Goal: Task Accomplishment & Management: Complete application form

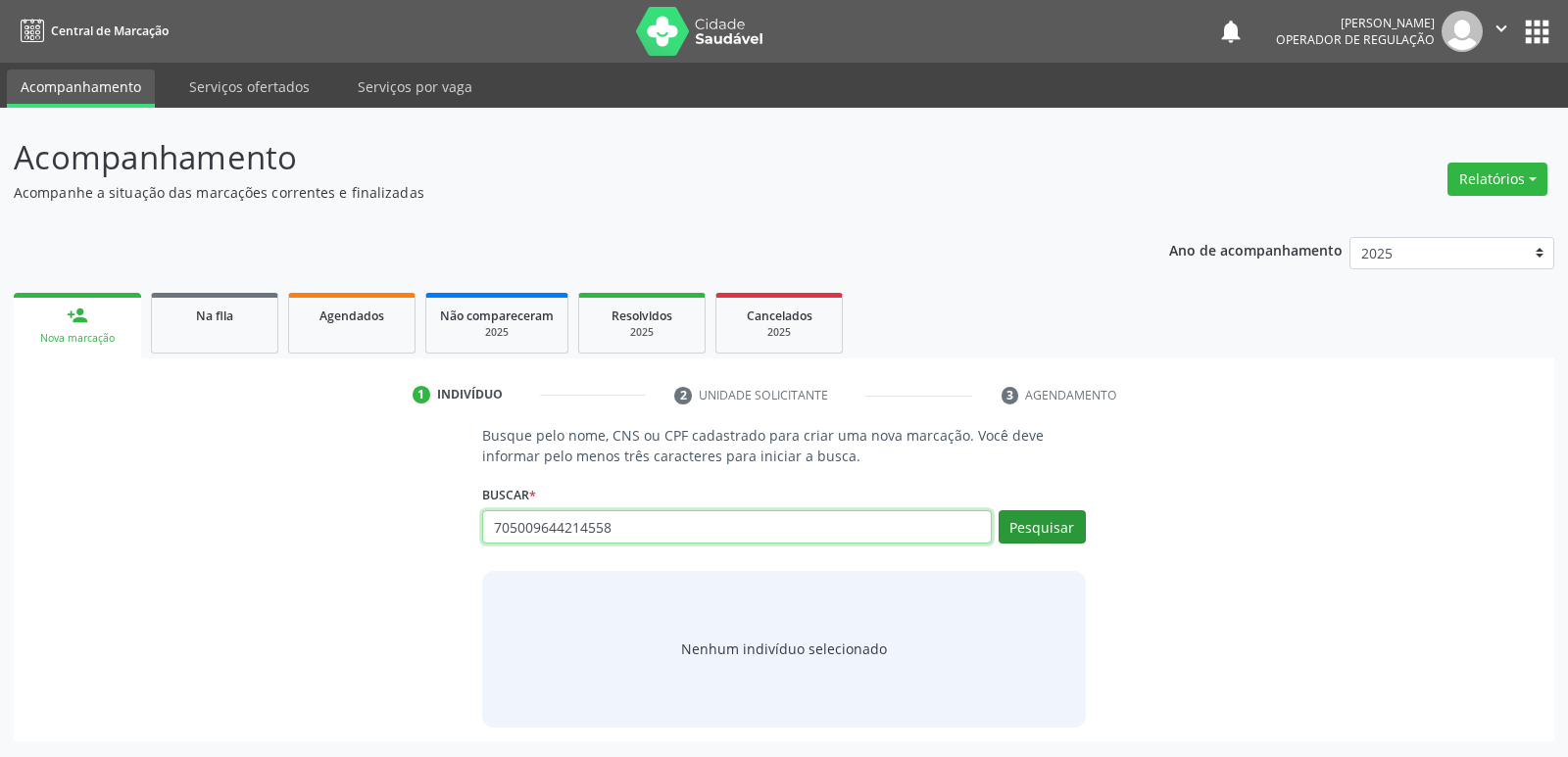
type input "705009644214558"
click at [1061, 539] on button "Pesquisar" at bounding box center [1042, 526] width 88 height 33
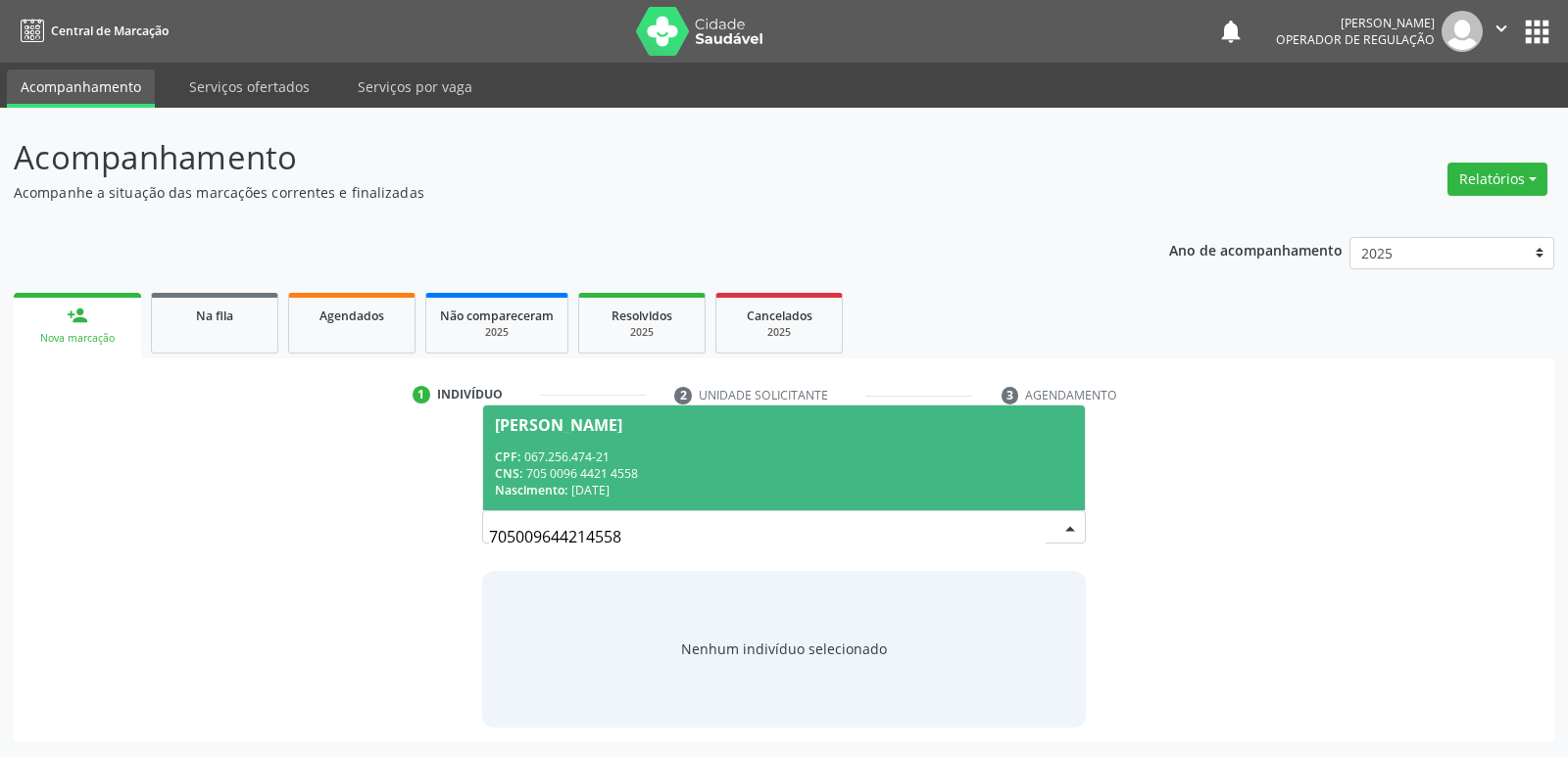
click at [907, 465] on div "CNS: 705 0096 4421 4558" at bounding box center [783, 473] width 577 height 17
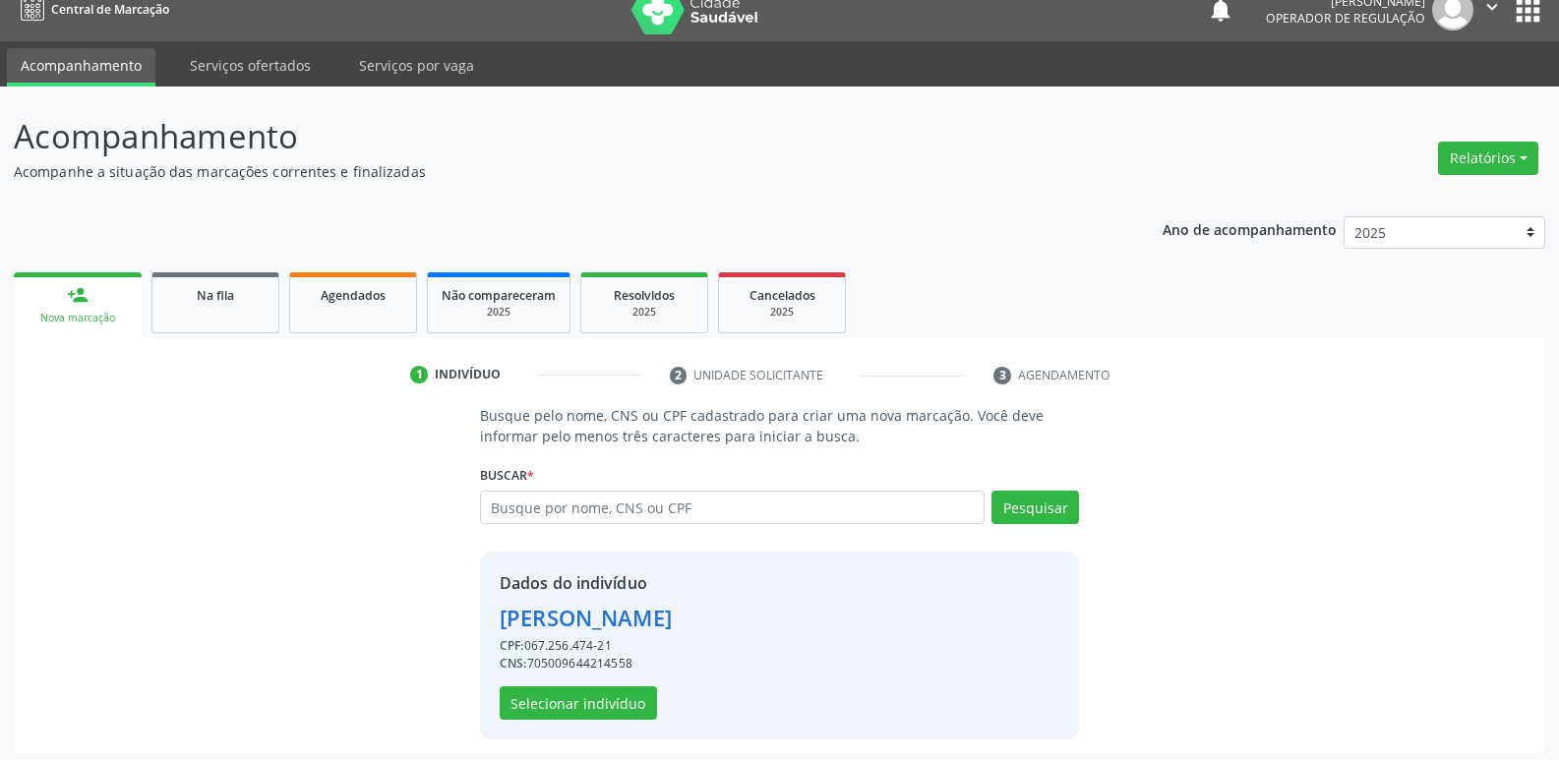
scroll to position [29, 0]
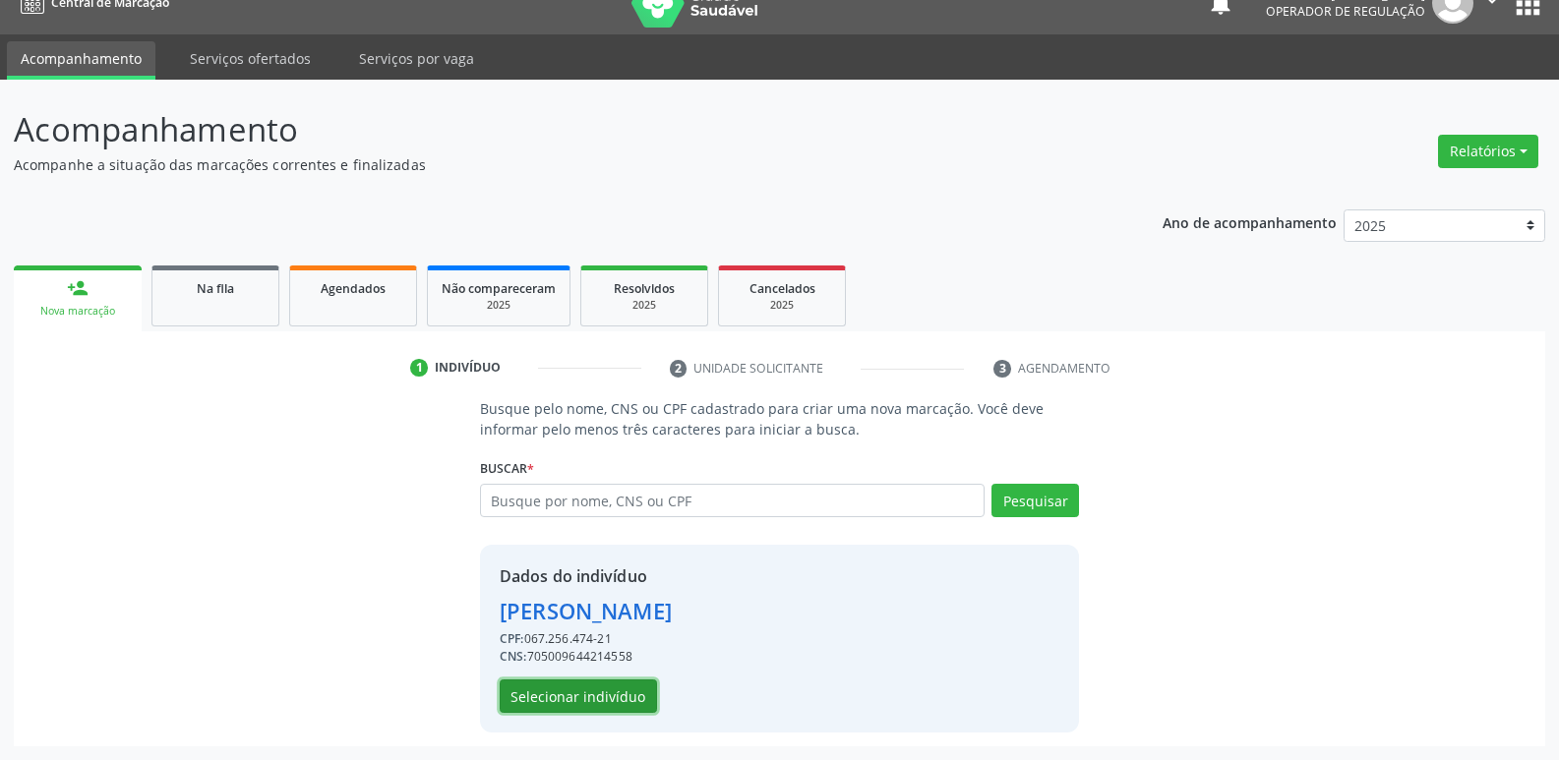
click at [599, 692] on button "Selecionar indivíduo" at bounding box center [578, 696] width 157 height 33
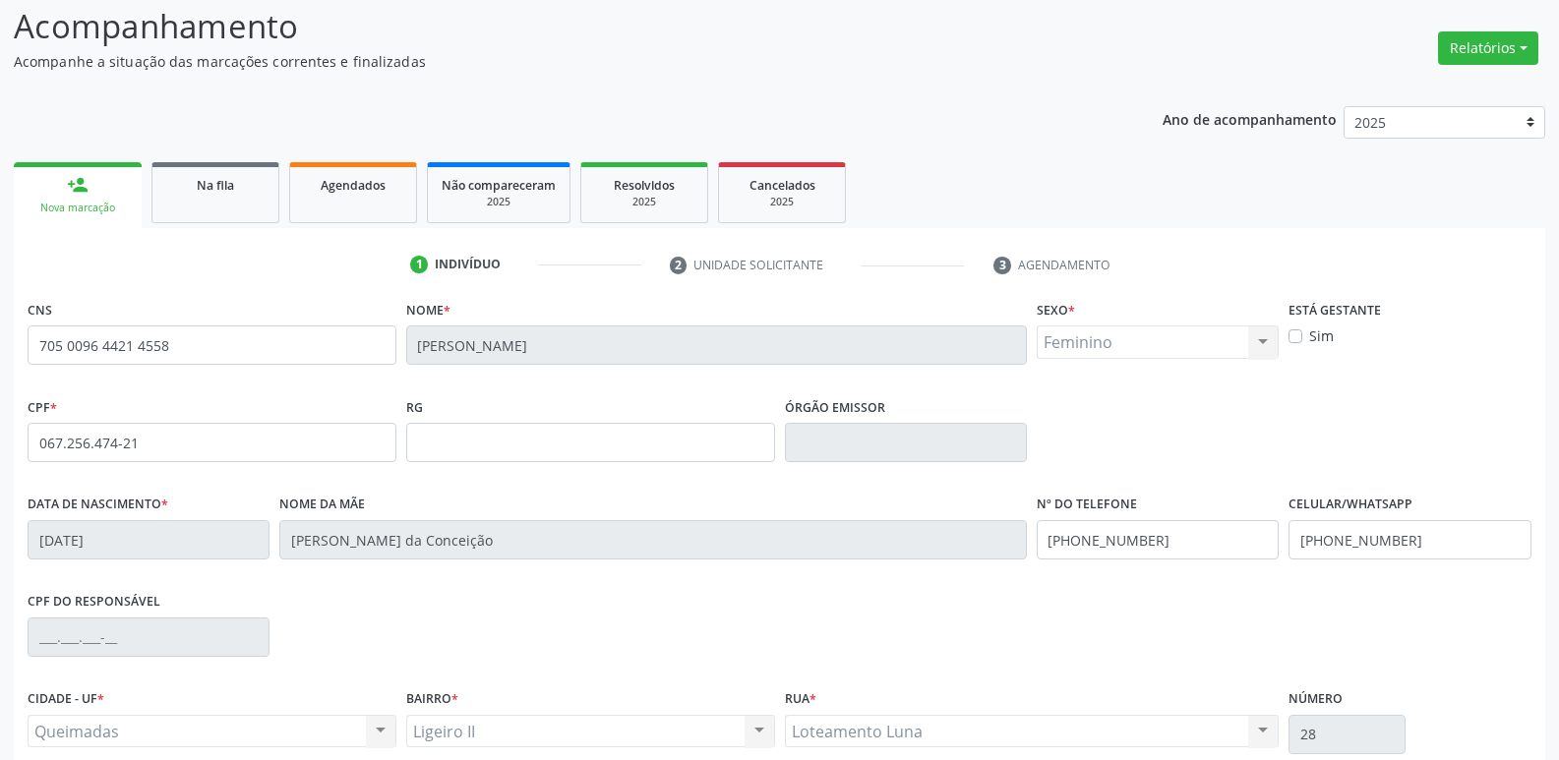
scroll to position [306, 0]
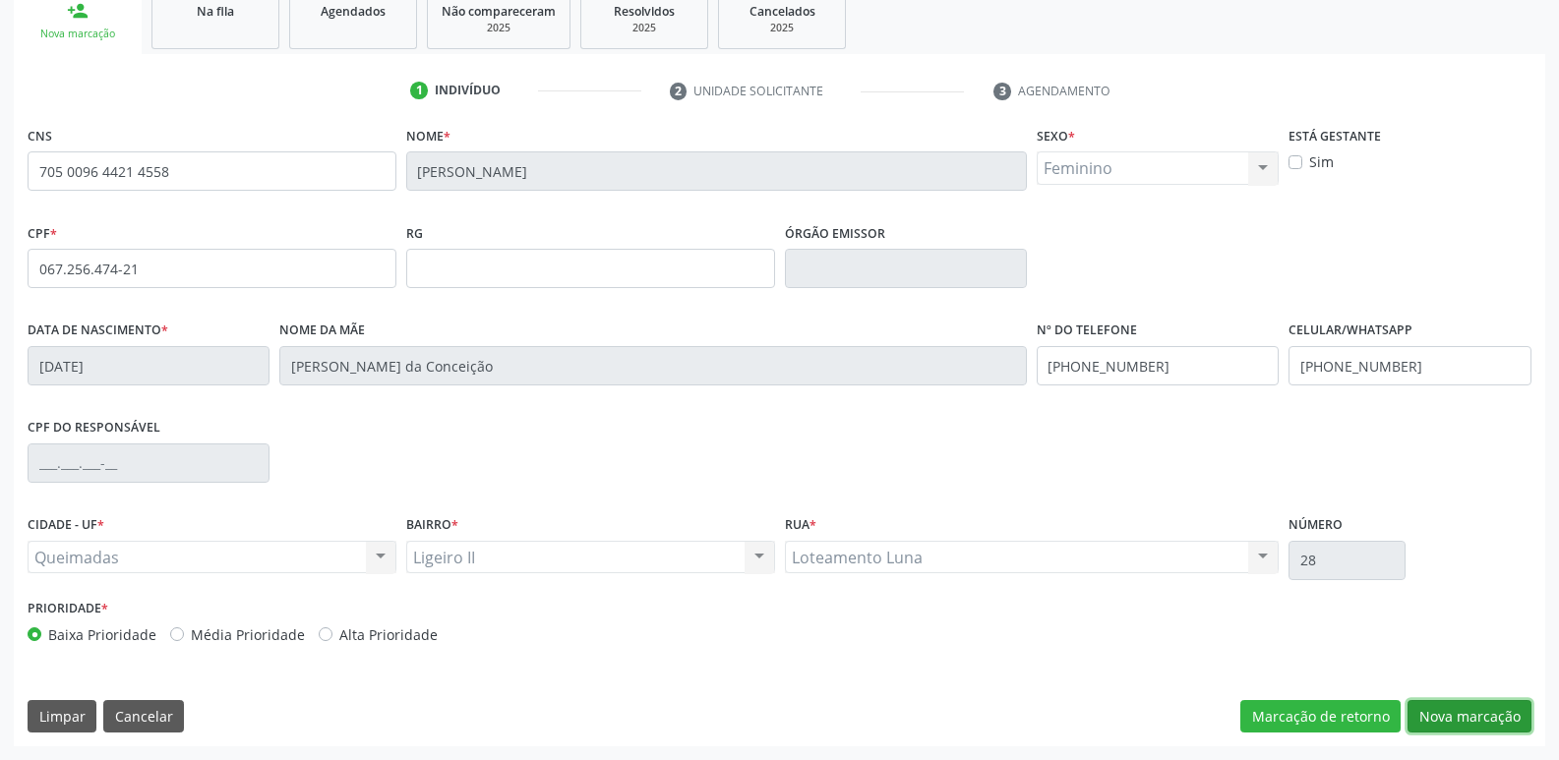
click at [1447, 709] on button "Nova marcação" at bounding box center [1469, 716] width 124 height 33
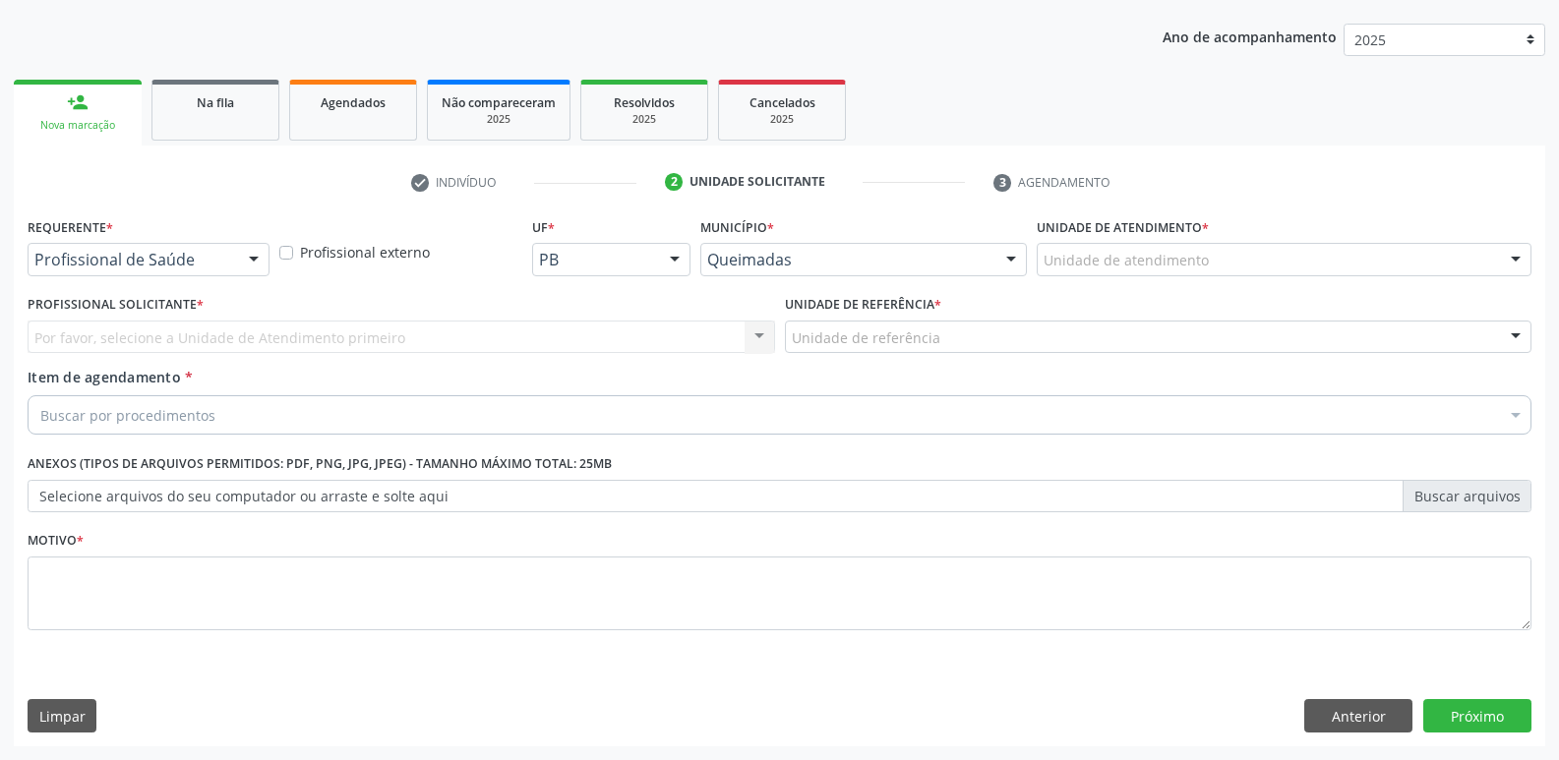
drag, startPoint x: 132, startPoint y: 254, endPoint x: 165, endPoint y: 294, distance: 52.4
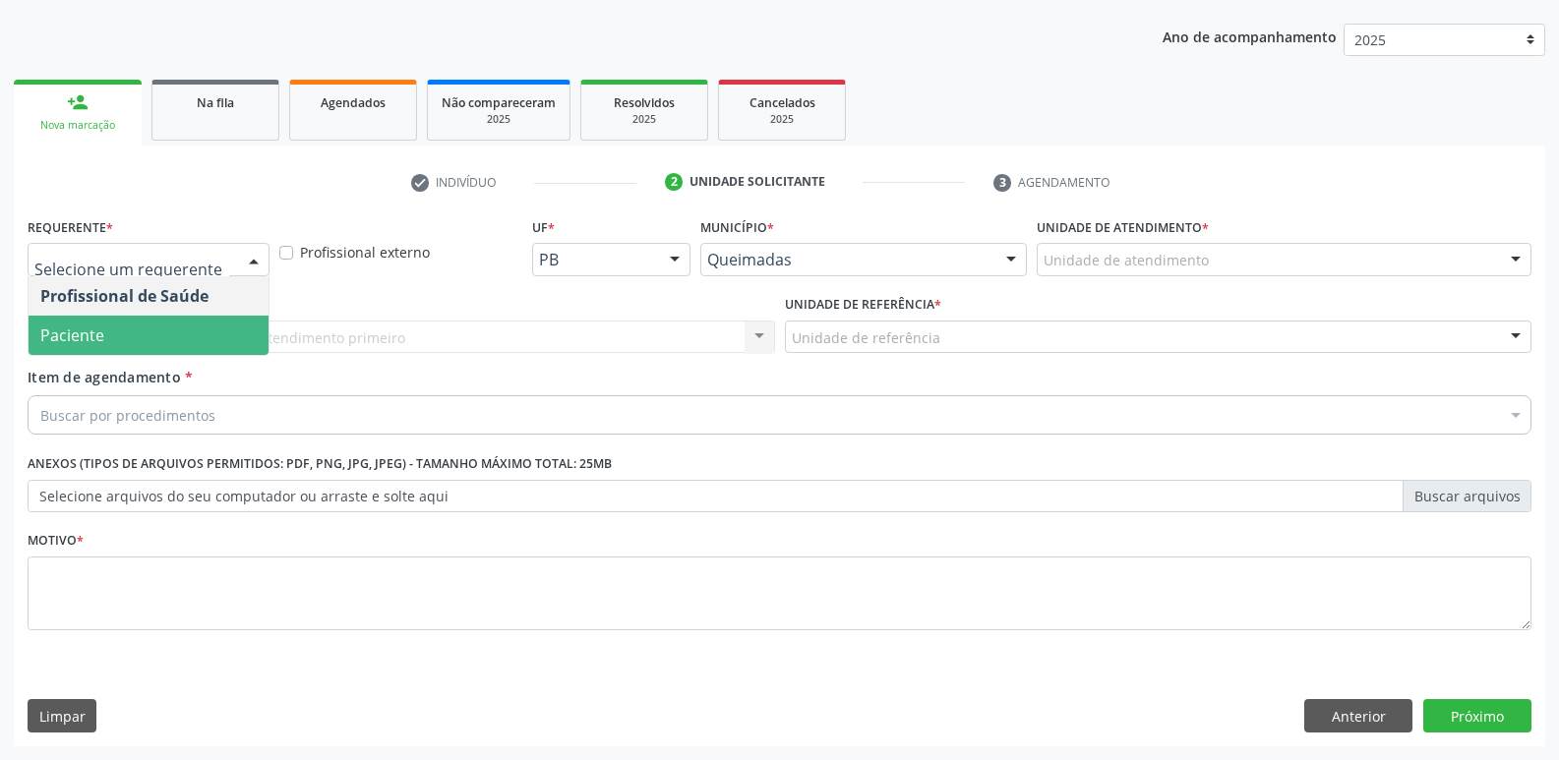
drag, startPoint x: 145, startPoint y: 343, endPoint x: 173, endPoint y: 335, distance: 29.6
click at [151, 342] on span "Paciente" at bounding box center [149, 335] width 240 height 39
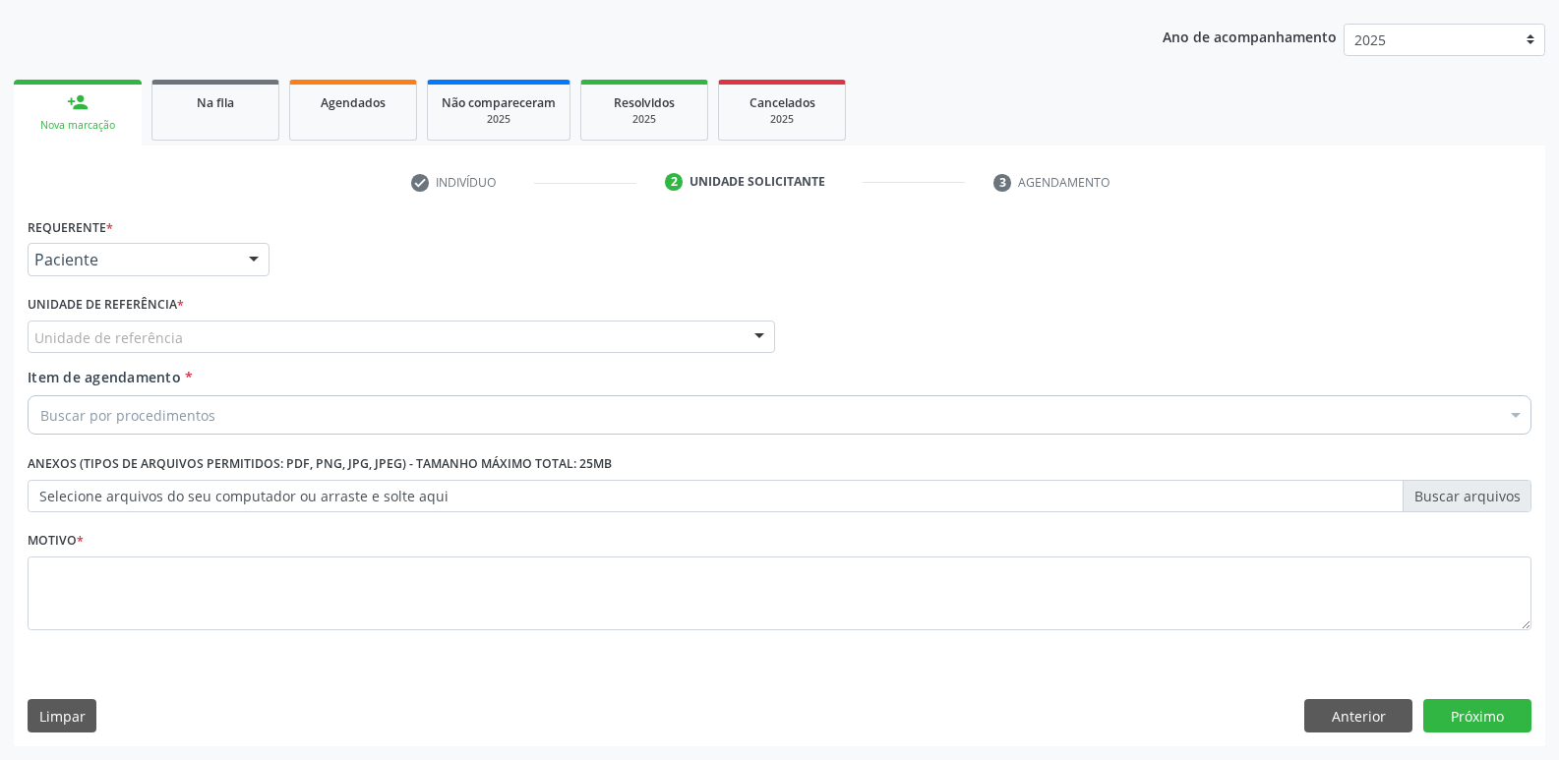
click at [209, 330] on div "Unidade de referência" at bounding box center [401, 337] width 747 height 33
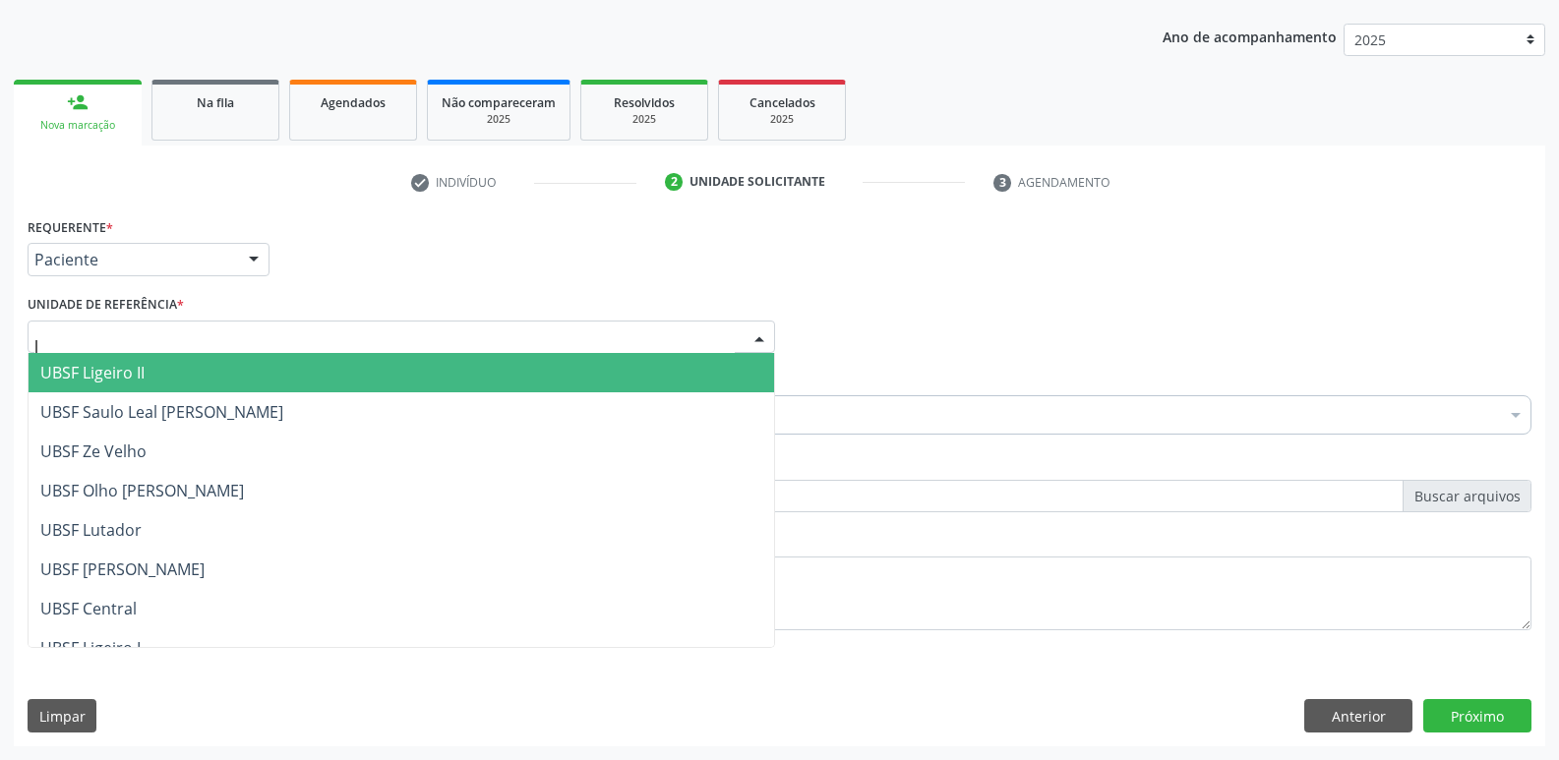
type input "li"
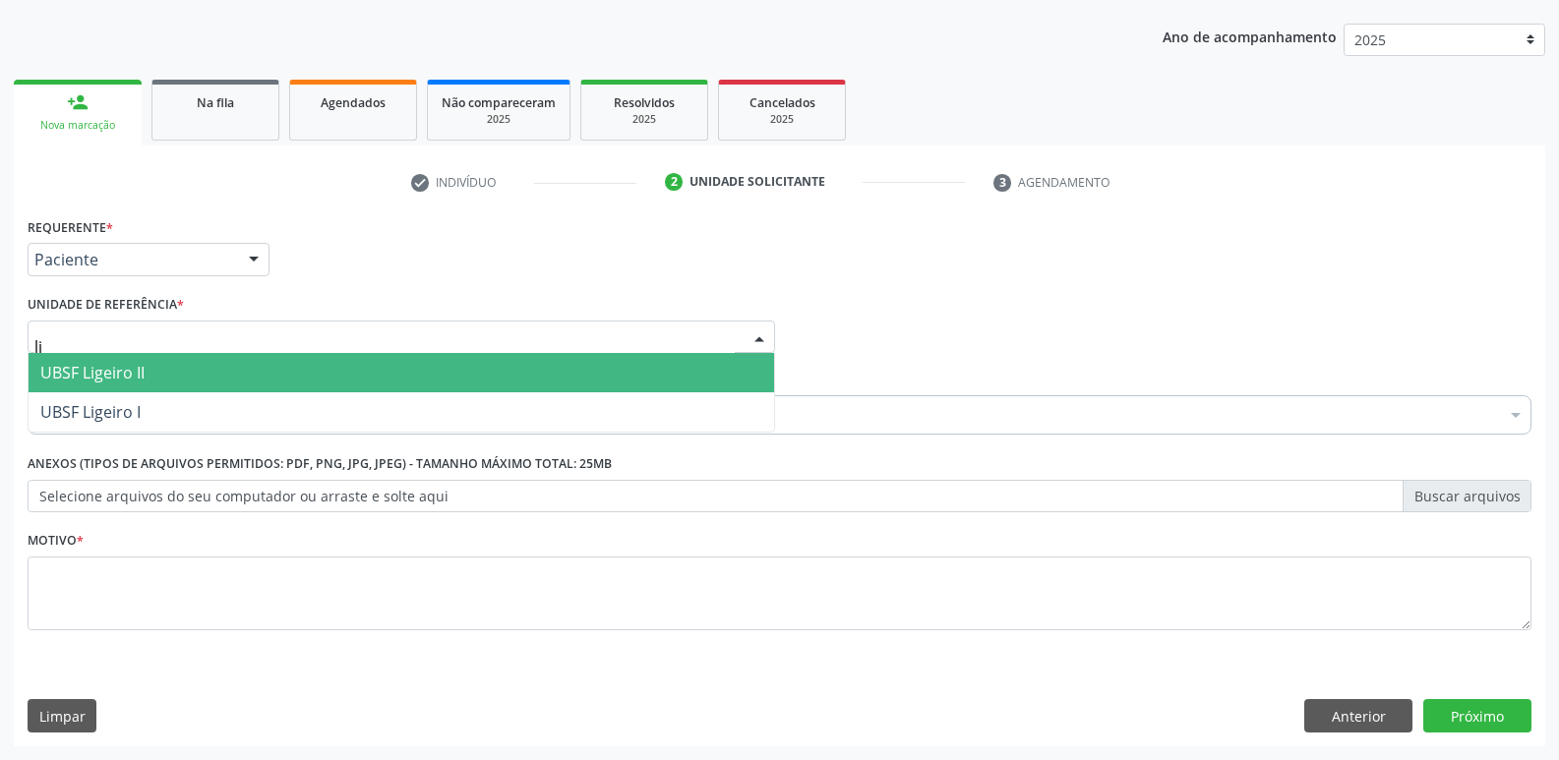
click at [167, 362] on span "UBSF Ligeiro II" at bounding box center [401, 372] width 745 height 39
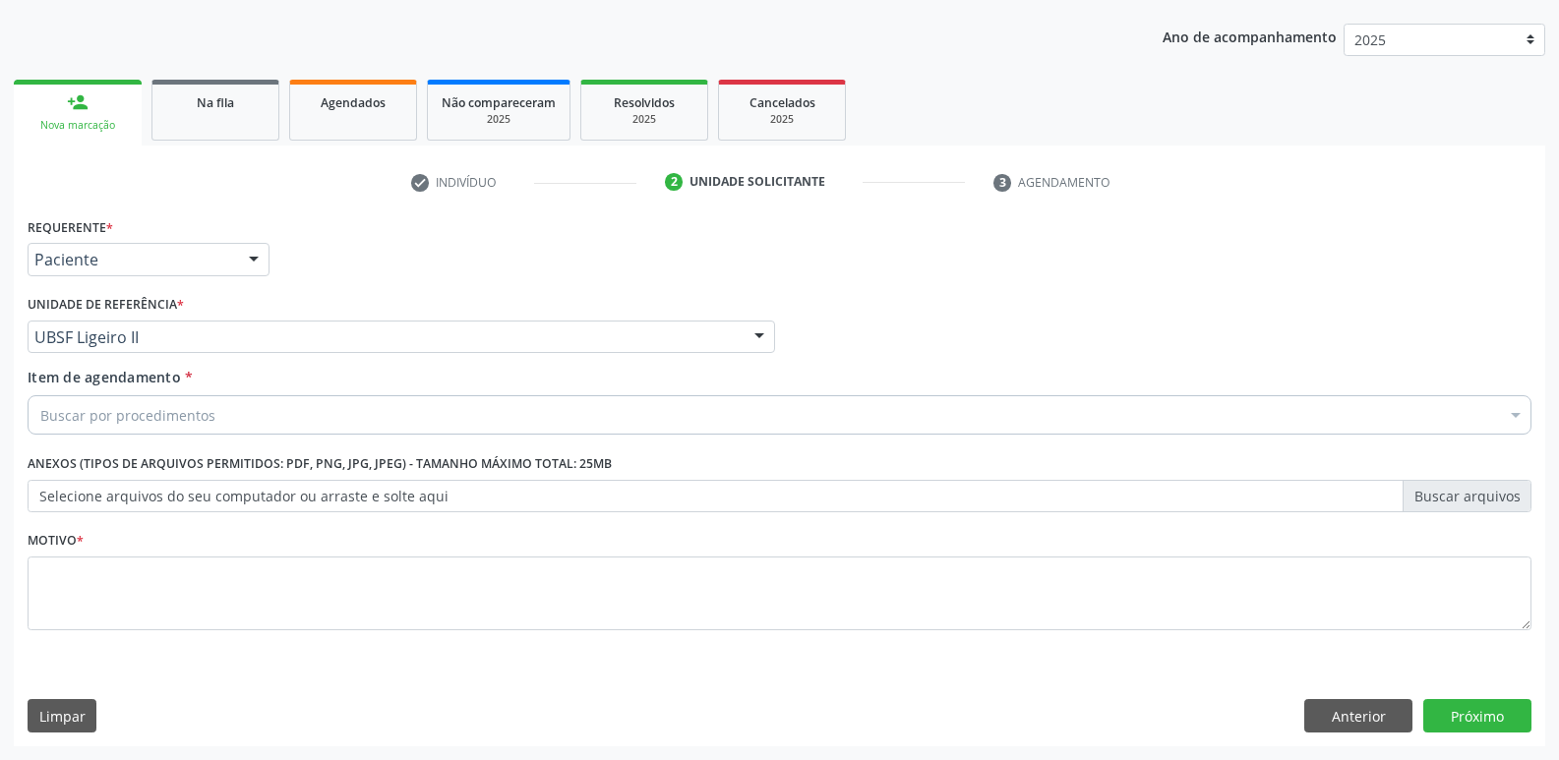
click at [148, 398] on div "Buscar por procedimentos" at bounding box center [780, 414] width 1504 height 39
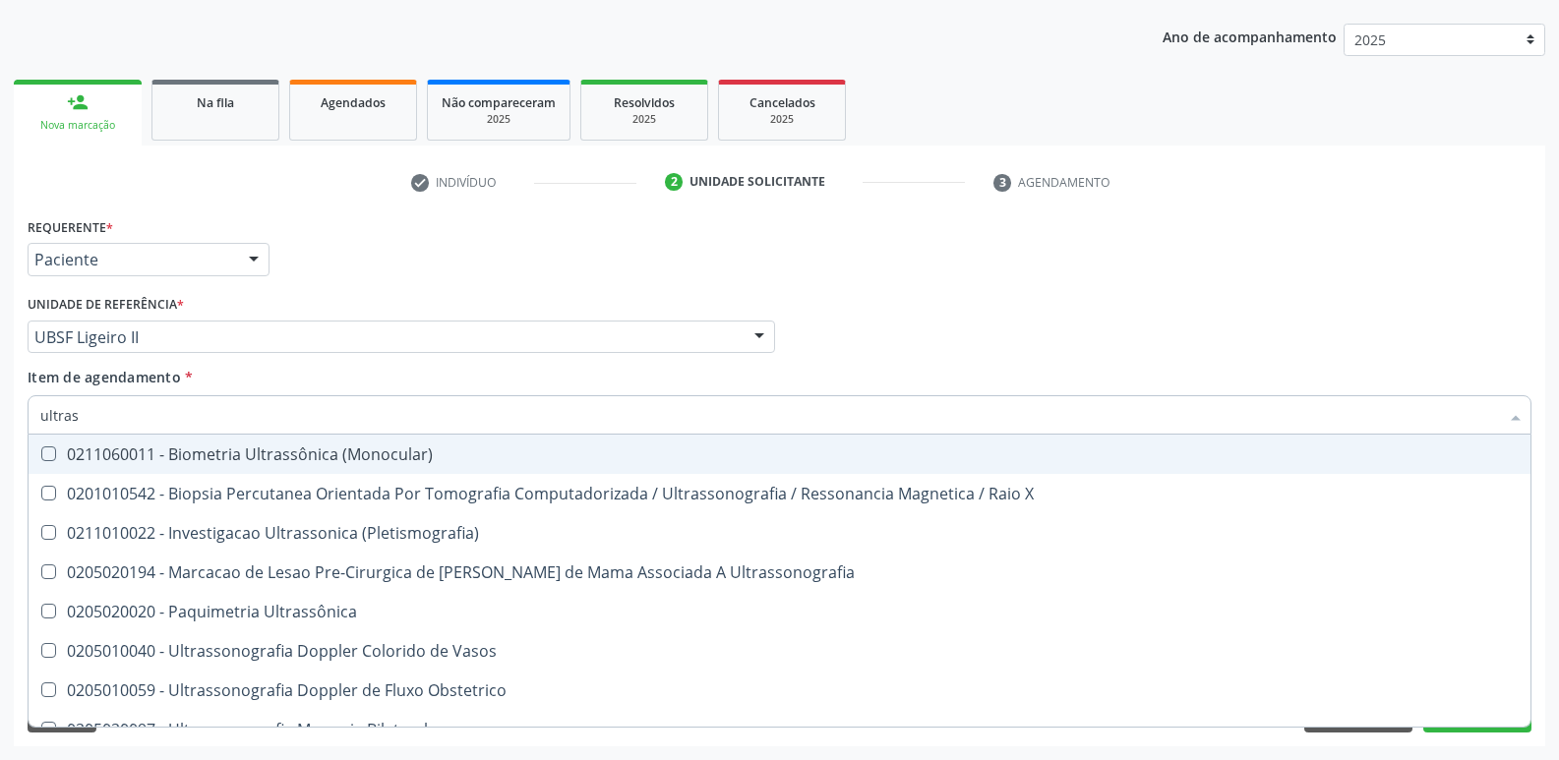
type input "ultrass"
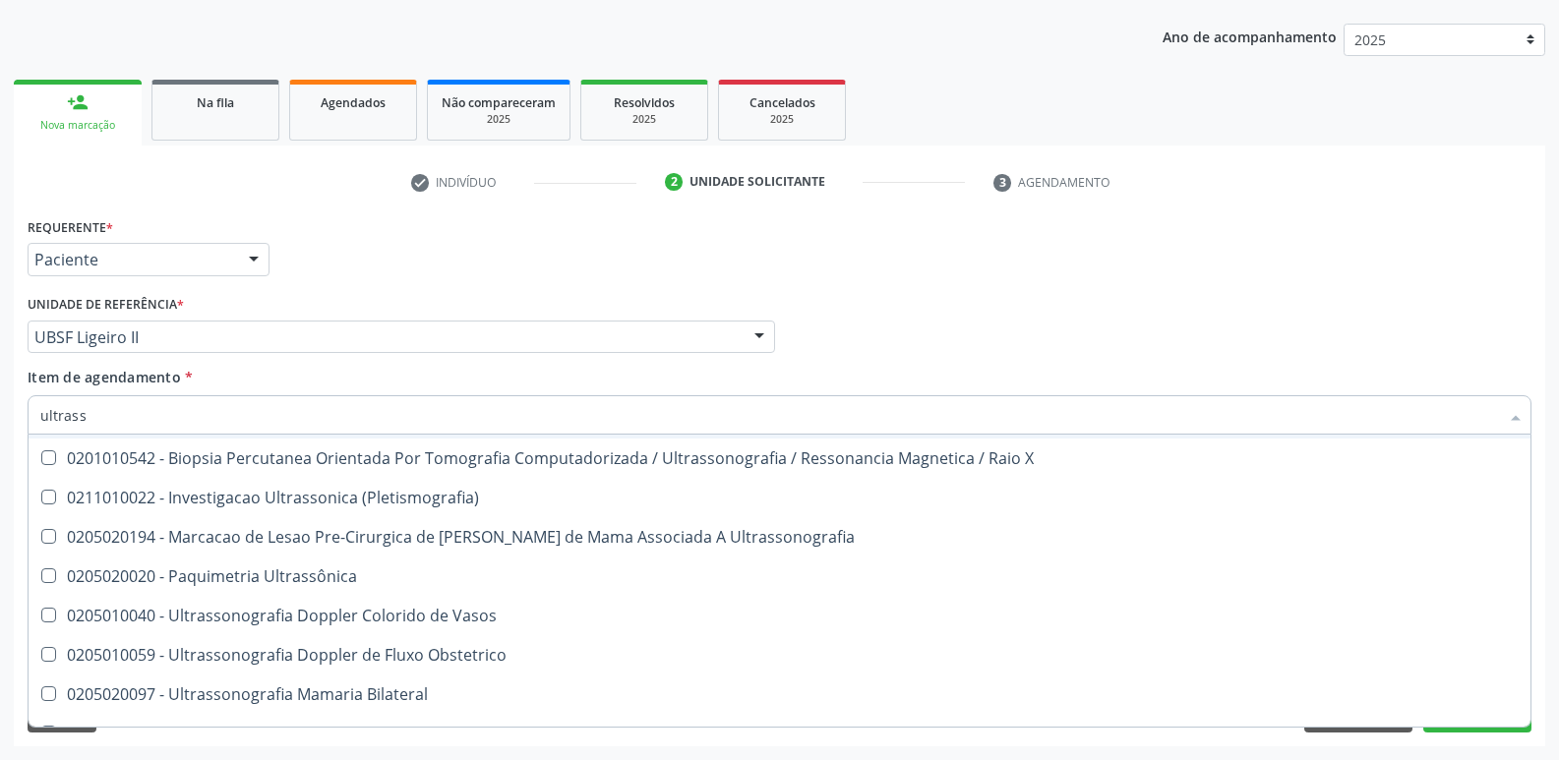
scroll to position [98, 0]
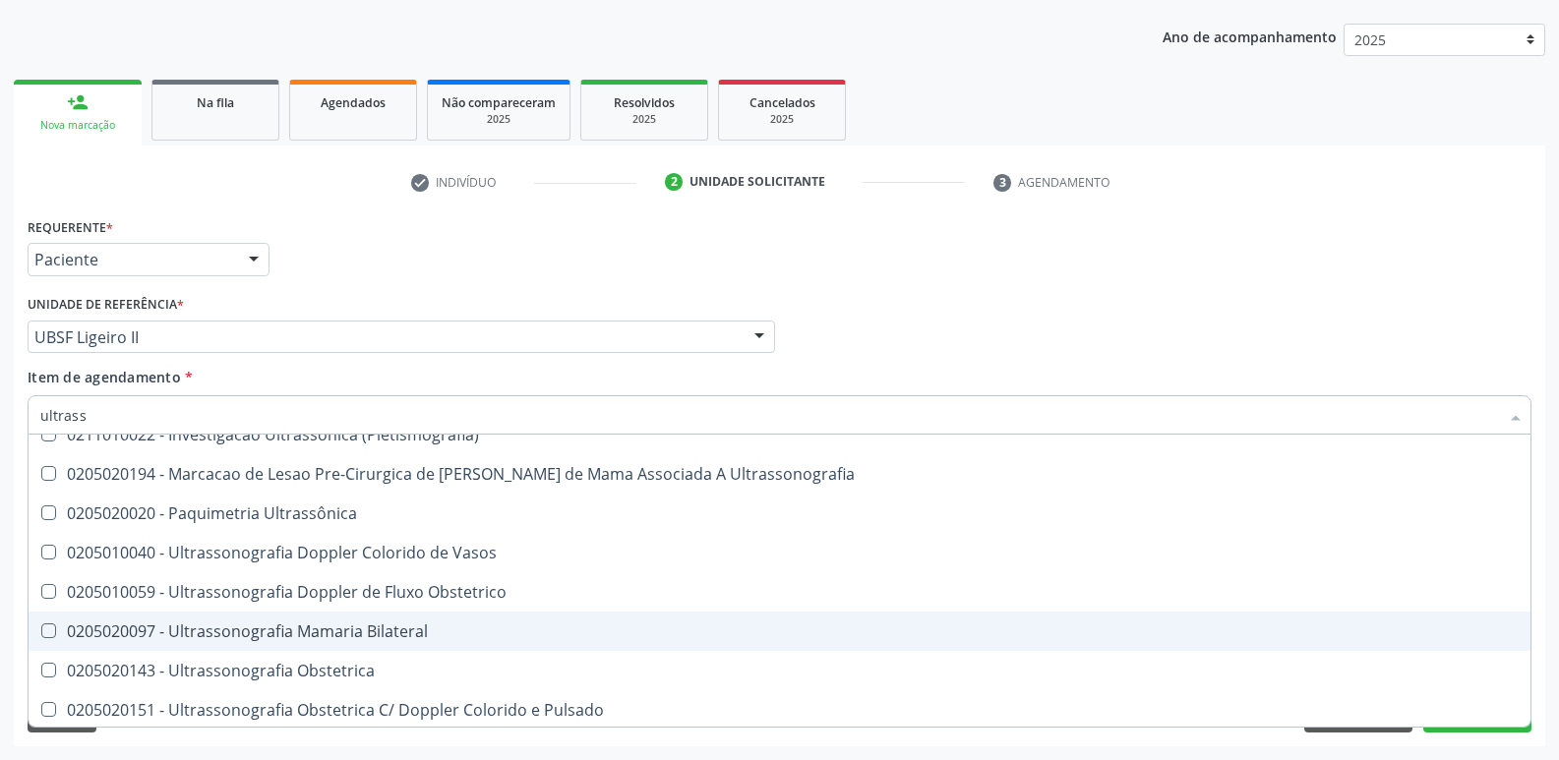
click at [357, 619] on span "0205020097 - Ultrassonografia Mamaria Bilateral" at bounding box center [780, 631] width 1502 height 39
checkbox Bilateral "true"
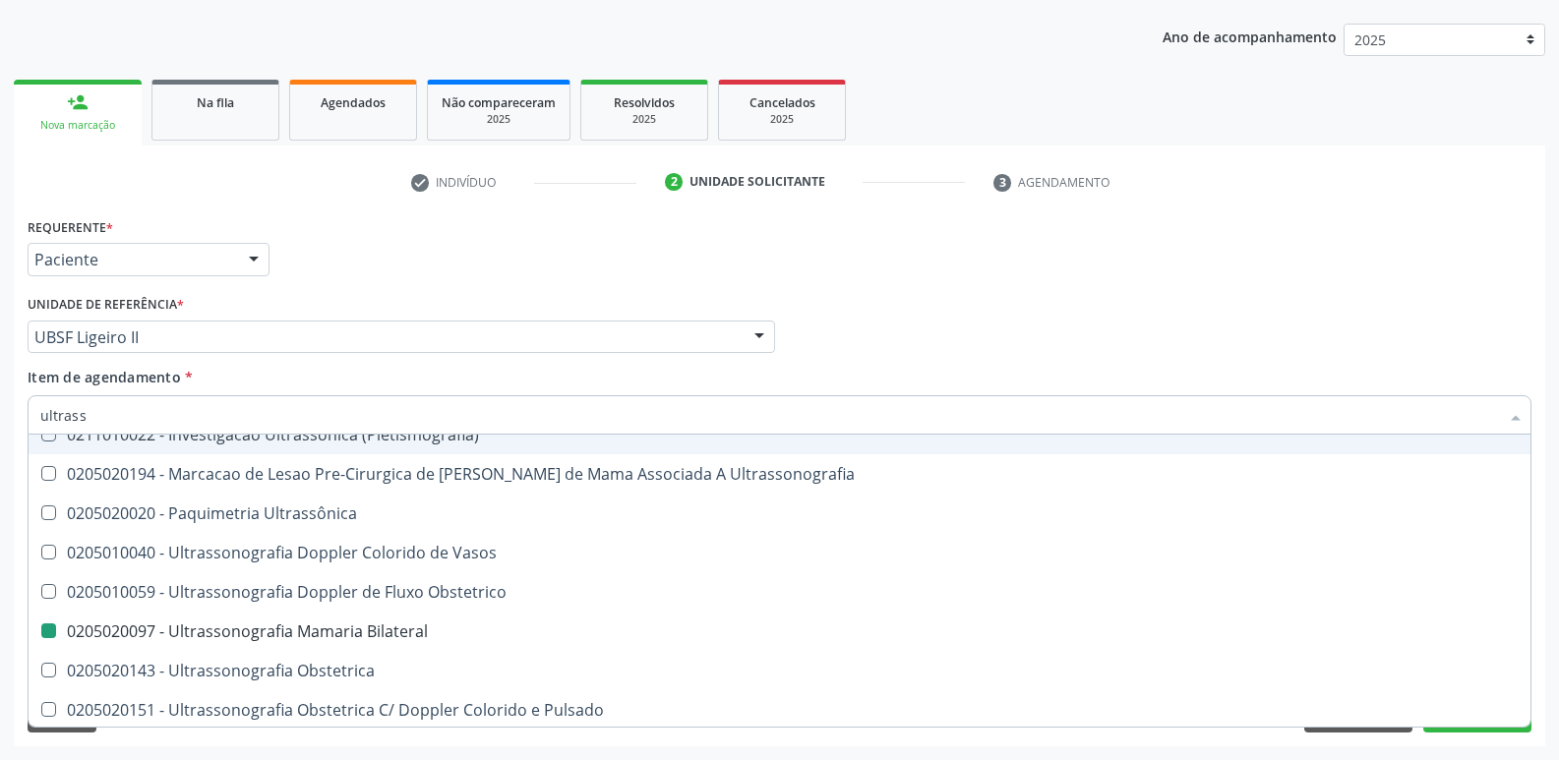
click at [483, 280] on div "Requerente * Paciente Profissional de Saúde Paciente Nenhum resultado encontrad…" at bounding box center [780, 250] width 1514 height 77
checkbox X "true"
checkbox Bilateral "false"
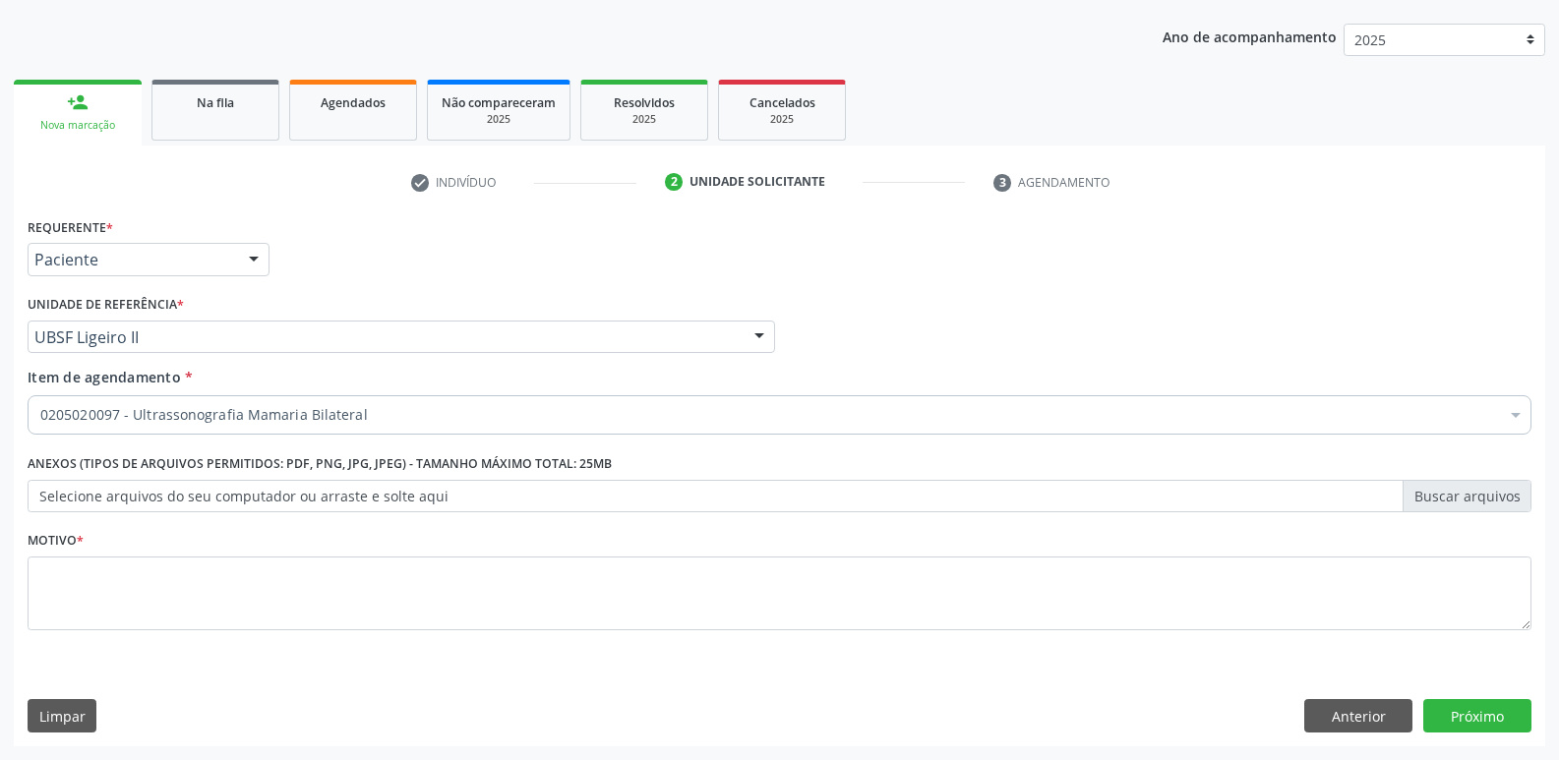
scroll to position [0, 0]
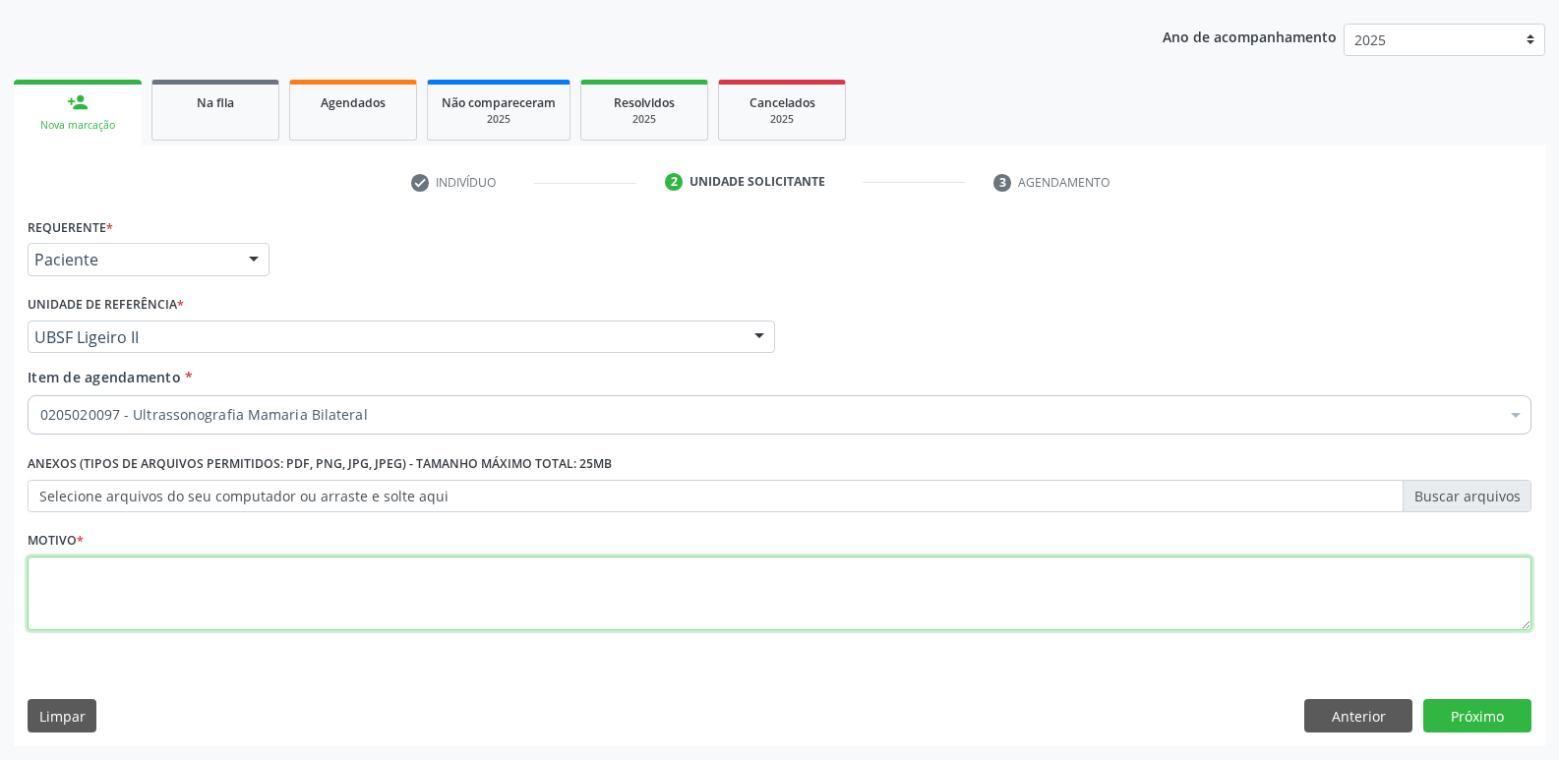
click at [317, 607] on textarea at bounding box center [780, 594] width 1504 height 75
drag, startPoint x: 290, startPoint y: 611, endPoint x: 0, endPoint y: 496, distance: 312.1
click at [0, 496] on div "Acompanhamento Acompanhe a situação das marcações correntes e finalizadas Relat…" at bounding box center [779, 327] width 1559 height 866
type textarea "avaliação"
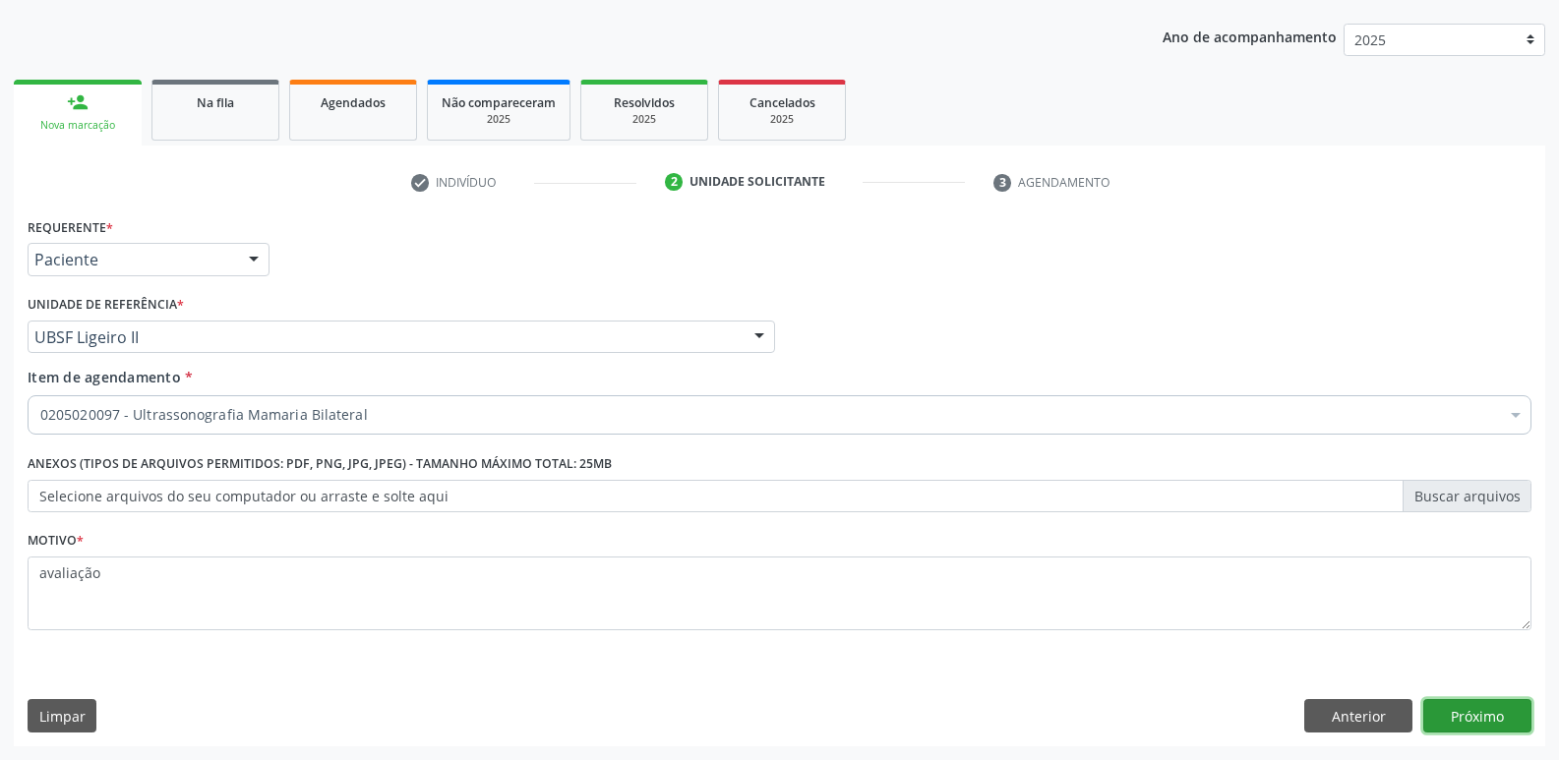
click at [1474, 710] on button "Próximo" at bounding box center [1477, 715] width 108 height 33
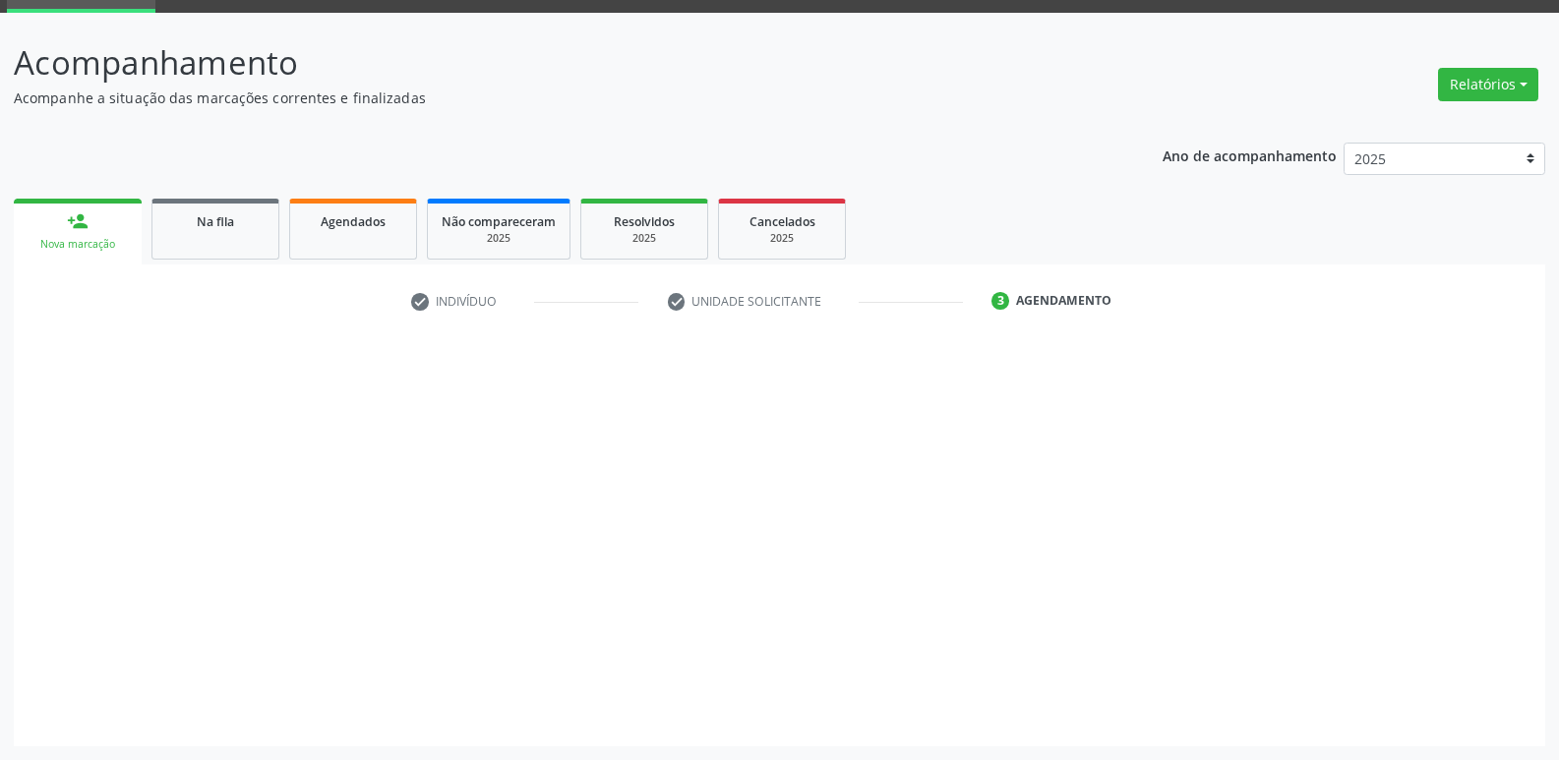
scroll to position [95, 0]
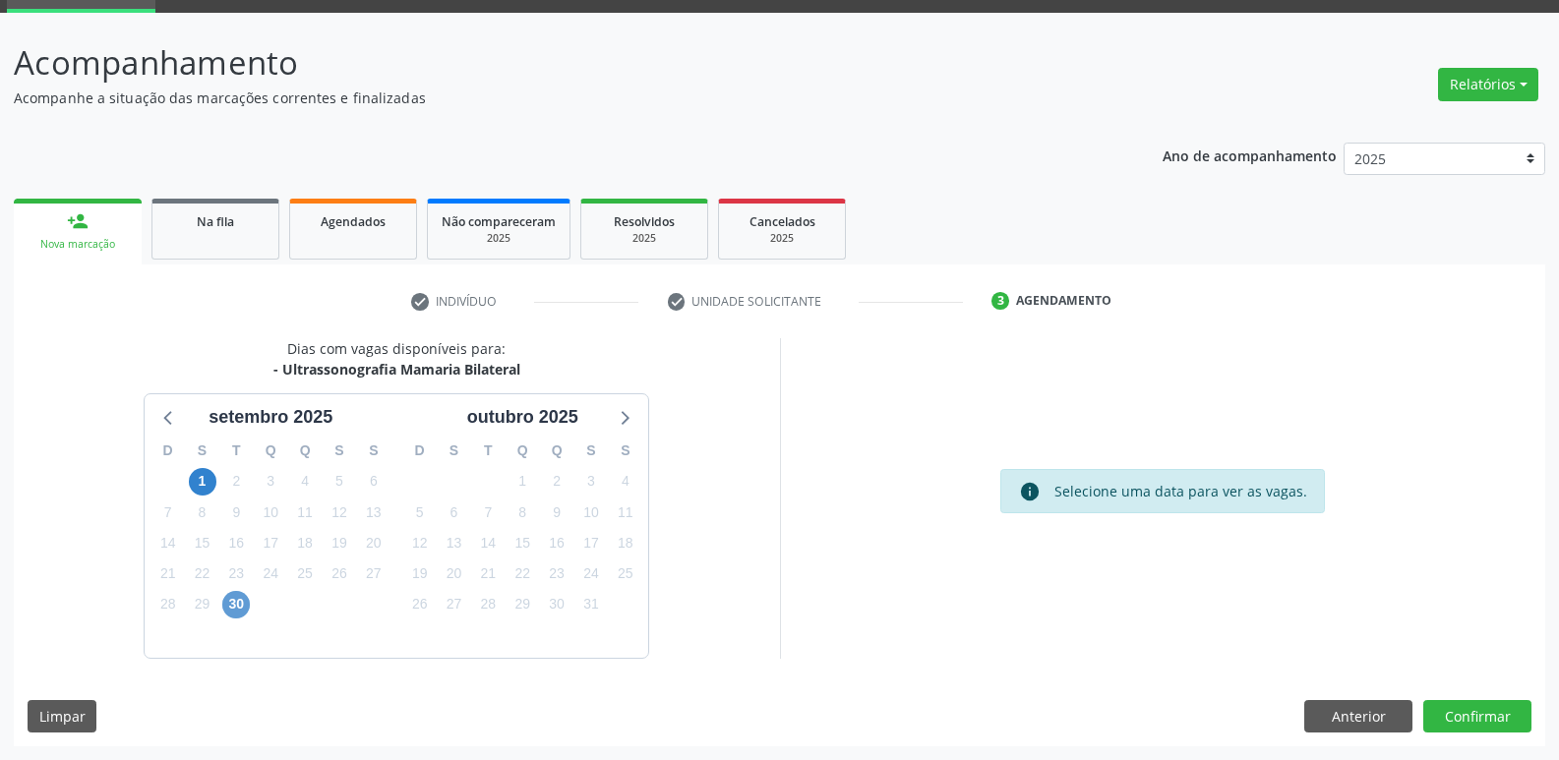
click at [235, 590] on div "30" at bounding box center [236, 604] width 28 height 30
click at [237, 603] on span "30" at bounding box center [236, 605] width 28 height 28
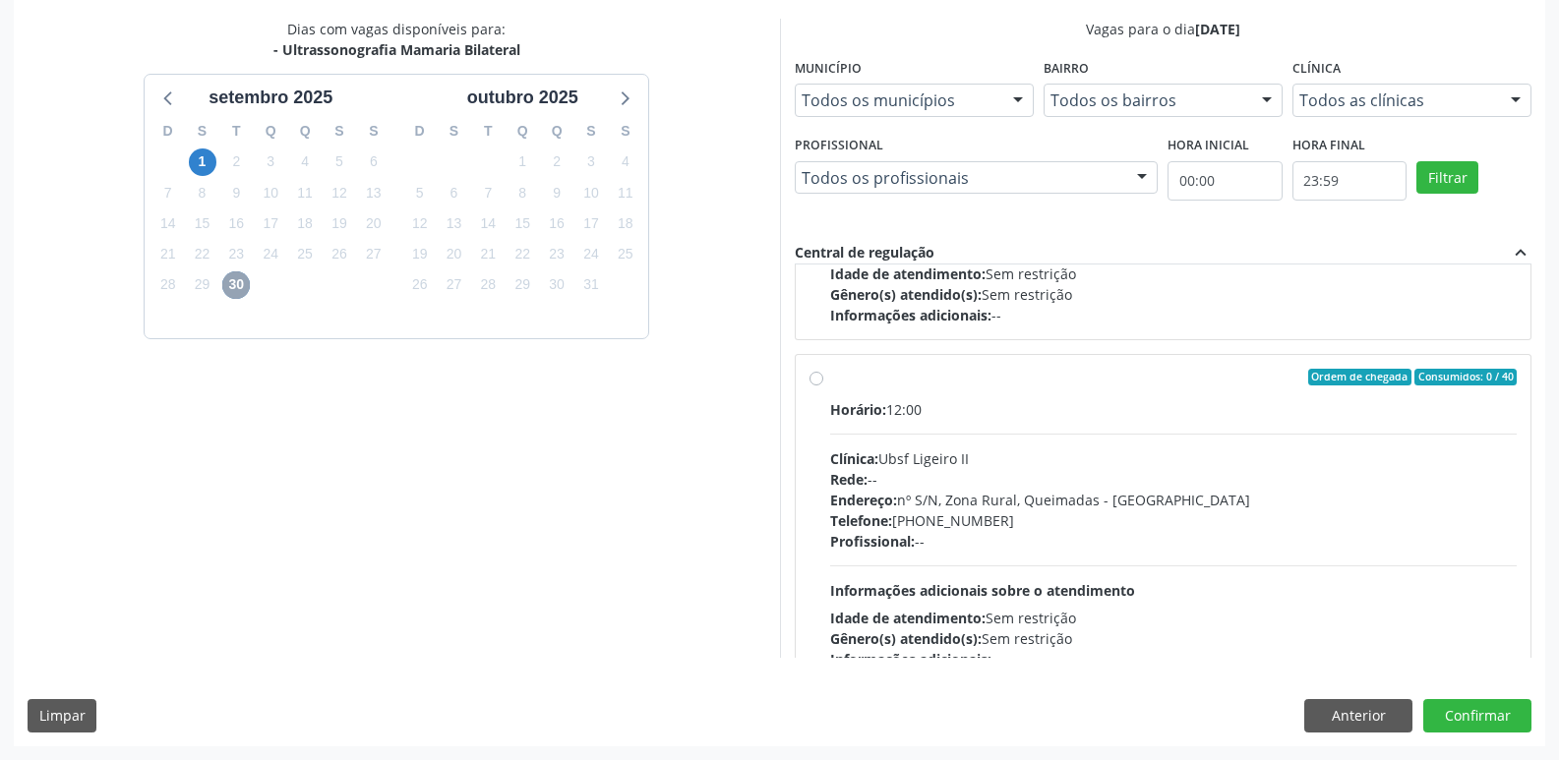
scroll to position [310, 0]
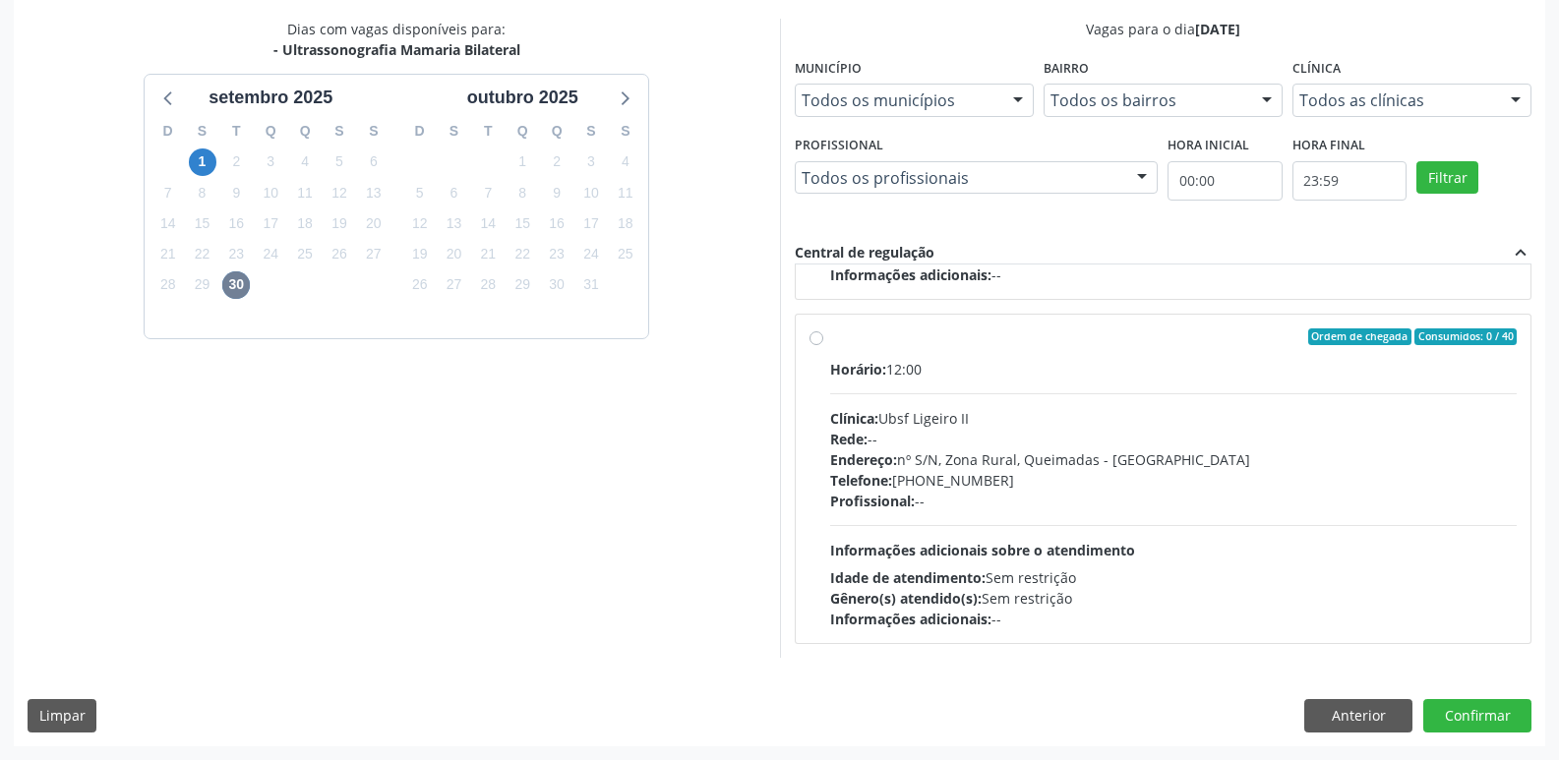
drag, startPoint x: 1156, startPoint y: 429, endPoint x: 1266, endPoint y: 502, distance: 132.0
click at [1156, 431] on div "Rede: --" at bounding box center [1173, 439] width 687 height 21
click at [823, 346] on input "Ordem de chegada Consumidos: 0 / 40 Horário: 12:00 Clínica: Ubsf Ligeiro II Red…" at bounding box center [816, 337] width 14 height 18
radio input "true"
click at [1463, 719] on button "Confirmar" at bounding box center [1477, 715] width 108 height 33
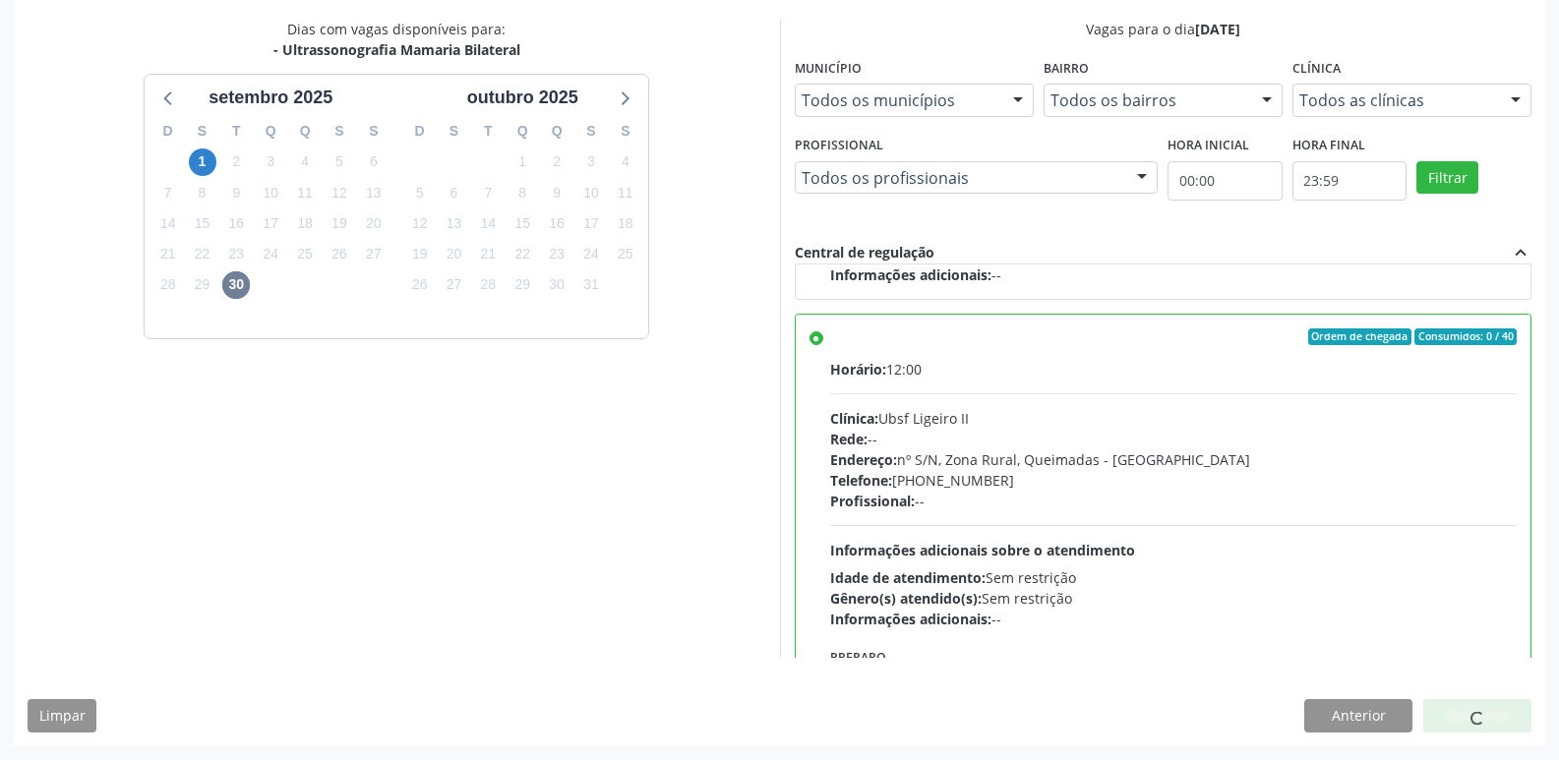
scroll to position [0, 0]
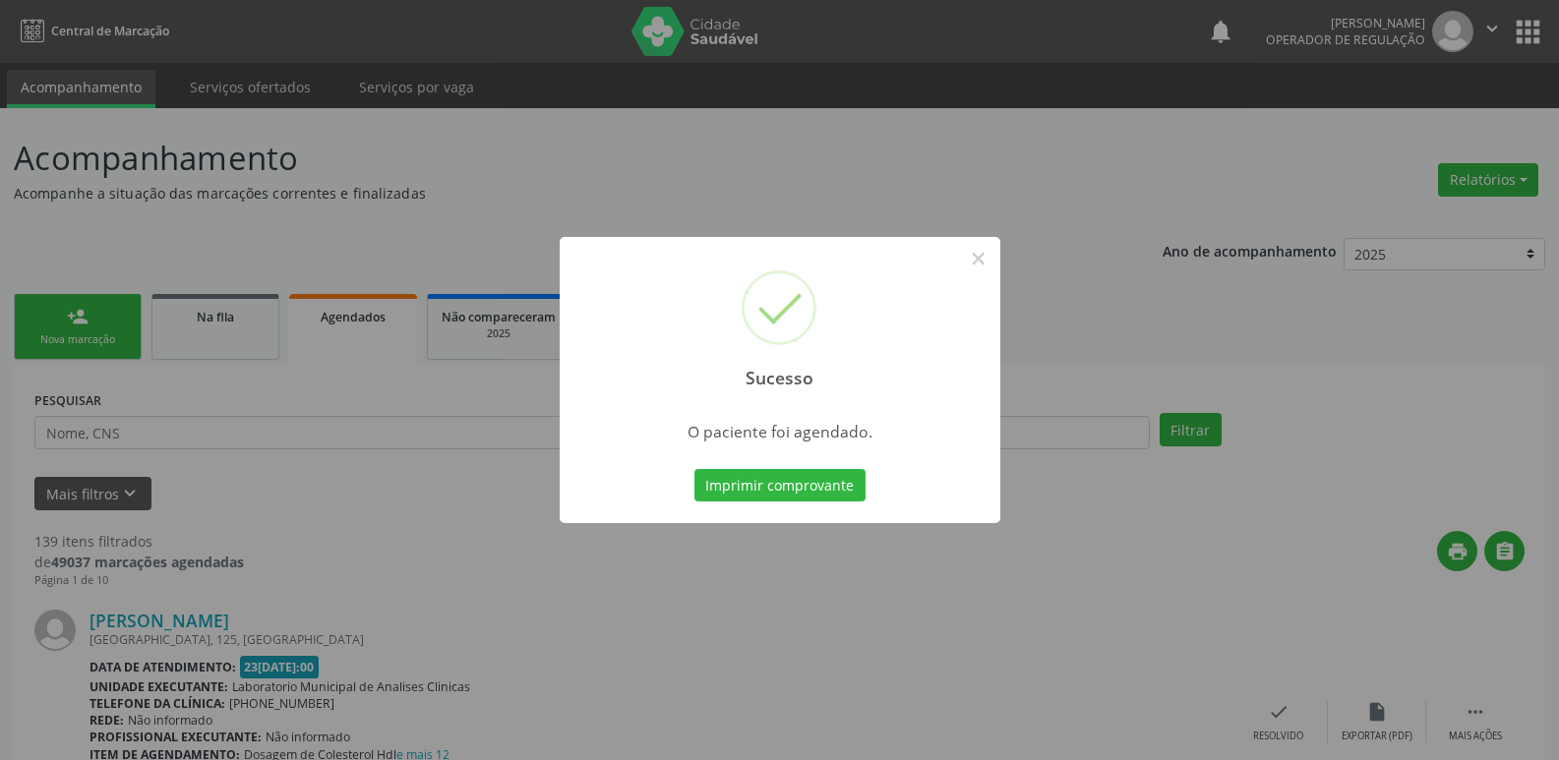
click at [694, 469] on button "Imprimir comprovante" at bounding box center [779, 485] width 171 height 33
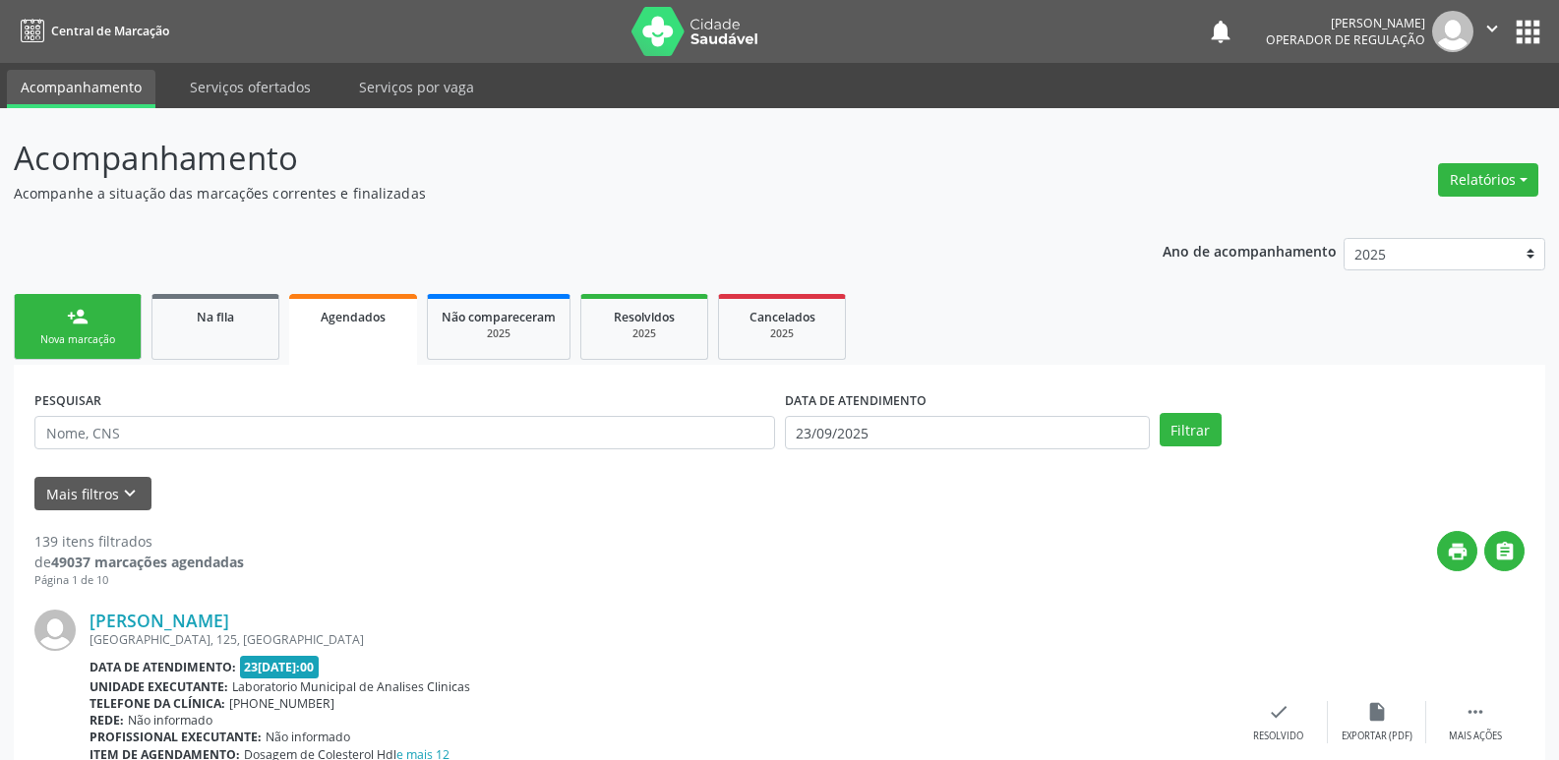
click at [93, 331] on link "person_add Nova marcação" at bounding box center [78, 327] width 128 height 66
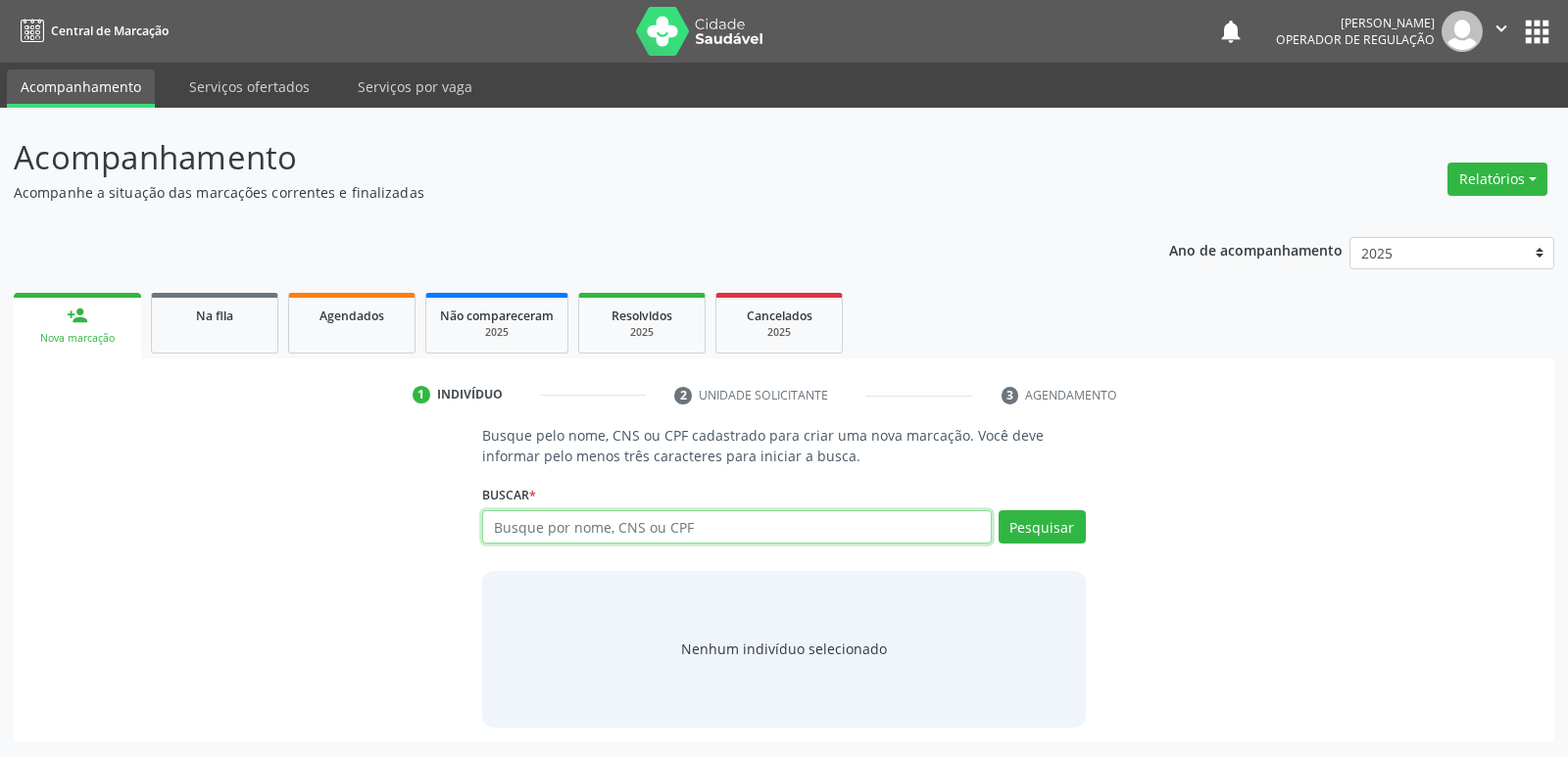
click at [566, 534] on input "text" at bounding box center [736, 526] width 508 height 33
type input "708703165738290"
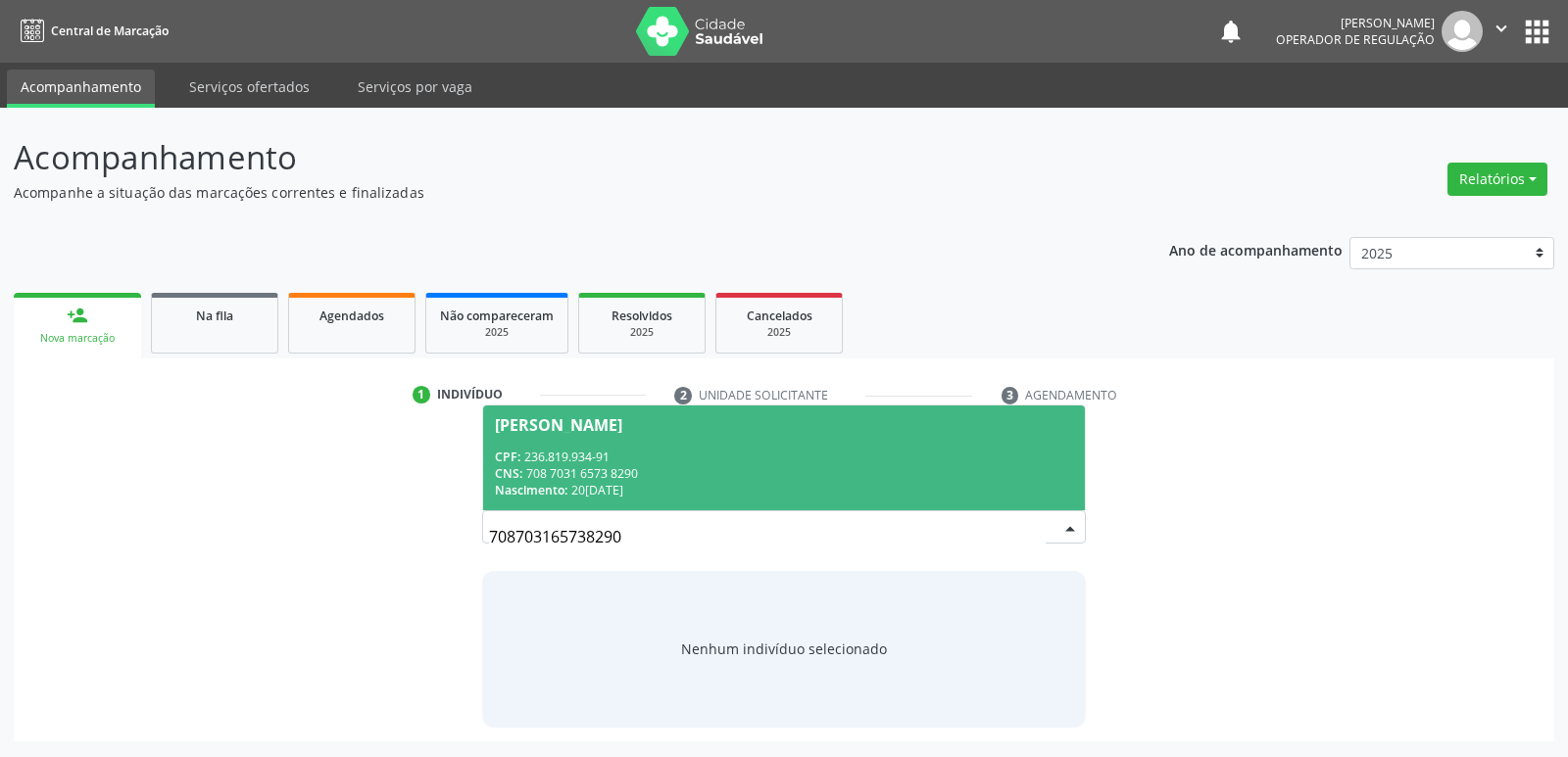
click at [692, 444] on span "Edimilson Gomes de Almeida CPF: 236.819.934-91 CNS: 708 7031 6573 8290 Nascimen…" at bounding box center [783, 457] width 601 height 105
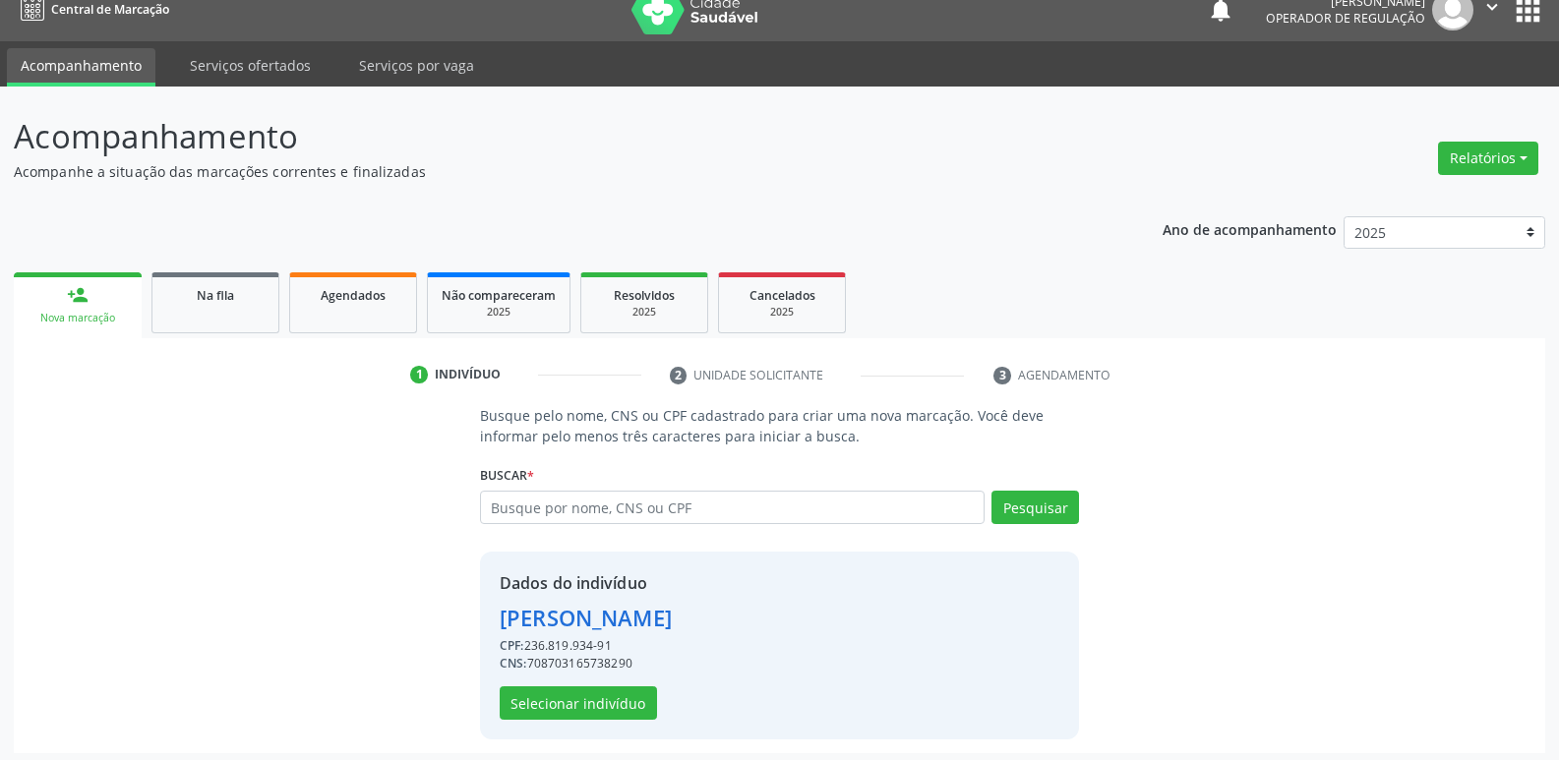
scroll to position [29, 0]
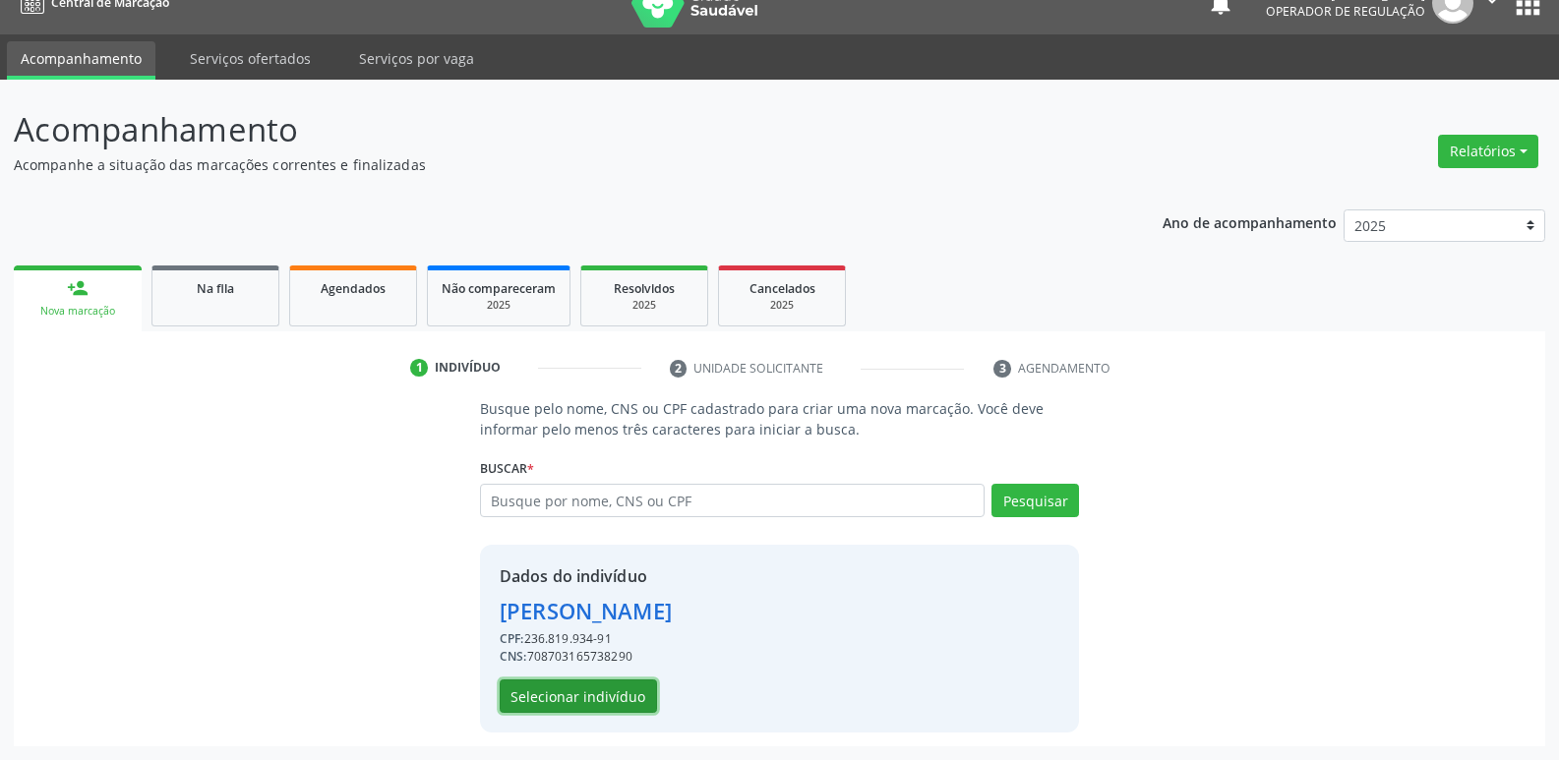
click at [592, 702] on button "Selecionar indivíduo" at bounding box center [578, 696] width 157 height 33
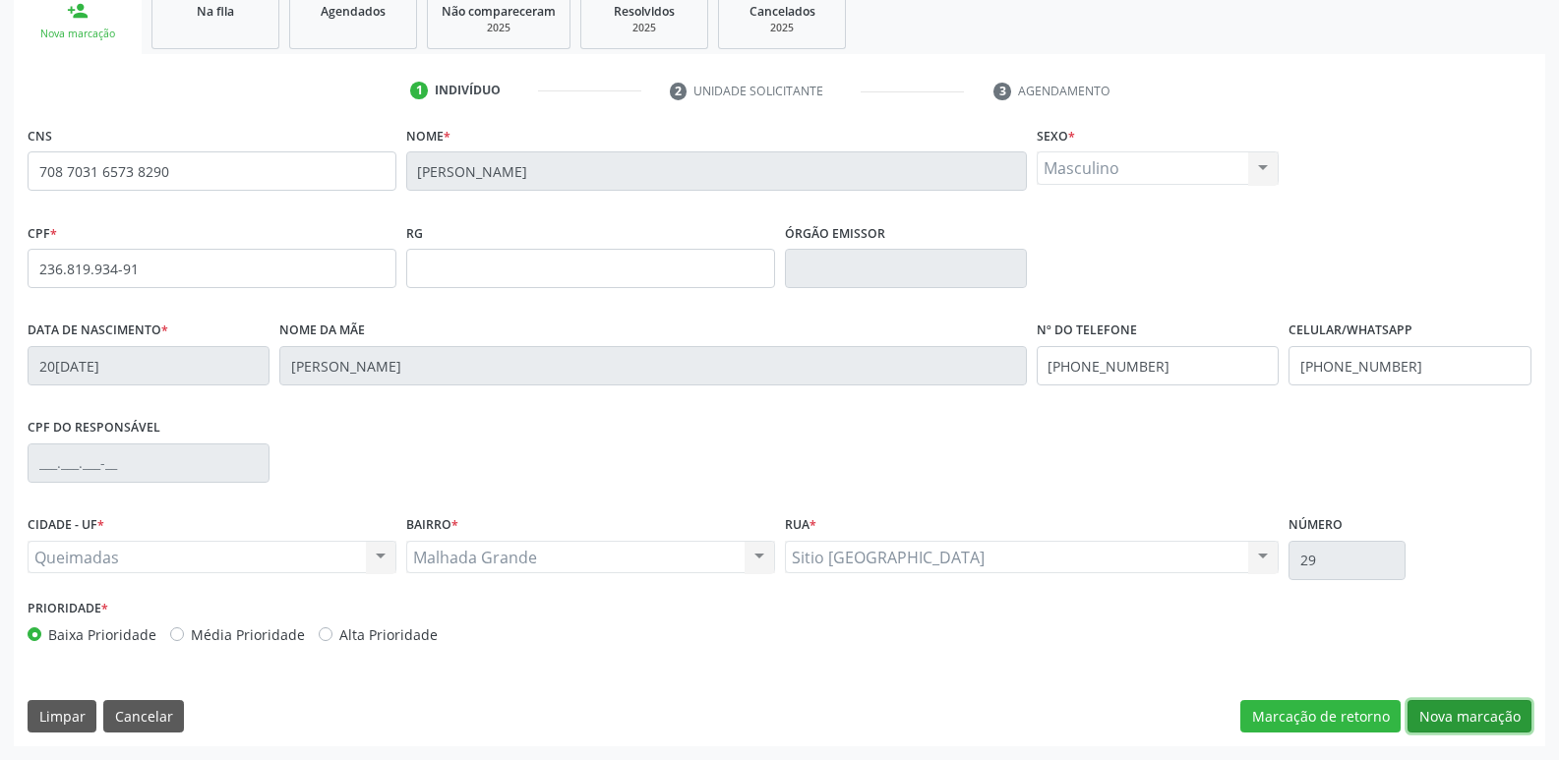
drag, startPoint x: 1430, startPoint y: 704, endPoint x: 610, endPoint y: 551, distance: 834.5
click at [1429, 705] on button "Nova marcação" at bounding box center [1469, 716] width 124 height 33
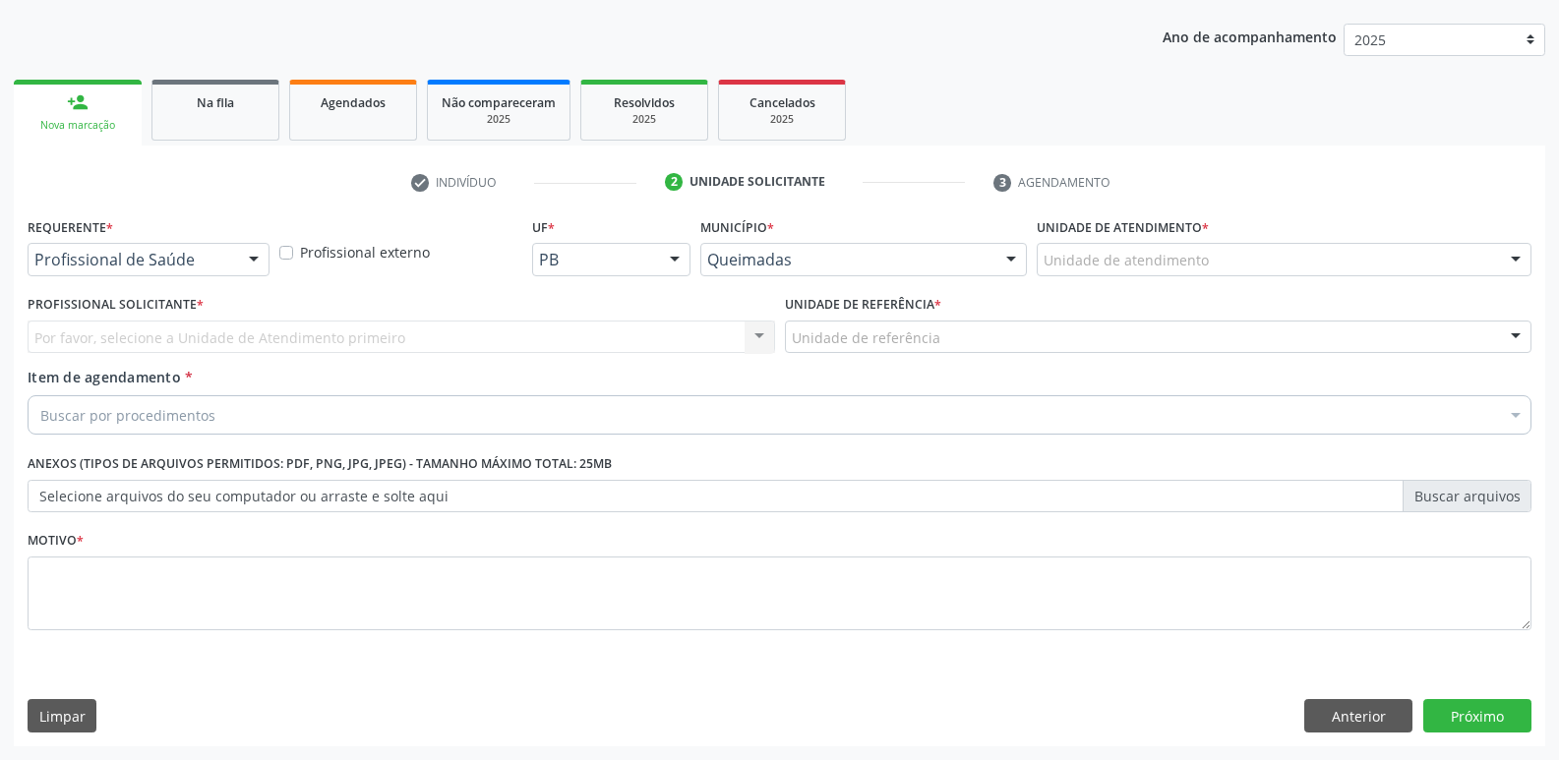
drag, startPoint x: 107, startPoint y: 253, endPoint x: 92, endPoint y: 301, distance: 50.4
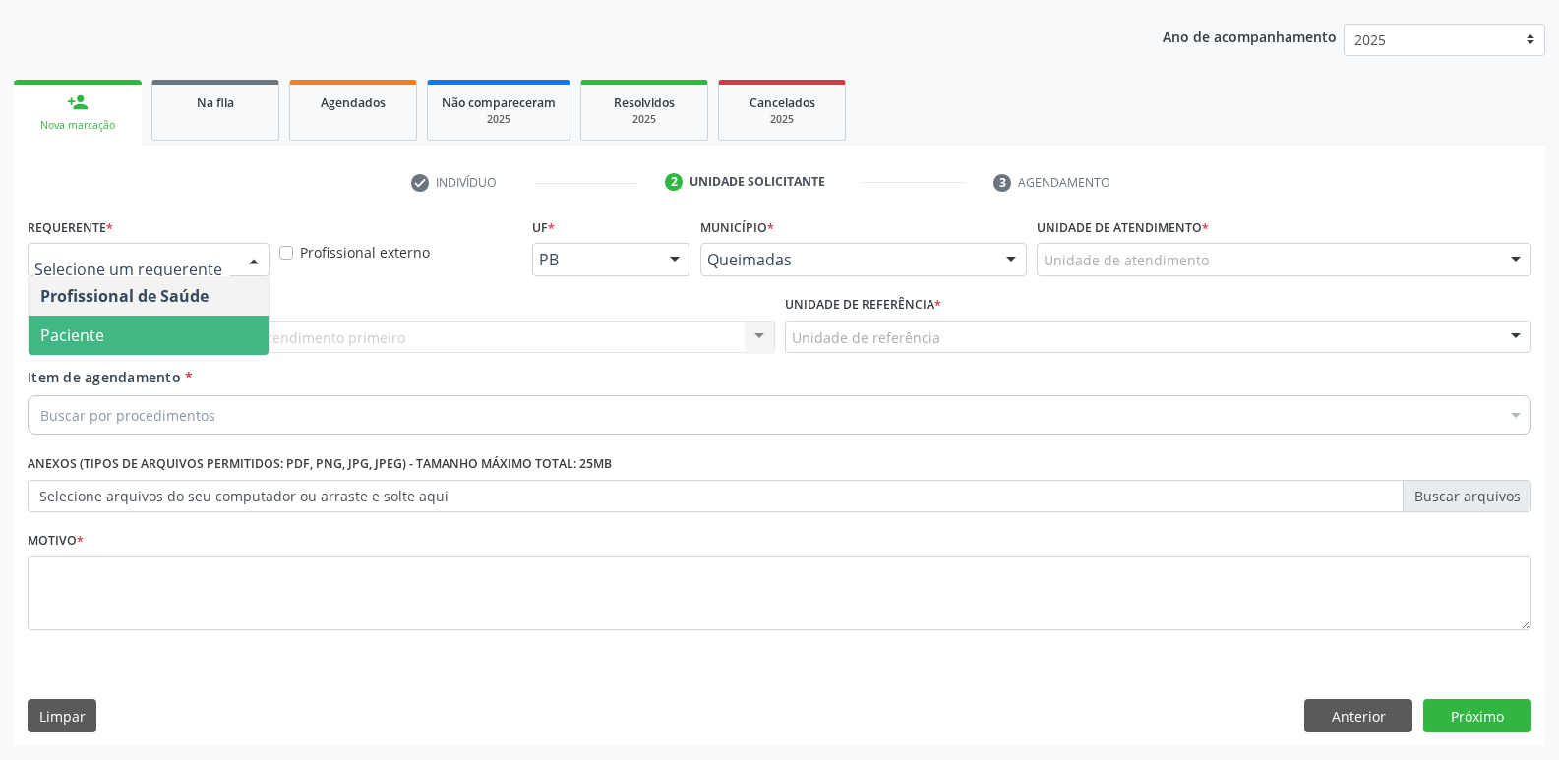
click at [110, 335] on span "Paciente" at bounding box center [149, 335] width 240 height 39
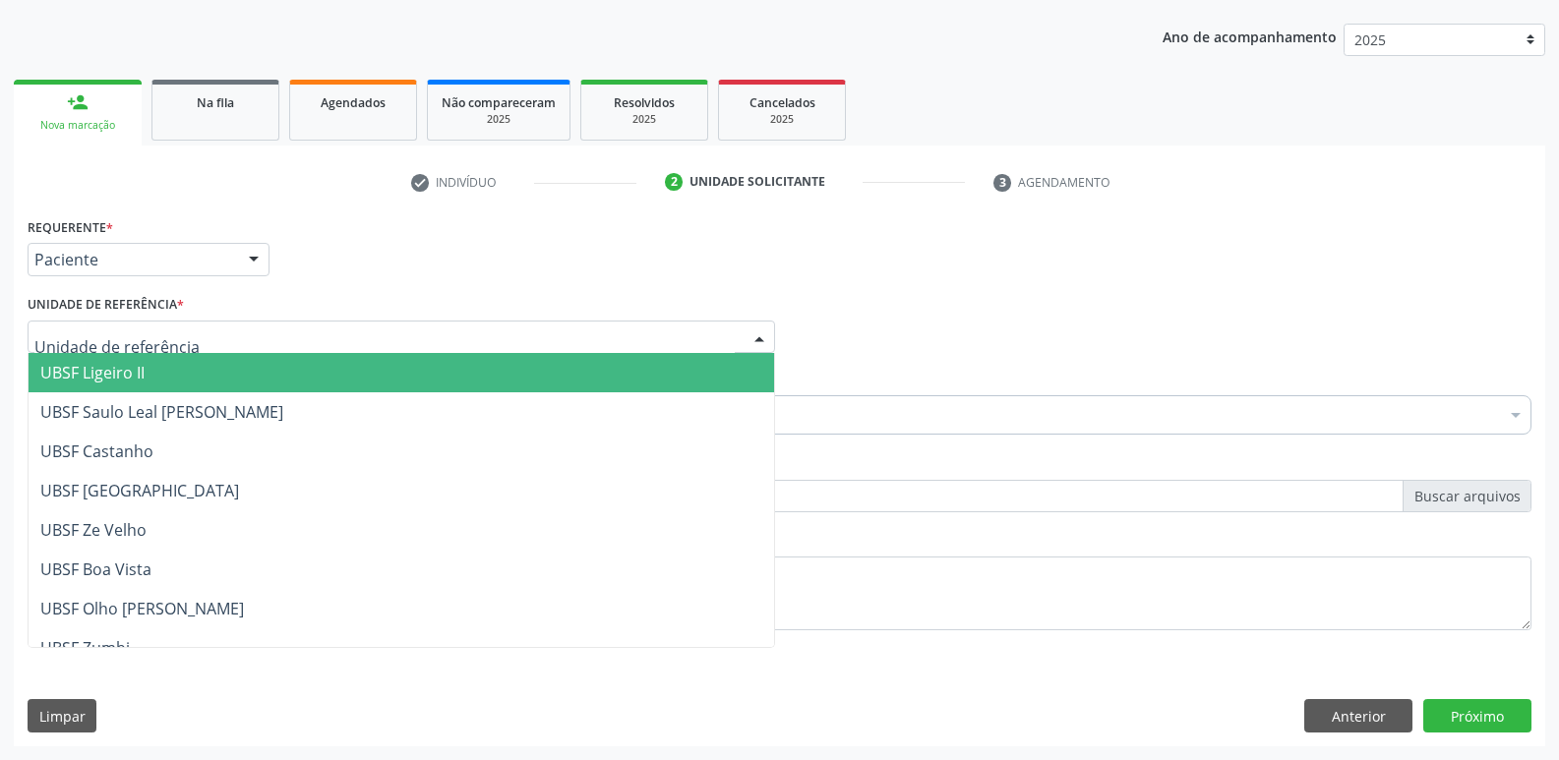
click at [113, 348] on div at bounding box center [401, 337] width 747 height 33
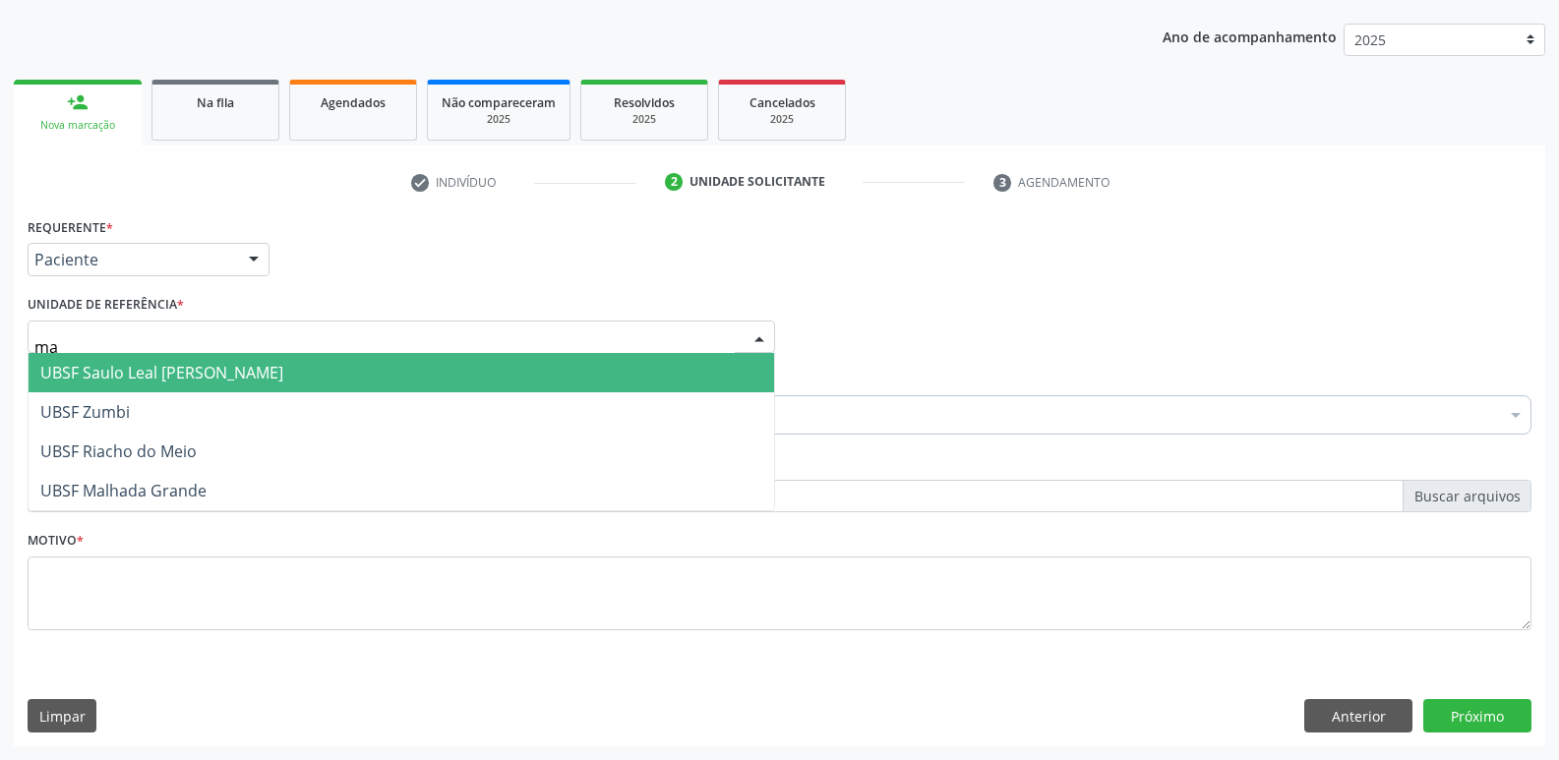
type input "mal"
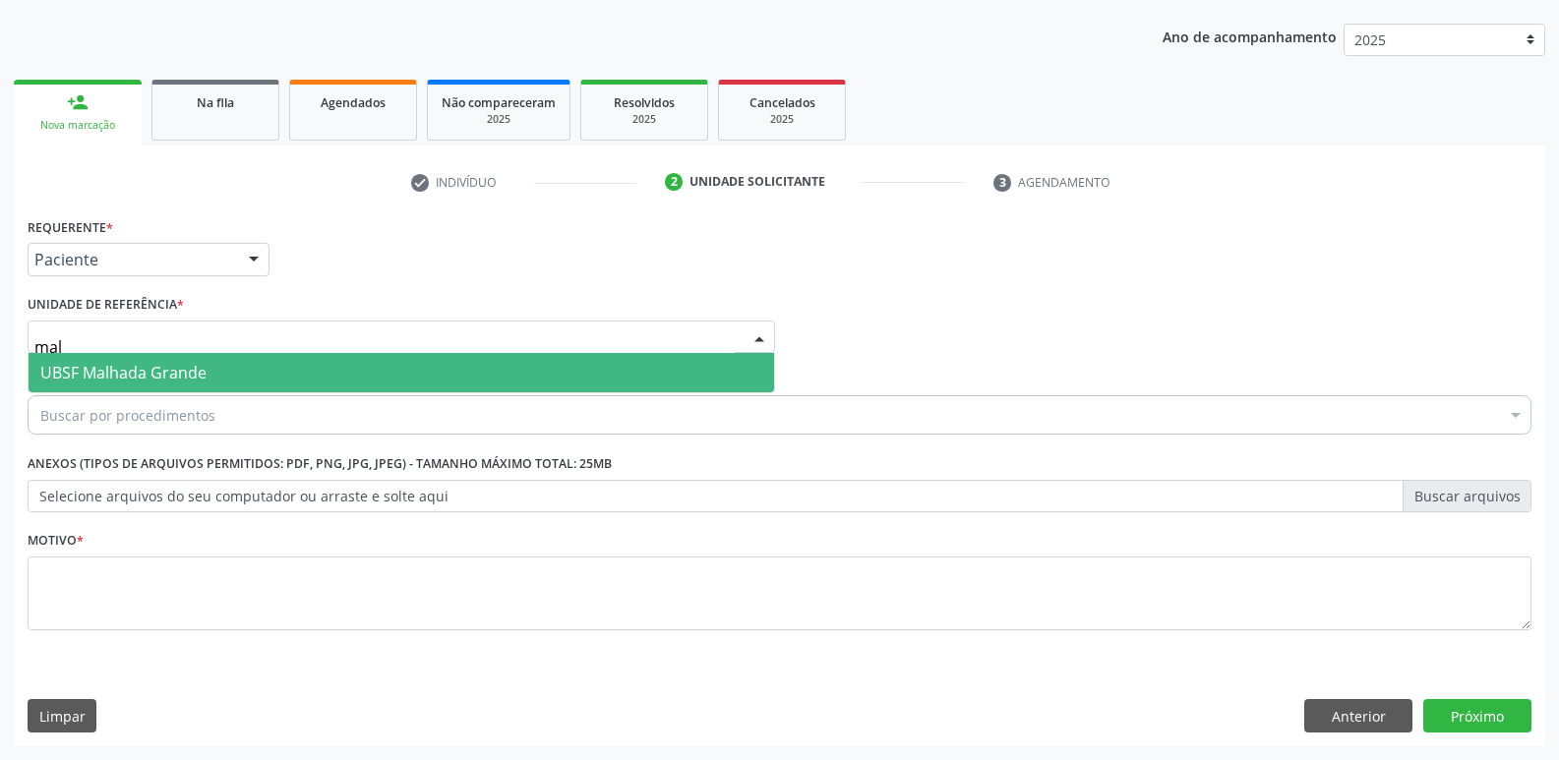
click at [115, 371] on span "UBSF Malhada Grande" at bounding box center [123, 373] width 166 height 22
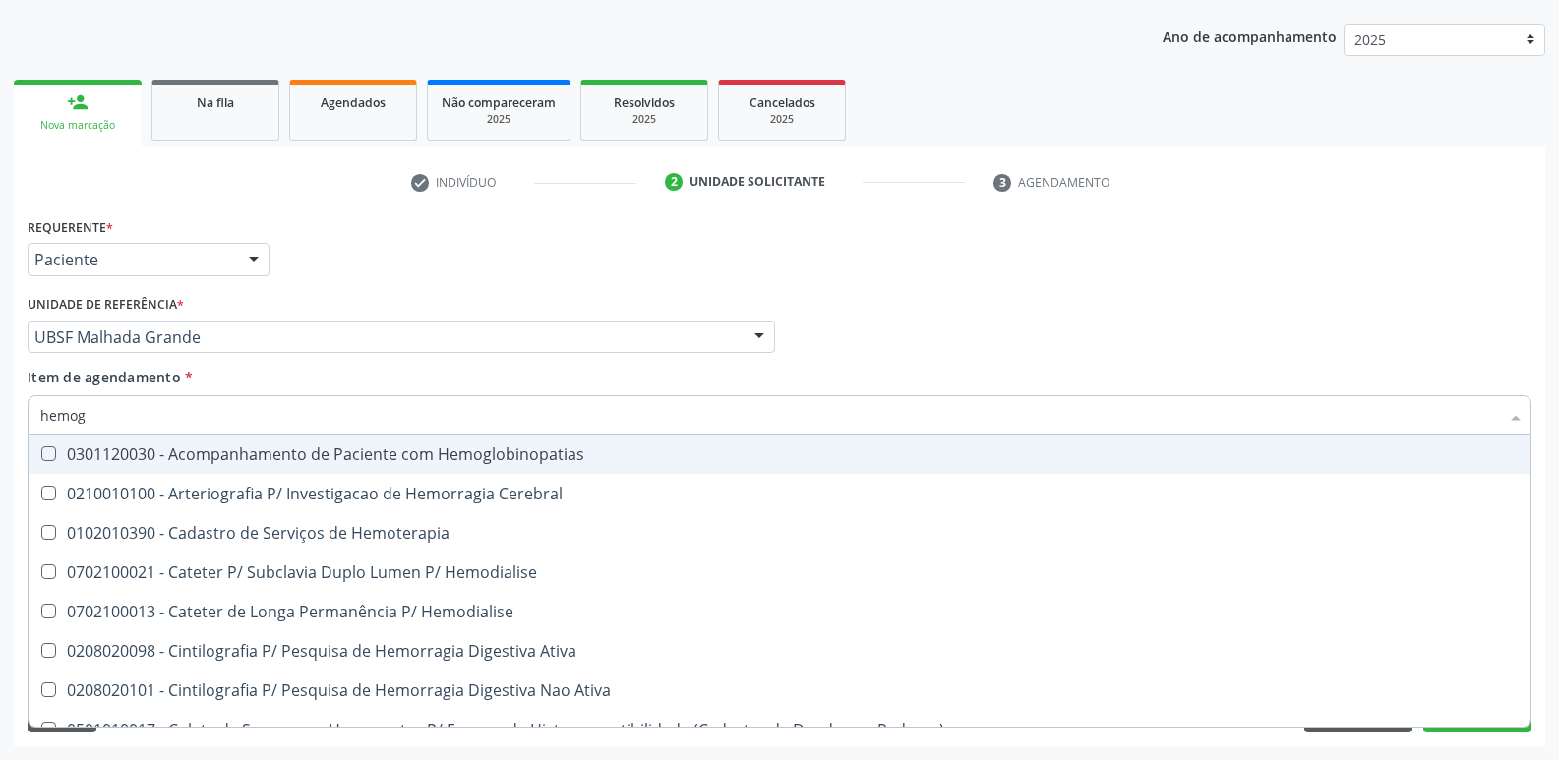
type input "hemogr"
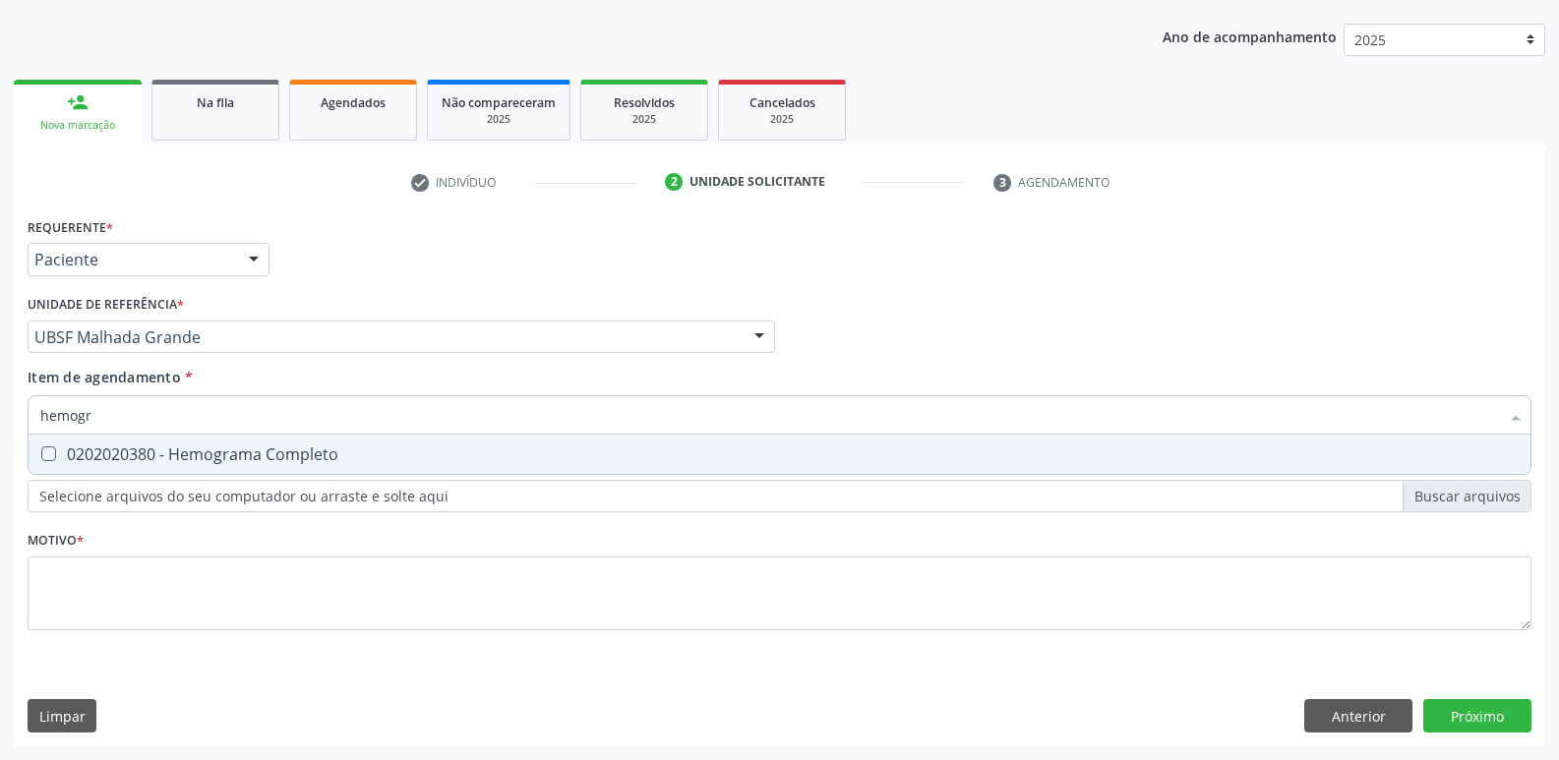
click at [142, 447] on div "0202020380 - Hemograma Completo" at bounding box center [779, 455] width 1478 height 16
checkbox Completo "true"
type input "hemog"
checkbox Completo "false"
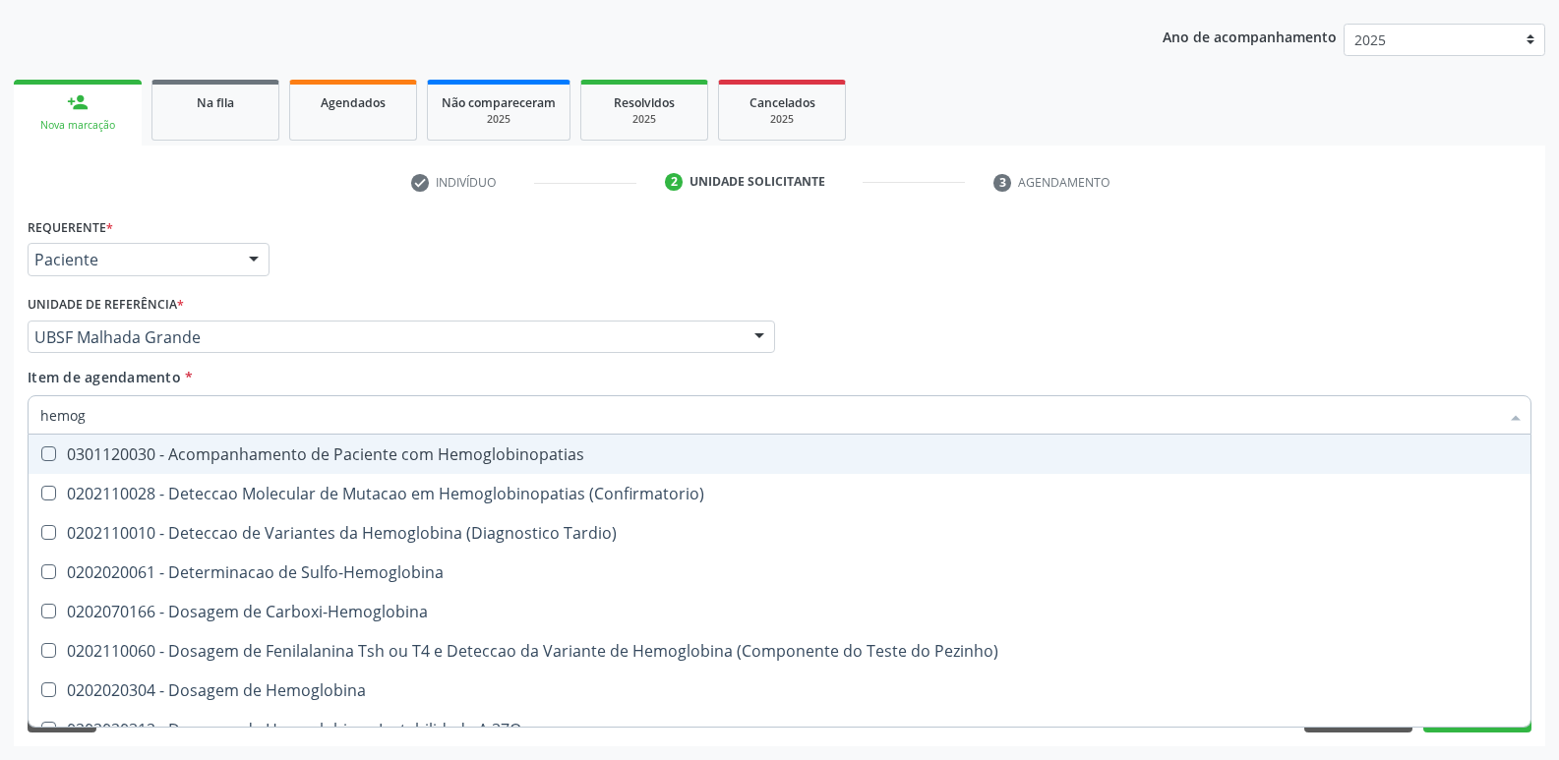
type input "hemo"
checkbox Completo "false"
type input "h"
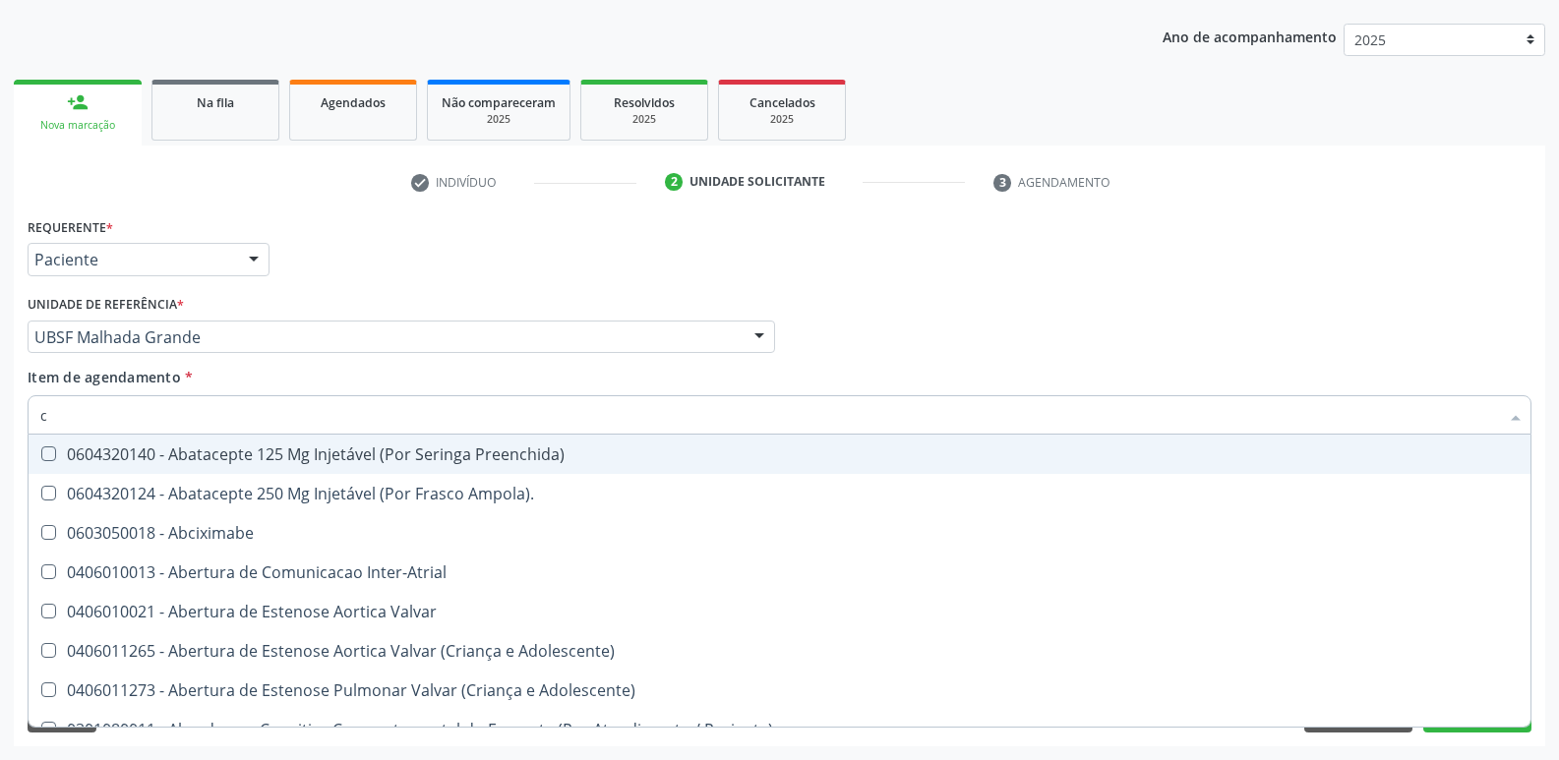
type input "co"
checkbox Osseo "true"
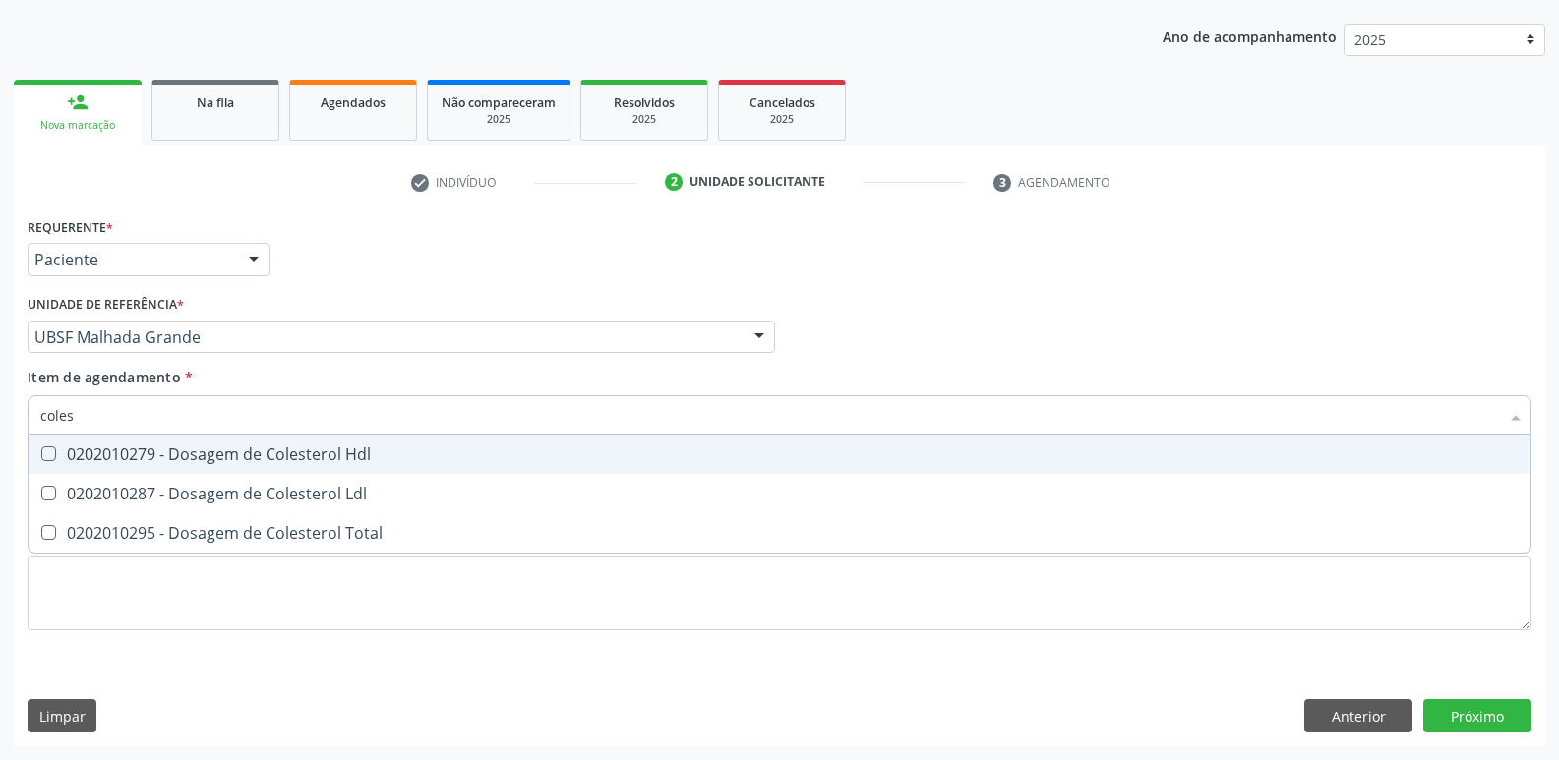
type input "colest"
click at [142, 447] on div "0202010279 - Dosagem de Colesterol Hdl" at bounding box center [779, 455] width 1478 height 16
checkbox Hdl "true"
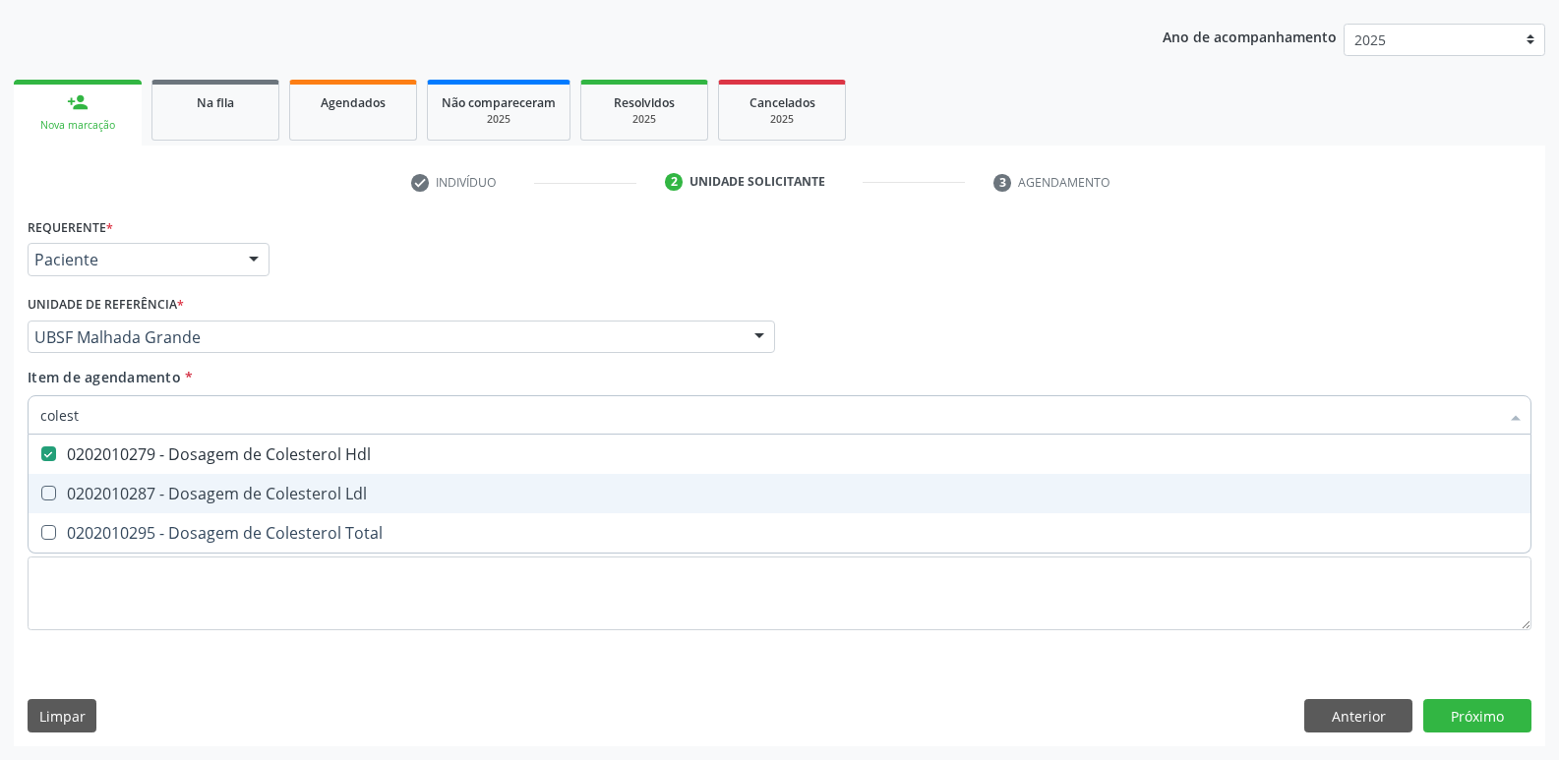
click at [146, 482] on span "0202010287 - Dosagem de Colesterol Ldl" at bounding box center [780, 493] width 1502 height 39
checkbox Ldl "true"
type input "c"
checkbox Hdl "false"
checkbox Ldl "false"
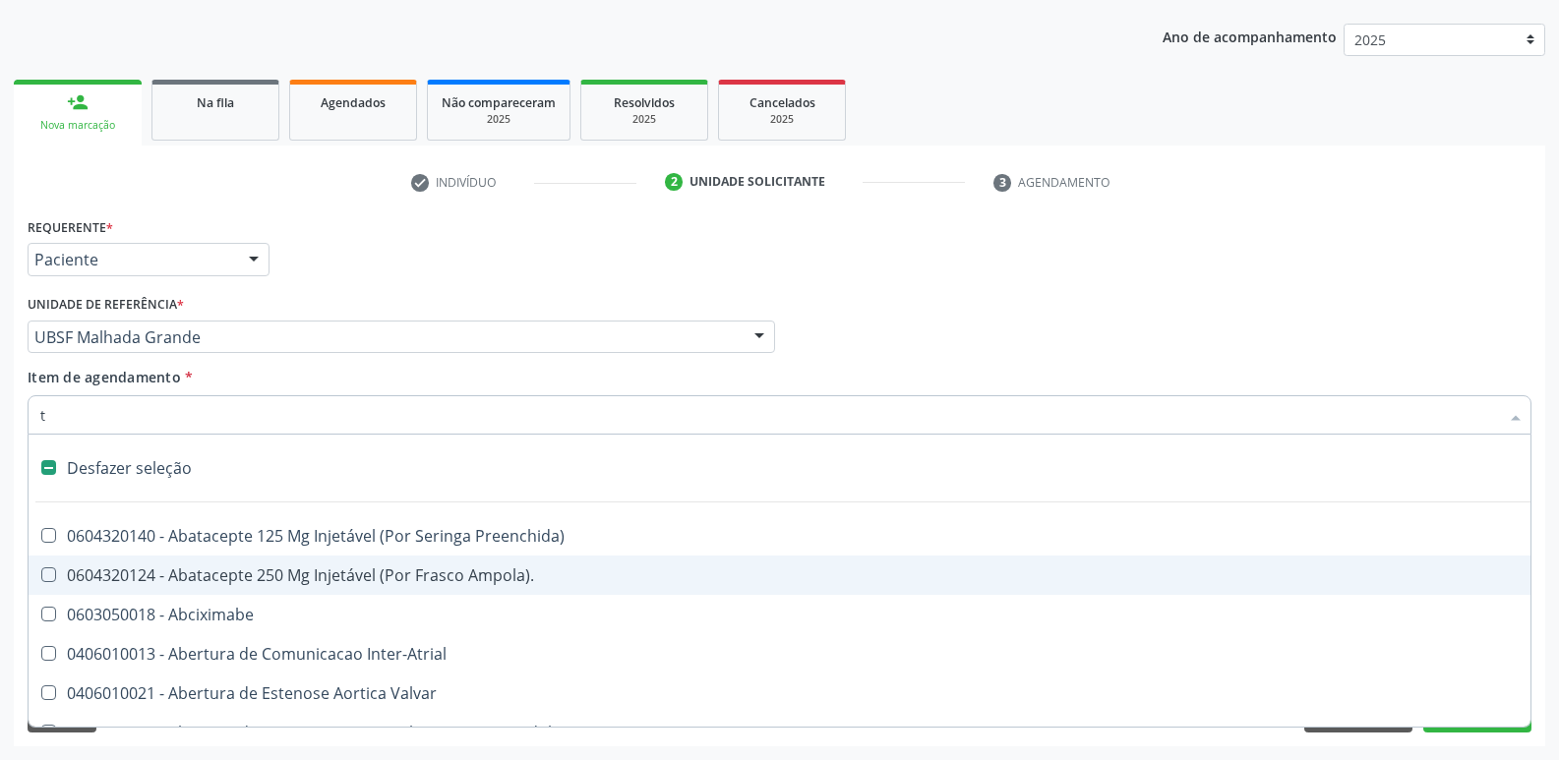
type input "tg"
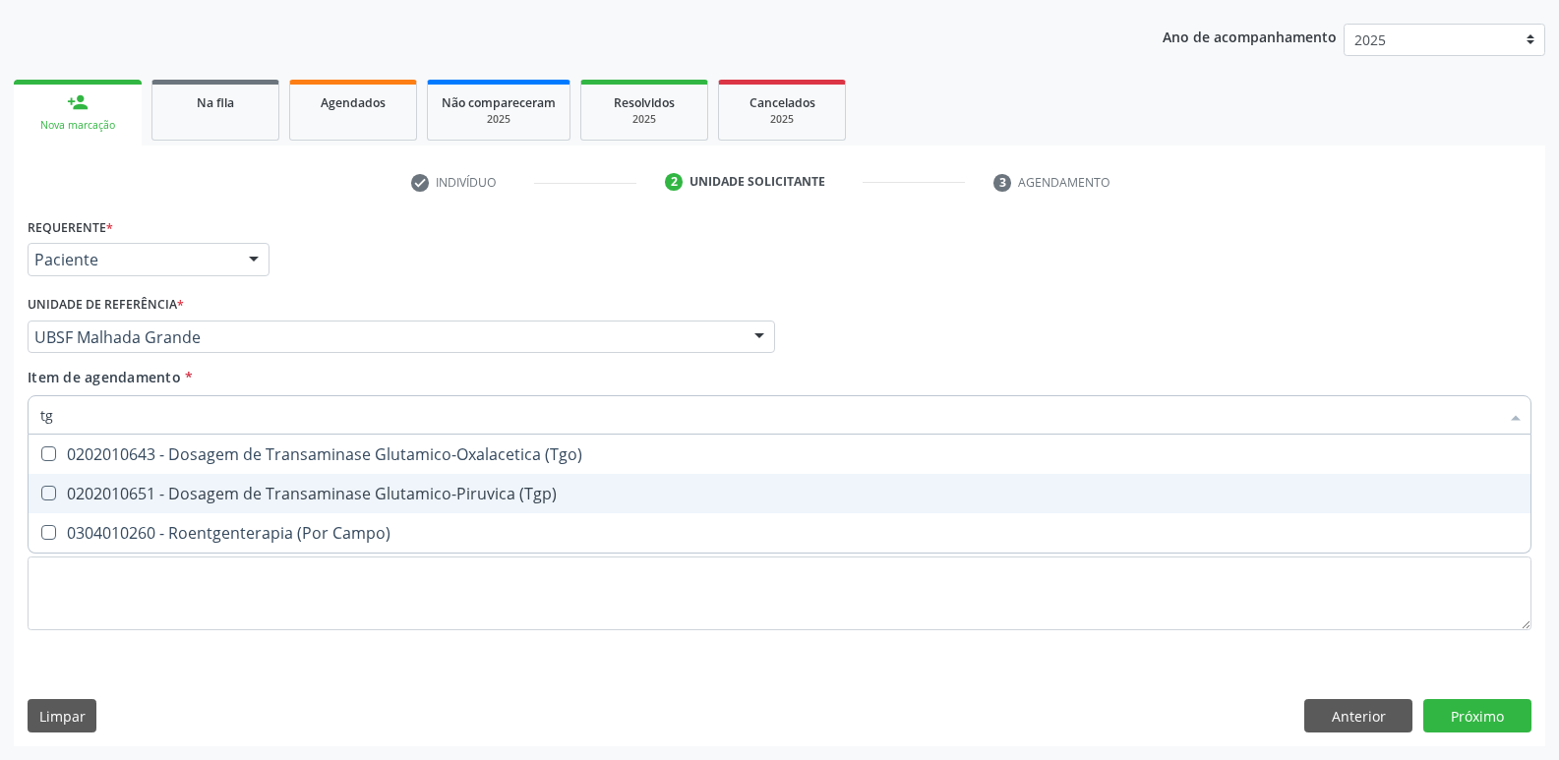
click at [146, 486] on div "0202010651 - Dosagem de Transaminase Glutamico-Piruvica (Tgp)" at bounding box center [779, 494] width 1478 height 16
checkbox \(Tgp\) "true"
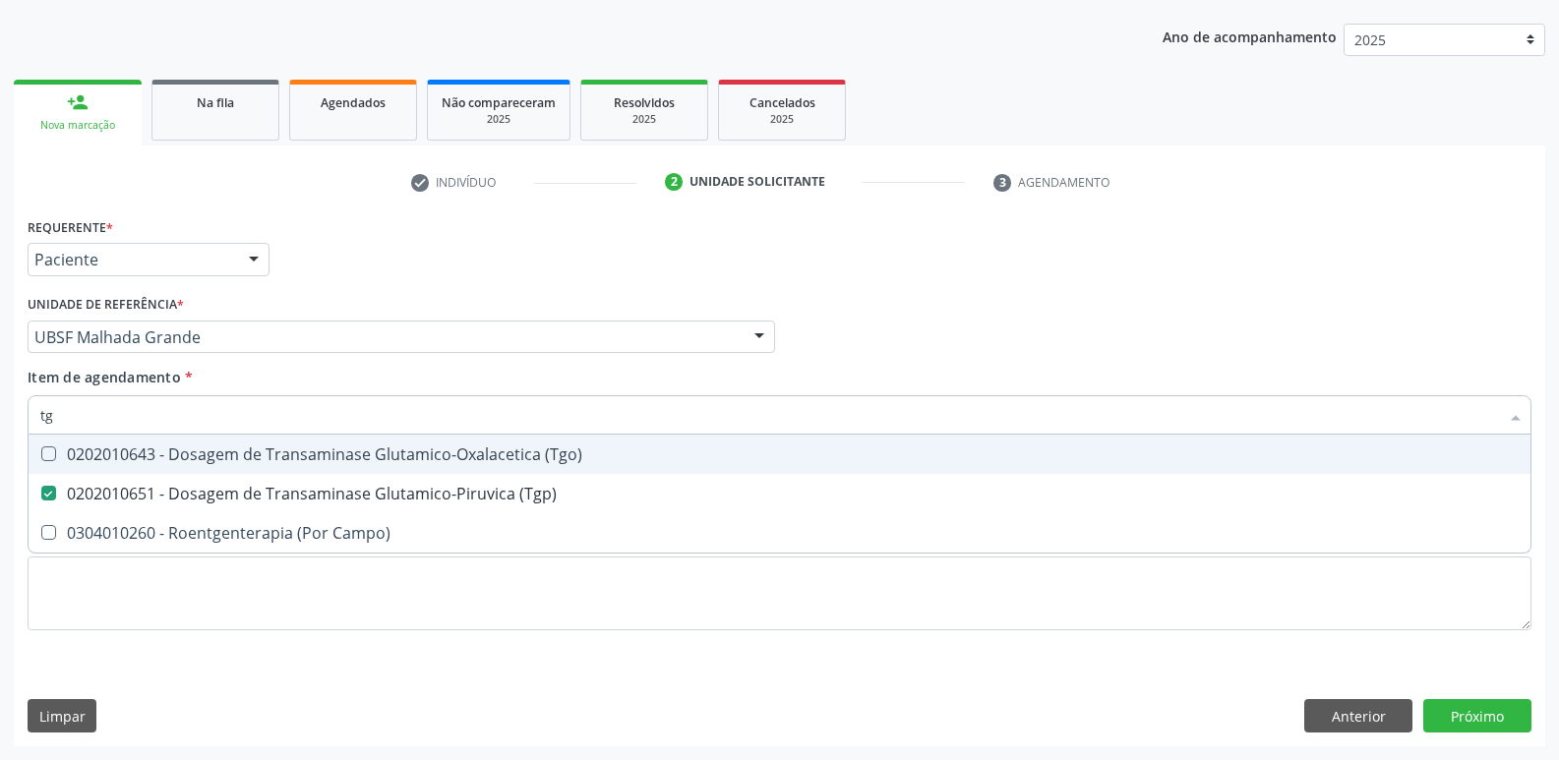
click at [170, 459] on div "0202010643 - Dosagem de Transaminase Glutamico-Oxalacetica (Tgo)" at bounding box center [779, 455] width 1478 height 16
checkbox \(Tgo\) "true"
type input "t"
checkbox \(Tgo\) "false"
checkbox \(Tgp\) "false"
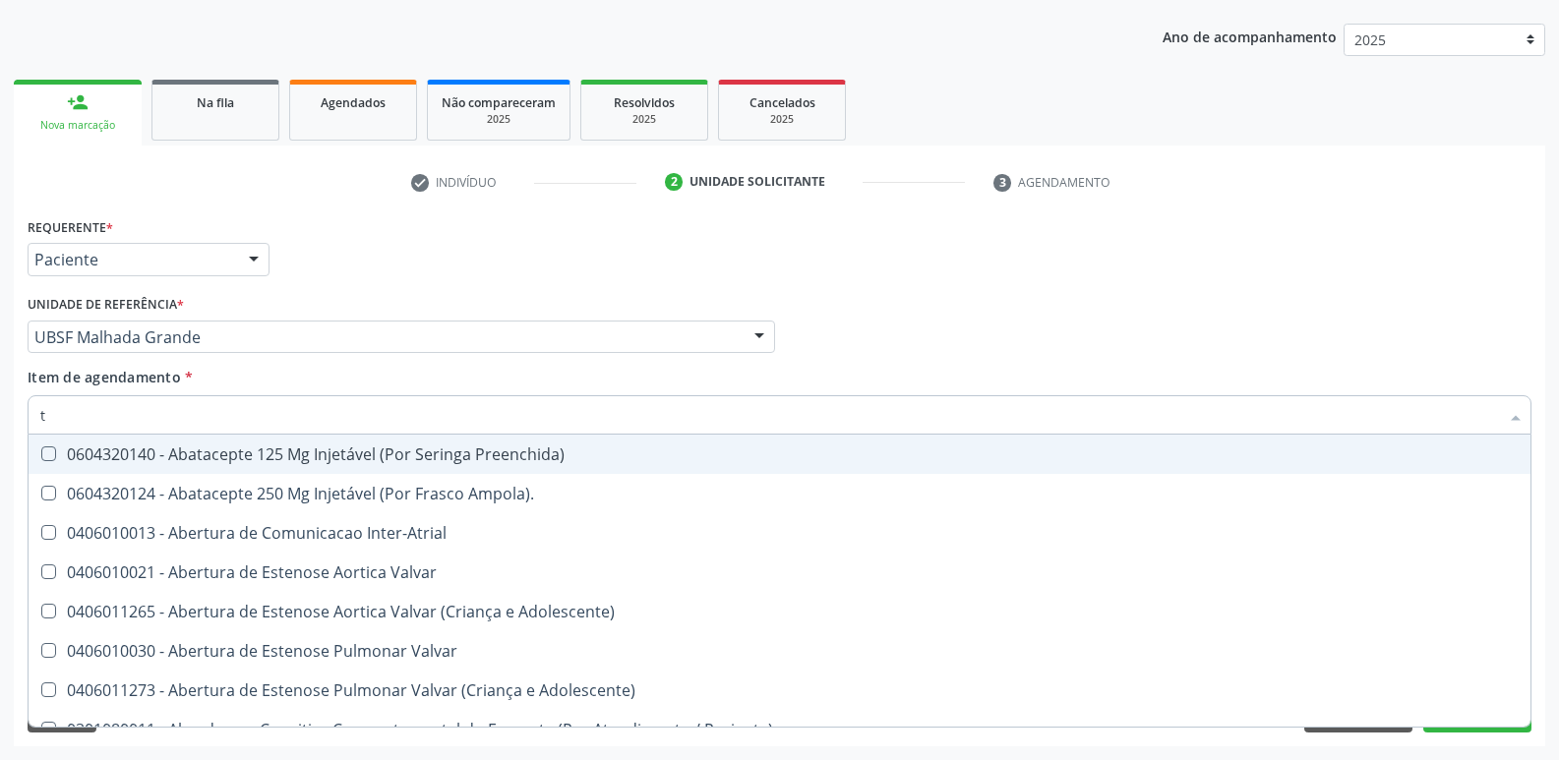
type input "tg"
checkbox Preenchida\) "true"
checkbox Ampola\)\ "true"
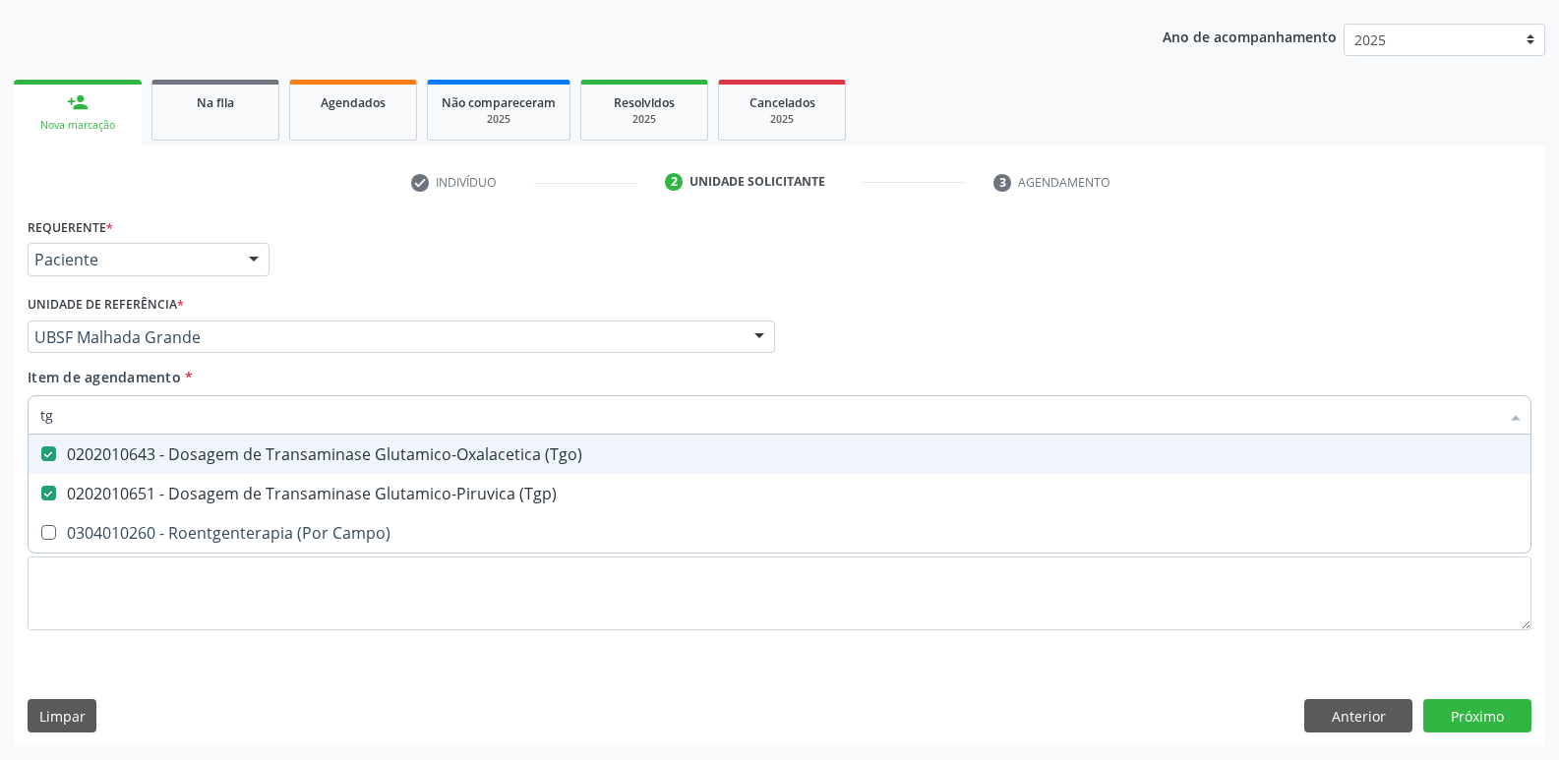
type input "t"
checkbox \(Tgo\) "false"
checkbox \(Tgp\) "false"
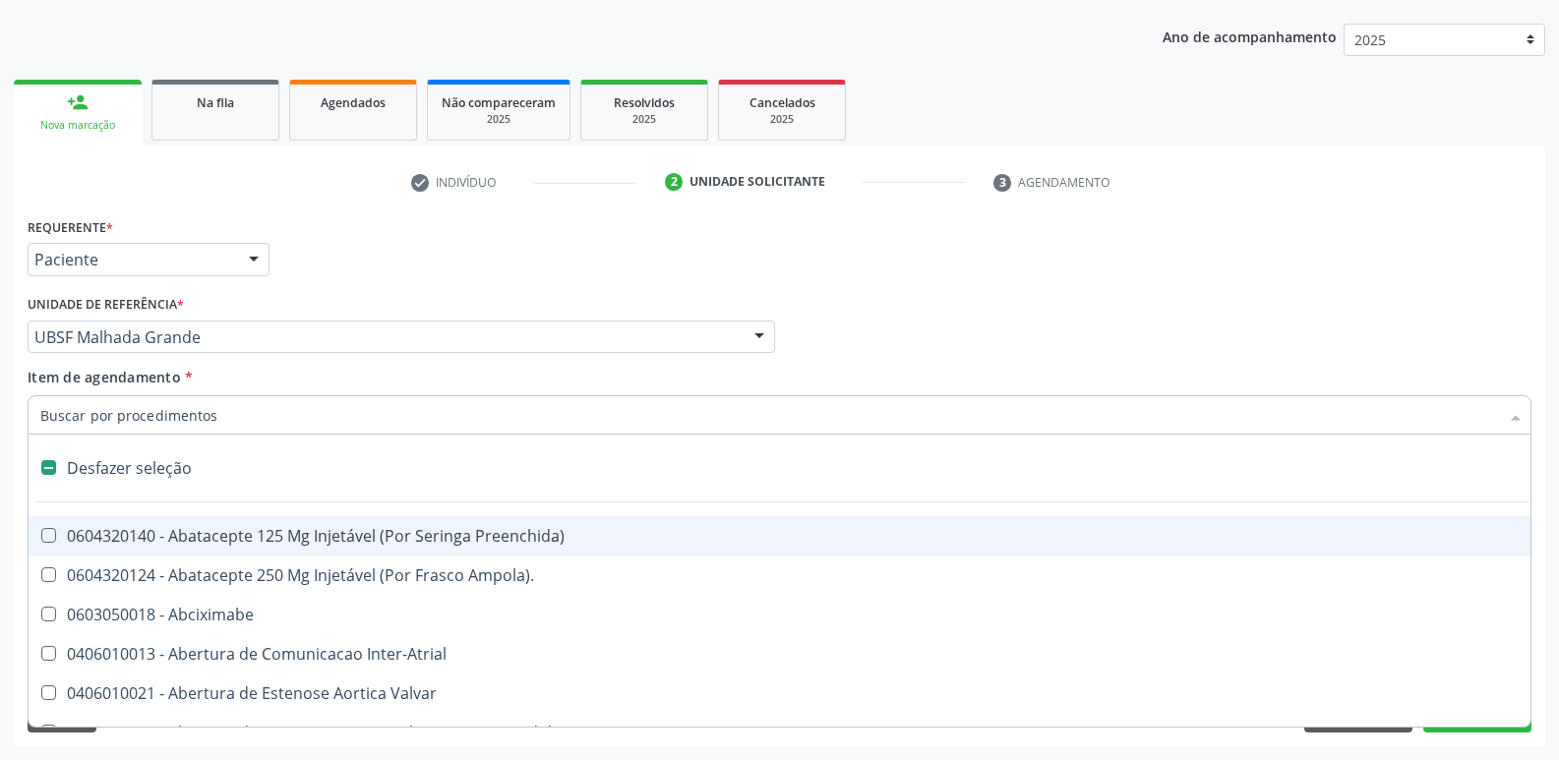
type input "g"
checkbox Comprimido\) "true"
checkbox Sanitária "true"
checkbox Quantitativa\) "true"
checkbox Esforco "true"
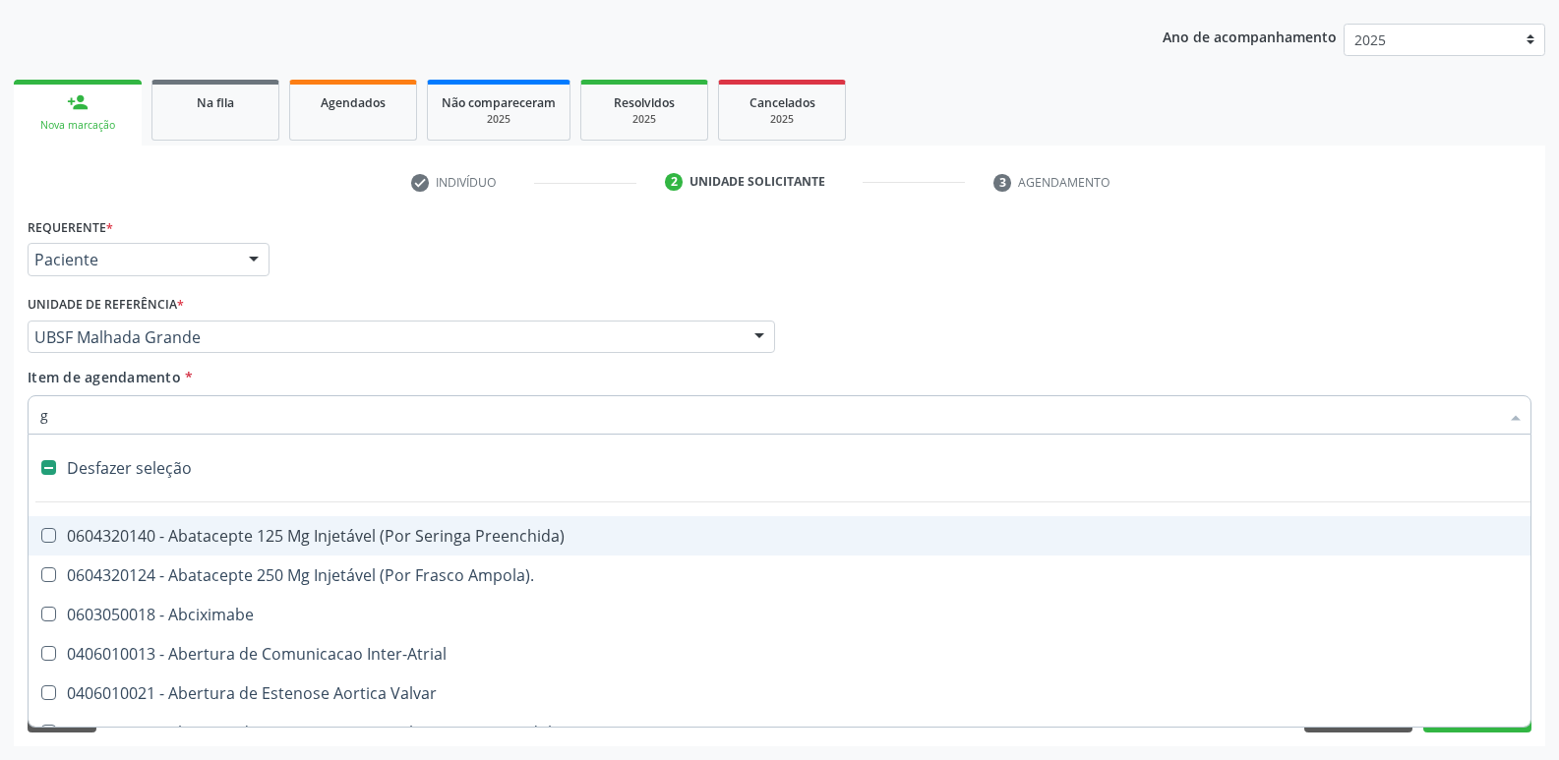
checkbox Persistente "true"
type input "gl"
checkbox Terapêuticas\)\ "true"
checkbox Psicossocial "true"
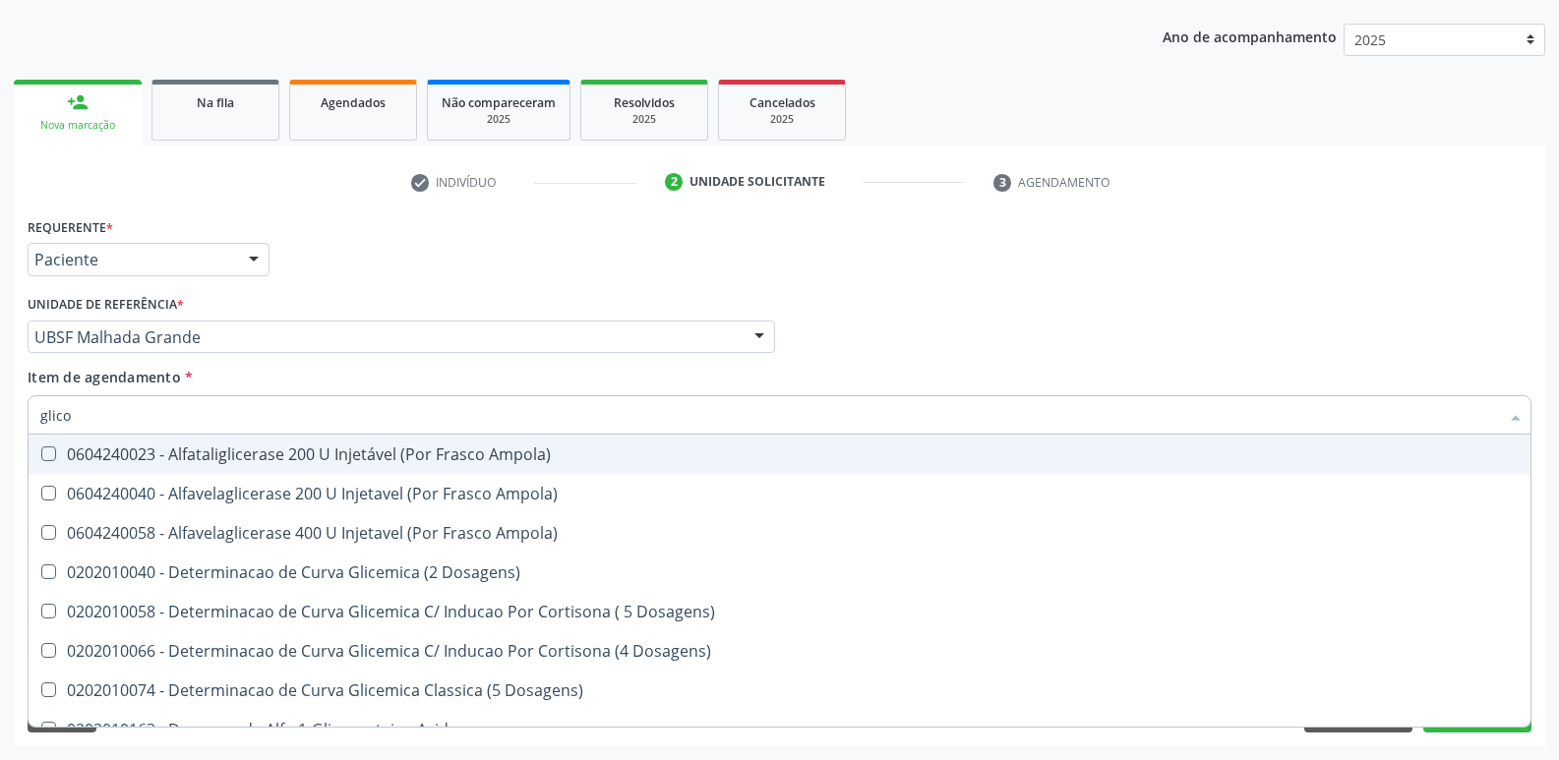
type input "glicos"
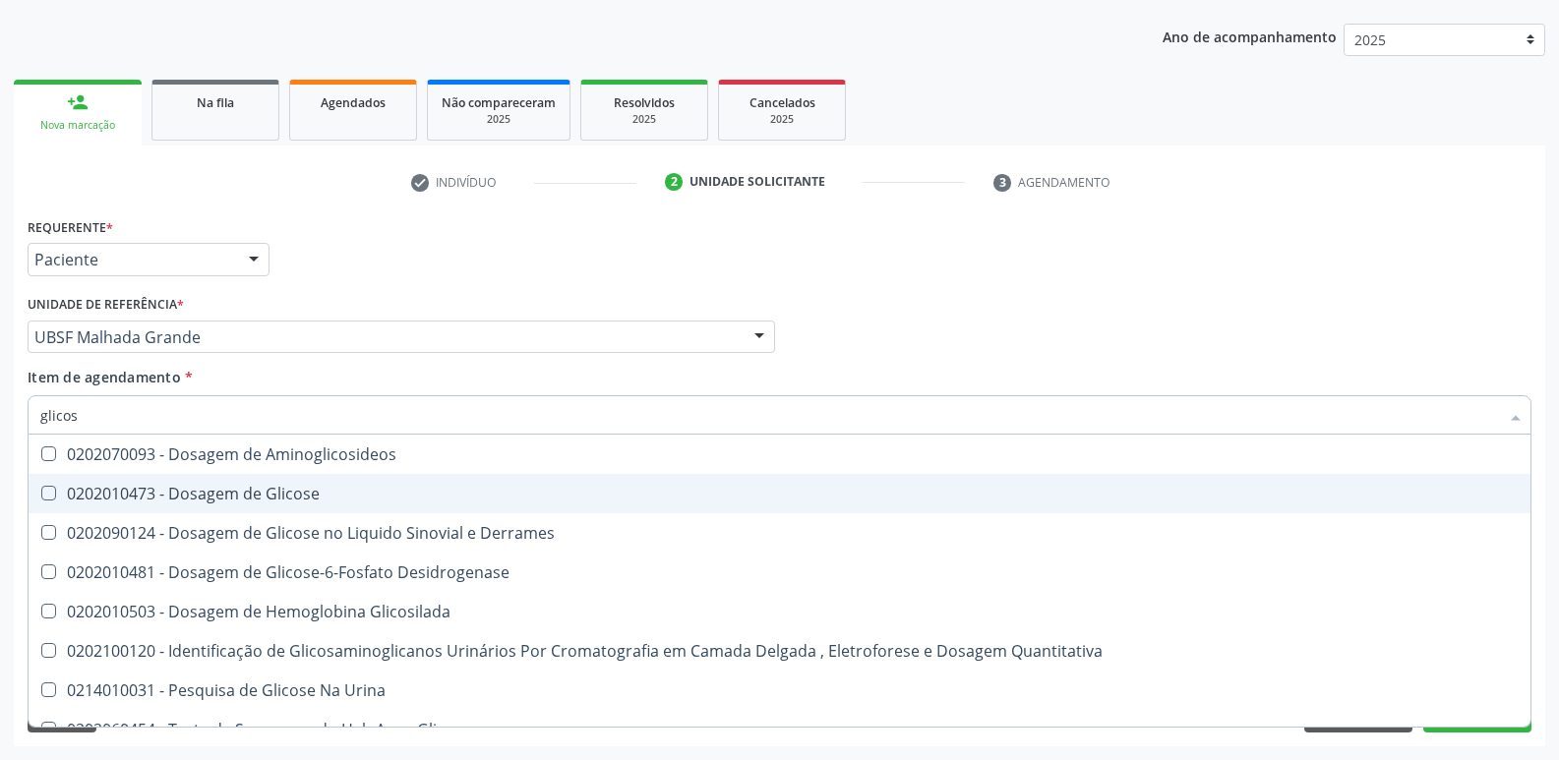
click at [196, 493] on div "0202010473 - Dosagem de Glicose" at bounding box center [779, 494] width 1478 height 16
checkbox Glicose "true"
type input "glico"
checkbox Glicose "false"
checkbox Derrames "true"
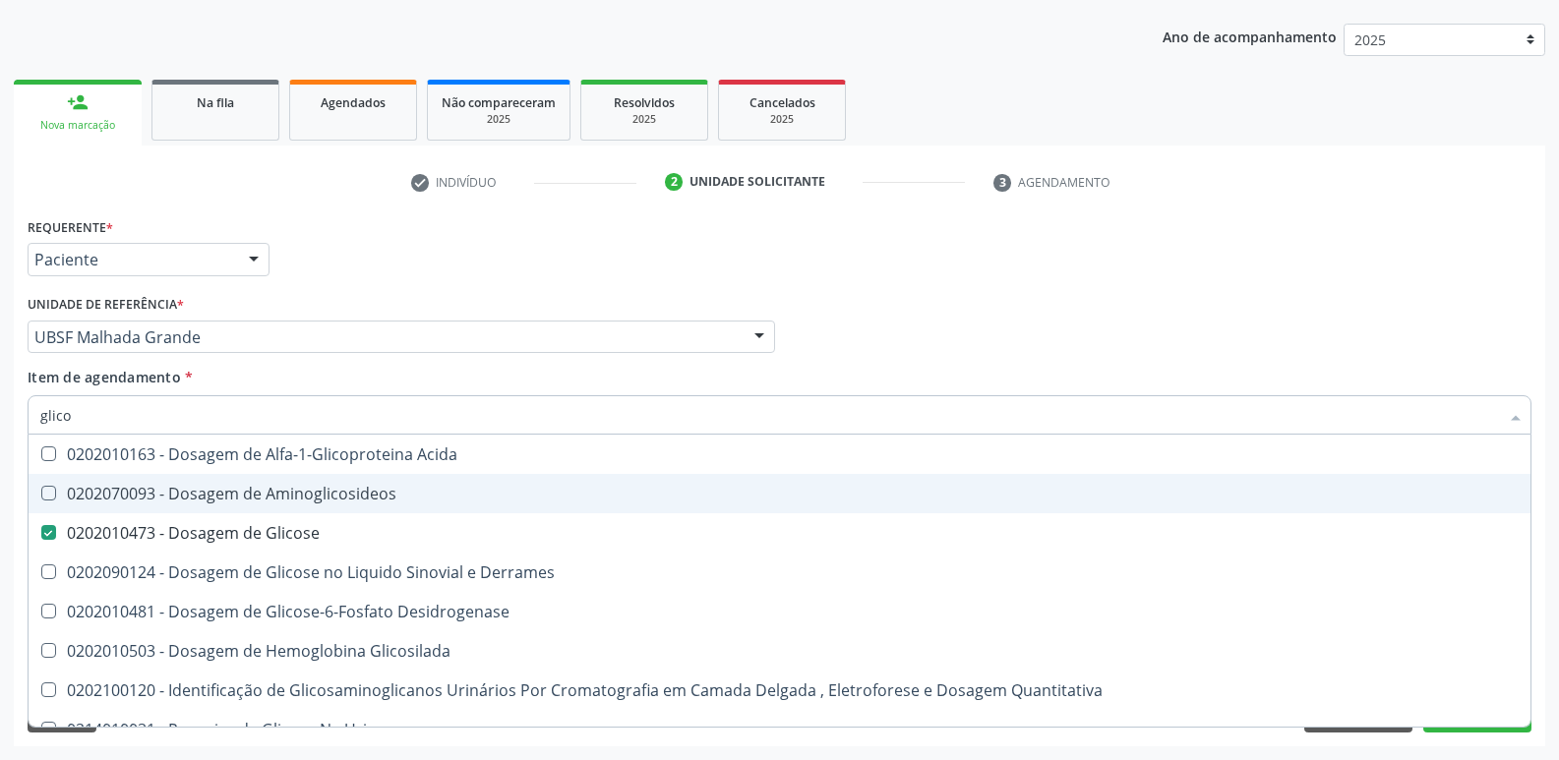
type input "glic"
checkbox Glicose "false"
type input "g"
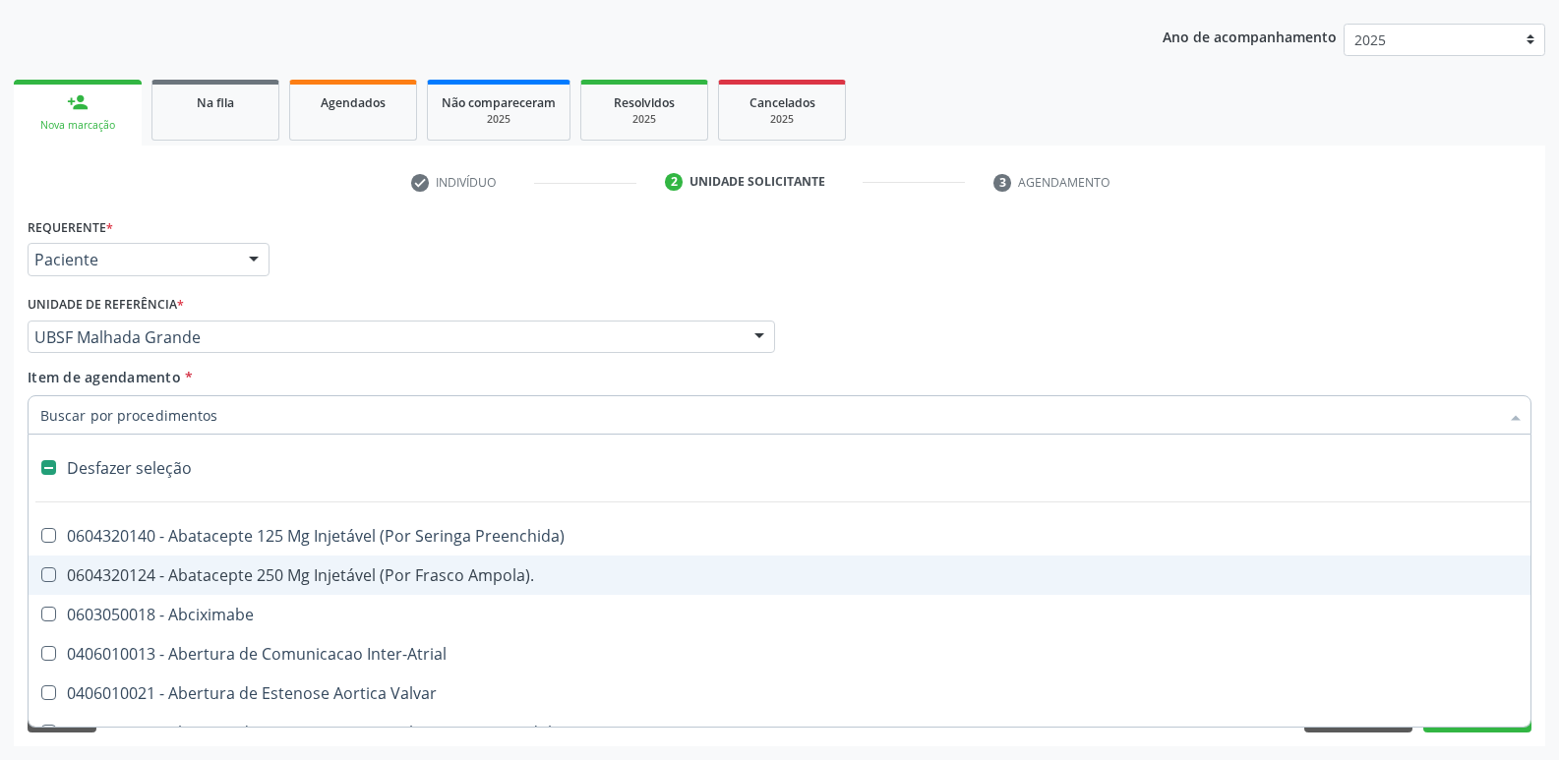
type input "u"
checkbox Cama "true"
checkbox Personalizada "true"
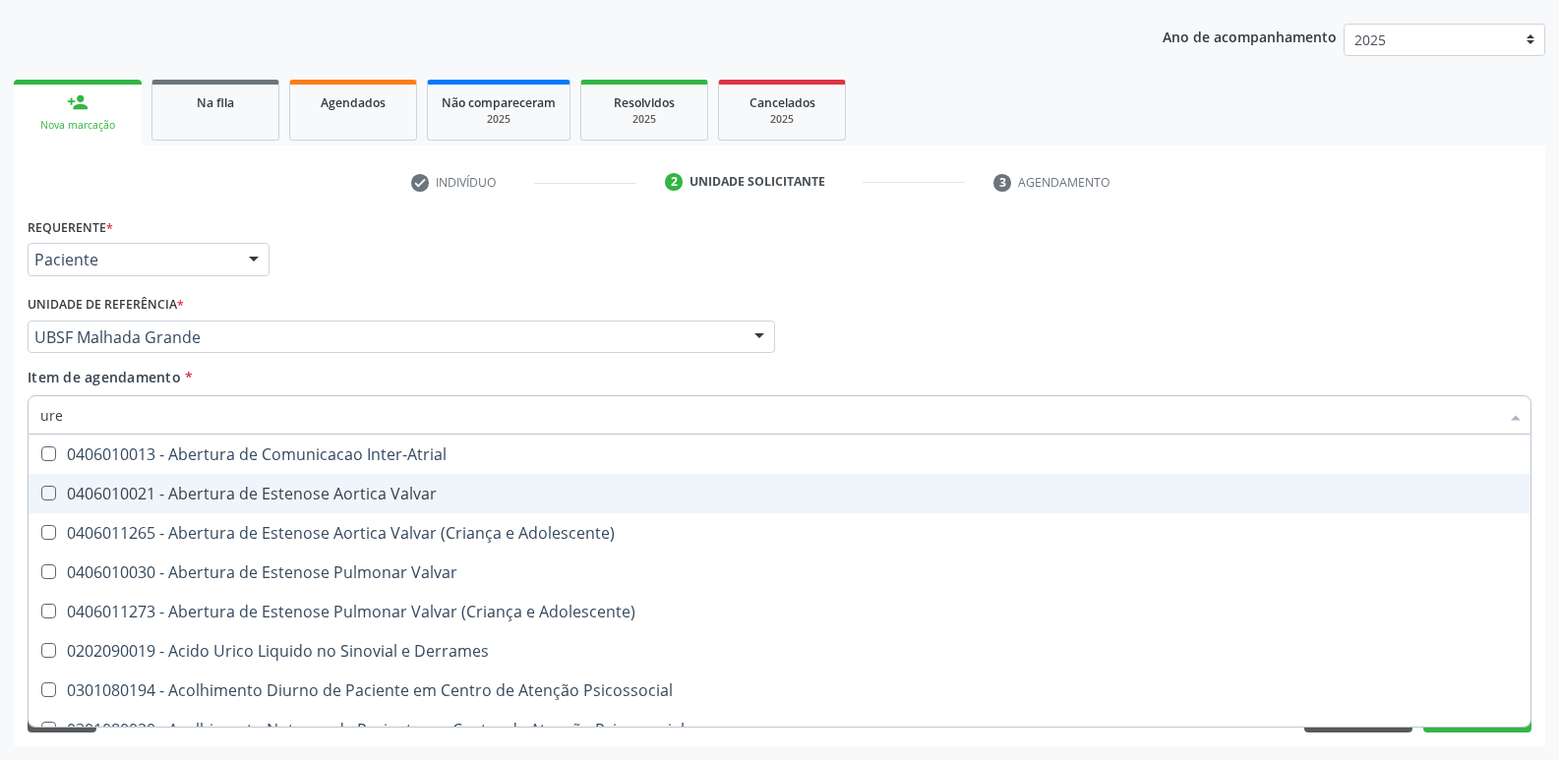
type input "urei"
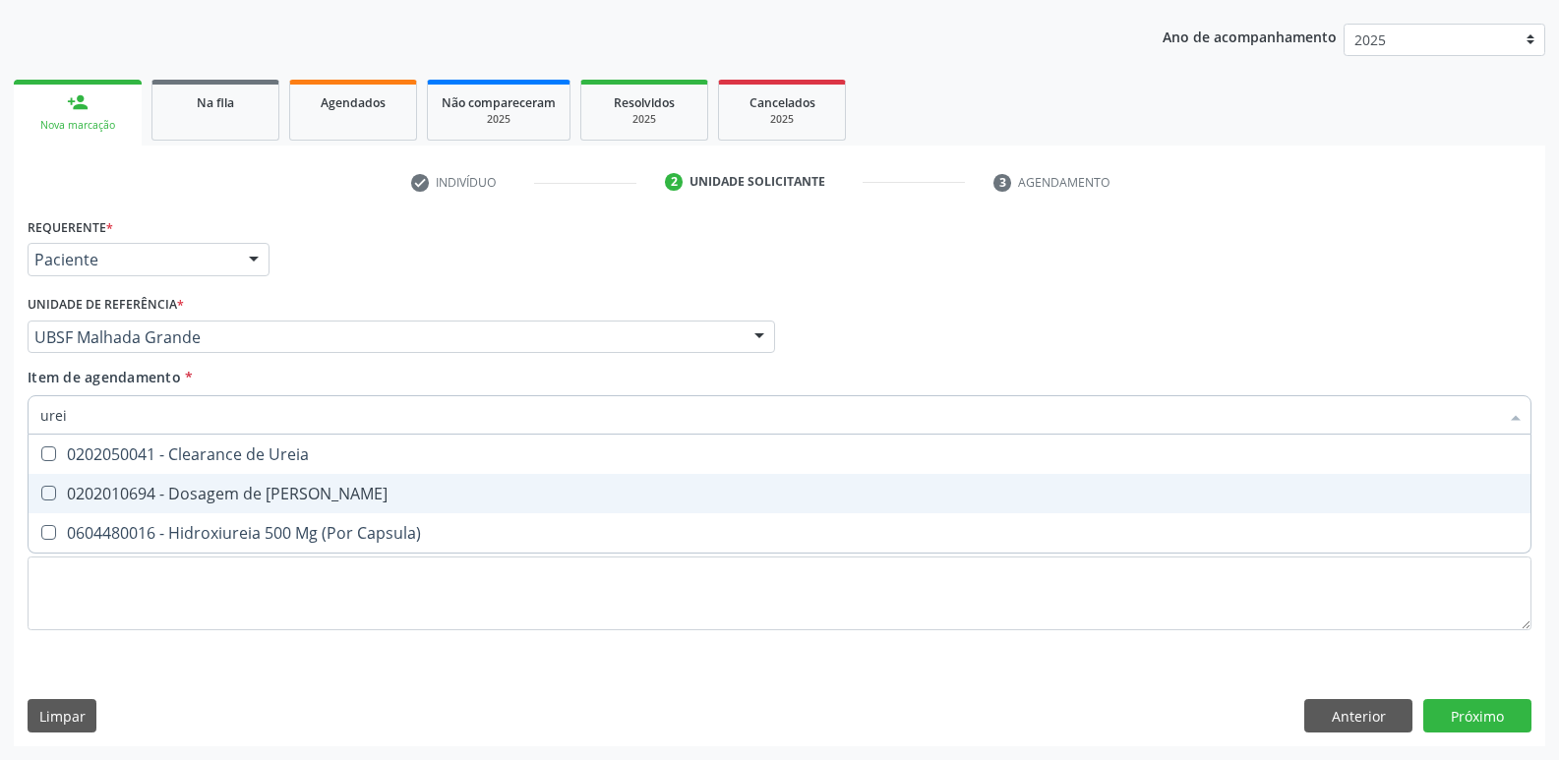
click at [197, 493] on div "0202010694 - Dosagem de [PERSON_NAME]" at bounding box center [779, 494] width 1478 height 16
checkbox Ureia "true"
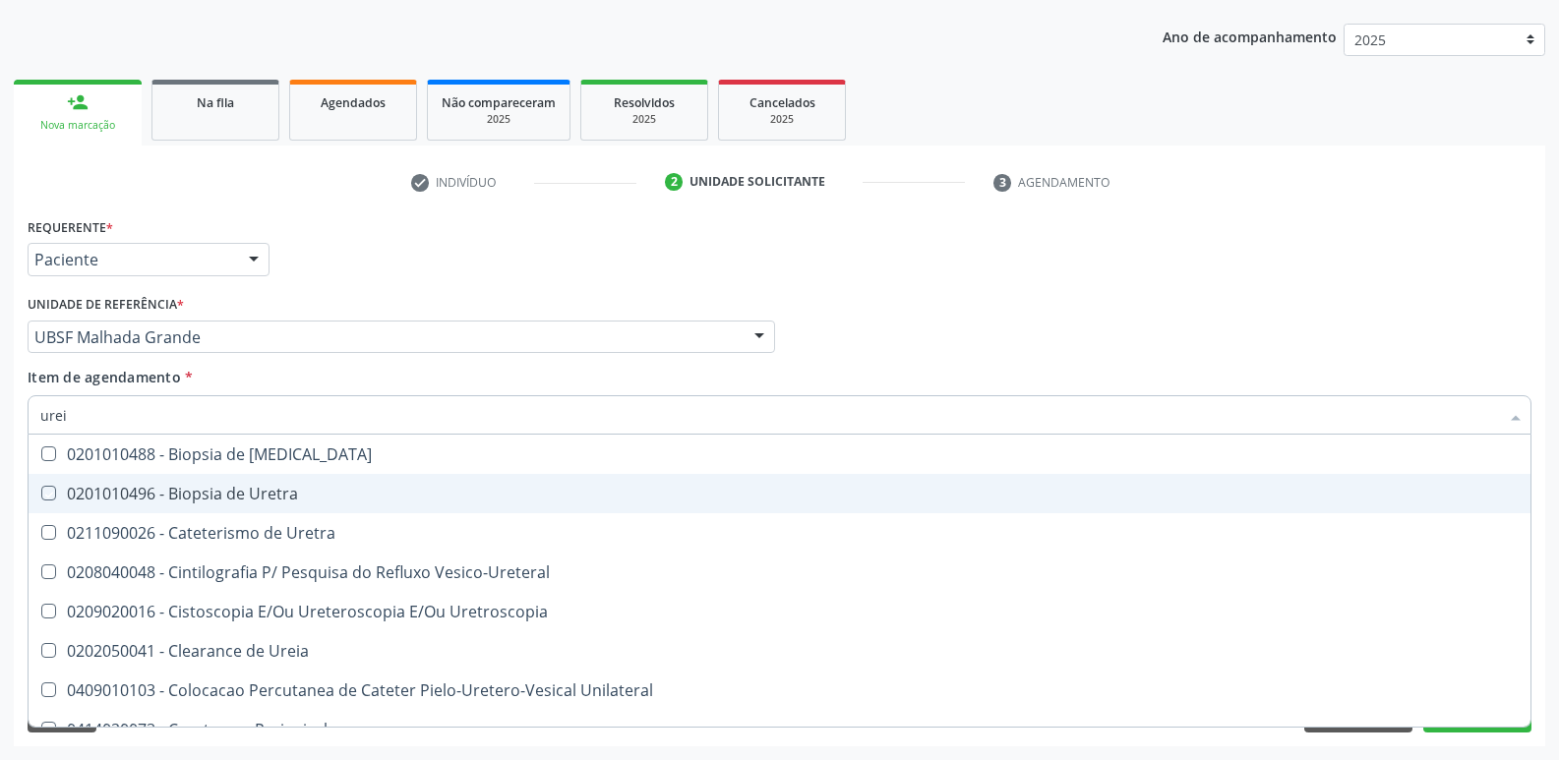
type input "ure"
checkbox Uretra "false"
type input "u"
checkbox Ureia "false"
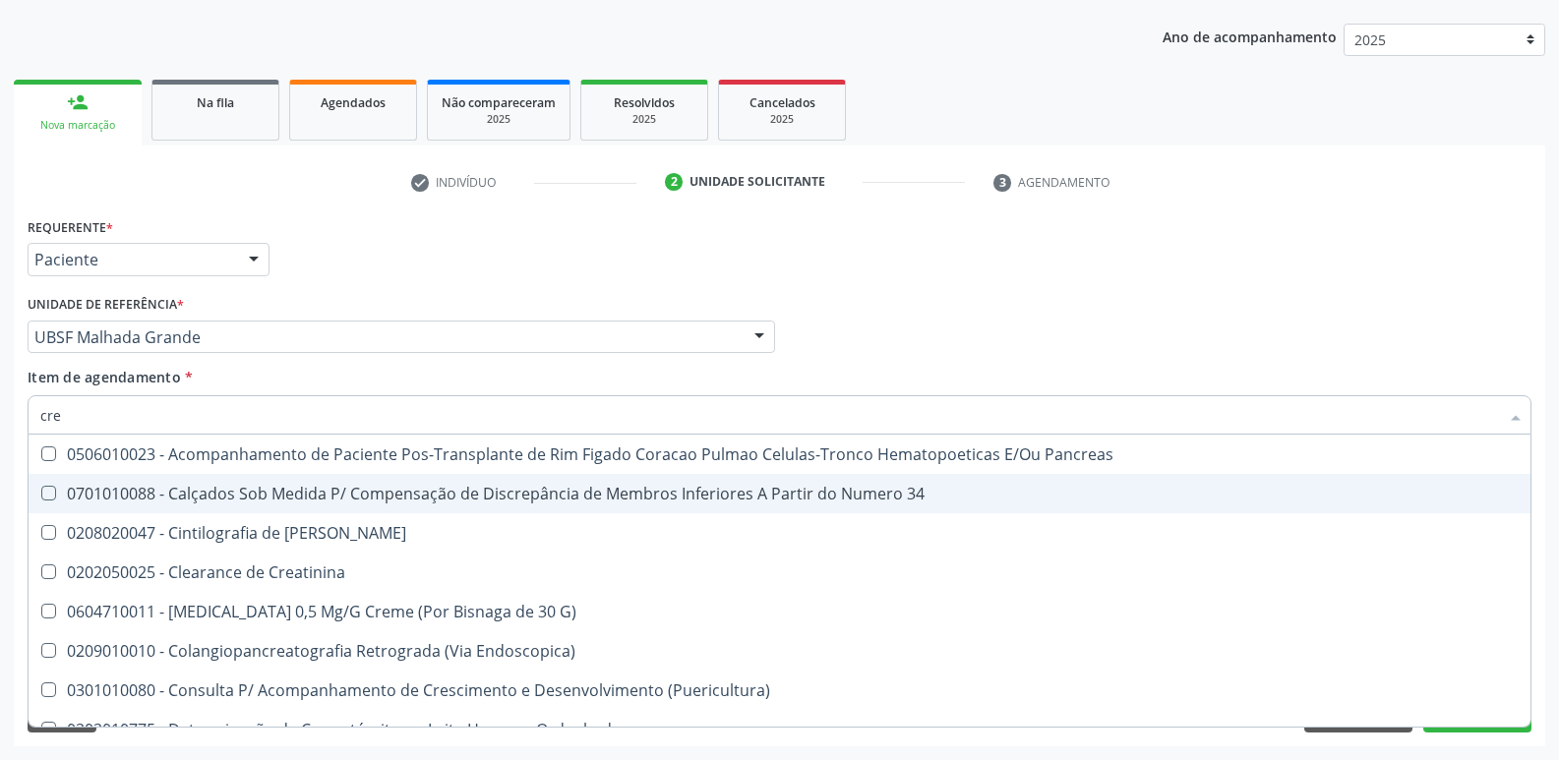
type input "crea"
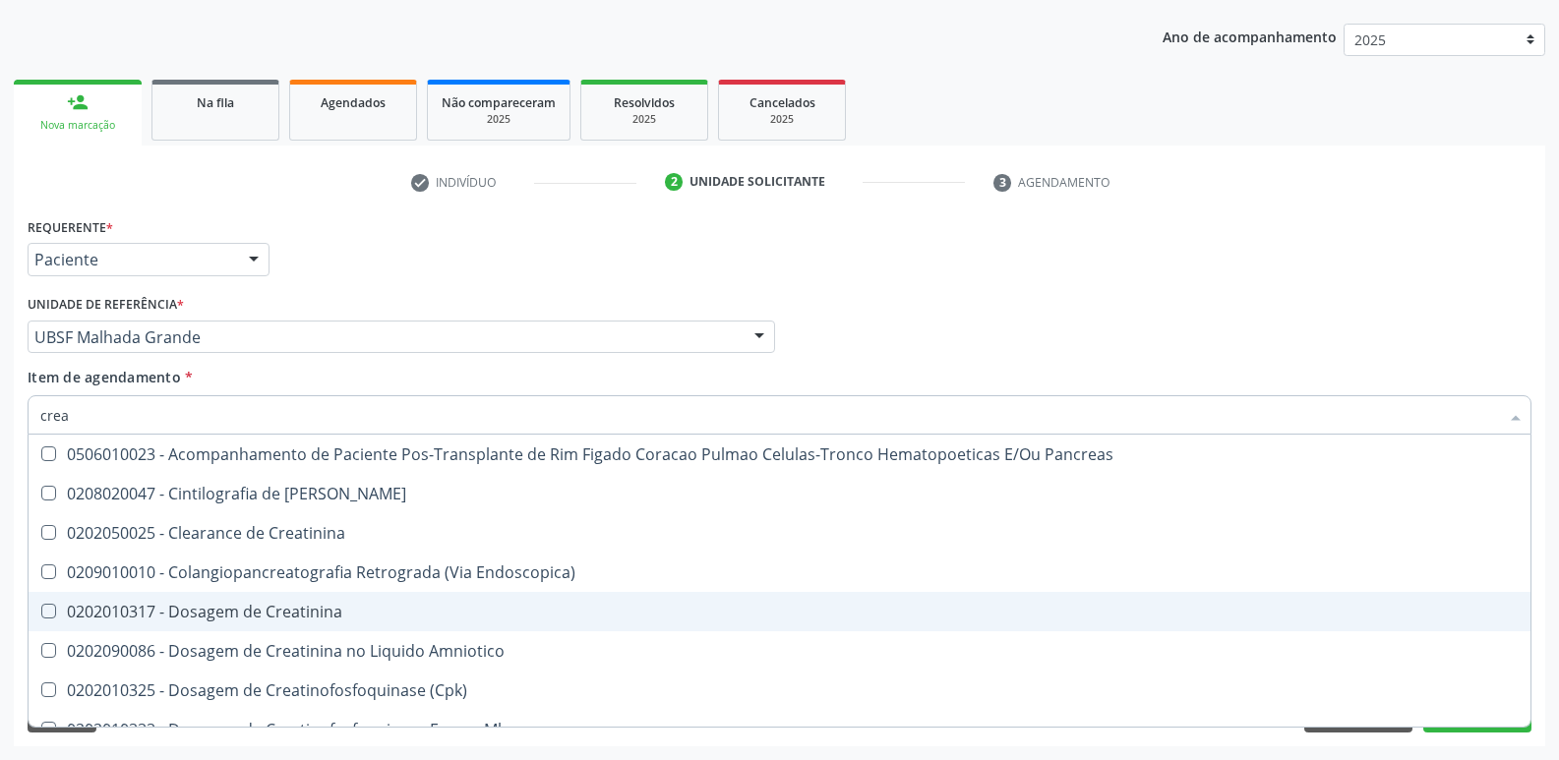
click at [322, 613] on div "0202010317 - Dosagem de Creatinina" at bounding box center [779, 612] width 1478 height 16
checkbox Creatinina "true"
type input "cre"
checkbox Creatinina "false"
checkbox Oncologia "true"
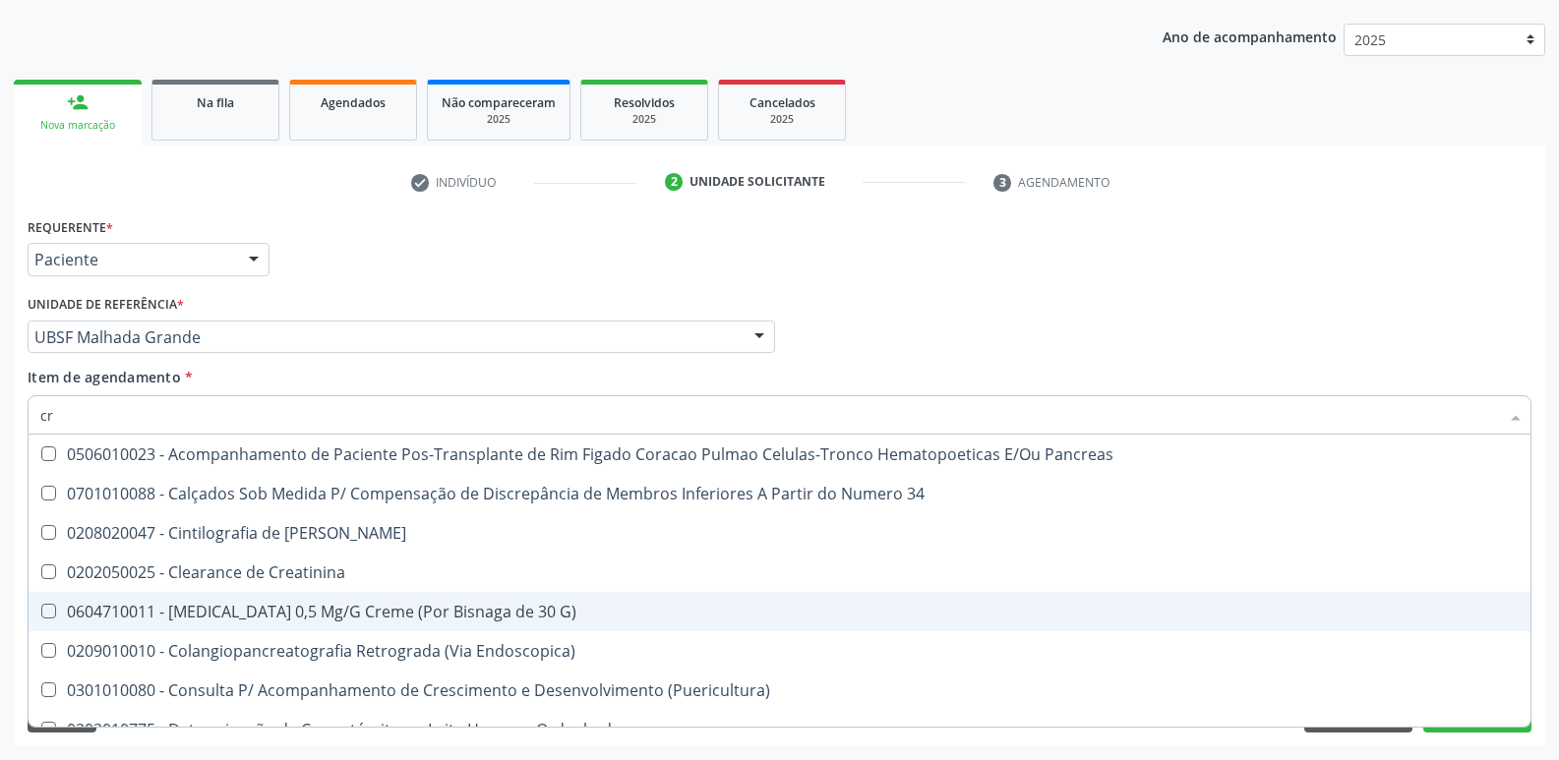
type input "c"
checkbox Creatinina "false"
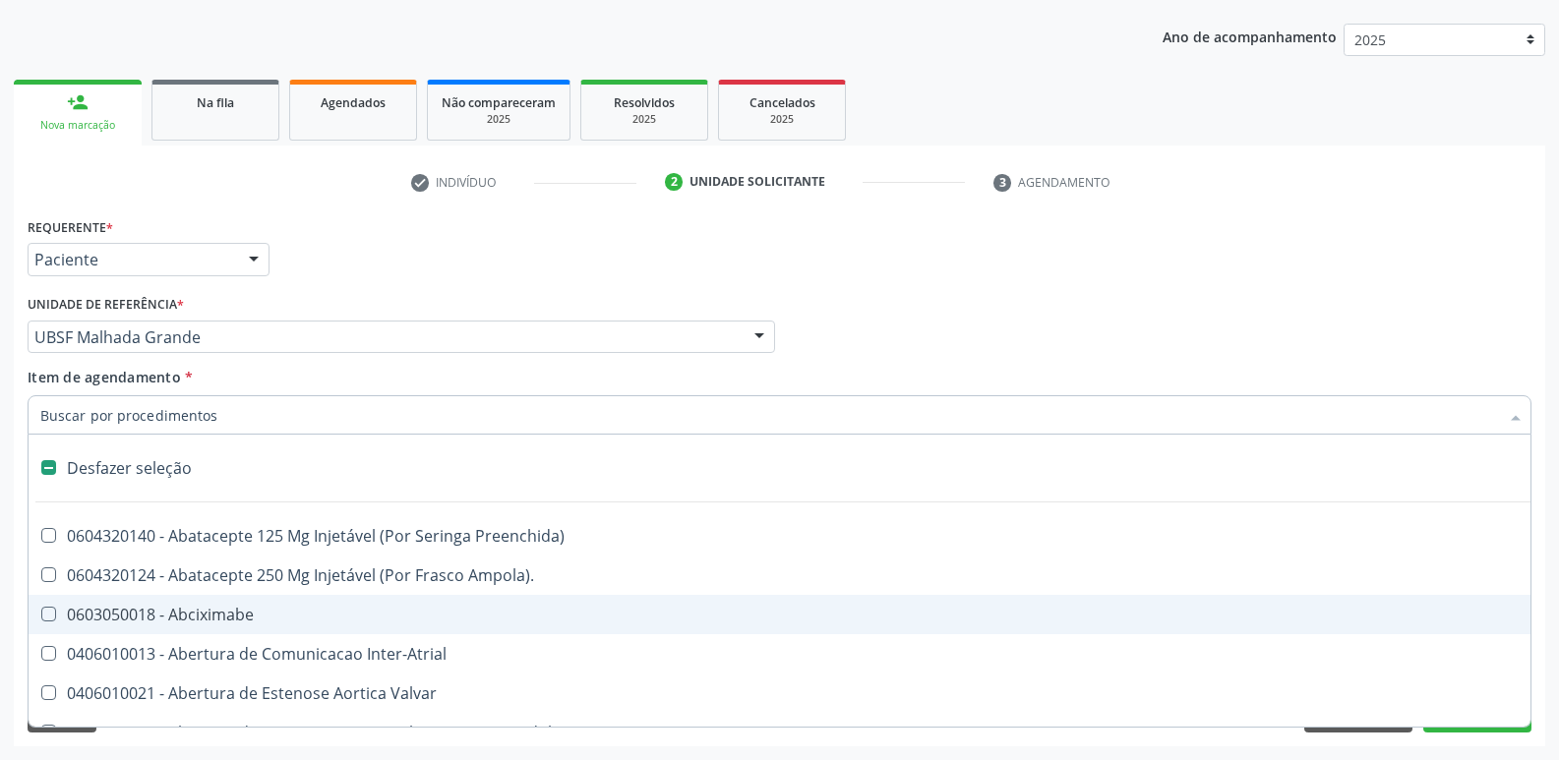
type input "b"
type input "v"
checkbox Cornea "true"
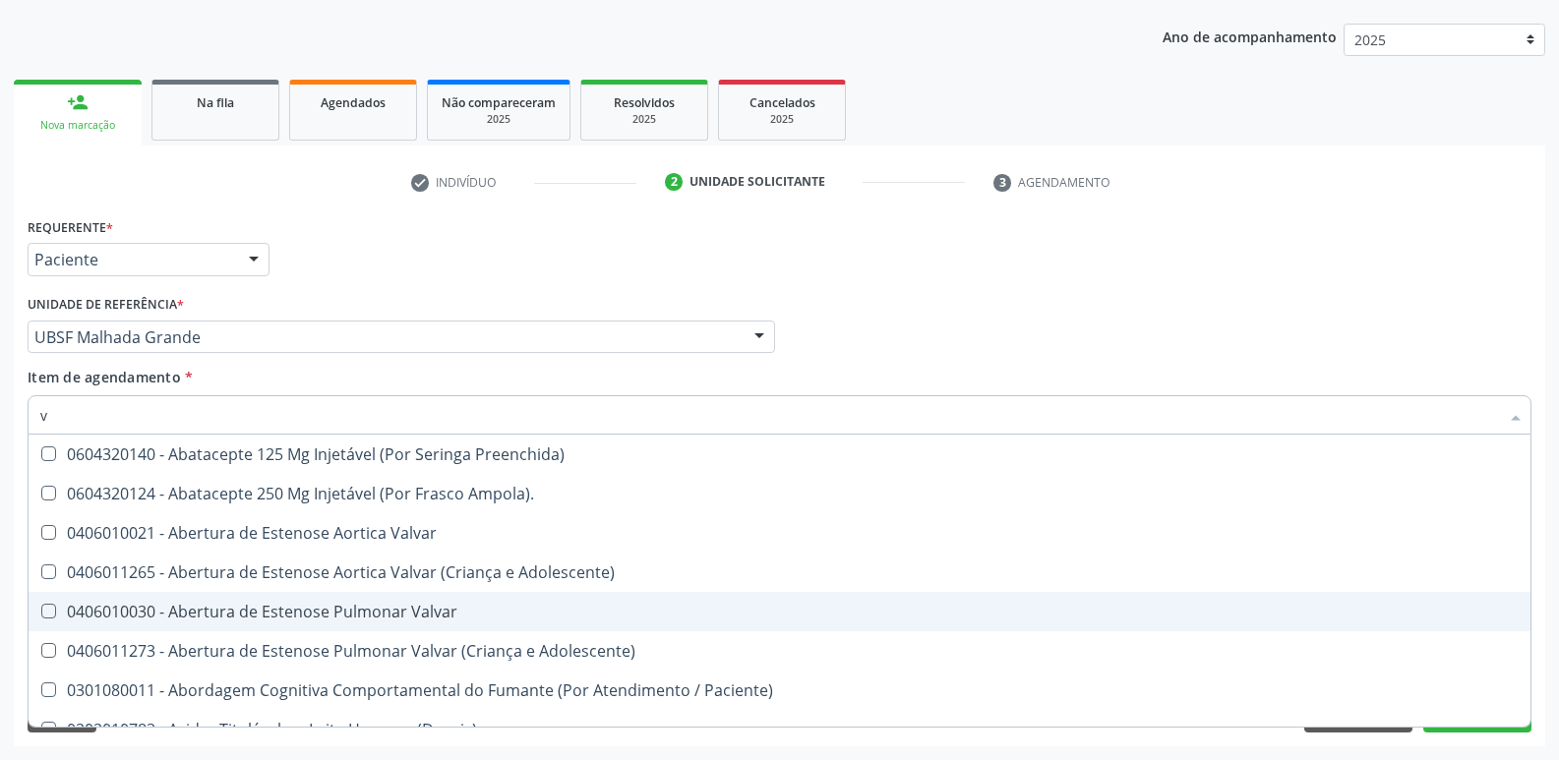
type input "vi"
checkbox Psicoterapia "true"
checkbox \(Tgp\) "false"
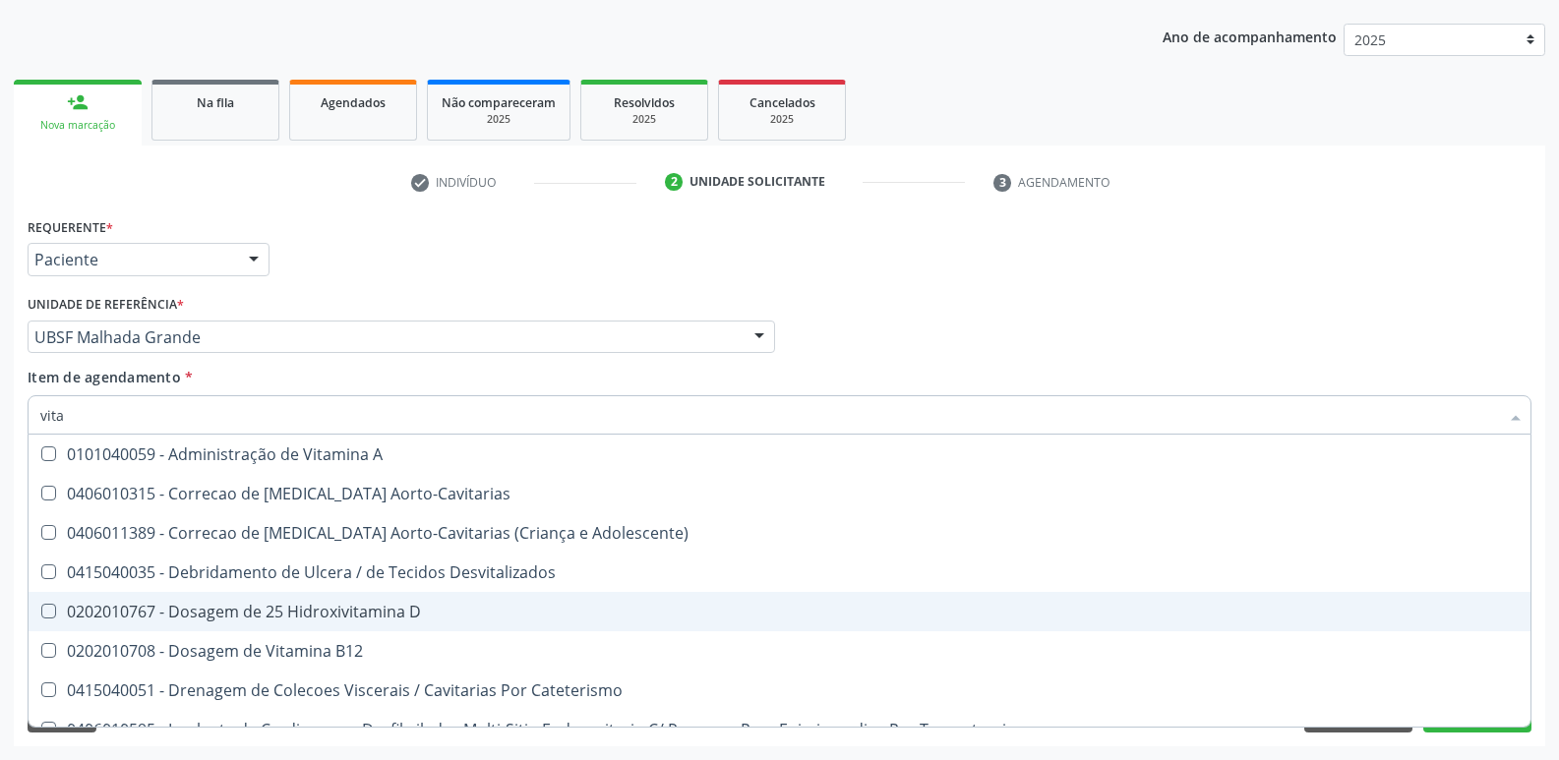
type input "vitam"
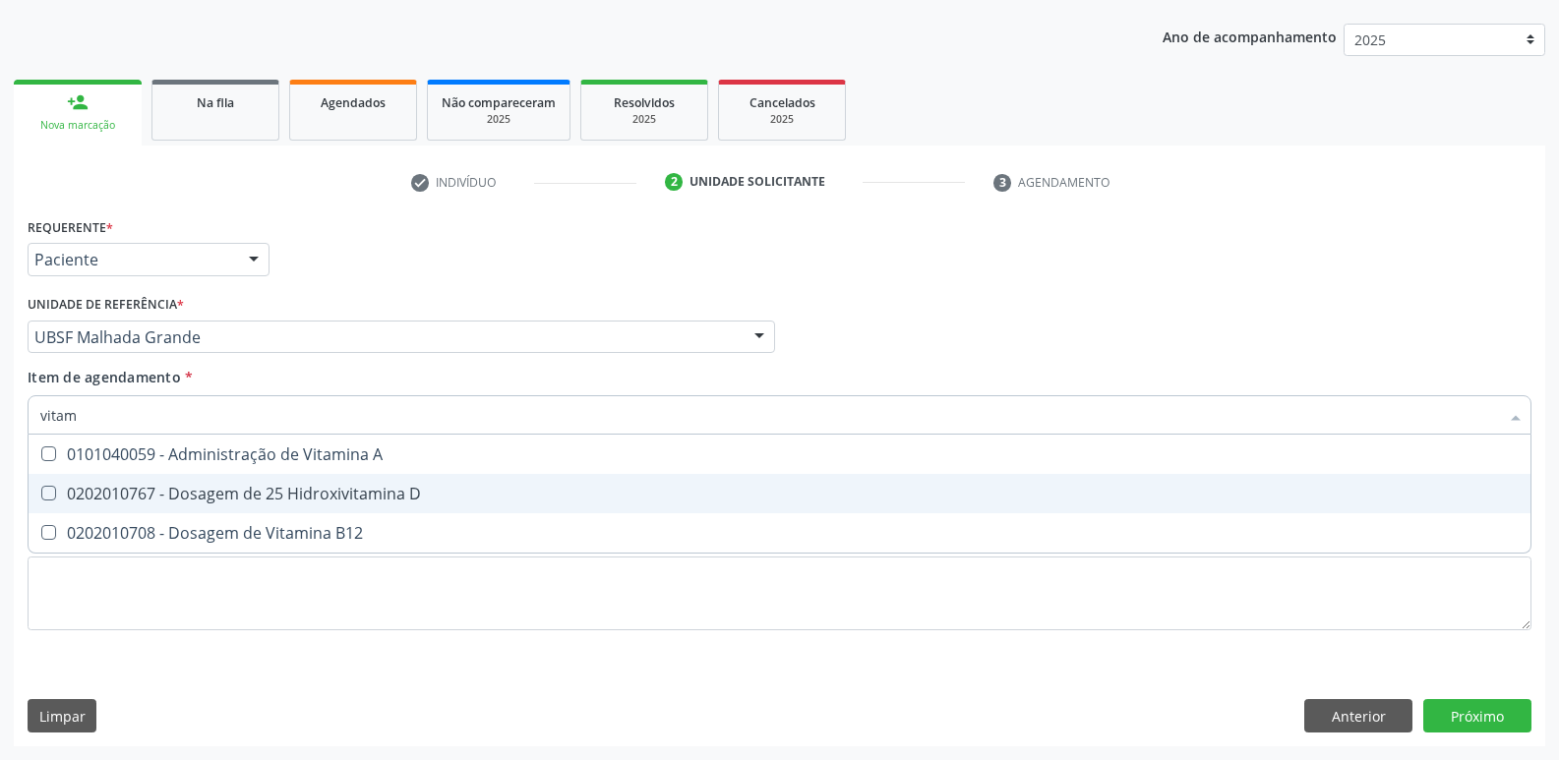
click at [436, 486] on div "0202010767 - Dosagem de 25 Hidroxivitamina D" at bounding box center [779, 494] width 1478 height 16
checkbox D "true"
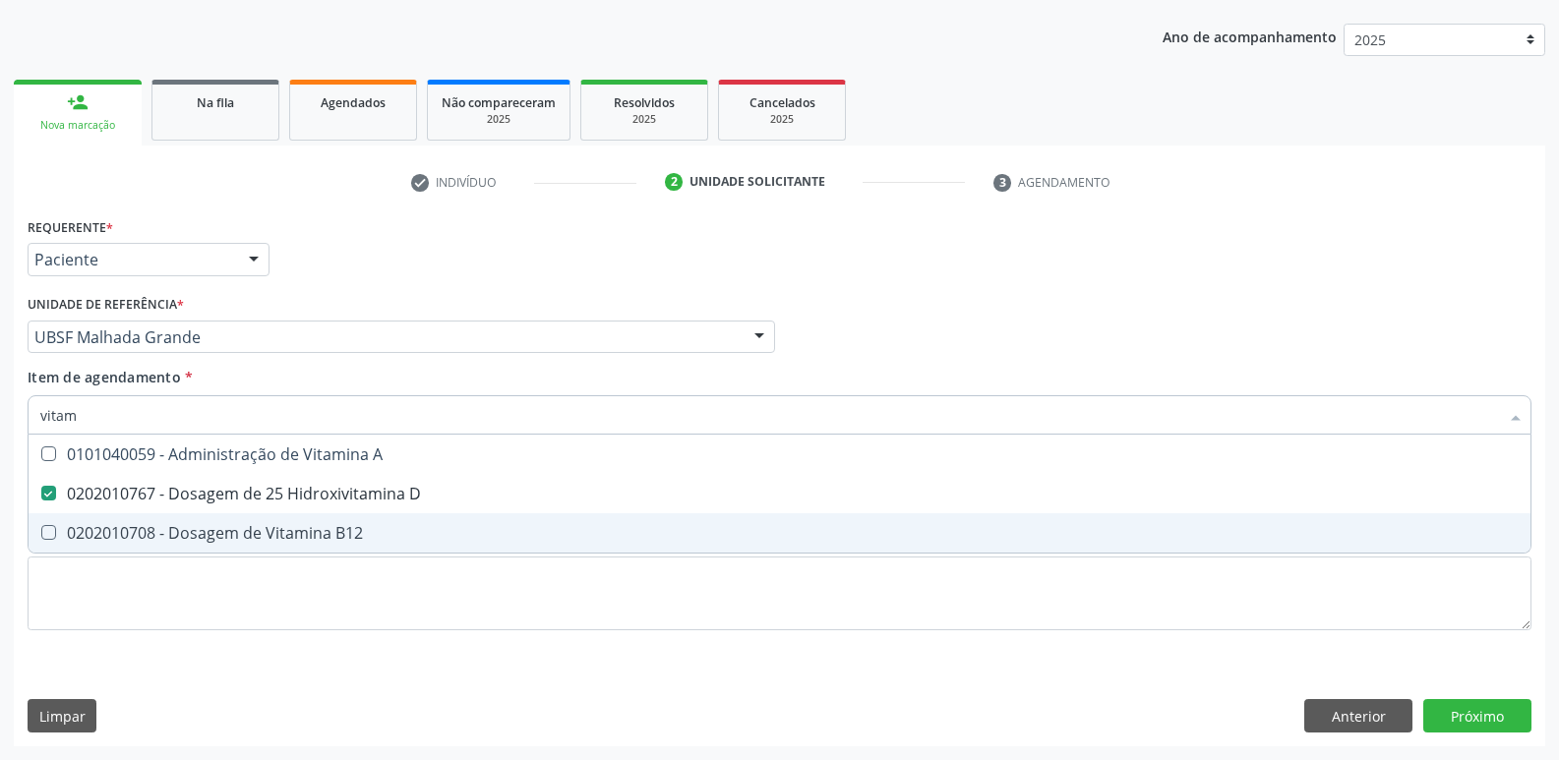
click at [383, 527] on div "0202010708 - Dosagem de Vitamina B12" at bounding box center [779, 533] width 1478 height 16
checkbox B12 "true"
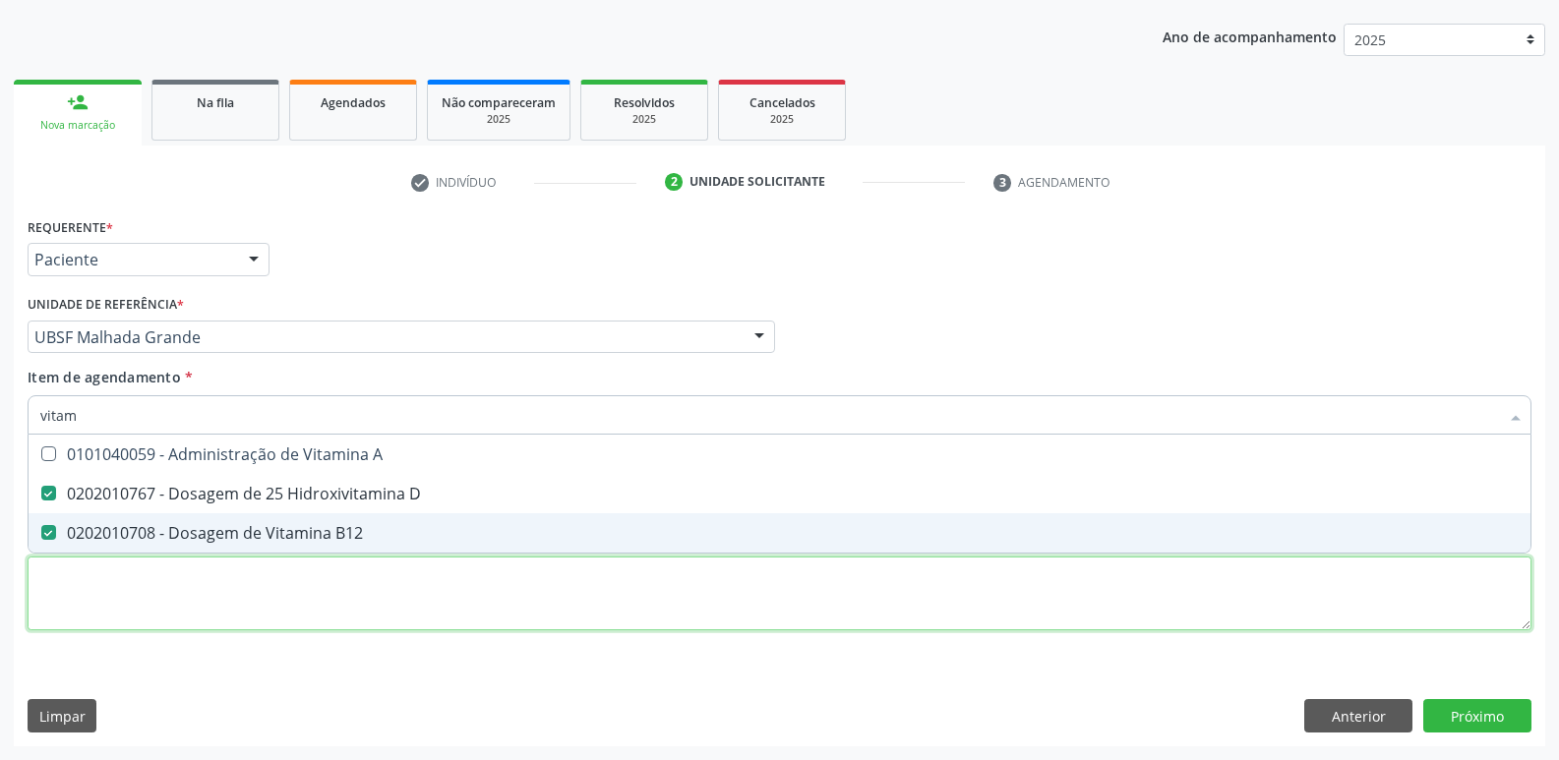
click at [267, 616] on div "Requerente * Paciente Profissional de Saúde Paciente Nenhum resultado encontrad…" at bounding box center [780, 435] width 1504 height 446
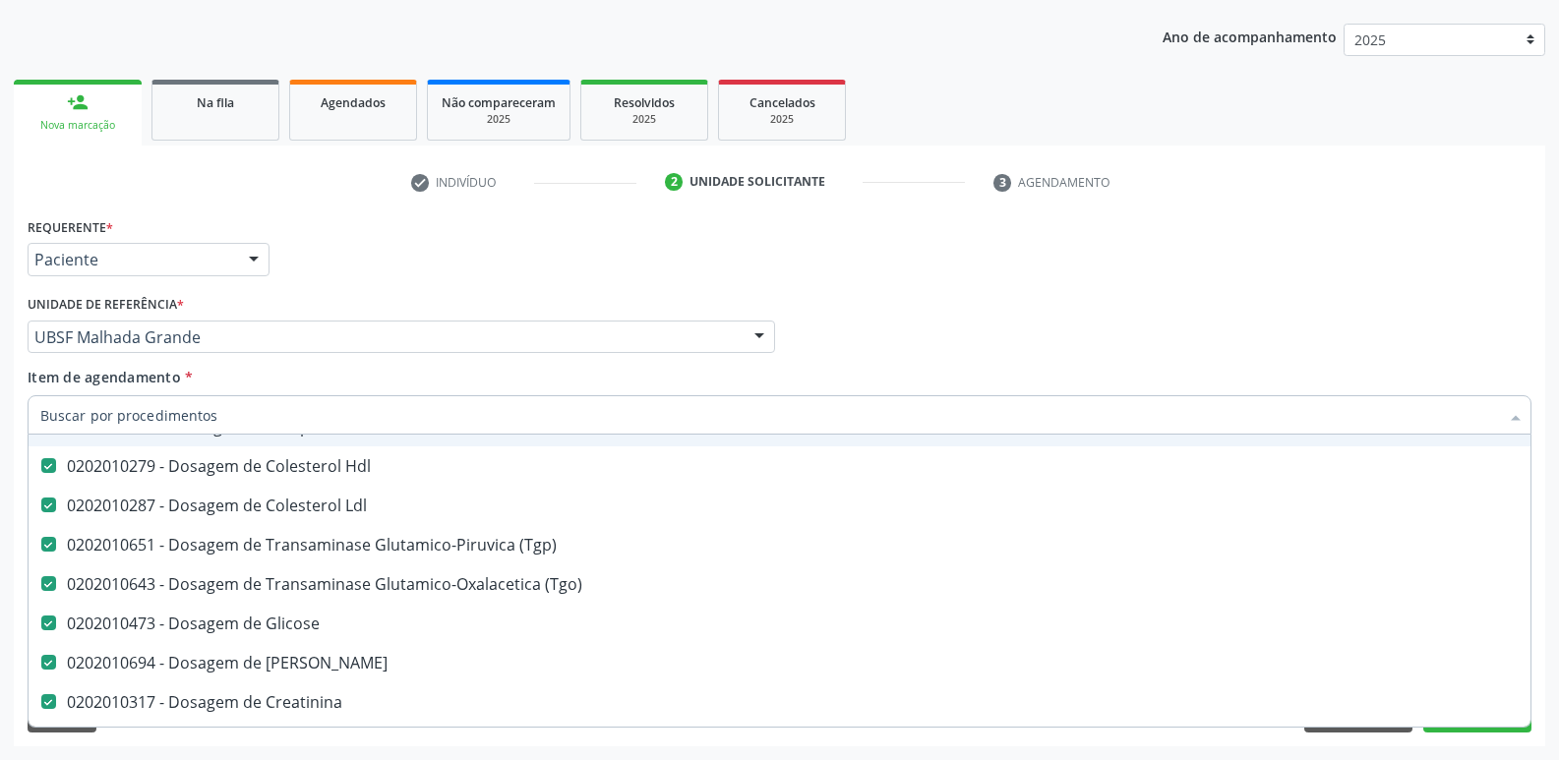
scroll to position [295, 0]
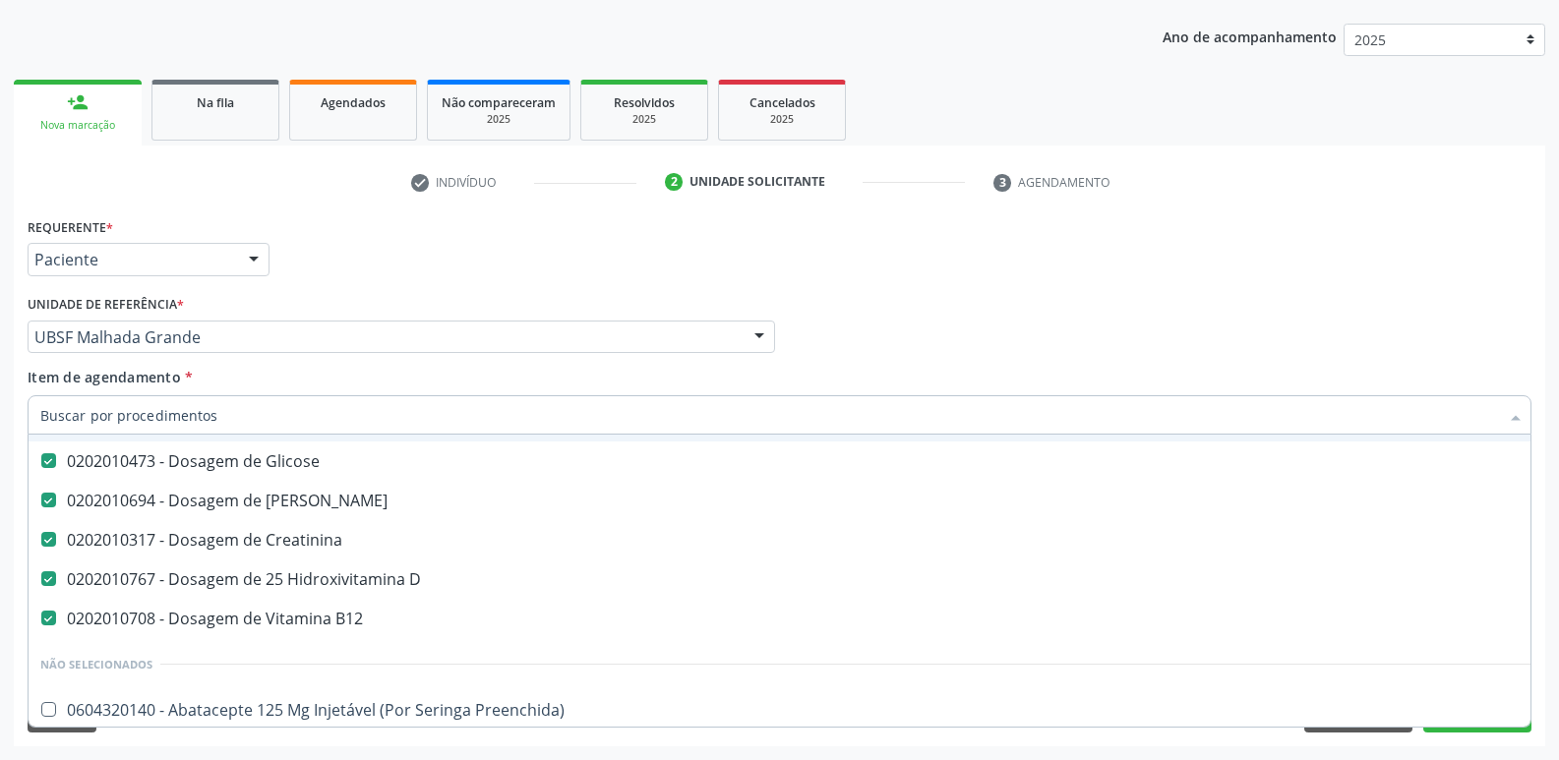
drag, startPoint x: 347, startPoint y: 286, endPoint x: 307, endPoint y: 360, distance: 84.1
click at [334, 300] on div "Requerente * Paciente Profissional de Saúde Paciente Nenhum resultado encontrad…" at bounding box center [780, 435] width 1504 height 446
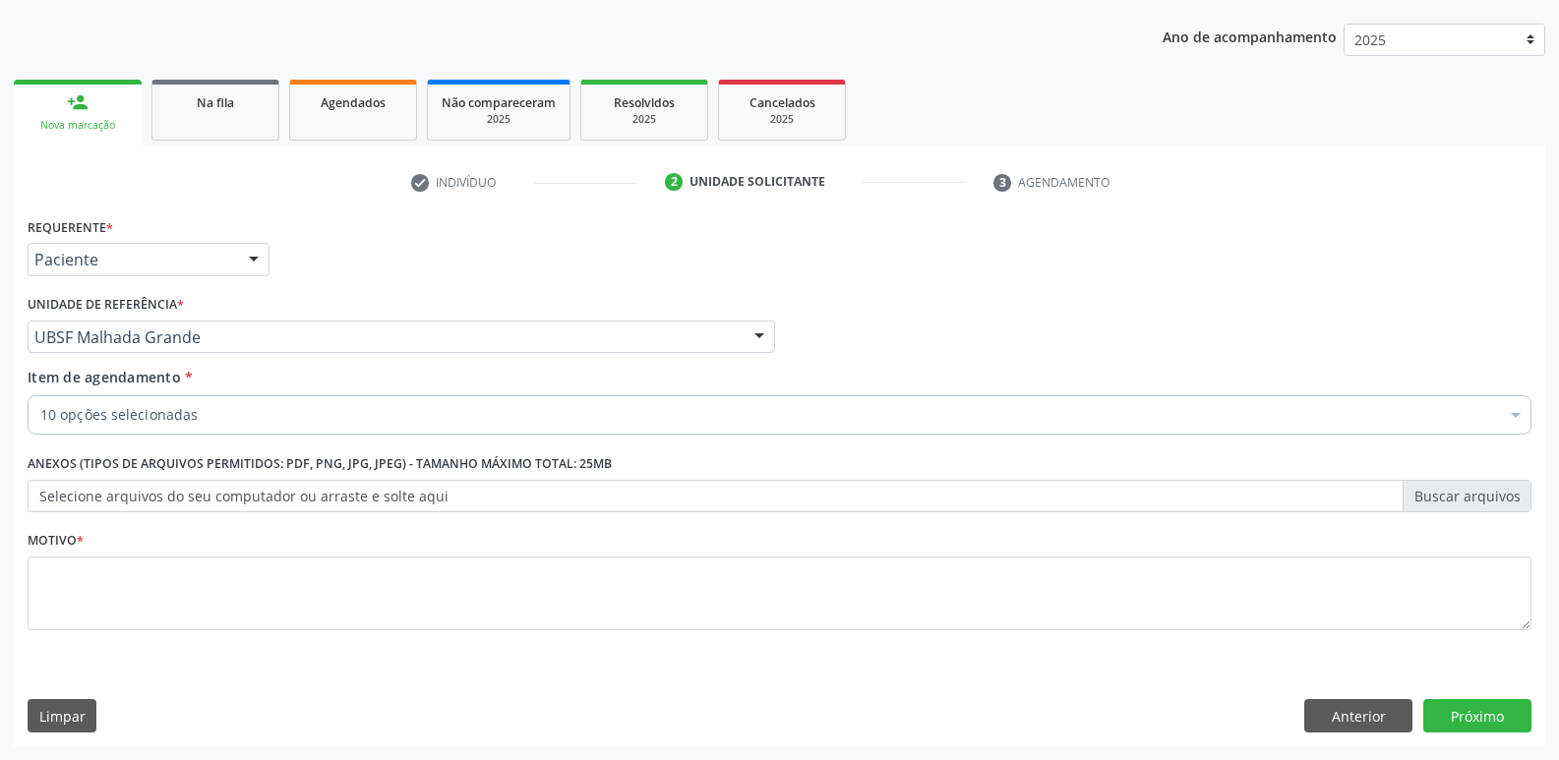
scroll to position [0, 0]
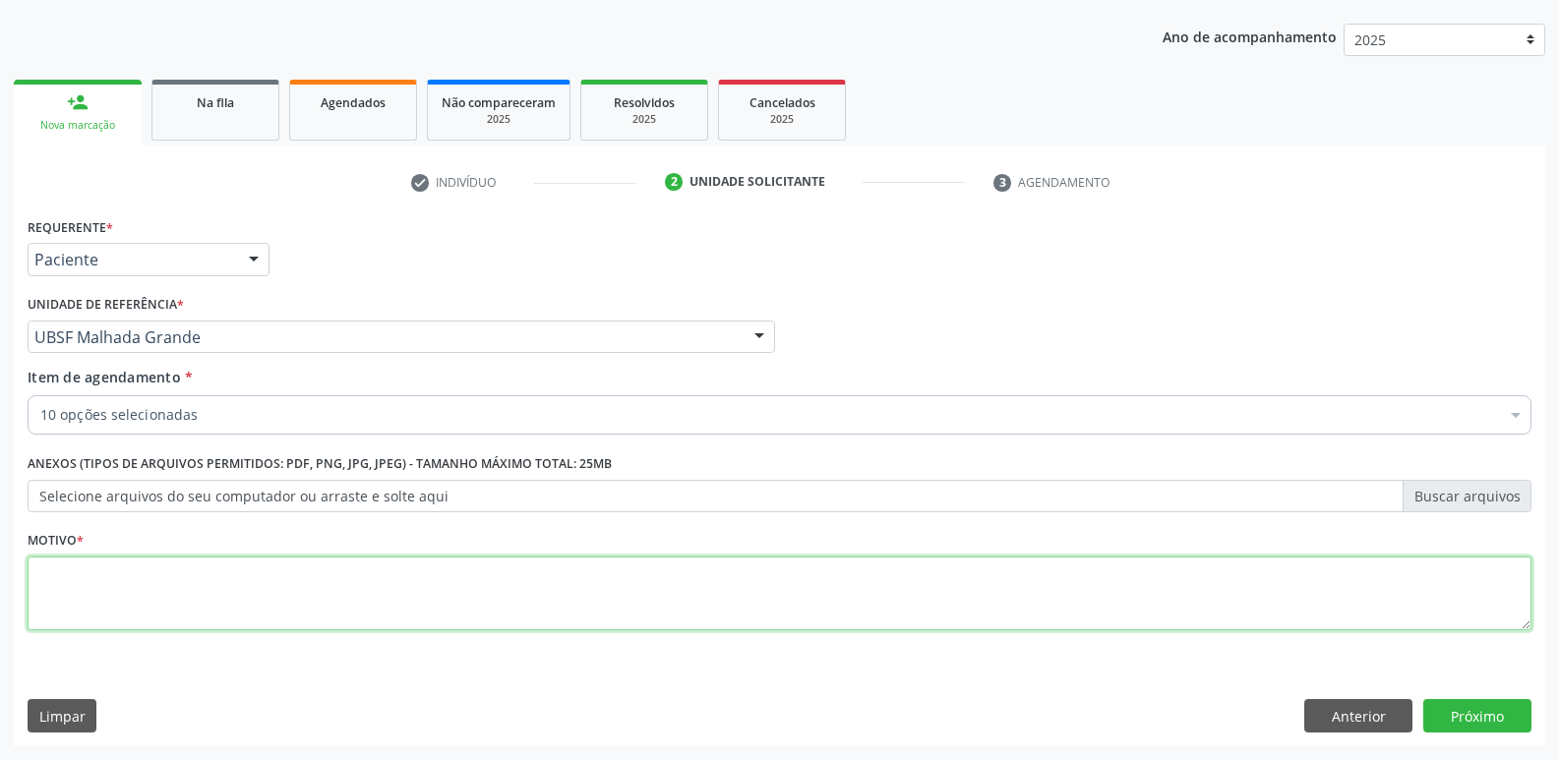
click at [198, 592] on textarea at bounding box center [780, 594] width 1504 height 75
paste textarea "avaliação"
type textarea "avaliação"
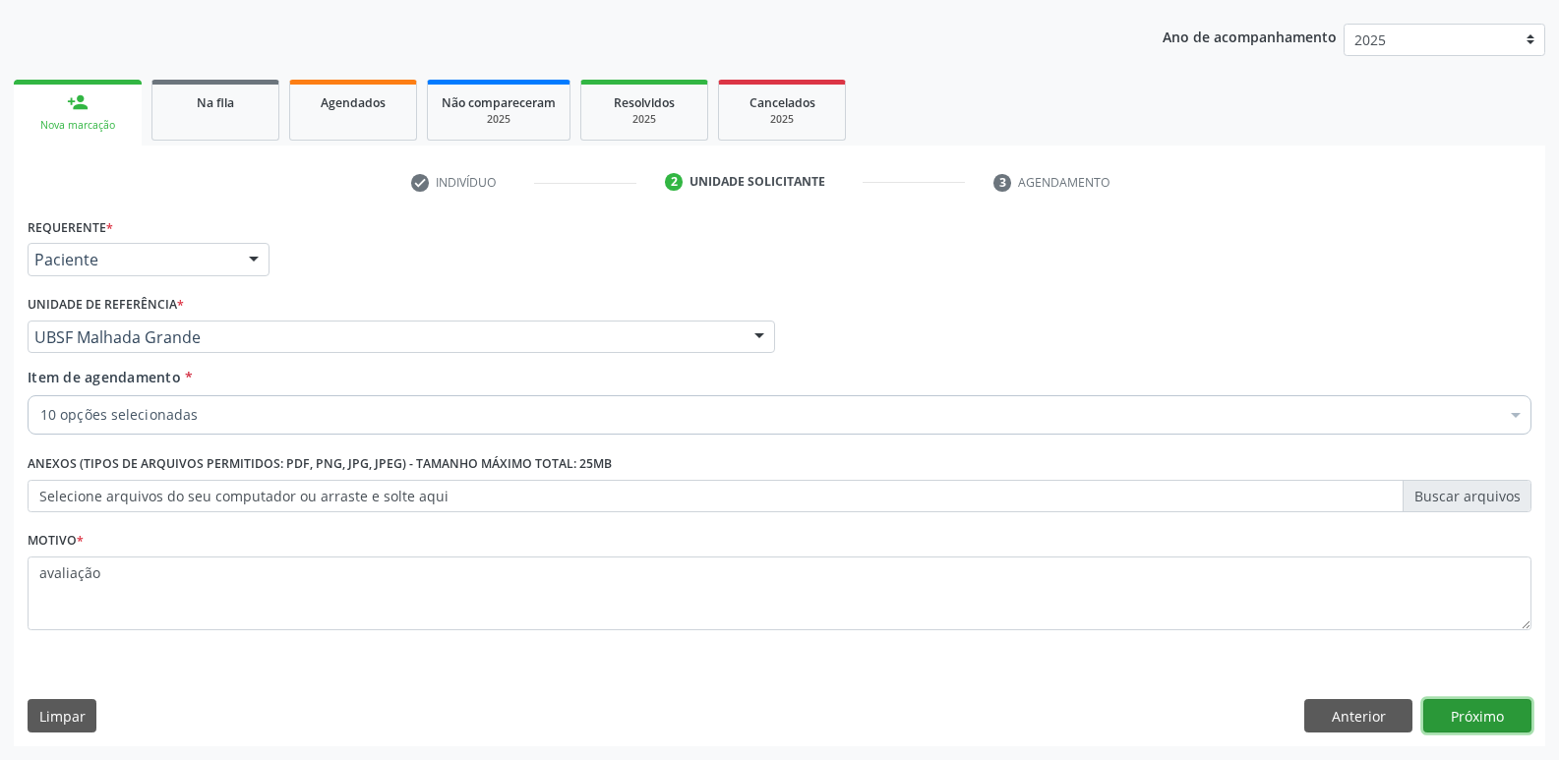
click at [1434, 717] on button "Próximo" at bounding box center [1477, 715] width 108 height 33
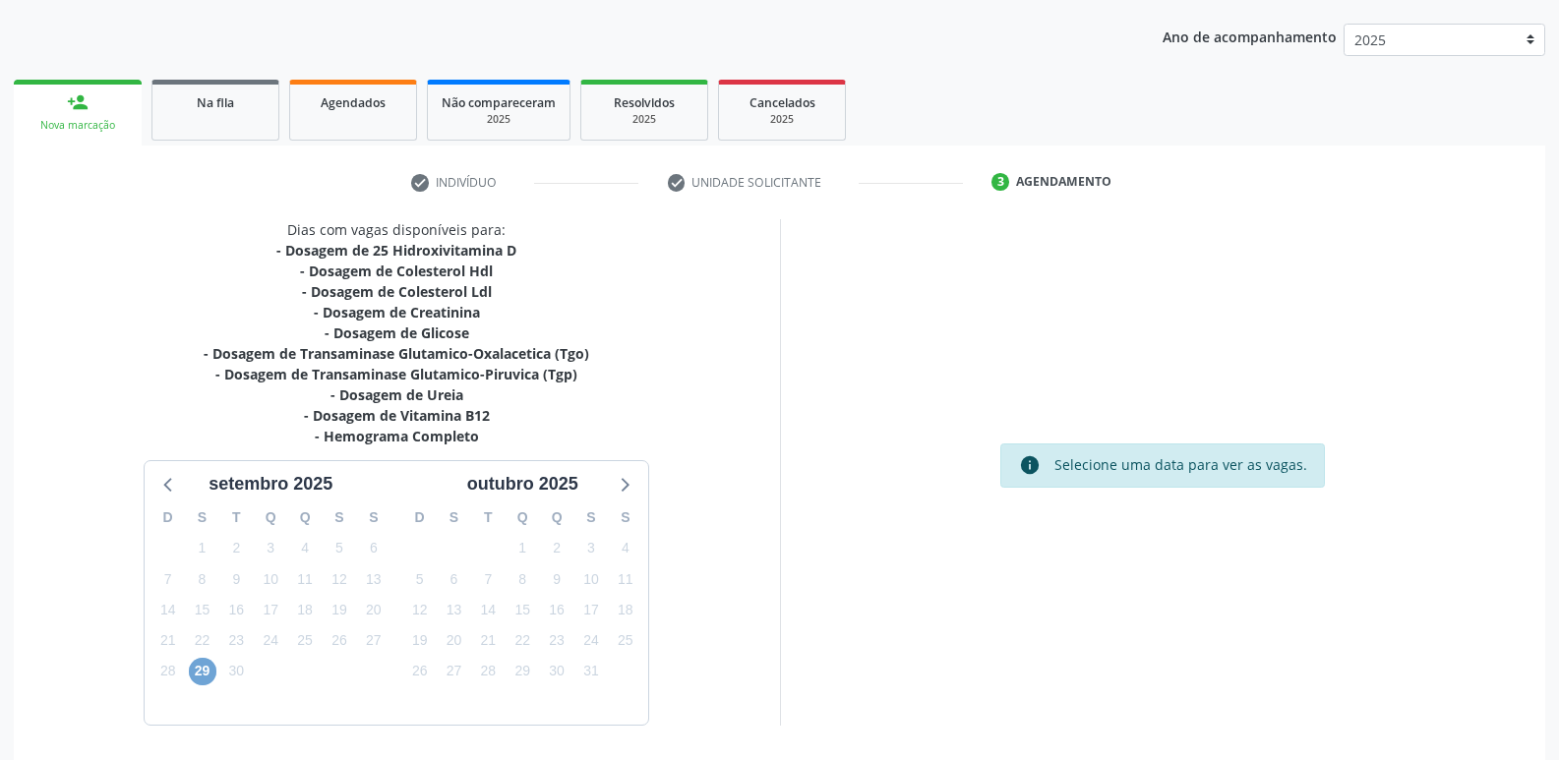
click at [206, 677] on span "29" at bounding box center [203, 672] width 28 height 28
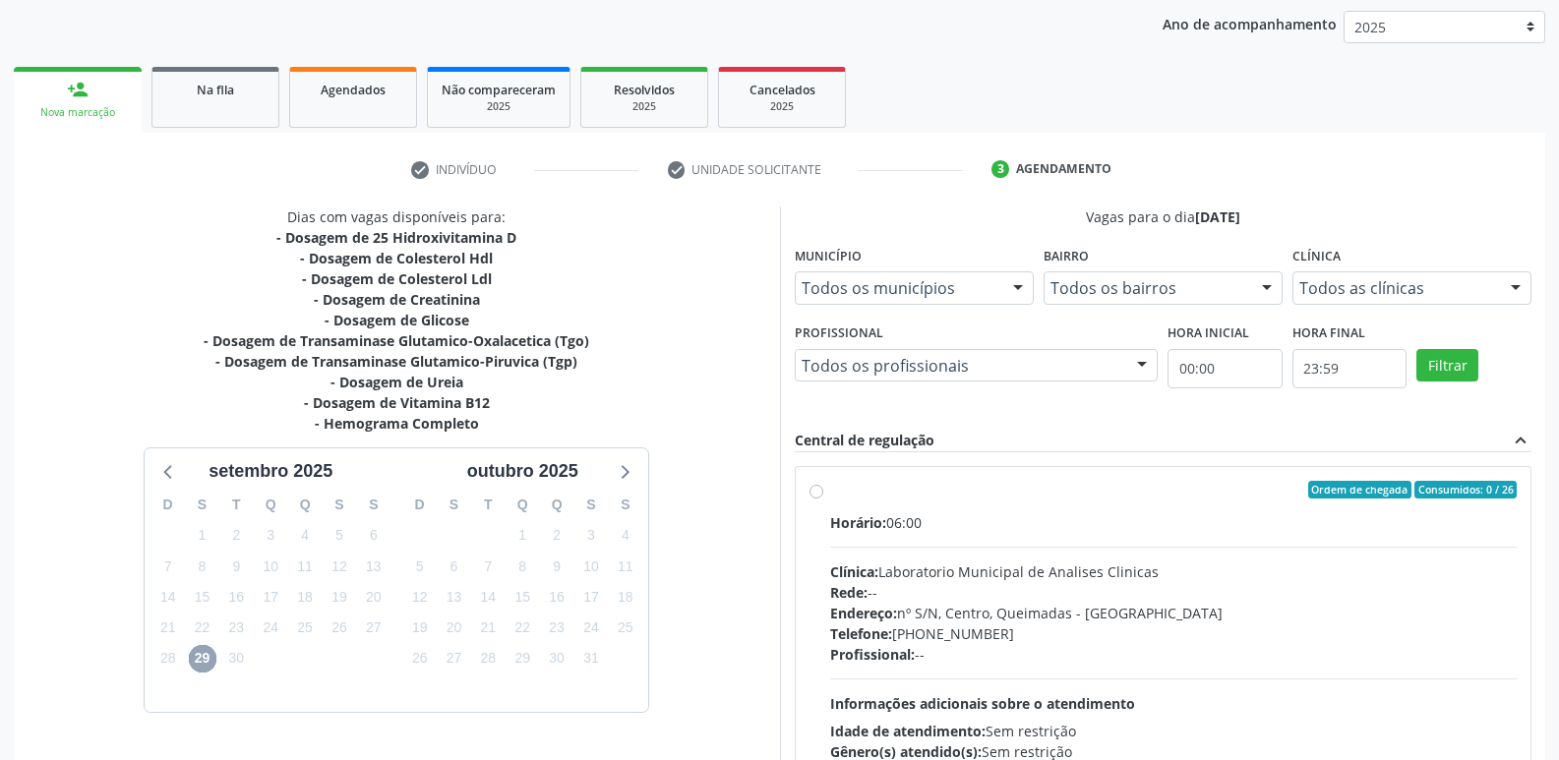
scroll to position [380, 0]
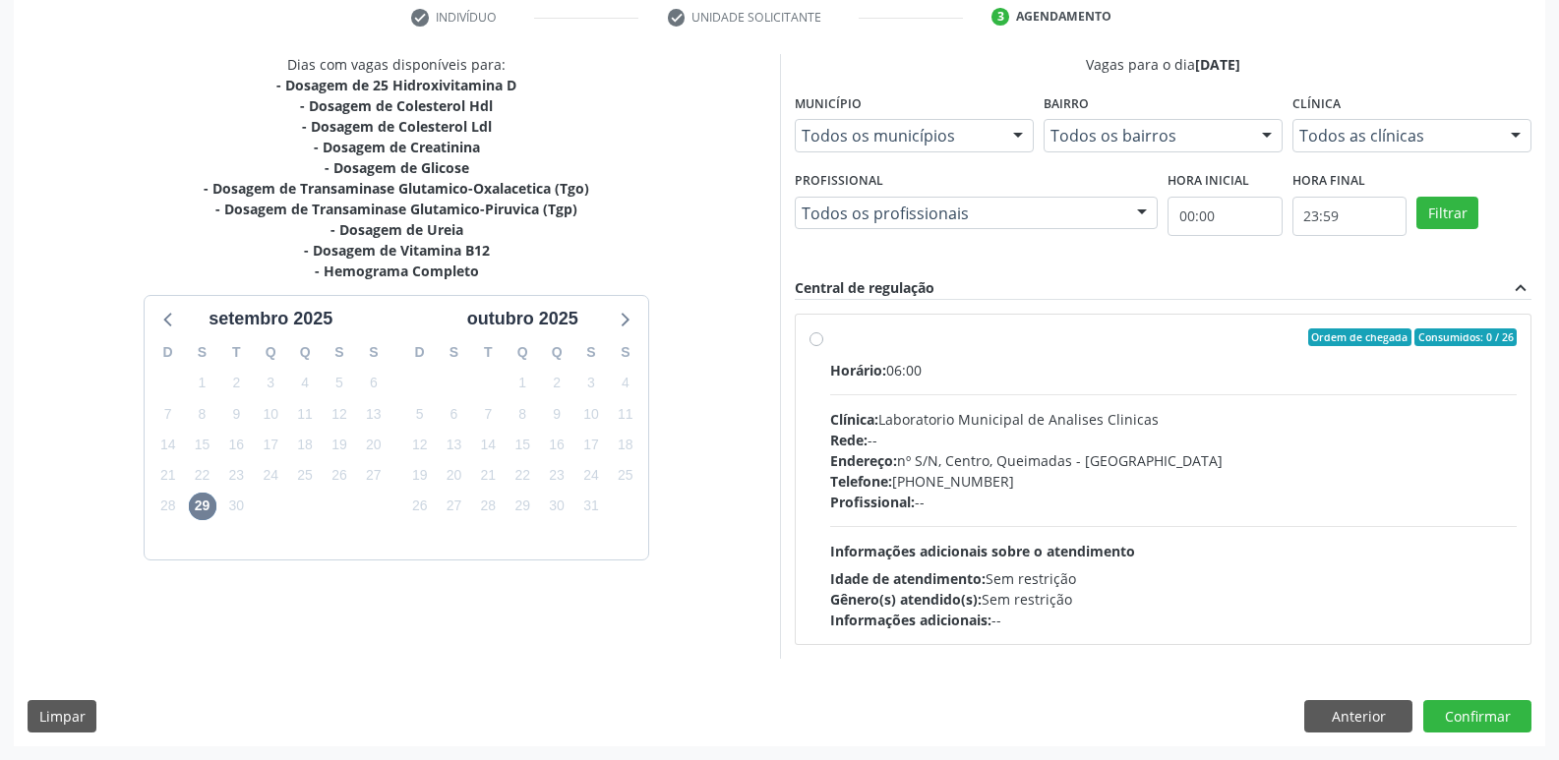
click at [1208, 461] on div "Endereço: nº S/N, Centro, Queimadas - PB" at bounding box center [1173, 460] width 687 height 21
click at [823, 346] on input "Ordem de chegada Consumidos: 0 / 26 Horário: 06:00 Clínica: Laboratorio Municip…" at bounding box center [816, 337] width 14 height 18
radio input "true"
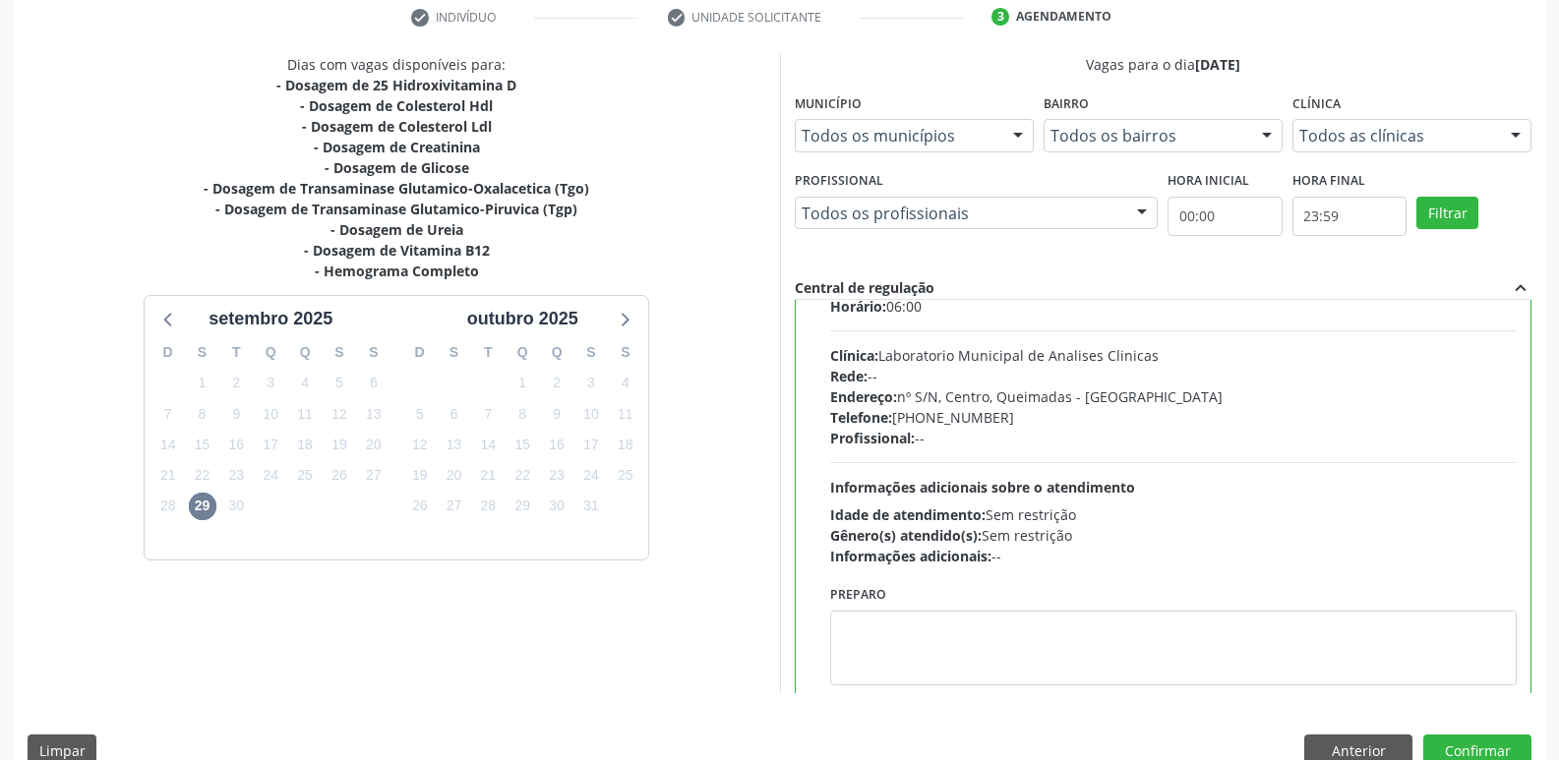
scroll to position [97, 0]
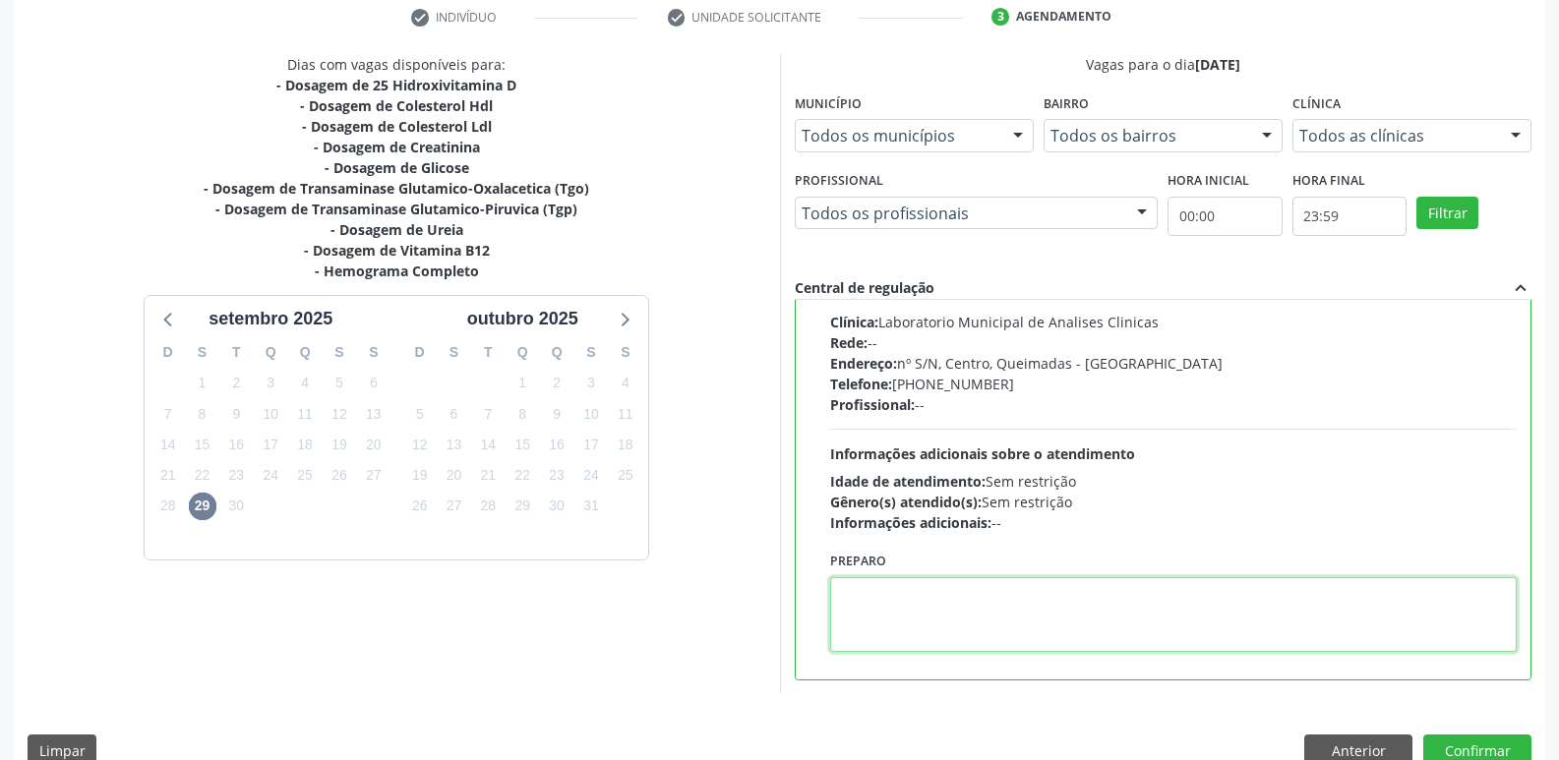
click at [1006, 633] on textarea at bounding box center [1173, 614] width 687 height 75
type textarea "ir em [GEOGRAPHIC_DATA]"
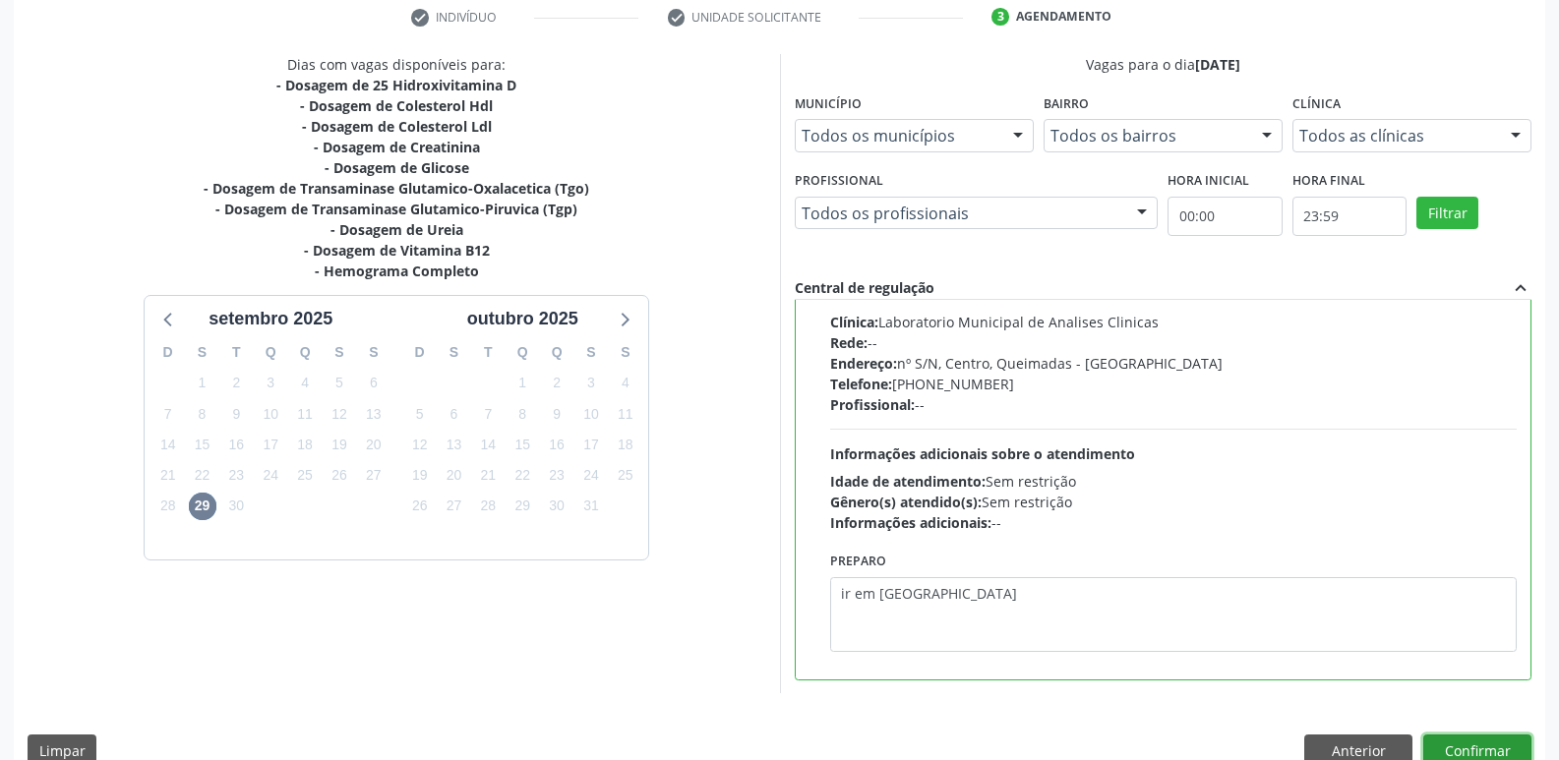
click at [1455, 742] on button "Confirmar" at bounding box center [1477, 751] width 108 height 33
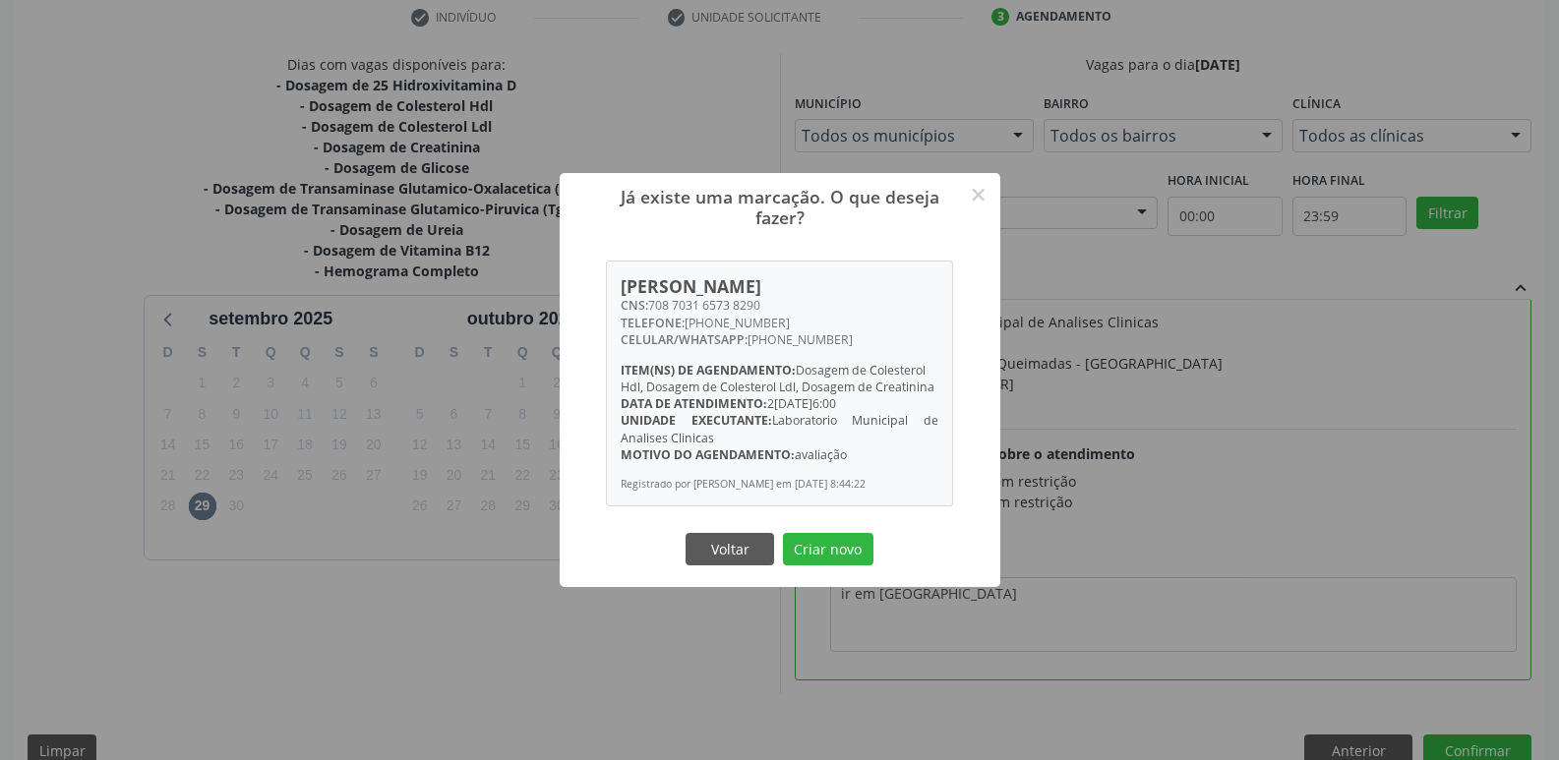
click at [783, 533] on button "Criar novo" at bounding box center [828, 549] width 90 height 33
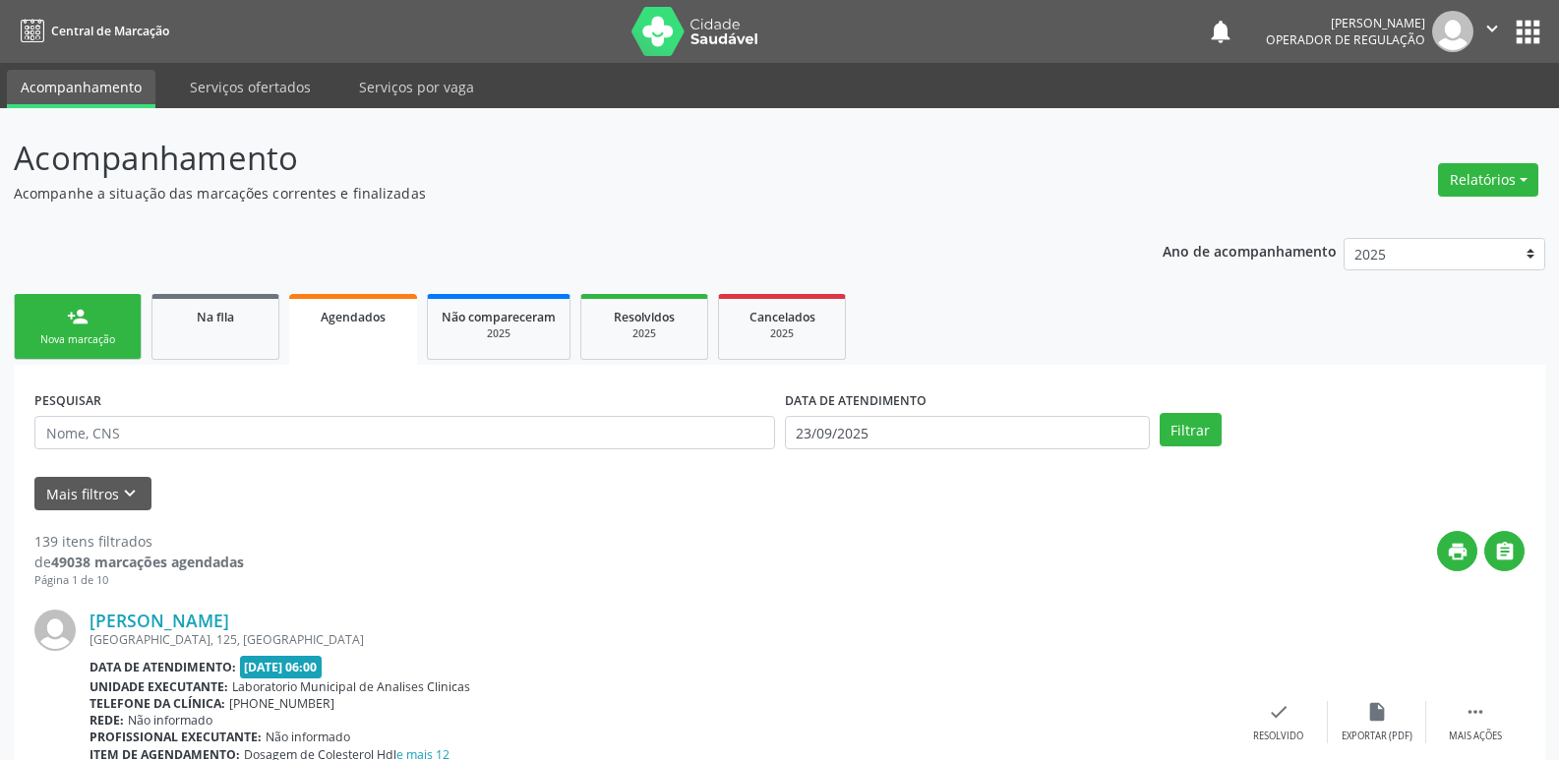
click at [103, 347] on div "Nova marcação" at bounding box center [78, 339] width 98 height 15
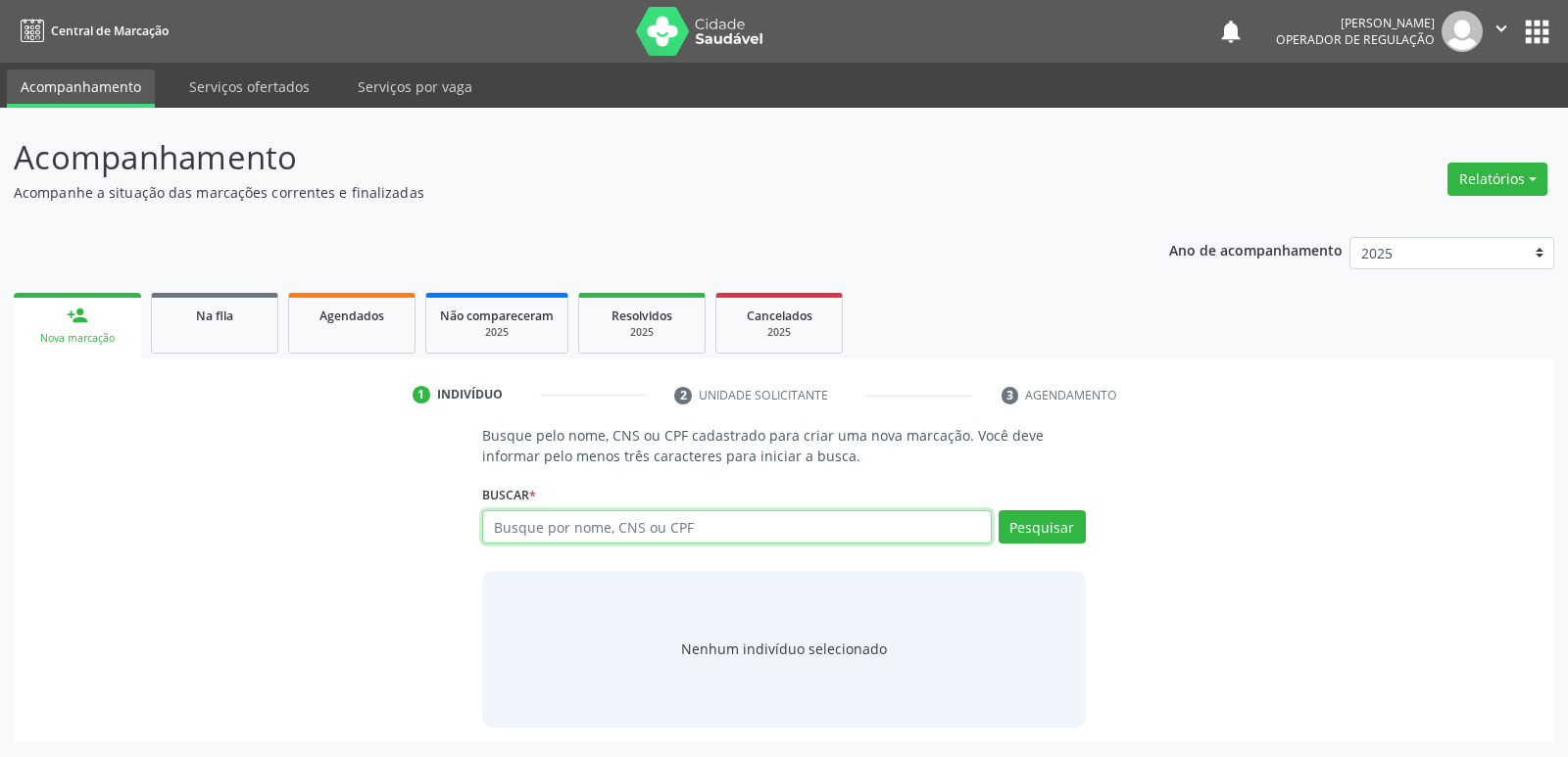
click at [822, 535] on input "text" at bounding box center [736, 526] width 508 height 33
drag, startPoint x: 577, startPoint y: 534, endPoint x: 563, endPoint y: 538, distance: 14.6
click at [568, 536] on input "70500285634855" at bounding box center [736, 526] width 508 height 33
type input "70500285632855"
click at [1039, 528] on button "Pesquisar" at bounding box center [1042, 526] width 88 height 33
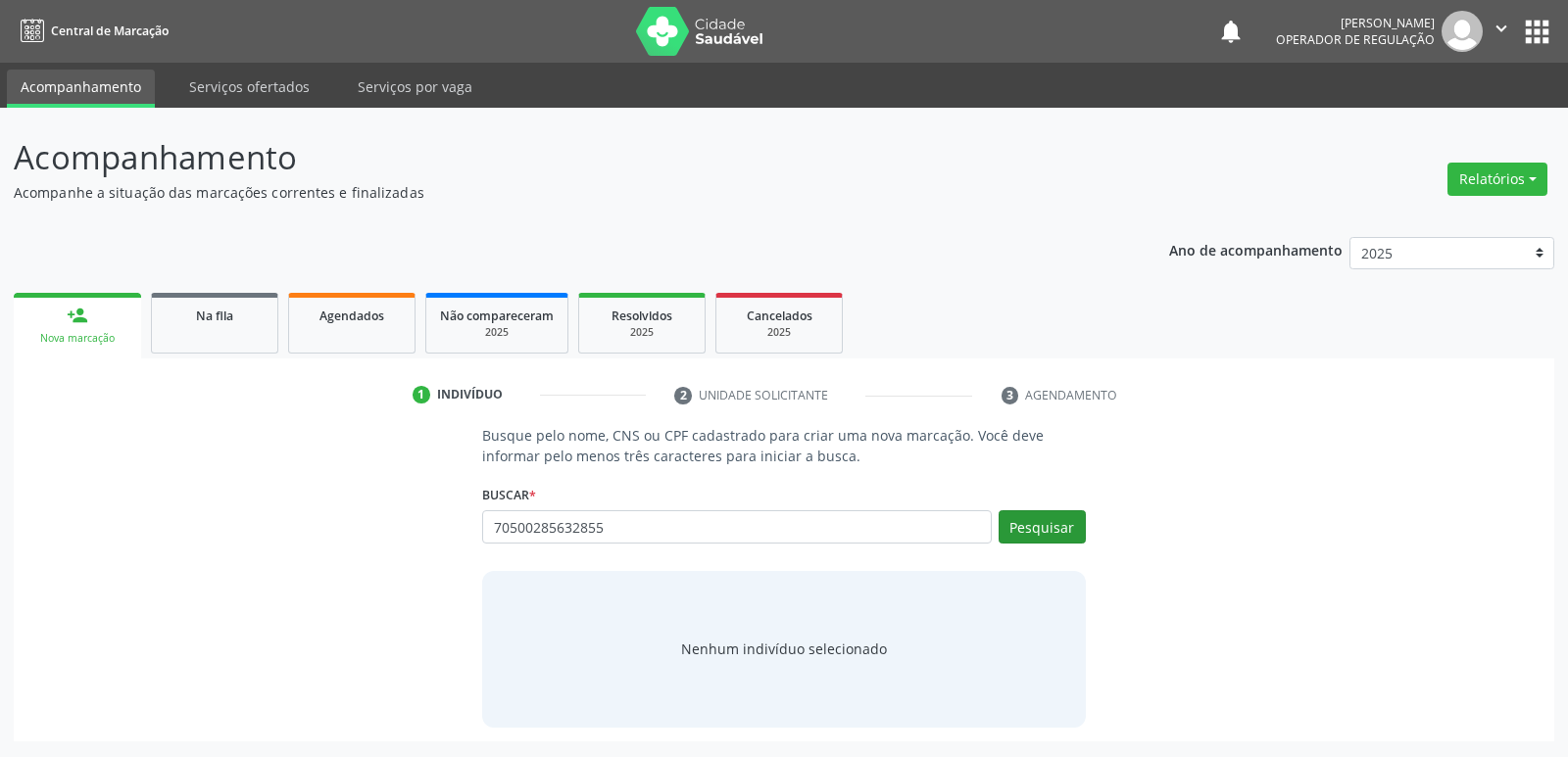
type input "70500285632855"
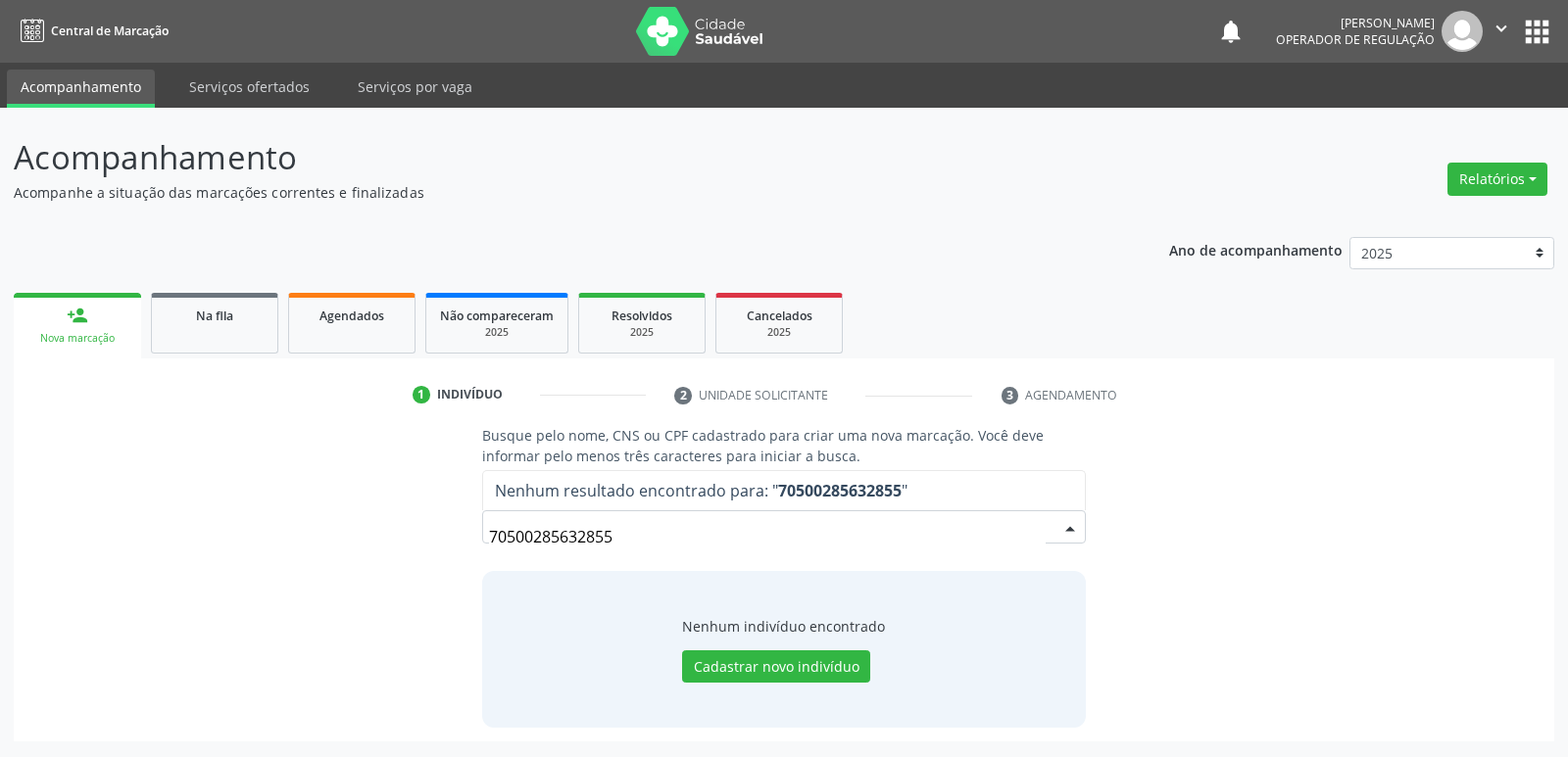
click at [577, 536] on input "70500285632855" at bounding box center [767, 536] width 556 height 39
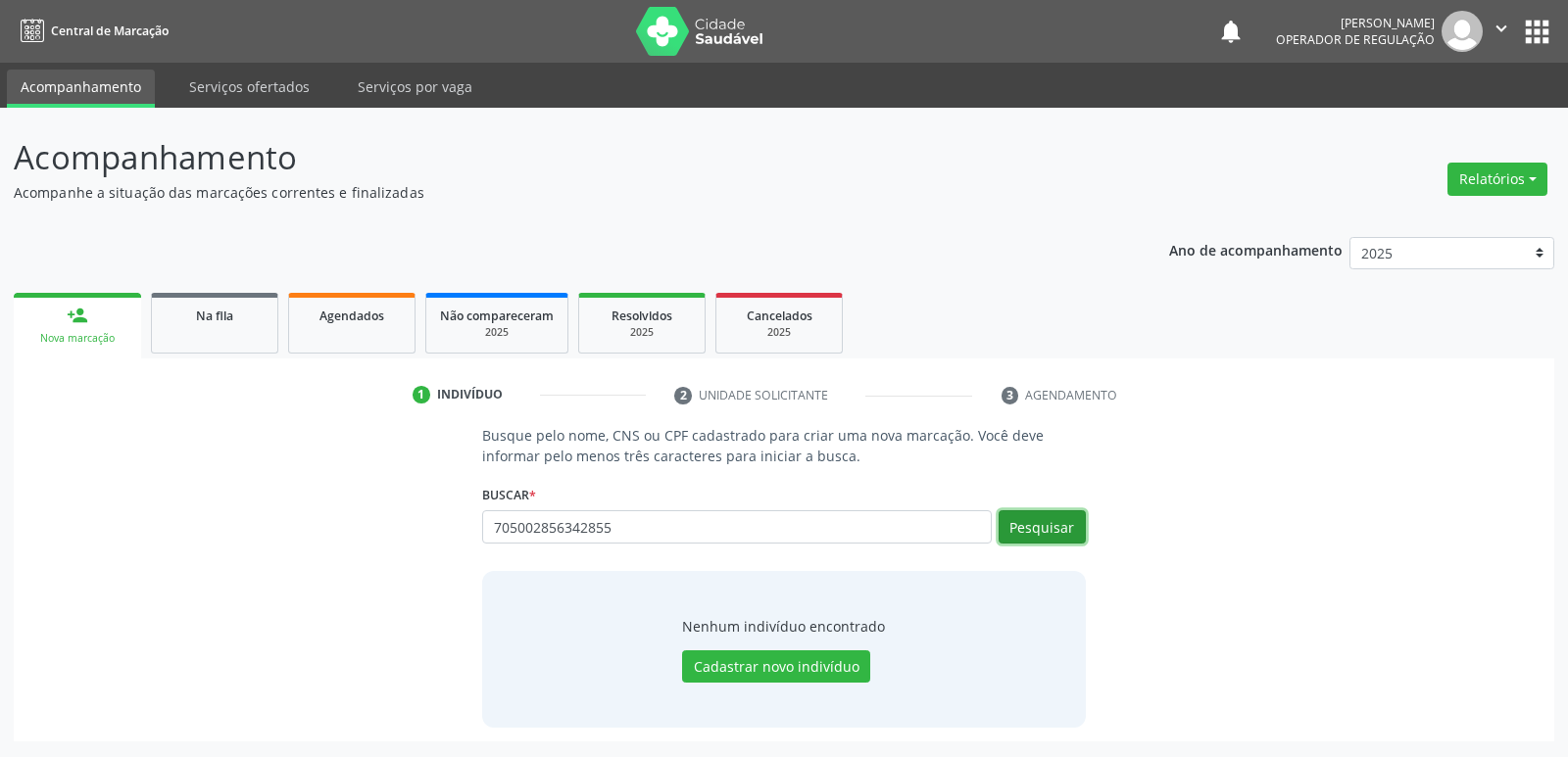
click at [1040, 528] on button "Pesquisar" at bounding box center [1042, 526] width 88 height 33
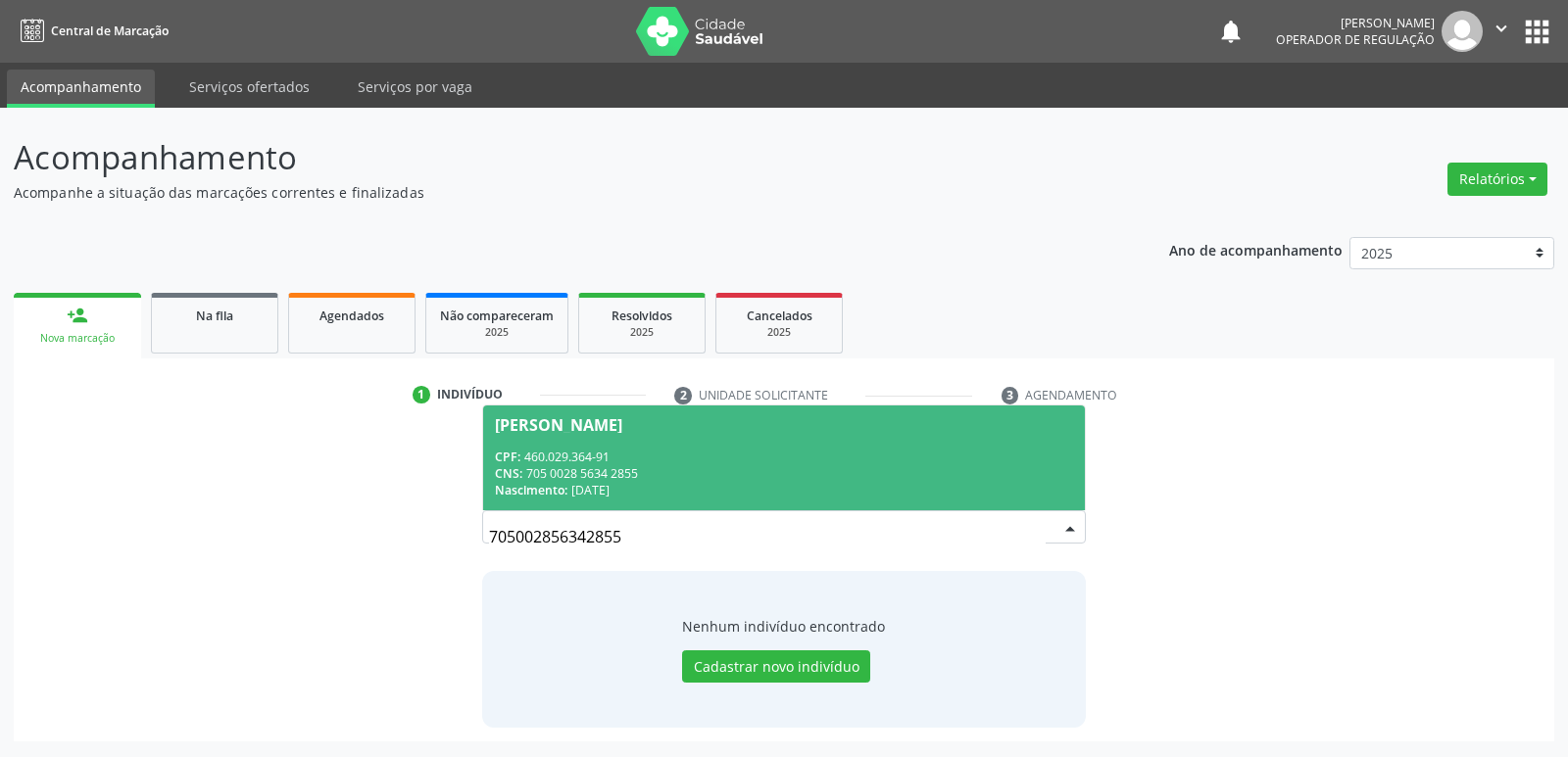
click at [925, 459] on div "CPF: 460.029.364-91" at bounding box center [783, 456] width 577 height 17
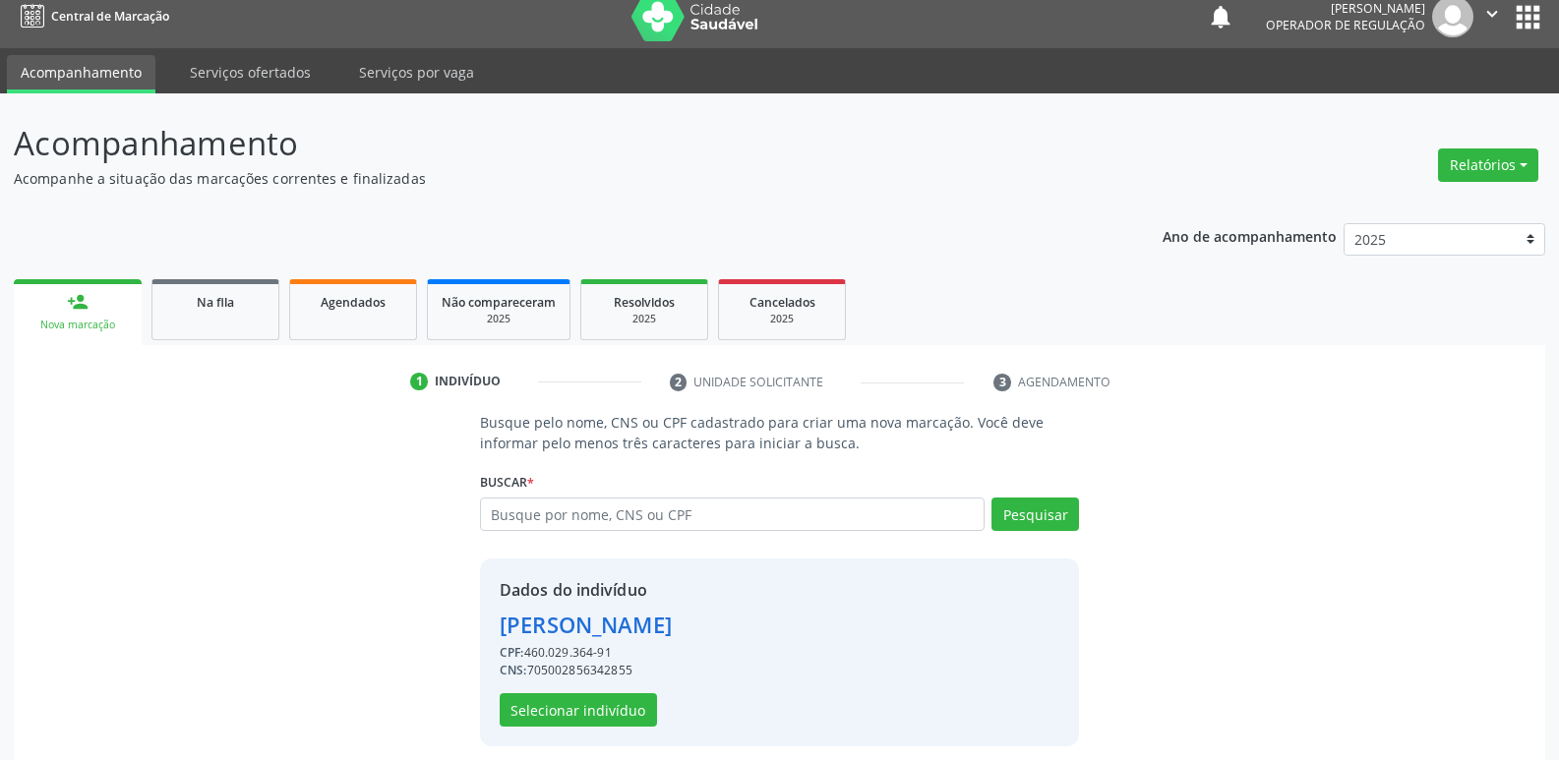
scroll to position [29, 0]
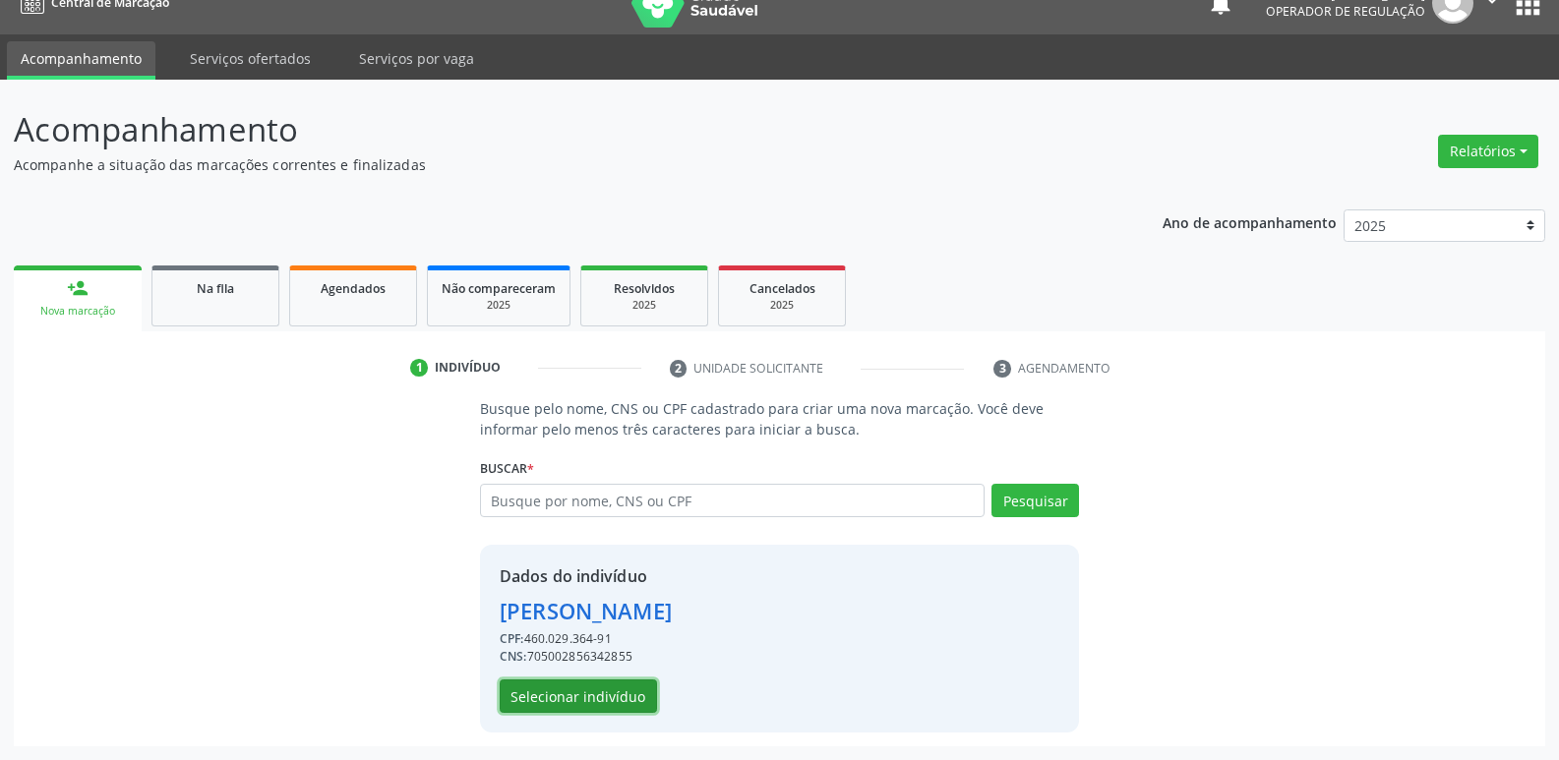
click at [623, 700] on button "Selecionar indivíduo" at bounding box center [578, 696] width 157 height 33
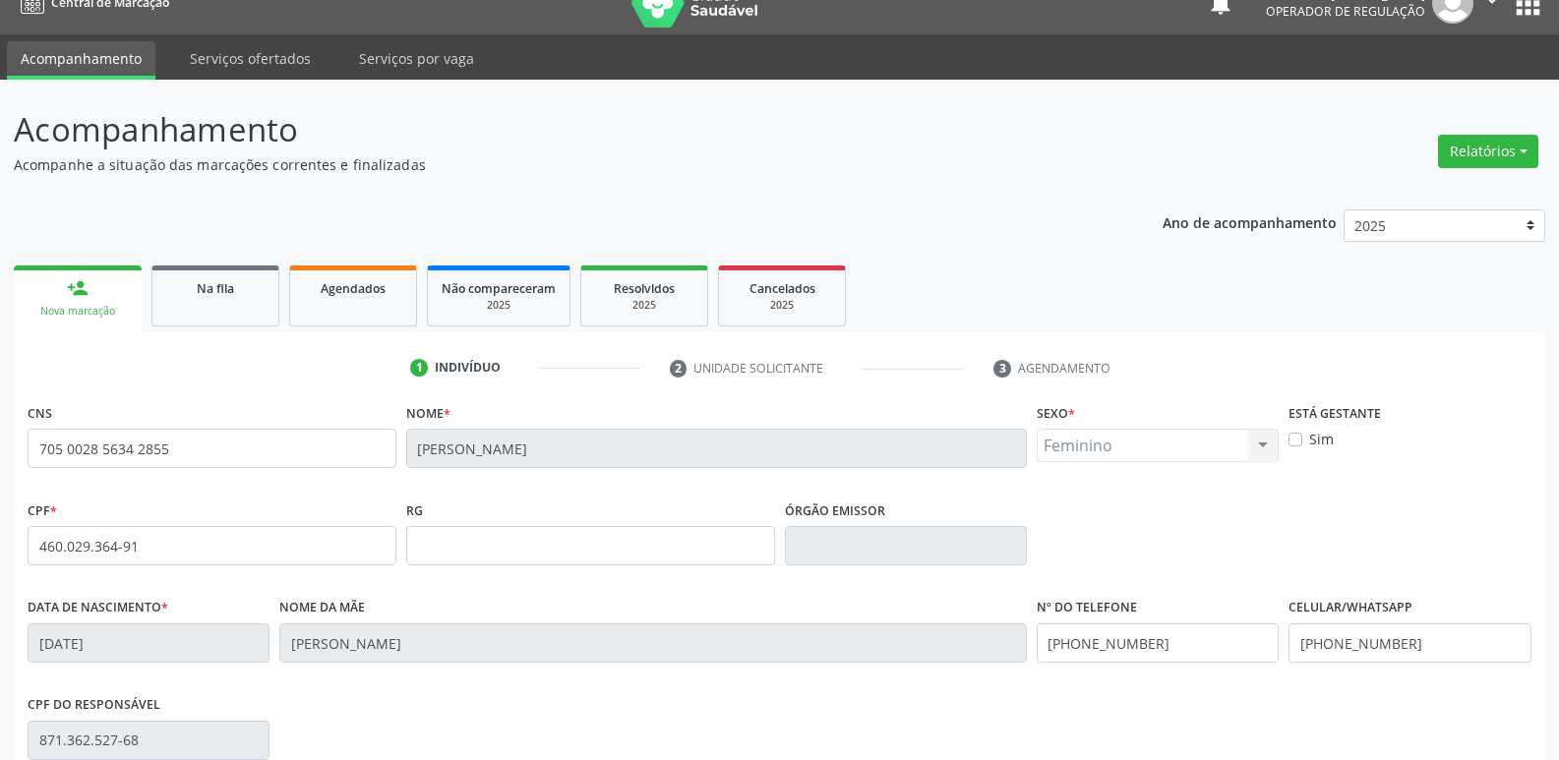
scroll to position [306, 0]
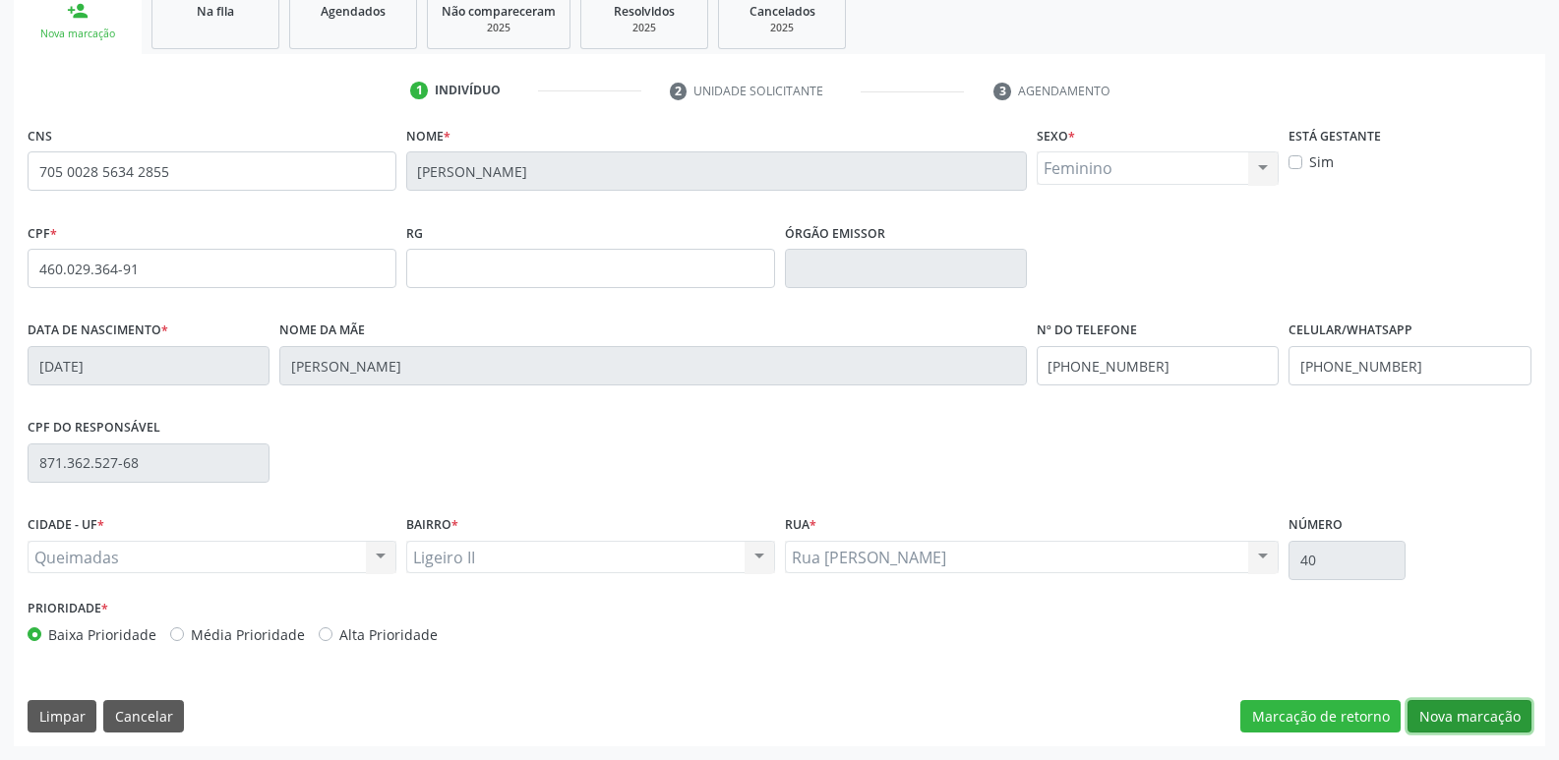
click at [1452, 712] on button "Nova marcação" at bounding box center [1469, 716] width 124 height 33
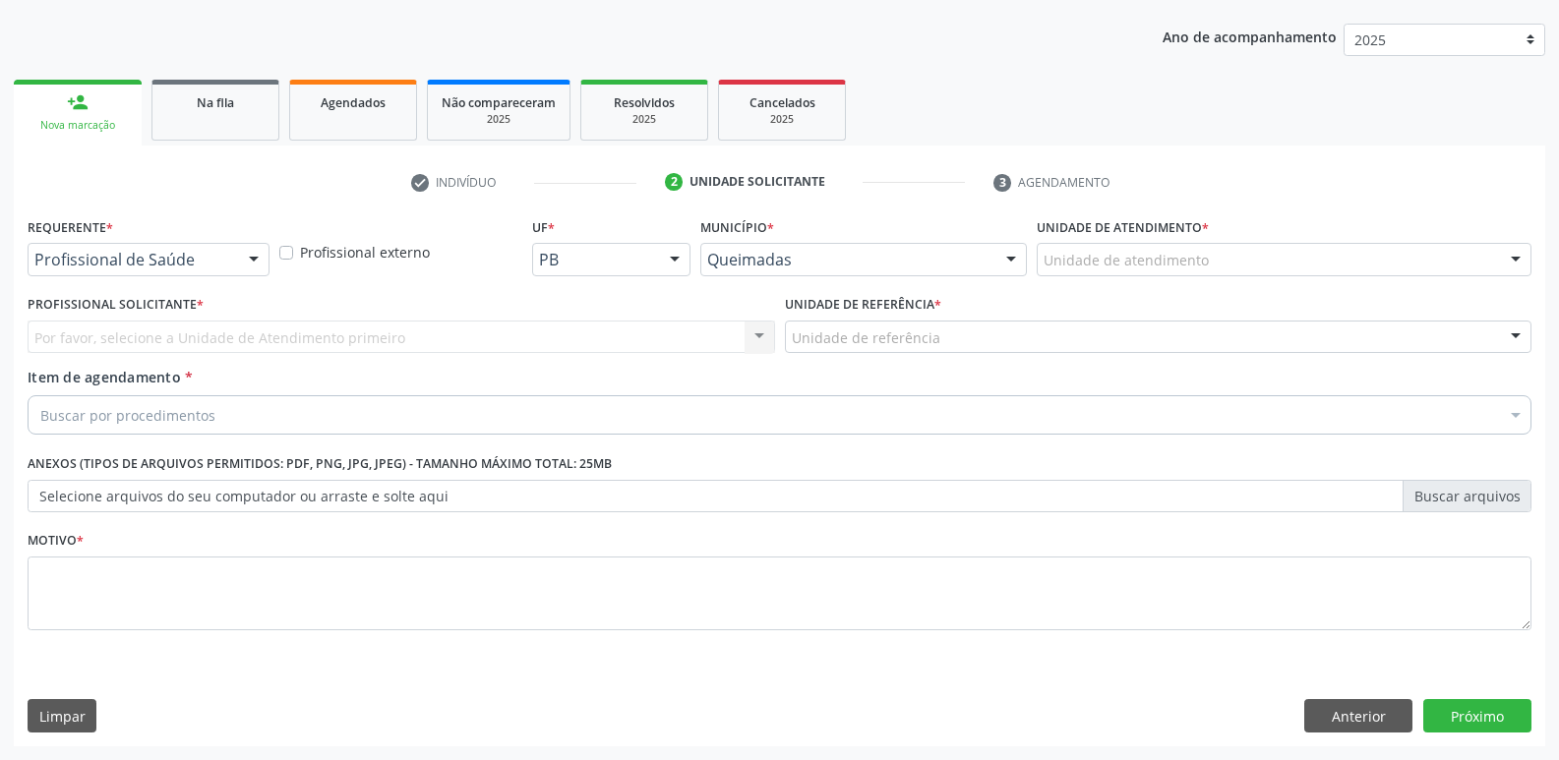
scroll to position [214, 0]
drag, startPoint x: 213, startPoint y: 243, endPoint x: 214, endPoint y: 305, distance: 62.0
click at [212, 247] on div "Profissional de Saúde" at bounding box center [149, 259] width 242 height 33
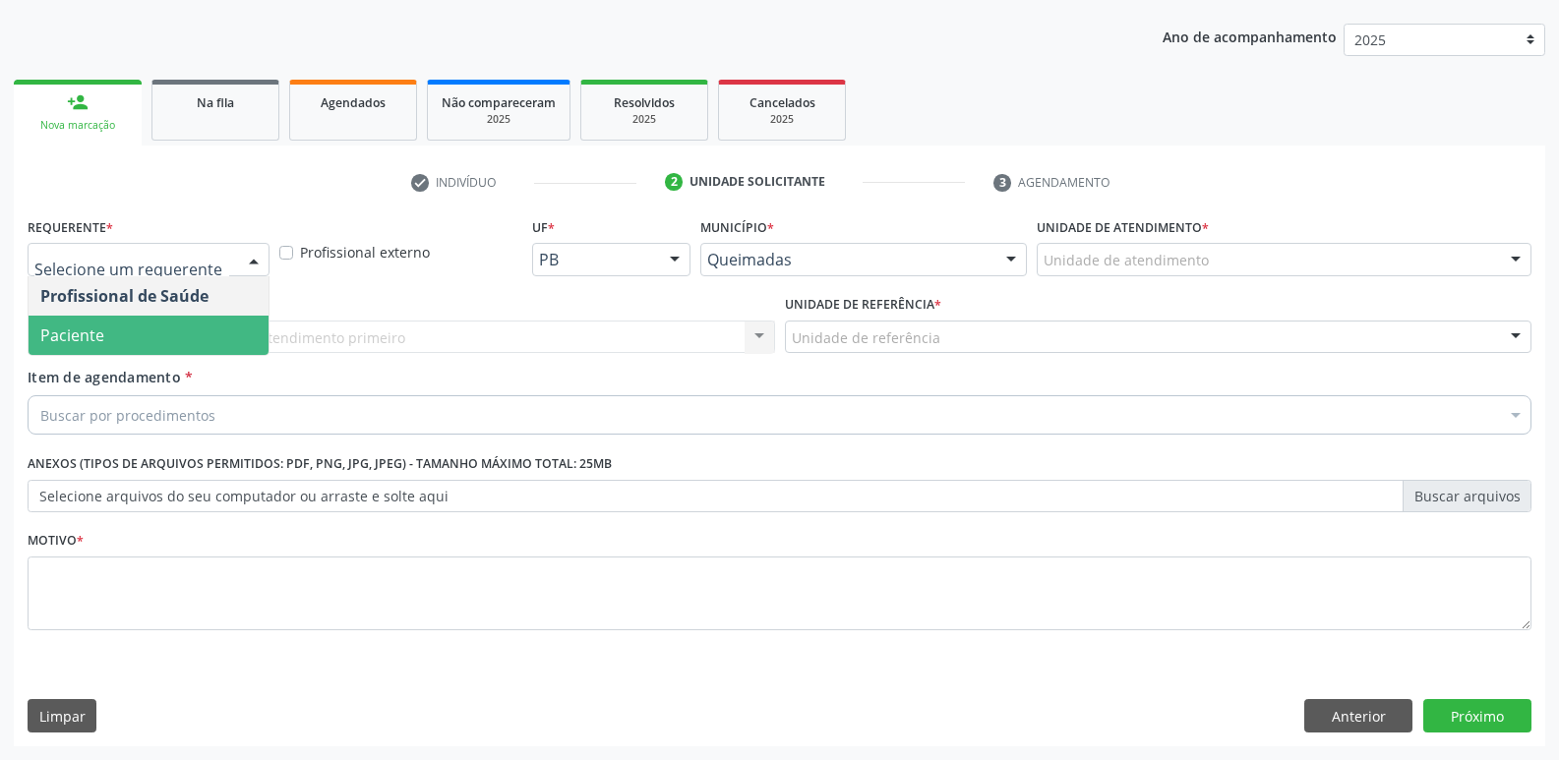
click at [208, 324] on span "Paciente" at bounding box center [149, 335] width 240 height 39
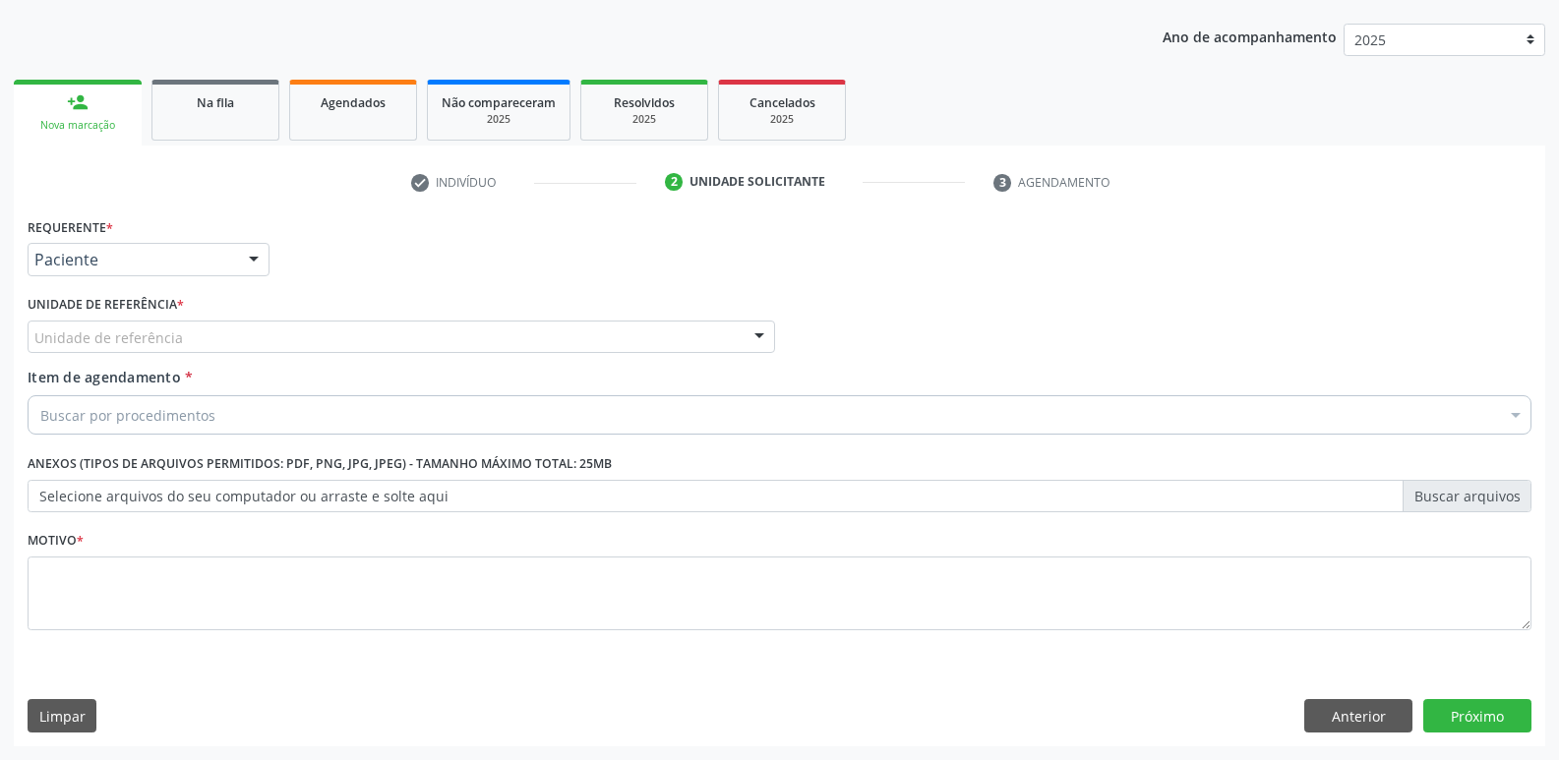
click at [282, 342] on div "Unidade de referência" at bounding box center [401, 337] width 747 height 33
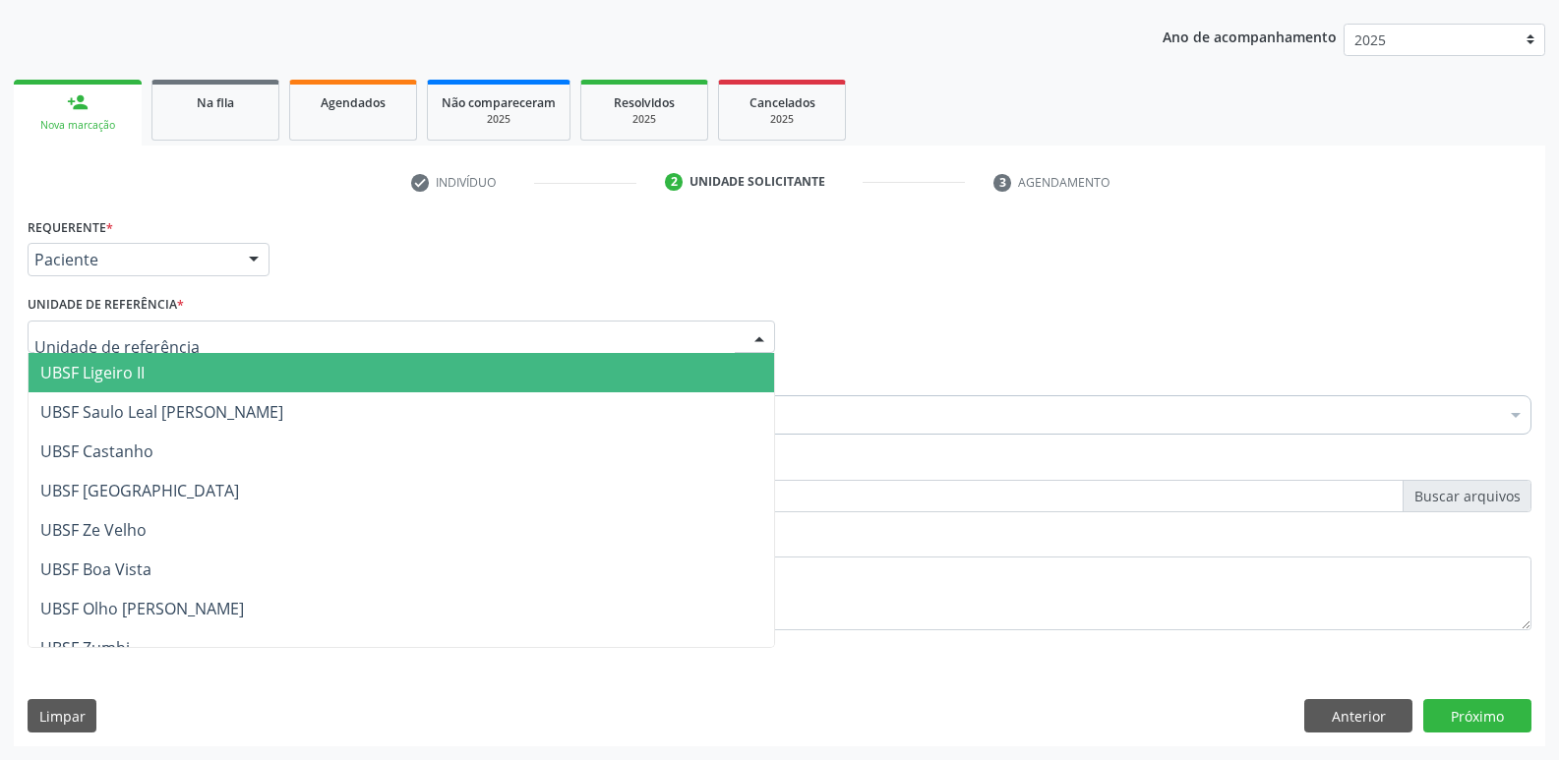
click at [214, 376] on span "UBSF Ligeiro II" at bounding box center [401, 372] width 745 height 39
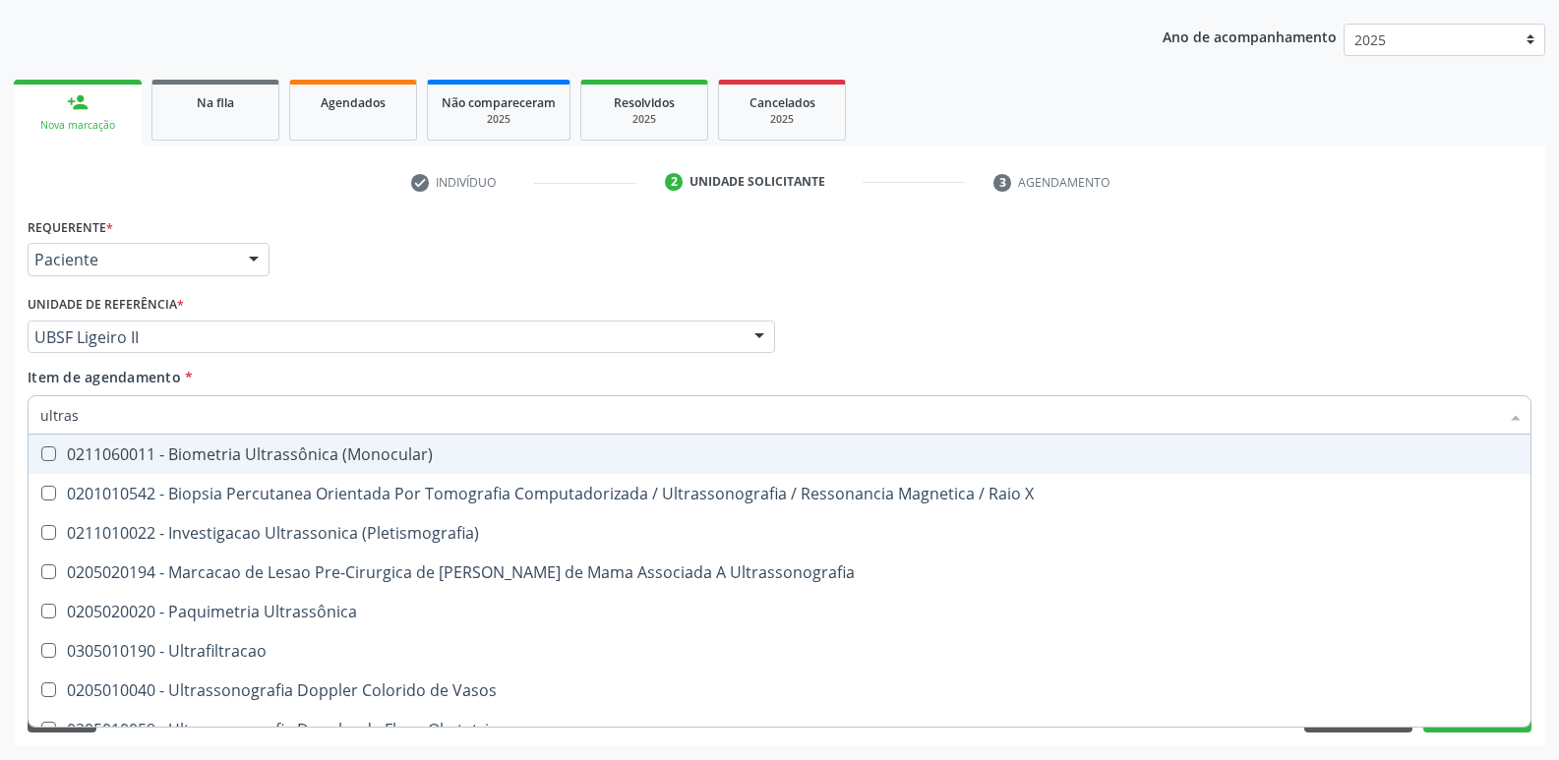
type input "ultrass"
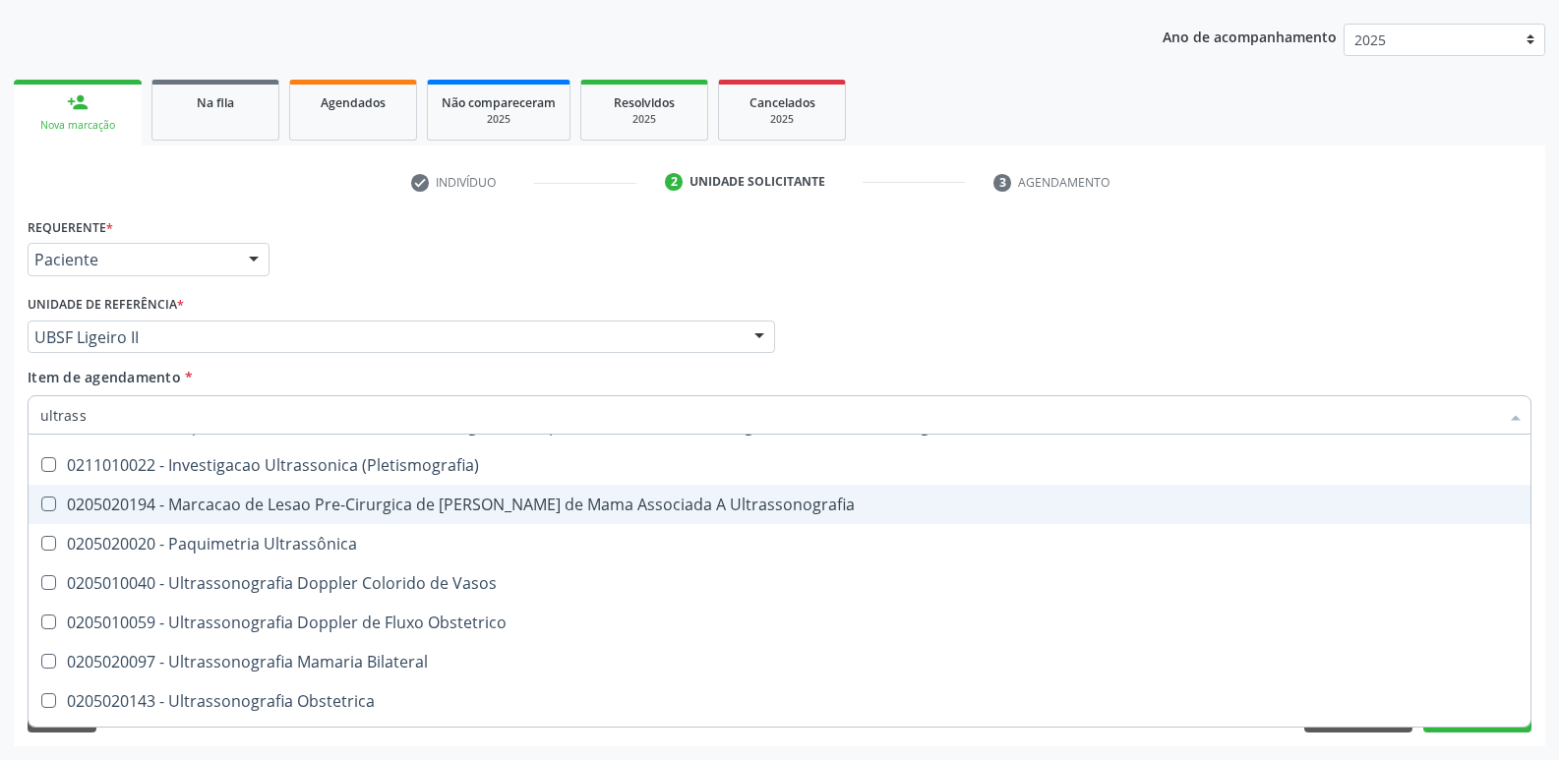
scroll to position [98, 0]
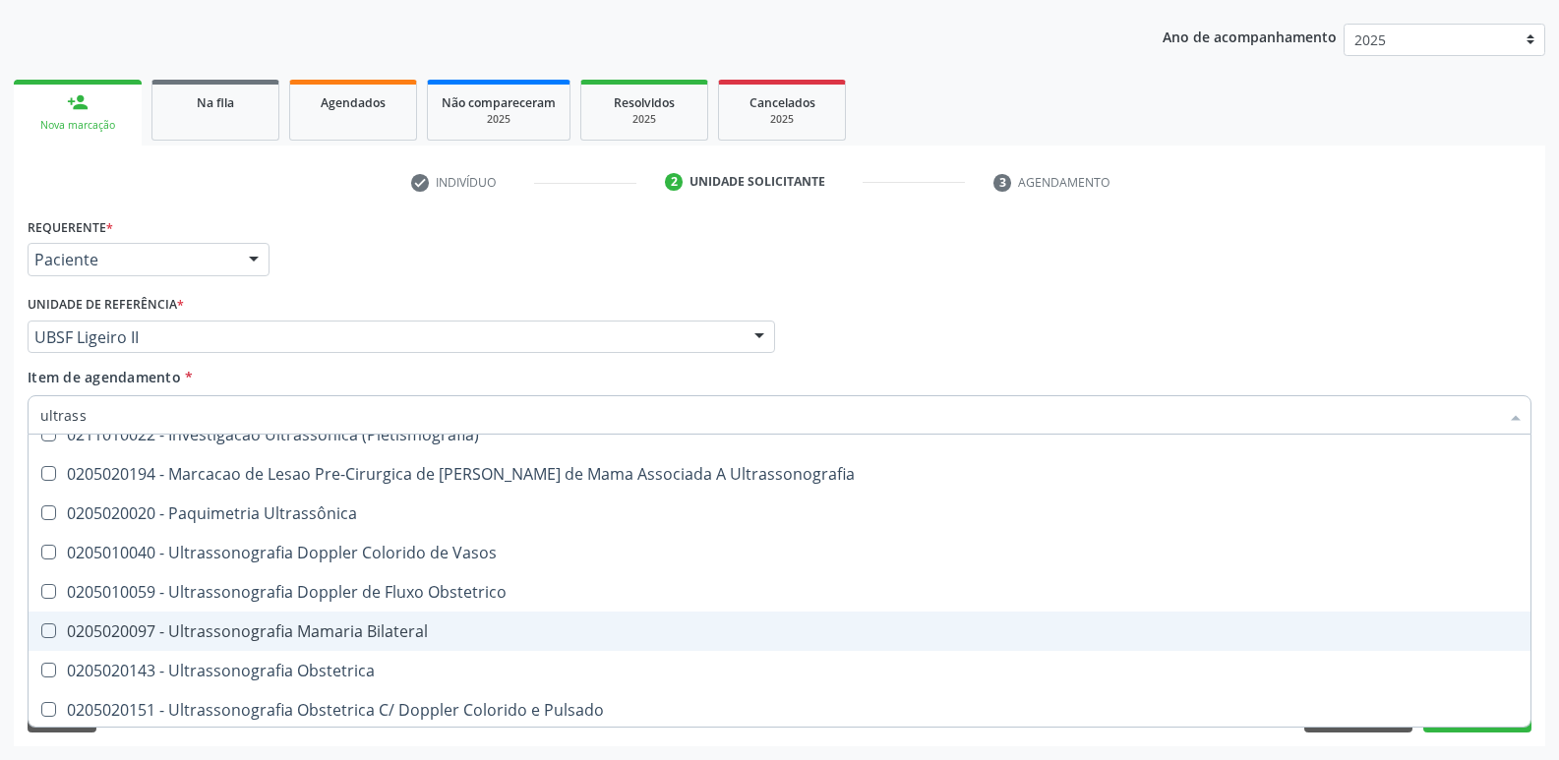
click at [286, 635] on div "0205020097 - Ultrassonografia Mamaria Bilateral" at bounding box center [779, 632] width 1478 height 16
checkbox Bilateral "true"
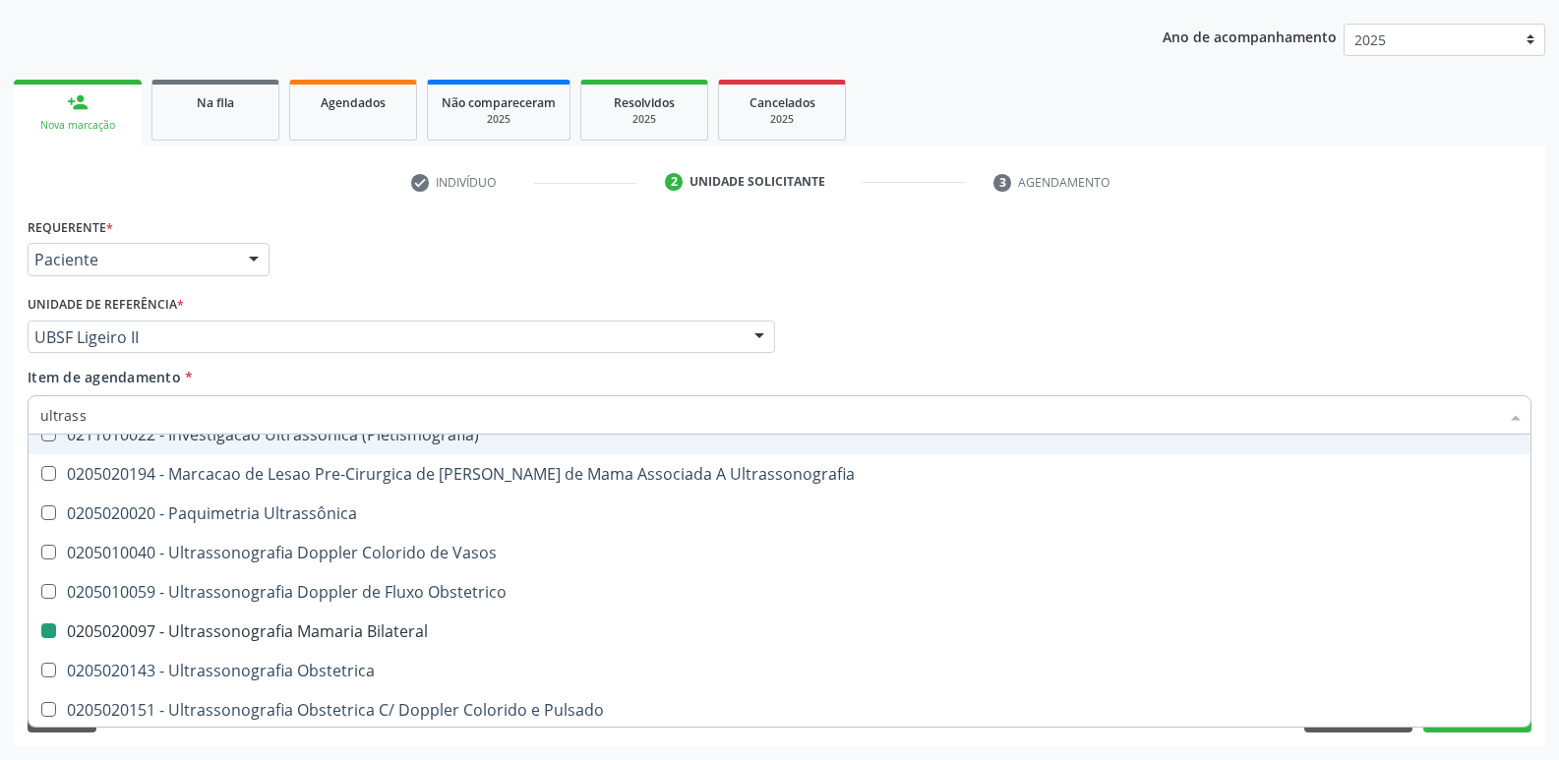
click at [458, 288] on div "Requerente * Paciente Profissional de Saúde Paciente Nenhum resultado encontrad…" at bounding box center [780, 250] width 1514 height 77
checkbox X "true"
checkbox Bilateral "false"
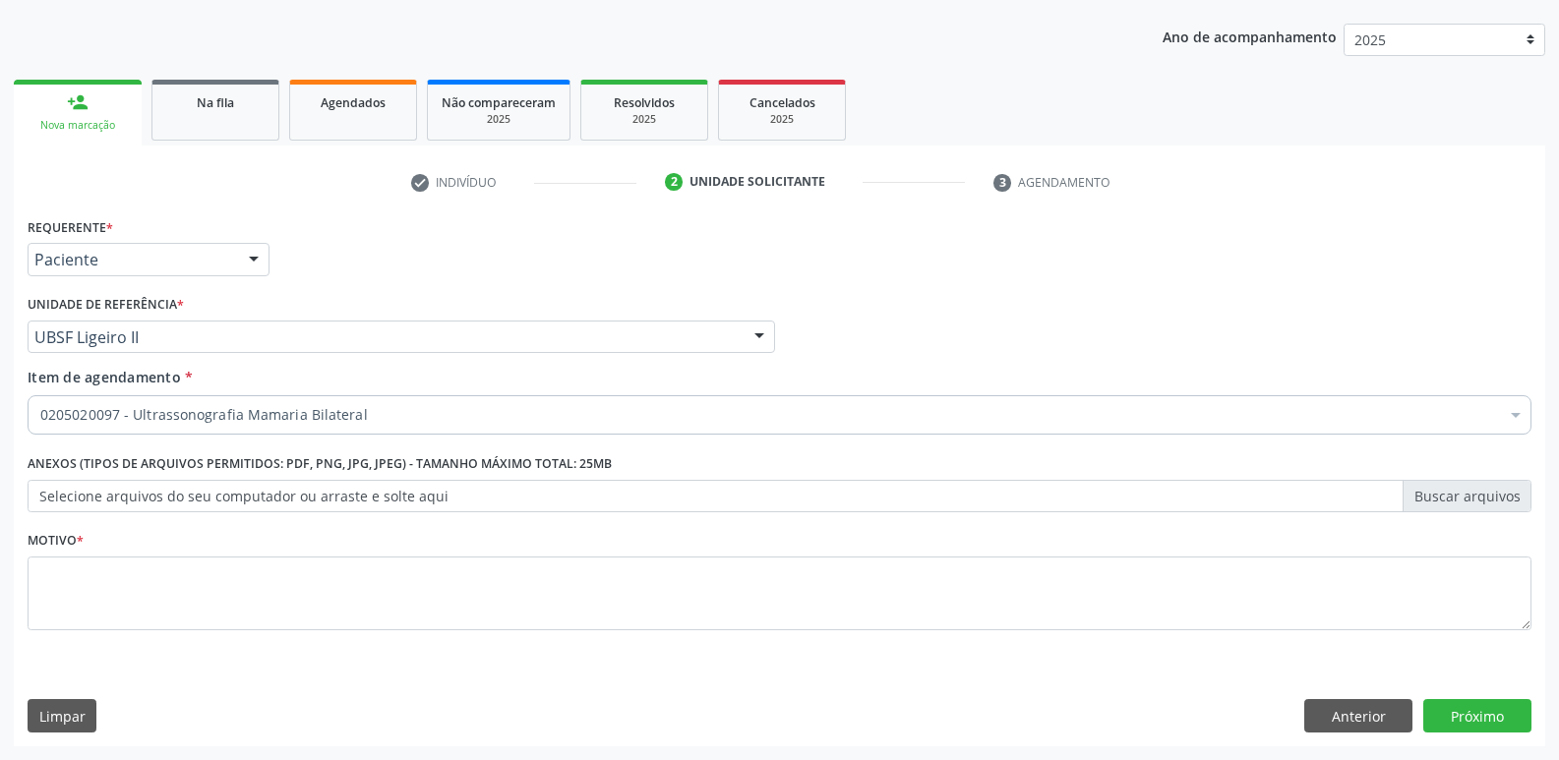
scroll to position [0, 0]
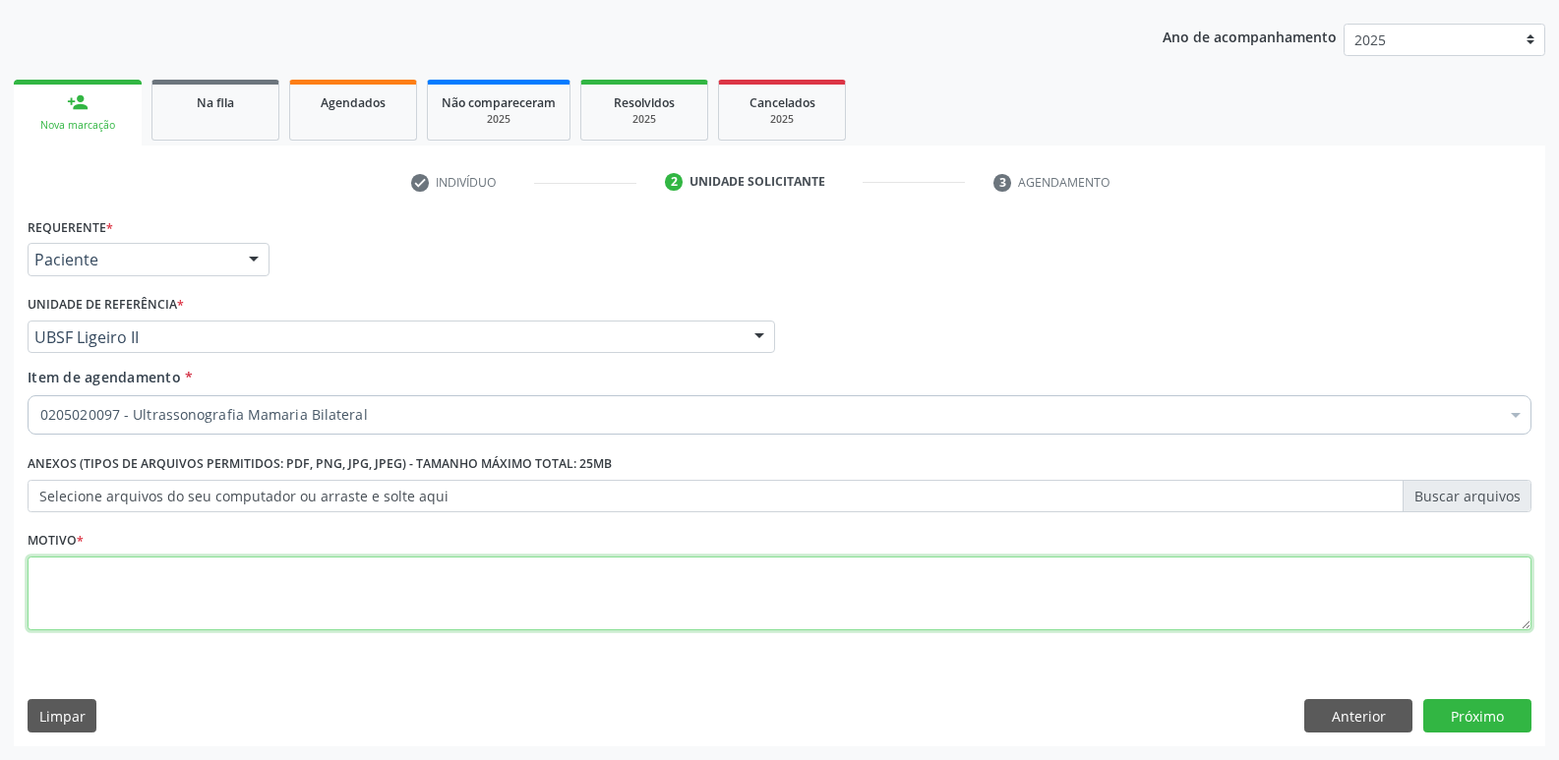
click at [317, 585] on textarea at bounding box center [780, 594] width 1504 height 75
paste textarea "avaliação"
type textarea "avaliação"
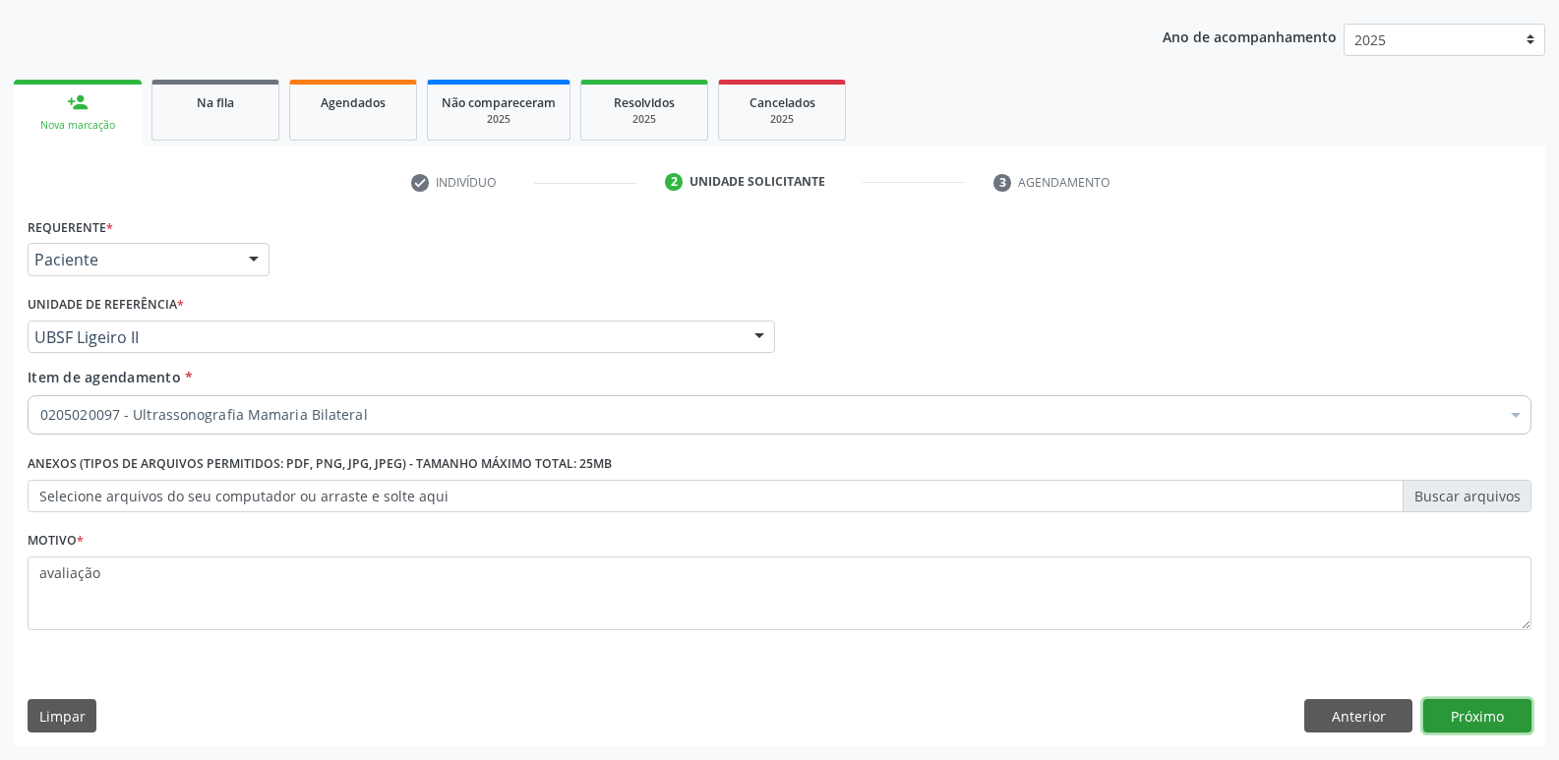
click at [1493, 717] on button "Próximo" at bounding box center [1477, 715] width 108 height 33
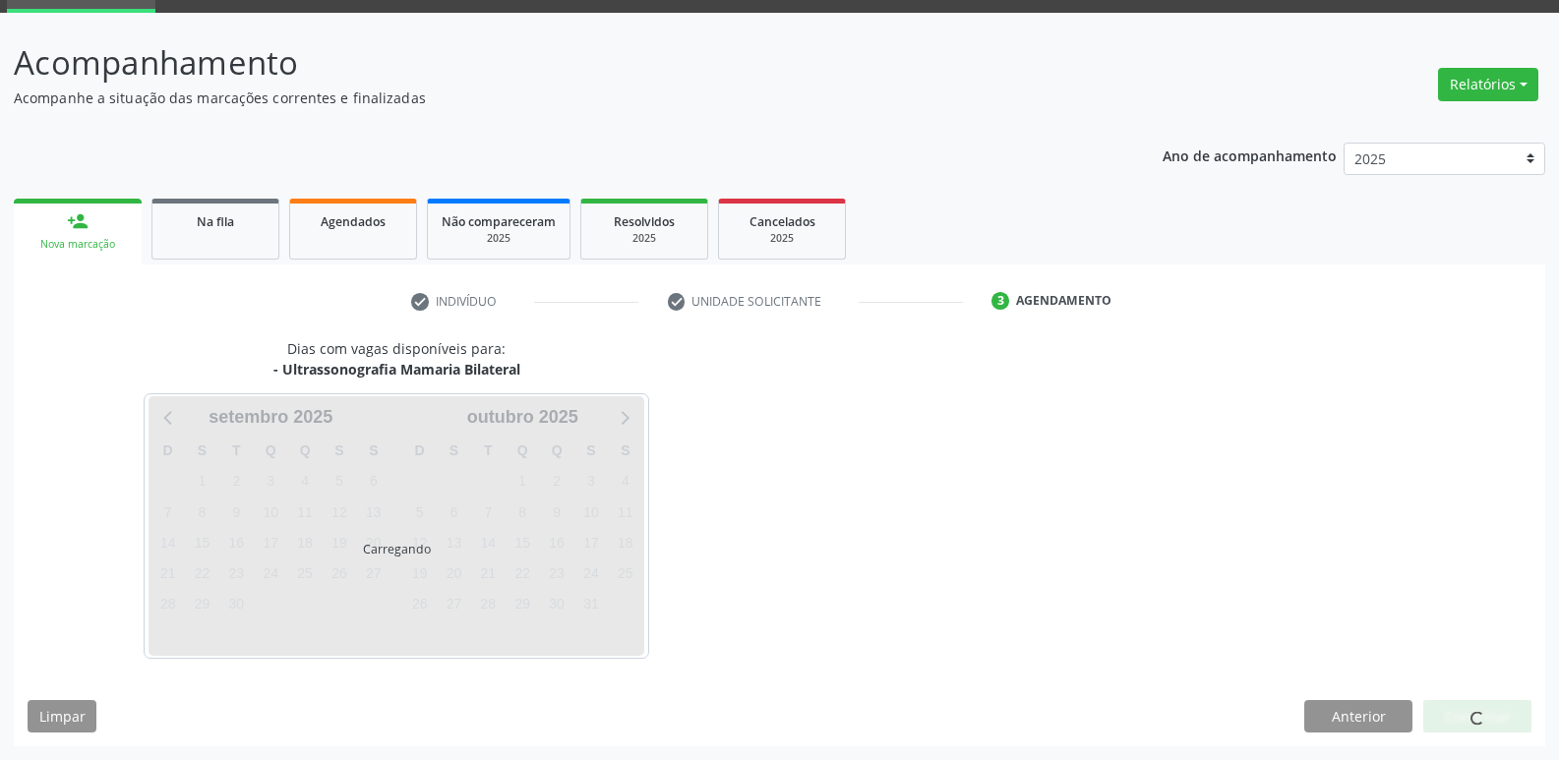
scroll to position [95, 0]
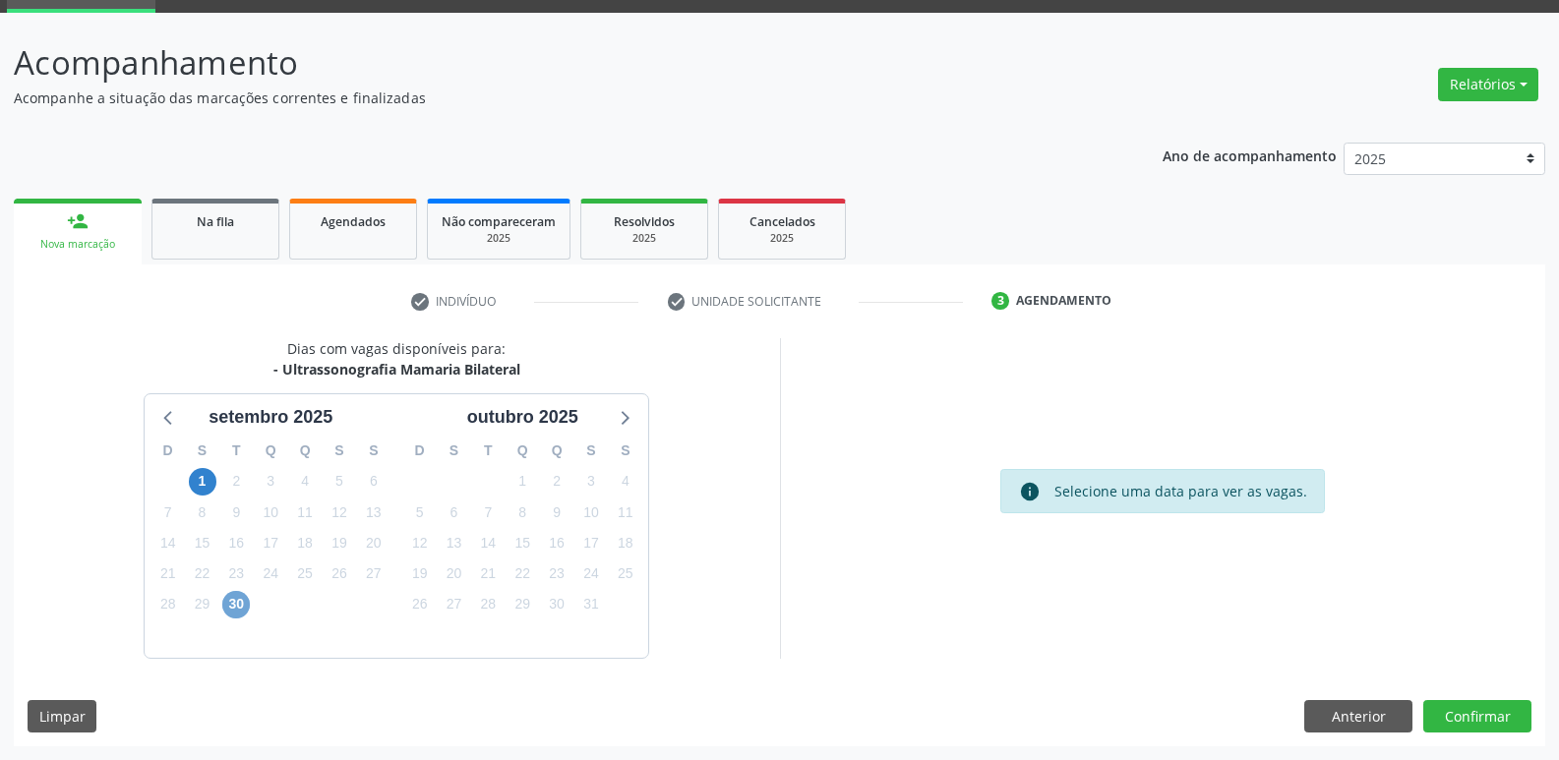
click at [235, 602] on span "30" at bounding box center [236, 605] width 28 height 28
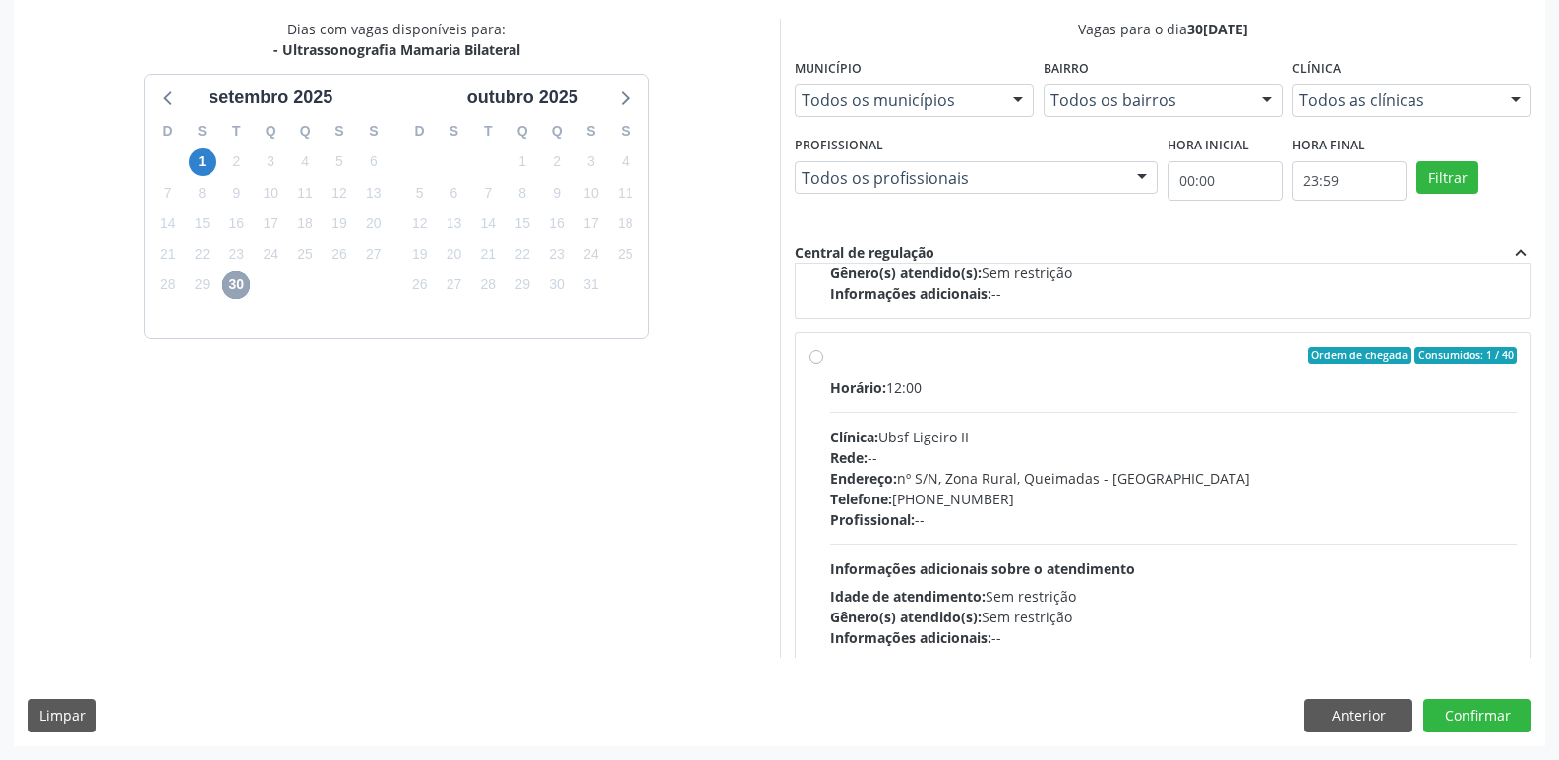
scroll to position [310, 0]
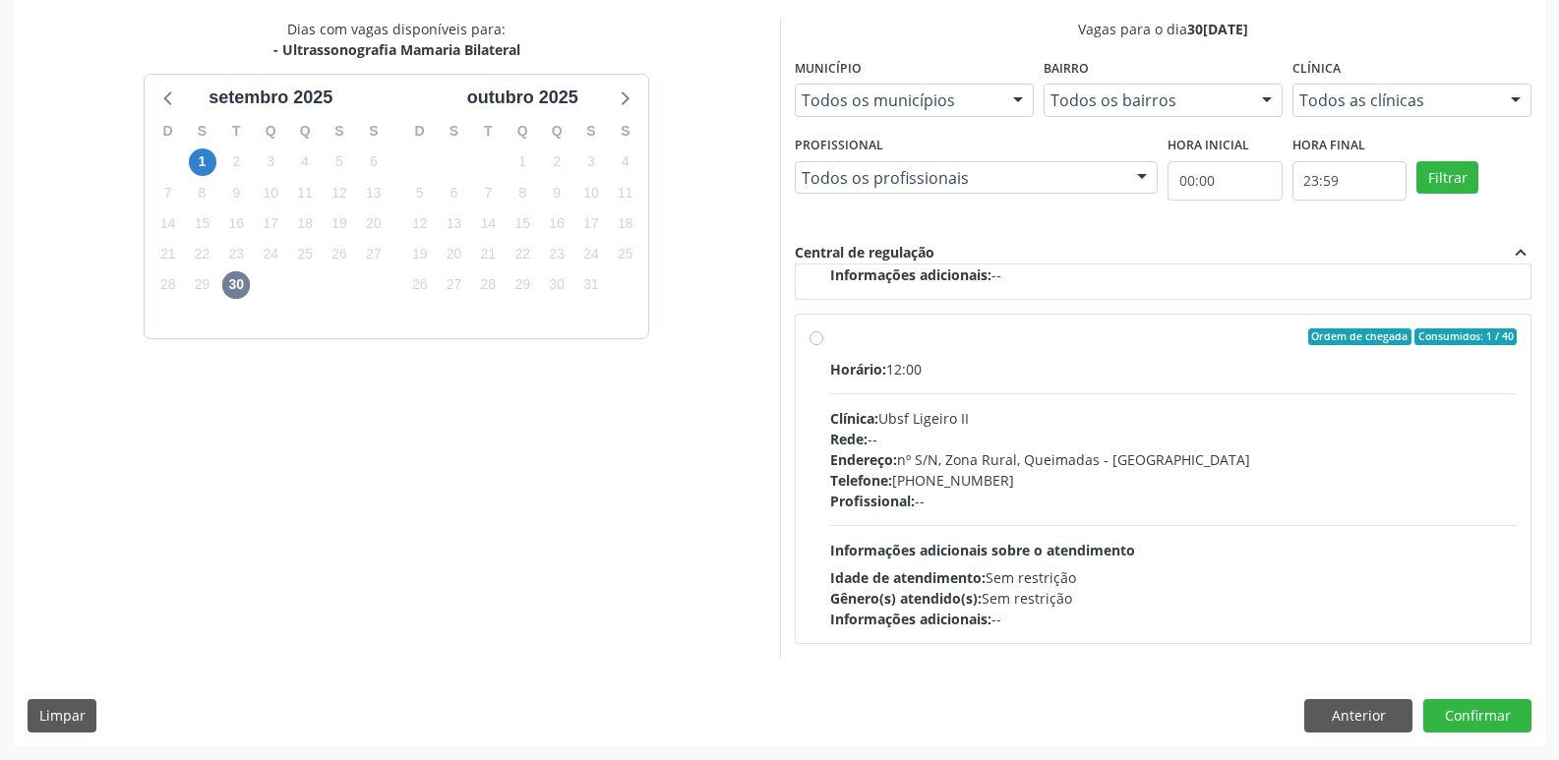
click at [1210, 496] on div "Profissional: --" at bounding box center [1173, 501] width 687 height 21
click at [823, 346] on input "Ordem de chegada Consumidos: 1 / 40 Horário: 12:00 Clínica: Ubsf Ligeiro II Red…" at bounding box center [816, 337] width 14 height 18
radio input "true"
click at [1457, 719] on button "Confirmar" at bounding box center [1477, 715] width 108 height 33
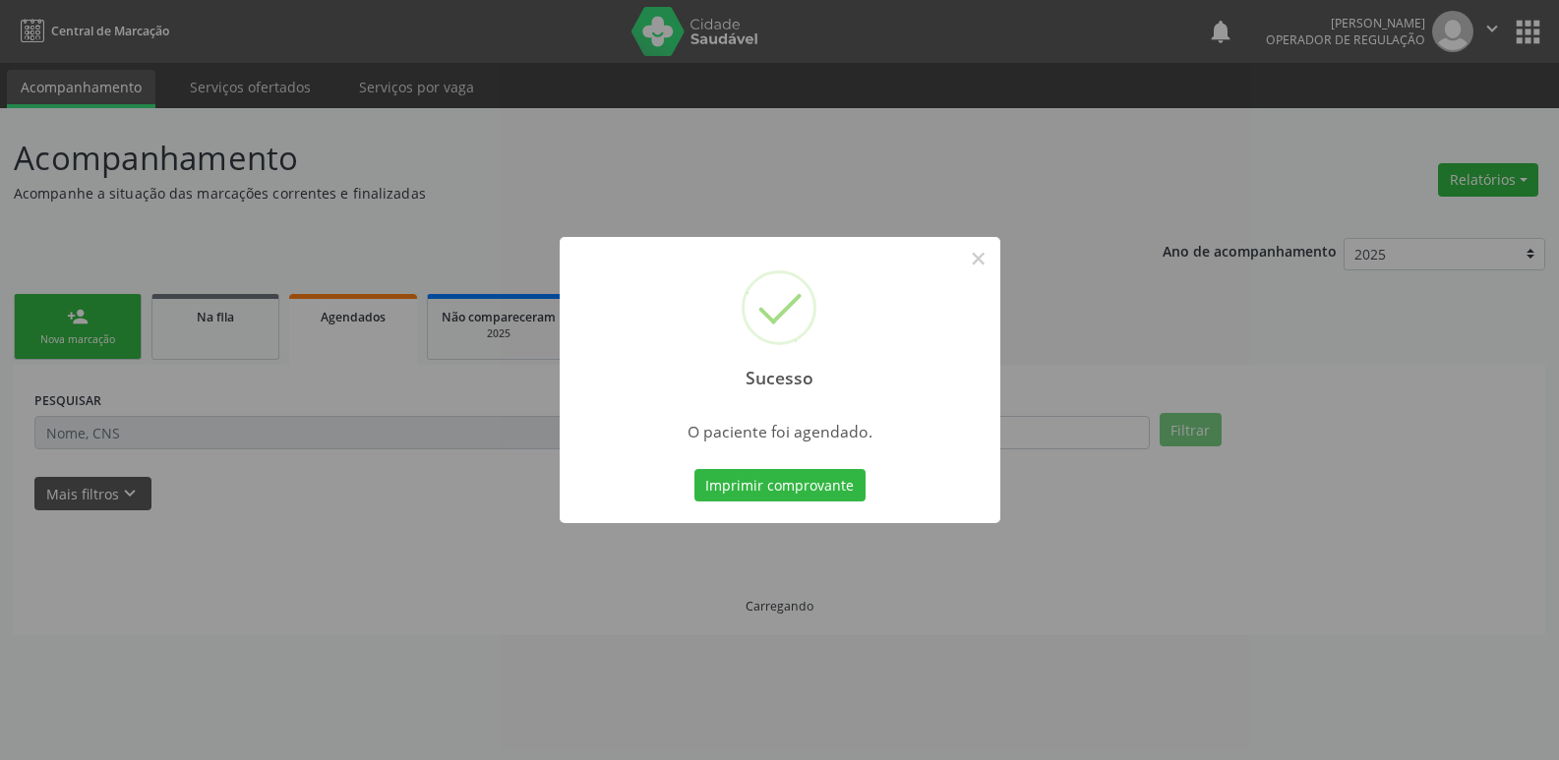
scroll to position [0, 0]
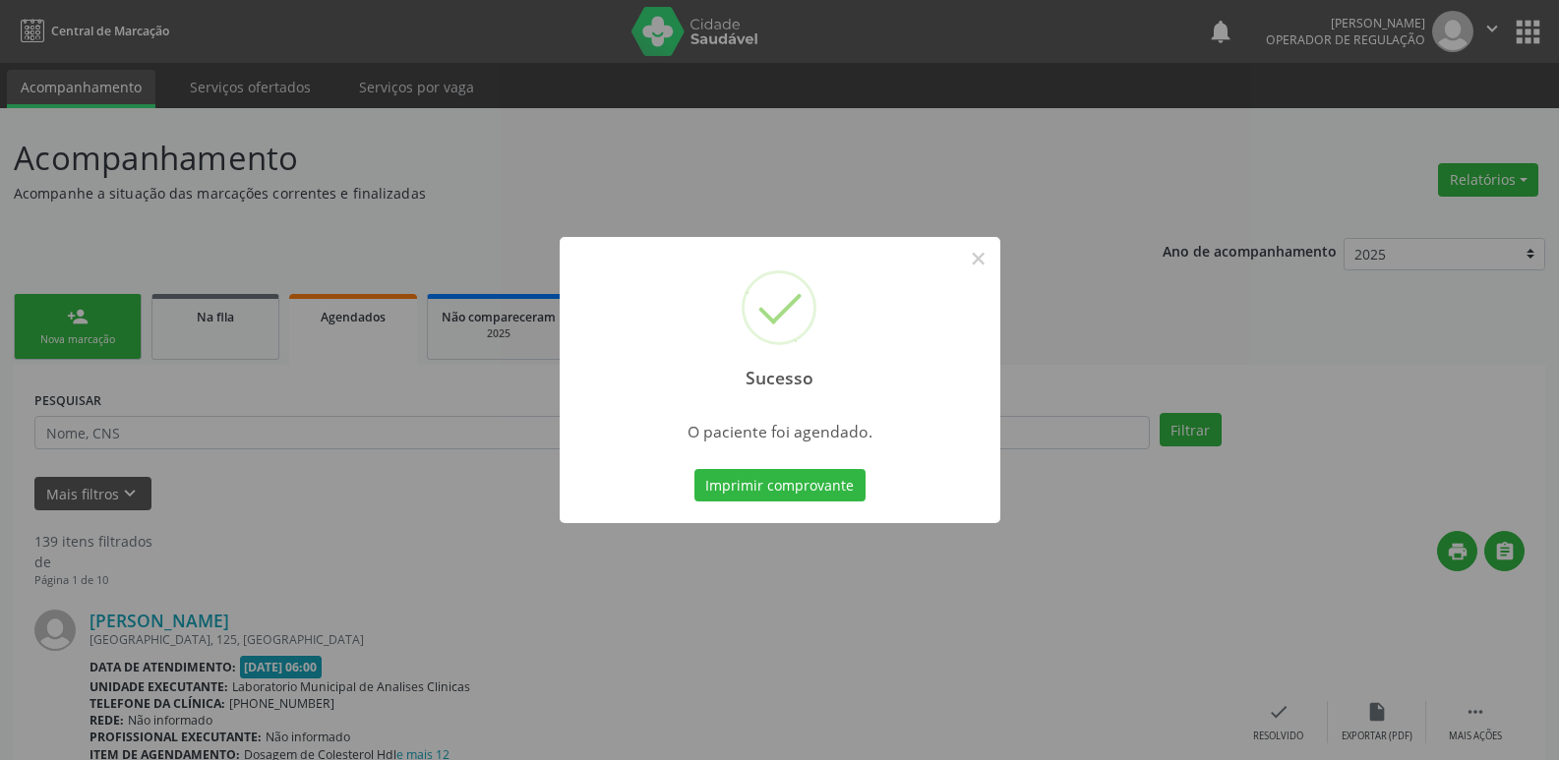
click at [694, 469] on button "Imprimir comprovante" at bounding box center [779, 485] width 171 height 33
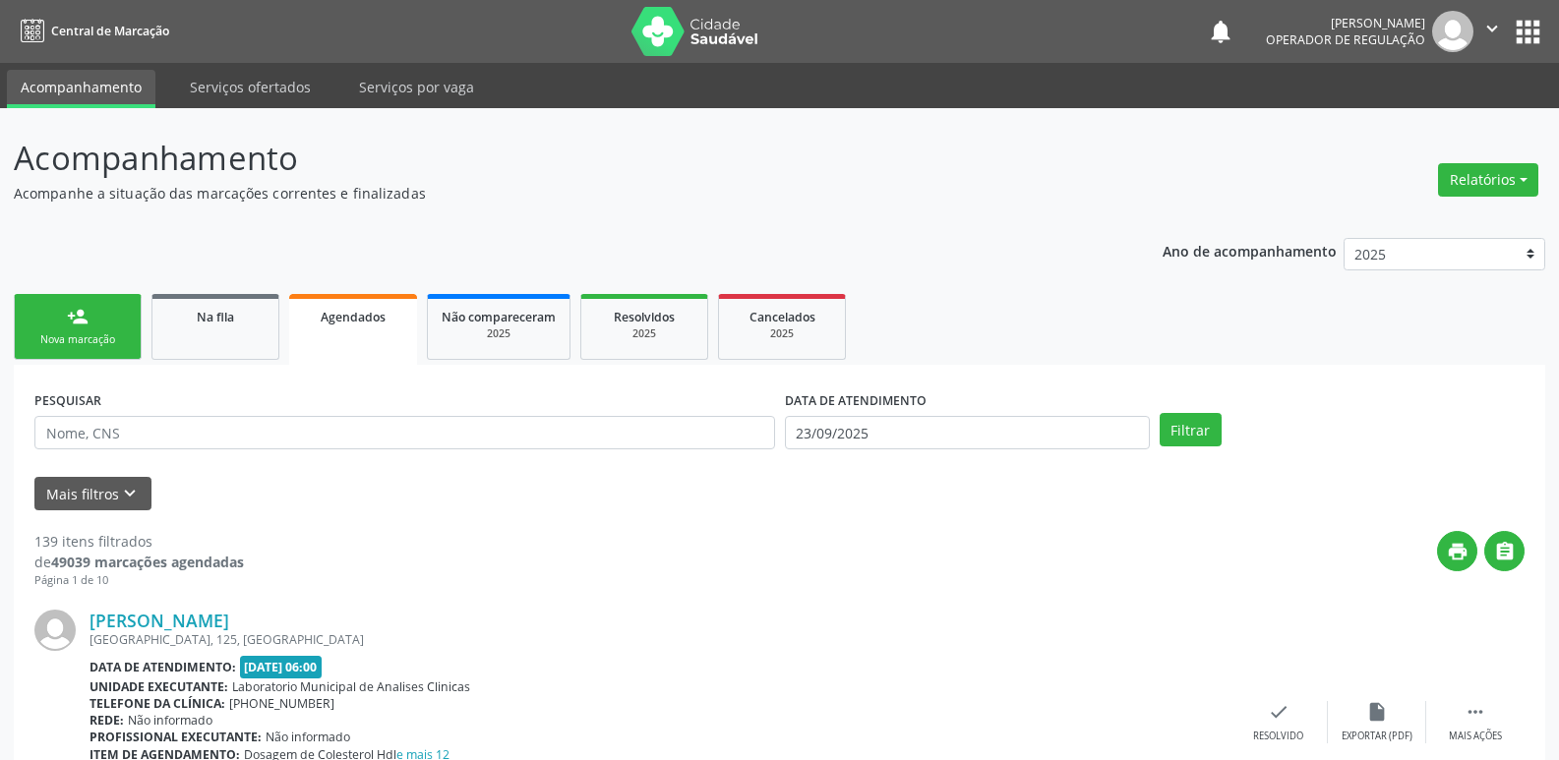
click at [90, 314] on link "person_add Nova marcação" at bounding box center [78, 327] width 128 height 66
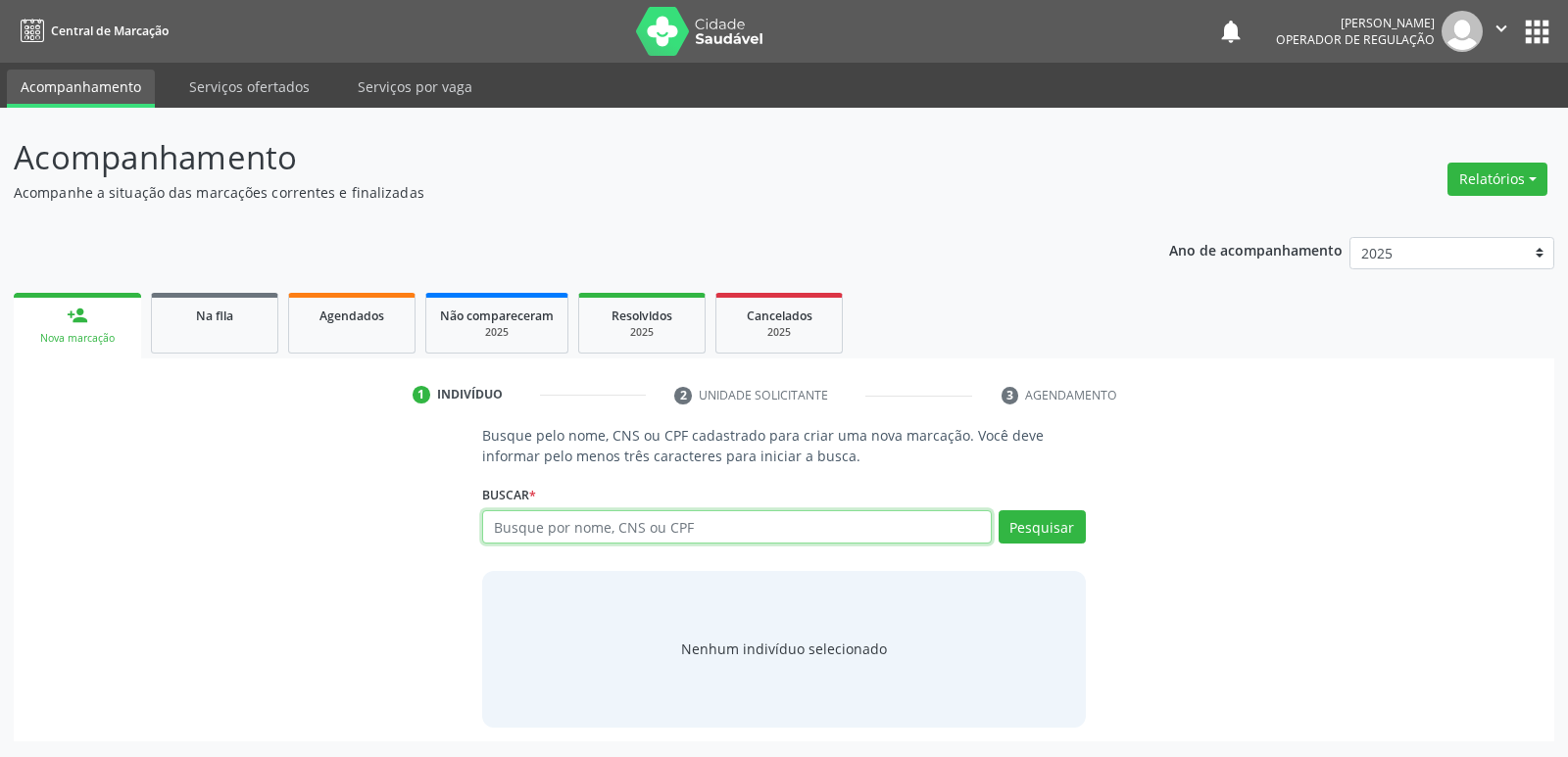
click at [551, 541] on input "text" at bounding box center [736, 526] width 508 height 33
type input "706408120657586"
click at [1064, 522] on button "Pesquisar" at bounding box center [1042, 526] width 88 height 33
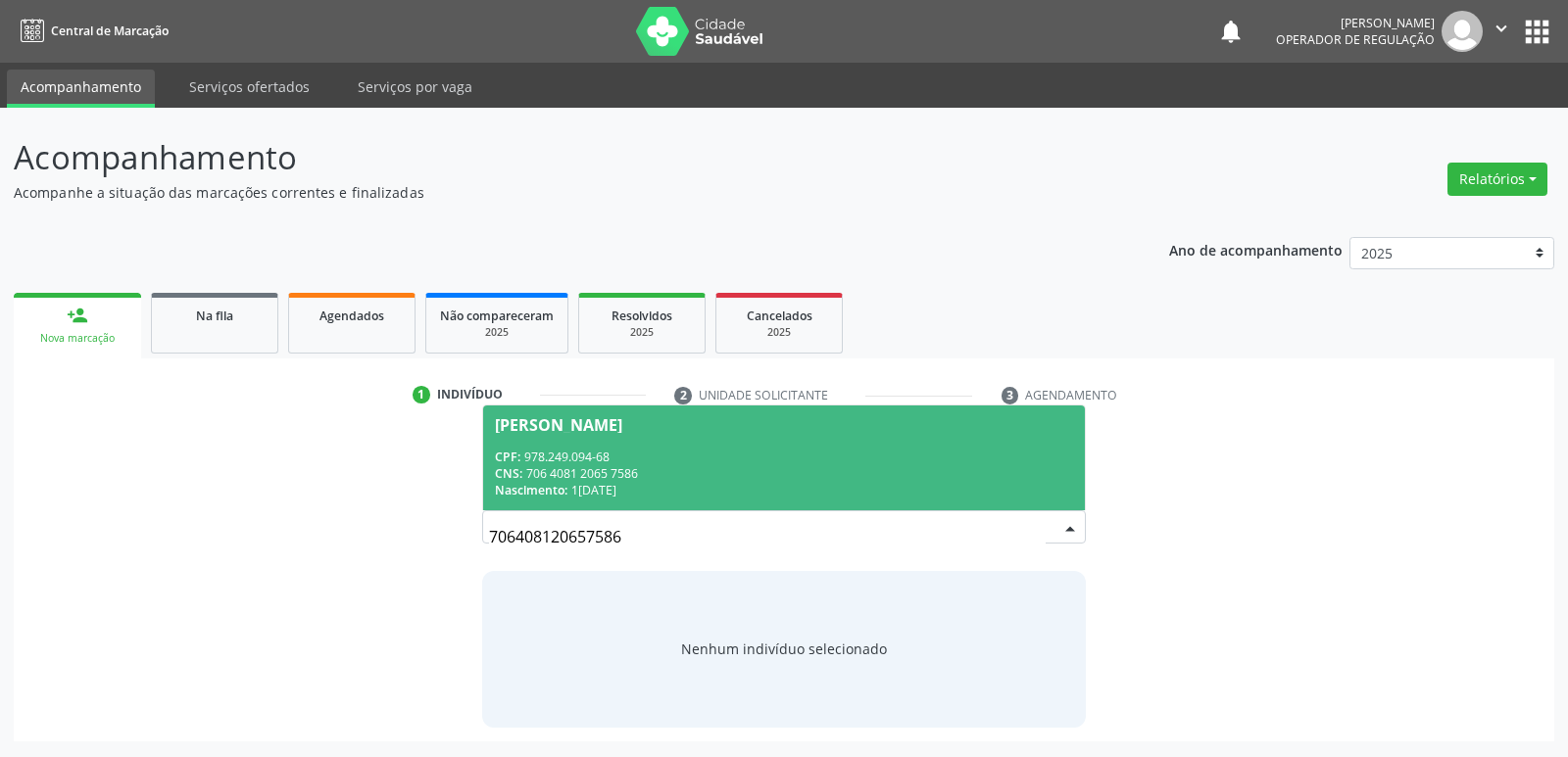
click at [623, 428] on div "Antônia Gomes de Almeida" at bounding box center [559, 425] width 128 height 16
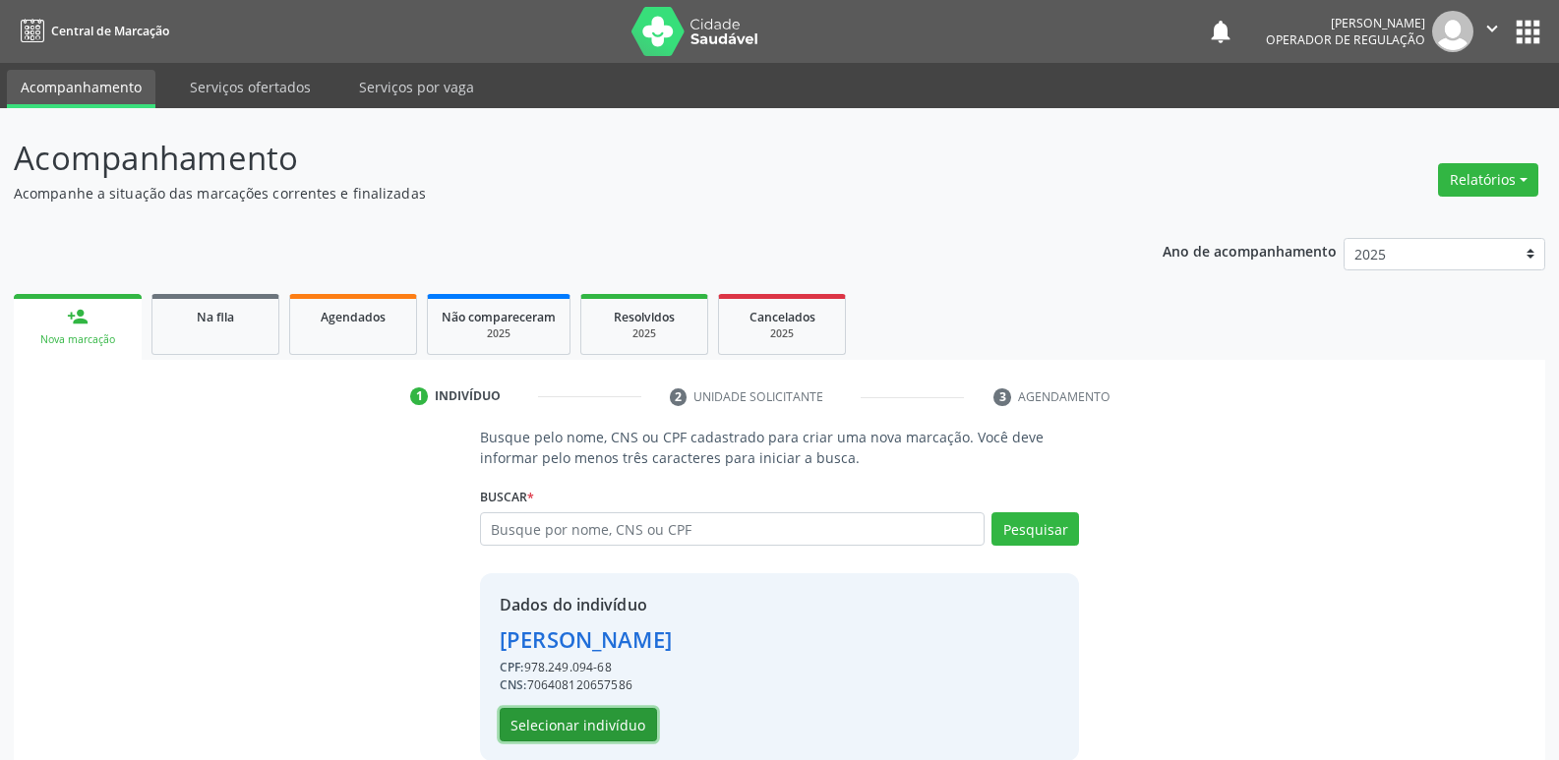
click at [574, 730] on button "Selecionar indivíduo" at bounding box center [578, 724] width 157 height 33
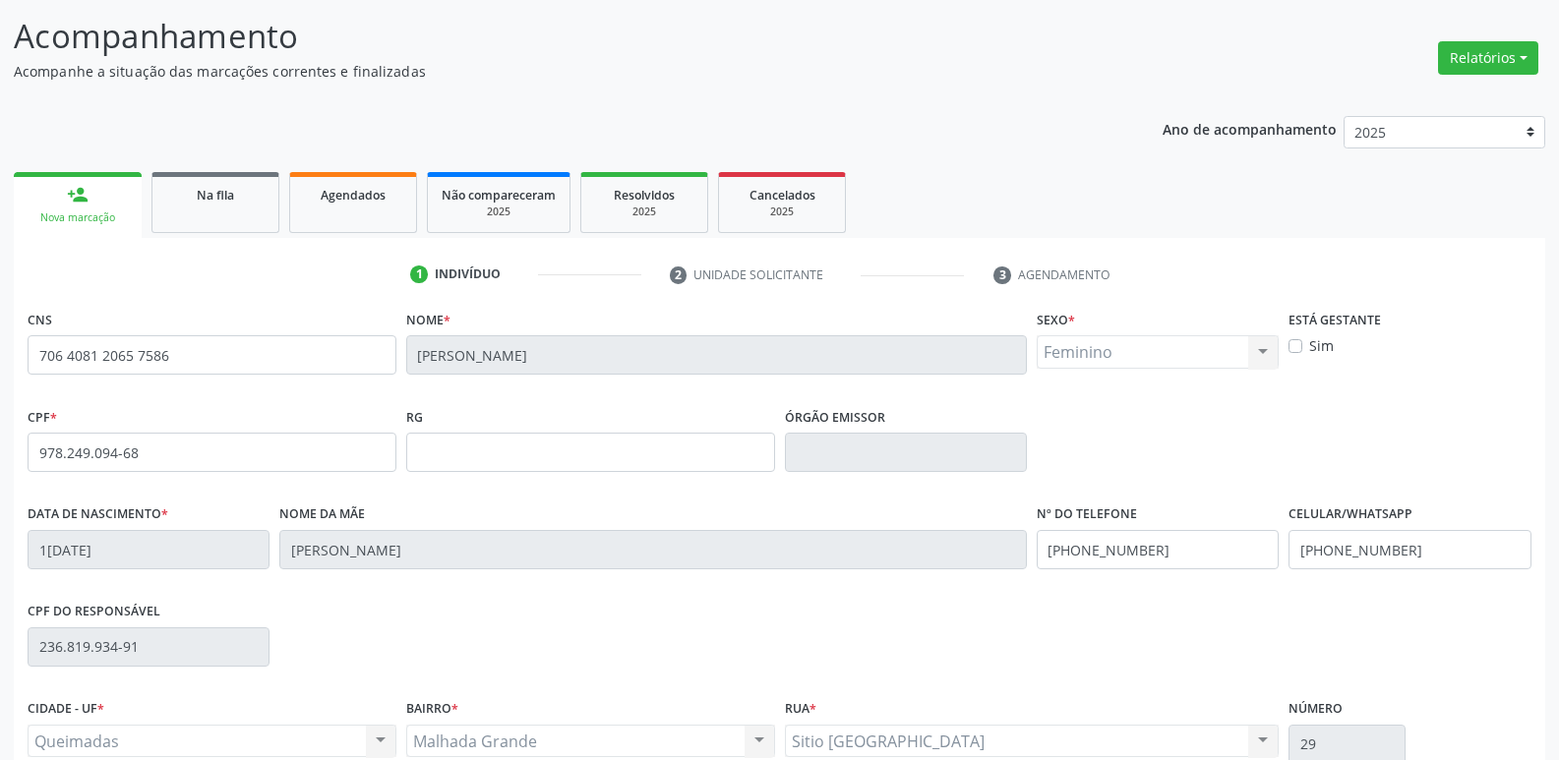
scroll to position [306, 0]
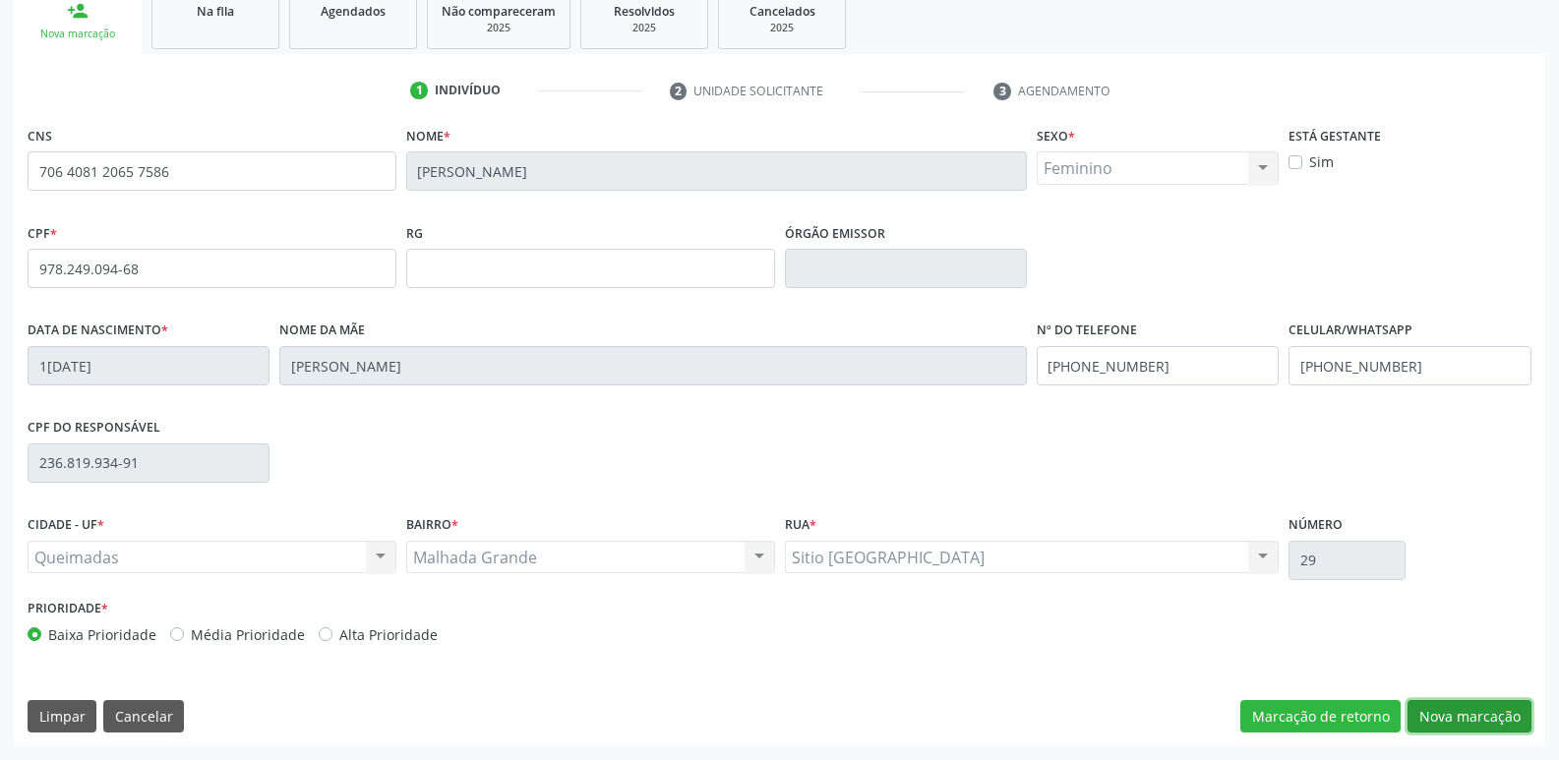
click at [1479, 708] on button "Nova marcação" at bounding box center [1469, 716] width 124 height 33
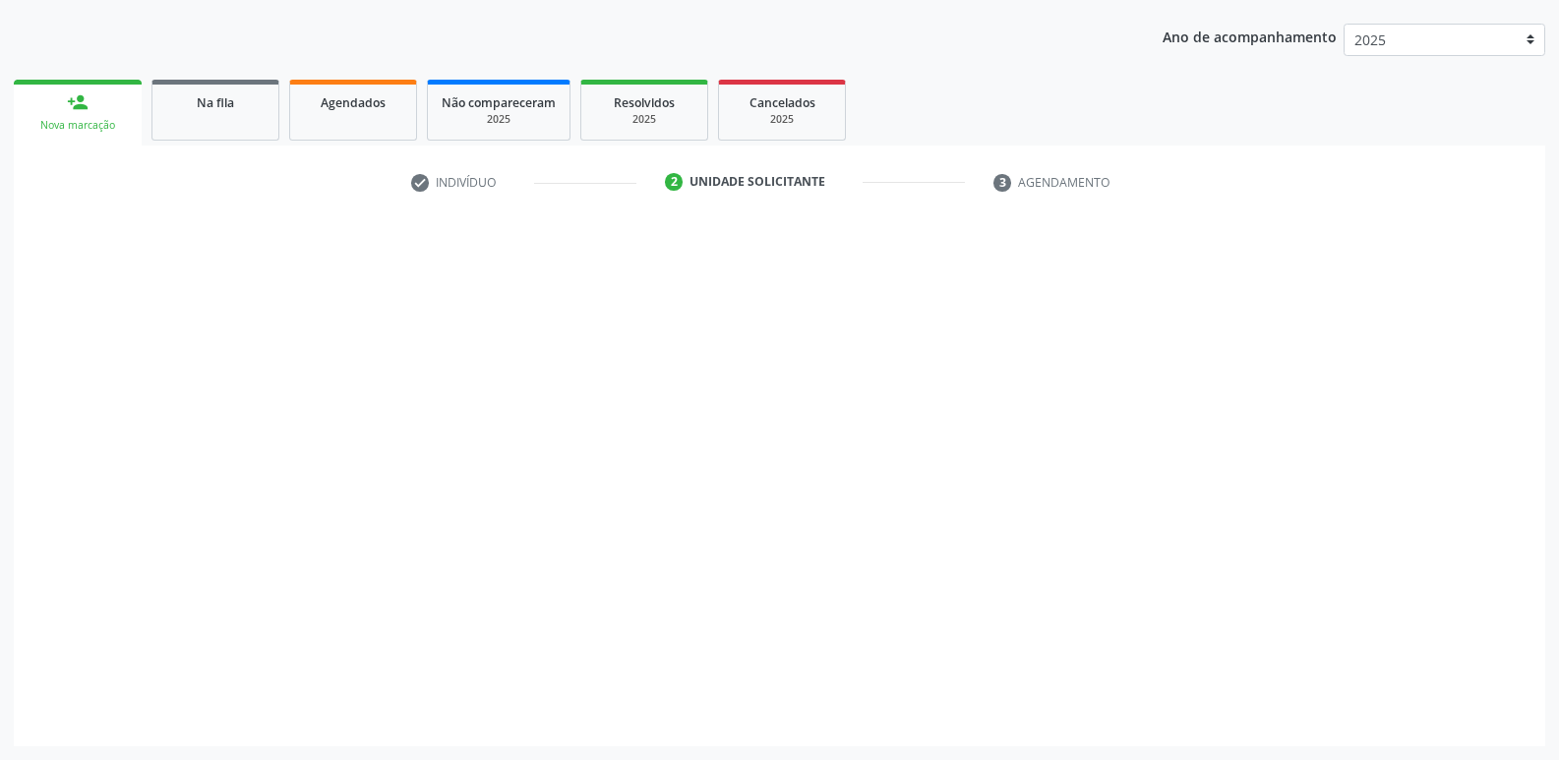
scroll to position [214, 0]
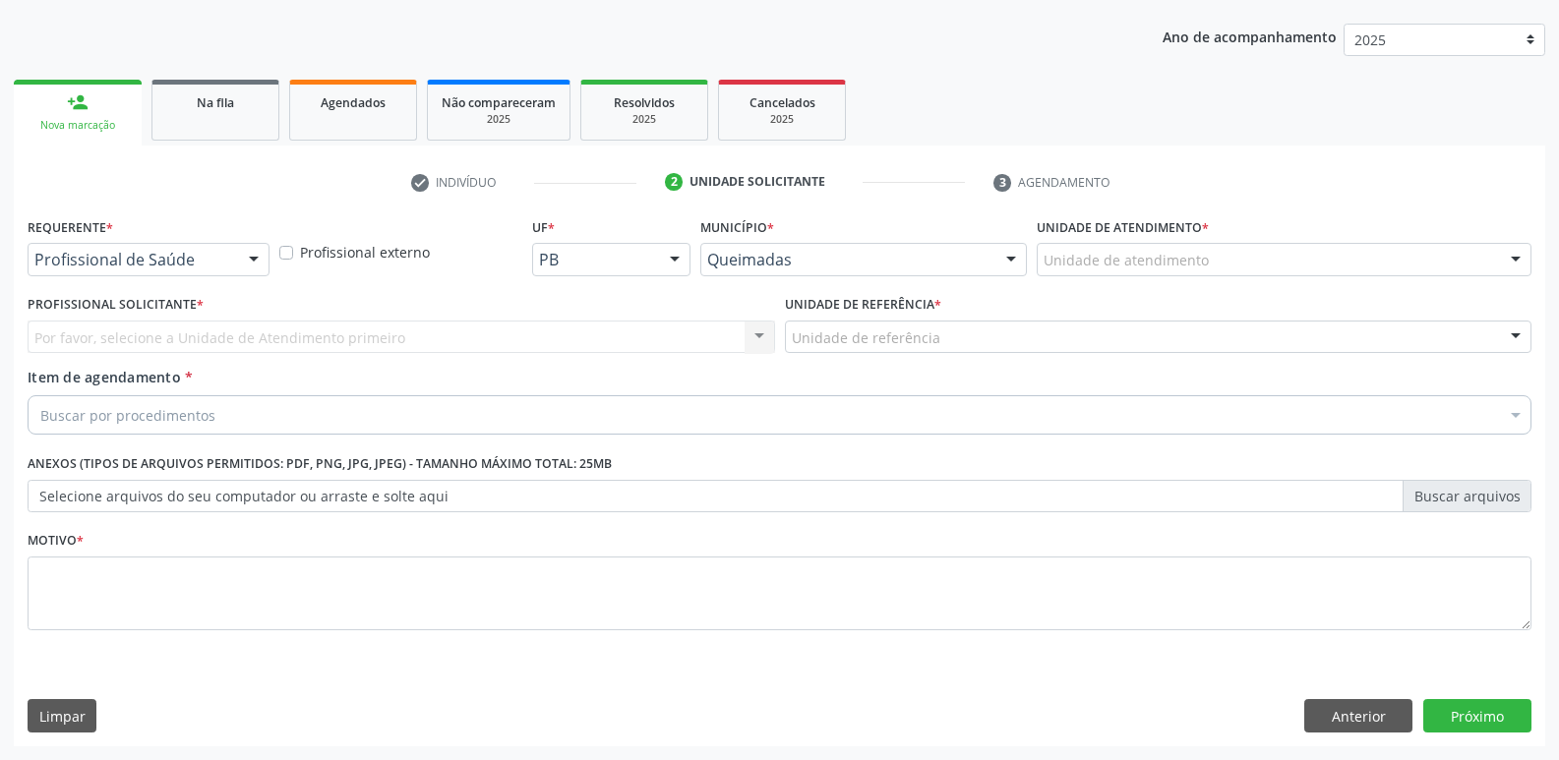
click at [233, 277] on div "Requerente * Profissional de Saúde Profissional de Saúde Paciente Nenhum result…" at bounding box center [149, 250] width 252 height 77
click at [227, 269] on div "Profissional de Saúde" at bounding box center [149, 259] width 242 height 33
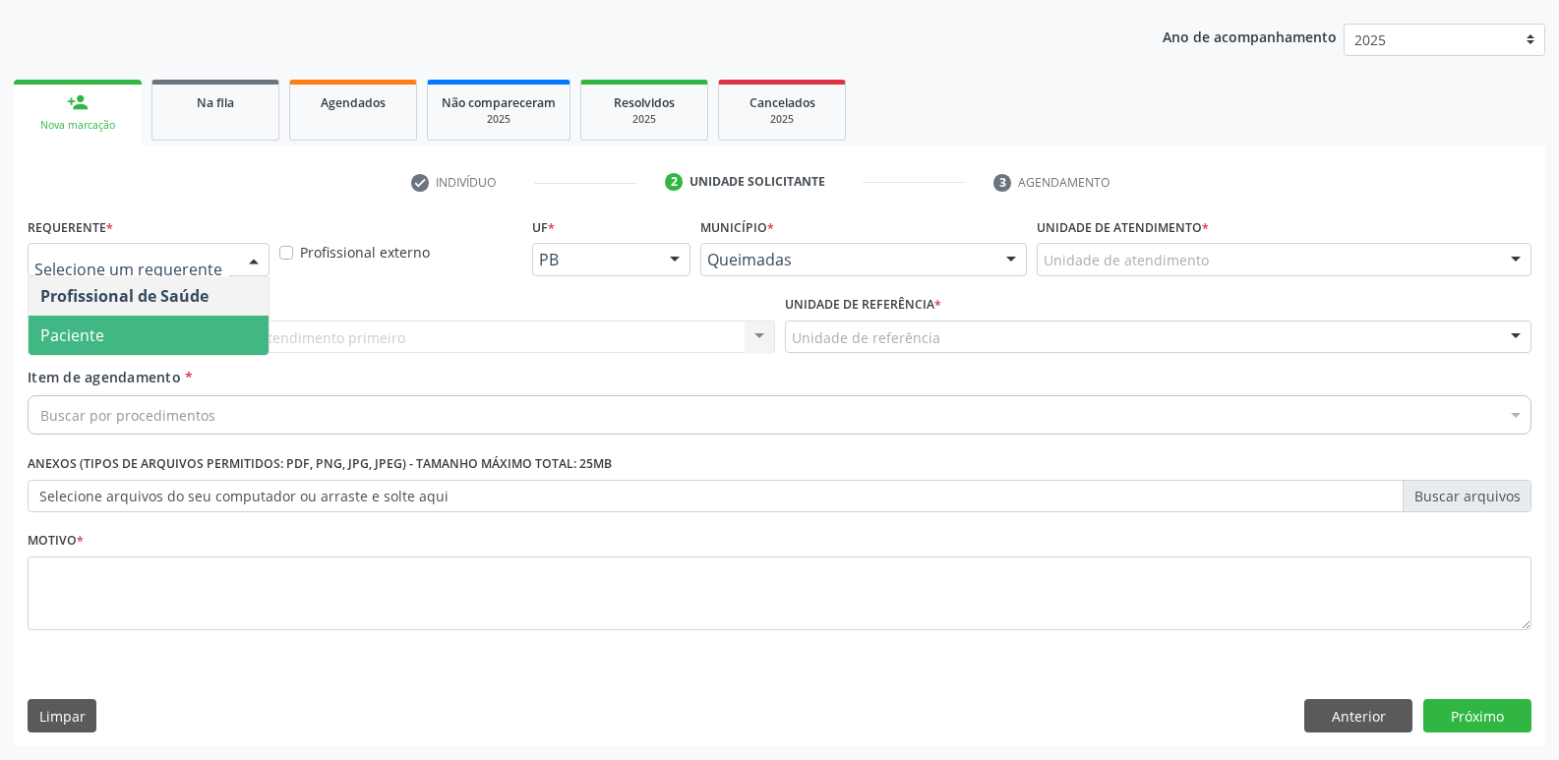
click at [204, 317] on span "Paciente" at bounding box center [149, 335] width 240 height 39
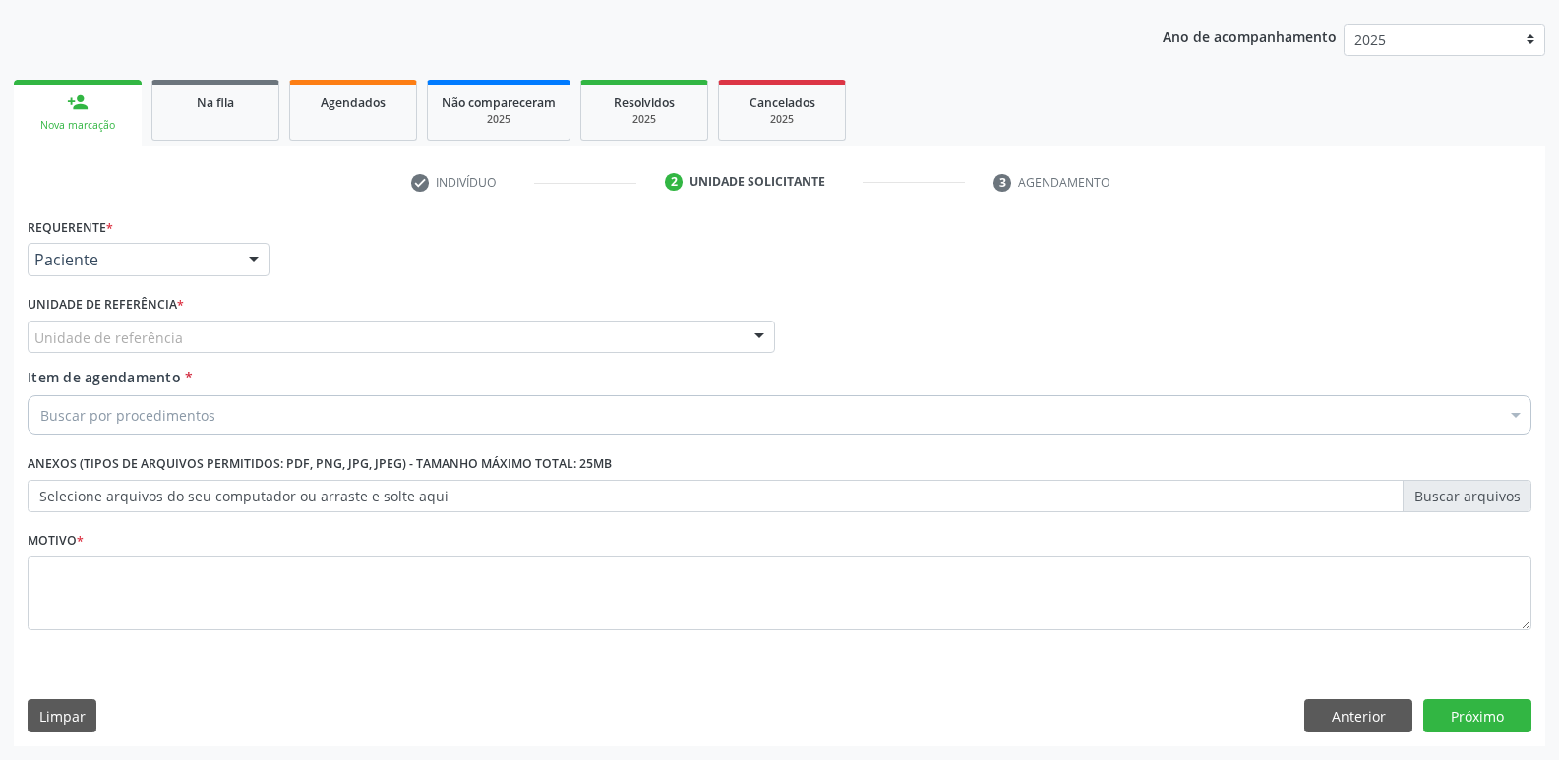
click at [223, 328] on div "Unidade de referência" at bounding box center [401, 337] width 747 height 33
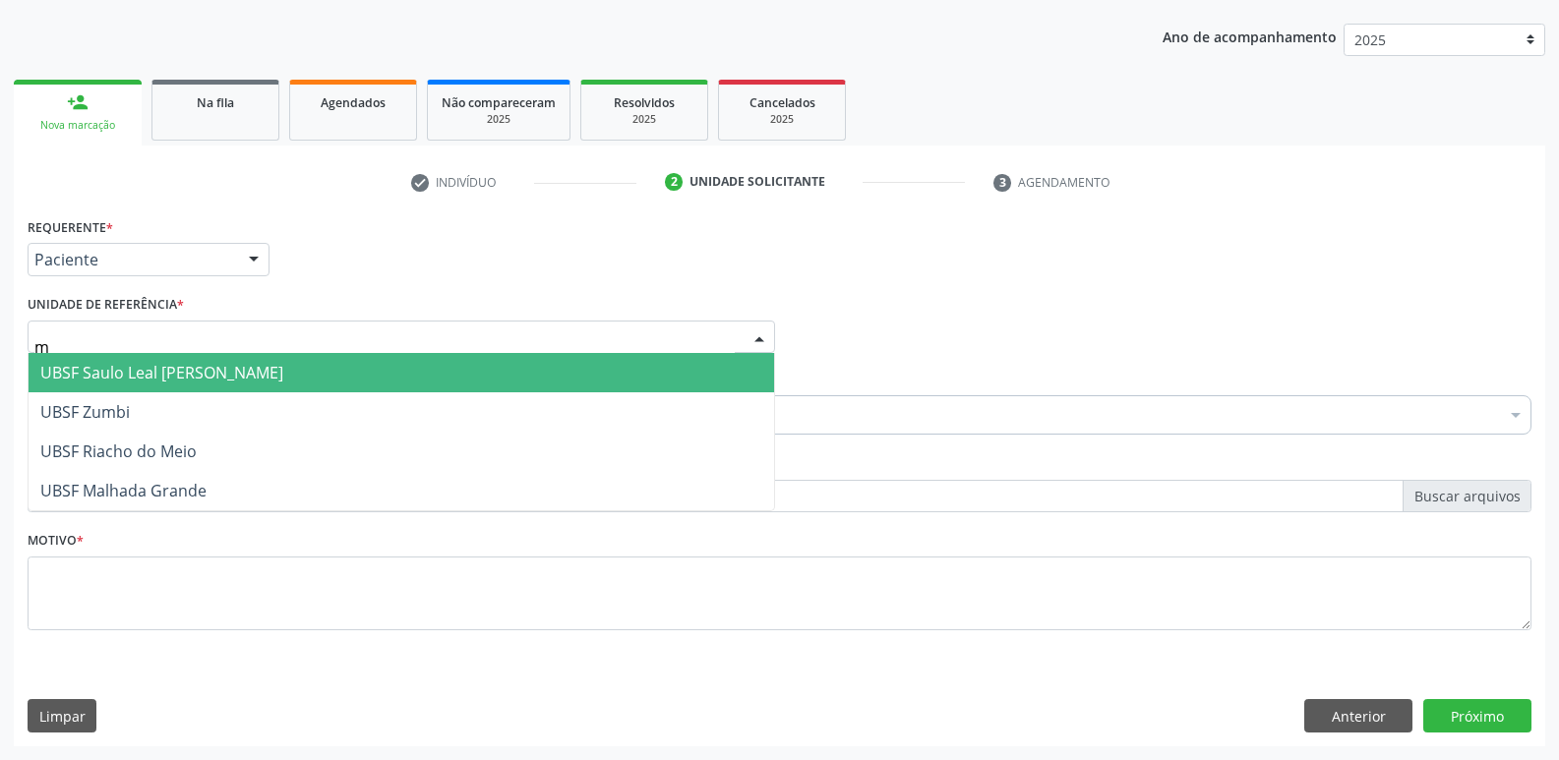
type input "ma"
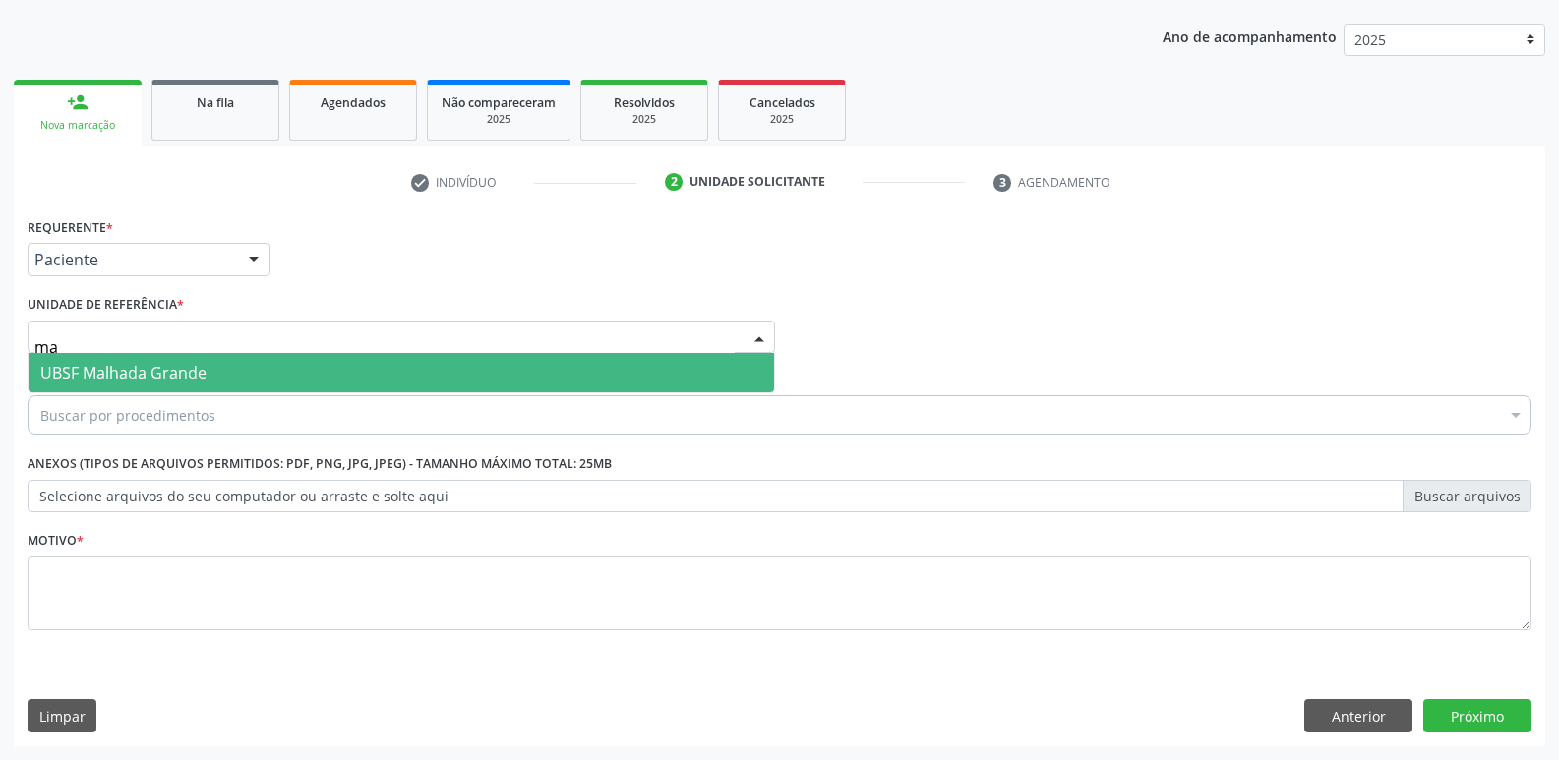
click at [187, 377] on span "UBSF Malhada Grande" at bounding box center [123, 373] width 166 height 22
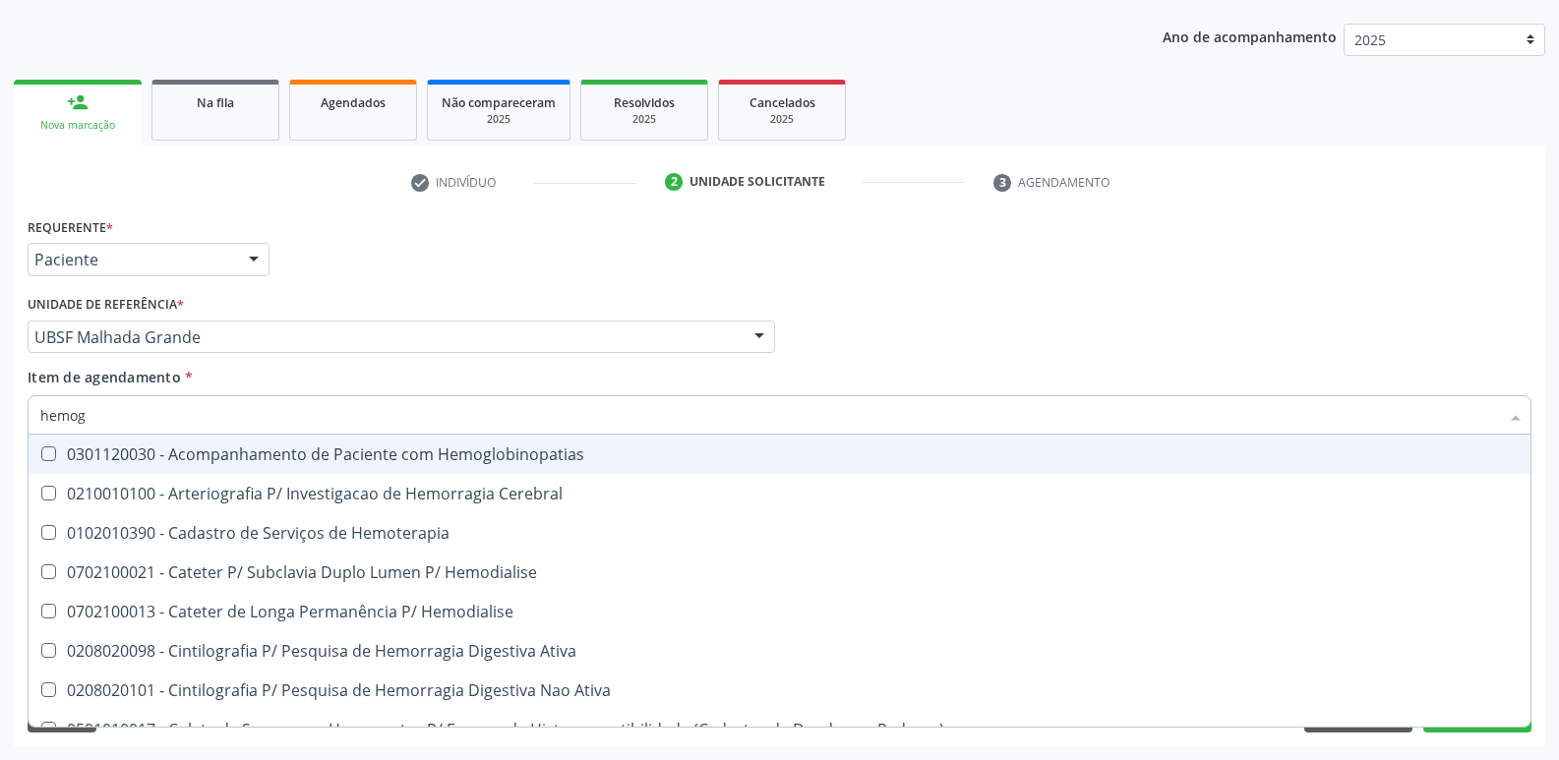
type input "hemogr"
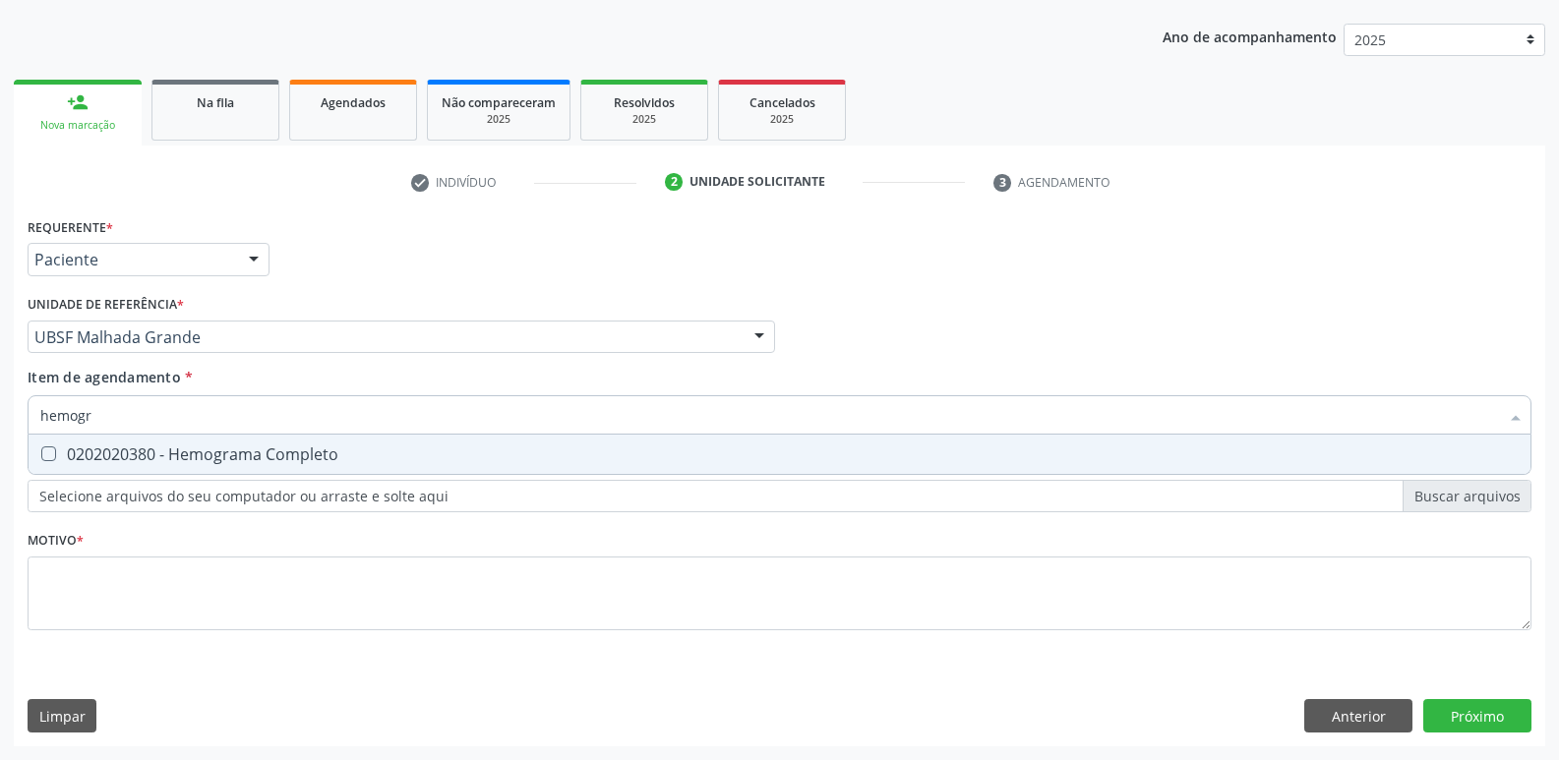
click at [194, 456] on div "0202020380 - Hemograma Completo" at bounding box center [779, 455] width 1478 height 16
checkbox Completo "true"
type input "hemog"
checkbox Completo "false"
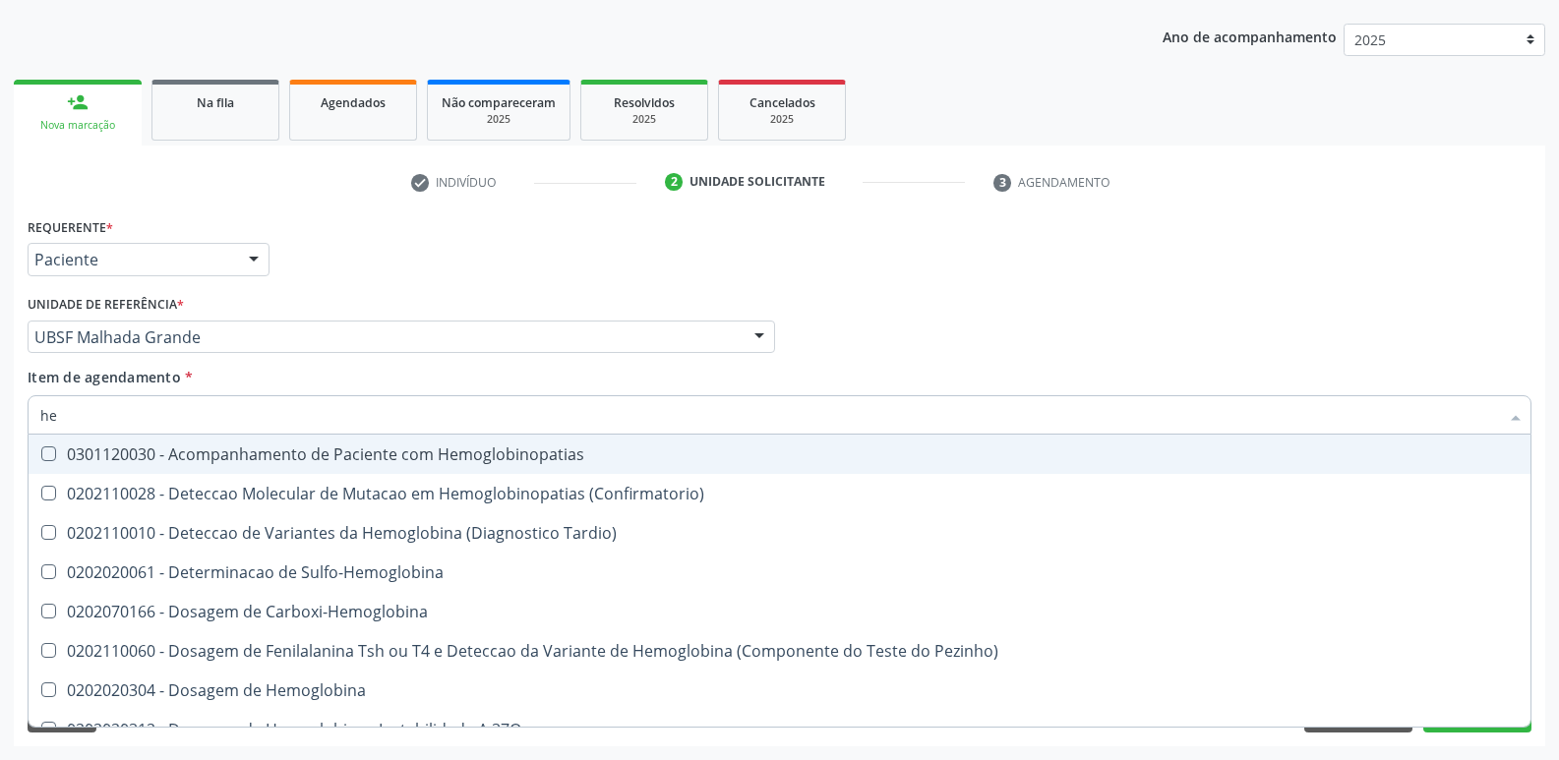
type input "h"
checkbox Completo "false"
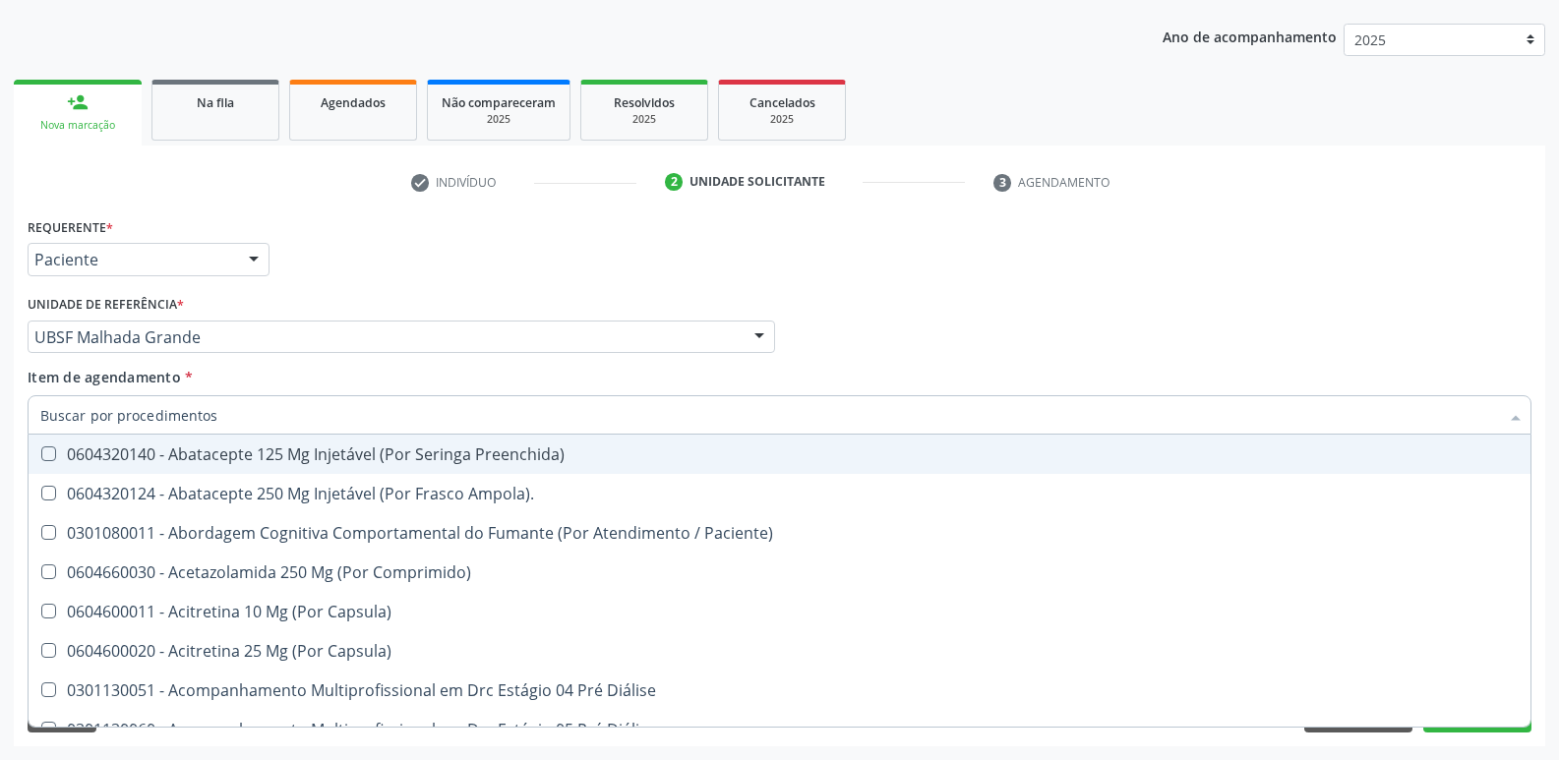
type input "g"
checkbox Completo "true"
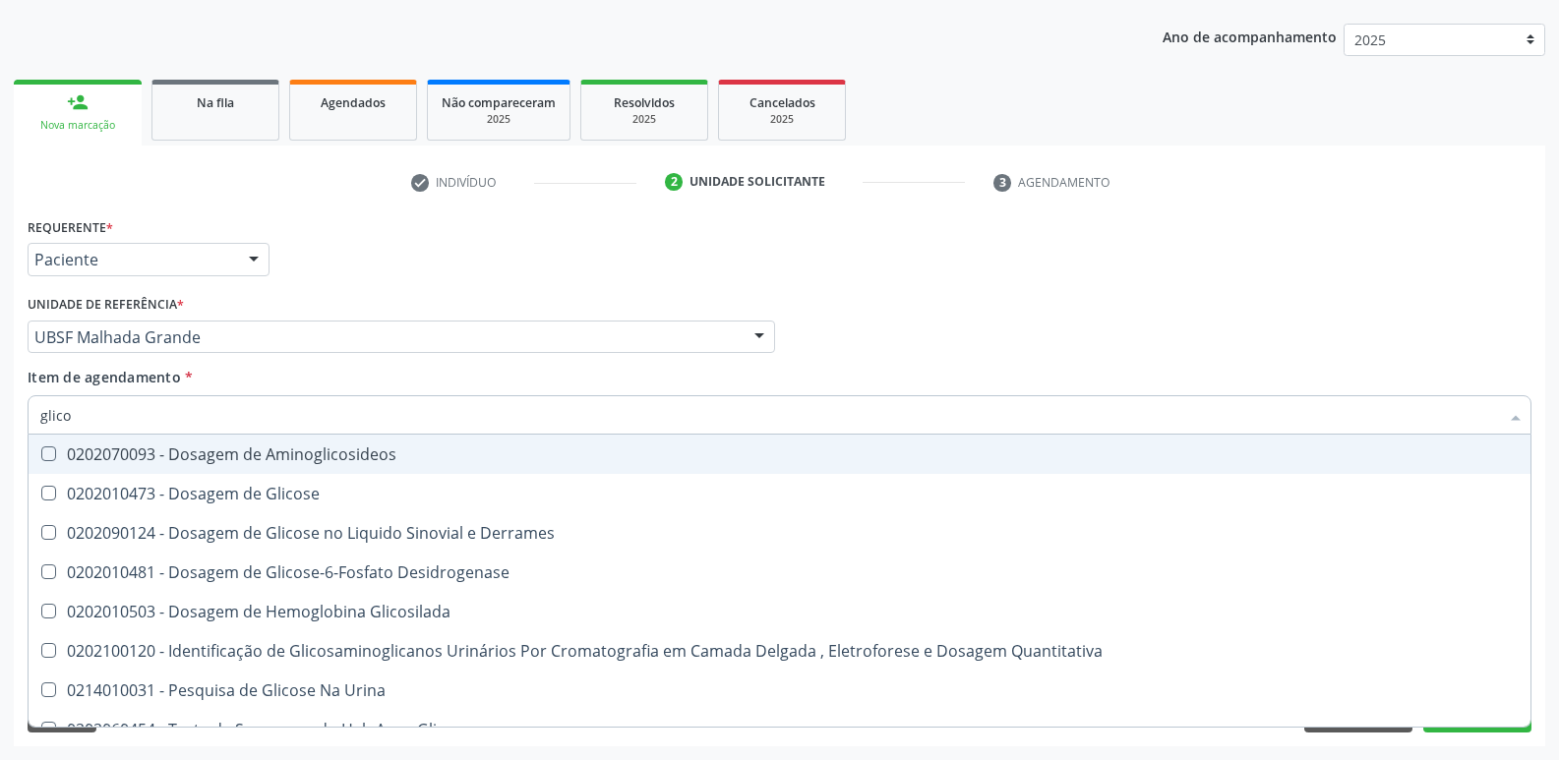
type input "glicos"
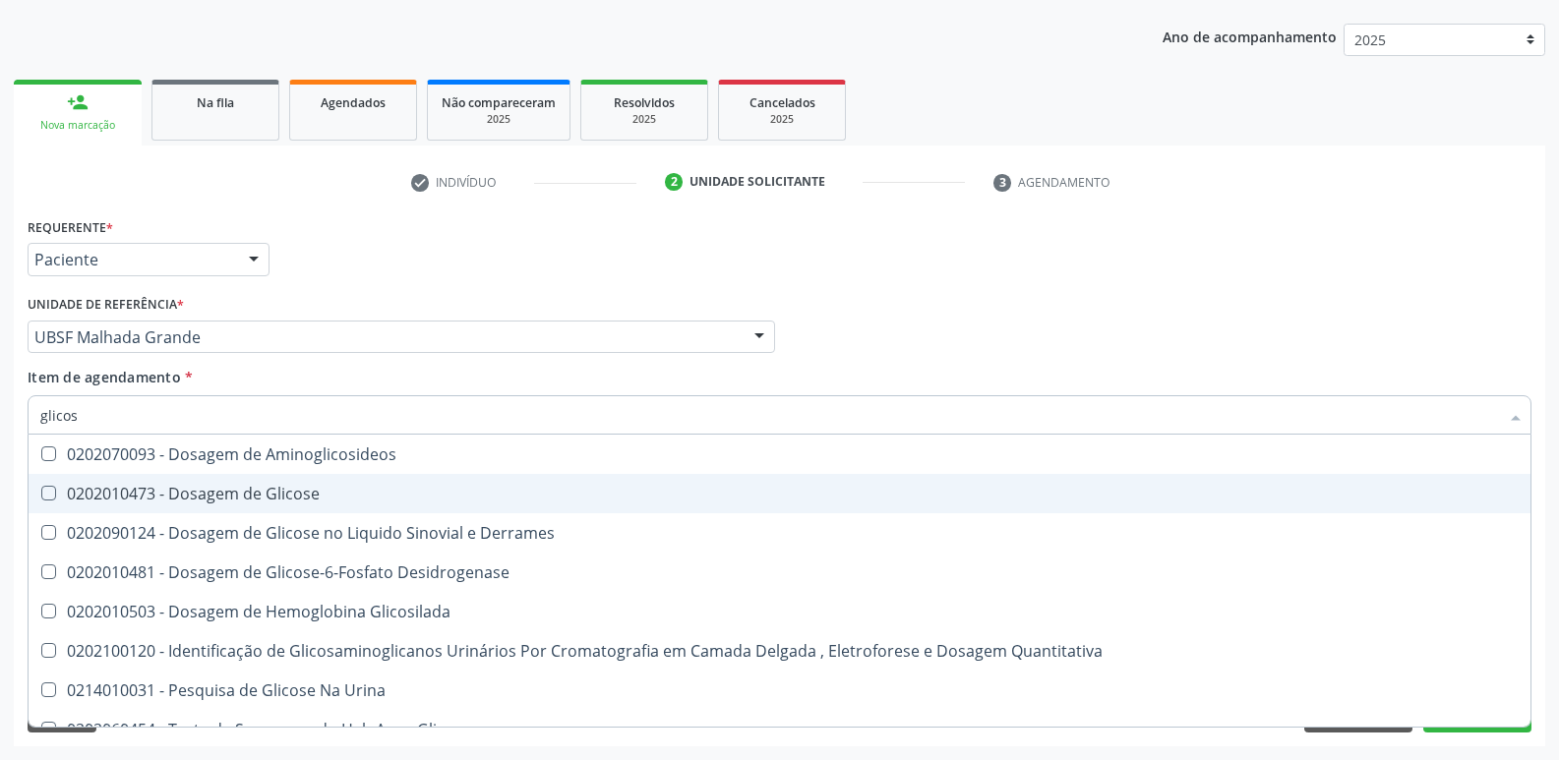
drag, startPoint x: 189, startPoint y: 510, endPoint x: 206, endPoint y: 532, distance: 27.3
click at [191, 516] on ul "Desfazer seleção 0202070093 - Dosagem de Aminoglicosideos 0202010473 - Dosagem …" at bounding box center [780, 592] width 1502 height 315
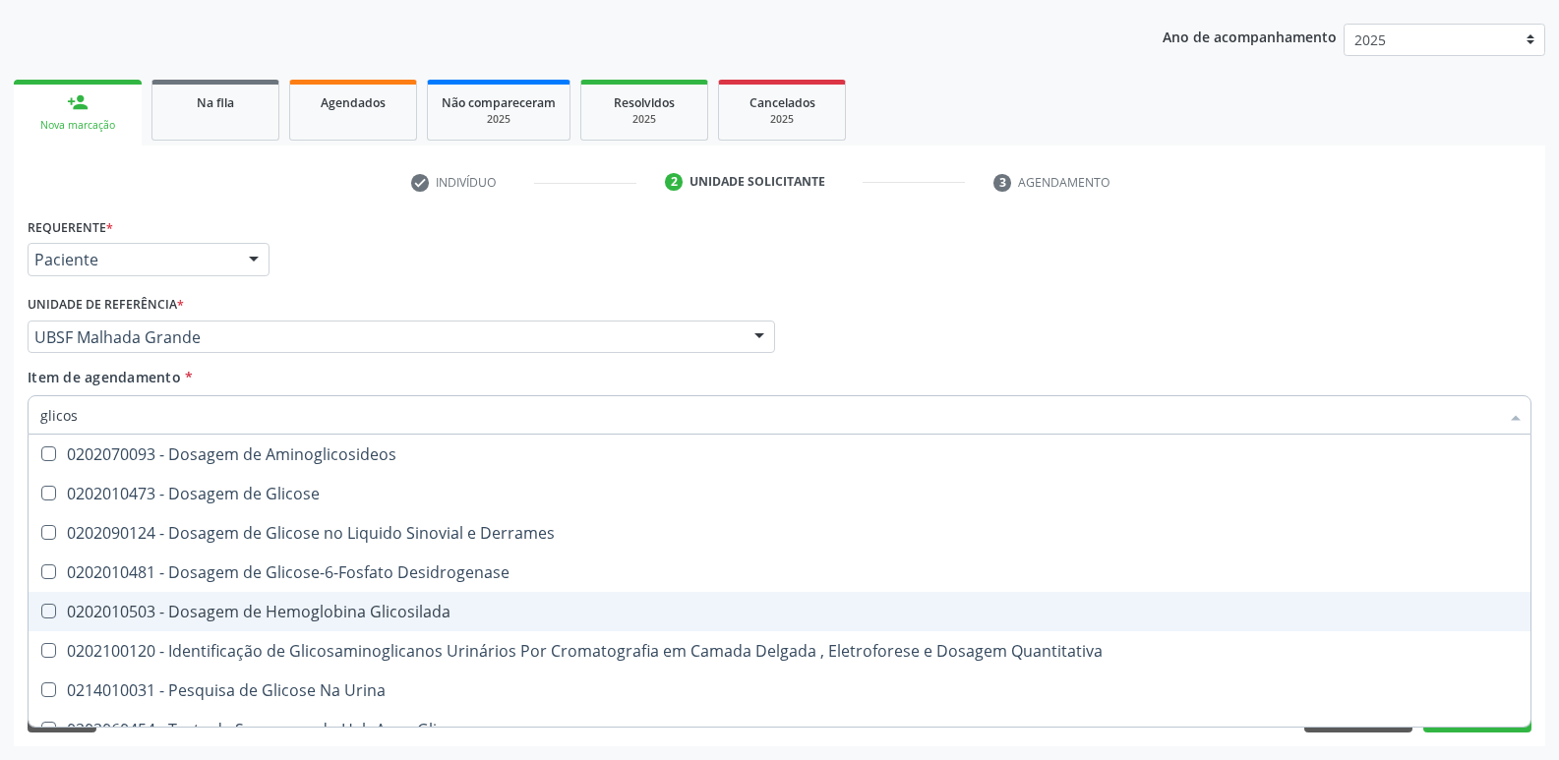
click at [292, 596] on span "0202010503 - Dosagem de Hemoglobina Glicosilada" at bounding box center [780, 611] width 1502 height 39
checkbox Glicosilada "true"
type input "glico"
checkbox Glicosilada "false"
checkbox Quantitativa "true"
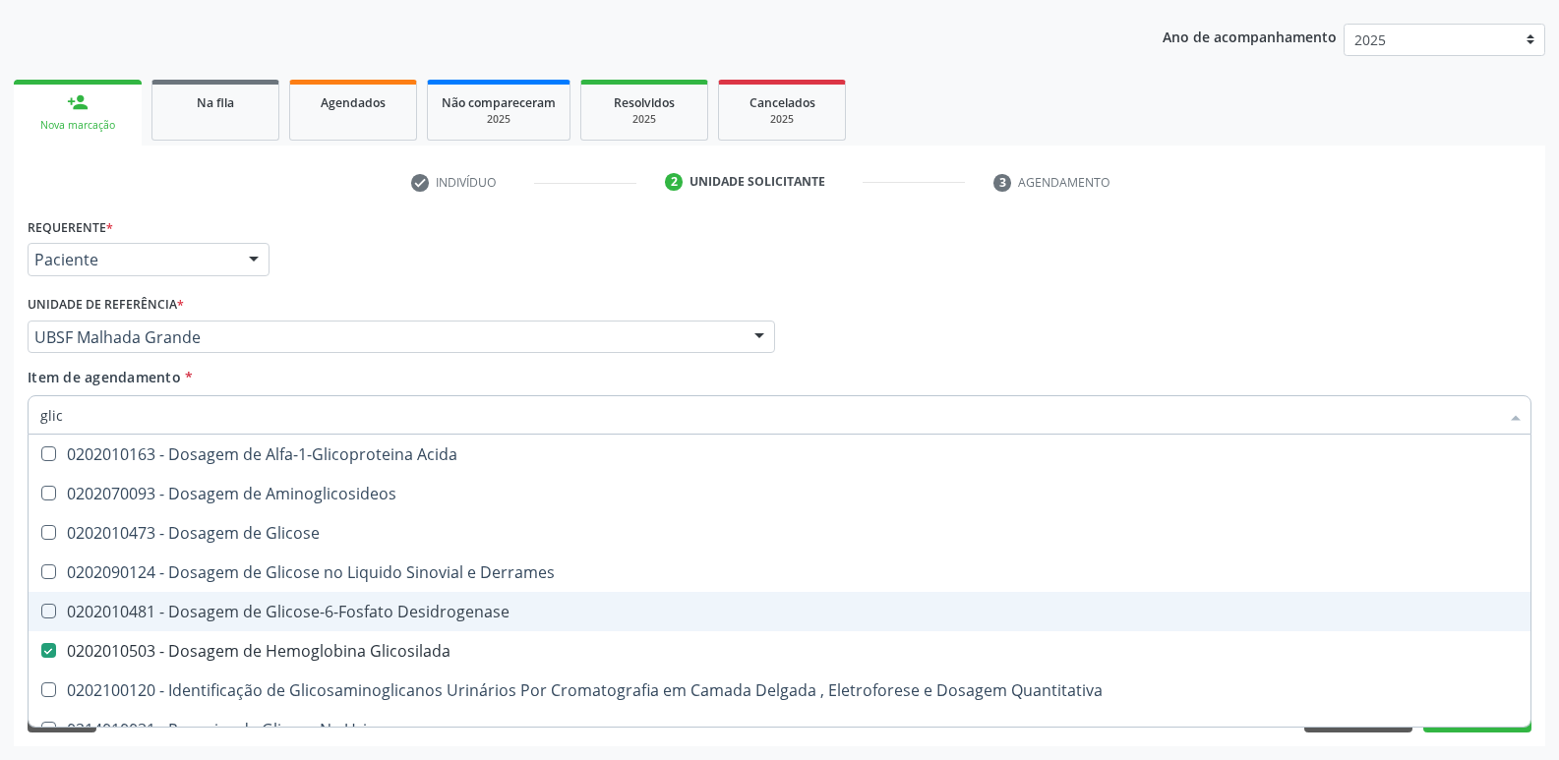
type input "gli"
checkbox Glicosilada "false"
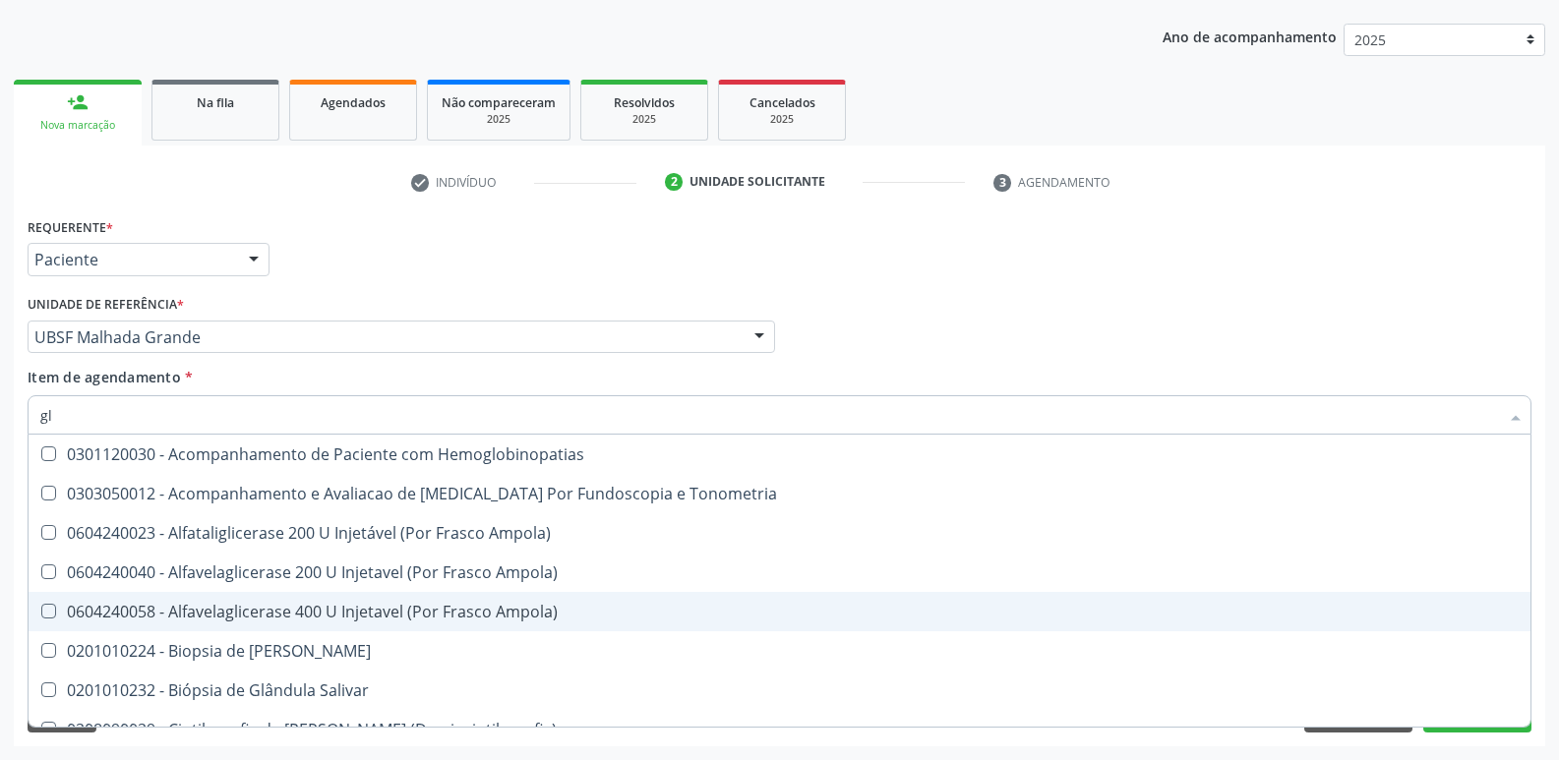
type input "g"
checkbox Glicosilada "false"
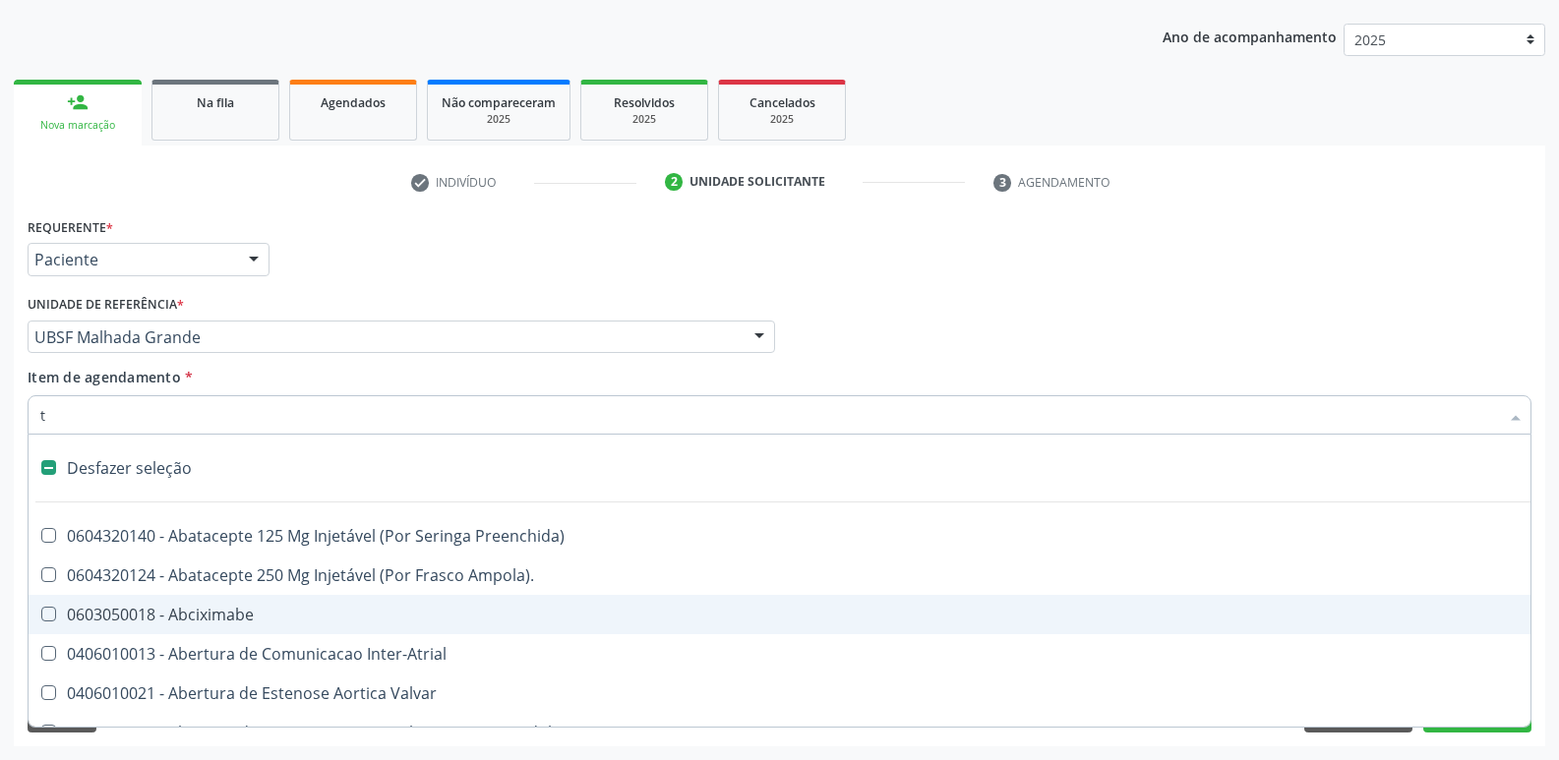
type input "tg"
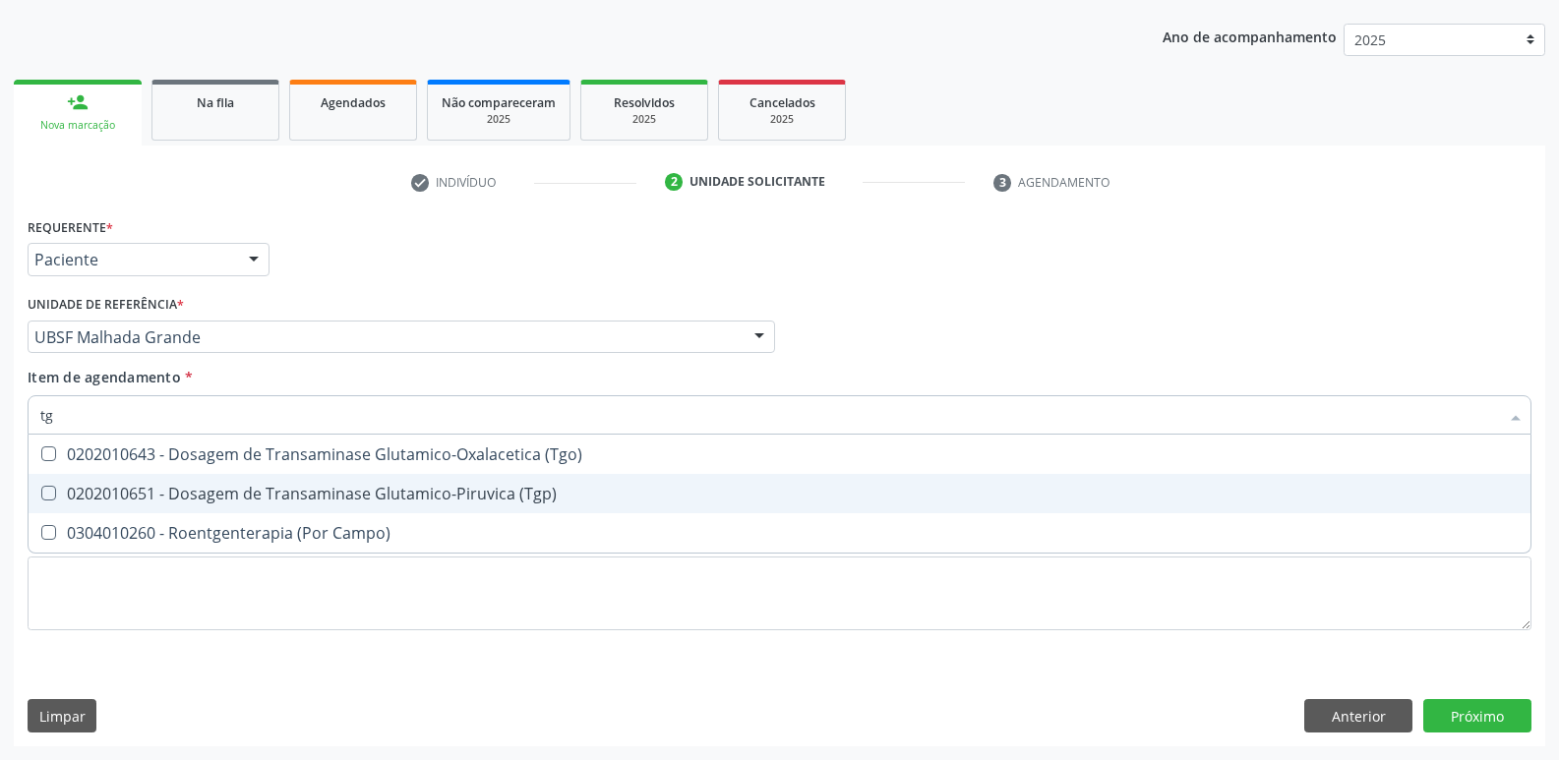
drag, startPoint x: 328, startPoint y: 501, endPoint x: 330, endPoint y: 491, distance: 10.0
click at [328, 498] on div "0202010651 - Dosagem de Transaminase Glutamico-Piruvica (Tgp)" at bounding box center [779, 494] width 1478 height 16
checkbox \(Tgp\) "true"
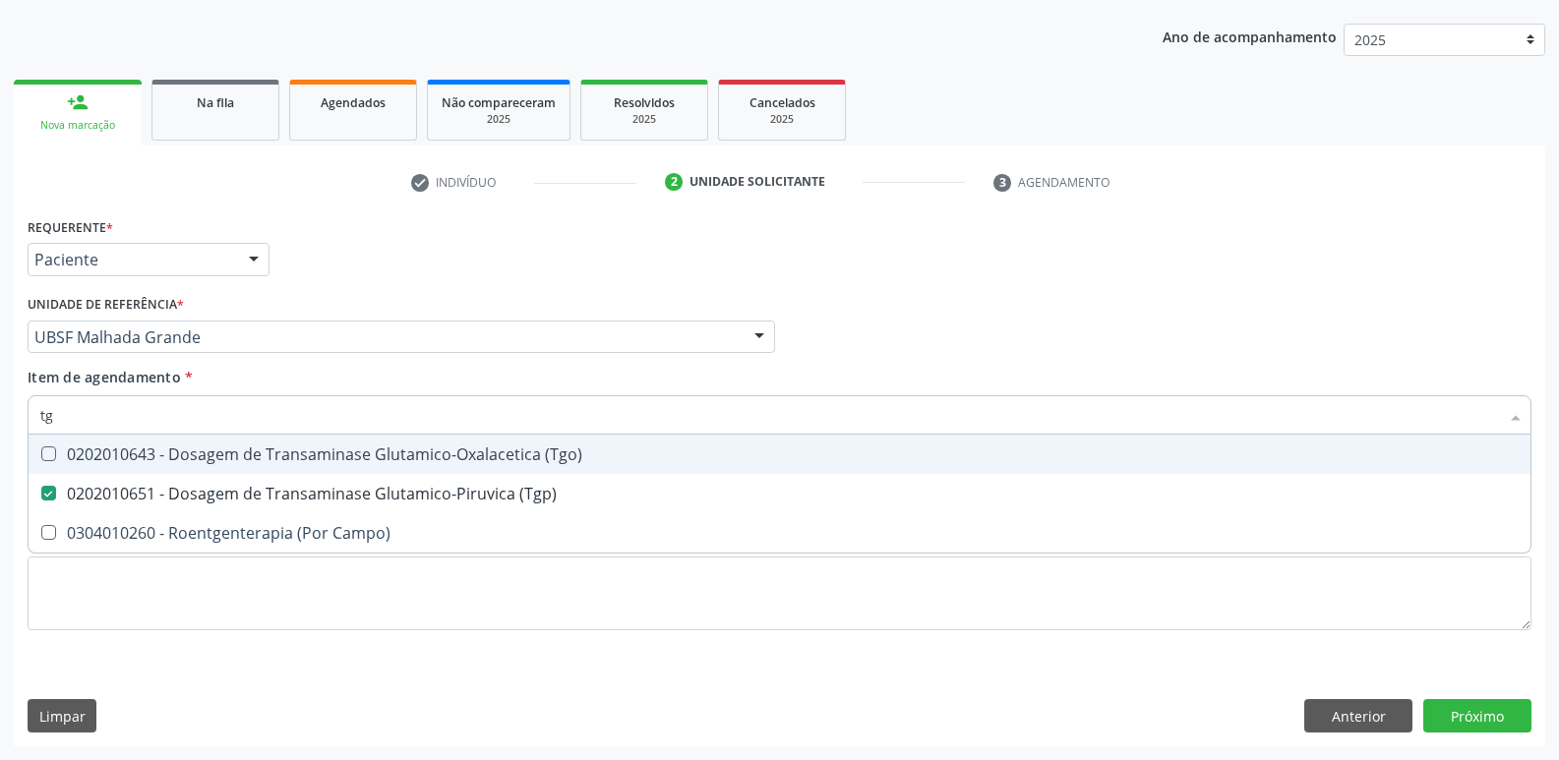
click at [346, 462] on div "0202010643 - Dosagem de Transaminase Glutamico-Oxalacetica (Tgo)" at bounding box center [779, 455] width 1478 height 16
checkbox \(Tgo\) "true"
type input "t"
checkbox \(Tgo\) "false"
checkbox \(Tgp\) "false"
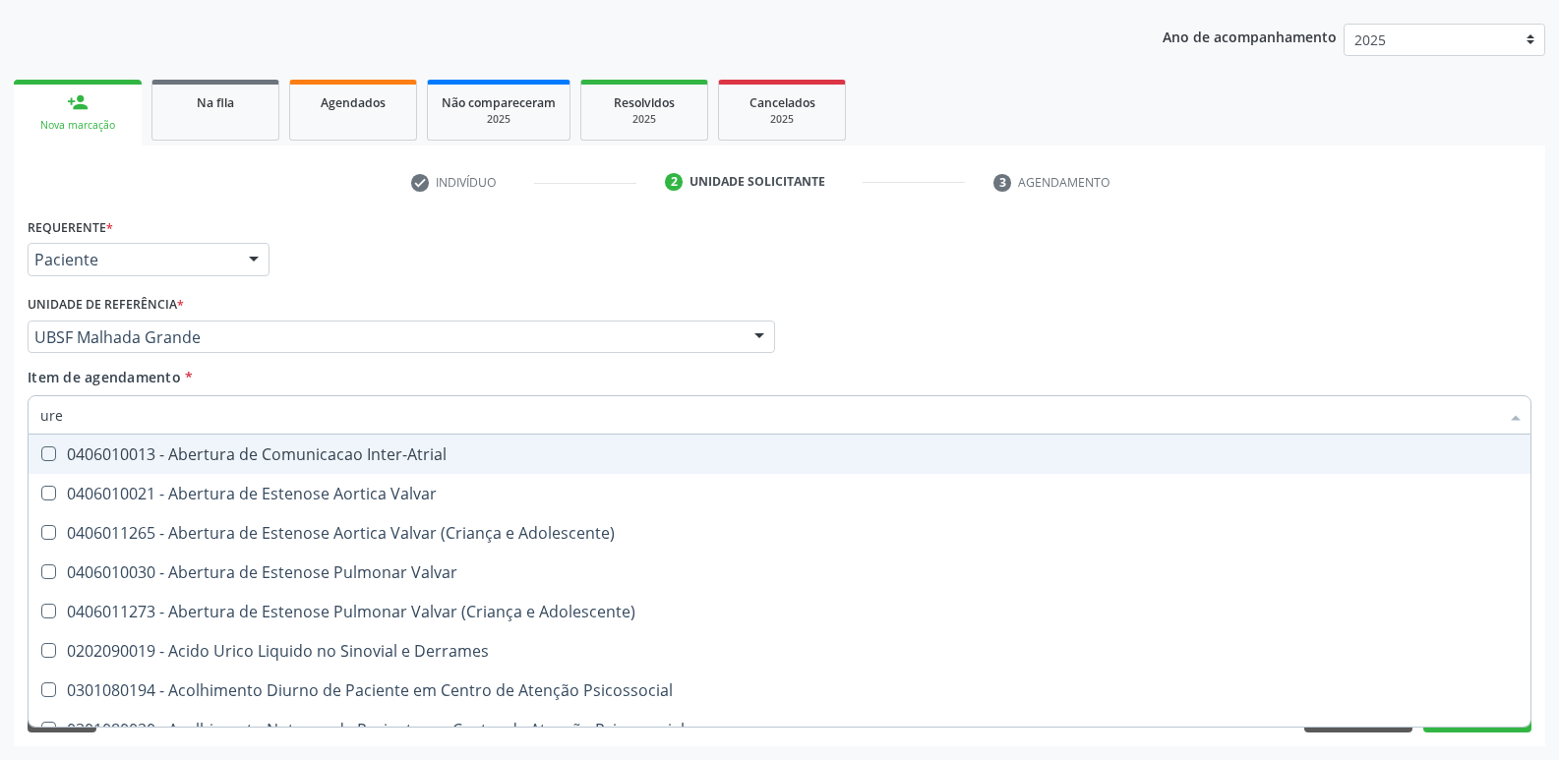
type input "urei"
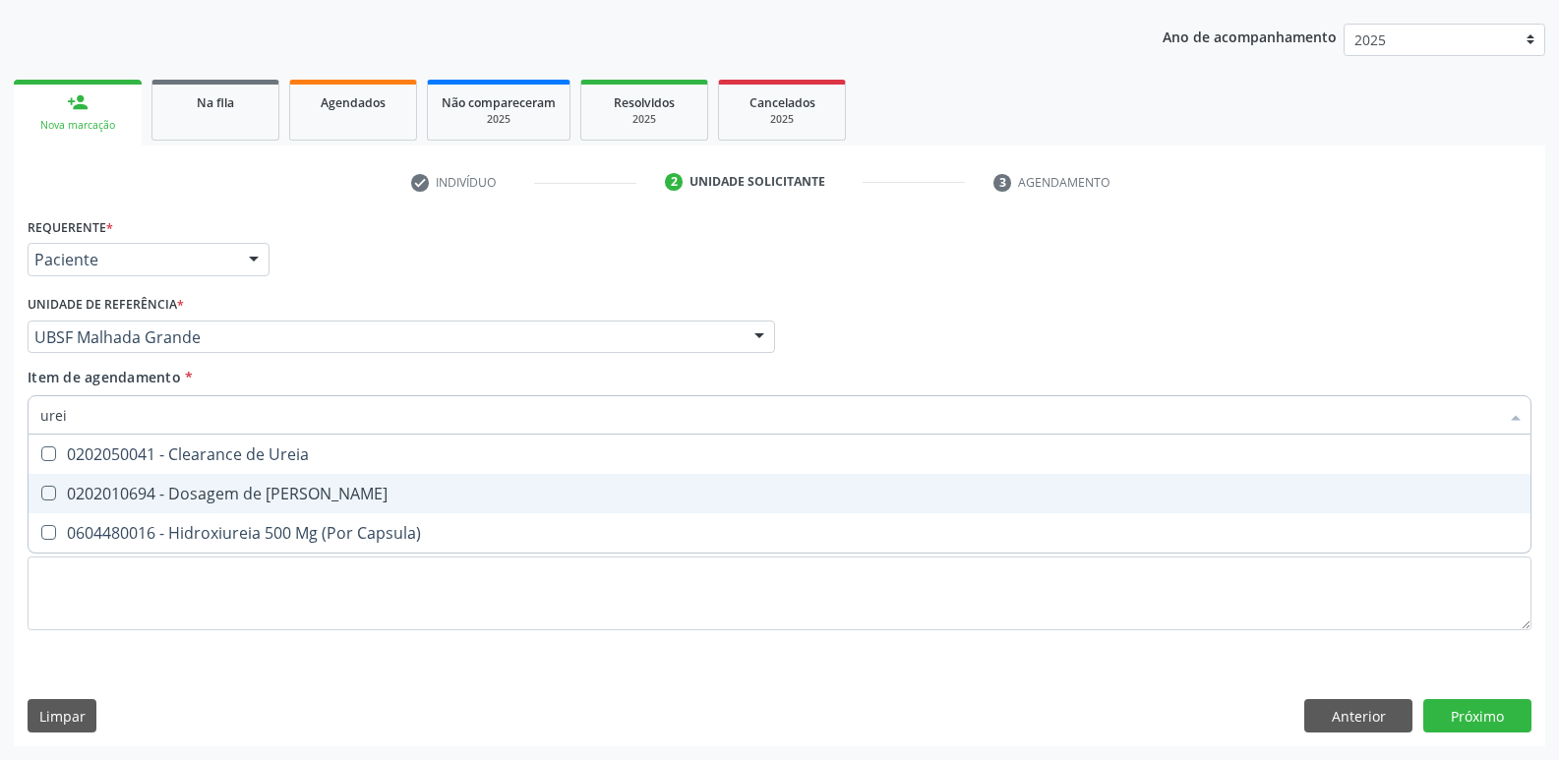
click at [333, 505] on span "0202010694 - Dosagem de [PERSON_NAME]" at bounding box center [780, 493] width 1502 height 39
checkbox Ureia "true"
type input "ure"
checkbox Ureia "false"
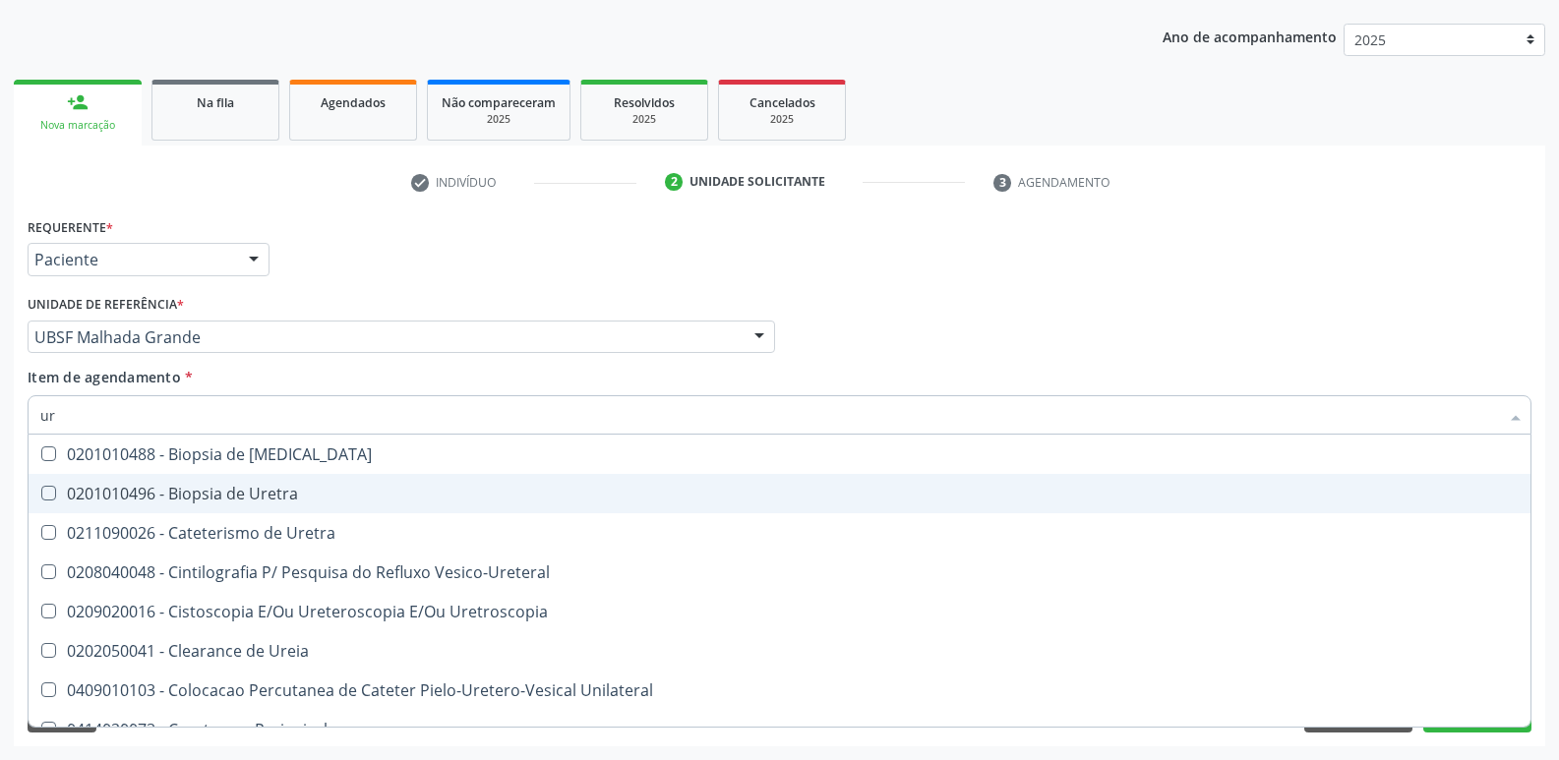
type input "u"
checkbox Ureia "false"
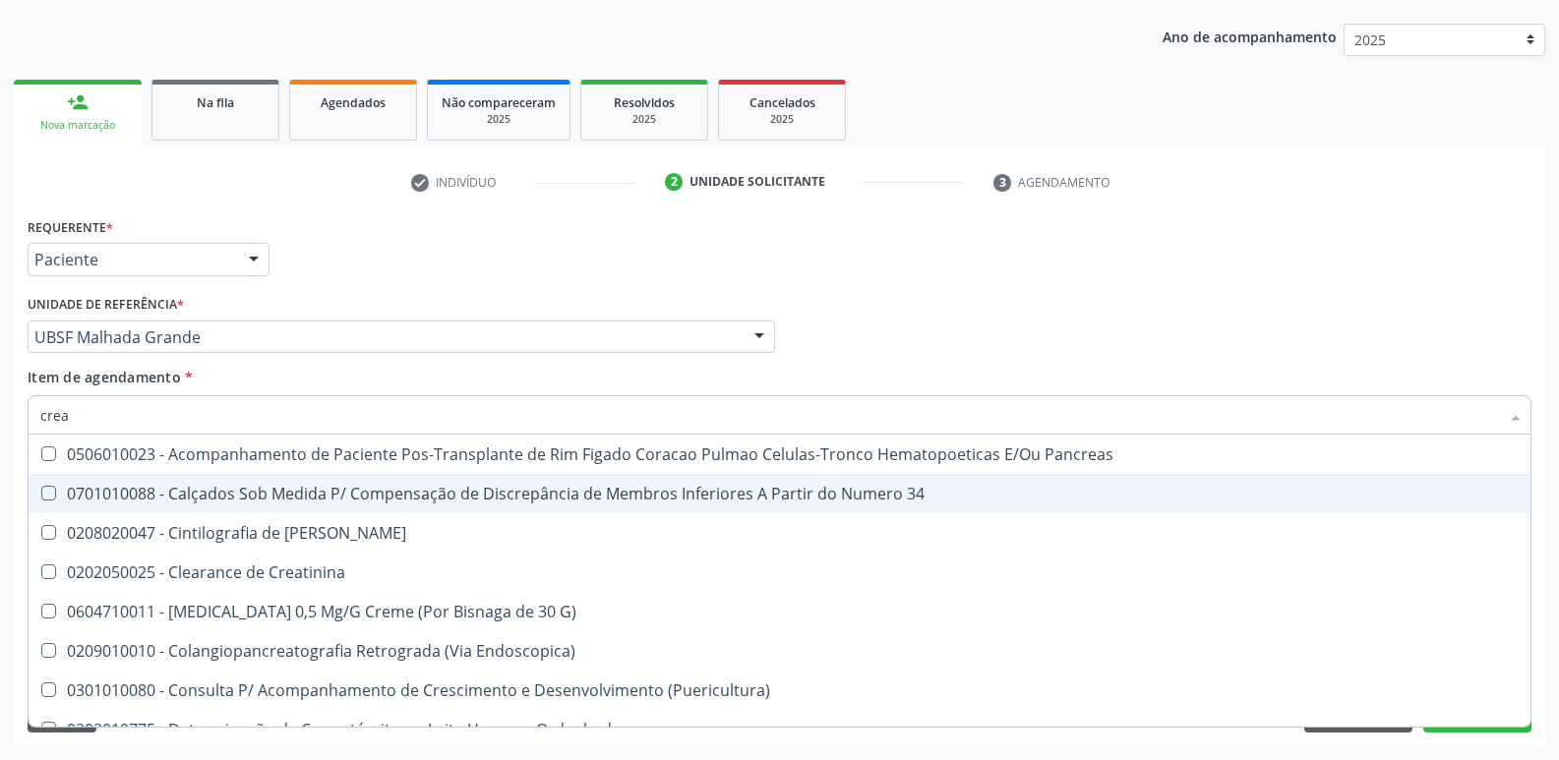
type input "creat"
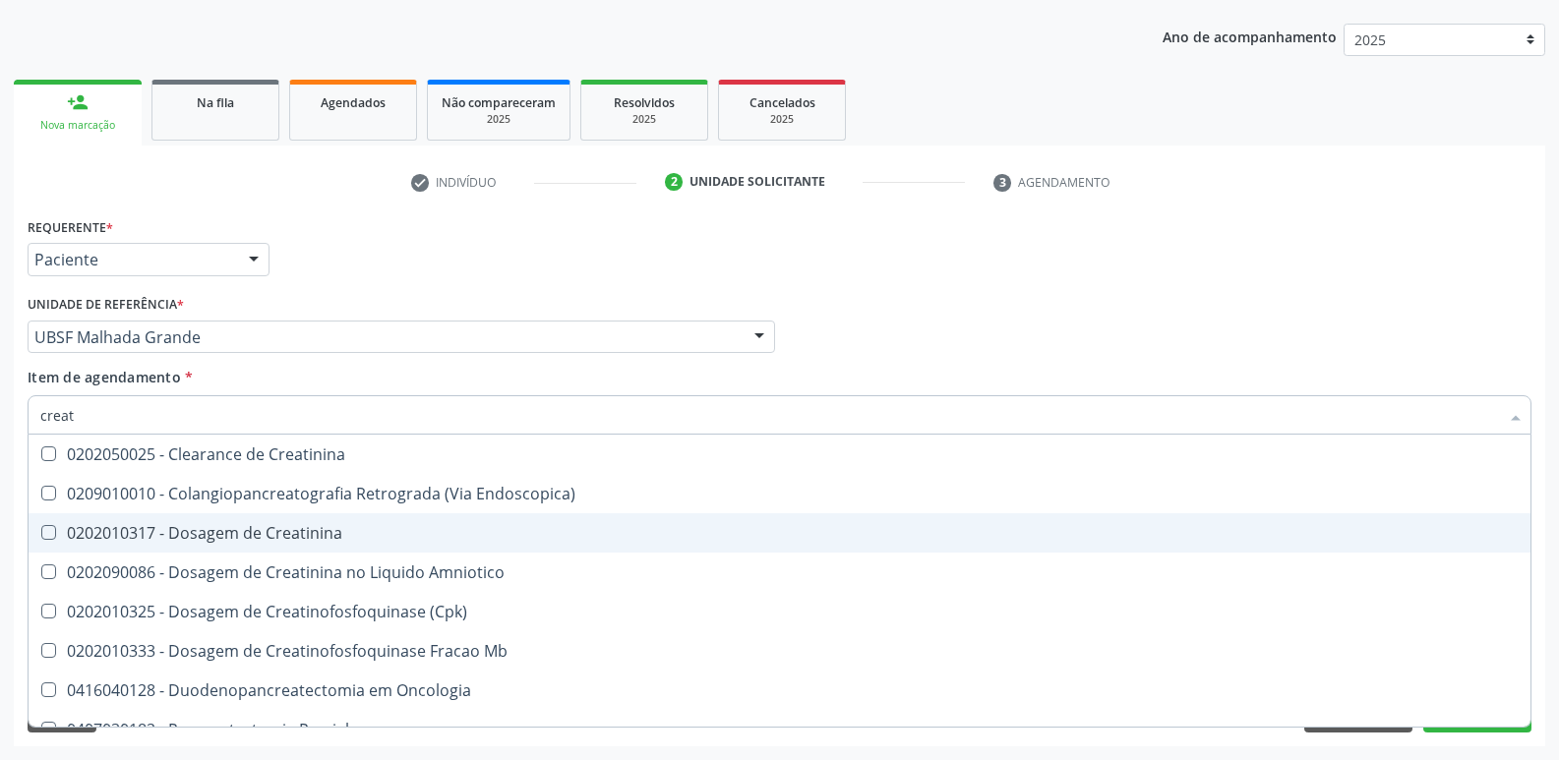
click at [325, 532] on div "0202010317 - Dosagem de Creatinina" at bounding box center [779, 533] width 1478 height 16
checkbox Creatinina "true"
type input "crea"
checkbox Creatinina "false"
checkbox \(Cpk\) "true"
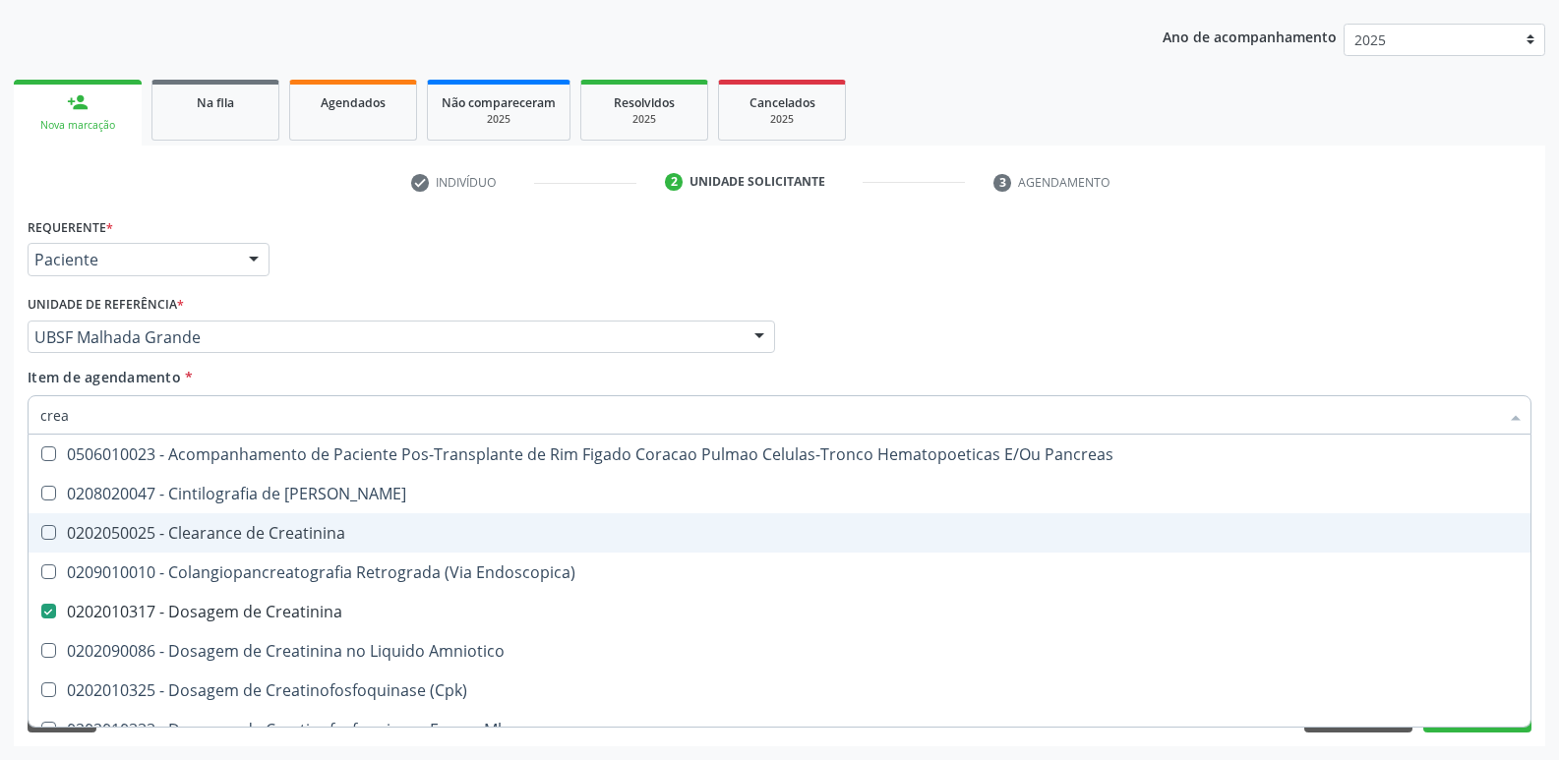
type input "cre"
checkbox Creatinina "false"
checkbox Oncologia "true"
type input "c"
checkbox Oncologia "false"
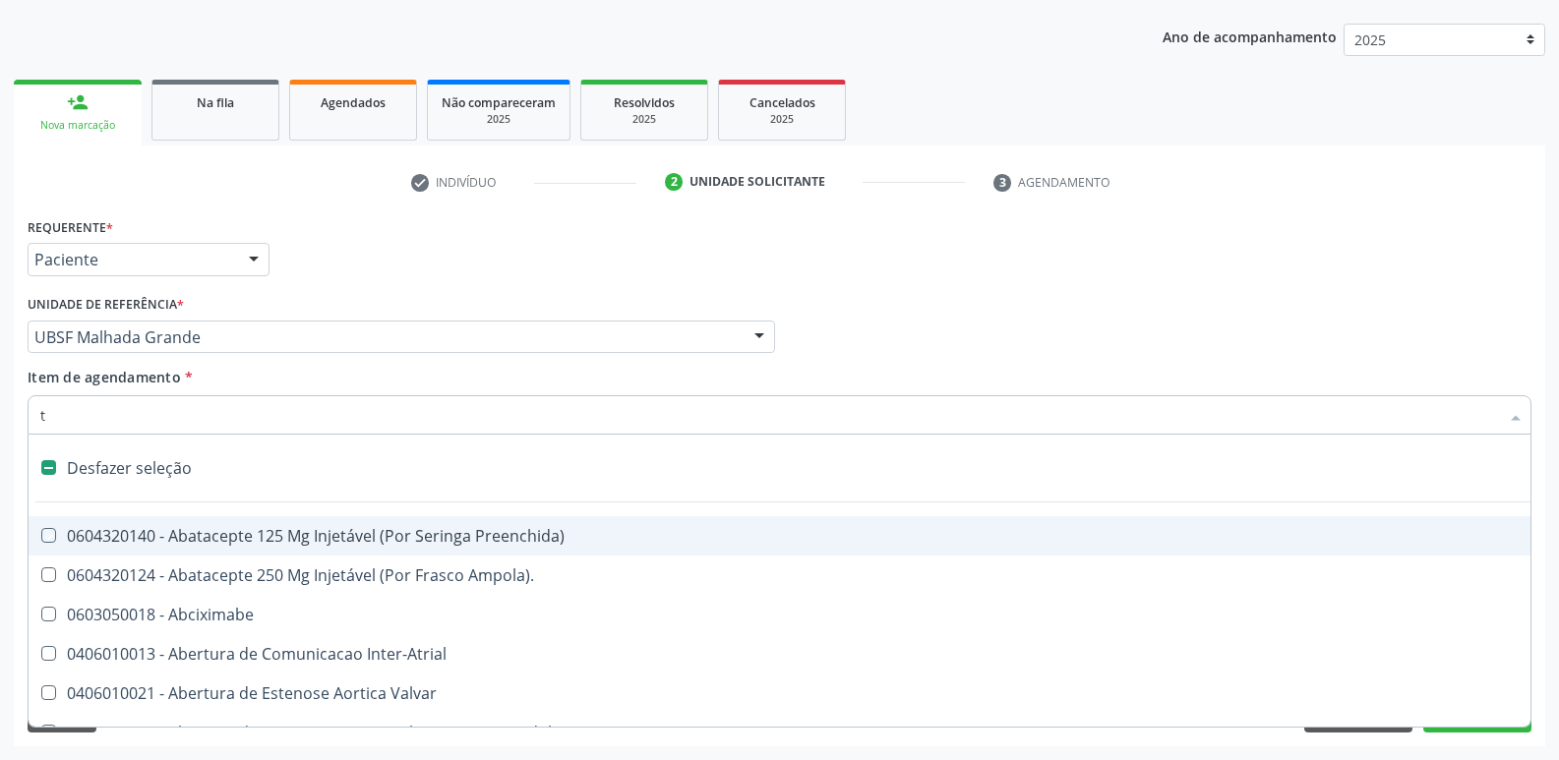
type input "tg"
checkbox Preenchida\) "true"
checkbox Ampola\)\ "true"
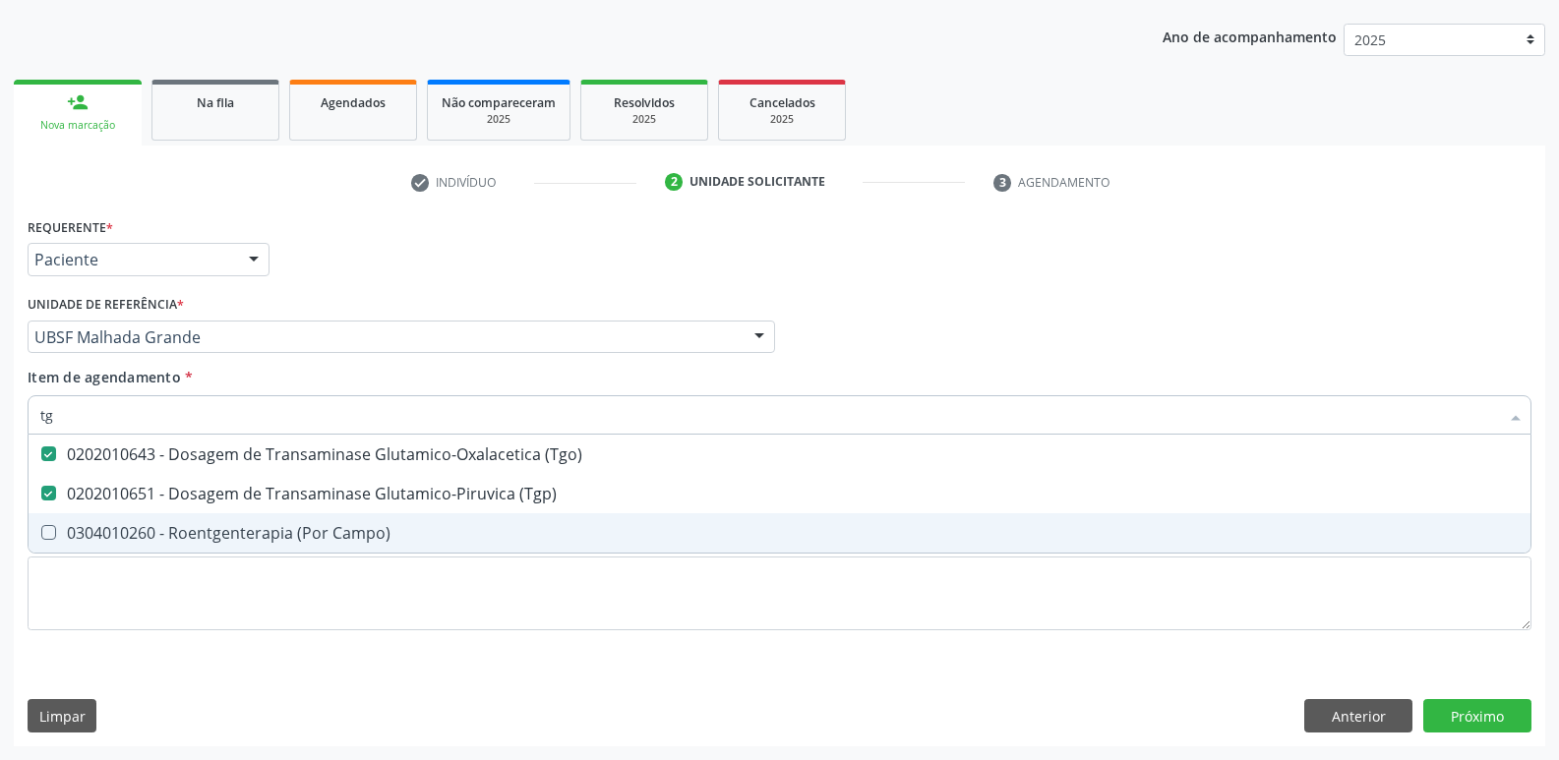
type input "t"
checkbox \(Tgo\) "false"
checkbox \(Tgp\) "false"
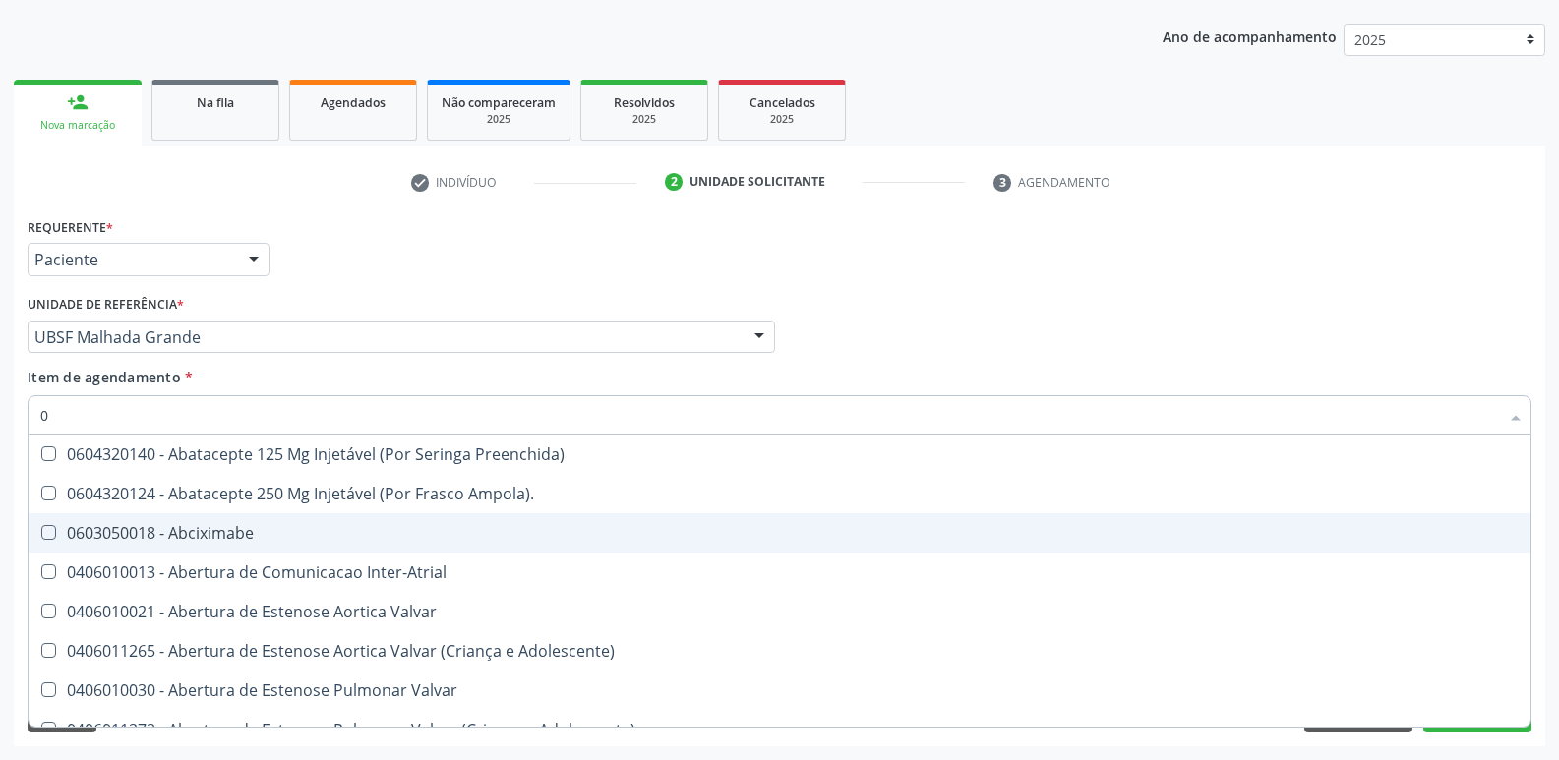
type input "02"
checkbox 67 "true"
checkbox Ml\) "true"
checkbox Colo "true"
checkbox Posterior "true"
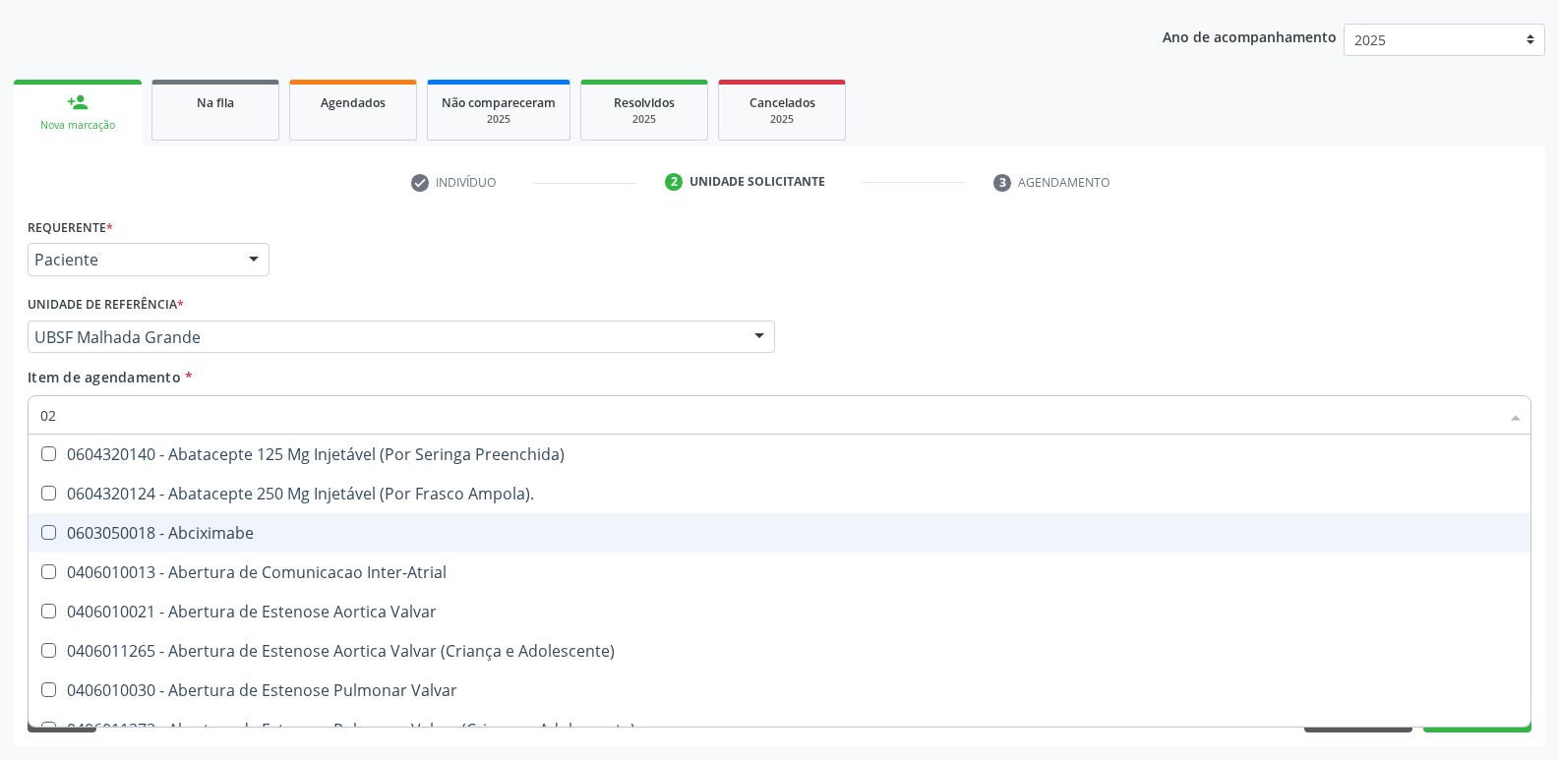
checkbox Revisao "true"
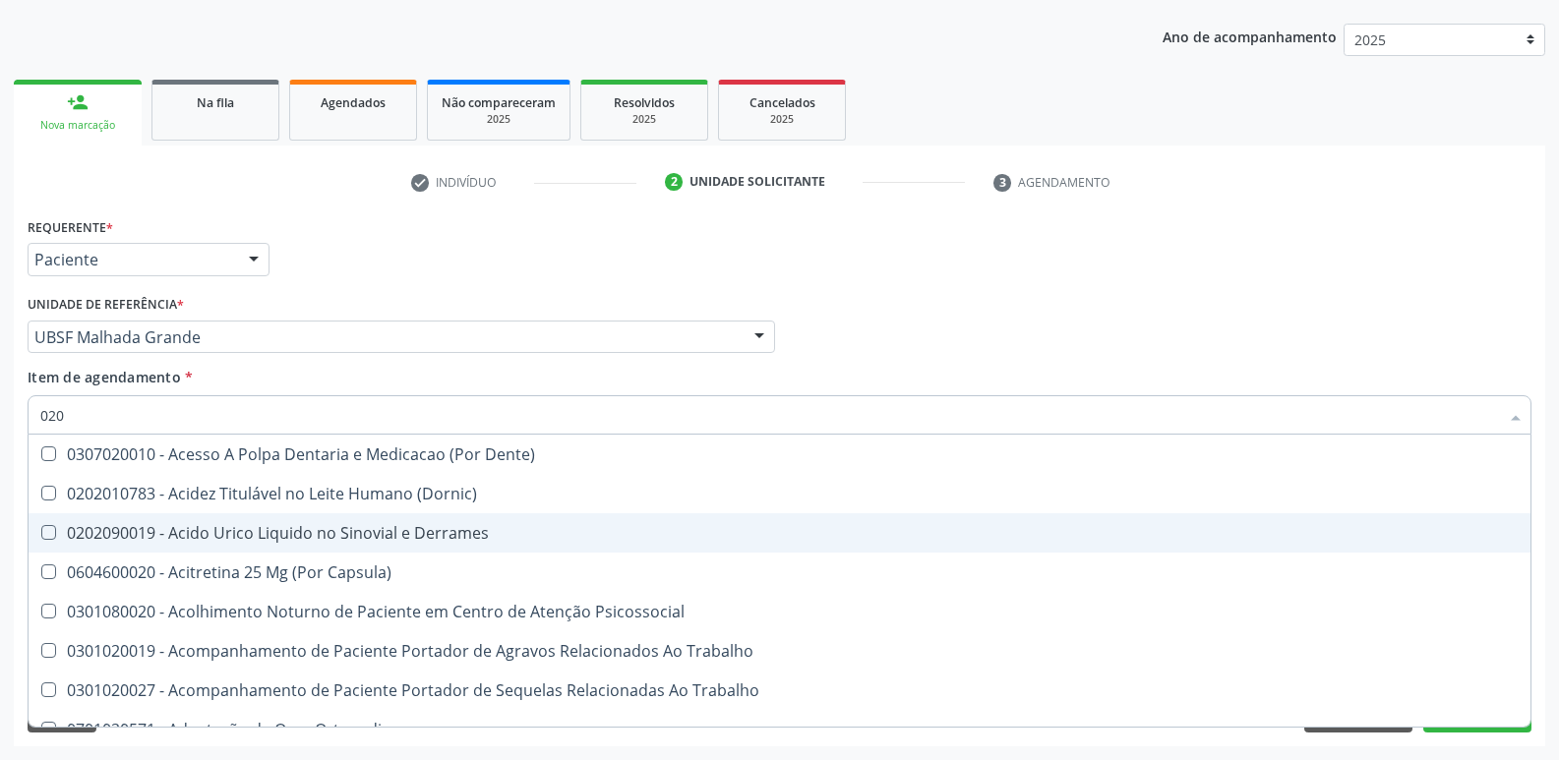
type input "0202"
checkbox Aberto\) "true"
checkbox Drogas "true"
checkbox 67 "true"
checkbox Aspiracao "true"
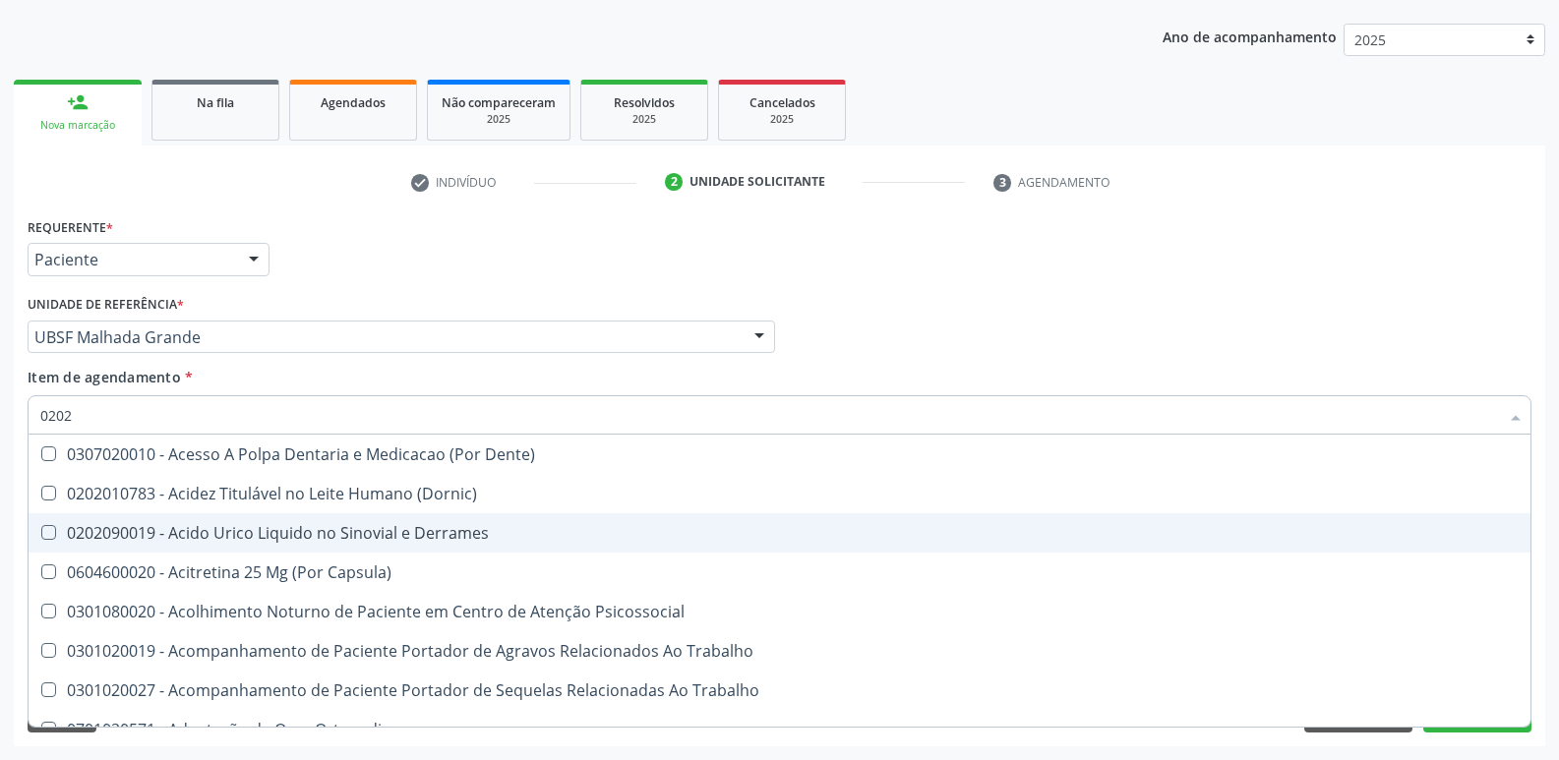
checkbox Captacao "true"
checkbox Revisao "true"
checkbox Creatinina "false"
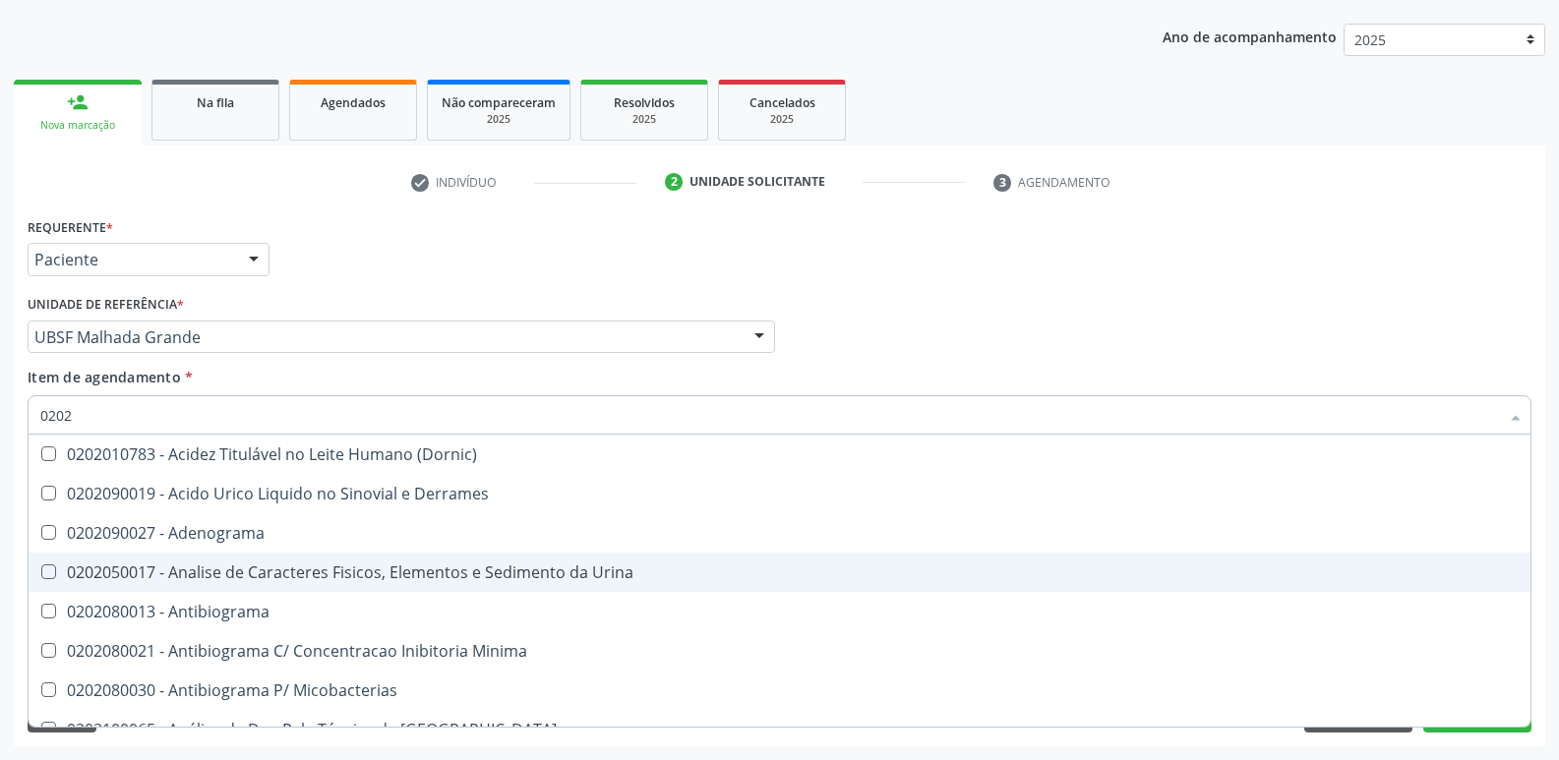
drag, startPoint x: 375, startPoint y: 569, endPoint x: 204, endPoint y: 467, distance: 199.4
click at [375, 566] on div "0202050017 - Analise de Caracteres Fisicos, Elementos e Sedimento da Urina" at bounding box center [779, 573] width 1478 height 16
checkbox Urina "true"
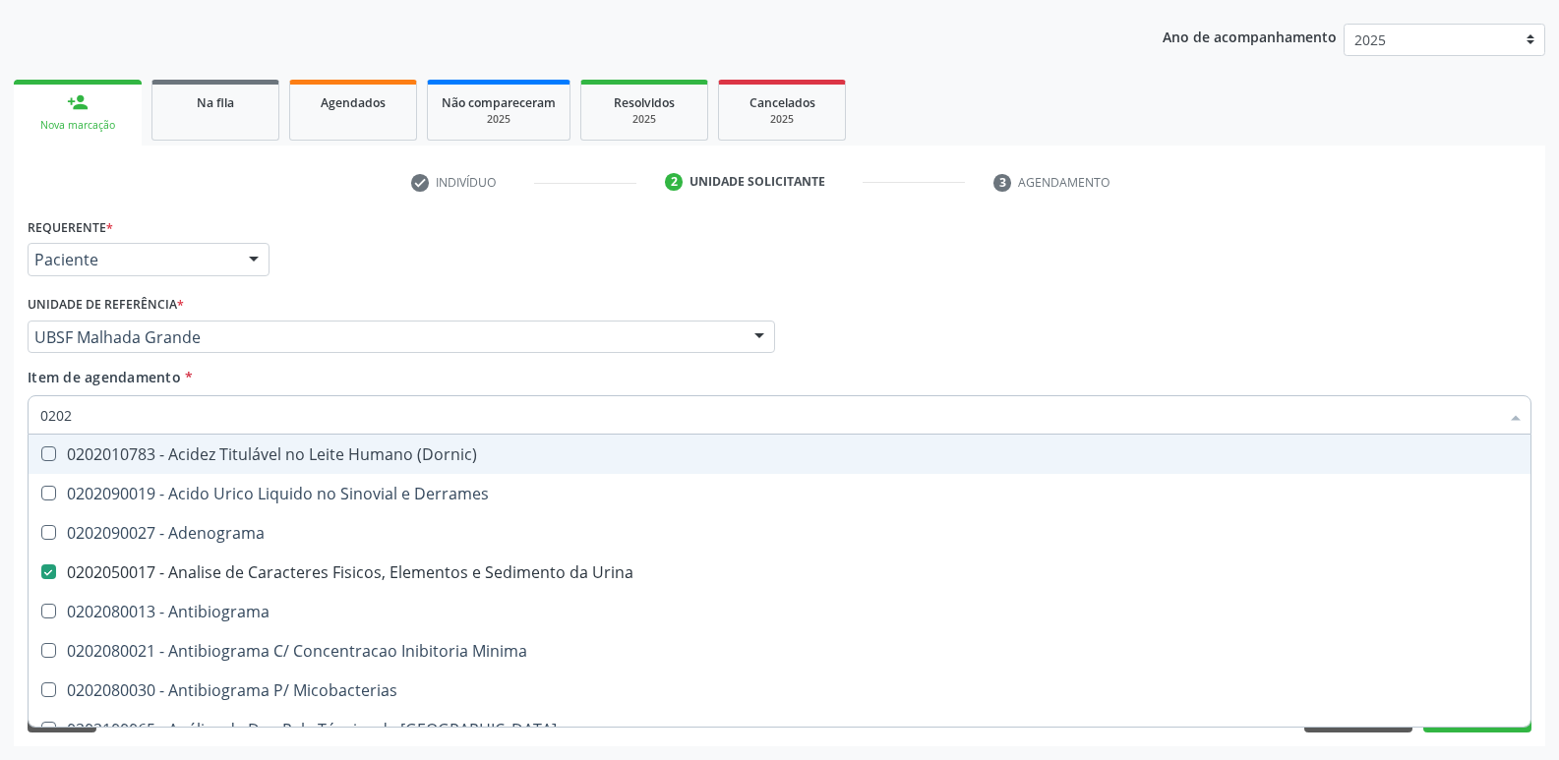
type input "020"
checkbox Urina "false"
checkbox Liquor "true"
checkbox Creatinina "false"
checkbox Glicosilada "false"
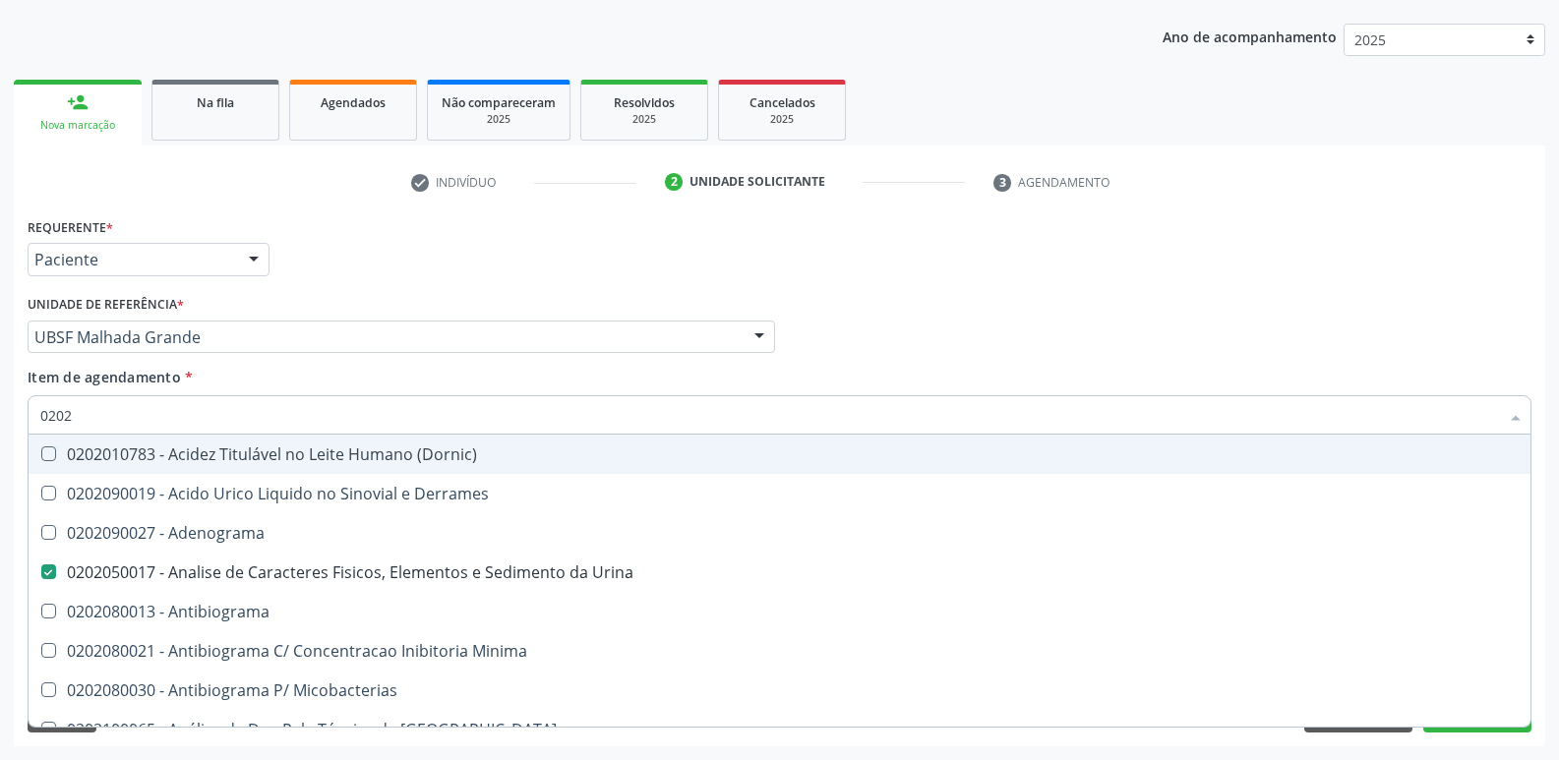
checkbox \(Tgo\) "false"
checkbox \(Tgp\) "false"
checkbox Ureia "false"
checkbox Completo "false"
checkbox Sifilis "true"
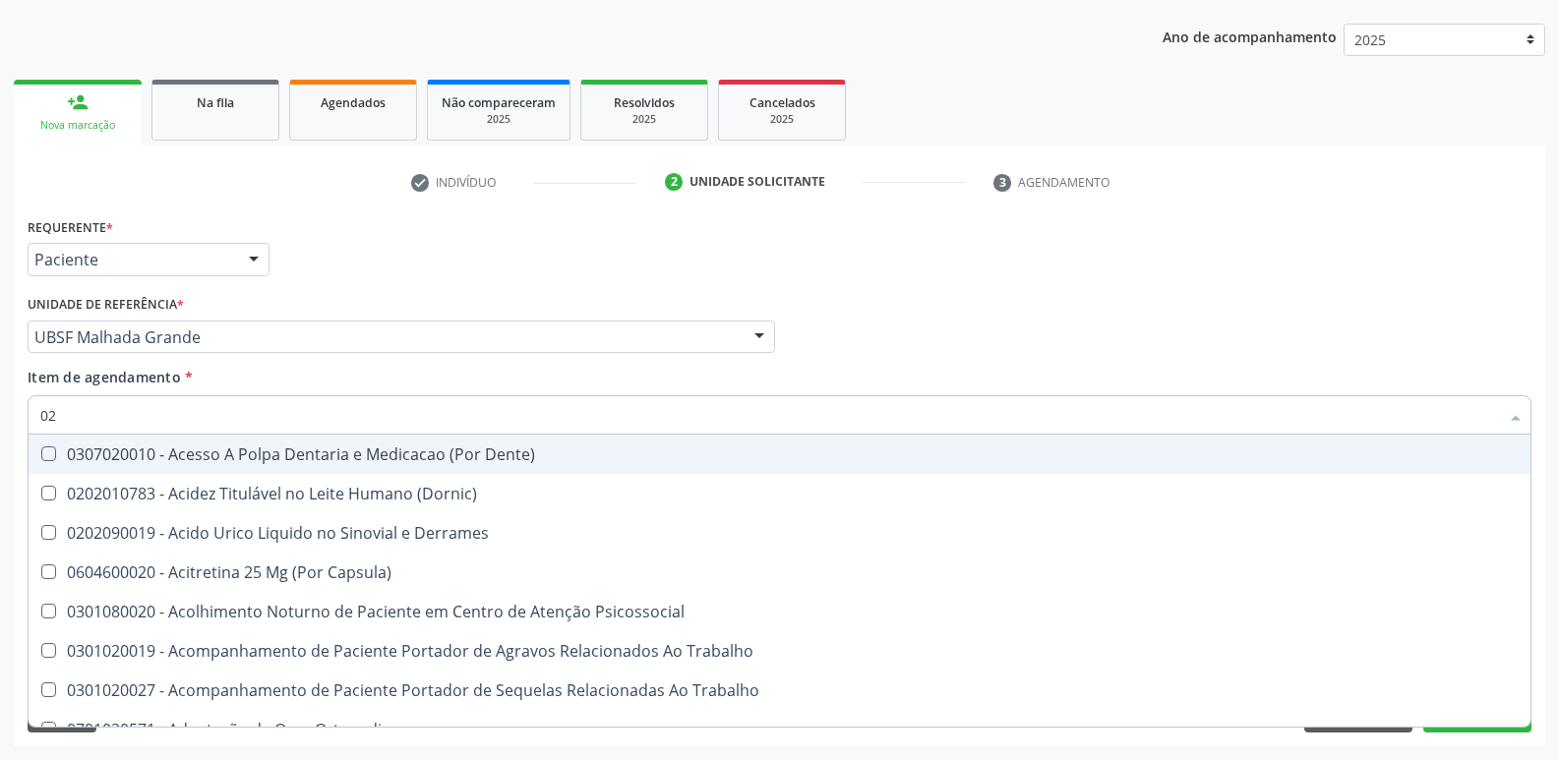
type input "0"
checkbox Urina "false"
checkbox Coagulacao "false"
checkbox Aberto\) "true"
checkbox Creatinina "false"
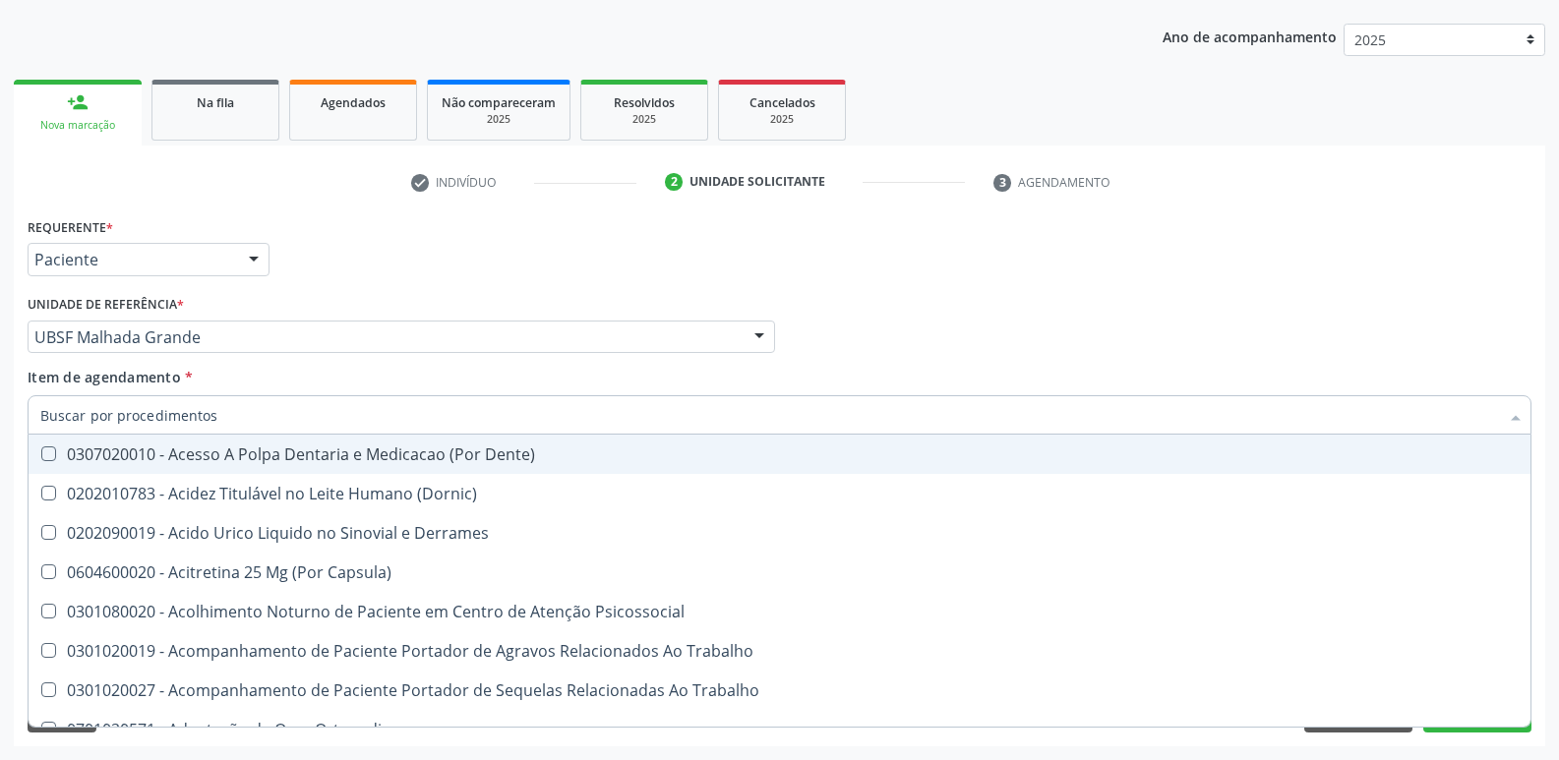
checkbox Glicosilada "false"
checkbox \(Tgo\) "false"
checkbox \(Tgp\) "false"
checkbox Ureia "false"
checkbox Organico "false"
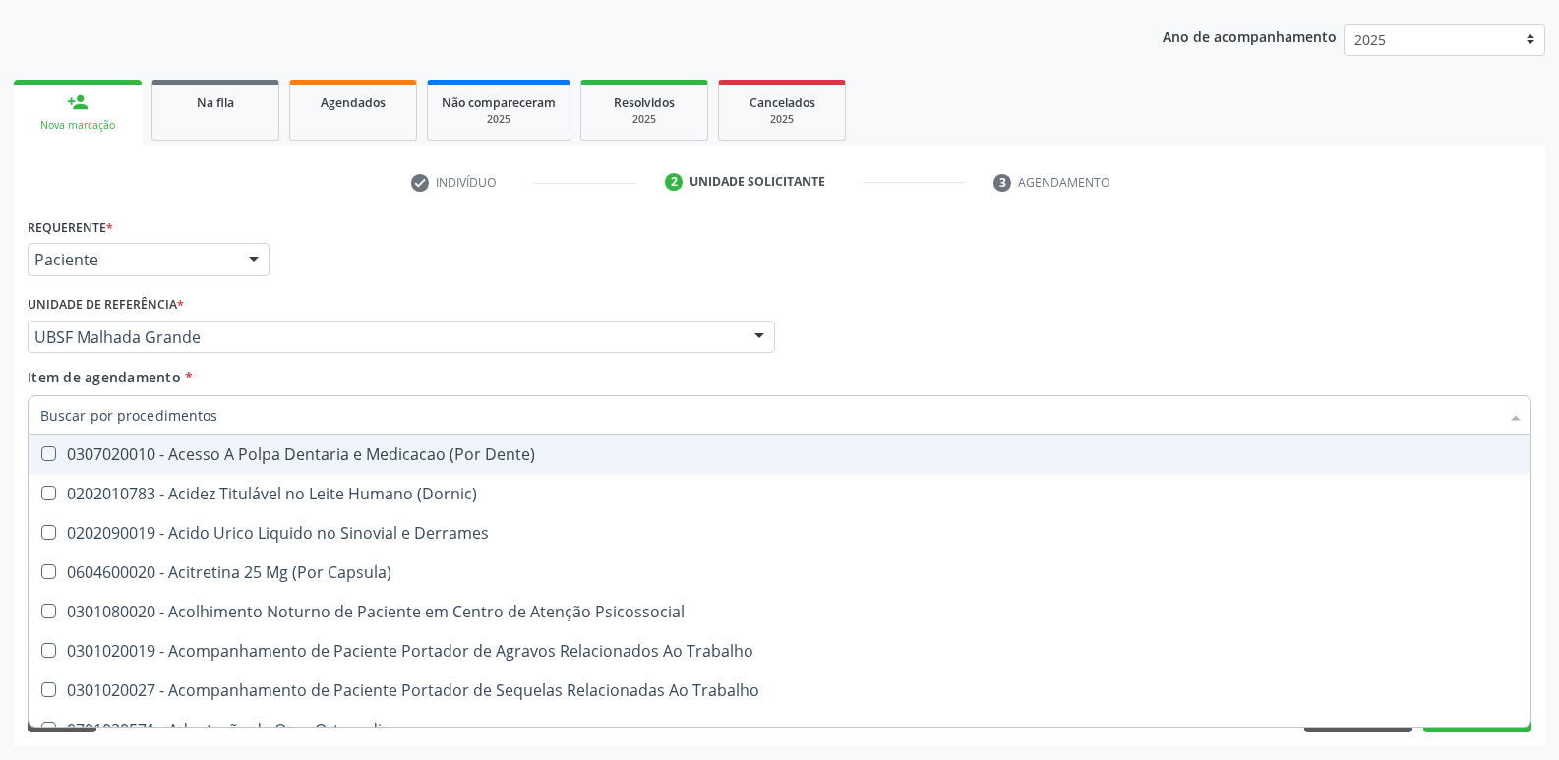
checkbox Sextante "false"
checkbox Intraluminal "false"
checkbox Linear "false"
checkbox Parafusos\) "false"
checkbox Completo "false"
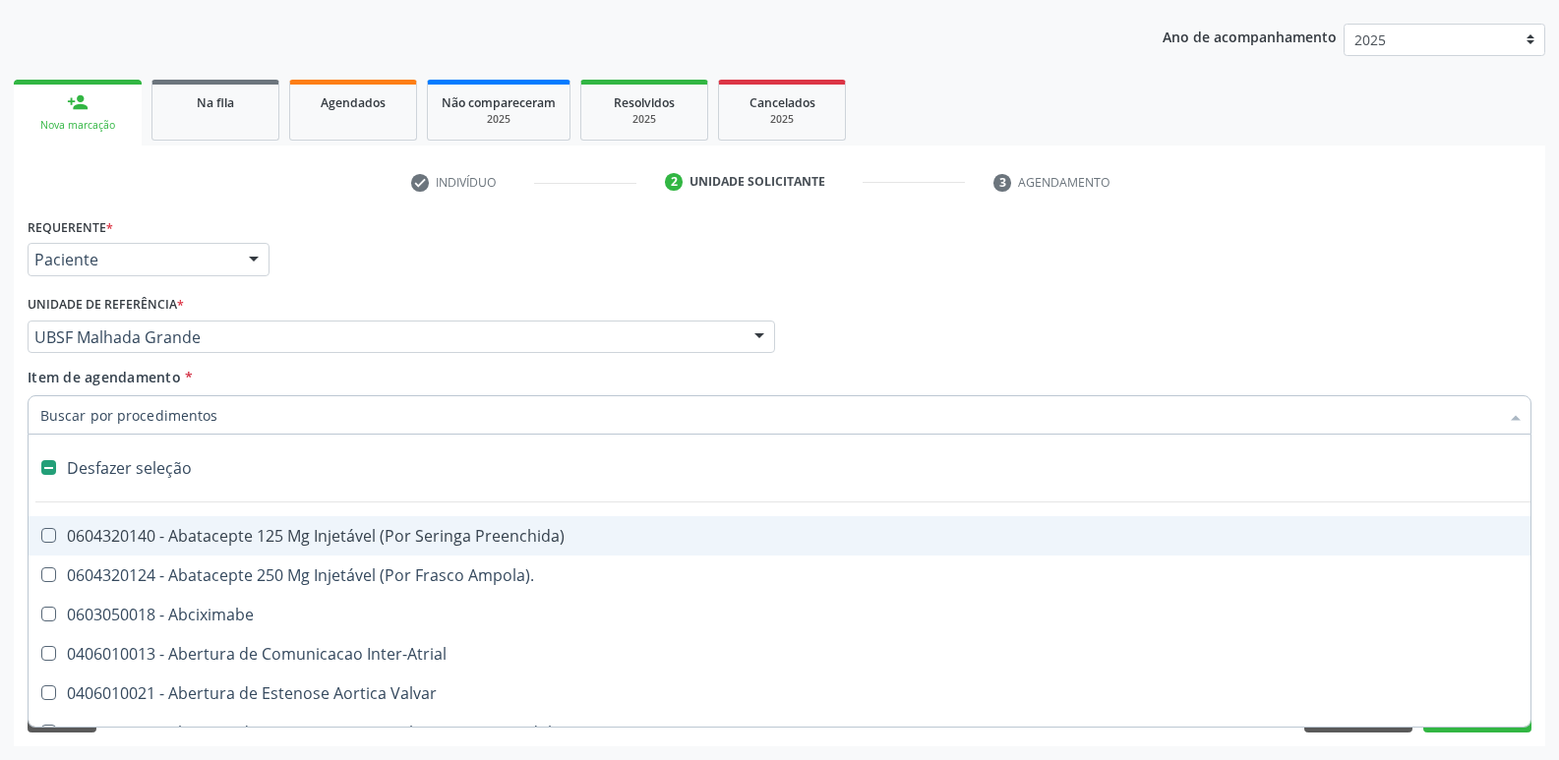
type input "v"
checkbox Urina "false"
checkbox Cornea "true"
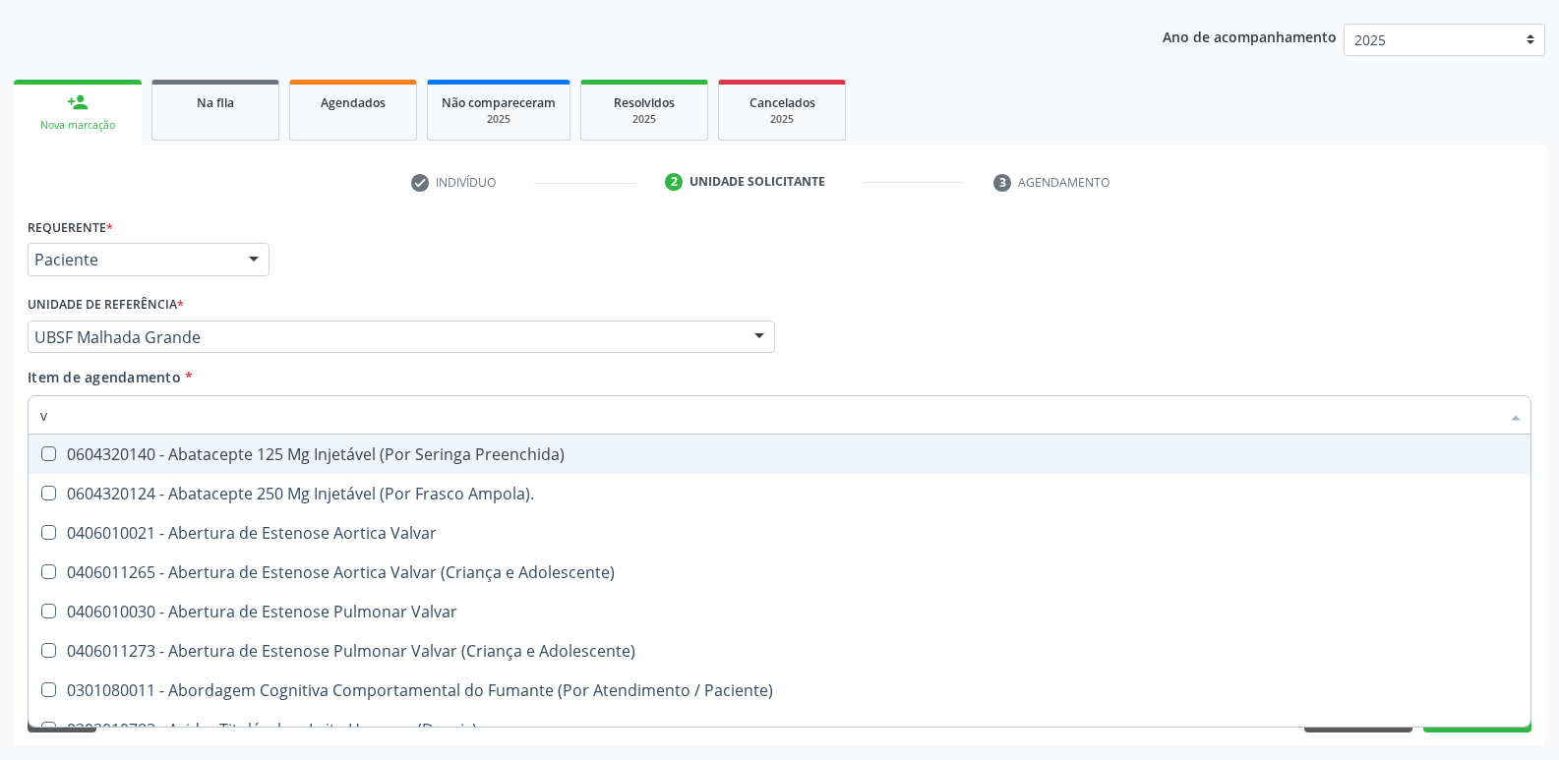
type input "vi"
checkbox Psicoterapia "true"
checkbox \(Tgp\) "false"
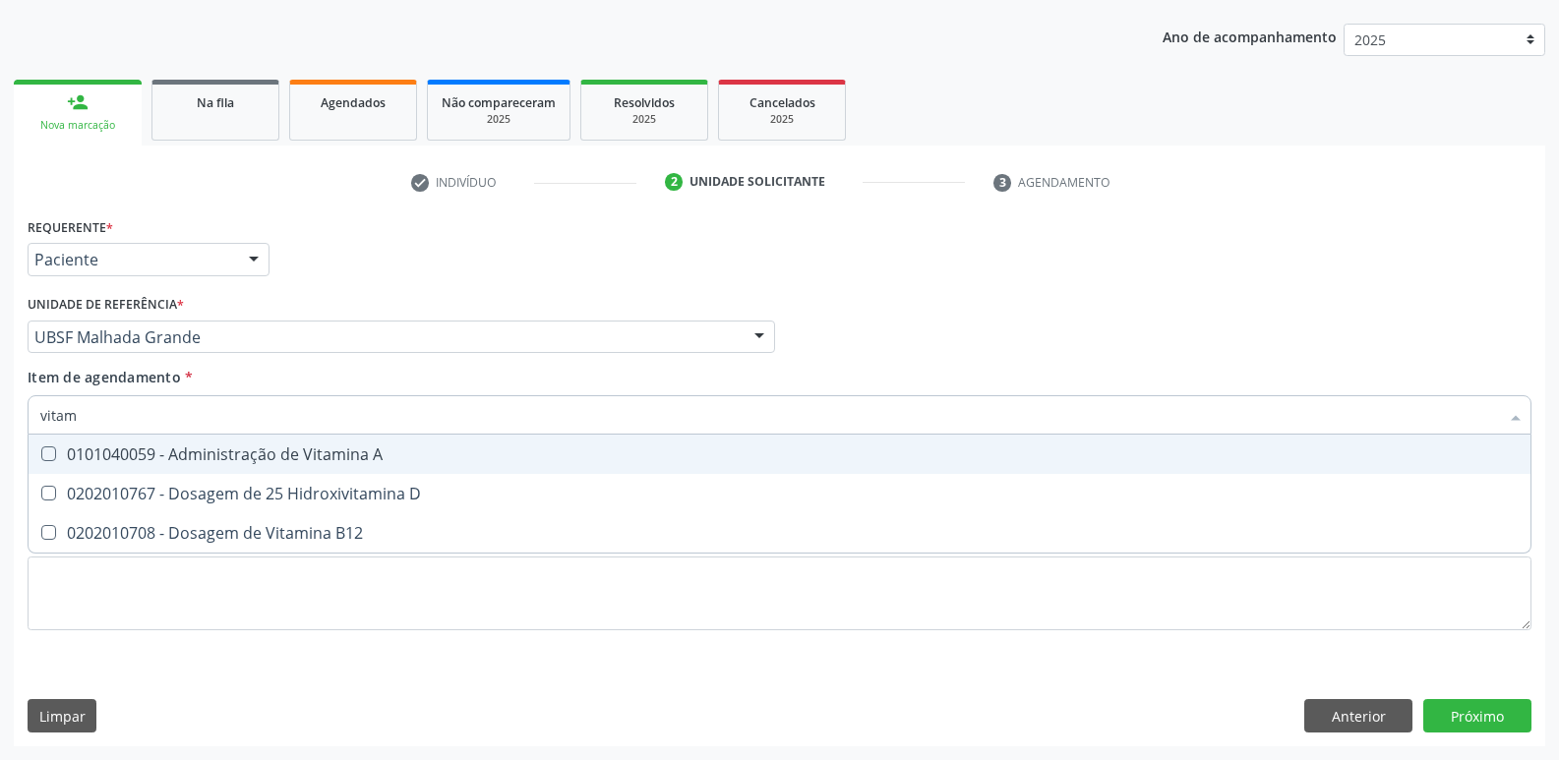
type input "vitami"
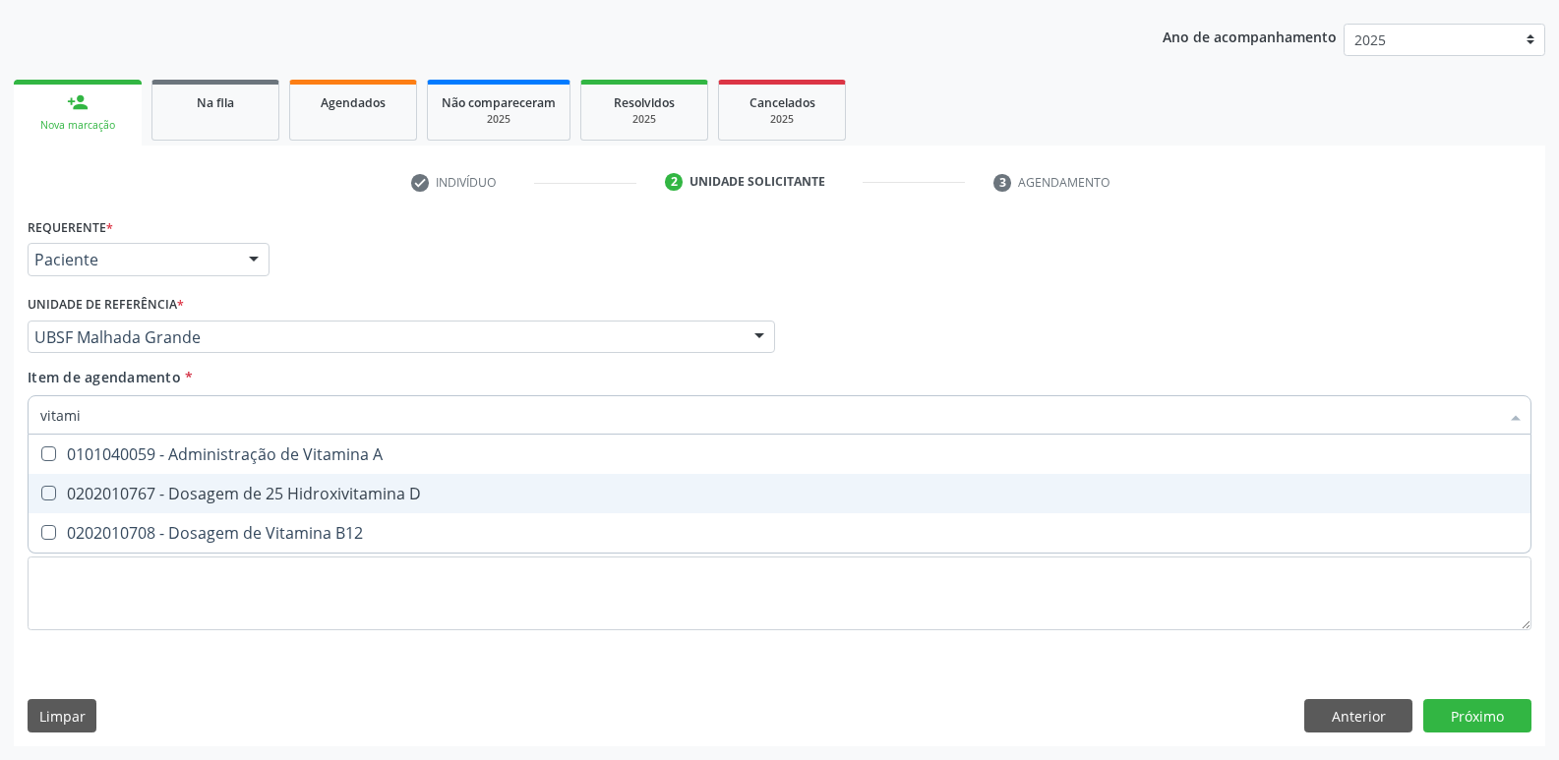
drag, startPoint x: 203, startPoint y: 484, endPoint x: 186, endPoint y: 512, distance: 33.1
click at [199, 487] on div "0202010767 - Dosagem de 25 Hidroxivitamina D" at bounding box center [779, 494] width 1478 height 16
checkbox D "true"
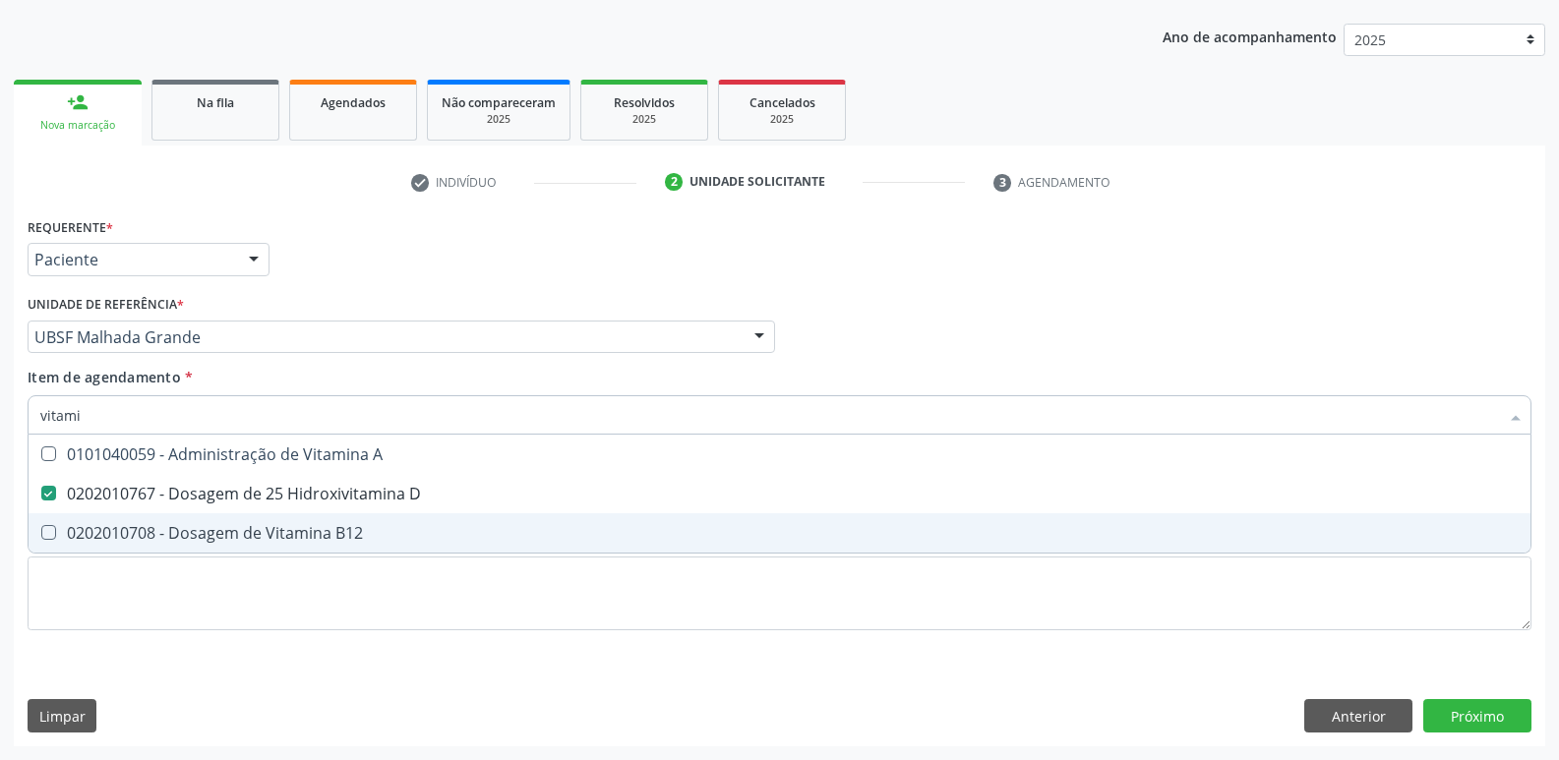
drag, startPoint x: 184, startPoint y: 525, endPoint x: 155, endPoint y: 596, distance: 76.3
click at [182, 527] on div "0202010708 - Dosagem de Vitamina B12" at bounding box center [779, 533] width 1478 height 16
checkbox B12 "true"
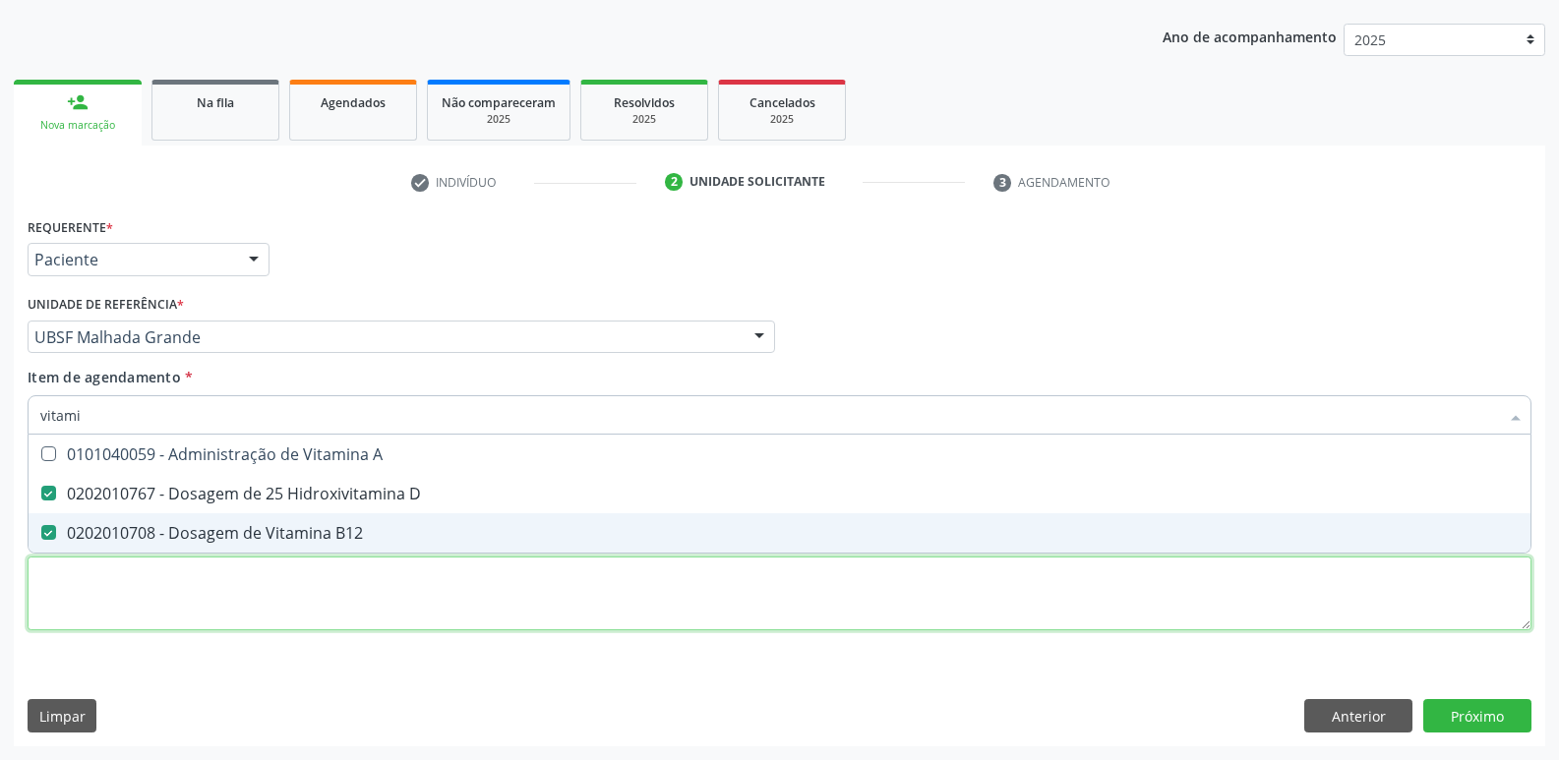
click at [162, 576] on div "Requerente * Paciente Profissional de Saúde Paciente Nenhum resultado encontrad…" at bounding box center [780, 435] width 1504 height 446
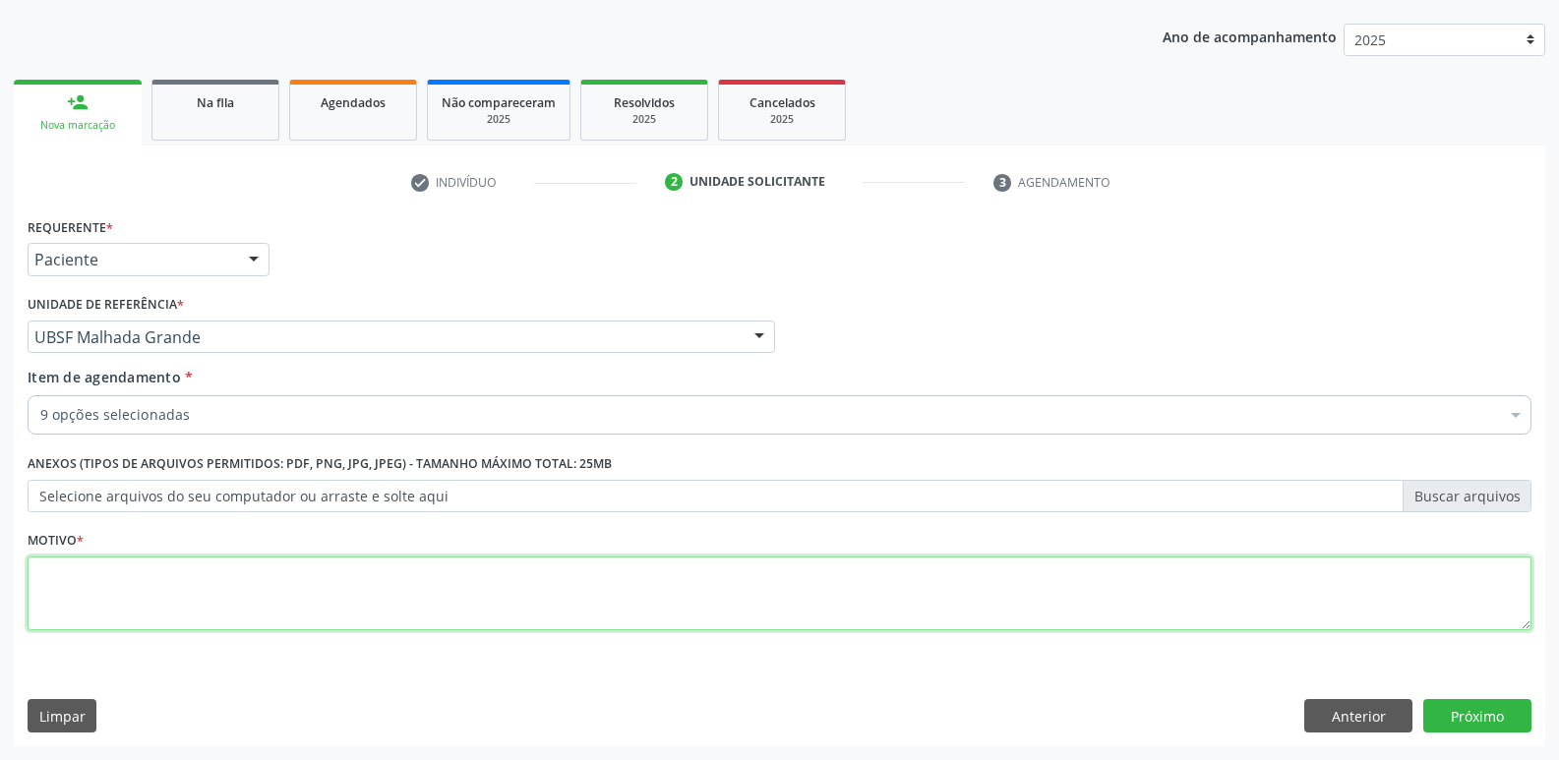
paste textarea "avaliação"
type textarea "avaliação"
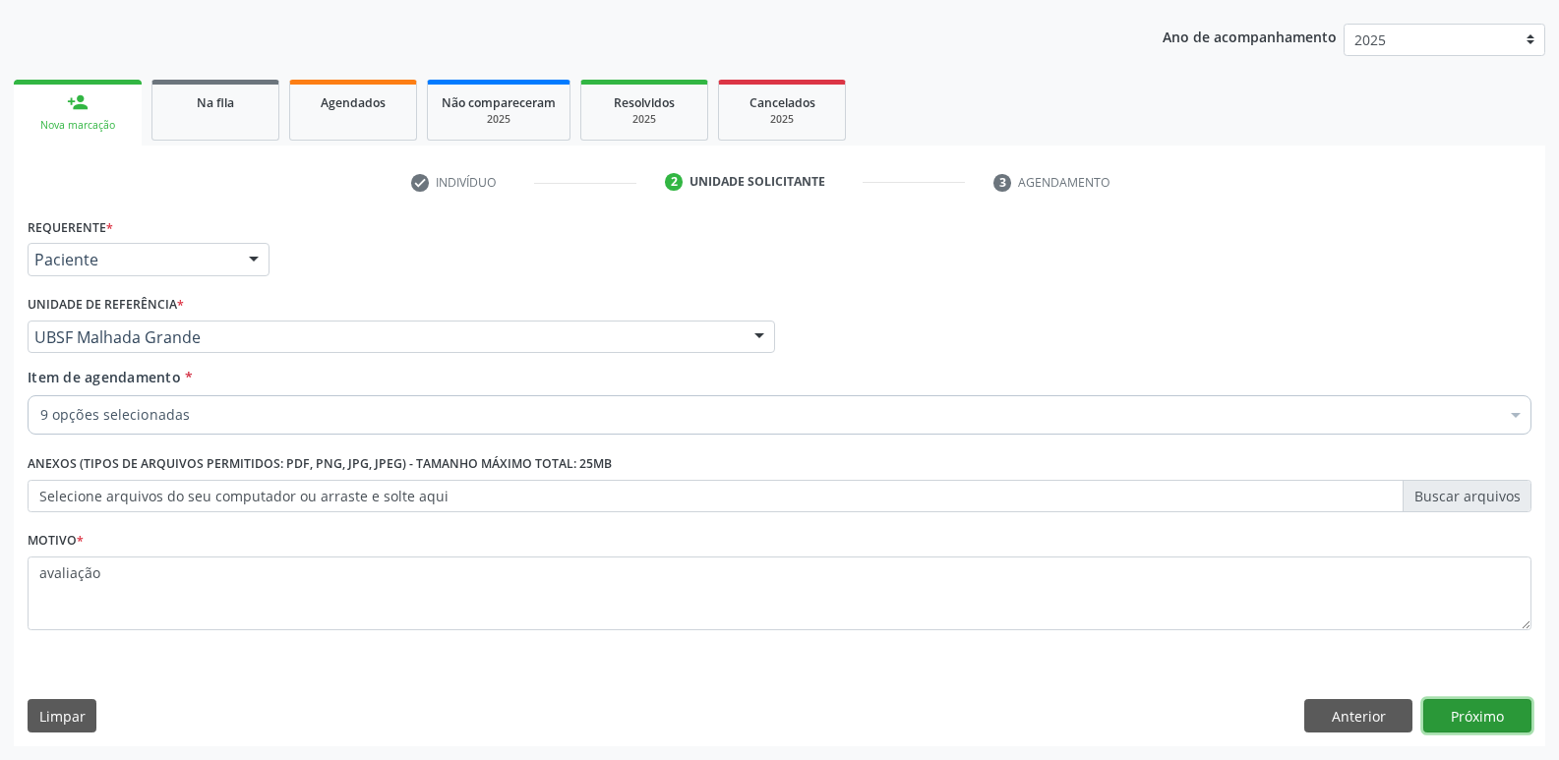
click at [1448, 709] on button "Próximo" at bounding box center [1477, 715] width 108 height 33
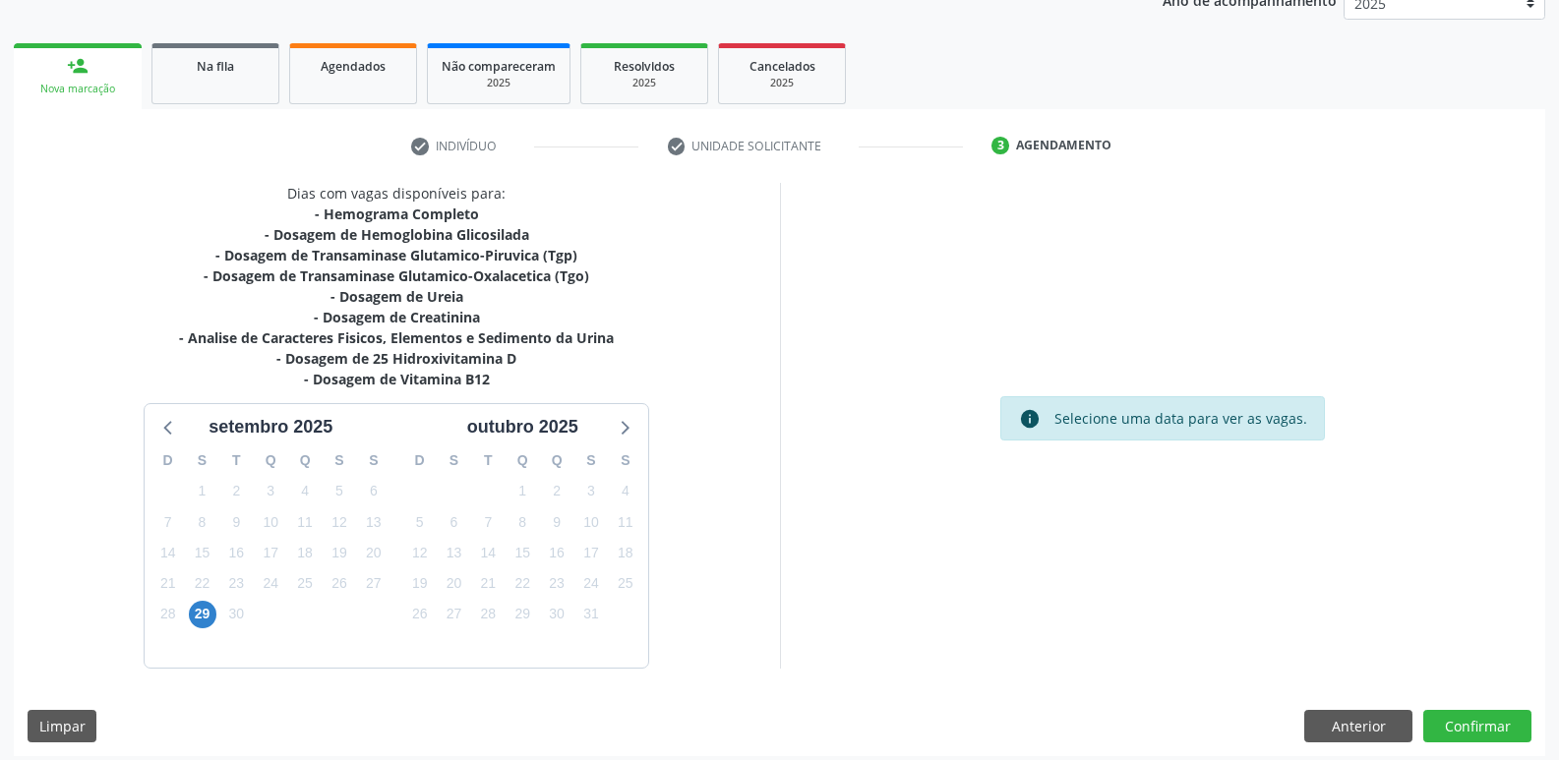
scroll to position [261, 0]
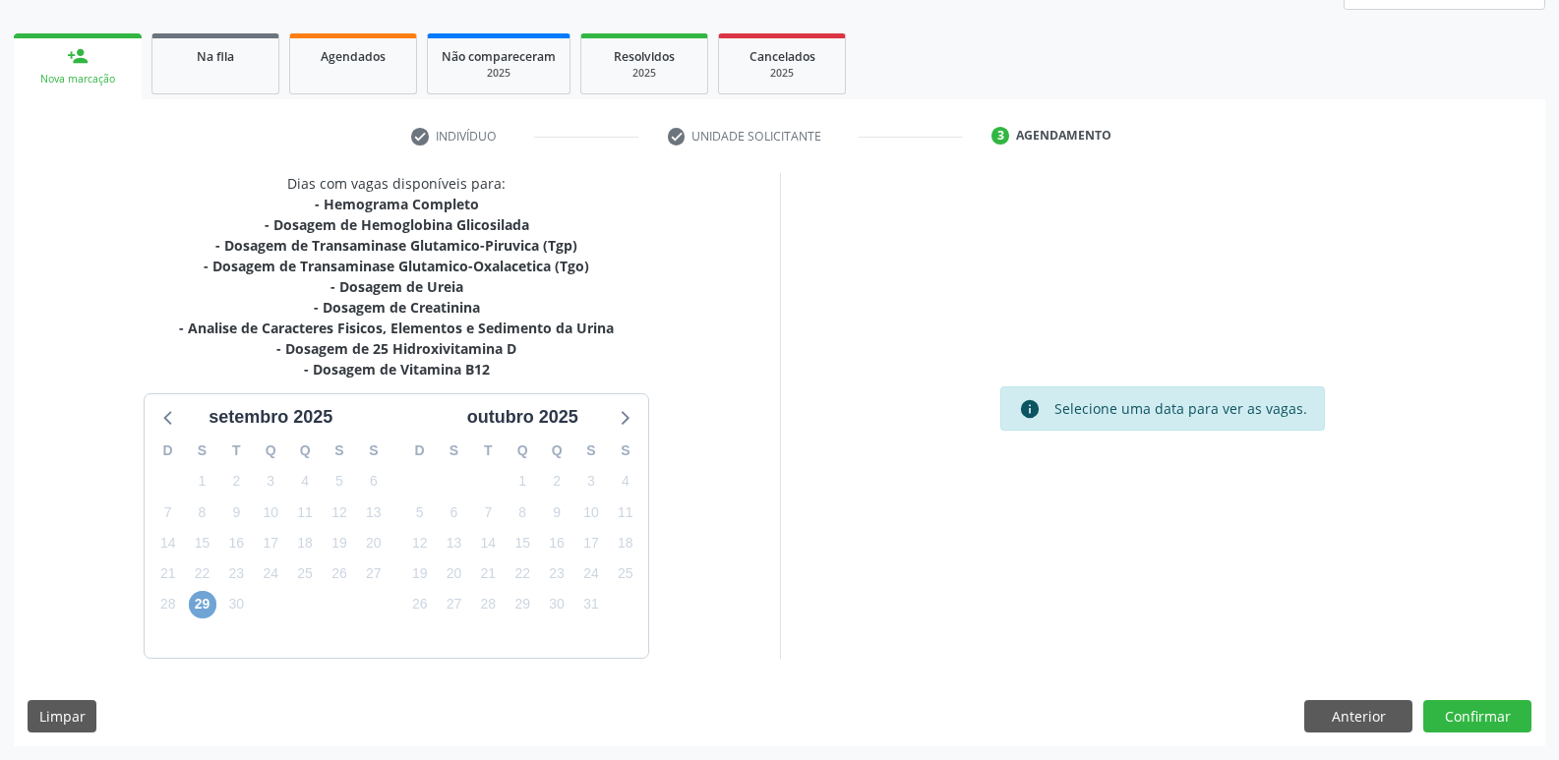
click at [201, 605] on span "29" at bounding box center [203, 605] width 28 height 28
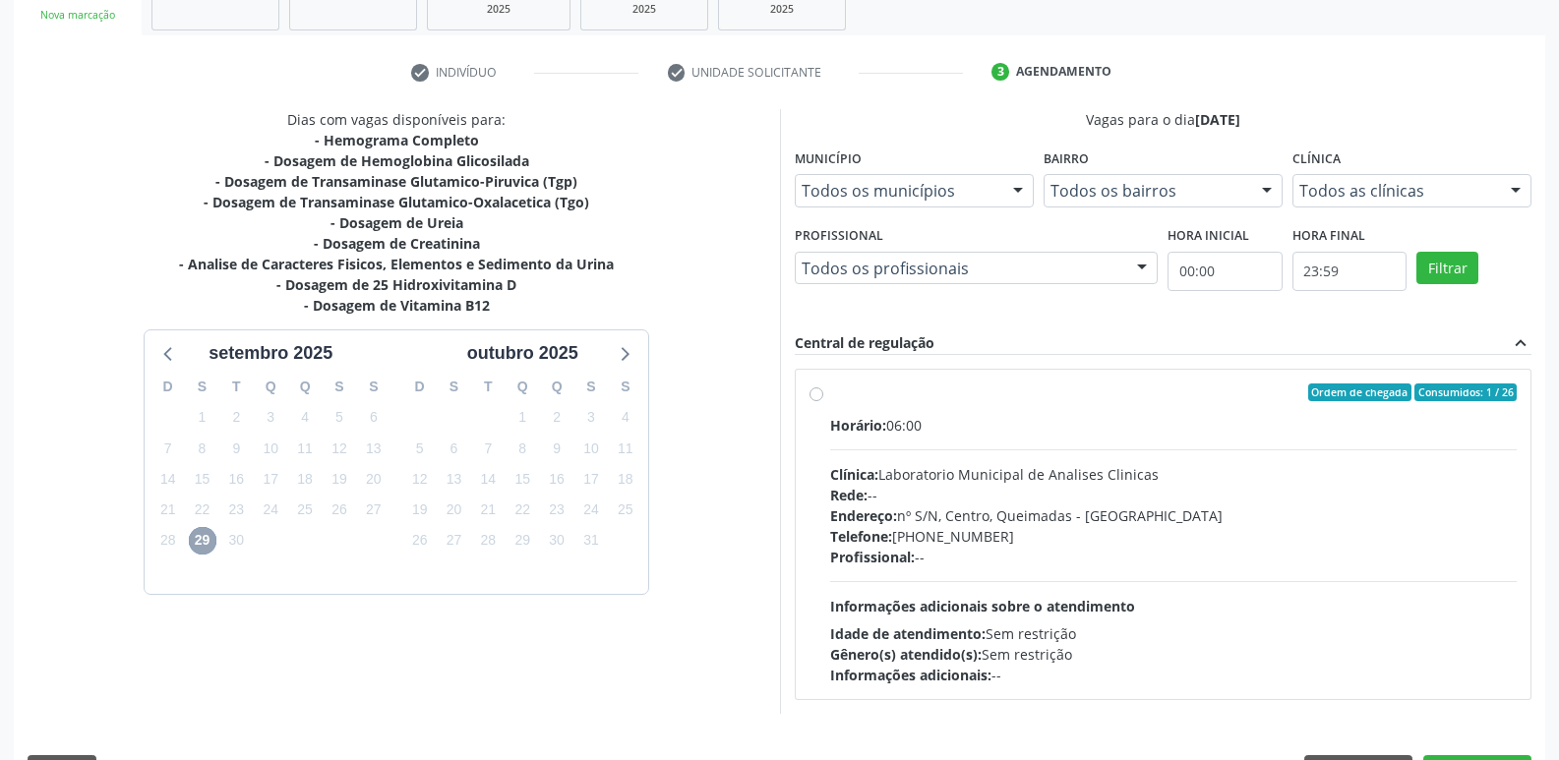
scroll to position [380, 0]
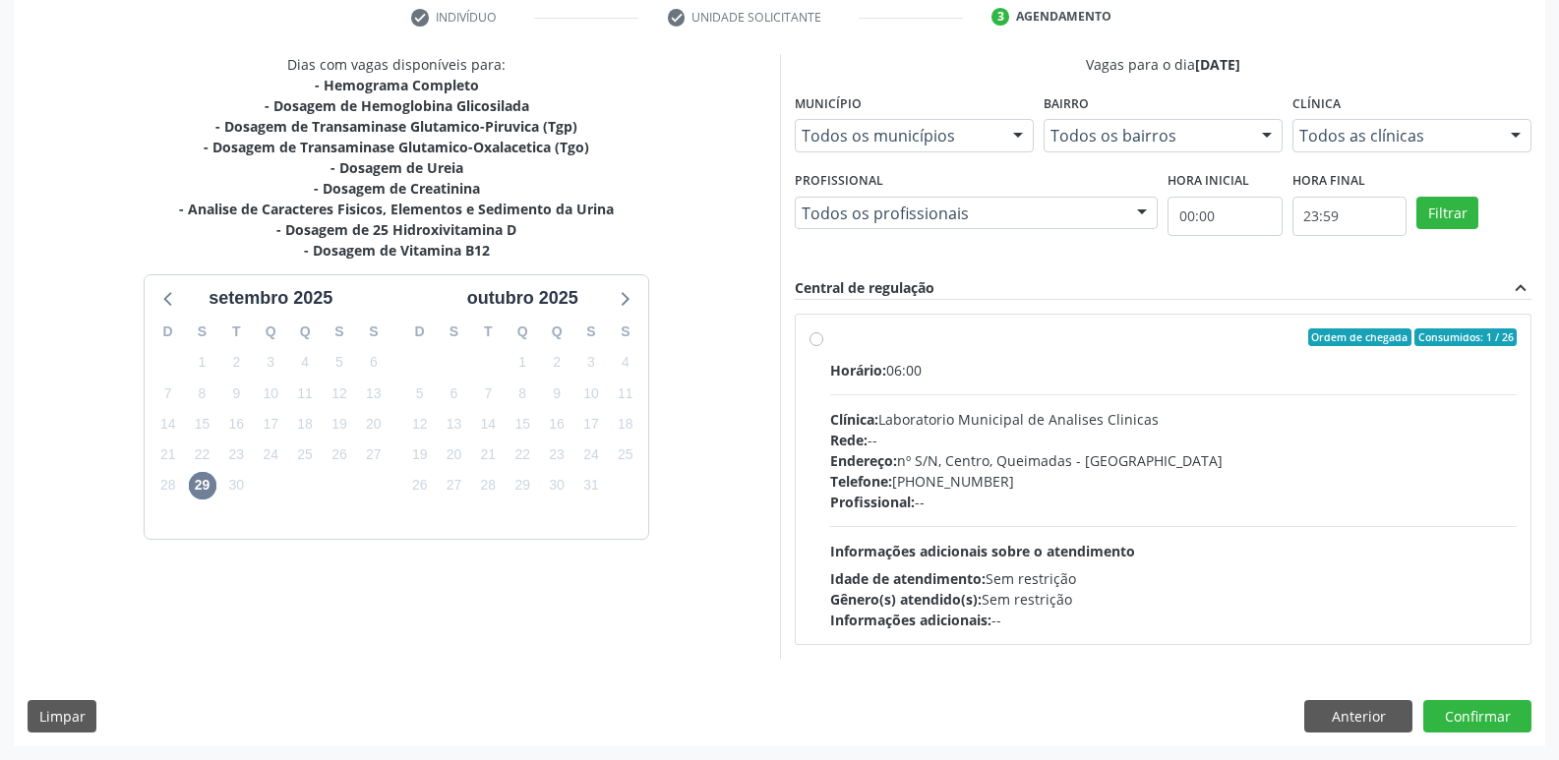
click at [1409, 473] on div "Telefone: (83) 33921344" at bounding box center [1173, 481] width 687 height 21
click at [823, 346] on input "Ordem de chegada Consumidos: 1 / 26 Horário: 06:00 Clínica: Laboratorio Municip…" at bounding box center [816, 337] width 14 height 18
radio input "true"
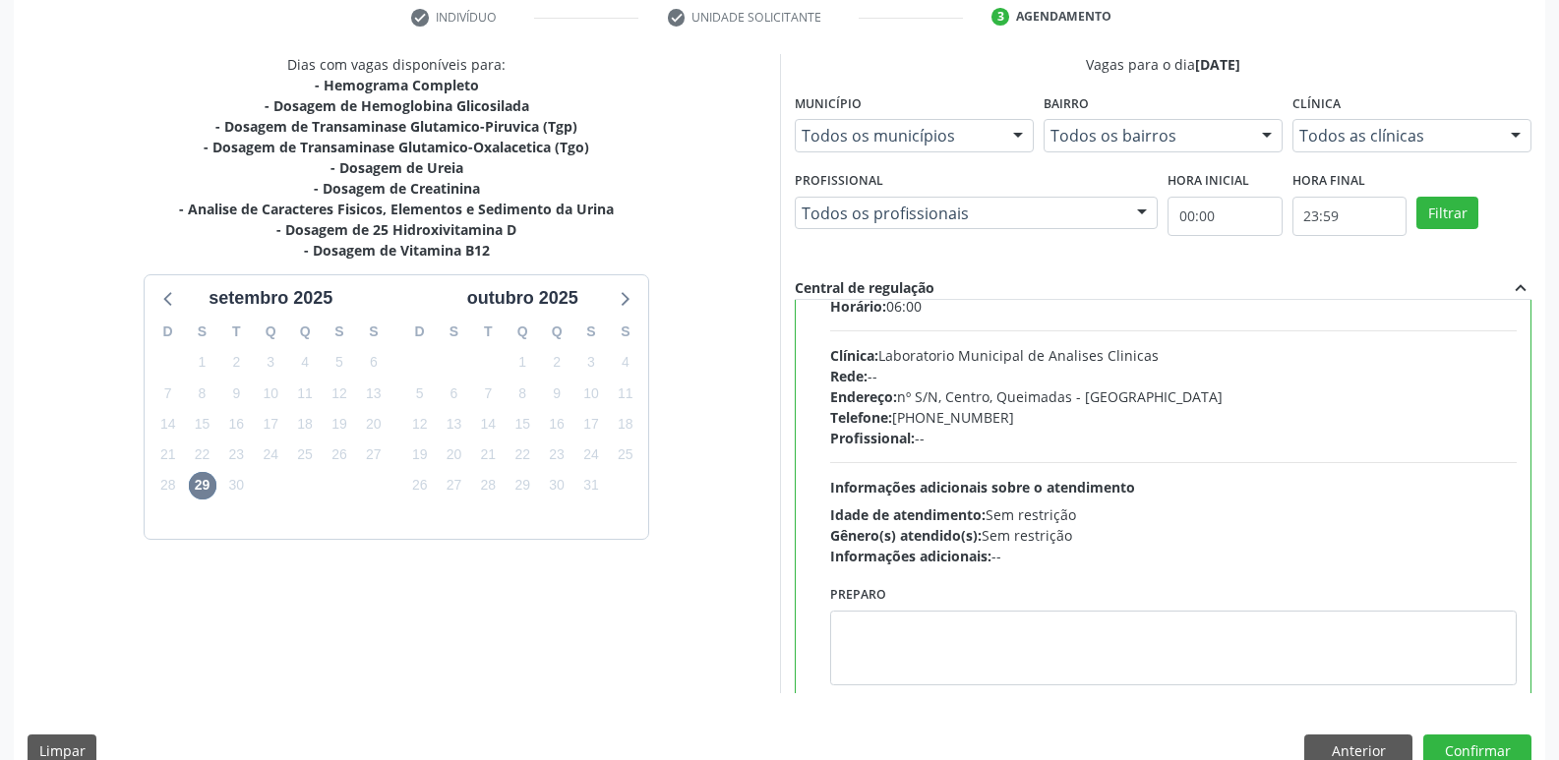
scroll to position [97, 0]
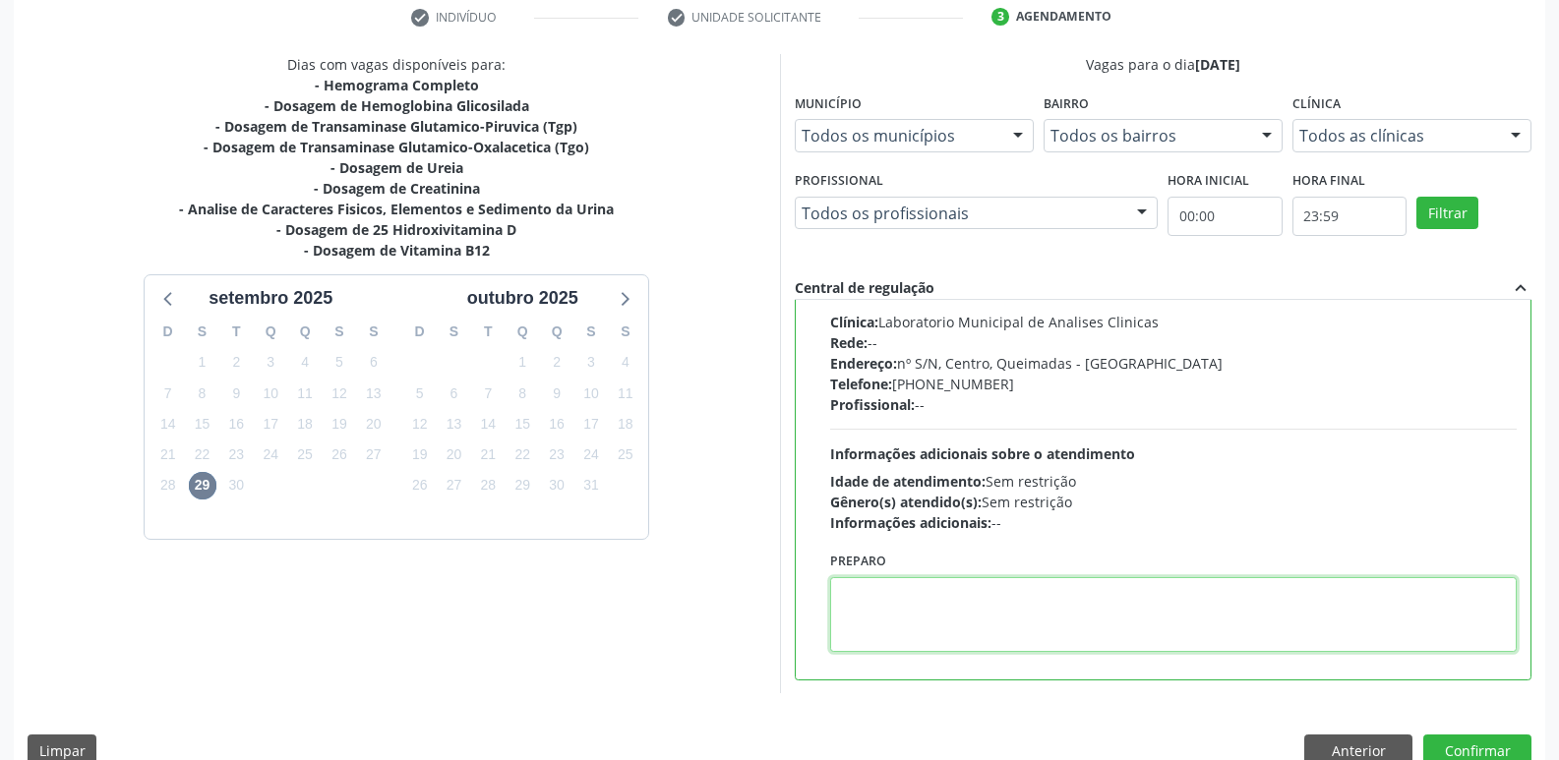
click at [1044, 636] on textarea at bounding box center [1173, 614] width 687 height 75
type textarea "ir em jejum"
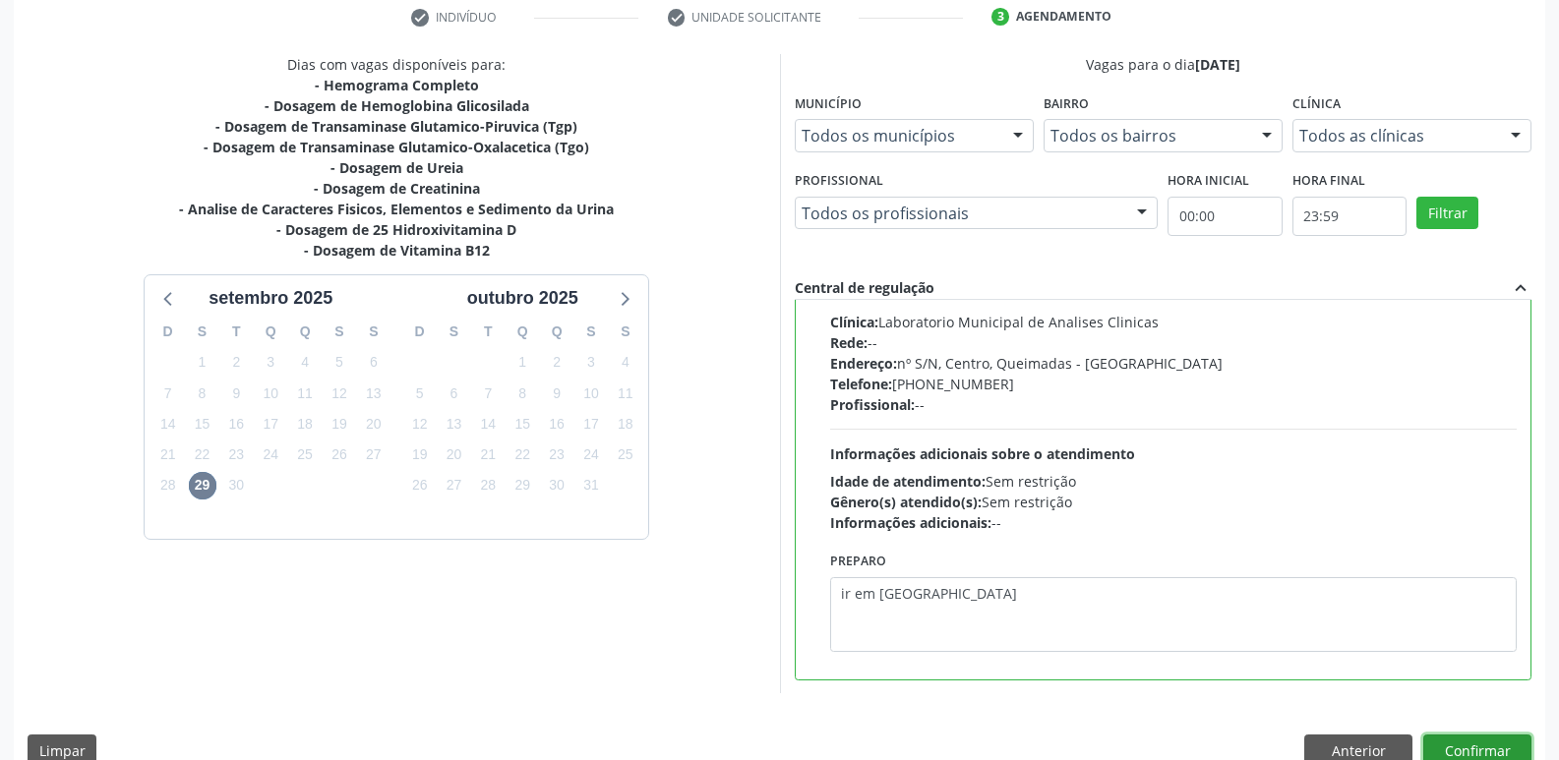
click at [1467, 751] on button "Confirmar" at bounding box center [1477, 751] width 108 height 33
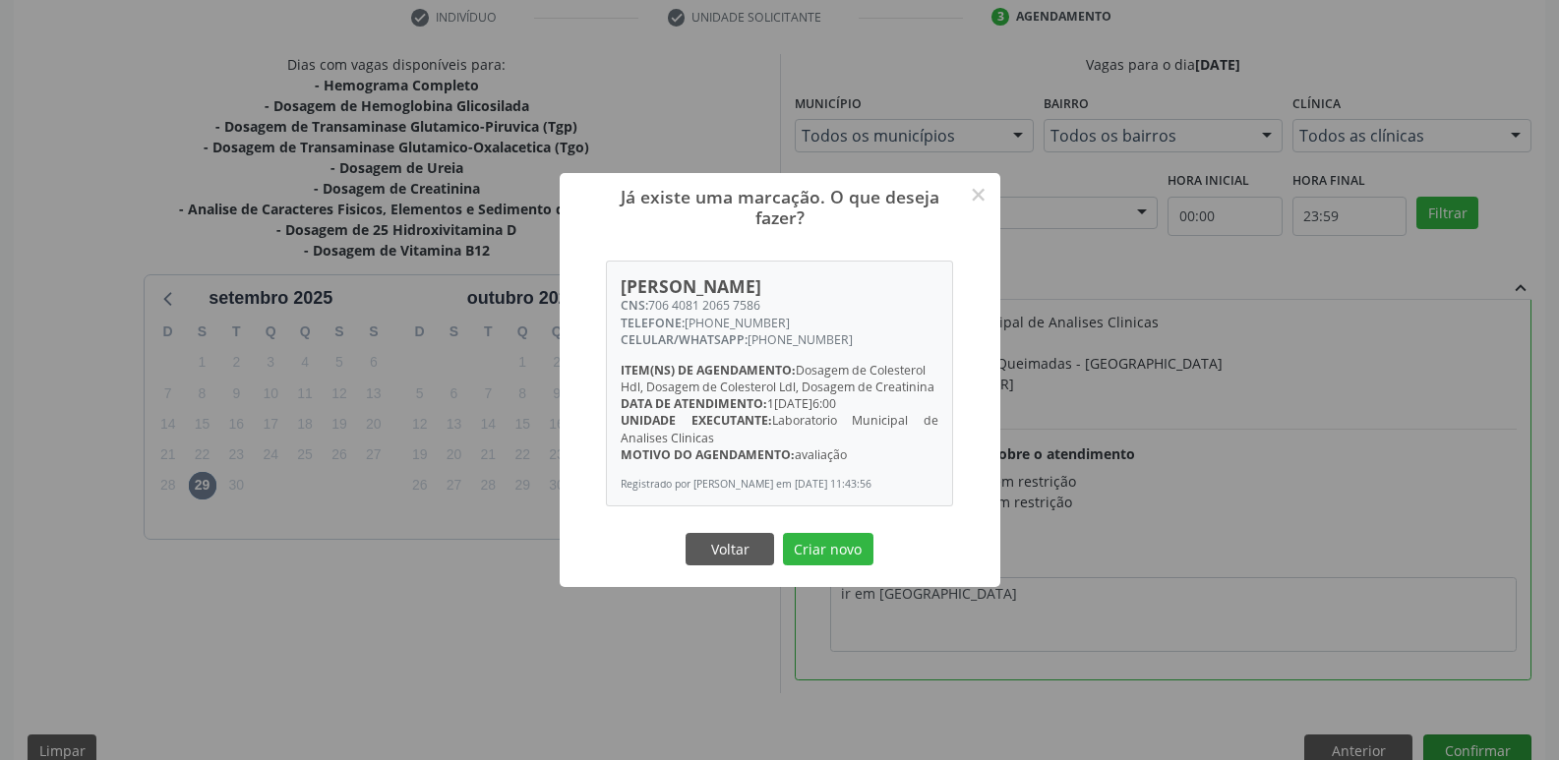
click at [783, 533] on button "Criar novo" at bounding box center [828, 549] width 90 height 33
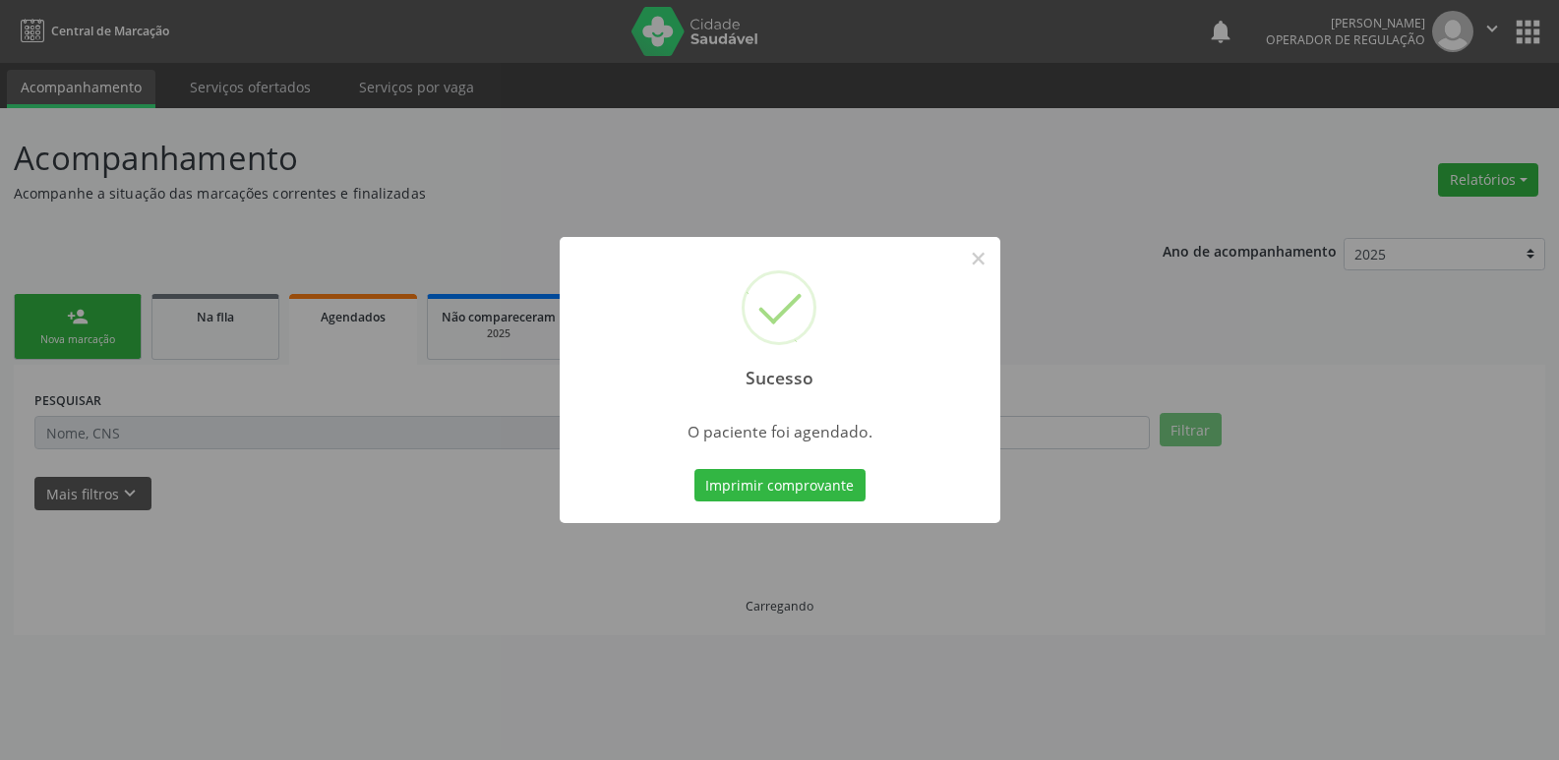
scroll to position [0, 0]
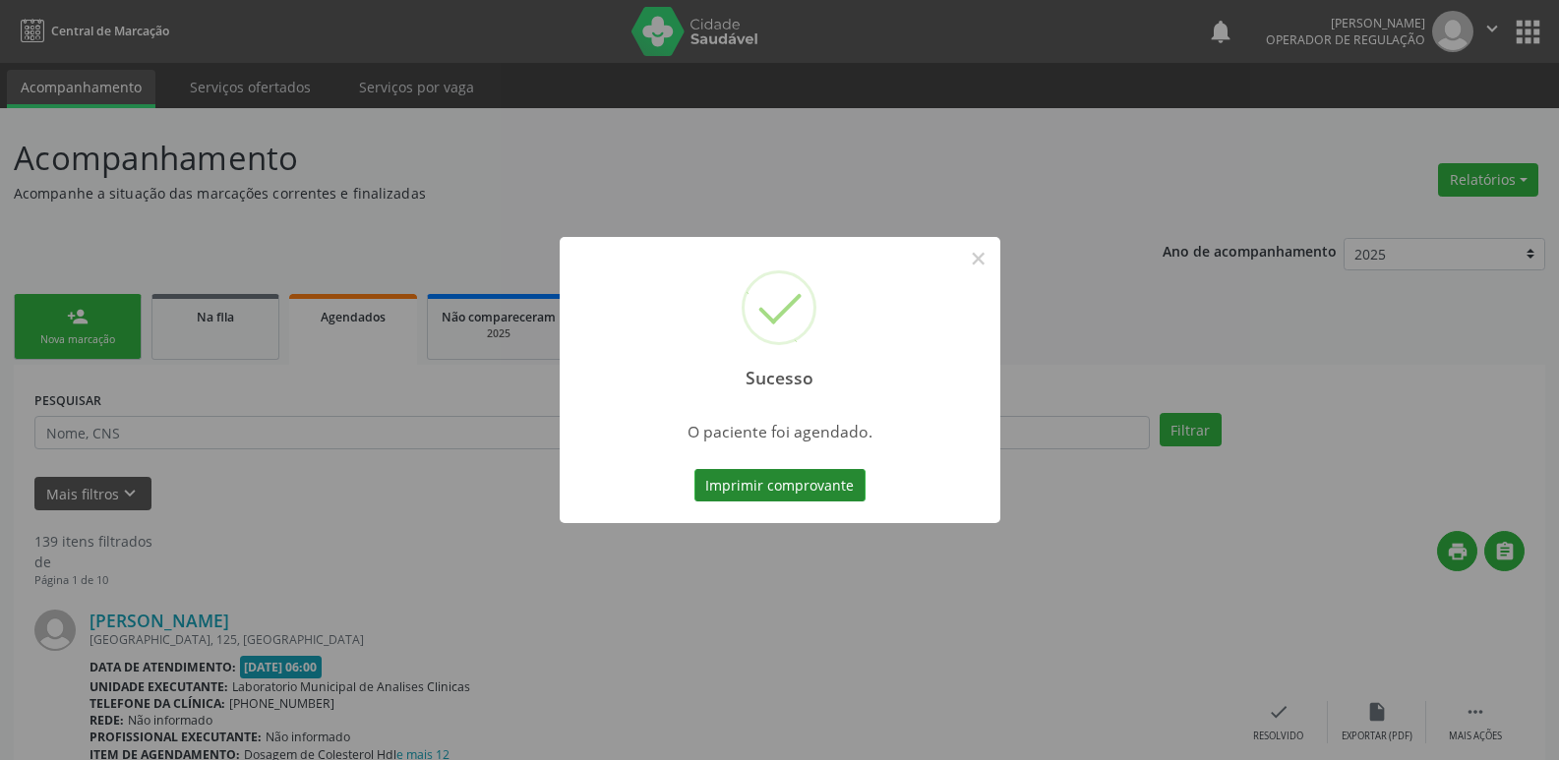
click at [837, 477] on button "Imprimir comprovante" at bounding box center [779, 485] width 171 height 33
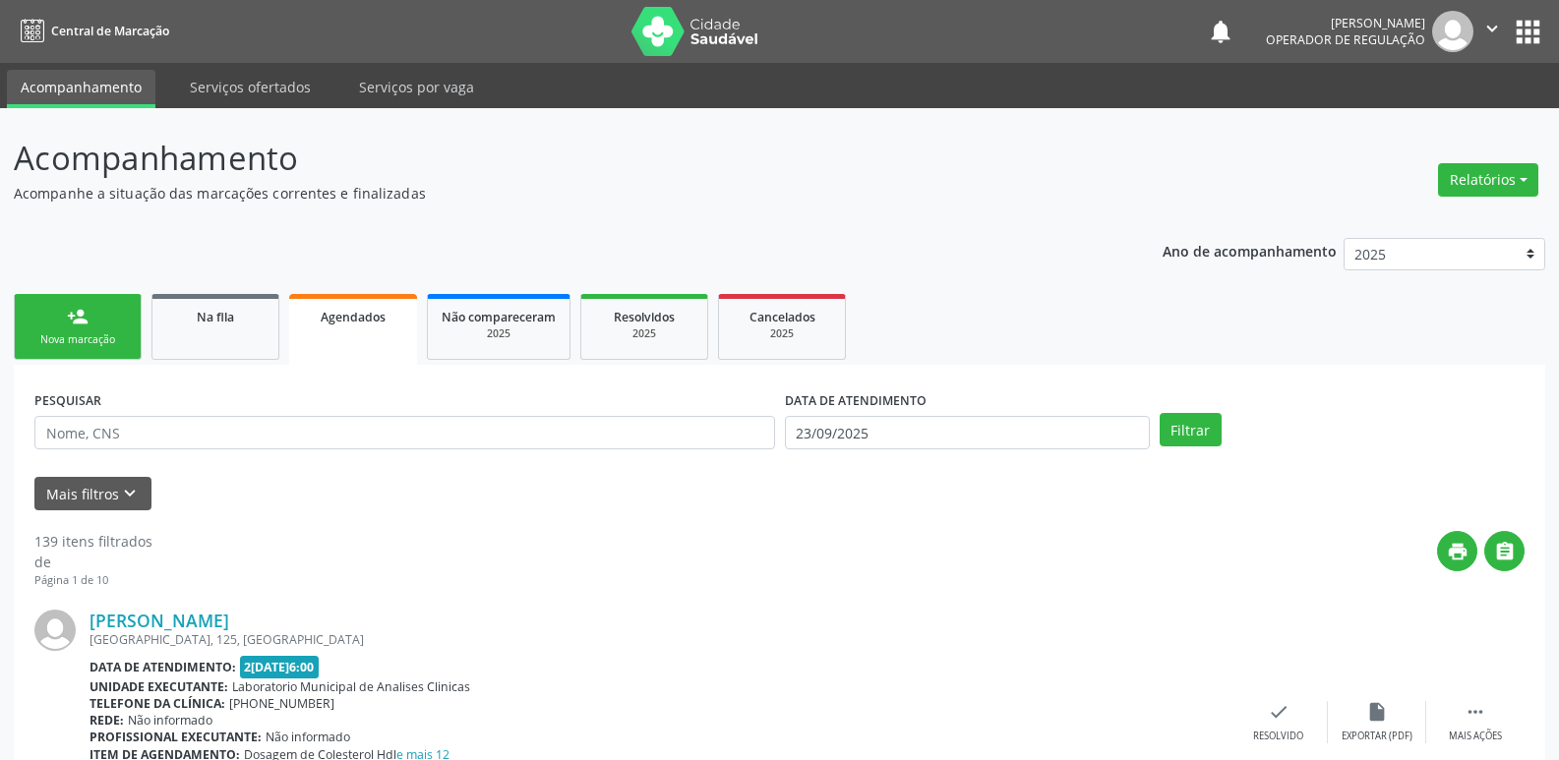
click at [141, 307] on link "person_add Nova marcação" at bounding box center [78, 327] width 128 height 66
click at [123, 314] on link "person_add Nova marcação" at bounding box center [78, 327] width 128 height 66
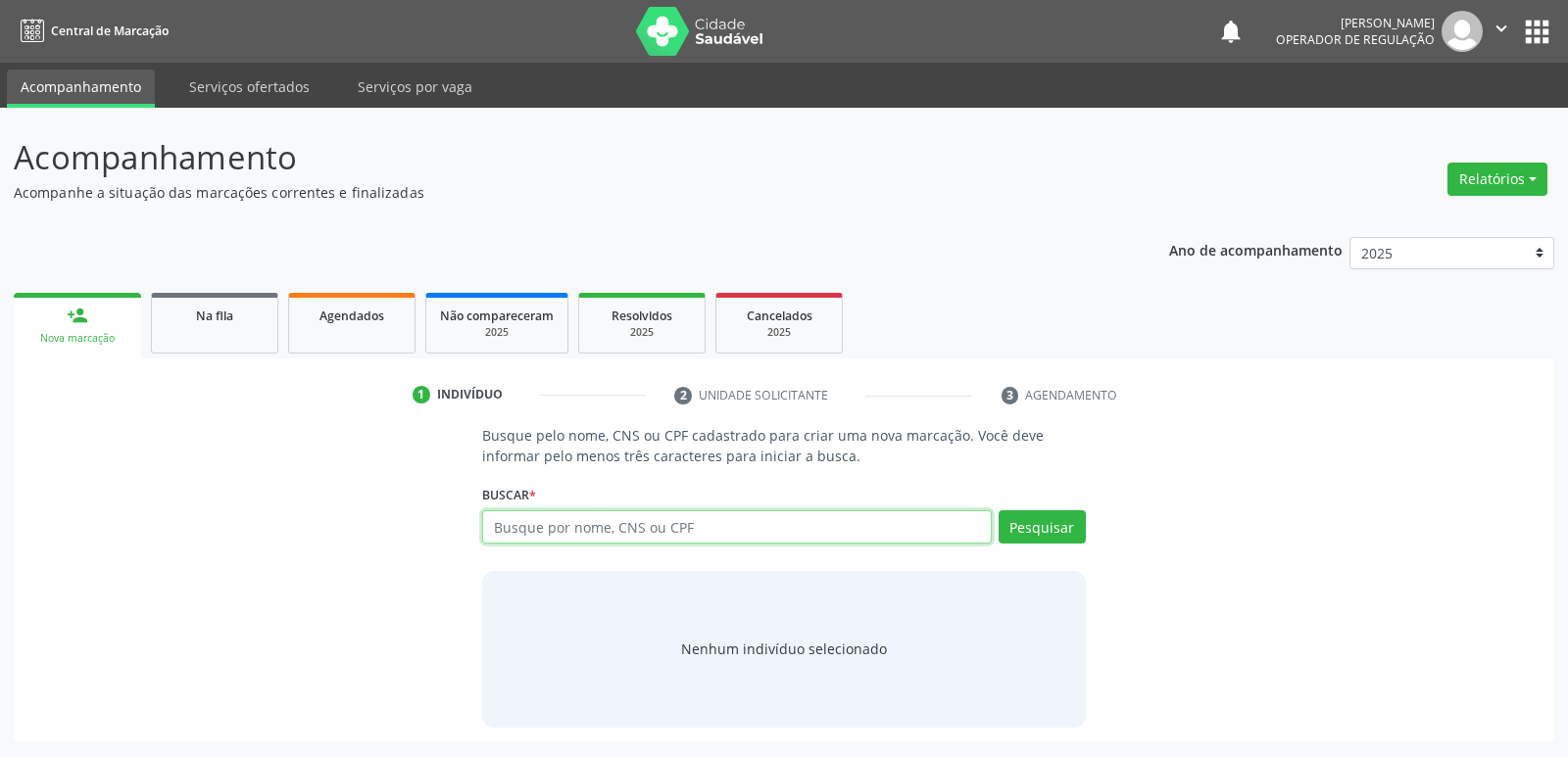
click at [573, 529] on input "text" at bounding box center [736, 526] width 508 height 33
type input "702100743542592"
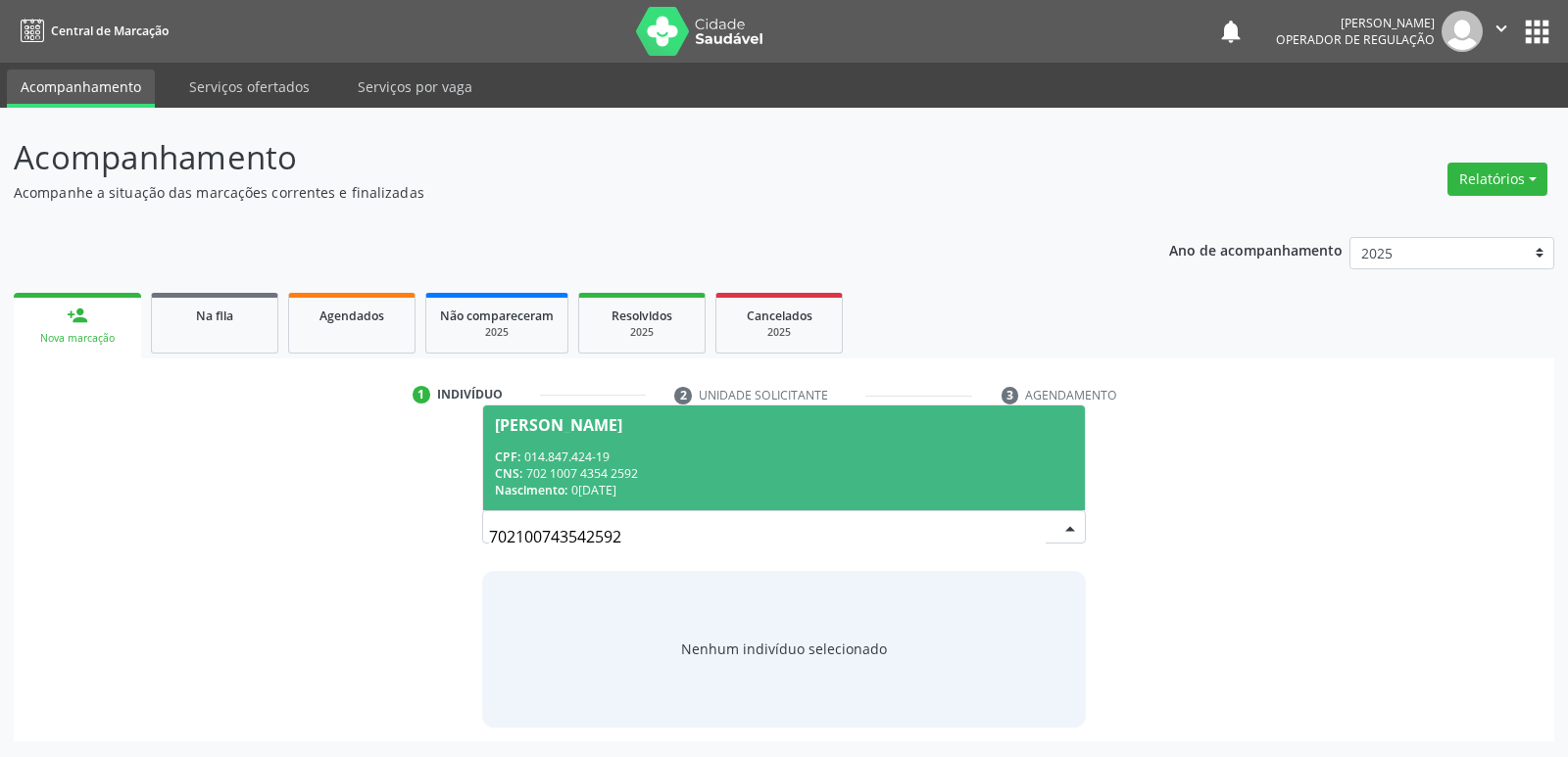
drag, startPoint x: 674, startPoint y: 459, endPoint x: 583, endPoint y: 496, distance: 98.2
click at [669, 459] on div "CPF: 014.847.424-19" at bounding box center [783, 456] width 577 height 17
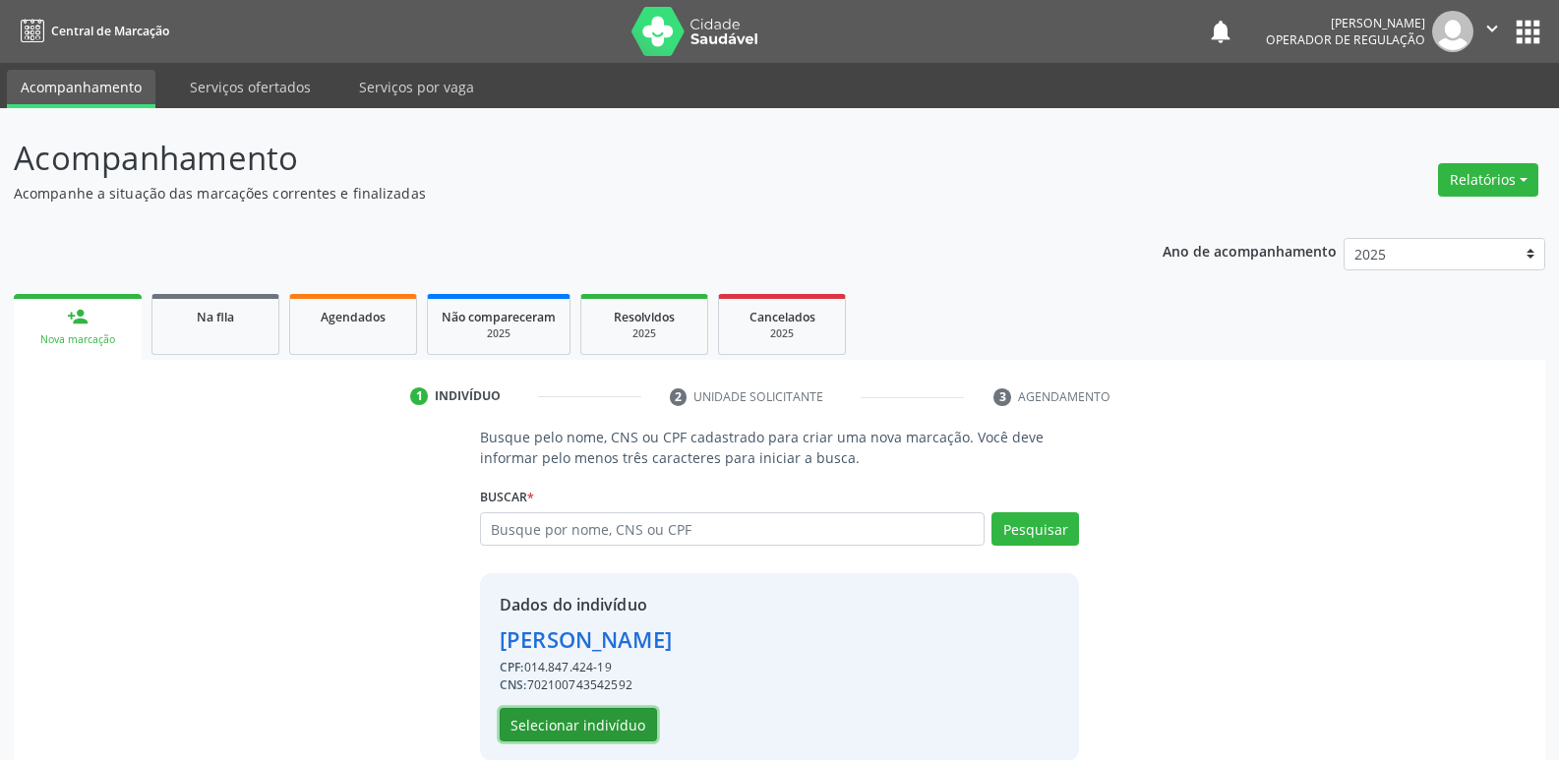
click at [580, 720] on button "Selecionar indivíduo" at bounding box center [578, 724] width 157 height 33
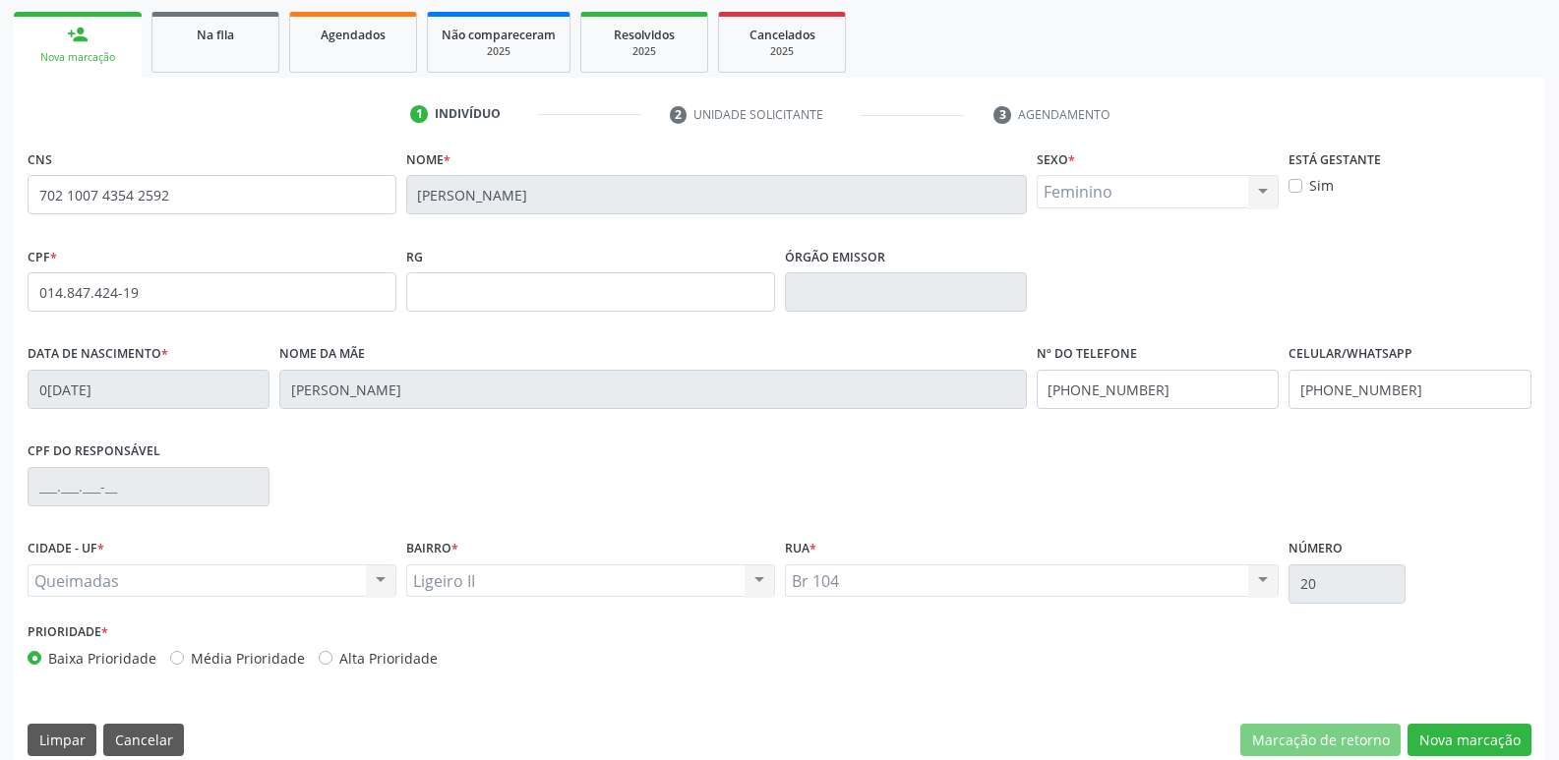
scroll to position [306, 0]
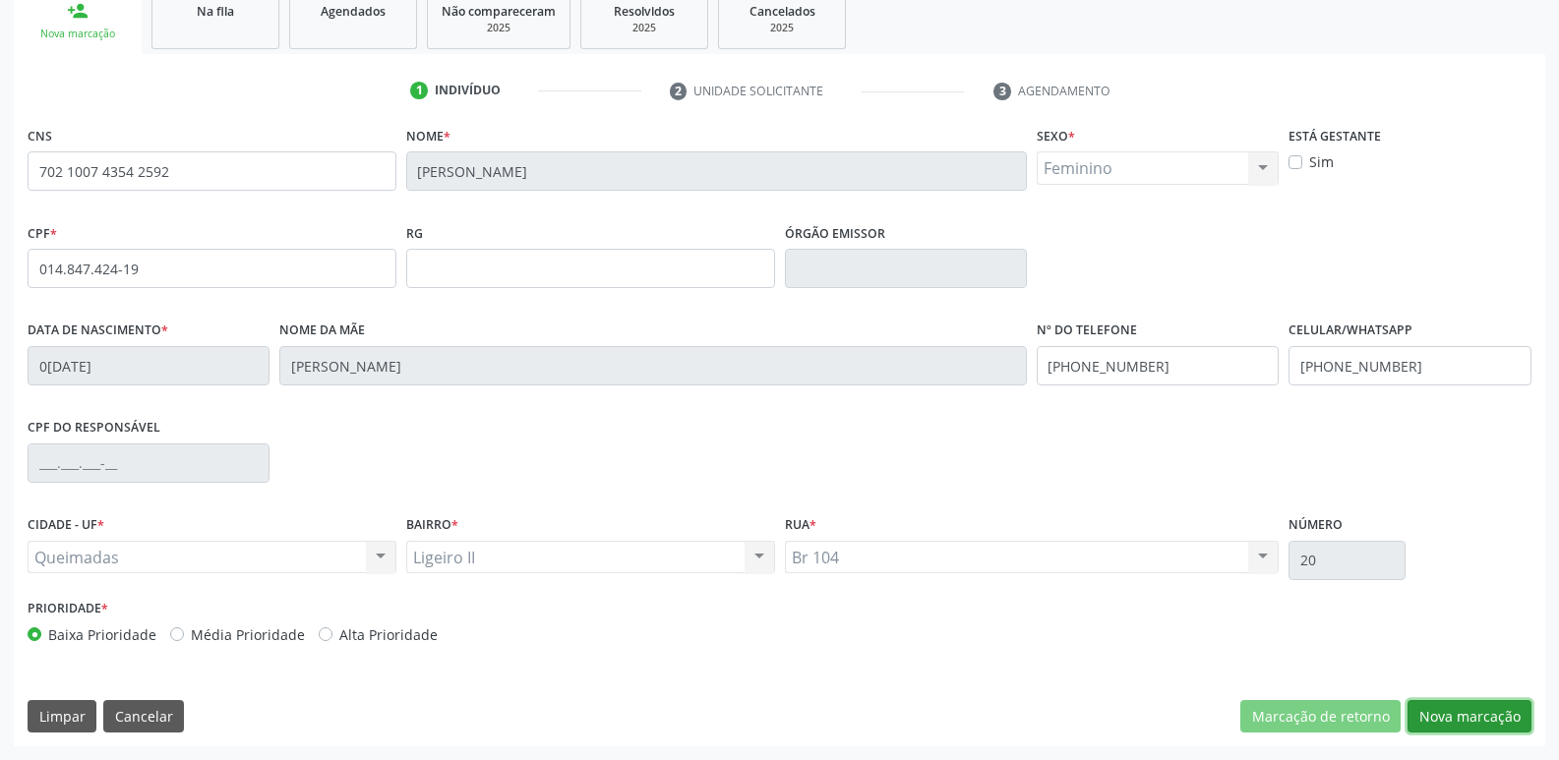
click at [1448, 709] on button "Nova marcação" at bounding box center [1469, 716] width 124 height 33
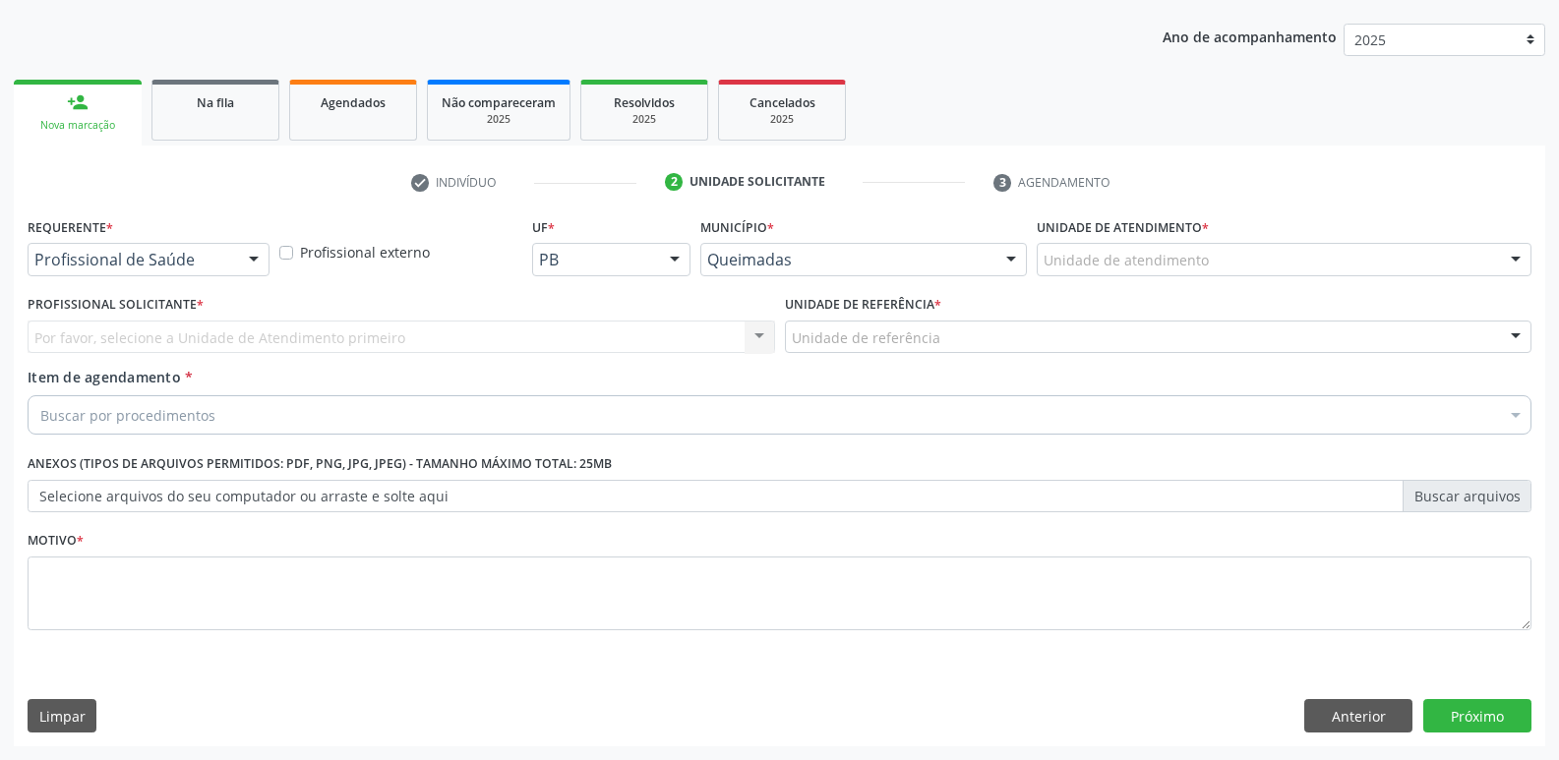
scroll to position [214, 0]
drag, startPoint x: 153, startPoint y: 250, endPoint x: 189, endPoint y: 333, distance: 90.8
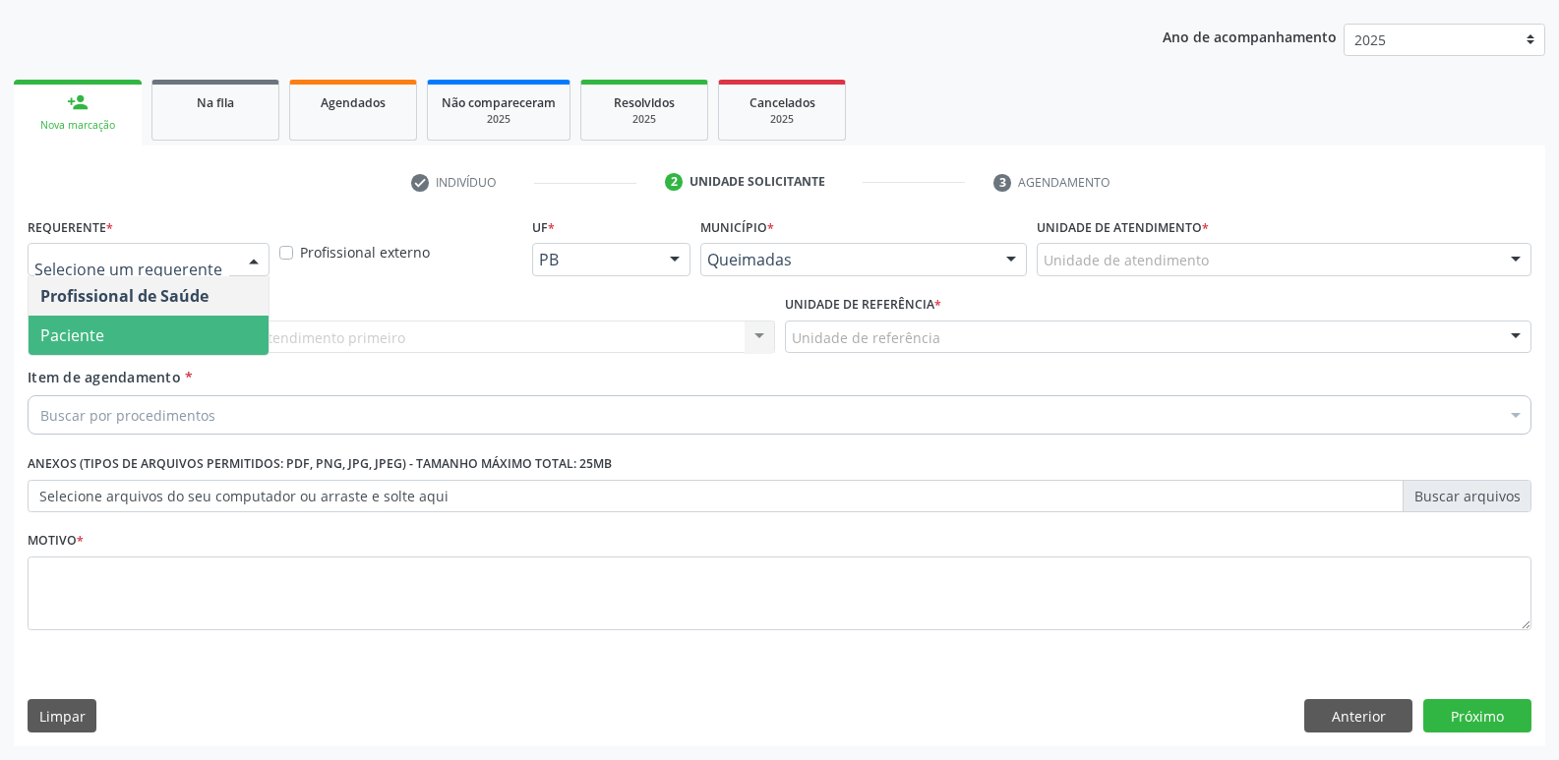
drag, startPoint x: 190, startPoint y: 337, endPoint x: 205, endPoint y: 330, distance: 16.3
click at [189, 337] on span "Paciente" at bounding box center [149, 335] width 240 height 39
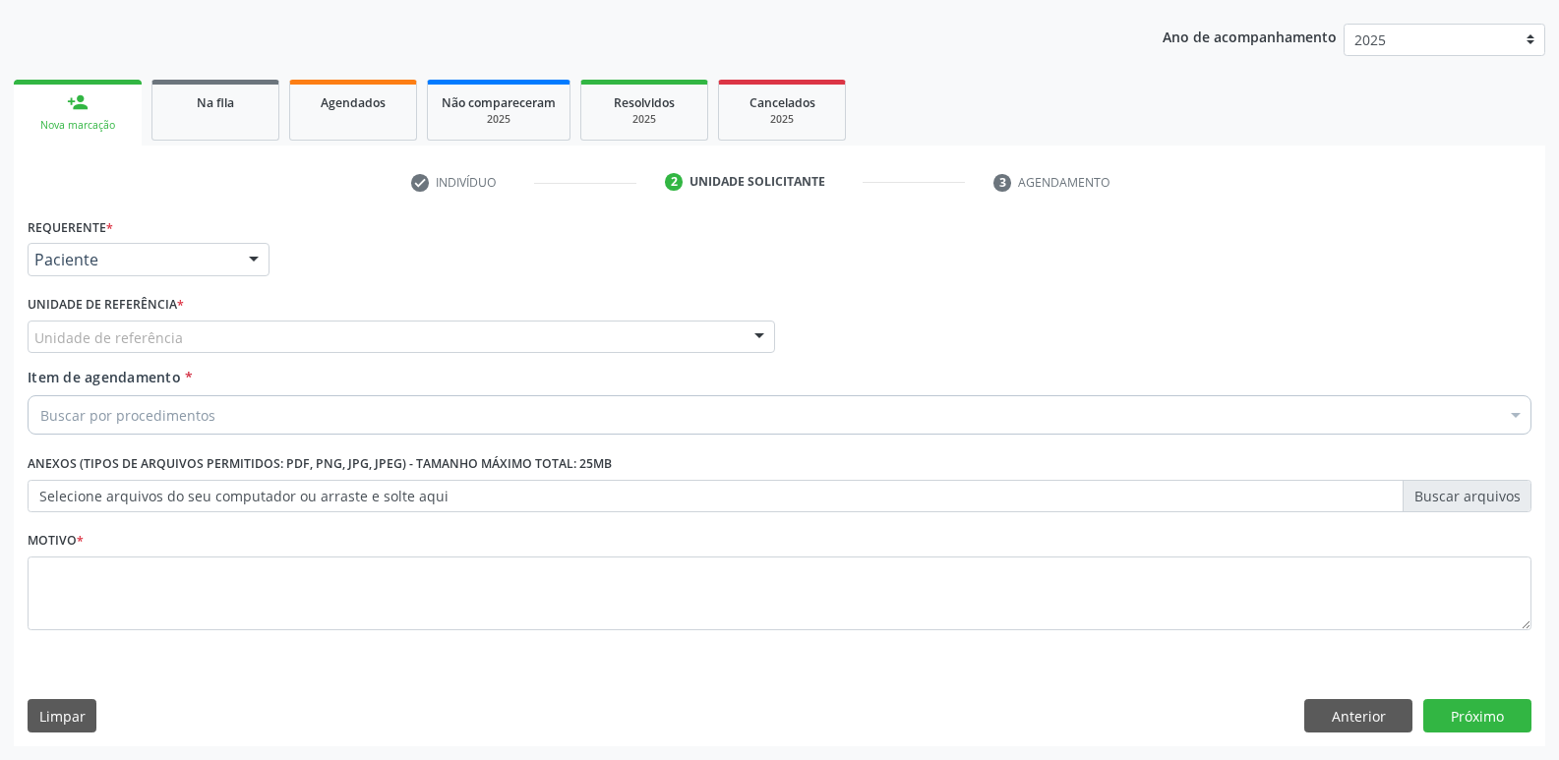
click at [209, 329] on div "Unidade de referência" at bounding box center [401, 337] width 747 height 33
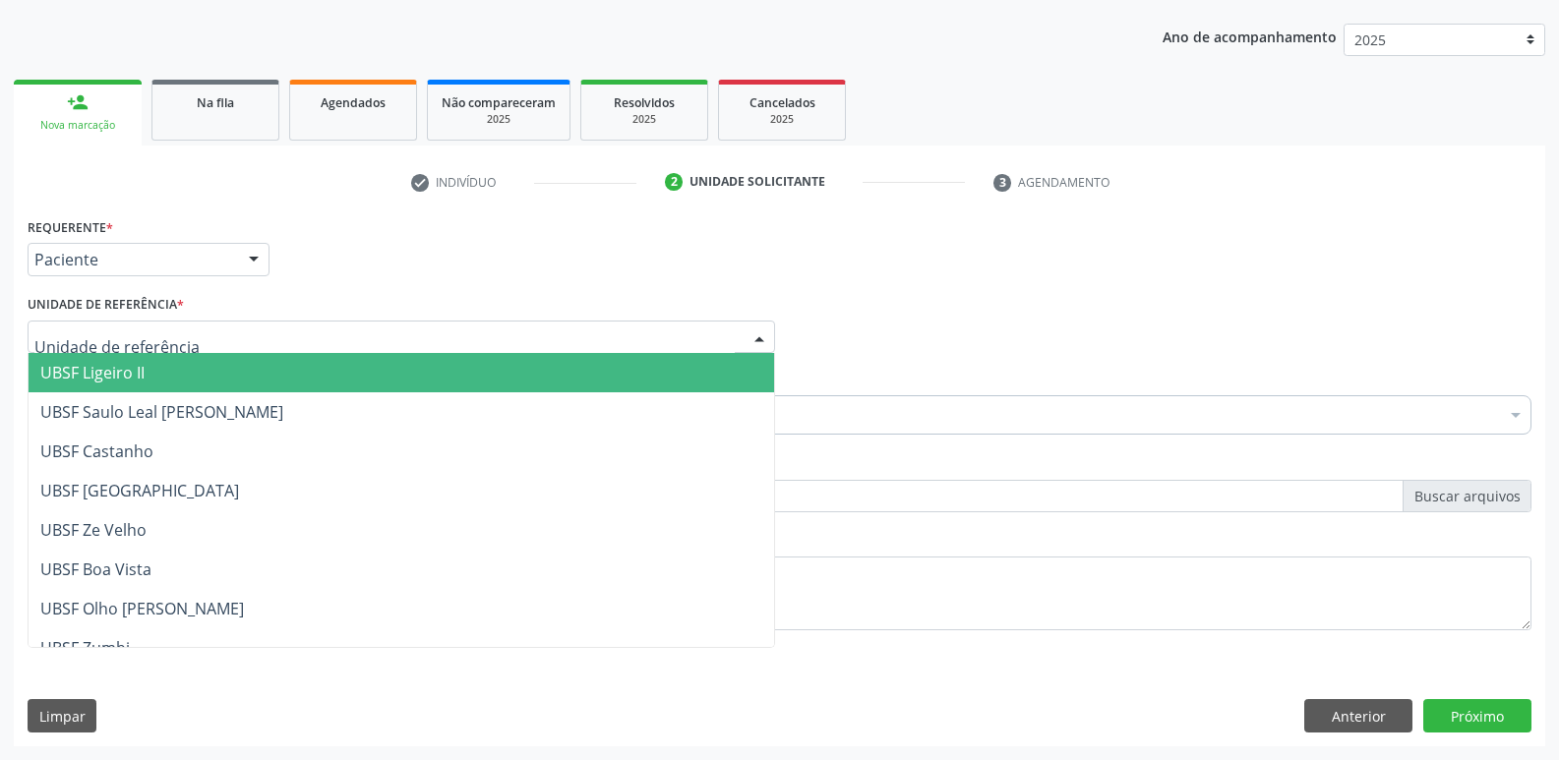
click at [189, 362] on span "UBSF Ligeiro II" at bounding box center [401, 372] width 745 height 39
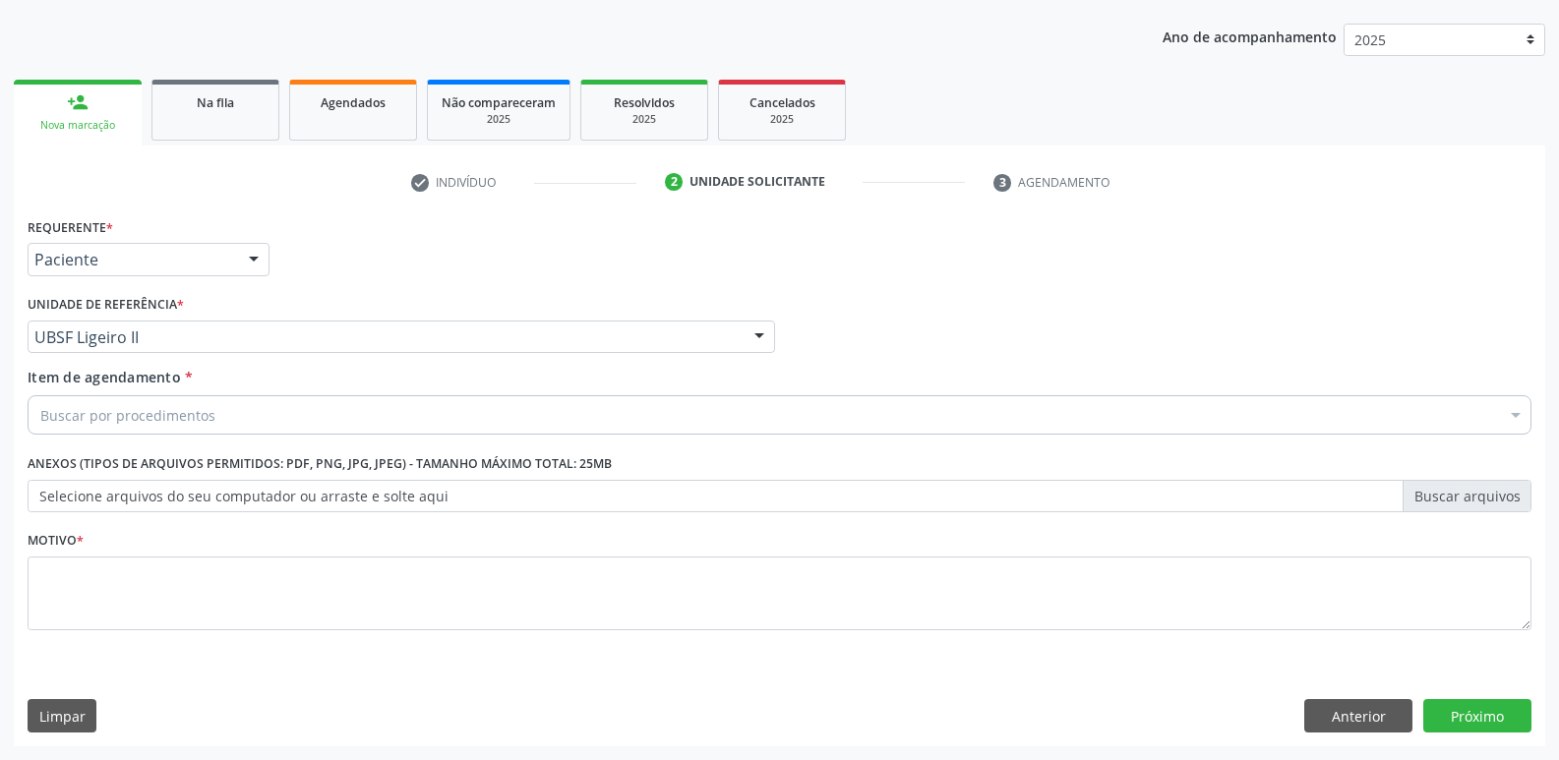
click at [168, 403] on div "Buscar por procedimentos" at bounding box center [780, 414] width 1504 height 39
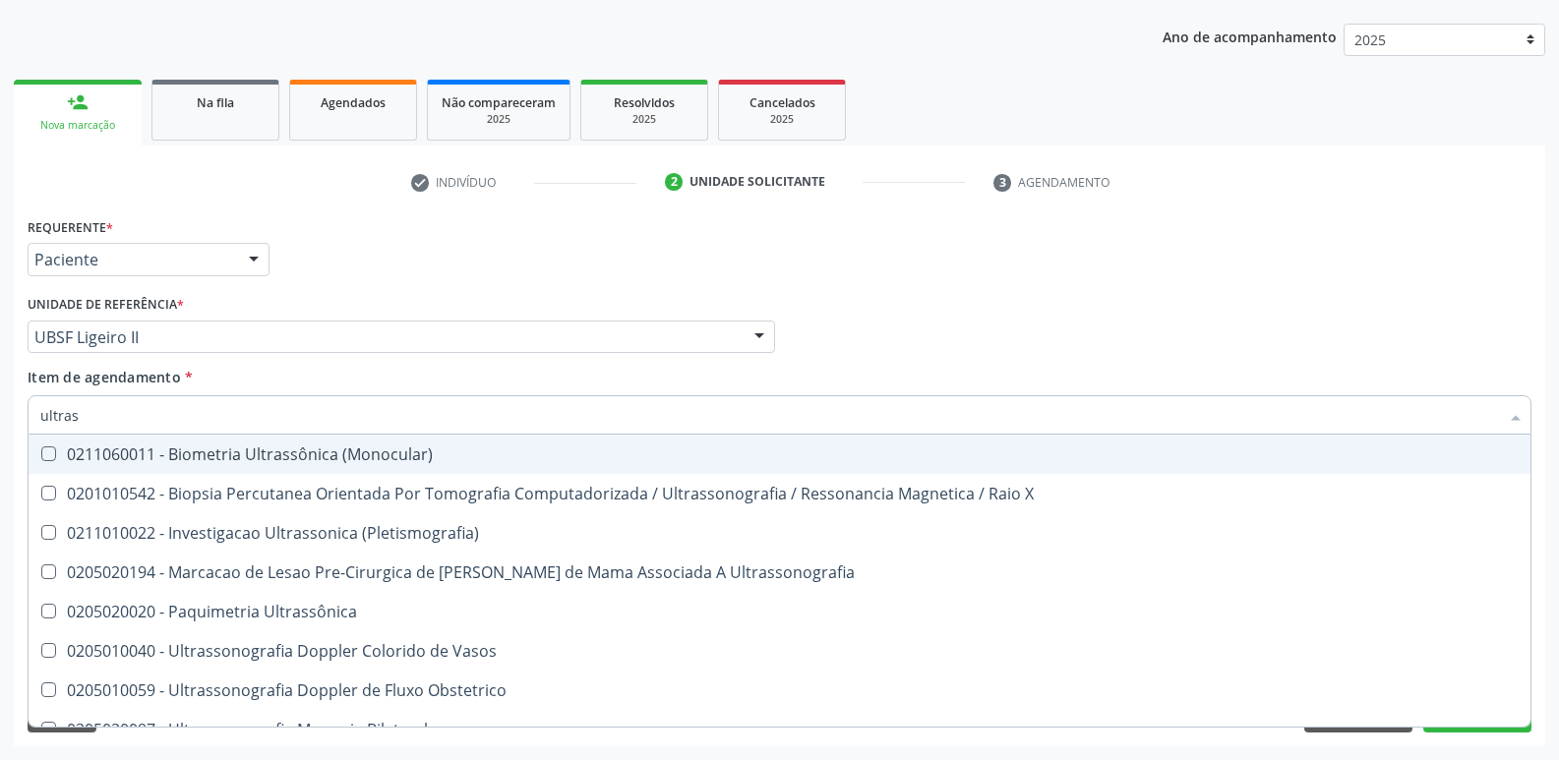
type input "ultrass"
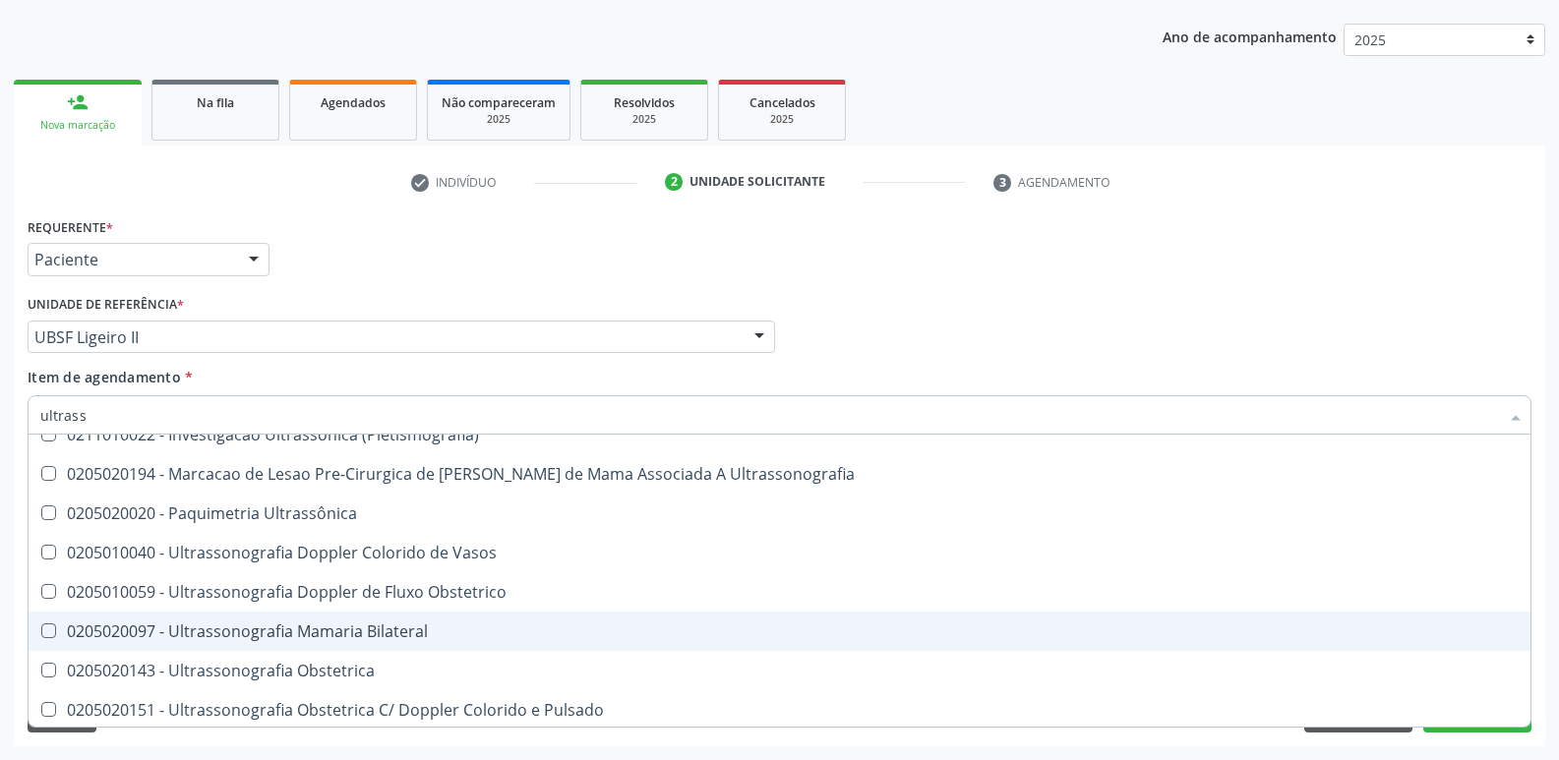
click at [314, 616] on span "0205020097 - Ultrassonografia Mamaria Bilateral" at bounding box center [780, 631] width 1502 height 39
checkbox Bilateral "true"
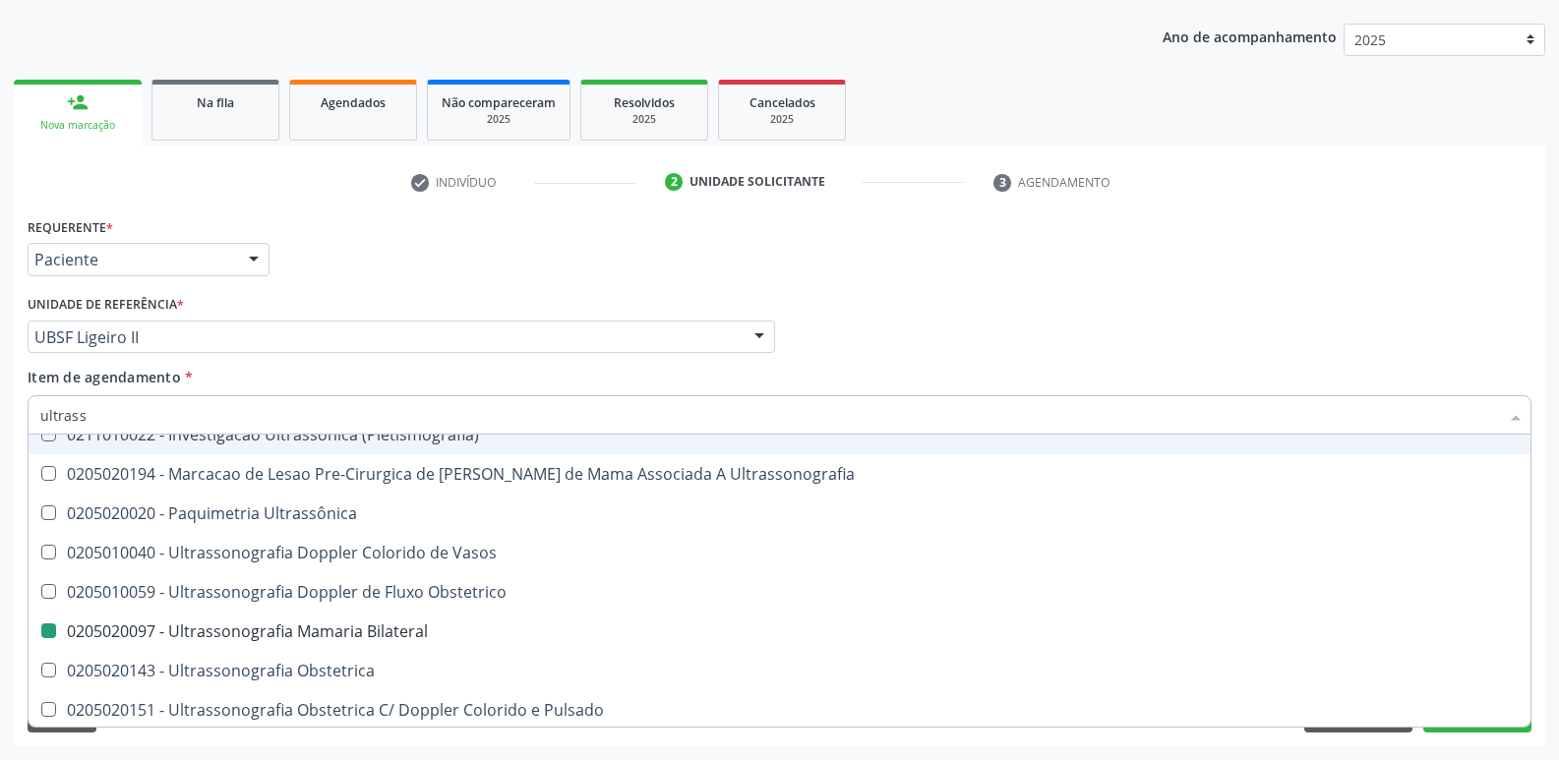
click at [467, 266] on div "Requerente * Paciente Profissional de Saúde Paciente Nenhum resultado encontrad…" at bounding box center [780, 250] width 1514 height 77
checkbox X "true"
checkbox Bilateral "false"
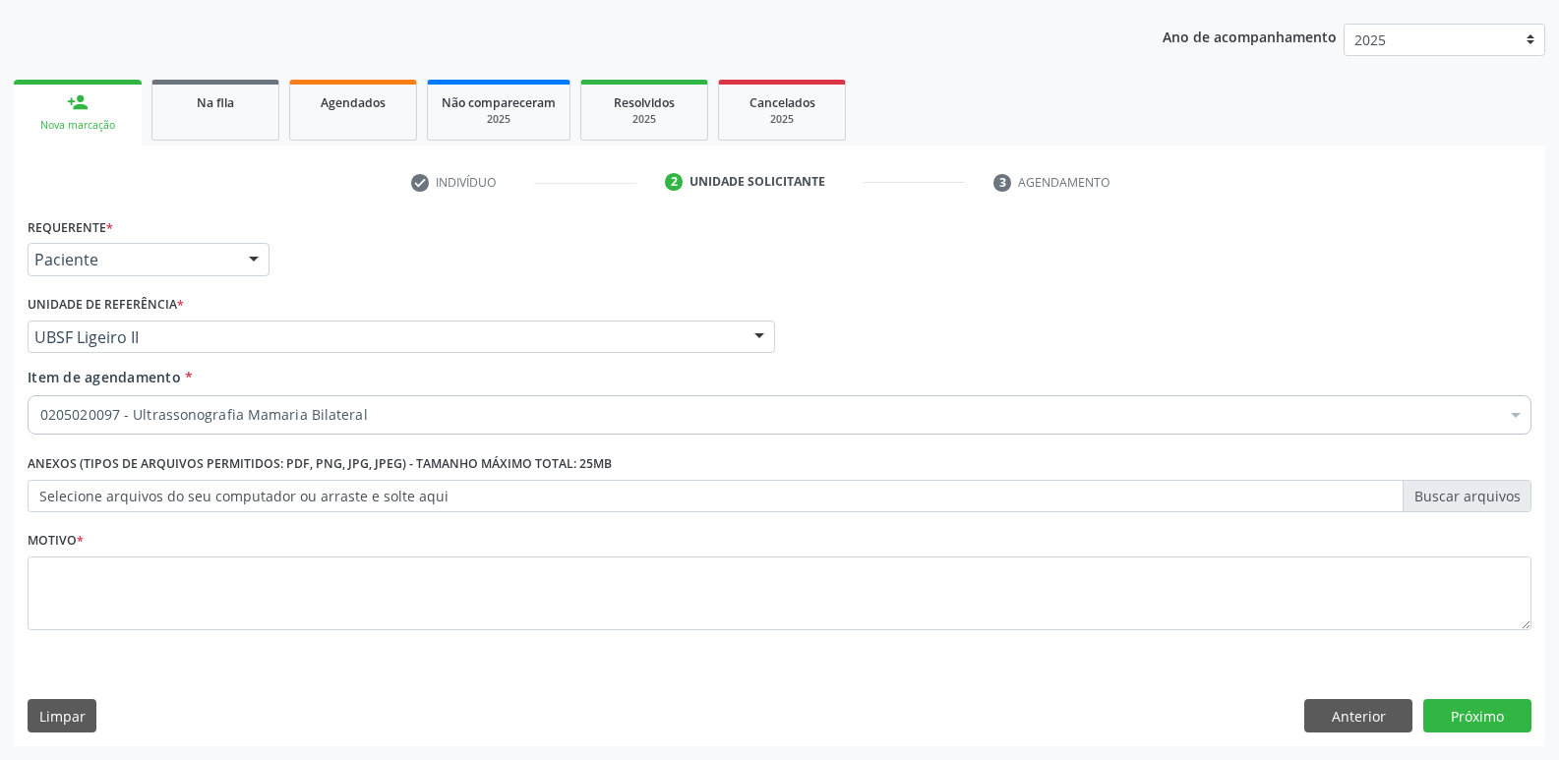
scroll to position [0, 0]
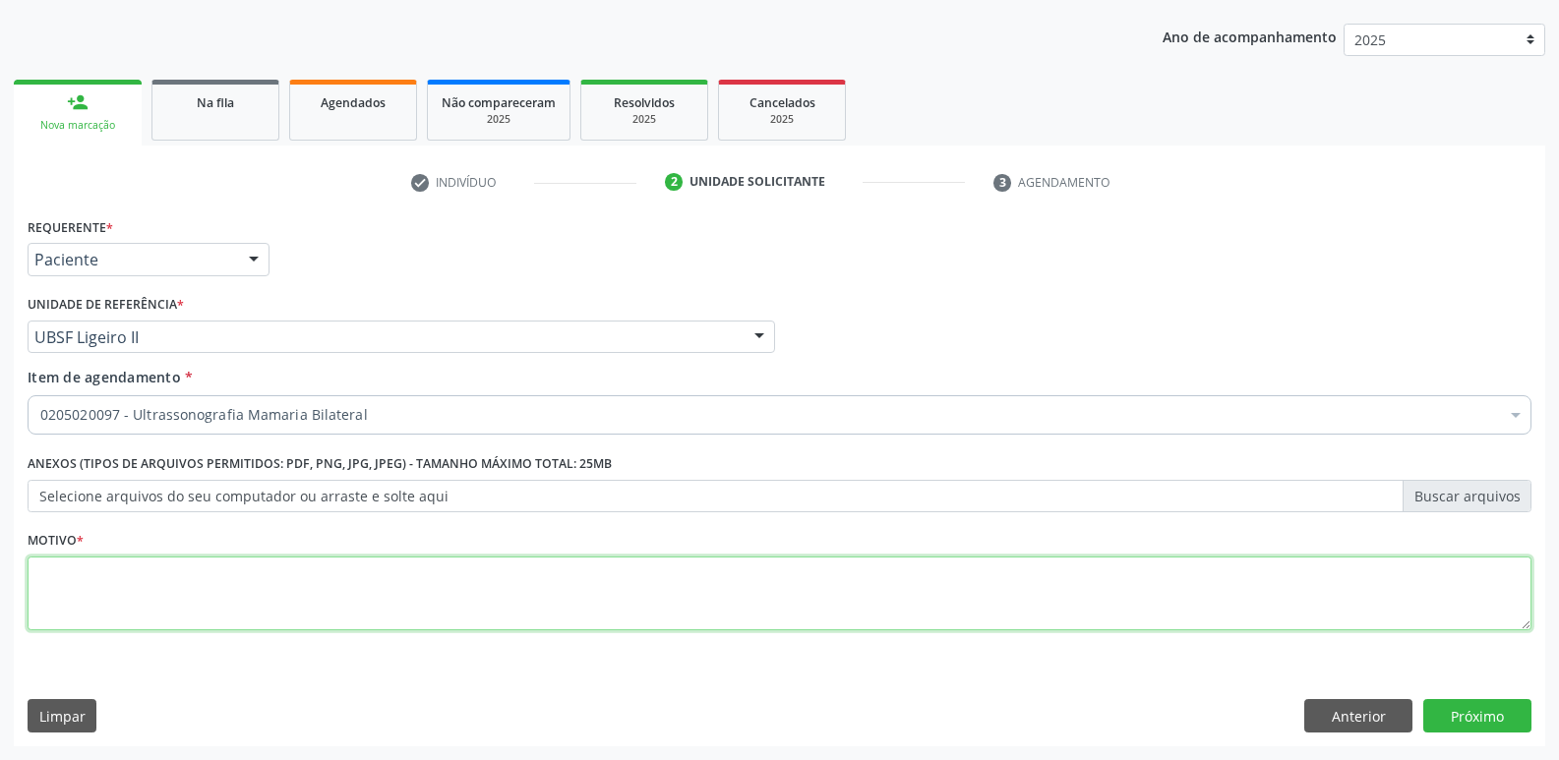
click at [239, 587] on textarea at bounding box center [780, 594] width 1504 height 75
paste textarea "avaliação"
type textarea "avaliação"
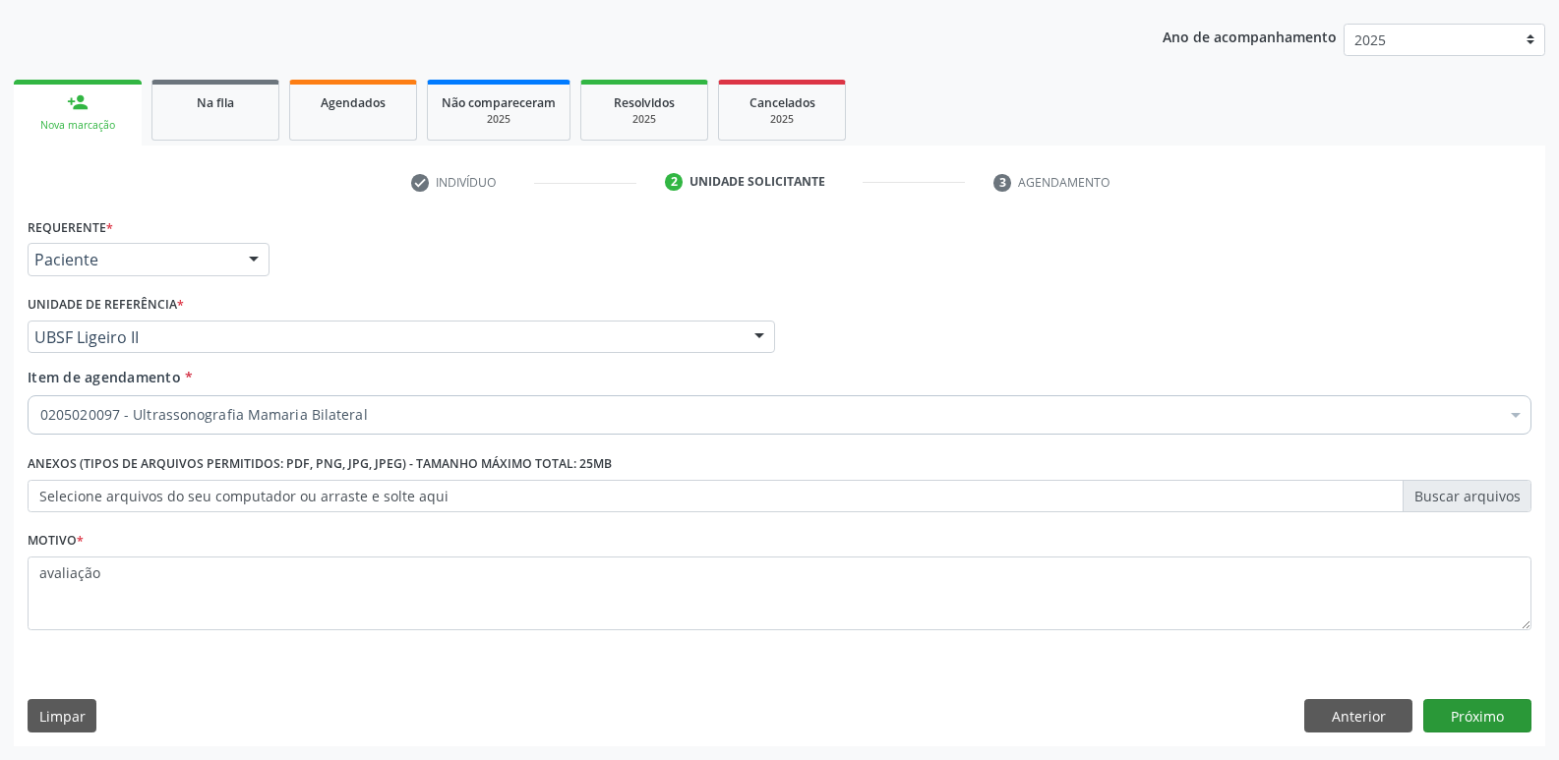
click at [1516, 734] on div "Requerente * Paciente Profissional de Saúde Paciente Nenhum resultado encontrad…" at bounding box center [779, 479] width 1531 height 534
click at [1513, 728] on button "Próximo" at bounding box center [1477, 715] width 108 height 33
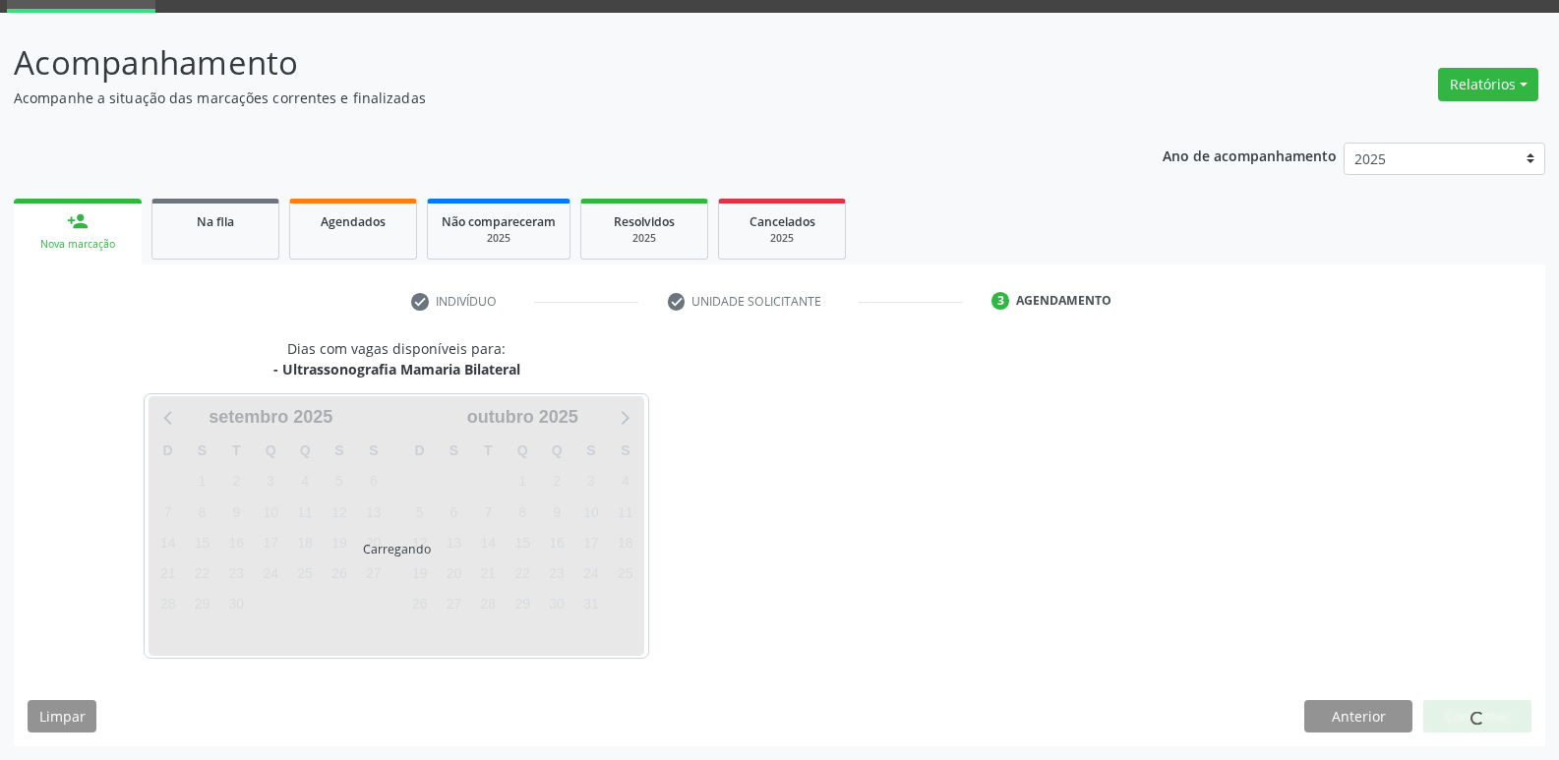
scroll to position [95, 0]
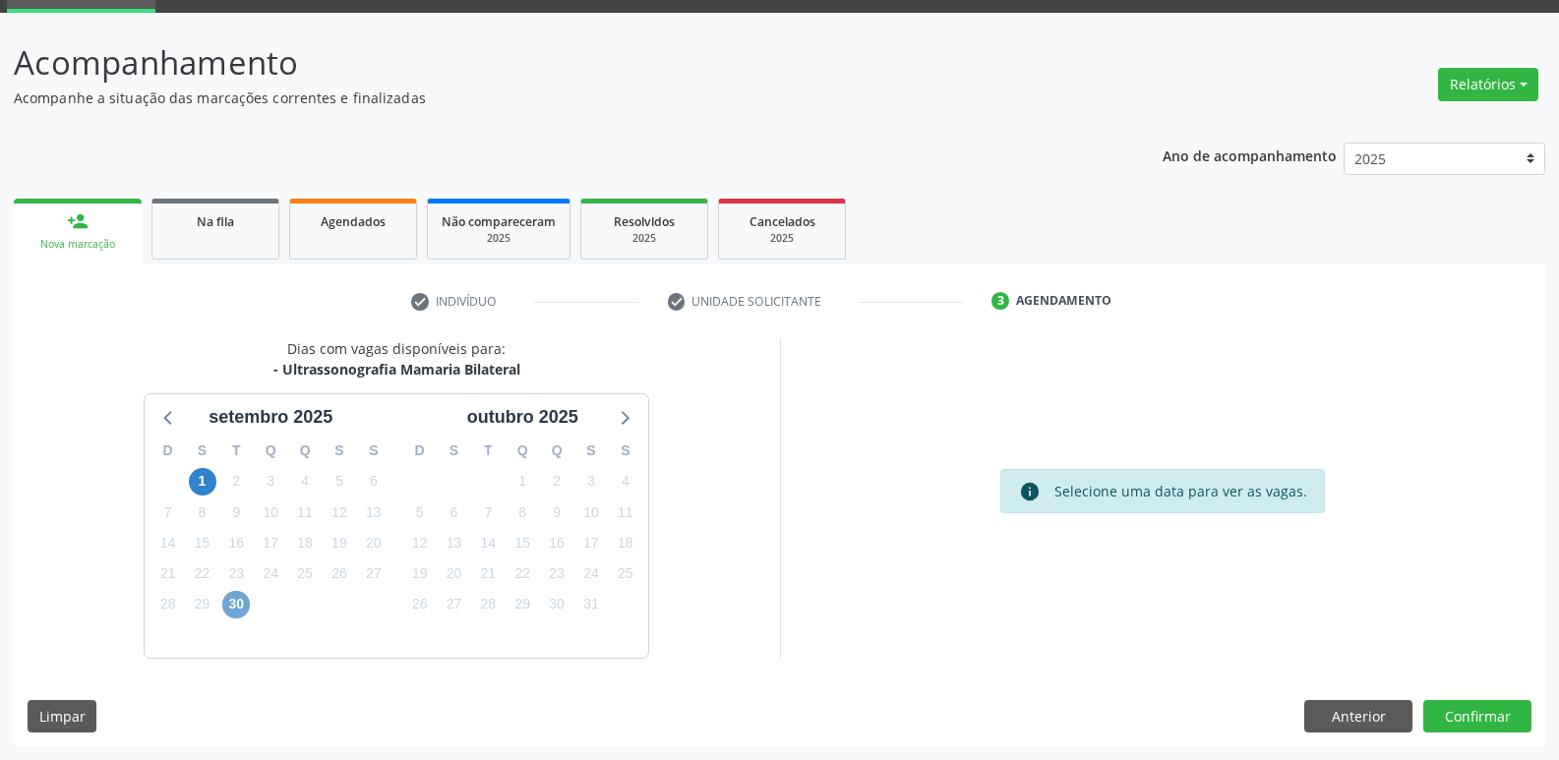
click at [244, 601] on span "30" at bounding box center [236, 605] width 28 height 28
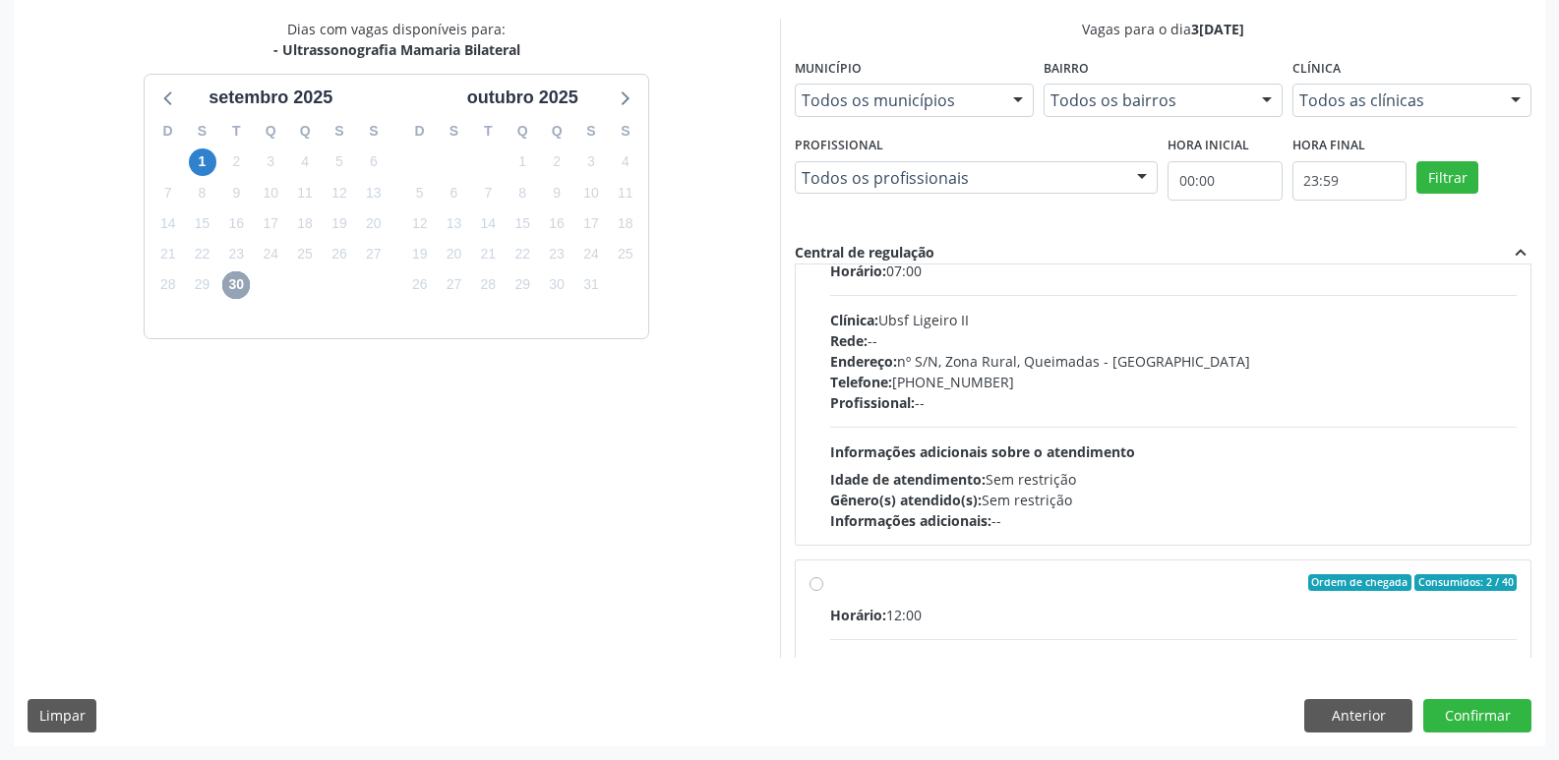
scroll to position [98, 0]
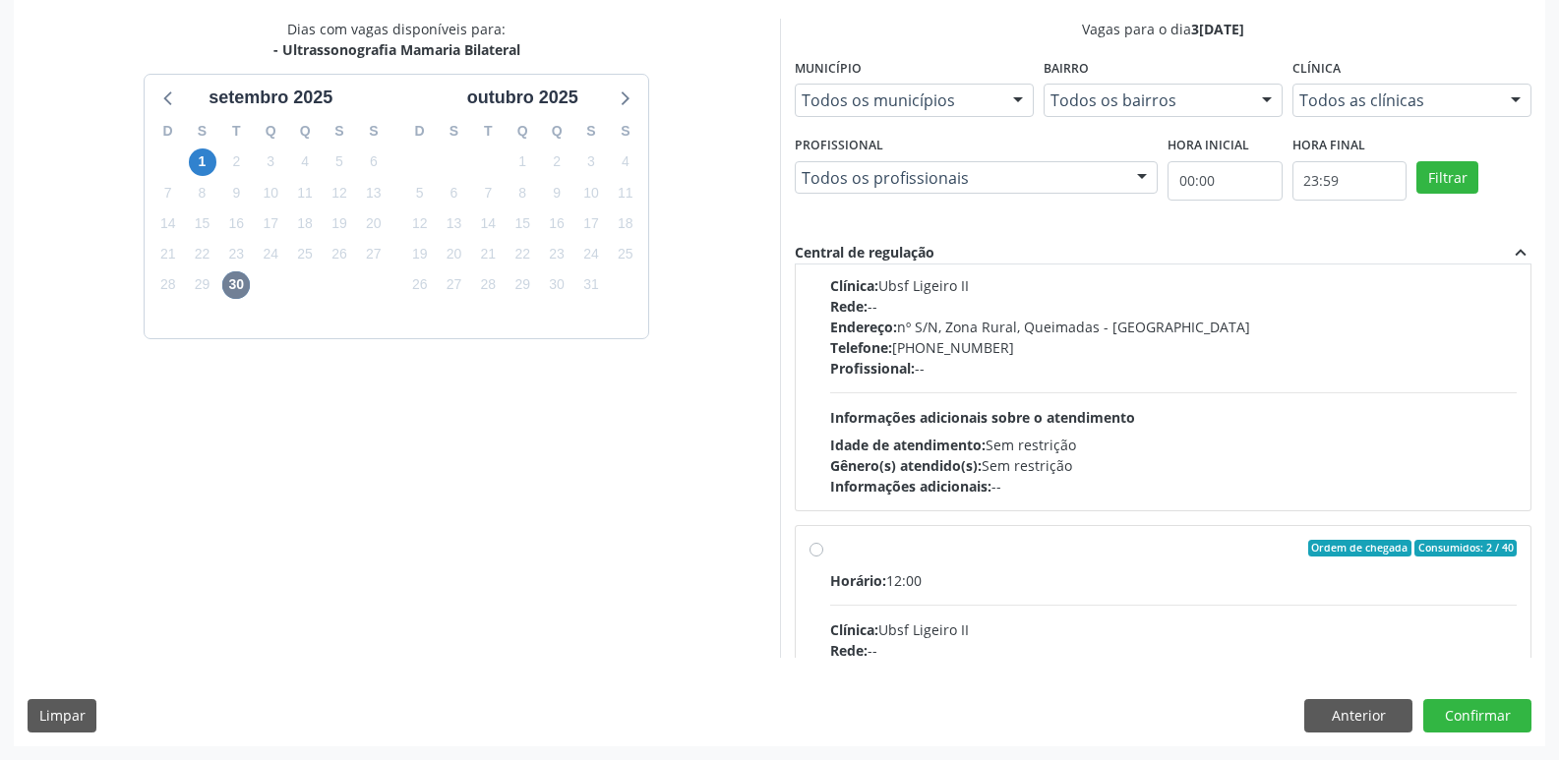
drag, startPoint x: 1223, startPoint y: 613, endPoint x: 1445, endPoint y: 726, distance: 248.5
click at [1223, 614] on div "Horário: 12:00 Clínica: Ubsf Ligeiro II Rede: -- Endereço: nº S/N, Zona Rural, …" at bounding box center [1173, 705] width 687 height 270
click at [823, 558] on input "Ordem de chegada Consumidos: 2 / 40 Horário: 12:00 Clínica: Ubsf Ligeiro II Red…" at bounding box center [816, 549] width 14 height 18
radio input "true"
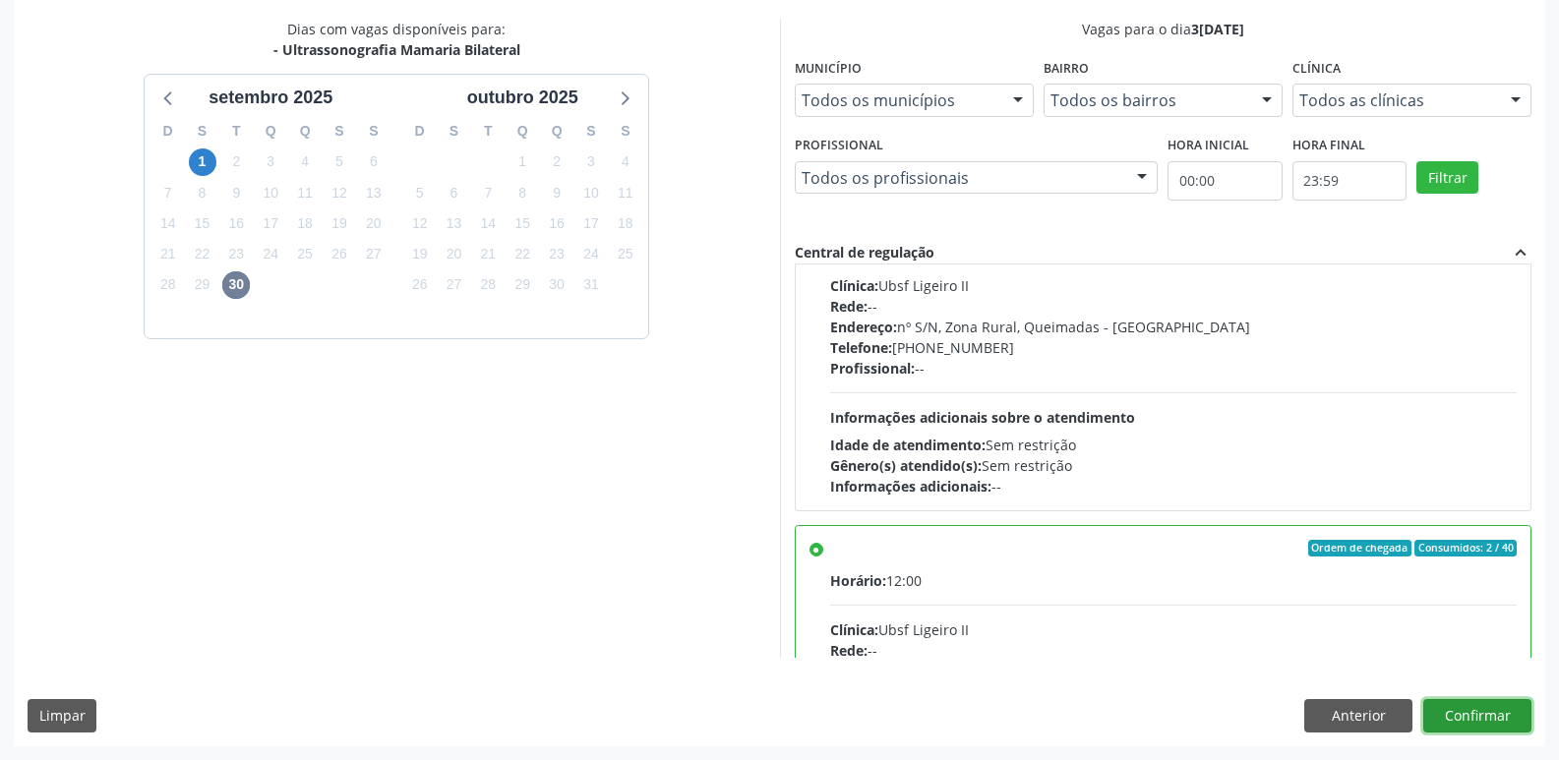
click at [1516, 726] on button "Confirmar" at bounding box center [1477, 715] width 108 height 33
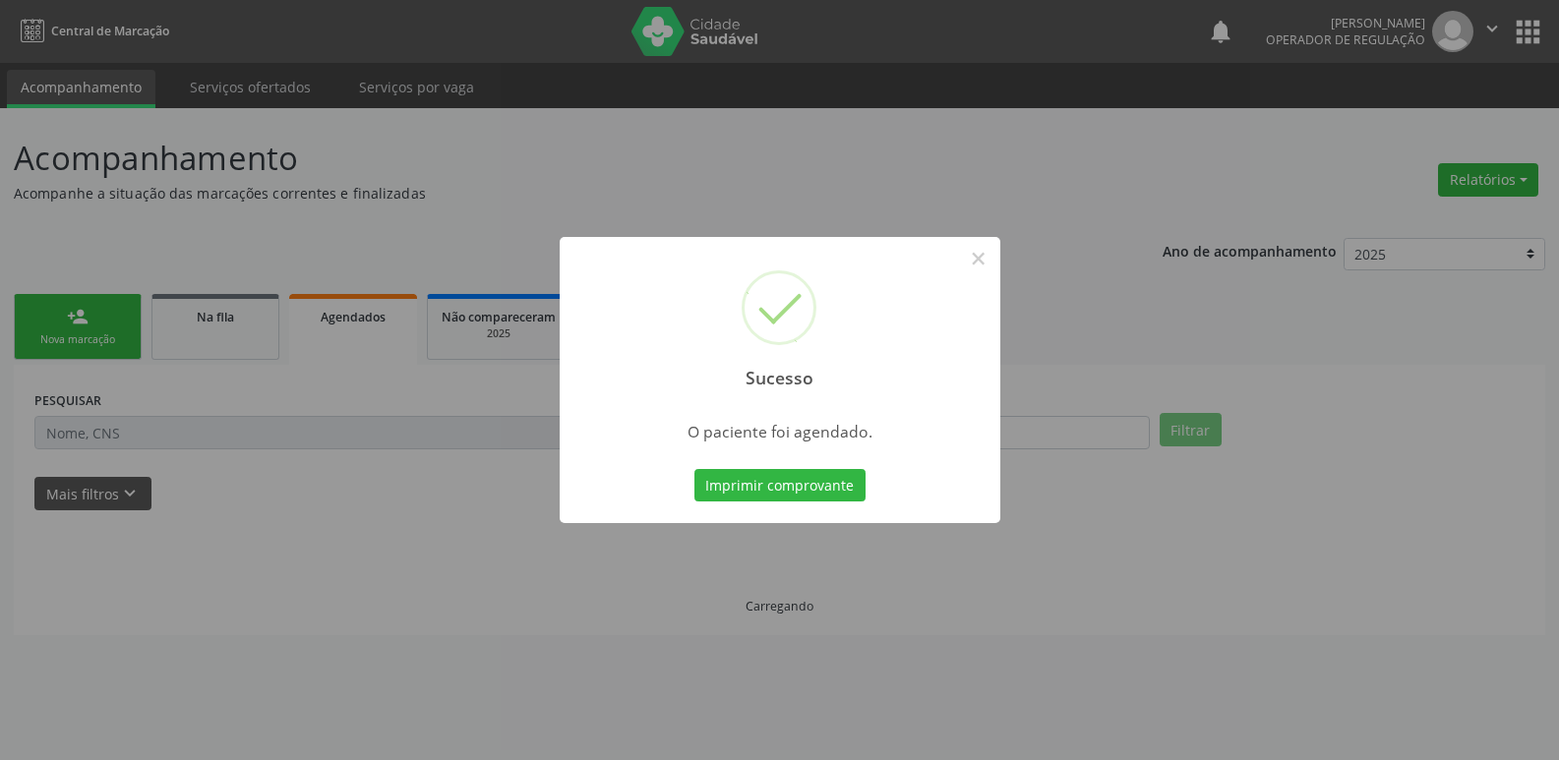
scroll to position [0, 0]
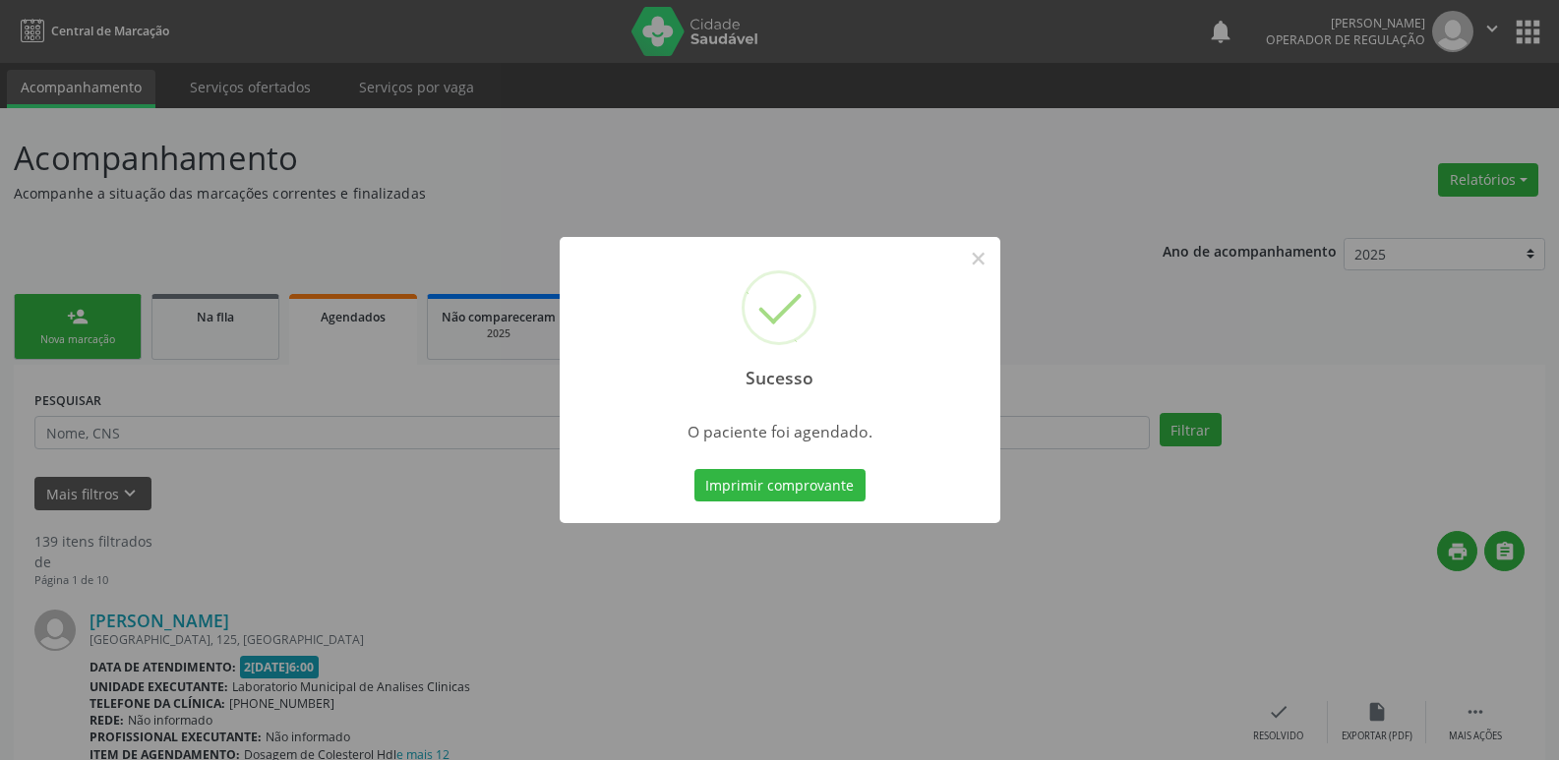
click at [694, 469] on button "Imprimir comprovante" at bounding box center [779, 485] width 171 height 33
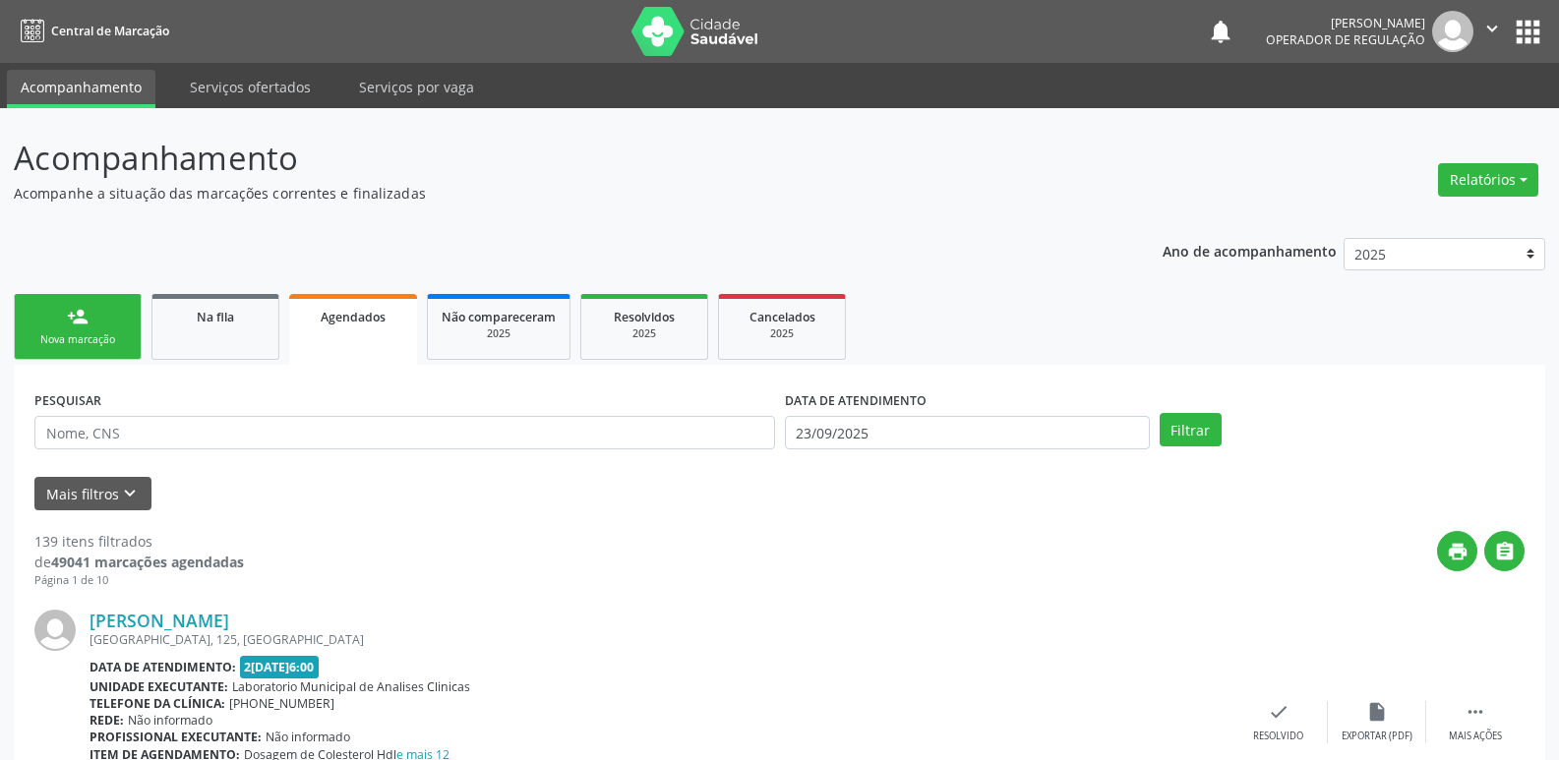
click at [89, 315] on link "person_add Nova marcação" at bounding box center [78, 327] width 128 height 66
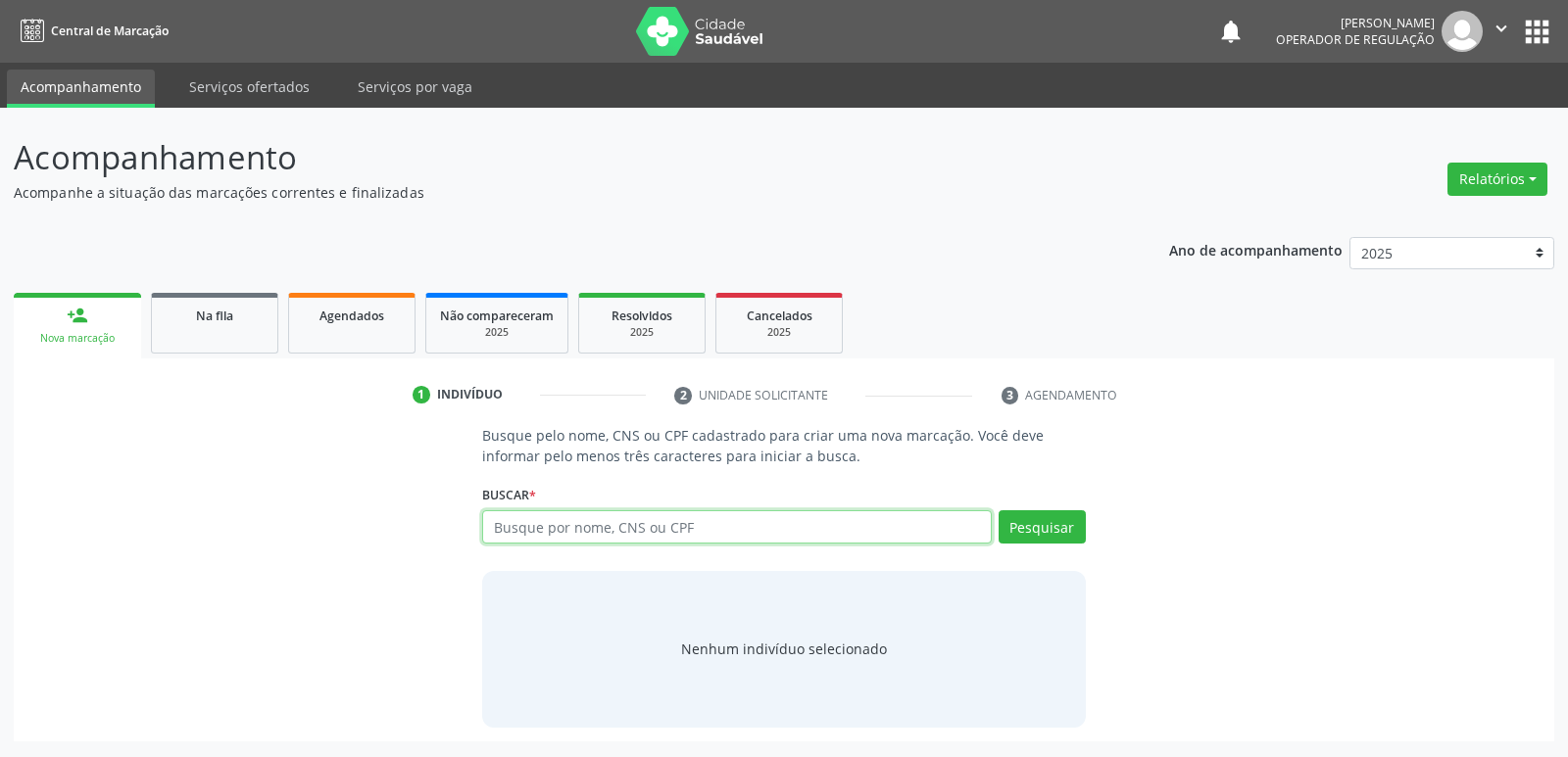
click at [655, 531] on input "text" at bounding box center [736, 526] width 508 height 33
type input "706900132361235"
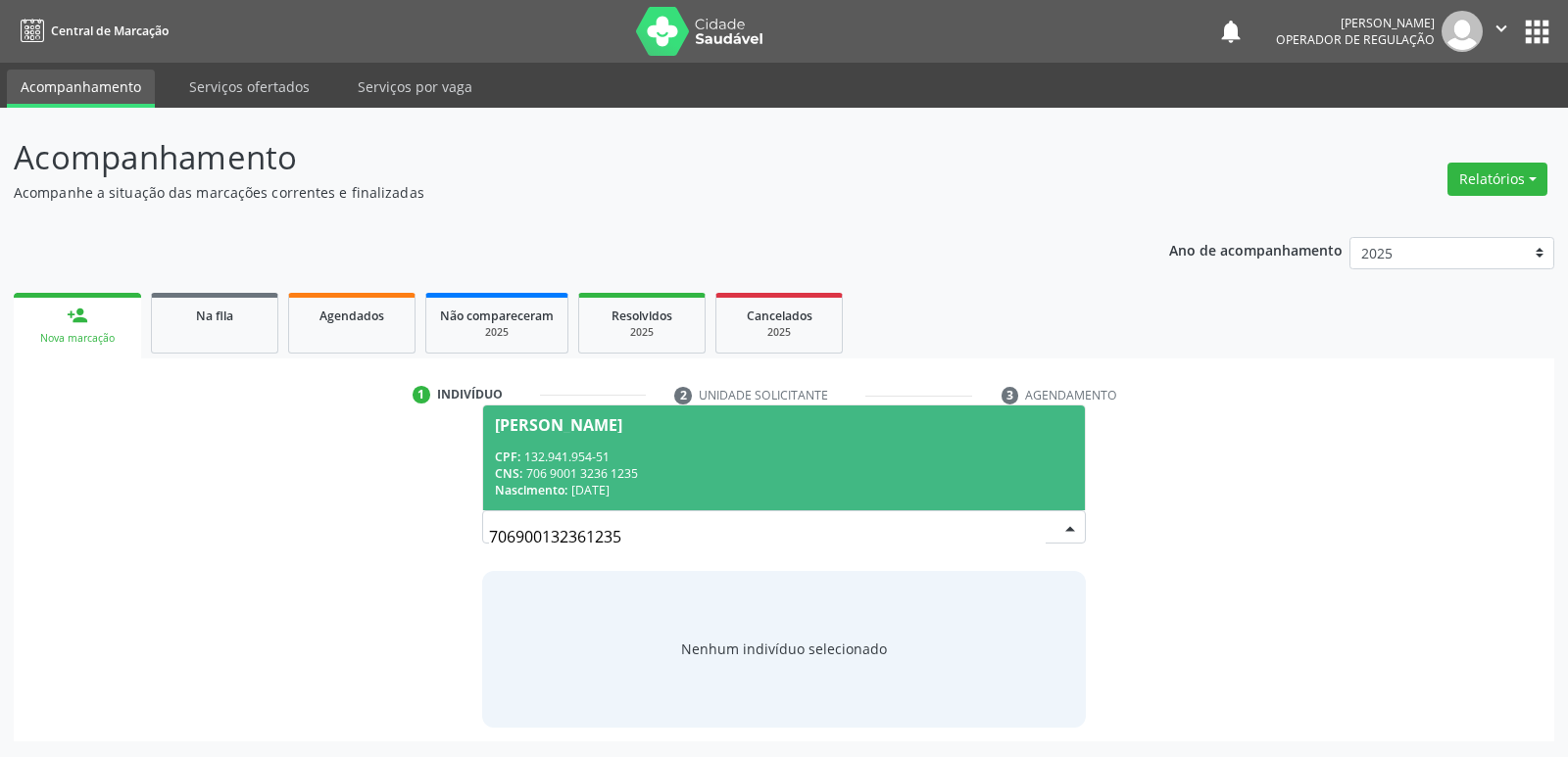
click at [660, 453] on div "CPF: 132.941.954-51" at bounding box center [783, 456] width 577 height 17
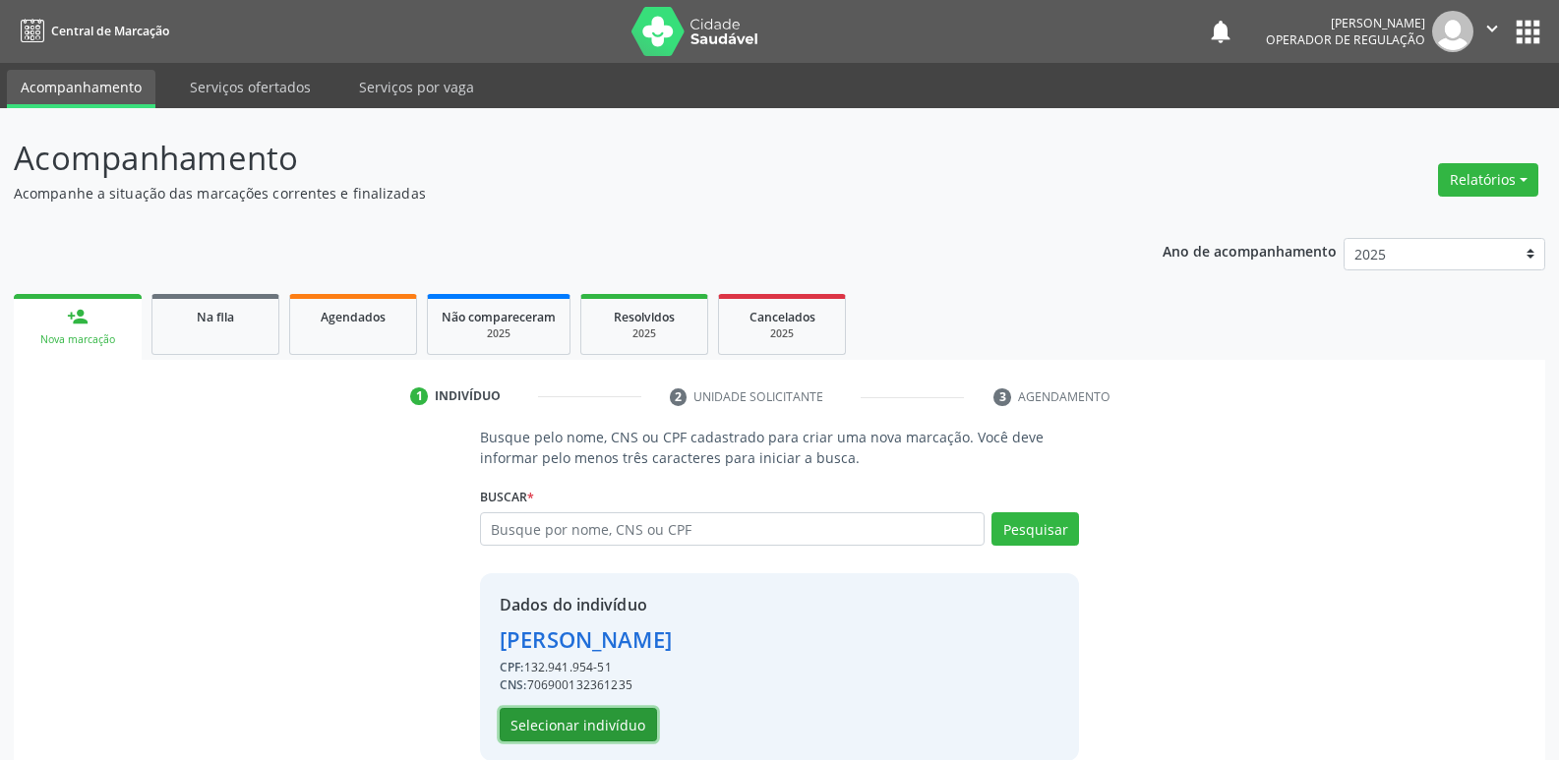
click at [573, 723] on button "Selecionar indivíduo" at bounding box center [578, 724] width 157 height 33
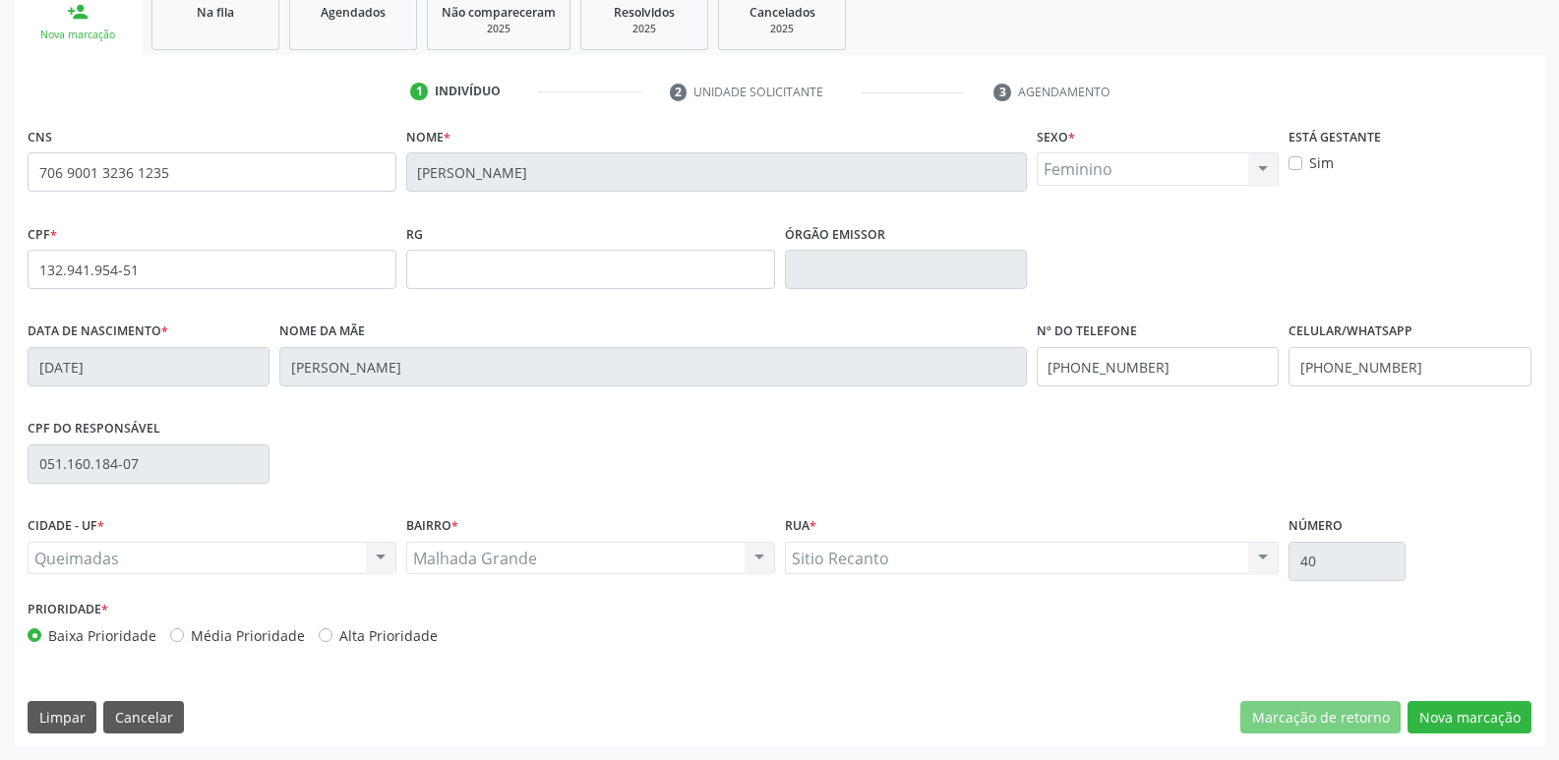
scroll to position [306, 0]
click at [1485, 717] on button "Nova marcação" at bounding box center [1469, 716] width 124 height 33
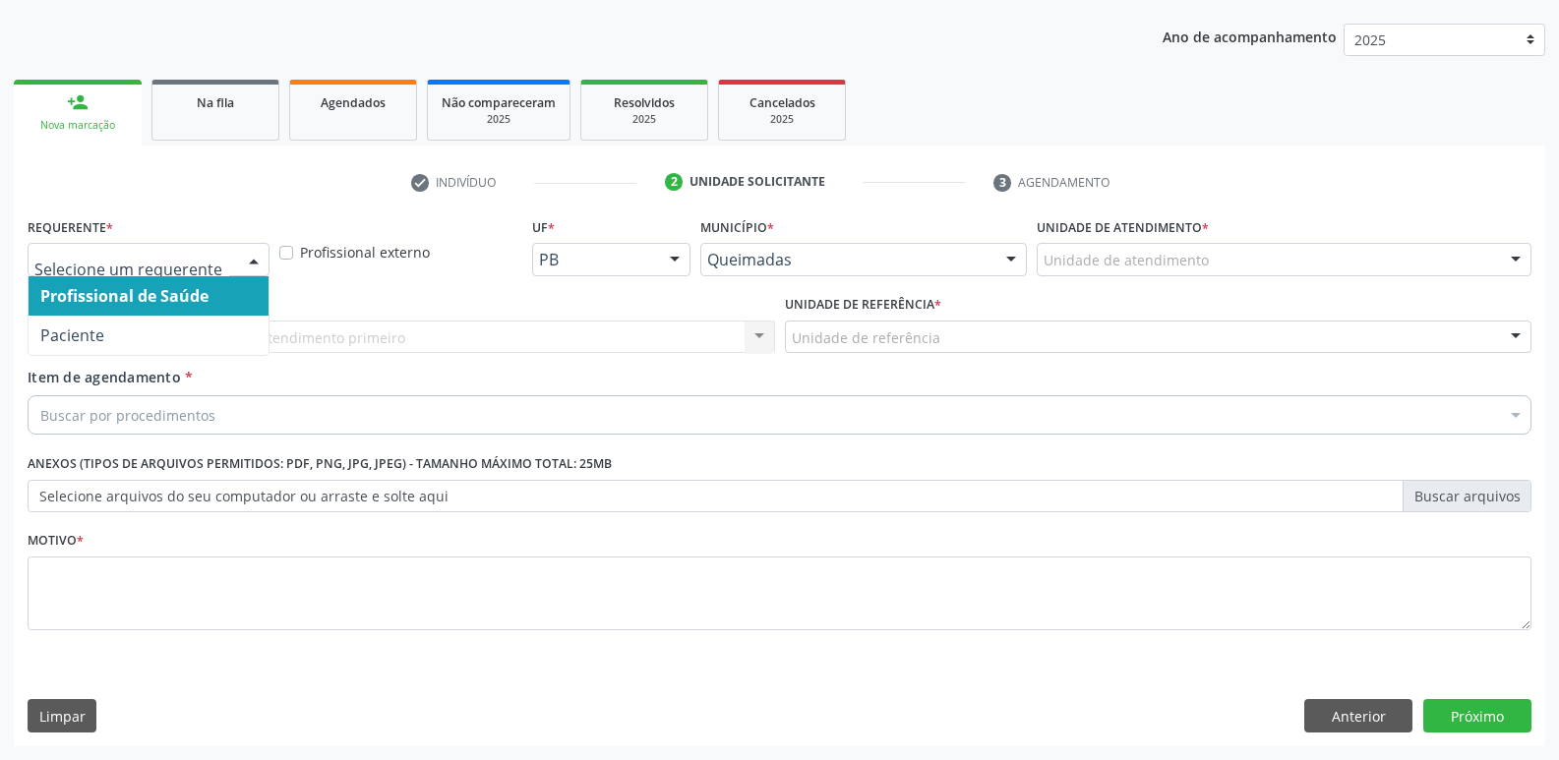
drag, startPoint x: 122, startPoint y: 250, endPoint x: 166, endPoint y: 373, distance: 130.7
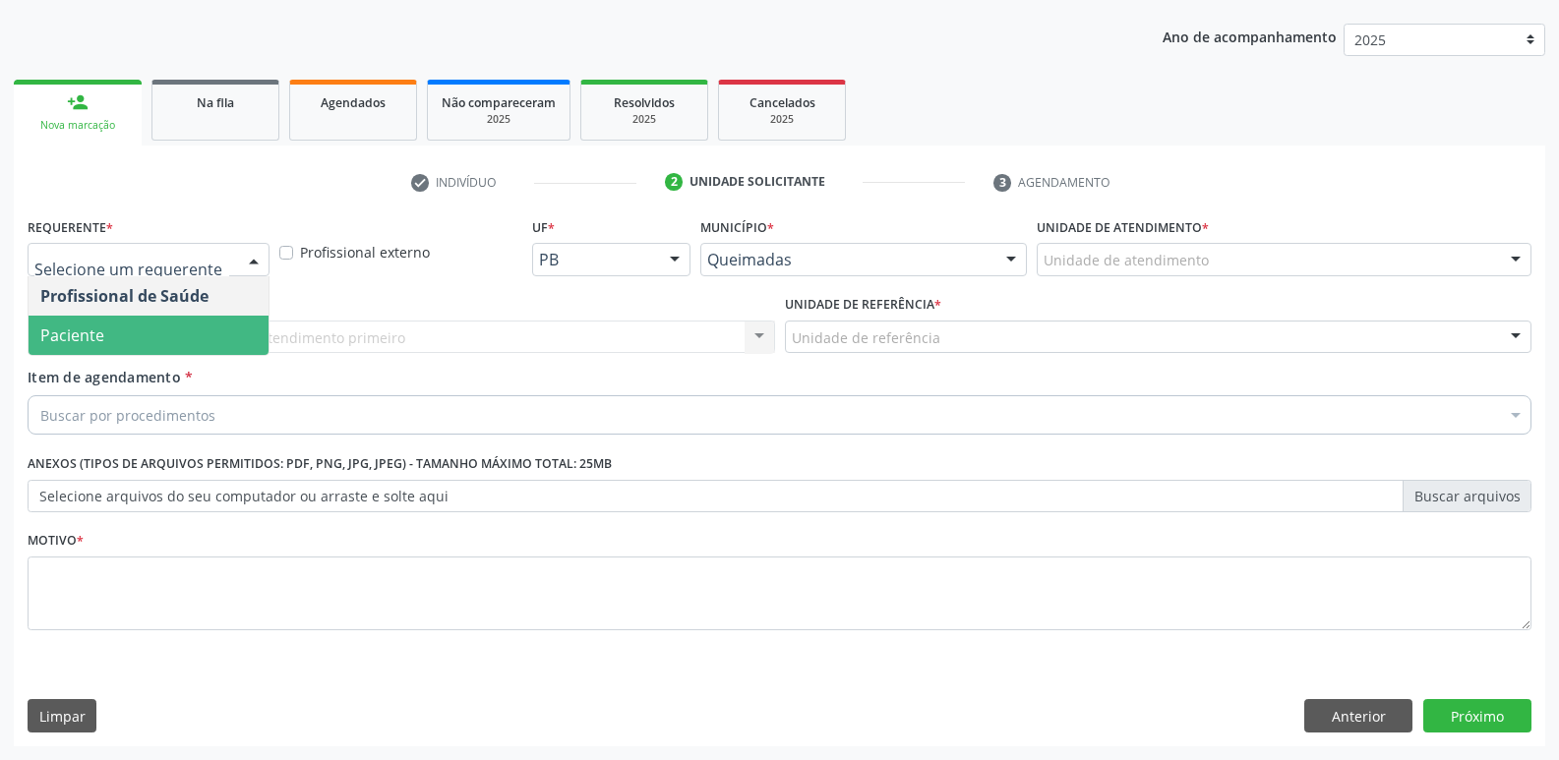
click at [153, 336] on span "Paciente" at bounding box center [149, 335] width 240 height 39
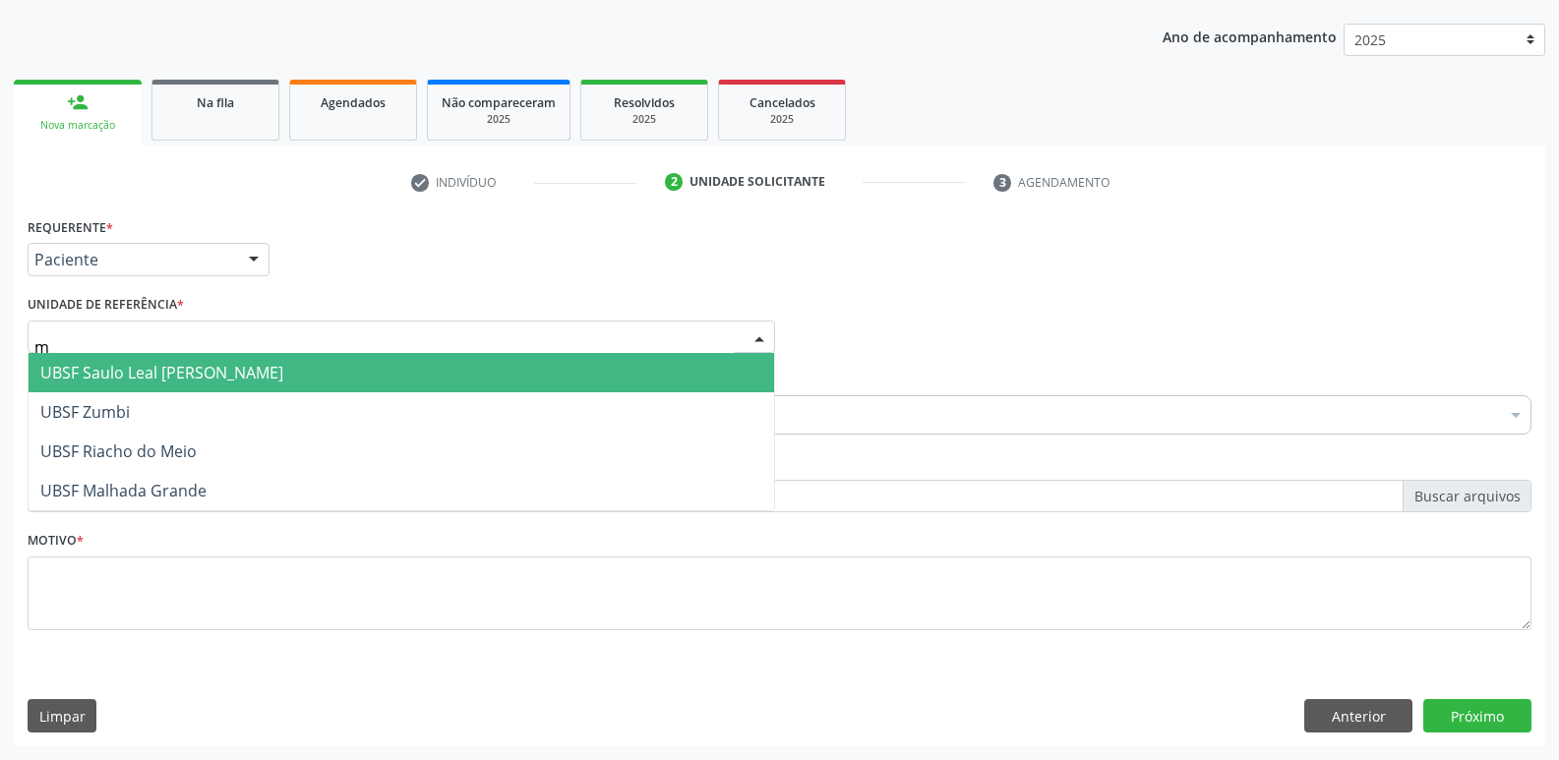
type input "ma"
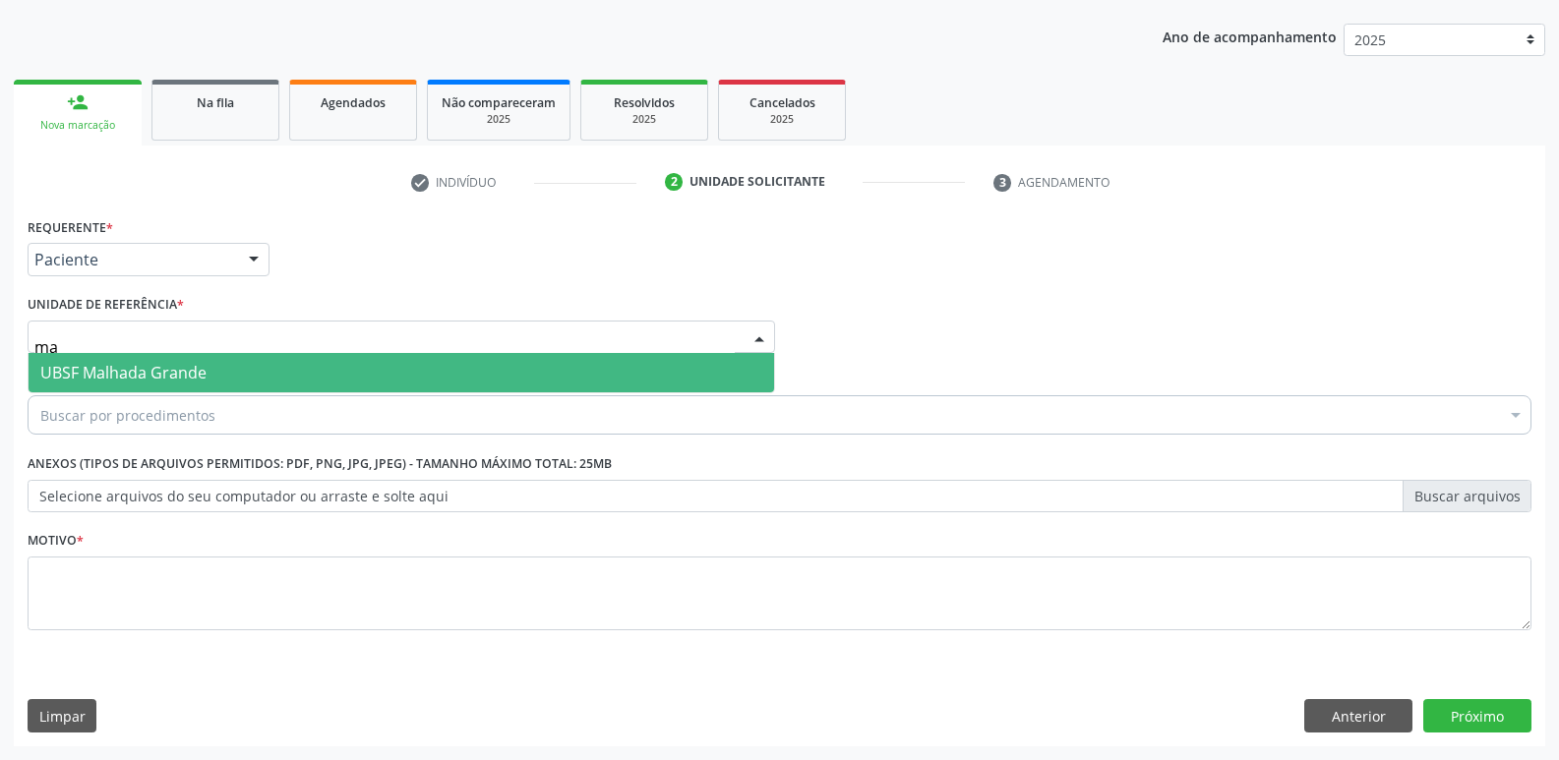
click at [156, 376] on span "UBSF Malhada Grande" at bounding box center [123, 373] width 166 height 22
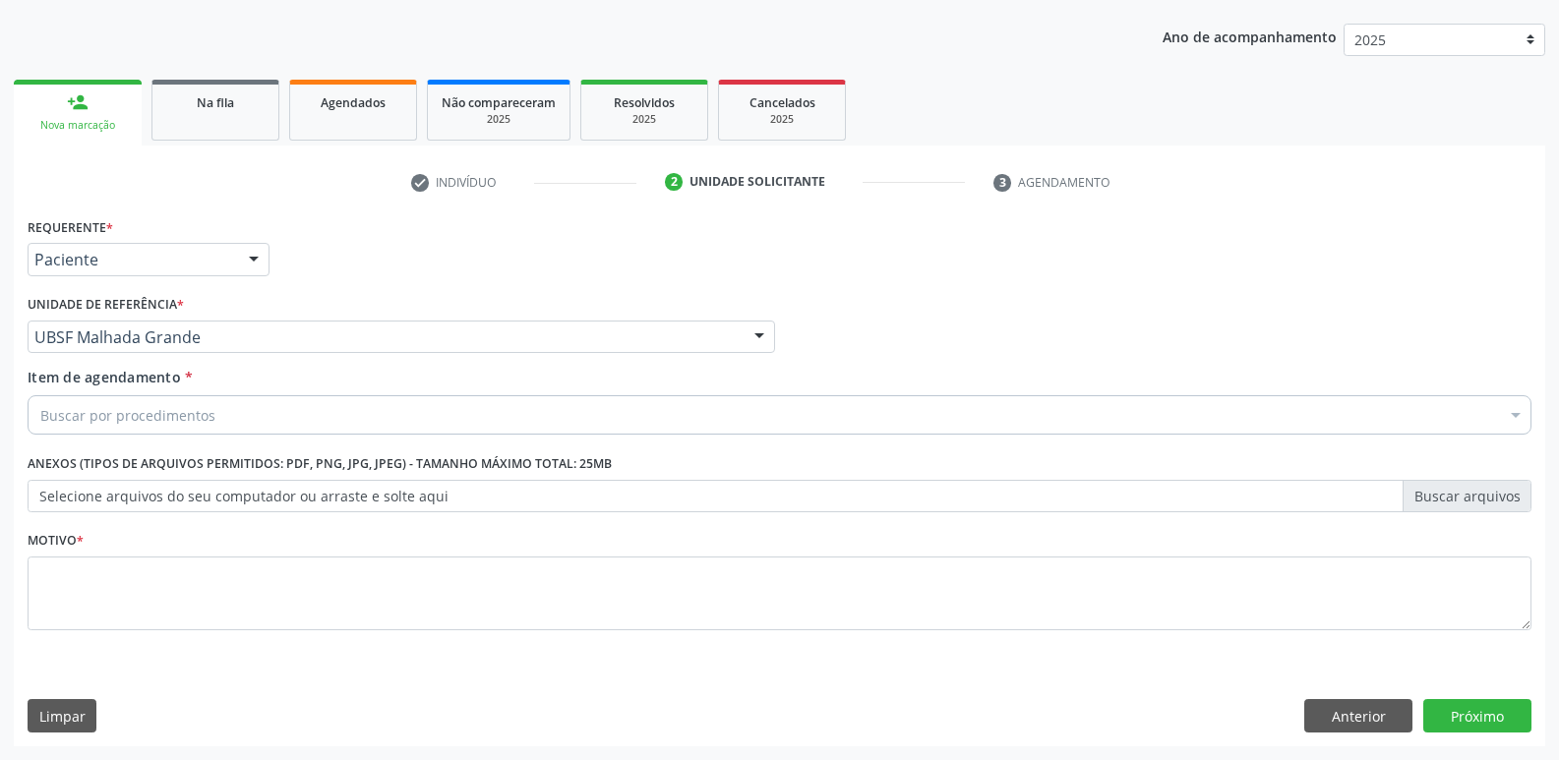
click at [152, 402] on div "Buscar por procedimentos" at bounding box center [780, 414] width 1504 height 39
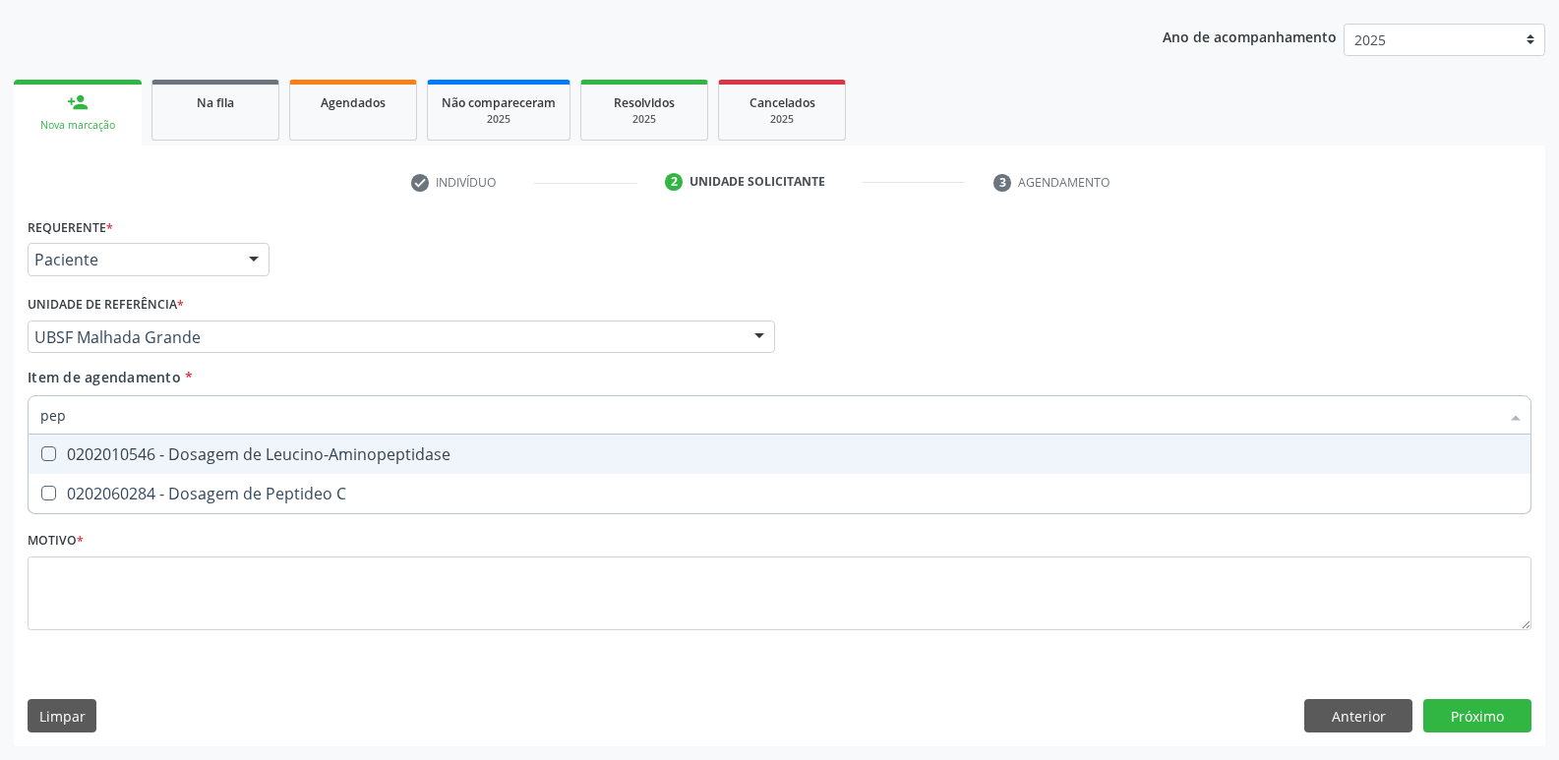
type input "pept"
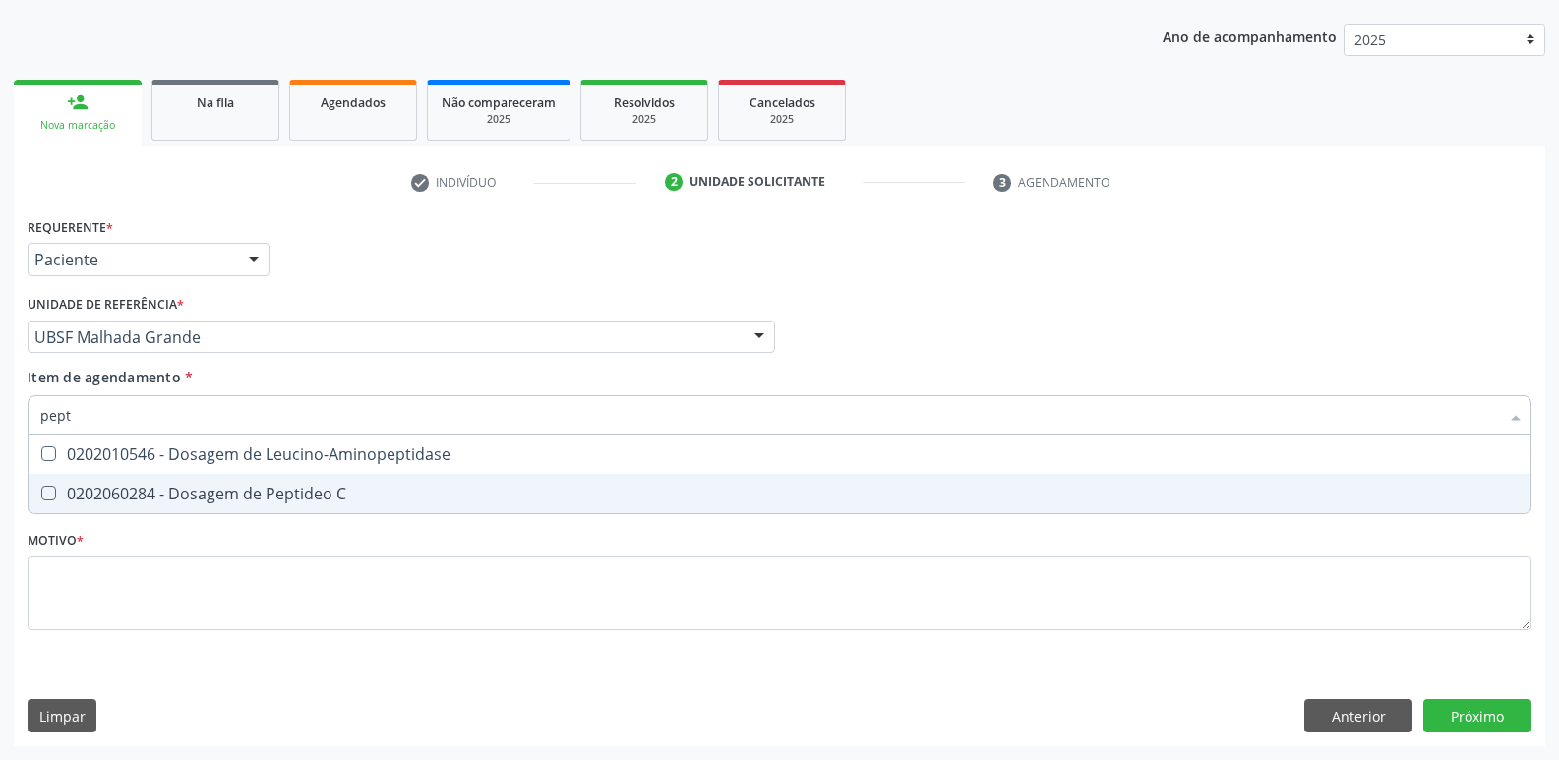
click at [168, 481] on span "0202060284 - Dosagem de Peptideo C" at bounding box center [780, 493] width 1502 height 39
checkbox C "true"
type input "p"
checkbox C "false"
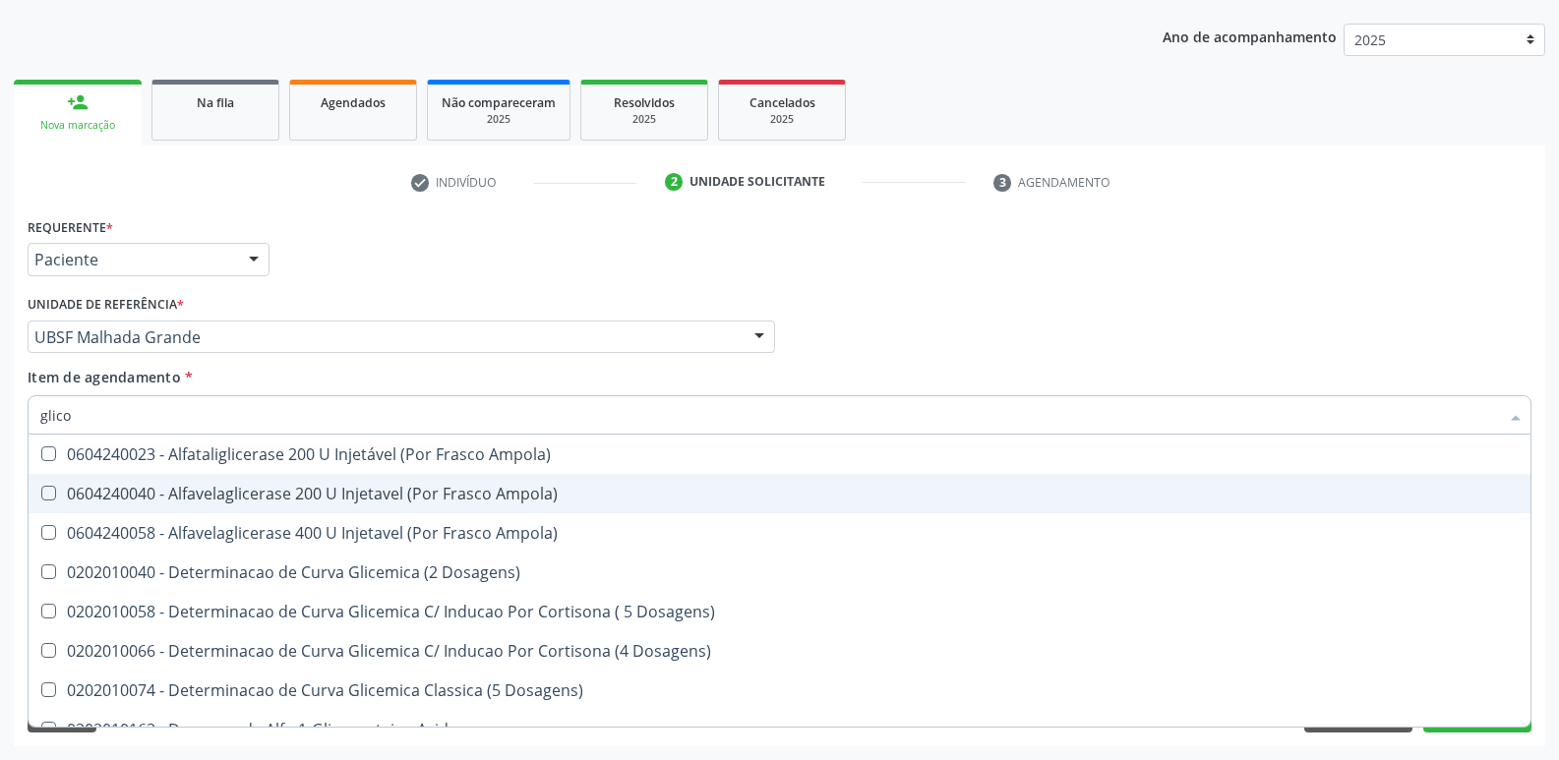
type input "glicos"
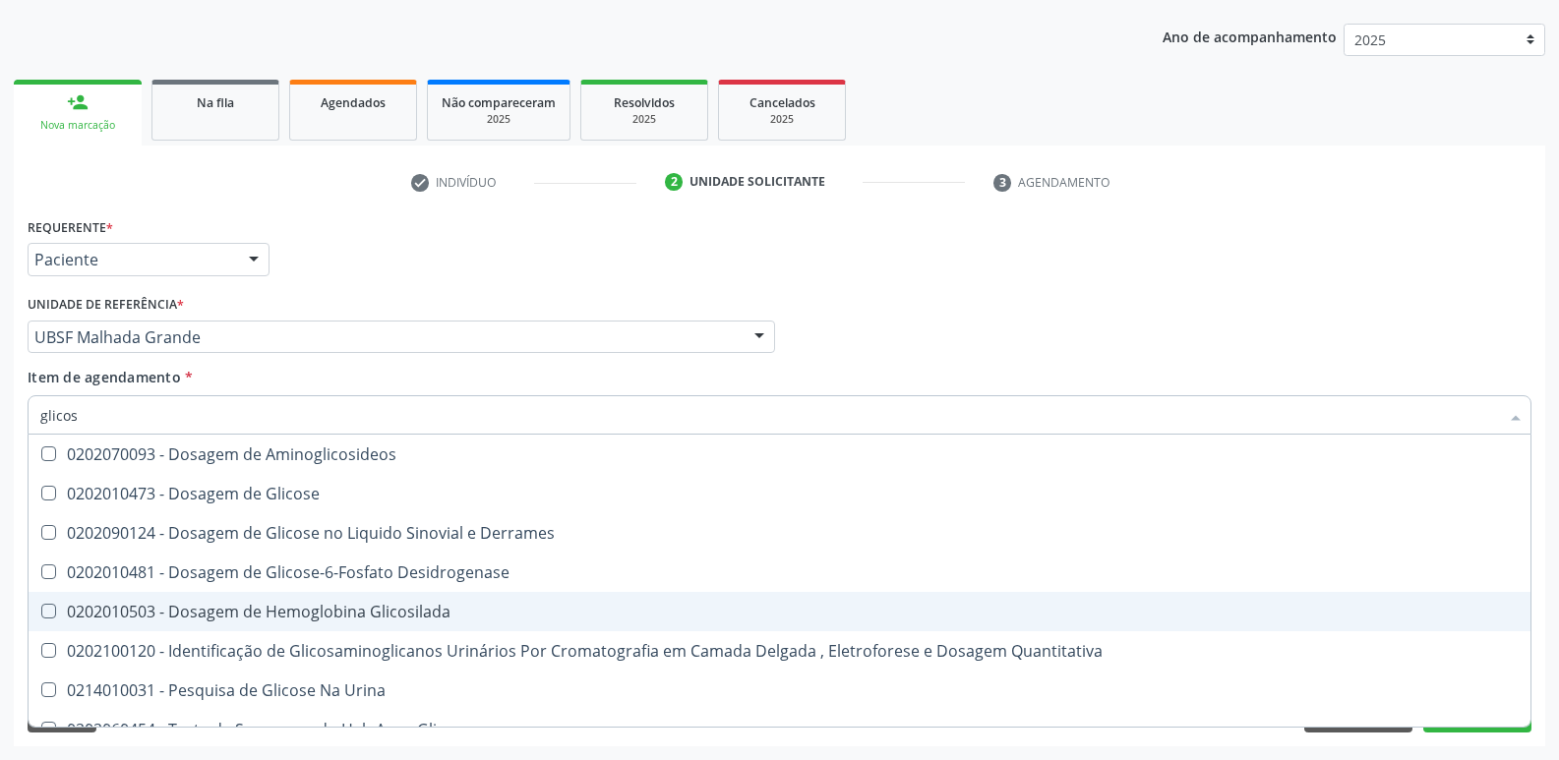
click at [354, 619] on div "0202010503 - Dosagem de Hemoglobina Glicosilada" at bounding box center [779, 612] width 1478 height 16
checkbox Glicosilada "true"
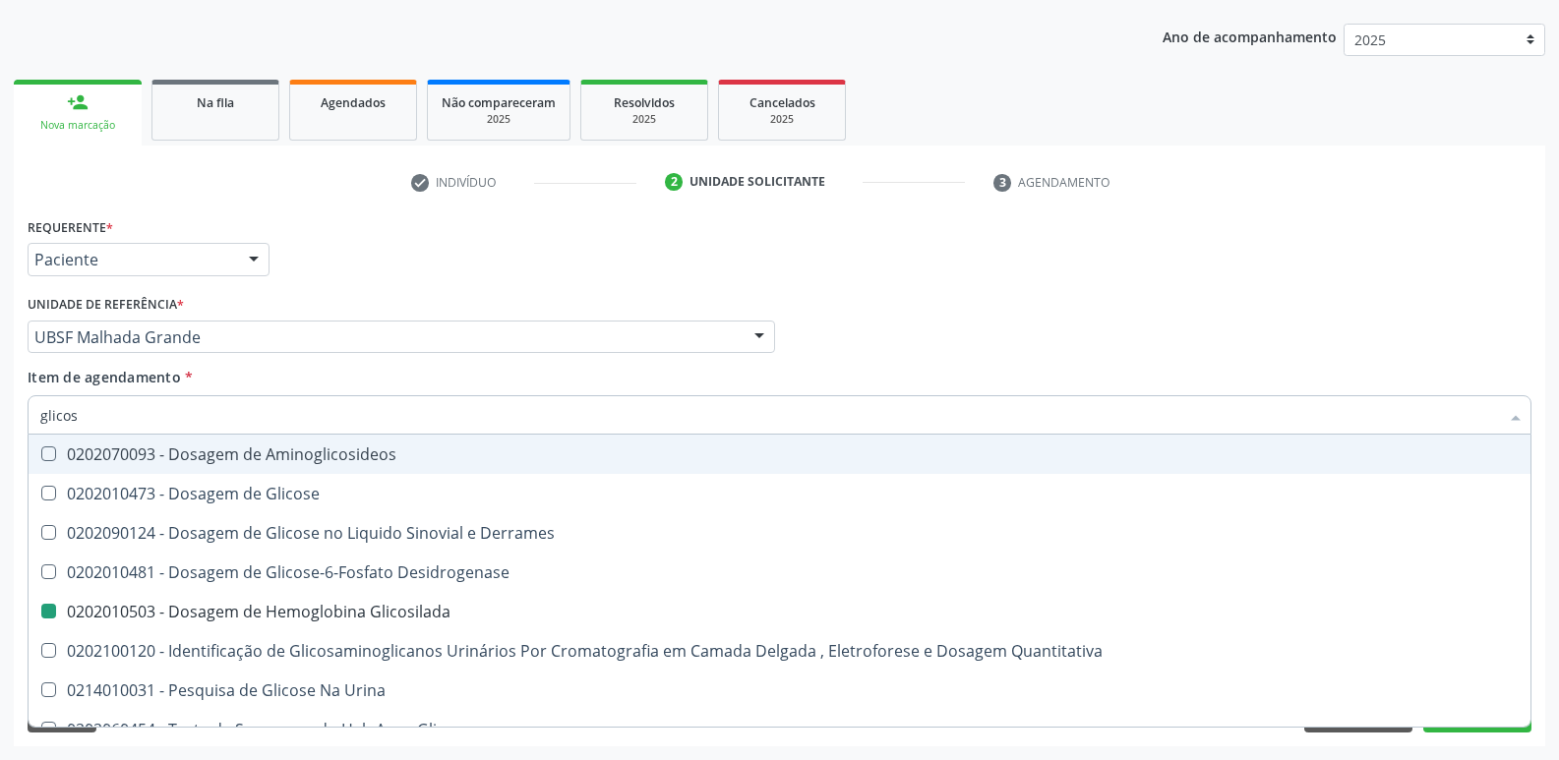
click at [555, 273] on div "Requerente * Paciente Profissional de Saúde Paciente Nenhum resultado encontrad…" at bounding box center [780, 250] width 1514 height 77
checkbox Glicose "true"
checkbox Derrames "true"
checkbox Glicosilada "false"
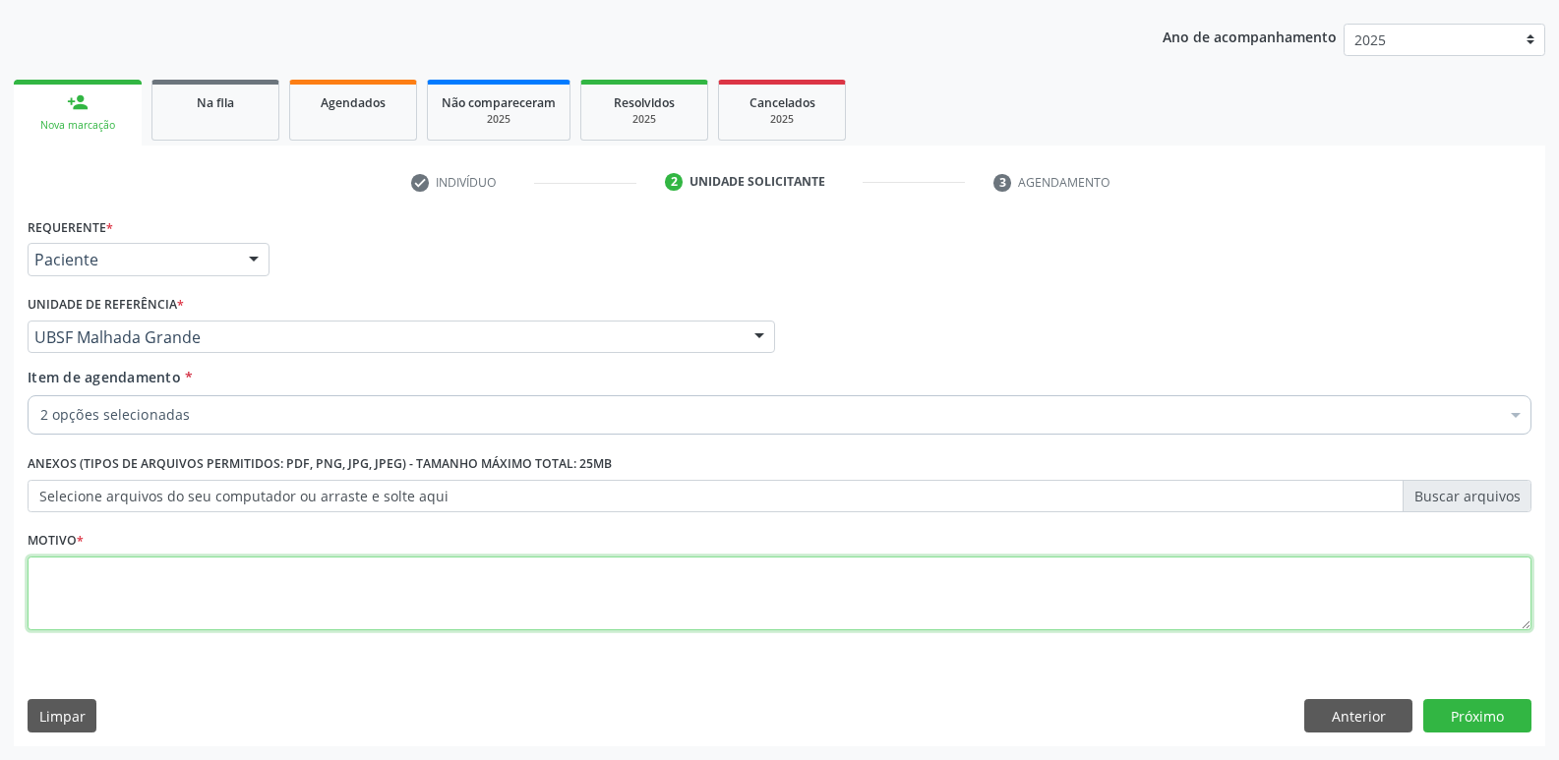
click at [230, 615] on textarea at bounding box center [780, 594] width 1504 height 75
drag, startPoint x: 151, startPoint y: 584, endPoint x: 0, endPoint y: 517, distance: 165.6
click at [0, 519] on div "Acompanhamento Acompanhe a situação das marcações correntes e finalizadas Relat…" at bounding box center [779, 327] width 1559 height 866
paste textarea "avaliação"
type textarea "avaliação"
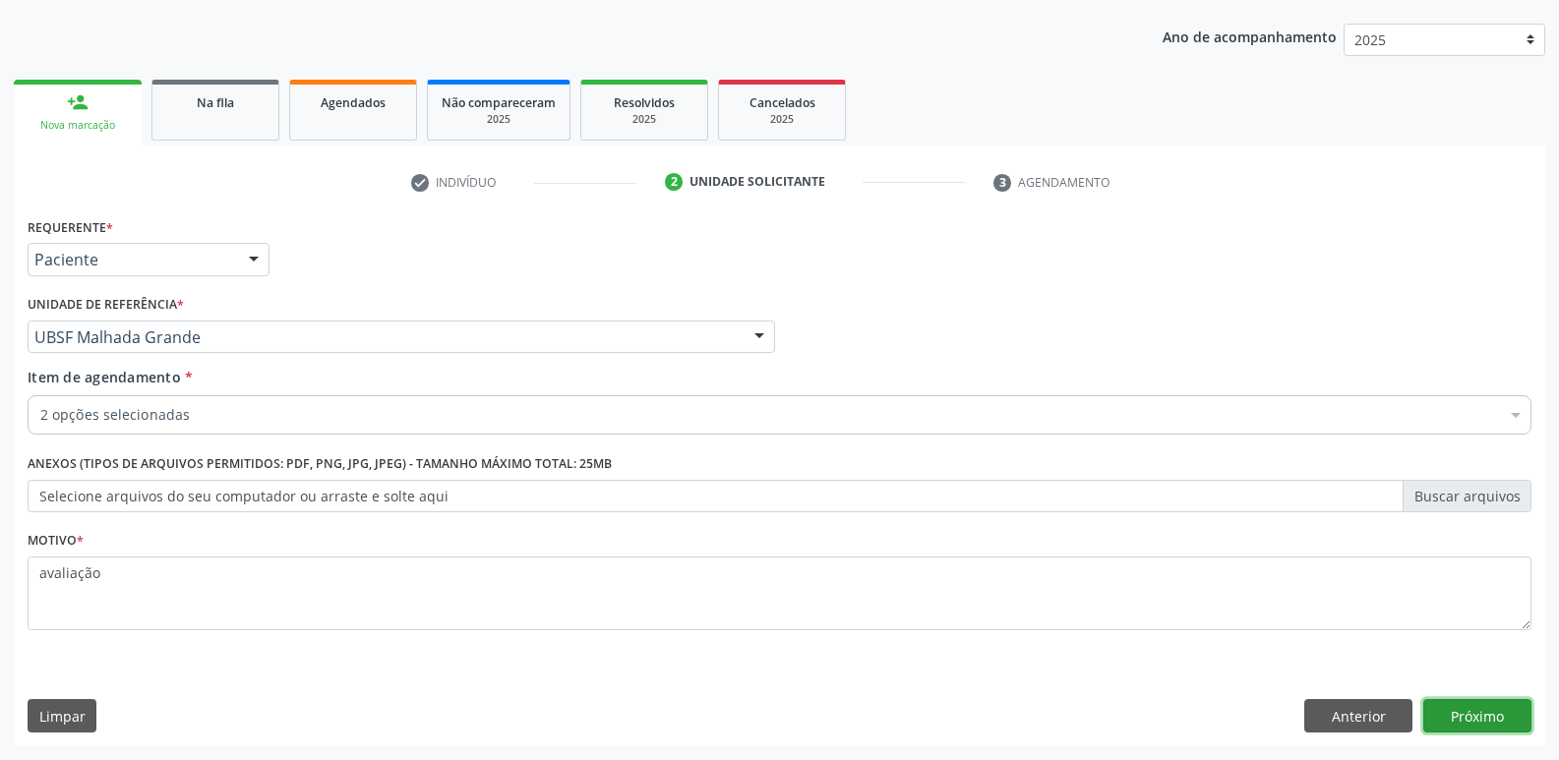
click at [1504, 701] on button "Próximo" at bounding box center [1477, 715] width 108 height 33
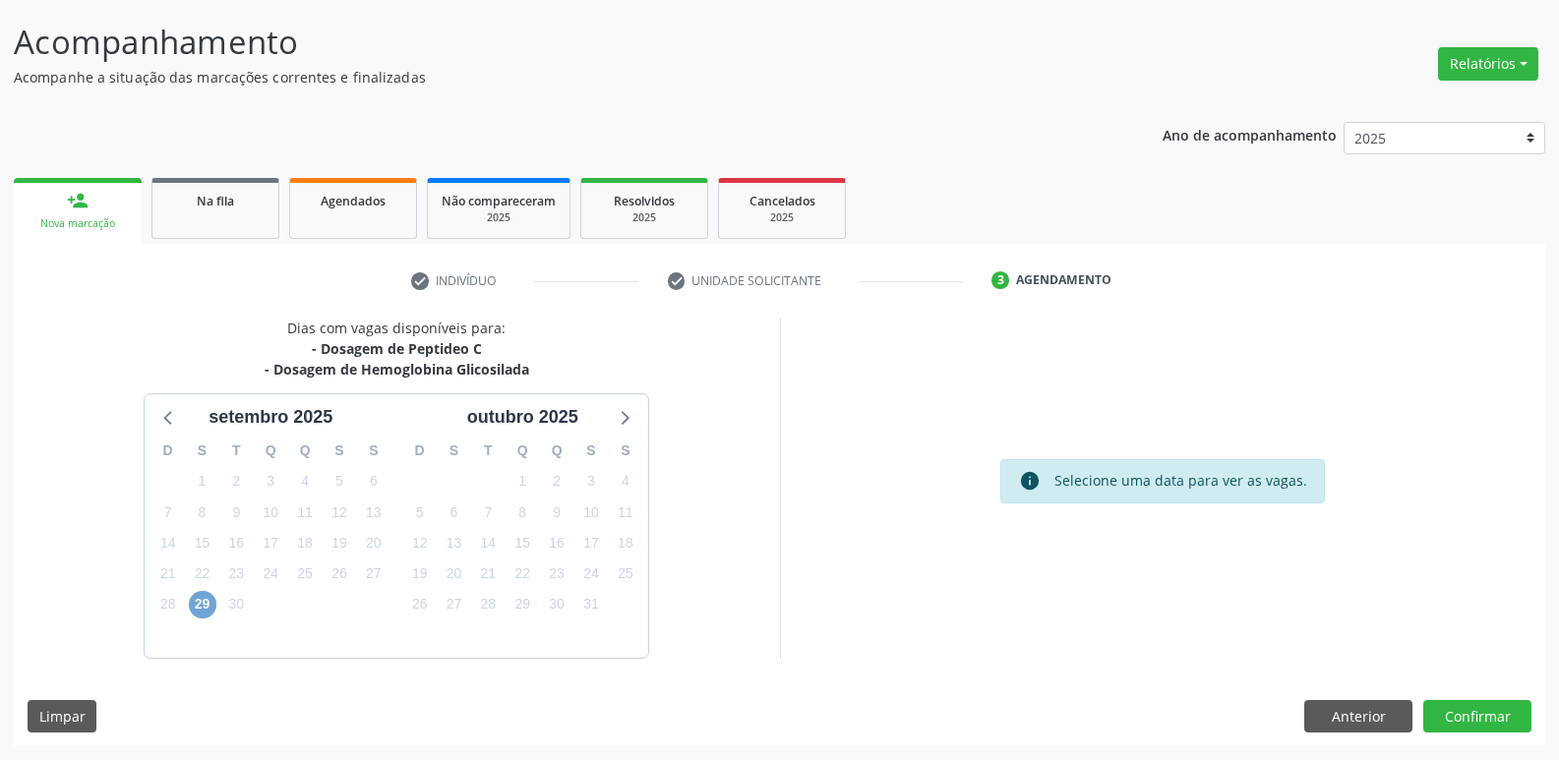
click at [203, 609] on span "29" at bounding box center [203, 605] width 28 height 28
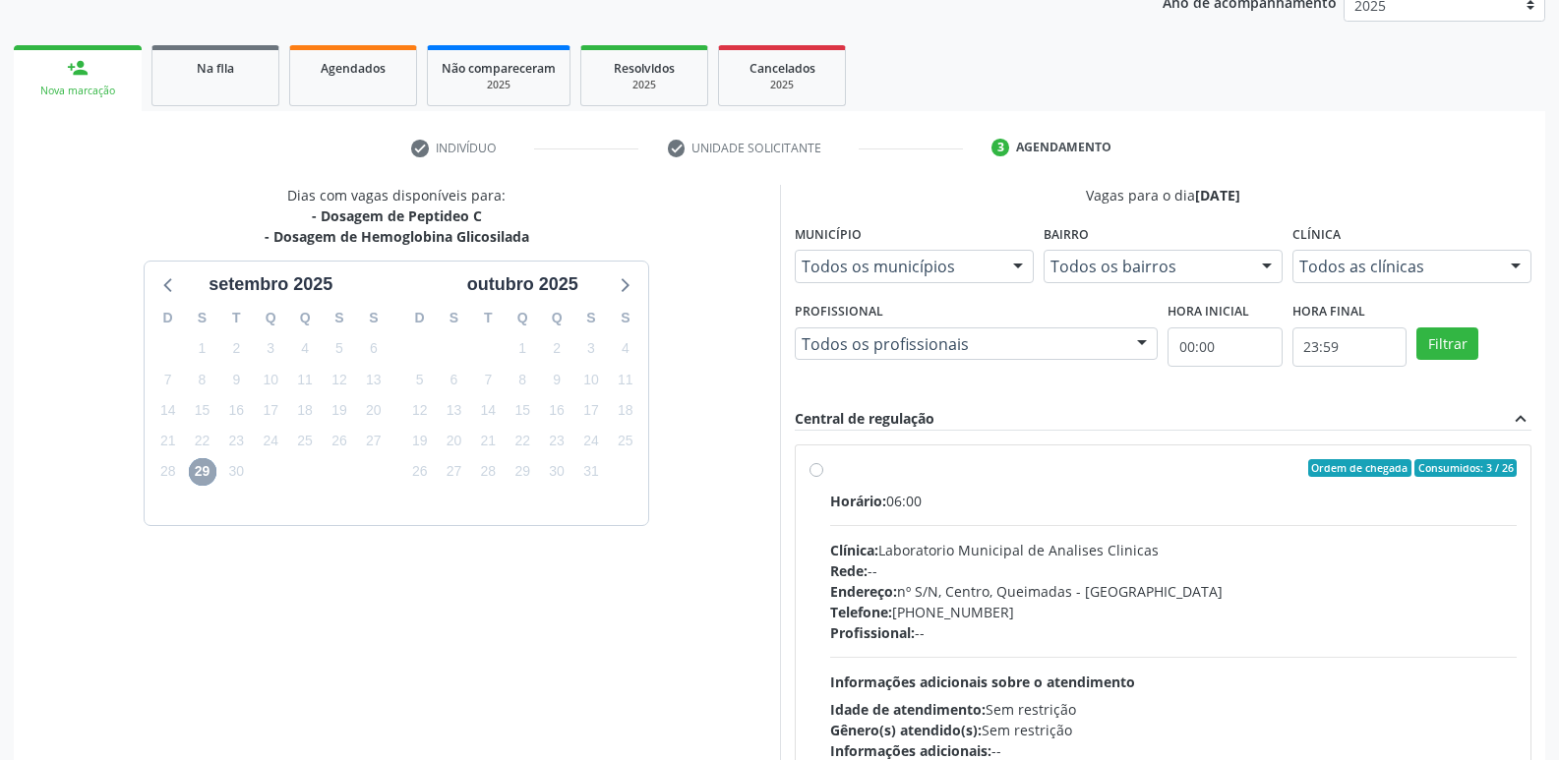
scroll to position [380, 0]
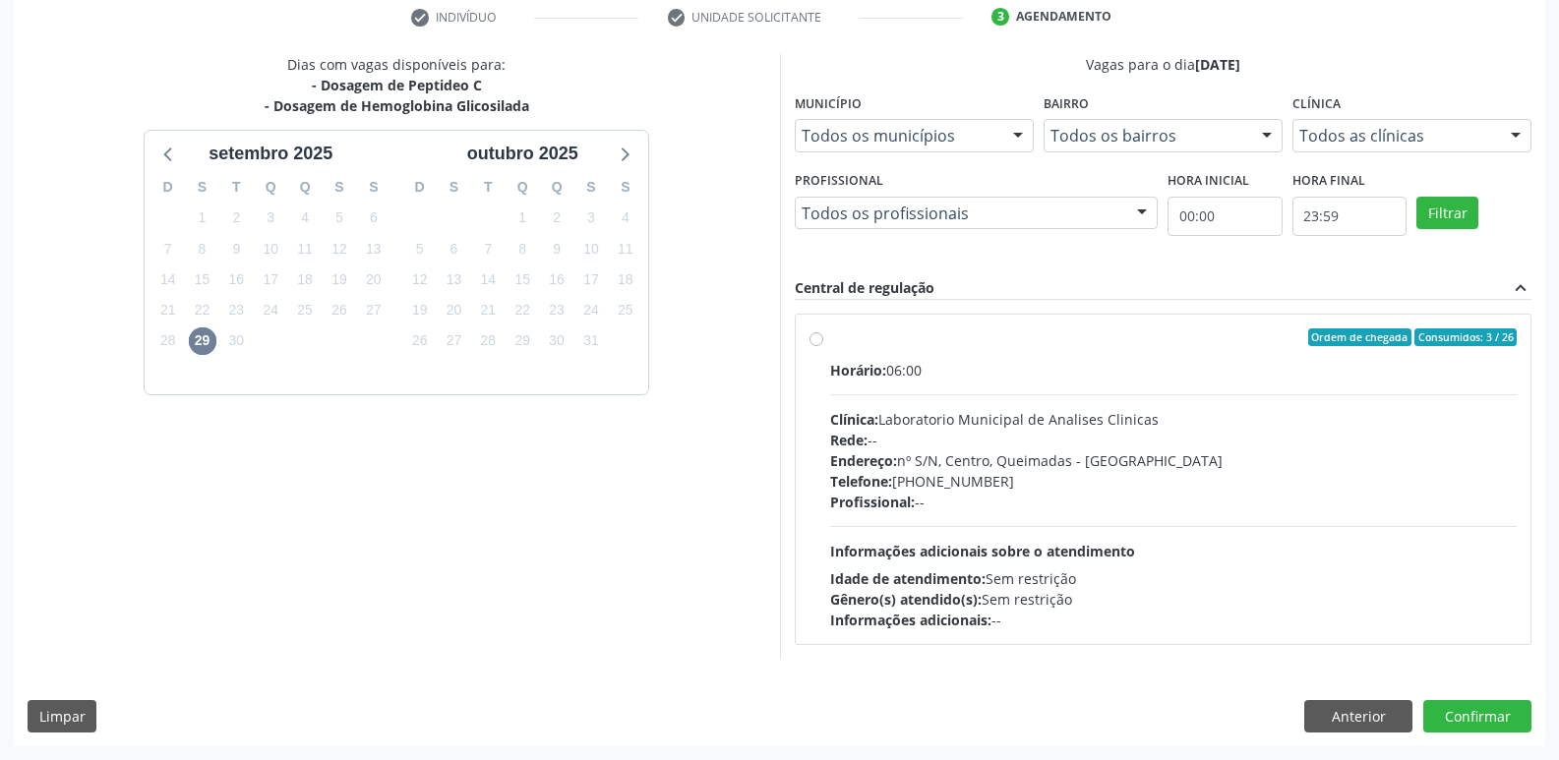
click at [1154, 542] on div "Horário: 06:00 Clínica: Laboratorio Municipal de Analises Clinicas Rede: -- End…" at bounding box center [1173, 495] width 687 height 270
click at [823, 346] on input "Ordem de chegada Consumidos: 3 / 26 Horário: 06:00 Clínica: Laboratorio Municip…" at bounding box center [816, 337] width 14 height 18
radio input "true"
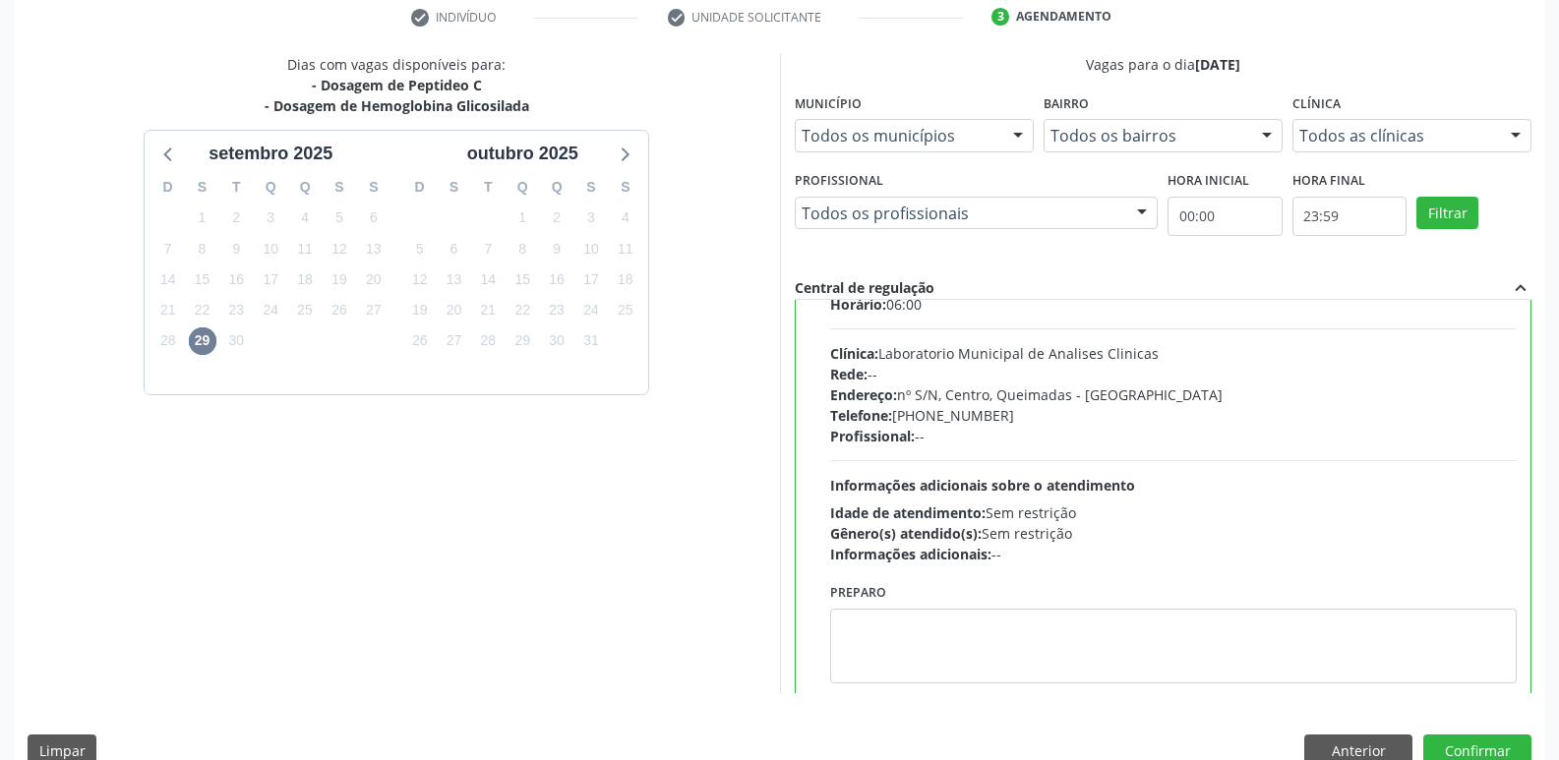
scroll to position [97, 0]
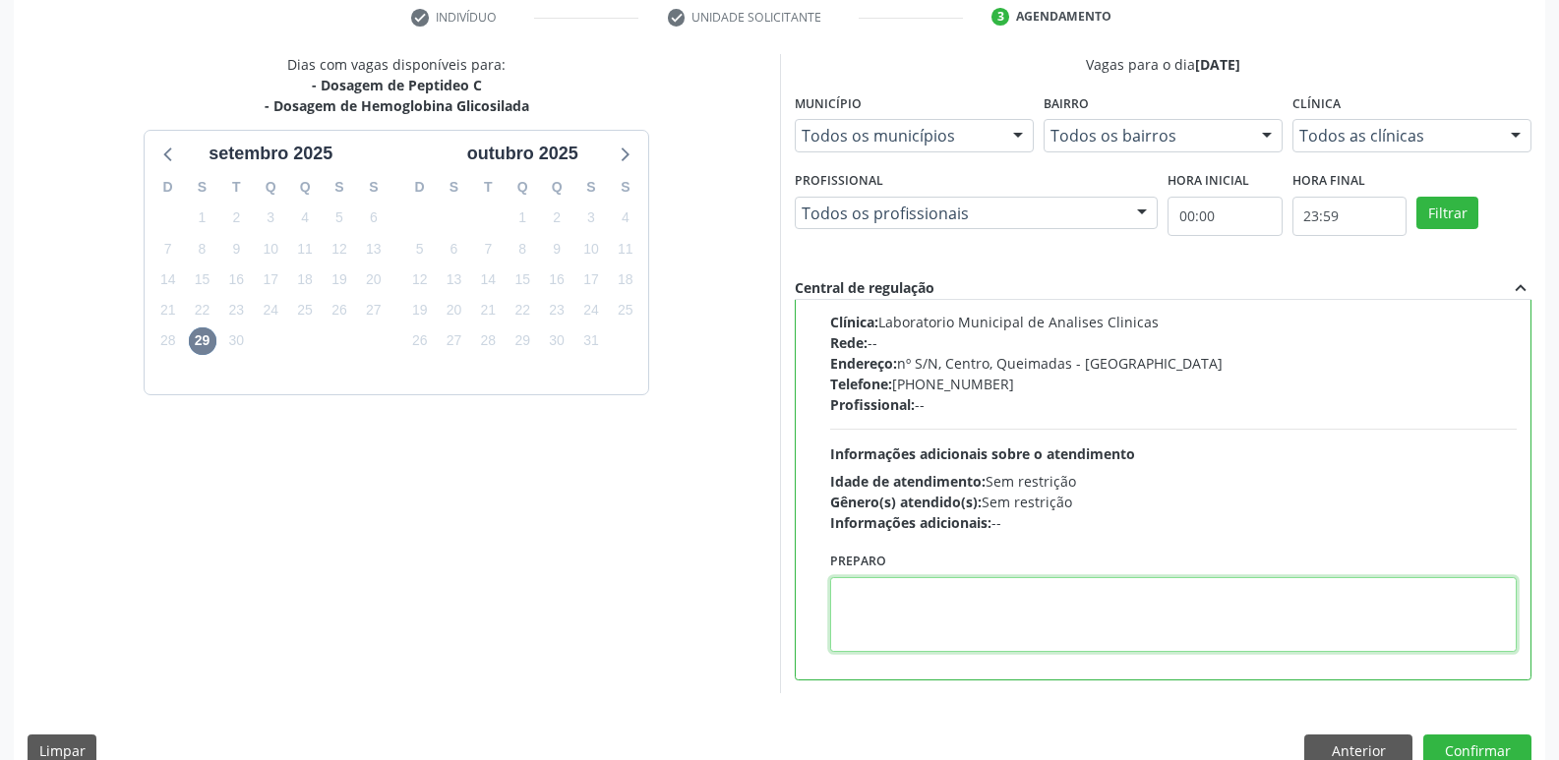
click at [1133, 626] on textarea at bounding box center [1173, 614] width 687 height 75
type textarea "i"
type textarea "IR EM [GEOGRAPHIC_DATA]"
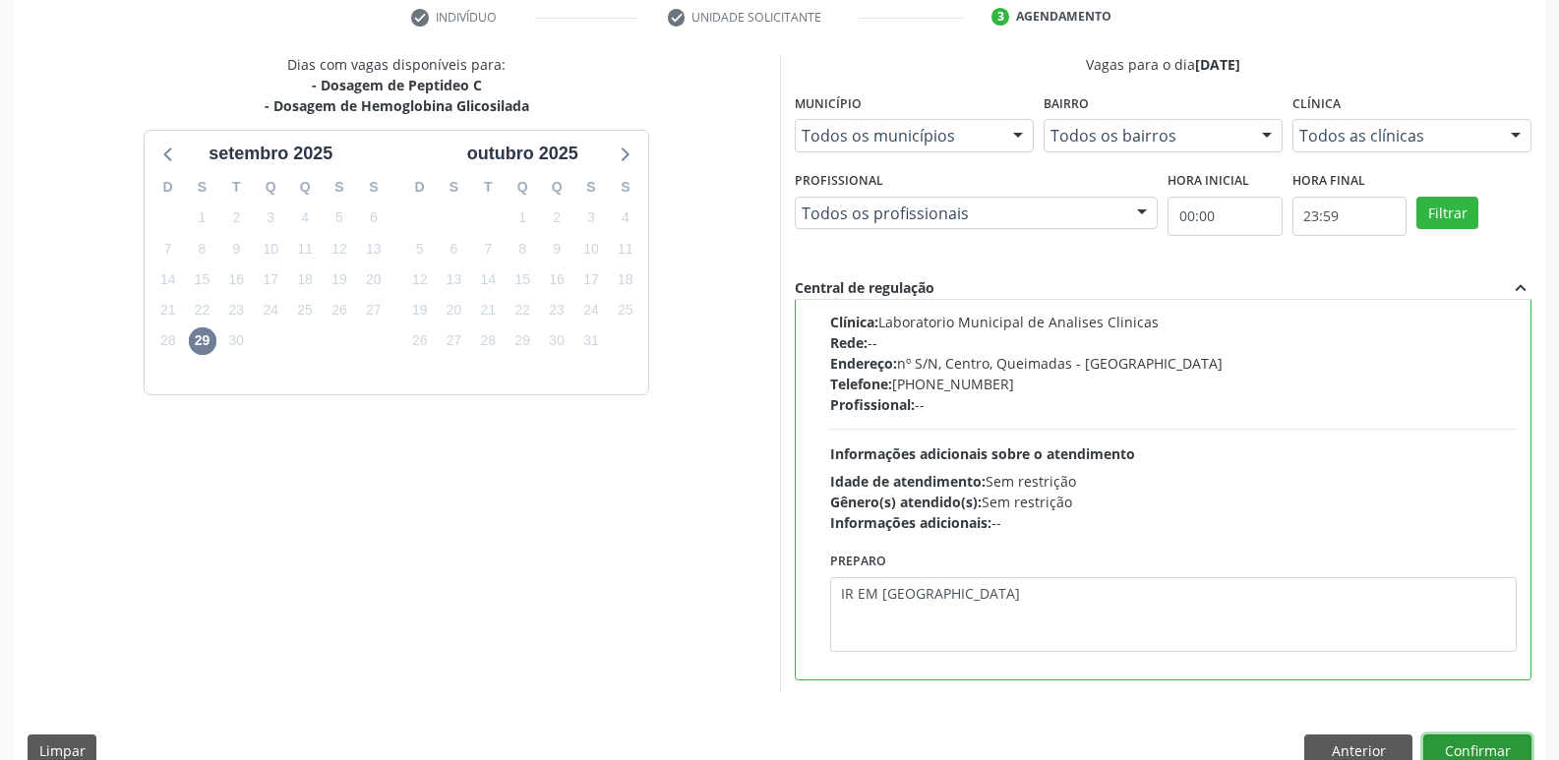
click at [1483, 748] on button "Confirmar" at bounding box center [1477, 751] width 108 height 33
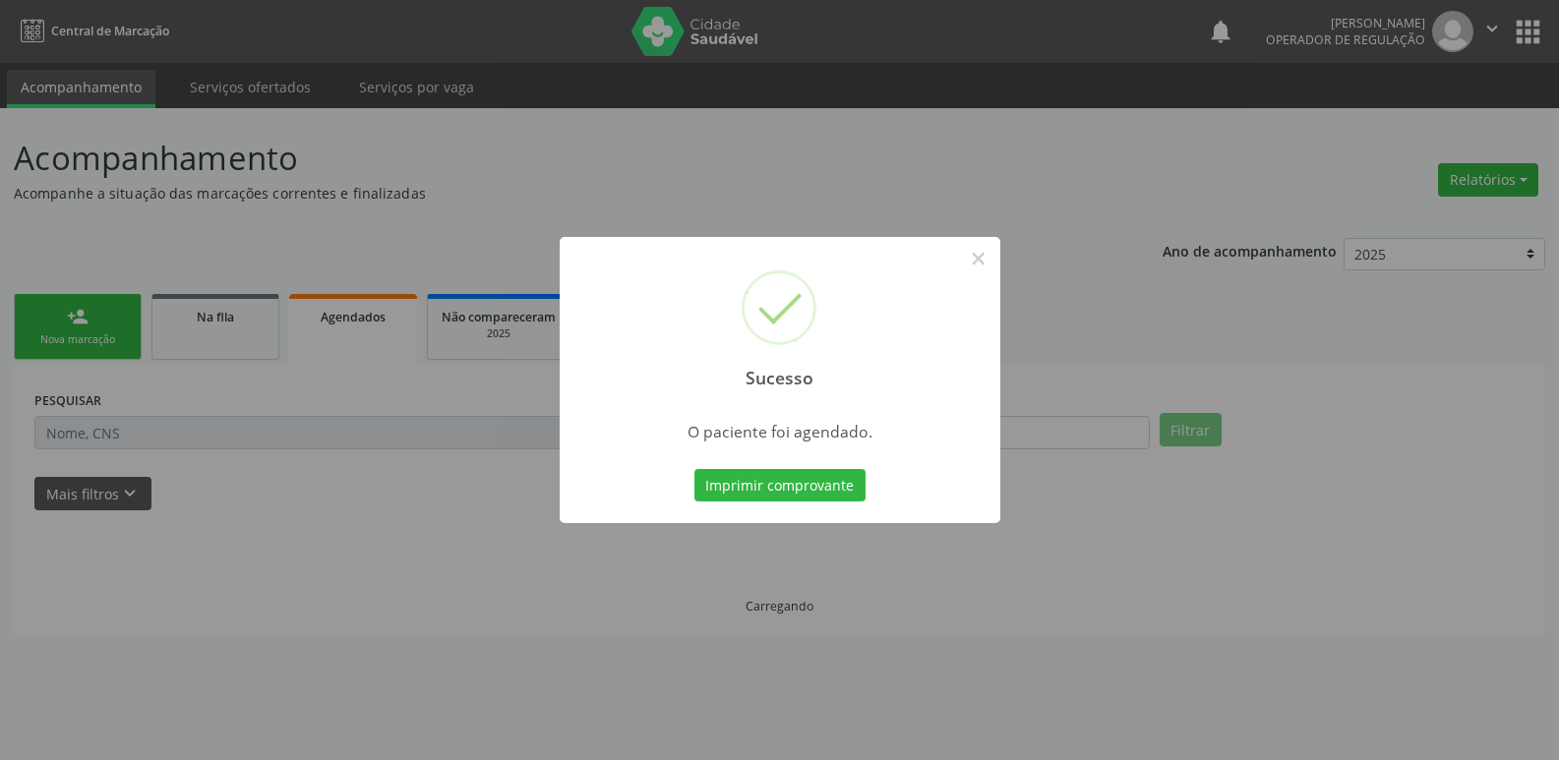
scroll to position [0, 0]
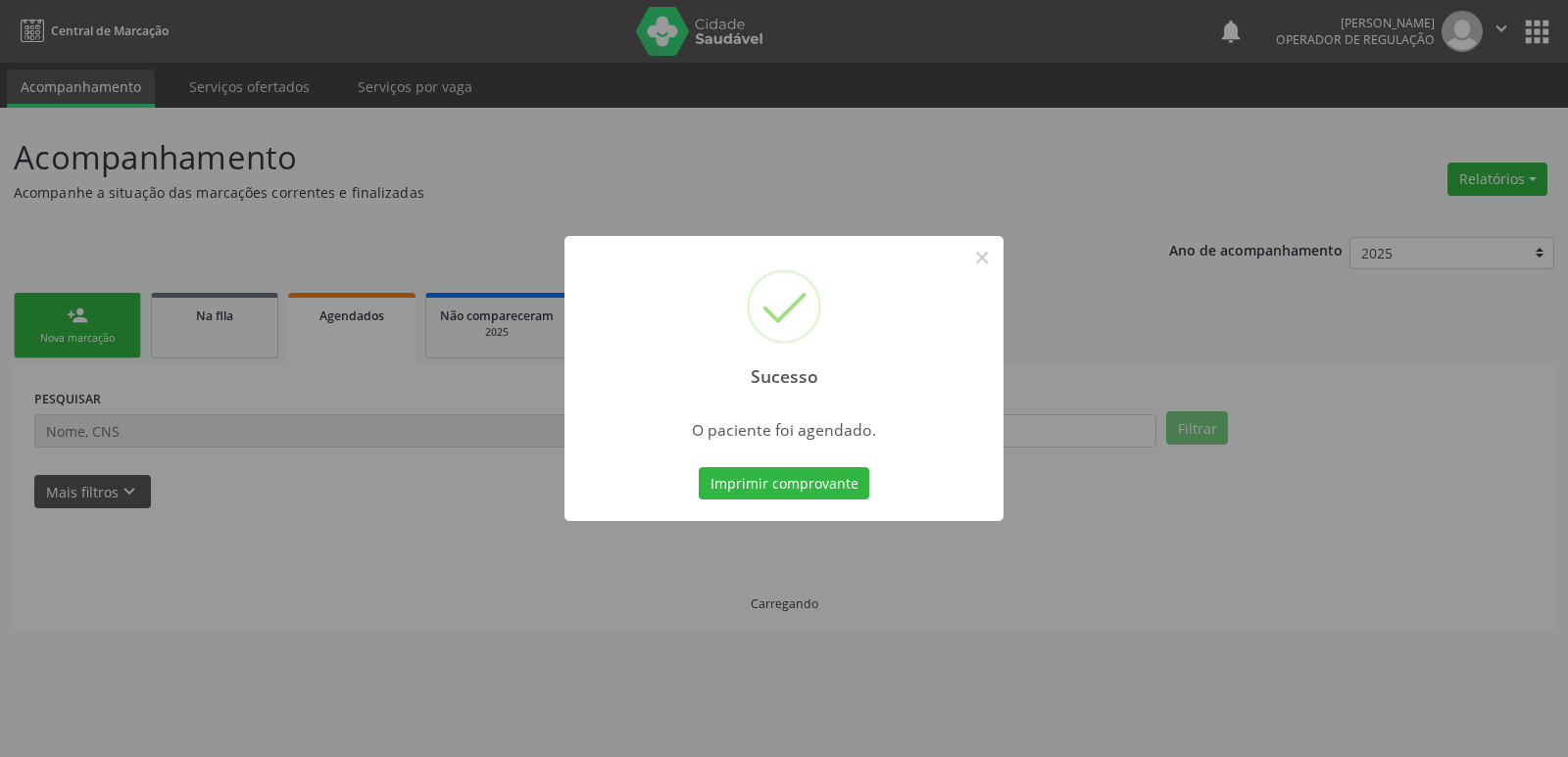
click at [698, 467] on button "Imprimir comprovante" at bounding box center [783, 483] width 170 height 33
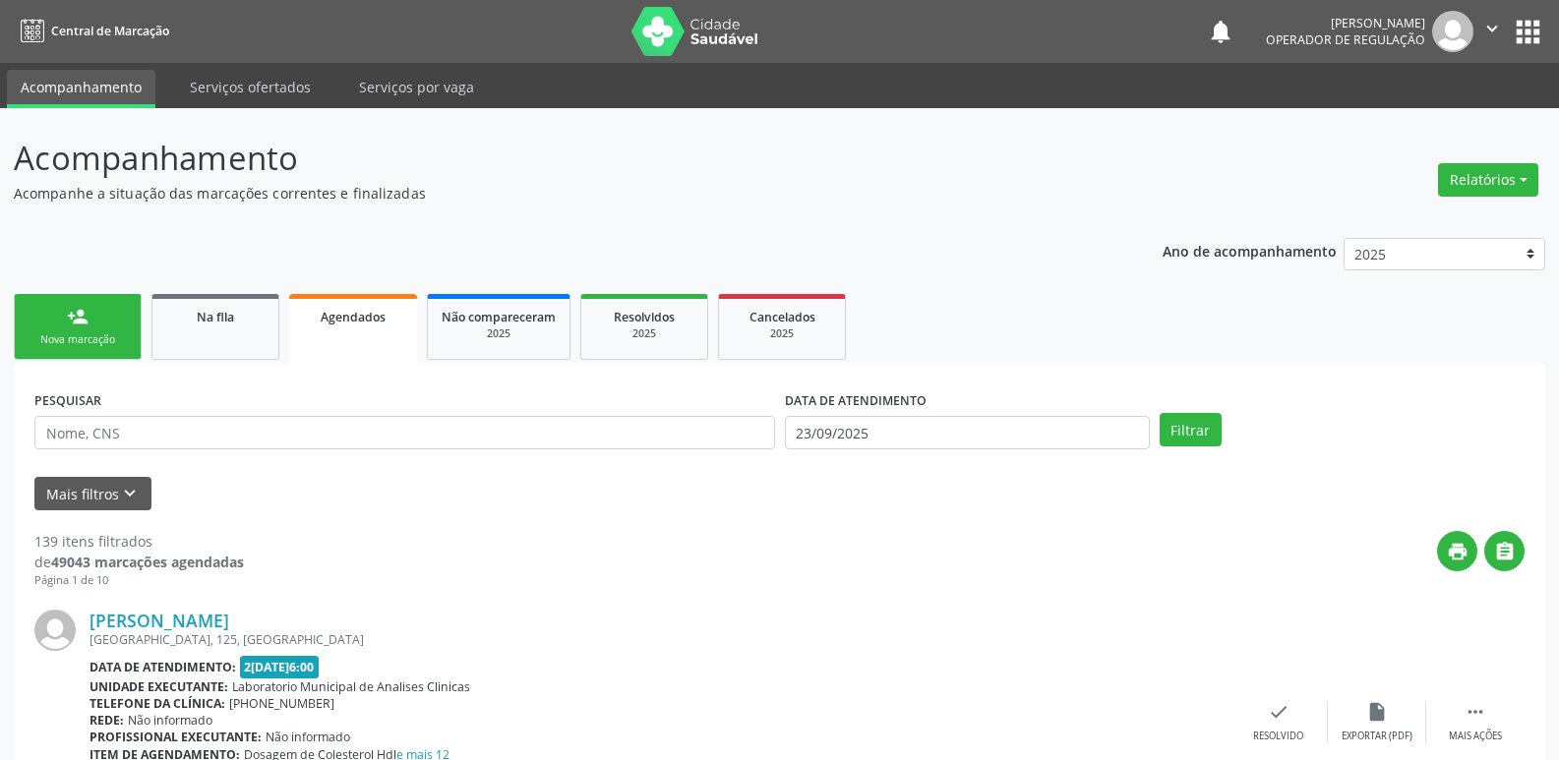
click at [124, 324] on link "person_add Nova marcação" at bounding box center [78, 327] width 128 height 66
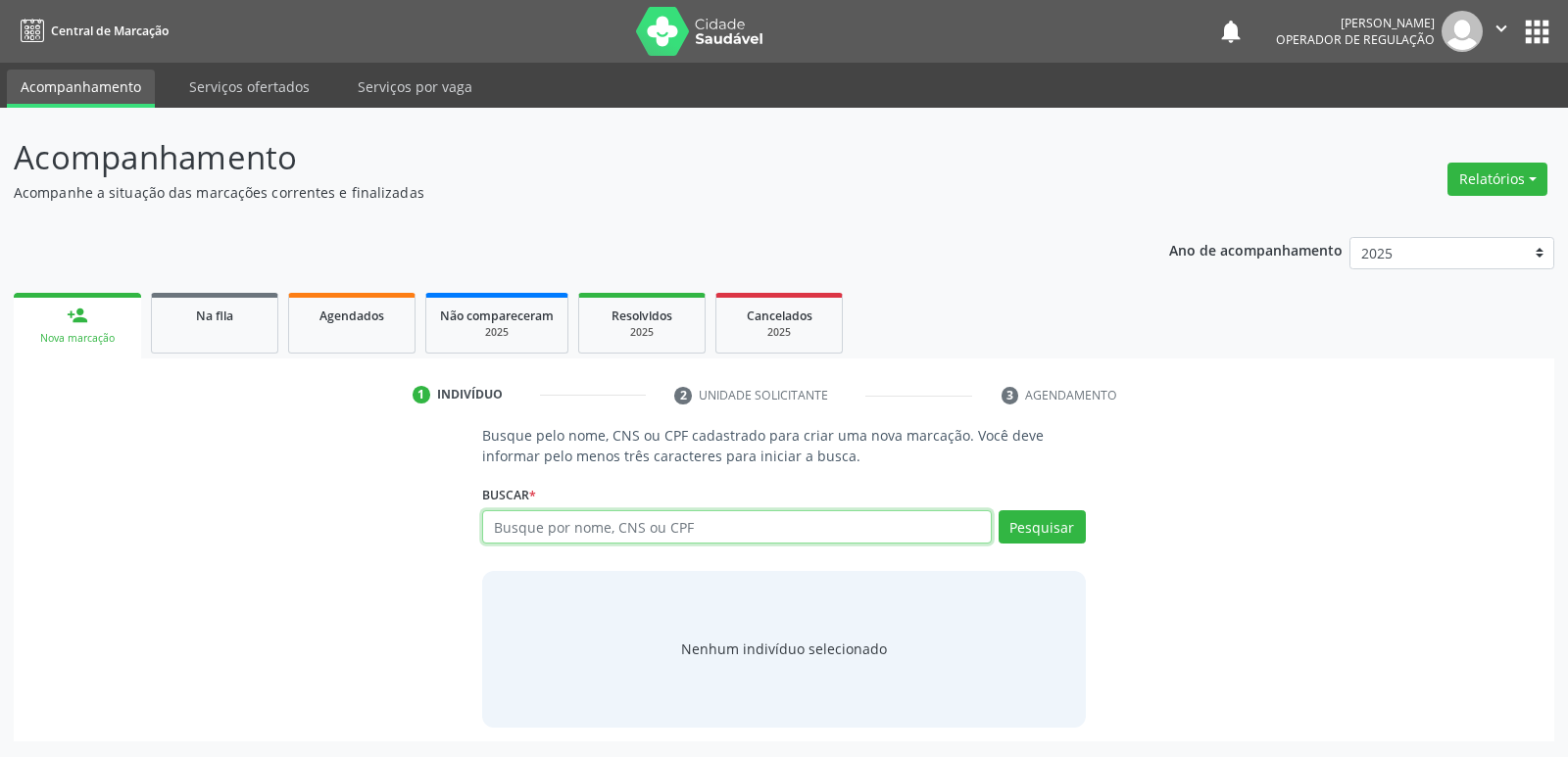
drag, startPoint x: 536, startPoint y: 523, endPoint x: 525, endPoint y: 523, distance: 11.0
click at [535, 524] on input "text" at bounding box center [736, 526] width 508 height 33
type input "704205741649780"
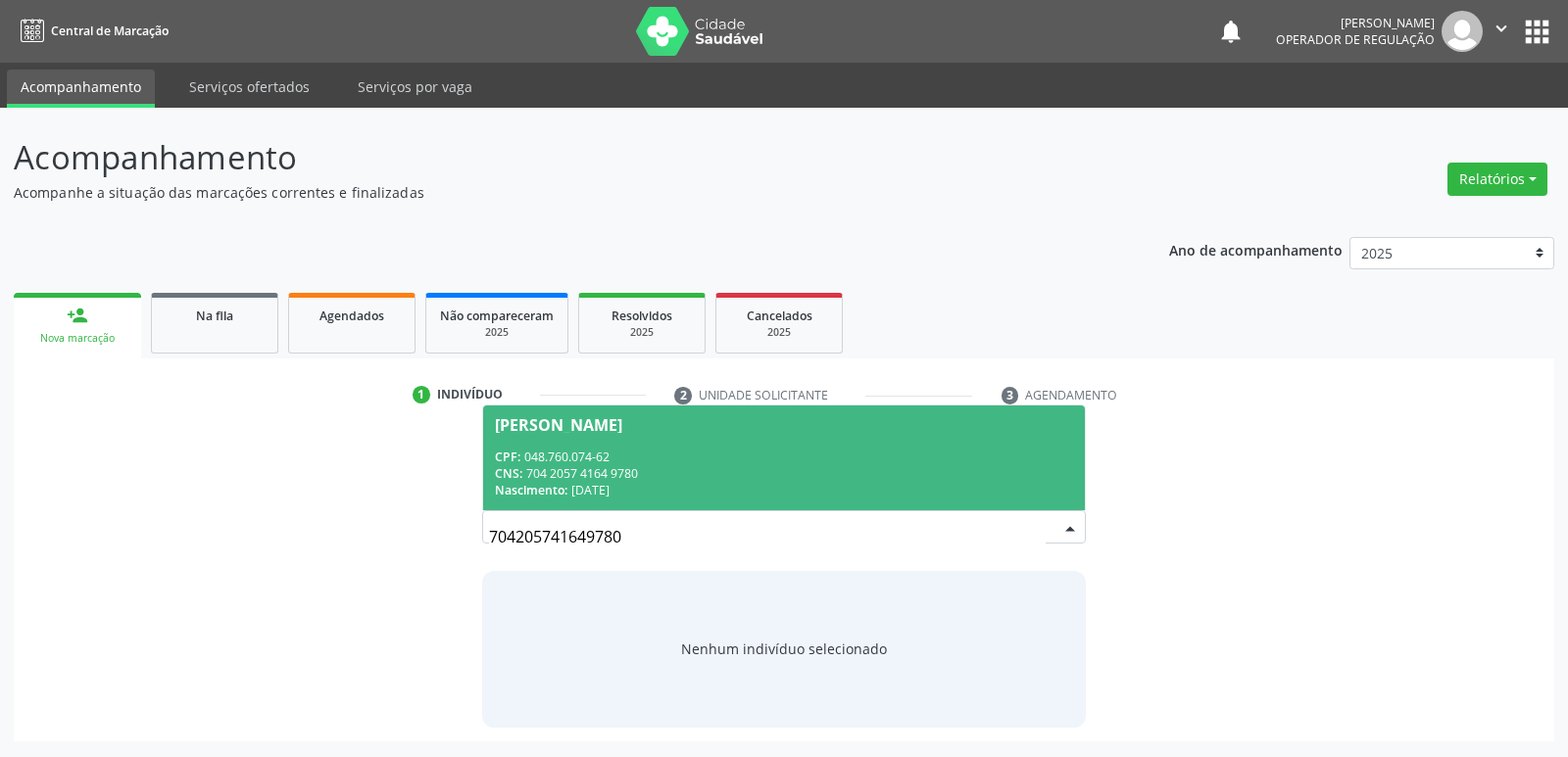
click at [609, 477] on div "CNS: 704 2057 4164 9780" at bounding box center [783, 473] width 577 height 17
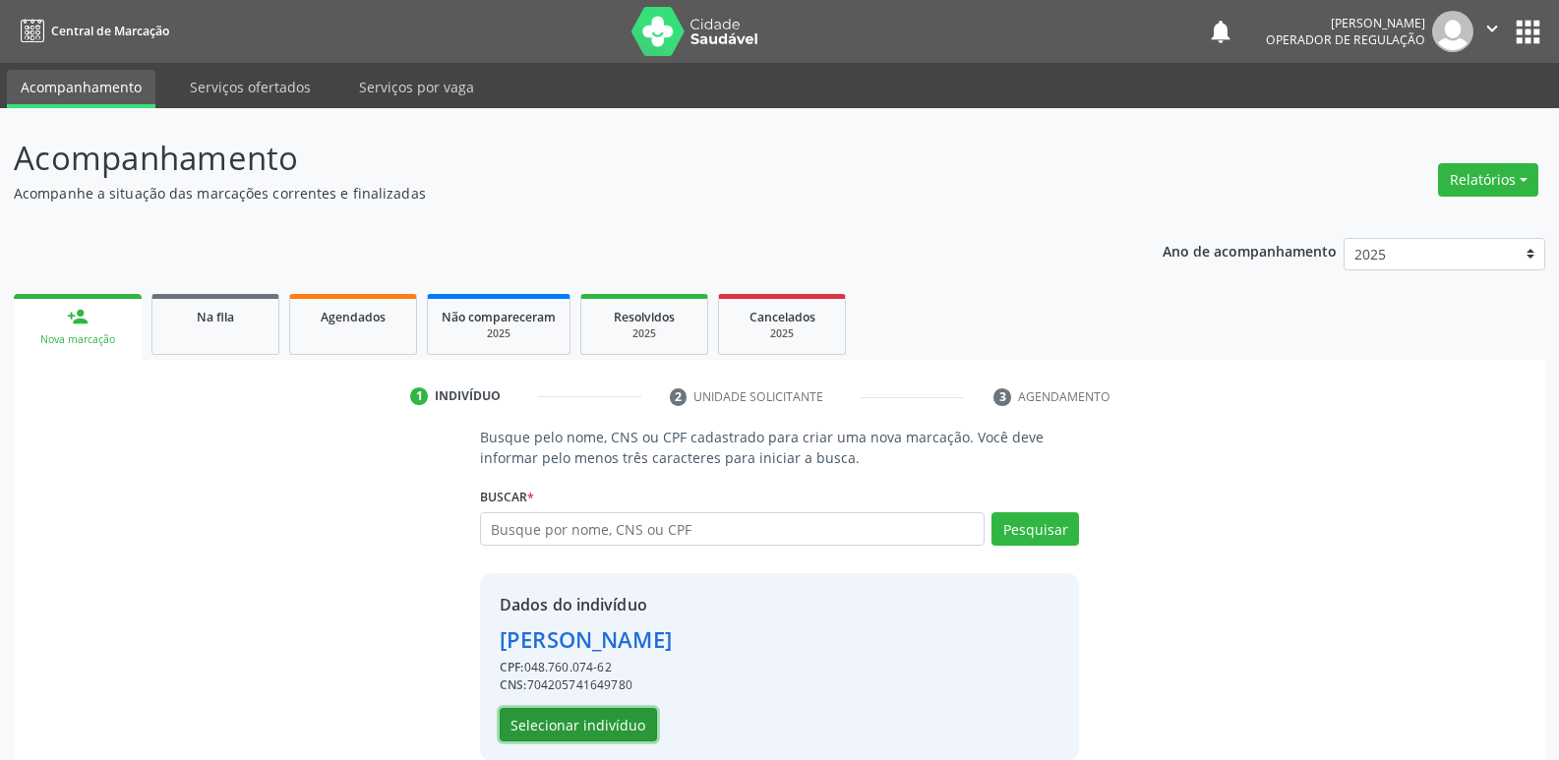
click at [606, 717] on button "Selecionar indivíduo" at bounding box center [578, 724] width 157 height 33
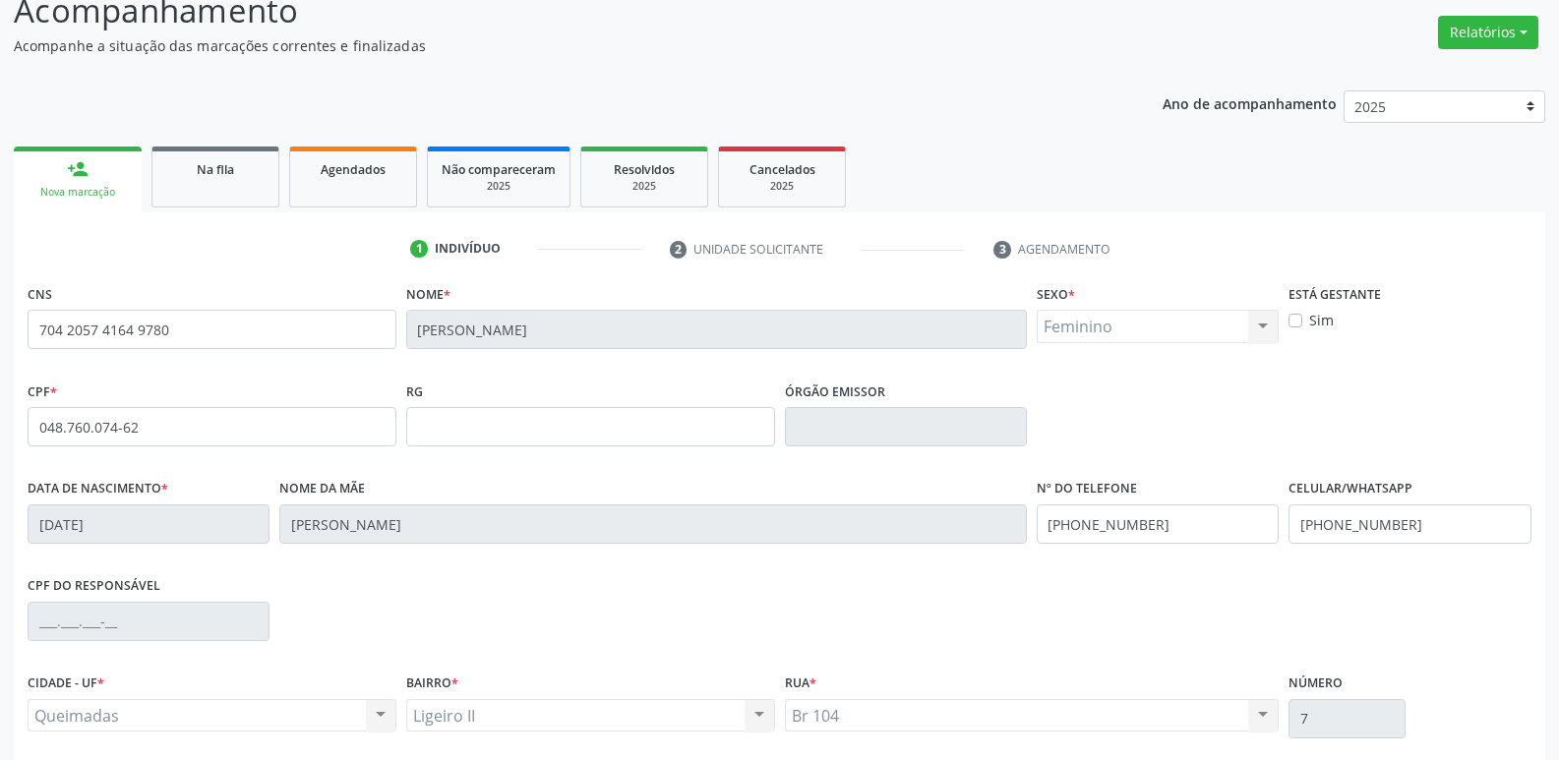
scroll to position [306, 0]
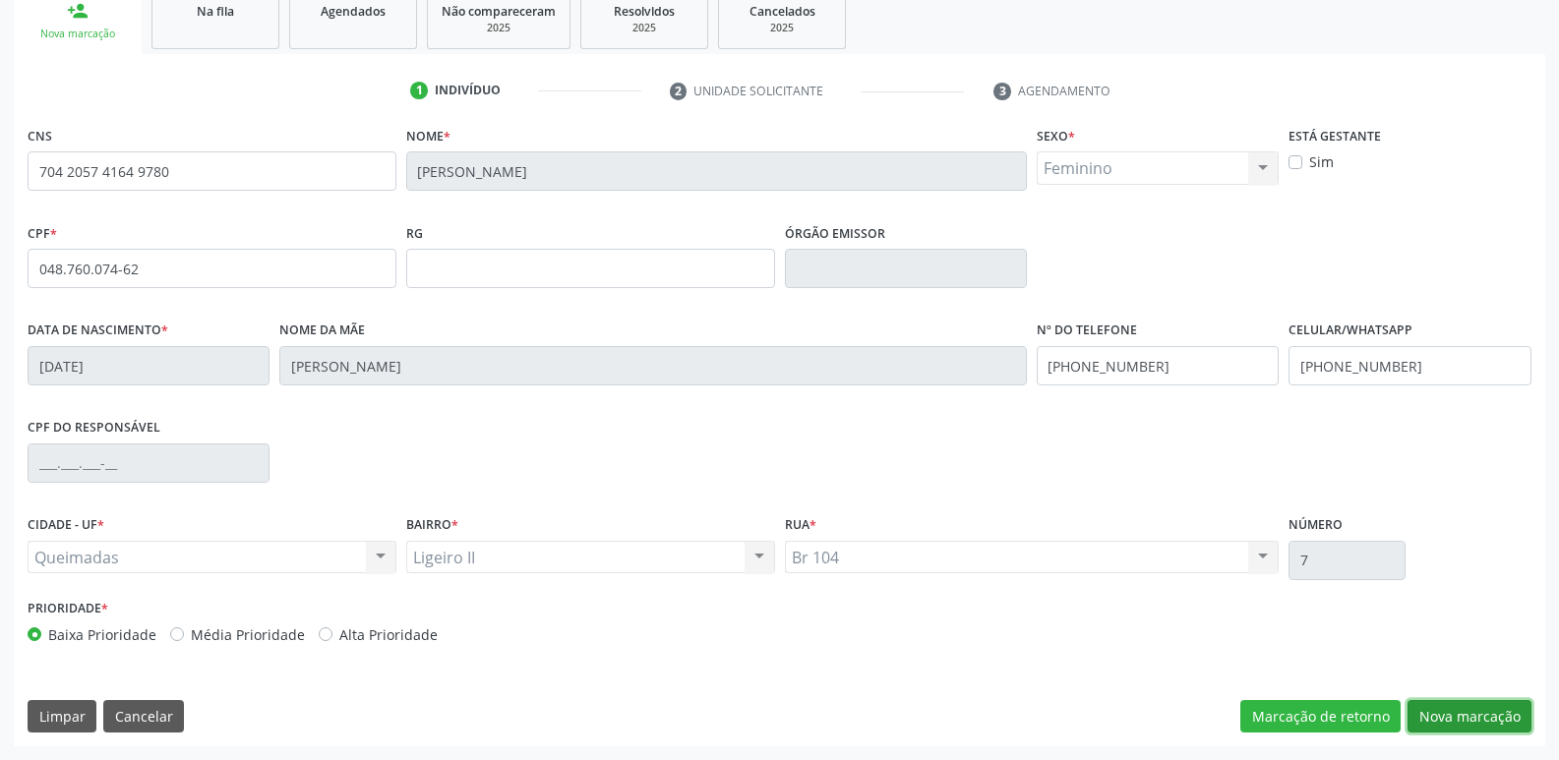
click at [1479, 704] on button "Nova marcação" at bounding box center [1469, 716] width 124 height 33
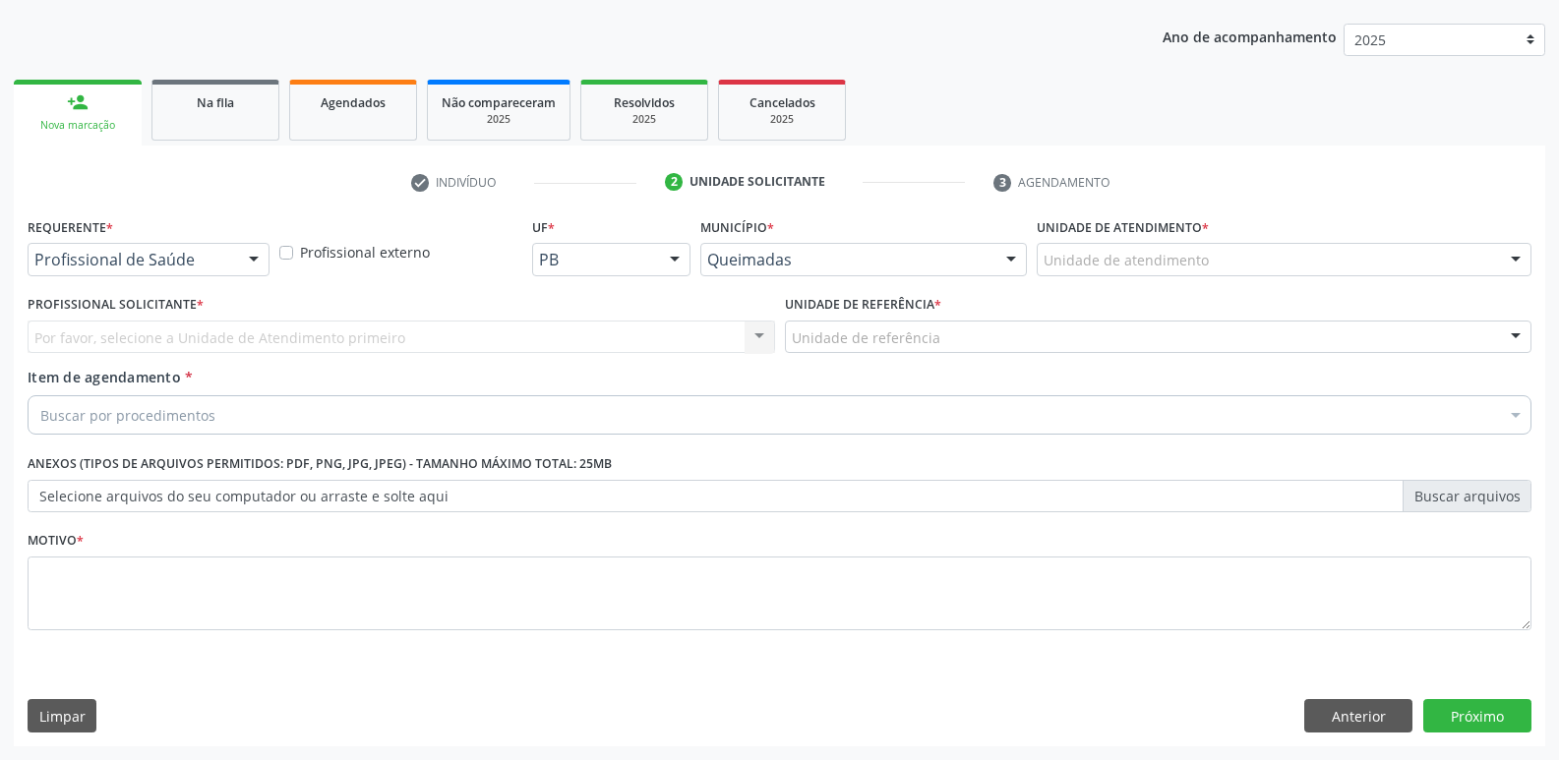
scroll to position [214, 0]
drag, startPoint x: 193, startPoint y: 245, endPoint x: 179, endPoint y: 297, distance: 53.9
click at [194, 245] on div at bounding box center [149, 259] width 242 height 33
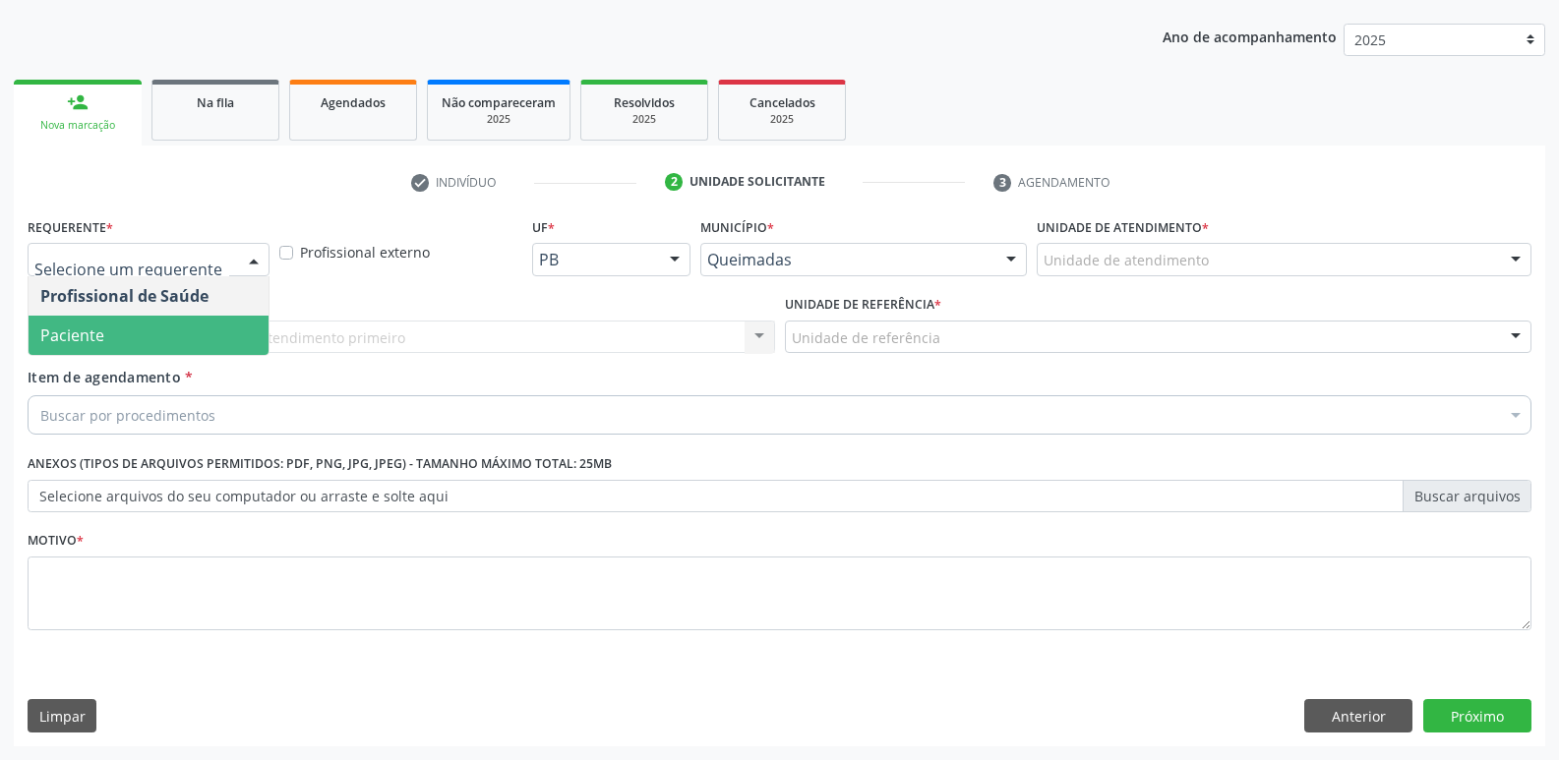
click at [146, 336] on span "Paciente" at bounding box center [149, 335] width 240 height 39
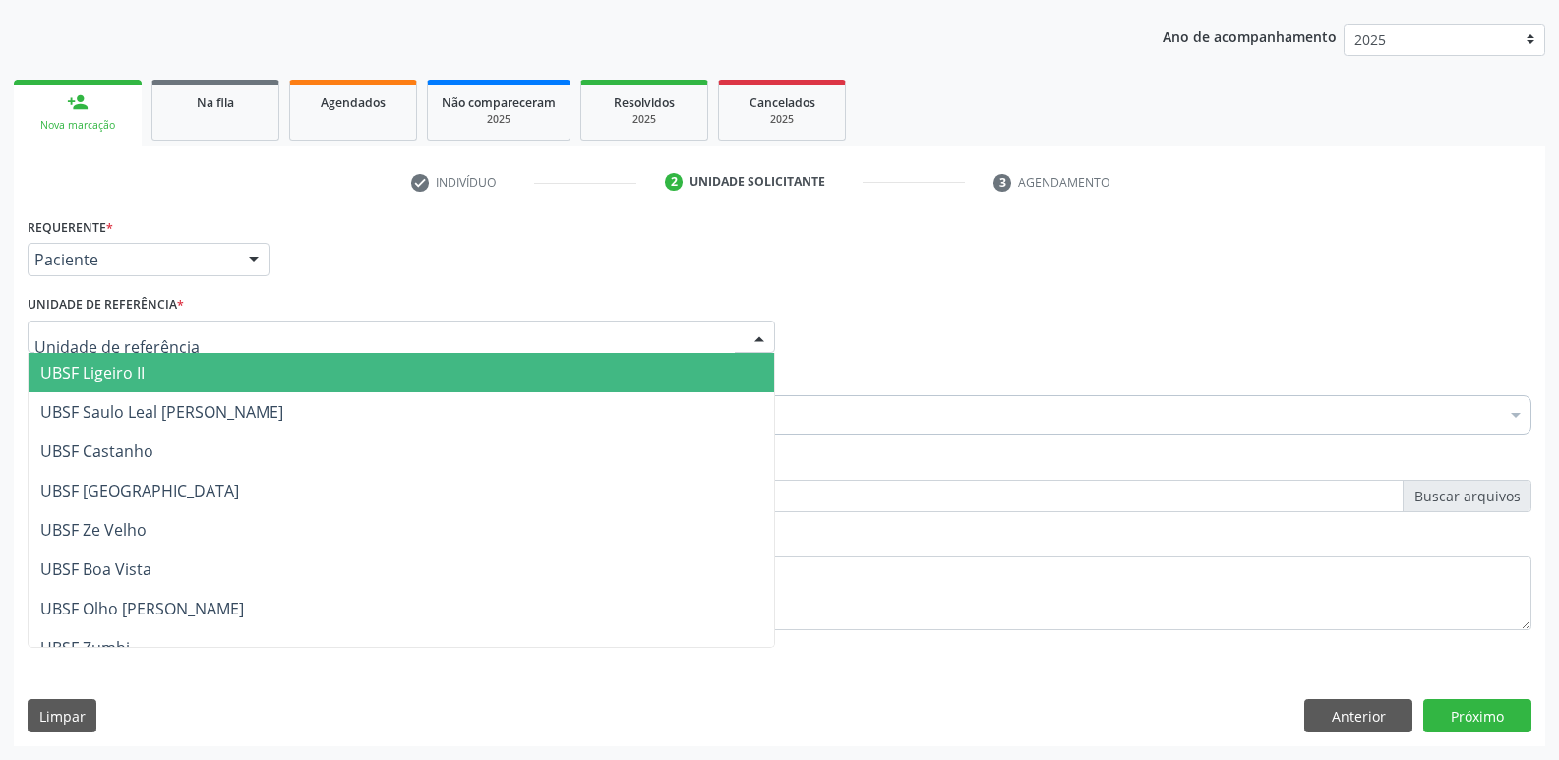
click at [139, 388] on span "UBSF Ligeiro II" at bounding box center [401, 372] width 745 height 39
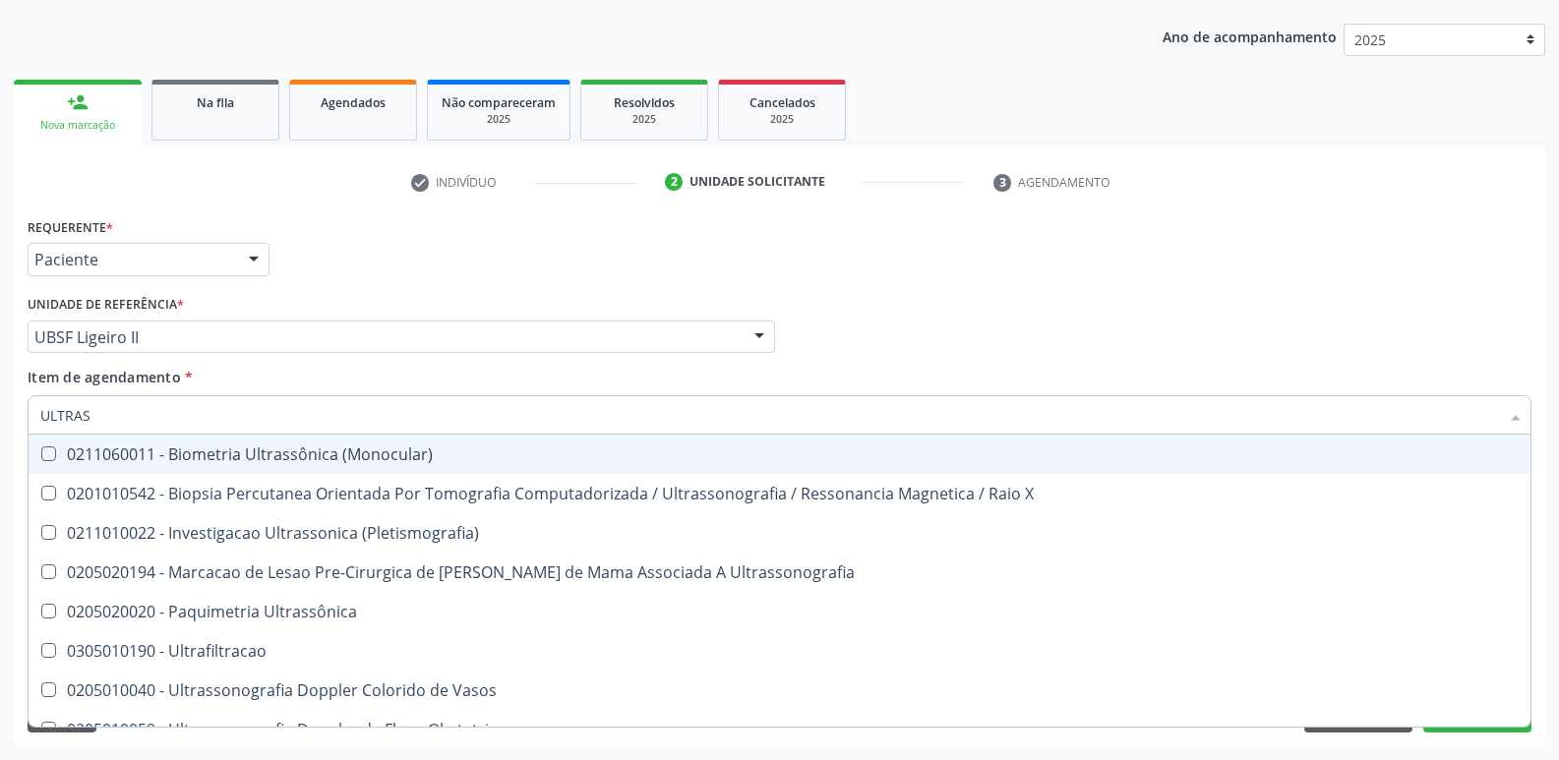
type input "ULTRASS"
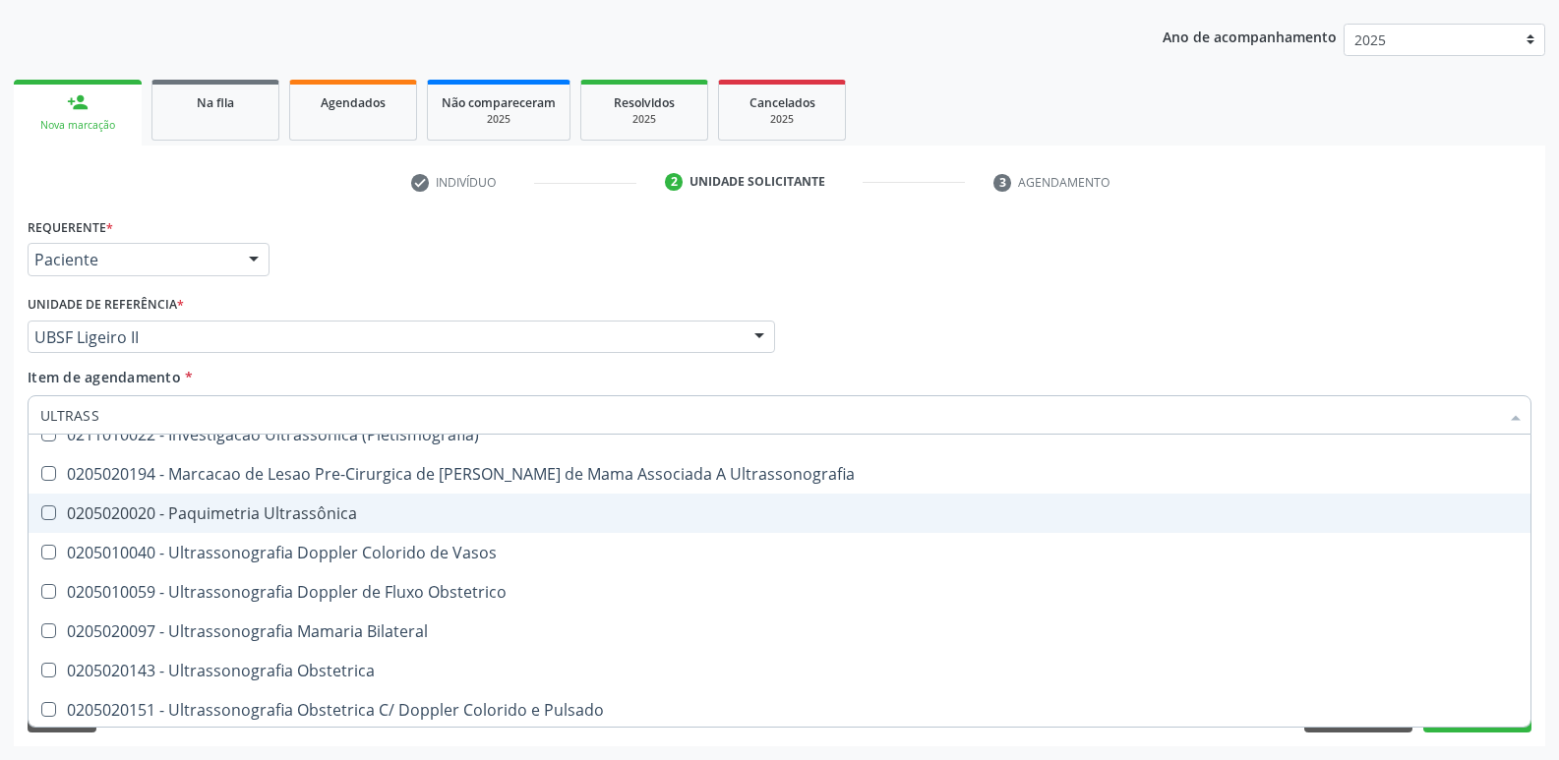
scroll to position [197, 0]
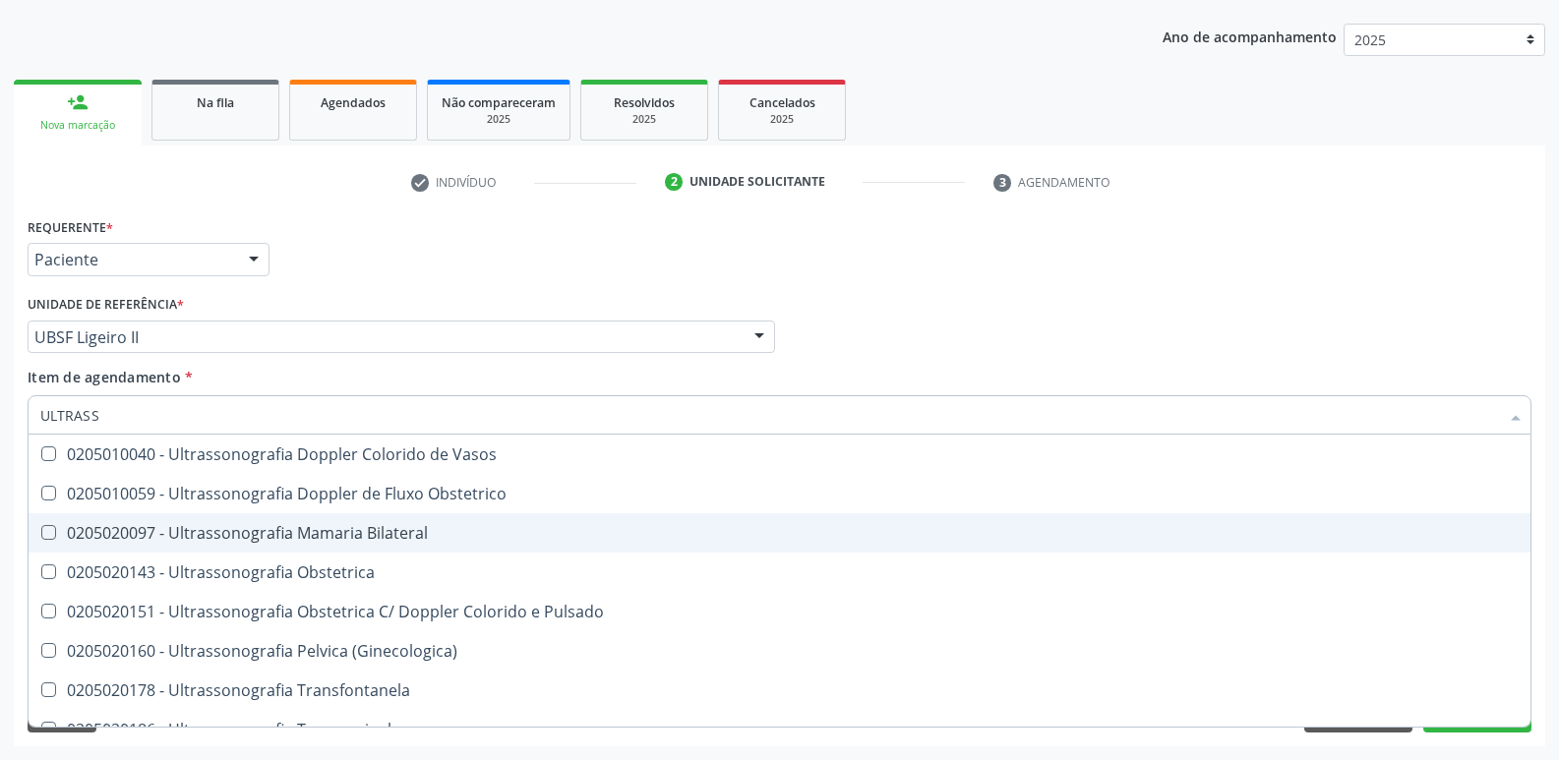
click at [335, 536] on div "0205020097 - Ultrassonografia Mamaria Bilateral" at bounding box center [779, 533] width 1478 height 16
checkbox Bilateral "true"
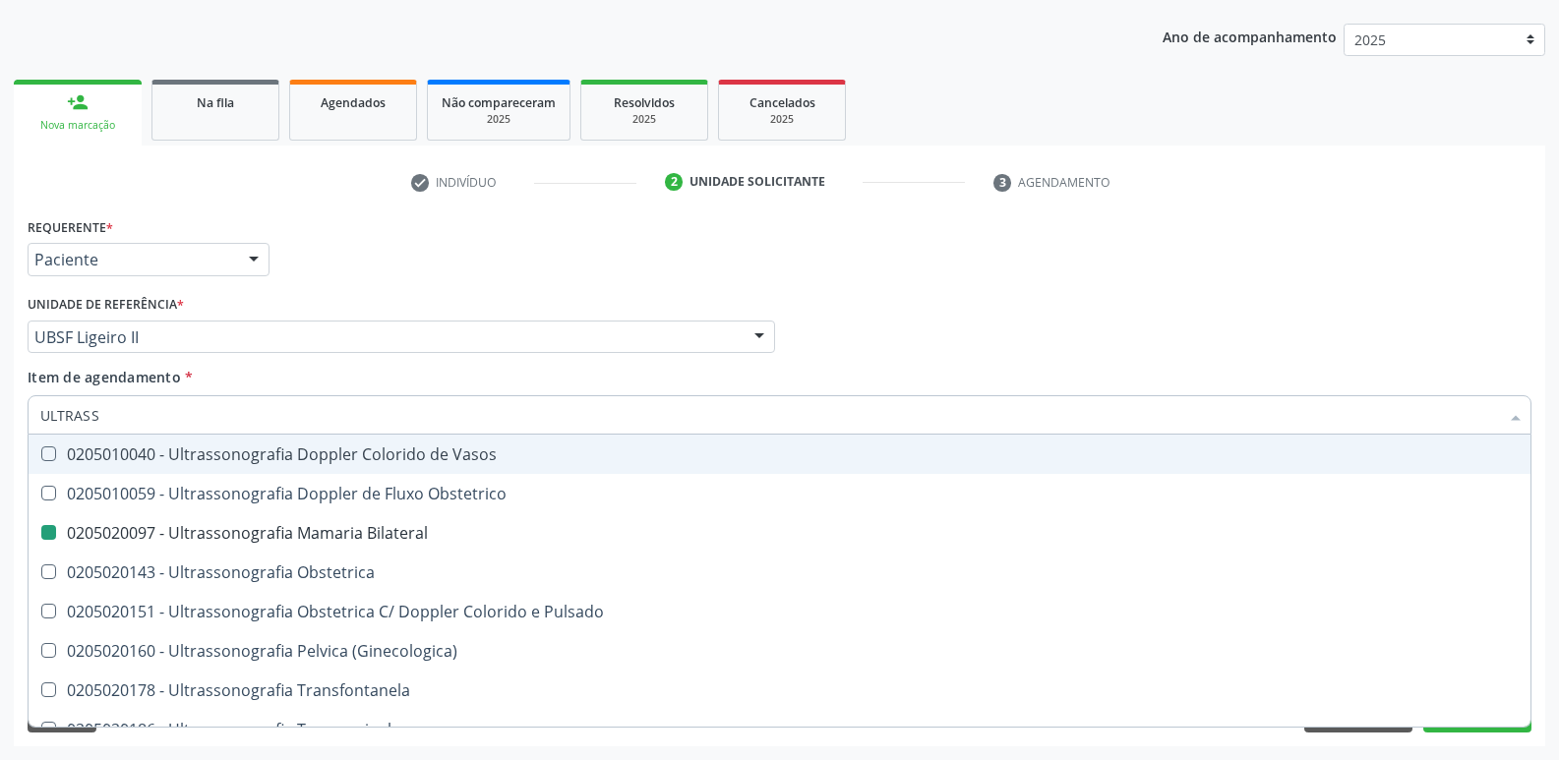
drag, startPoint x: 457, startPoint y: 263, endPoint x: 373, endPoint y: 592, distance: 340.2
click at [456, 264] on div "Requerente * Paciente Profissional de Saúde Paciente Nenhum resultado encontrad…" at bounding box center [780, 250] width 1514 height 77
checkbox X "true"
checkbox Bilateral "false"
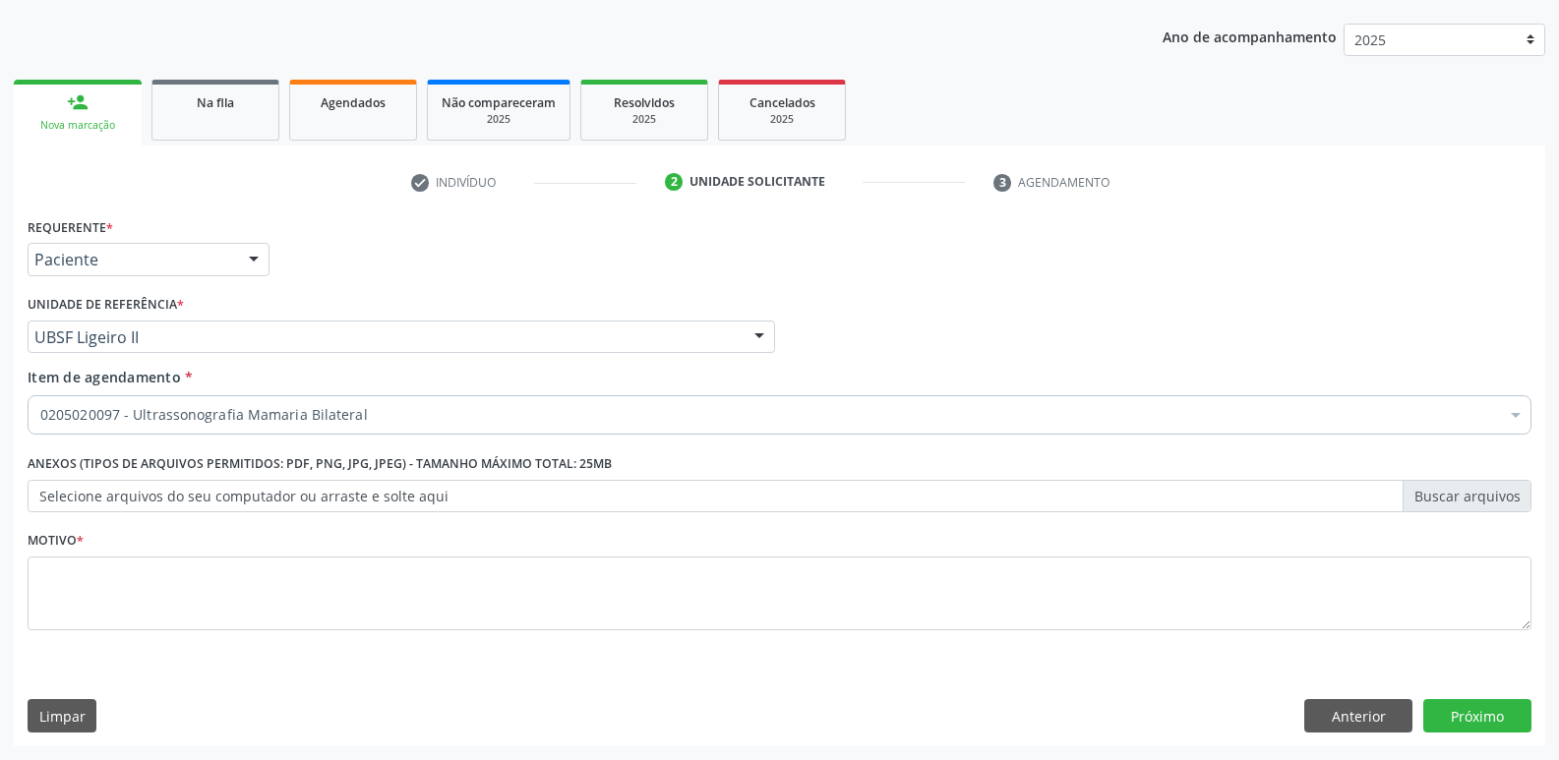
scroll to position [0, 0]
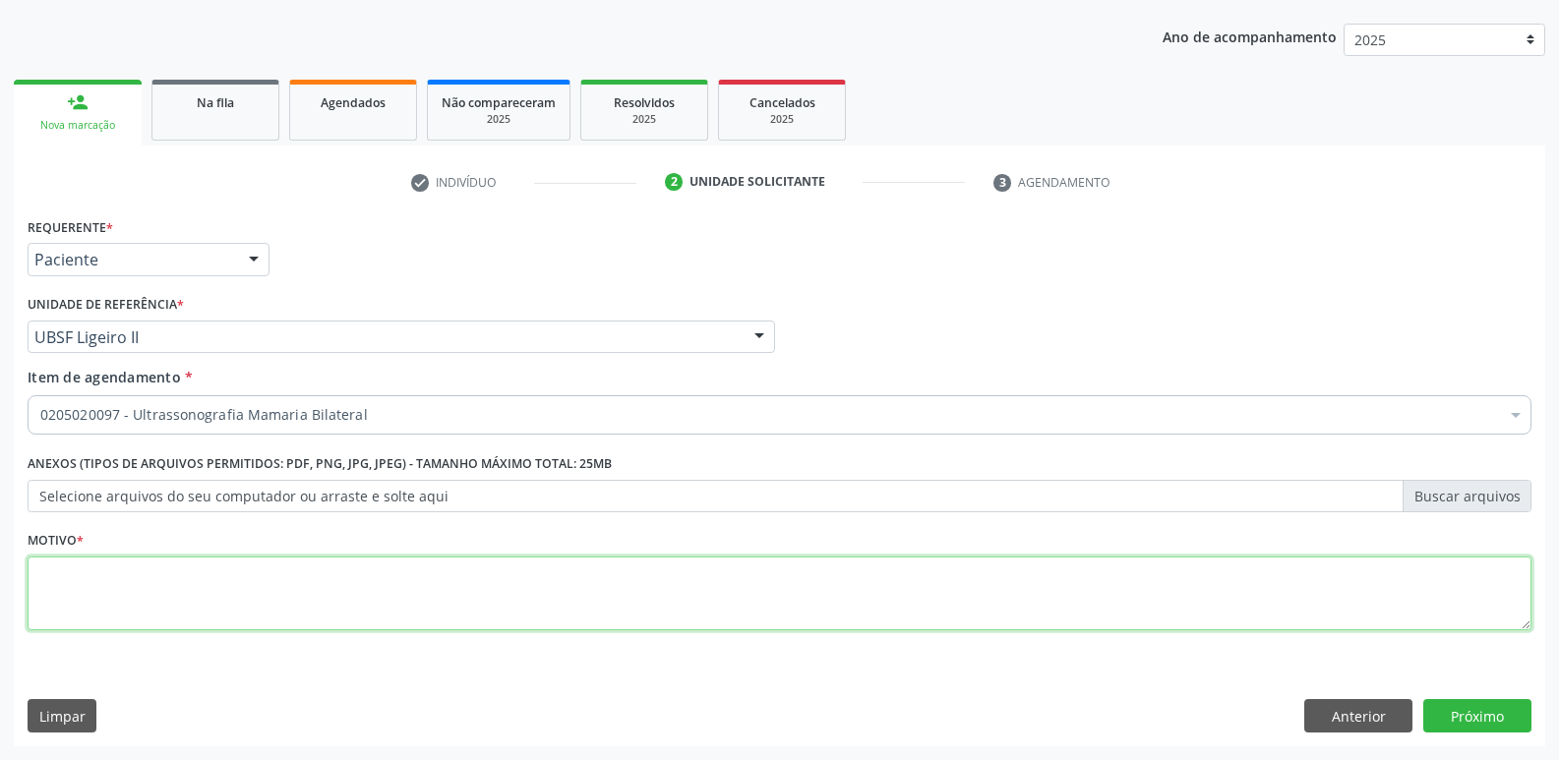
click at [353, 612] on textarea at bounding box center [780, 594] width 1504 height 75
paste textarea "avaliação"
type textarea "avaliação"
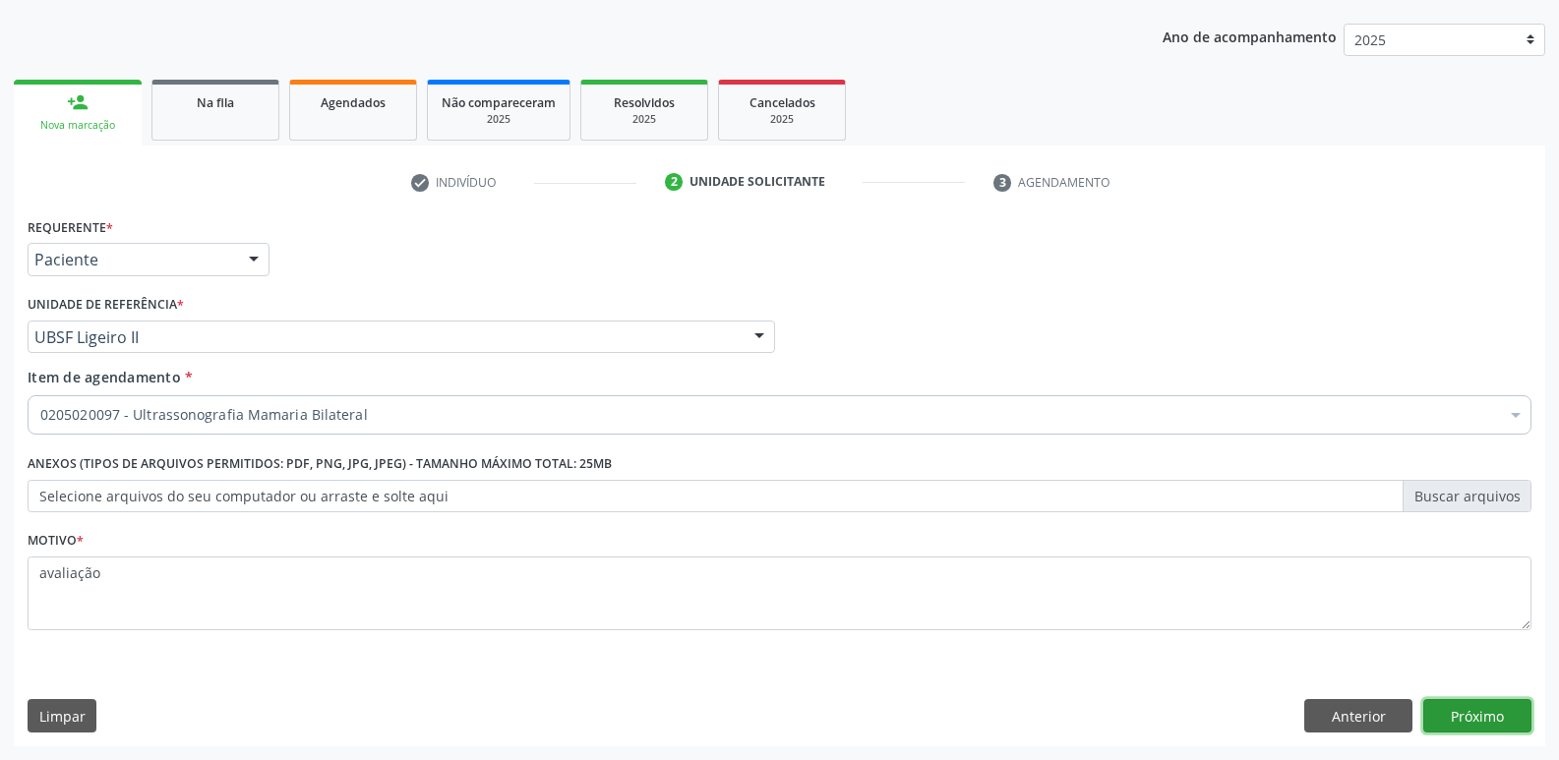
click at [1437, 724] on button "Próximo" at bounding box center [1477, 715] width 108 height 33
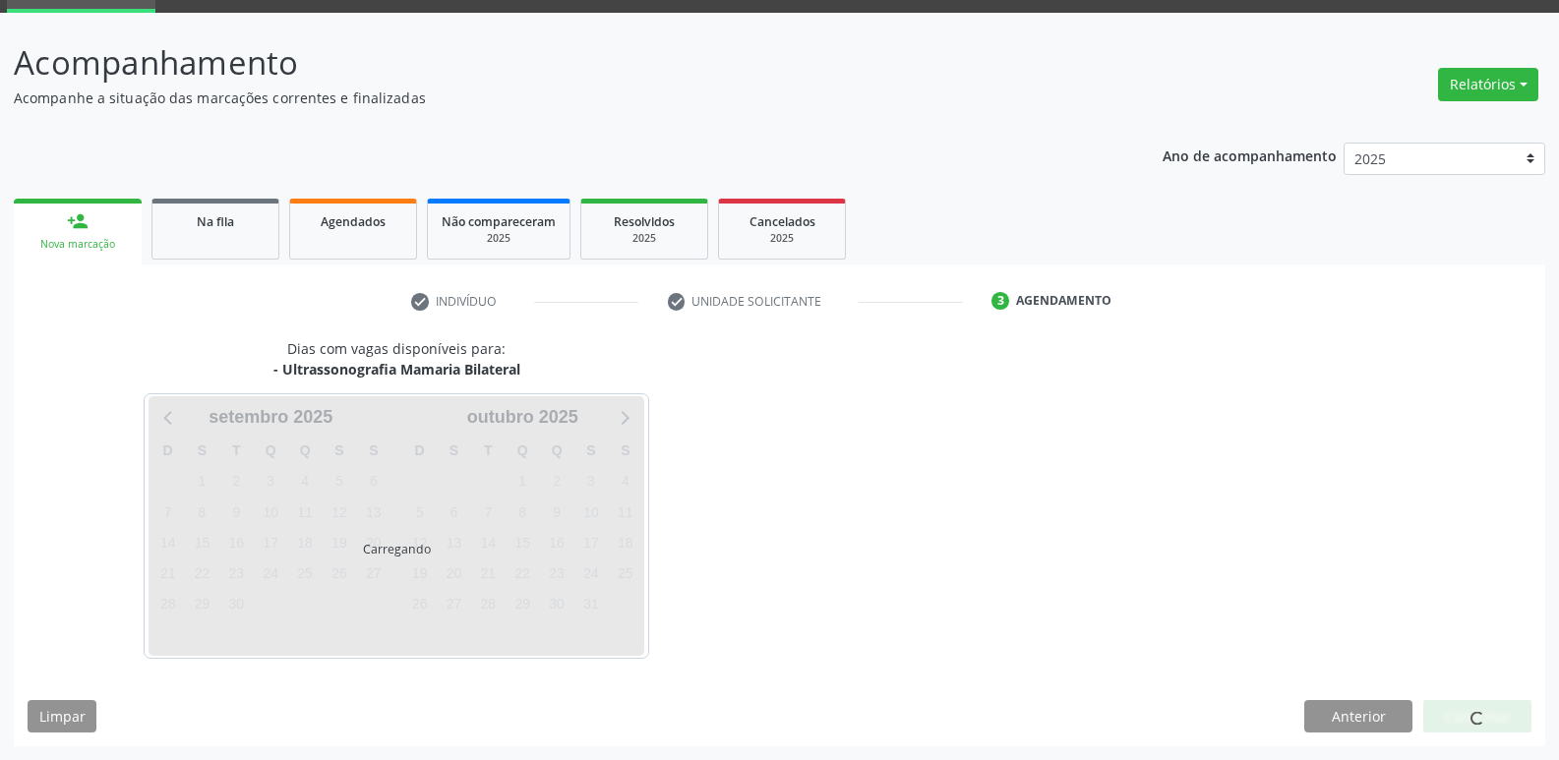
scroll to position [95, 0]
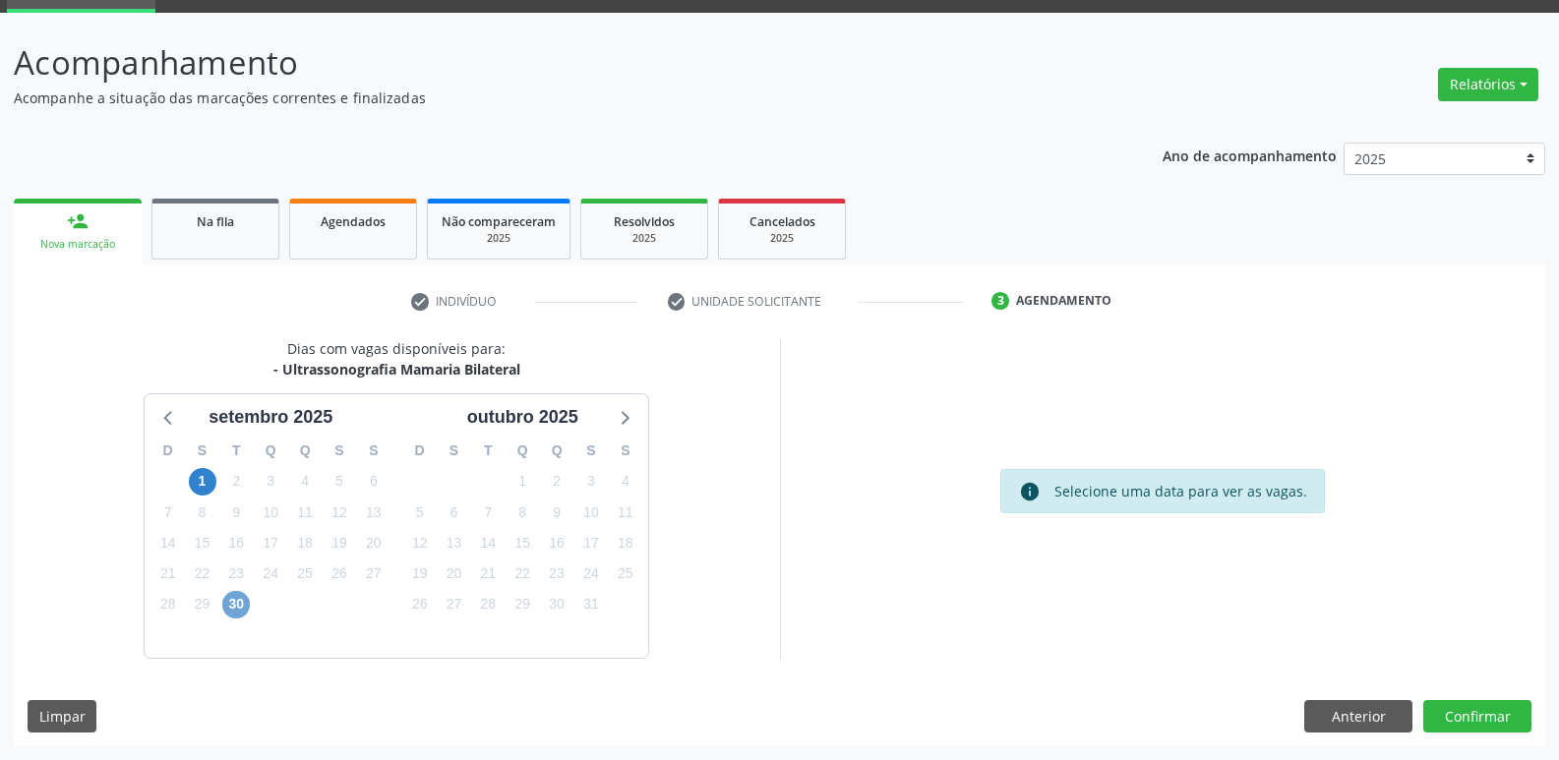
click at [235, 605] on span "30" at bounding box center [236, 605] width 28 height 28
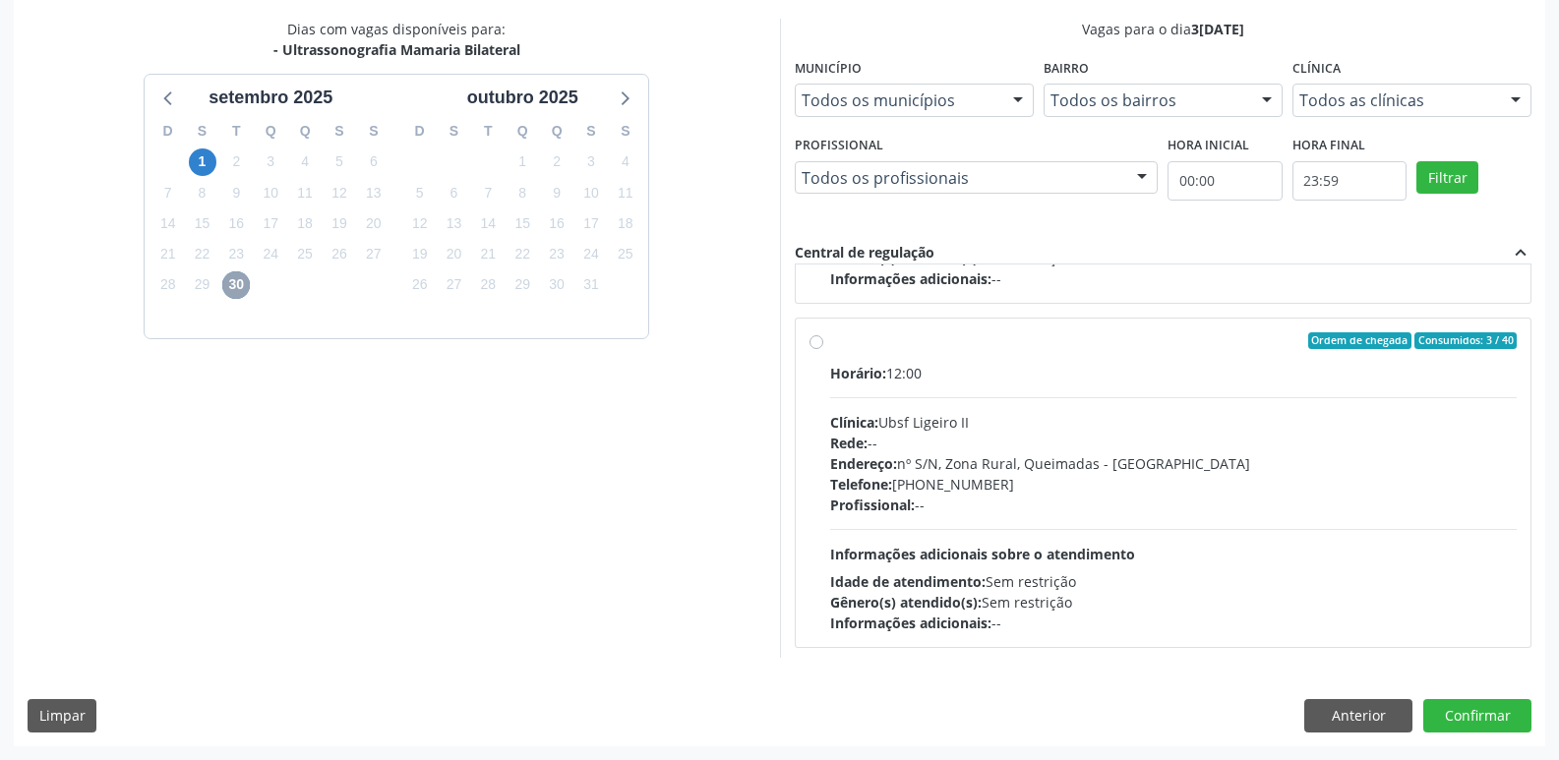
scroll to position [310, 0]
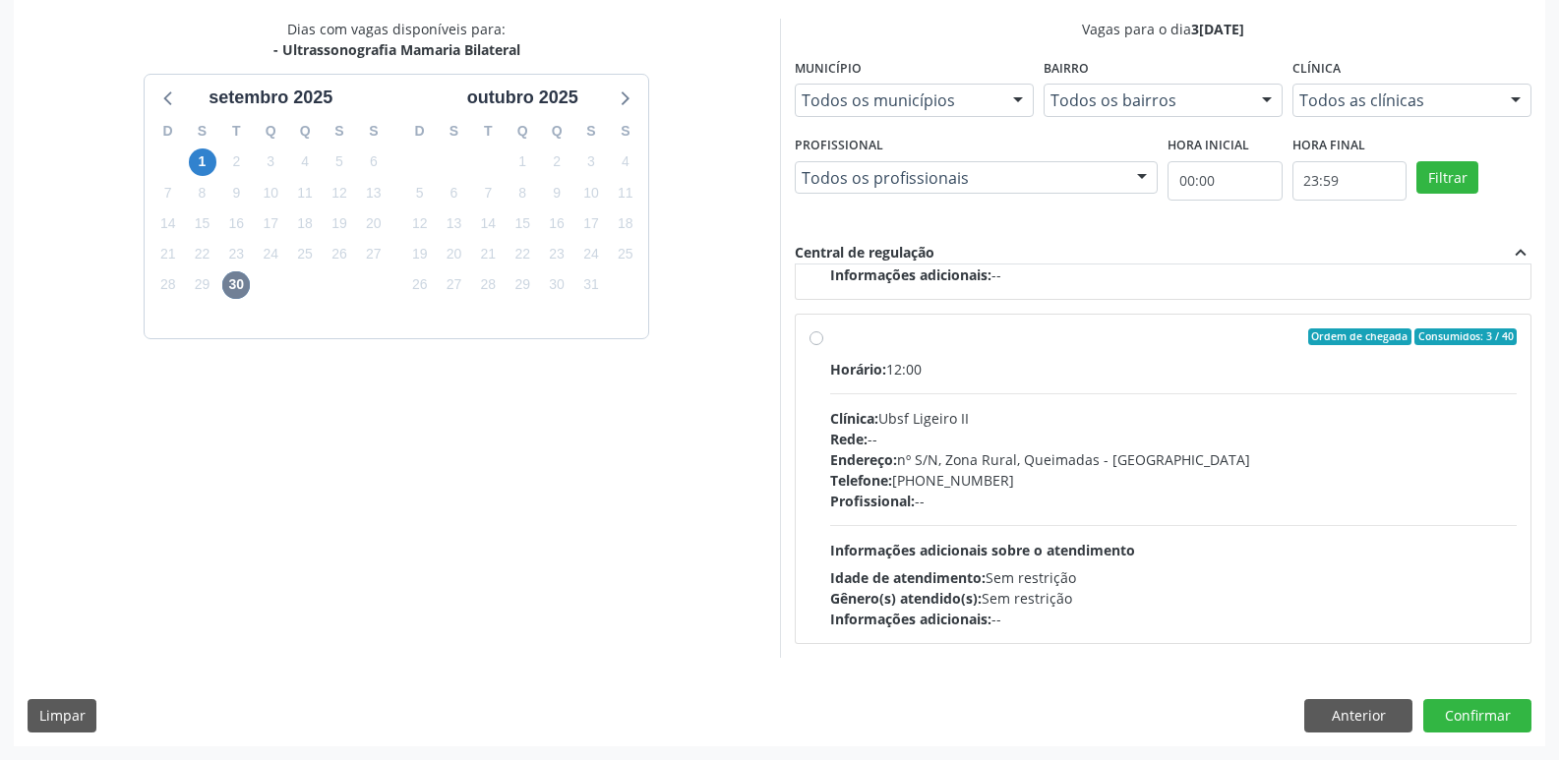
click at [1324, 510] on div "Profissional: --" at bounding box center [1173, 501] width 687 height 21
click at [823, 346] on input "Ordem de chegada Consumidos: 3 / 40 Horário: 12:00 Clínica: Ubsf Ligeiro II Red…" at bounding box center [816, 337] width 14 height 18
radio input "true"
click at [1450, 719] on button "Confirmar" at bounding box center [1477, 715] width 108 height 33
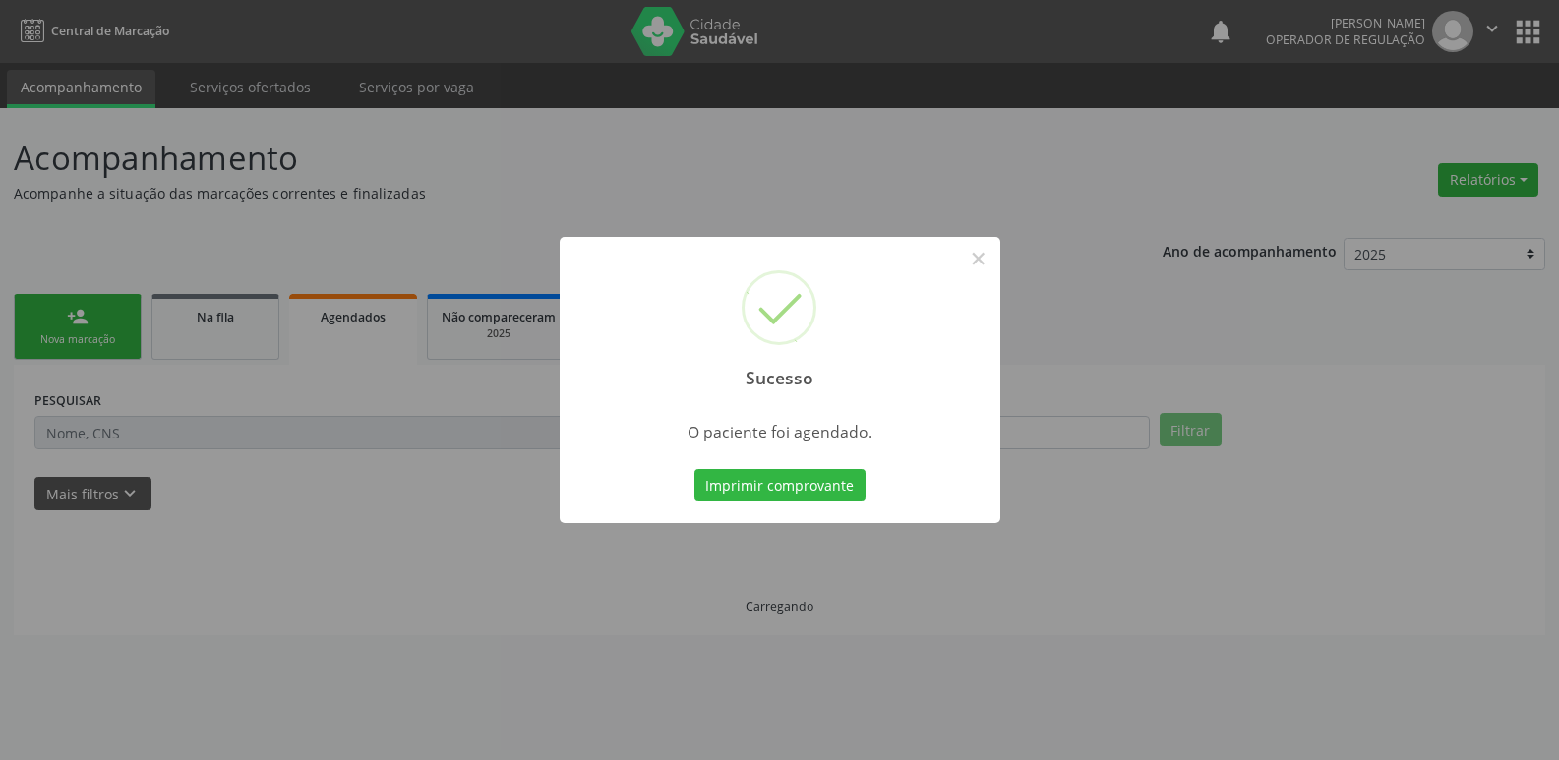
scroll to position [0, 0]
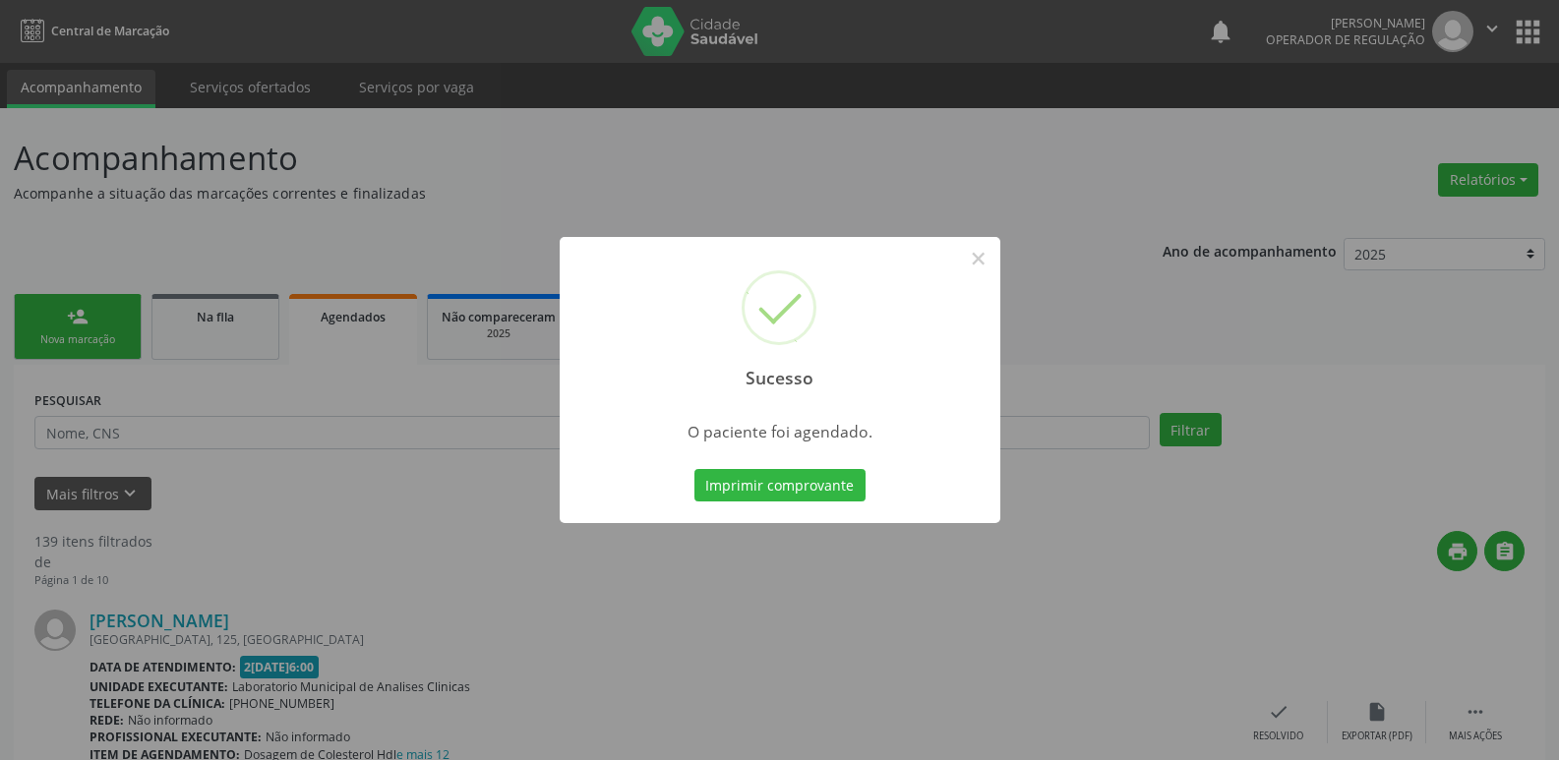
click at [694, 469] on button "Imprimir comprovante" at bounding box center [779, 485] width 171 height 33
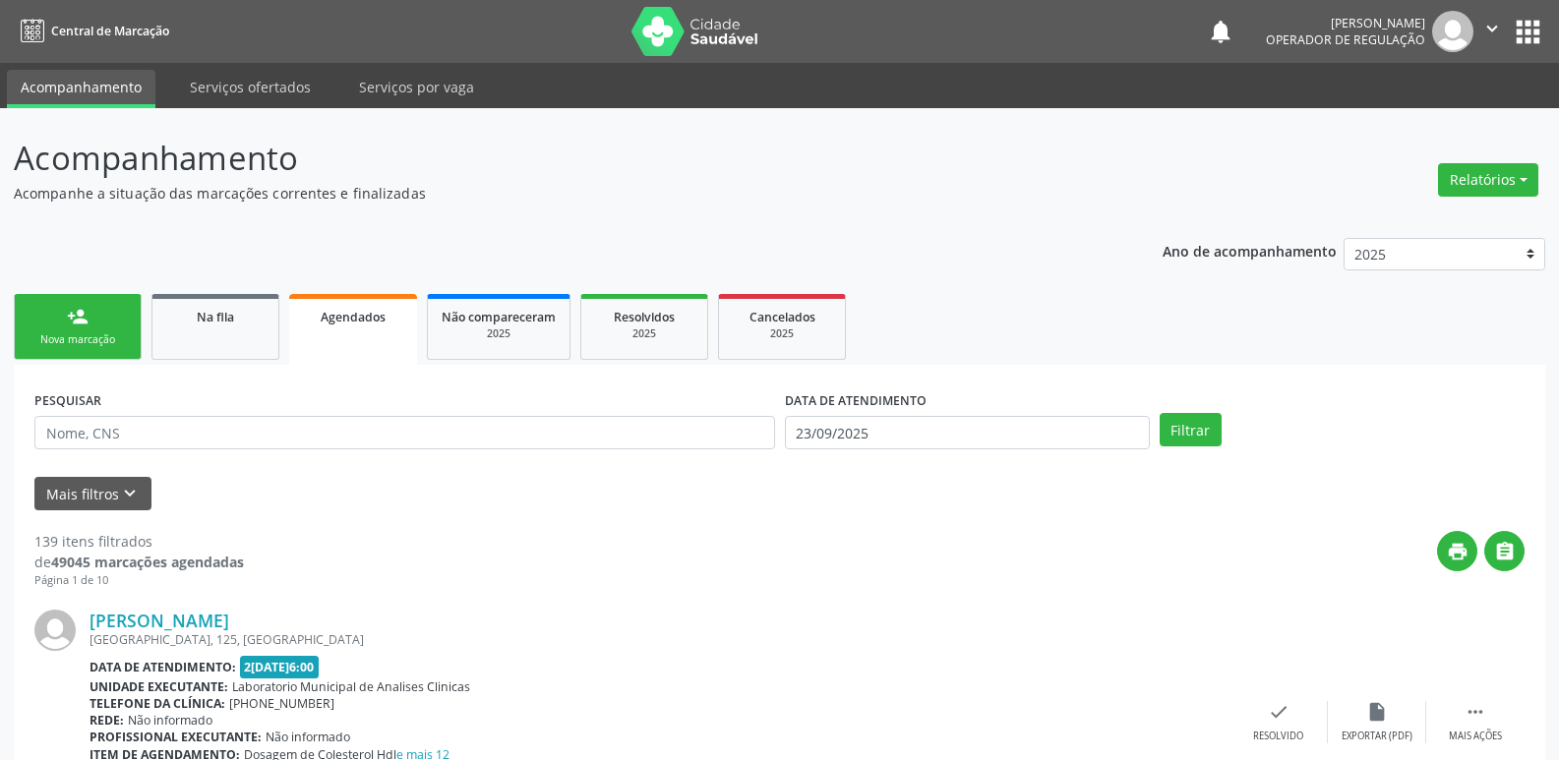
click at [108, 333] on div "Nova marcação" at bounding box center [78, 339] width 98 height 15
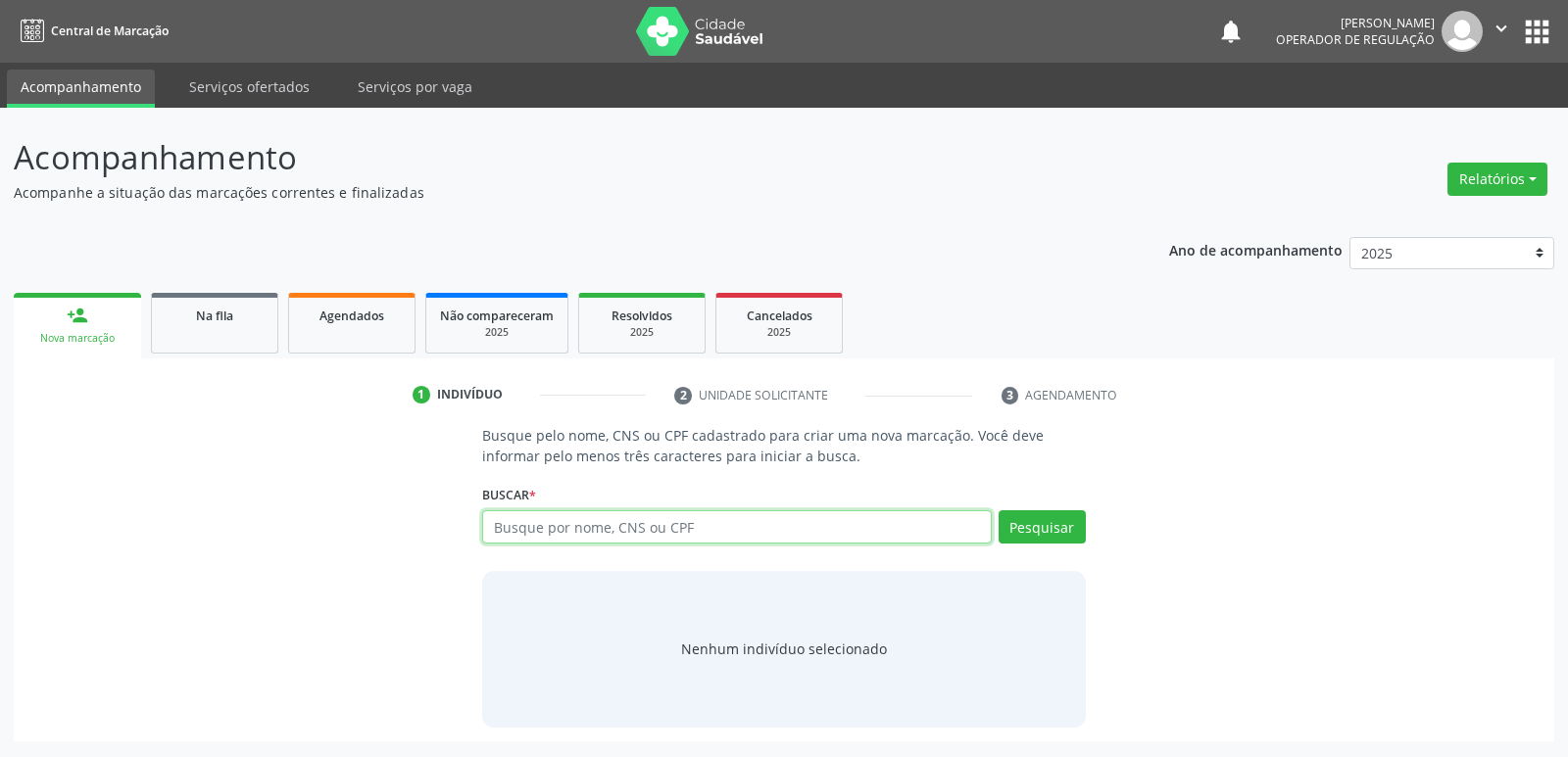
click at [712, 514] on input "text" at bounding box center [736, 526] width 508 height 33
type input "702800691117067"
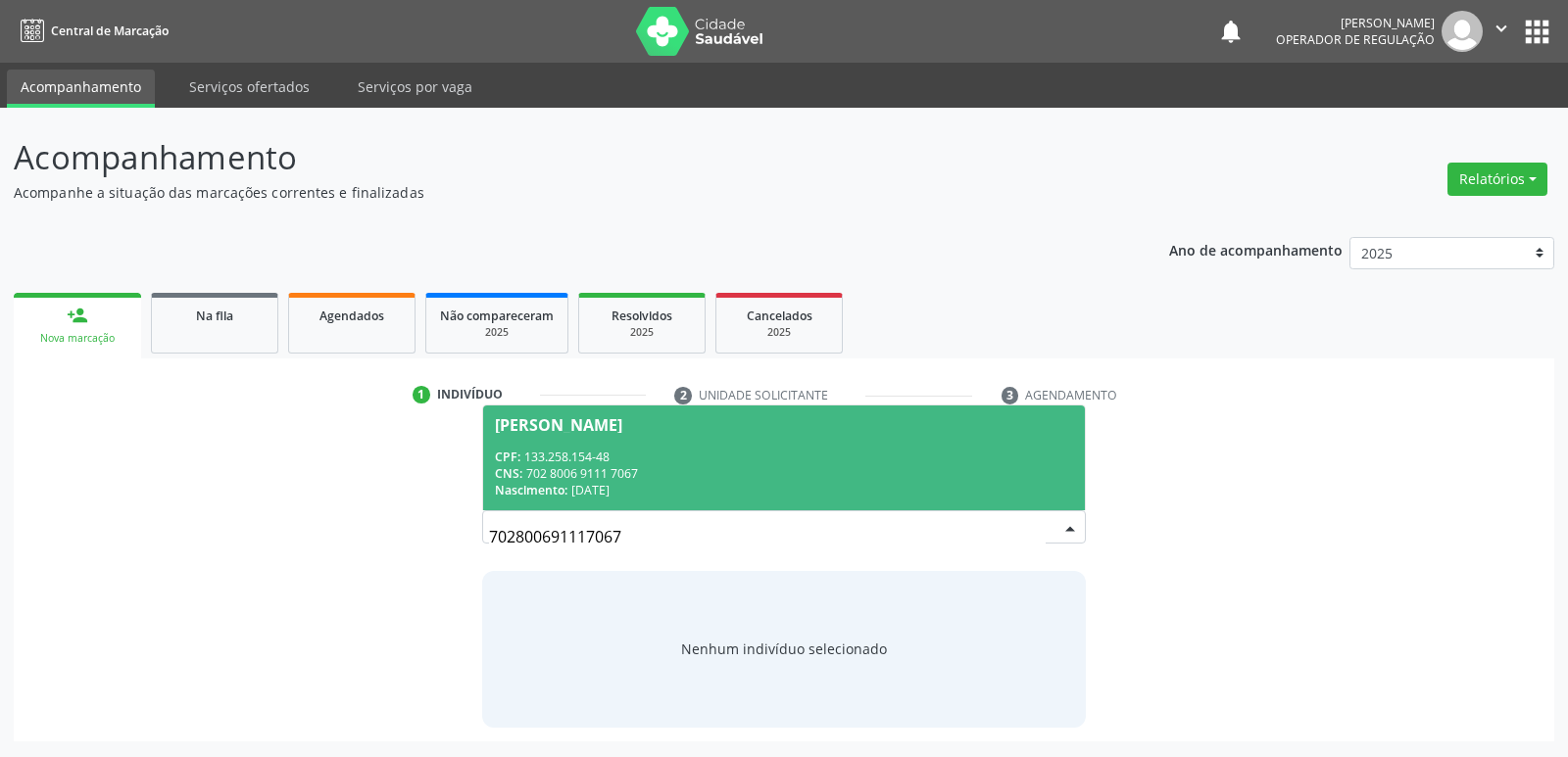
click at [647, 448] on div "CPF: 133.258.154-48" at bounding box center [783, 456] width 577 height 17
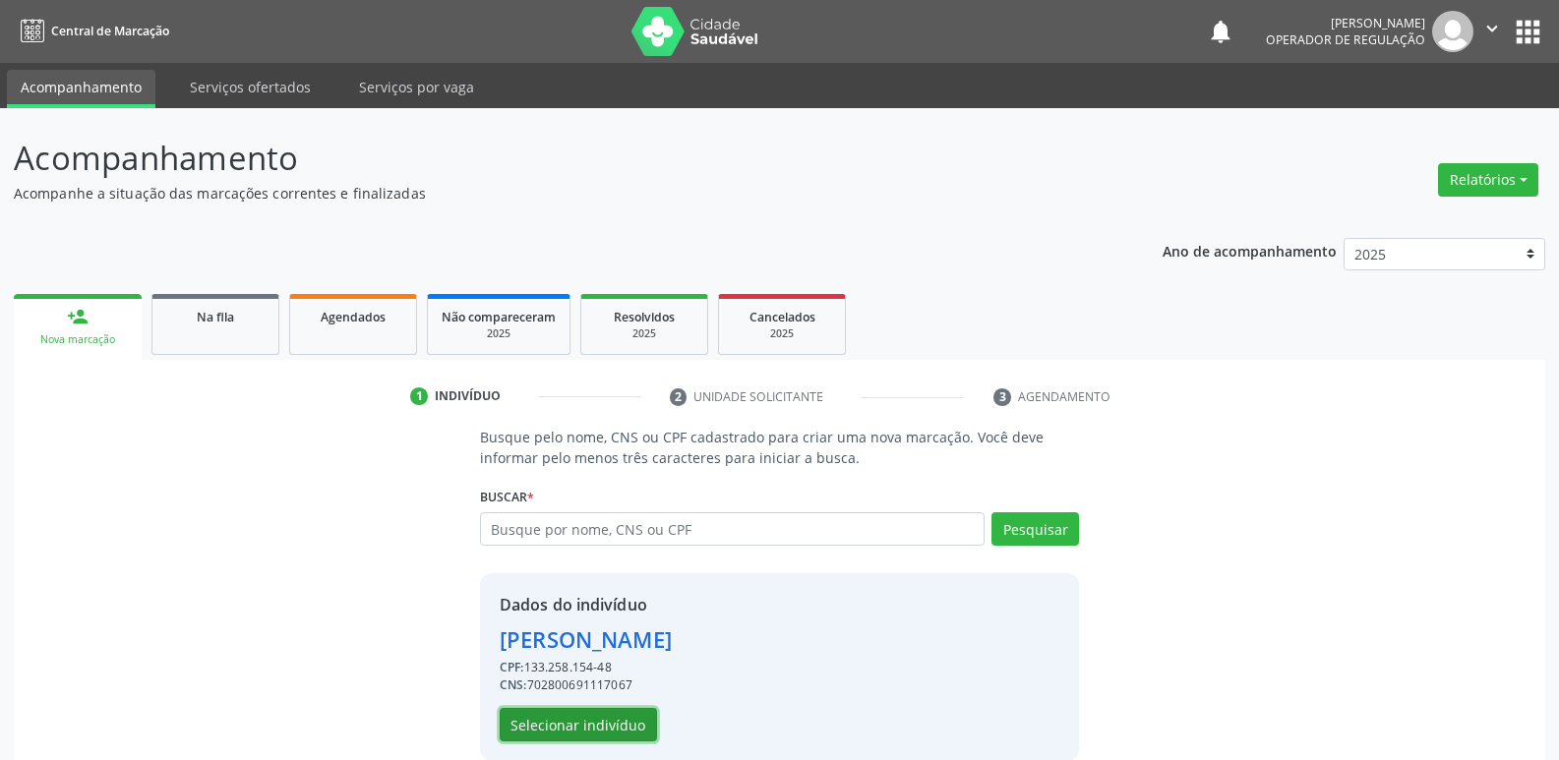
click at [614, 713] on button "Selecionar indivíduo" at bounding box center [578, 724] width 157 height 33
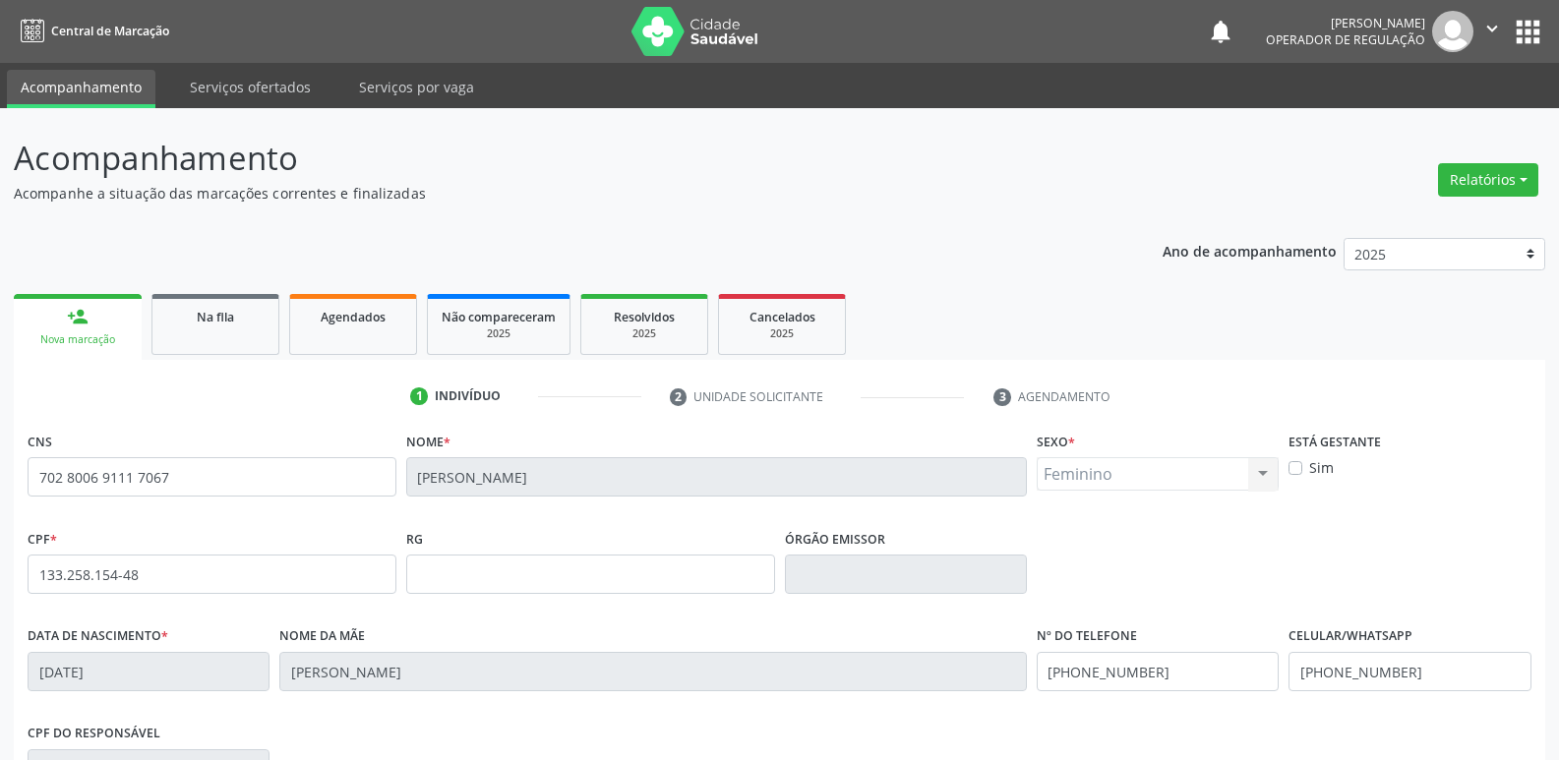
scroll to position [306, 0]
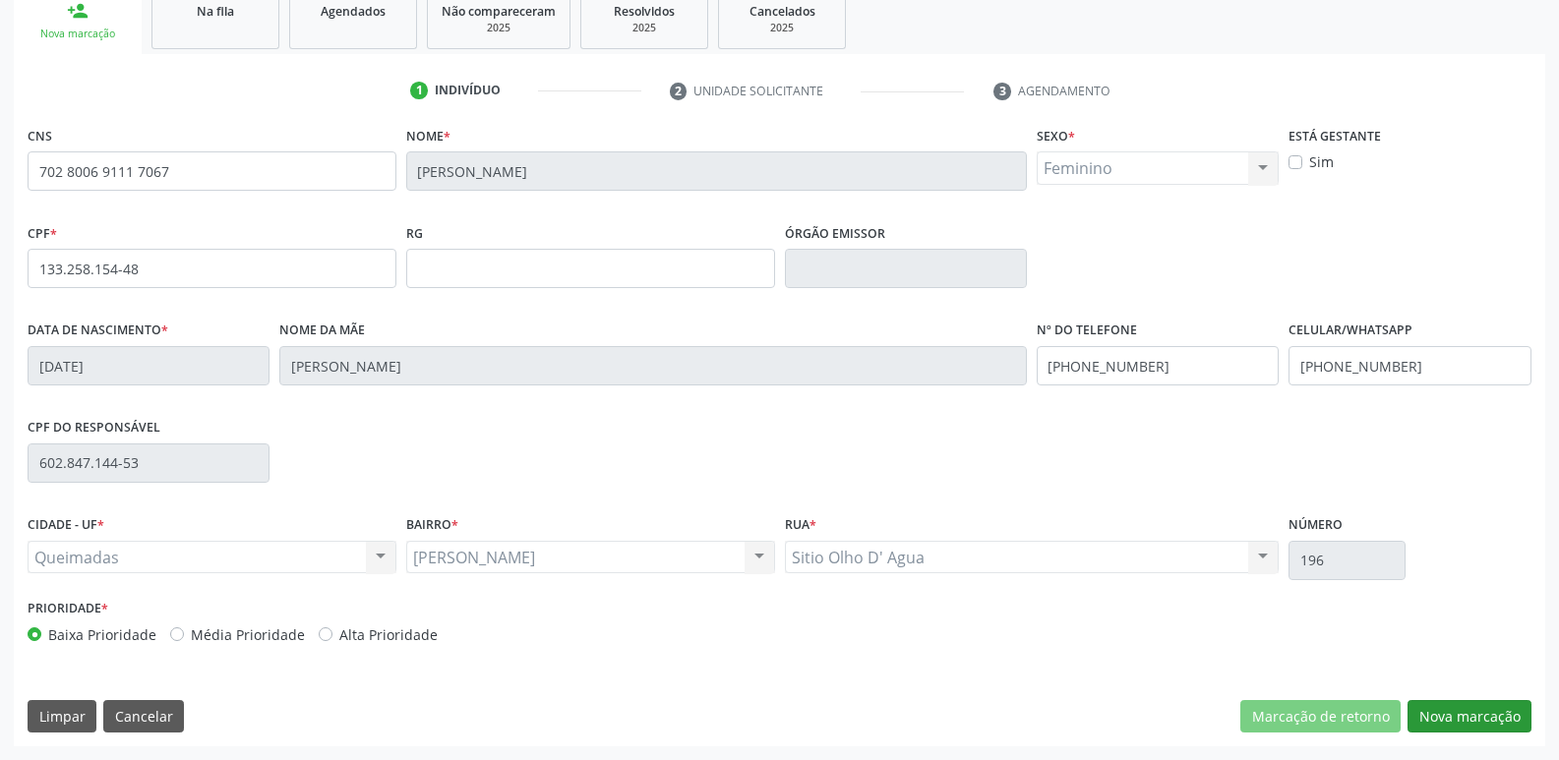
drag, startPoint x: 1499, startPoint y: 691, endPoint x: 1487, endPoint y: 706, distance: 18.9
click at [1495, 698] on div "CNS 702 8006 9111 7067 Nome * Sara Souza Gomes Sexo * Feminino Masculino Femini…" at bounding box center [779, 433] width 1531 height 625
click at [1487, 706] on button "Nova marcação" at bounding box center [1469, 716] width 124 height 33
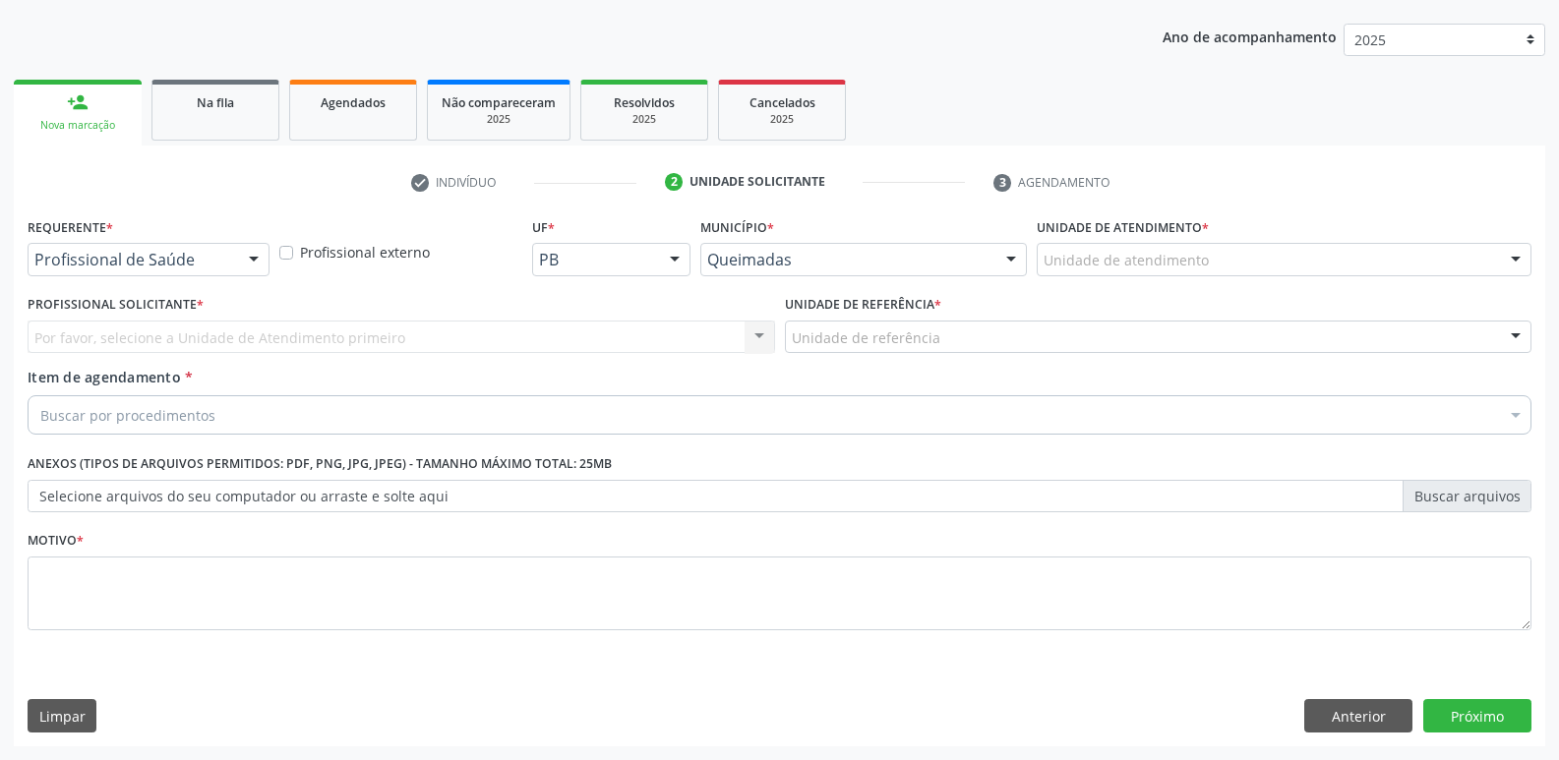
drag, startPoint x: 193, startPoint y: 267, endPoint x: 180, endPoint y: 318, distance: 52.7
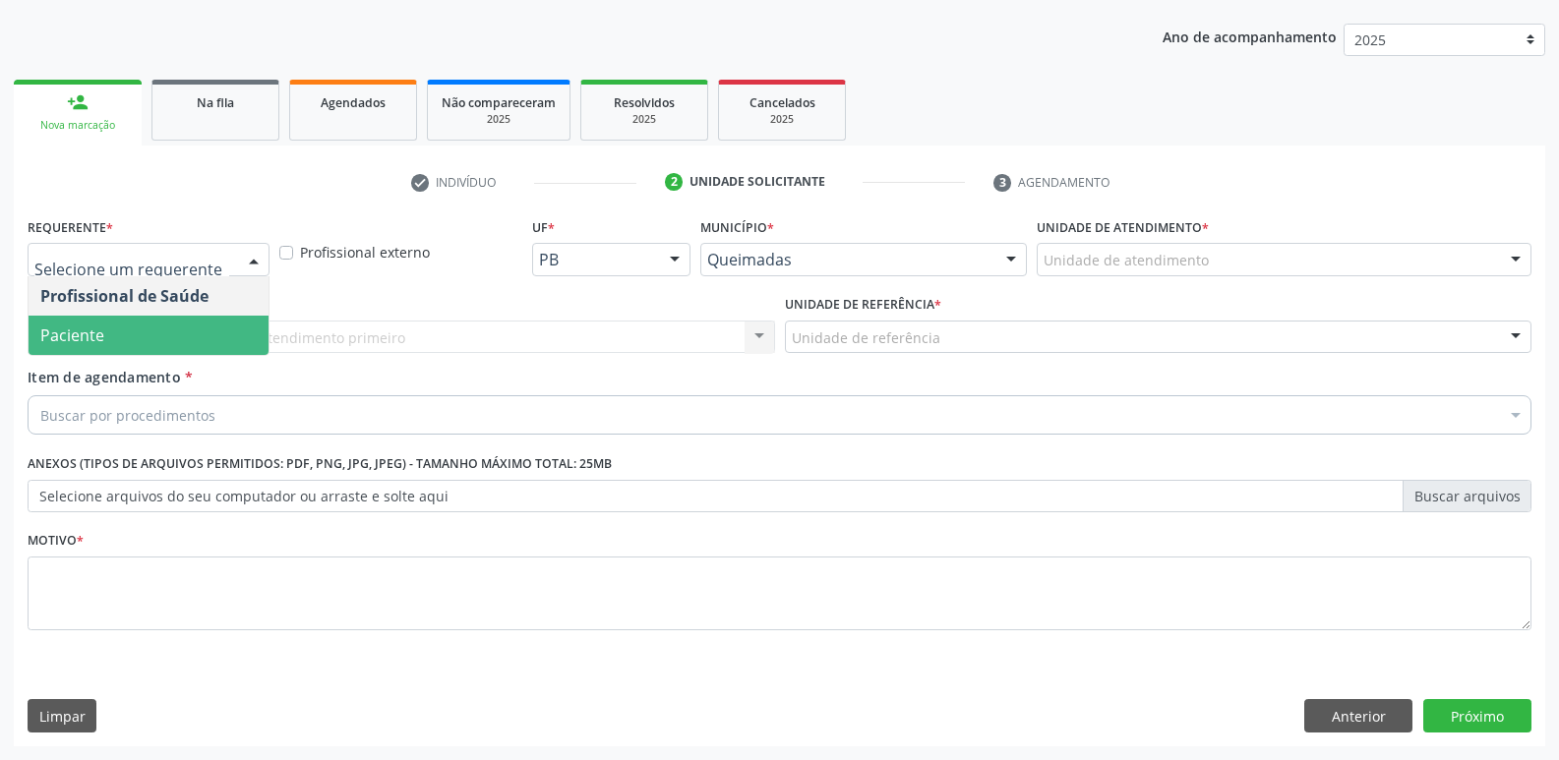
click at [156, 341] on span "Paciente" at bounding box center [149, 335] width 240 height 39
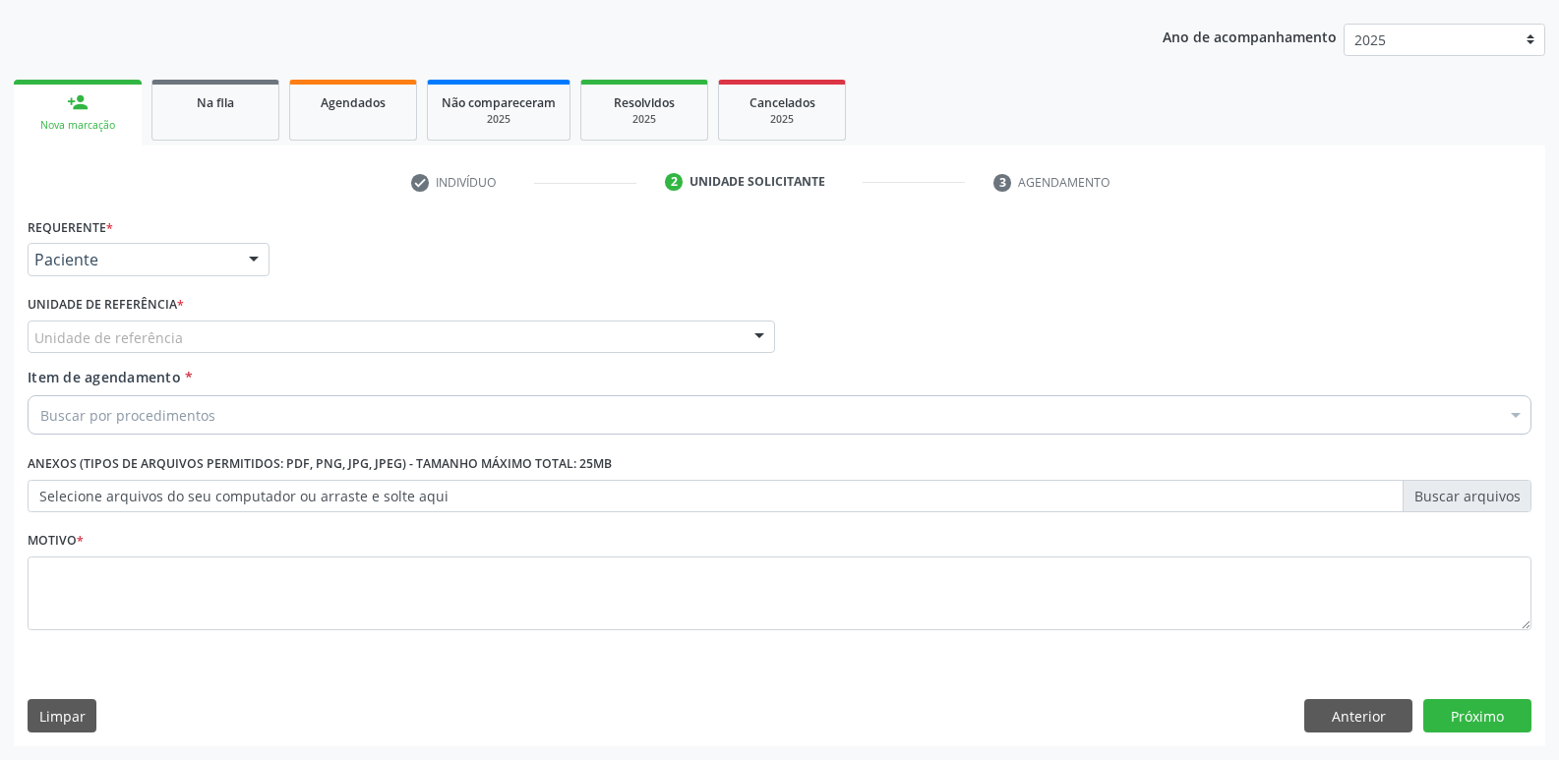
click at [244, 323] on div "Unidade de referência" at bounding box center [401, 337] width 747 height 33
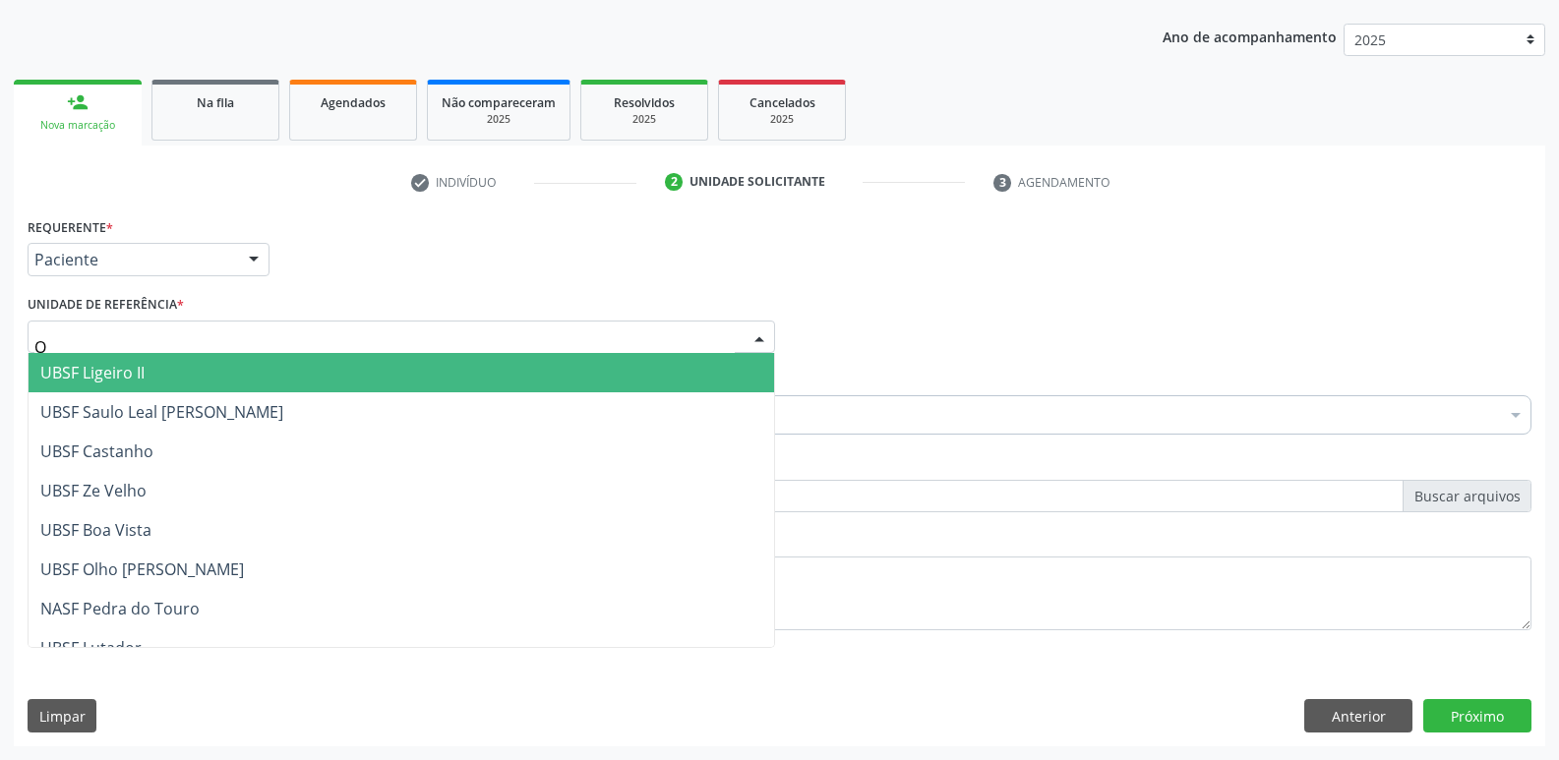
type input "OL"
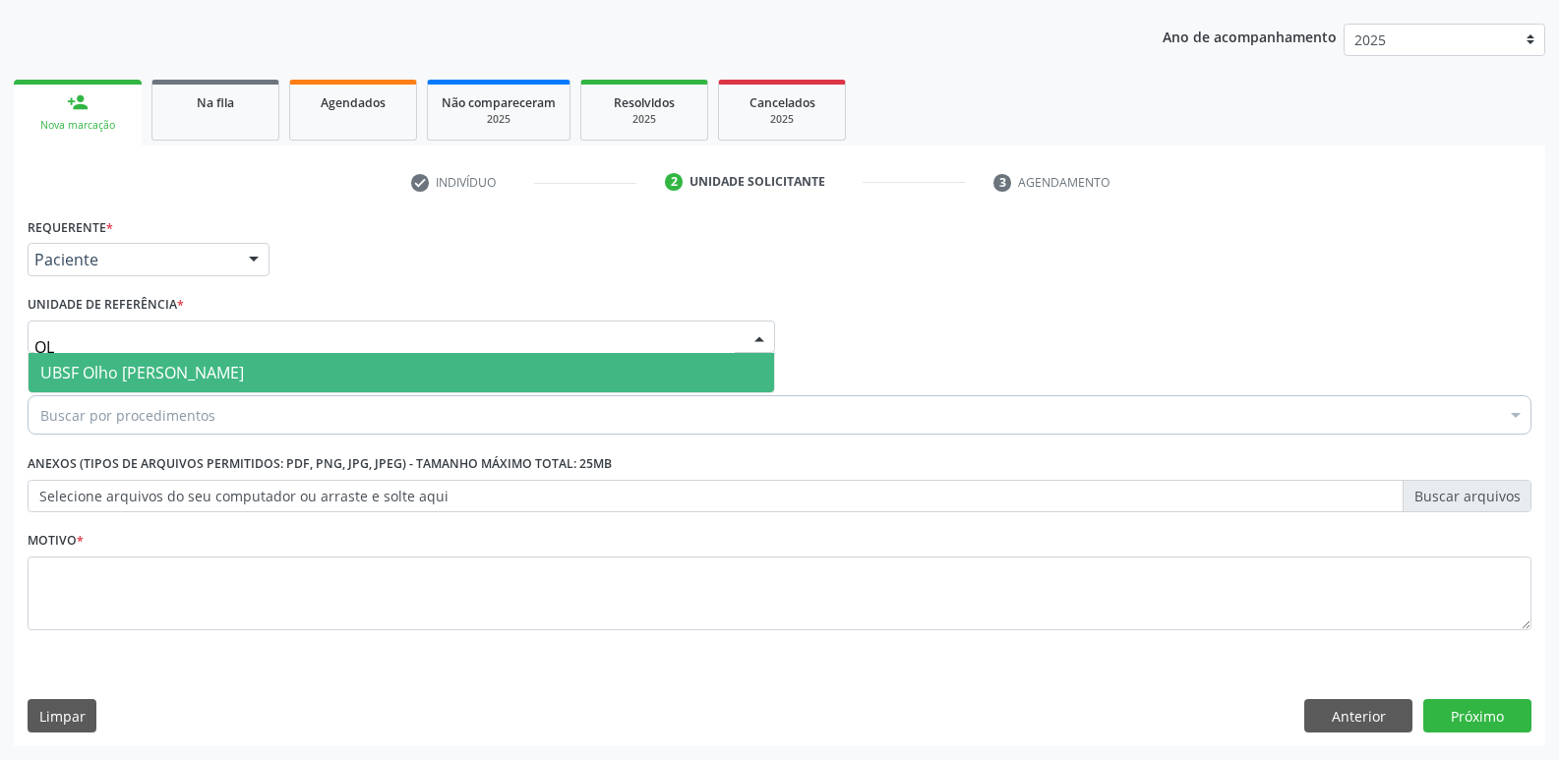
click at [212, 368] on span "UBSF Olho [PERSON_NAME]" at bounding box center [142, 373] width 204 height 22
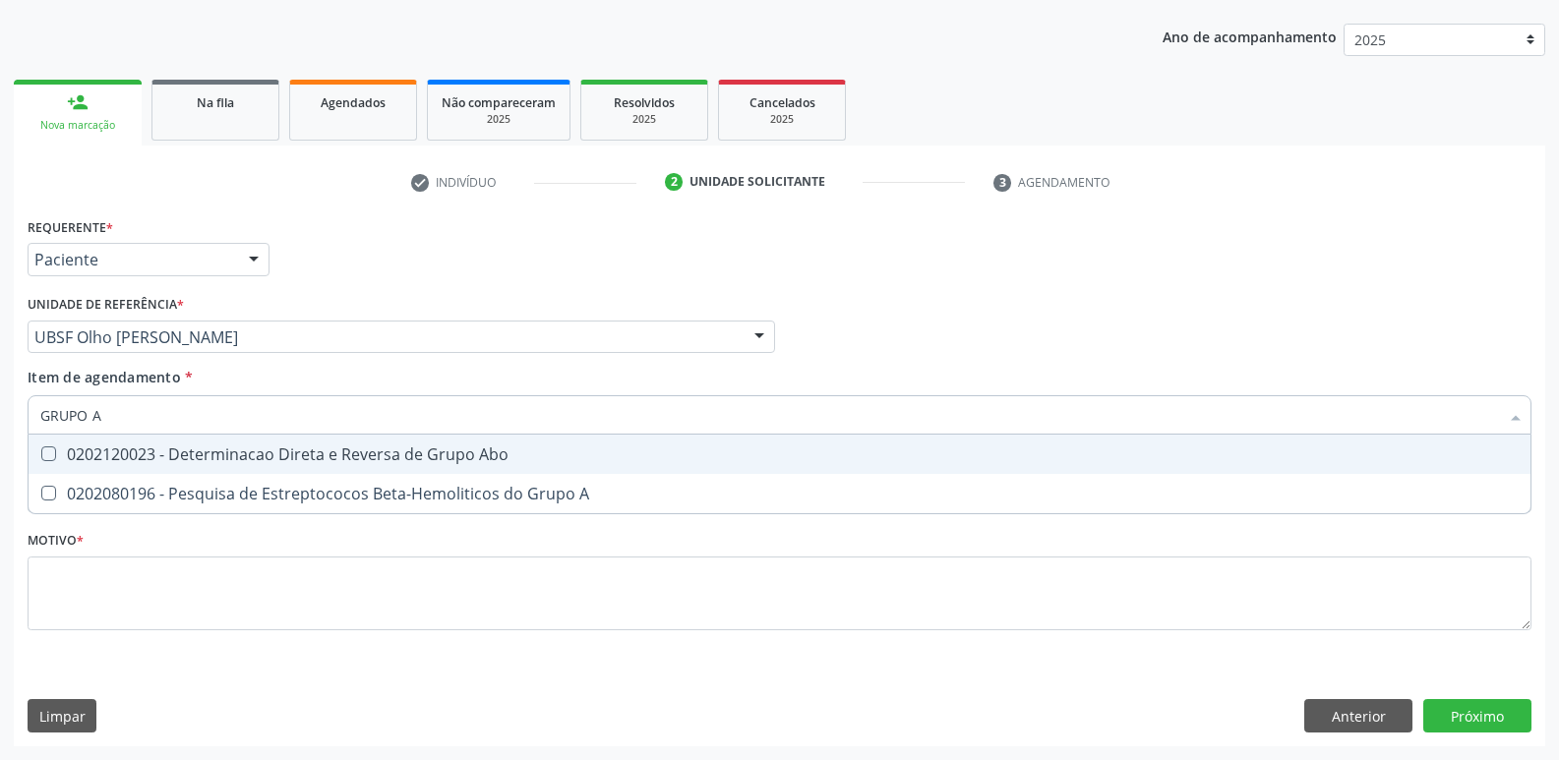
type input "GRUPO AB"
click at [296, 466] on span "0202120023 - Determinacao Direta e Reversa de Grupo Abo" at bounding box center [780, 454] width 1502 height 39
checkbox Abo "true"
type input "GRUPO"
checkbox Abo "false"
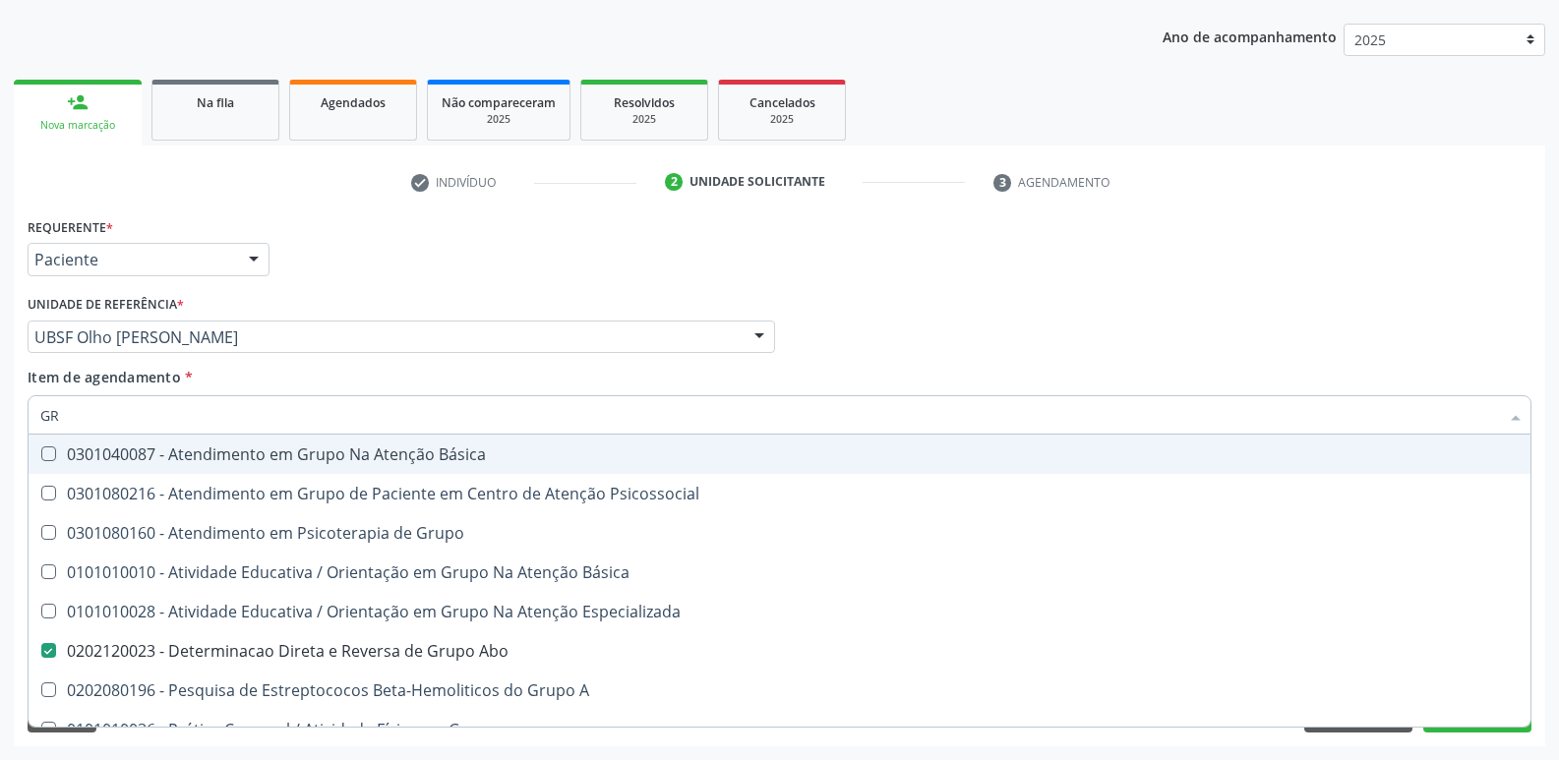
type input "G"
checkbox Abo "false"
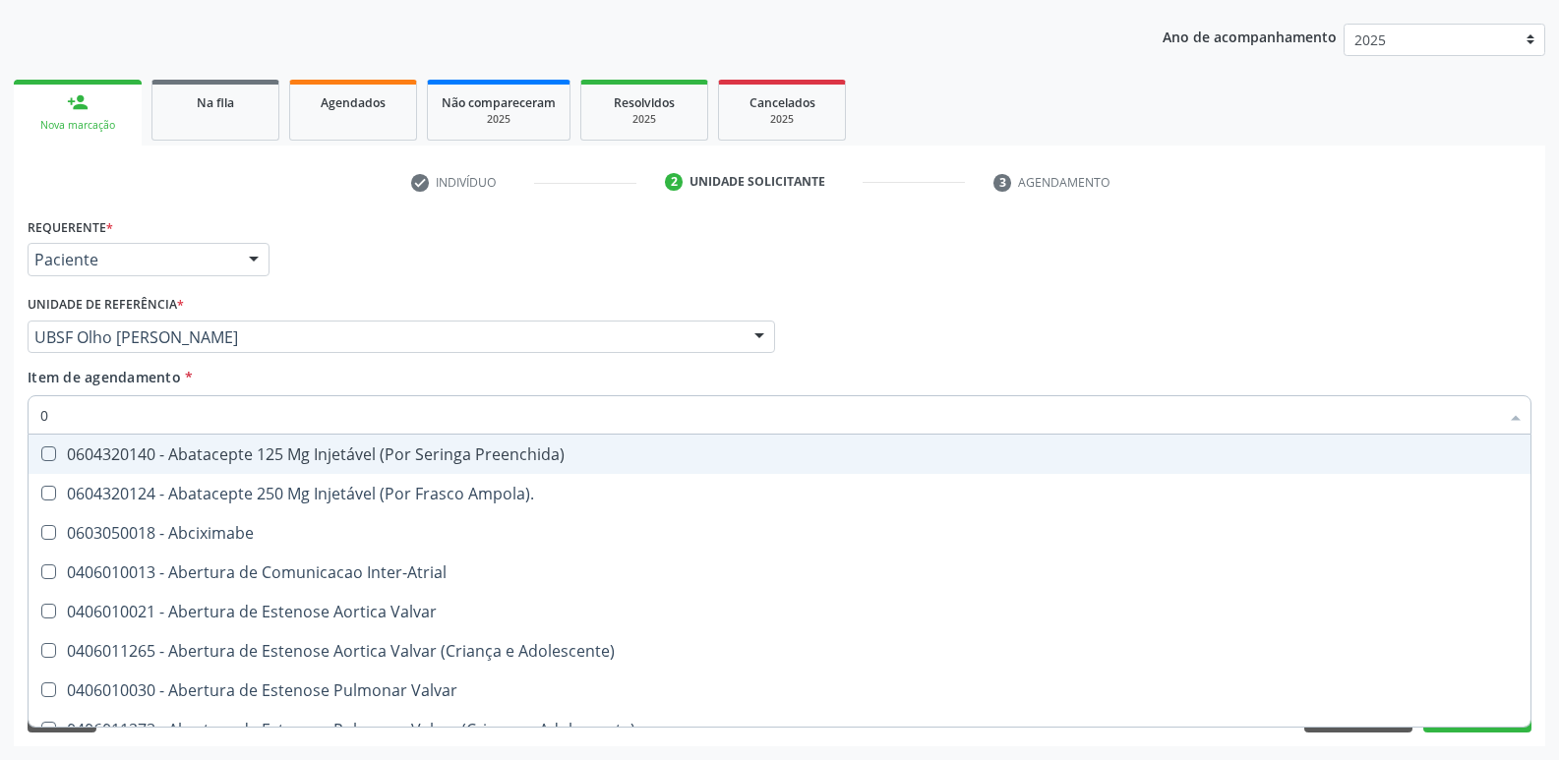
type input "02"
checkbox Ativa "true"
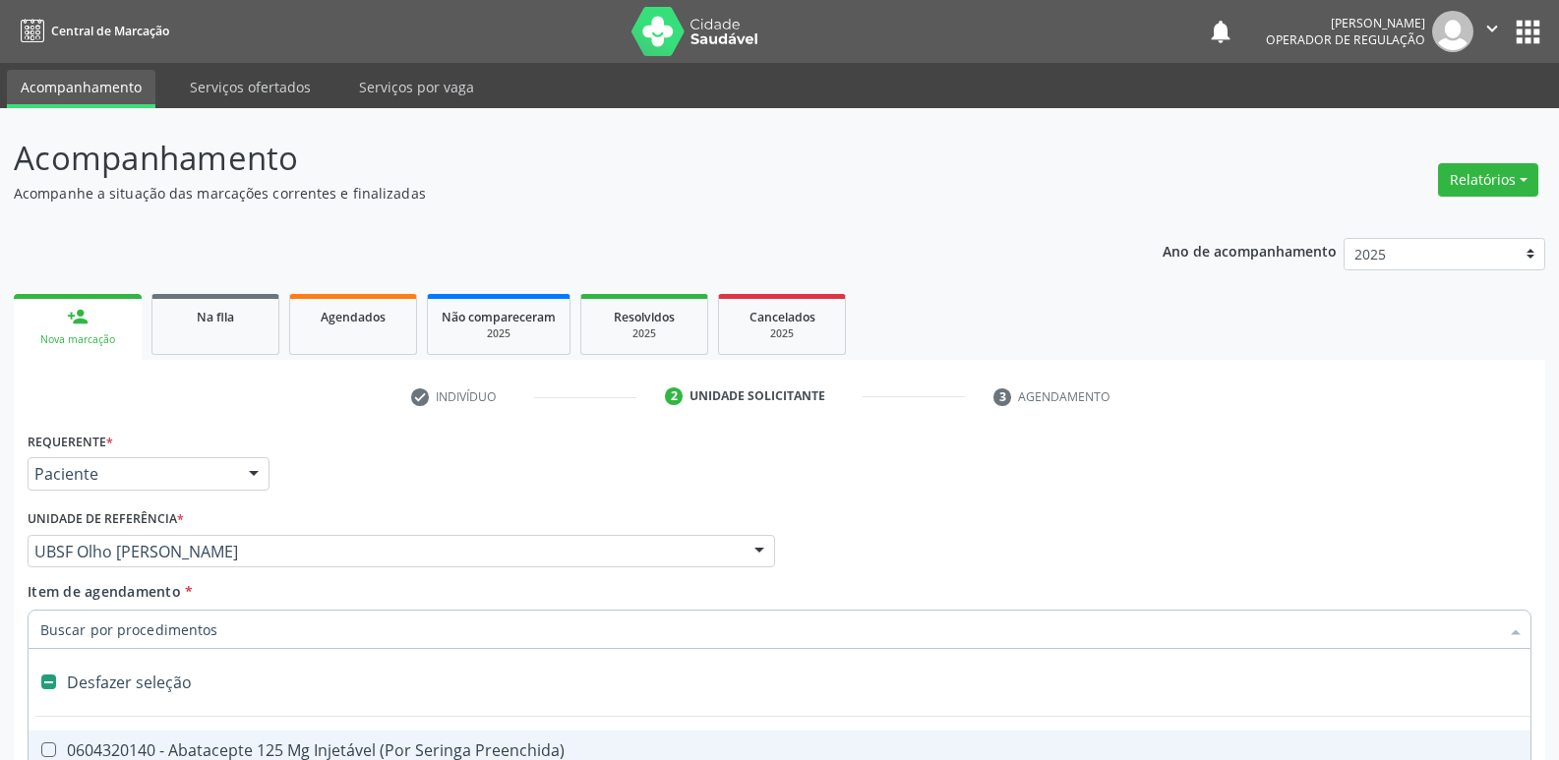
scroll to position [214, 0]
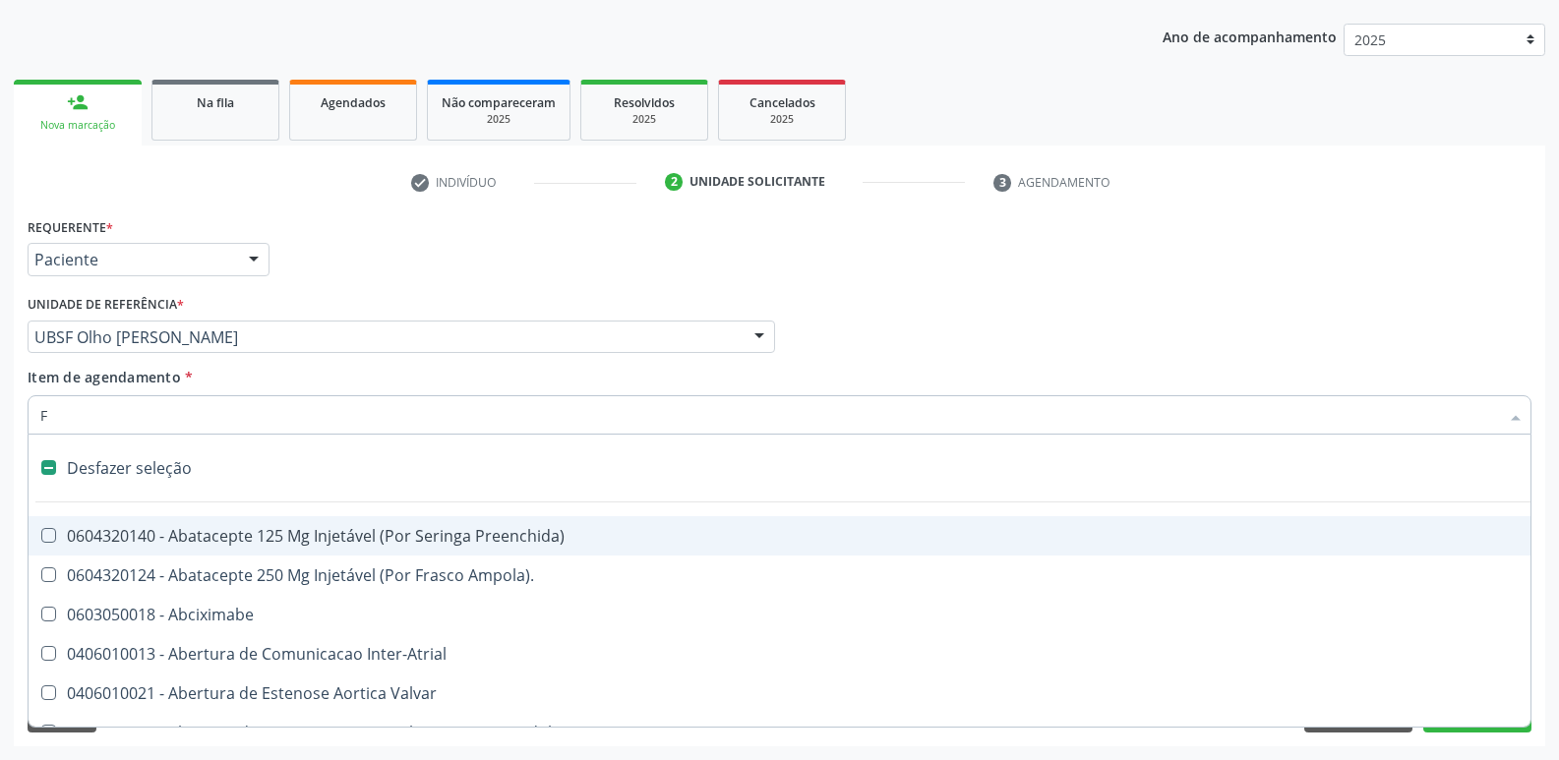
type input "FA"
checkbox Congênita\ "false"
checkbox Urina "false"
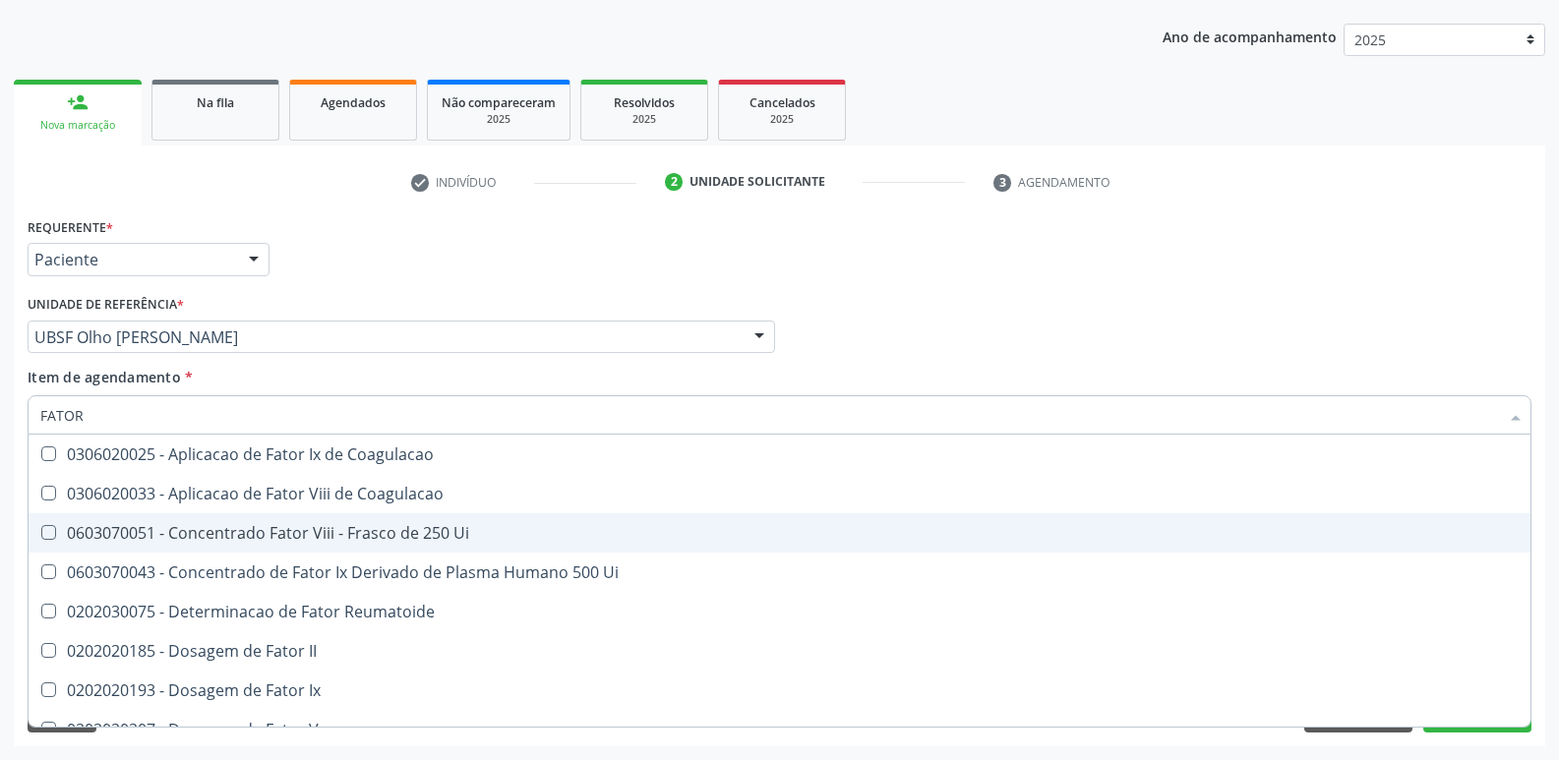
type input "FATOR R"
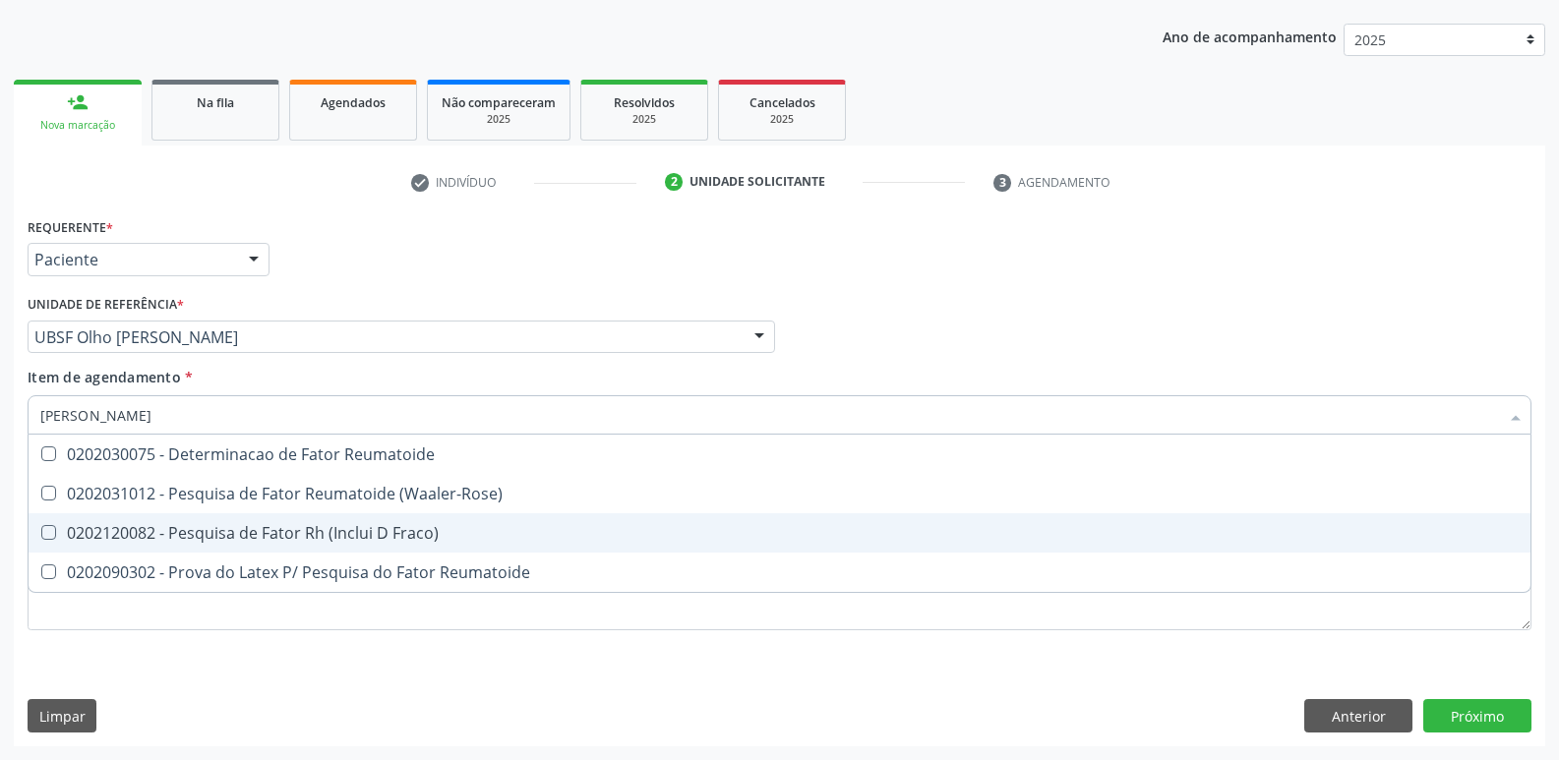
click at [543, 526] on div "0202120082 - Pesquisa de Fator Rh (Inclui D Fraco)" at bounding box center [779, 533] width 1478 height 16
checkbox Fraco\) "true"
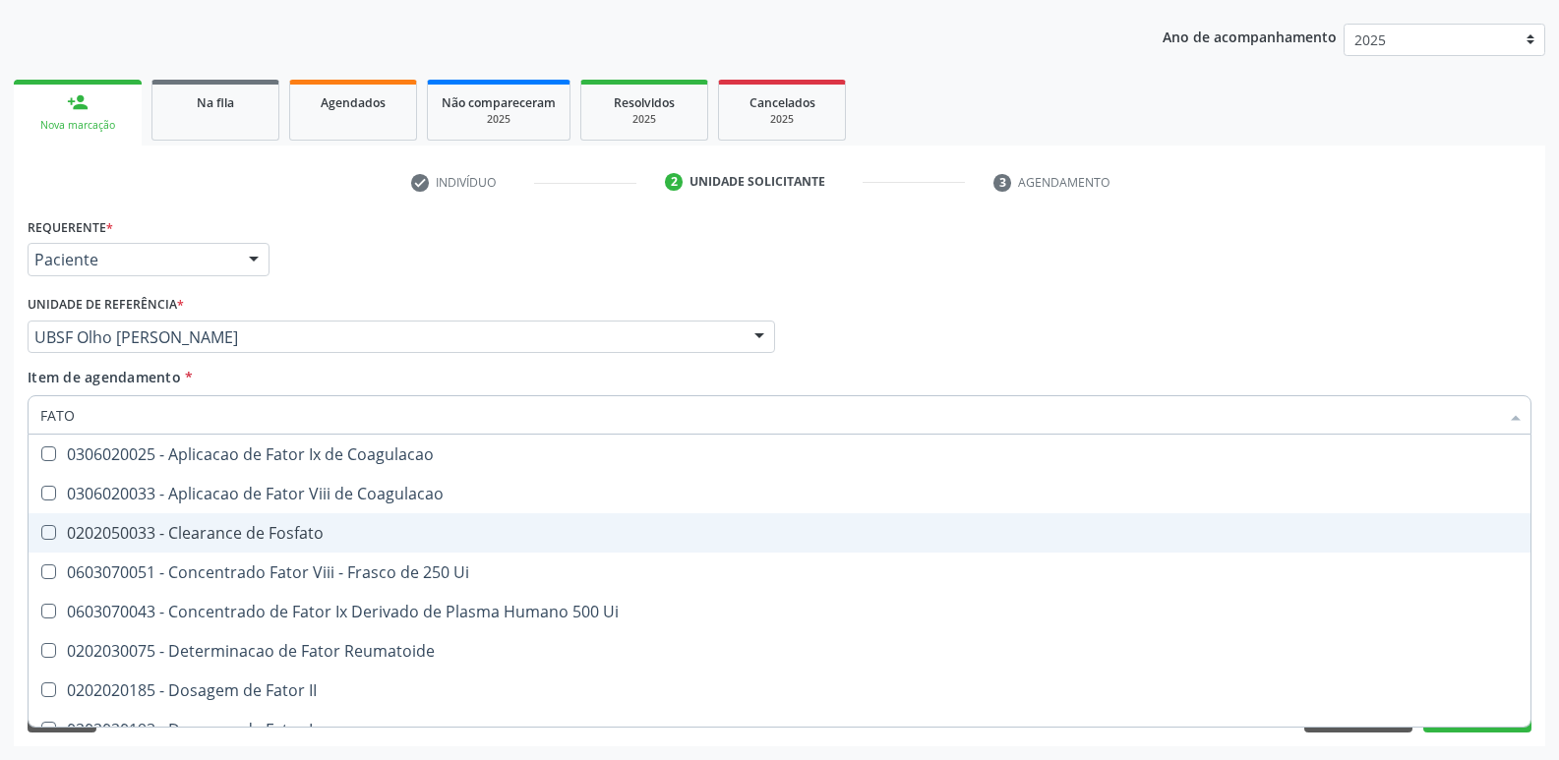
type input "FAT"
checkbox Fraco\) "false"
type input "F"
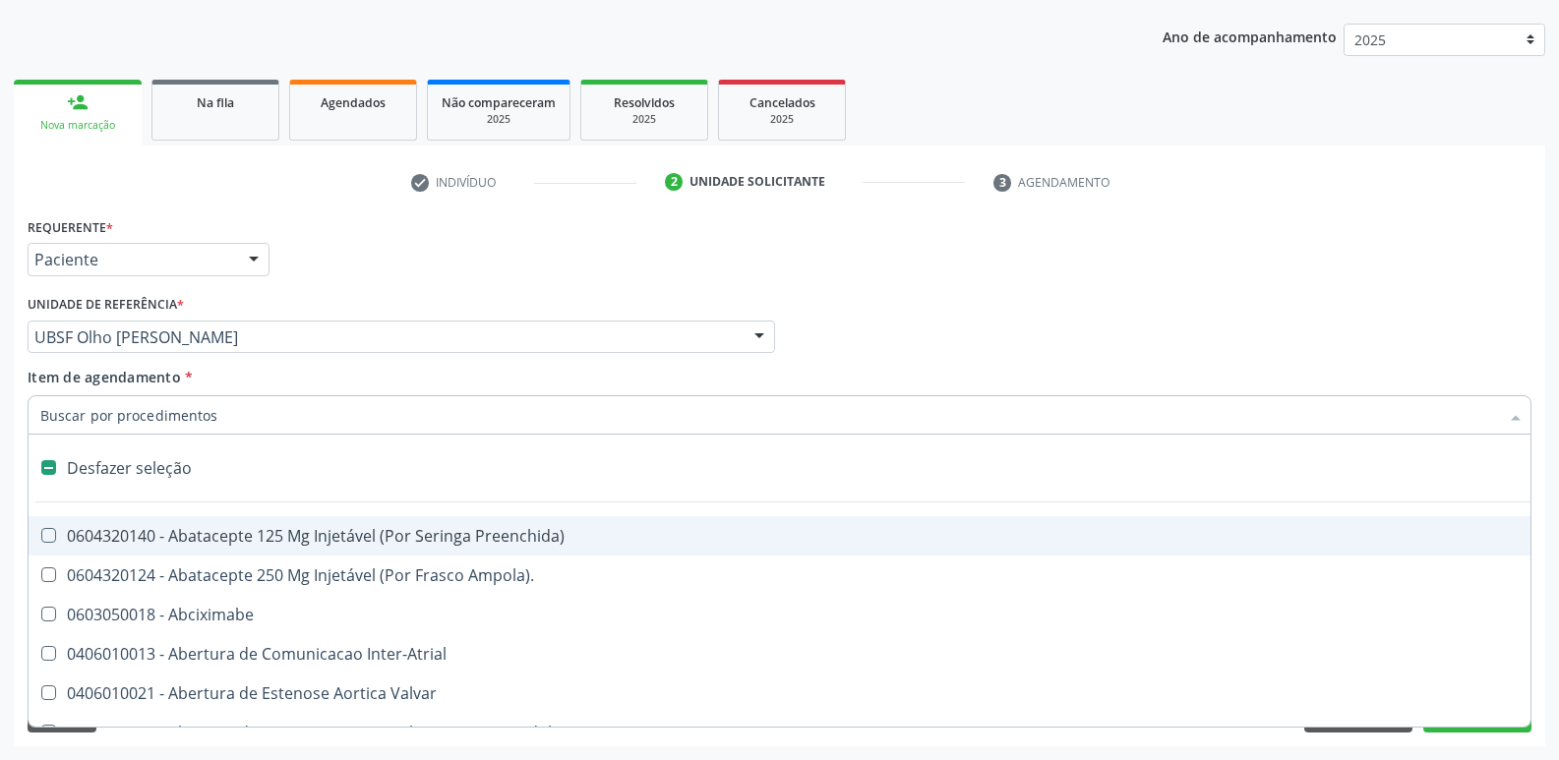
type input "T"
checkbox Dedo "true"
checkbox Urina "false"
checkbox 110\) "true"
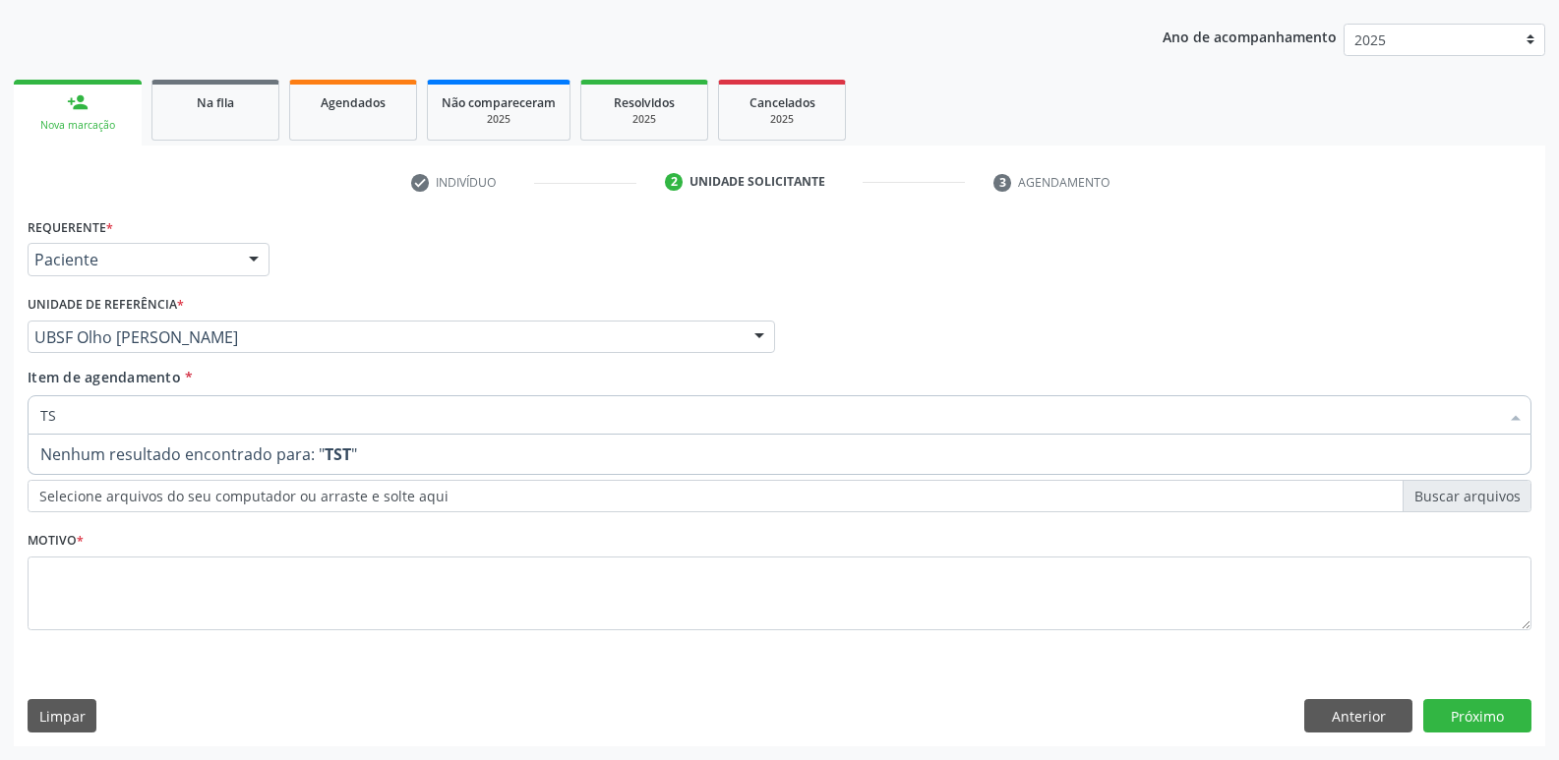
type input "T"
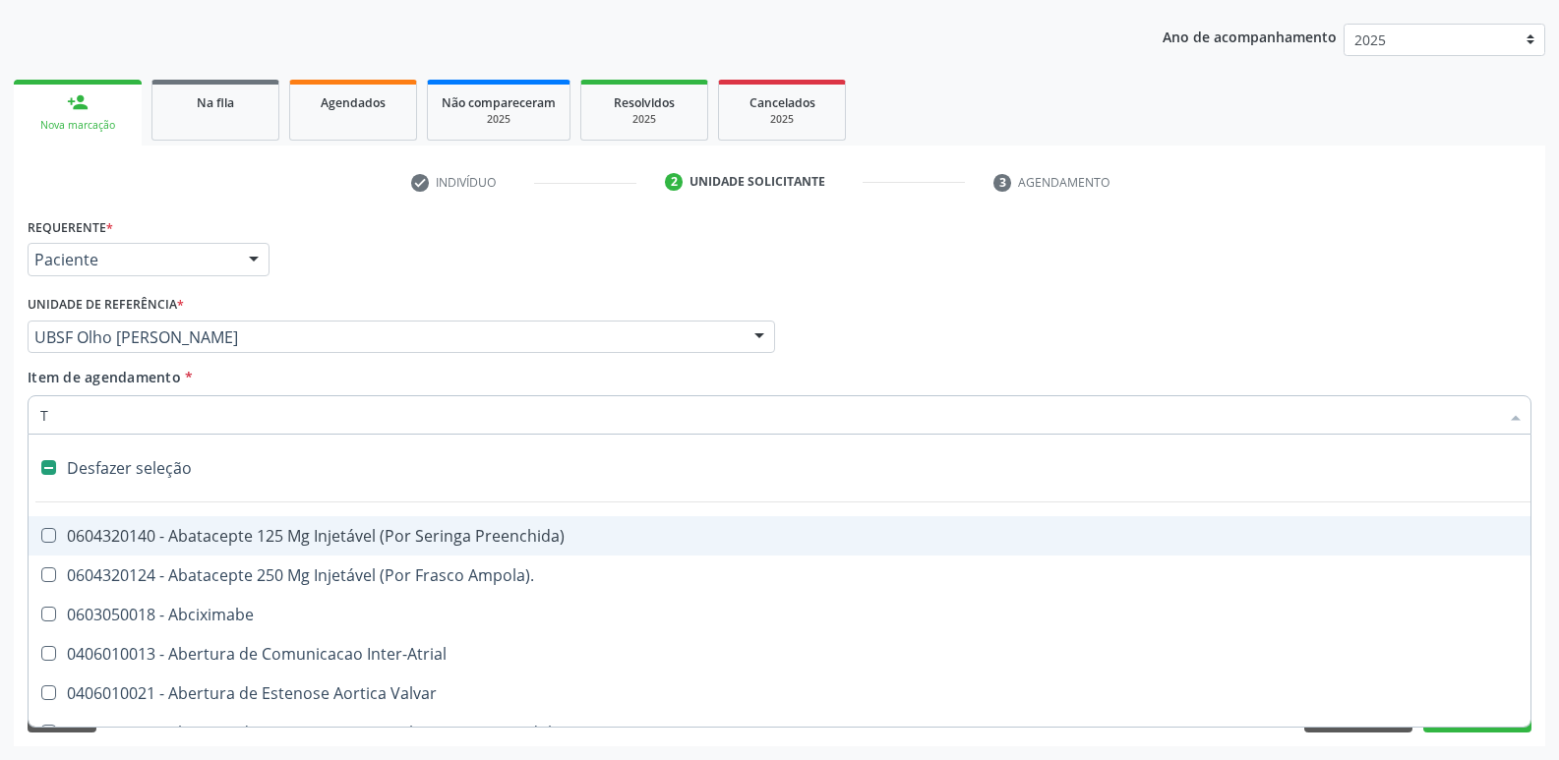
type input "TE"
checkbox Paciente "true"
checkbox Dedo "false"
checkbox Urina "false"
checkbox Boca "true"
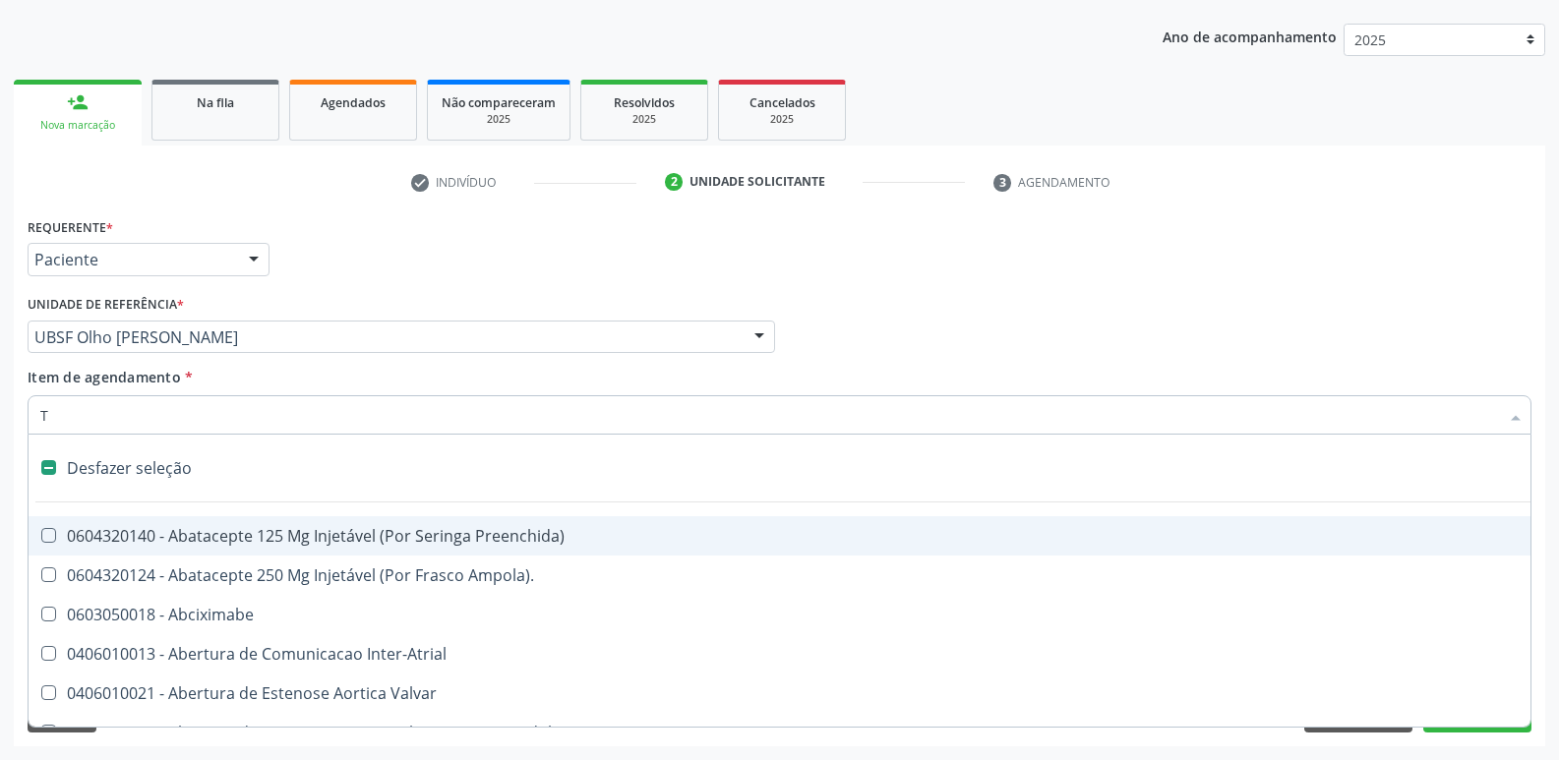
checkbox 110\) "false"
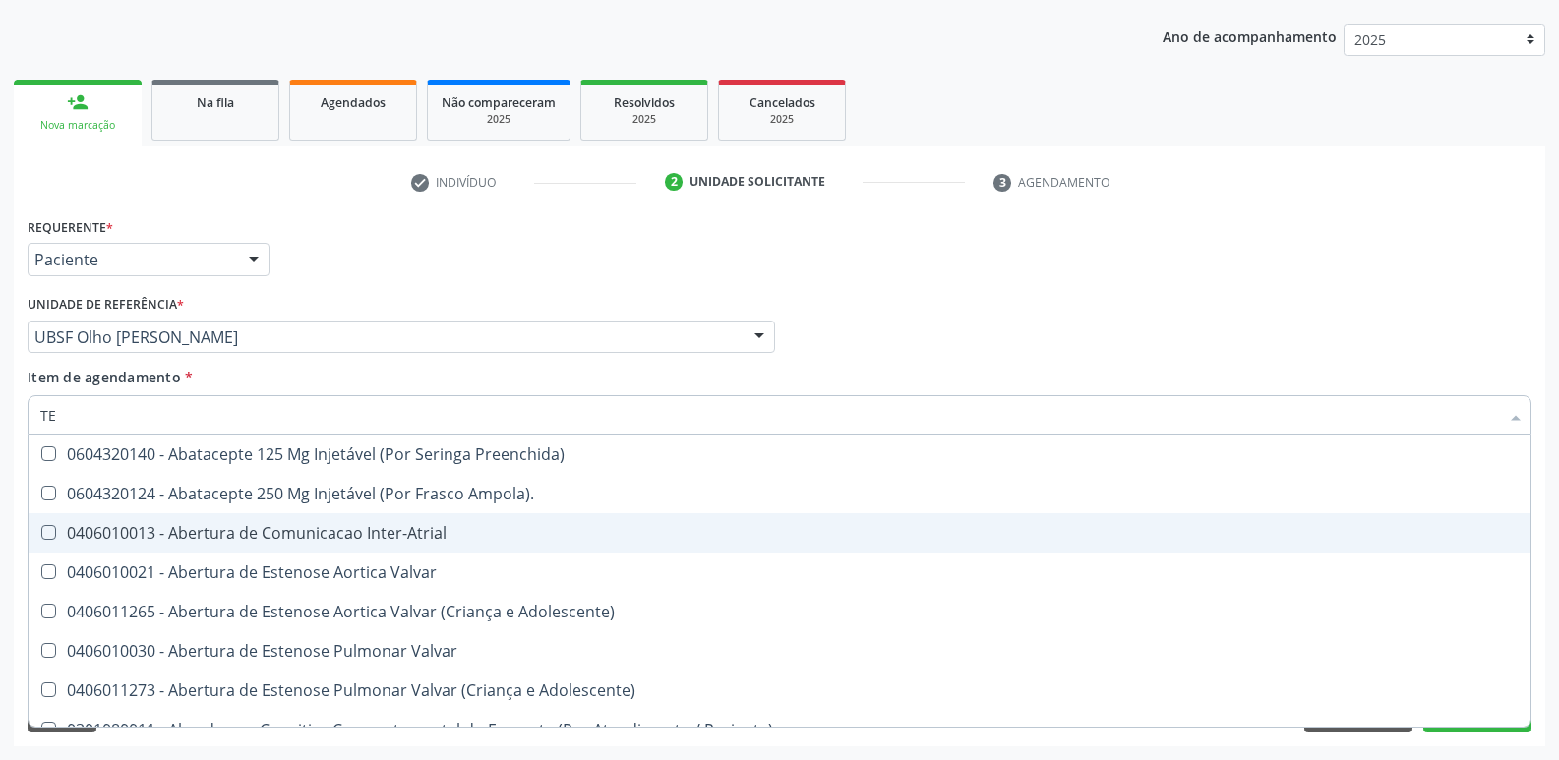
type input "TES"
checkbox Urina "false"
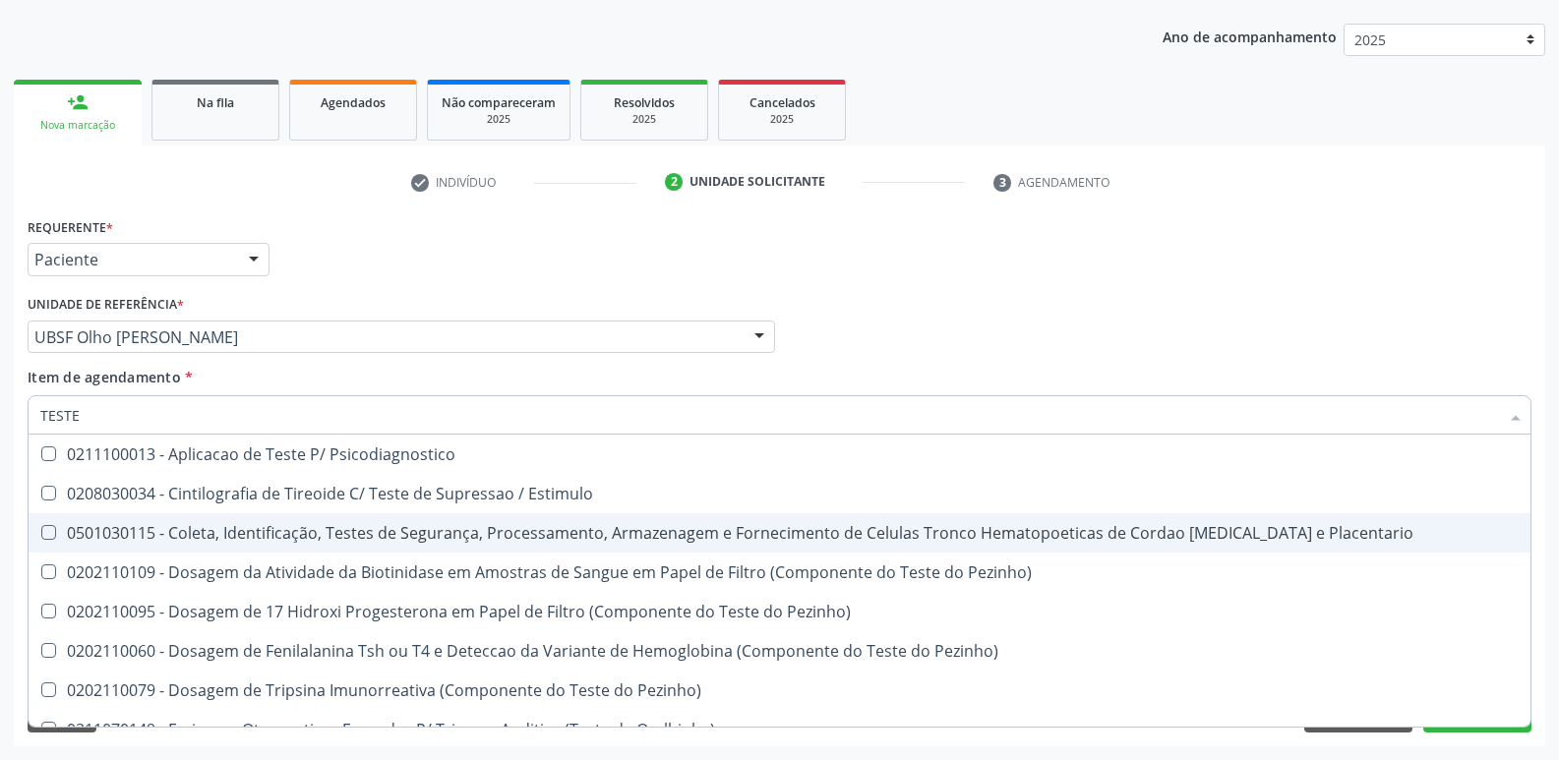
type input "TESTE N"
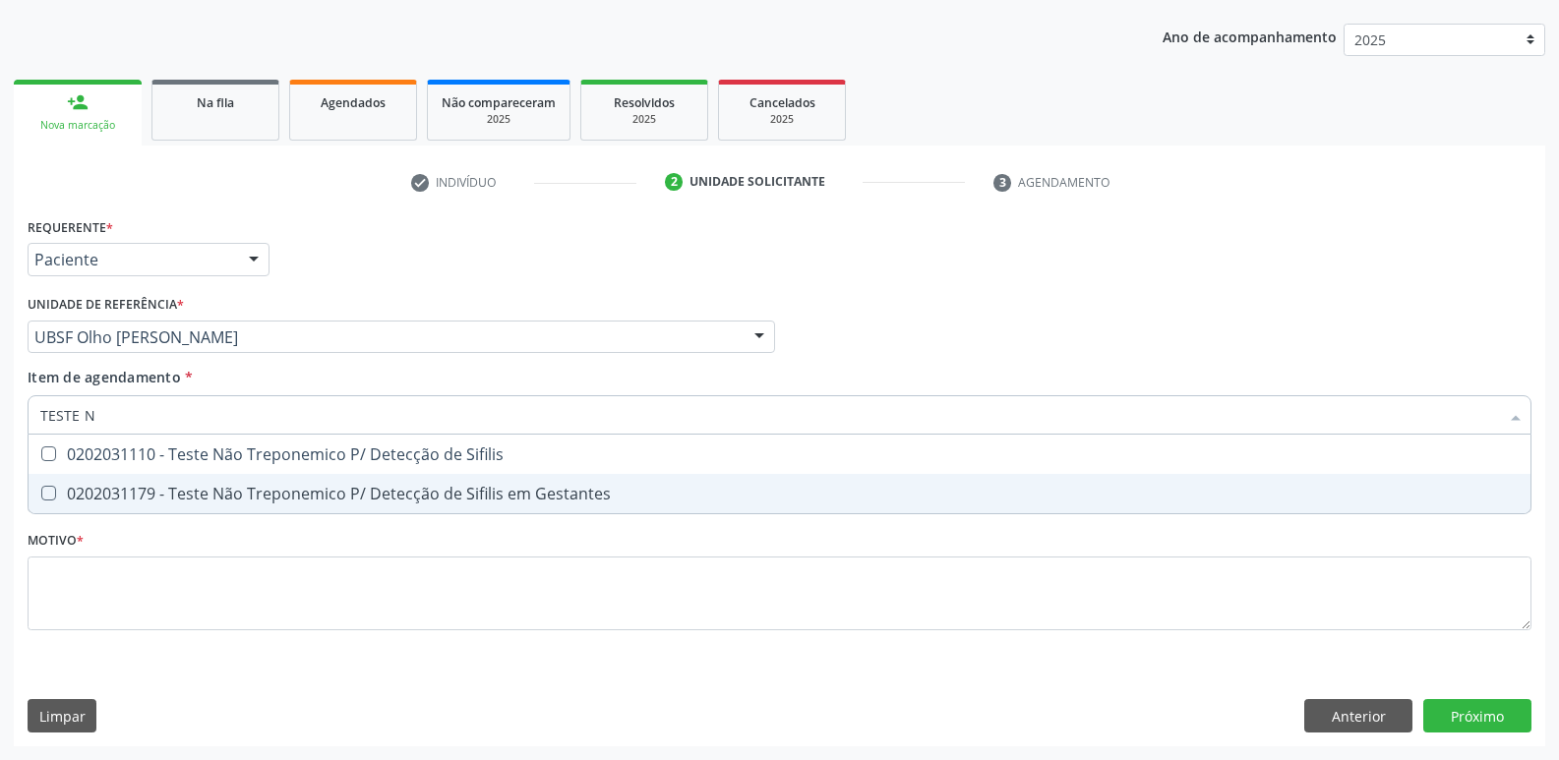
click at [445, 498] on div "0202031179 - Teste Não Treponemico P/ Detecção de Sifilis em Gestantes" at bounding box center [779, 494] width 1478 height 16
checkbox Gestantes "true"
type input "TESTE"
checkbox Gestantes "false"
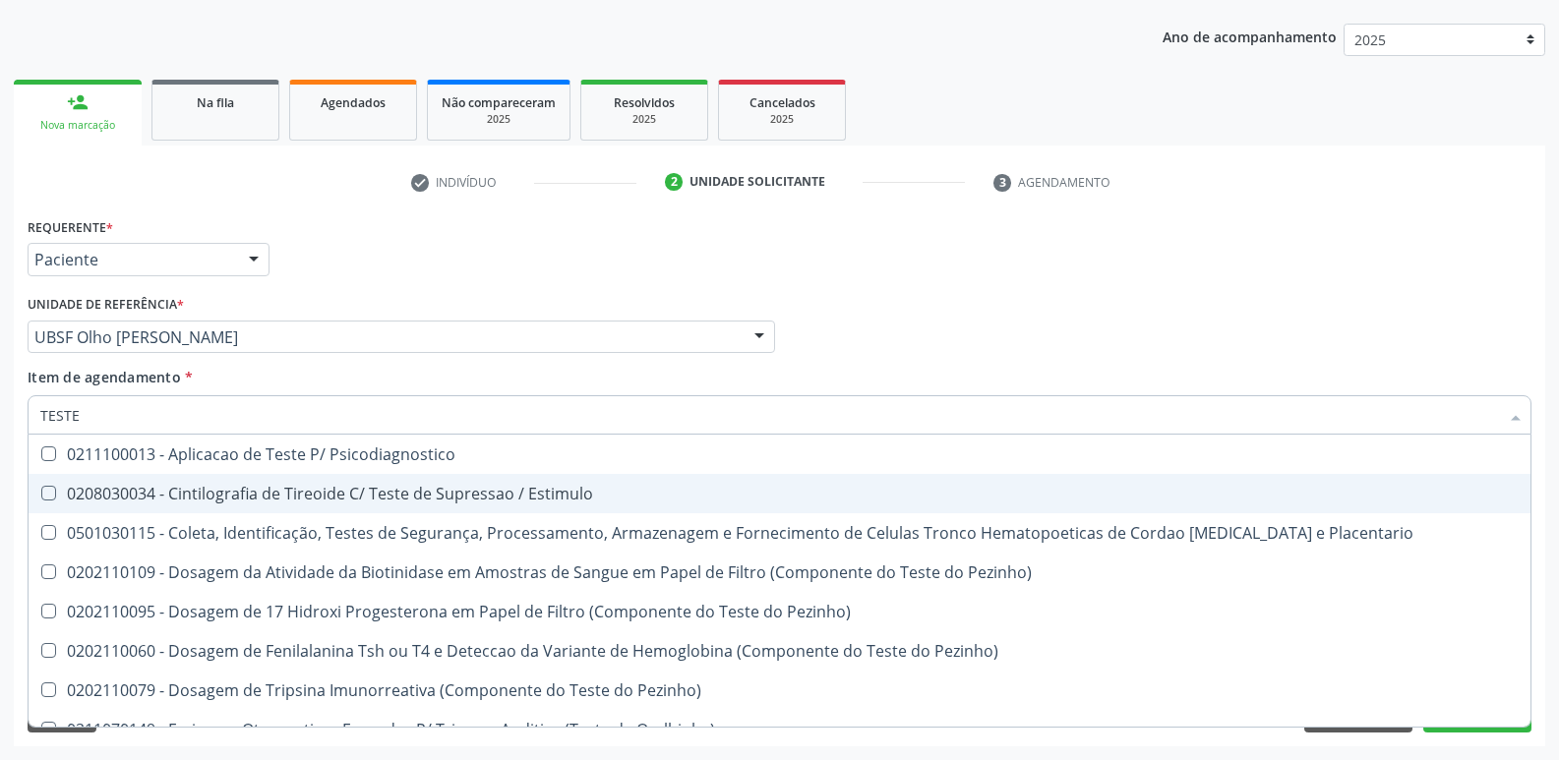
type input "TEST"
checkbox Gestantes "false"
checkbox Sarampo "true"
type input "T"
checkbox Sarampo "false"
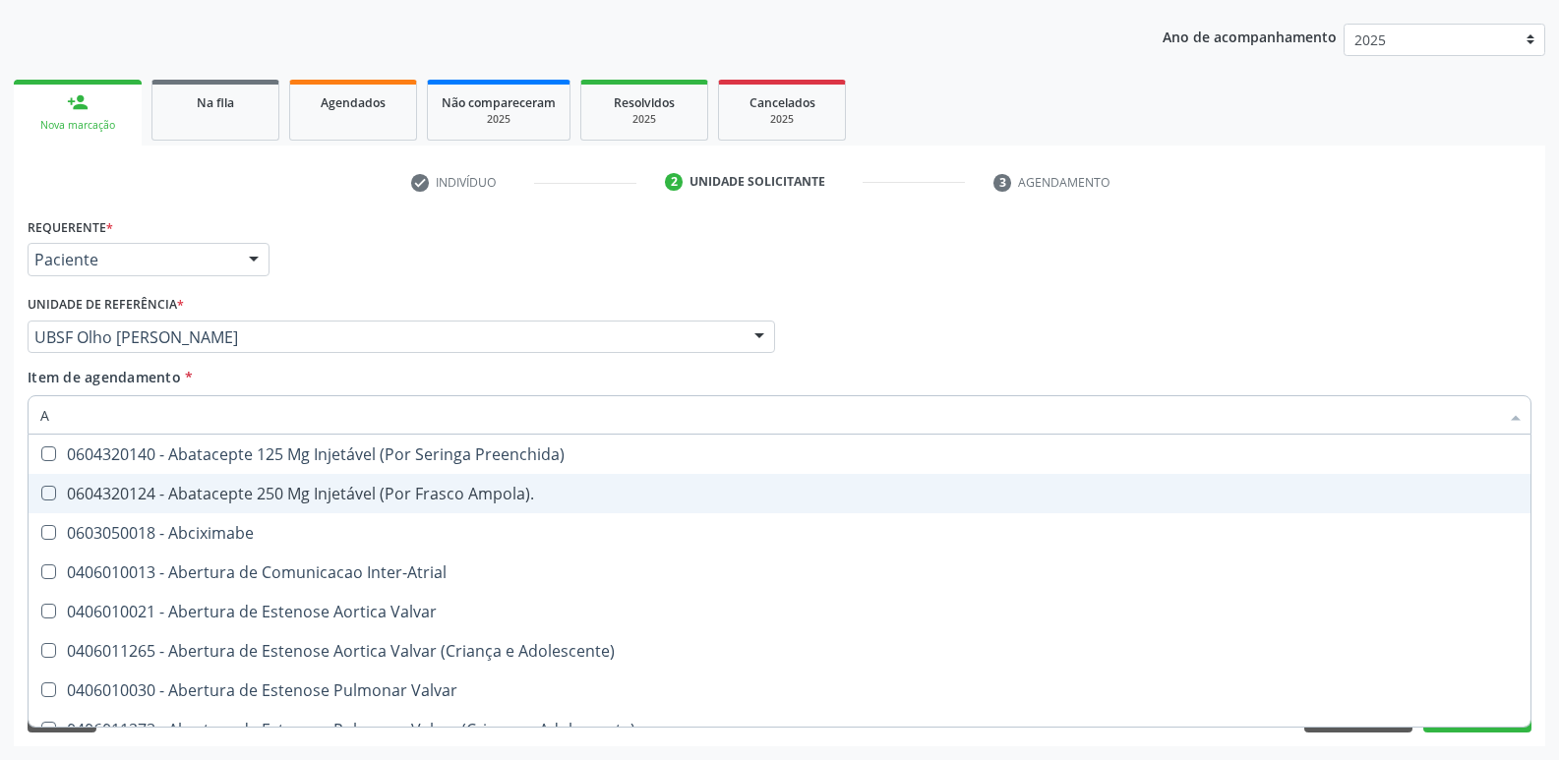
type input "AN"
checkbox Tronco "true"
checkbox Urina "false"
checkbox Internado "true"
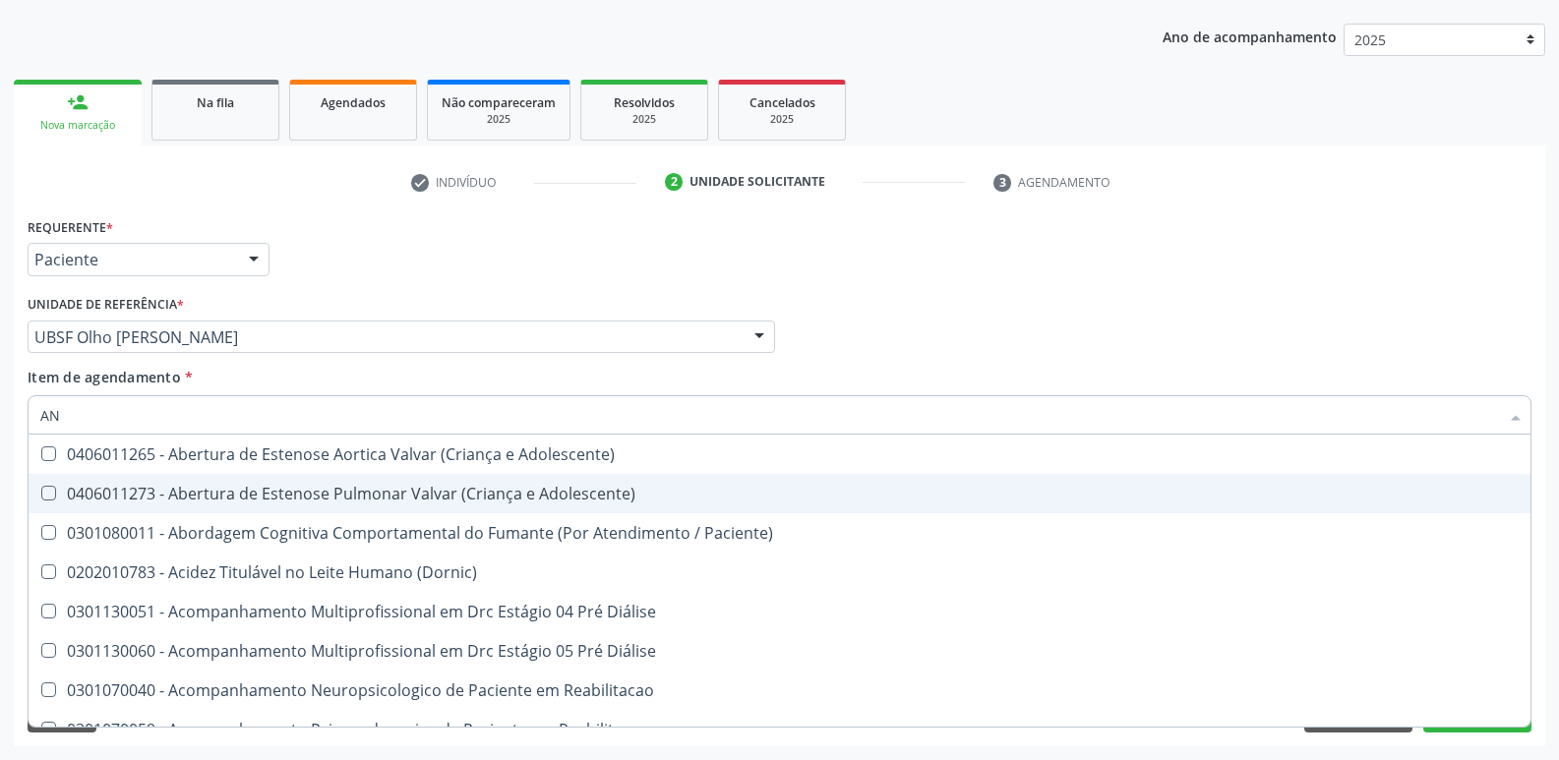
type input "ANT"
checkbox Urina "false"
checkbox Capsula\) "true"
checkbox \(Eeg\) "true"
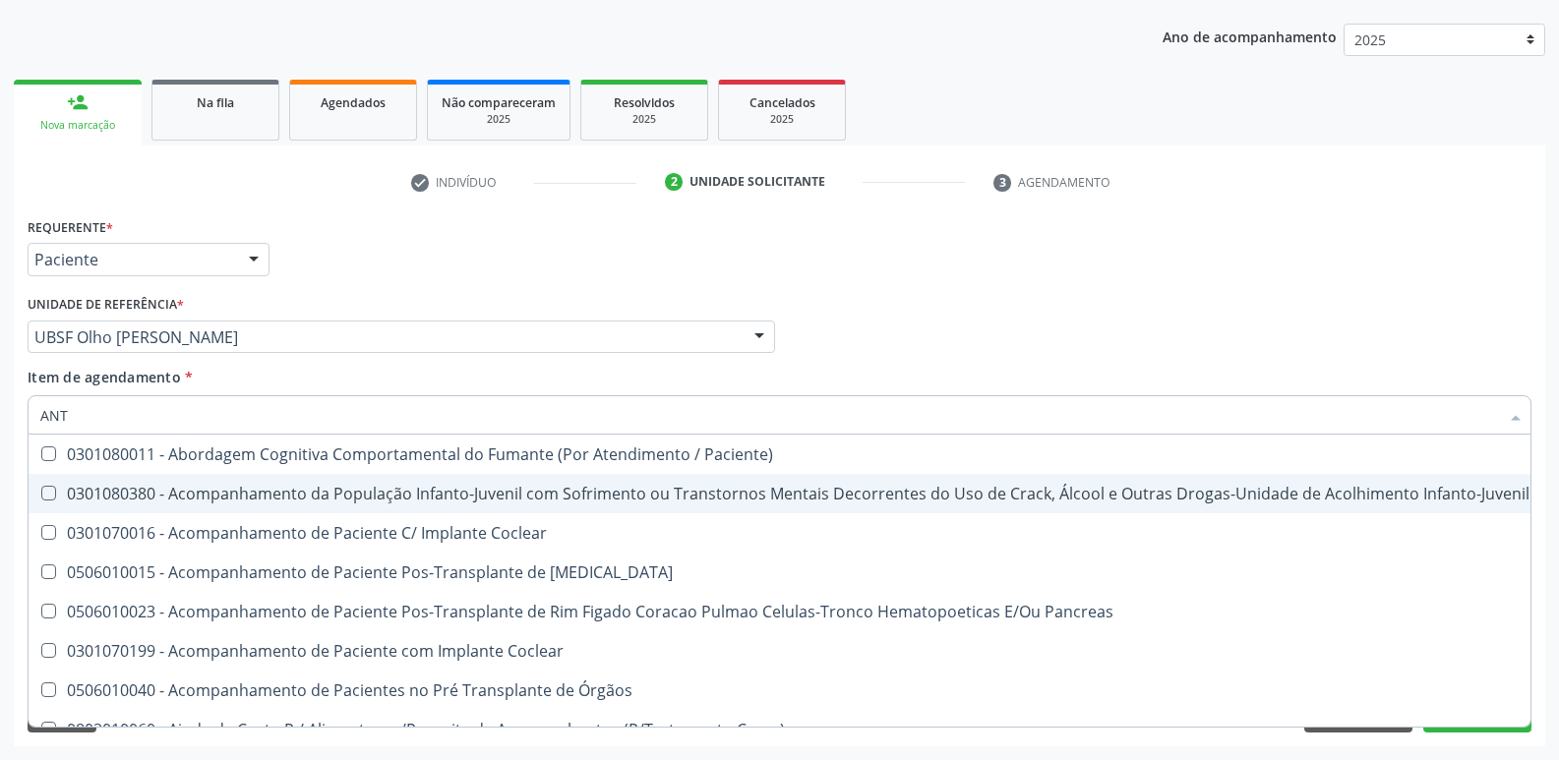
type input "ANTI"
checkbox Anvisa "true"
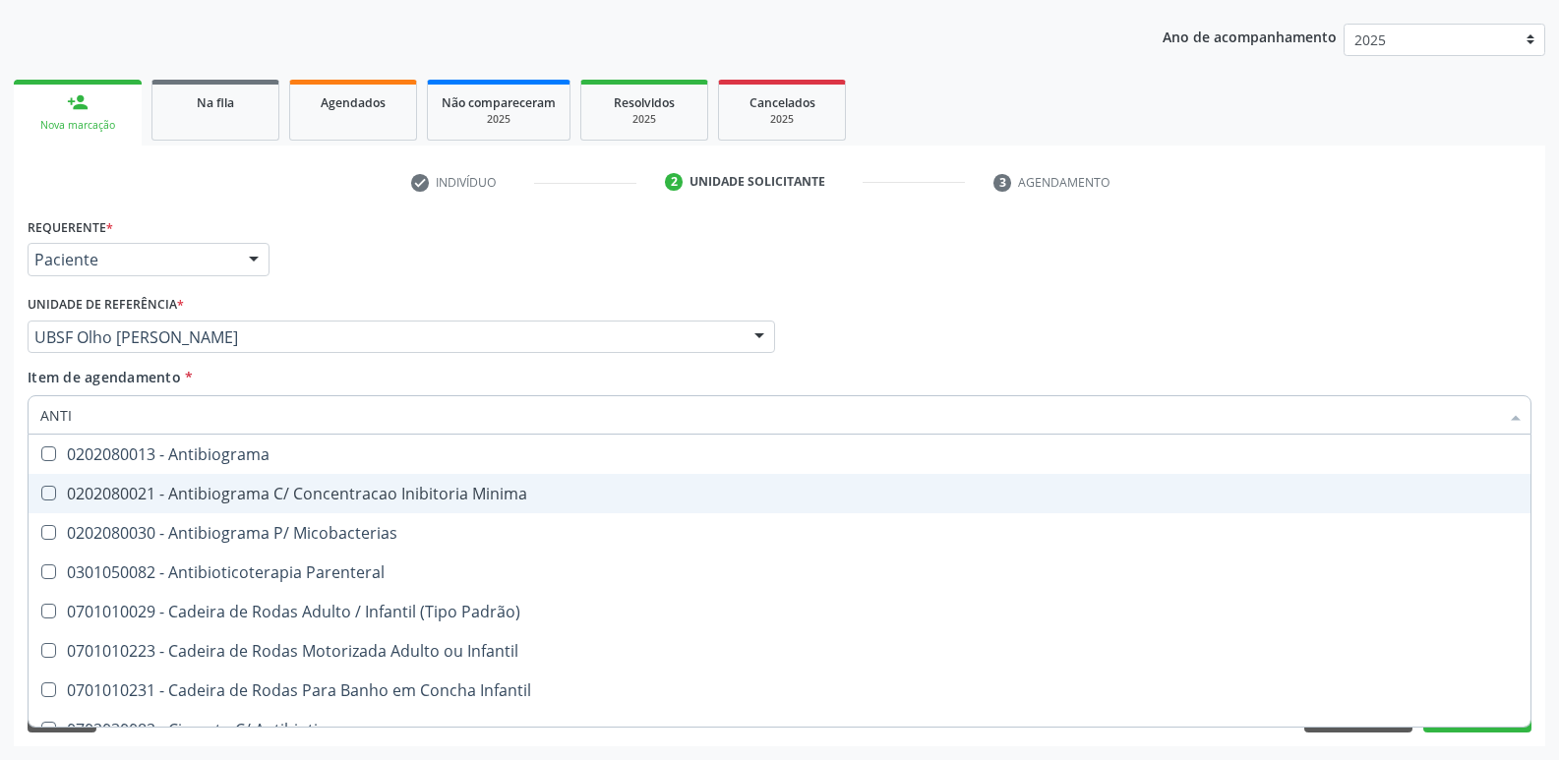
type input "ANTIG"
checkbox Extracardiaco "true"
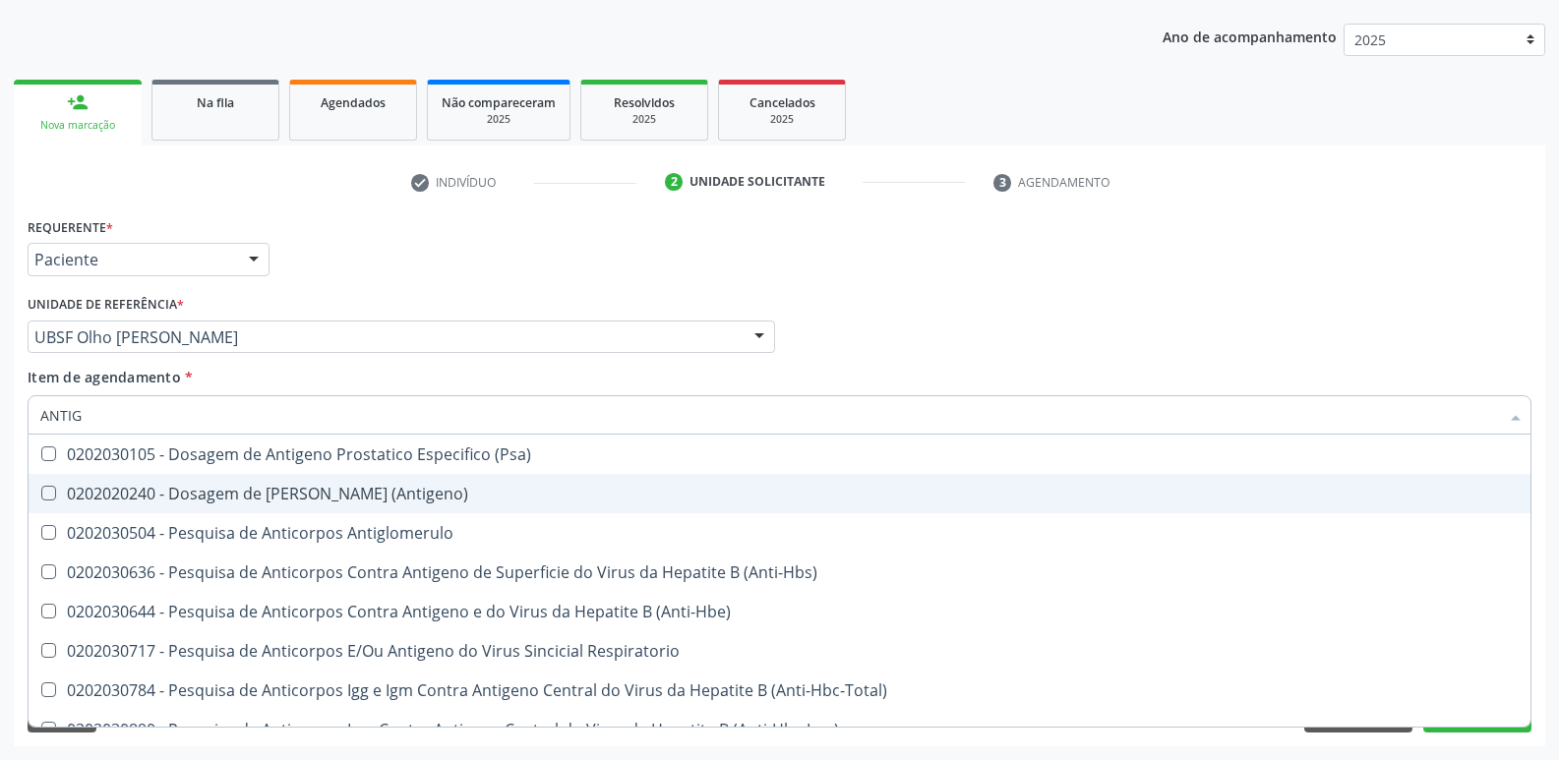
type input "ANTIGL"
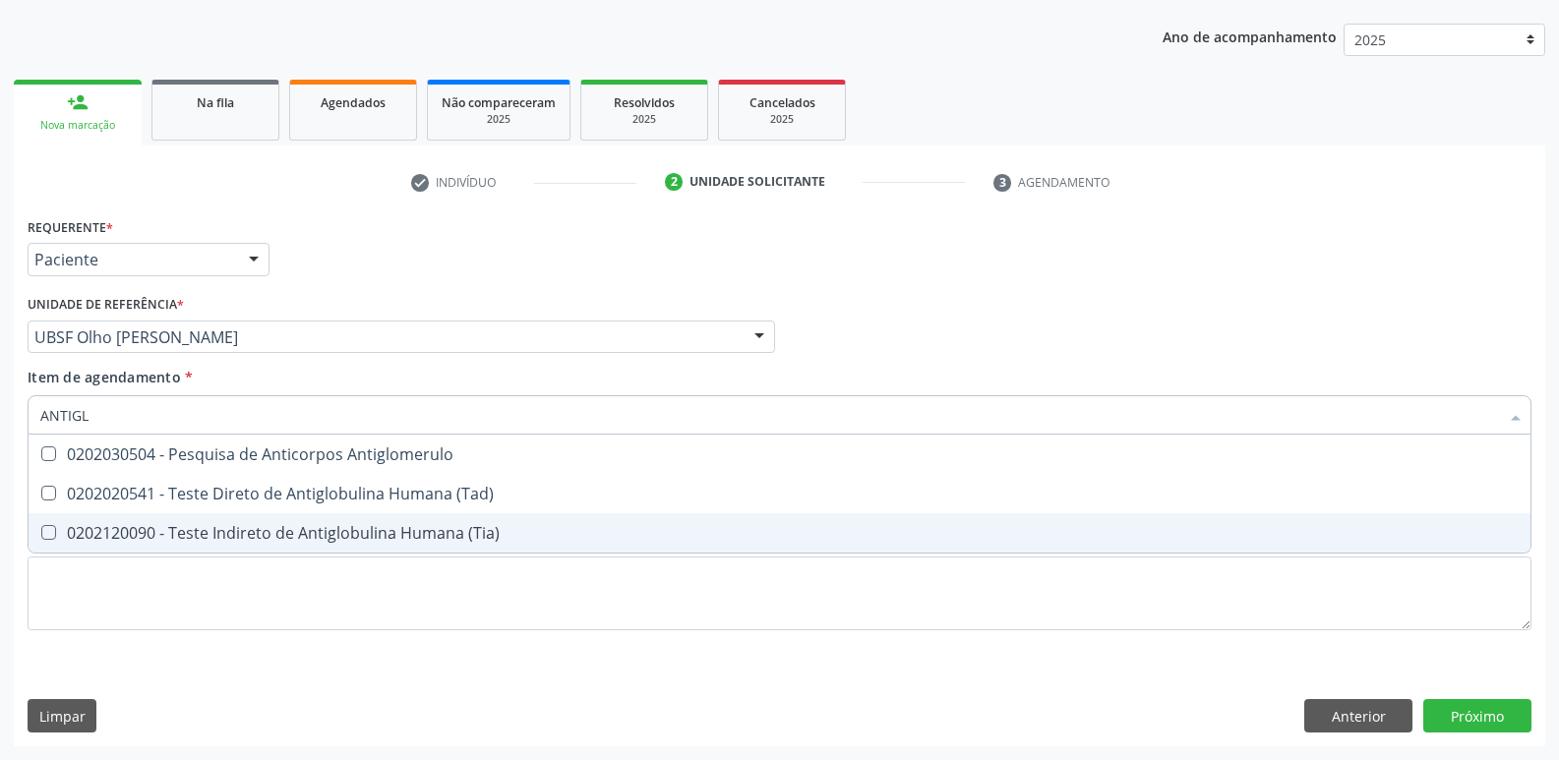
click at [504, 535] on div "0202120090 - Teste Indireto de Antiglobulina Humana (Tia)" at bounding box center [779, 533] width 1478 height 16
checkbox \(Tia\) "true"
type input "ANTIG"
checkbox \(Tia\) "false"
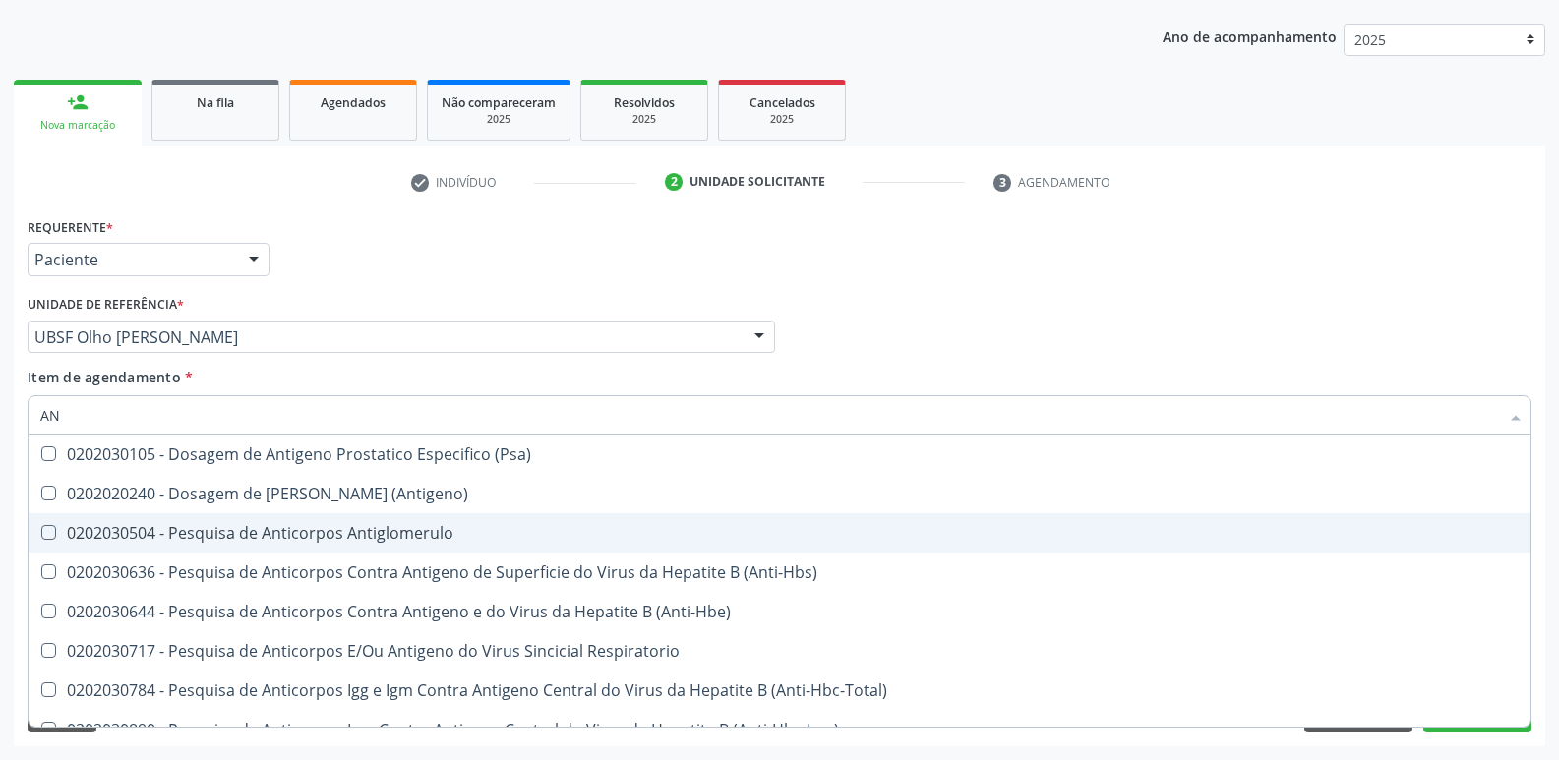
type input "A"
checkbox \(Hbsag\) "false"
checkbox \(Tia\) "false"
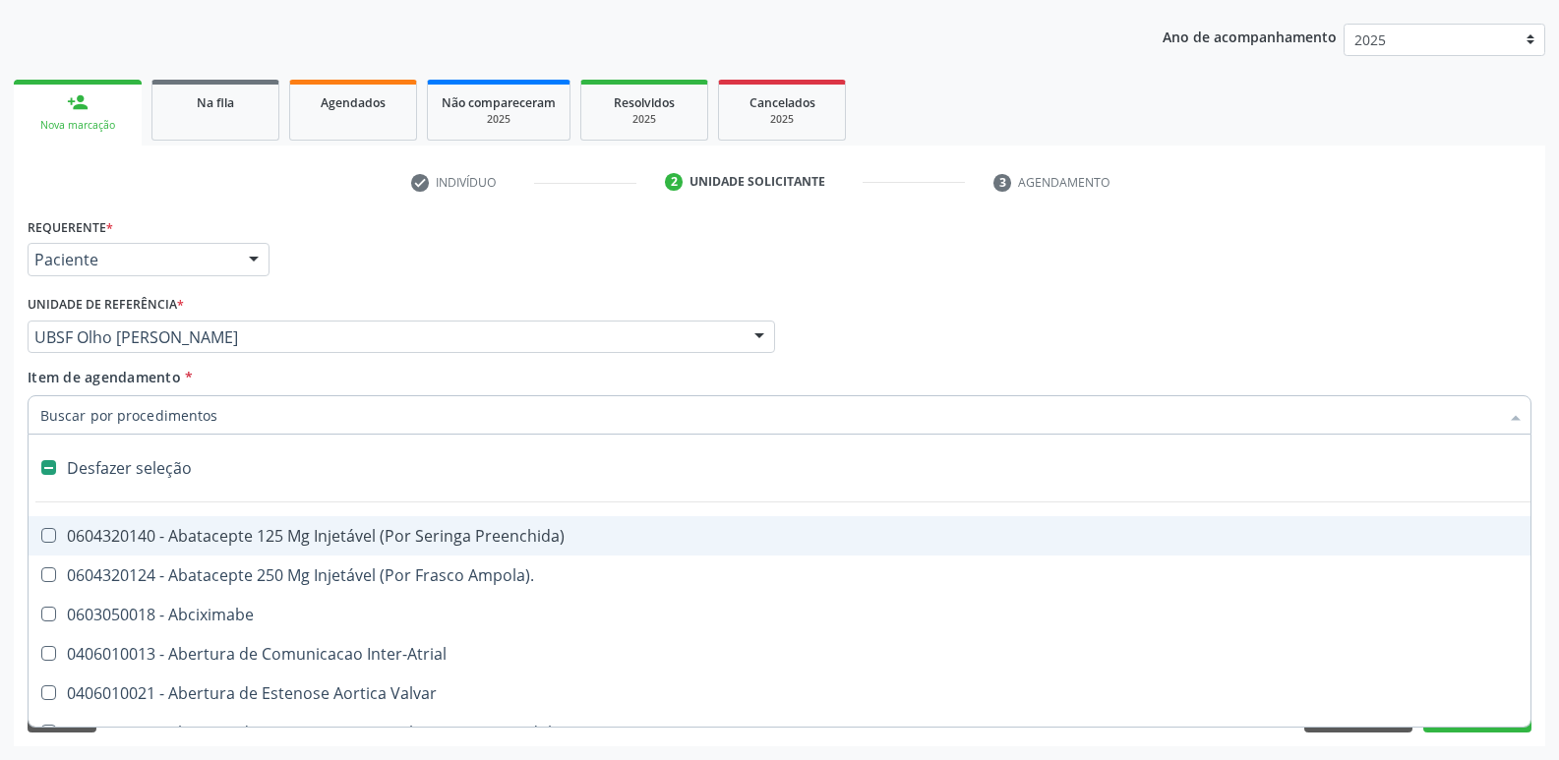
type input "E"
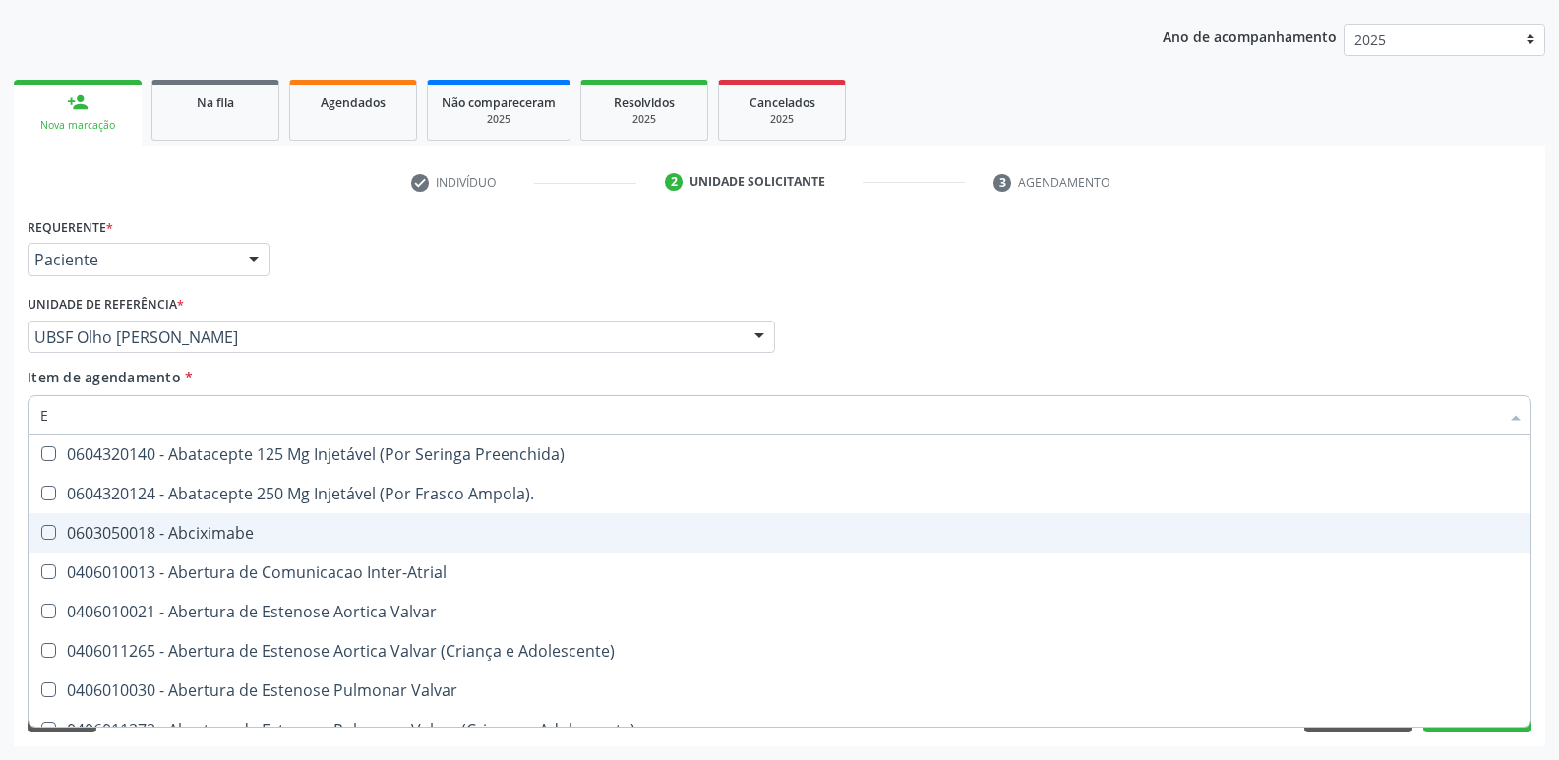
checkbox Urina "true"
checkbox Bileo-Digestiva "false"
type input "ELI"
checkbox Fenilcetonuria "false"
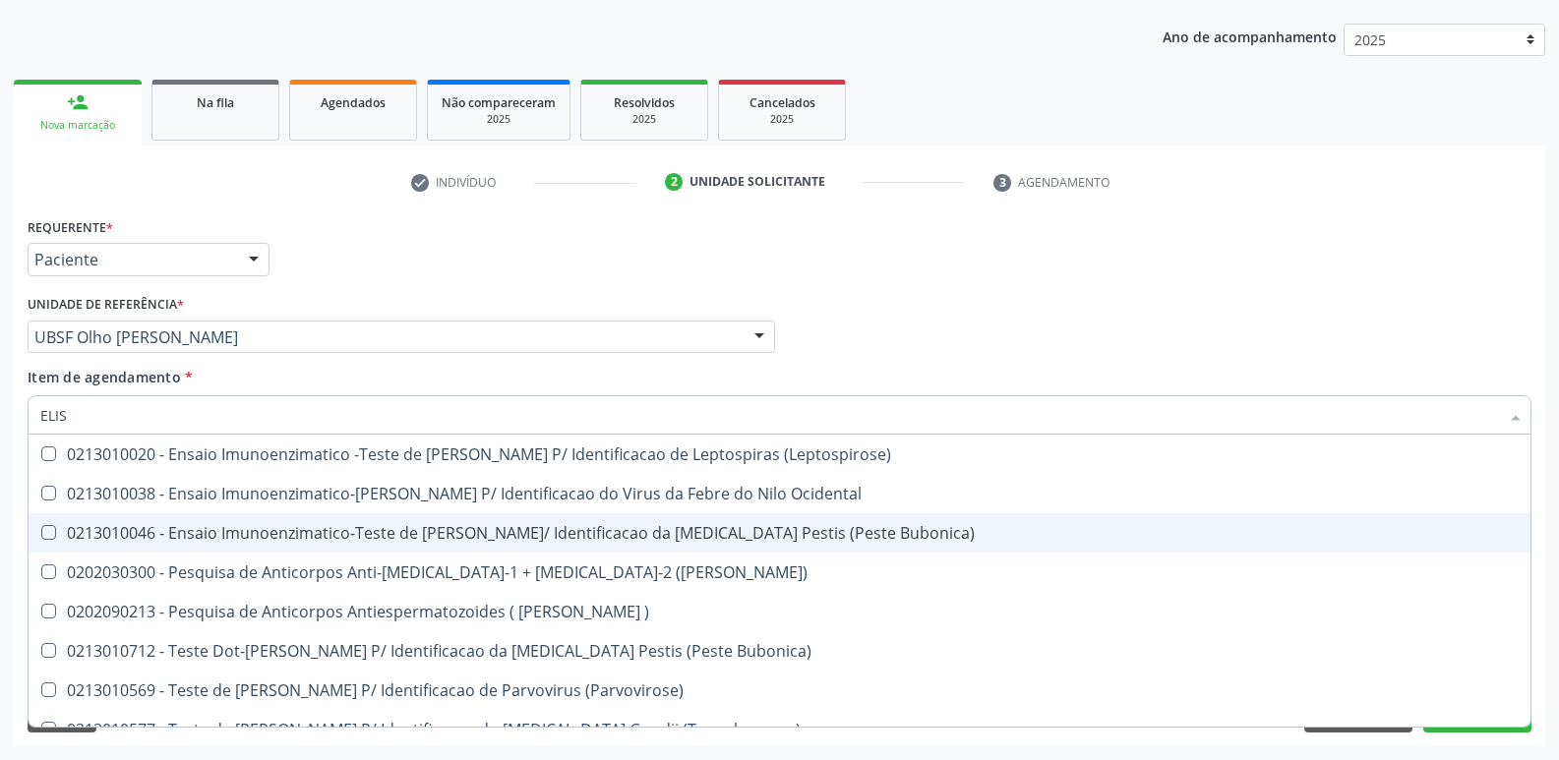
type input "ELISA"
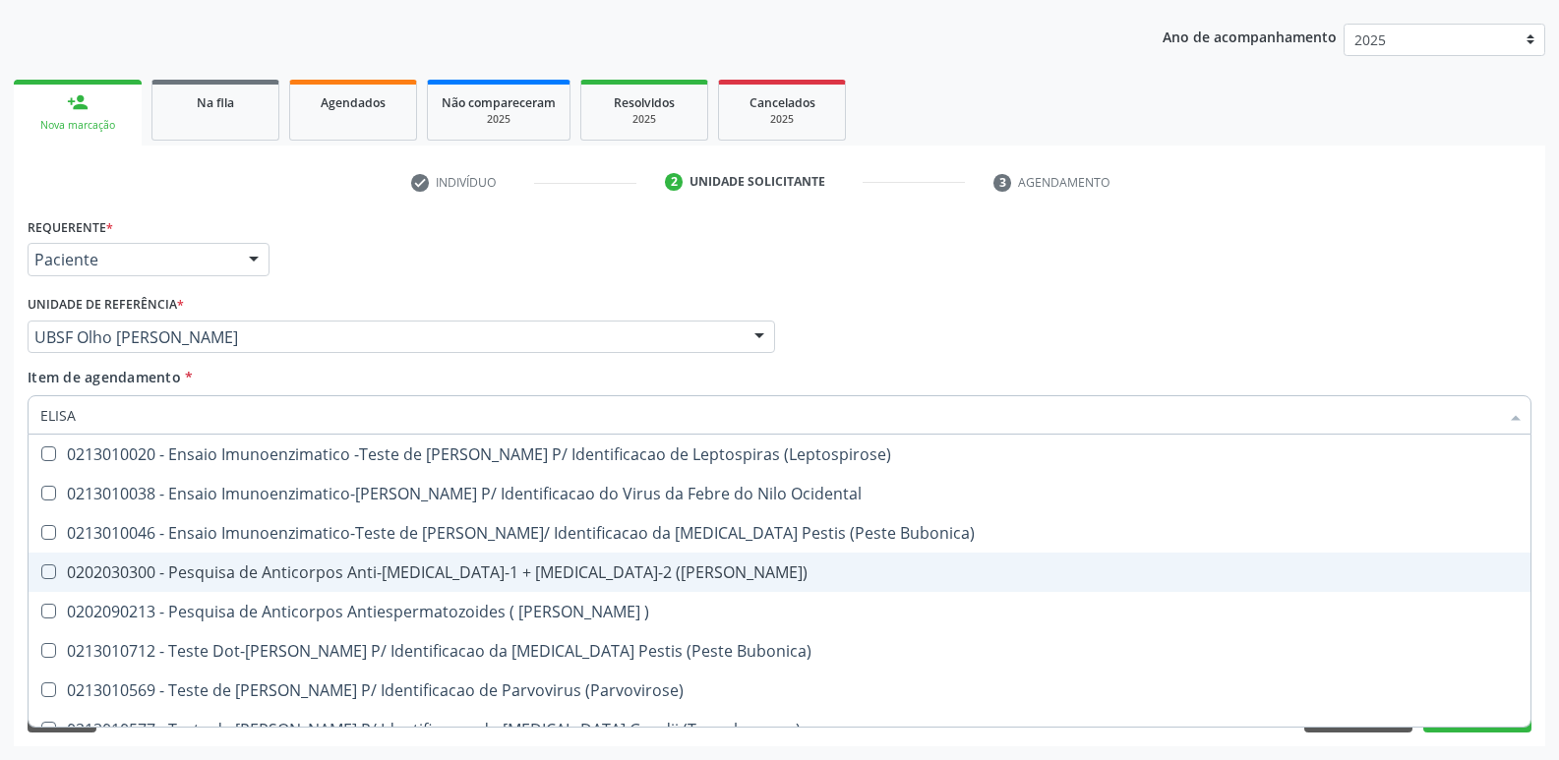
click at [517, 580] on div "0202030300 - Pesquisa de Anticorpos Anti-[MEDICAL_DATA]-1 + [MEDICAL_DATA]-2 ([…" at bounding box center [779, 573] width 1478 height 16
checkbox \(Elisa\) "true"
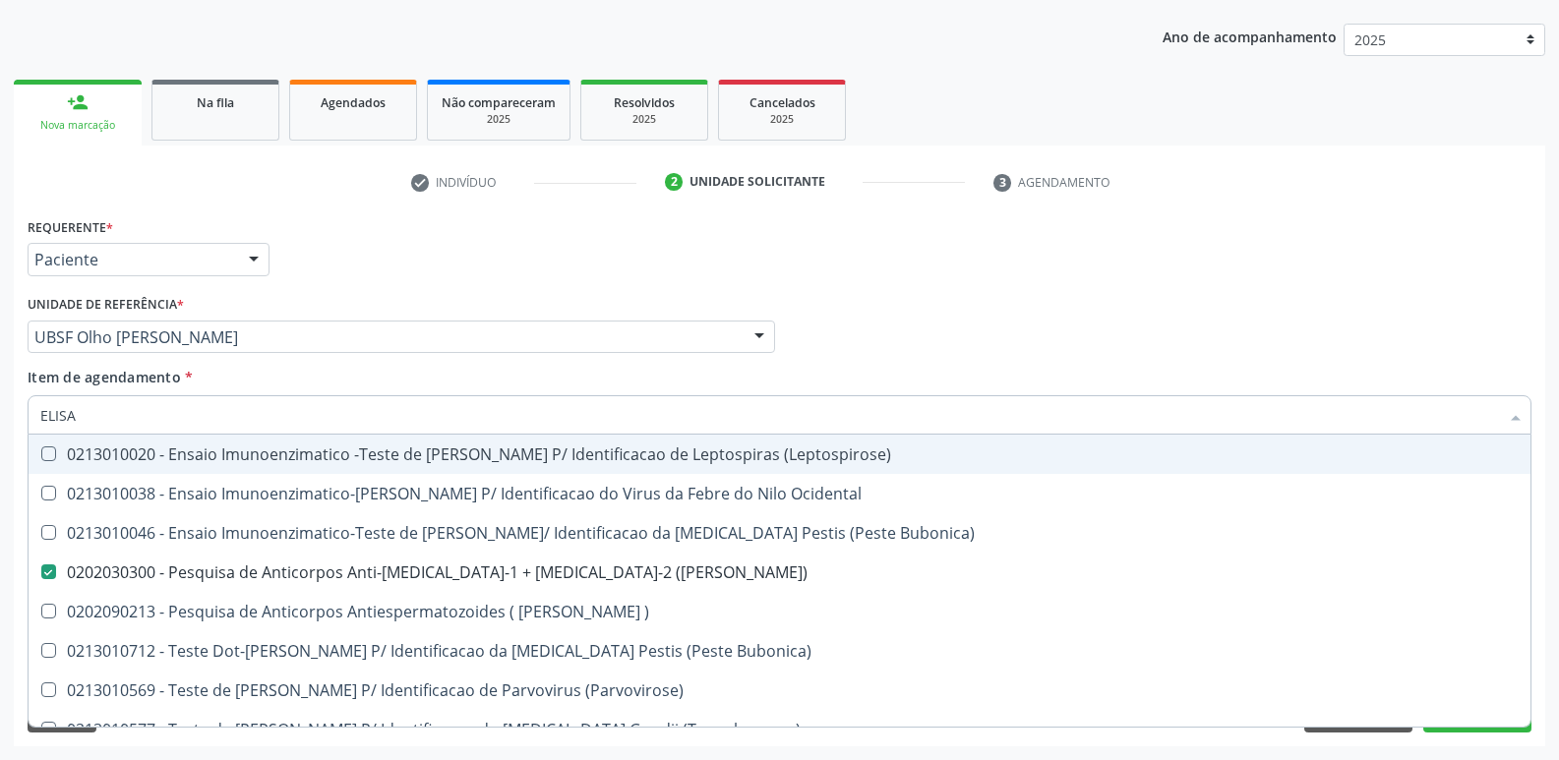
drag, startPoint x: 658, startPoint y: 294, endPoint x: 509, endPoint y: 535, distance: 283.0
click at [655, 296] on div "Unidade de referência * UBSF Olho Dagua Salgado UBSF Ligeiro II UBSF Saulo Leal…" at bounding box center [401, 321] width 747 height 63
checkbox Ocidental "true"
checkbox Bubonica\) "true"
checkbox \) "true"
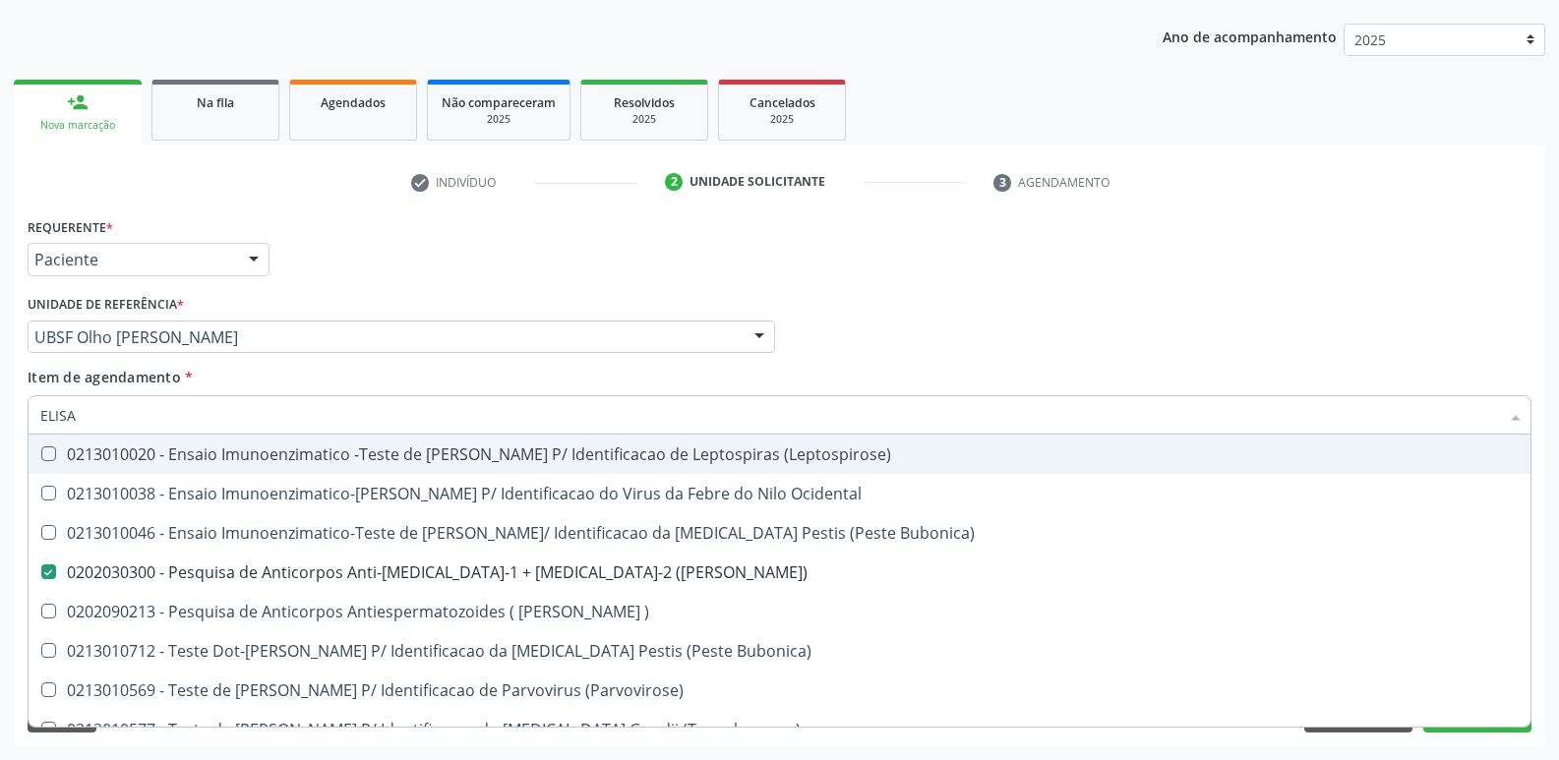
checkbox Bubonica\) "true"
checkbox \(Parvovirose\) "true"
checkbox \(Toxoplasmose\) "true"
checkbox Sarampo "true"
checkbox \(Shiguelose\) "true"
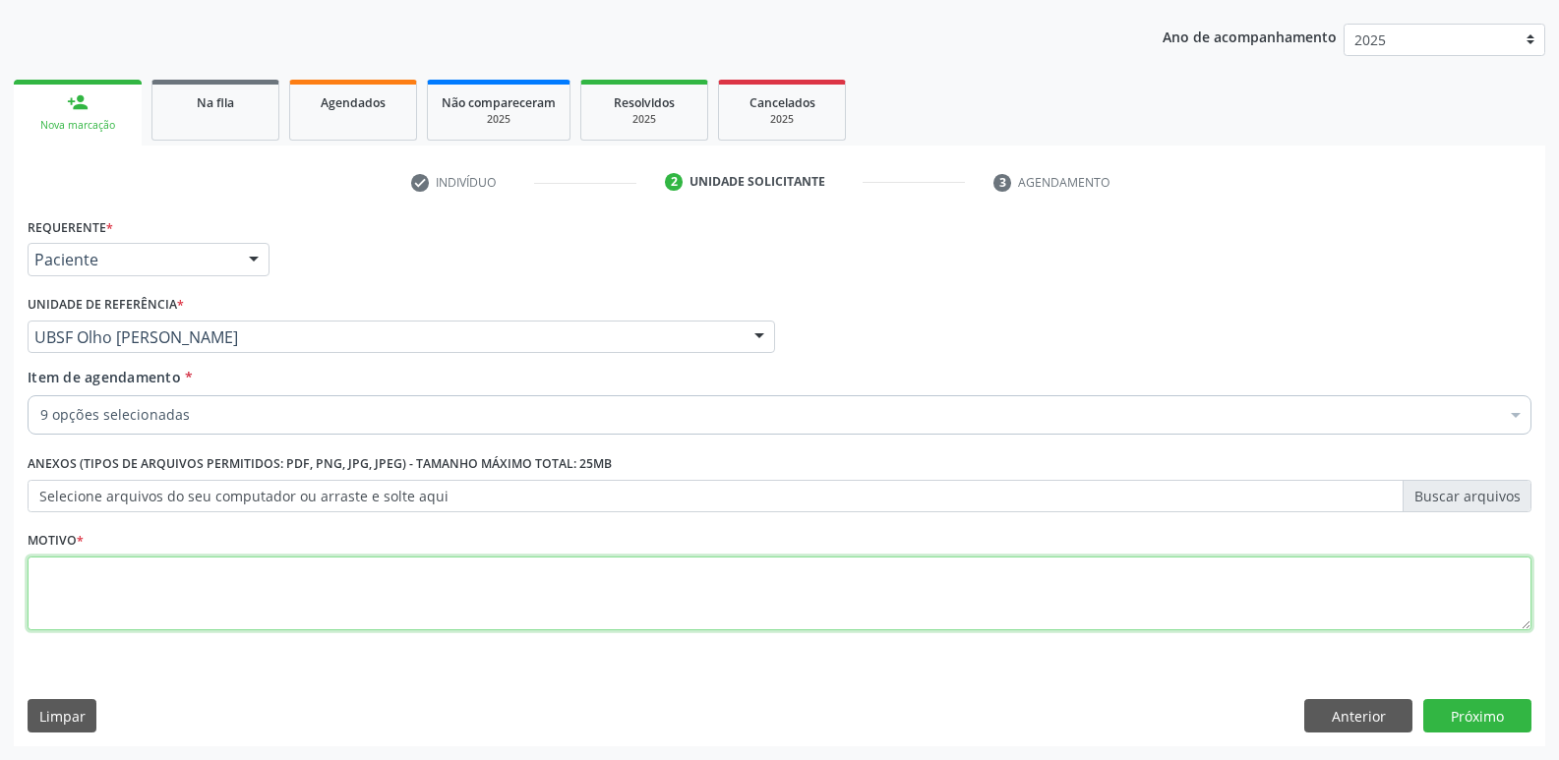
click at [222, 588] on textarea at bounding box center [780, 594] width 1504 height 75
paste textarea "avaliação"
type textarea "avaliação"
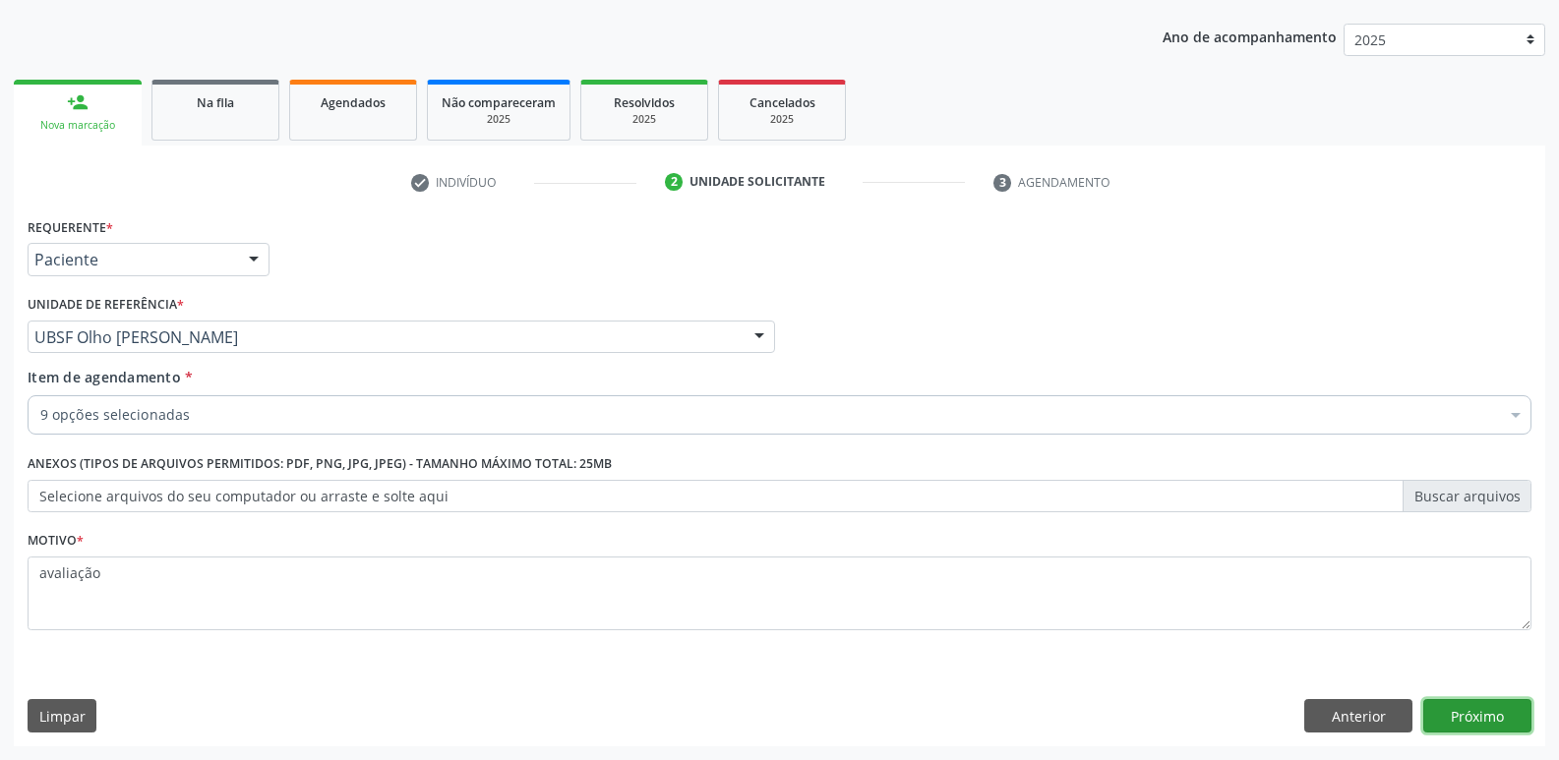
click at [1471, 713] on button "Próximo" at bounding box center [1477, 715] width 108 height 33
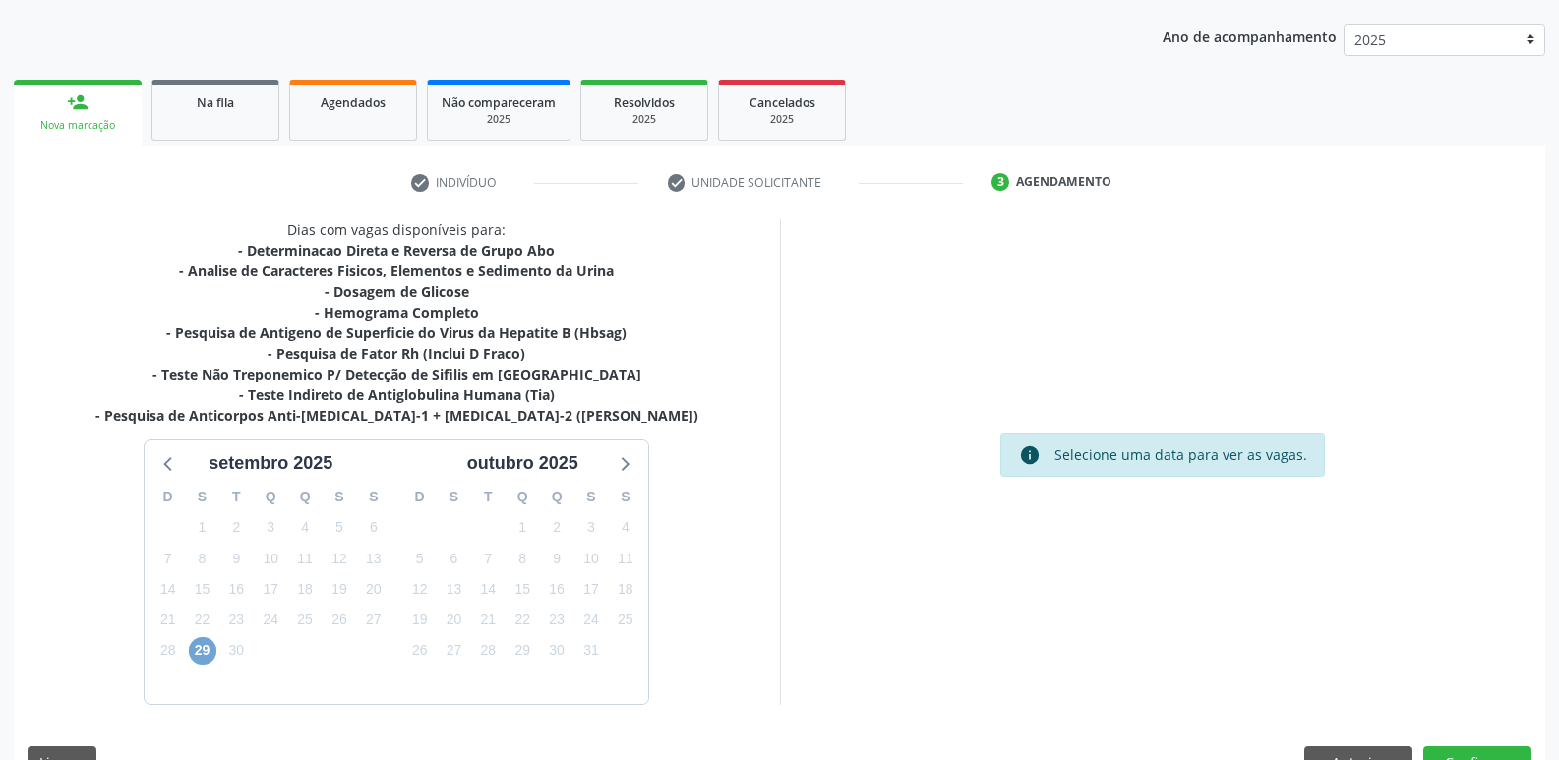
click at [197, 654] on span "29" at bounding box center [203, 651] width 28 height 28
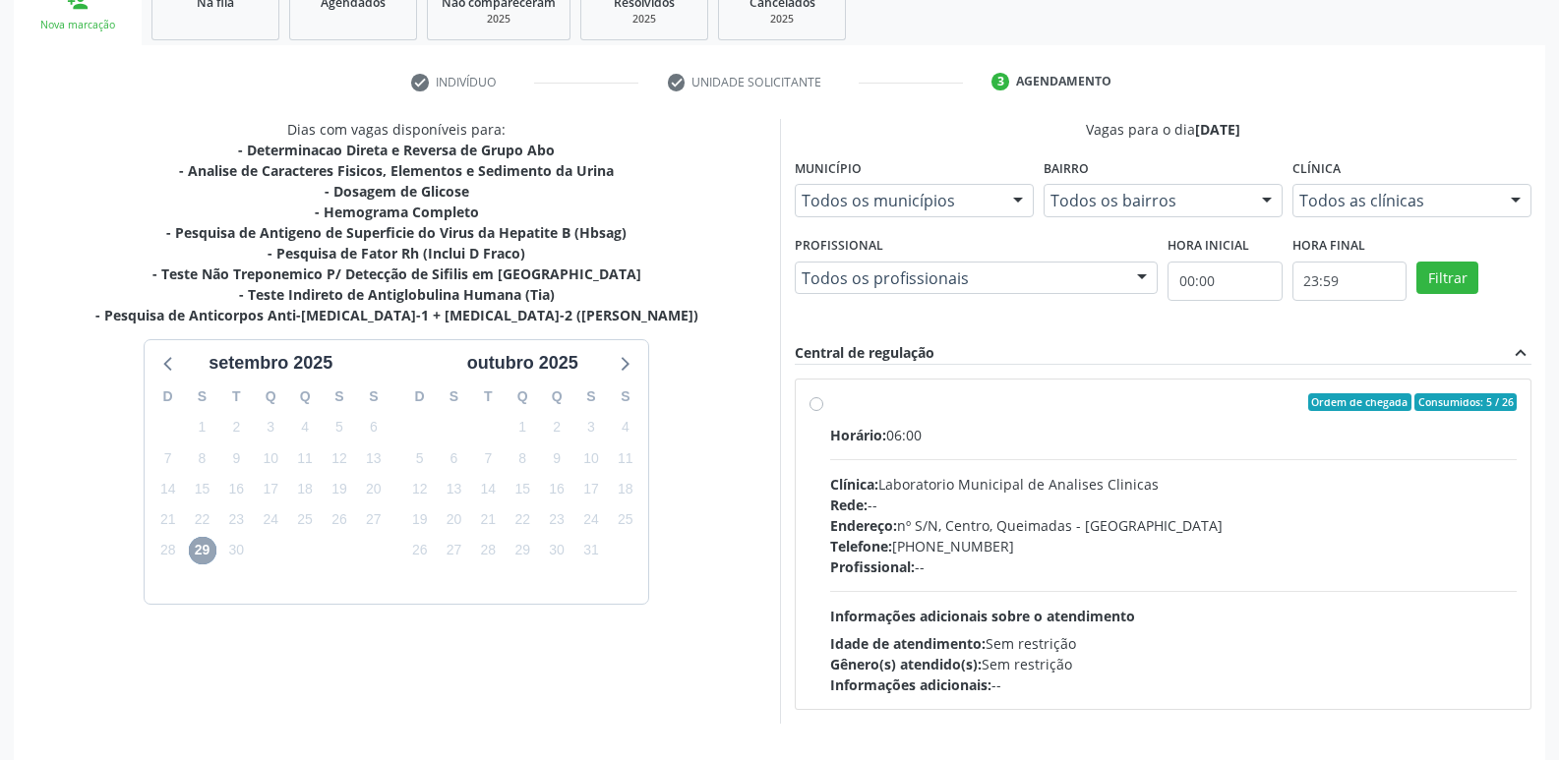
scroll to position [380, 0]
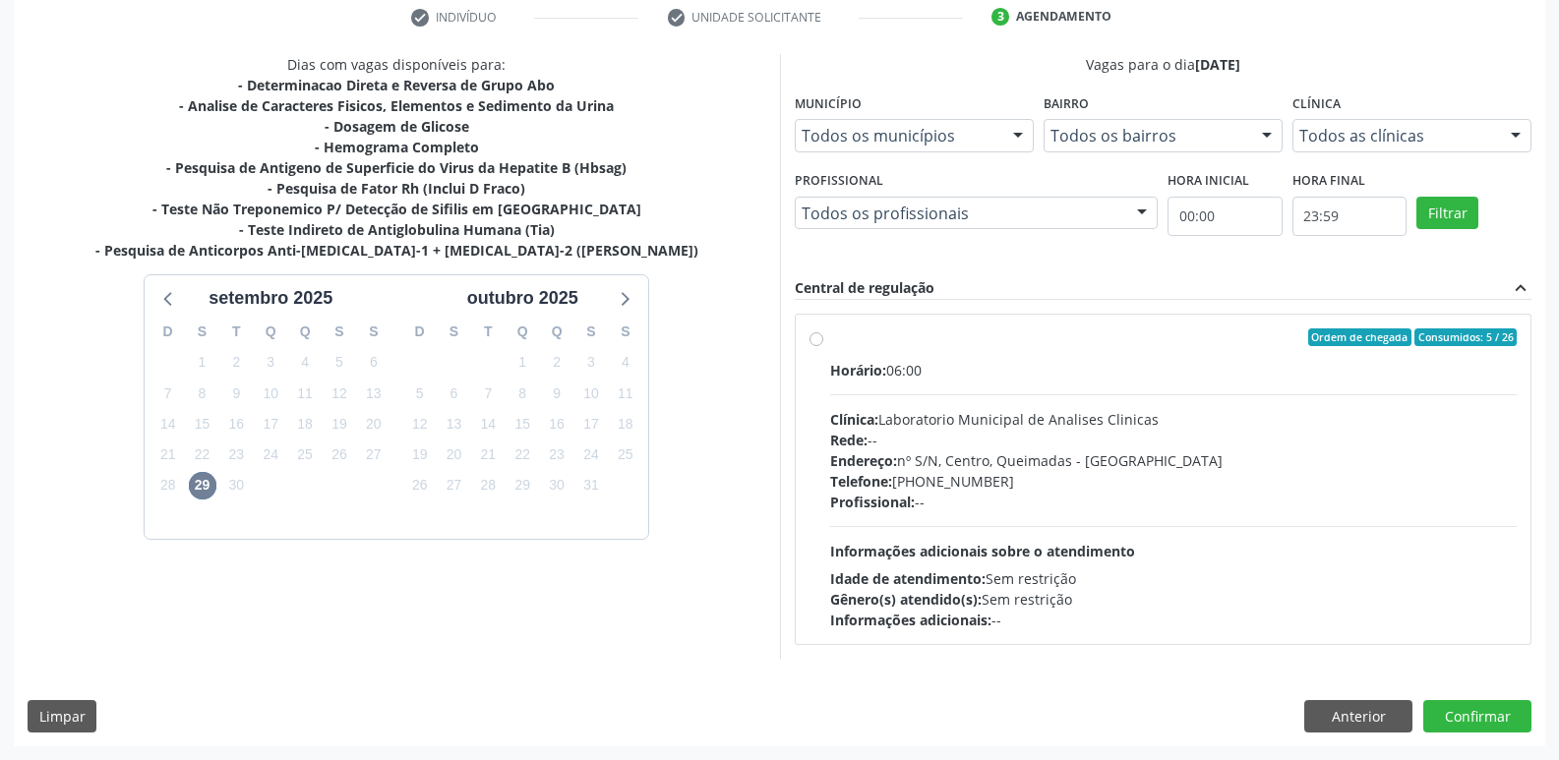
drag, startPoint x: 1153, startPoint y: 449, endPoint x: 1142, endPoint y: 456, distance: 12.8
click at [1151, 450] on div "Endereço: nº S/N, Centro, Queimadas - PB" at bounding box center [1173, 460] width 687 height 21
click at [823, 346] on input "Ordem de chegada Consumidos: 5 / 26 Horário: 06:00 Clínica: Laboratorio Municip…" at bounding box center [816, 337] width 14 height 18
radio input "true"
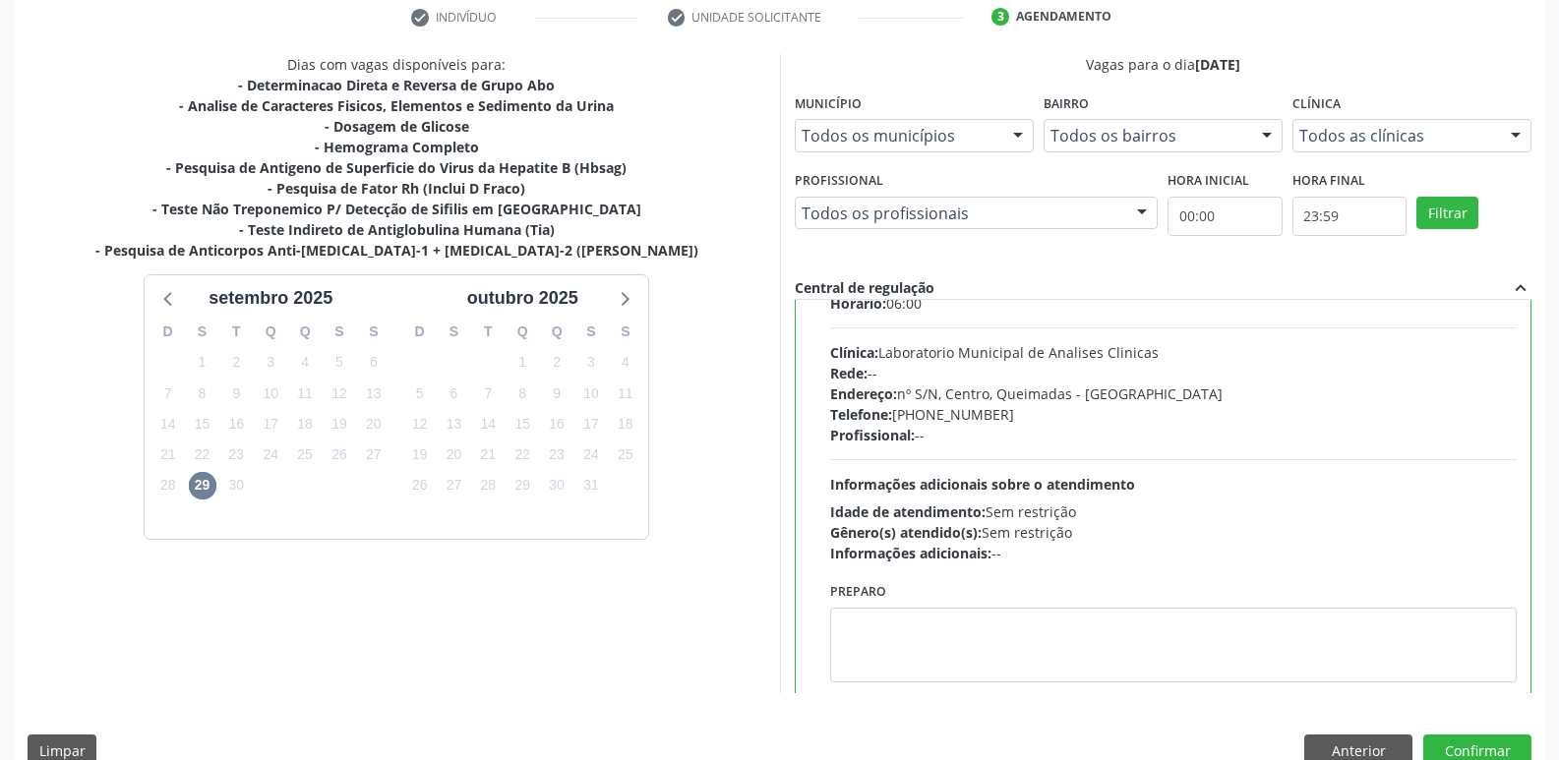
scroll to position [97, 0]
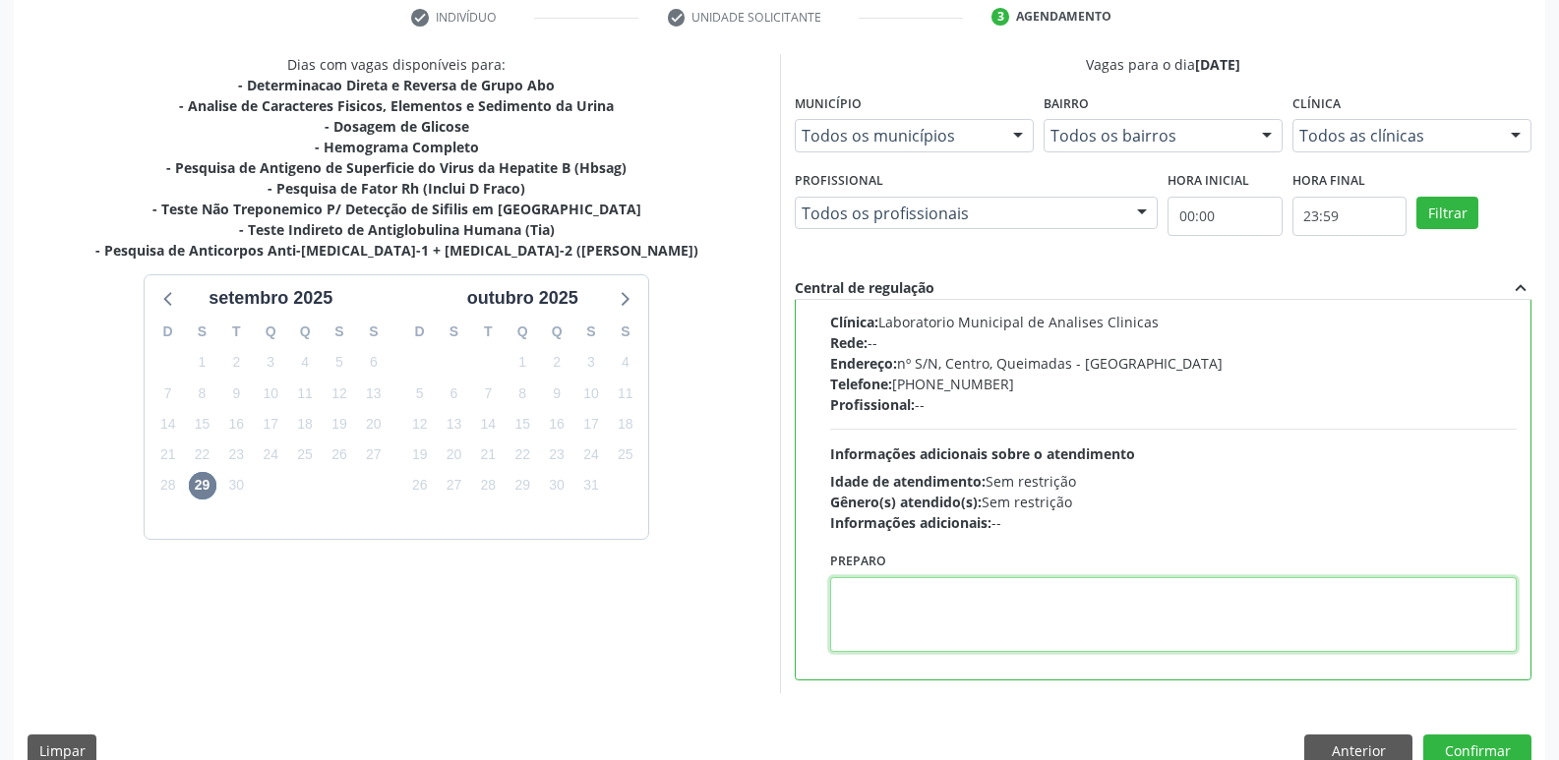
click at [989, 599] on textarea at bounding box center [1173, 614] width 687 height 75
type textarea "IR EM [GEOGRAPHIC_DATA]"
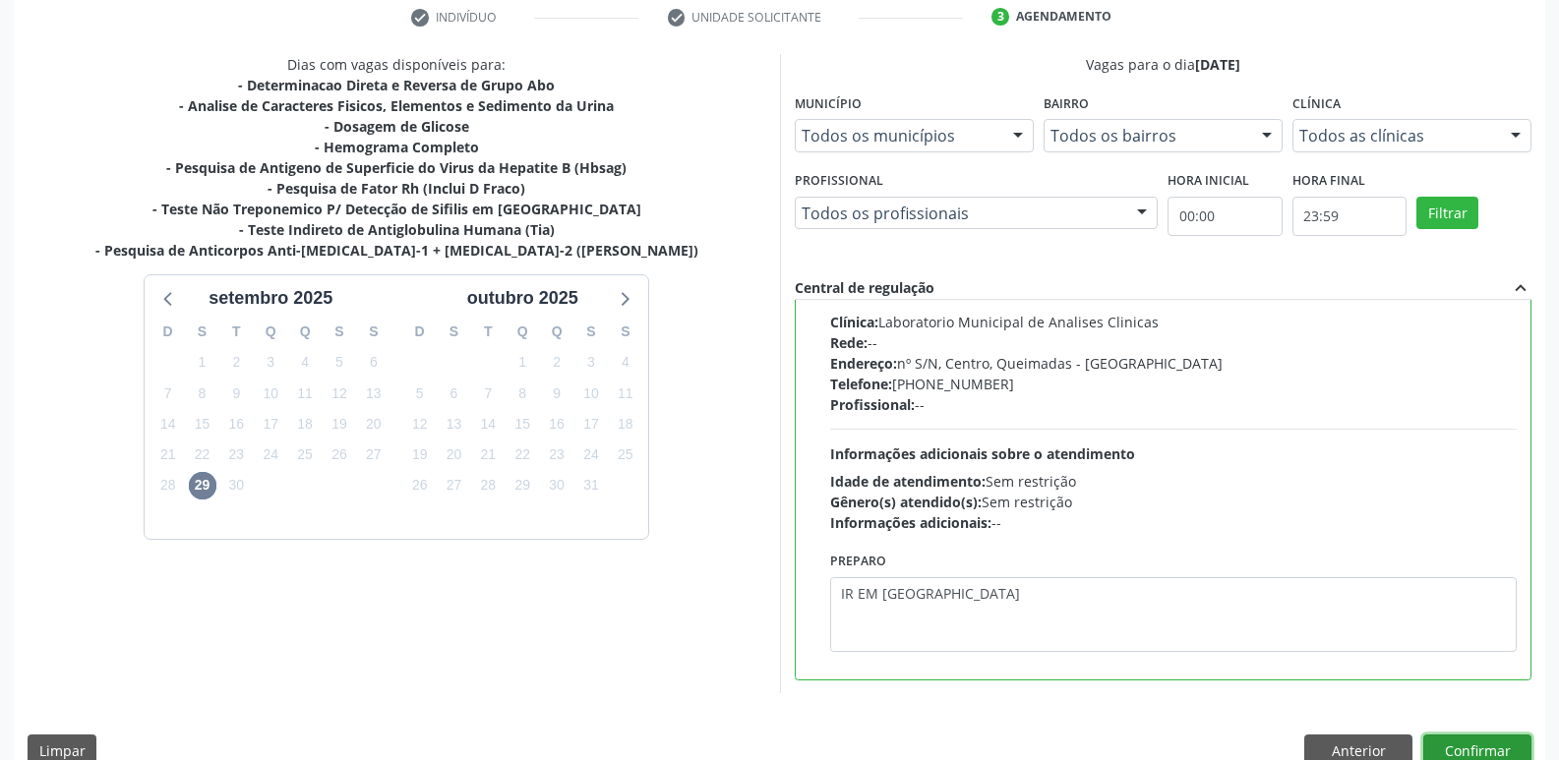
click at [1509, 759] on button "Confirmar" at bounding box center [1477, 751] width 108 height 33
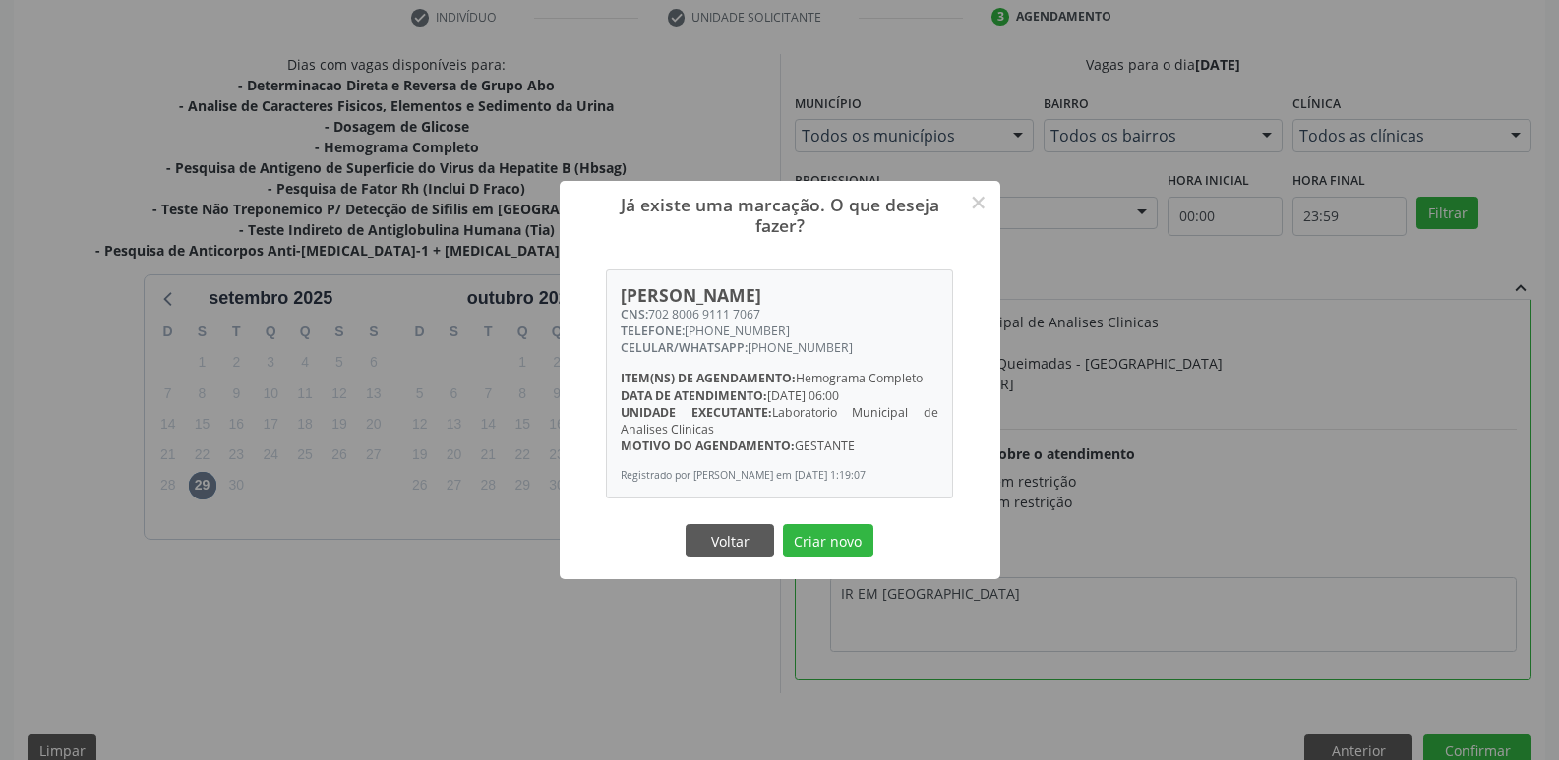
click at [783, 524] on button "Criar novo" at bounding box center [828, 540] width 90 height 33
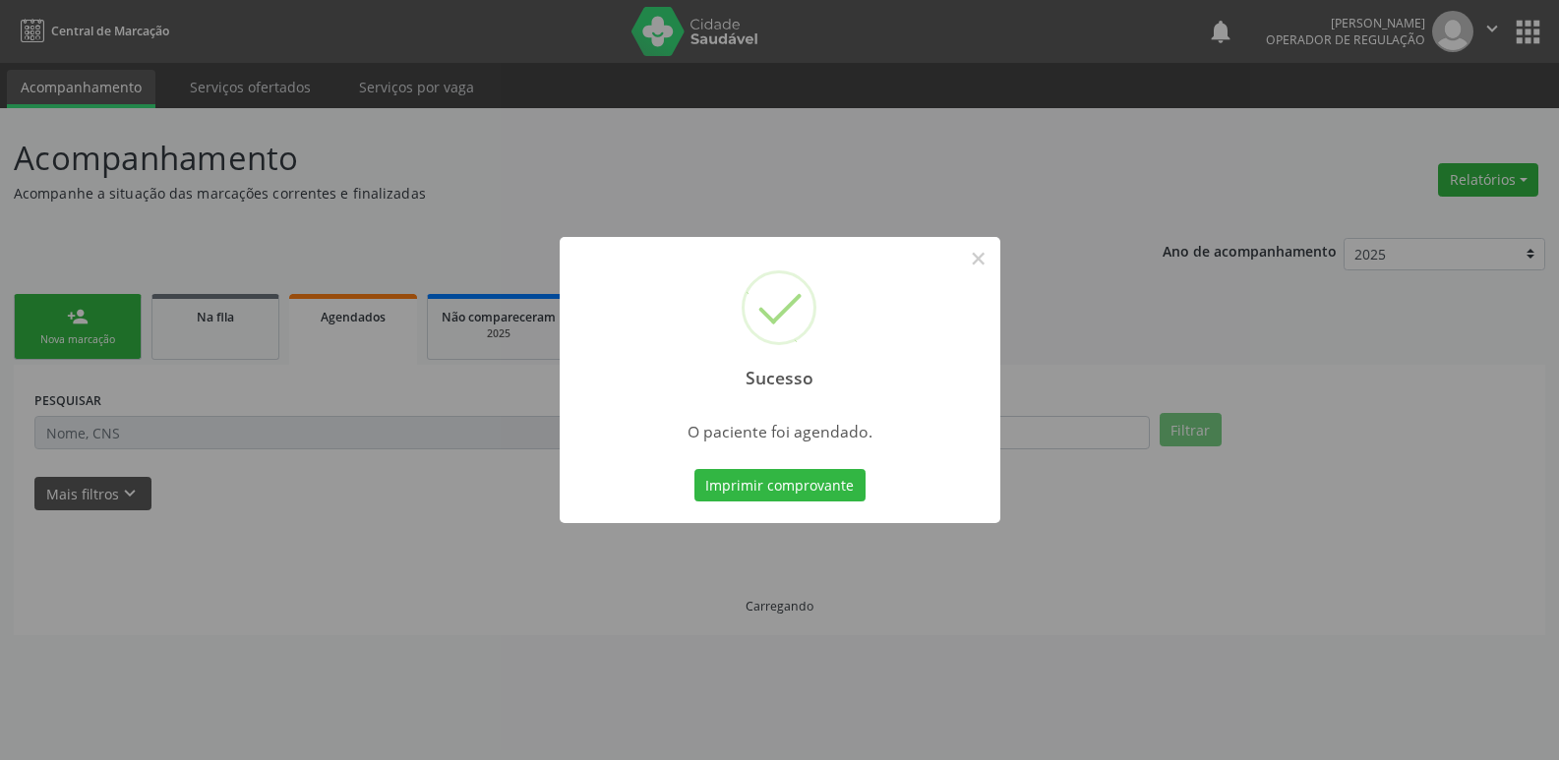
scroll to position [0, 0]
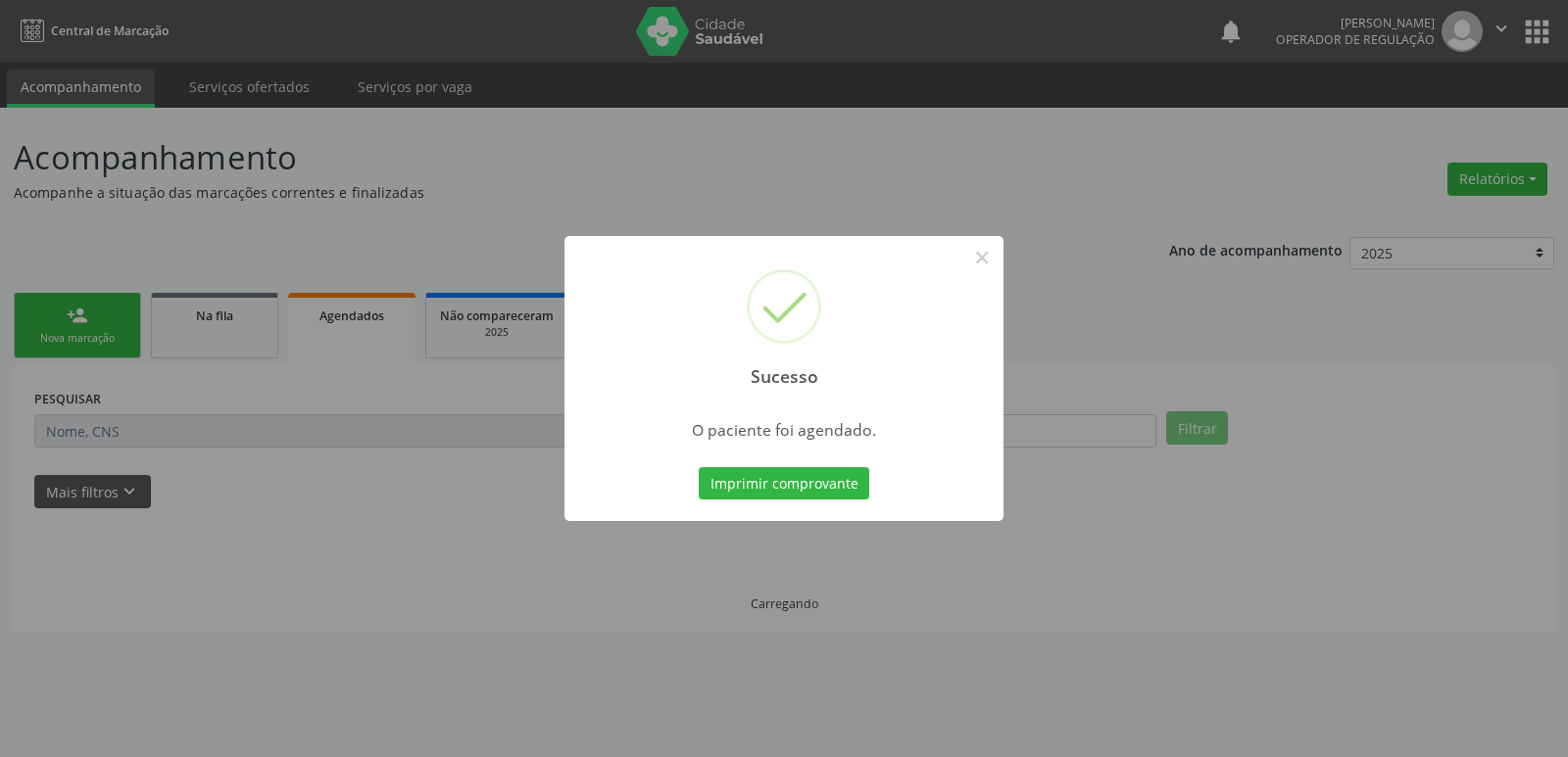
click at [698, 467] on button "Imprimir comprovante" at bounding box center [783, 483] width 170 height 33
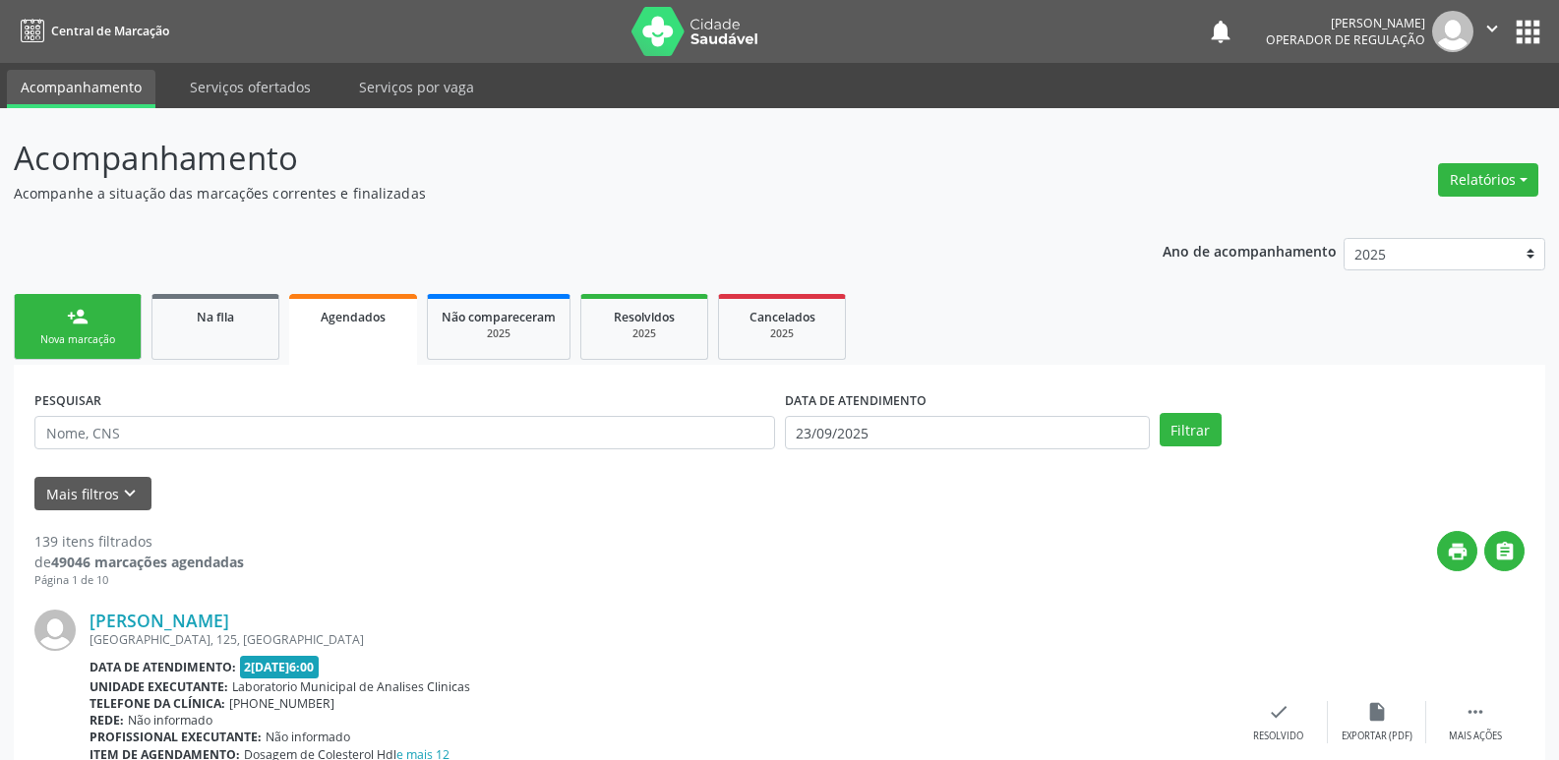
click at [93, 319] on link "person_add Nova marcação" at bounding box center [78, 327] width 128 height 66
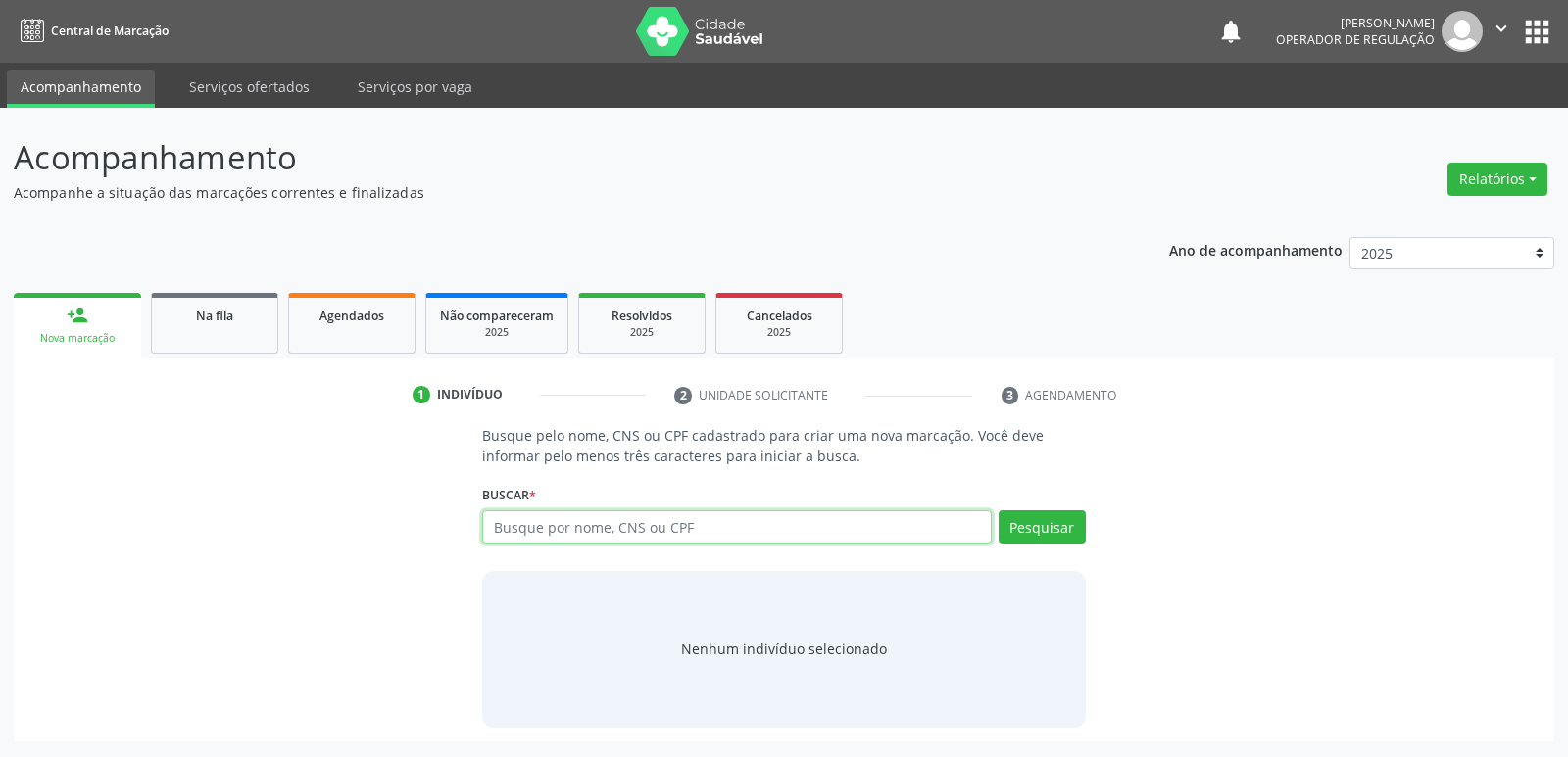
click at [697, 526] on input "text" at bounding box center [736, 526] width 508 height 33
click at [588, 537] on input "text" at bounding box center [736, 526] width 508 height 33
type input "708407289695069"
click at [1044, 524] on button "Pesquisar" at bounding box center [1042, 526] width 88 height 33
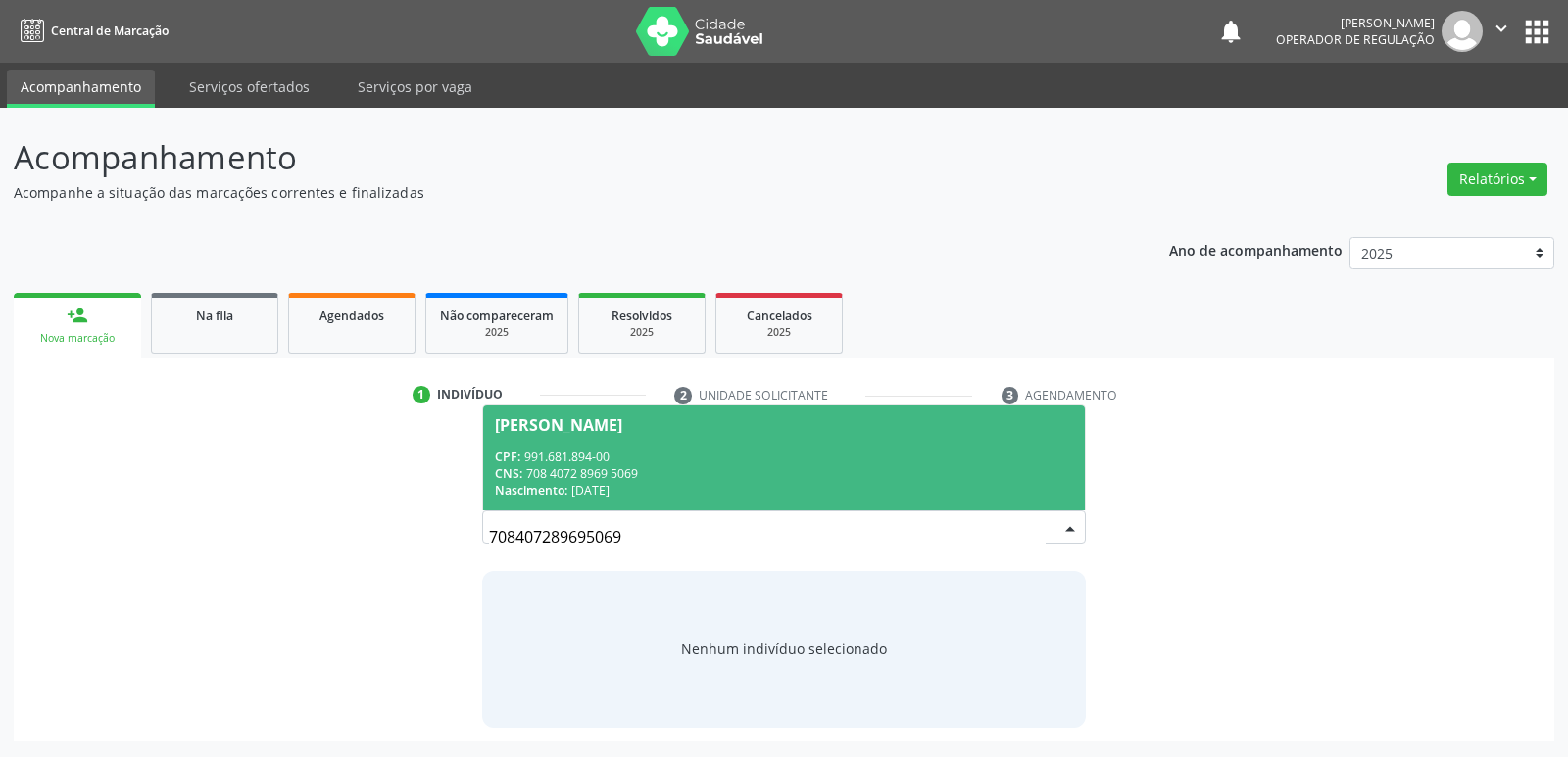
drag, startPoint x: 629, startPoint y: 454, endPoint x: 642, endPoint y: 504, distance: 51.7
click at [627, 459] on div "CPF: 991.681.894-00" at bounding box center [783, 456] width 577 height 17
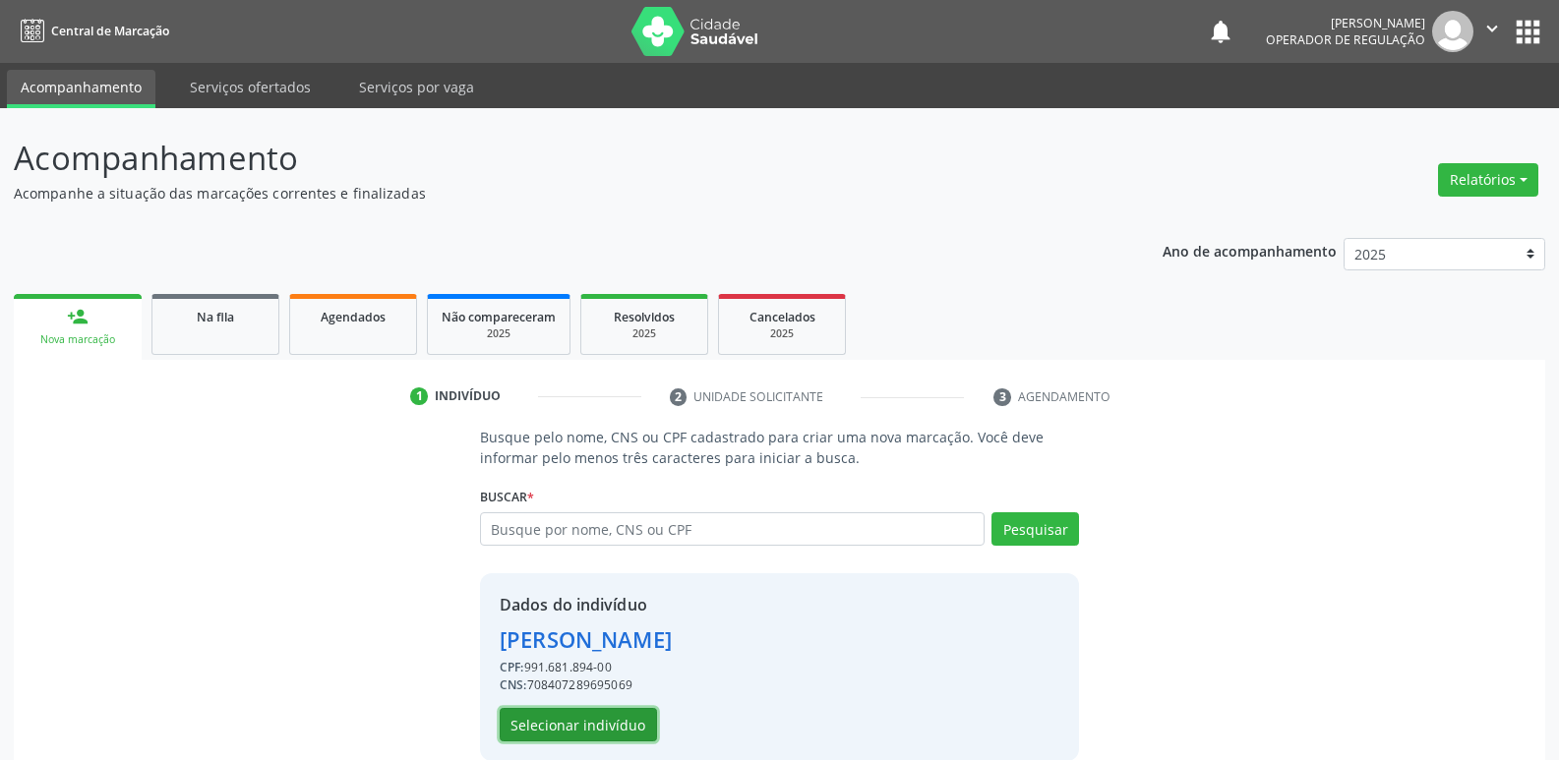
click at [585, 734] on button "Selecionar indivíduo" at bounding box center [578, 724] width 157 height 33
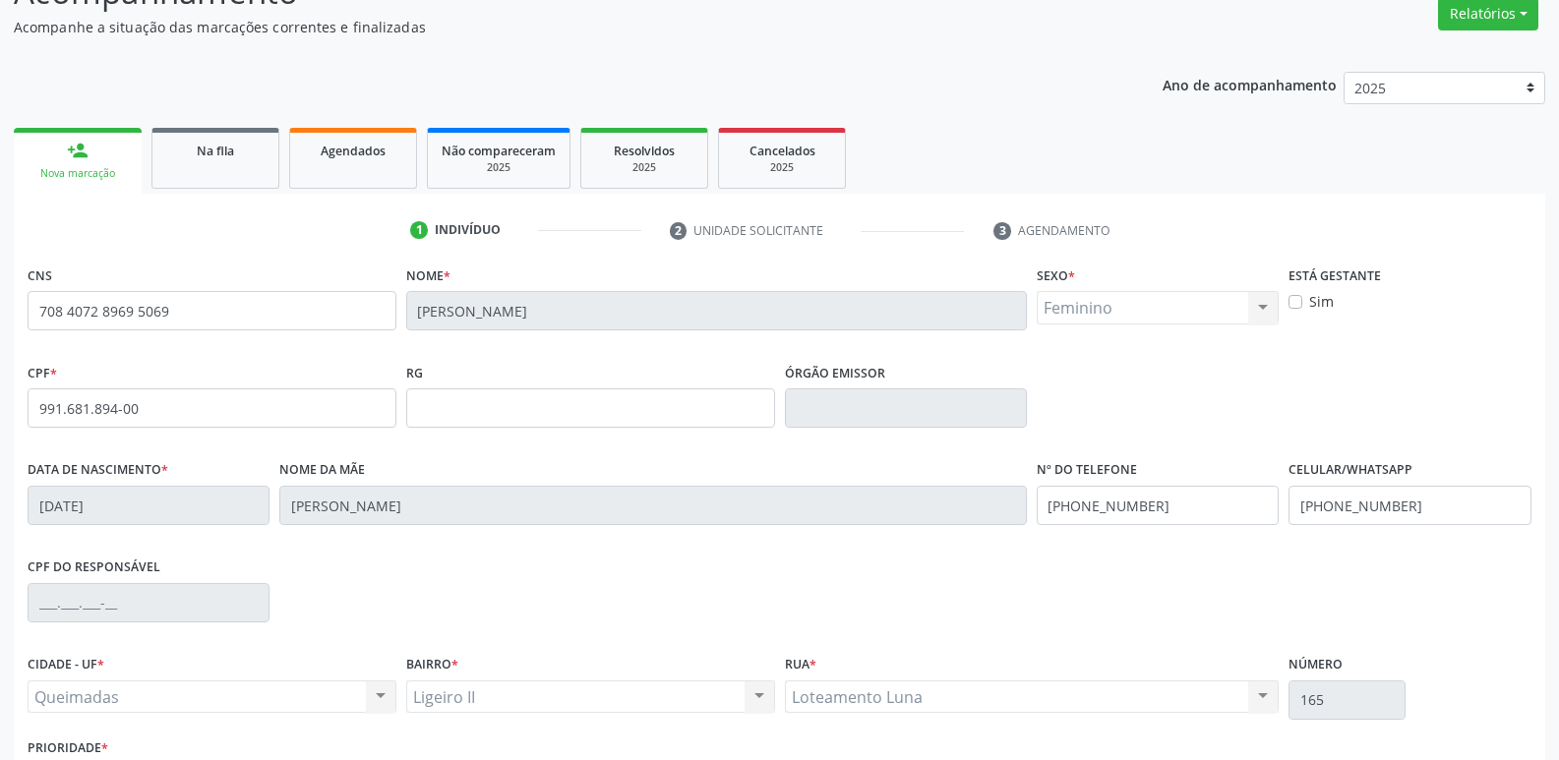
scroll to position [306, 0]
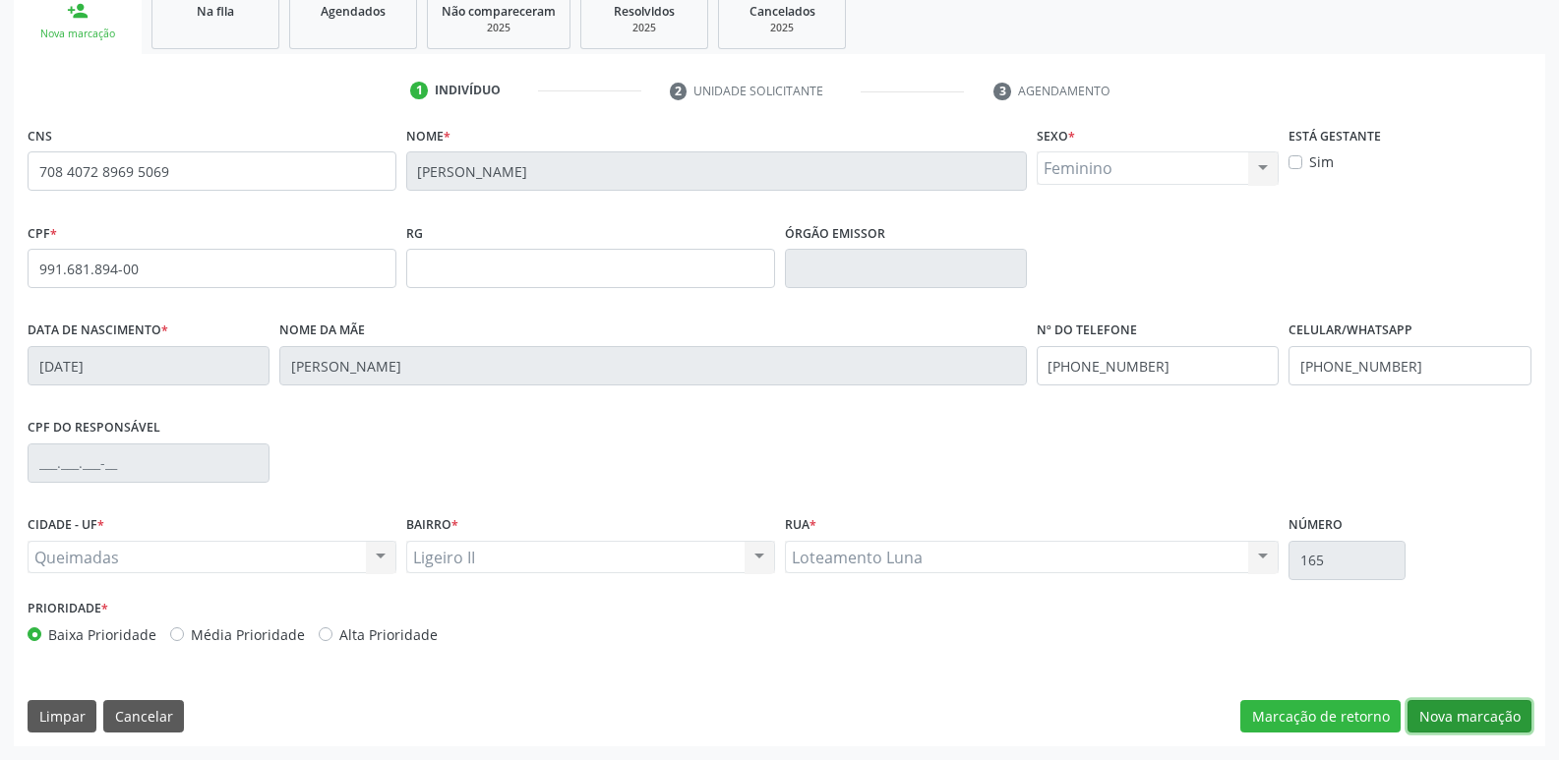
click at [1477, 708] on button "Nova marcação" at bounding box center [1469, 716] width 124 height 33
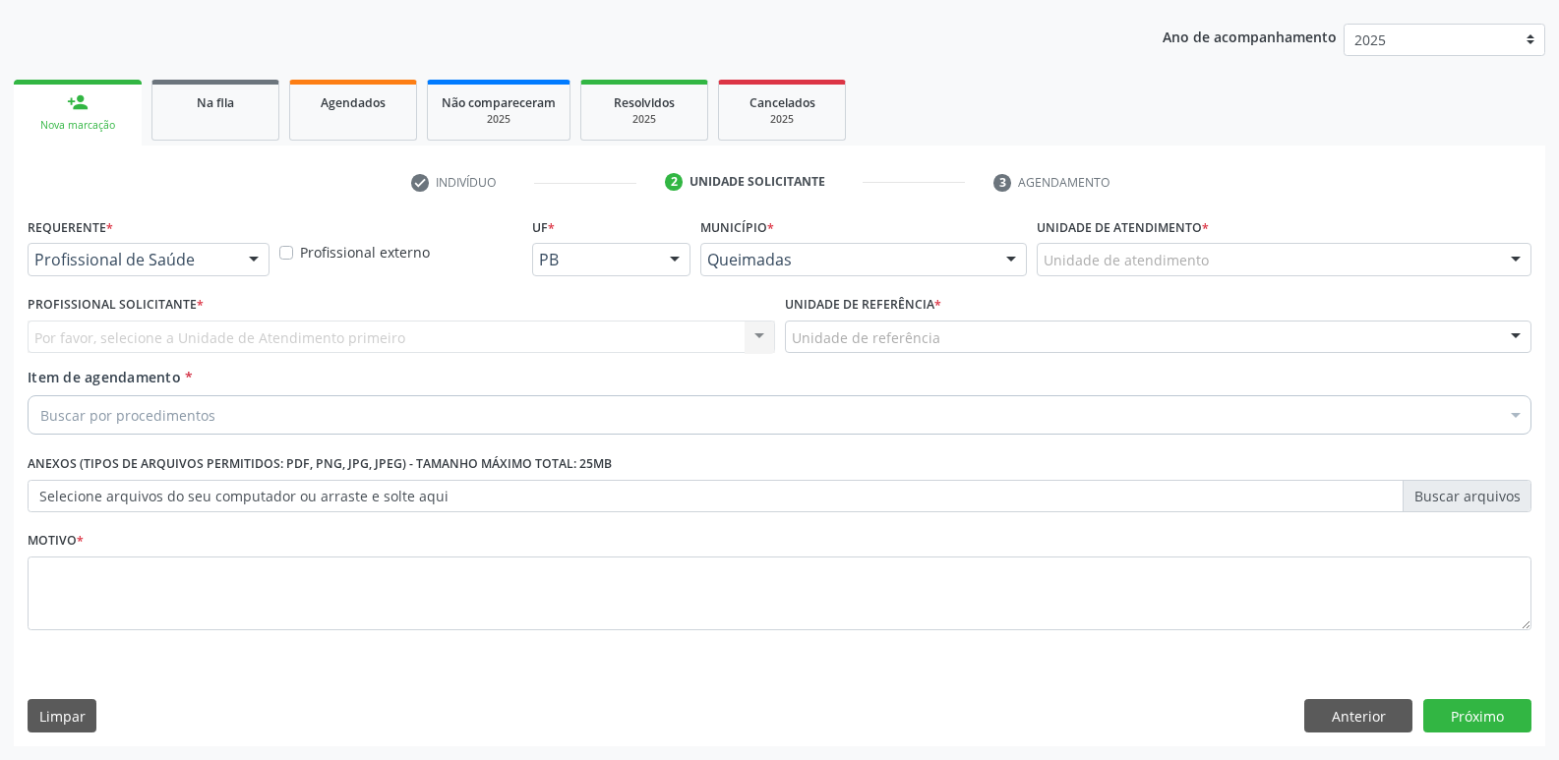
scroll to position [214, 0]
click at [184, 271] on div "Profissional de Saúde" at bounding box center [149, 259] width 242 height 33
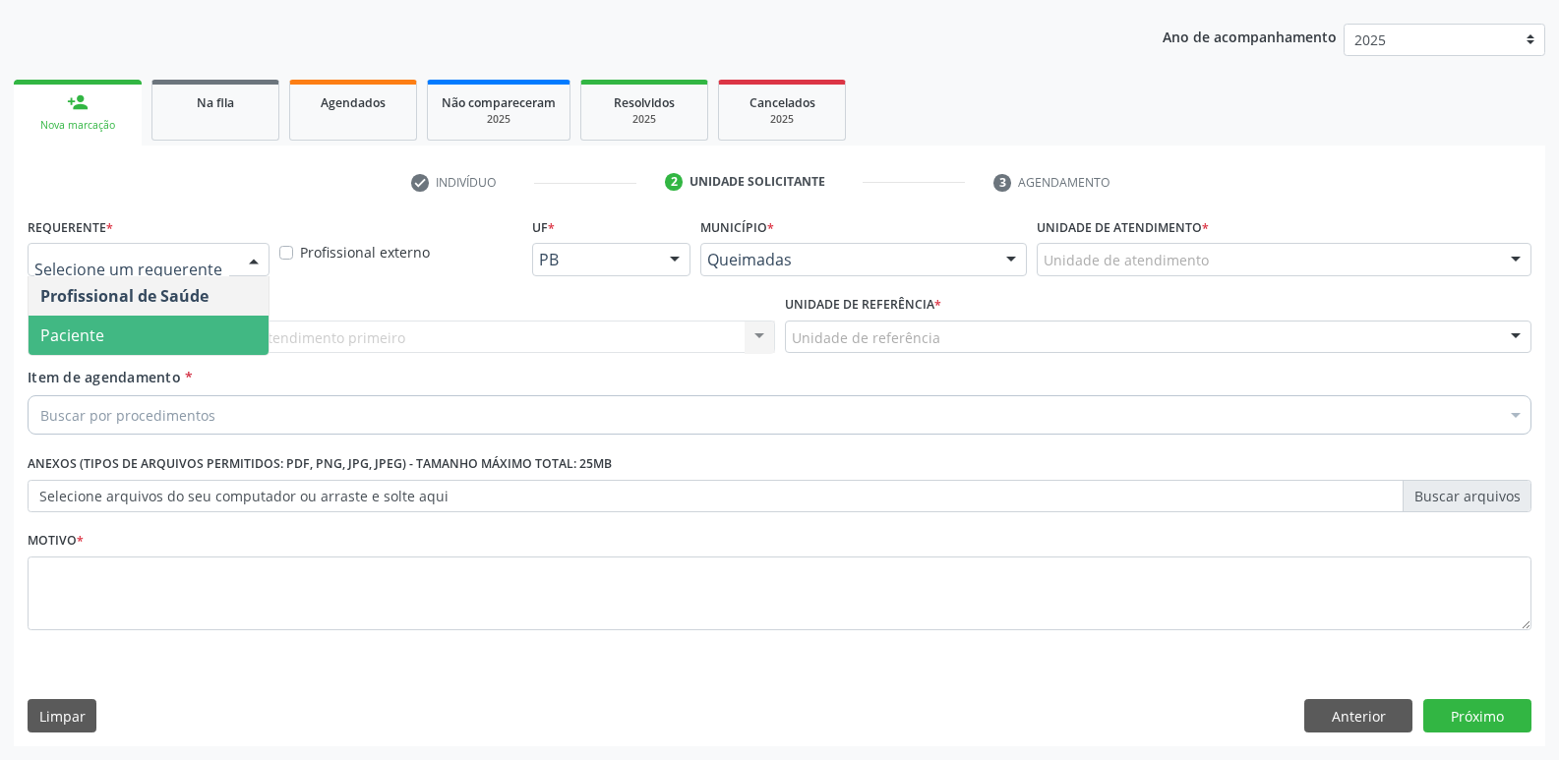
click at [165, 329] on span "Paciente" at bounding box center [149, 335] width 240 height 39
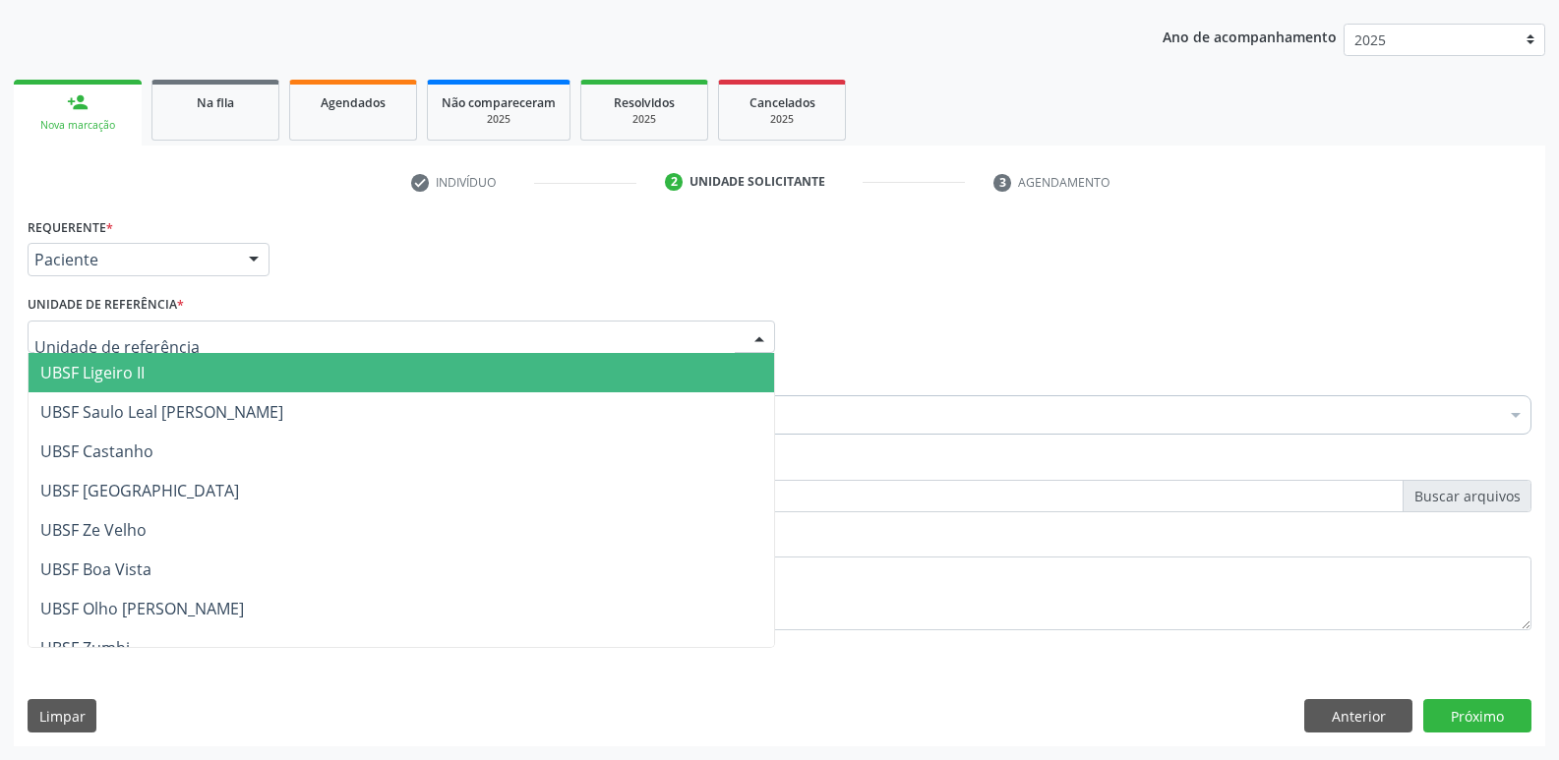
click at [145, 367] on span "UBSF Ligeiro II" at bounding box center [92, 373] width 104 height 22
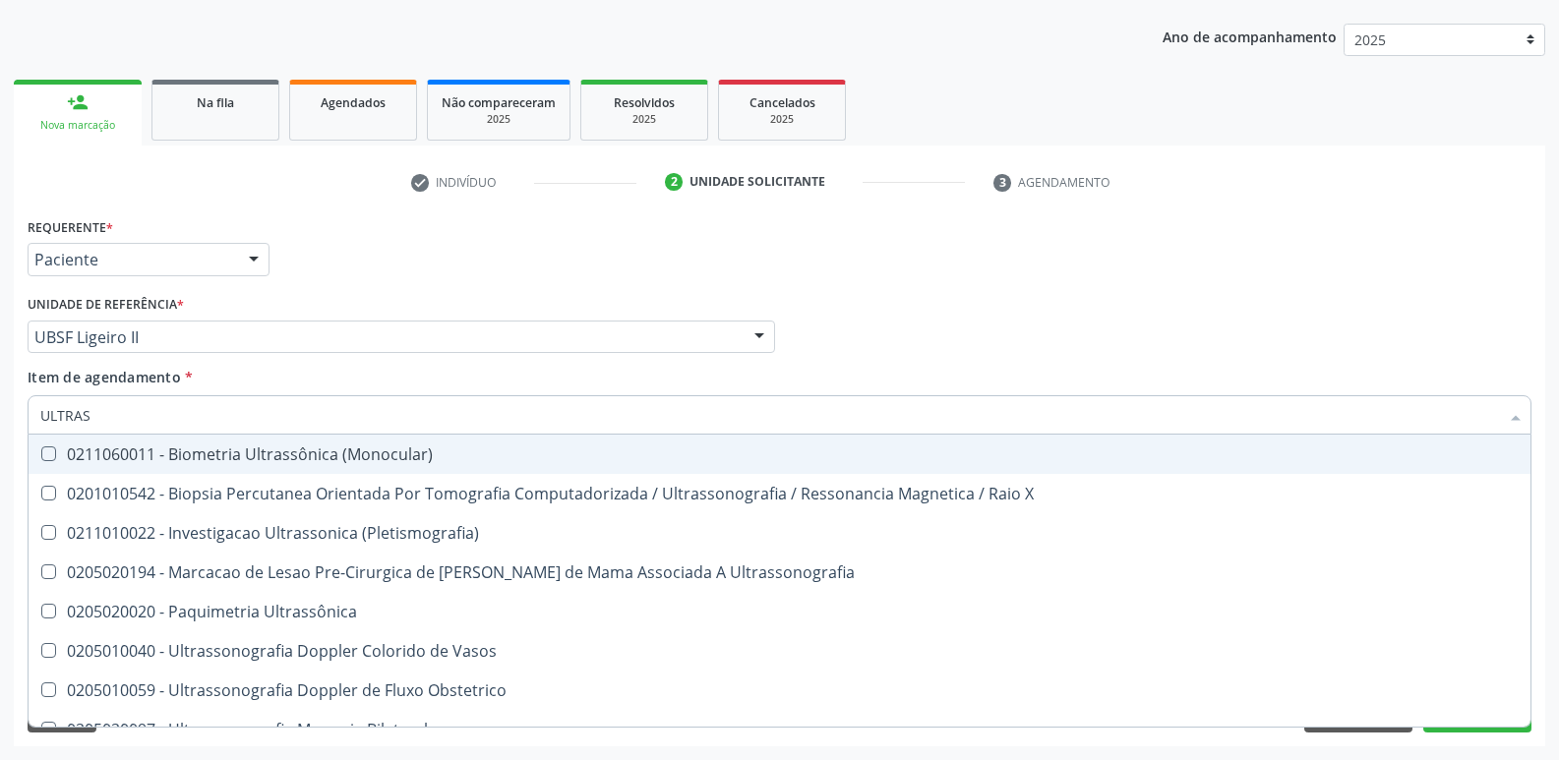
type input "ULTRASS"
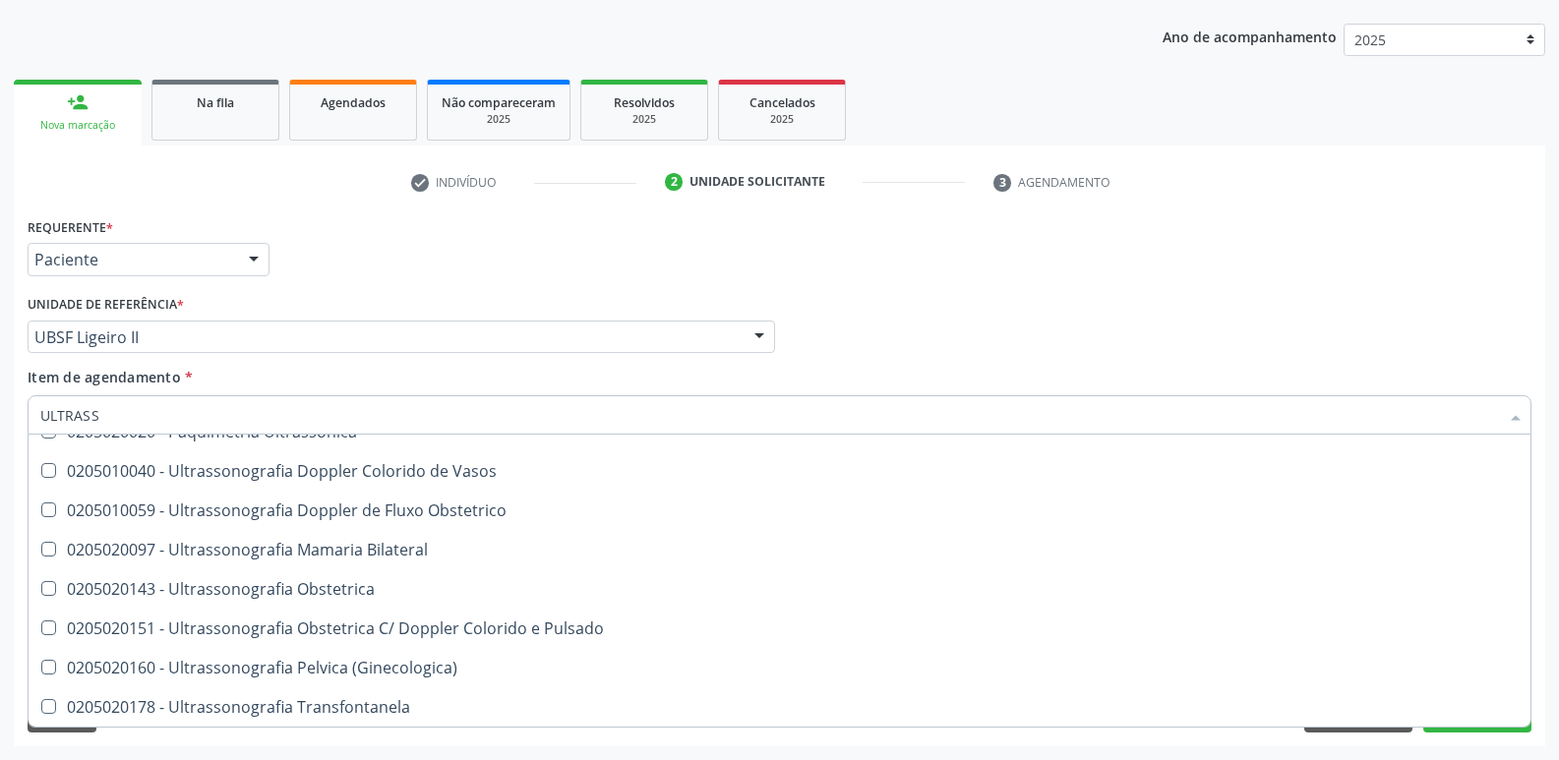
scroll to position [197, 0]
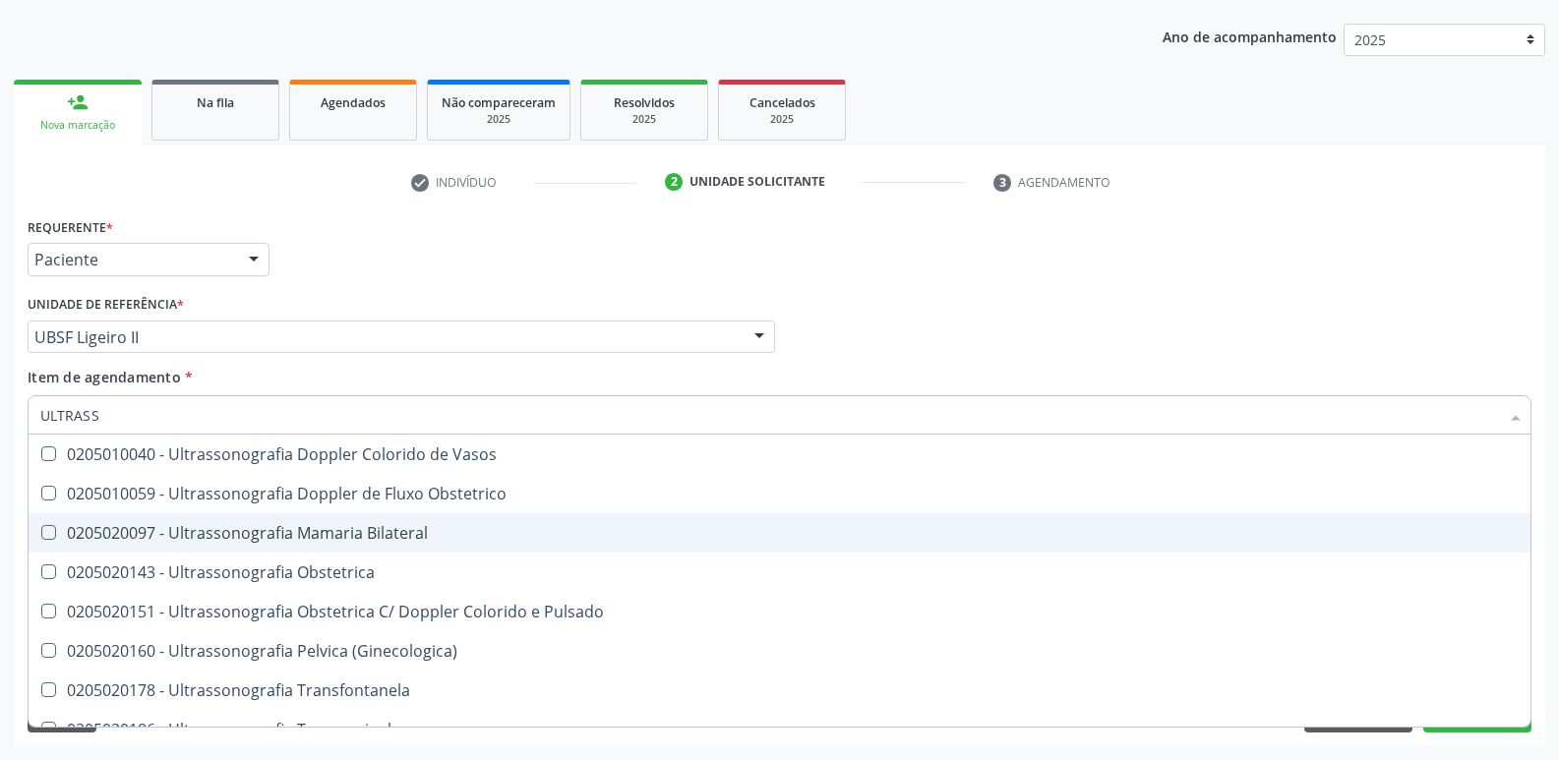
click at [367, 528] on div "0205020097 - Ultrassonografia Mamaria Bilateral" at bounding box center [779, 533] width 1478 height 16
checkbox Bilateral "true"
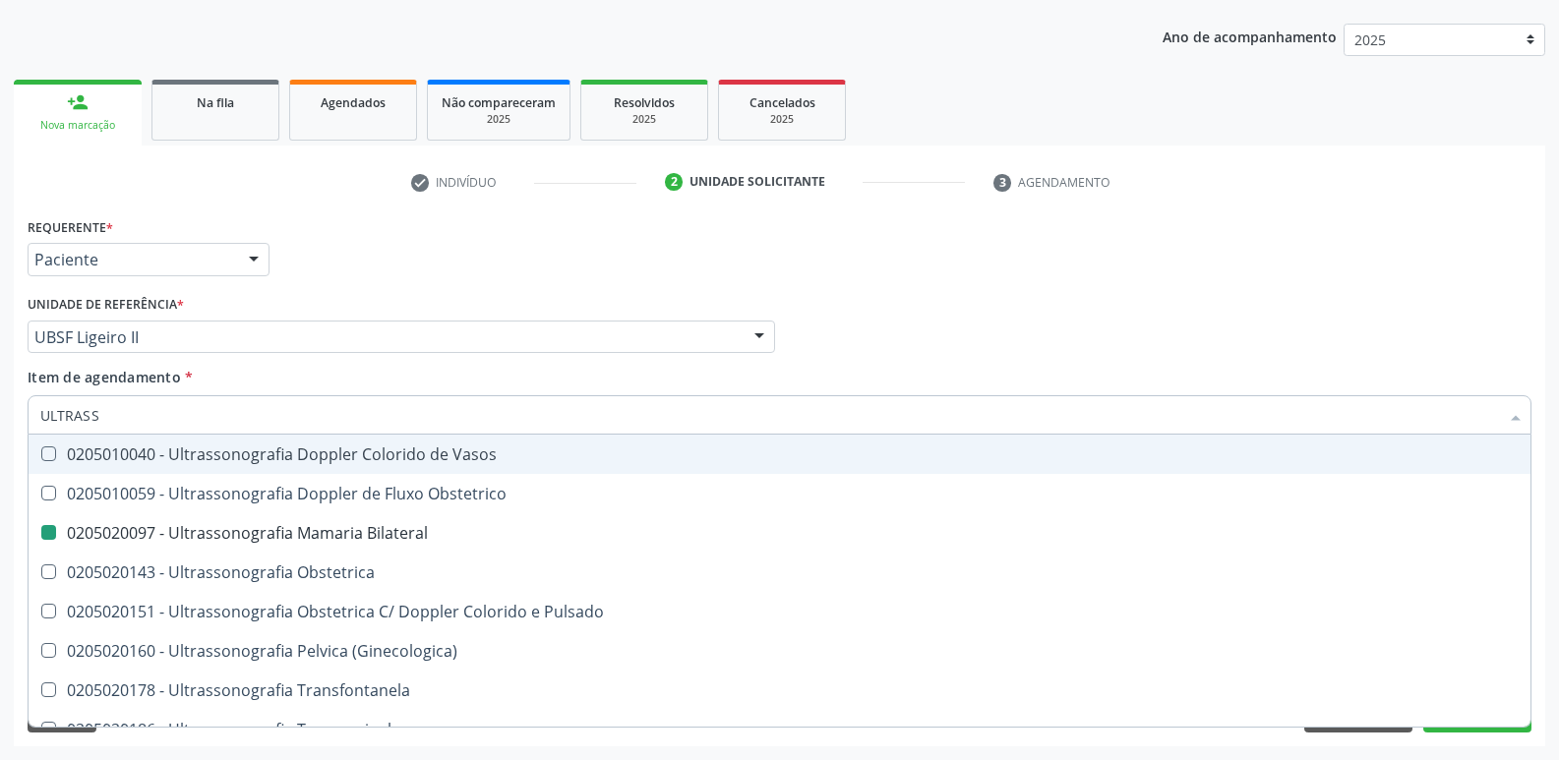
click at [392, 274] on div "Requerente * Paciente Profissional de Saúde Paciente Nenhum resultado encontrad…" at bounding box center [780, 250] width 1514 height 77
checkbox X "true"
checkbox Bilateral "false"
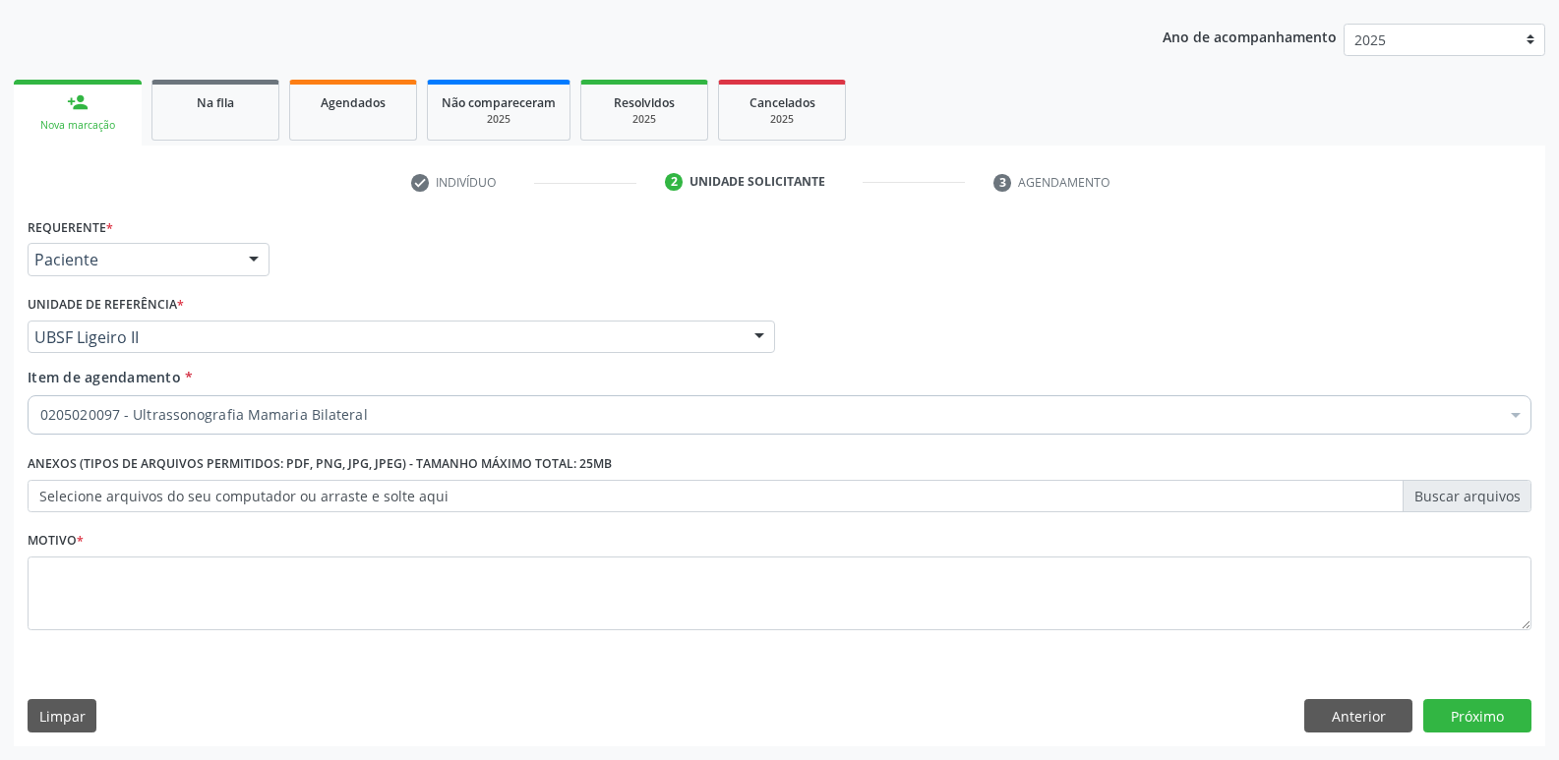
scroll to position [0, 0]
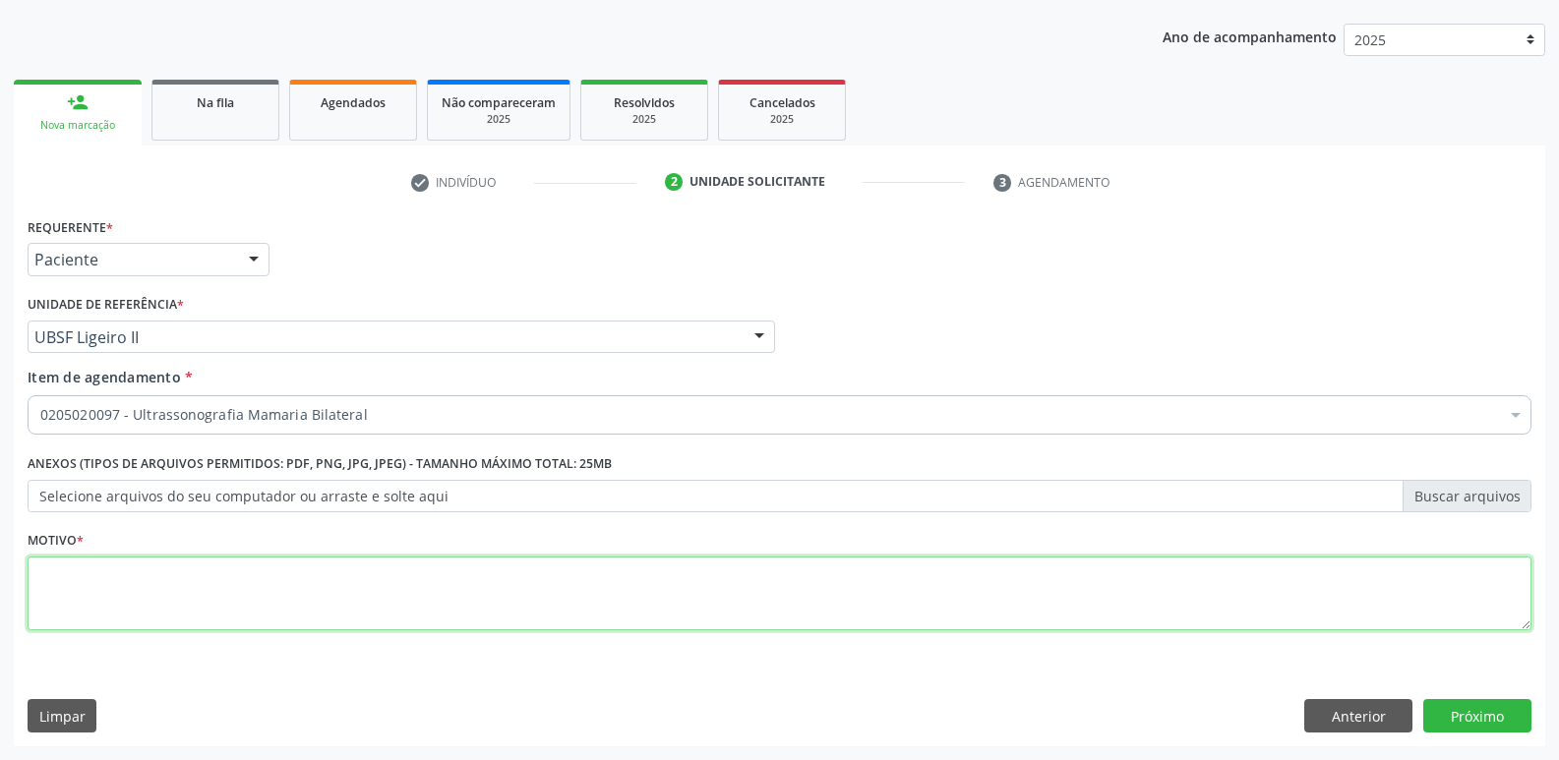
click at [208, 566] on textarea at bounding box center [780, 594] width 1504 height 75
paste textarea "avaliação"
type textarea "avaliação"
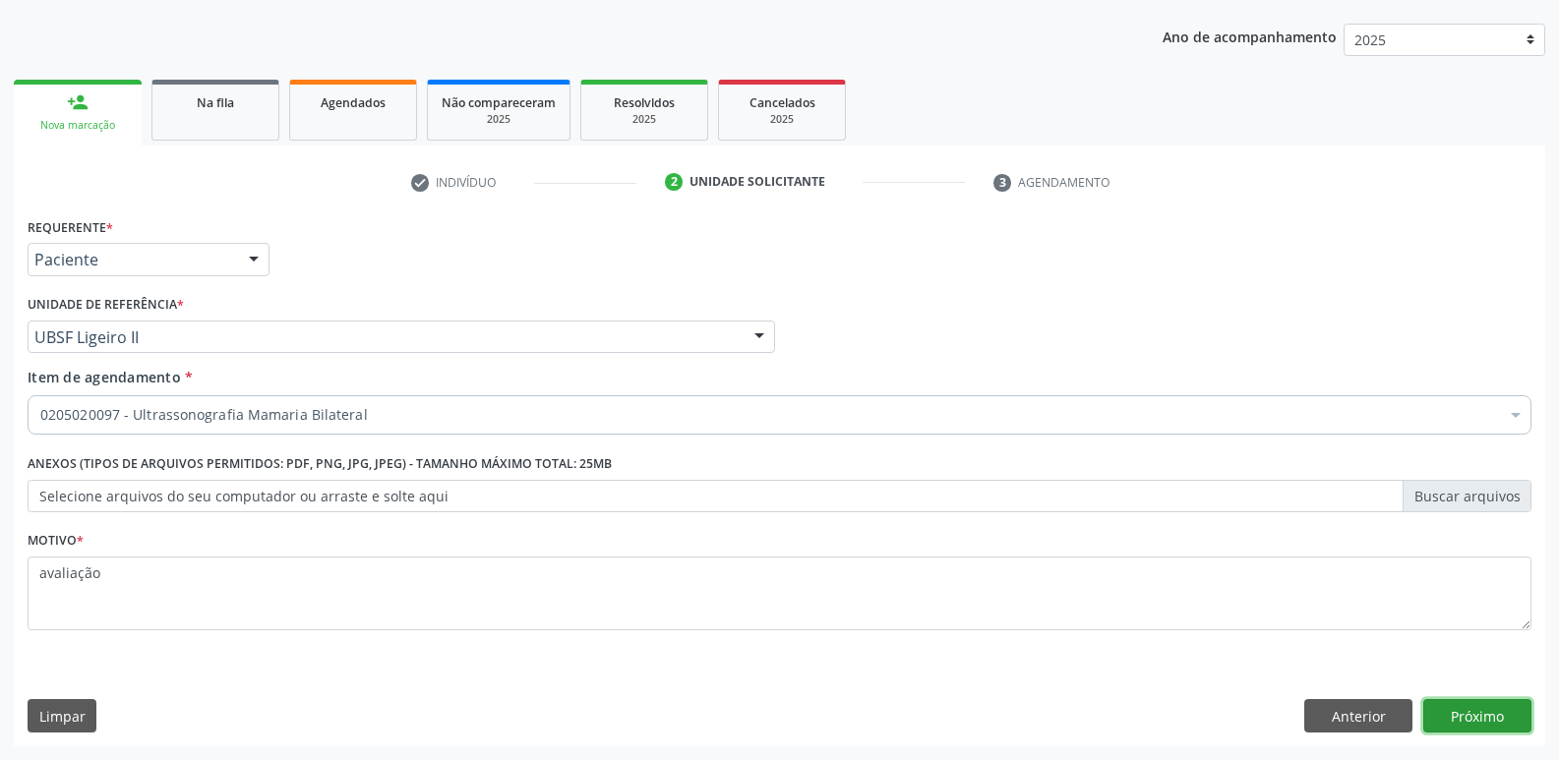
click at [1468, 708] on button "Próximo" at bounding box center [1477, 715] width 108 height 33
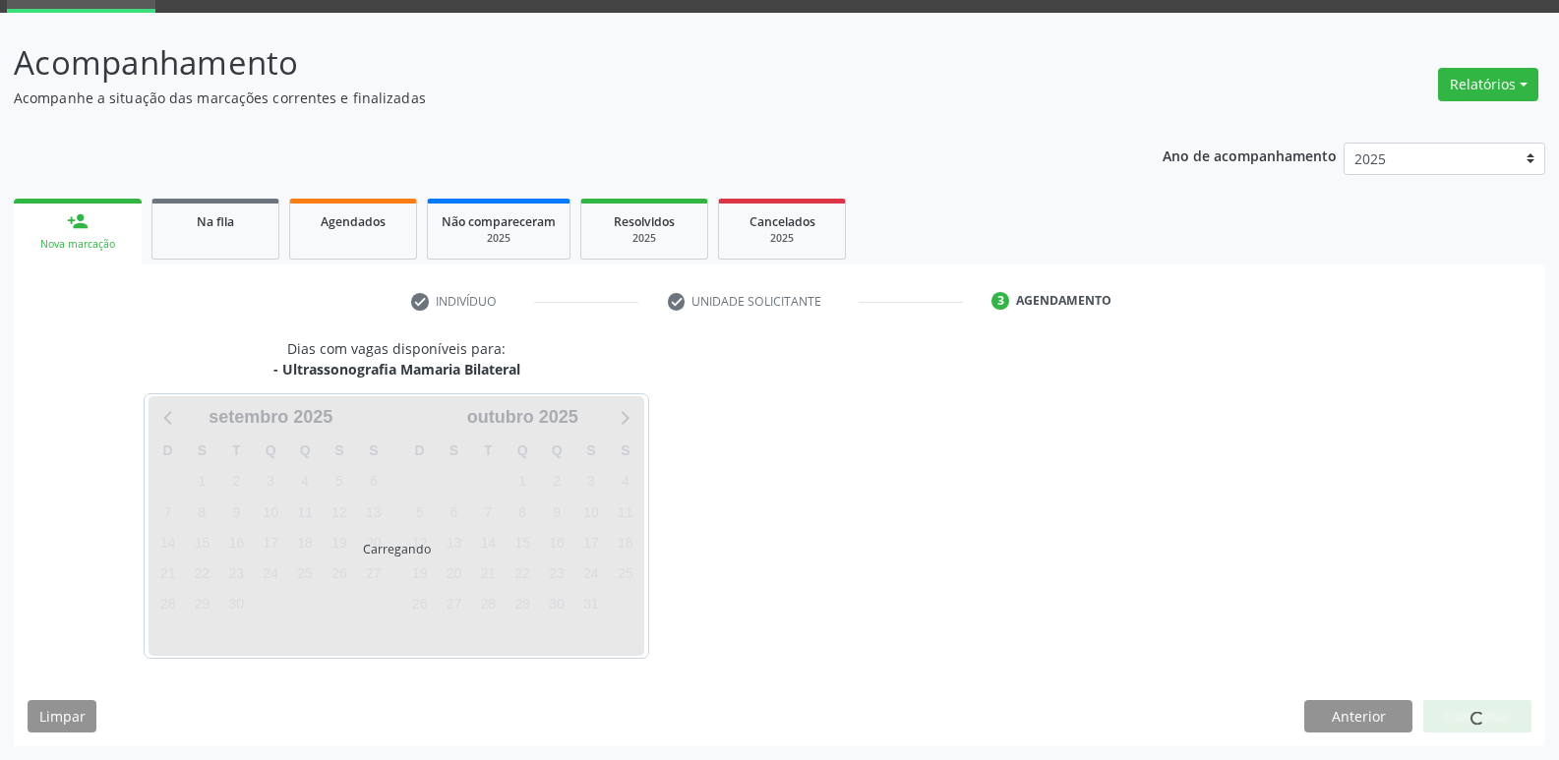
scroll to position [95, 0]
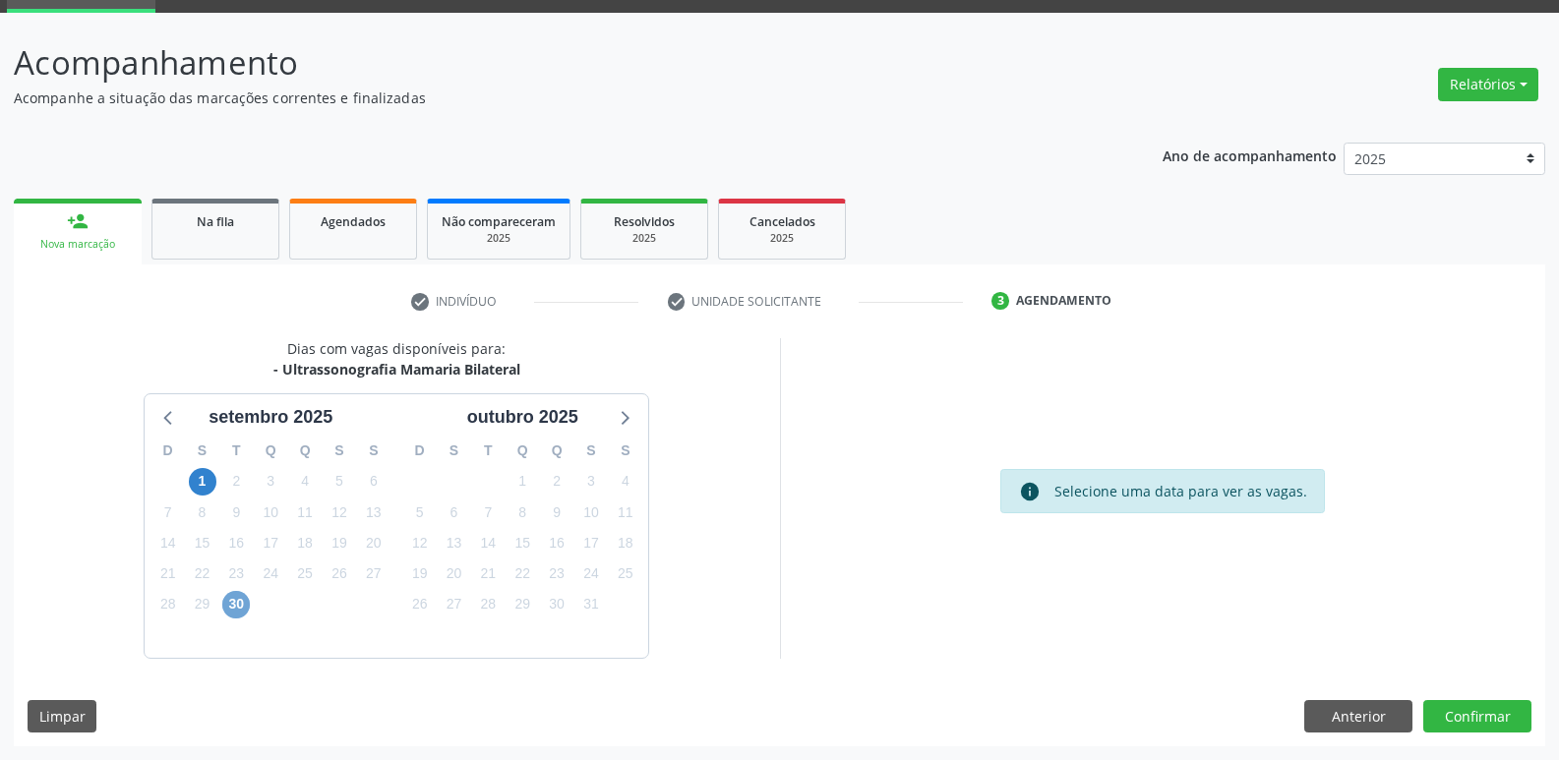
click at [233, 610] on span "30" at bounding box center [236, 605] width 28 height 28
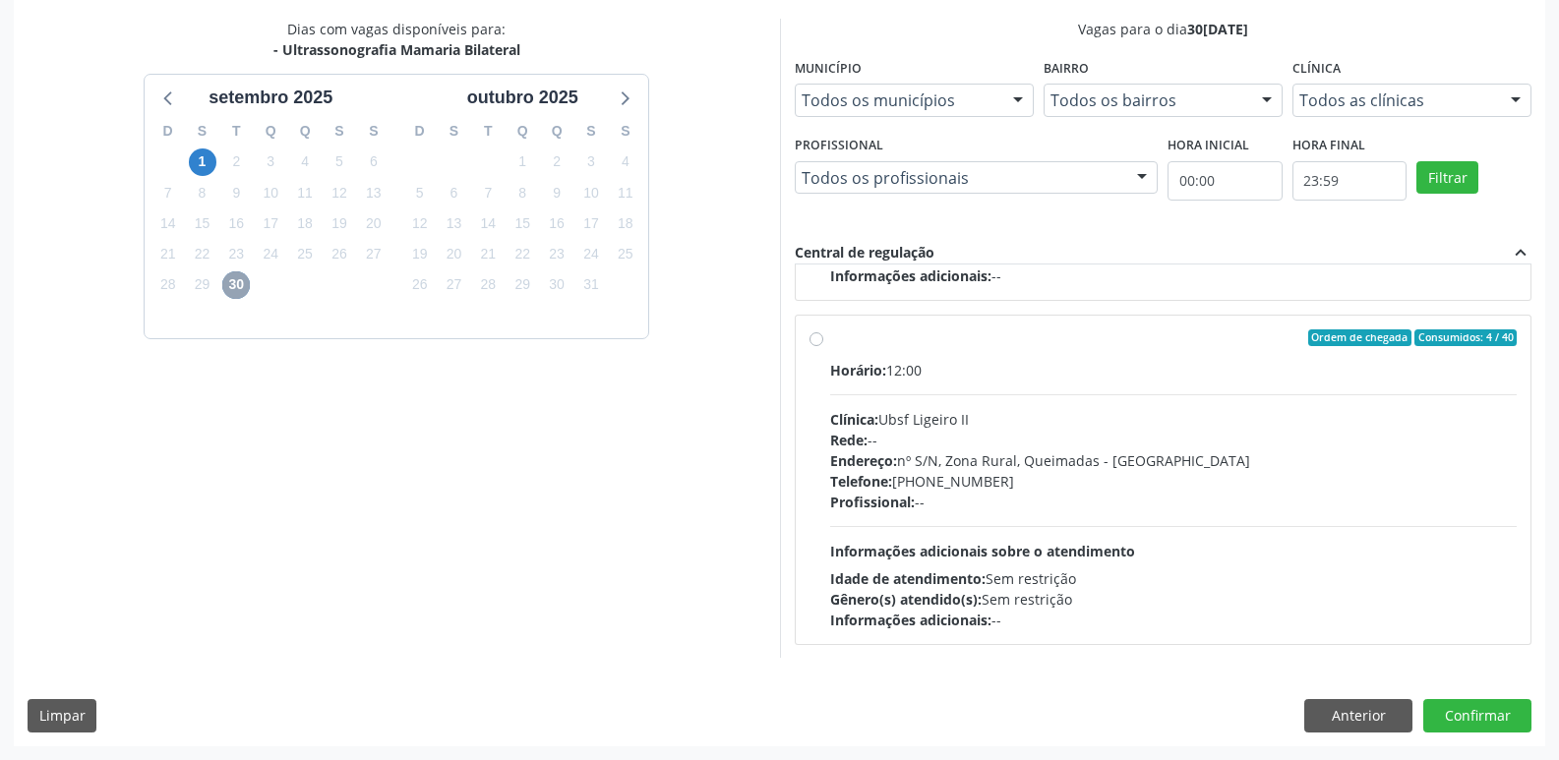
scroll to position [310, 0]
click at [1263, 504] on div "Profissional: --" at bounding box center [1173, 501] width 687 height 21
click at [823, 346] on input "Ordem de chegada Consumidos: 4 / 40 Horário: 12:00 Clínica: Ubsf Ligeiro II Red…" at bounding box center [816, 337] width 14 height 18
radio input "true"
click at [1174, 507] on div "Profissional: --" at bounding box center [1173, 501] width 687 height 21
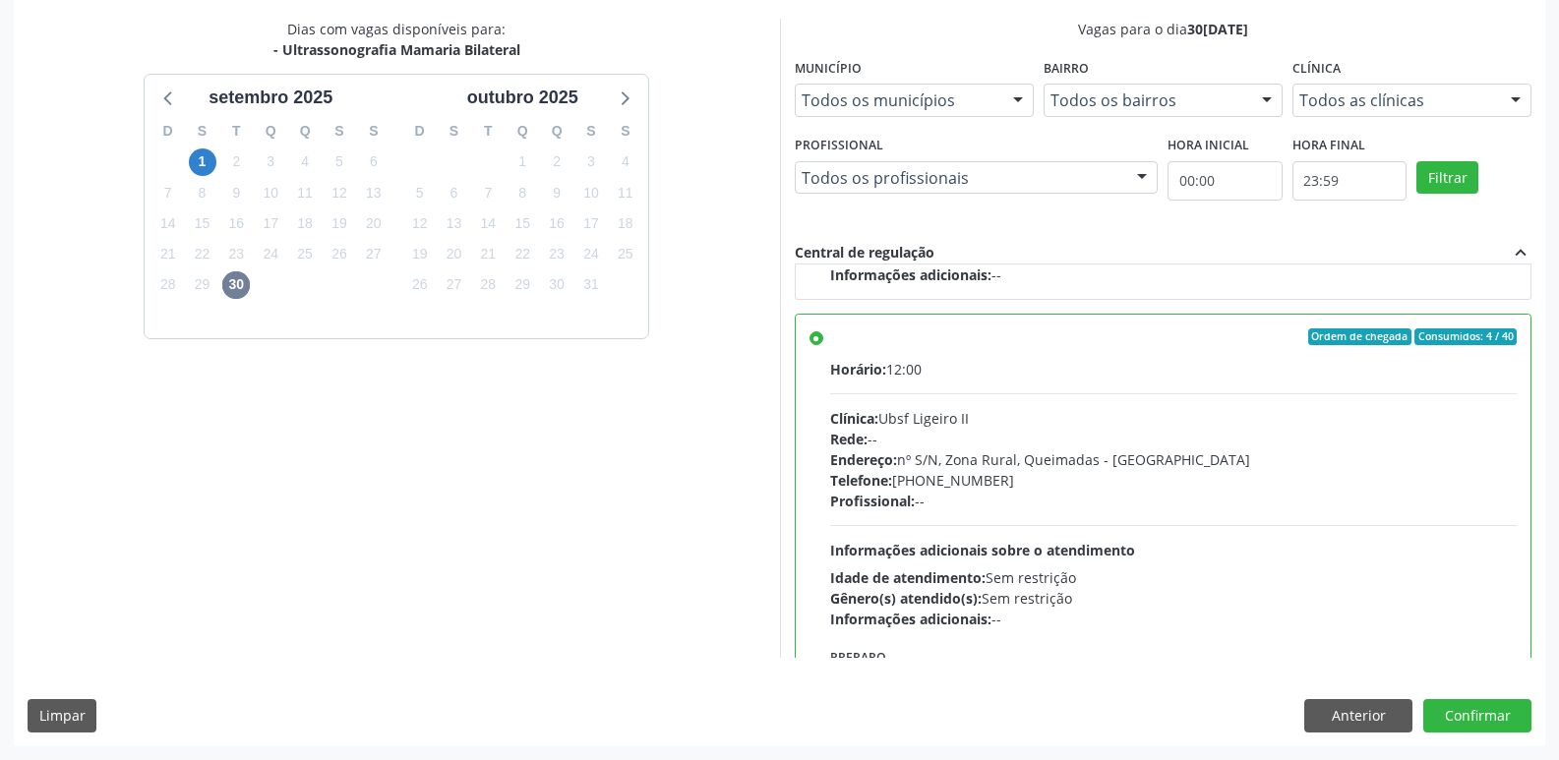
click at [823, 346] on input "Ordem de chegada Consumidos: 4 / 40 Horário: 12:00 Clínica: Ubsf Ligeiro II Red…" at bounding box center [816, 337] width 14 height 18
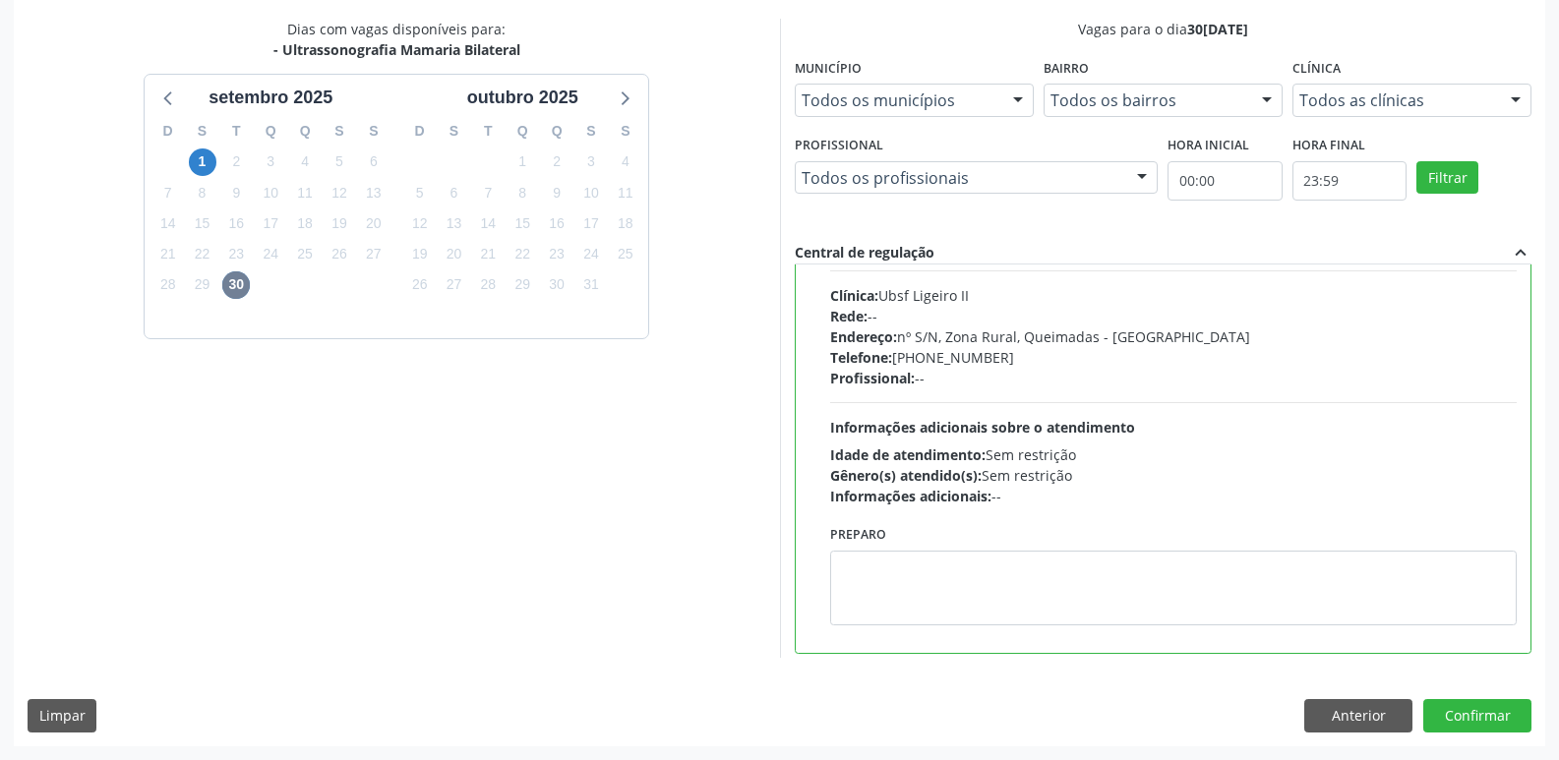
scroll to position [443, 0]
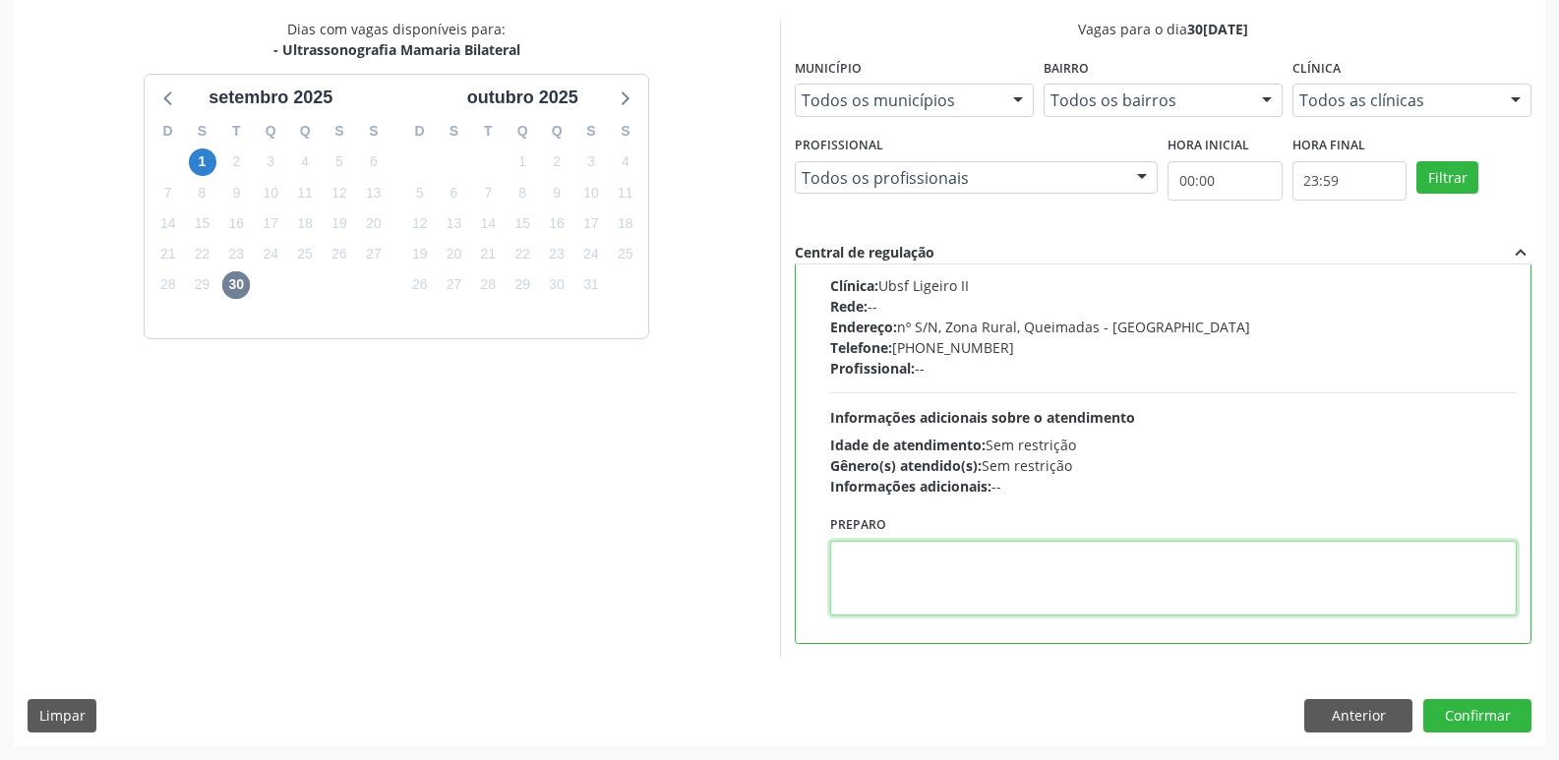
click at [931, 563] on textarea at bounding box center [1173, 578] width 687 height 75
drag, startPoint x: 925, startPoint y: 560, endPoint x: 884, endPoint y: 564, distance: 41.5
click at [884, 564] on textarea "IR EM JJEUM" at bounding box center [1173, 578] width 687 height 75
type textarea "IR EM [GEOGRAPHIC_DATA]"
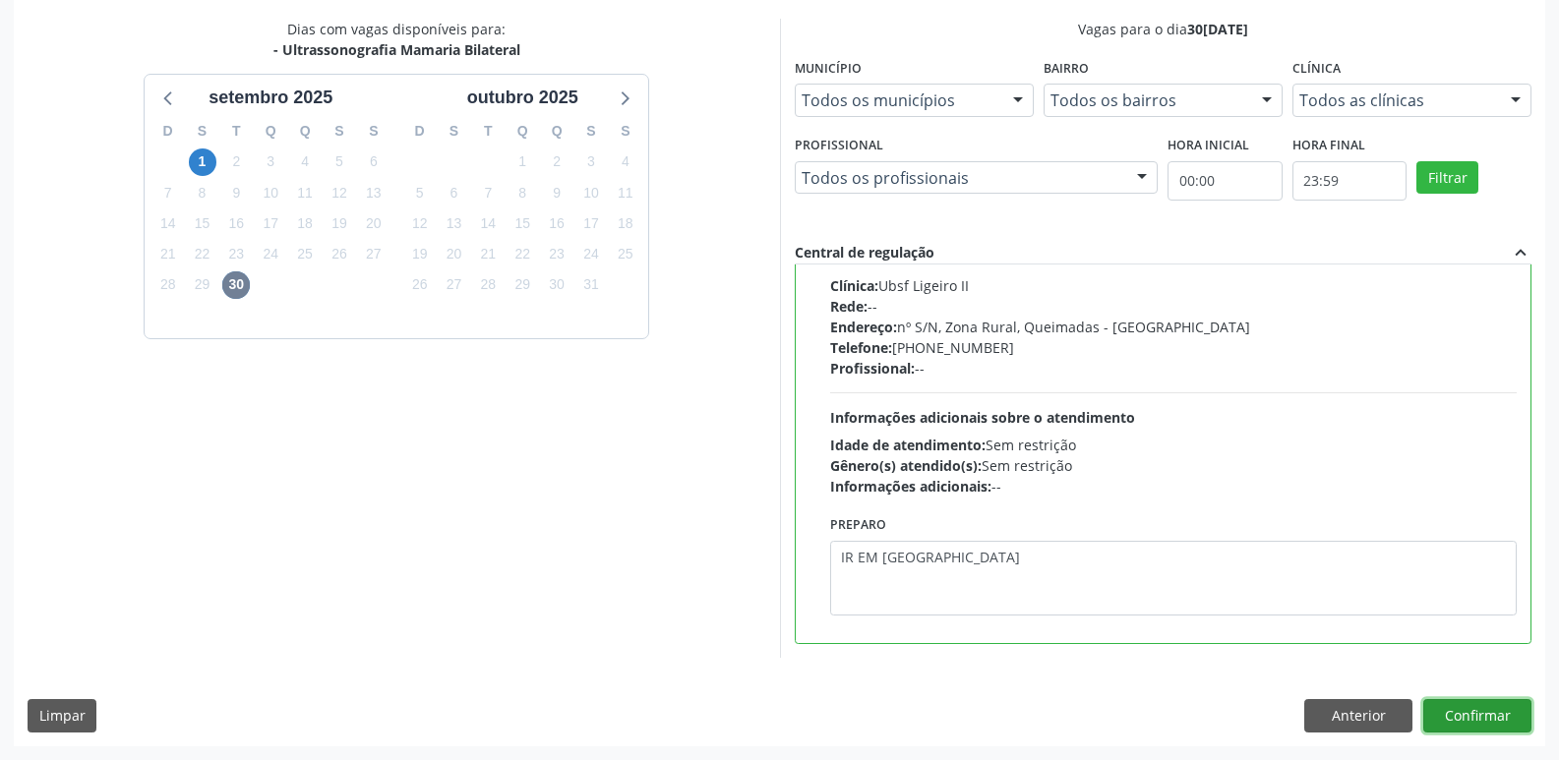
click at [1488, 714] on button "Confirmar" at bounding box center [1477, 715] width 108 height 33
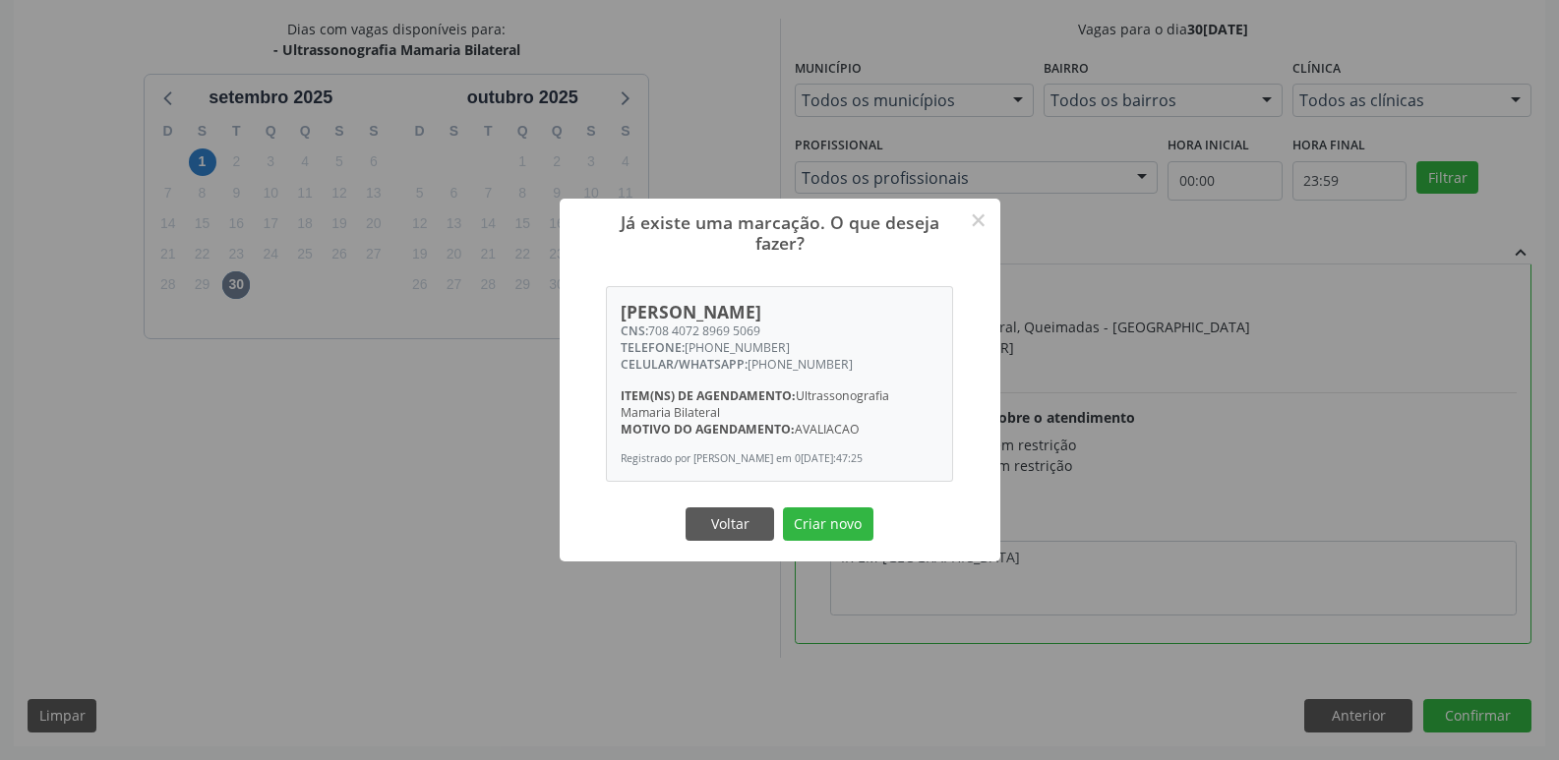
click at [783, 507] on button "Criar novo" at bounding box center [828, 523] width 90 height 33
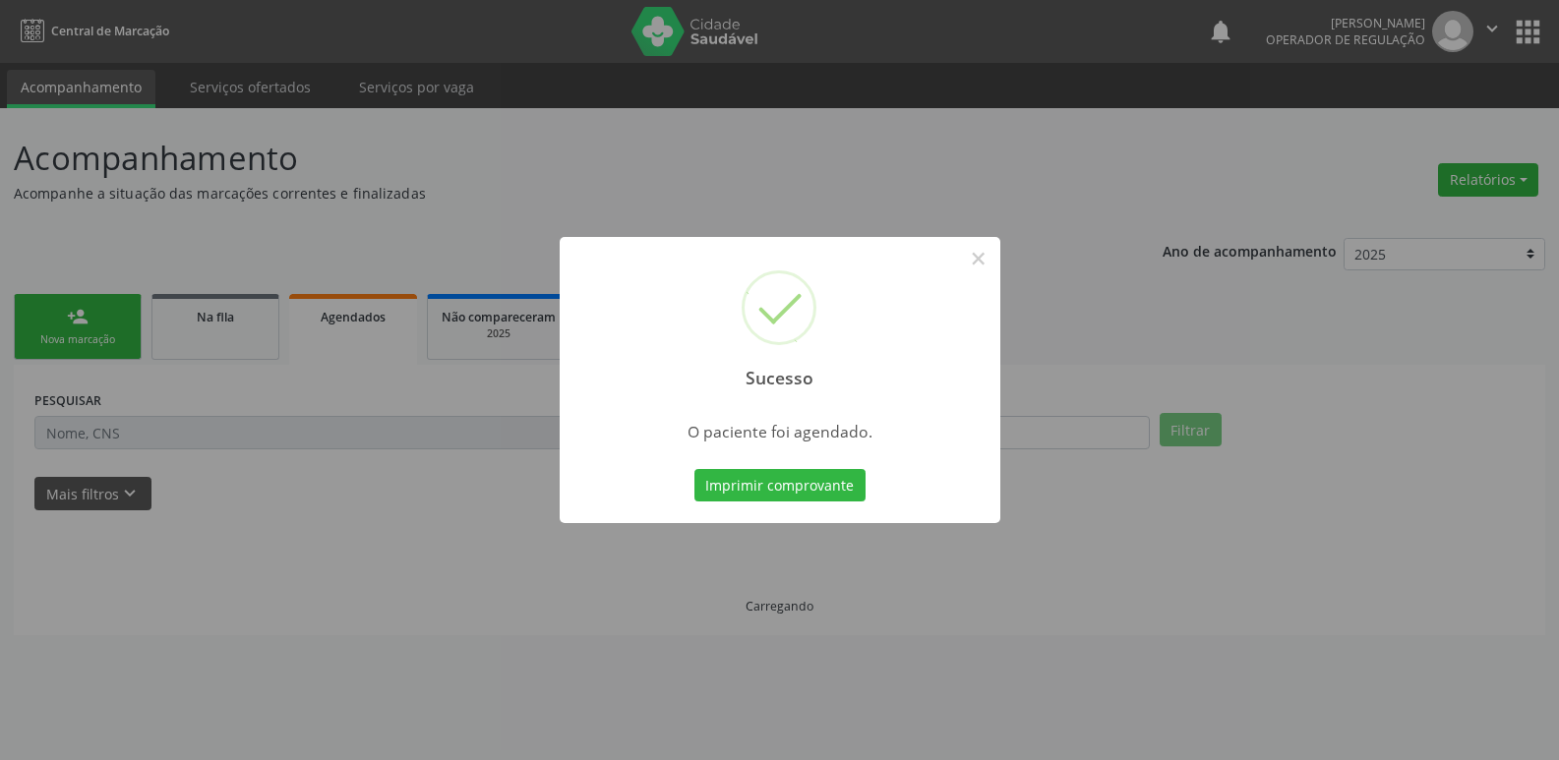
scroll to position [0, 0]
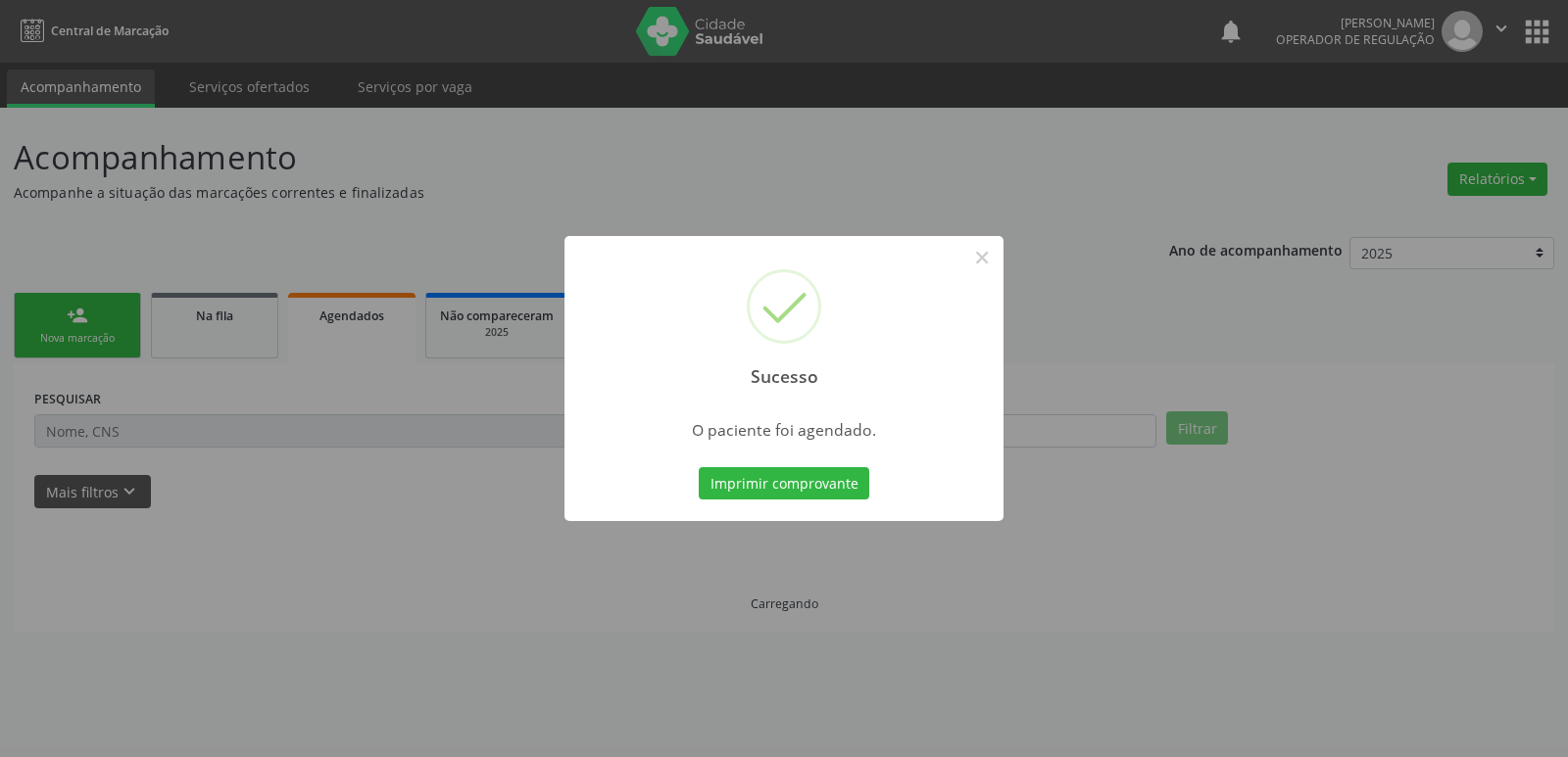
click at [698, 467] on button "Imprimir comprovante" at bounding box center [783, 483] width 170 height 33
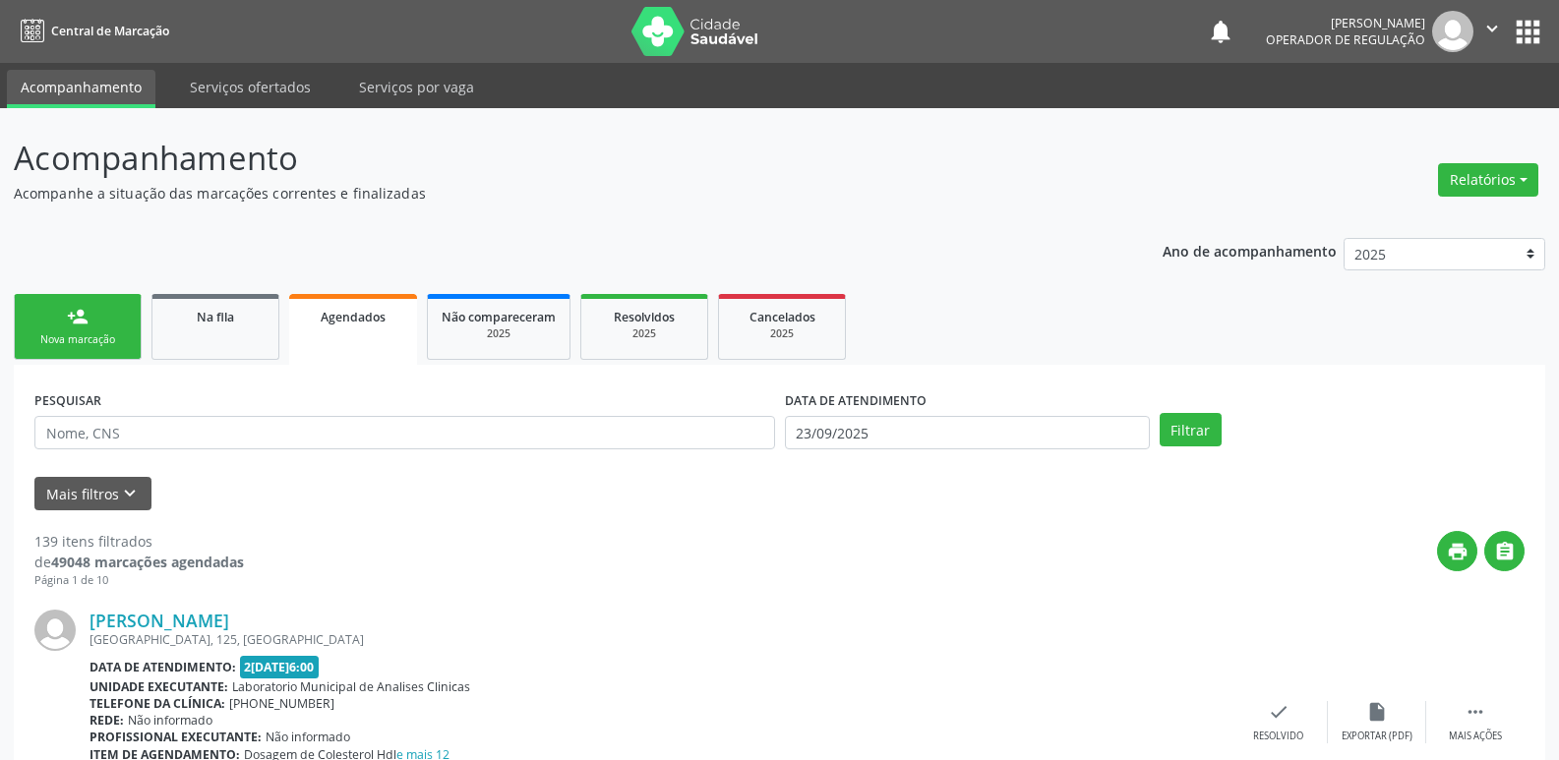
click at [71, 303] on link "person_add Nova marcação" at bounding box center [78, 327] width 128 height 66
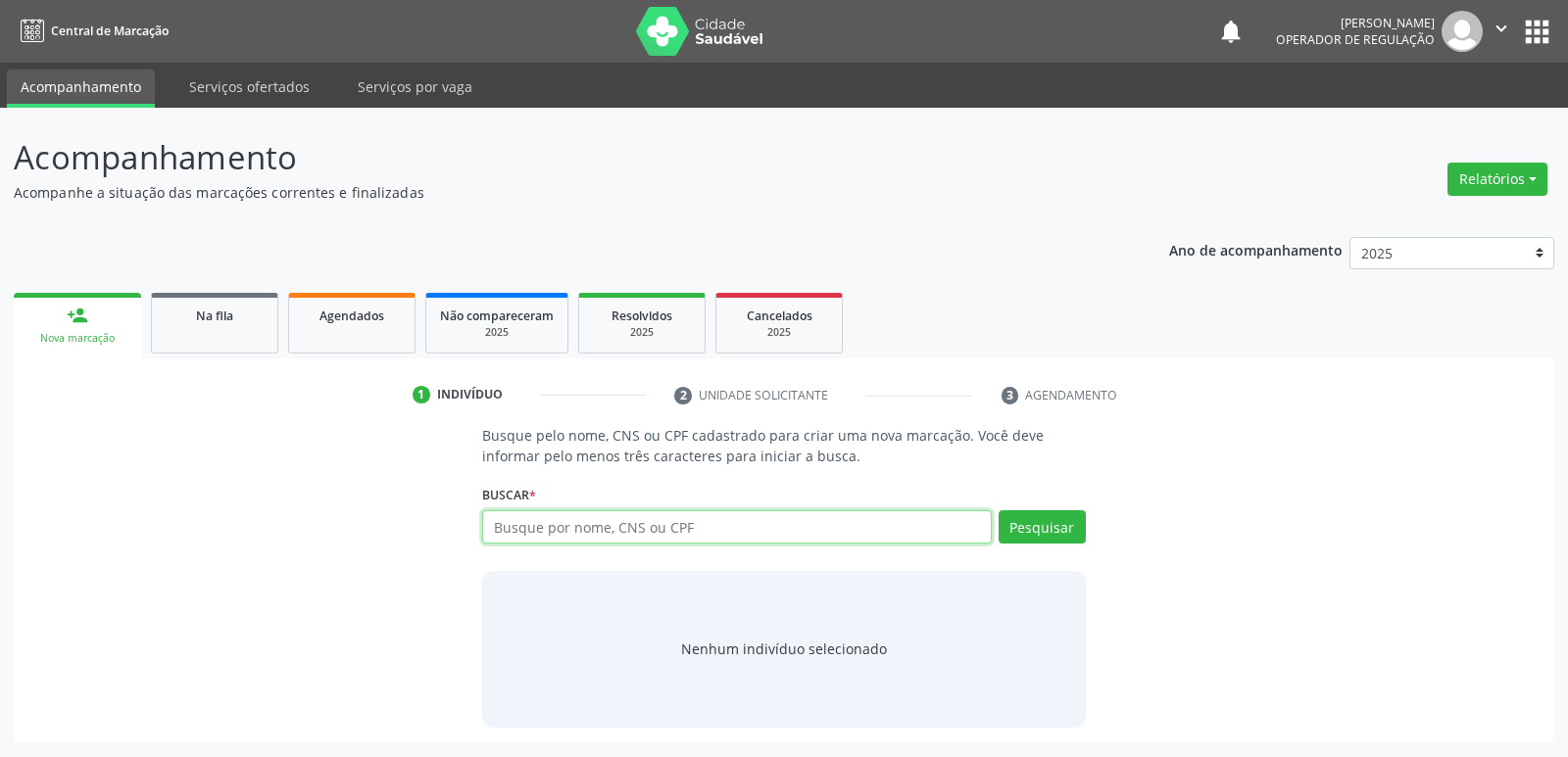
click at [689, 525] on input "text" at bounding box center [736, 526] width 508 height 33
click at [354, 322] on span "Agendados" at bounding box center [352, 316] width 65 height 17
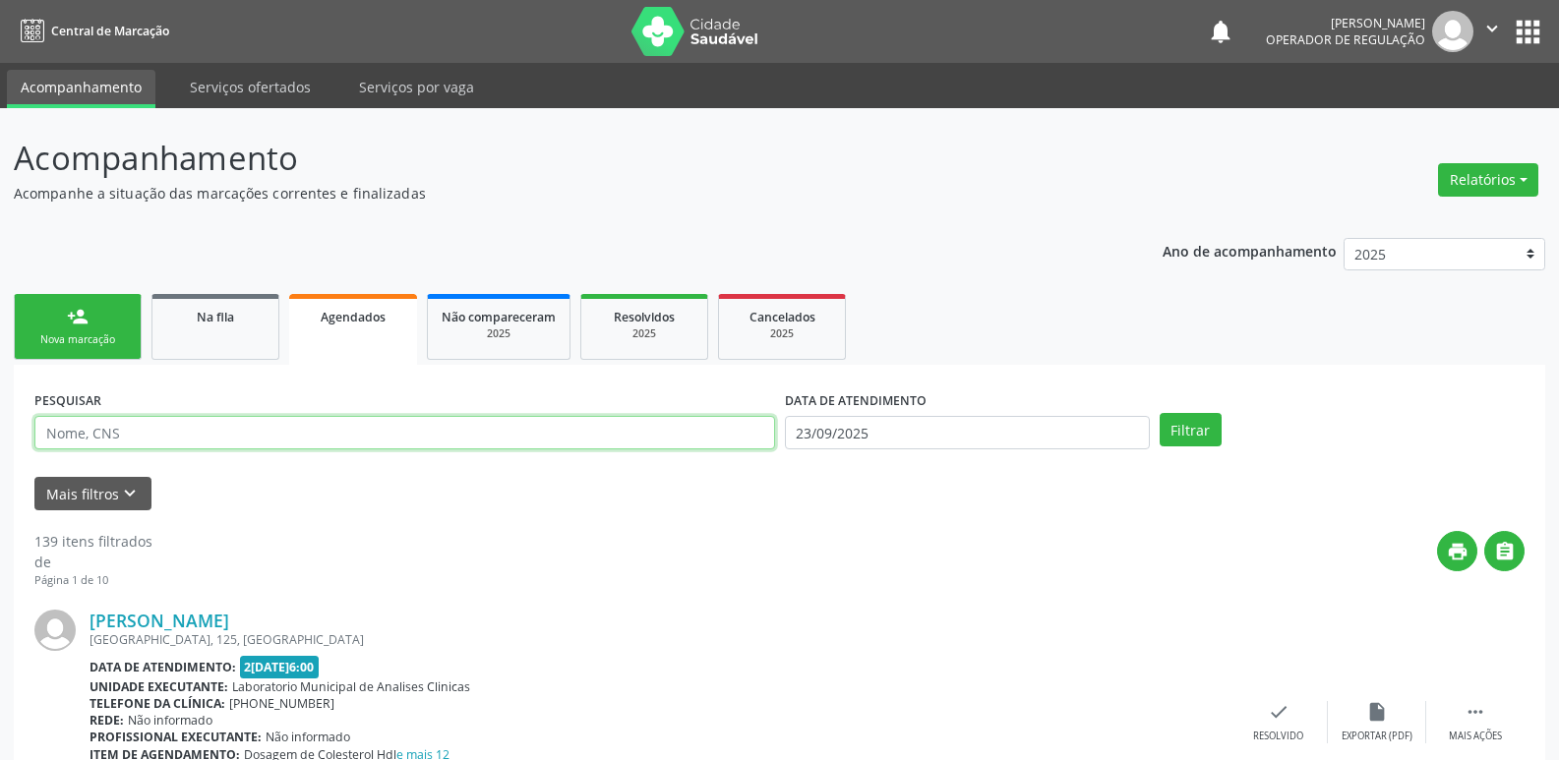
click at [166, 425] on input "text" at bounding box center [404, 432] width 741 height 33
type input "NORMELIA"
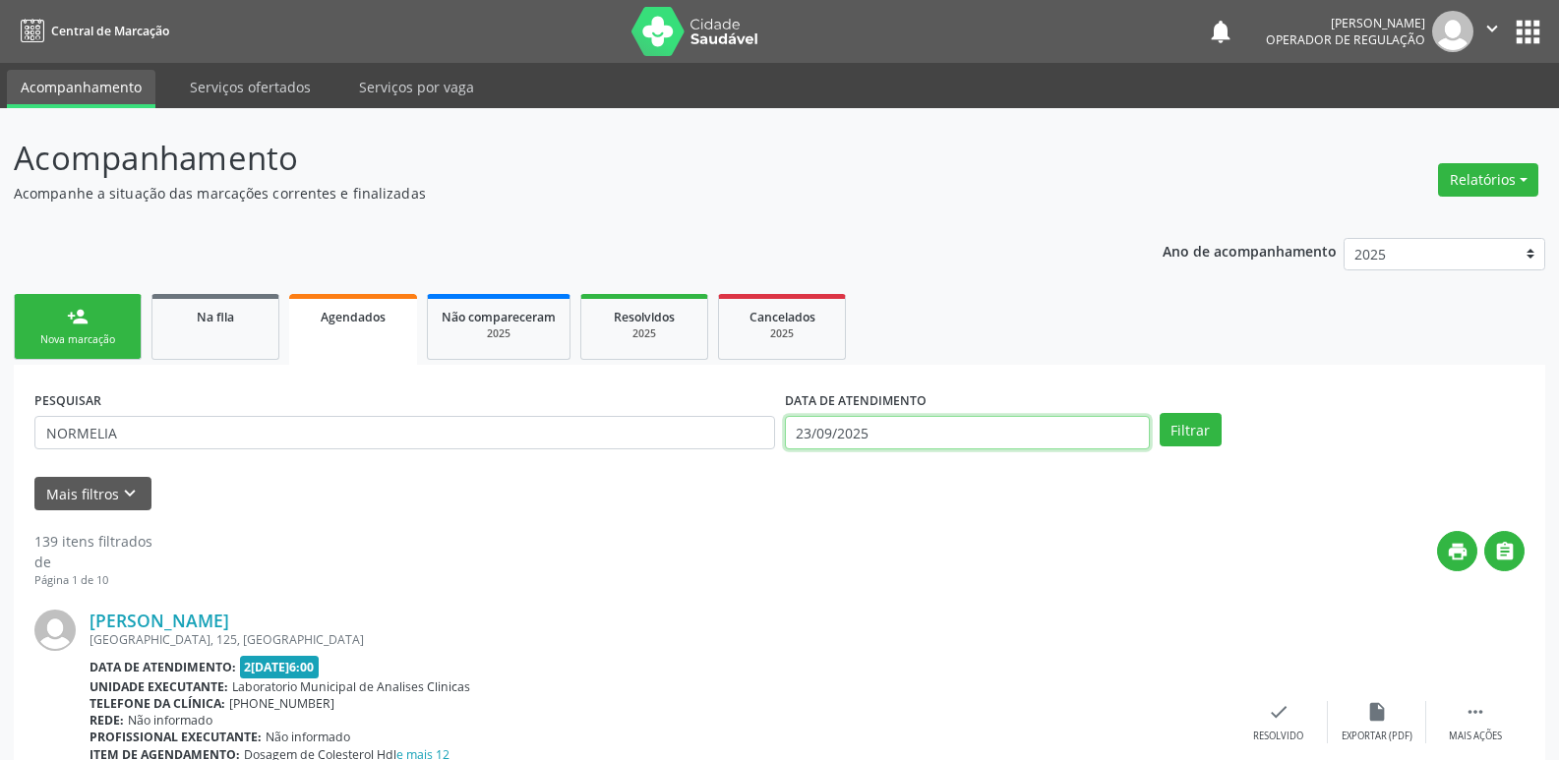
click at [1087, 444] on body "Central de Marcação notifications Elaine Machado da Silva Operador de regulação…" at bounding box center [779, 380] width 1559 height 760
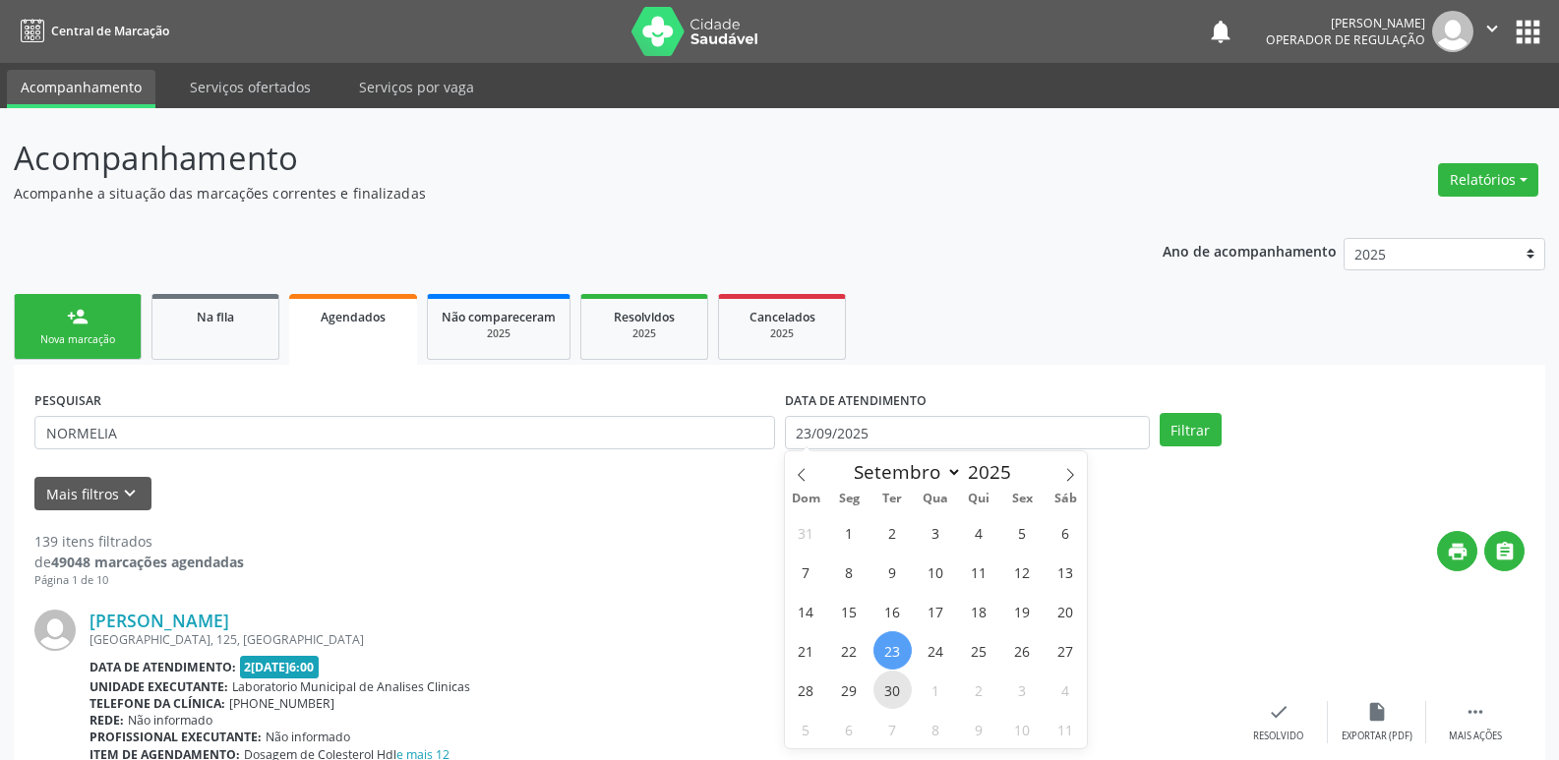
click at [890, 688] on span "30" at bounding box center [892, 690] width 38 height 38
type input "30[DATE]"
click at [890, 688] on span "30" at bounding box center [892, 690] width 38 height 38
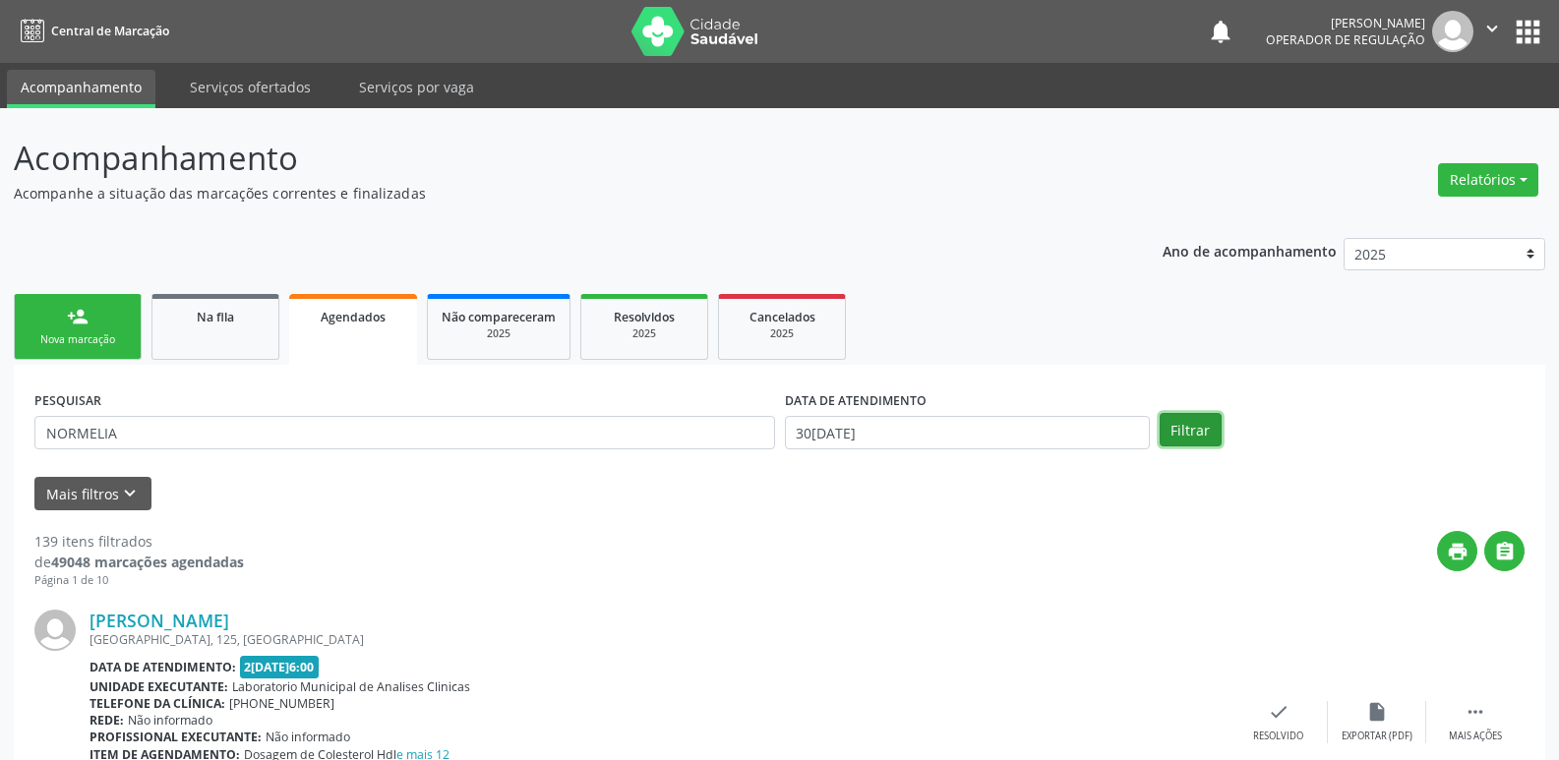
drag, startPoint x: 1199, startPoint y: 428, endPoint x: 1133, endPoint y: 454, distance: 71.0
click at [1195, 428] on button "Filtrar" at bounding box center [1191, 429] width 62 height 33
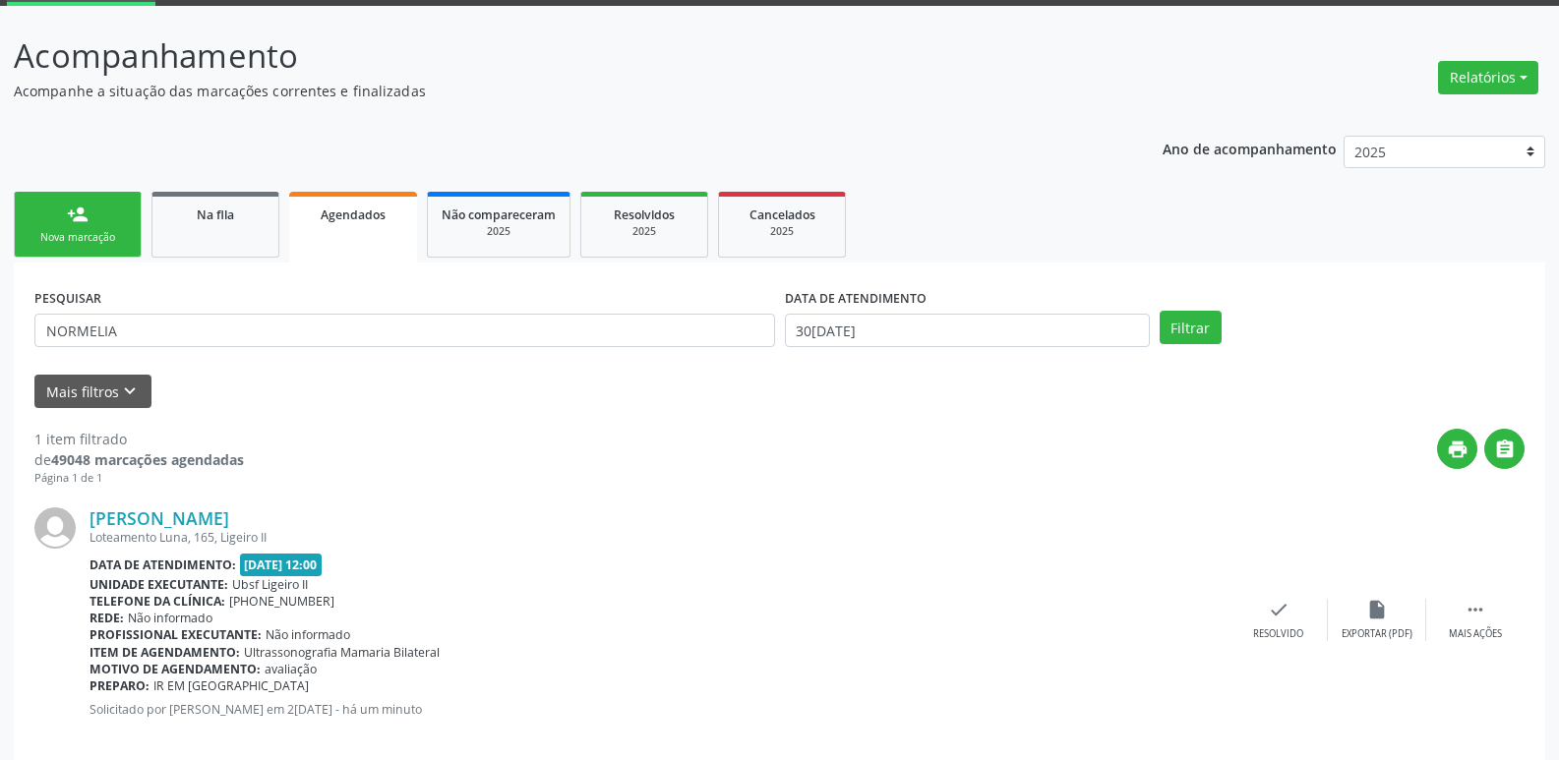
scroll to position [129, 0]
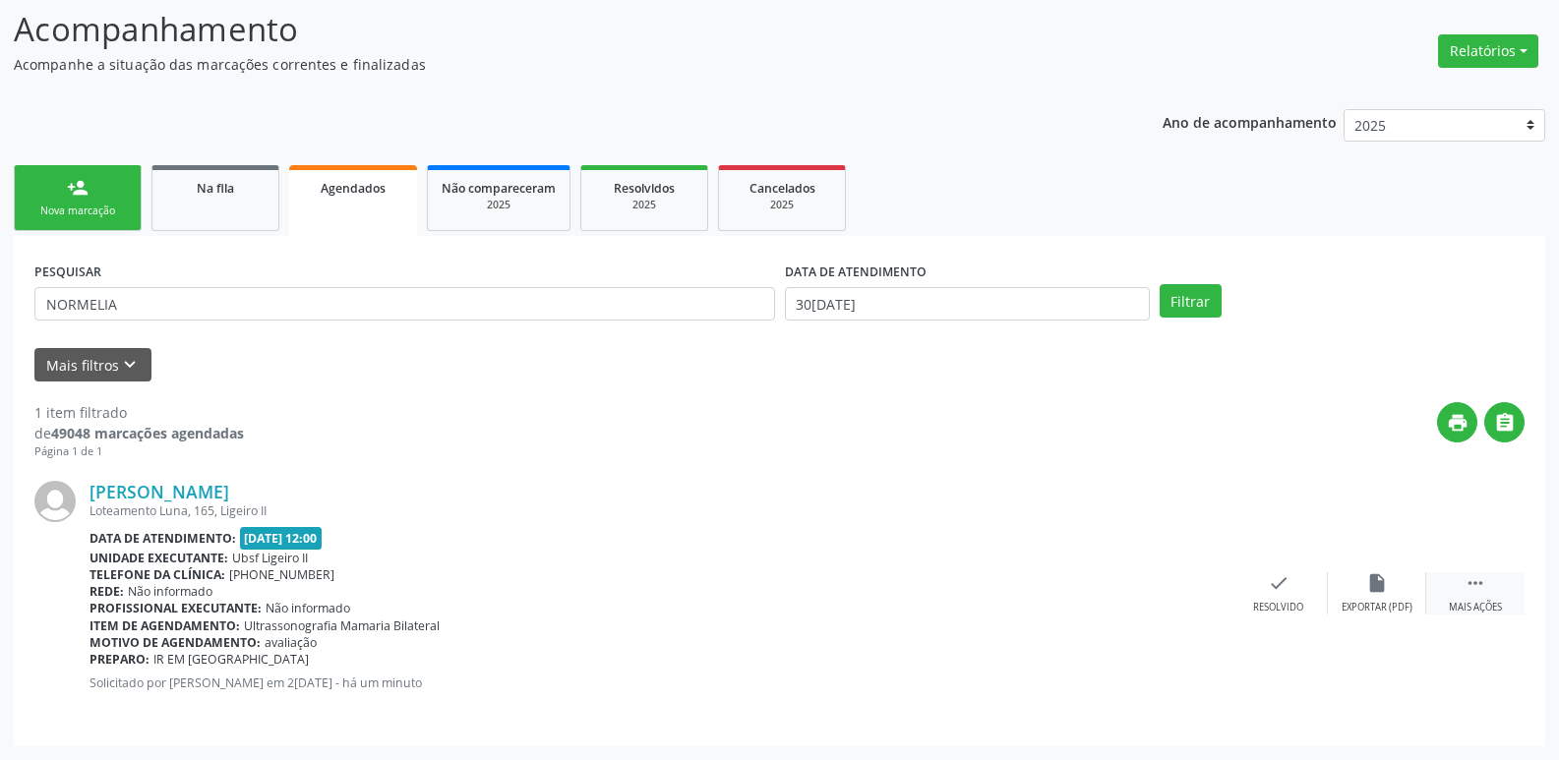
click at [1470, 597] on div " Mais ações" at bounding box center [1475, 593] width 98 height 42
drag, startPoint x: 1420, startPoint y: 604, endPoint x: 1407, endPoint y: 601, distance: 13.1
click at [1412, 602] on div "edit Editar" at bounding box center [1377, 593] width 98 height 42
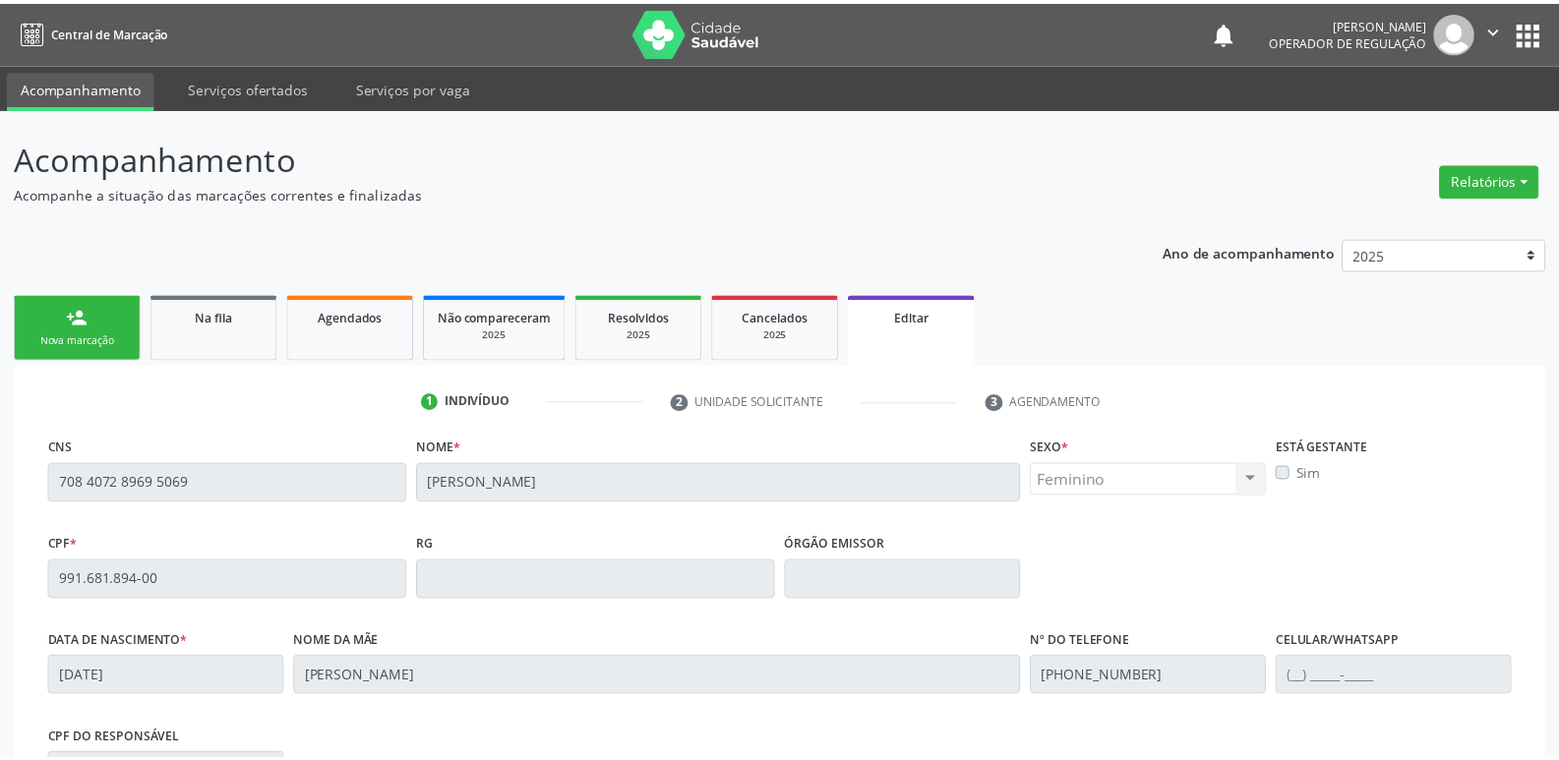
scroll to position [332, 0]
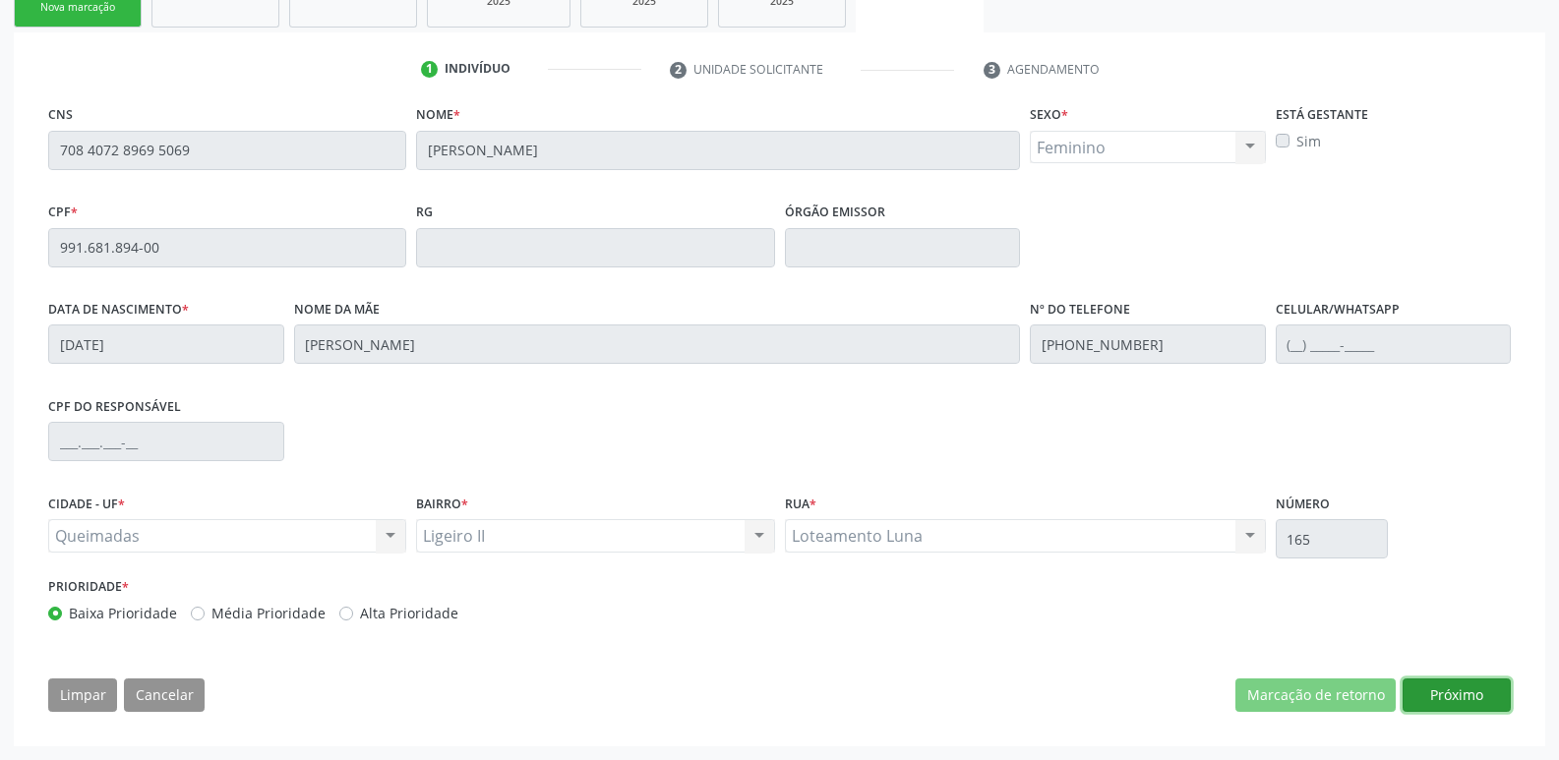
click at [1460, 685] on button "Próximo" at bounding box center [1456, 695] width 108 height 33
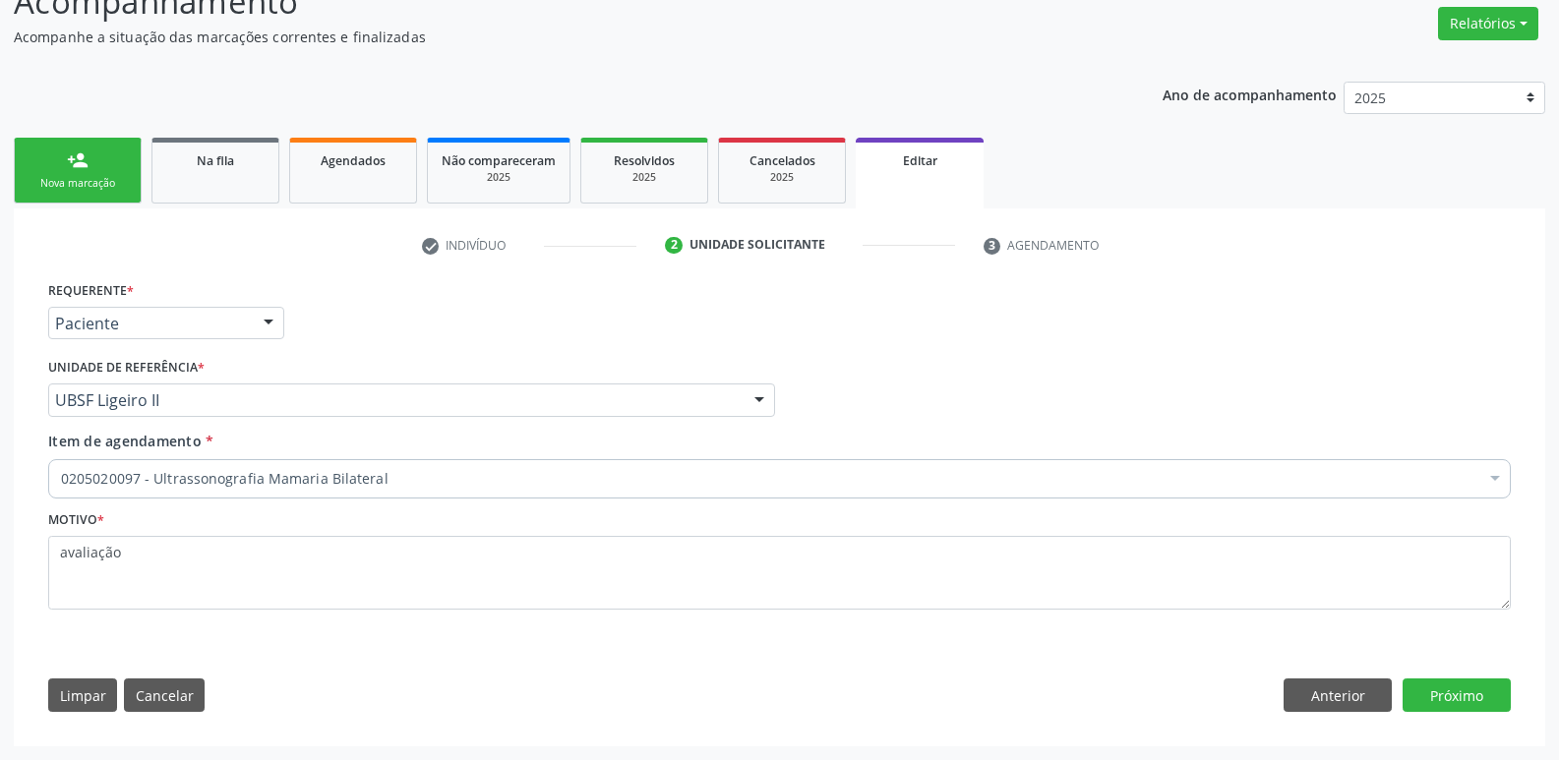
scroll to position [156, 0]
click at [1428, 684] on button "Próximo" at bounding box center [1456, 695] width 108 height 33
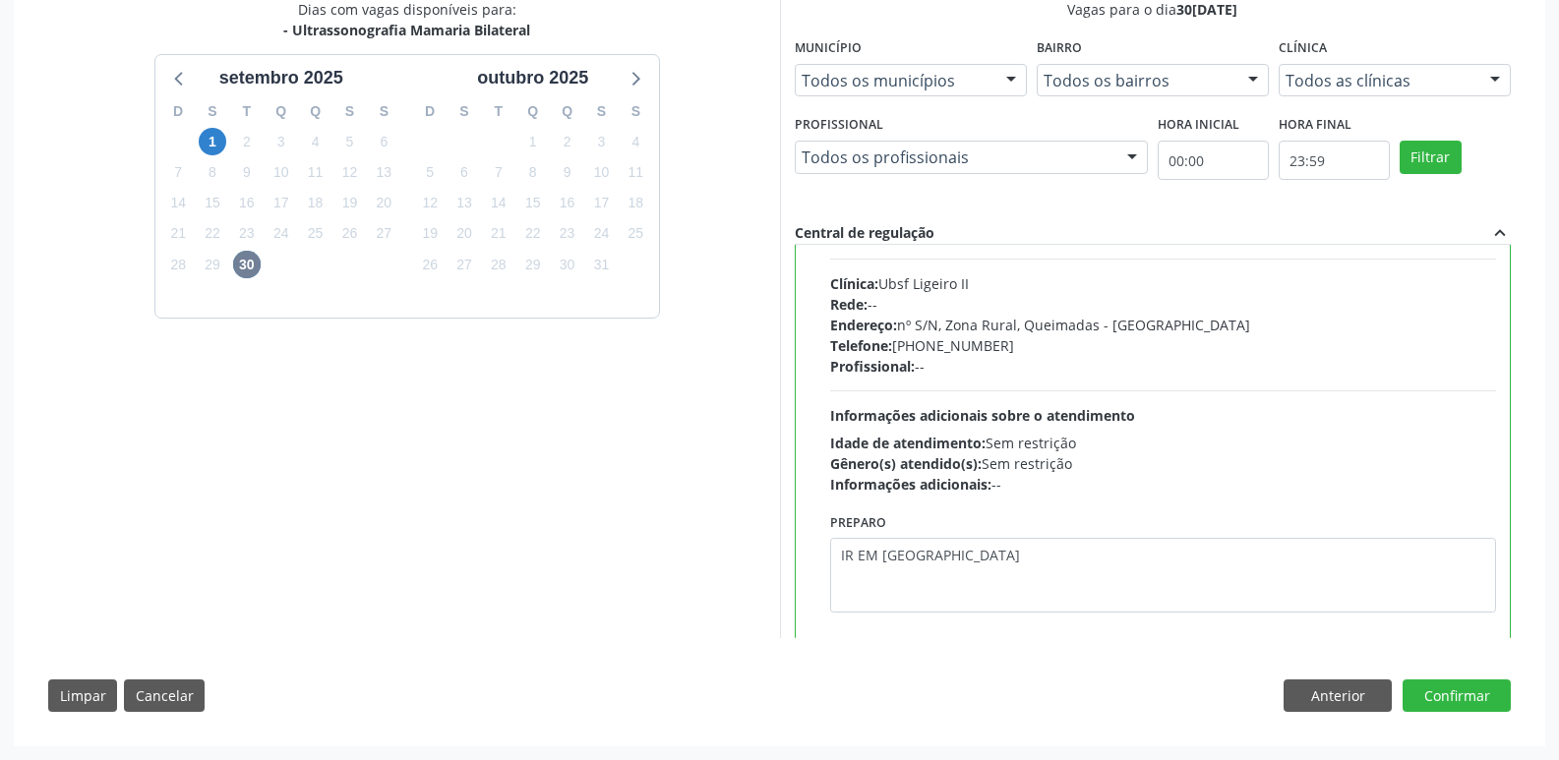
scroll to position [442, 0]
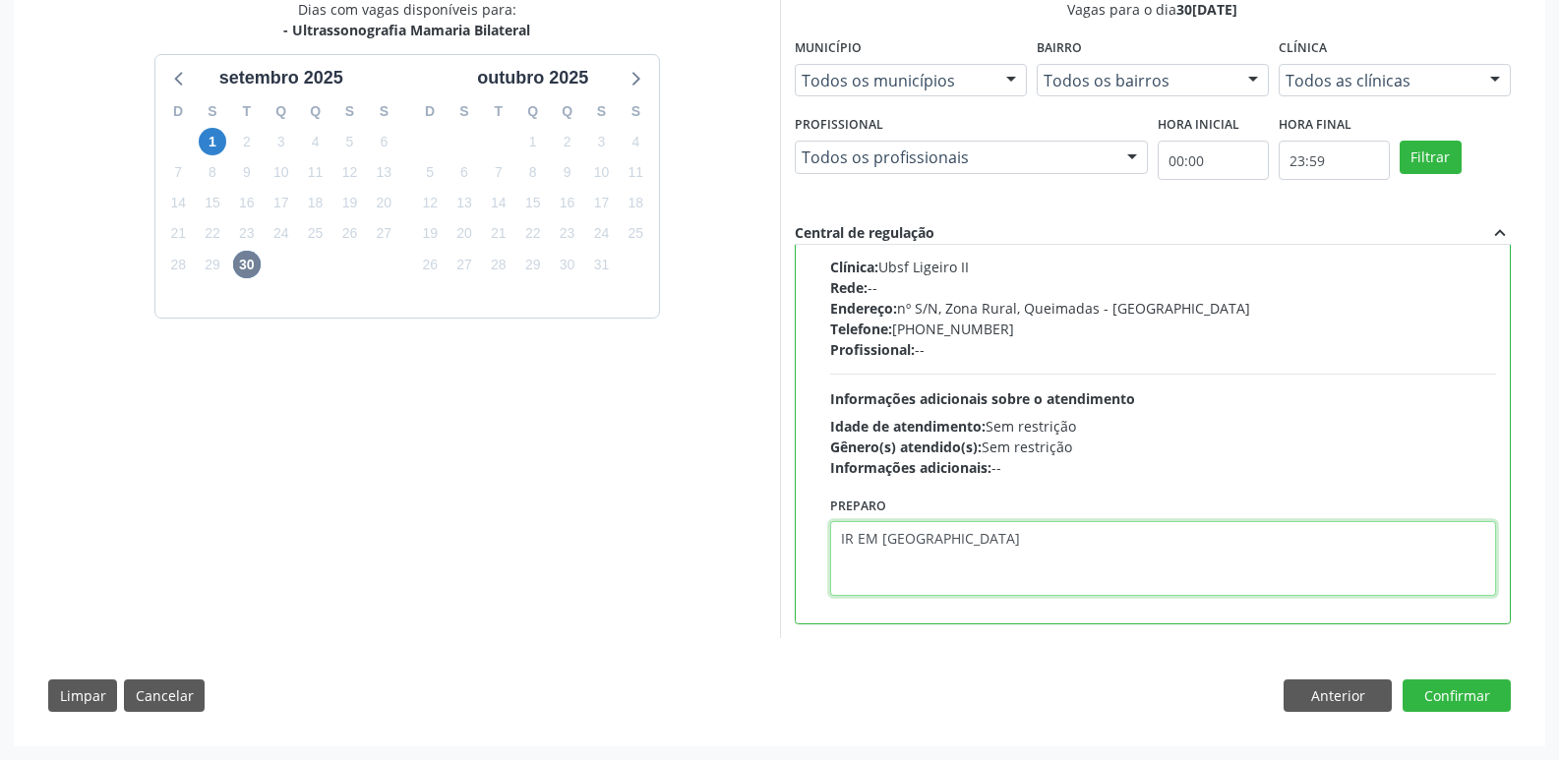
drag, startPoint x: 937, startPoint y: 558, endPoint x: 417, endPoint y: 477, distance: 526.5
click at [415, 476] on div "Dias com vagas disponíveis para: - Ultrassonografia Mamaria Bilateral setembro …" at bounding box center [779, 318] width 1490 height 639
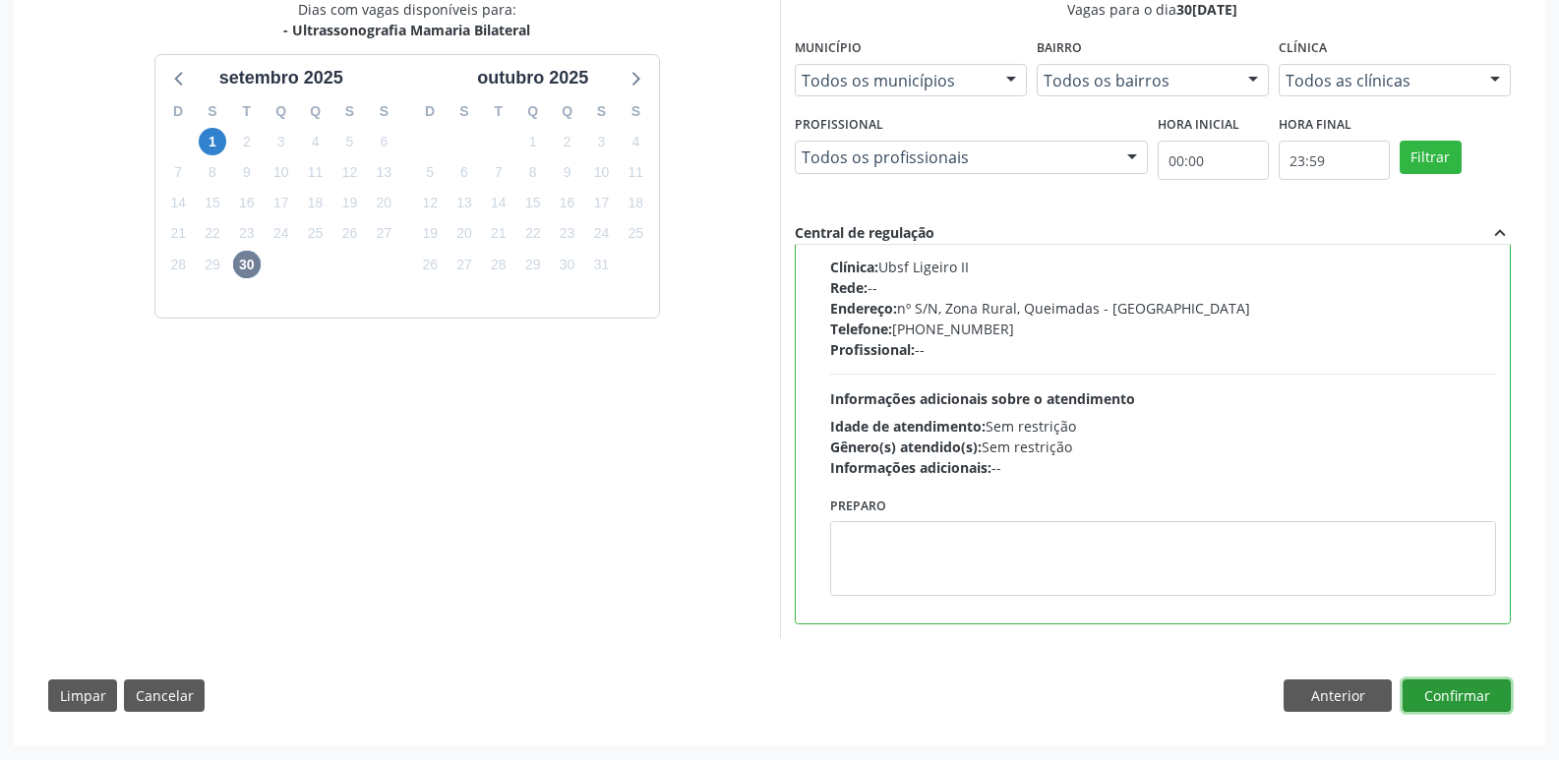
click at [1434, 703] on button "Confirmar" at bounding box center [1456, 696] width 108 height 33
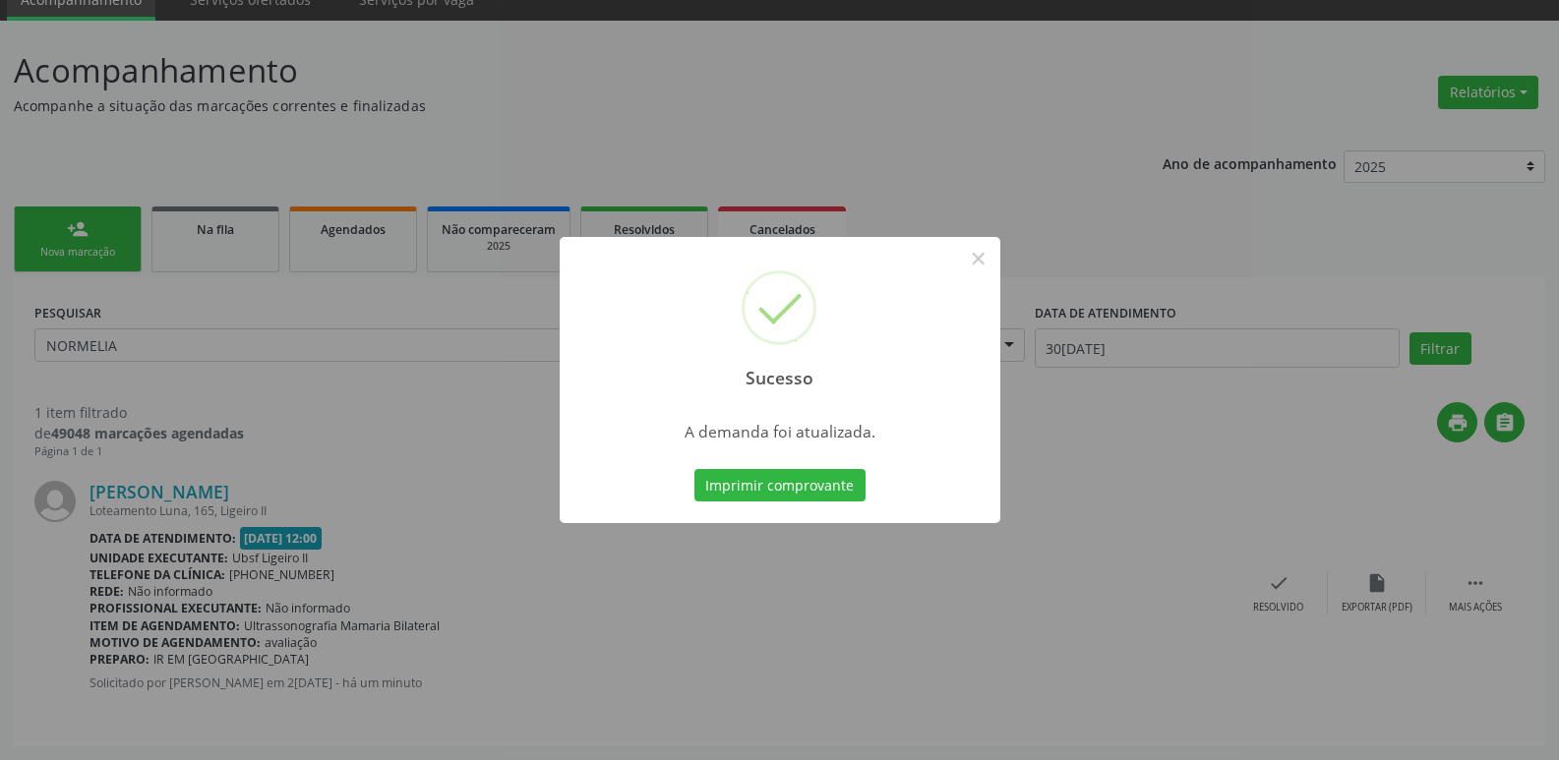
scroll to position [0, 0]
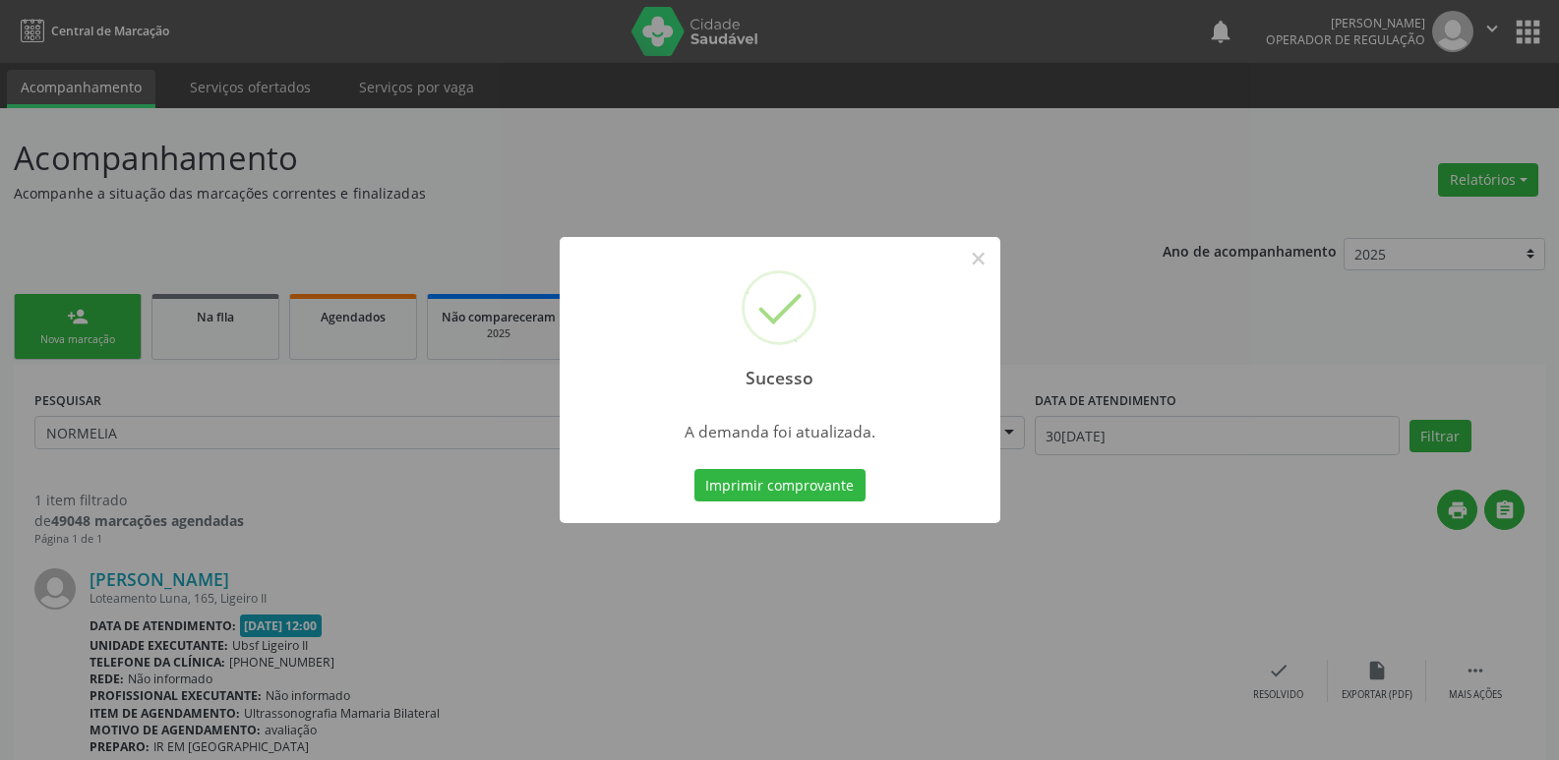
click at [694, 469] on button "Imprimir comprovante" at bounding box center [779, 485] width 171 height 33
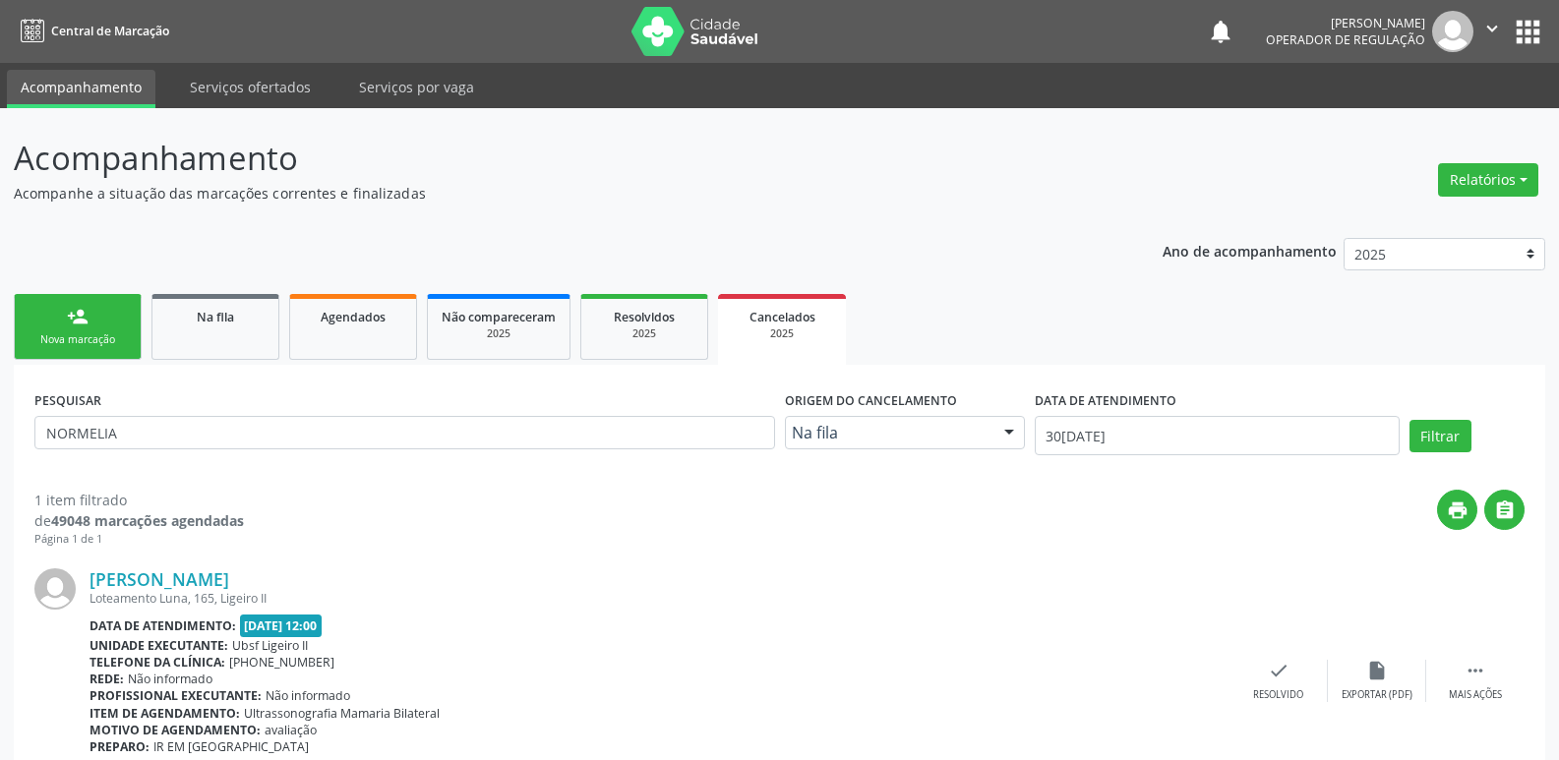
click at [102, 308] on link "person_add Nova marcação" at bounding box center [78, 327] width 128 height 66
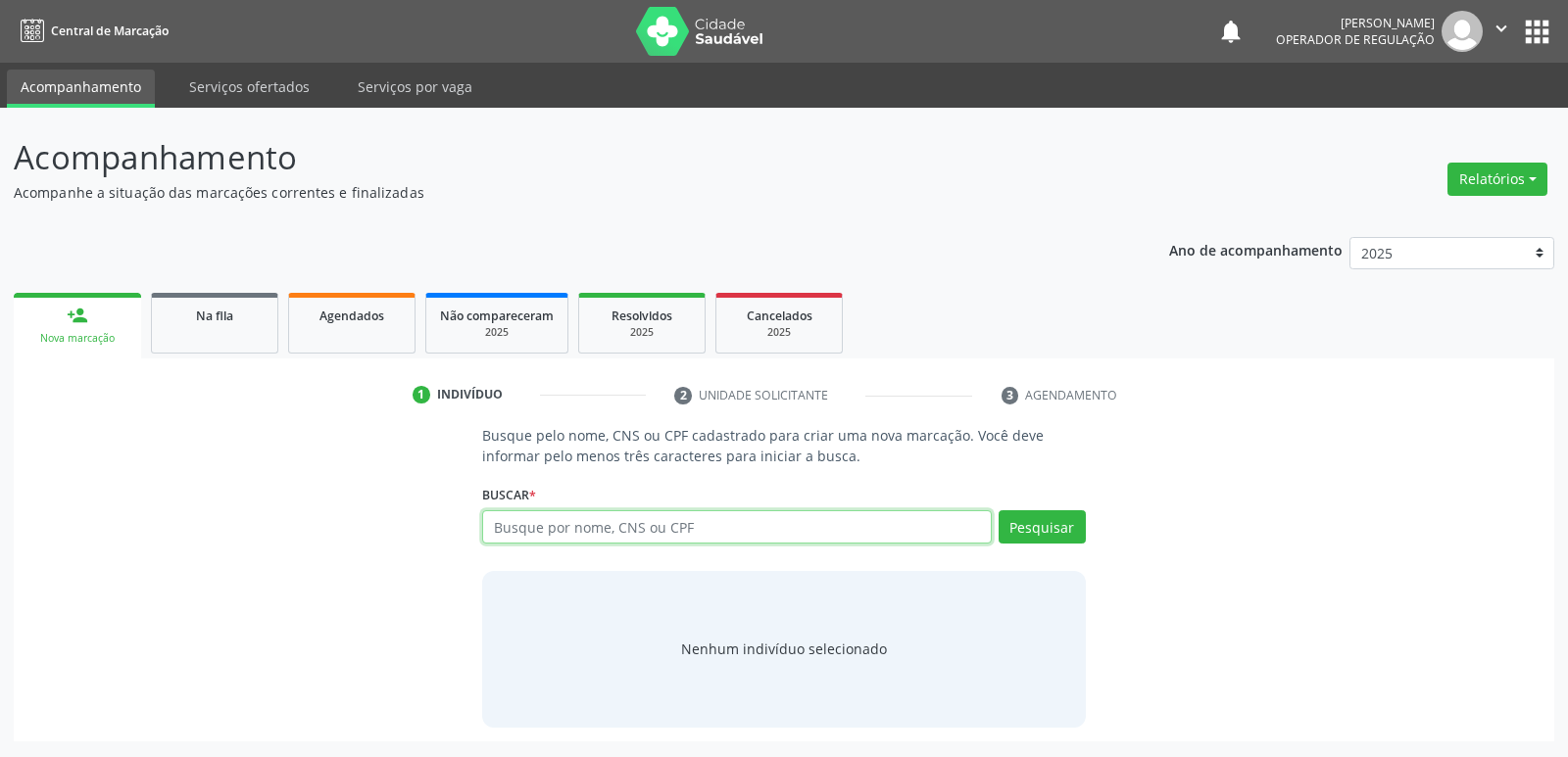
click at [773, 529] on input "text" at bounding box center [736, 526] width 508 height 33
type input "709001804956919"
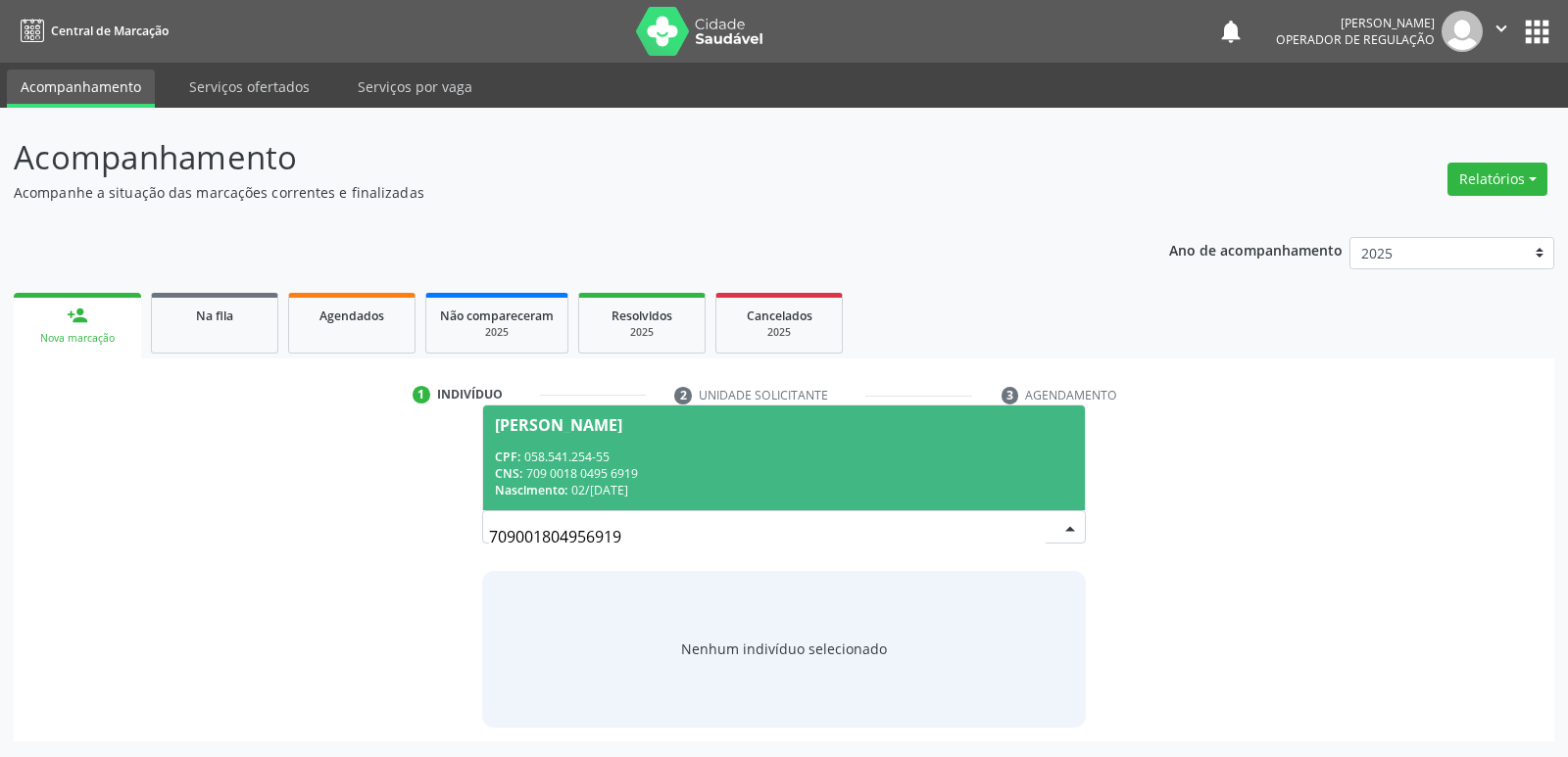
click at [837, 477] on div "CNS: 709 0018 0495 6919" at bounding box center [783, 473] width 577 height 17
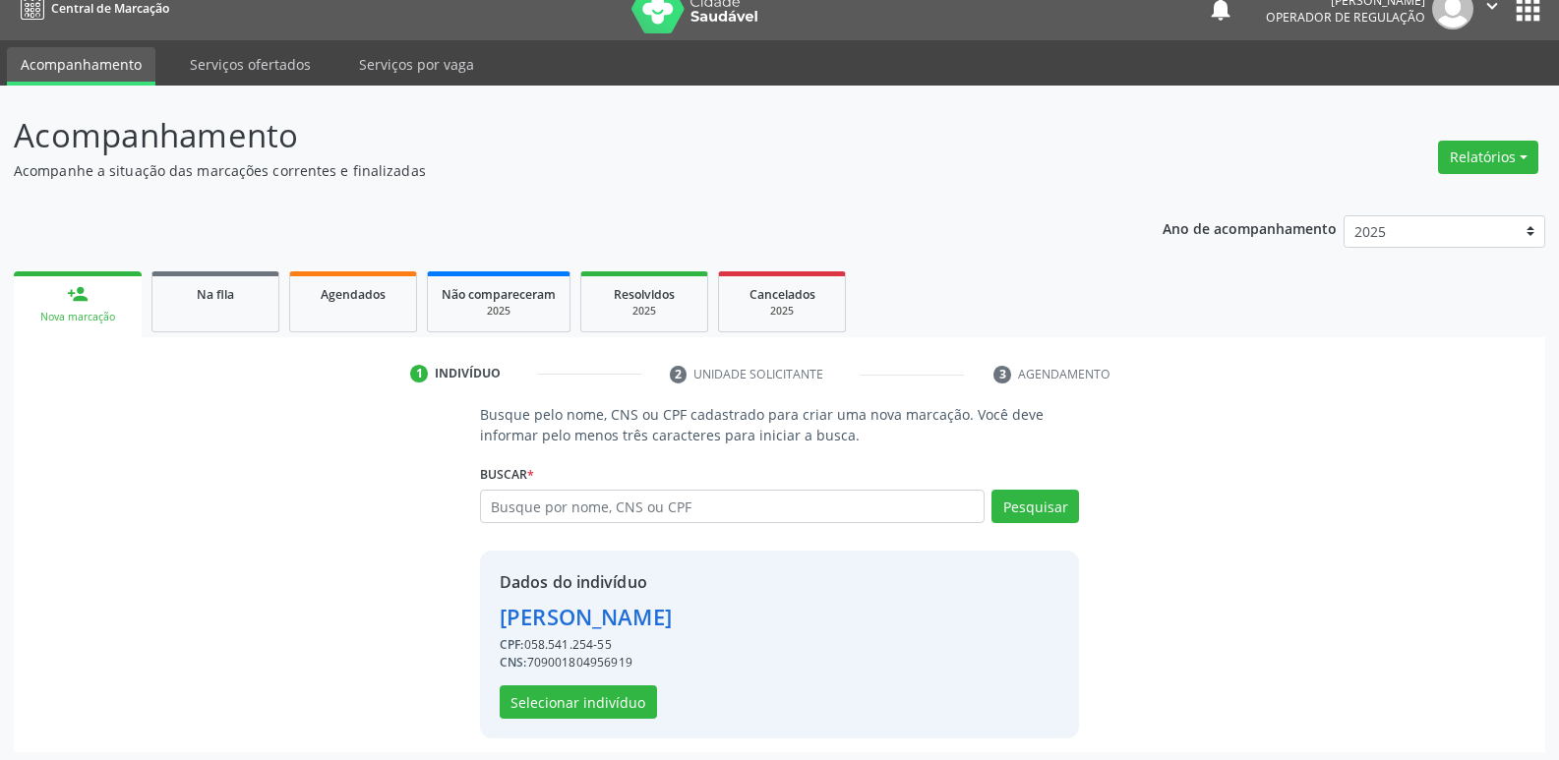
scroll to position [29, 0]
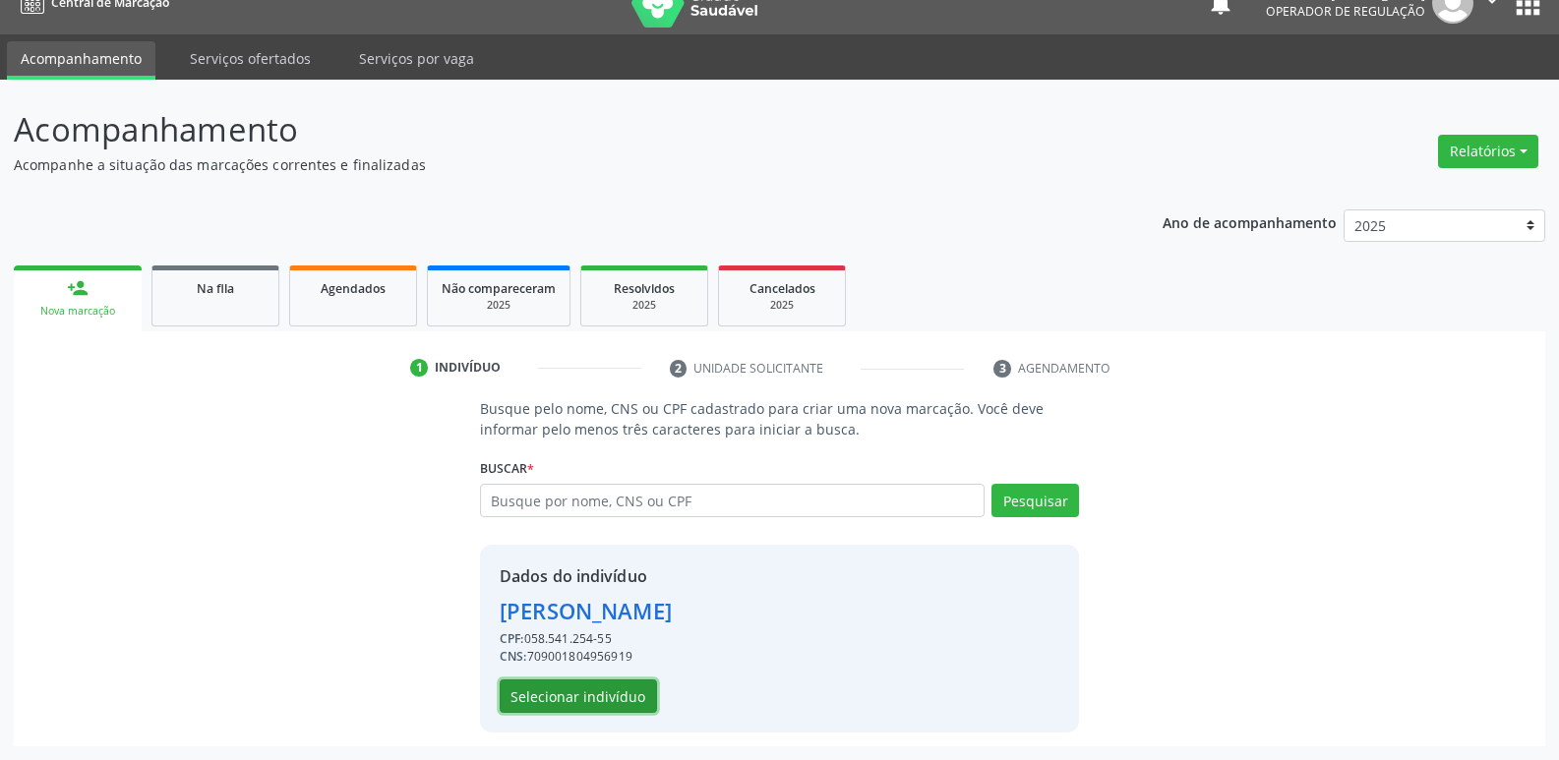
click at [590, 694] on button "Selecionar indivíduo" at bounding box center [578, 696] width 157 height 33
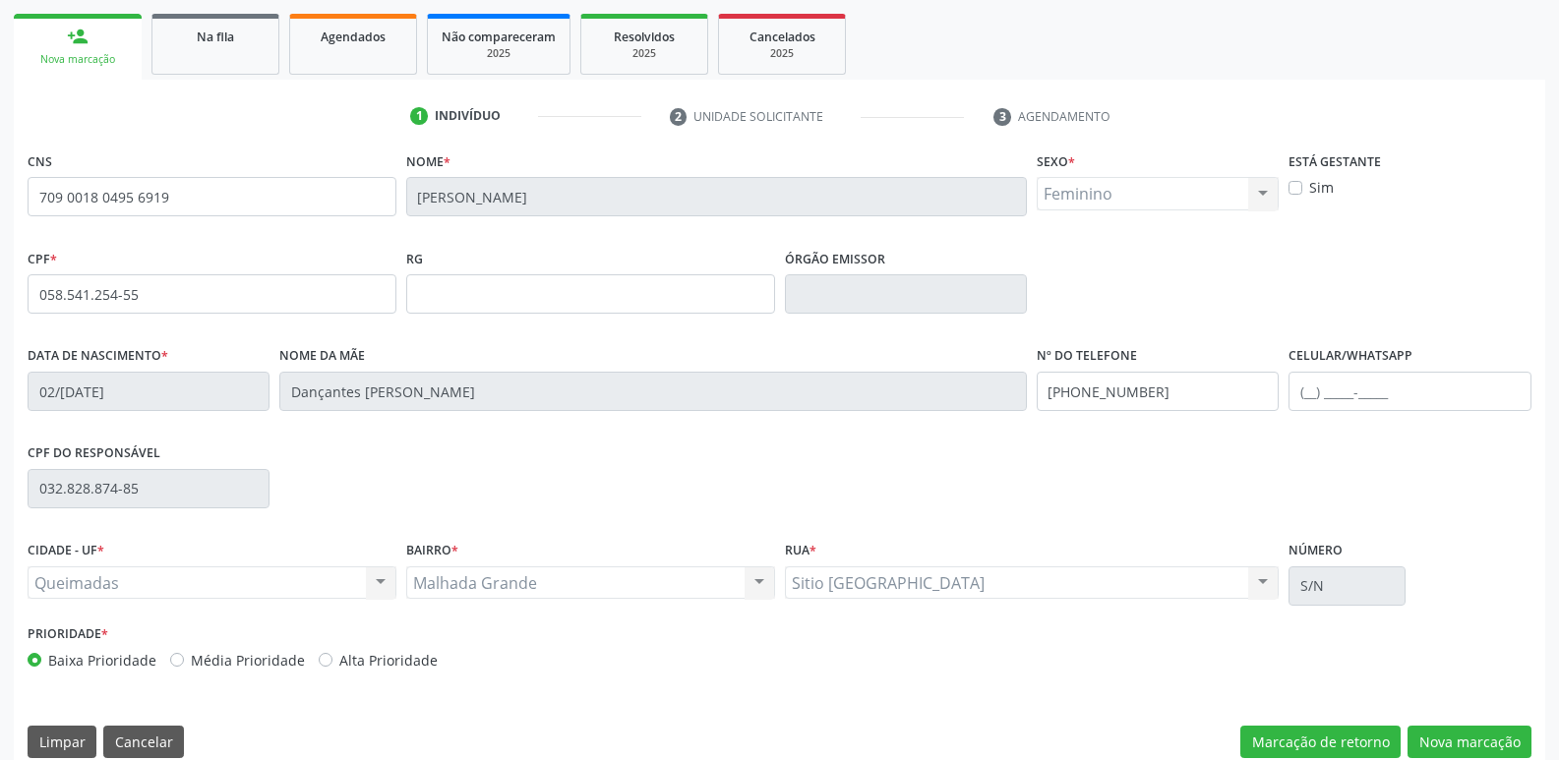
scroll to position [306, 0]
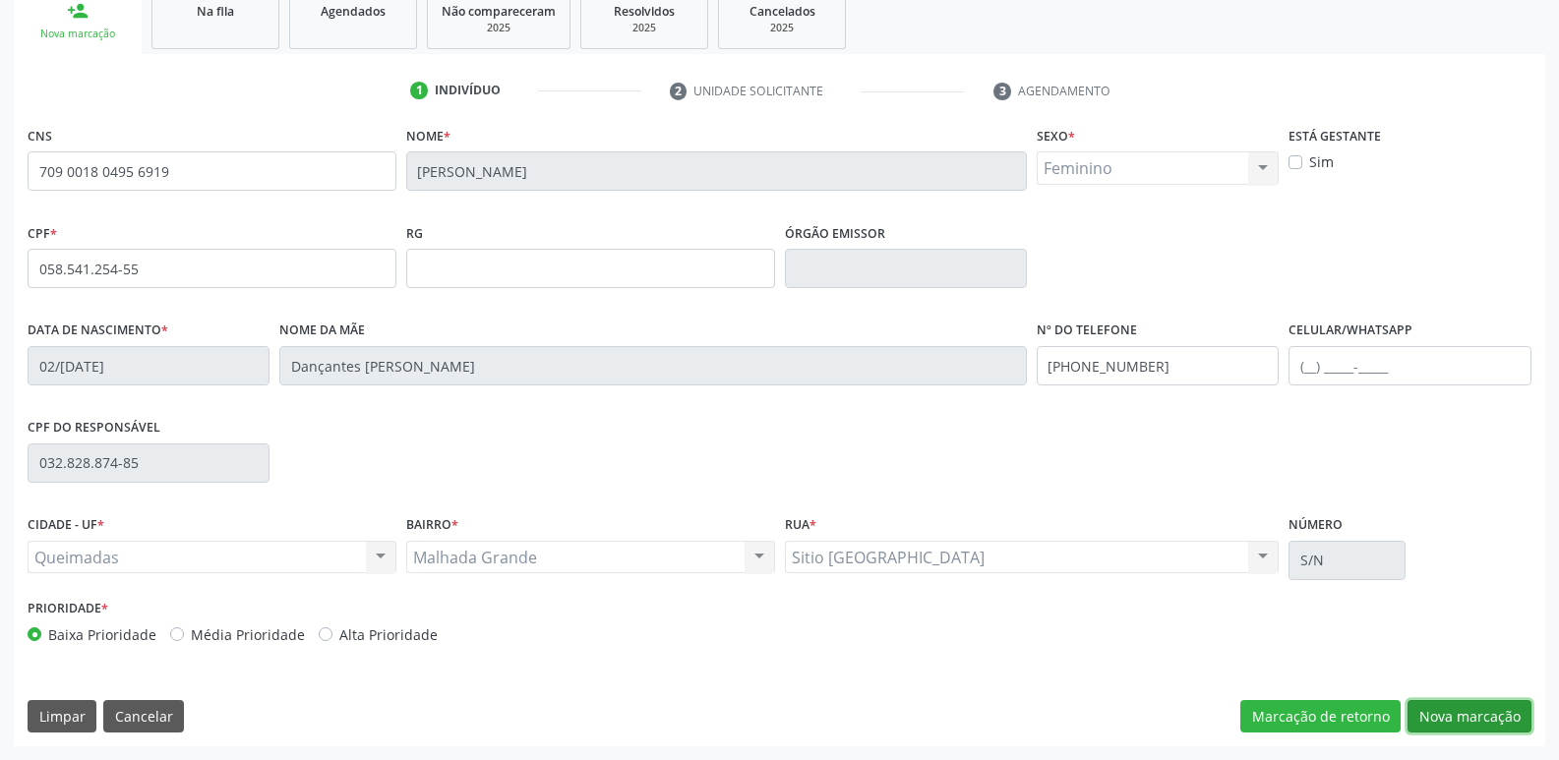
click at [1468, 706] on button "Nova marcação" at bounding box center [1469, 716] width 124 height 33
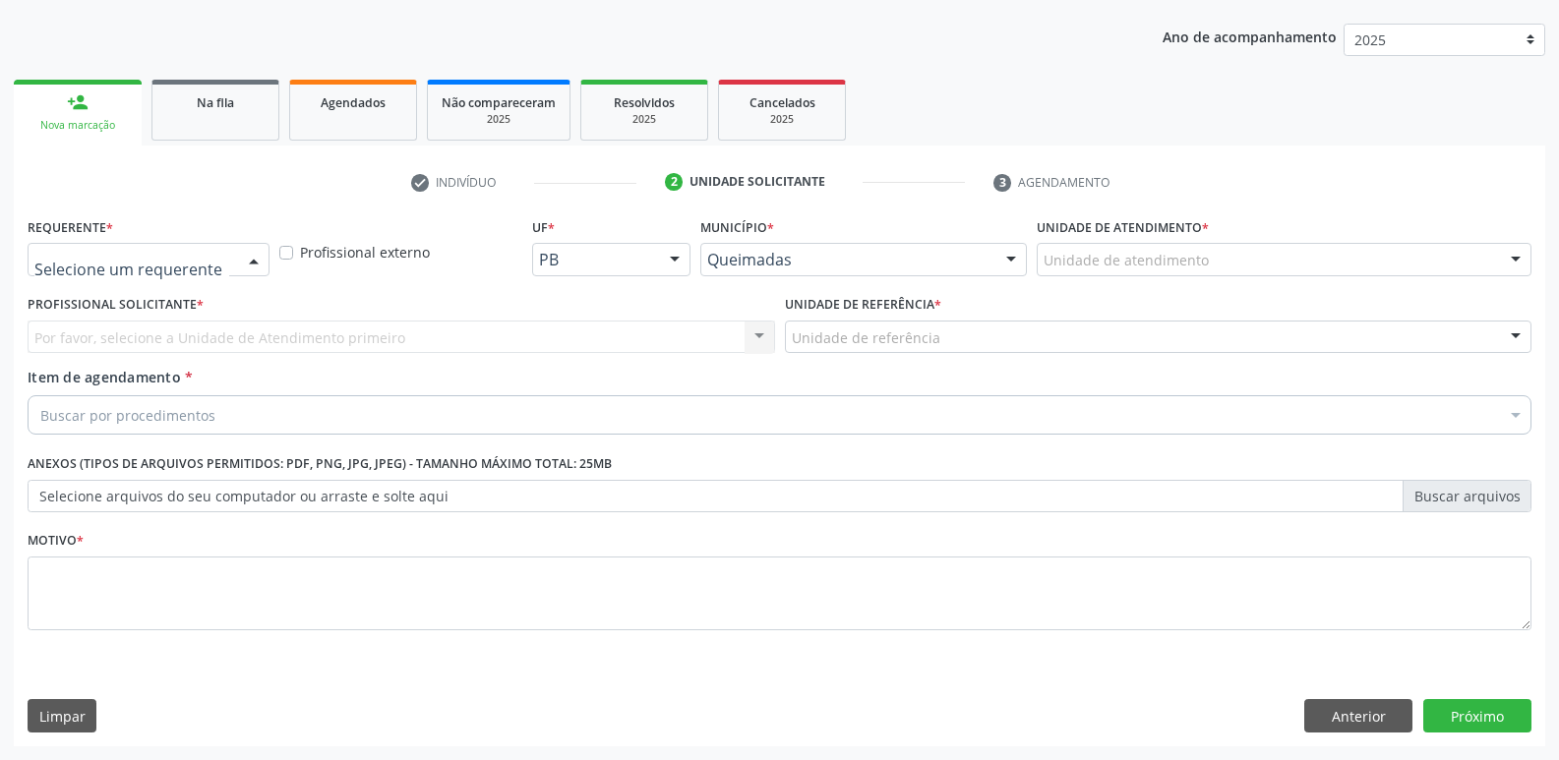
click at [72, 244] on div at bounding box center [149, 259] width 242 height 33
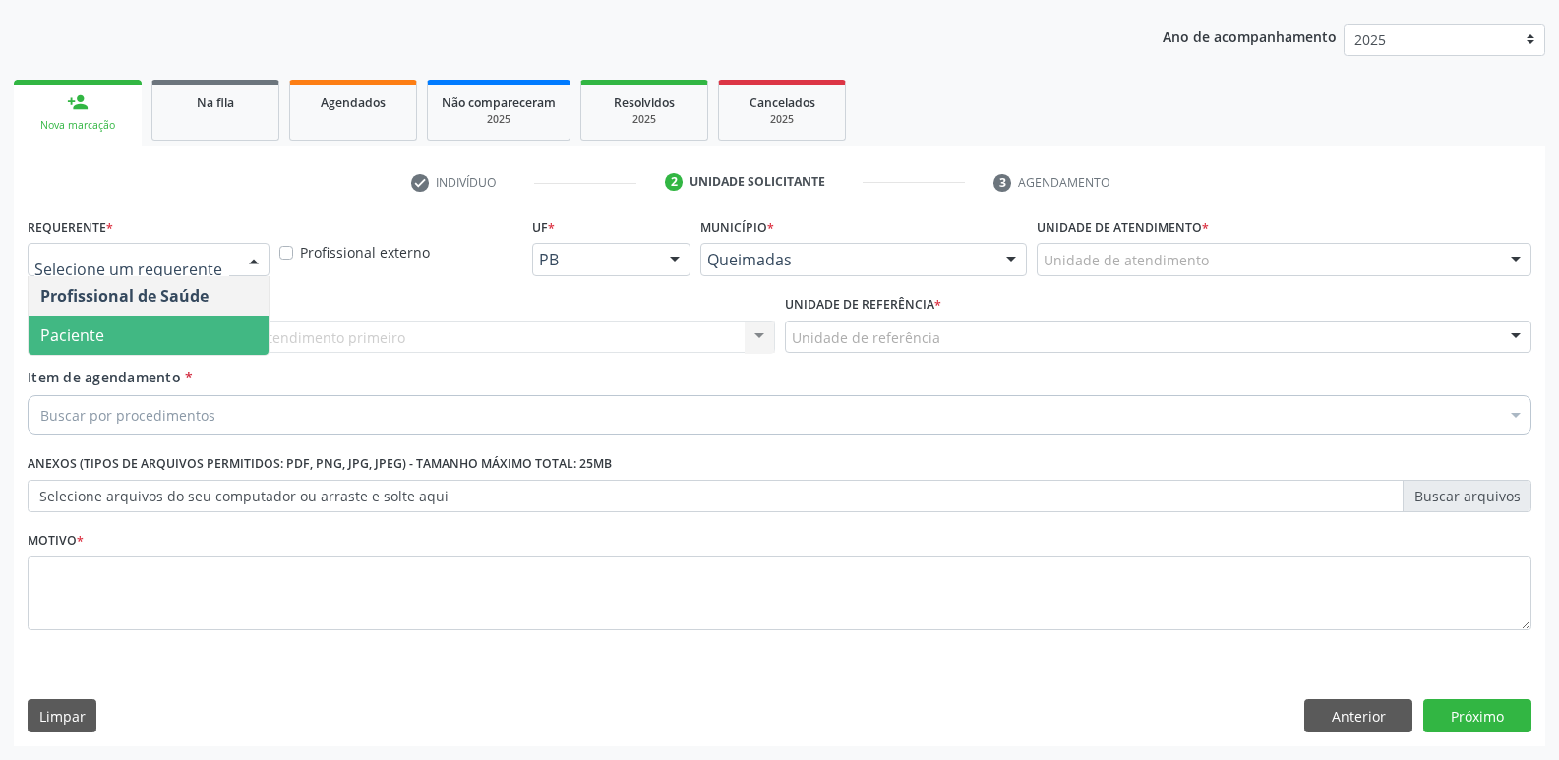
click at [71, 331] on span "Paciente" at bounding box center [72, 336] width 64 height 22
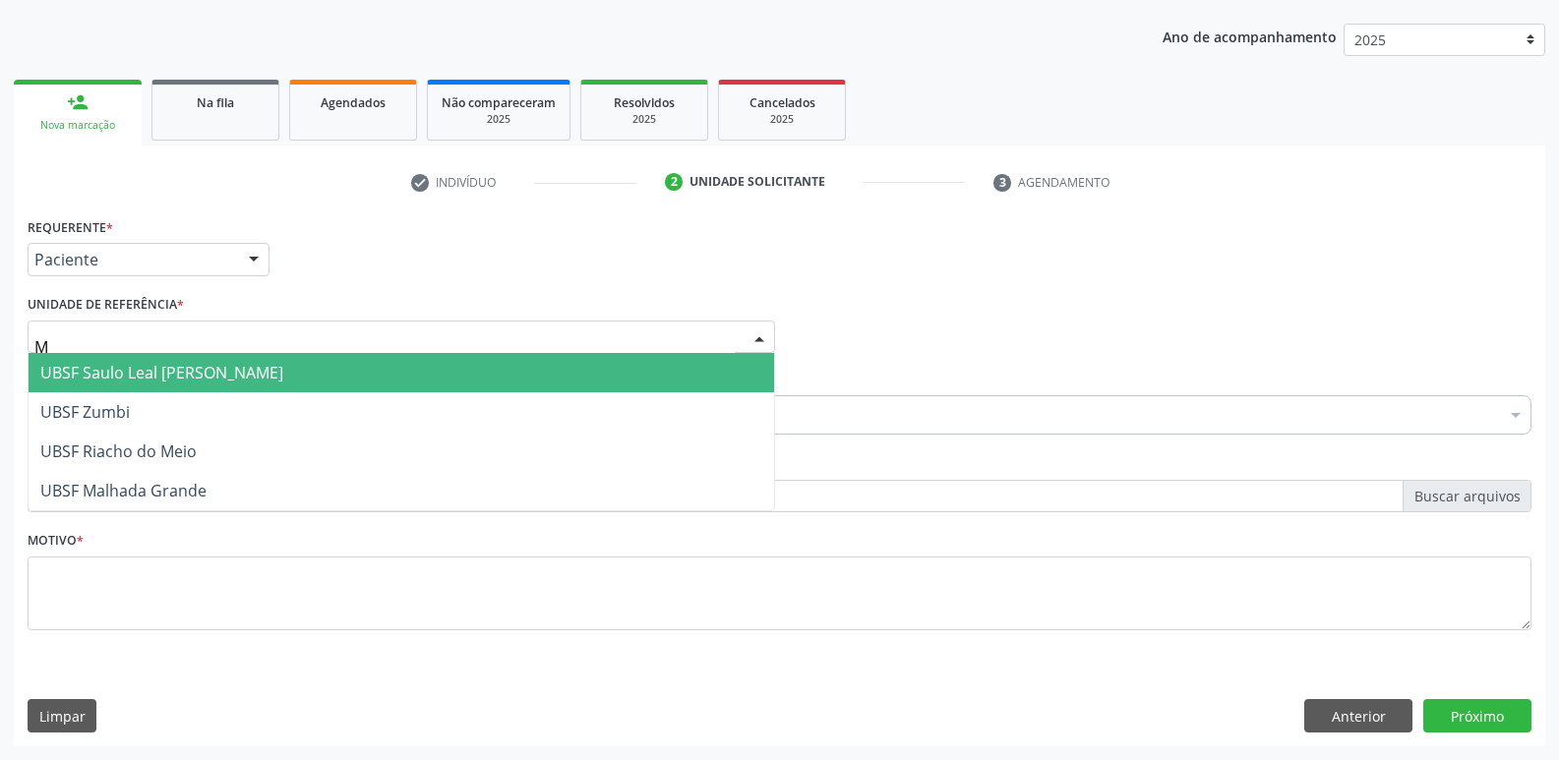
type input "MA"
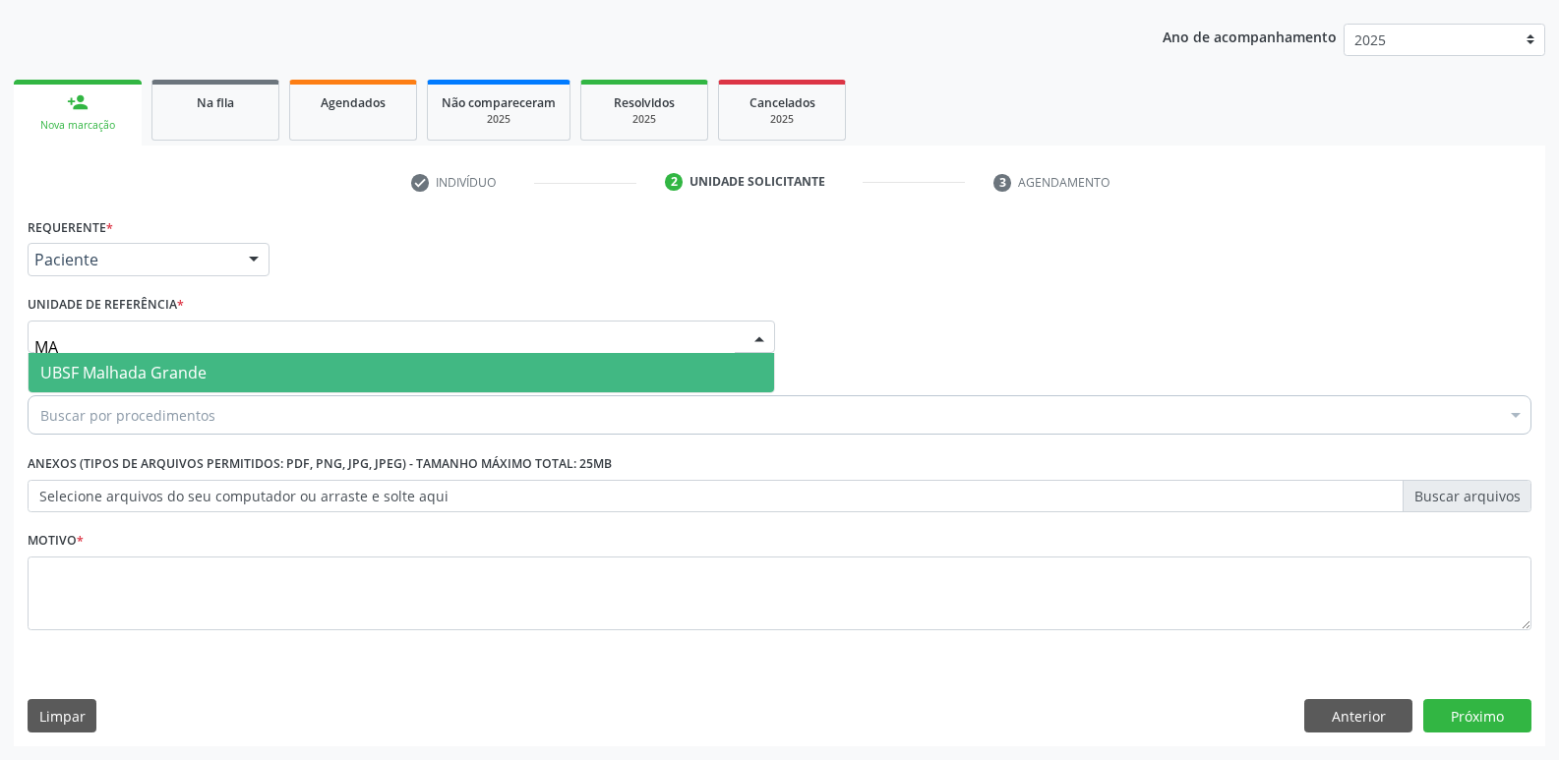
click at [145, 368] on span "UBSF Malhada Grande" at bounding box center [123, 373] width 166 height 22
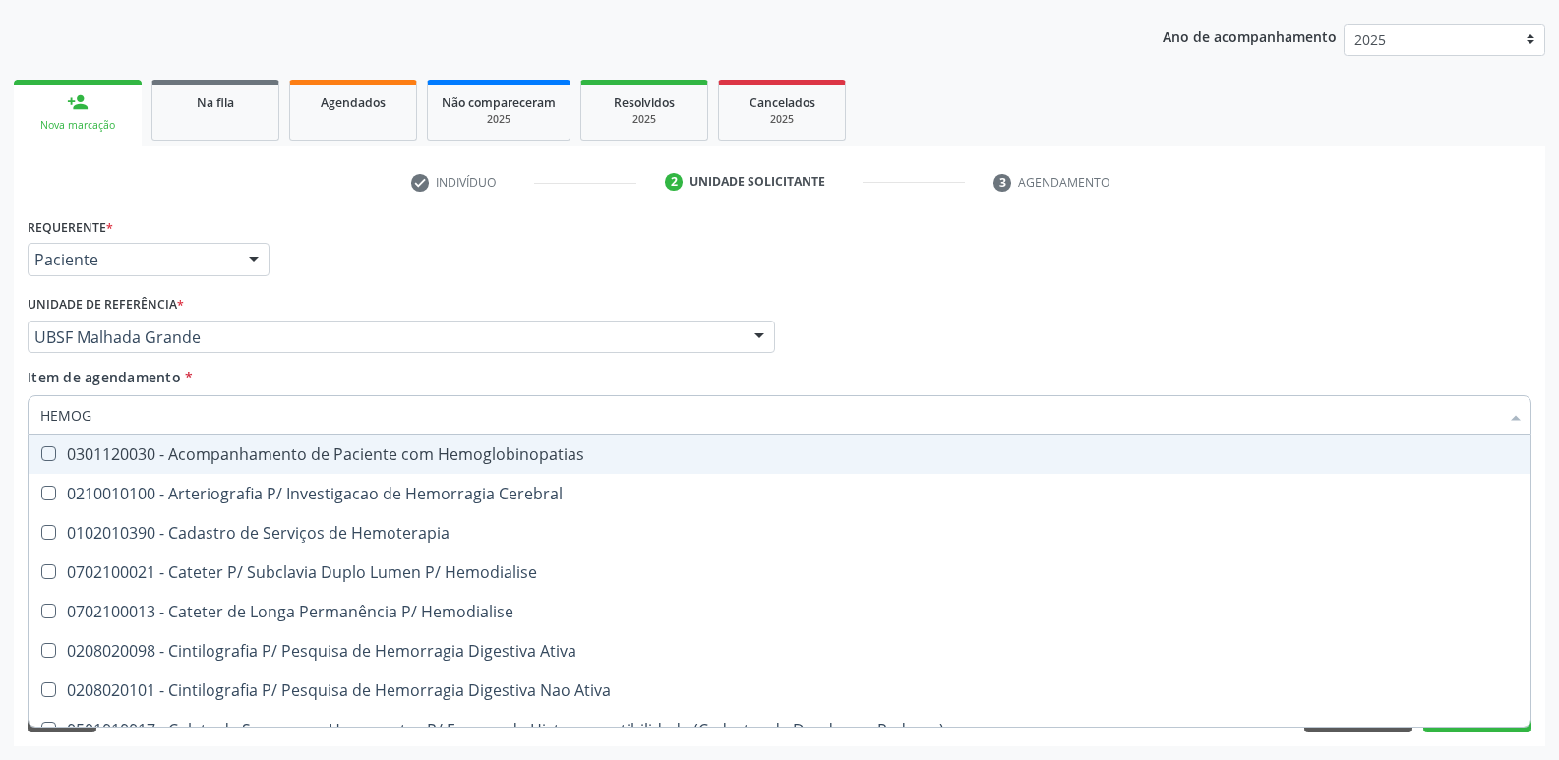
type input "HEMOGR"
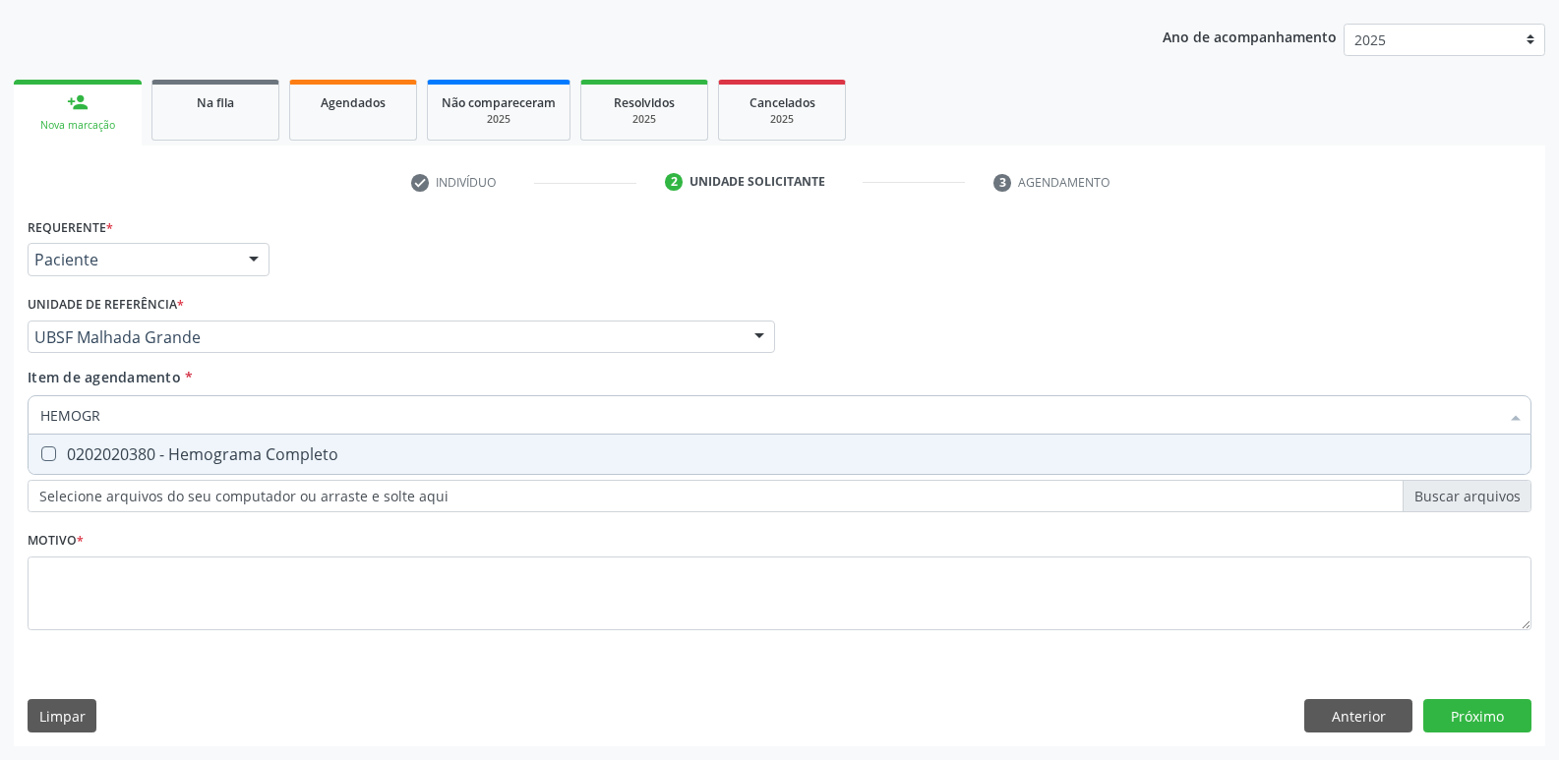
click at [161, 462] on div "0202020380 - Hemograma Completo" at bounding box center [779, 455] width 1478 height 16
checkbox Completo "true"
type input "HEMOG"
checkbox Completo "false"
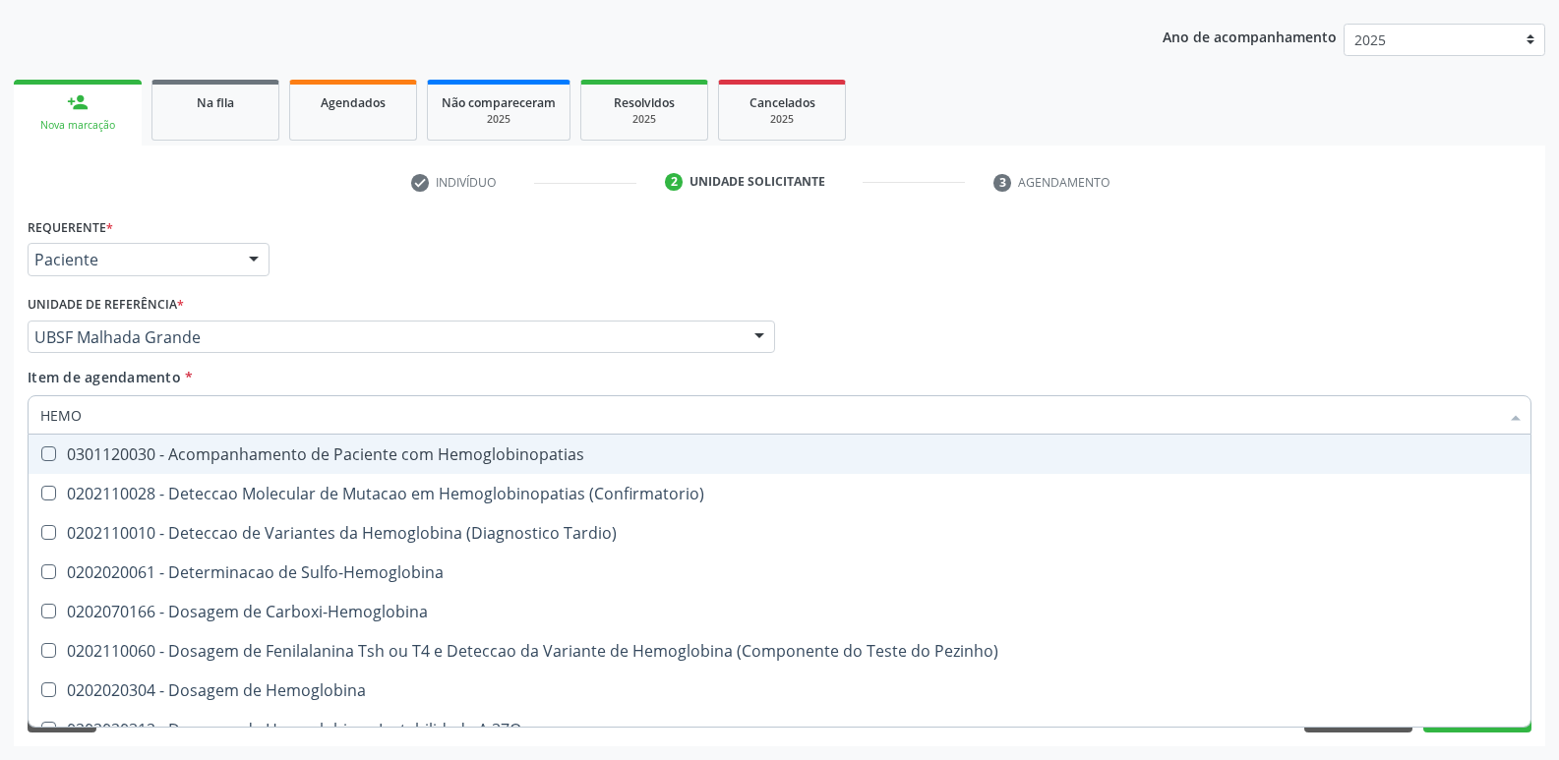
type input "HEM"
checkbox Completo "false"
type input "H"
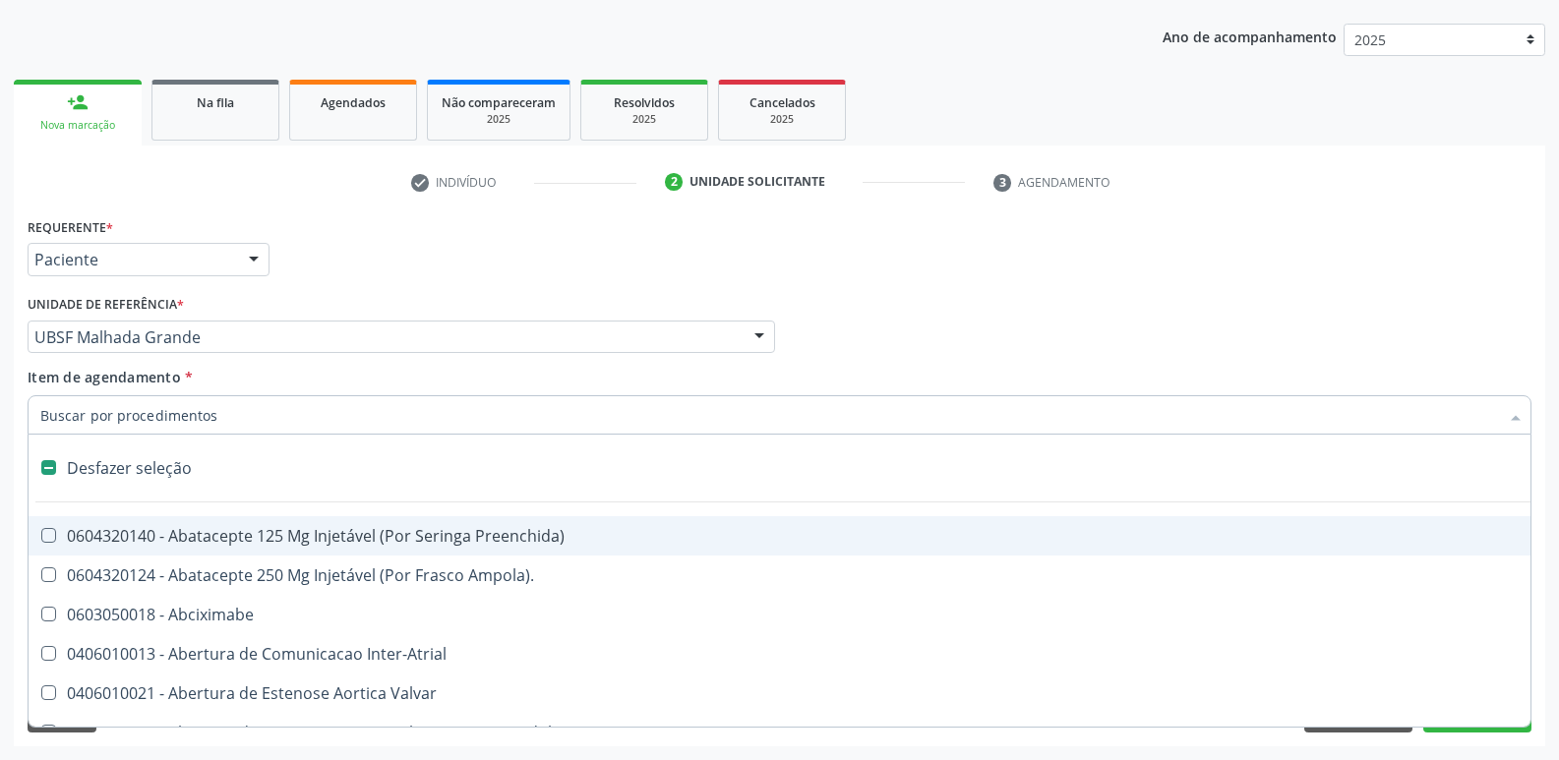
type input "G"
checkbox Persistente "true"
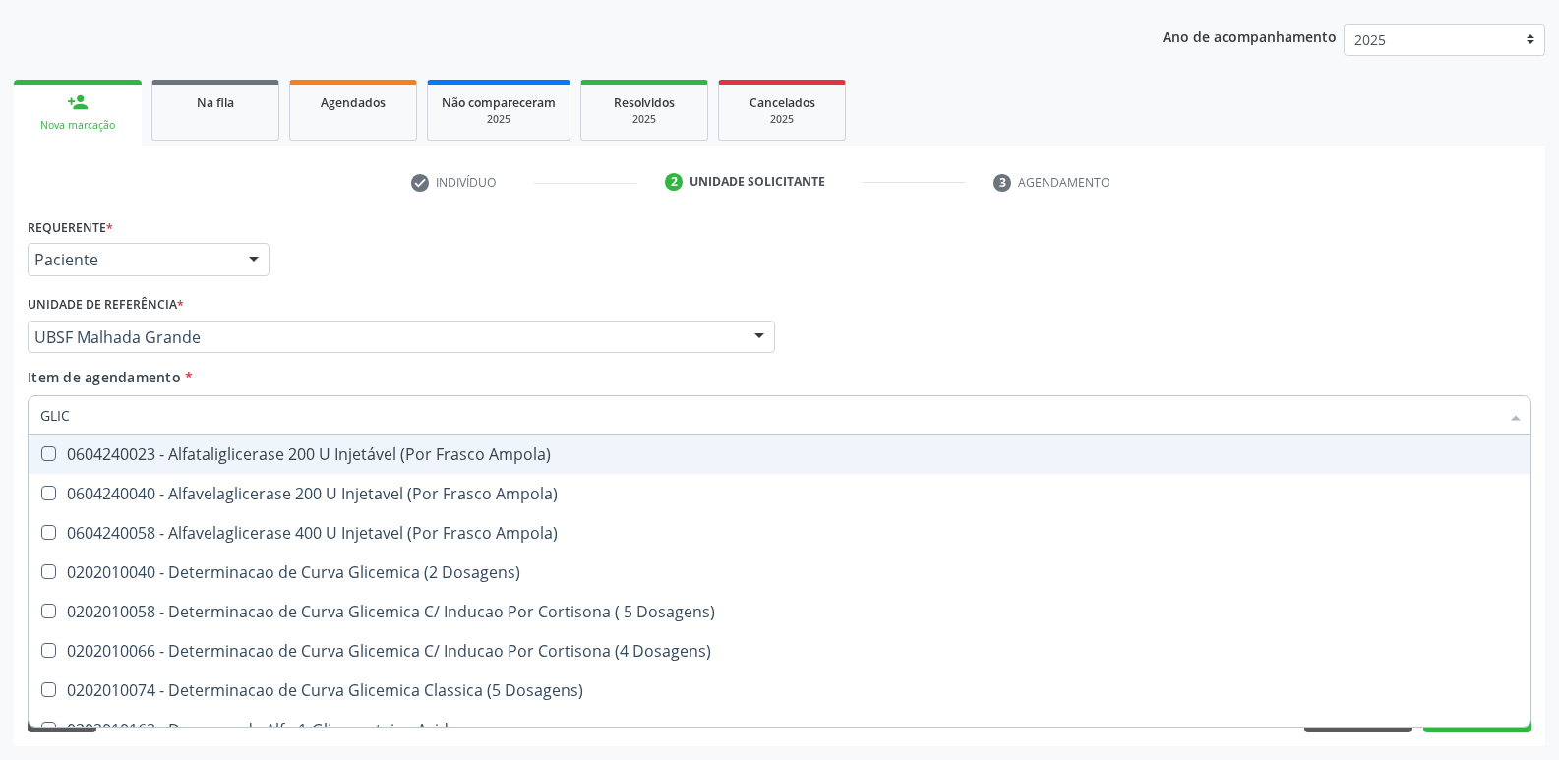
type input "GLICO"
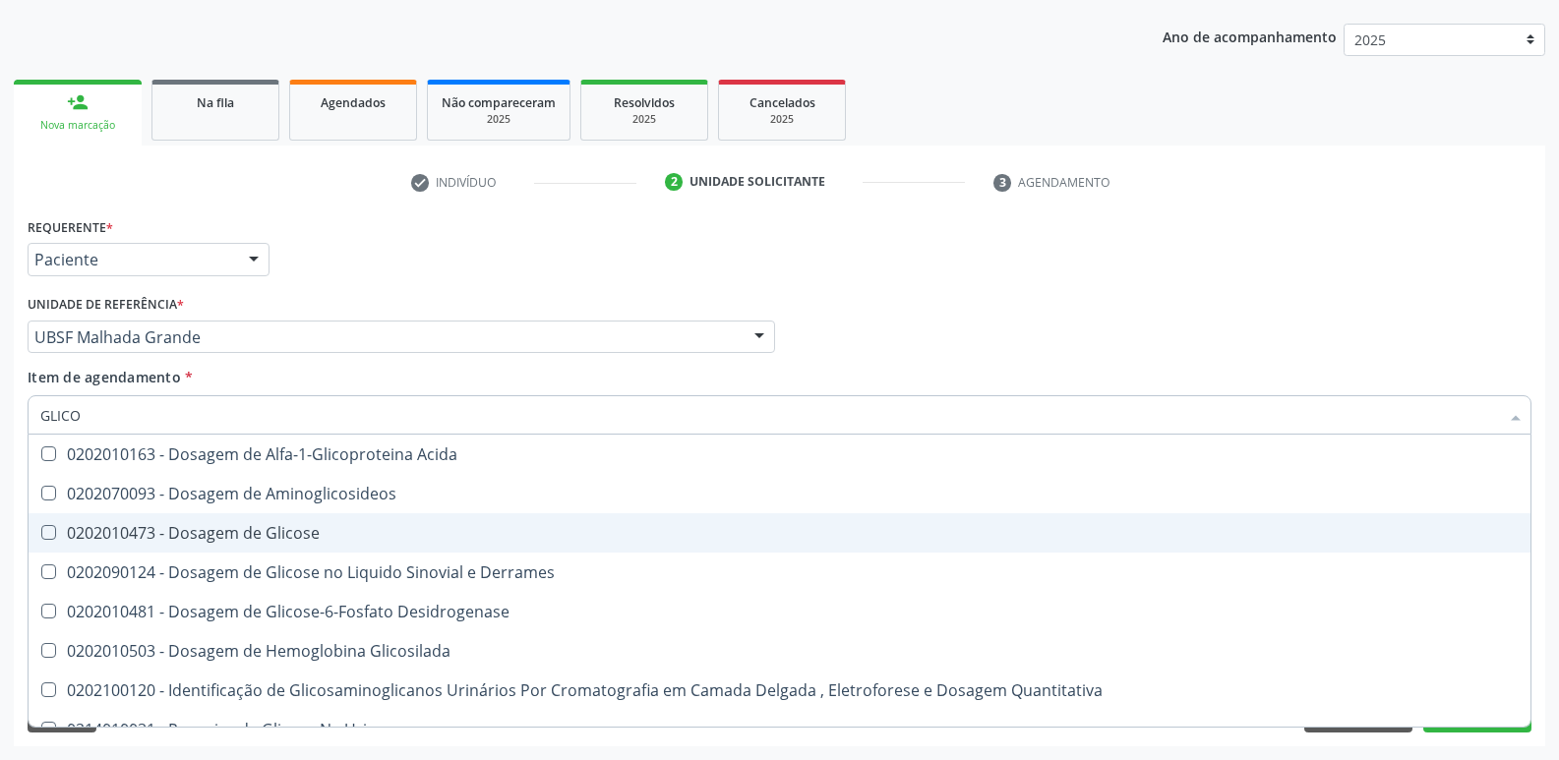
click at [297, 528] on div "0202010473 - Dosagem de Glicose" at bounding box center [779, 533] width 1478 height 16
checkbox Glicose "true"
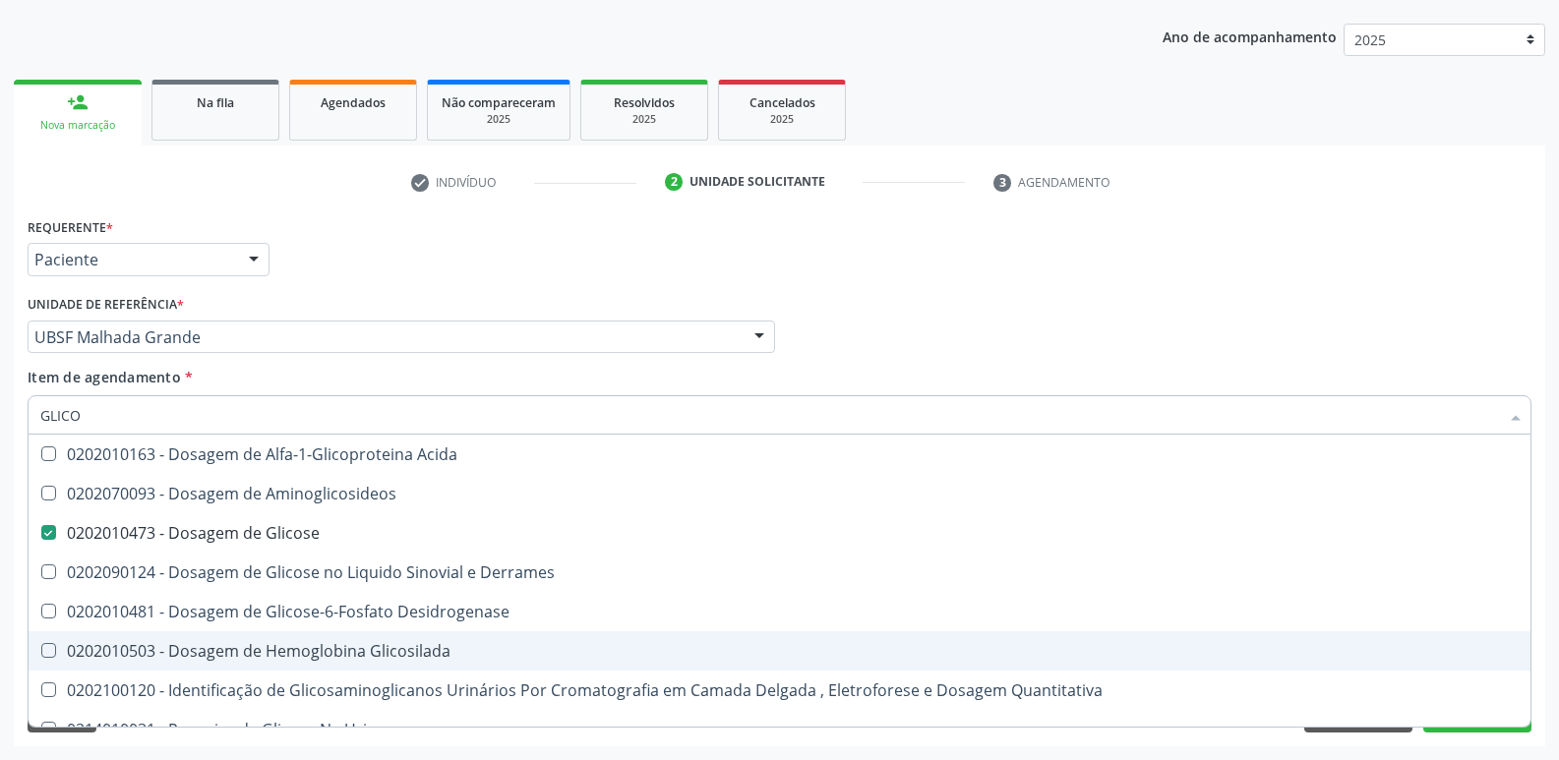
drag, startPoint x: 329, startPoint y: 638, endPoint x: 305, endPoint y: 650, distance: 27.3
click at [326, 642] on span "0202010503 - Dosagem de Hemoglobina Glicosilada" at bounding box center [780, 650] width 1502 height 39
checkbox Glicosilada "true"
type input "GLIC"
checkbox Glicose "false"
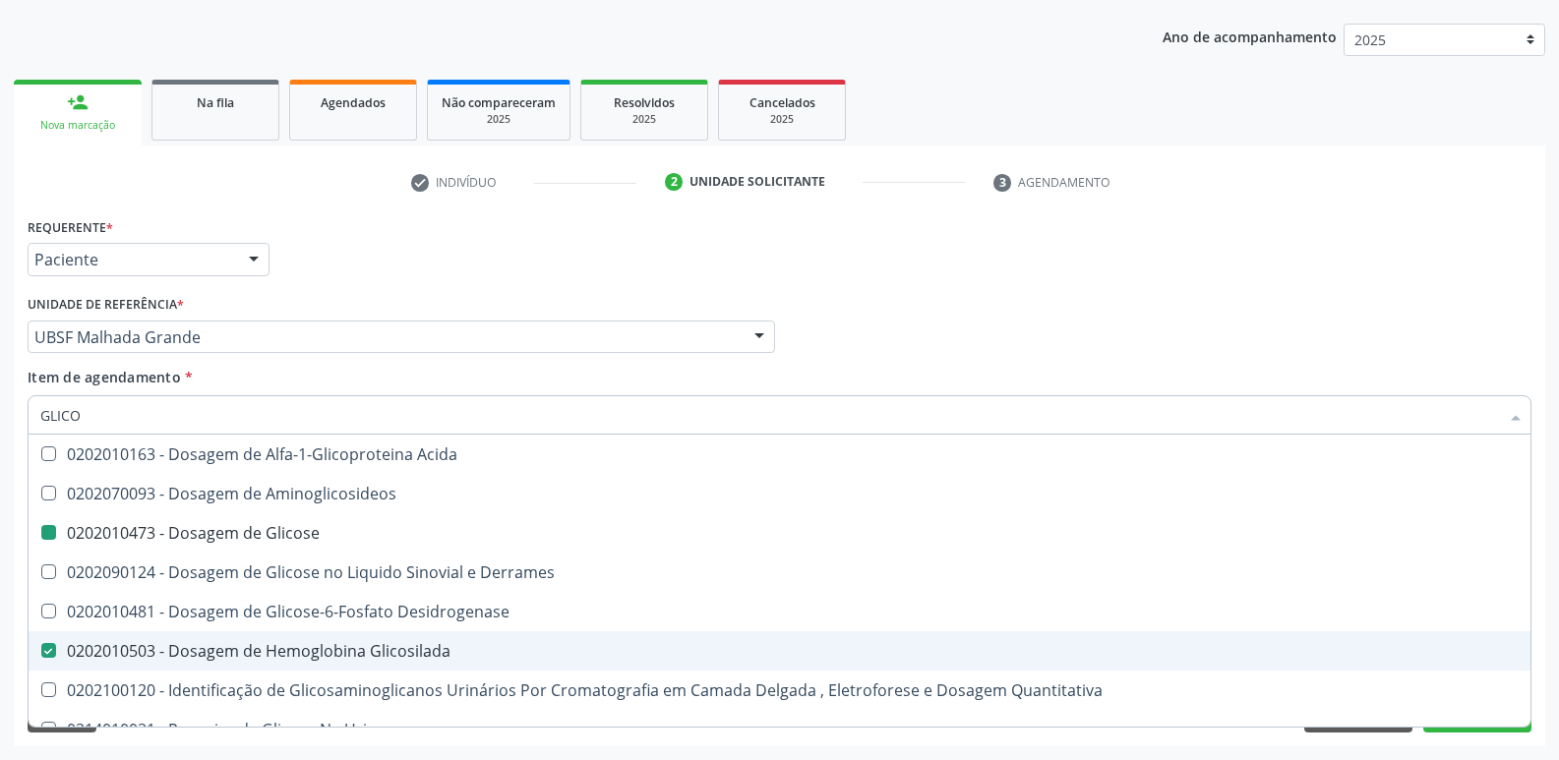
checkbox Glicosilada "false"
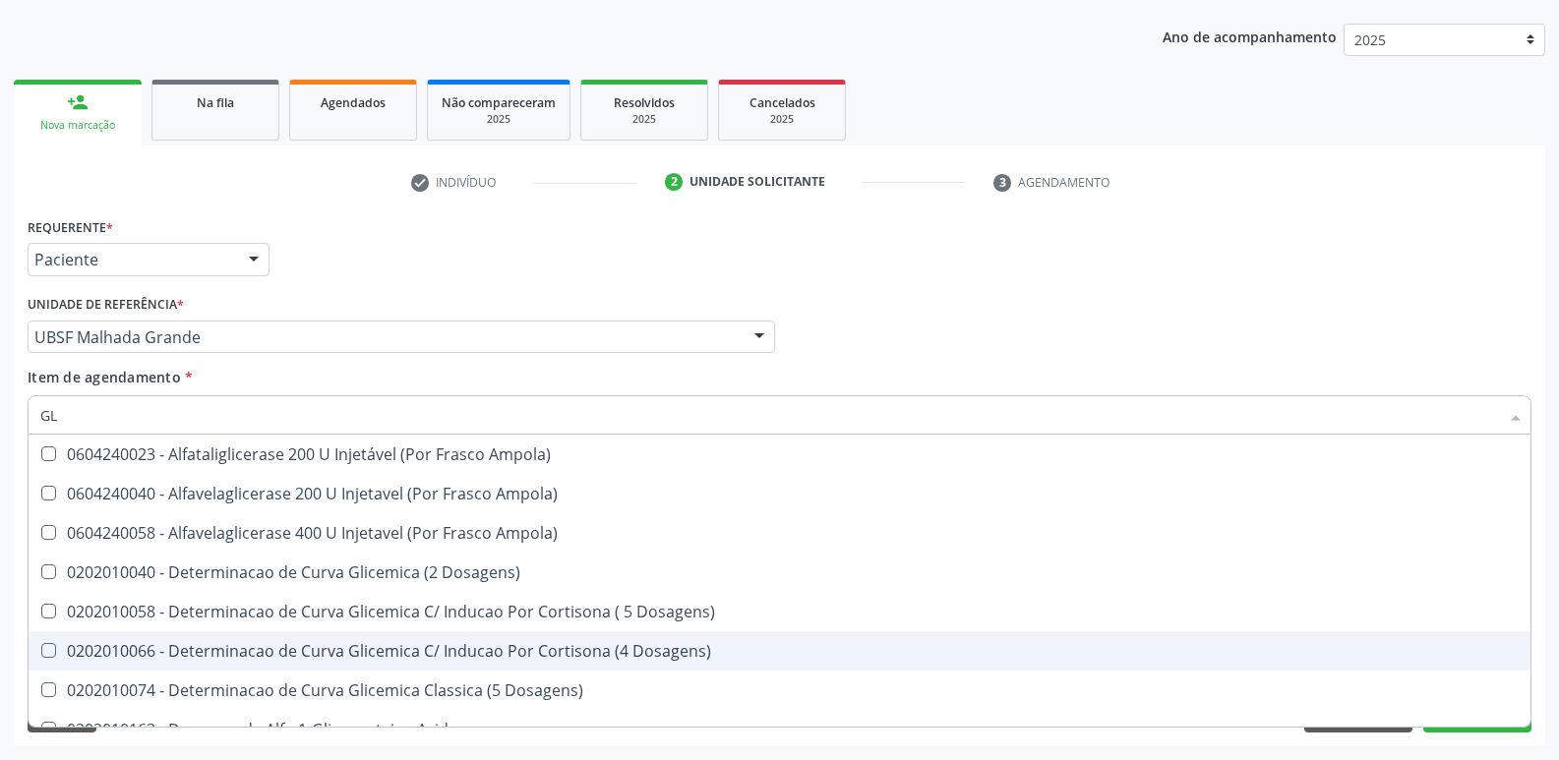
type input "G"
checkbox Glicose "false"
checkbox Derrames "false"
checkbox Glicosilada "false"
checkbox Triglicerideos "false"
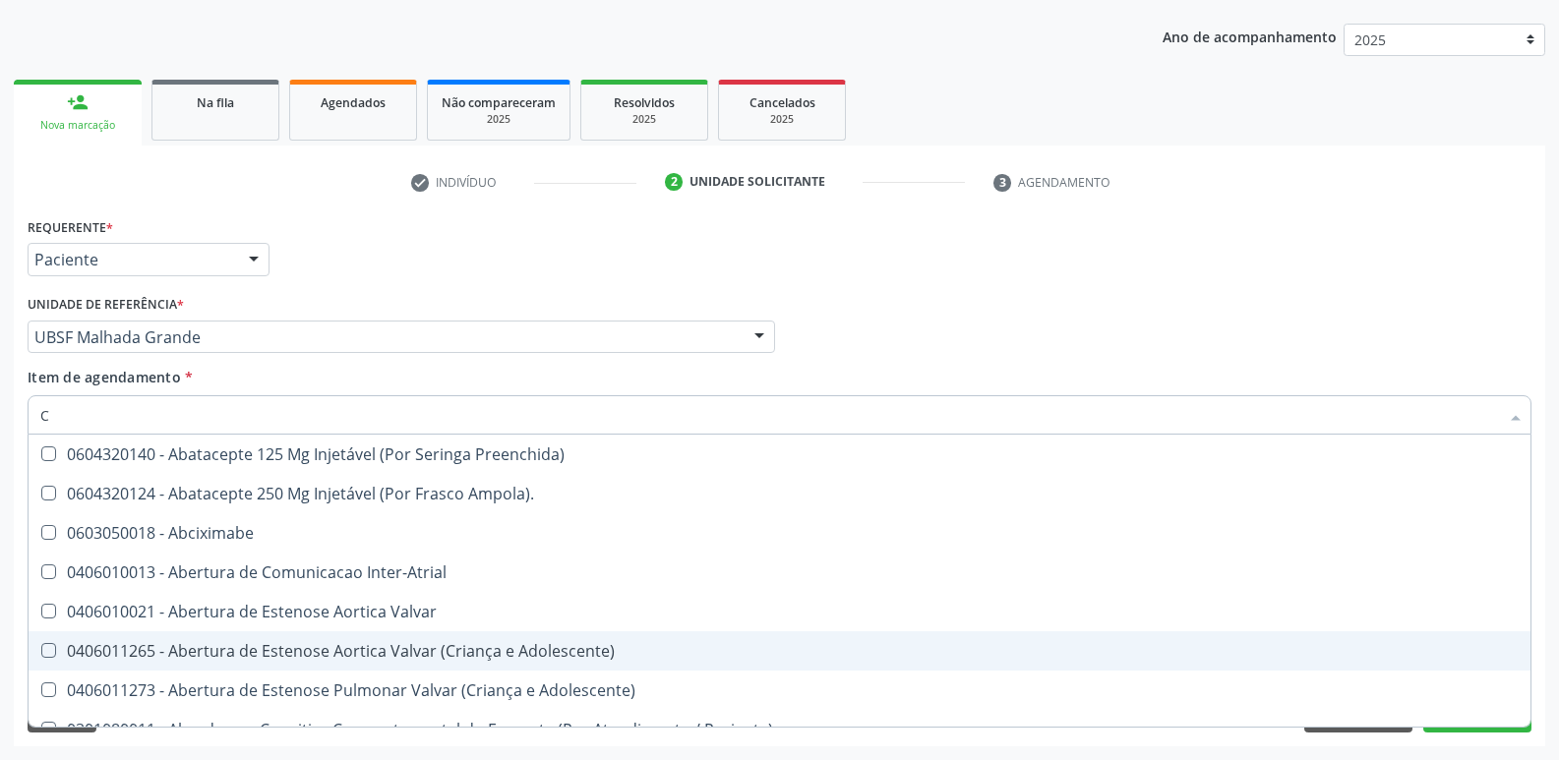
type input "CO"
checkbox Comprimido\) "true"
checkbox Transcutanea "true"
checkbox Osseo "true"
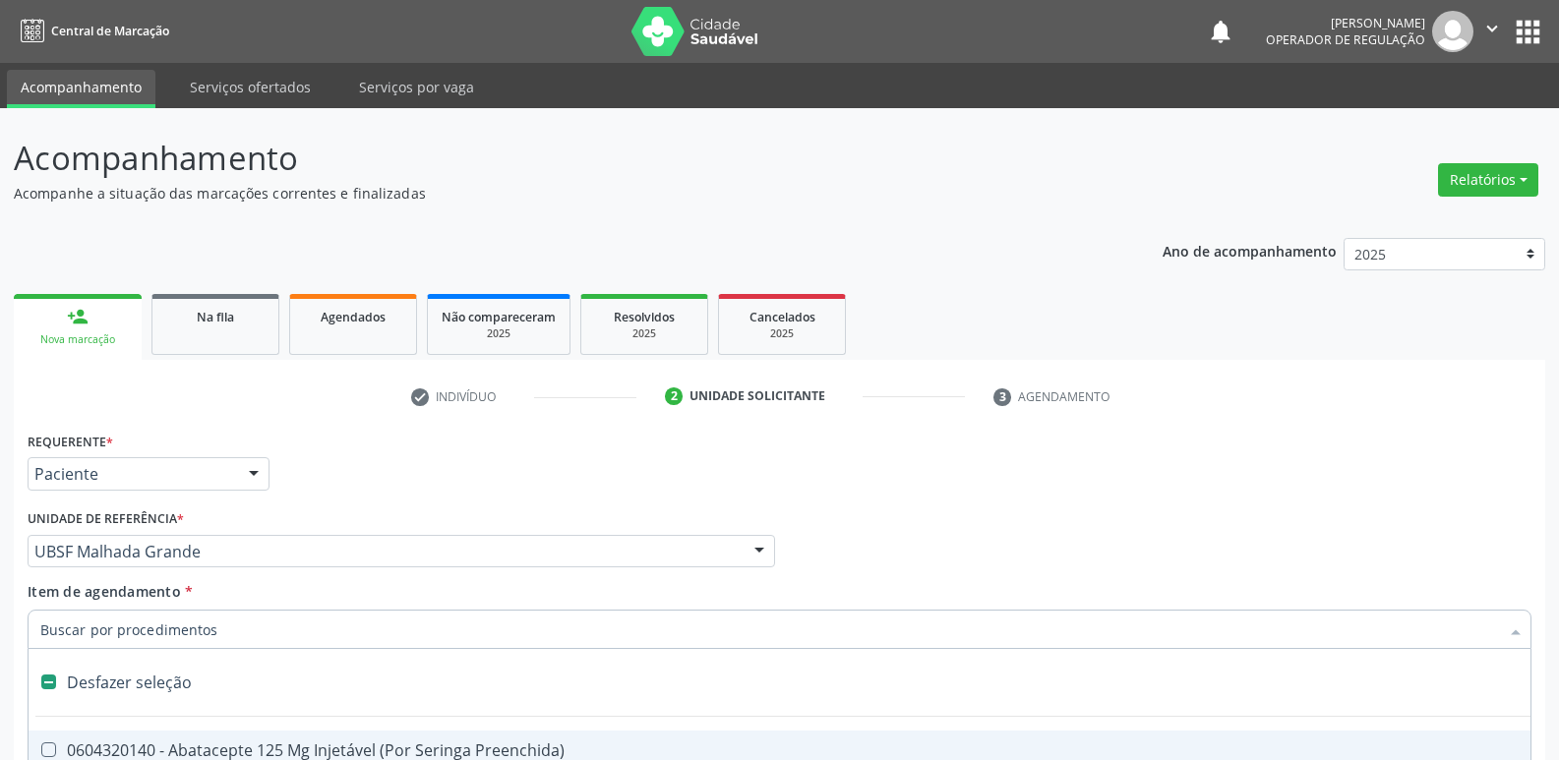
scroll to position [214, 0]
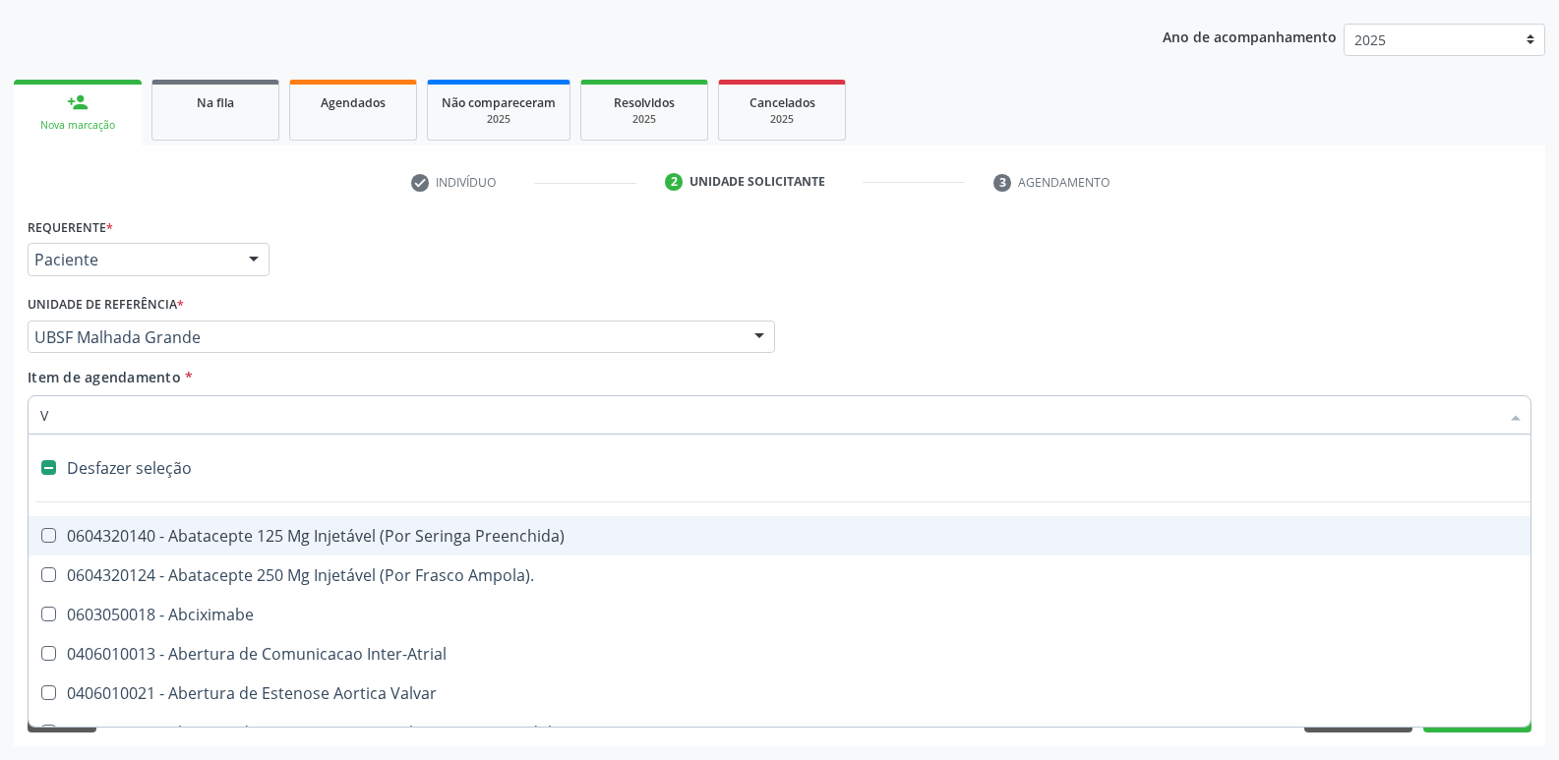
type input "VI"
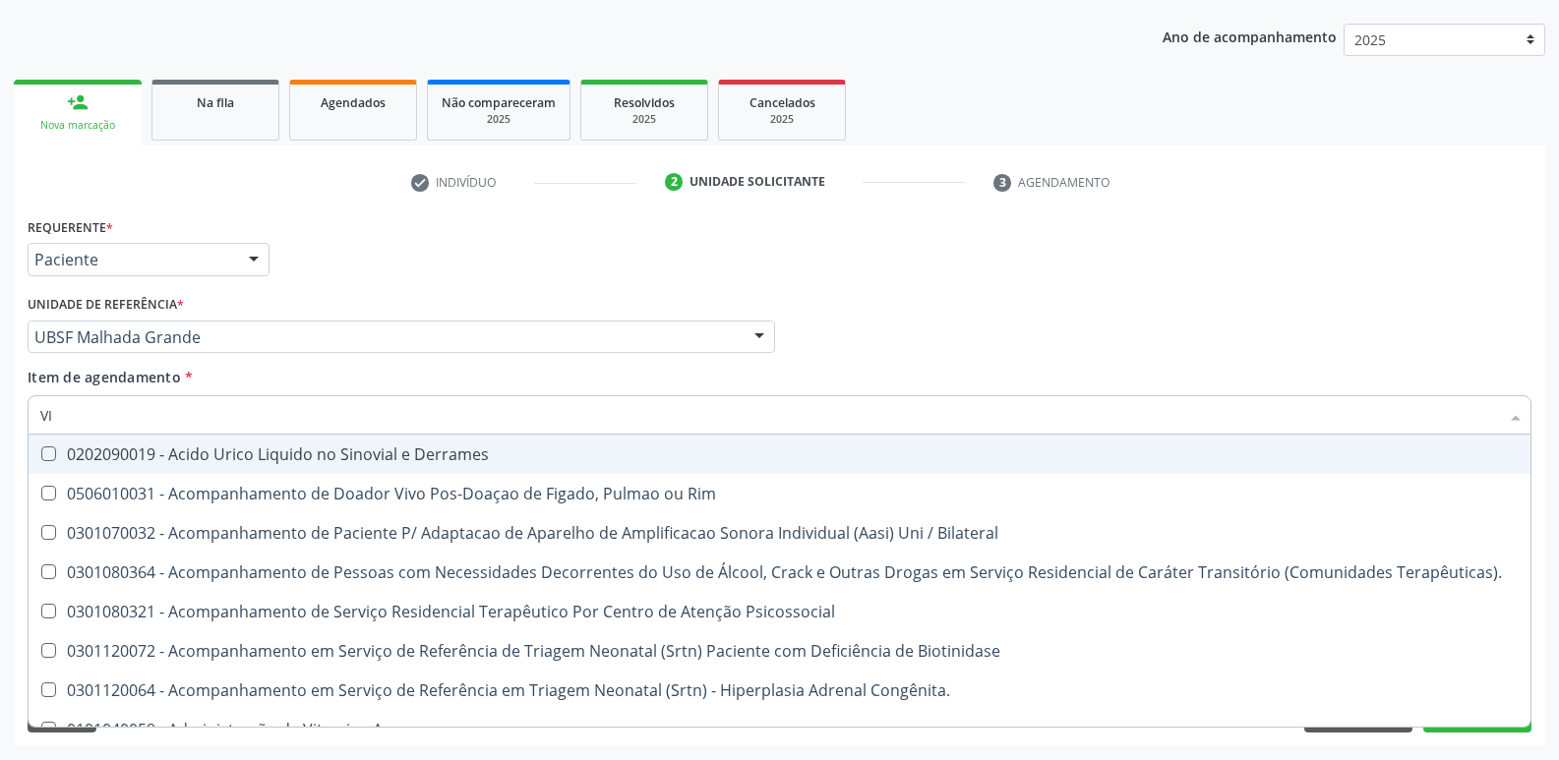
checkbox \(Tgp\) "true"
checkbox Superiores "false"
checkbox B64\) "false"
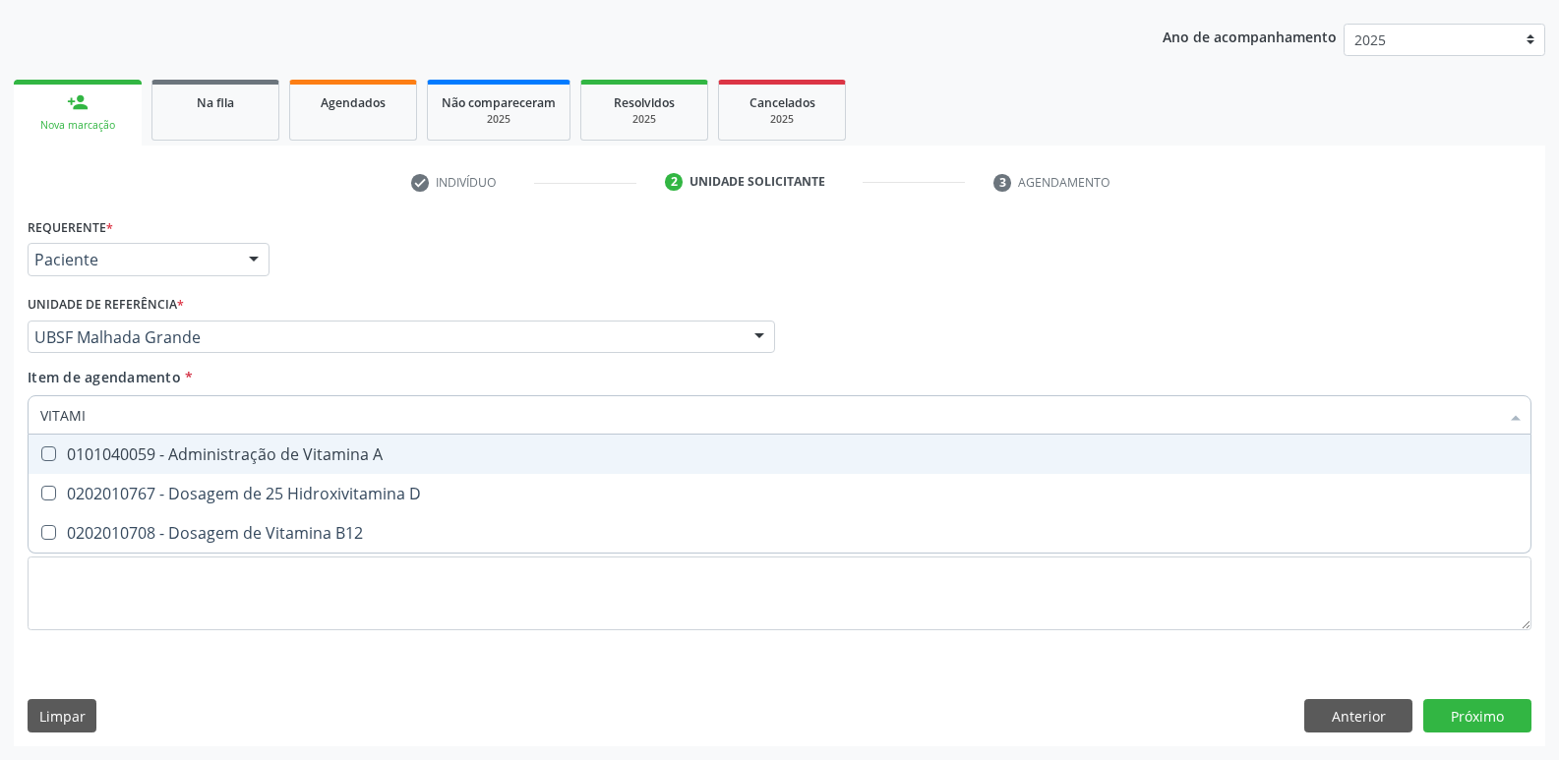
type input "VITAMIN"
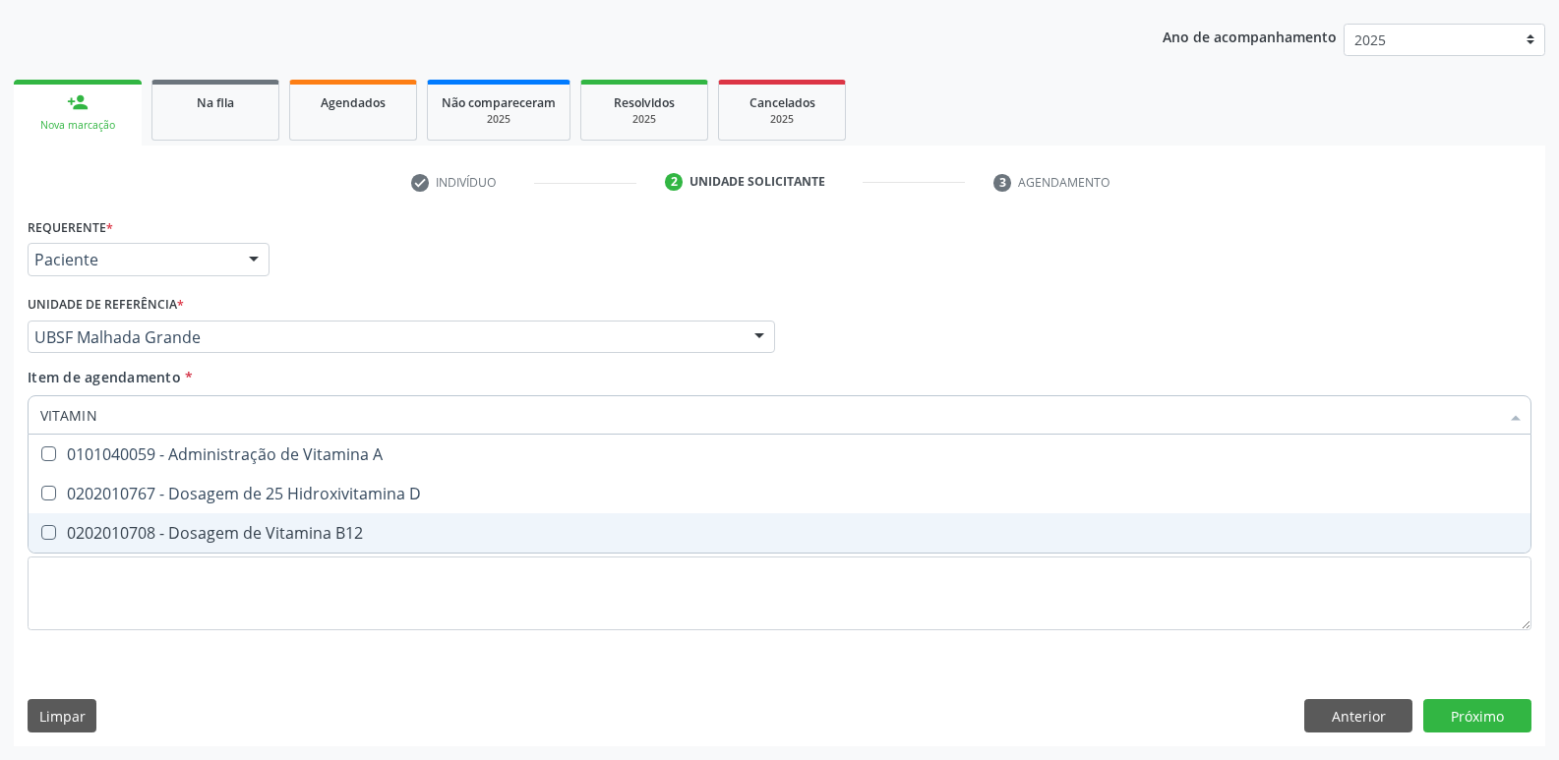
drag, startPoint x: 309, startPoint y: 527, endPoint x: 322, endPoint y: 513, distance: 18.8
click at [311, 525] on div "0202010708 - Dosagem de Vitamina B12" at bounding box center [779, 533] width 1478 height 16
checkbox B12 "true"
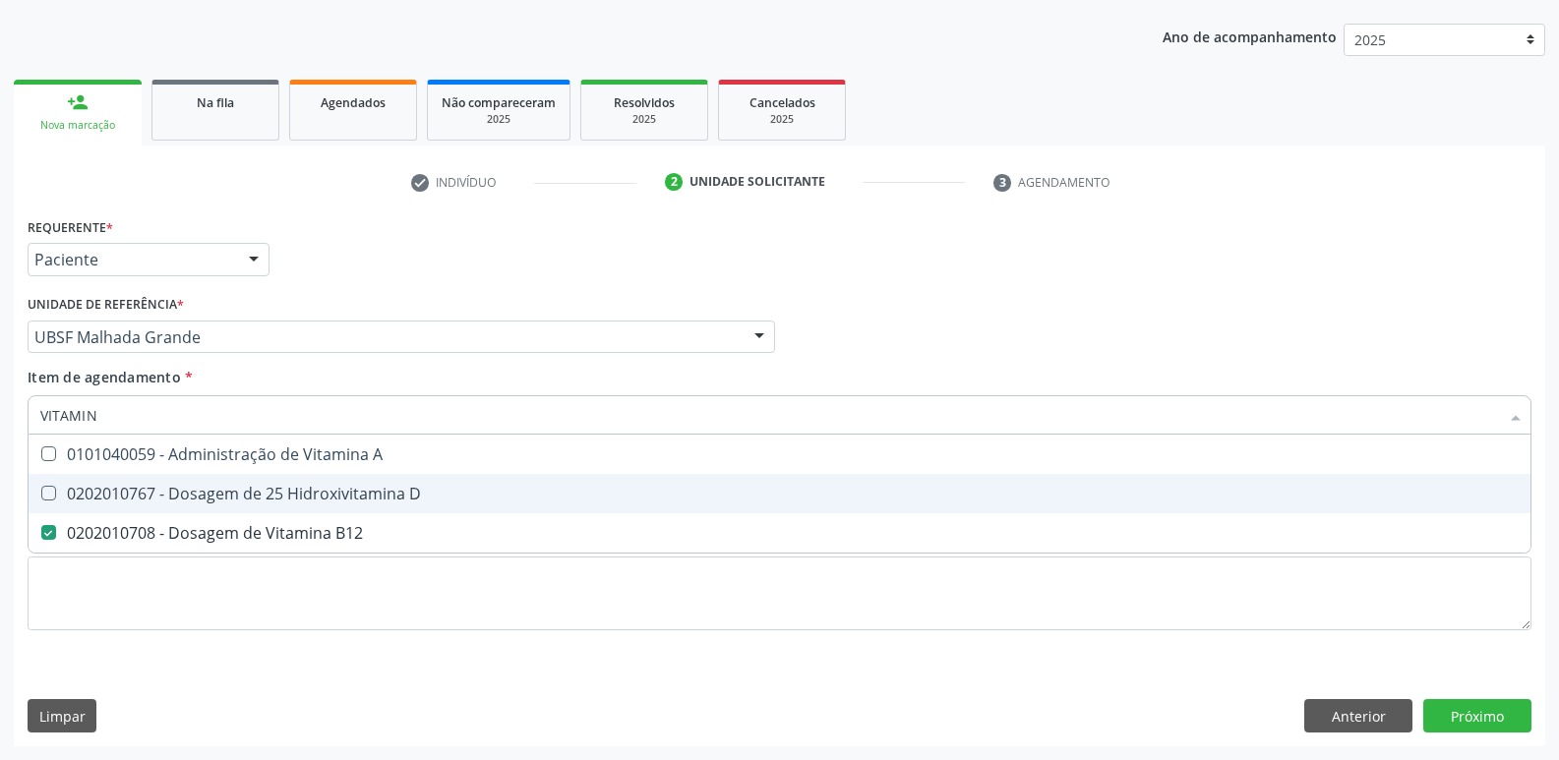
click at [330, 501] on div "0202010767 - Dosagem de 25 Hidroxivitamina D" at bounding box center [779, 494] width 1478 height 16
checkbox D "true"
type input "VITA"
checkbox D "false"
checkbox B12 "false"
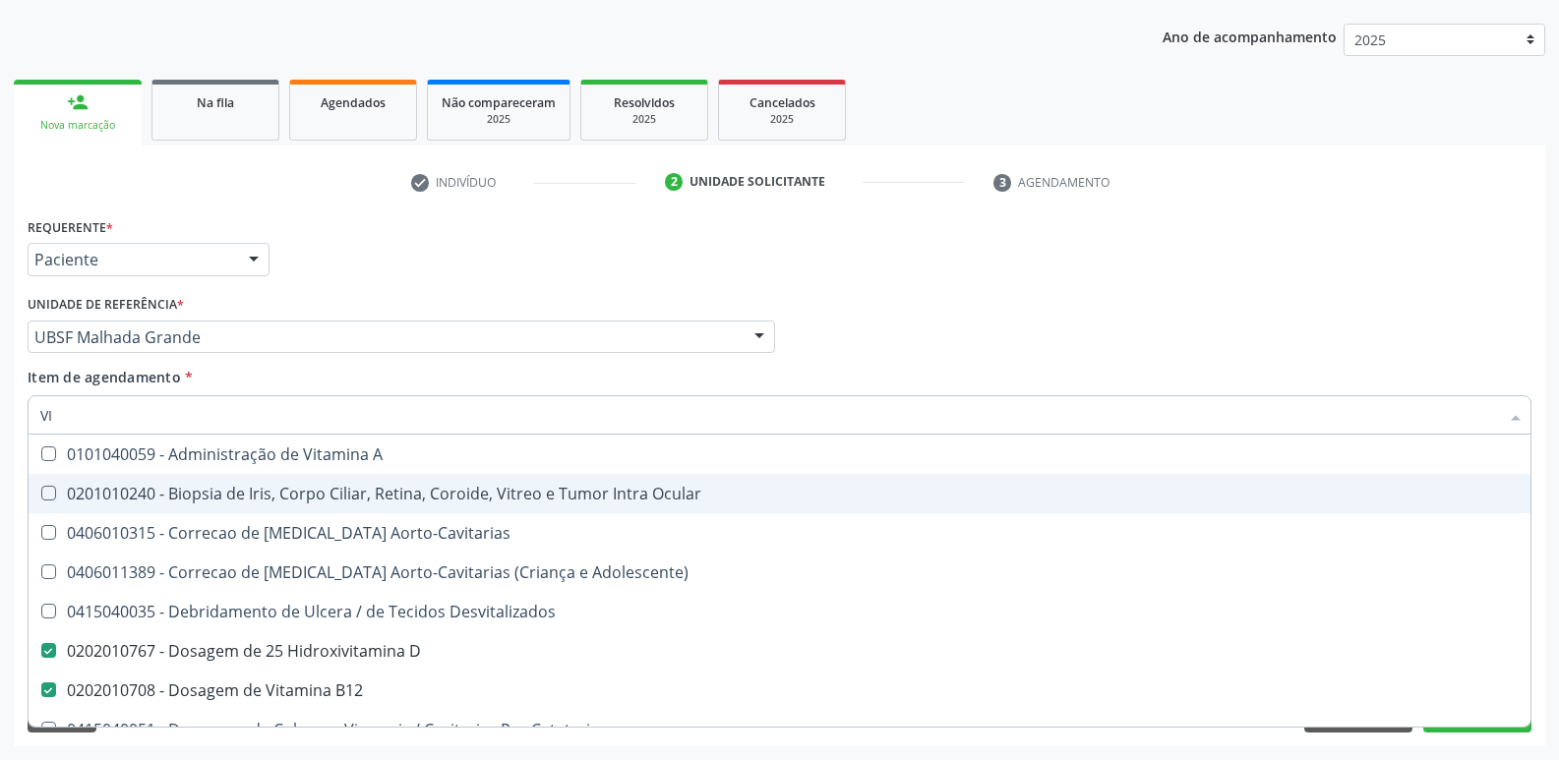
type input "V"
checkbox D "false"
checkbox B12 "false"
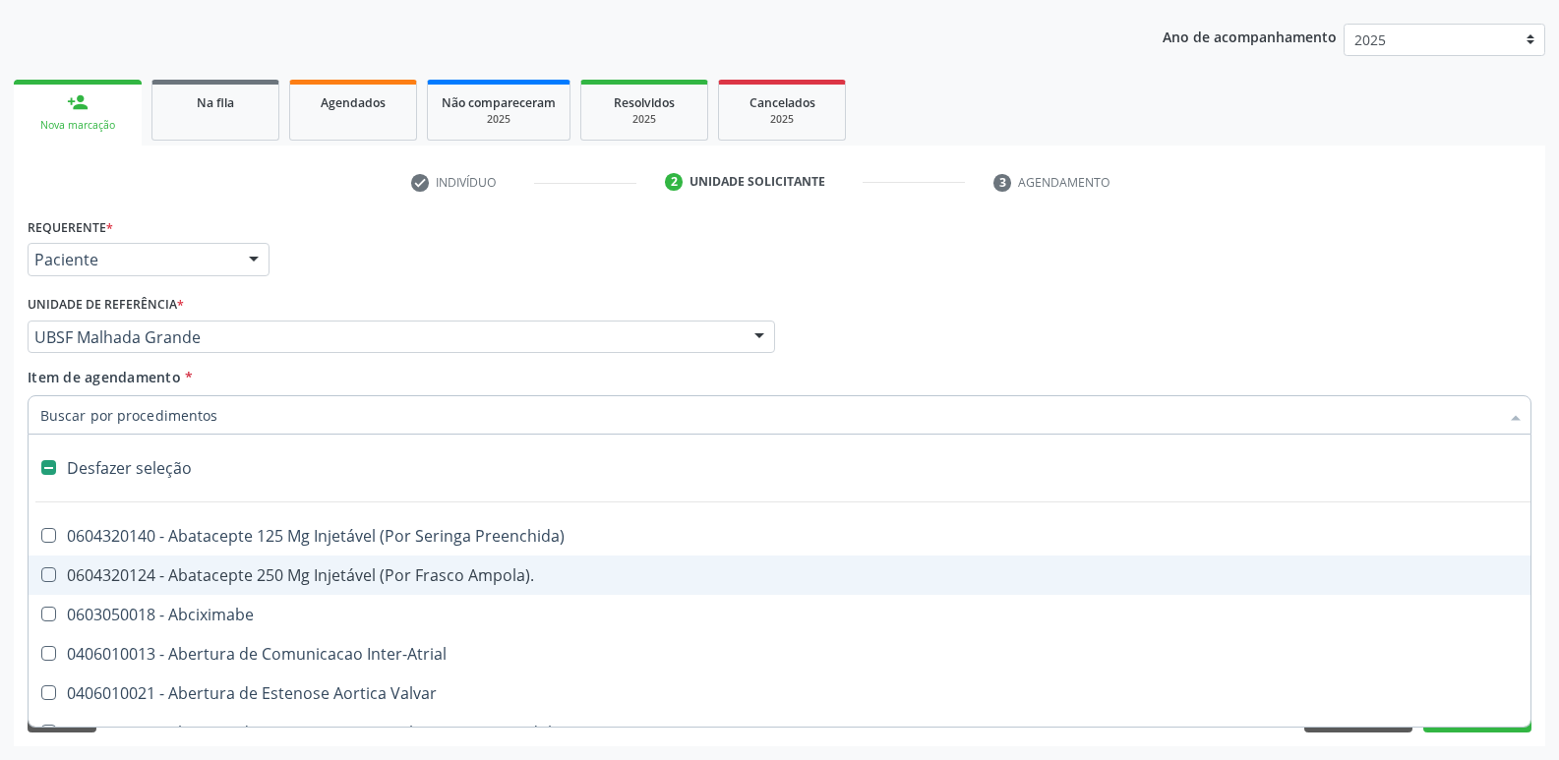
type input "S"
checkbox \(Total\) "true"
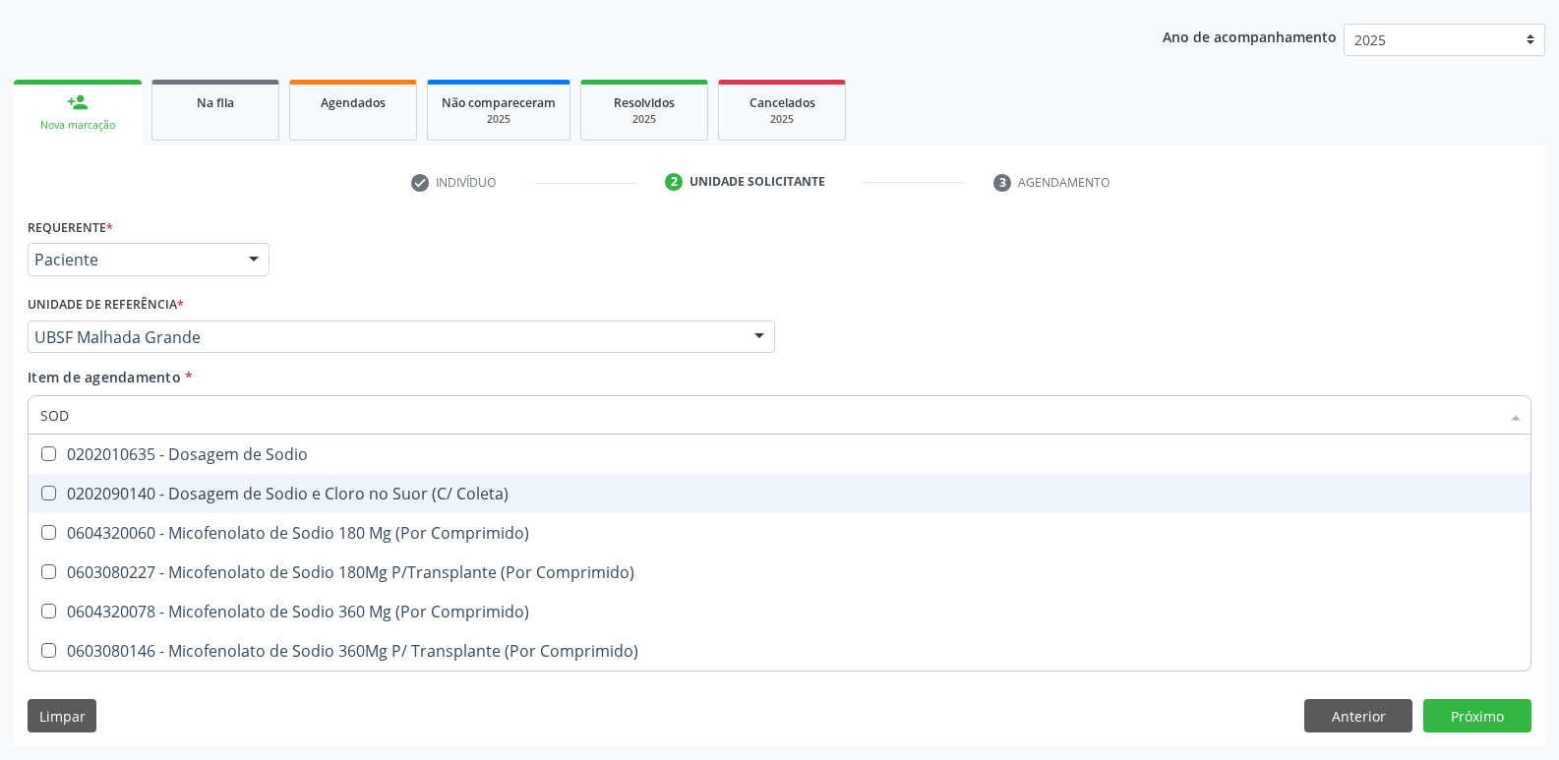
type input "SODI"
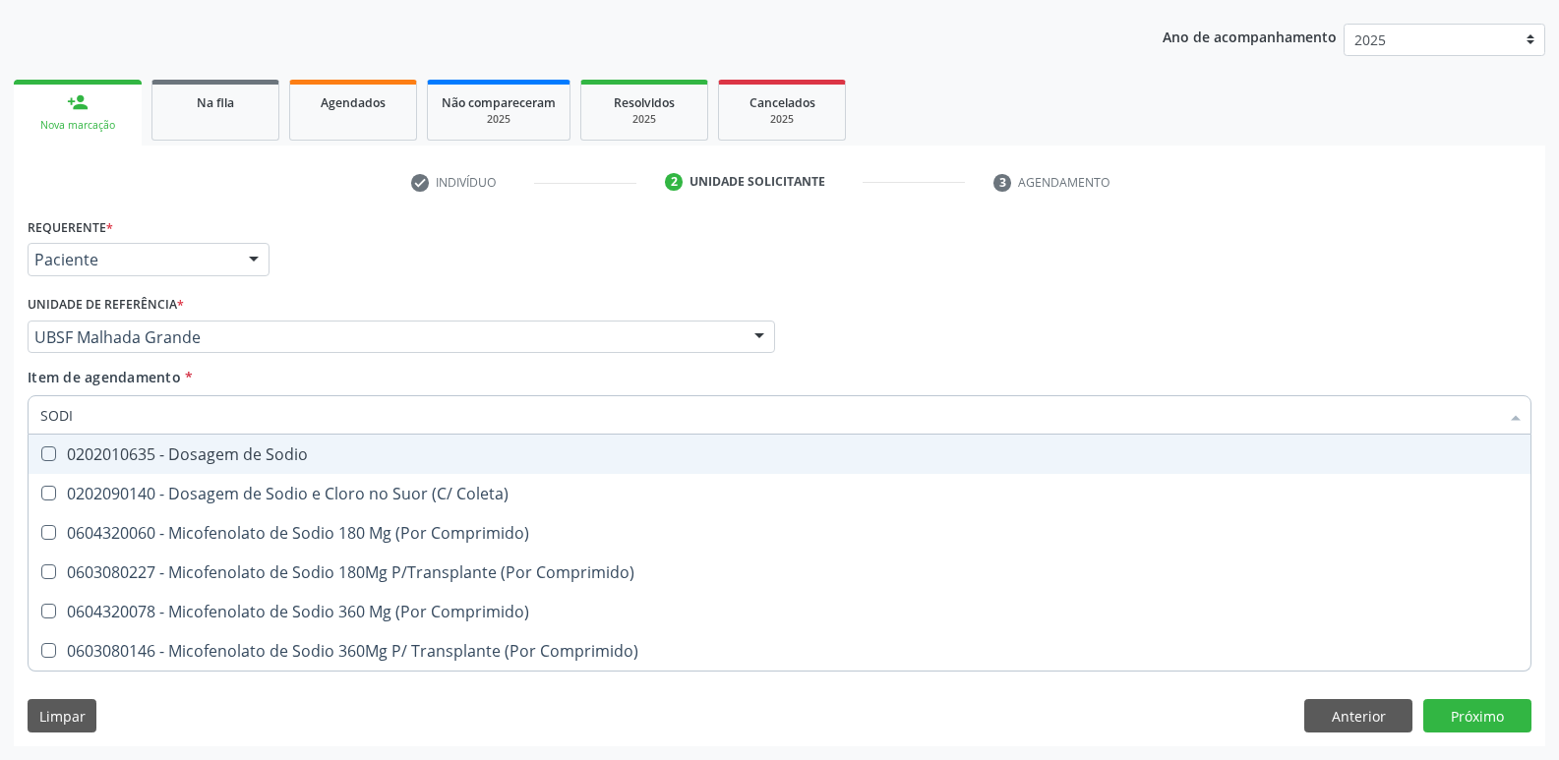
click at [321, 455] on div "0202010635 - Dosagem de Sodio" at bounding box center [779, 455] width 1478 height 16
checkbox Sodio "true"
type input "S"
checkbox Sodio "false"
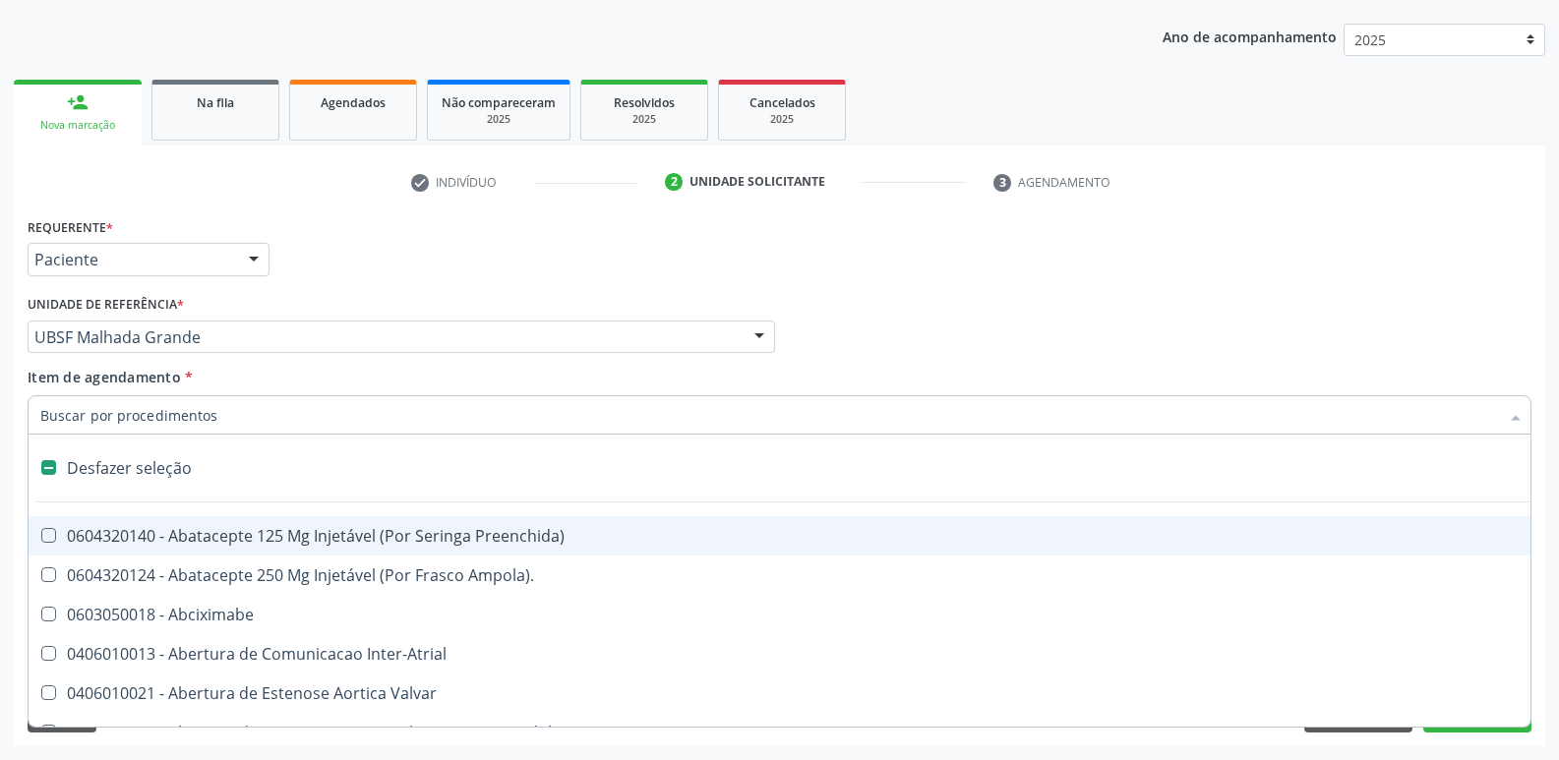
type input "P"
checkbox Aortico "true"
type input "PO"
checkbox Aortico "false"
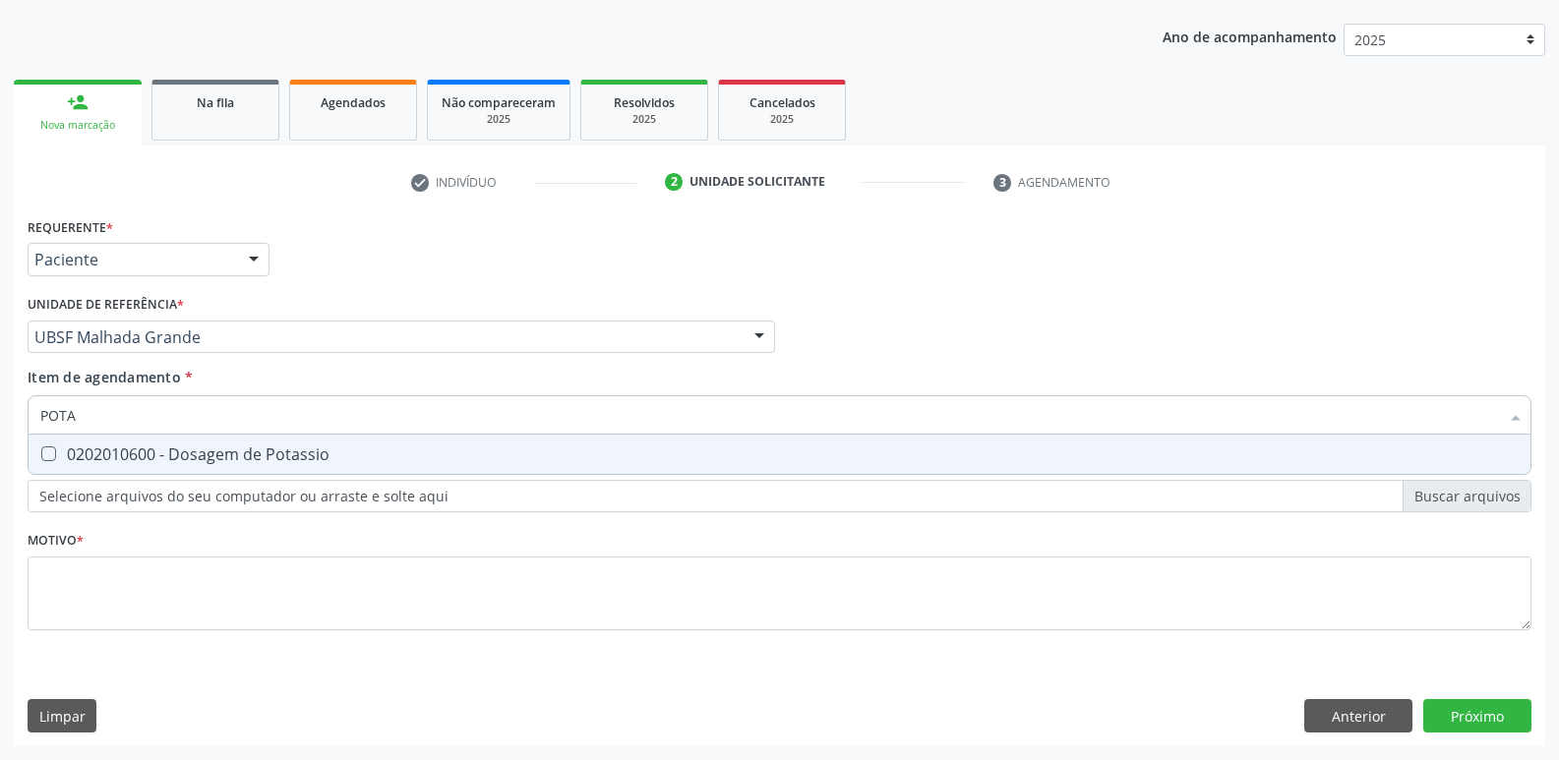
type input "POTAS"
click at [321, 455] on div "0202010600 - Dosagem de Potassio" at bounding box center [779, 455] width 1478 height 16
checkbox Potassio "true"
type input "POT"
checkbox Potassio "false"
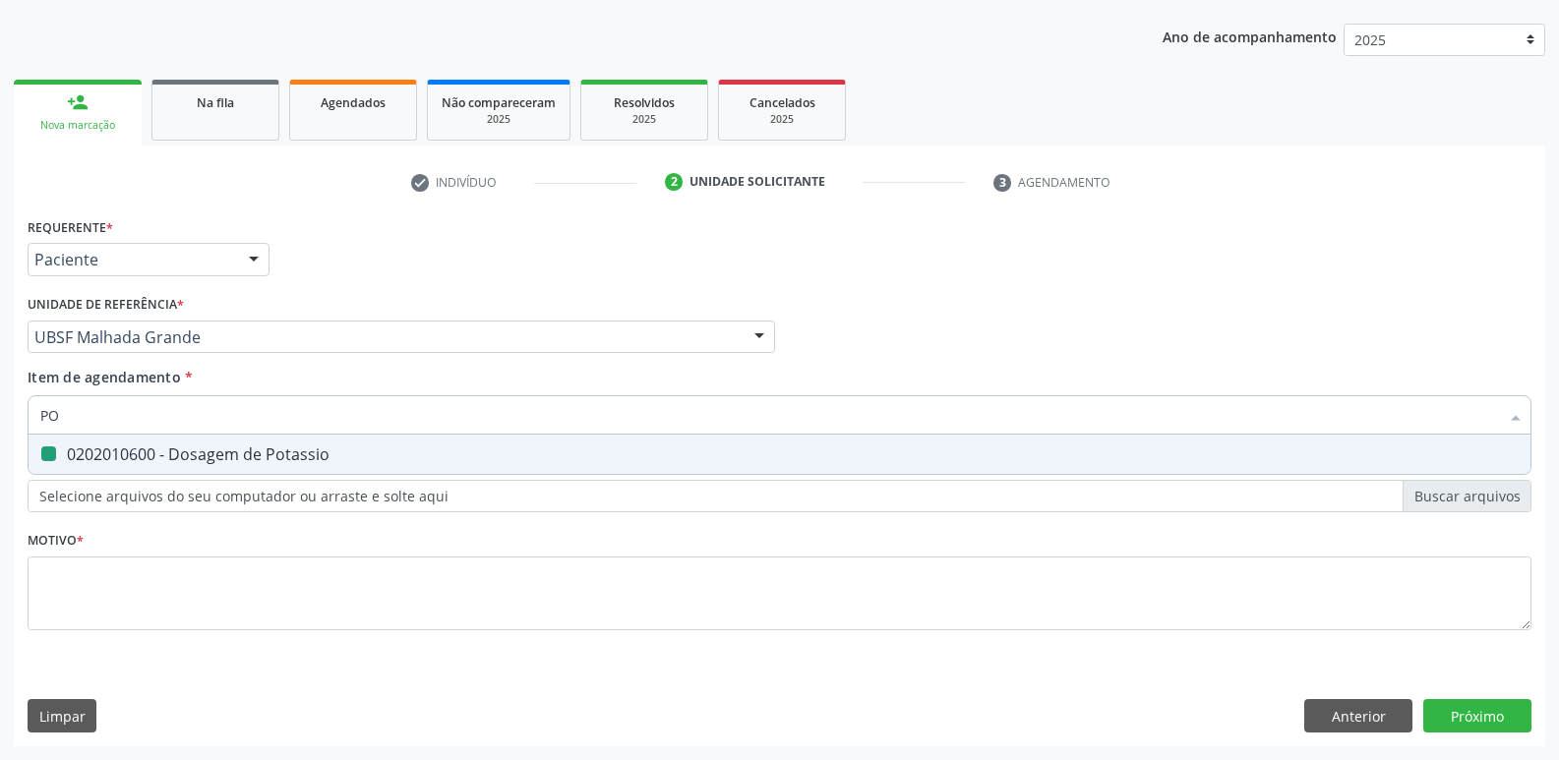
type input "P"
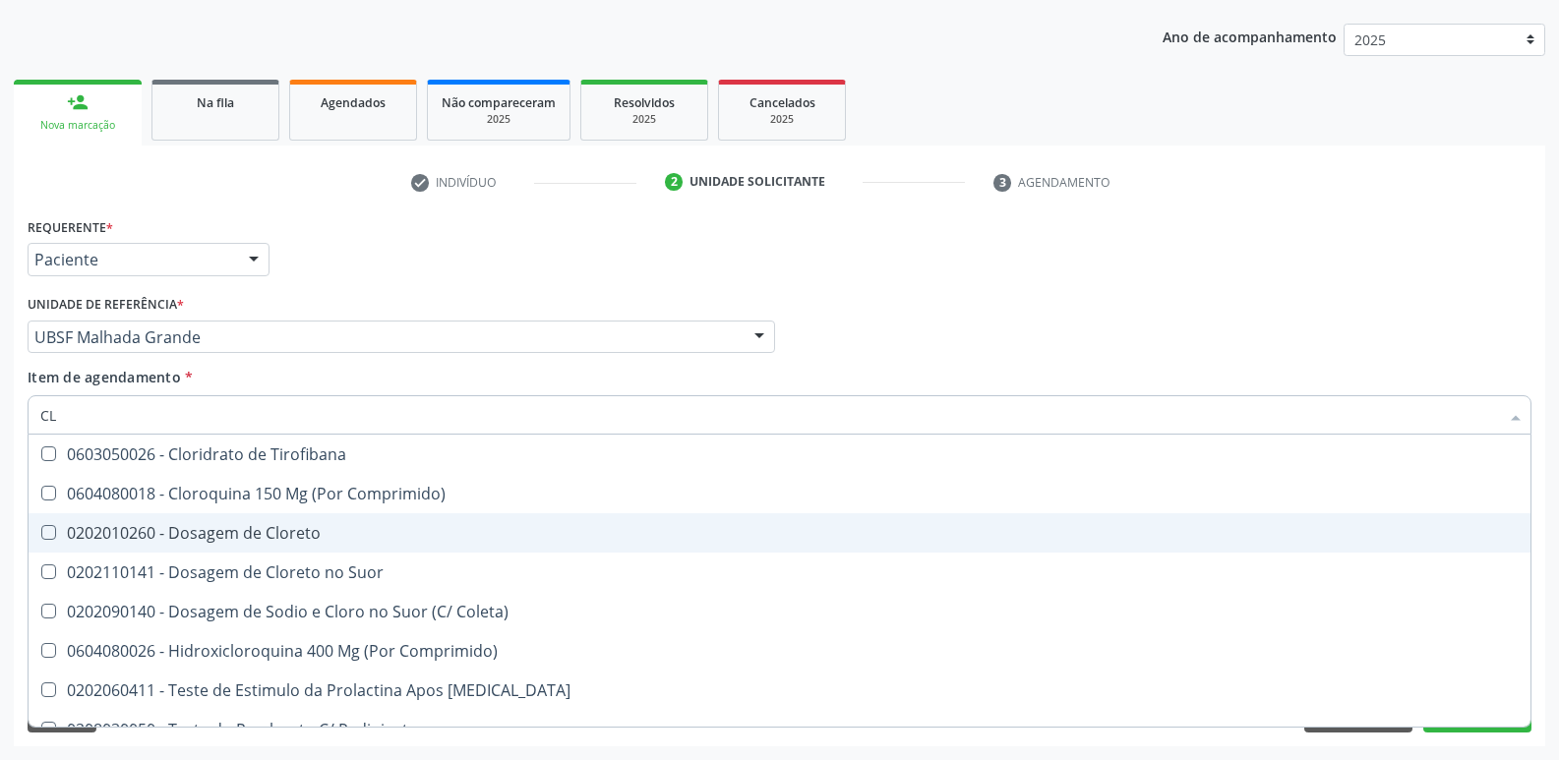
type input "C"
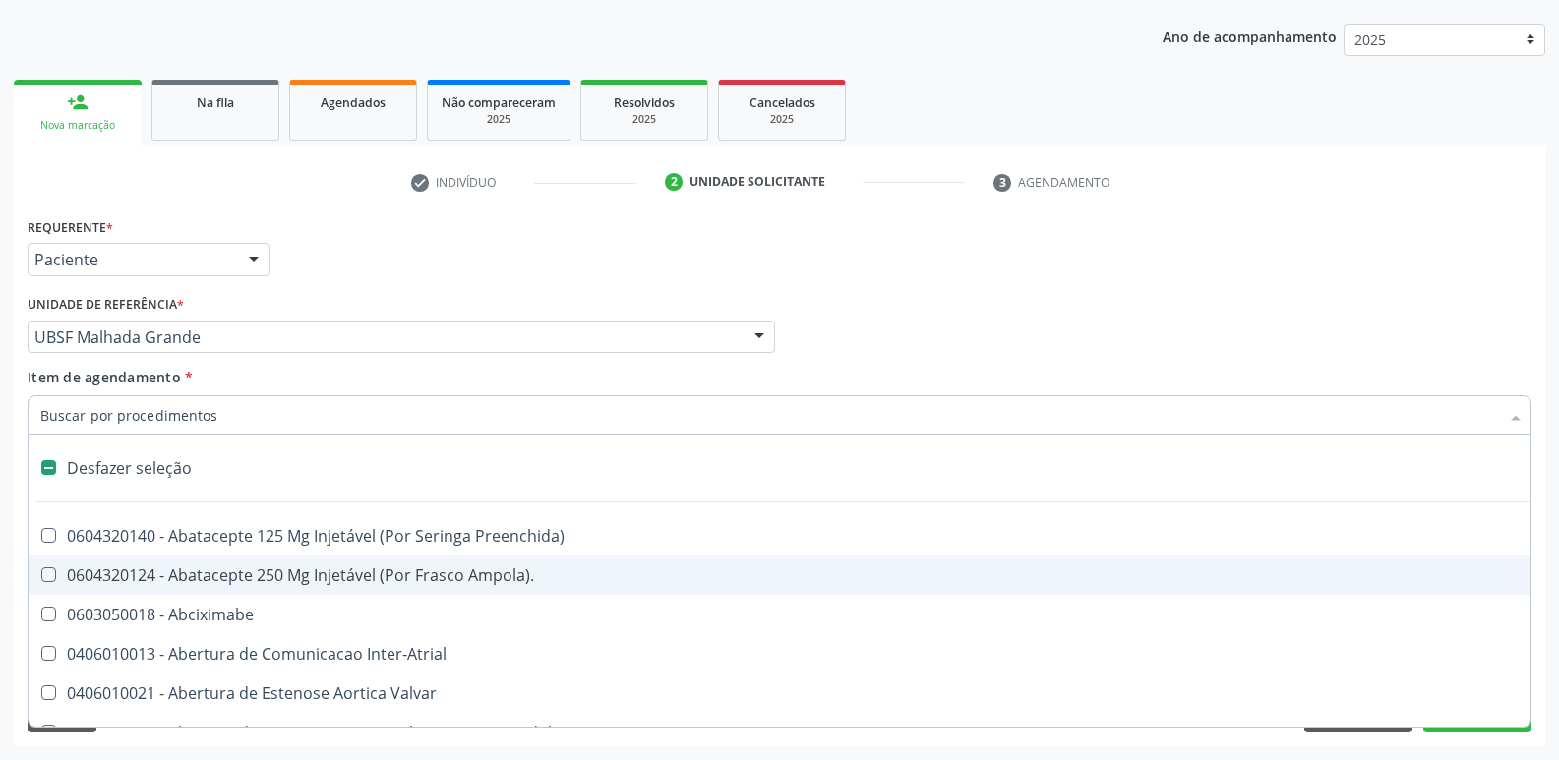
click at [453, 285] on div "Requerente * Paciente Profissional de Saúde Paciente Nenhum resultado encontrad…" at bounding box center [780, 250] width 1514 height 77
checkbox Ampola\)\ "true"
checkbox Abciximabe "true"
checkbox Inter-Atrial "true"
checkbox Valvar "true"
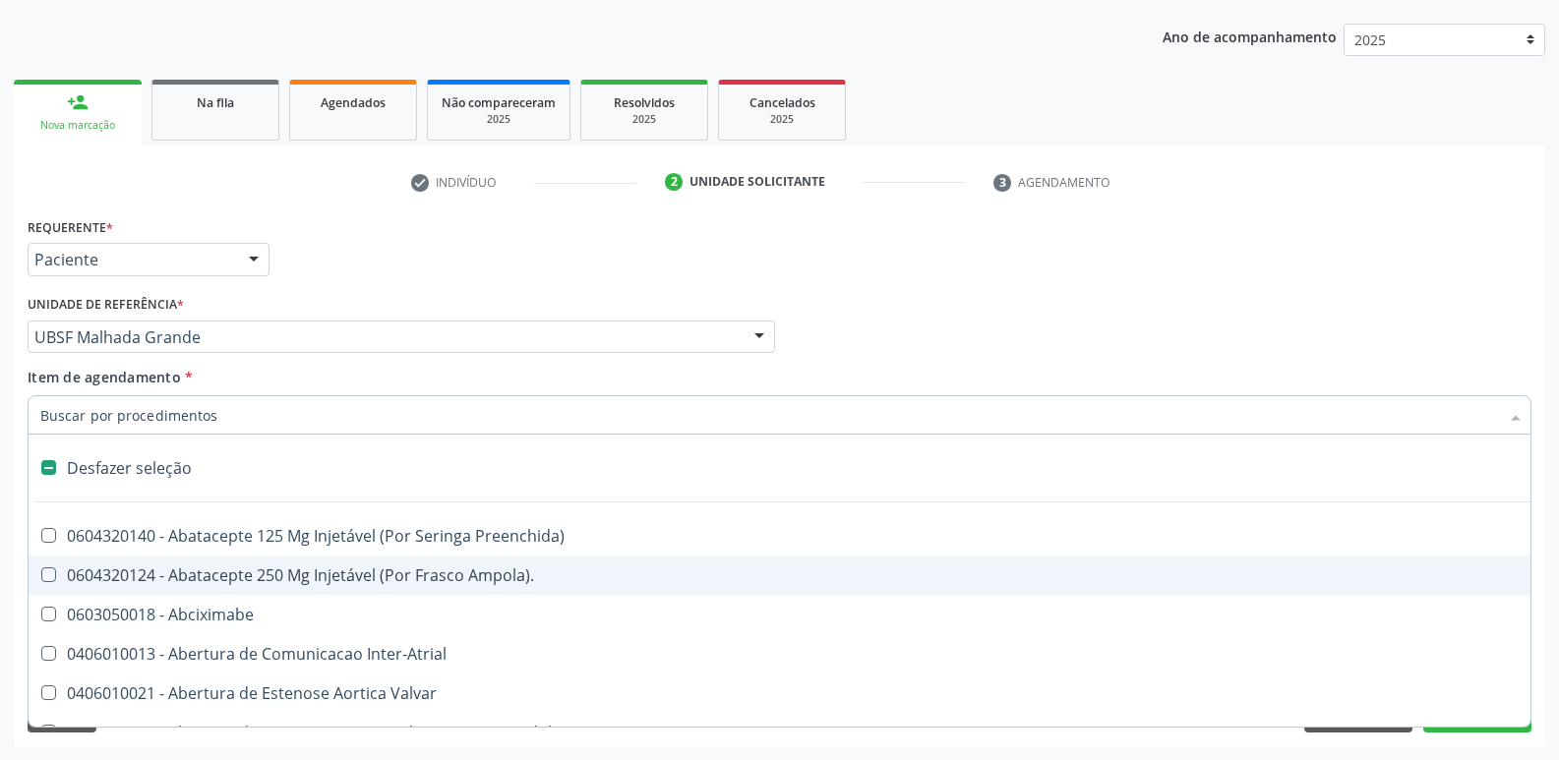
checkbox Adolescente\) "true"
checkbox Valvar "true"
checkbox Adolescente\) "true"
checkbox Paciente\) "true"
checkbox Dente\) "true"
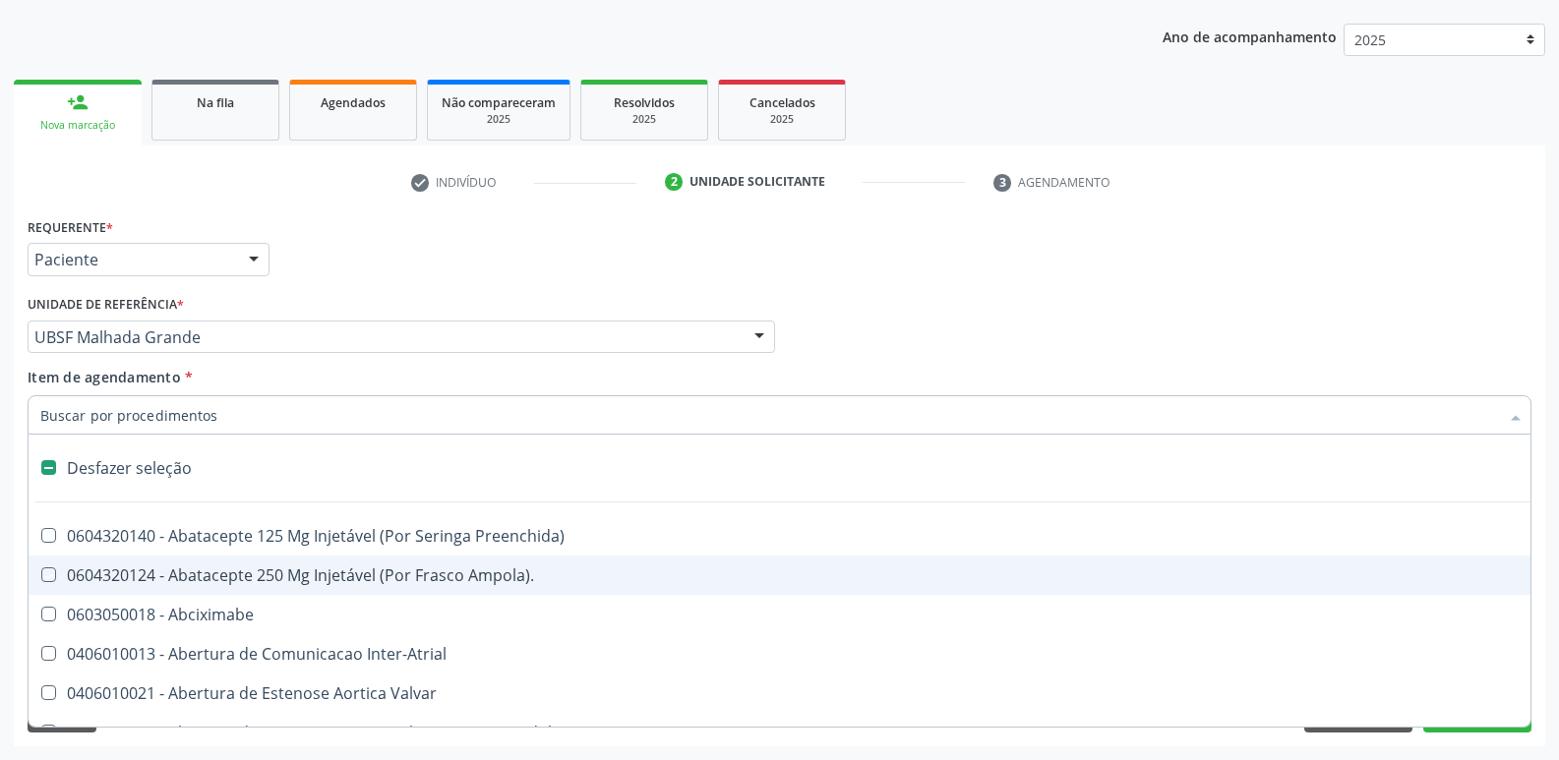
checkbox Comprimido\) "true"
checkbox \(Dornic\) "true"
checkbox Derrames "true"
checkbox Capsula\) "true"
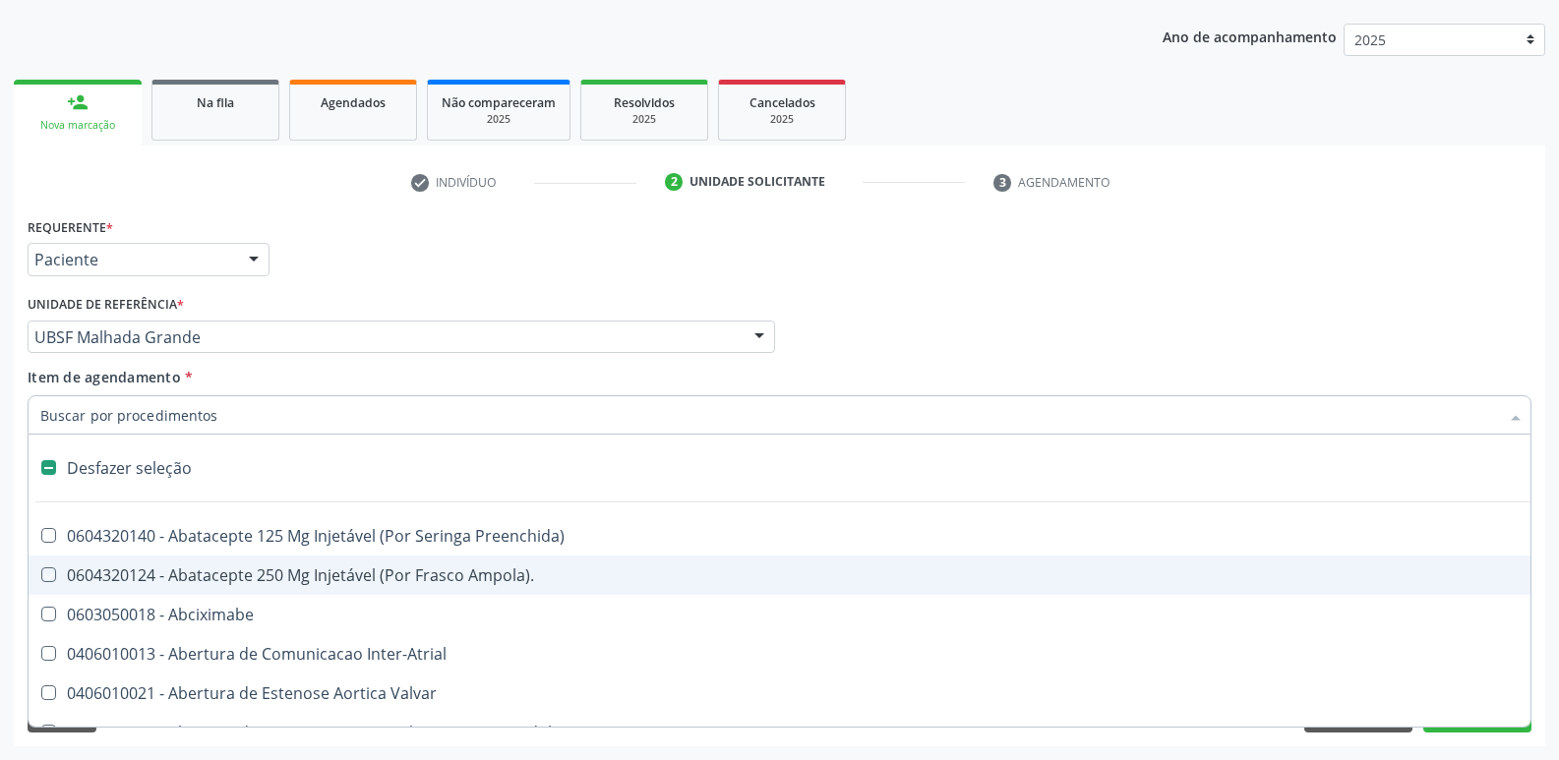
checkbox Psicossocial "true"
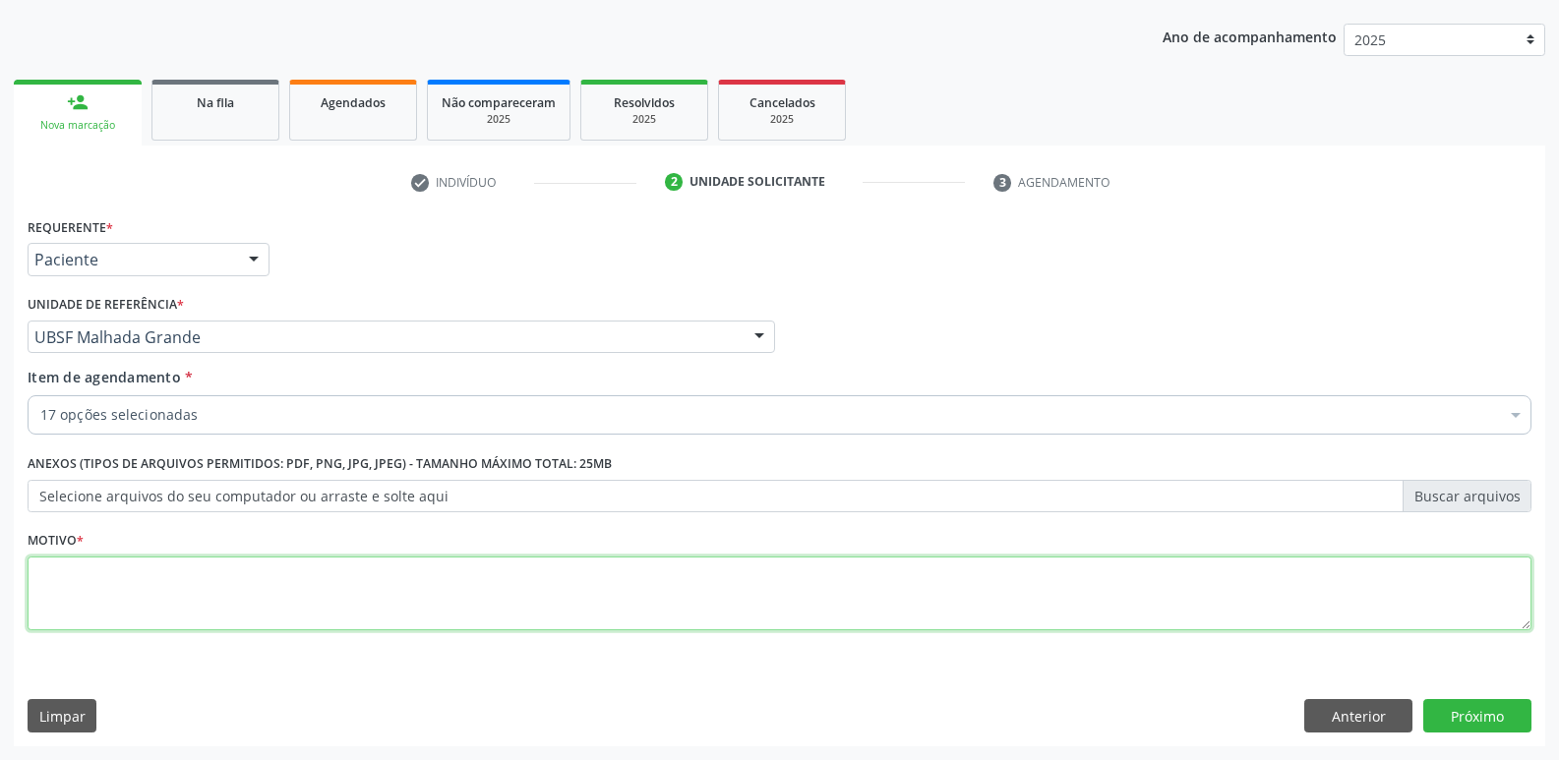
click at [265, 572] on textarea at bounding box center [780, 594] width 1504 height 75
paste textarea "avaliação"
type textarea "avaliação"
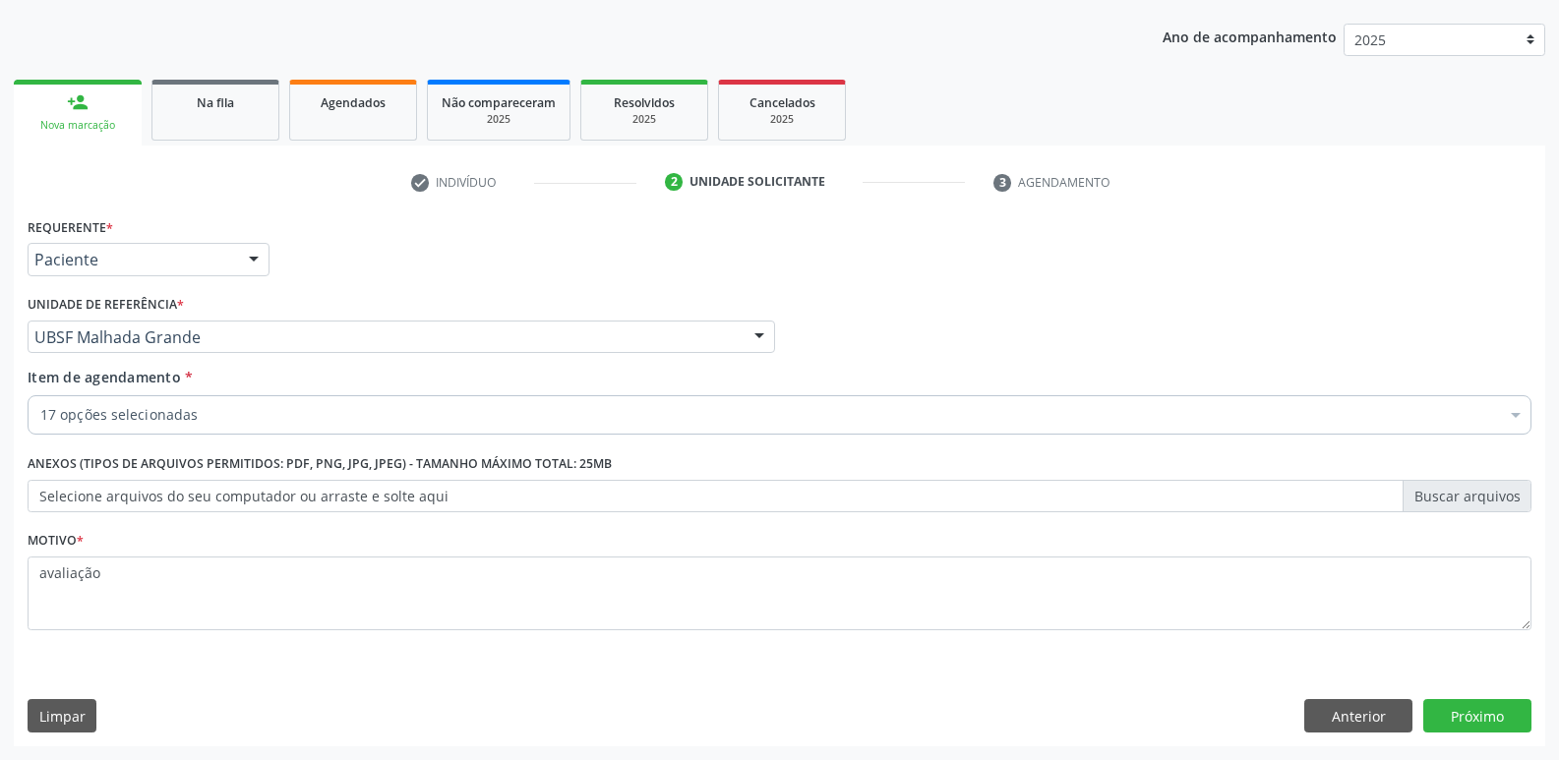
click at [1473, 696] on div "Requerente * Paciente Profissional de Saúde Paciente Nenhum resultado encontrad…" at bounding box center [779, 479] width 1531 height 534
click at [1474, 705] on button "Próximo" at bounding box center [1477, 715] width 108 height 33
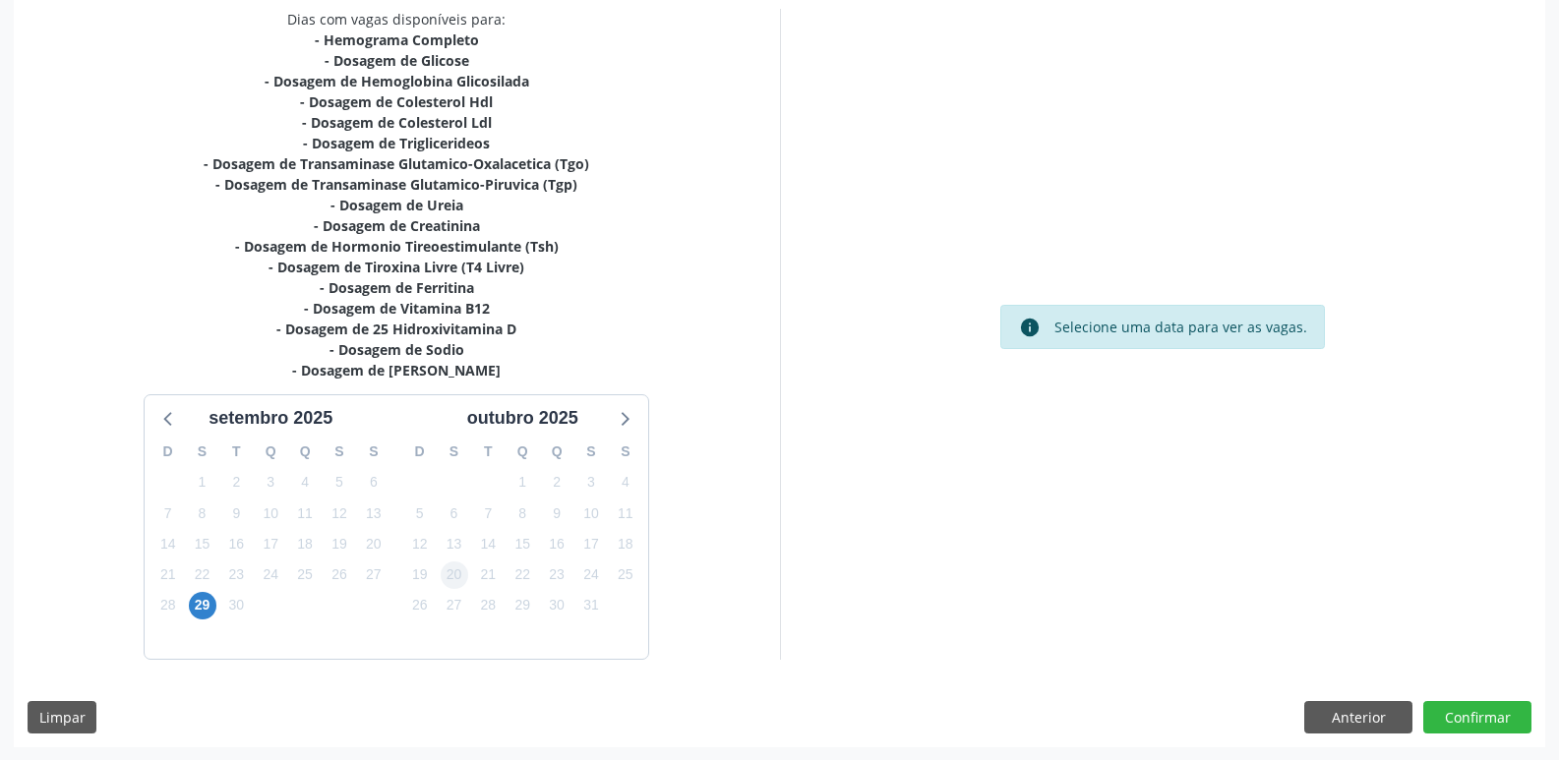
scroll to position [426, 0]
click at [203, 610] on span "29" at bounding box center [203, 605] width 28 height 28
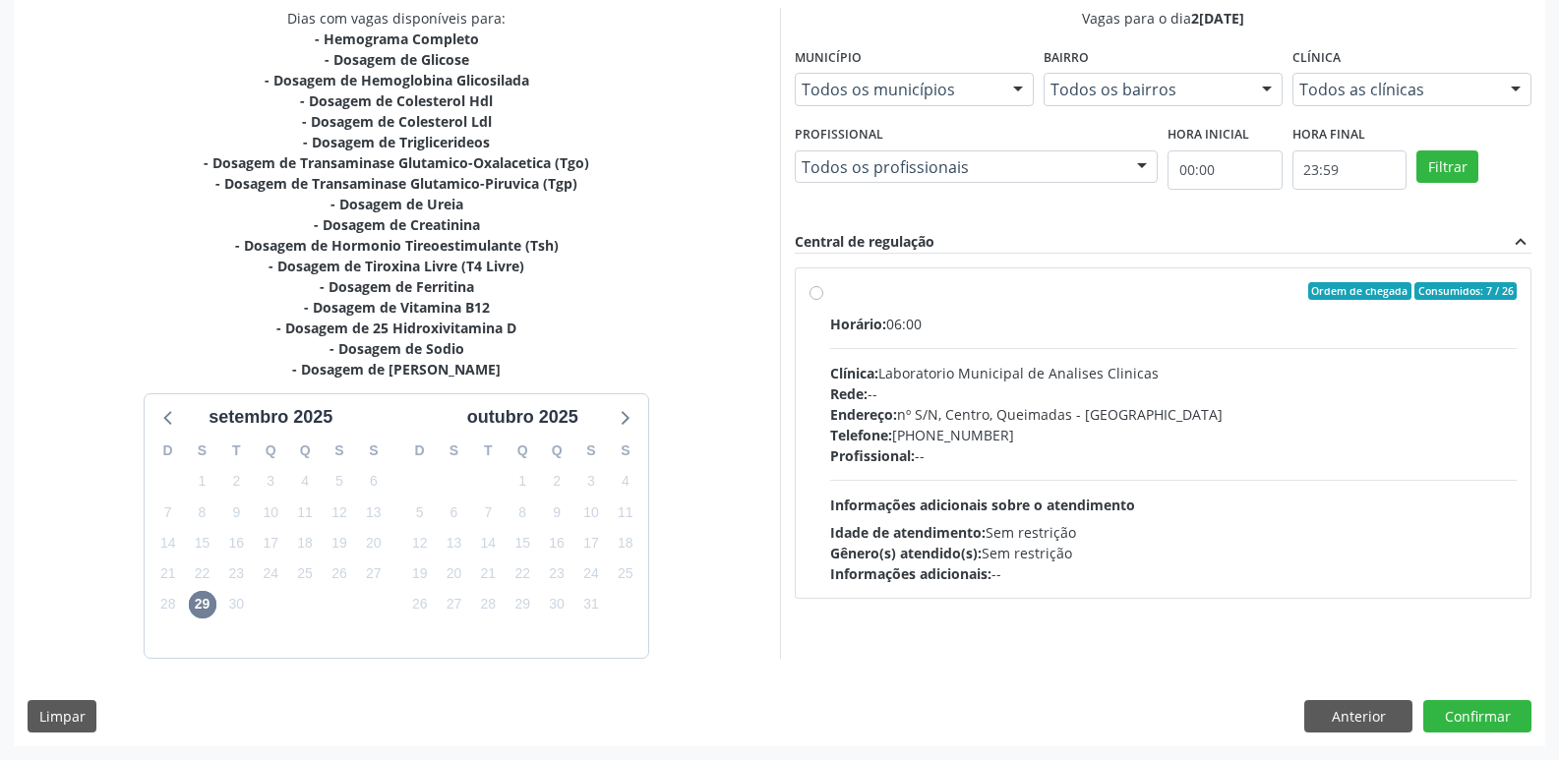
click at [1081, 428] on div "Telefone: (83) 33921344" at bounding box center [1173, 435] width 687 height 21
click at [823, 300] on input "Ordem de chegada Consumidos: 7 / 26 Horário: 06:00 Clínica: Laboratorio Municip…" at bounding box center [816, 291] width 14 height 18
radio input "true"
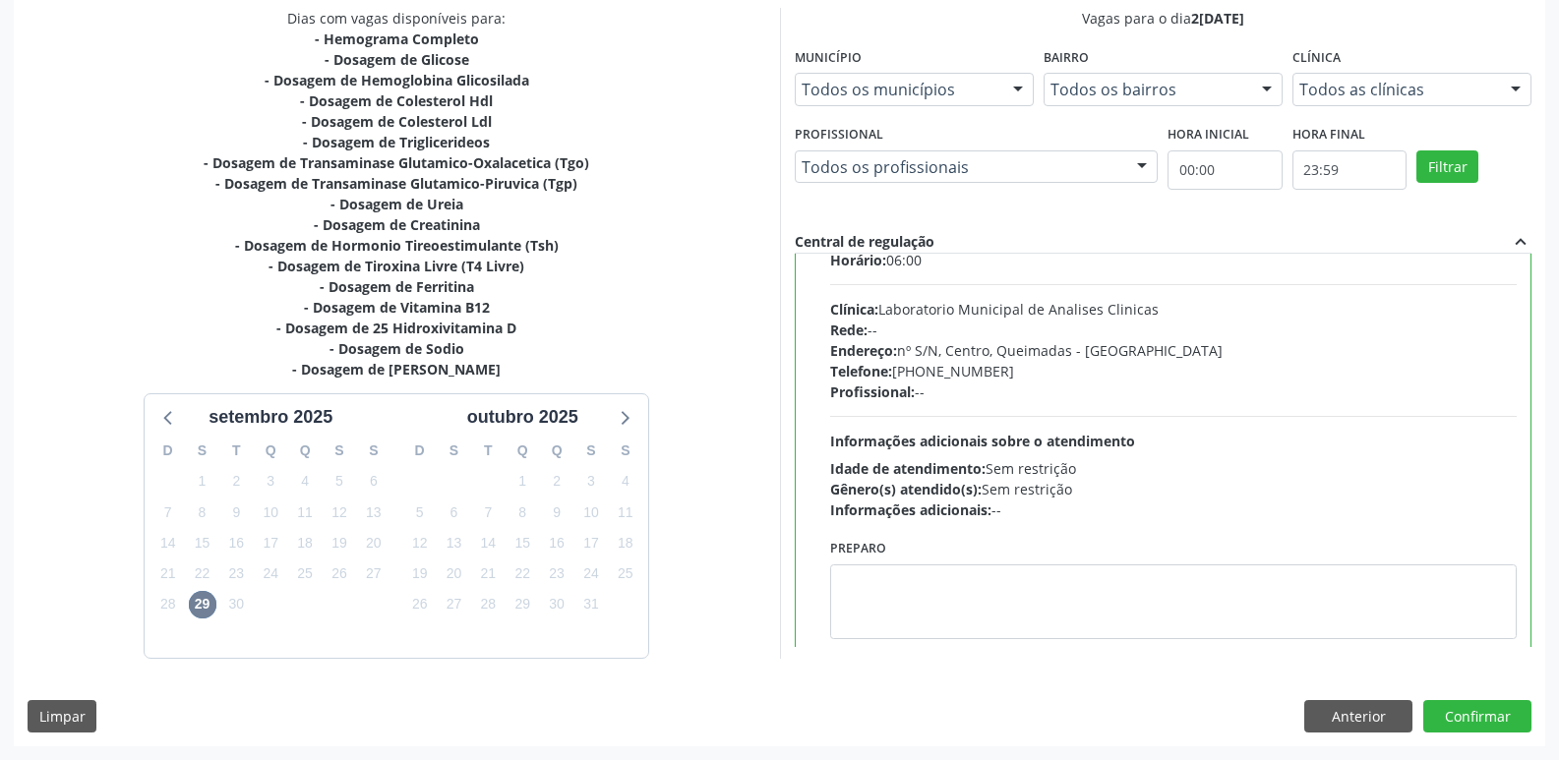
scroll to position [97, 0]
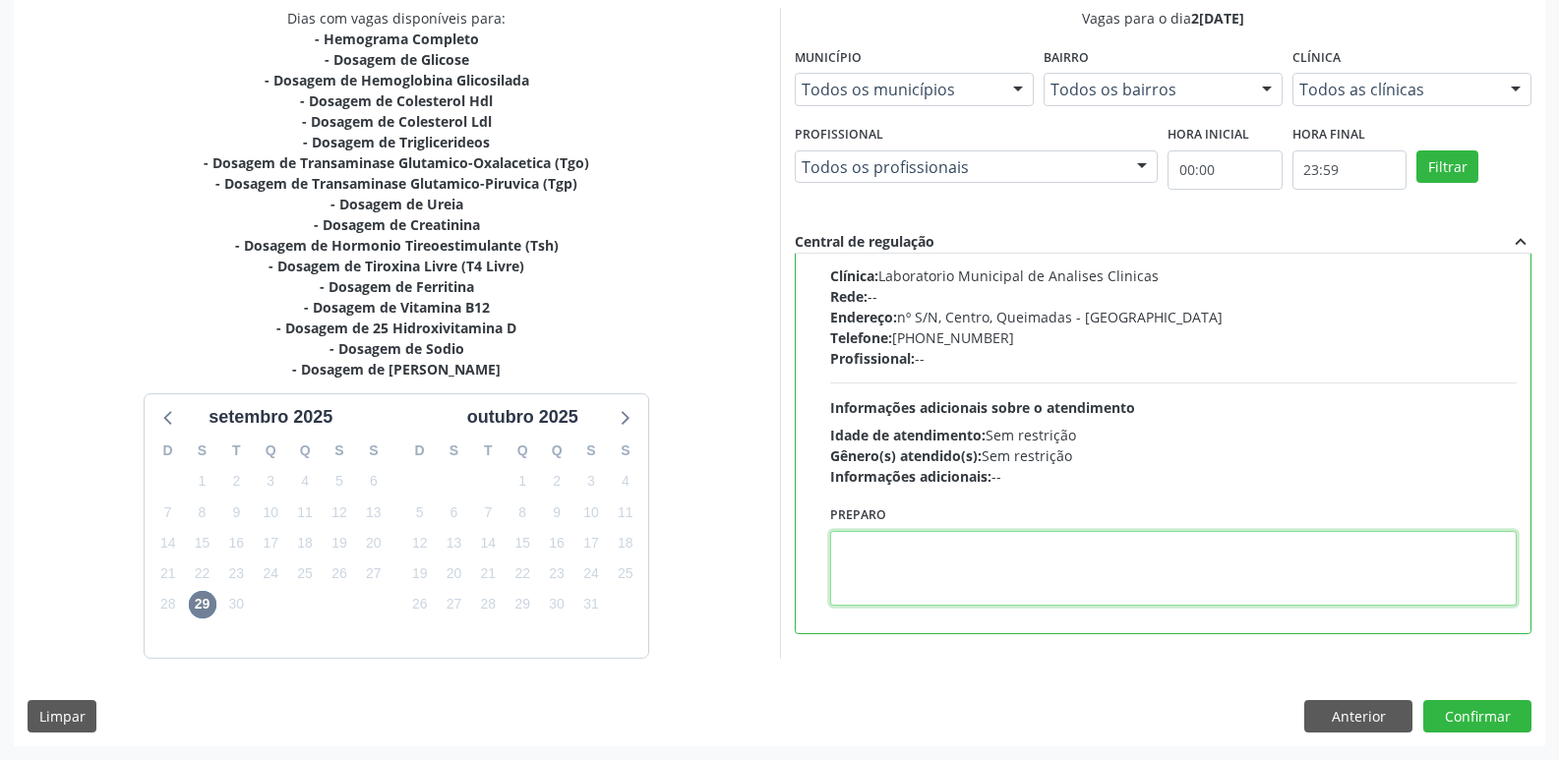
click at [937, 582] on textarea at bounding box center [1173, 568] width 687 height 75
type textarea "IR EM [GEOGRAPHIC_DATA]"
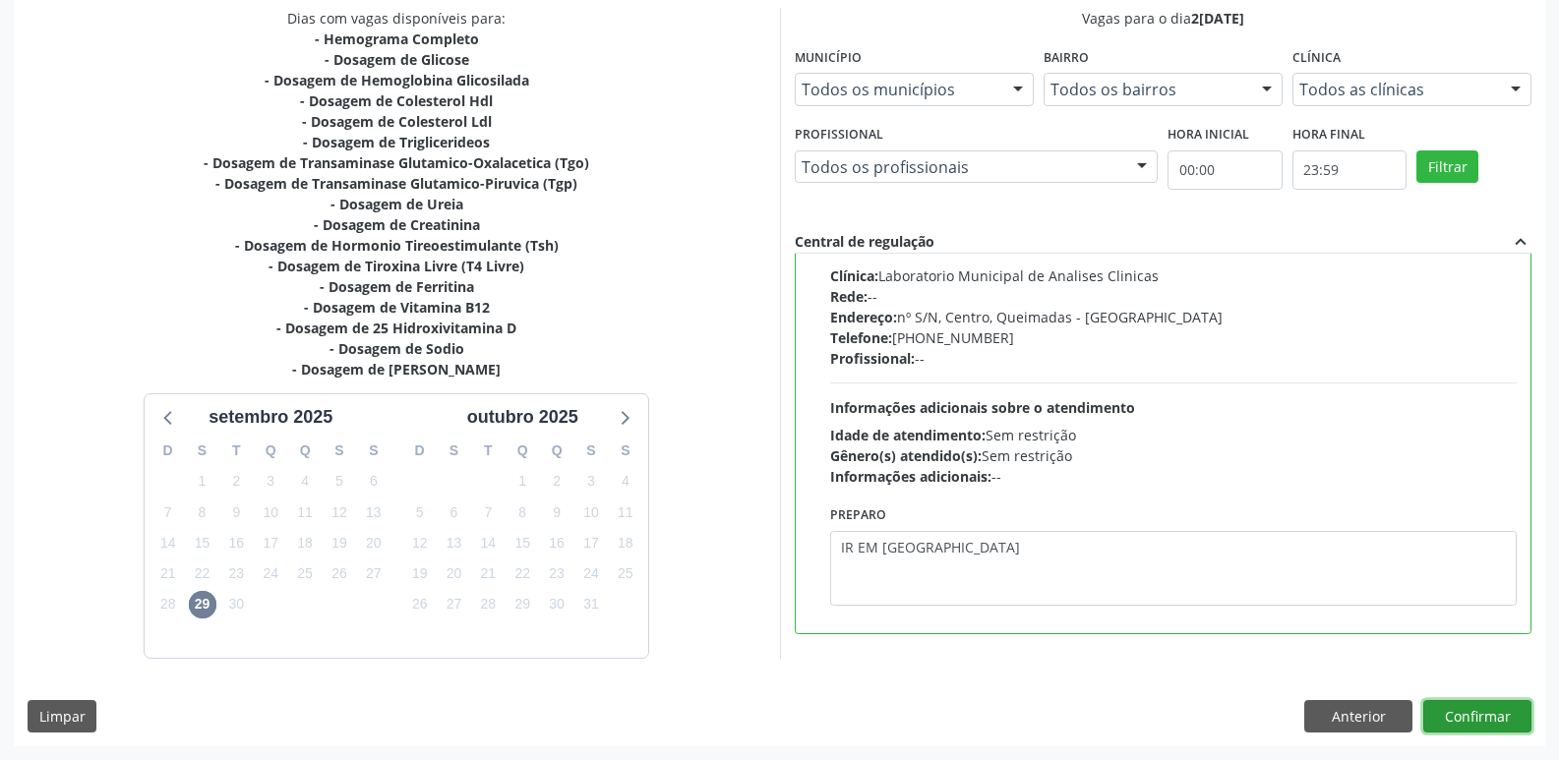
click at [1437, 700] on button "Confirmar" at bounding box center [1477, 716] width 108 height 33
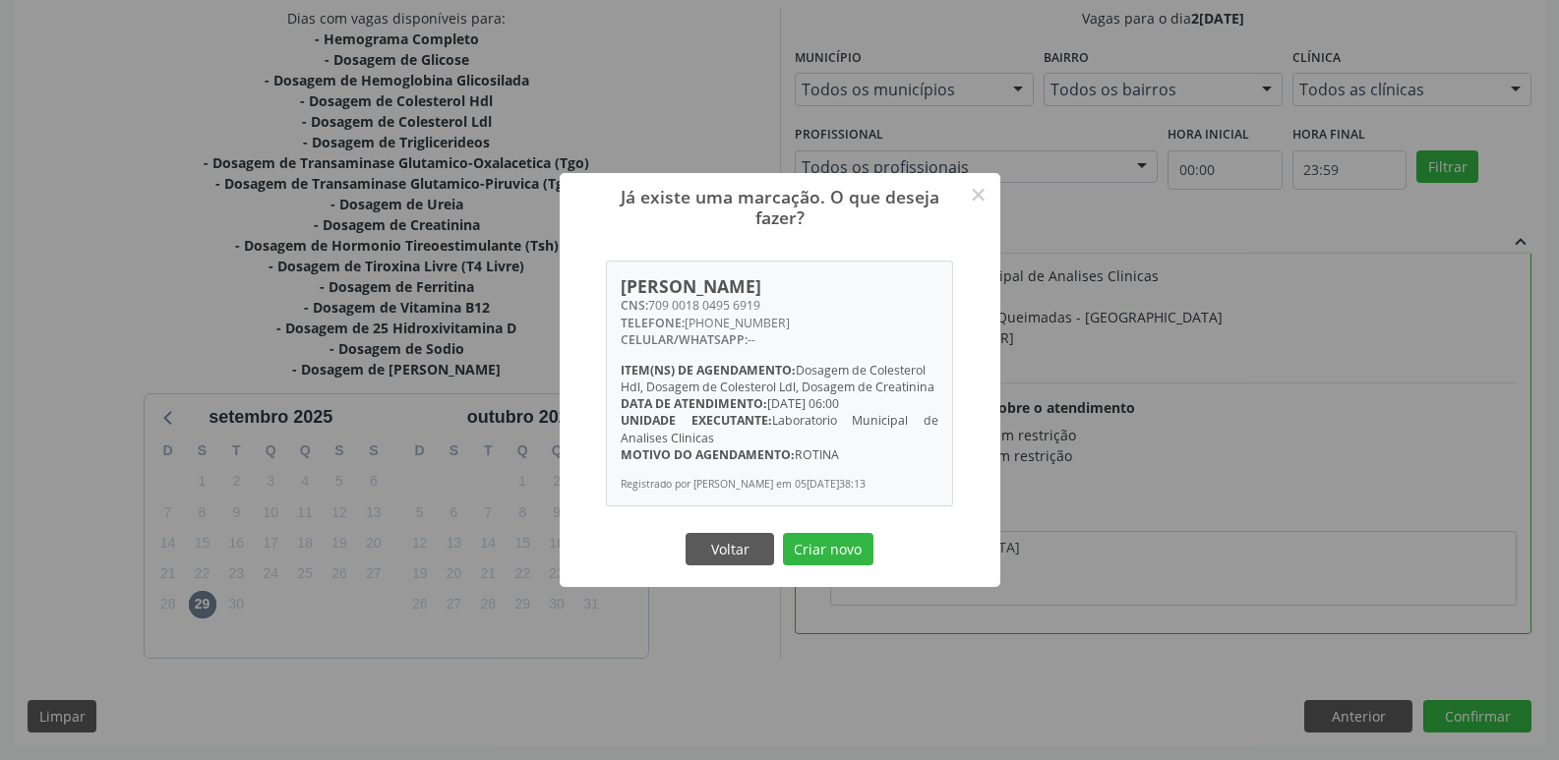
click at [783, 533] on button "Criar novo" at bounding box center [828, 549] width 90 height 33
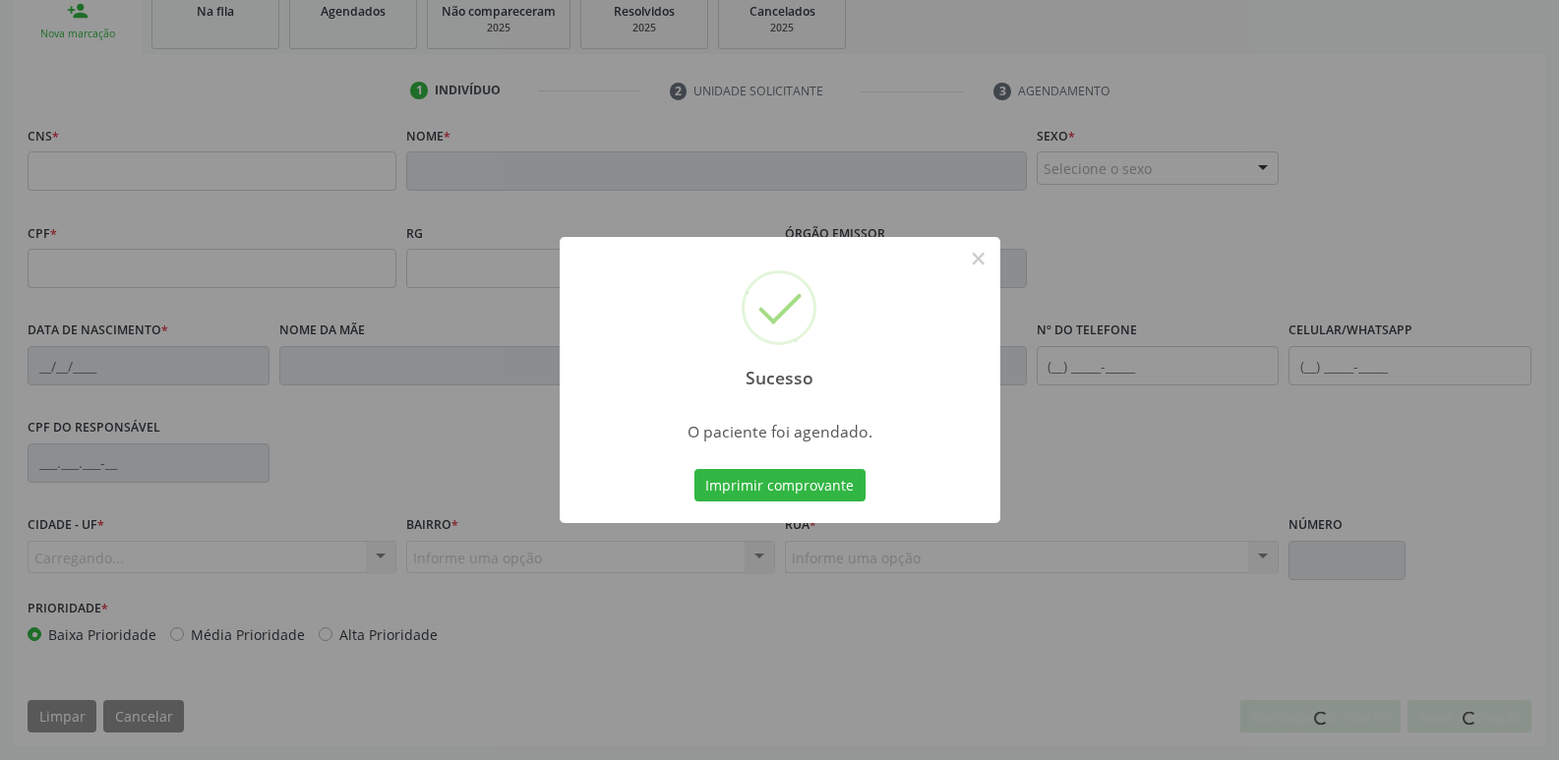
scroll to position [0, 0]
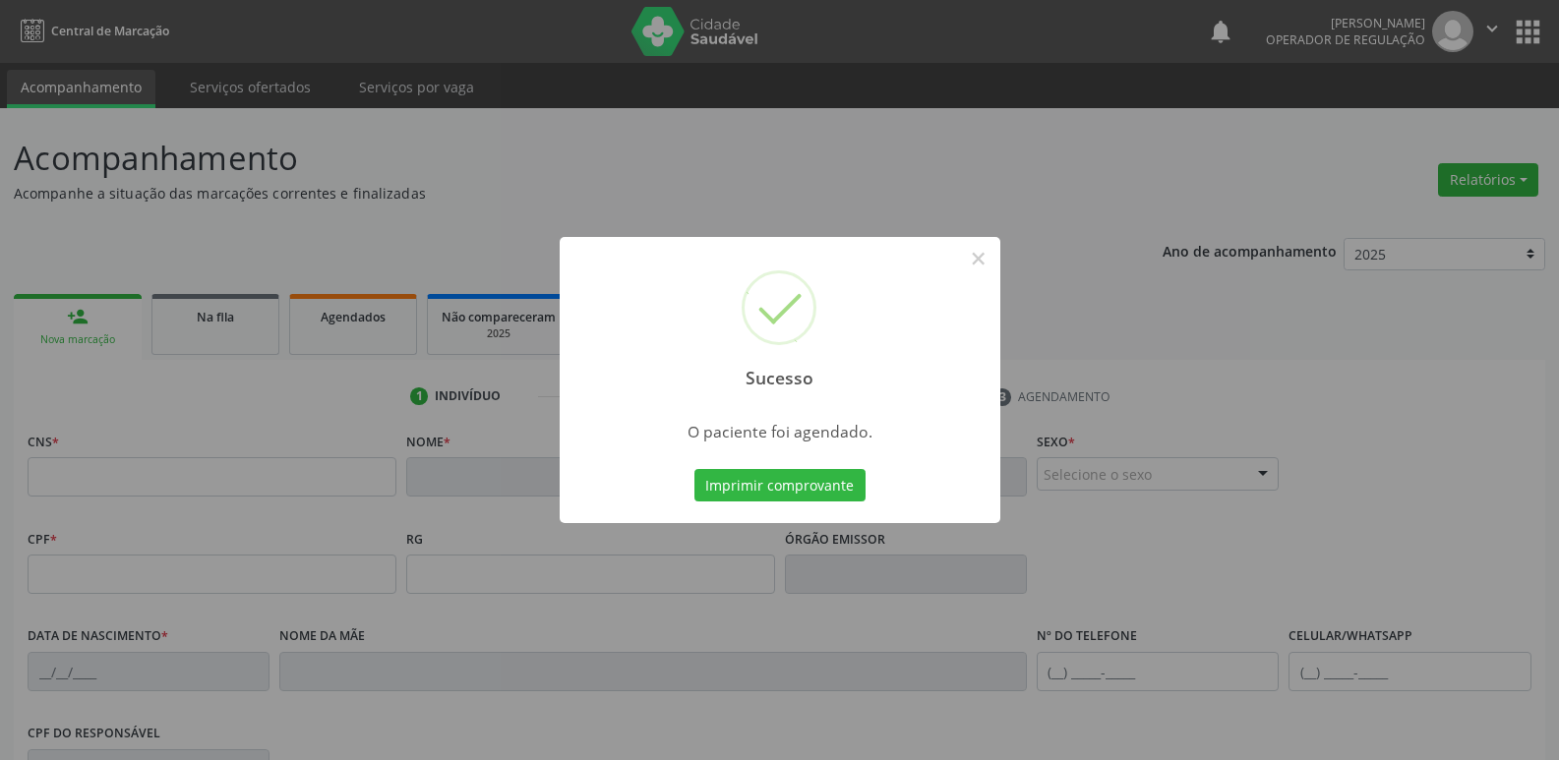
click at [694, 469] on button "Imprimir comprovante" at bounding box center [779, 485] width 171 height 33
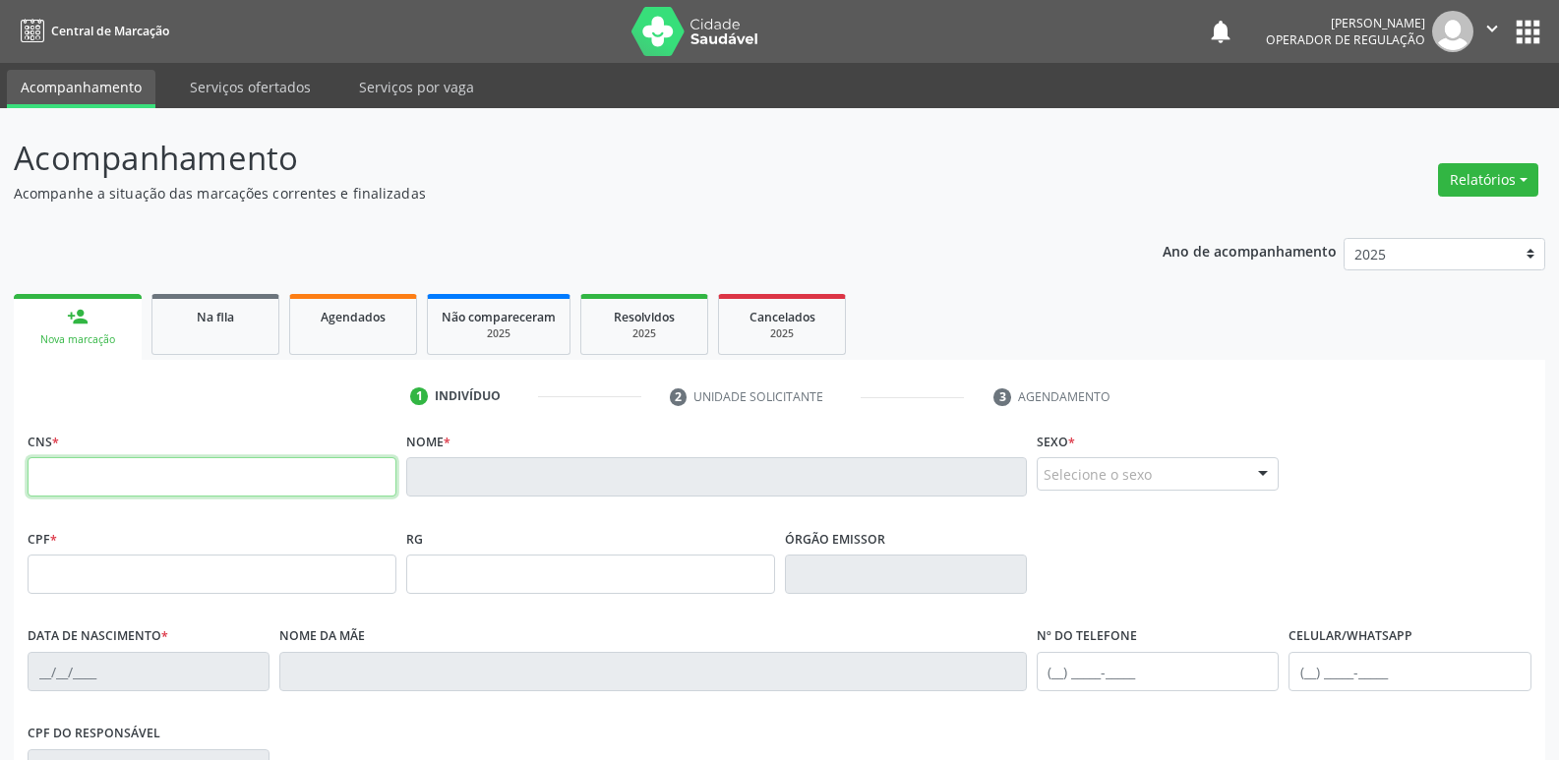
click at [116, 484] on input "text" at bounding box center [212, 476] width 369 height 39
drag, startPoint x: 190, startPoint y: 458, endPoint x: 196, endPoint y: 498, distance: 39.8
click at [190, 474] on input "text" at bounding box center [212, 476] width 369 height 39
type input "702 3071 9481 6618"
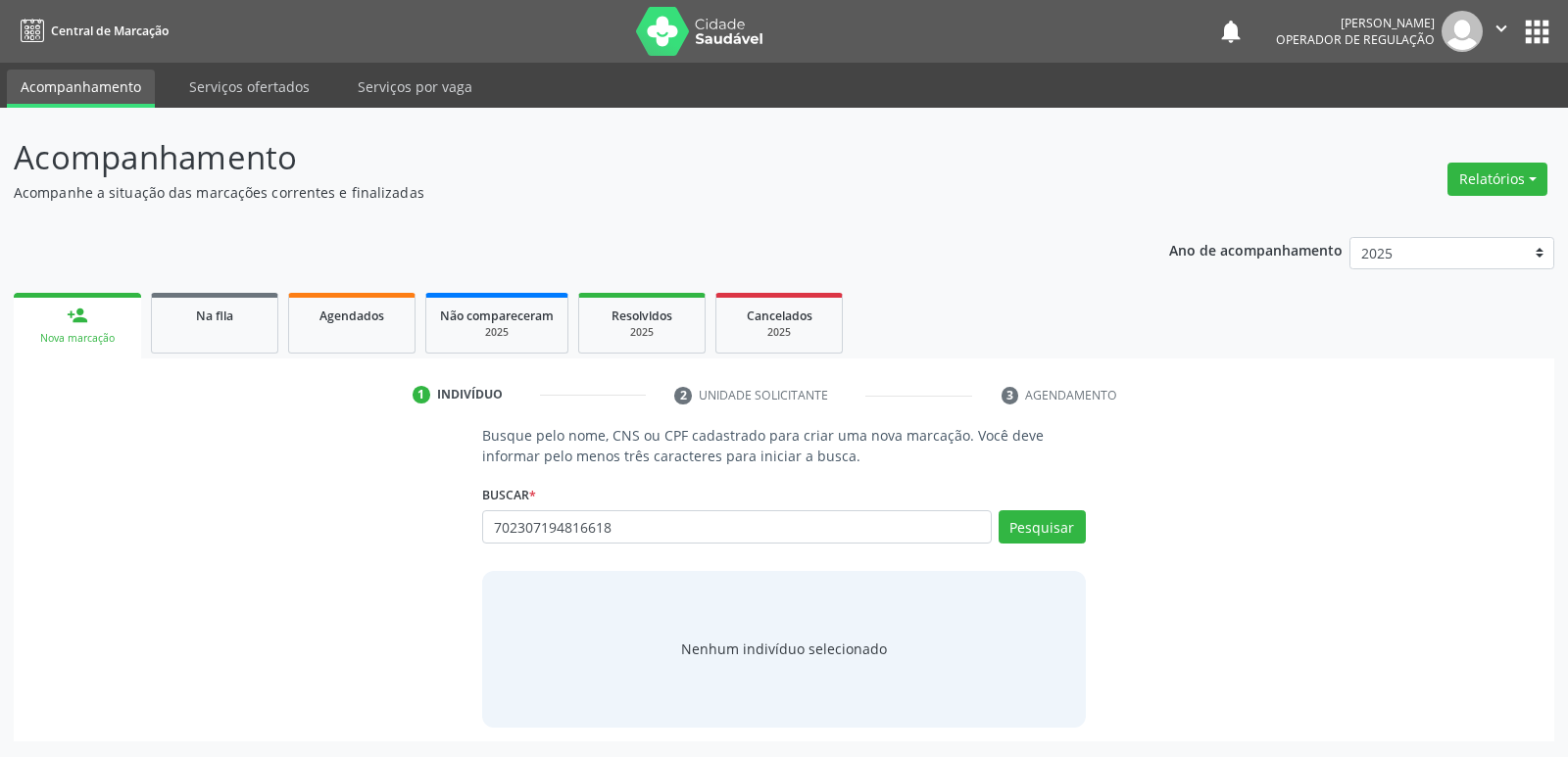
type input "702307194816618"
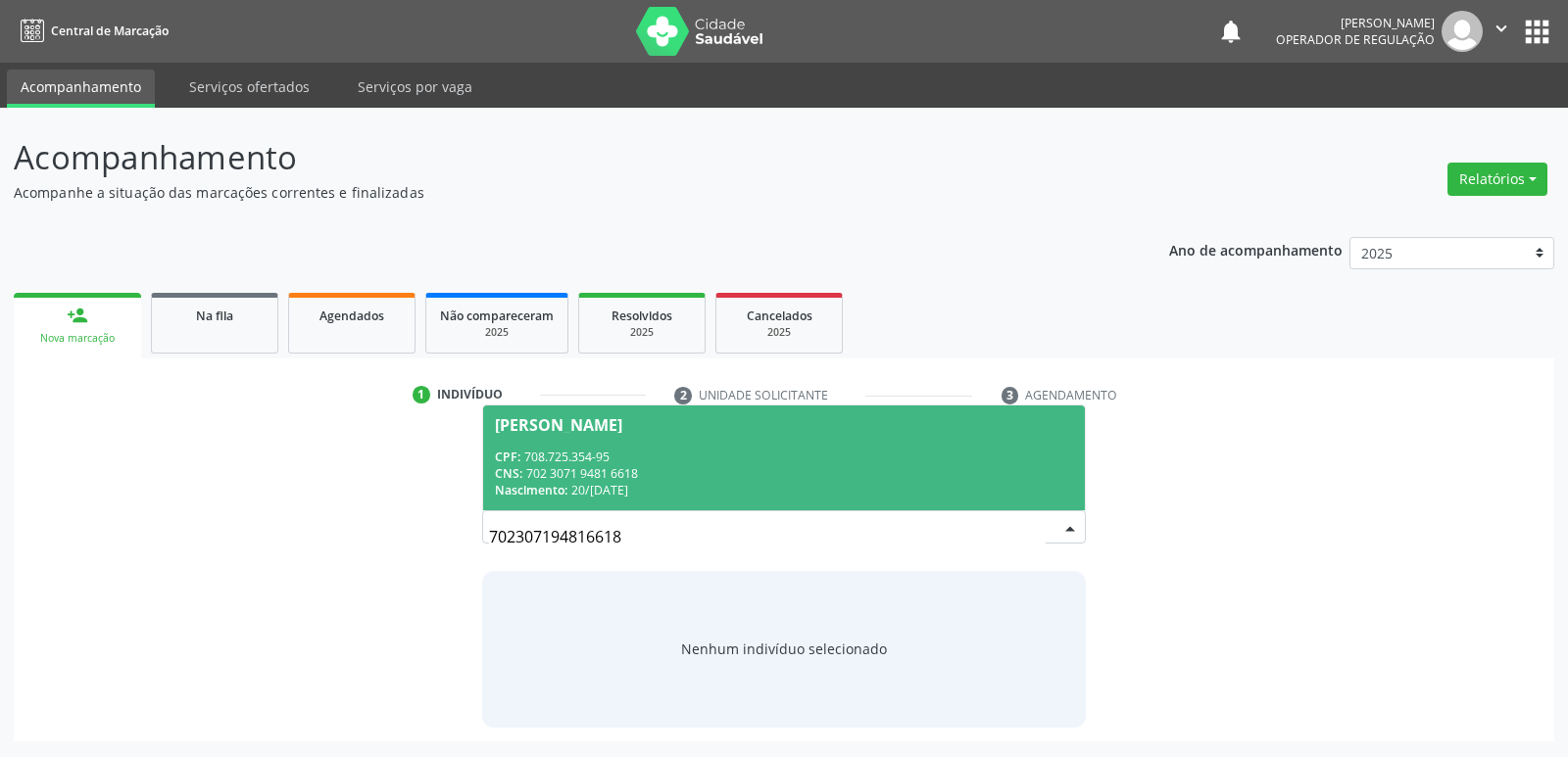
click at [625, 475] on div "CNS: 702 3071 9481 6618" at bounding box center [783, 473] width 577 height 17
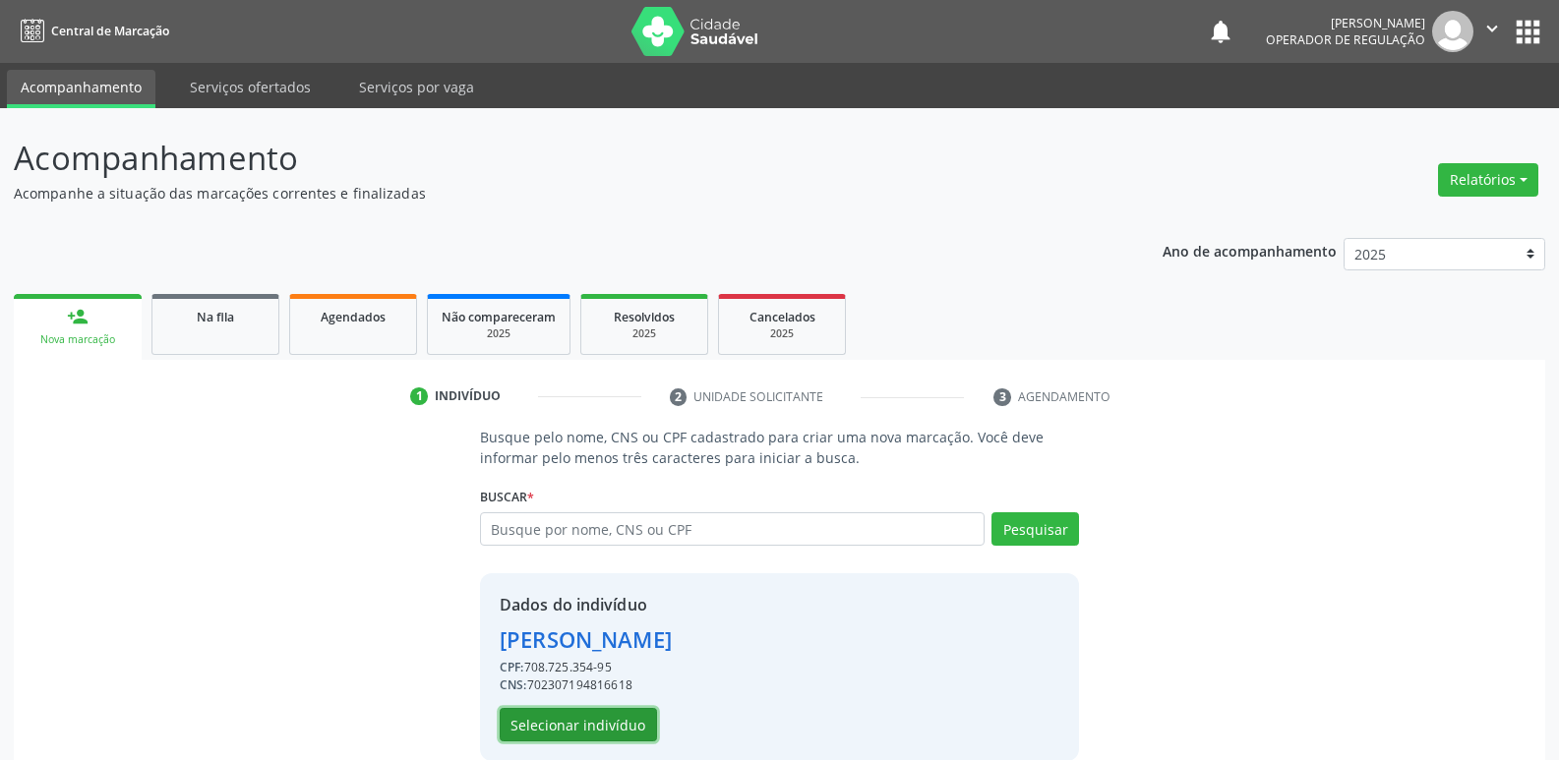
click at [612, 715] on button "Selecionar indivíduo" at bounding box center [578, 724] width 157 height 33
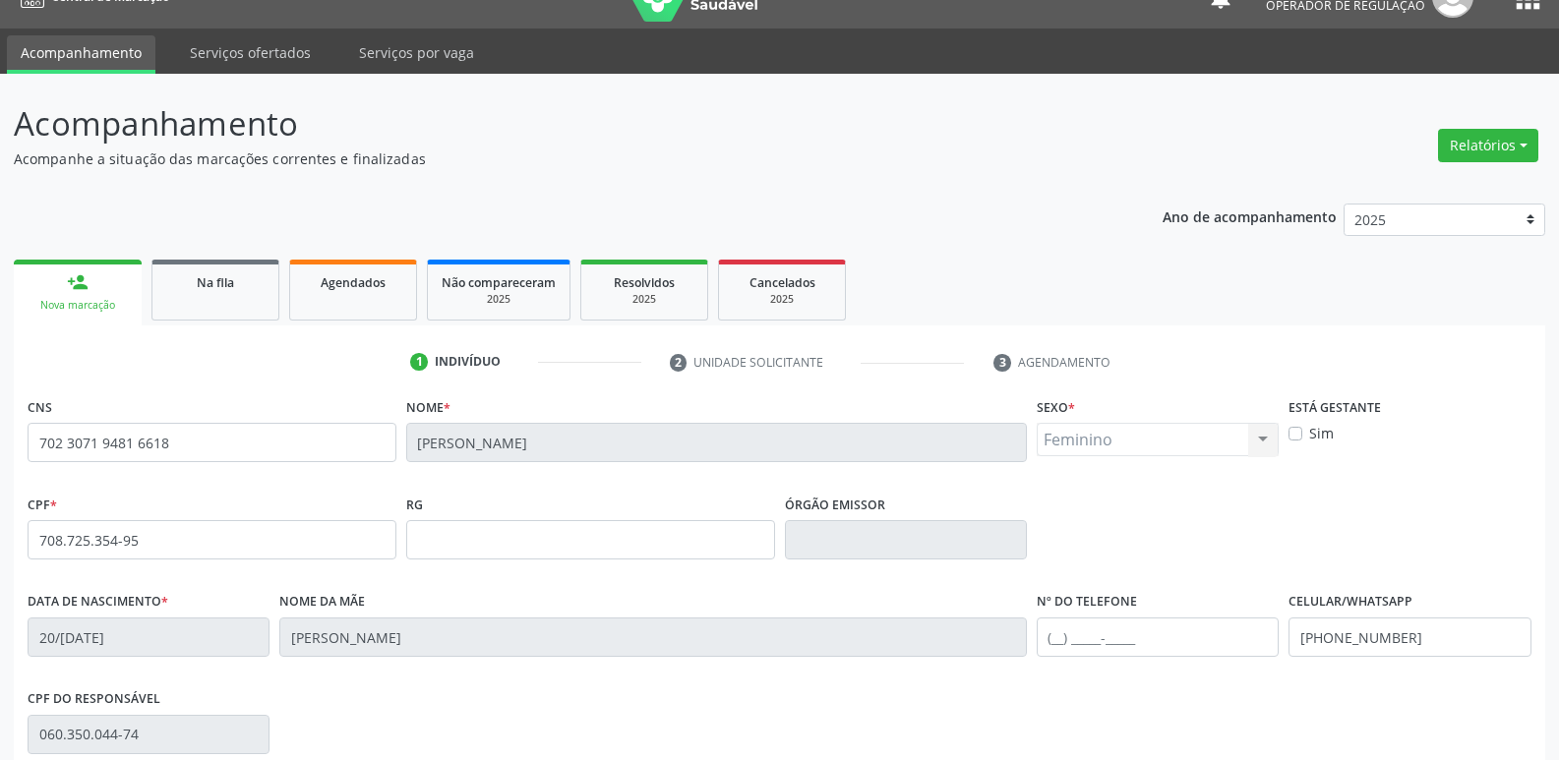
scroll to position [306, 0]
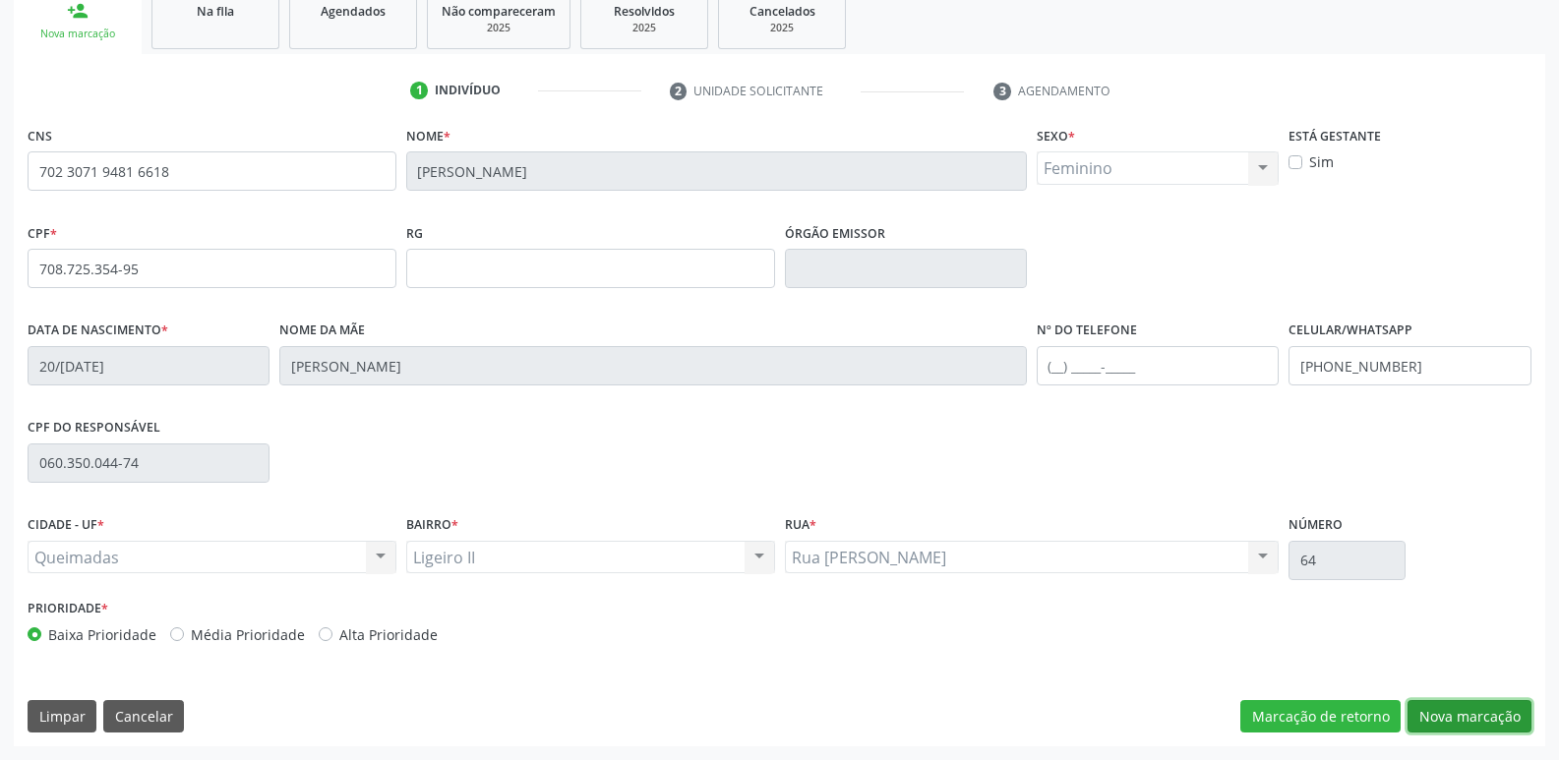
click at [1455, 702] on button "Nova marcação" at bounding box center [1469, 716] width 124 height 33
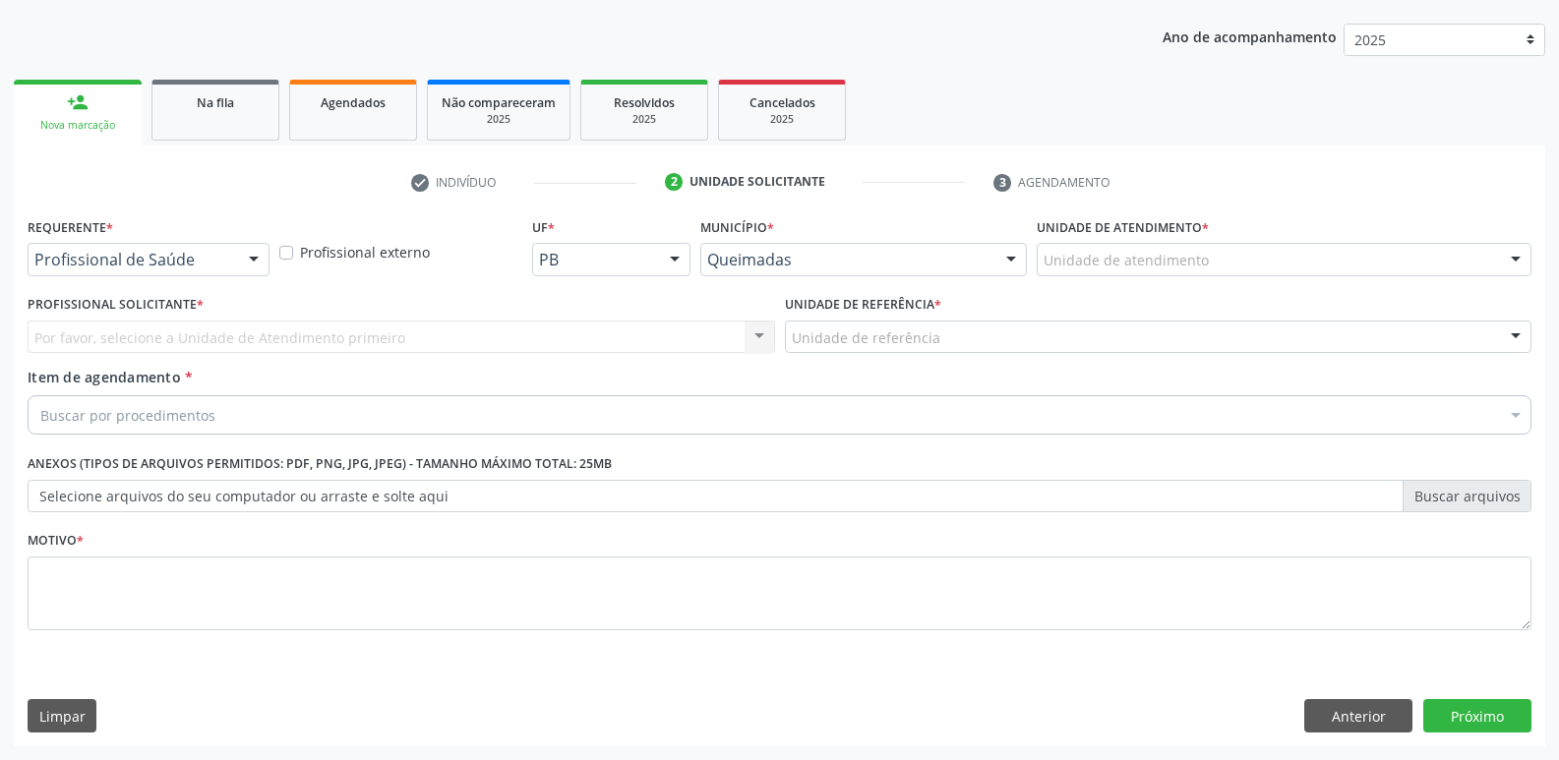
scroll to position [214, 0]
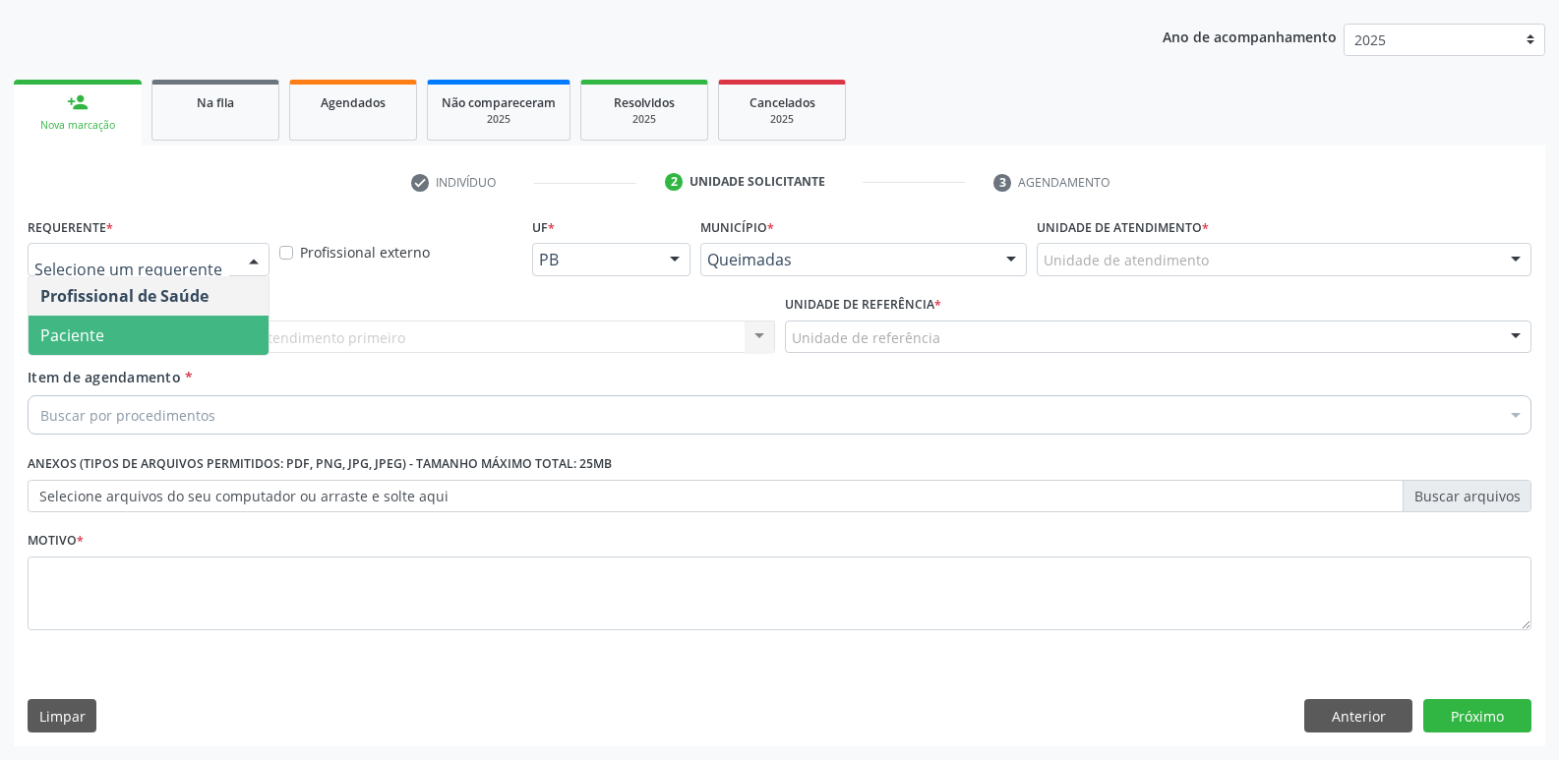
click at [150, 342] on span "Paciente" at bounding box center [149, 335] width 240 height 39
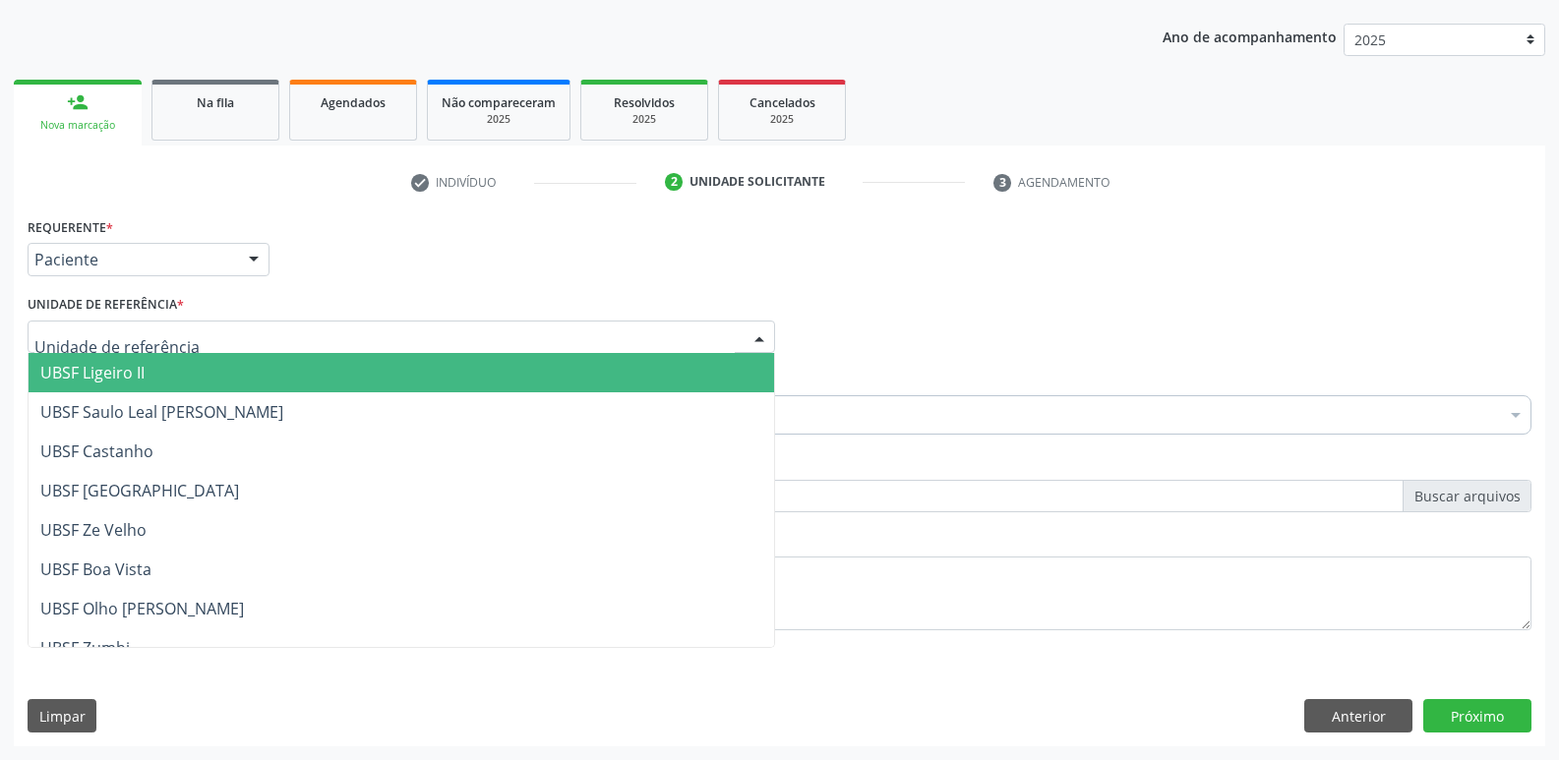
click at [142, 365] on span "UBSF Ligeiro II" at bounding box center [92, 373] width 104 height 22
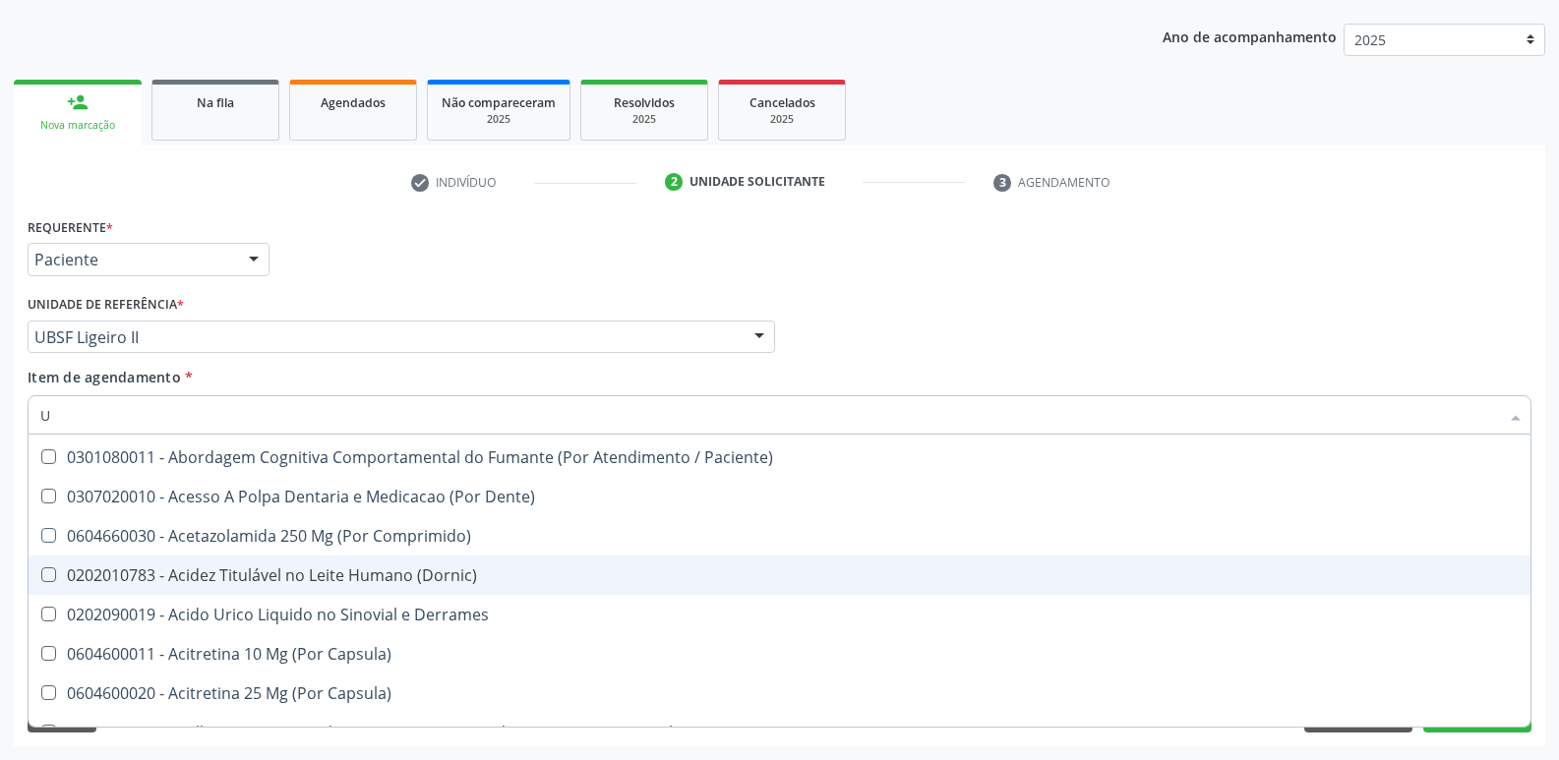
scroll to position [312, 0]
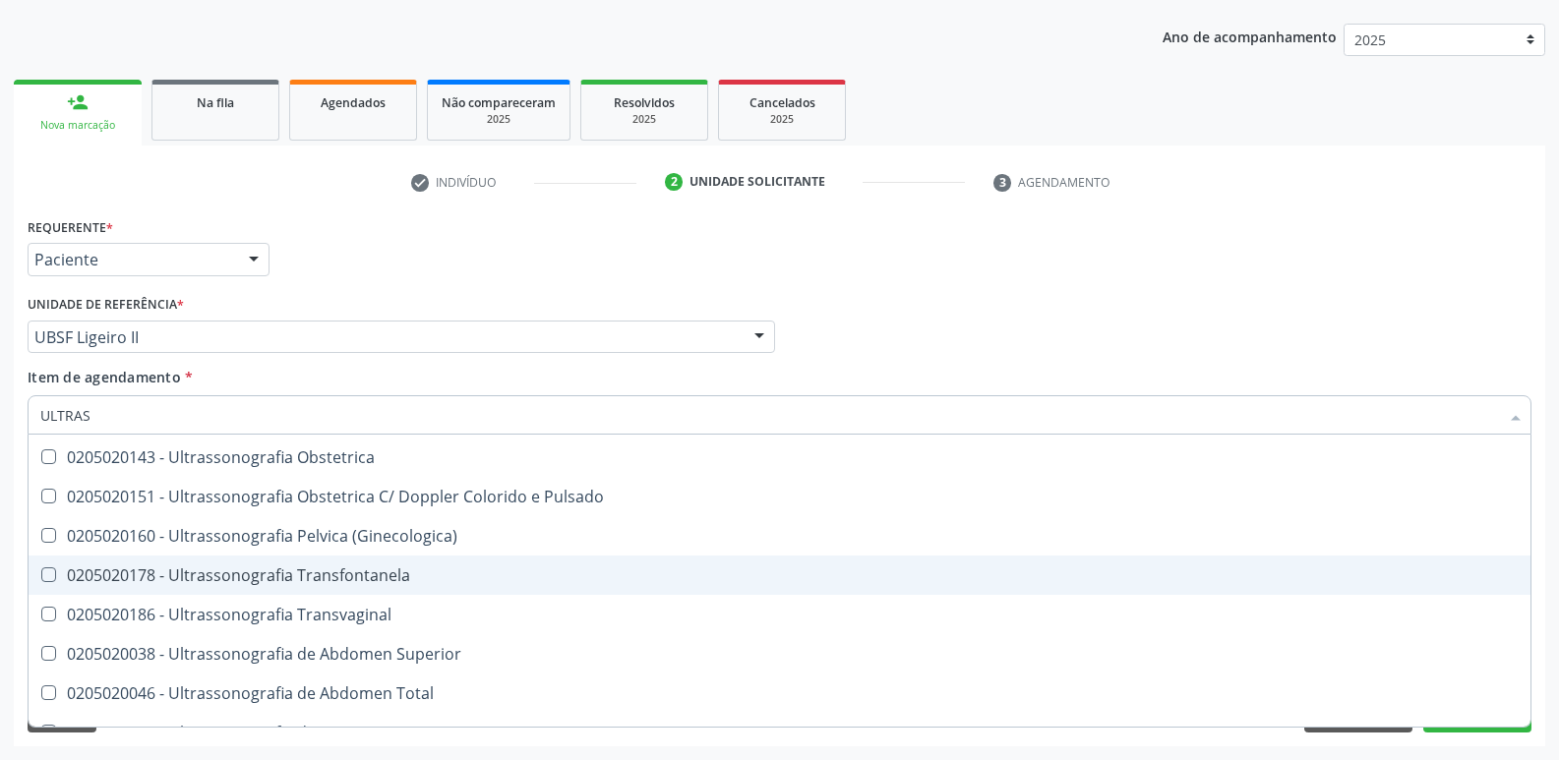
type input "ULTRASS"
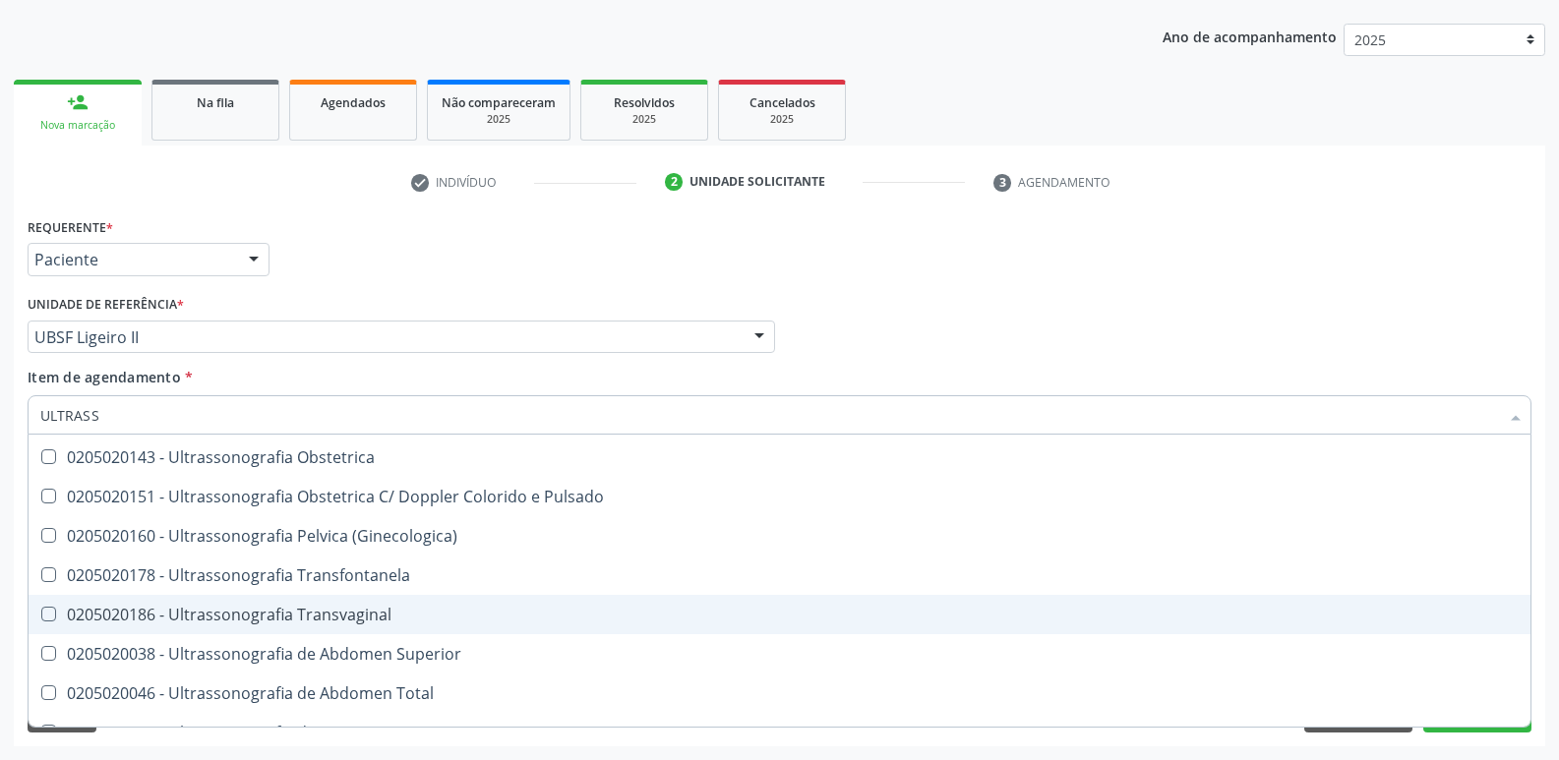
click at [421, 617] on div "0205020186 - Ultrassonografia Transvaginal" at bounding box center [779, 615] width 1478 height 16
checkbox Transvaginal "true"
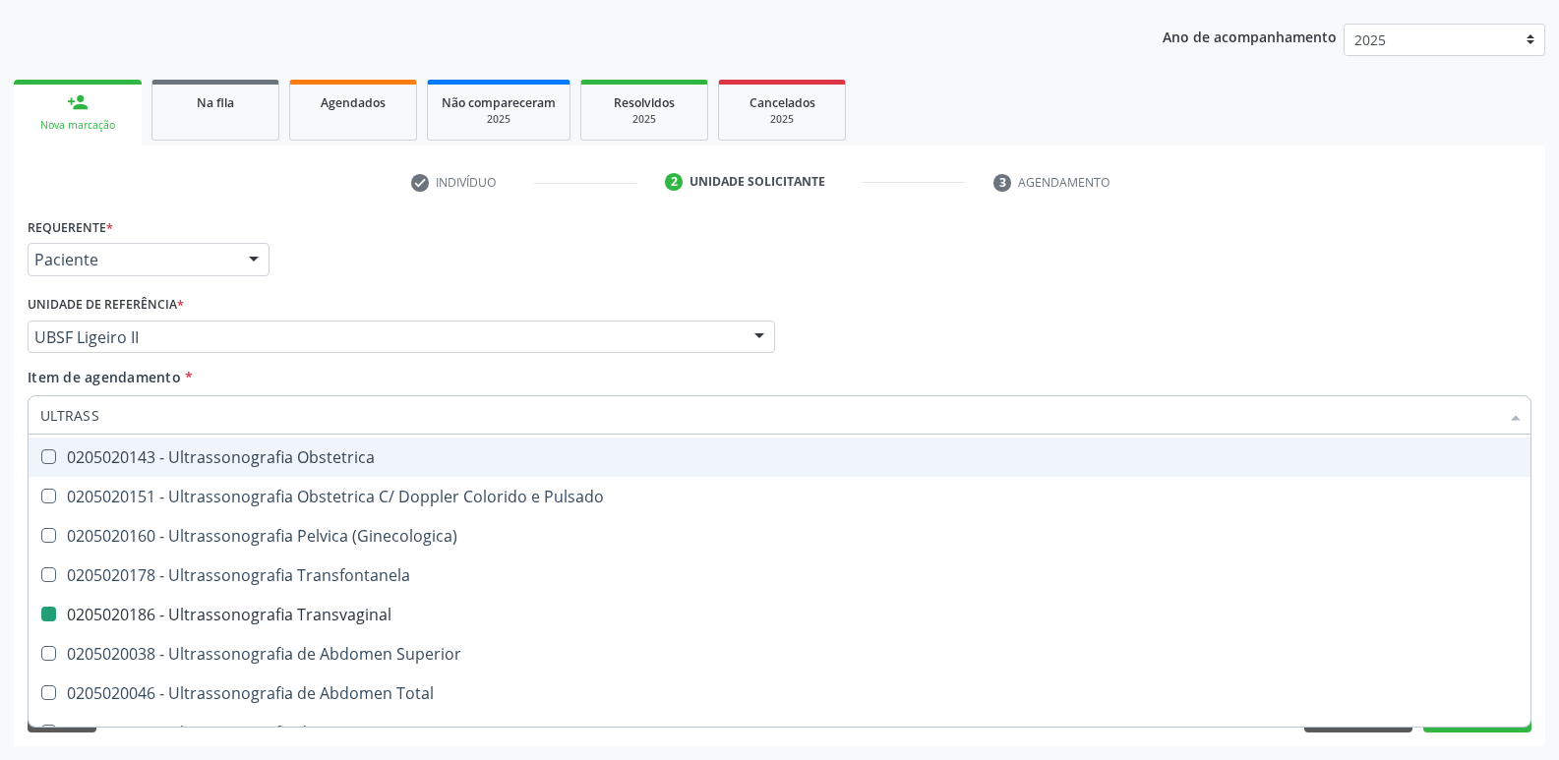
click at [560, 288] on div "Requerente * Paciente Profissional de Saúde Paciente Nenhum resultado encontrad…" at bounding box center [780, 250] width 1514 height 77
checkbox X "true"
checkbox Transvaginal "false"
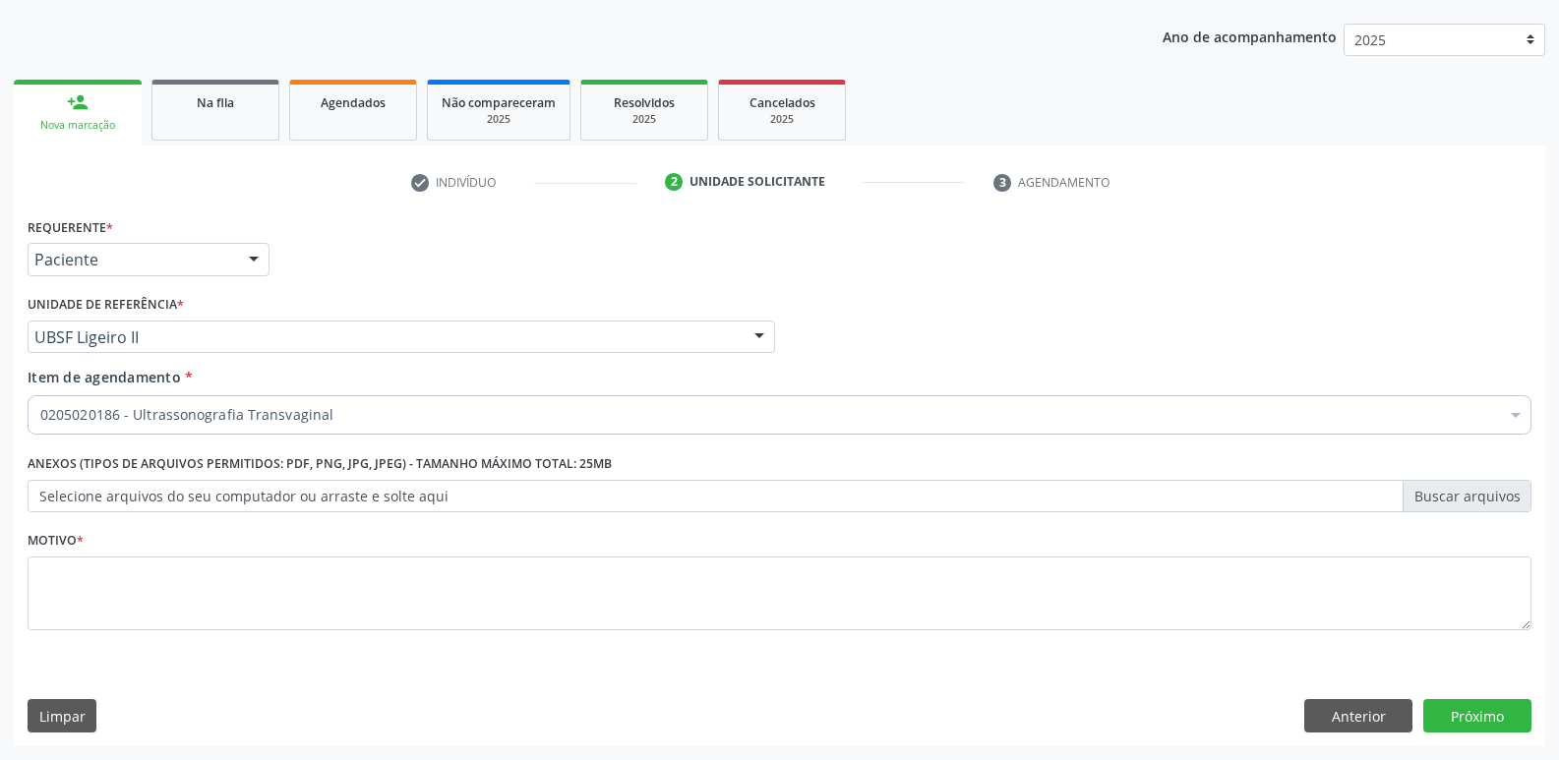
scroll to position [0, 0]
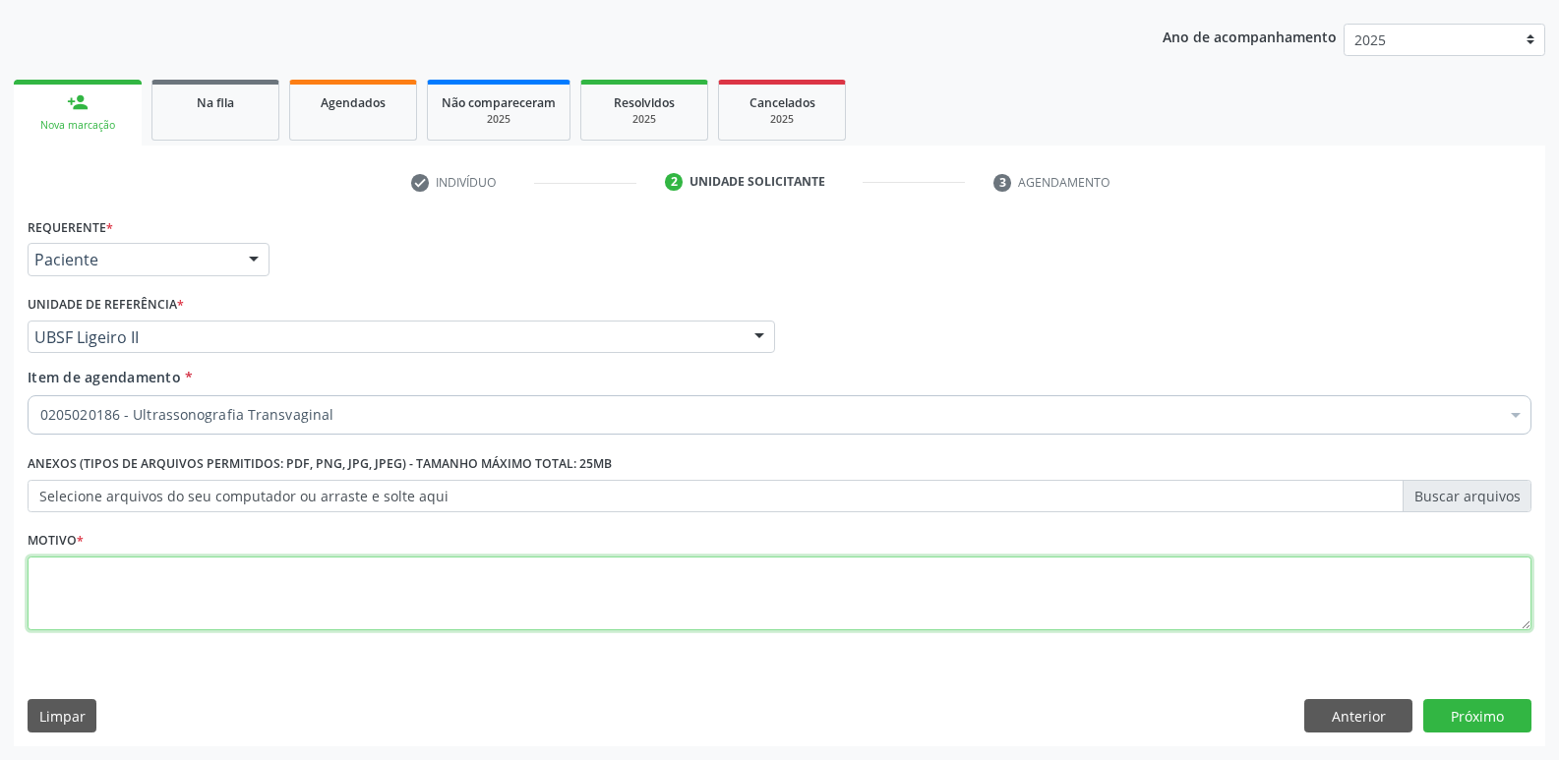
click at [189, 606] on textarea at bounding box center [780, 594] width 1504 height 75
paste textarea "avaliação"
type textarea "avaliação"
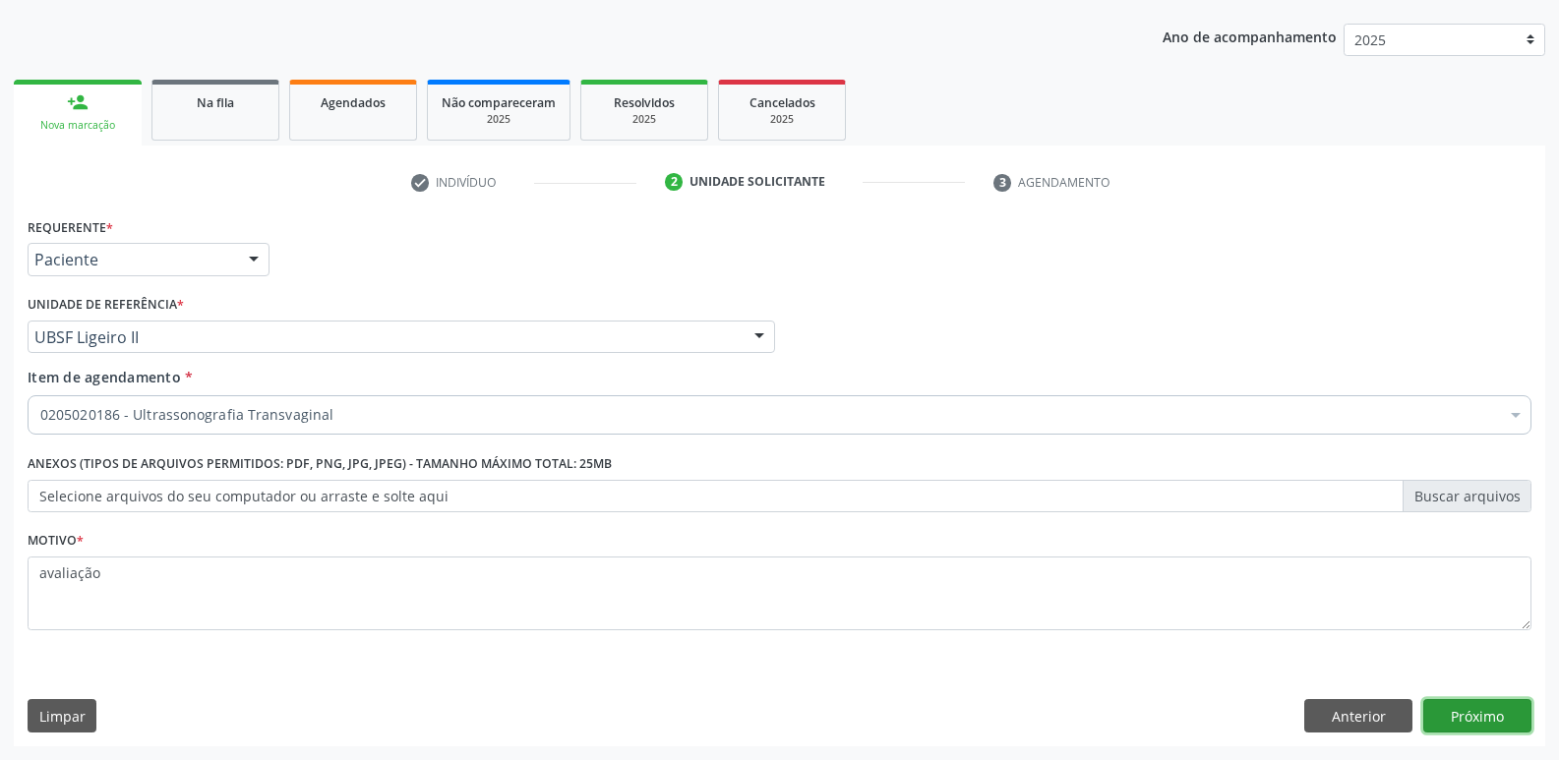
click at [1454, 706] on button "Próximo" at bounding box center [1477, 715] width 108 height 33
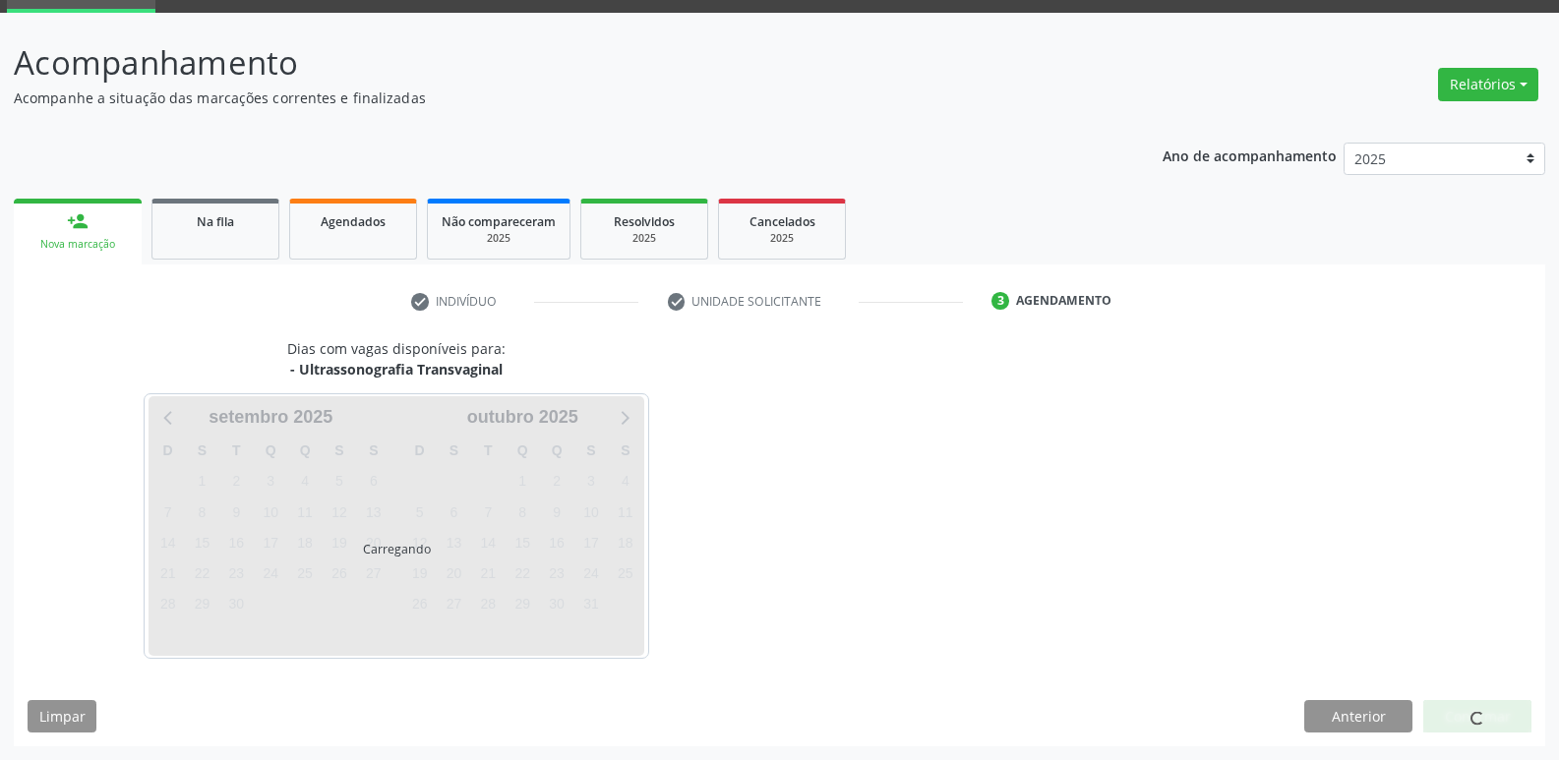
scroll to position [95, 0]
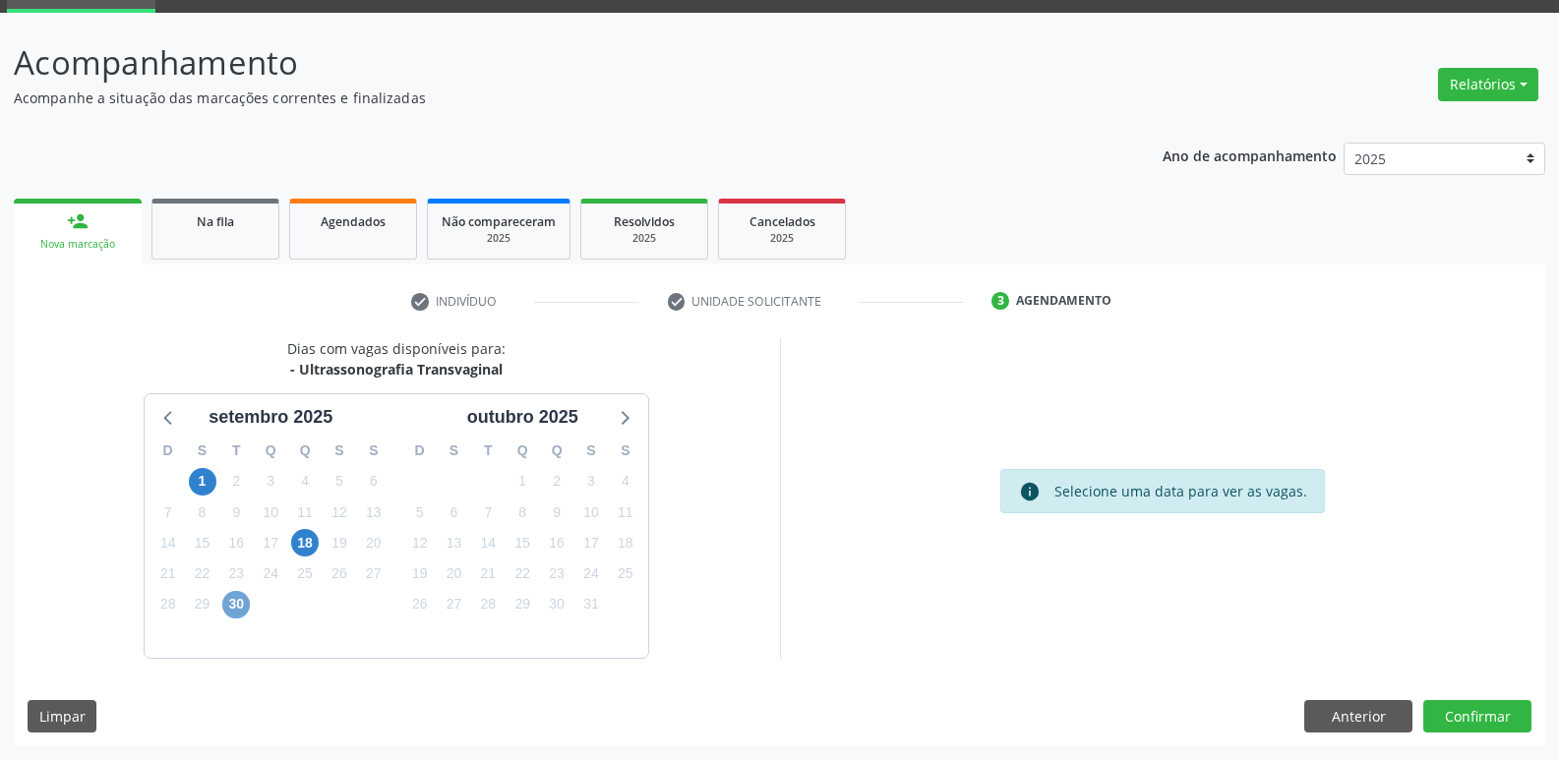
click at [232, 606] on span "30" at bounding box center [236, 605] width 28 height 28
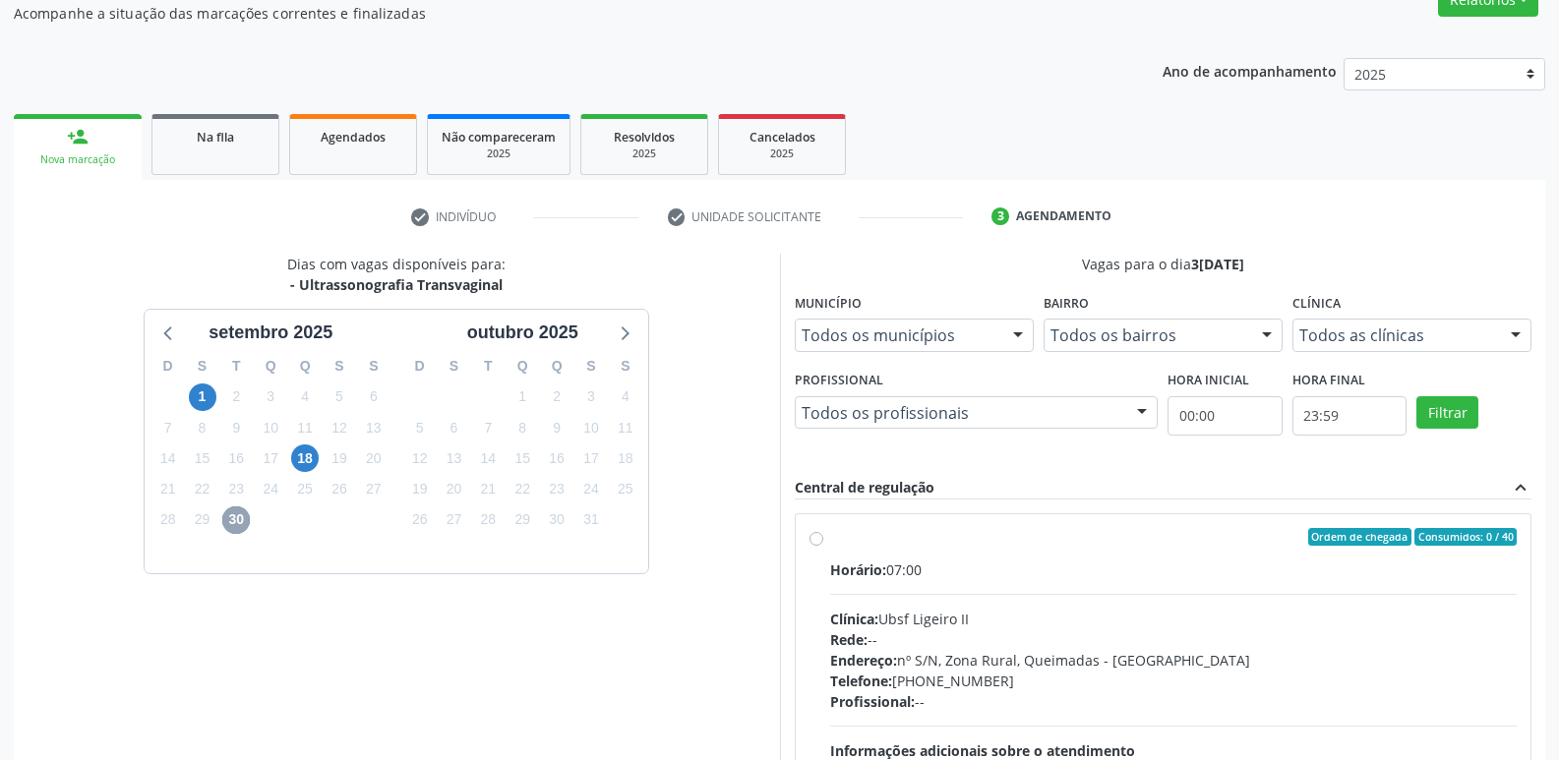
scroll to position [415, 0]
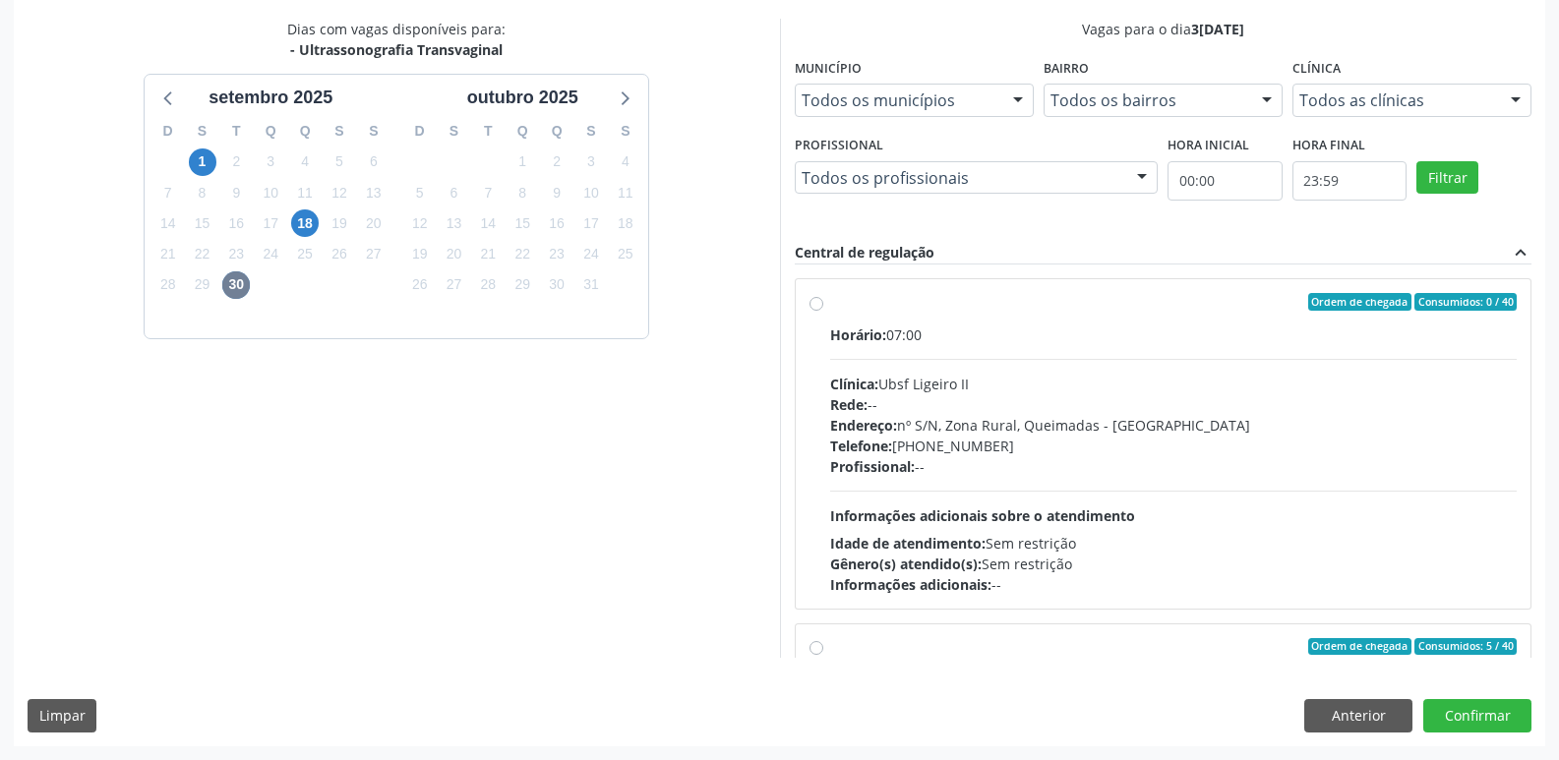
click at [1230, 452] on div "Telefone: [PHONE_NUMBER]" at bounding box center [1173, 446] width 687 height 21
click at [823, 311] on input "Ordem de chegada Consumidos: 0 / 40 Horário: 07:00 Clínica: Ubsf Ligeiro II Red…" at bounding box center [816, 302] width 14 height 18
radio input "true"
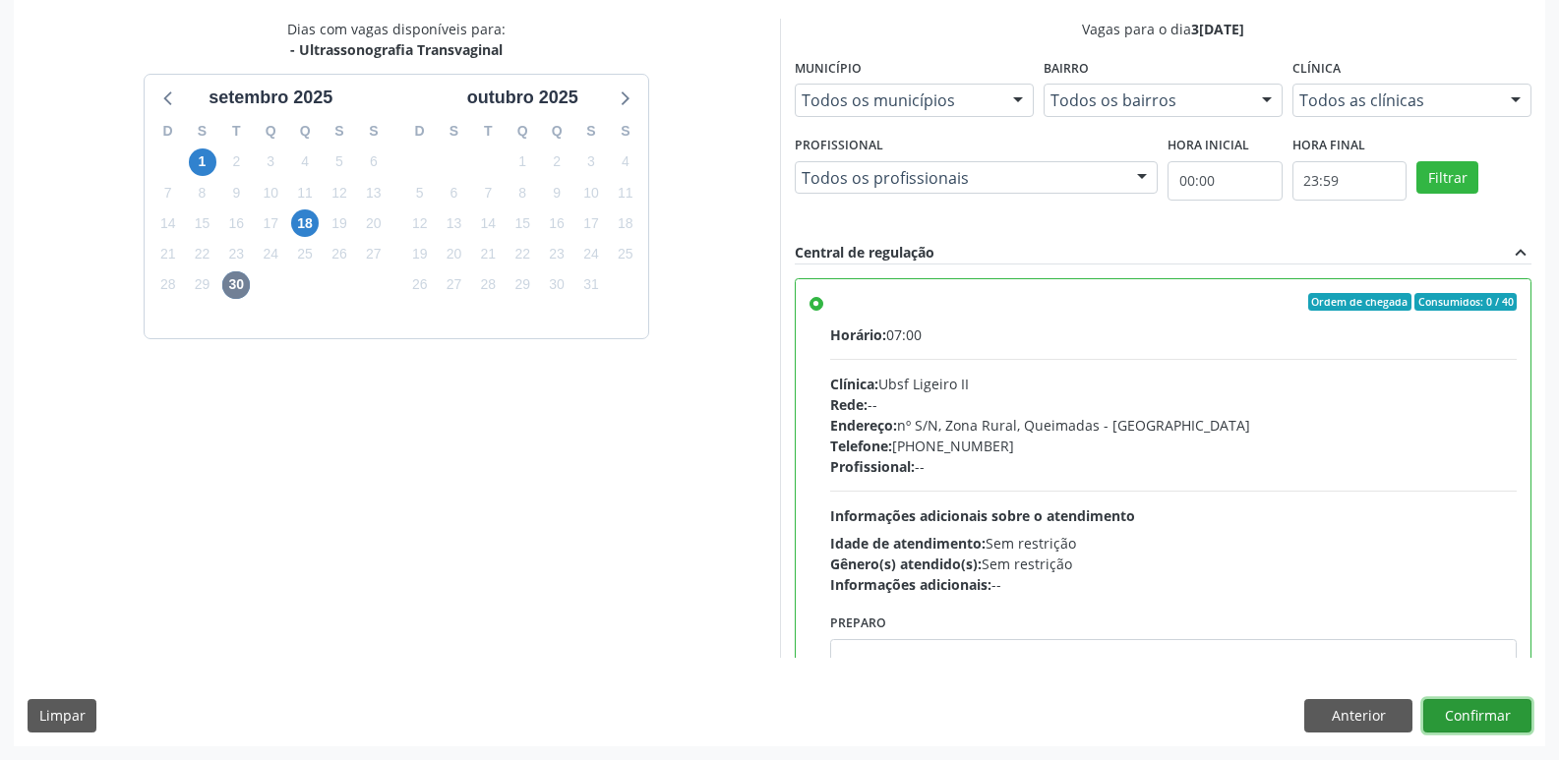
click at [1507, 709] on button "Confirmar" at bounding box center [1477, 715] width 108 height 33
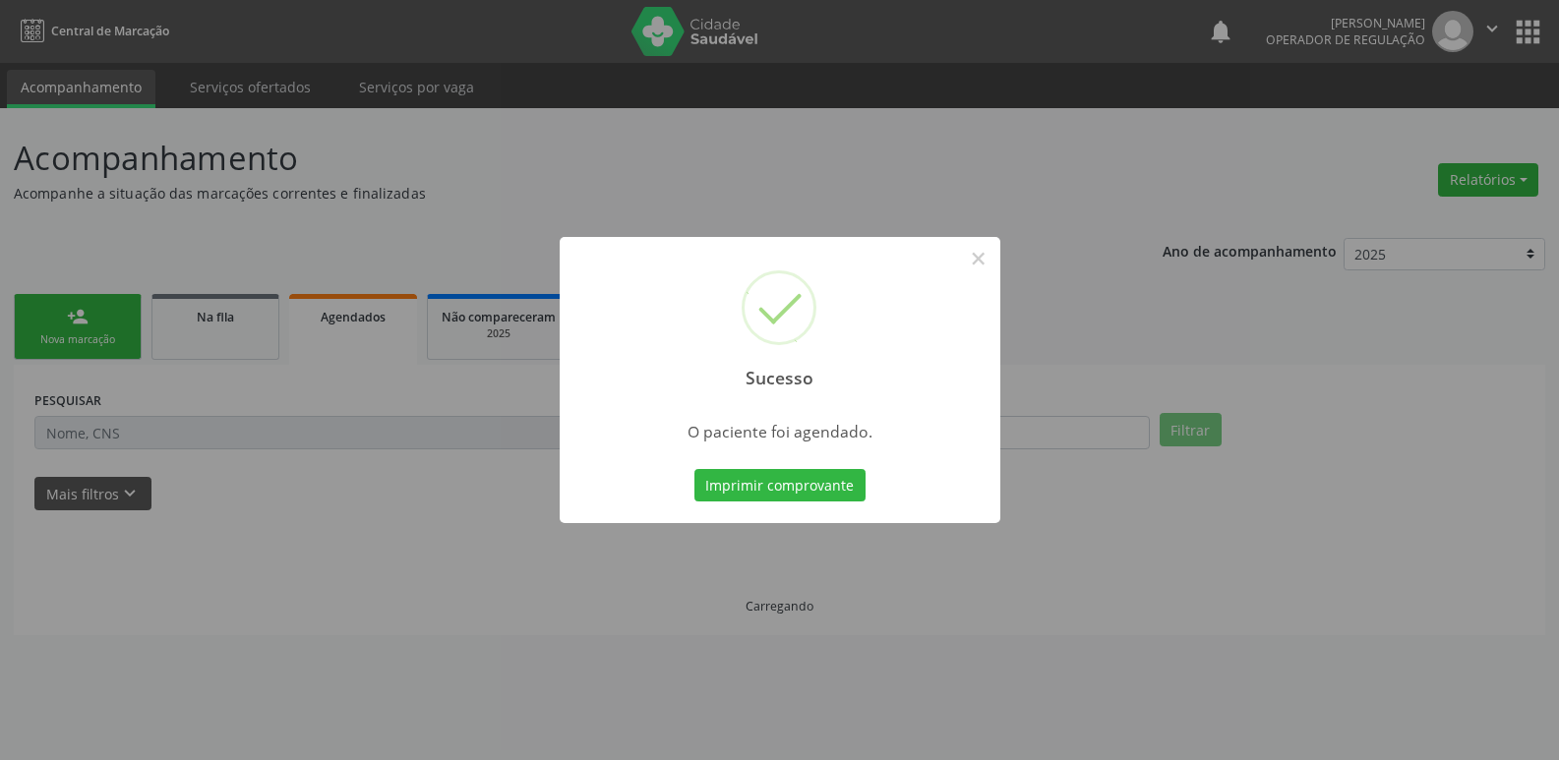
scroll to position [0, 0]
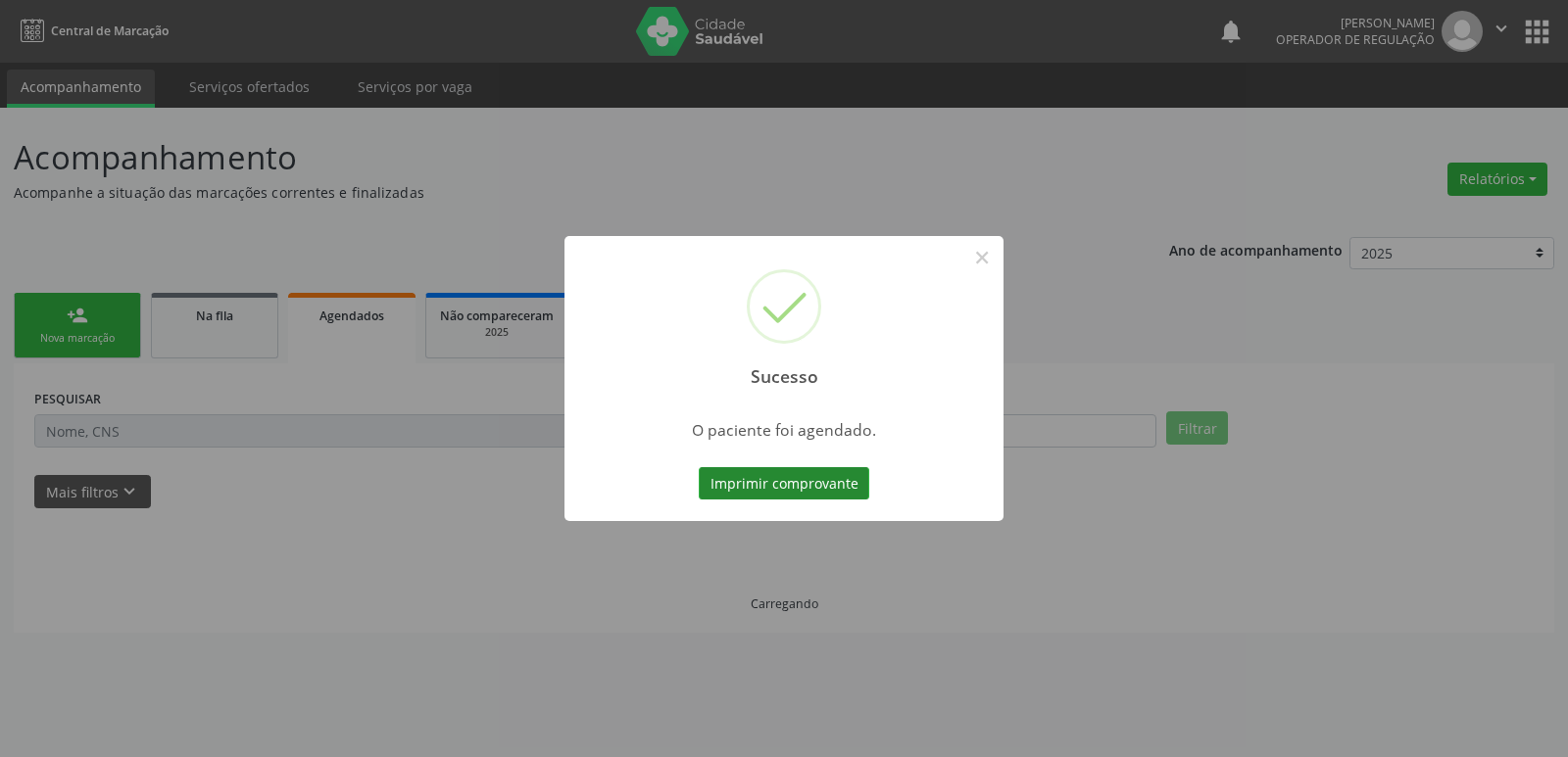
click at [860, 481] on button "Imprimir comprovante" at bounding box center [783, 483] width 170 height 33
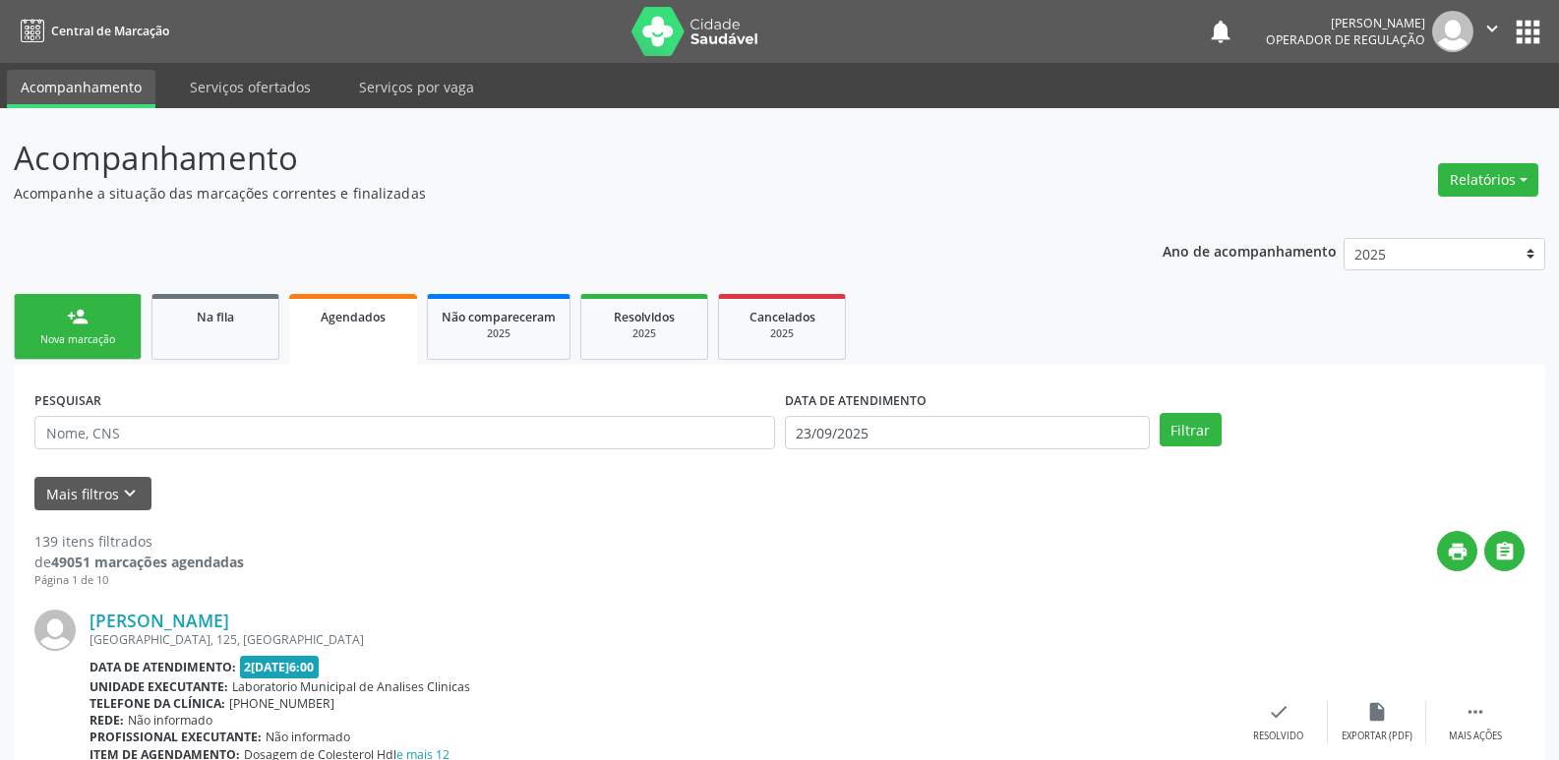
click at [112, 318] on link "person_add Nova marcação" at bounding box center [78, 327] width 128 height 66
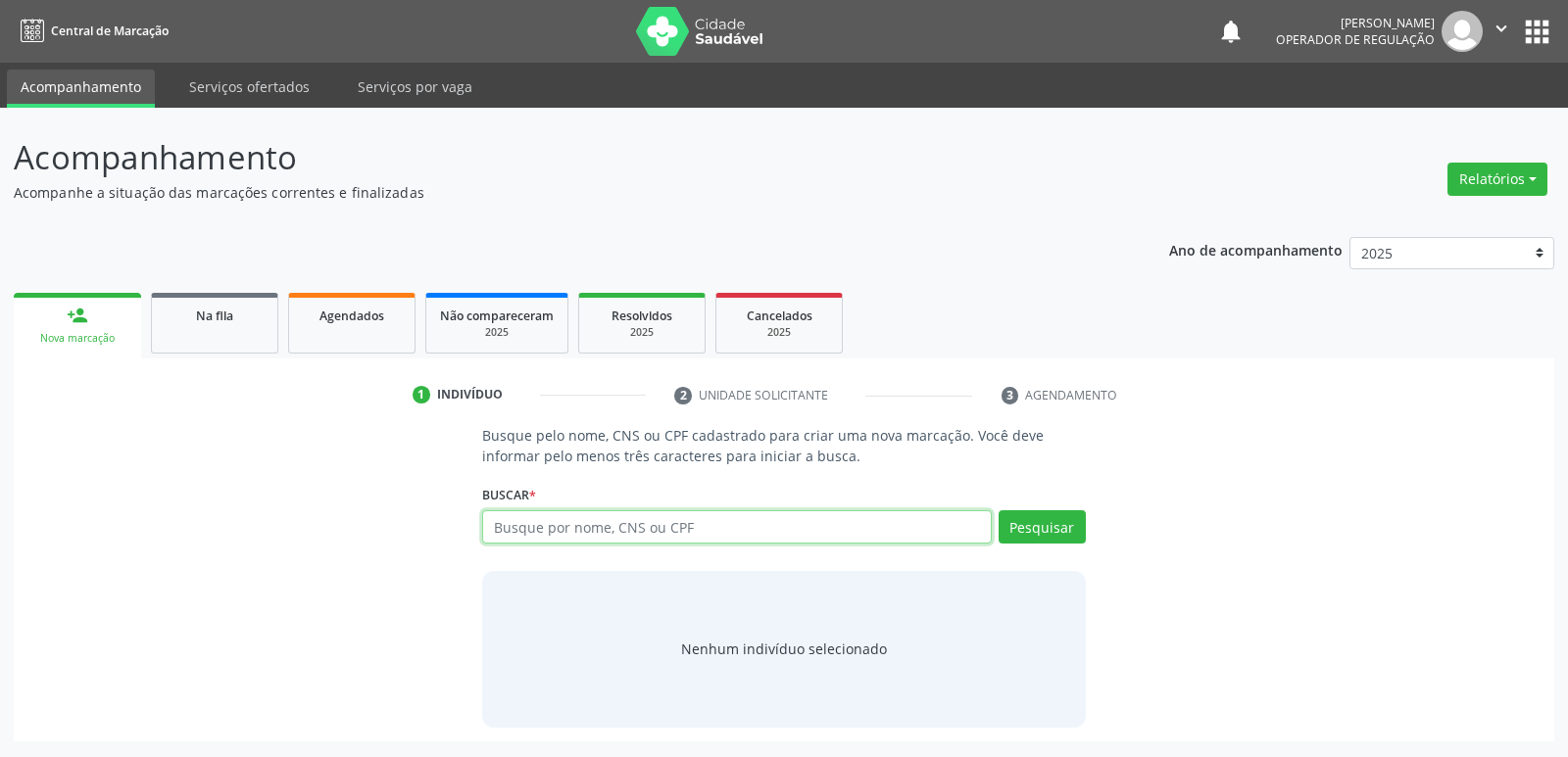
click at [564, 528] on input "text" at bounding box center [736, 526] width 508 height 33
type input "701407670160038"
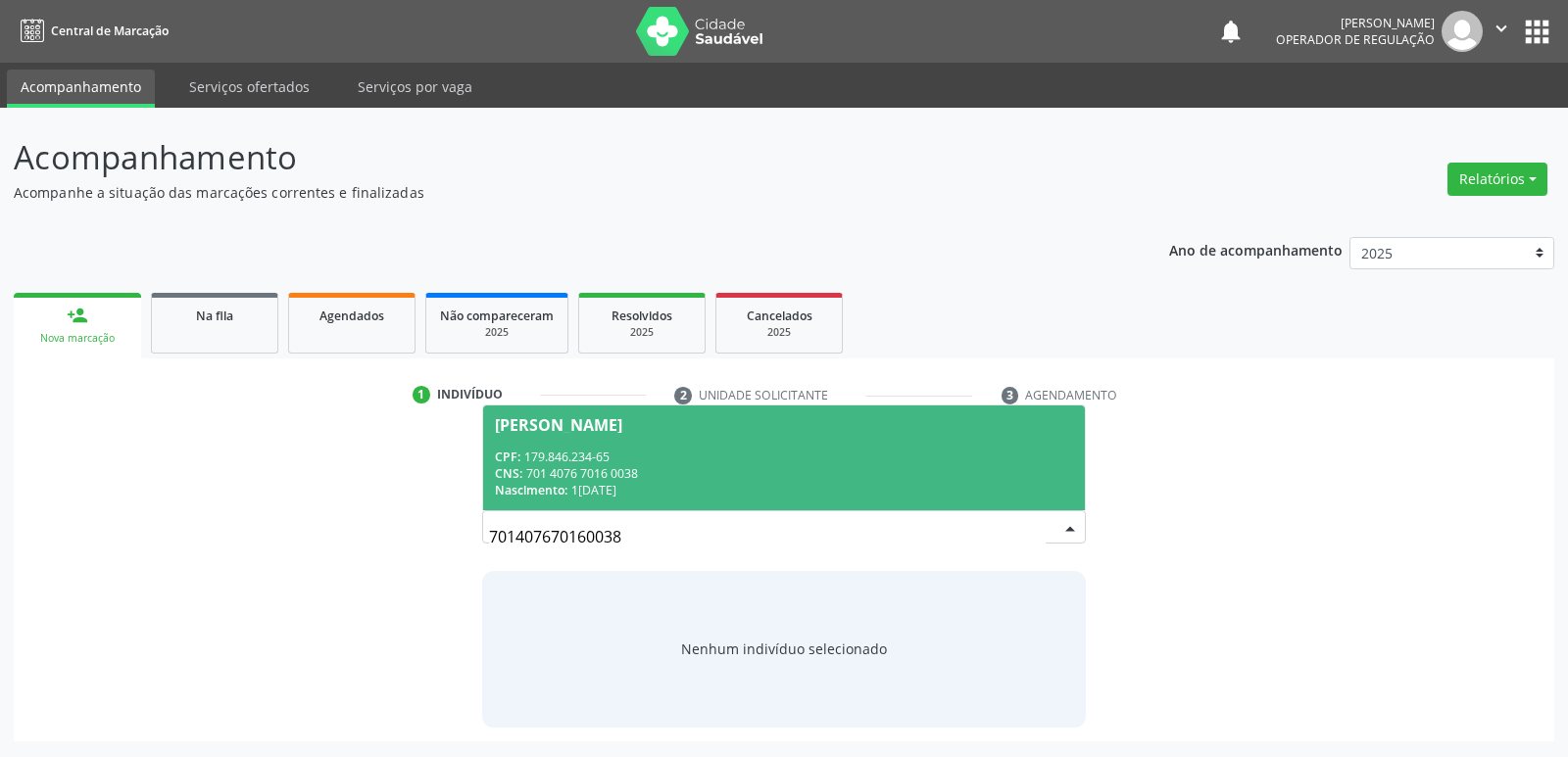
click at [835, 444] on span "[PERSON_NAME] CPF: 179.846.234-65 CNS: 701 4076 7016 0038 Nascimento: [DATE]" at bounding box center [783, 457] width 601 height 105
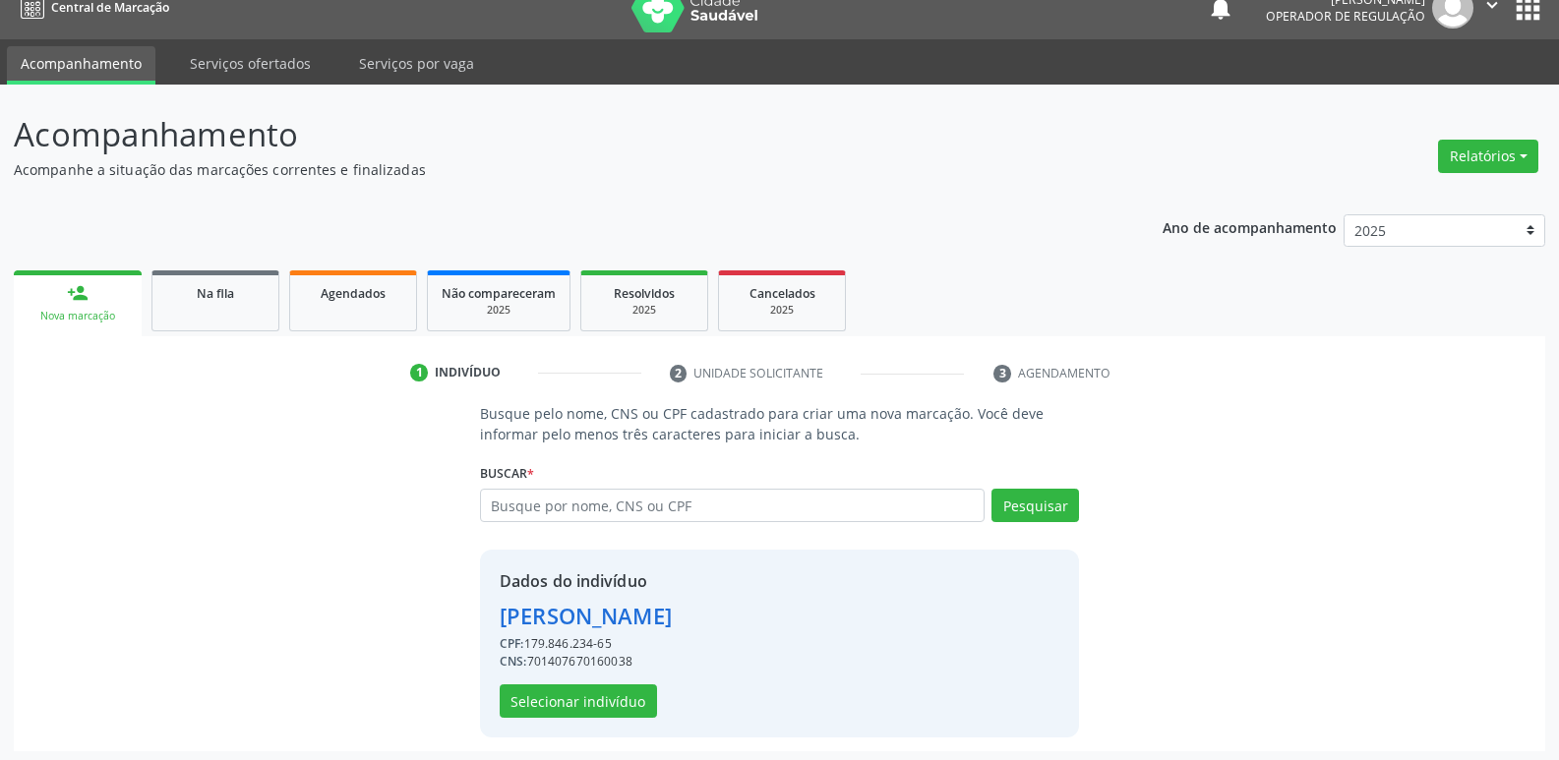
scroll to position [29, 0]
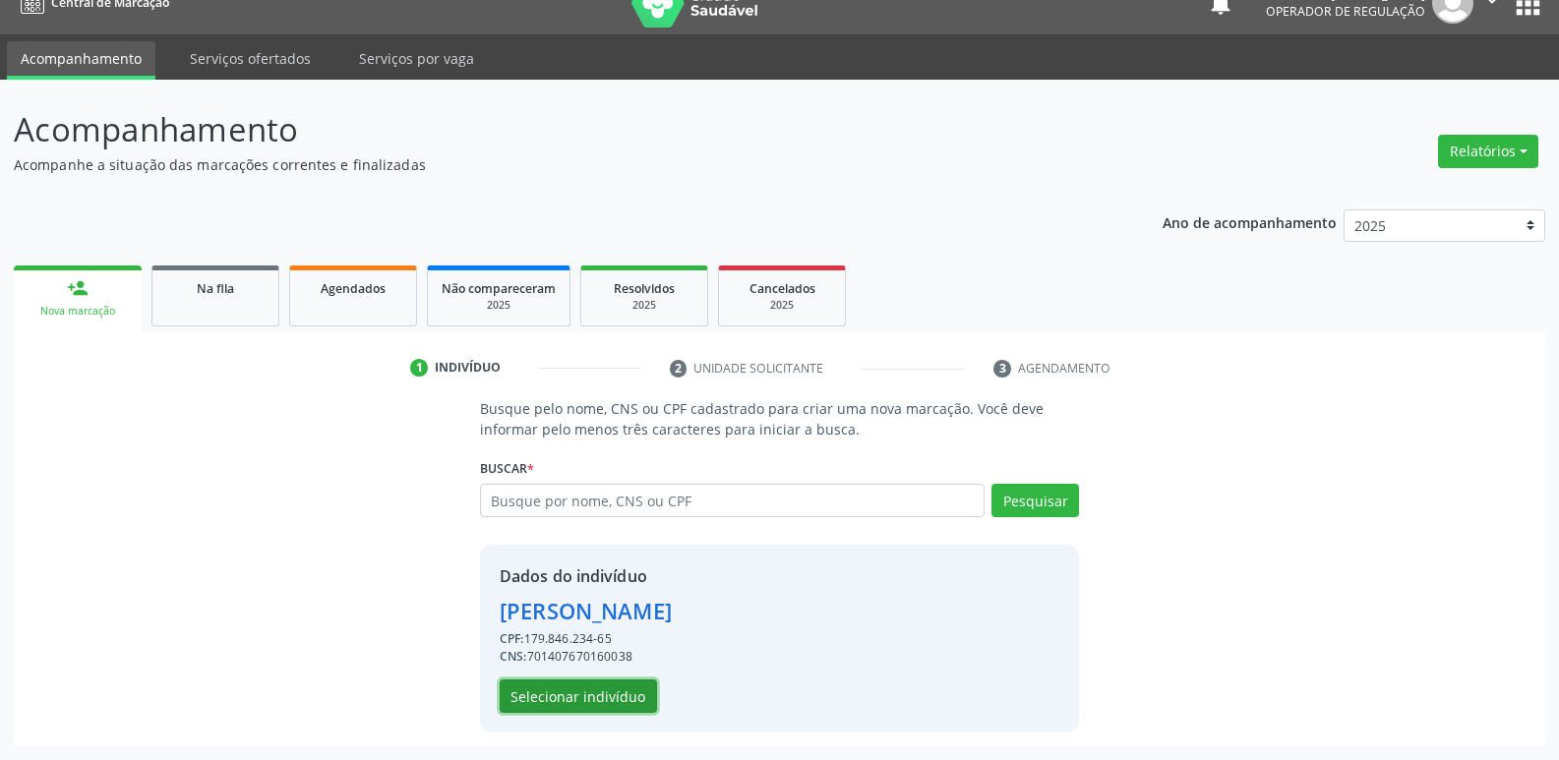
click at [623, 685] on button "Selecionar indivíduo" at bounding box center [578, 696] width 157 height 33
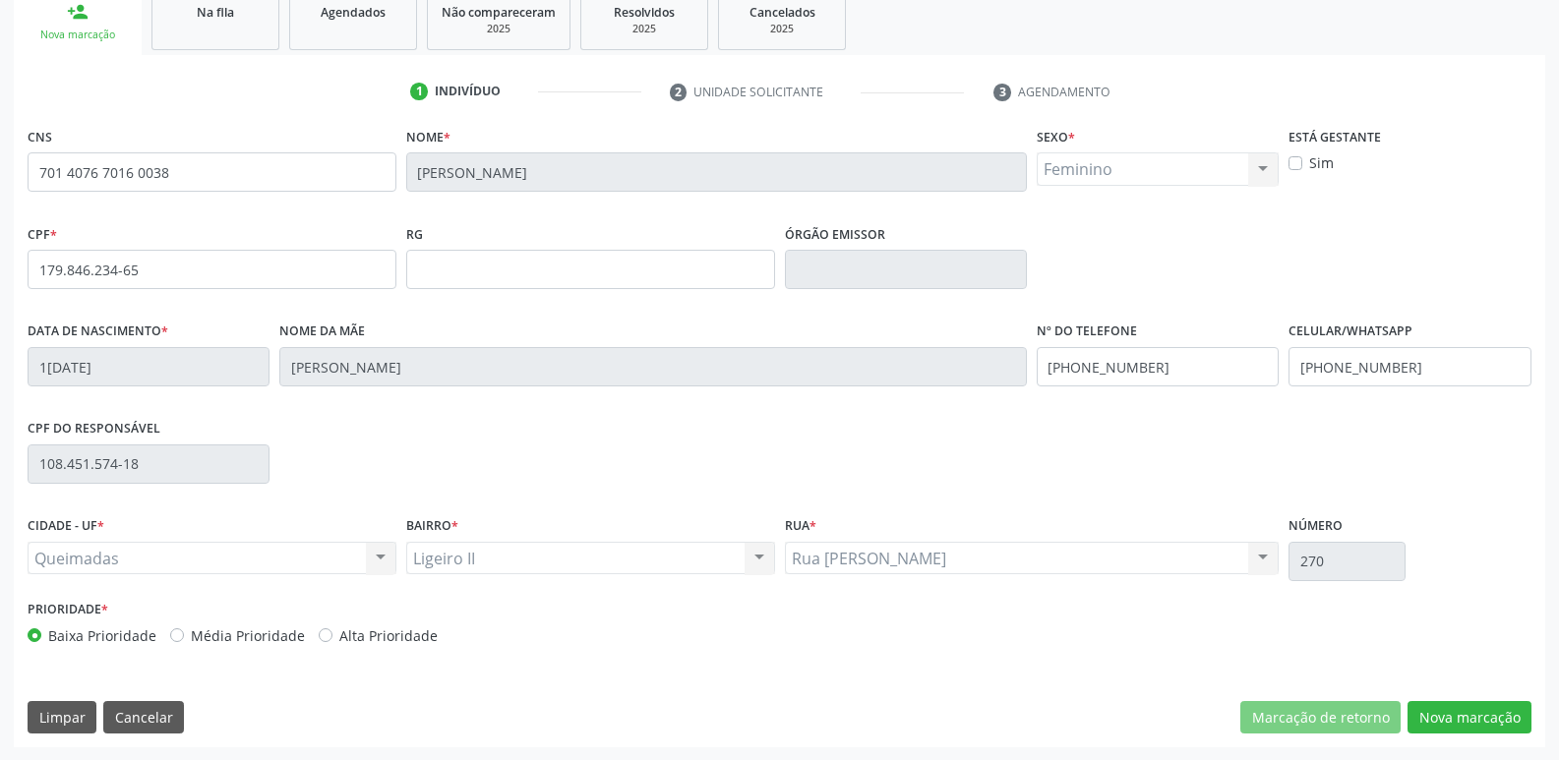
scroll to position [306, 0]
click at [1496, 727] on button "Nova marcação" at bounding box center [1469, 716] width 124 height 33
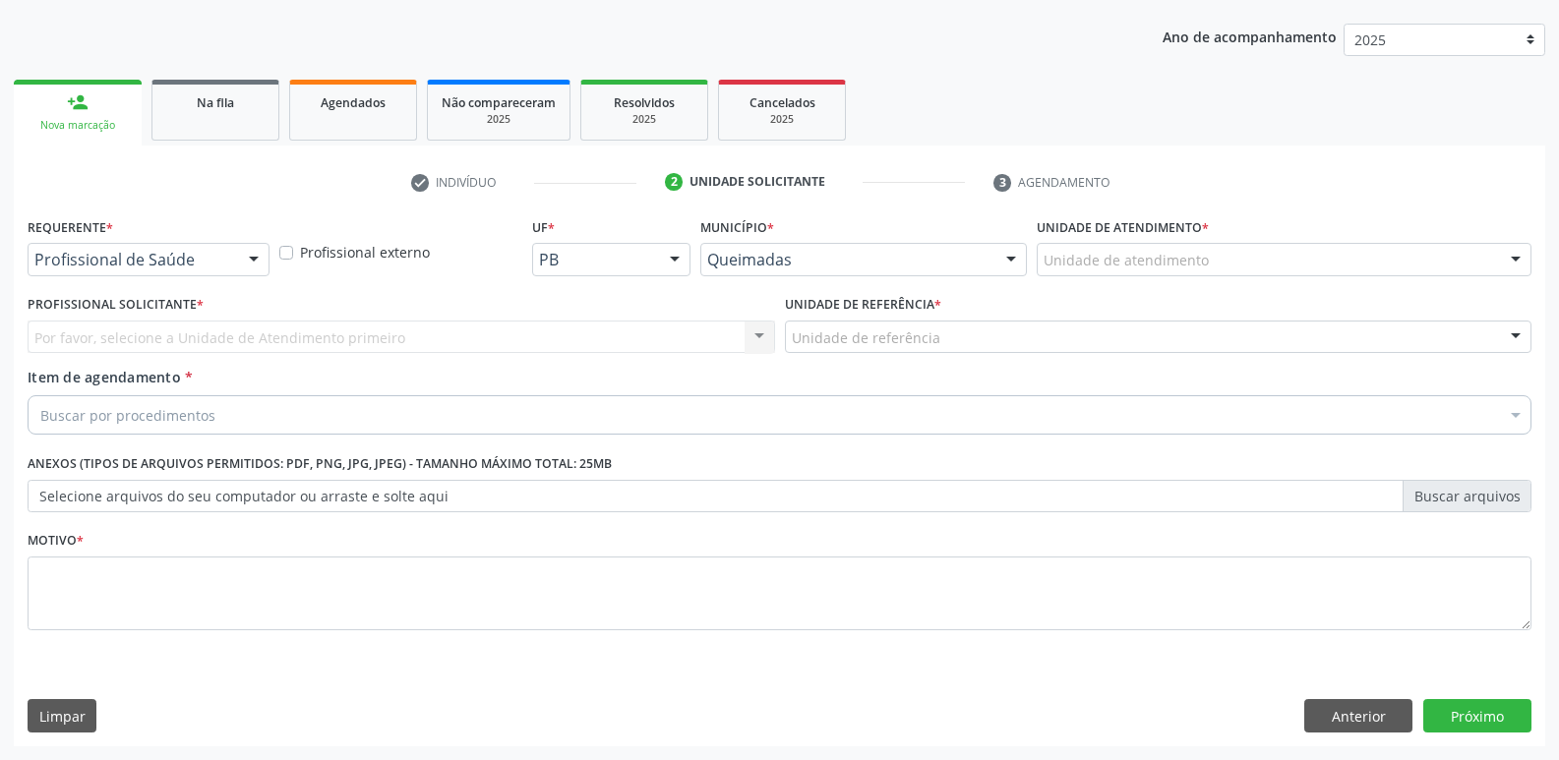
scroll to position [214, 0]
drag, startPoint x: 193, startPoint y: 248, endPoint x: 156, endPoint y: 310, distance: 71.9
click at [190, 251] on div "Profissional de Saúde" at bounding box center [149, 259] width 242 height 33
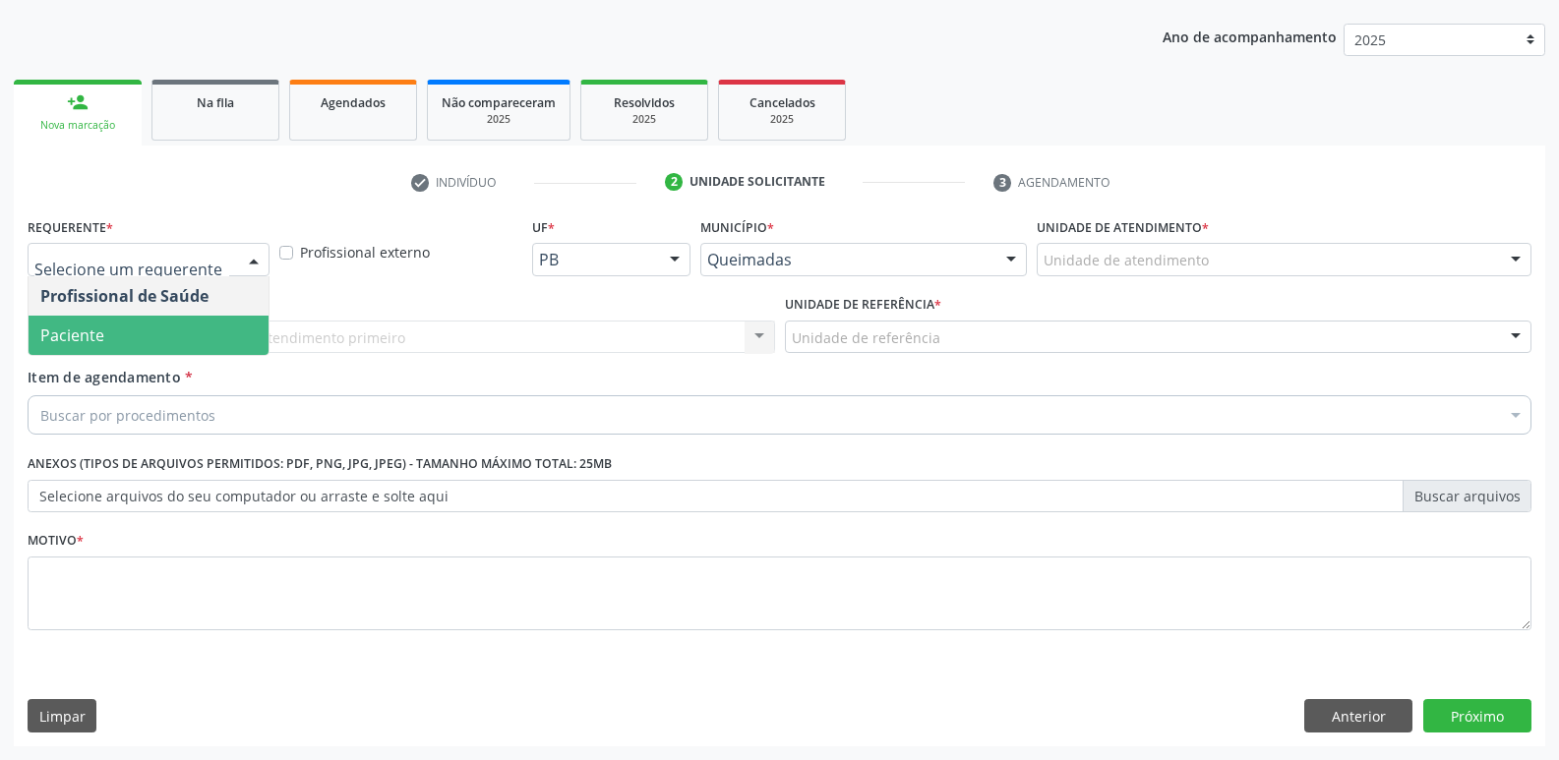
click at [130, 341] on span "Paciente" at bounding box center [149, 335] width 240 height 39
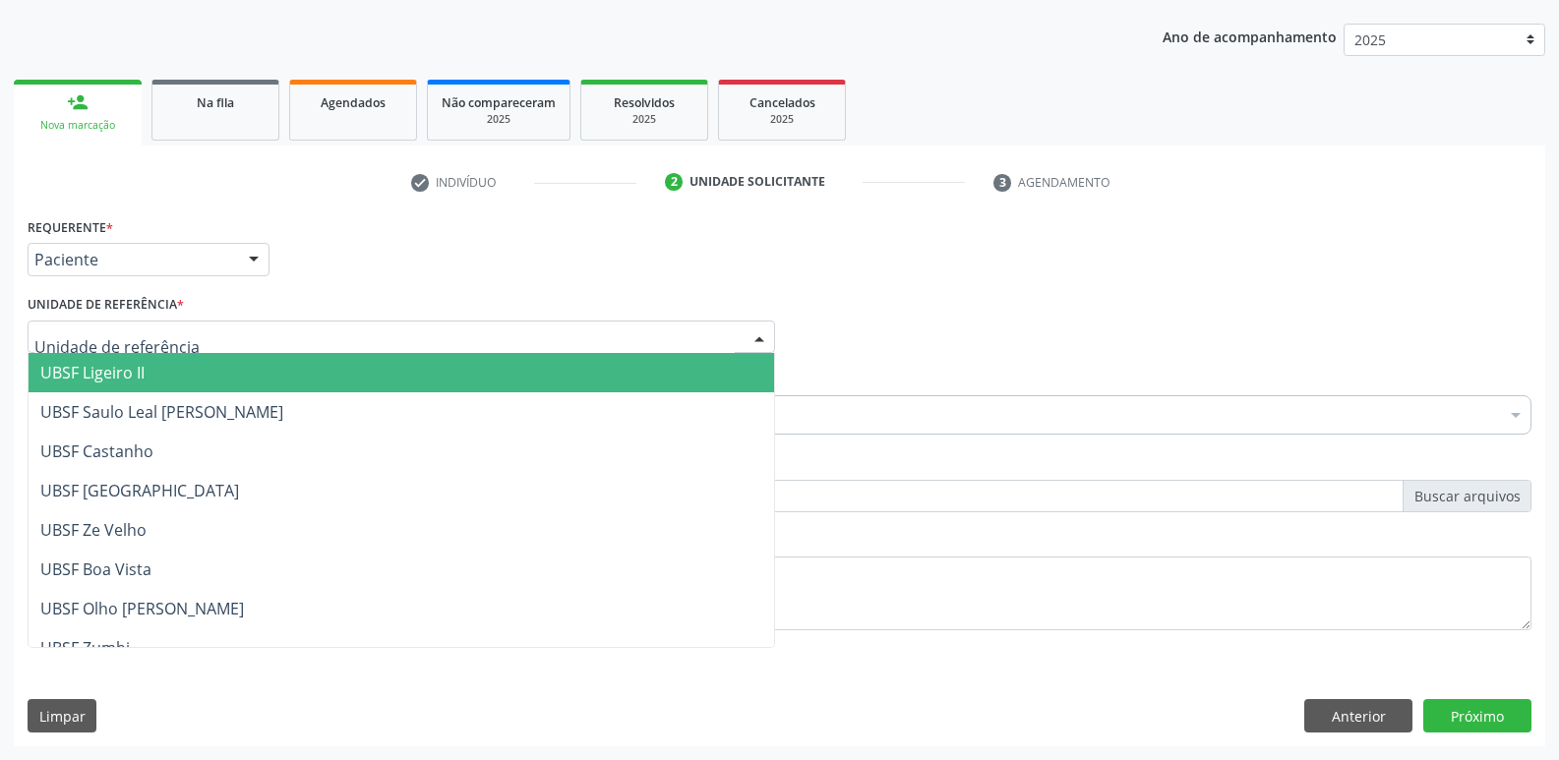
click at [131, 364] on span "UBSF Ligeiro II" at bounding box center [92, 373] width 104 height 22
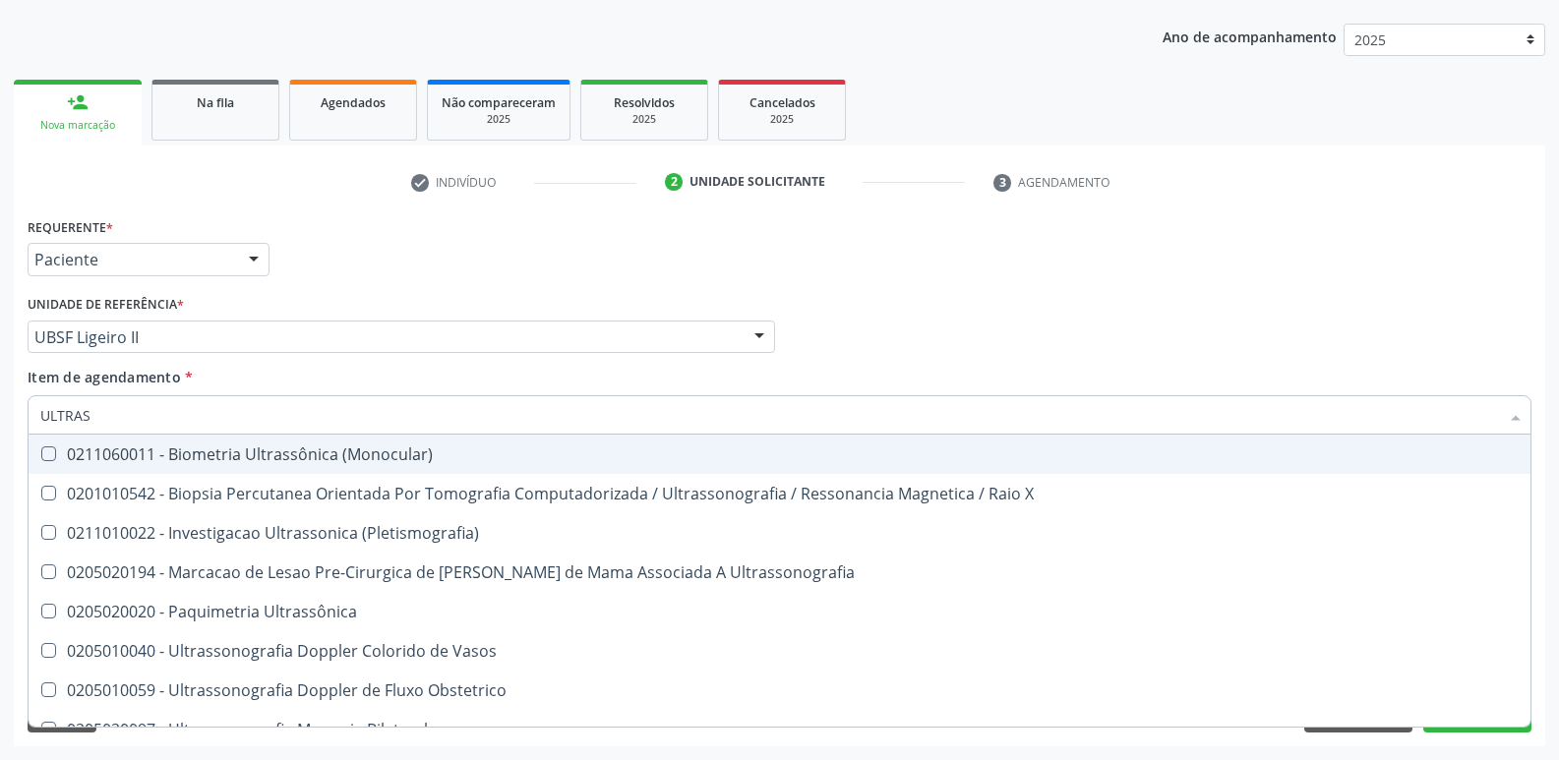
type input "ULTRASS"
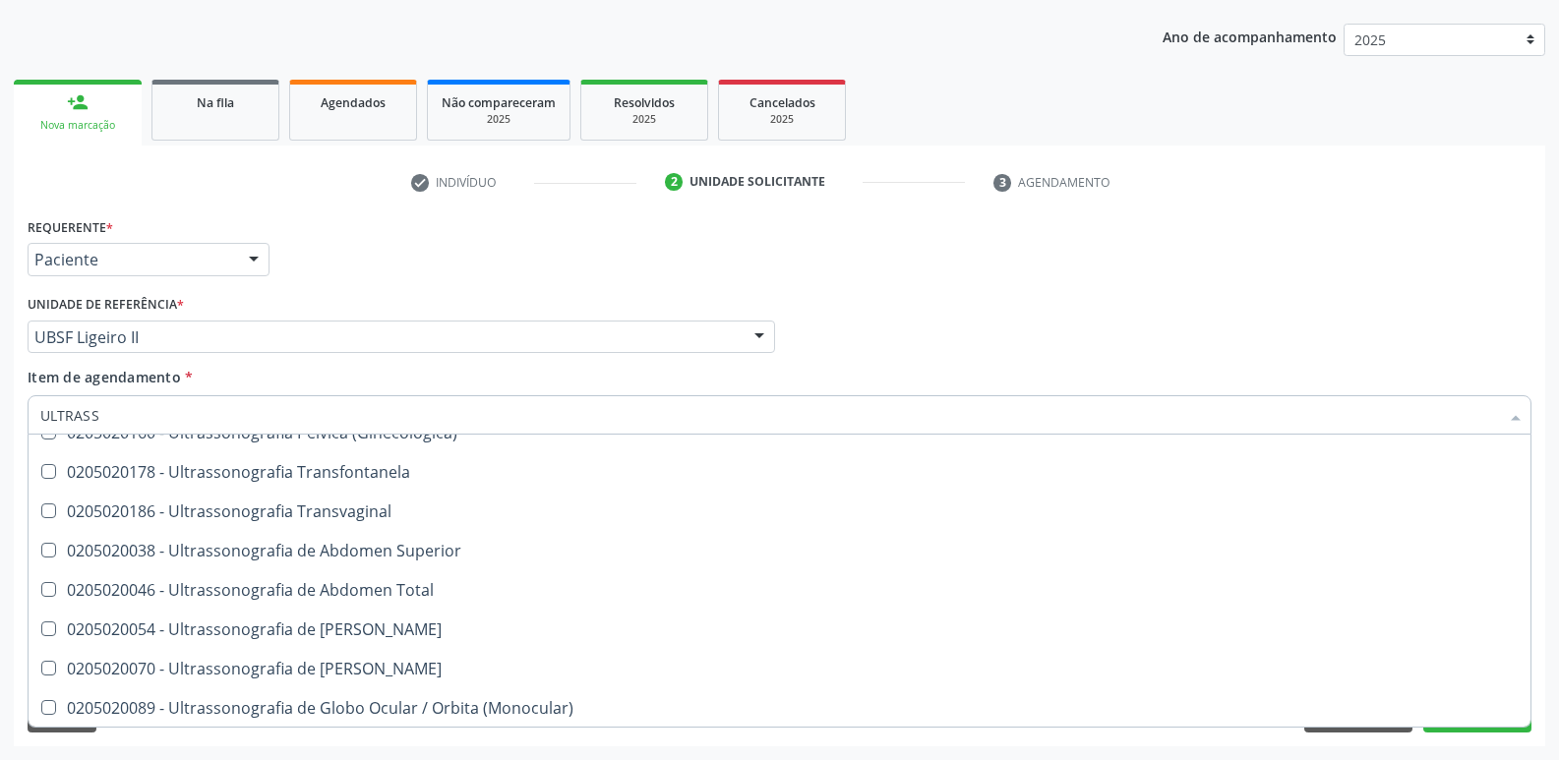
scroll to position [492, 0]
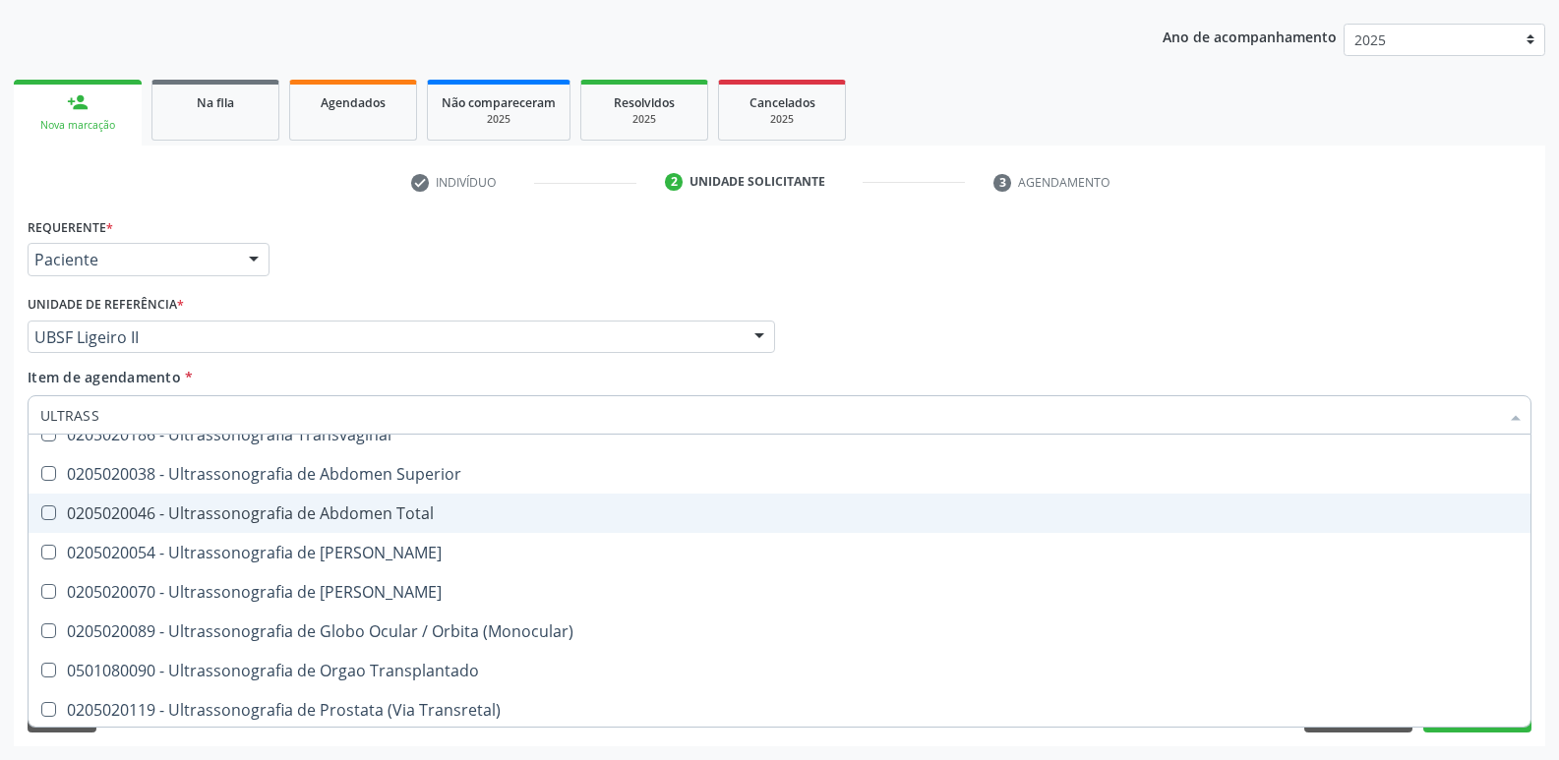
click at [451, 520] on div "0205020046 - Ultrassonografia de Abdomen Total" at bounding box center [779, 514] width 1478 height 16
checkbox Total "true"
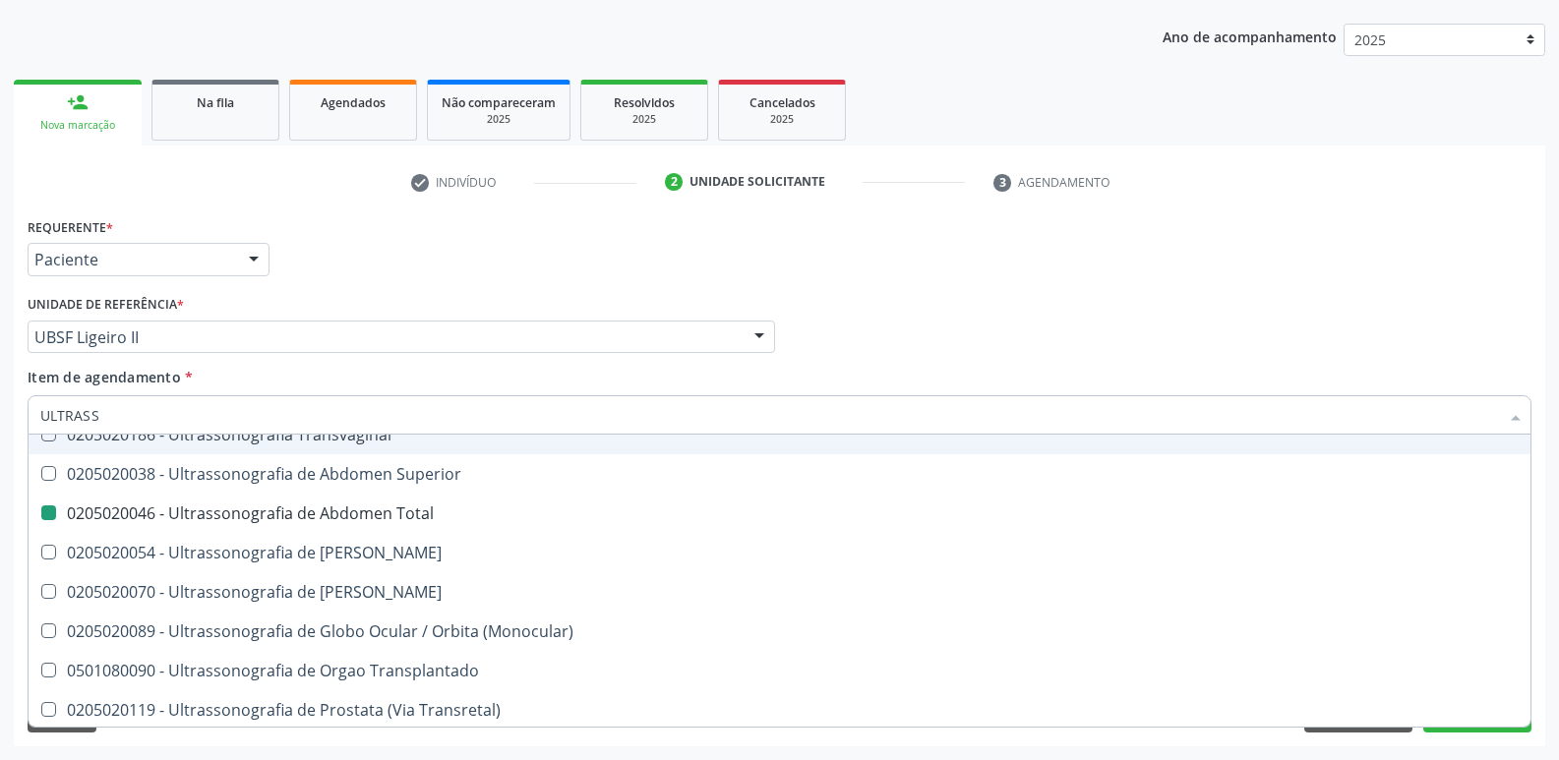
click at [476, 315] on div "Unidade de referência * UBSF Ligeiro II UBSF Ligeiro II UBSF Saulo Leal [PERSON…" at bounding box center [401, 321] width 747 height 63
checkbox X "true"
checkbox Total "false"
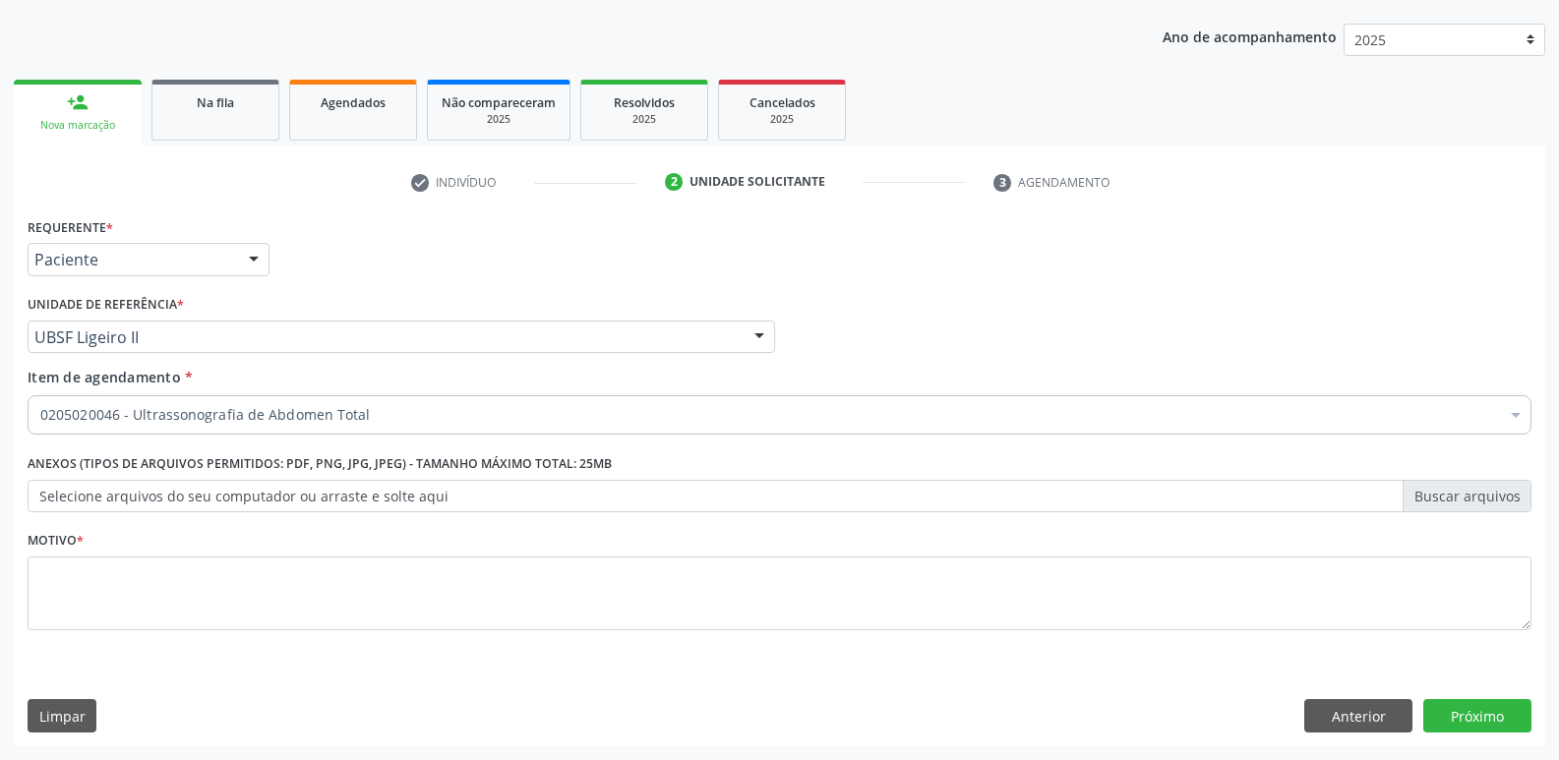
scroll to position [0, 0]
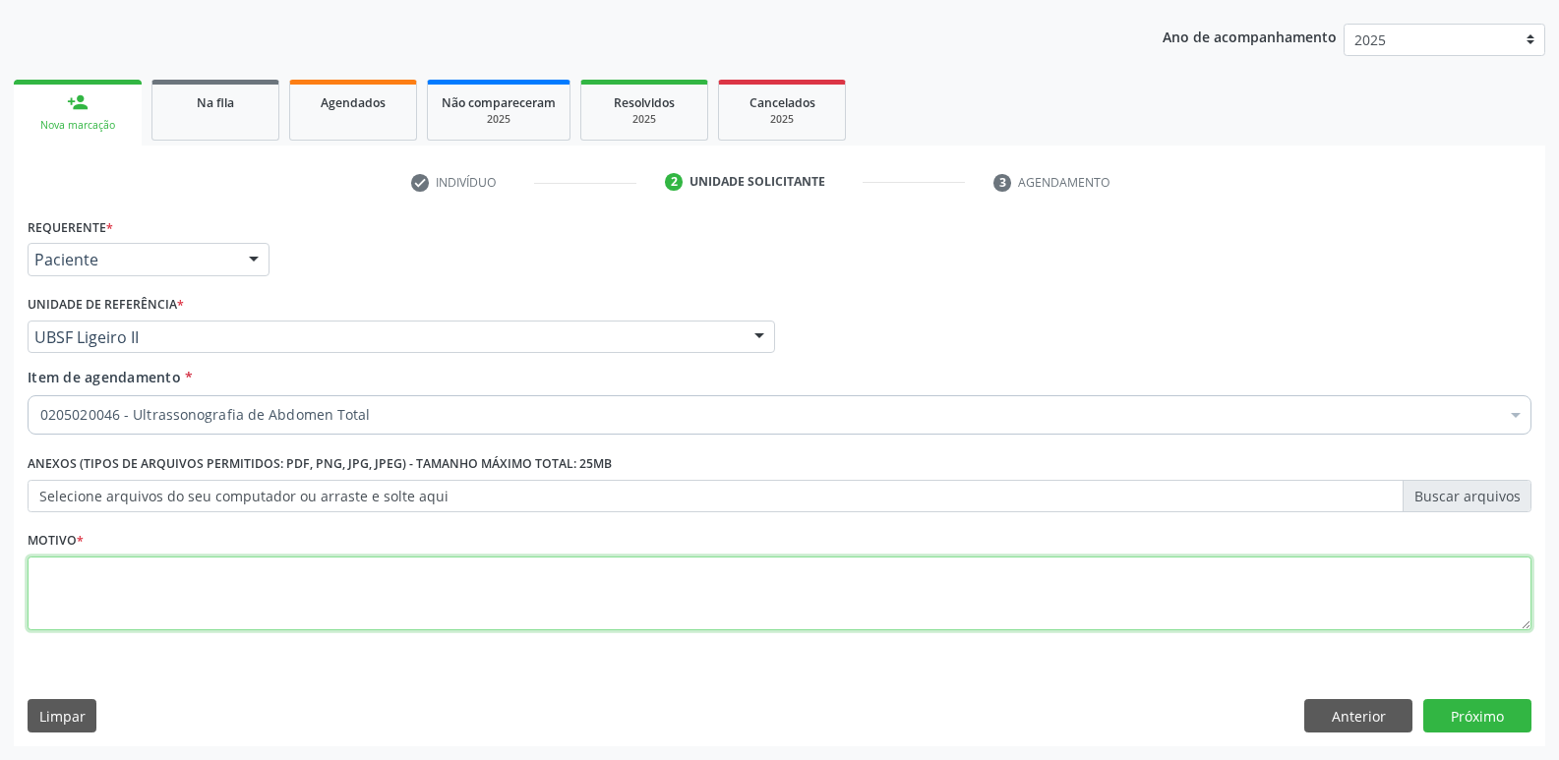
click at [190, 593] on textarea at bounding box center [780, 594] width 1504 height 75
paste textarea "avaliação"
type textarea "avaliação"
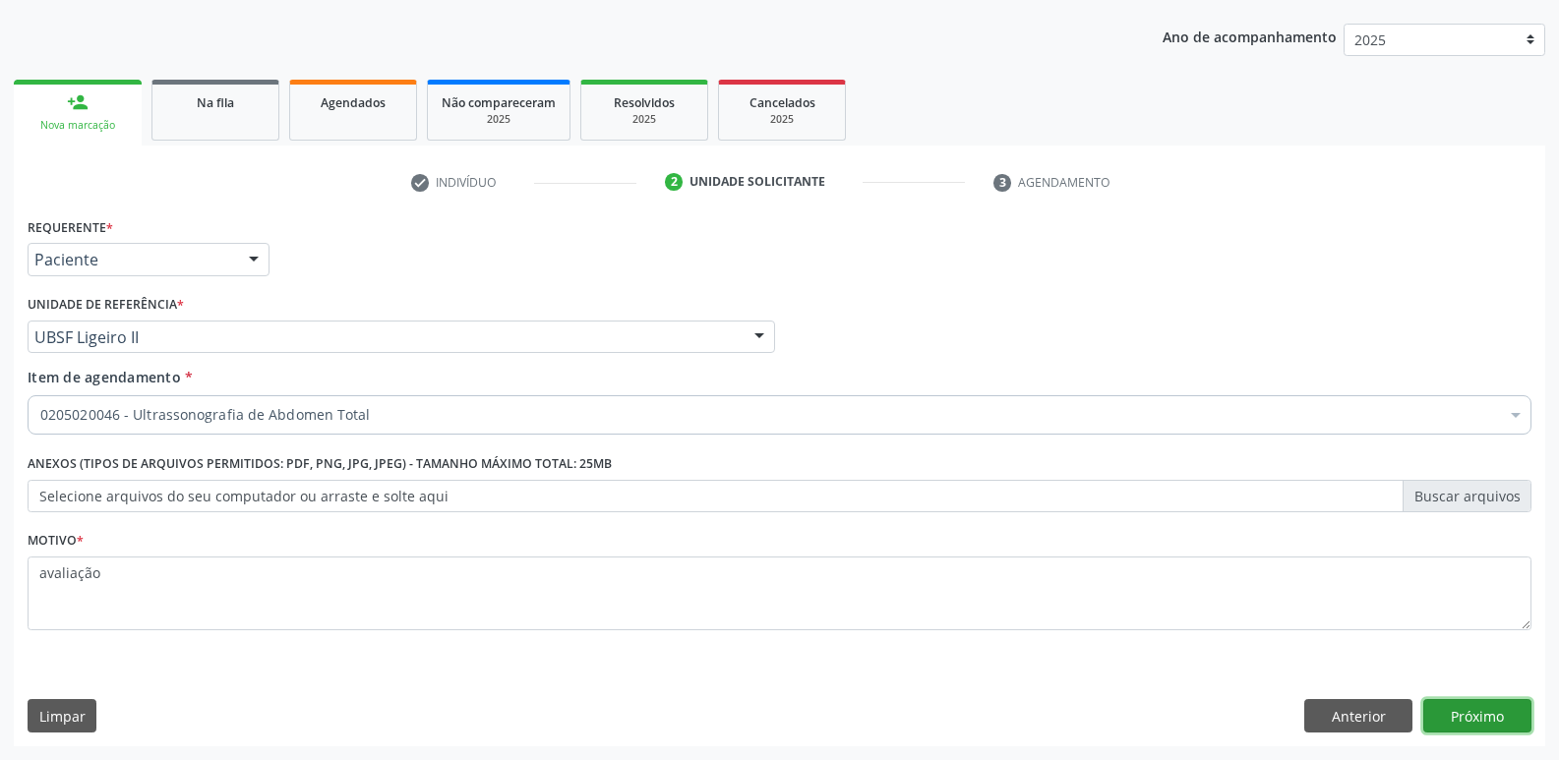
click at [1460, 713] on button "Próximo" at bounding box center [1477, 715] width 108 height 33
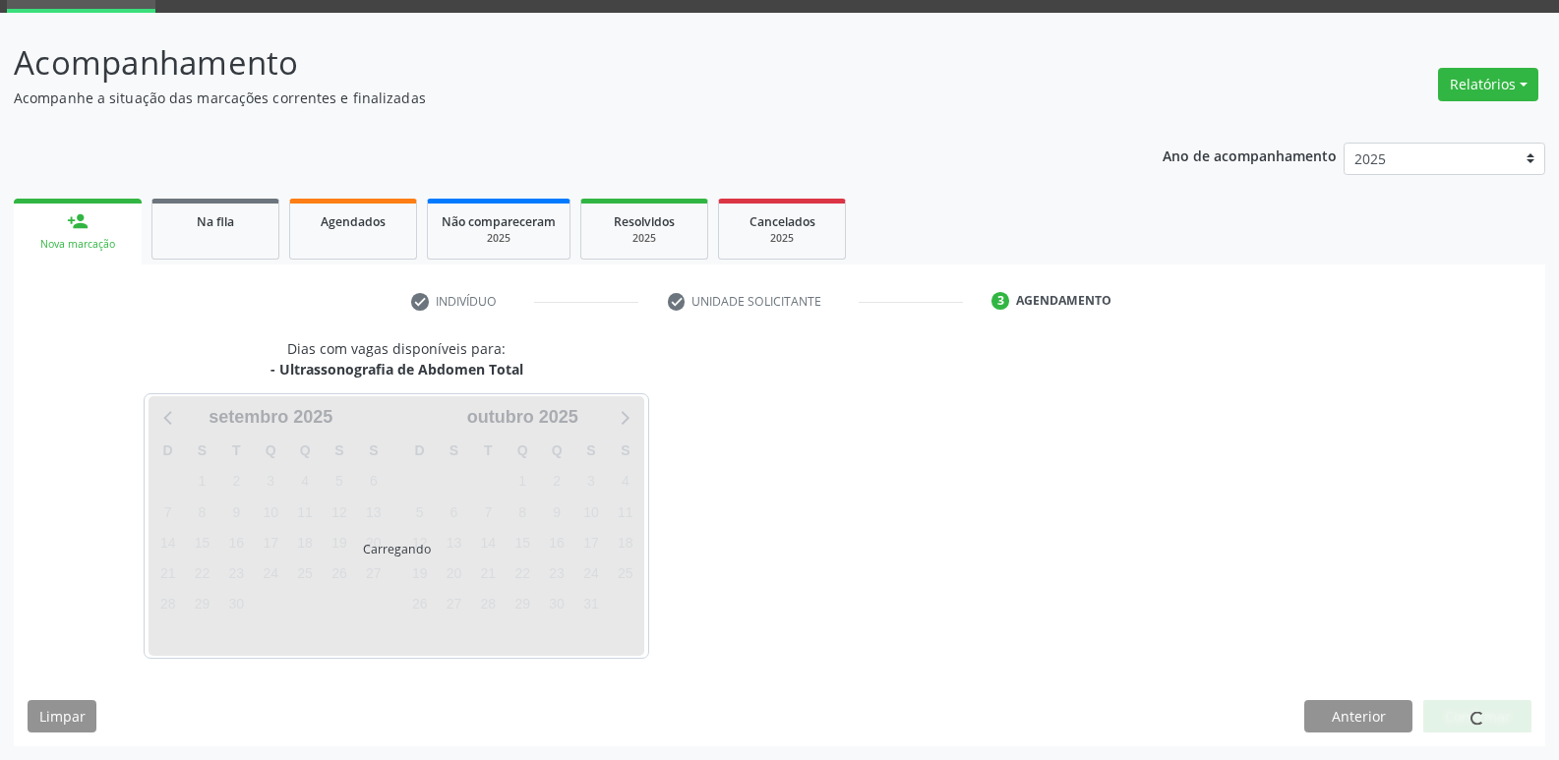
scroll to position [95, 0]
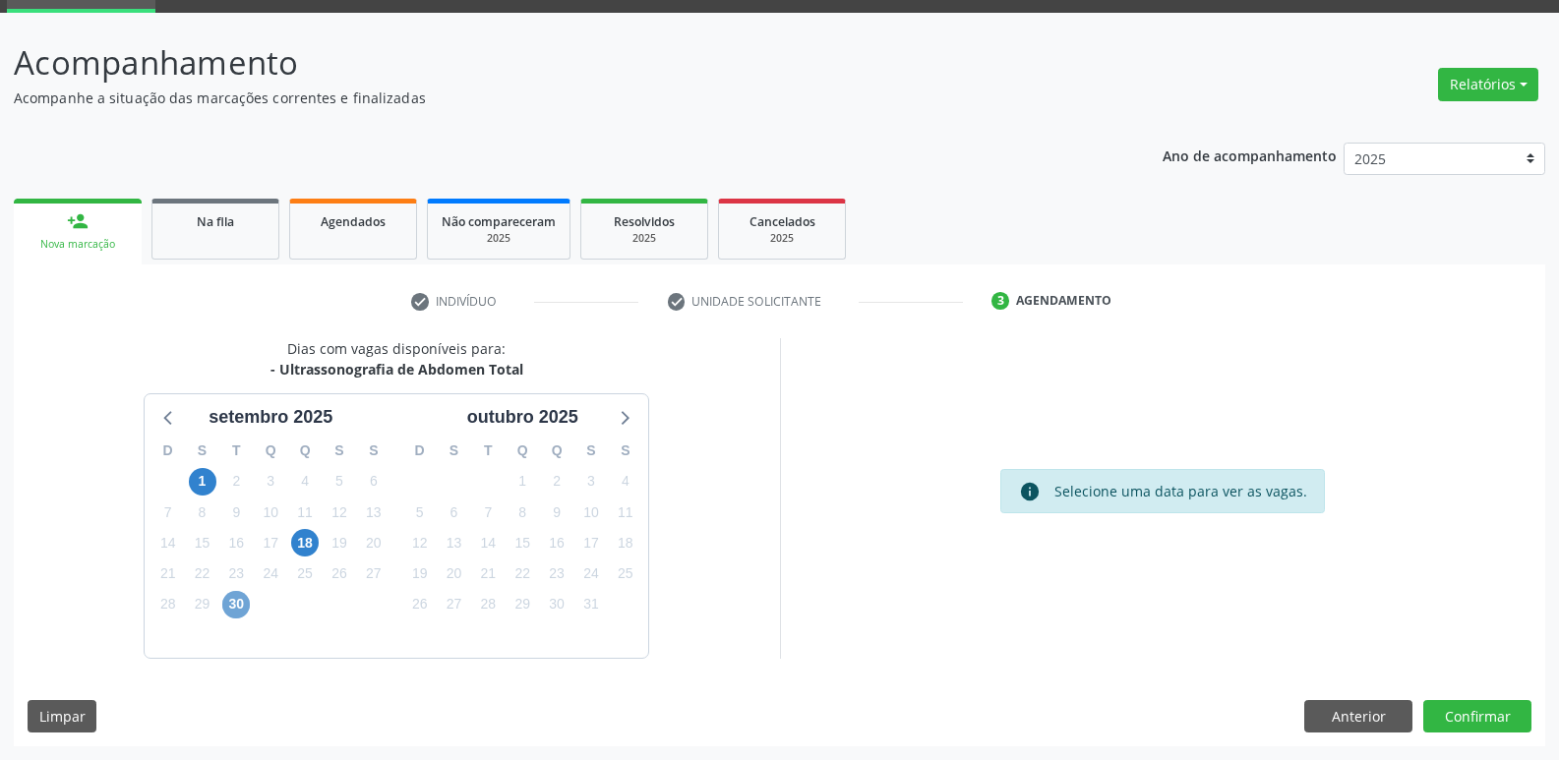
click at [233, 605] on span "30" at bounding box center [236, 605] width 28 height 28
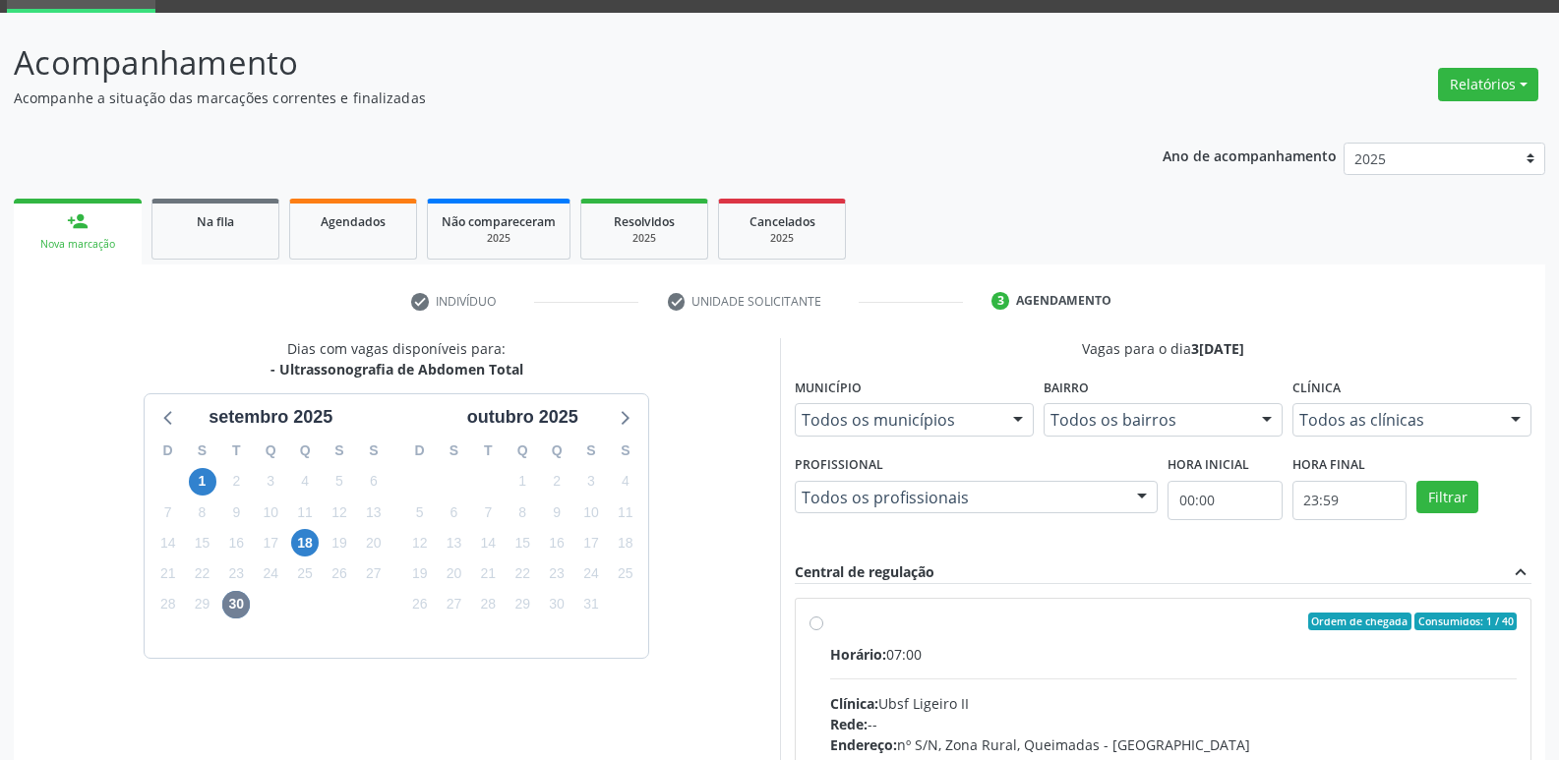
click at [935, 659] on div "Horário: 07:00" at bounding box center [1173, 654] width 687 height 21
click at [823, 630] on input "Ordem de chegada Consumidos: 1 / 40 Horário: 07:00 Clínica: Ubsf Ligeiro II Red…" at bounding box center [816, 622] width 14 height 18
radio input "true"
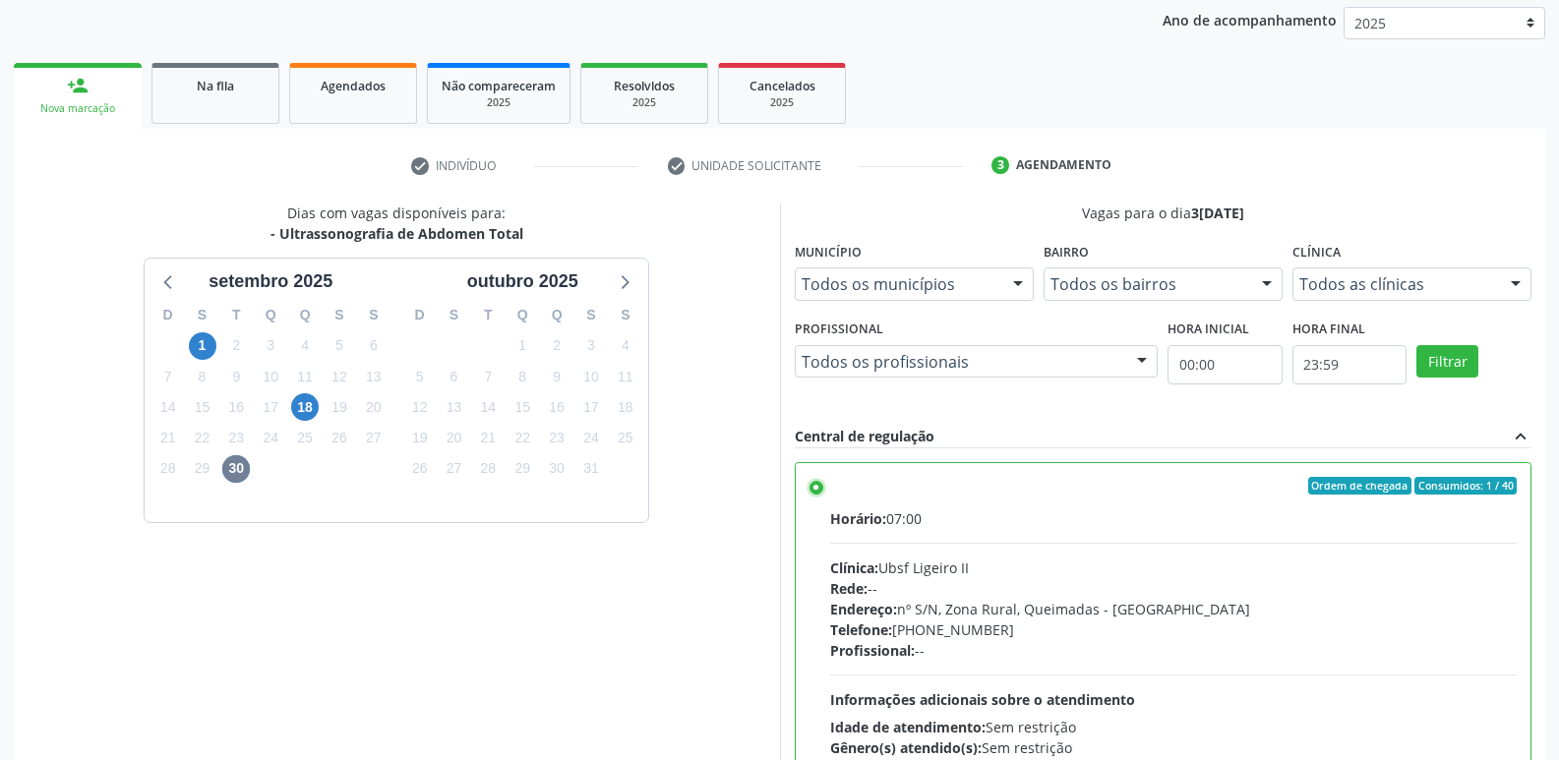
scroll to position [415, 0]
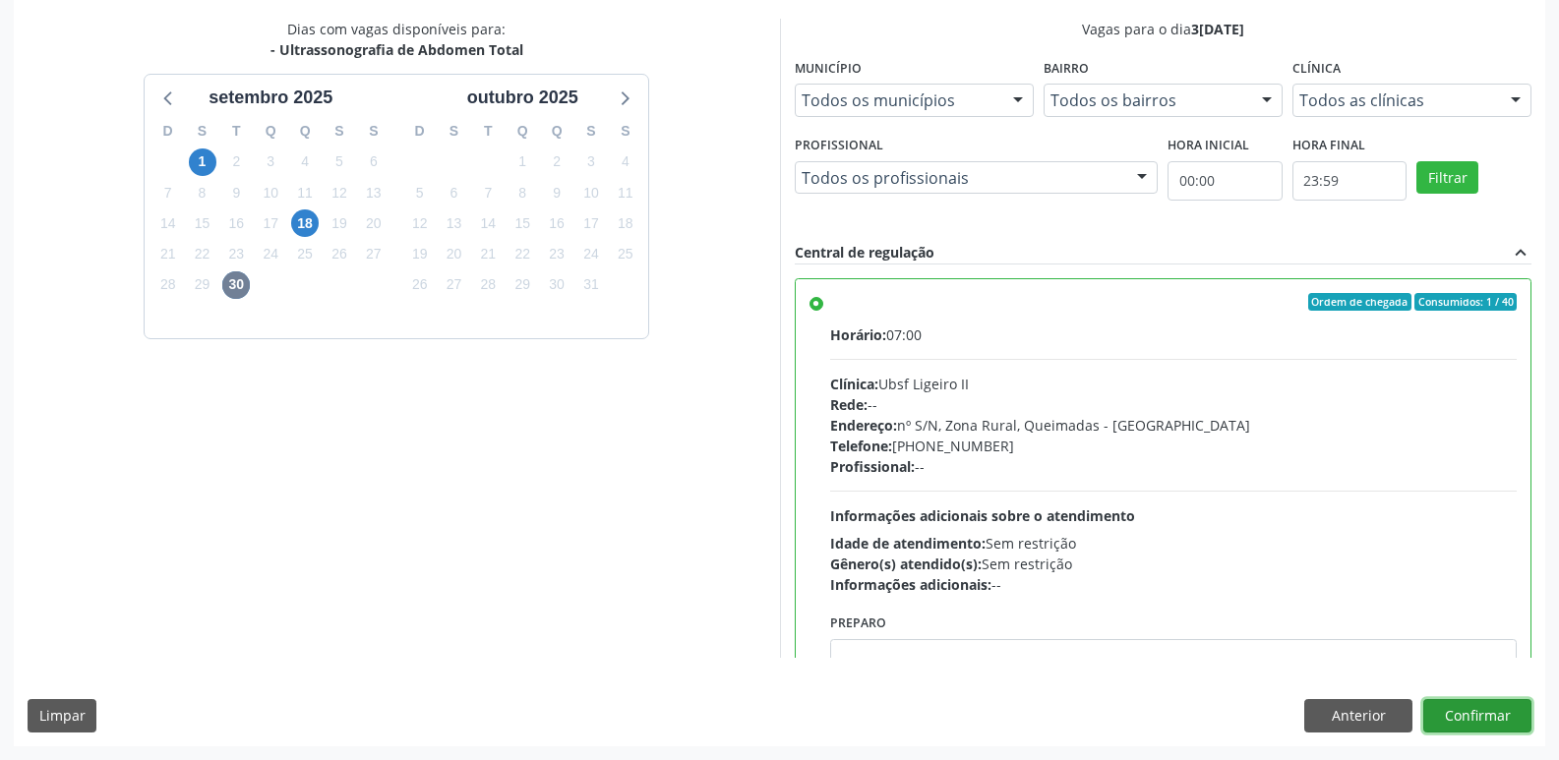
click at [1473, 712] on button "Confirmar" at bounding box center [1477, 715] width 108 height 33
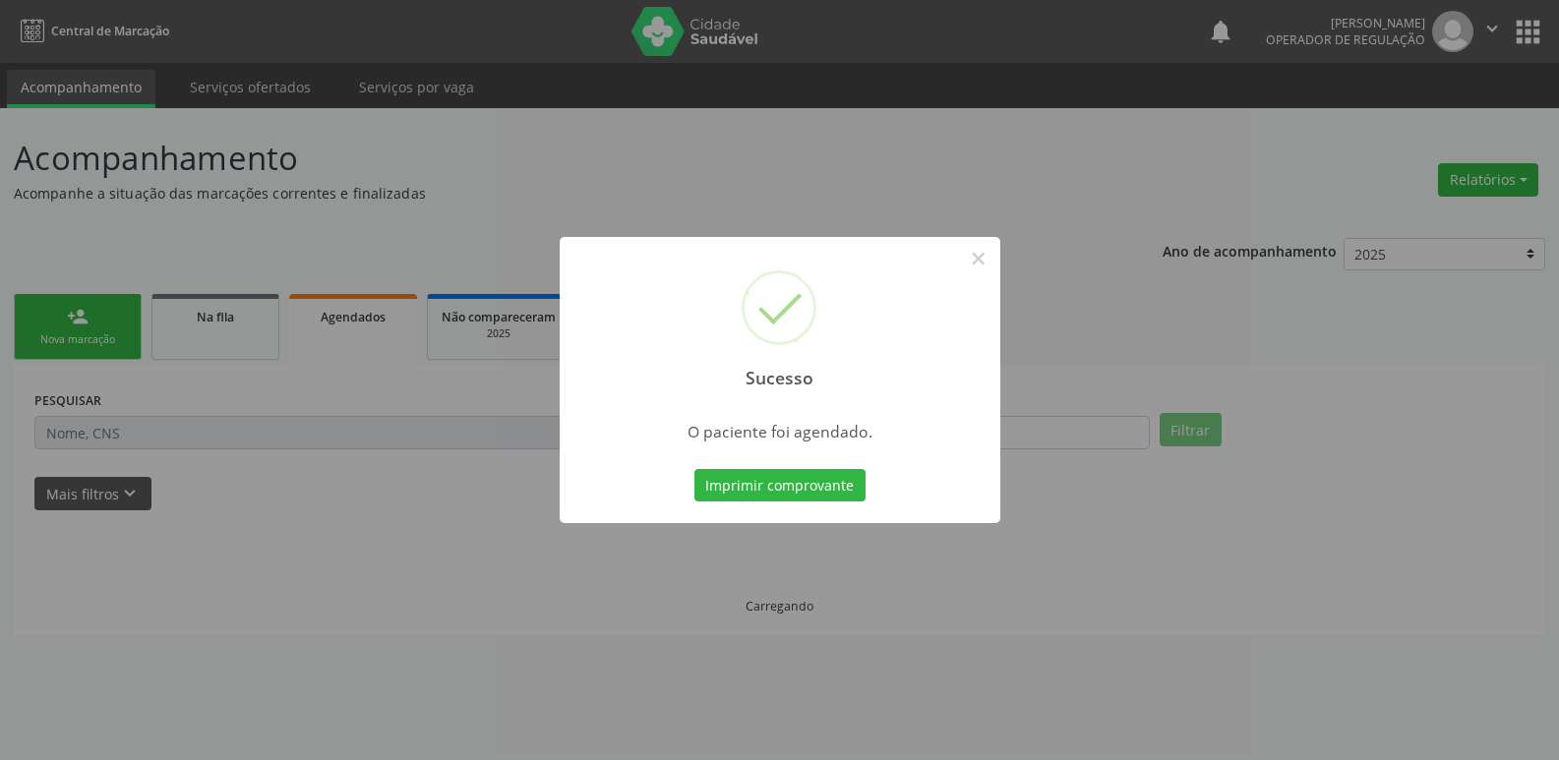
scroll to position [0, 0]
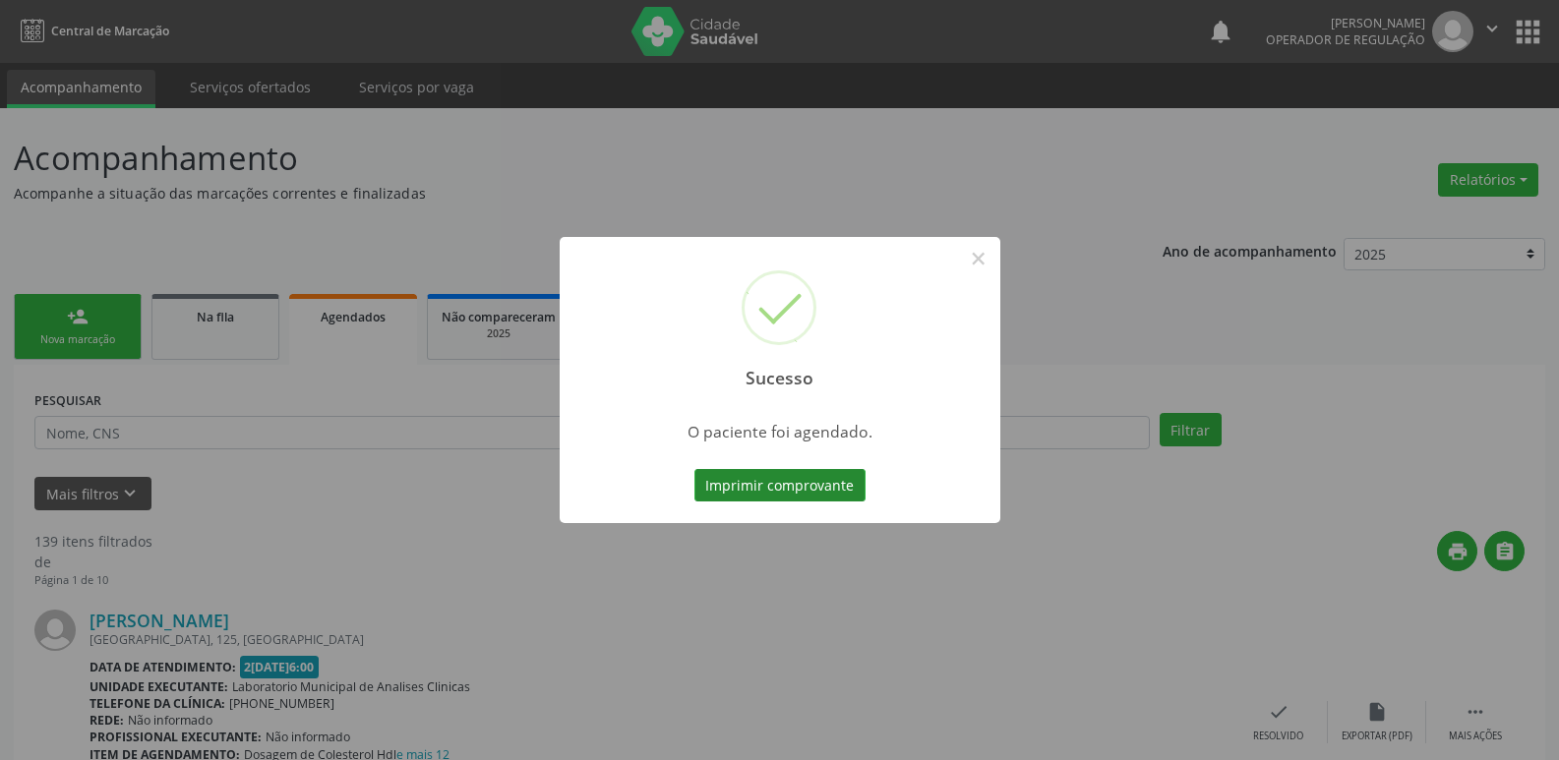
click at [742, 469] on button "Imprimir comprovante" at bounding box center [779, 485] width 171 height 33
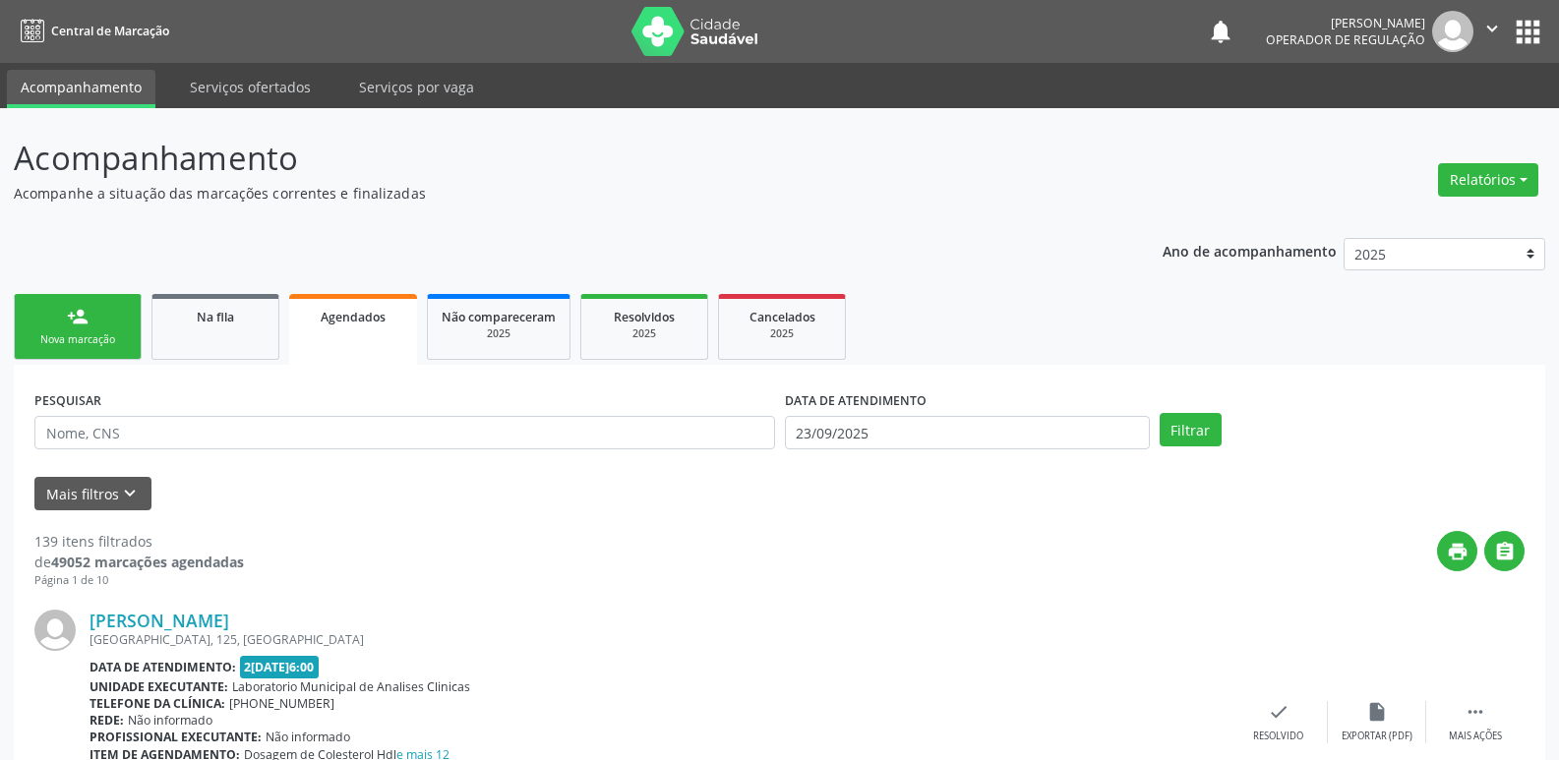
click at [108, 321] on link "person_add Nova marcação" at bounding box center [78, 327] width 128 height 66
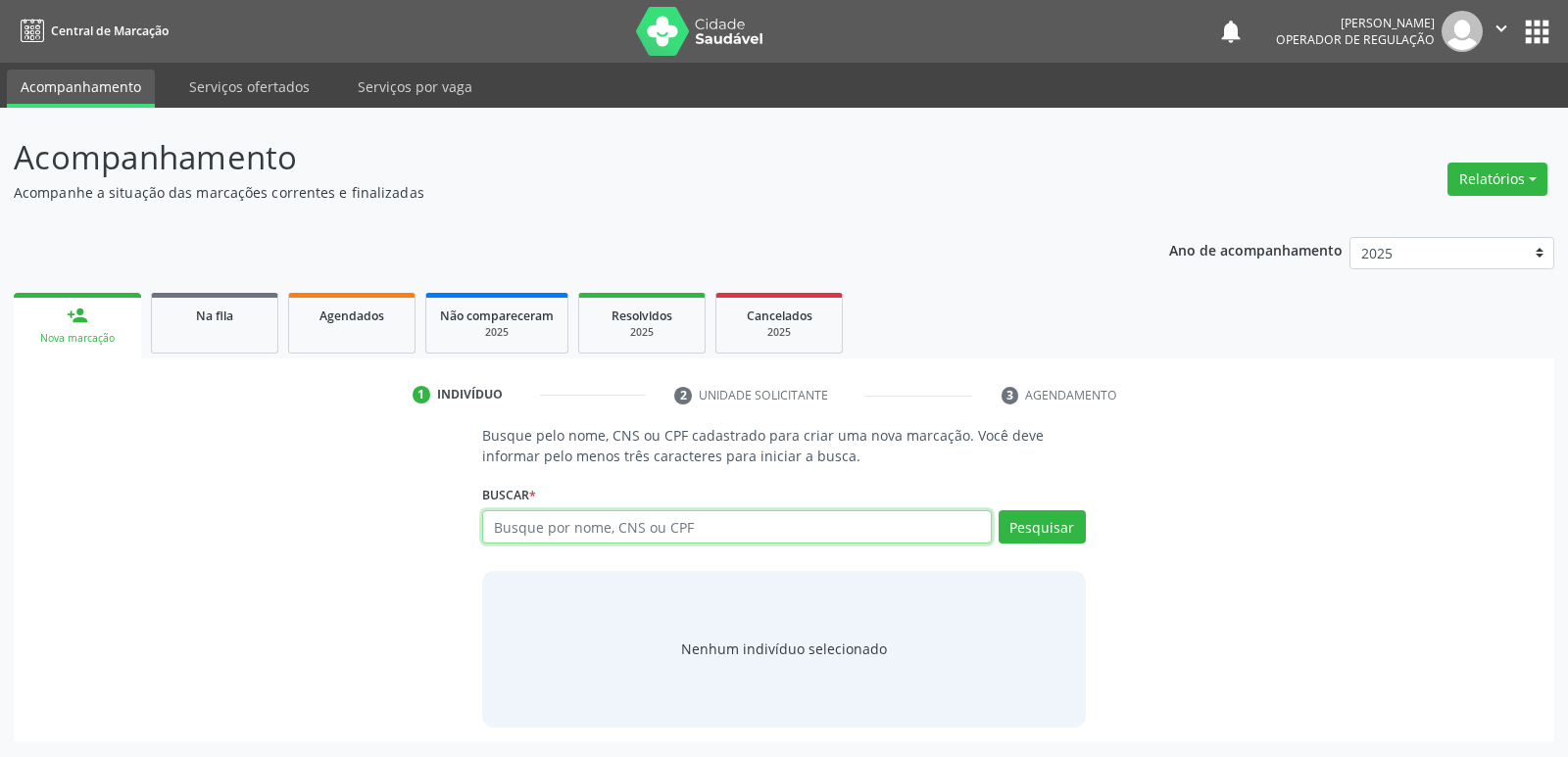
click at [671, 526] on input "text" at bounding box center [736, 526] width 508 height 33
type input "702808656309564"
click at [1067, 517] on button "Pesquisar" at bounding box center [1042, 526] width 88 height 33
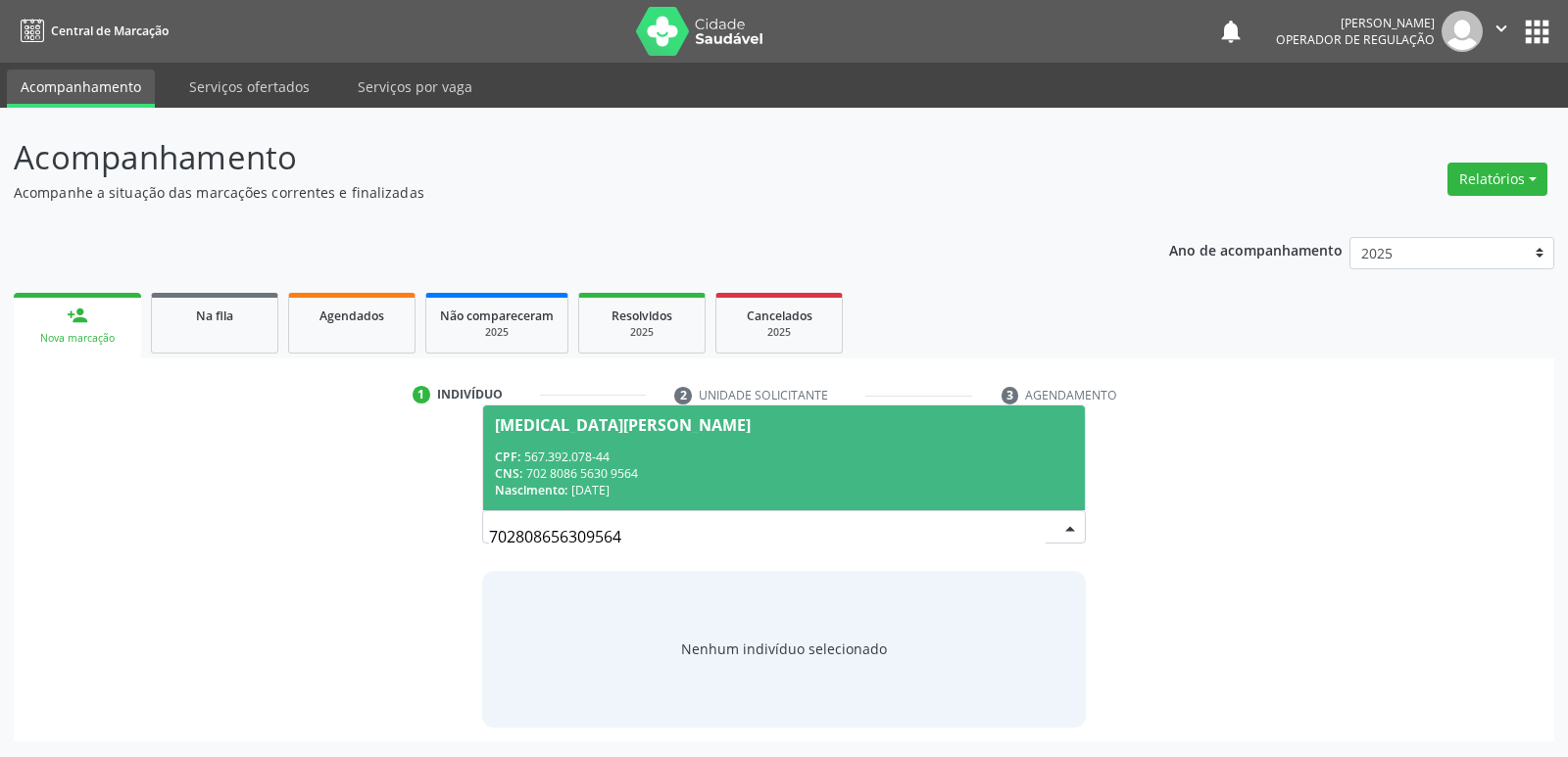
click at [604, 436] on span "[MEDICAL_DATA][PERSON_NAME] CPF: 567.392.078-44 CNS: 702 8086 5630 9564 Nascime…" at bounding box center [783, 457] width 601 height 105
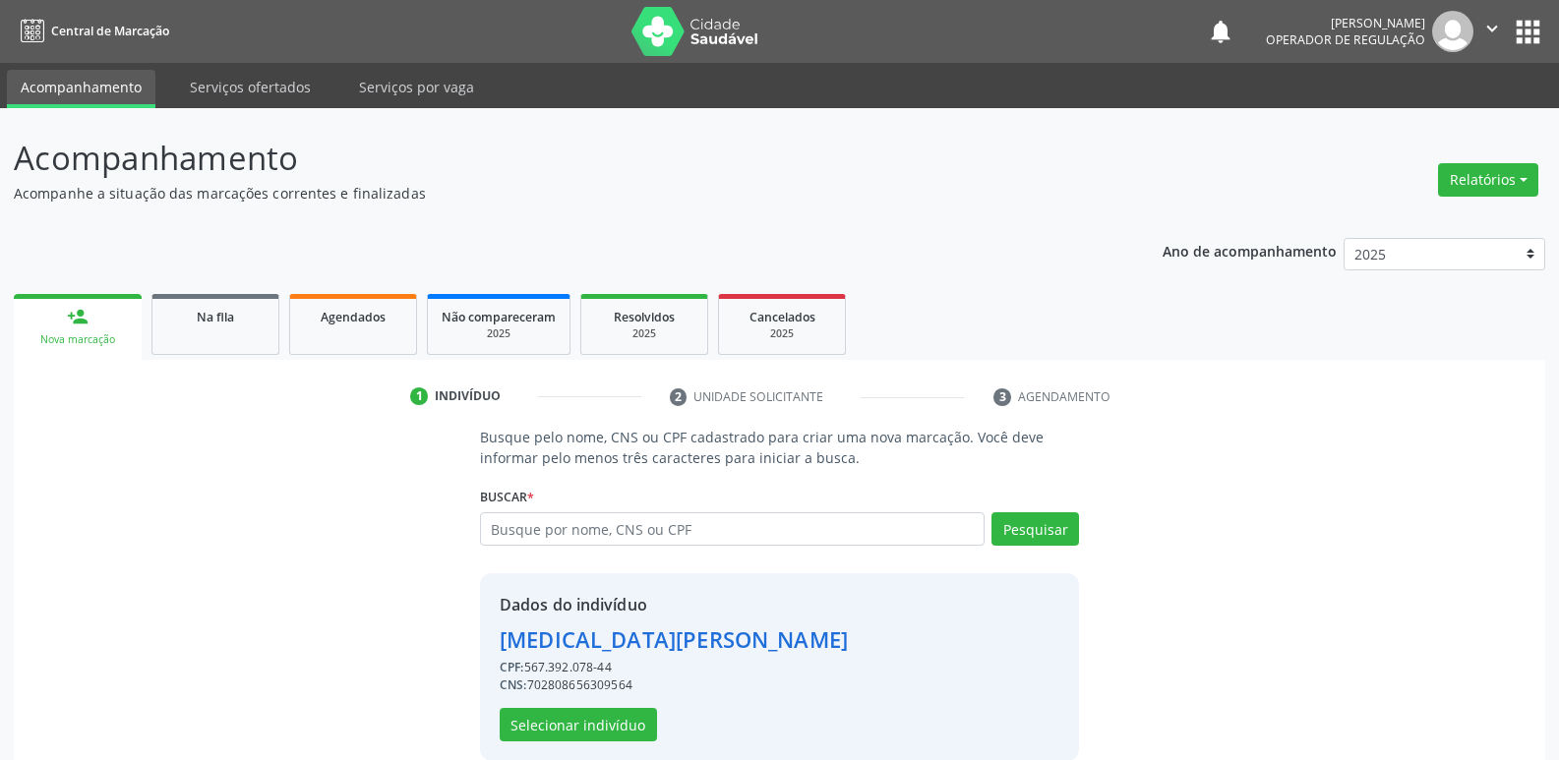
click at [612, 706] on div "Dados do indivíduo [MEDICAL_DATA][PERSON_NAME] CPF: 567.392.078-44 CNS: 7028086…" at bounding box center [674, 667] width 348 height 149
click at [617, 719] on button "Selecionar indivíduo" at bounding box center [578, 724] width 157 height 33
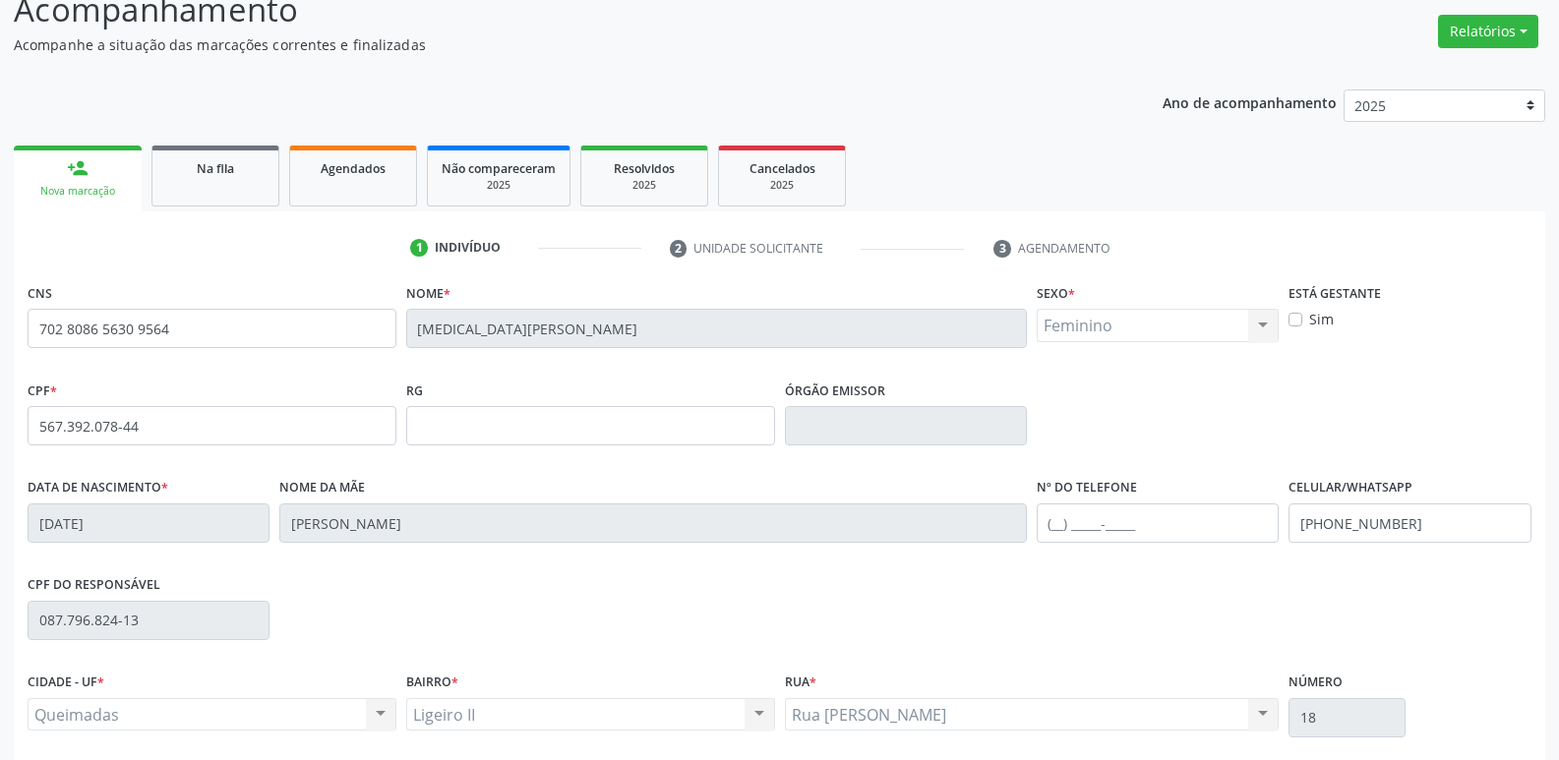
scroll to position [306, 0]
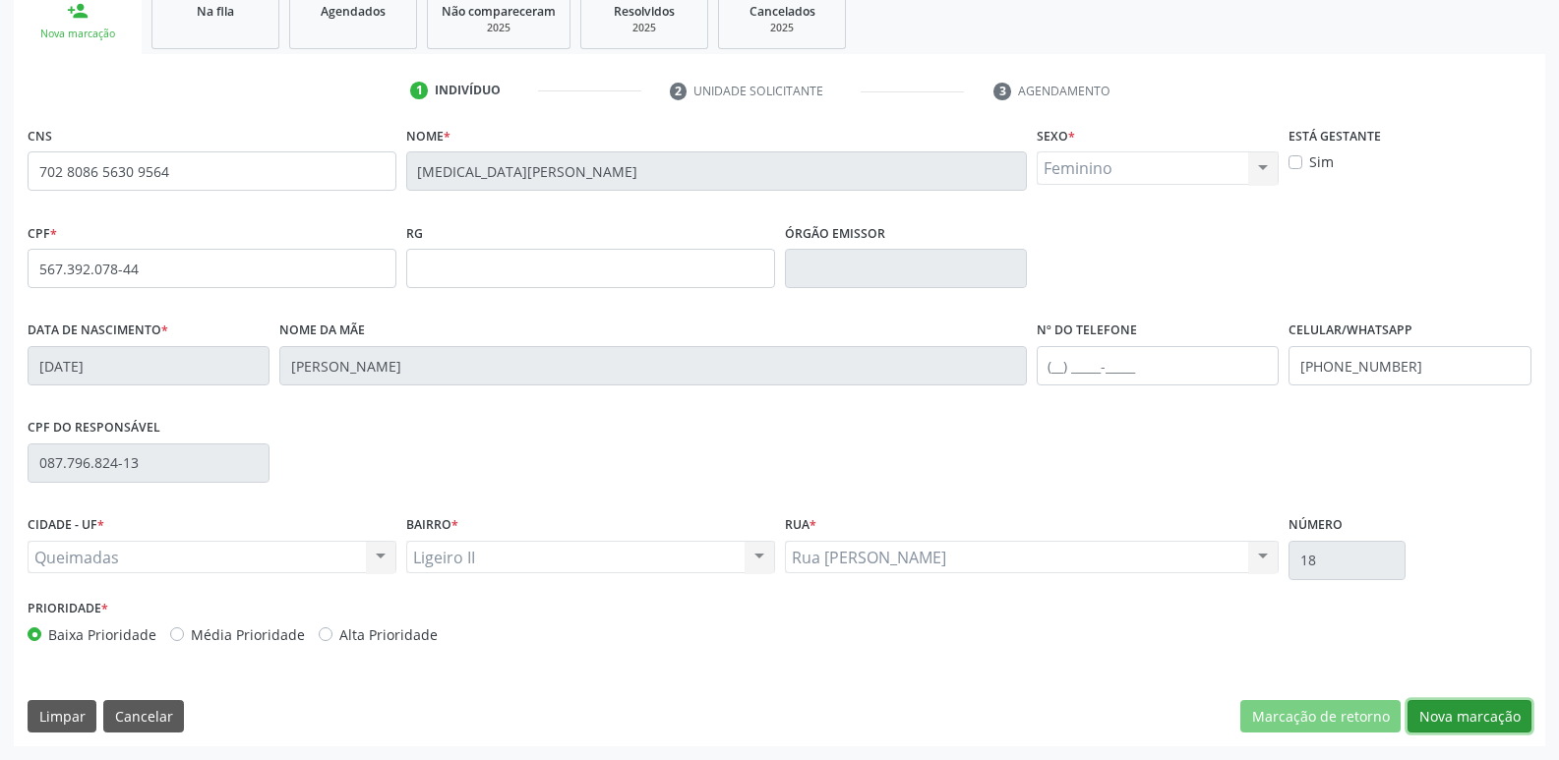
click at [1496, 722] on button "Nova marcação" at bounding box center [1469, 716] width 124 height 33
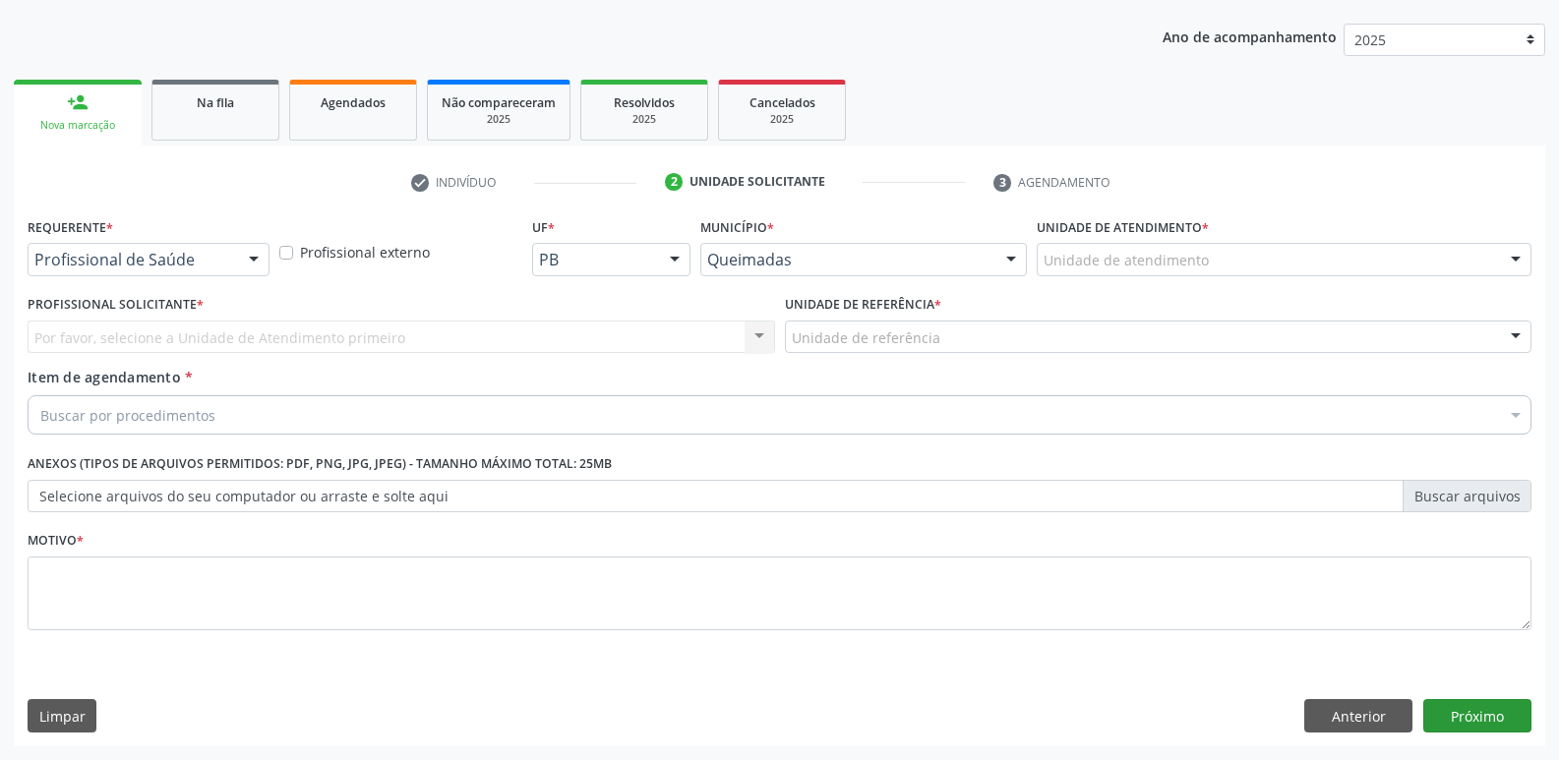
scroll to position [214, 0]
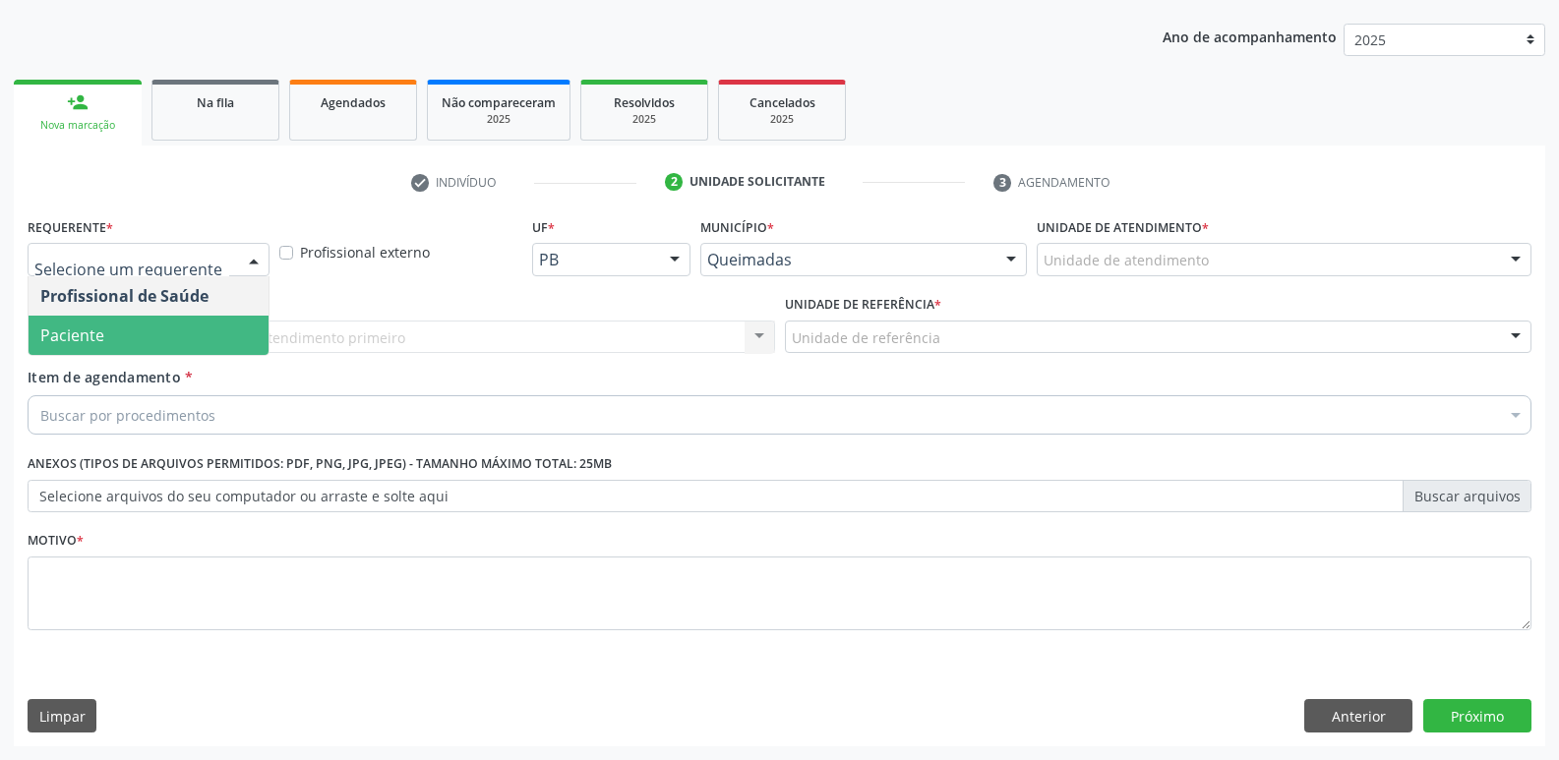
click at [112, 323] on span "Paciente" at bounding box center [149, 335] width 240 height 39
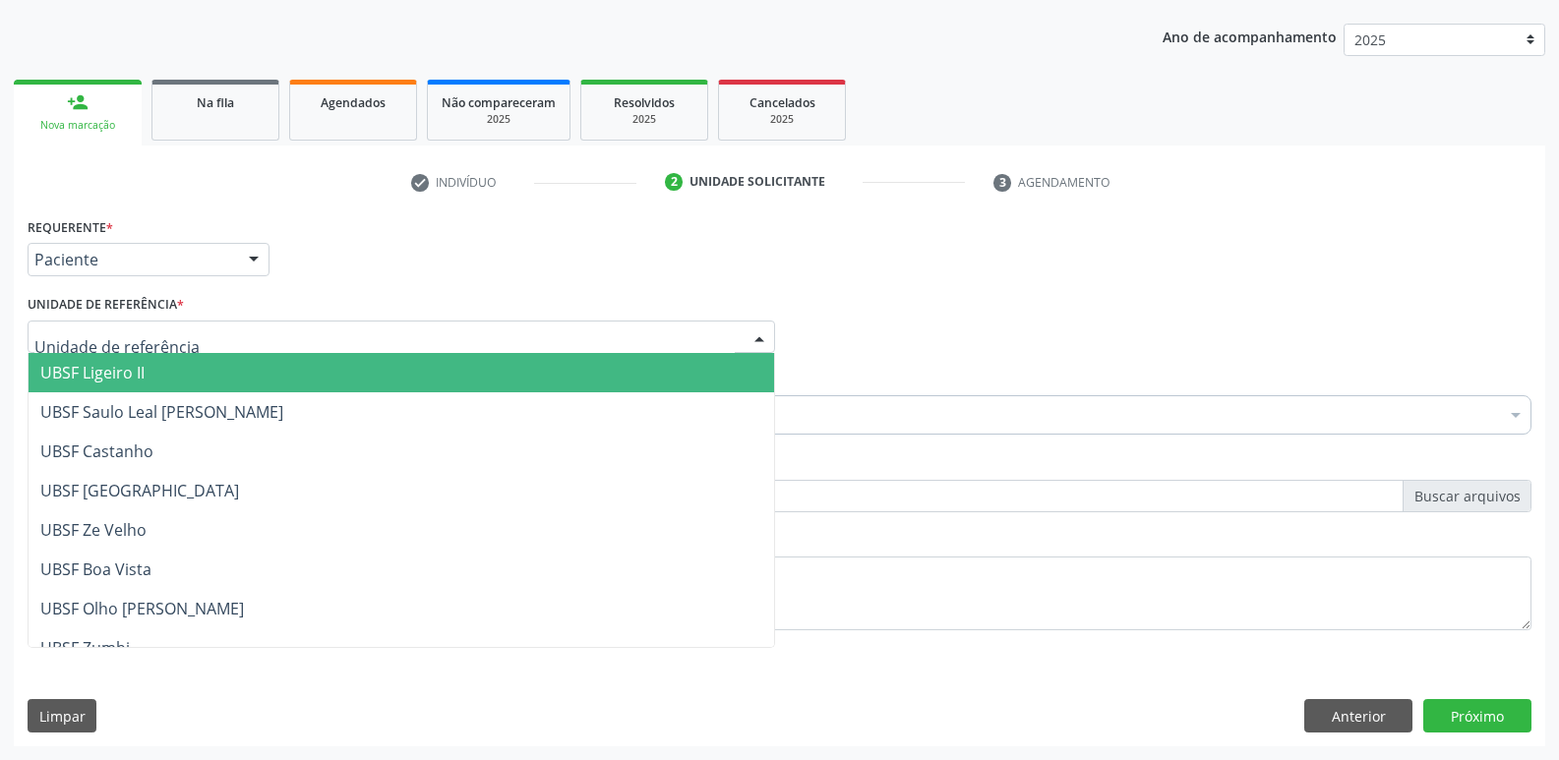
click at [79, 373] on span "UBSF Ligeiro II" at bounding box center [92, 373] width 104 height 22
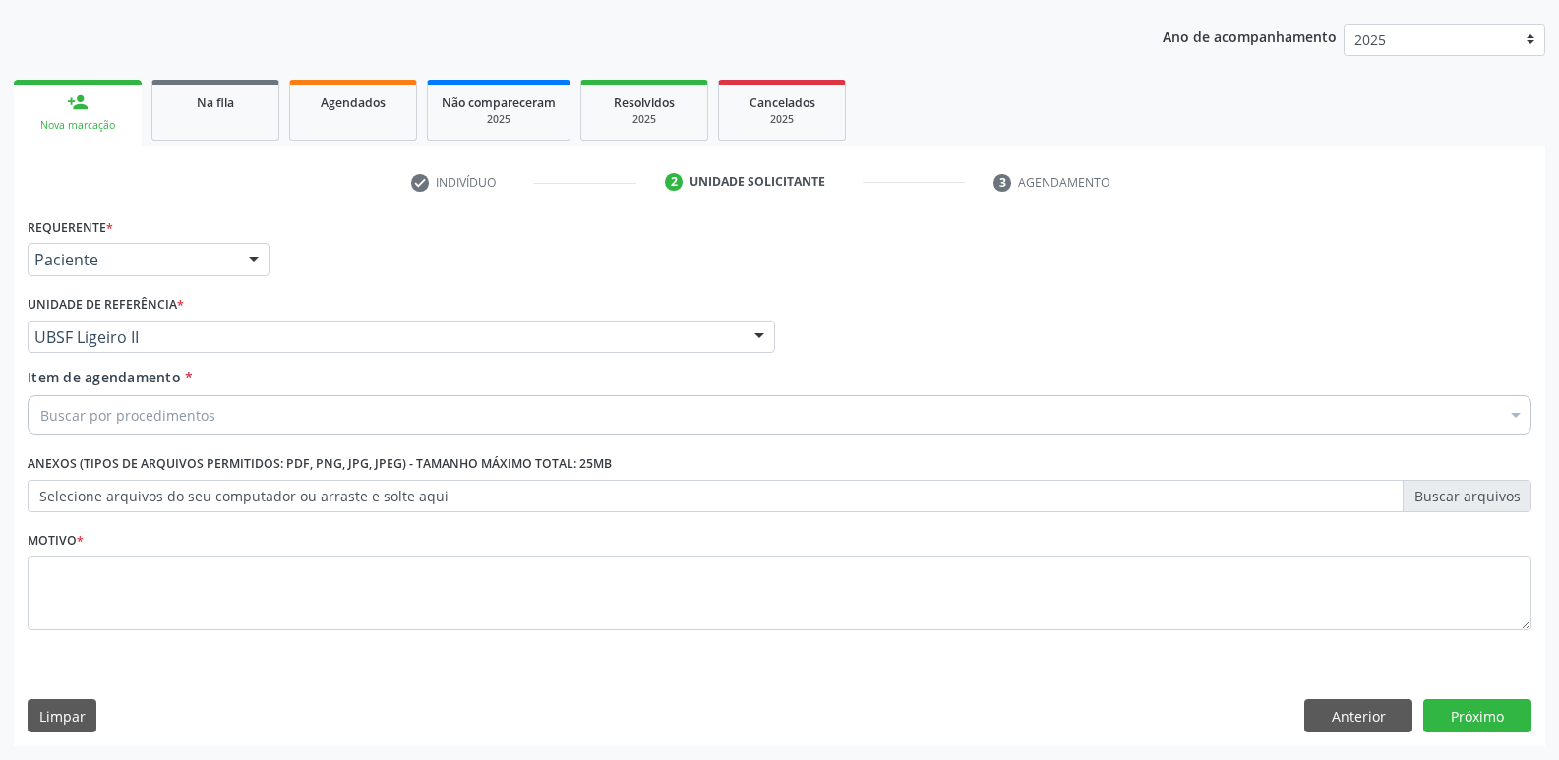
click at [117, 427] on div "Buscar por procedimentos" at bounding box center [780, 414] width 1504 height 39
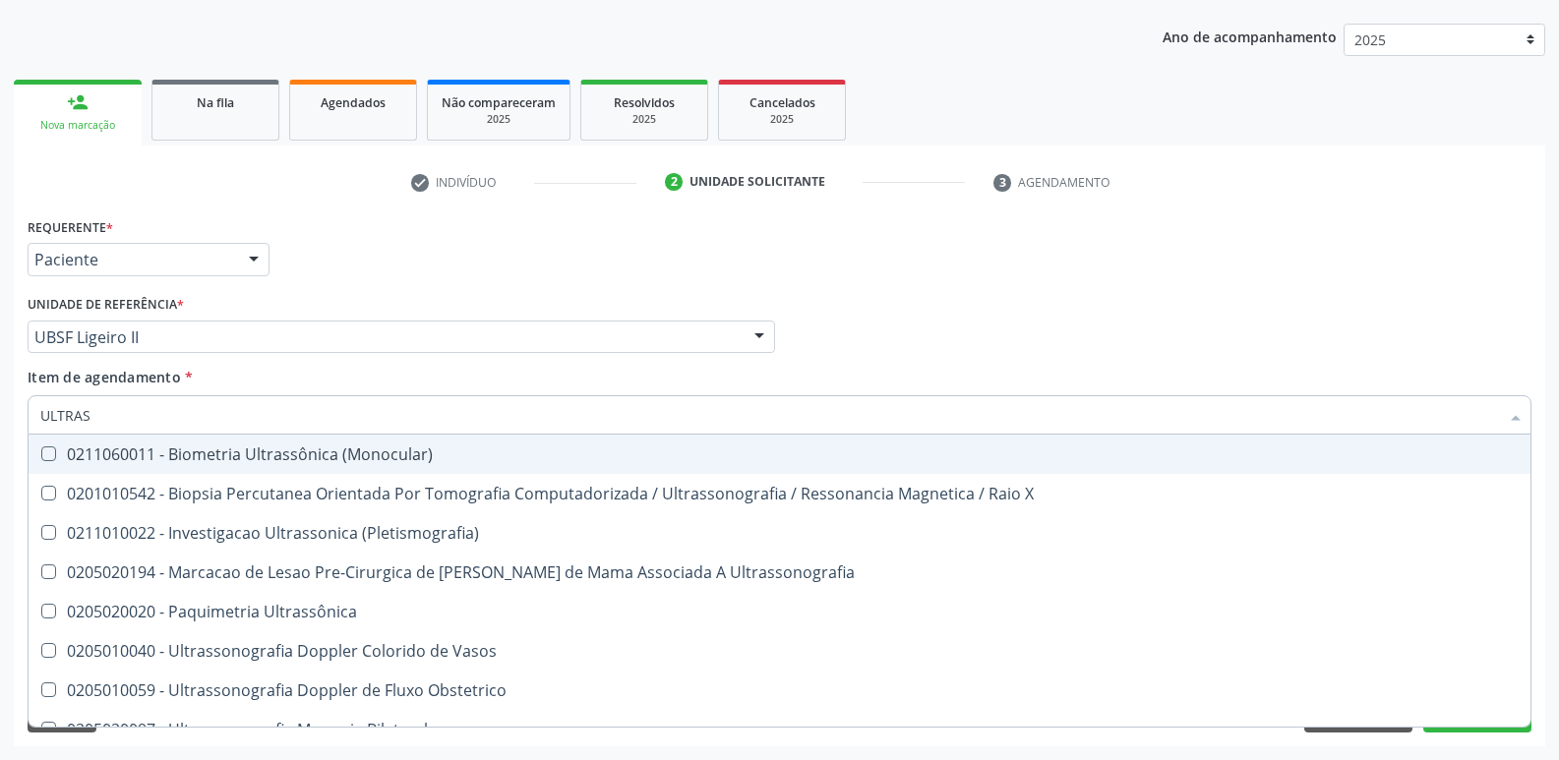
type input "ULTRASS"
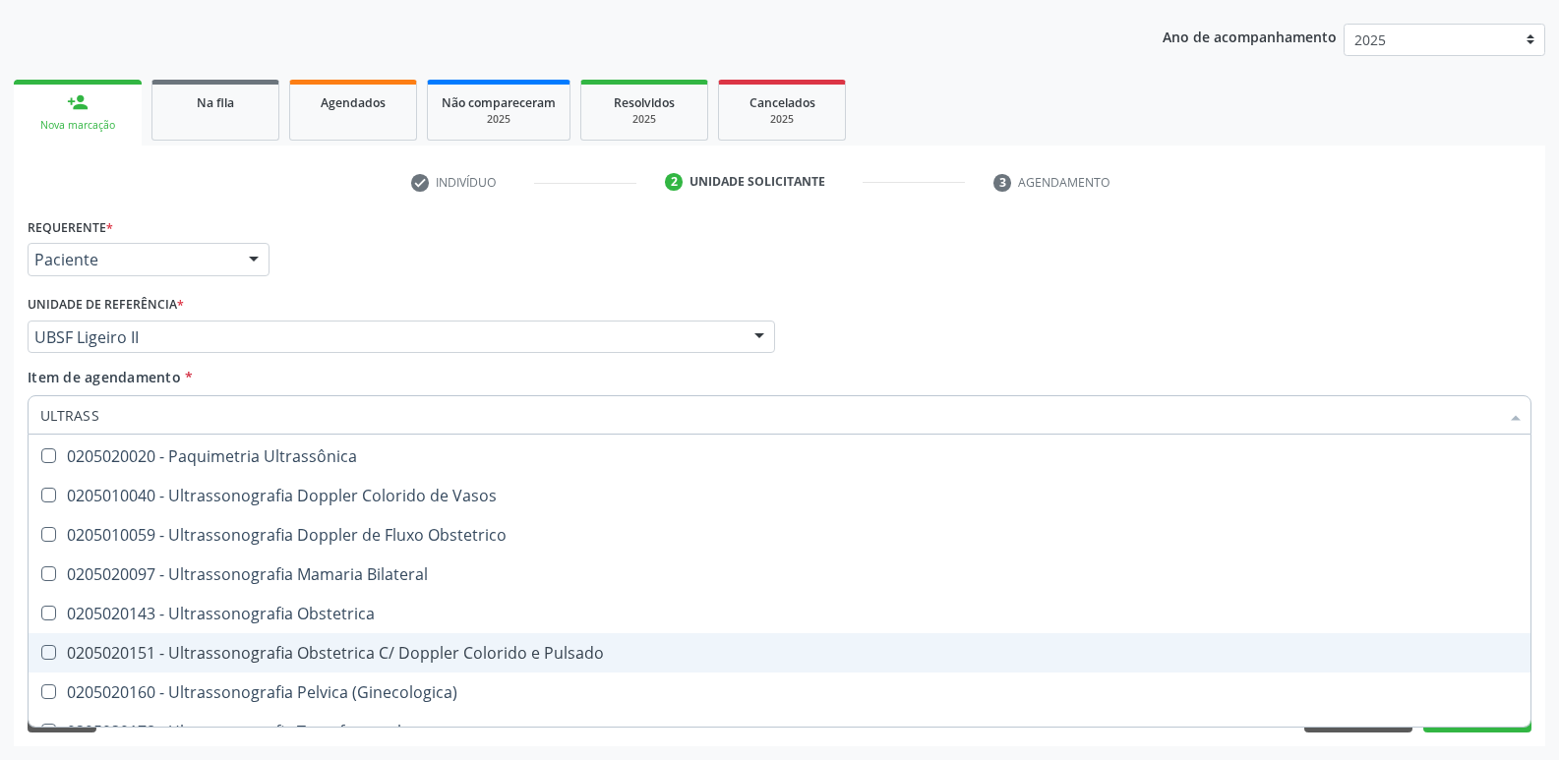
scroll to position [393, 0]
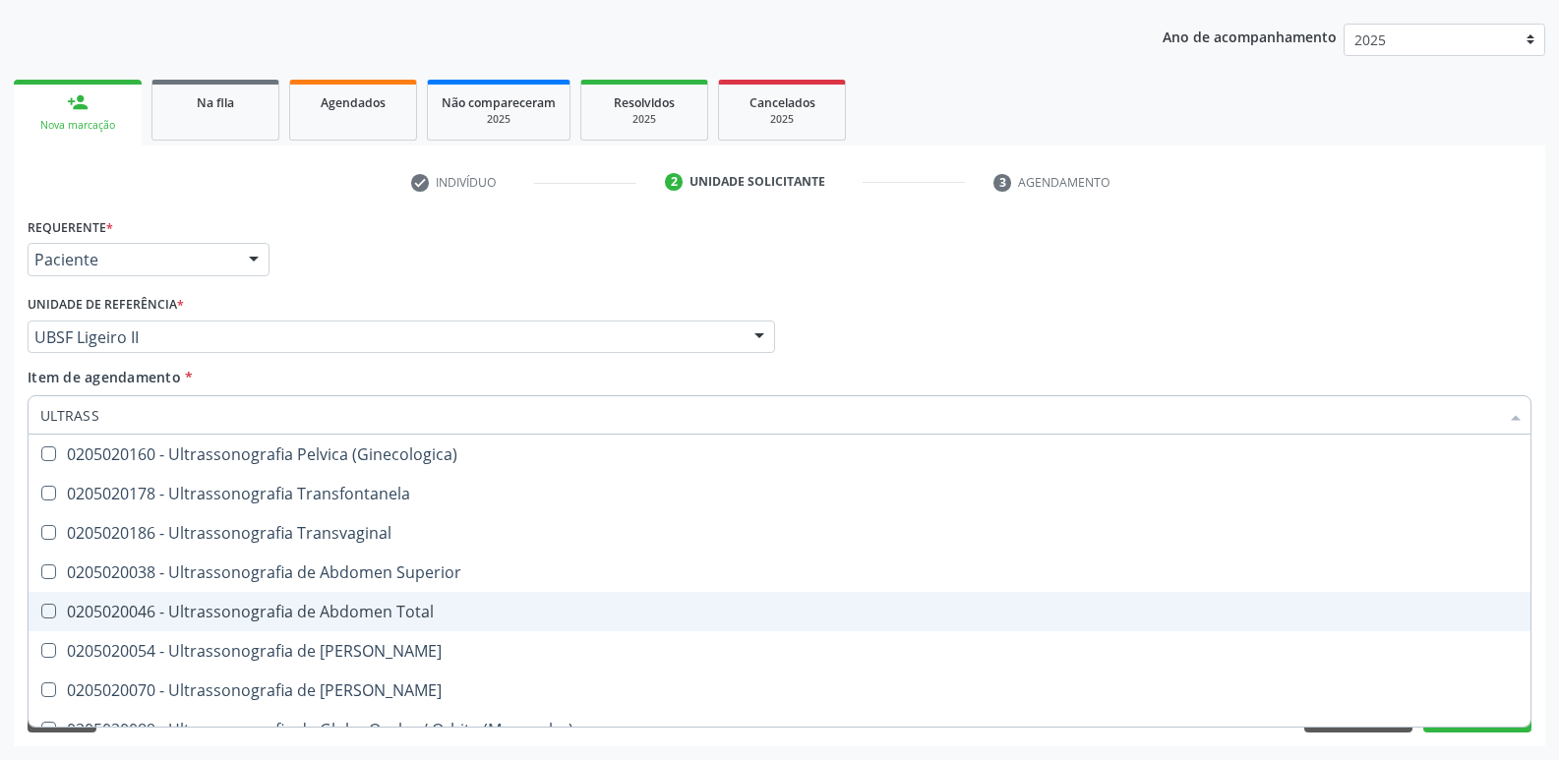
click at [409, 608] on div "0205020046 - Ultrassonografia de Abdomen Total" at bounding box center [779, 612] width 1478 height 16
checkbox Total "true"
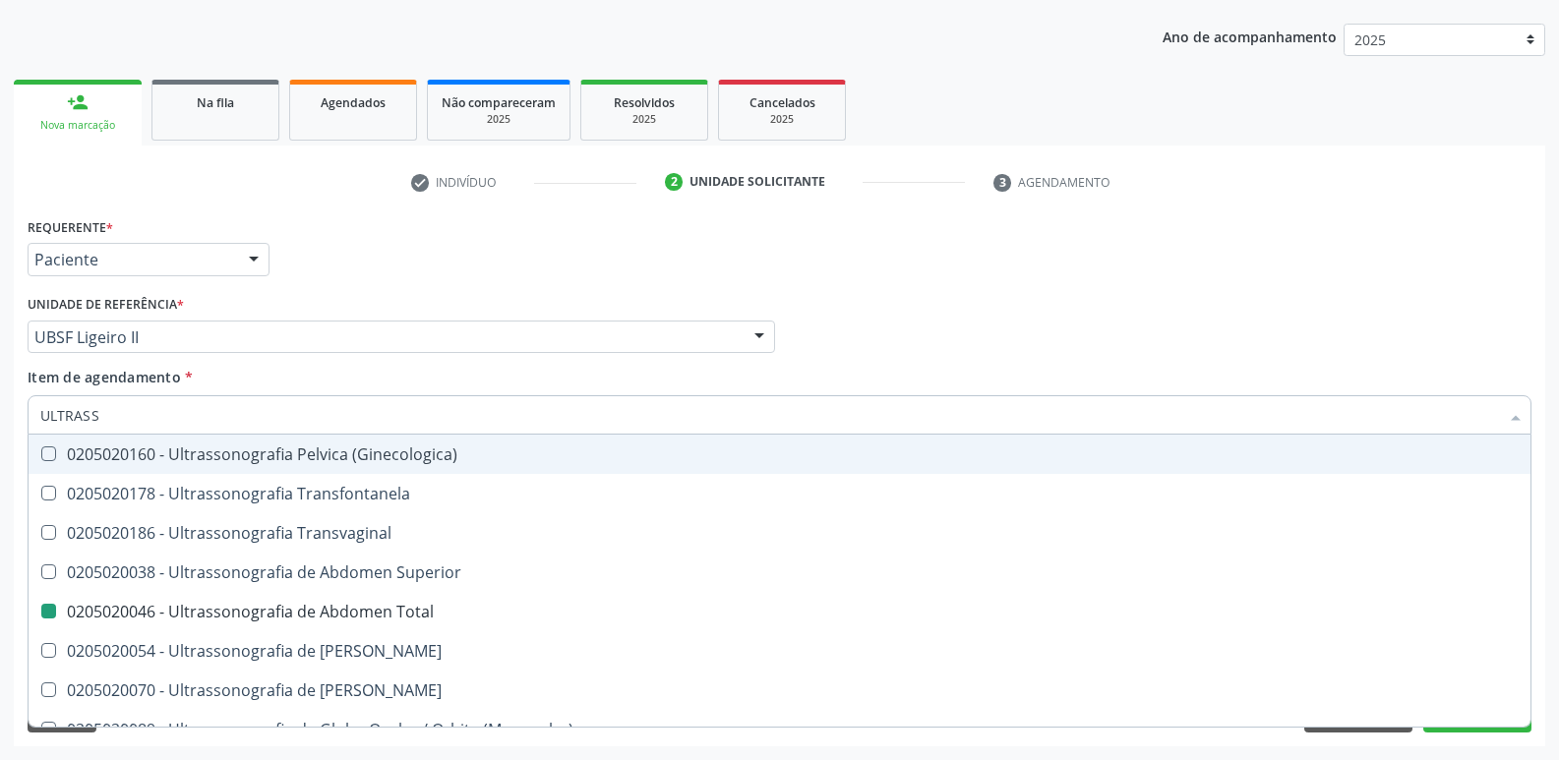
click at [458, 292] on div "Unidade de referência * UBSF Ligeiro II UBSF Ligeiro II UBSF Saulo Leal [PERSON…" at bounding box center [401, 321] width 747 height 63
checkbox X "true"
checkbox Total "false"
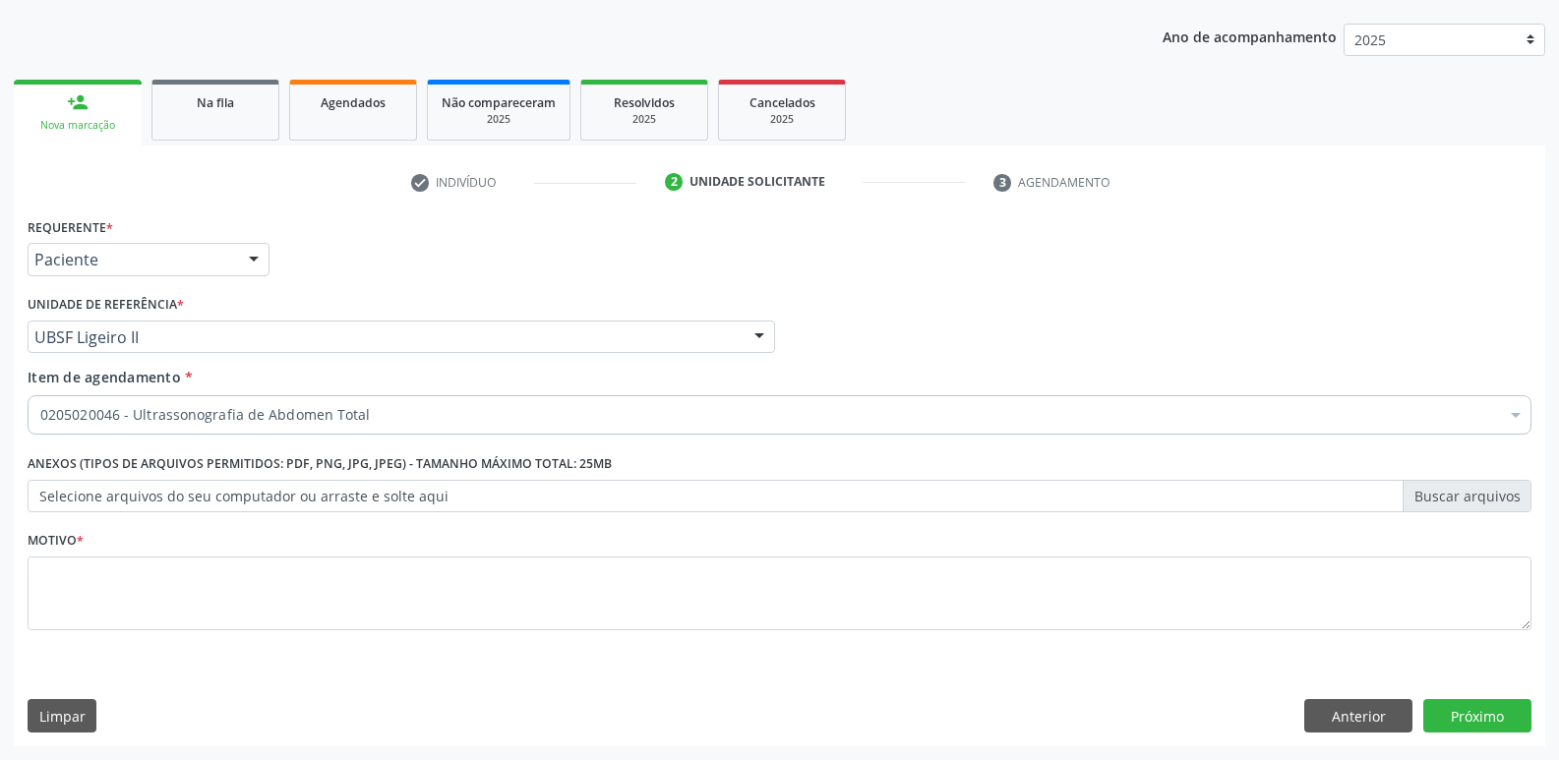
scroll to position [0, 0]
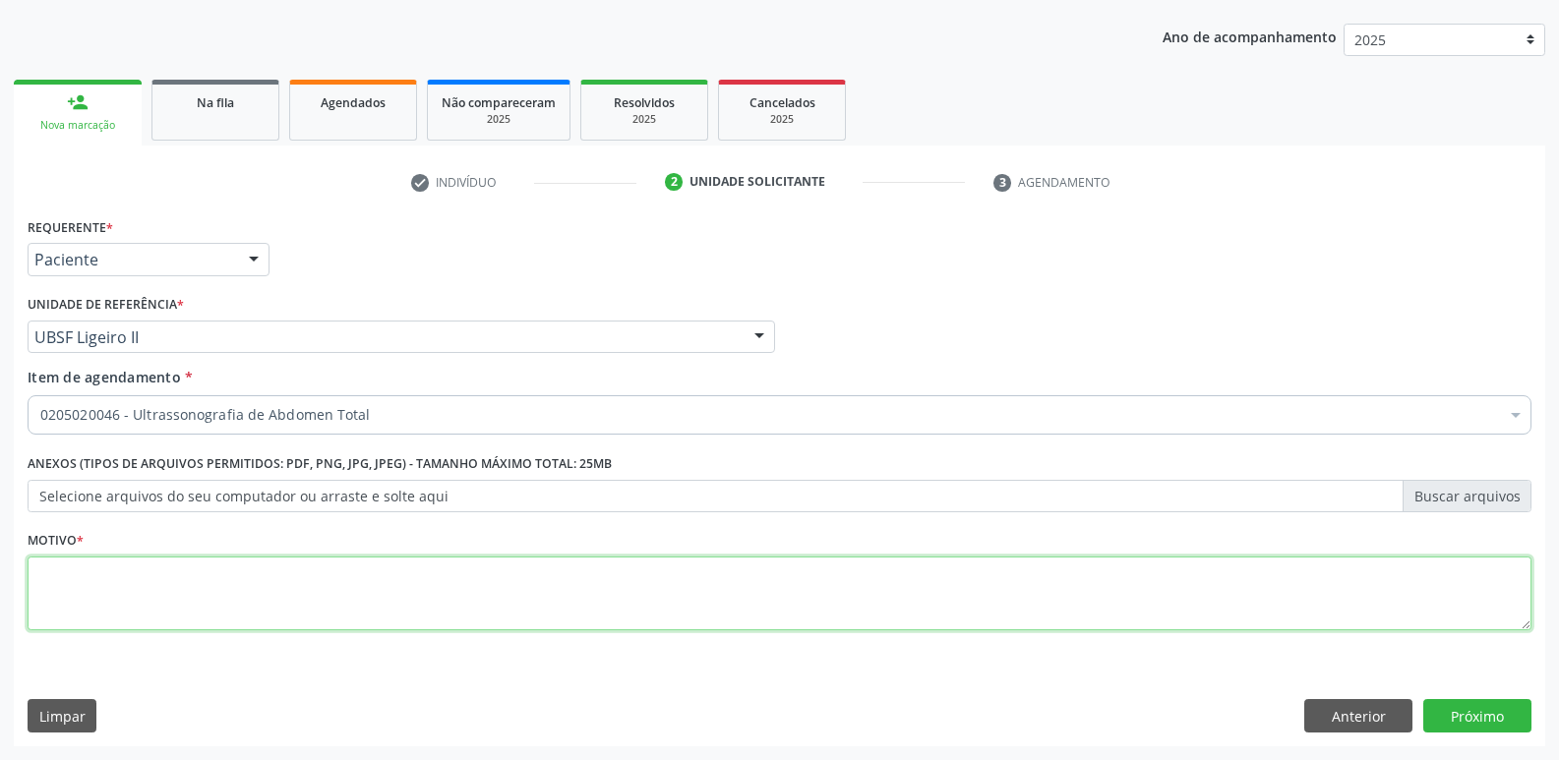
click at [273, 562] on textarea at bounding box center [780, 594] width 1504 height 75
paste textarea "avaliação"
type textarea "avaliação"
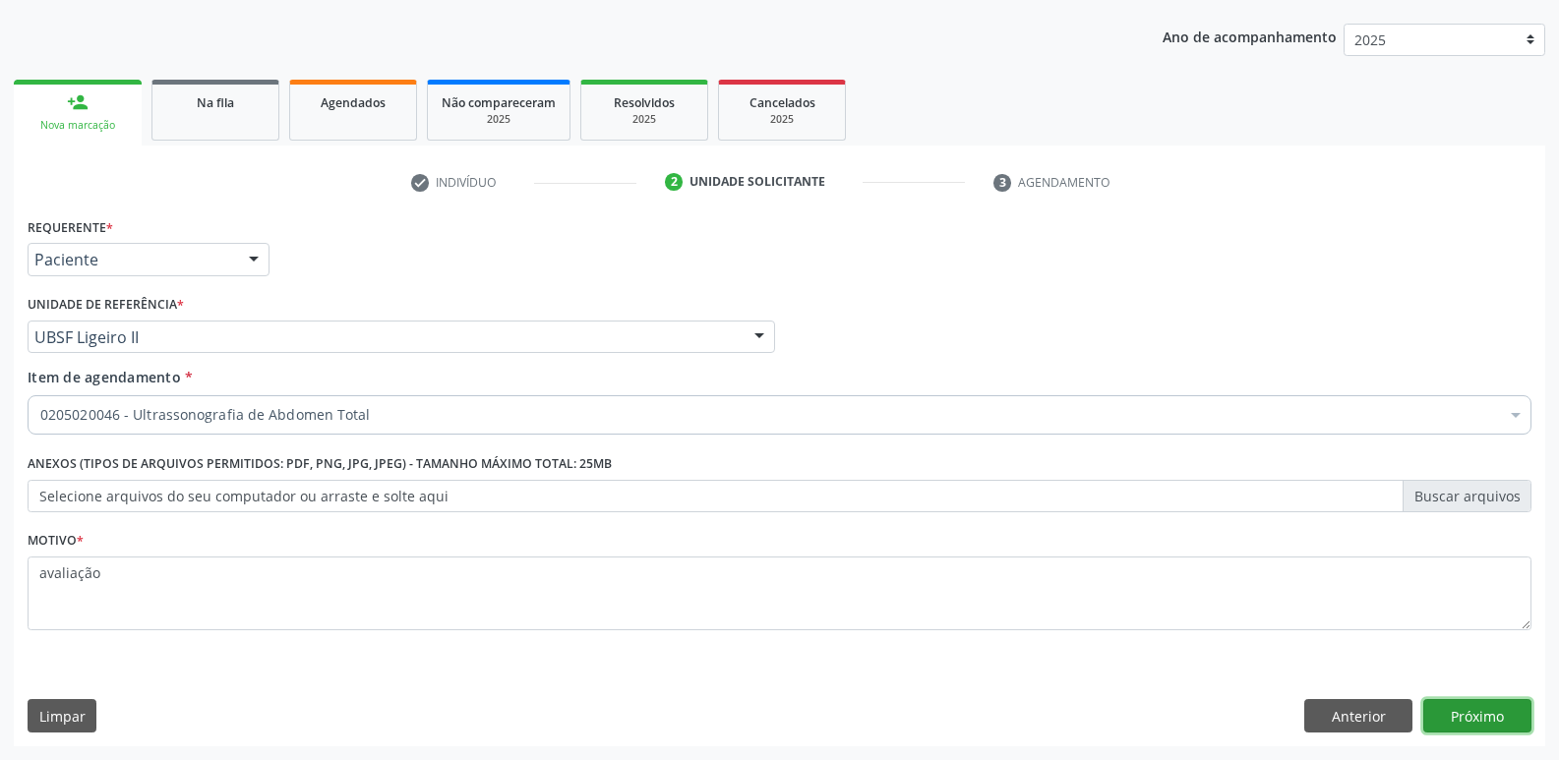
click at [1466, 725] on button "Próximo" at bounding box center [1477, 715] width 108 height 33
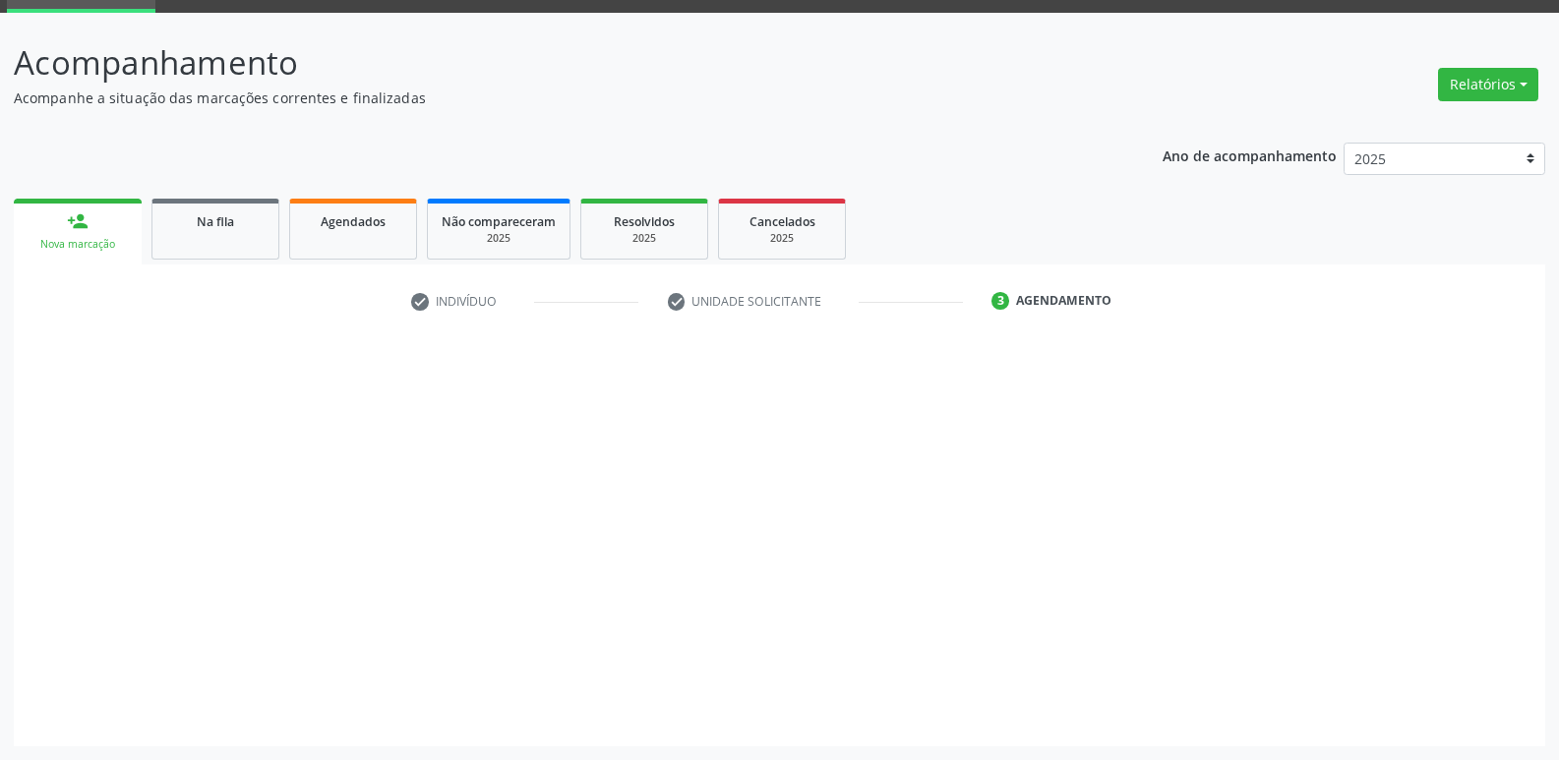
scroll to position [95, 0]
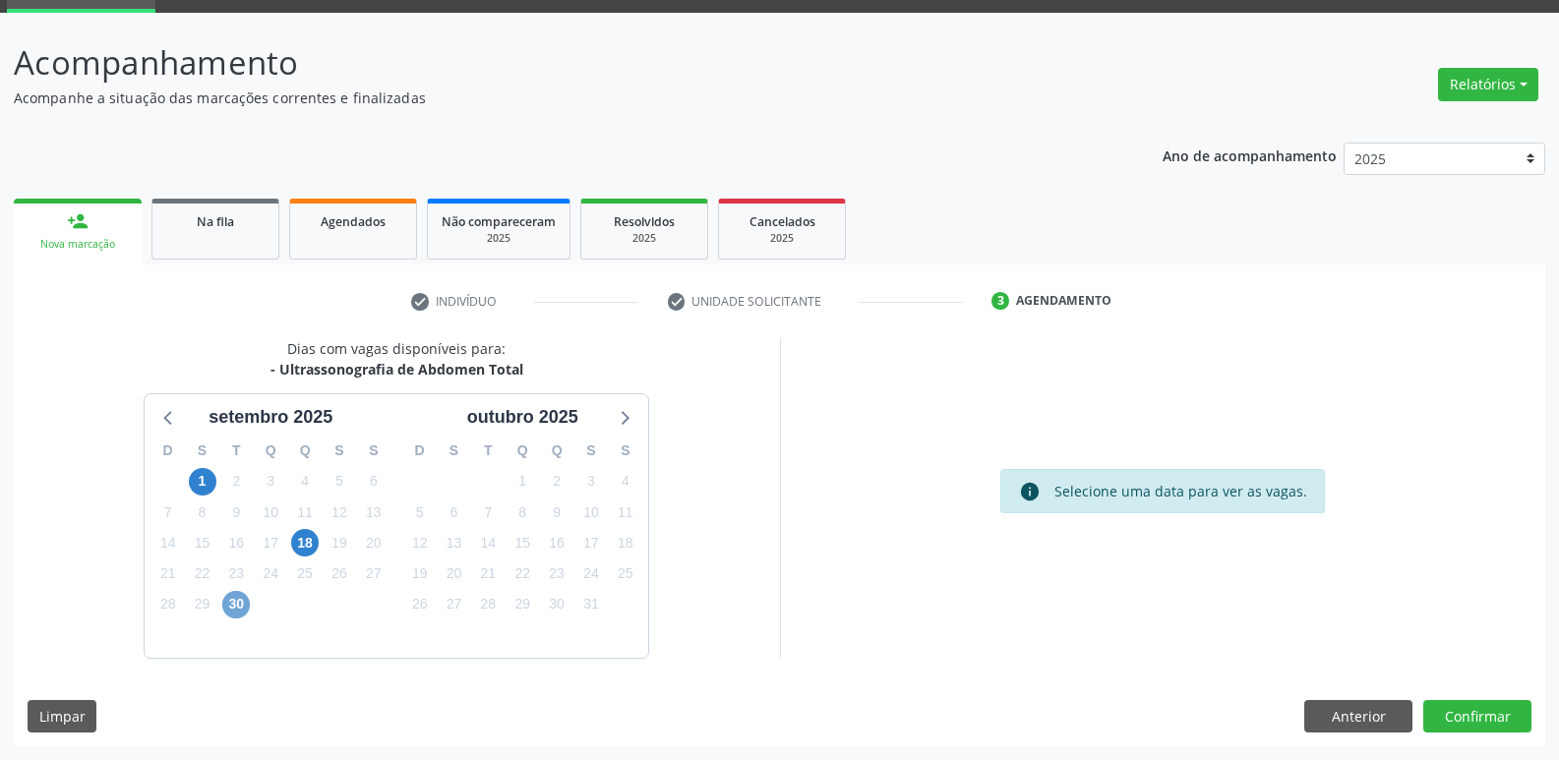
click at [236, 607] on span "30" at bounding box center [236, 605] width 28 height 28
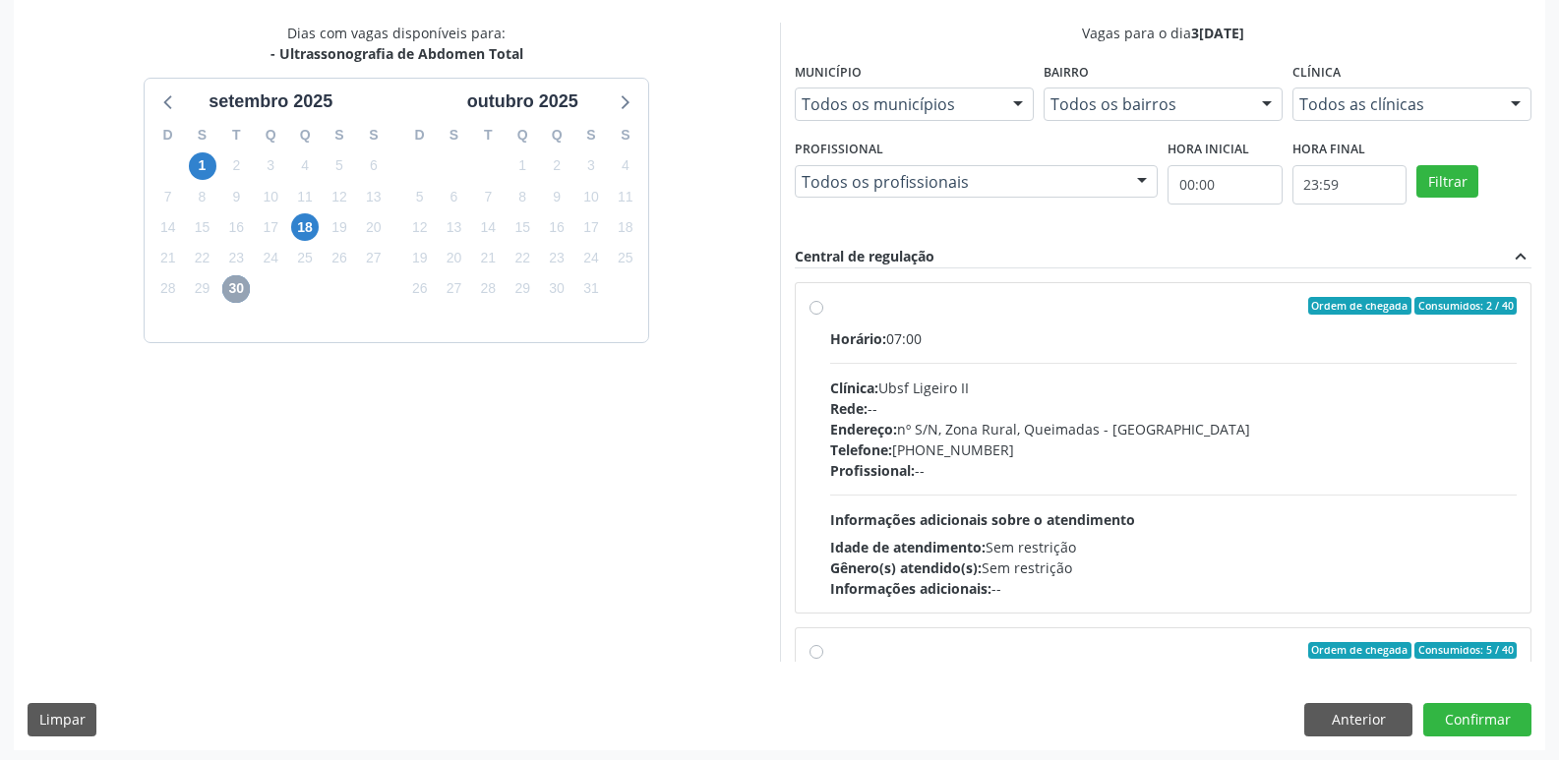
scroll to position [415, 0]
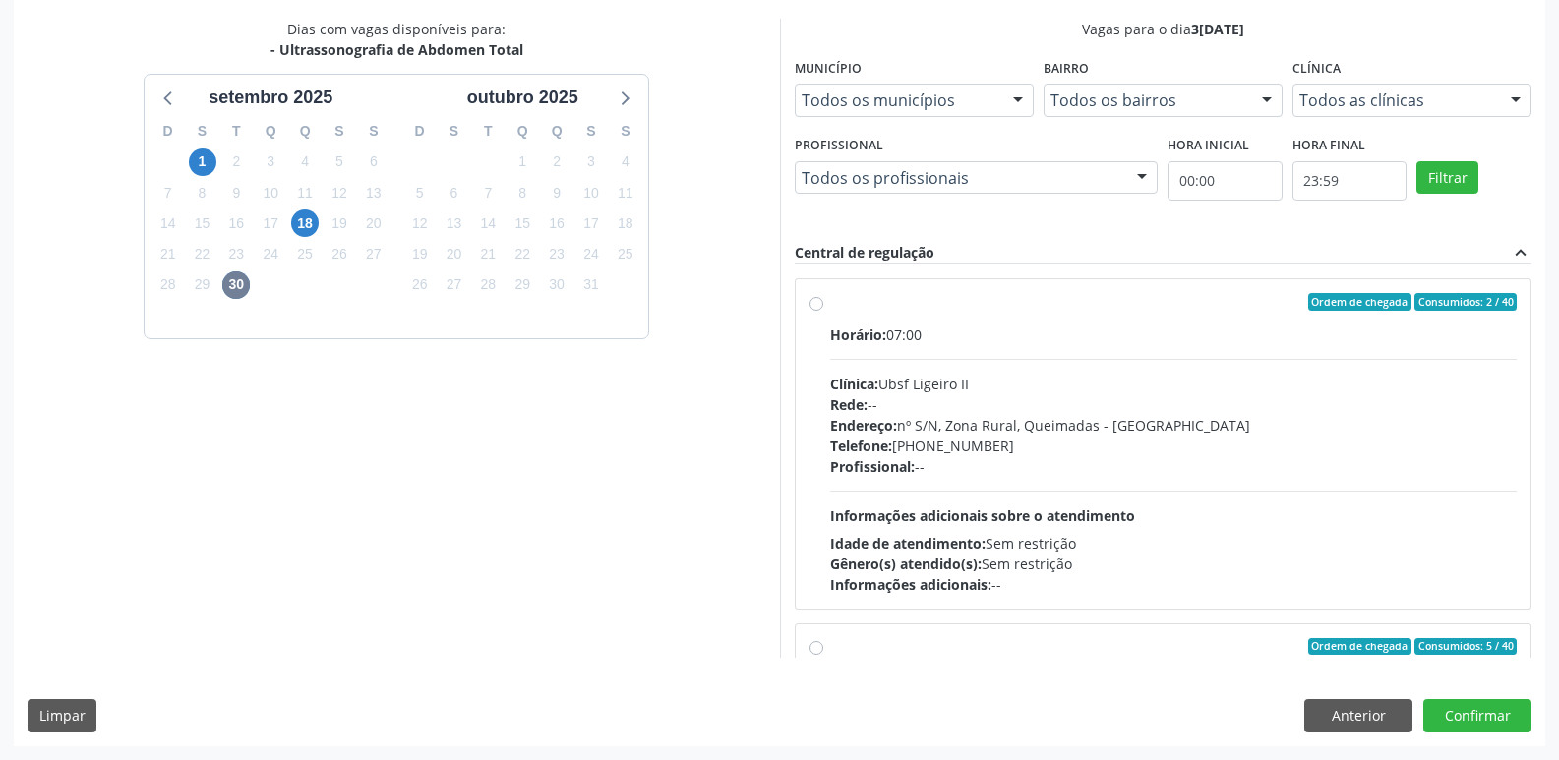
click at [1187, 499] on div "Horário: 07:00 Clínica: Ubsf Ligeiro II Rede: -- Endereço: [STREET_ADDRESS] - P…" at bounding box center [1173, 460] width 687 height 270
click at [823, 311] on input "Ordem de chegada Consumidos: 2 / 40 Horário: 07:00 Clínica: Ubsf Ligeiro II Red…" at bounding box center [816, 302] width 14 height 18
radio input "true"
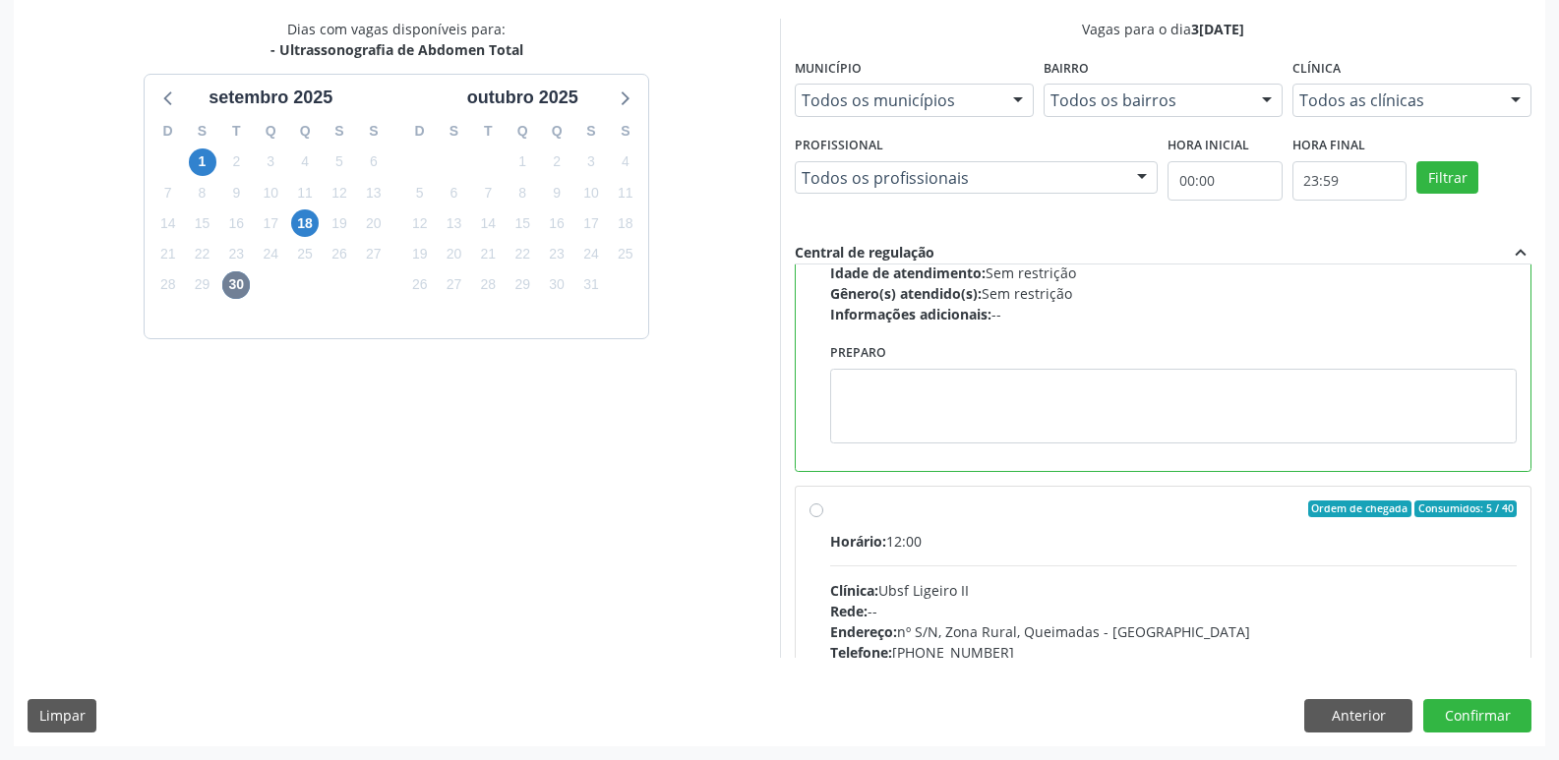
scroll to position [295, 0]
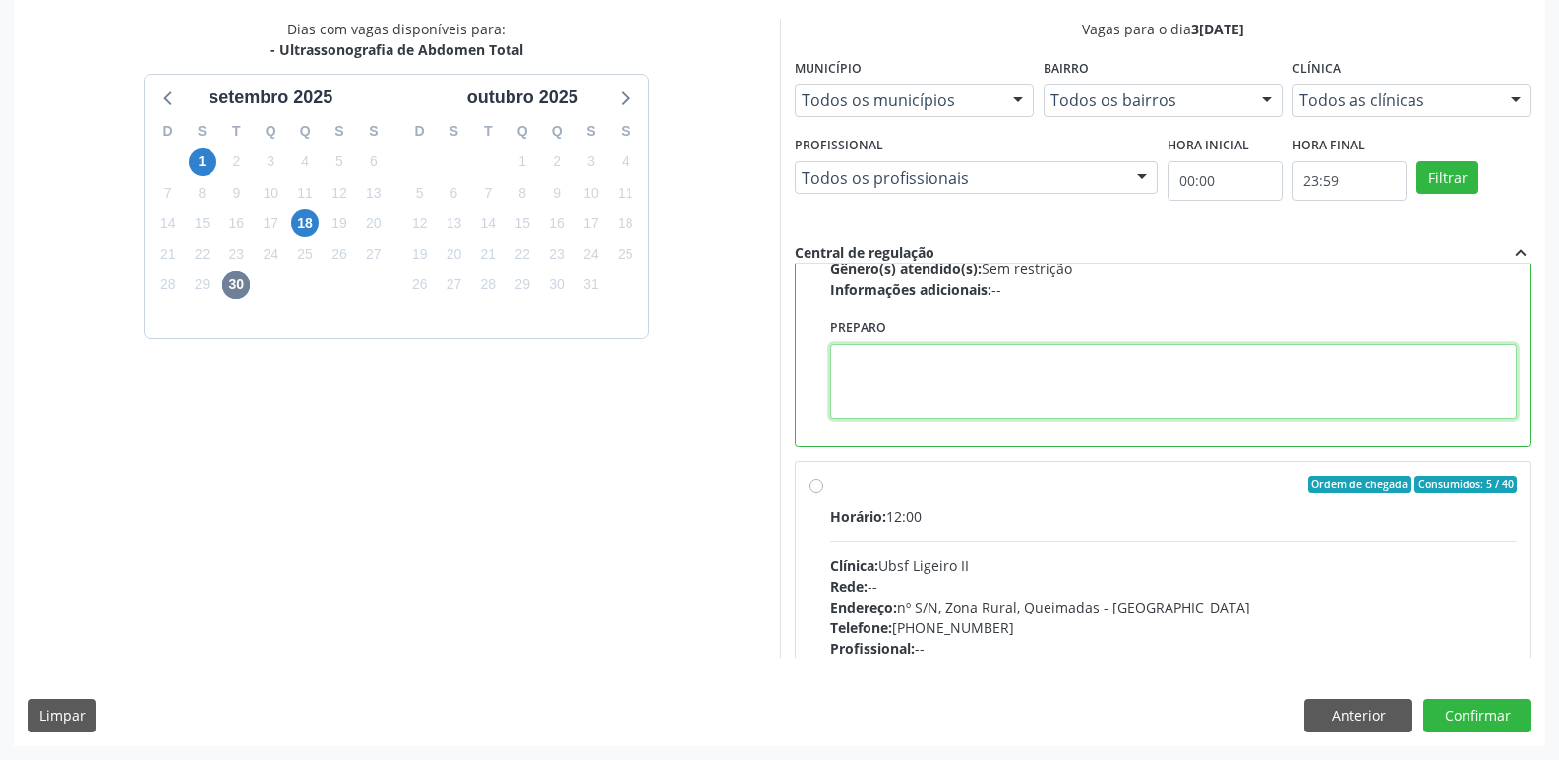
click at [960, 365] on textarea at bounding box center [1173, 381] width 687 height 75
type textarea "IR EM [GEOGRAPHIC_DATA]"
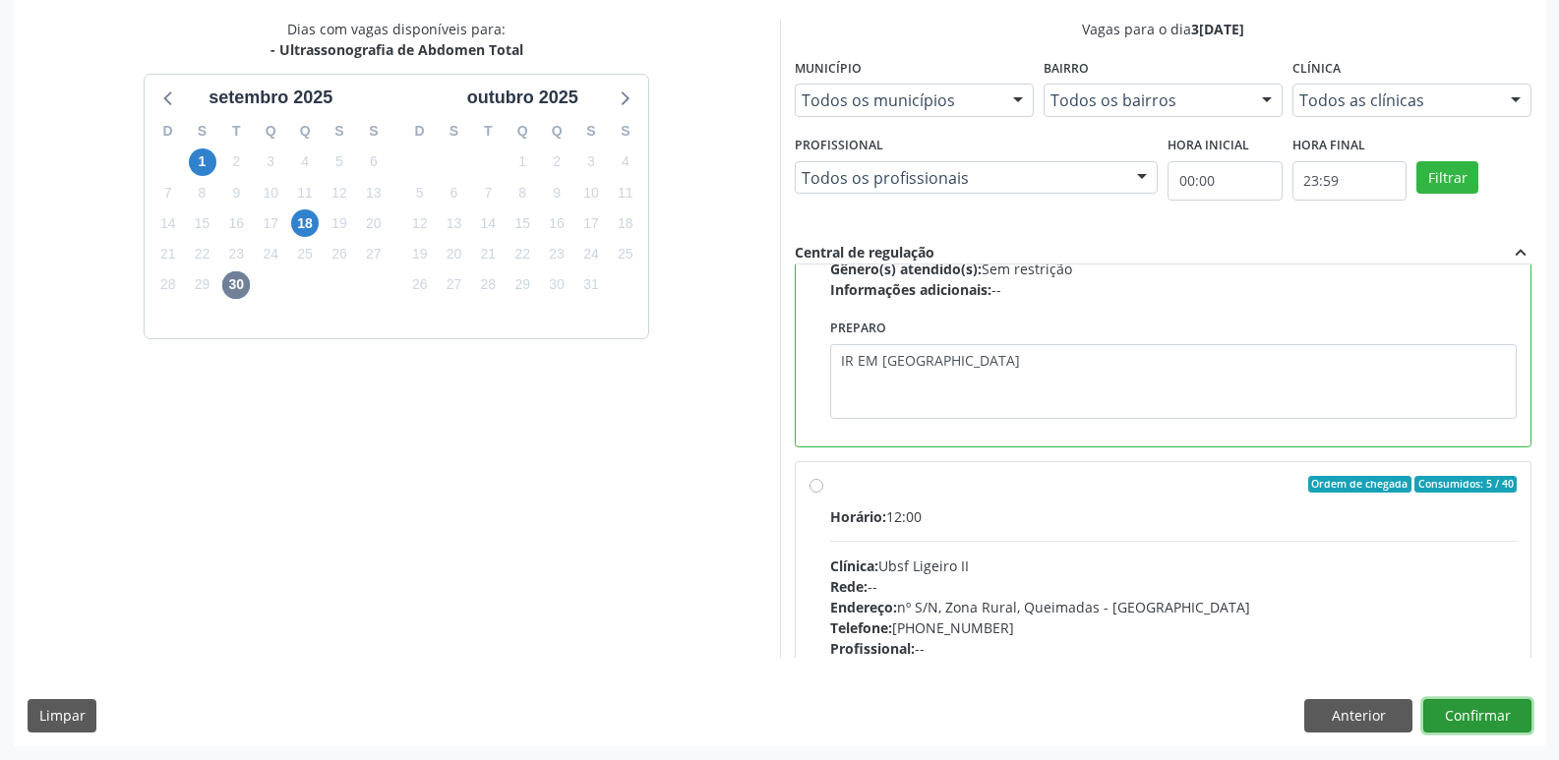
click at [1469, 704] on button "Confirmar" at bounding box center [1477, 715] width 108 height 33
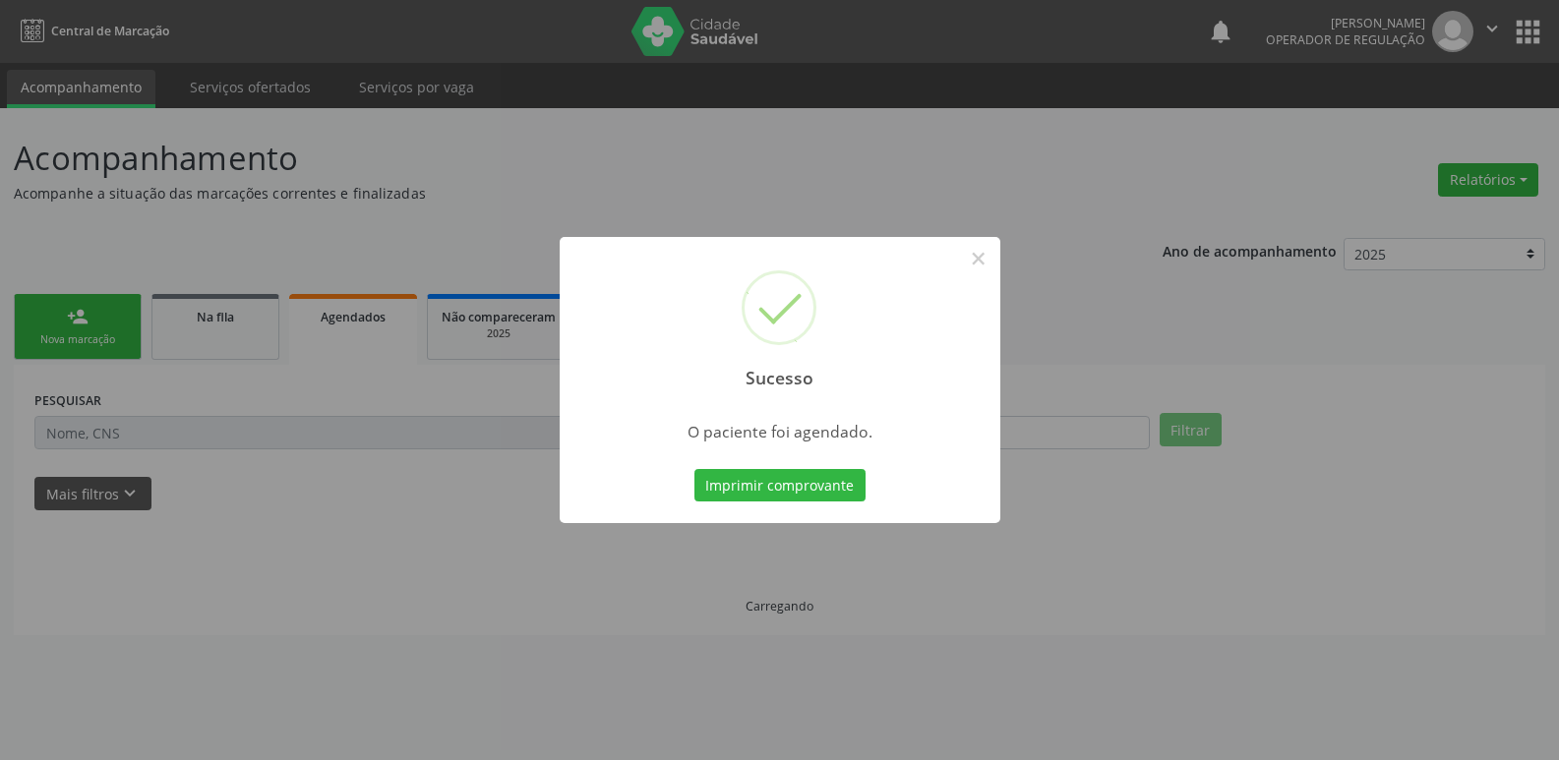
scroll to position [0, 0]
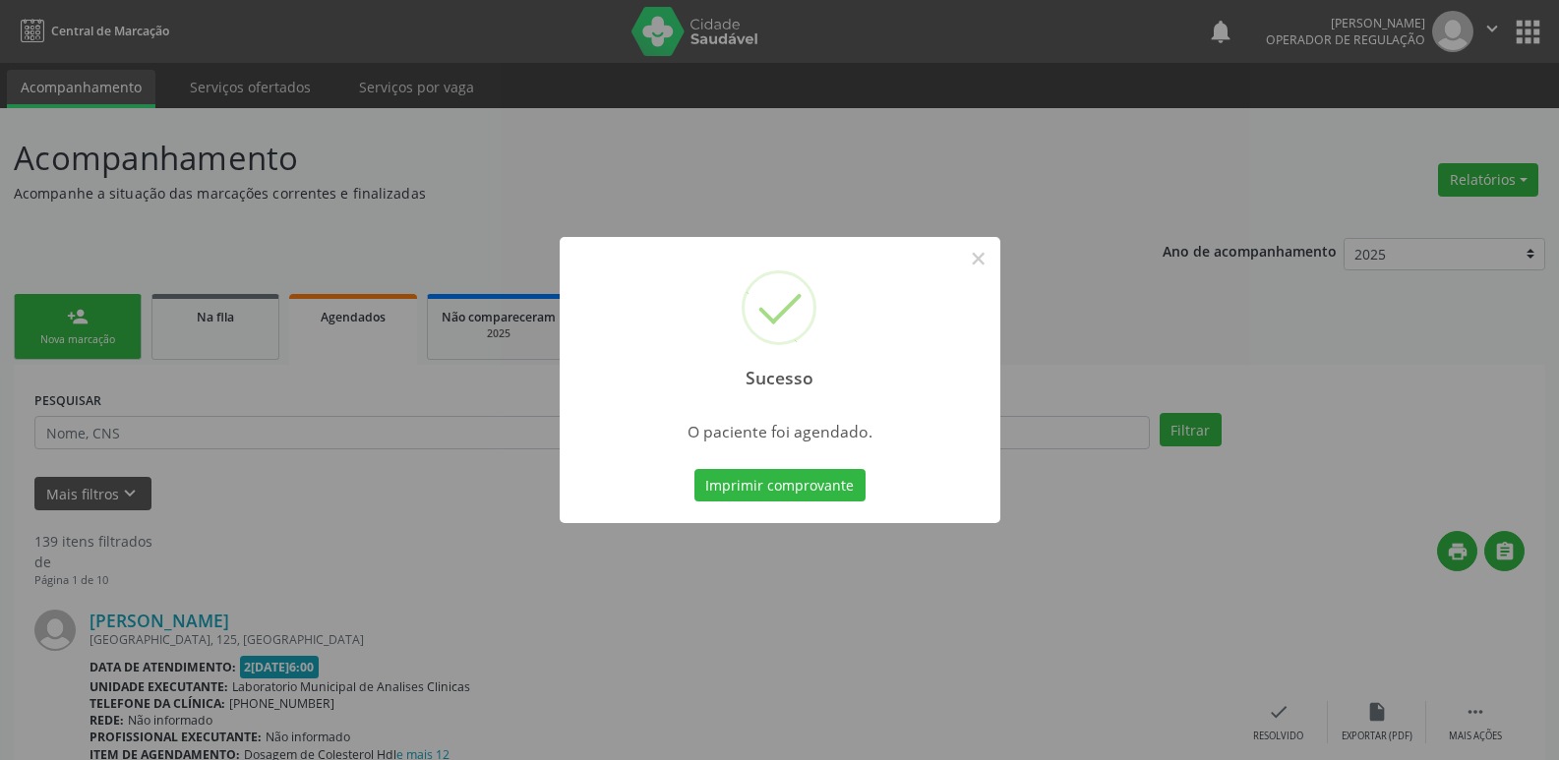
click at [694, 469] on button "Imprimir comprovante" at bounding box center [779, 485] width 171 height 33
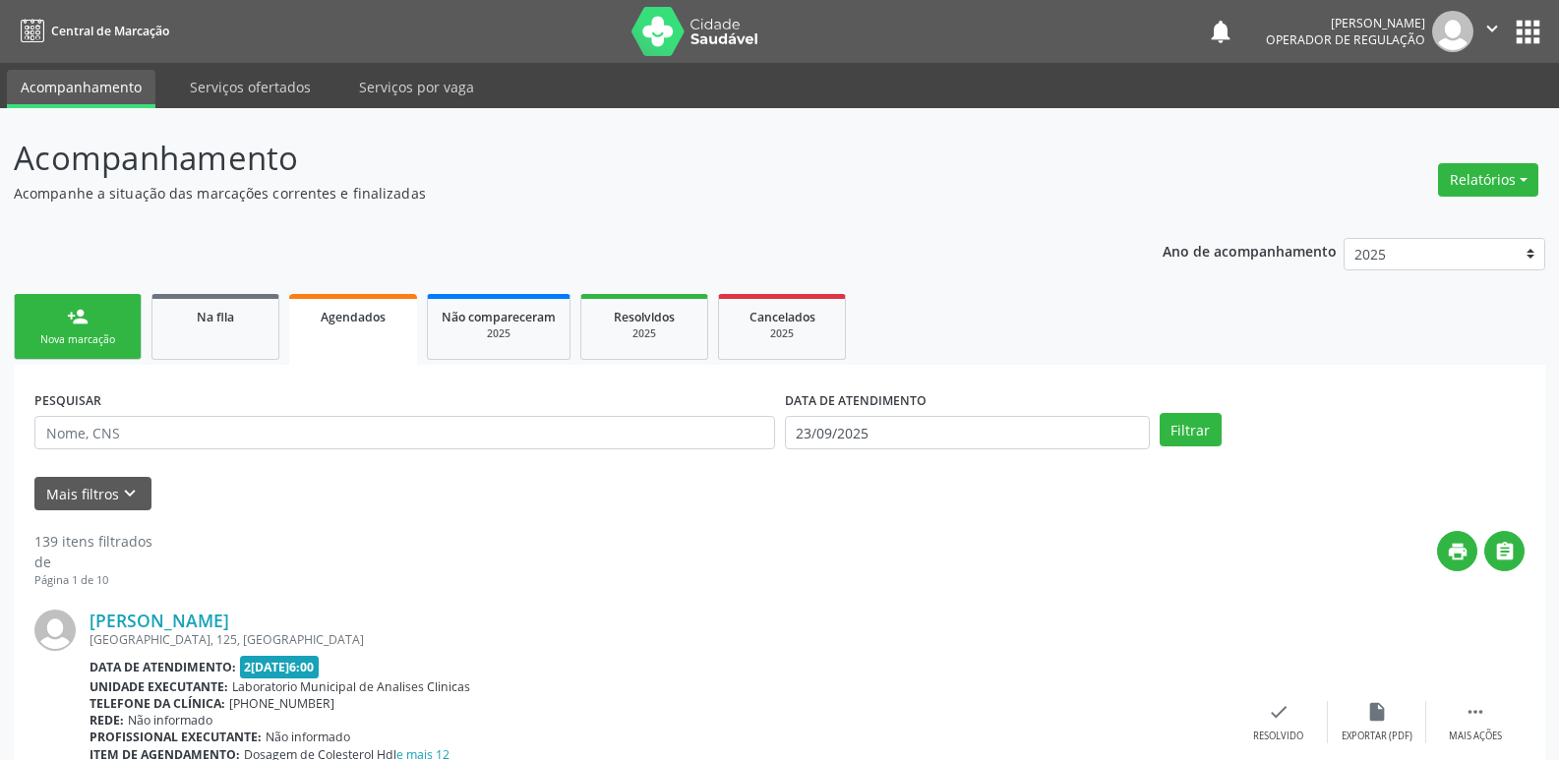
click at [108, 315] on link "person_add Nova marcação" at bounding box center [78, 327] width 128 height 66
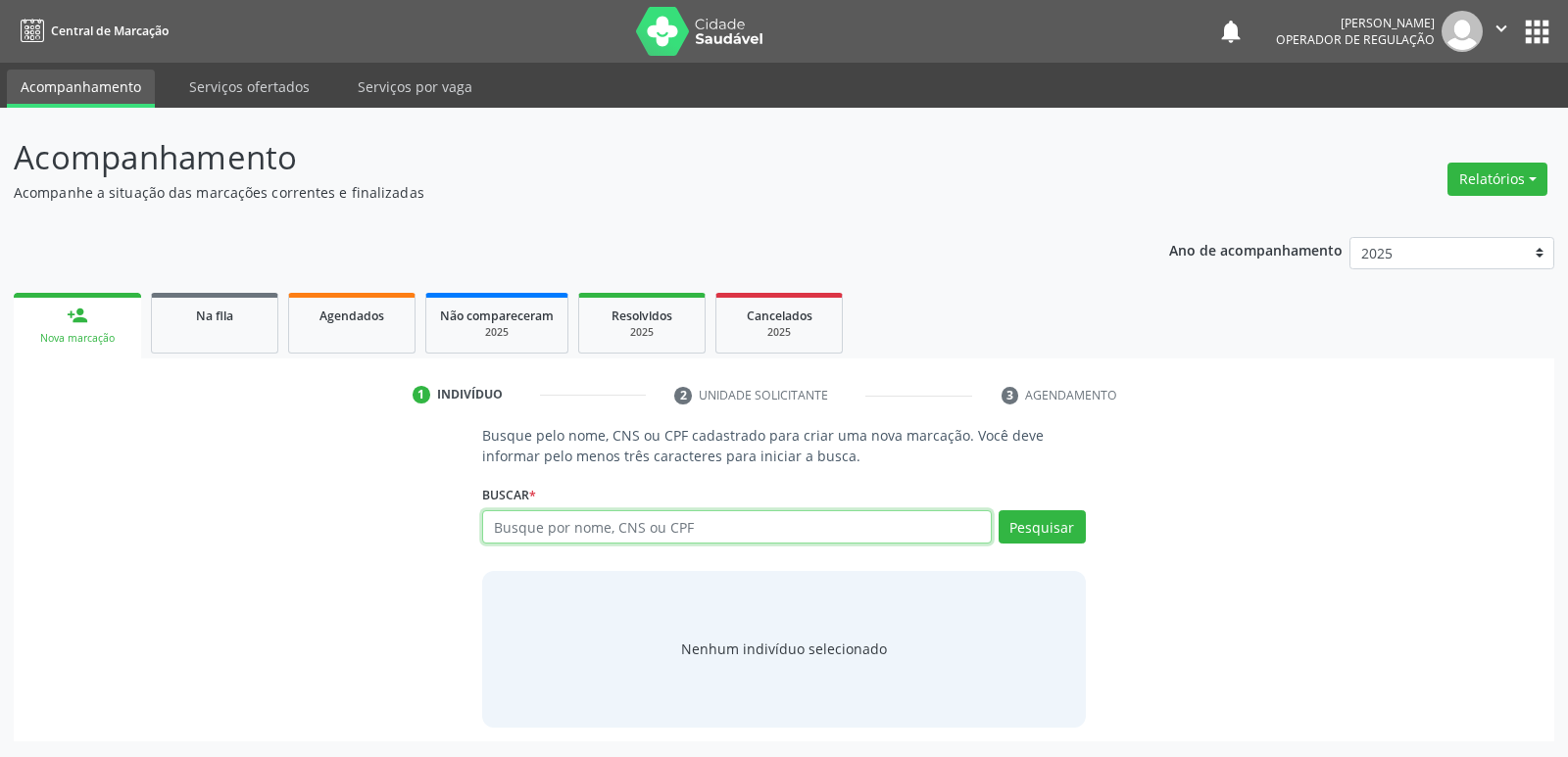
click at [487, 527] on input "text" at bounding box center [736, 526] width 508 height 33
type input "702002871153885"
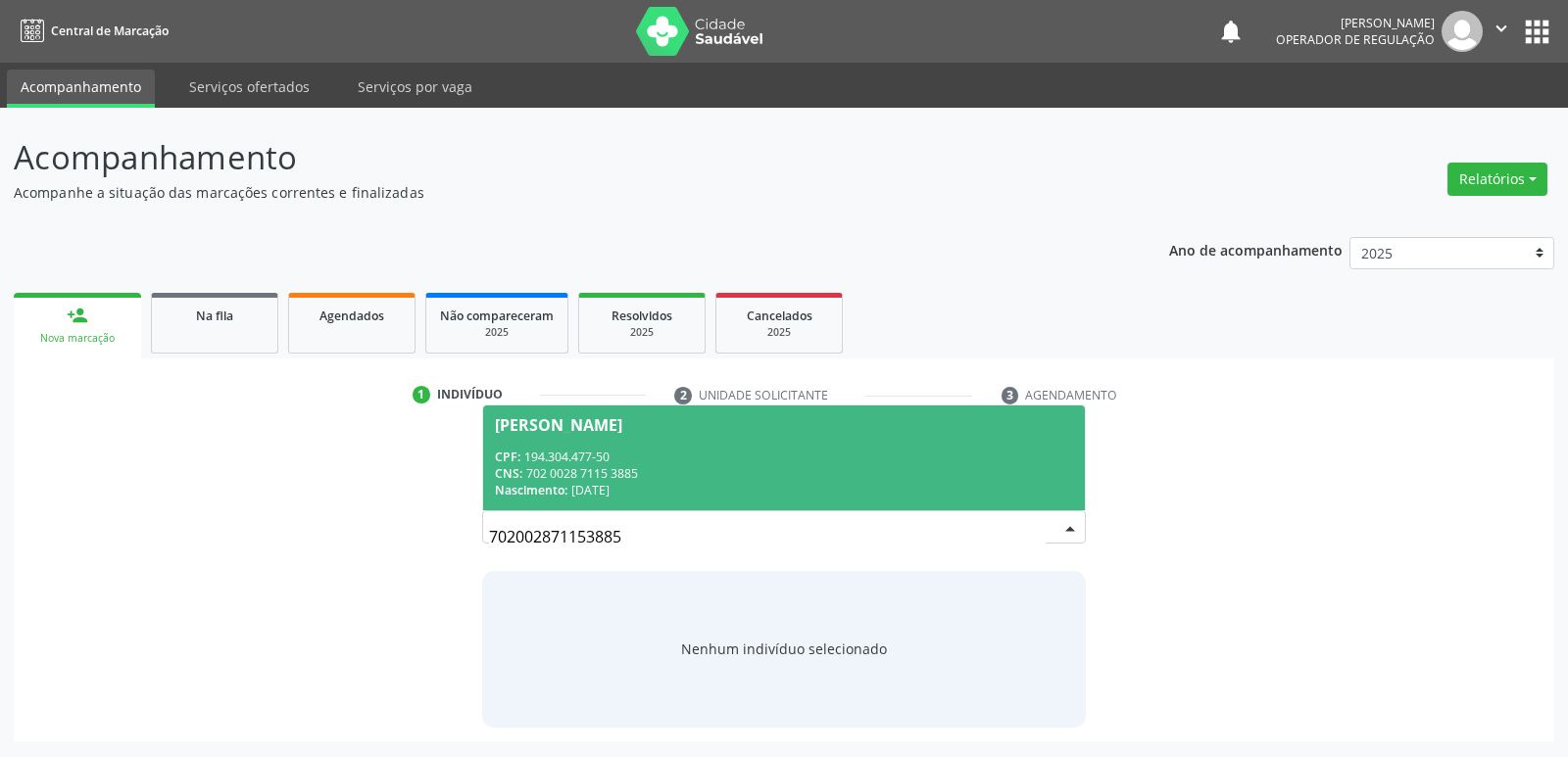
click at [983, 486] on div "Nascimento: 1[DATE]" at bounding box center [783, 490] width 577 height 17
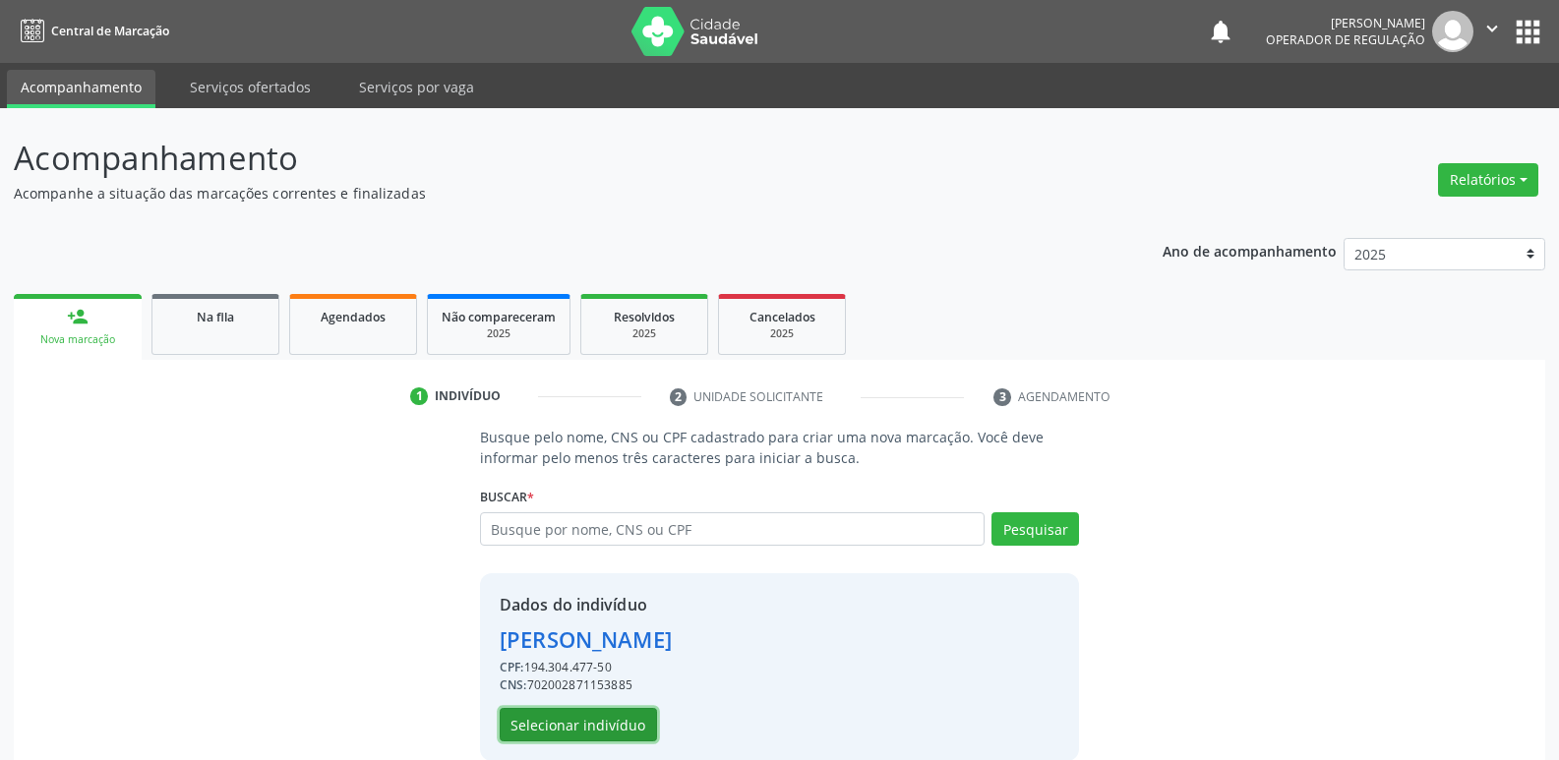
click at [591, 719] on button "Selecionar indivíduo" at bounding box center [578, 724] width 157 height 33
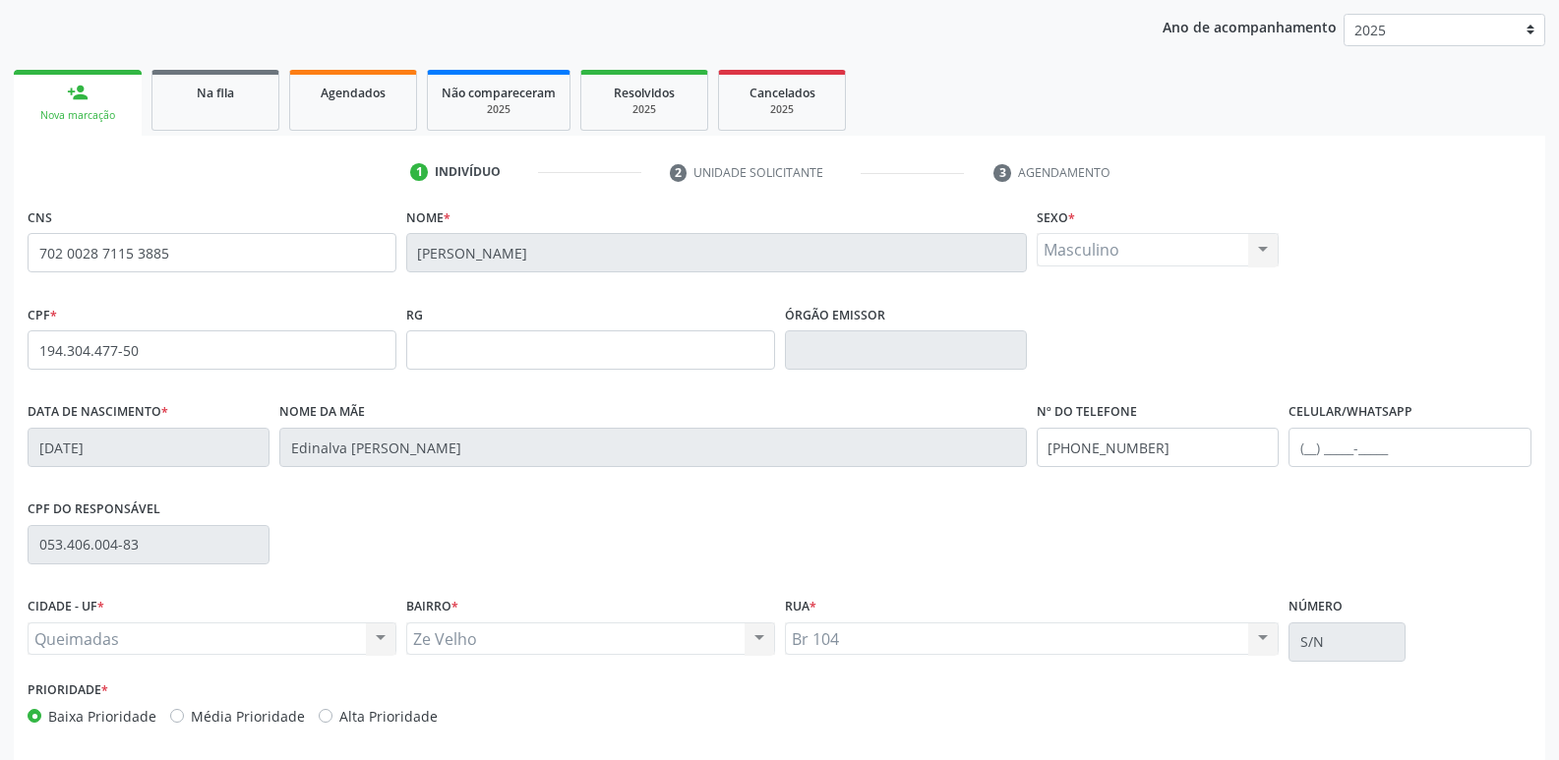
scroll to position [306, 0]
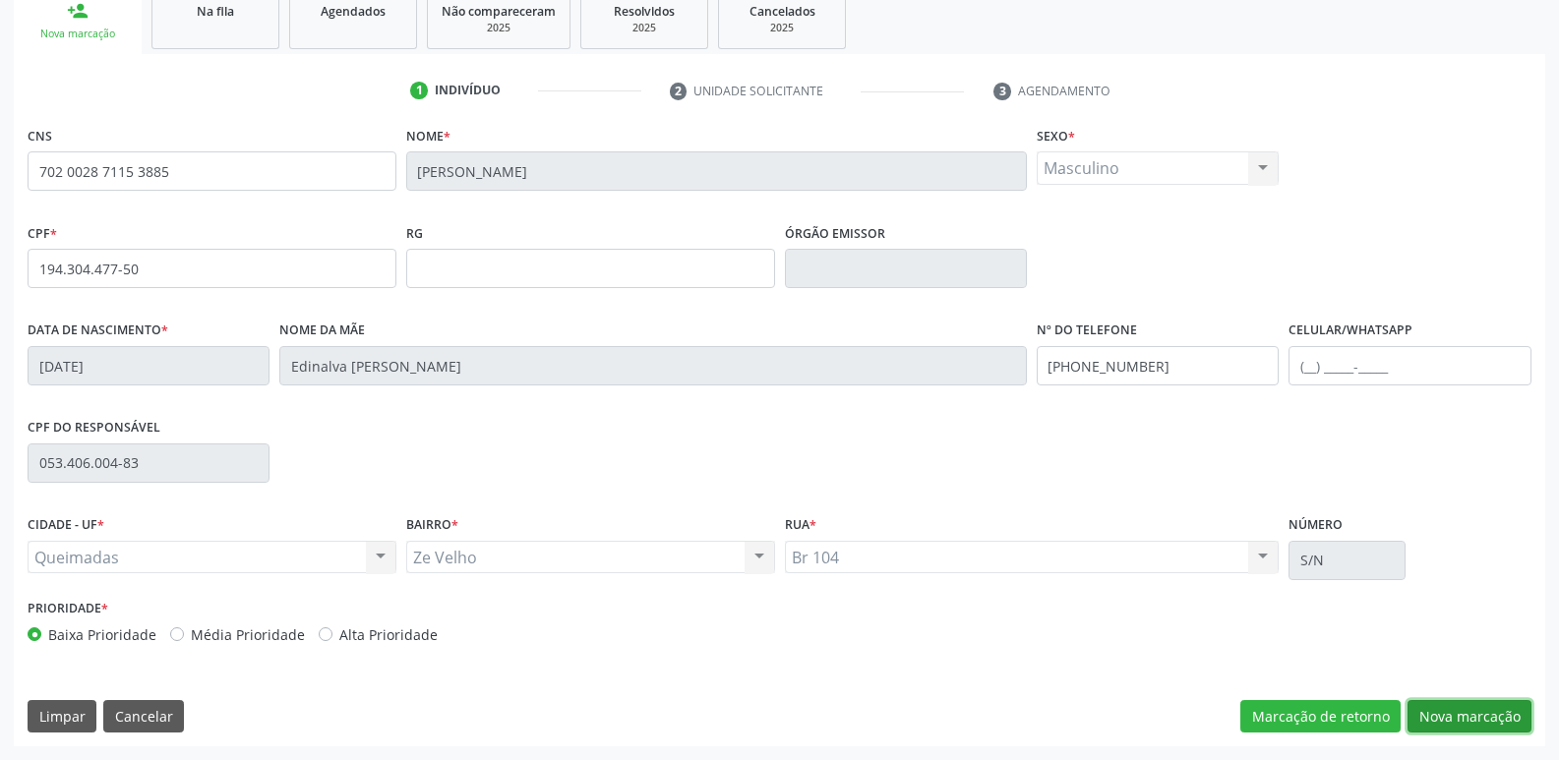
click at [1429, 727] on button "Nova marcação" at bounding box center [1469, 716] width 124 height 33
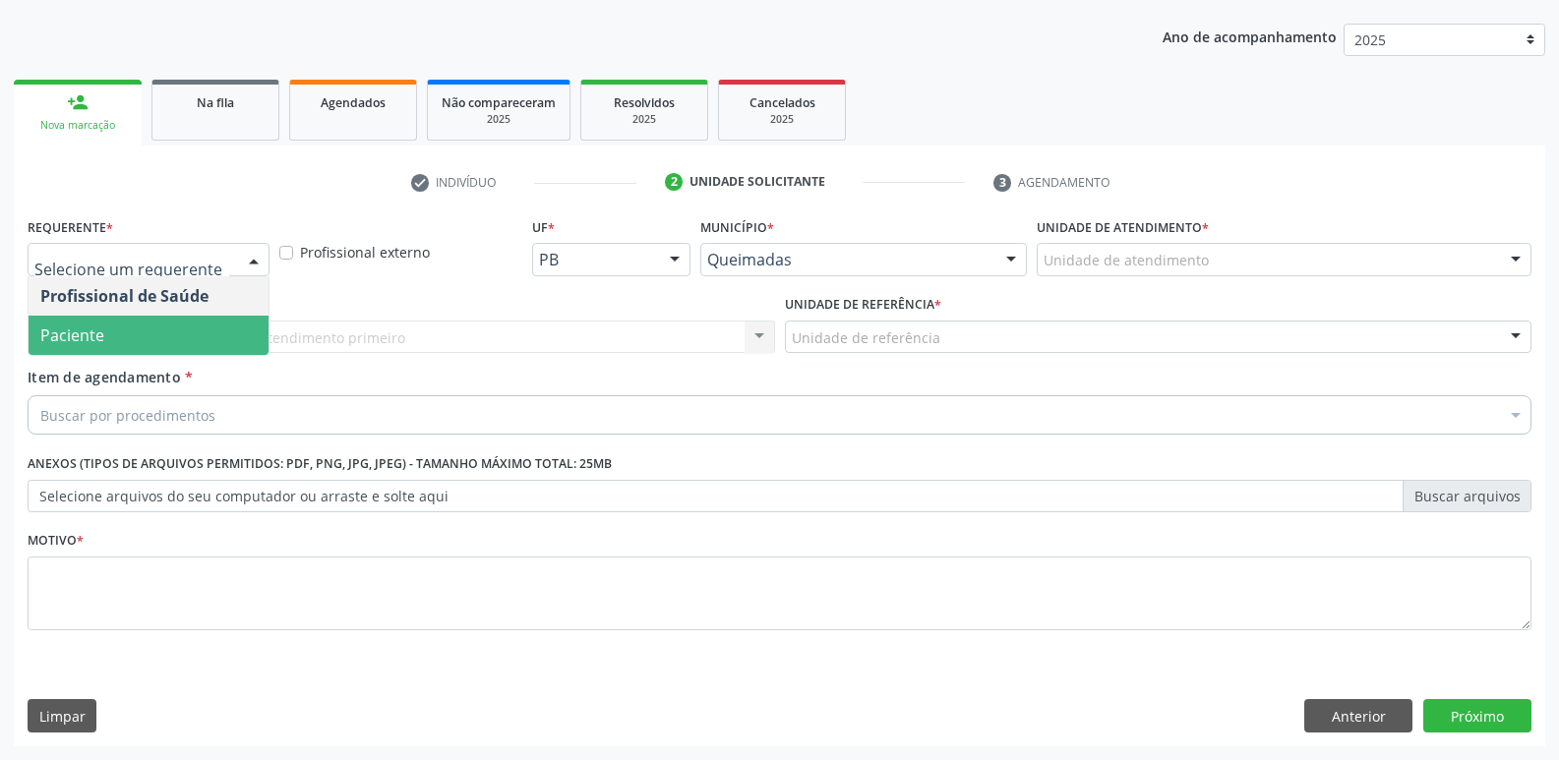
click at [124, 325] on span "Paciente" at bounding box center [149, 335] width 240 height 39
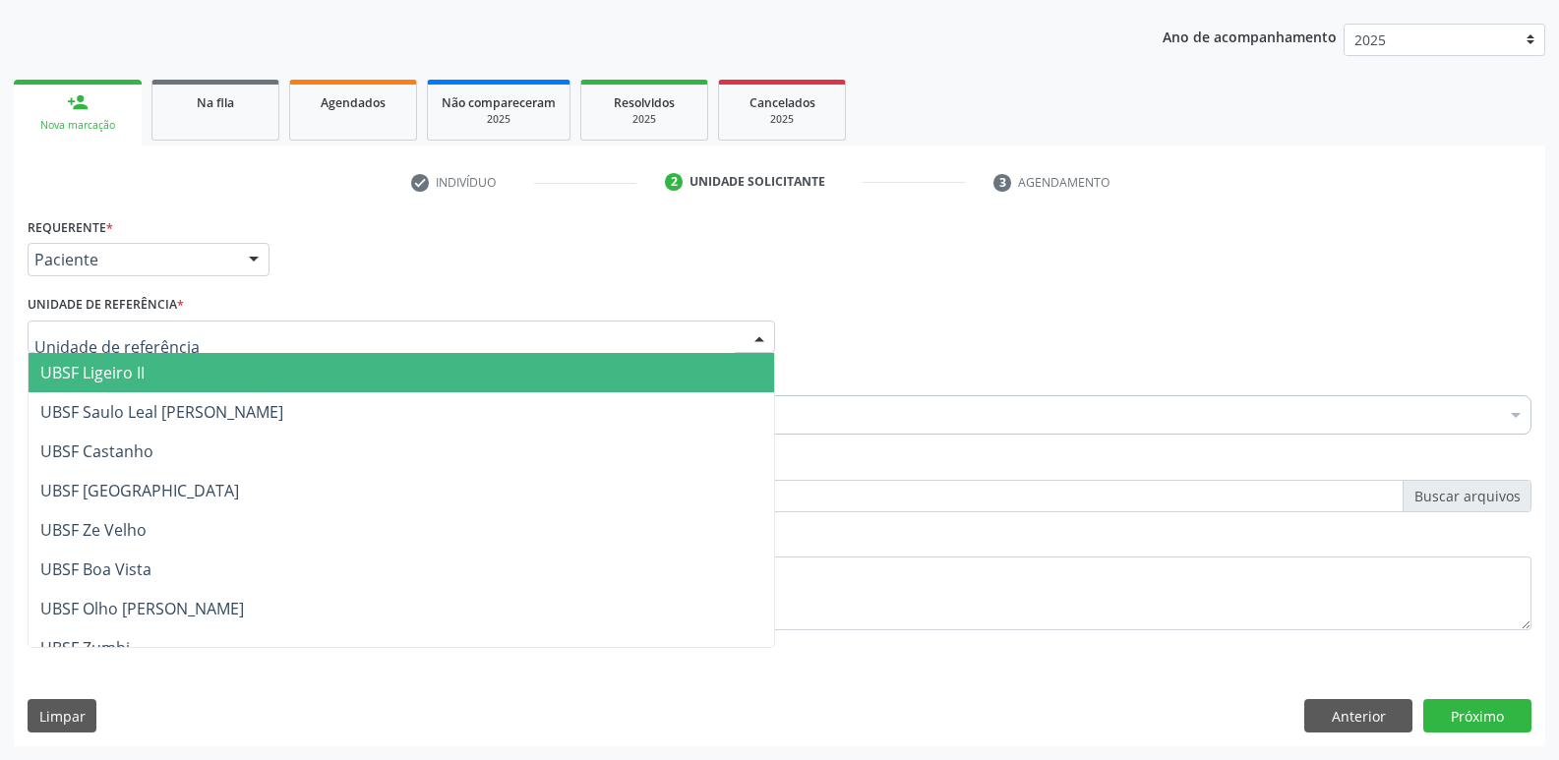
click at [142, 321] on div at bounding box center [401, 337] width 747 height 33
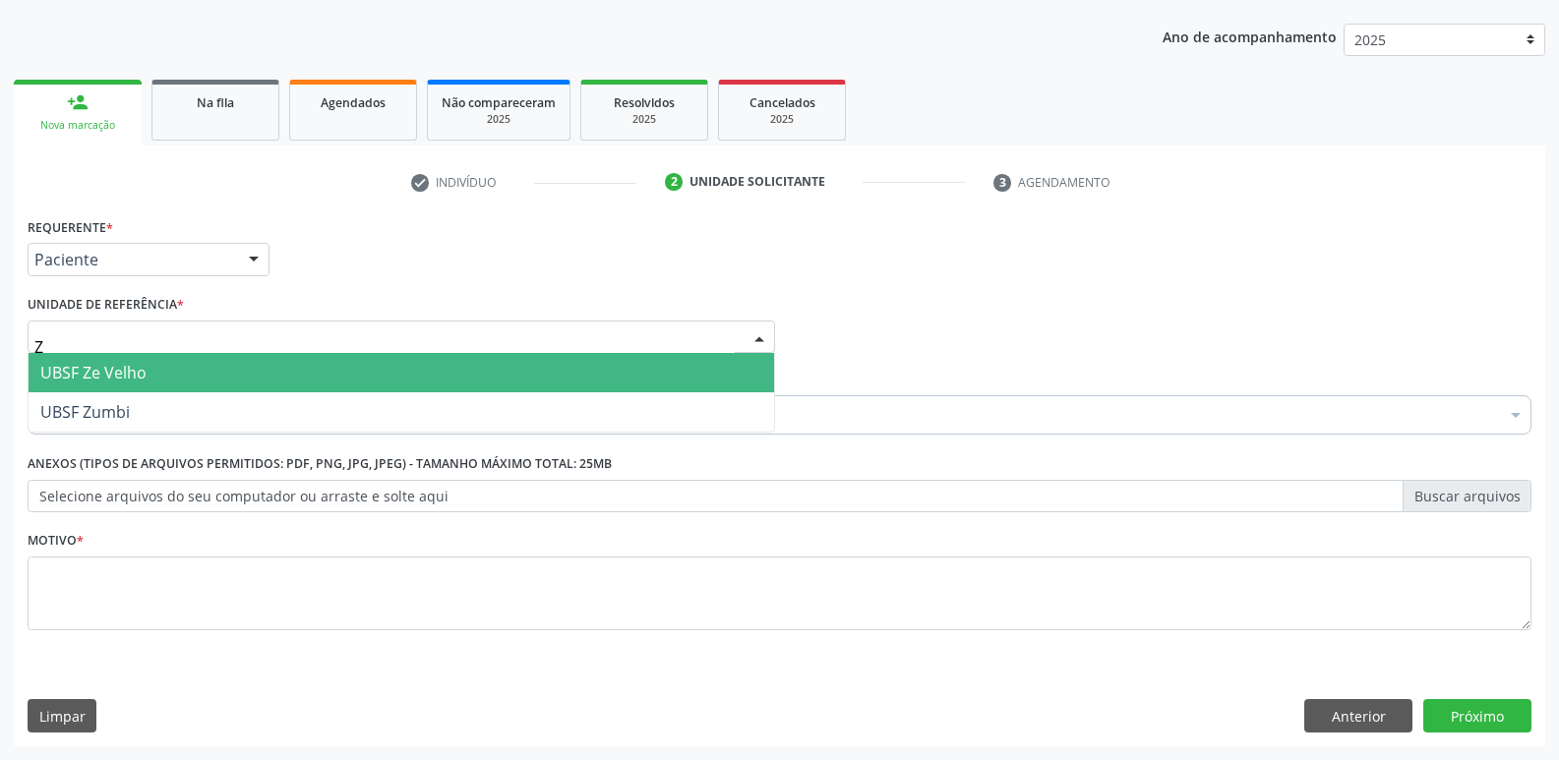
type input "ZE"
click at [100, 369] on span "UBSF Ze Velho" at bounding box center [93, 373] width 106 height 22
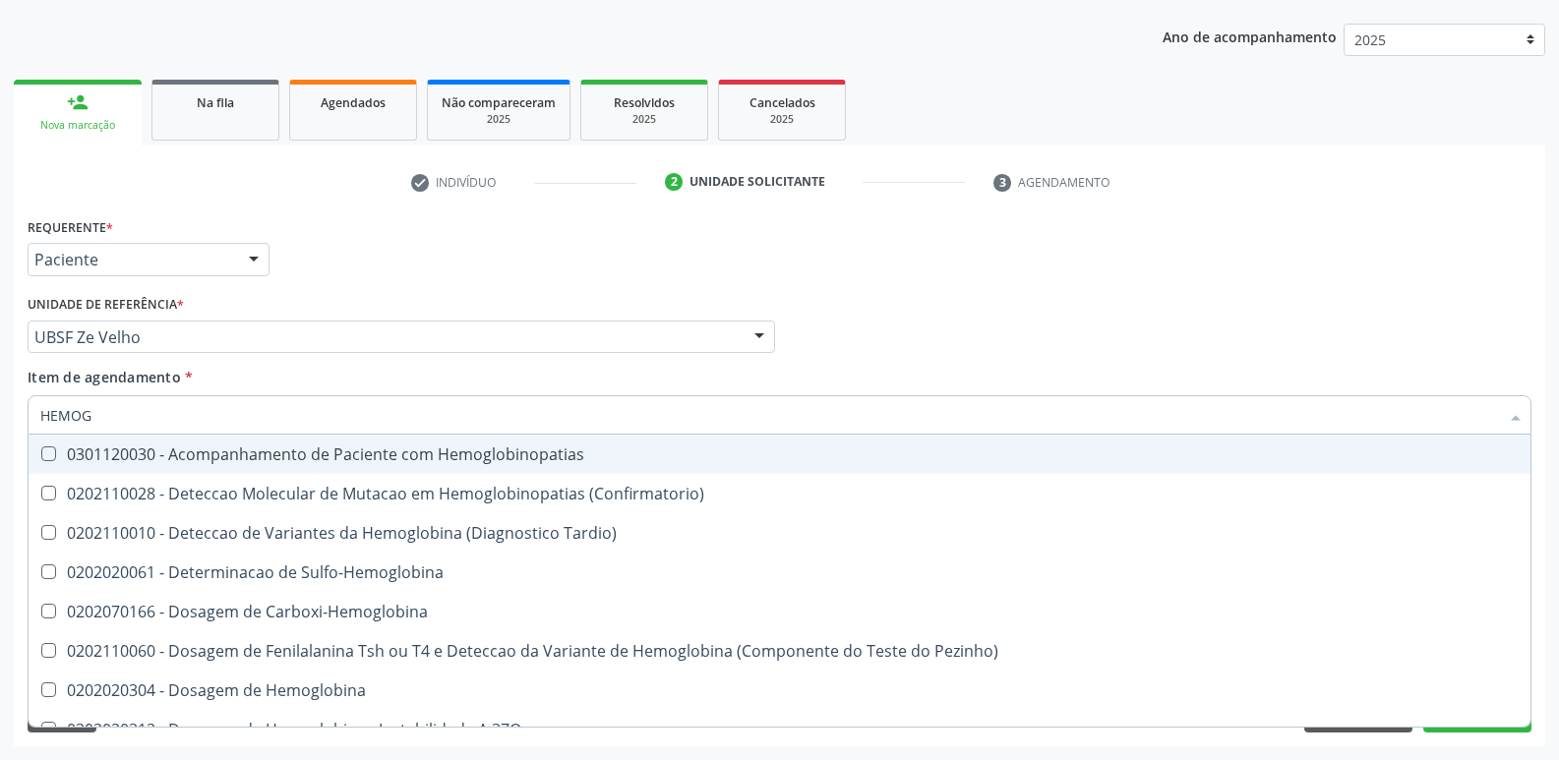
type input "HEMOGR"
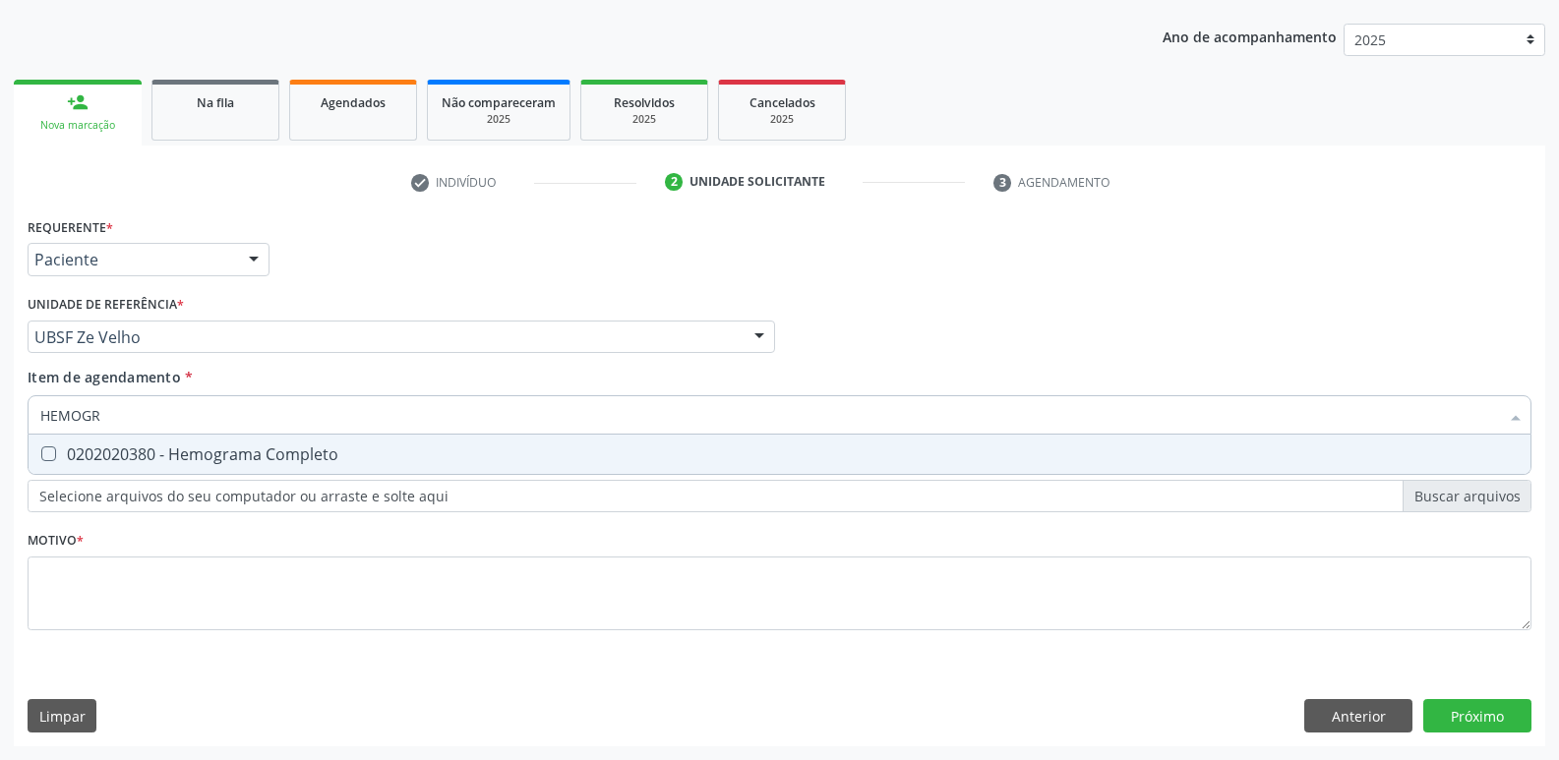
click at [139, 472] on span "0202020380 - Hemograma Completo" at bounding box center [780, 454] width 1502 height 39
checkbox Completo "true"
type input "HEMOG"
checkbox Completo "false"
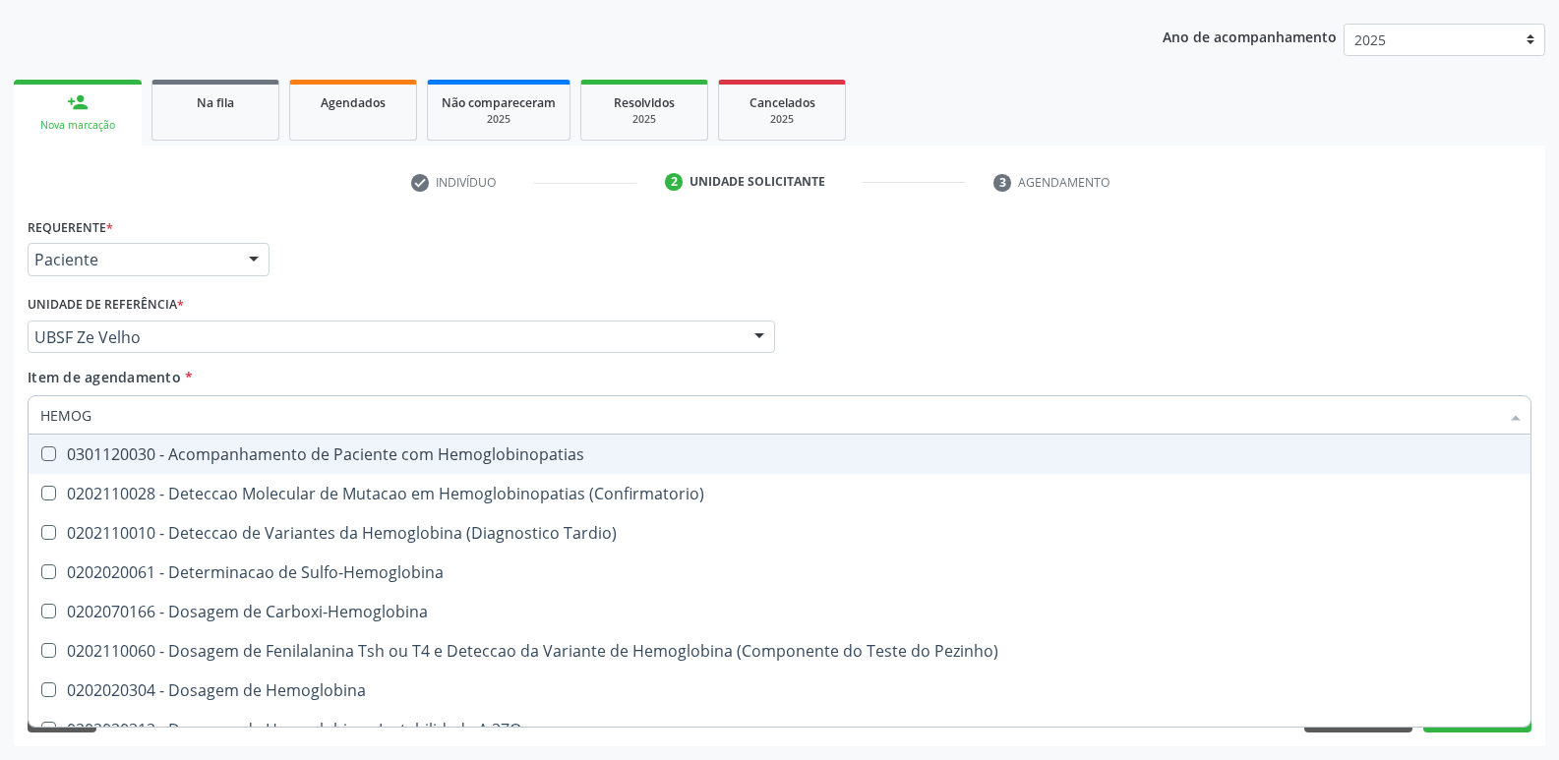
type input "HEMO"
checkbox Completo "false"
type input "H"
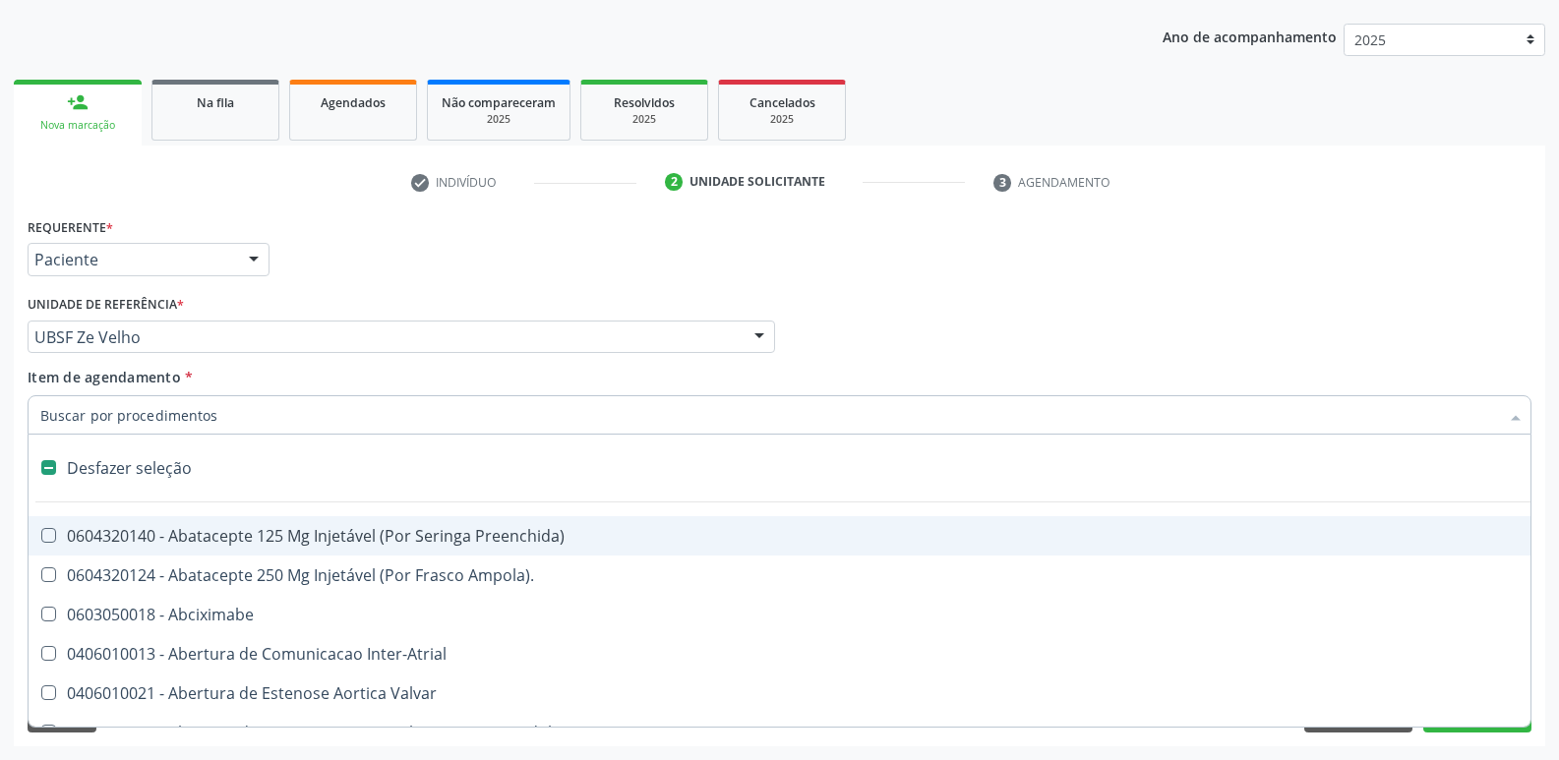
type input "G"
checkbox Persistente "true"
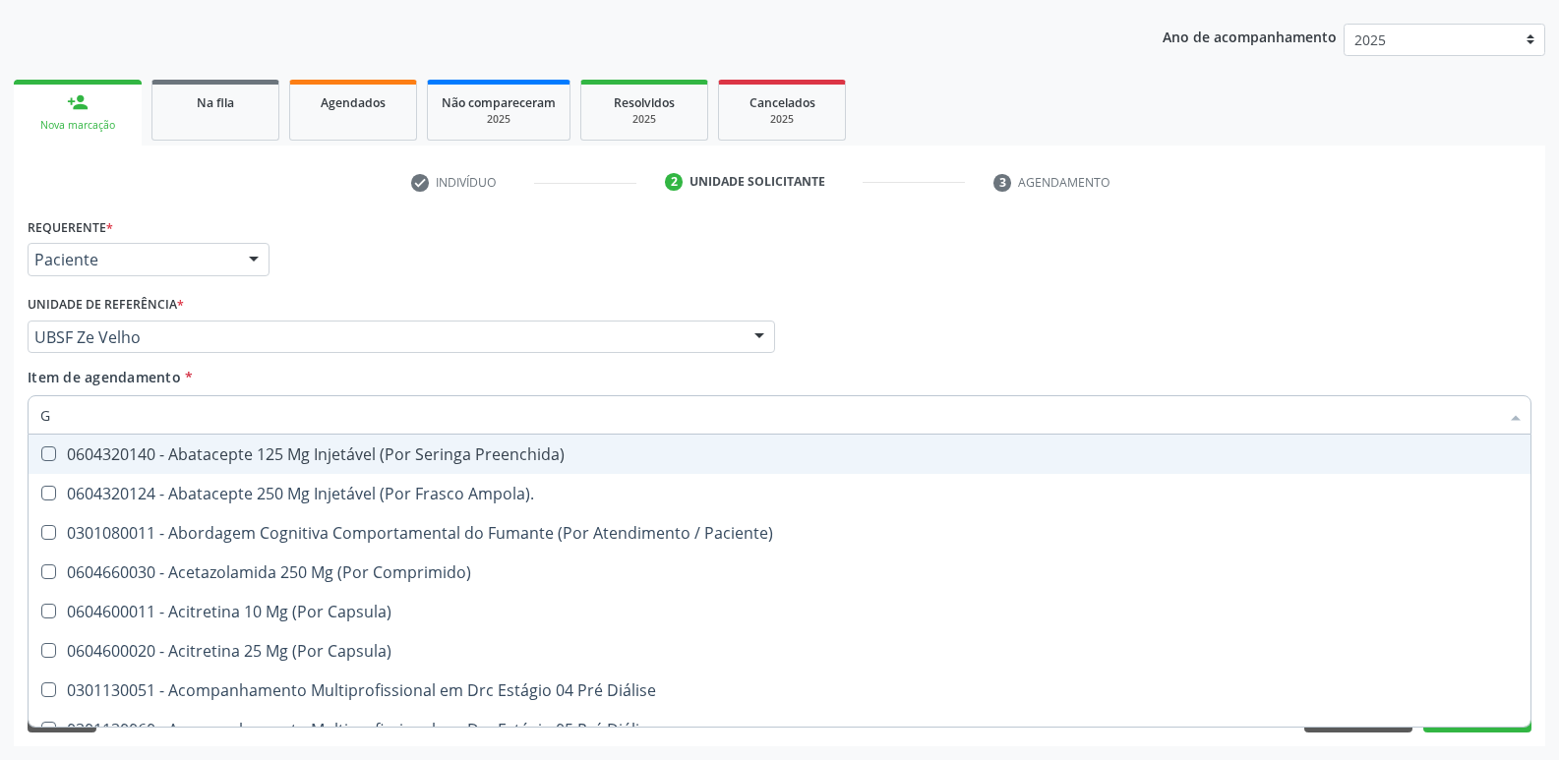
type input "GR"
checkbox Básica "true"
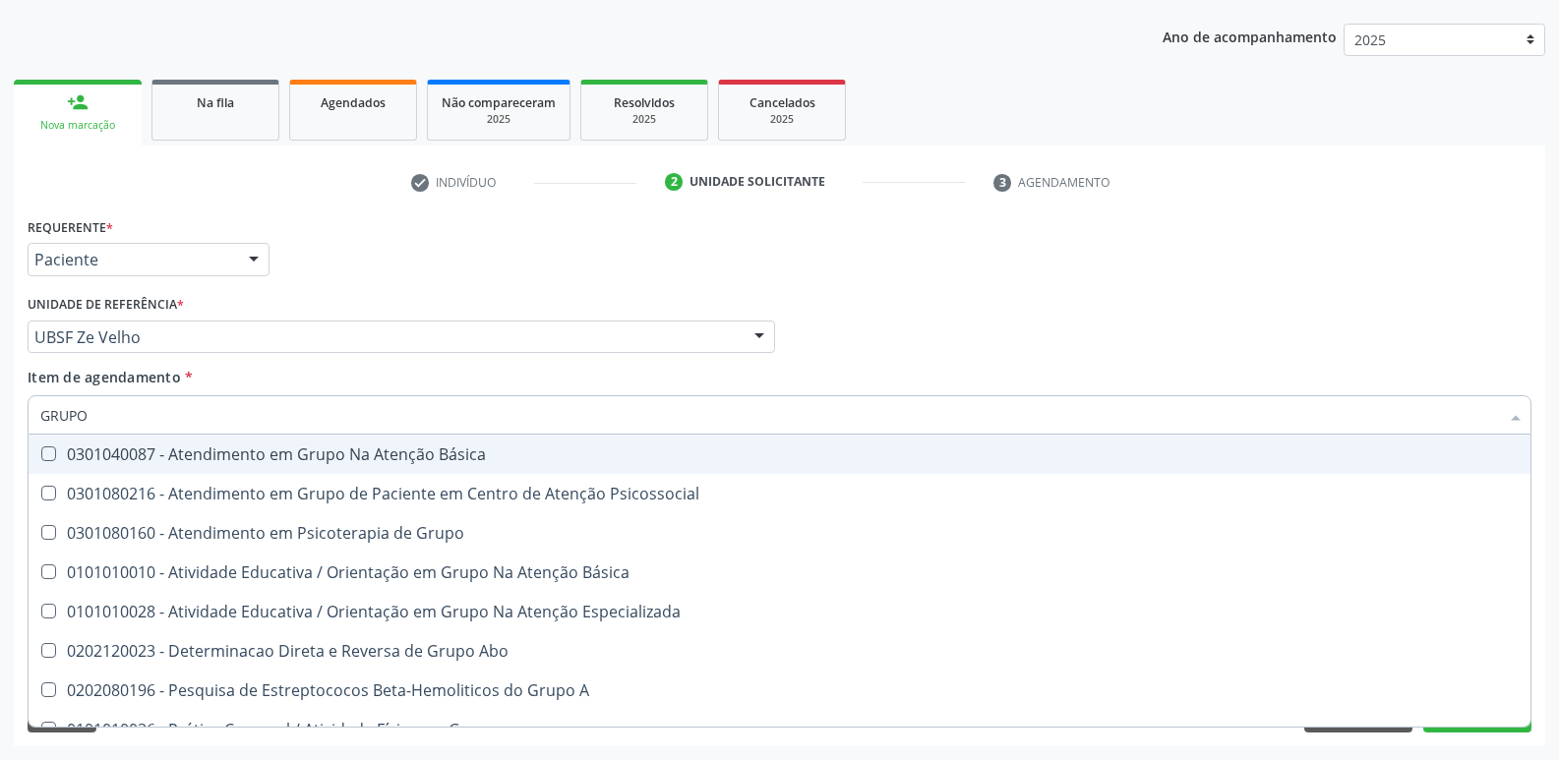
type input "GRUPO A"
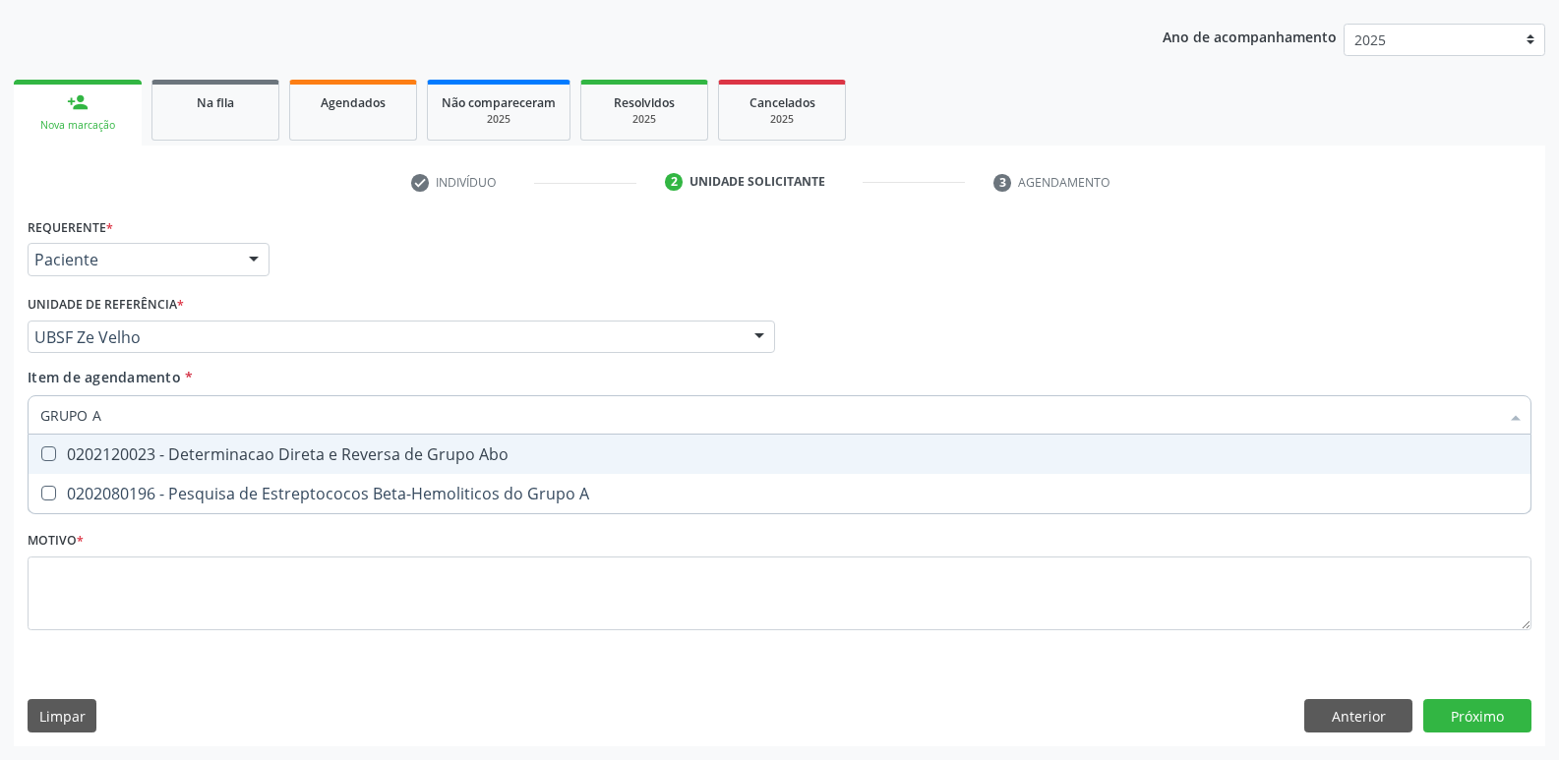
click at [380, 462] on div "0202120023 - Determinacao Direta e Reversa de Grupo Abo" at bounding box center [779, 455] width 1478 height 16
checkbox Abo "true"
type input "GRUPO"
checkbox Abo "false"
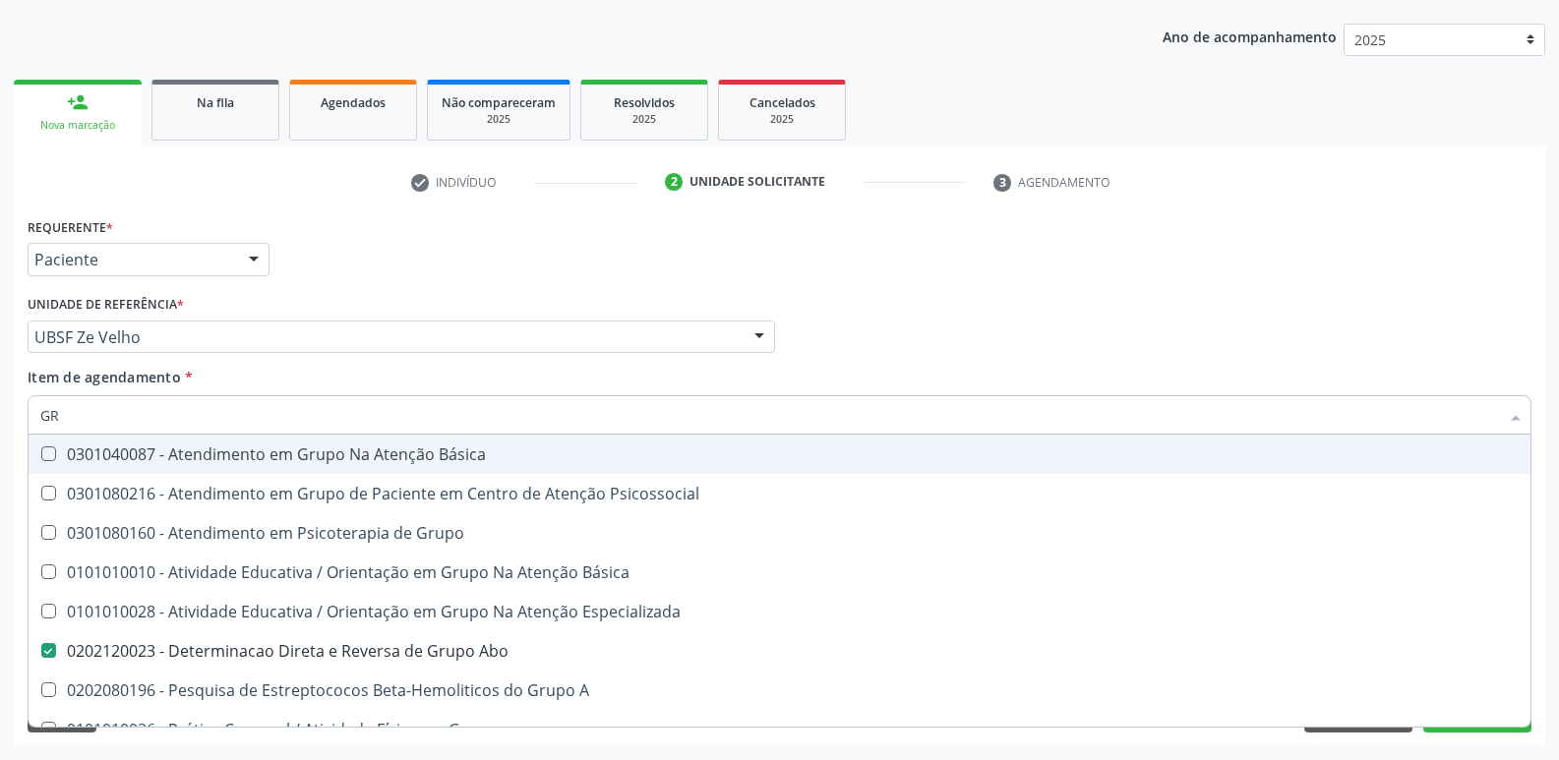
type input "G"
checkbox Abo "false"
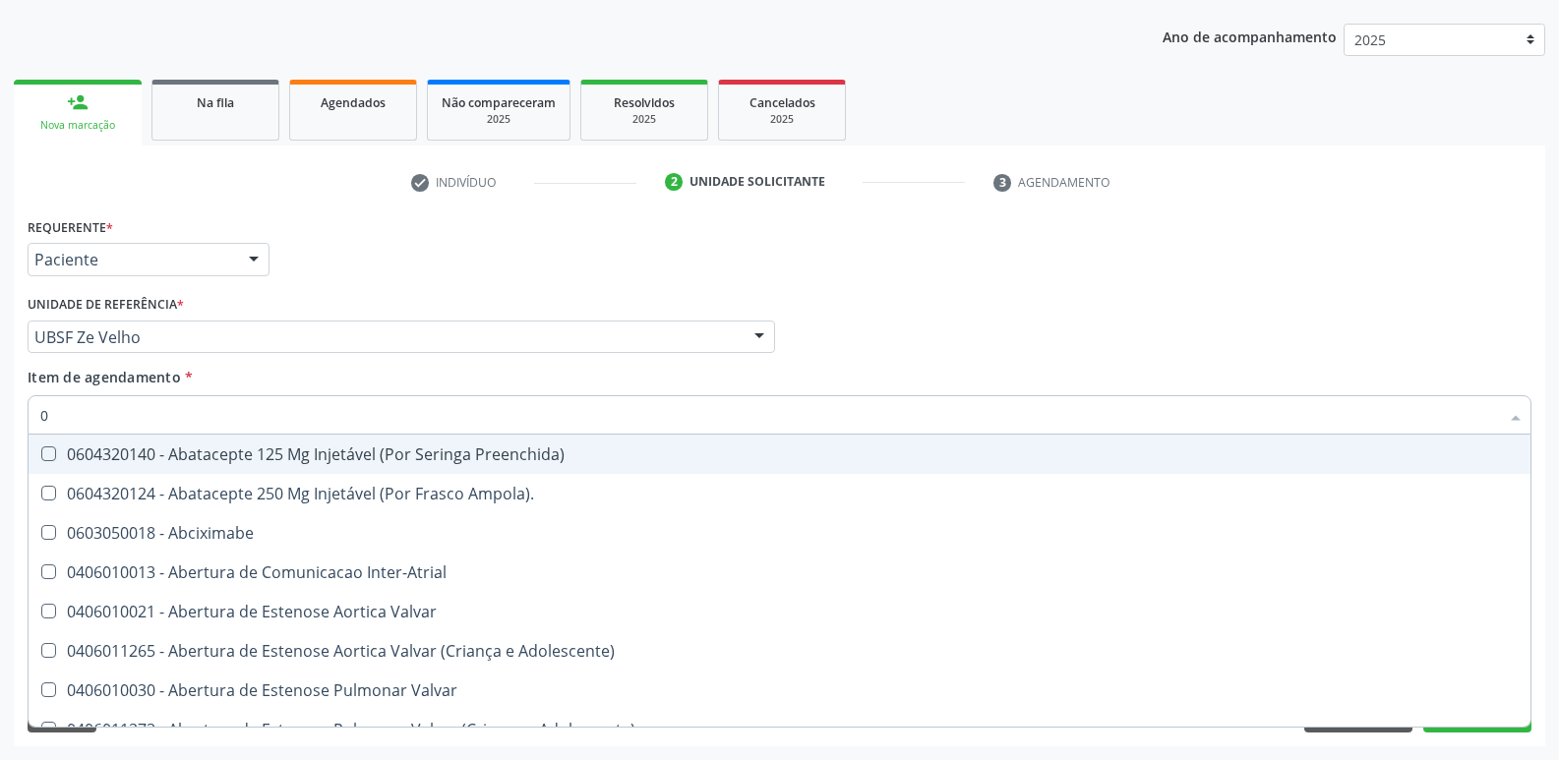
type input "02"
checkbox Ativa "true"
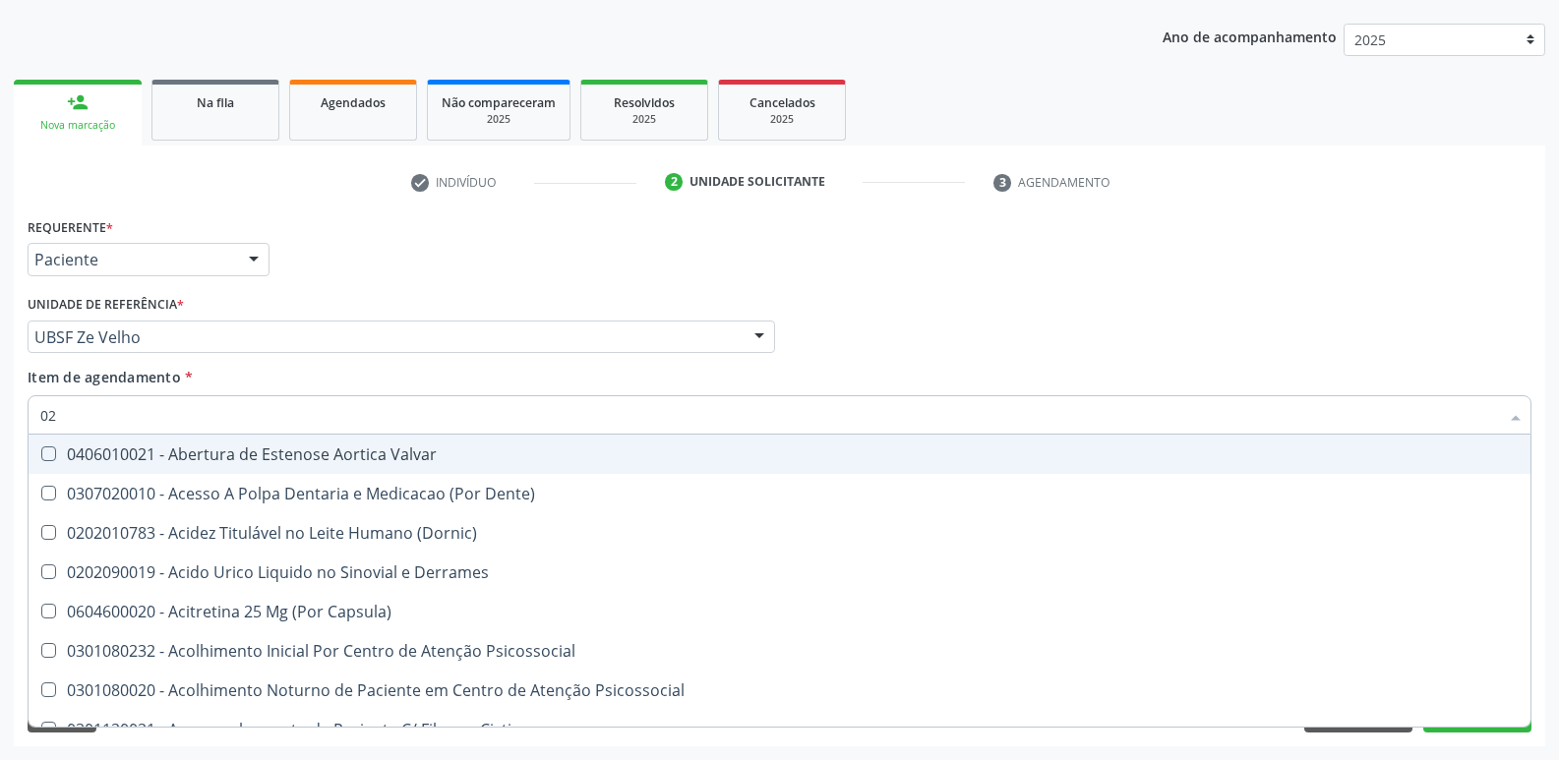
type input "020"
checkbox Creatinina "true"
checkbox Abo "false"
checkbox Eletro-Oculografia "true"
type input "0202"
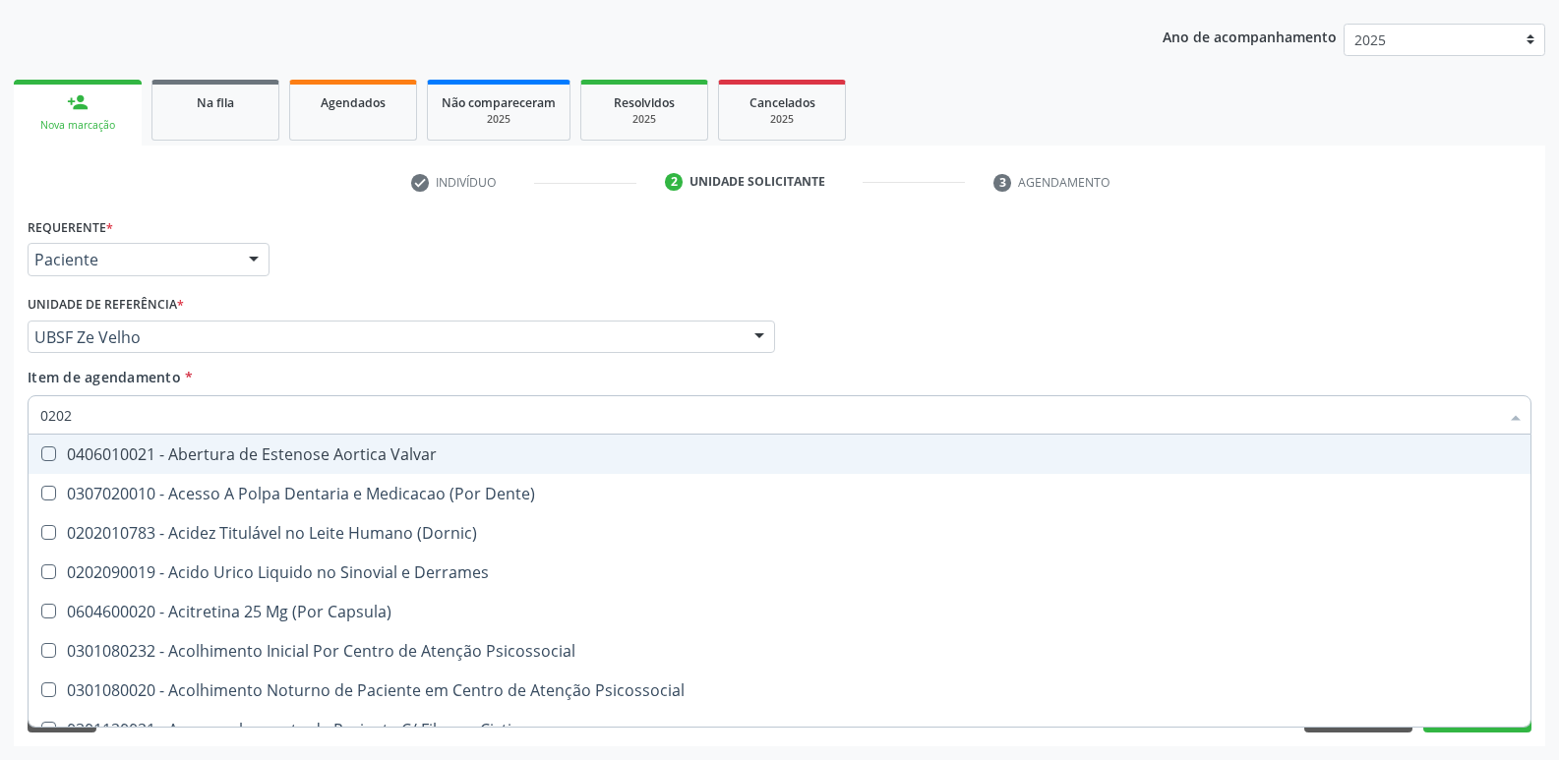
checkbox Solo "true"
checkbox Septostomia "true"
checkbox Creatinina "false"
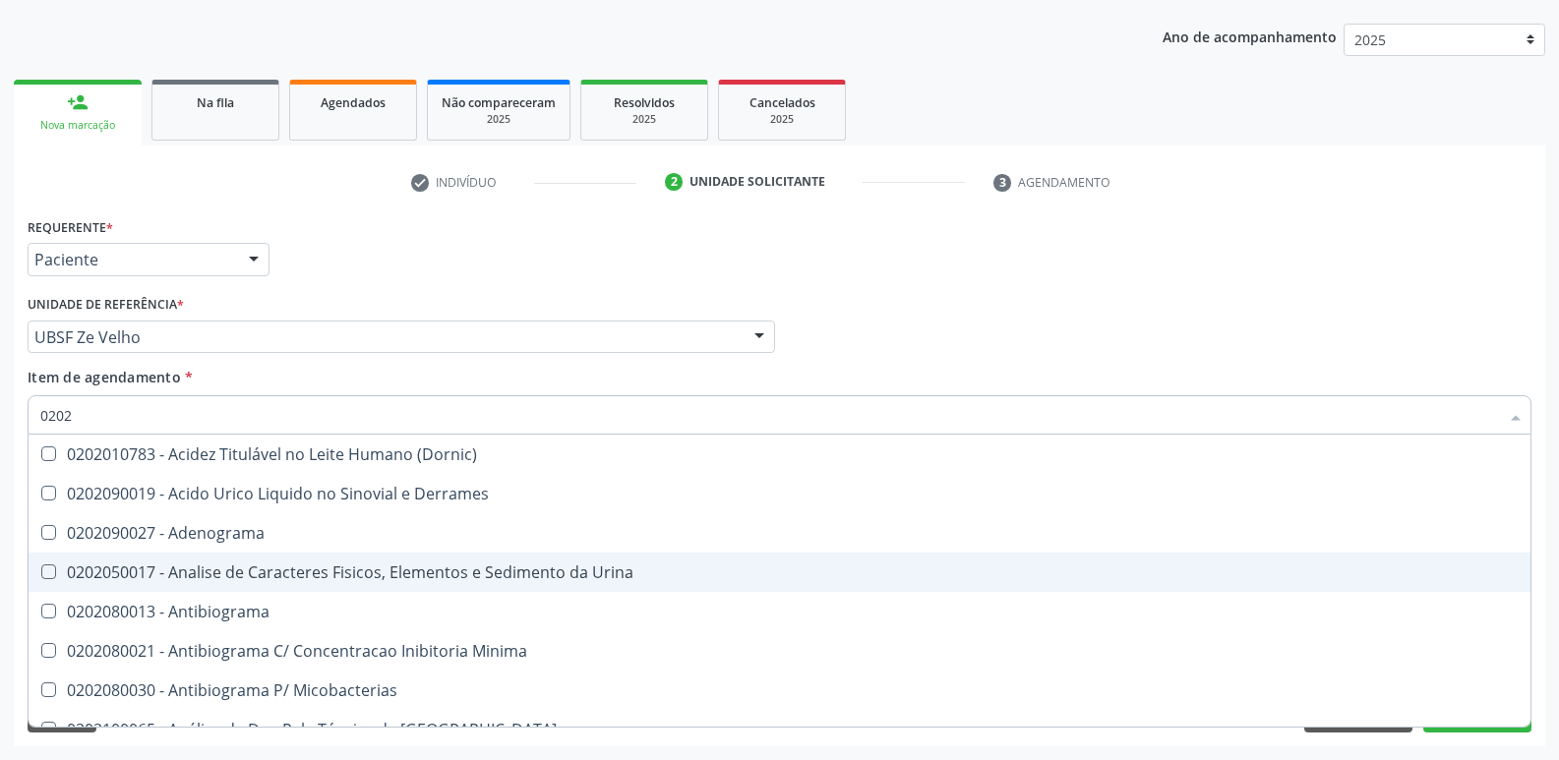
drag, startPoint x: 344, startPoint y: 569, endPoint x: 284, endPoint y: 533, distance: 70.2
click at [315, 561] on span "0202050017 - Analise de Caracteres Fisicos, Elementos e Sedimento da Urina" at bounding box center [780, 572] width 1502 height 39
checkbox Urina "true"
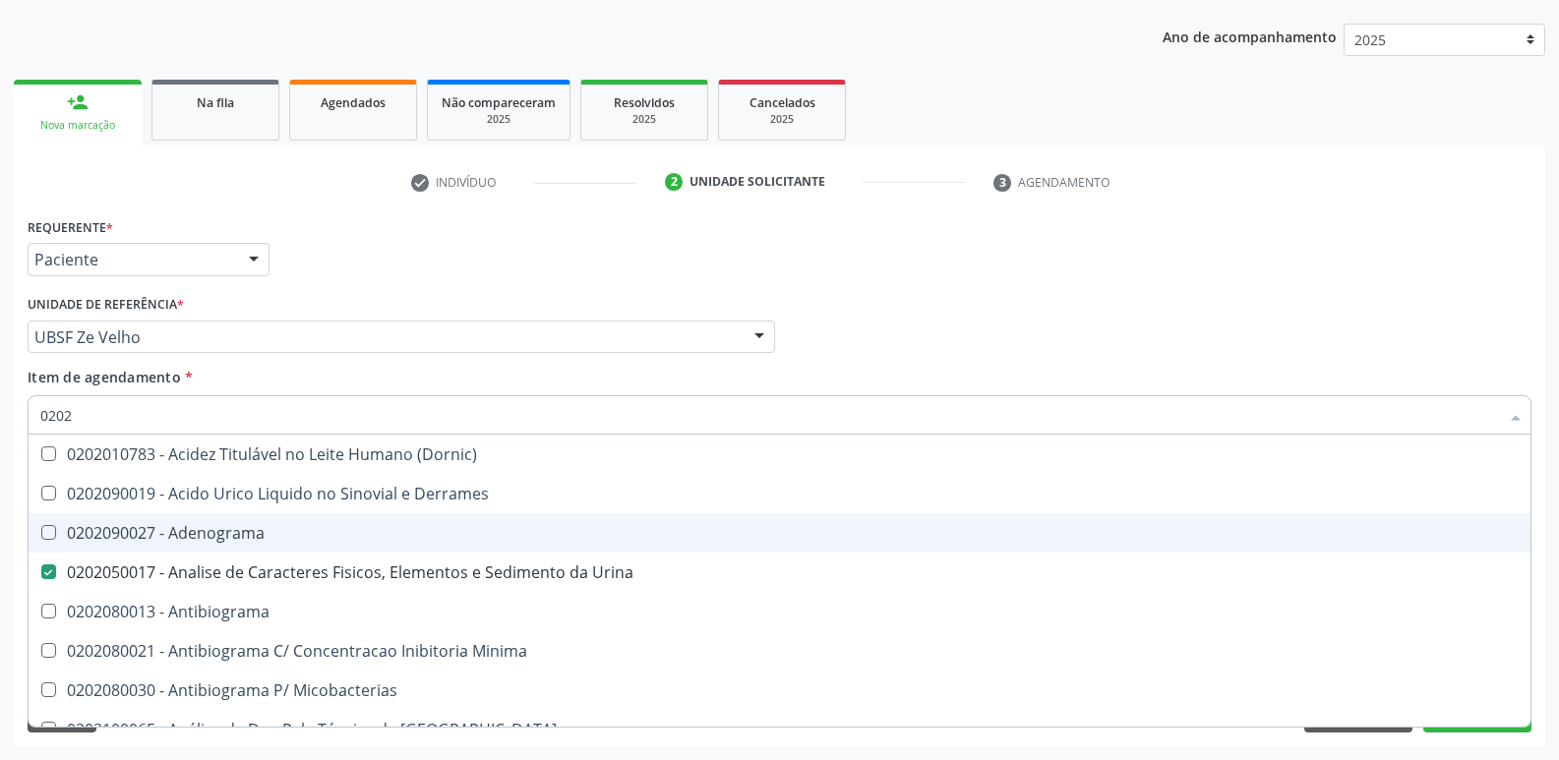
type input "020"
checkbox Urina "false"
checkbox Liquor "true"
checkbox Abo "false"
checkbox Completo "false"
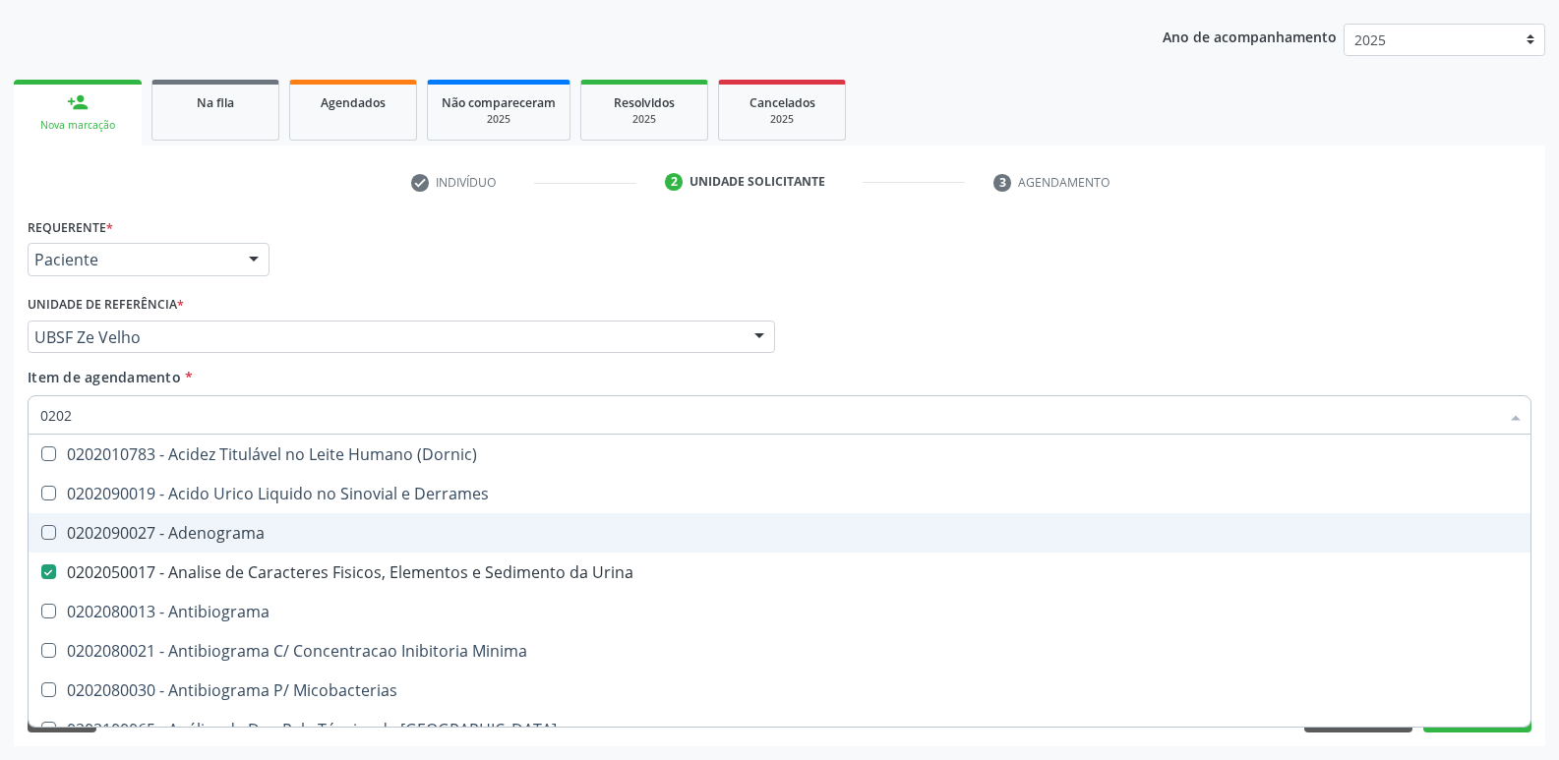
checkbox Respiratorio "true"
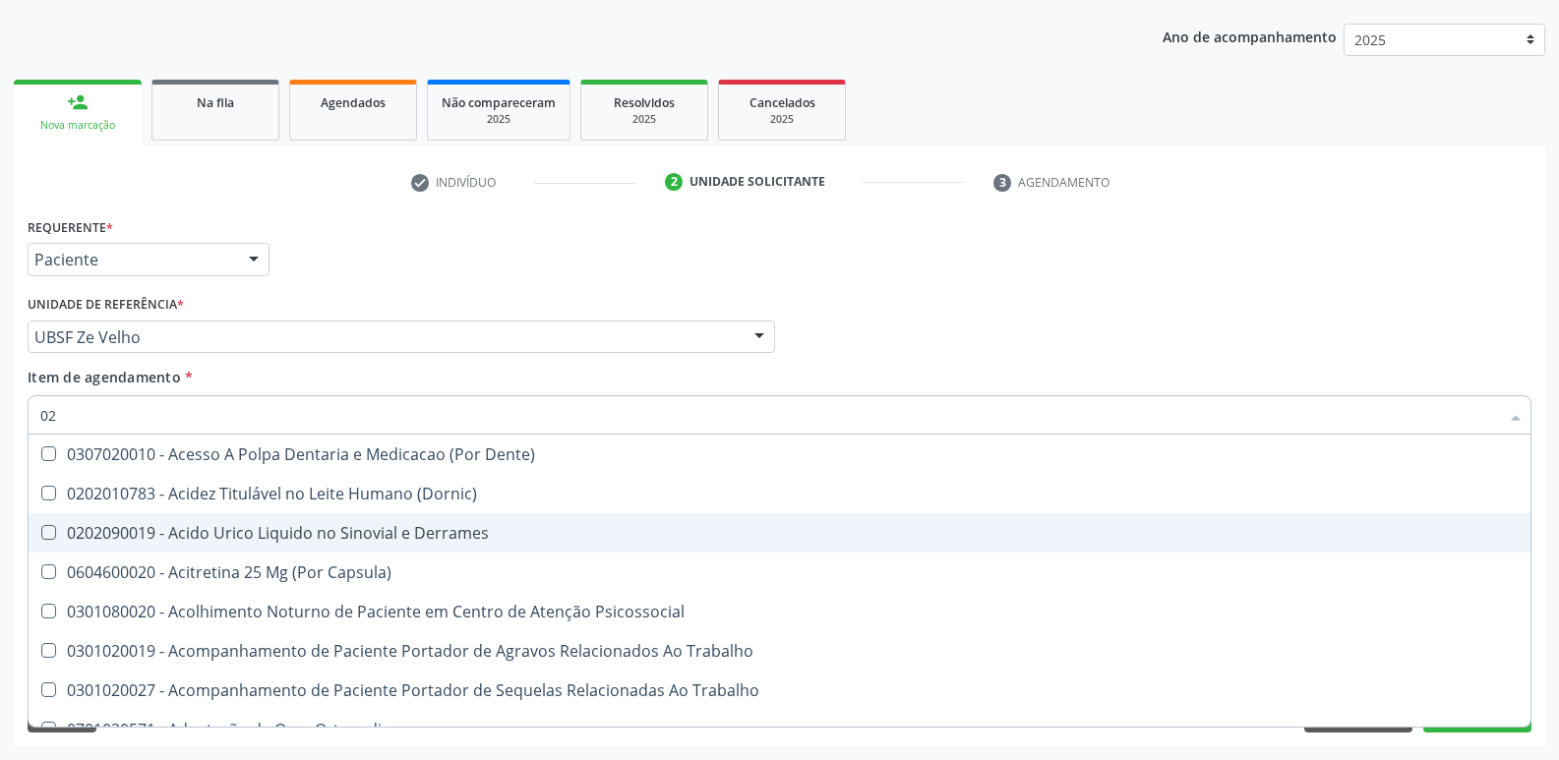
type input "0"
checkbox Urina "false"
checkbox Coagulacao "false"
checkbox Aberto\) "true"
checkbox Abo "false"
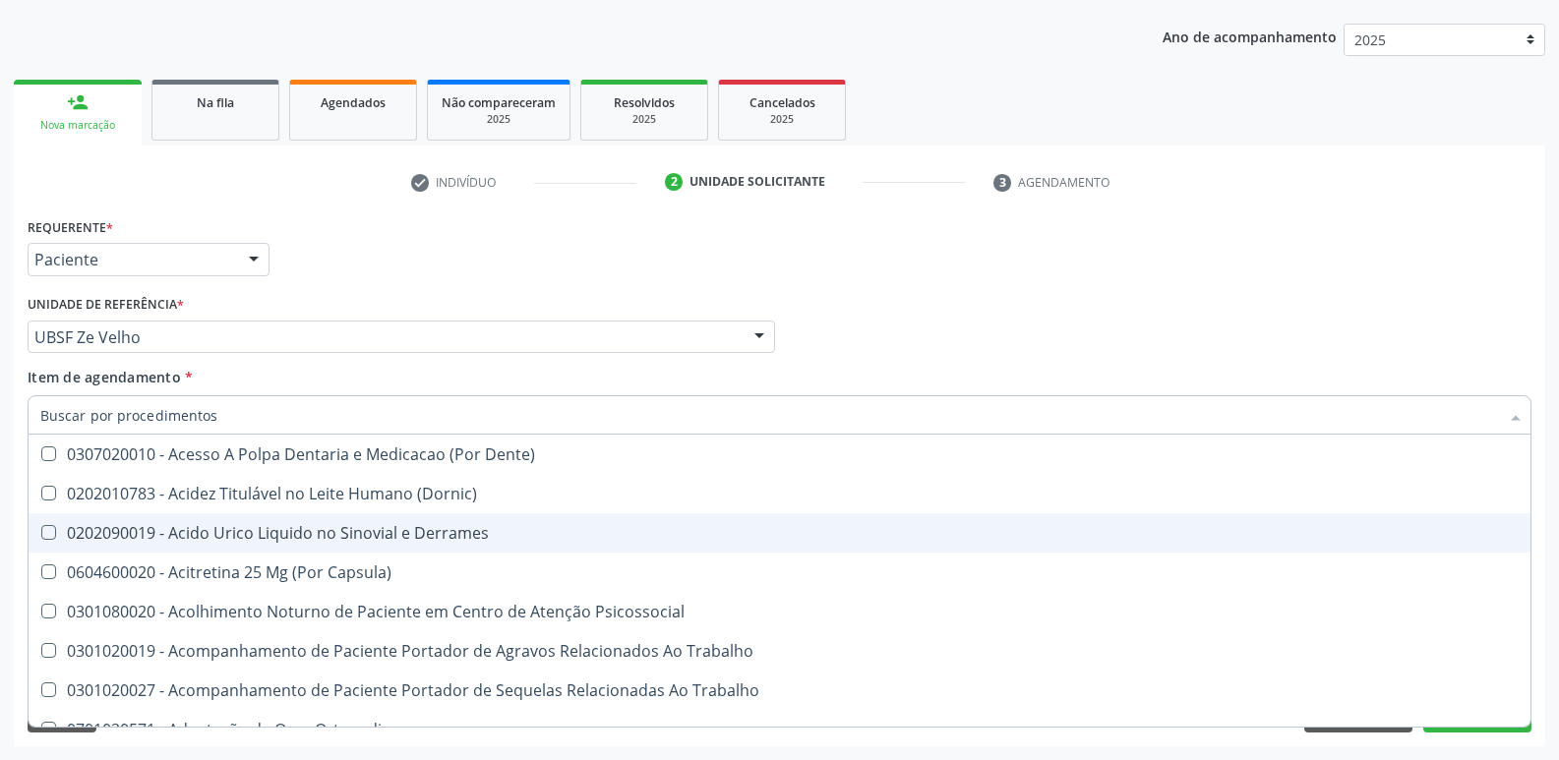
checkbox Xi "false"
checkbox Completo "false"
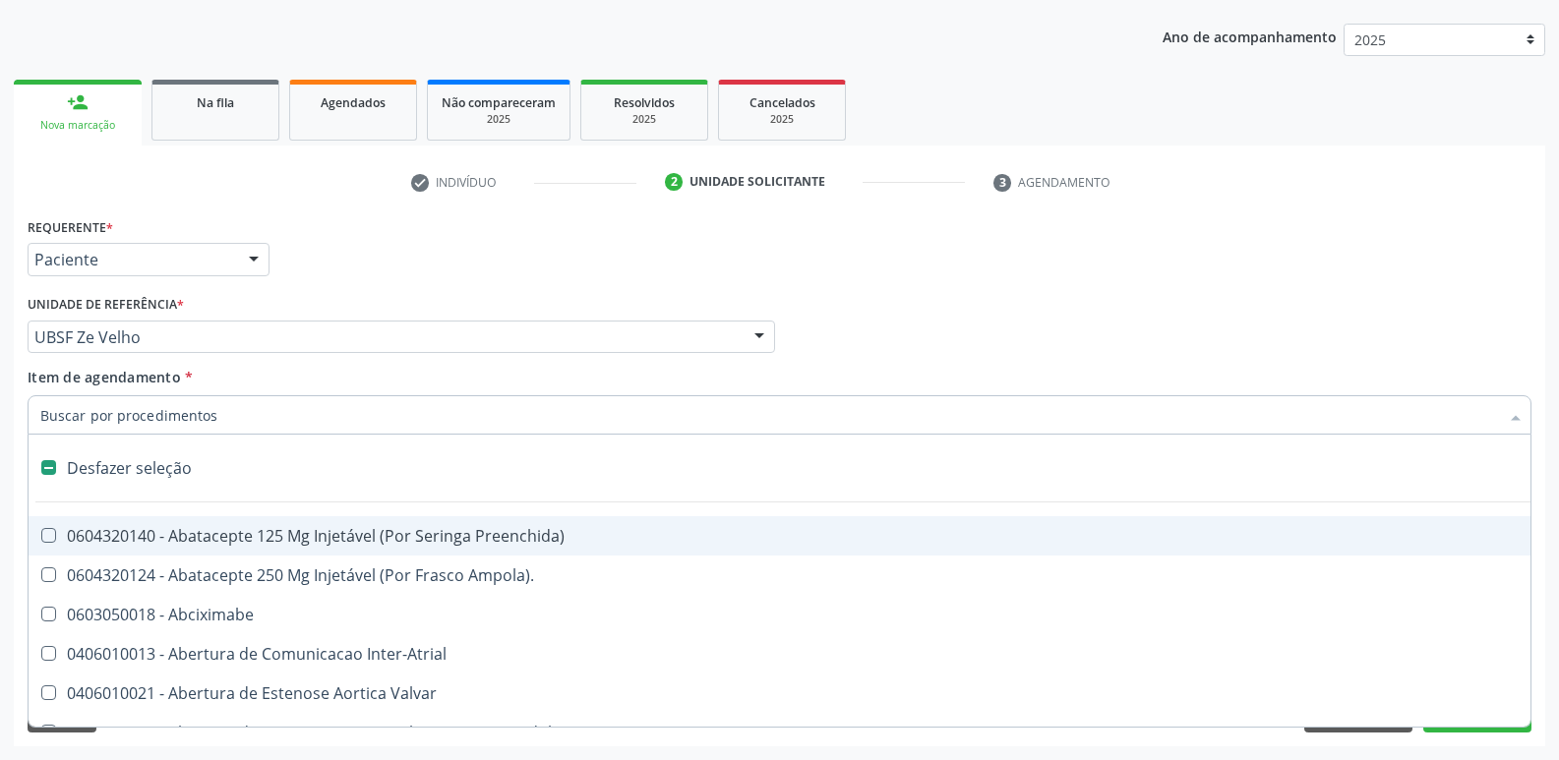
type input "L"
checkbox Pulmonares "true"
checkbox Urina "false"
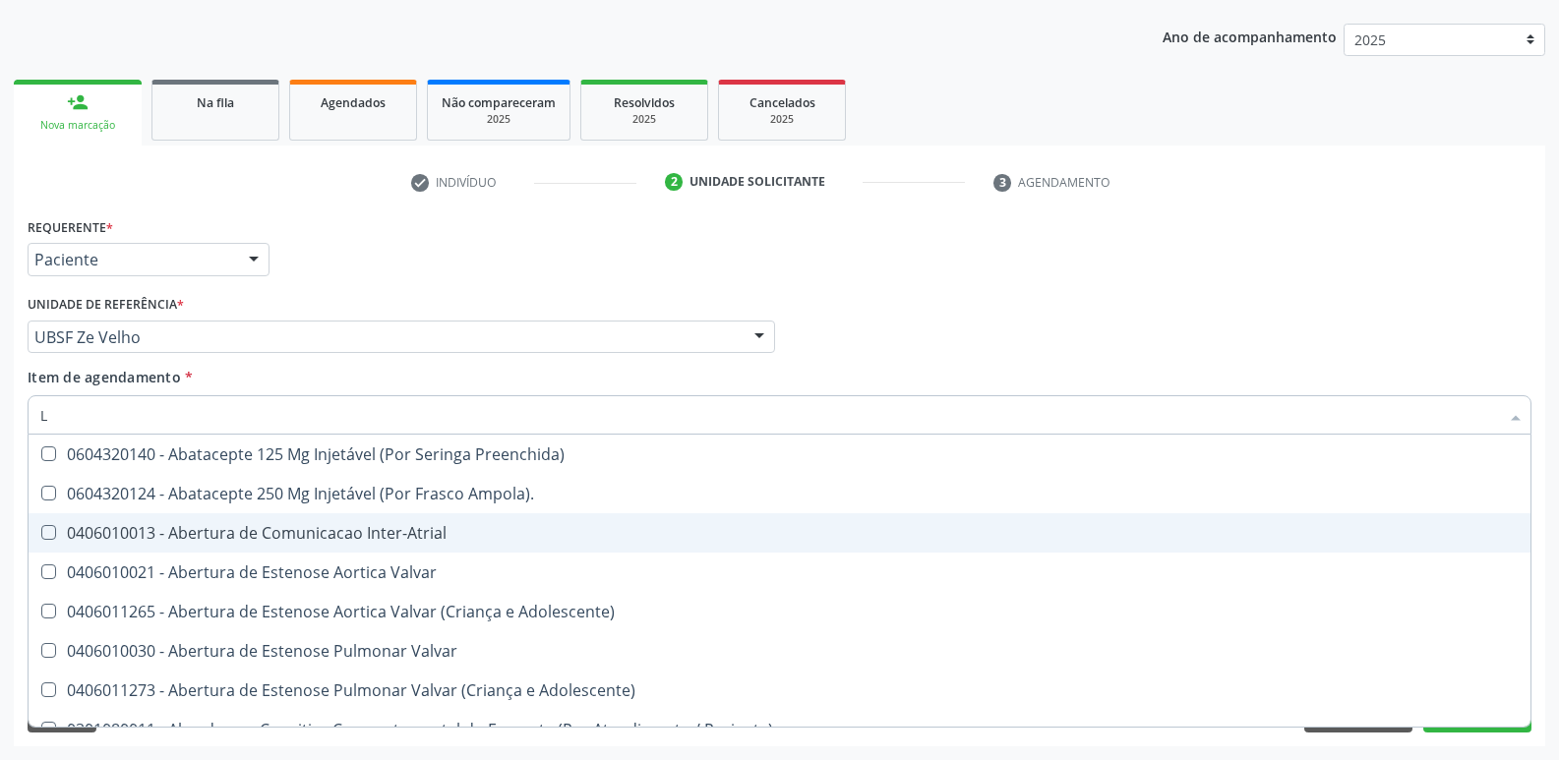
type input "LA"
checkbox Urina "false"
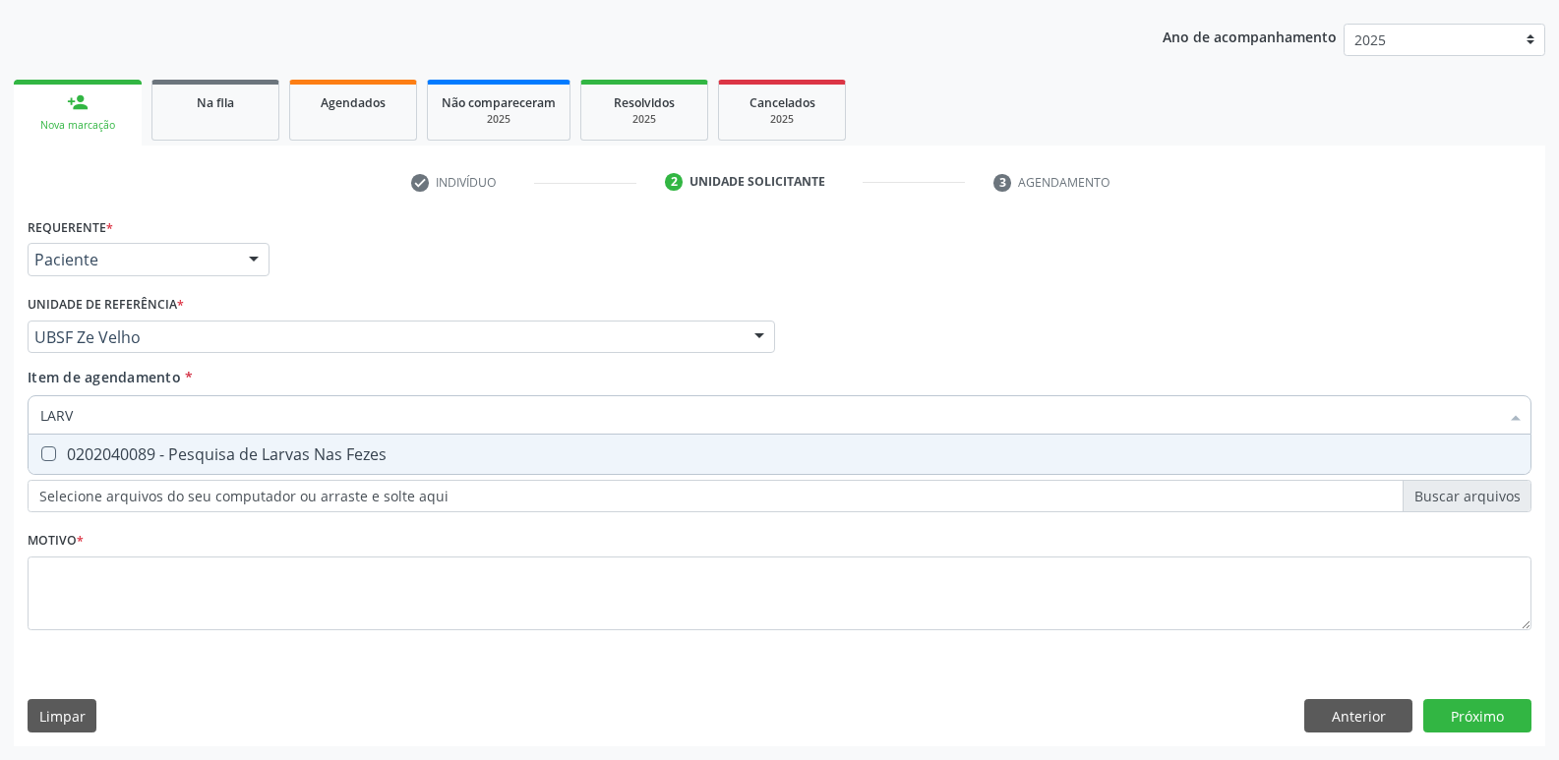
type input "LARVA"
drag, startPoint x: 422, startPoint y: 452, endPoint x: 412, endPoint y: 466, distance: 16.9
click at [420, 452] on div "0202040089 - Pesquisa de Larvas Nas Fezes" at bounding box center [779, 455] width 1478 height 16
checkbox Fezes "true"
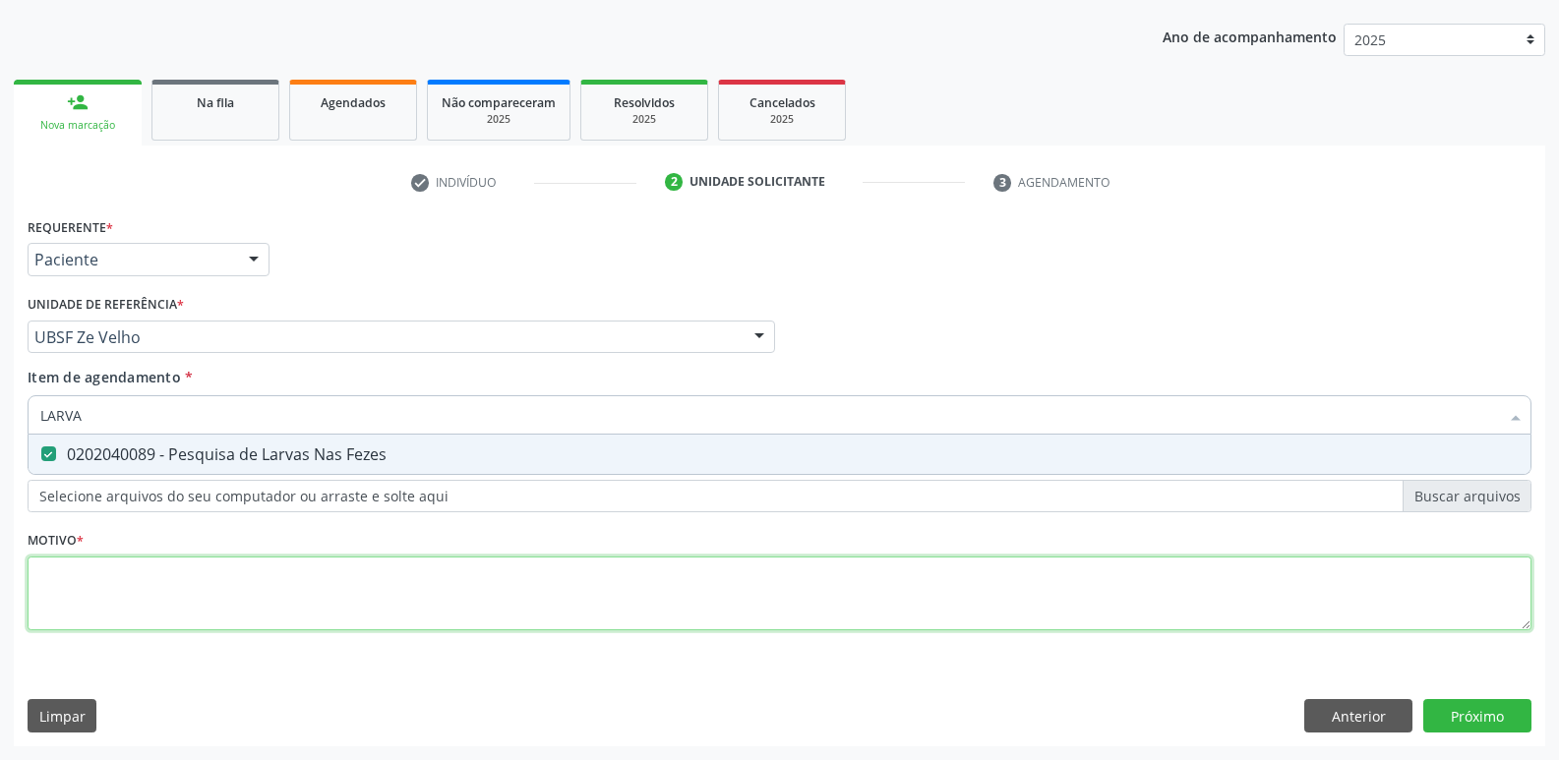
click at [336, 557] on div "Requerente * Paciente Profissional de Saúde Paciente Nenhum resultado encontrad…" at bounding box center [780, 435] width 1504 height 446
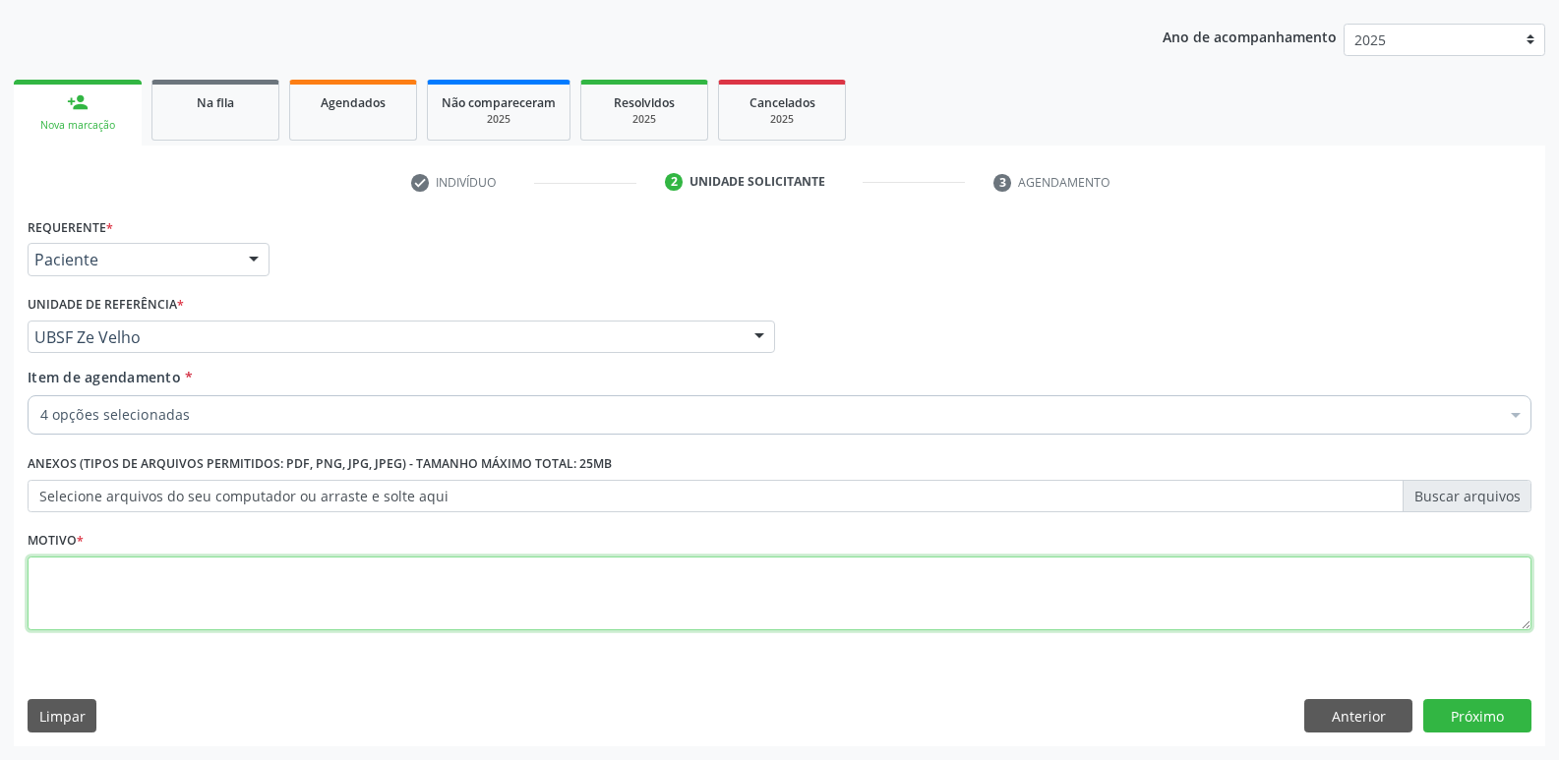
paste textarea "avaliação"
type textarea "avaliação"
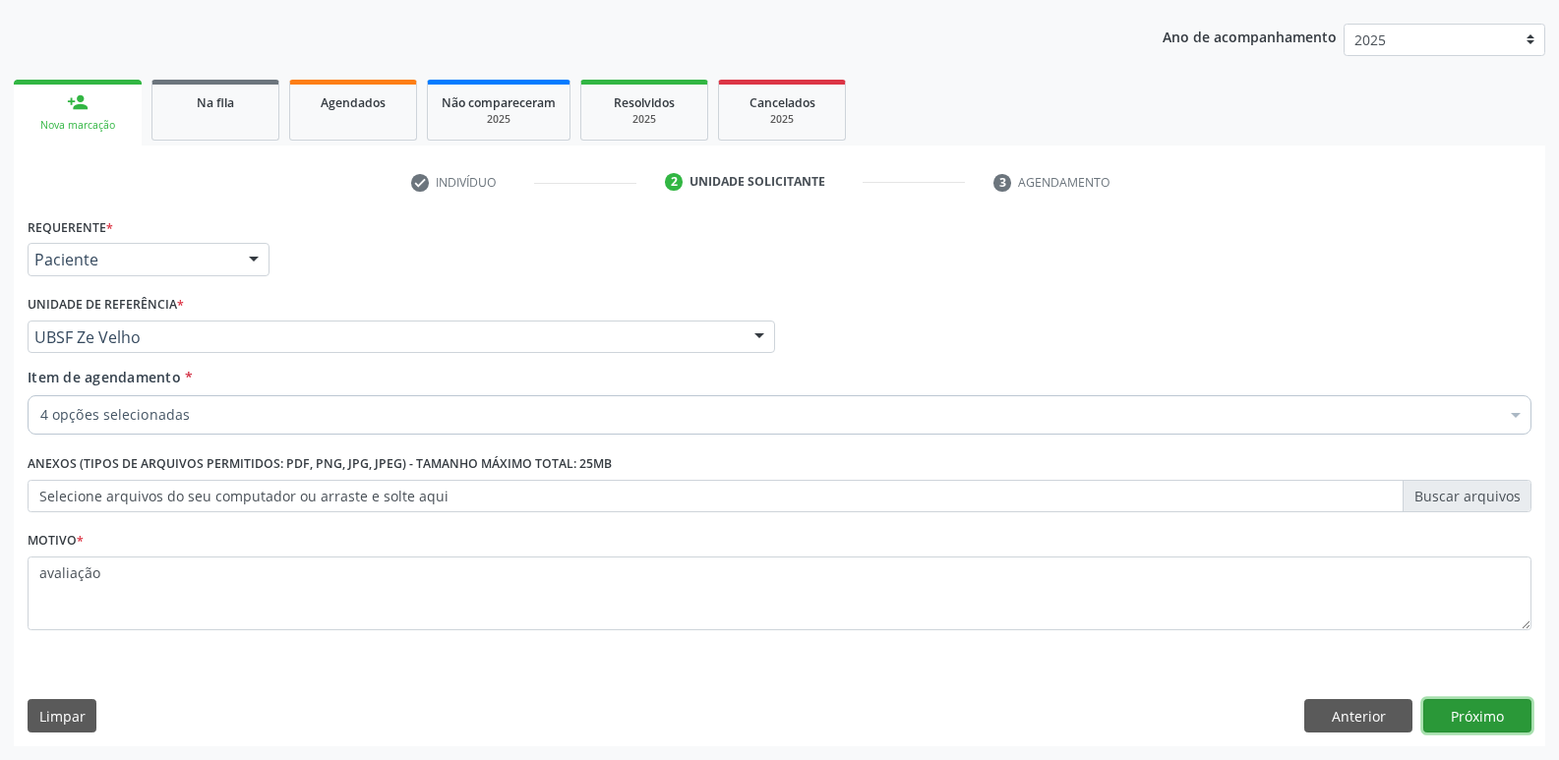
click at [1501, 716] on button "Próximo" at bounding box center [1477, 715] width 108 height 33
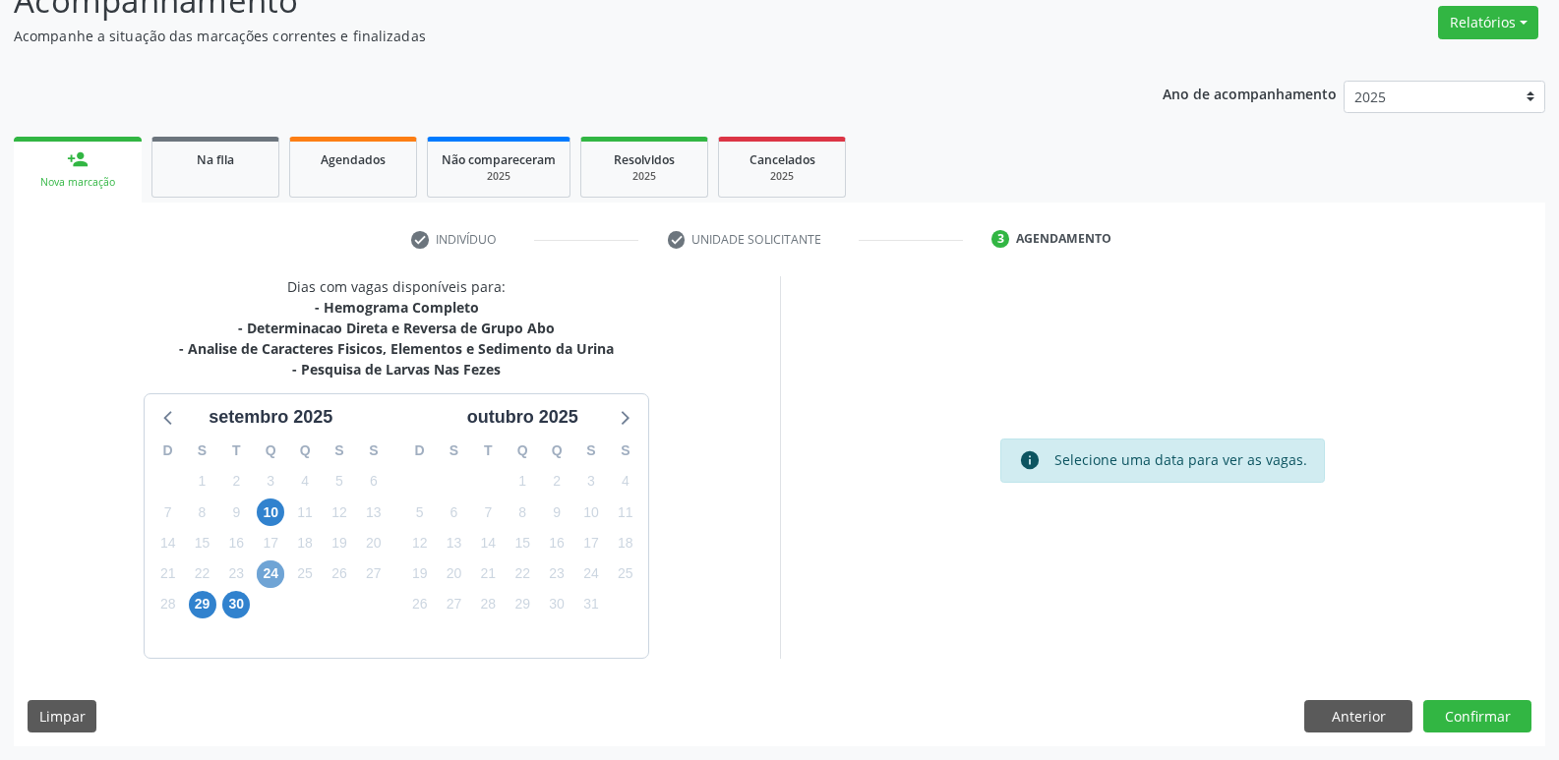
click at [266, 576] on span "24" at bounding box center [271, 575] width 28 height 28
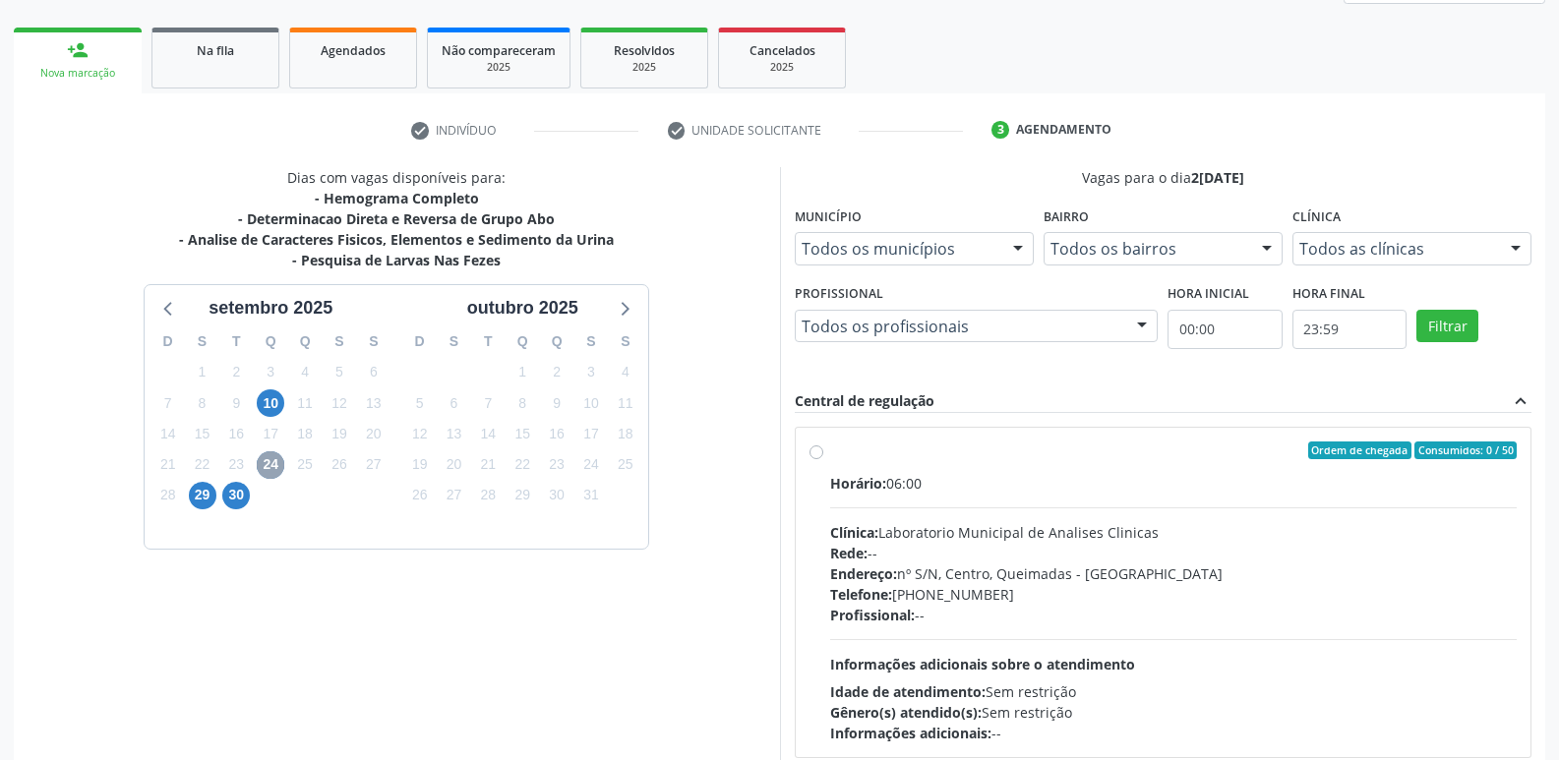
scroll to position [380, 0]
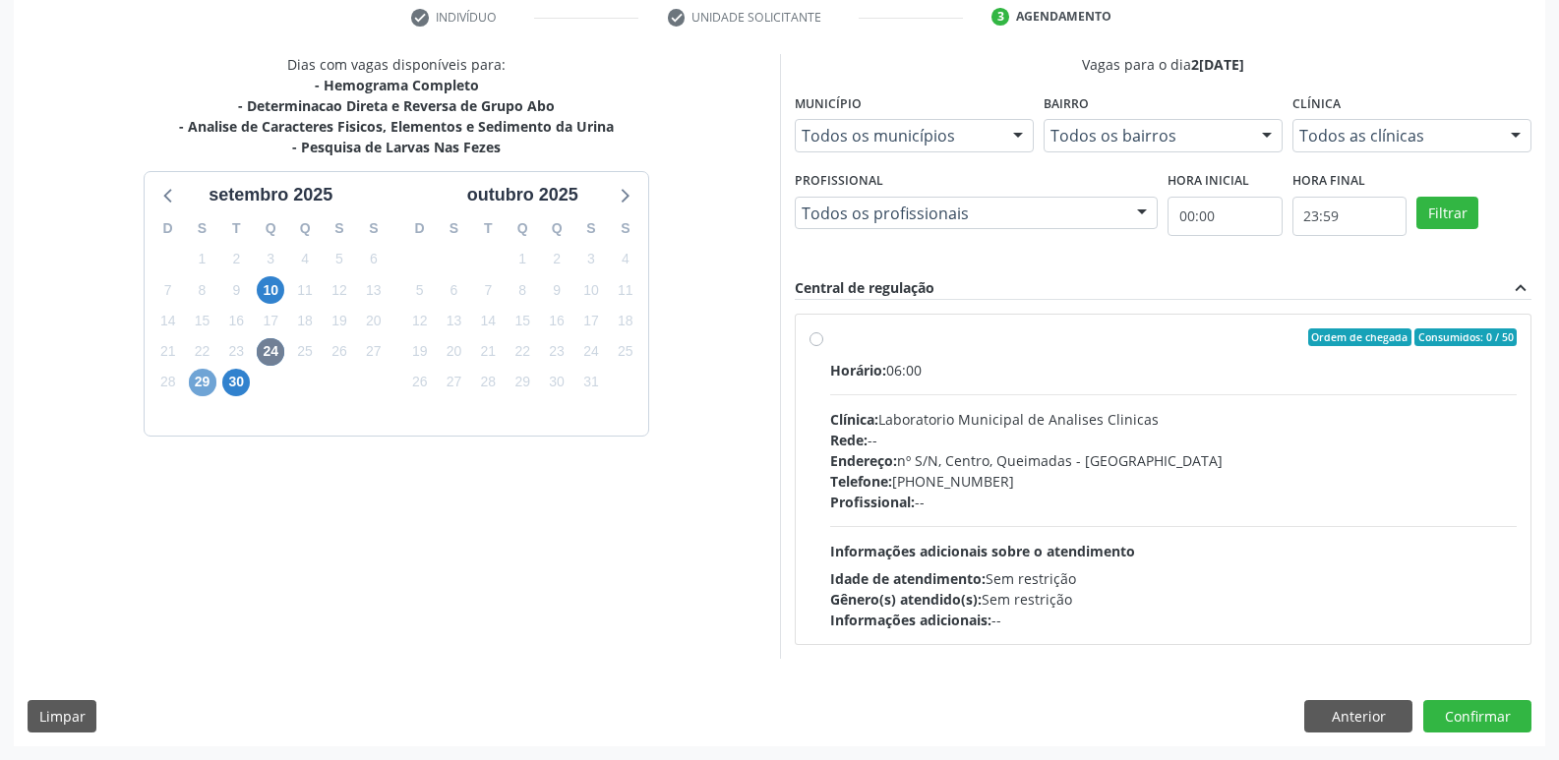
click at [208, 387] on span "29" at bounding box center [203, 383] width 28 height 28
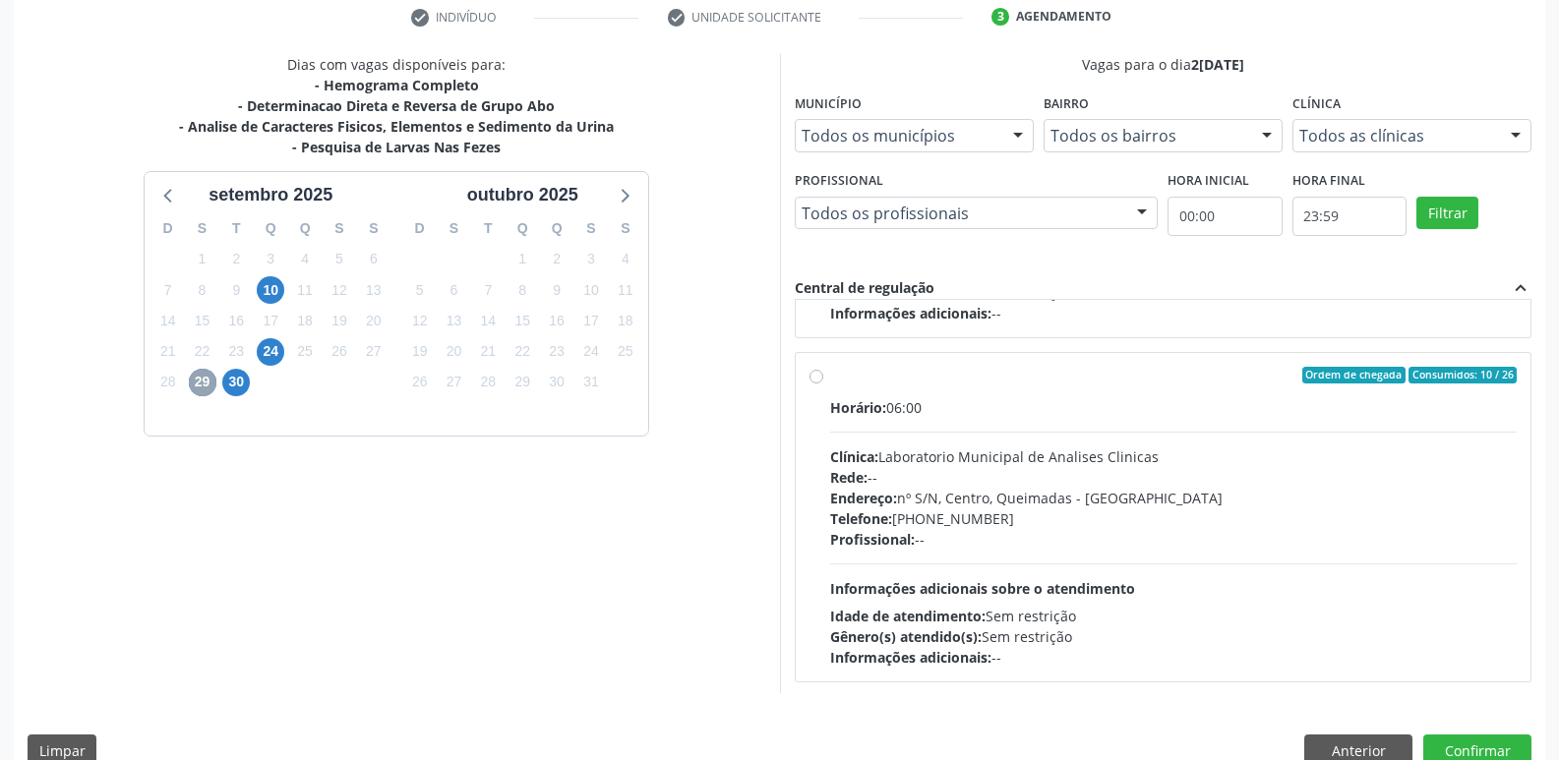
scroll to position [310, 0]
click at [886, 456] on div "Clínica: Laboratorio Municipal de Analises Clinicas" at bounding box center [1173, 454] width 687 height 21
click at [823, 382] on input "Ordem de chegada Consumidos: 10 / 26 Horário: 06:00 Clínica: Laboratorio Munici…" at bounding box center [816, 373] width 14 height 18
radio input "true"
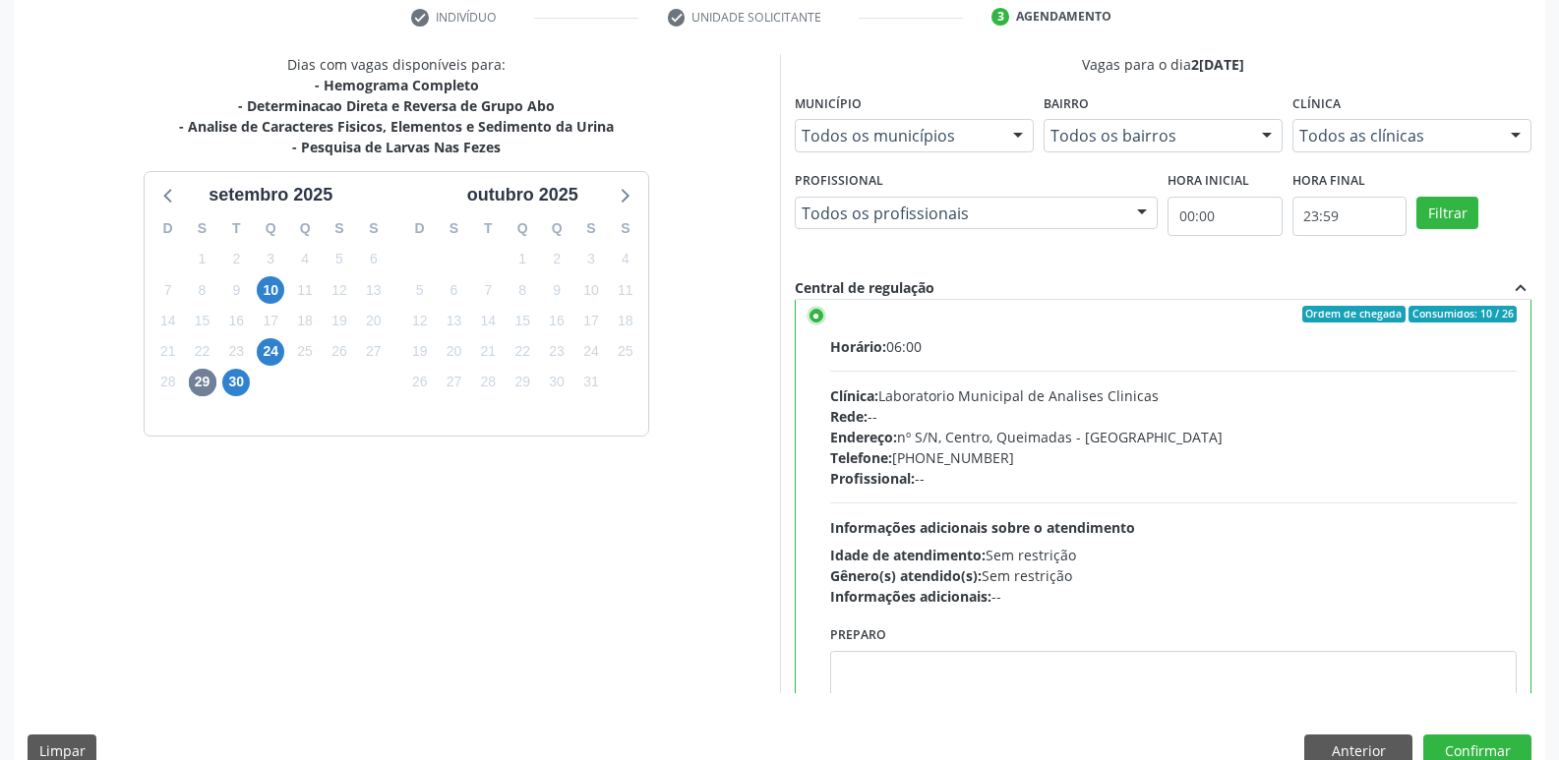
scroll to position [443, 0]
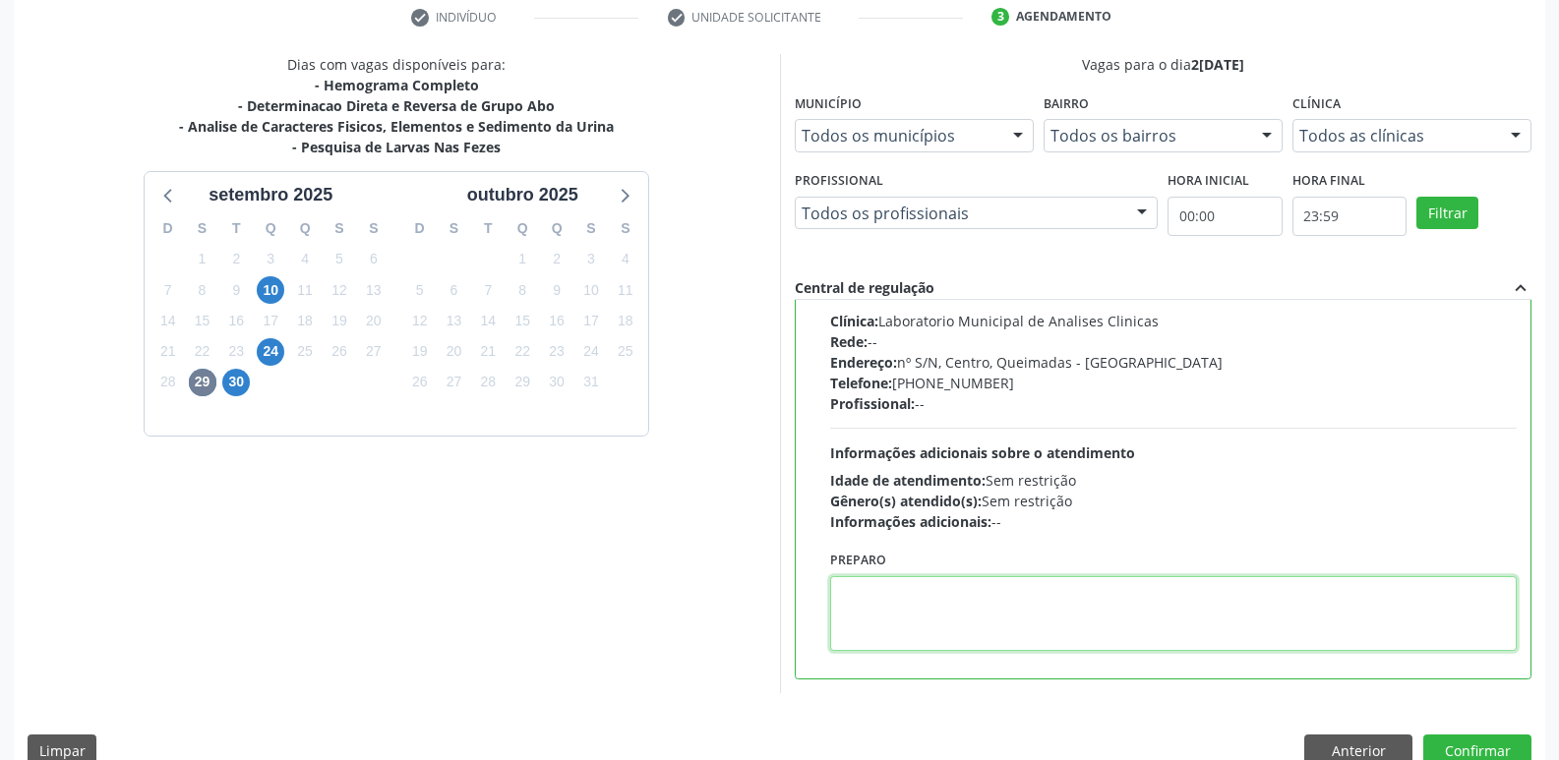
click at [867, 604] on textarea at bounding box center [1173, 613] width 687 height 75
type textarea "IR EM [GEOGRAPHIC_DATA]"
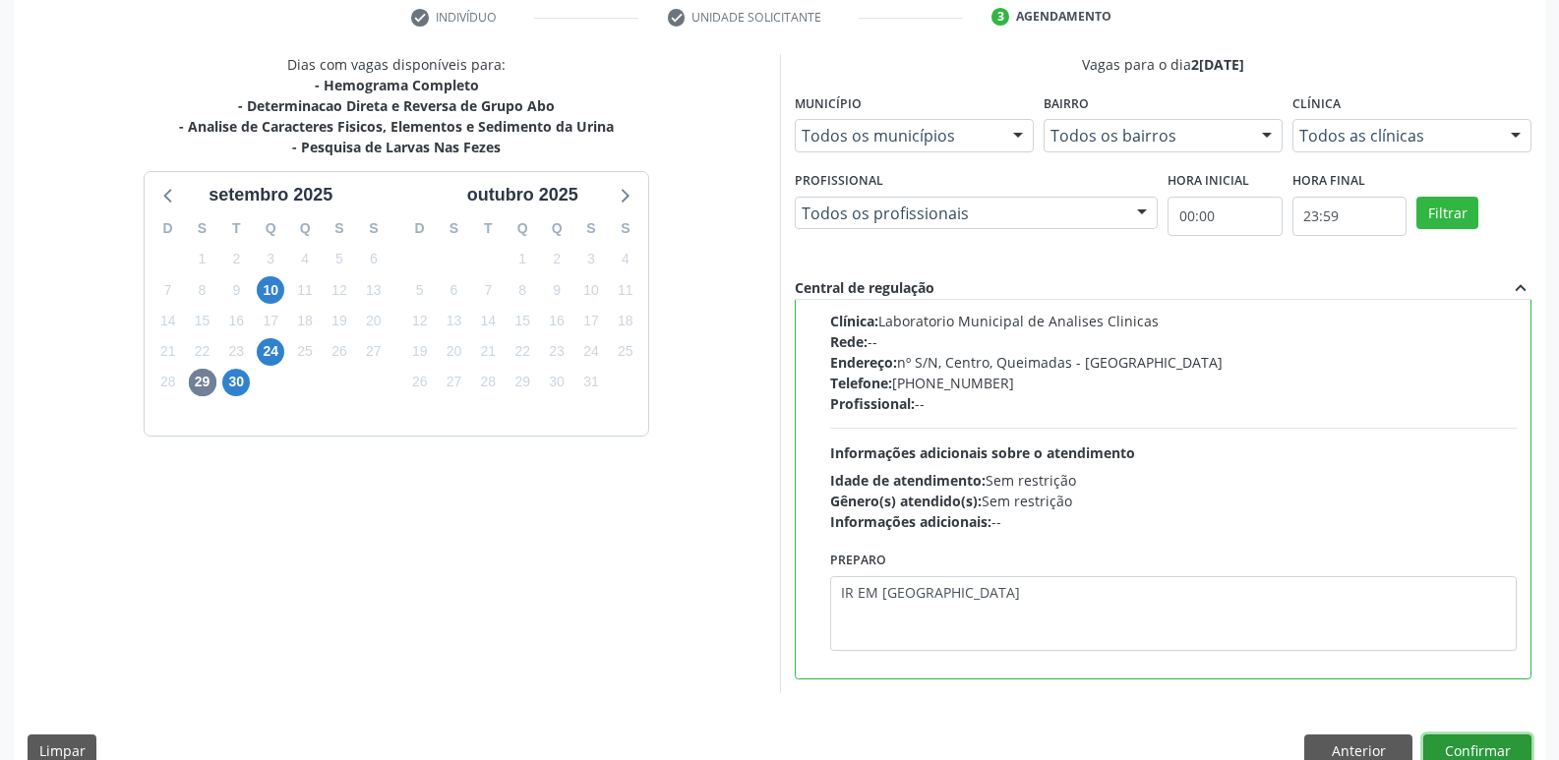
click at [1431, 743] on button "Confirmar" at bounding box center [1477, 751] width 108 height 33
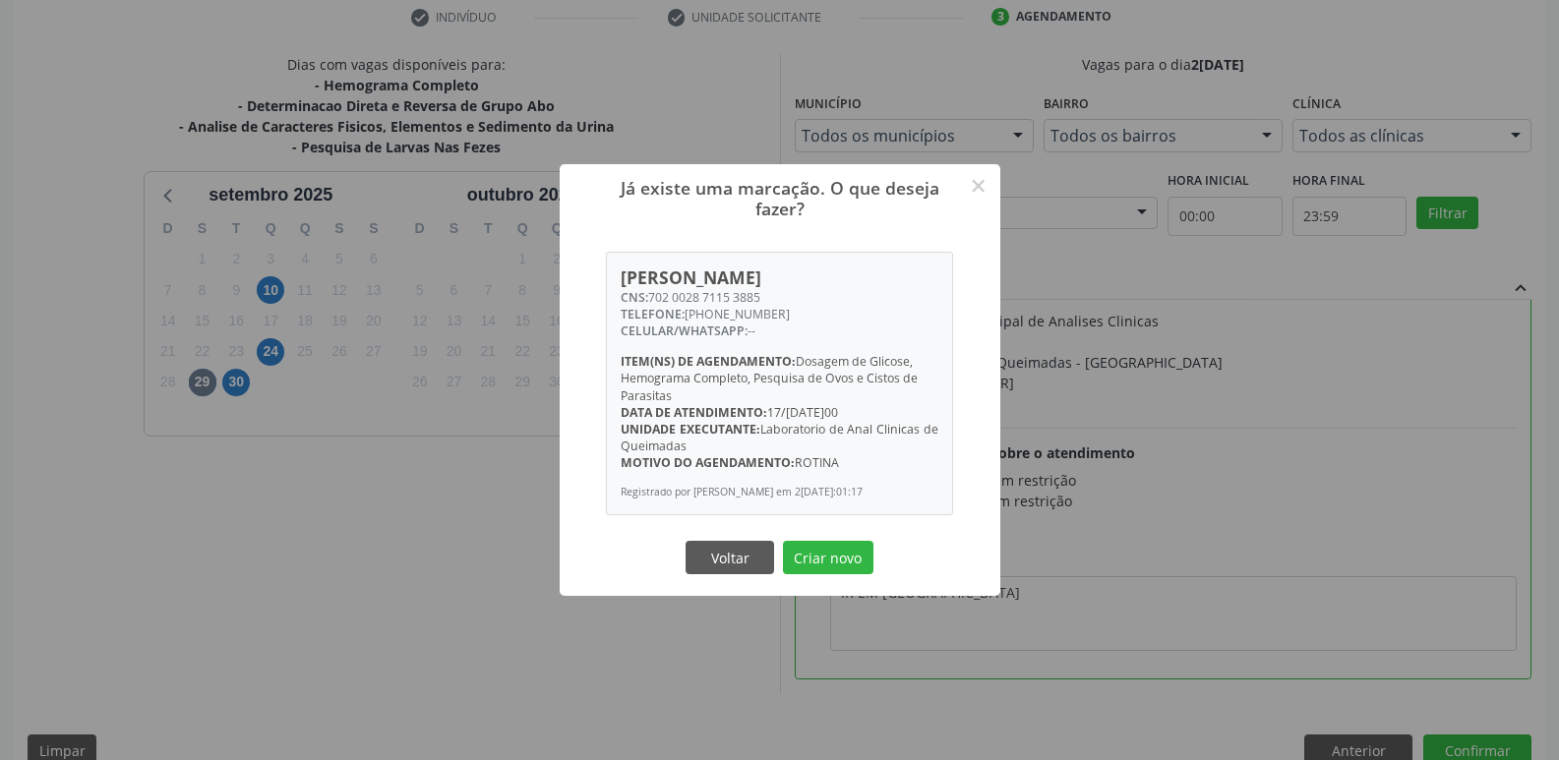
click at [783, 541] on button "Criar novo" at bounding box center [828, 557] width 90 height 33
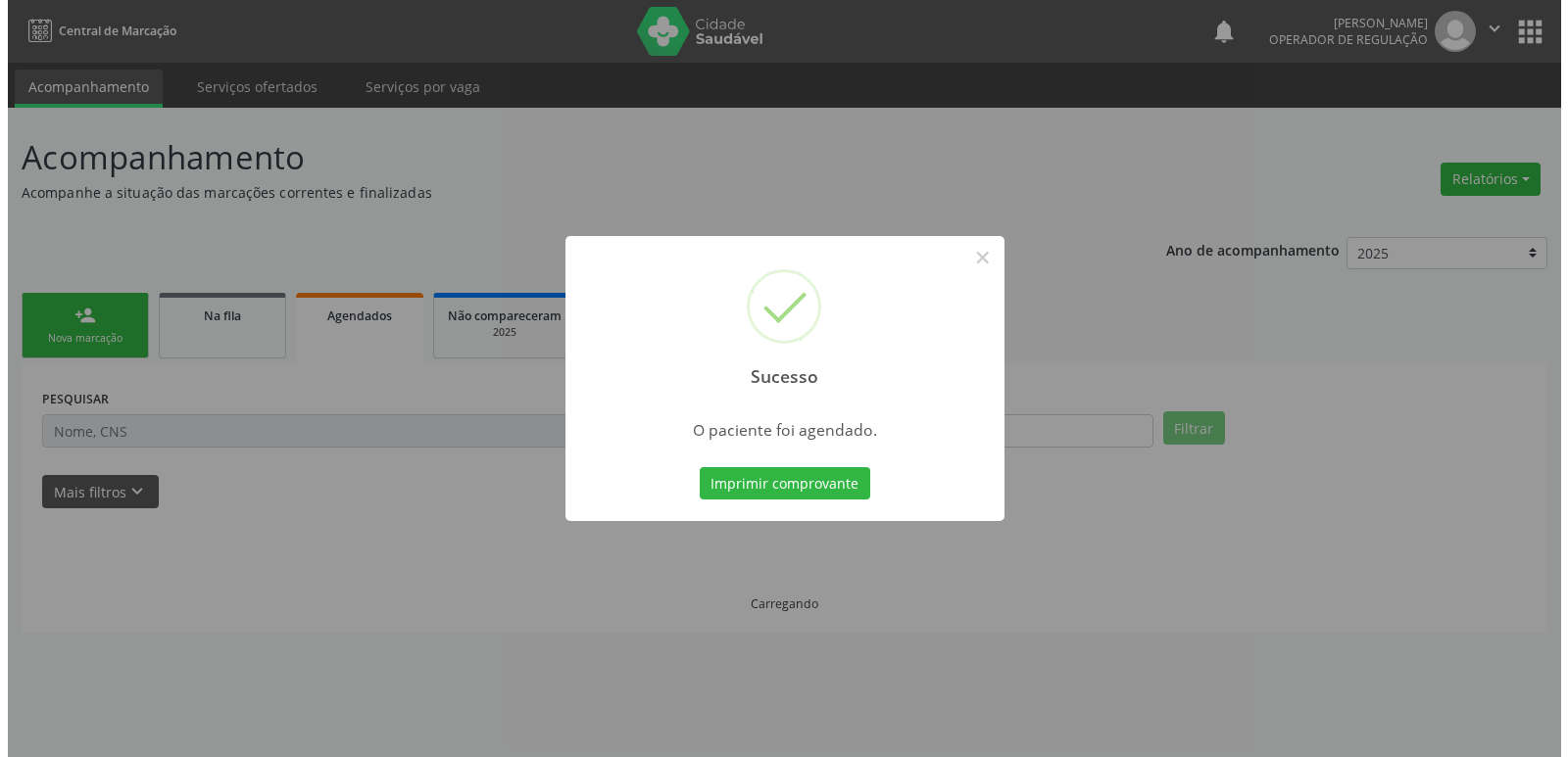
scroll to position [0, 0]
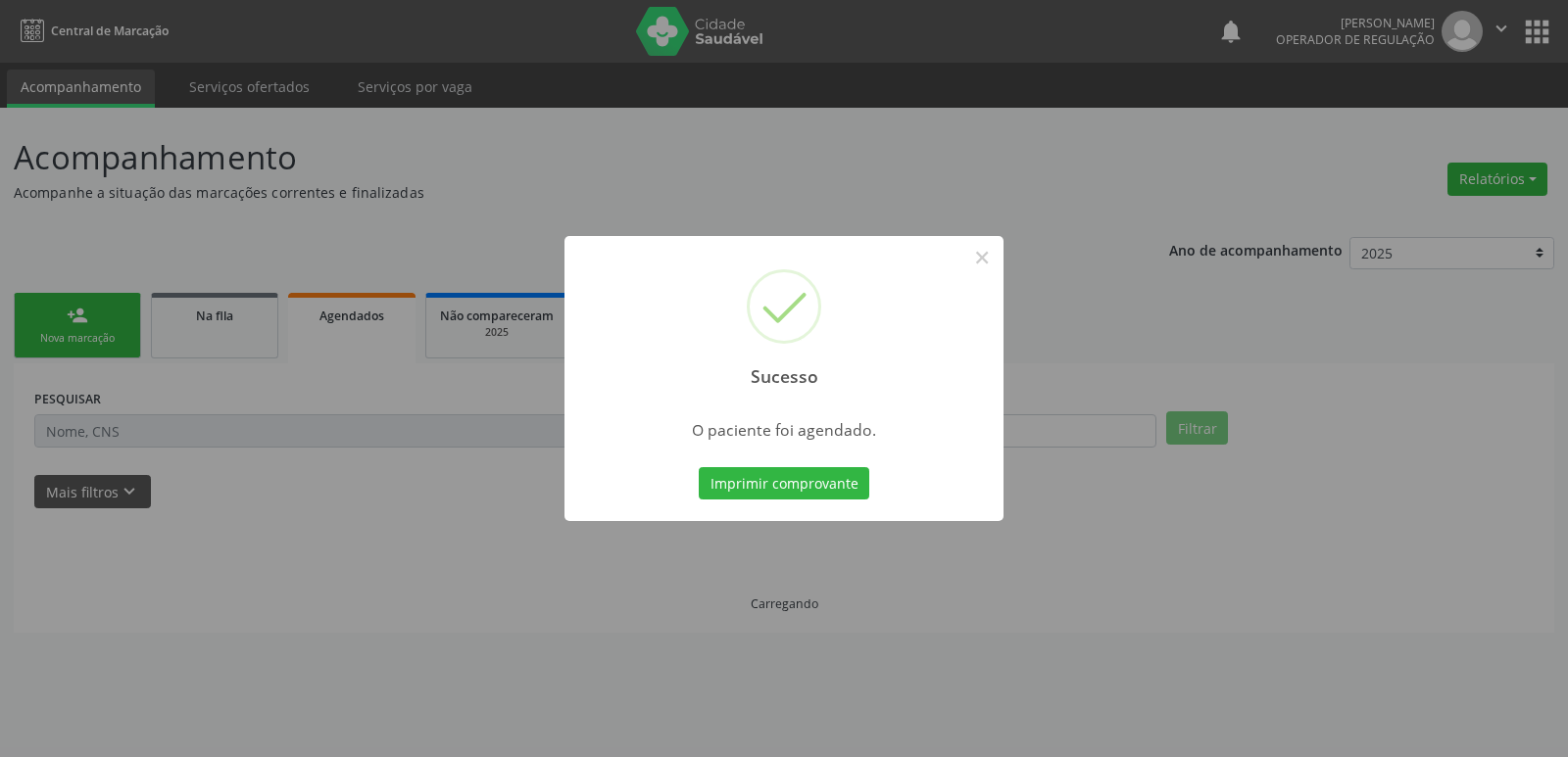
click at [698, 467] on button "Imprimir comprovante" at bounding box center [783, 483] width 170 height 33
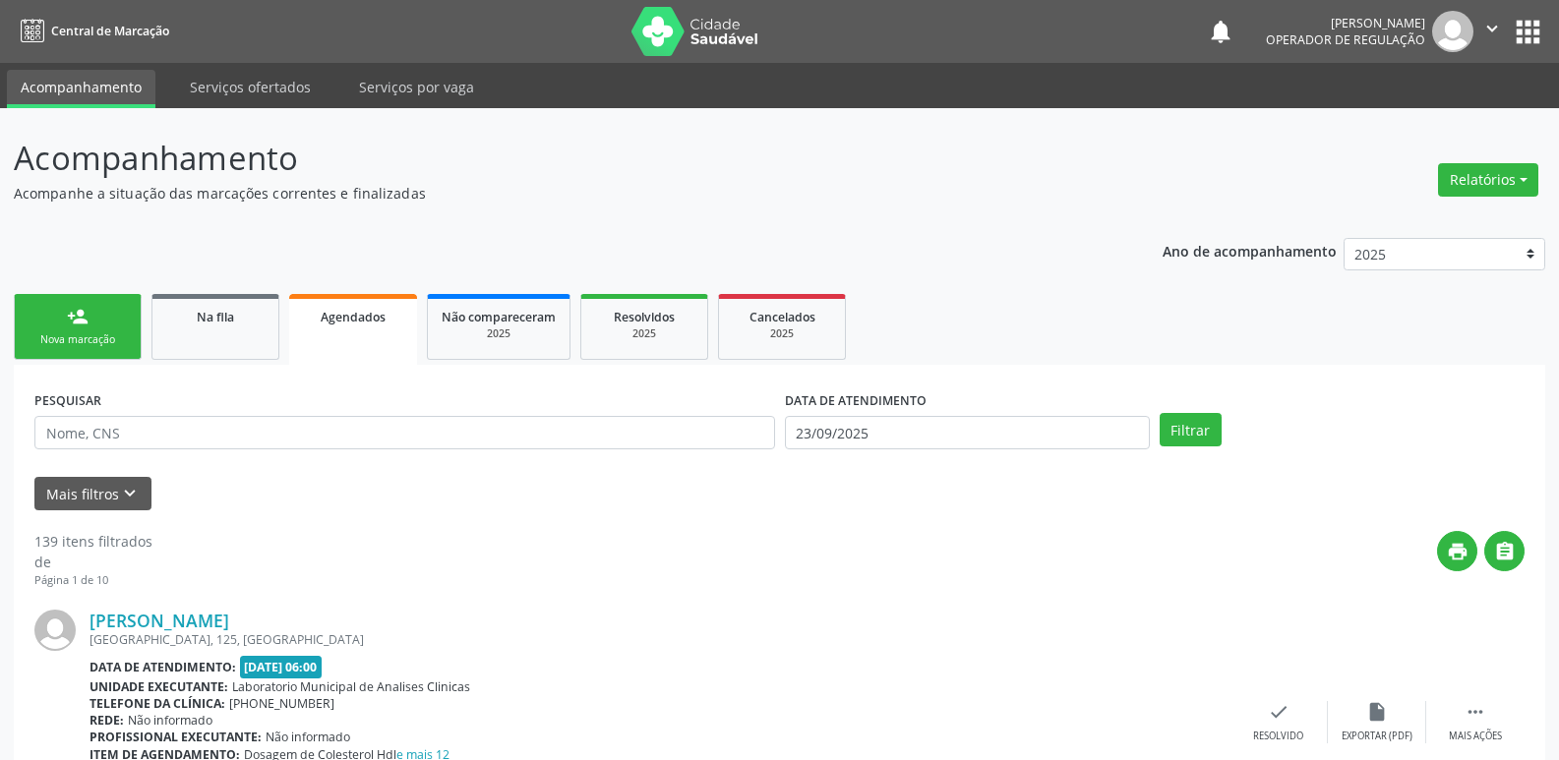
drag, startPoint x: 89, startPoint y: 291, endPoint x: 78, endPoint y: 329, distance: 39.9
click at [88, 295] on ul "person_add Nova marcação Na fila Agendados Não compareceram 2025 Resolvidos 202…" at bounding box center [779, 327] width 1531 height 76
click at [78, 329] on link "person_add Nova marcação" at bounding box center [78, 327] width 128 height 66
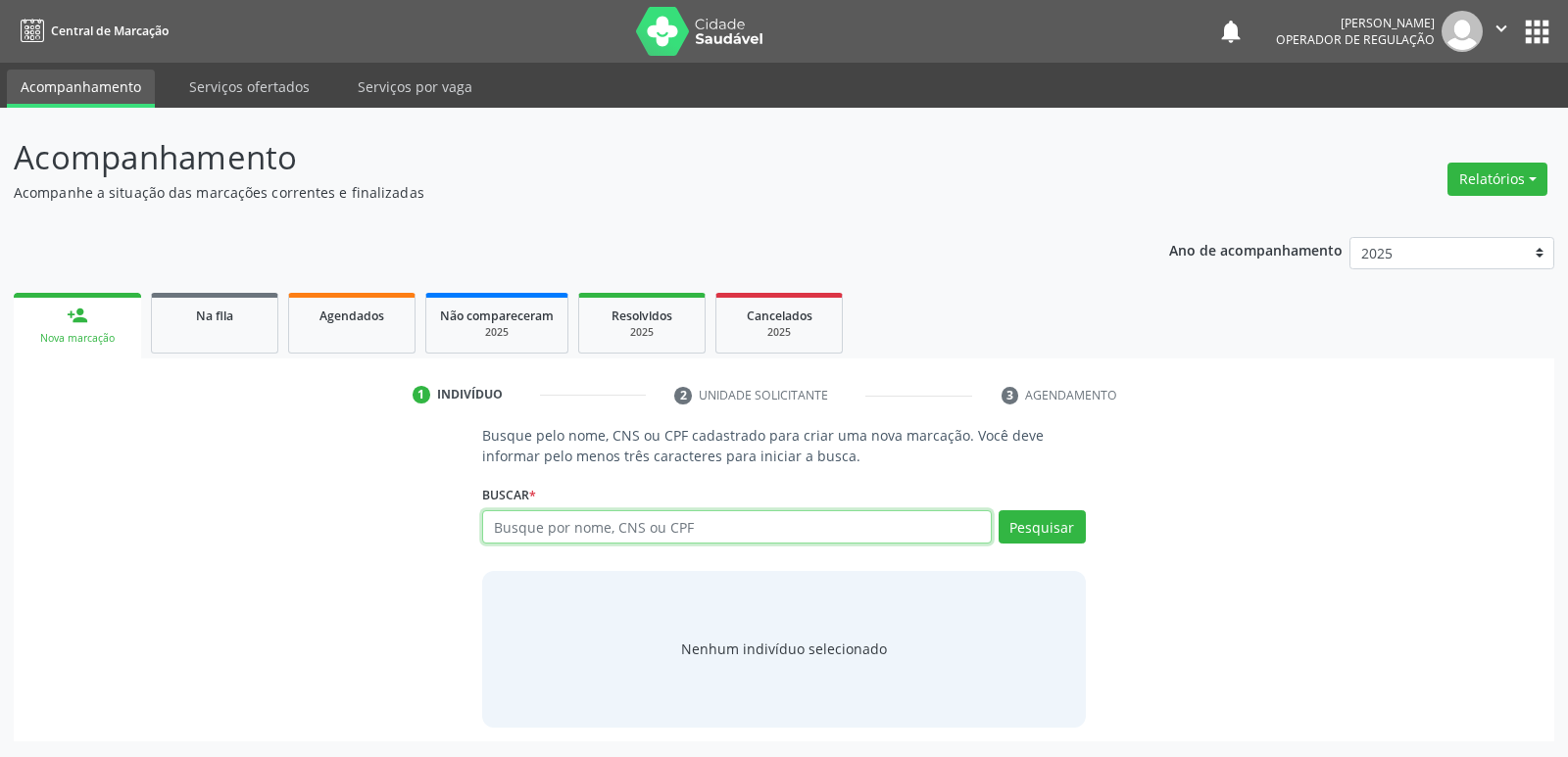
click at [618, 530] on input "text" at bounding box center [736, 526] width 508 height 33
drag, startPoint x: 654, startPoint y: 525, endPoint x: 629, endPoint y: 537, distance: 27.7
click at [651, 527] on input "text" at bounding box center [736, 526] width 508 height 33
type input "700102989705914"
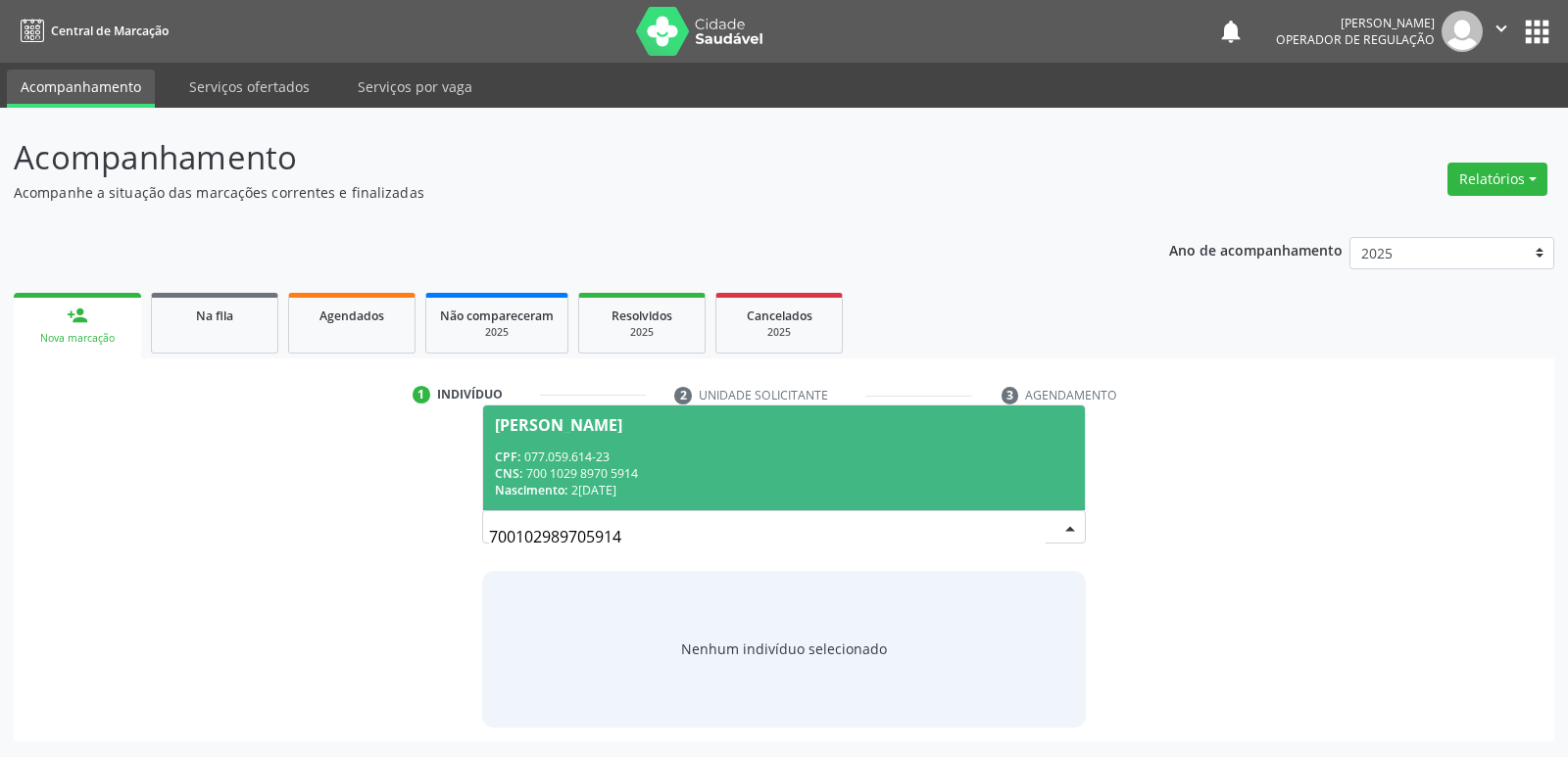
click at [803, 479] on div "CNS: 700 1029 8970 5914" at bounding box center [783, 473] width 577 height 17
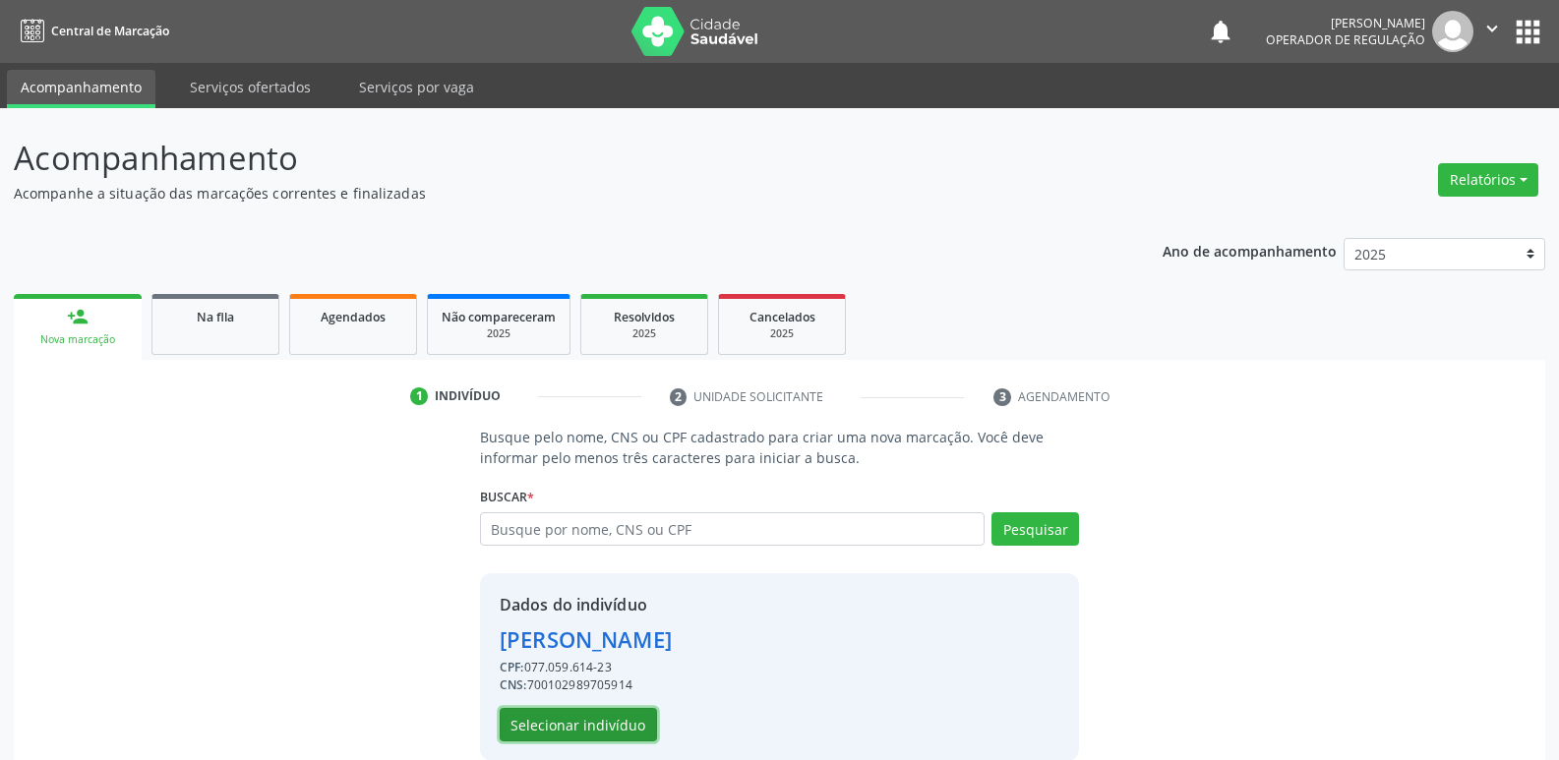
click at [557, 721] on button "Selecionar indivíduo" at bounding box center [578, 724] width 157 height 33
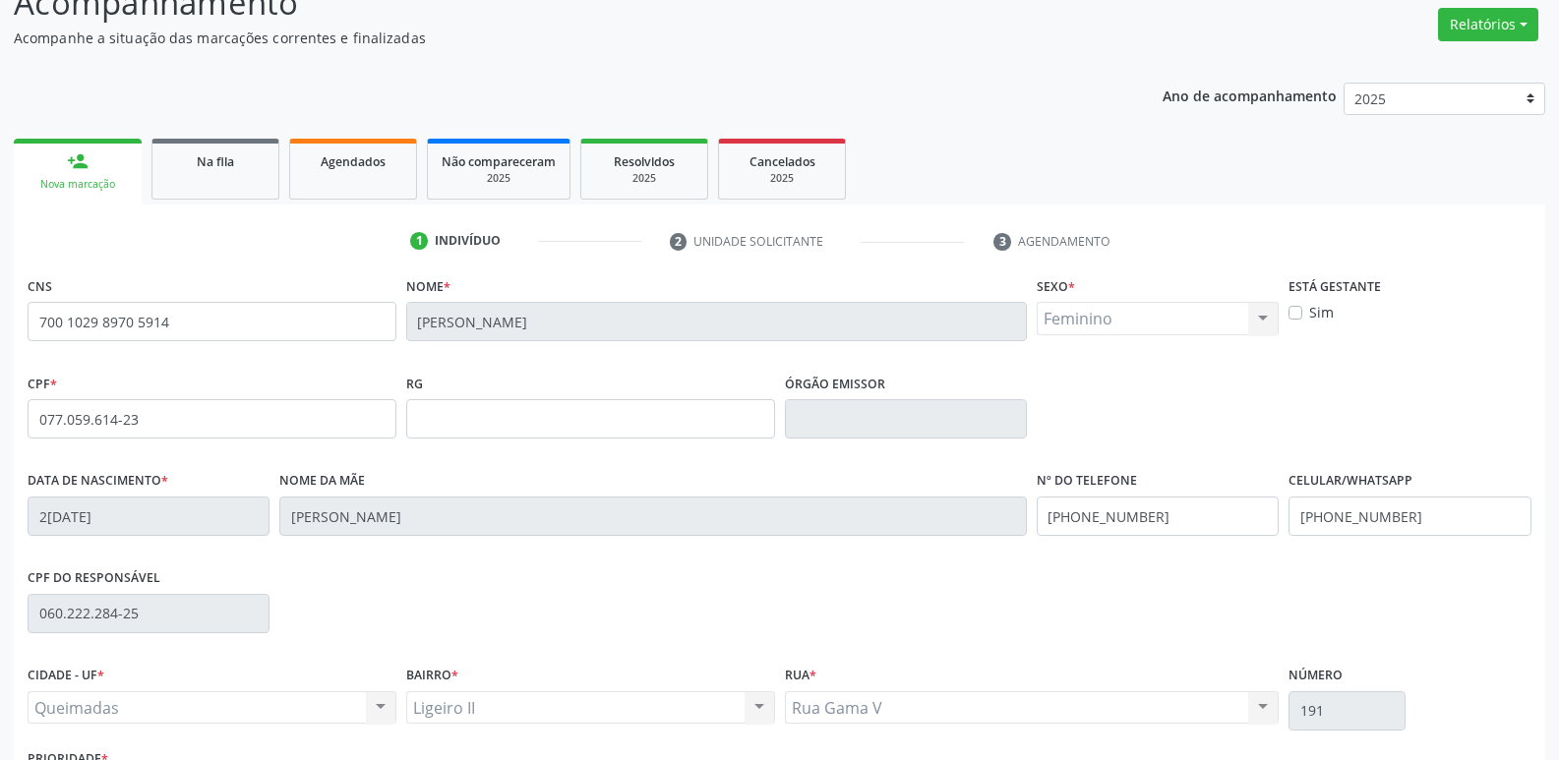
scroll to position [306, 0]
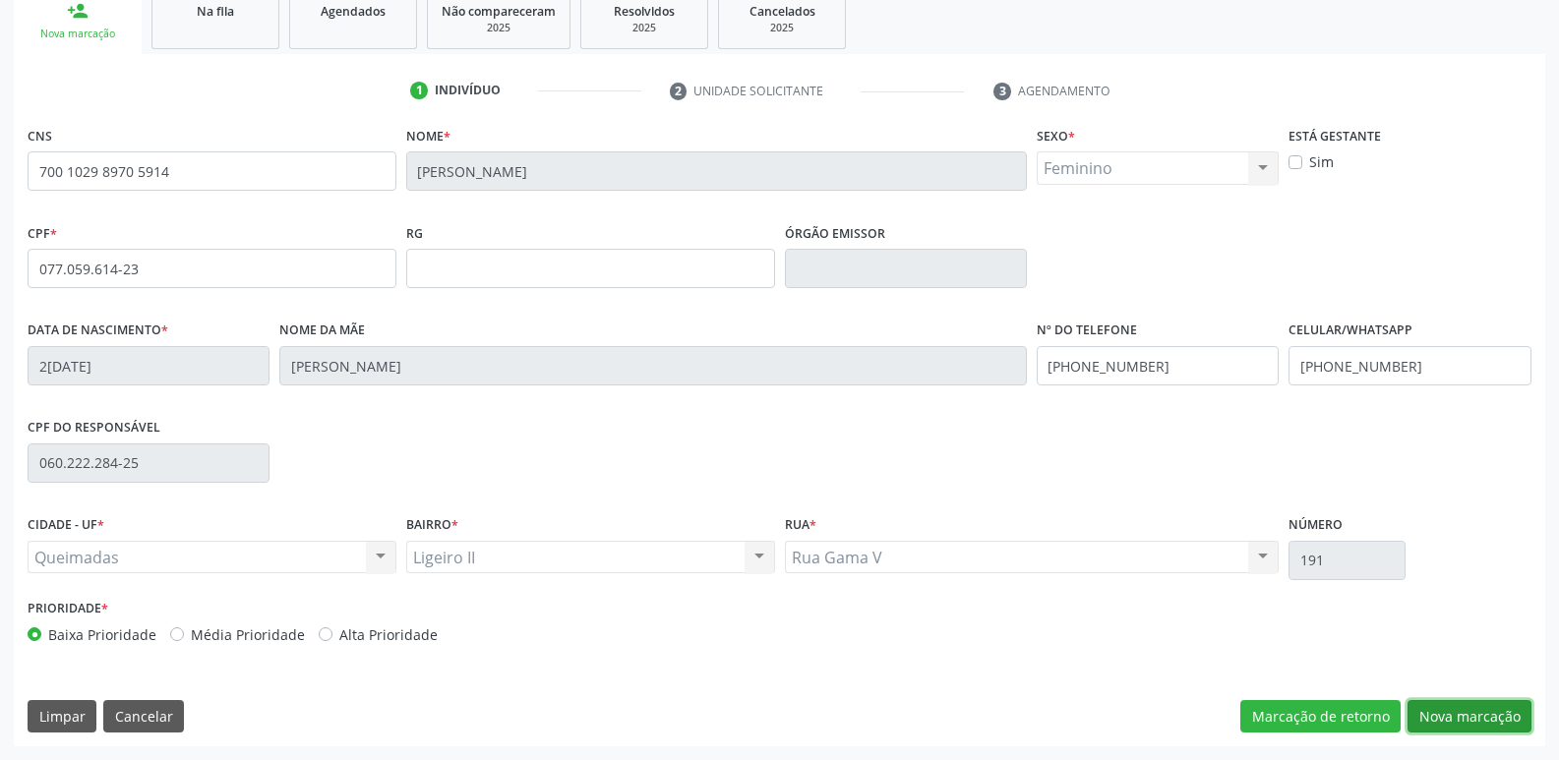
click at [1441, 708] on button "Nova marcação" at bounding box center [1469, 716] width 124 height 33
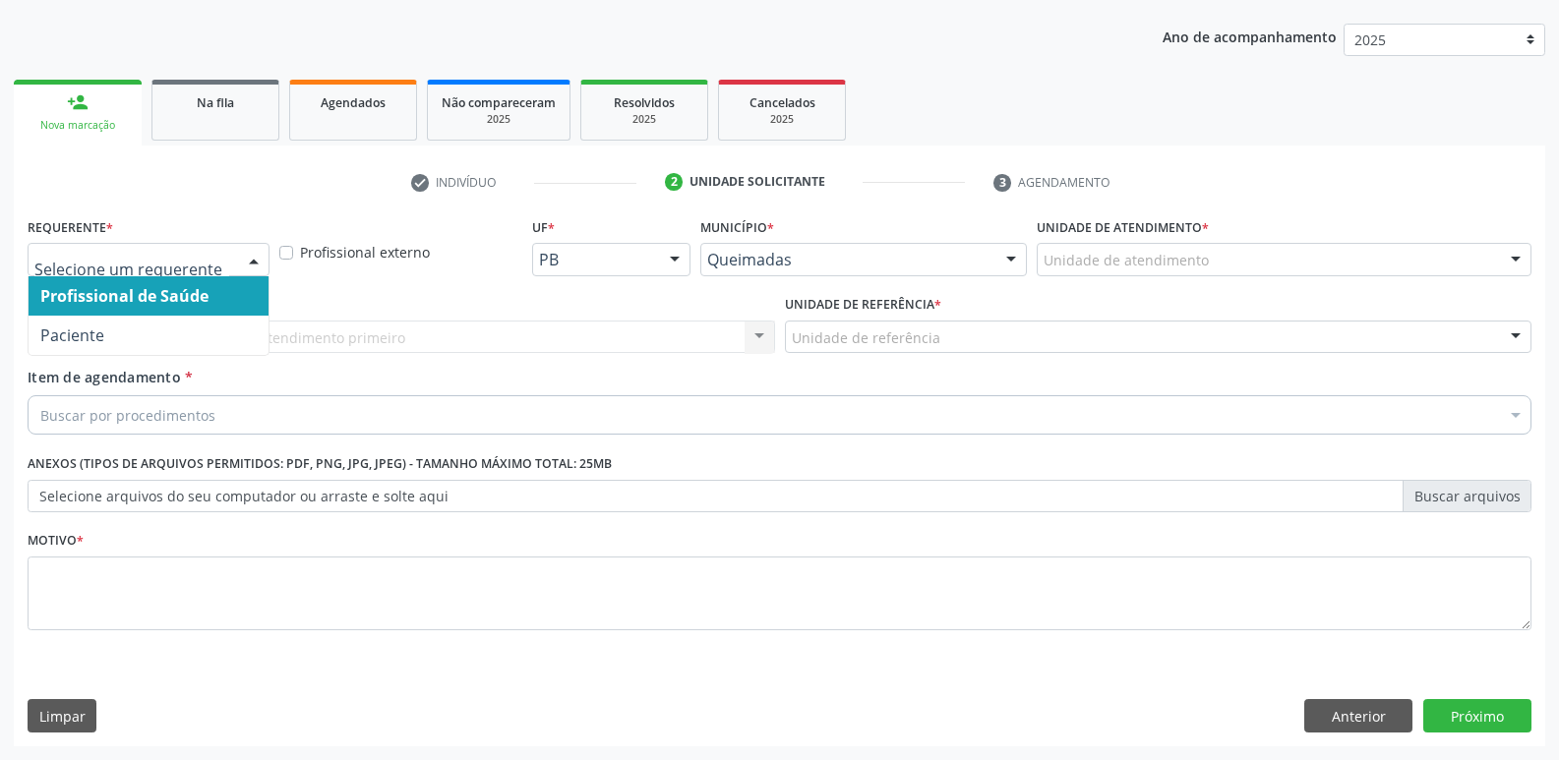
drag, startPoint x: 239, startPoint y: 245, endPoint x: 135, endPoint y: 327, distance: 132.4
click at [235, 245] on div "Profissional de Saúde Paciente Nenhum resultado encontrado para: " " Não há nen…" at bounding box center [149, 259] width 242 height 33
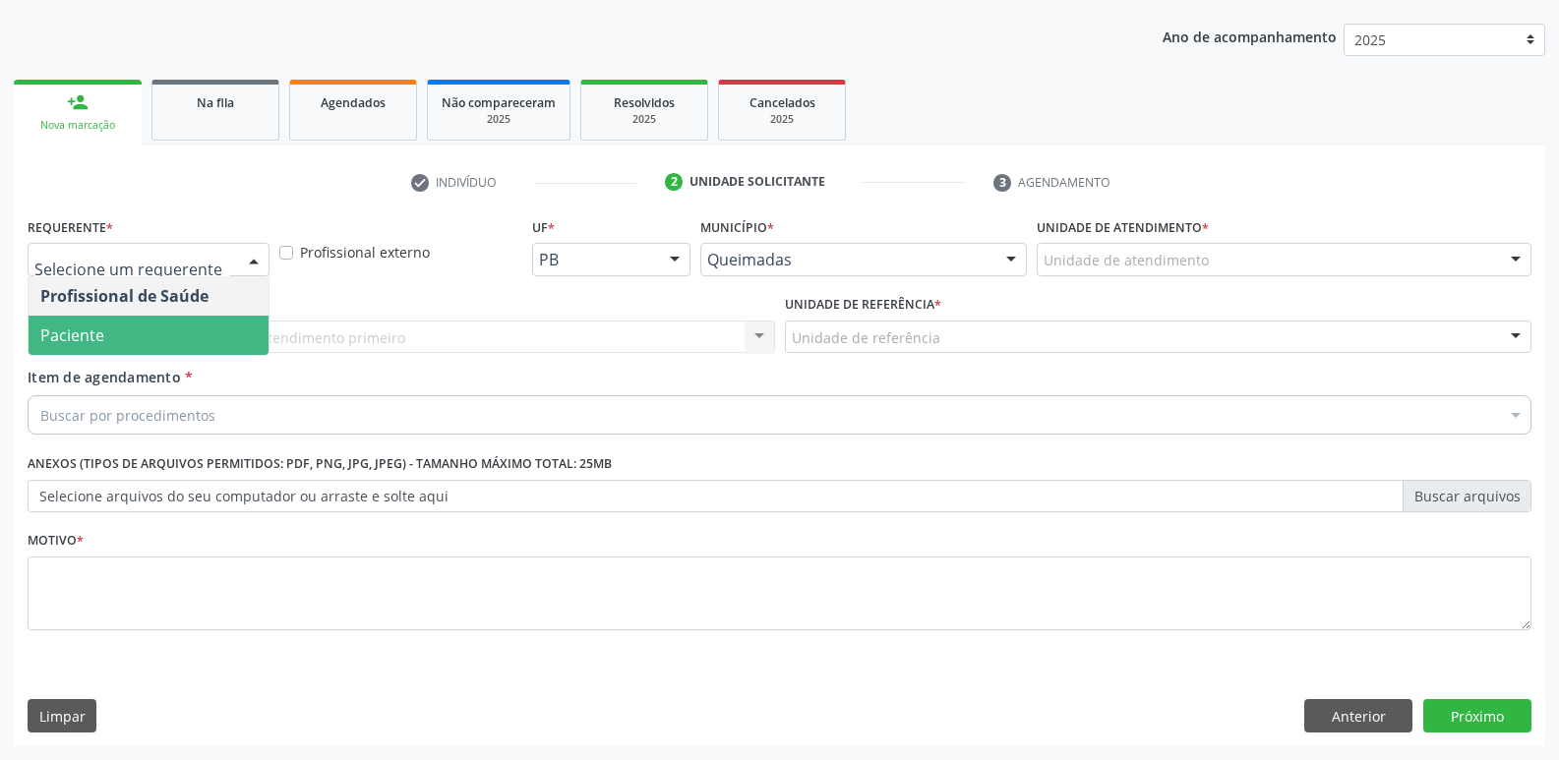
click at [108, 338] on span "Paciente" at bounding box center [149, 335] width 240 height 39
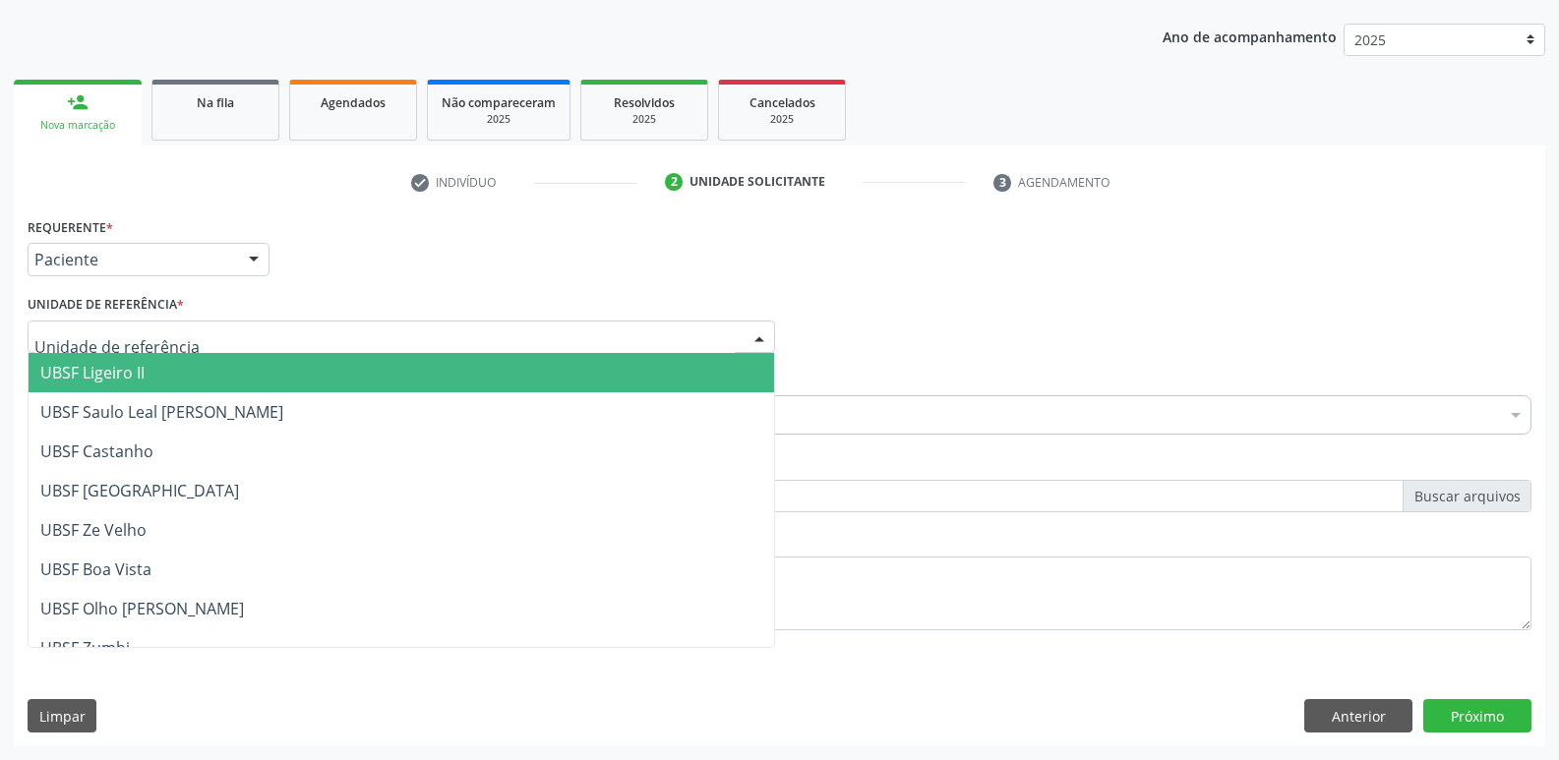
click at [137, 348] on div at bounding box center [401, 337] width 747 height 33
drag, startPoint x: 149, startPoint y: 378, endPoint x: 141, endPoint y: 411, distance: 34.6
click at [147, 381] on span "UBSF Ligeiro II" at bounding box center [401, 372] width 745 height 39
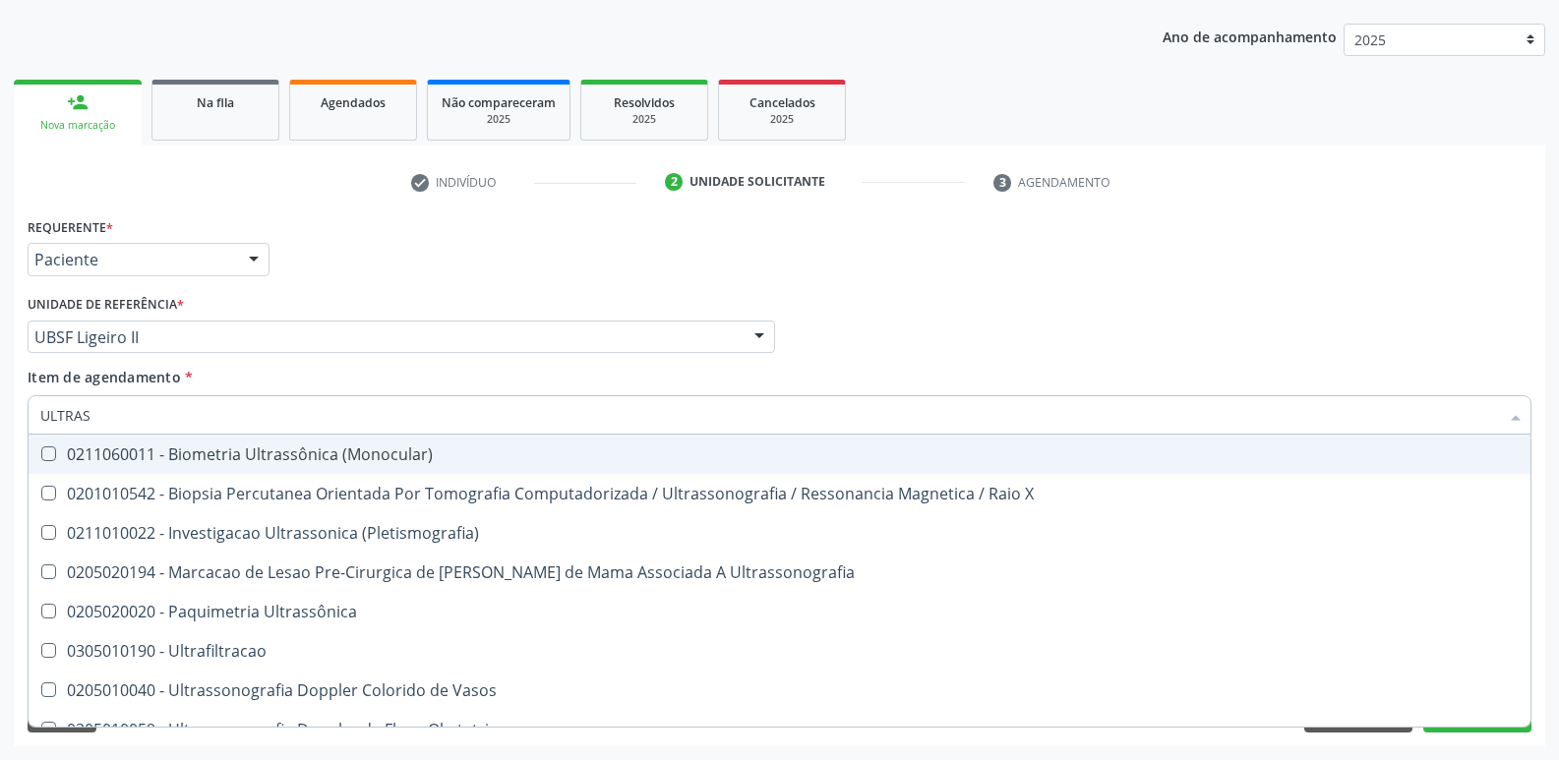
type input "ULTRASS"
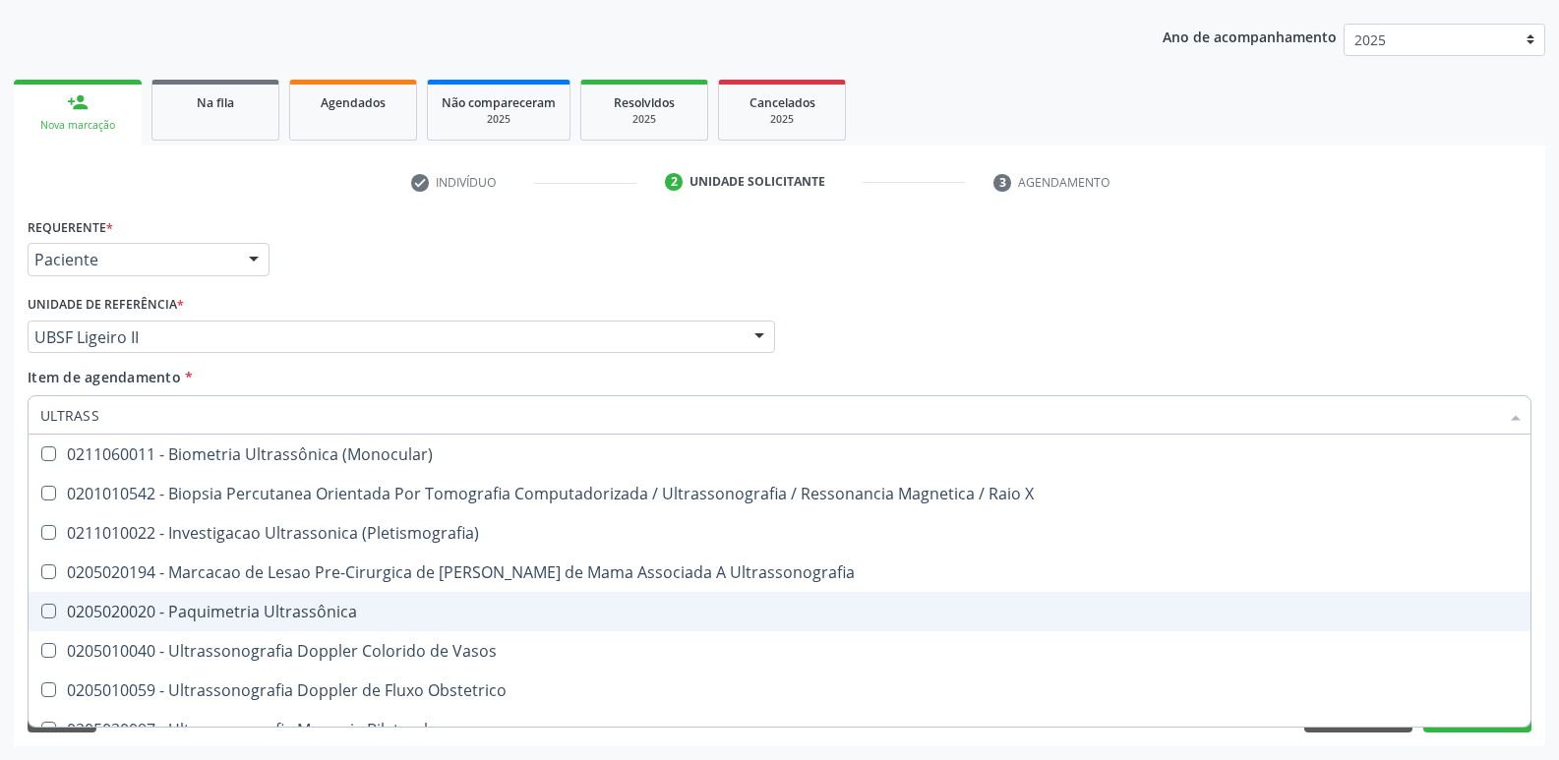
scroll to position [613, 0]
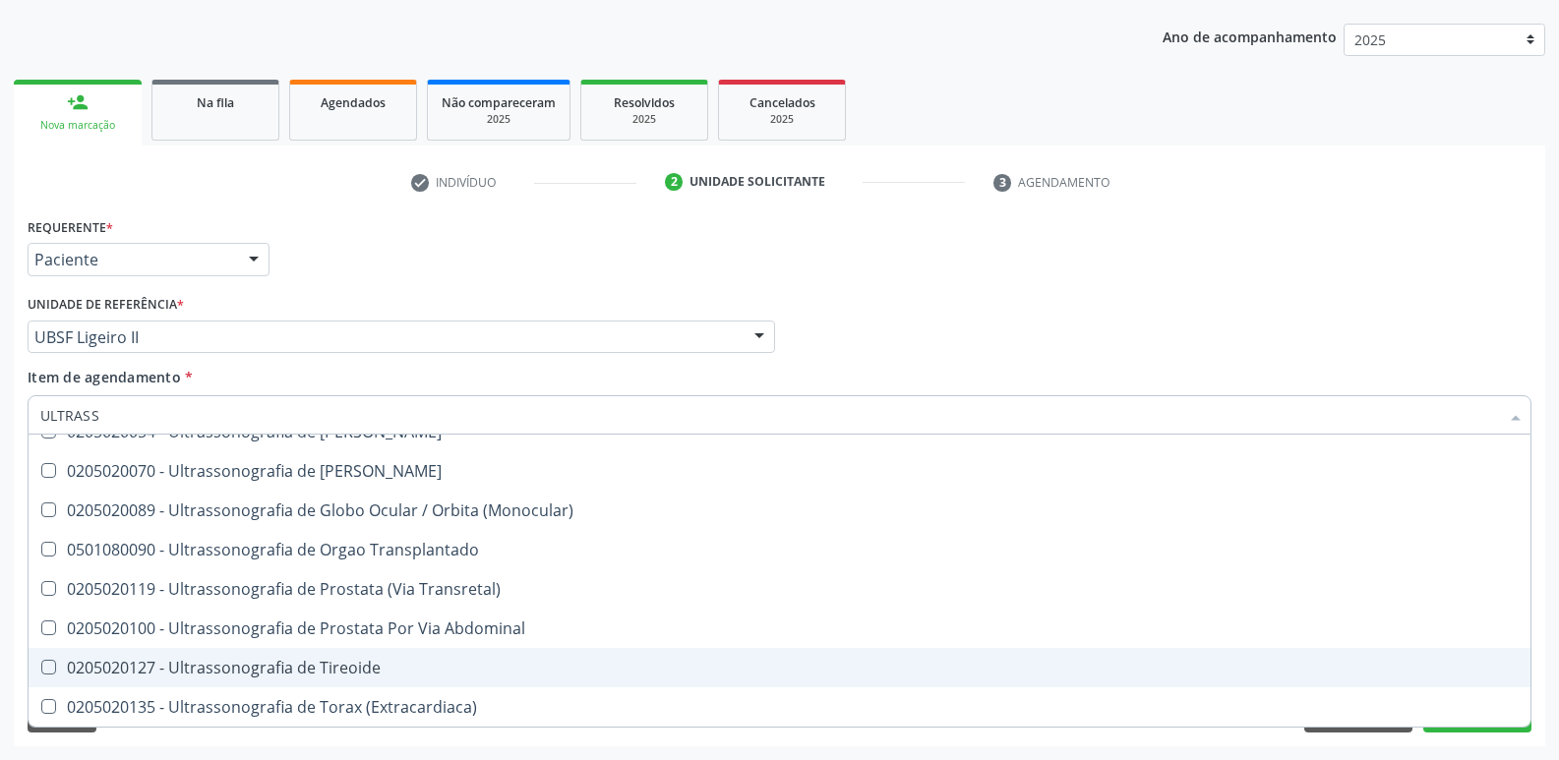
drag, startPoint x: 374, startPoint y: 676, endPoint x: 412, endPoint y: 598, distance: 86.6
click at [376, 676] on div "0205020127 - Ultrassonografia de Tireoide" at bounding box center [779, 668] width 1478 height 16
checkbox Tireoide "true"
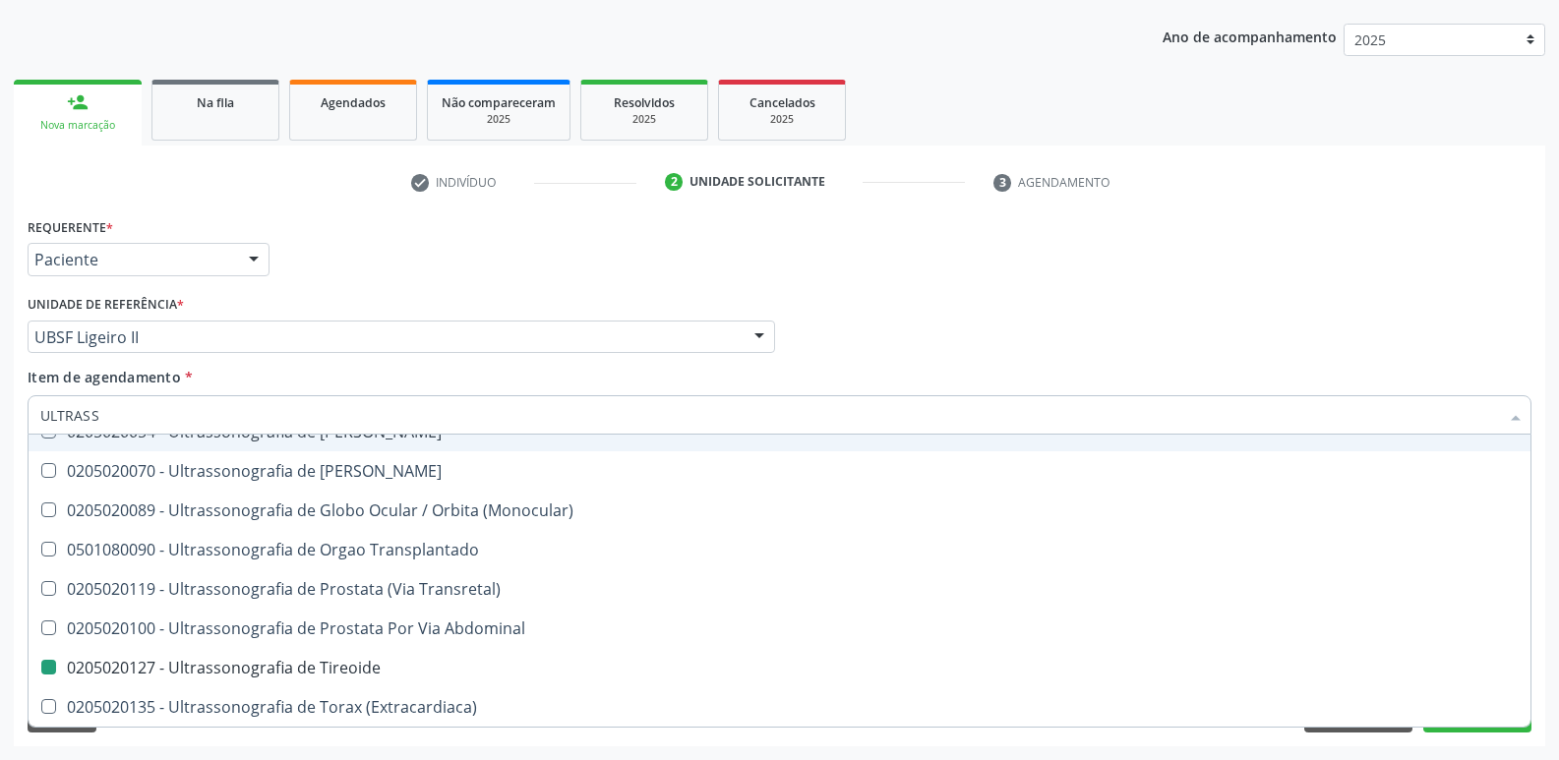
click at [530, 252] on div "Requerente * Paciente Profissional de Saúde Paciente Nenhum resultado encontrad…" at bounding box center [780, 250] width 1514 height 77
checkbox X "true"
checkbox Tireoide "false"
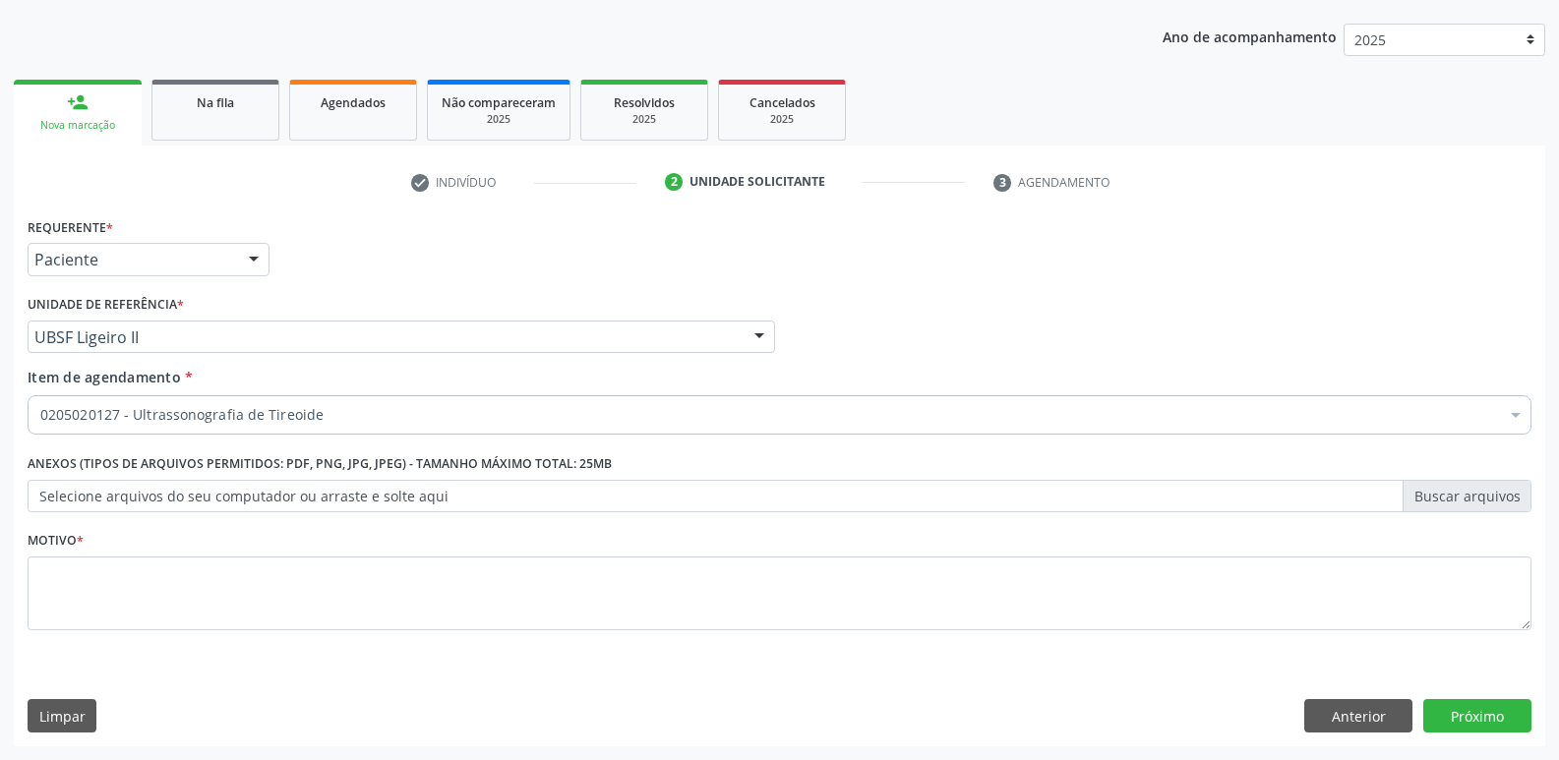
scroll to position [0, 0]
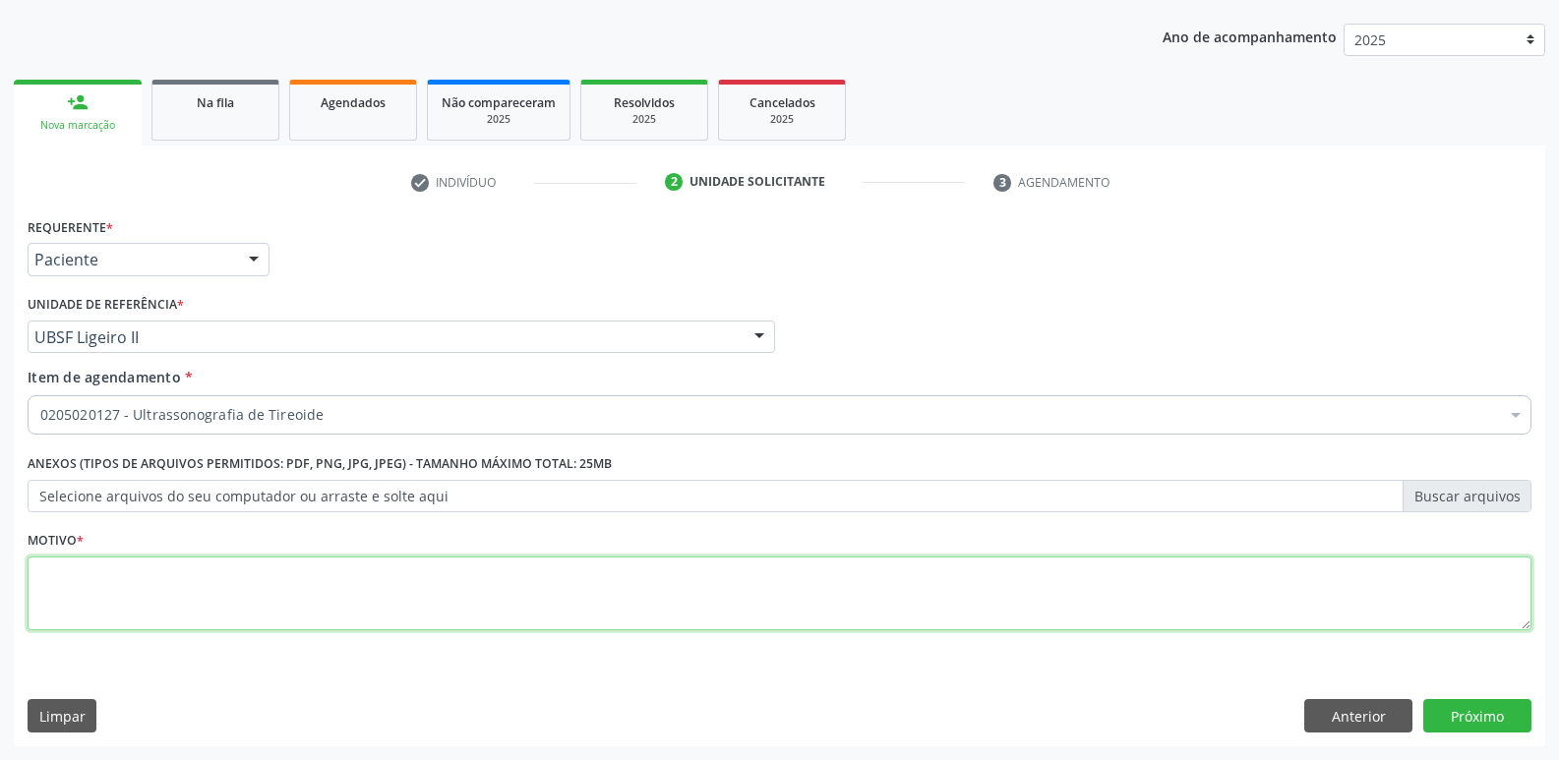
click at [294, 593] on textarea at bounding box center [780, 594] width 1504 height 75
paste textarea "avaliação"
type textarea "avaliação"
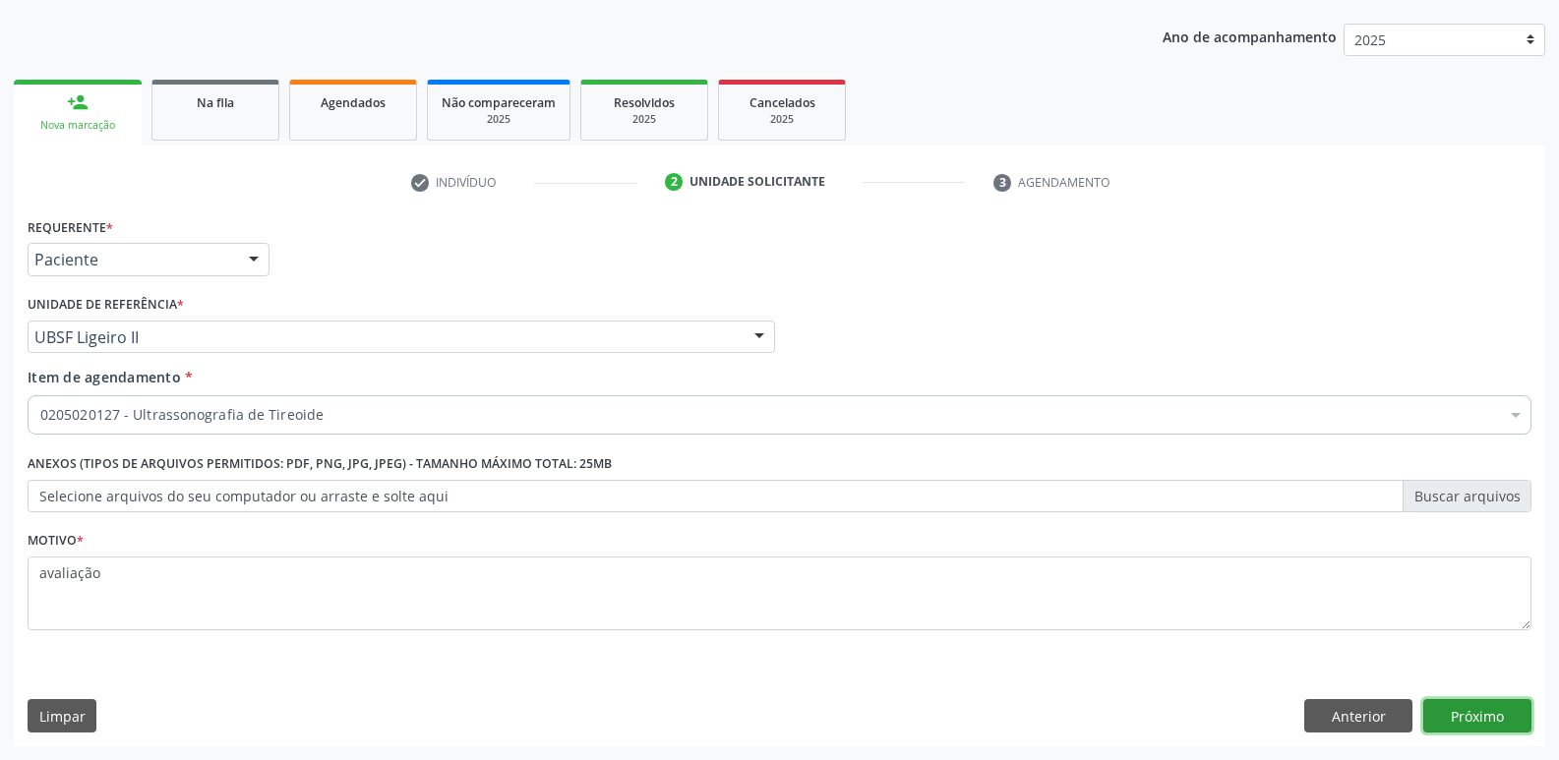
click at [1494, 709] on button "Próximo" at bounding box center [1477, 715] width 108 height 33
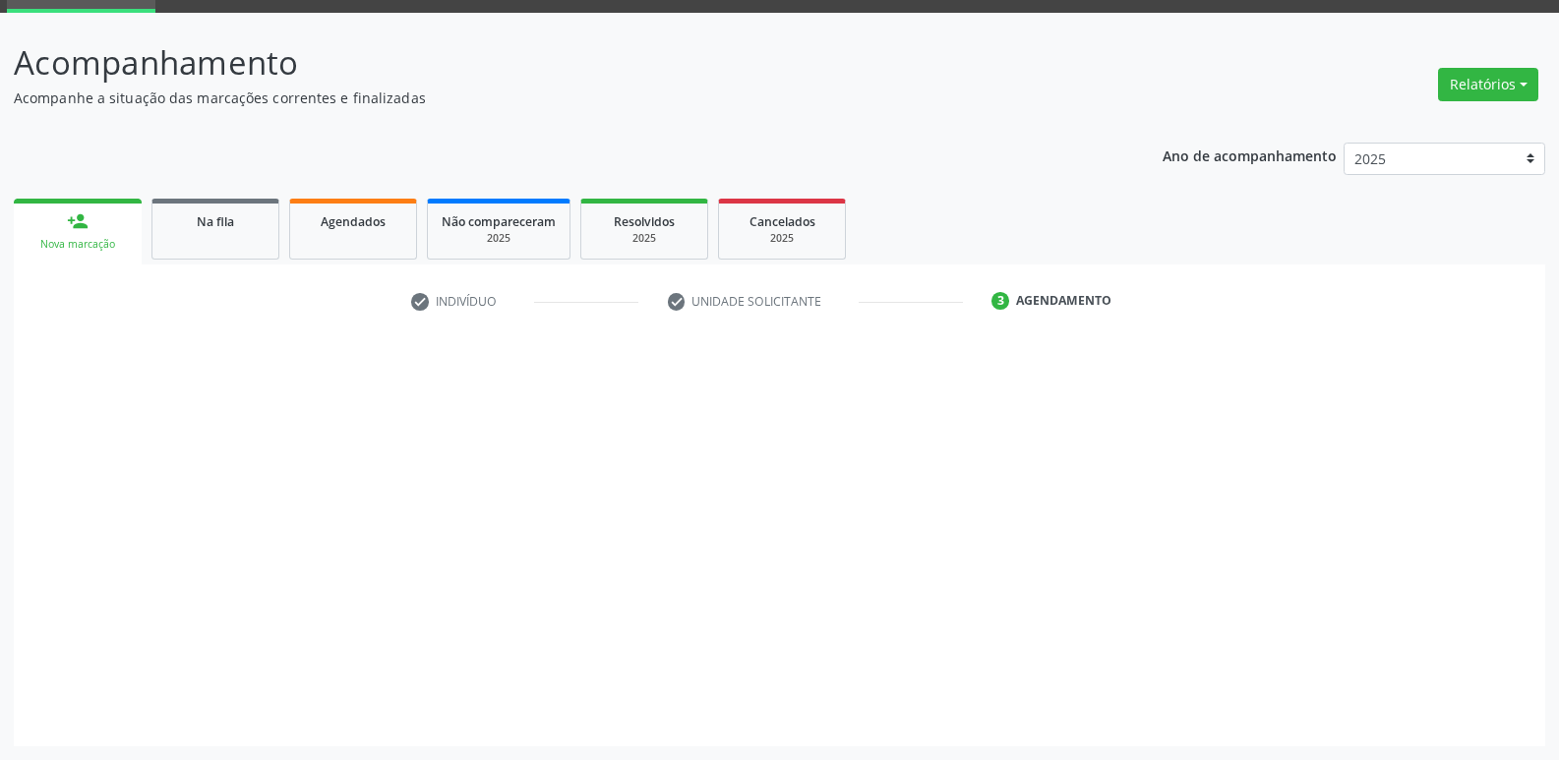
scroll to position [95, 0]
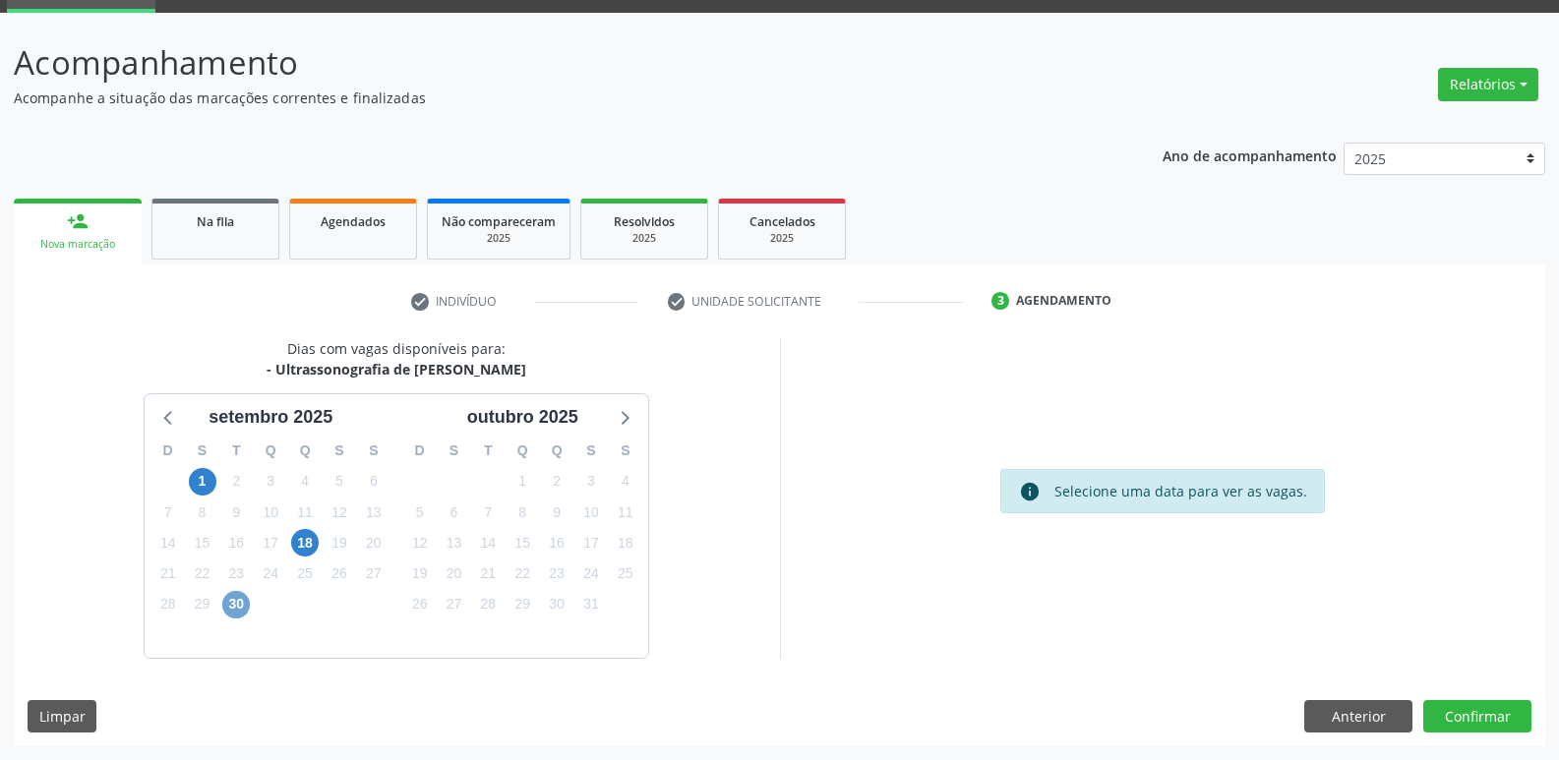
click at [241, 603] on span "30" at bounding box center [236, 605] width 28 height 28
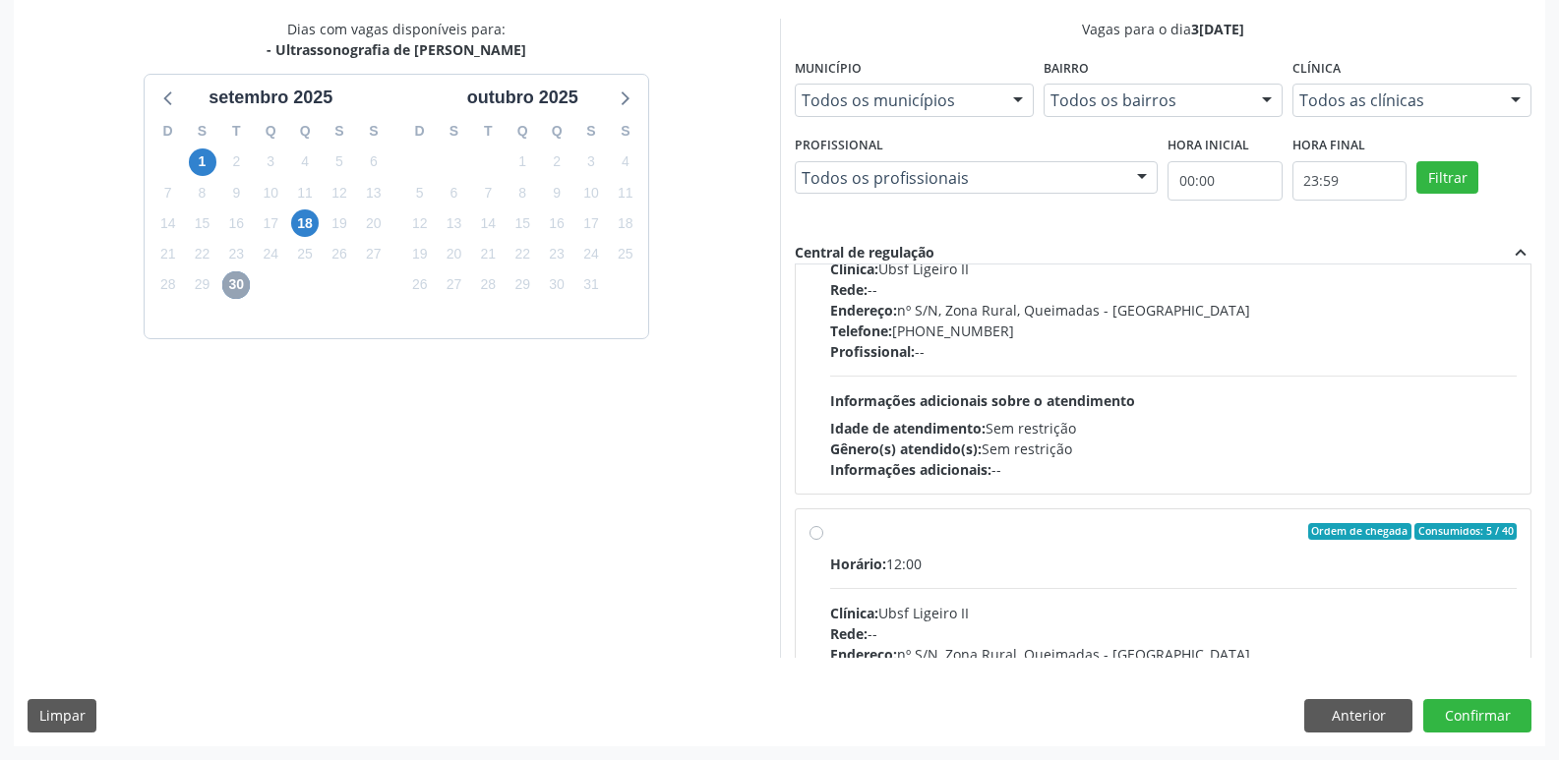
scroll to position [310, 0]
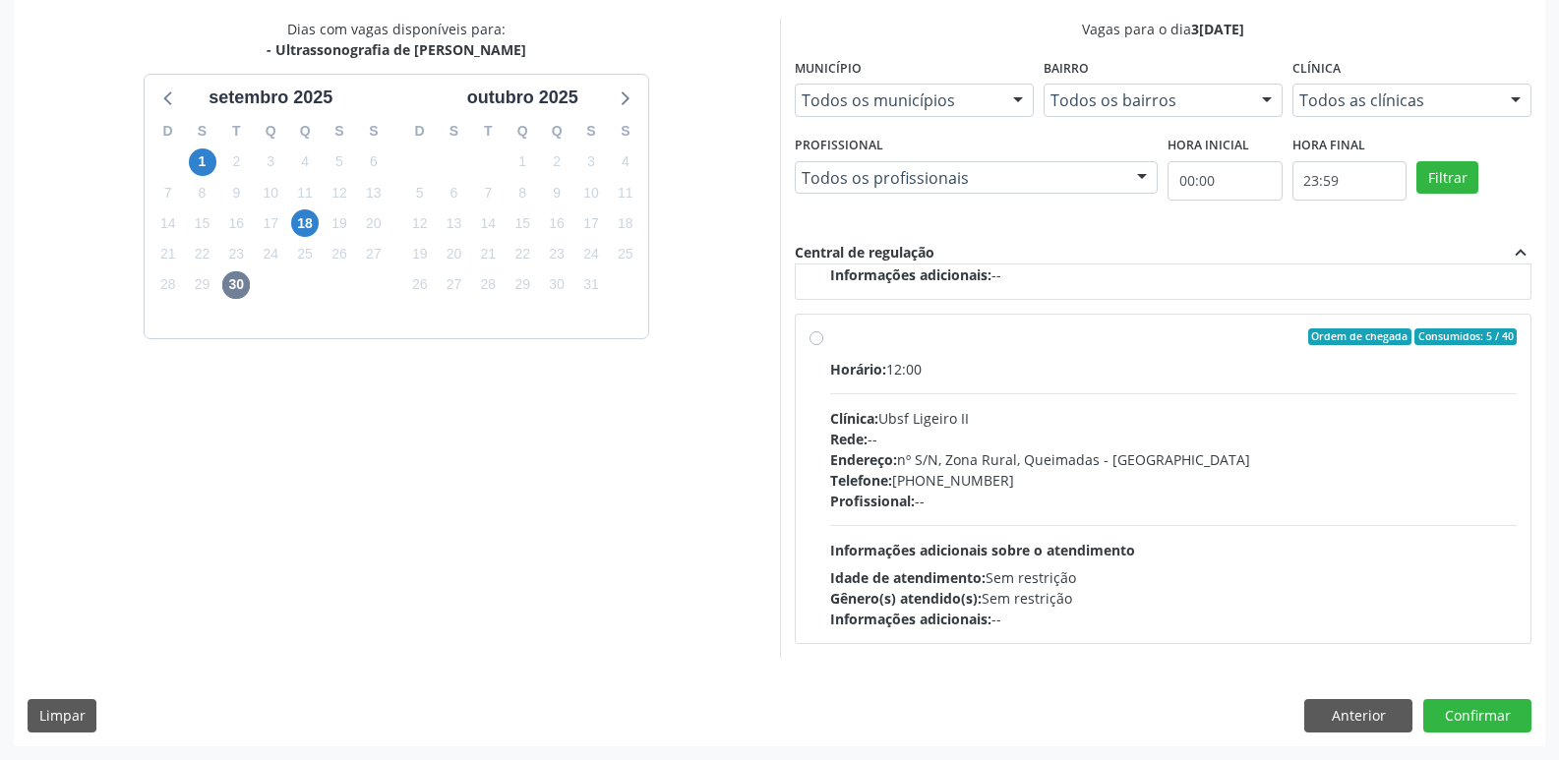
click at [1102, 512] on div "Horário: 12:00 Clínica: Ubsf Ligeiro II Rede: -- Endereço: nº S/N, Zona Rural, …" at bounding box center [1173, 494] width 687 height 270
click at [823, 346] on input "Ordem de chegada Consumidos: 5 / 40 Horário: 12:00 Clínica: Ubsf Ligeiro II Red…" at bounding box center [816, 337] width 14 height 18
radio input "true"
click at [1490, 718] on button "Confirmar" at bounding box center [1477, 715] width 108 height 33
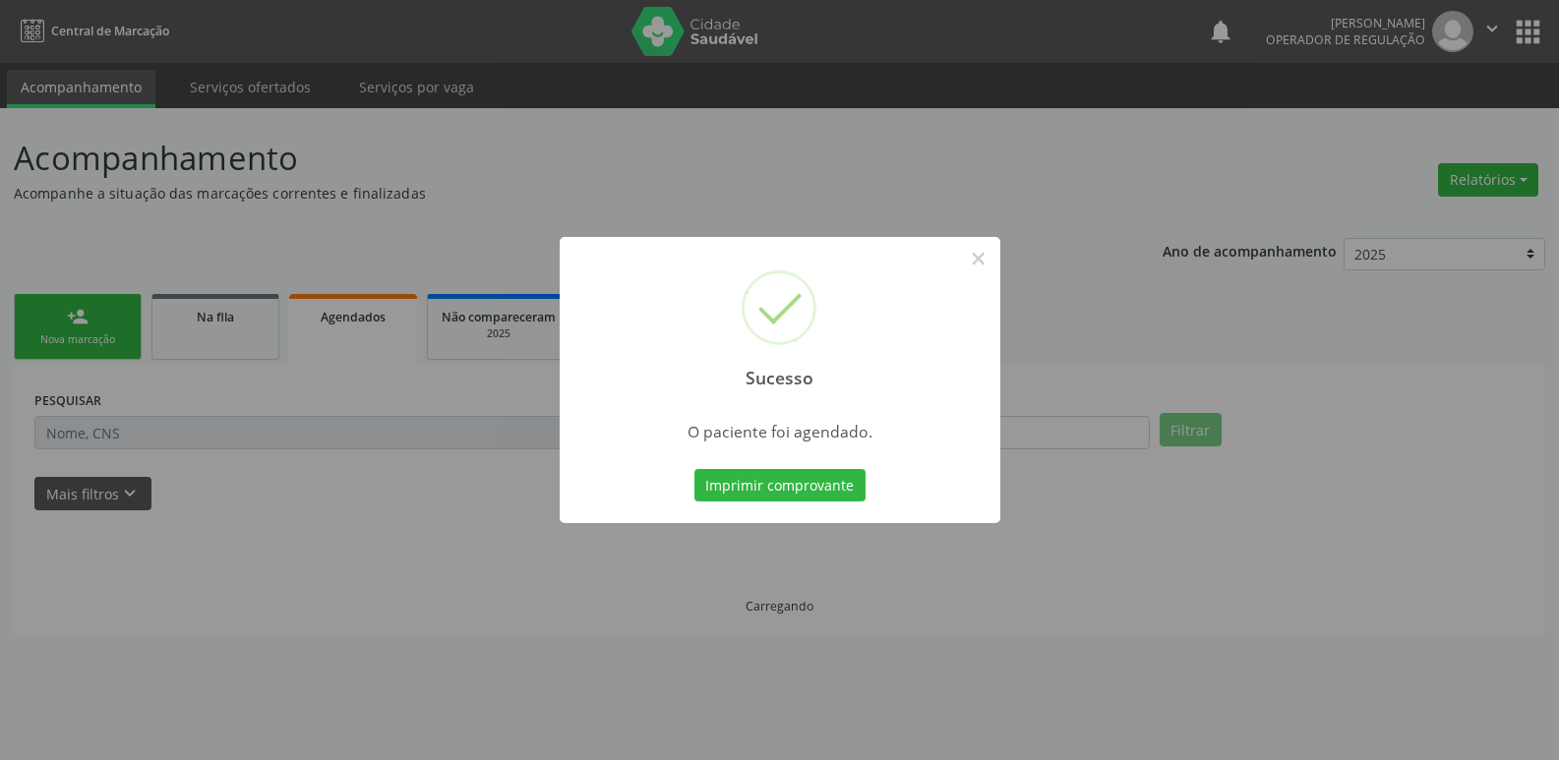
scroll to position [0, 0]
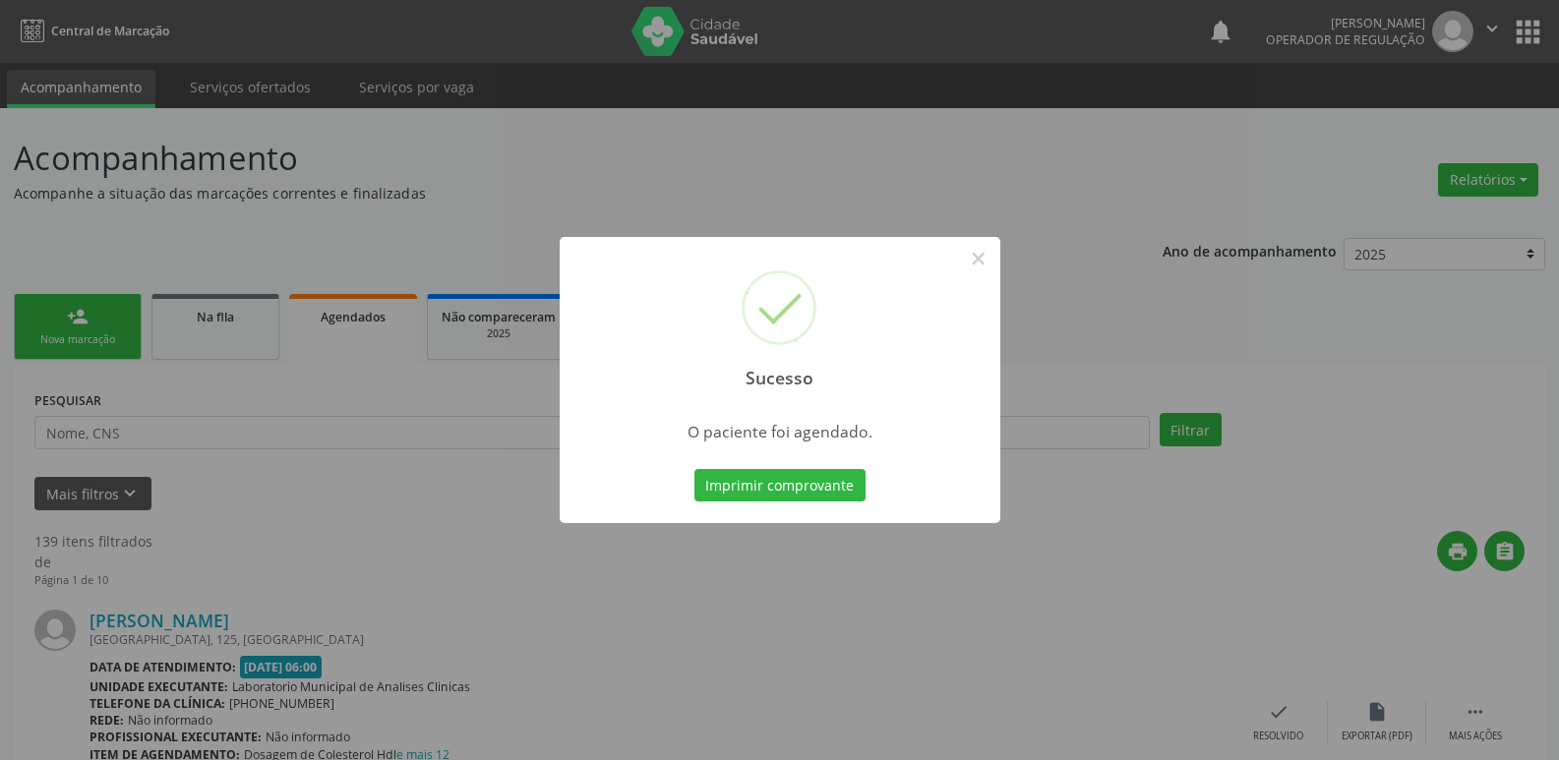
click at [694, 469] on button "Imprimir comprovante" at bounding box center [779, 485] width 171 height 33
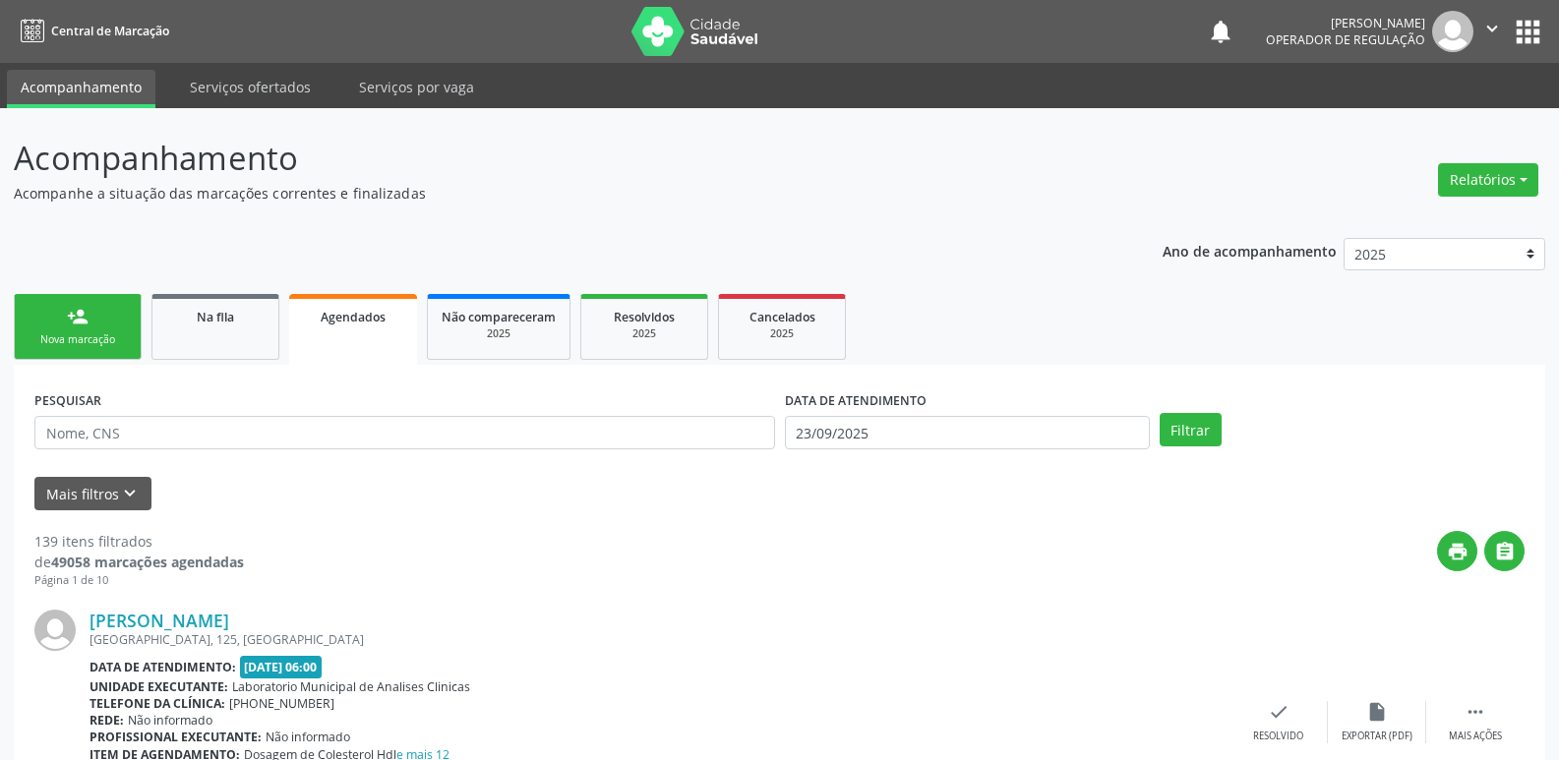
click at [59, 313] on link "person_add Nova marcação" at bounding box center [78, 327] width 128 height 66
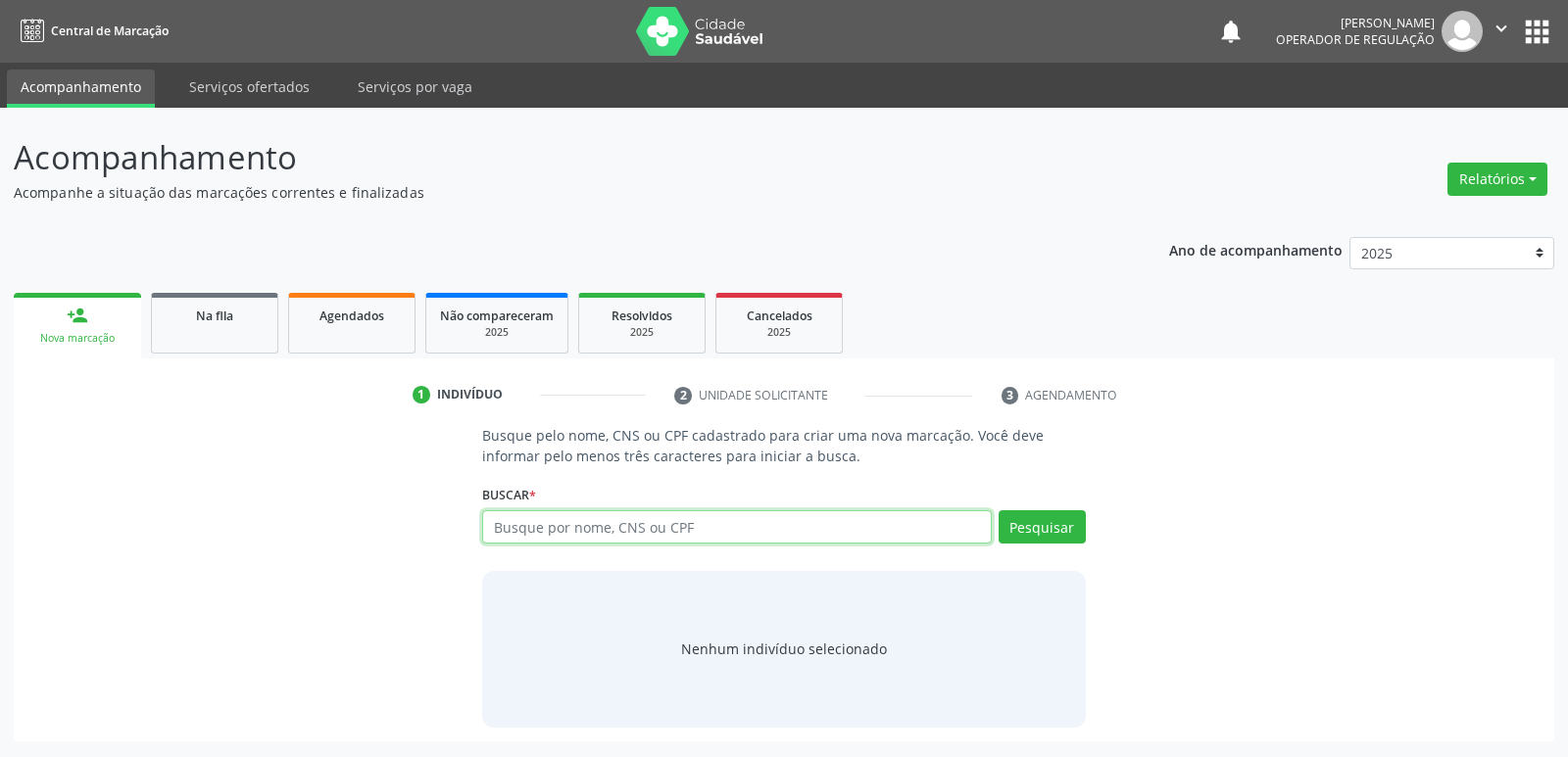
click at [614, 538] on input "text" at bounding box center [736, 526] width 508 height 33
type input "700004768258608"
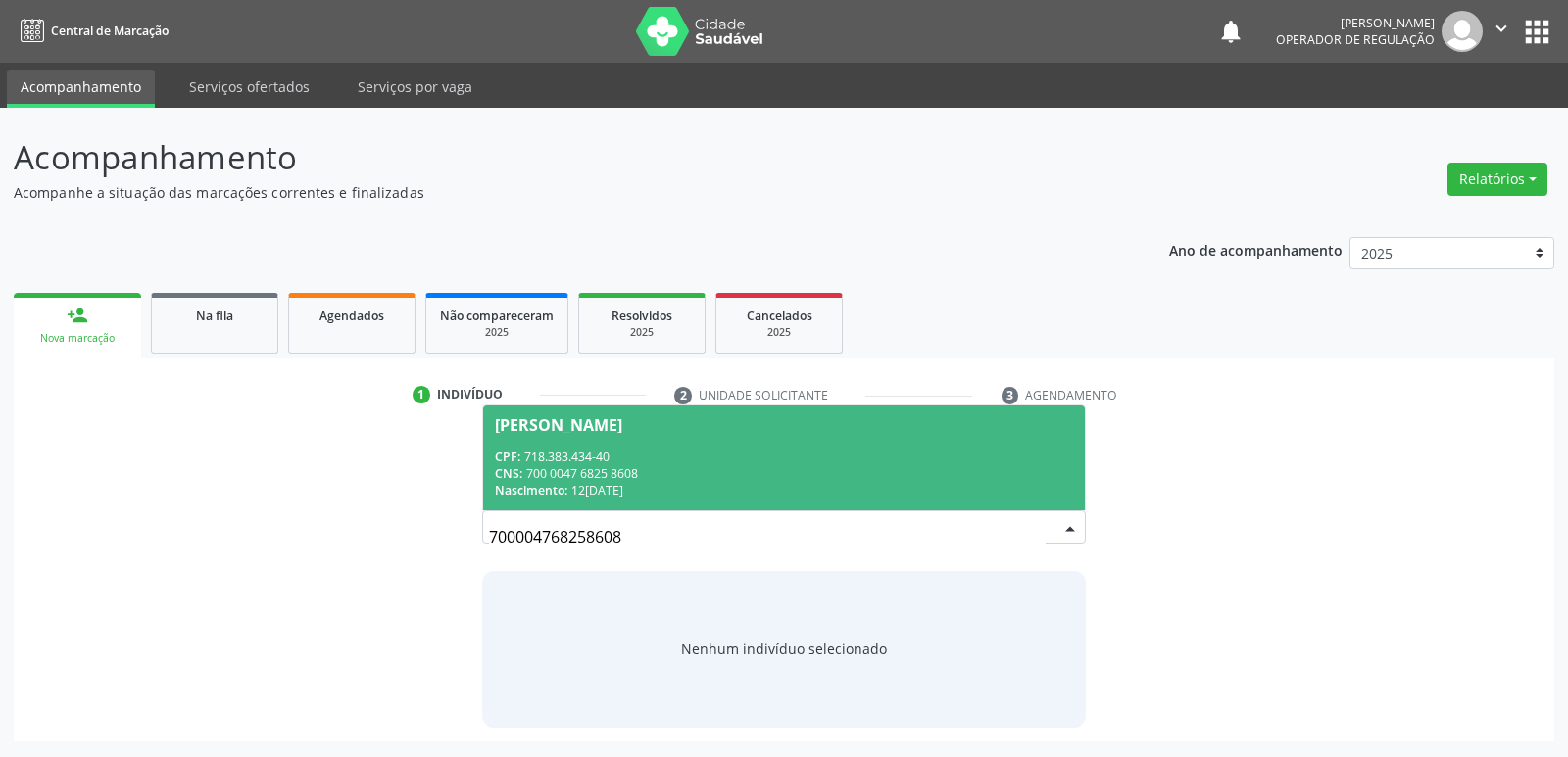
click at [790, 492] on div "Nascimento: 12/08/2015" at bounding box center [783, 490] width 577 height 17
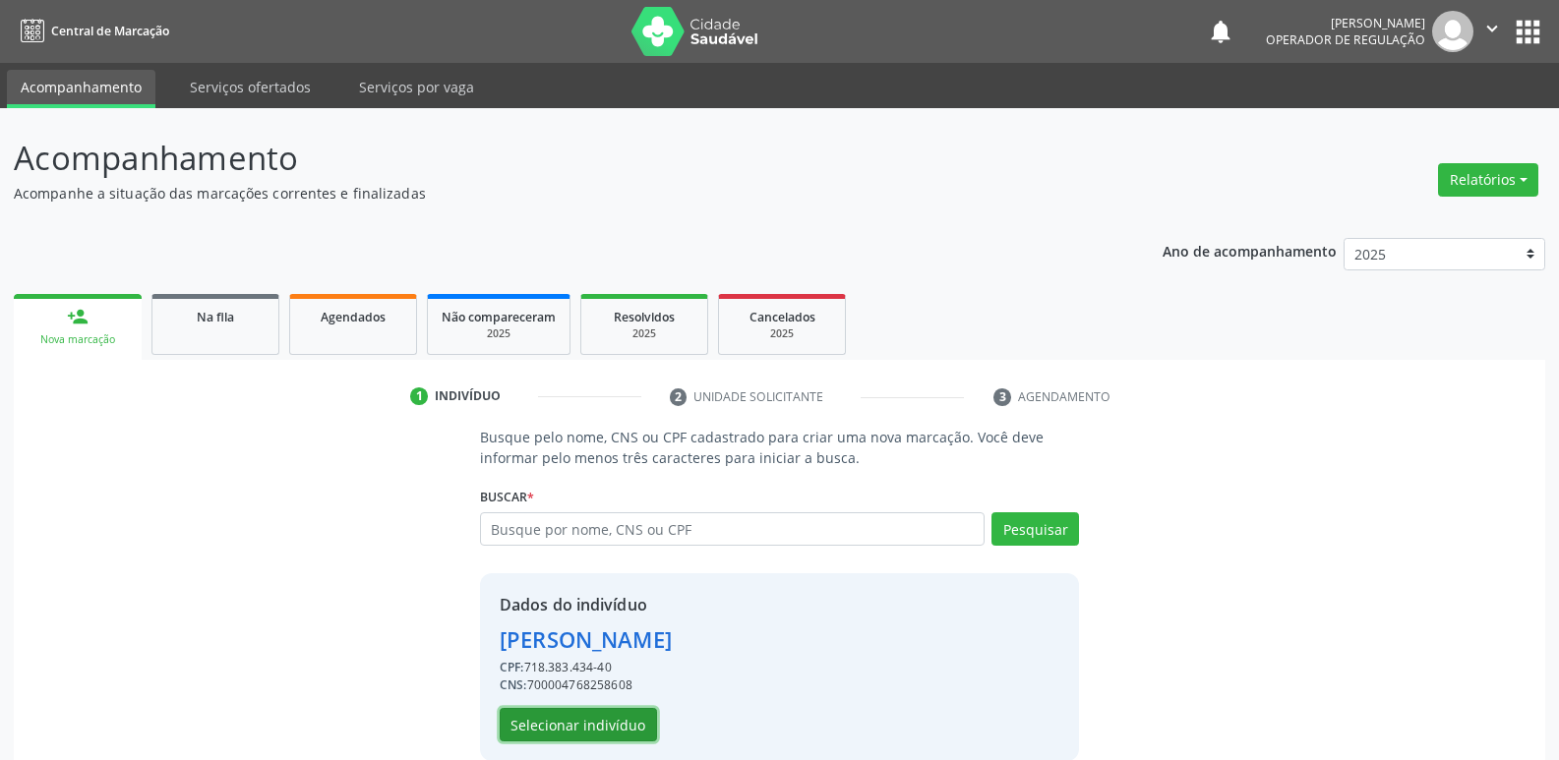
click at [612, 717] on button "Selecionar indivíduo" at bounding box center [578, 724] width 157 height 33
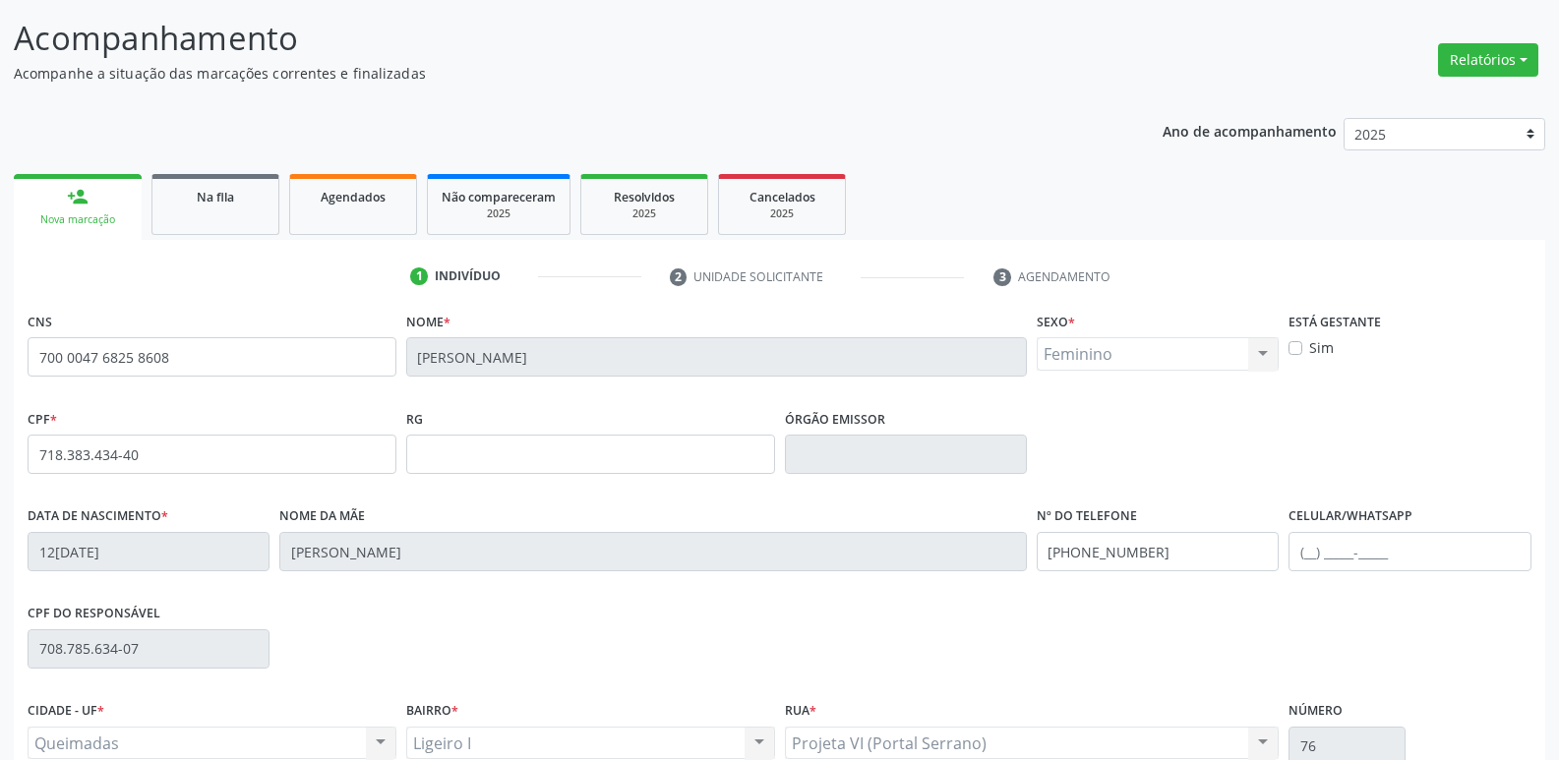
scroll to position [306, 0]
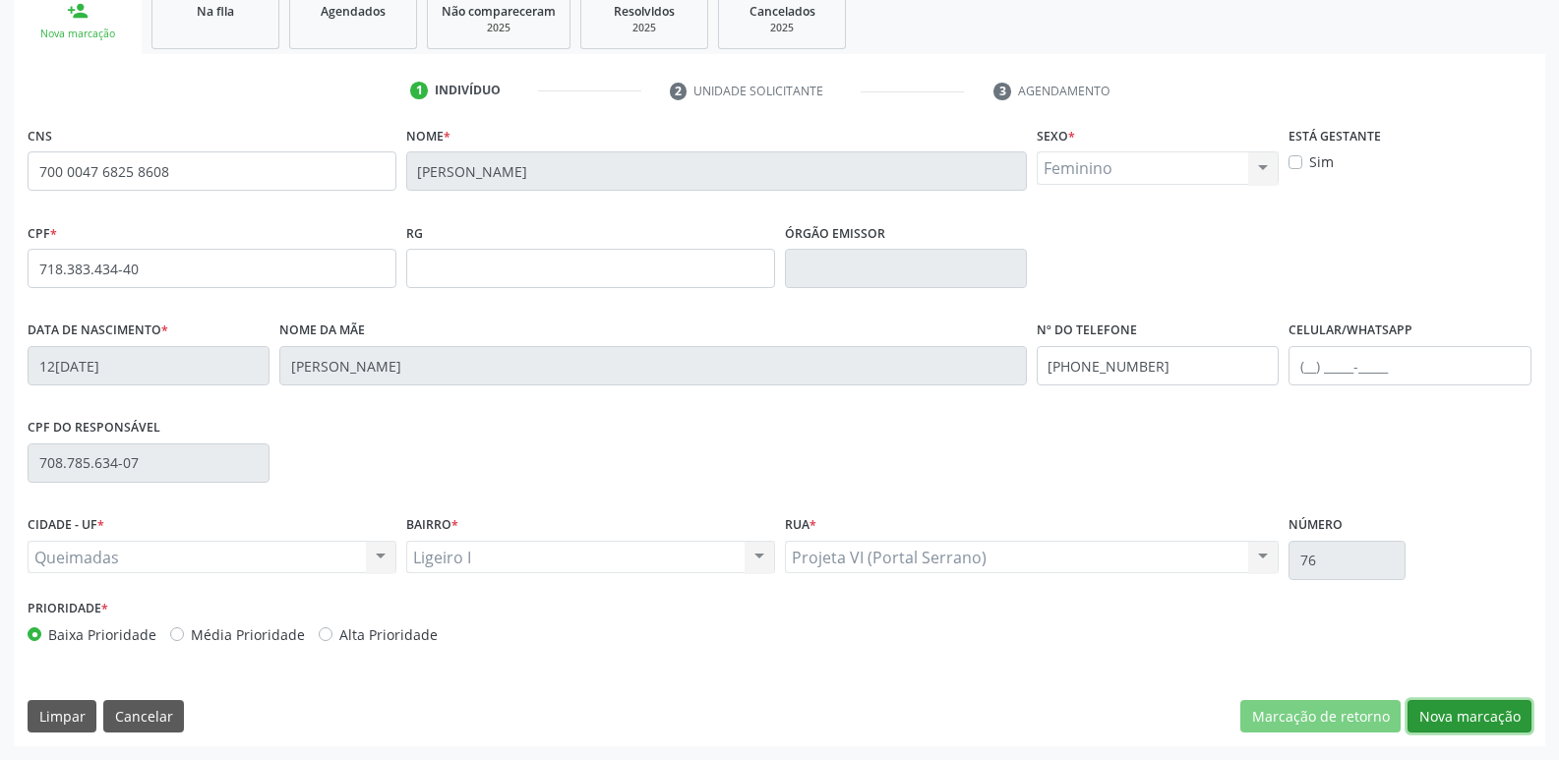
click at [1461, 704] on button "Nova marcação" at bounding box center [1469, 716] width 124 height 33
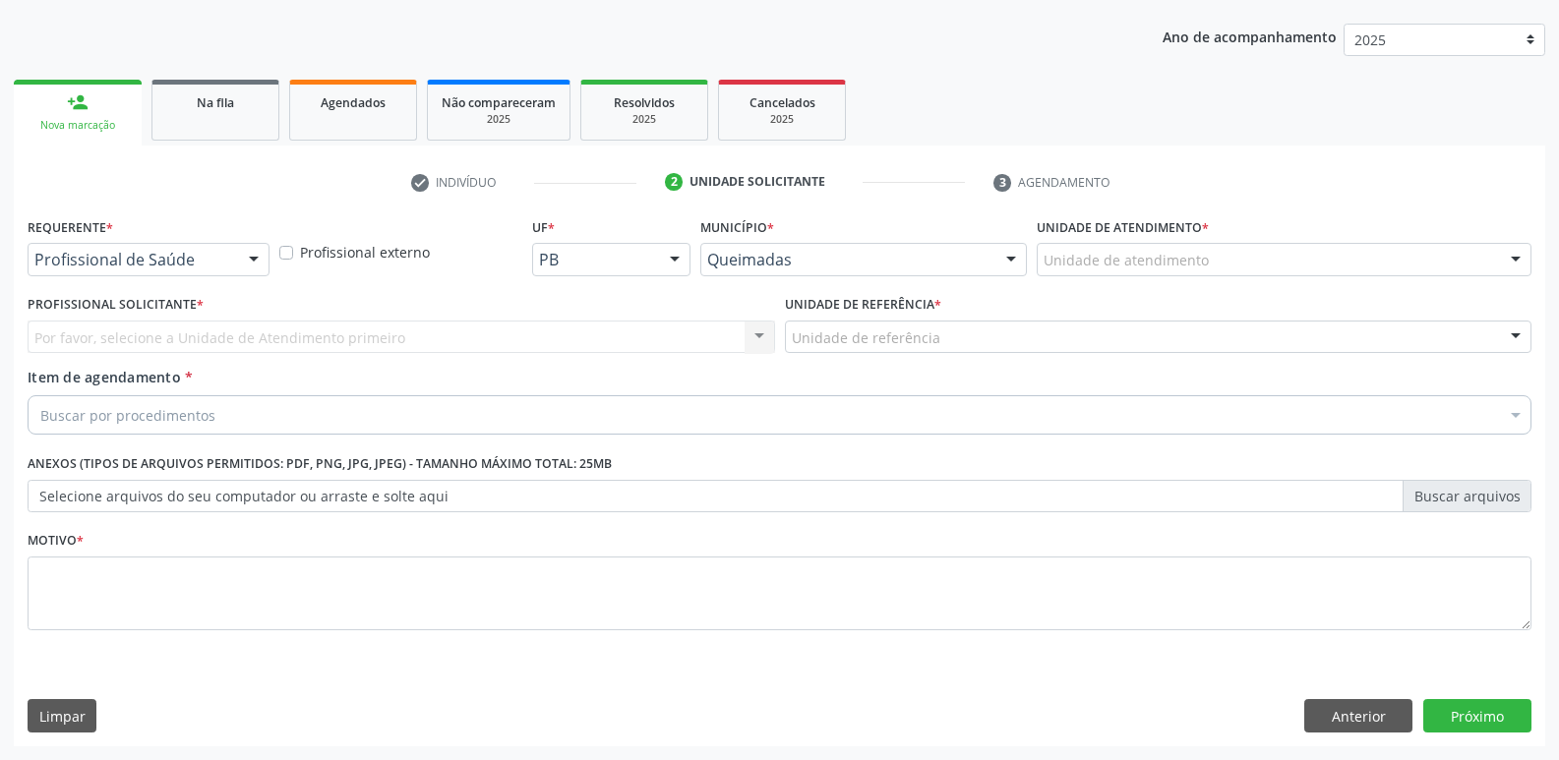
drag, startPoint x: 210, startPoint y: 251, endPoint x: 164, endPoint y: 330, distance: 92.1
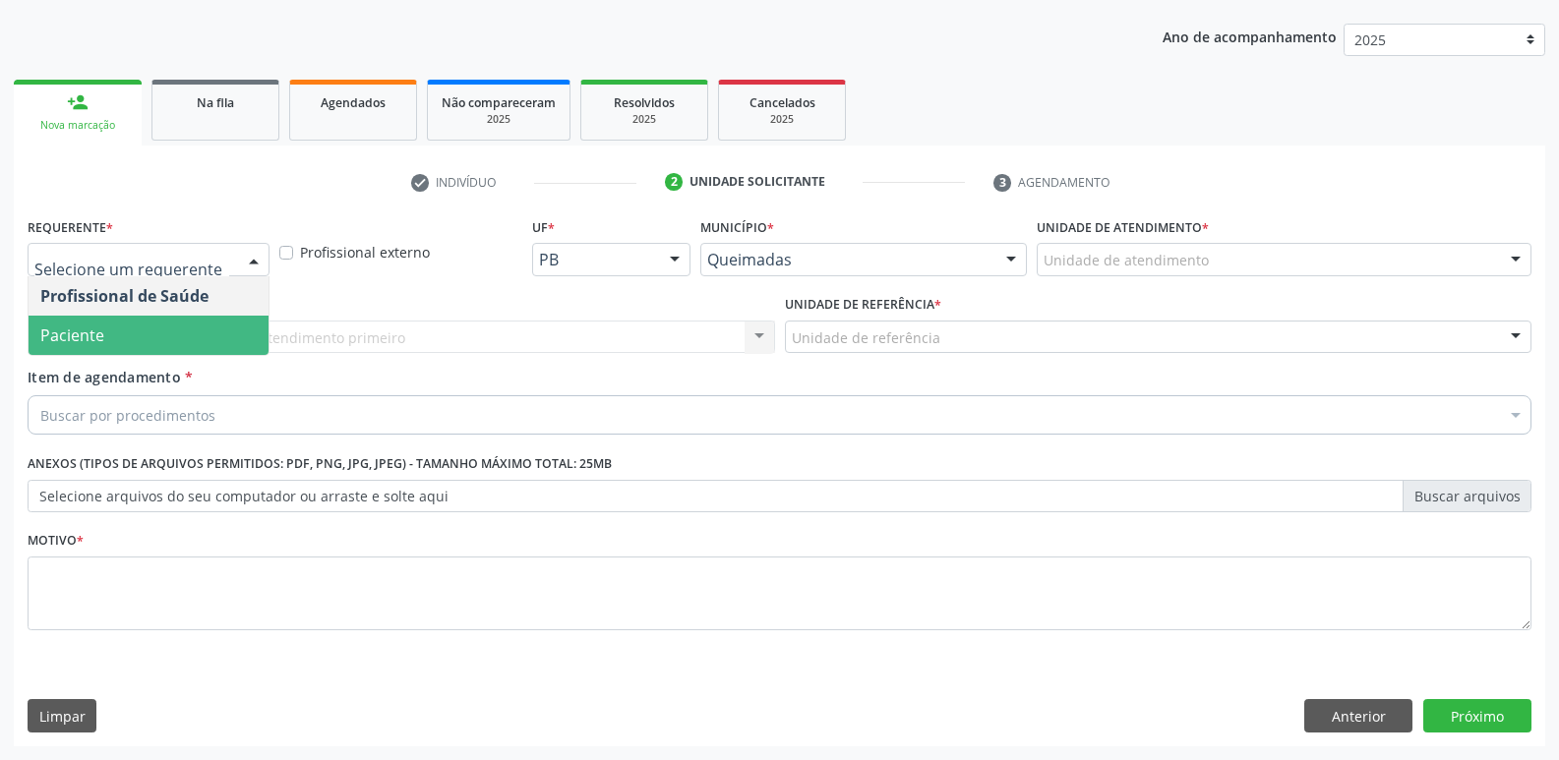
click at [149, 334] on span "Paciente" at bounding box center [149, 335] width 240 height 39
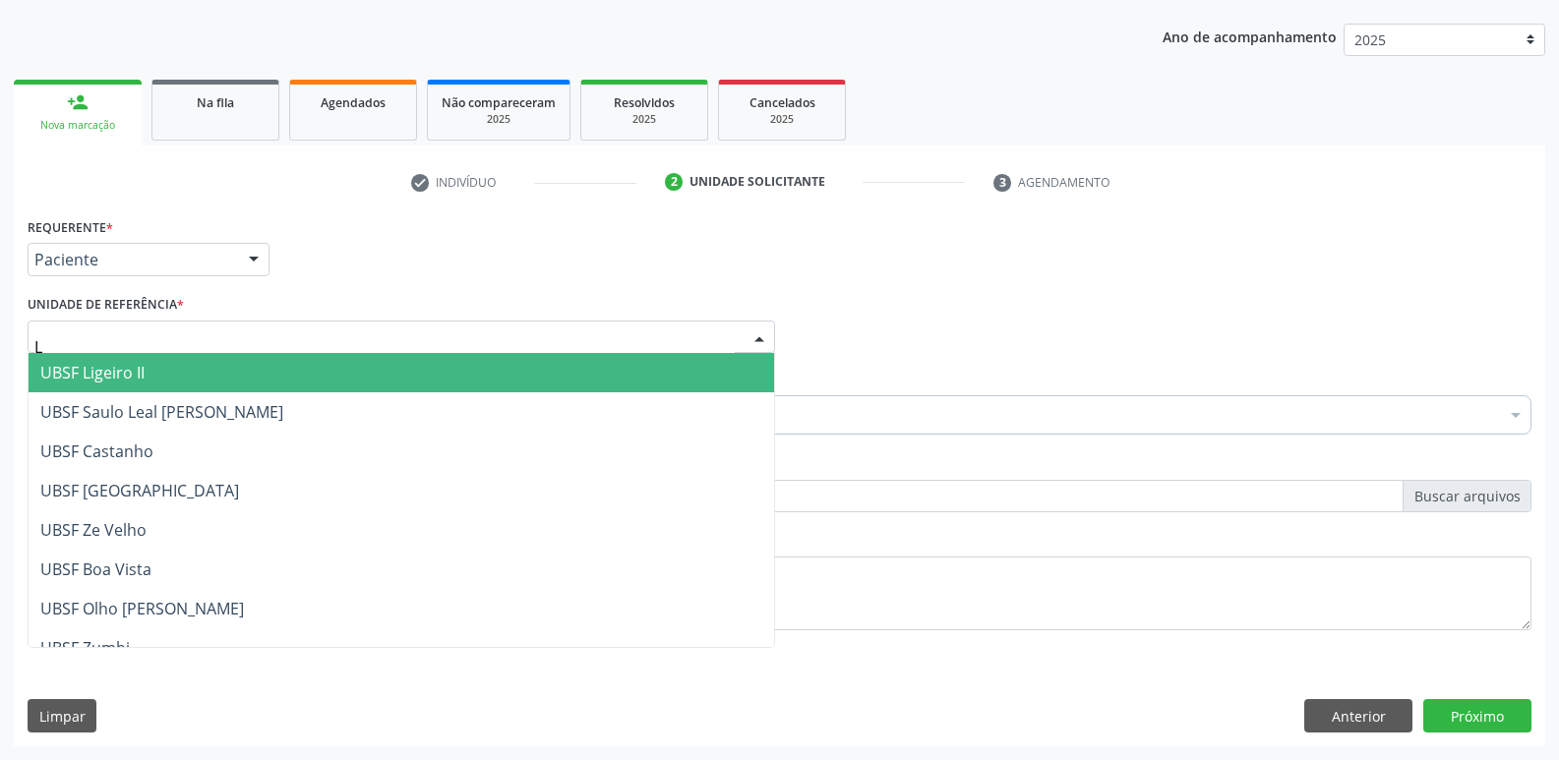
type input "LI"
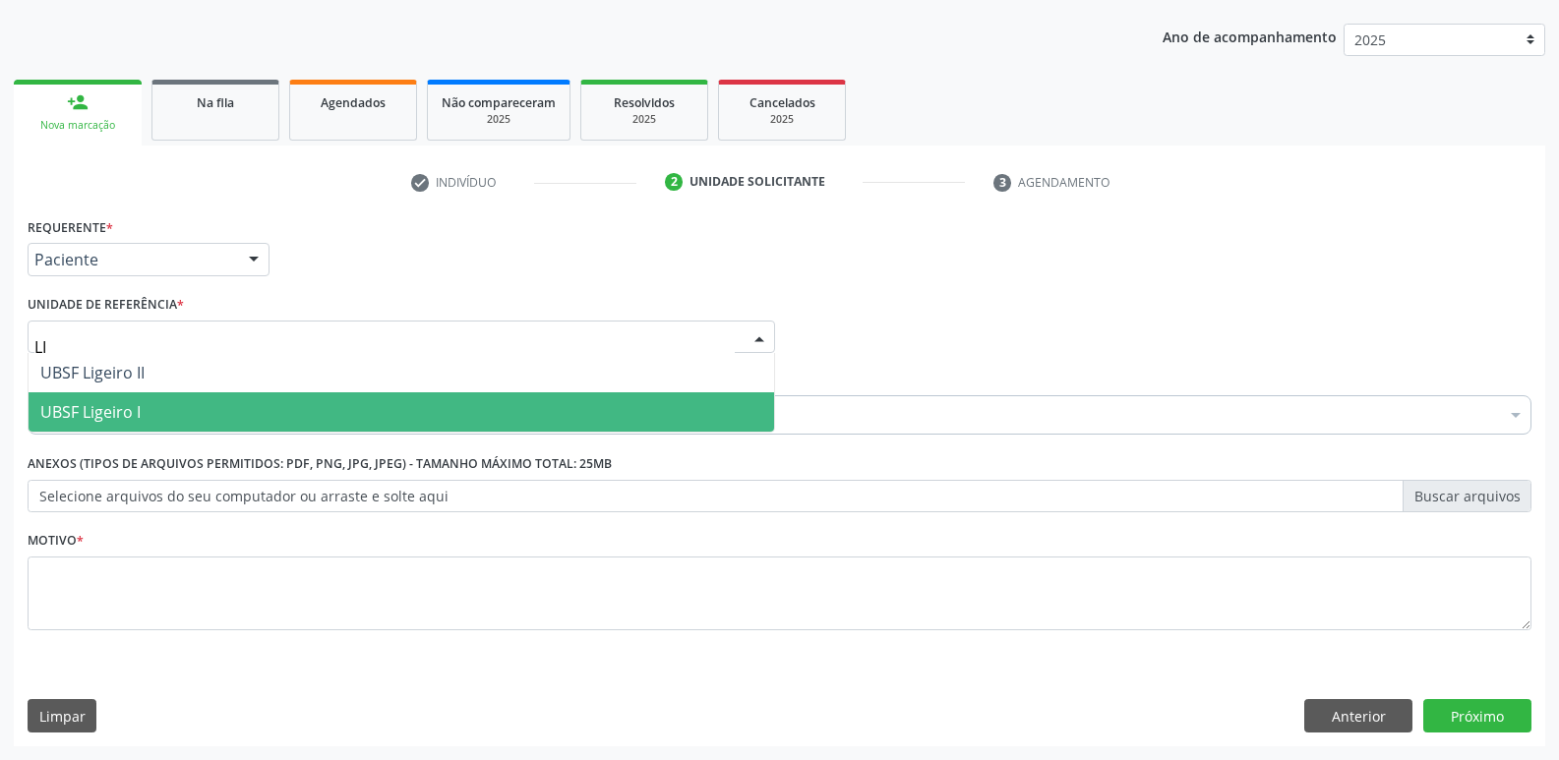
click at [166, 402] on span "UBSF Ligeiro I" at bounding box center [401, 411] width 745 height 39
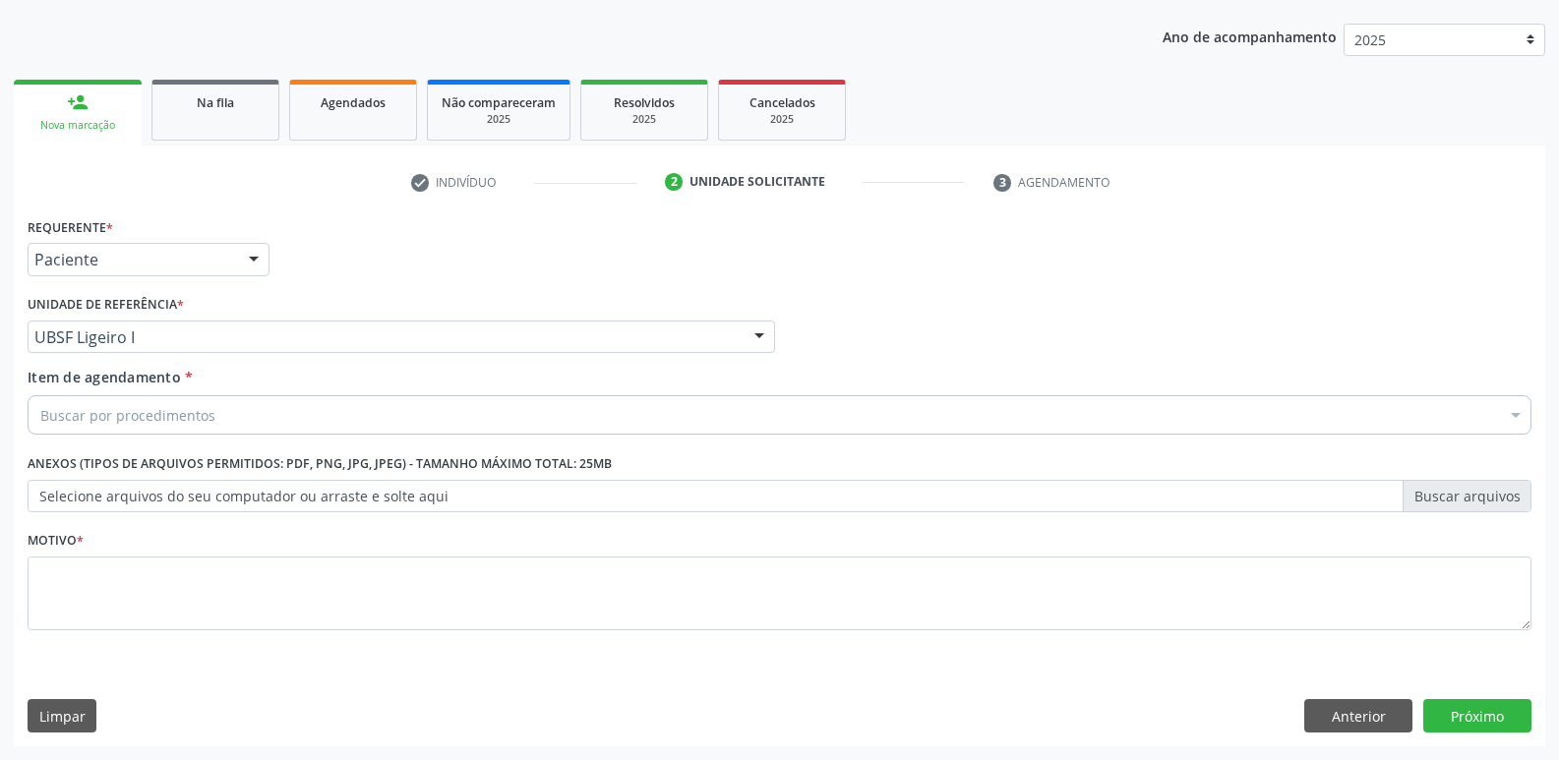
click at [163, 426] on div "Buscar por procedimentos" at bounding box center [780, 414] width 1504 height 39
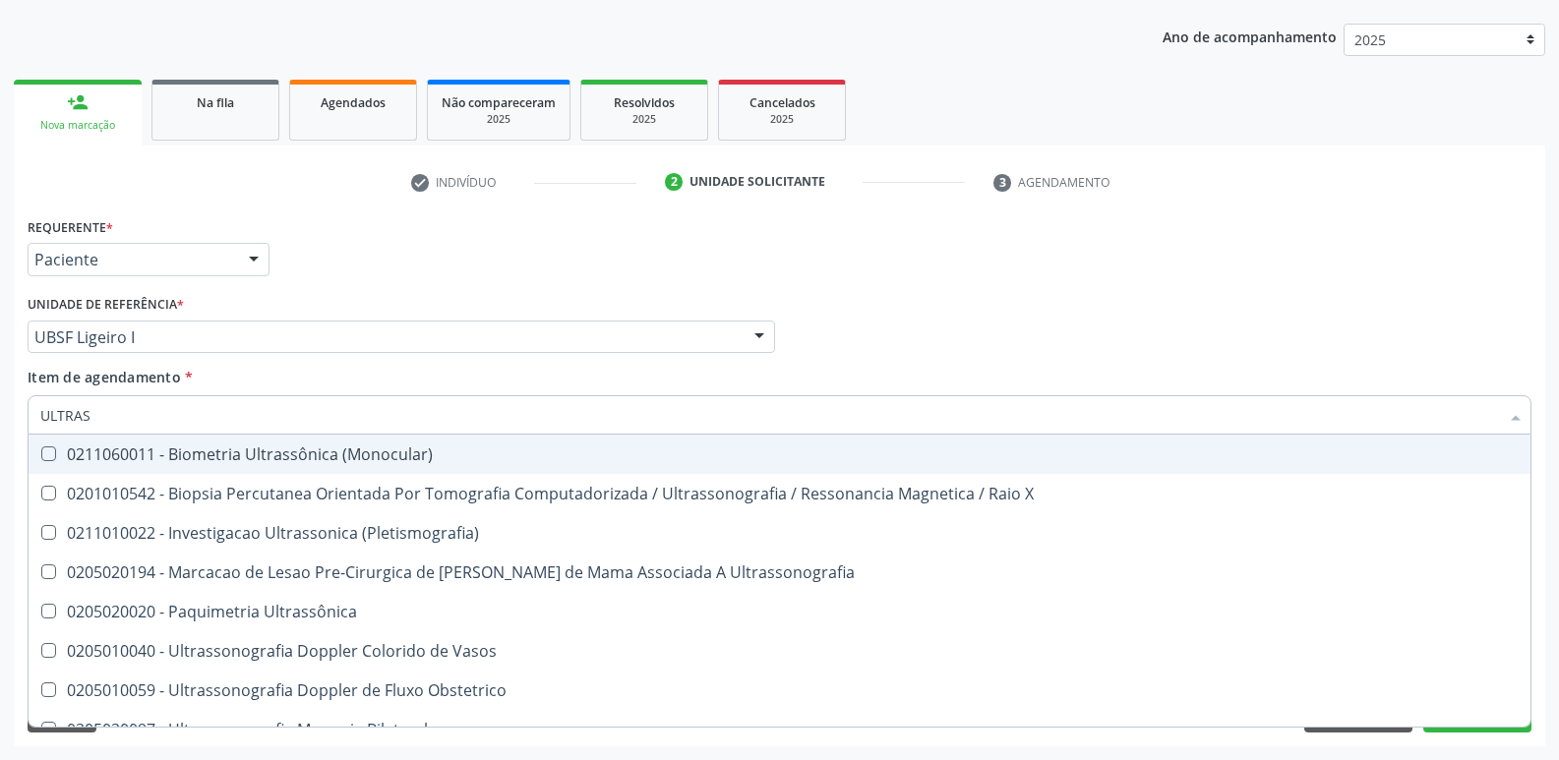
type input "ULTRASS"
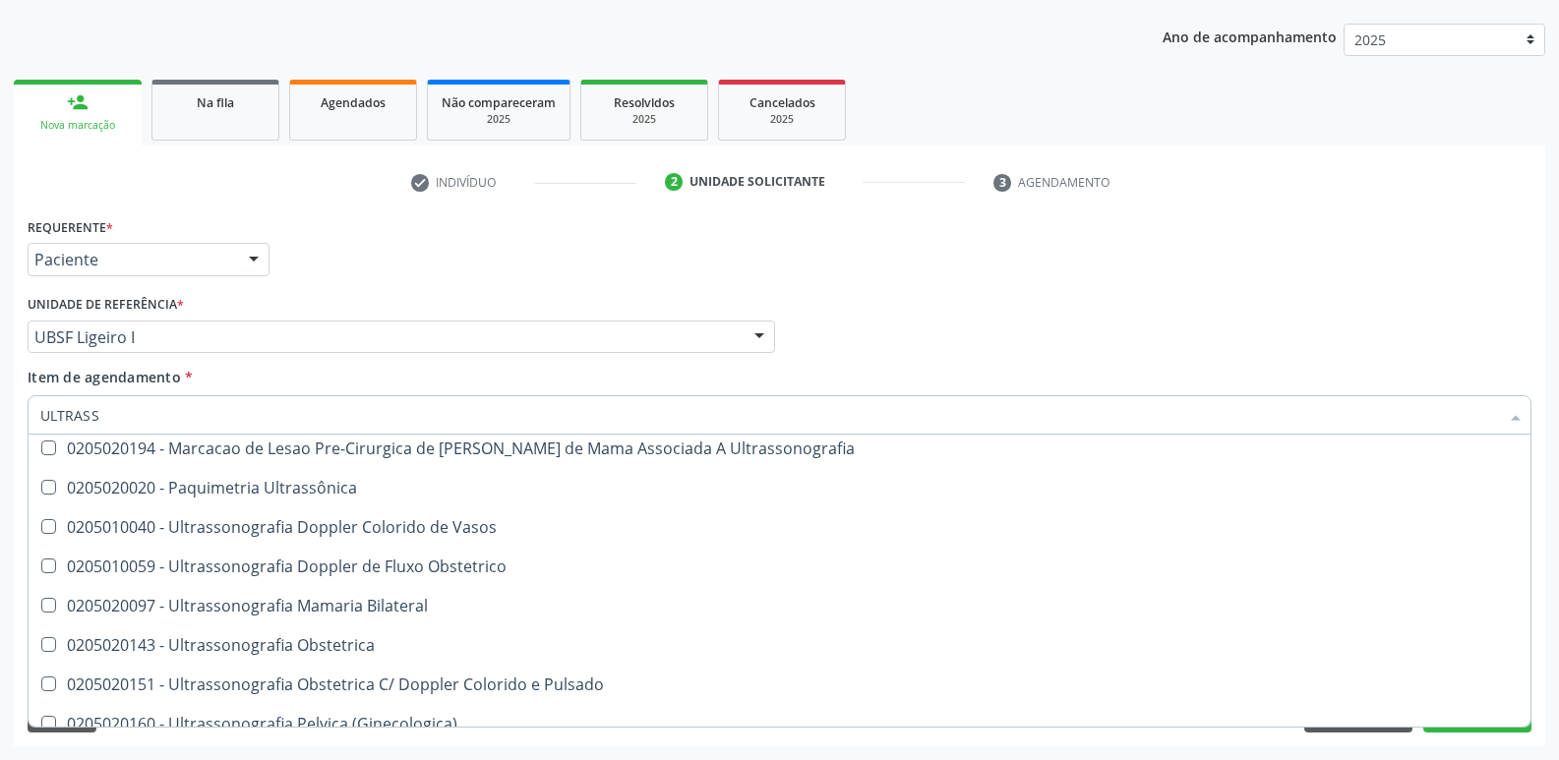
scroll to position [295, 0]
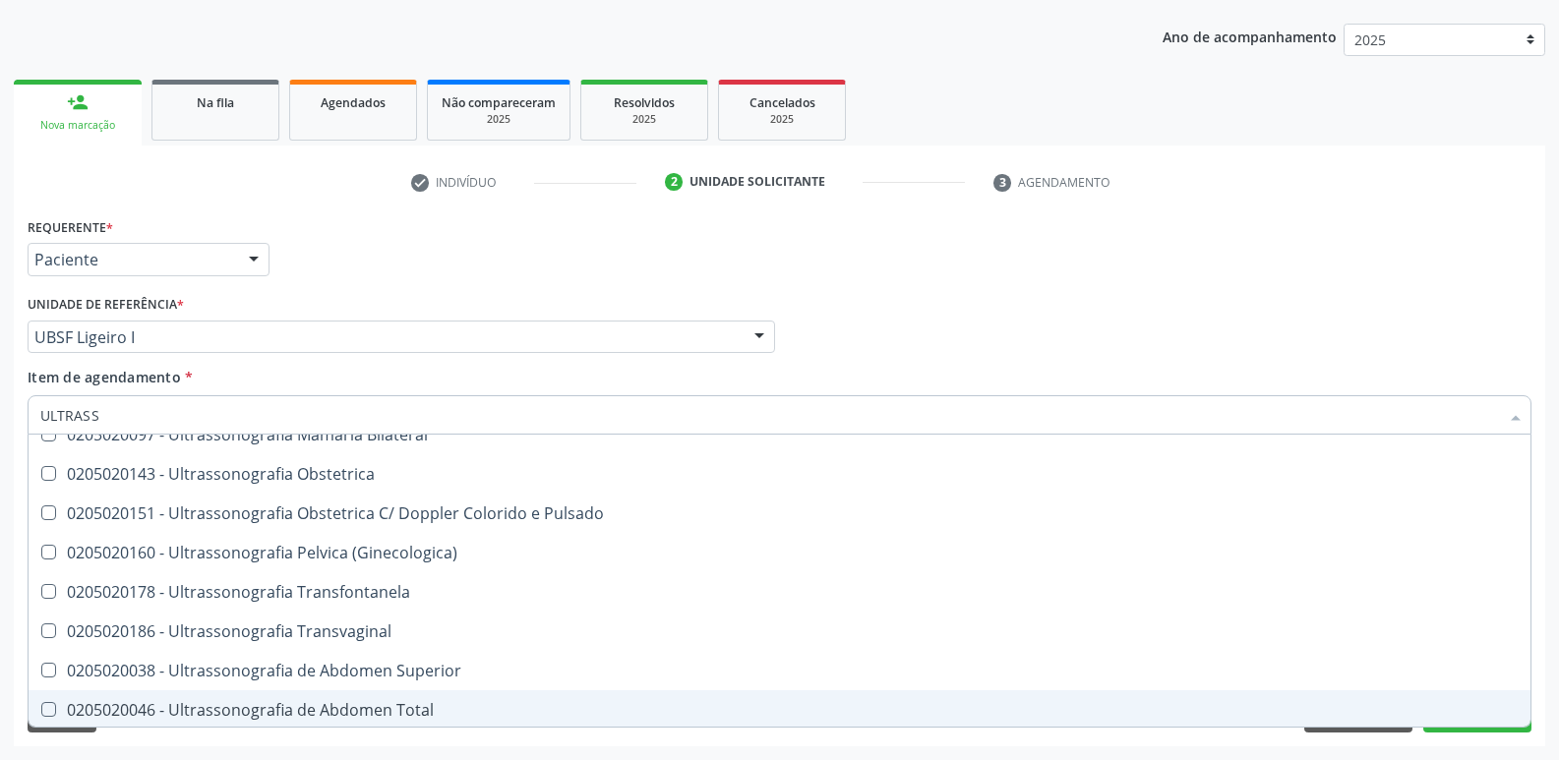
click at [365, 702] on div "0205020046 - Ultrassonografia de Abdomen Total" at bounding box center [779, 710] width 1478 height 16
checkbox Total "true"
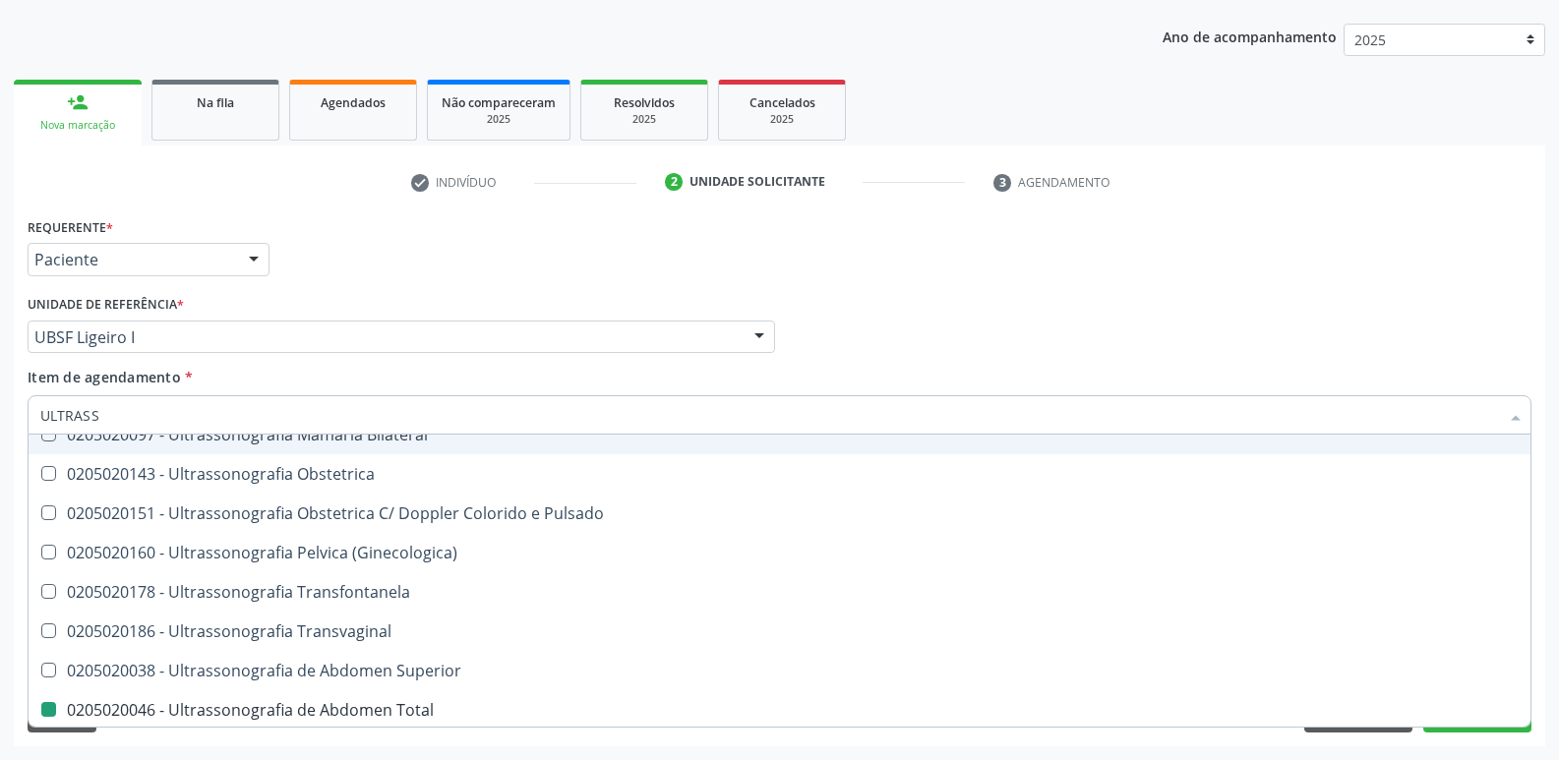
click at [491, 266] on div "Requerente * Paciente Profissional de Saúde Paciente Nenhum resultado encontrad…" at bounding box center [780, 250] width 1514 height 77
checkbox X "true"
checkbox Total "false"
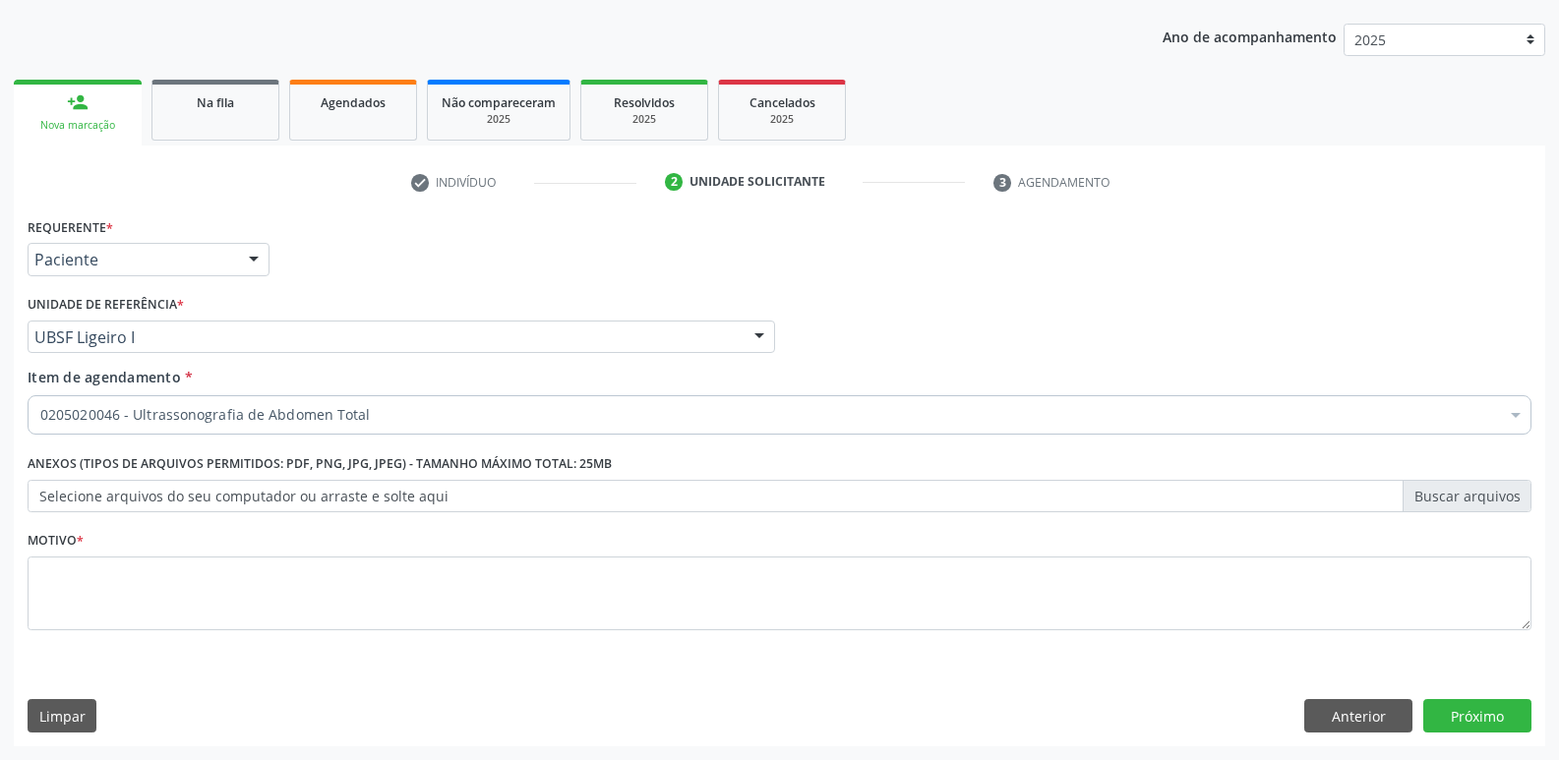
scroll to position [0, 0]
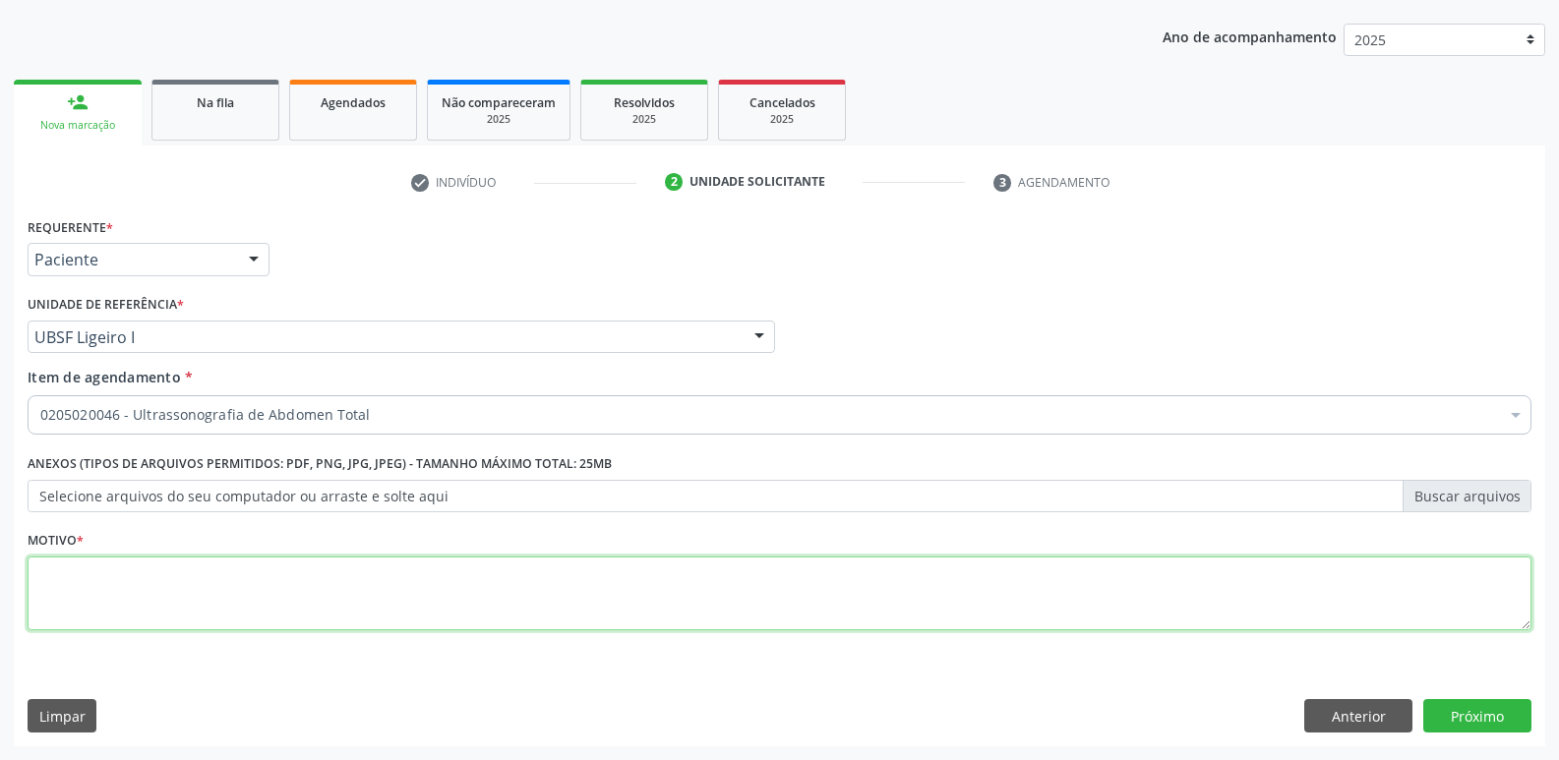
click at [264, 564] on textarea at bounding box center [780, 594] width 1504 height 75
paste textarea "avaliação"
type textarea "avaliação"
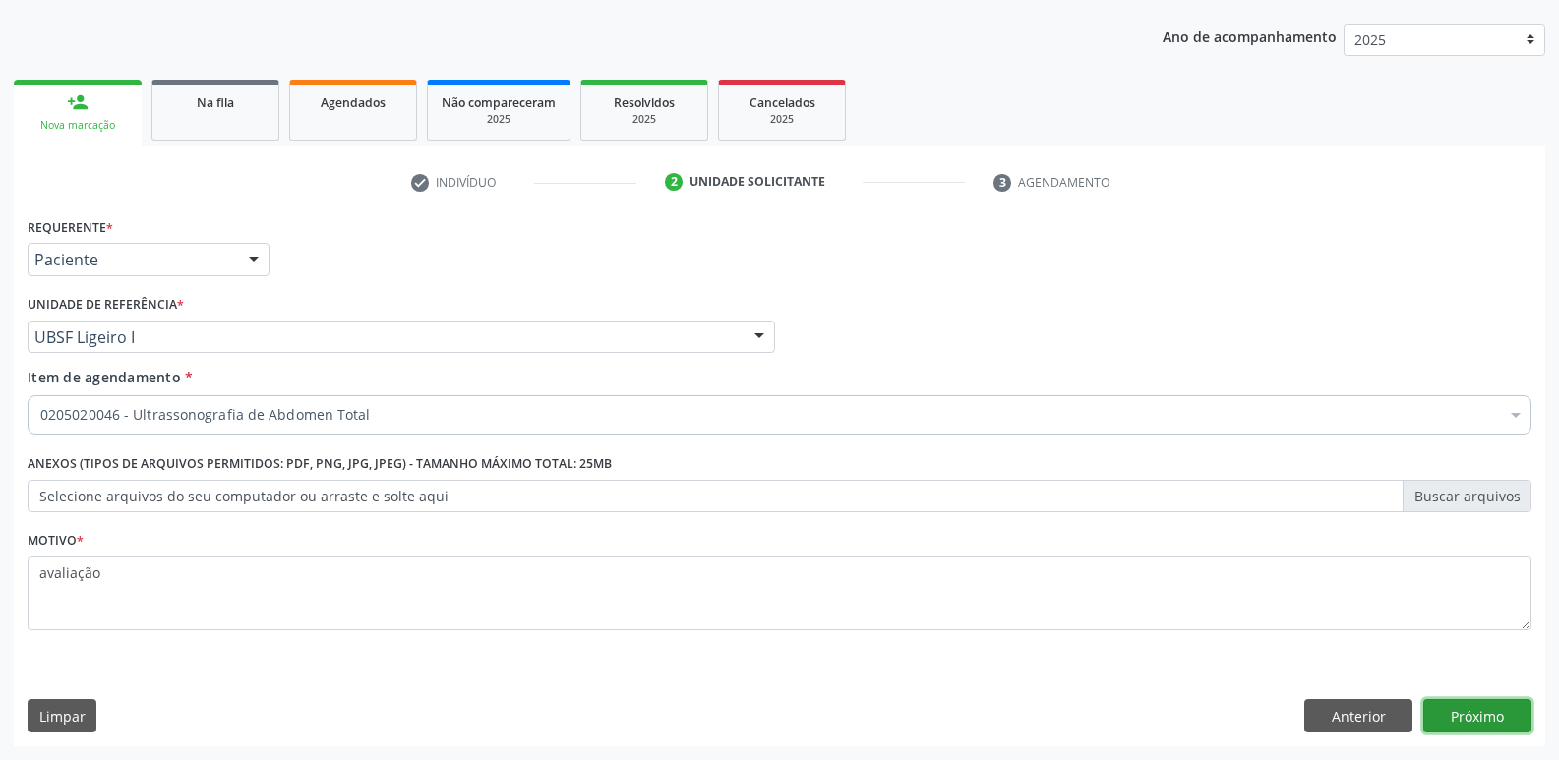
click at [1501, 715] on button "Próximo" at bounding box center [1477, 715] width 108 height 33
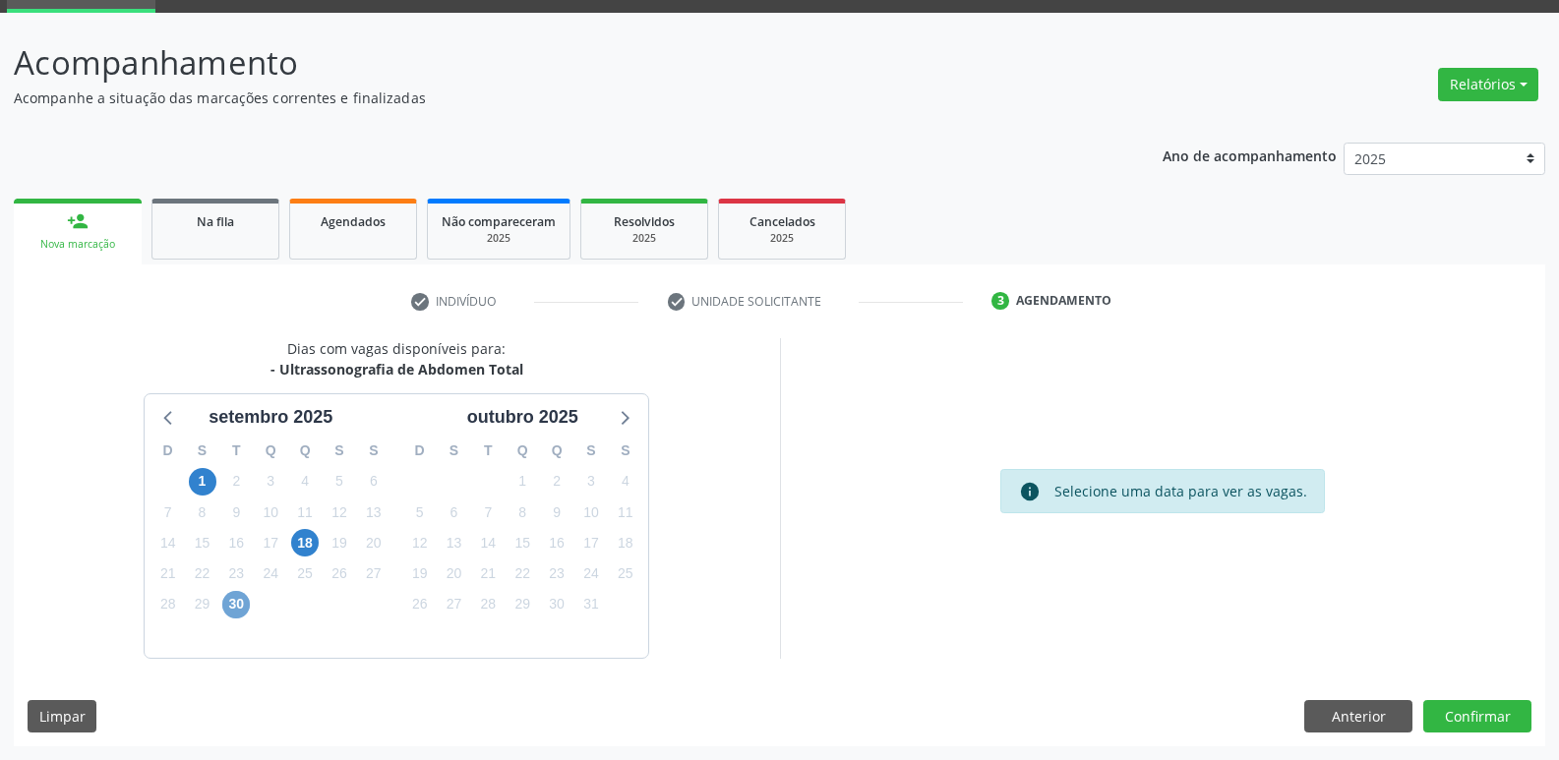
click at [240, 608] on span "30" at bounding box center [236, 605] width 28 height 28
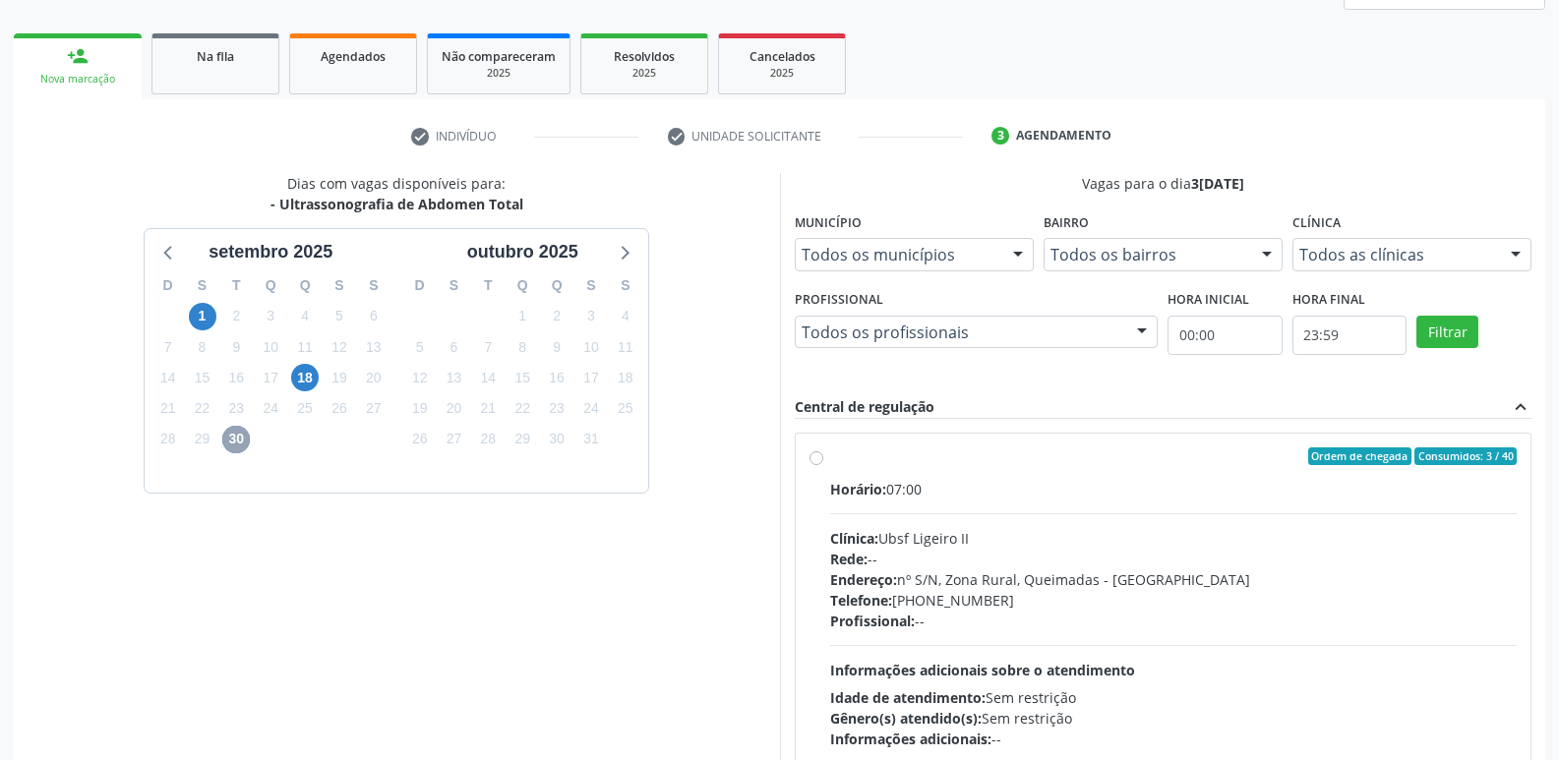
scroll to position [415, 0]
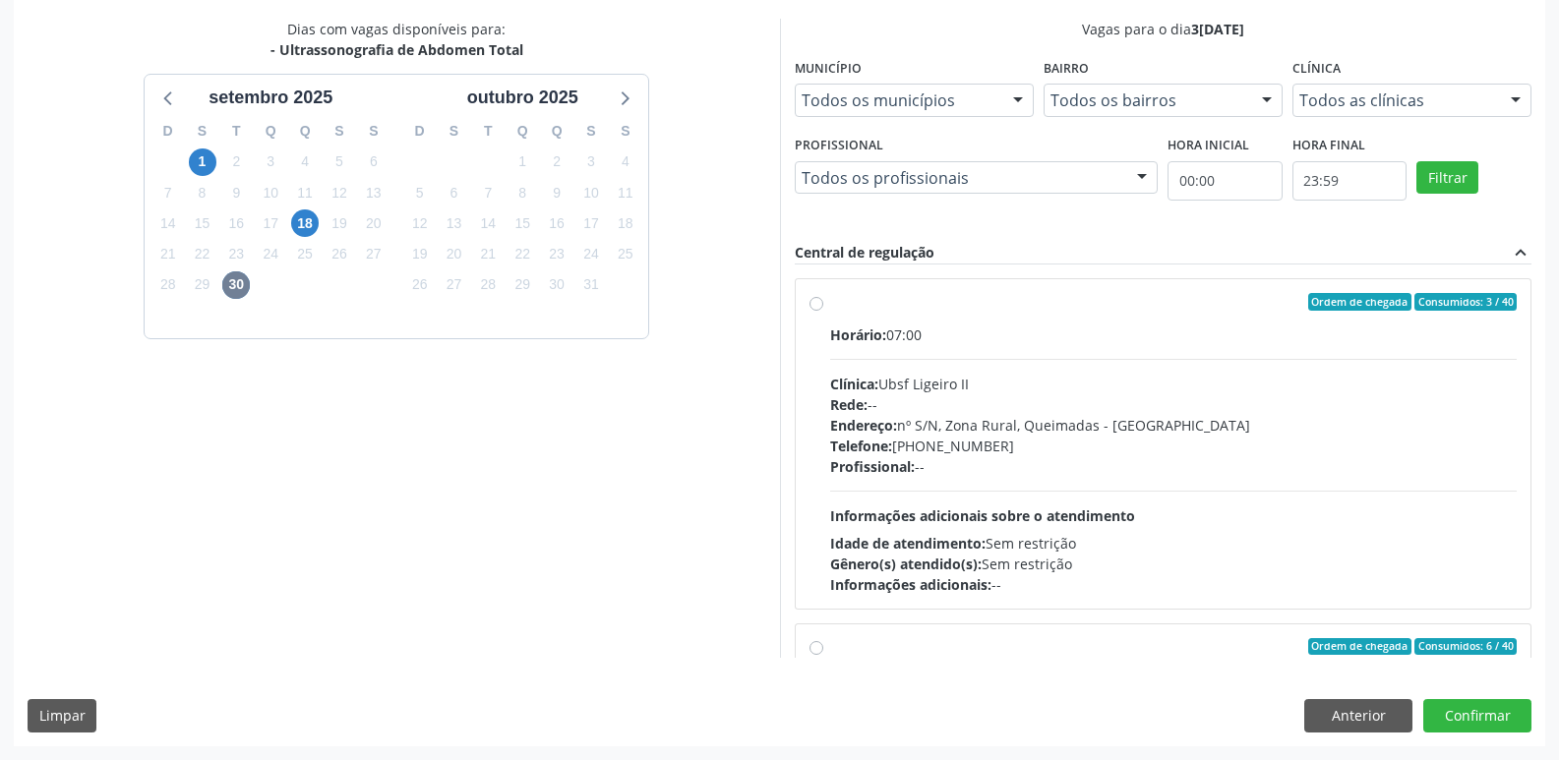
click at [1182, 510] on div "Horário: 07:00 Clínica: Ubsf Ligeiro II Rede: -- Endereço: [STREET_ADDRESS] - P…" at bounding box center [1173, 460] width 687 height 270
click at [823, 311] on input "Ordem de chegada Consumidos: 3 / 40 Horário: 07:00 Clínica: Ubsf Ligeiro II Red…" at bounding box center [816, 302] width 14 height 18
radio input "true"
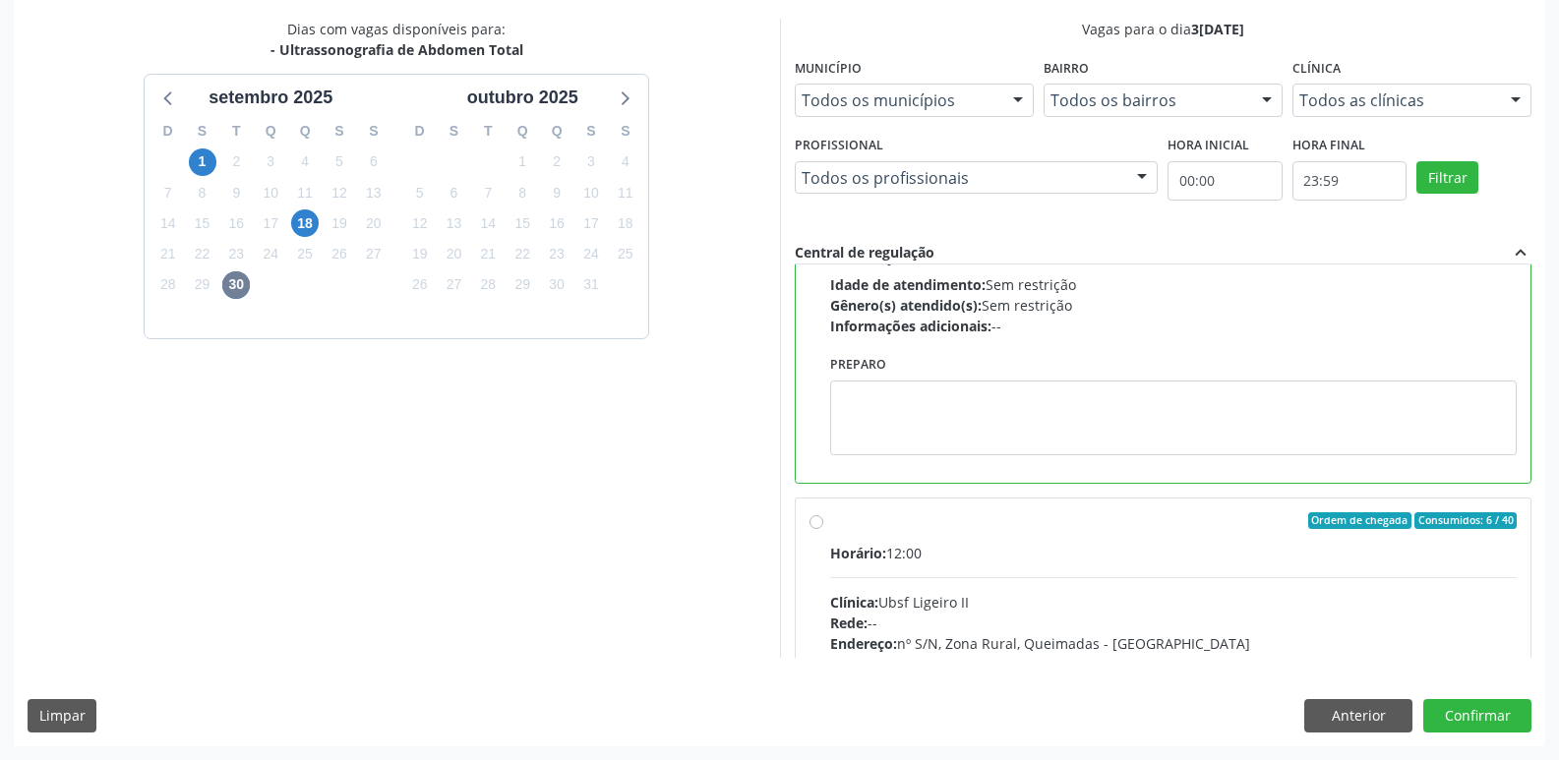
scroll to position [246, 0]
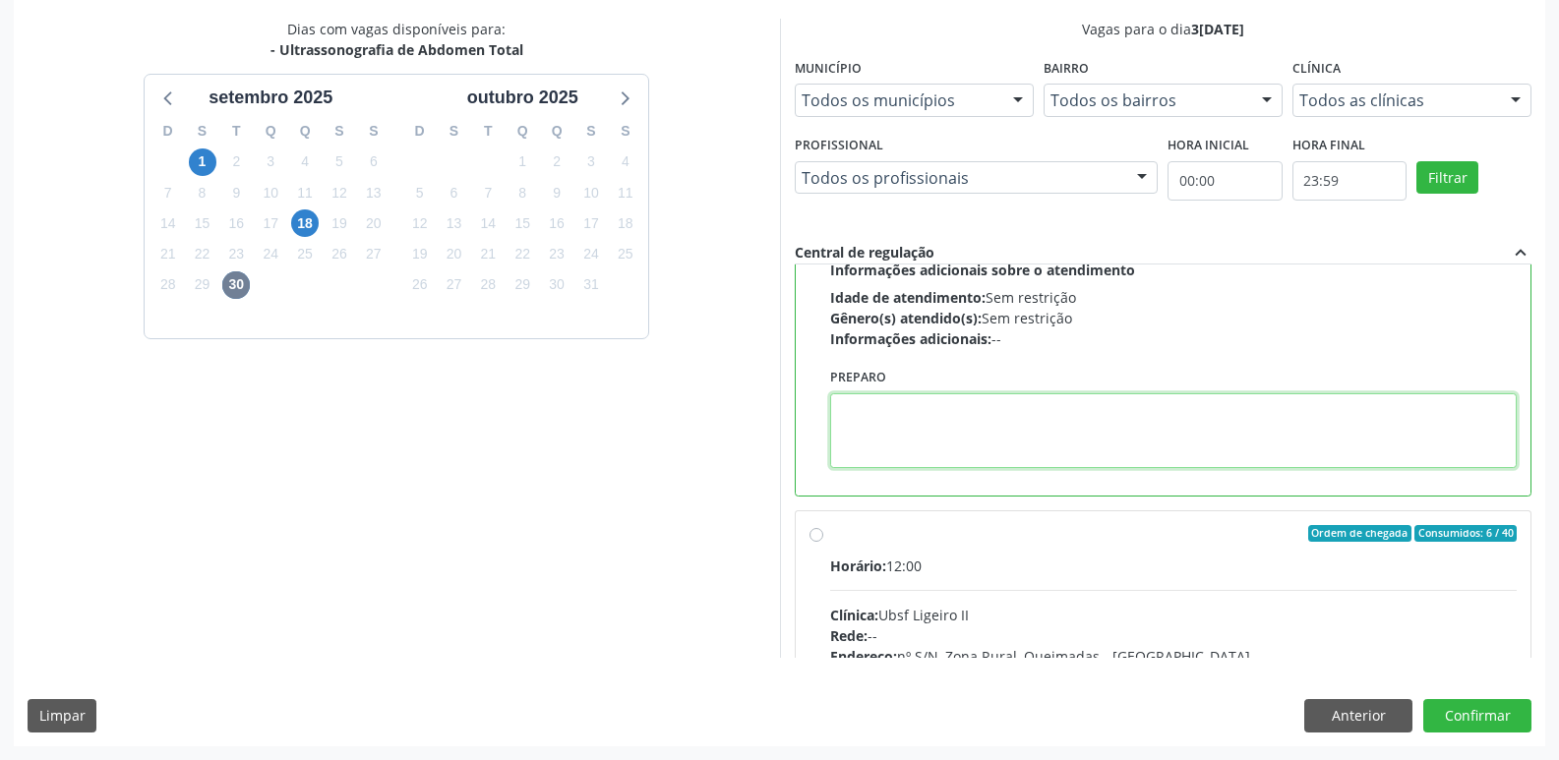
click at [962, 399] on textarea at bounding box center [1173, 430] width 687 height 75
type textarea "IR EM [GEOGRAPHIC_DATA]"
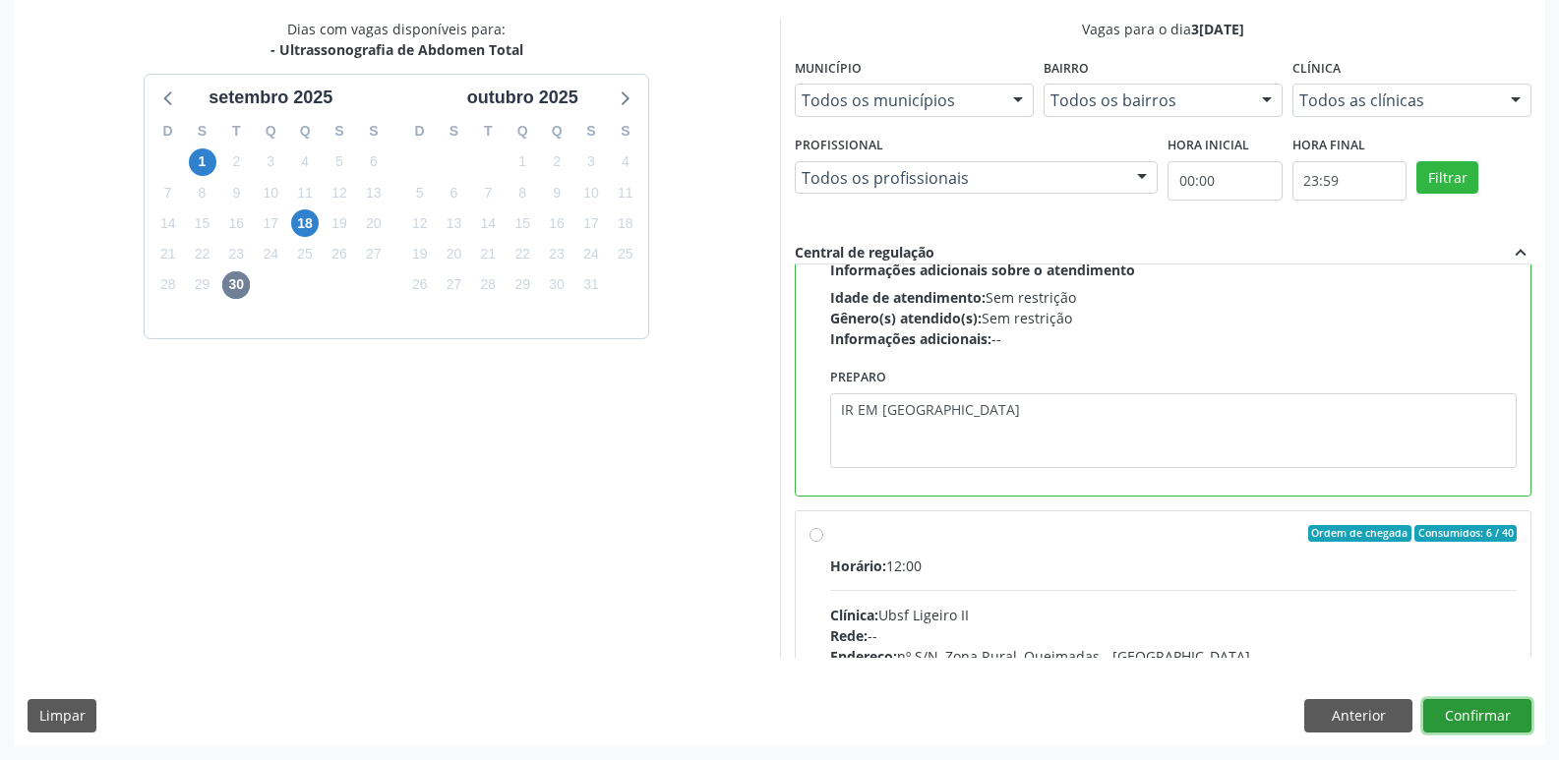
click at [1469, 706] on button "Confirmar" at bounding box center [1477, 715] width 108 height 33
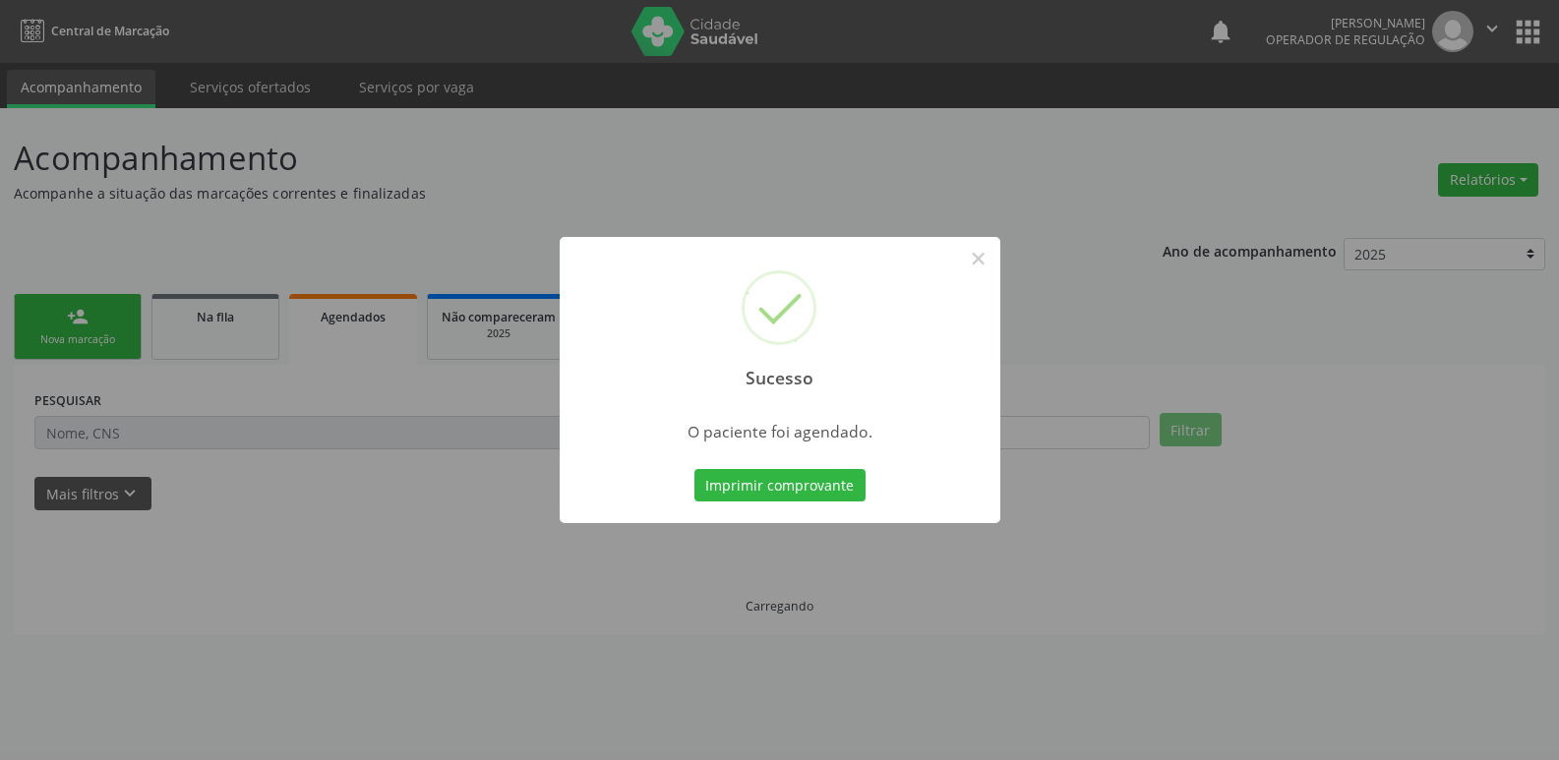
scroll to position [0, 0]
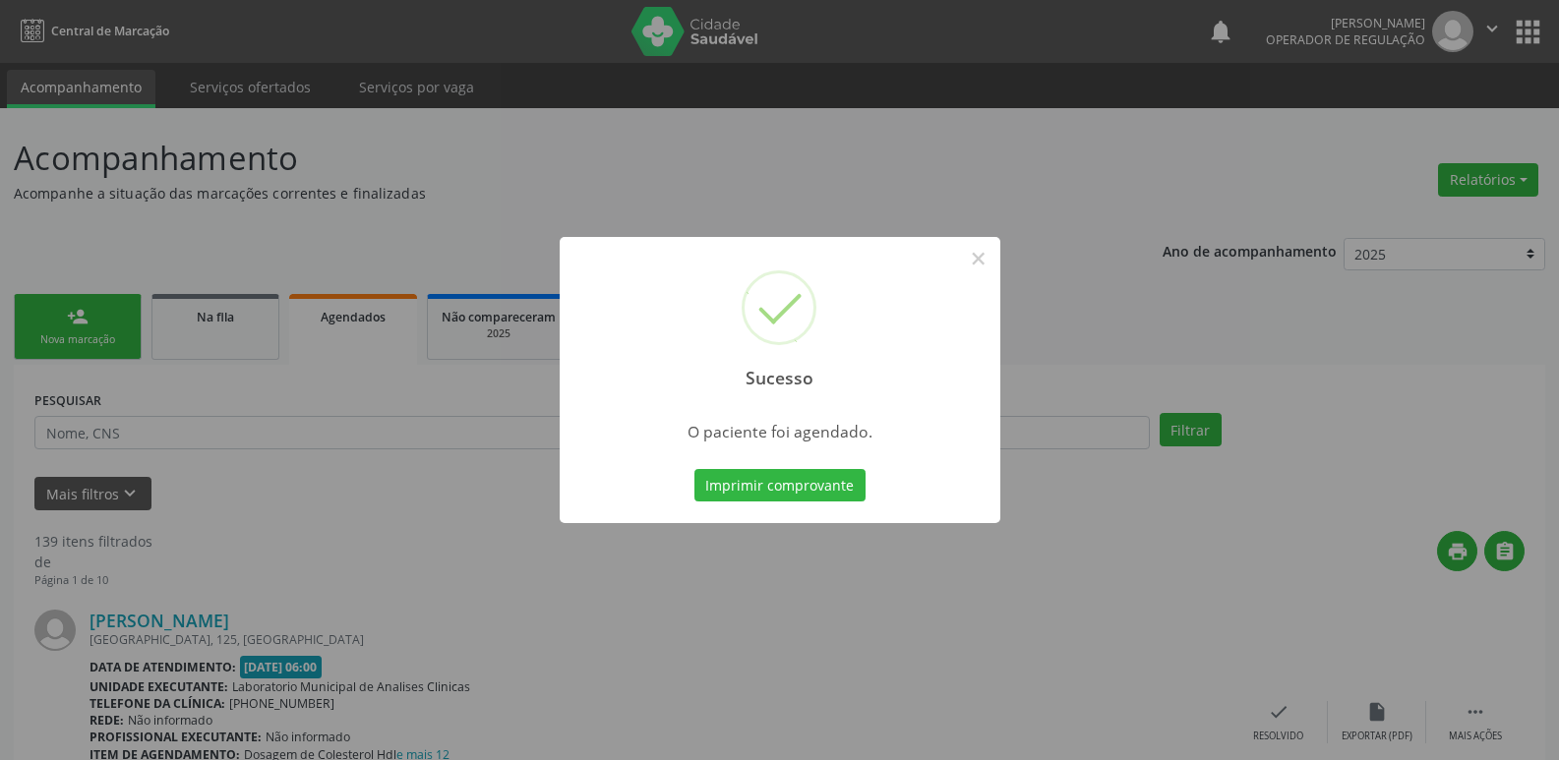
click at [694, 469] on button "Imprimir comprovante" at bounding box center [779, 485] width 171 height 33
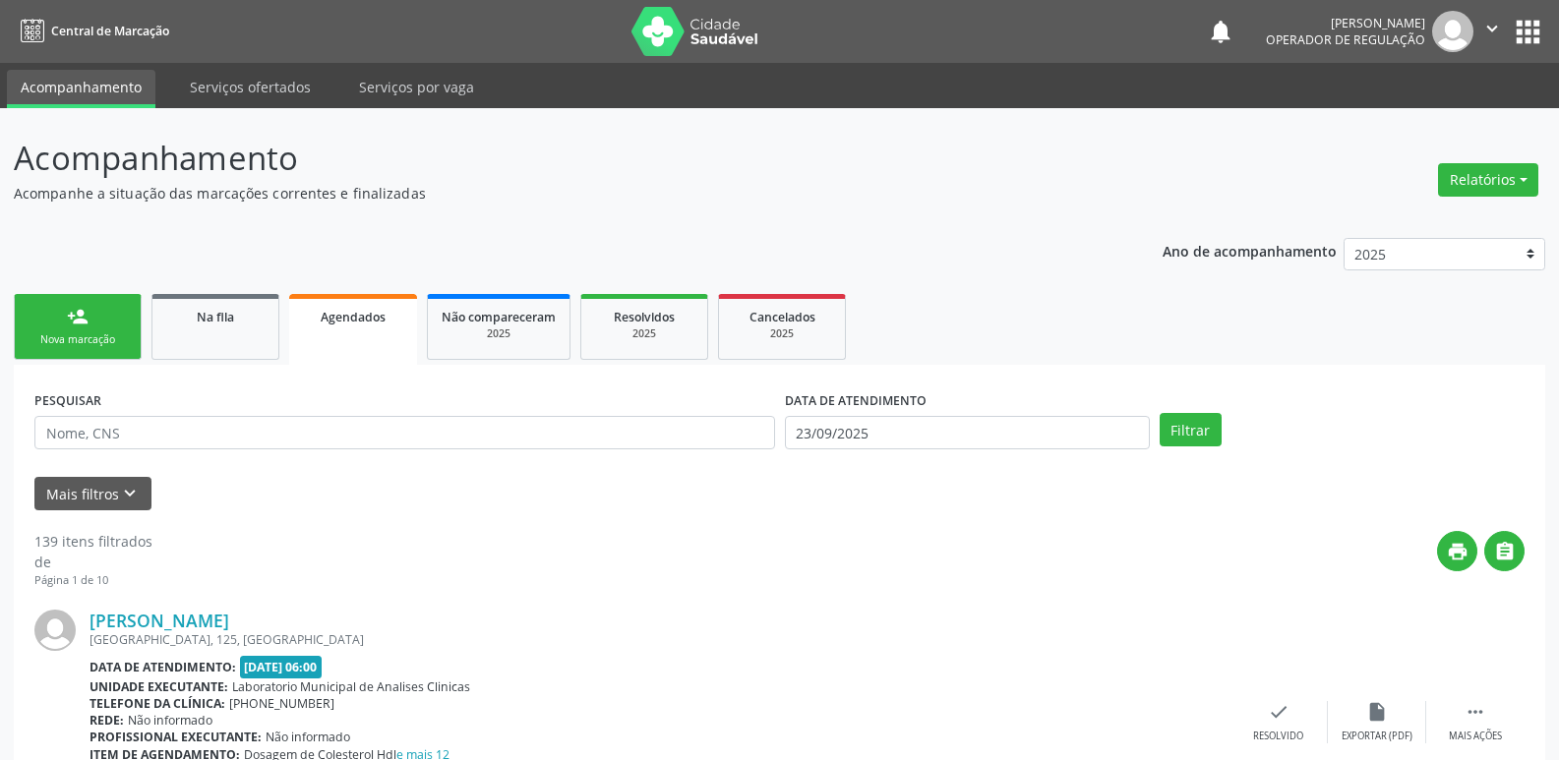
click at [89, 315] on link "person_add Nova marcação" at bounding box center [78, 327] width 128 height 66
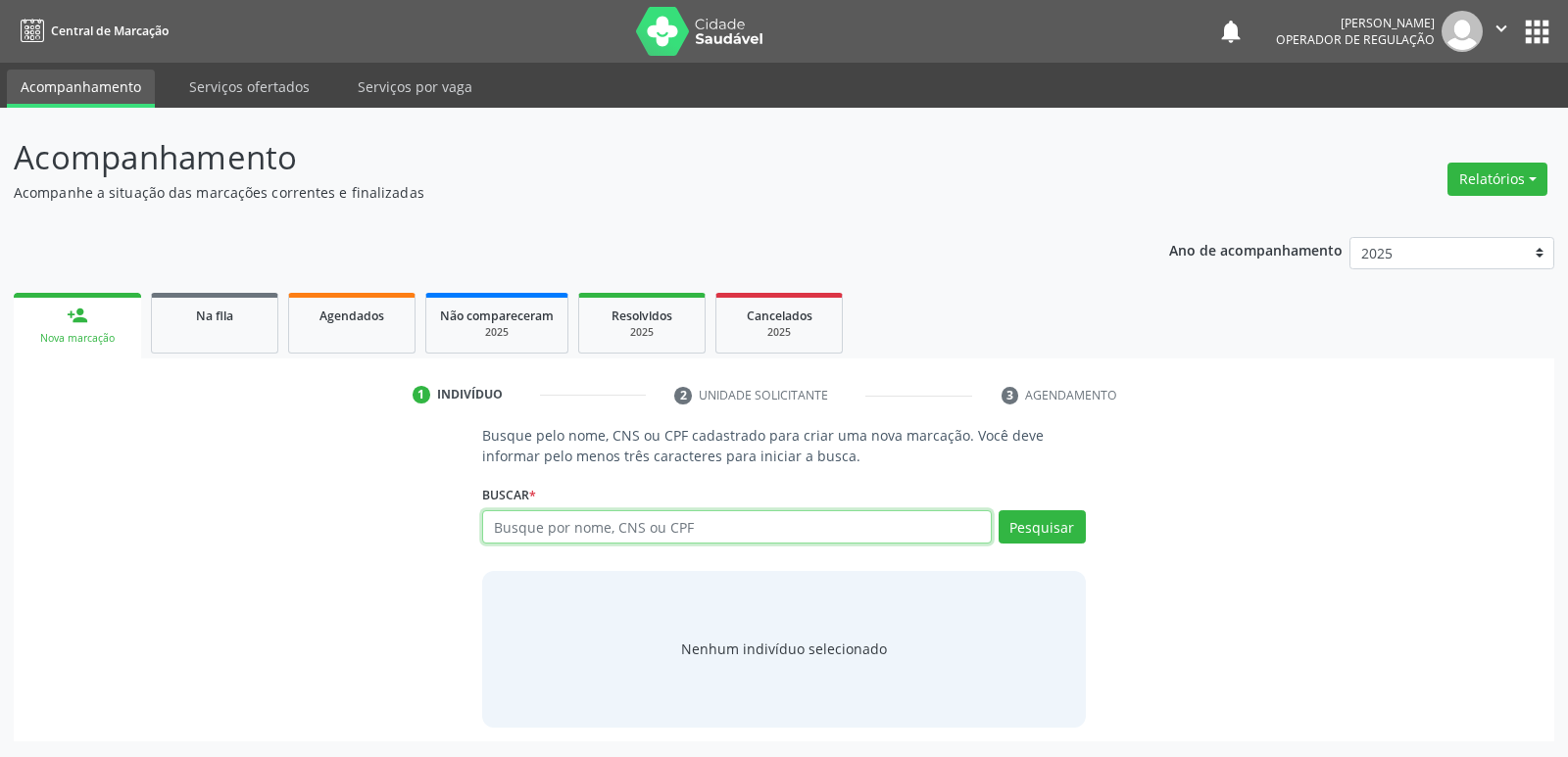
click at [617, 537] on input "text" at bounding box center [736, 526] width 508 height 33
drag, startPoint x: 623, startPoint y: 710, endPoint x: 556, endPoint y: 522, distance: 199.6
click at [556, 522] on input "text" at bounding box center [736, 526] width 508 height 33
type input "7"
type input "700907907959698"
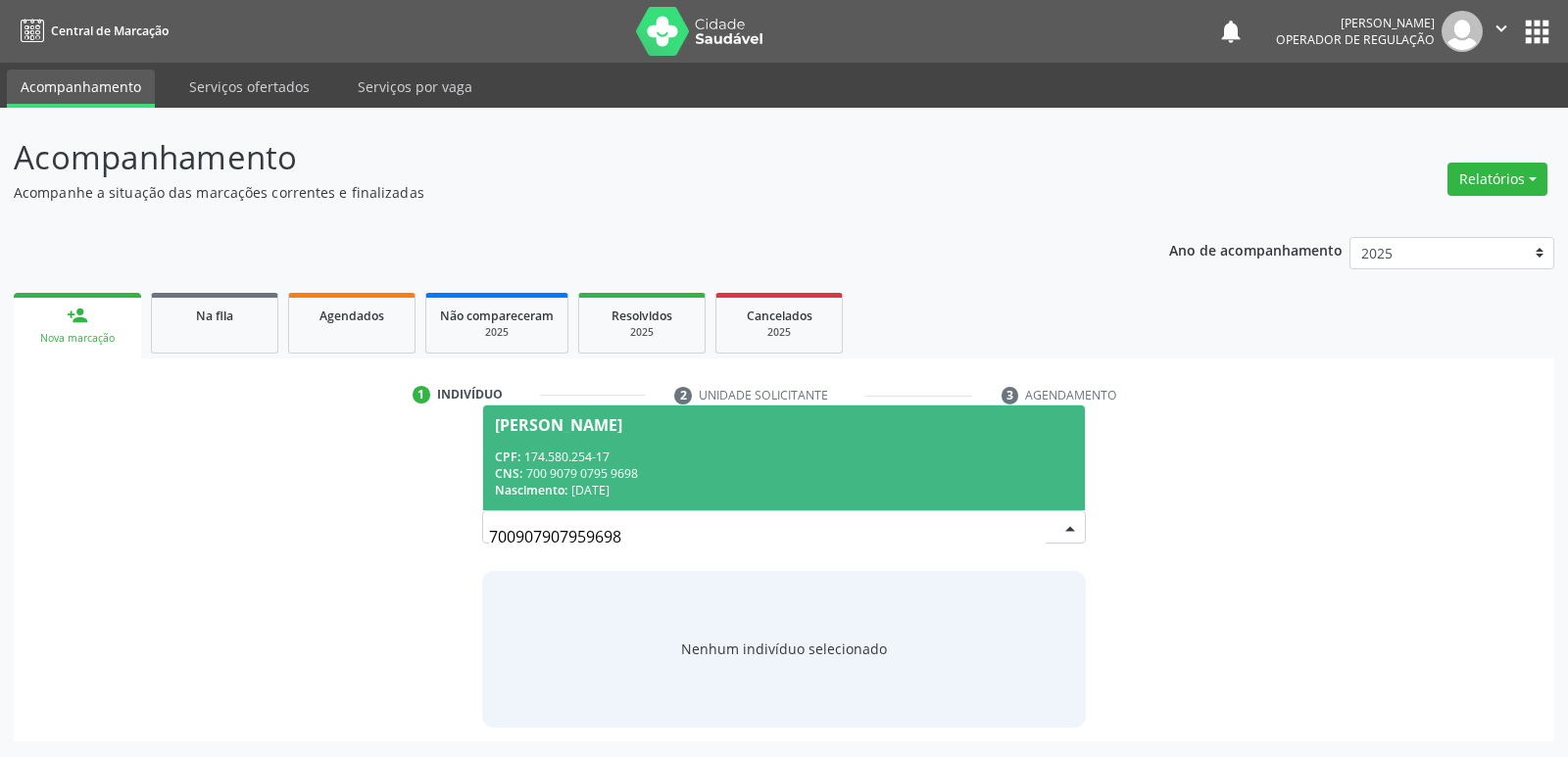
click at [763, 442] on span "Victor Gabriel da Silva Rodrigues Barbosa CPF: 174.580.254-17 CNS: 700 9079 079…" at bounding box center [783, 457] width 601 height 105
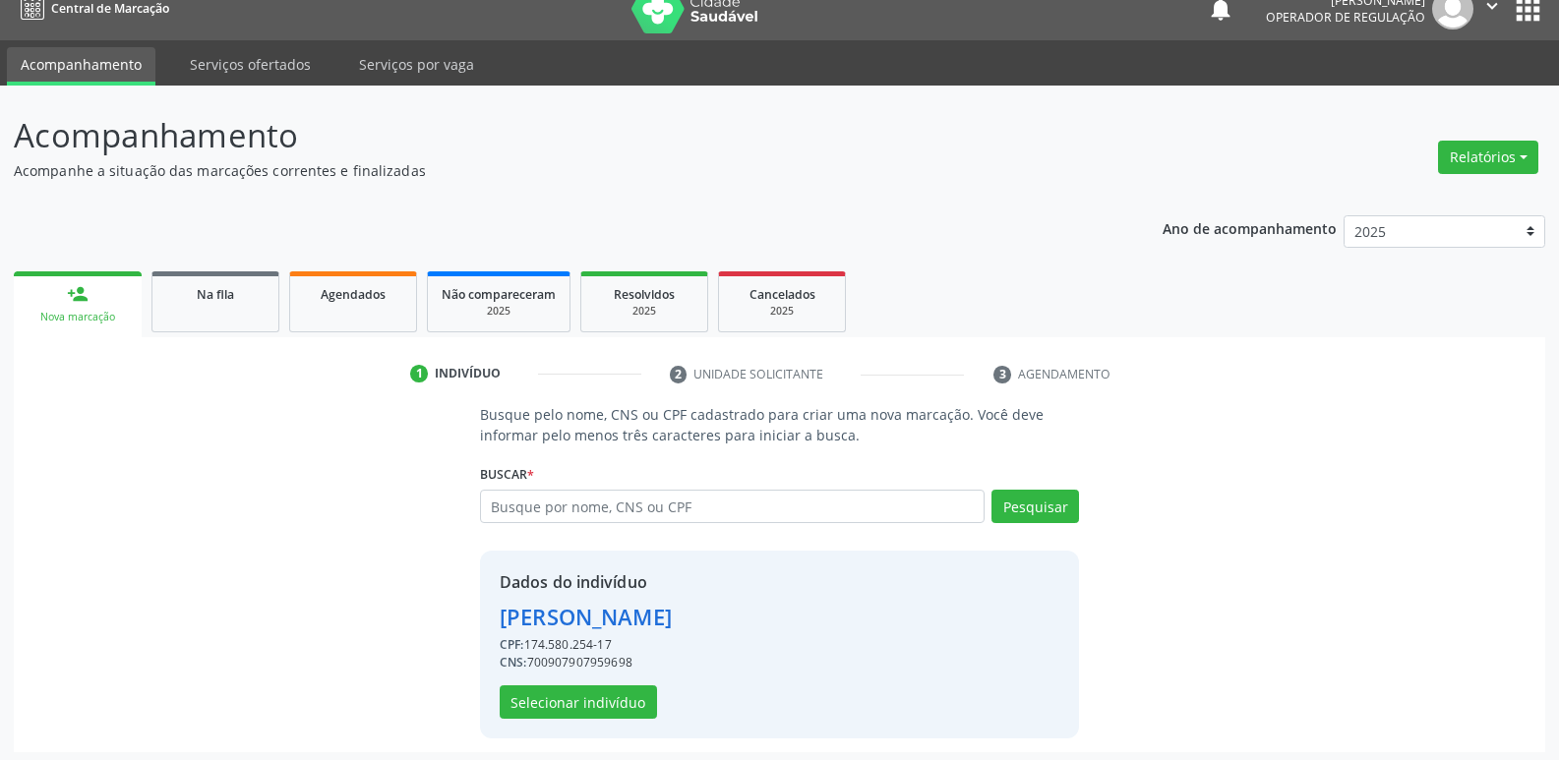
scroll to position [29, 0]
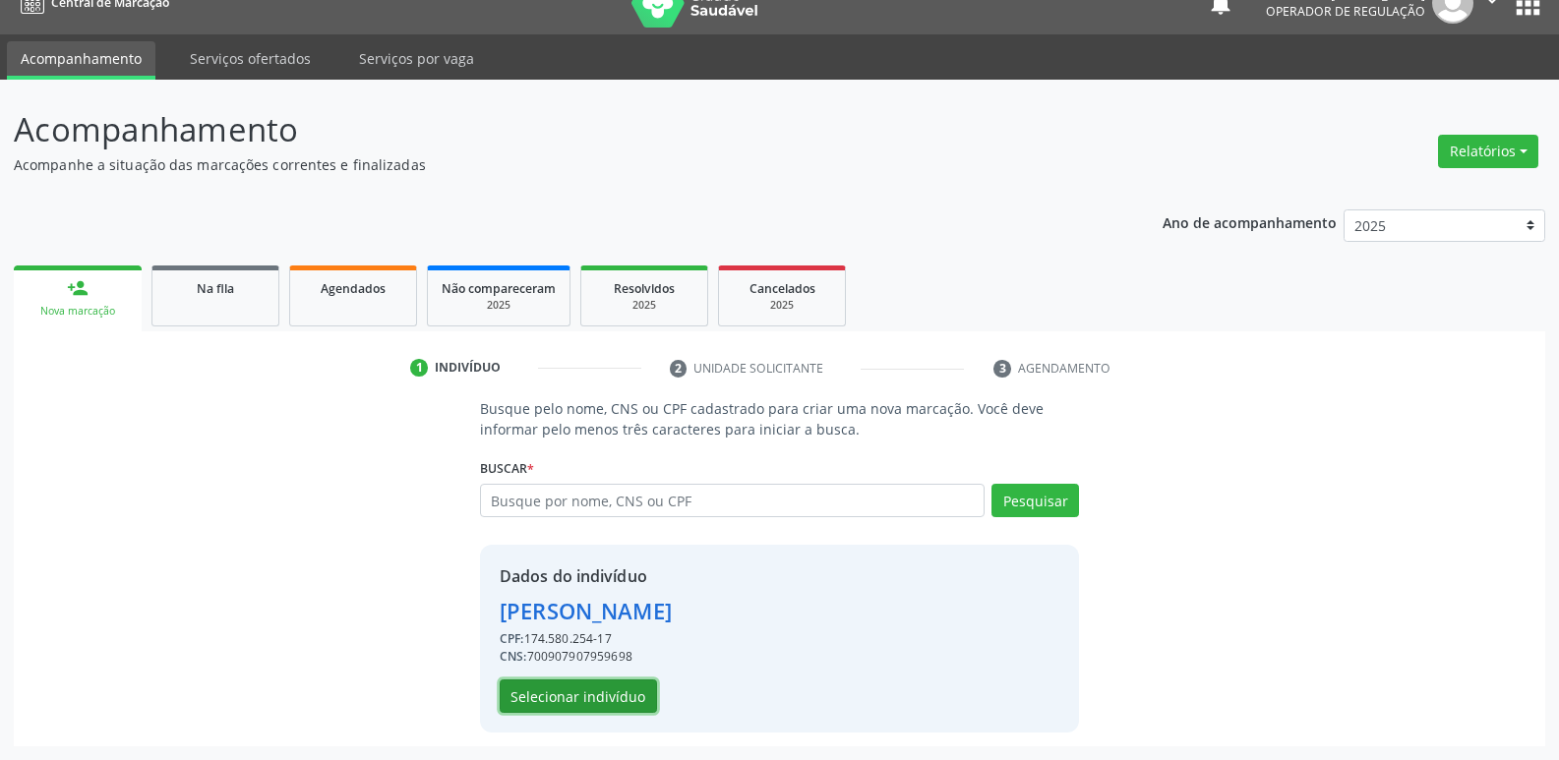
click at [614, 692] on button "Selecionar indivíduo" at bounding box center [578, 696] width 157 height 33
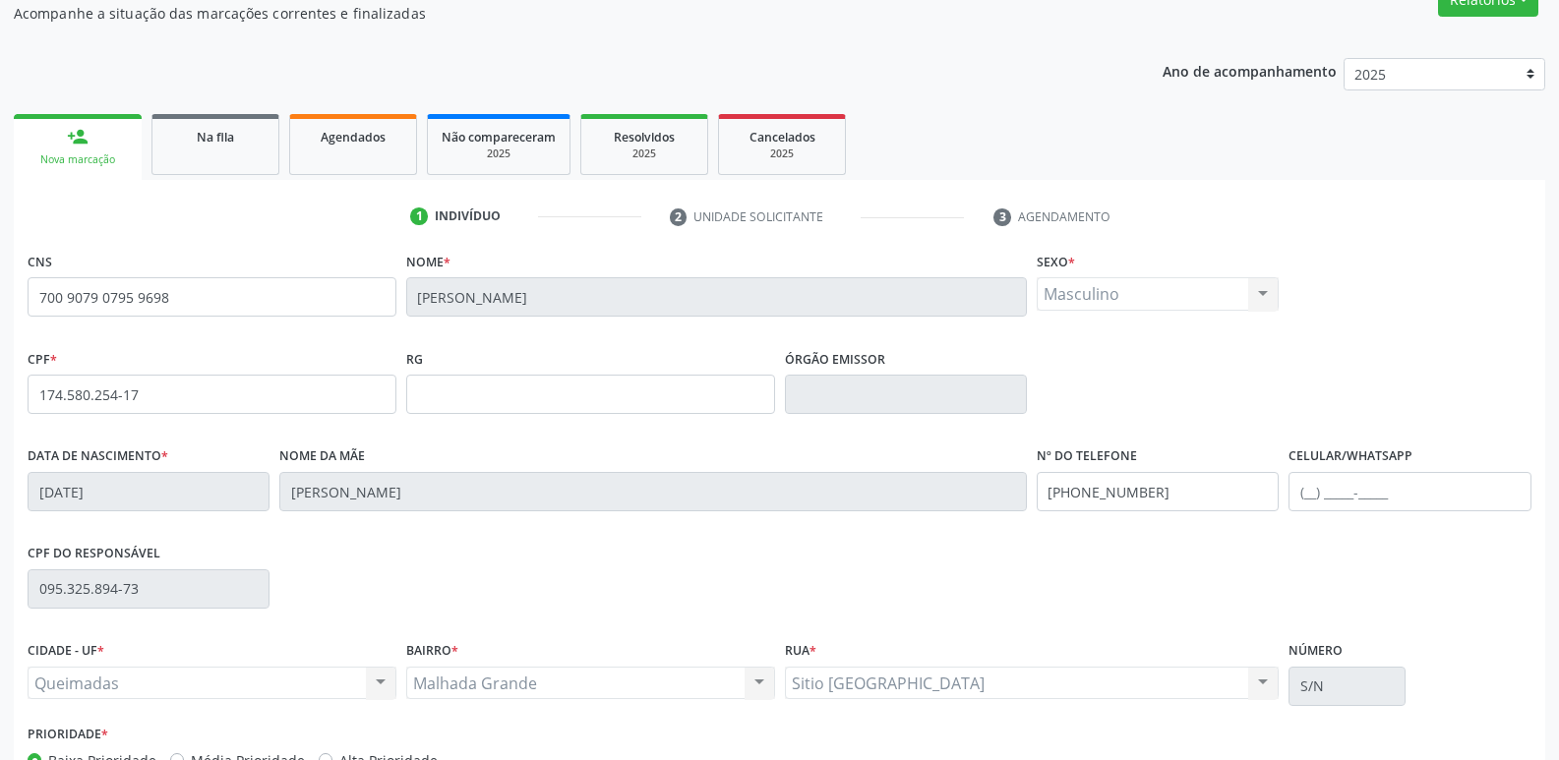
scroll to position [306, 0]
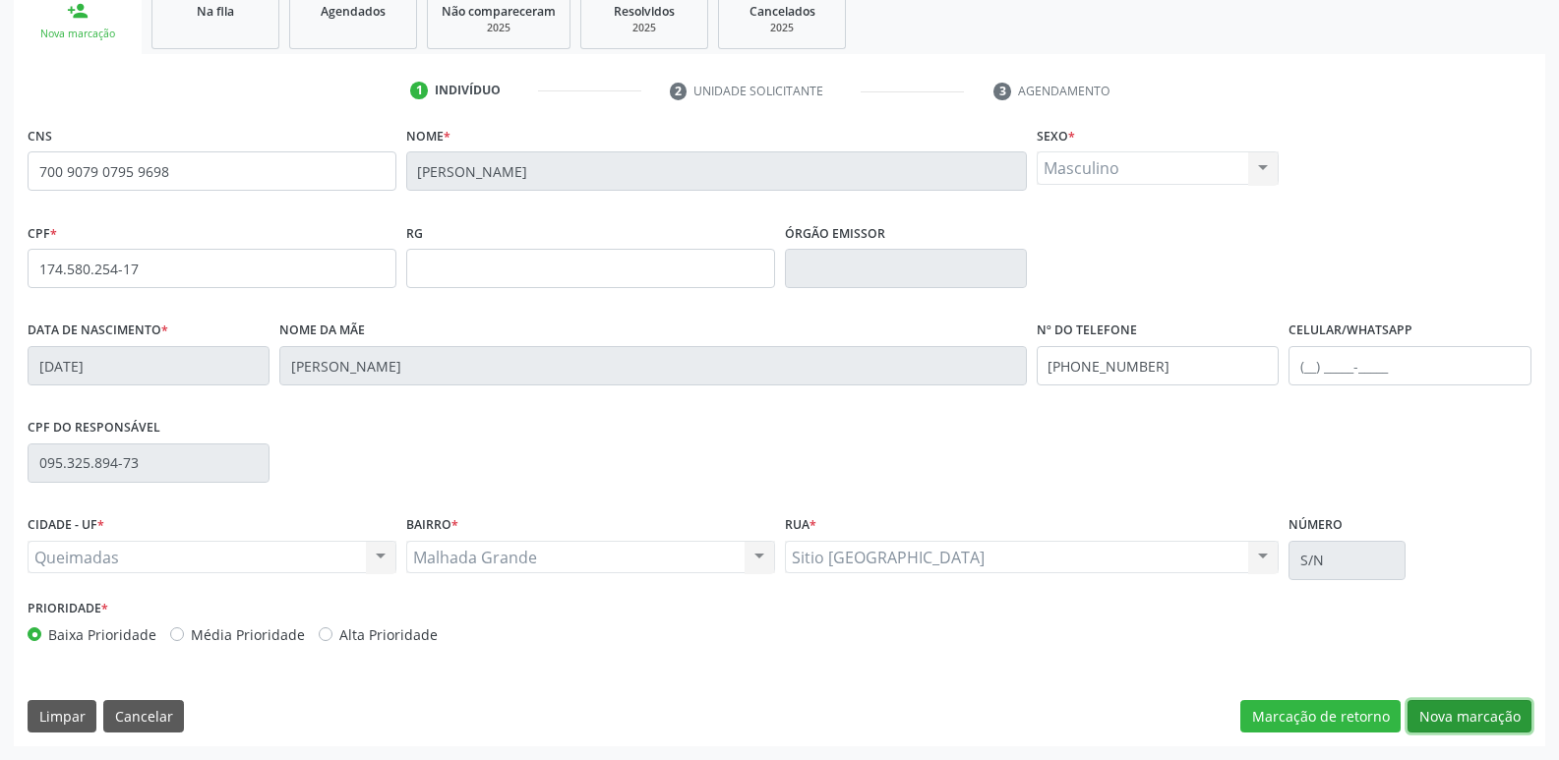
click at [1459, 713] on button "Nova marcação" at bounding box center [1469, 716] width 124 height 33
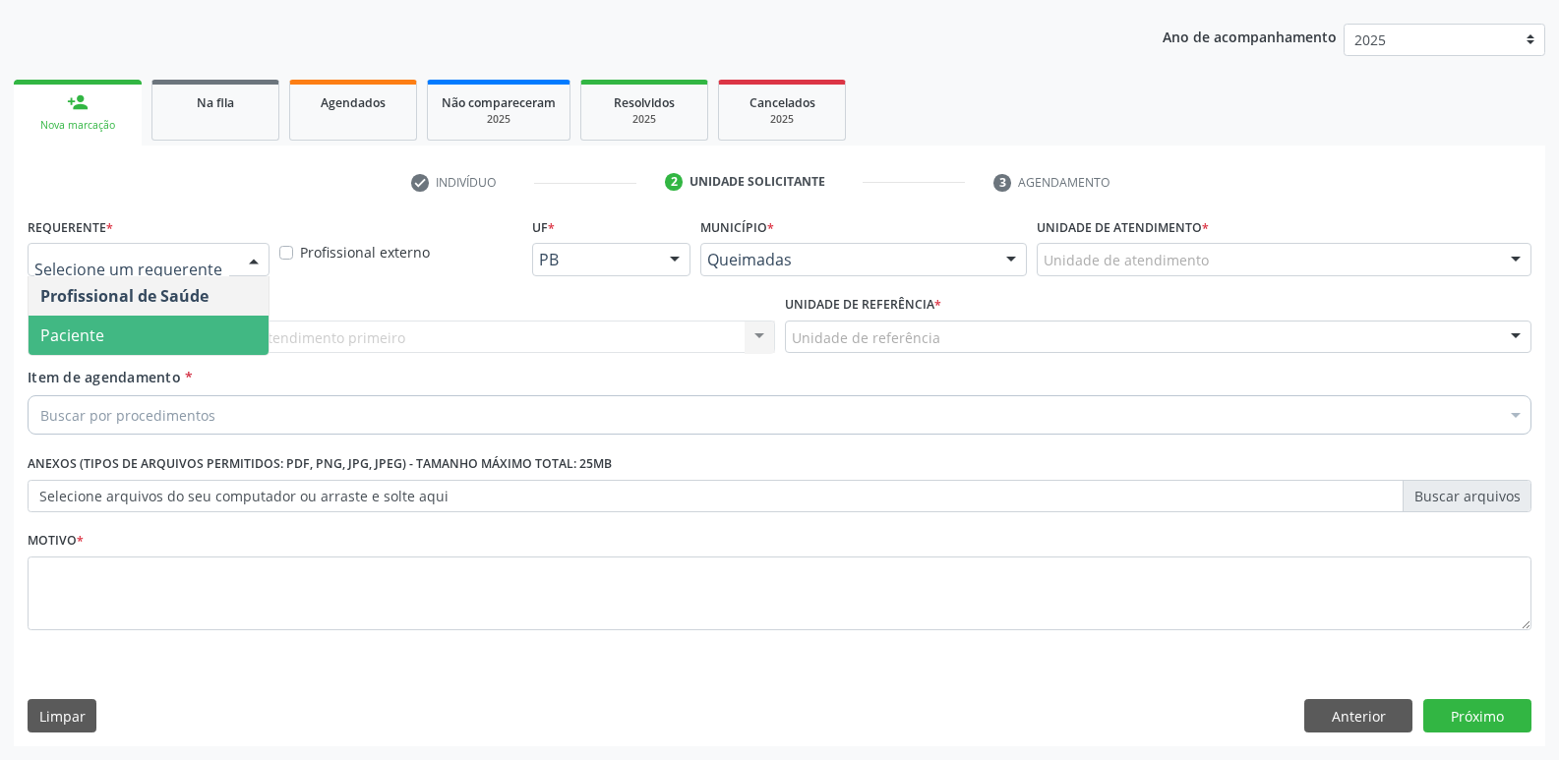
click at [118, 339] on span "Paciente" at bounding box center [149, 335] width 240 height 39
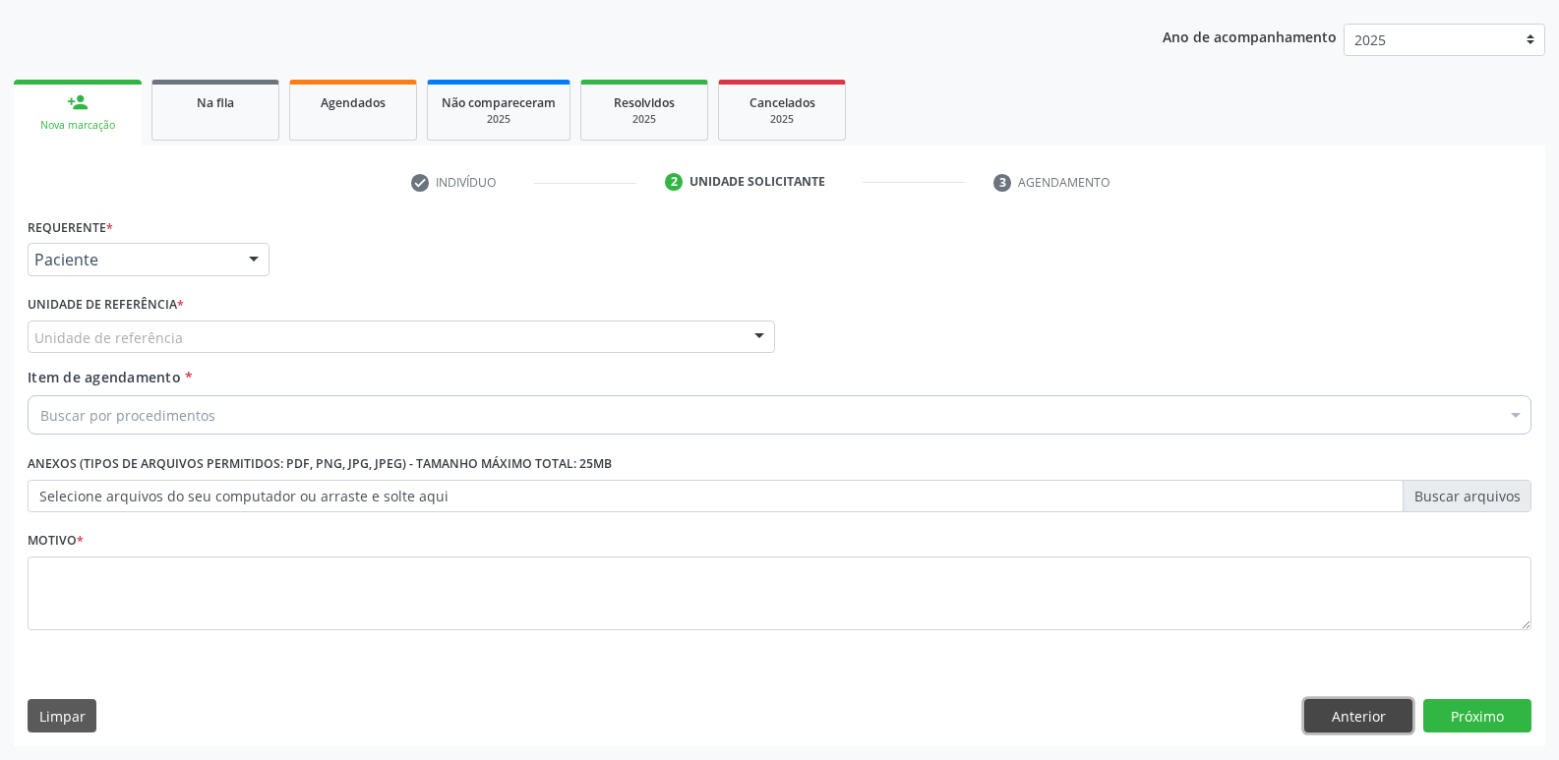
drag, startPoint x: 1359, startPoint y: 708, endPoint x: 1367, endPoint y: 718, distance: 12.6
click at [1360, 709] on button "Anterior" at bounding box center [1358, 715] width 108 height 33
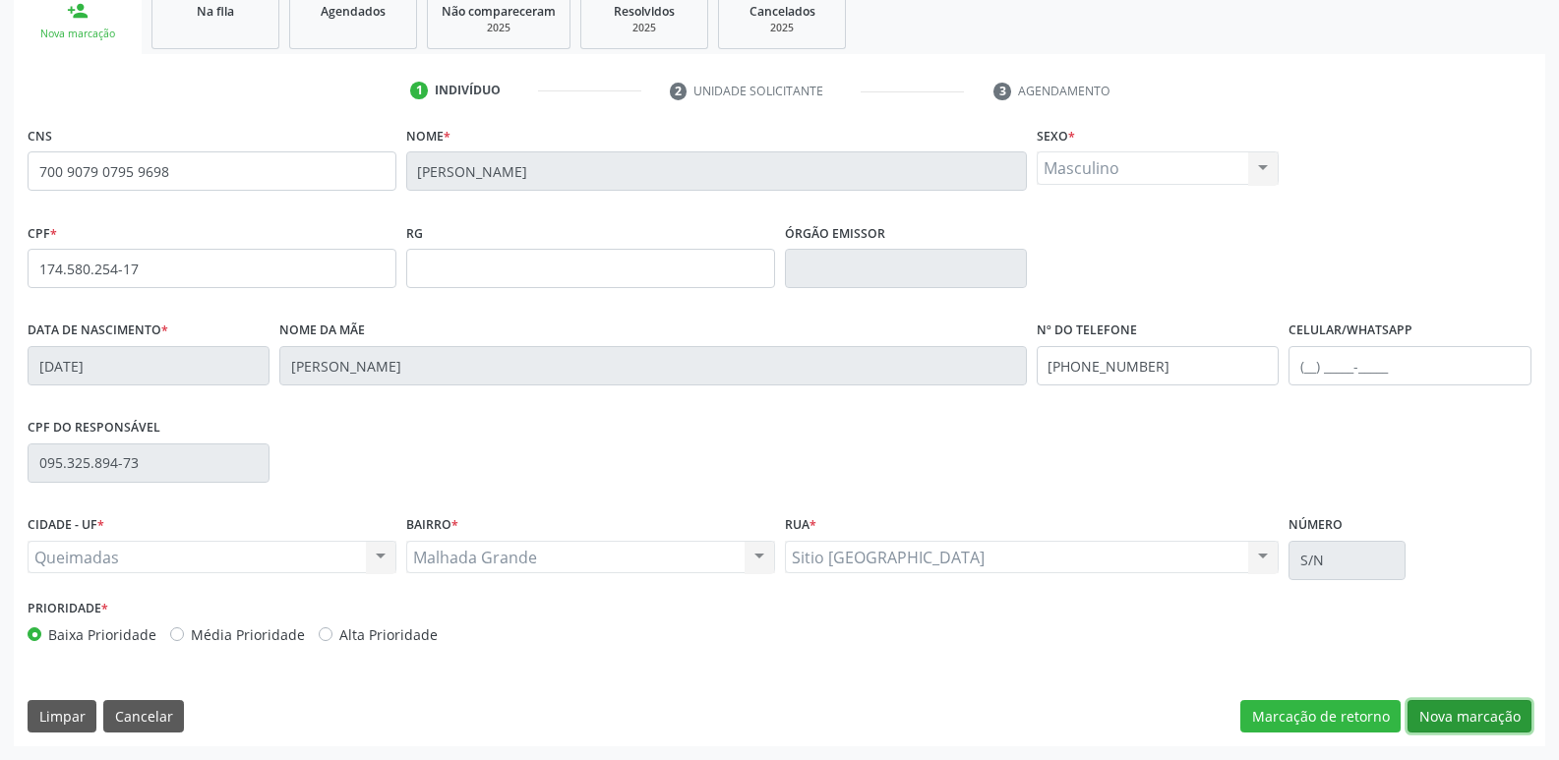
click at [1488, 711] on button "Nova marcação" at bounding box center [1469, 716] width 124 height 33
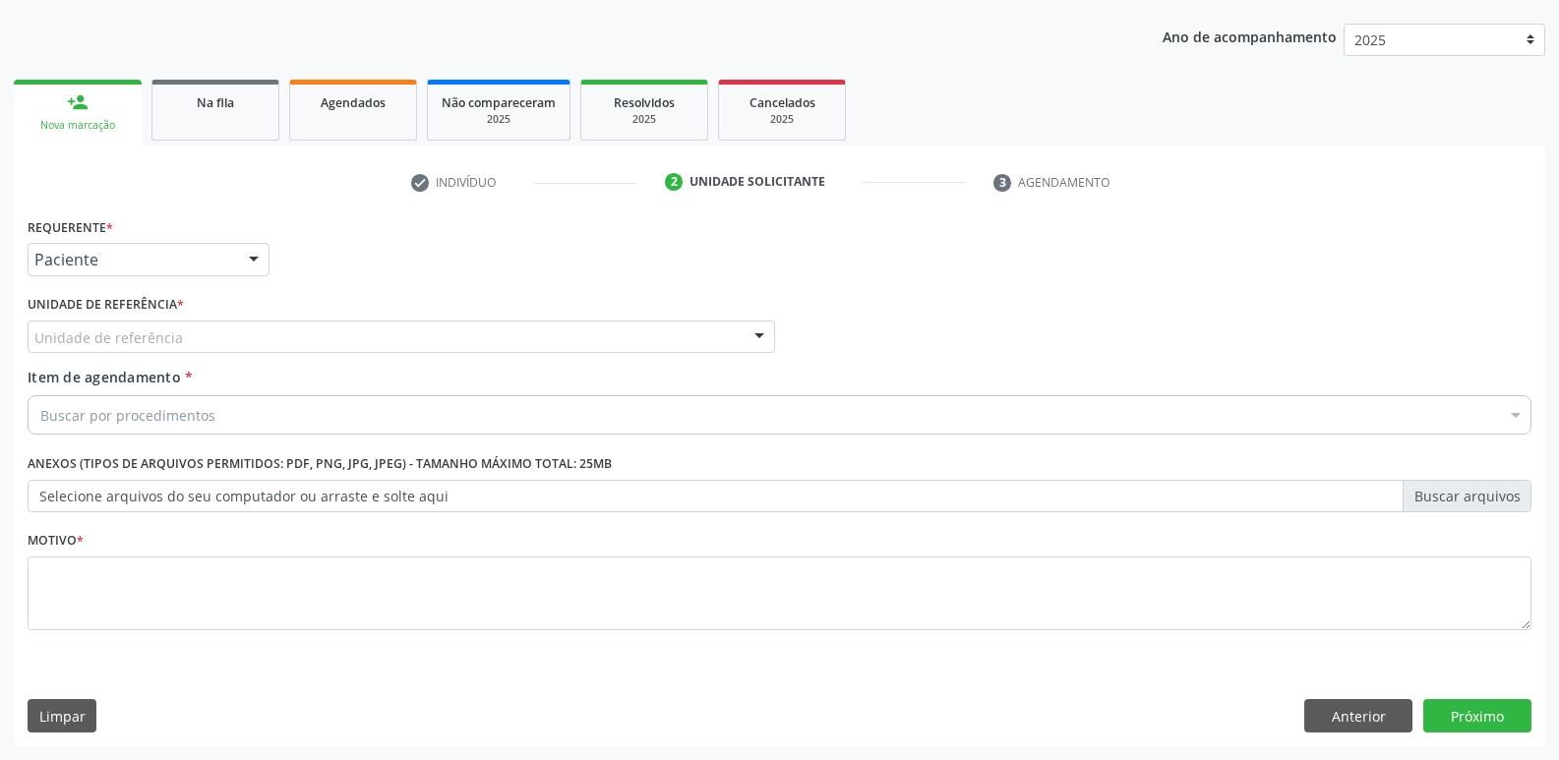
click at [234, 335] on div "Unidade de referência" at bounding box center [401, 337] width 747 height 33
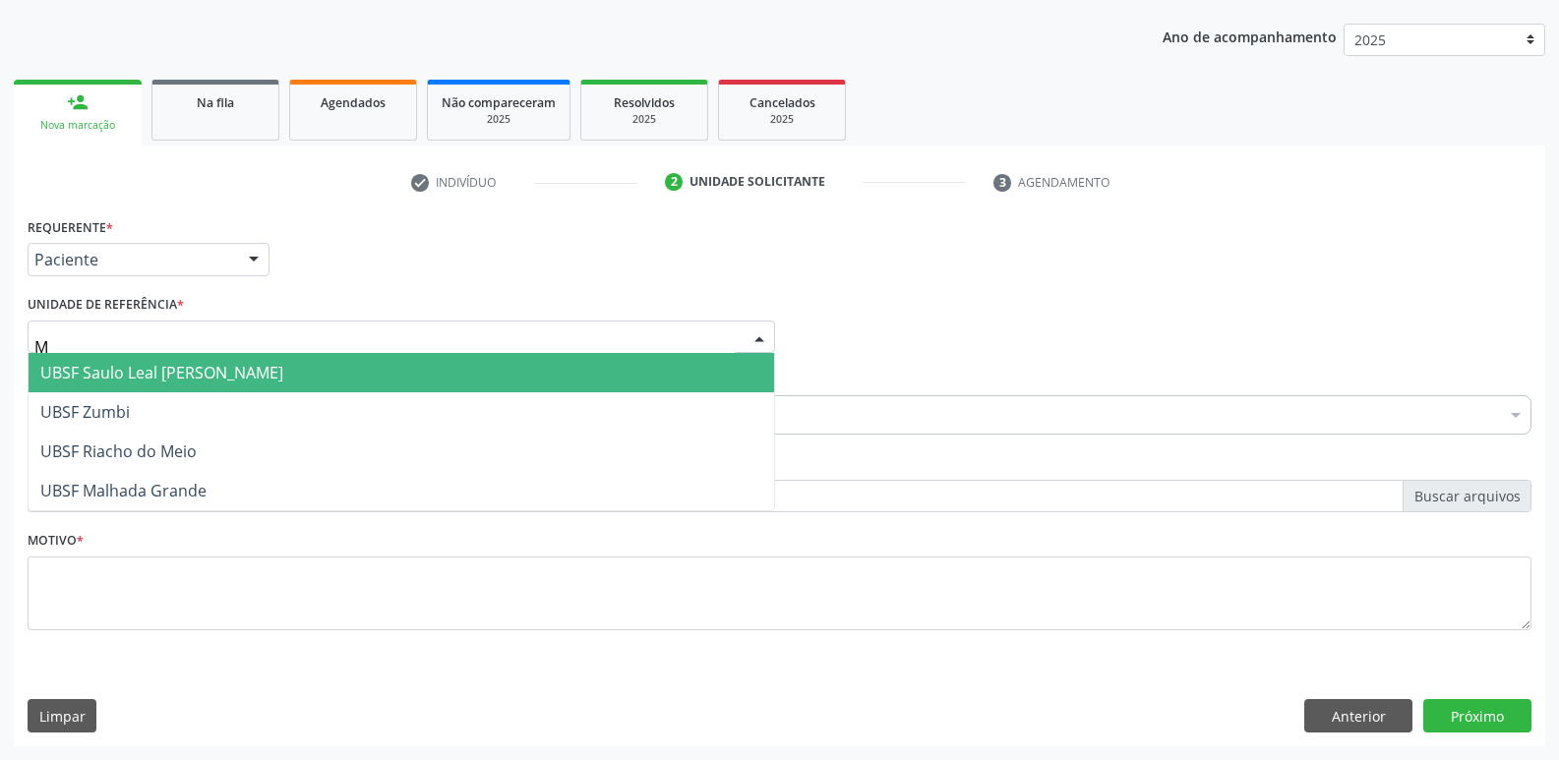
type input "MA"
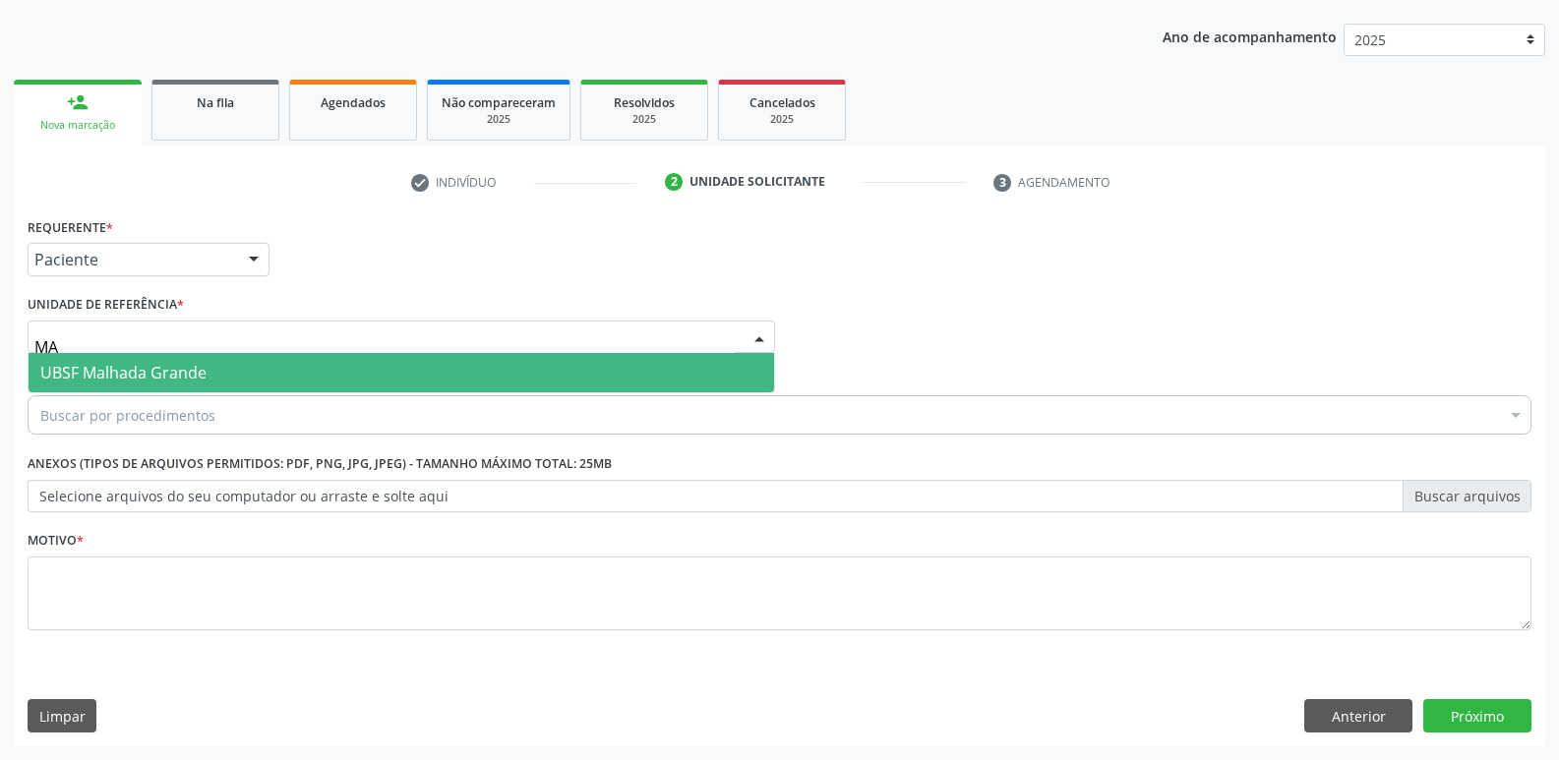
click at [228, 372] on span "UBSF Malhada Grande" at bounding box center [401, 372] width 745 height 39
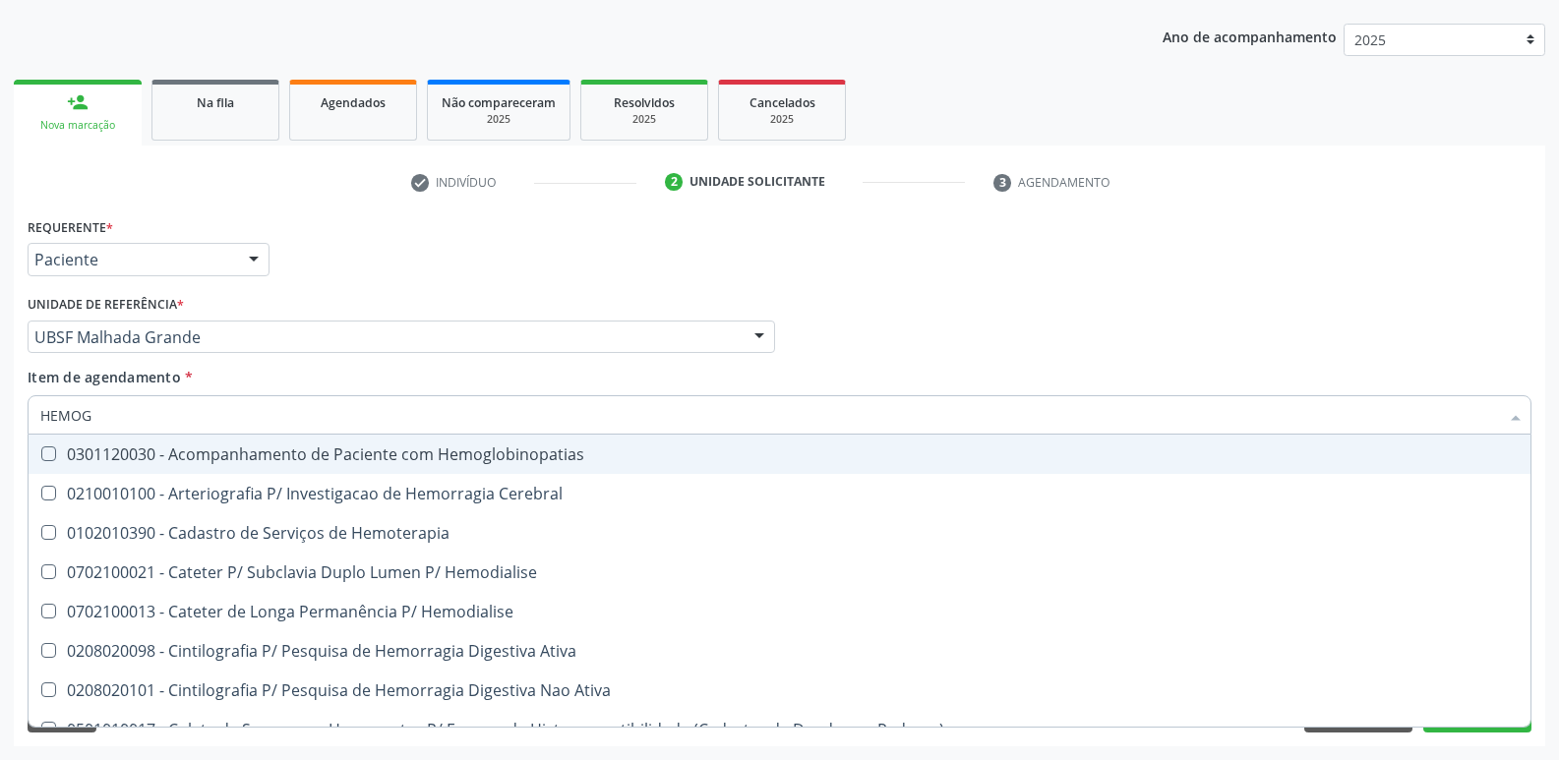
type input "HEMOGR"
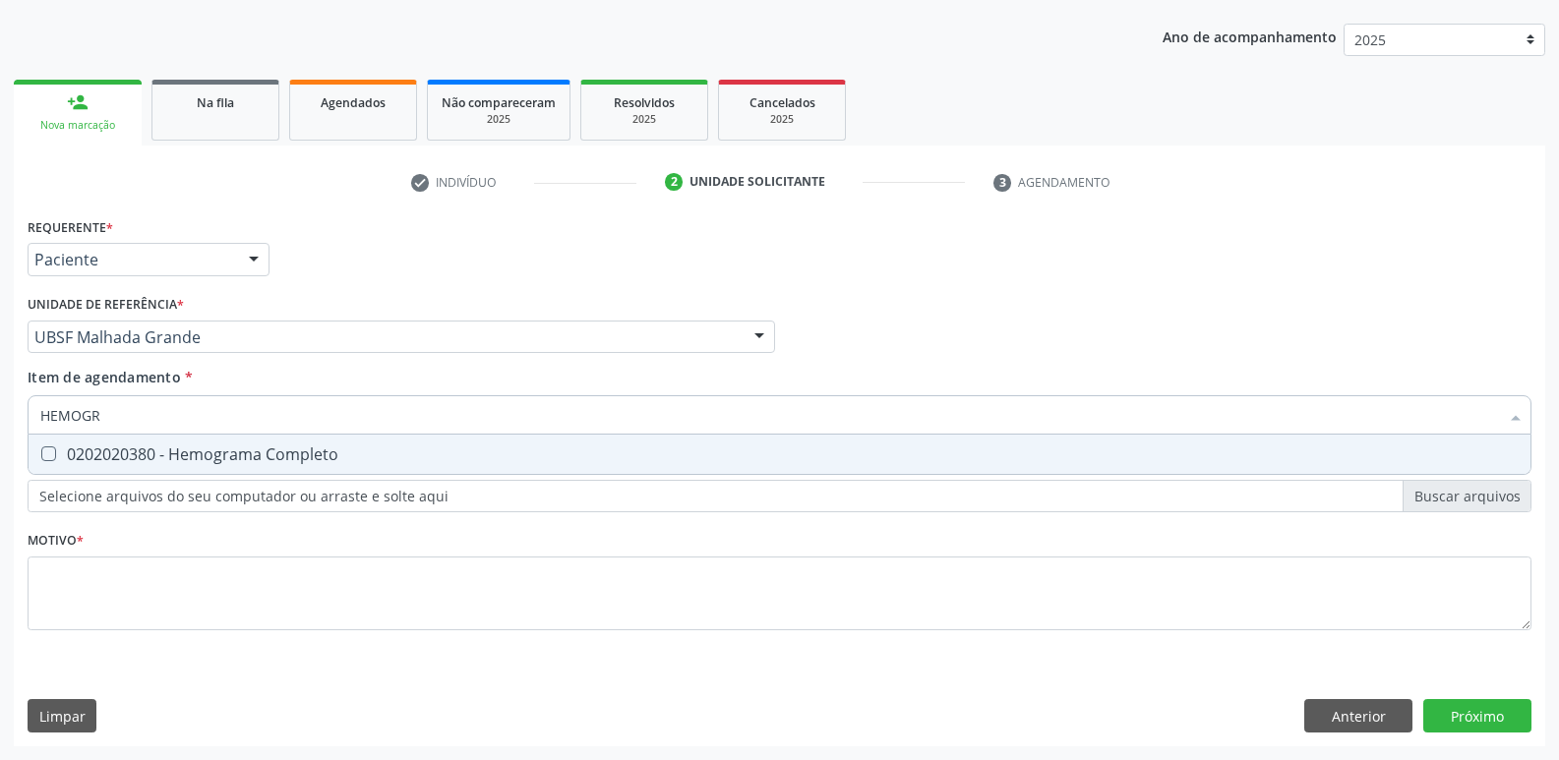
click at [260, 470] on span "0202020380 - Hemograma Completo" at bounding box center [780, 454] width 1502 height 39
checkbox Completo "true"
type input "HEMOG"
checkbox Completo "false"
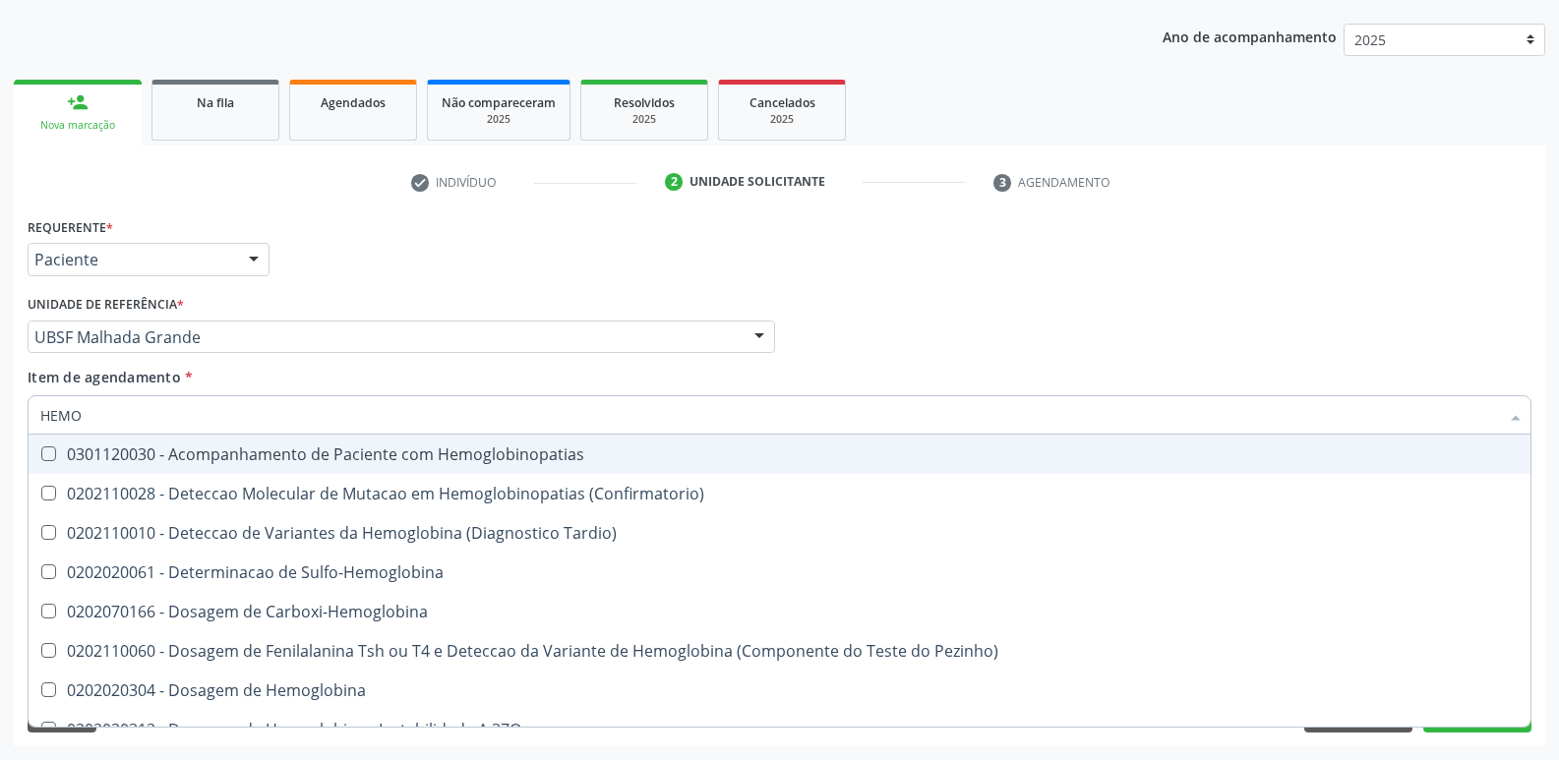
type input "HEM"
checkbox Completo "false"
type input "H"
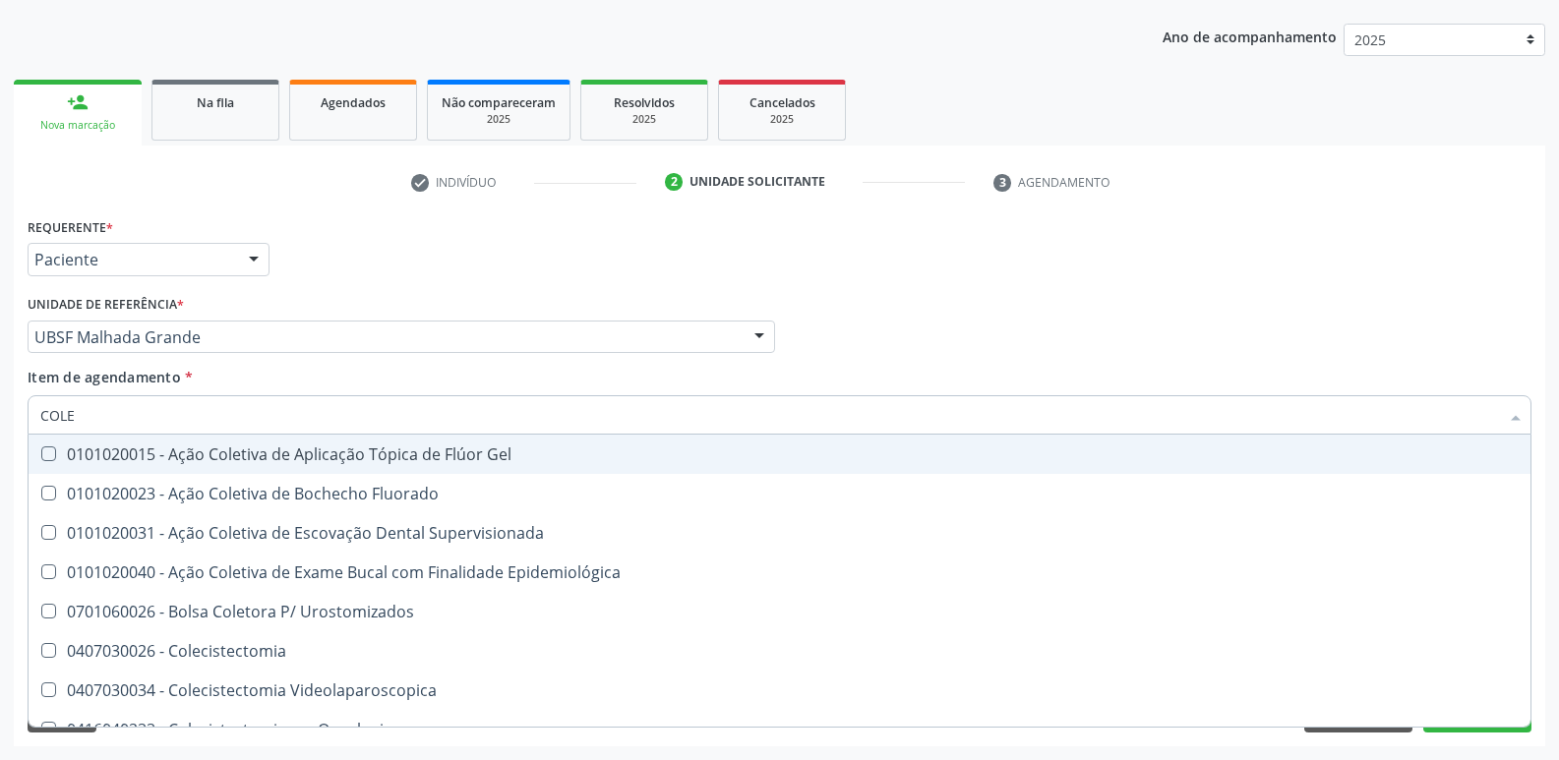
type input "COLES"
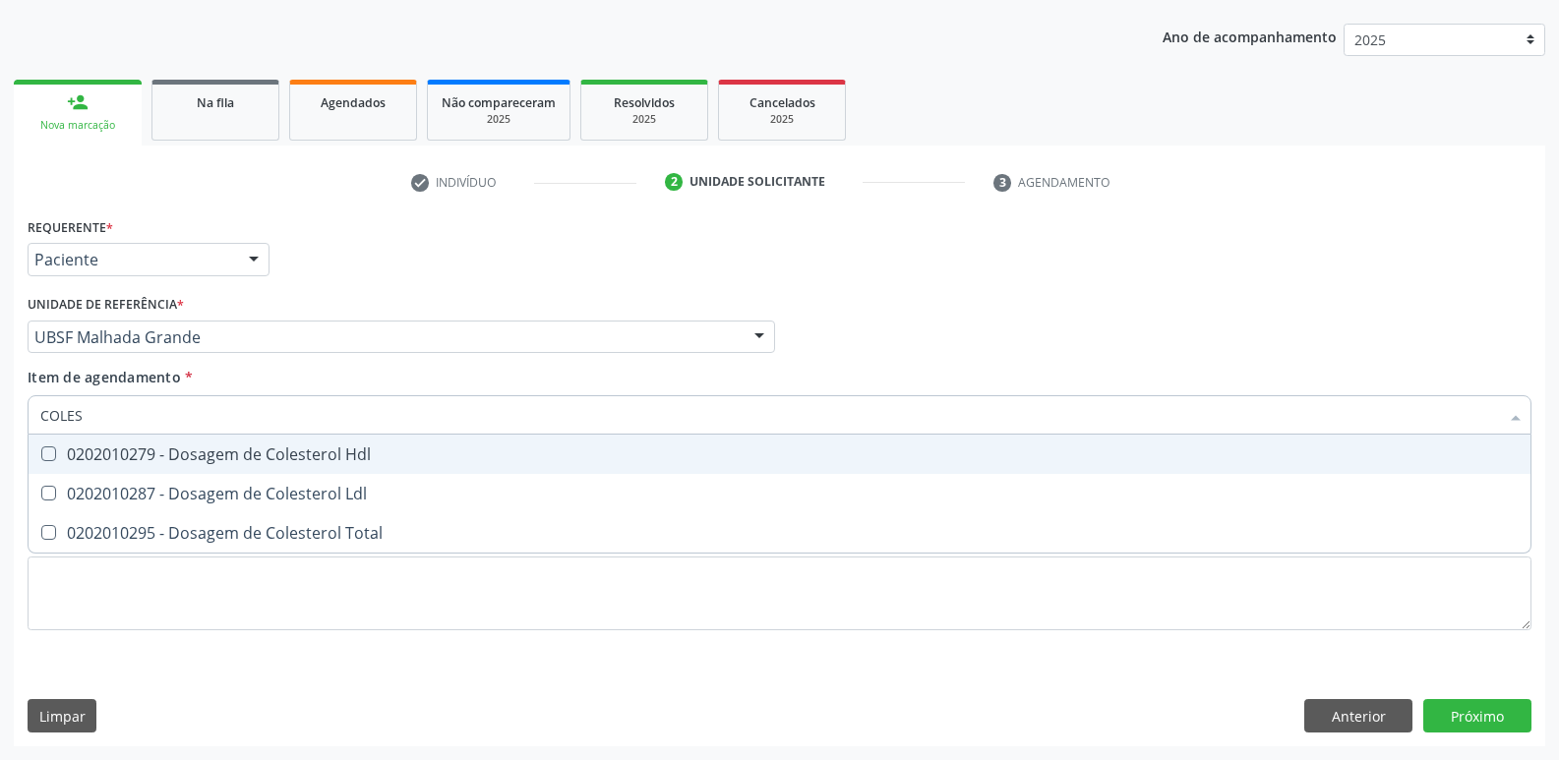
click at [260, 465] on span "0202010279 - Dosagem de Colesterol Hdl" at bounding box center [780, 454] width 1502 height 39
checkbox Hdl "true"
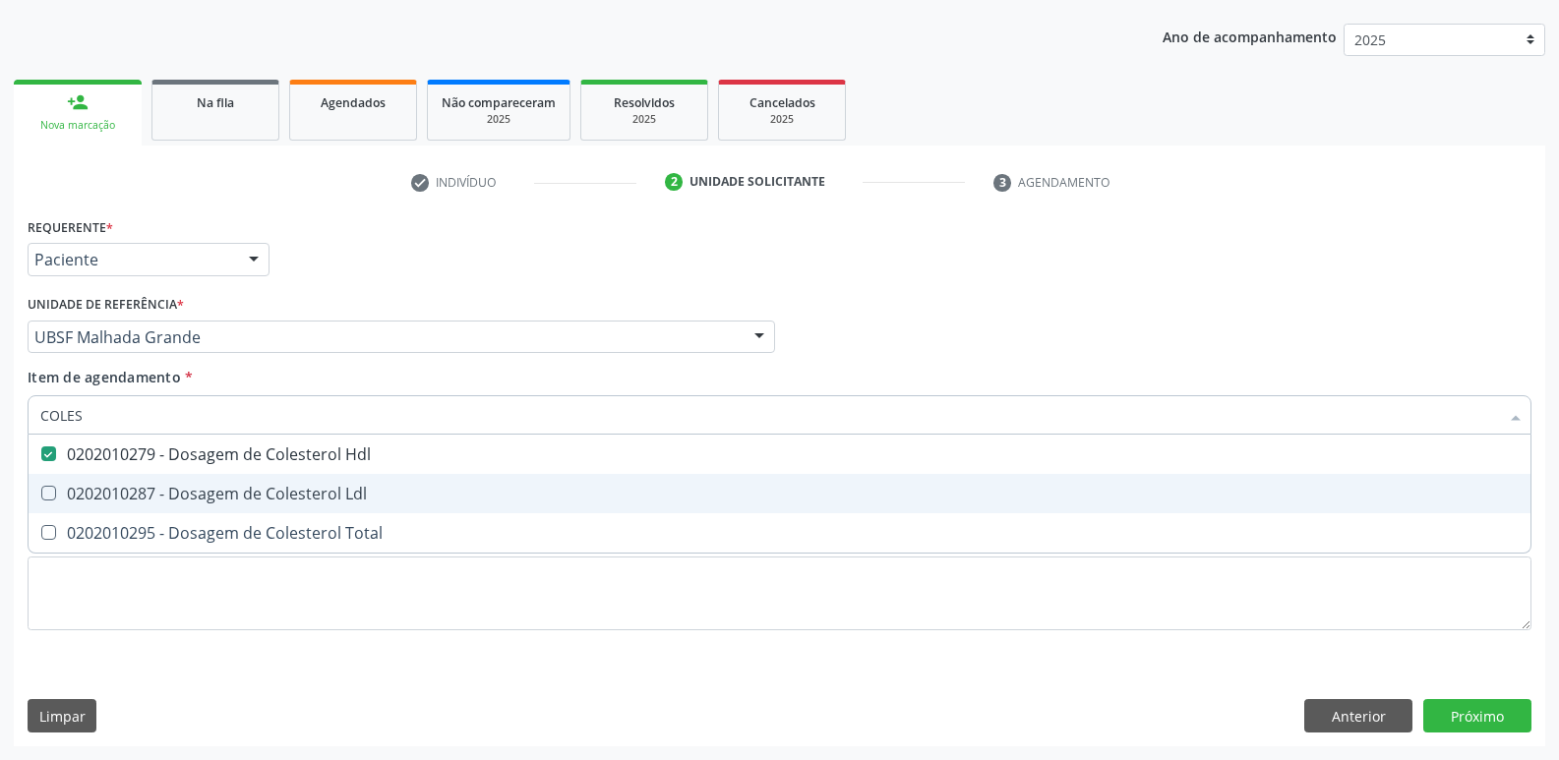
click at [260, 496] on div "0202010287 - Dosagem de Colesterol Ldl" at bounding box center [779, 494] width 1478 height 16
checkbox Ldl "true"
type input "COLE"
checkbox Hdl "false"
checkbox Ldl "false"
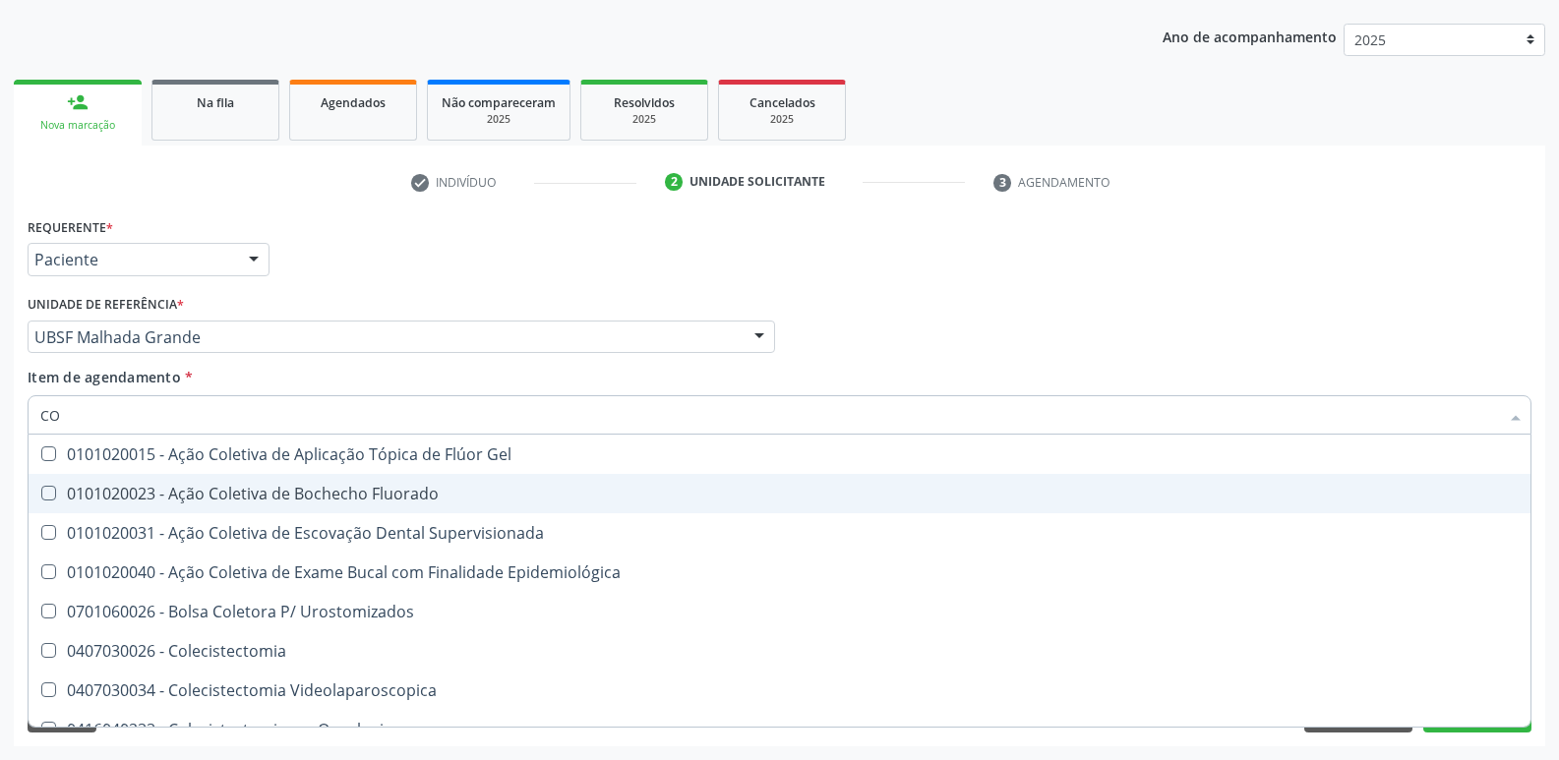
type input "C"
checkbox Hdl "false"
checkbox Ldl "false"
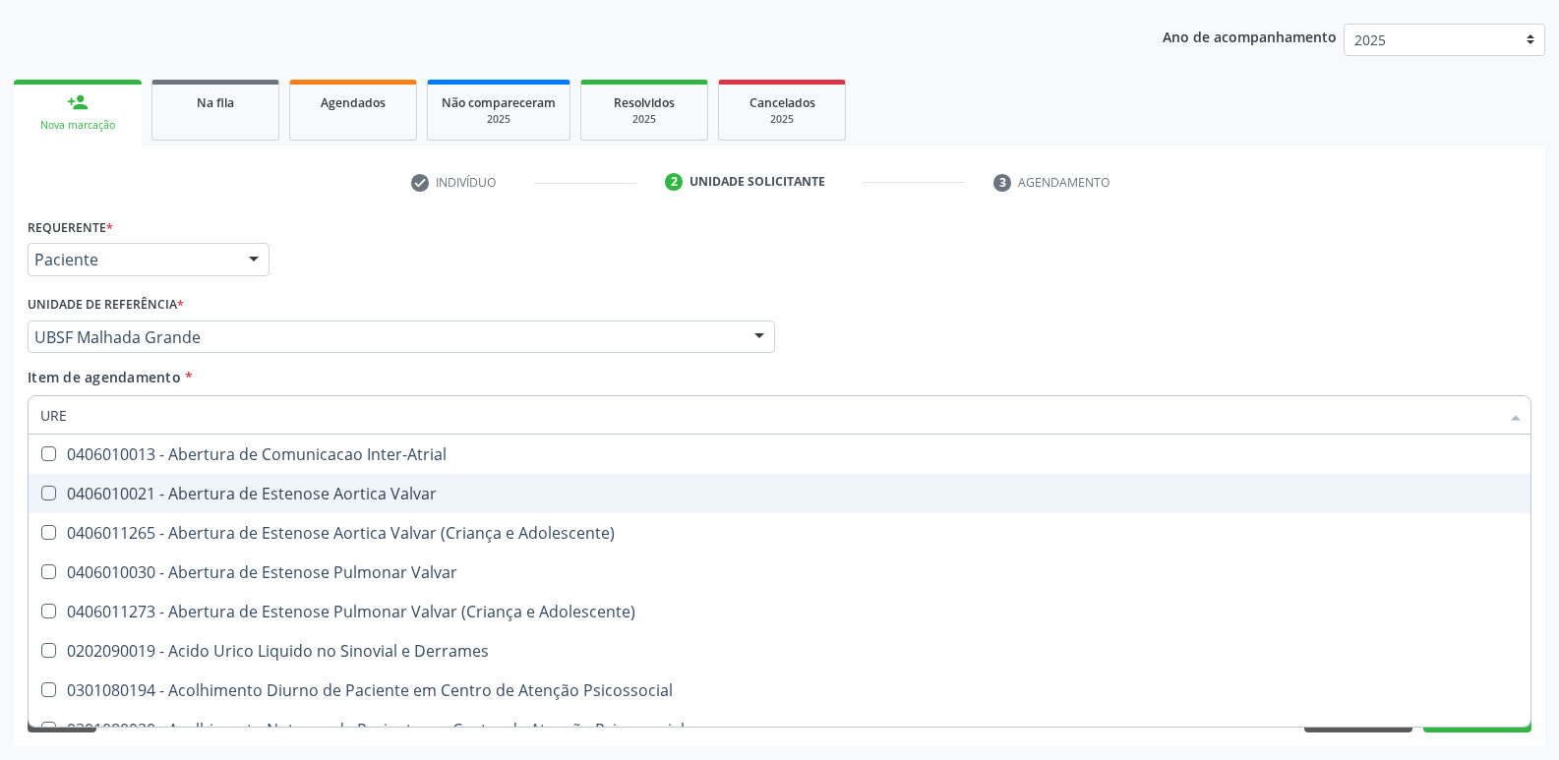
type input "UREI"
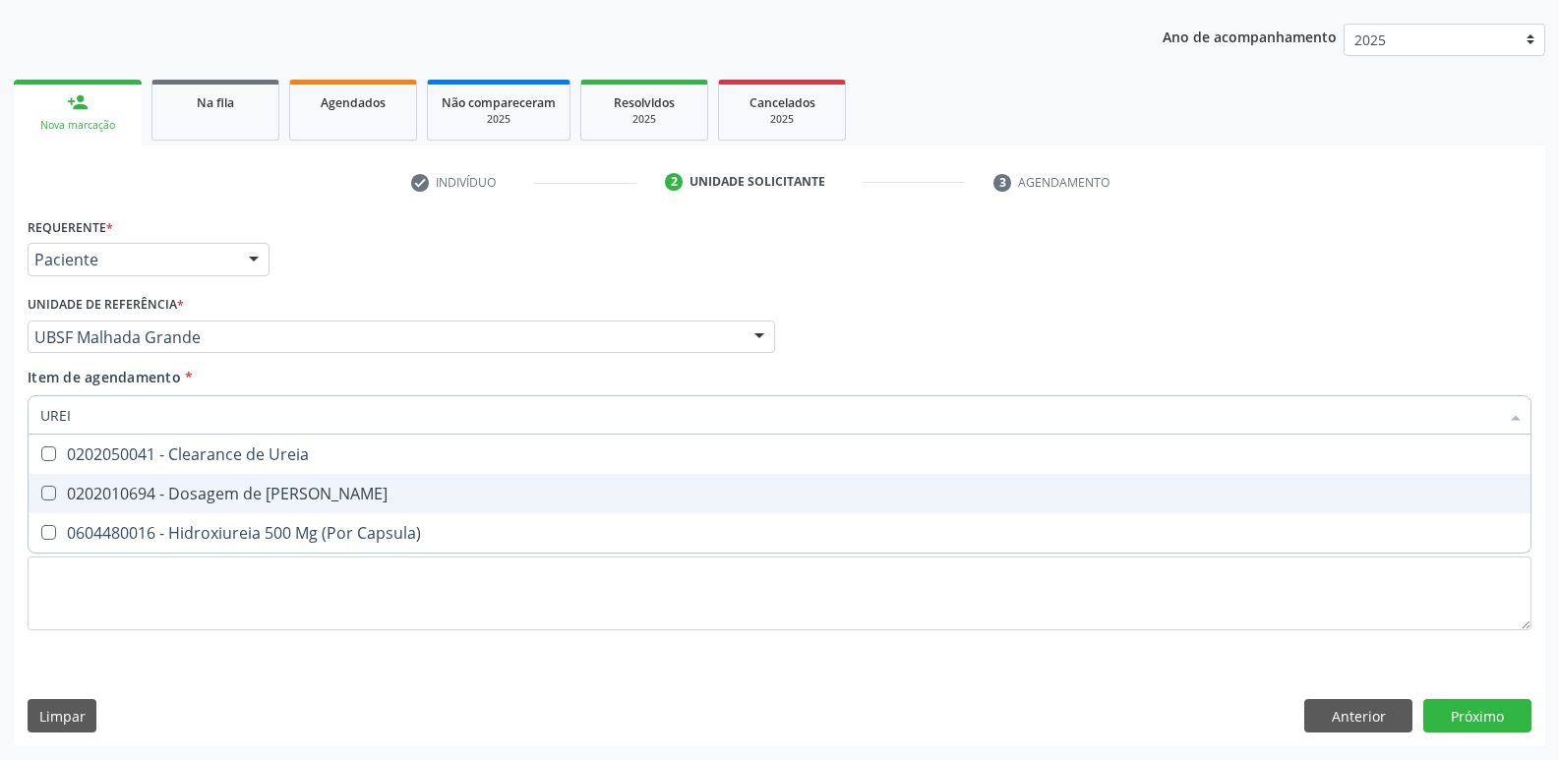
click at [305, 487] on div "0202010694 - Dosagem de [PERSON_NAME]" at bounding box center [779, 494] width 1478 height 16
checkbox Ureia "true"
type input "URE"
checkbox Ureia "false"
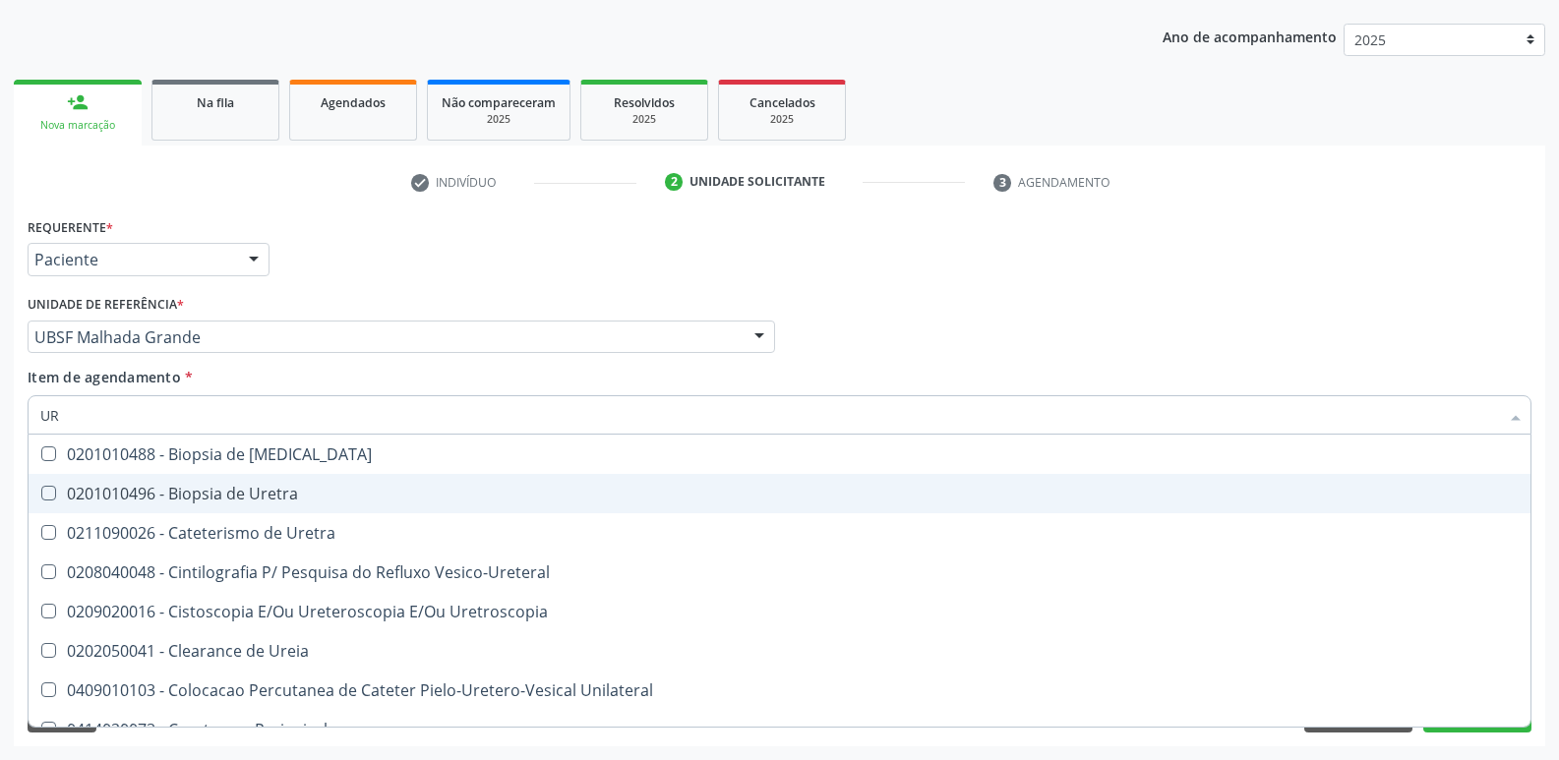
type input "U"
checkbox Ureia "false"
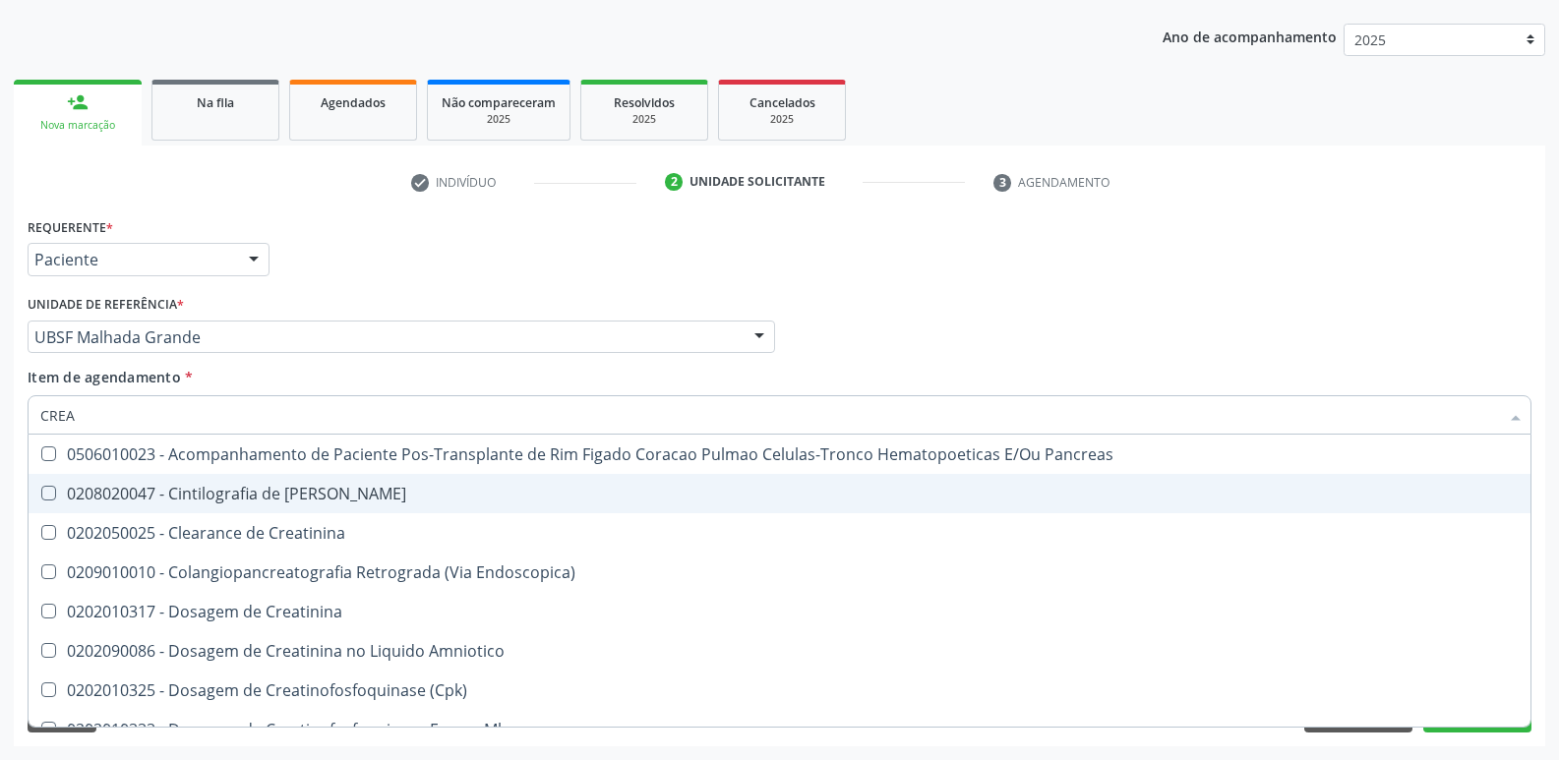
type input "CREAT"
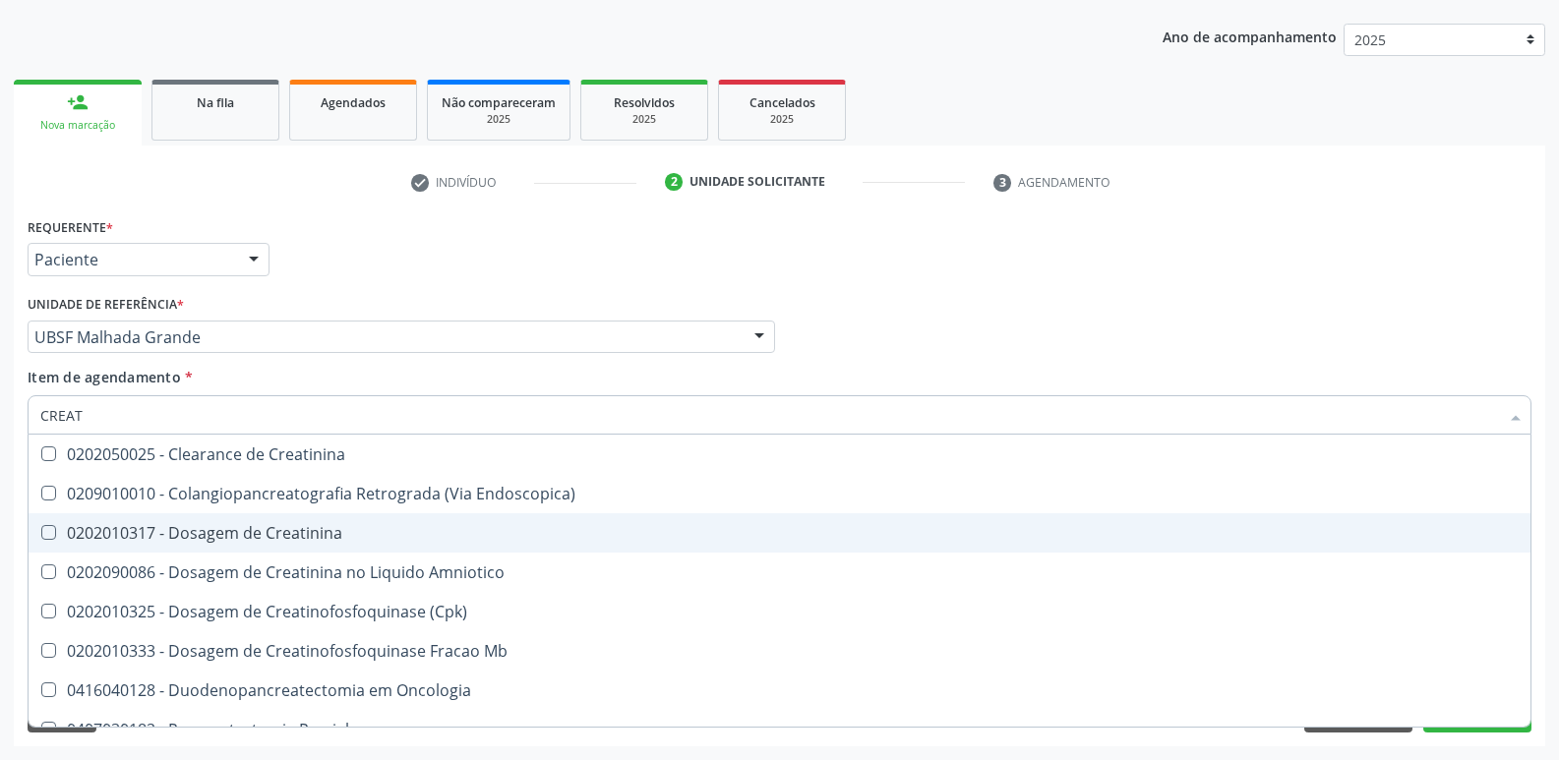
click at [416, 524] on span "0202010317 - Dosagem de Creatinina" at bounding box center [780, 532] width 1502 height 39
checkbox Creatinina "true"
type input "CREA"
checkbox Creatinina "false"
checkbox \(Cpk\) "true"
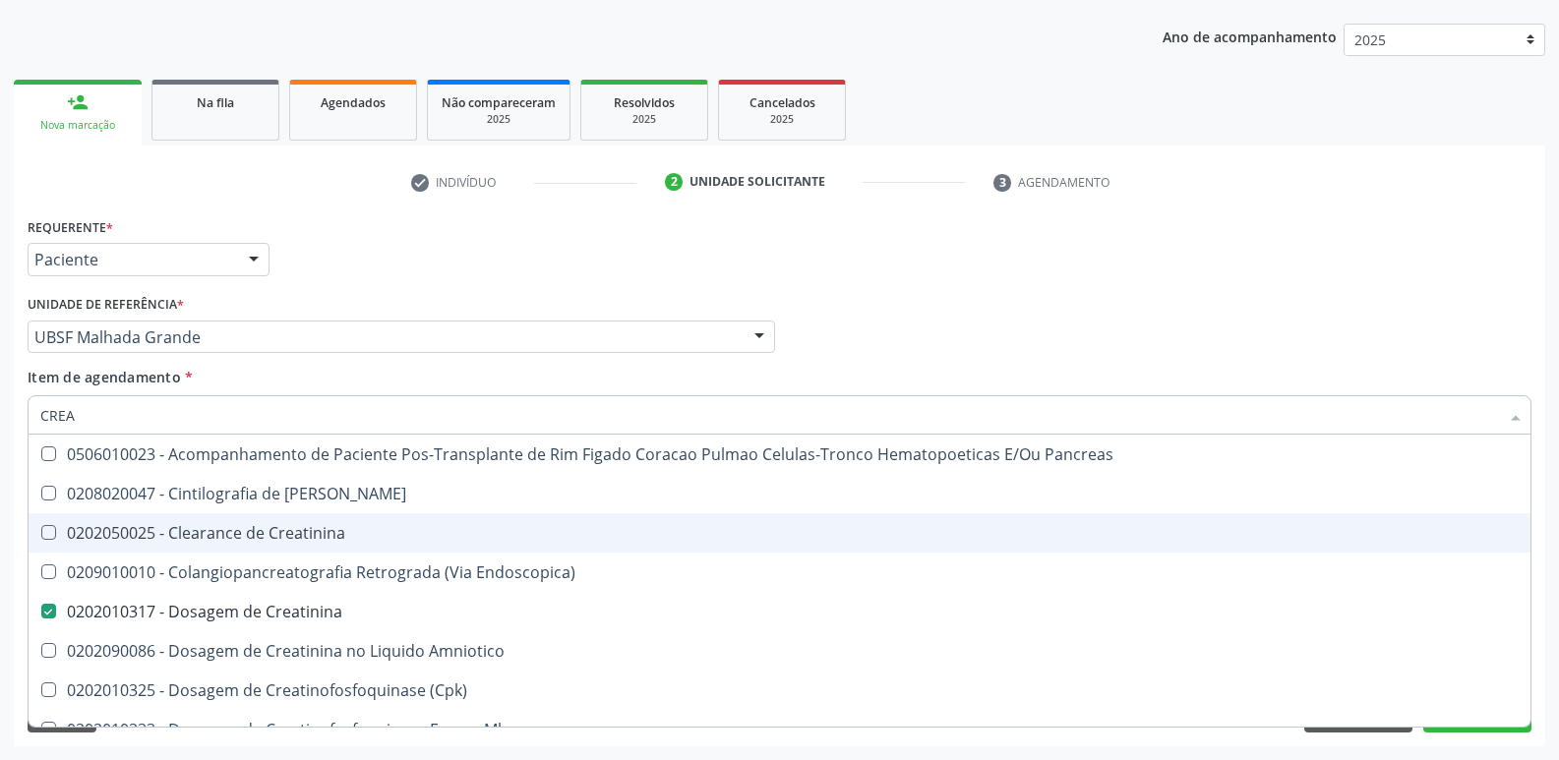
type input "CRE"
checkbox Creatinina "false"
checkbox Oncologia "true"
type input "C"
checkbox Oncologia "false"
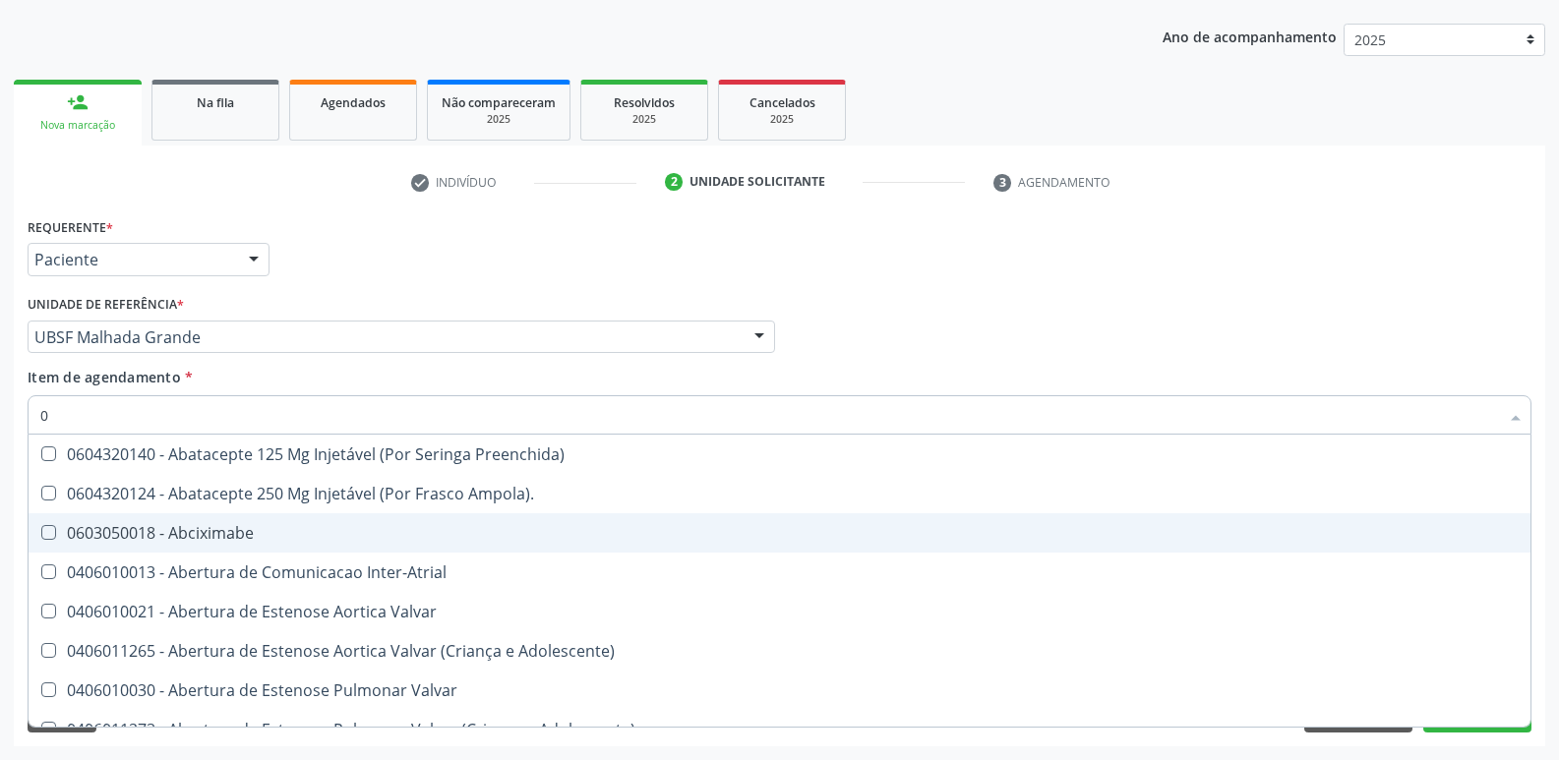
type input "02"
checkbox Pancreas "true"
checkbox Paratireoides "true"
checkbox 67 "true"
checkbox Revisao "true"
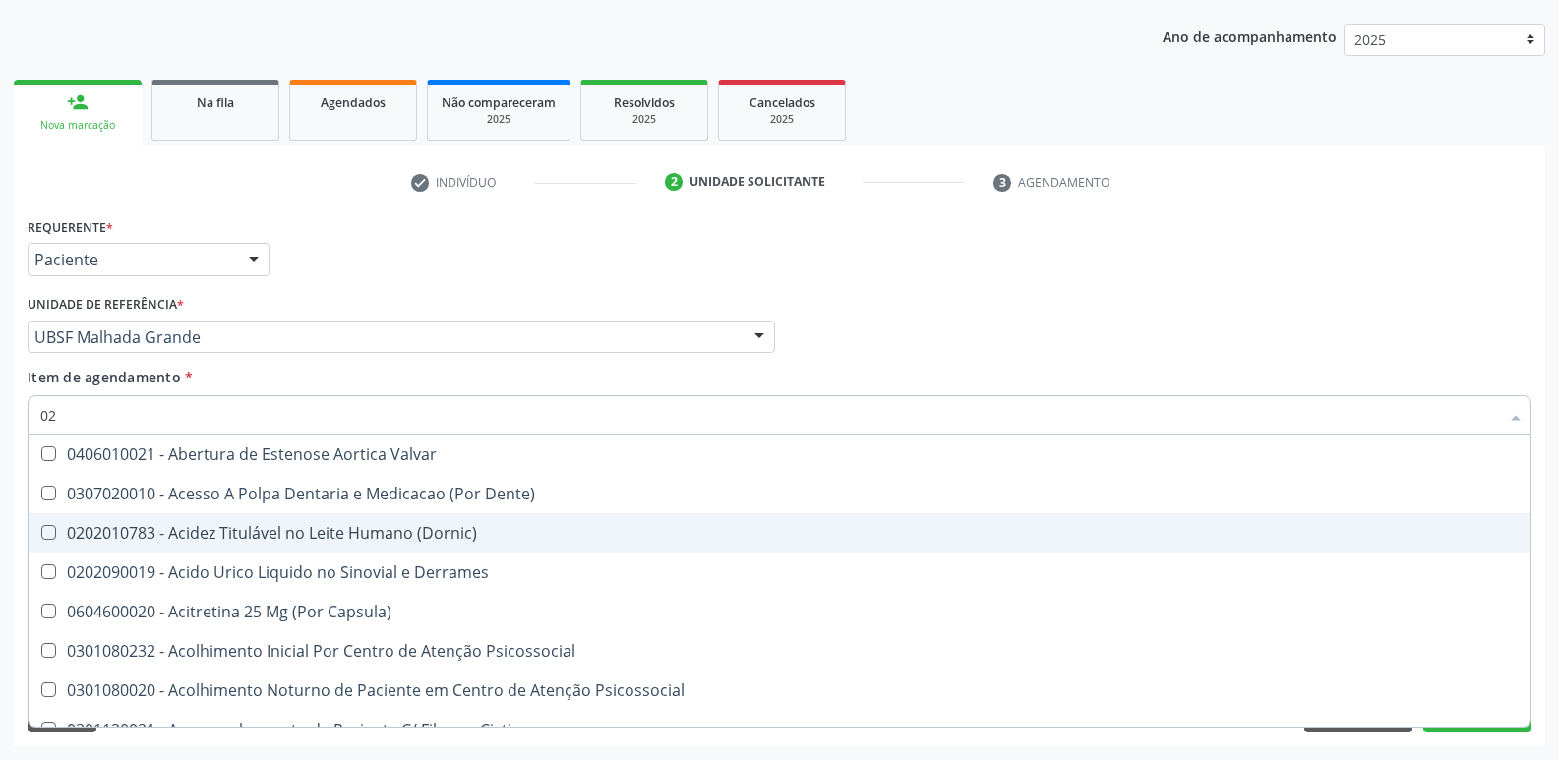
type input "020"
checkbox \(Pos-Pasteurização\) "true"
checkbox Debridamento "true"
checkbox Dacriocistografia "true"
checkbox Metil-Hipurico "true"
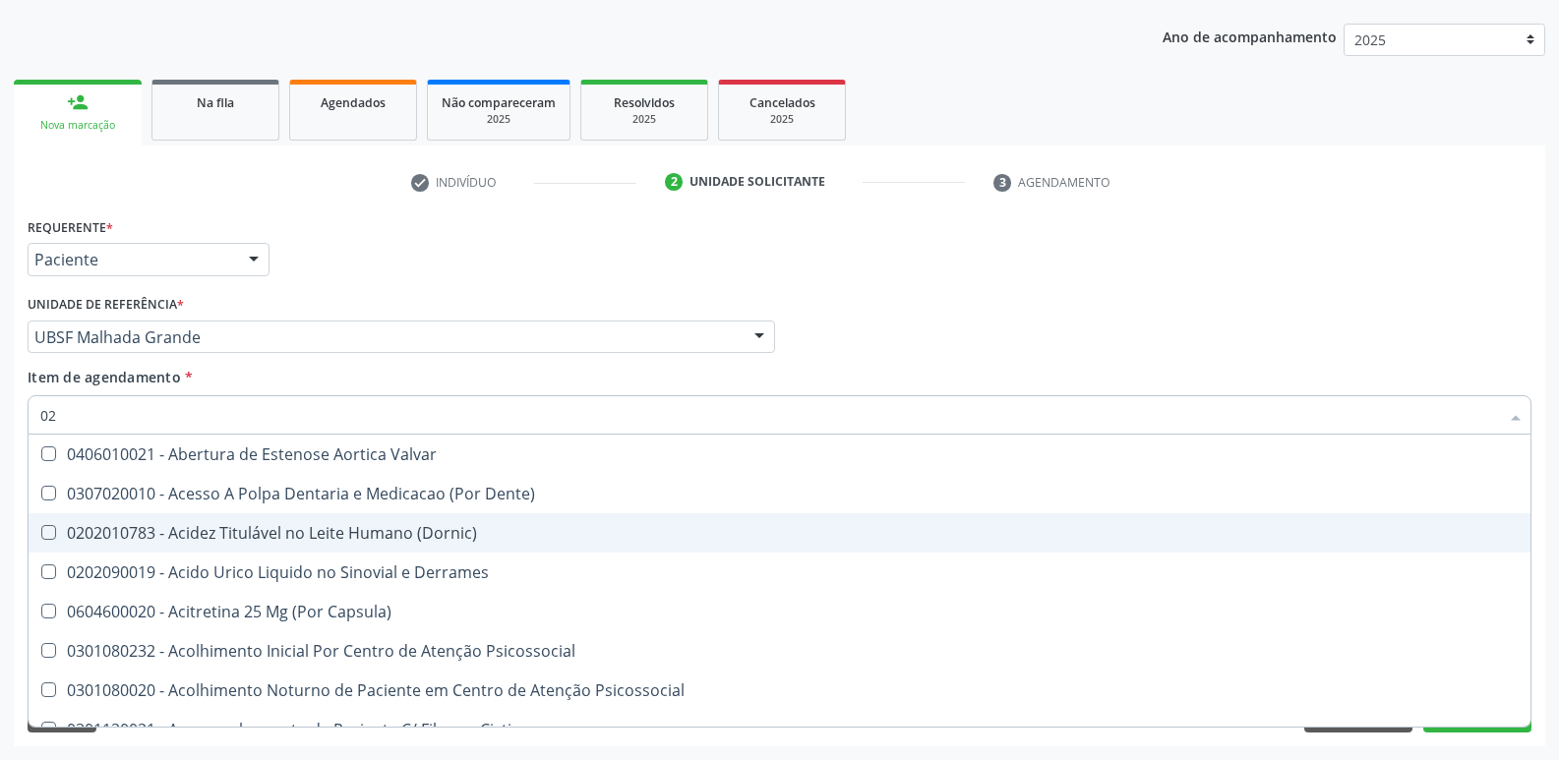
checkbox Hdl "false"
checkbox Ldl "false"
checkbox Creatinina "false"
checkbox Ureia "false"
checkbox Eletro-Oculografia "true"
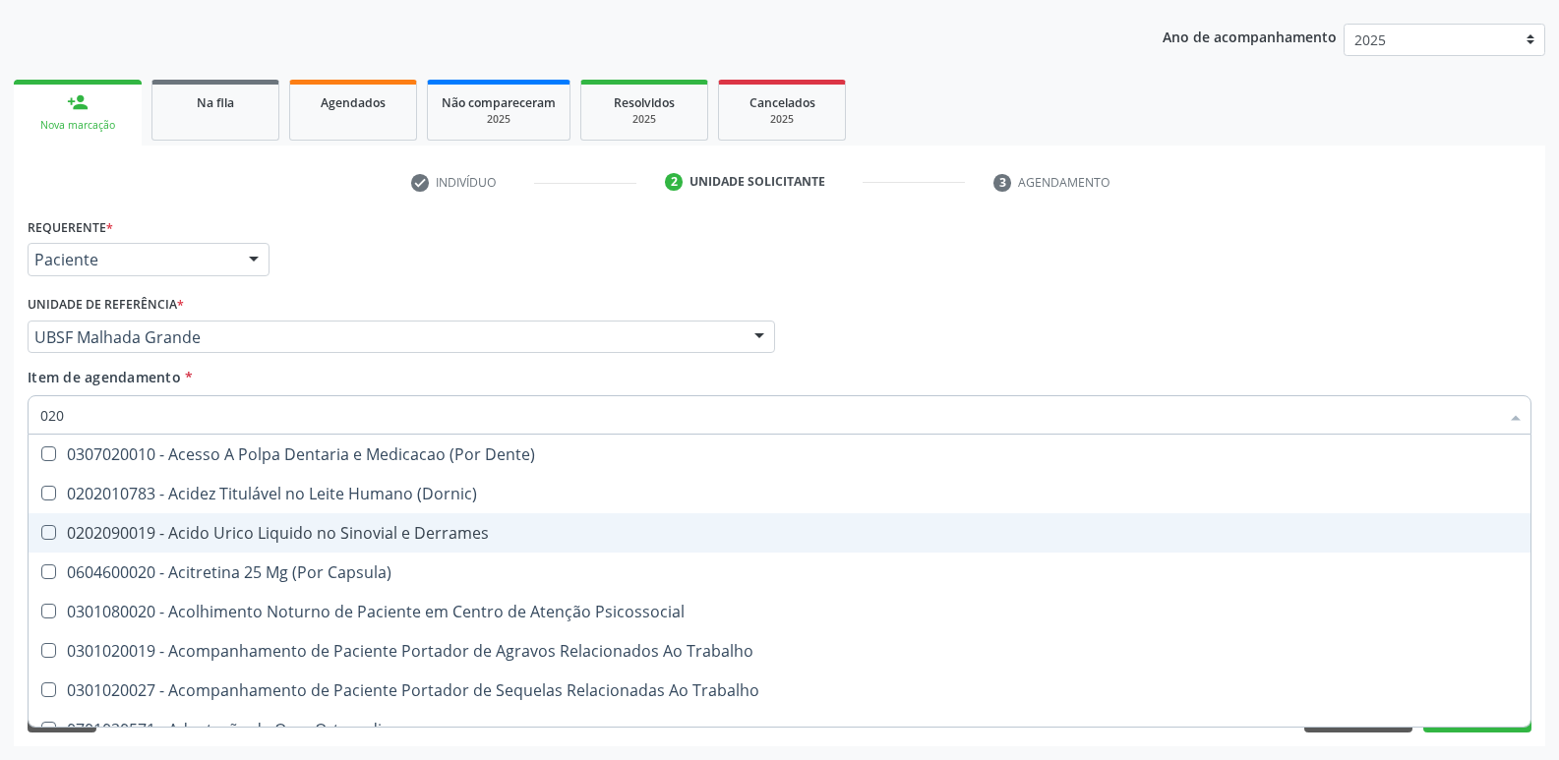
type input "0202"
checkbox Ocular "true"
checkbox Aberto\) "true"
checkbox Captacao "true"
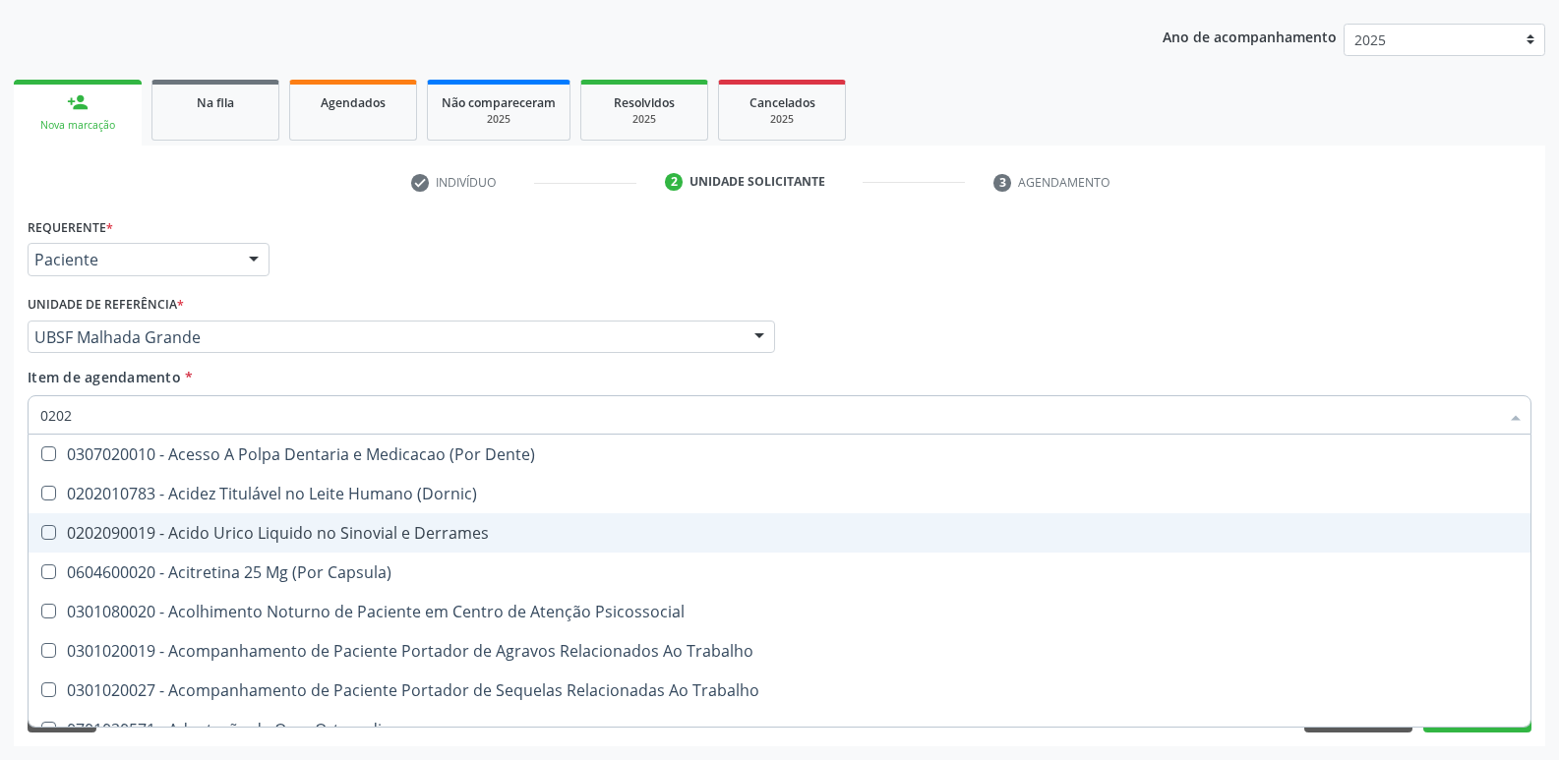
checkbox Revisao "true"
checkbox Hdl "false"
checkbox Ldl "false"
checkbox Creatinina "false"
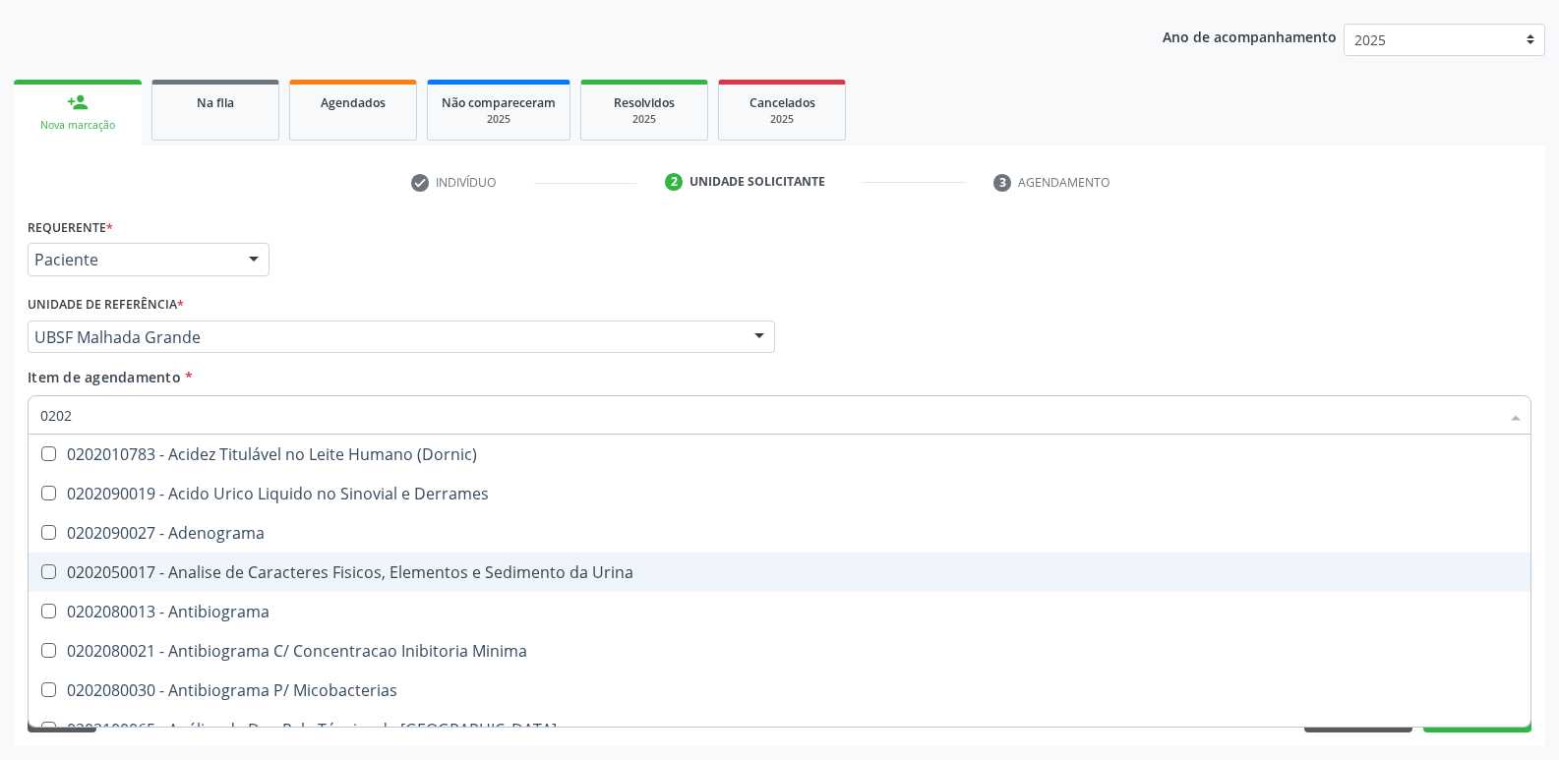
click at [406, 579] on div "0202050017 - Analise de Caracteres Fisicos, Elementos e Sedimento da Urina" at bounding box center [779, 573] width 1478 height 16
checkbox Urina "true"
type input "020"
checkbox Urina "false"
checkbox Liquor "true"
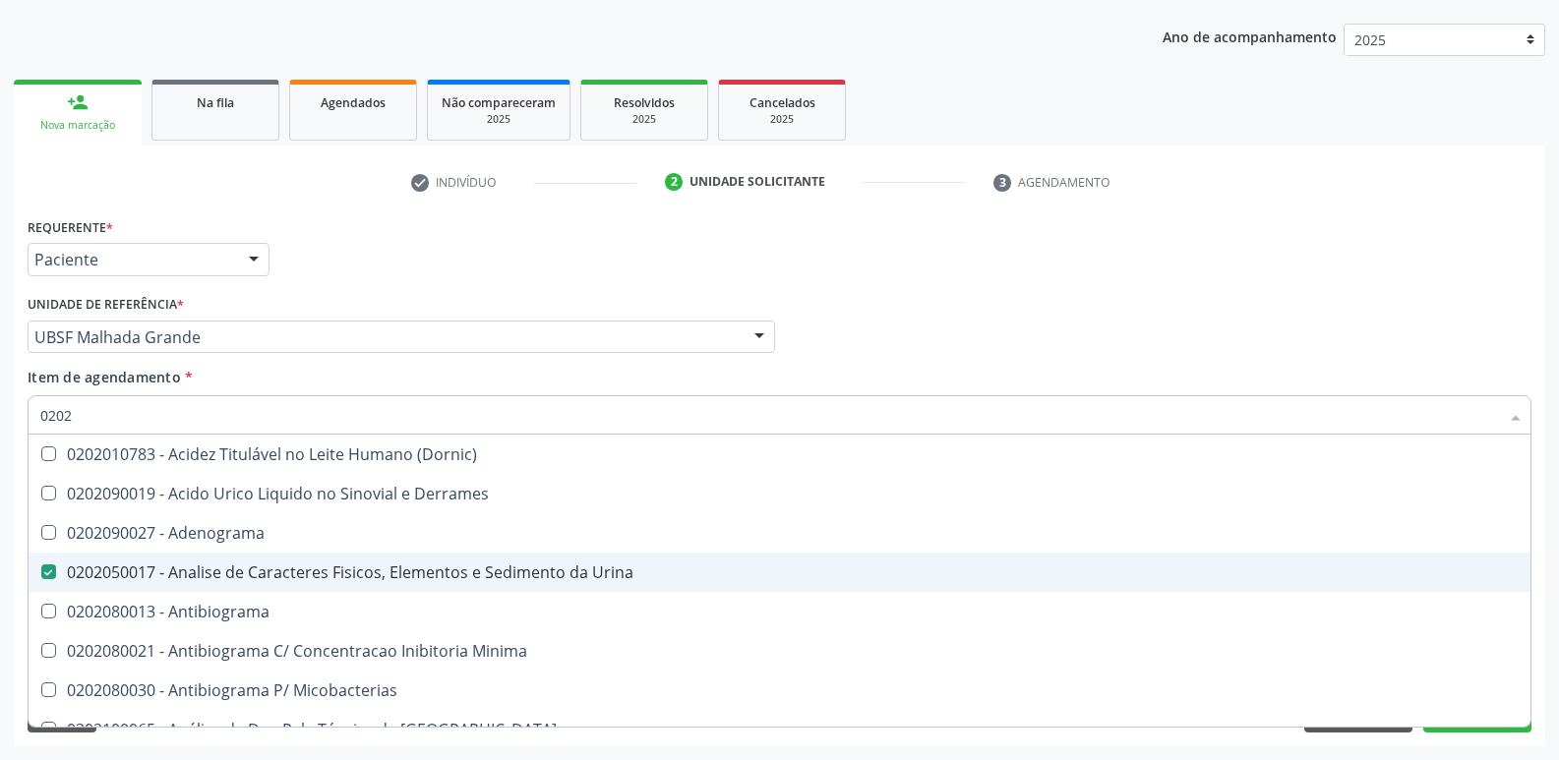
checkbox Hdl "false"
checkbox Ldl "false"
checkbox Creatinina "false"
checkbox Ureia "false"
checkbox Completo "false"
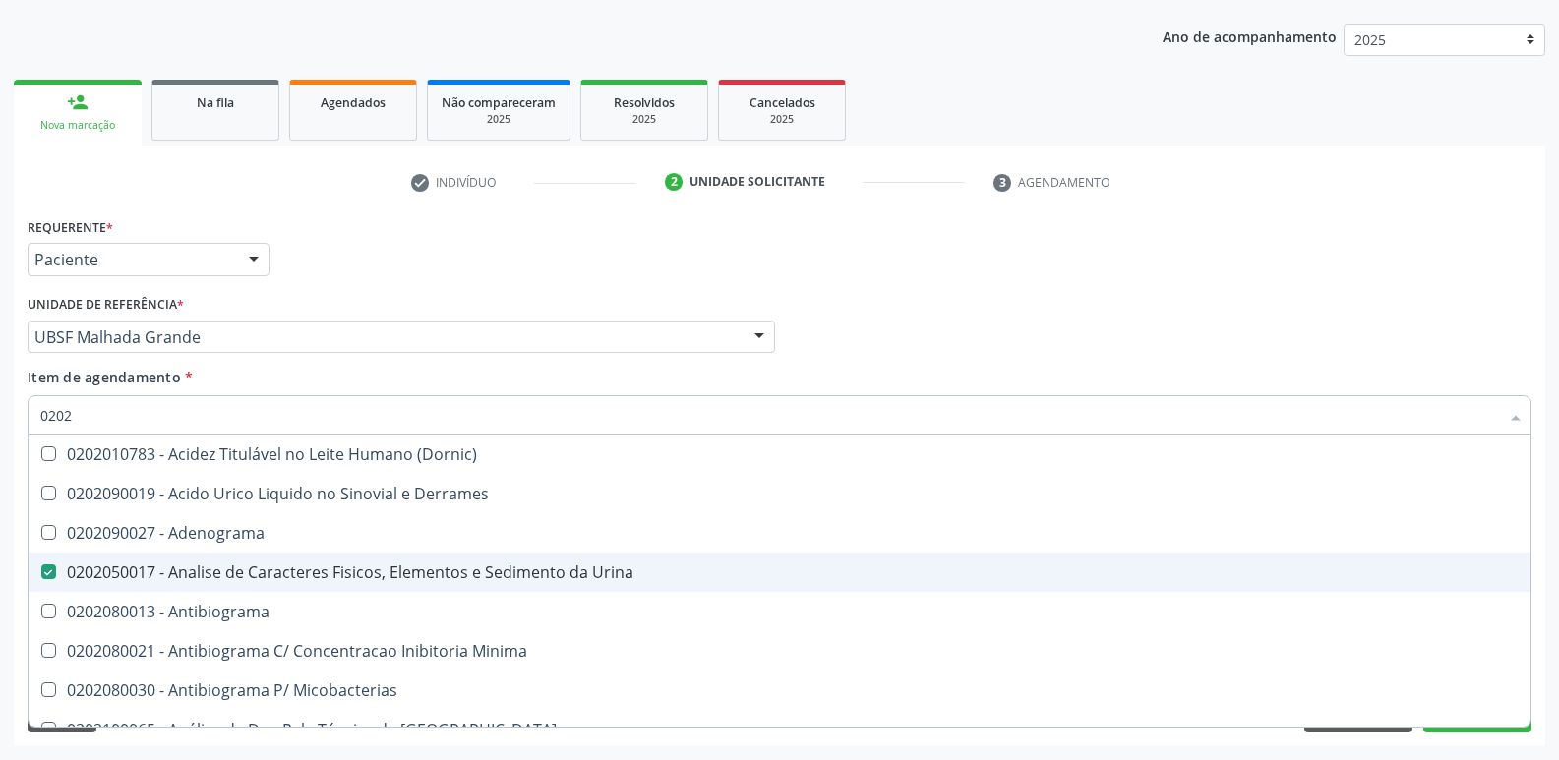
checkbox Bilateral "true"
checkbox Unilateral "true"
checkbox Sifilis "true"
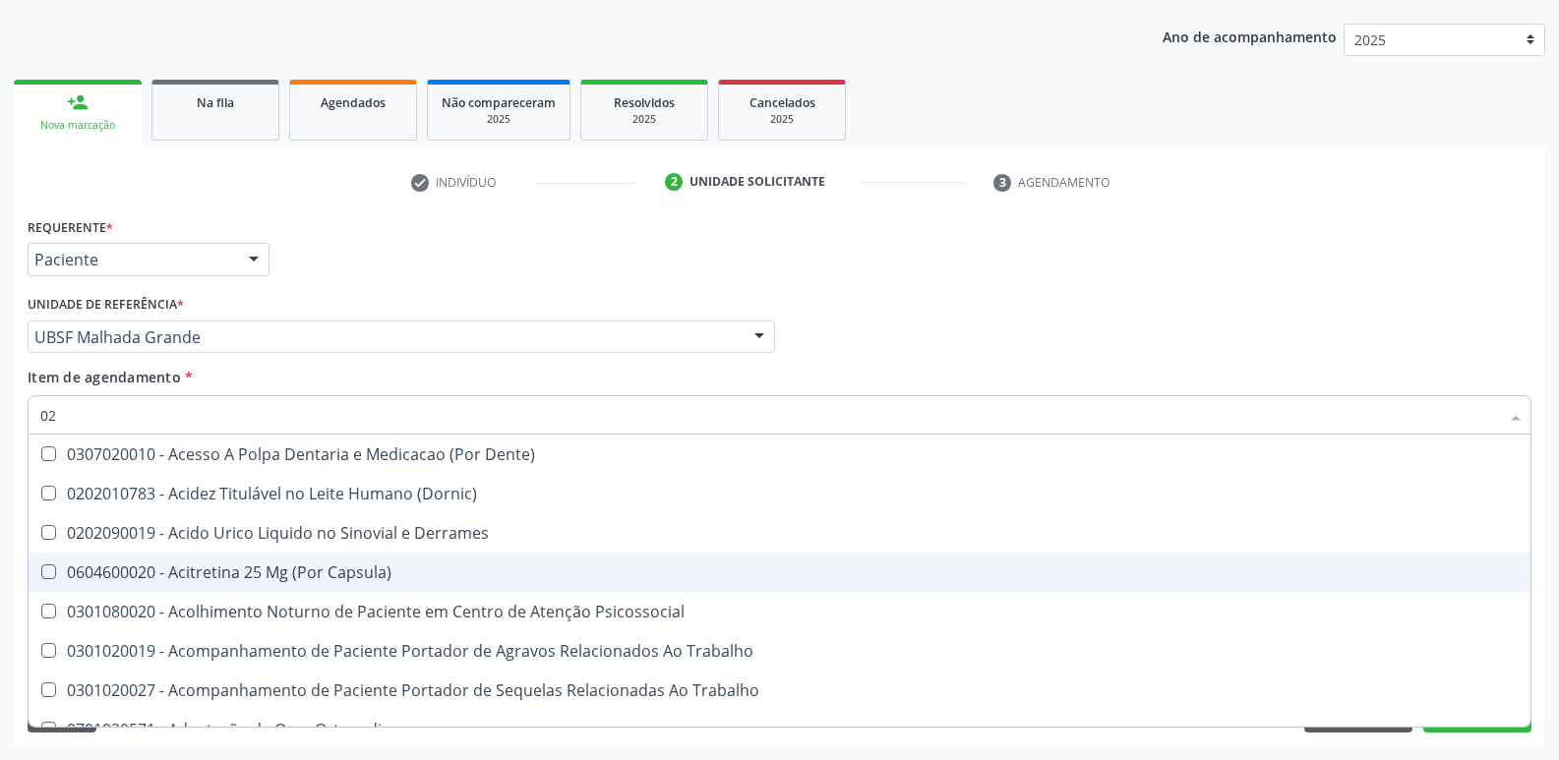
type input "0"
checkbox Urina "false"
checkbox Coagulacao "false"
checkbox Aberto\) "true"
checkbox Hdl "false"
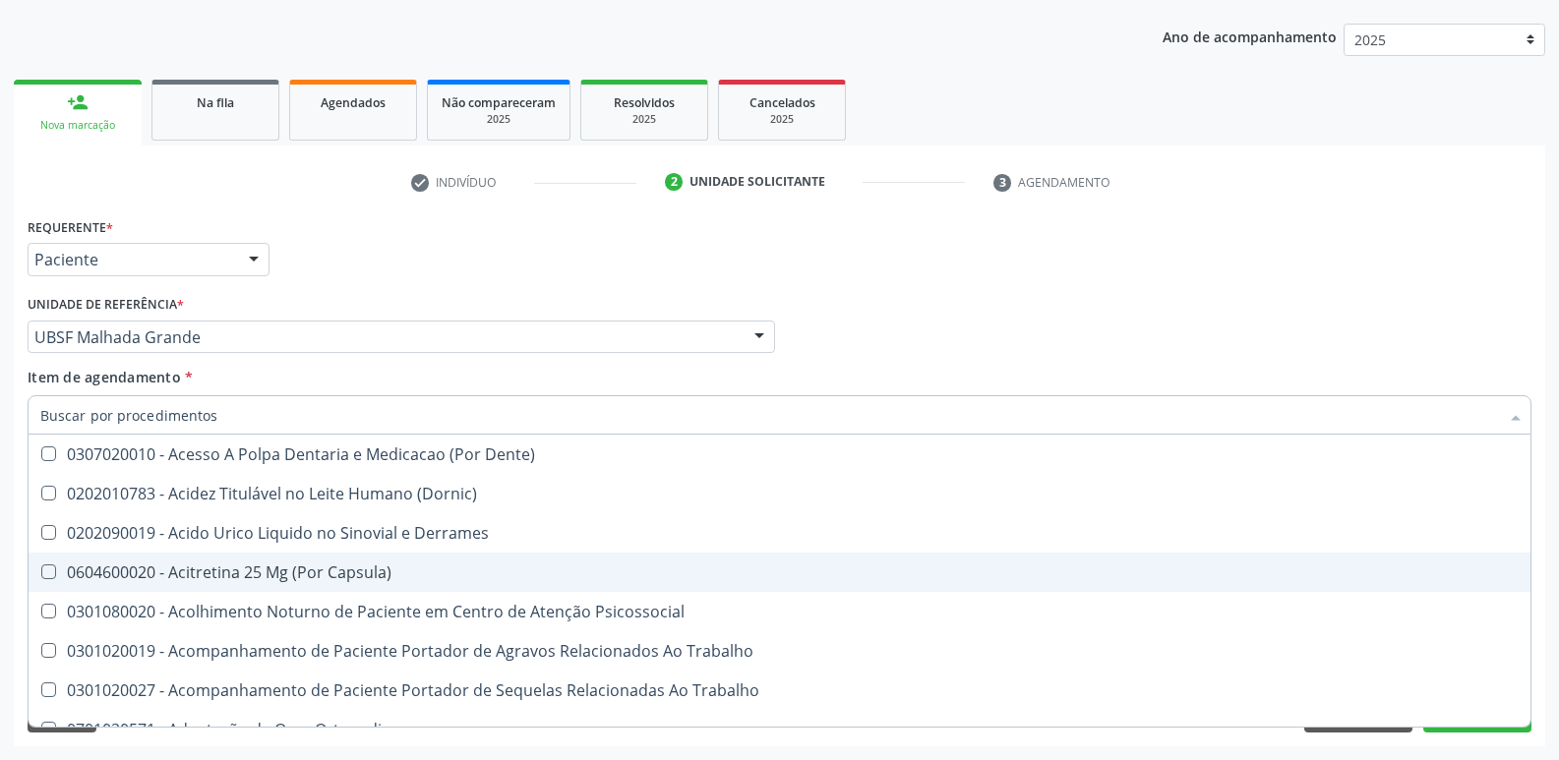
checkbox Ldl "false"
checkbox Creatinina "false"
checkbox Ureia "false"
checkbox Segmento\) "false"
checkbox Anvisa "false"
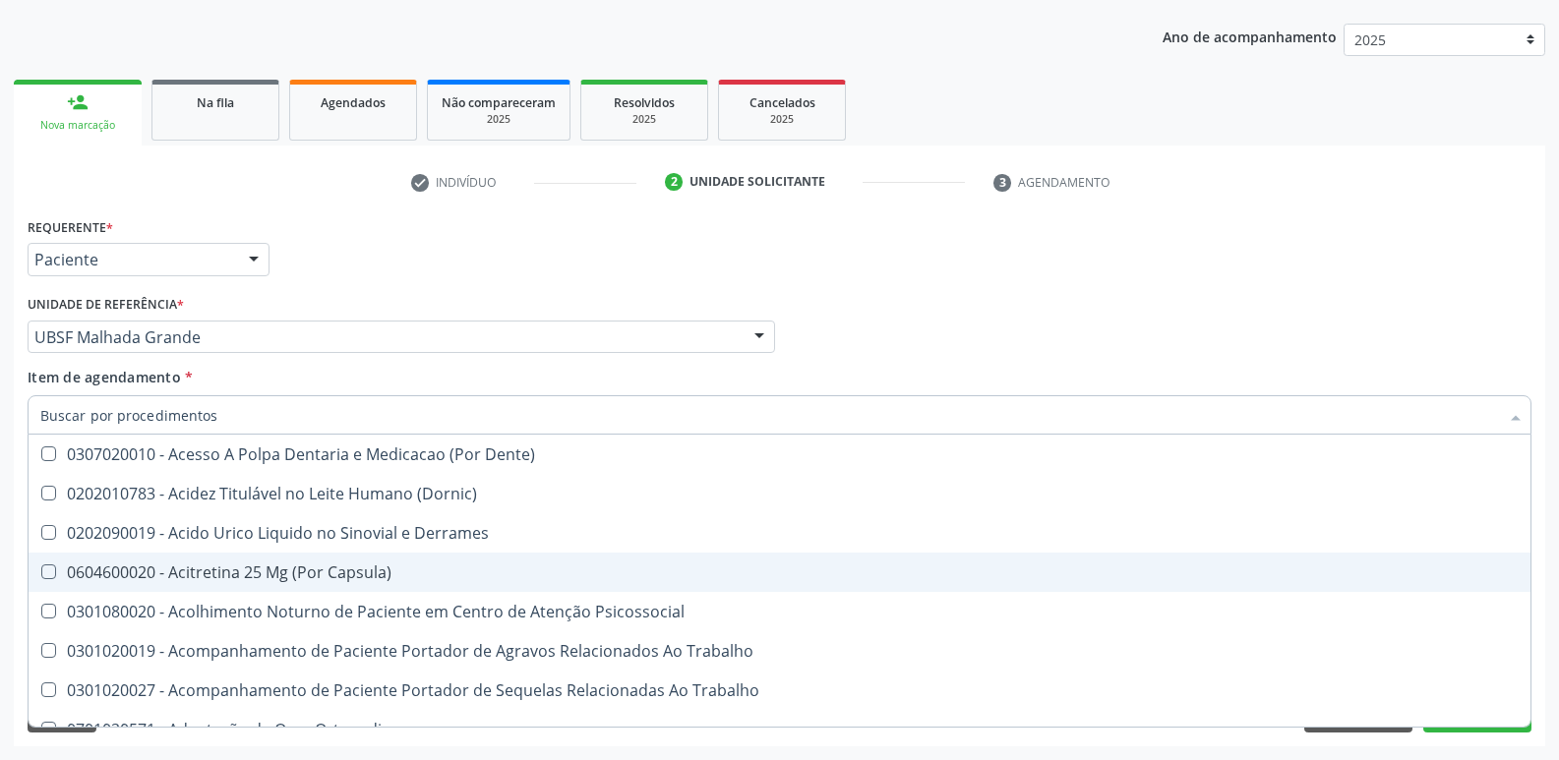
checkbox Organico "false"
checkbox Parafusos\) "false"
checkbox Completo "false"
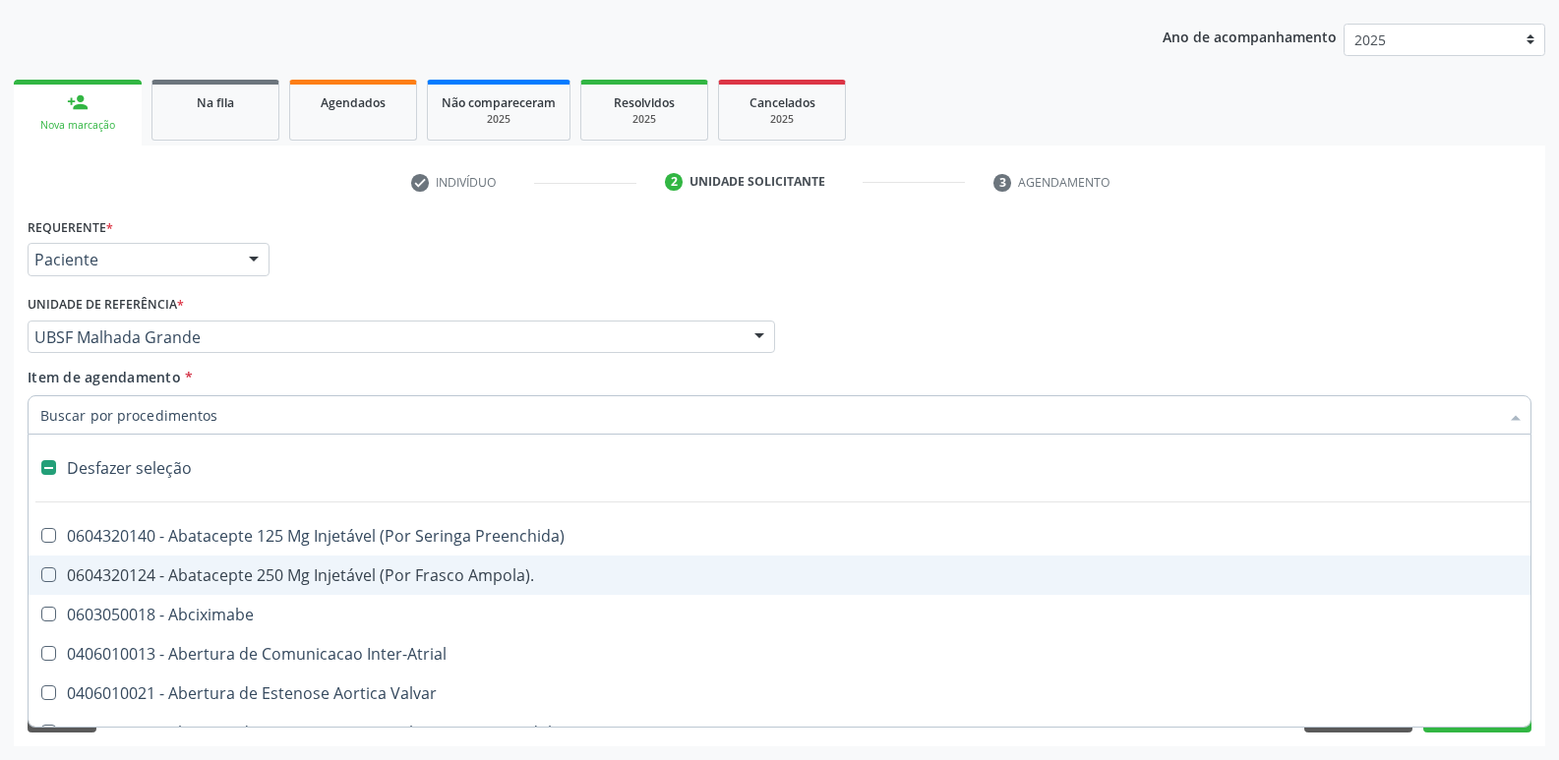
type input "T"
checkbox Dedo "true"
checkbox Urina "false"
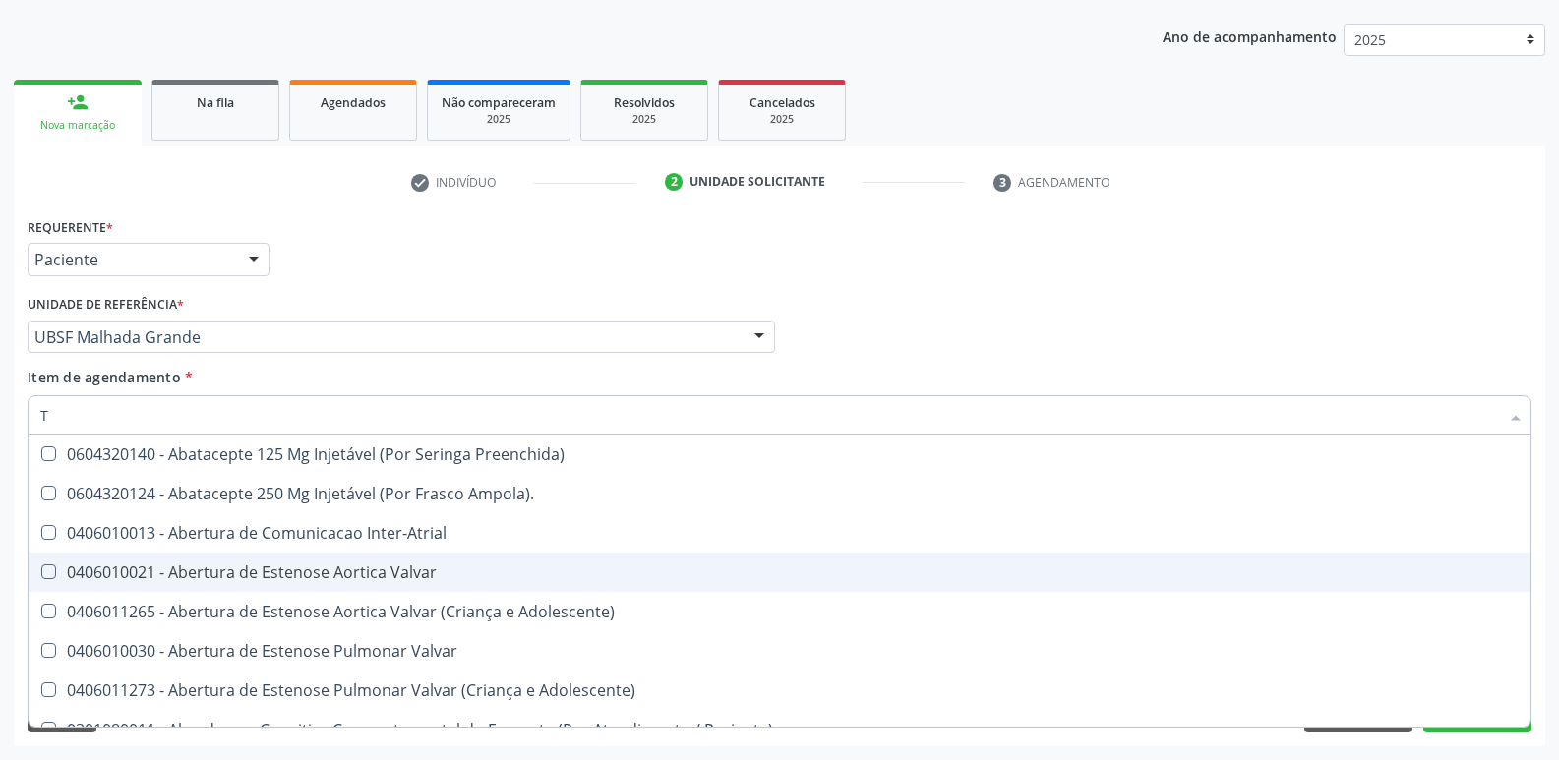
type input "TG"
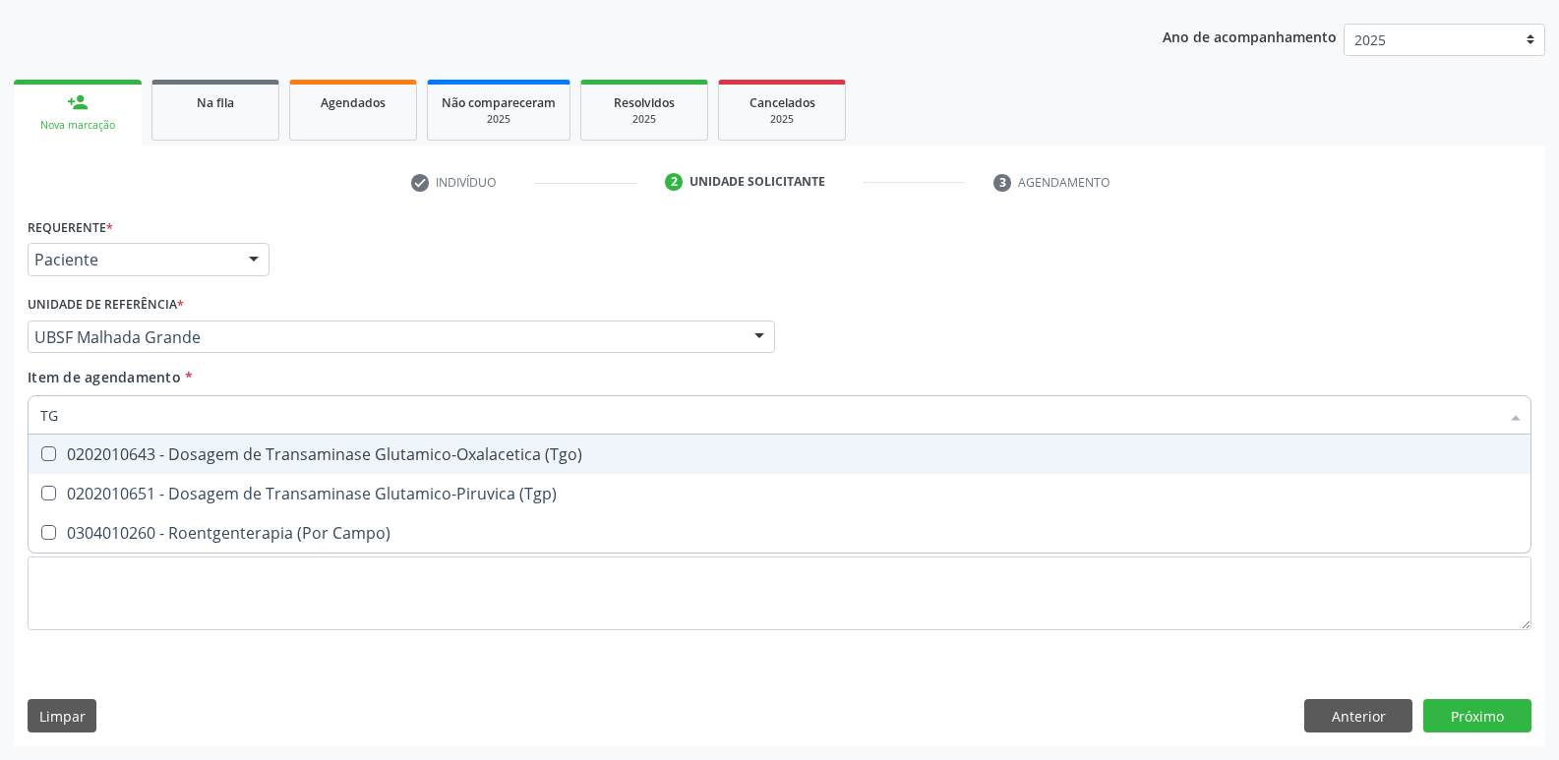
drag, startPoint x: 422, startPoint y: 446, endPoint x: 411, endPoint y: 463, distance: 20.7
click at [419, 448] on div "0202010643 - Dosagem de Transaminase Glutamico-Oxalacetica (Tgo)" at bounding box center [779, 455] width 1478 height 16
checkbox \(Tgo\) "true"
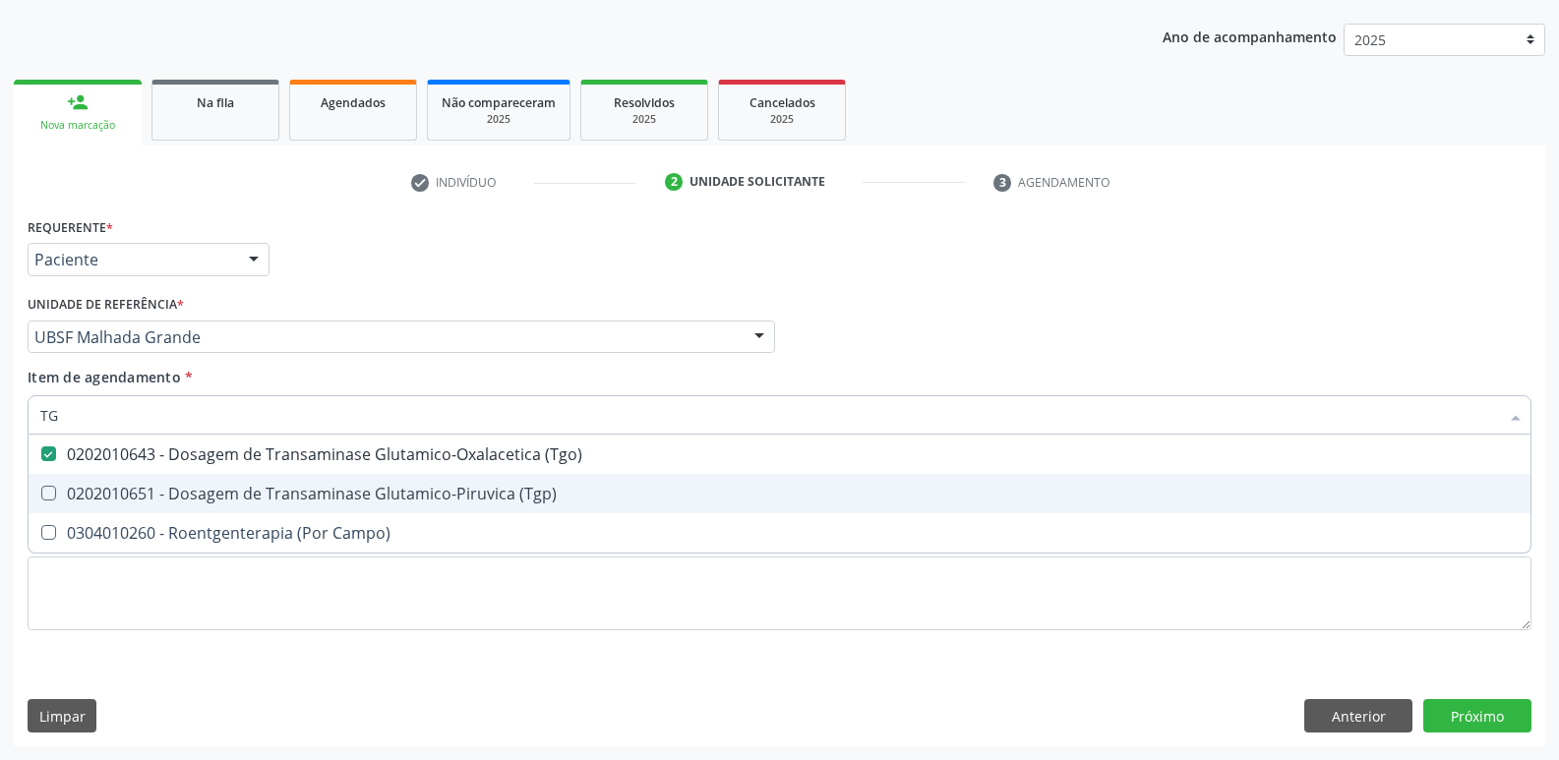
click at [401, 486] on div "0202010651 - Dosagem de Transaminase Glutamico-Piruvica (Tgp)" at bounding box center [779, 494] width 1478 height 16
checkbox \(Tgp\) "true"
type input "T"
checkbox \(Tgo\) "false"
checkbox \(Tgp\) "false"
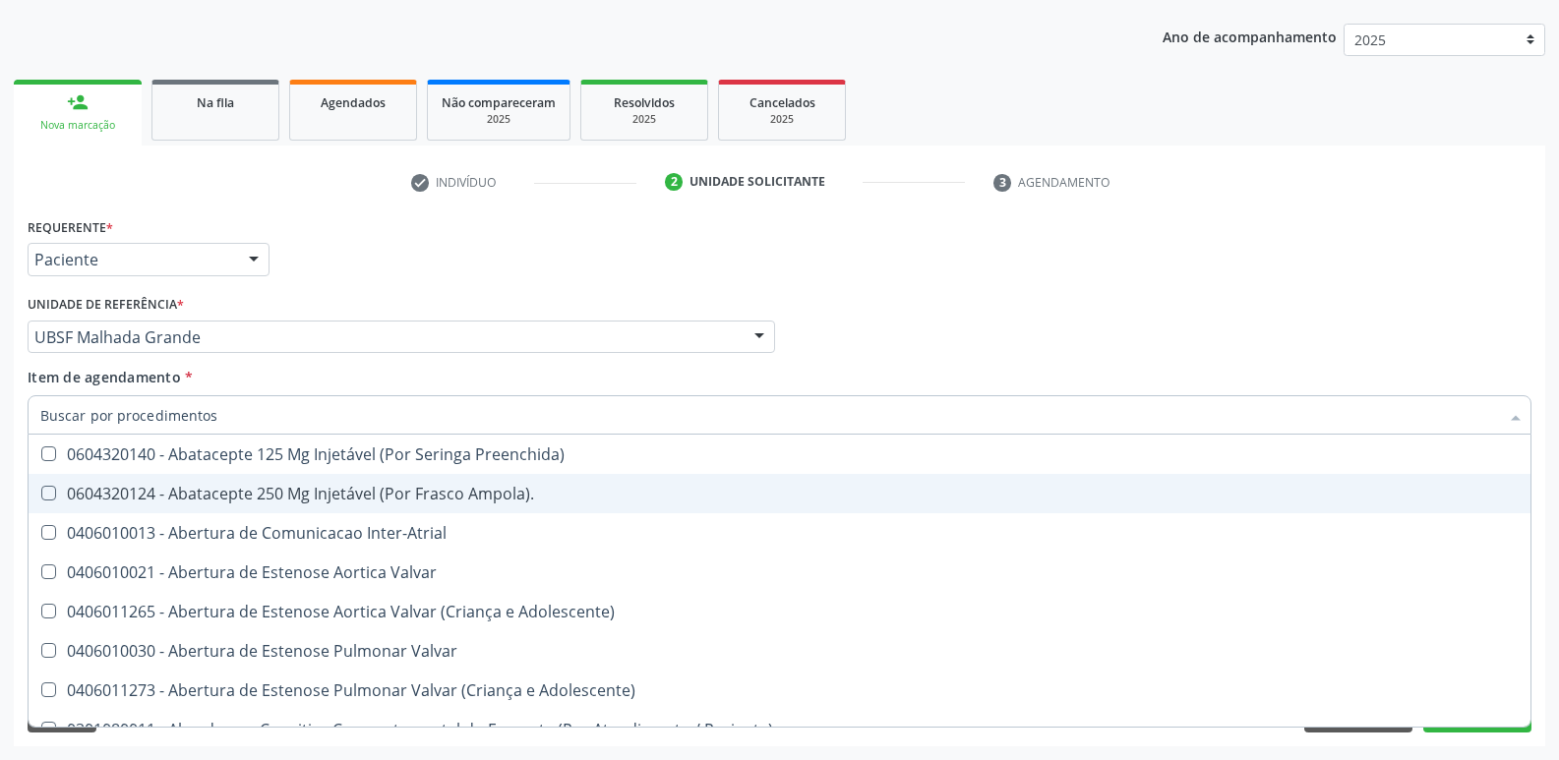
checkbox Urina "false"
checkbox Central "true"
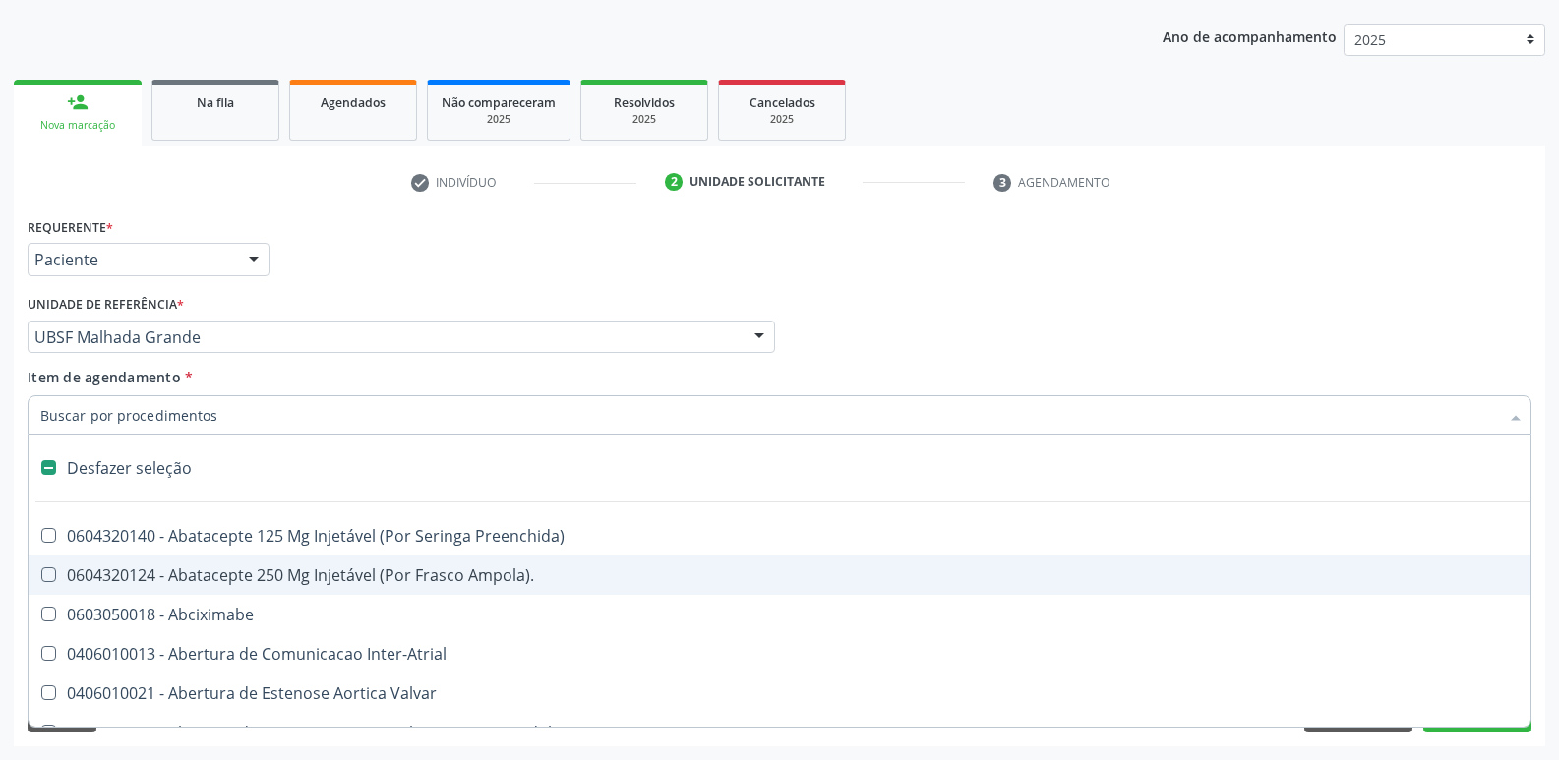
type input "F"
checkbox Congênita\ "true"
checkbox Urina "false"
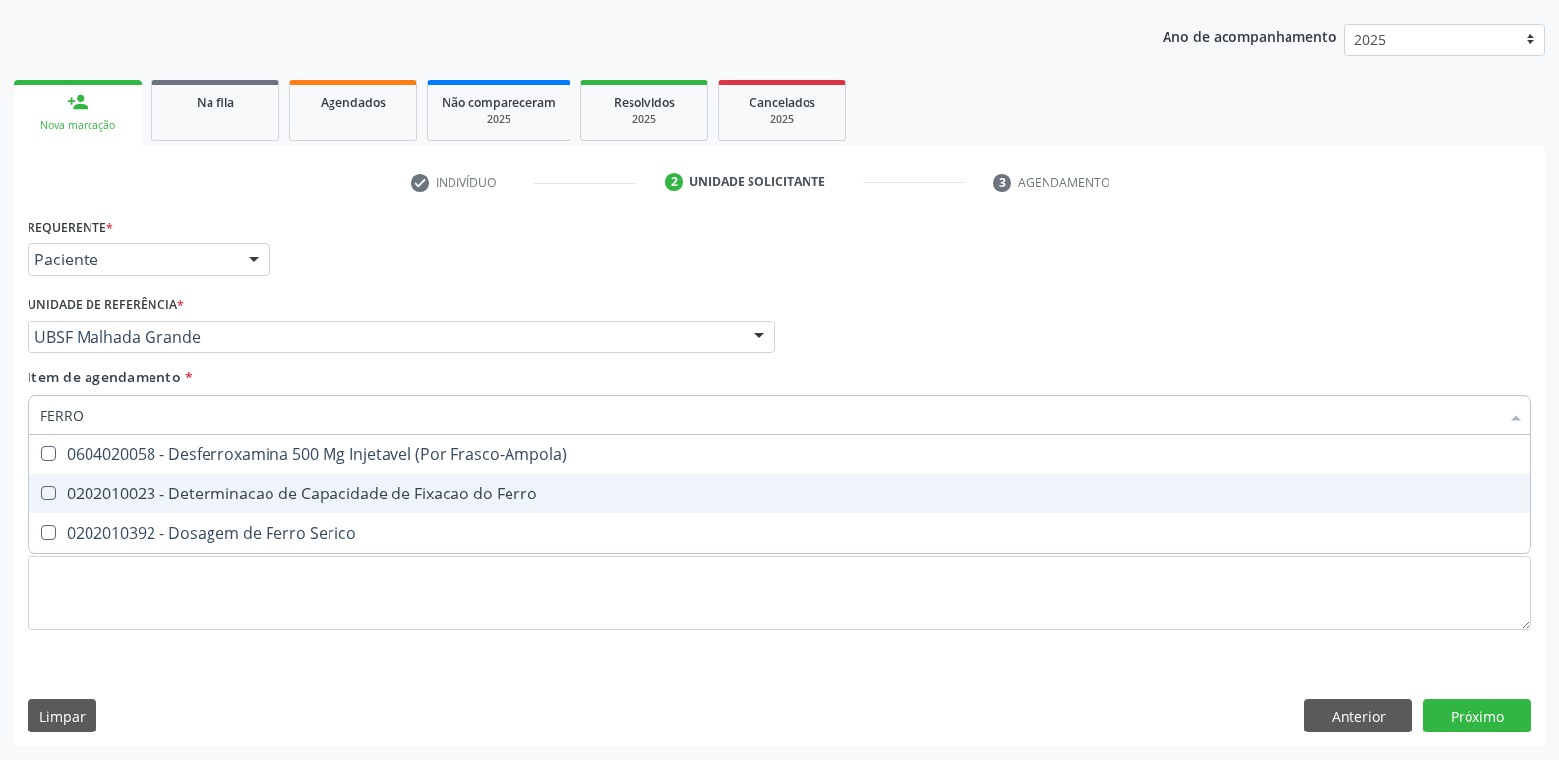
type input "FERRO S"
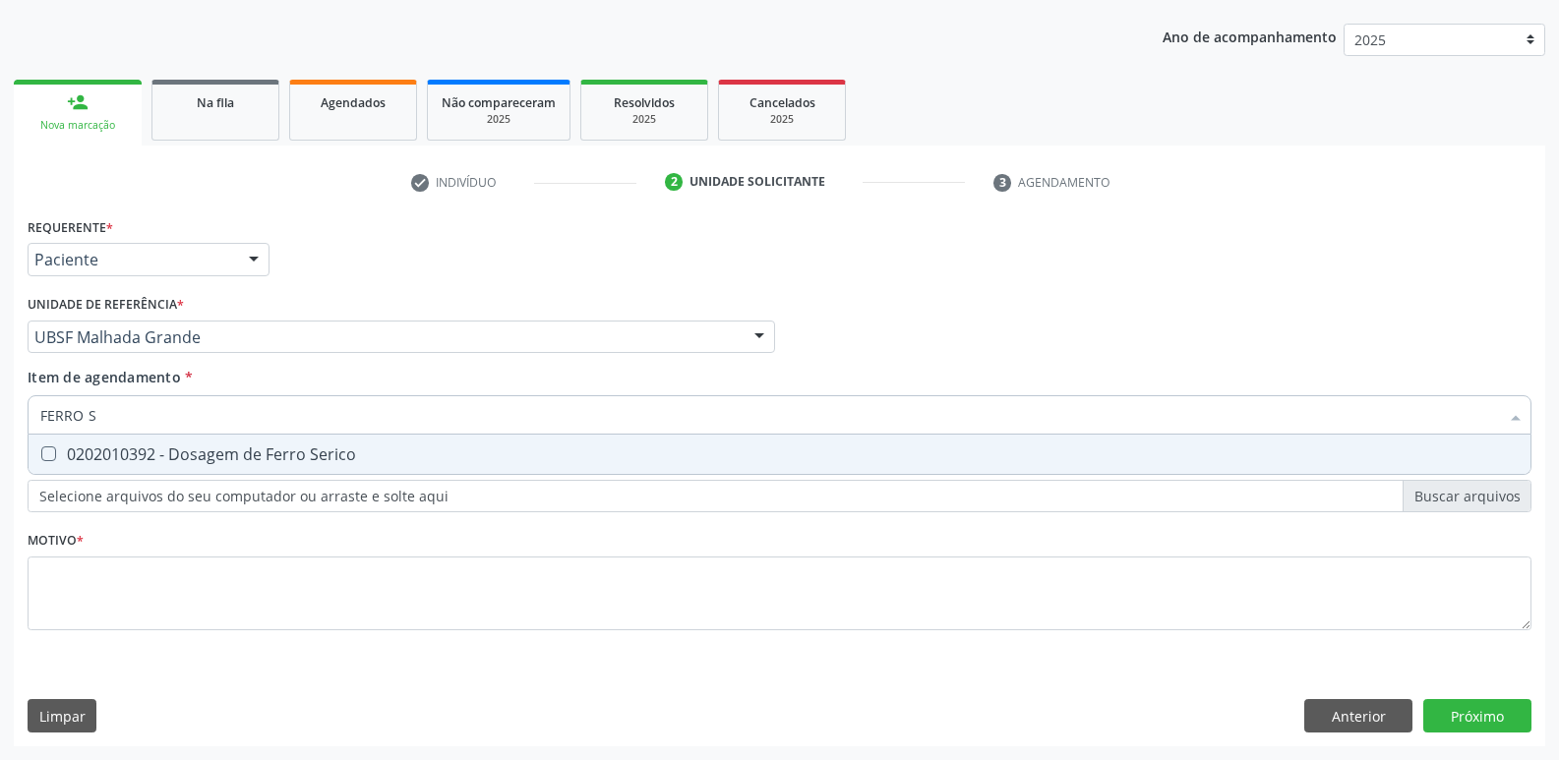
click at [494, 451] on div "0202010392 - Dosagem de Ferro Serico" at bounding box center [779, 455] width 1478 height 16
checkbox Serico "true"
type input "FERRO"
checkbox Serico "false"
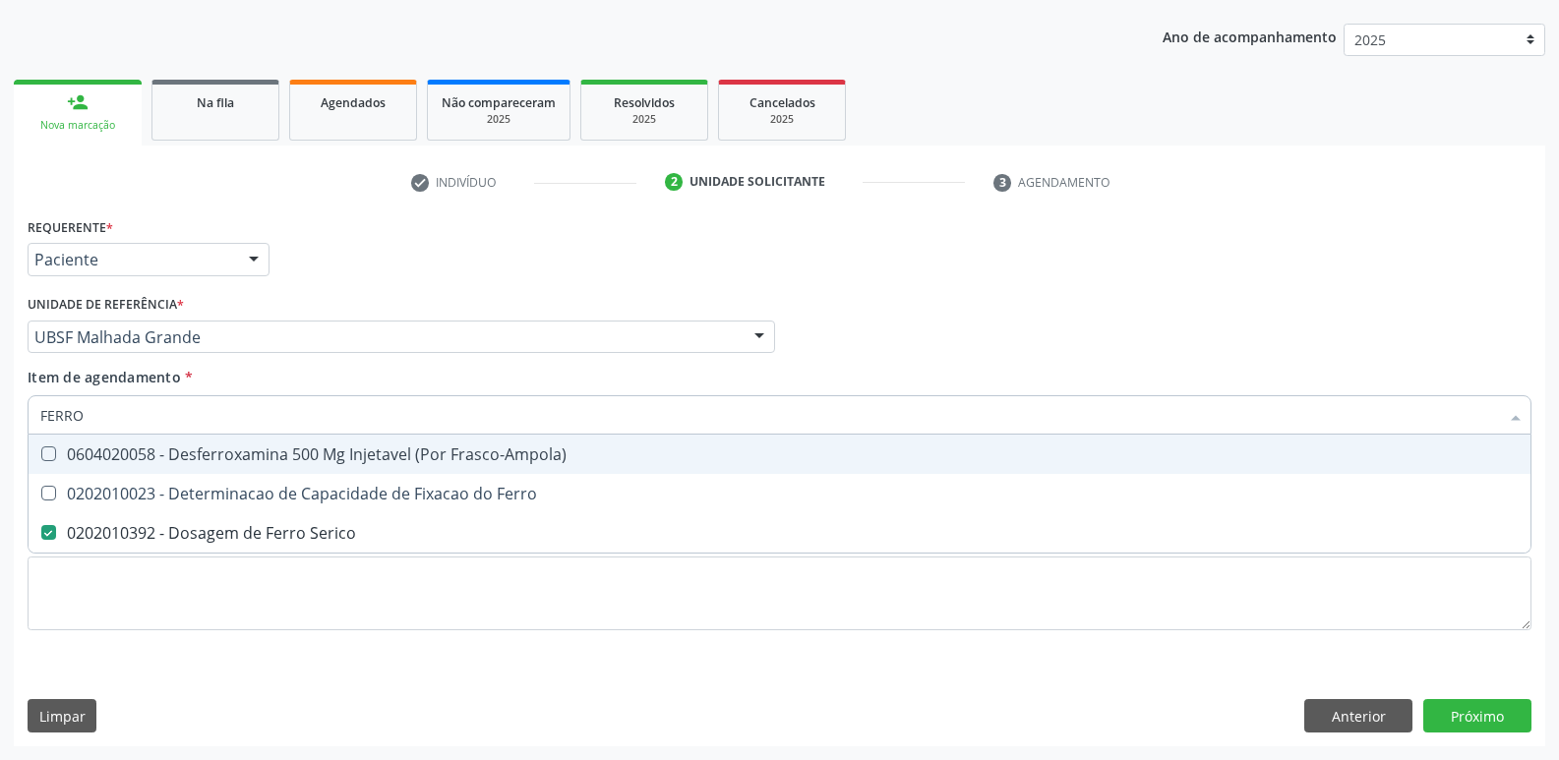
type input "FERR"
checkbox Serico "false"
type input "F"
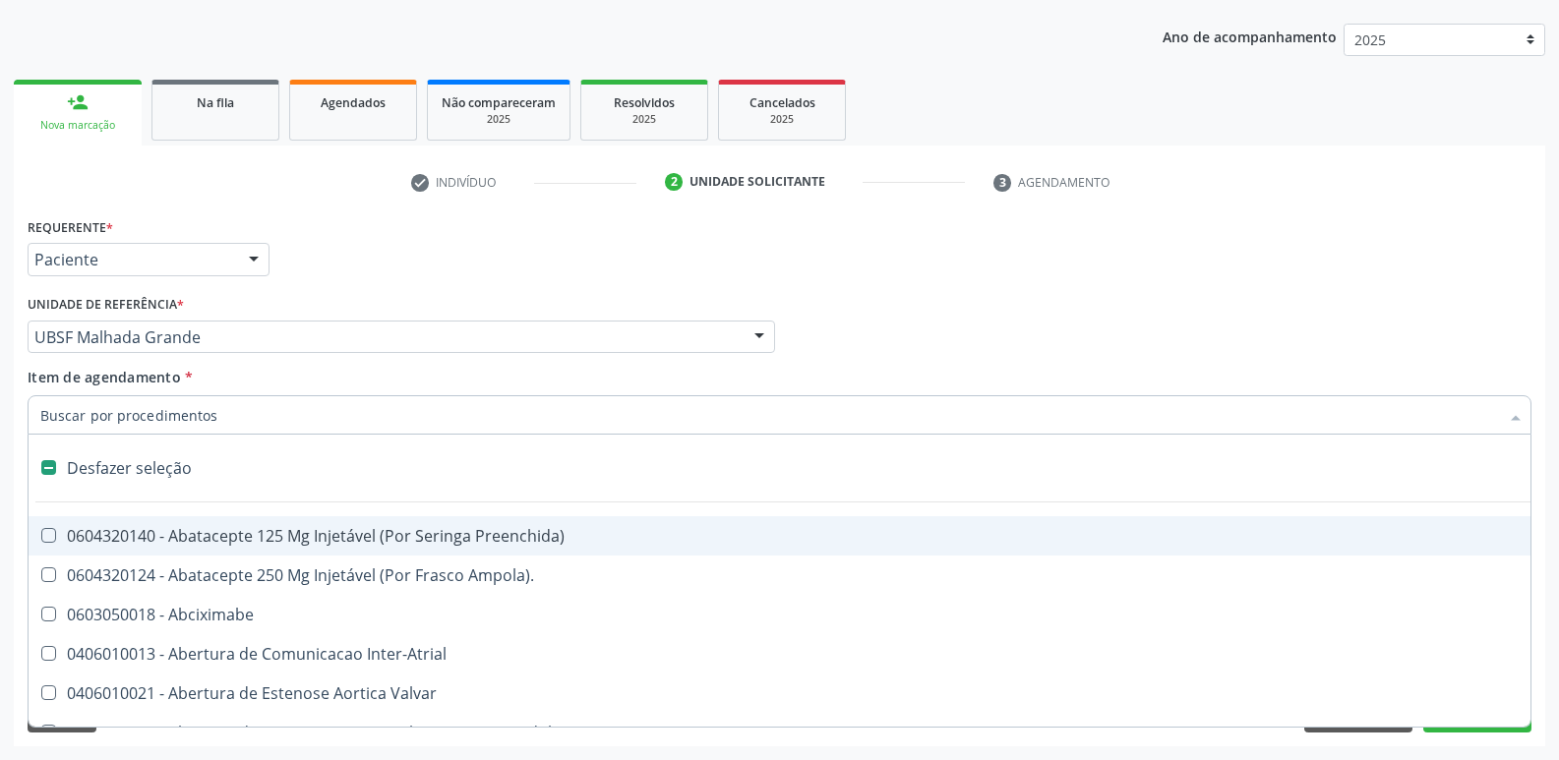
type input "V"
checkbox Urina "false"
checkbox Cornea "true"
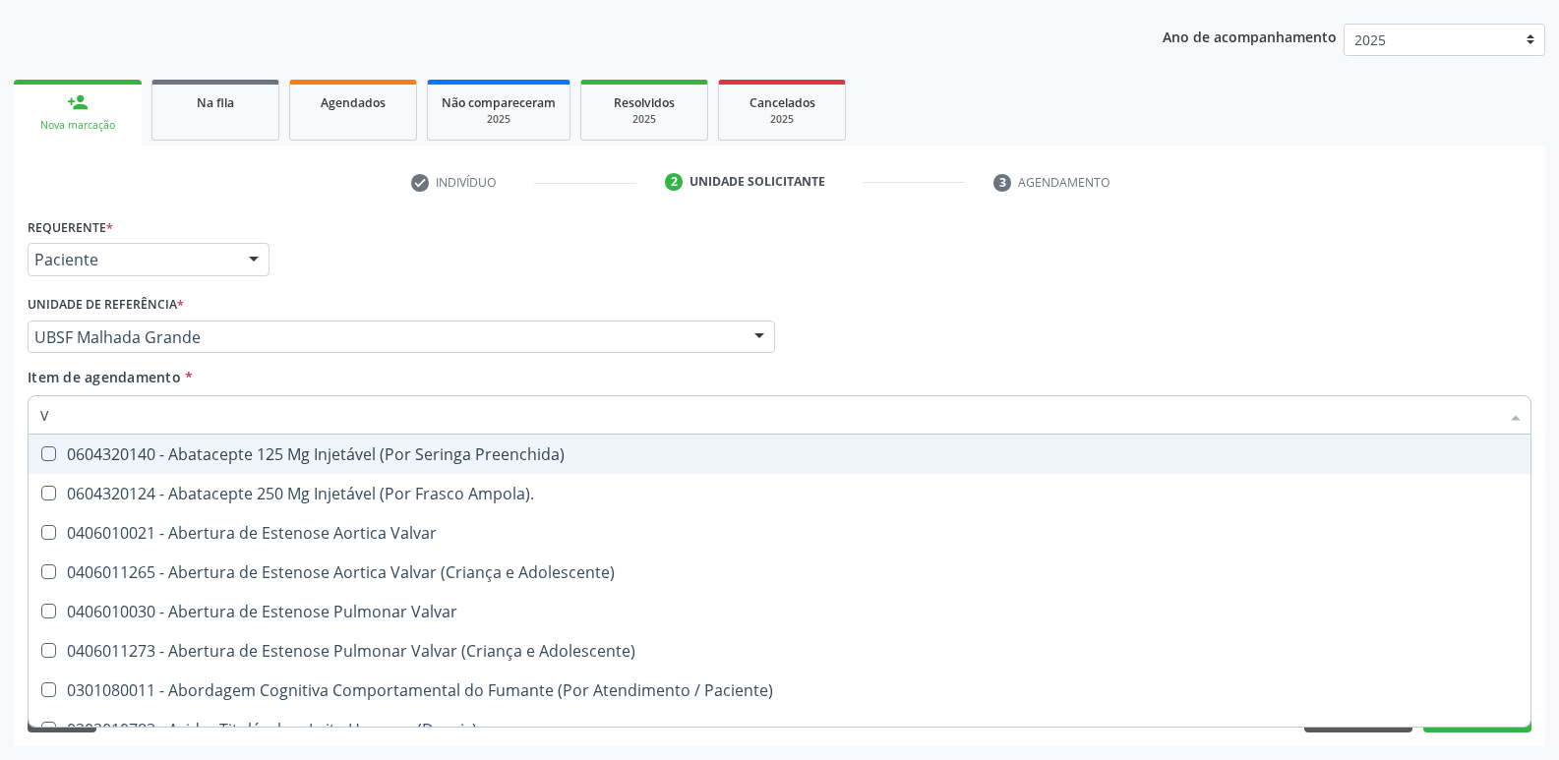
type input "VI"
checkbox Psicoterapia "true"
checkbox \(Tgp\) "false"
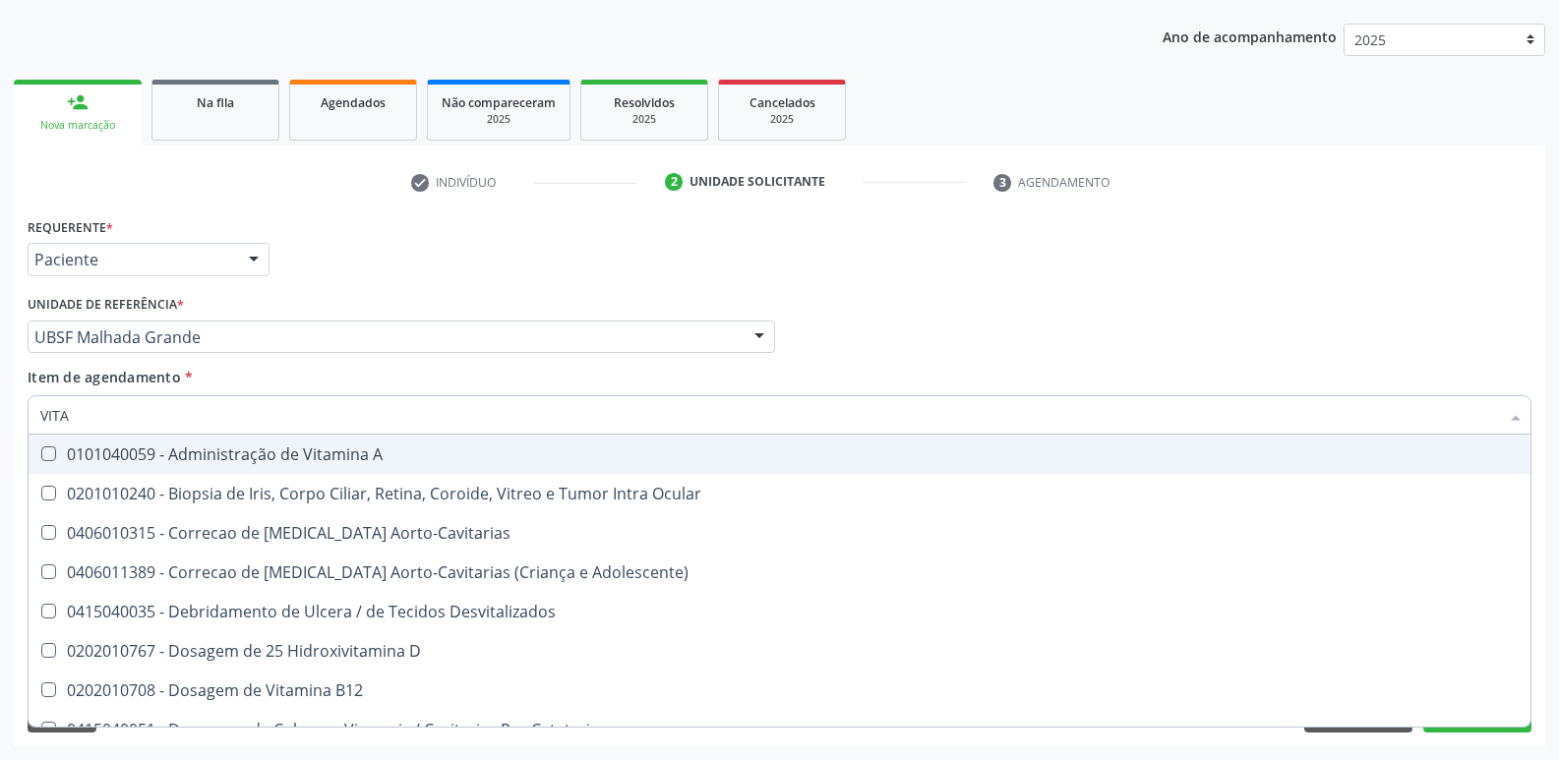
type input "VITAM"
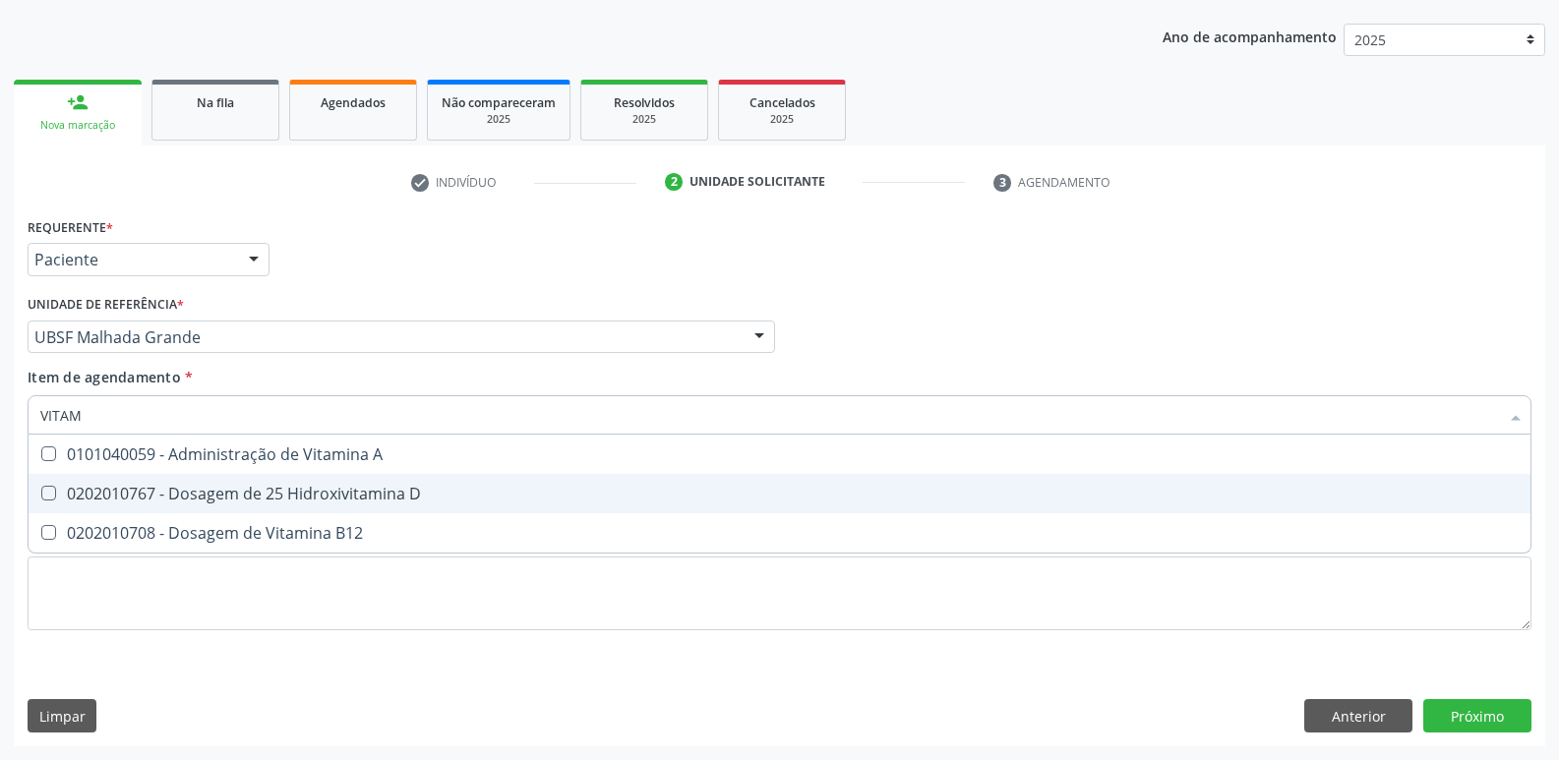
drag, startPoint x: 331, startPoint y: 488, endPoint x: 316, endPoint y: 520, distance: 36.1
click at [328, 491] on div "0202010767 - Dosagem de 25 Hidroxivitamina D" at bounding box center [779, 494] width 1478 height 16
checkbox D "true"
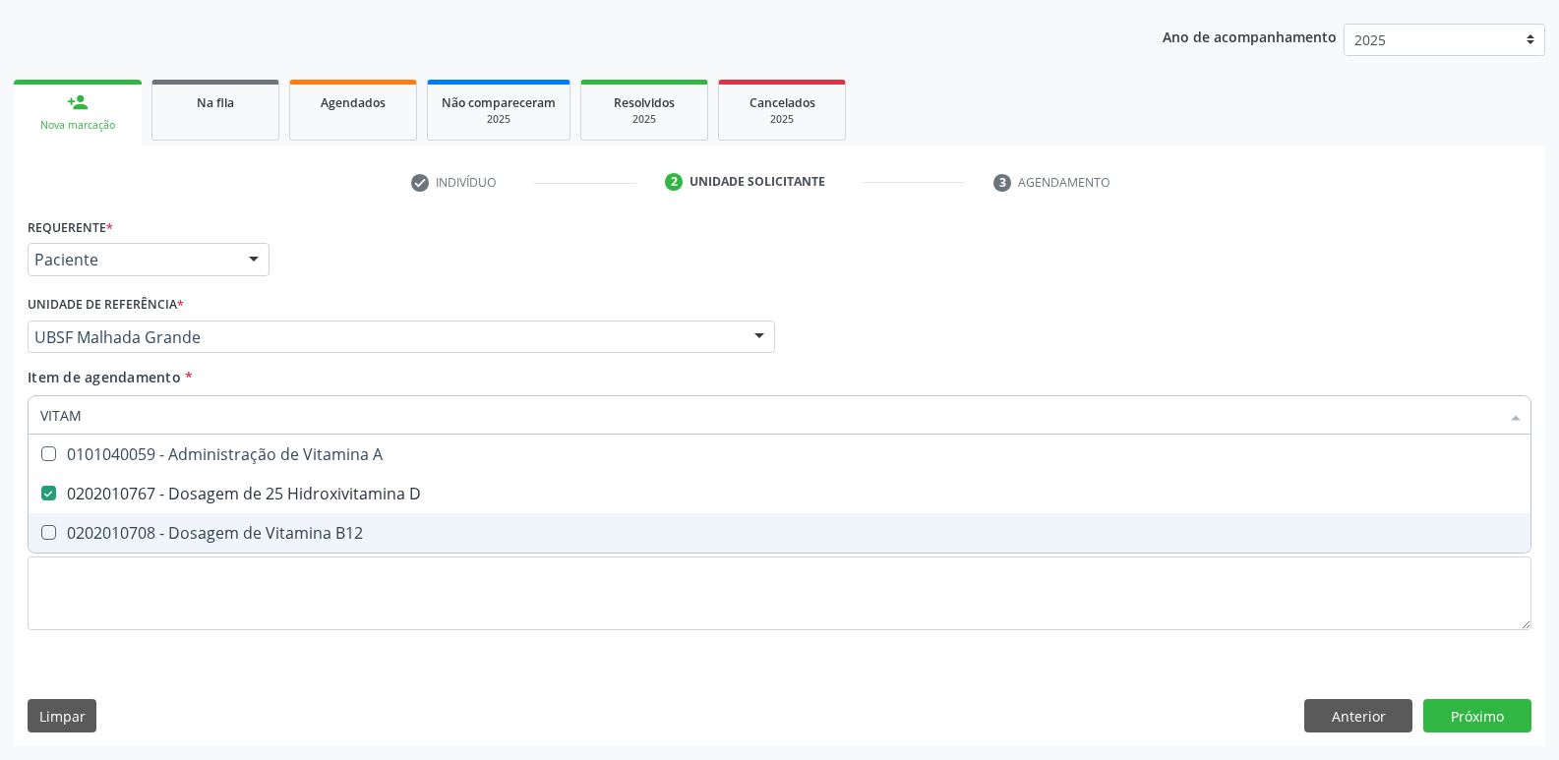
click at [316, 520] on span "0202010708 - Dosagem de Vitamina B12" at bounding box center [780, 532] width 1502 height 39
checkbox B12 "true"
type input "VITA"
checkbox D "false"
checkbox B12 "false"
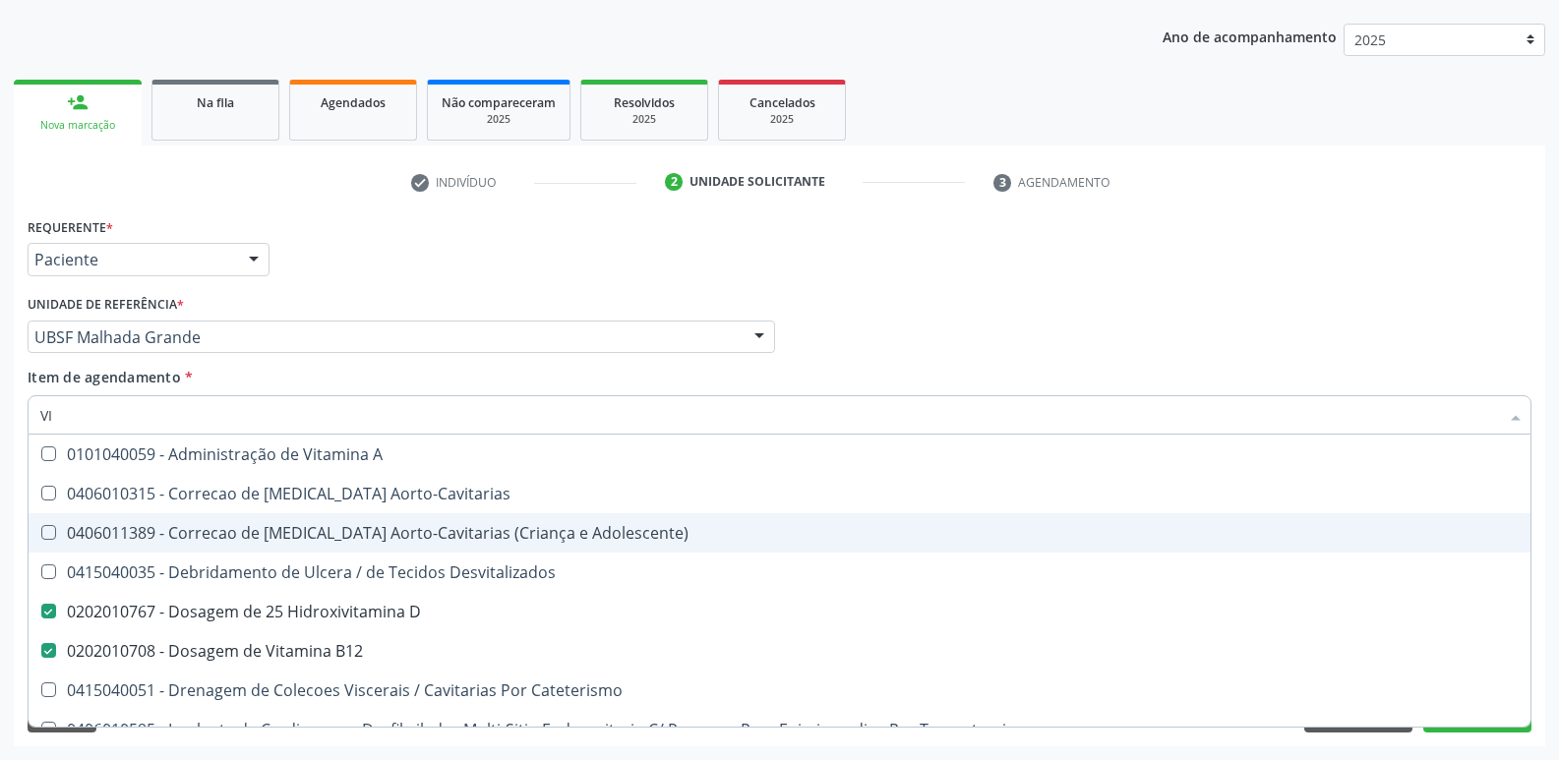
type input "V"
checkbox D "false"
checkbox B12 "false"
checkbox Cateterismo "false"
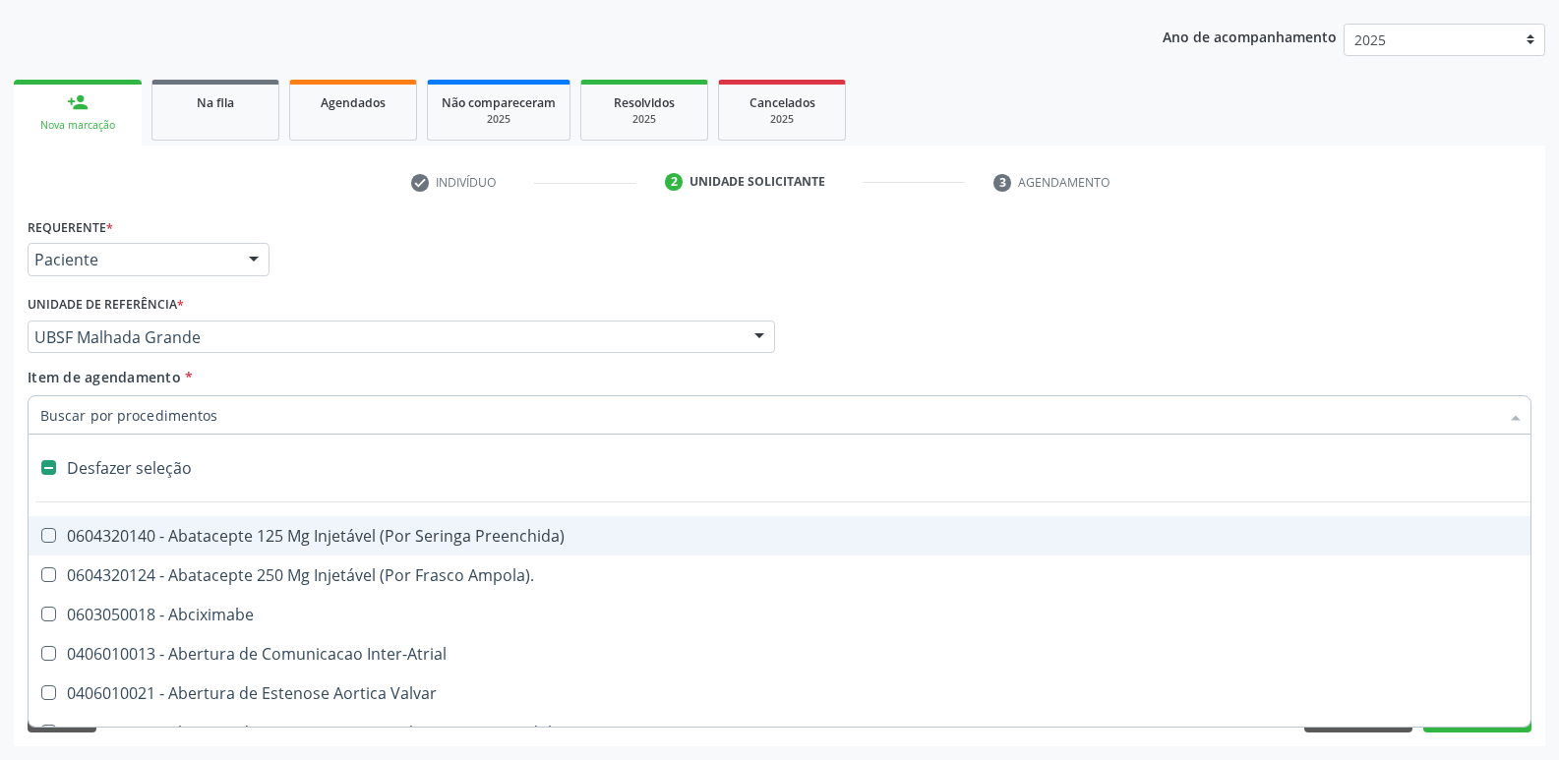
click at [376, 287] on div "Requerente * Paciente Profissional de Saúde Paciente Nenhum resultado encontrad…" at bounding box center [780, 250] width 1514 height 77
checkbox Ampola\)\ "true"
checkbox Abciximabe "true"
checkbox Inter-Atrial "true"
checkbox Valvar "true"
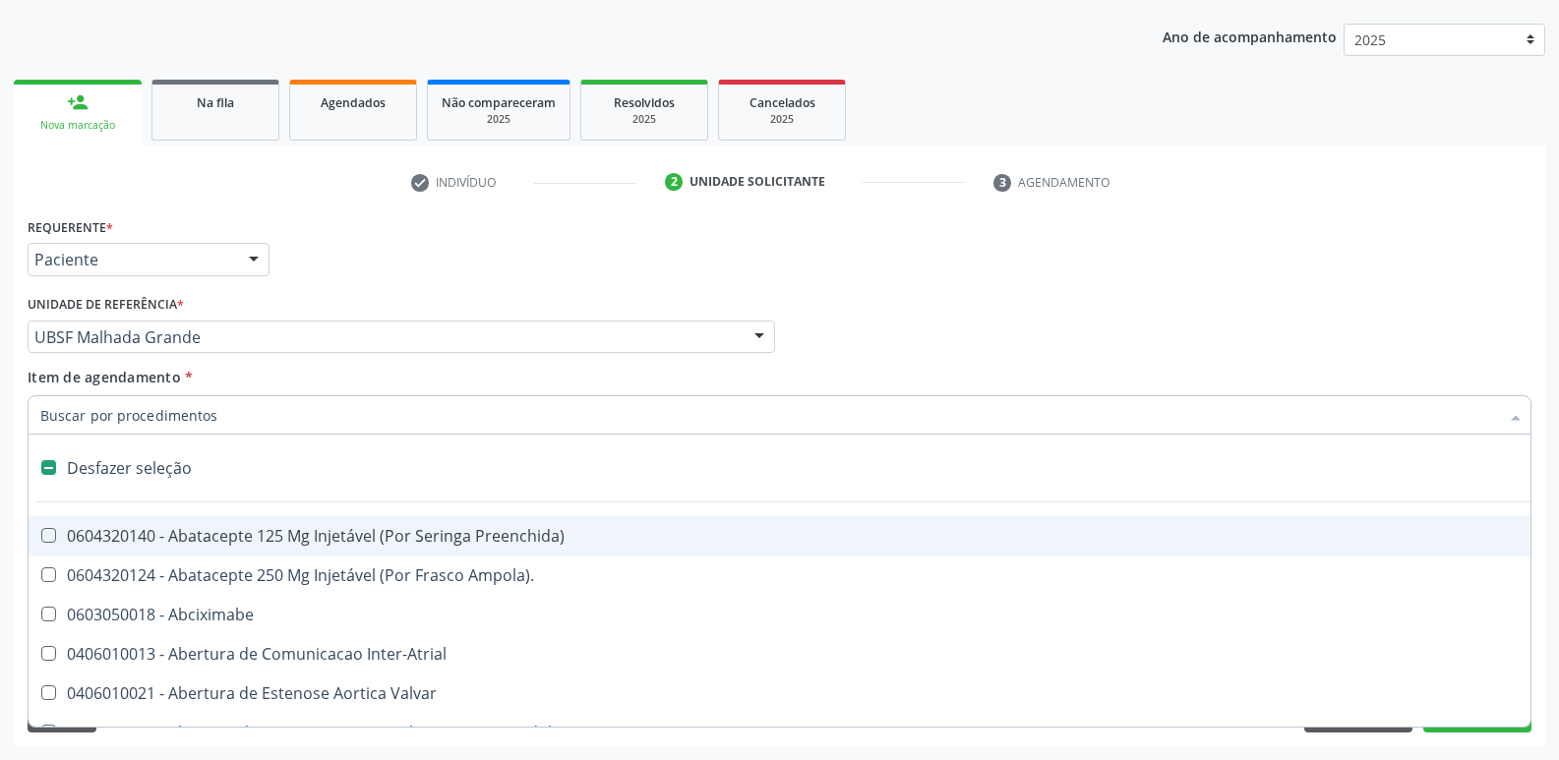
checkbox Adolescente\) "true"
checkbox Valvar "true"
checkbox Adolescente\) "true"
checkbox Paciente\) "true"
checkbox Dente\) "true"
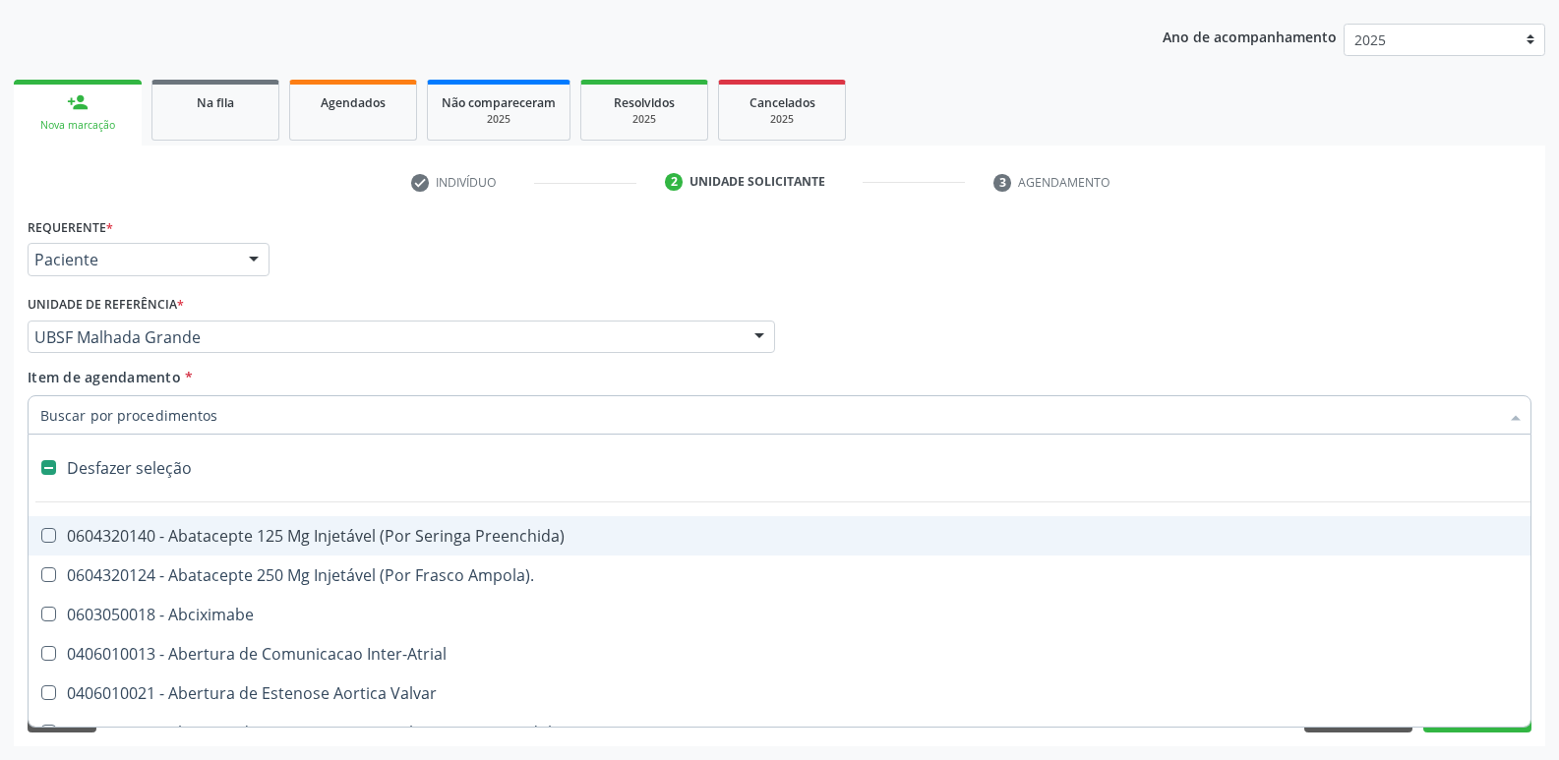
checkbox Comprimido\) "true"
checkbox \(Dornic\) "true"
checkbox Urina "false"
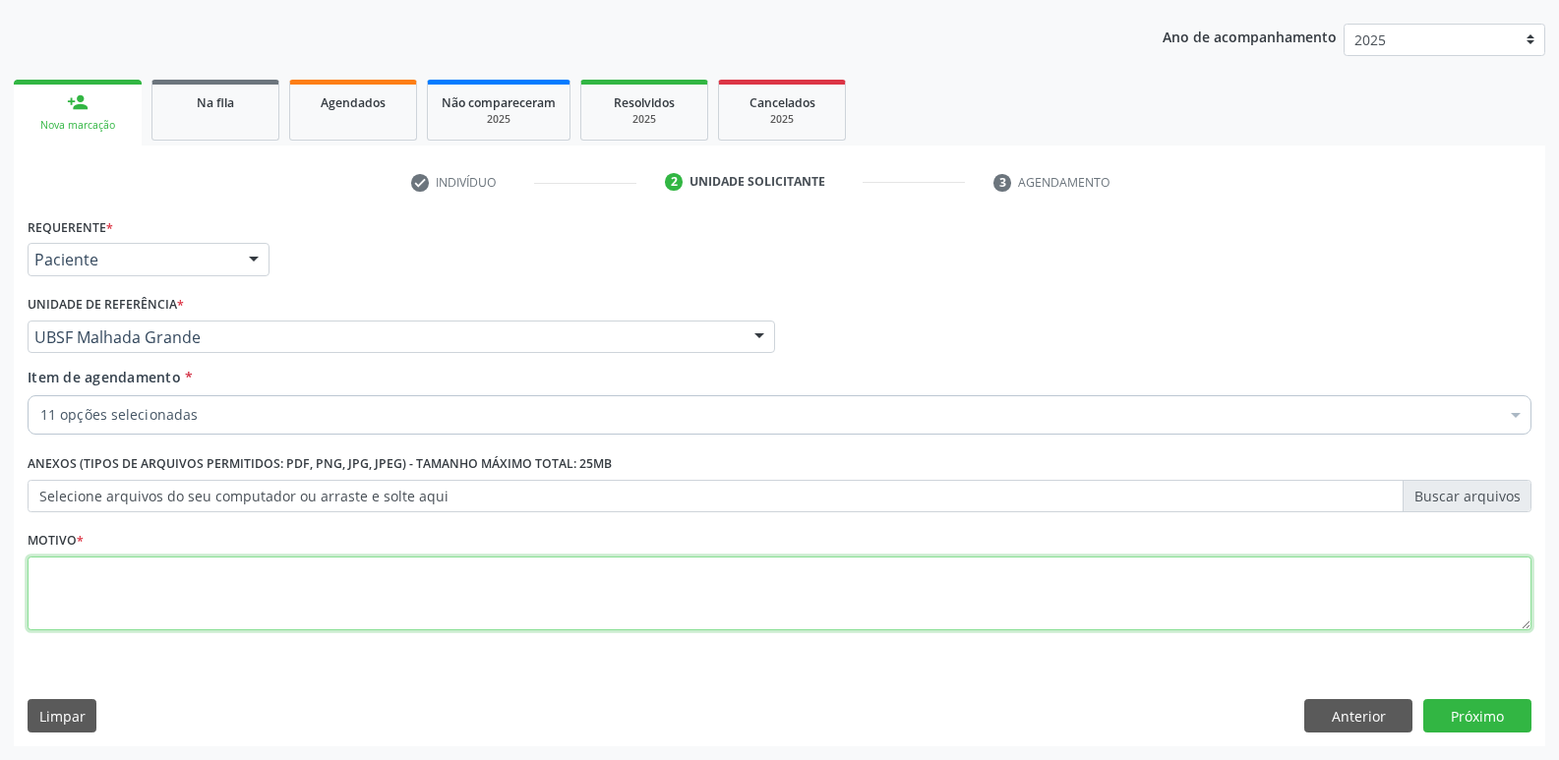
click at [258, 572] on textarea at bounding box center [780, 594] width 1504 height 75
paste textarea "avaliação"
type textarea "avaliação"
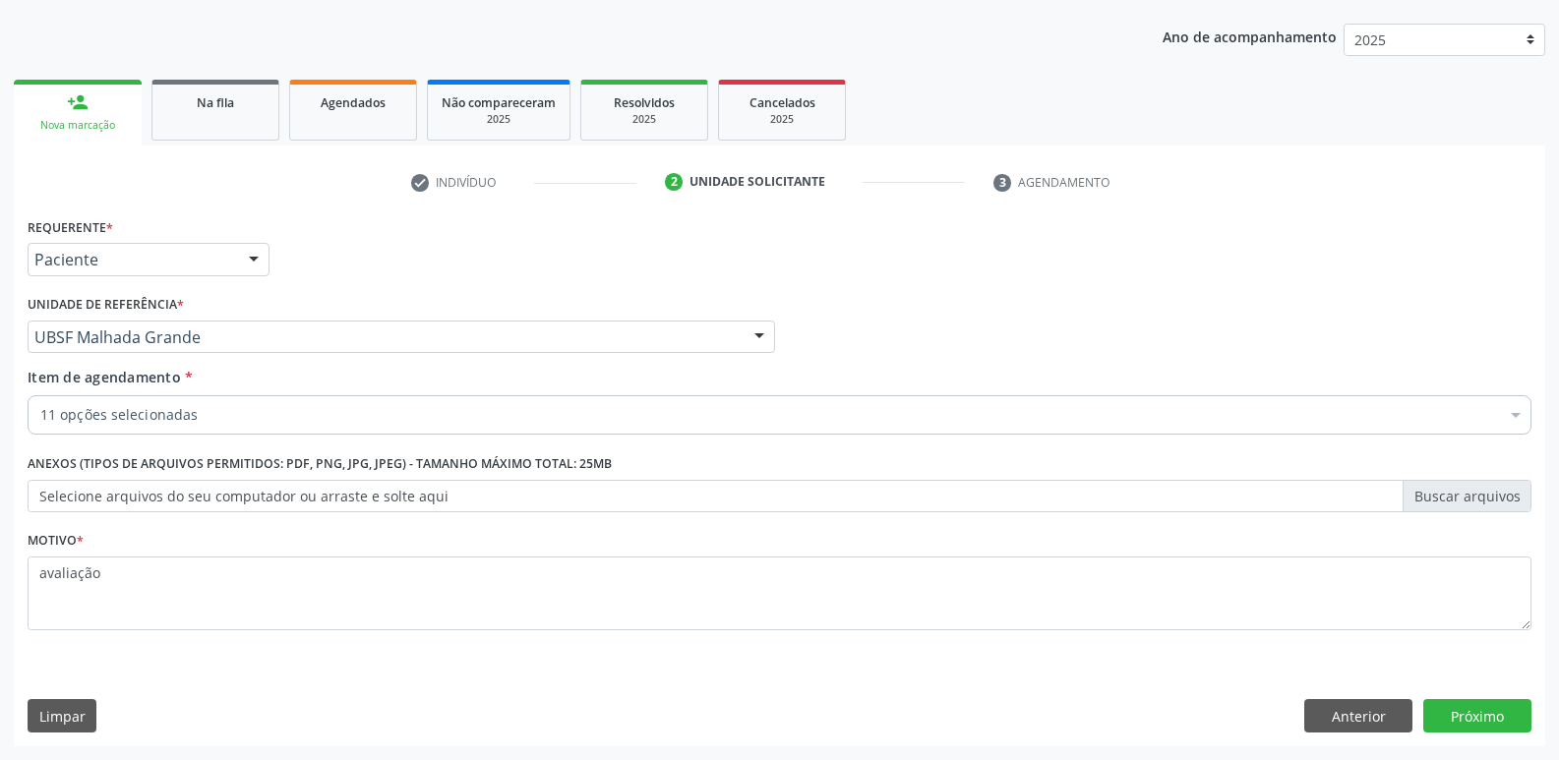
click at [1484, 733] on div "Requerente * Paciente Profissional de Saúde Paciente Nenhum resultado encontrad…" at bounding box center [779, 479] width 1531 height 534
click at [1453, 701] on button "Próximo" at bounding box center [1477, 715] width 108 height 33
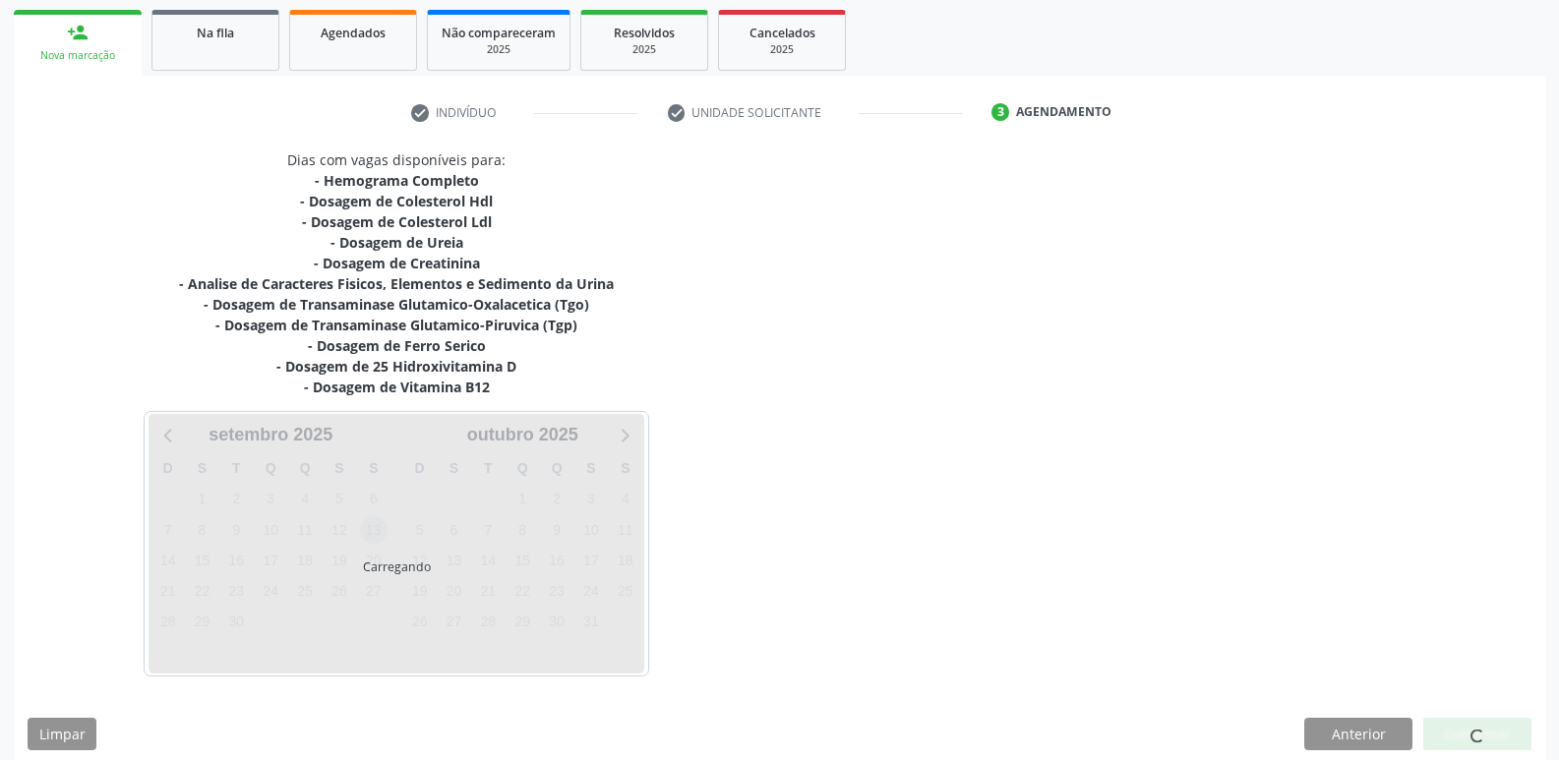
scroll to position [302, 0]
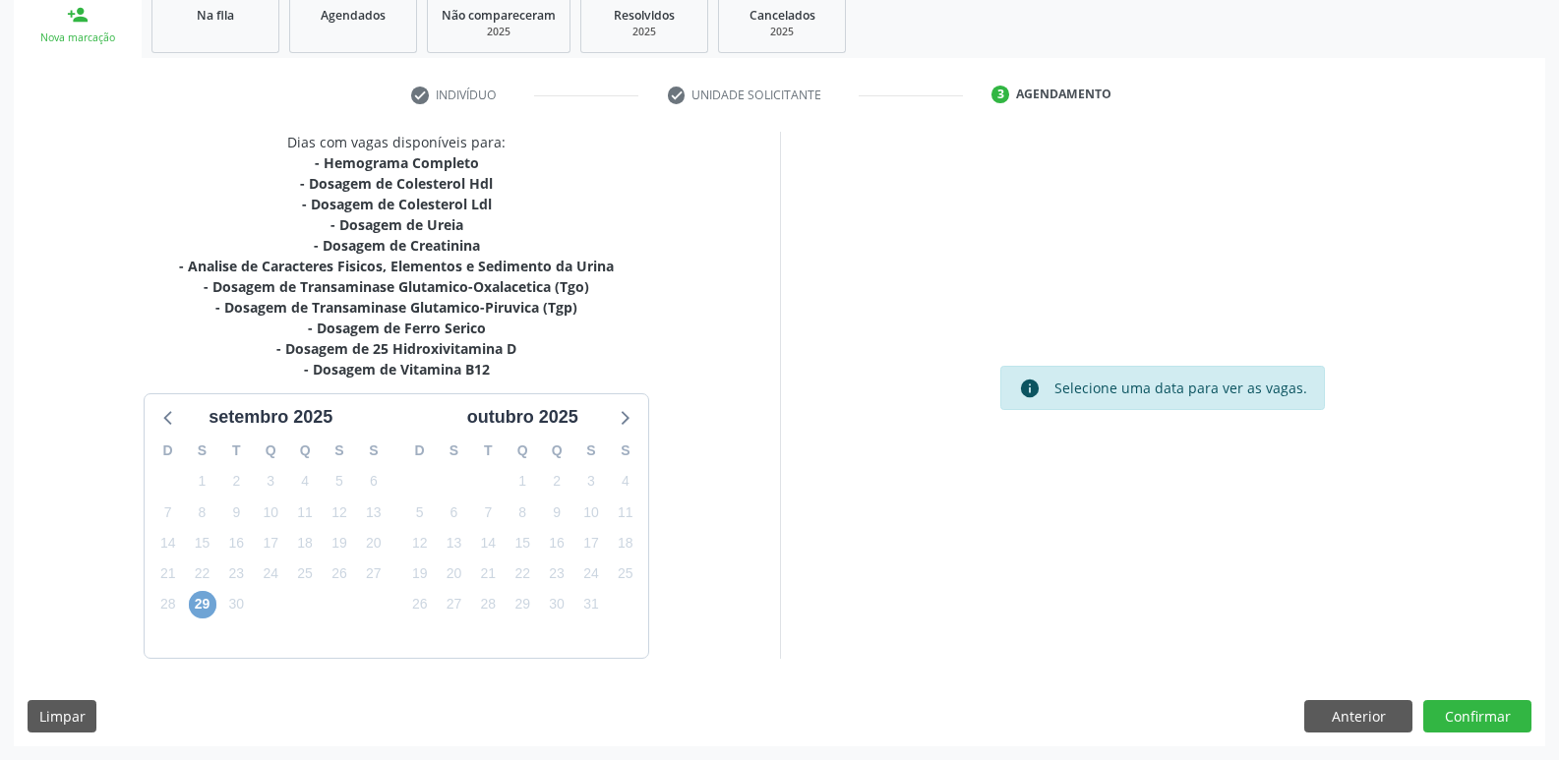
click at [199, 605] on span "29" at bounding box center [203, 605] width 28 height 28
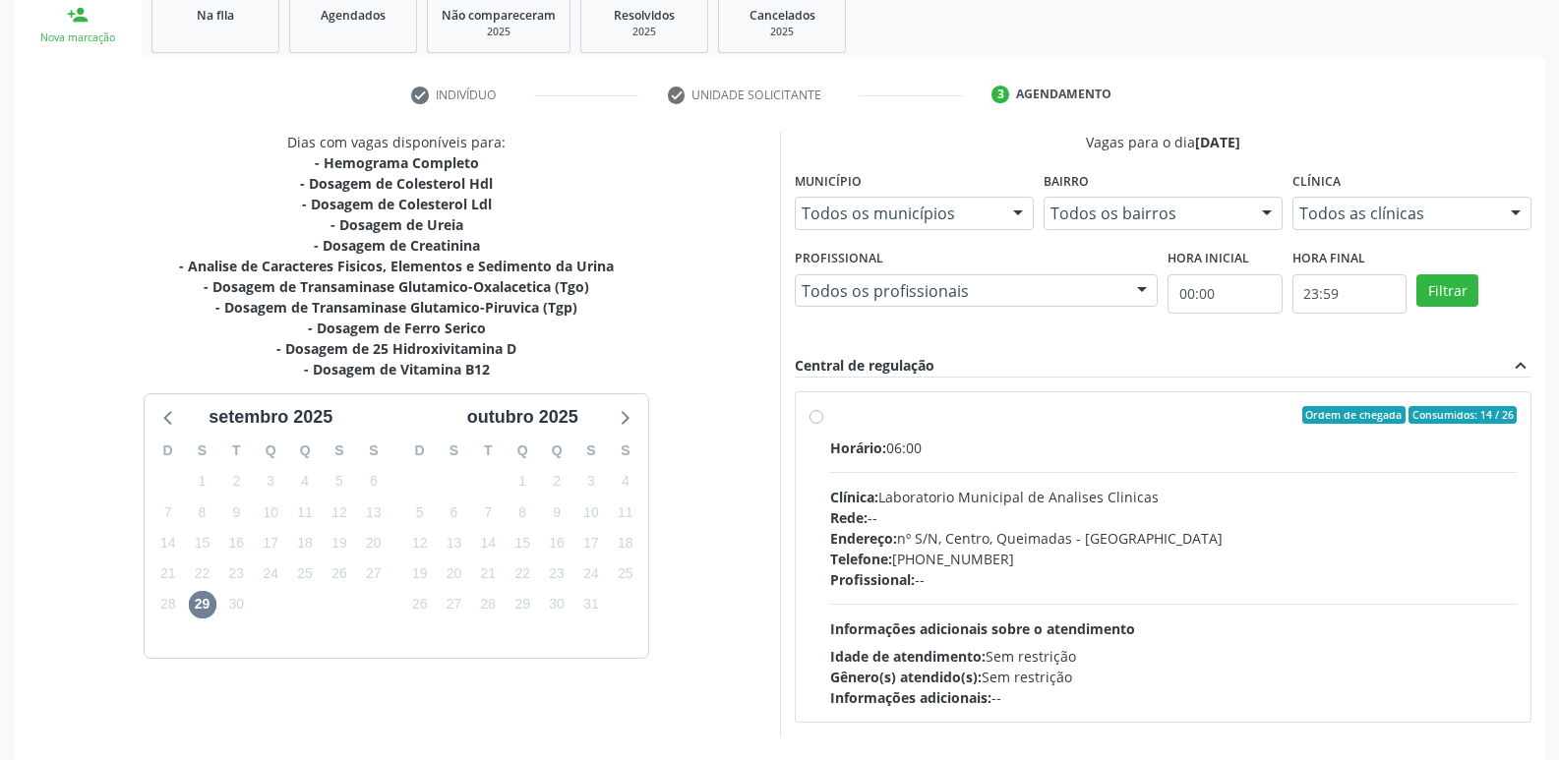
drag, startPoint x: 1399, startPoint y: 568, endPoint x: 1376, endPoint y: 566, distance: 22.7
click at [1379, 566] on div "Horário: 06:00 Clínica: Laboratorio Municipal de Analises Clinicas Rede: -- End…" at bounding box center [1173, 573] width 687 height 270
radio input "true"
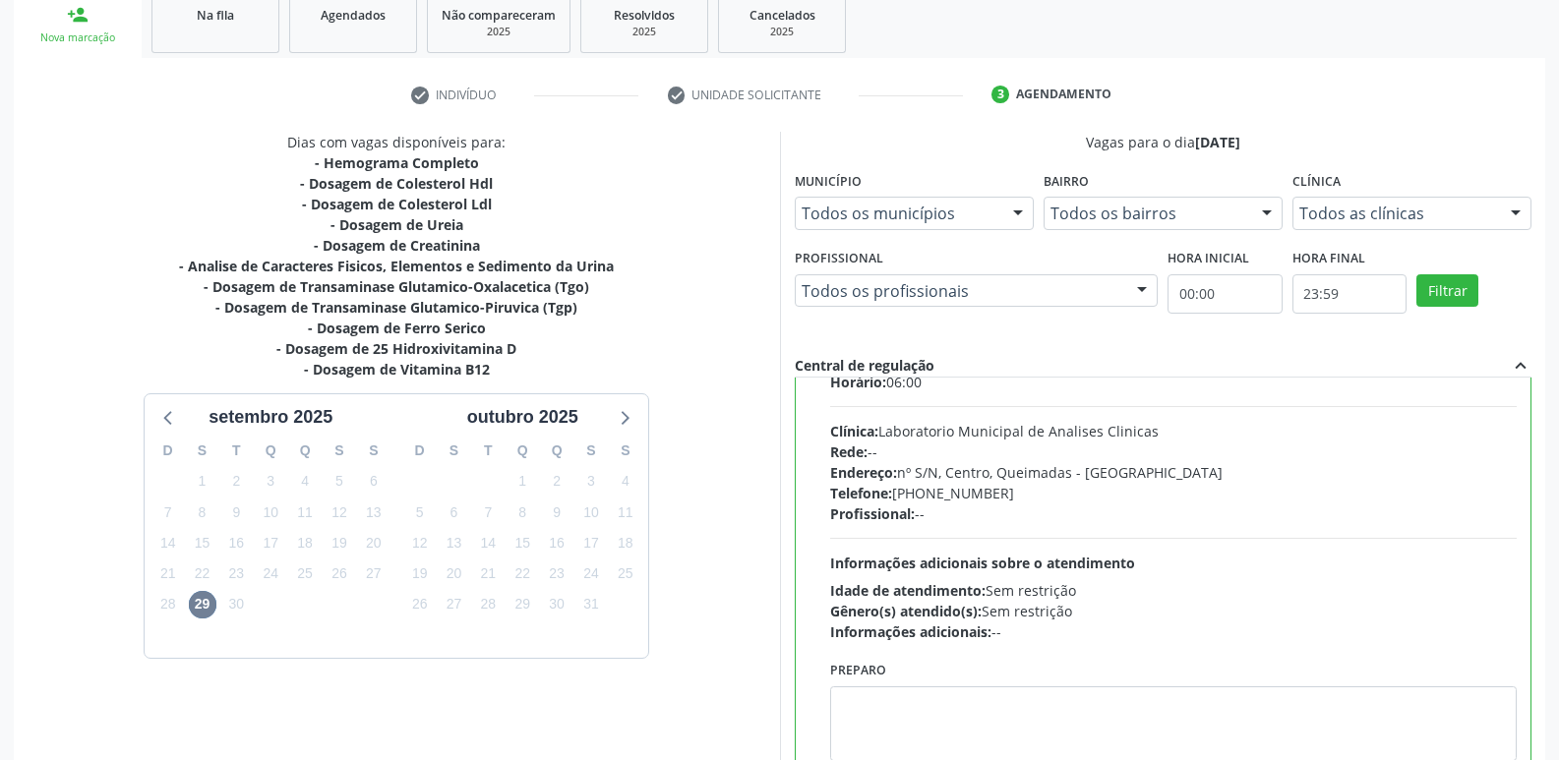
scroll to position [97, 0]
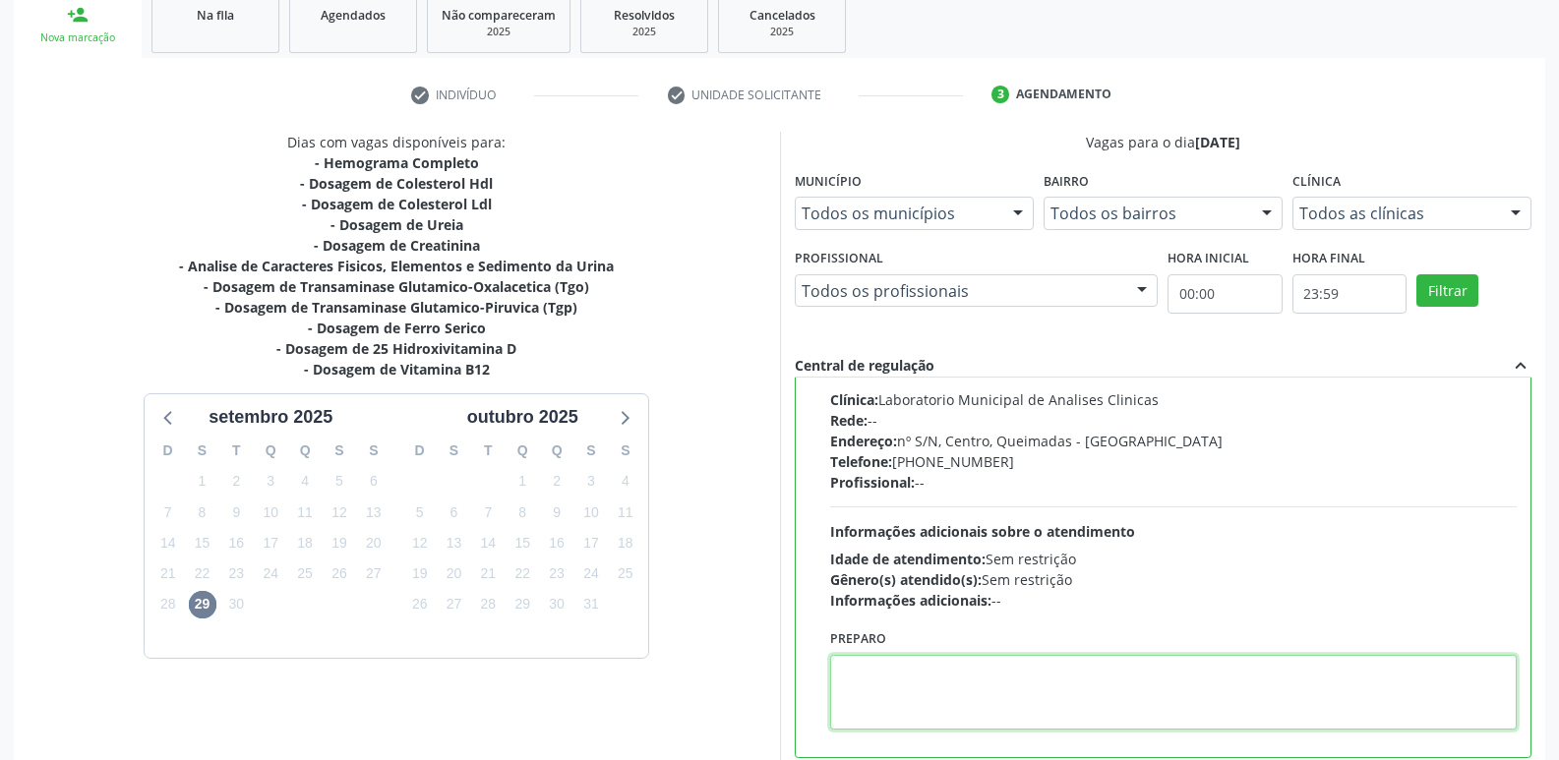
click at [899, 663] on textarea at bounding box center [1173, 692] width 687 height 75
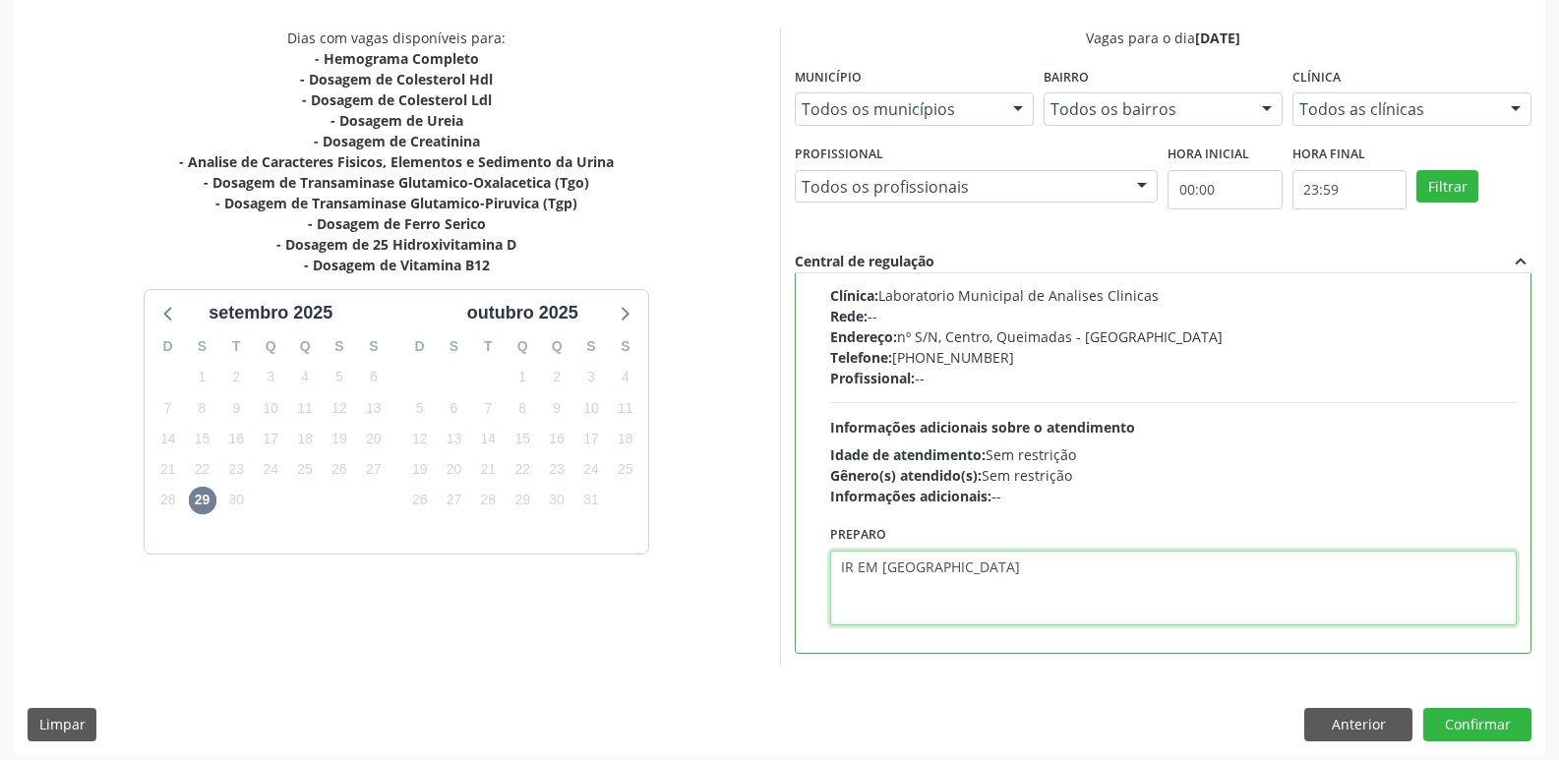
scroll to position [415, 0]
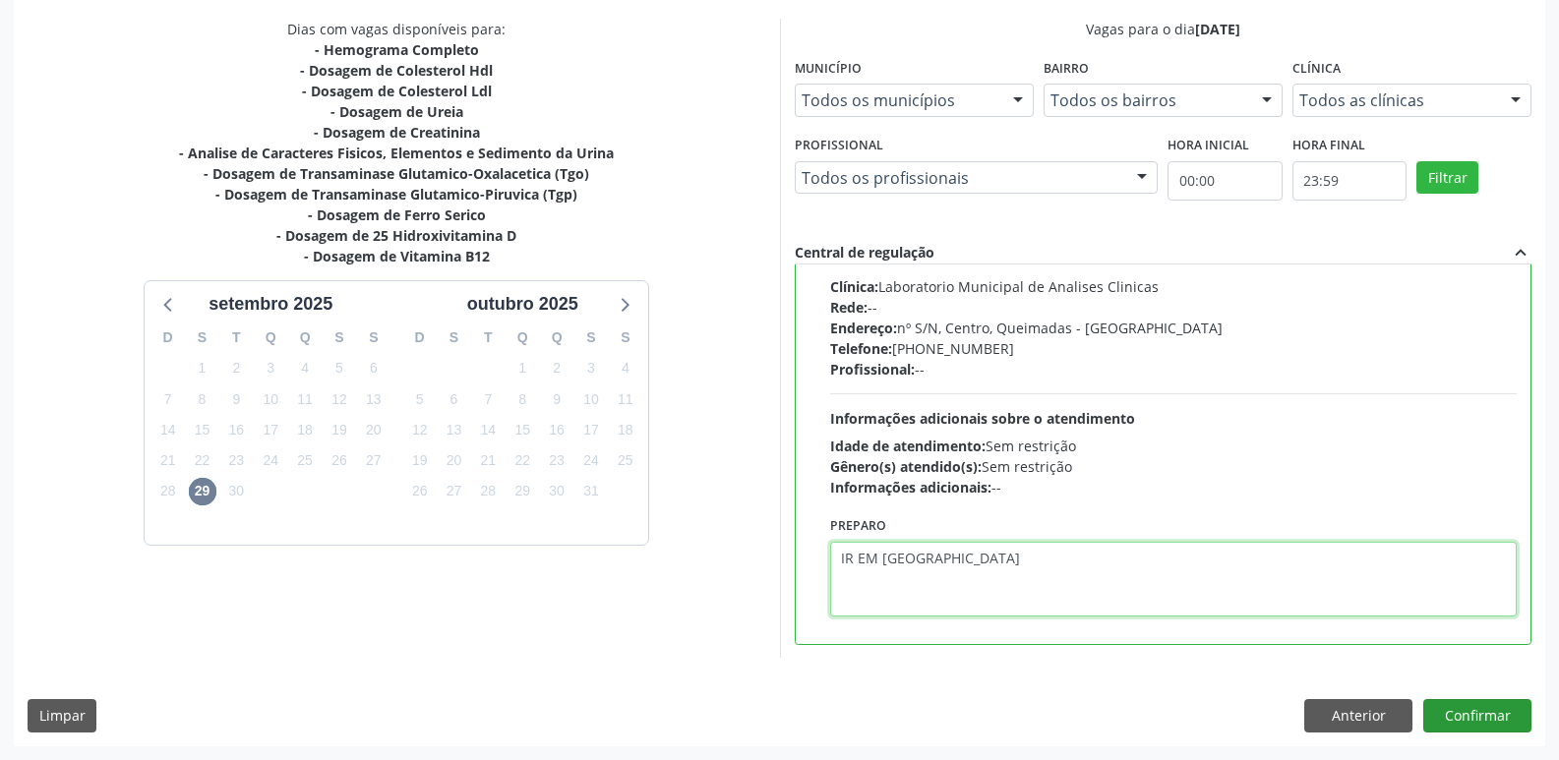
type textarea "IR EM [GEOGRAPHIC_DATA]"
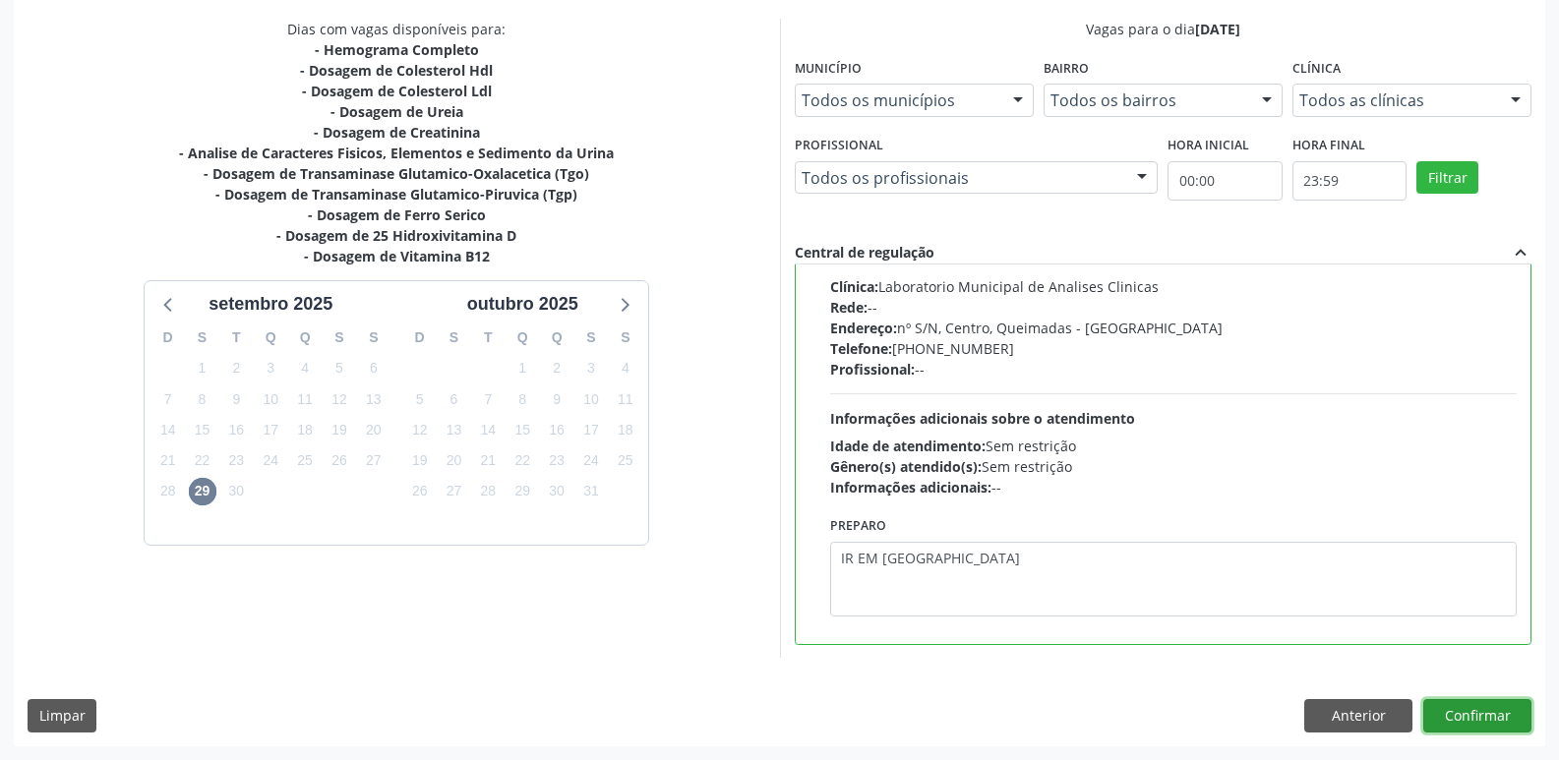
click at [1486, 709] on button "Confirmar" at bounding box center [1477, 715] width 108 height 33
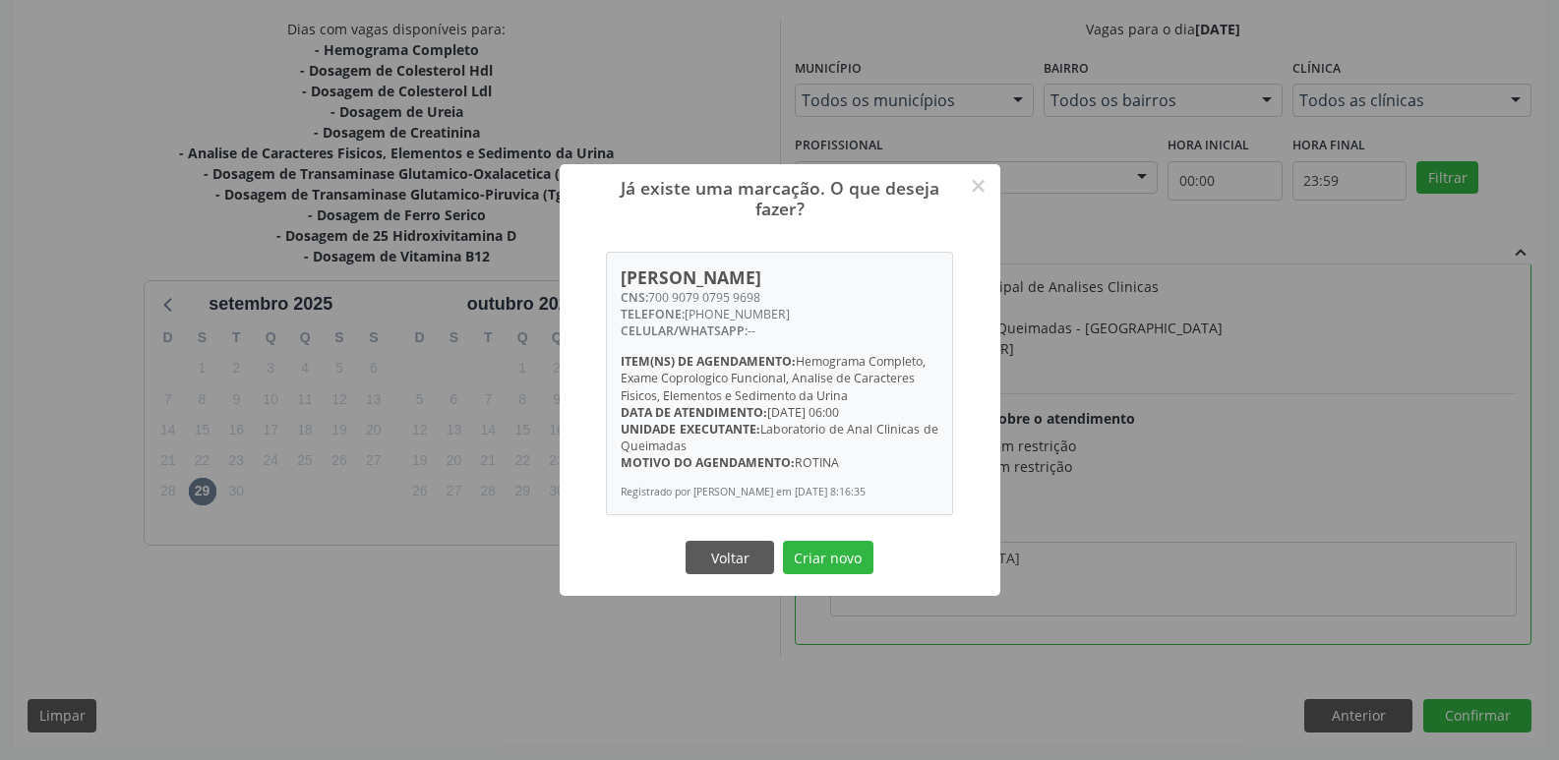
click at [783, 541] on button "Criar novo" at bounding box center [828, 557] width 90 height 33
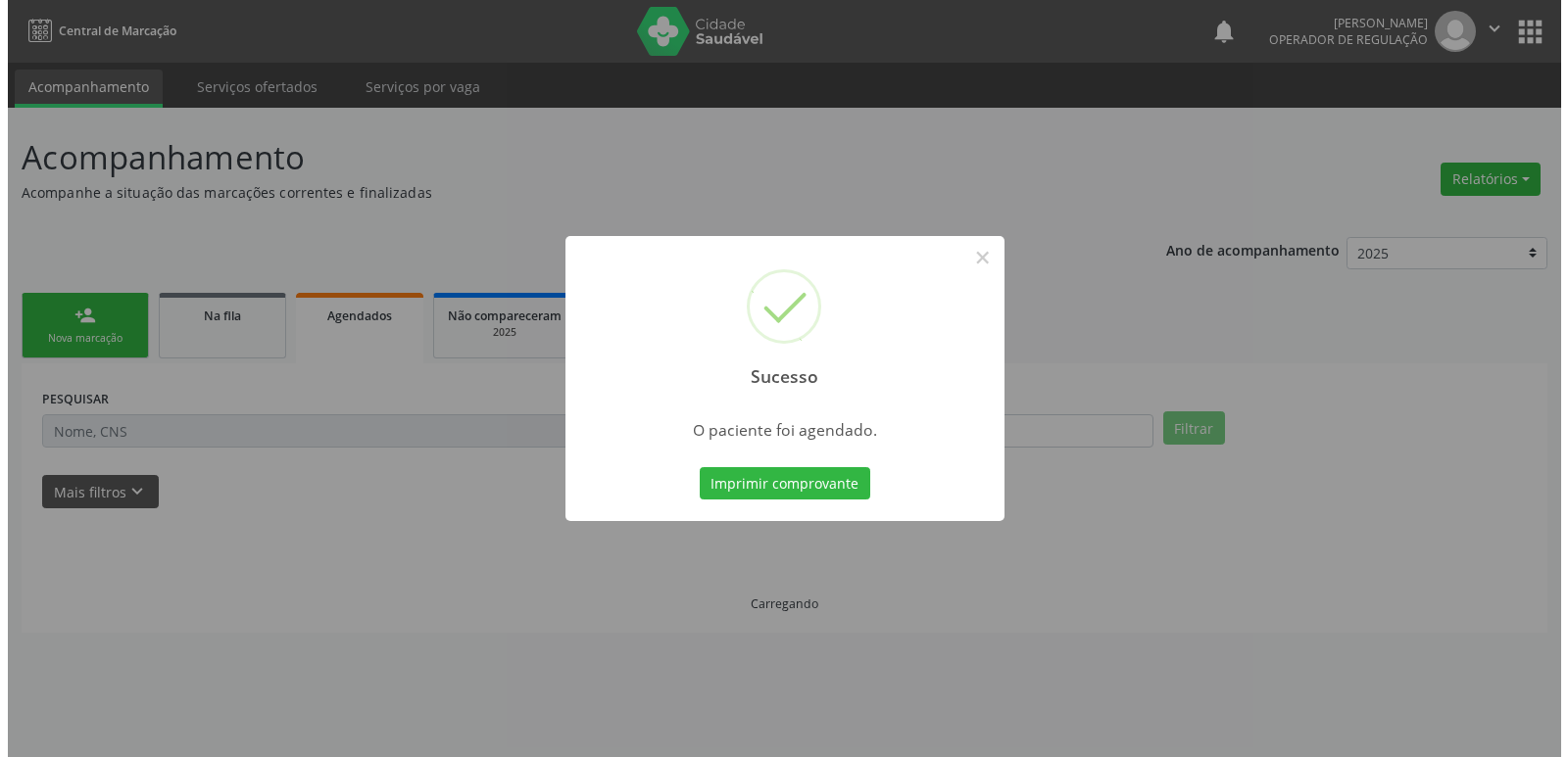
scroll to position [0, 0]
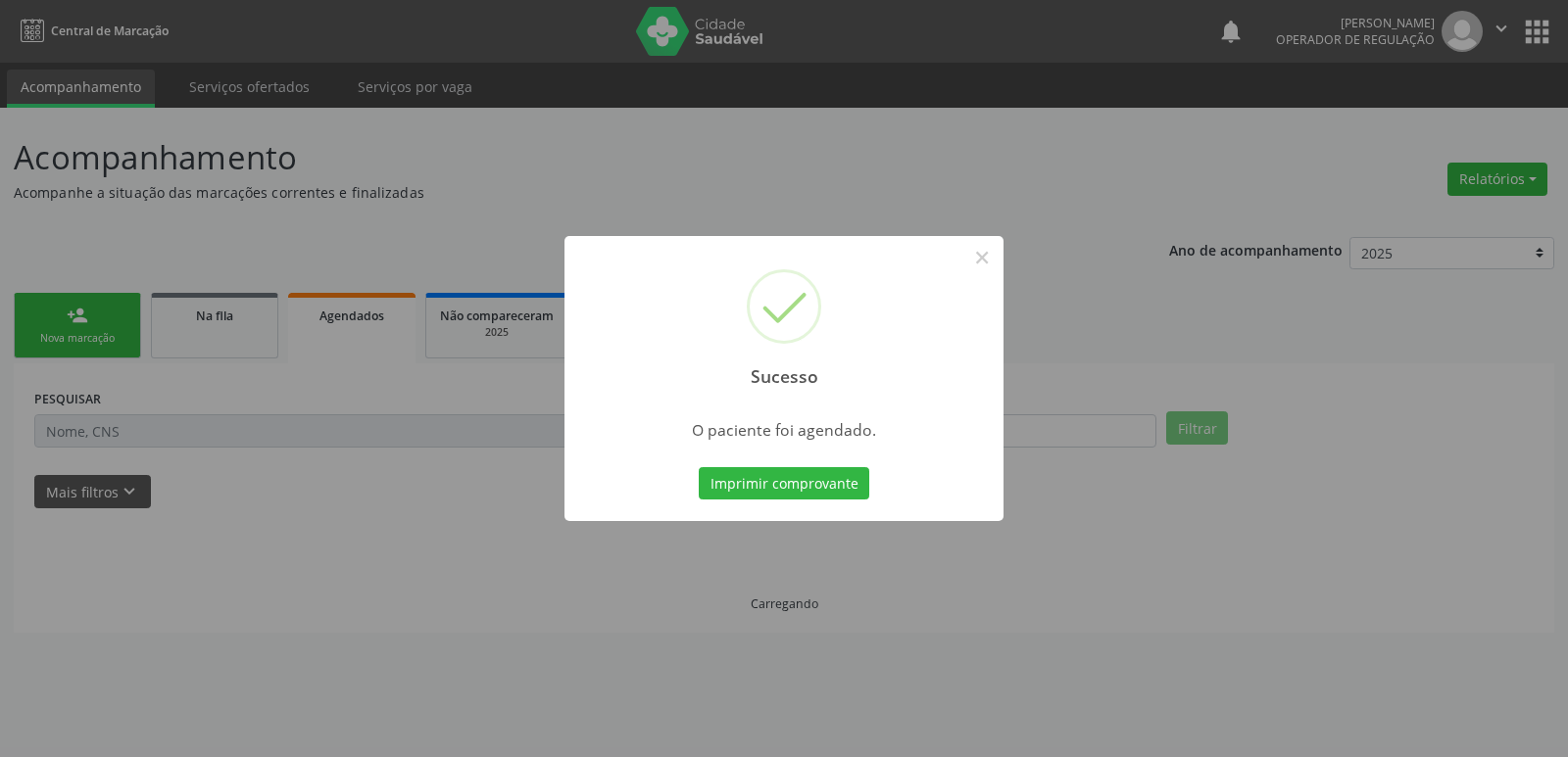
click at [698, 467] on button "Imprimir comprovante" at bounding box center [783, 483] width 170 height 33
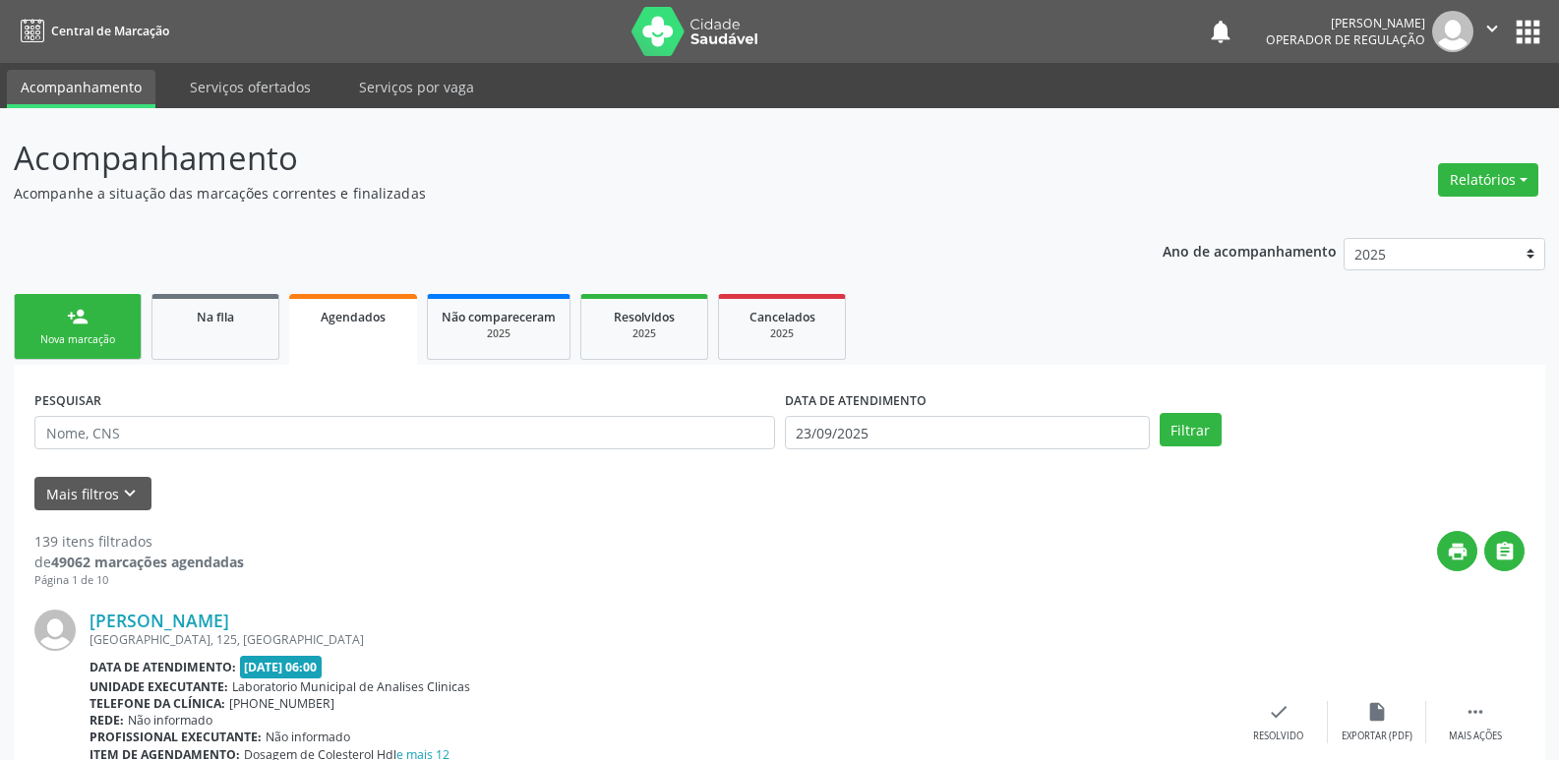
click at [85, 303] on link "person_add Nova marcação" at bounding box center [78, 327] width 128 height 66
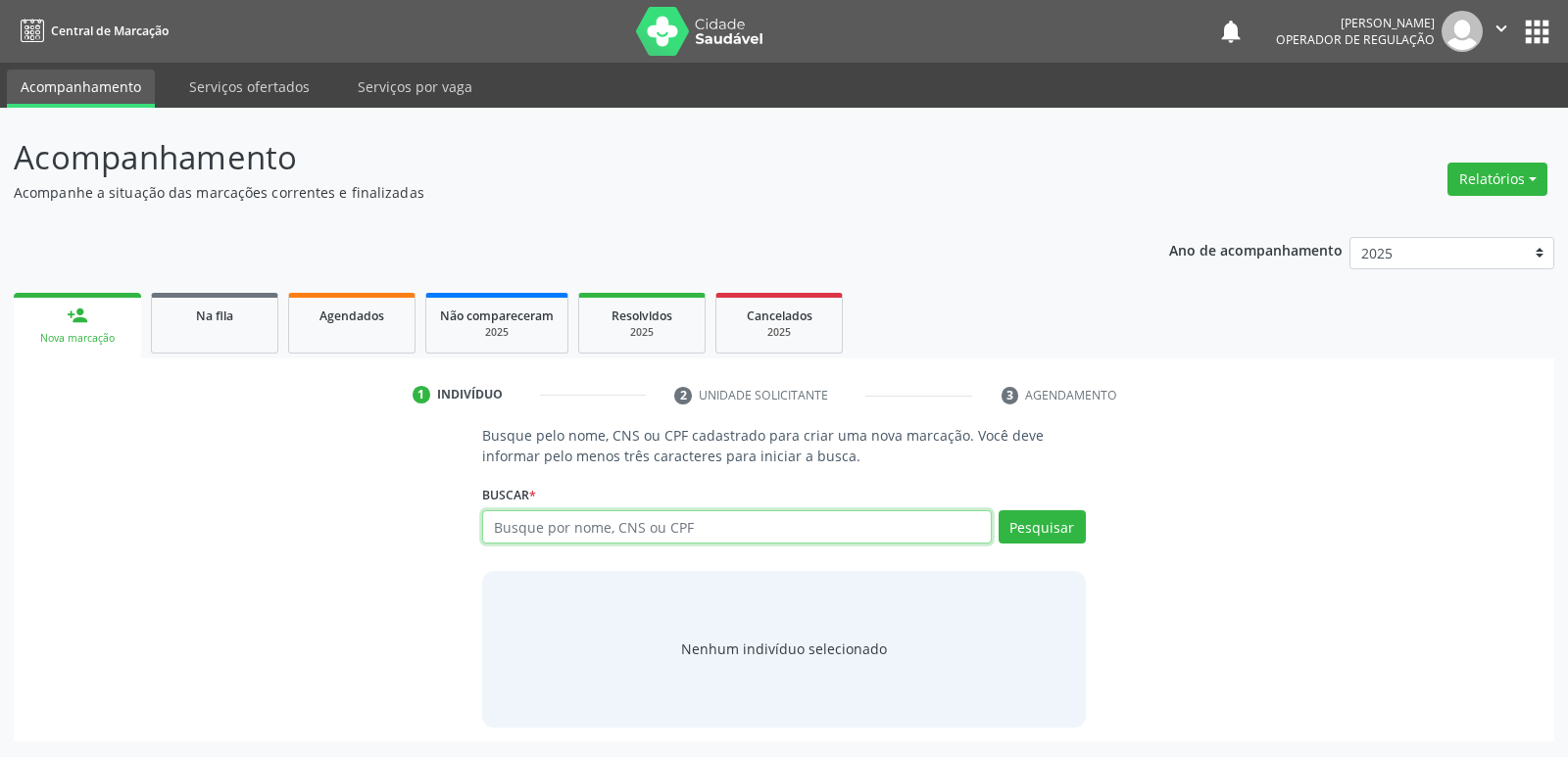
click at [536, 524] on input "text" at bounding box center [736, 526] width 508 height 33
type input "700001286150005"
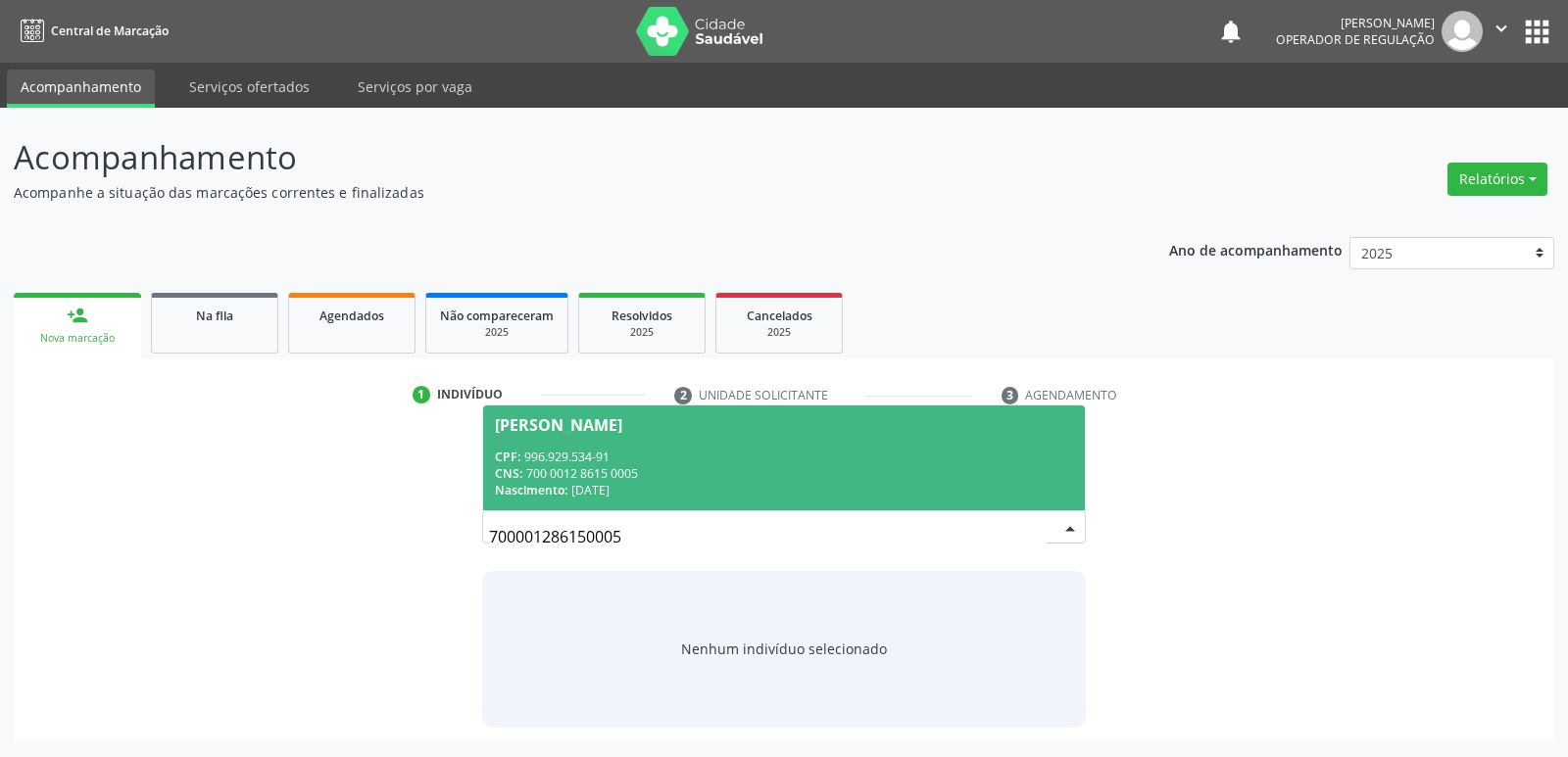
click at [916, 466] on div "CNS: 700 0012 8615 0005" at bounding box center [783, 473] width 577 height 17
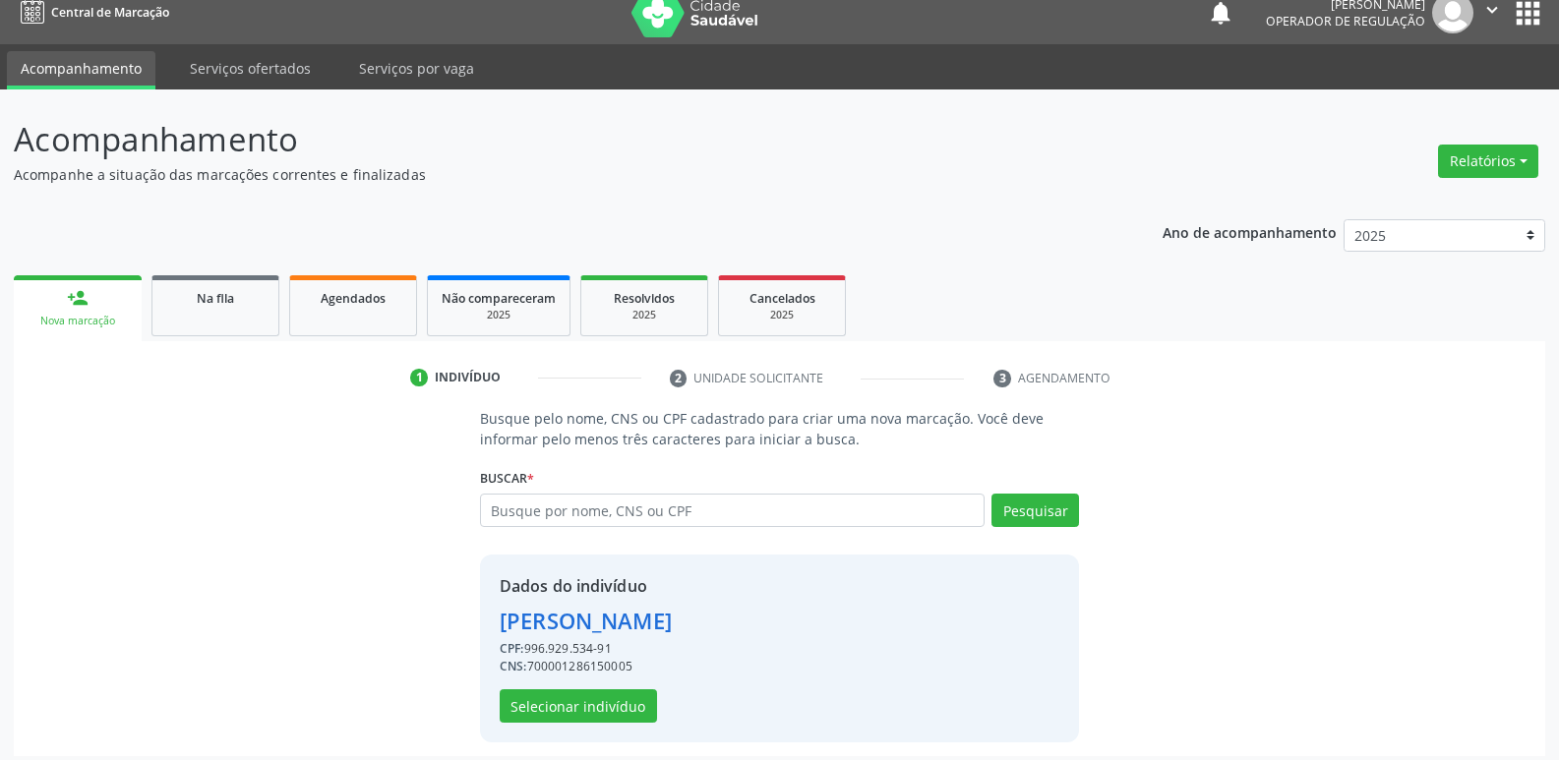
scroll to position [29, 0]
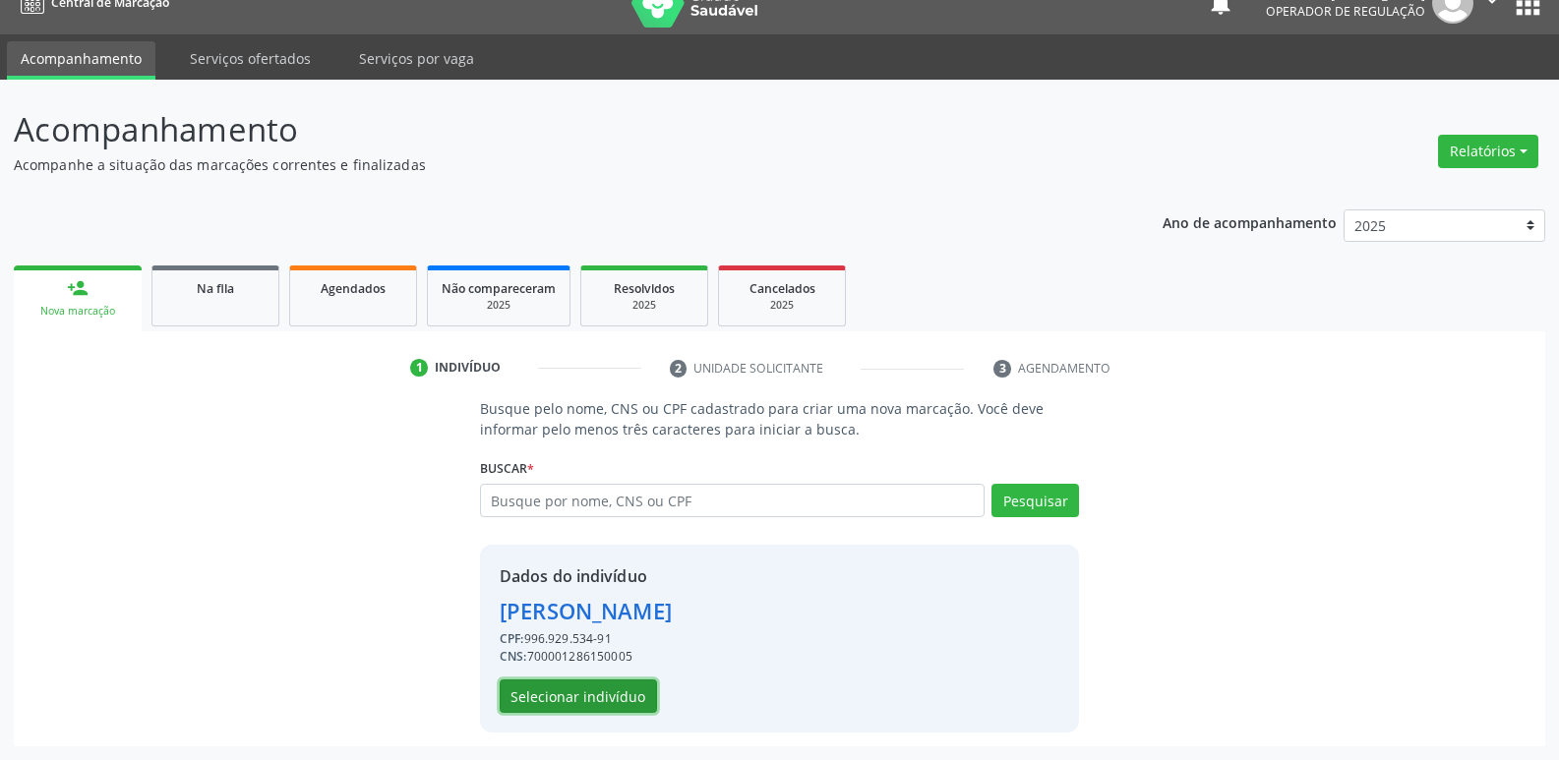
click at [618, 707] on button "Selecionar indivíduo" at bounding box center [578, 696] width 157 height 33
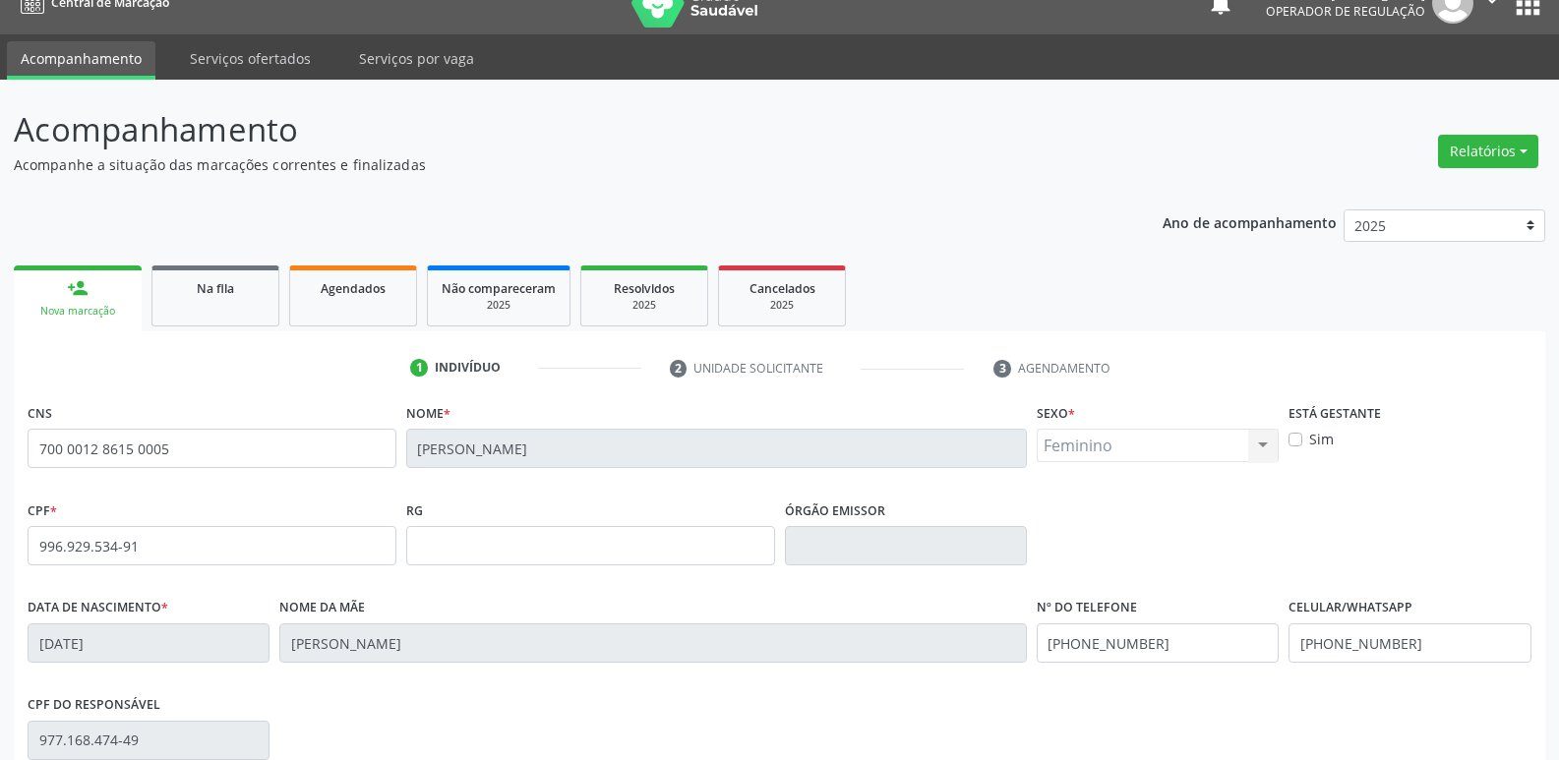
scroll to position [306, 0]
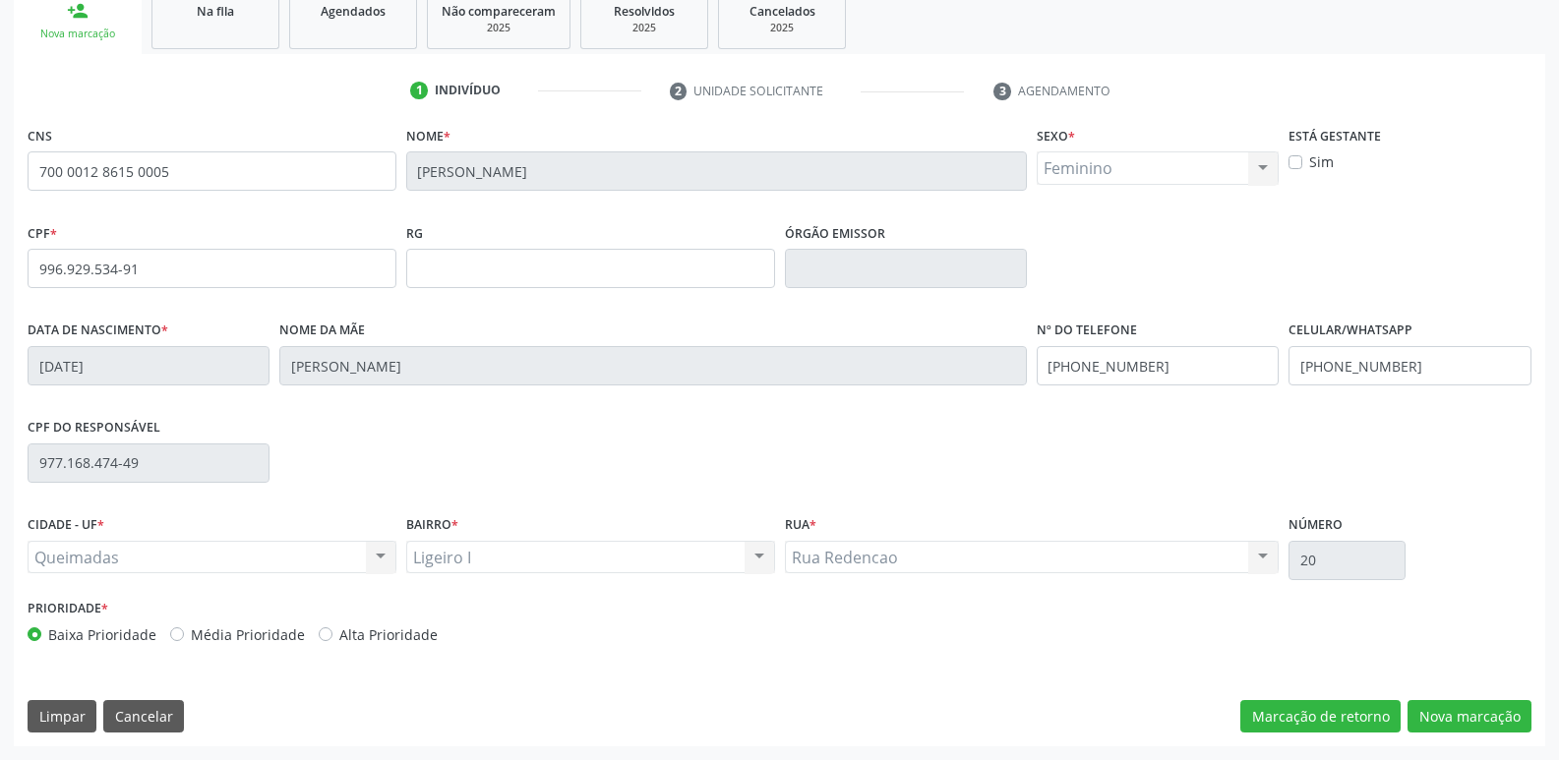
click at [1439, 696] on div "CNS 700 0012 8615 0005 [GEOGRAPHIC_DATA] * [PERSON_NAME] * Feminino Masculino F…" at bounding box center [779, 433] width 1531 height 625
click at [1439, 713] on button "Nova marcação" at bounding box center [1469, 716] width 124 height 33
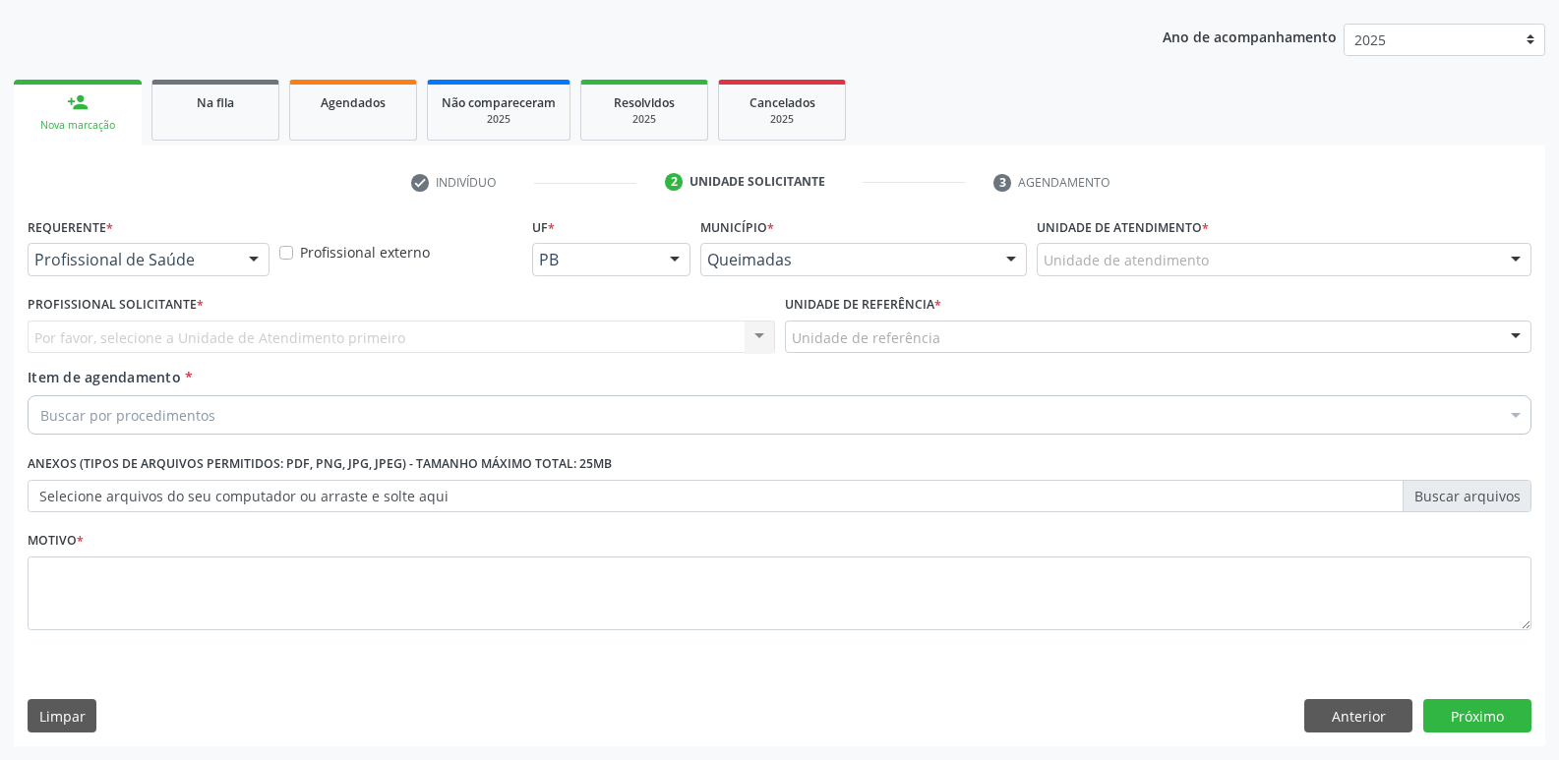
scroll to position [214, 0]
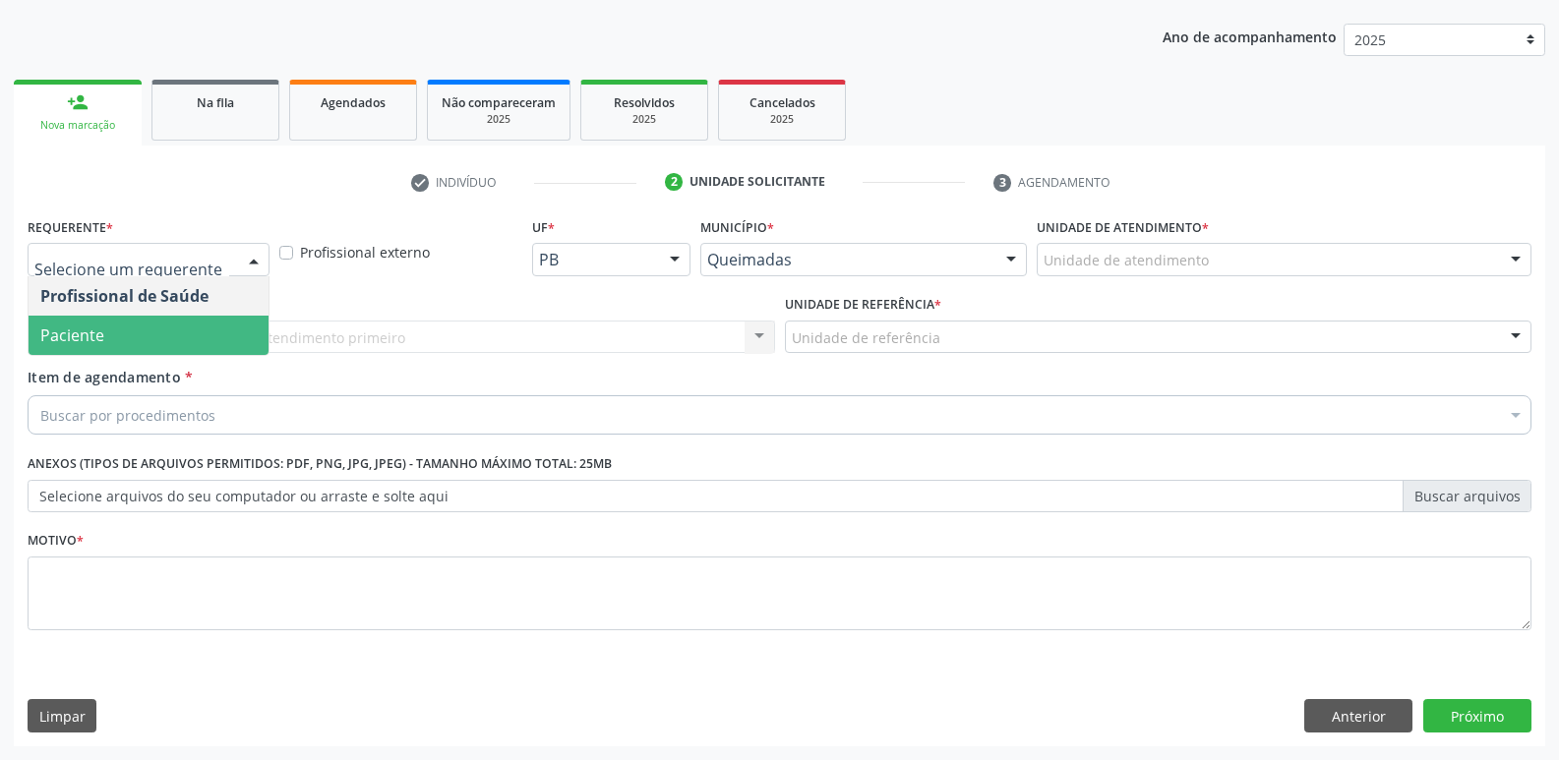
drag, startPoint x: 208, startPoint y: 342, endPoint x: 222, endPoint y: 337, distance: 14.6
click at [208, 341] on span "Paciente" at bounding box center [149, 335] width 240 height 39
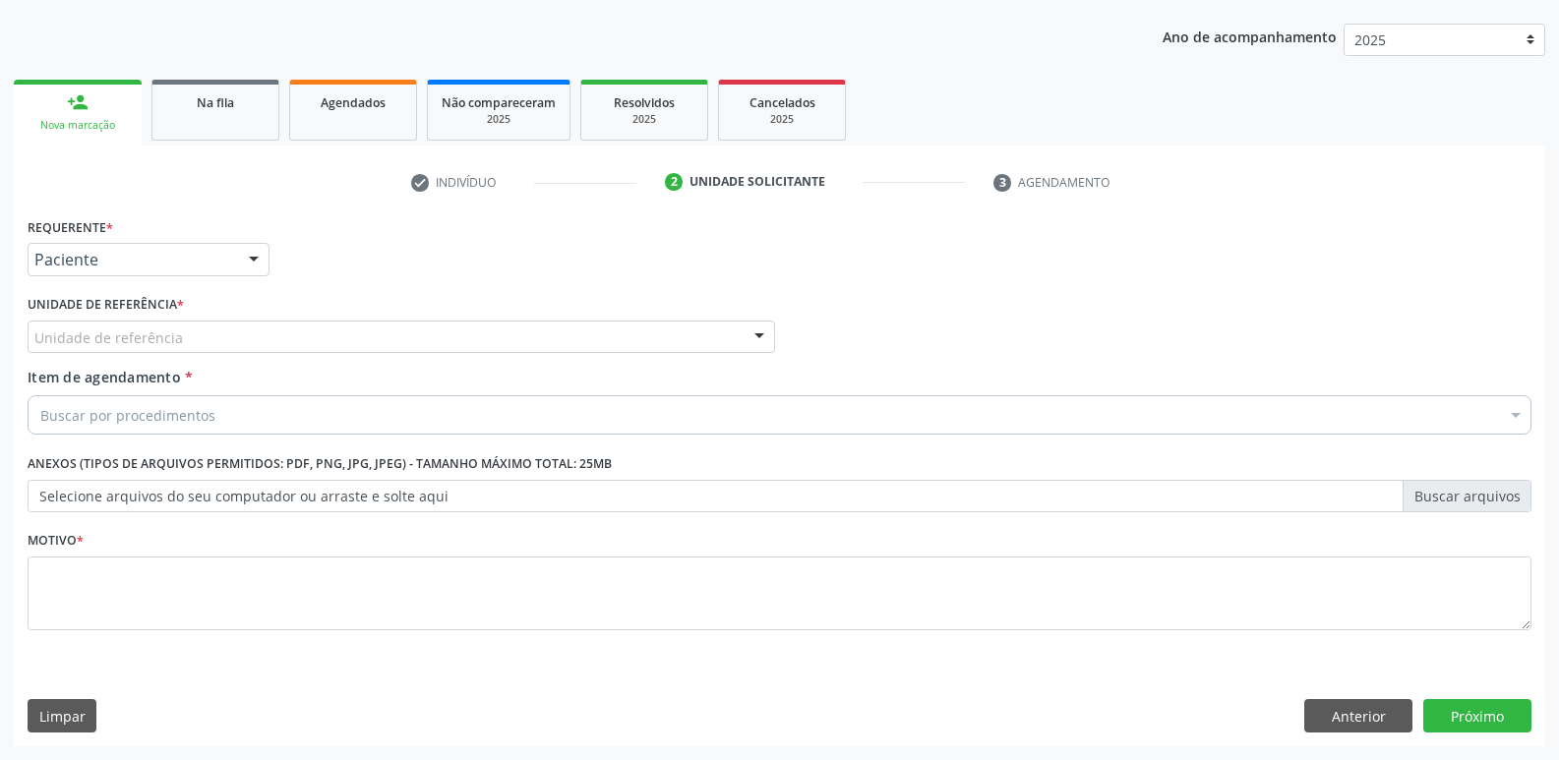
click at [237, 337] on div "Unidade de referência" at bounding box center [401, 337] width 747 height 33
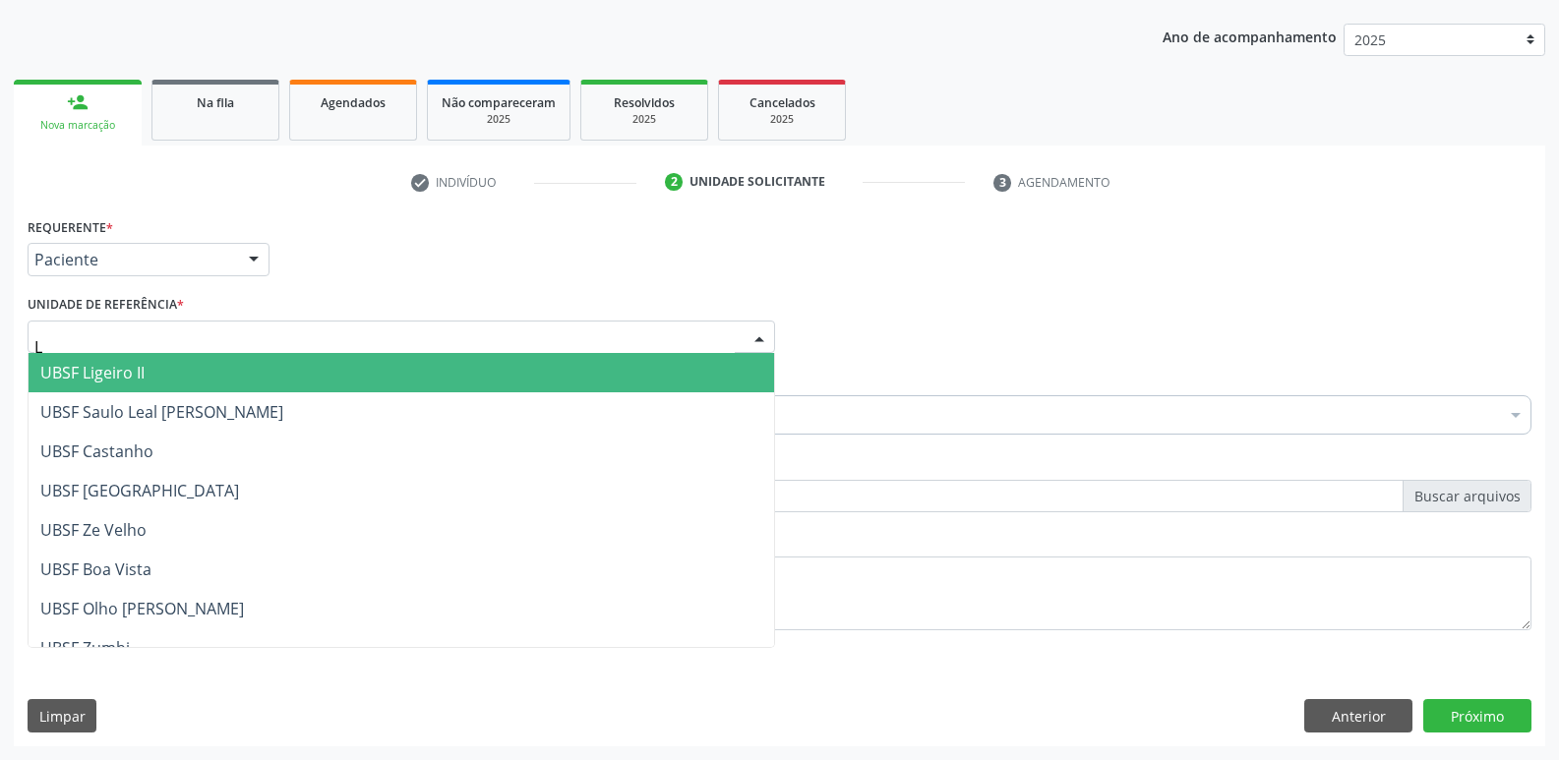
type input "LI"
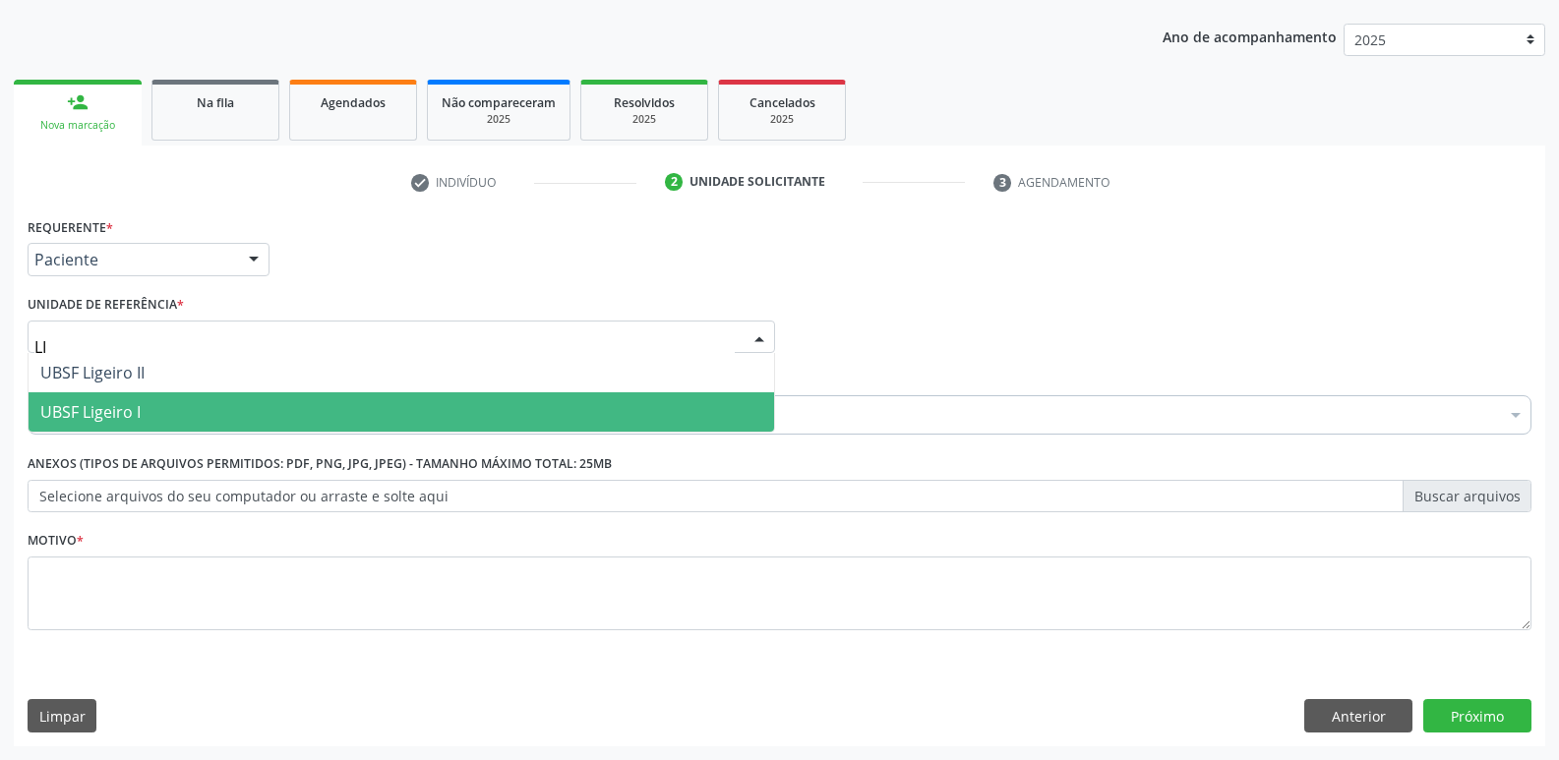
click at [137, 427] on span "UBSF Ligeiro I" at bounding box center [401, 411] width 745 height 39
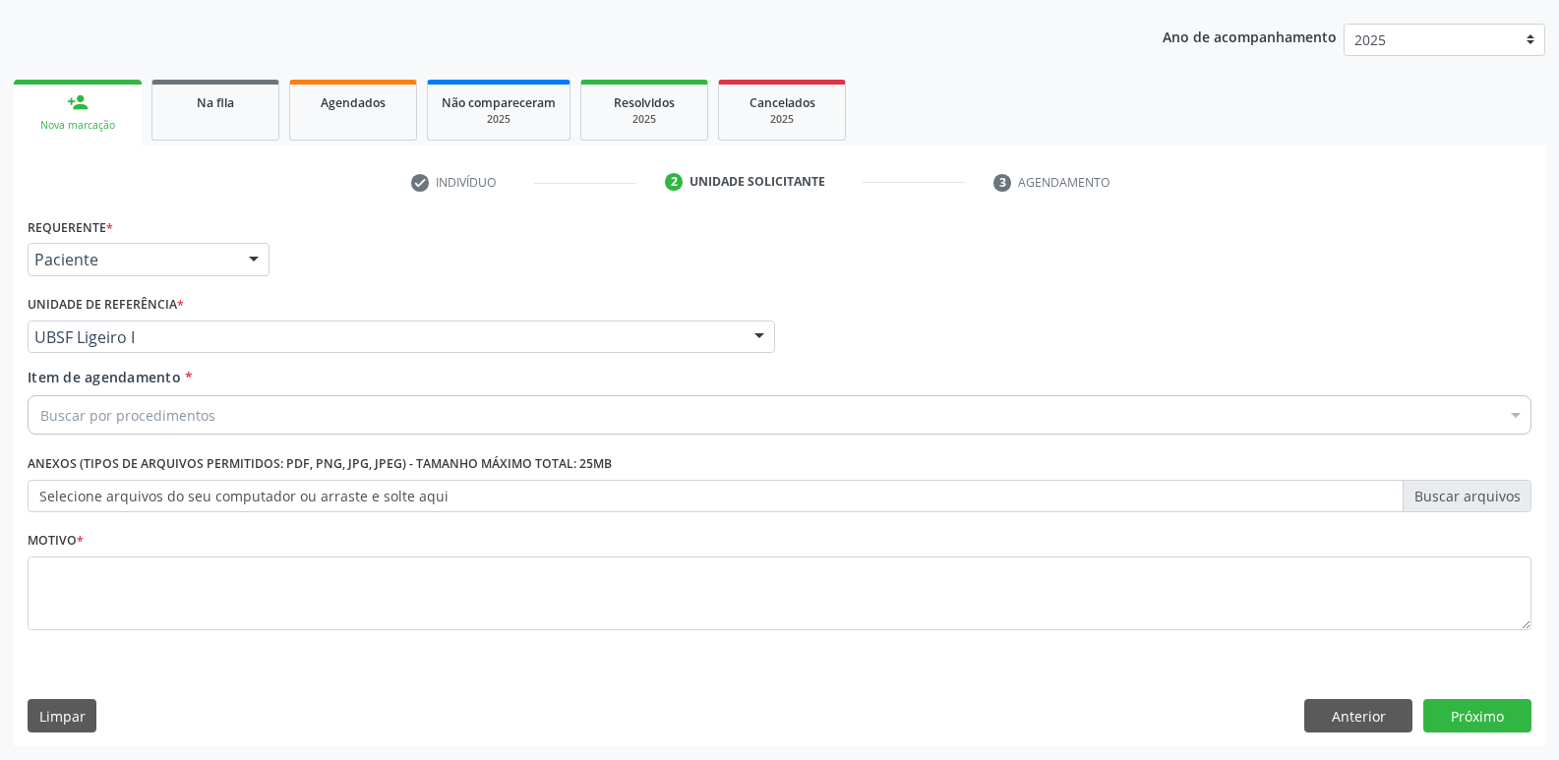
click at [153, 429] on div "Buscar por procedimentos" at bounding box center [780, 414] width 1504 height 39
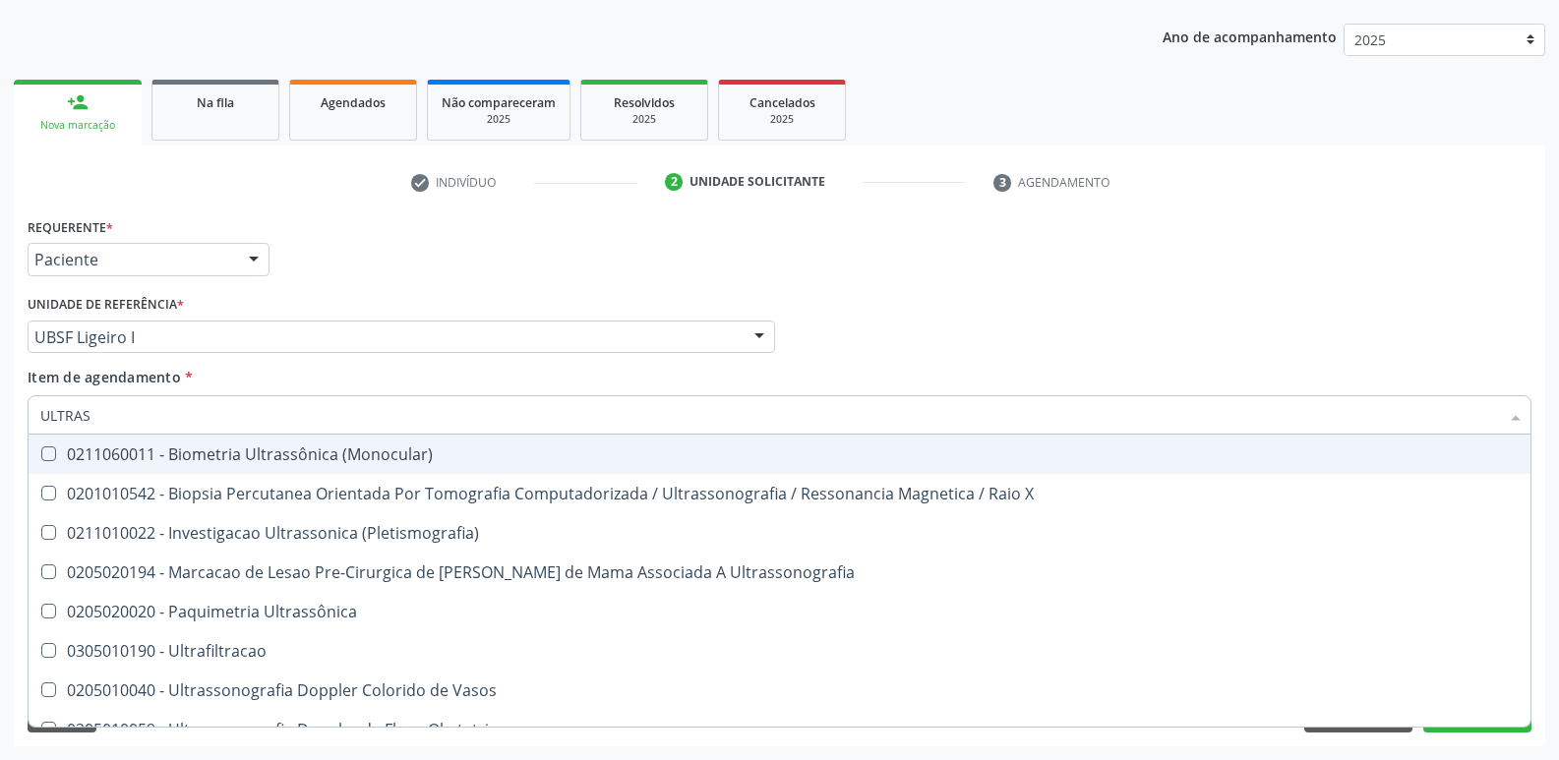
type input "ULTRASS"
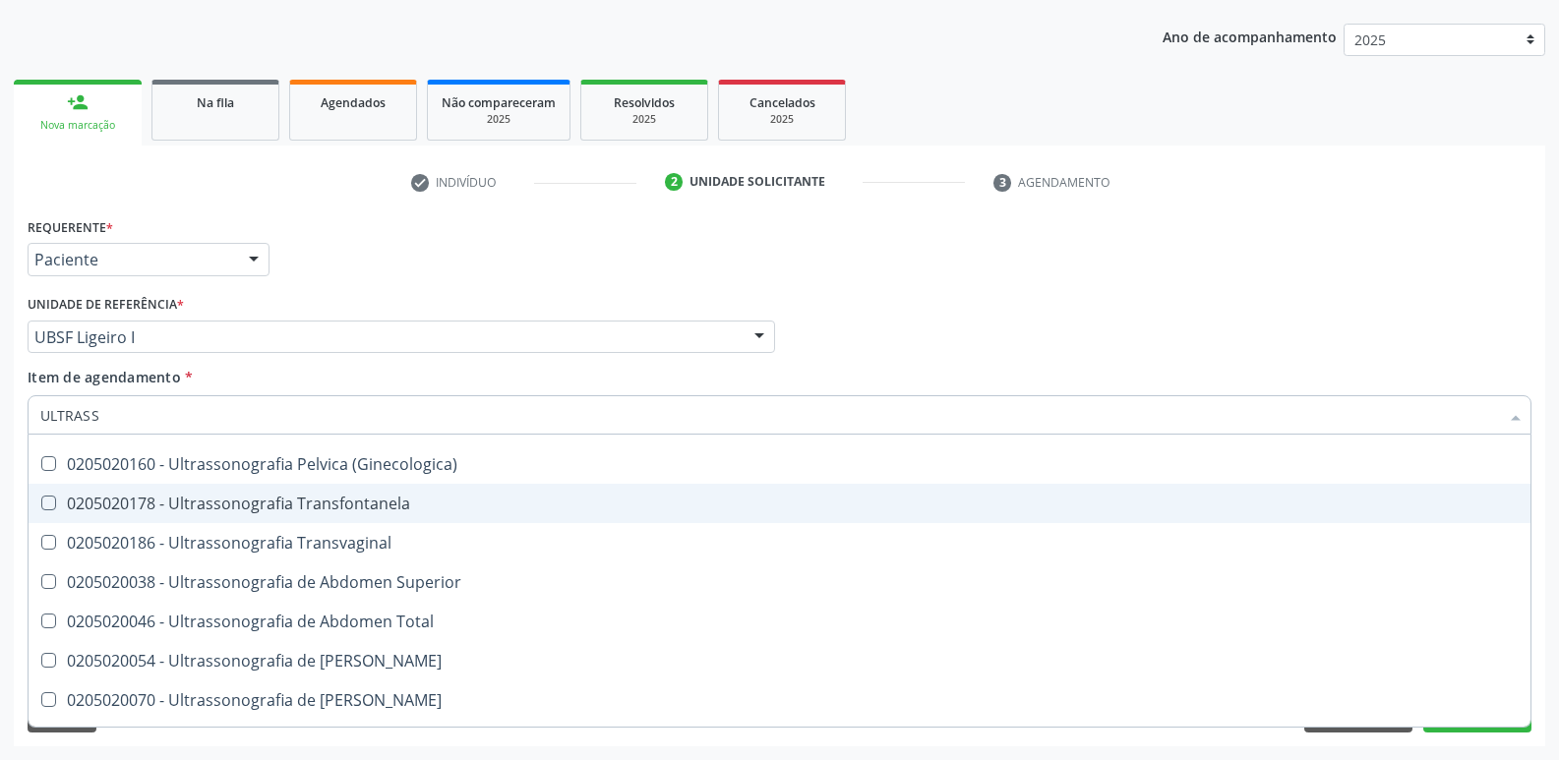
scroll to position [492, 0]
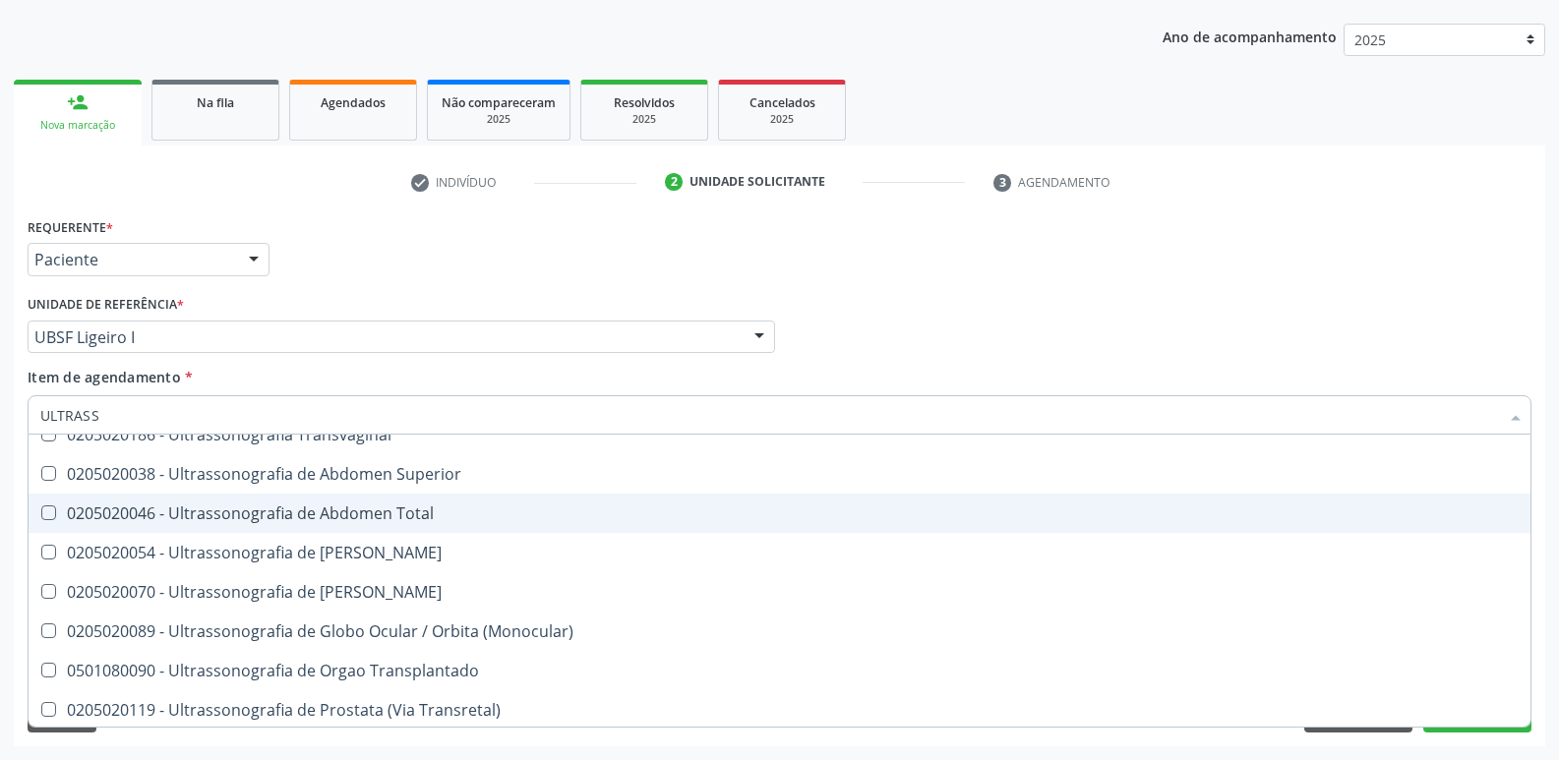
click at [419, 521] on div "0205020046 - Ultrassonografia de Abdomen Total" at bounding box center [779, 514] width 1478 height 16
checkbox Total "true"
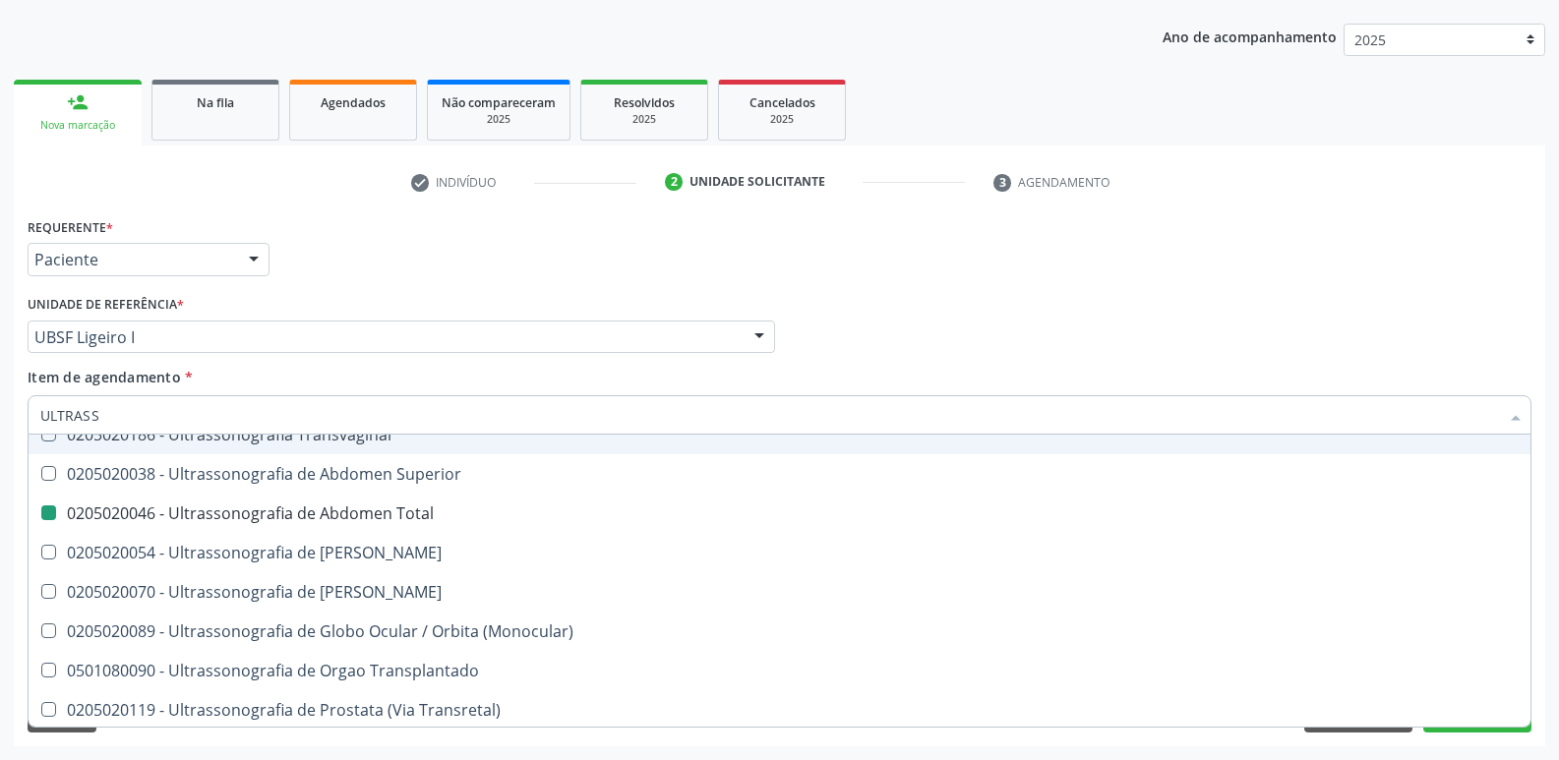
drag, startPoint x: 460, startPoint y: 270, endPoint x: 376, endPoint y: 500, distance: 244.3
click at [460, 276] on div "Requerente * Paciente Profissional de Saúde Paciente Nenhum resultado encontrad…" at bounding box center [780, 250] width 1514 height 77
checkbox X "true"
checkbox Total "false"
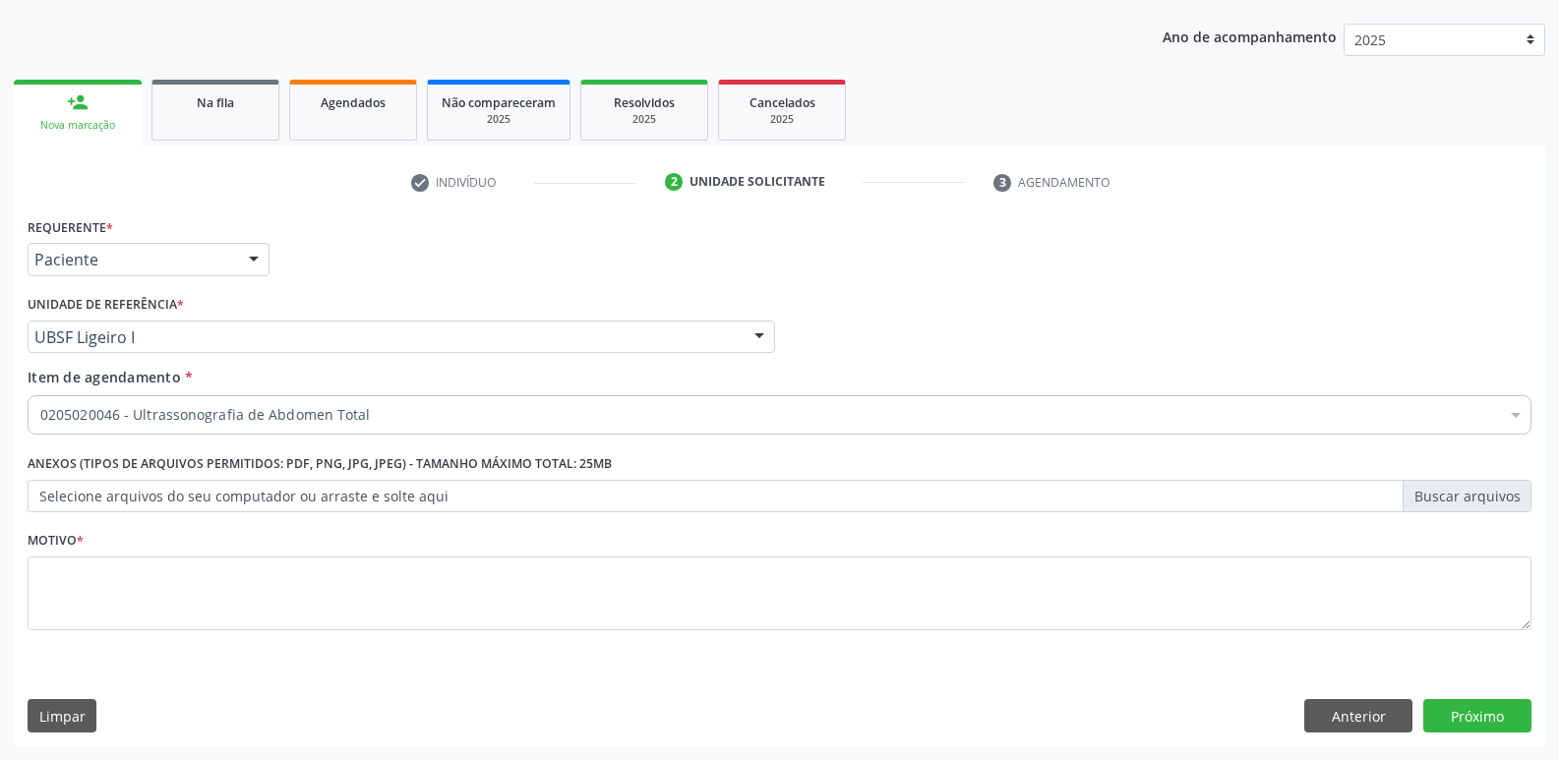
scroll to position [0, 0]
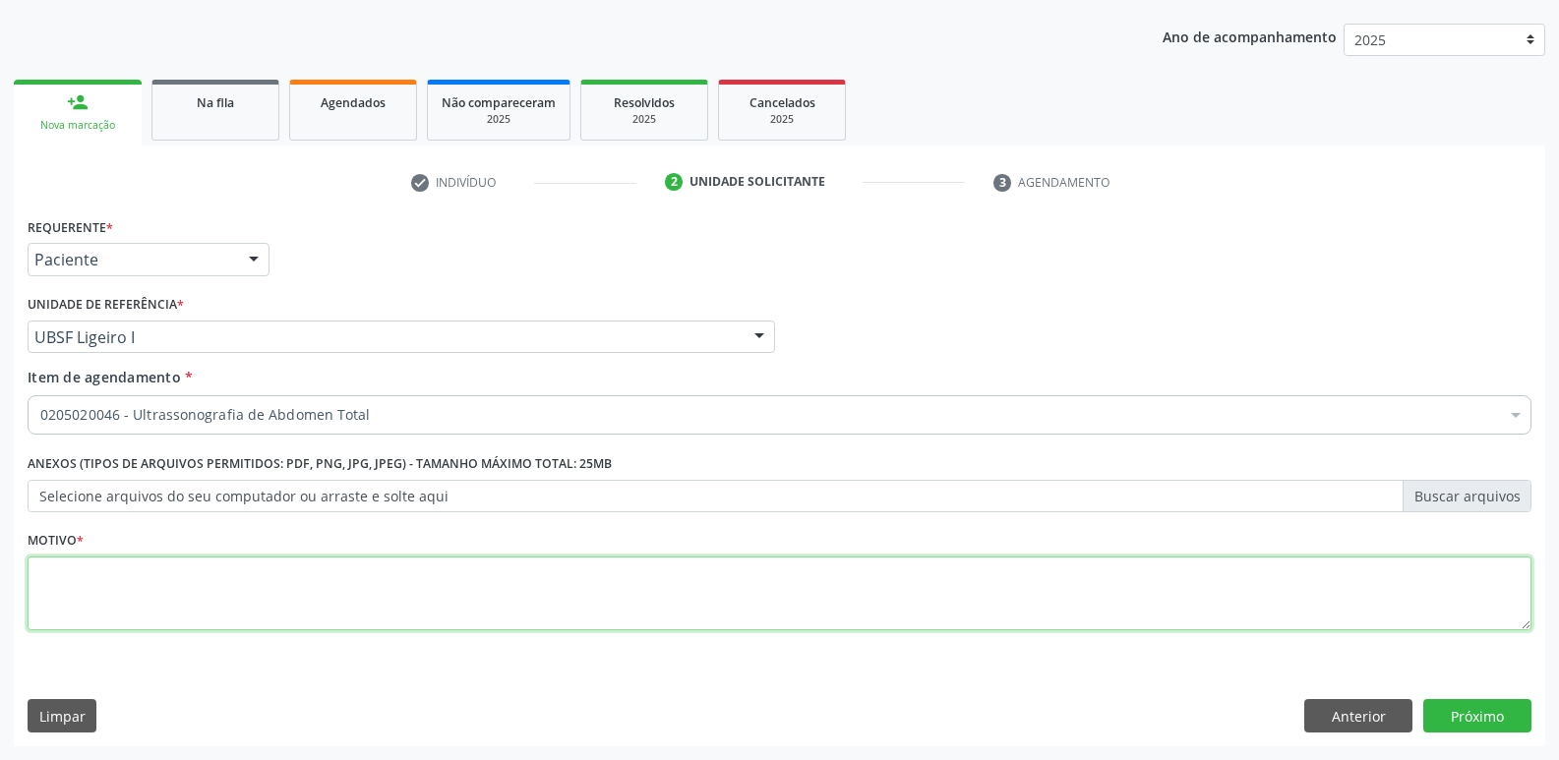
click at [268, 571] on textarea at bounding box center [780, 594] width 1504 height 75
paste textarea "avaliação"
type textarea "avaliação"
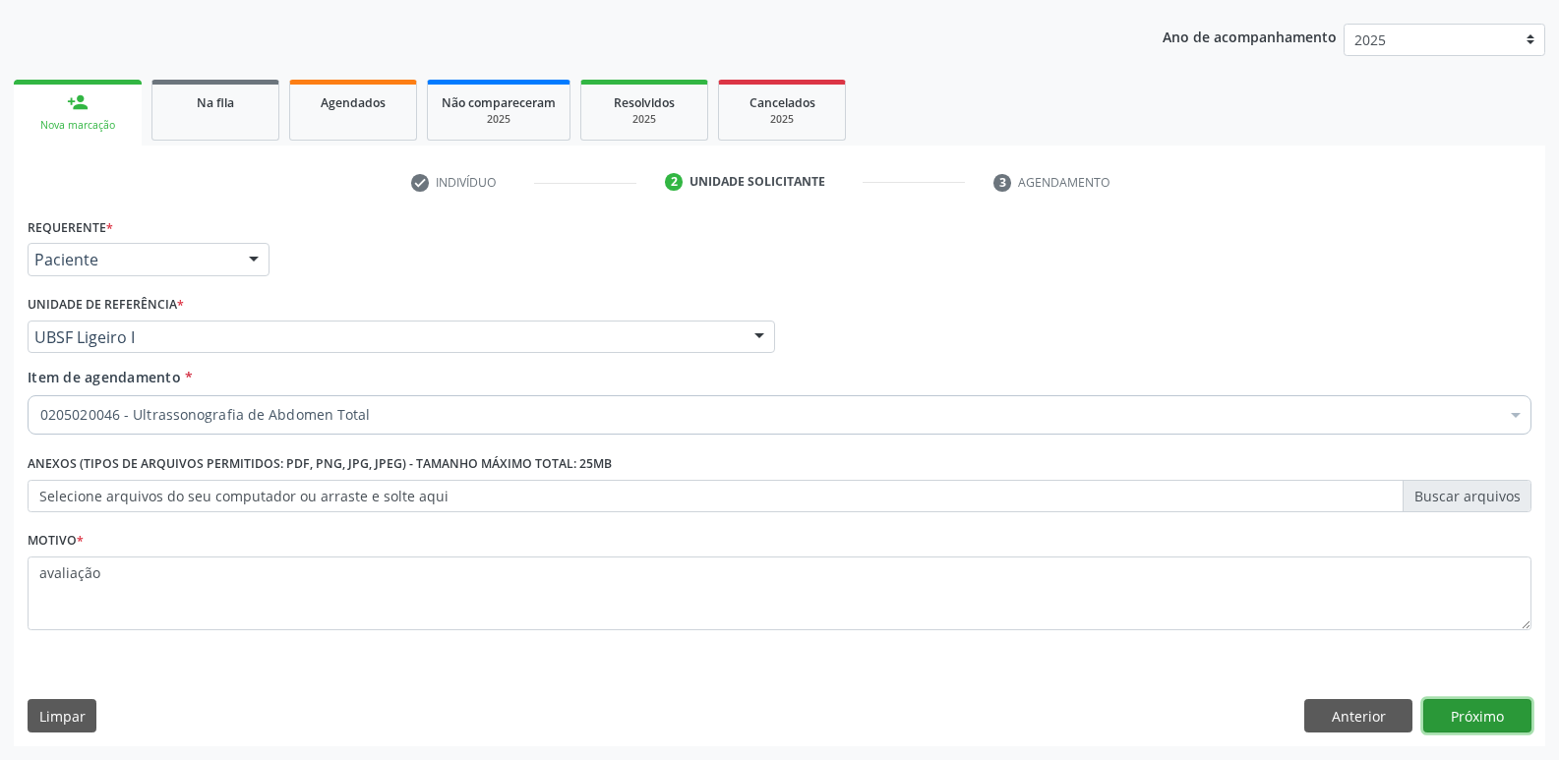
click at [1480, 716] on button "Próximo" at bounding box center [1477, 715] width 108 height 33
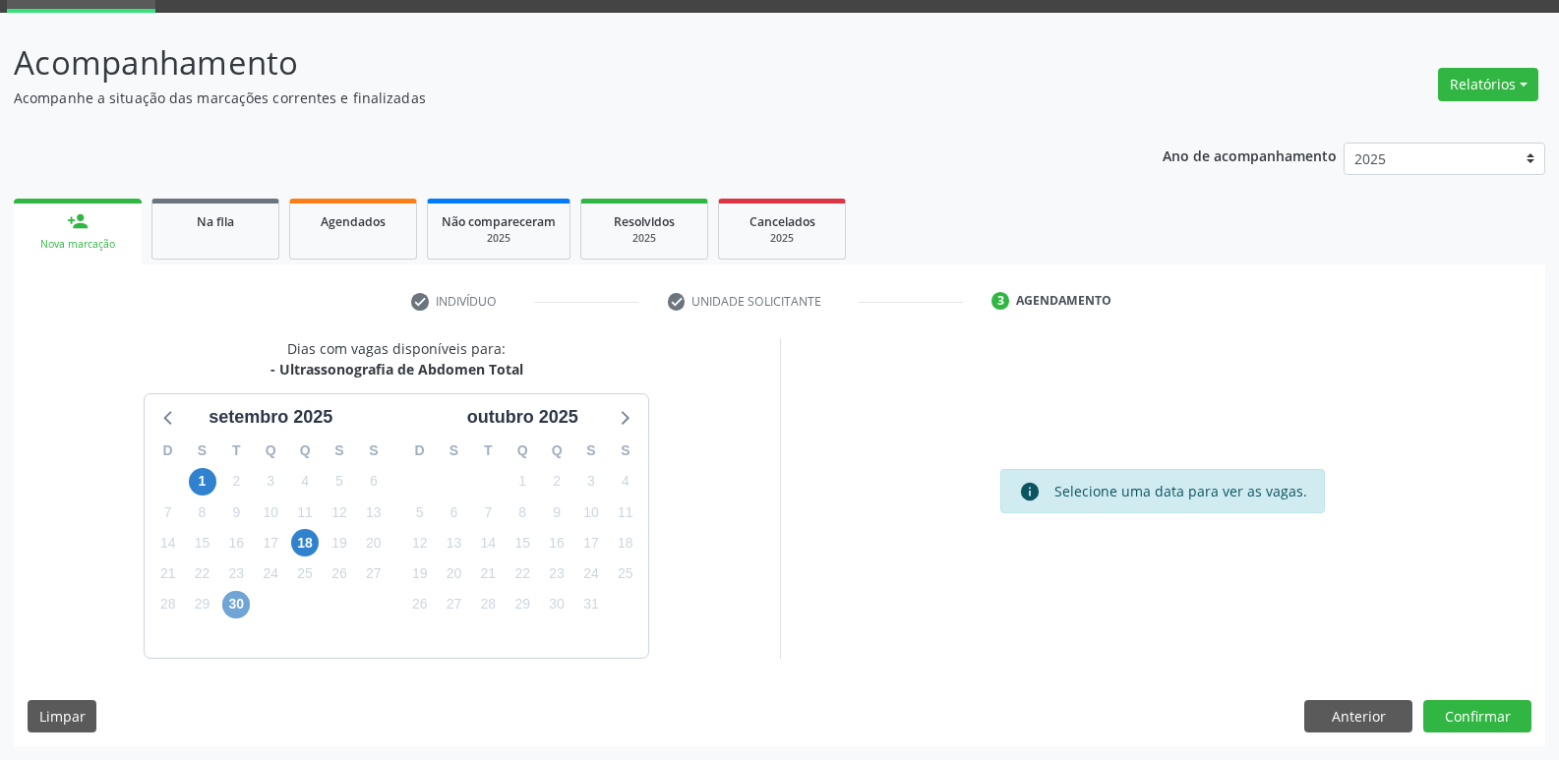
click at [243, 601] on span "30" at bounding box center [236, 605] width 28 height 28
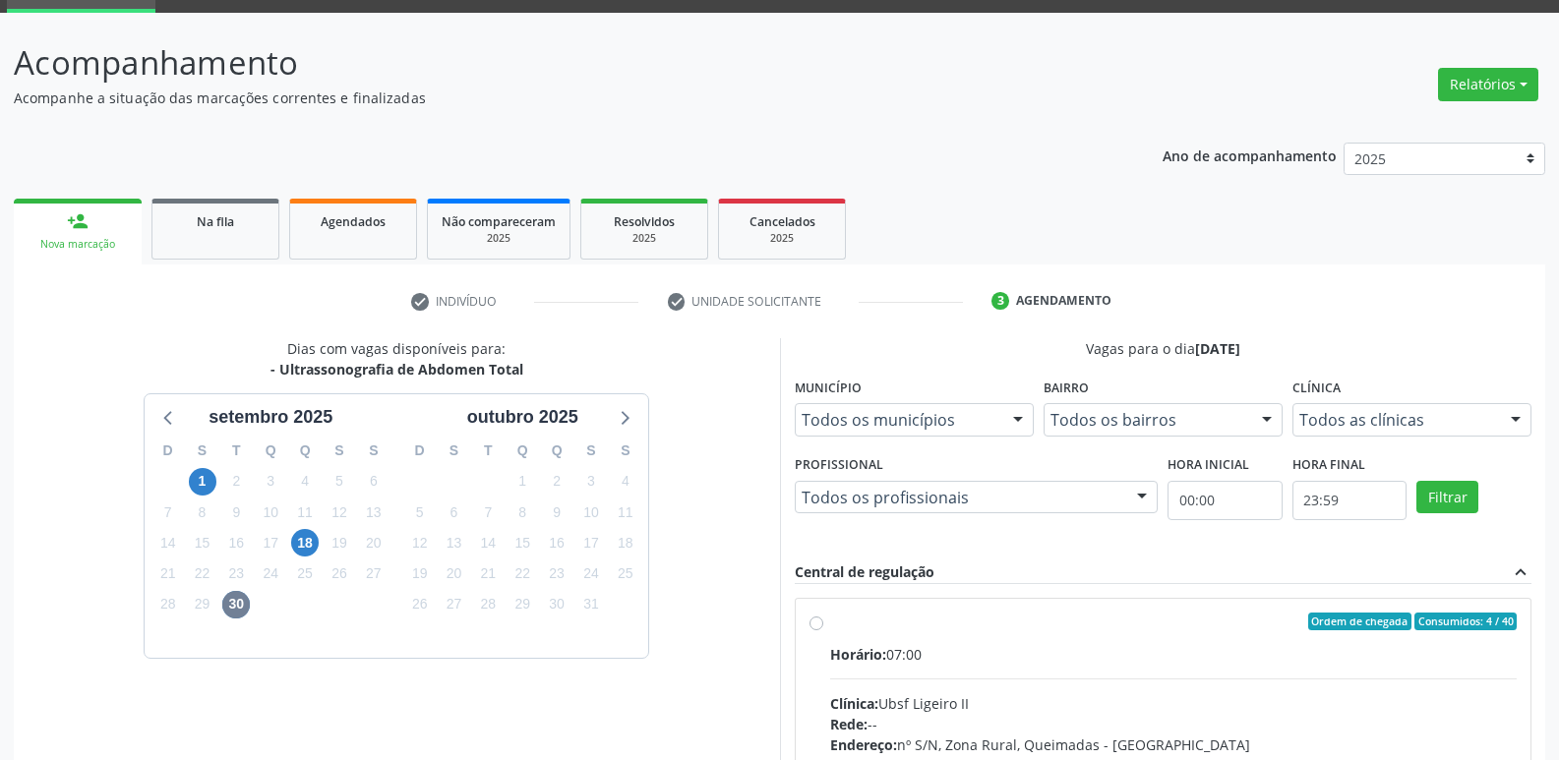
drag, startPoint x: 1341, startPoint y: 683, endPoint x: 1340, endPoint y: 549, distance: 133.8
radio input "true"
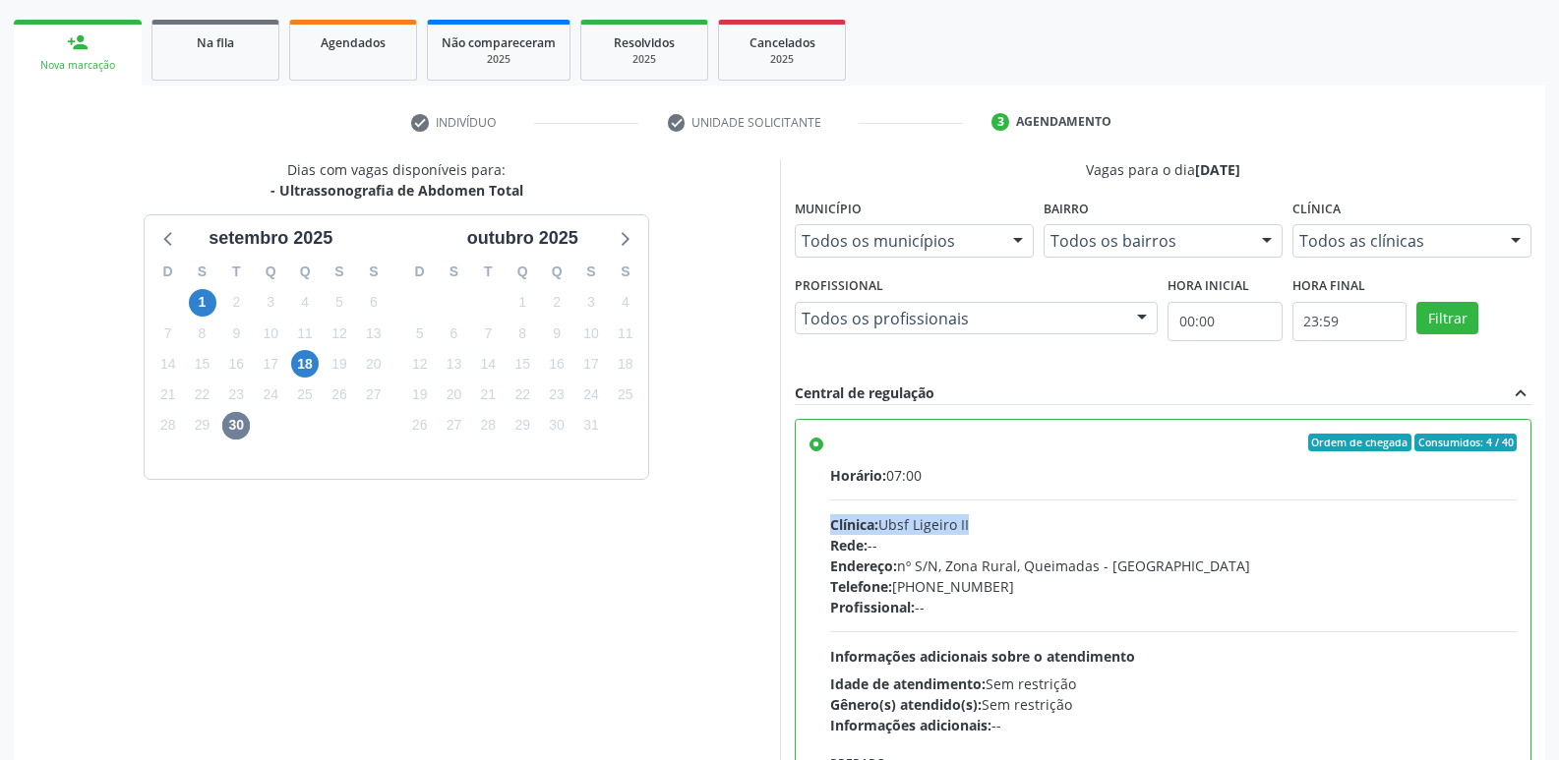
scroll to position [415, 0]
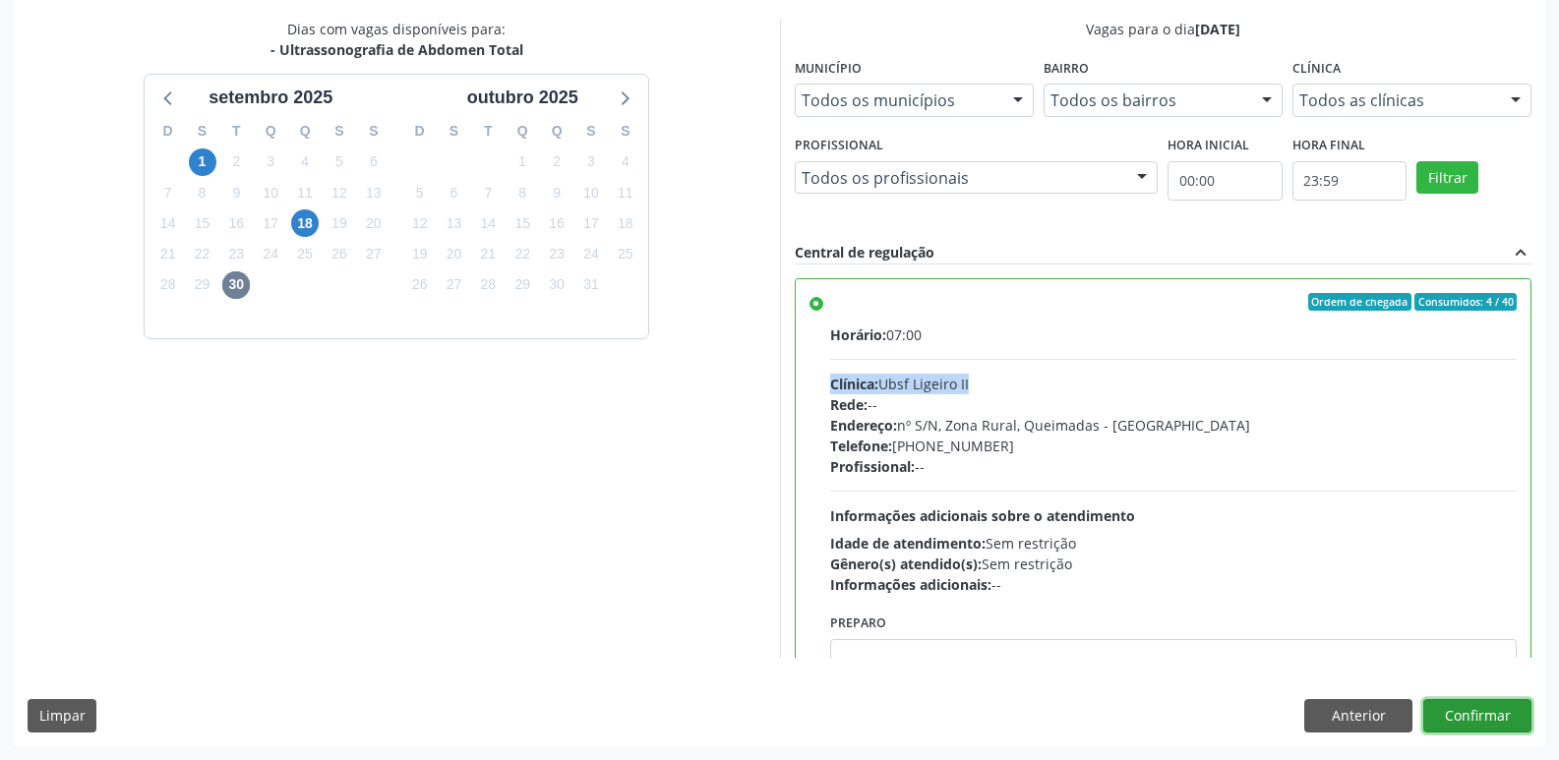
click at [1447, 715] on button "Confirmar" at bounding box center [1477, 715] width 108 height 33
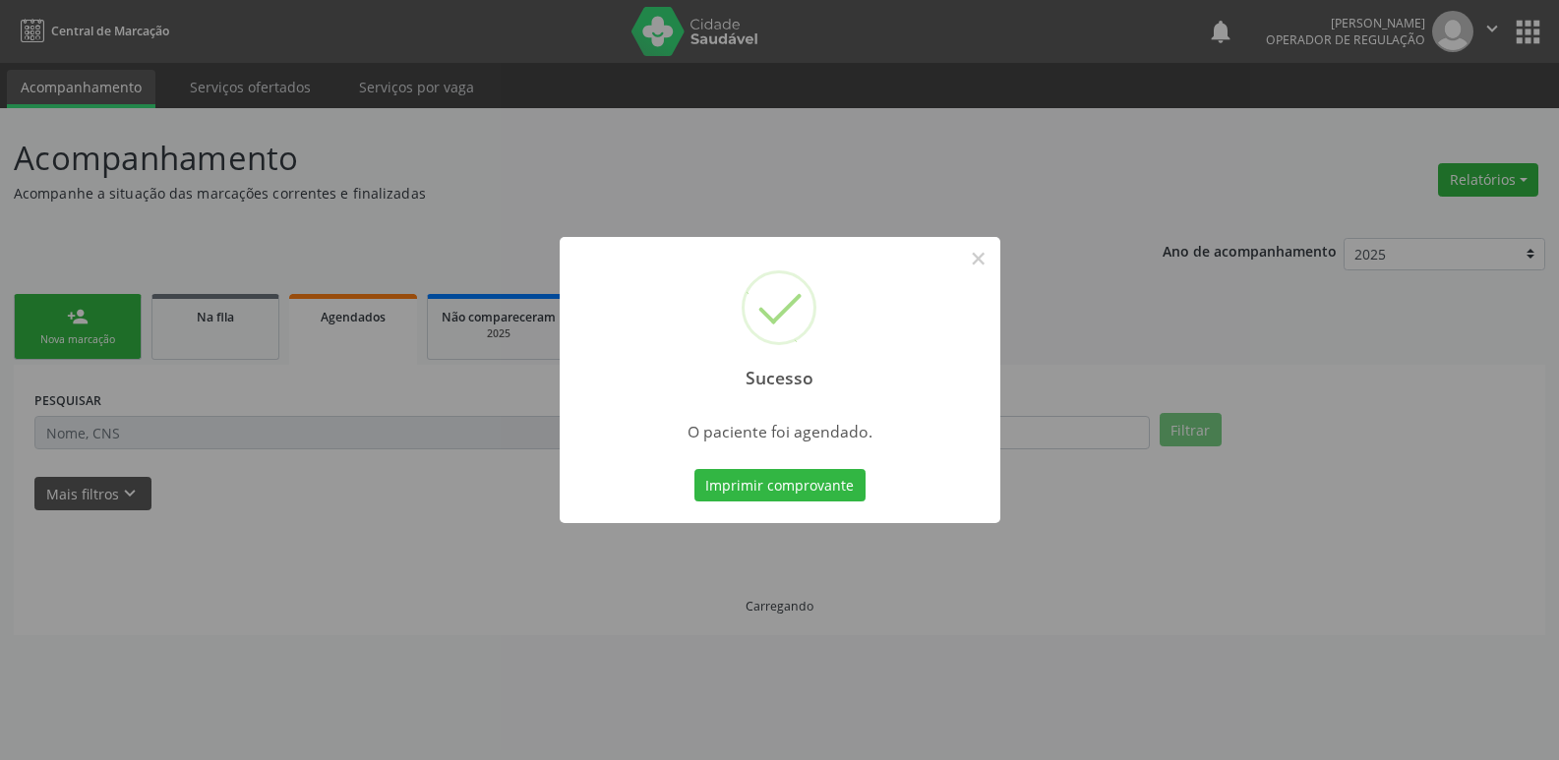
scroll to position [0, 0]
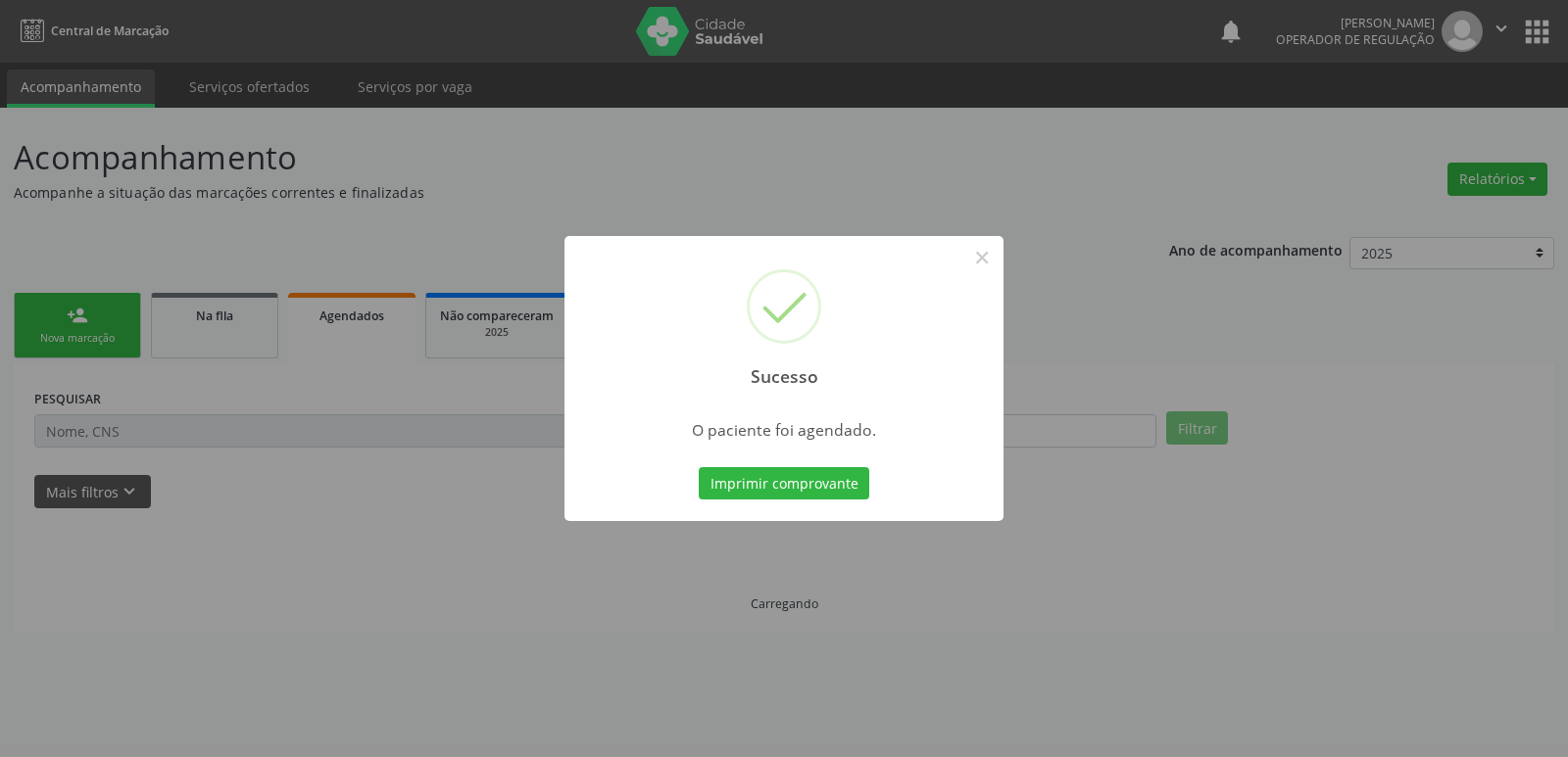
click at [698, 467] on button "Imprimir comprovante" at bounding box center [783, 483] width 170 height 33
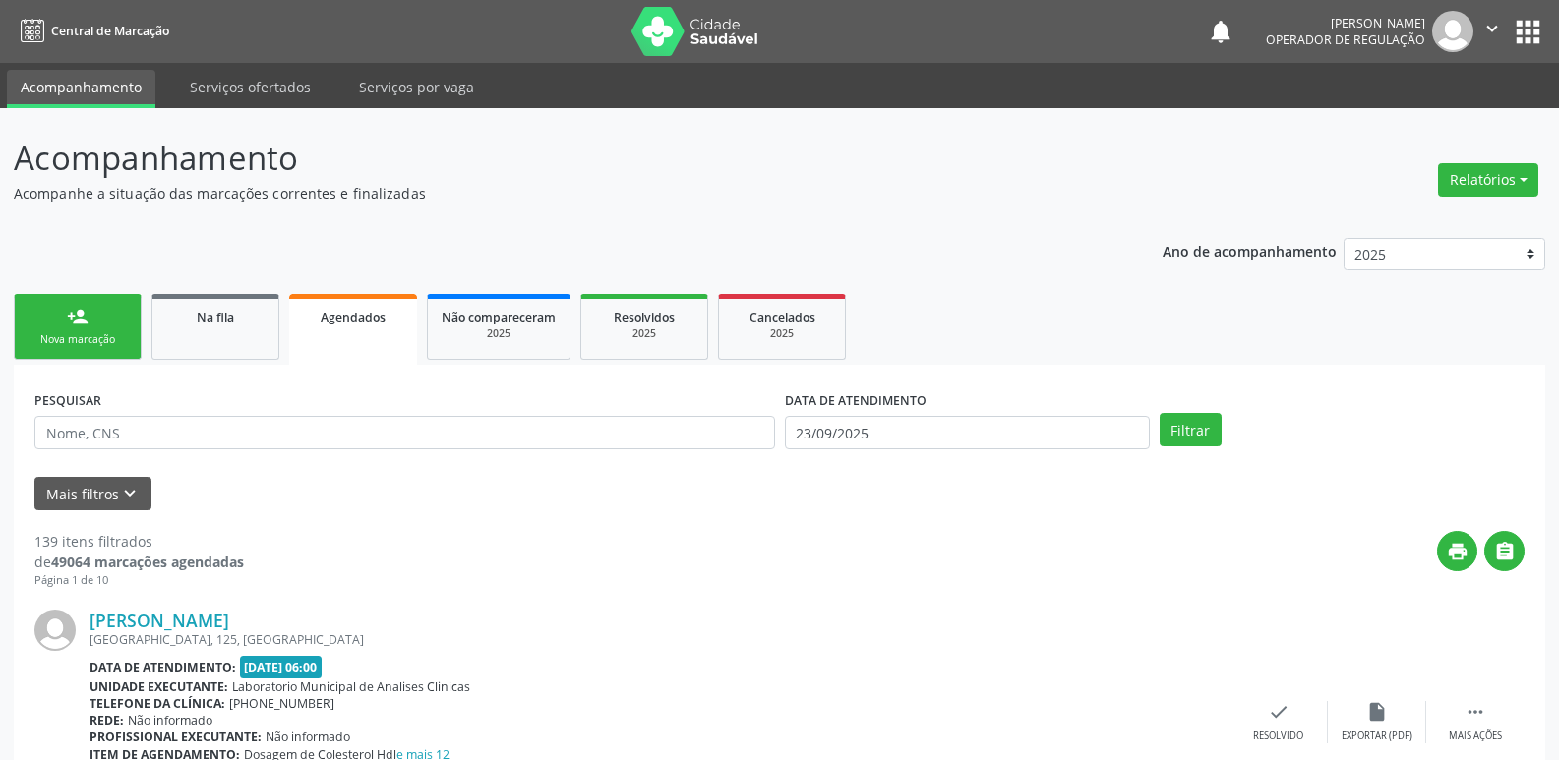
click at [82, 323] on div "person_add" at bounding box center [78, 317] width 22 height 22
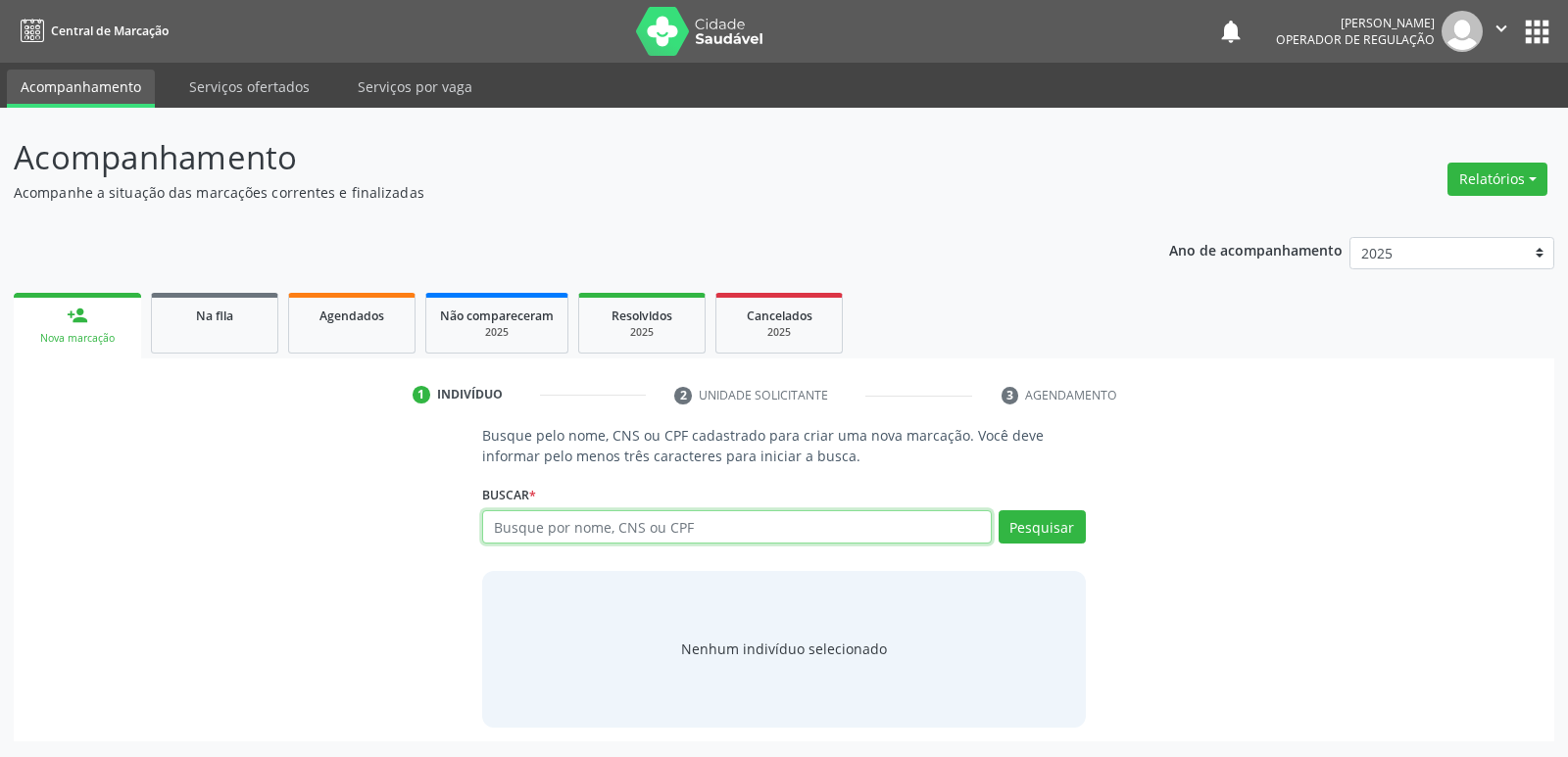
click at [557, 521] on input "text" at bounding box center [736, 526] width 508 height 33
click at [656, 535] on input "text" at bounding box center [736, 526] width 508 height 33
type input "7"
type input "706207524965968"
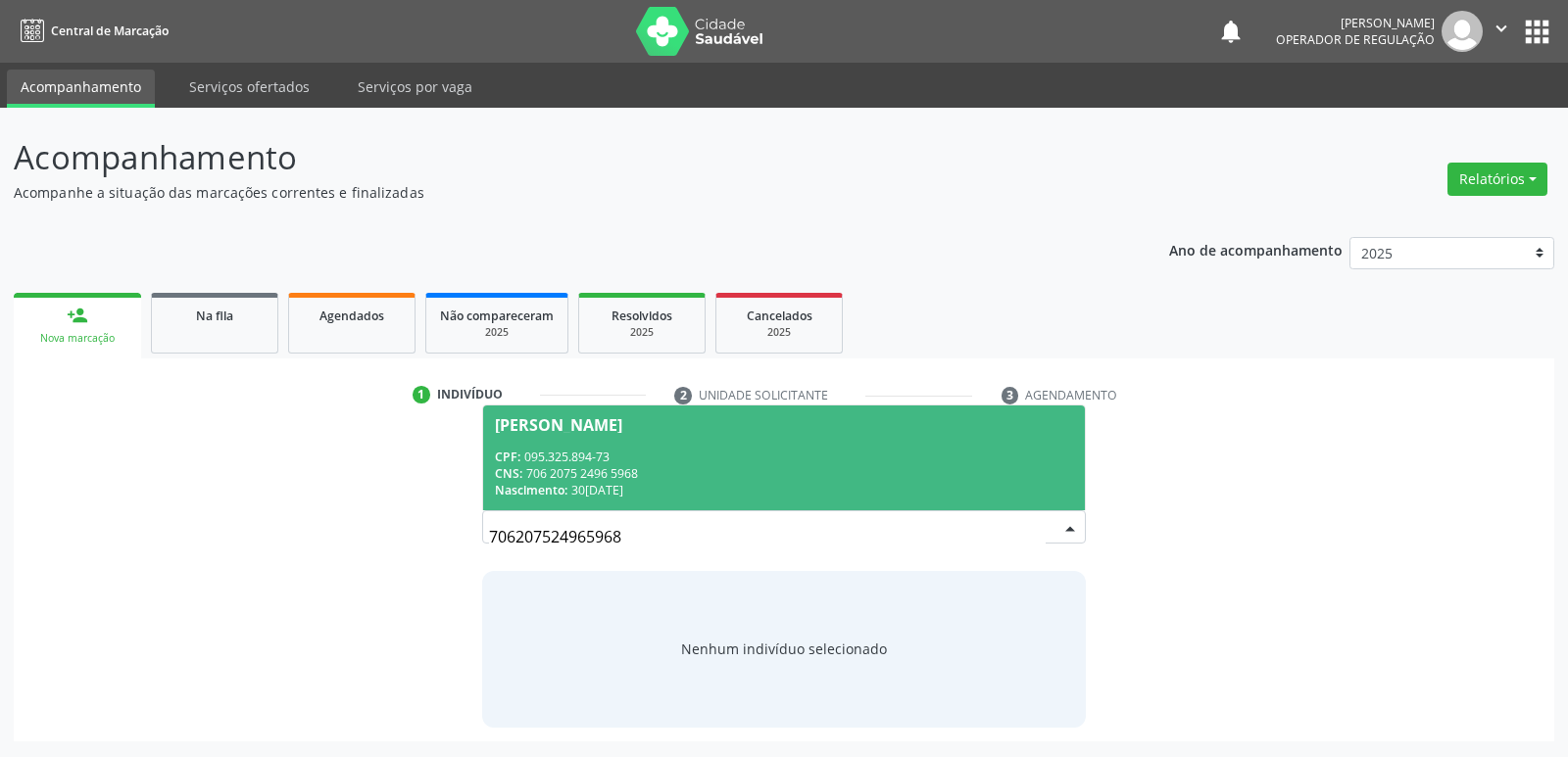
click at [630, 440] on span "Adenilson da Silva Barbosa CPF: 095.325.894-73 CNS: 706 2075 2496 5968 Nascimen…" at bounding box center [783, 457] width 601 height 105
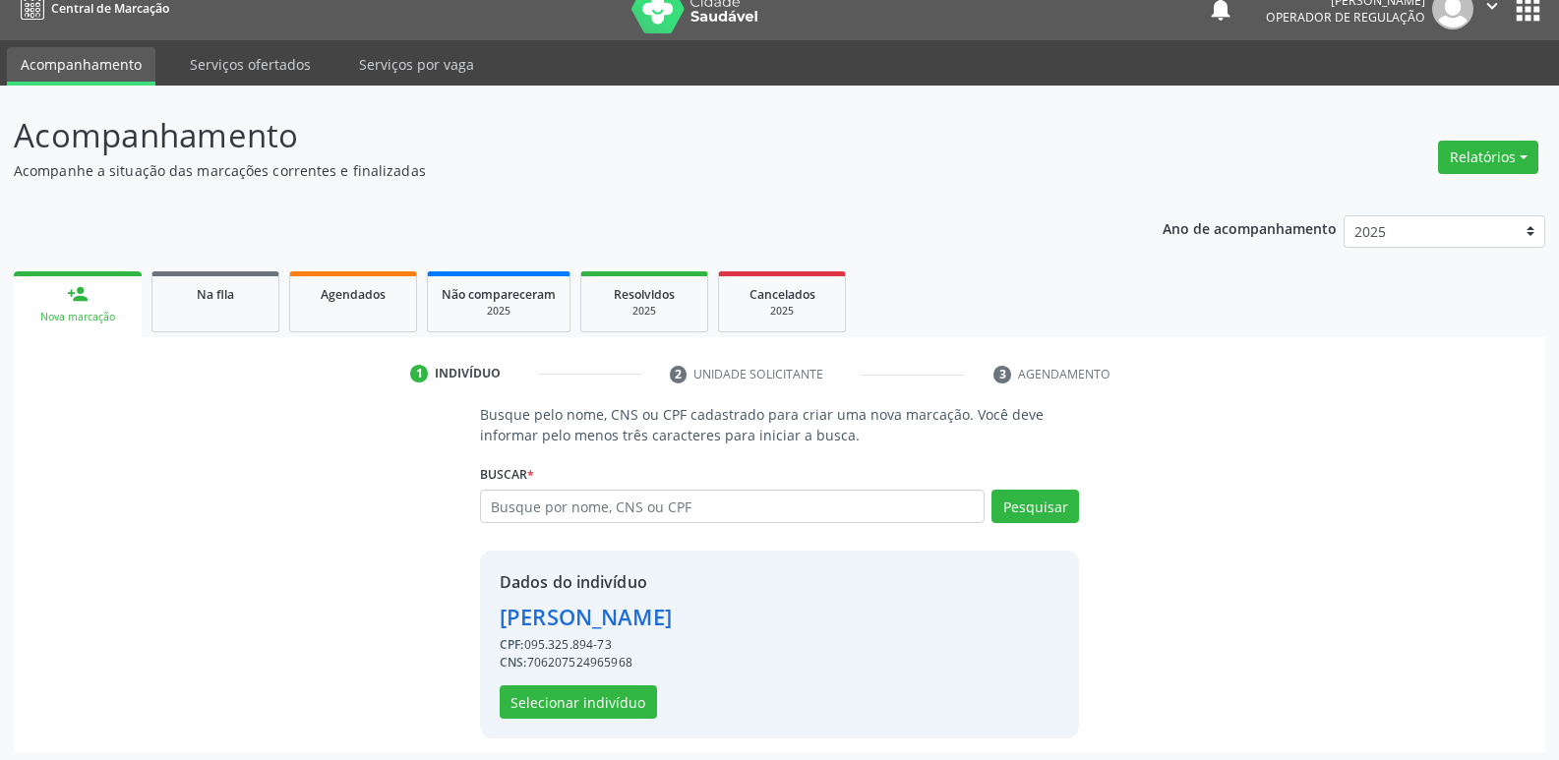
scroll to position [29, 0]
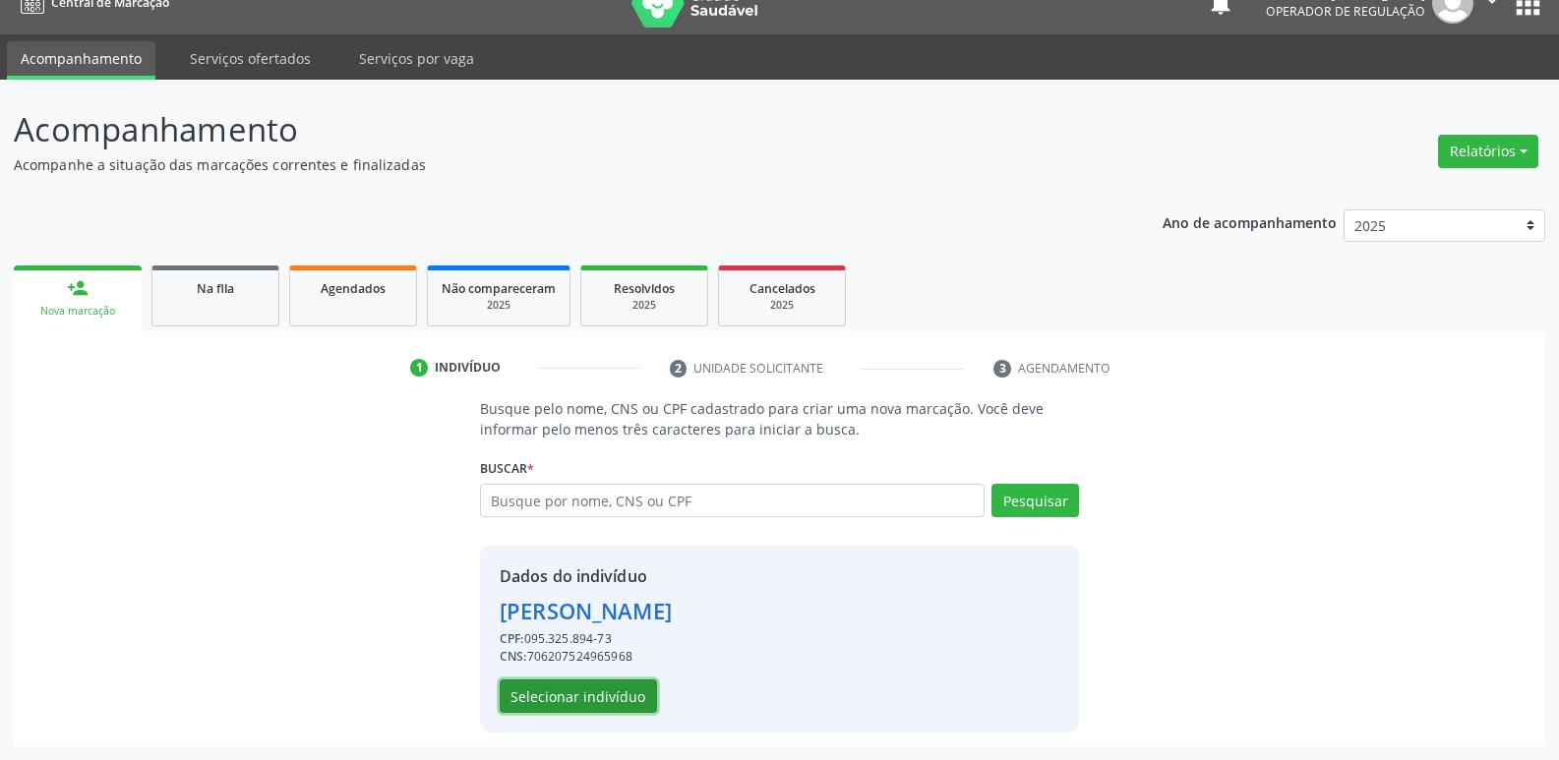
click at [595, 693] on button "Selecionar indivíduo" at bounding box center [578, 696] width 157 height 33
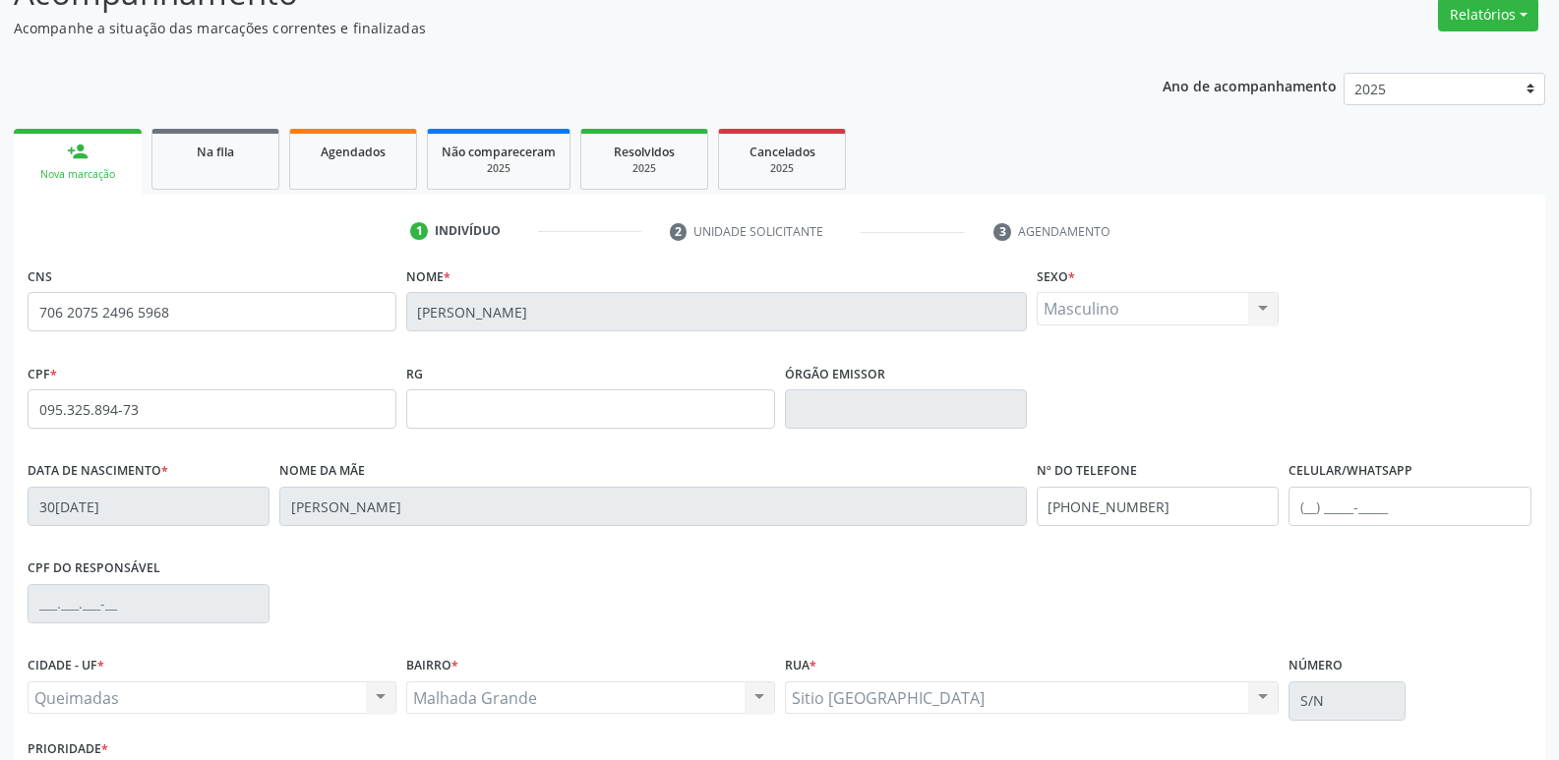
scroll to position [306, 0]
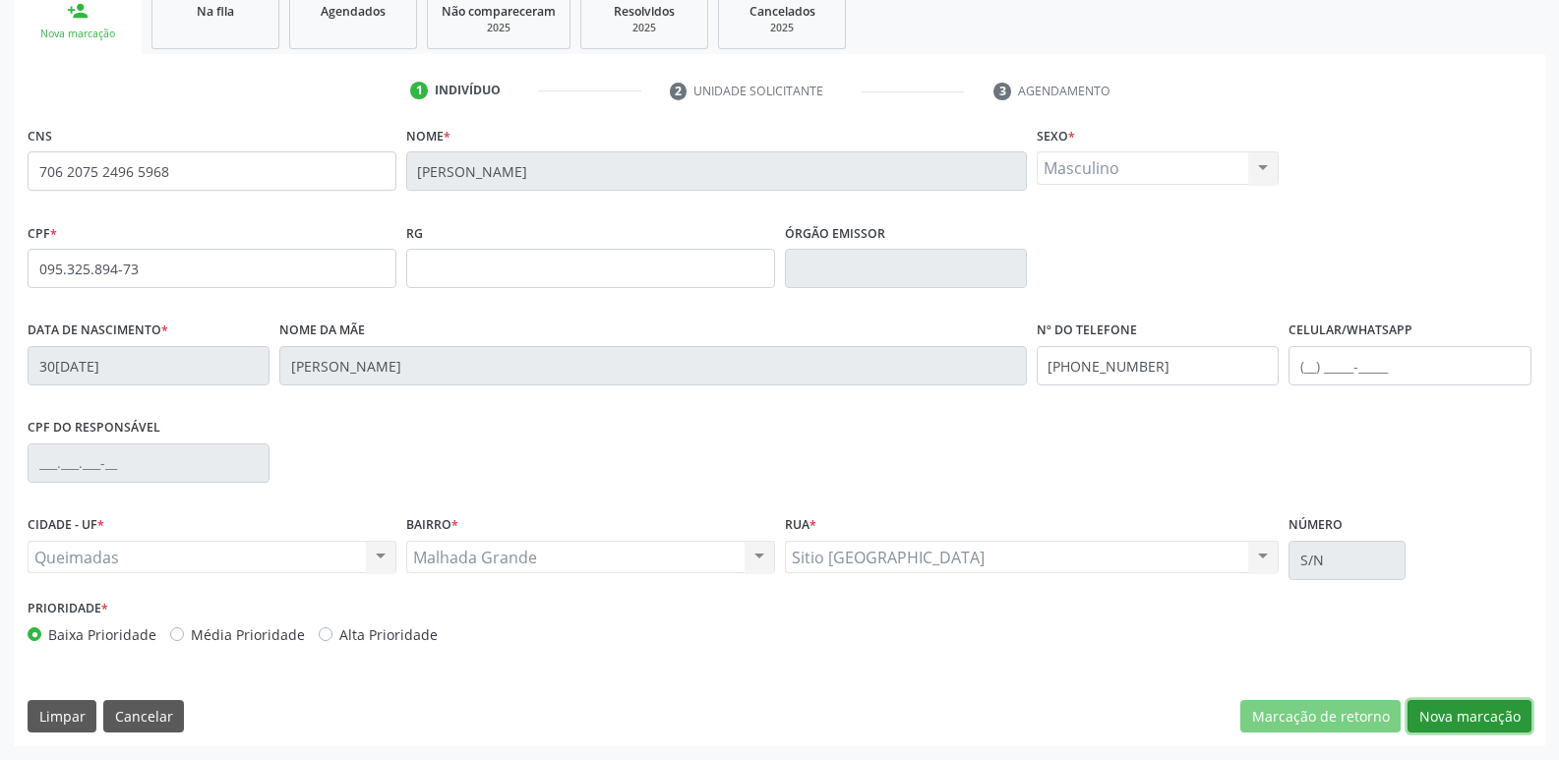
click at [1454, 717] on button "Nova marcação" at bounding box center [1469, 716] width 124 height 33
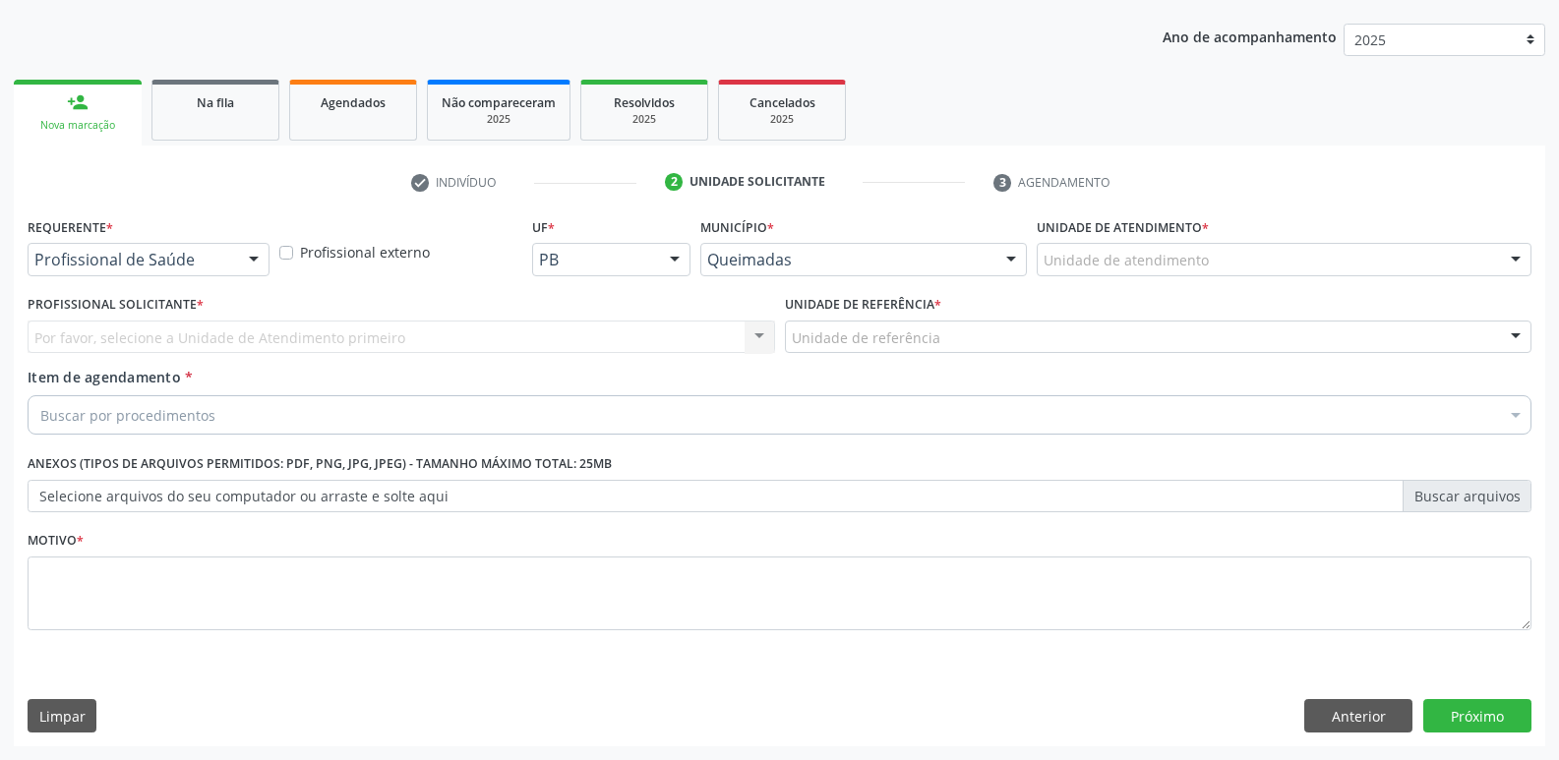
scroll to position [214, 0]
drag, startPoint x: 175, startPoint y: 259, endPoint x: 145, endPoint y: 299, distance: 50.6
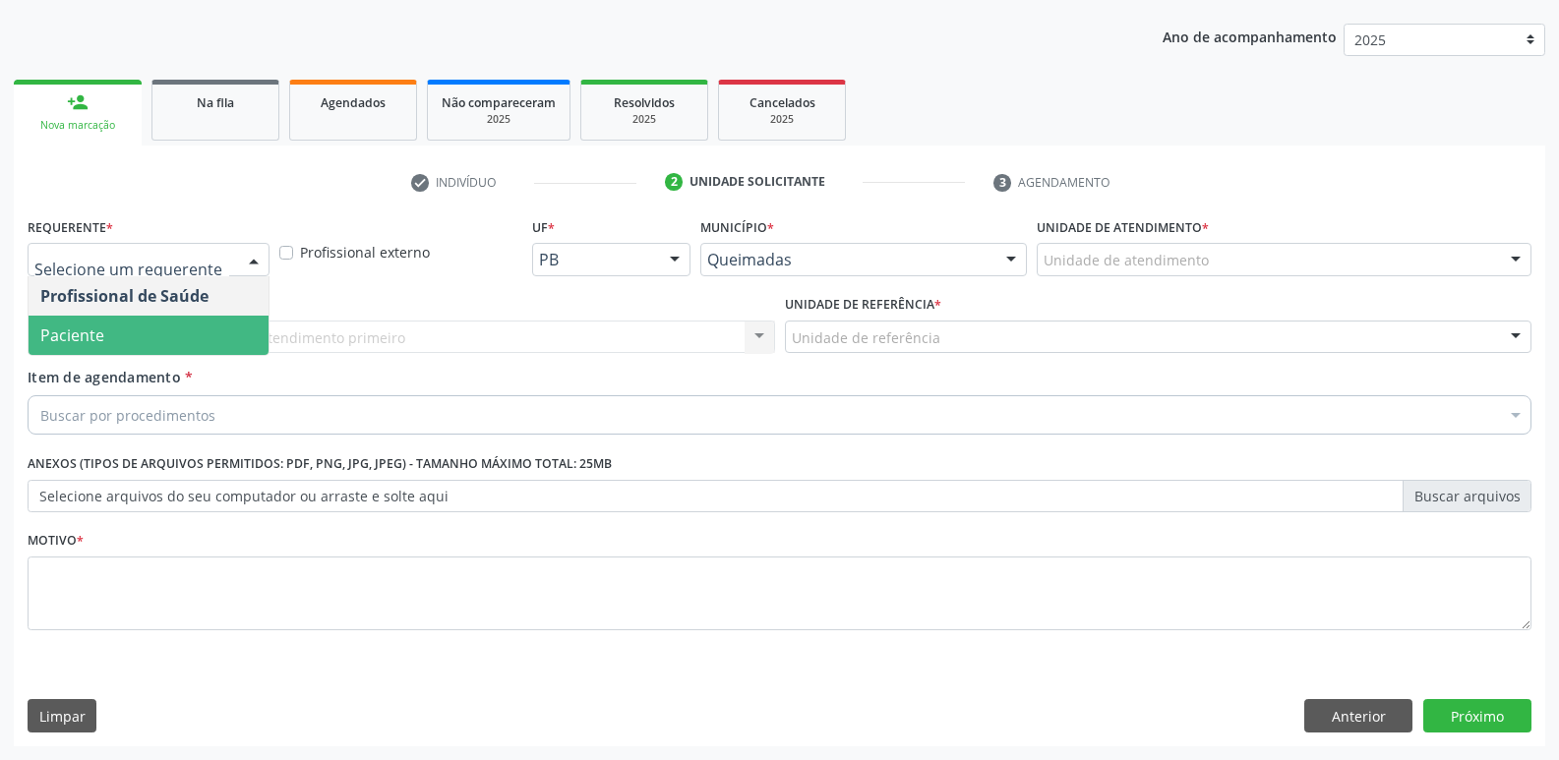
drag, startPoint x: 121, startPoint y: 346, endPoint x: 143, endPoint y: 338, distance: 23.0
click at [125, 345] on span "Paciente" at bounding box center [149, 335] width 240 height 39
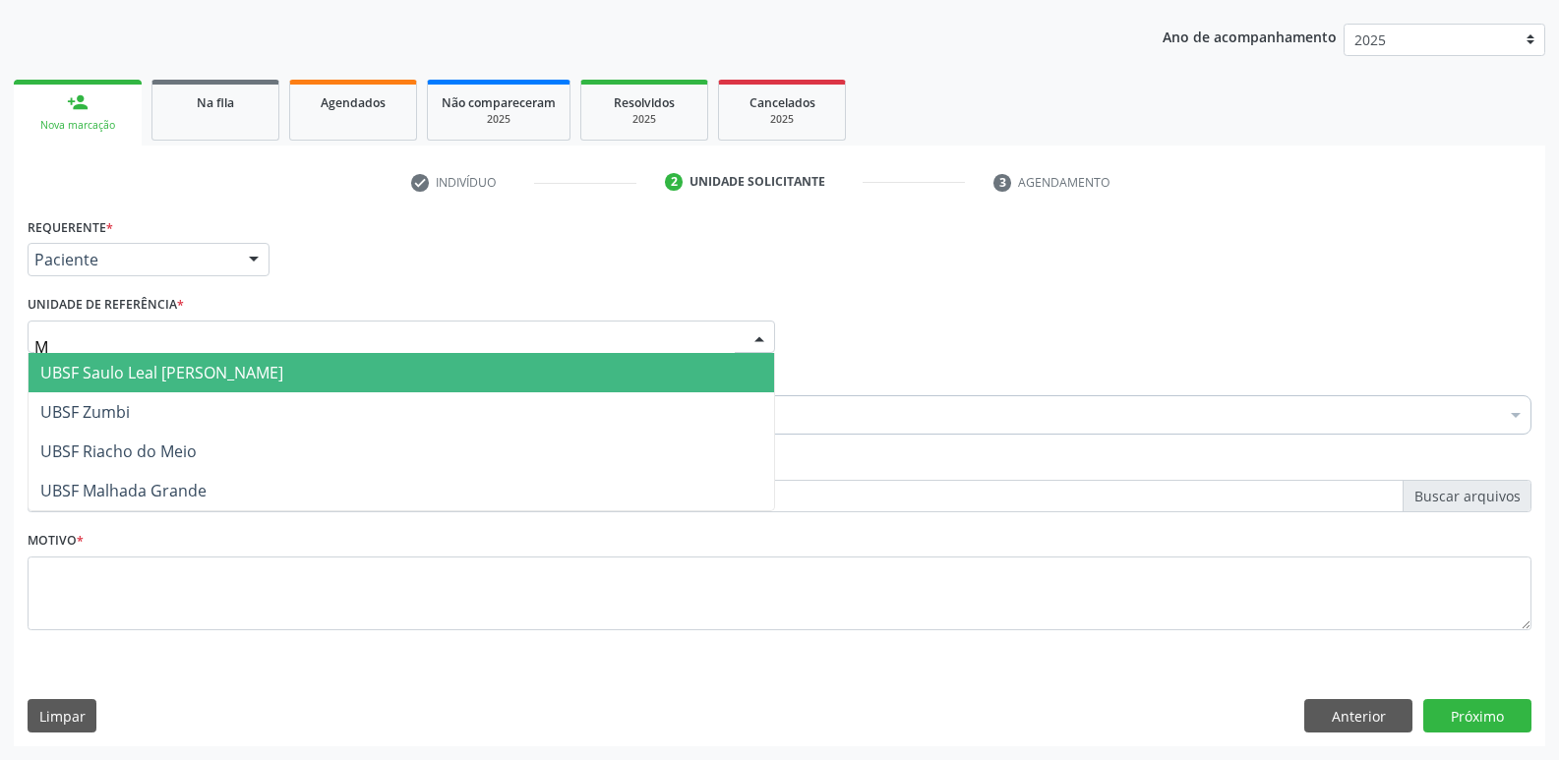
type input "MA"
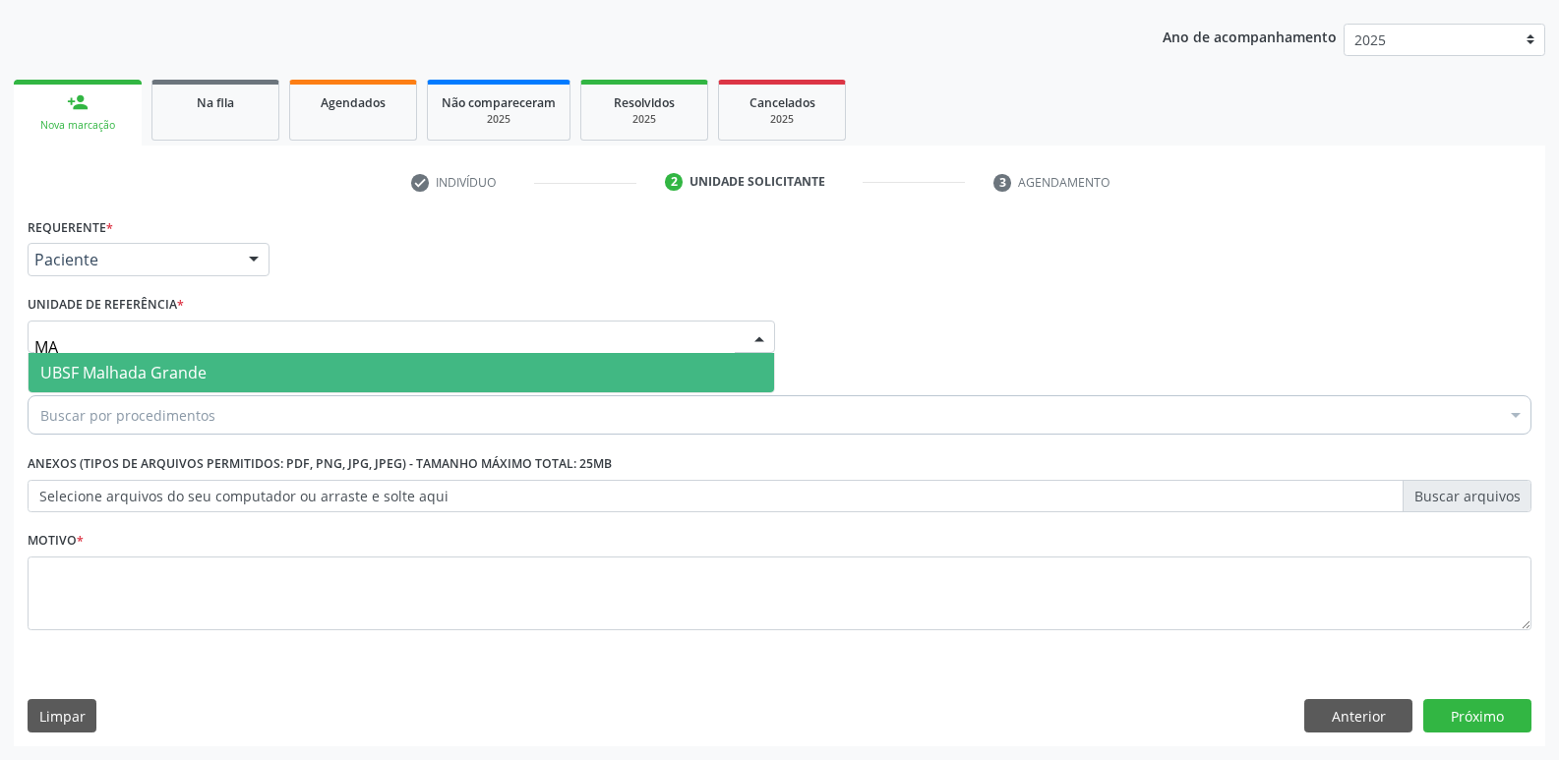
click at [108, 379] on span "UBSF Malhada Grande" at bounding box center [123, 373] width 166 height 22
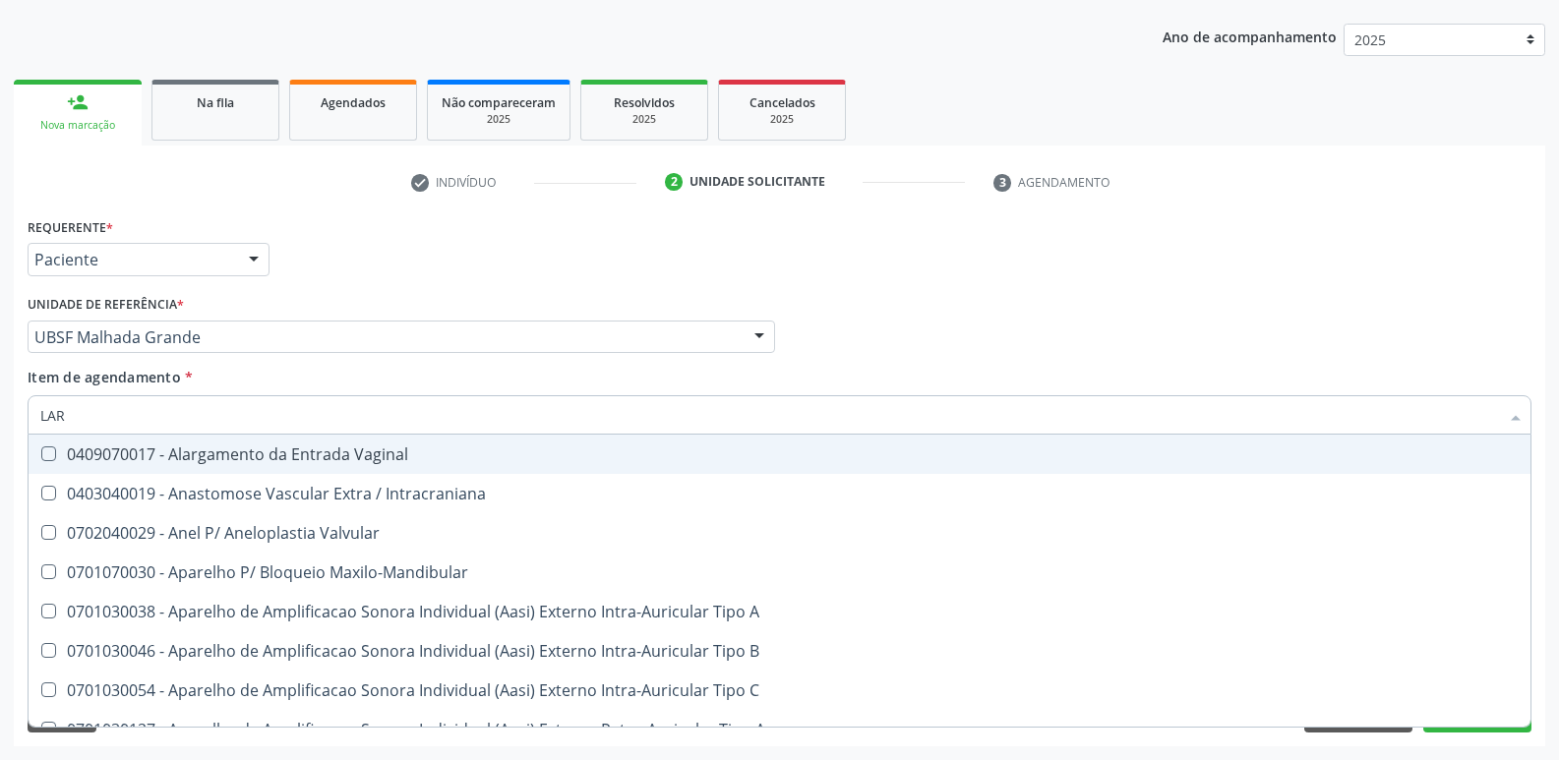
type input "LARV"
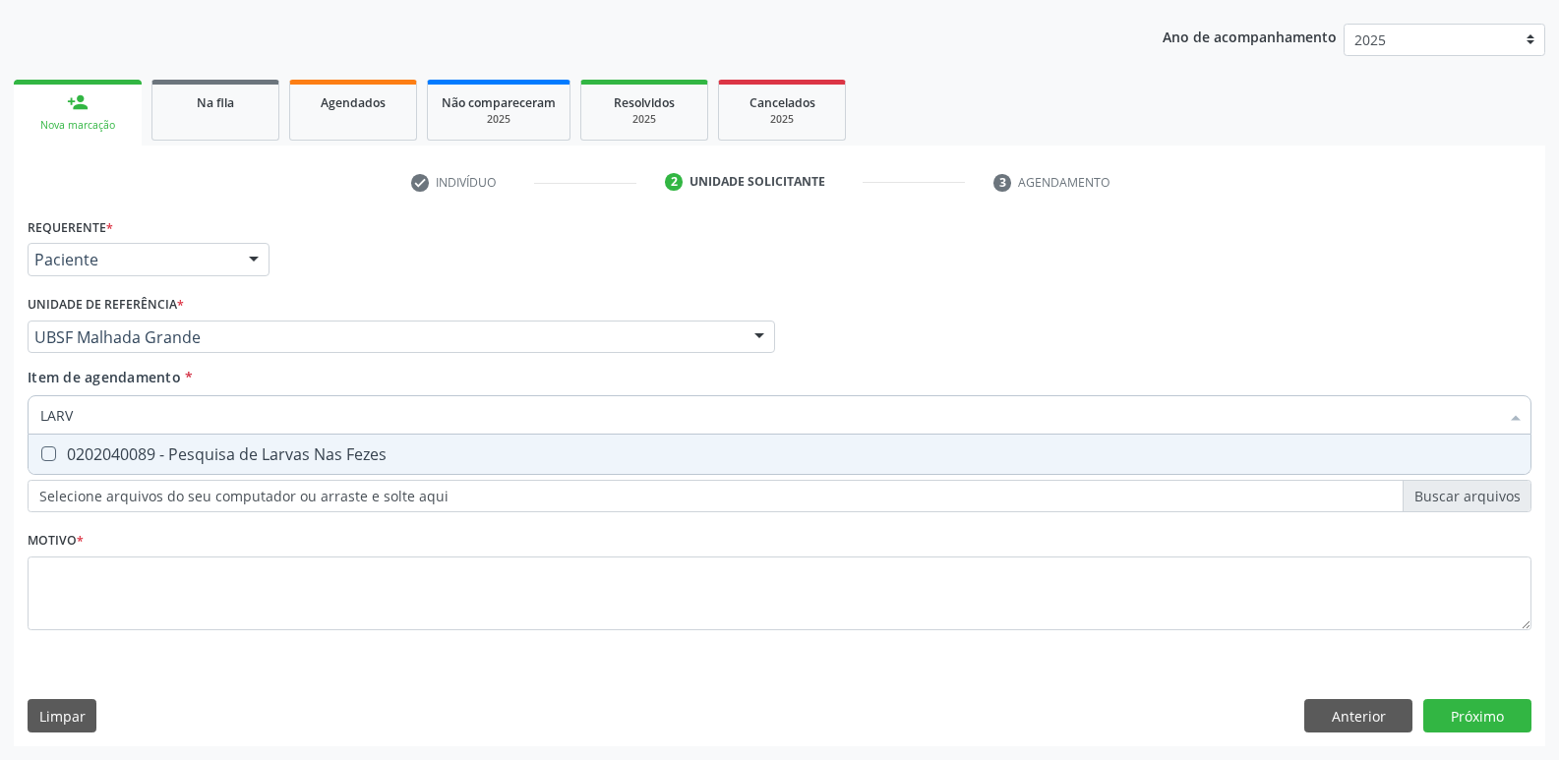
click at [147, 447] on div "0202040089 - Pesquisa de Larvas Nas Fezes" at bounding box center [779, 455] width 1478 height 16
checkbox Fezes "true"
type input "LAR"
checkbox Fezes "false"
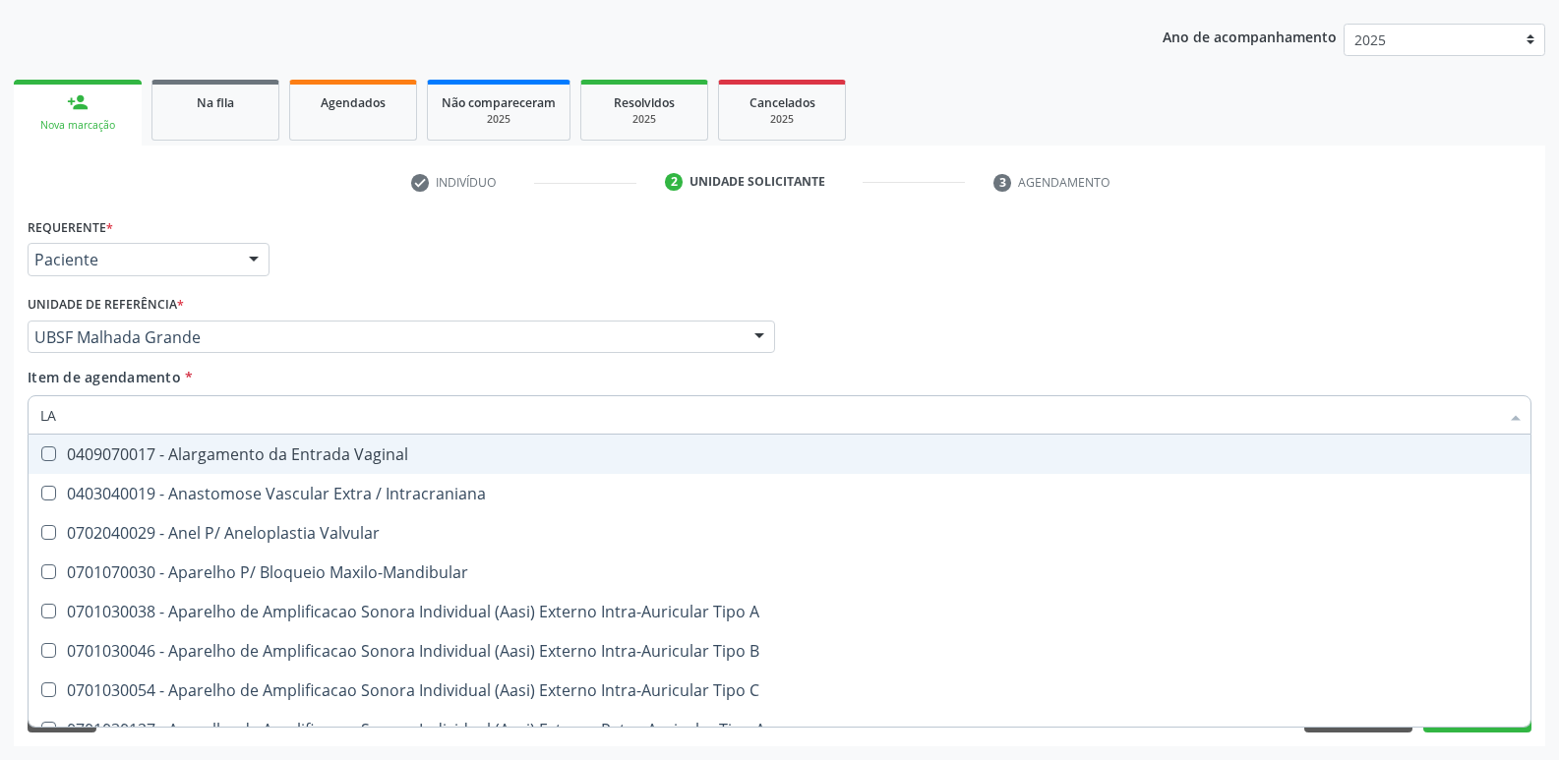
type input "L"
checkbox Fezes "false"
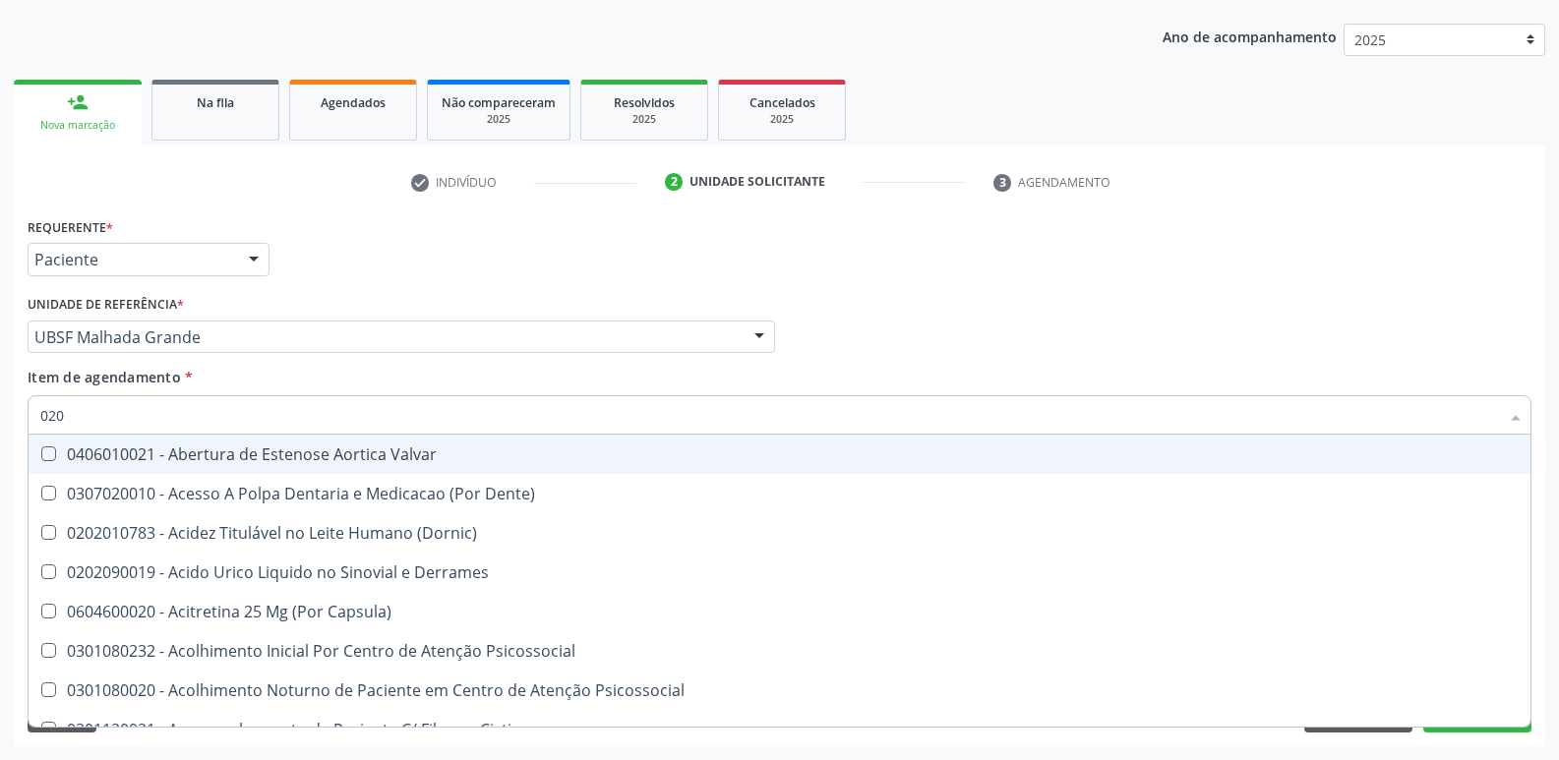
type input "0202"
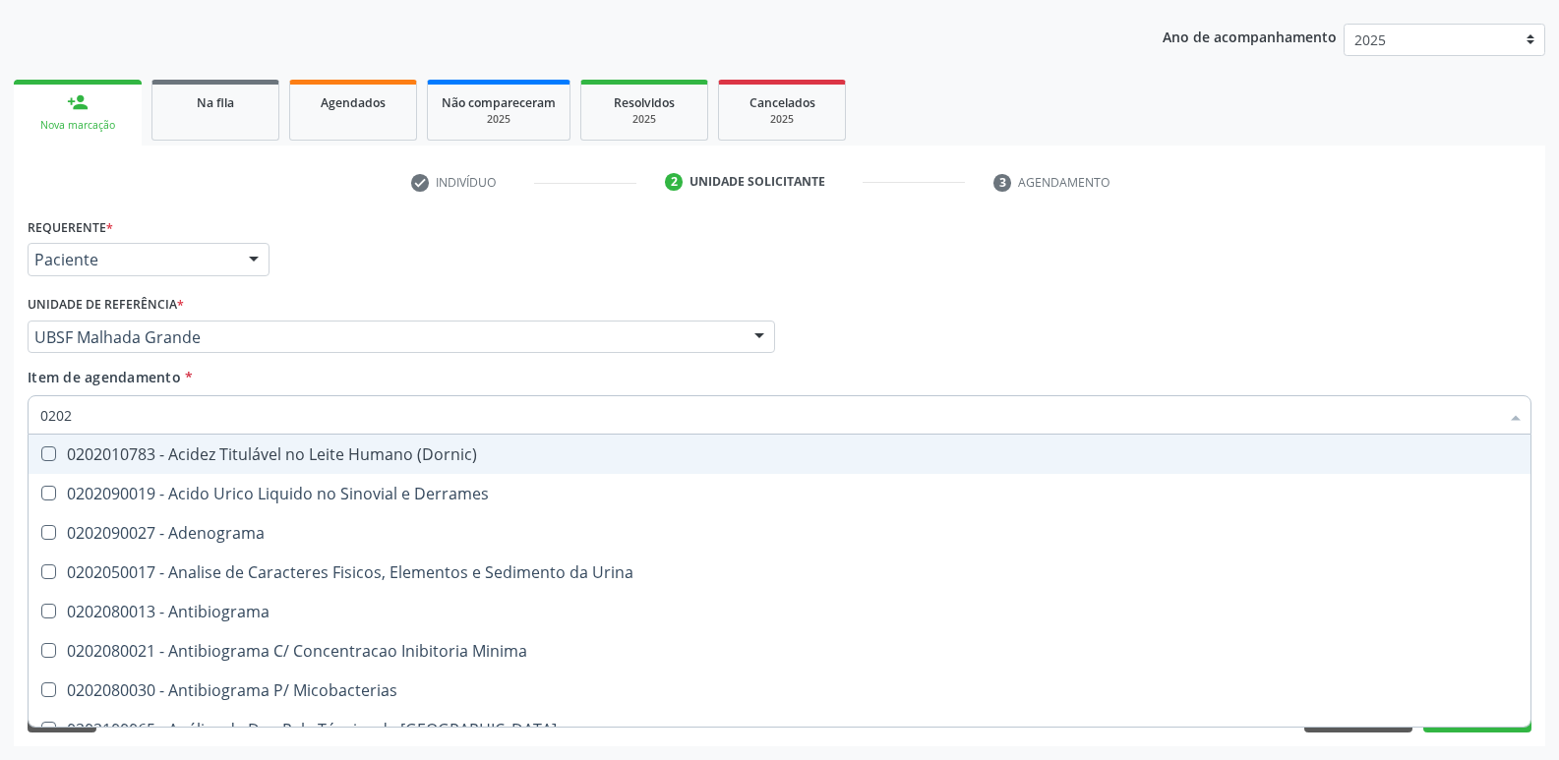
checkbox Fezes "true"
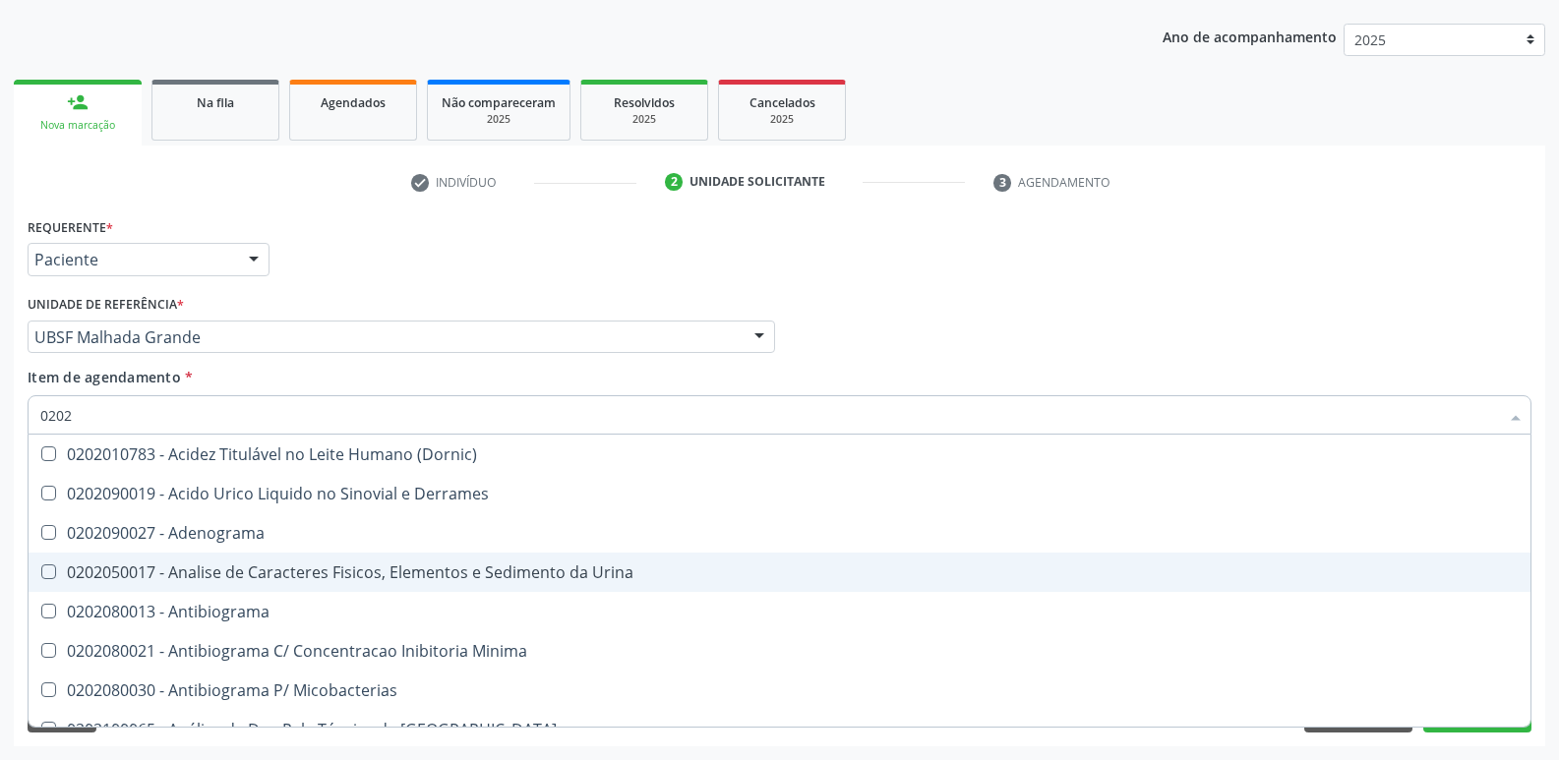
drag, startPoint x: 352, startPoint y: 562, endPoint x: 336, endPoint y: 499, distance: 64.9
click at [352, 557] on span "0202050017 - Analise de Caracteres Fisicos, Elementos e Sedimento da Urina" at bounding box center [780, 572] width 1502 height 39
checkbox Urina "true"
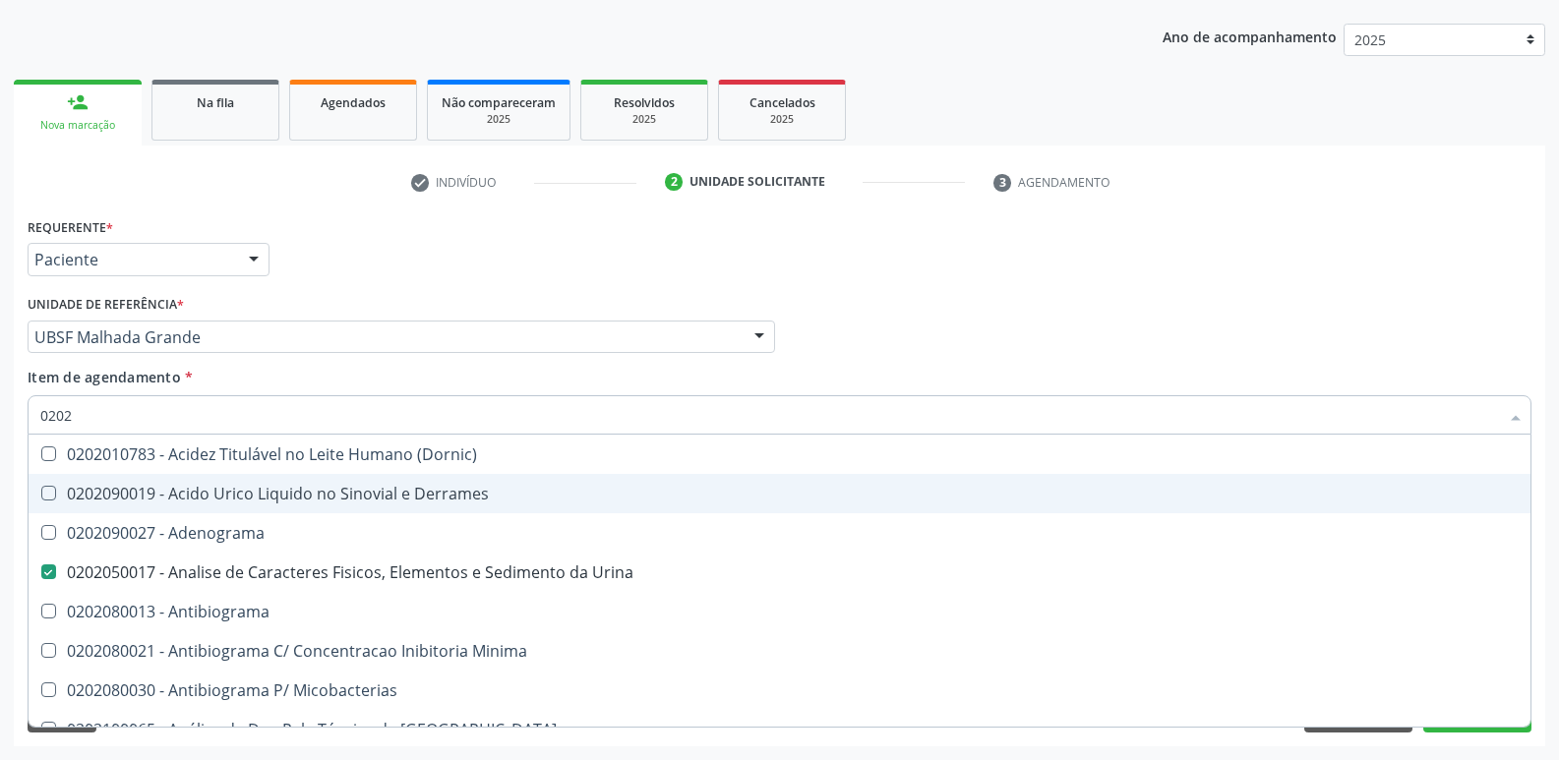
type input "020"
checkbox Urina "false"
checkbox Liquor "true"
checkbox Fezes "false"
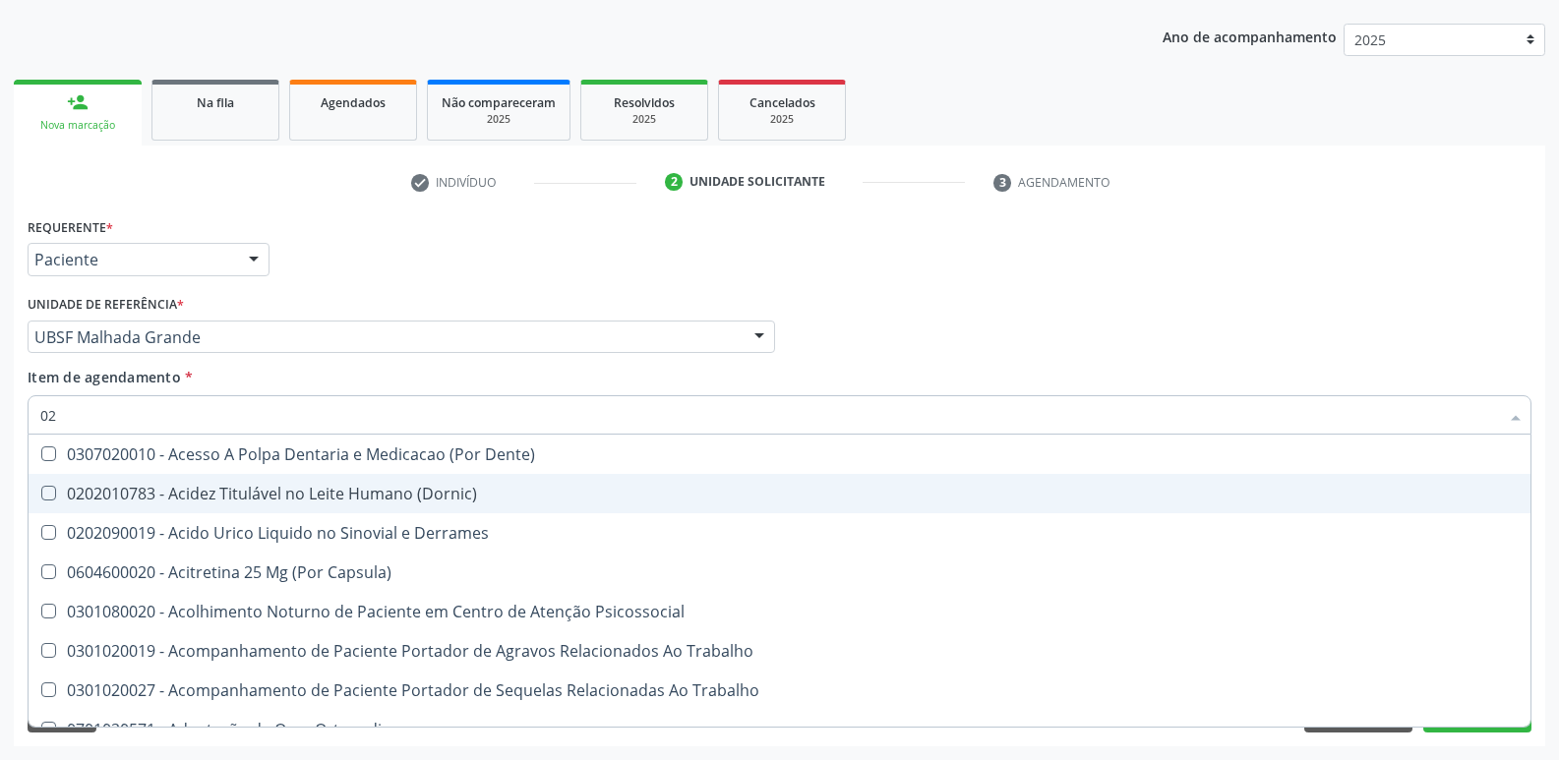
type input "0"
checkbox Urina "false"
checkbox Coagulacao "false"
checkbox Aberto\) "true"
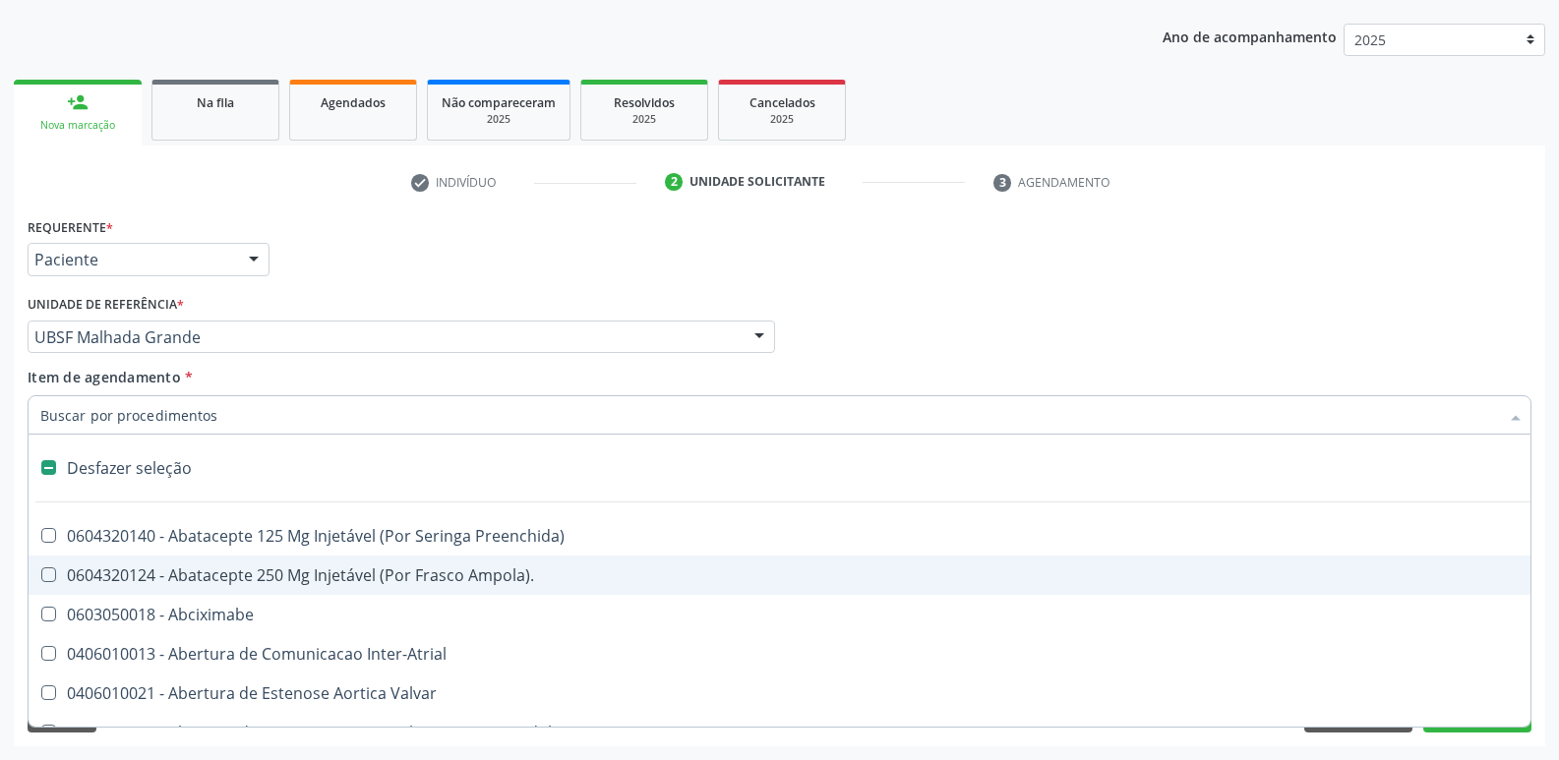
type input "H"
checkbox Urina "false"
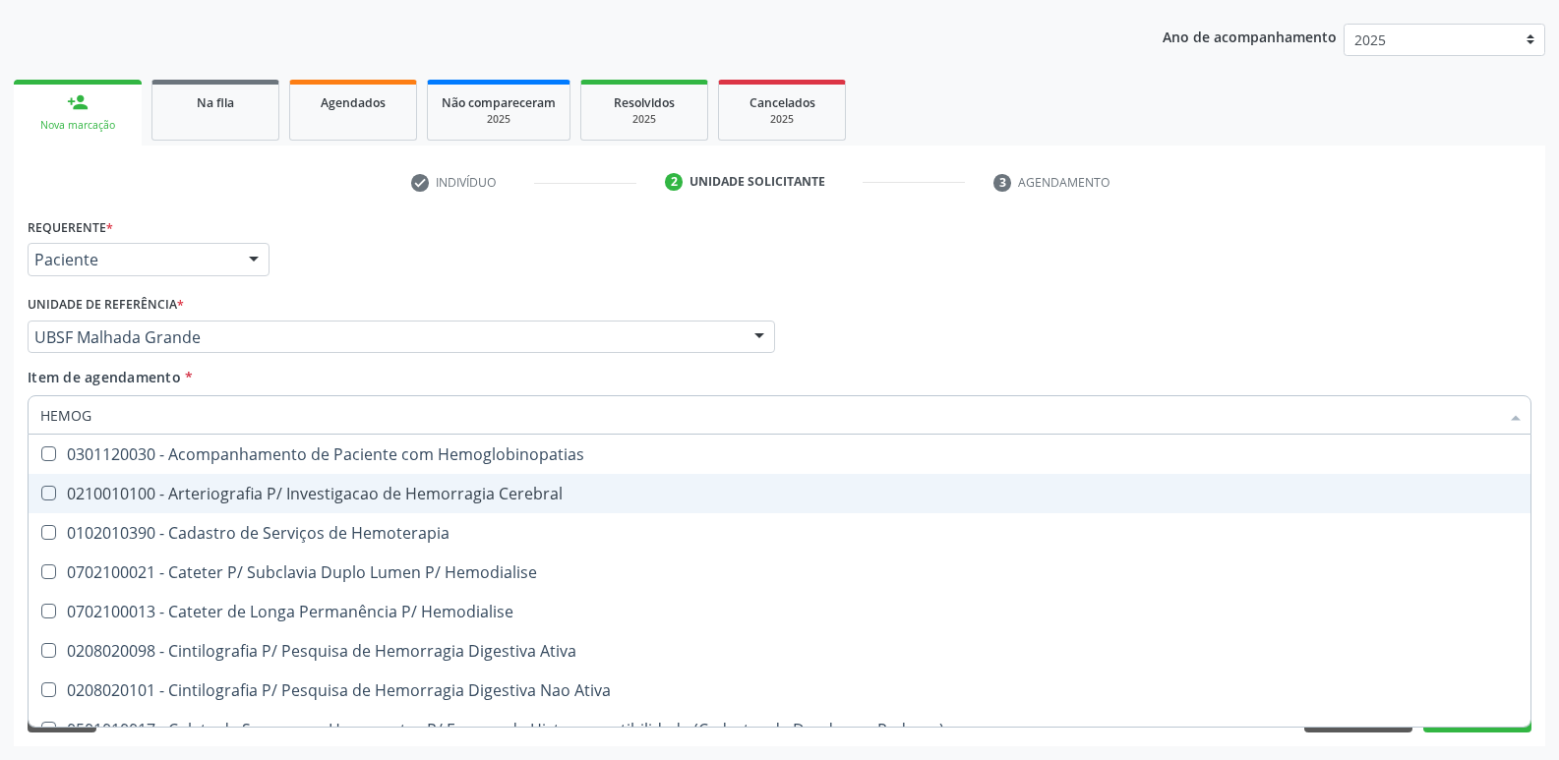
type input "HEMOGR"
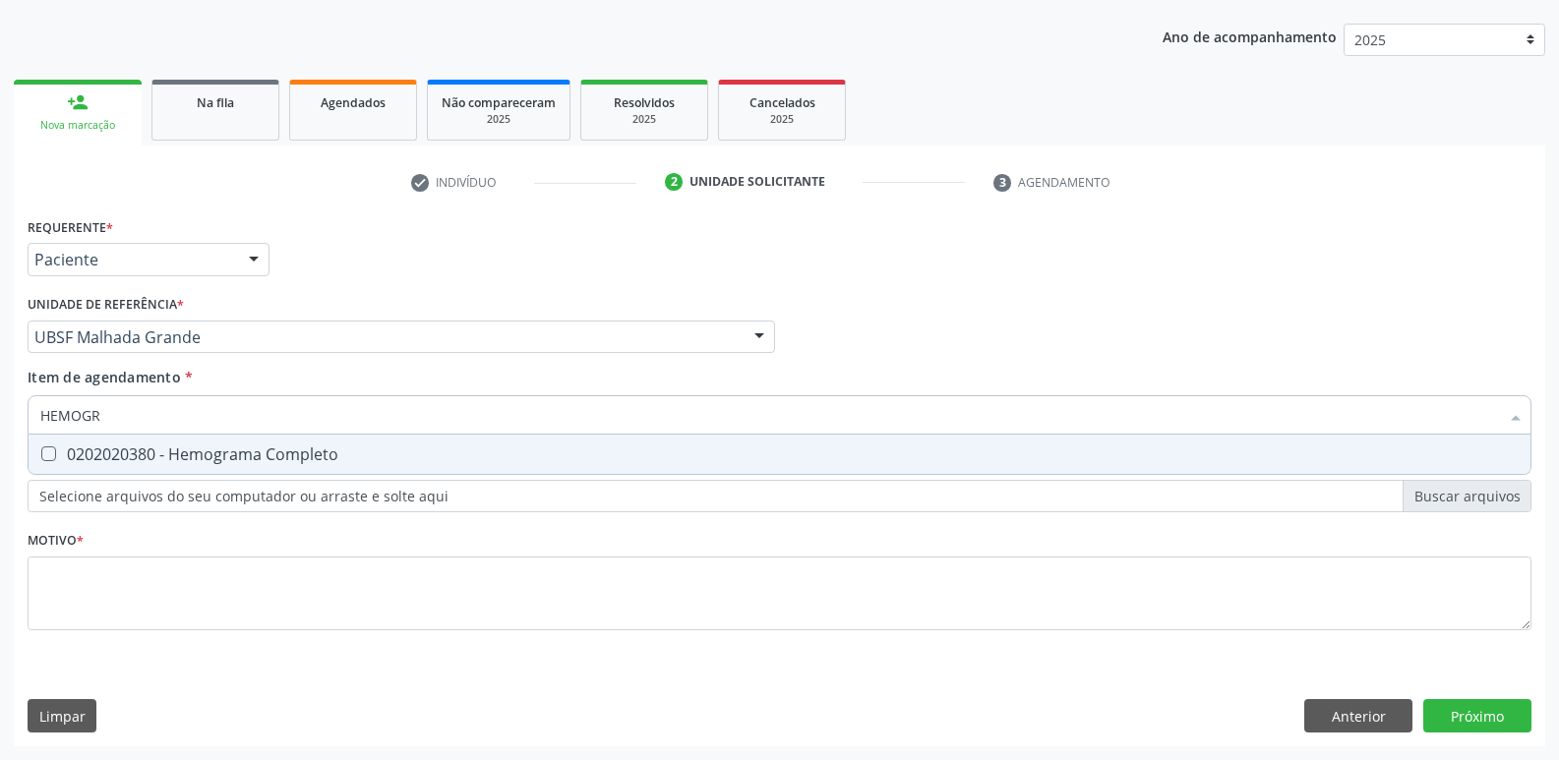
click at [278, 456] on div "0202020380 - Hemograma Completo" at bounding box center [779, 455] width 1478 height 16
checkbox Completo "true"
type input "HEMOG"
checkbox Completo "false"
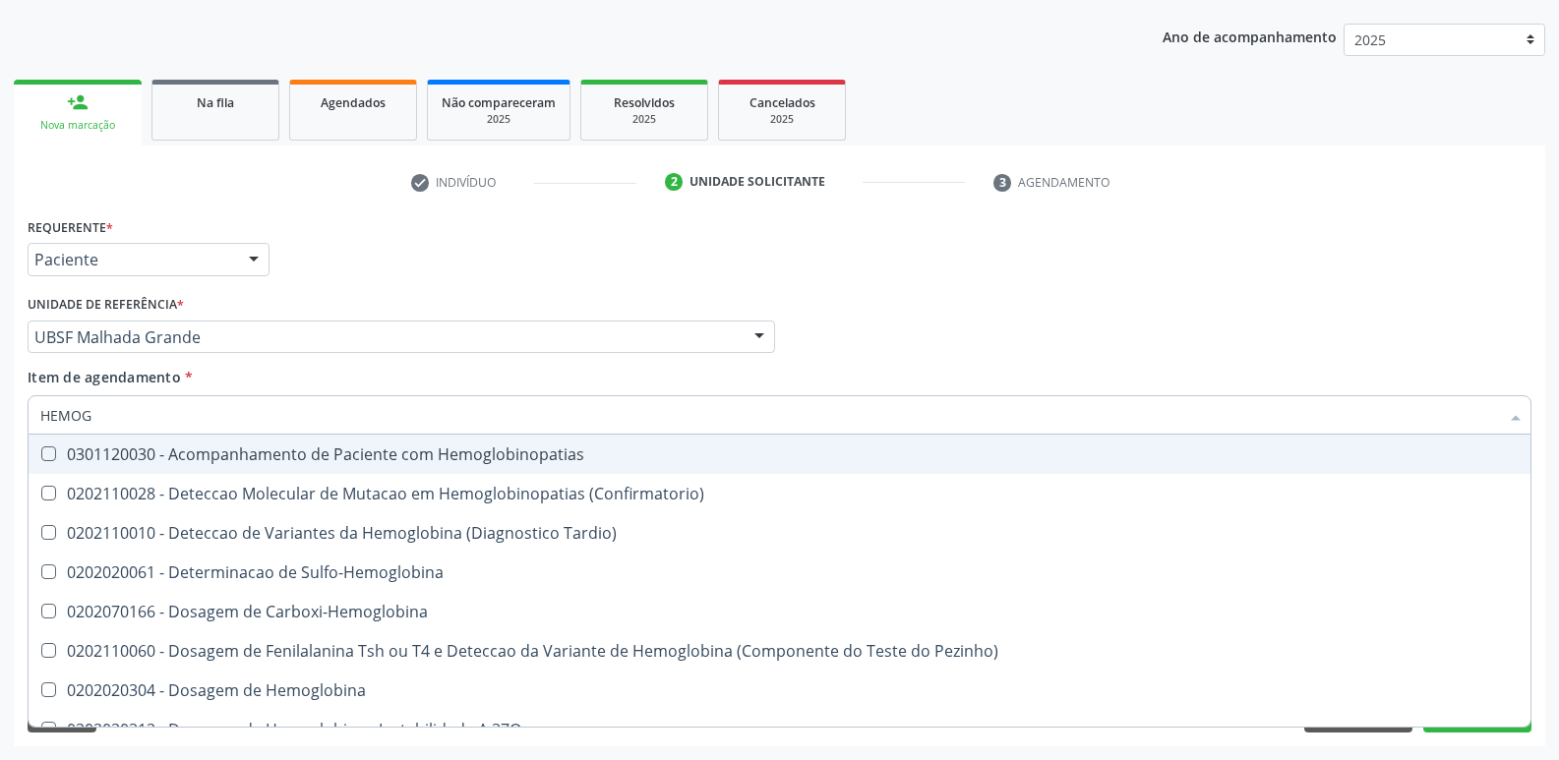
type input "HEMO"
checkbox Completo "false"
type input "H"
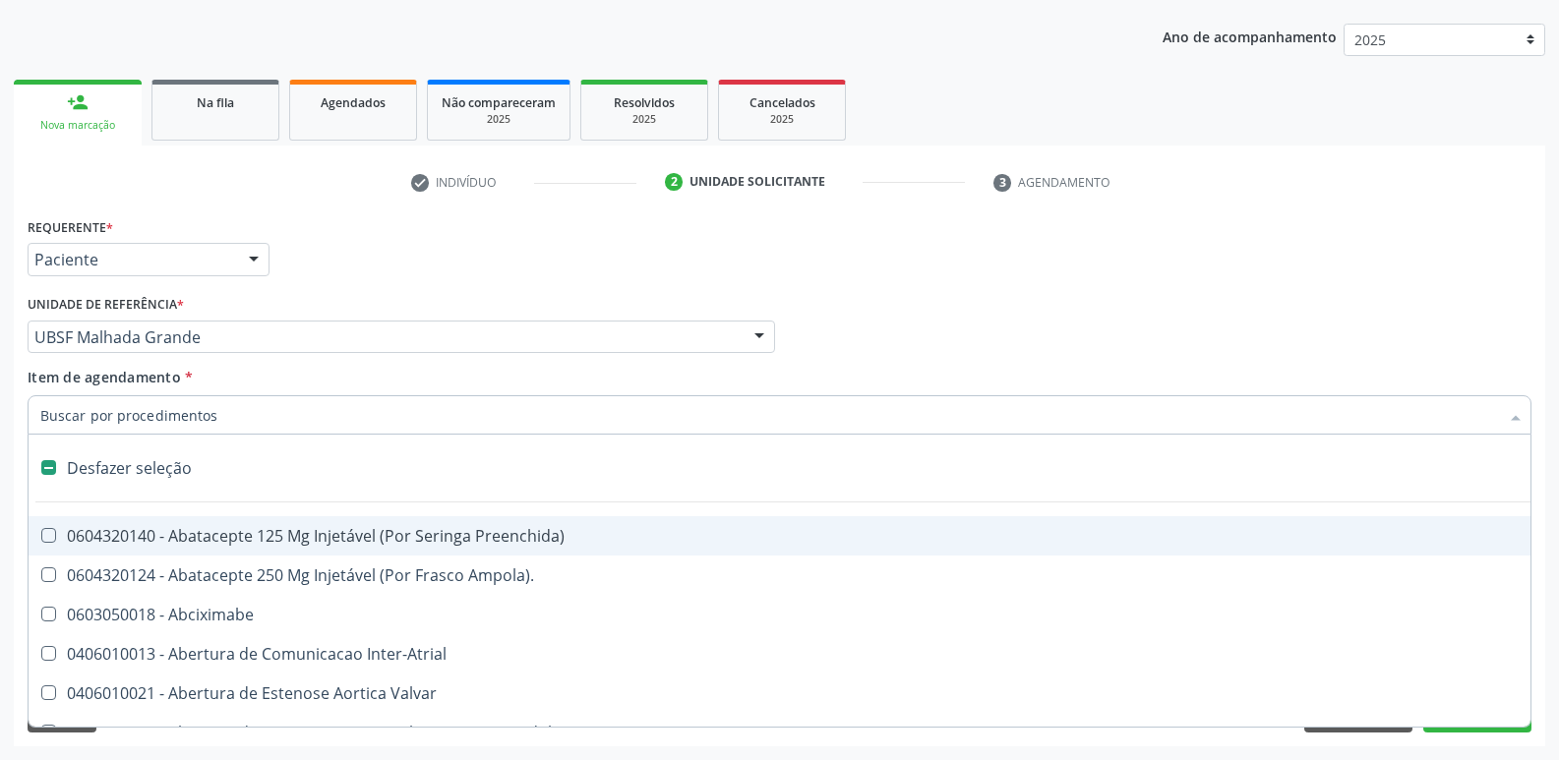
type input "T"
checkbox Dedo "true"
checkbox Urina "false"
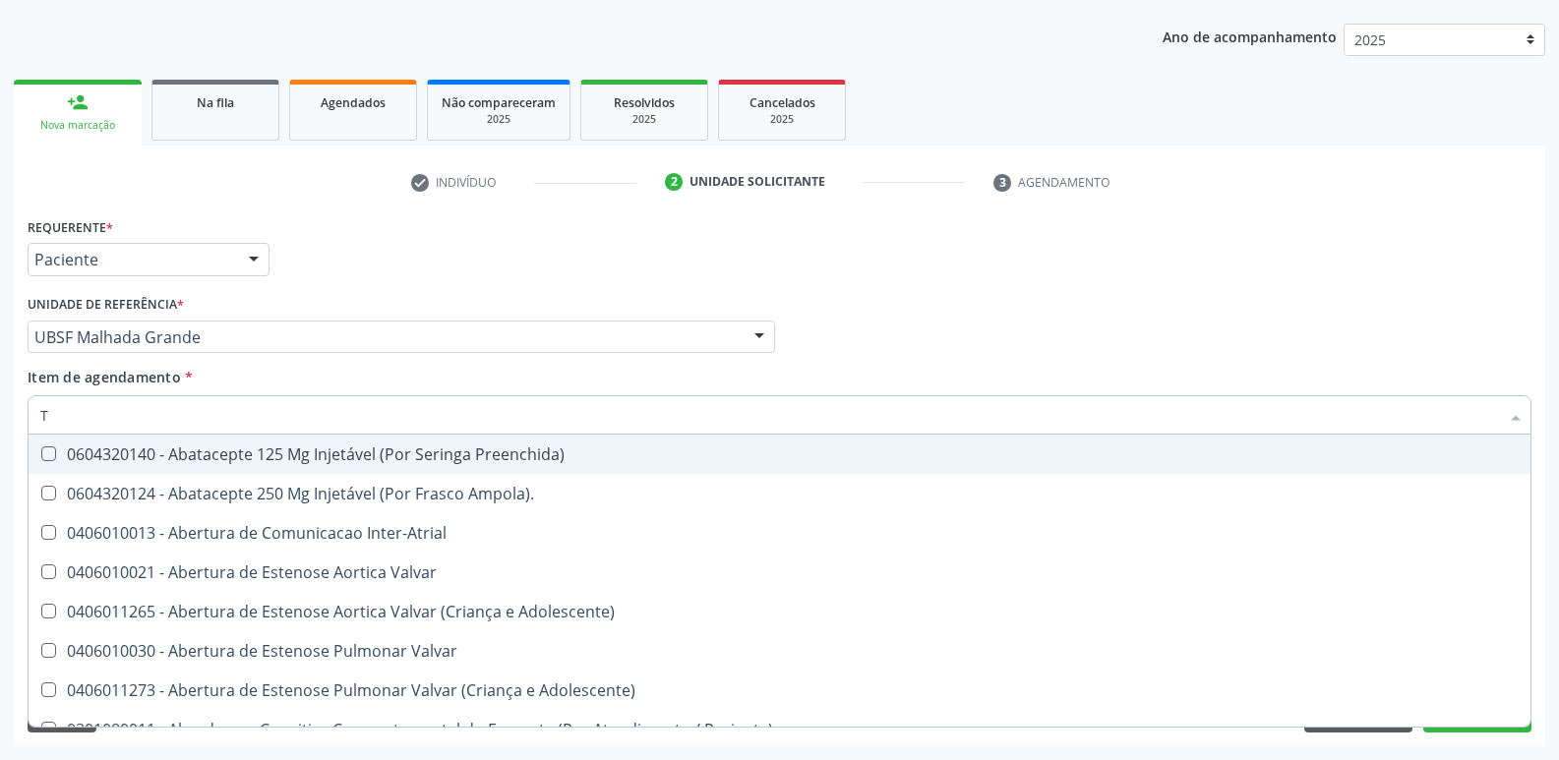
type input "TG"
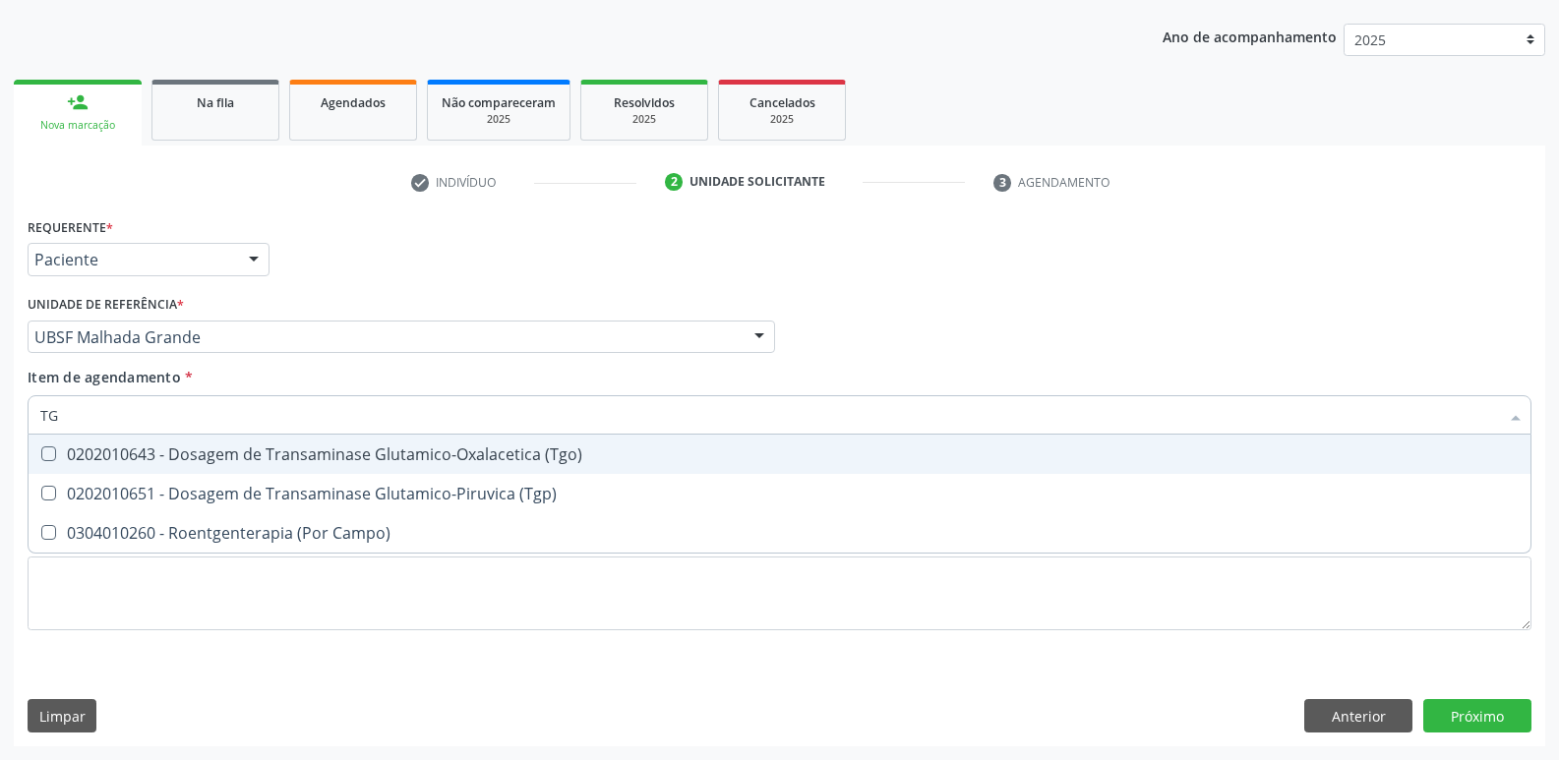
click at [278, 454] on div "0202010643 - Dosagem de Transaminase Glutamico-Oxalacetica (Tgo)" at bounding box center [779, 455] width 1478 height 16
checkbox \(Tgo\) "true"
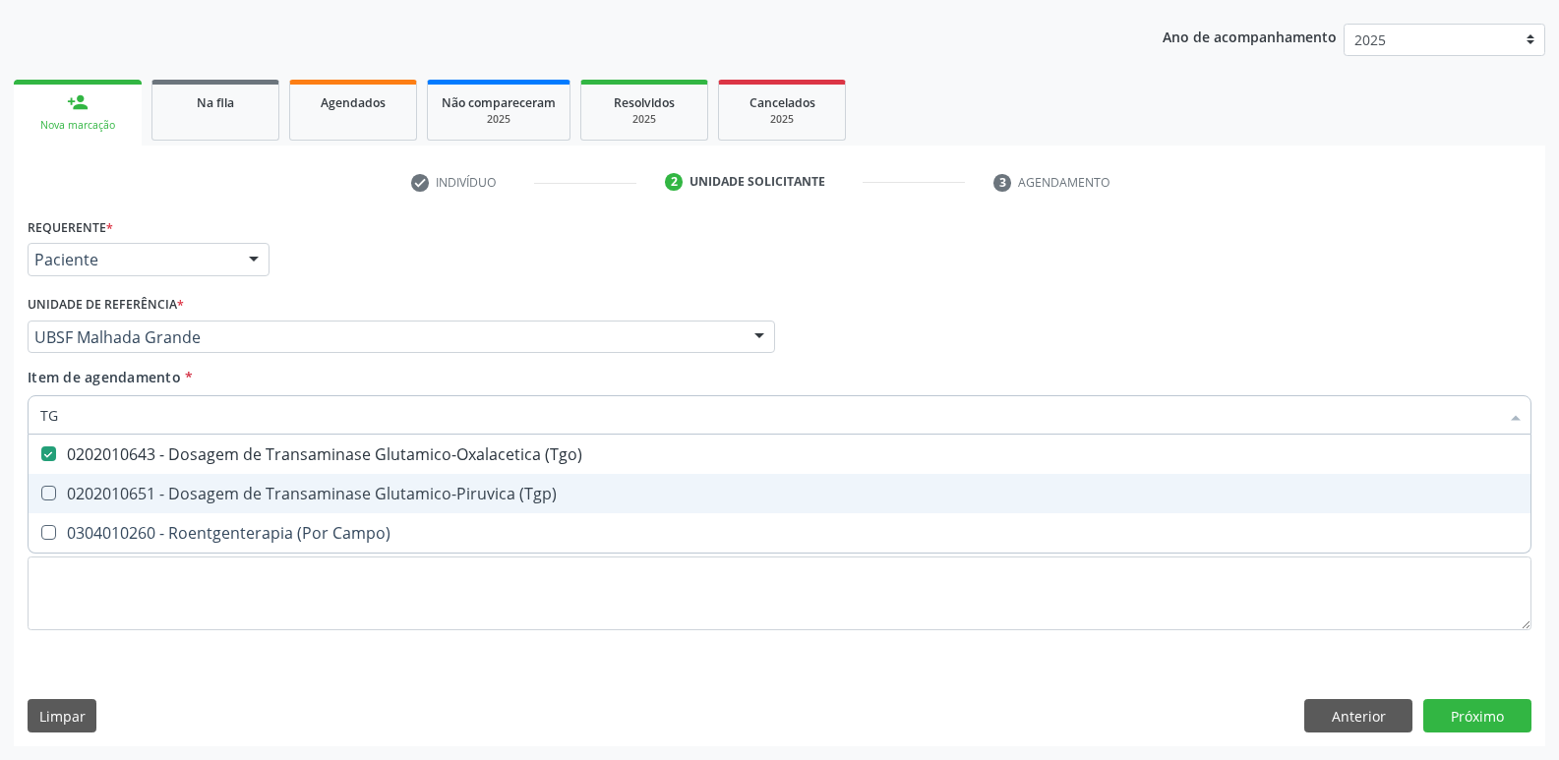
click at [263, 501] on div "0202010651 - Dosagem de Transaminase Glutamico-Piruvica (Tgp)" at bounding box center [779, 494] width 1478 height 16
checkbox \(Tgp\) "true"
type input "T"
checkbox \(Tgo\) "false"
checkbox \(Tgp\) "false"
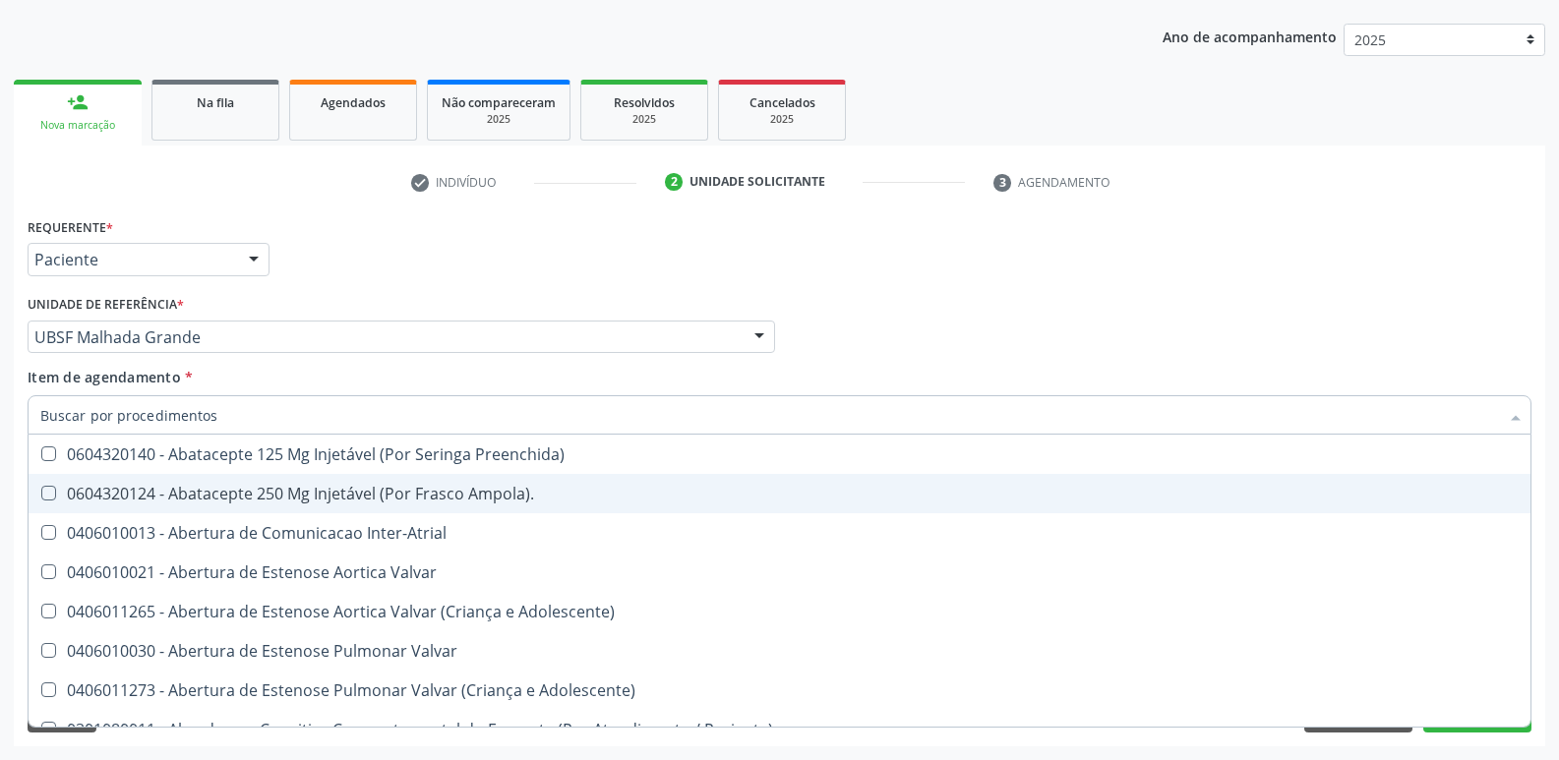
checkbox Urina "false"
checkbox Central "true"
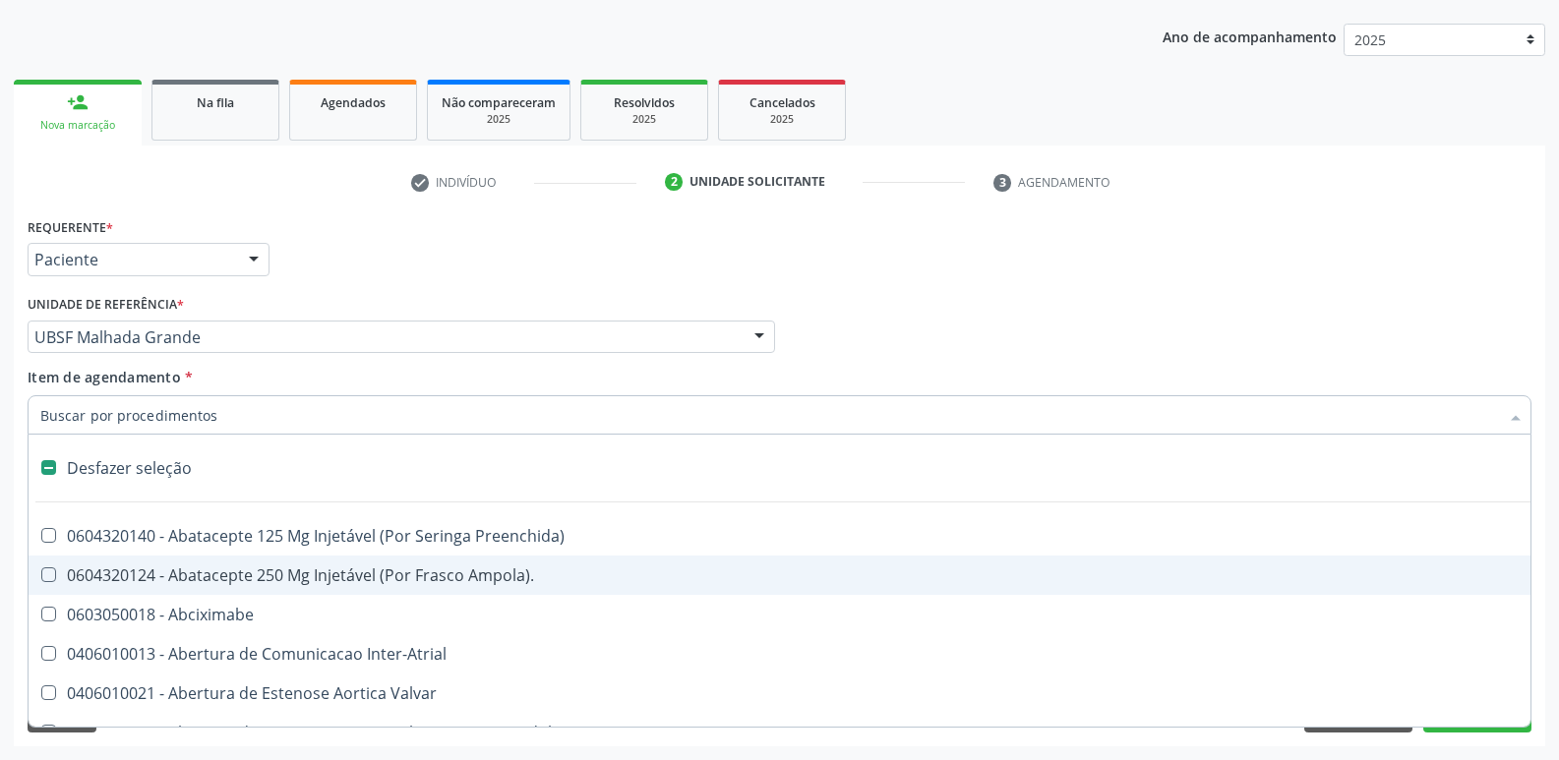
type input "U"
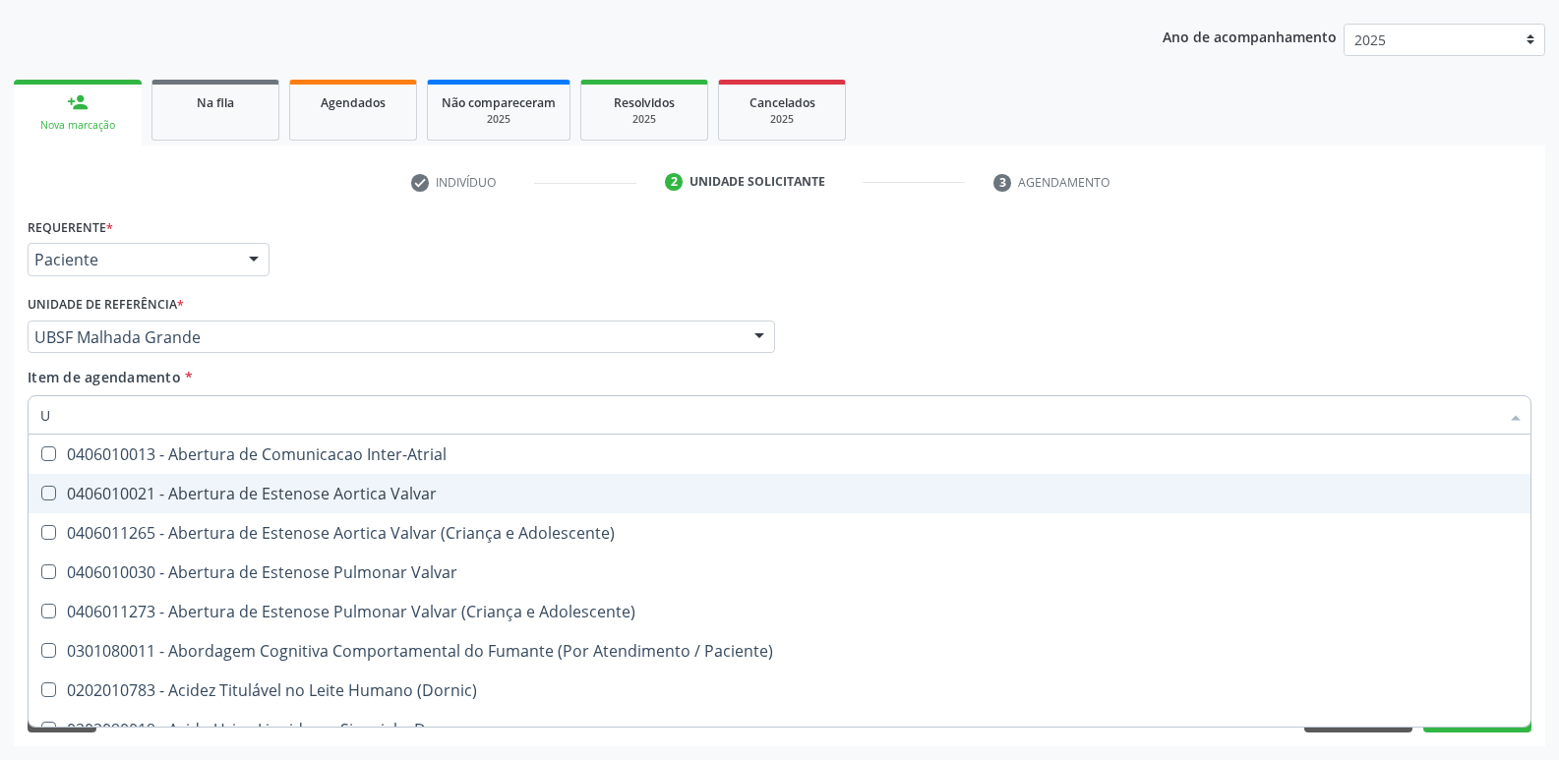
checkbox Urina "true"
checkbox Sextante\) "false"
checkbox \(Tgo\) "true"
checkbox \(Tgp\) "true"
type input "UR"
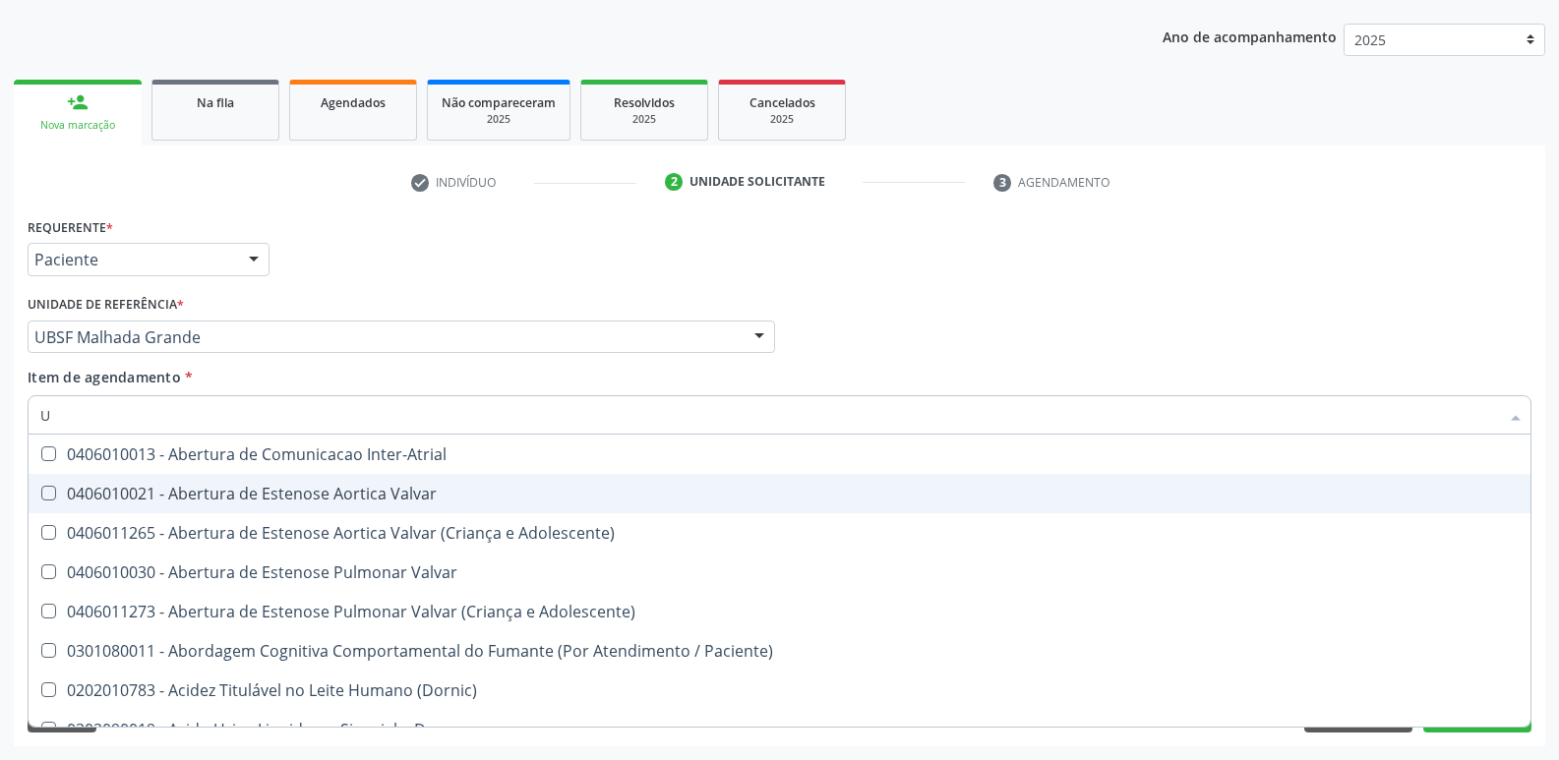
checkbox Reabilitacao "true"
type input "URE"
checkbox Urina "false"
type input "UREI"
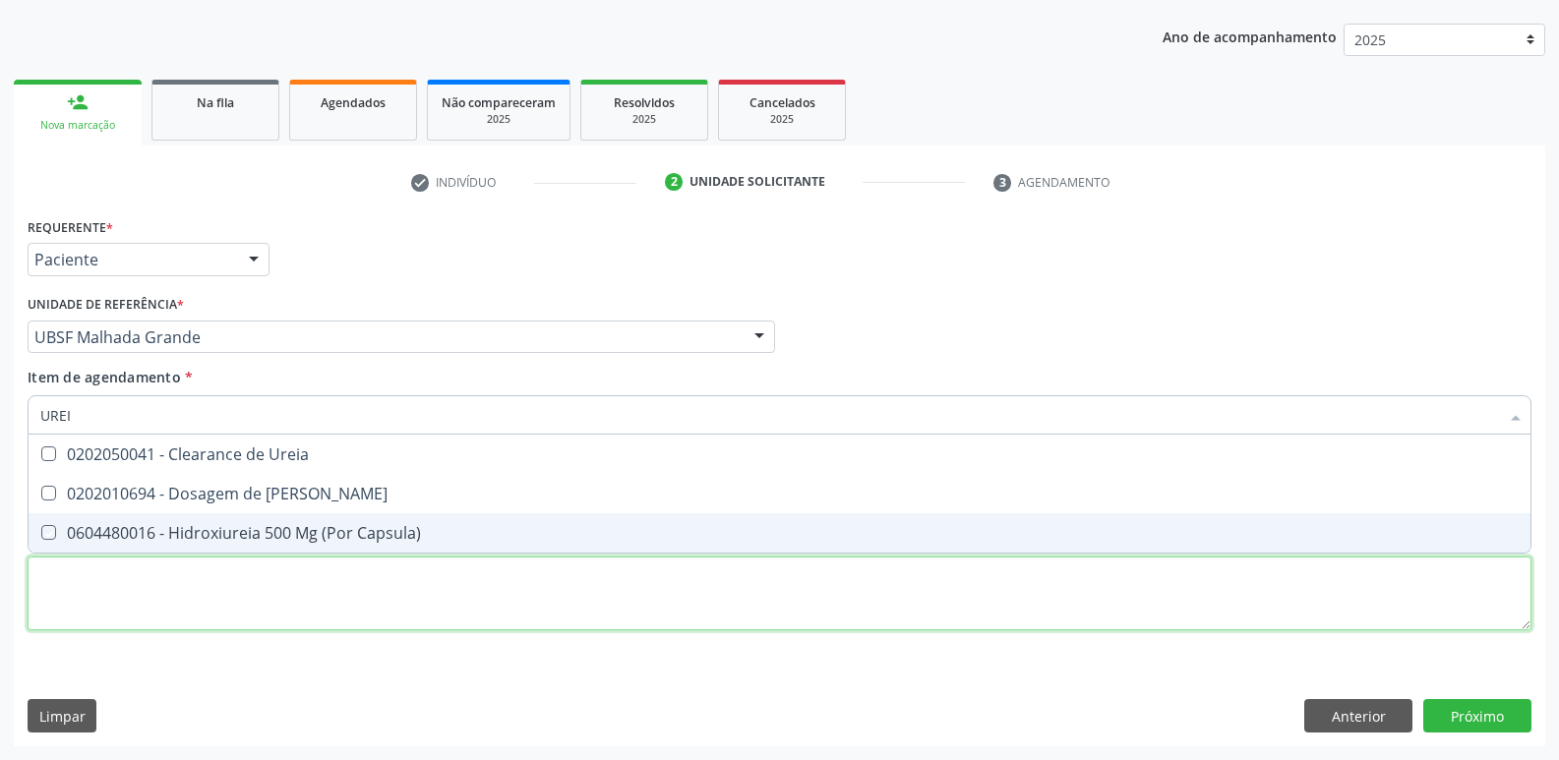
click at [132, 561] on div "Requerente * Paciente Profissional de Saúde Paciente Nenhum resultado encontrad…" at bounding box center [780, 435] width 1504 height 446
checkbox Ureia "true"
checkbox Capsula\) "true"
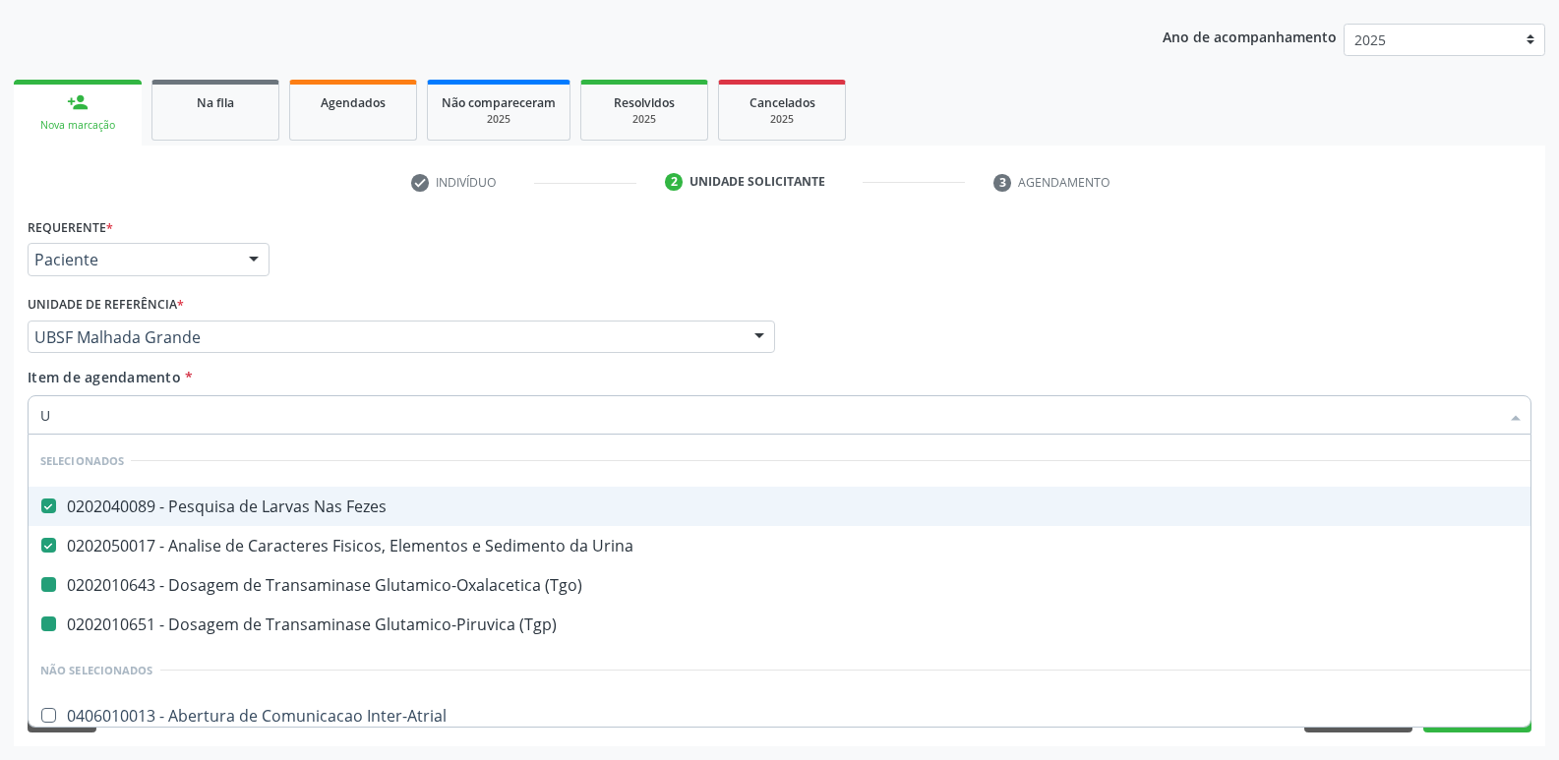
type input "UR"
checkbox \(Tgo\) "false"
checkbox \(Tgp\) "false"
type input "UREI"
checkbox Fezes "false"
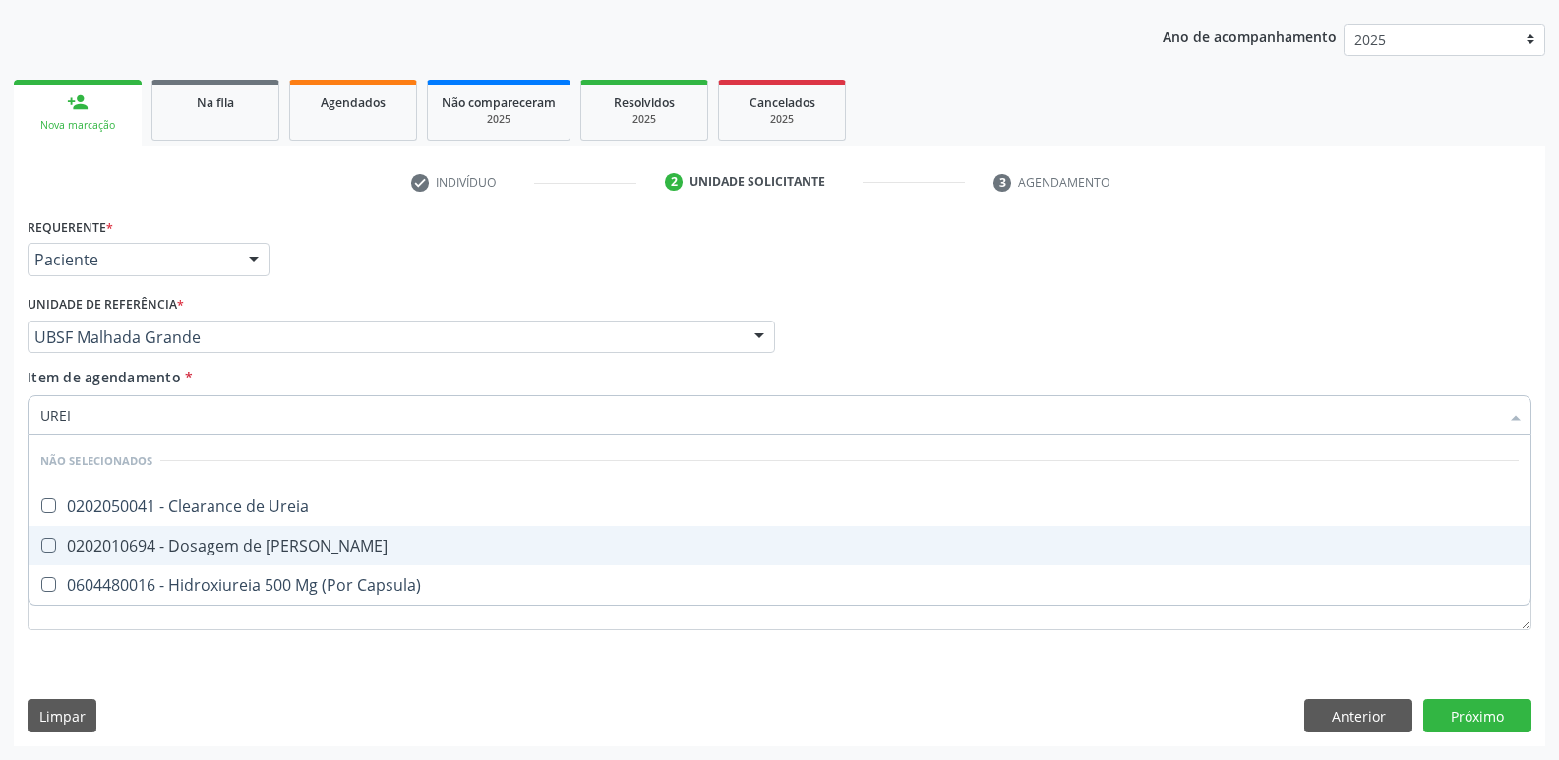
click at [181, 534] on span "0202010694 - Dosagem de [PERSON_NAME]" at bounding box center [780, 545] width 1502 height 39
checkbox Ureia "true"
type input "URE"
checkbox Ureia "false"
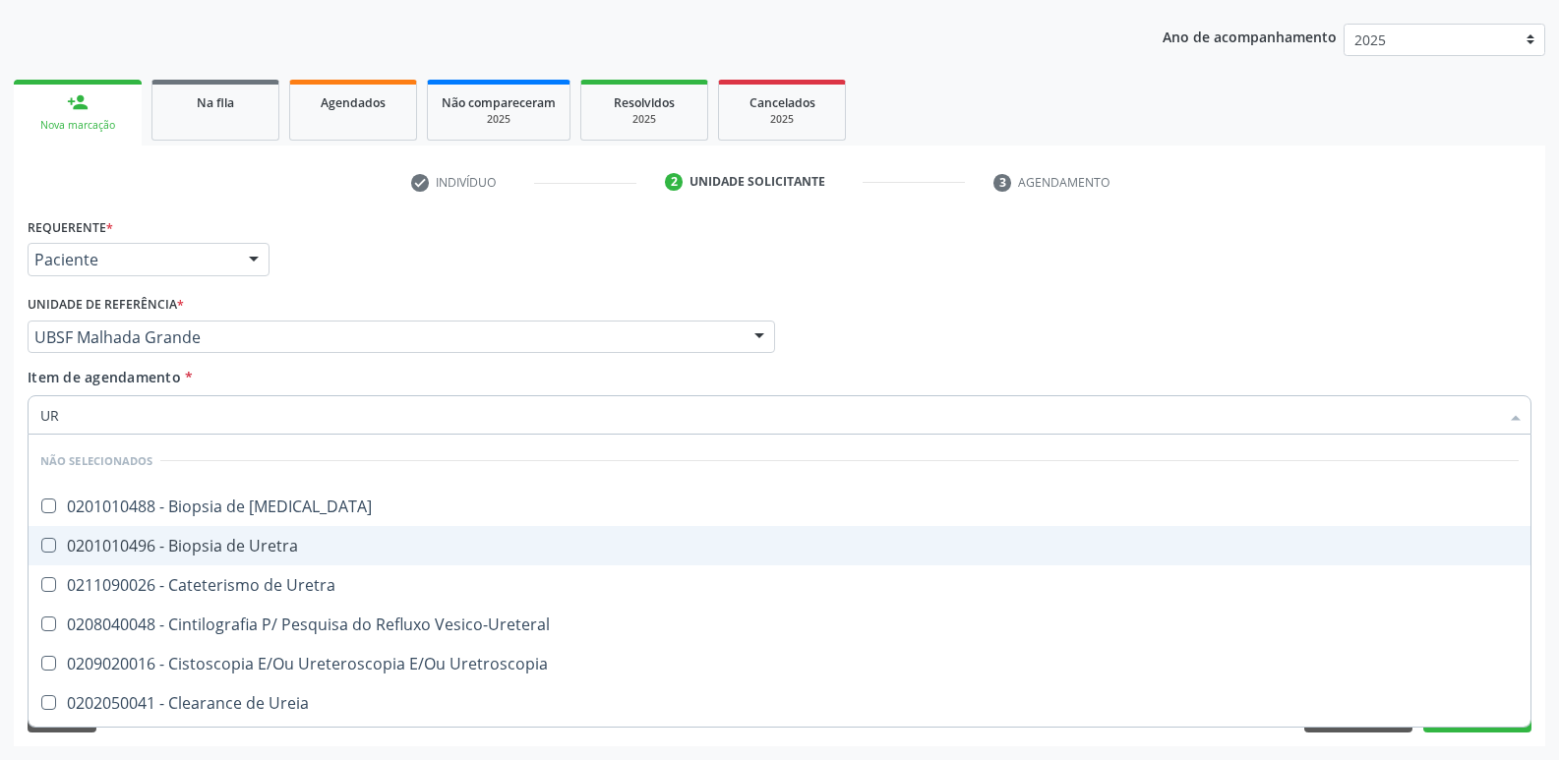
type input "U"
checkbox Ureter "true"
checkbox Uretra "true"
checkbox Vesico-Ureteral "true"
checkbox Ureia "false"
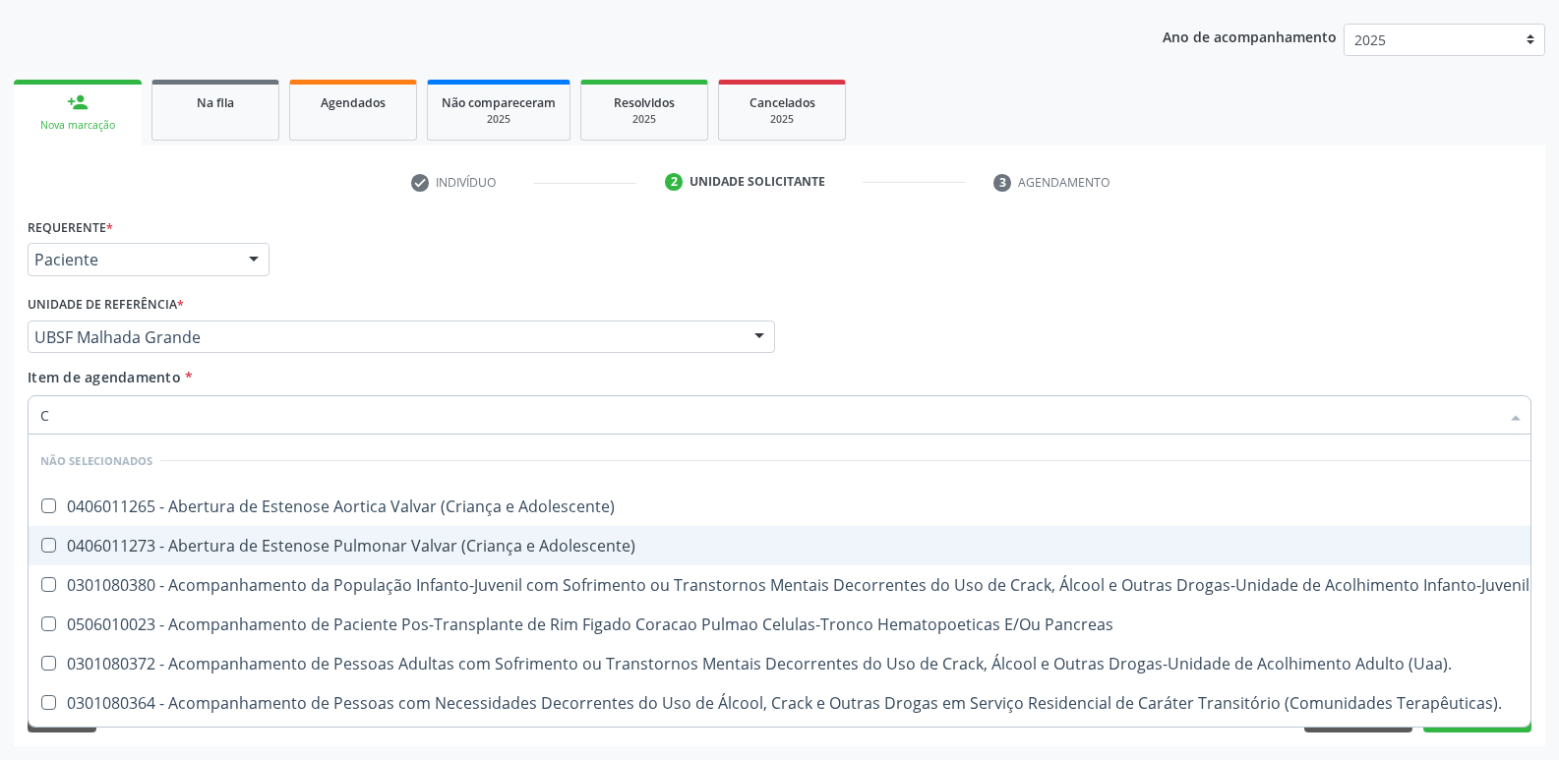
type input "CR"
checkbox Adolescente\) "false"
checkbox \(Uai\)\ "false"
checkbox Pancreas "false"
checkbox Adolescente\) "false"
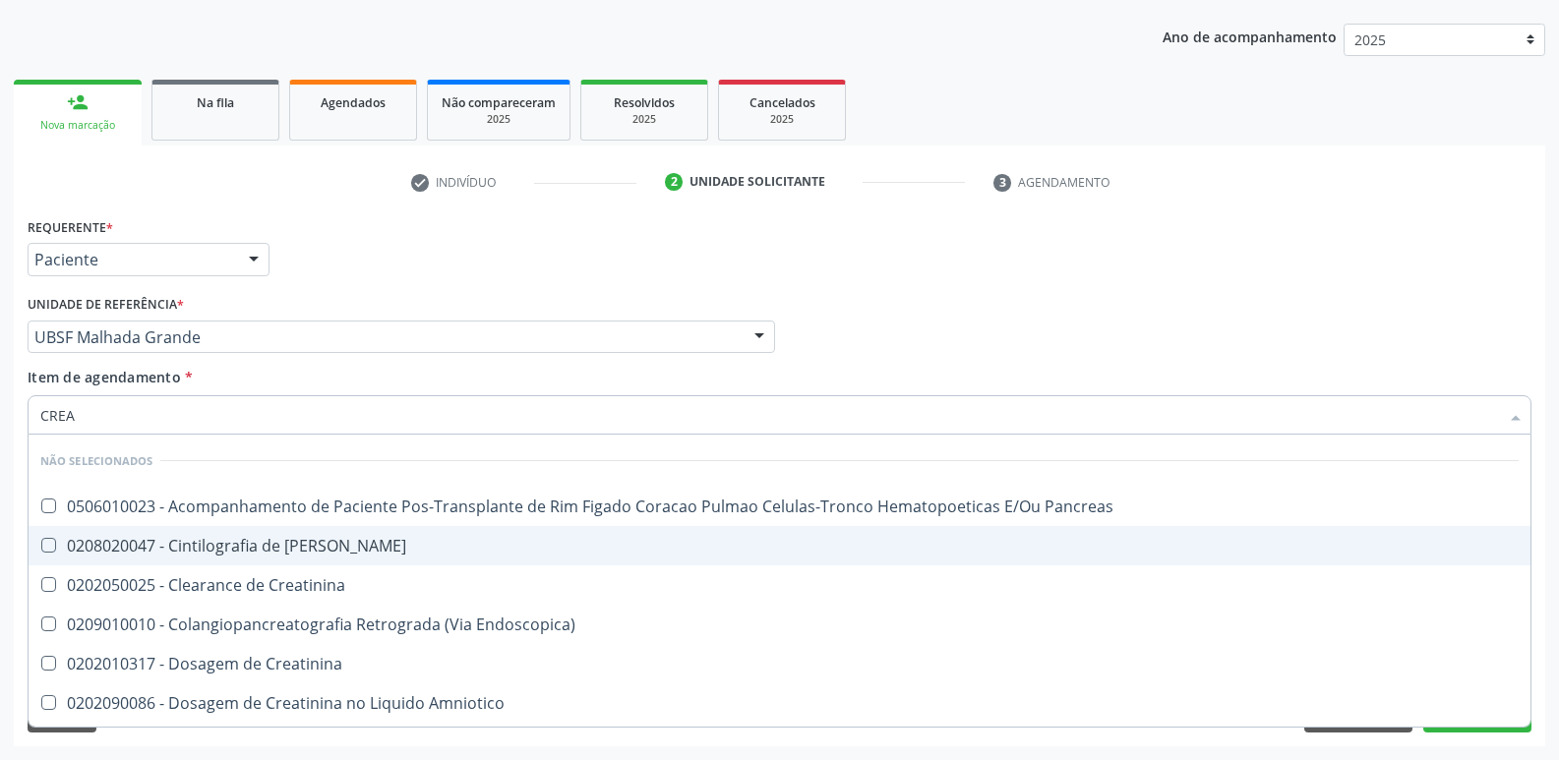
type input "CREAT"
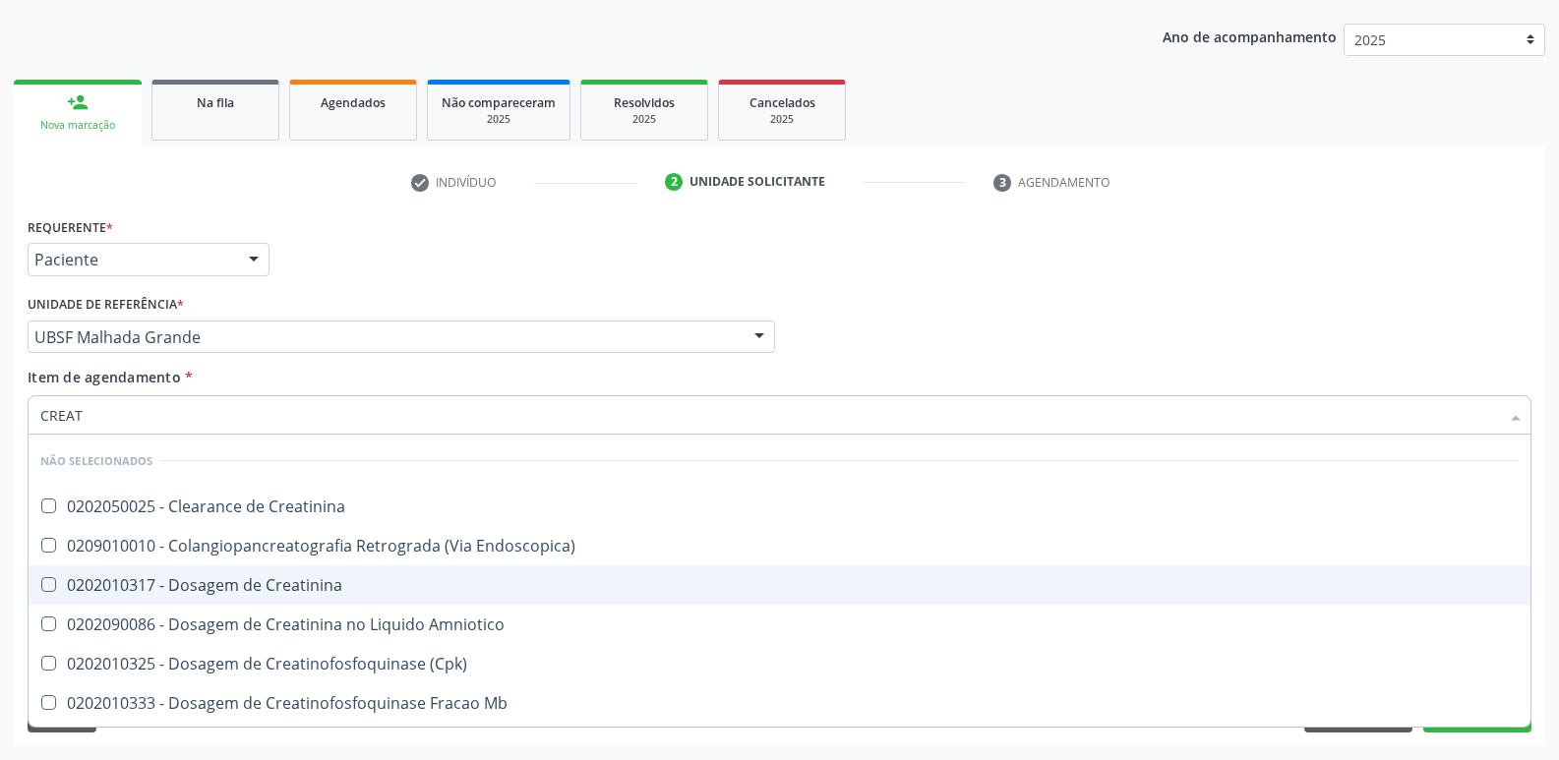
click at [239, 573] on span "0202010317 - Dosagem de Creatinina" at bounding box center [780, 585] width 1502 height 39
checkbox Creatinina "true"
type input "CREA"
checkbox Creatinina "false"
checkbox \(Cpk\) "true"
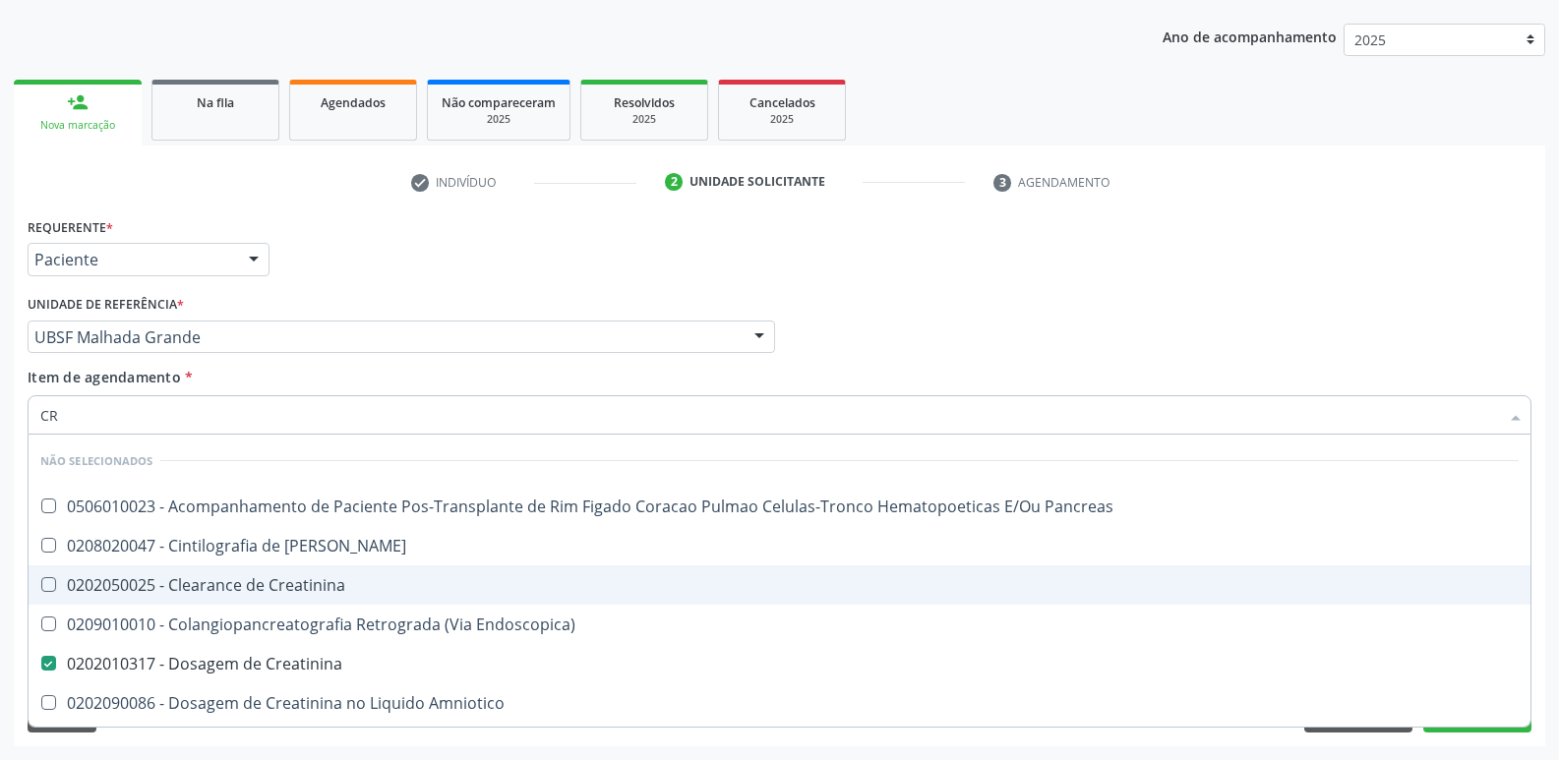
type input "C"
checkbox Pancreas "true"
checkbox Creatinina "true"
checkbox Endoscopica\) "true"
checkbox Oncologia "false"
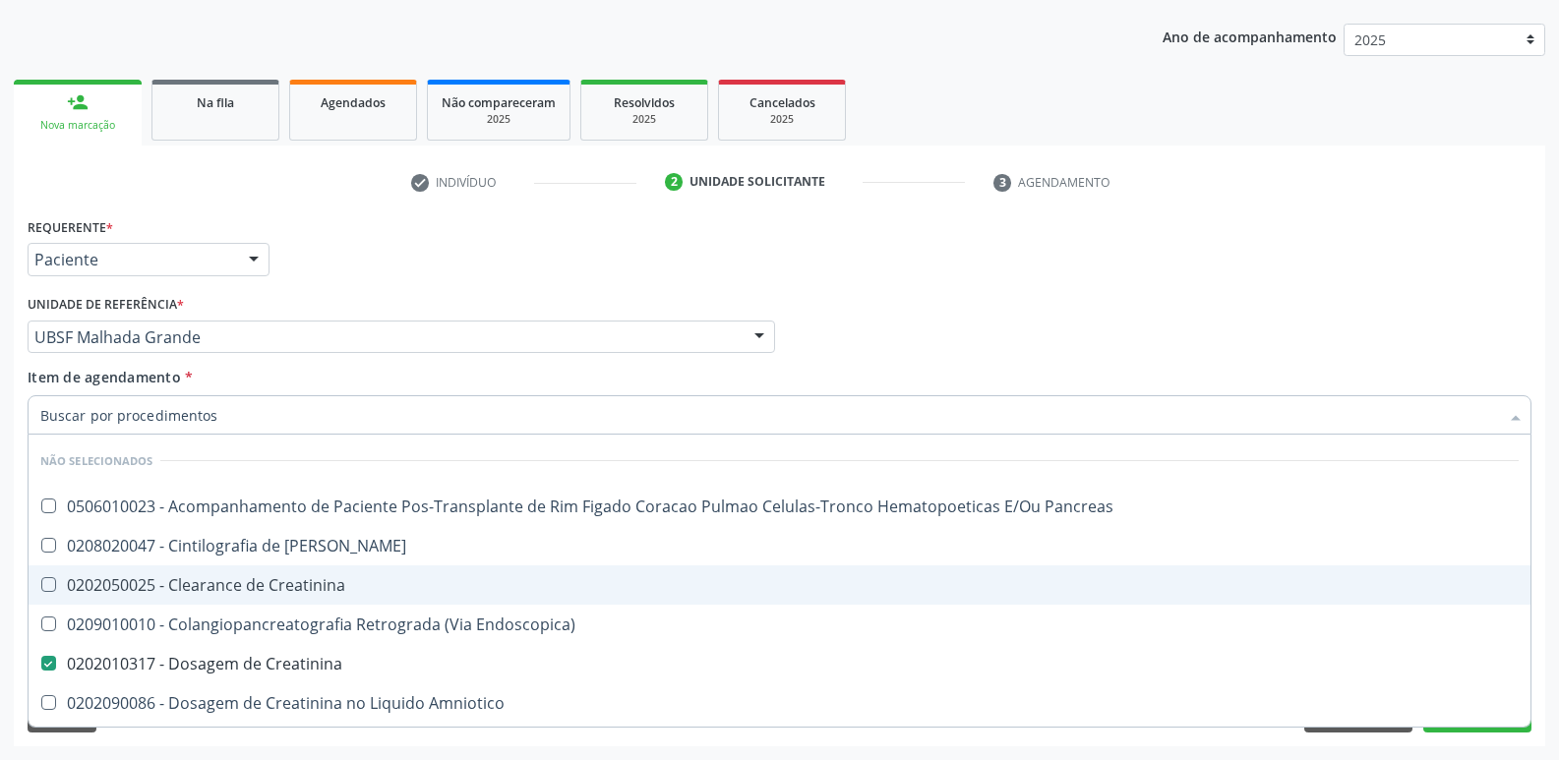
checkbox Pancreas "true"
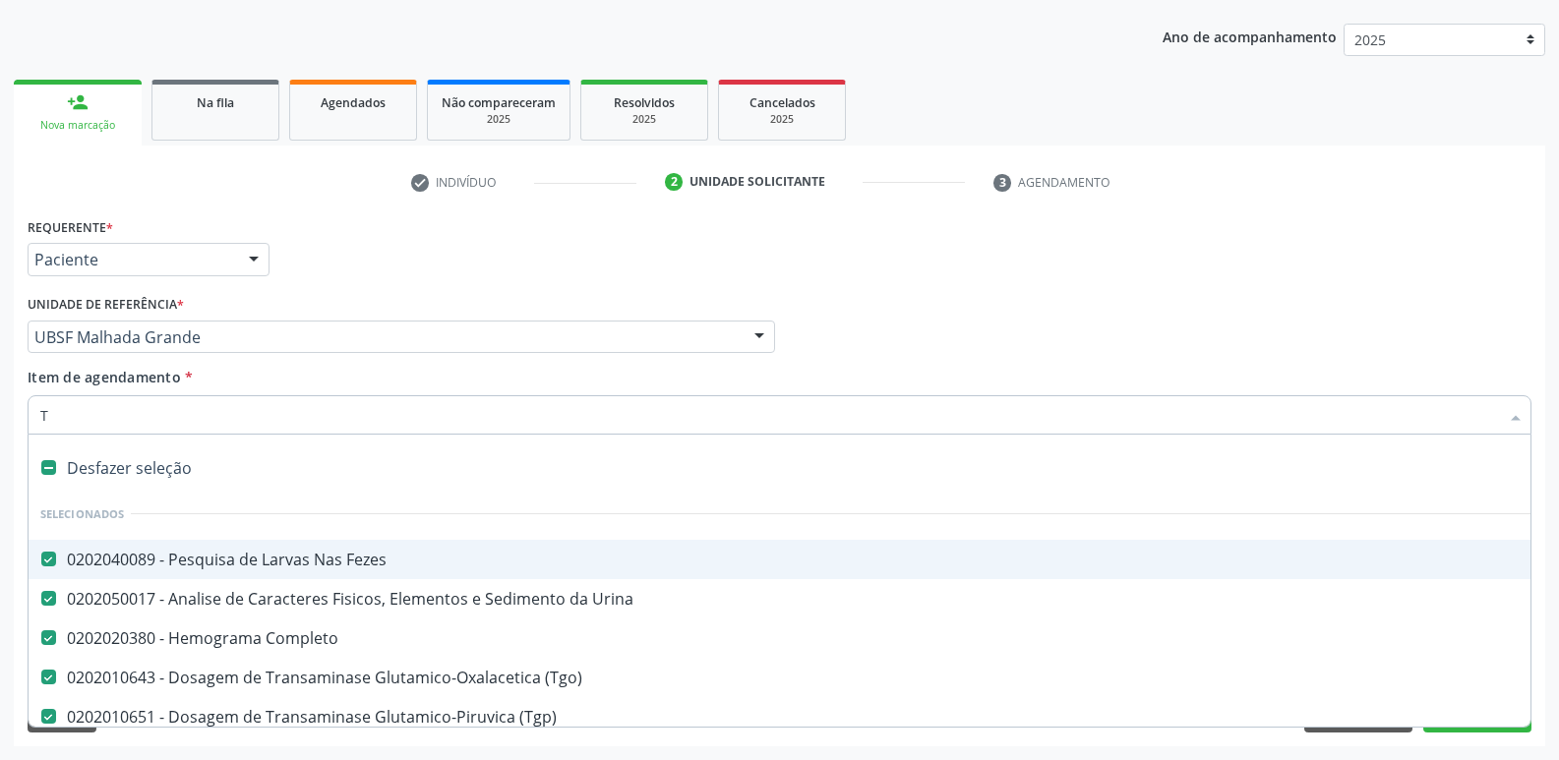
type input "TG"
checkbox \(Tgo\) "false"
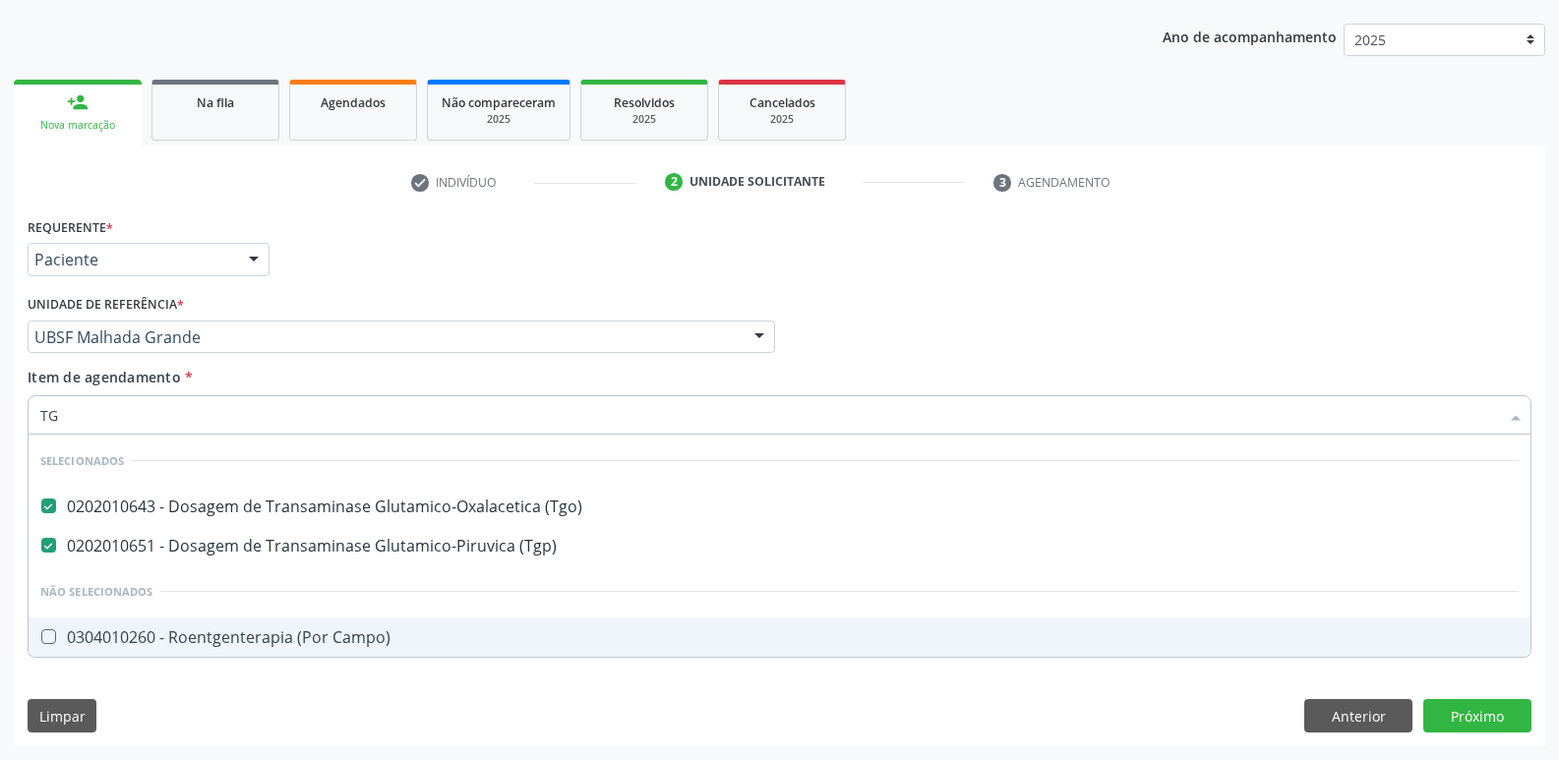
type input "T"
checkbox Campo\) "true"
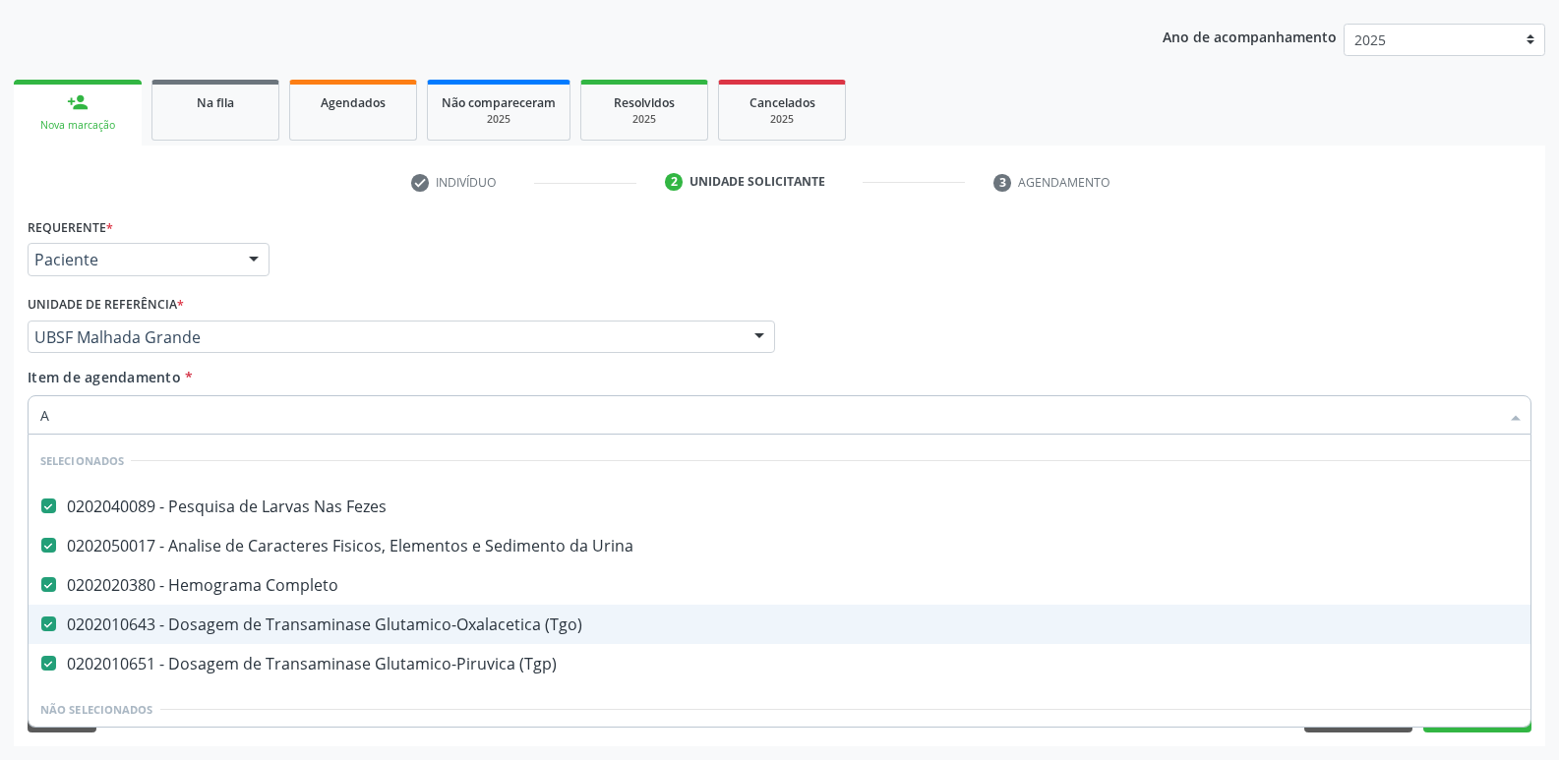
type input "AL"
checkbox \(Tgo\) "false"
checkbox \(Tgp\) "false"
type input "ALE"
checkbox Fezes "false"
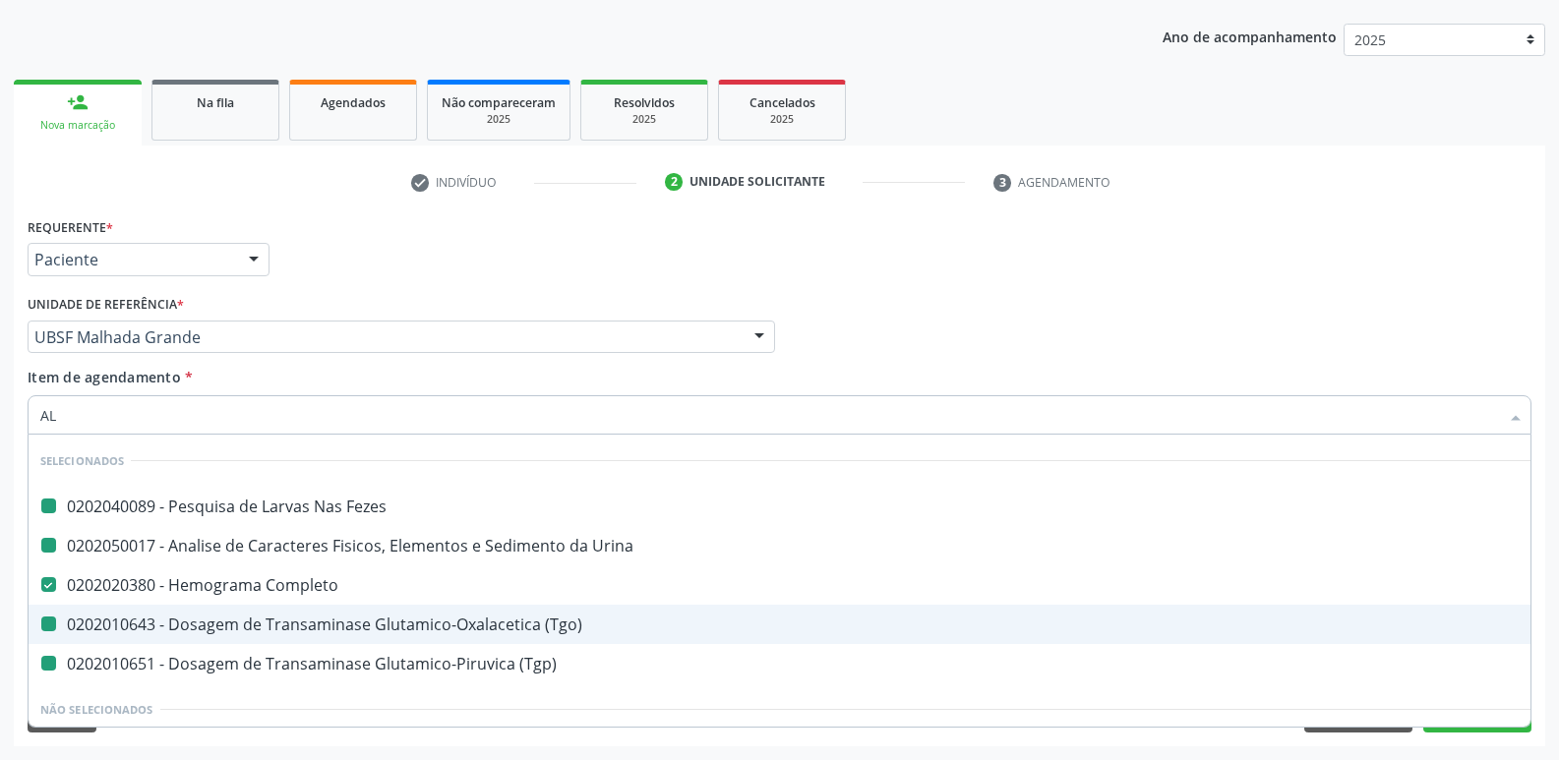
checkbox Urina "false"
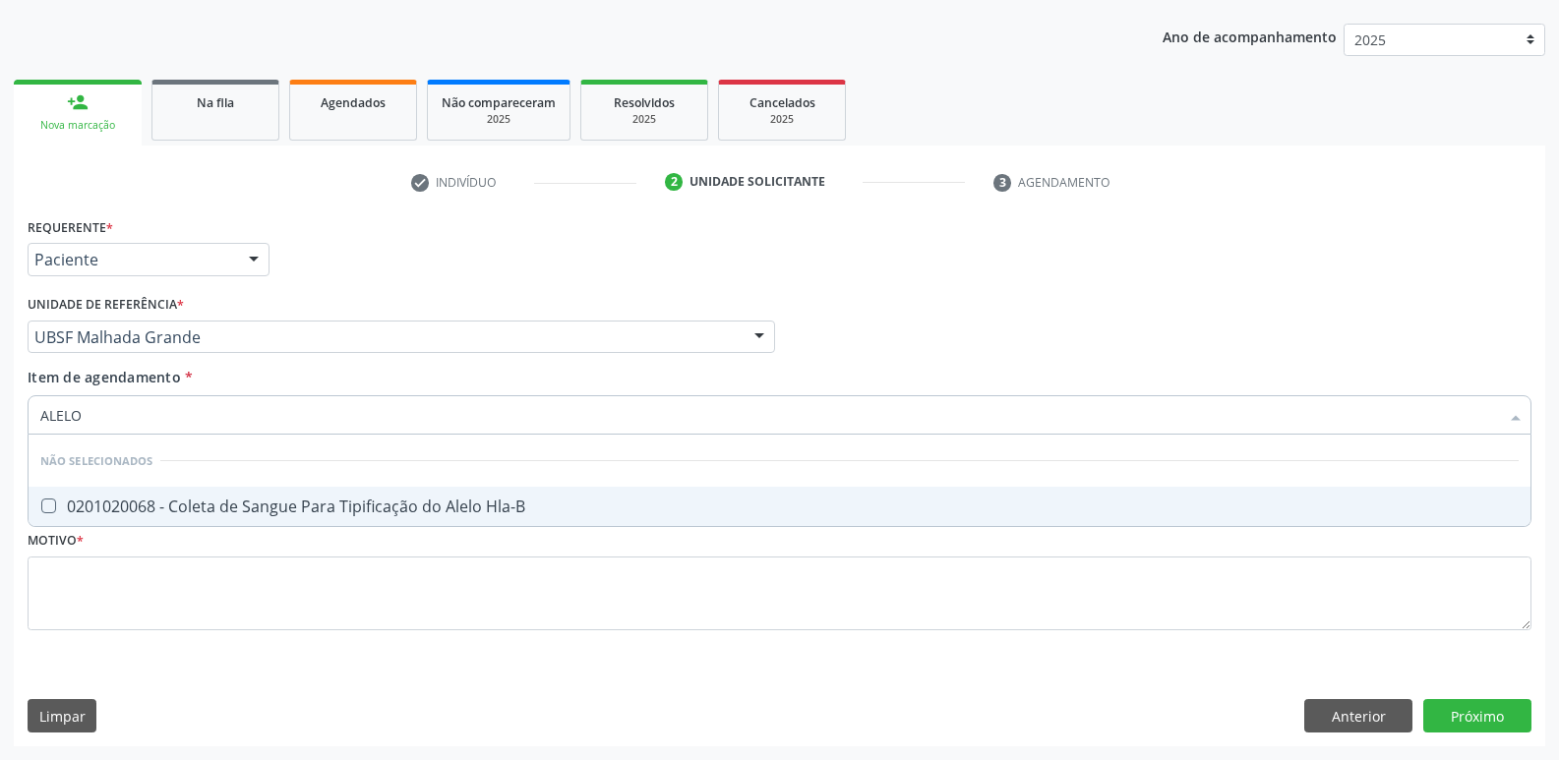
type input "ALELO H"
click at [275, 499] on div "0201020068 - Coleta de Sangue Para Tipificação do Alelo Hla-B" at bounding box center [779, 507] width 1478 height 16
checkbox Hla-B "true"
type input "A"
checkbox Hla-B "true"
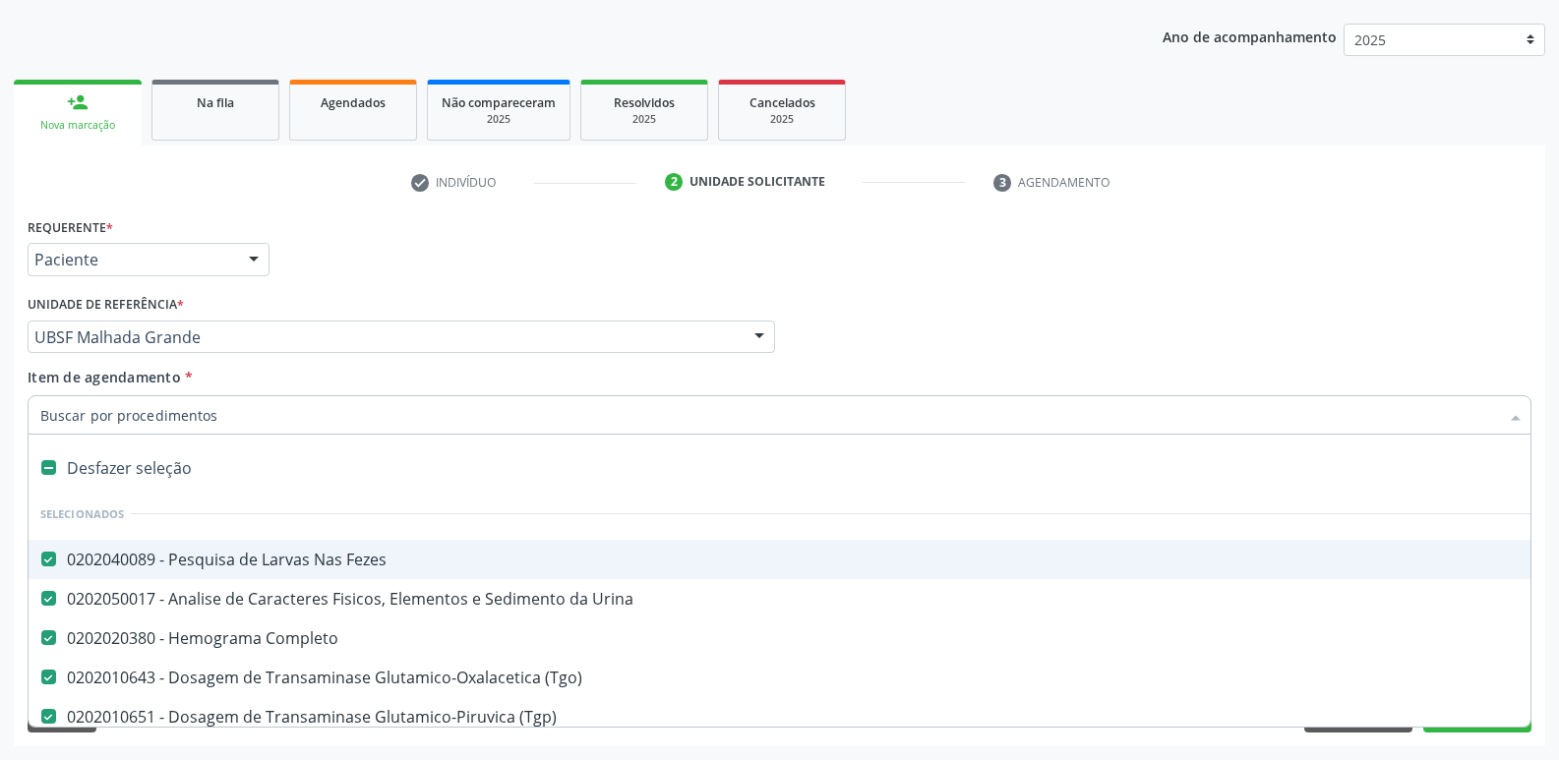
type input "P"
checkbox \(Tgp\) "false"
checkbox Hemodialise "true"
checkbox Hla-B "false"
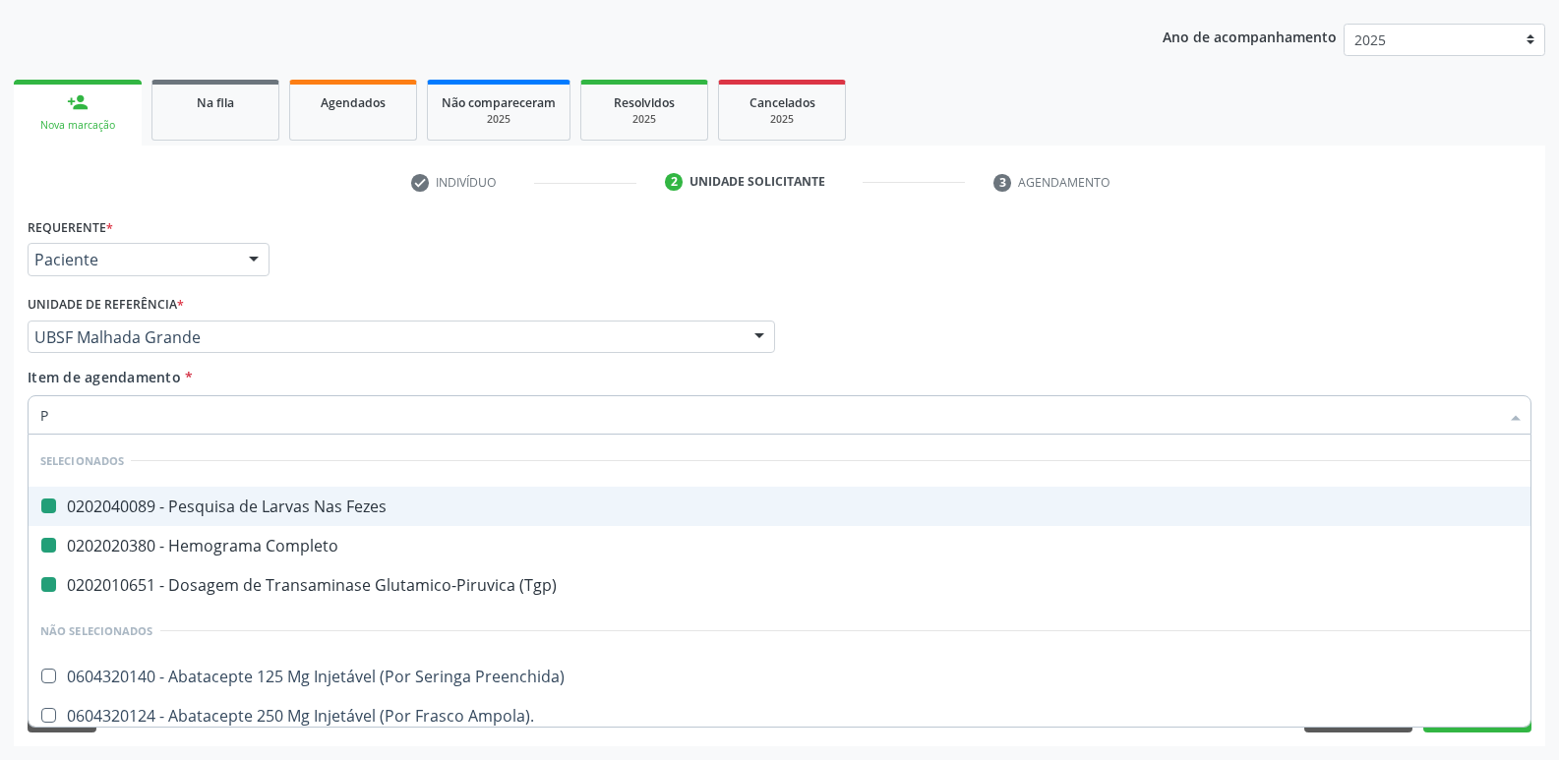
type input "PR"
checkbox Fezes "false"
checkbox Completo "false"
checkbox \(Tgp\) "false"
checkbox Hla-B "false"
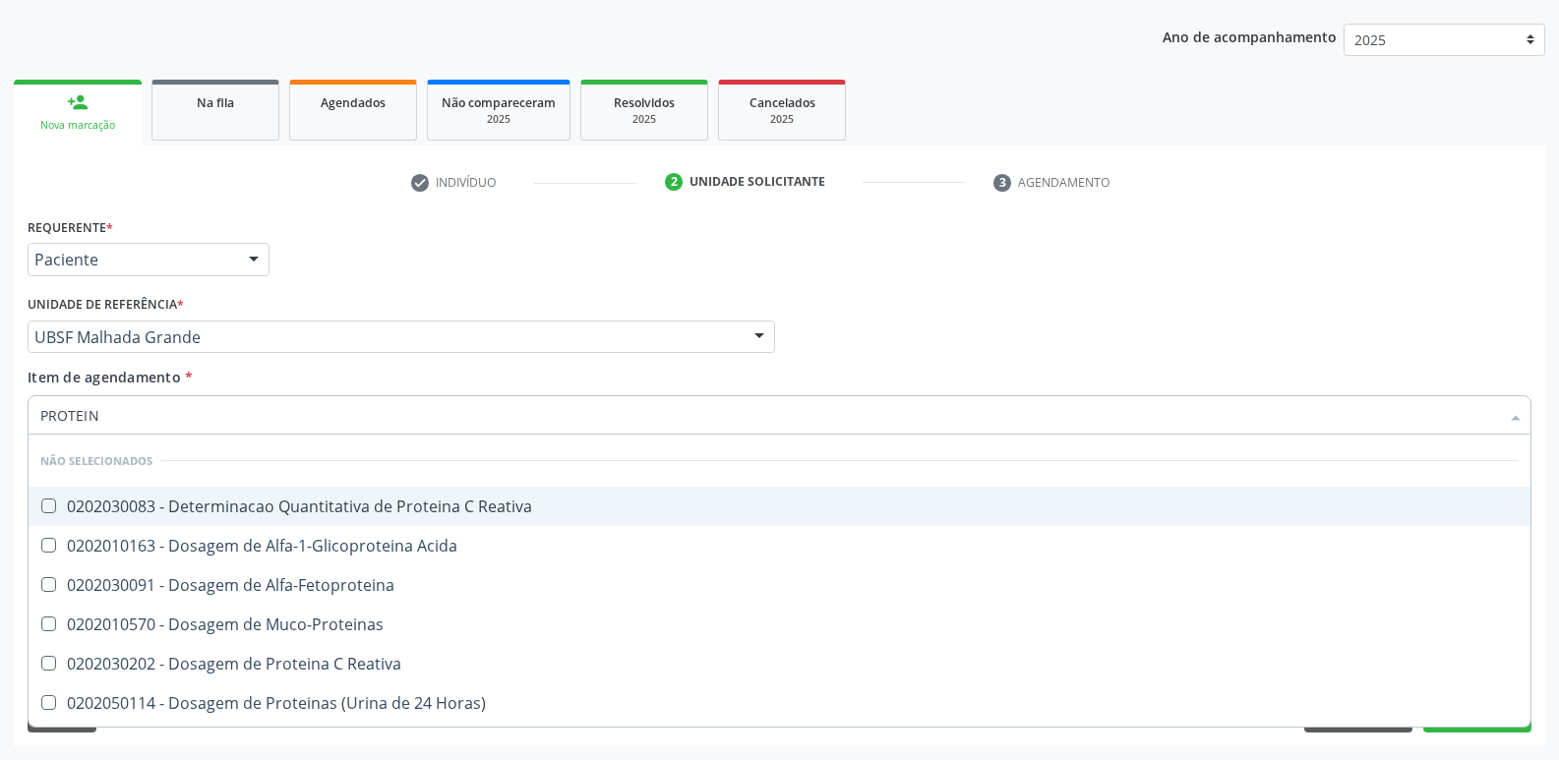
type input "PROTEINA"
click at [515, 513] on div "0202030083 - Determinacao Quantitativa de Proteina C Reativa" at bounding box center [779, 507] width 1478 height 16
checkbox Reativa "true"
click at [560, 269] on div "Requerente * Paciente Profissional de Saúde Paciente Nenhum resultado encontrad…" at bounding box center [780, 250] width 1514 height 77
checkbox Acida "true"
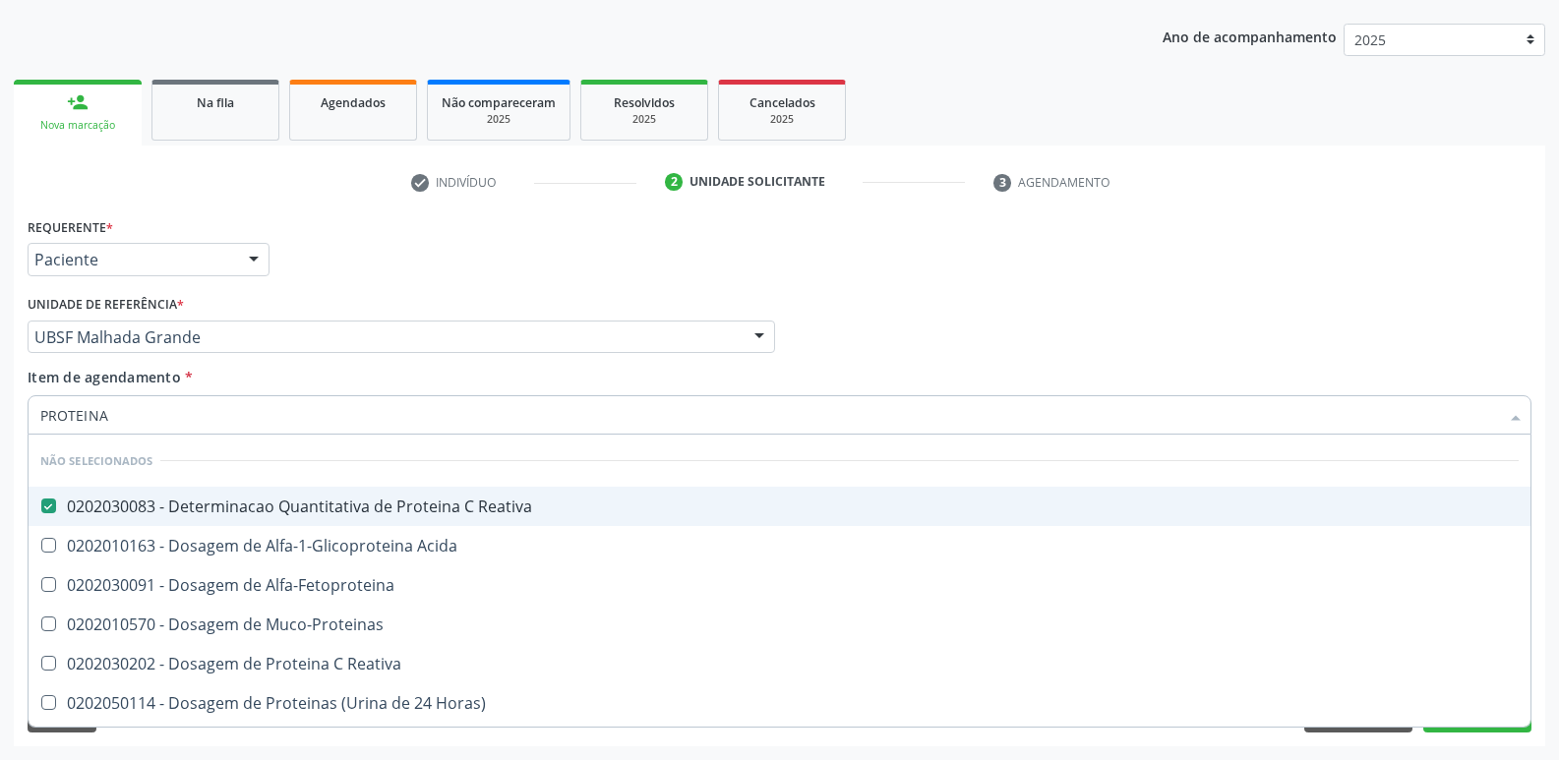
checkbox Alfa-Fetoproteina "true"
checkbox Reativa "true"
checkbox Totais "true"
checkbox Fracoes "true"
checkbox Derrames "true"
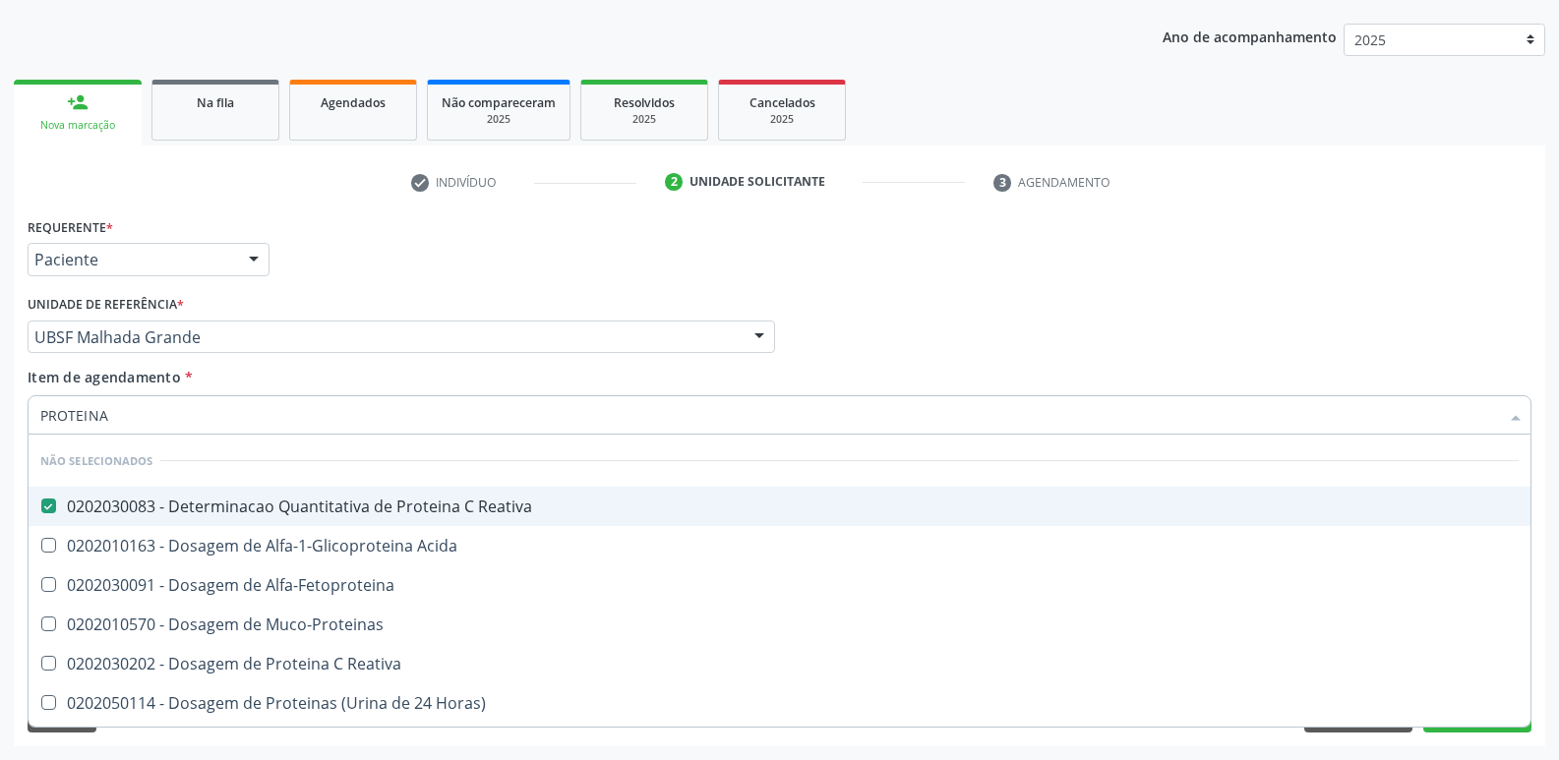
checkbox Horas\) "true"
checkbox Muco-Proteinas "true"
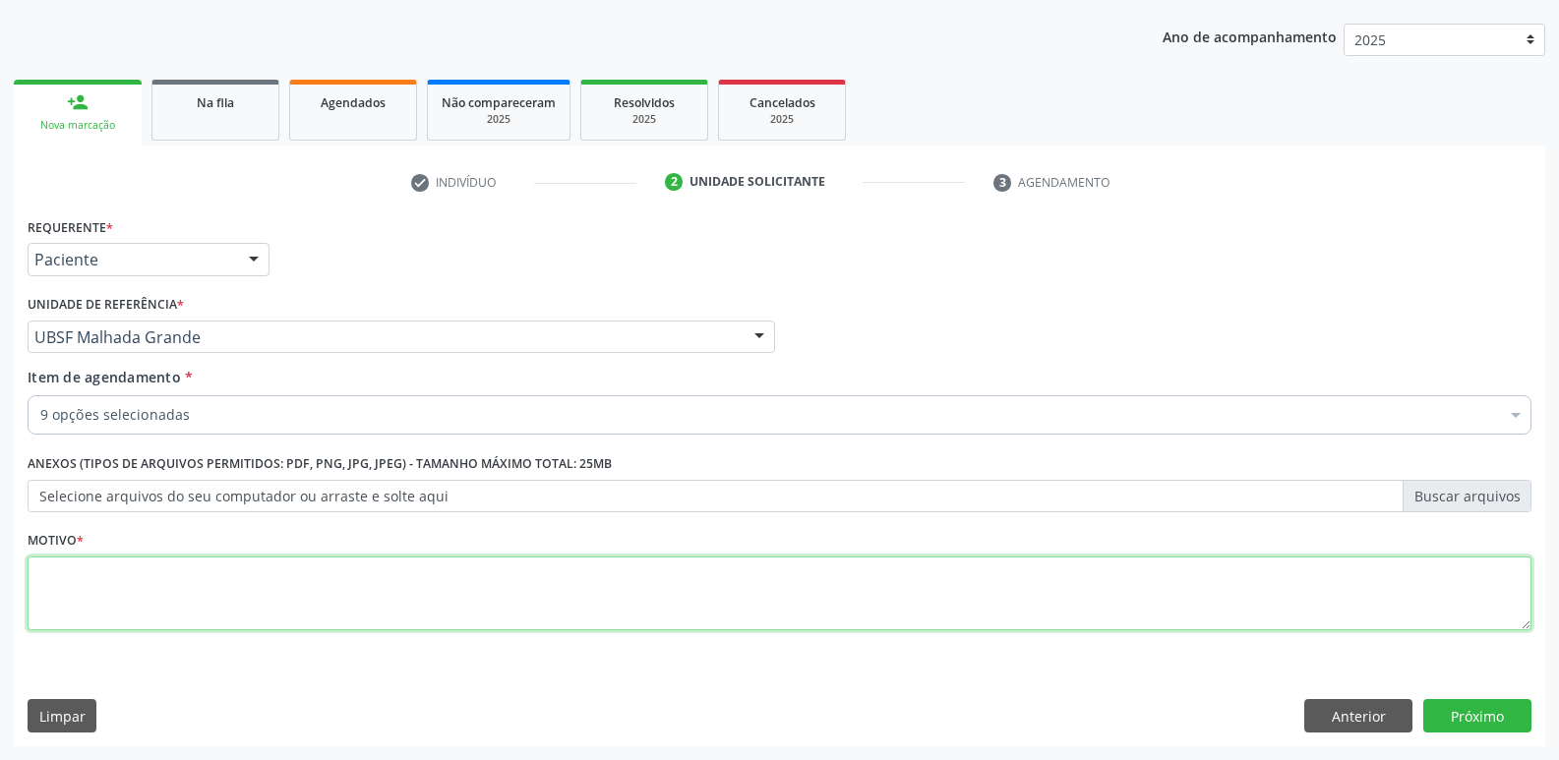
click at [190, 618] on textarea at bounding box center [780, 594] width 1504 height 75
paste textarea "avaliação"
type textarea "avaliação"
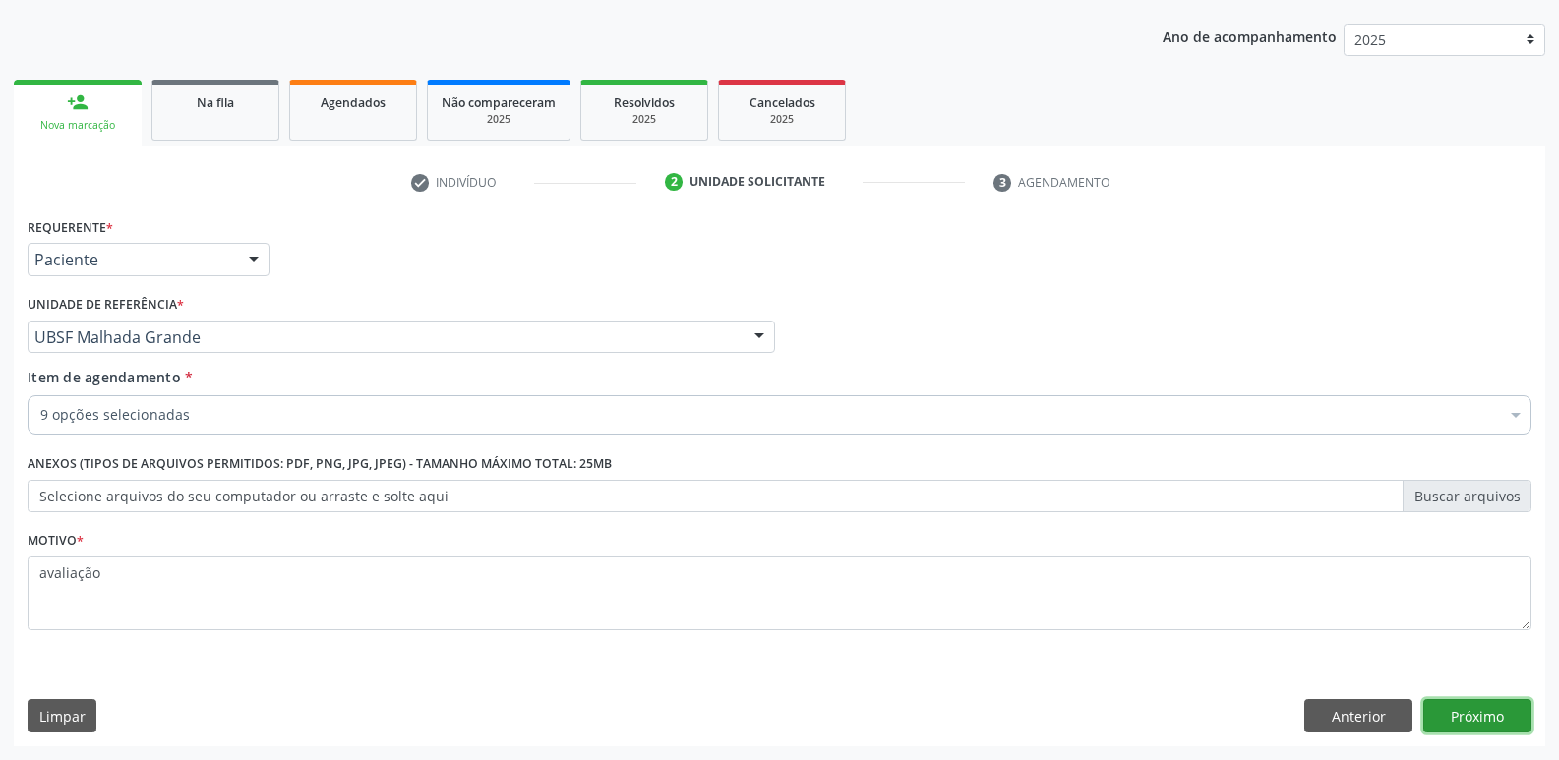
click at [1455, 706] on button "Próximo" at bounding box center [1477, 715] width 108 height 33
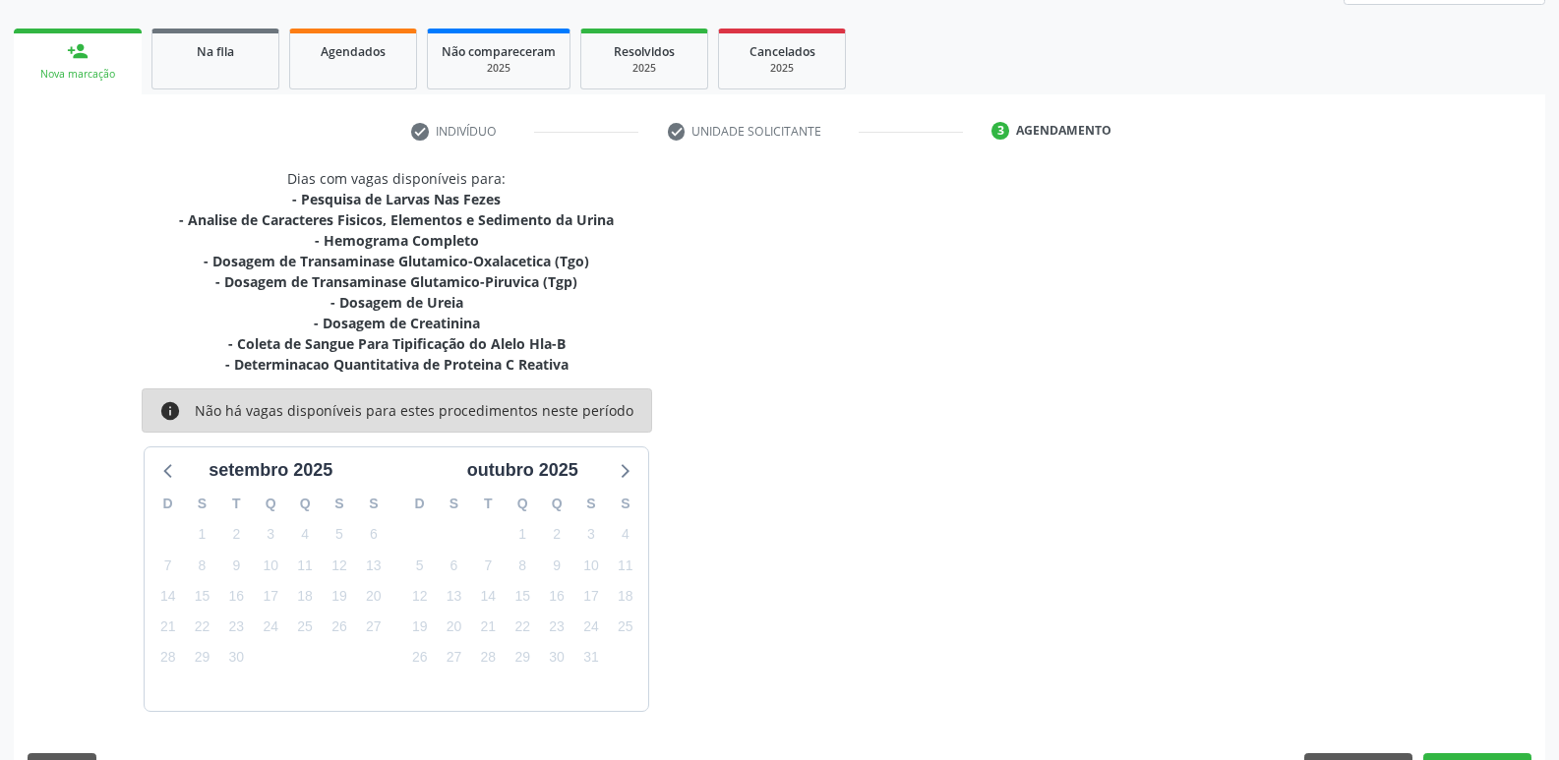
scroll to position [313, 0]
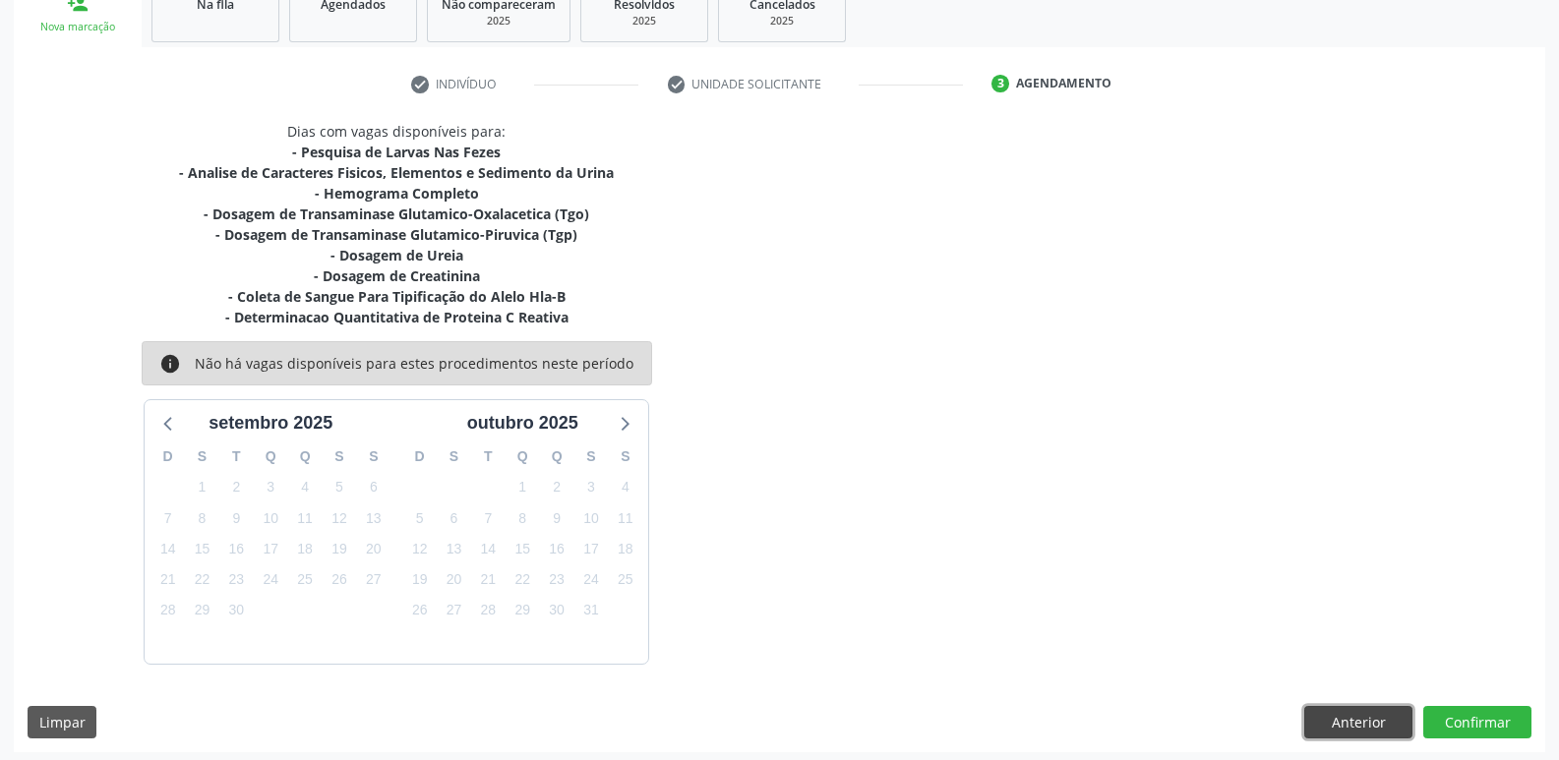
drag, startPoint x: 1374, startPoint y: 721, endPoint x: 903, endPoint y: 624, distance: 481.0
click at [1373, 721] on button "Anterior" at bounding box center [1358, 722] width 108 height 33
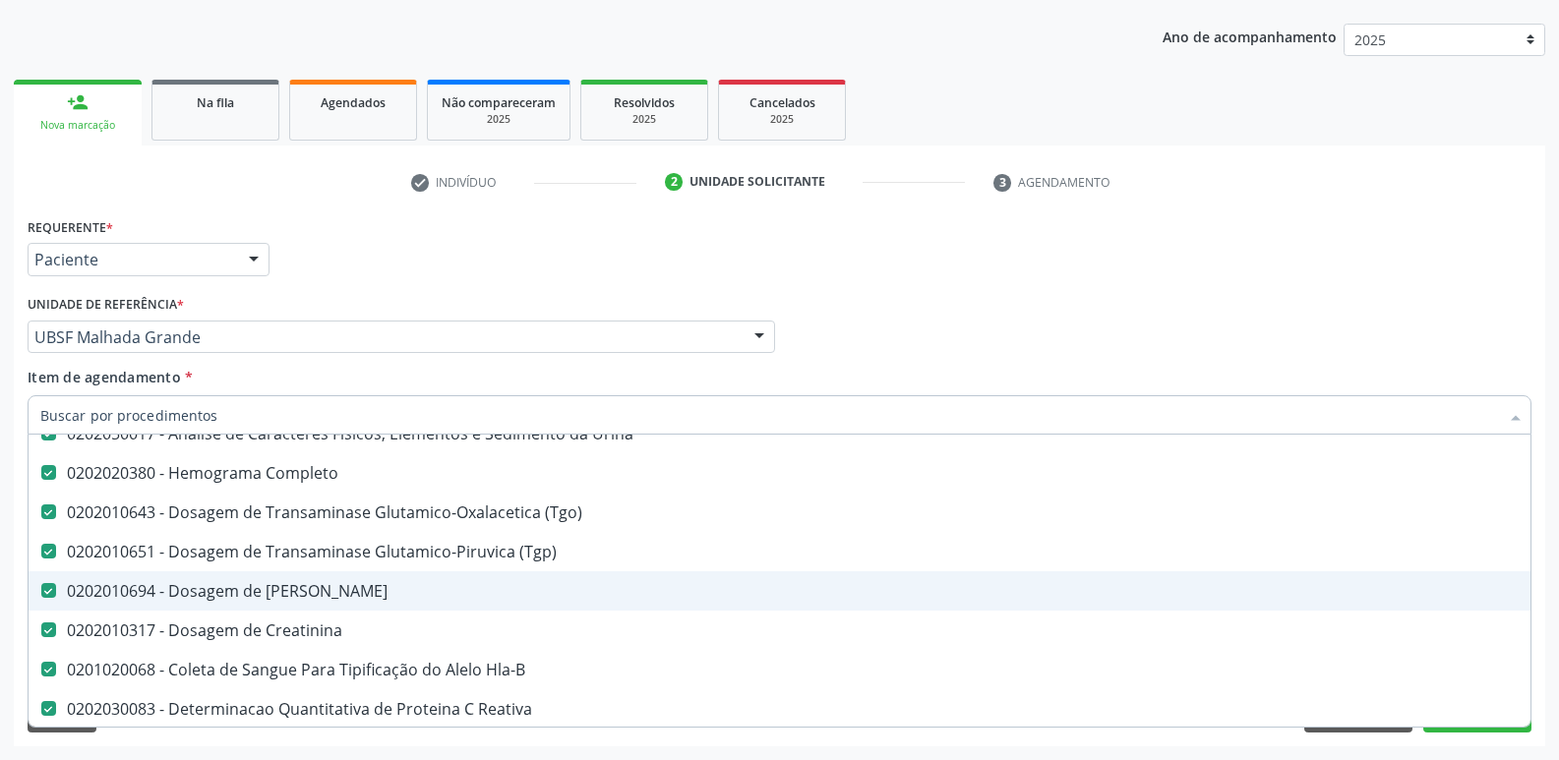
scroll to position [197, 0]
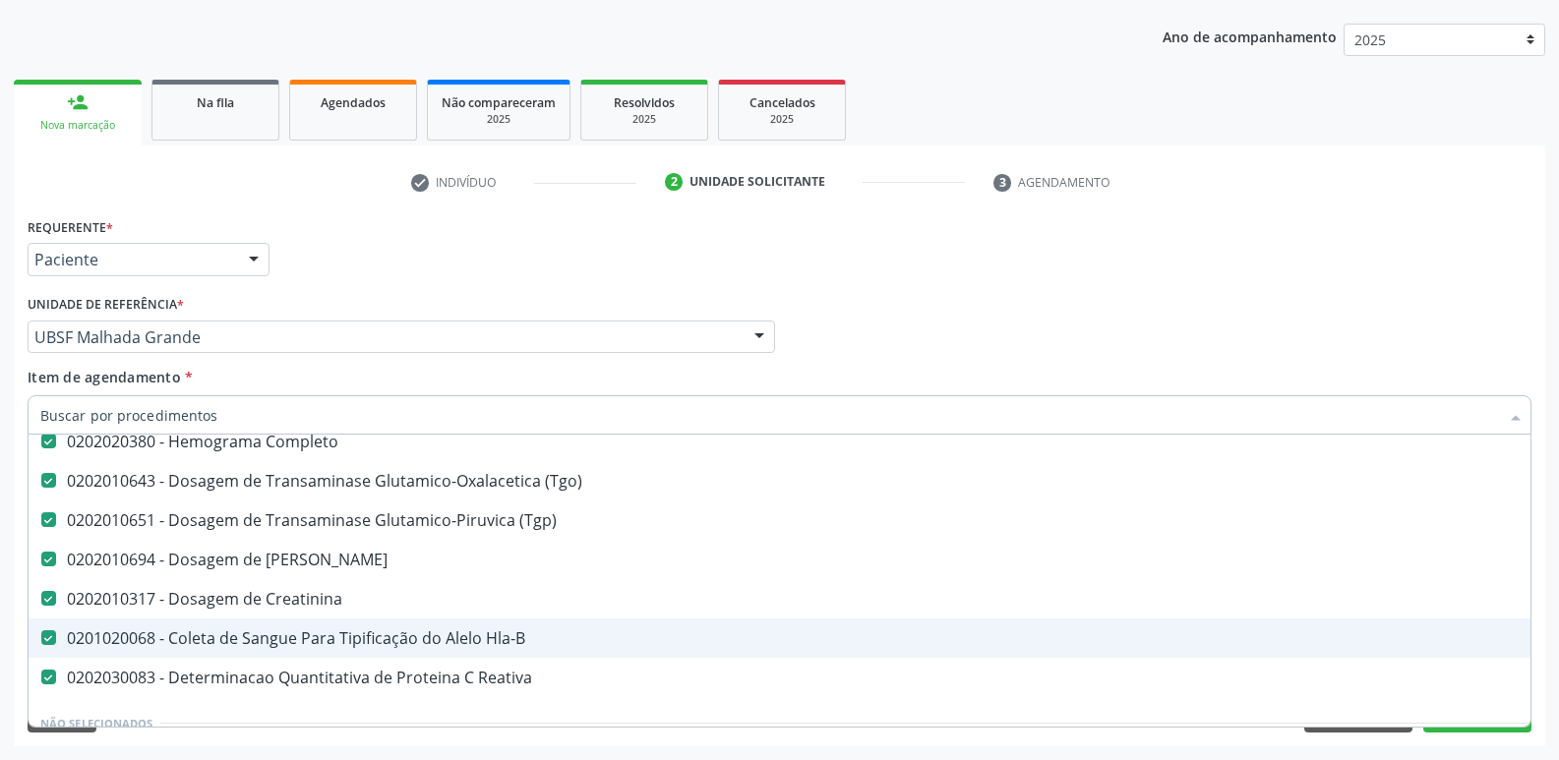
click at [391, 645] on div "0201020068 - Coleta de Sangue Para Tipificação do Alelo Hla-B" at bounding box center [805, 638] width 1531 height 16
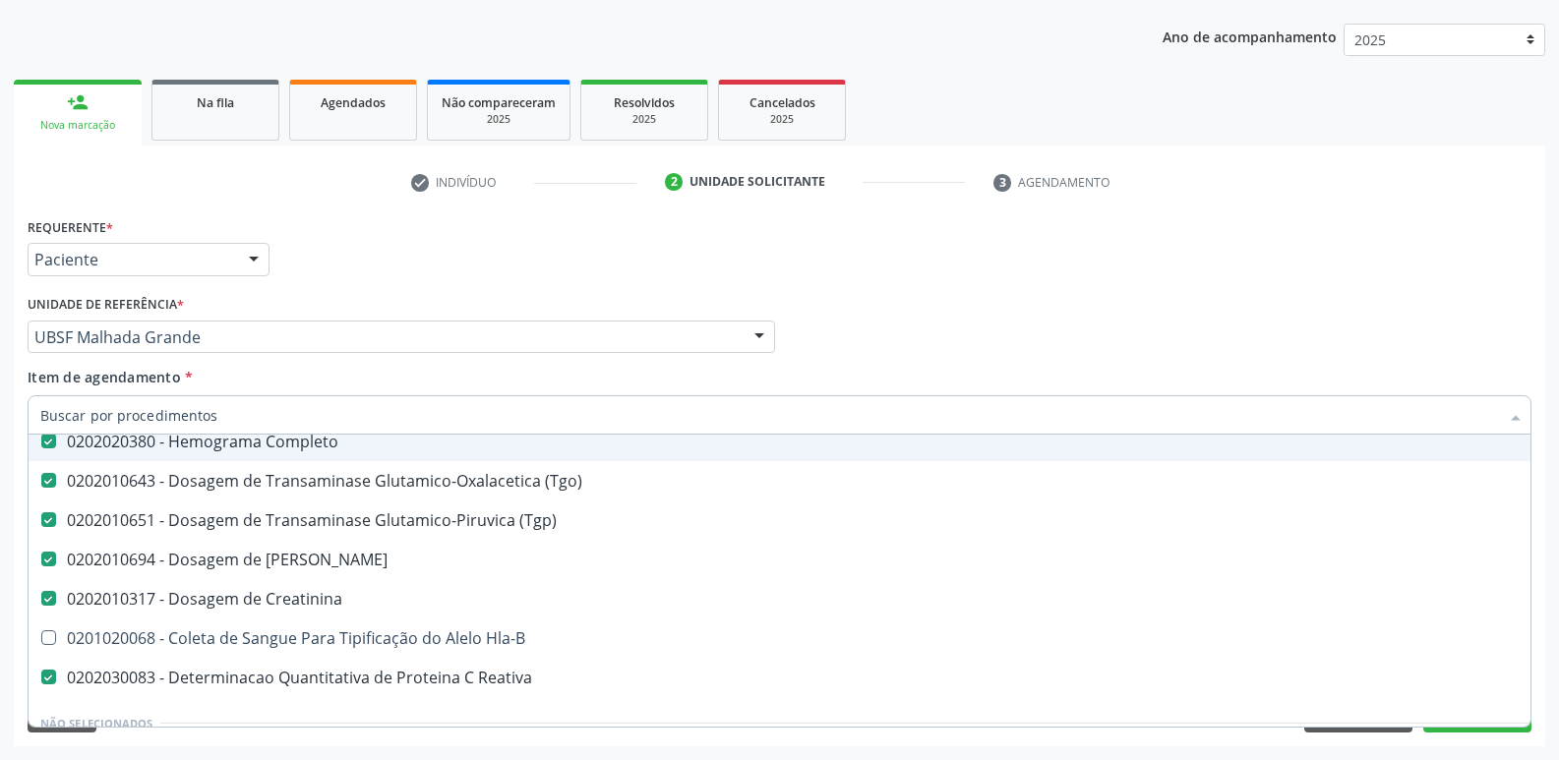
click at [744, 261] on div "Requerente * Paciente Profissional de Saúde Paciente Nenhum resultado encontrad…" at bounding box center [780, 250] width 1514 height 77
checkbox Hla-B "true"
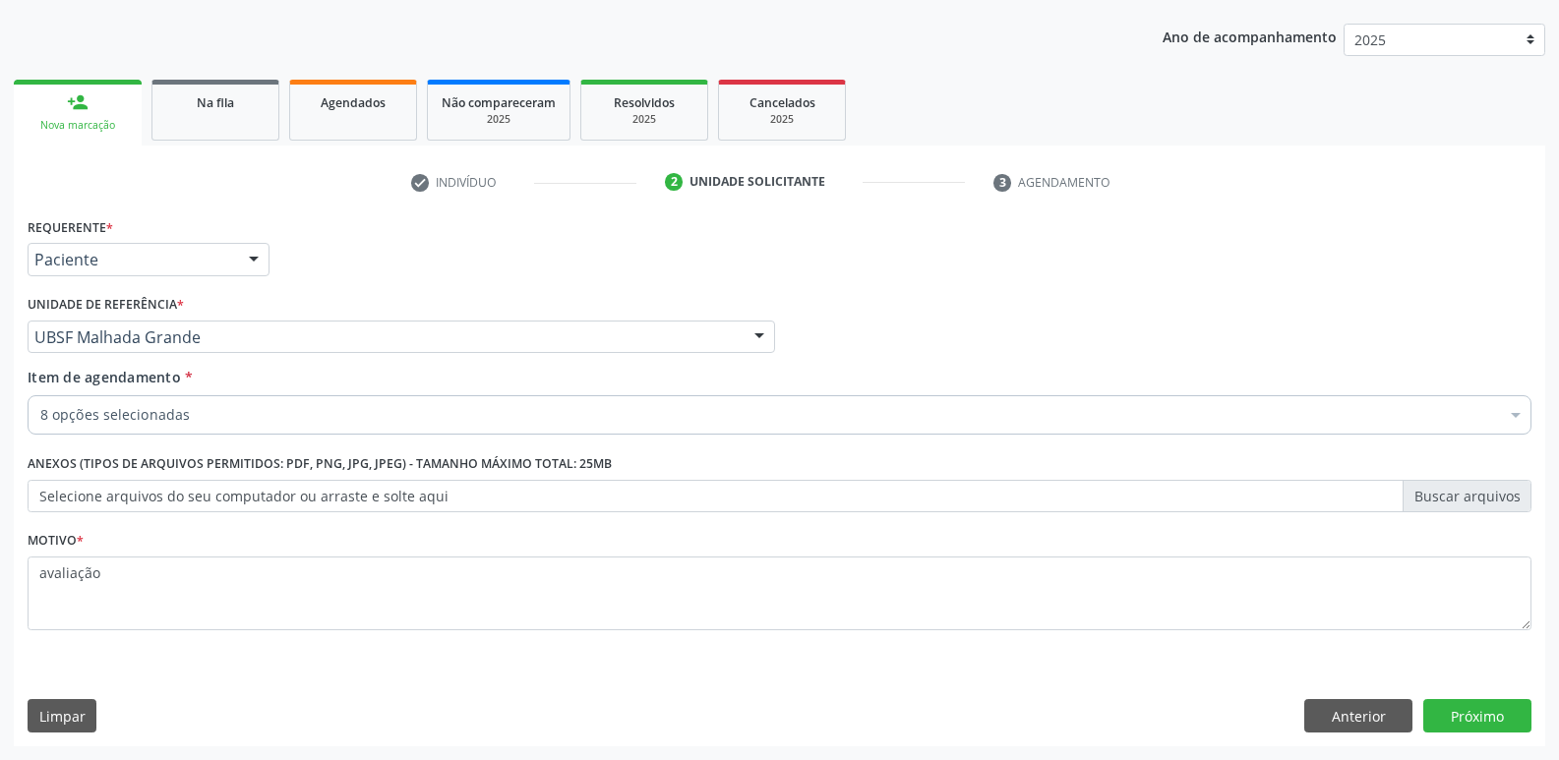
scroll to position [0, 0]
click at [1482, 706] on button "Próximo" at bounding box center [1477, 715] width 108 height 33
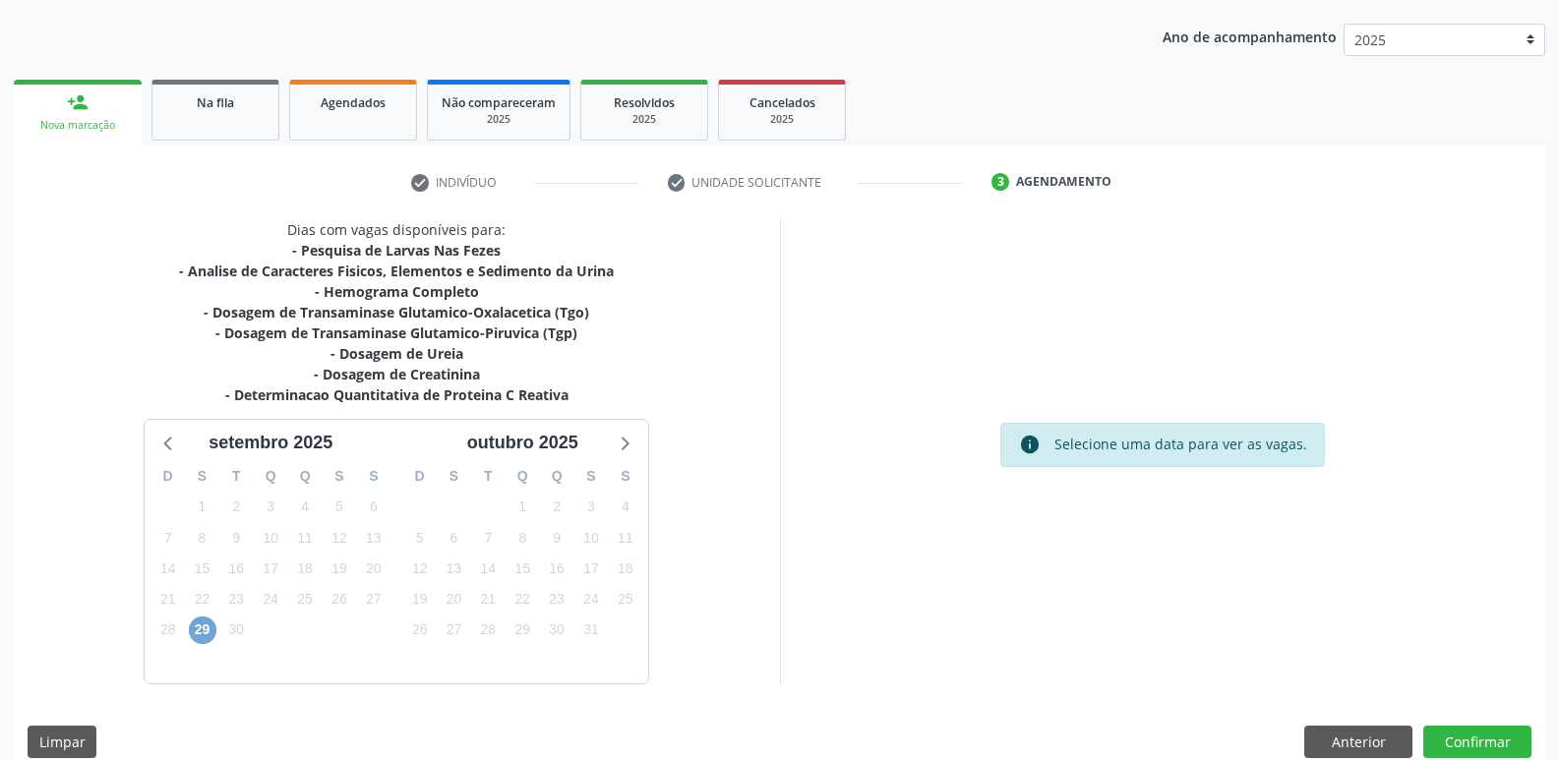
click at [193, 623] on span "29" at bounding box center [203, 631] width 28 height 28
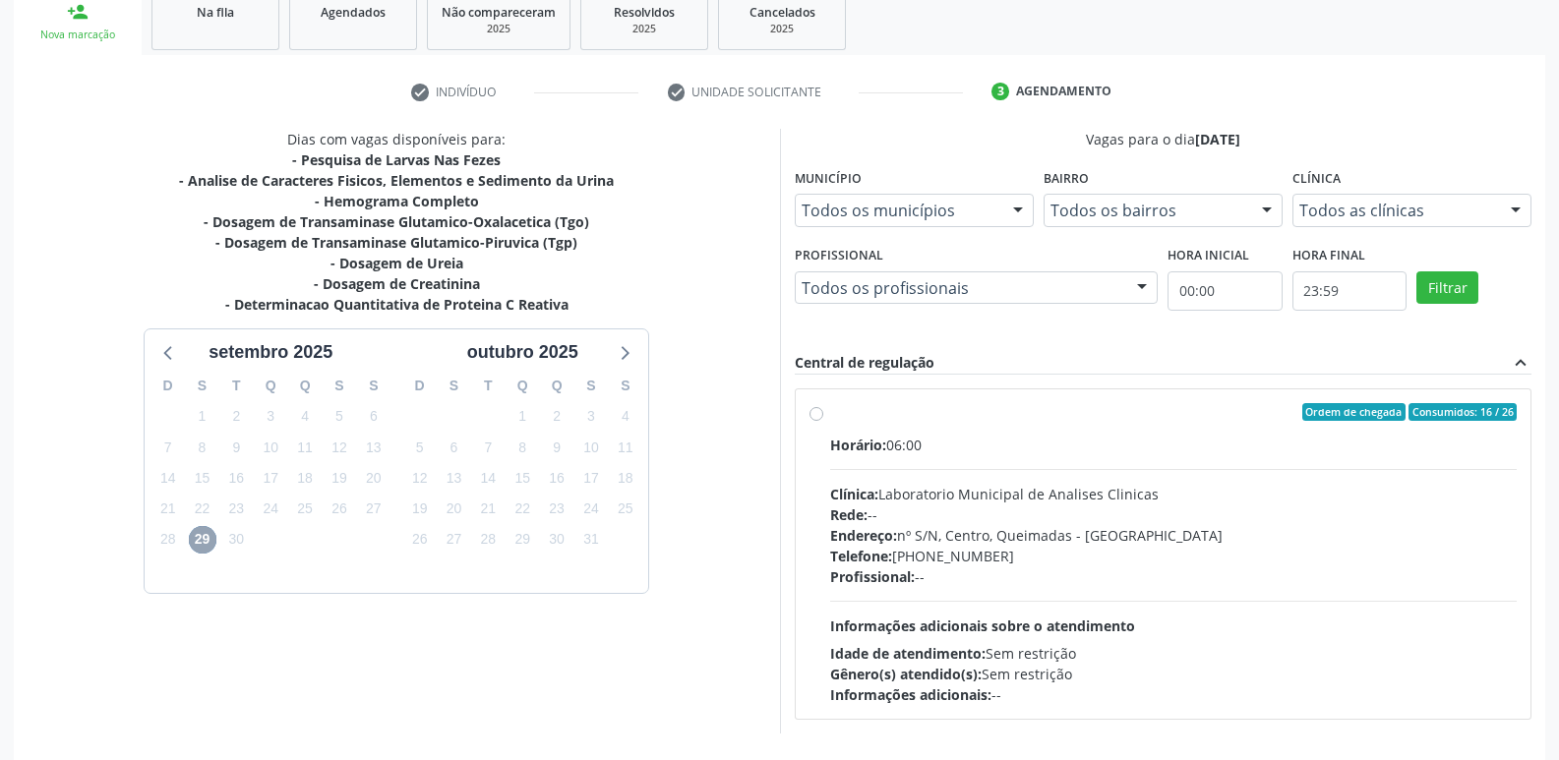
scroll to position [380, 0]
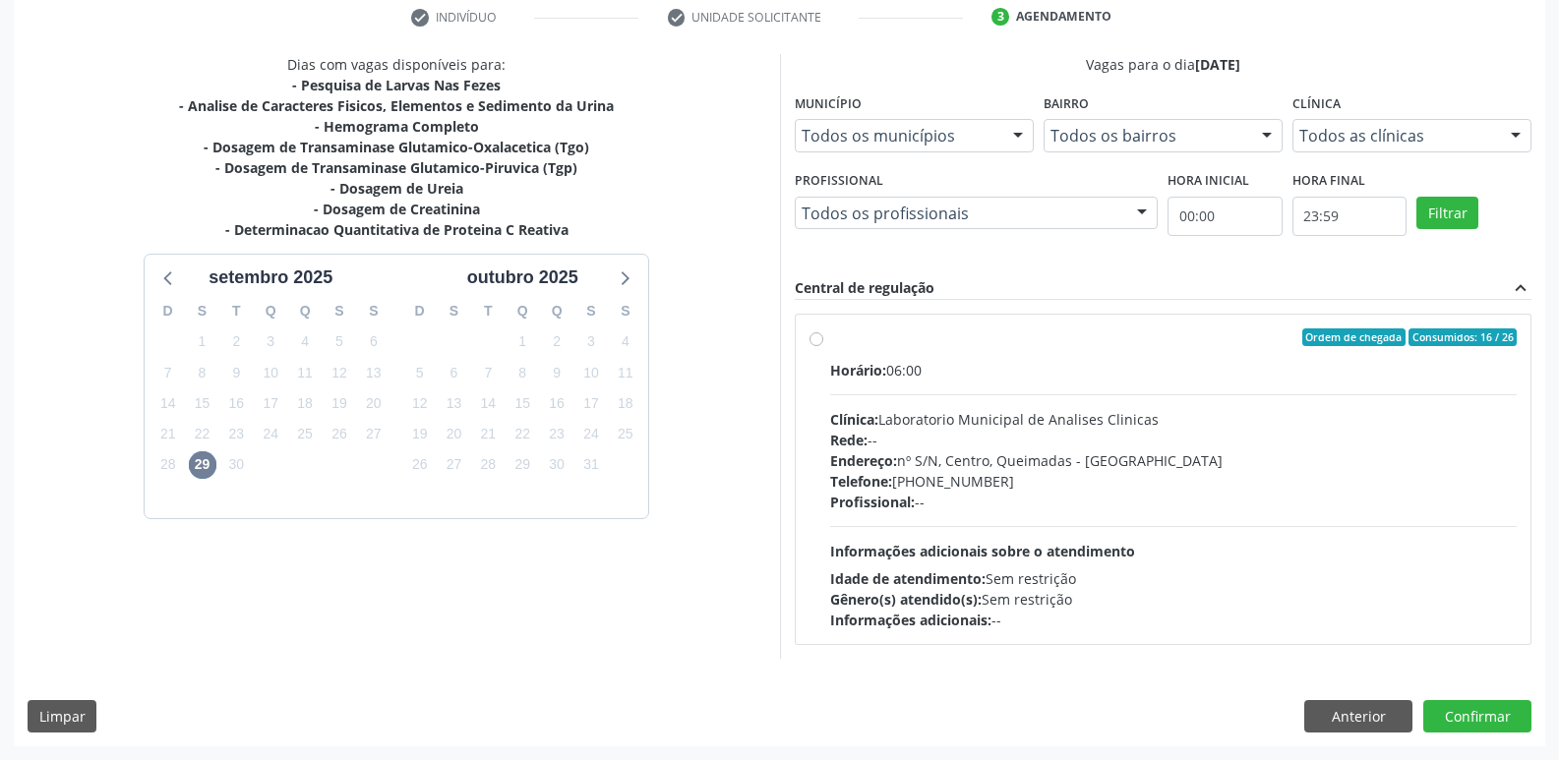
click at [1175, 421] on div "Clínica: Laboratorio Municipal de Analises Clinicas" at bounding box center [1173, 419] width 687 height 21
click at [823, 346] on input "Ordem de chegada Consumidos: 16 / 26 Horário: 06:00 Clínica: Laboratorio Munici…" at bounding box center [816, 337] width 14 height 18
radio input "true"
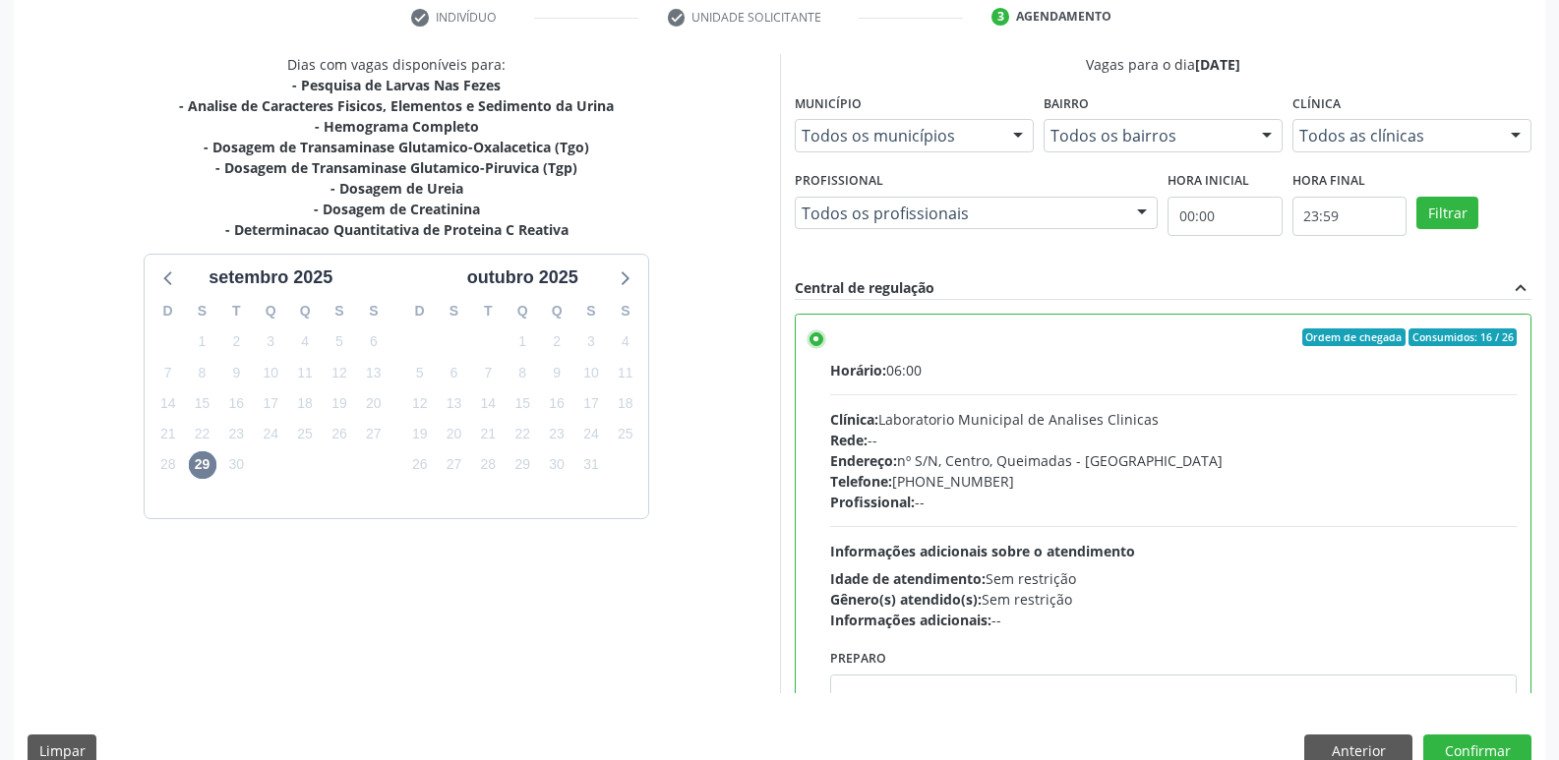
scroll to position [97, 0]
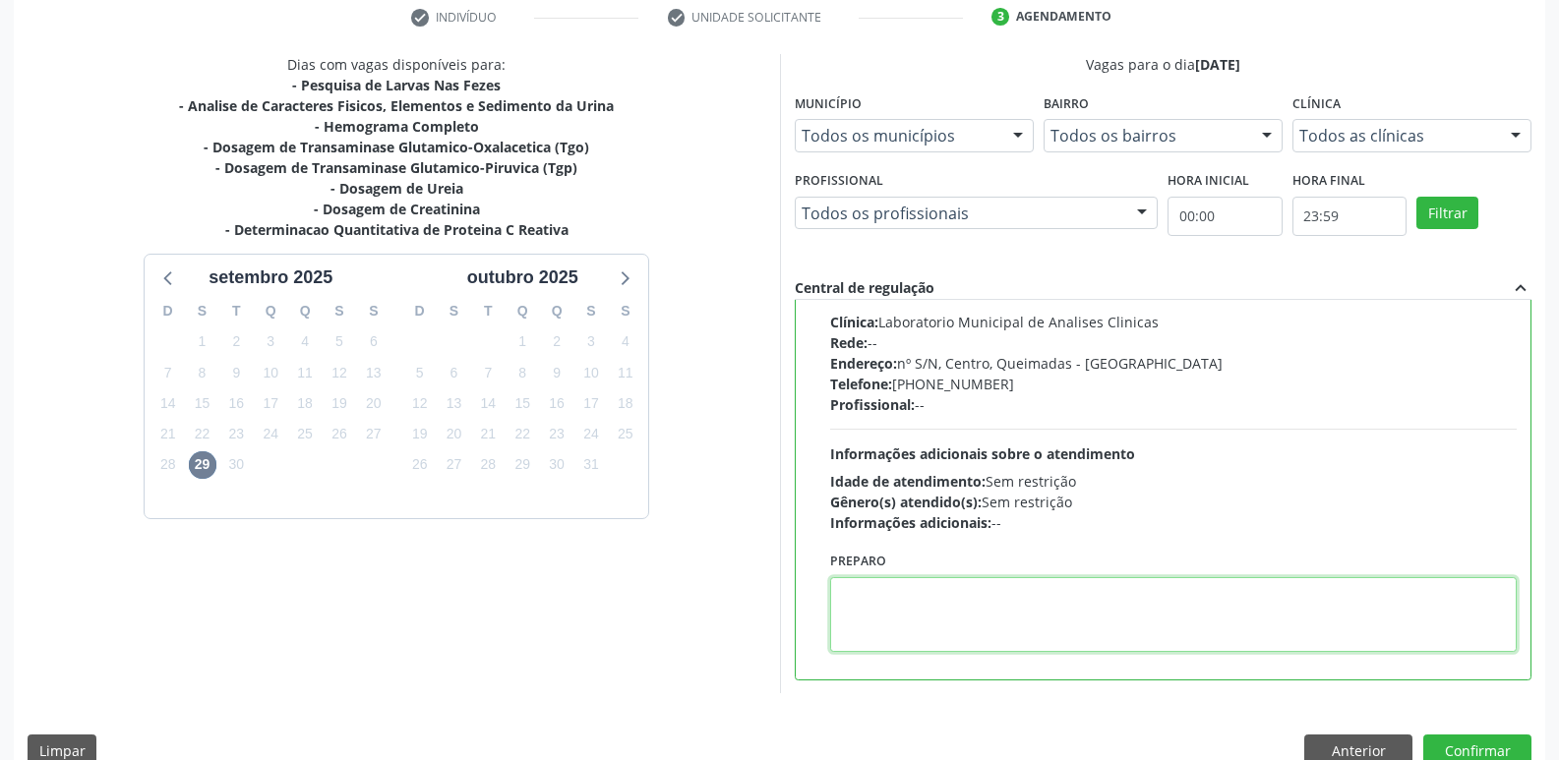
click at [982, 637] on textarea at bounding box center [1173, 614] width 687 height 75
type textarea "IR EM [GEOGRAPHIC_DATA]"
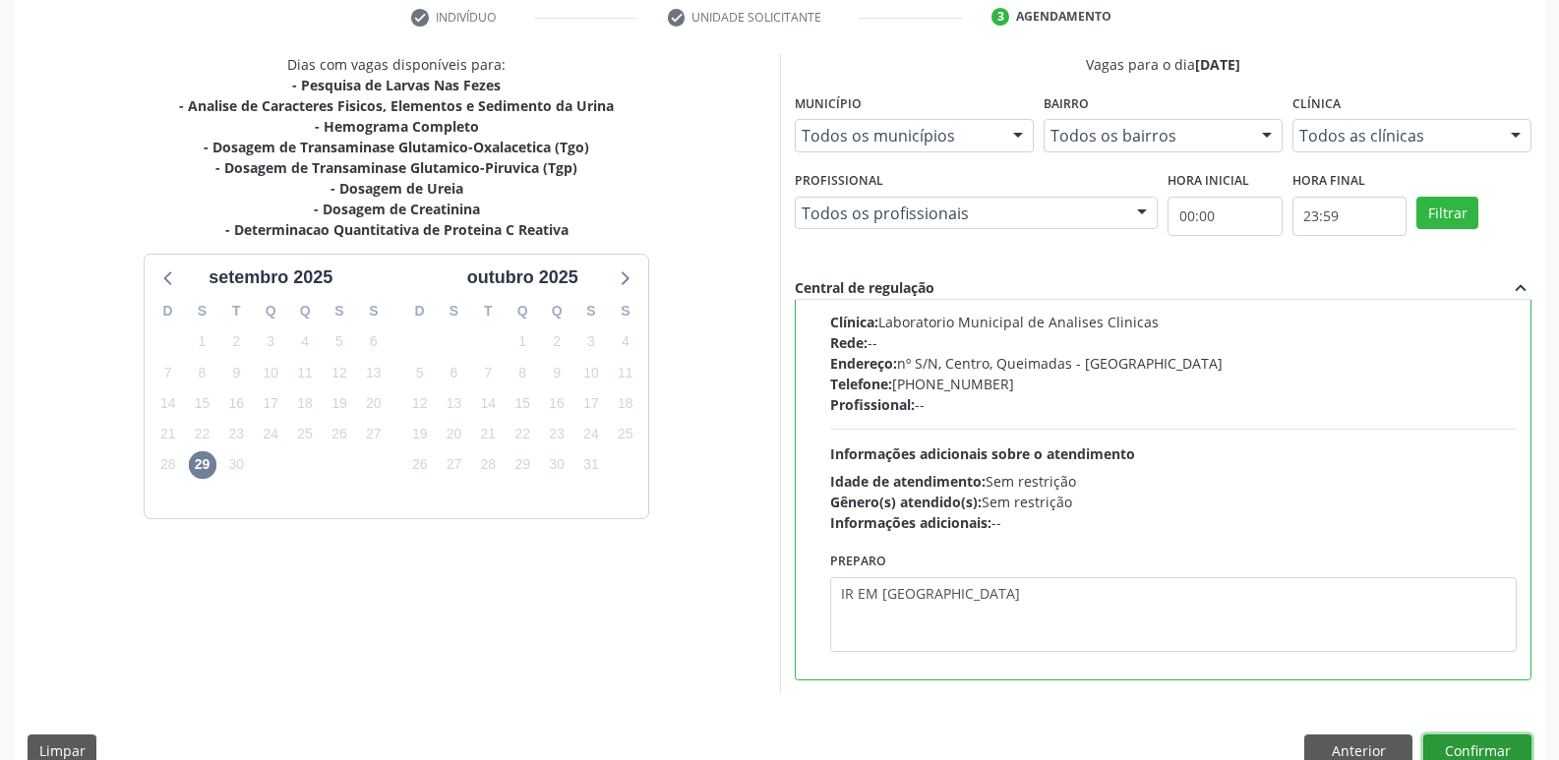
click at [1450, 743] on button "Confirmar" at bounding box center [1477, 751] width 108 height 33
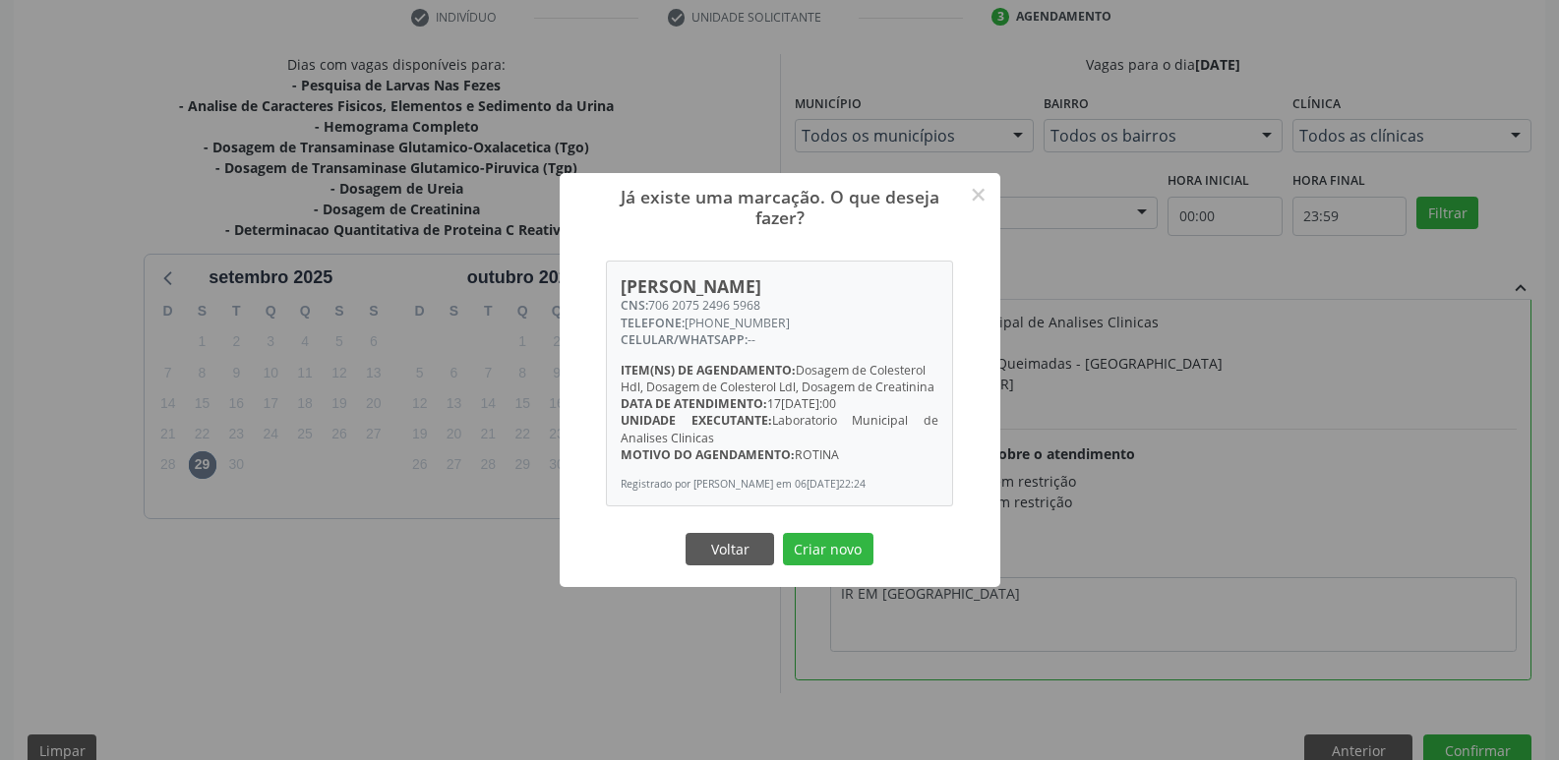
click at [783, 533] on button "Criar novo" at bounding box center [828, 549] width 90 height 33
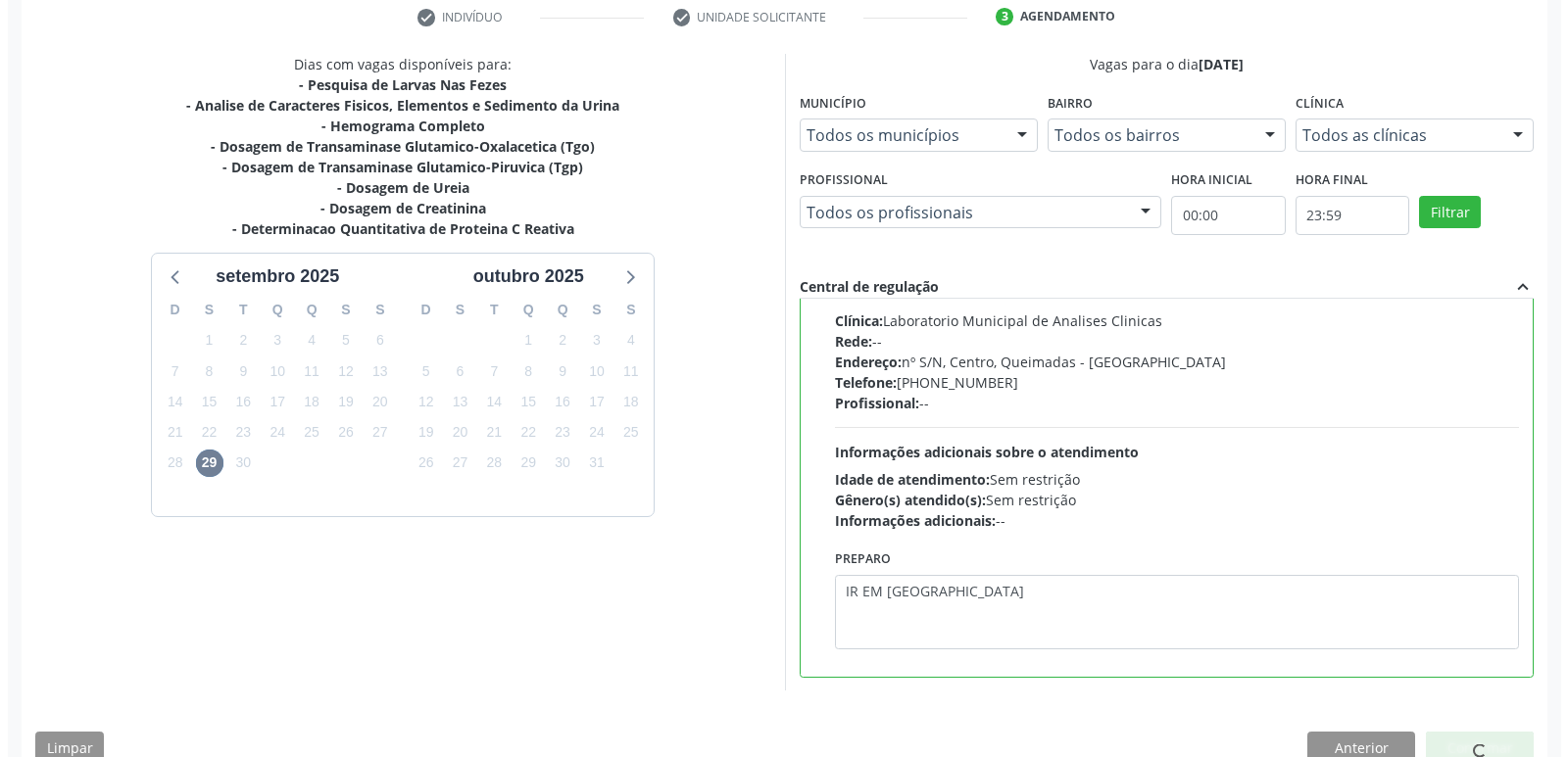
scroll to position [0, 0]
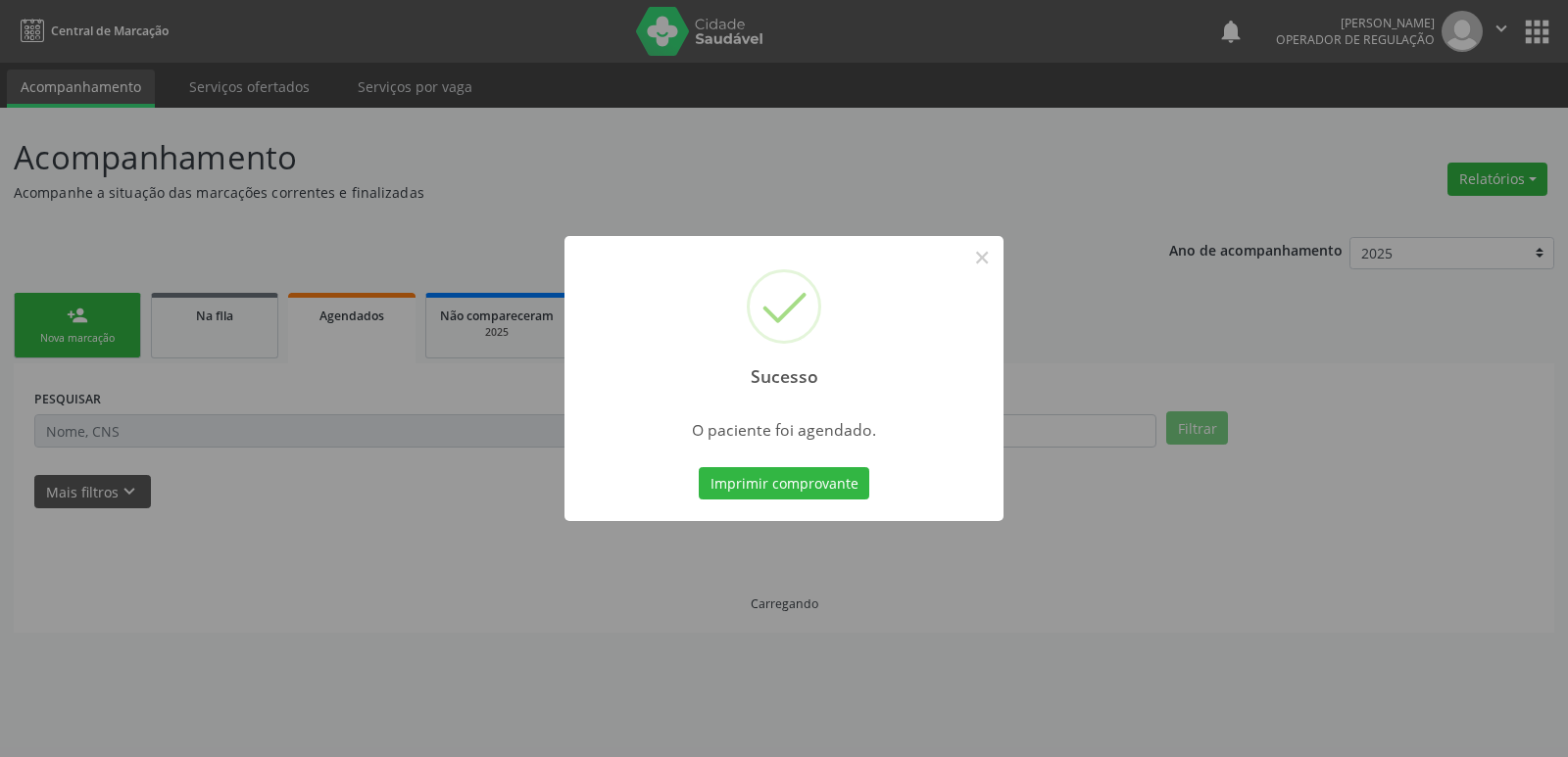
click at [698, 467] on button "Imprimir comprovante" at bounding box center [783, 483] width 170 height 33
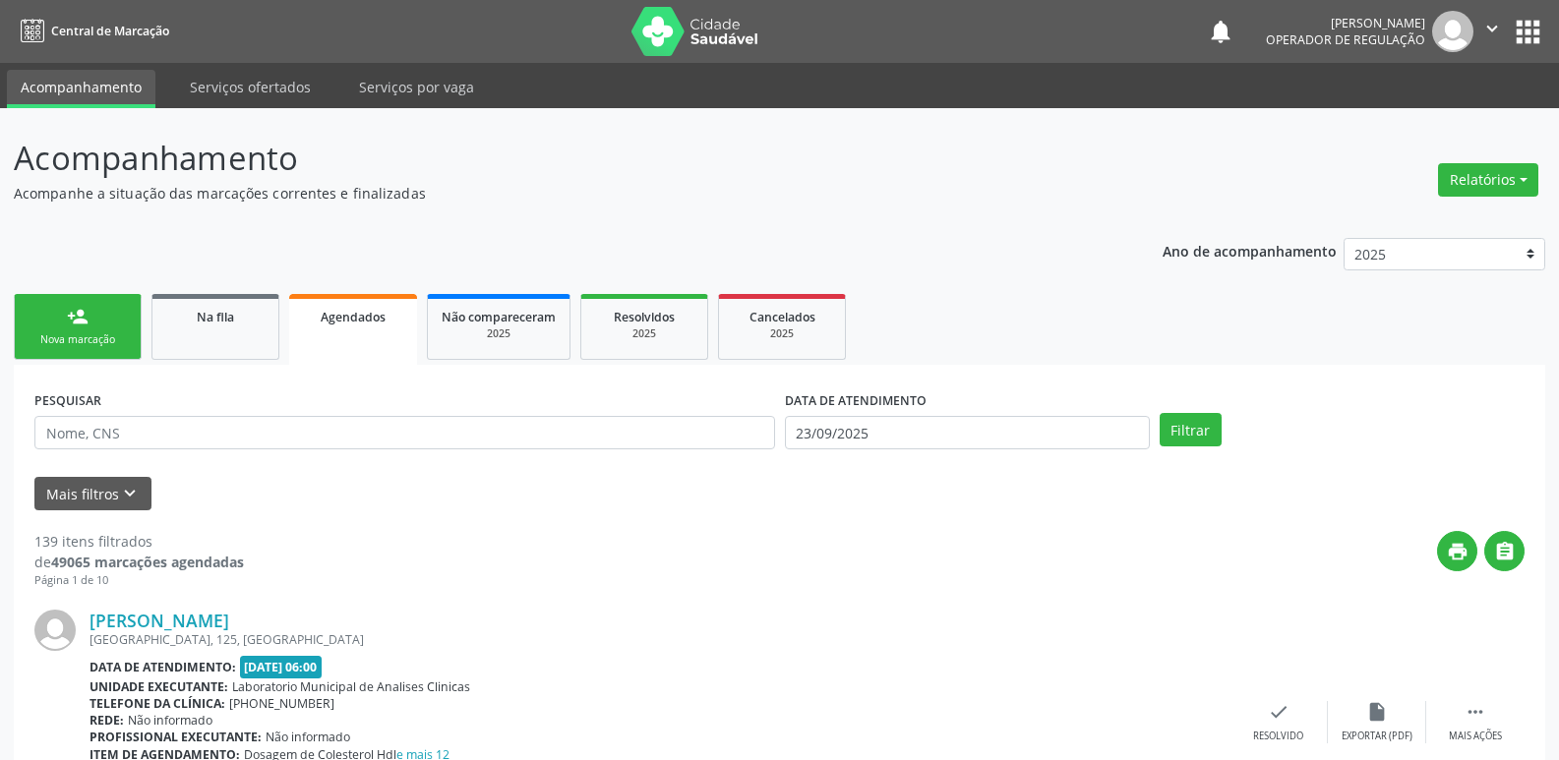
click at [75, 326] on div "person_add" at bounding box center [78, 317] width 22 height 22
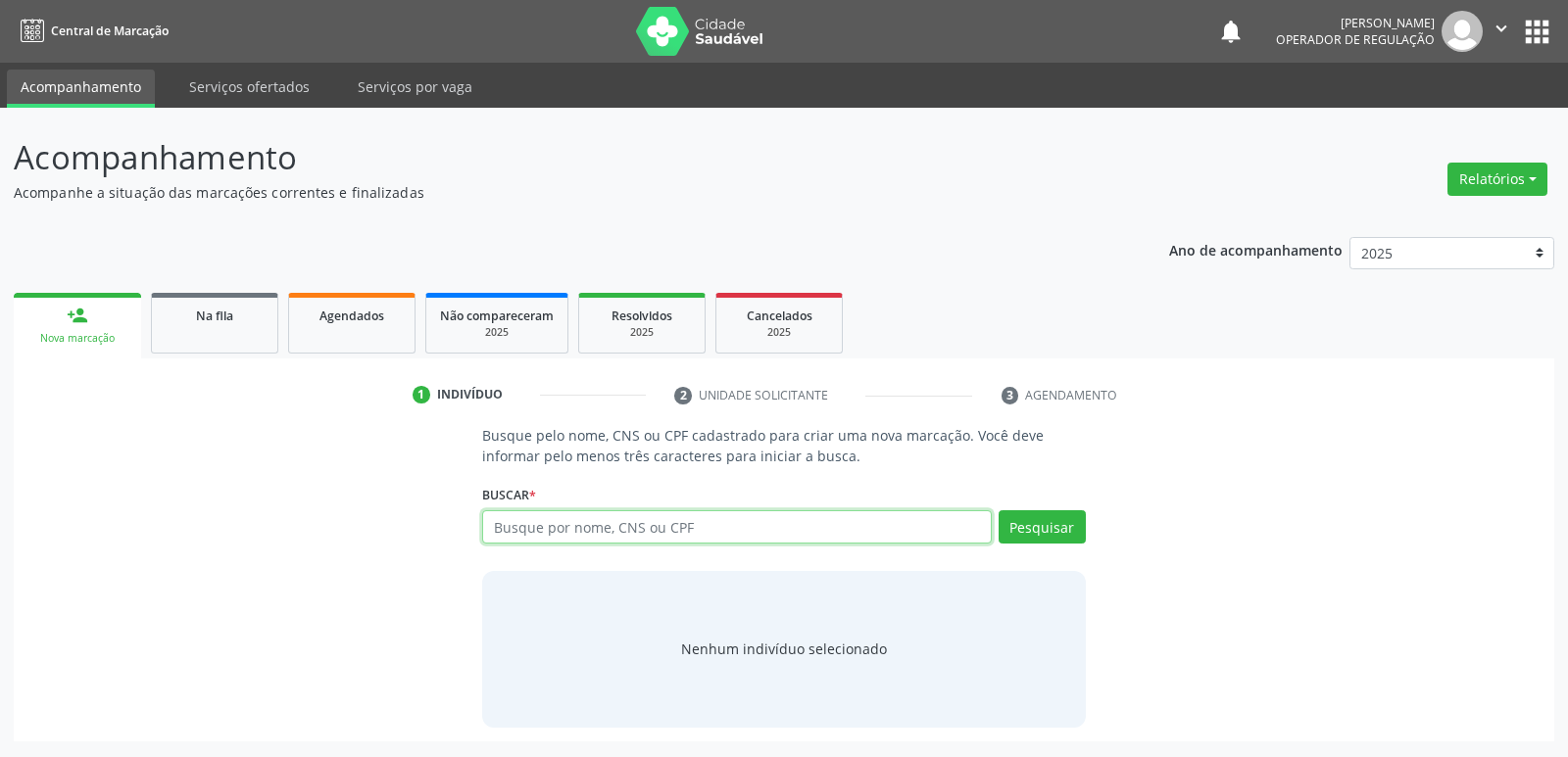
click at [605, 519] on input "text" at bounding box center [736, 526] width 508 height 33
type input "704308537909895"
click at [1059, 533] on button "Pesquisar" at bounding box center [1042, 526] width 88 height 33
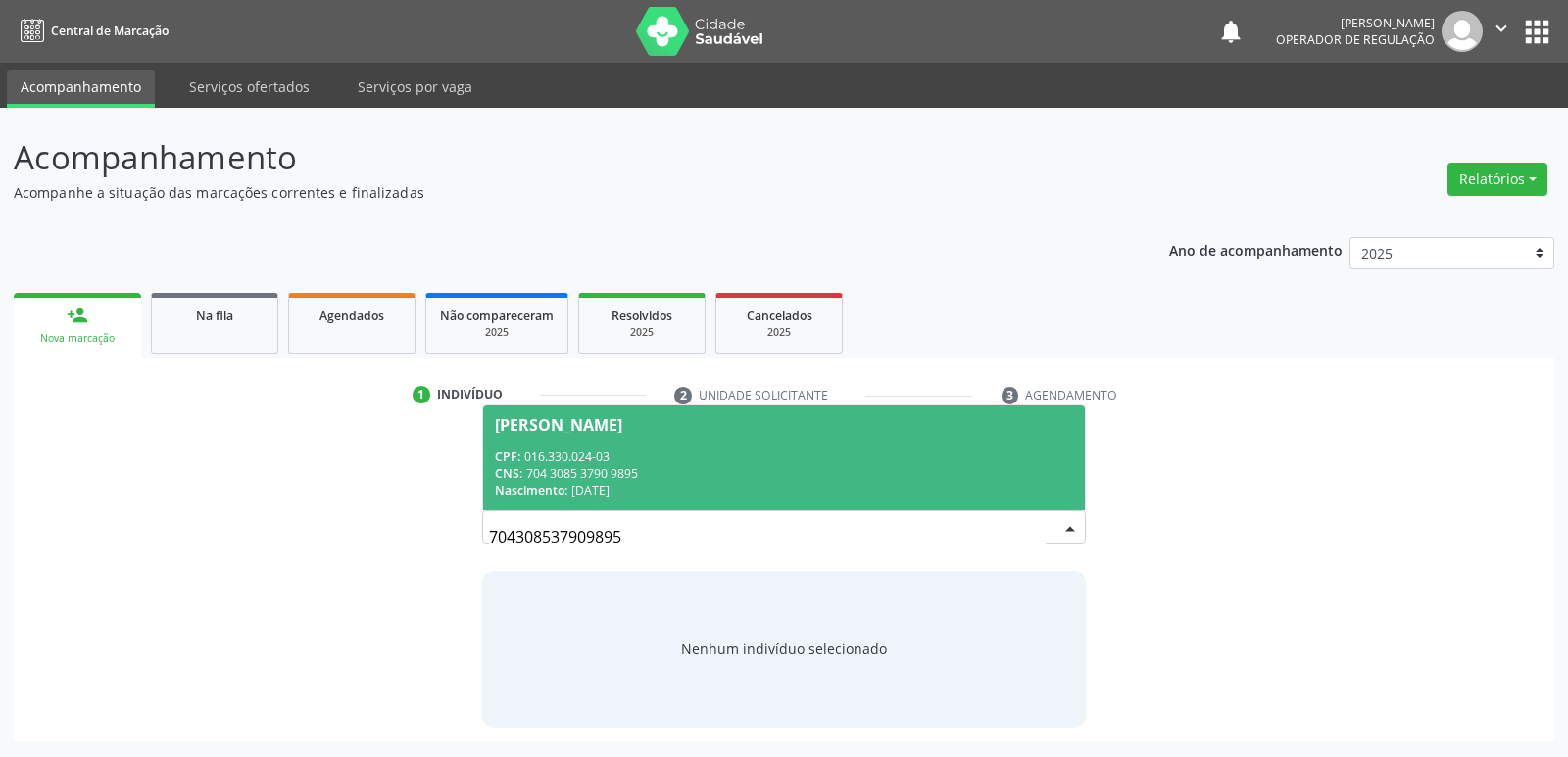
click at [577, 448] on div "CPF: 016.330.024-03" at bounding box center [783, 456] width 577 height 17
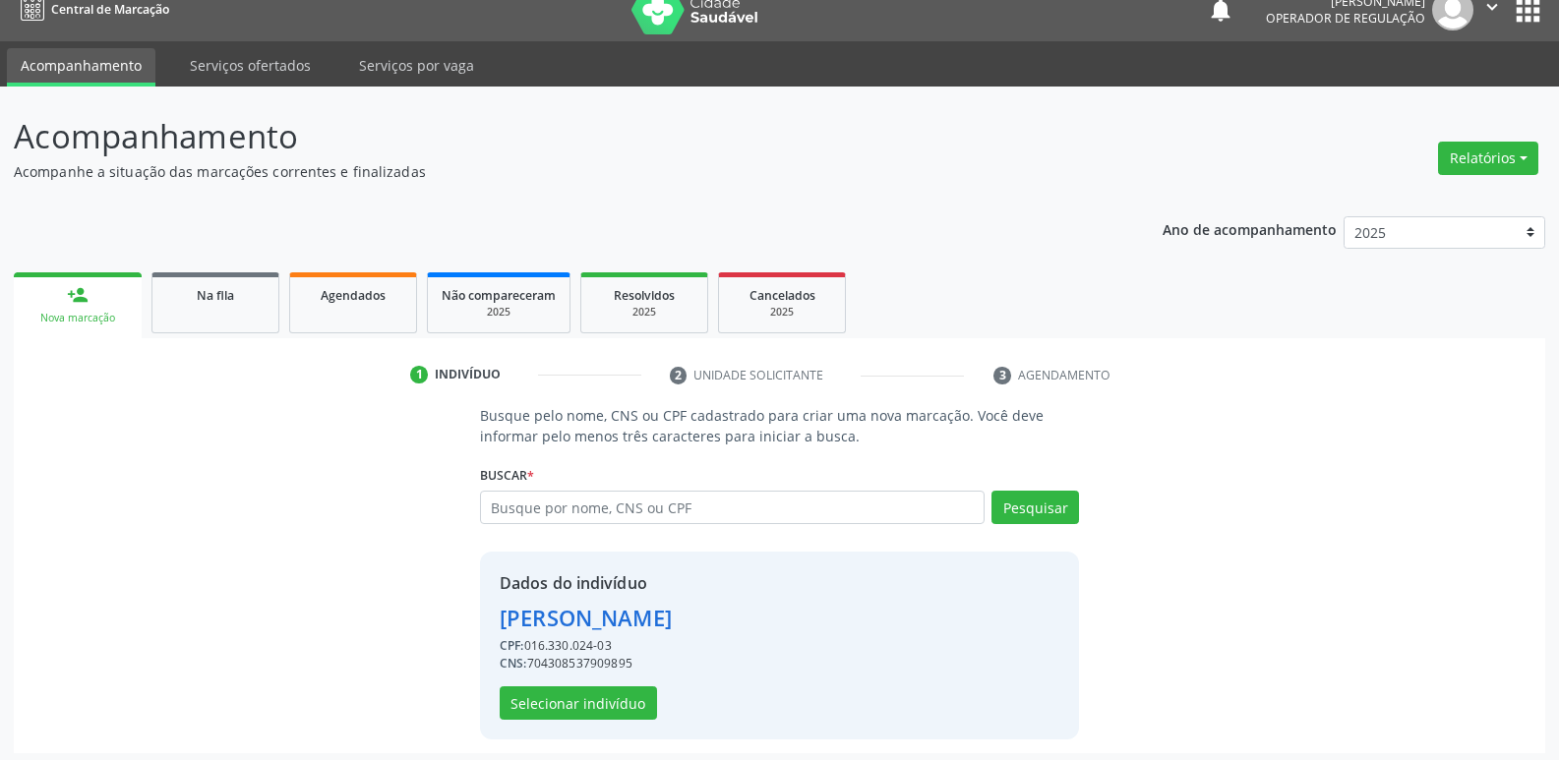
scroll to position [29, 0]
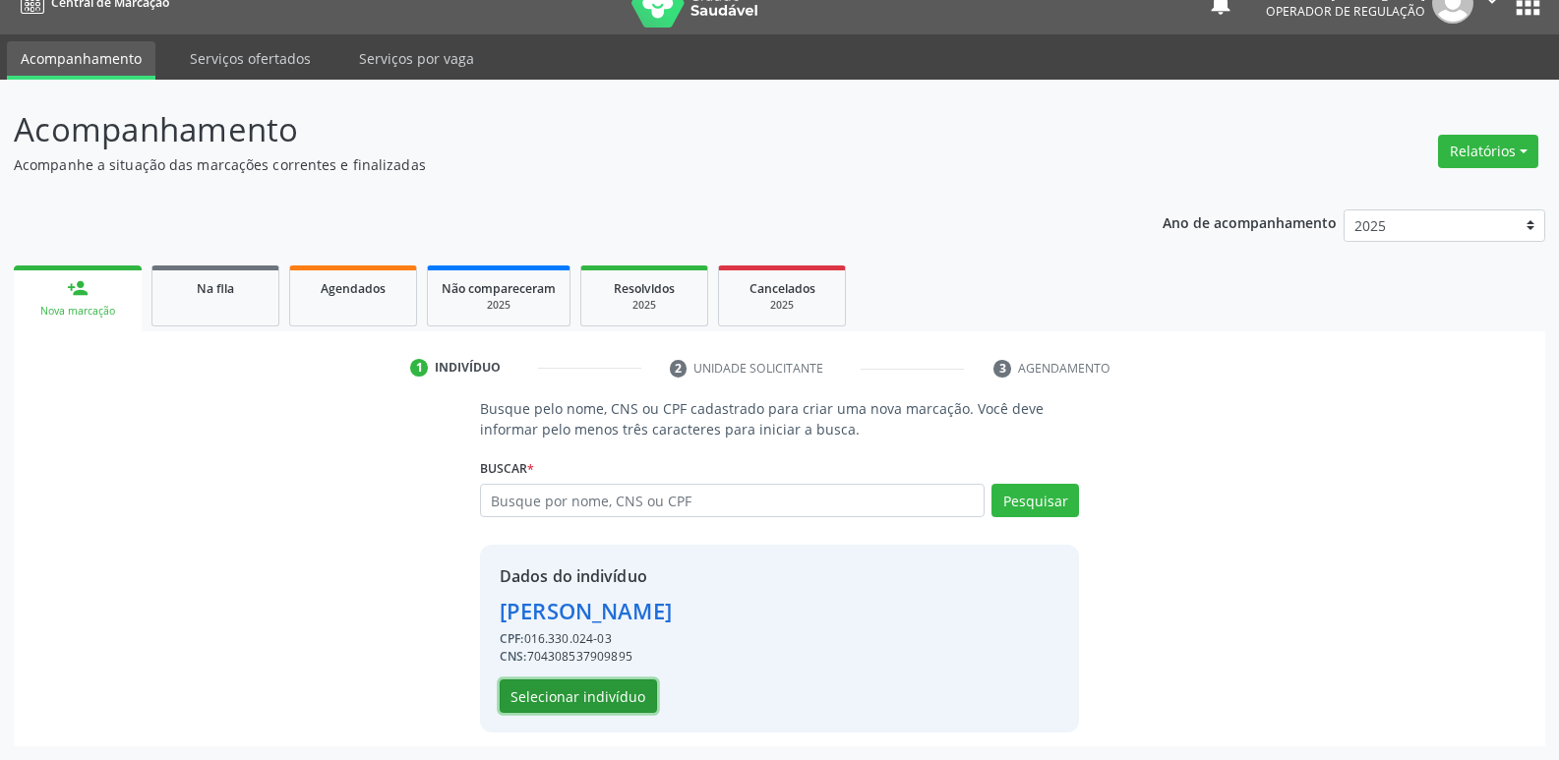
click at [616, 695] on button "Selecionar indivíduo" at bounding box center [578, 696] width 157 height 33
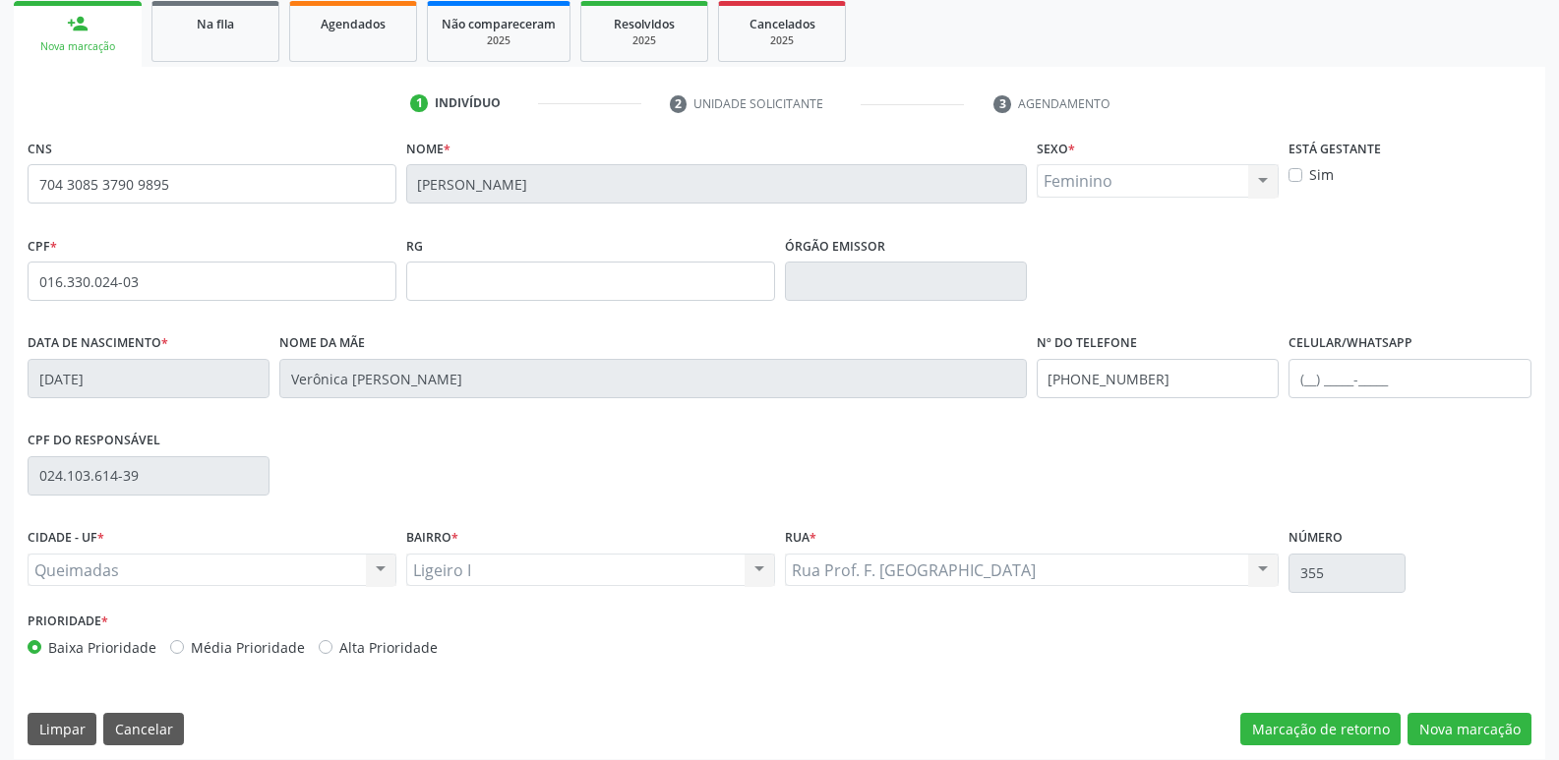
scroll to position [306, 0]
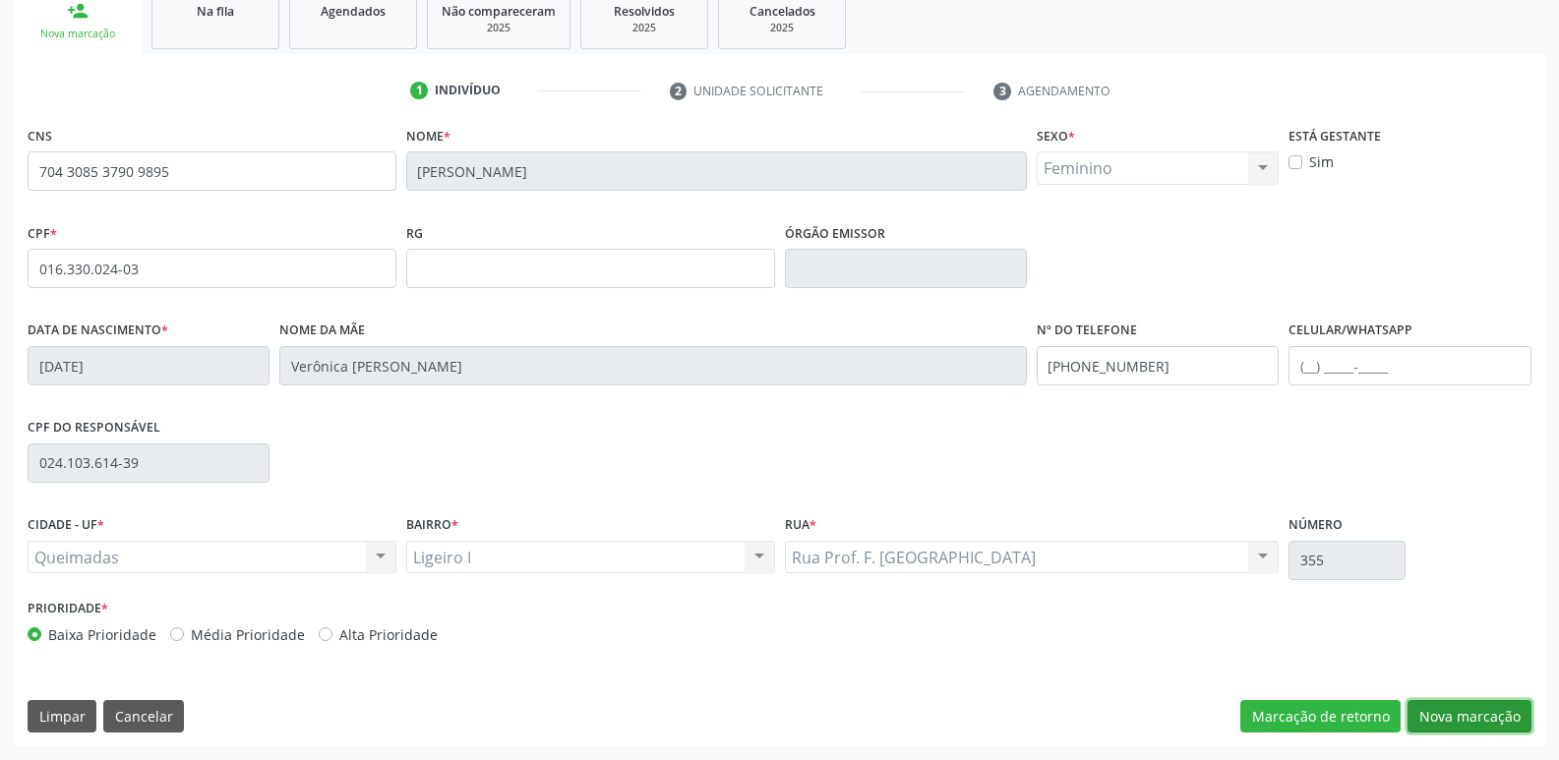
click at [1472, 714] on button "Nova marcação" at bounding box center [1469, 716] width 124 height 33
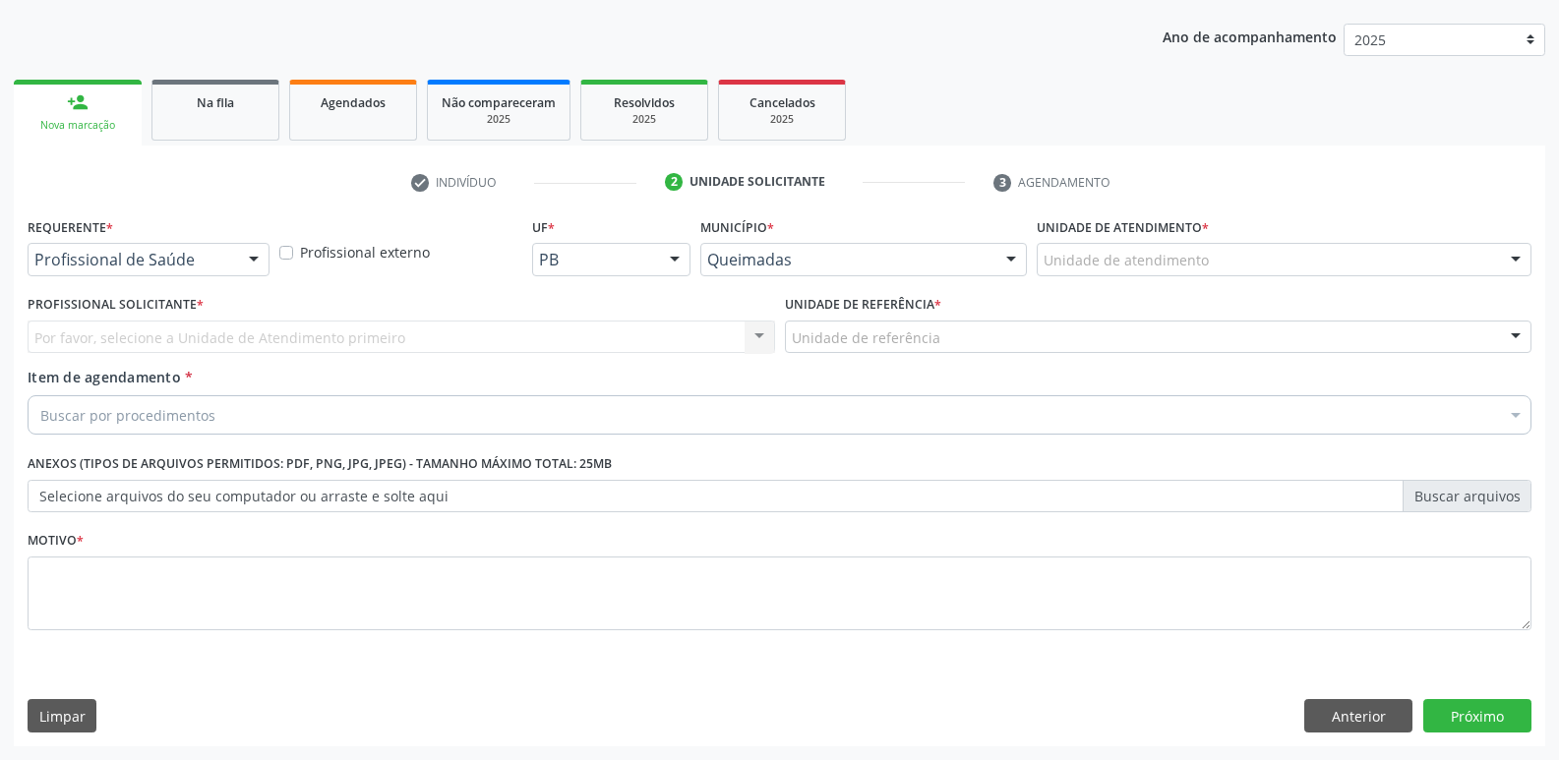
scroll to position [214, 0]
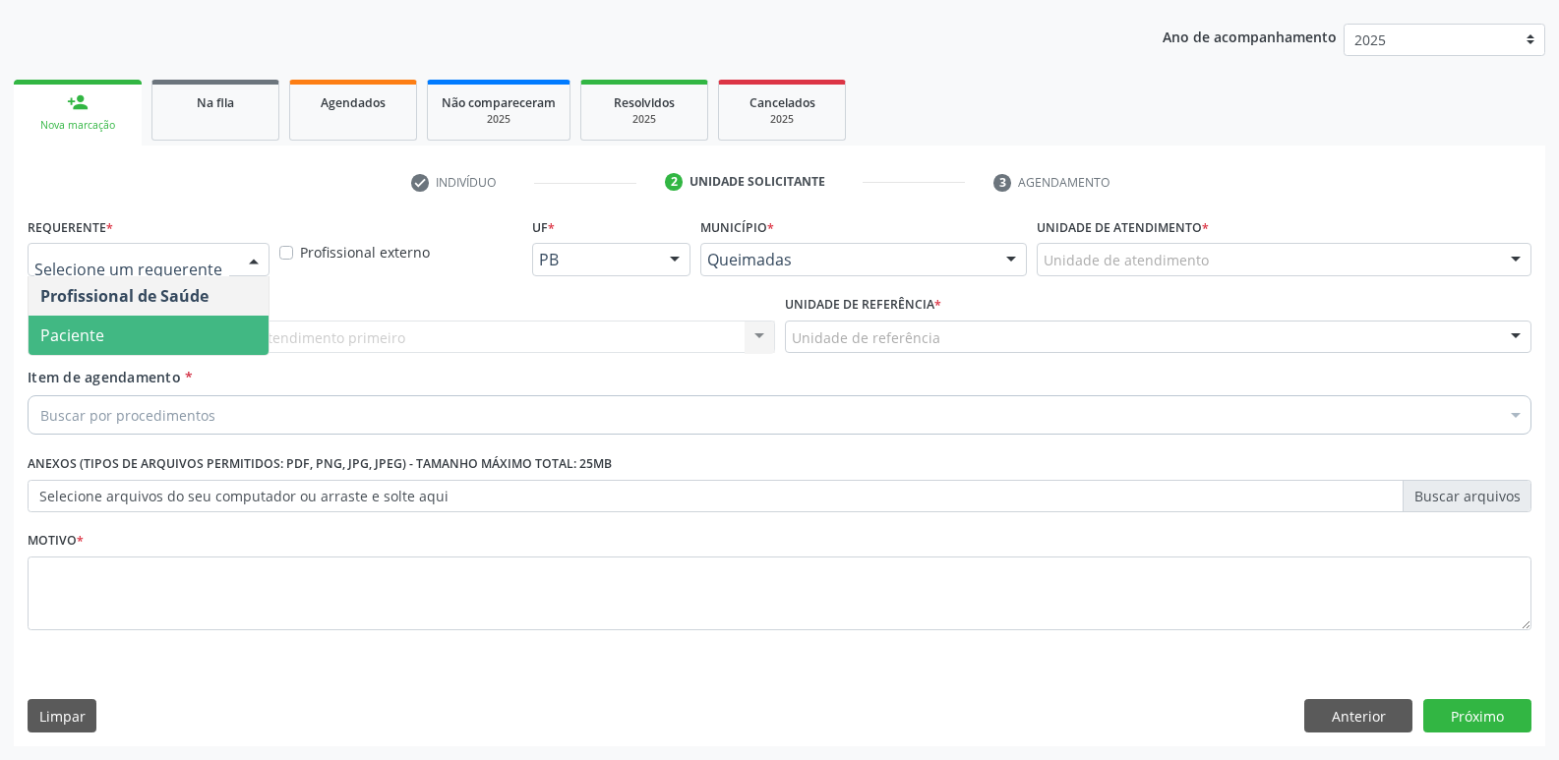
click at [158, 319] on span "Paciente" at bounding box center [149, 335] width 240 height 39
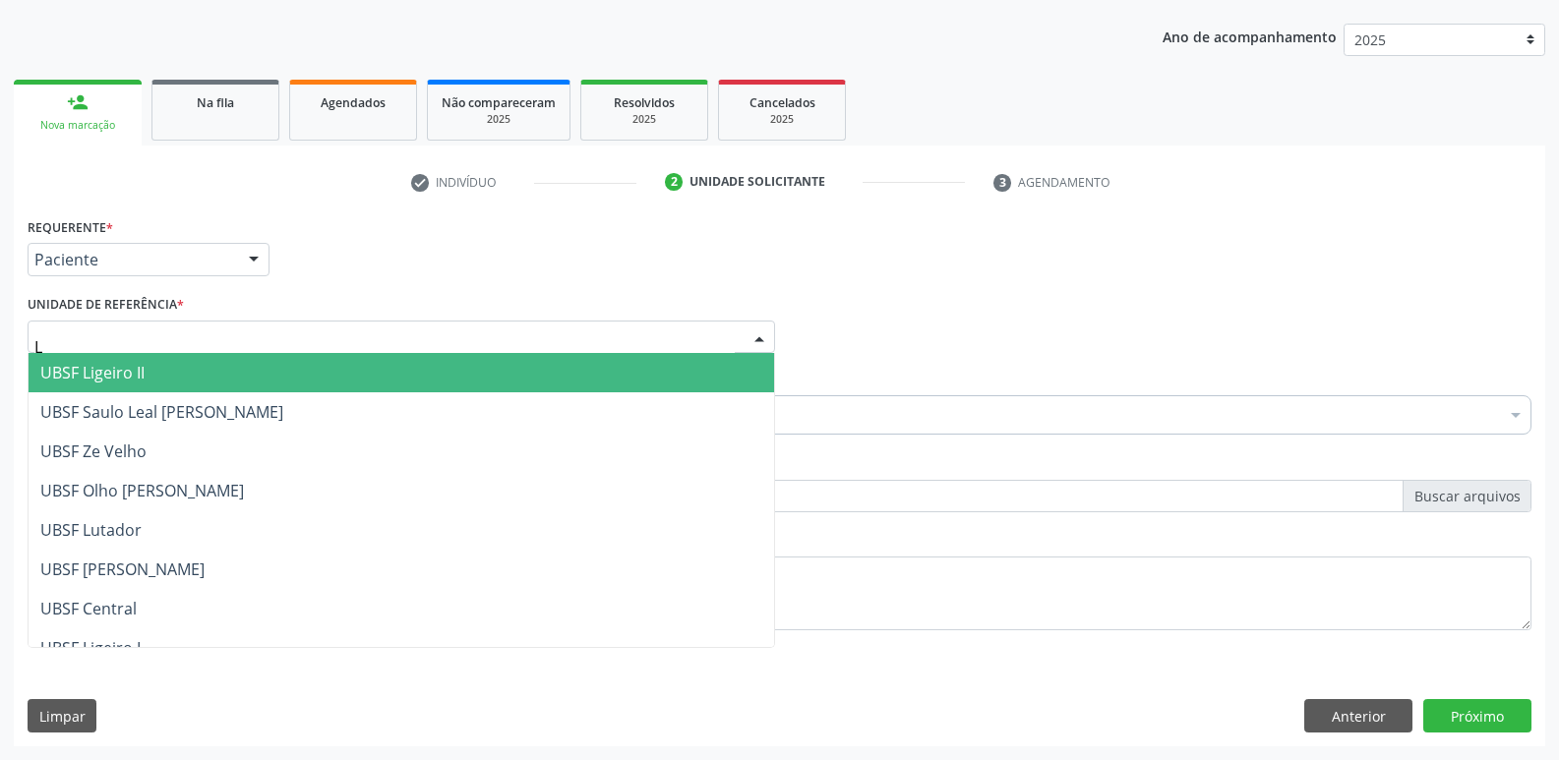
type input "LI"
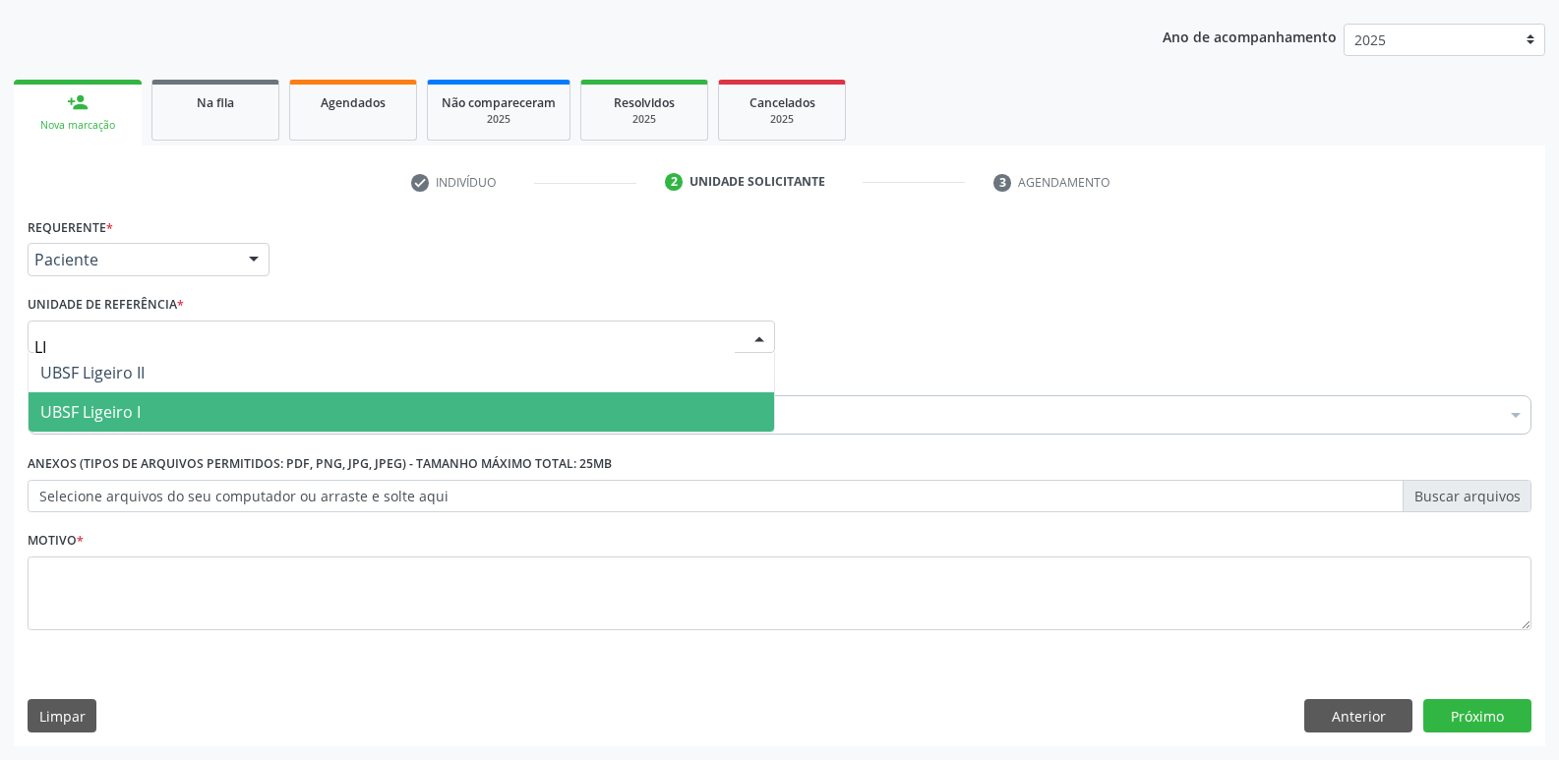
click at [105, 411] on span "UBSF Ligeiro I" at bounding box center [90, 412] width 100 height 22
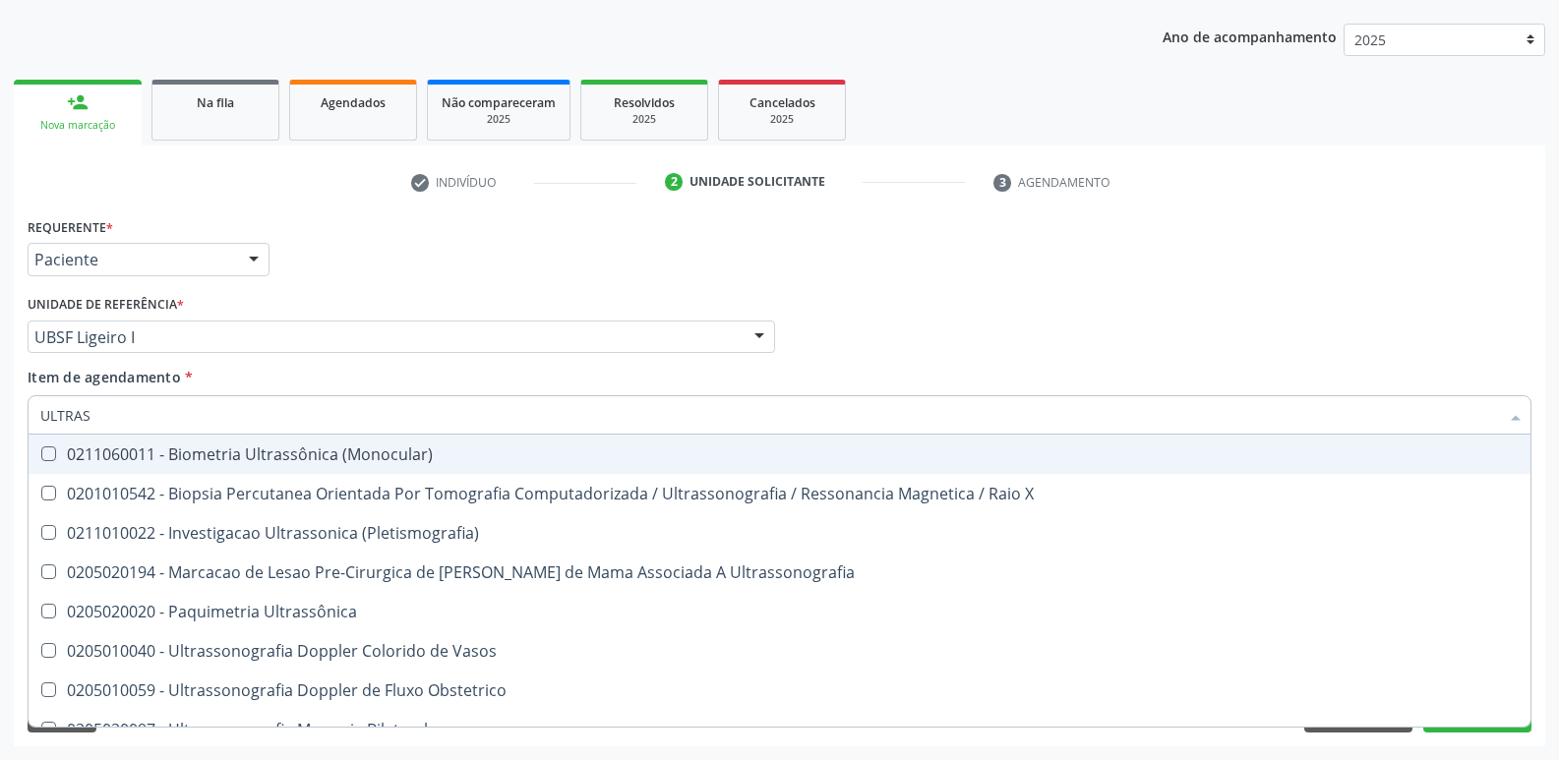
type input "ULTRASS"
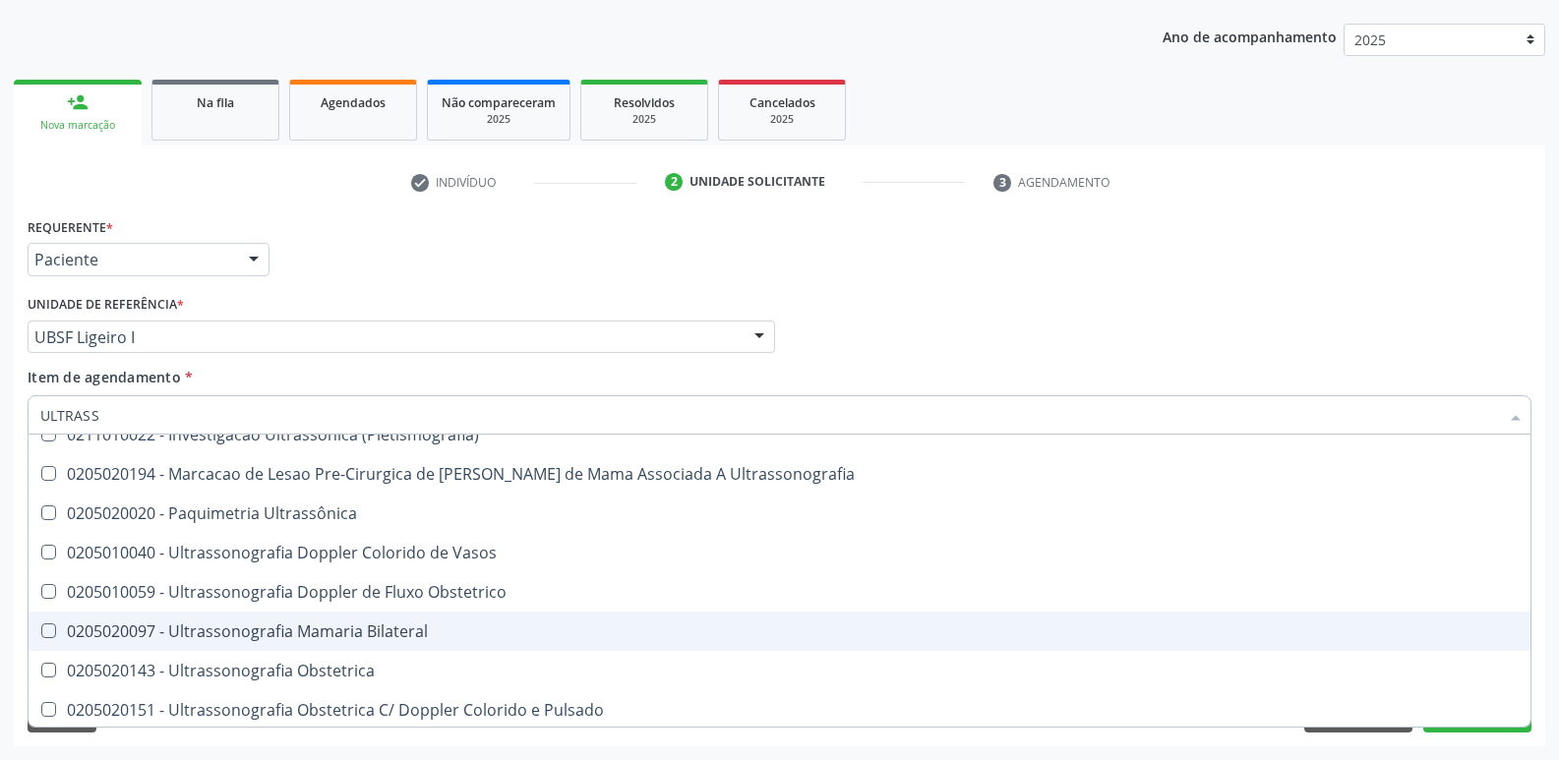
scroll to position [197, 0]
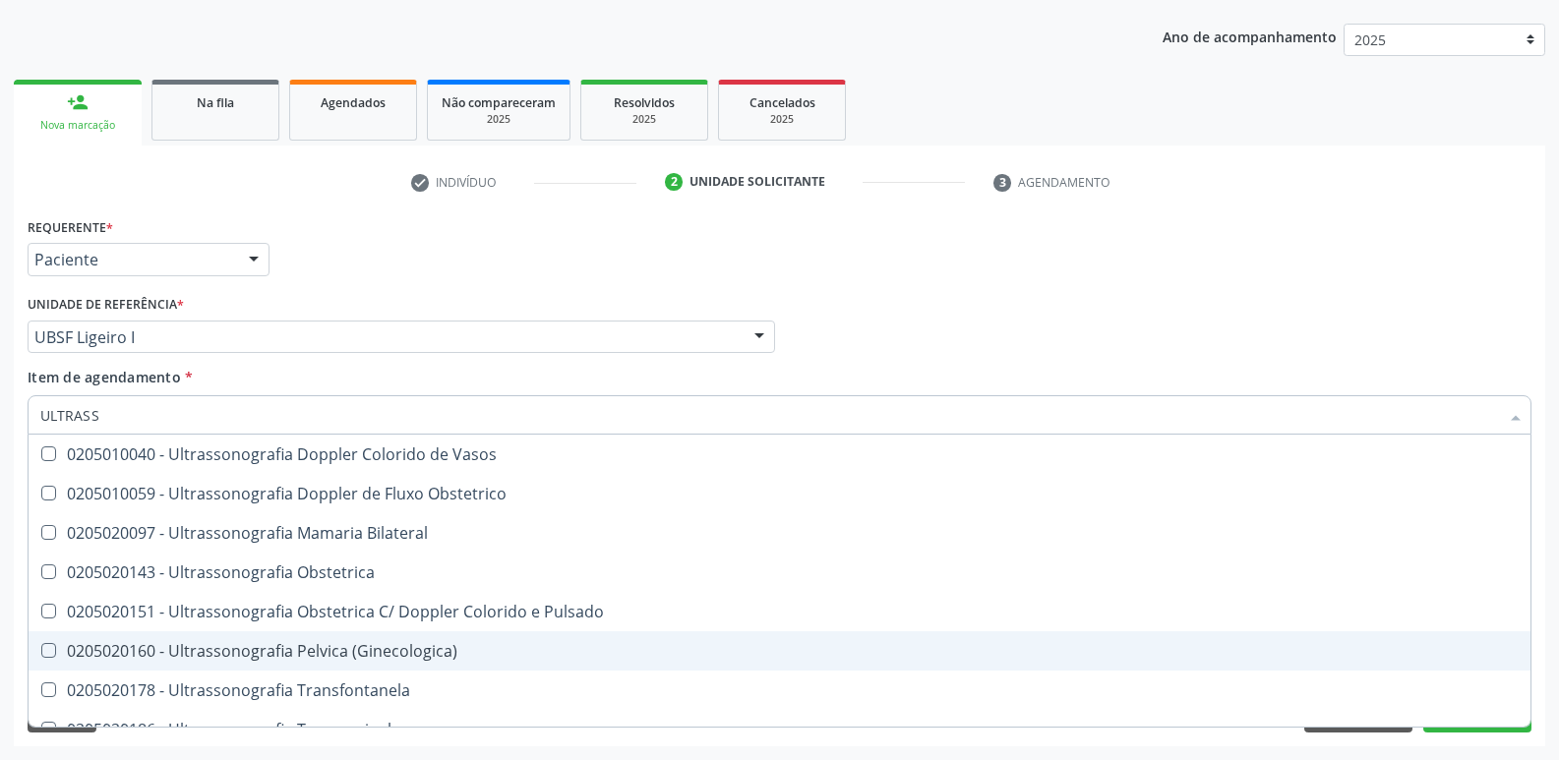
click at [385, 644] on div "0205020160 - Ultrassonografia Pelvica (Ginecologica)" at bounding box center [779, 651] width 1478 height 16
checkbox \(Ginecologica\) "true"
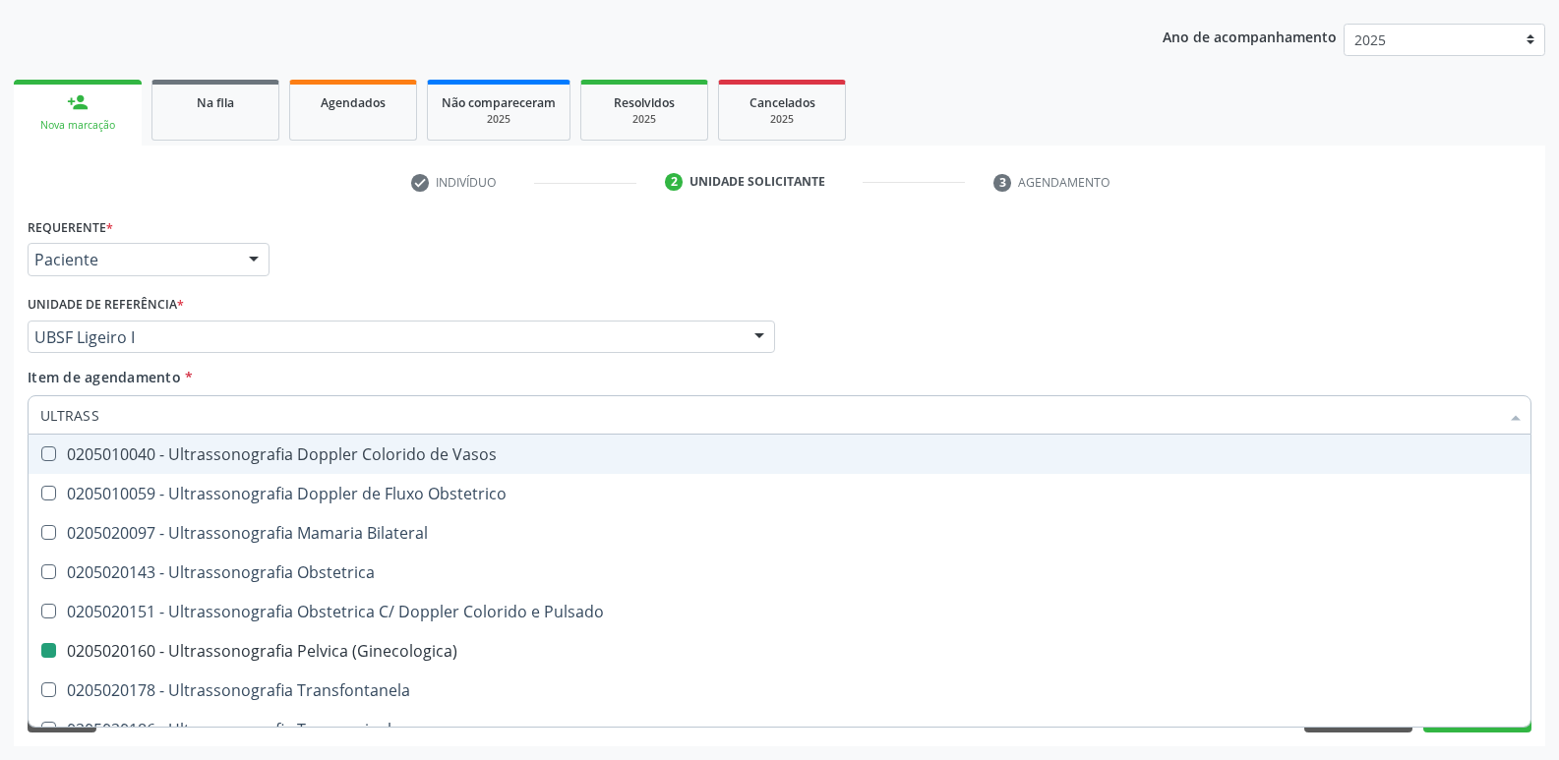
click at [483, 257] on div "Requerente * Paciente Profissional de Saúde Paciente Nenhum resultado encontrad…" at bounding box center [780, 250] width 1514 height 77
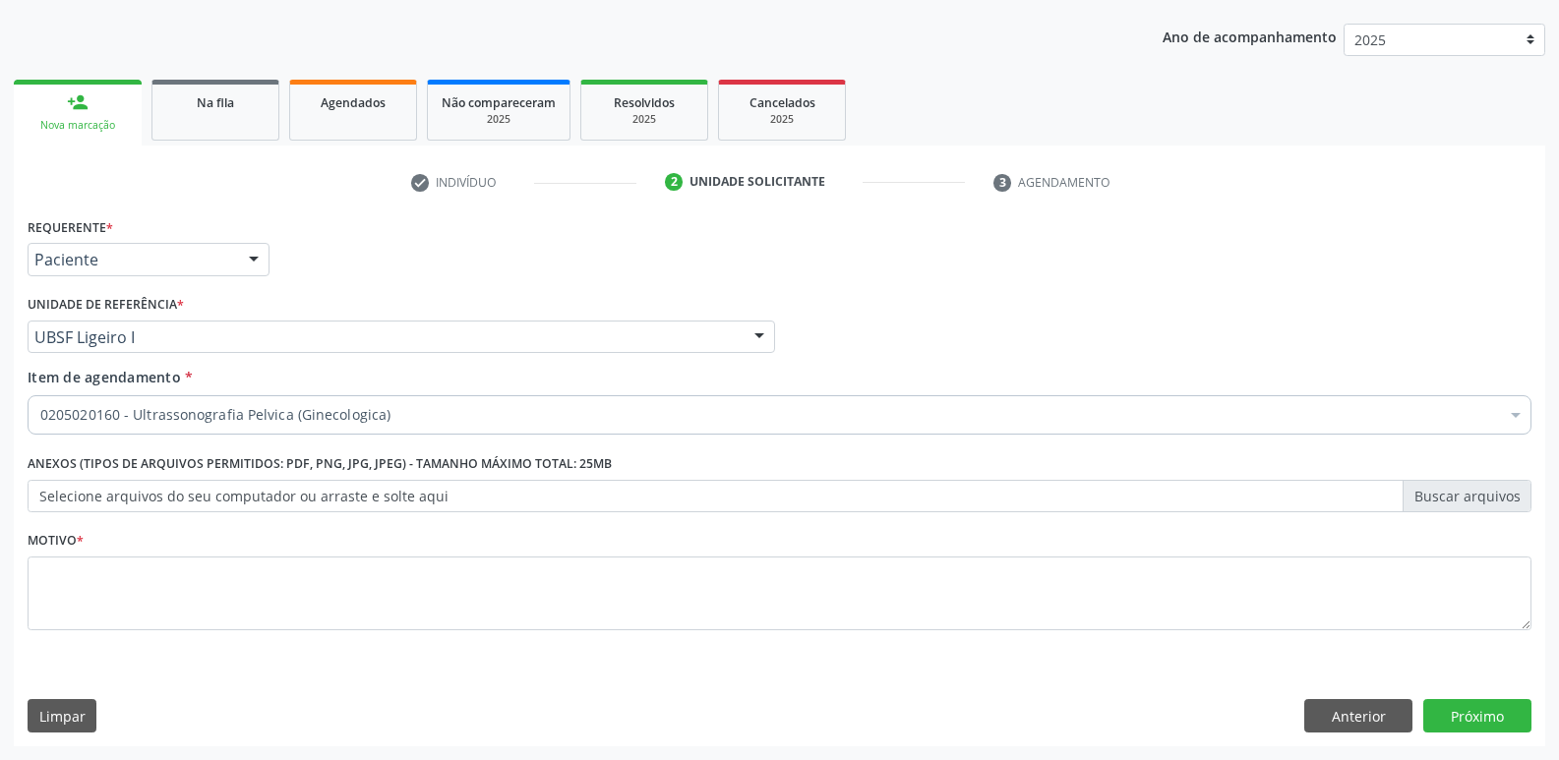
scroll to position [0, 0]
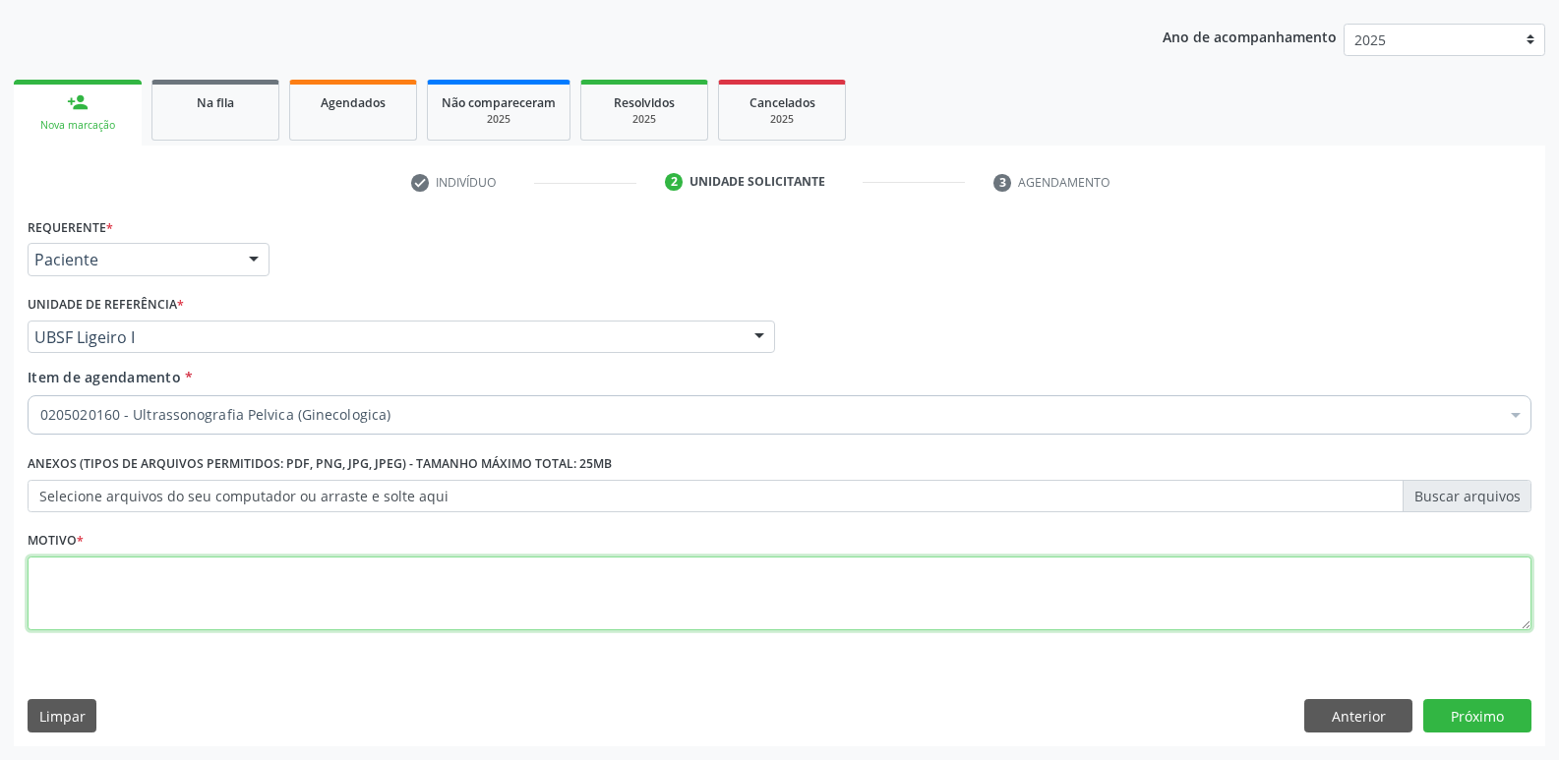
click at [184, 597] on textarea at bounding box center [780, 594] width 1504 height 75
paste textarea "avaliação"
type textarea "avaliação"
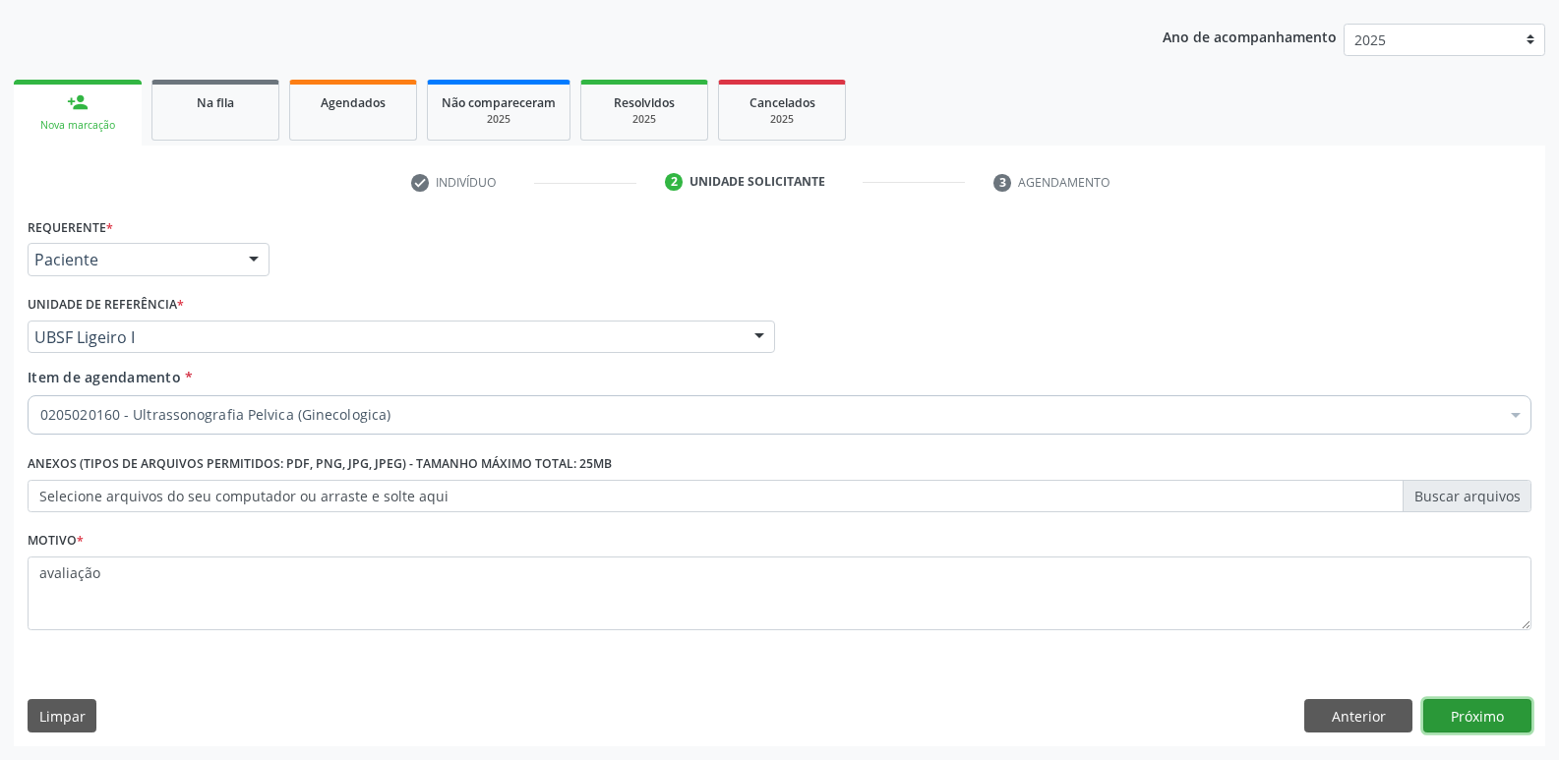
click at [1474, 699] on button "Próximo" at bounding box center [1477, 715] width 108 height 33
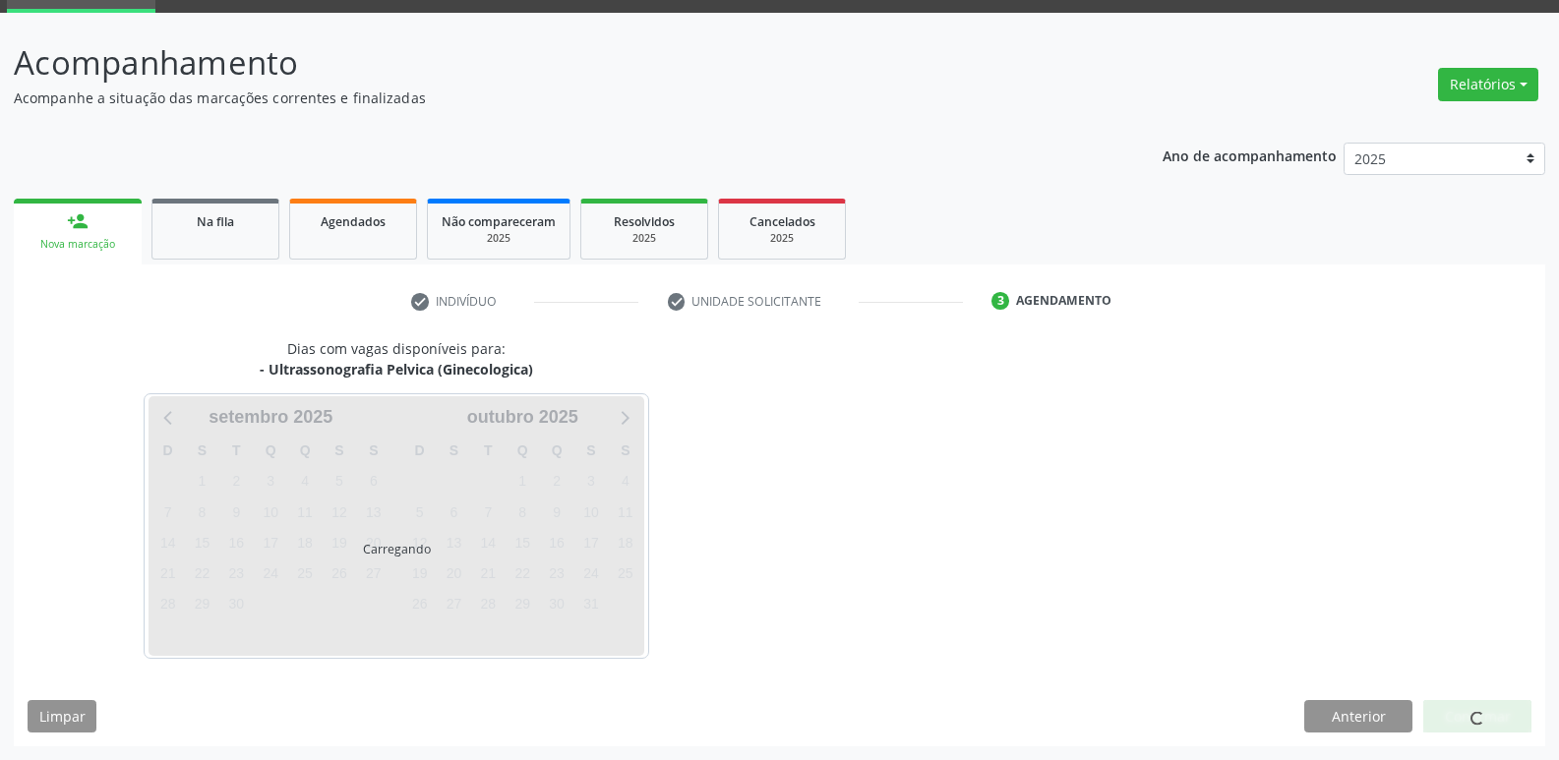
scroll to position [95, 0]
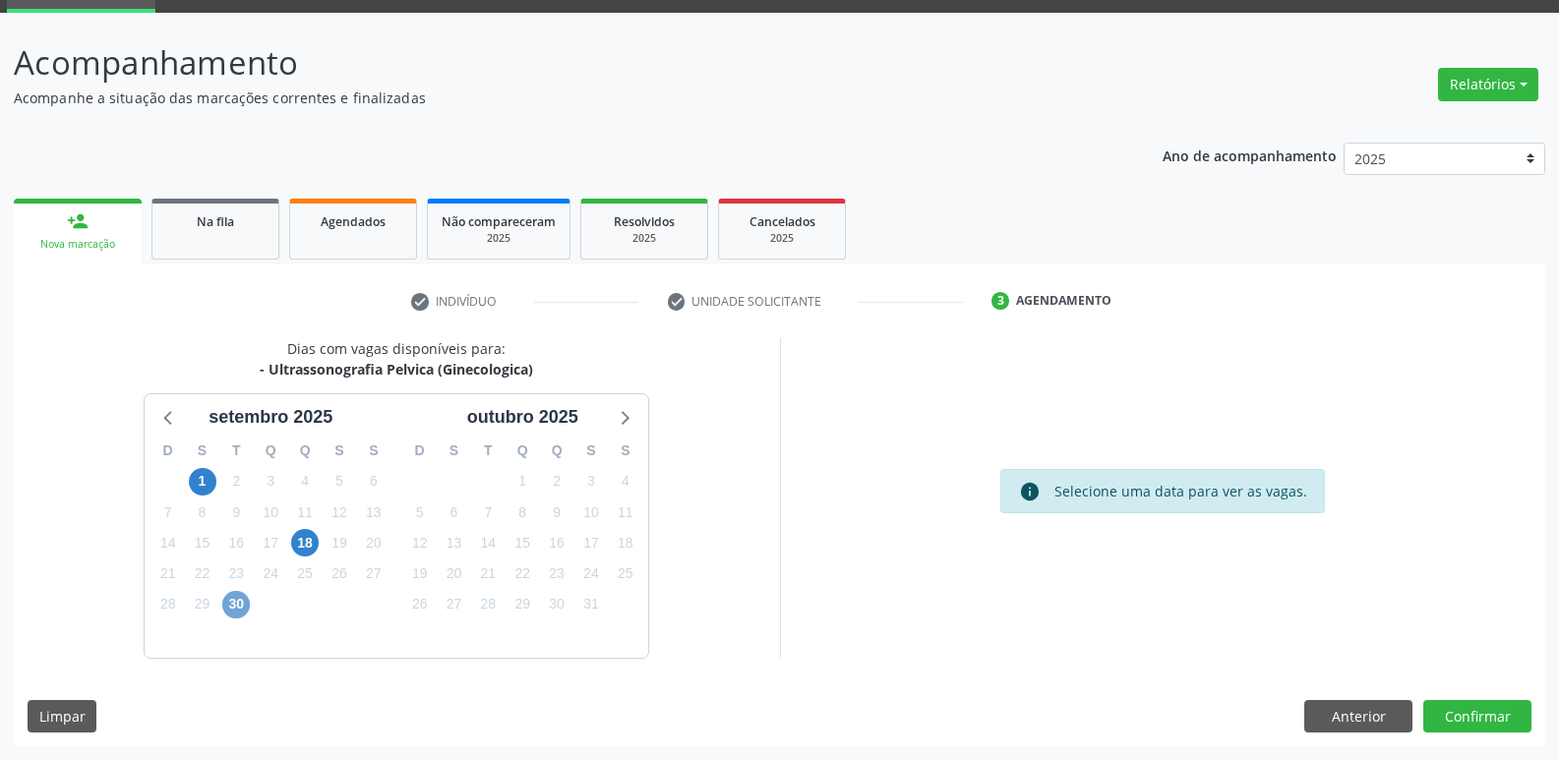
click at [239, 599] on span "30" at bounding box center [236, 605] width 28 height 28
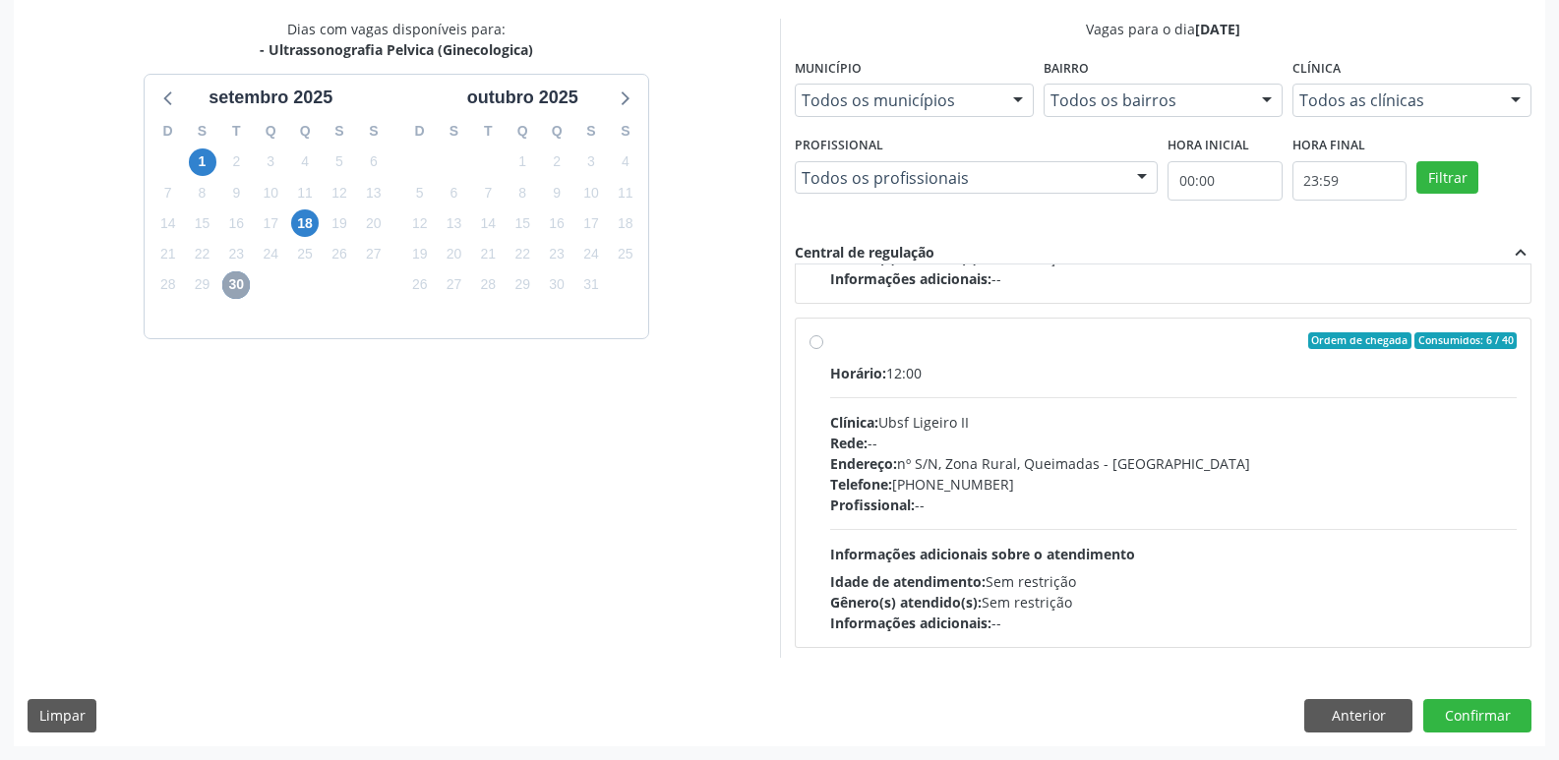
scroll to position [310, 0]
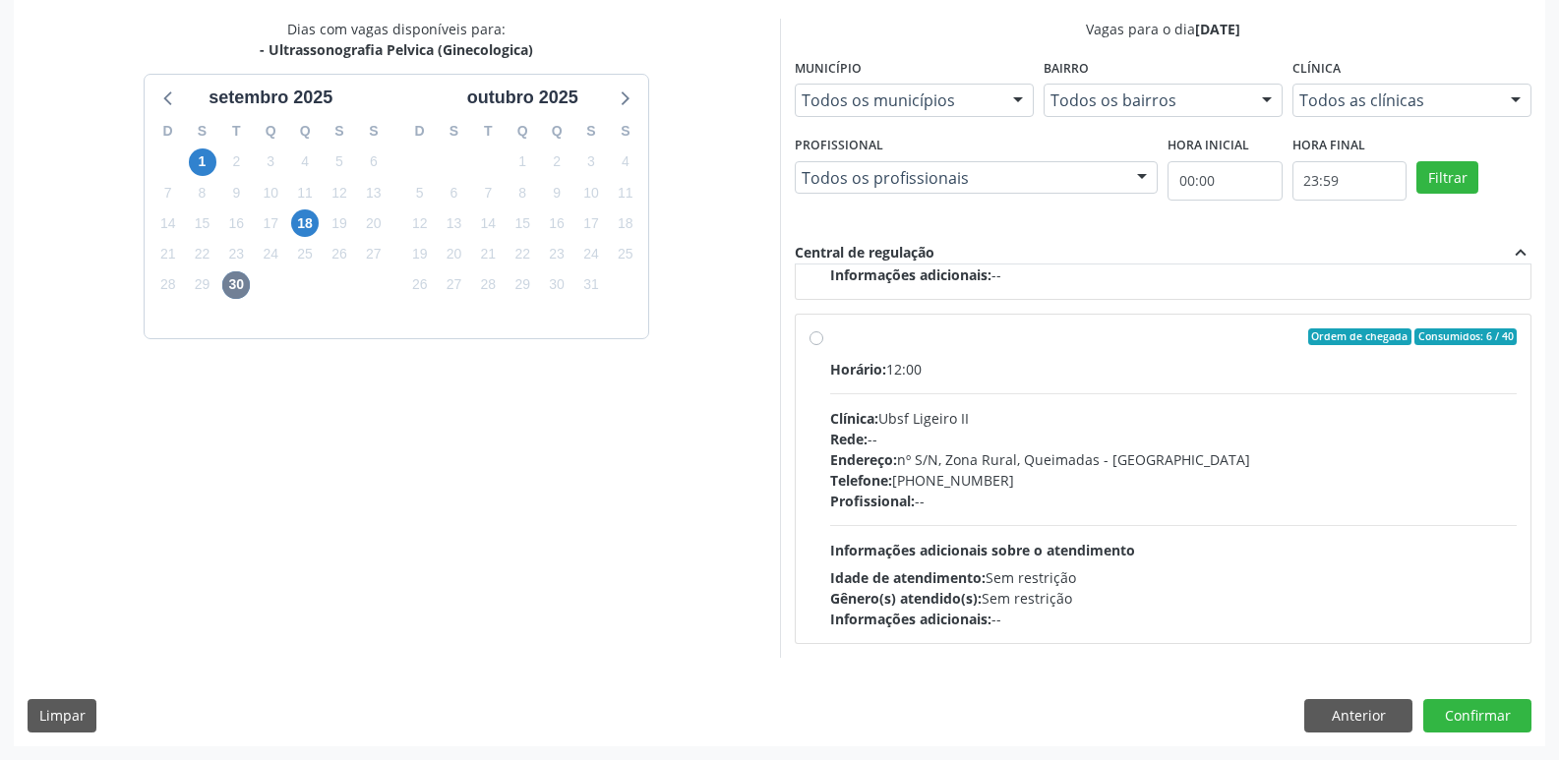
click at [1244, 549] on div "Horário: 12:00 Clínica: Ubsf Ligeiro II Rede: -- Endereço: [STREET_ADDRESS] - P…" at bounding box center [1173, 494] width 687 height 270
click at [823, 346] on input "Ordem de chegada Consumidos: 6 / 40 Horário: 12:00 Clínica: Ubsf Ligeiro II Red…" at bounding box center [816, 337] width 14 height 18
radio input "true"
click at [1448, 721] on button "Confirmar" at bounding box center [1477, 715] width 108 height 33
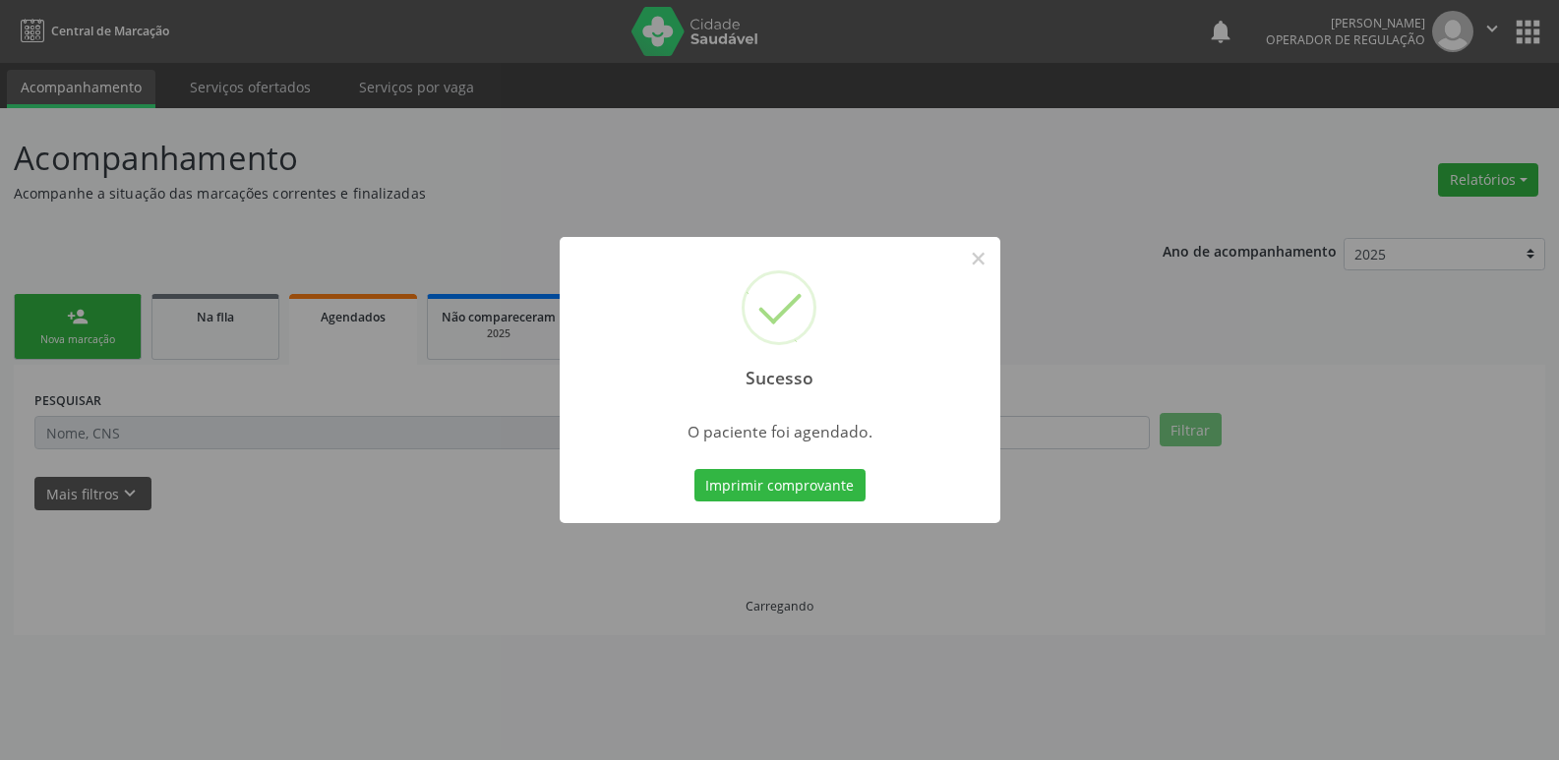
scroll to position [0, 0]
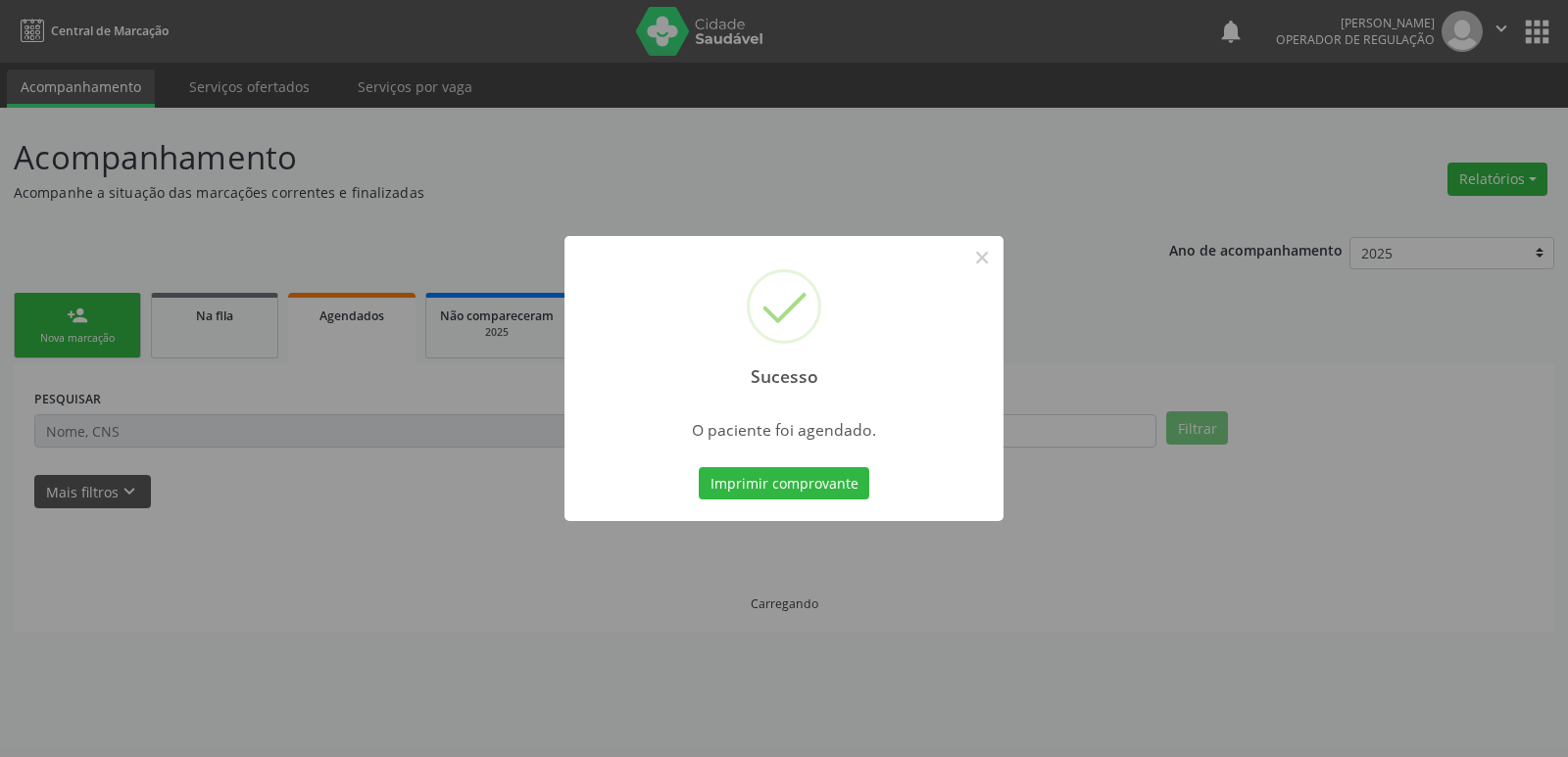
click at [698, 467] on button "Imprimir comprovante" at bounding box center [783, 483] width 170 height 33
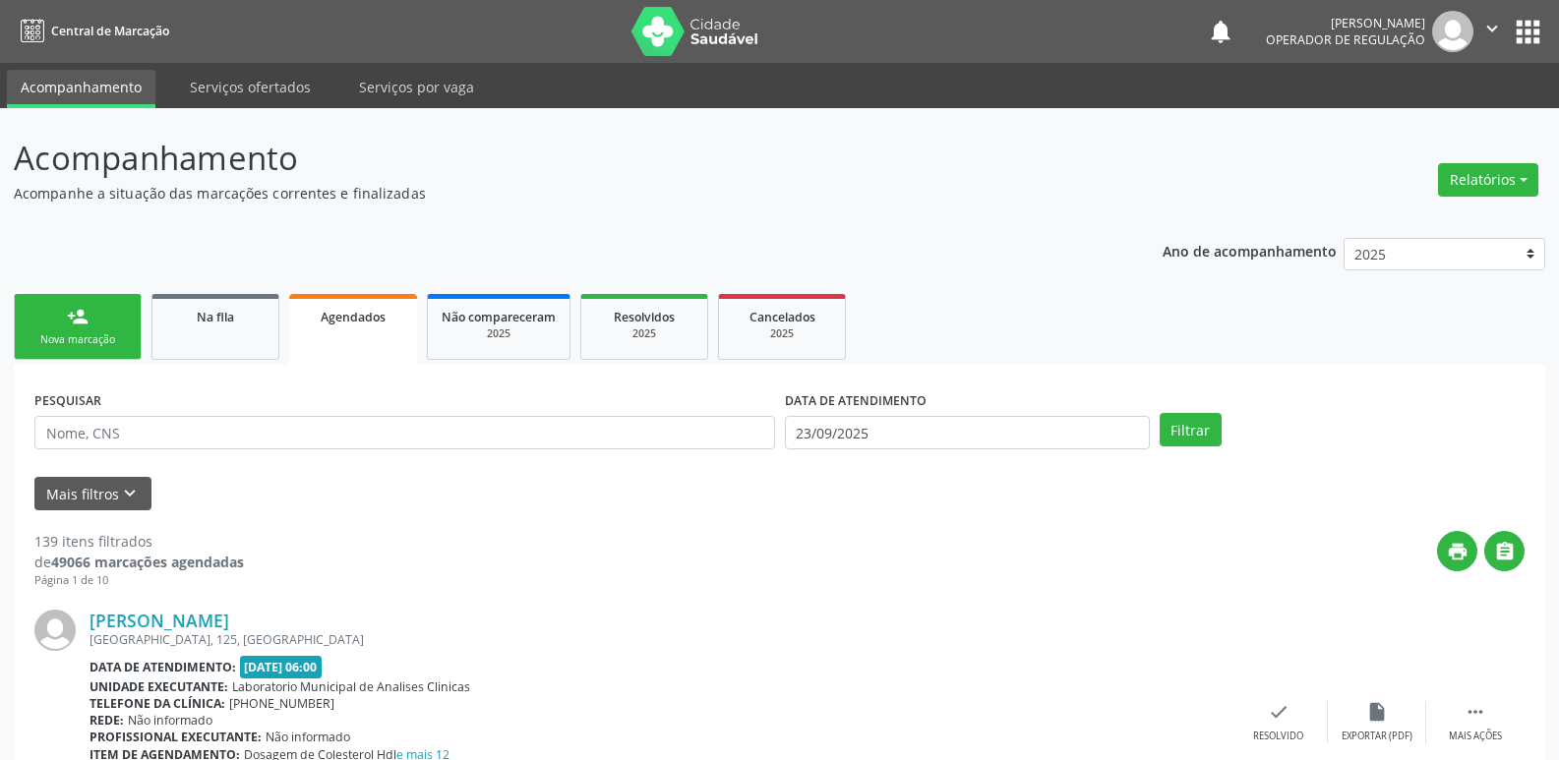
click at [113, 317] on link "person_add Nova marcação" at bounding box center [78, 327] width 128 height 66
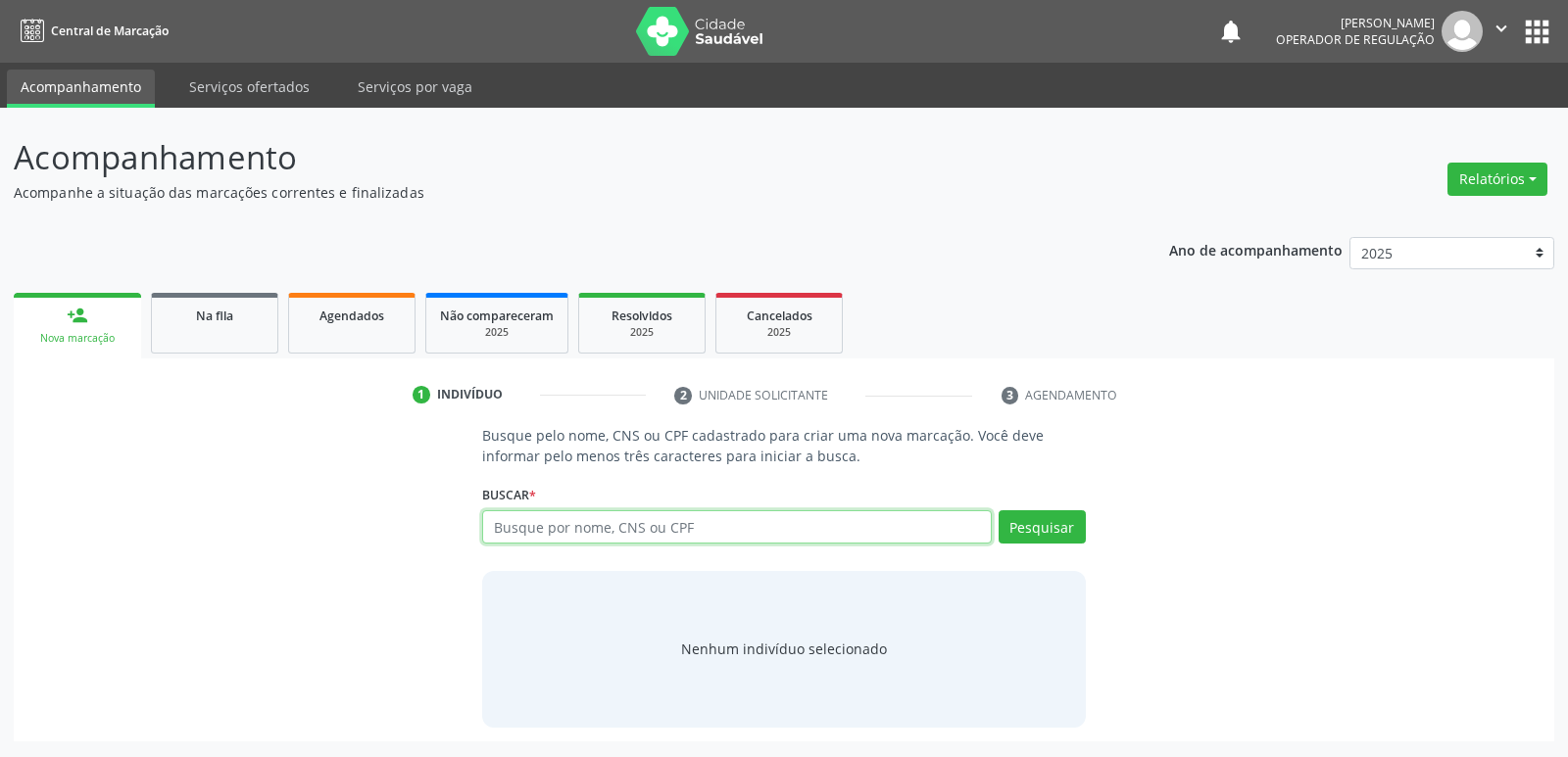
click at [507, 533] on input "text" at bounding box center [736, 526] width 508 height 33
click at [523, 527] on input "text" at bounding box center [736, 526] width 508 height 33
type input "702303105166015"
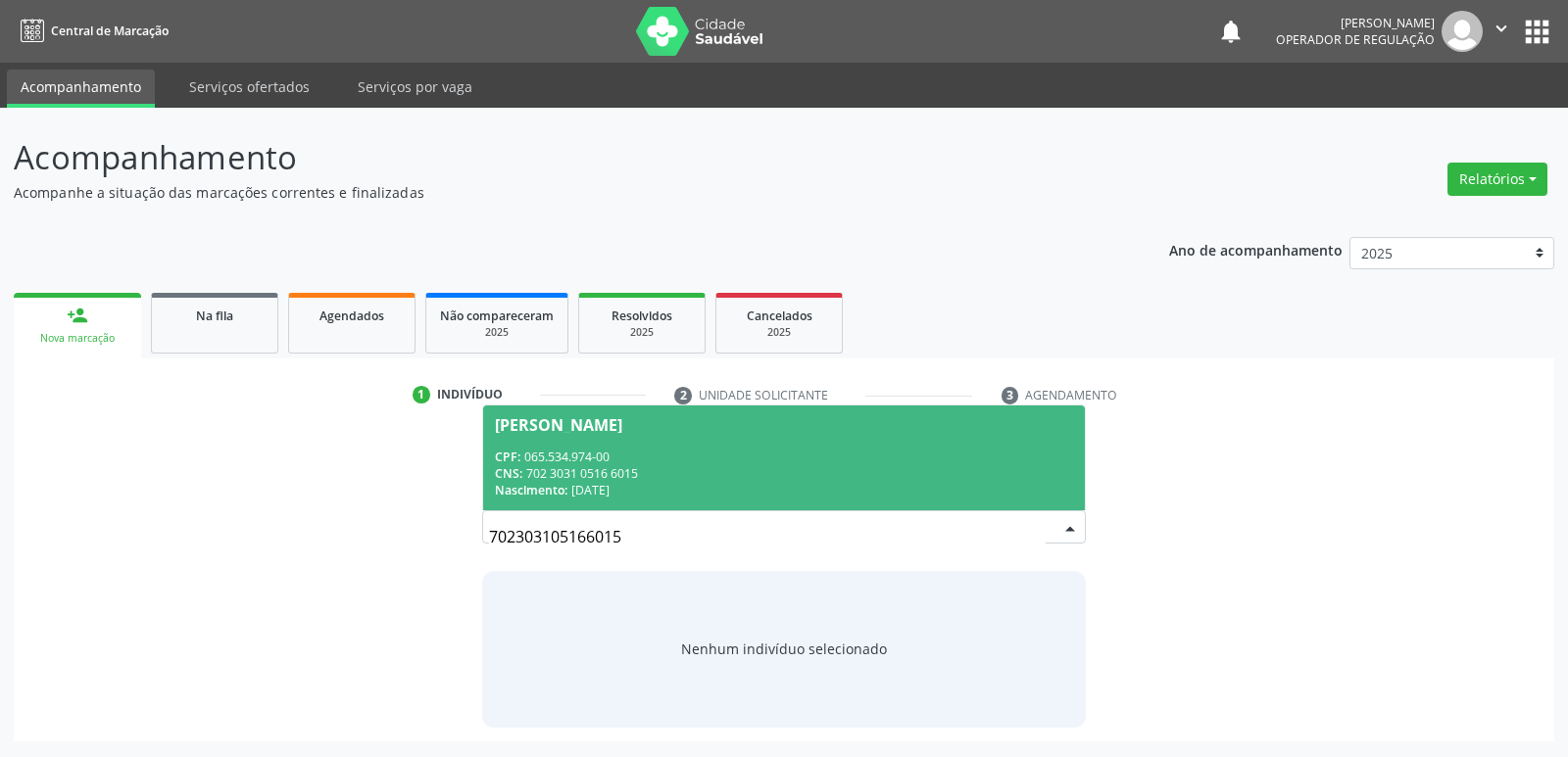
click at [694, 480] on div "CNS: 702 3031 0516 6015" at bounding box center [783, 473] width 577 height 17
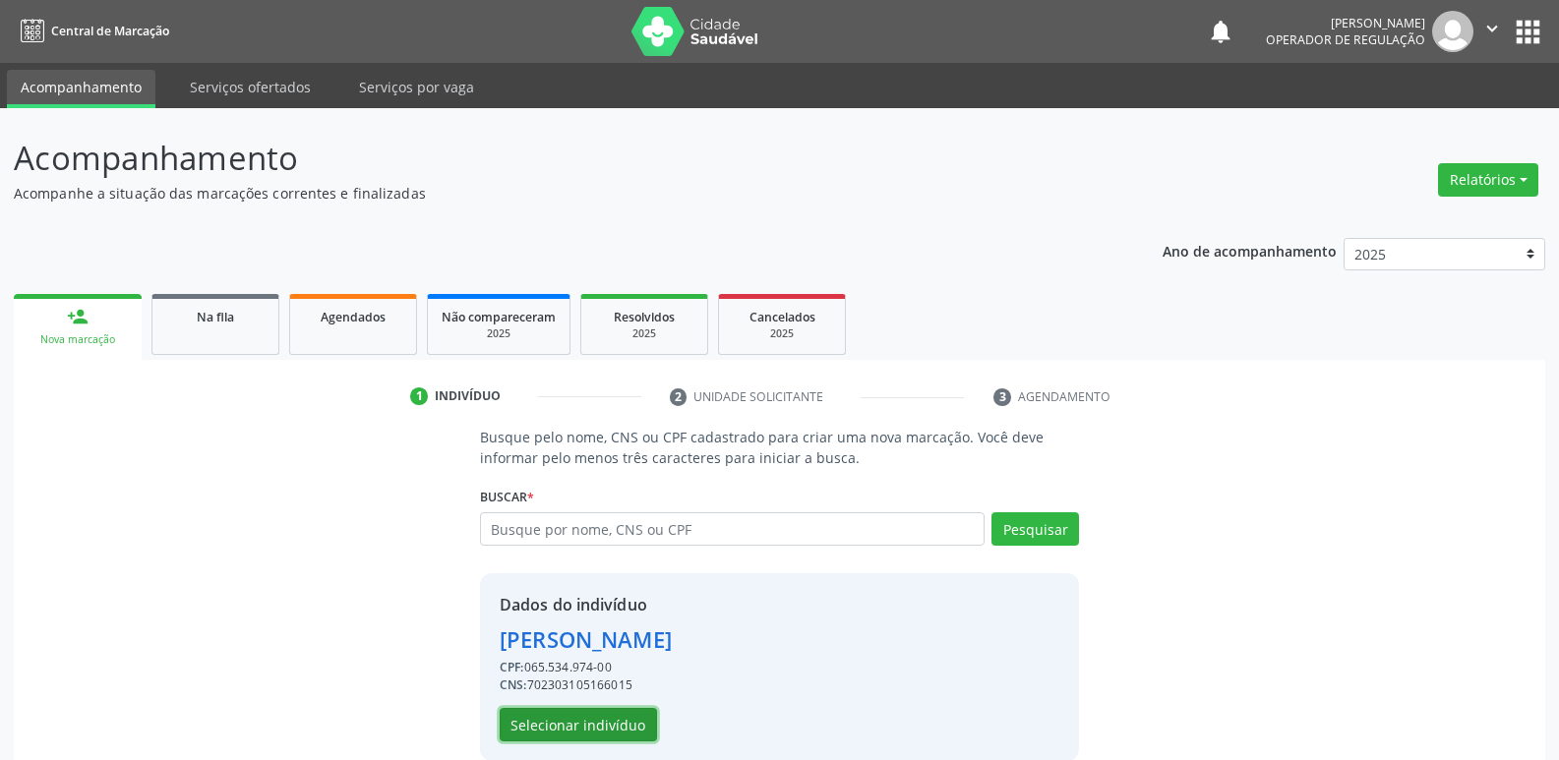
click at [609, 714] on button "Selecionar indivíduo" at bounding box center [578, 724] width 157 height 33
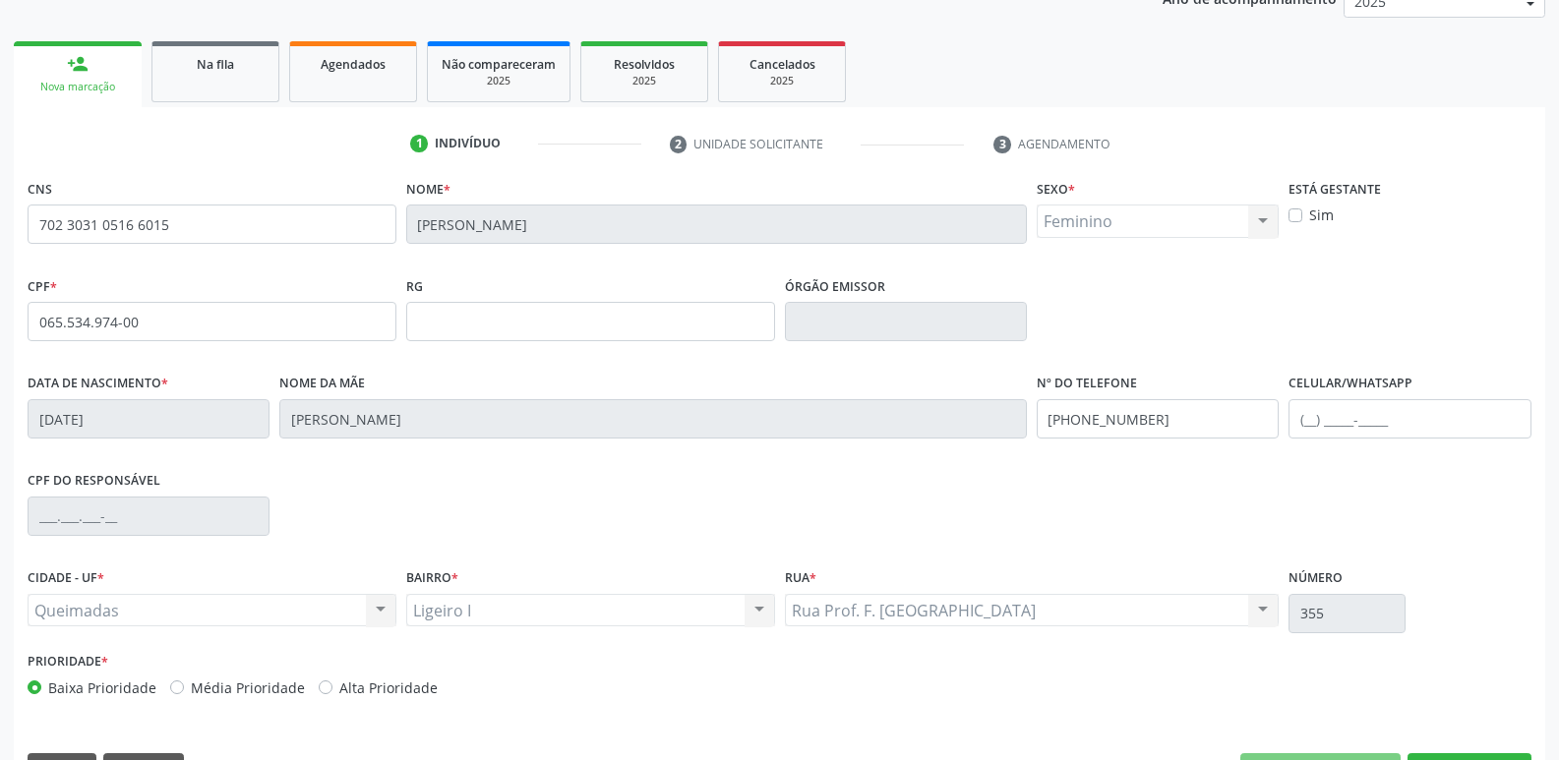
scroll to position [306, 0]
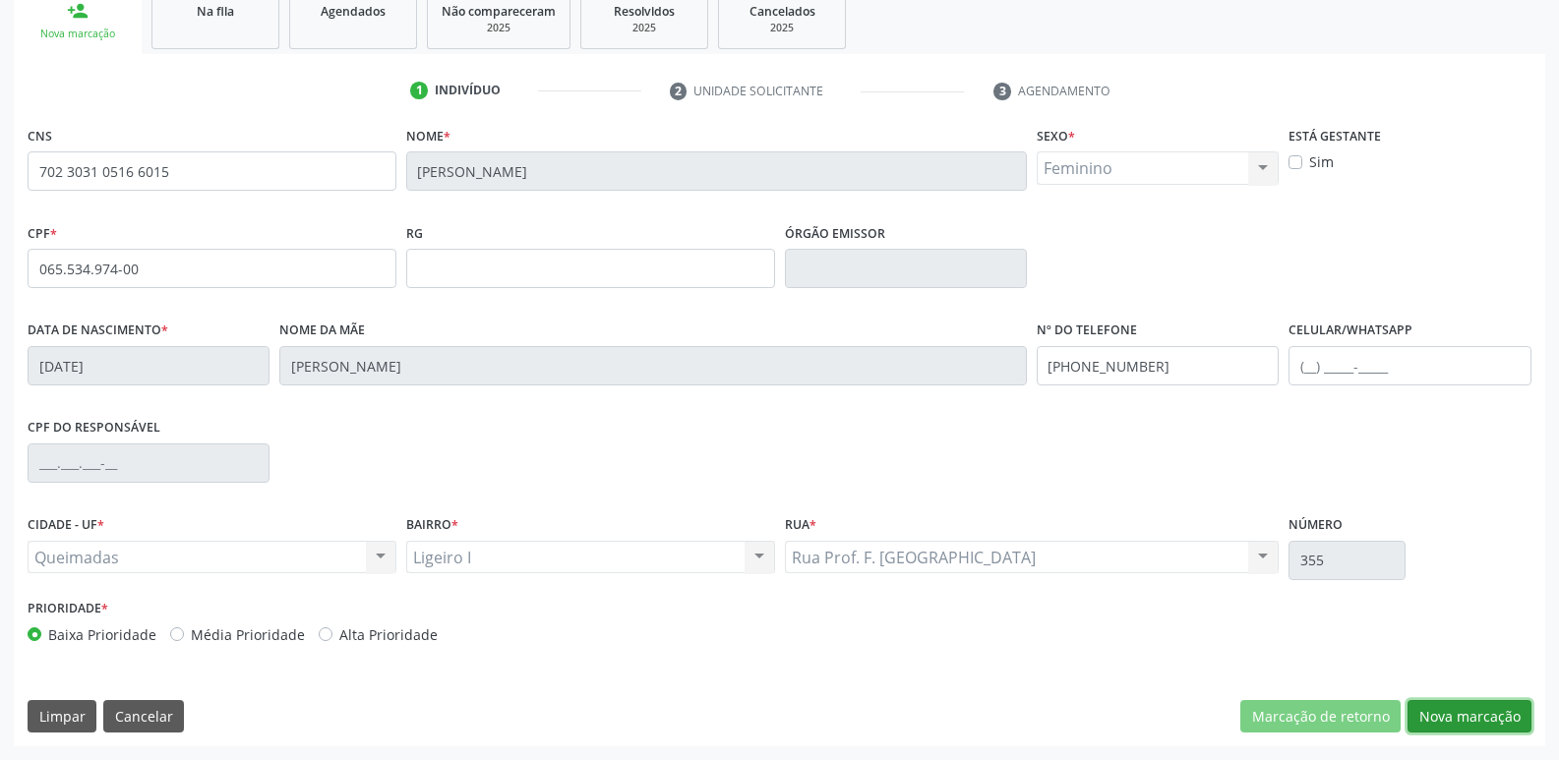
click at [1437, 713] on button "Nova marcação" at bounding box center [1469, 716] width 124 height 33
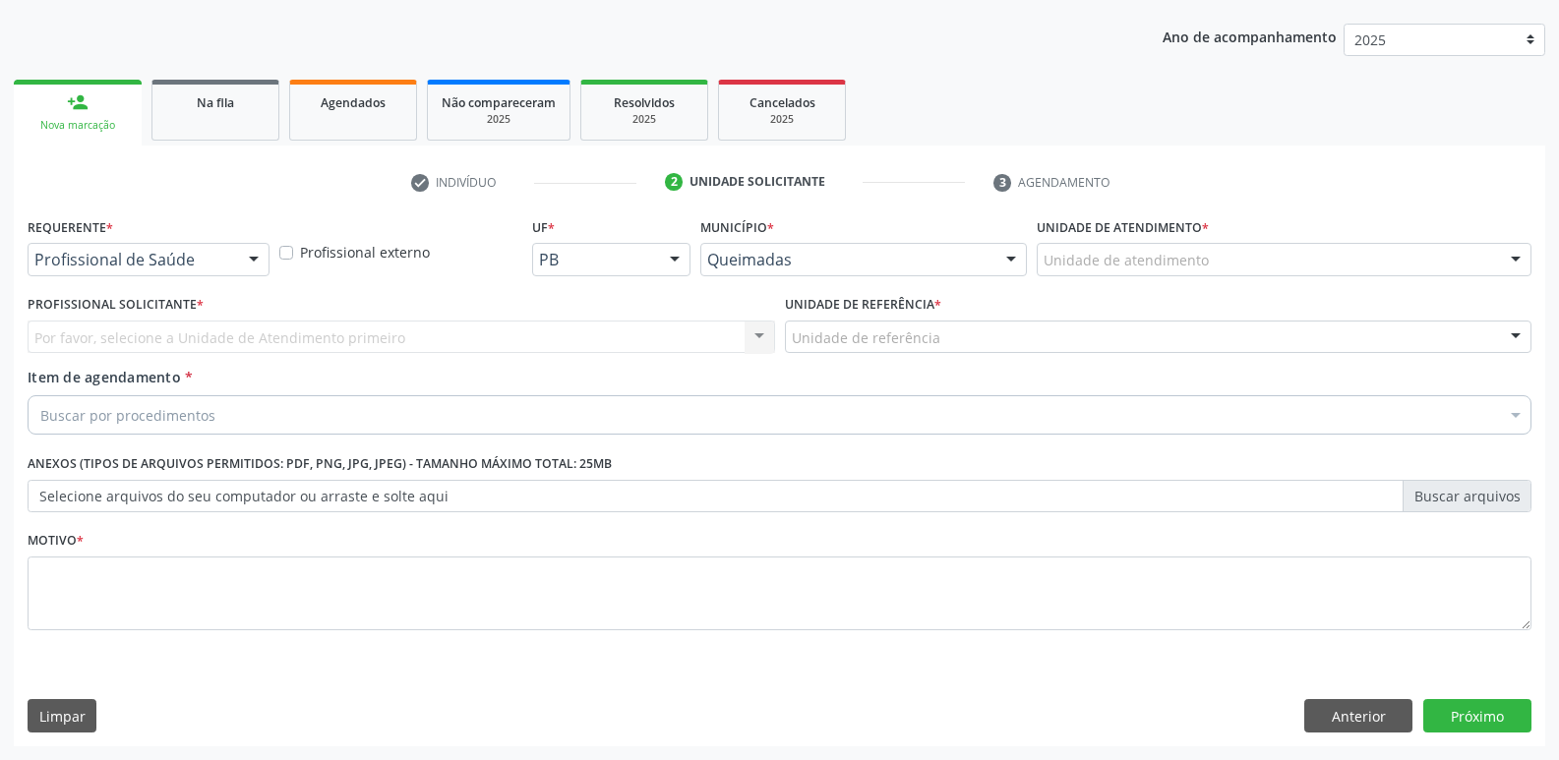
scroll to position [214, 0]
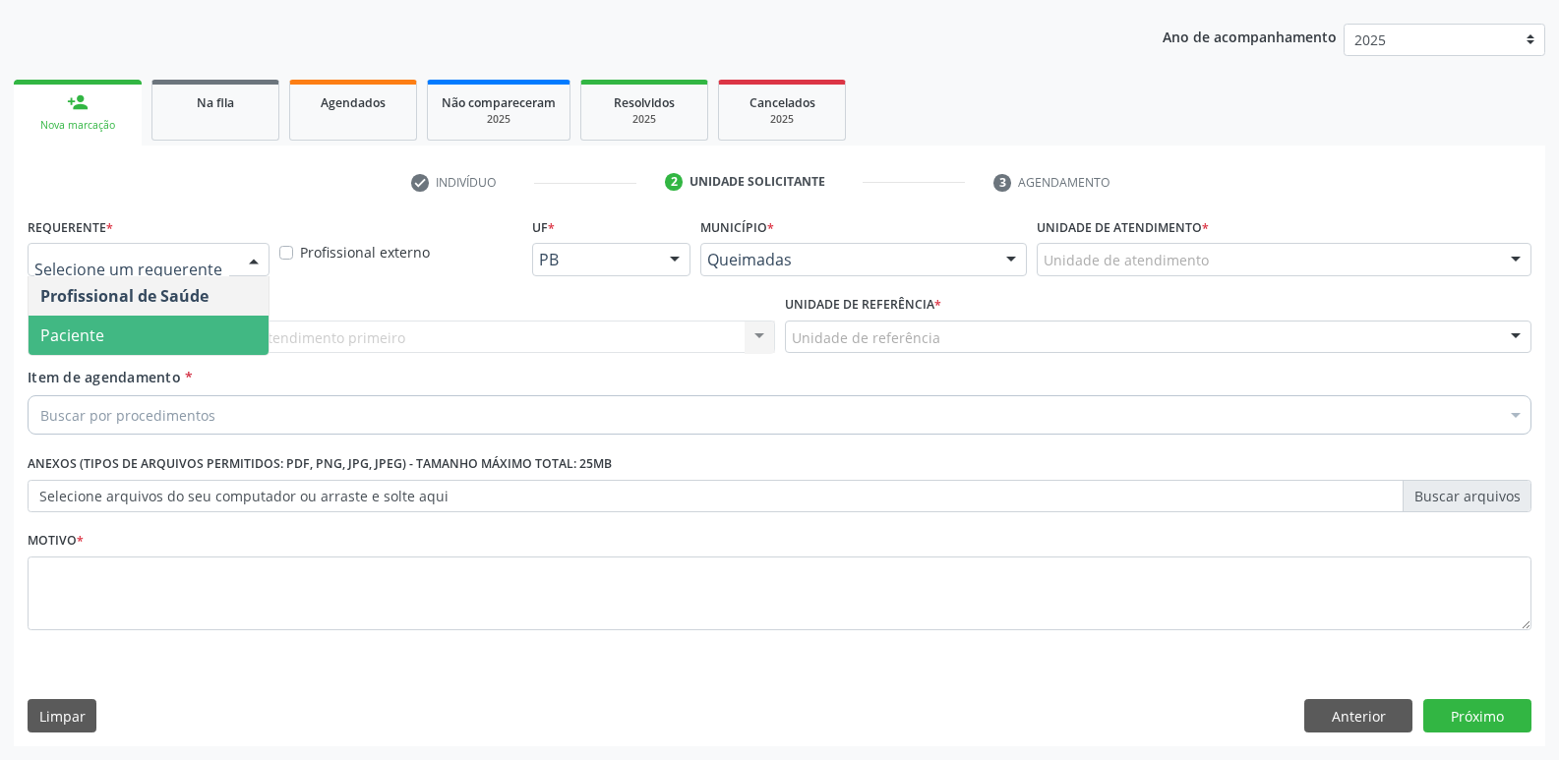
click at [178, 336] on span "Paciente" at bounding box center [149, 335] width 240 height 39
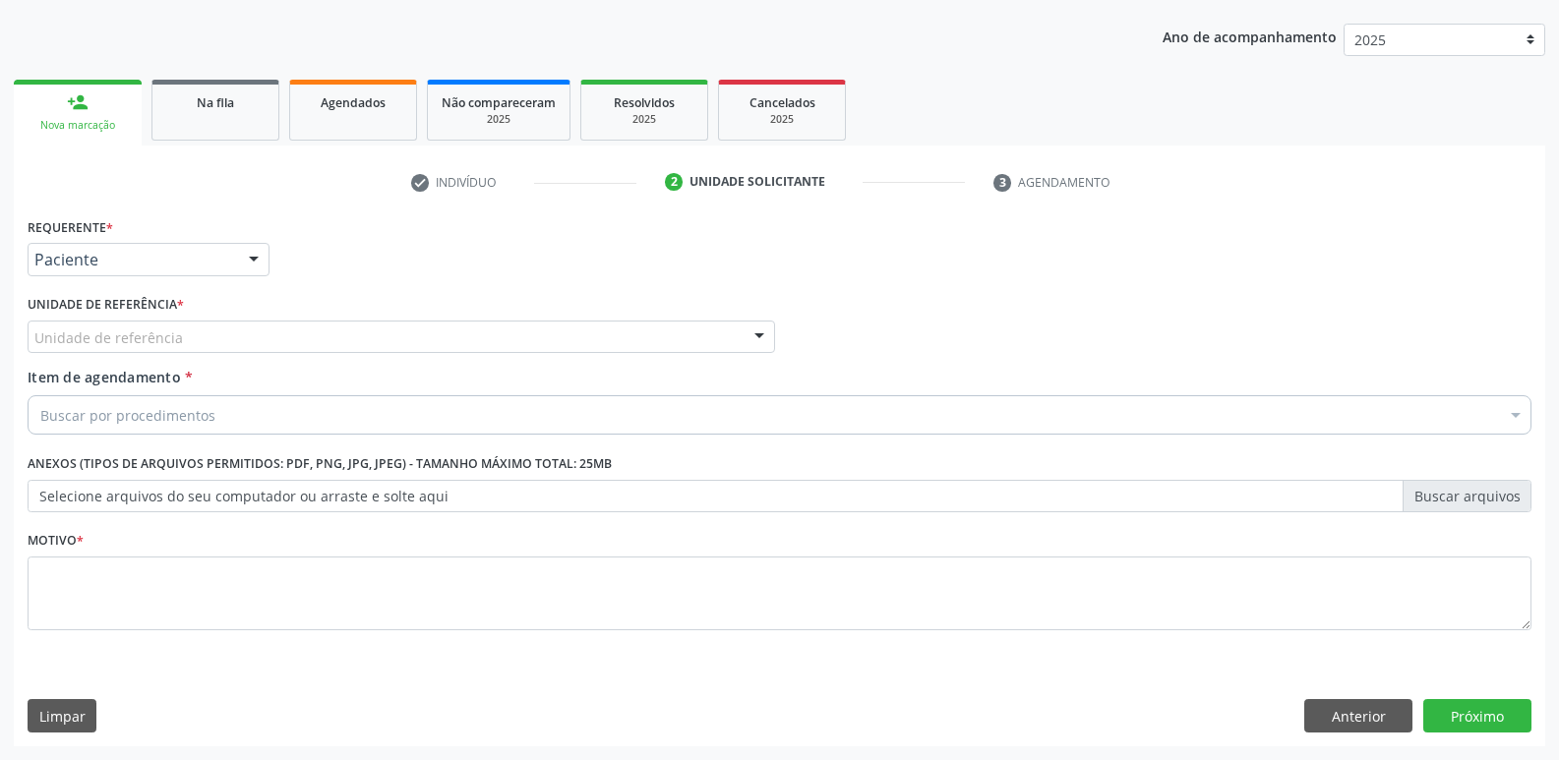
click at [211, 334] on div "Unidade de referência" at bounding box center [401, 337] width 747 height 33
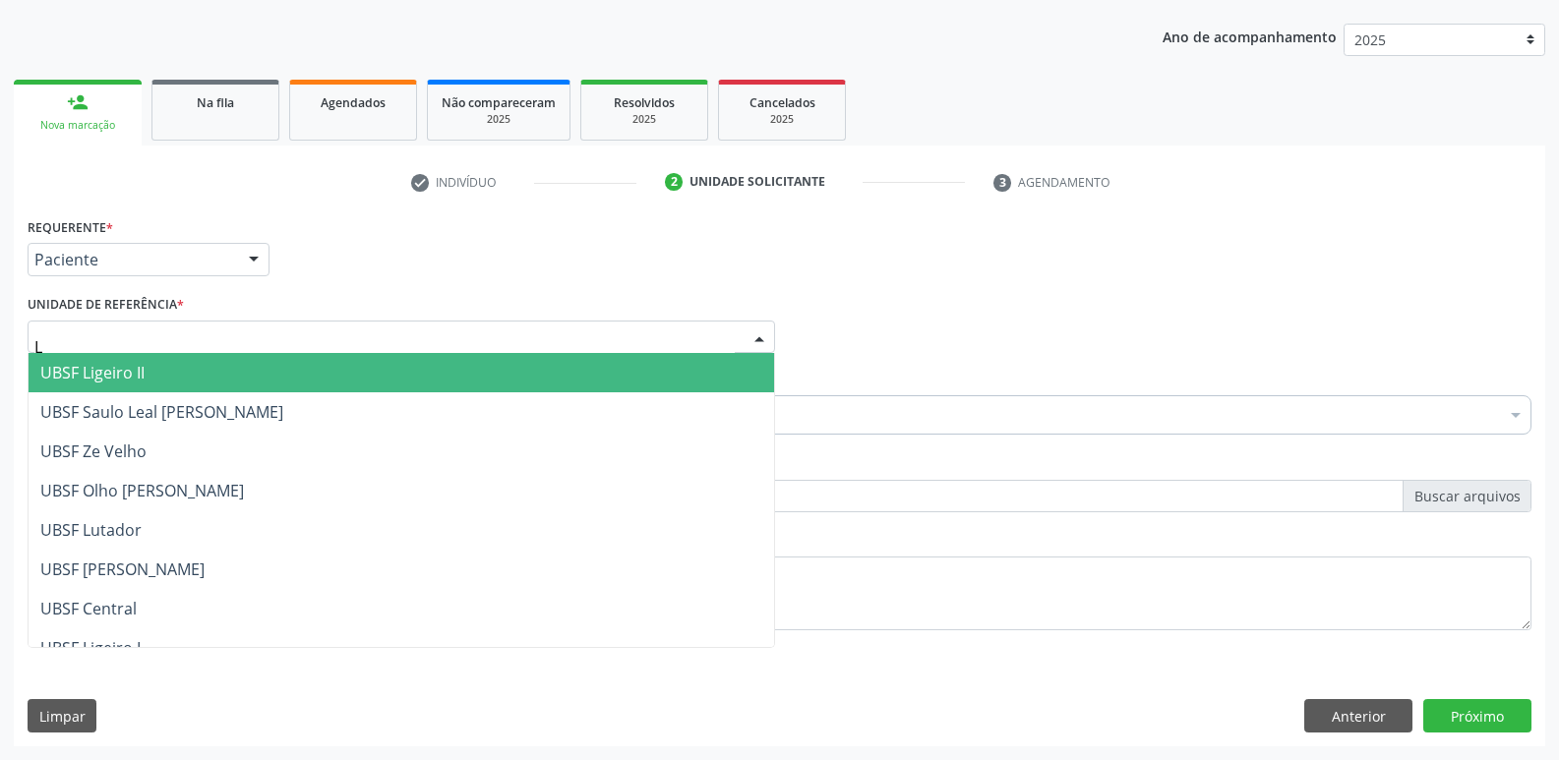
type input "LI"
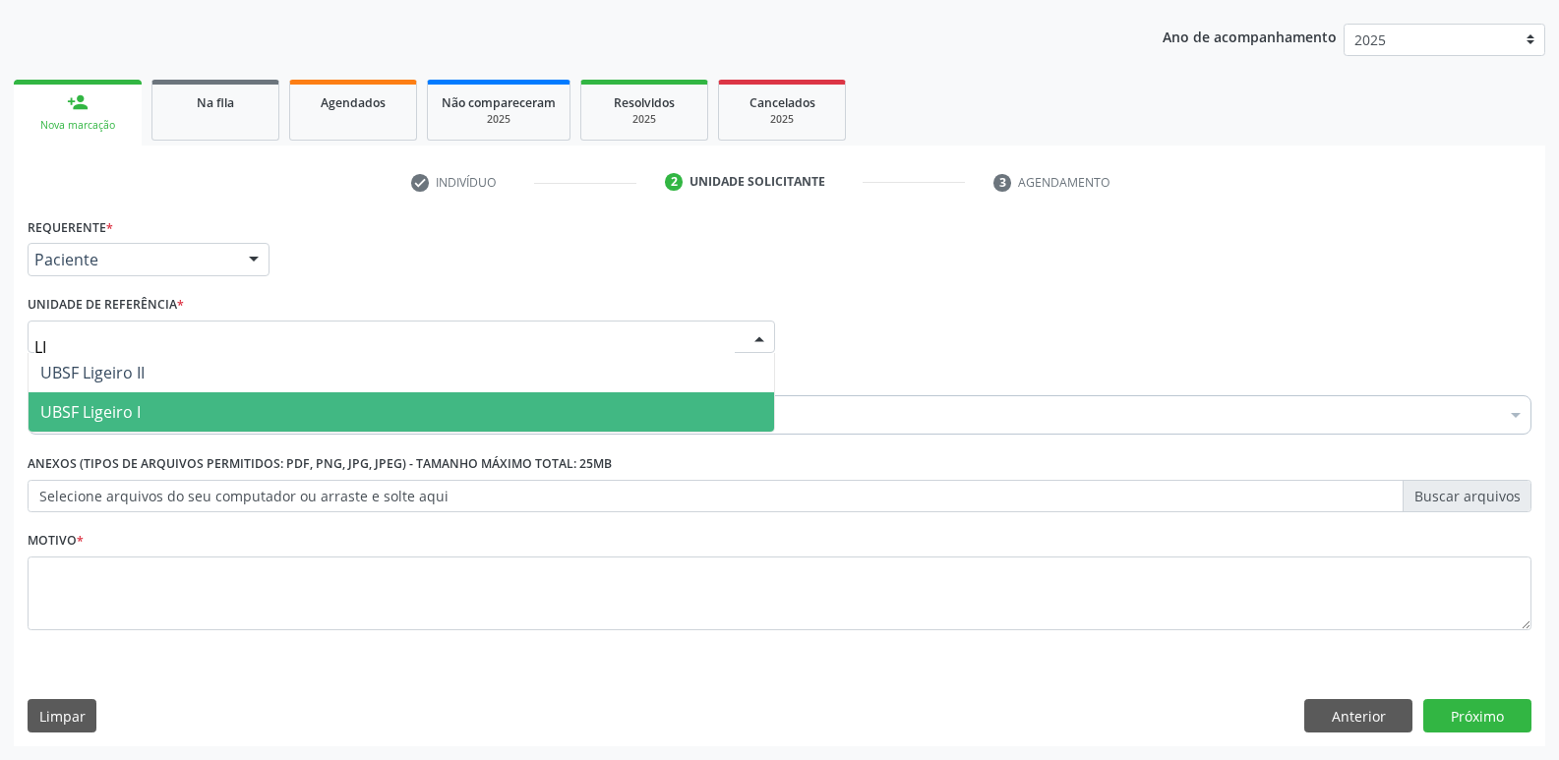
click at [159, 398] on span "UBSF Ligeiro I" at bounding box center [401, 411] width 745 height 39
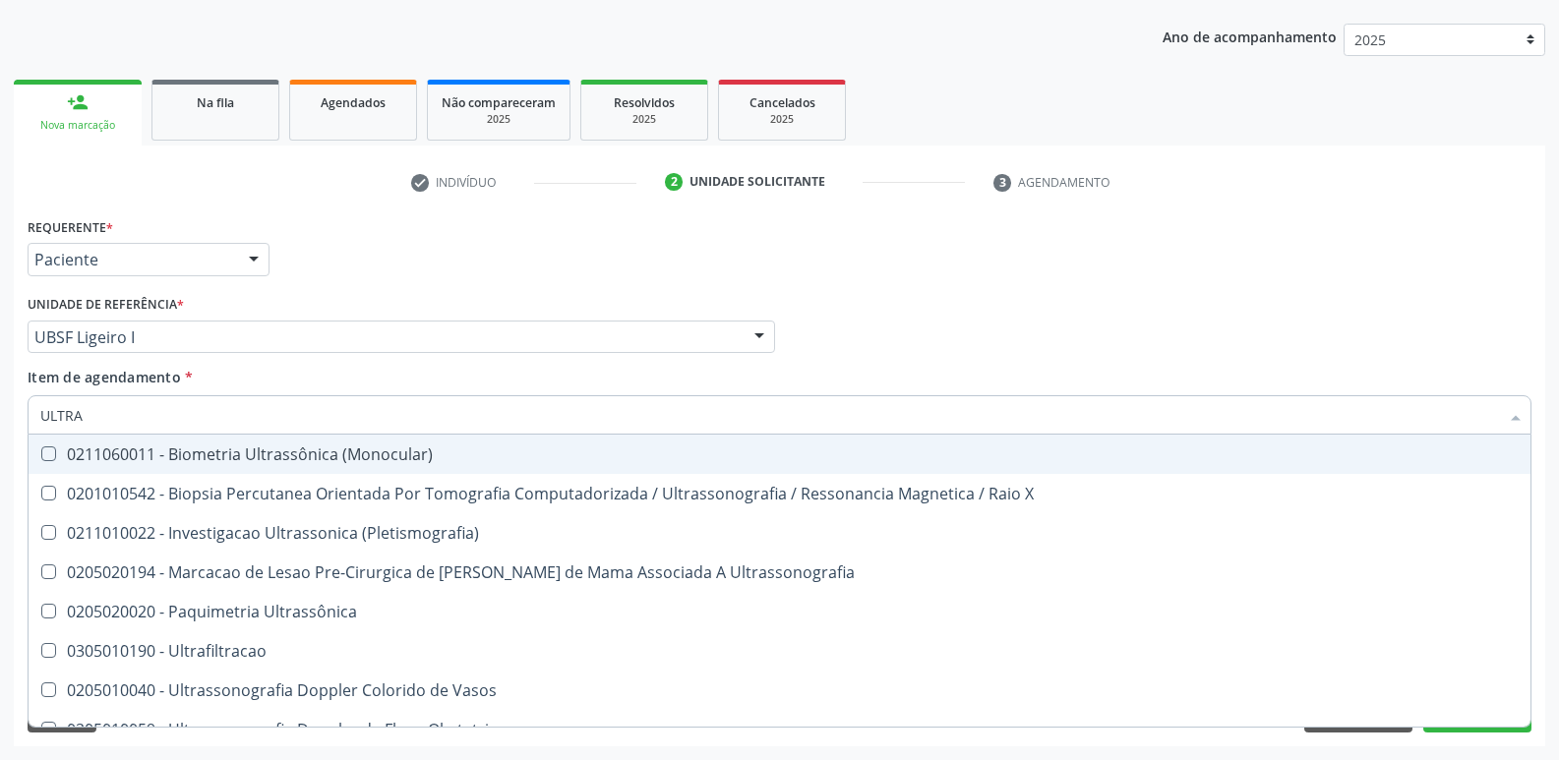
type input "ULTRAS"
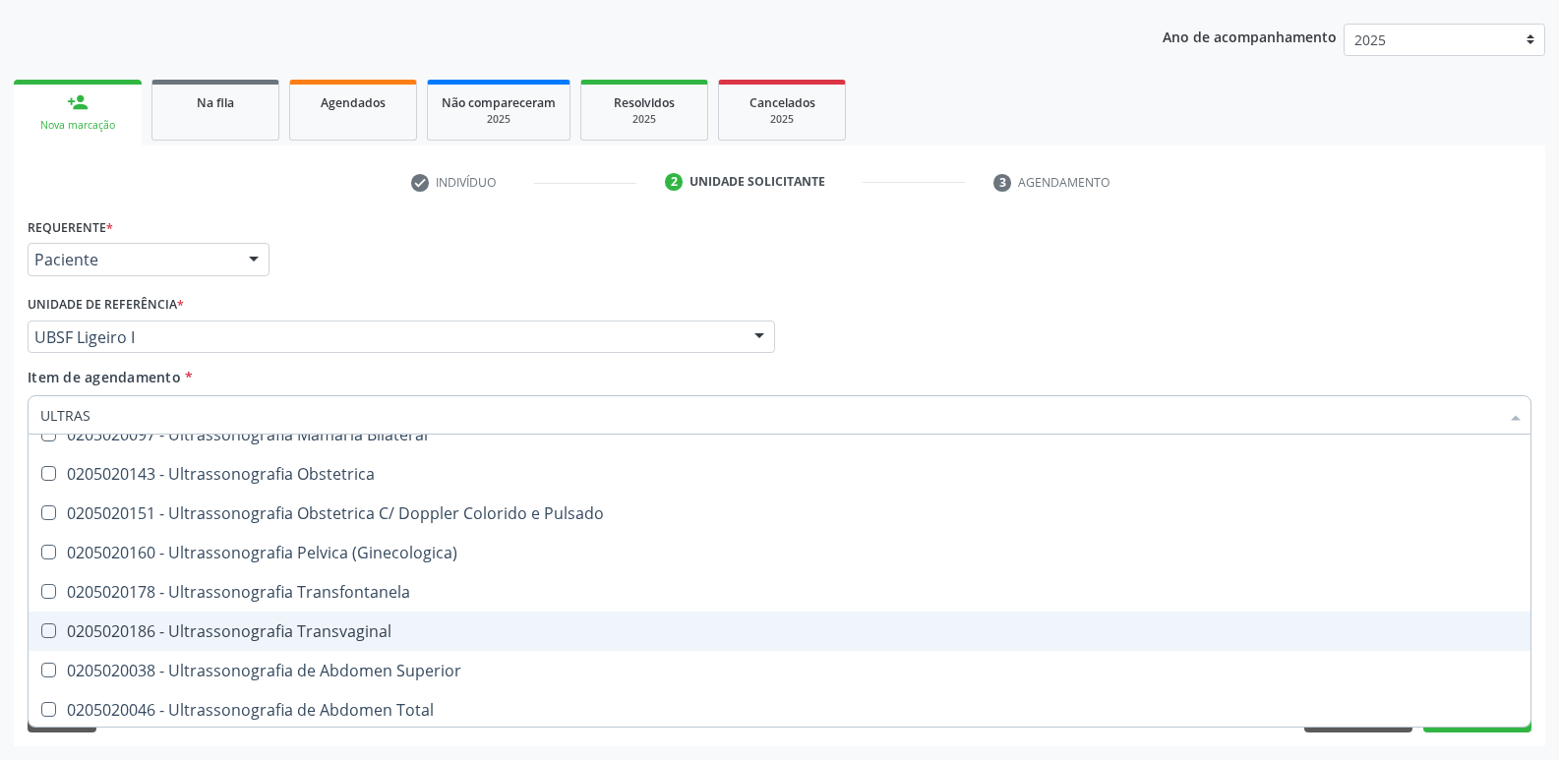
scroll to position [393, 0]
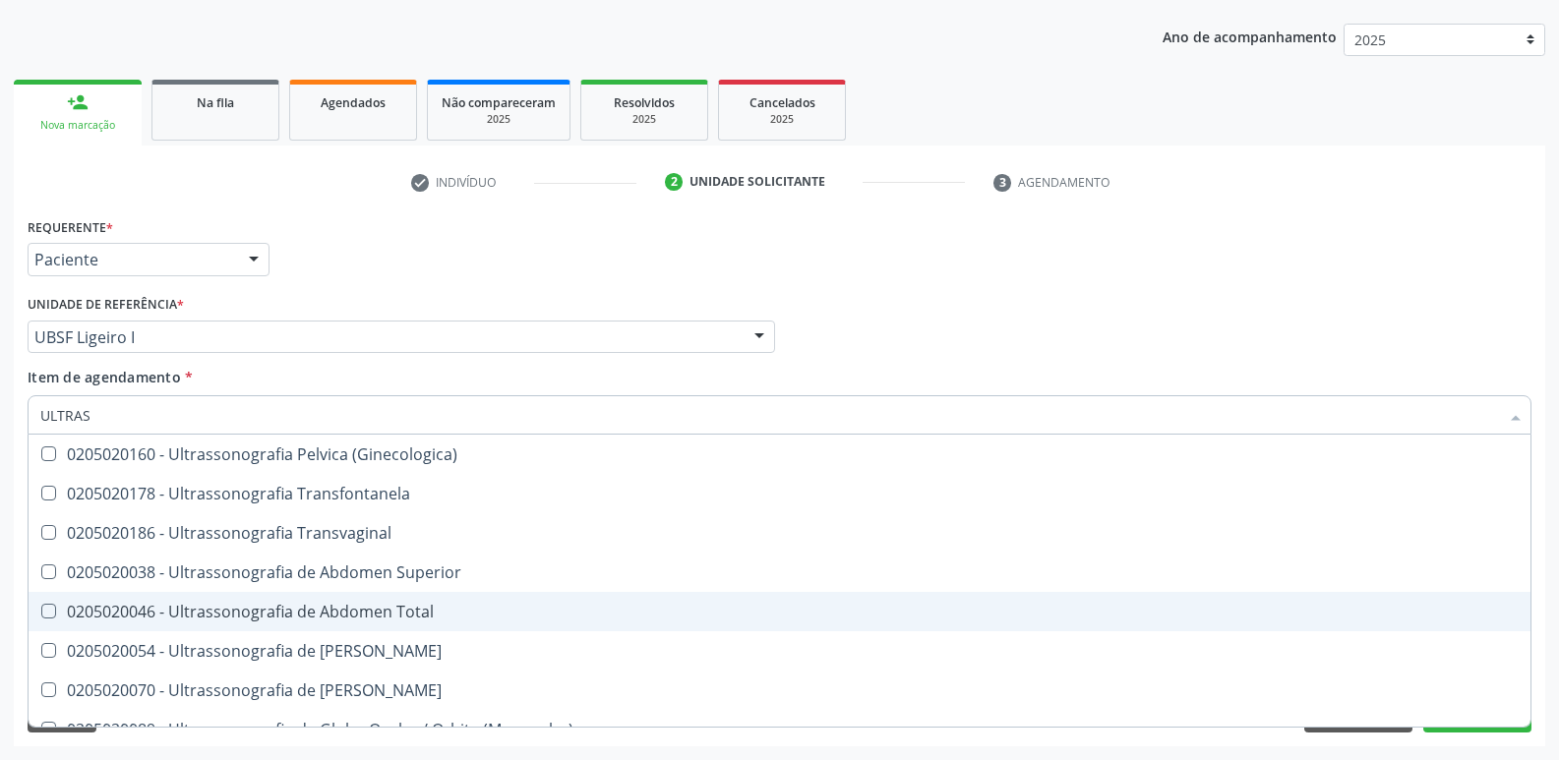
click at [437, 616] on div "0205020046 - Ultrassonografia de Abdomen Total" at bounding box center [779, 612] width 1478 height 16
checkbox Total "true"
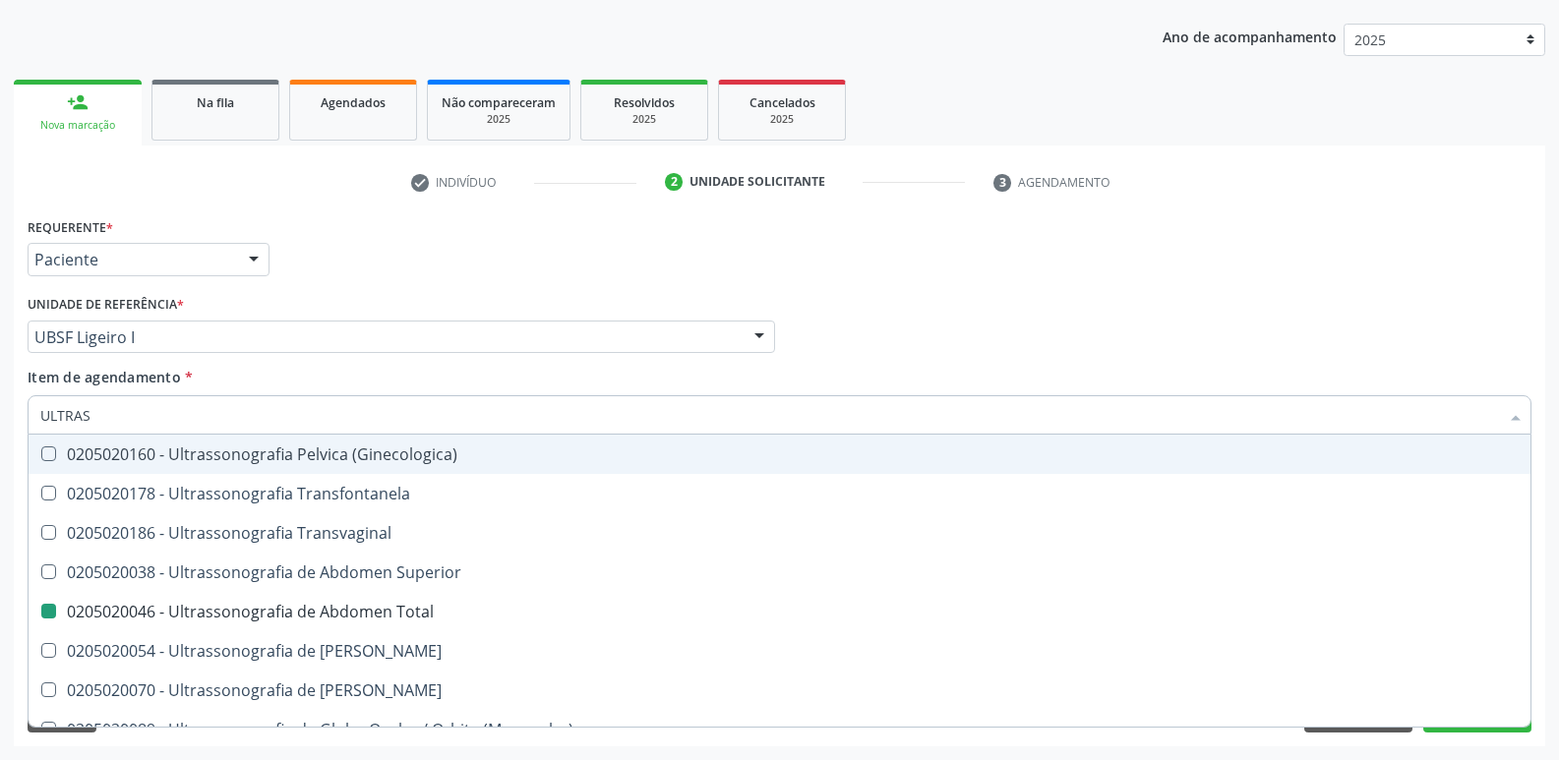
click at [549, 254] on div "Requerente * Paciente Profissional de Saúde Paciente Nenhum resultado encontrad…" at bounding box center [780, 250] width 1514 height 77
checkbox X "true"
checkbox Total "false"
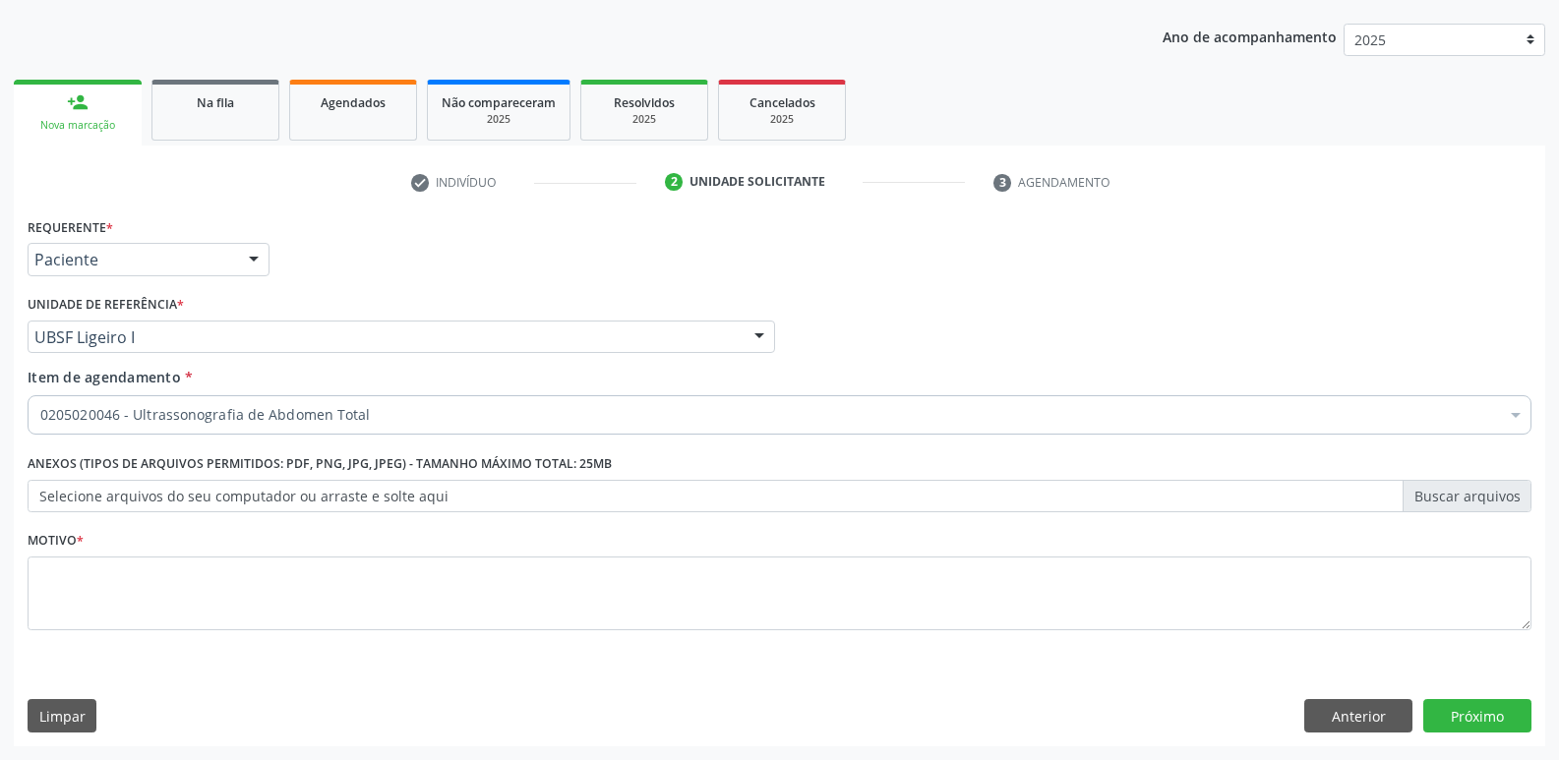
scroll to position [0, 0]
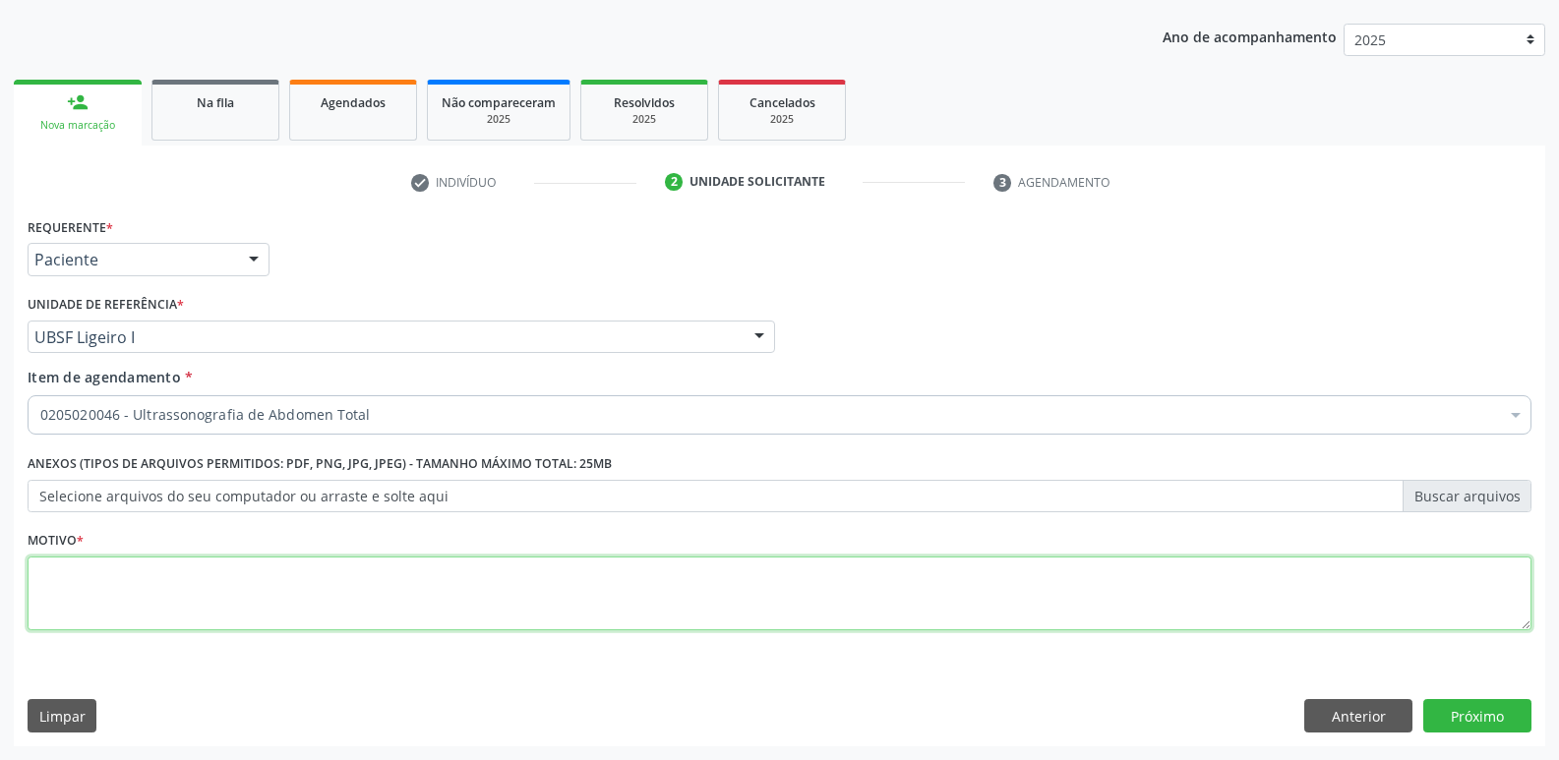
click at [319, 577] on textarea at bounding box center [780, 594] width 1504 height 75
paste textarea "avaliação"
type textarea "avaliação"
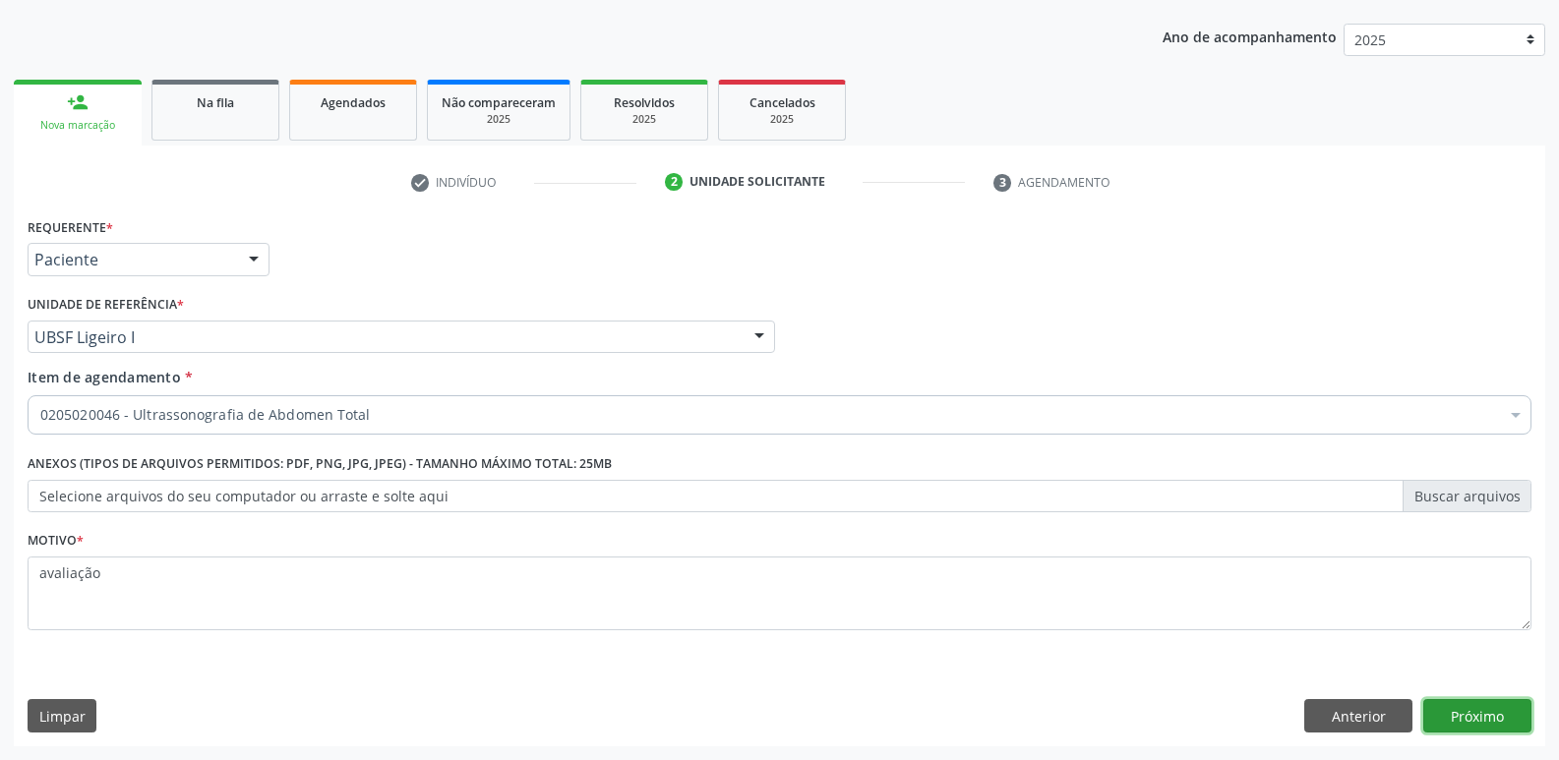
click at [1480, 712] on button "Próximo" at bounding box center [1477, 715] width 108 height 33
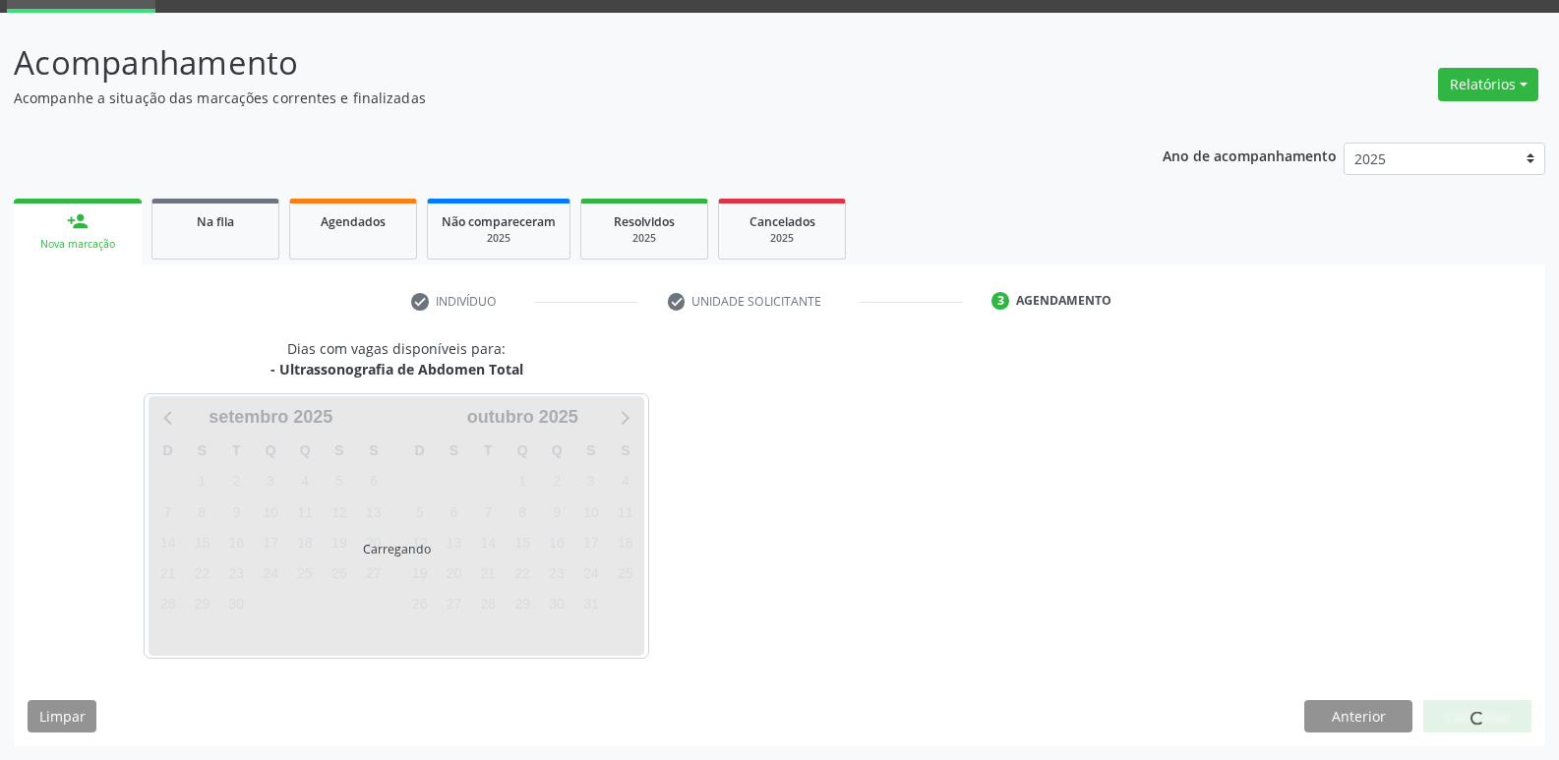
scroll to position [95, 0]
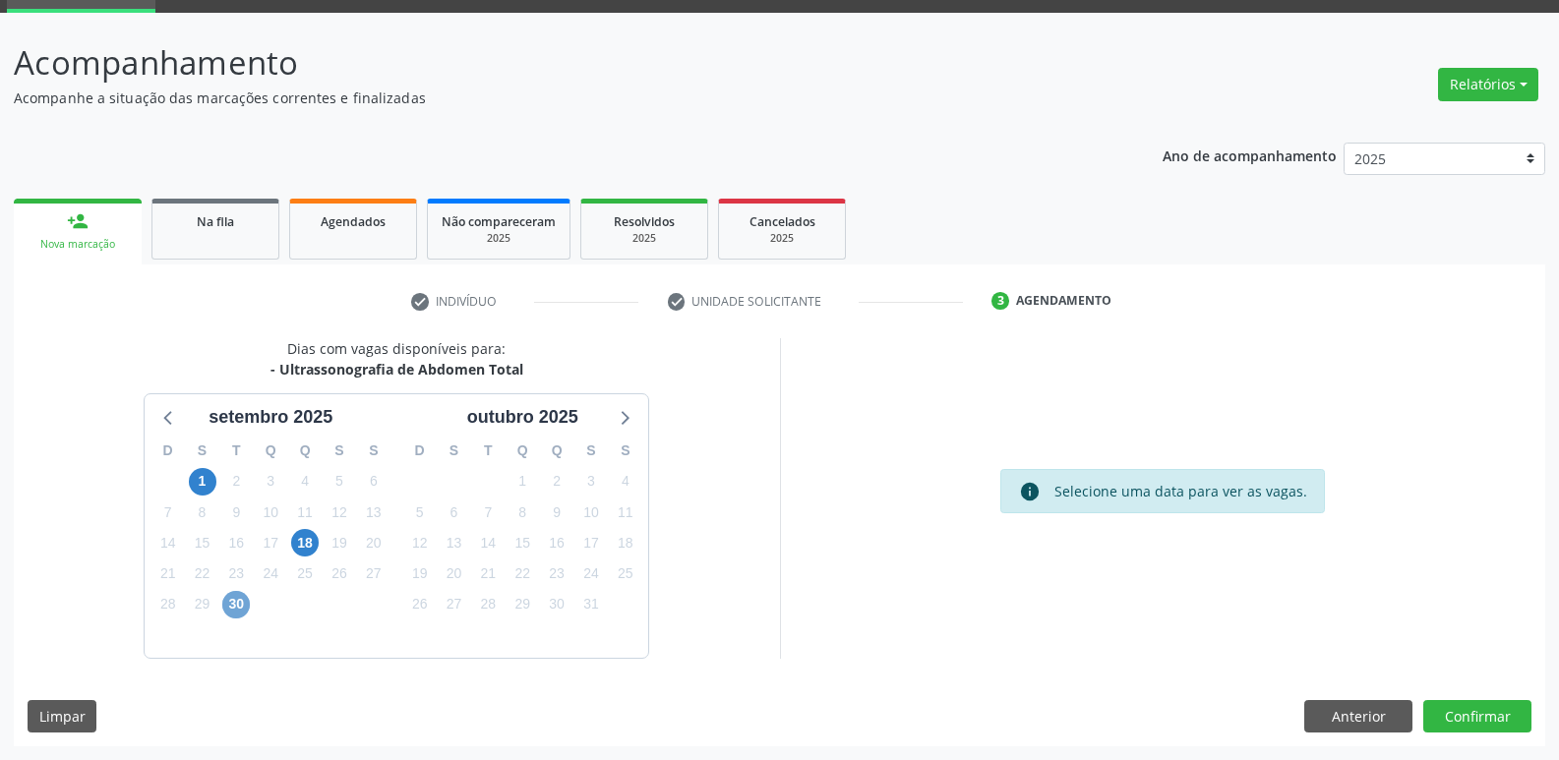
click at [237, 604] on span "30" at bounding box center [236, 605] width 28 height 28
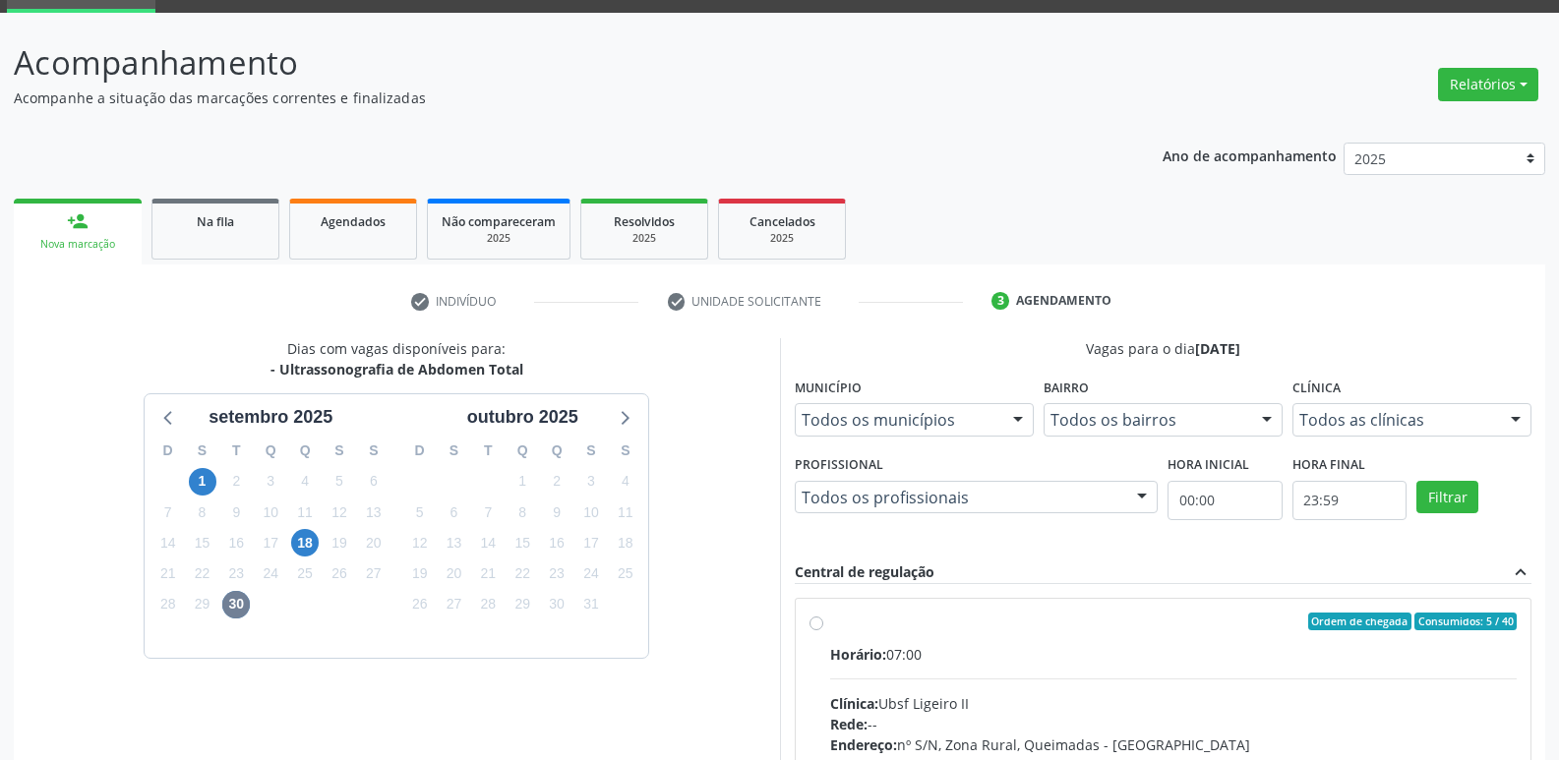
drag, startPoint x: 1157, startPoint y: 664, endPoint x: 1334, endPoint y: 550, distance: 210.6
click at [1162, 663] on div "Horário: 07:00" at bounding box center [1173, 654] width 687 height 21
click at [823, 630] on input "Ordem de chegada Consumidos: 5 / 40 Horário: 07:00 Clínica: Ubsf Ligeiro II Red…" at bounding box center [816, 622] width 14 height 18
radio input "true"
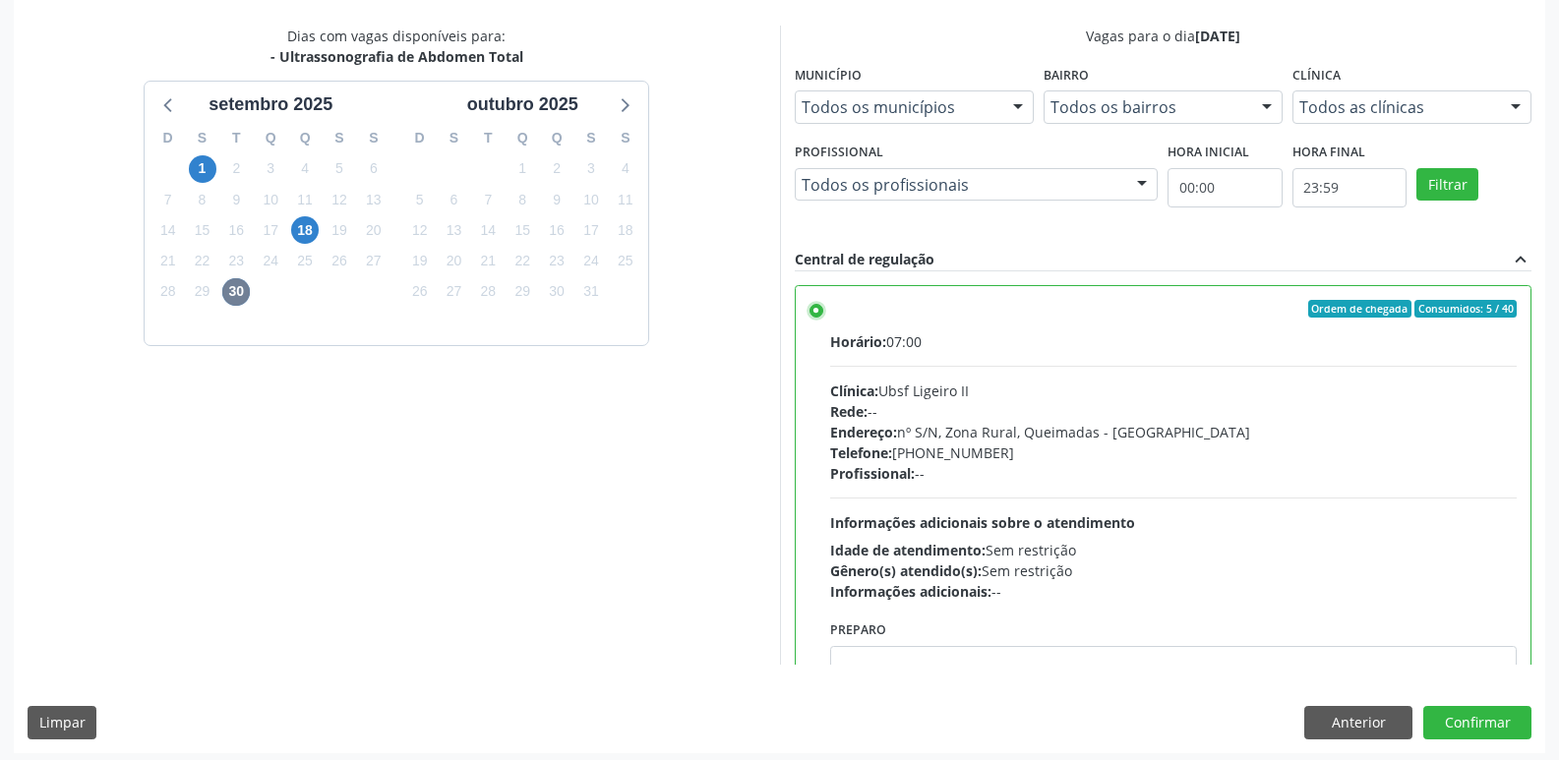
scroll to position [415, 0]
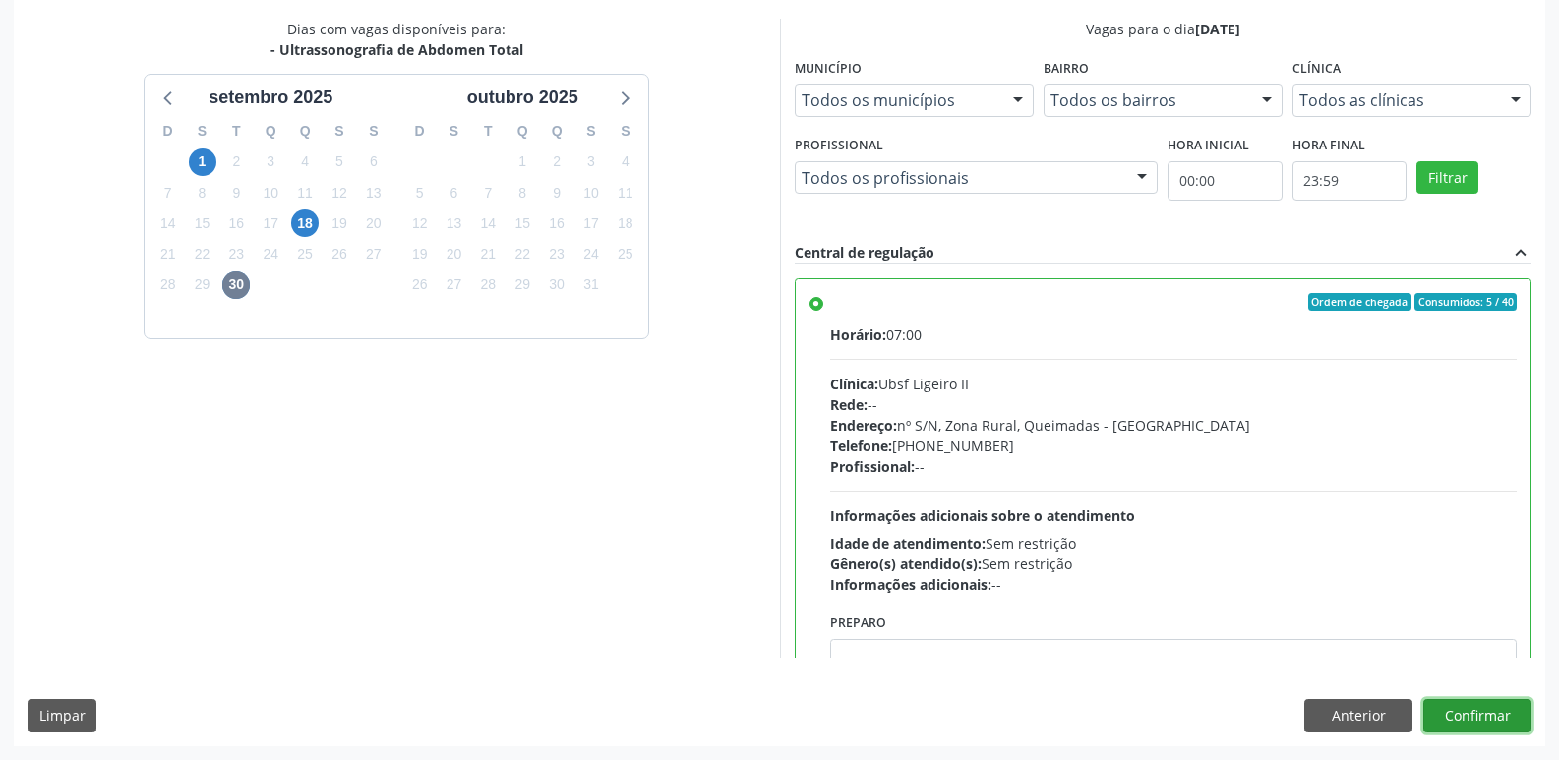
click at [1474, 716] on button "Confirmar" at bounding box center [1477, 715] width 108 height 33
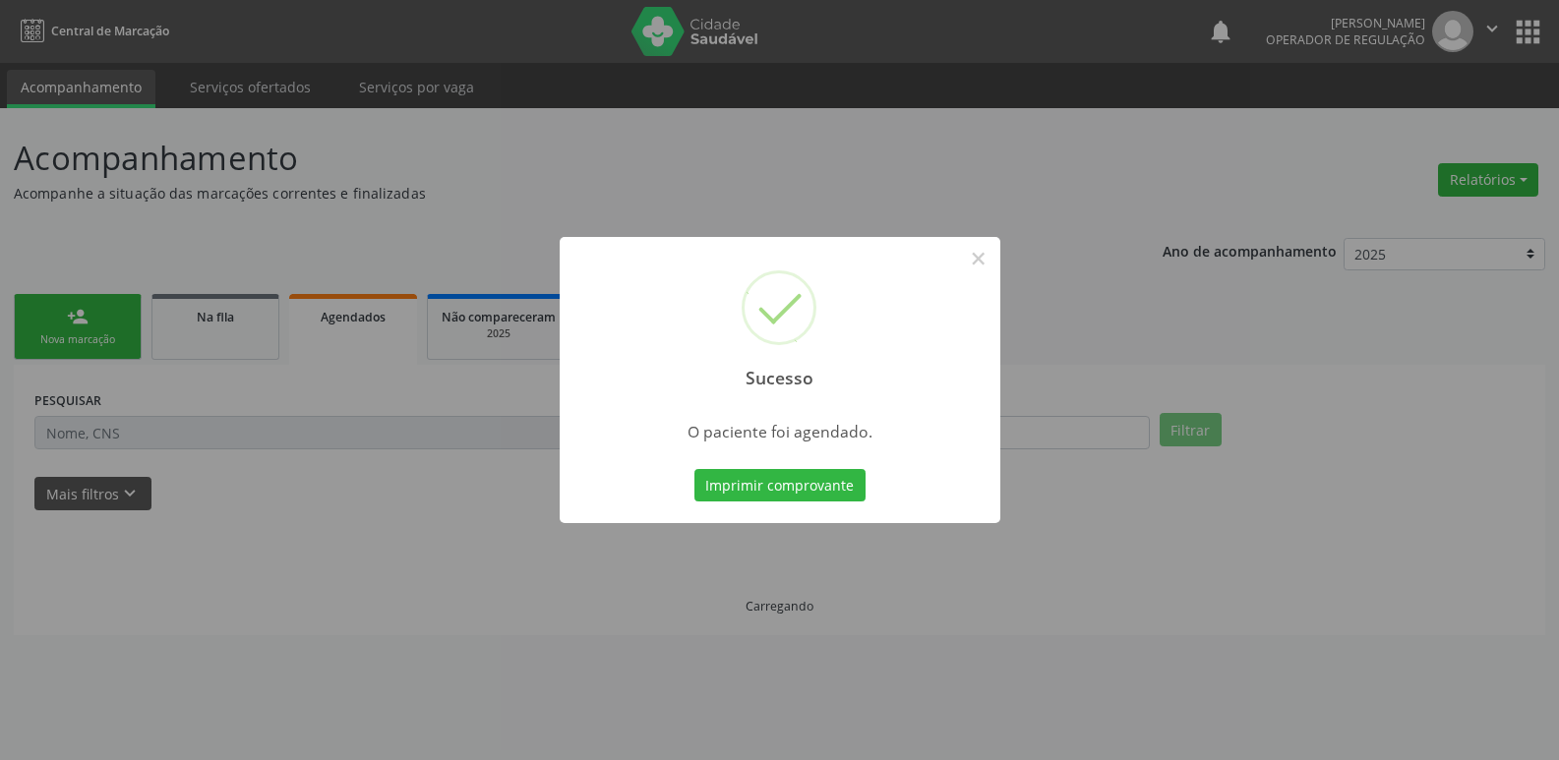
scroll to position [0, 0]
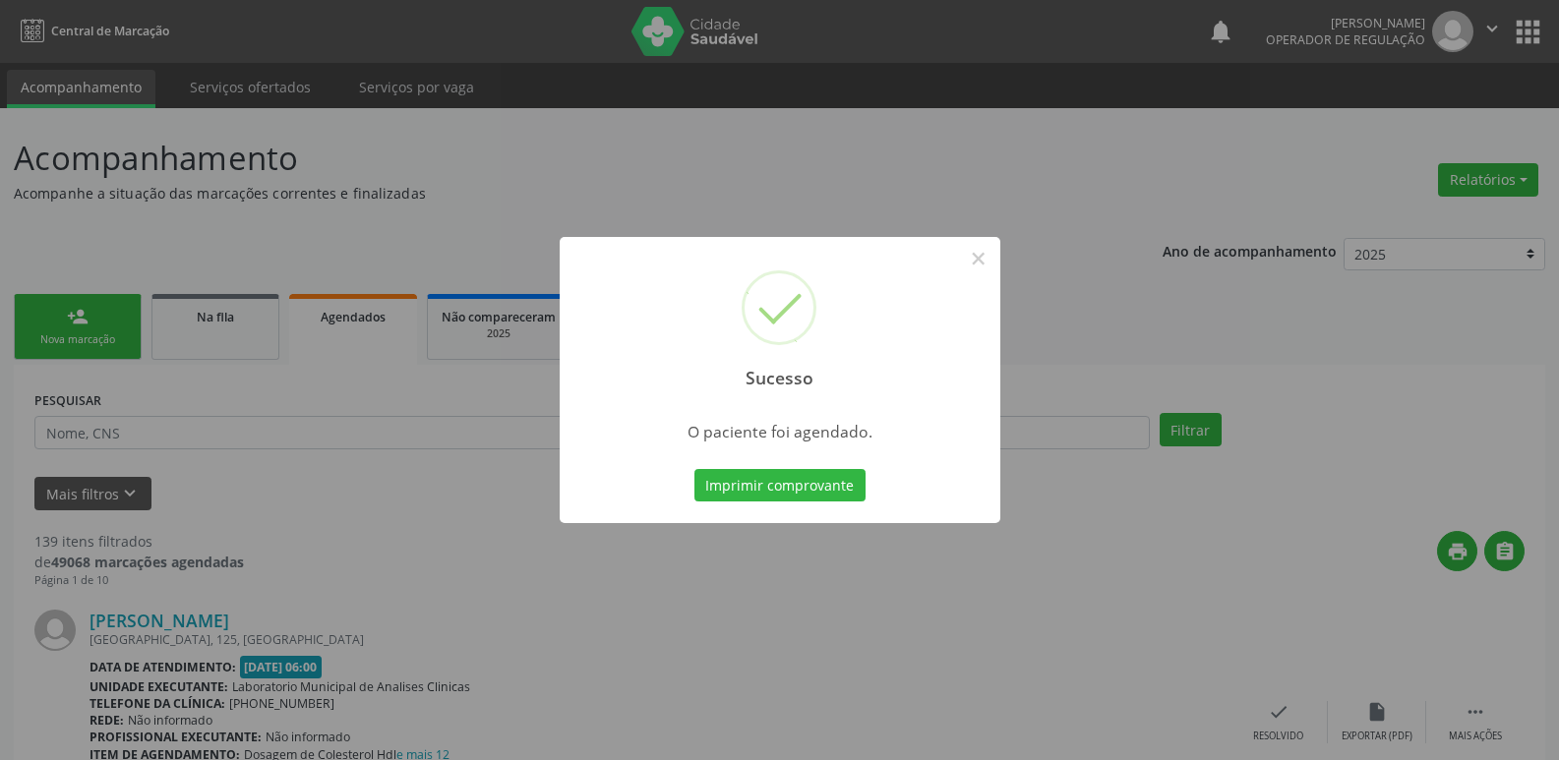
click at [694, 469] on button "Imprimir comprovante" at bounding box center [779, 485] width 171 height 33
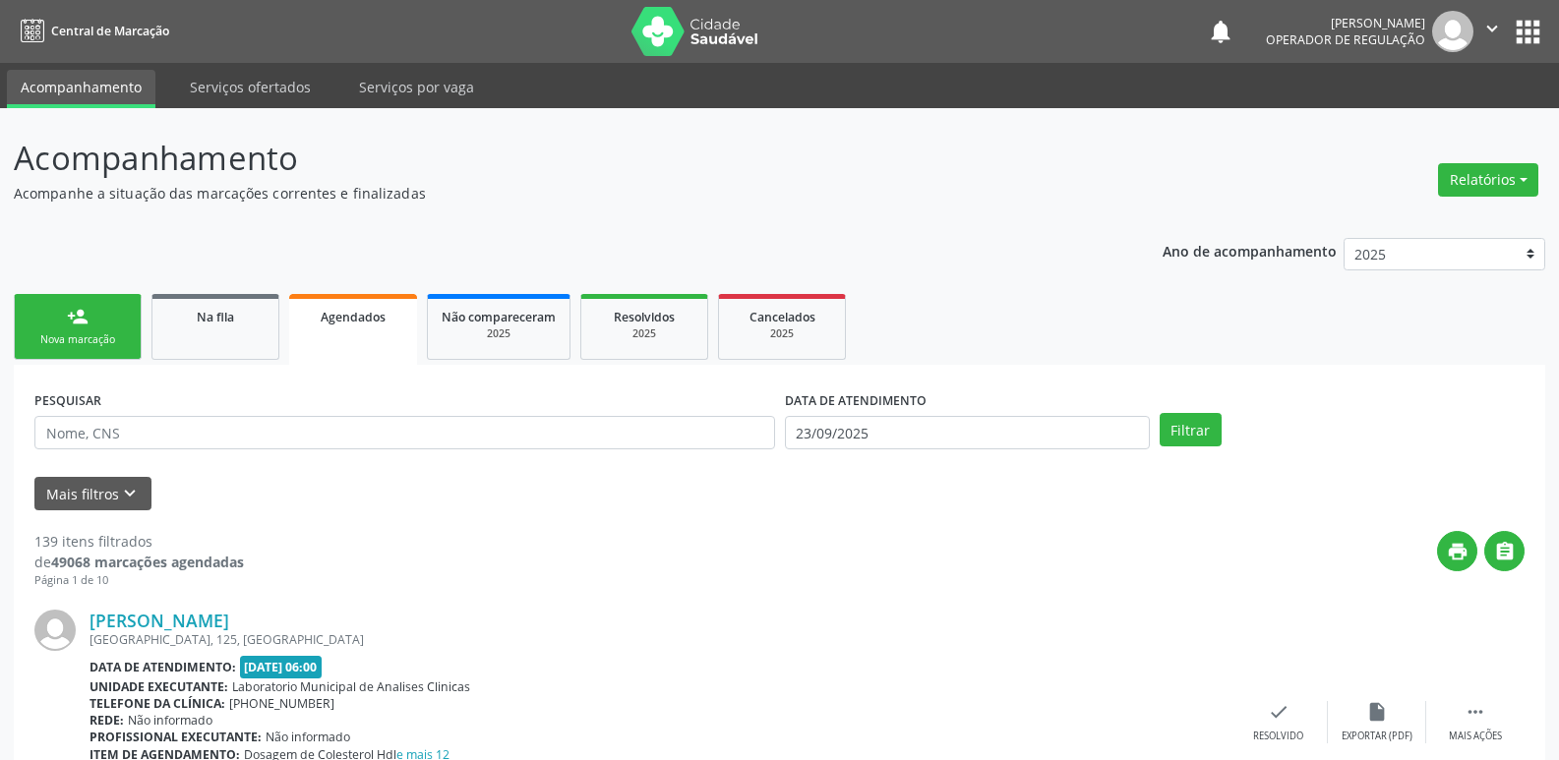
click at [100, 328] on link "person_add Nova marcação" at bounding box center [78, 327] width 128 height 66
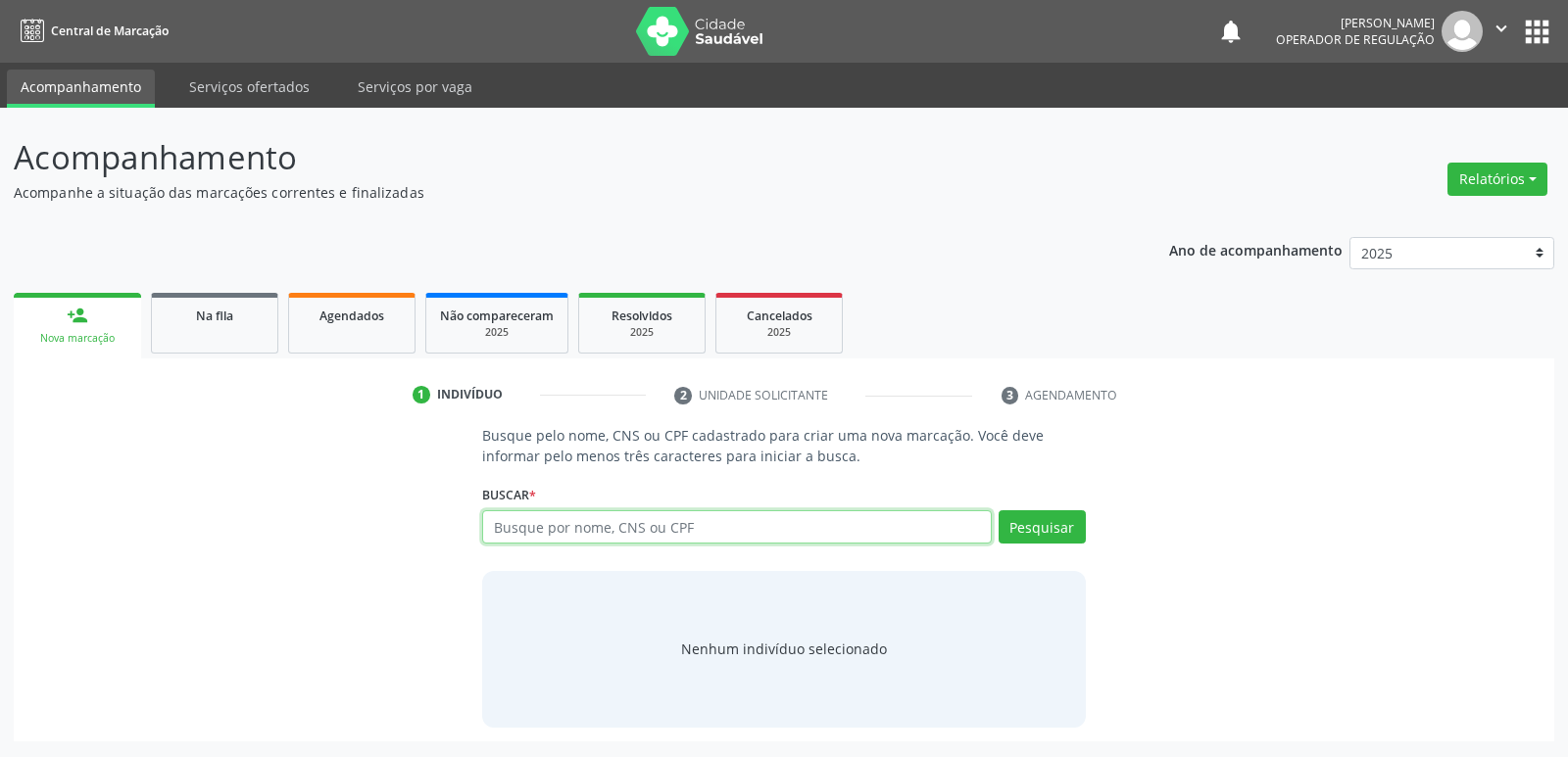
click at [559, 527] on input "text" at bounding box center [736, 526] width 508 height 33
type input "705201444543079"
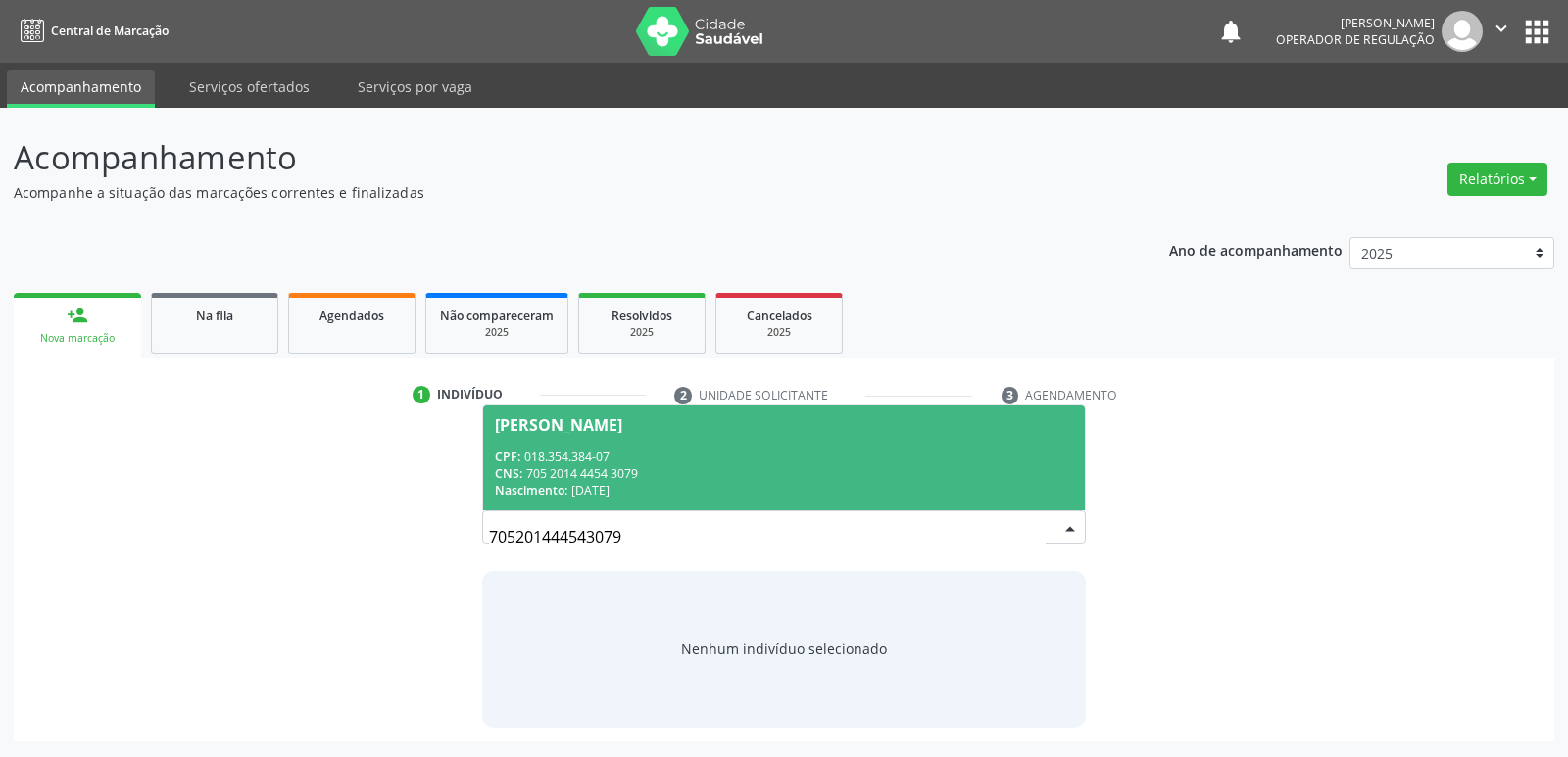
click at [697, 441] on span "Rosinete Maciel Moreira CPF: 018.354.384-07 CNS: 705 2014 4454 3079 Nascimento:…" at bounding box center [783, 457] width 601 height 105
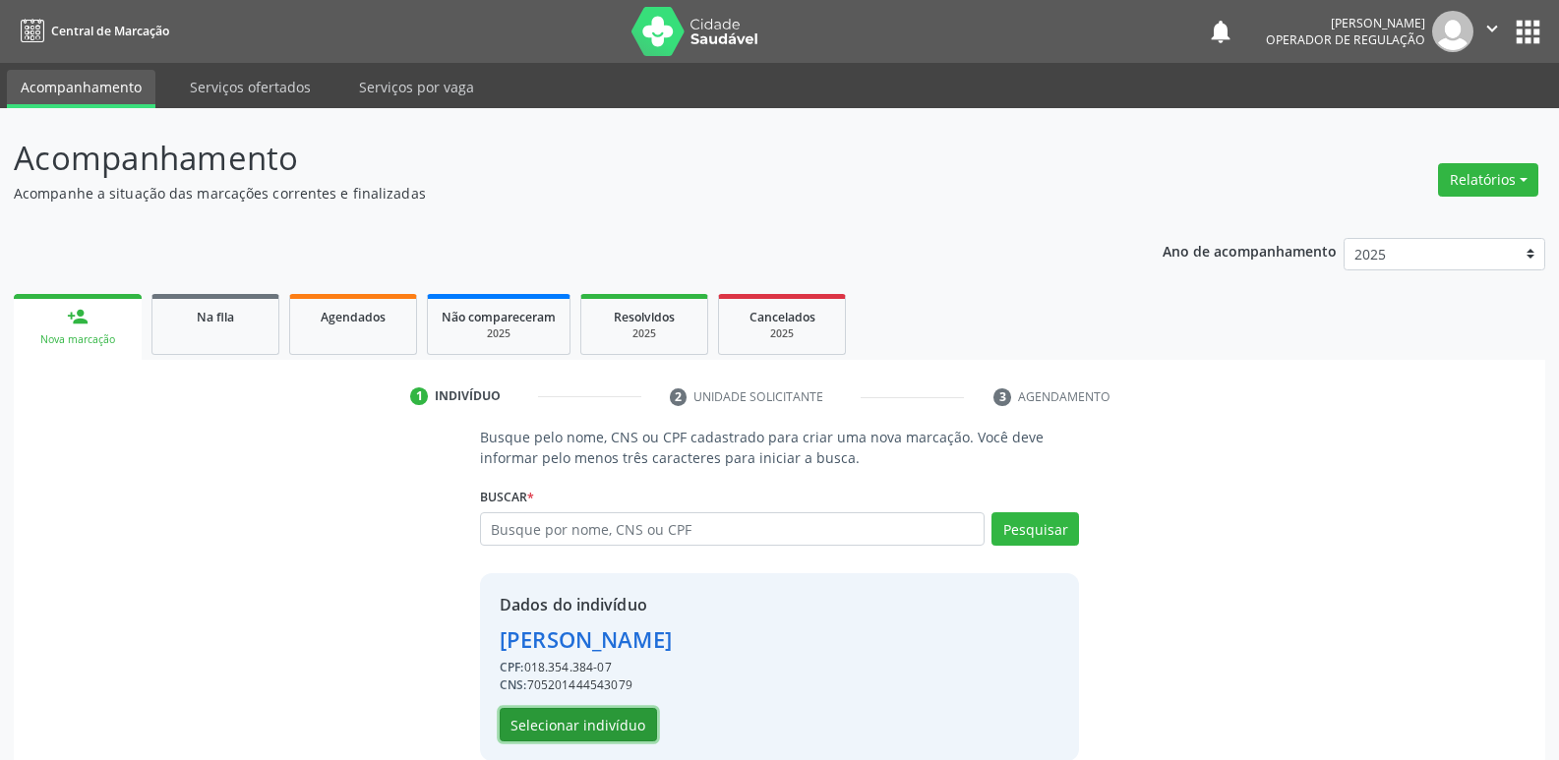
click at [547, 740] on button "Selecionar indivíduo" at bounding box center [578, 724] width 157 height 33
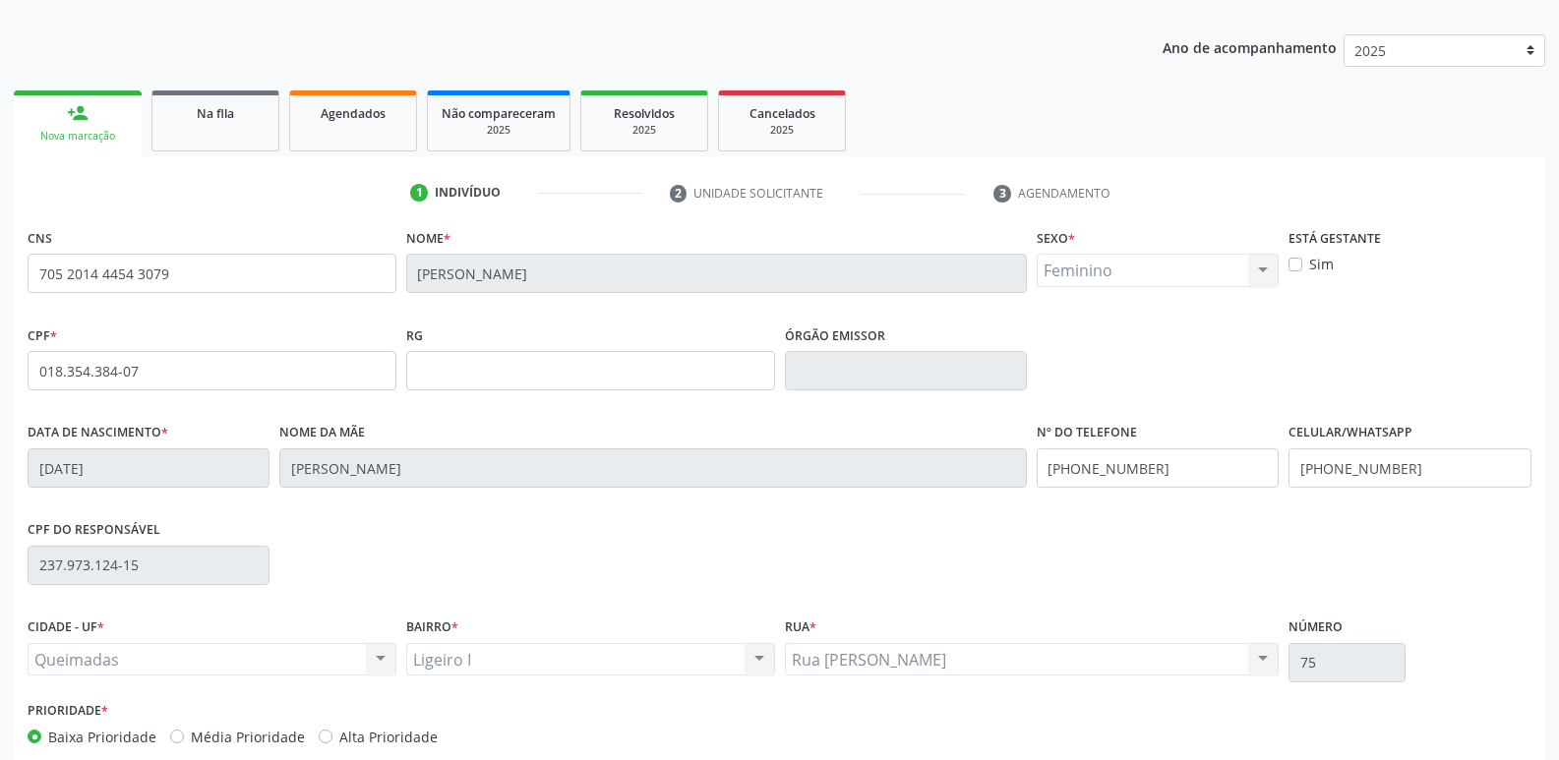
scroll to position [306, 0]
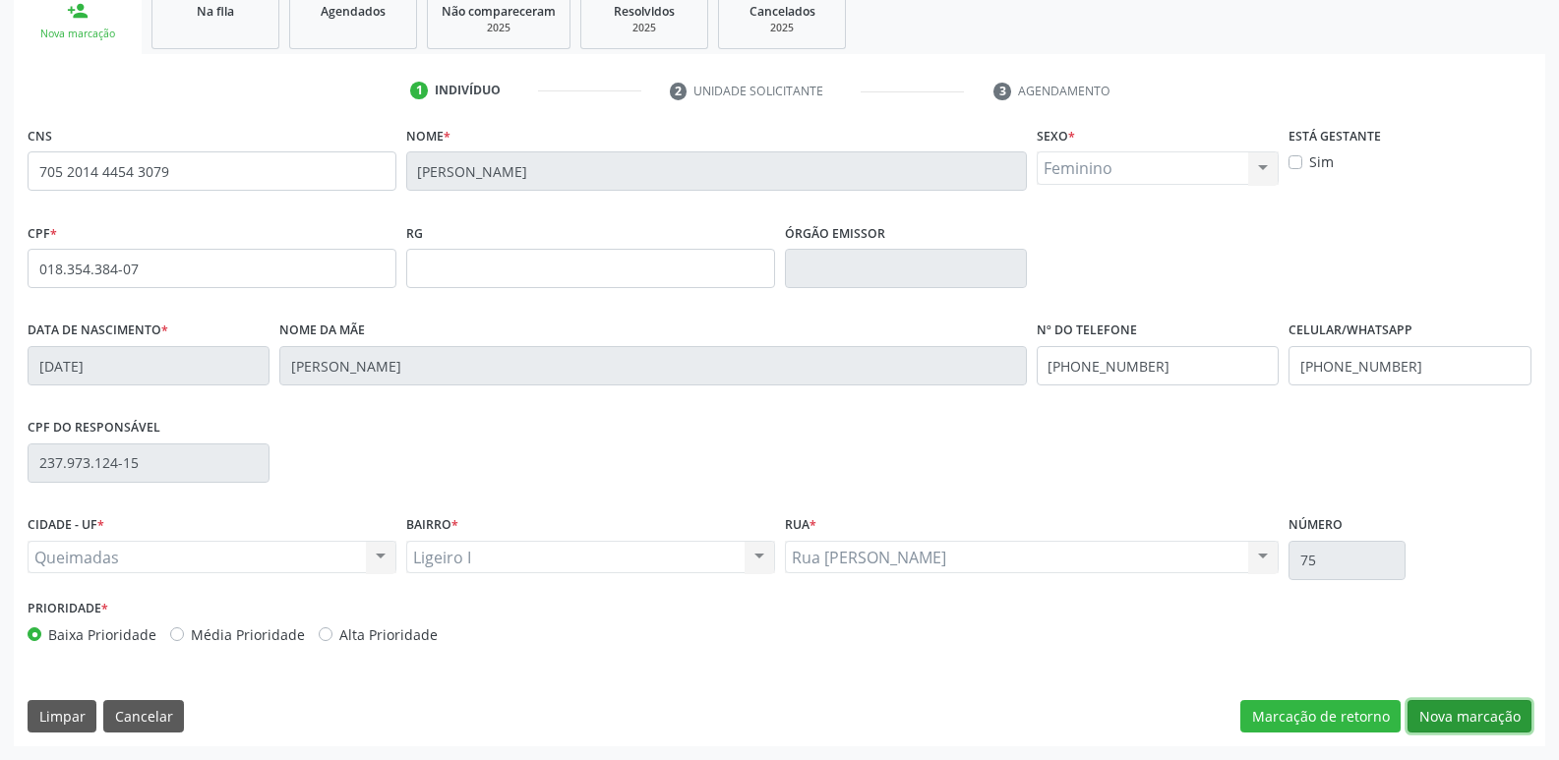
click at [1465, 729] on button "Nova marcação" at bounding box center [1469, 716] width 124 height 33
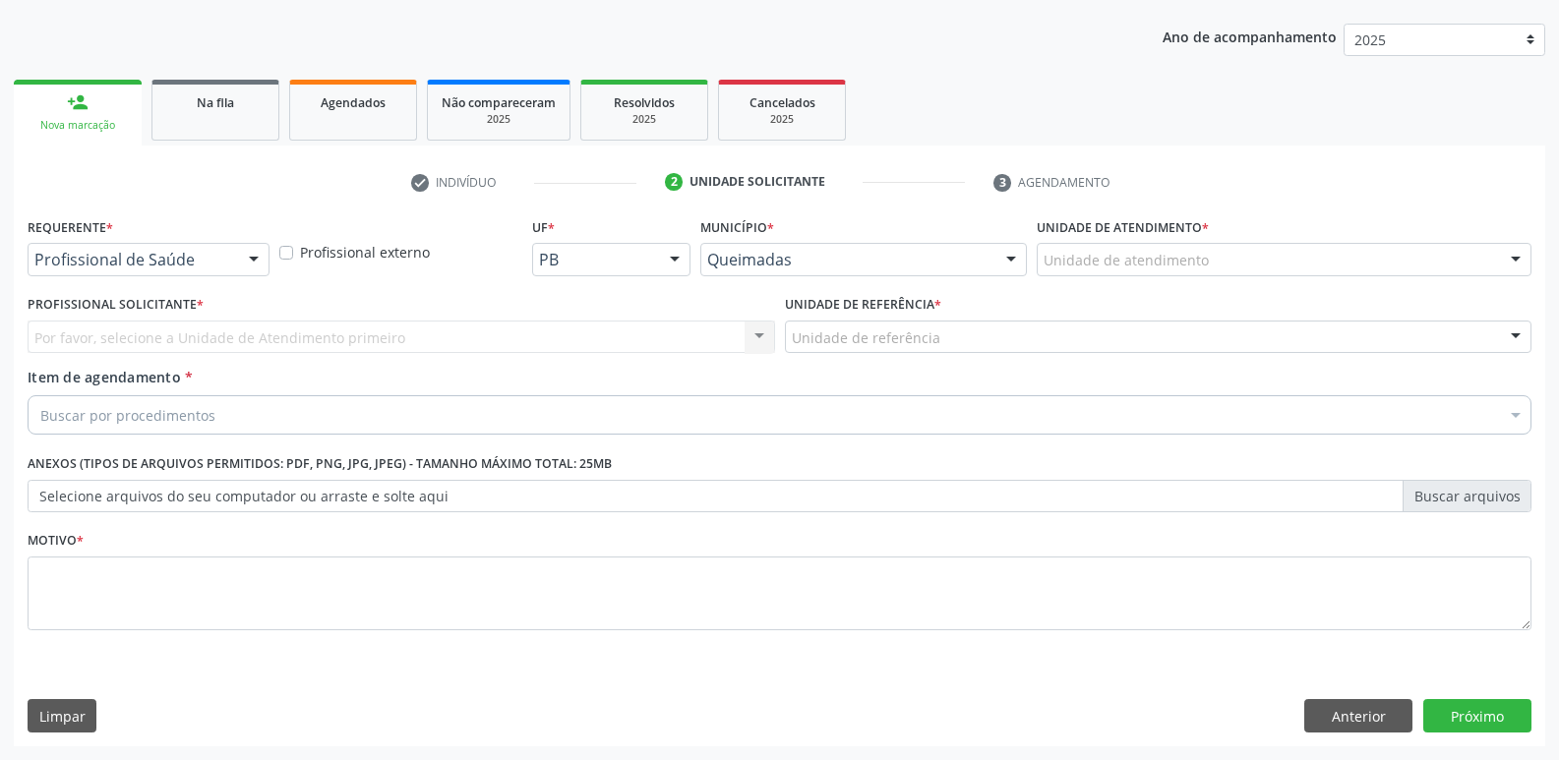
scroll to position [214, 0]
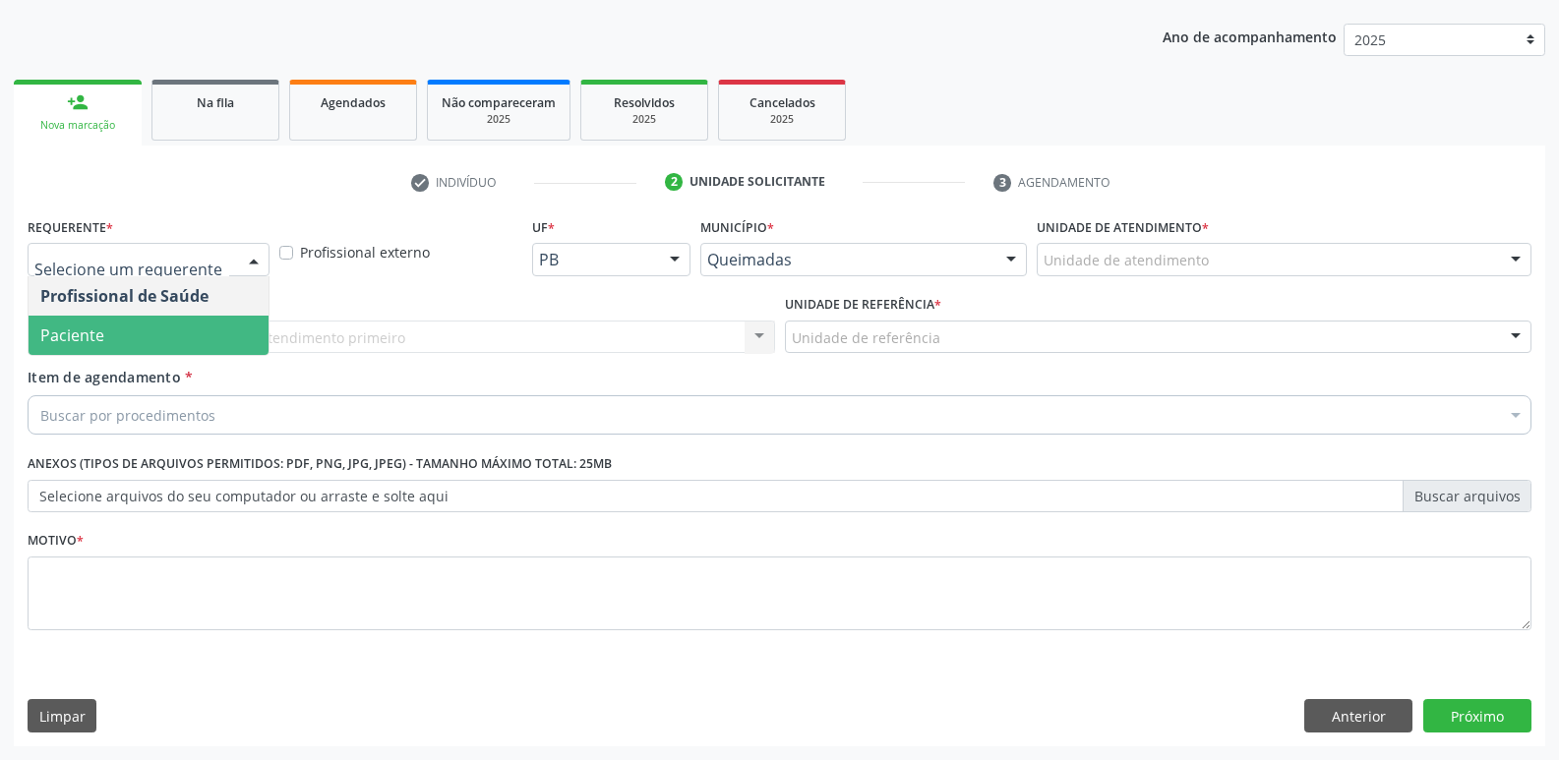
click at [156, 345] on span "Paciente" at bounding box center [149, 335] width 240 height 39
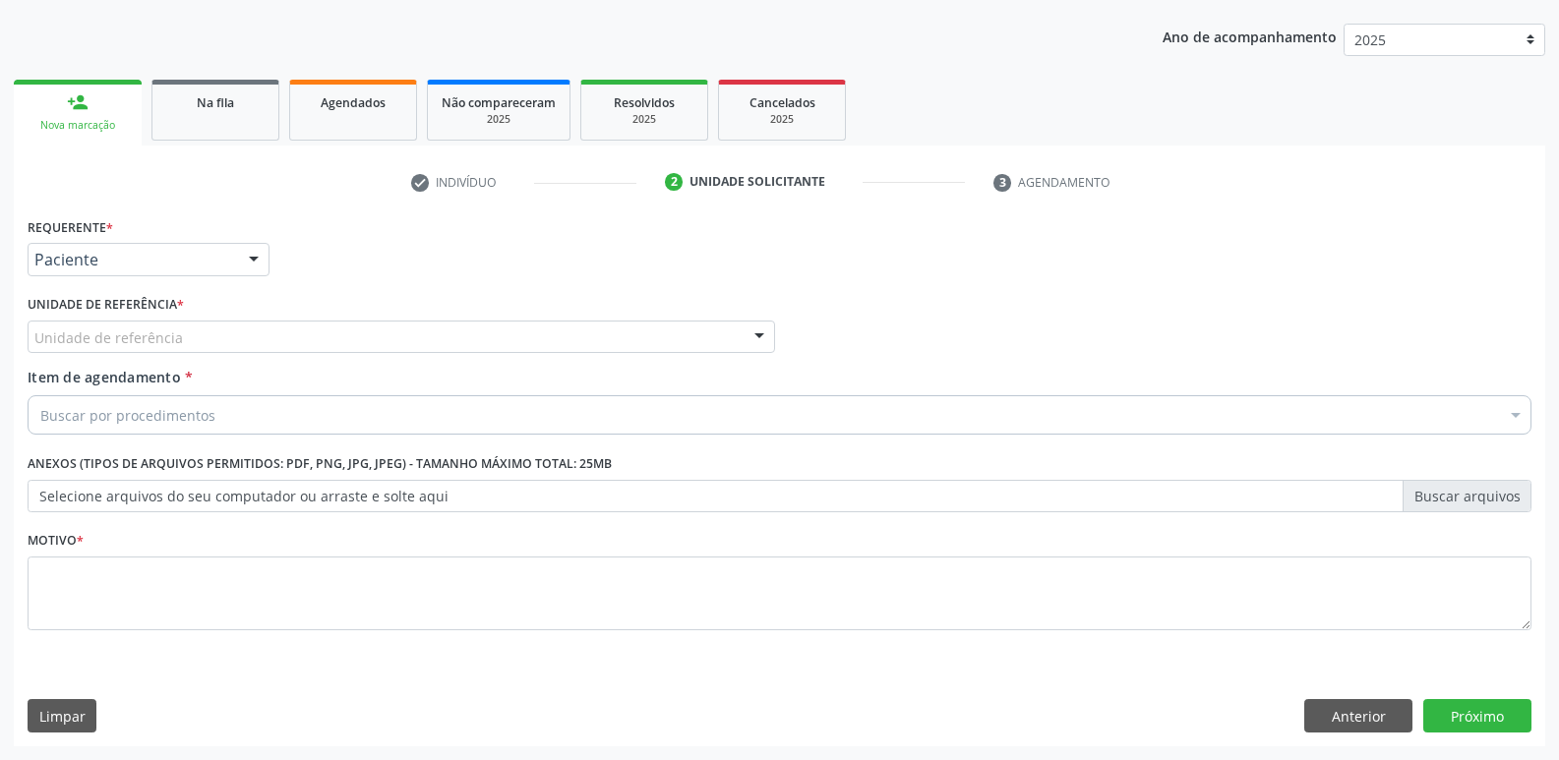
click at [288, 329] on div "Unidade de referência" at bounding box center [401, 337] width 747 height 33
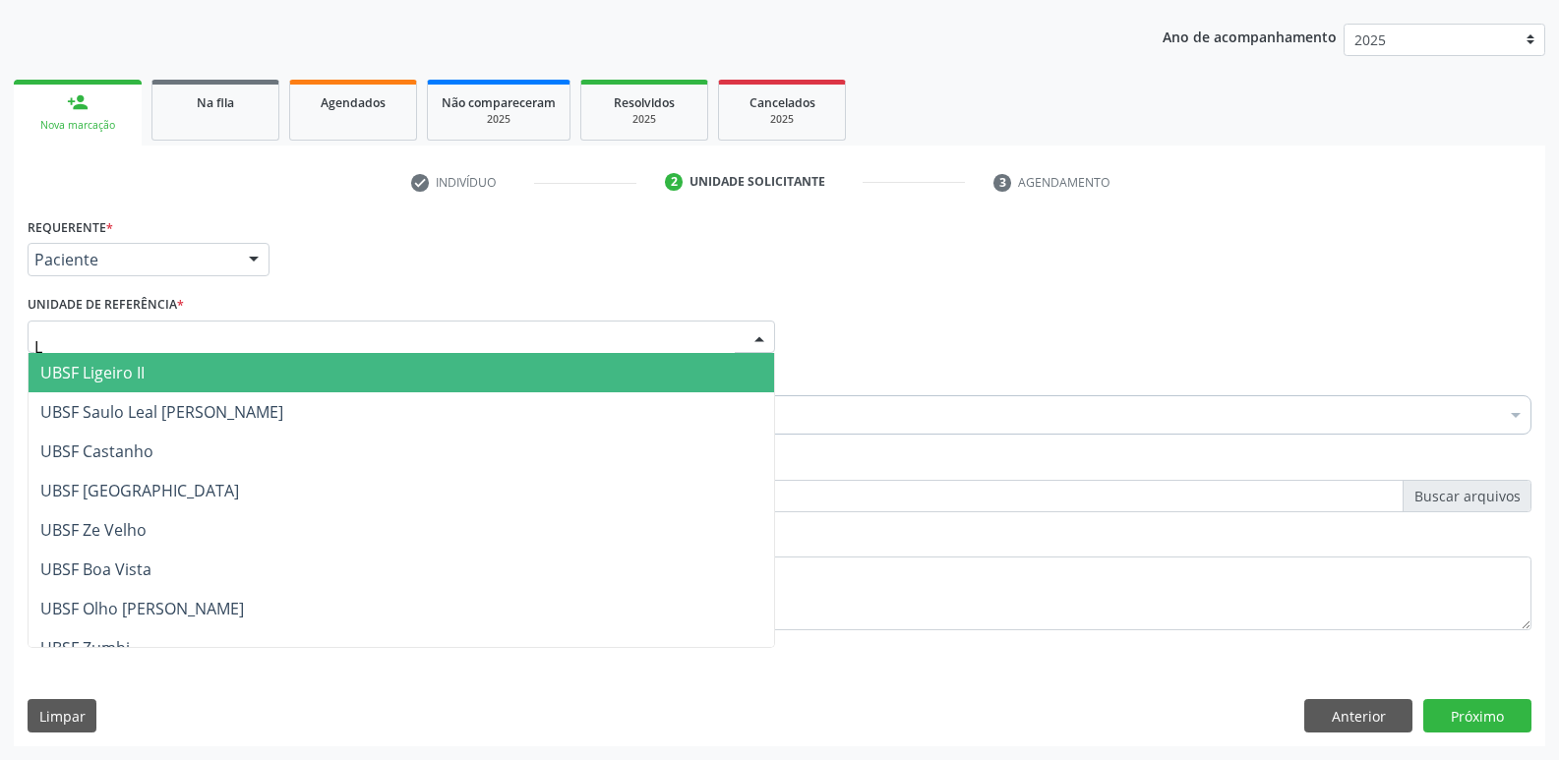
type input "LI"
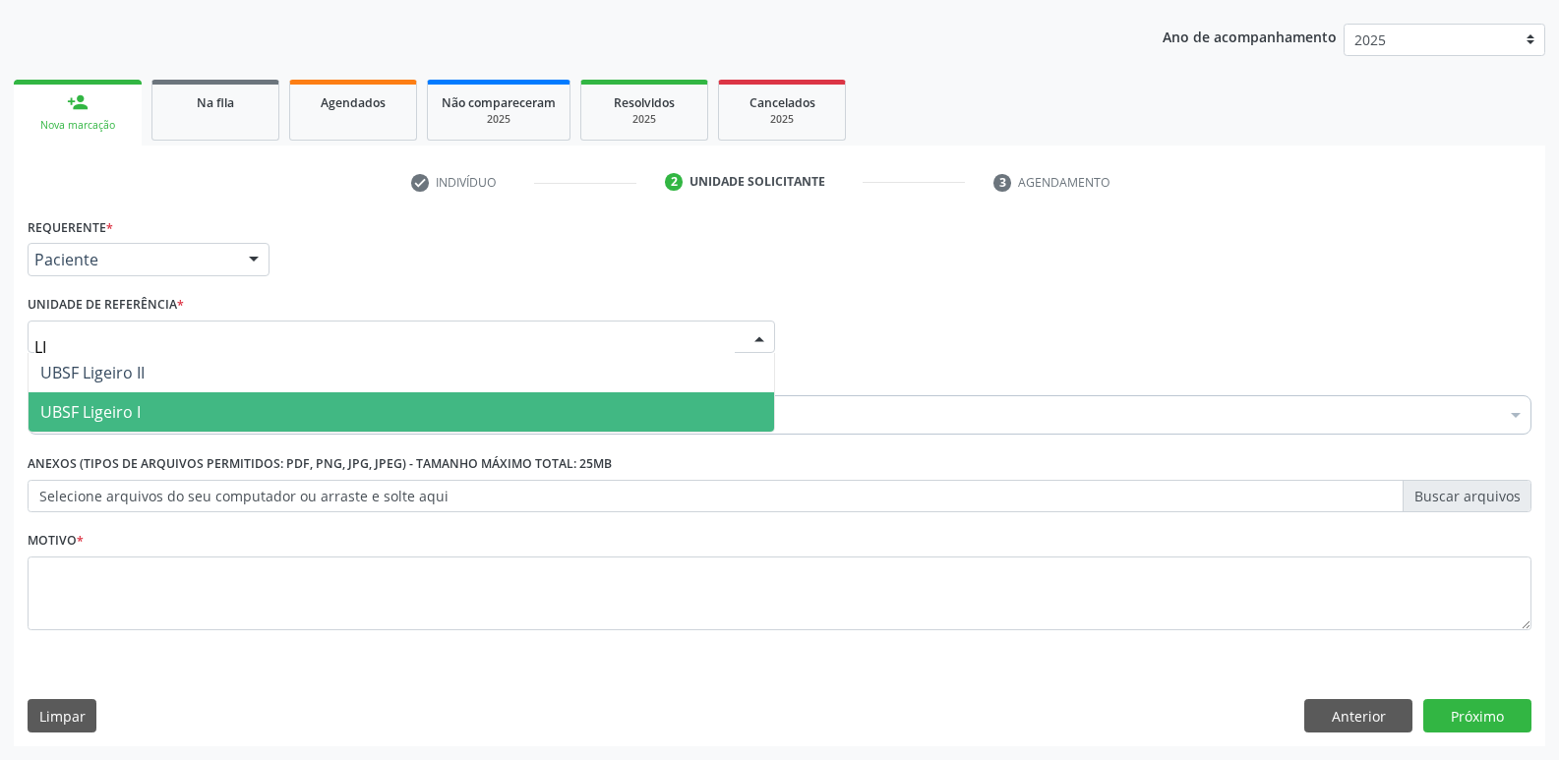
click at [149, 415] on span "UBSF Ligeiro I" at bounding box center [401, 411] width 745 height 39
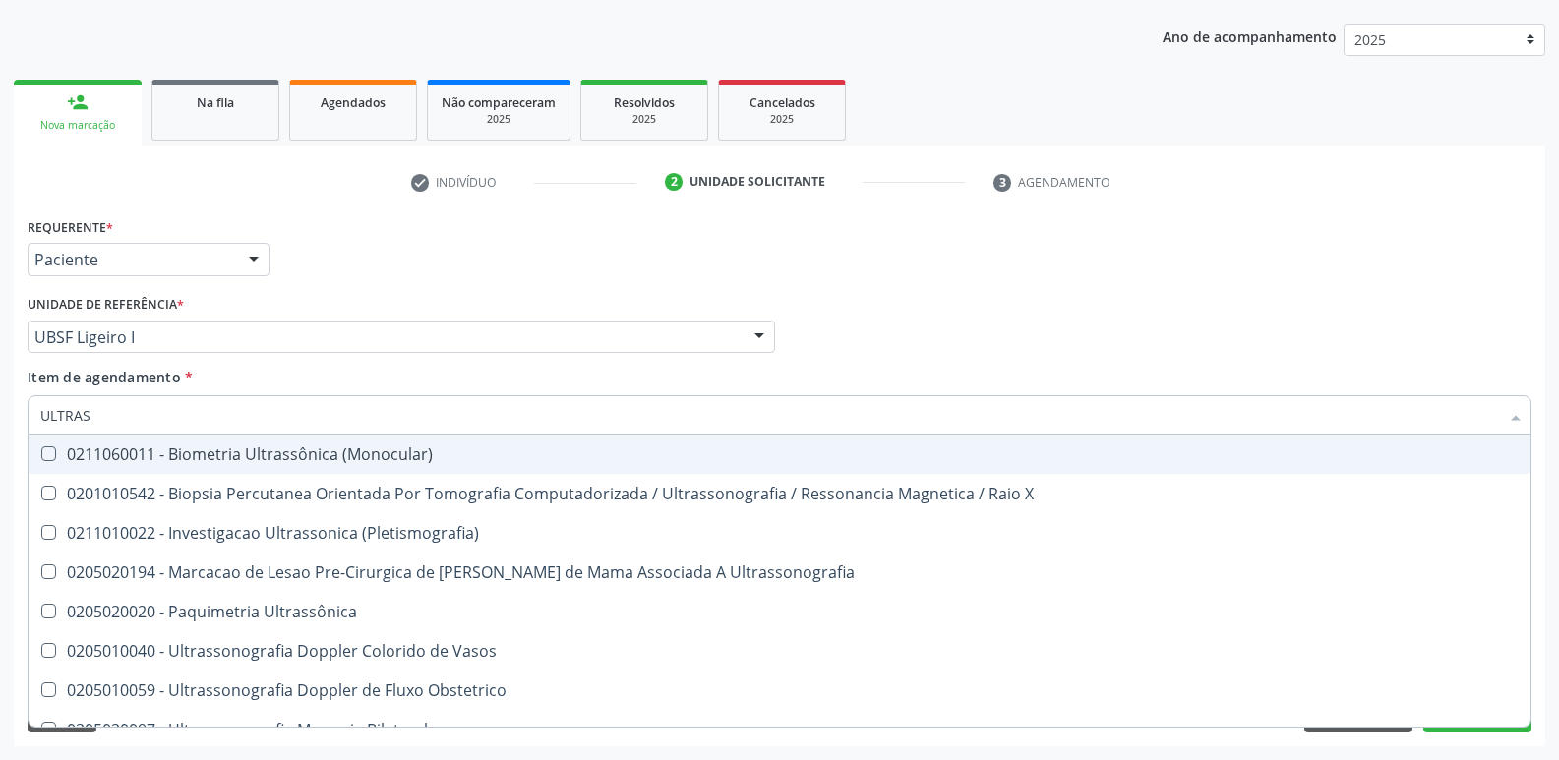
type input "ULTRASS"
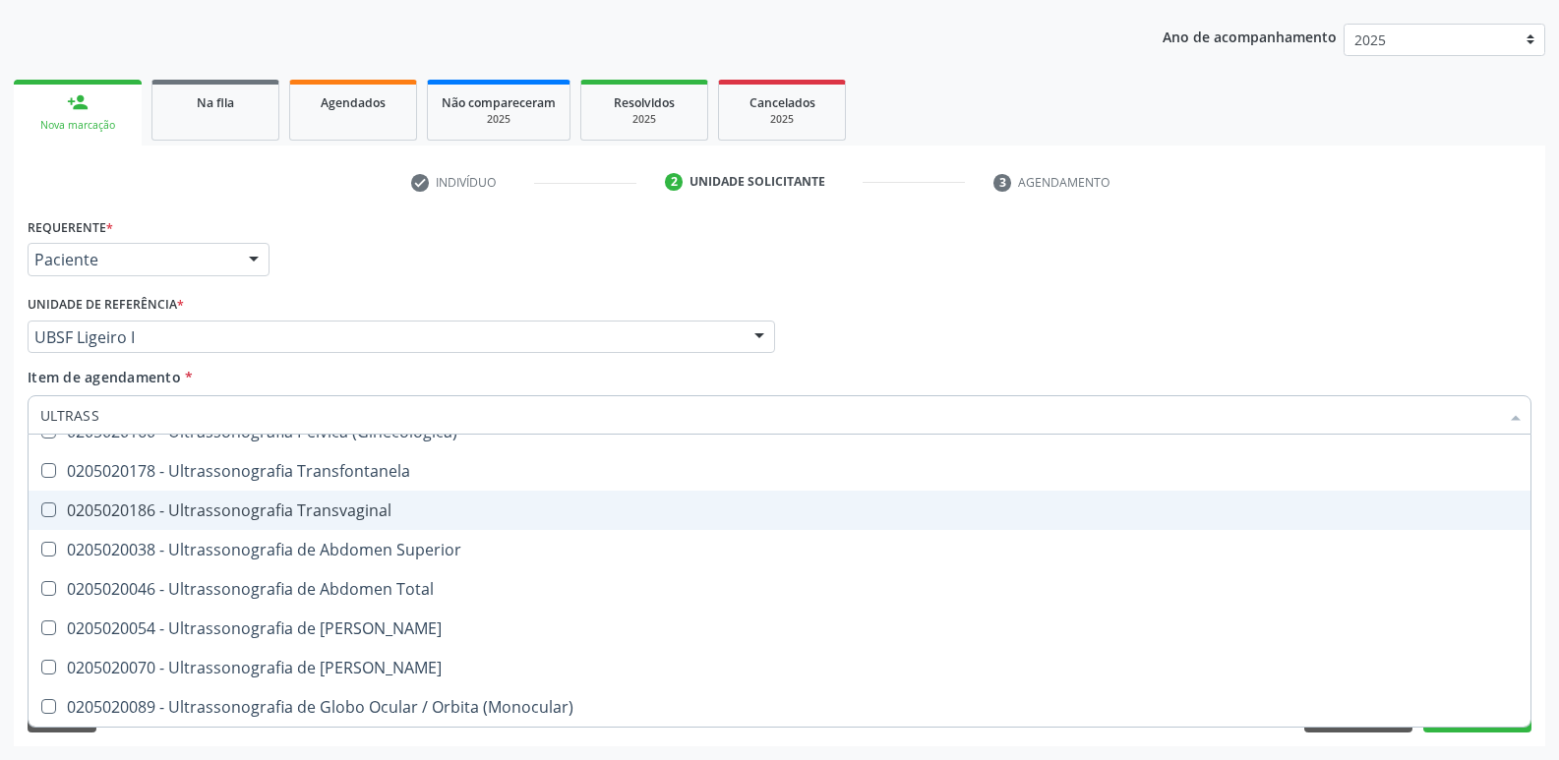
scroll to position [492, 0]
click at [466, 514] on div "0205020046 - Ultrassonografia de Abdomen Total" at bounding box center [779, 514] width 1478 height 16
checkbox Total "true"
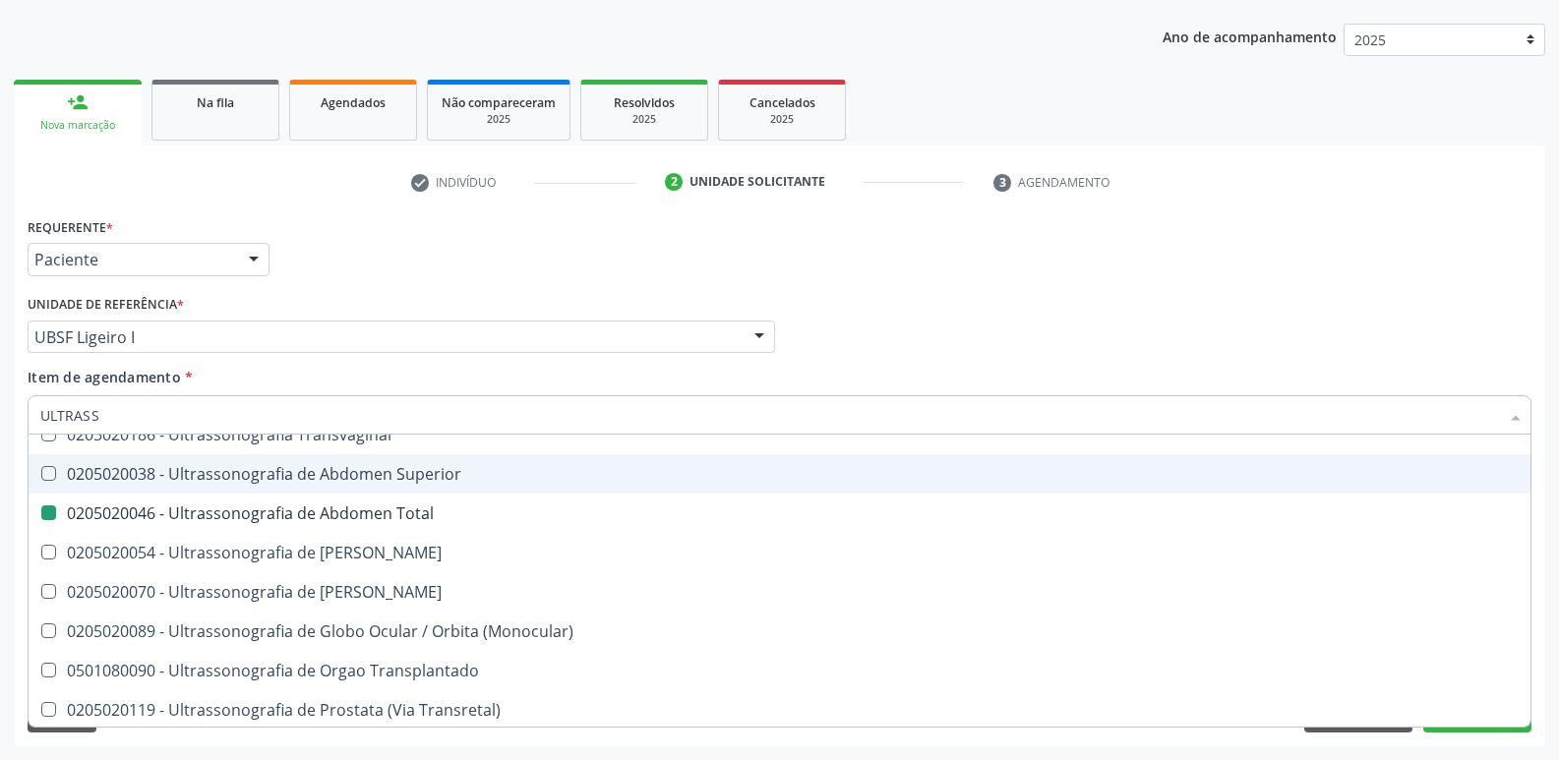
click at [406, 287] on div "Requerente * Paciente Profissional de Saúde Paciente Nenhum resultado encontrad…" at bounding box center [780, 250] width 1514 height 77
checkbox X "true"
checkbox Total "false"
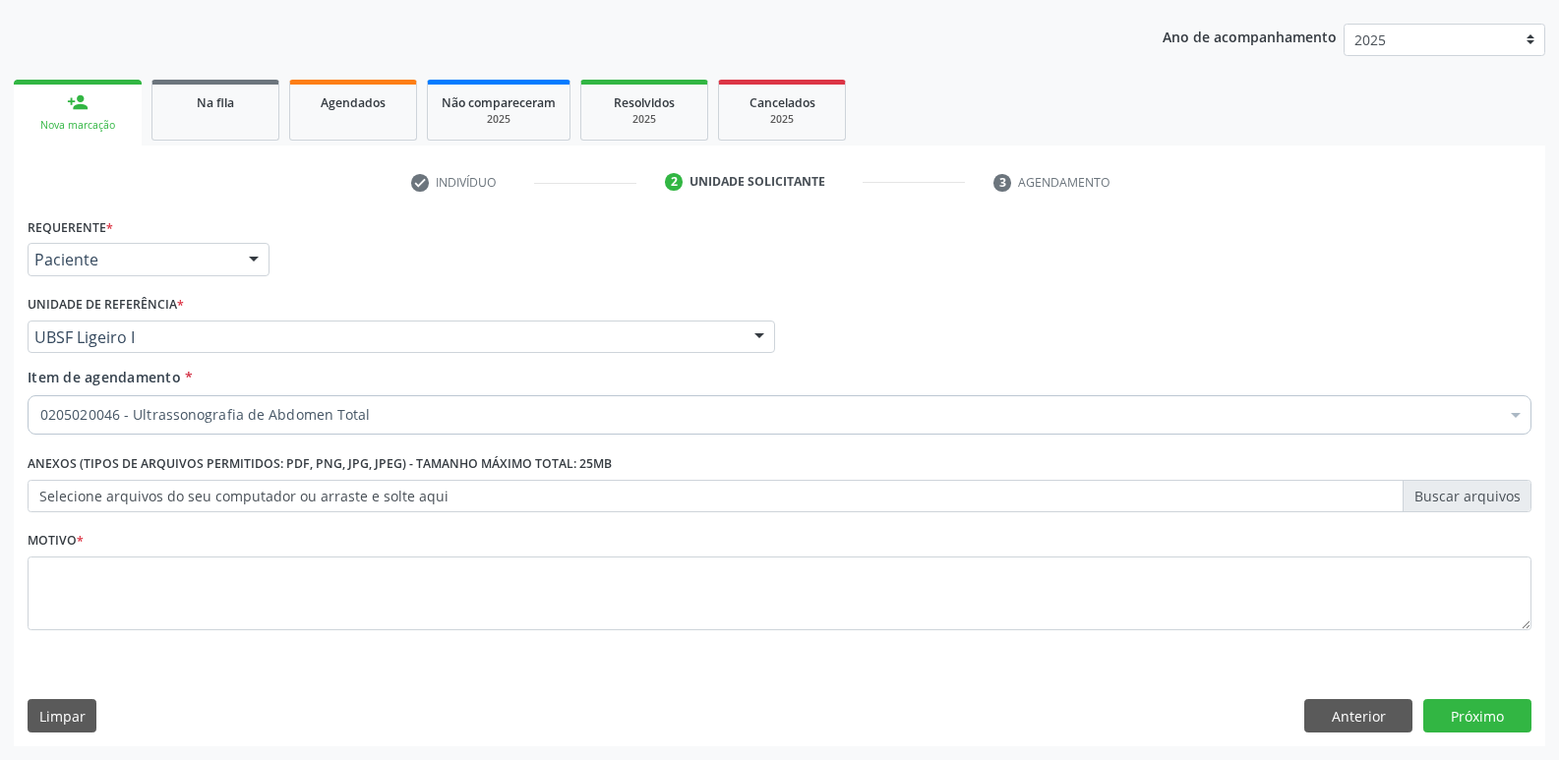
scroll to position [0, 0]
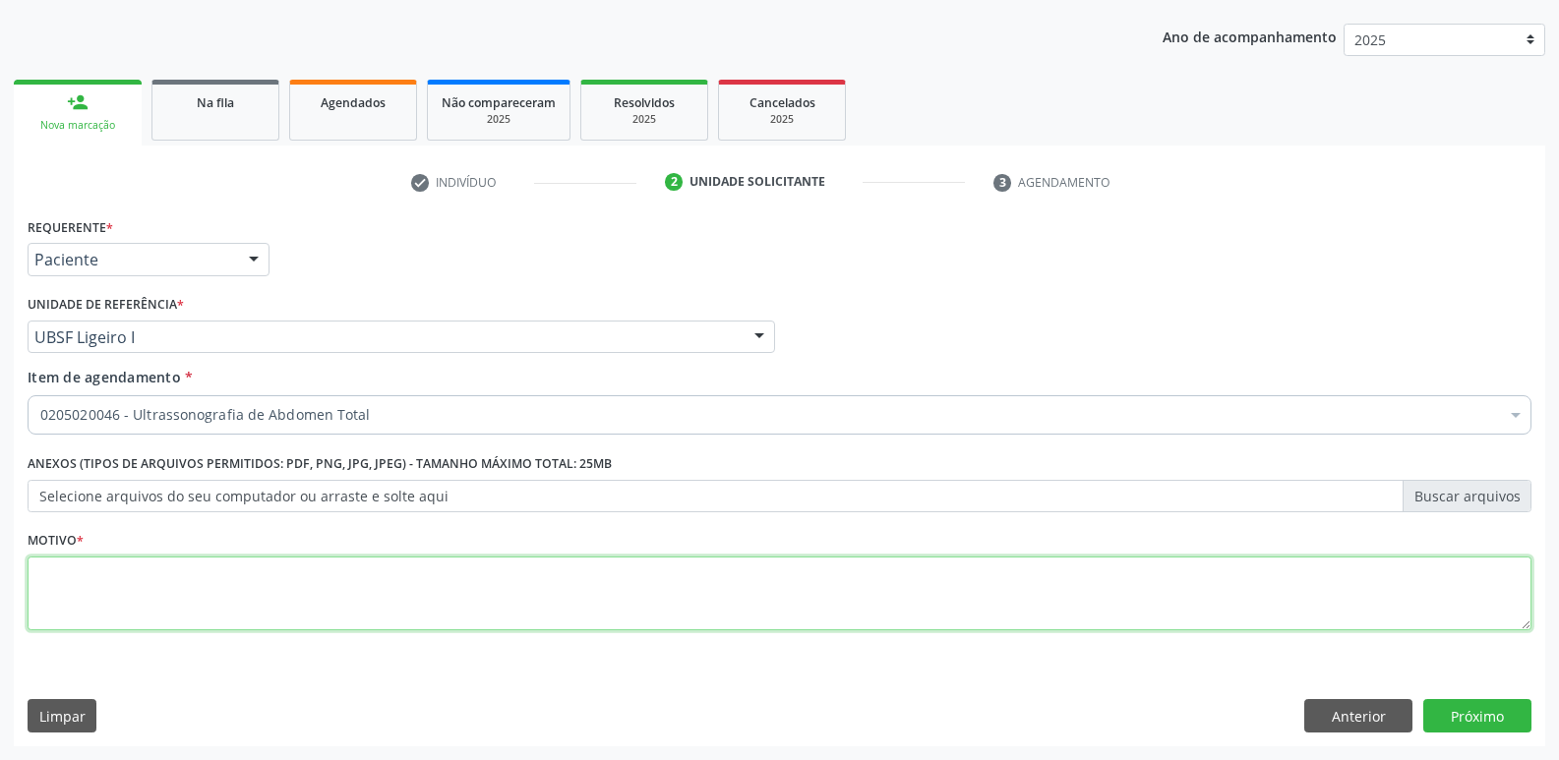
click at [284, 590] on textarea at bounding box center [780, 594] width 1504 height 75
paste textarea "avaliação"
type textarea "avaliação"
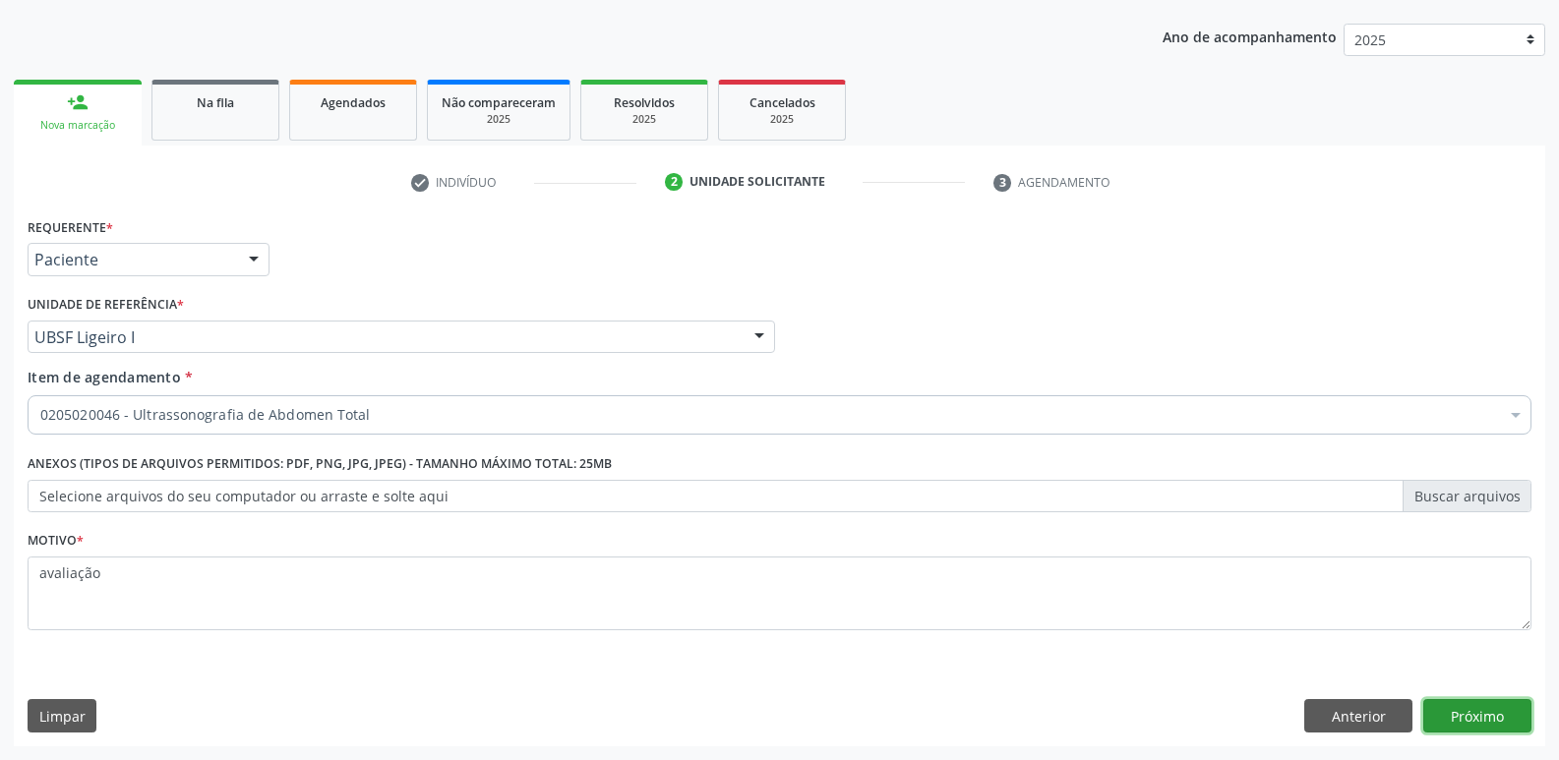
drag, startPoint x: 1452, startPoint y: 708, endPoint x: 1442, endPoint y: 706, distance: 10.0
click at [1442, 706] on button "Próximo" at bounding box center [1477, 715] width 108 height 33
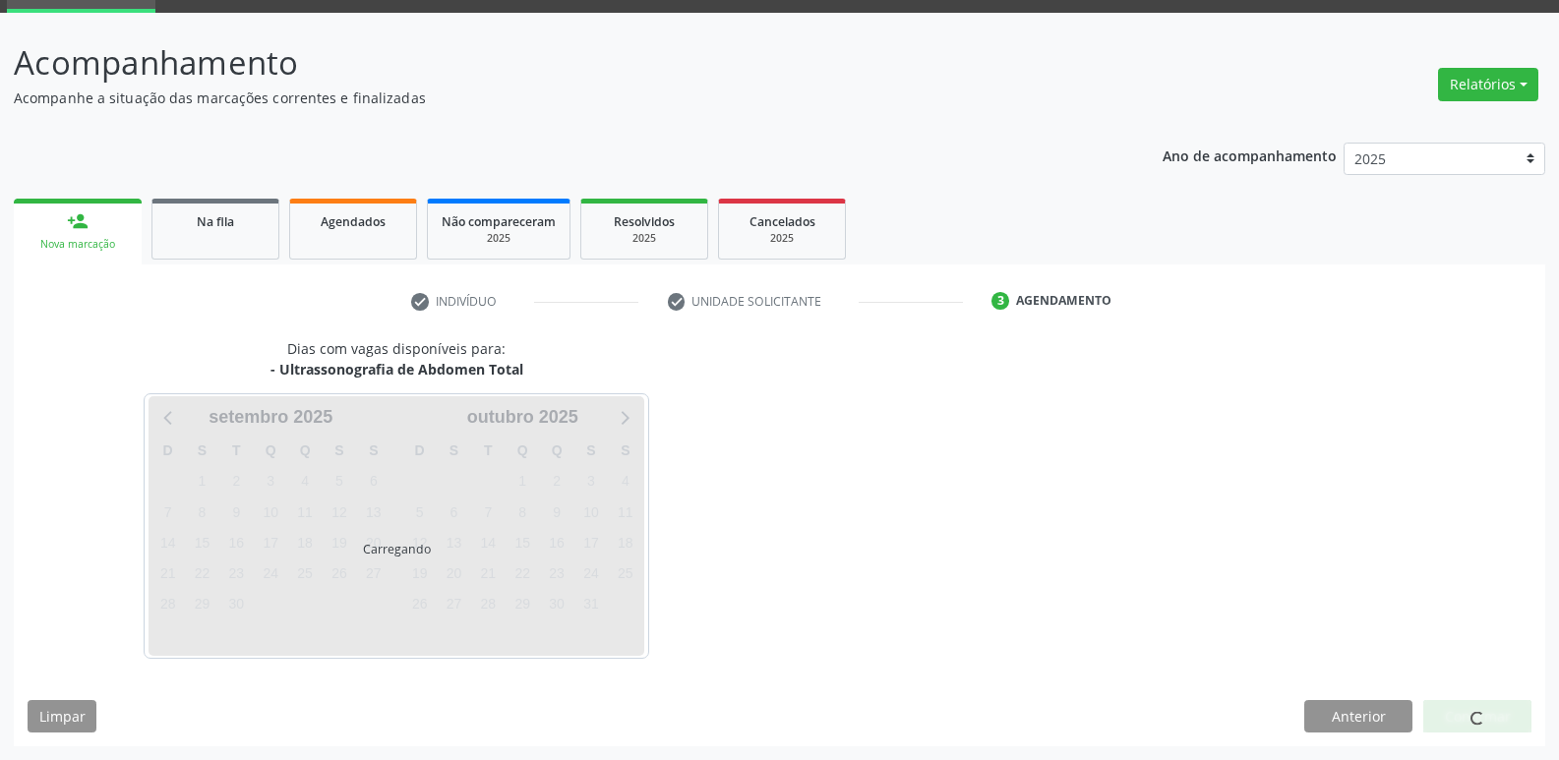
scroll to position [95, 0]
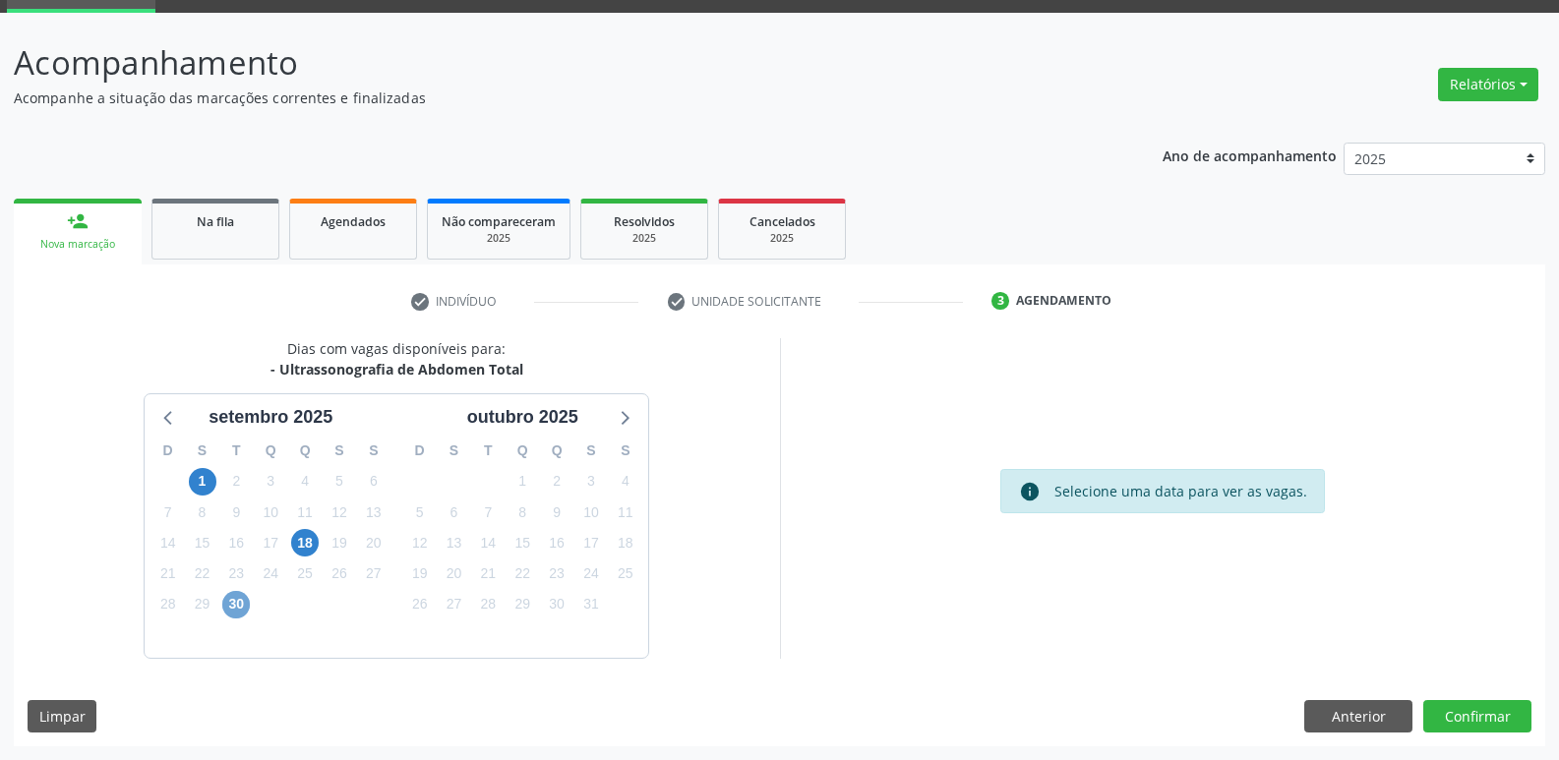
click at [237, 611] on span "30" at bounding box center [236, 605] width 28 height 28
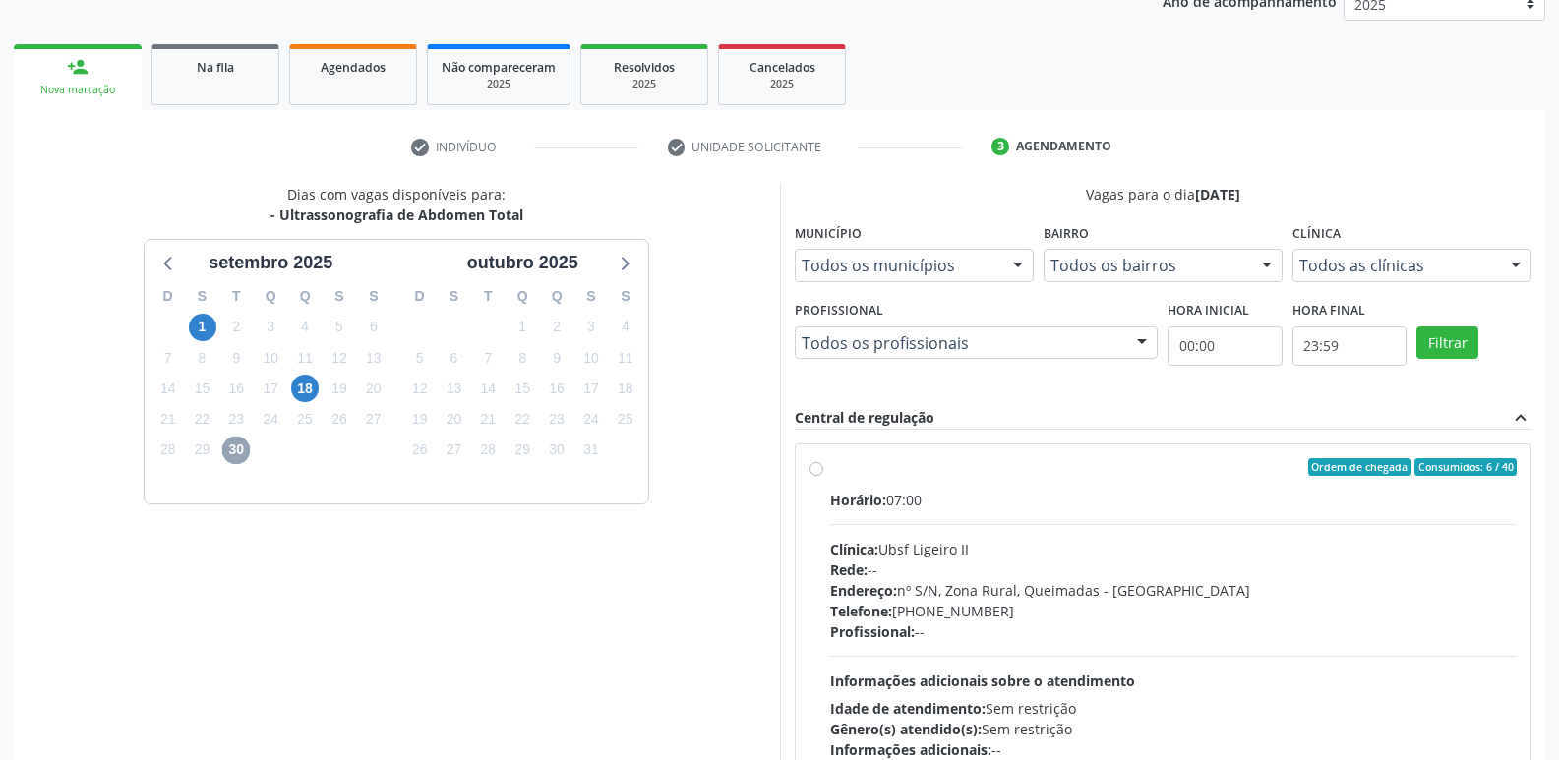
scroll to position [415, 0]
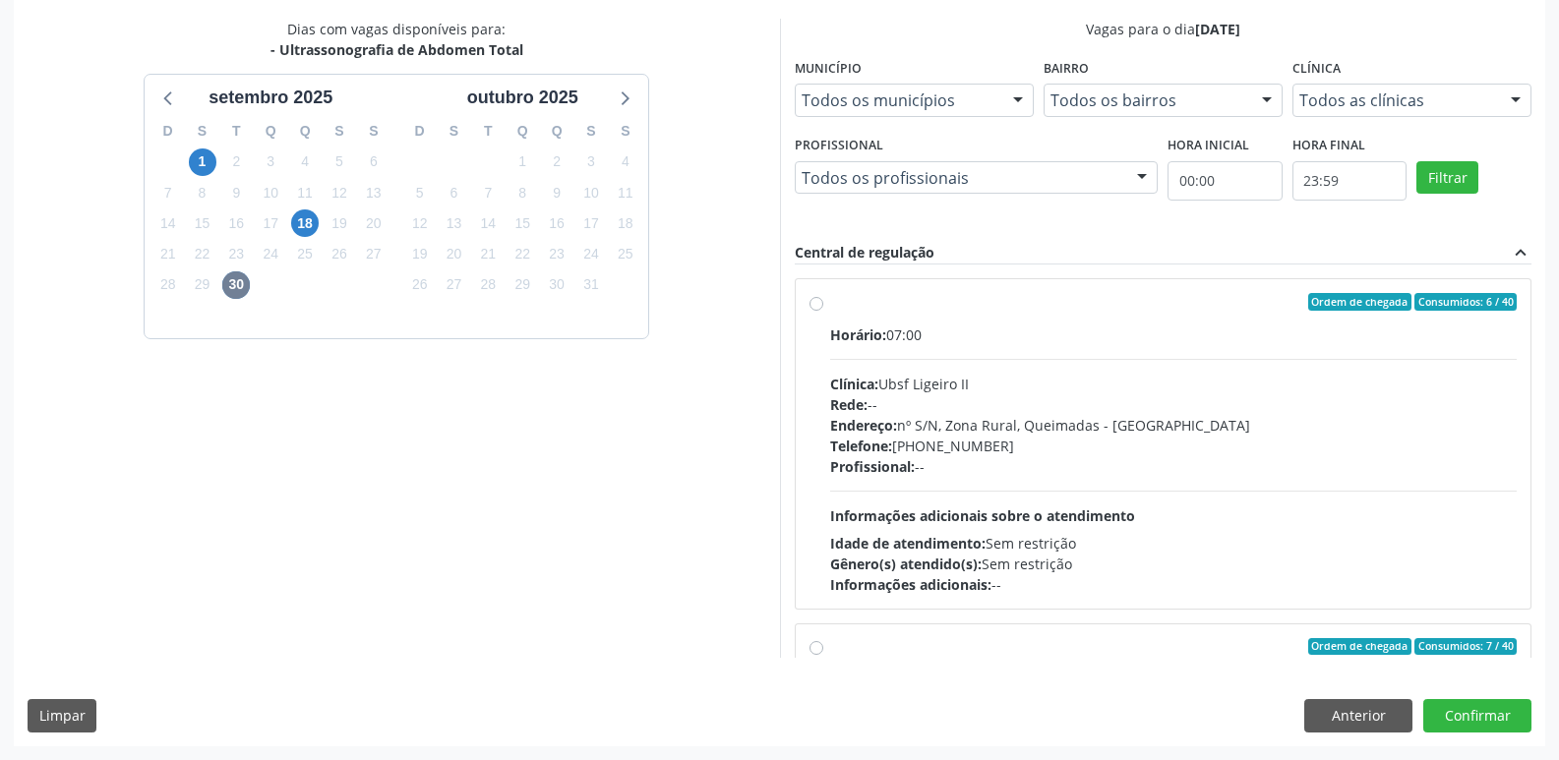
click at [1208, 465] on div "Profissional: --" at bounding box center [1173, 466] width 687 height 21
click at [823, 311] on input "Ordem de chegada Consumidos: 6 / 40 Horário: 07:00 Clínica: Ubsf Ligeiro II Red…" at bounding box center [816, 302] width 14 height 18
radio input "true"
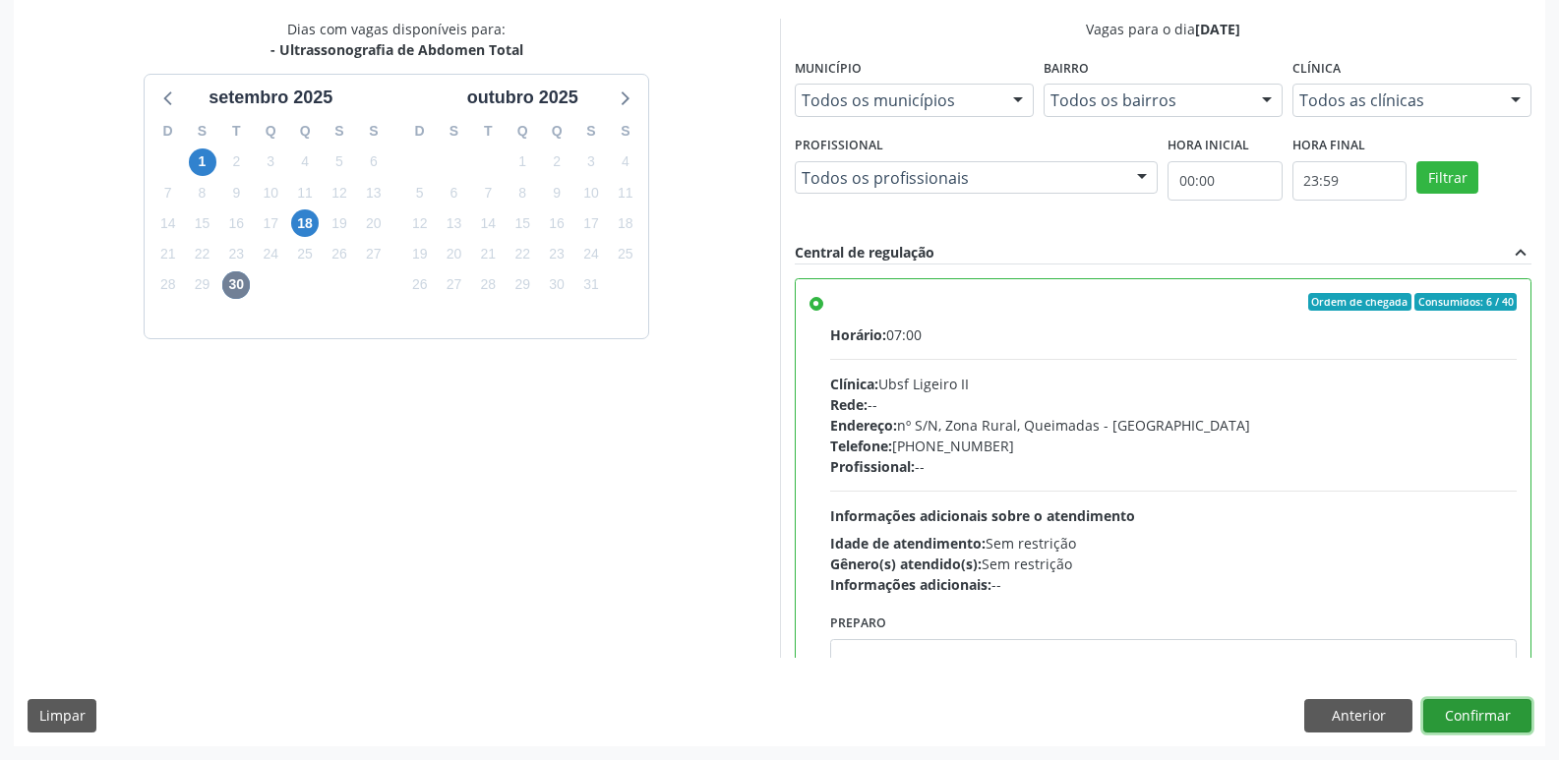
click at [1448, 715] on button "Confirmar" at bounding box center [1477, 715] width 108 height 33
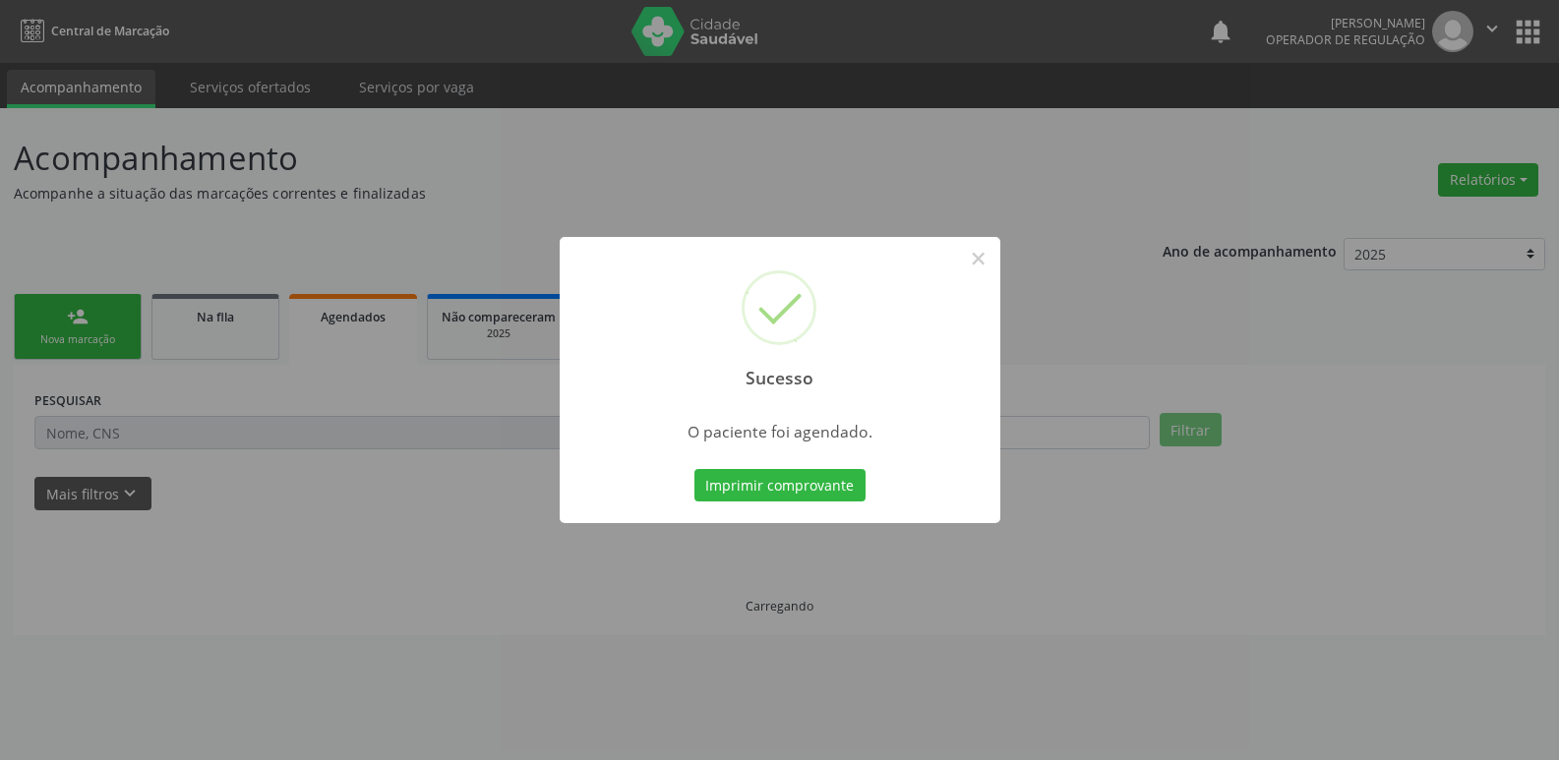
scroll to position [0, 0]
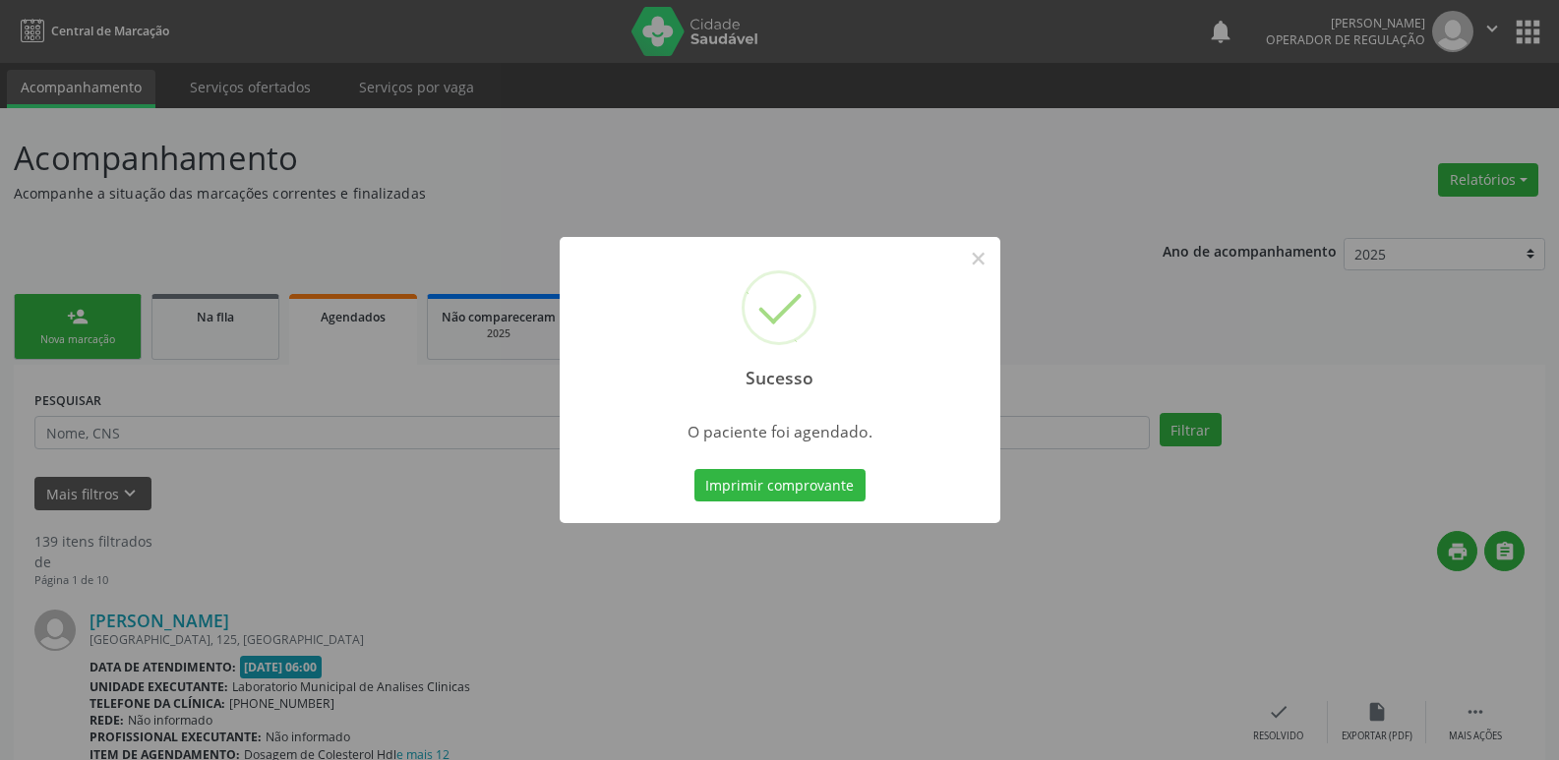
click at [694, 469] on button "Imprimir comprovante" at bounding box center [779, 485] width 171 height 33
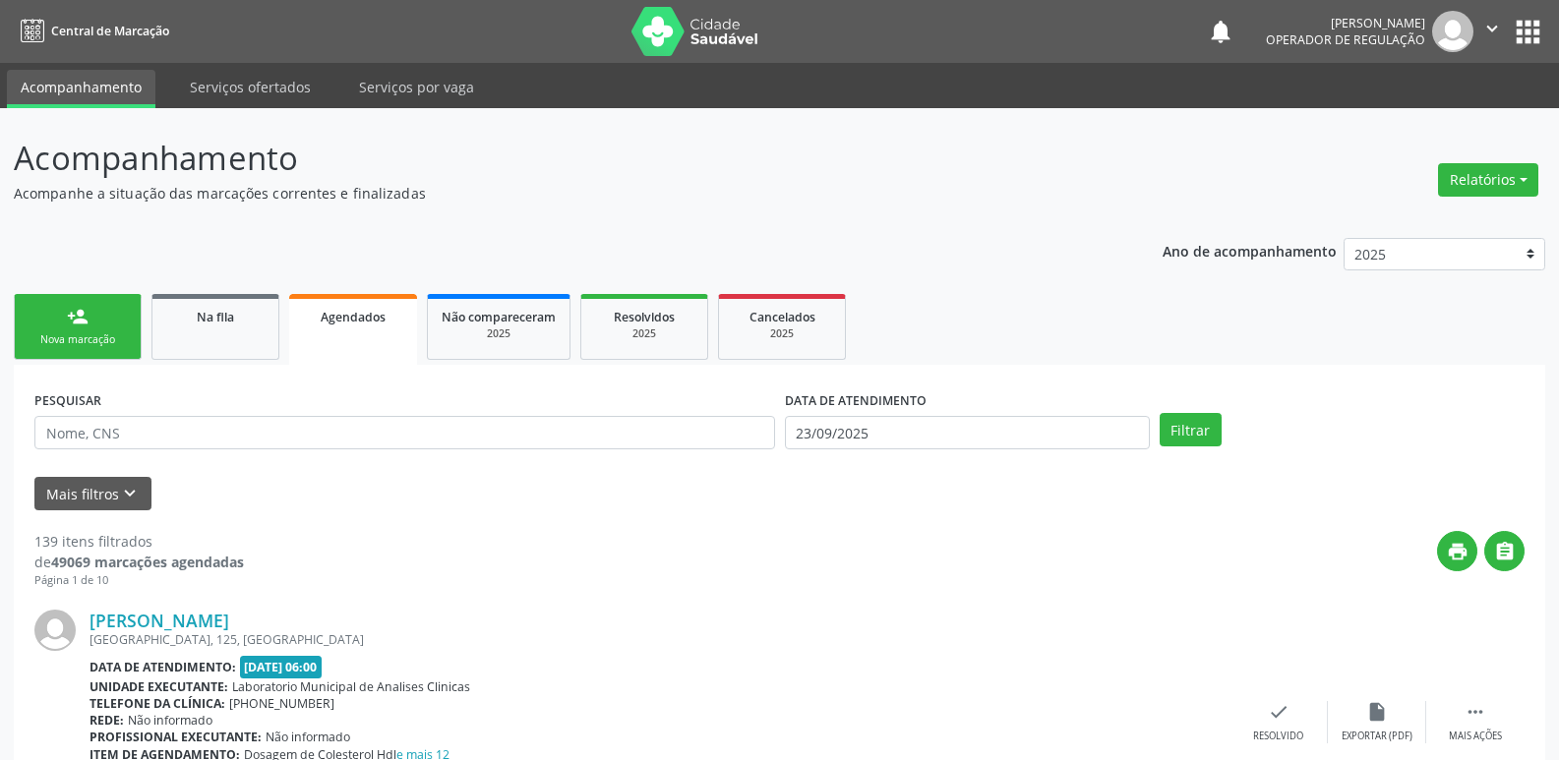
click at [129, 308] on link "person_add Nova marcação" at bounding box center [78, 327] width 128 height 66
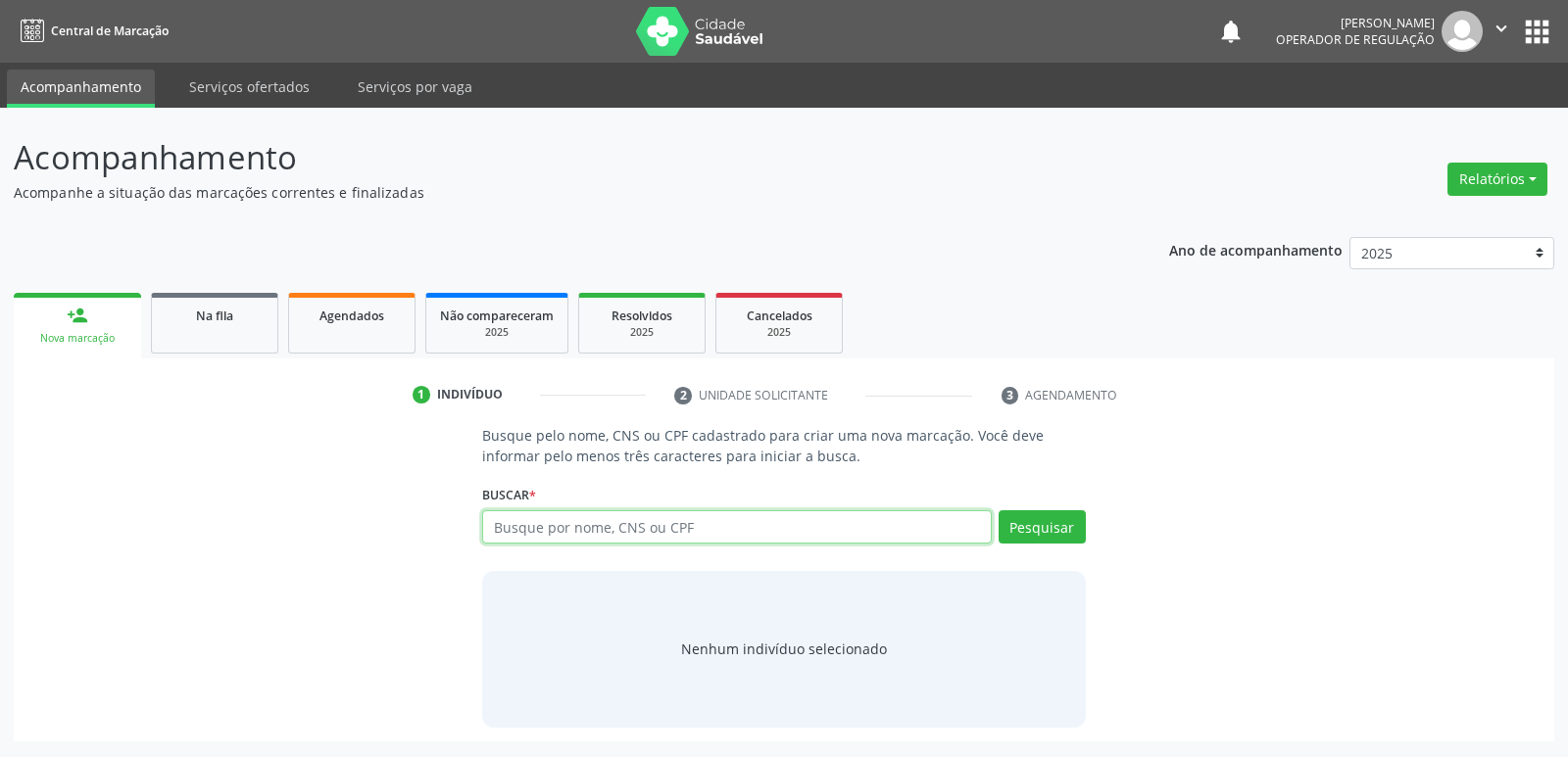
click at [501, 520] on input "text" at bounding box center [736, 526] width 508 height 33
type input "702505711136840"
click at [645, 449] on div "Busque pelo nome, CNS ou CPF cadastrado para criar uma nova marcação. Você deve…" at bounding box center [783, 576] width 630 height 302
click at [1041, 538] on button "Pesquisar" at bounding box center [1042, 526] width 88 height 33
click at [1005, 496] on div "Buscar * 702505711136840 Marlene Barbosa Pequeno CPF: 113.801.794-91 CNS: 702 5…" at bounding box center [783, 518] width 603 height 77
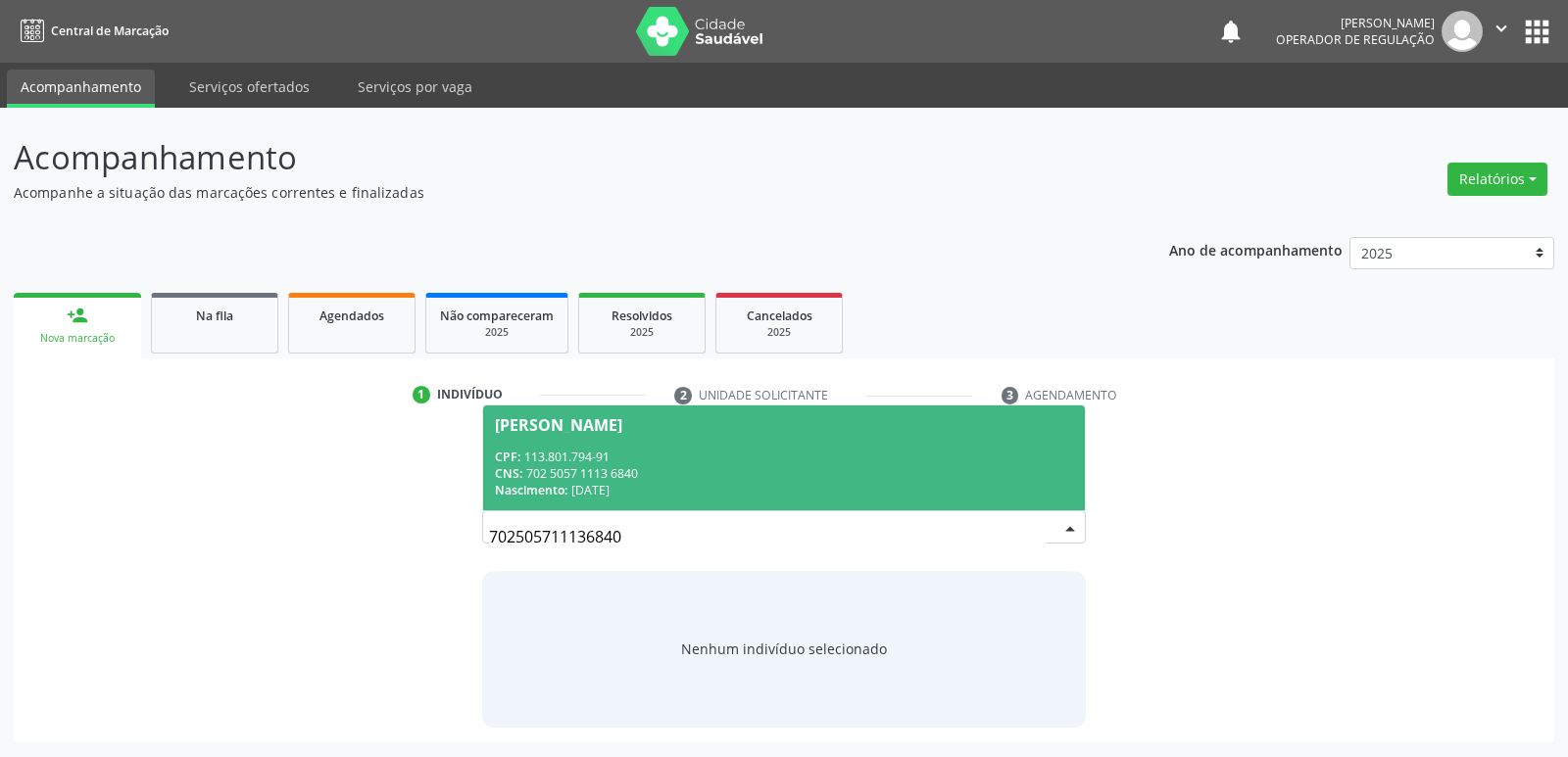
click at [612, 429] on div "Marlene Barbosa Pequeno" at bounding box center [559, 425] width 128 height 16
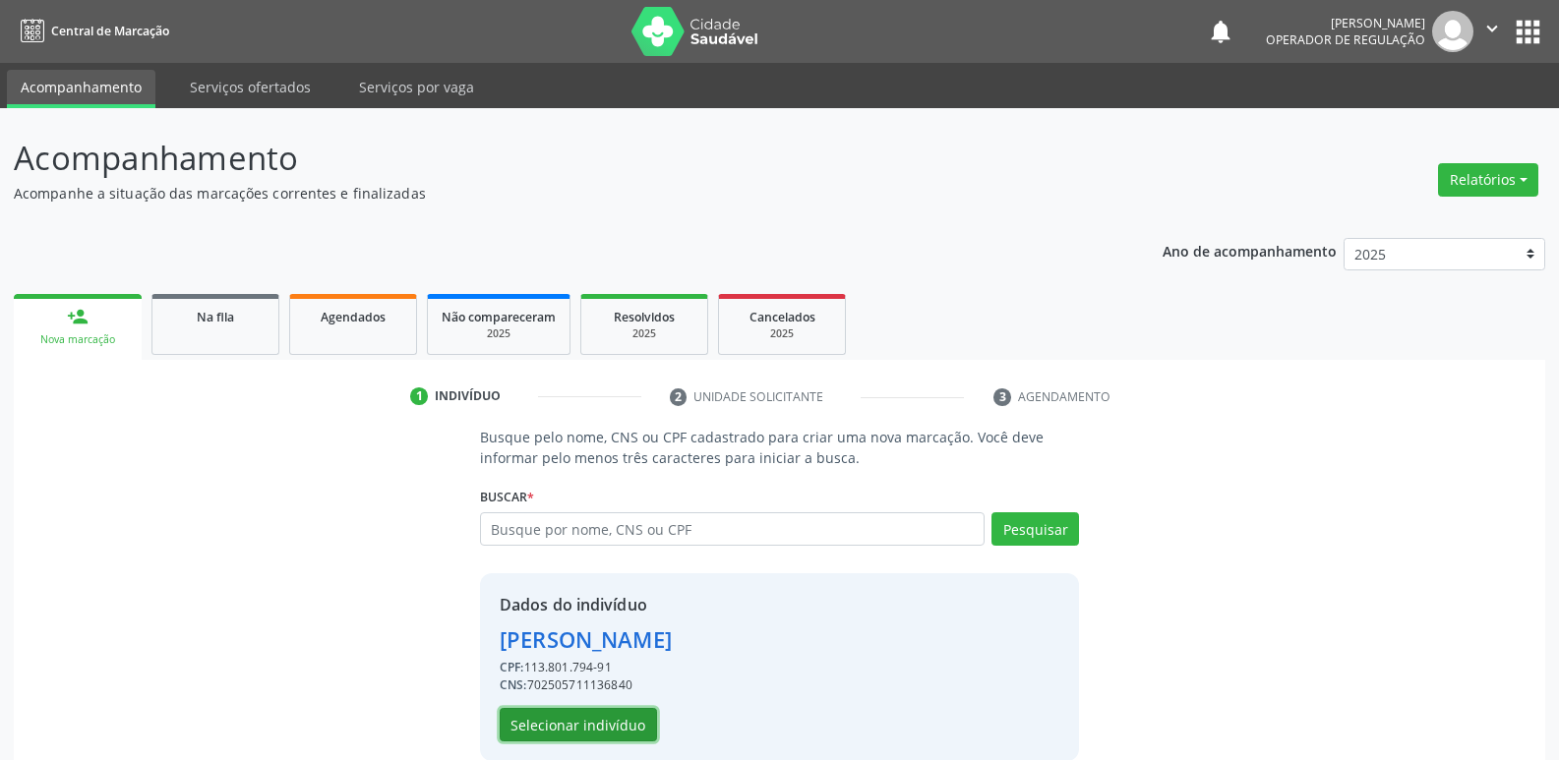
click at [595, 718] on button "Selecionar indivíduo" at bounding box center [578, 724] width 157 height 33
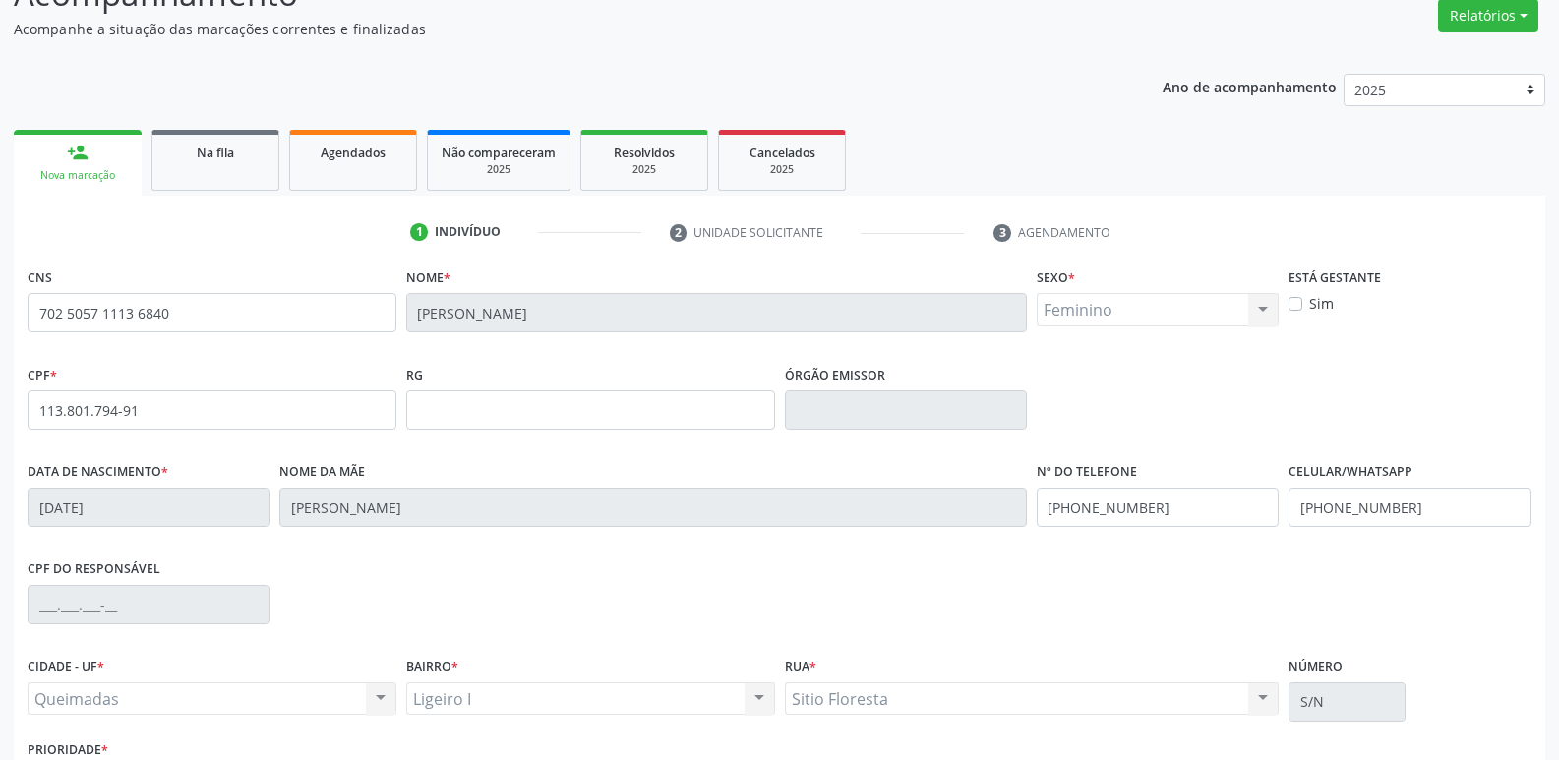
scroll to position [306, 0]
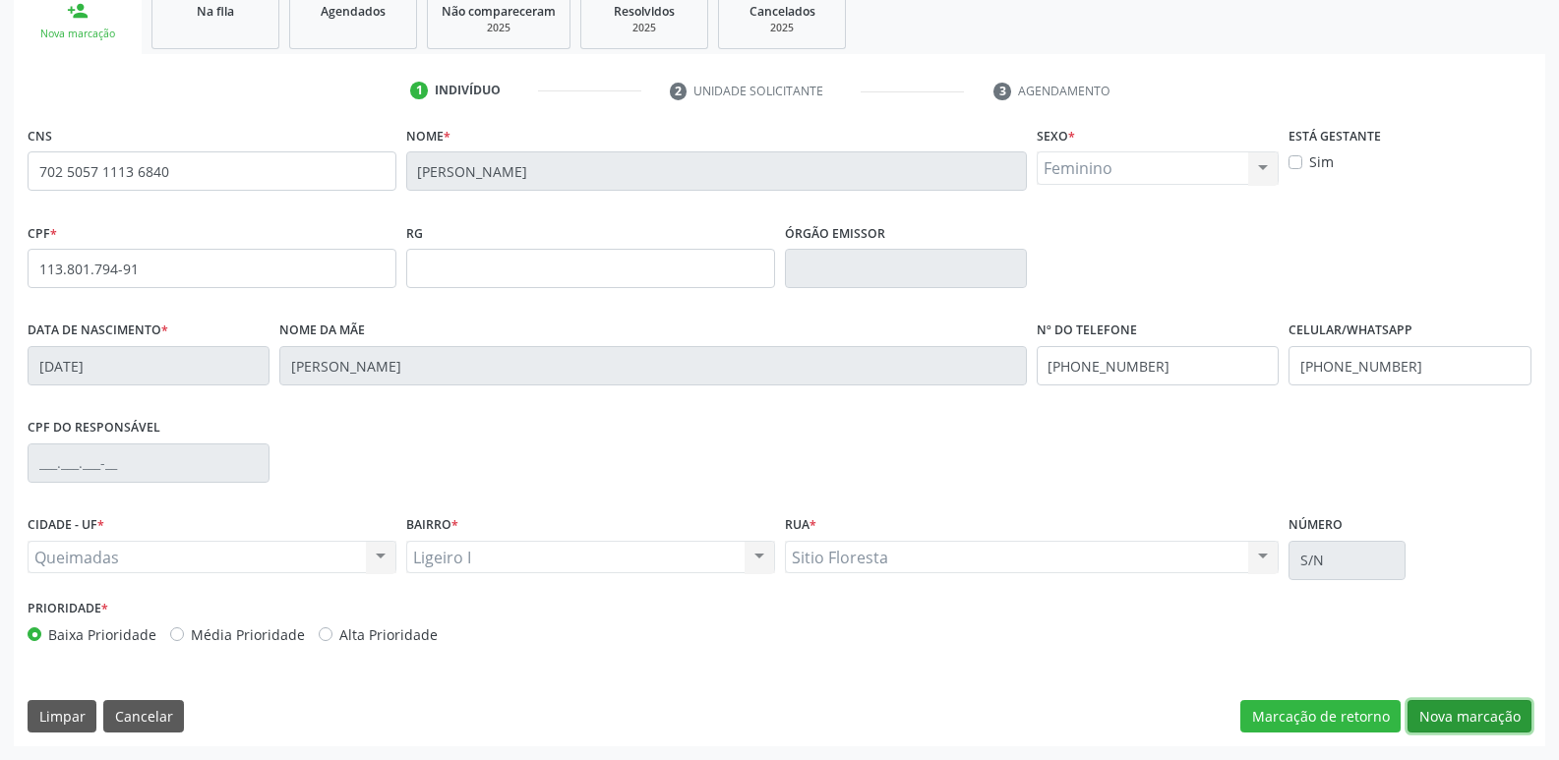
click at [1467, 707] on button "Nova marcação" at bounding box center [1469, 716] width 124 height 33
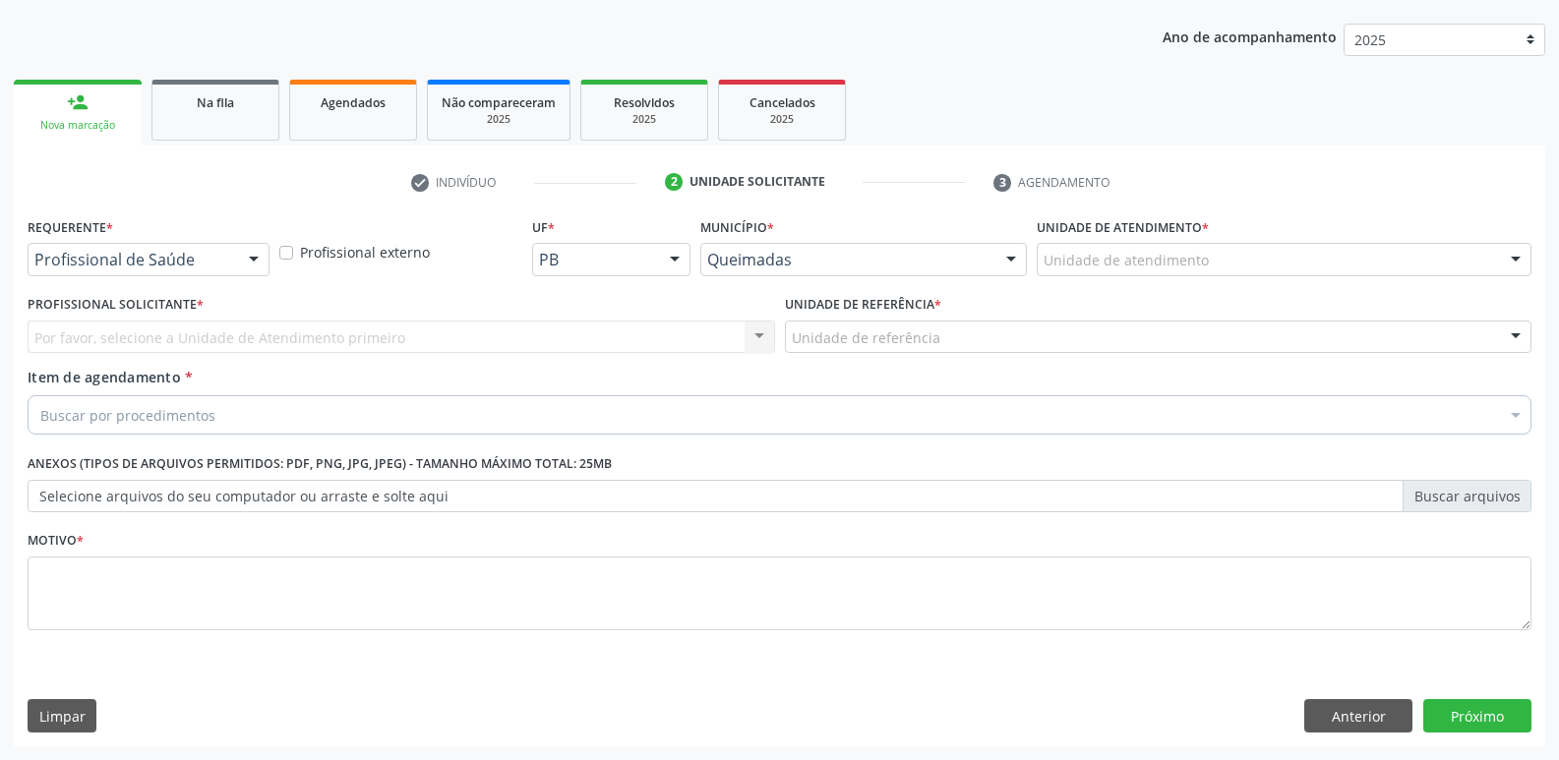
scroll to position [214, 0]
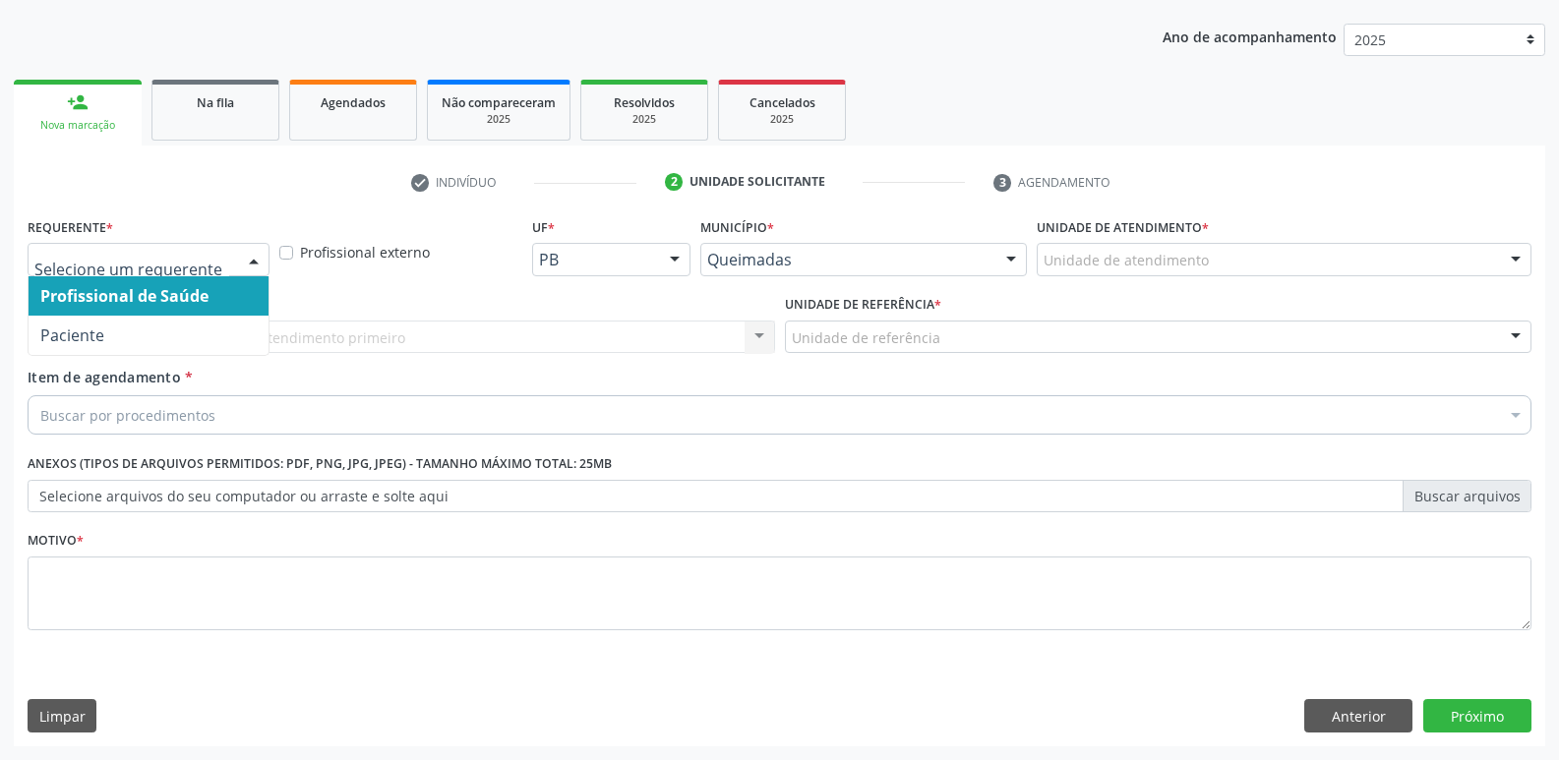
drag, startPoint x: 206, startPoint y: 256, endPoint x: 109, endPoint y: 344, distance: 130.9
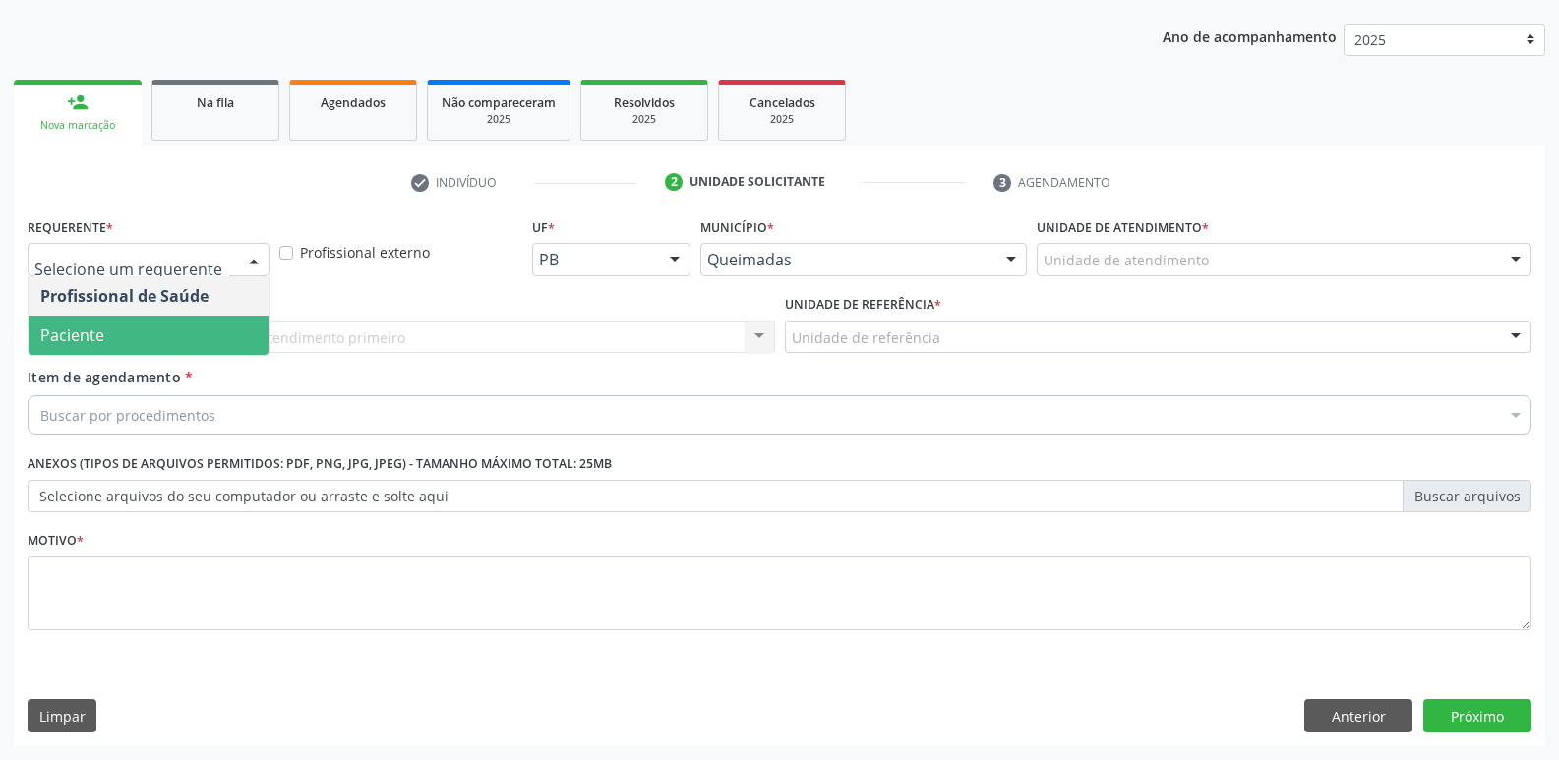
click at [98, 350] on span "Paciente" at bounding box center [149, 335] width 240 height 39
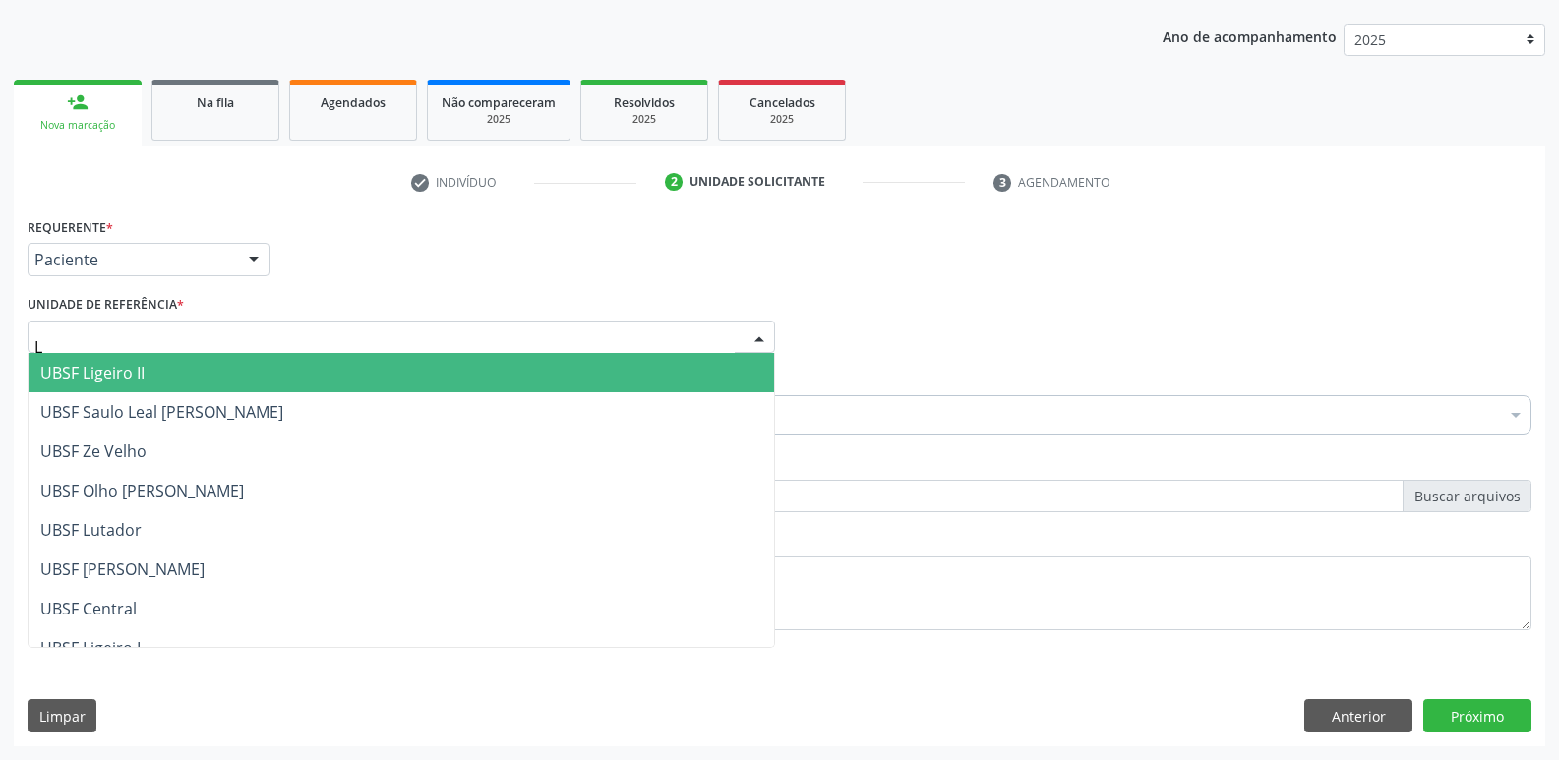
type input "LI"
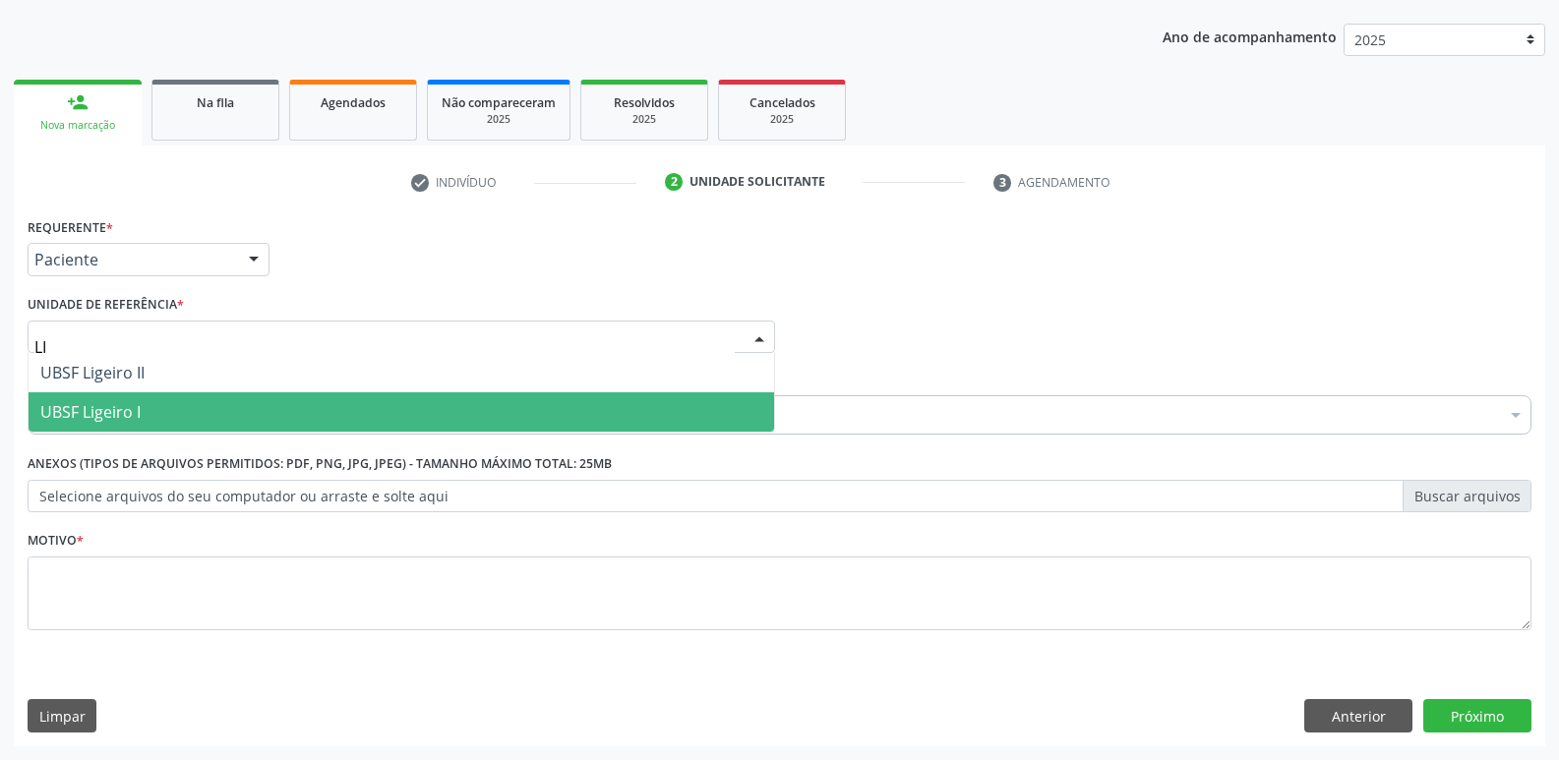
click at [109, 413] on span "UBSF Ligeiro I" at bounding box center [90, 412] width 100 height 22
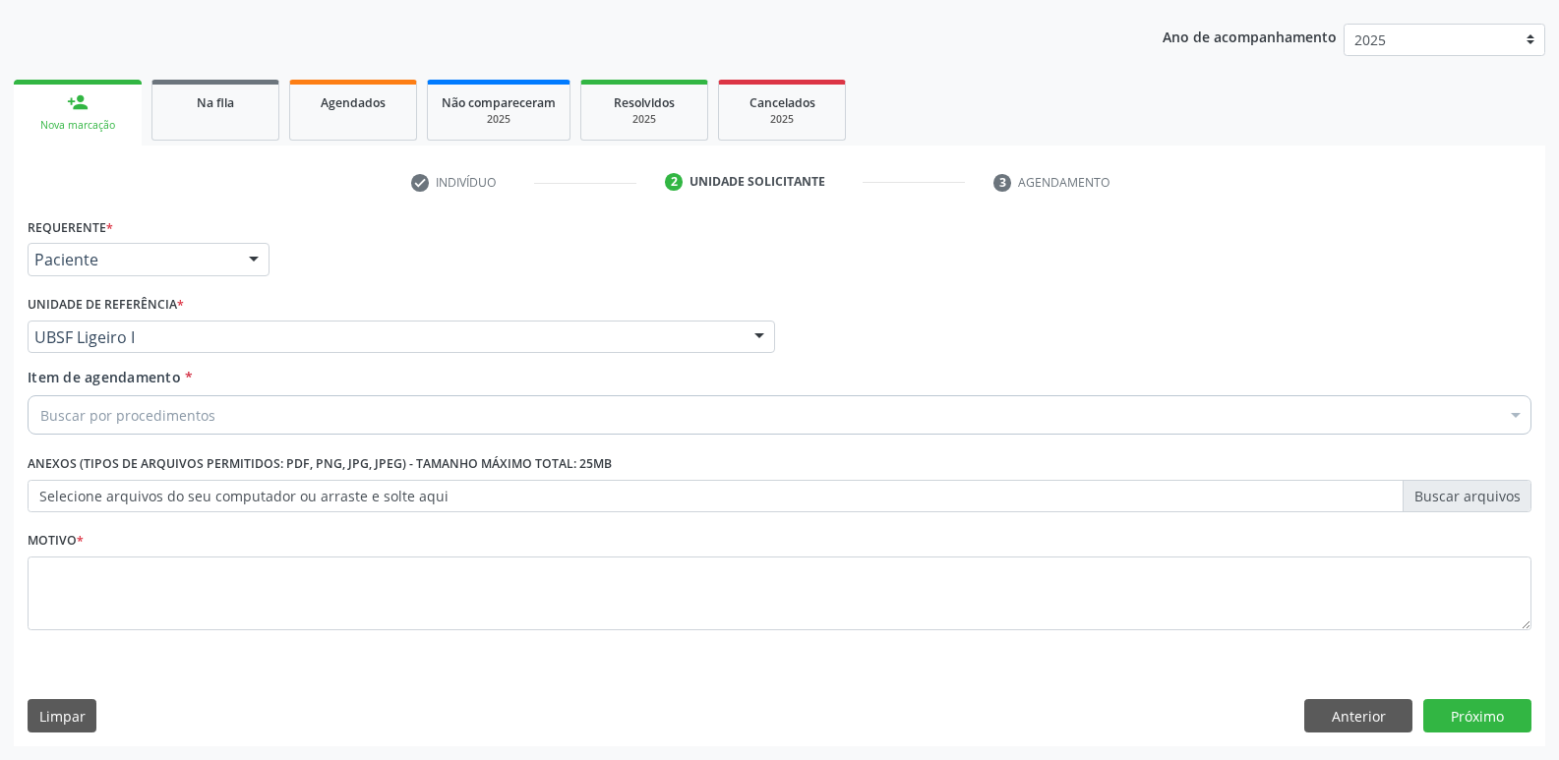
click at [114, 443] on div "Requerente * Paciente Profissional de Saúde Paciente Nenhum resultado encontrad…" at bounding box center [780, 435] width 1504 height 446
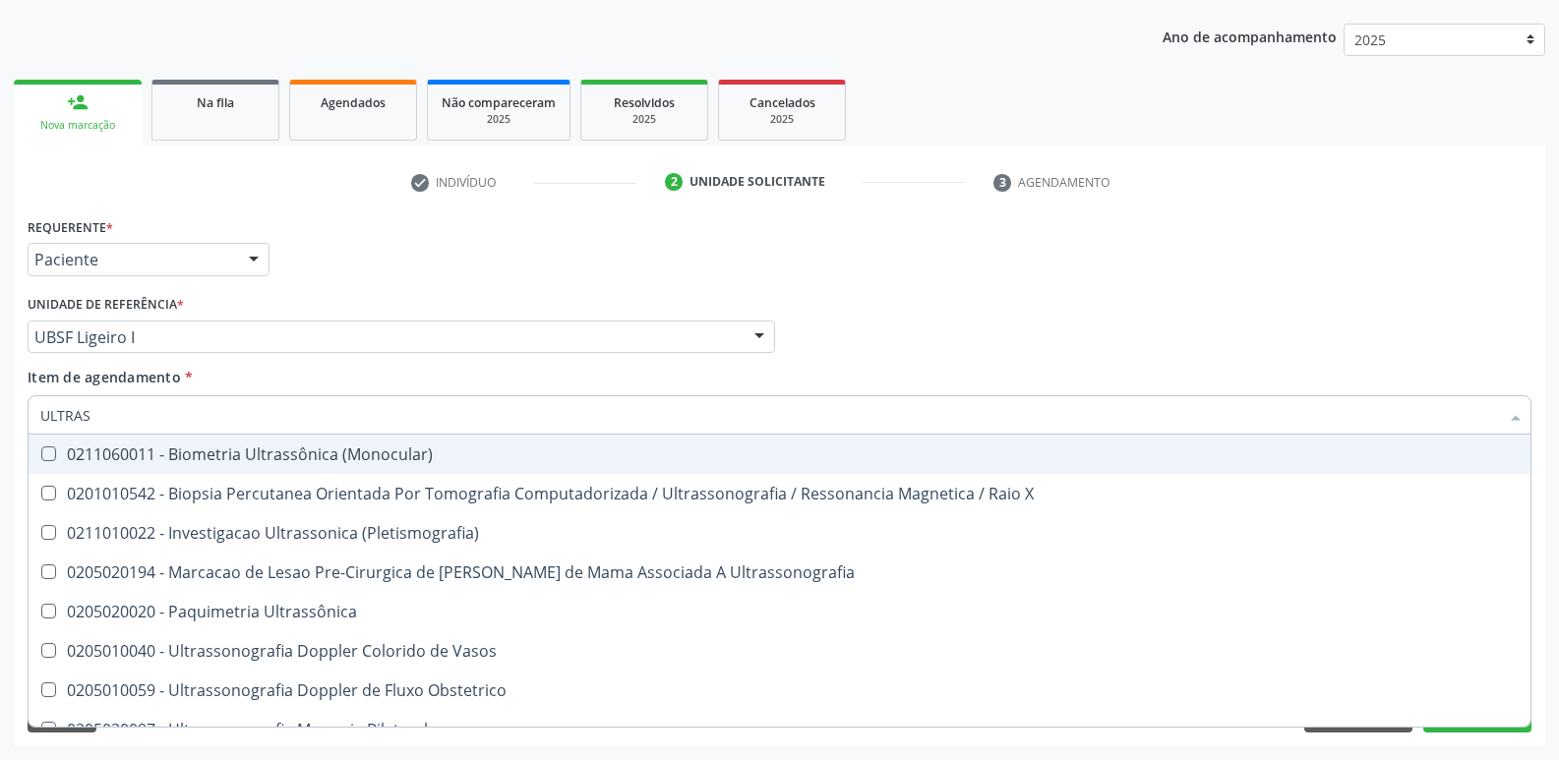
type input "ULTRASS"
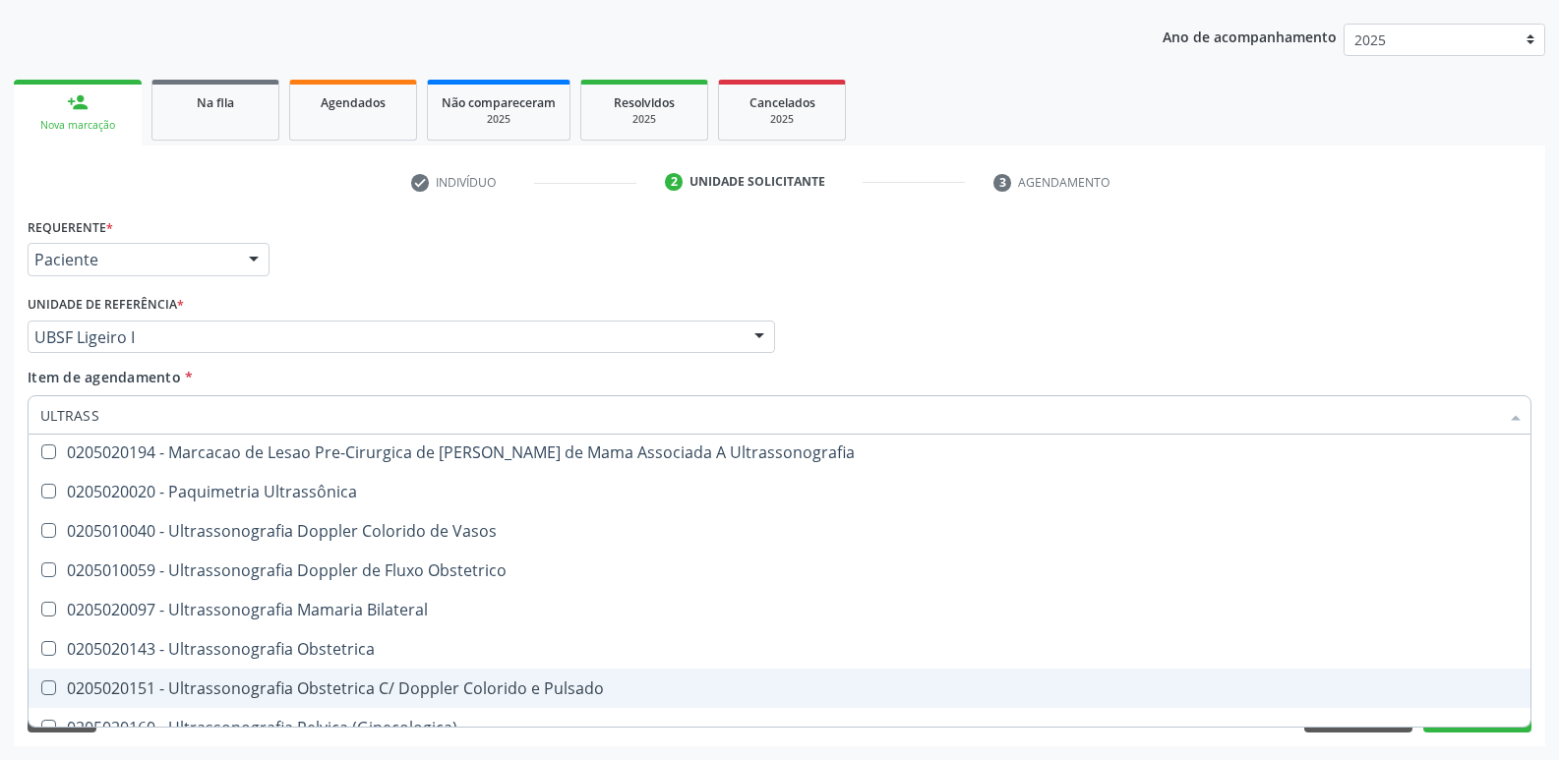
scroll to position [393, 0]
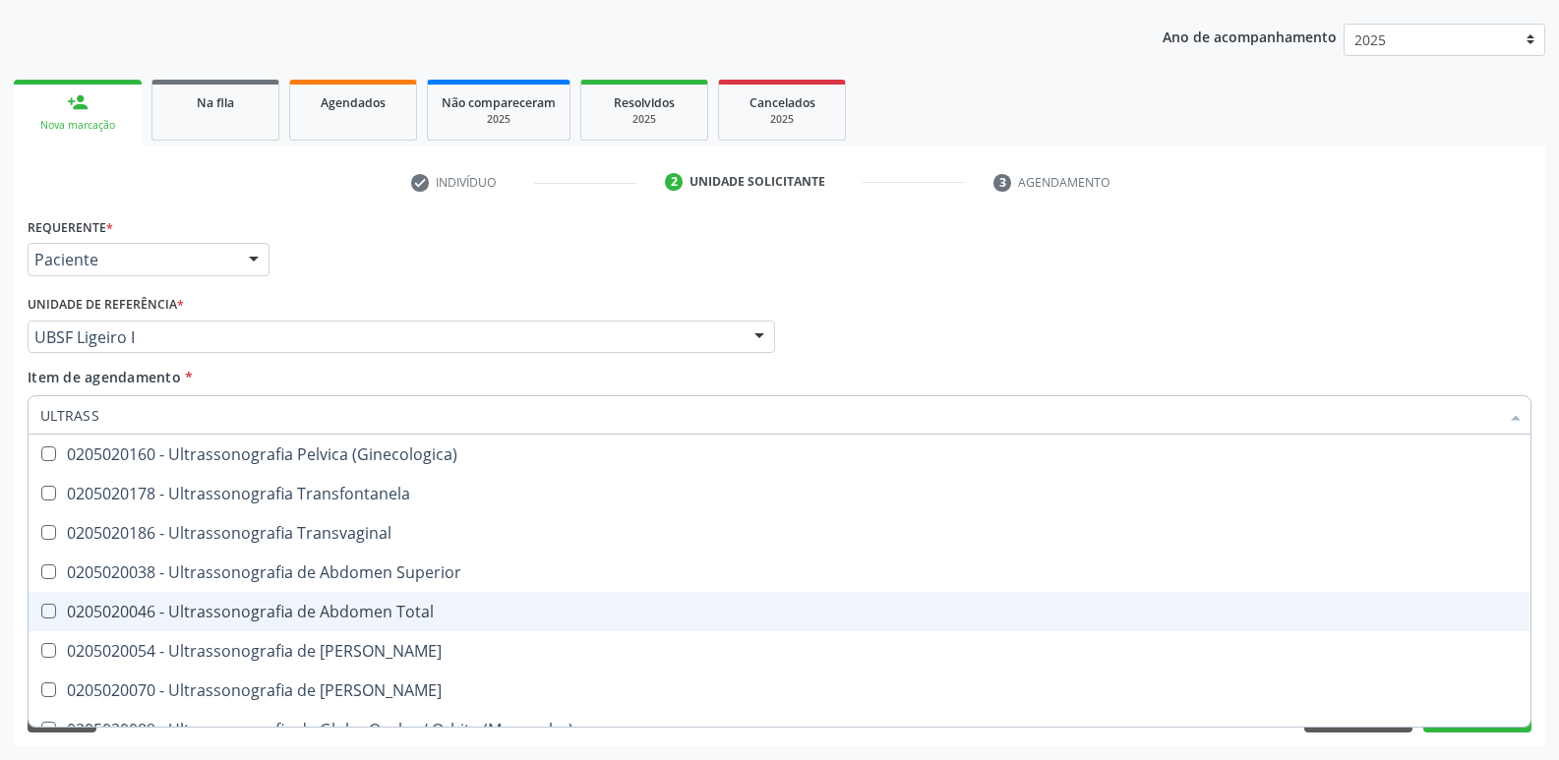
click at [465, 607] on div "0205020046 - Ultrassonografia de Abdomen Total" at bounding box center [779, 612] width 1478 height 16
checkbox Total "true"
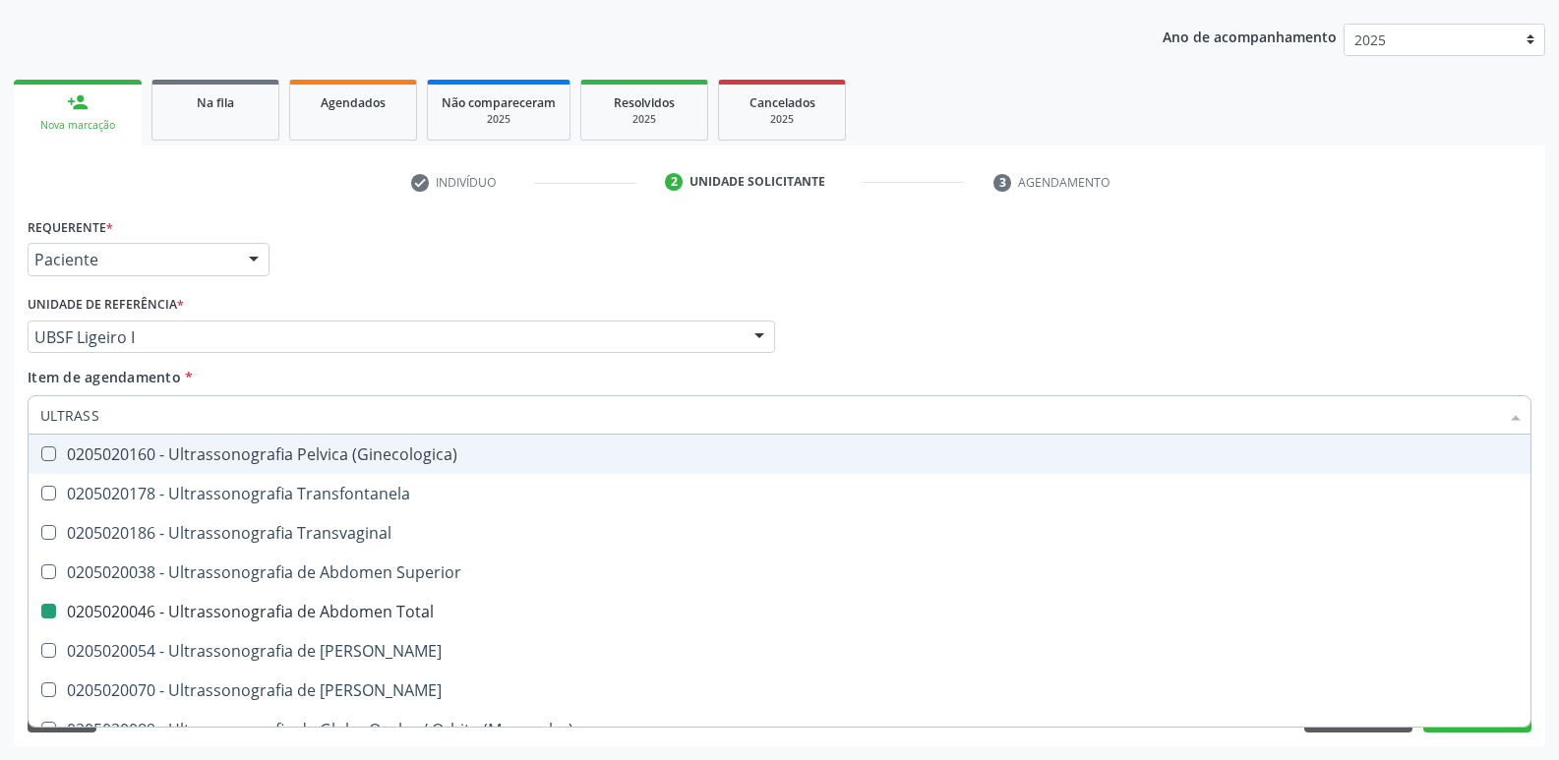
click at [436, 287] on div "Requerente * Paciente Profissional de Saúde Paciente Nenhum resultado encontrad…" at bounding box center [780, 250] width 1514 height 77
checkbox X "true"
checkbox Total "false"
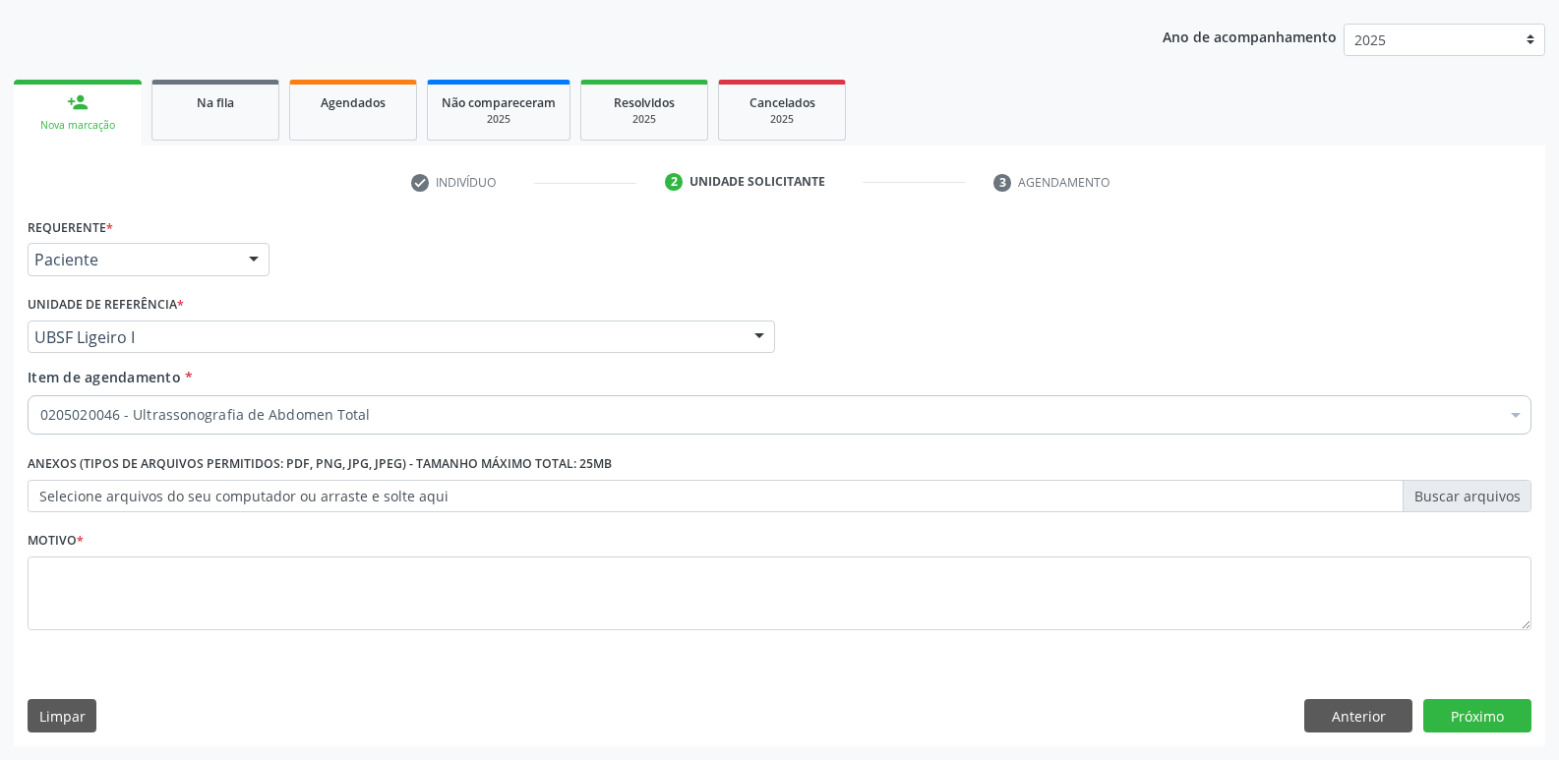
scroll to position [0, 0]
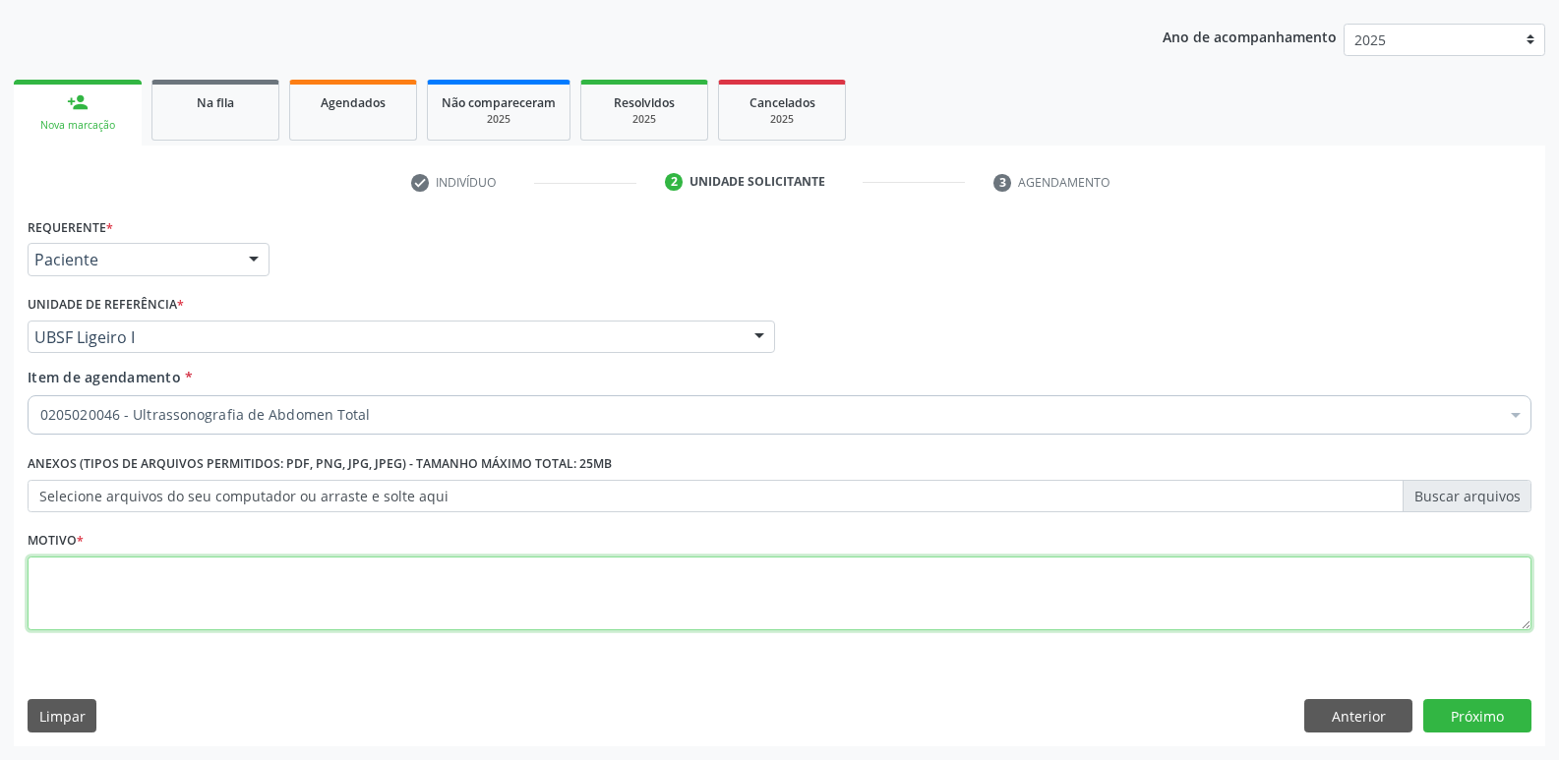
click at [307, 611] on textarea at bounding box center [780, 594] width 1504 height 75
paste textarea "avaliação"
type textarea "avaliação"
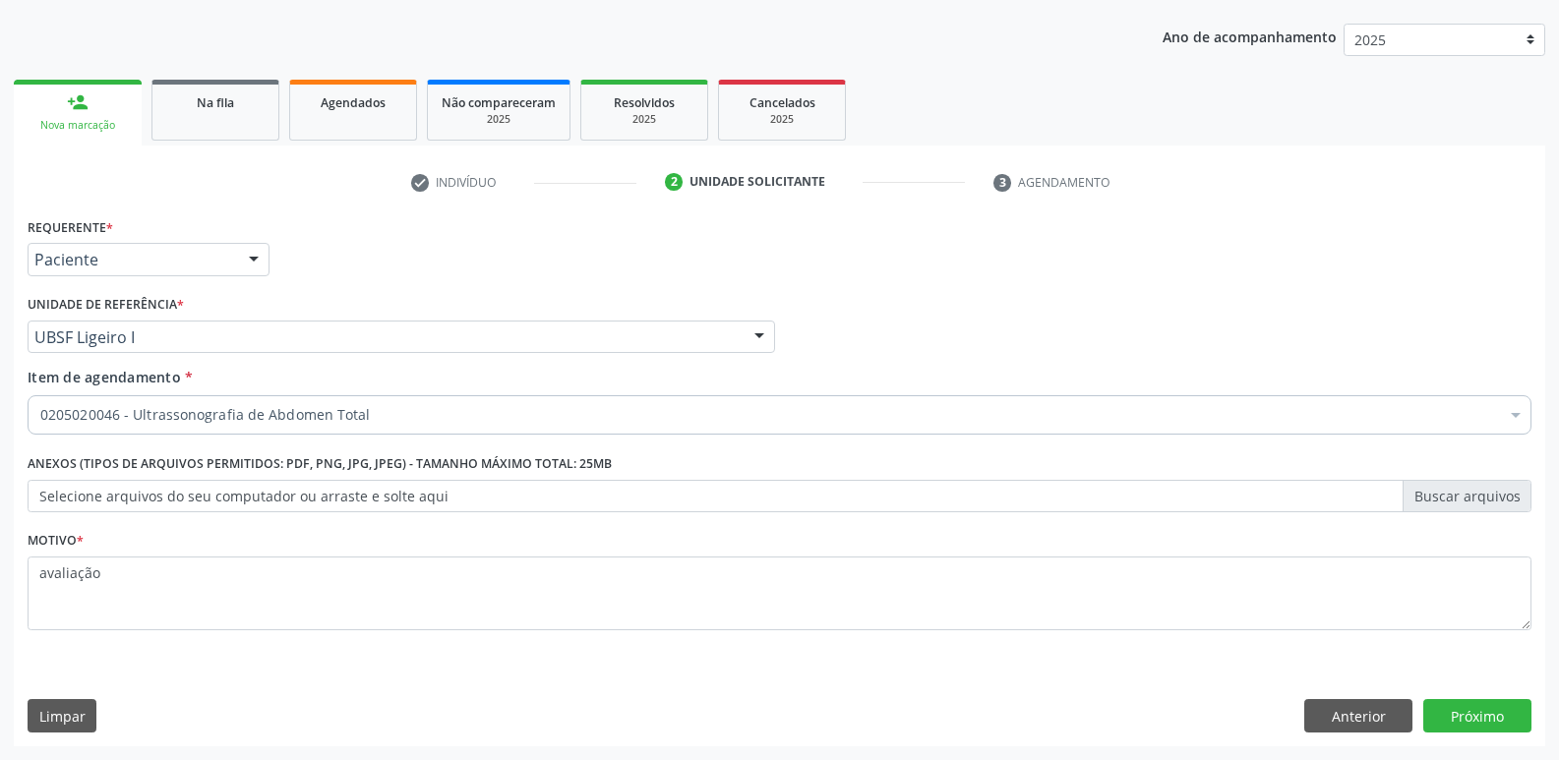
click at [1494, 738] on div "Requerente * Paciente Profissional de Saúde Paciente Nenhum resultado encontrad…" at bounding box center [779, 479] width 1531 height 534
click at [1499, 706] on button "Próximo" at bounding box center [1477, 715] width 108 height 33
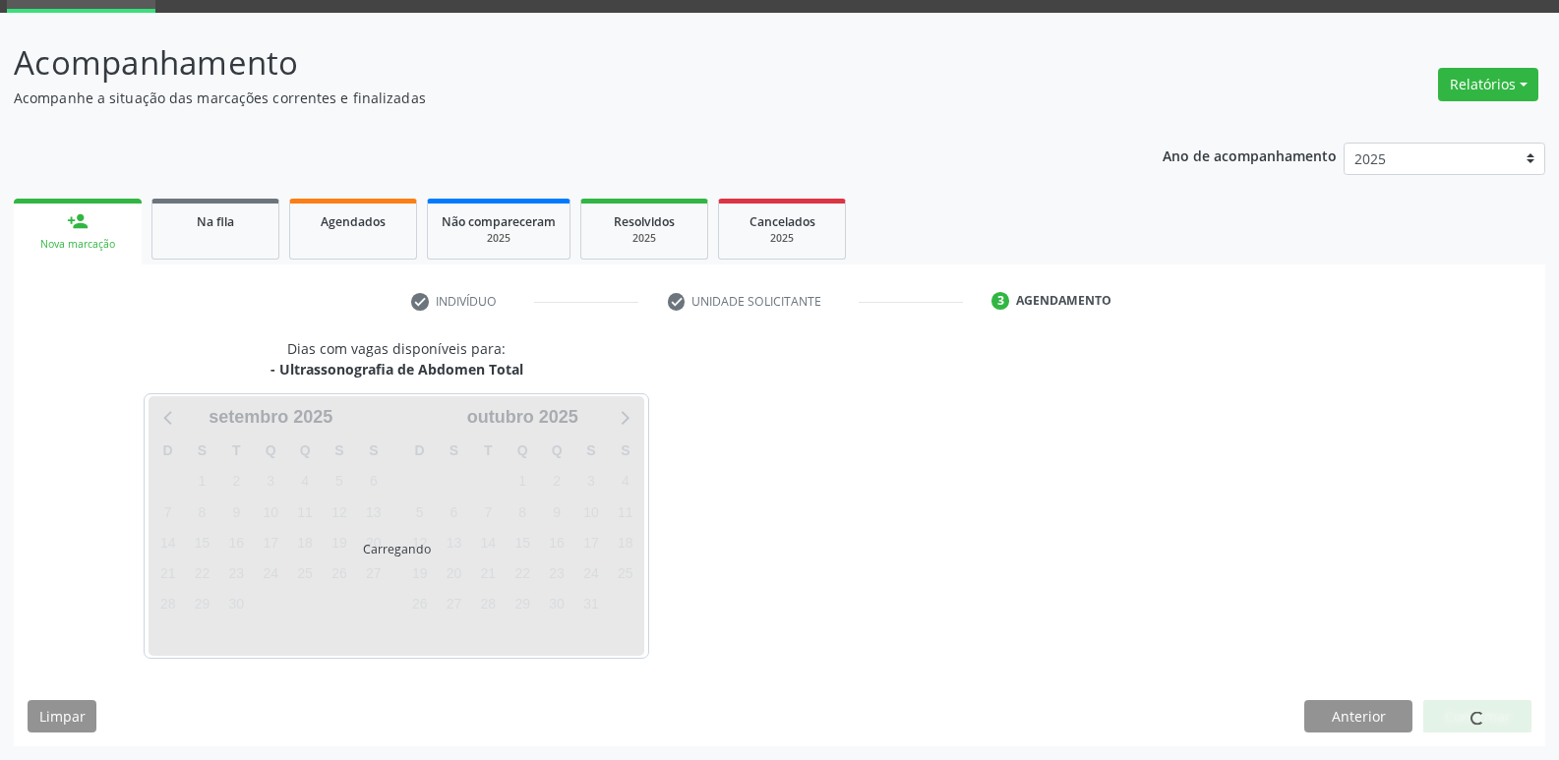
scroll to position [95, 0]
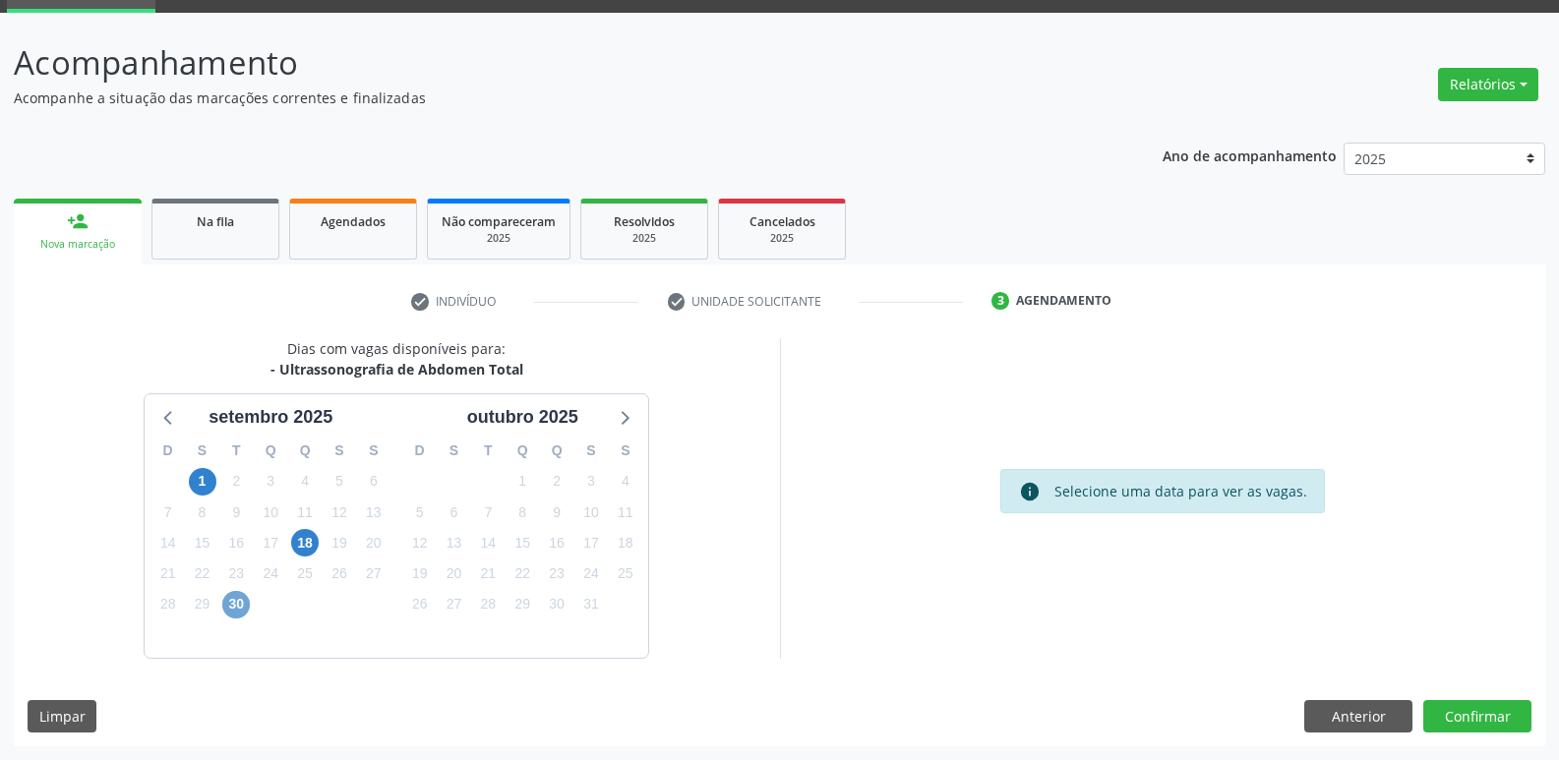
click at [238, 607] on span "30" at bounding box center [236, 605] width 28 height 28
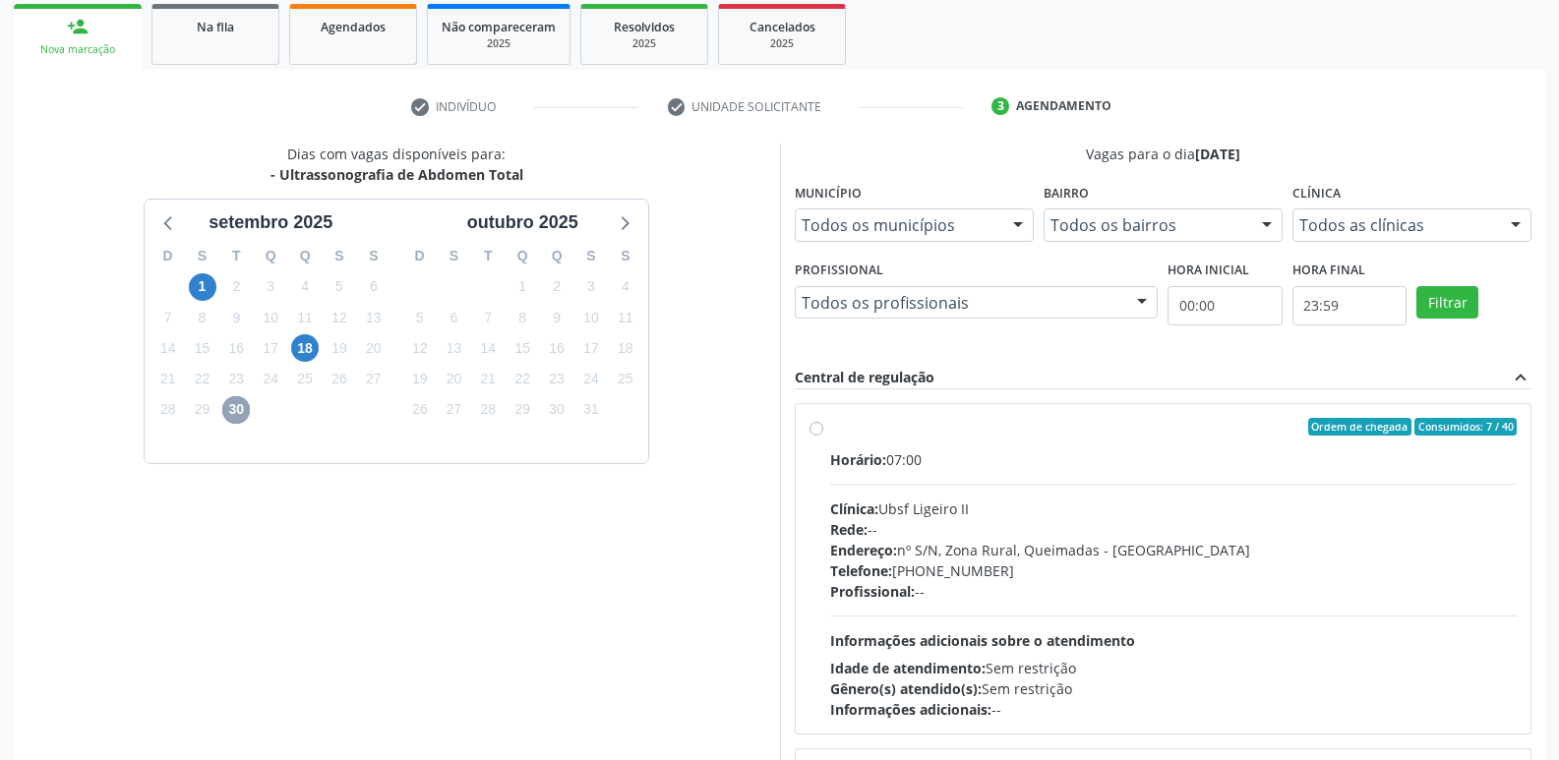
scroll to position [415, 0]
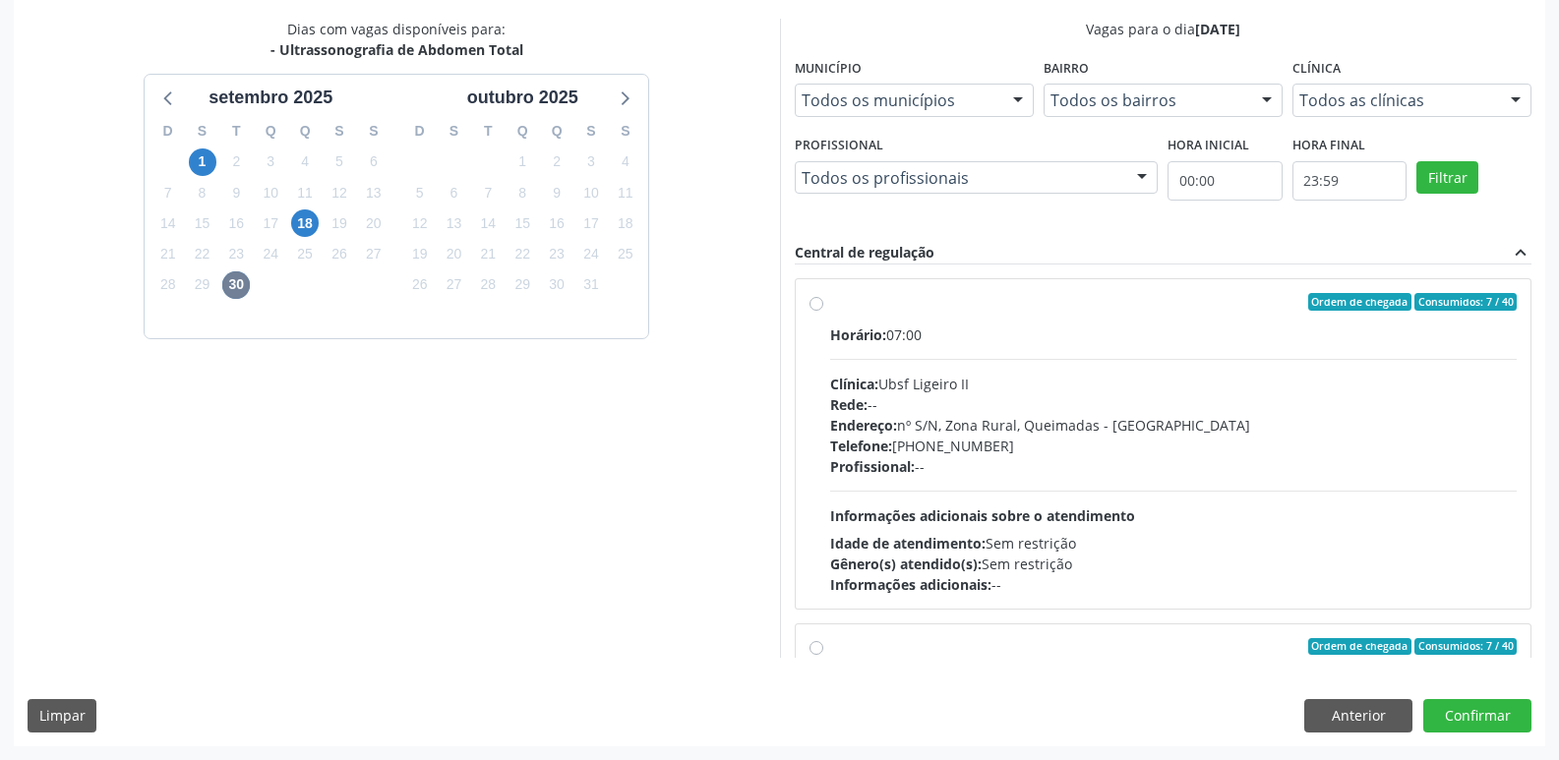
drag, startPoint x: 1144, startPoint y: 513, endPoint x: 1134, endPoint y: 518, distance: 11.0
click at [1141, 515] on div "Horário: 07:00 Clínica: Ubsf Ligeiro II Rede: -- Endereço: [STREET_ADDRESS] - P…" at bounding box center [1173, 460] width 687 height 270
click at [823, 311] on input "Ordem de chegada Consumidos: 7 / 40 Horário: 07:00 Clínica: Ubsf Ligeiro II Red…" at bounding box center [816, 302] width 14 height 18
radio input "true"
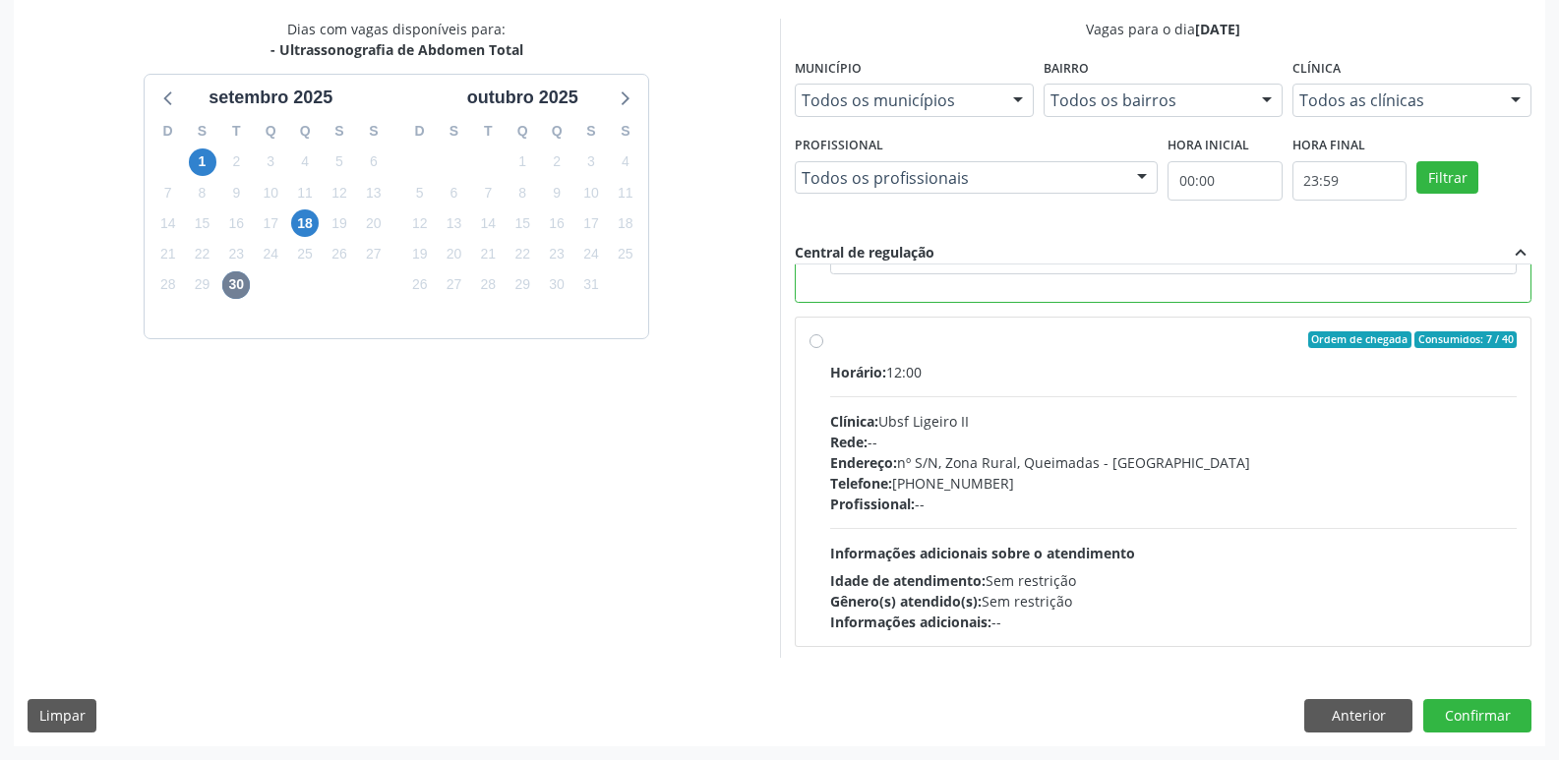
scroll to position [443, 0]
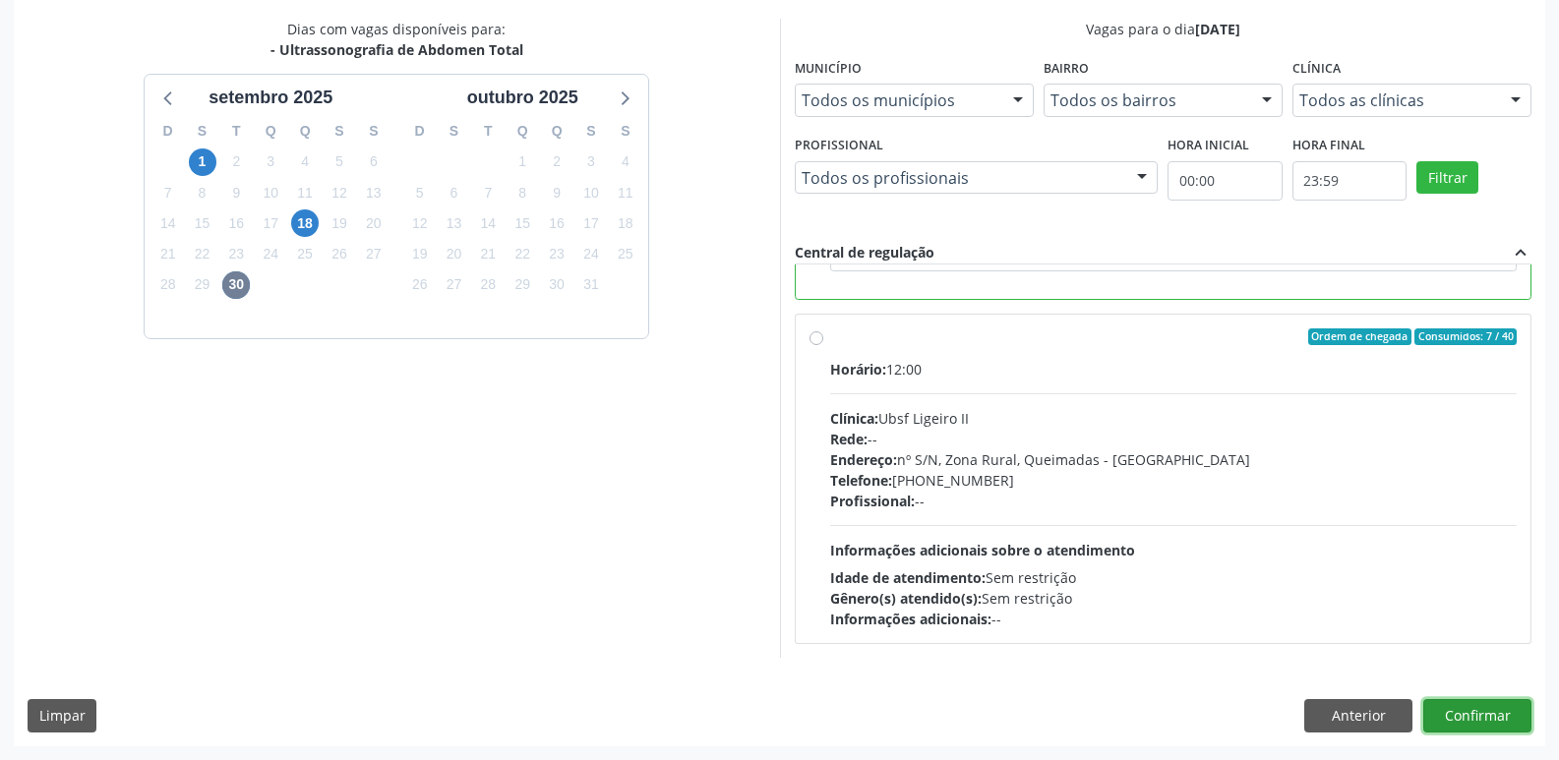
click at [1483, 713] on button "Confirmar" at bounding box center [1477, 715] width 108 height 33
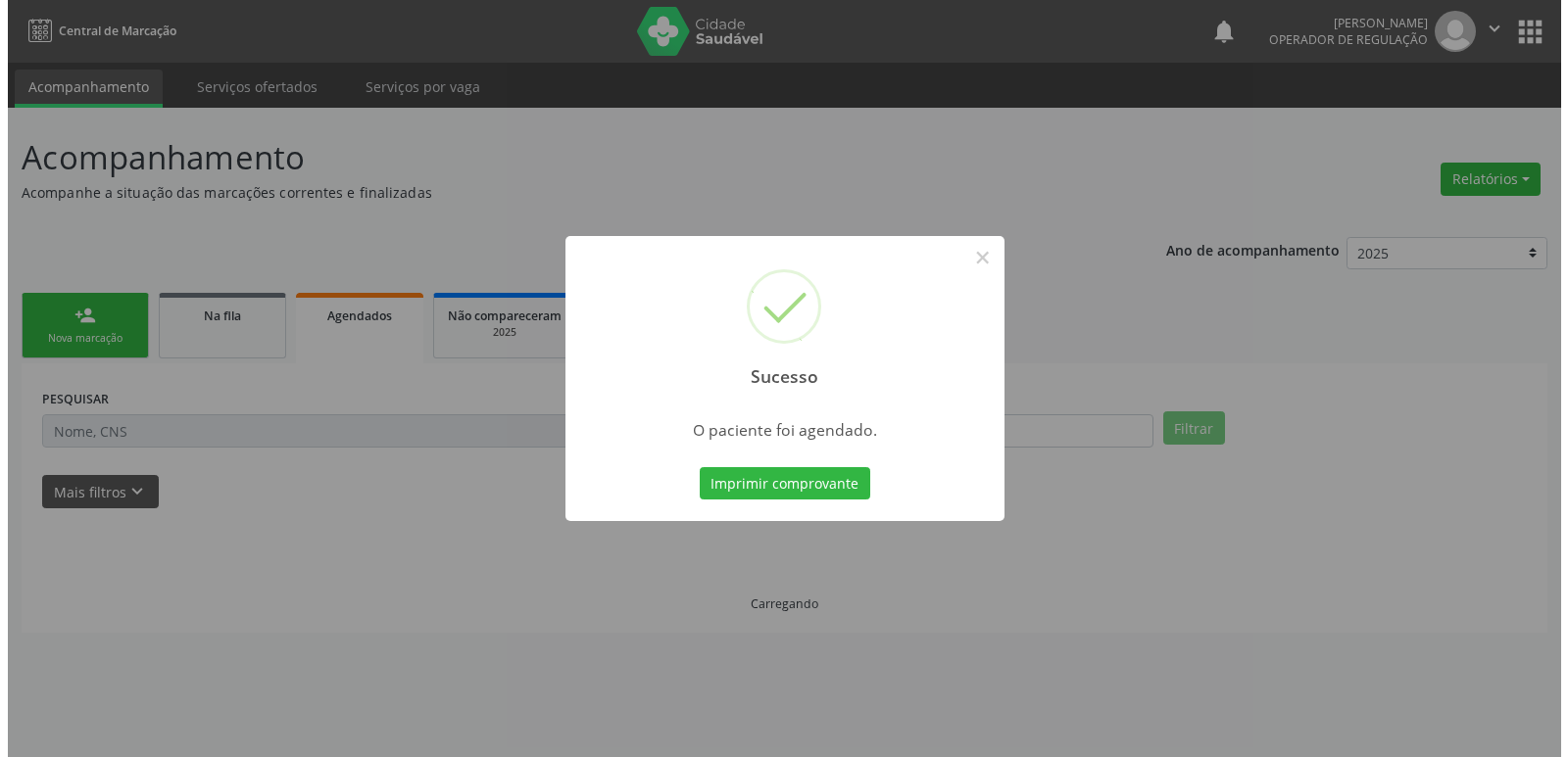
scroll to position [0, 0]
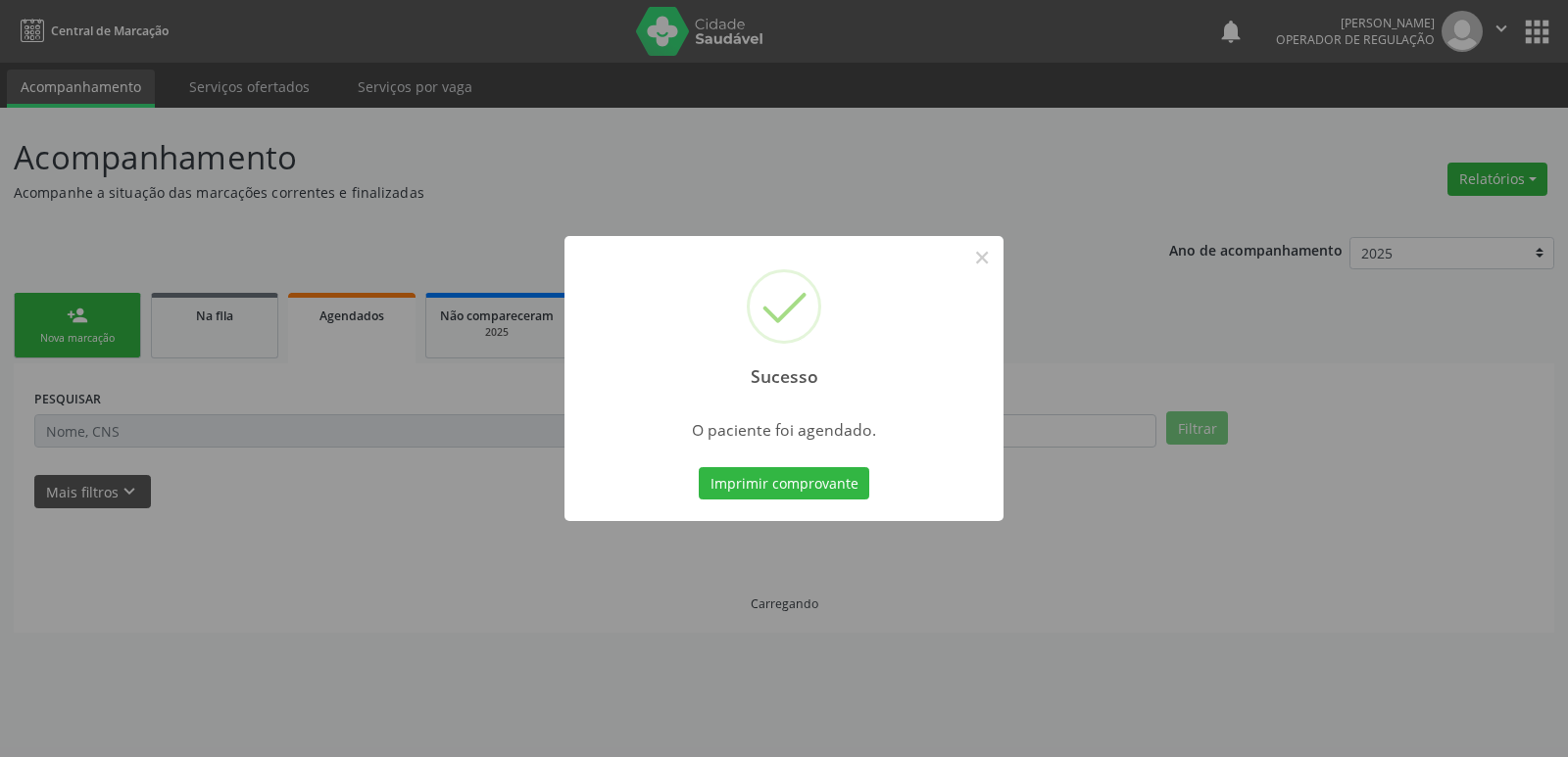
click at [698, 467] on button "Imprimir comprovante" at bounding box center [783, 483] width 170 height 33
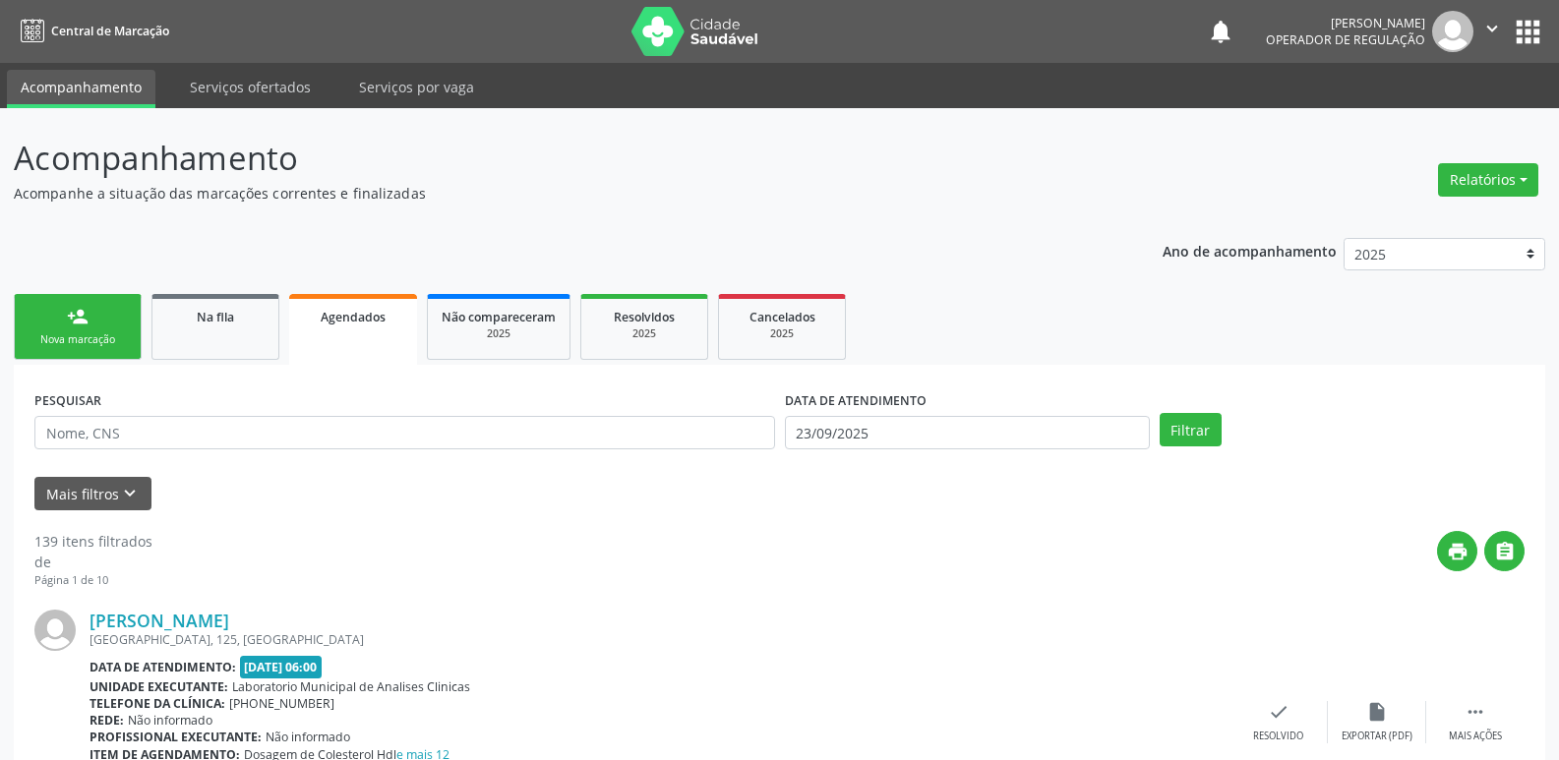
click at [101, 314] on link "person_add Nova marcação" at bounding box center [78, 327] width 128 height 66
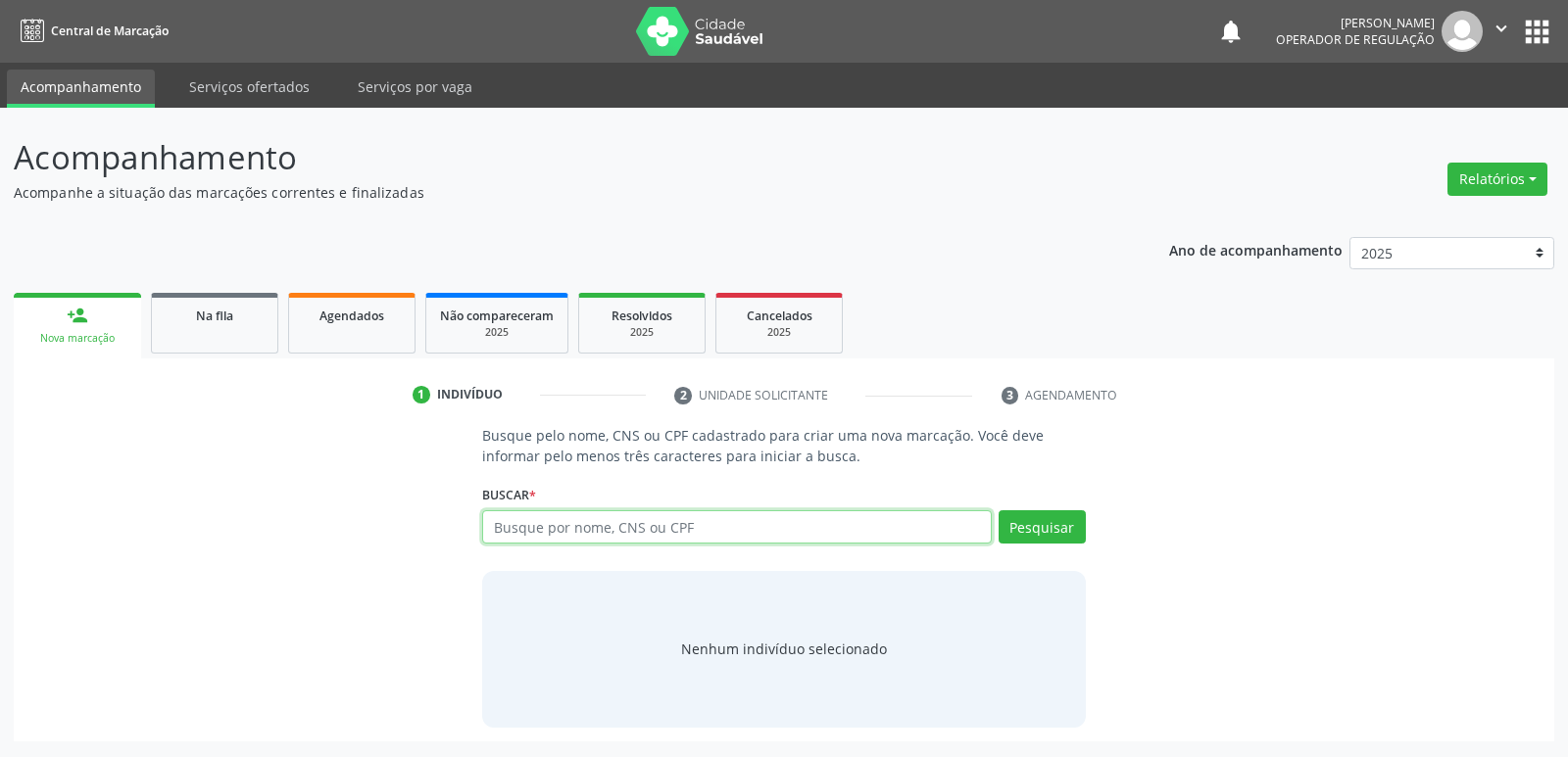
click at [613, 521] on input "text" at bounding box center [736, 526] width 508 height 33
click at [611, 521] on input "text" at bounding box center [736, 526] width 508 height 33
type input "704200748484782"
drag, startPoint x: 1028, startPoint y: 535, endPoint x: 1018, endPoint y: 538, distance: 10.4
click at [1026, 535] on button "Pesquisar" at bounding box center [1042, 526] width 88 height 33
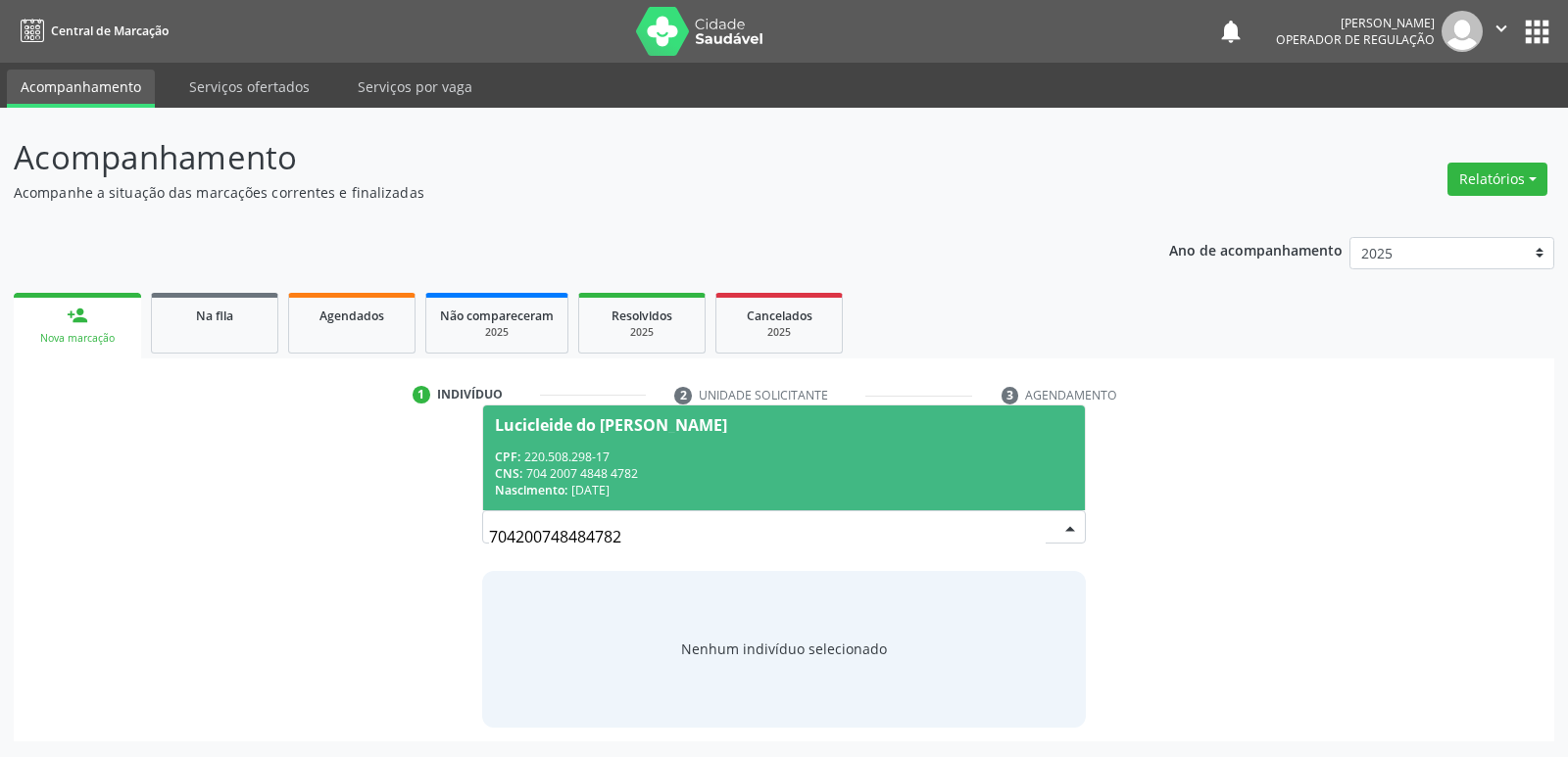
click at [671, 432] on div "Lucicleide do [PERSON_NAME]" at bounding box center [611, 425] width 232 height 16
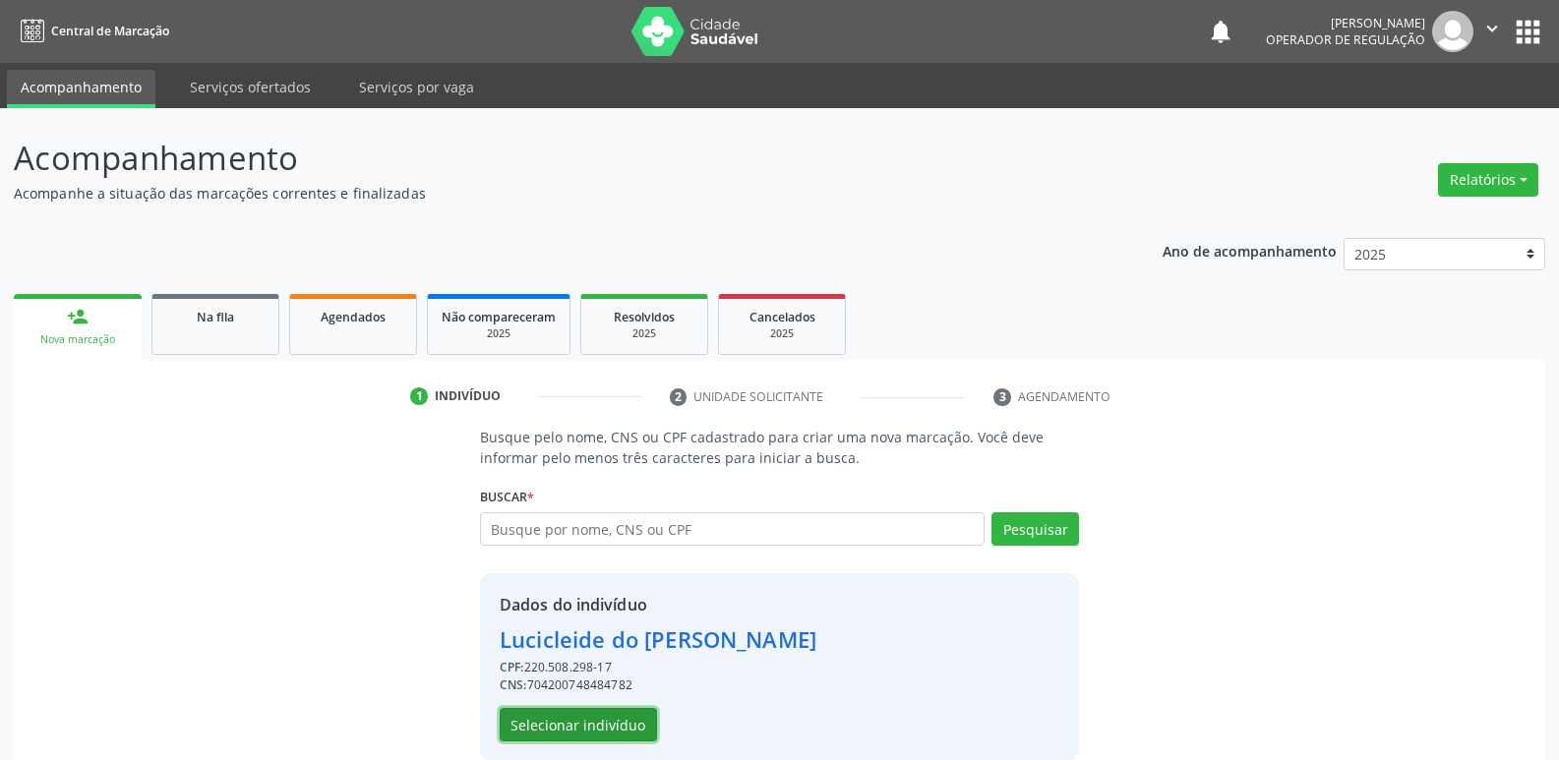
click at [580, 721] on button "Selecionar indivíduo" at bounding box center [578, 724] width 157 height 33
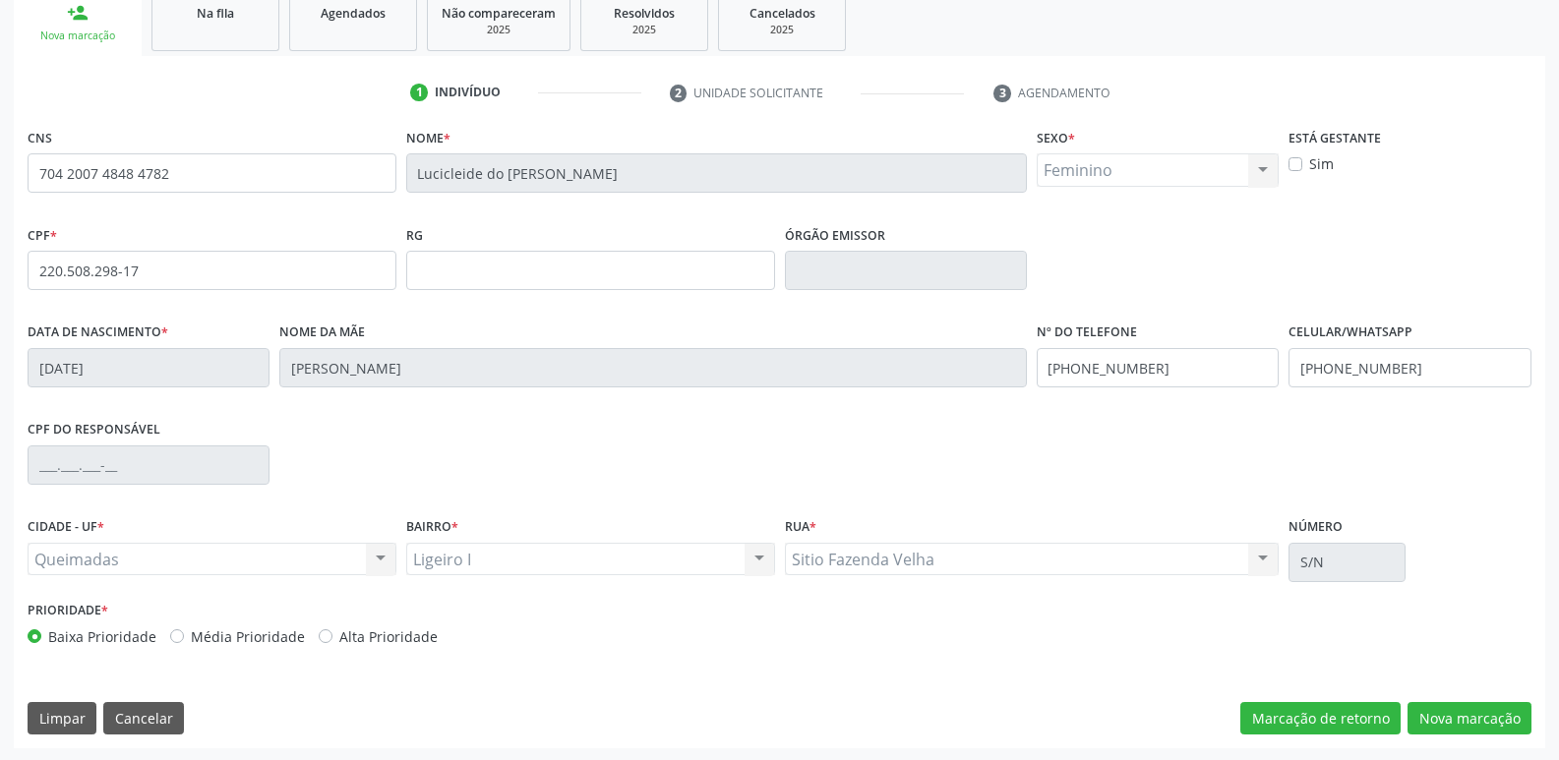
scroll to position [306, 0]
click at [1500, 702] on button "Nova marcação" at bounding box center [1469, 716] width 124 height 33
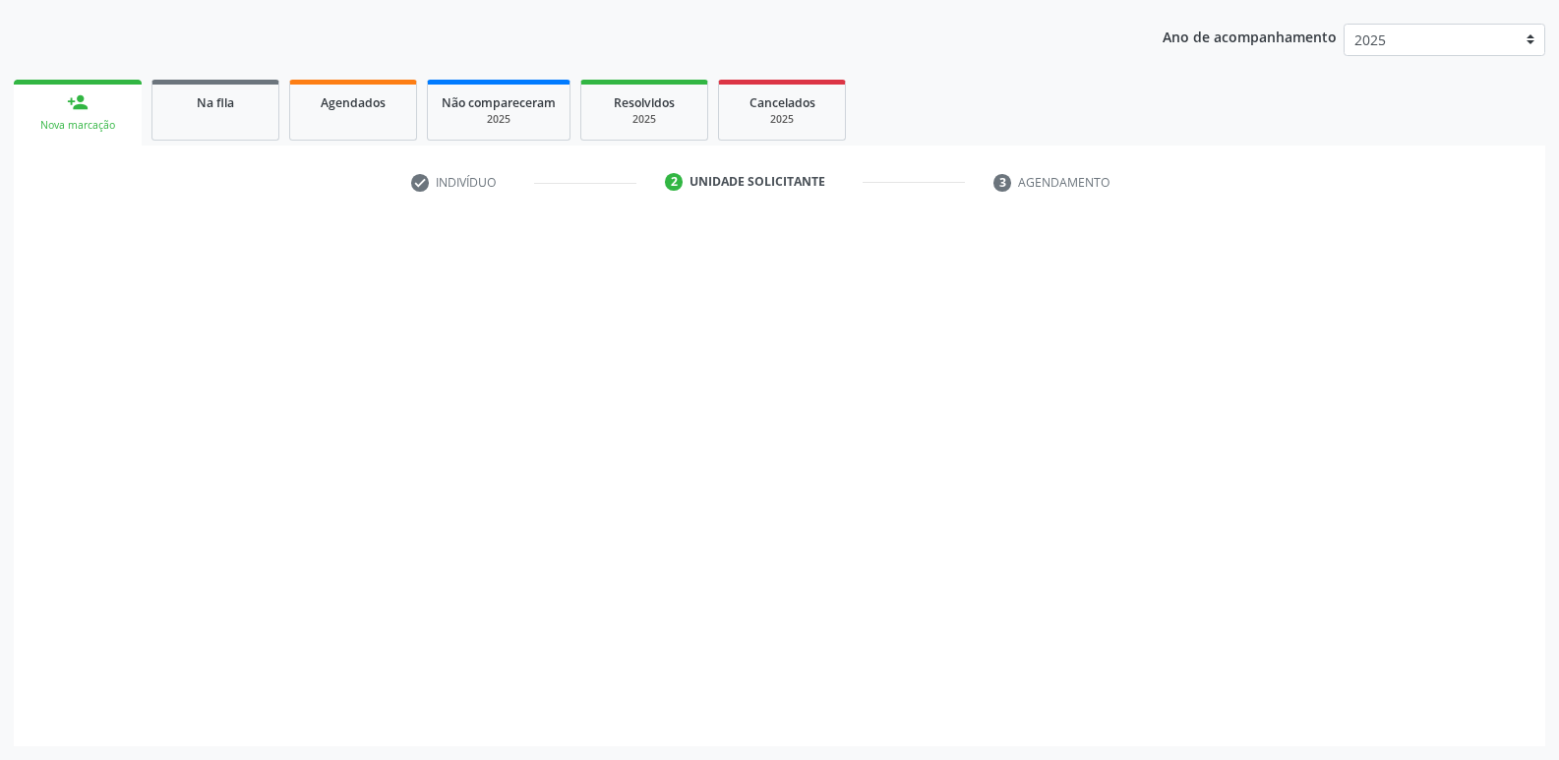
scroll to position [214, 0]
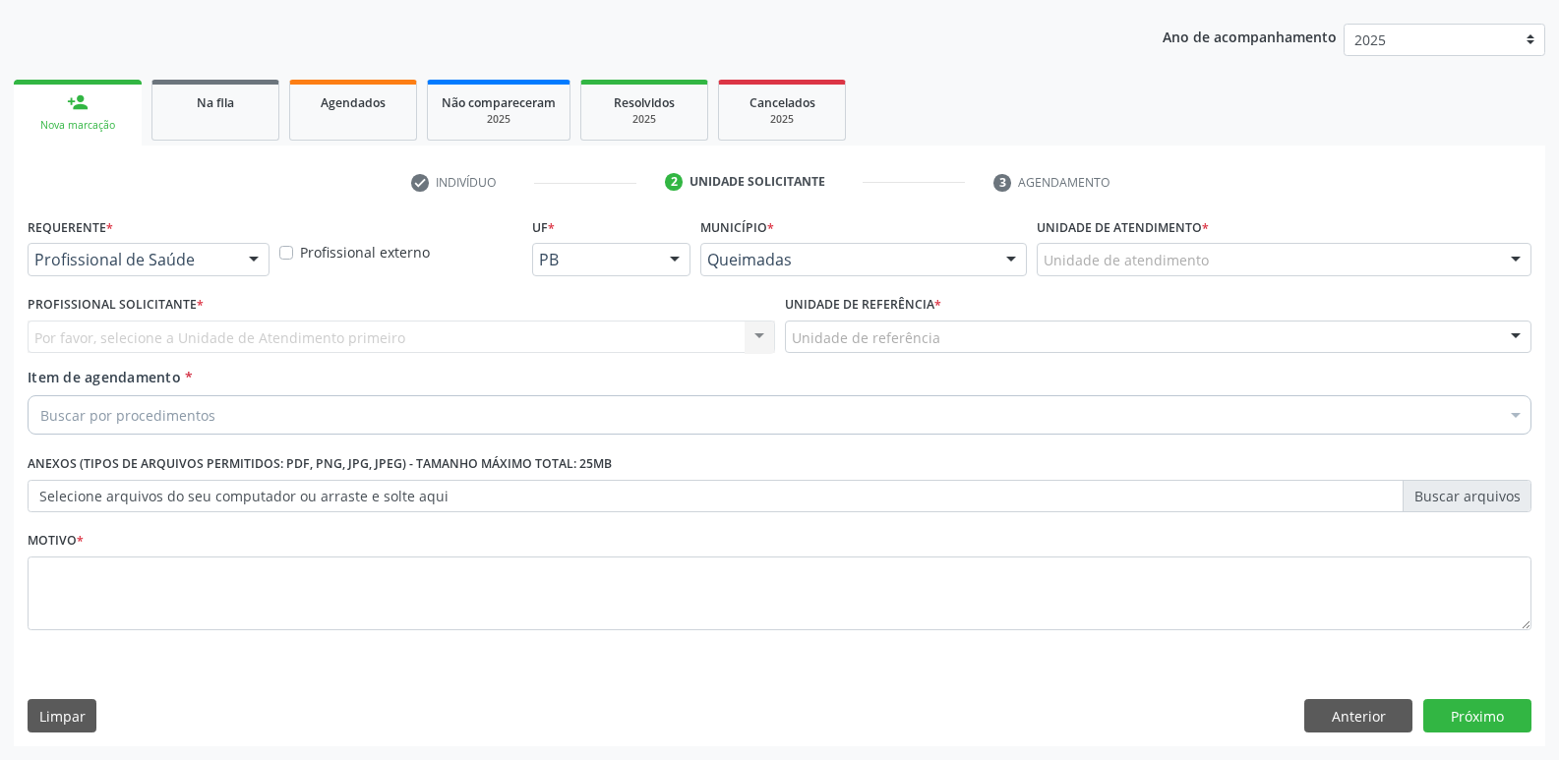
click at [230, 252] on div "Profissional de Saúde" at bounding box center [149, 259] width 242 height 33
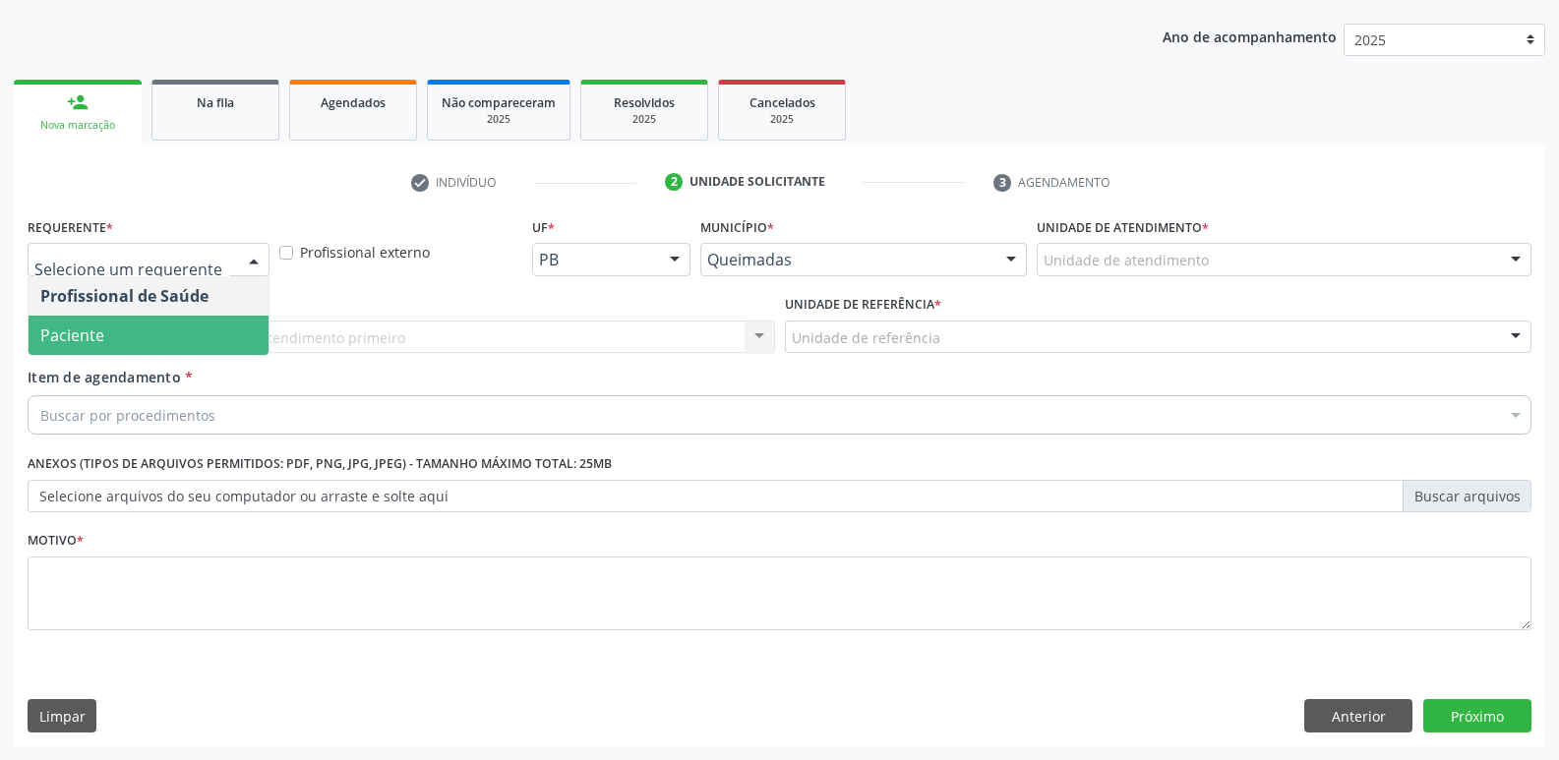
click at [188, 328] on span "Paciente" at bounding box center [149, 335] width 240 height 39
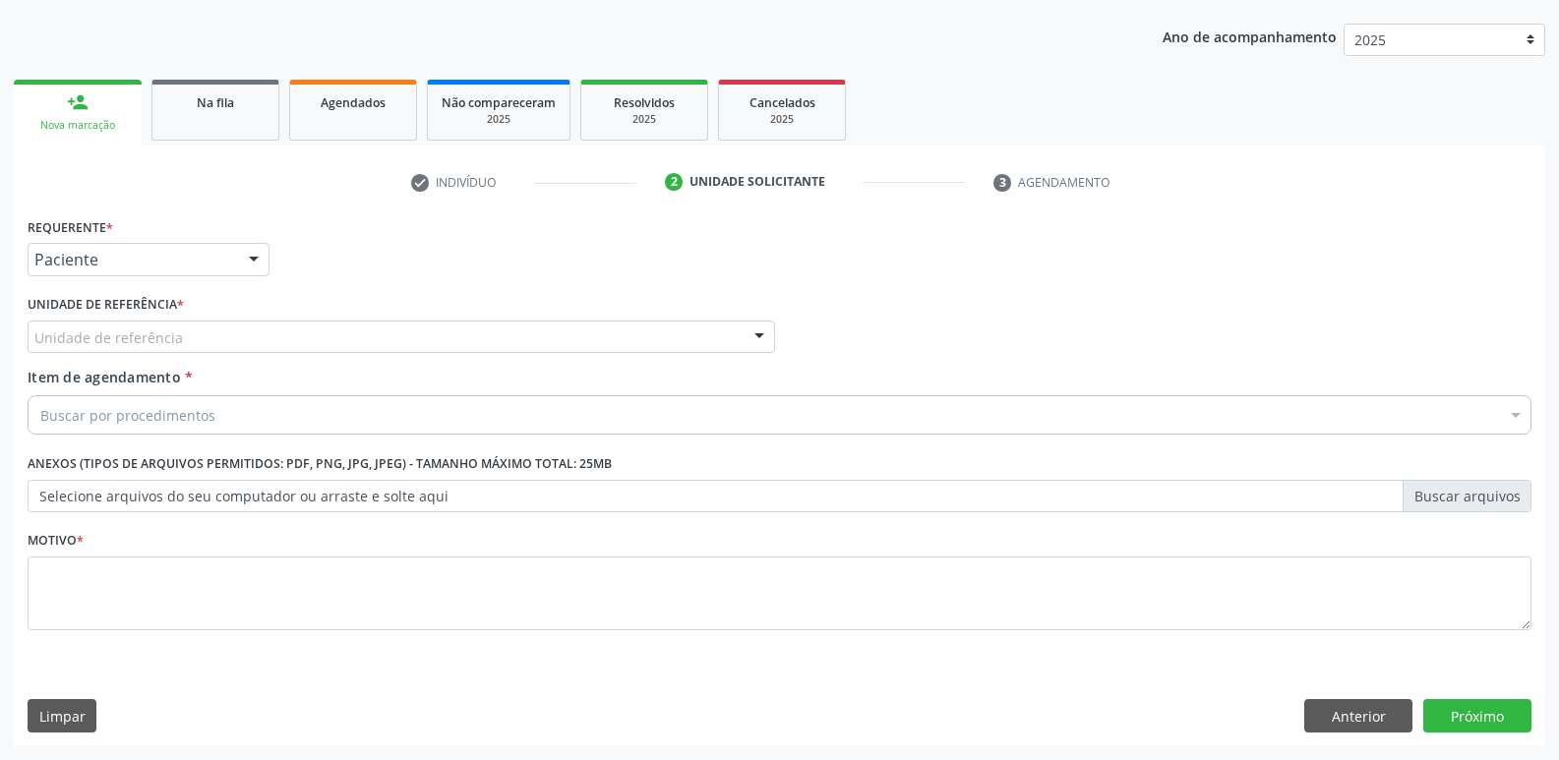
click at [216, 328] on div "Unidade de referência" at bounding box center [401, 337] width 747 height 33
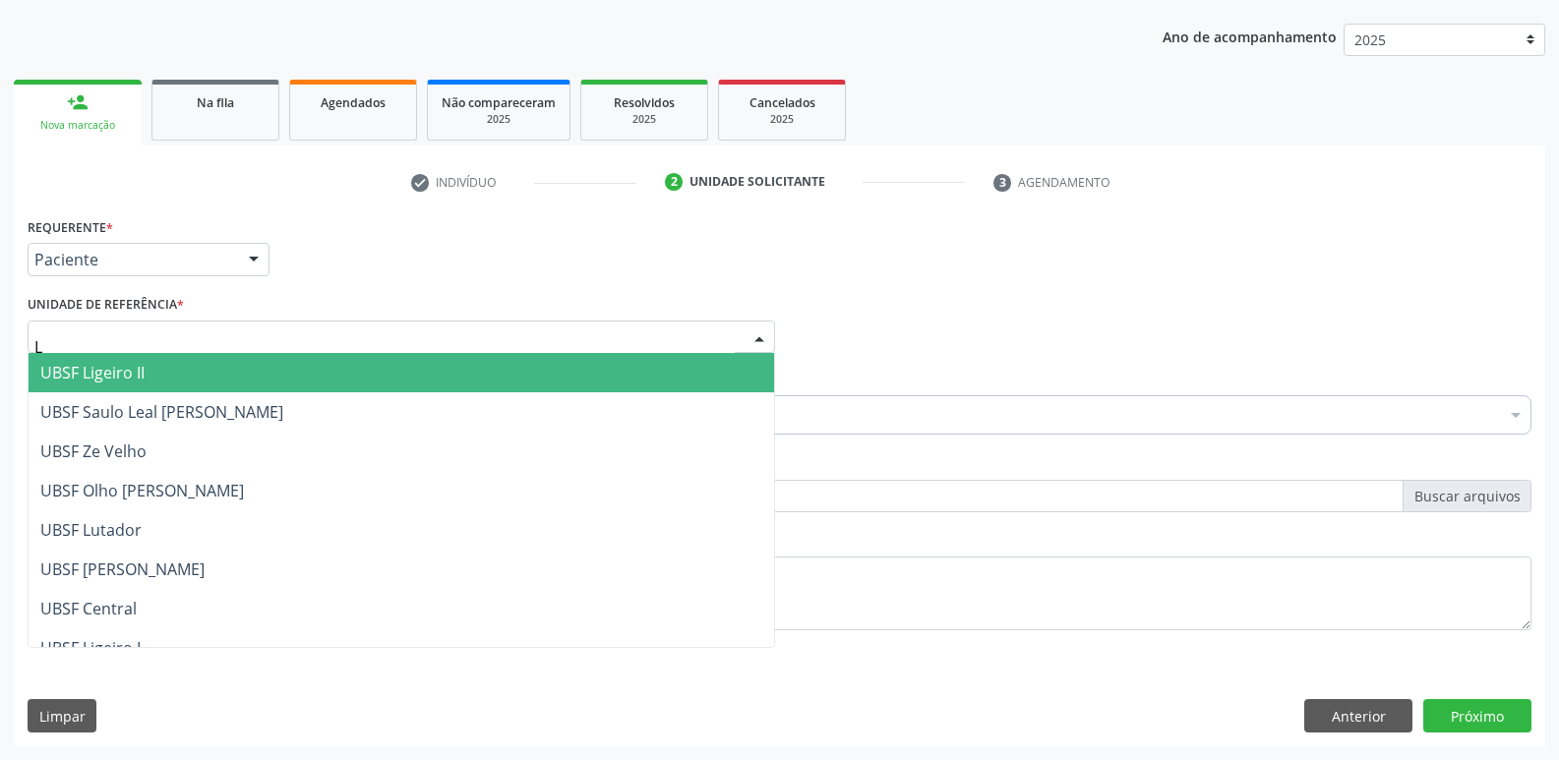
type input "LI"
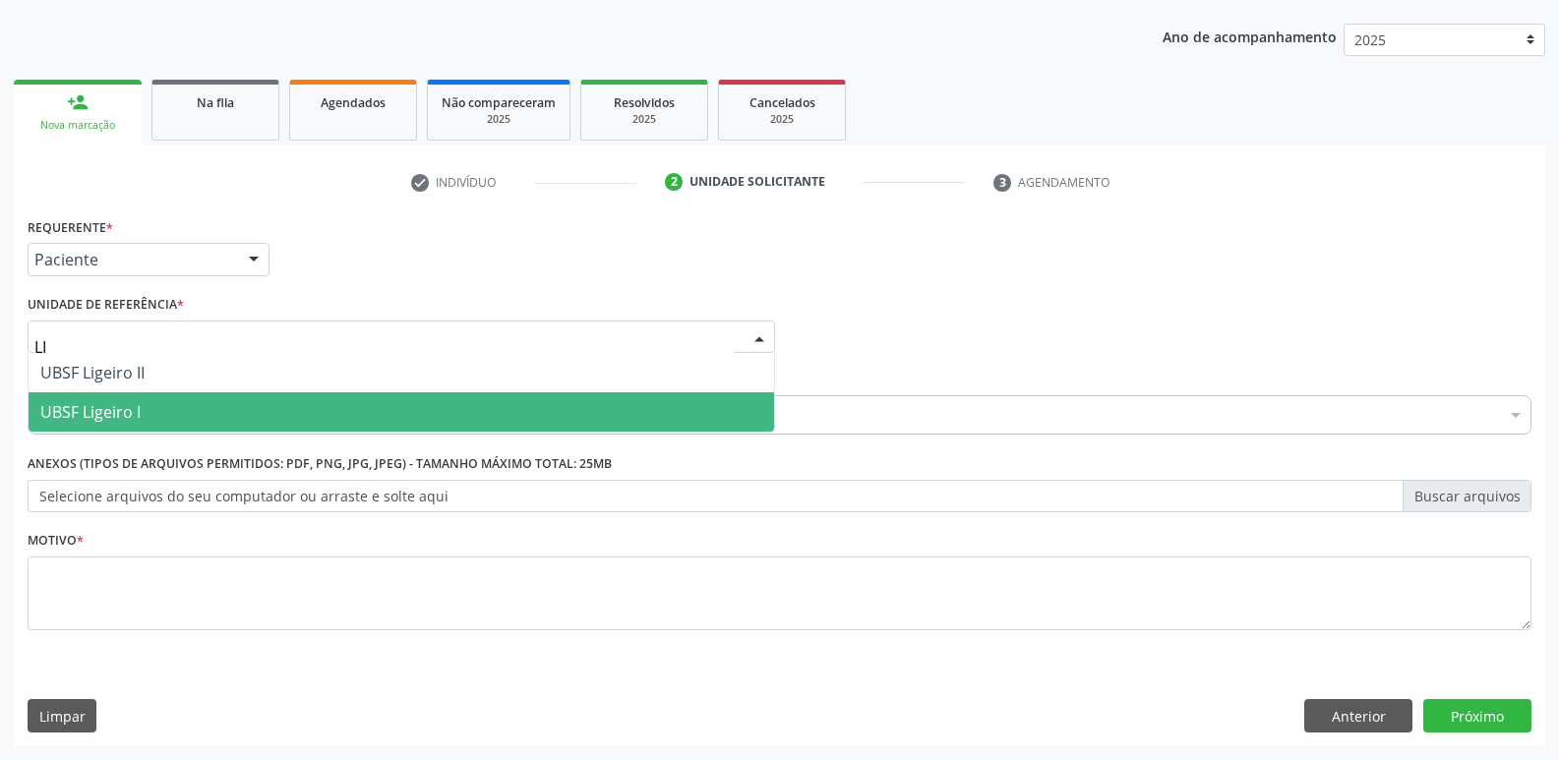
click at [133, 413] on span "UBSF Ligeiro I" at bounding box center [90, 412] width 100 height 22
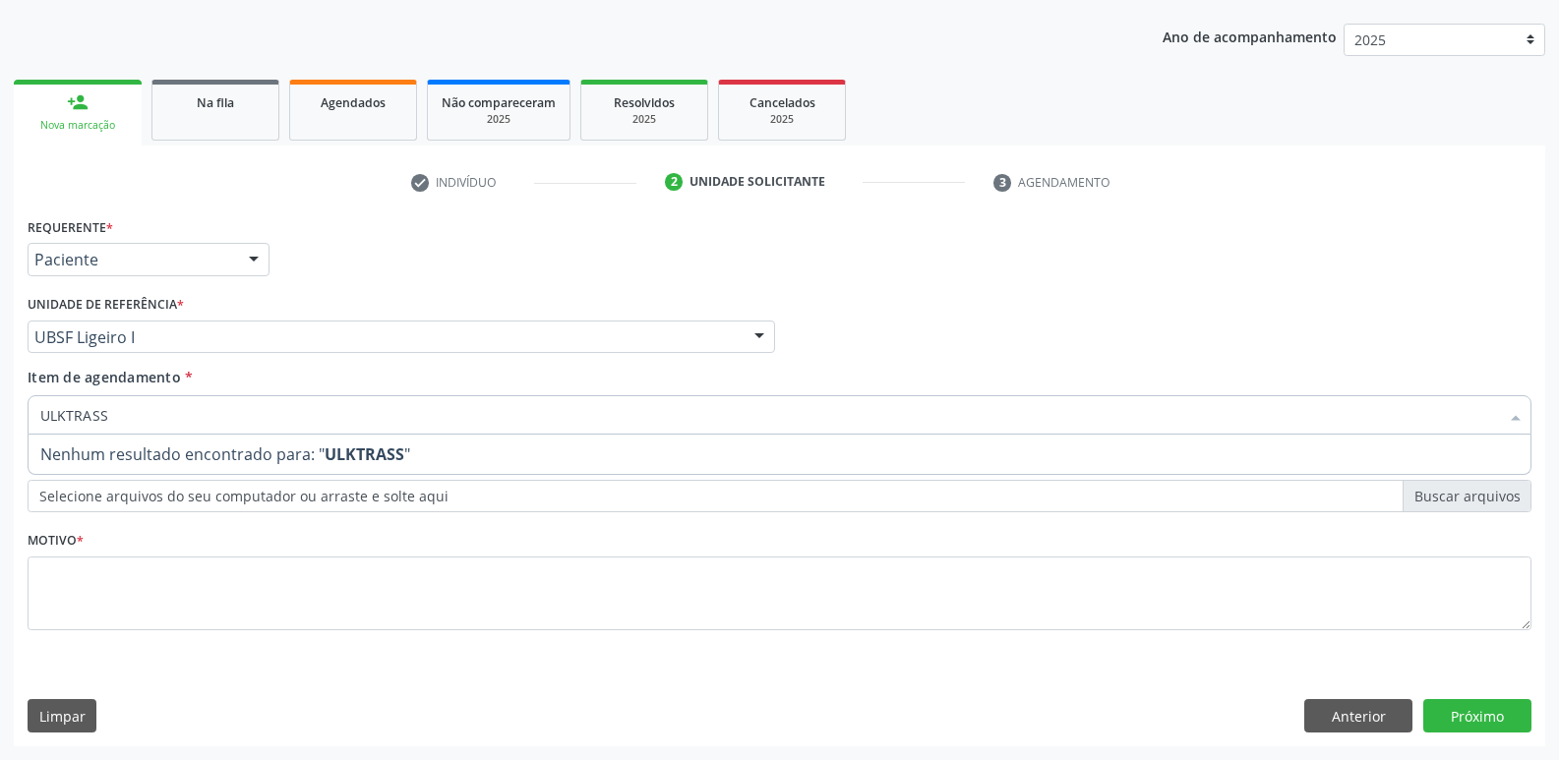
click at [66, 412] on input "ULKTRASS" at bounding box center [769, 414] width 1459 height 39
type input "ULTRASS"
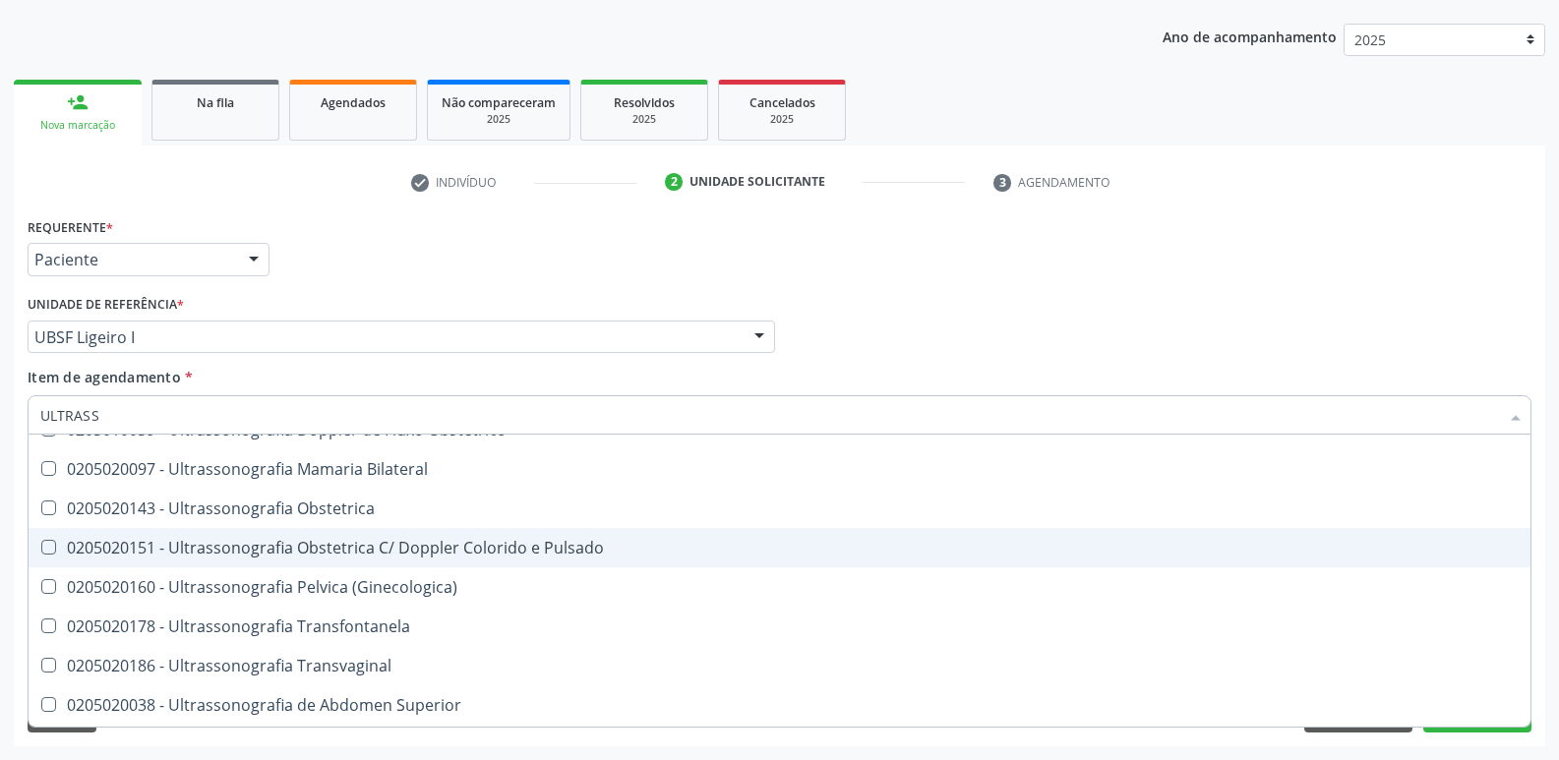
scroll to position [295, 0]
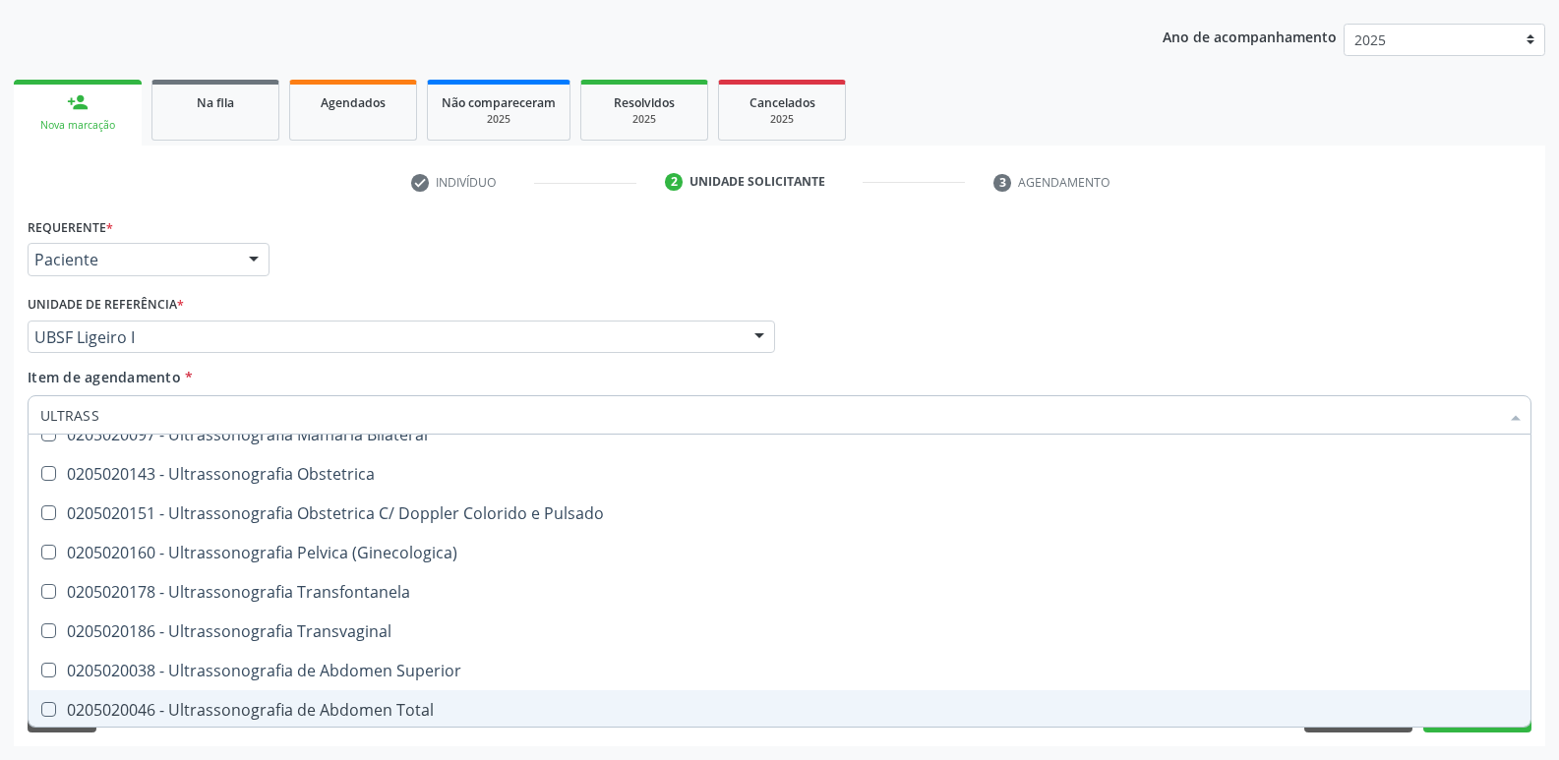
click at [409, 703] on div "0205020046 - Ultrassonografia de Abdomen Total" at bounding box center [779, 710] width 1478 height 16
checkbox Total "true"
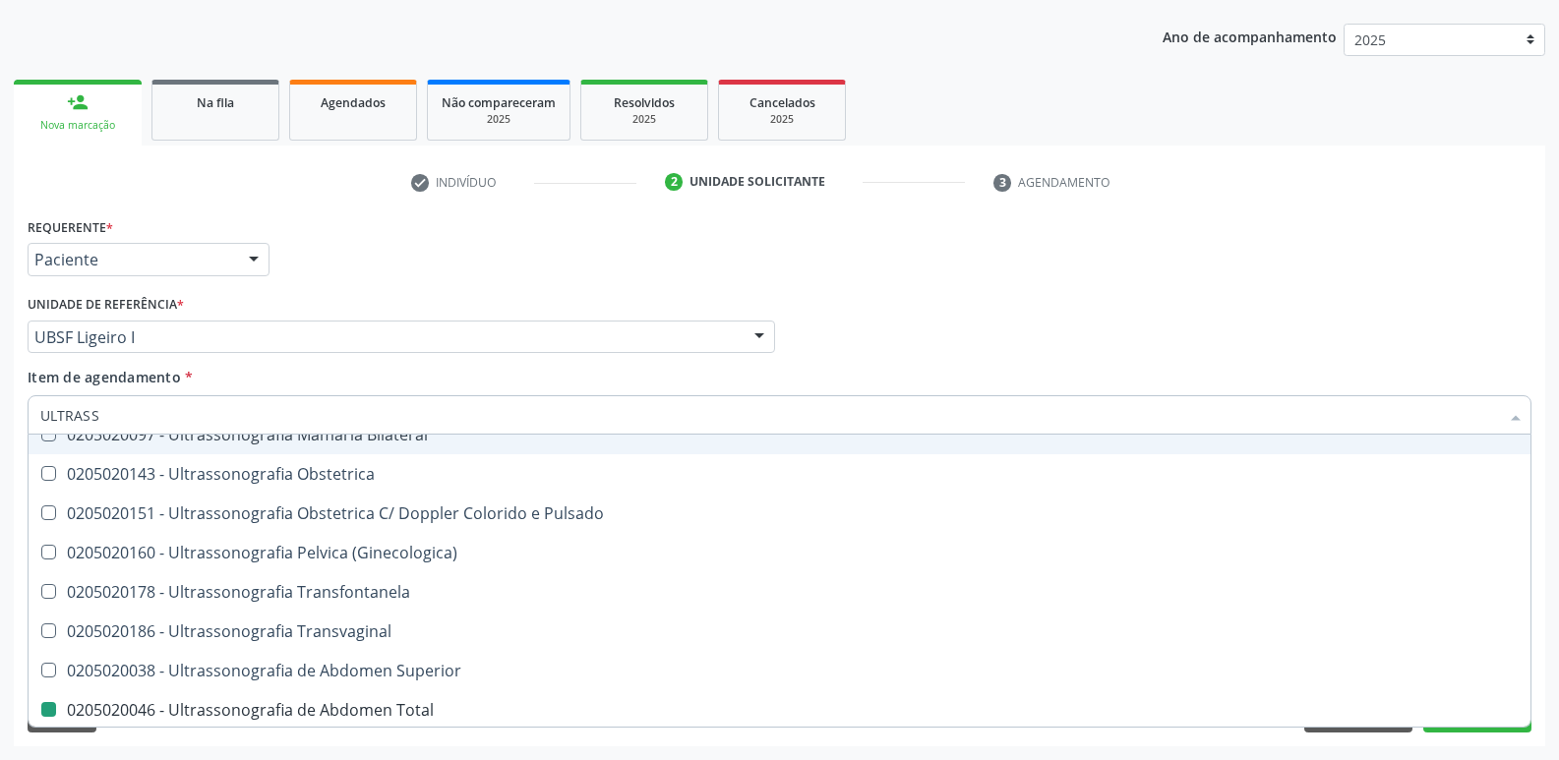
click at [500, 266] on div "Requerente * Paciente Profissional de Saúde Paciente Nenhum resultado encontrad…" at bounding box center [780, 250] width 1514 height 77
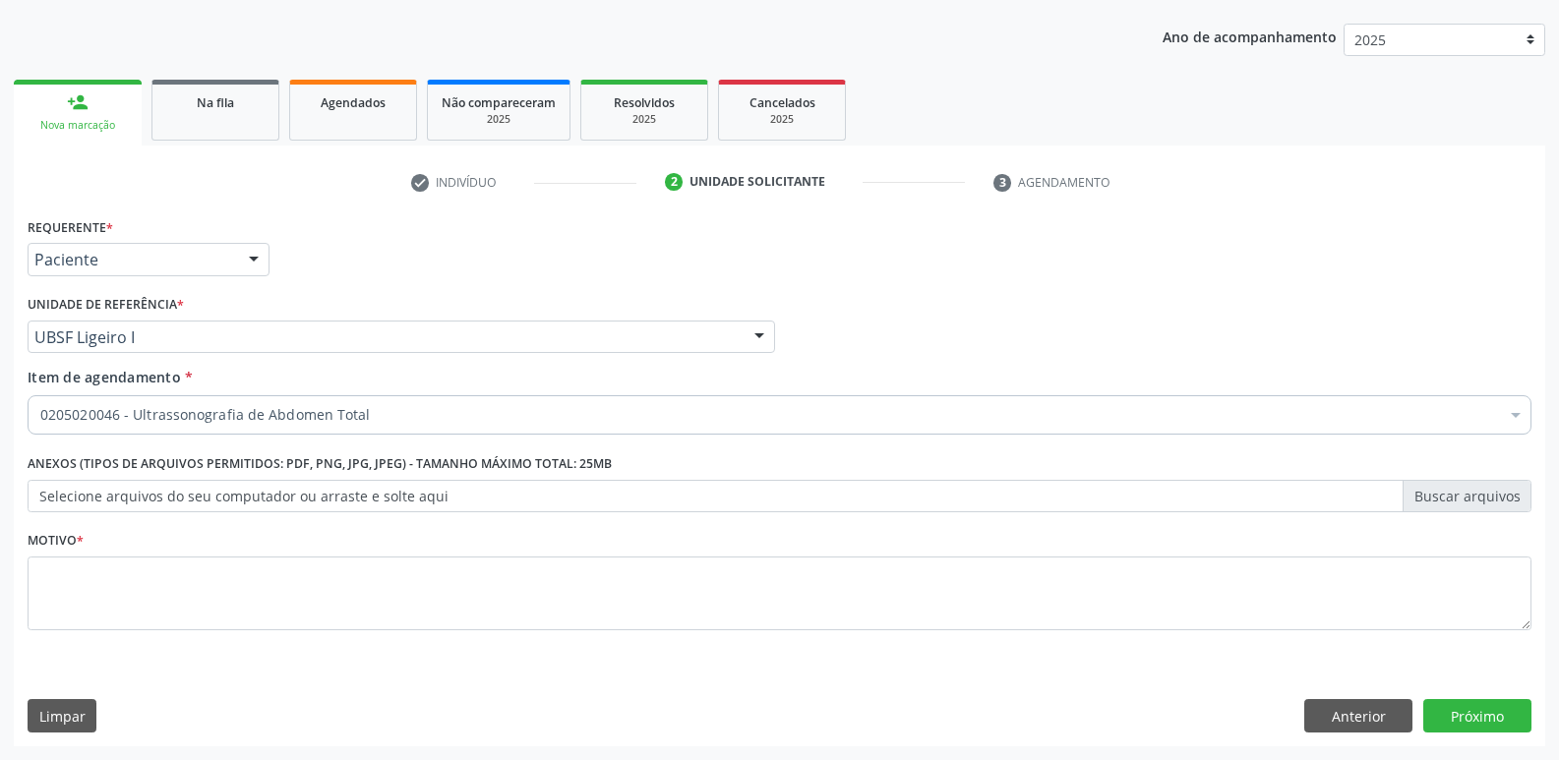
checkbox Total "true"
checkbox \(Dornic\) "false"
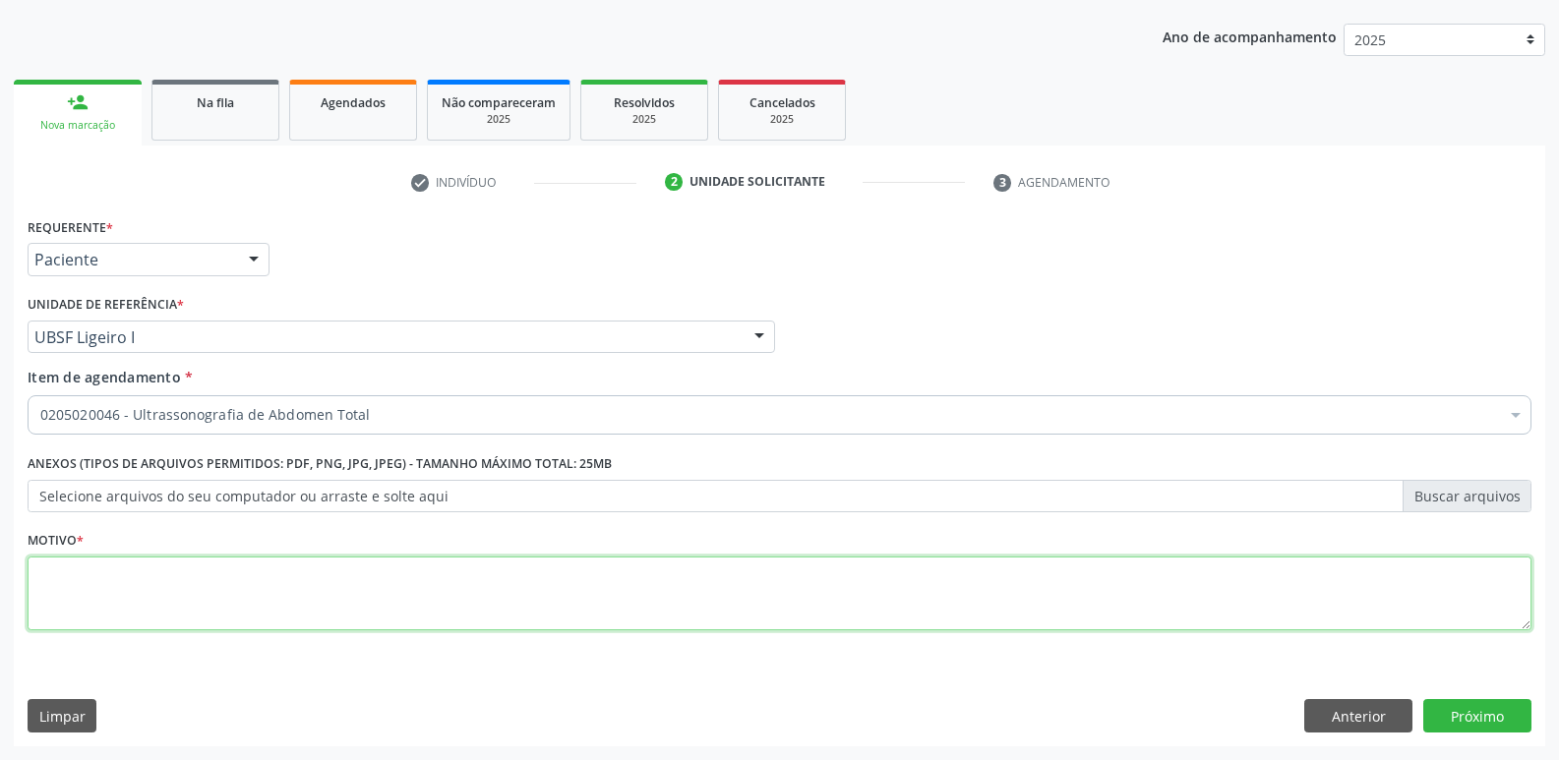
click at [192, 594] on textarea at bounding box center [780, 594] width 1504 height 75
paste textarea "avaliação"
type textarea "avaliação"
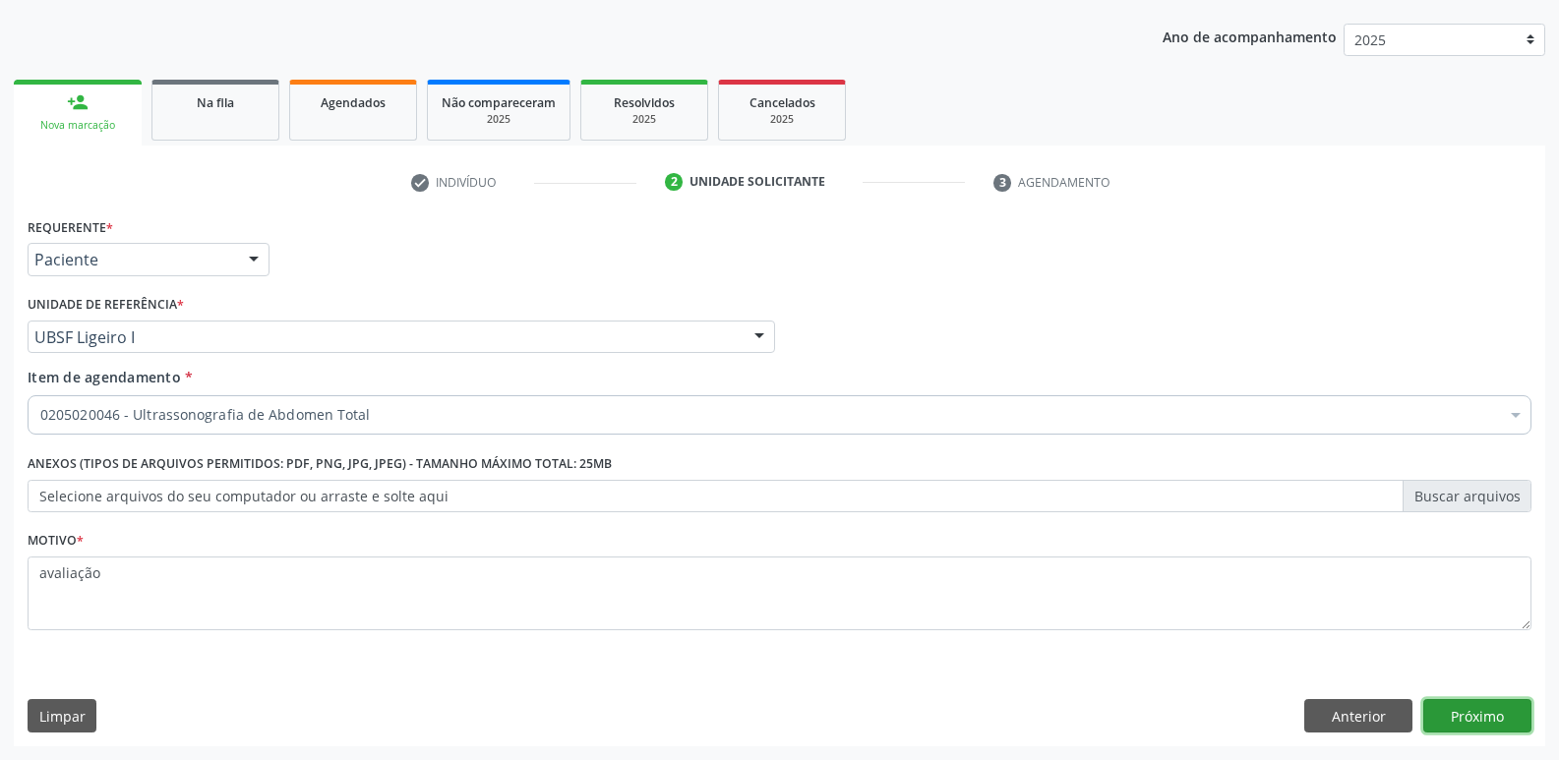
click at [1470, 707] on button "Próximo" at bounding box center [1477, 715] width 108 height 33
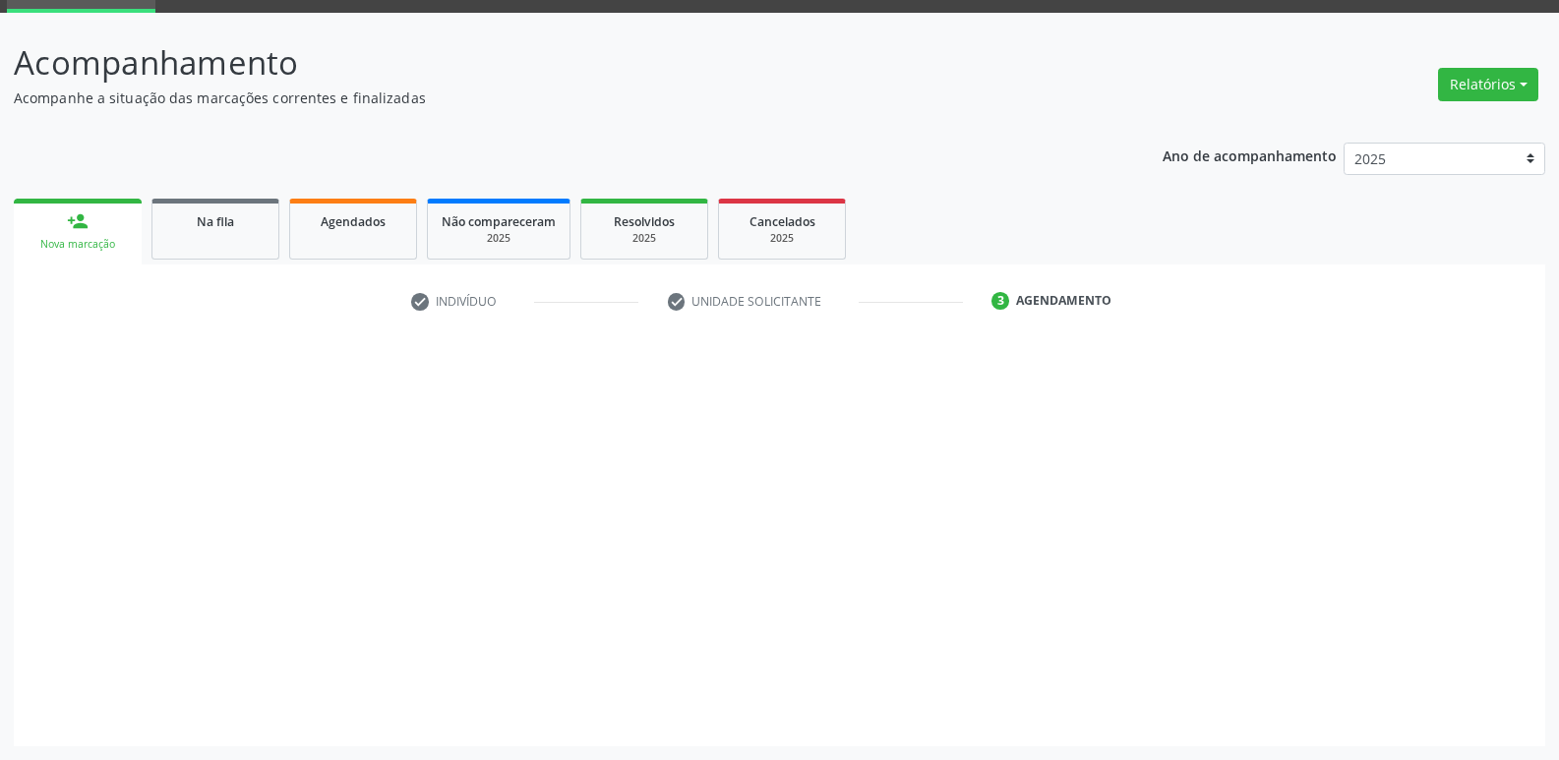
scroll to position [95, 0]
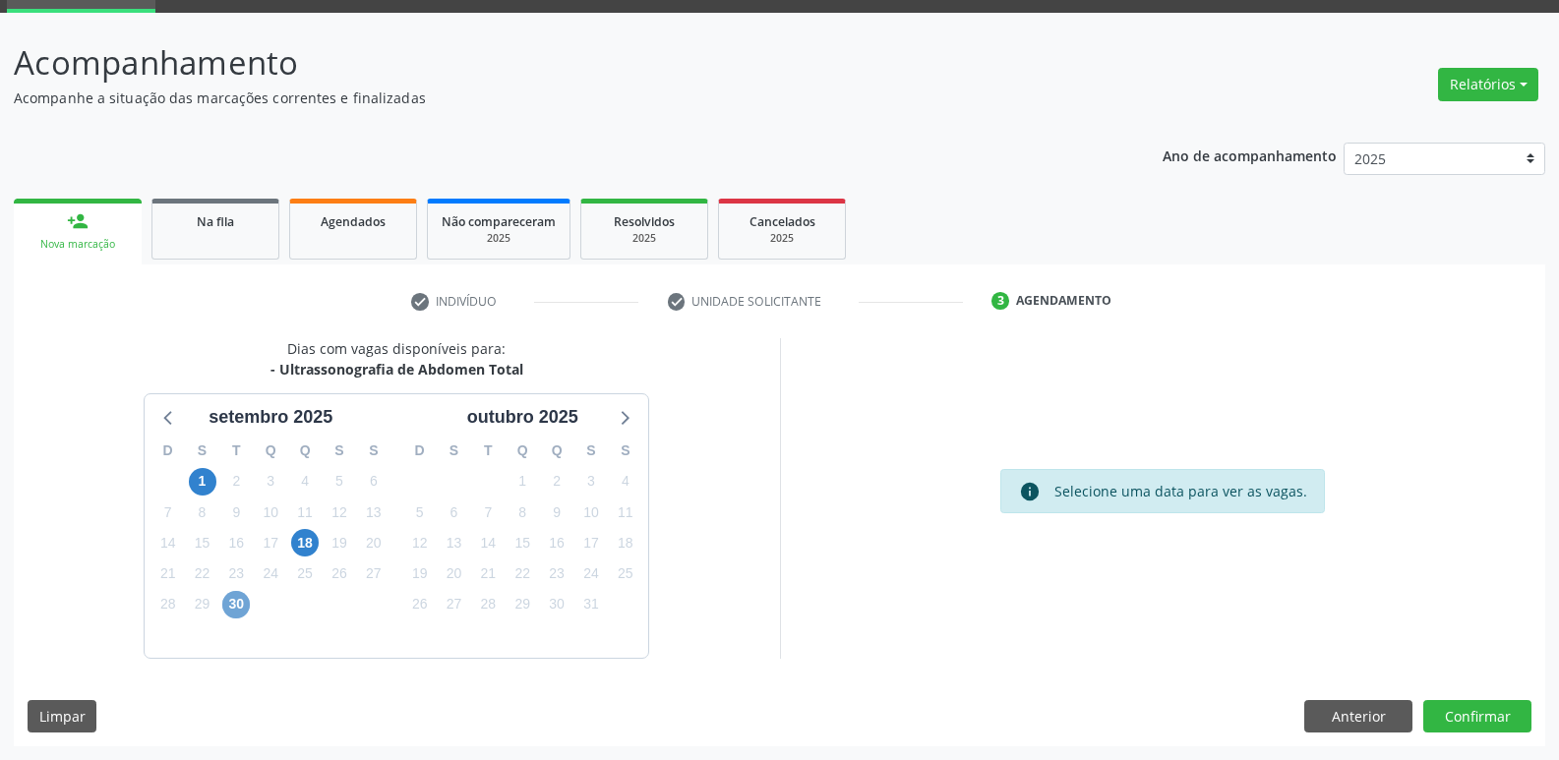
click at [234, 602] on span "30" at bounding box center [236, 605] width 28 height 28
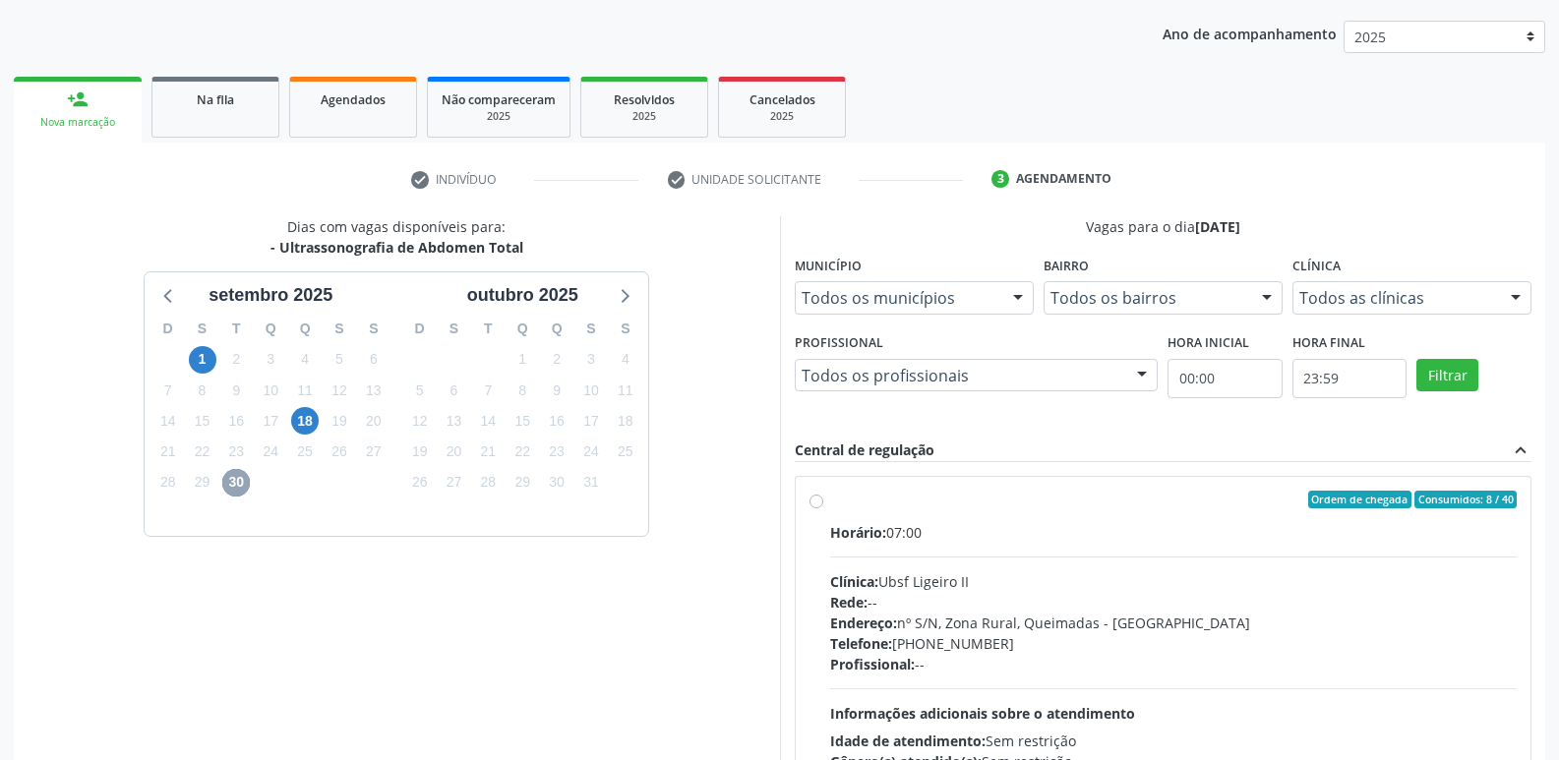
scroll to position [415, 0]
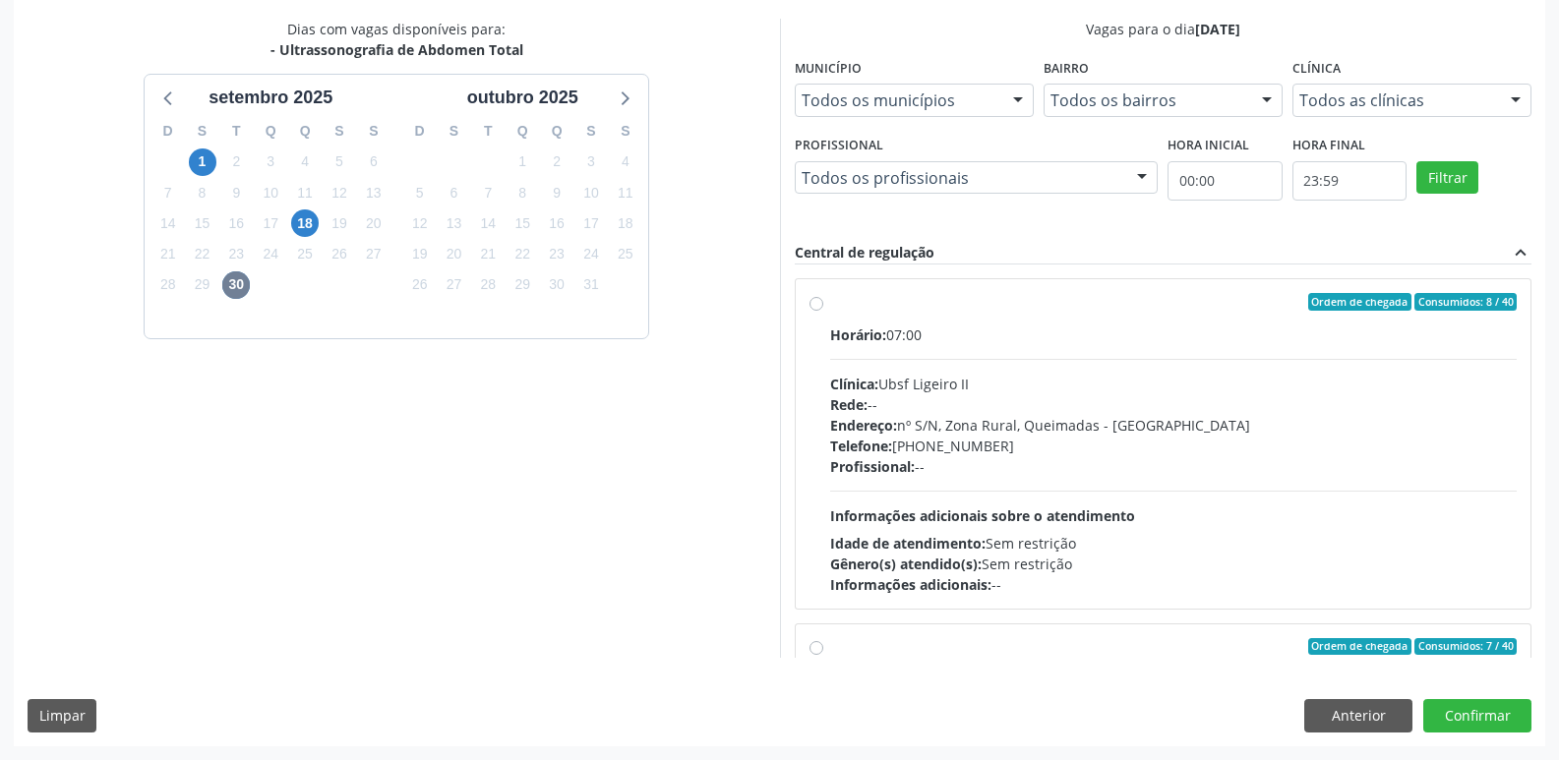
drag, startPoint x: 1167, startPoint y: 450, endPoint x: 1287, endPoint y: 588, distance: 182.6
click at [1162, 450] on div "Telefone: [PHONE_NUMBER]" at bounding box center [1173, 446] width 687 height 21
click at [823, 311] on input "Ordem de chegada Consumidos: 8 / 40 Horário: 07:00 Clínica: Ubsf Ligeiro II Red…" at bounding box center [816, 302] width 14 height 18
radio input "true"
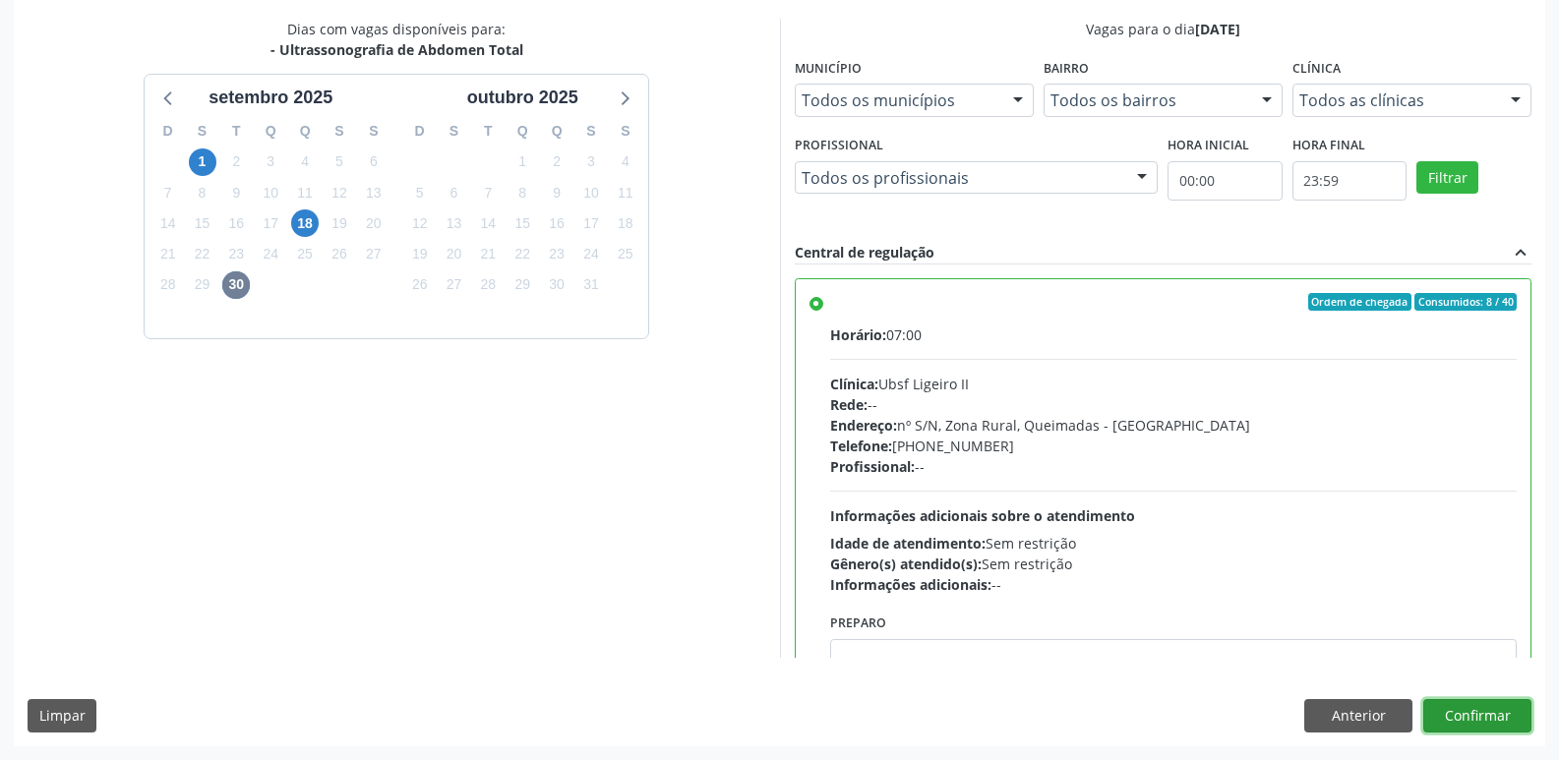
click at [1504, 713] on button "Confirmar" at bounding box center [1477, 715] width 108 height 33
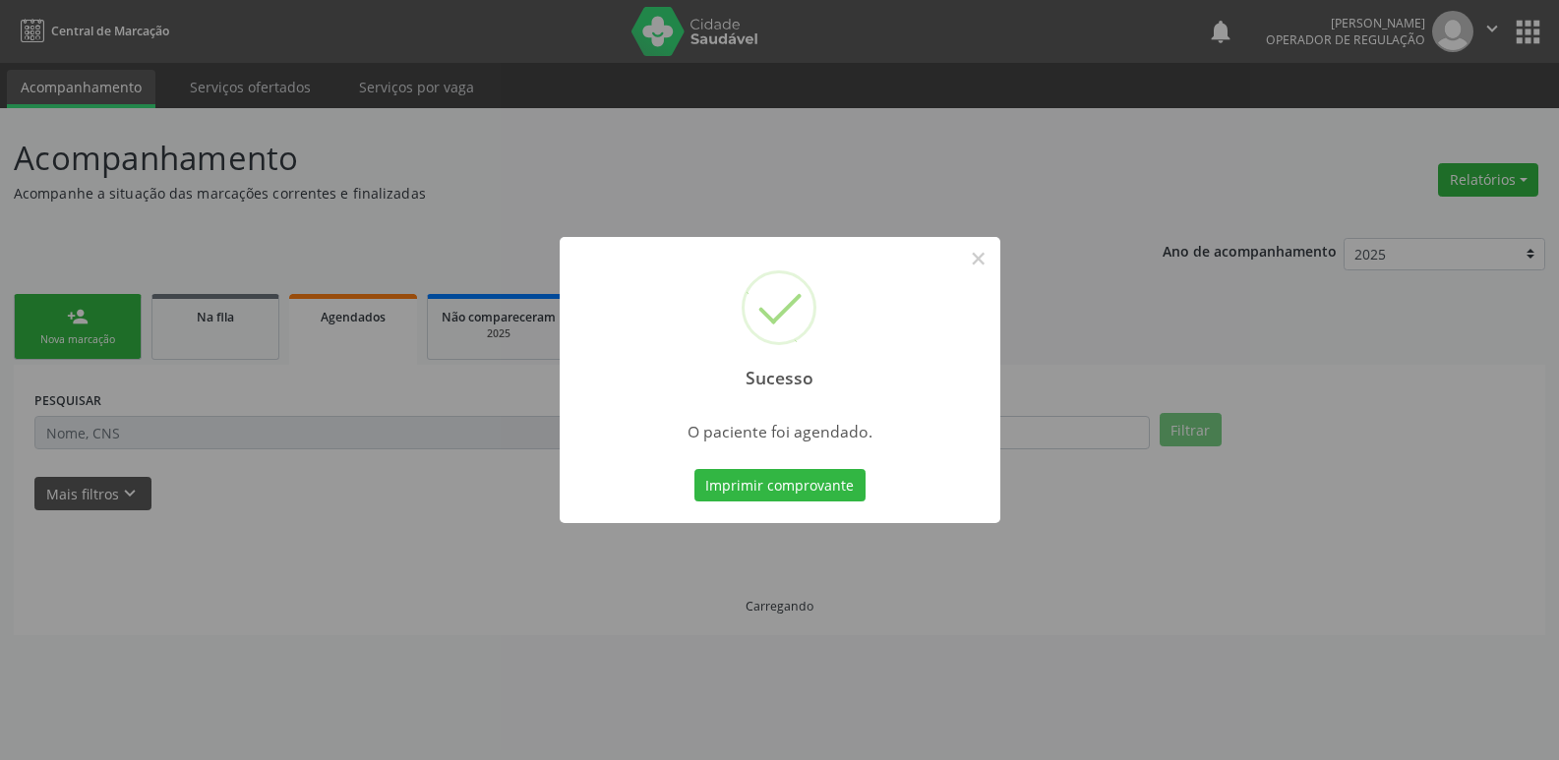
scroll to position [0, 0]
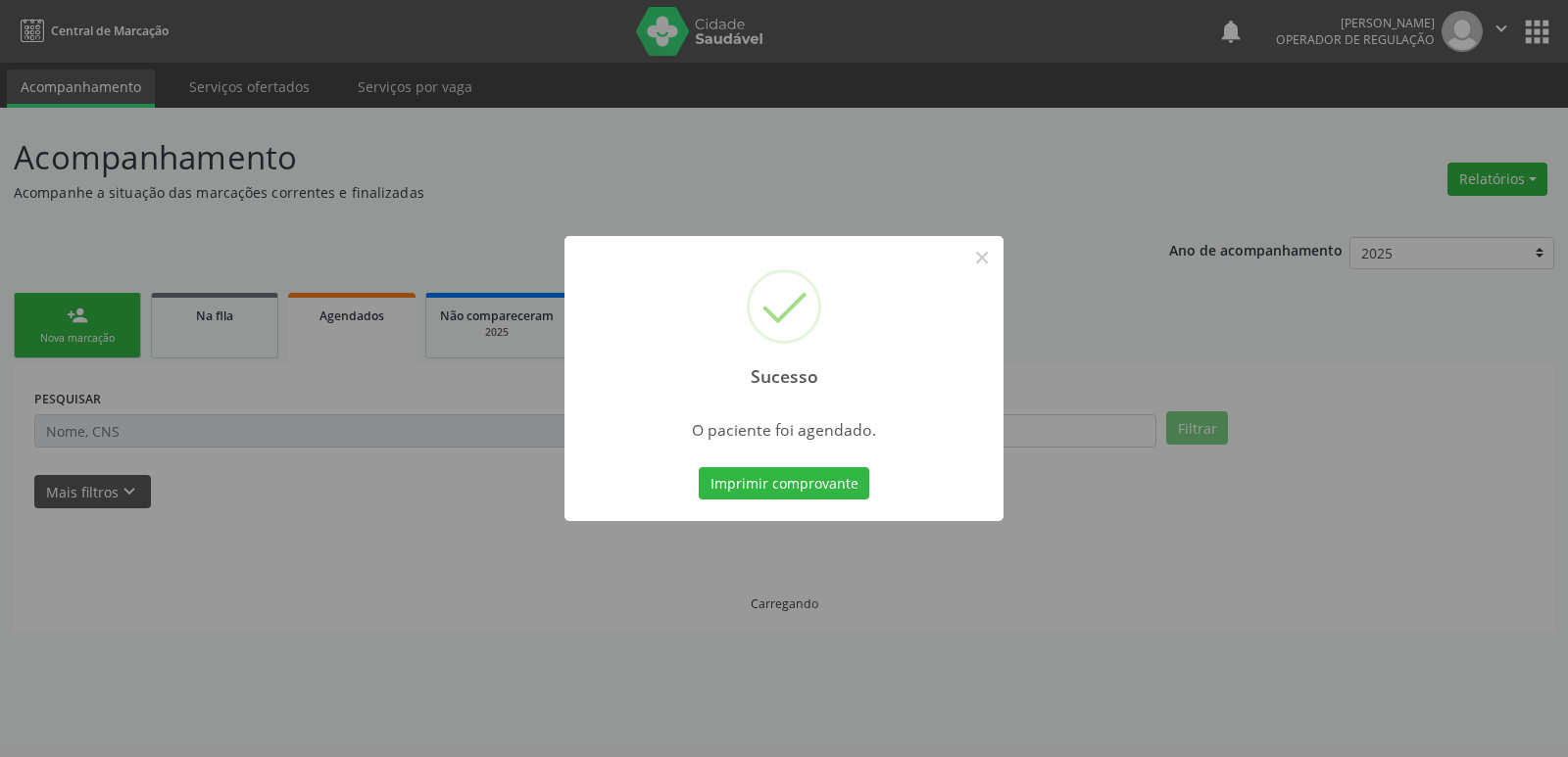
click at [698, 467] on button "Imprimir comprovante" at bounding box center [783, 483] width 170 height 33
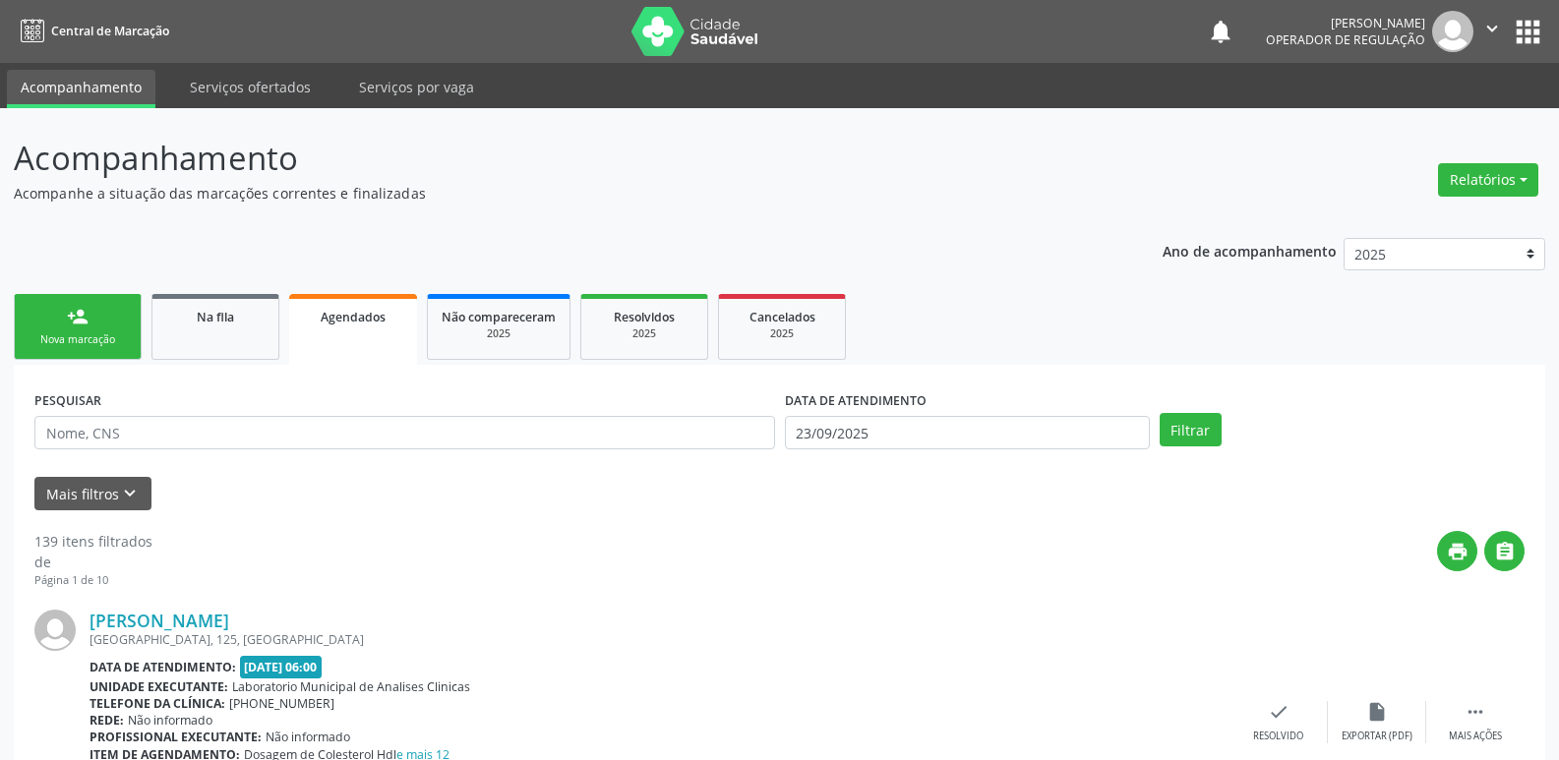
click at [90, 329] on link "person_add Nova marcação" at bounding box center [78, 327] width 128 height 66
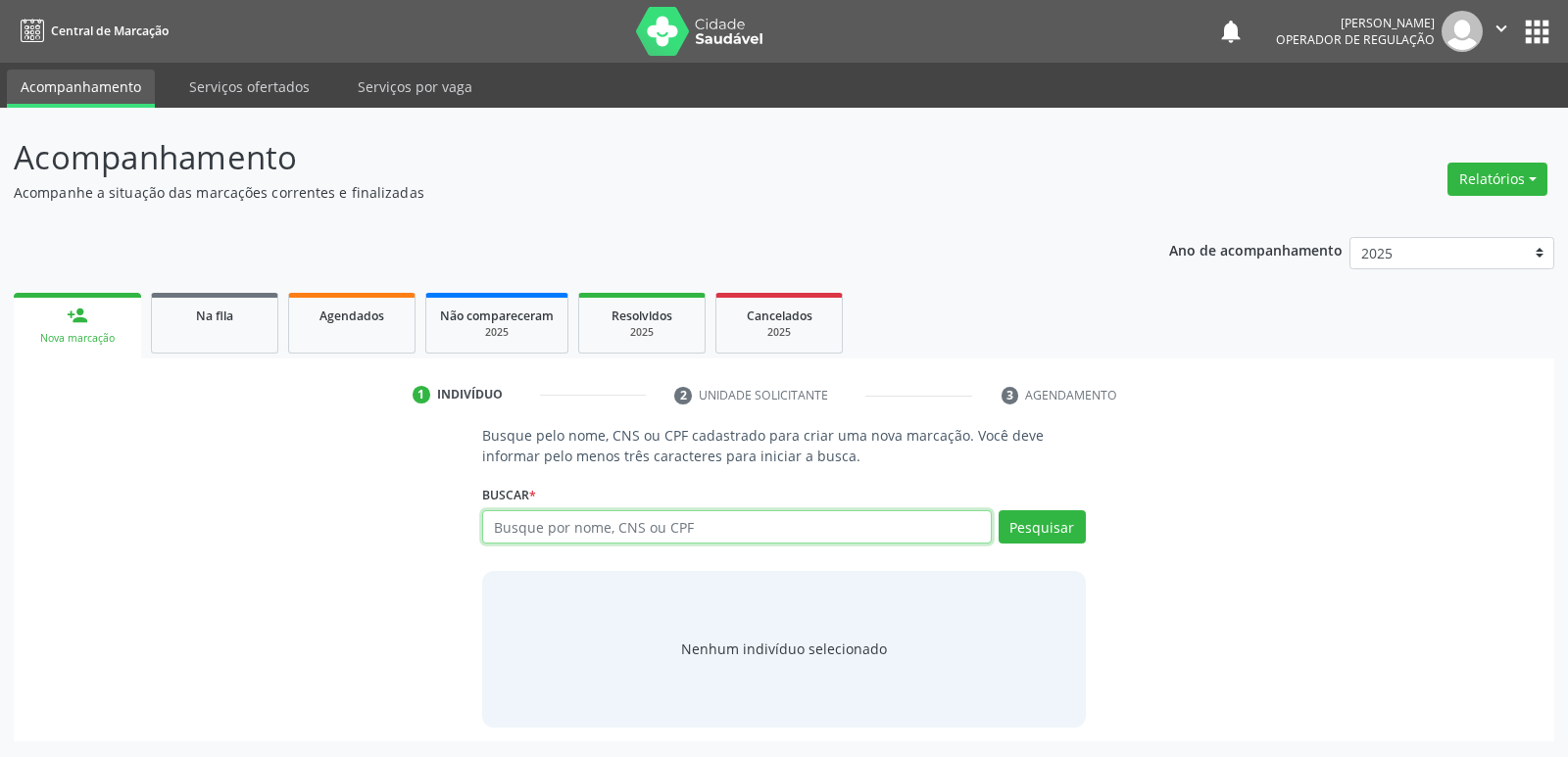
click at [684, 531] on input "text" at bounding box center [736, 526] width 508 height 33
type input "708505301368473"
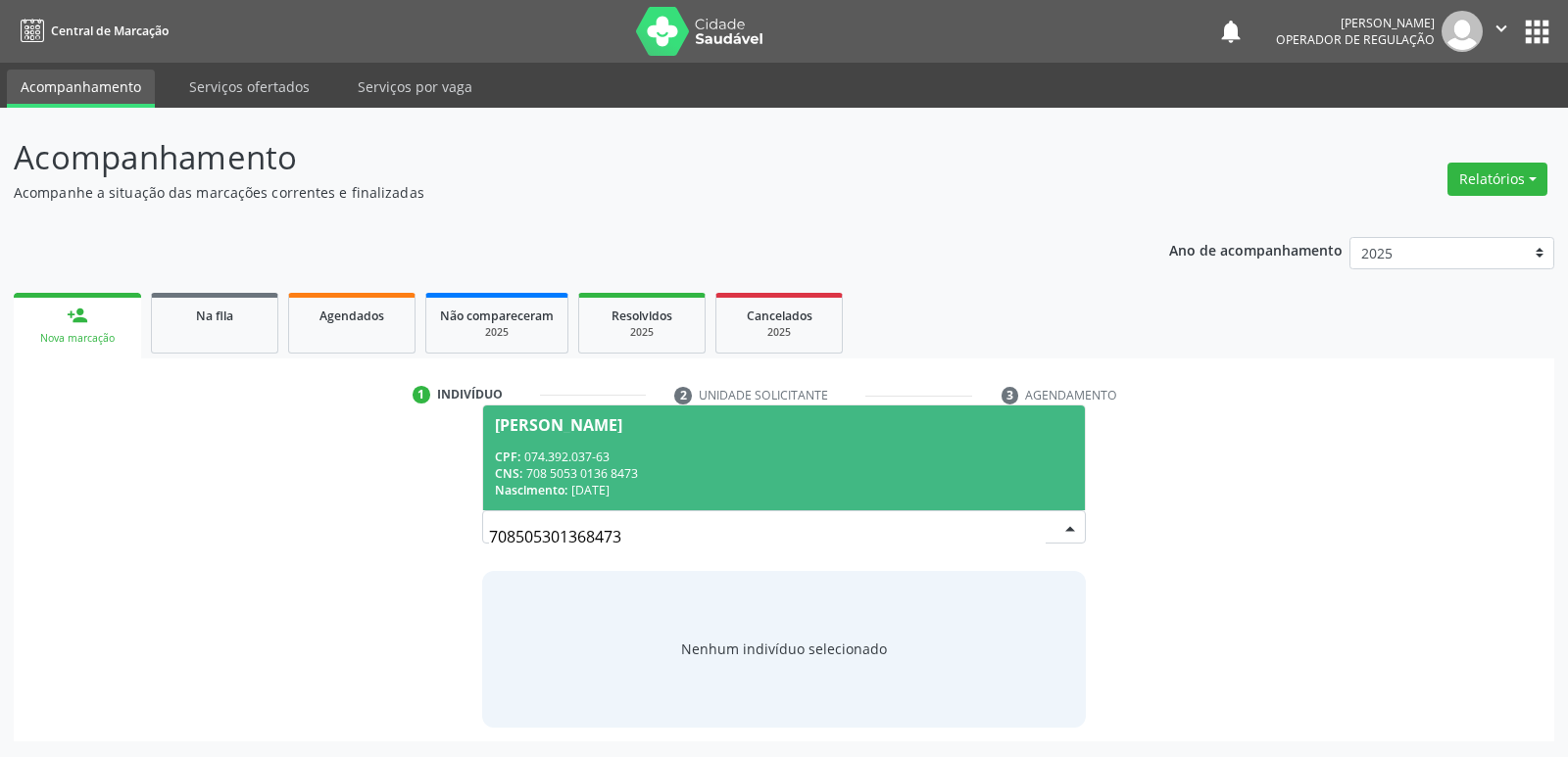
click at [662, 486] on div "Nascimento: [DATE]" at bounding box center [783, 490] width 577 height 17
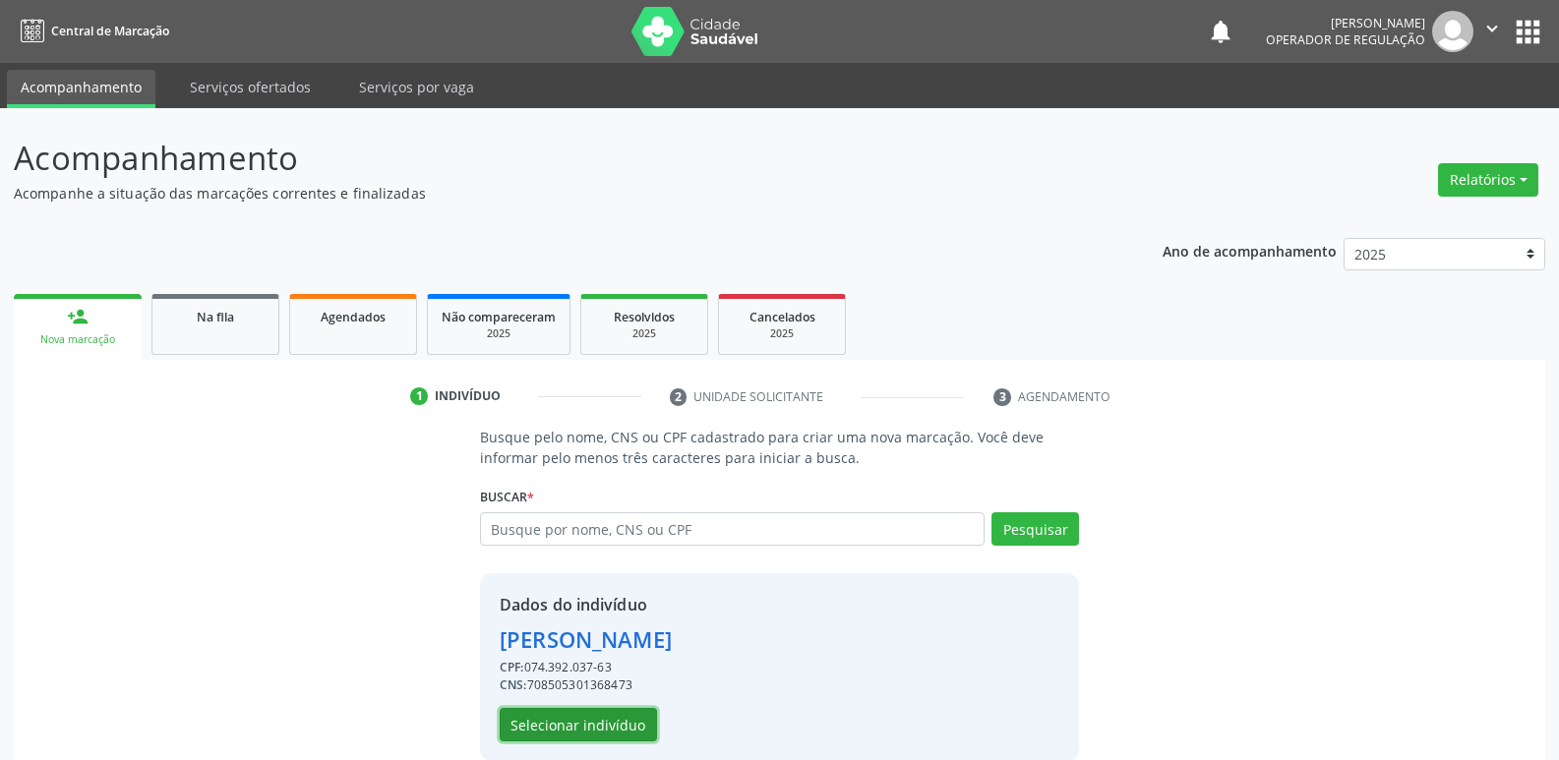
click at [594, 728] on button "Selecionar indivíduo" at bounding box center [578, 724] width 157 height 33
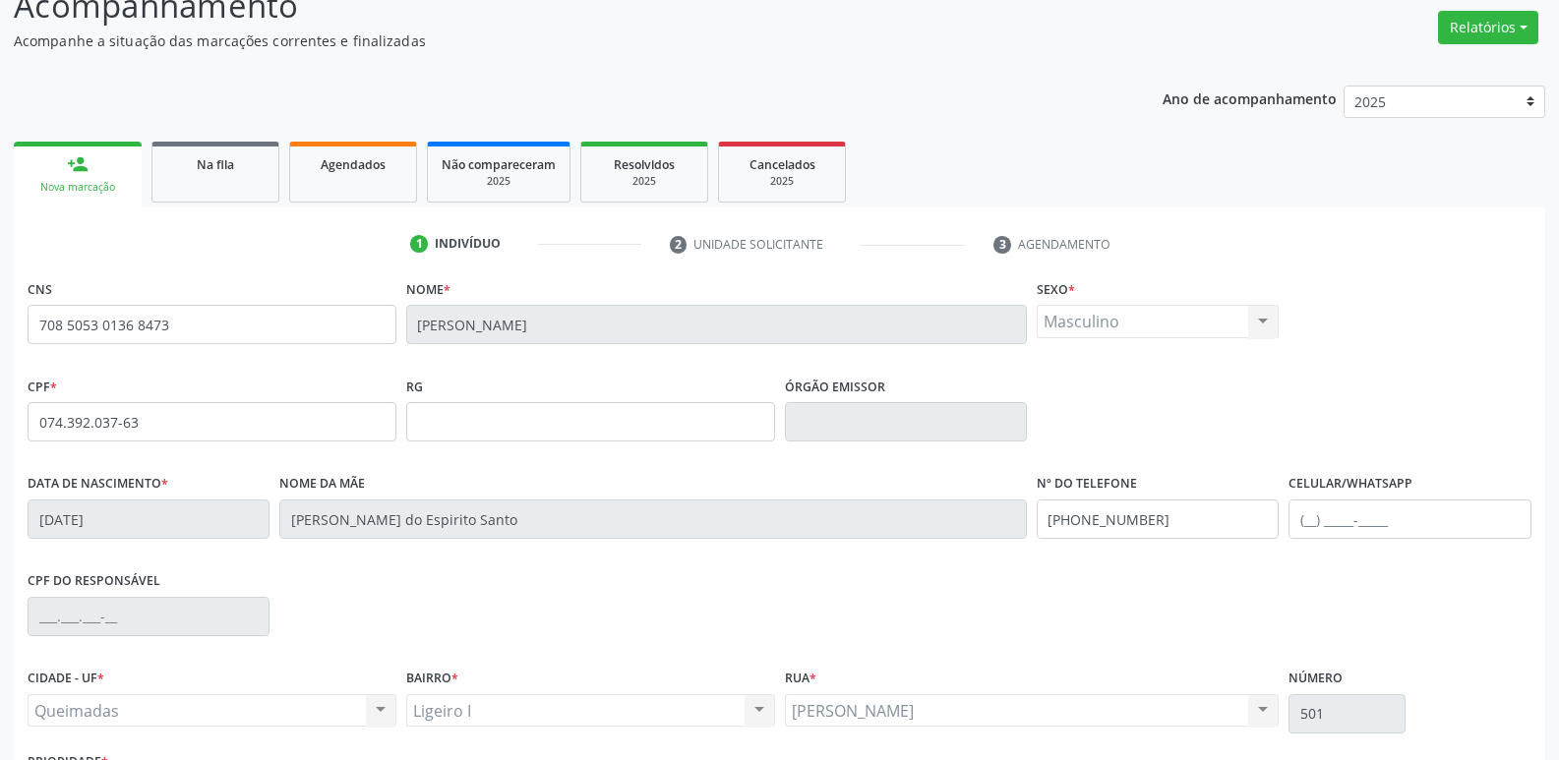
scroll to position [306, 0]
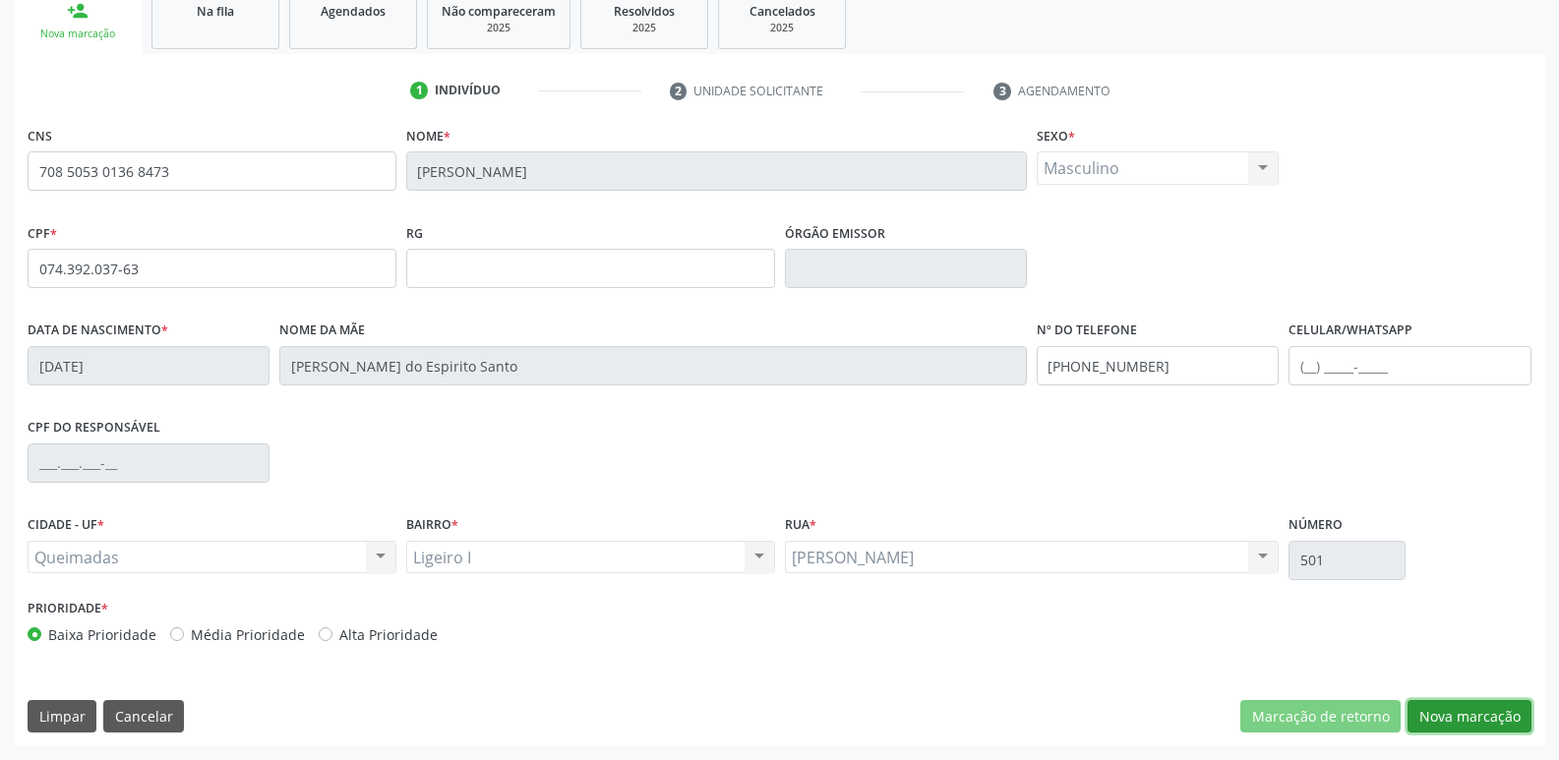
click at [1494, 719] on button "Nova marcação" at bounding box center [1469, 716] width 124 height 33
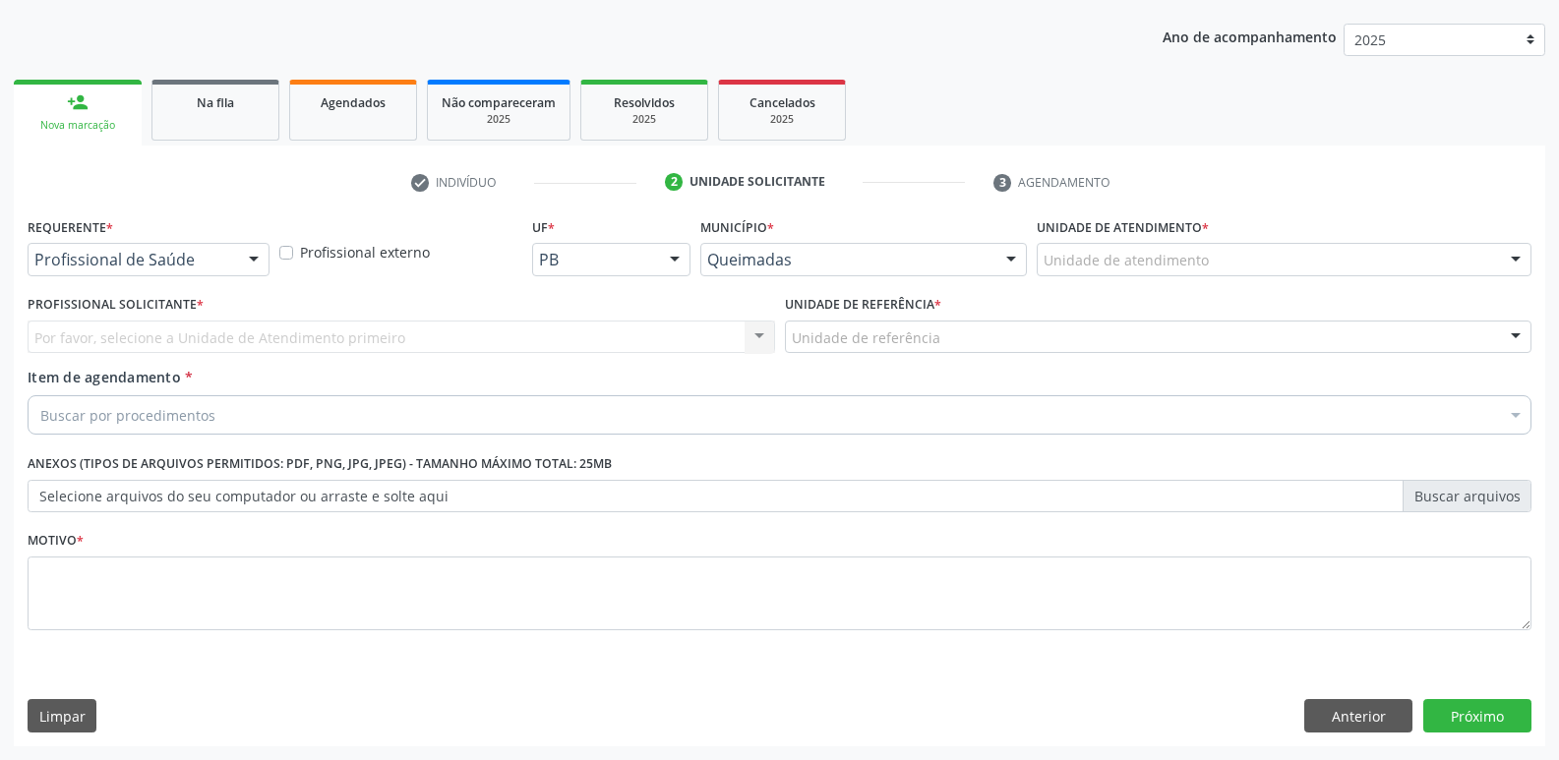
scroll to position [214, 0]
drag, startPoint x: 194, startPoint y: 258, endPoint x: 148, endPoint y: 354, distance: 106.9
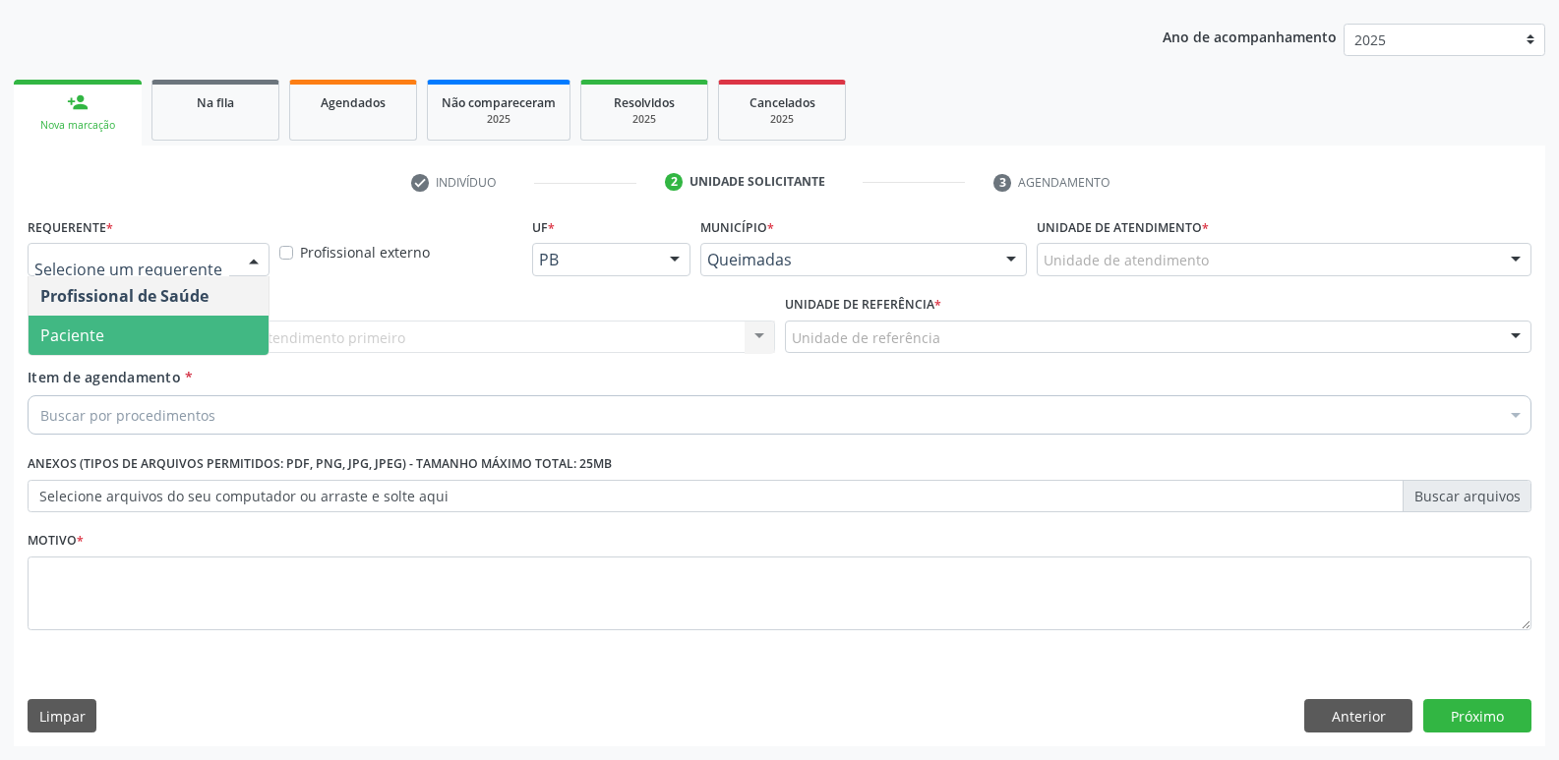
click at [141, 337] on span "Paciente" at bounding box center [149, 335] width 240 height 39
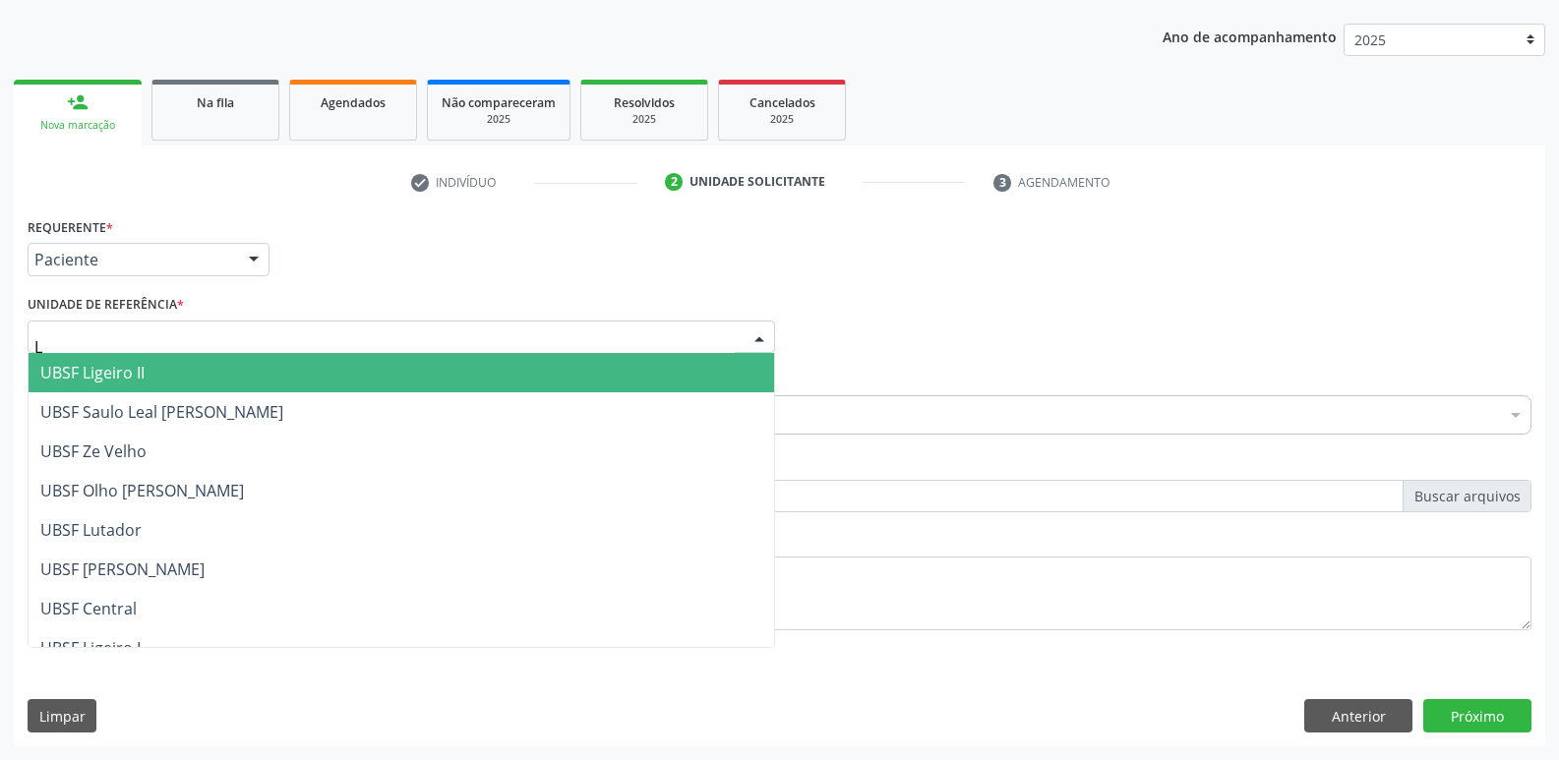
type input "LI"
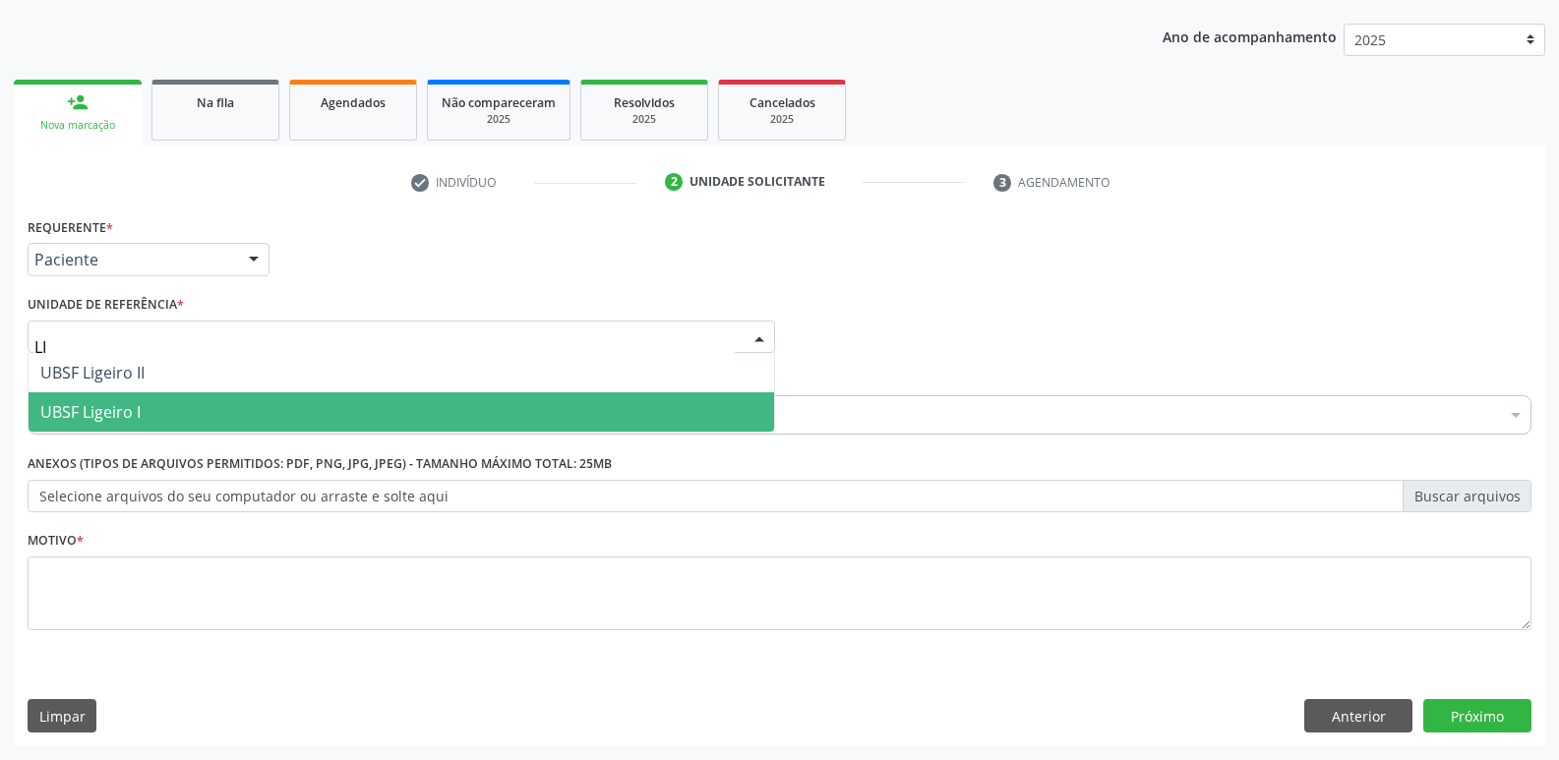
click at [110, 418] on span "UBSF Ligeiro I" at bounding box center [90, 412] width 100 height 22
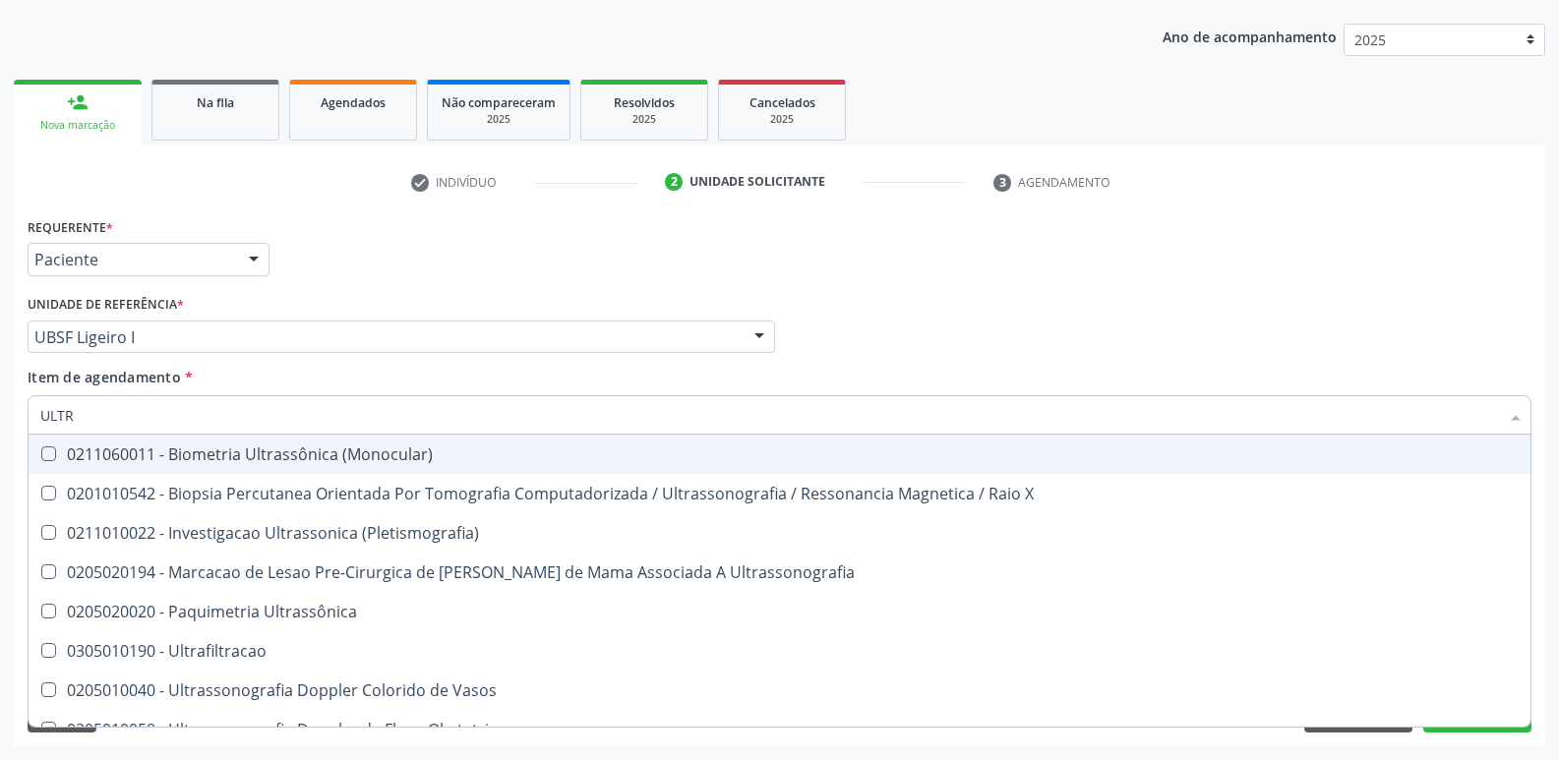
type input "ULTRA"
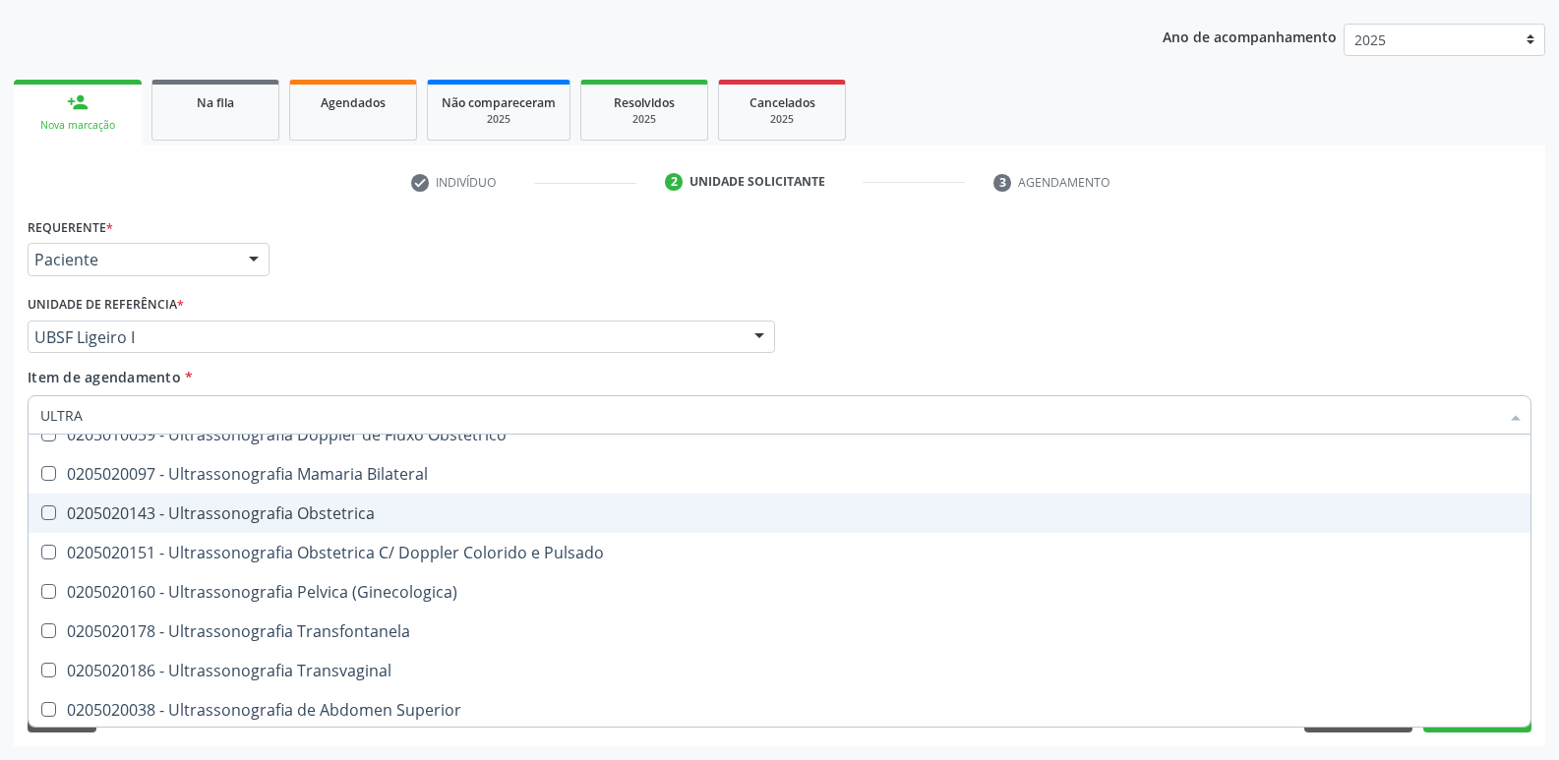
scroll to position [393, 0]
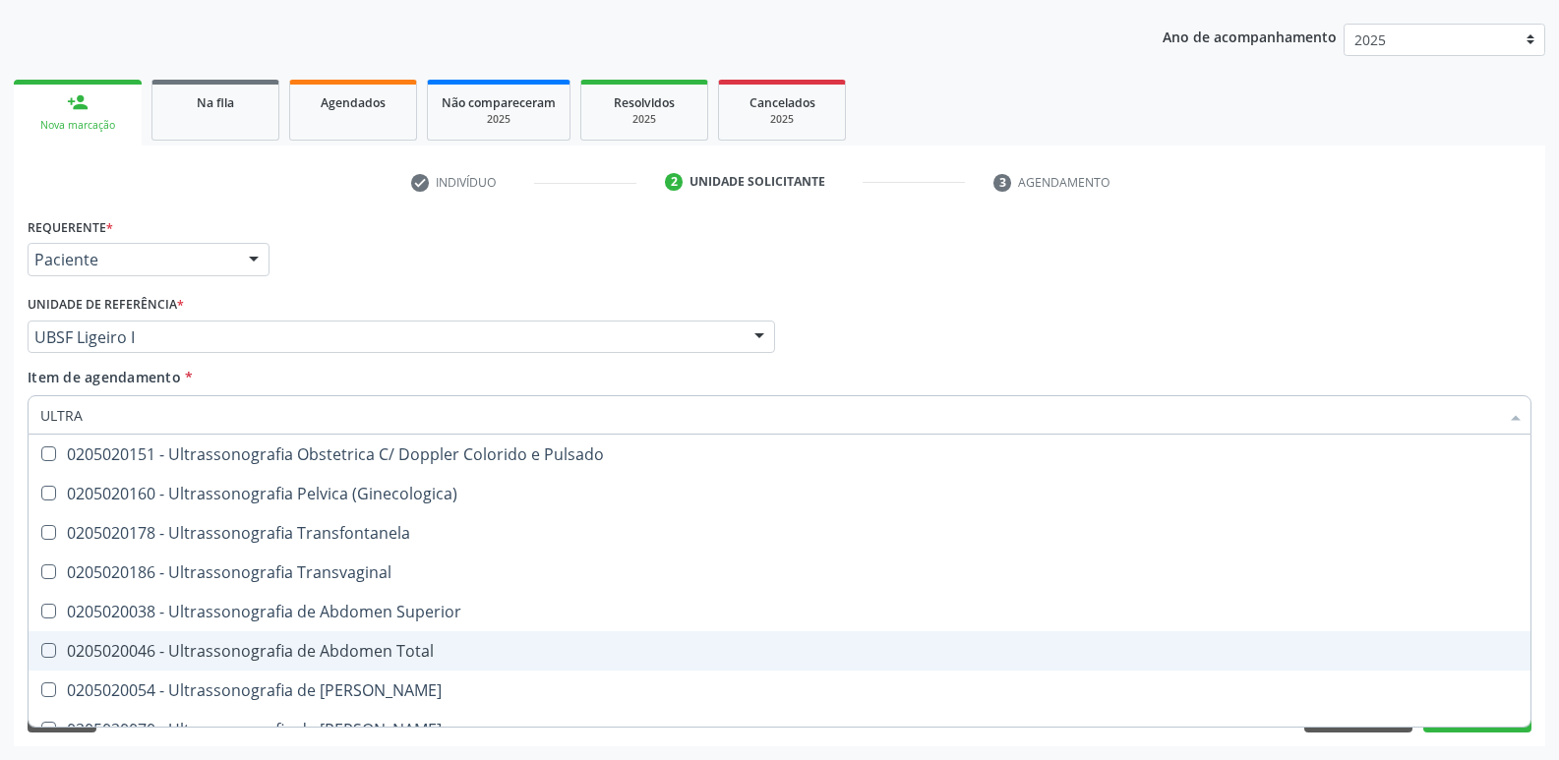
click at [415, 639] on span "0205020046 - Ultrassonografia de Abdomen Total" at bounding box center [780, 650] width 1502 height 39
checkbox Total "true"
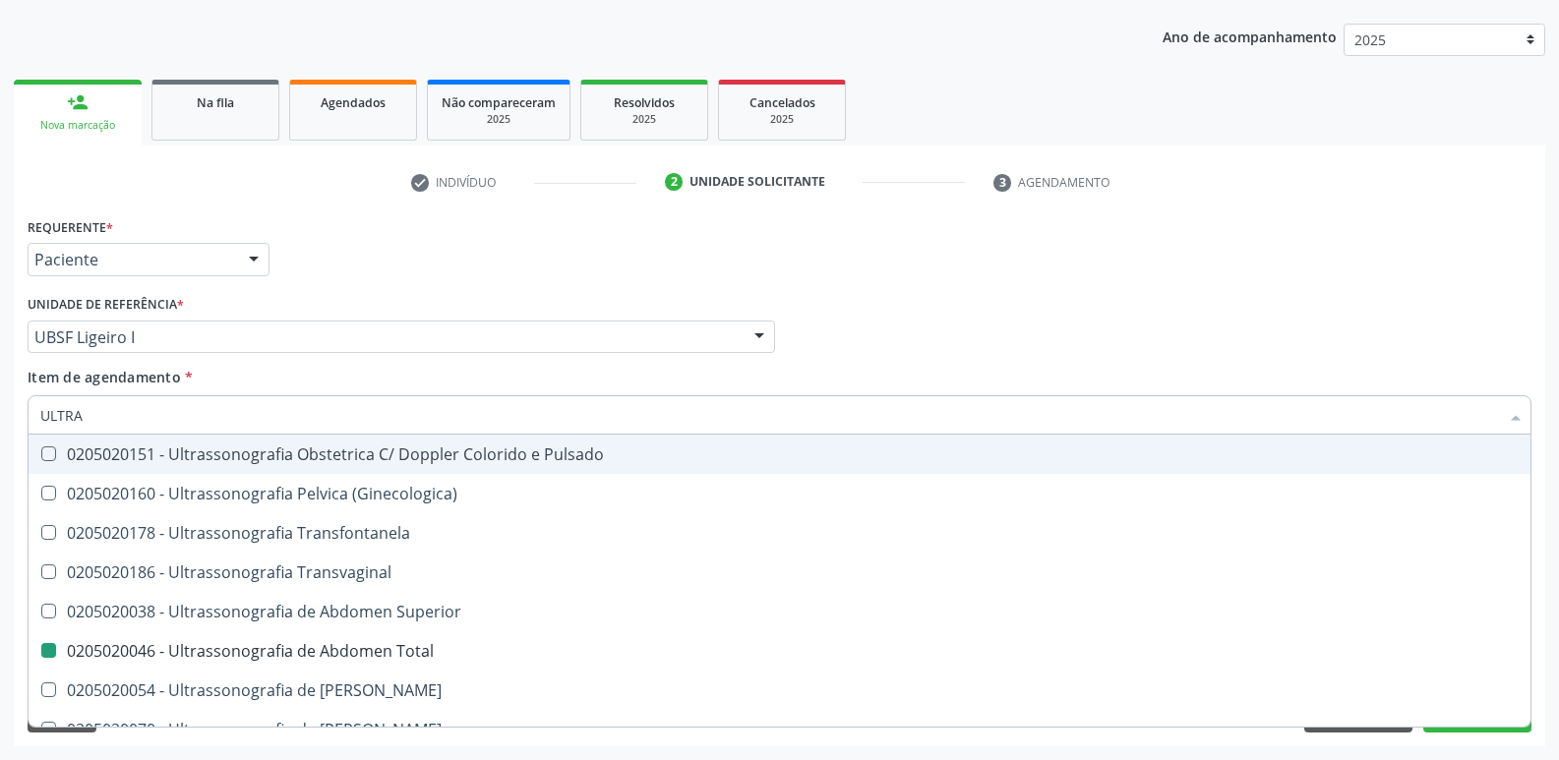
drag, startPoint x: 469, startPoint y: 299, endPoint x: 336, endPoint y: 551, distance: 284.6
click at [466, 298] on div "Unidade de referência * UBSF Ligeiro I UBSF Ligeiro II UBSF Saulo Leal [PERSON_…" at bounding box center [401, 321] width 747 height 63
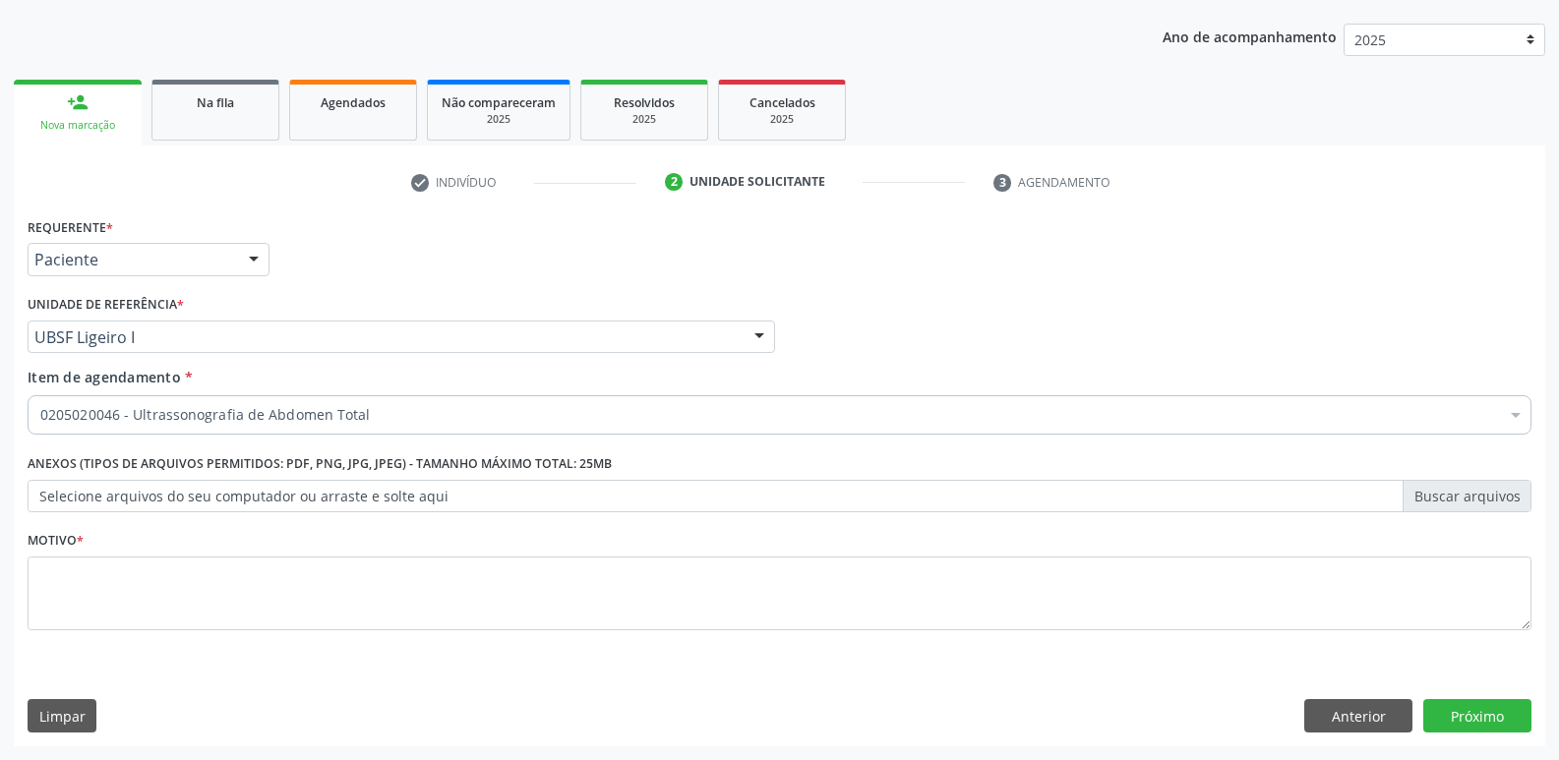
scroll to position [0, 0]
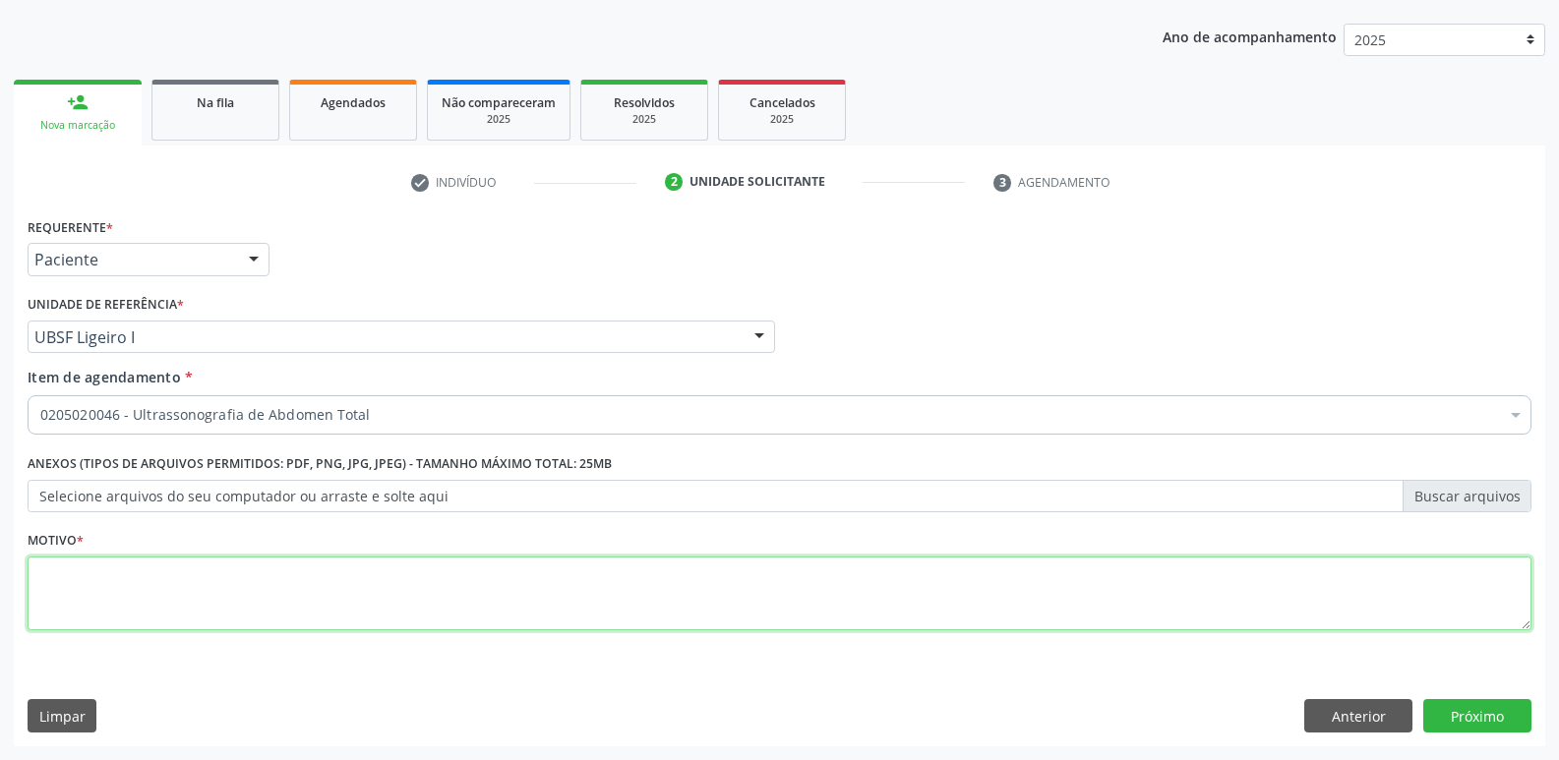
click at [275, 569] on textarea at bounding box center [780, 594] width 1504 height 75
paste textarea "avaliação"
type textarea "avaliação"
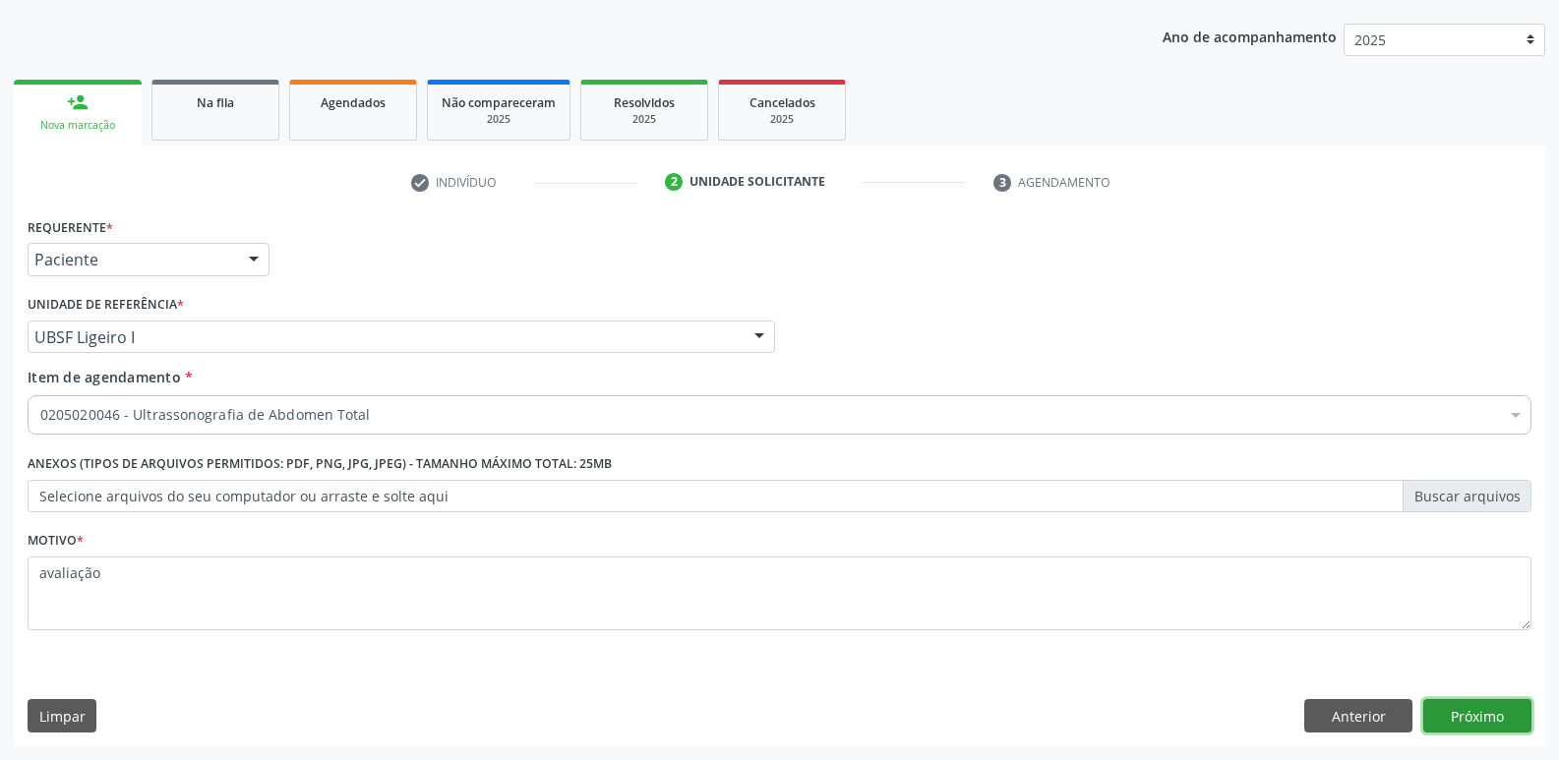
click at [1465, 712] on button "Próximo" at bounding box center [1477, 715] width 108 height 33
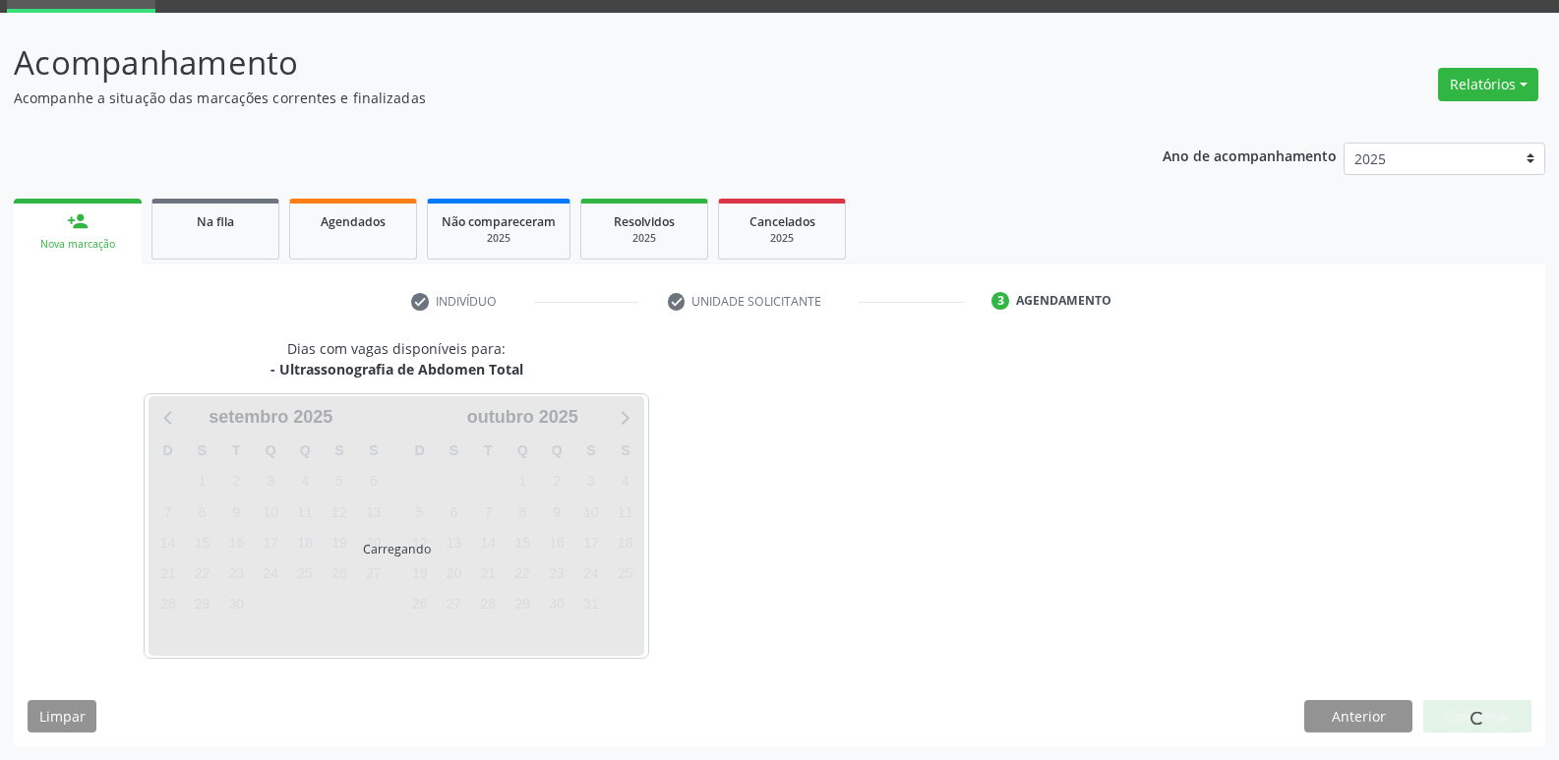
scroll to position [95, 0]
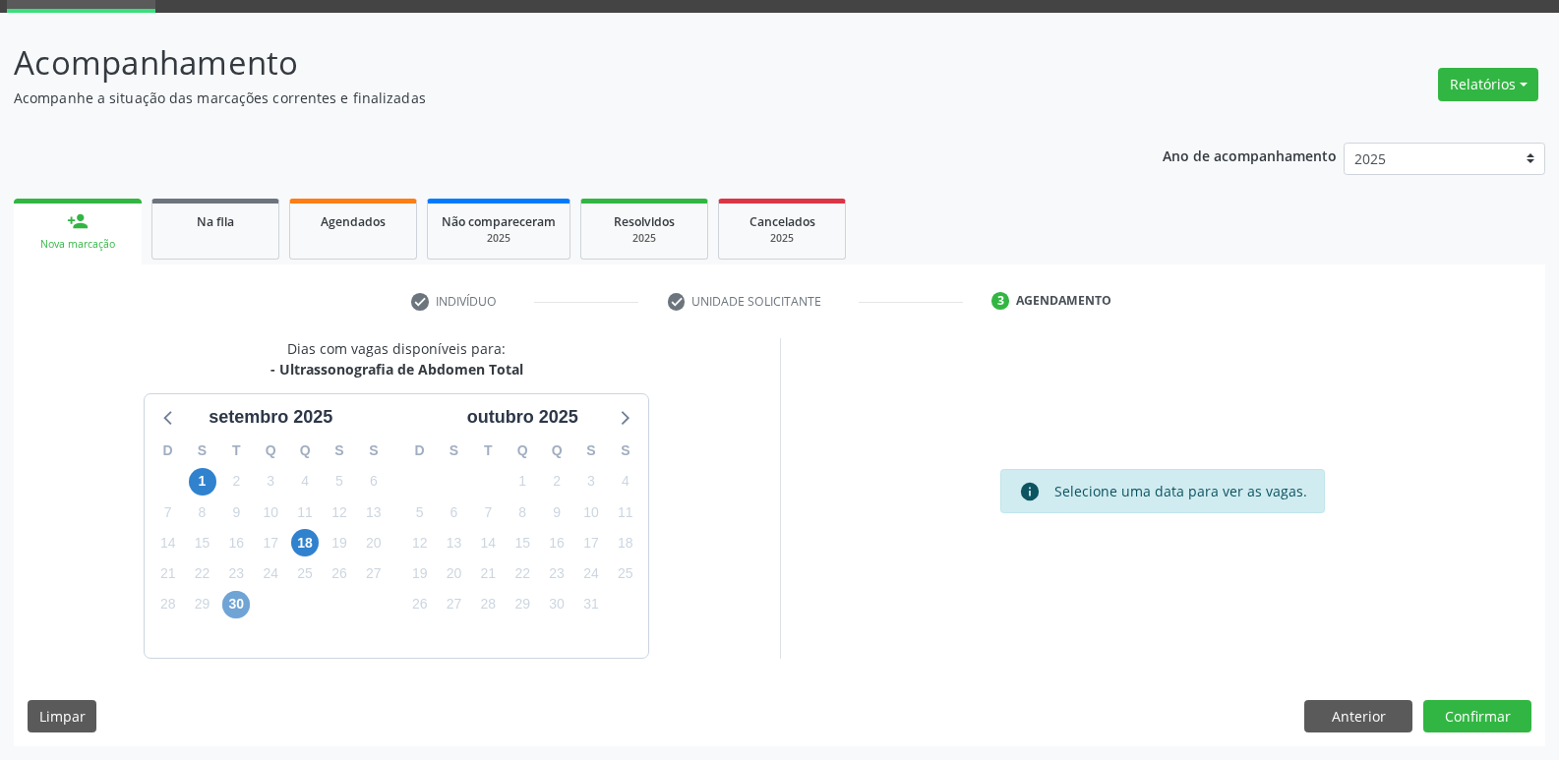
click at [235, 605] on span "30" at bounding box center [236, 605] width 28 height 28
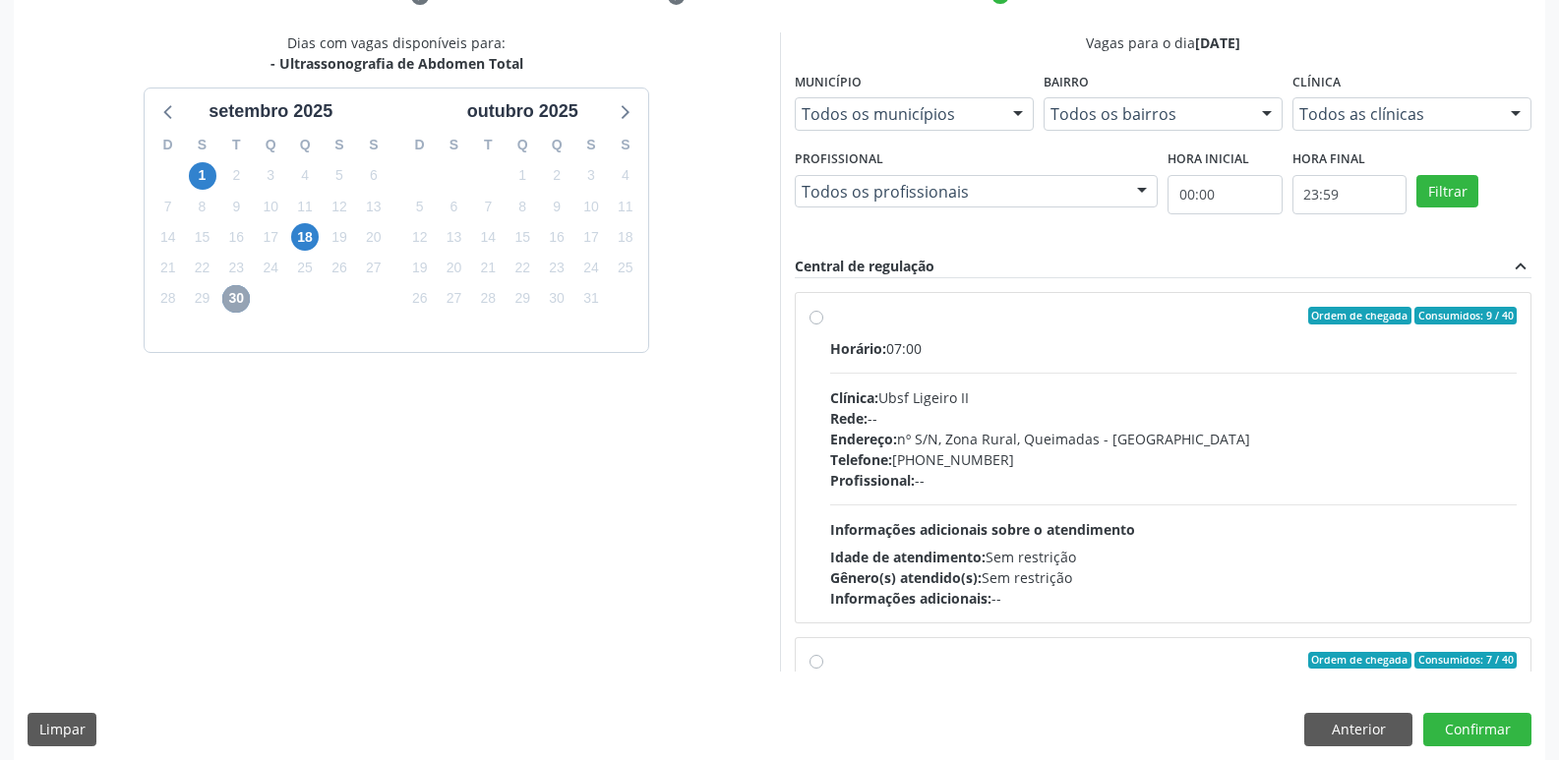
scroll to position [415, 0]
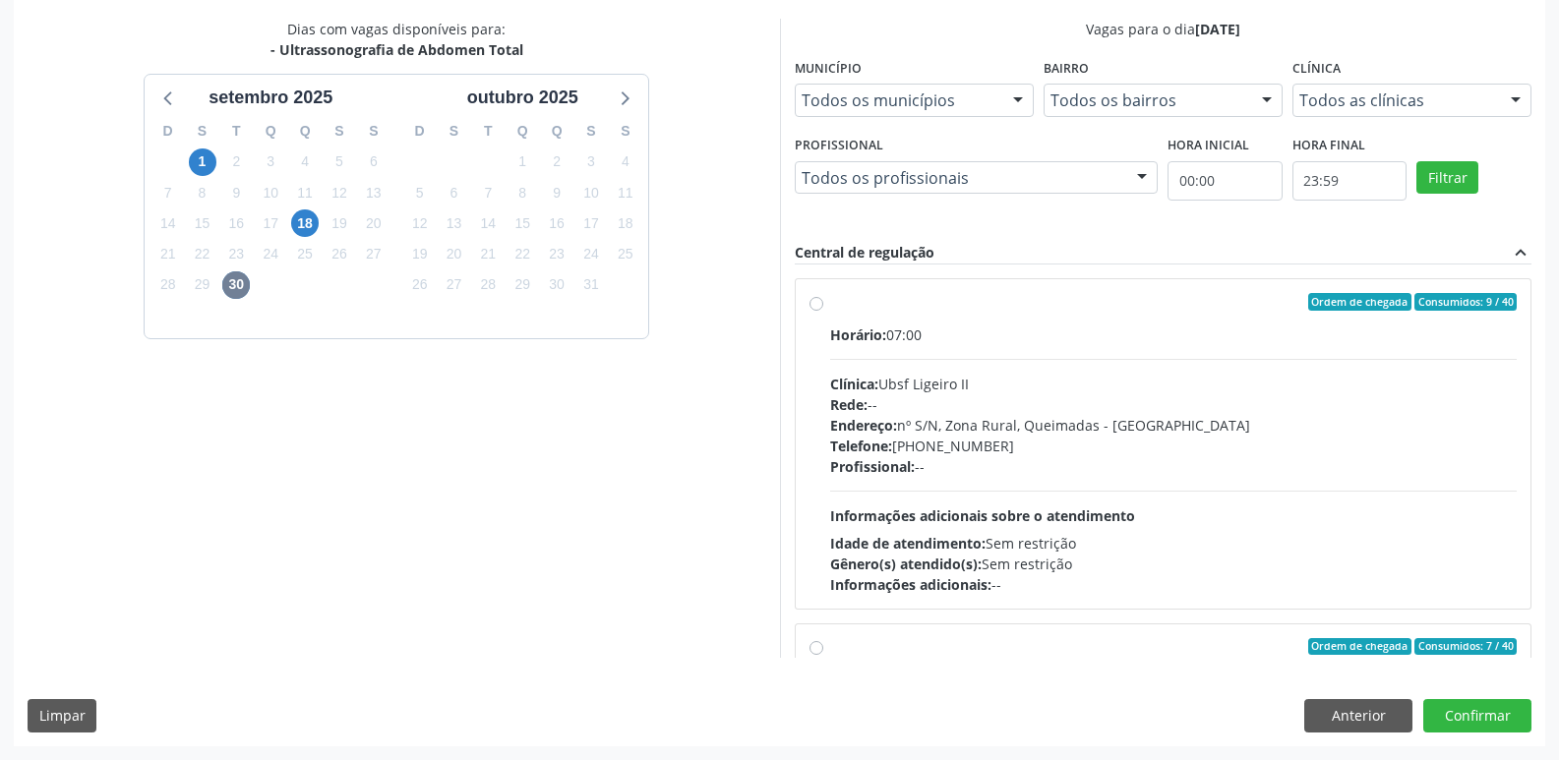
click at [1135, 457] on div "Profissional: --" at bounding box center [1173, 466] width 687 height 21
click at [823, 311] on input "Ordem de chegada Consumidos: 9 / 40 Horário: 07:00 Clínica: Ubsf Ligeiro II Red…" at bounding box center [816, 302] width 14 height 18
radio input "true"
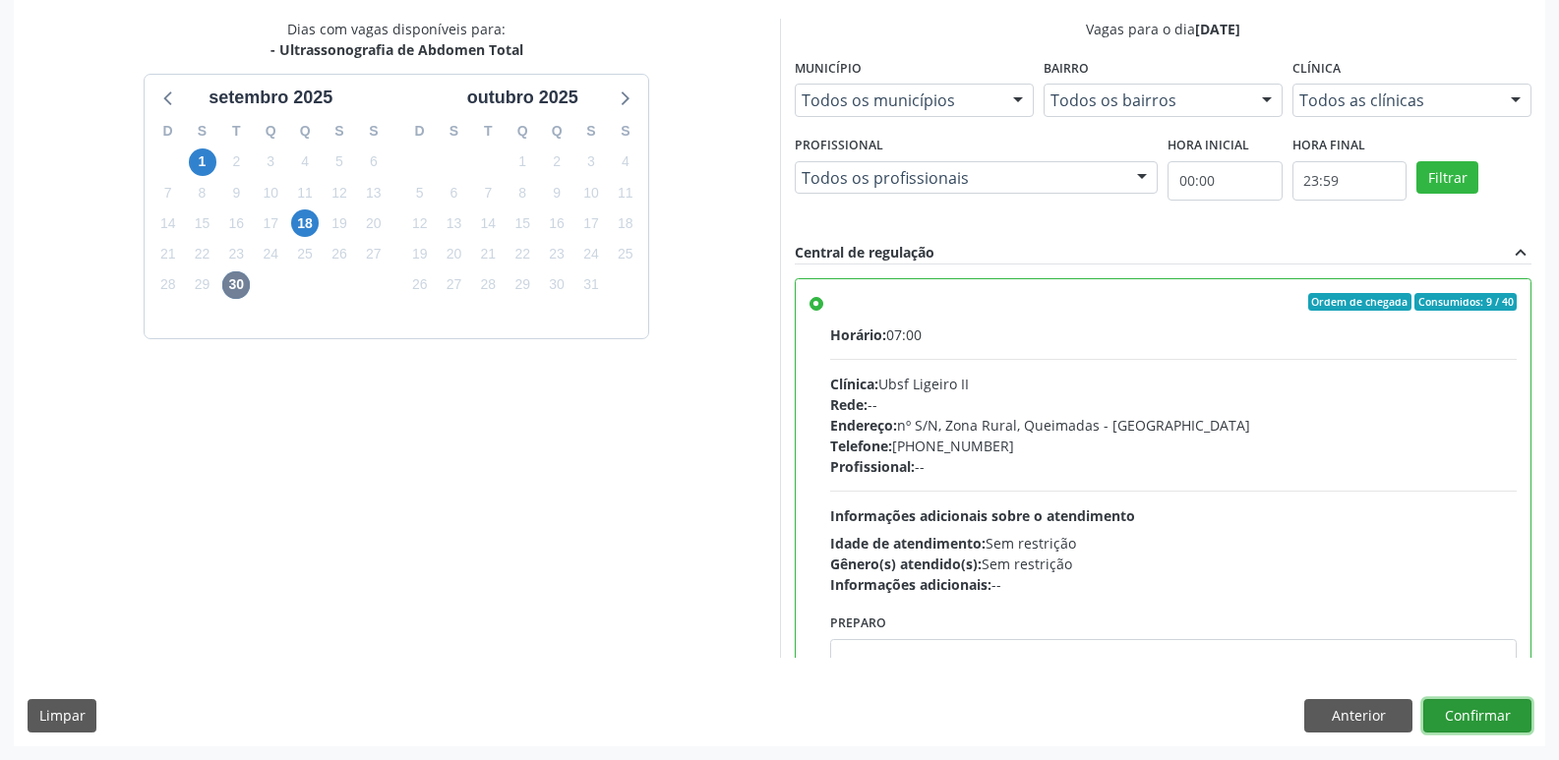
click at [1487, 708] on button "Confirmar" at bounding box center [1477, 715] width 108 height 33
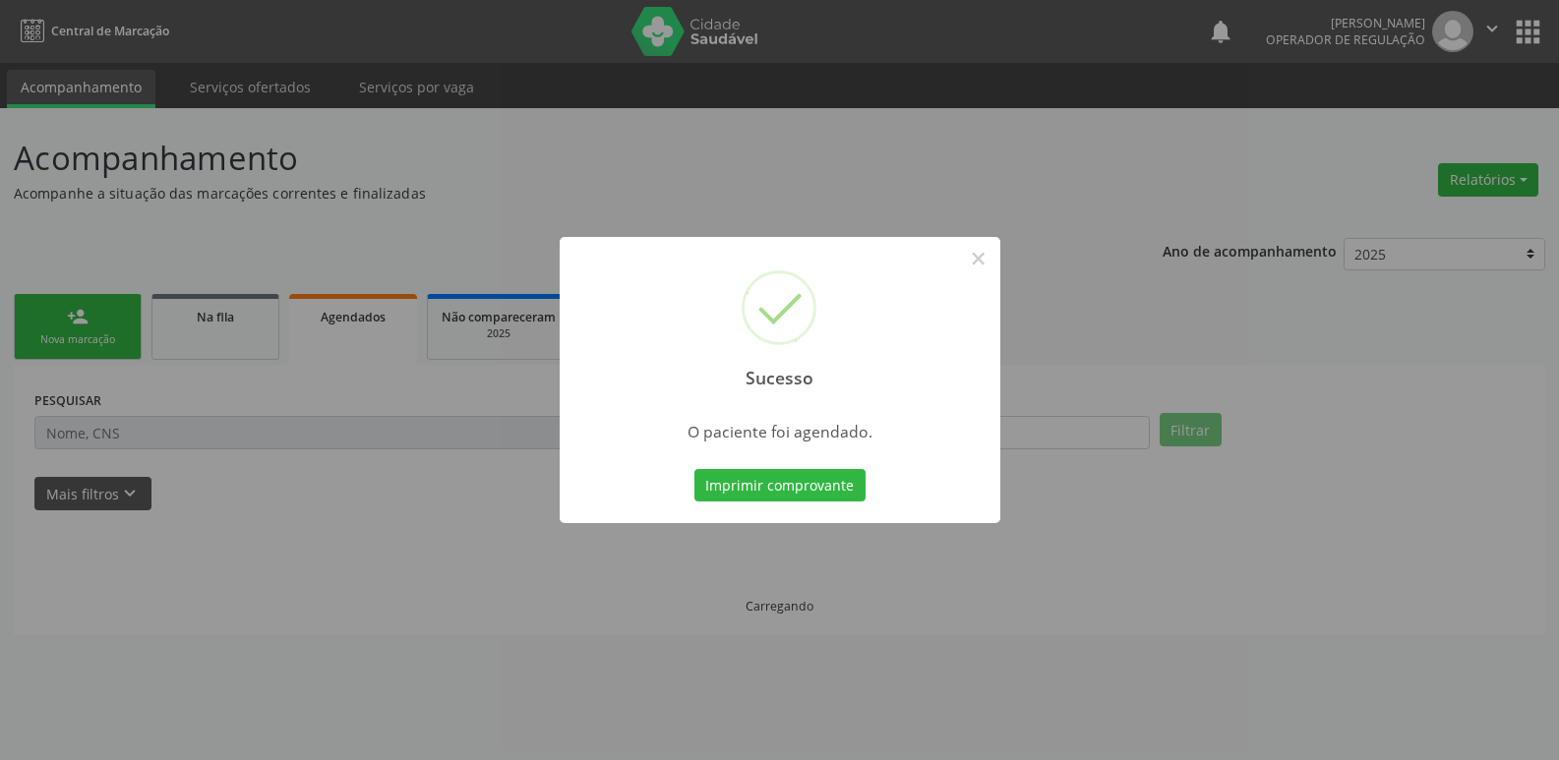
scroll to position [0, 0]
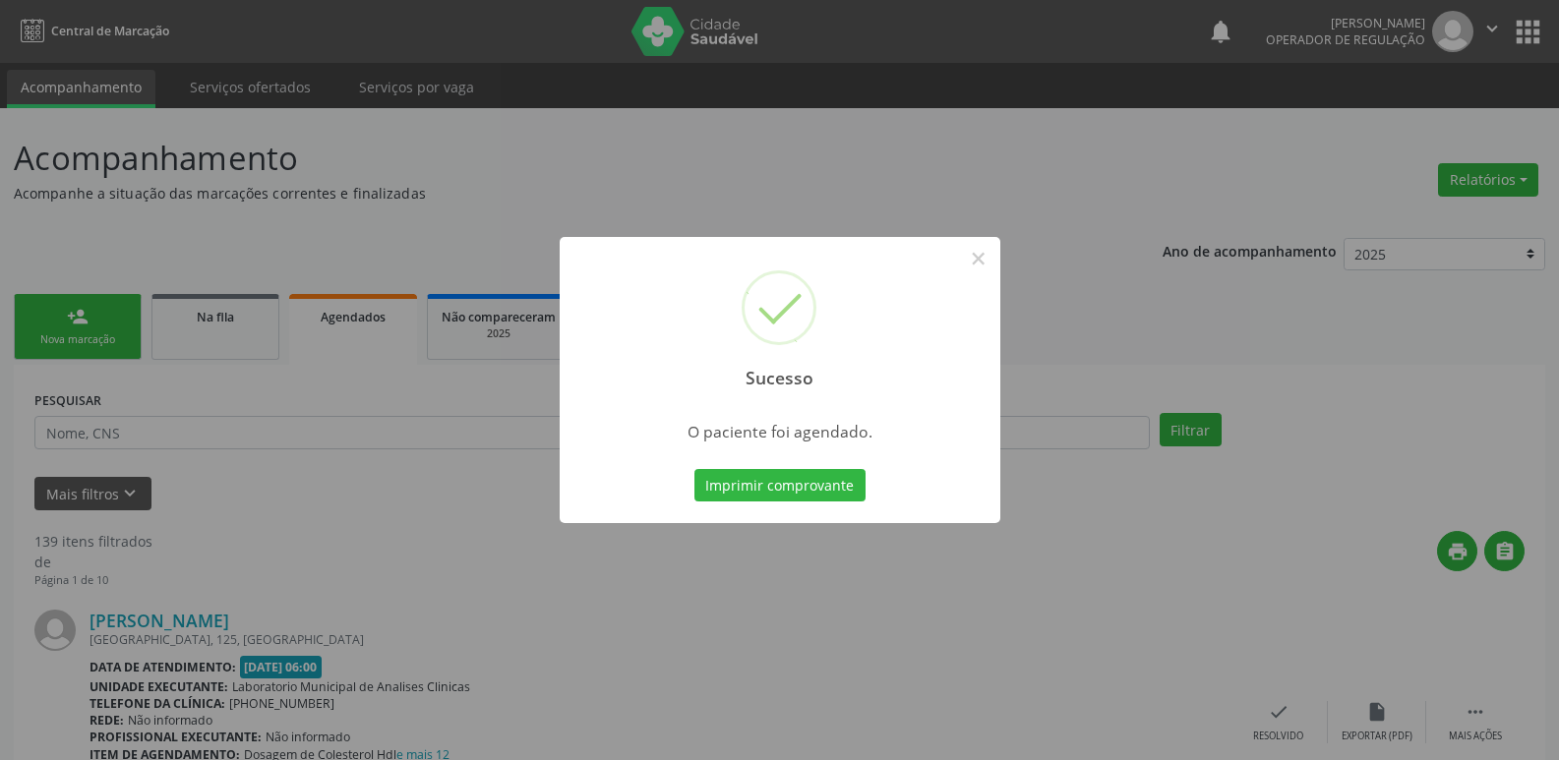
click at [694, 469] on button "Imprimir comprovante" at bounding box center [779, 485] width 171 height 33
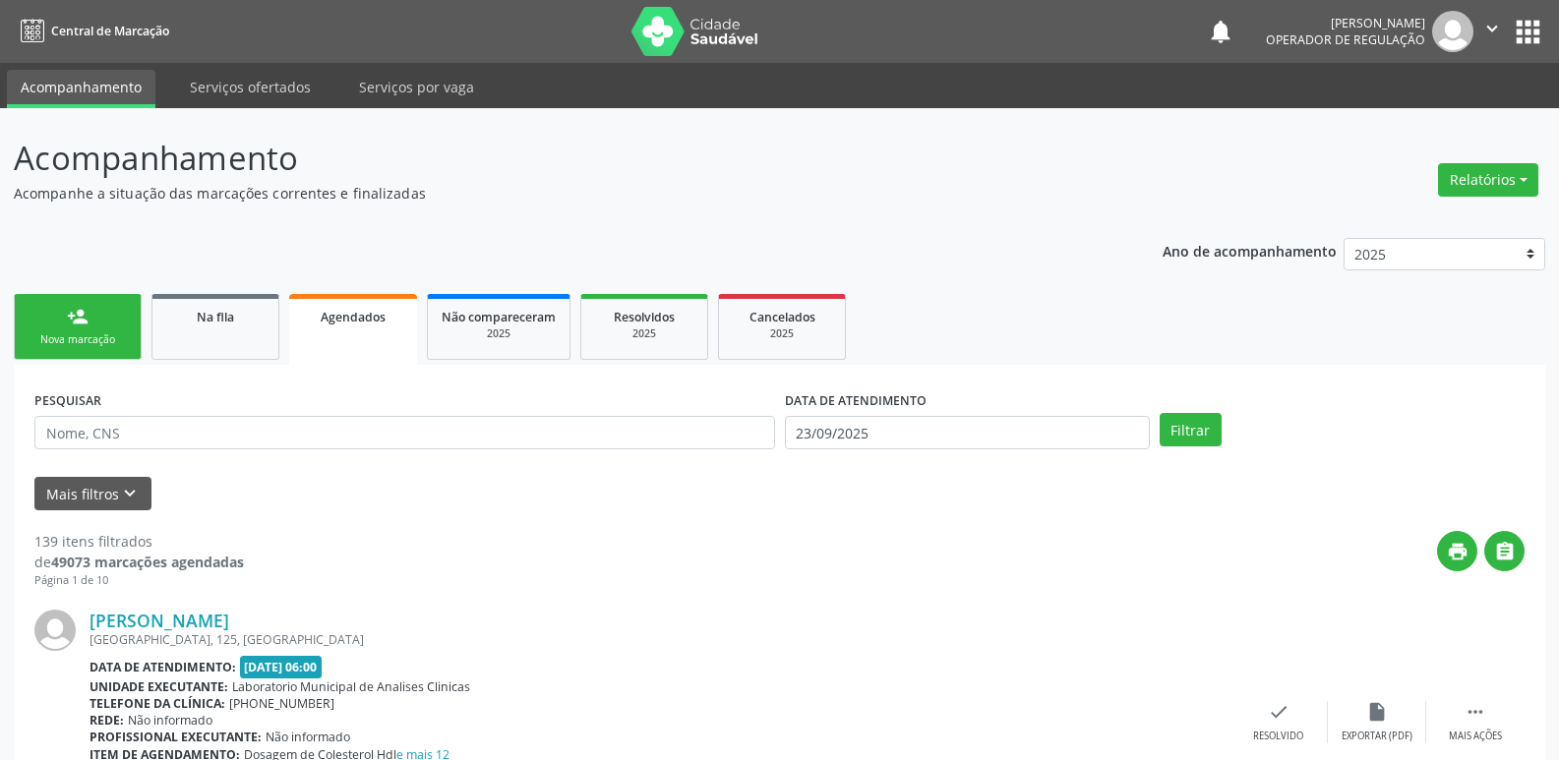
click at [807, 566] on div "print " at bounding box center [884, 560] width 1280 height 58
click at [90, 314] on link "person_add Nova marcação" at bounding box center [78, 327] width 128 height 66
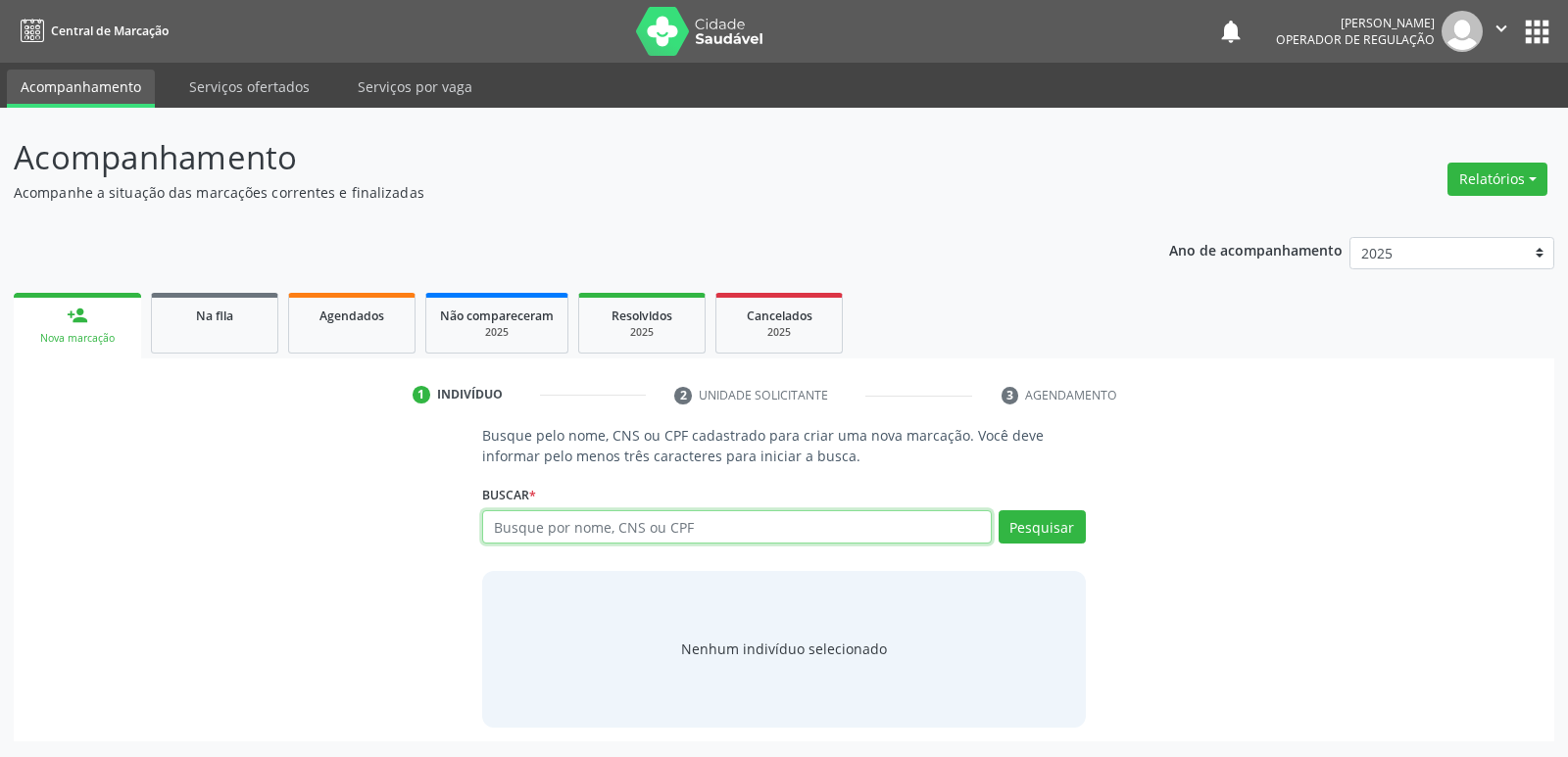
click at [585, 534] on input "text" at bounding box center [736, 526] width 508 height 33
type input "+----"
drag, startPoint x: 560, startPoint y: 526, endPoint x: 243, endPoint y: 509, distance: 317.5
click at [243, 509] on div "Busque pelo nome, CNS ou CPF cadastrado para criar uma nova marcação. Você deve…" at bounding box center [784, 576] width 1513 height 302
type input "704205200179780"
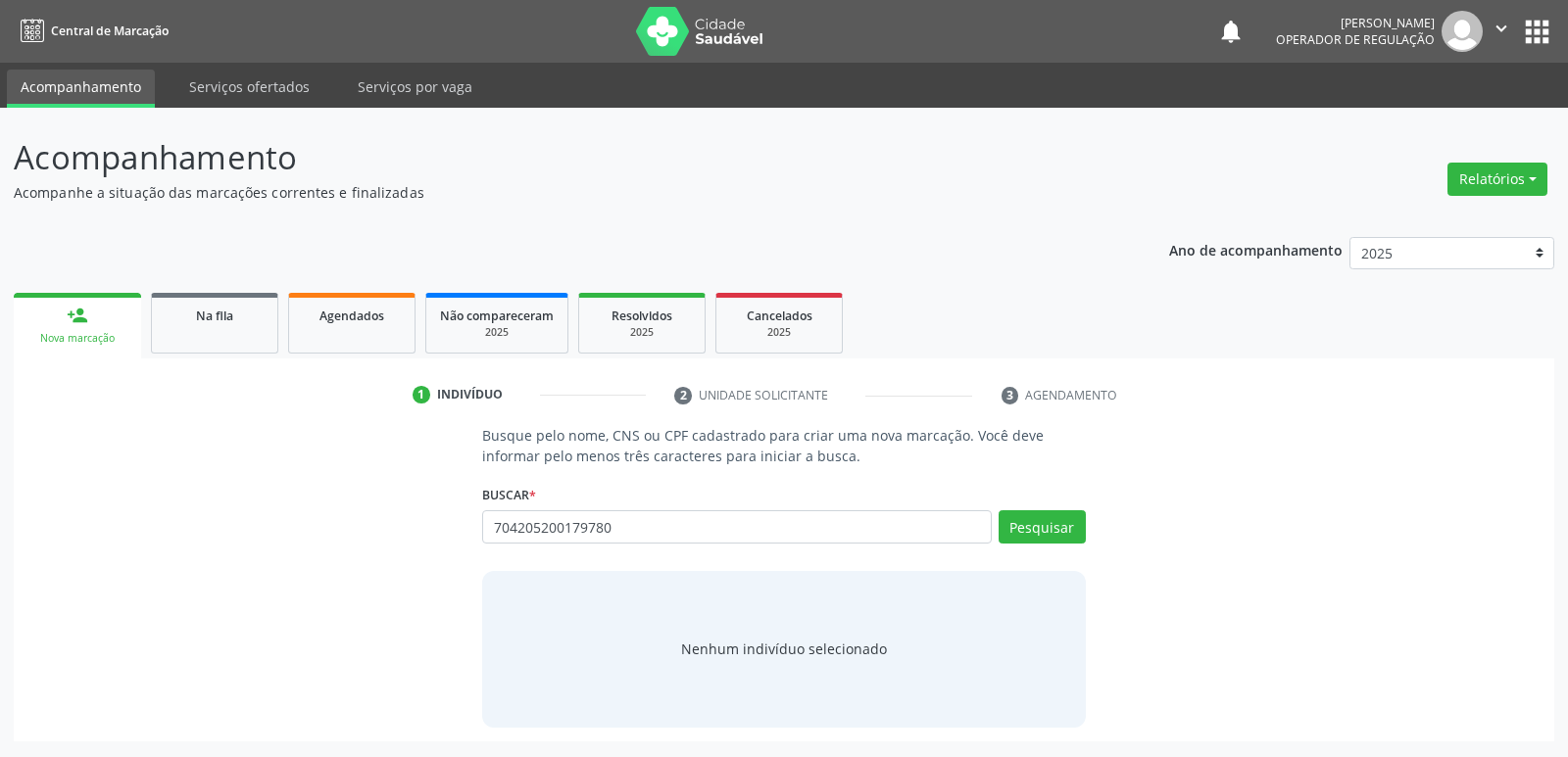
click at [1086, 524] on div "Busque pelo nome, CNS ou CPF cadastrado para criar uma nova marcação. Você deve…" at bounding box center [783, 576] width 630 height 302
click at [1044, 514] on button "Pesquisar" at bounding box center [1042, 526] width 88 height 33
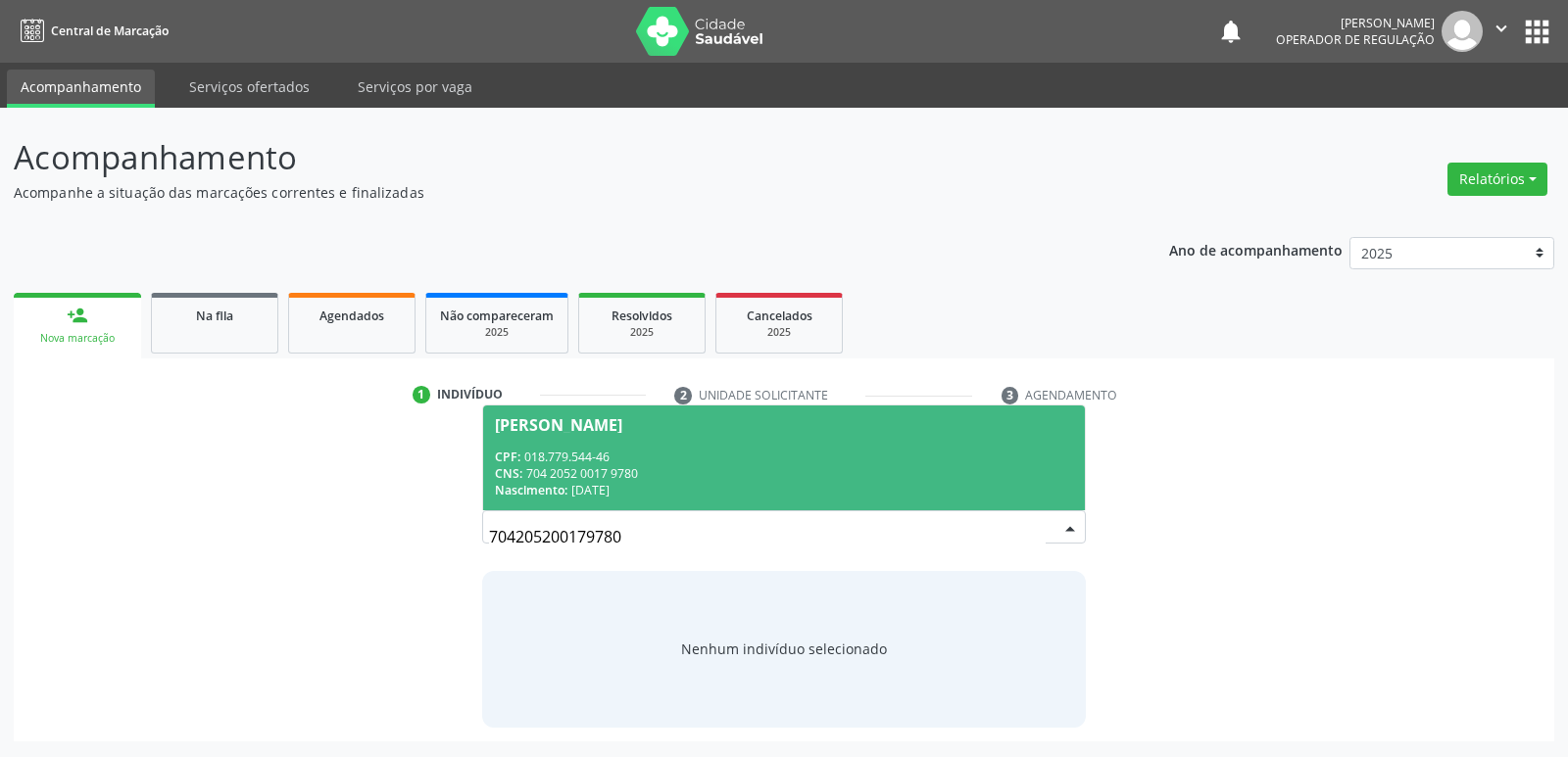
click at [714, 452] on div "CPF: 018.779.544-46" at bounding box center [783, 456] width 577 height 17
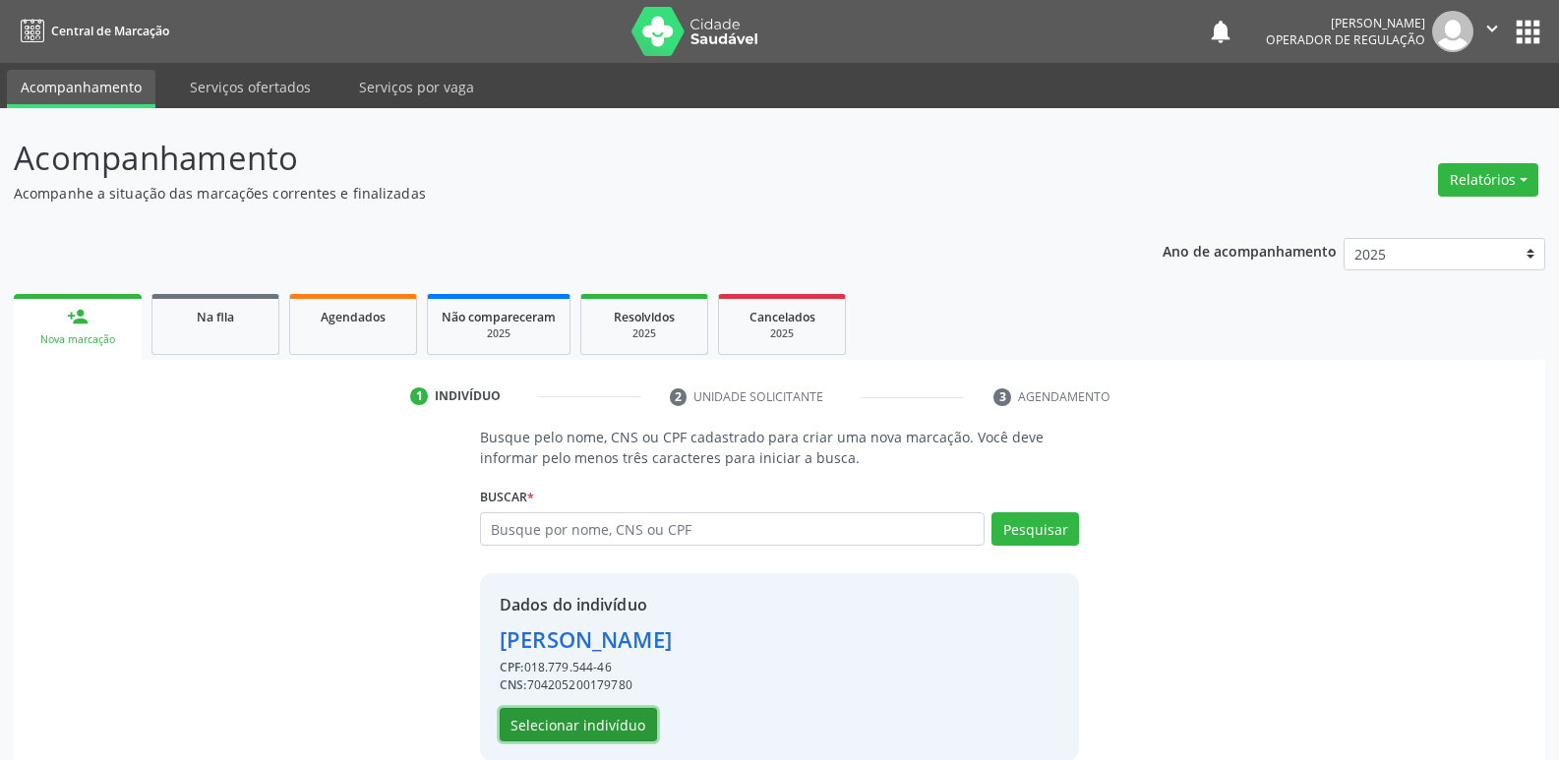
click at [613, 725] on button "Selecionar indivíduo" at bounding box center [578, 724] width 157 height 33
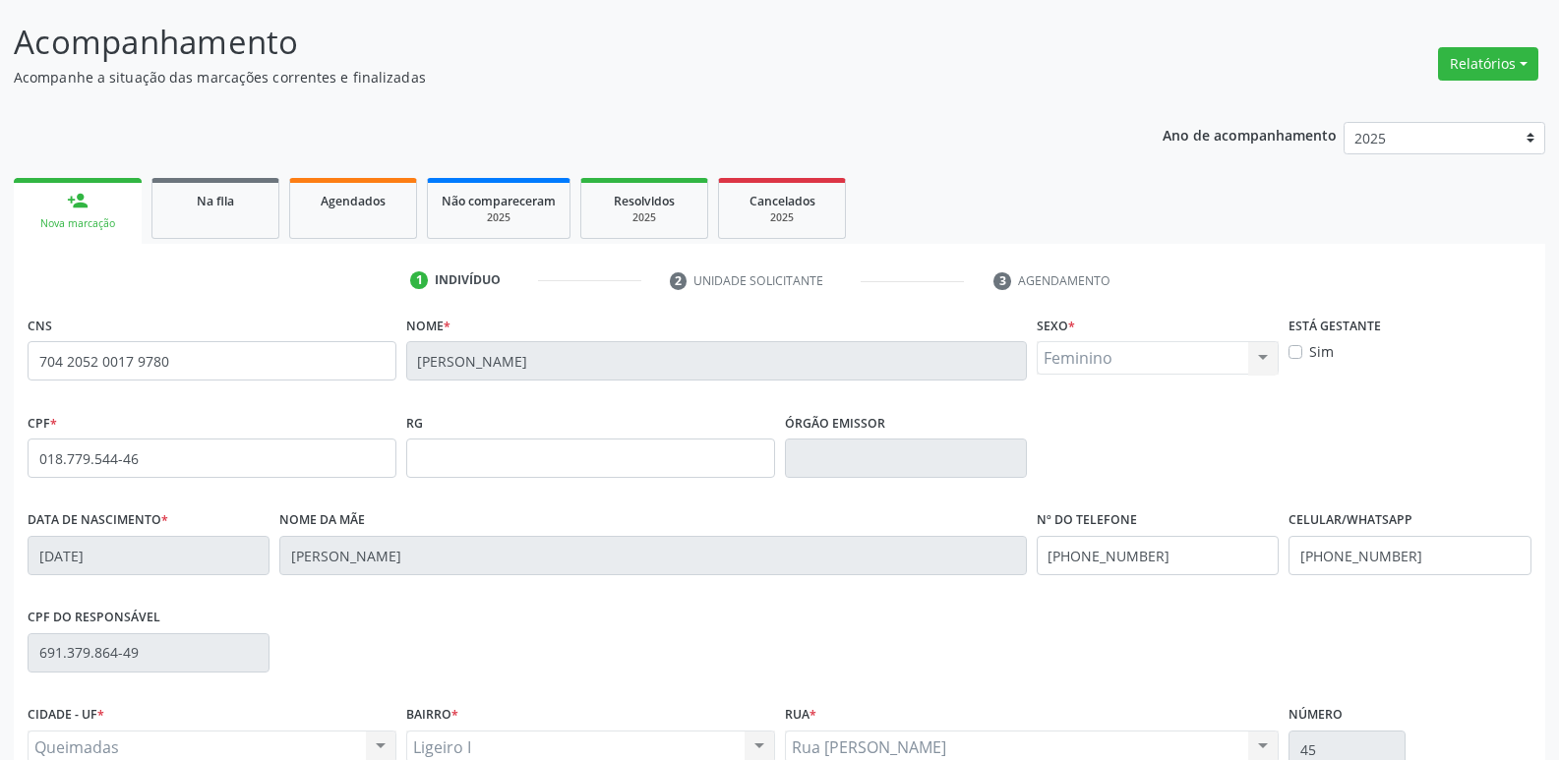
scroll to position [306, 0]
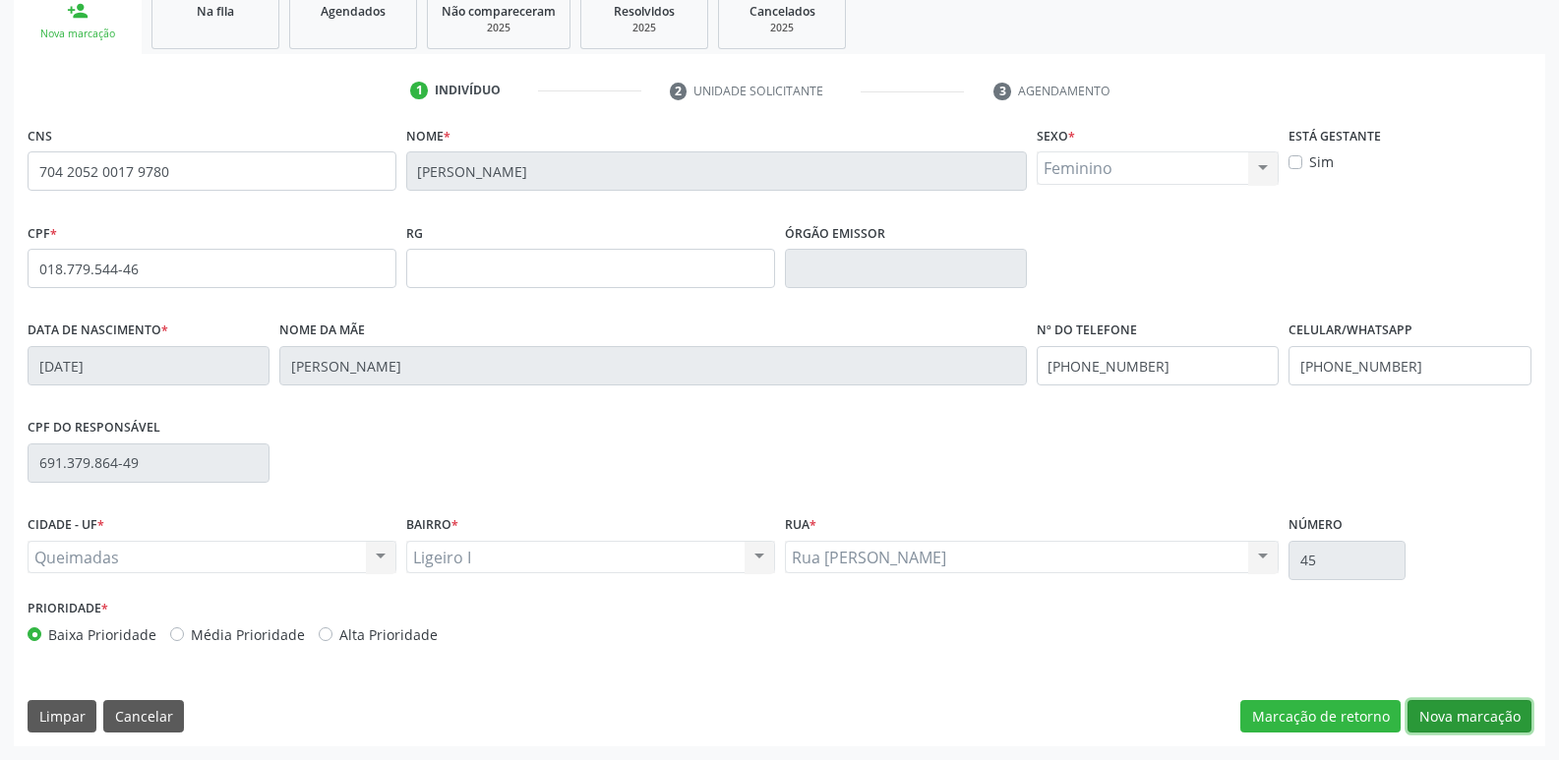
click at [1444, 708] on button "Nova marcação" at bounding box center [1469, 716] width 124 height 33
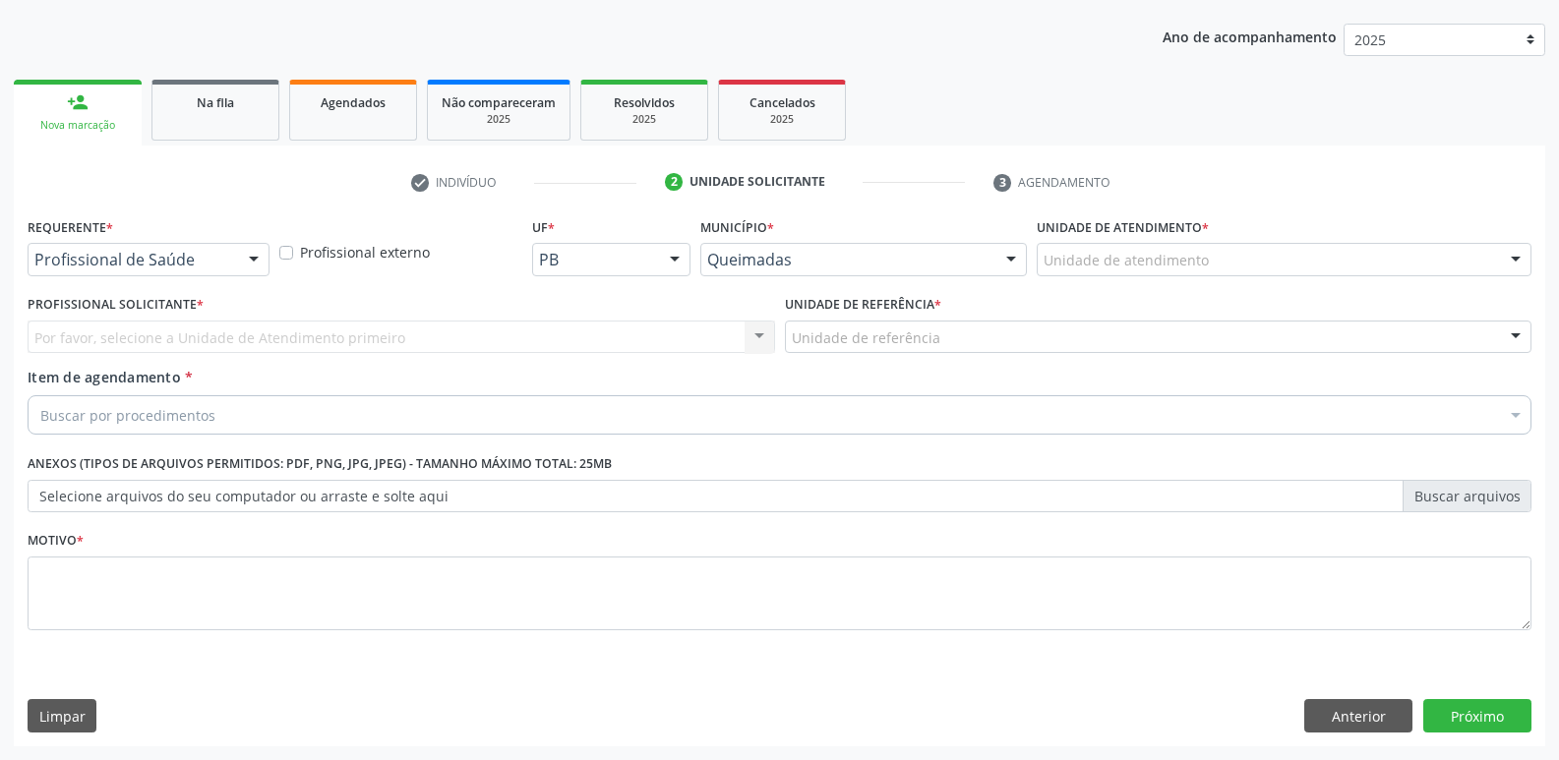
scroll to position [214, 0]
drag, startPoint x: 179, startPoint y: 268, endPoint x: 171, endPoint y: 313, distance: 45.9
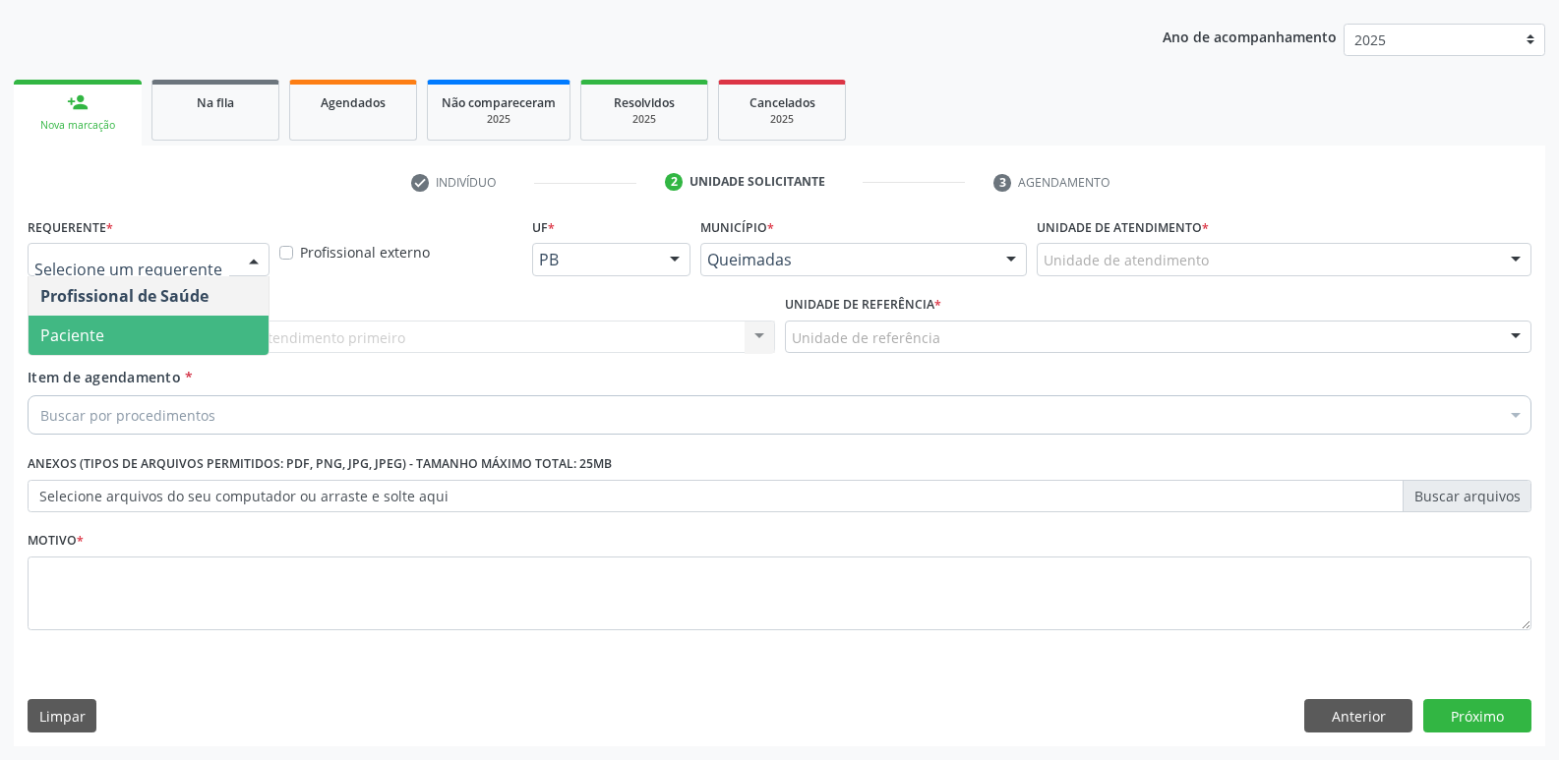
drag, startPoint x: 166, startPoint y: 323, endPoint x: 219, endPoint y: 337, distance: 55.1
click at [170, 323] on span "Paciente" at bounding box center [149, 335] width 240 height 39
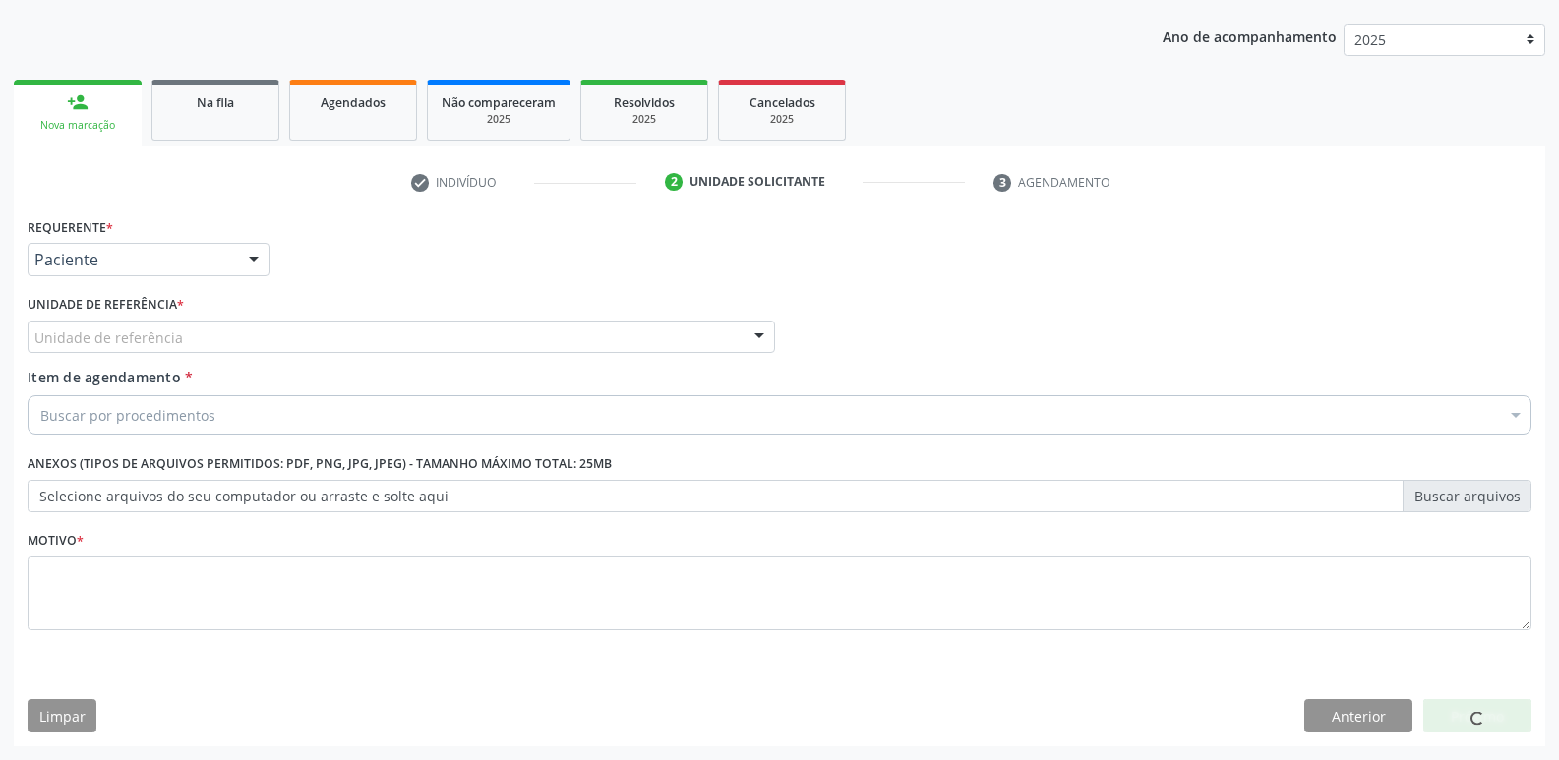
click at [271, 349] on div "Unidade de referência" at bounding box center [401, 337] width 747 height 33
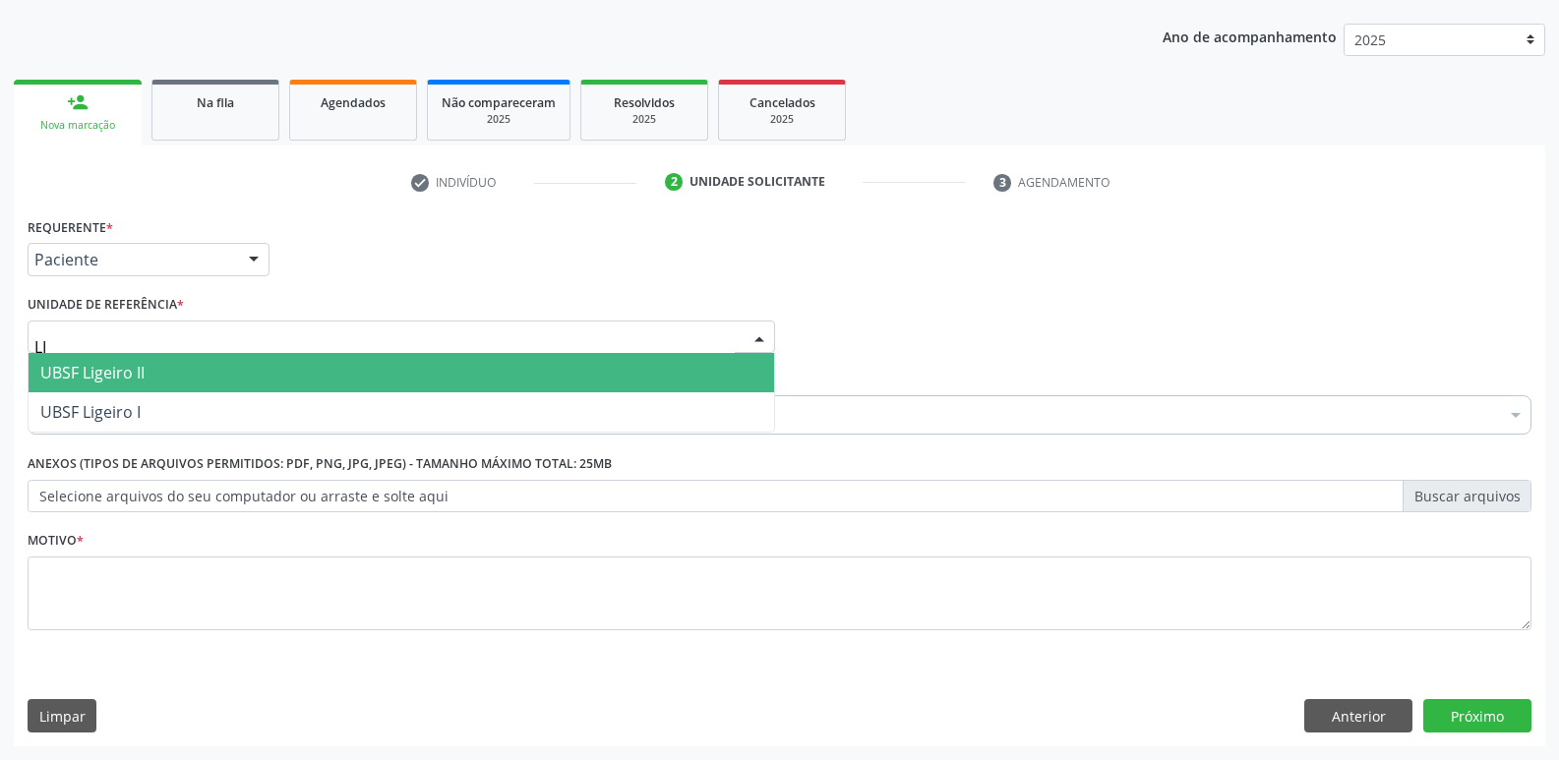
type input "LIG"
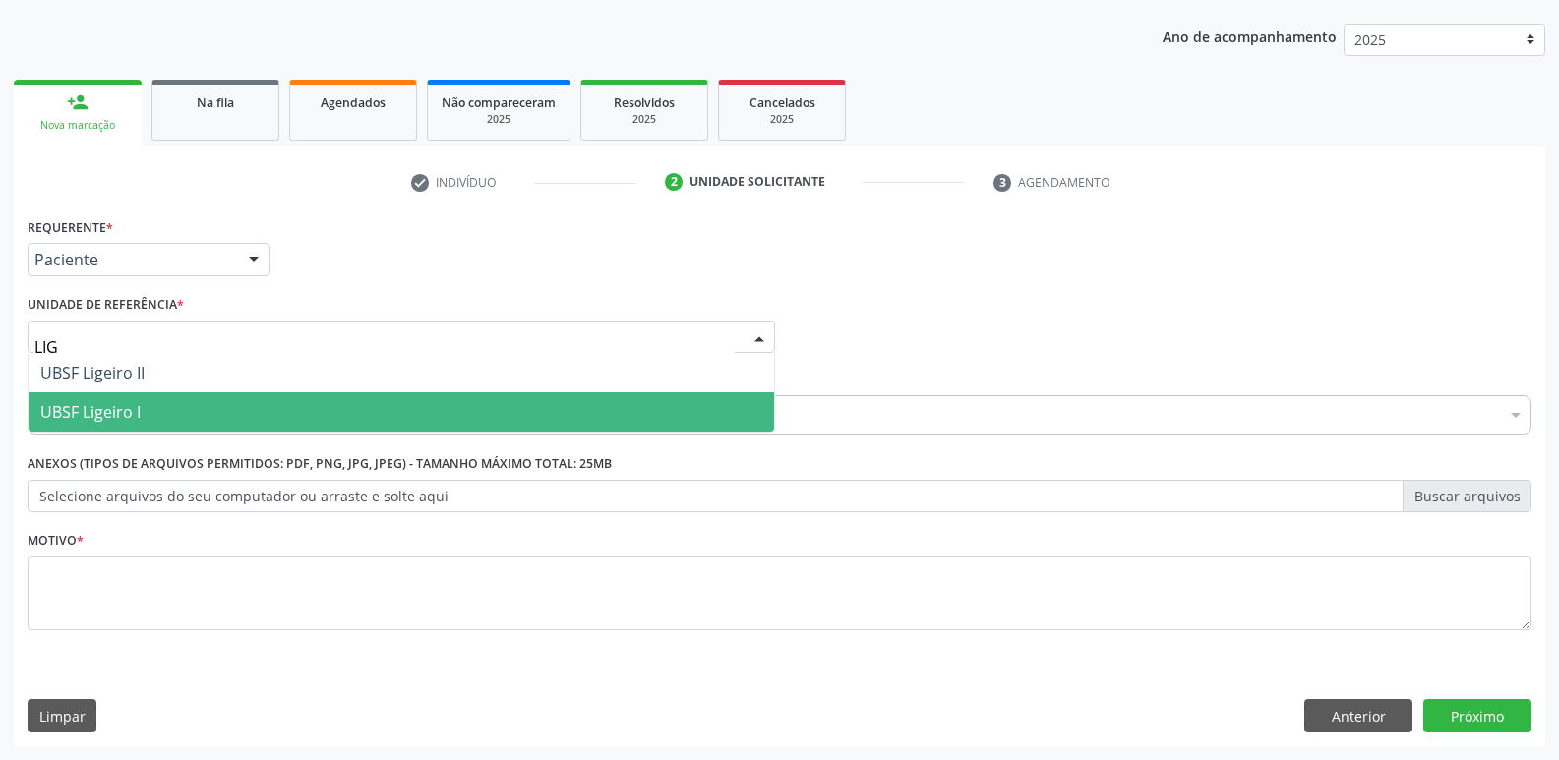
click at [127, 416] on span "UBSF Ligeiro I" at bounding box center [90, 412] width 100 height 22
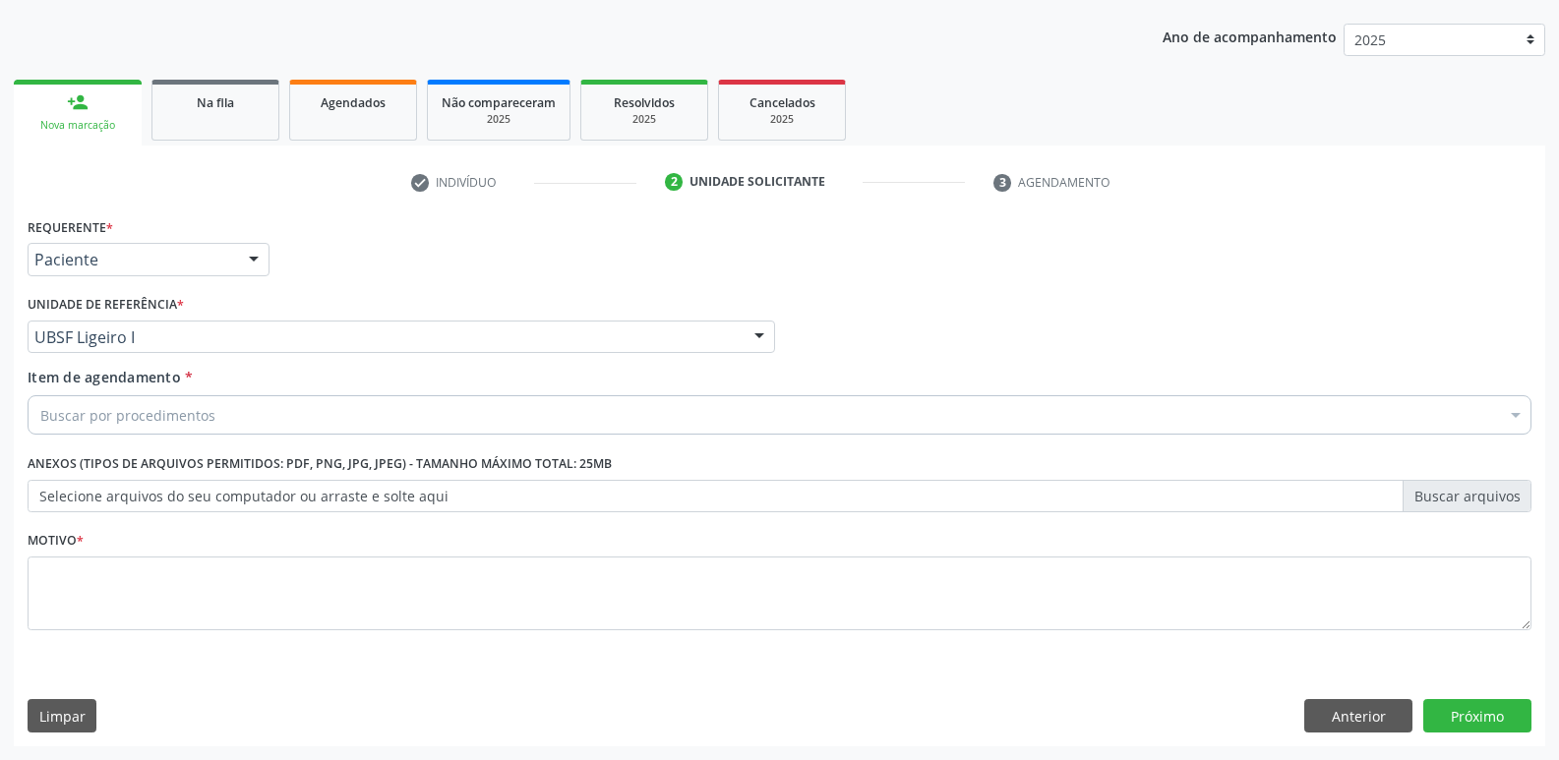
click at [353, 412] on div "Buscar por procedimentos" at bounding box center [780, 414] width 1504 height 39
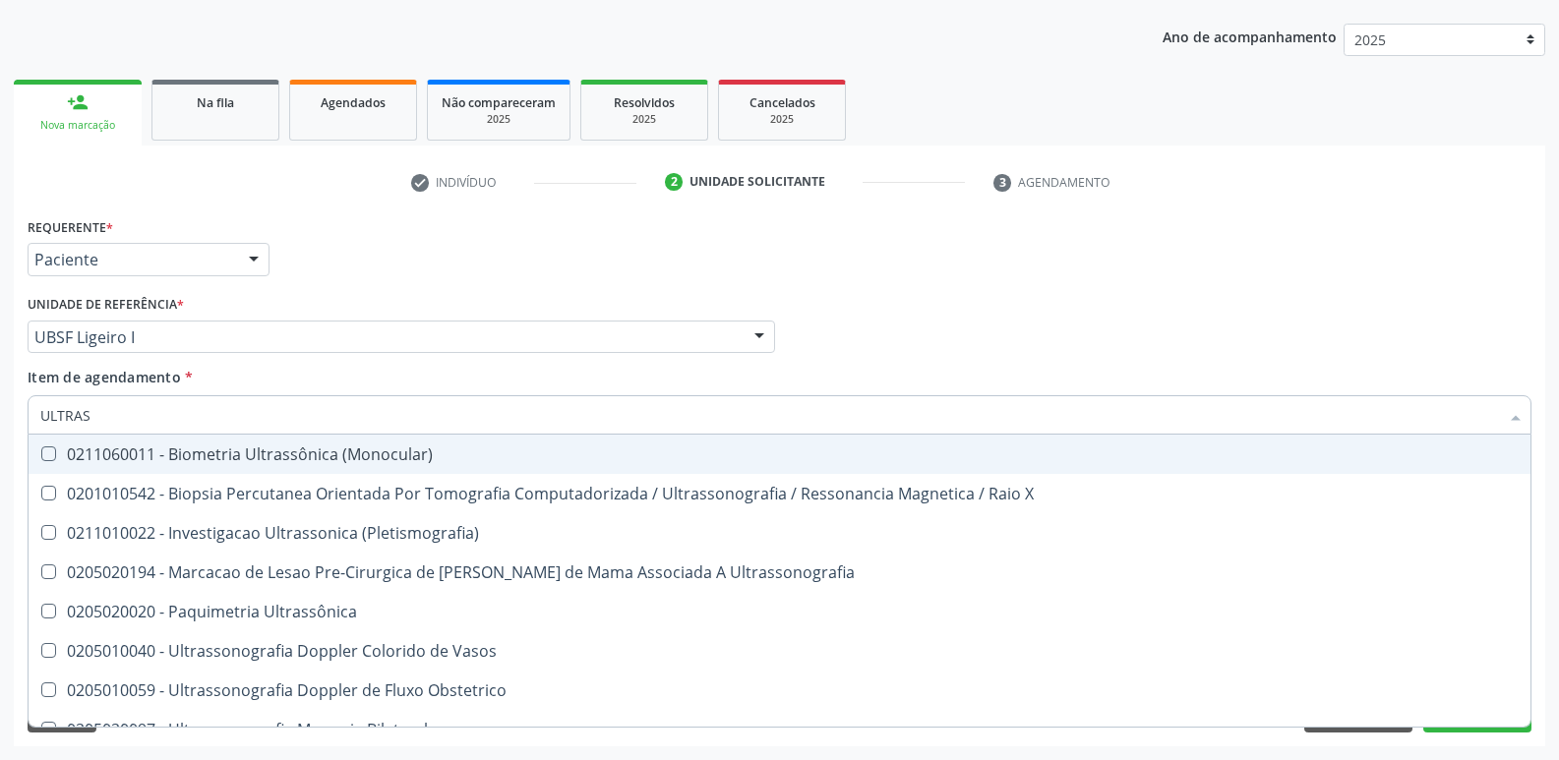
type input "ULTRASS"
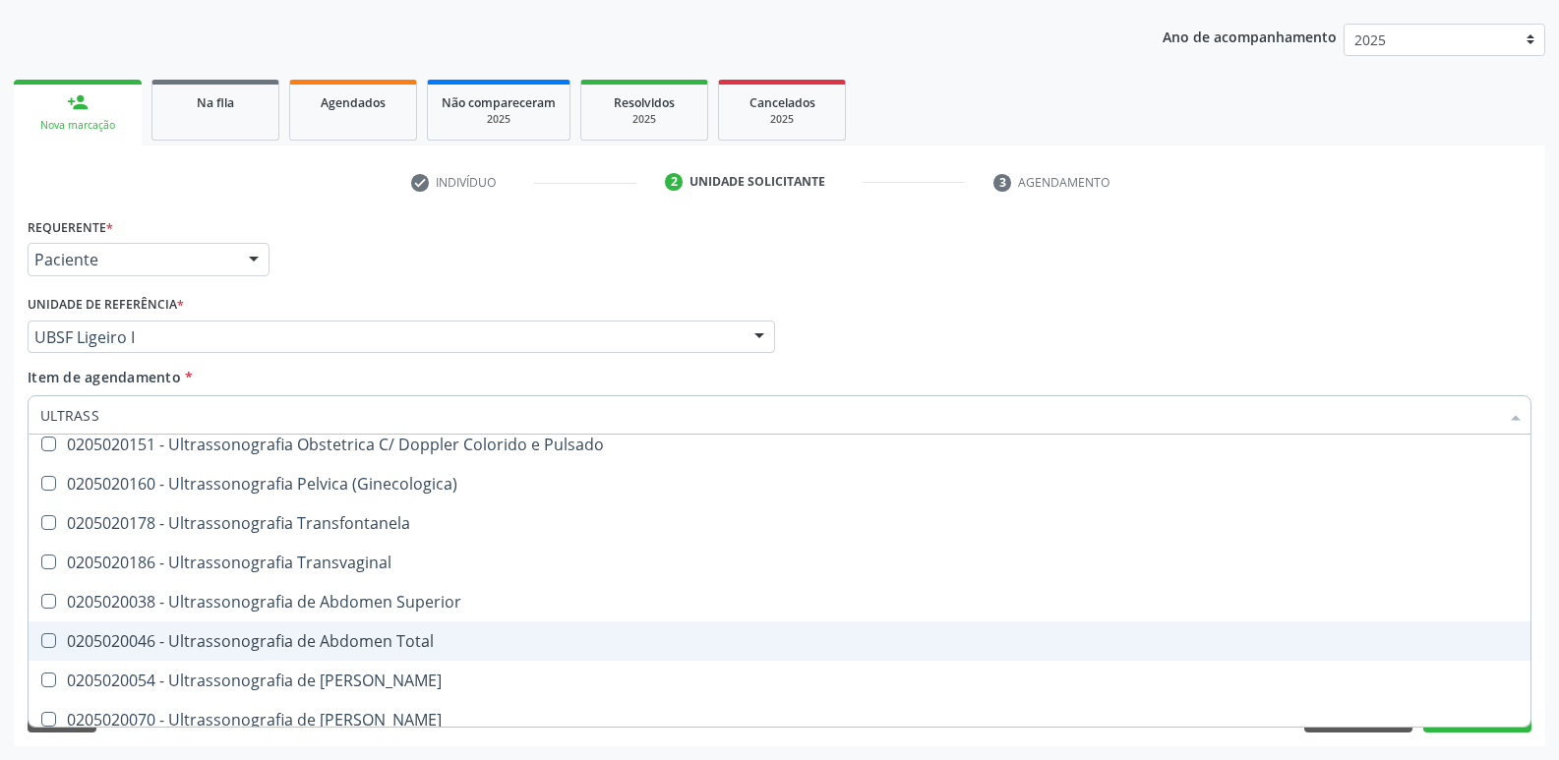
scroll to position [393, 0]
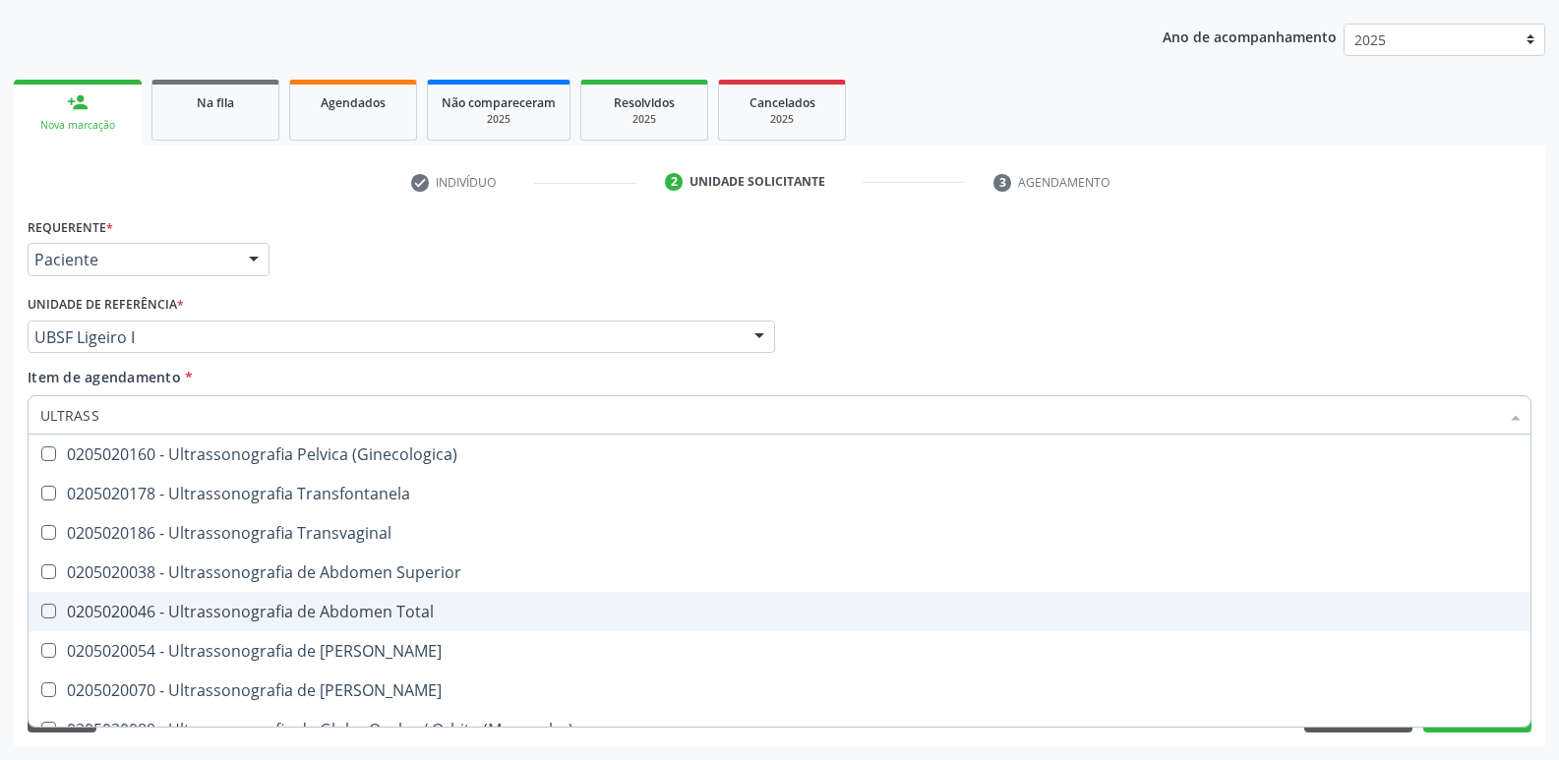
click at [392, 606] on div "0205020046 - Ultrassonografia de Abdomen Total" at bounding box center [779, 612] width 1478 height 16
checkbox Total "true"
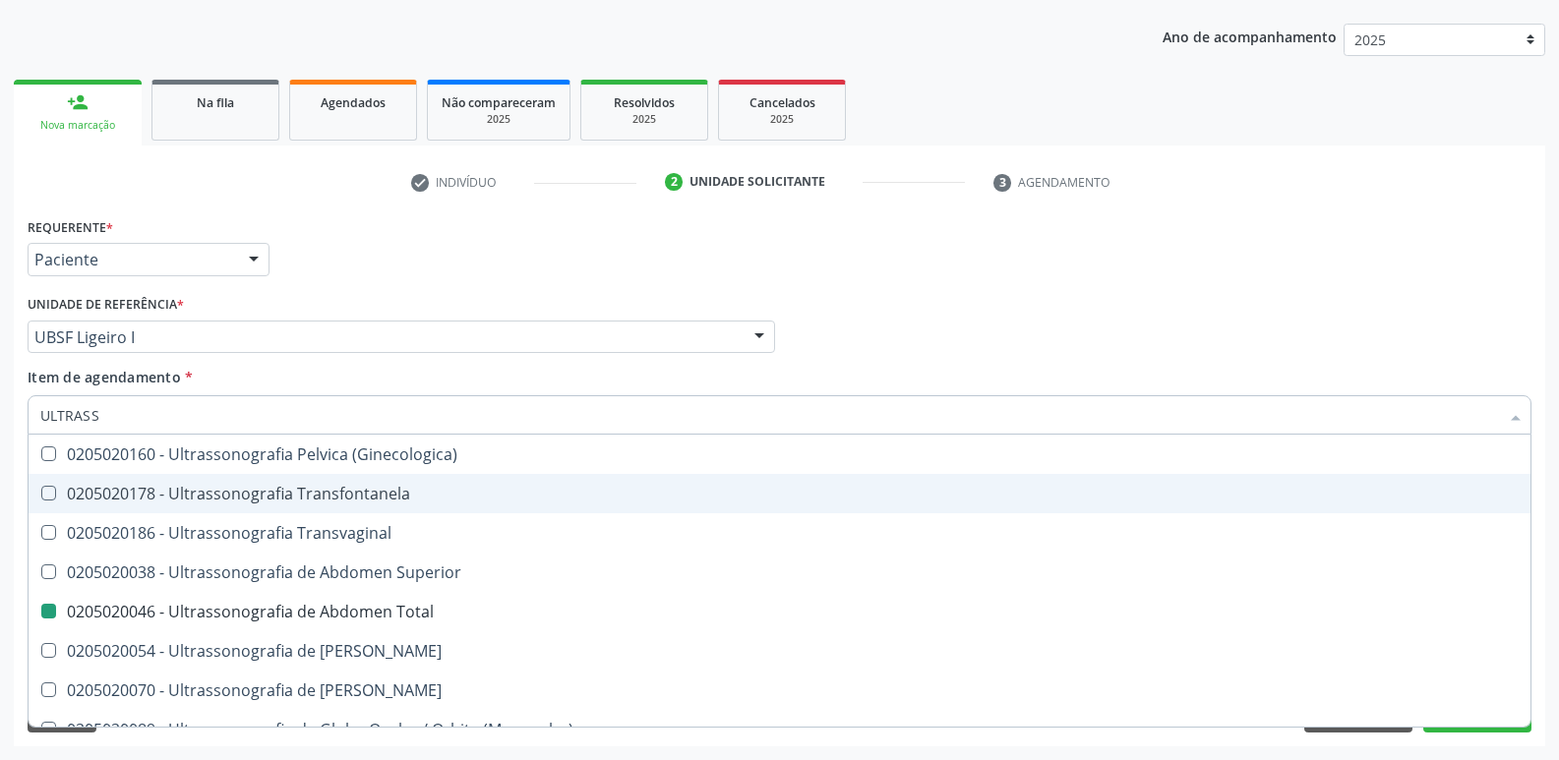
click at [454, 291] on div "Unidade de referência * UBSF Ligeiro I UBSF Ligeiro II UBSF Saulo Leal [PERSON_…" at bounding box center [401, 321] width 747 height 63
checkbox X "true"
checkbox Total "false"
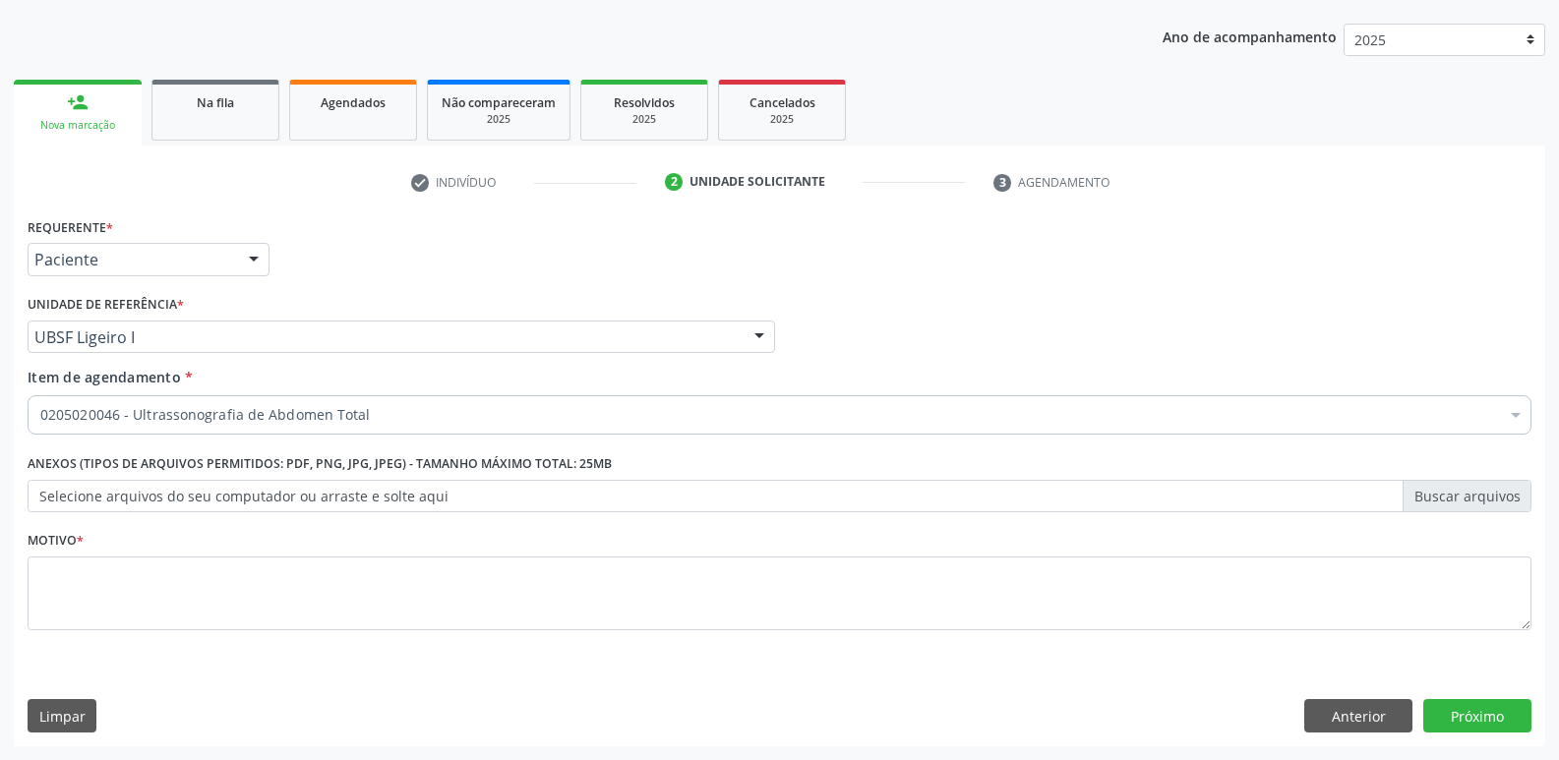
scroll to position [0, 0]
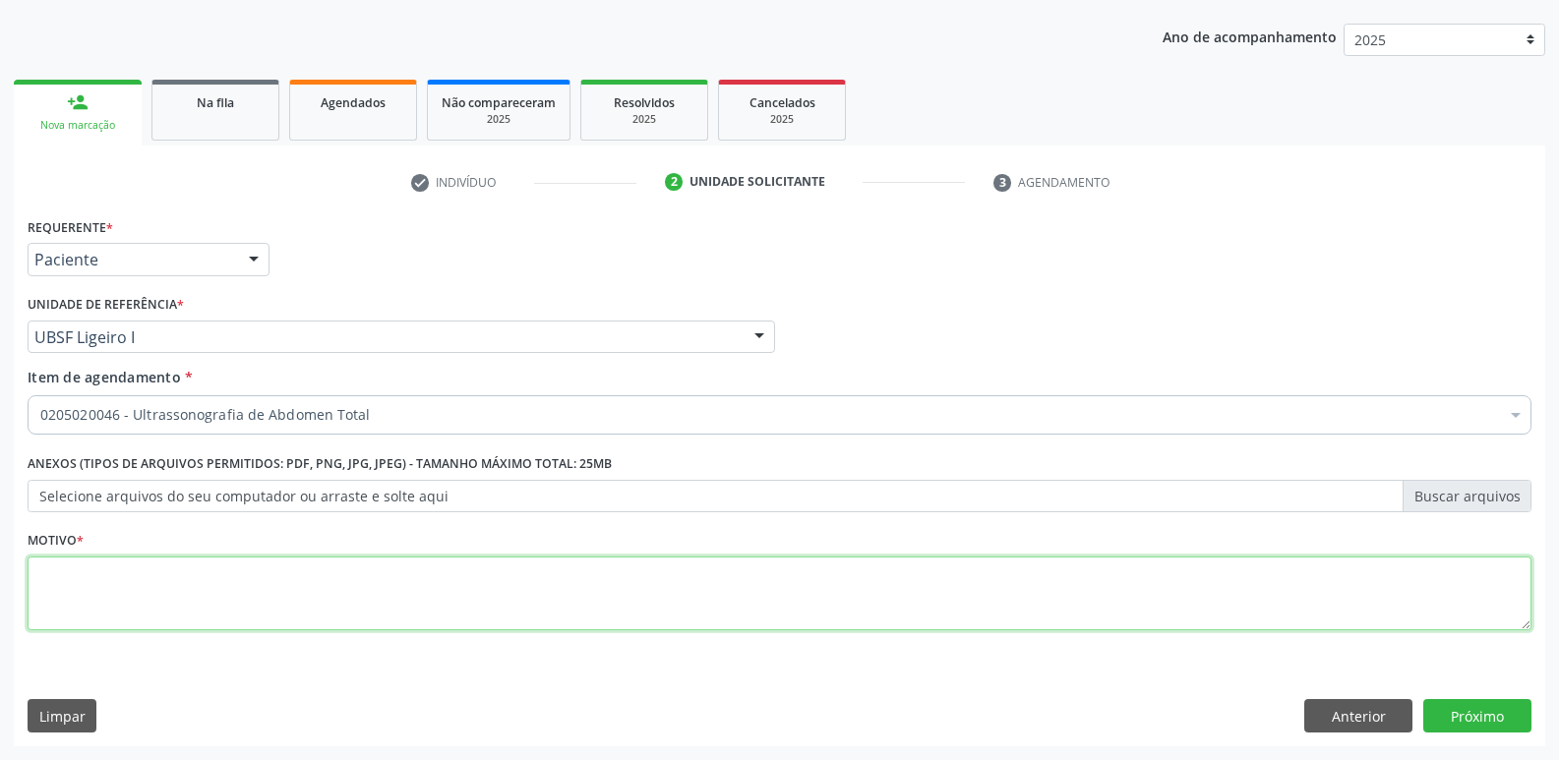
click at [248, 582] on textarea at bounding box center [780, 594] width 1504 height 75
paste textarea "avaliação"
type textarea "avaliação"
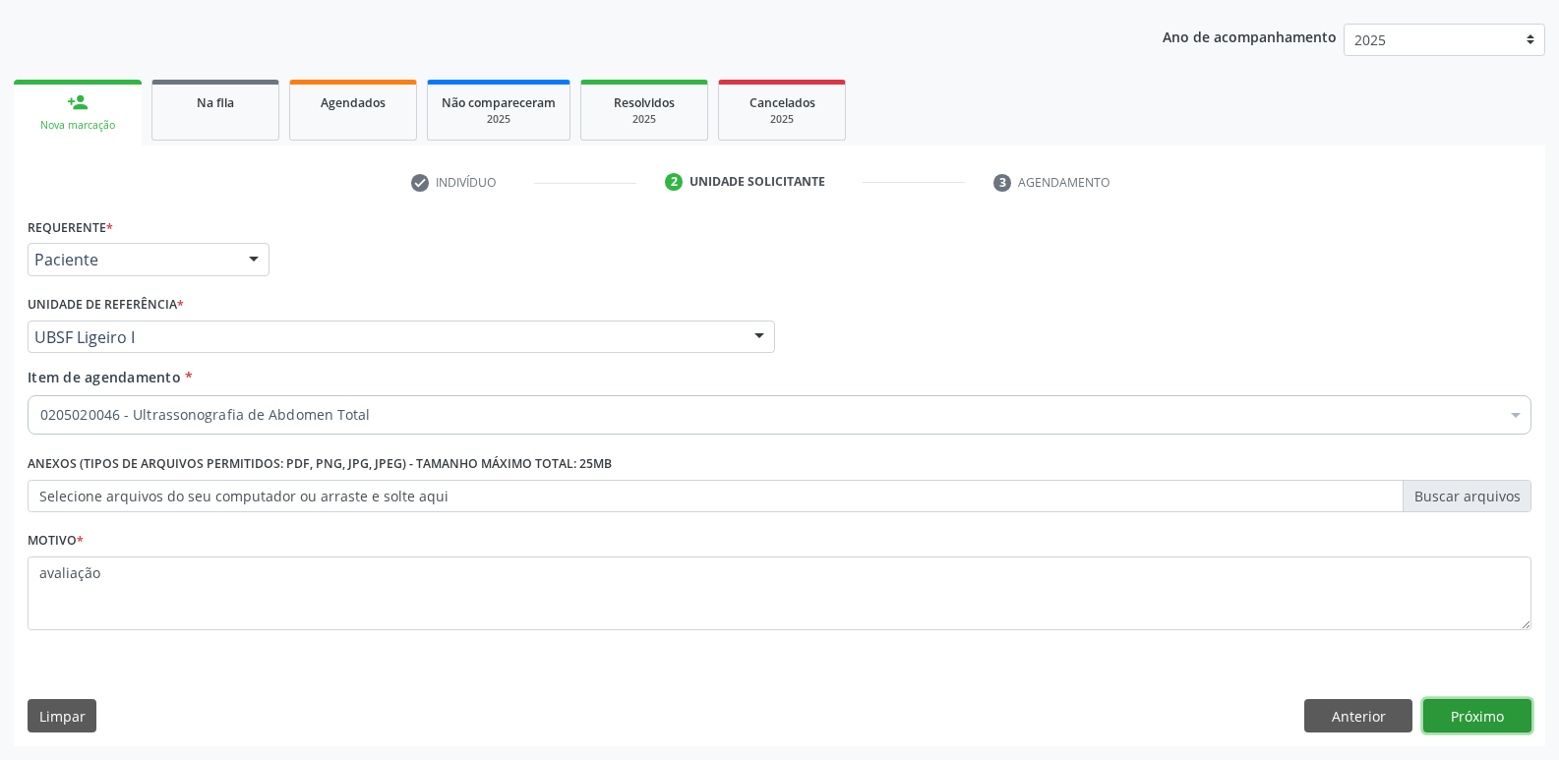
click at [1495, 709] on button "Próximo" at bounding box center [1477, 715] width 108 height 33
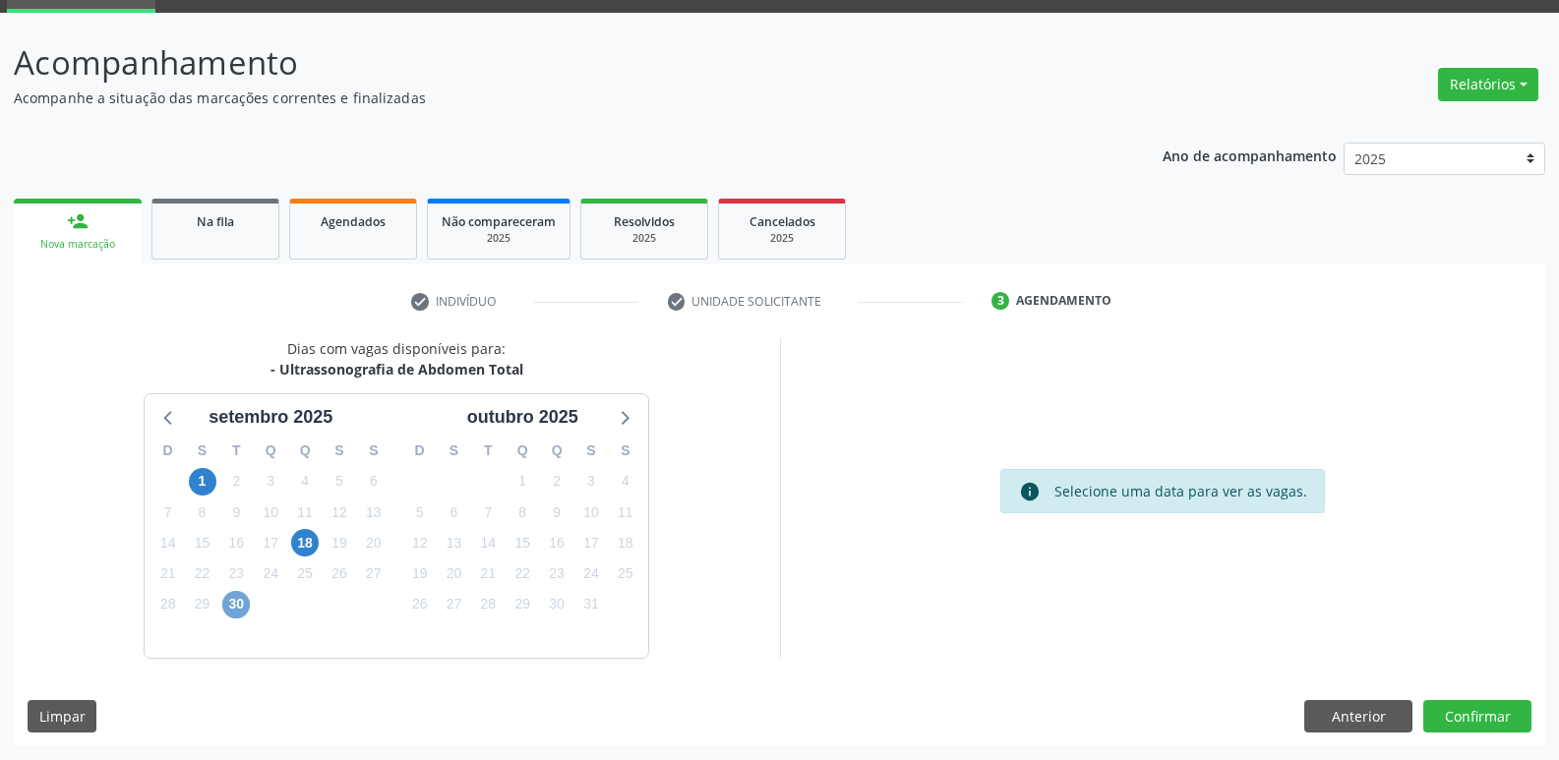
click at [233, 615] on span "30" at bounding box center [236, 605] width 28 height 28
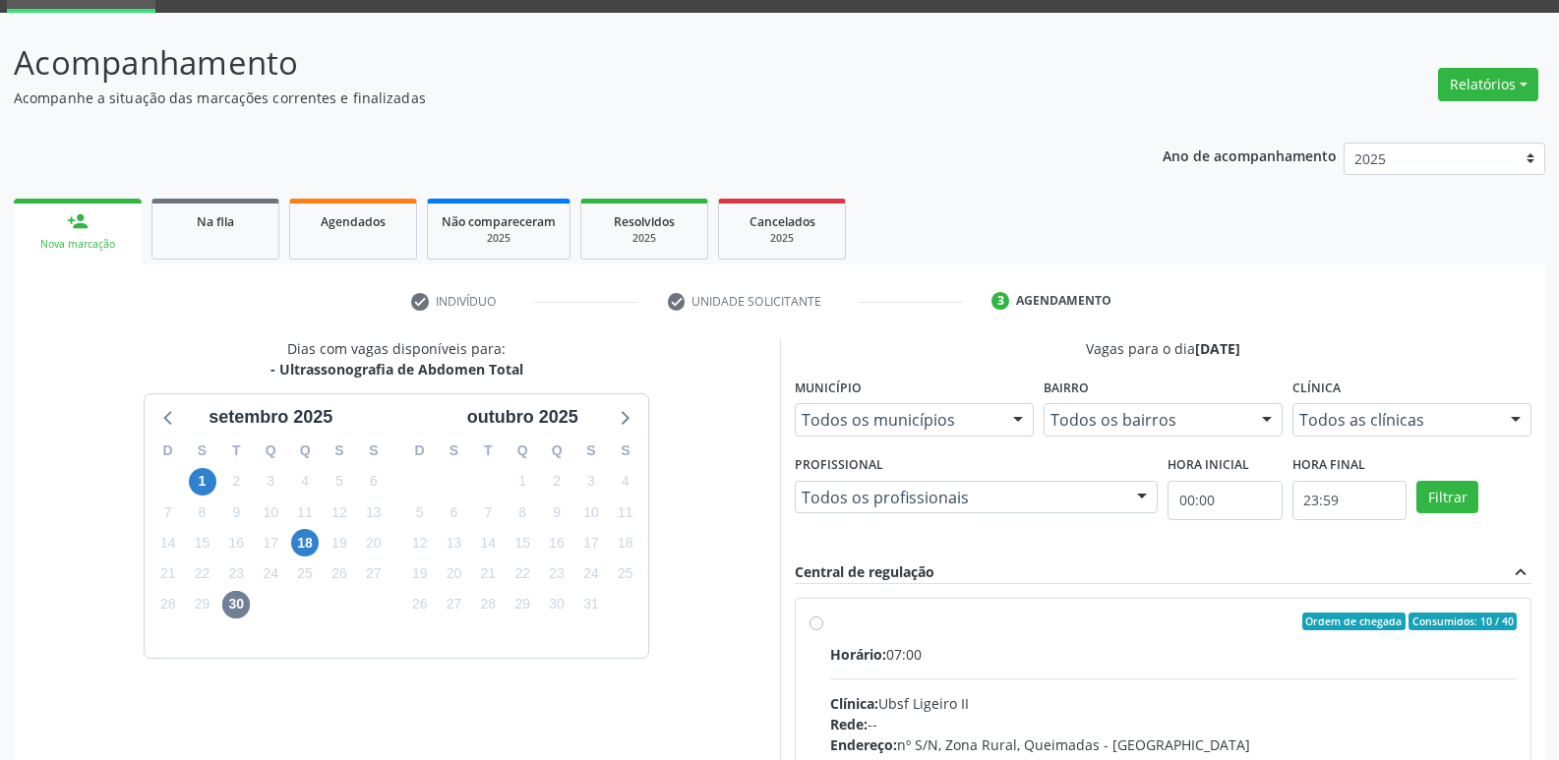
drag, startPoint x: 1137, startPoint y: 652, endPoint x: 1324, endPoint y: 489, distance: 248.1
click at [1155, 647] on div "Horário: 07:00" at bounding box center [1173, 654] width 687 height 21
click at [823, 630] on input "Ordem de chegada Consumidos: 10 / 40 Horário: 07:00 Clínica: Ubsf Ligeiro II Re…" at bounding box center [816, 622] width 14 height 18
radio input "true"
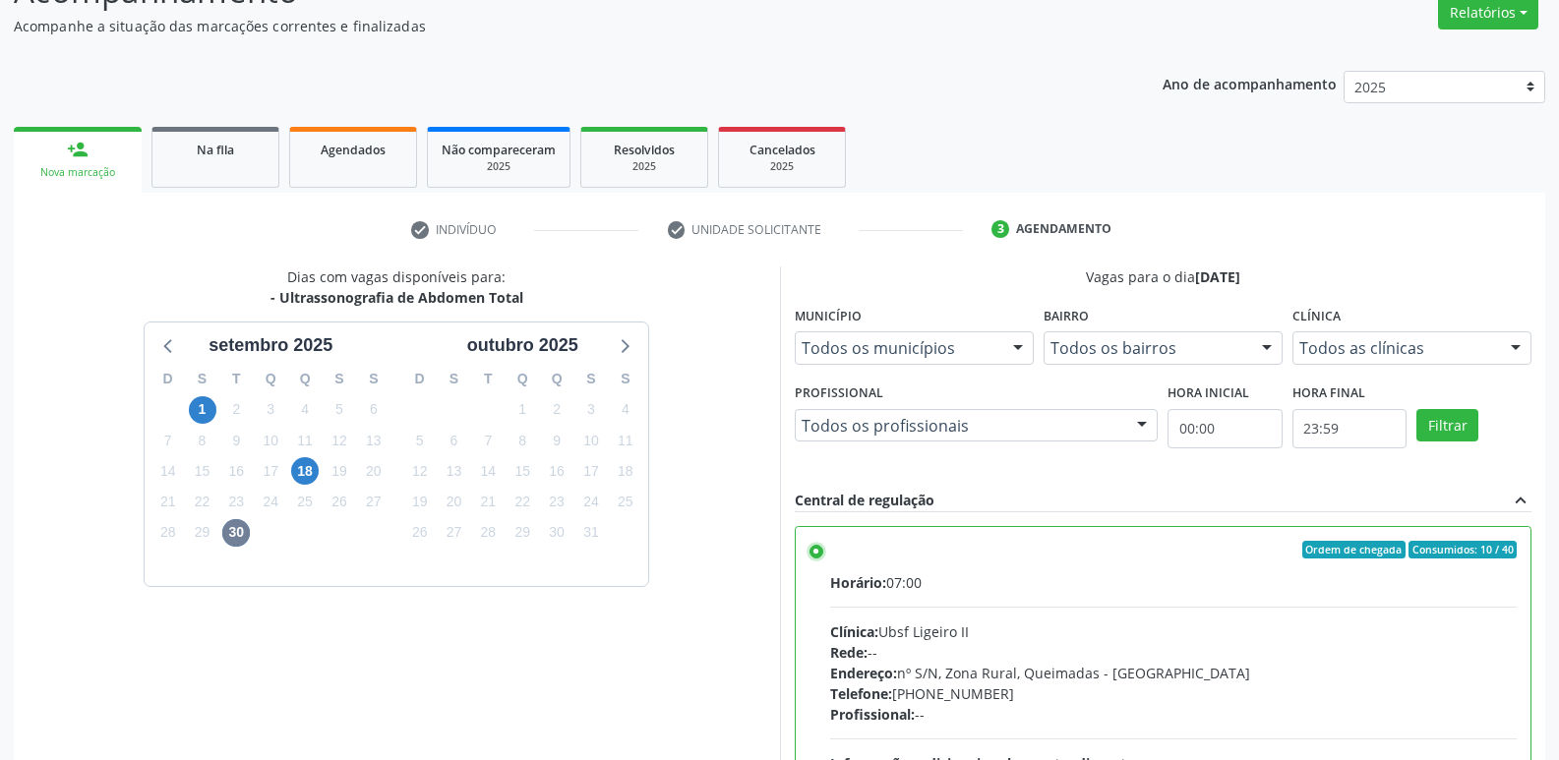
scroll to position [415, 0]
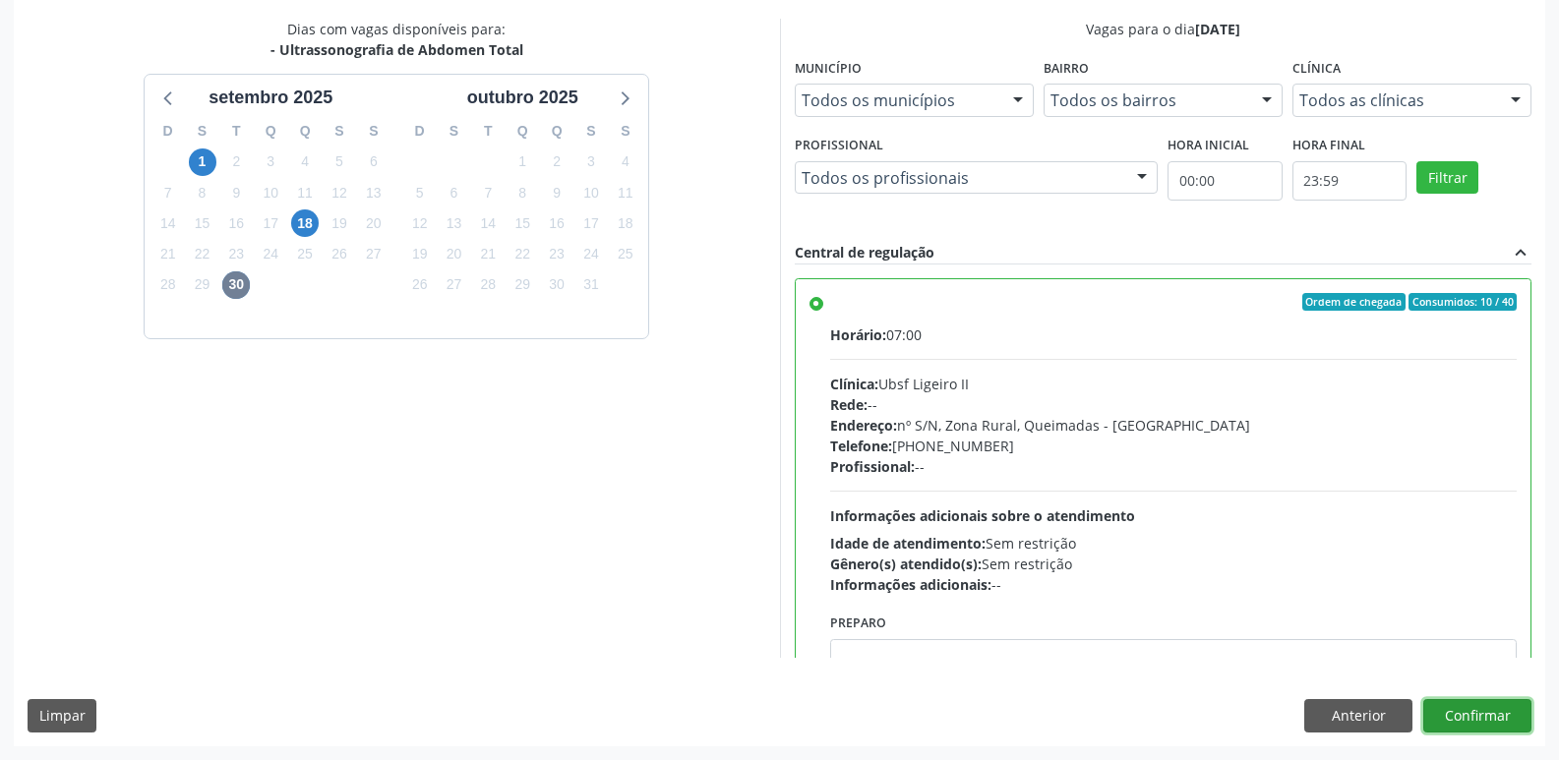
click at [1450, 704] on button "Confirmar" at bounding box center [1477, 715] width 108 height 33
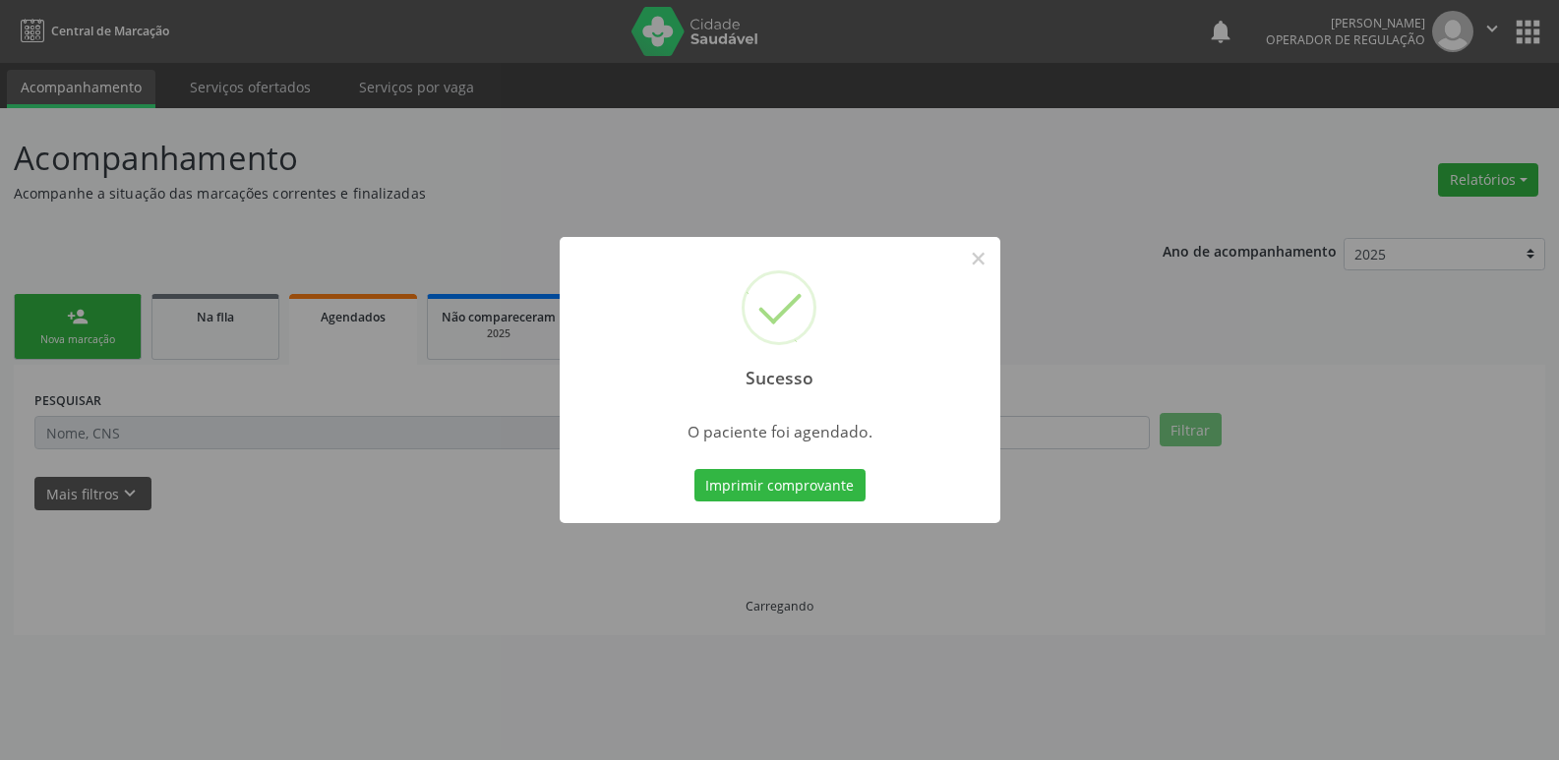
scroll to position [0, 0]
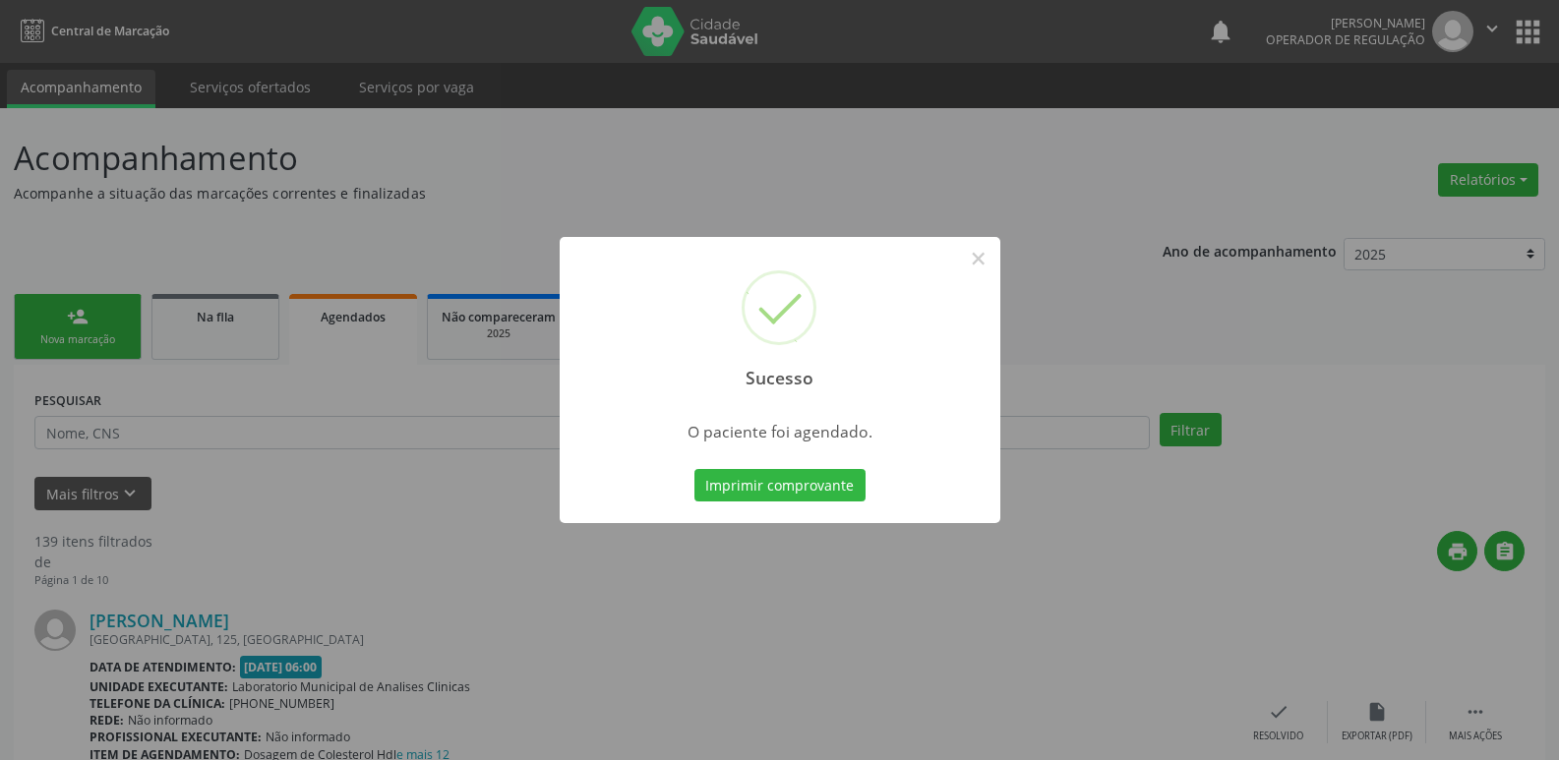
click at [694, 469] on button "Imprimir comprovante" at bounding box center [779, 485] width 171 height 33
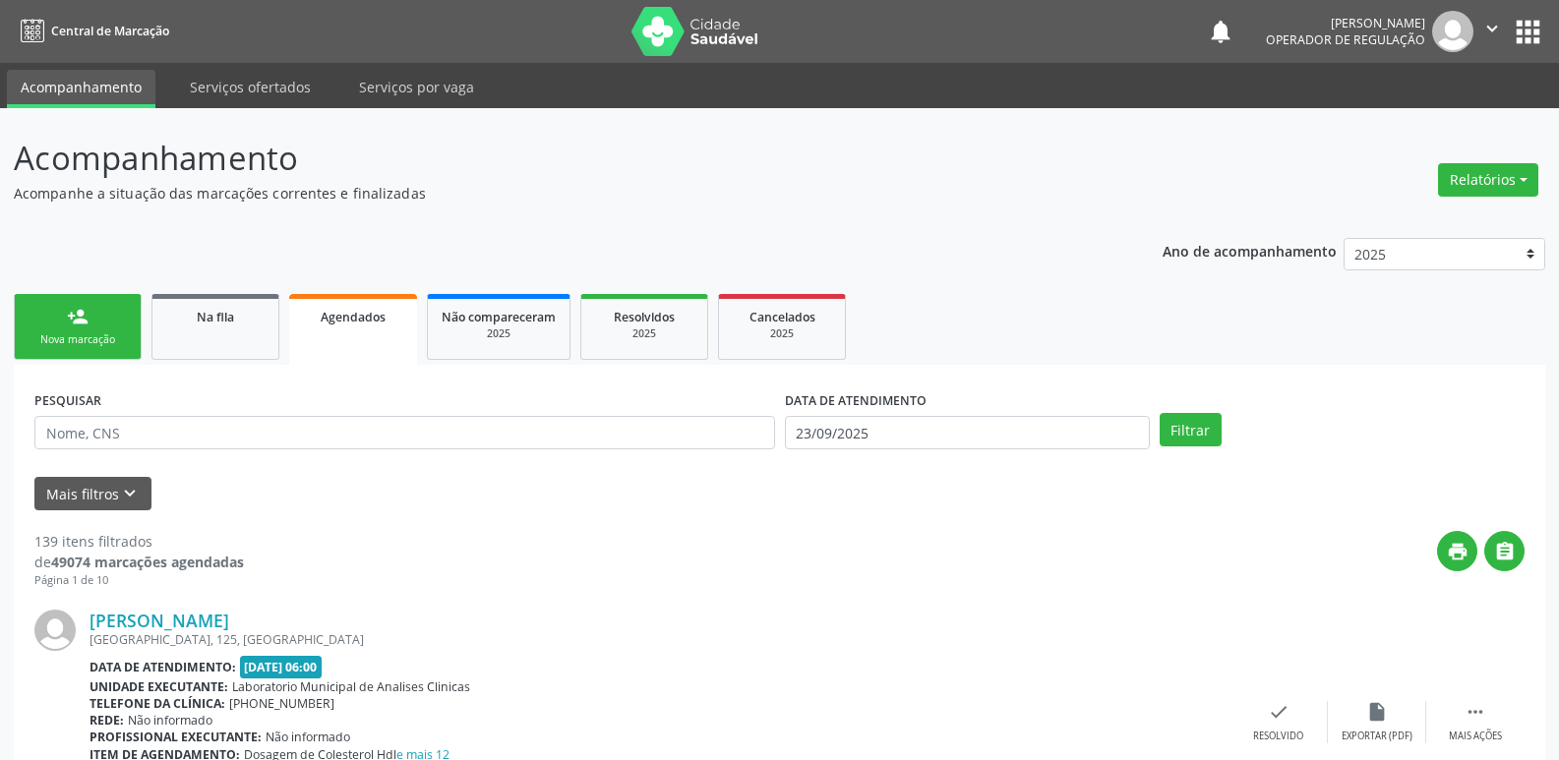
click at [106, 314] on link "person_add Nova marcação" at bounding box center [78, 327] width 128 height 66
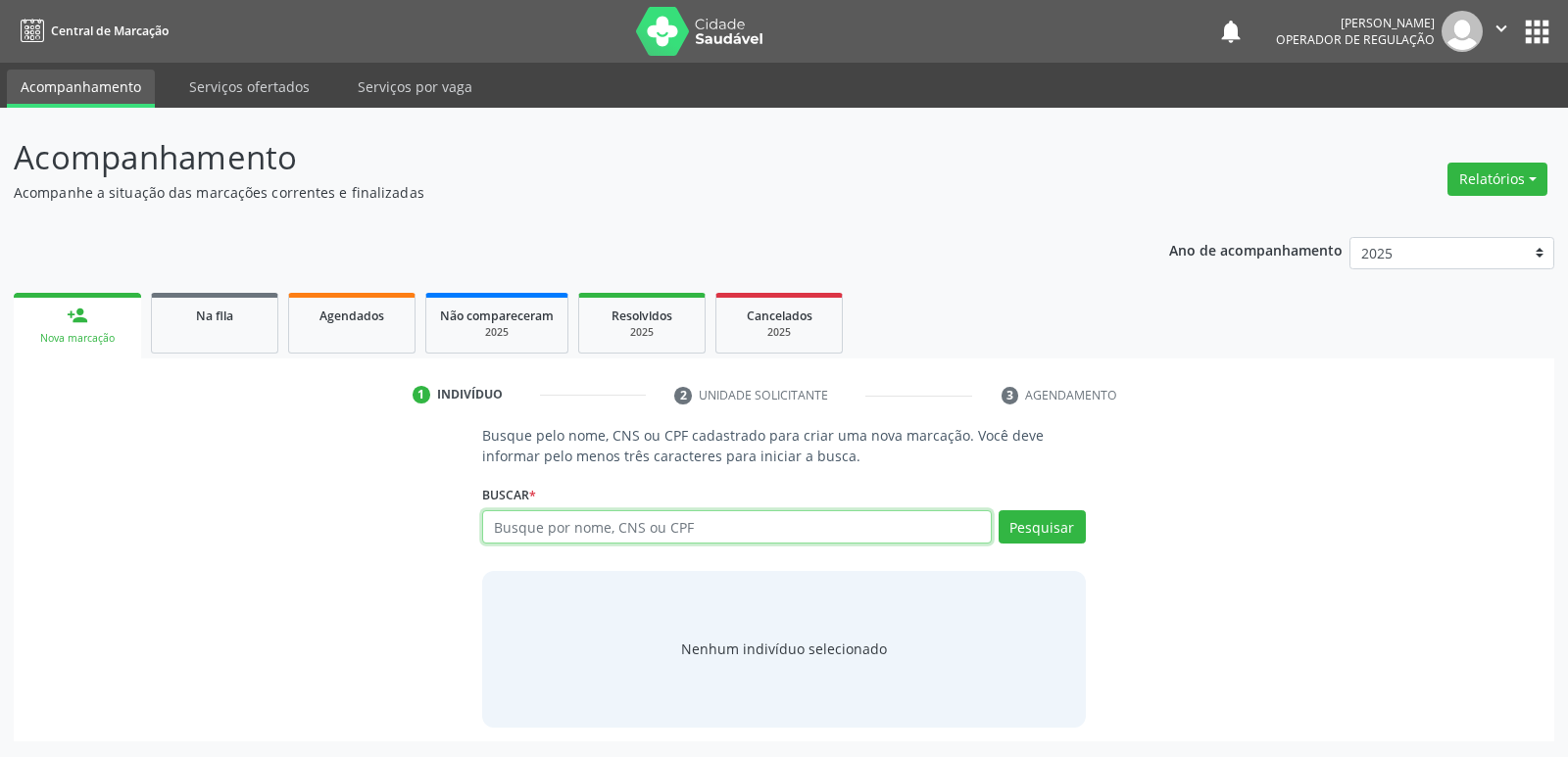
click at [609, 537] on input "text" at bounding box center [736, 526] width 508 height 33
type input "708107509552736"
click at [1062, 527] on button "Pesquisar" at bounding box center [1042, 526] width 88 height 33
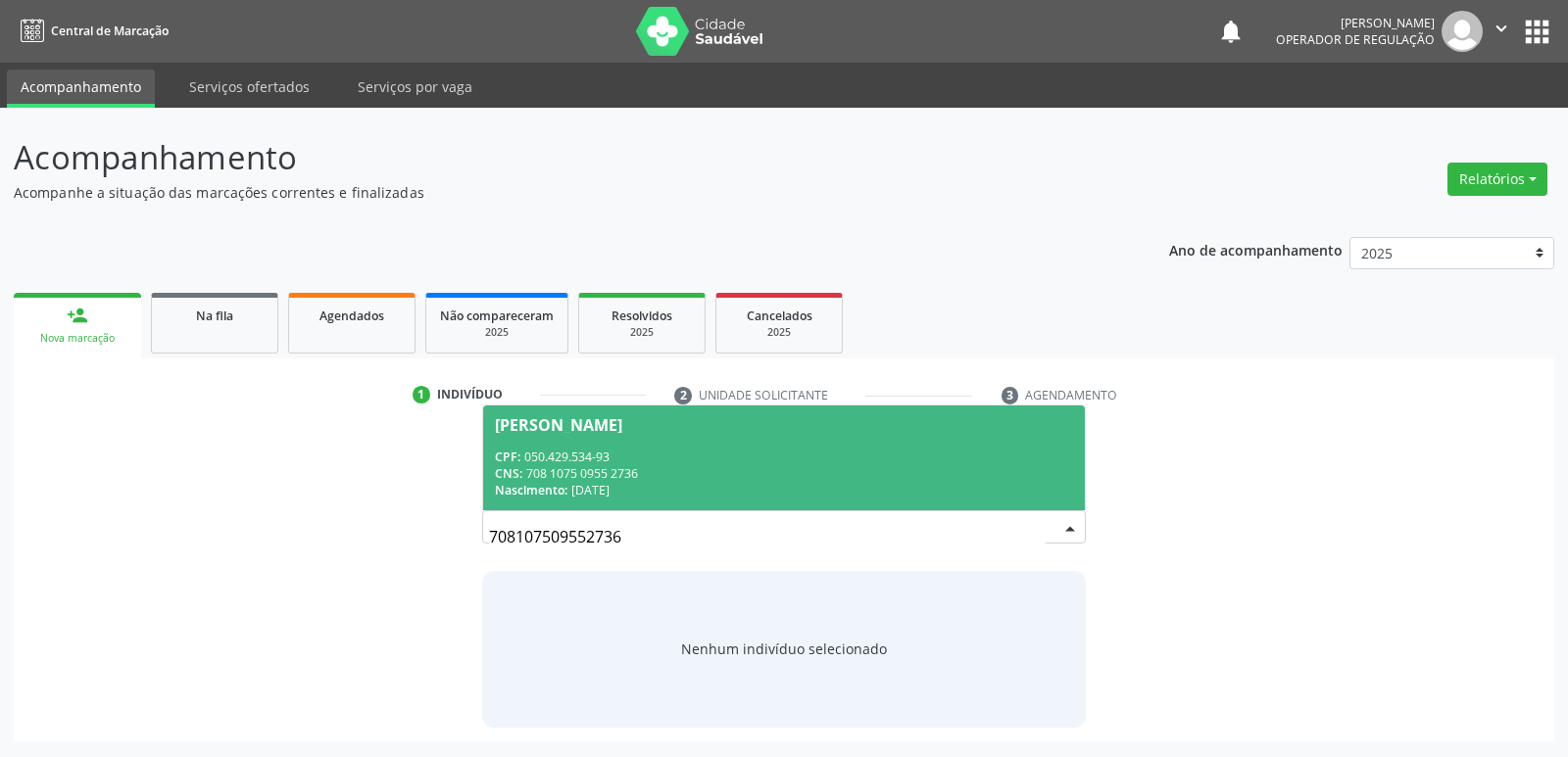
click at [792, 466] on div "CNS: 708 1075 0955 2736" at bounding box center [783, 473] width 577 height 17
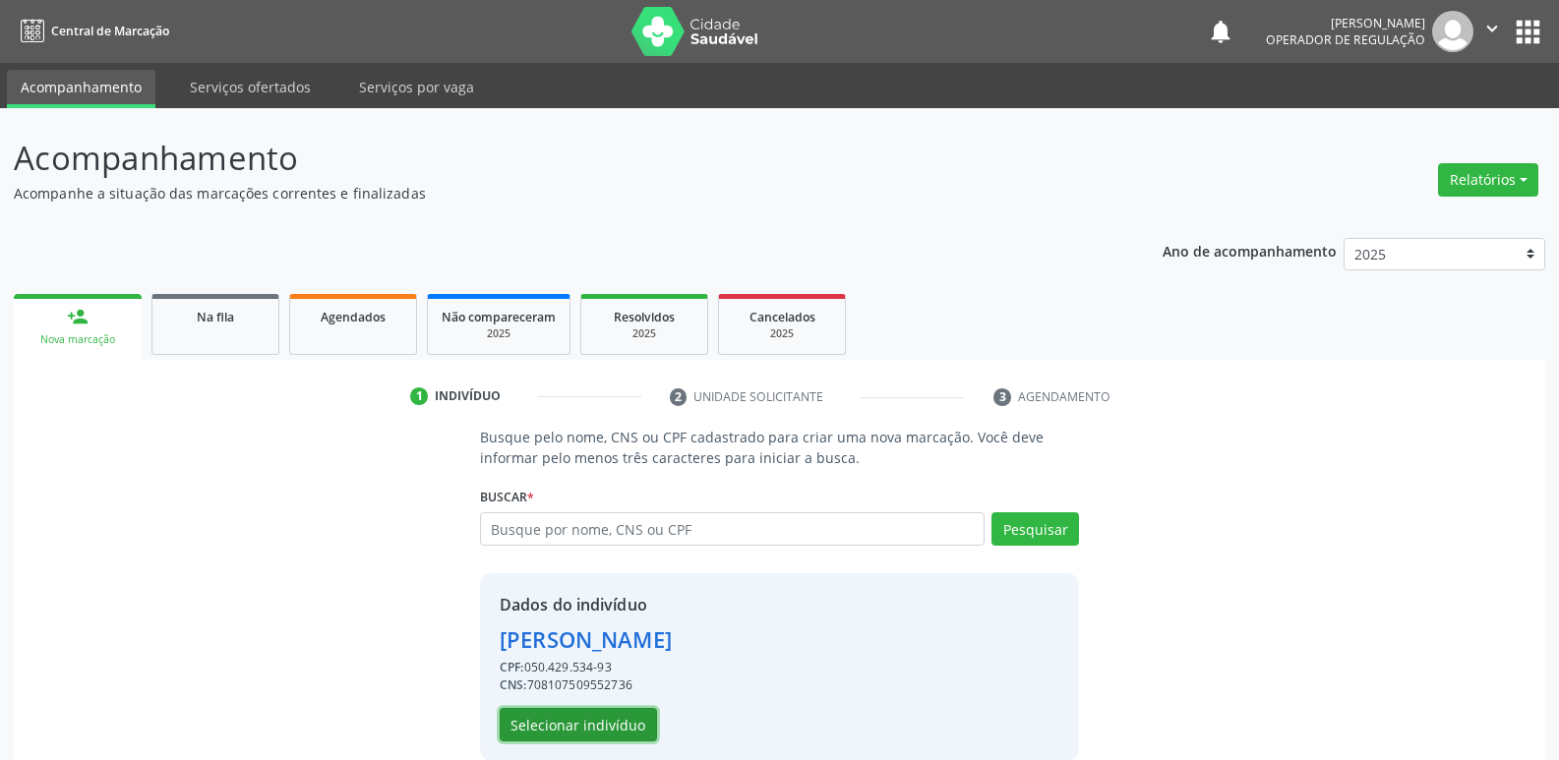
click at [604, 727] on button "Selecionar indivíduo" at bounding box center [578, 724] width 157 height 33
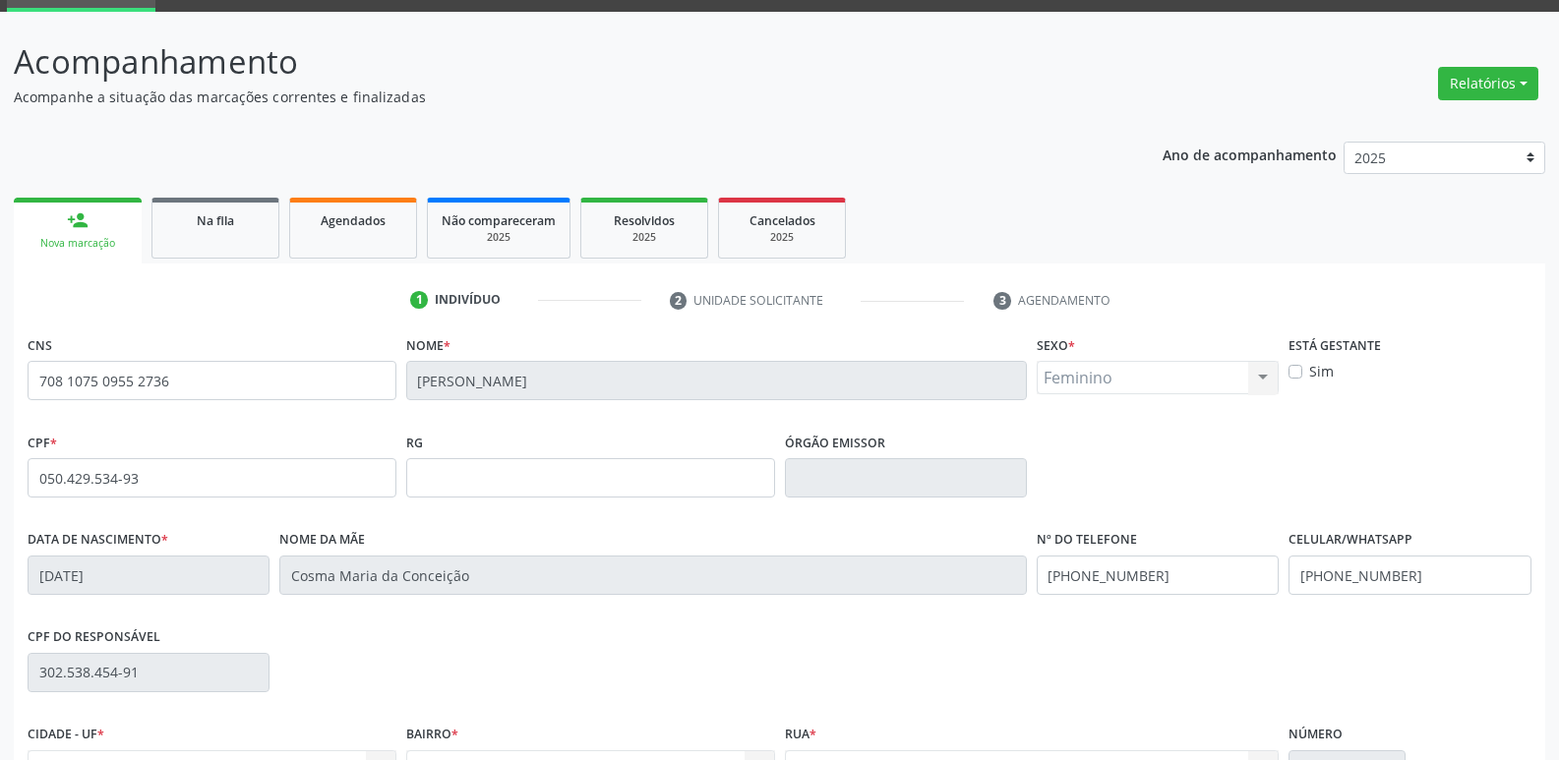
scroll to position [306, 0]
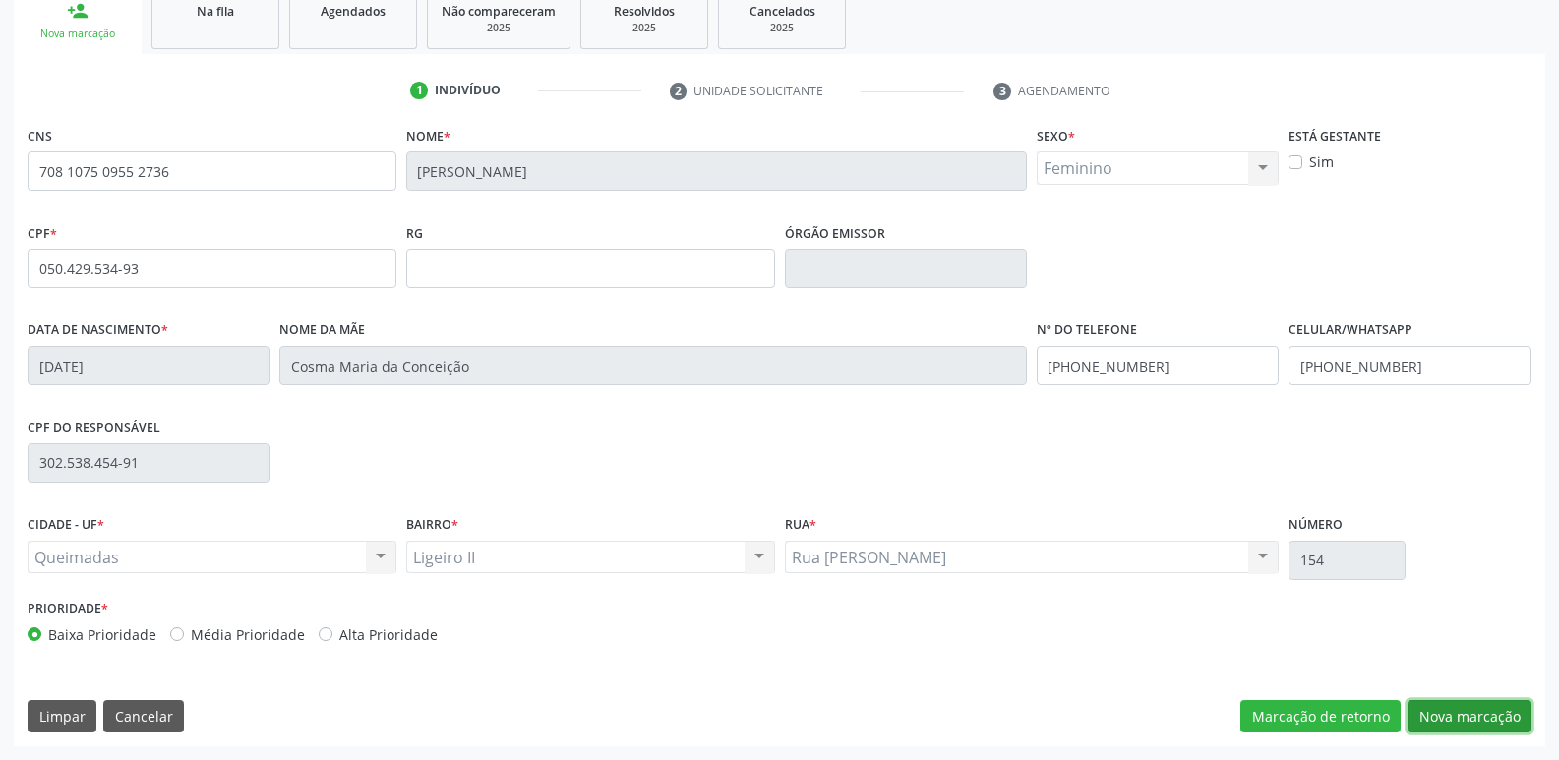
click at [1459, 709] on button "Nova marcação" at bounding box center [1469, 716] width 124 height 33
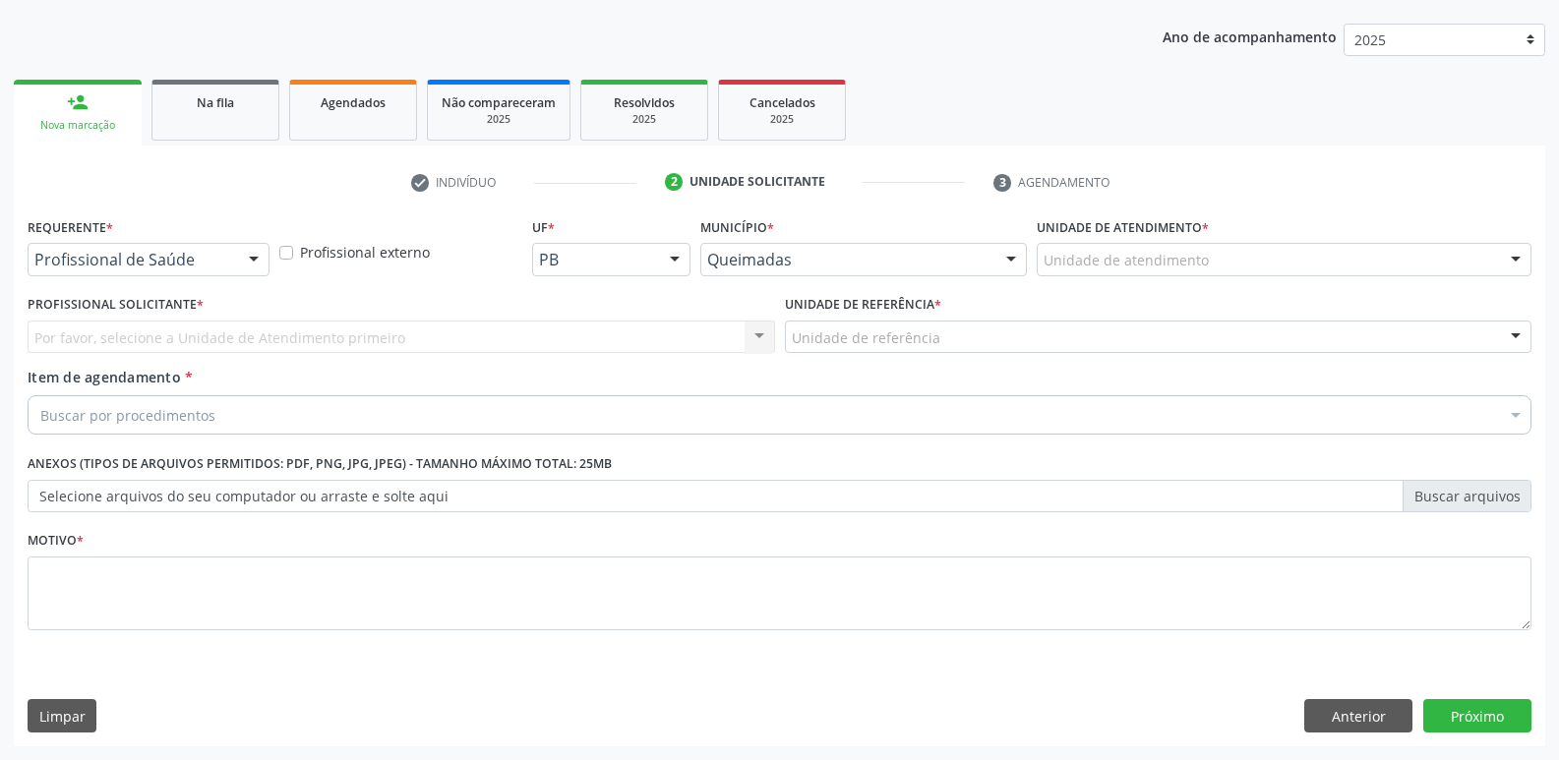
scroll to position [214, 0]
drag, startPoint x: 180, startPoint y: 251, endPoint x: 179, endPoint y: 328, distance: 76.7
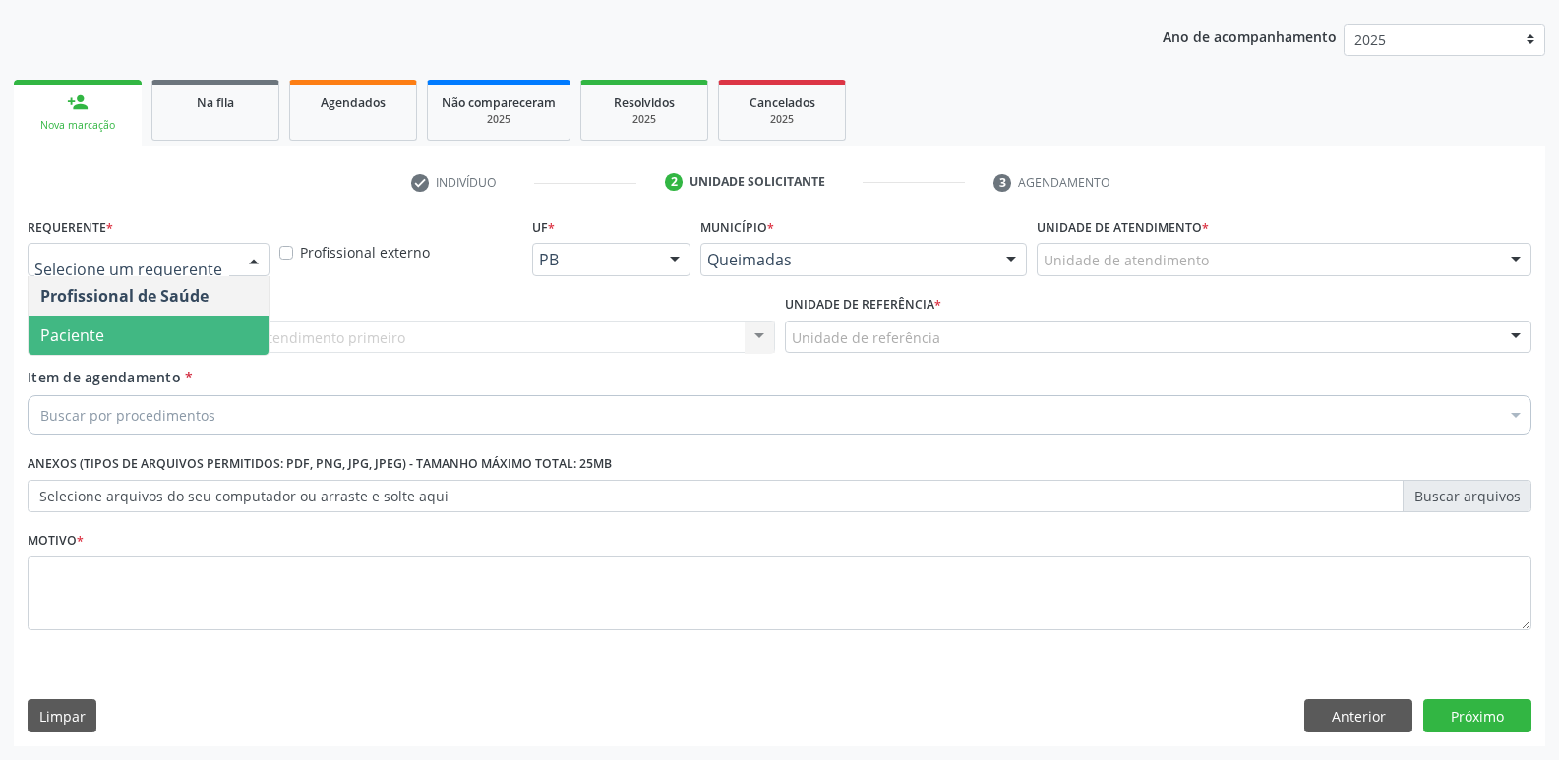
drag, startPoint x: 180, startPoint y: 329, endPoint x: 190, endPoint y: 335, distance: 11.5
click at [178, 331] on span "Paciente" at bounding box center [149, 335] width 240 height 39
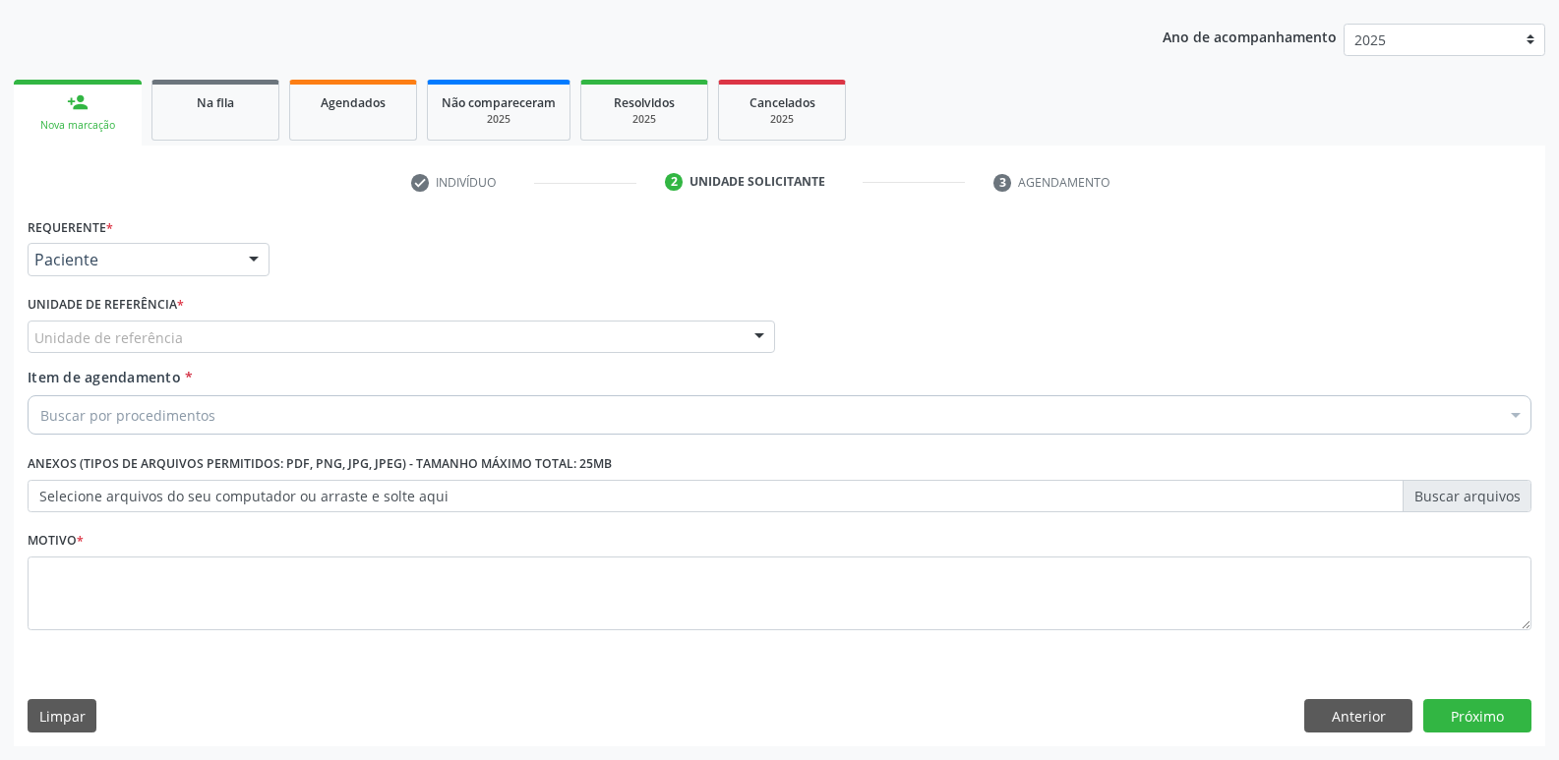
drag, startPoint x: 287, startPoint y: 354, endPoint x: 272, endPoint y: 356, distance: 14.9
click at [287, 356] on div "Unidade de referência * Unidade de referência UBSF Ligeiro II UBSF Saulo Leal E…" at bounding box center [401, 328] width 757 height 77
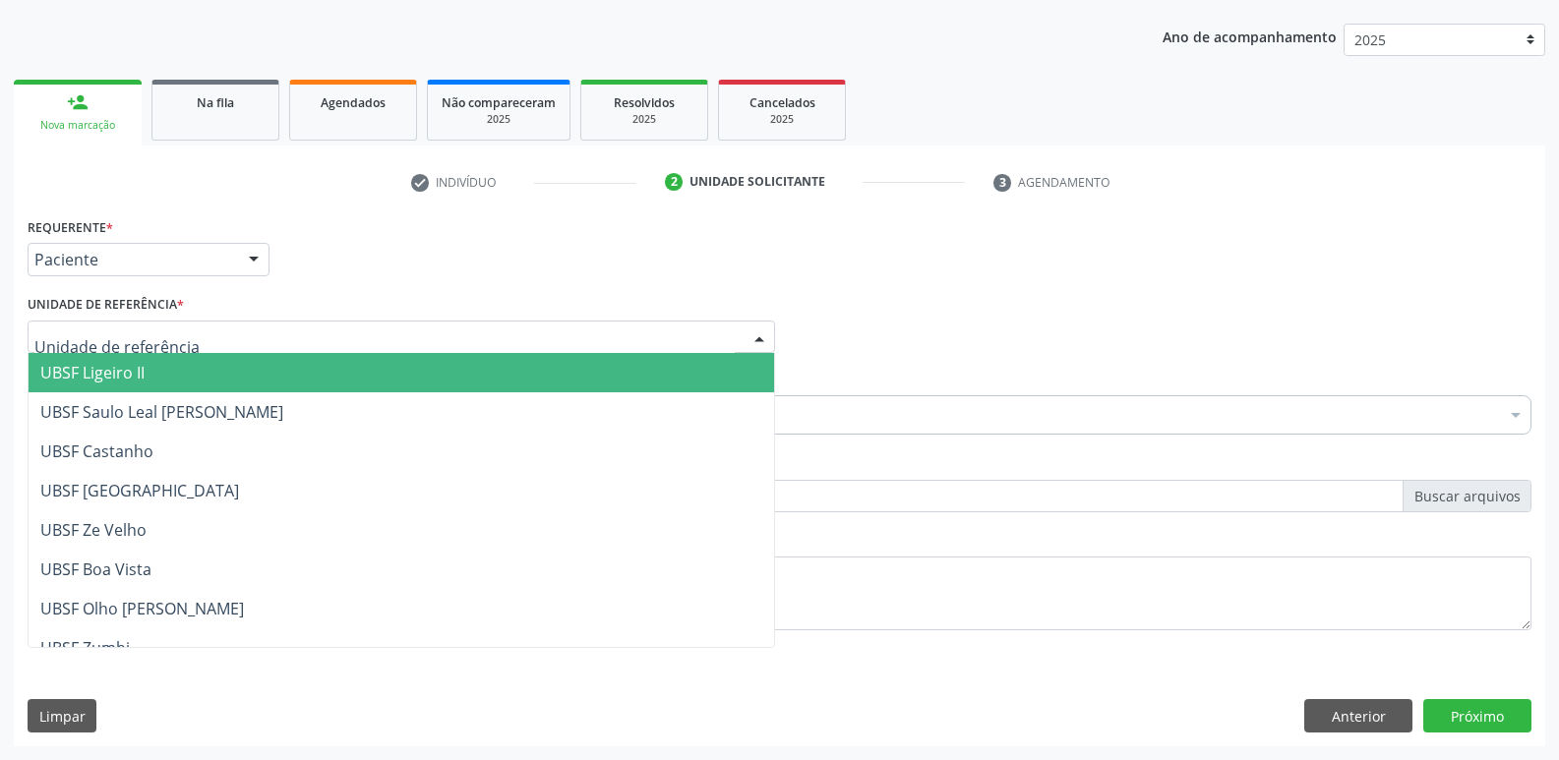
click at [242, 341] on div at bounding box center [401, 337] width 747 height 33
click at [160, 373] on span "UBSF Ligeiro II" at bounding box center [401, 372] width 745 height 39
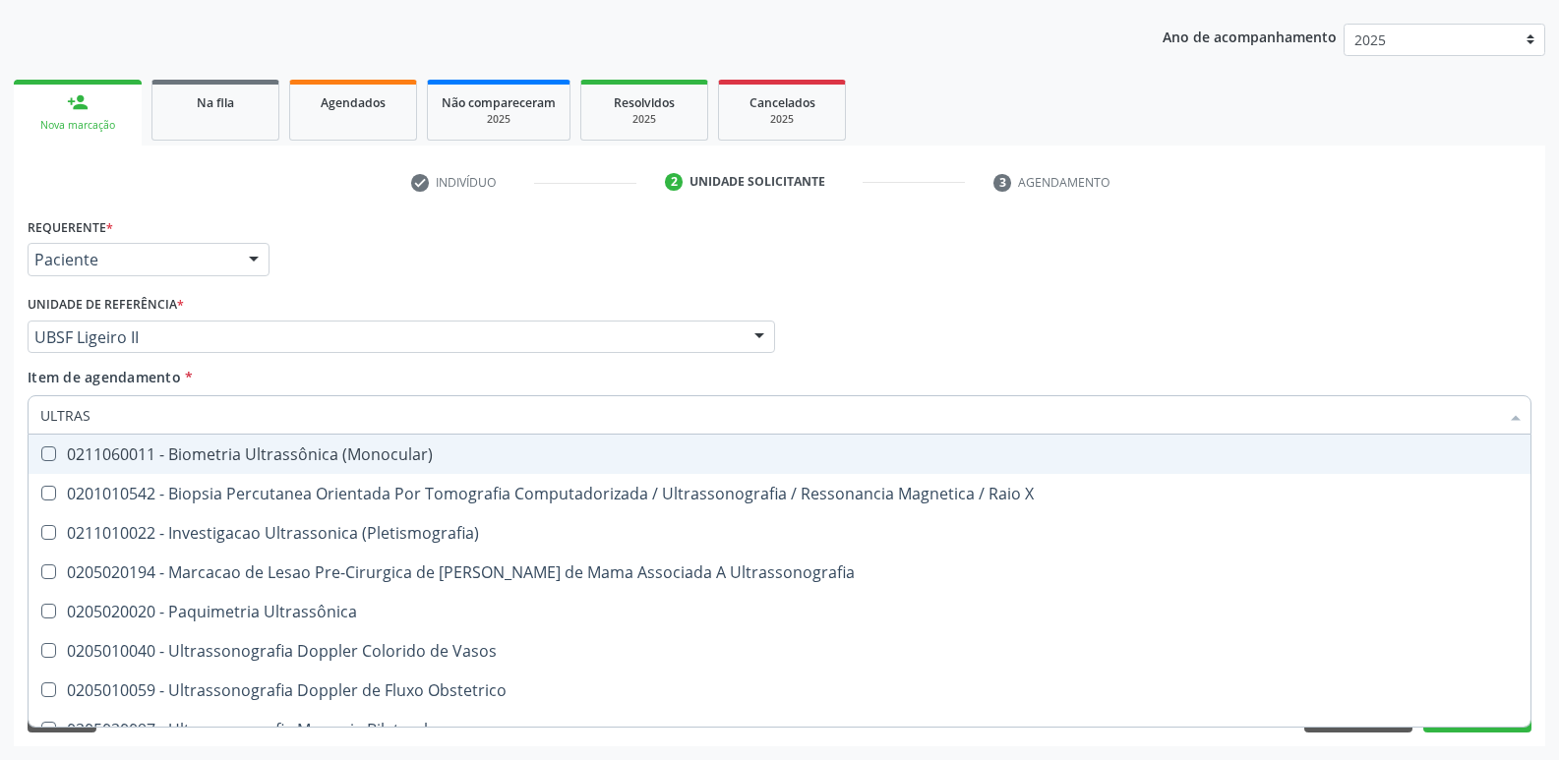
type input "ULTRASS"
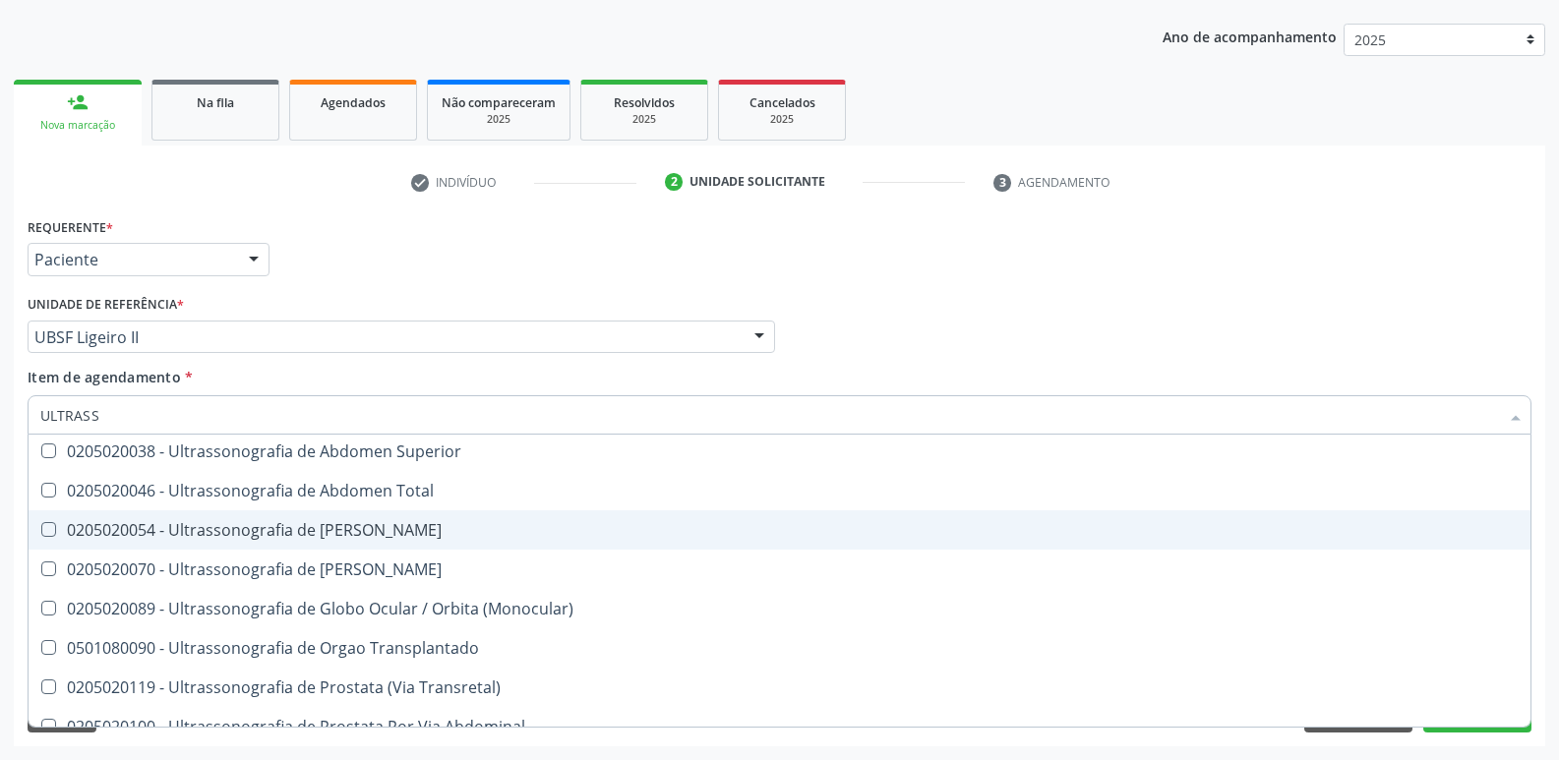
scroll to position [613, 0]
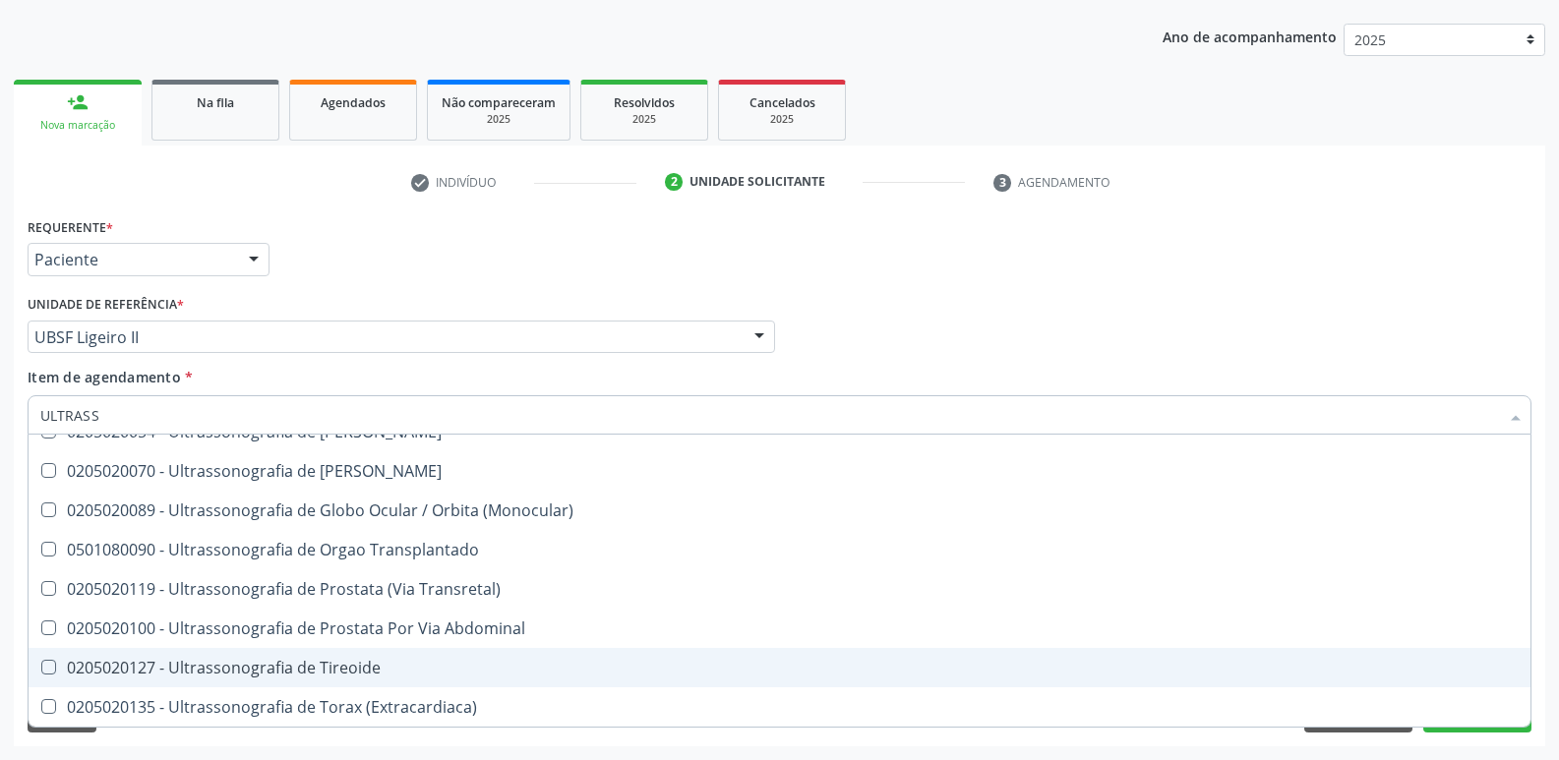
click at [352, 676] on div "0205020127 - Ultrassonografia de Tireoide" at bounding box center [779, 668] width 1478 height 16
checkbox Tireoide "true"
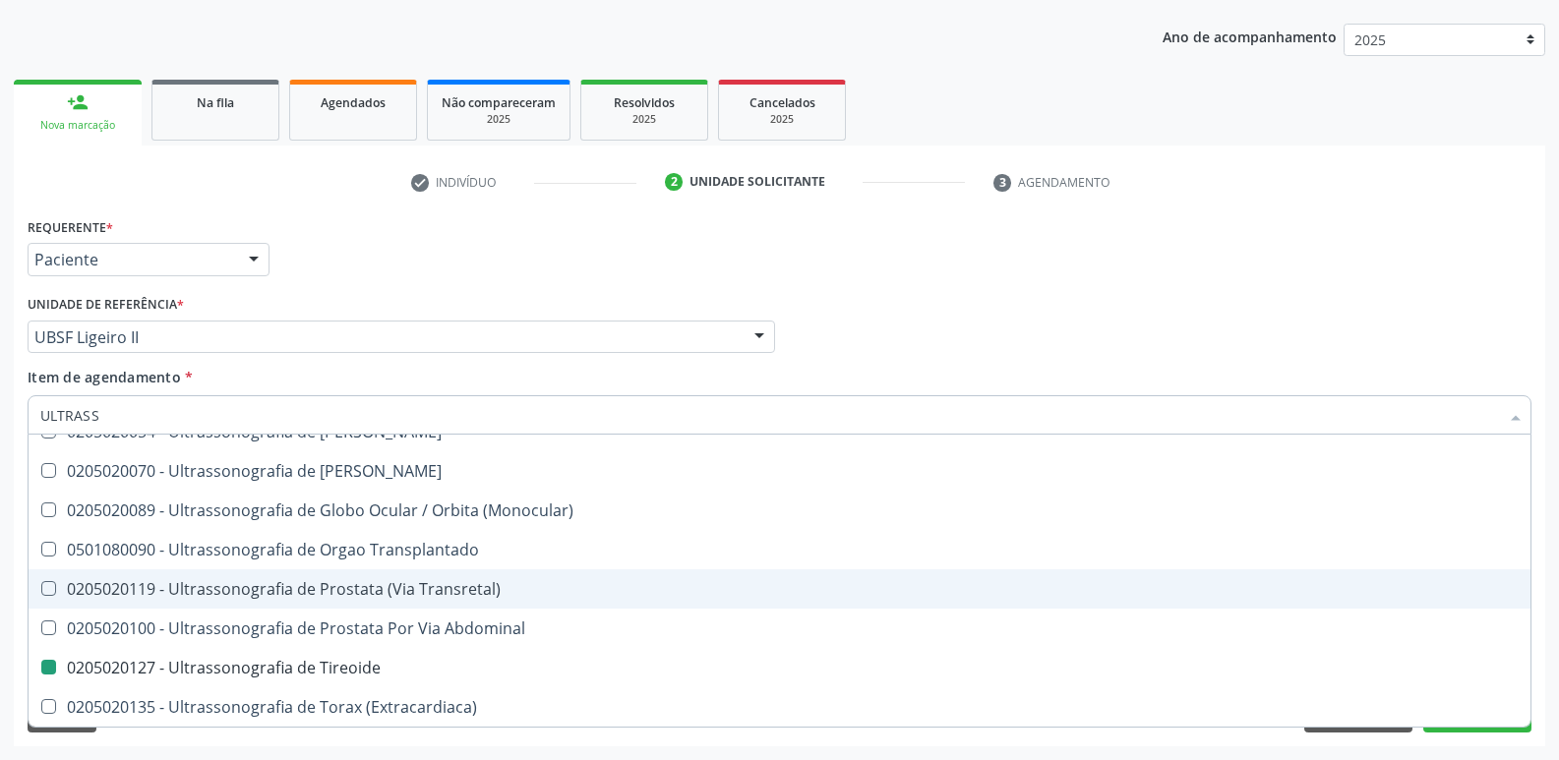
click at [395, 276] on div "Requerente * Paciente Profissional de Saúde Paciente Nenhum resultado encontrad…" at bounding box center [780, 250] width 1514 height 77
checkbox X "true"
checkbox Tireoide "false"
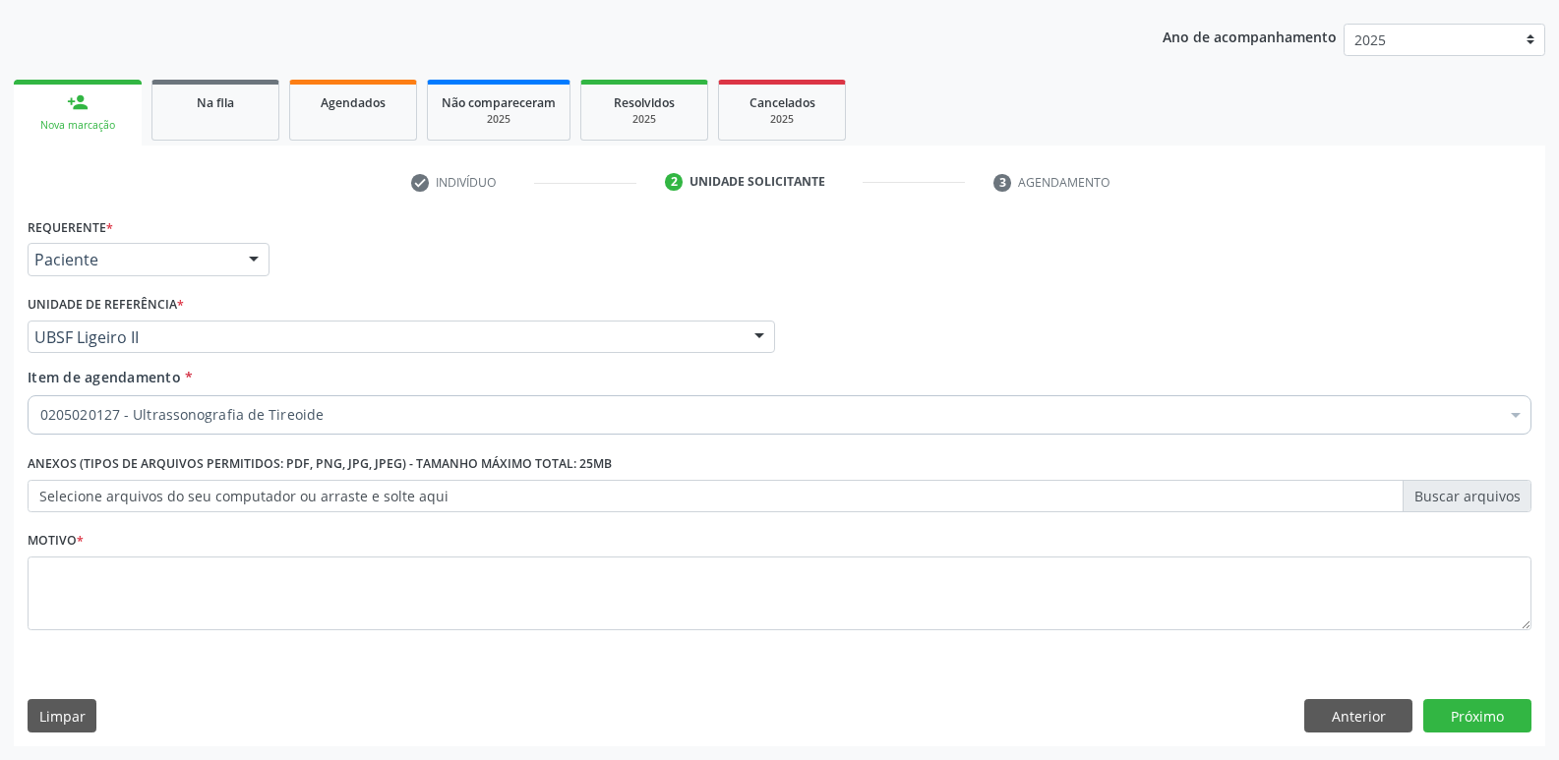
scroll to position [0, 0]
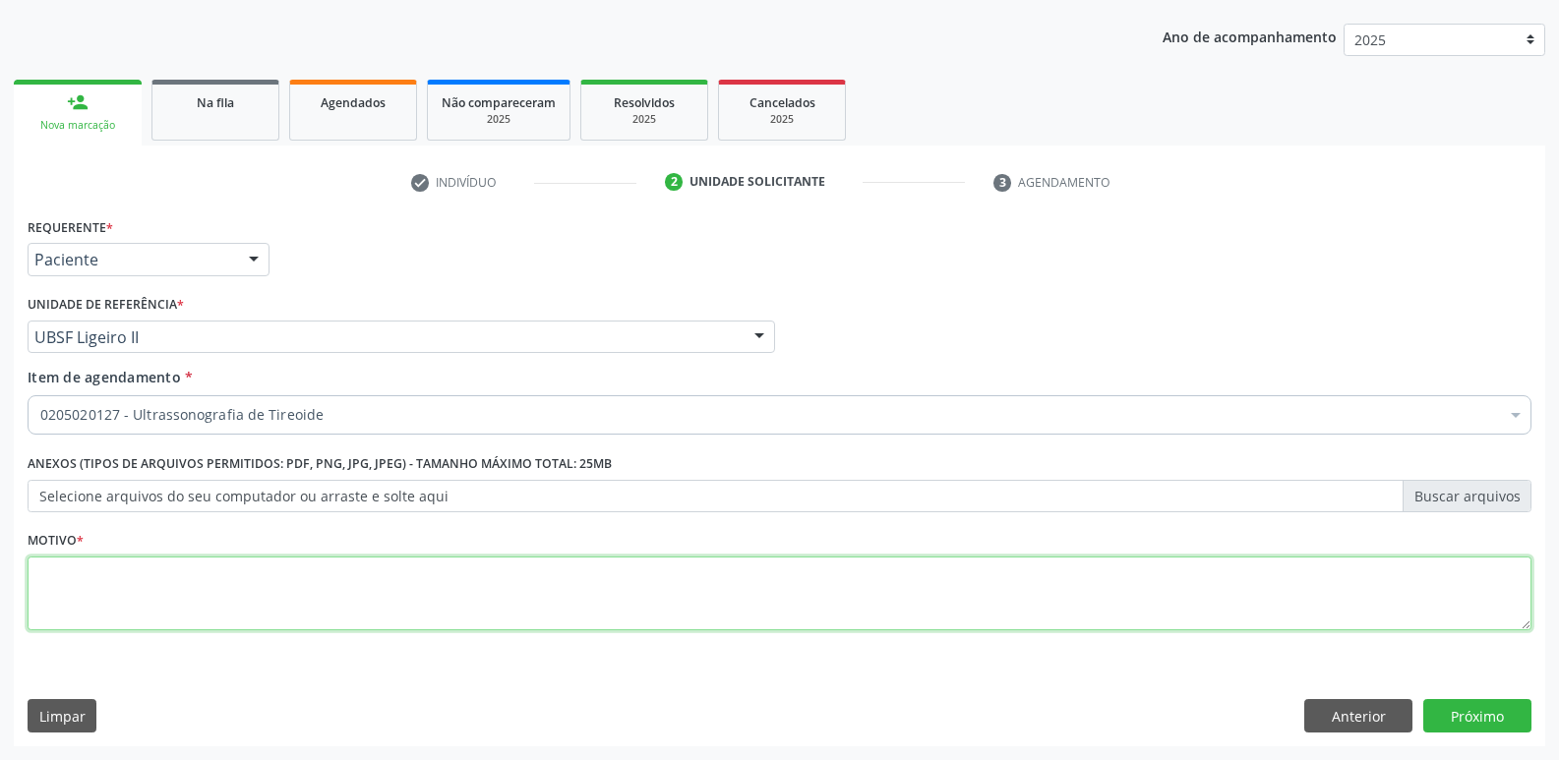
drag, startPoint x: 160, startPoint y: 561, endPoint x: 155, endPoint y: 569, distance: 10.1
click at [159, 564] on textarea at bounding box center [780, 594] width 1504 height 75
paste textarea "avaliação"
type textarea "avaliação"
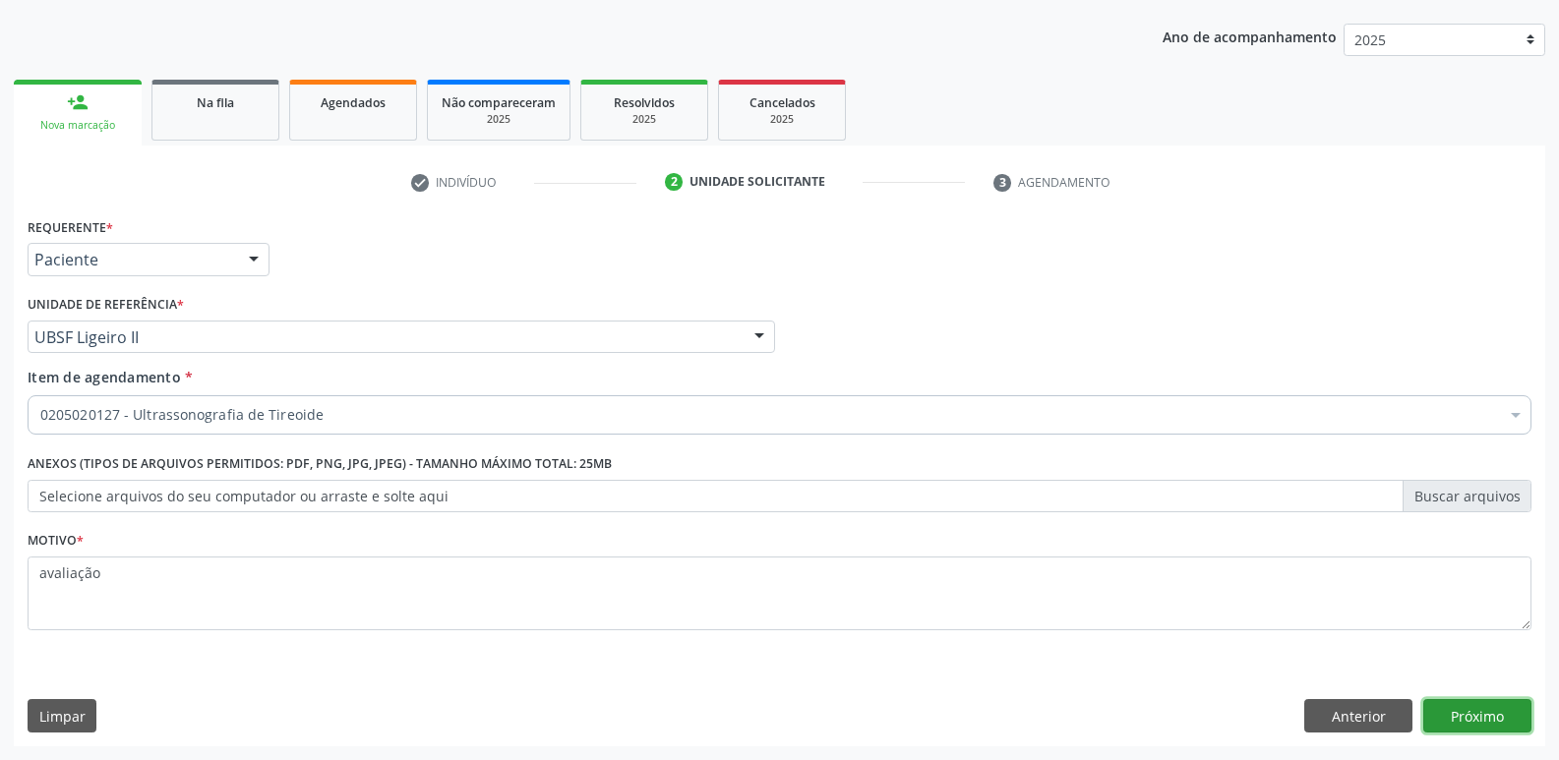
click at [1504, 724] on button "Próximo" at bounding box center [1477, 715] width 108 height 33
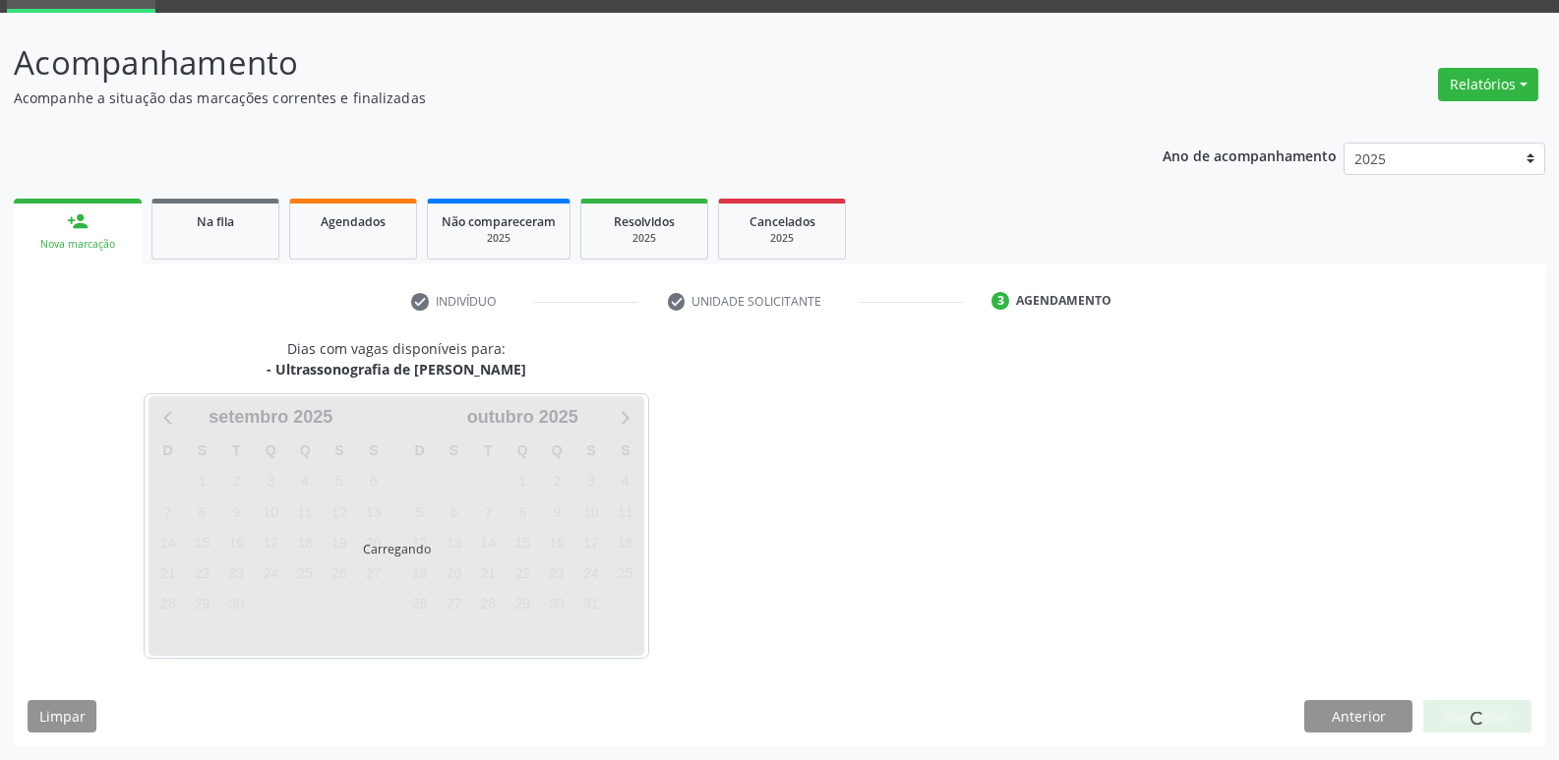
scroll to position [95, 0]
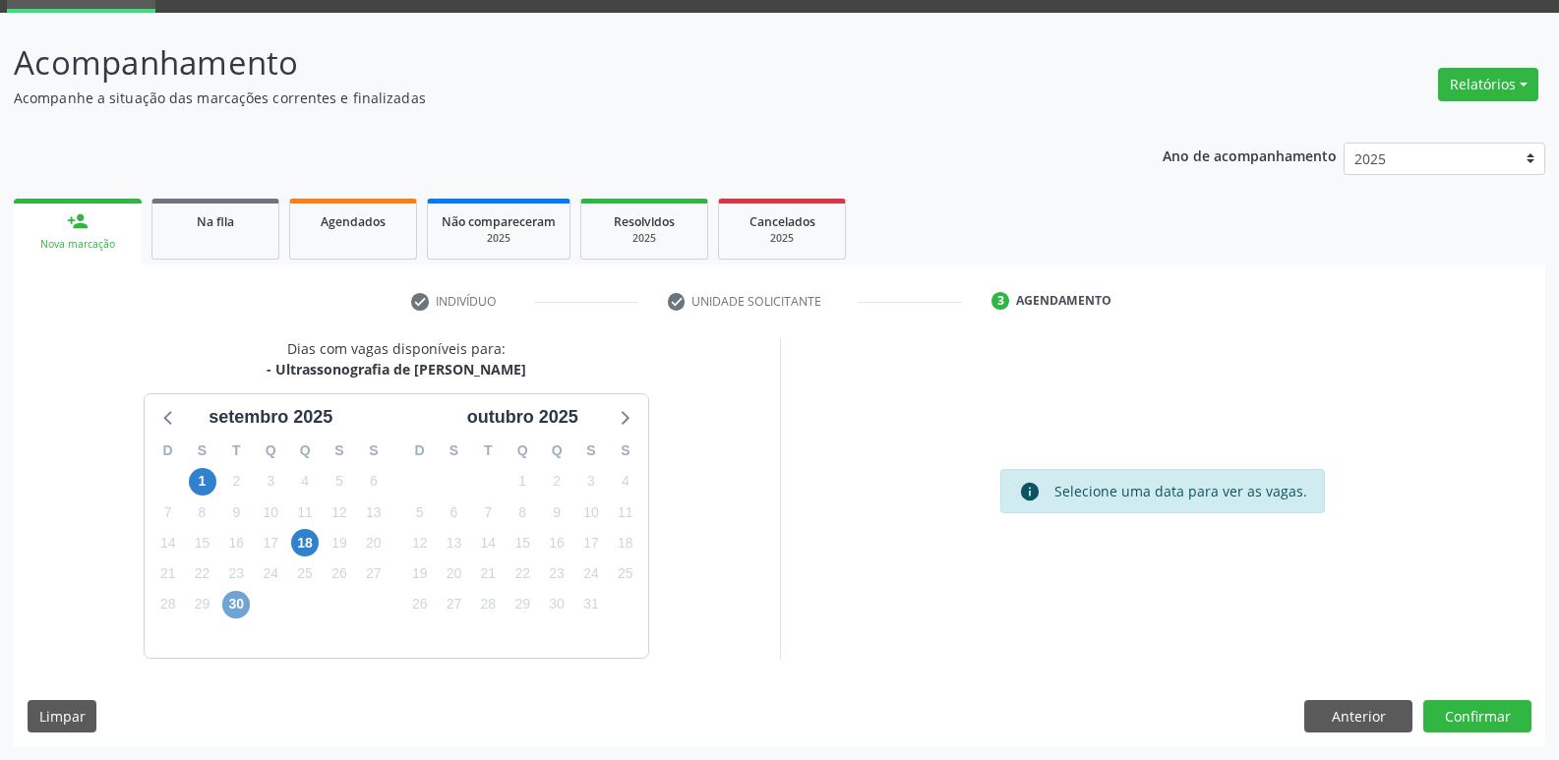
click at [245, 610] on span "30" at bounding box center [236, 605] width 28 height 28
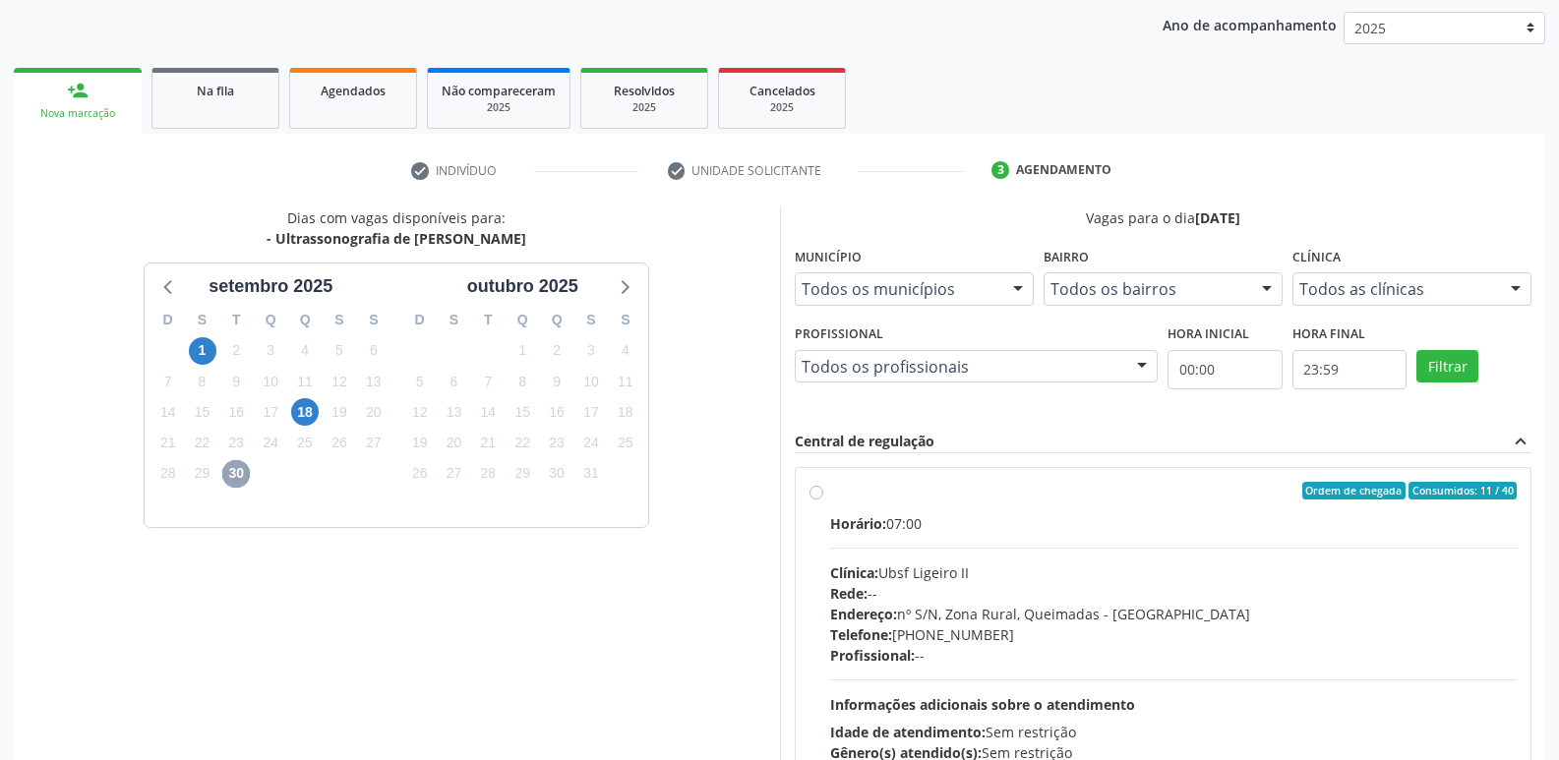
scroll to position [415, 0]
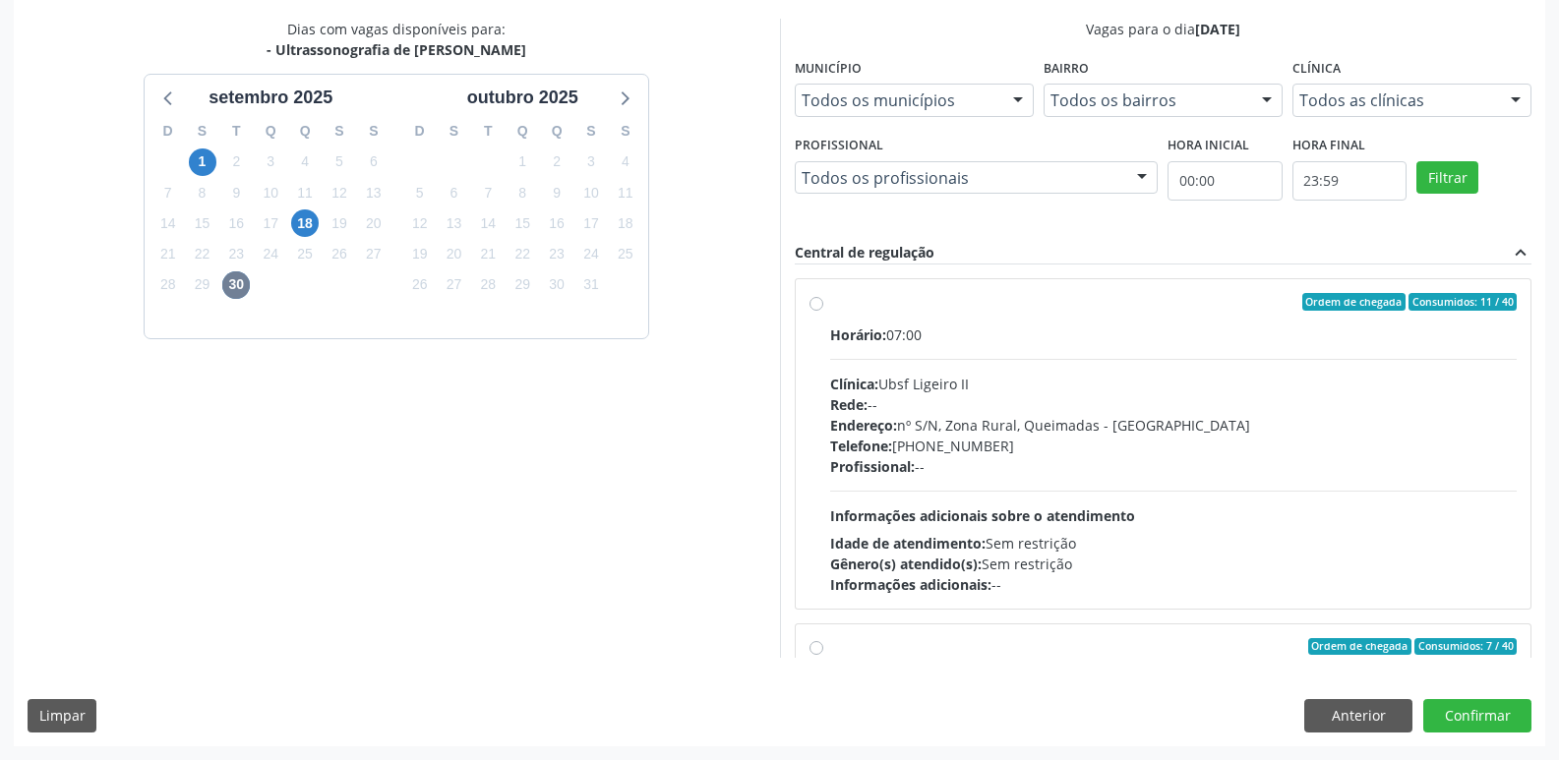
click at [947, 565] on span "Gênero(s) atendido(s):" at bounding box center [905, 564] width 151 height 19
click at [823, 311] on input "Ordem de chegada Consumidos: 11 / 40 Horário: 07:00 Clínica: Ubsf Ligeiro II Re…" at bounding box center [816, 302] width 14 height 18
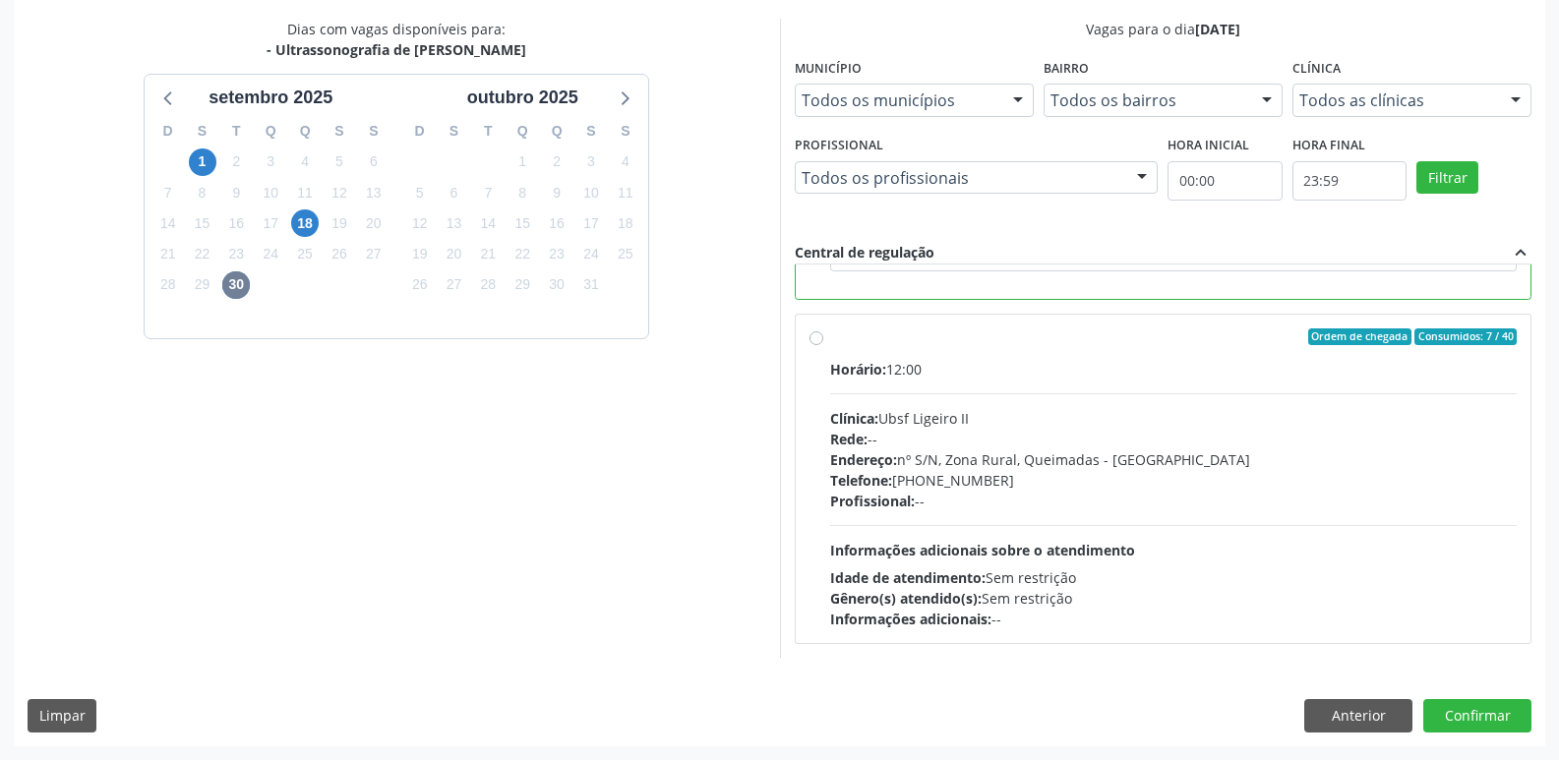
drag, startPoint x: 1158, startPoint y: 550, endPoint x: 1404, endPoint y: 651, distance: 266.8
click at [1159, 550] on div "Horário: 12:00 Clínica: Ubsf Ligeiro II Rede: -- Endereço: nº S/N, Zona Rural, …" at bounding box center [1173, 494] width 687 height 270
click at [823, 346] on input "Ordem de chegada Consumidos: 7 / 40 Horário: 12:00 Clínica: Ubsf Ligeiro II Red…" at bounding box center [816, 337] width 14 height 18
radio input "false"
radio input "true"
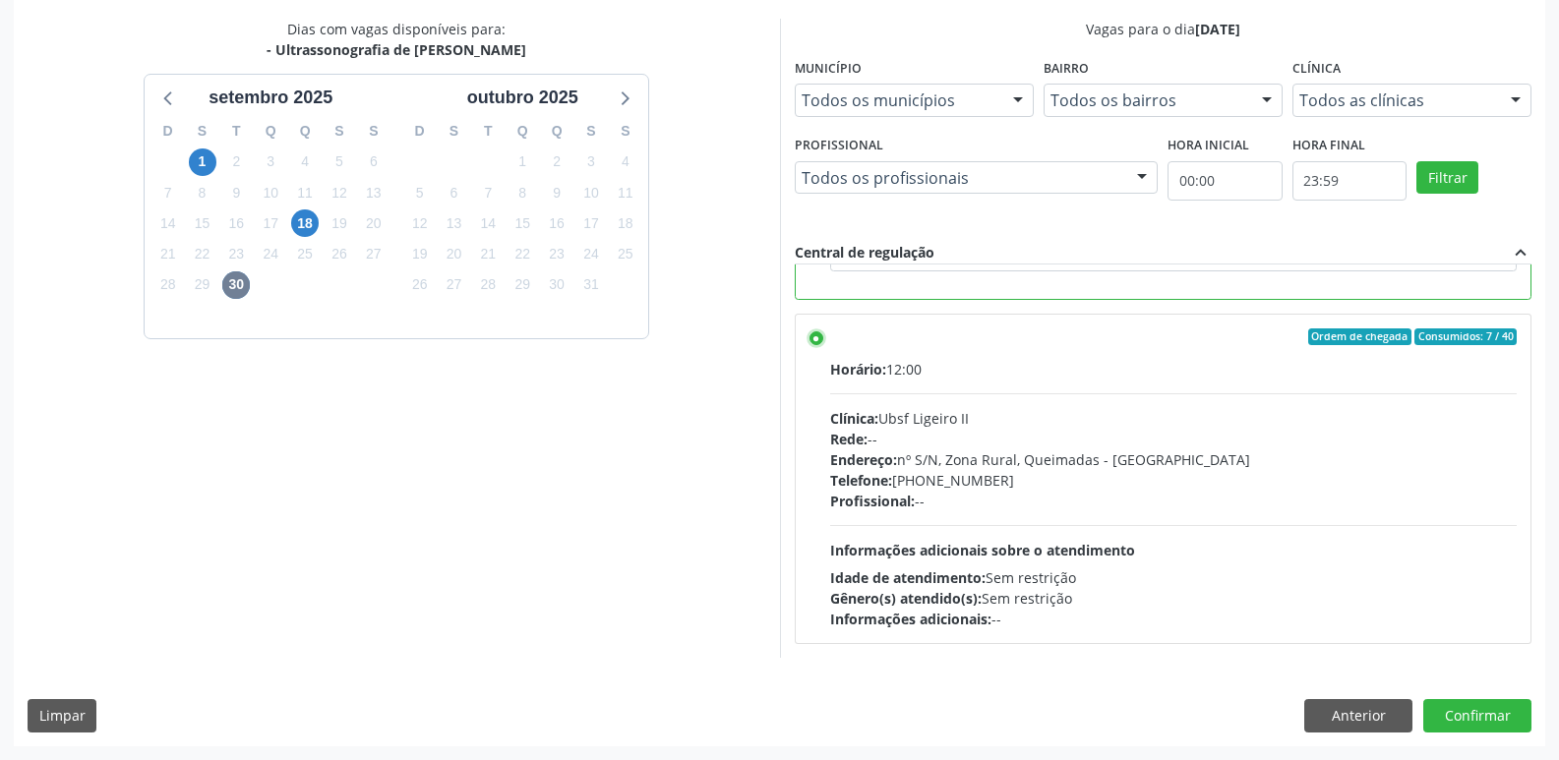
scroll to position [185, 0]
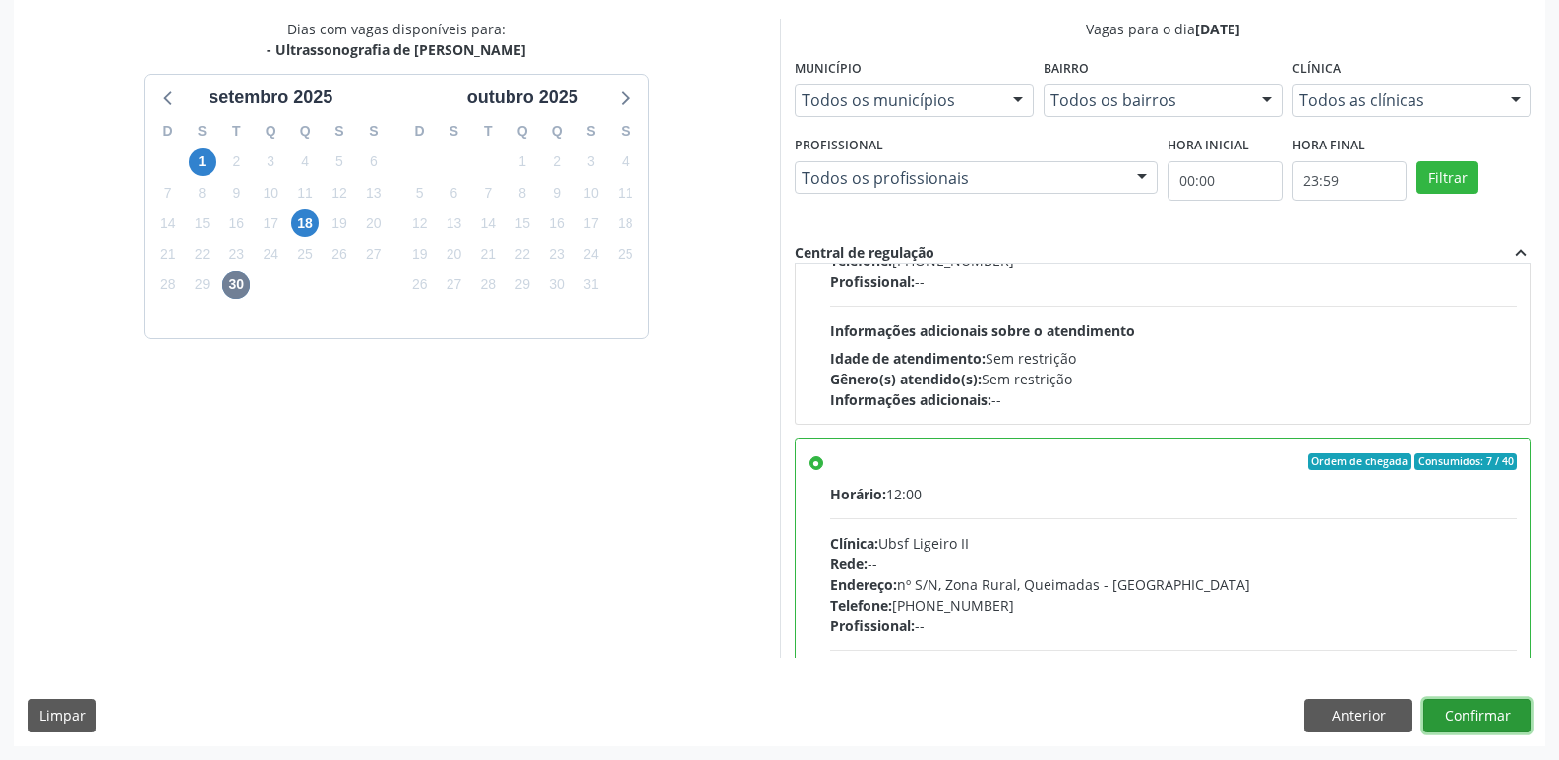
click at [1473, 706] on button "Confirmar" at bounding box center [1477, 715] width 108 height 33
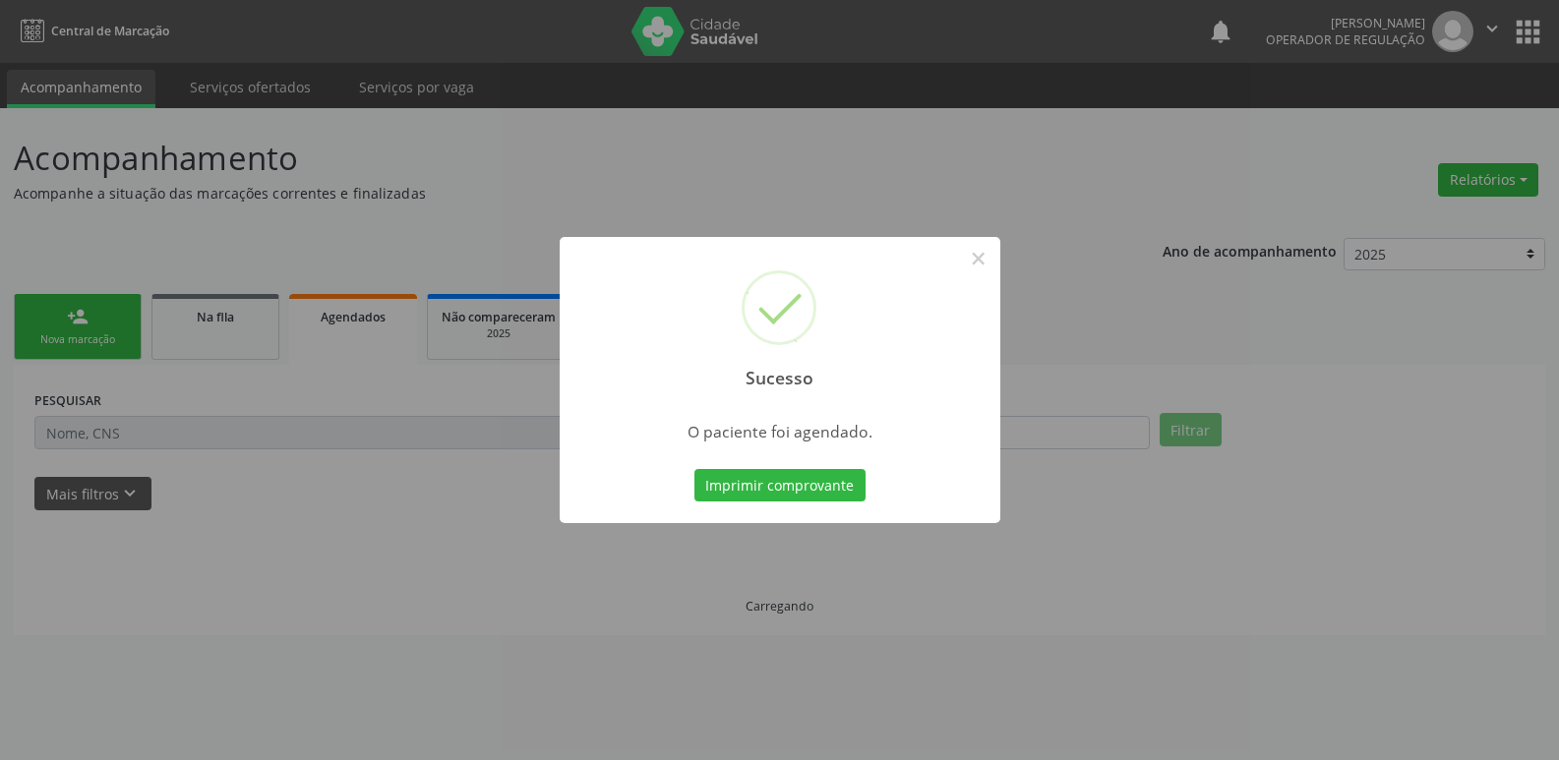
scroll to position [0, 0]
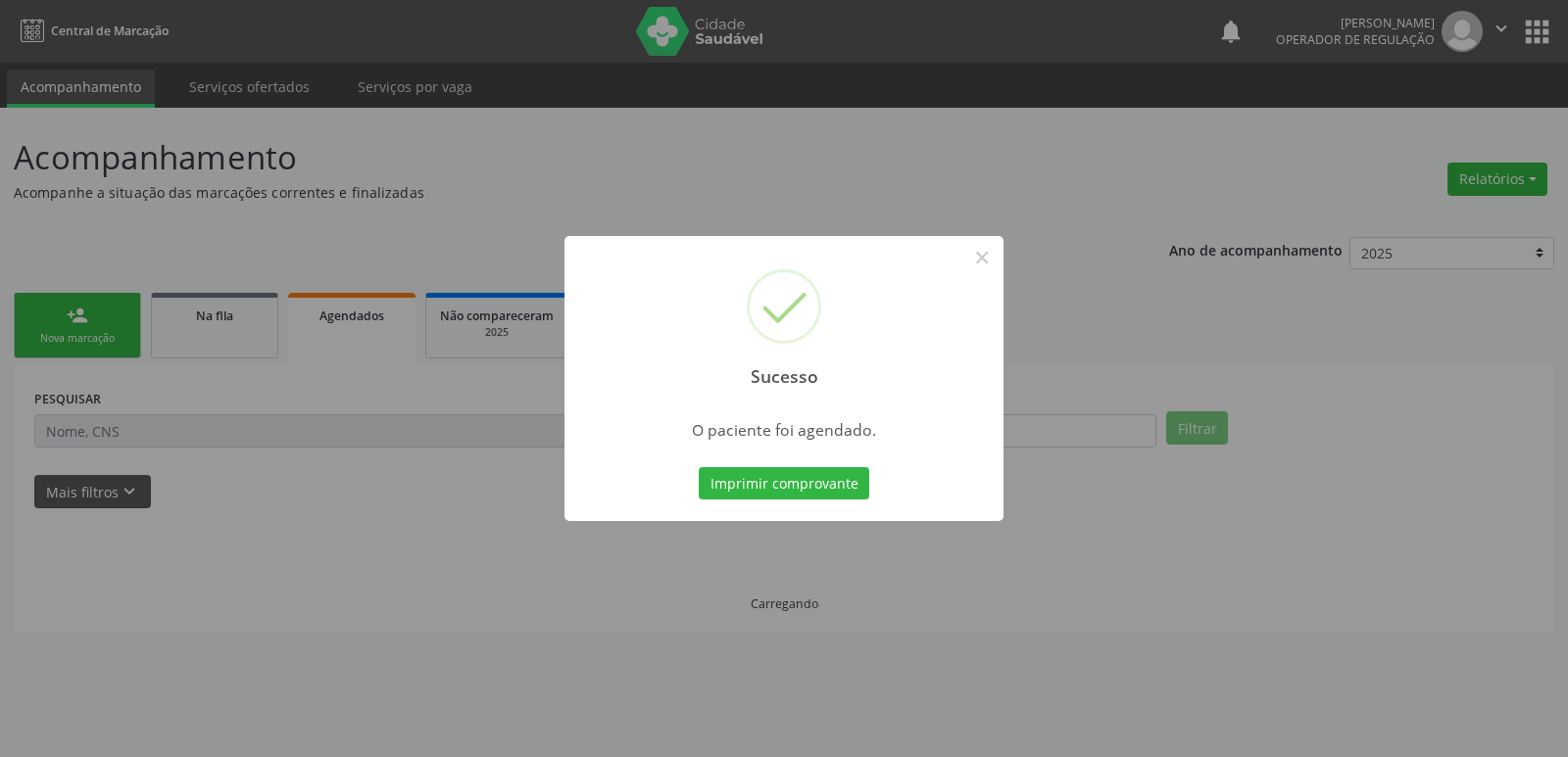
click at [698, 467] on button "Imprimir comprovante" at bounding box center [783, 483] width 170 height 33
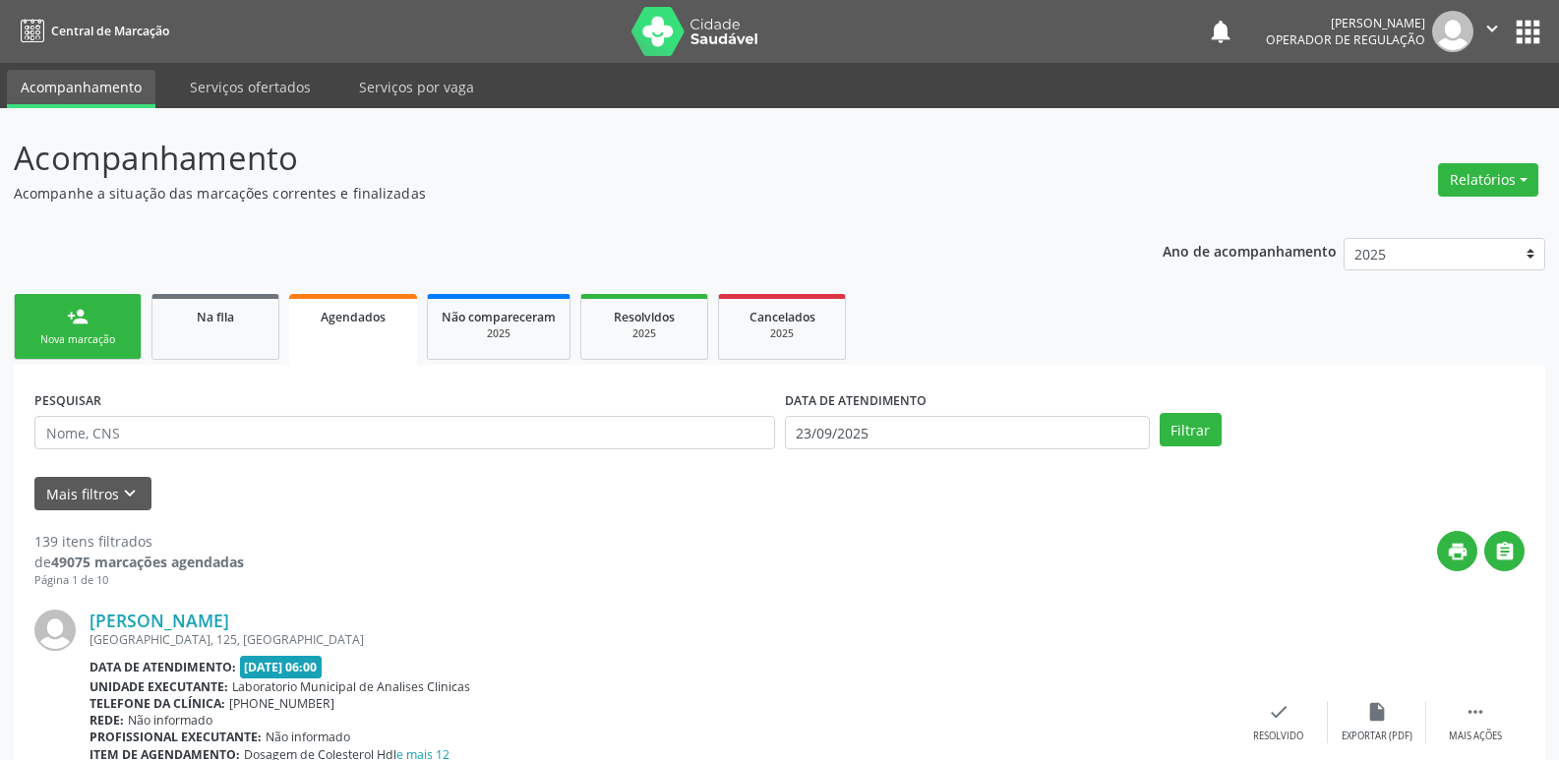
click at [75, 326] on div "person_add" at bounding box center [78, 317] width 22 height 22
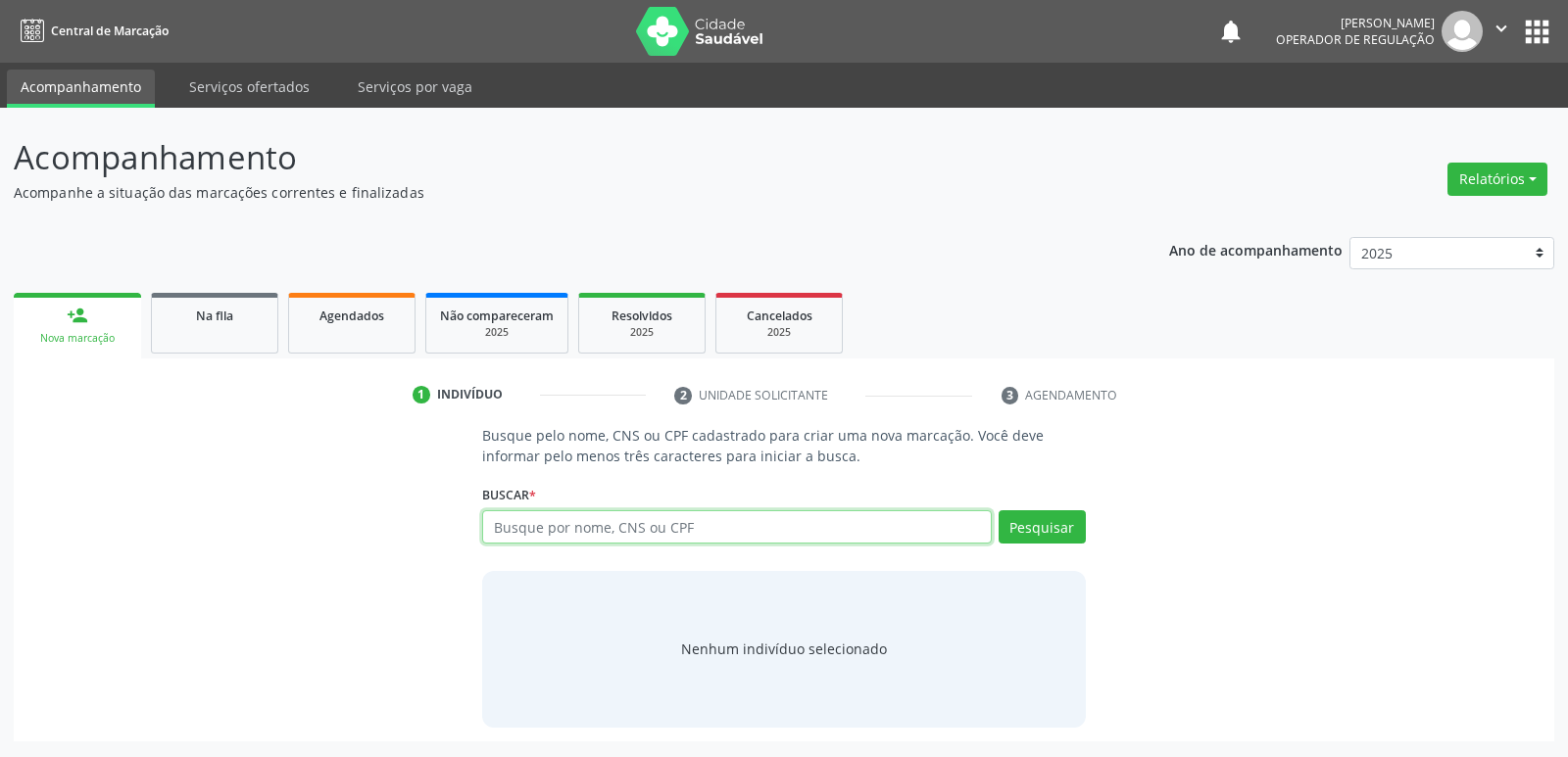
click at [629, 533] on input "text" at bounding box center [736, 526] width 508 height 33
click at [1050, 528] on button "Pesquisar" at bounding box center [1042, 526] width 88 height 33
click at [1038, 515] on button "Pesquisar" at bounding box center [1042, 526] width 88 height 33
click at [937, 520] on input "text" at bounding box center [736, 526] width 508 height 33
type input "706806285703422"
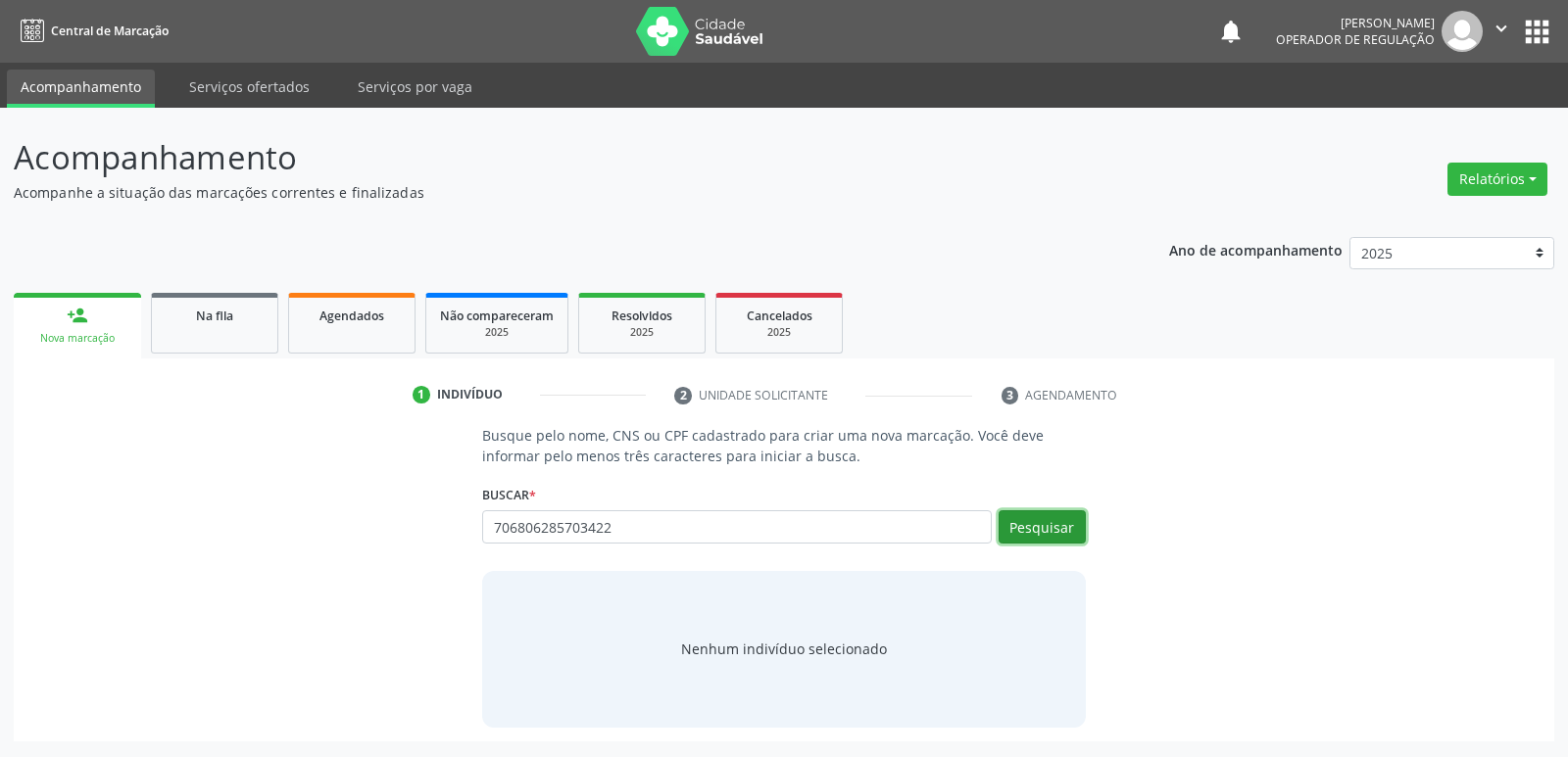
click at [1054, 530] on button "Pesquisar" at bounding box center [1042, 526] width 88 height 33
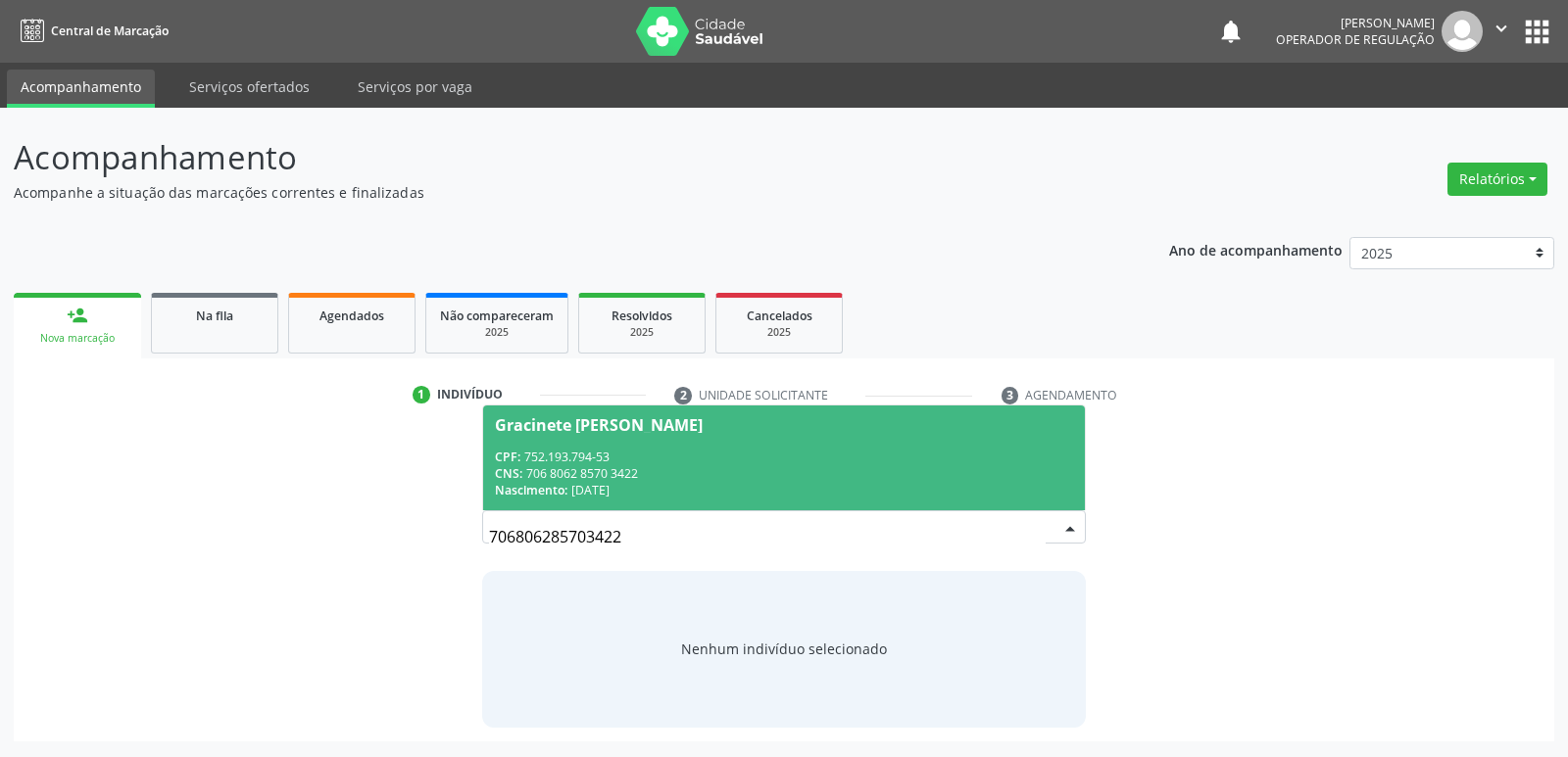
click at [820, 446] on span "Gracinete Maria dos Santos CPF: 752.193.794-53 CNS: 706 8062 8570 3422 Nascimen…" at bounding box center [783, 457] width 601 height 105
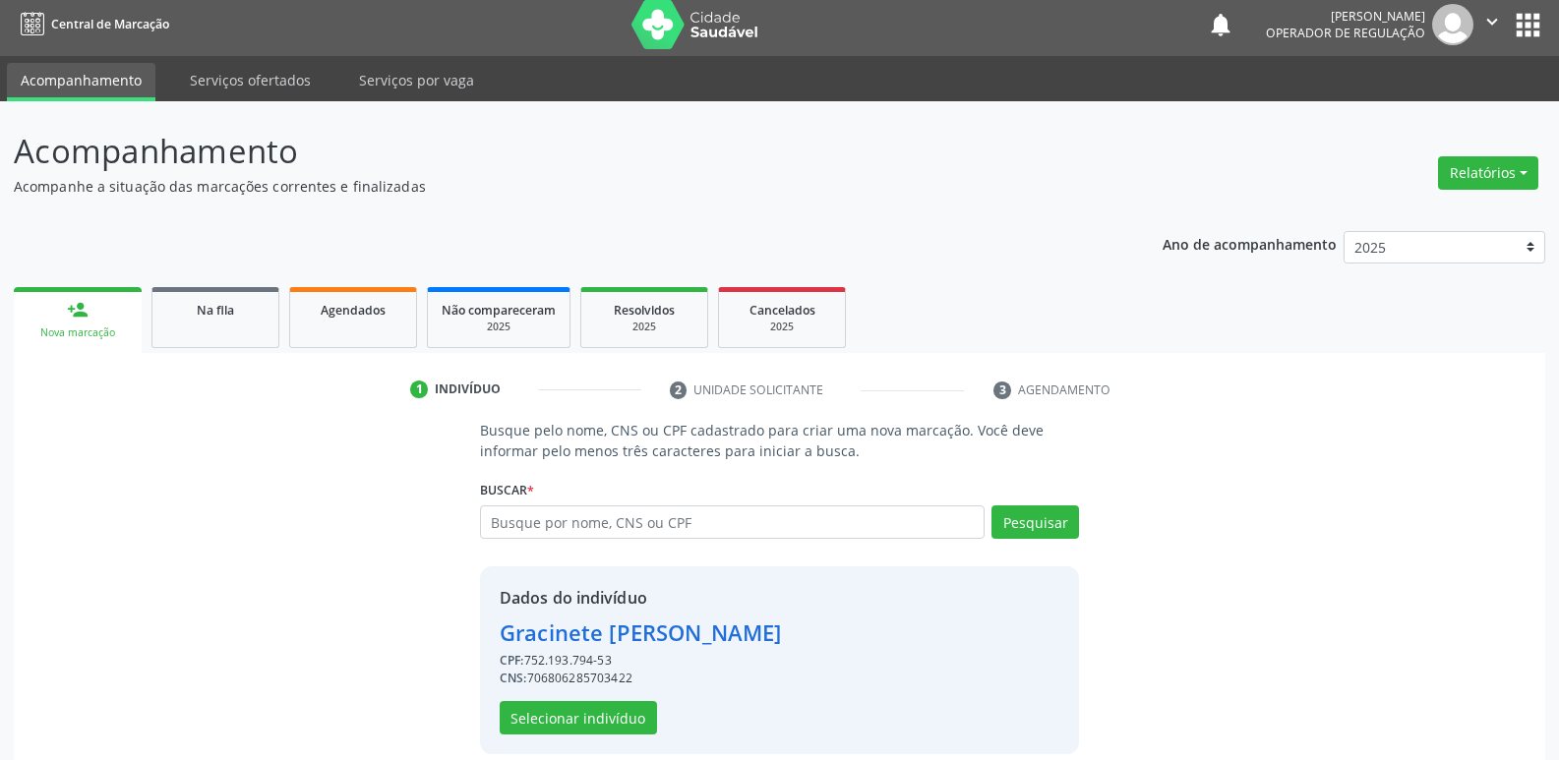
scroll to position [29, 0]
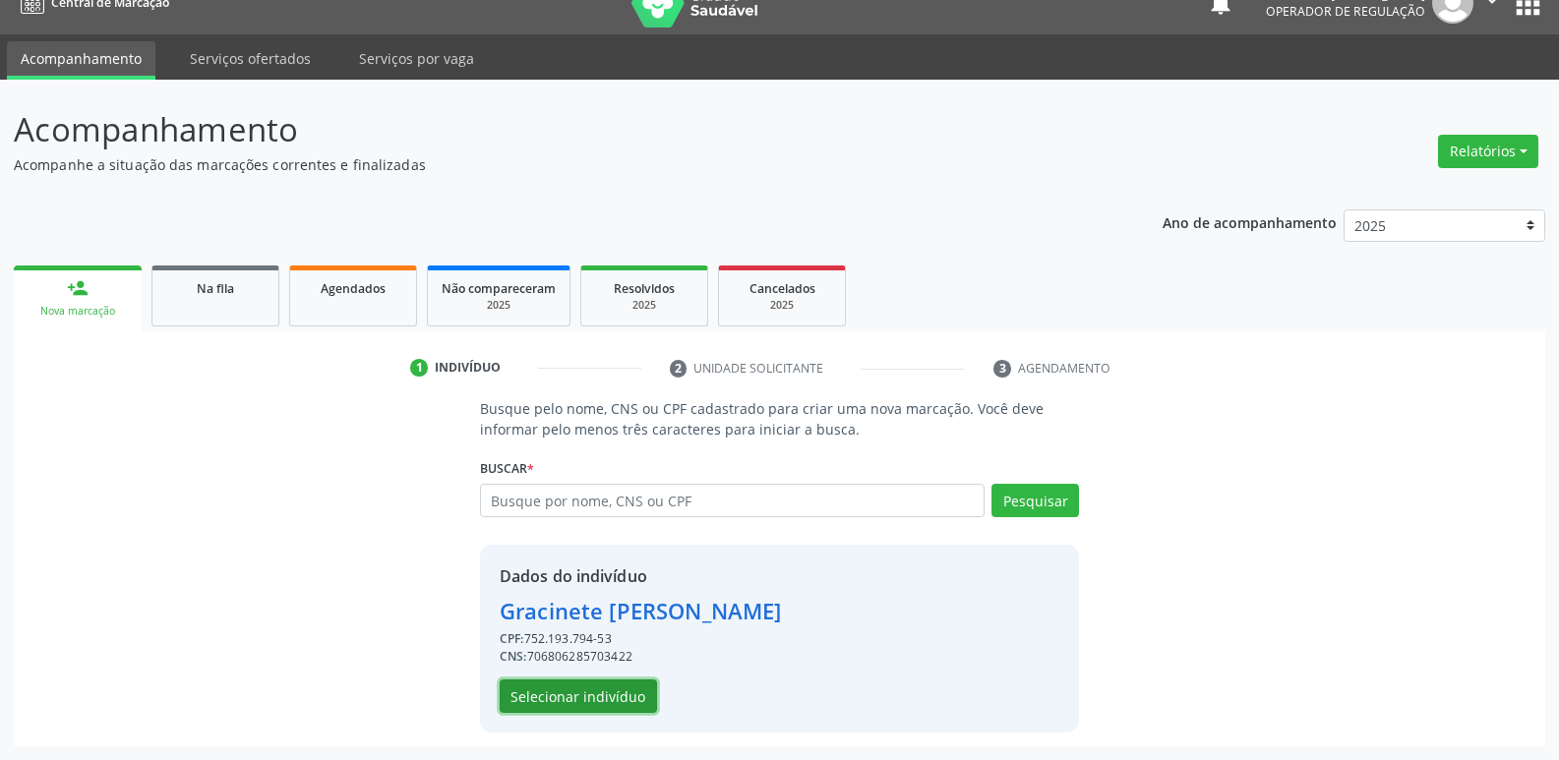
click at [572, 700] on button "Selecionar indivíduo" at bounding box center [578, 696] width 157 height 33
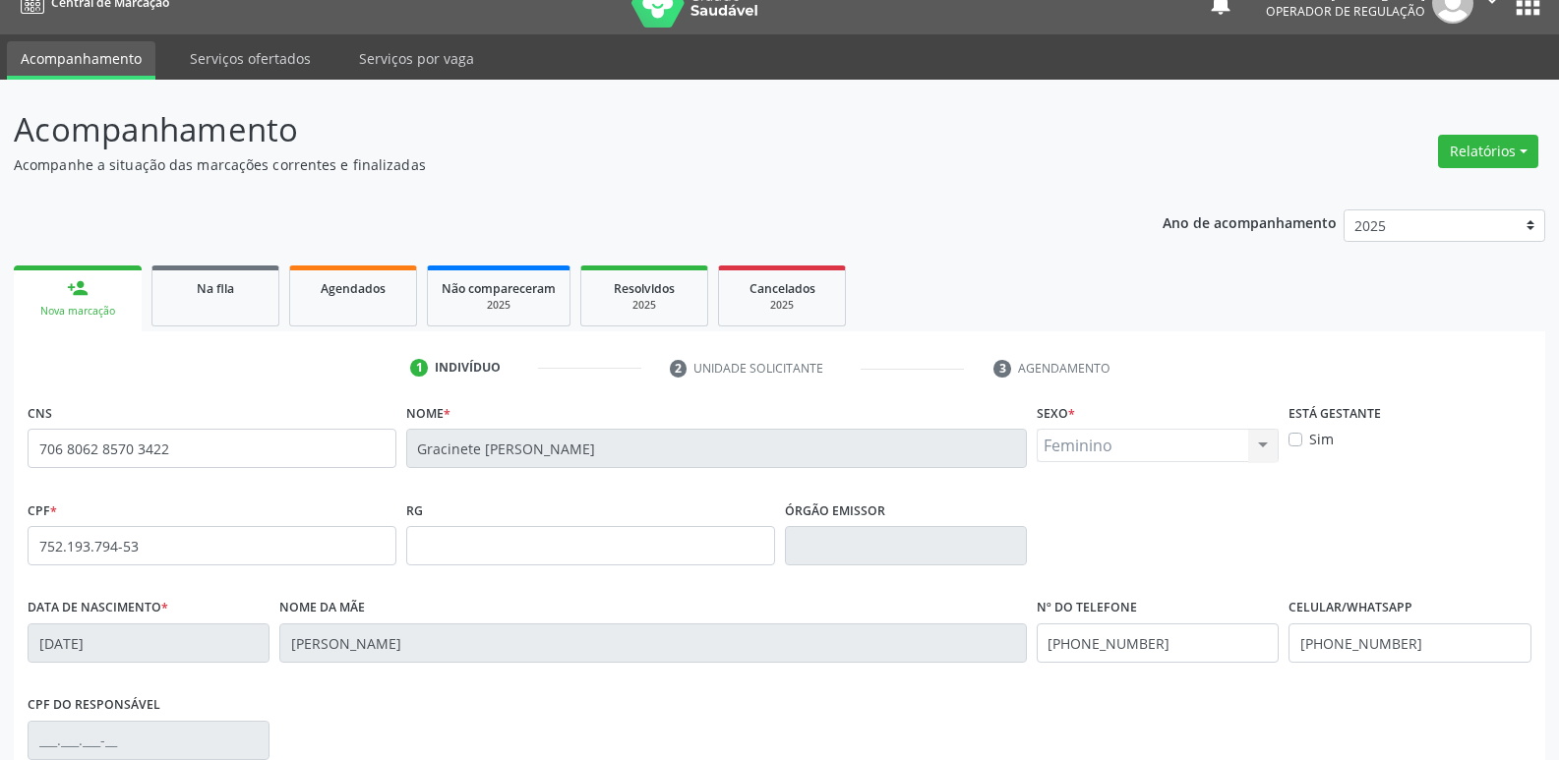
scroll to position [306, 0]
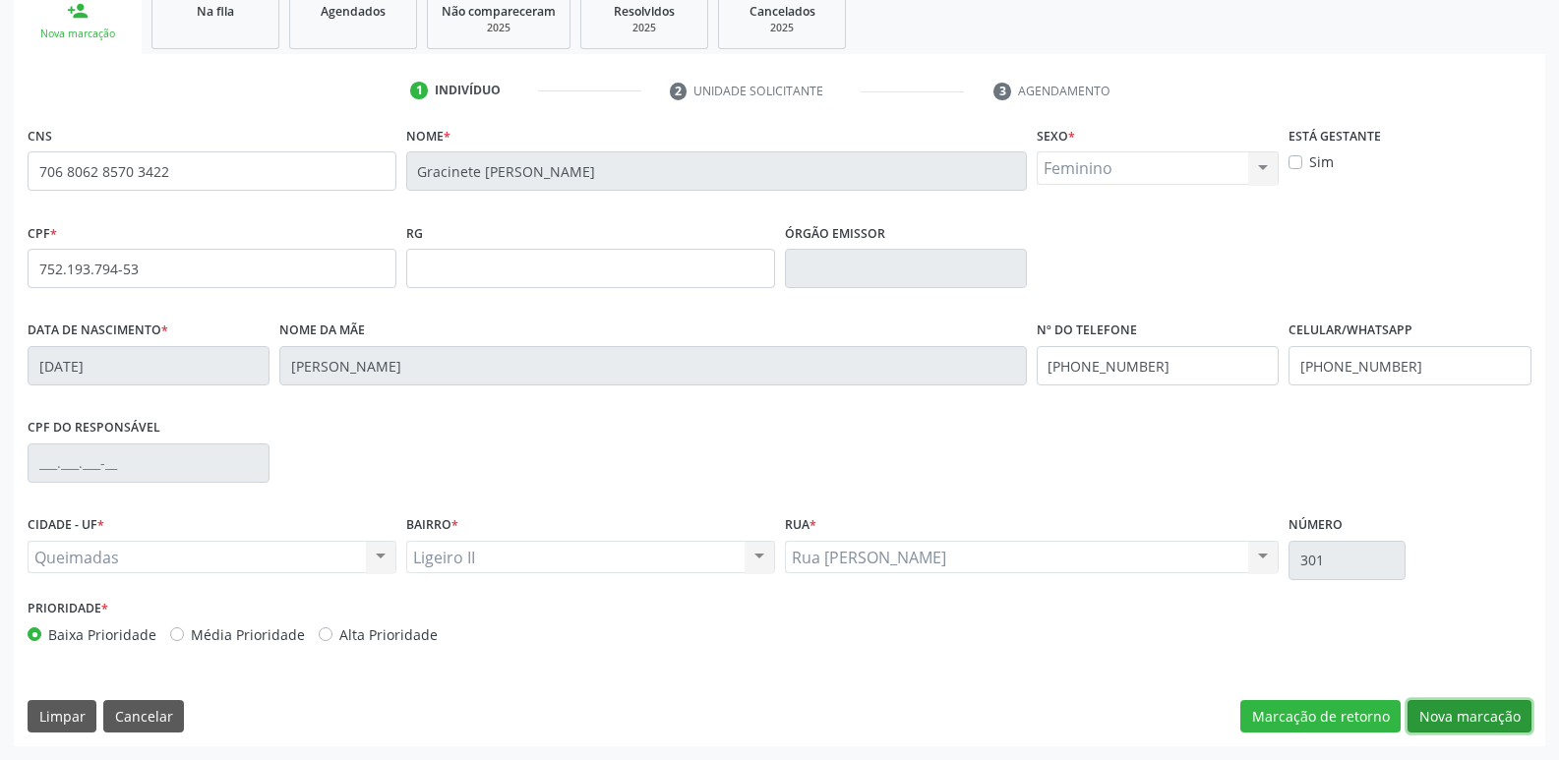
click at [1485, 710] on button "Nova marcação" at bounding box center [1469, 716] width 124 height 33
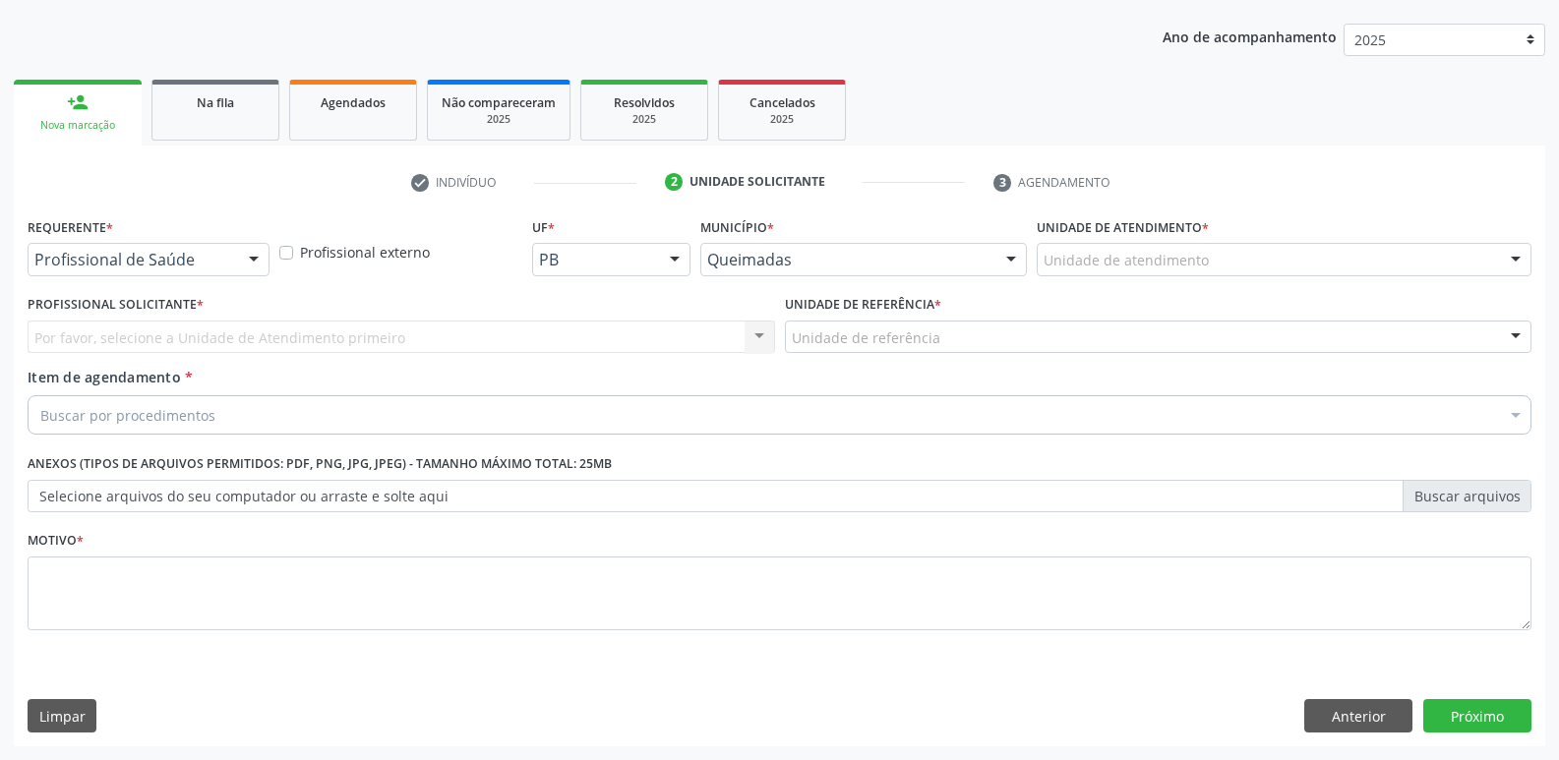
drag, startPoint x: 214, startPoint y: 269, endPoint x: 207, endPoint y: 278, distance: 11.8
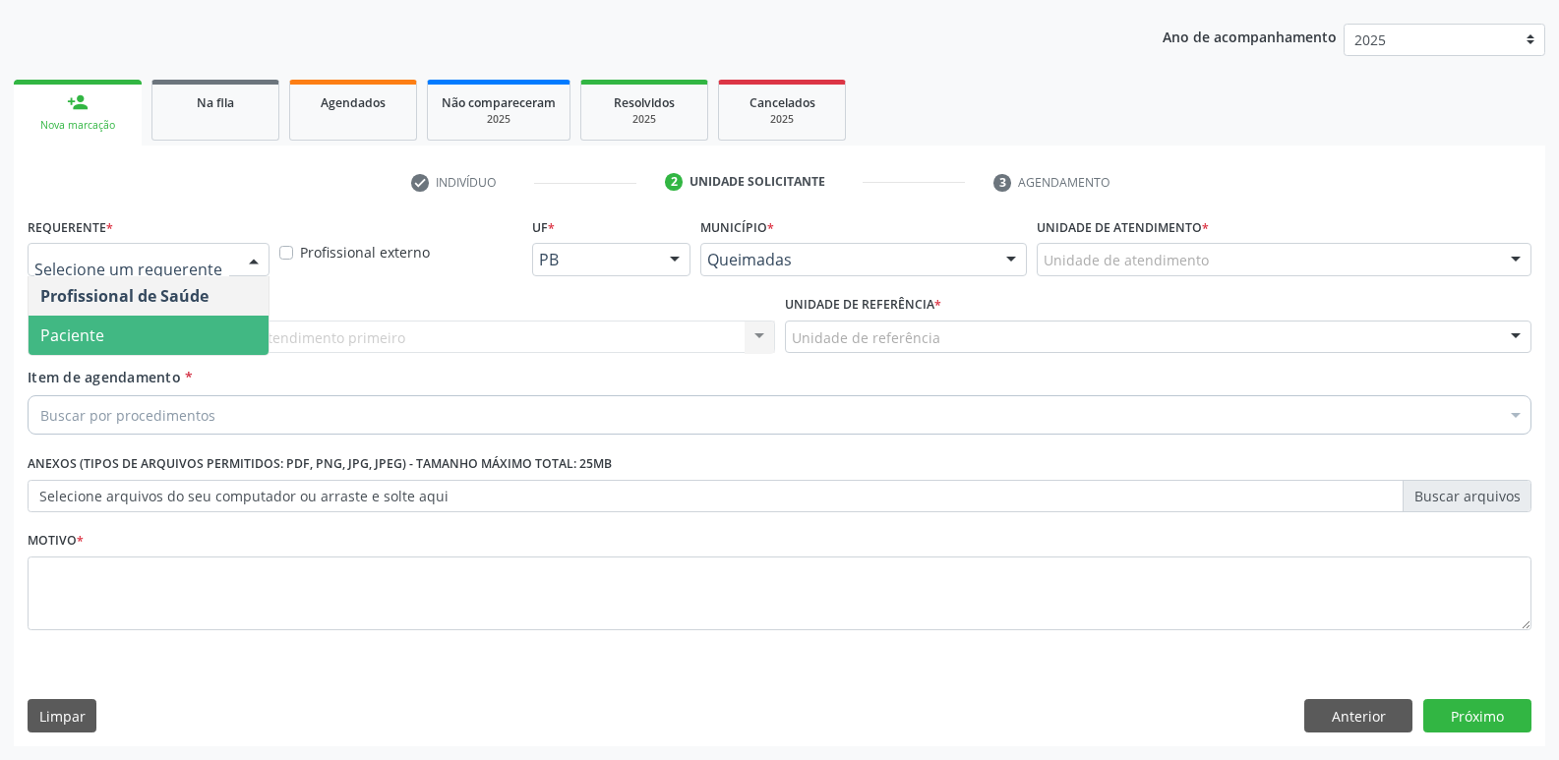
click at [194, 343] on span "Paciente" at bounding box center [149, 335] width 240 height 39
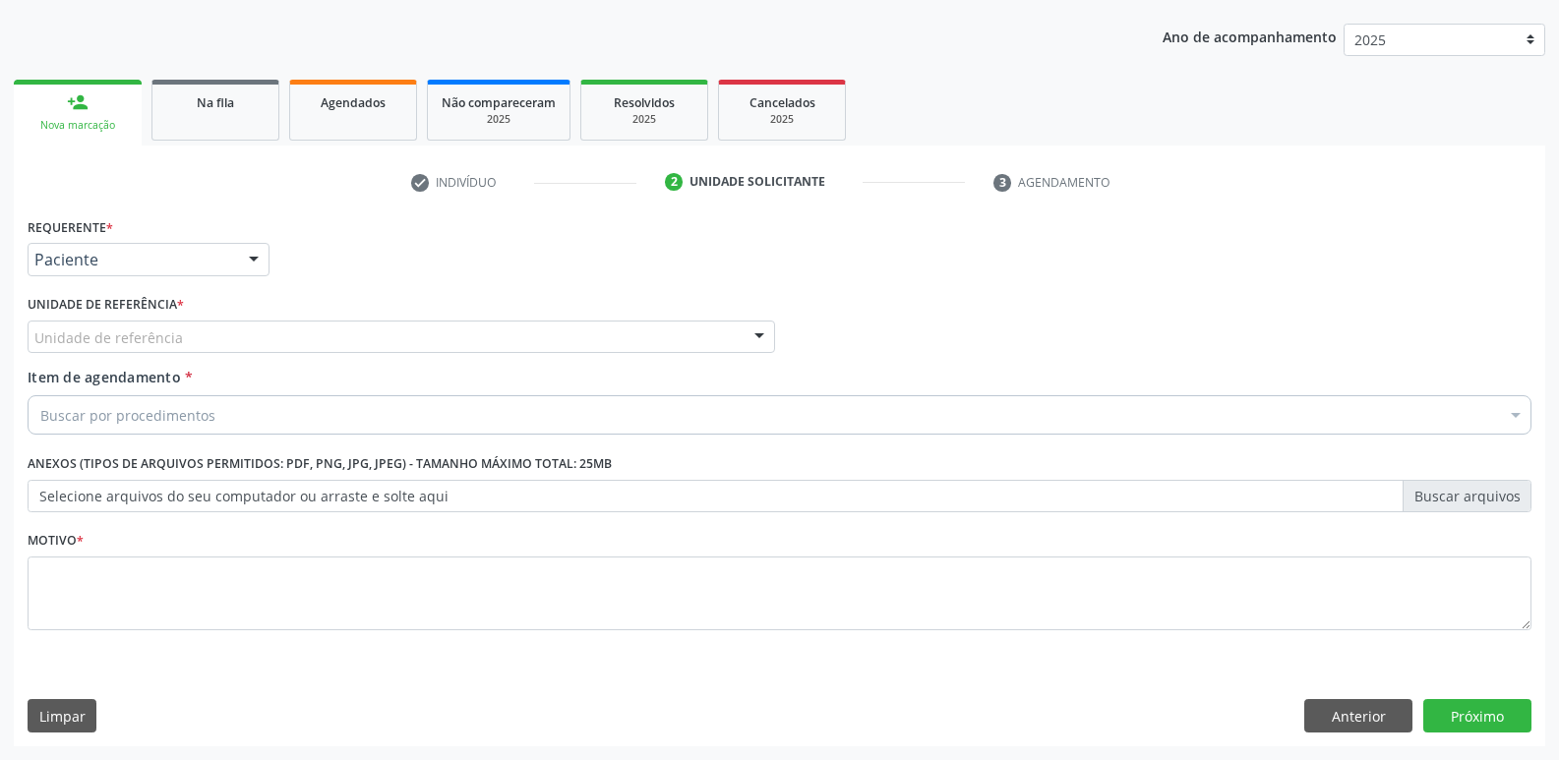
click at [259, 329] on div "Unidade de referência" at bounding box center [401, 337] width 747 height 33
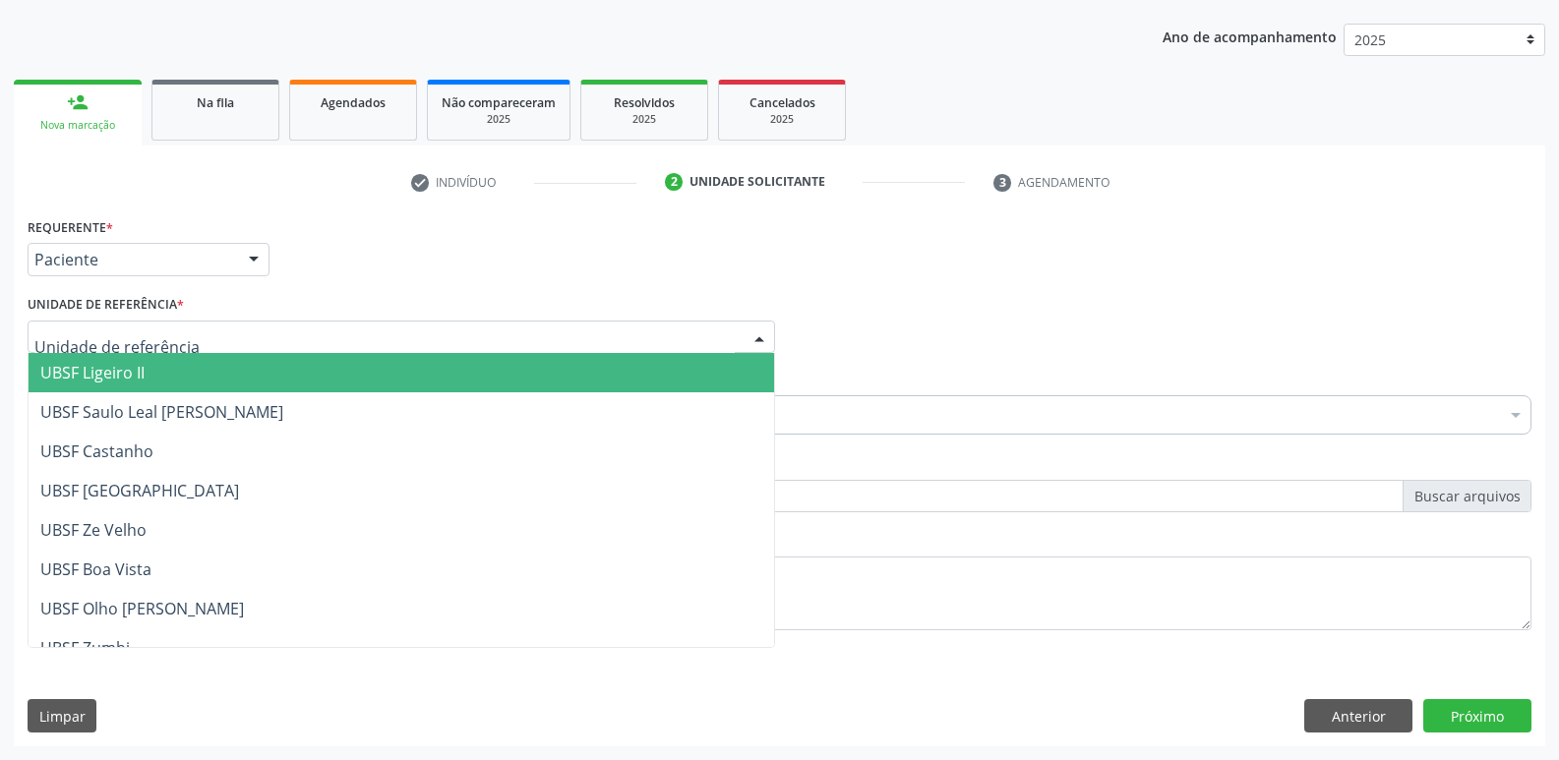
click at [191, 377] on span "UBSF Ligeiro II" at bounding box center [401, 372] width 745 height 39
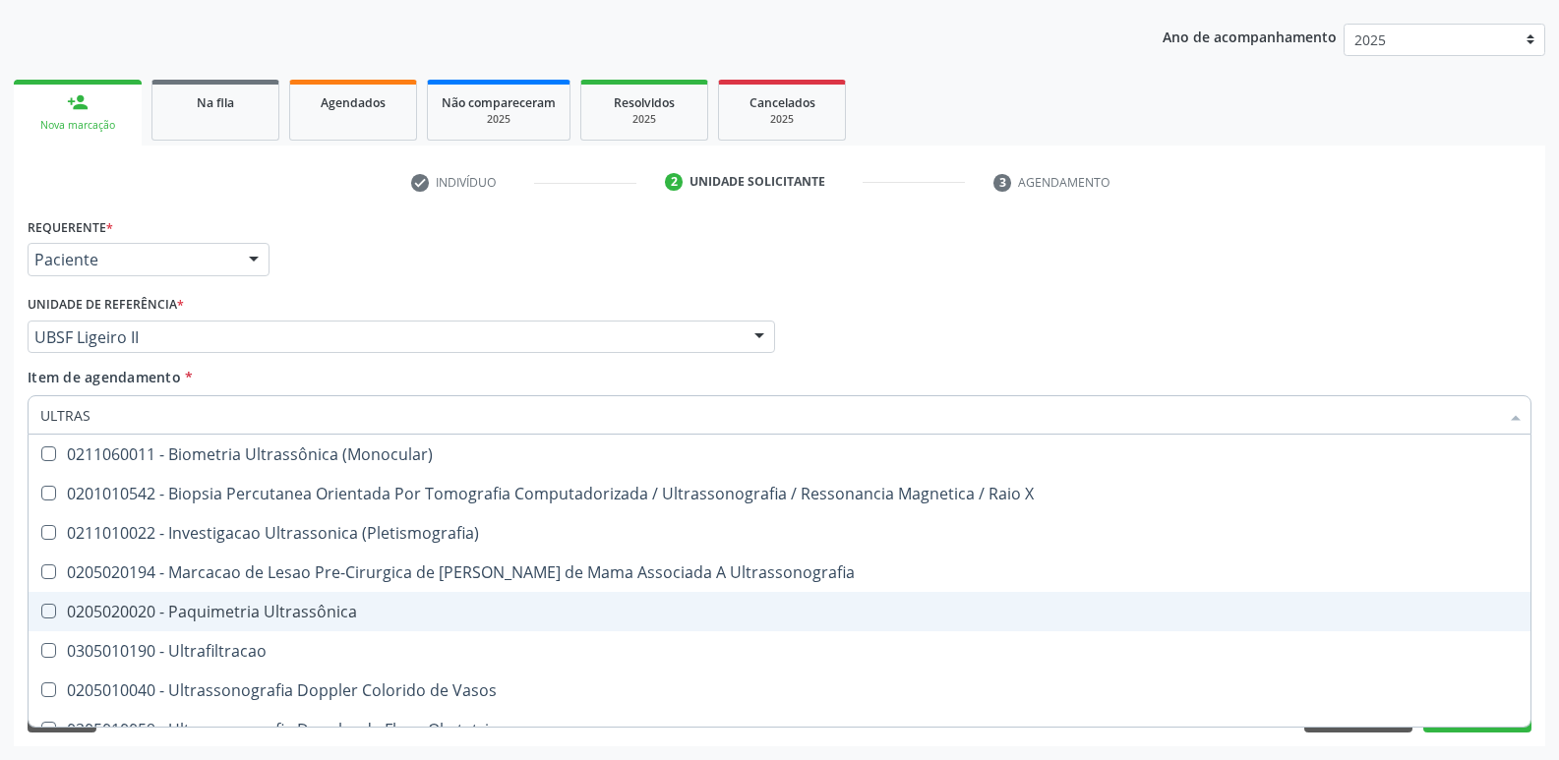
type input "ULTRASS"
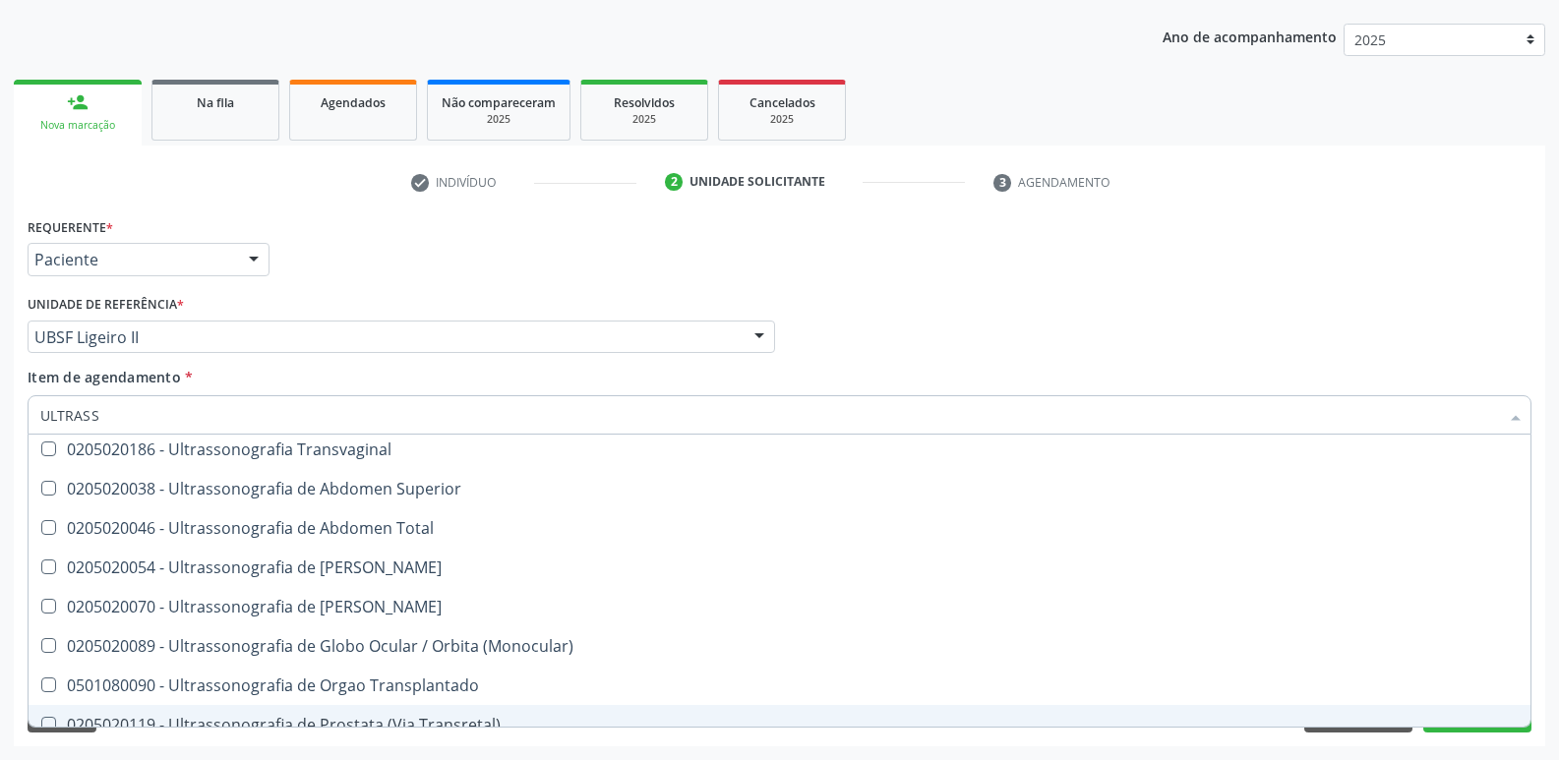
scroll to position [613, 0]
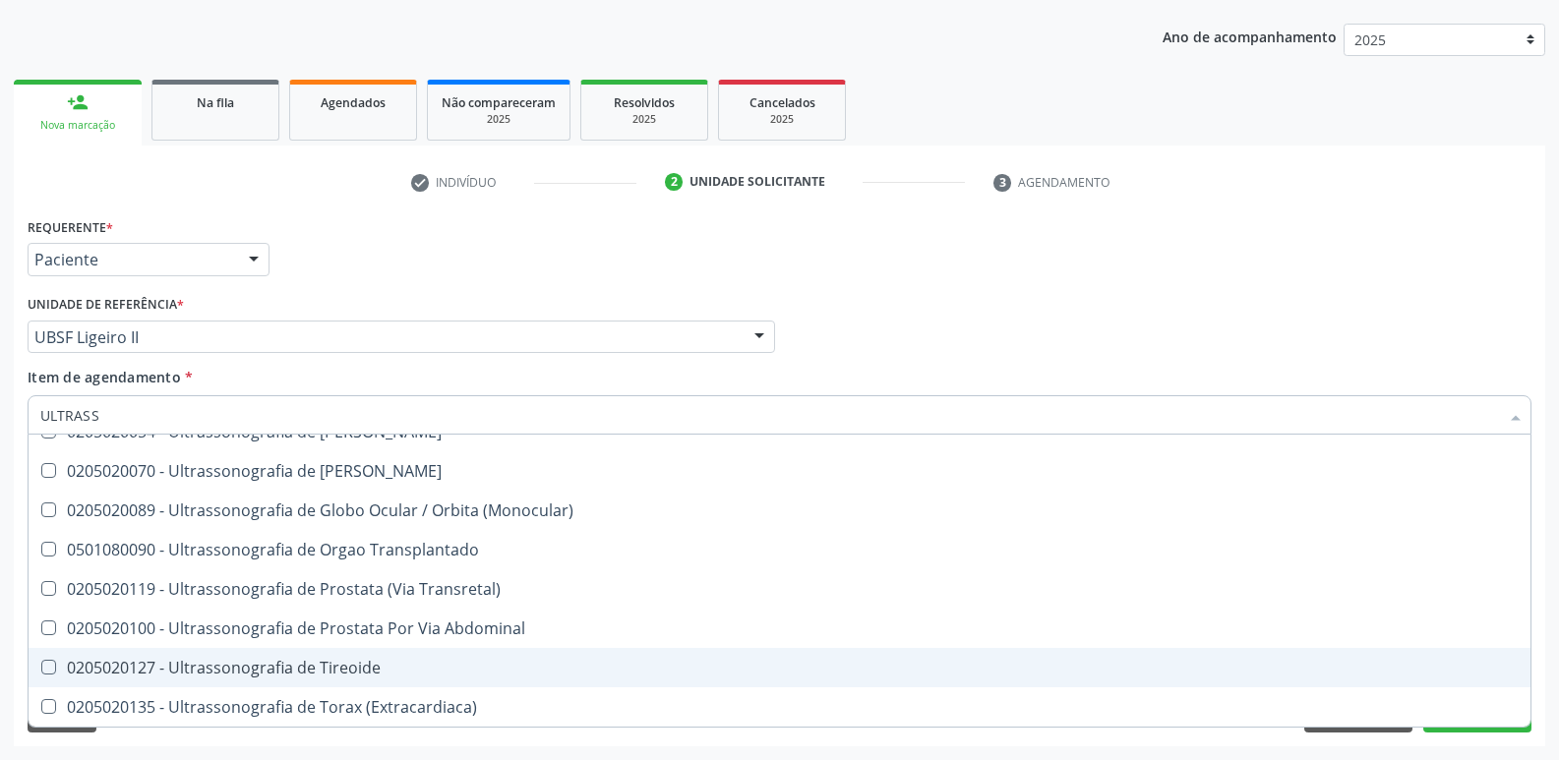
click at [328, 664] on div "0205020127 - Ultrassonografia de Tireoide" at bounding box center [779, 668] width 1478 height 16
checkbox Tireoide "true"
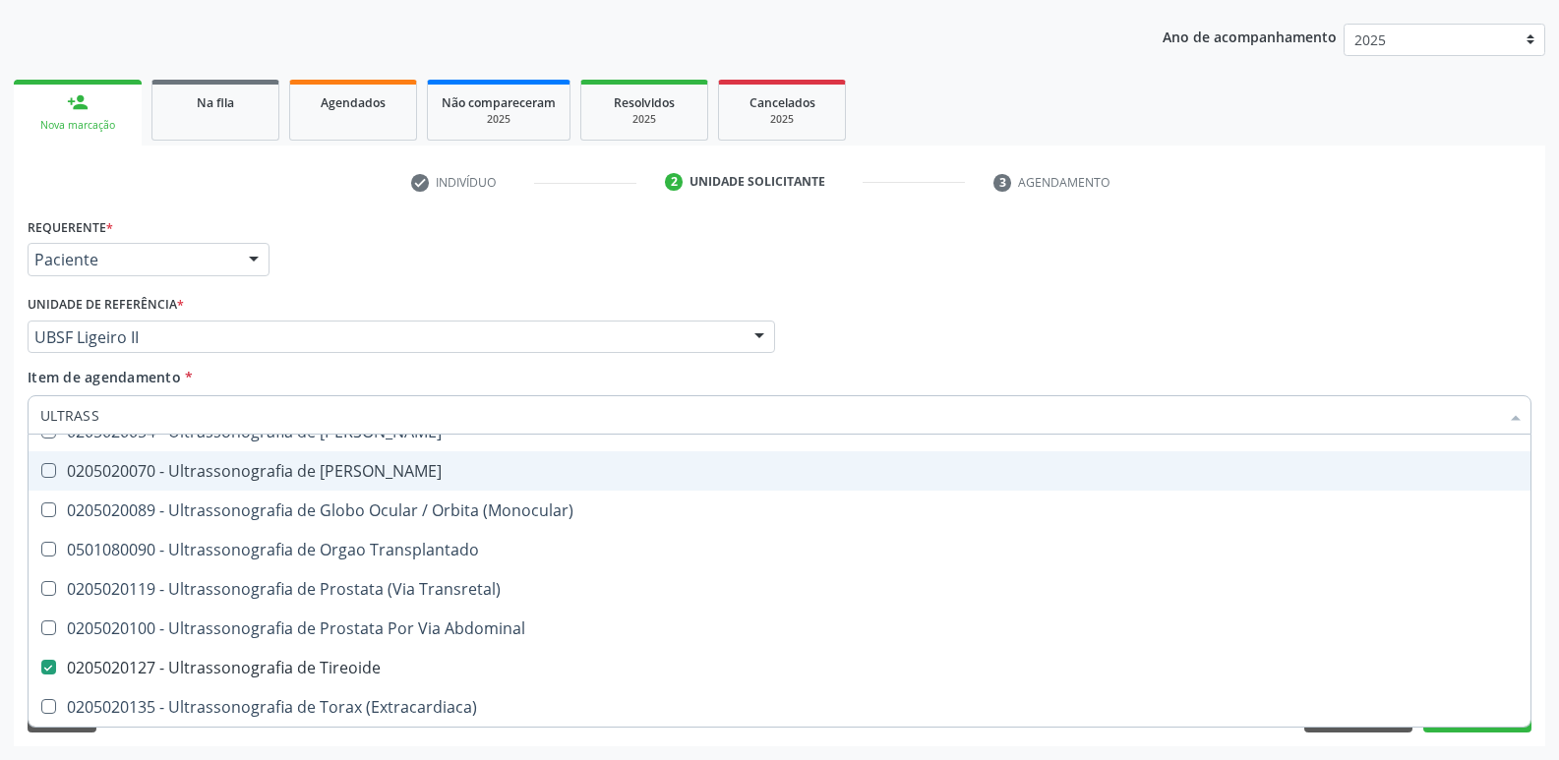
drag, startPoint x: 394, startPoint y: 250, endPoint x: 452, endPoint y: 501, distance: 257.4
click at [394, 251] on div "Requerente * Paciente Profissional de Saúde Paciente Nenhum resultado encontrad…" at bounding box center [780, 250] width 1514 height 77
checkbox X "true"
checkbox Tireoide "false"
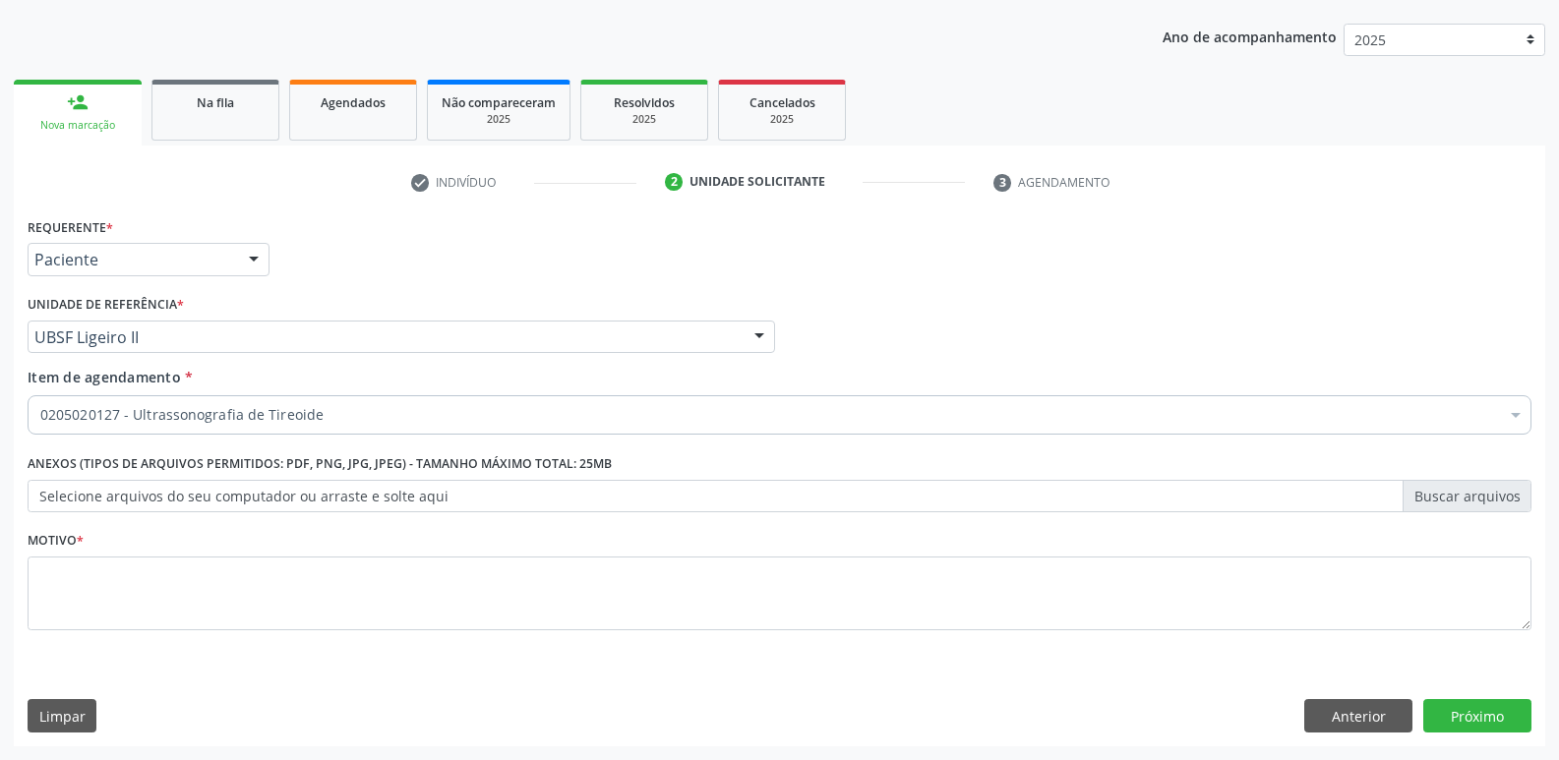
scroll to position [0, 0]
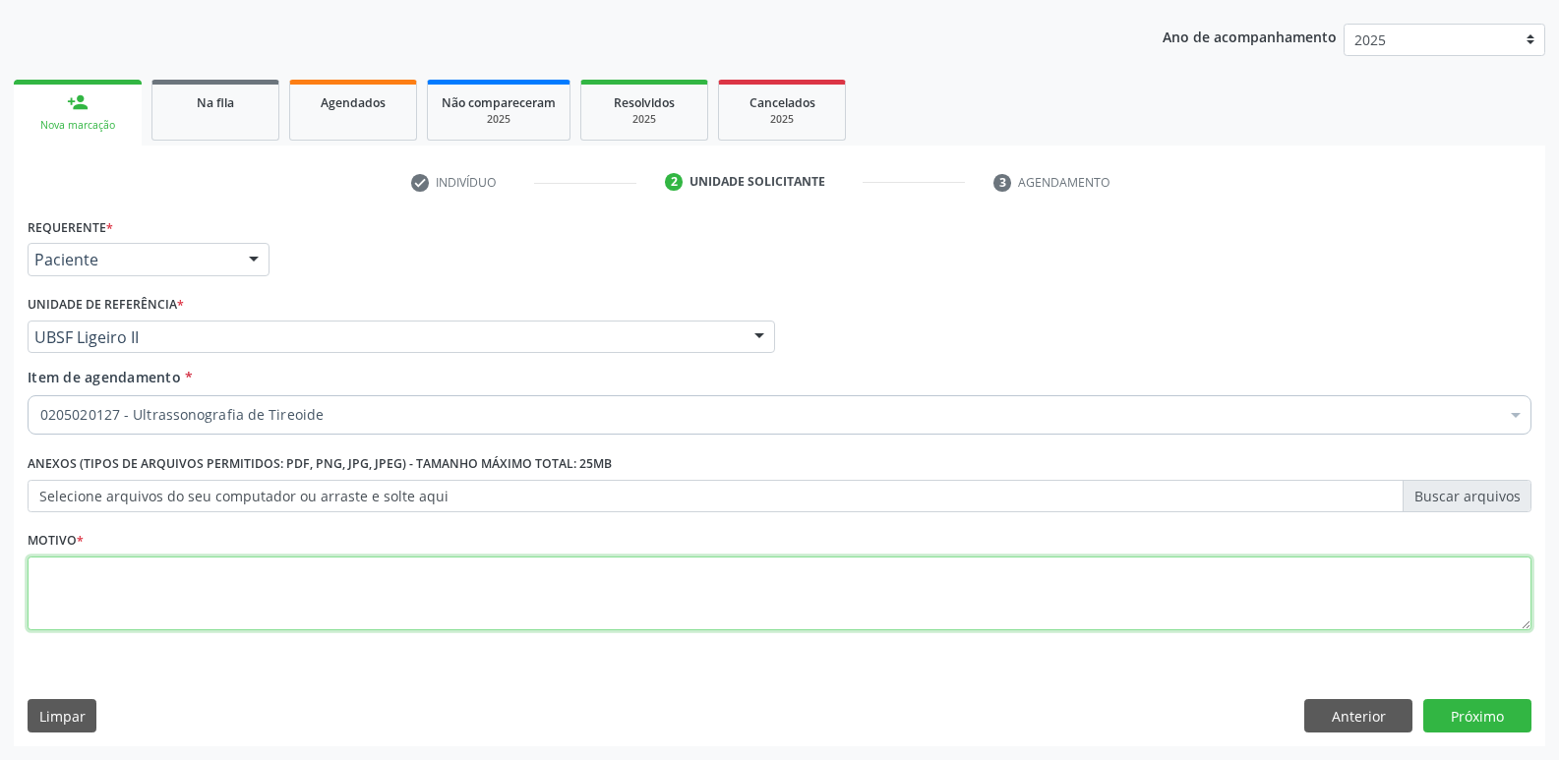
click at [275, 601] on textarea at bounding box center [780, 594] width 1504 height 75
paste textarea "avaliação"
type textarea "avaliação"
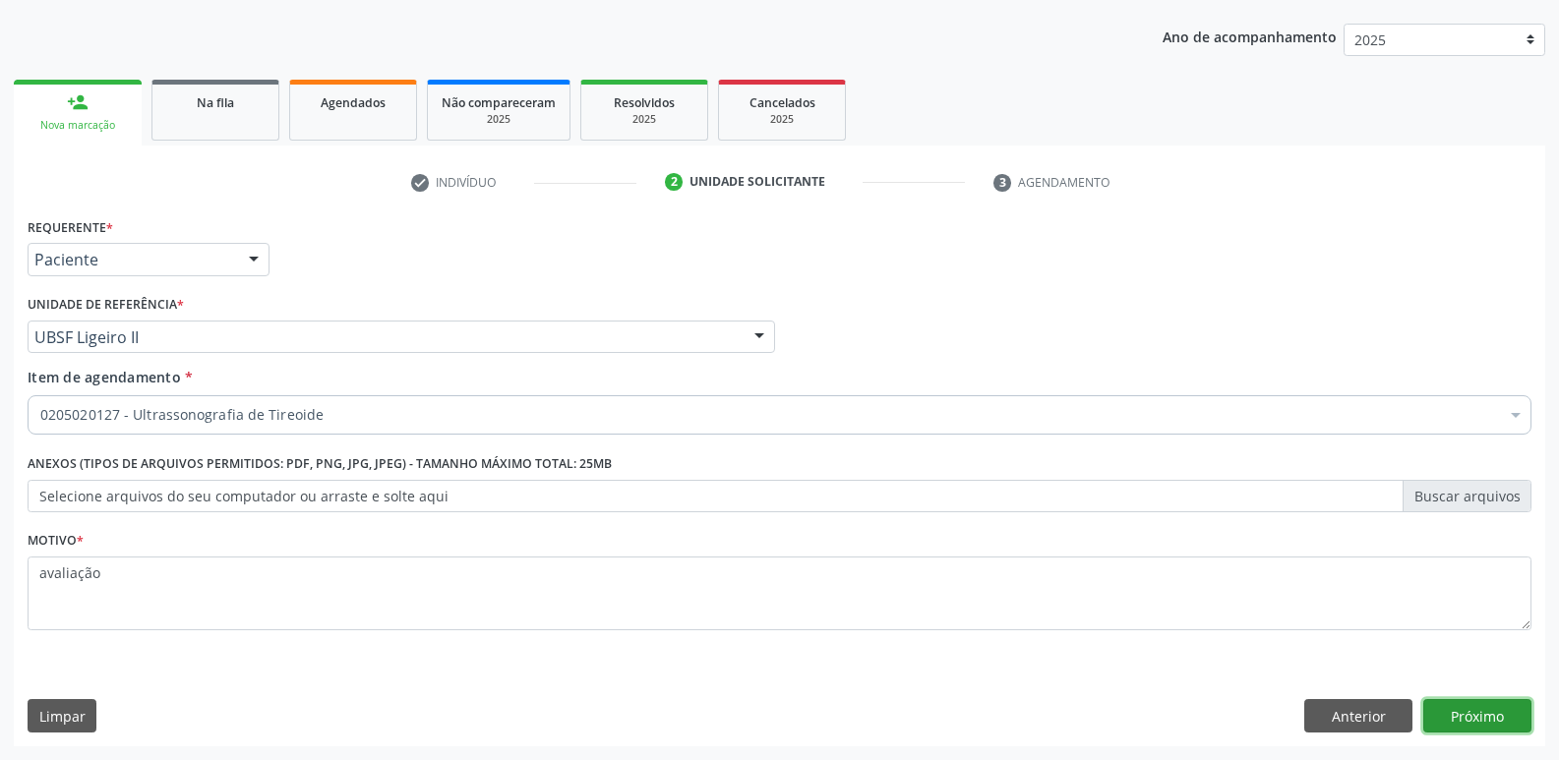
click at [1477, 718] on button "Próximo" at bounding box center [1477, 715] width 108 height 33
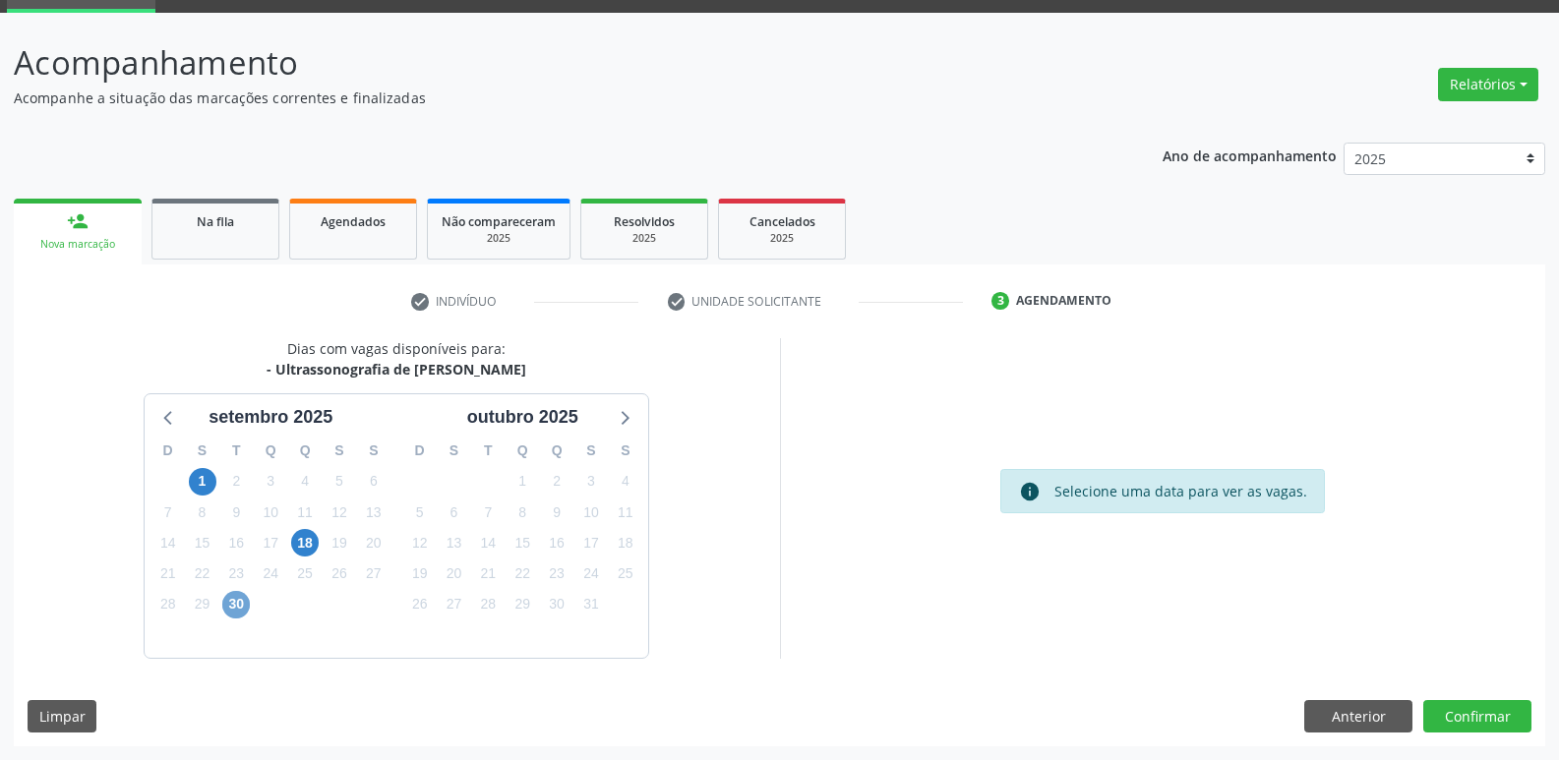
click at [240, 597] on span "30" at bounding box center [236, 605] width 28 height 28
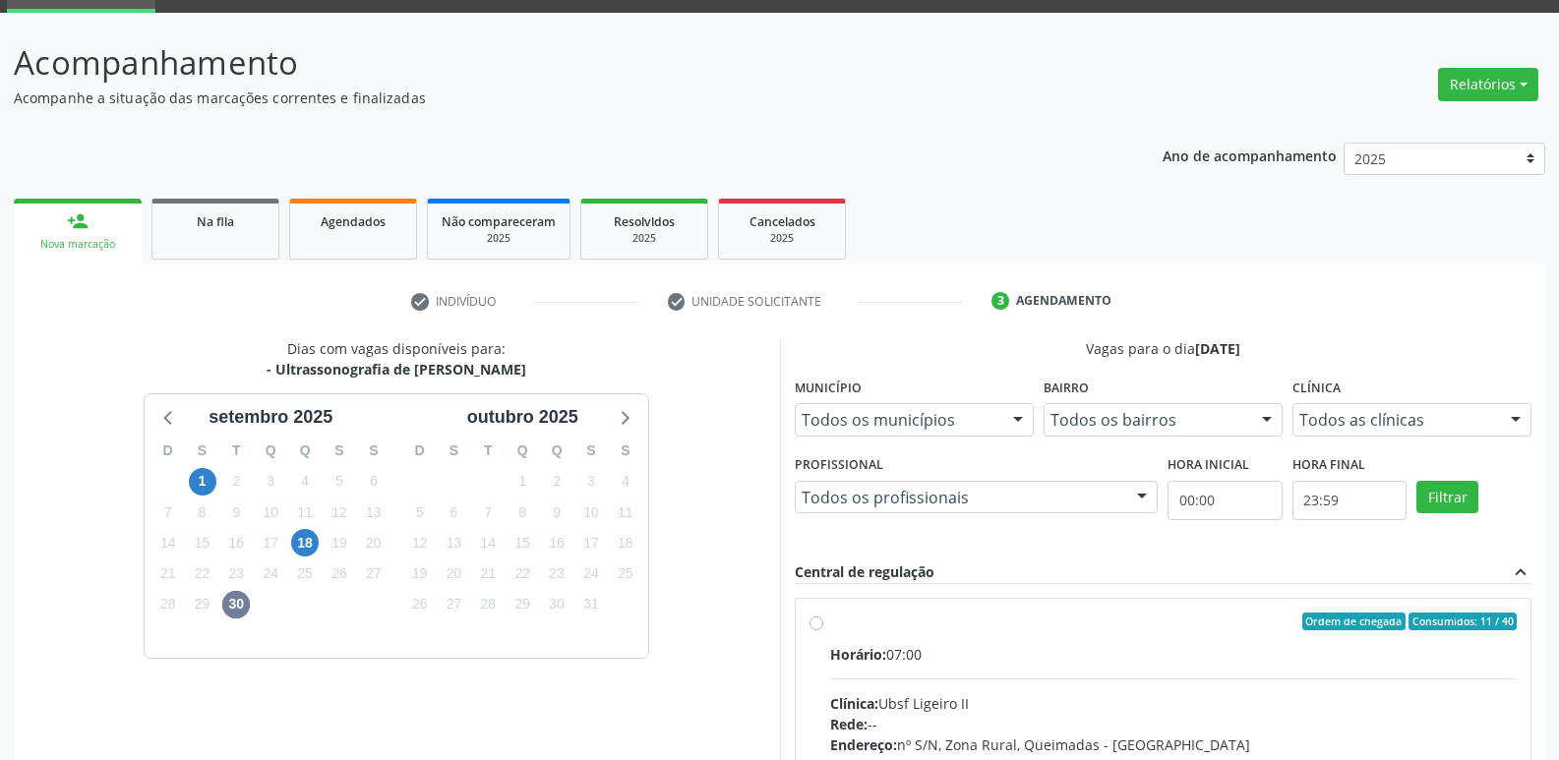
drag, startPoint x: 1360, startPoint y: 692, endPoint x: 1428, endPoint y: 473, distance: 229.6
click at [823, 630] on input "Ordem de chegada Consumidos: 11 / 40 Horário: 07:00 Clínica: Ubsf Ligeiro II Re…" at bounding box center [816, 622] width 14 height 18
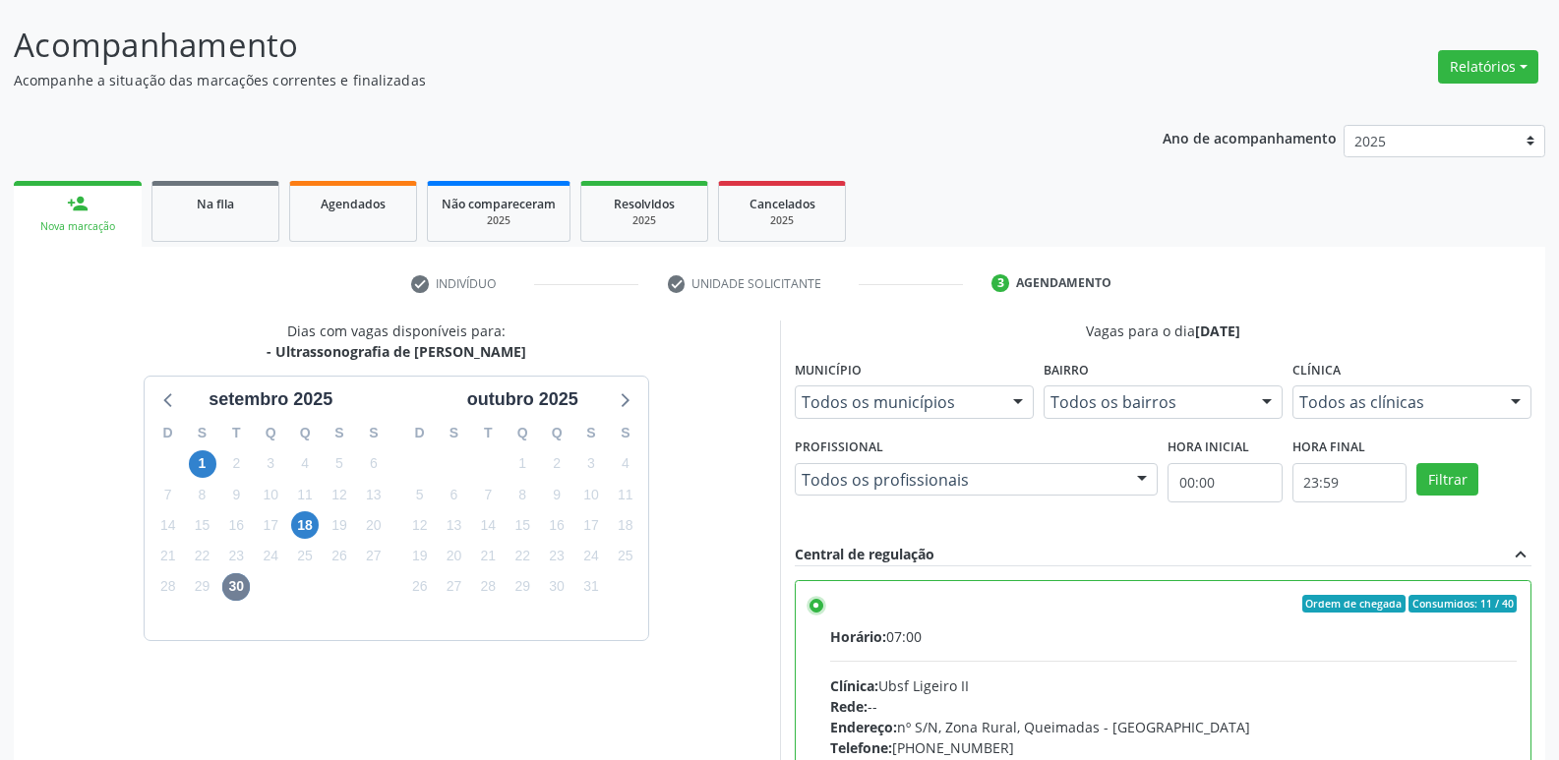
scroll to position [415, 0]
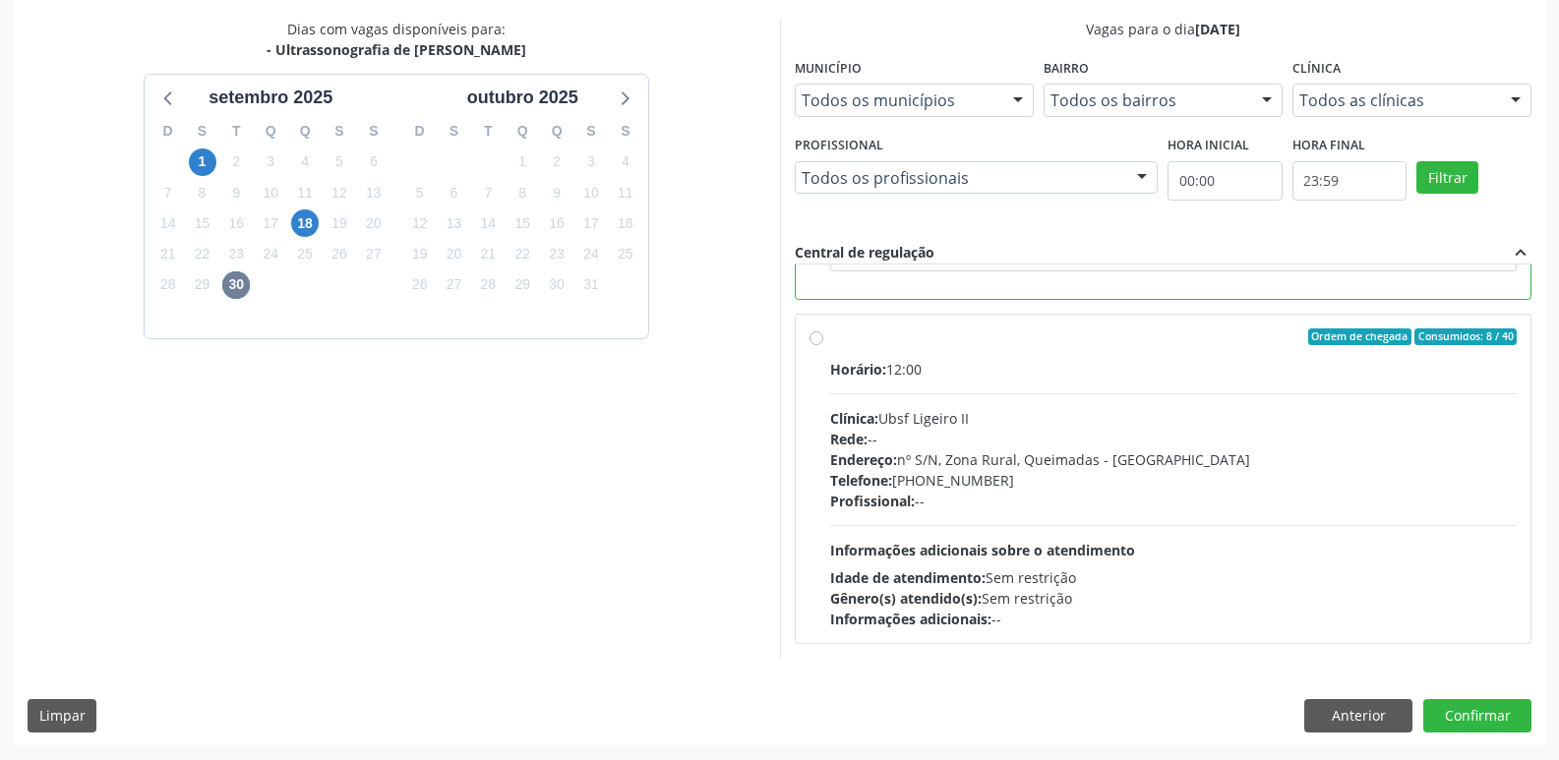
drag, startPoint x: 1001, startPoint y: 564, endPoint x: 1452, endPoint y: 660, distance: 460.6
click at [1003, 564] on div "Horário: 12:00 Clínica: Ubsf Ligeiro II Rede: -- Endereço: nº S/N, Zona Rural, …" at bounding box center [1173, 494] width 687 height 270
click at [823, 346] on input "Ordem de chegada Consumidos: 8 / 40 Horário: 12:00 Clínica: Ubsf Ligeiro II Red…" at bounding box center [816, 337] width 14 height 18
radio input "false"
radio input "true"
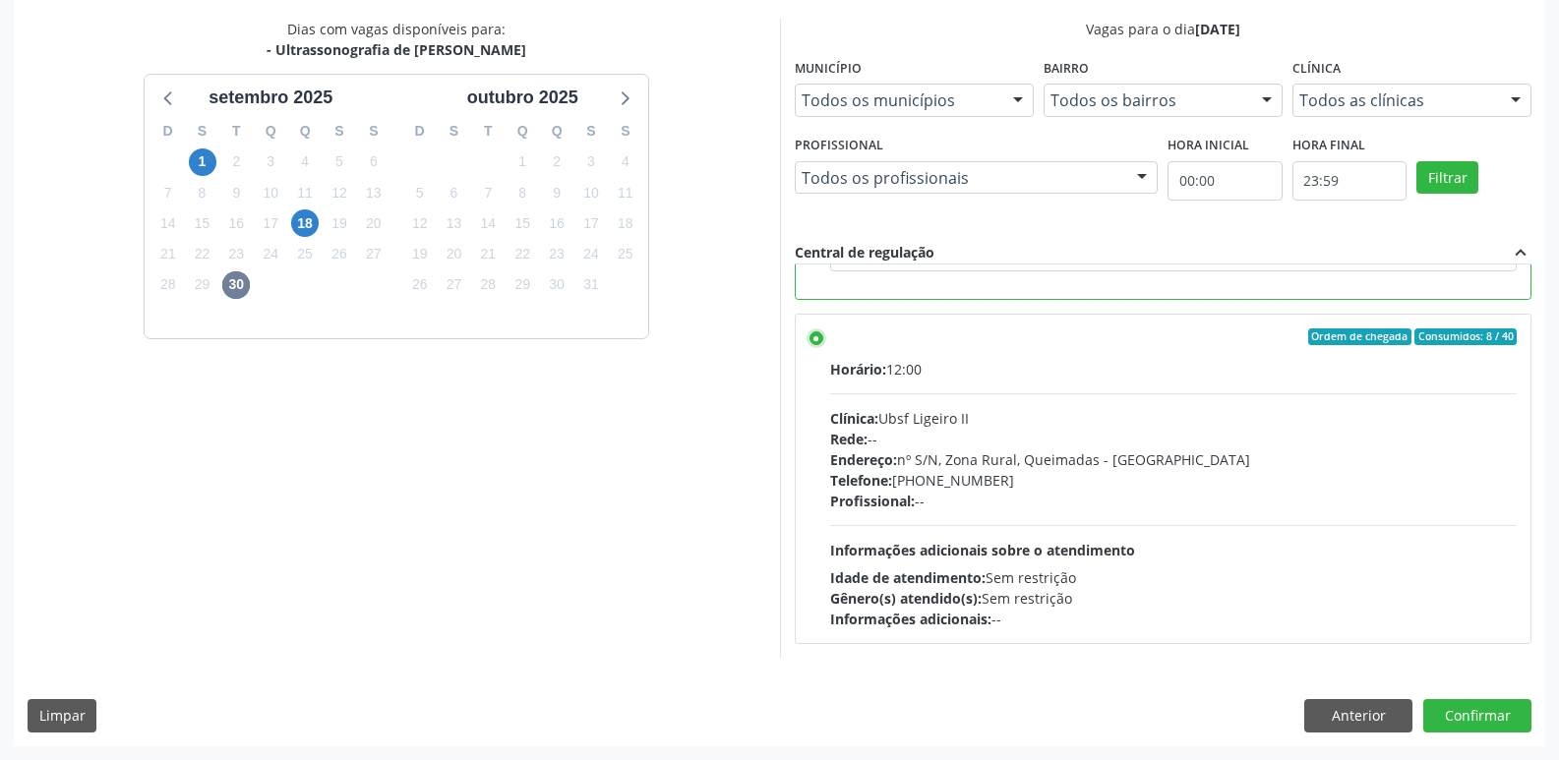
scroll to position [185, 0]
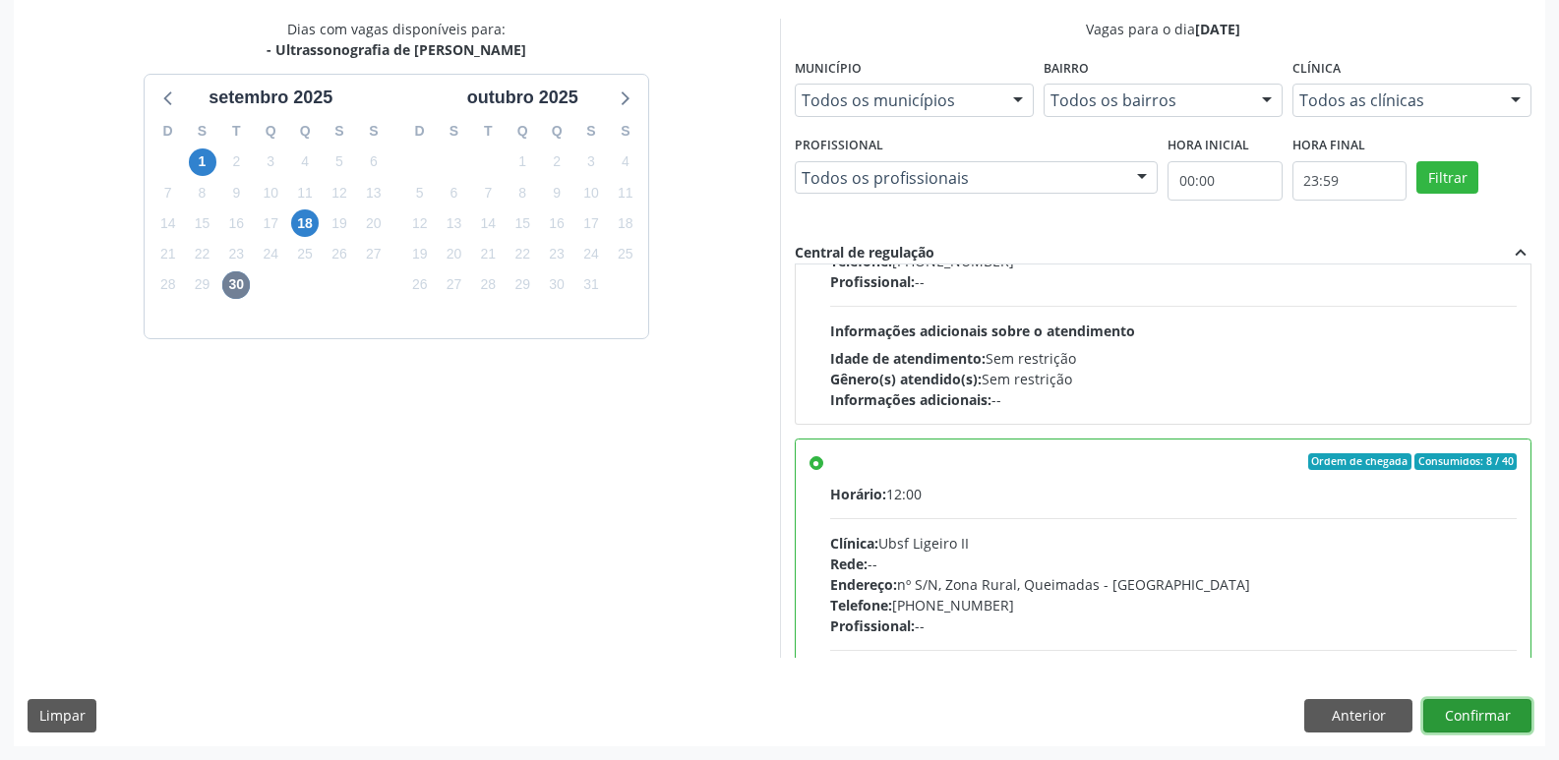
click at [1446, 716] on button "Confirmar" at bounding box center [1477, 715] width 108 height 33
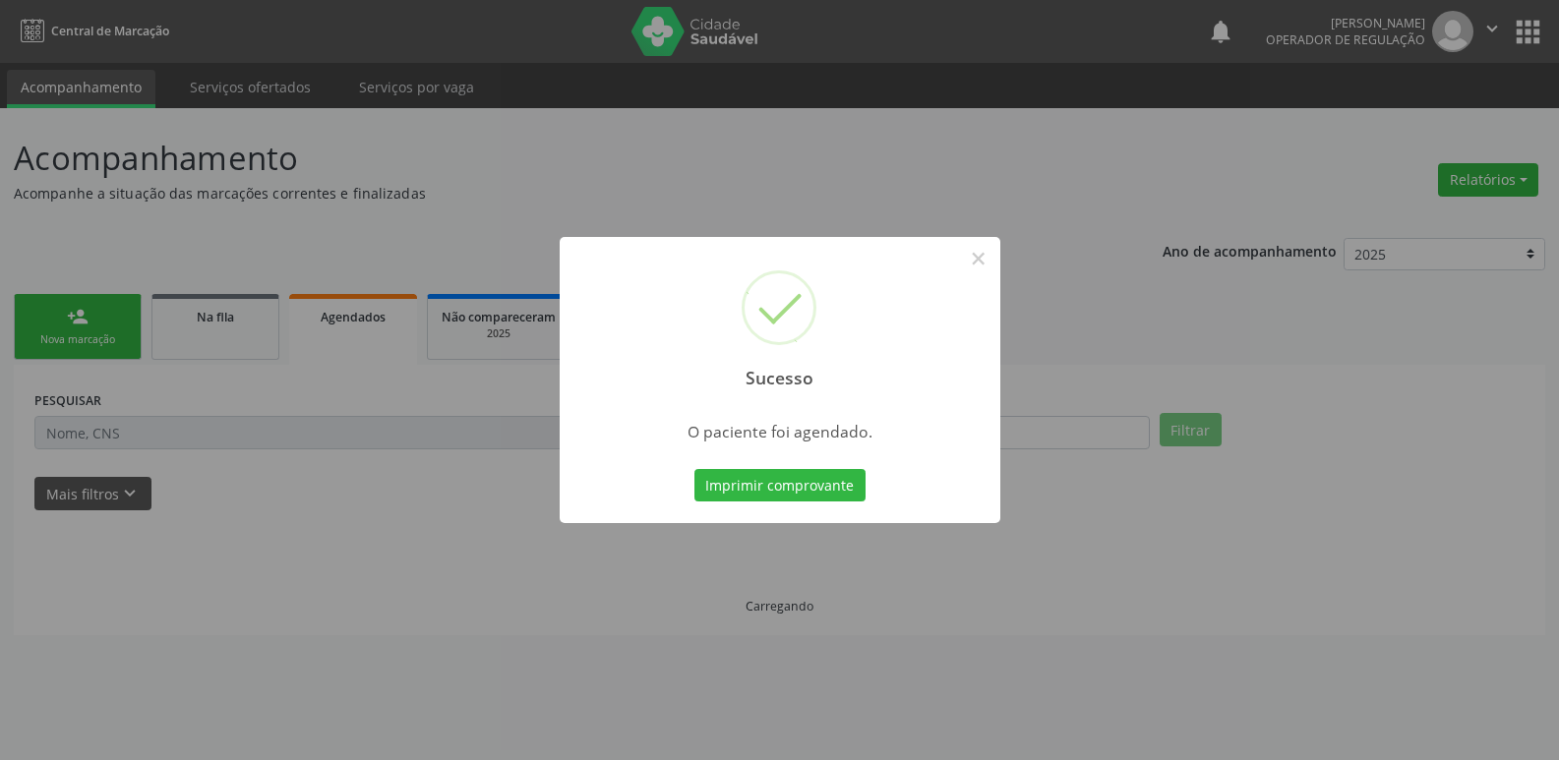
scroll to position [0, 0]
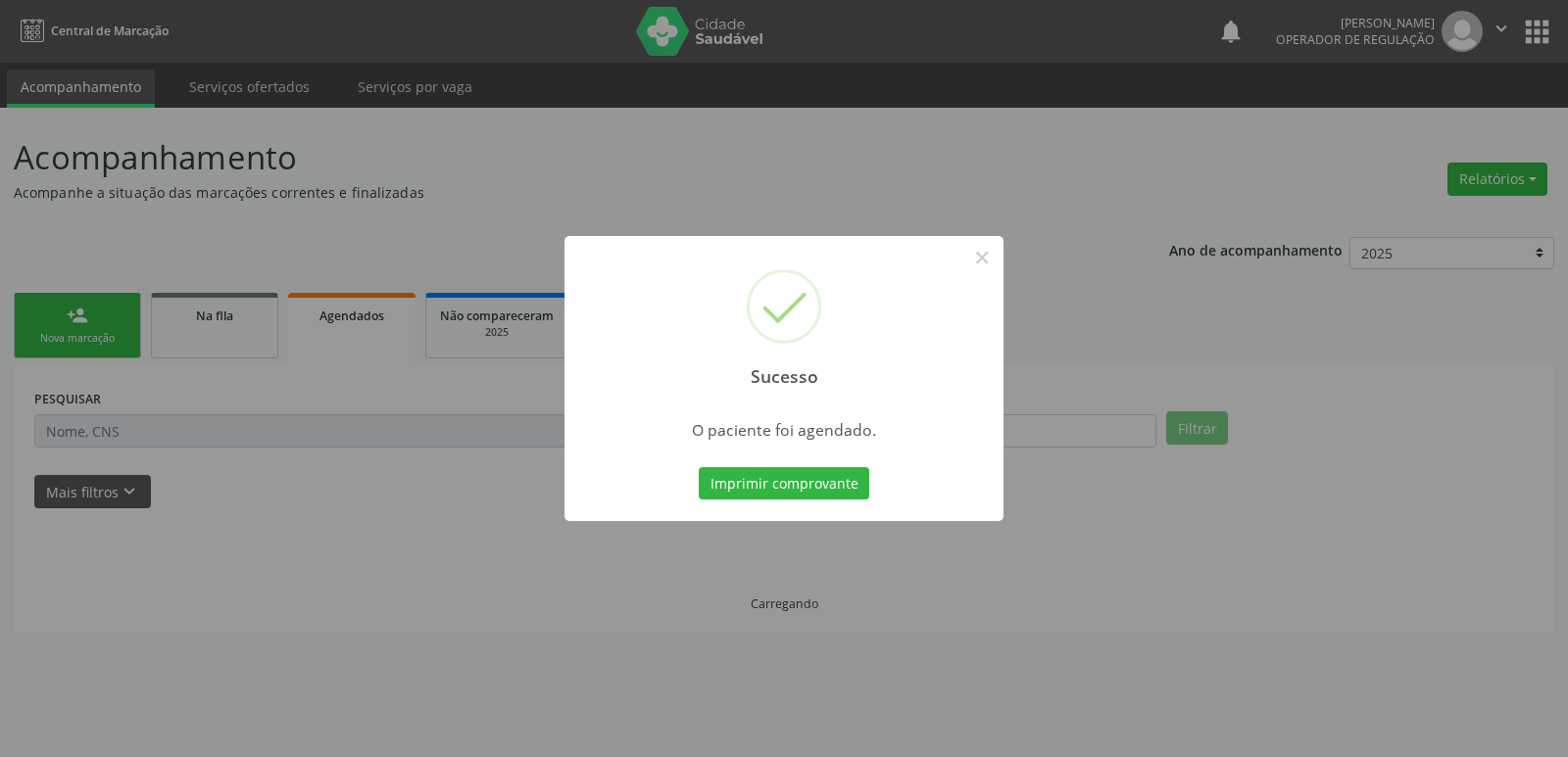
click at [698, 467] on button "Imprimir comprovante" at bounding box center [783, 483] width 170 height 33
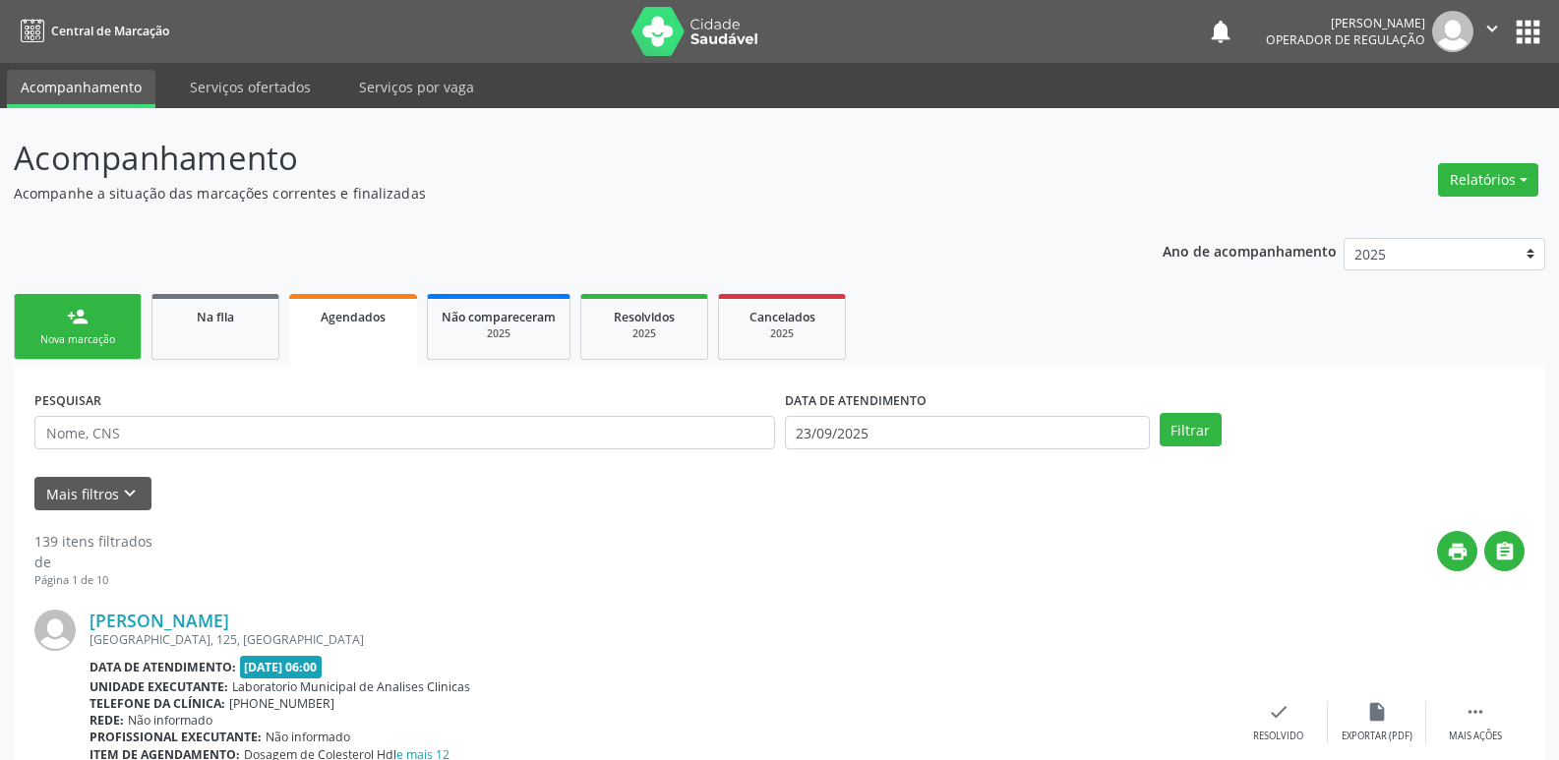
click at [98, 333] on div "Nova marcação" at bounding box center [78, 339] width 98 height 15
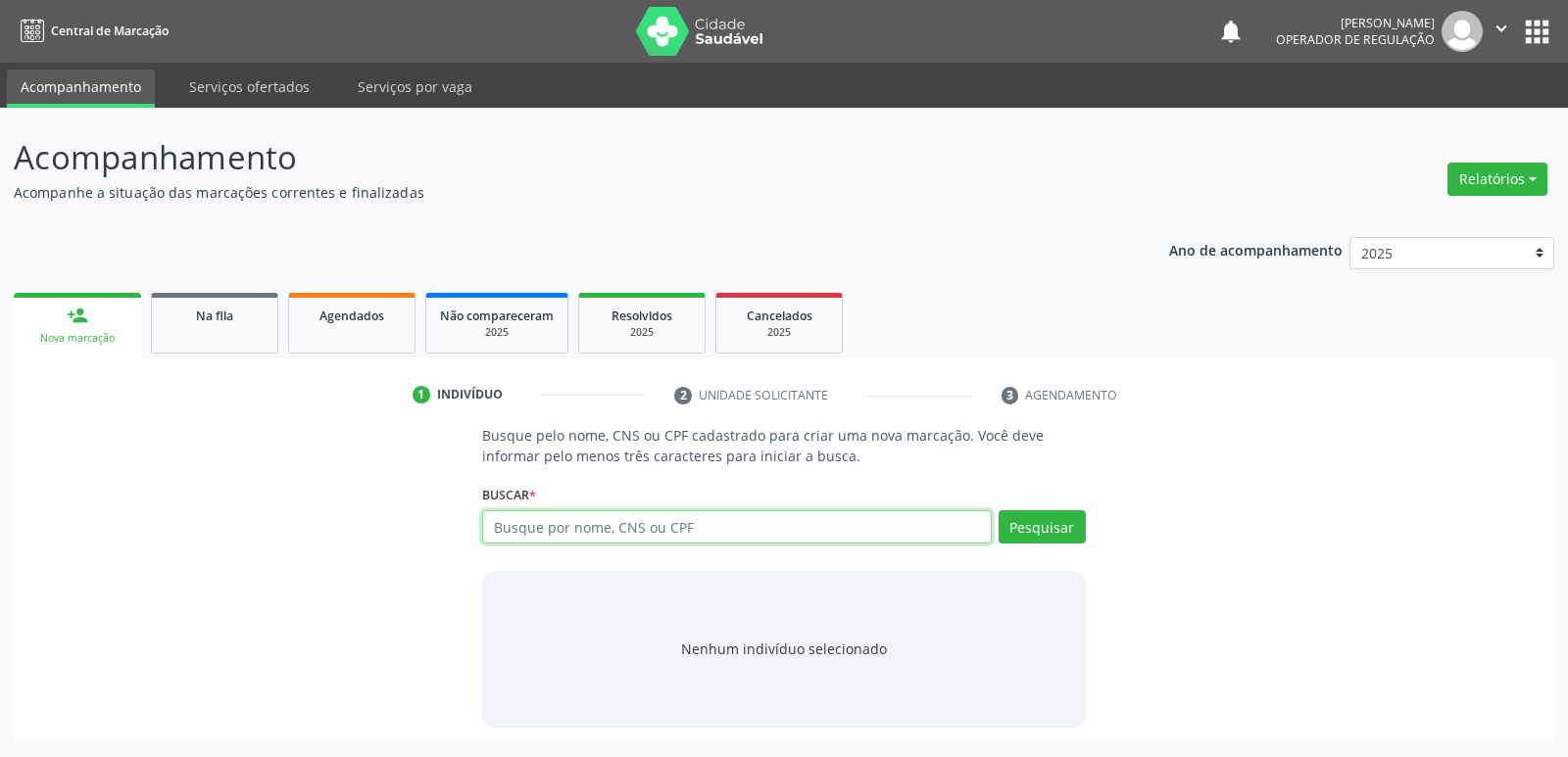
click at [584, 510] on input "text" at bounding box center [736, 526] width 508 height 33
type input "708908754870218"
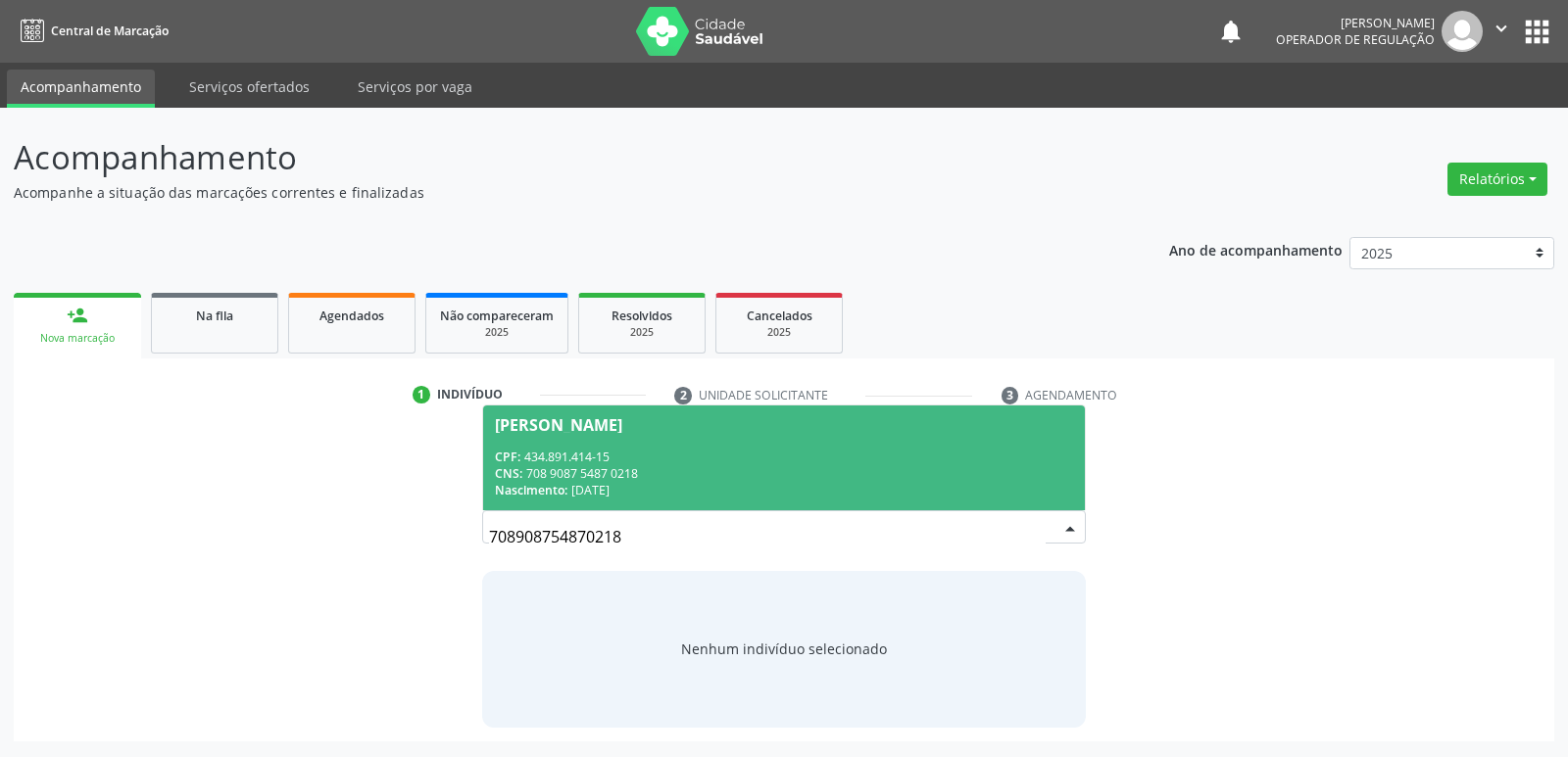
click at [766, 462] on div "CPF: 434.891.414-15" at bounding box center [783, 456] width 577 height 17
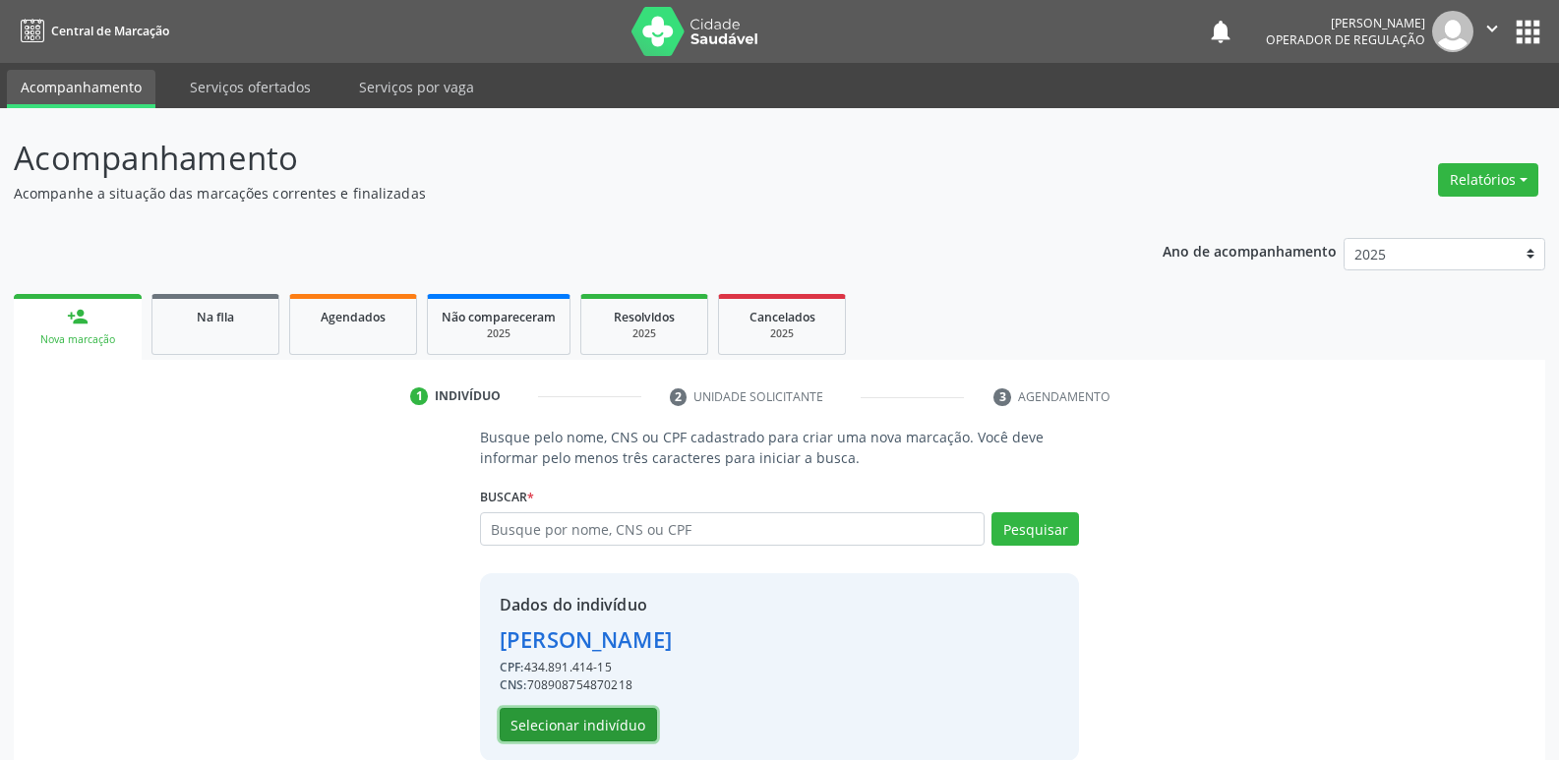
click at [629, 726] on button "Selecionar indivíduo" at bounding box center [578, 724] width 157 height 33
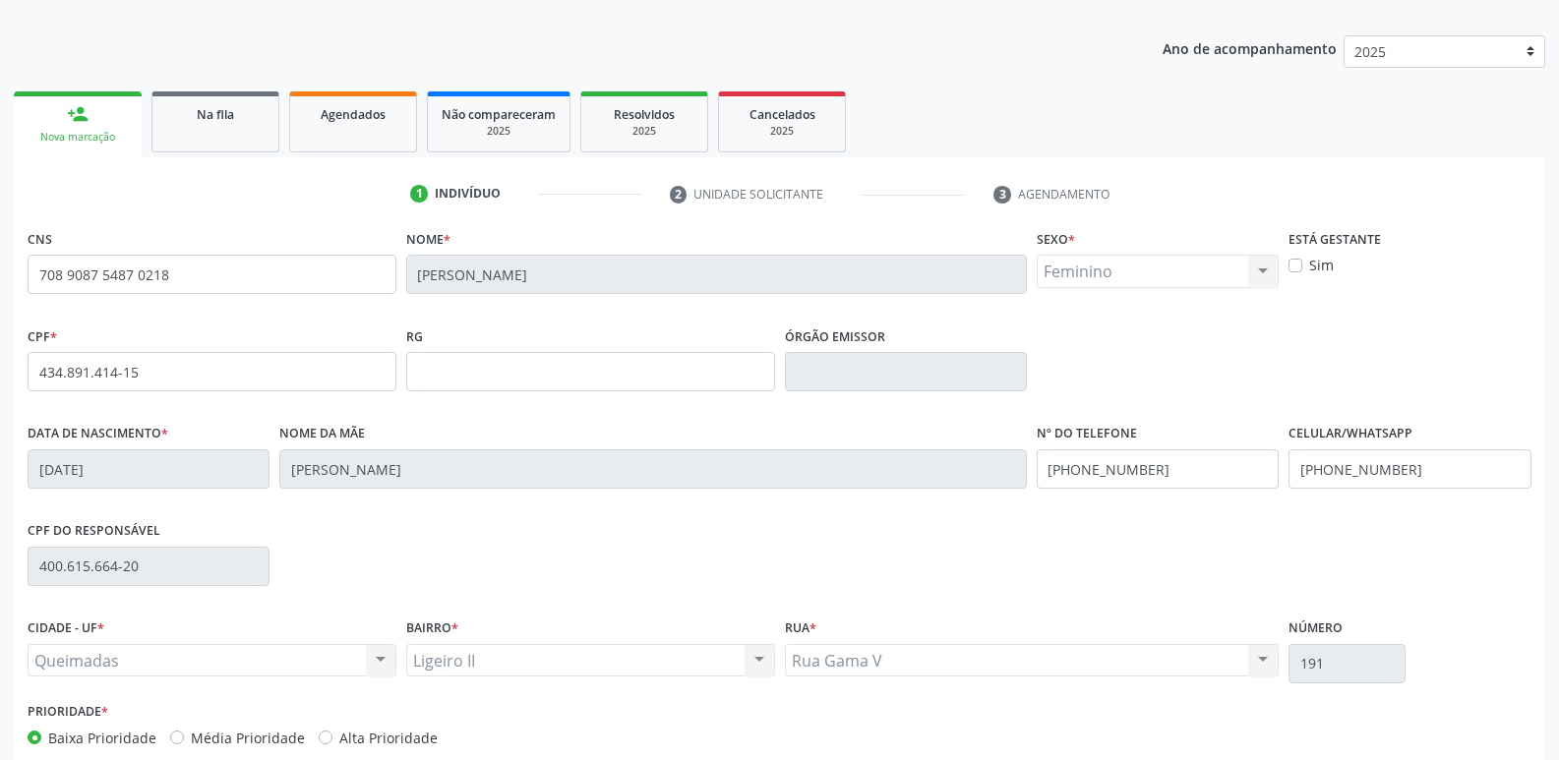
scroll to position [306, 0]
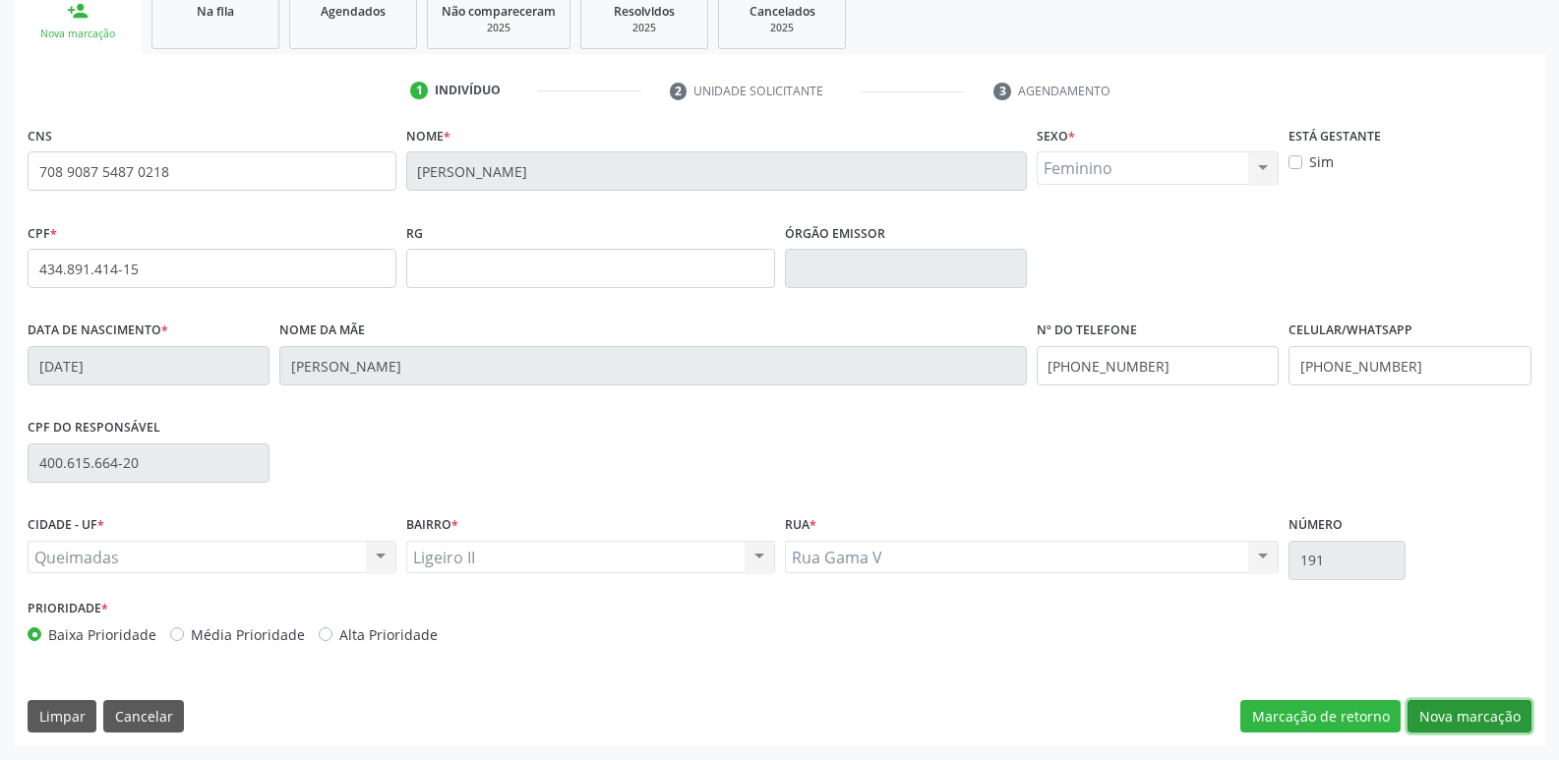
click at [1440, 706] on button "Nova marcação" at bounding box center [1469, 716] width 124 height 33
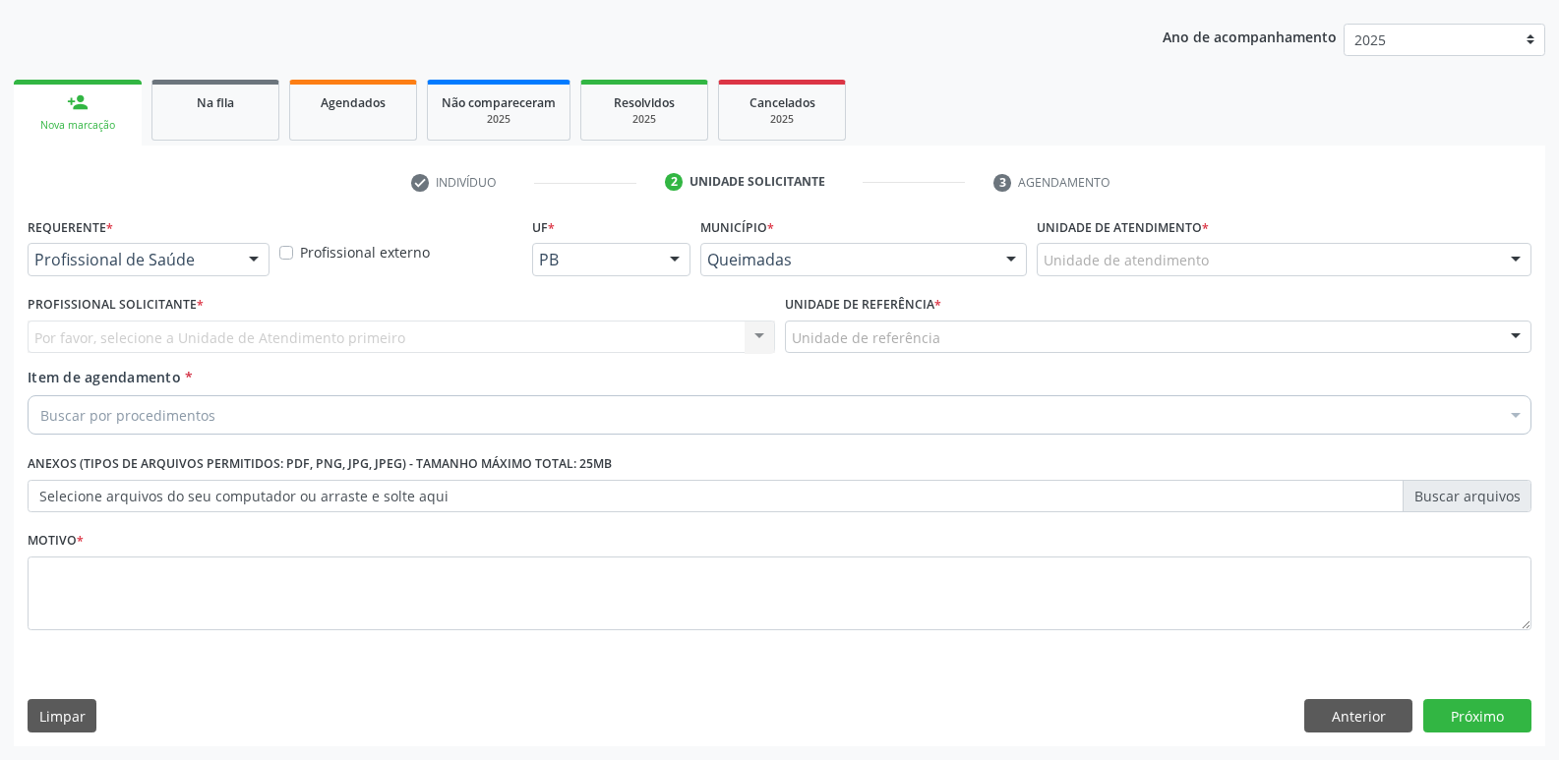
scroll to position [214, 0]
drag, startPoint x: 109, startPoint y: 264, endPoint x: 106, endPoint y: 324, distance: 60.1
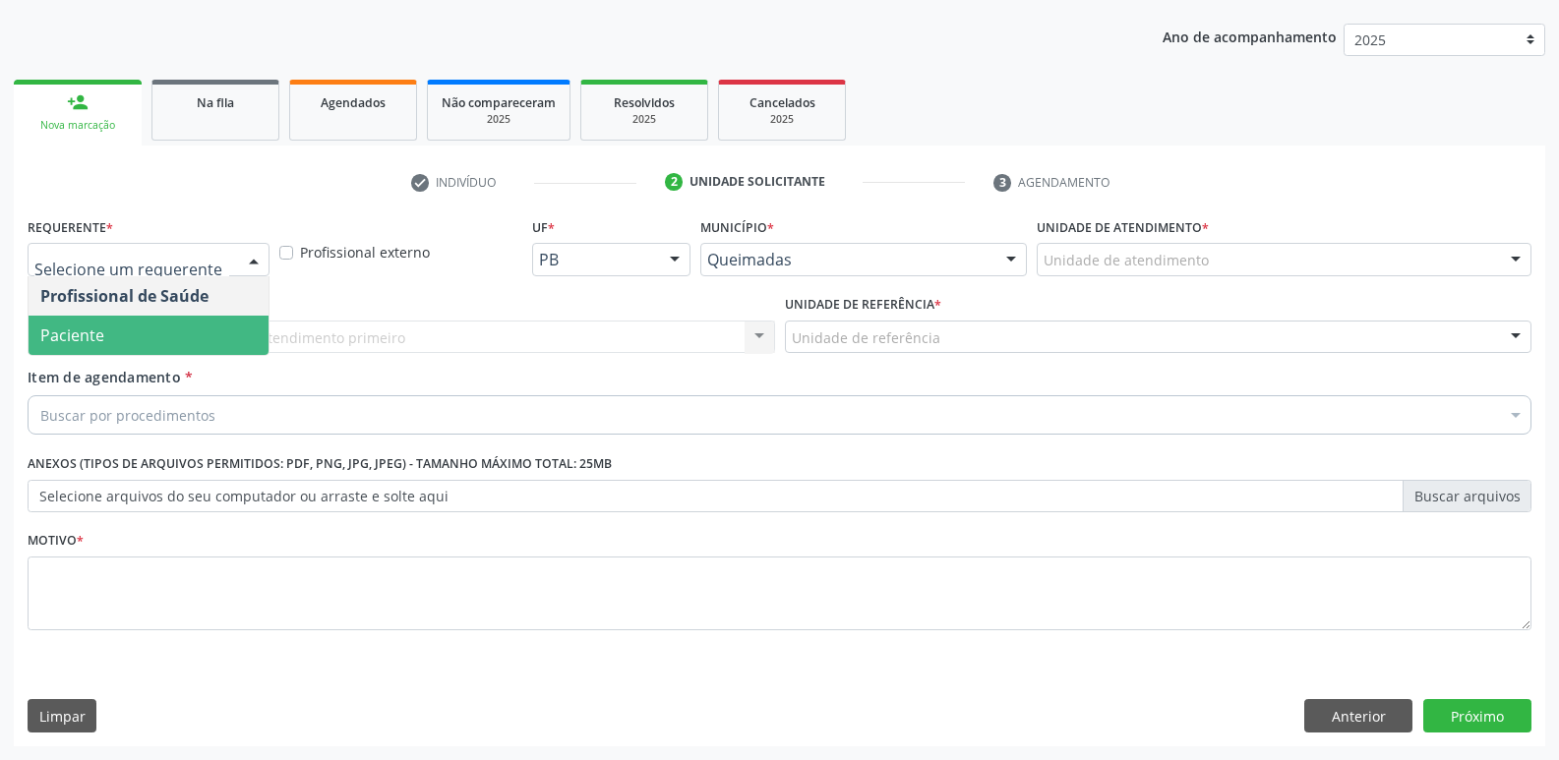
click at [106, 328] on span "Paciente" at bounding box center [149, 335] width 240 height 39
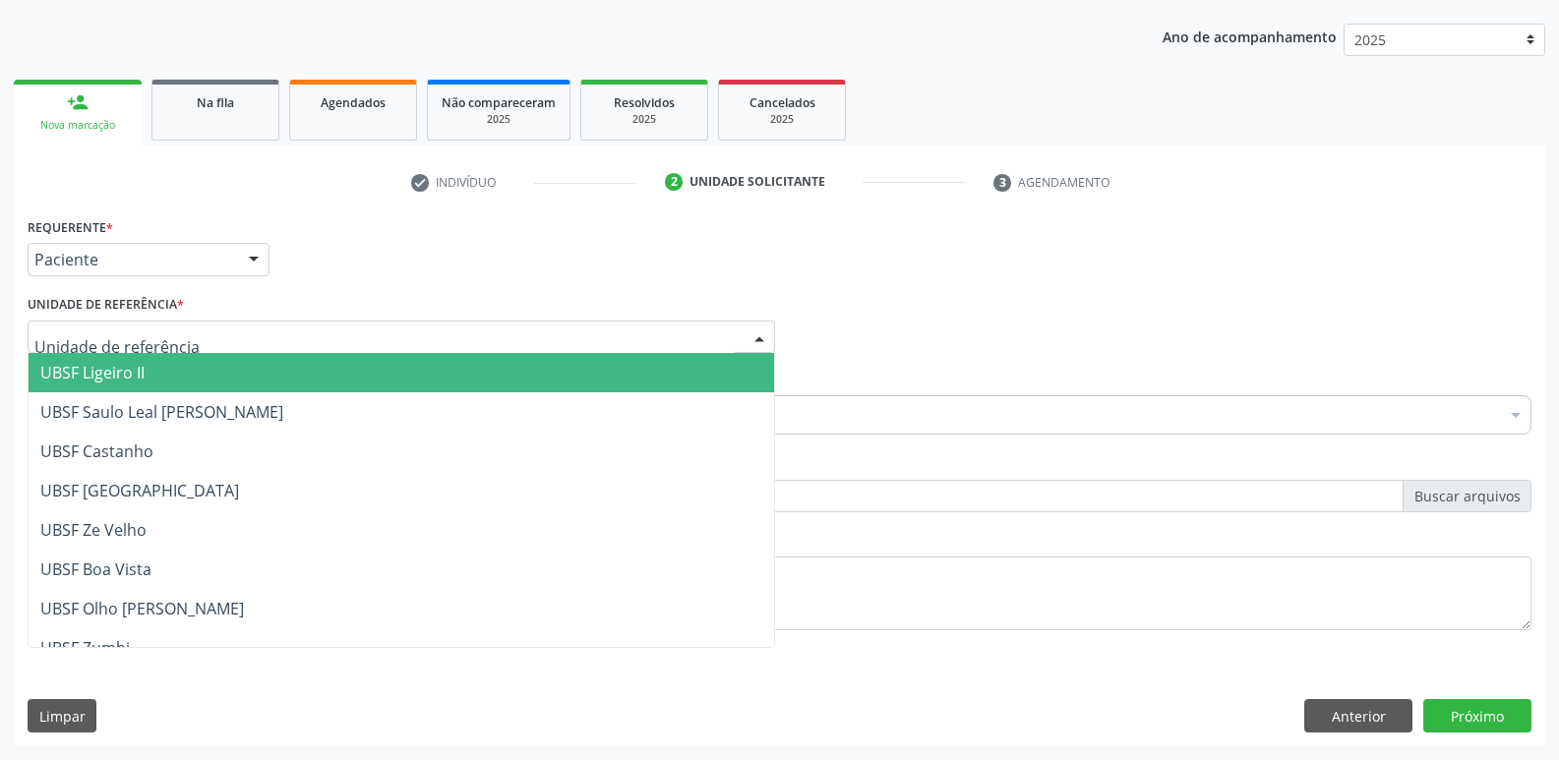
type input "L"
click at [200, 382] on span "UBSF Ligeiro II" at bounding box center [401, 372] width 745 height 39
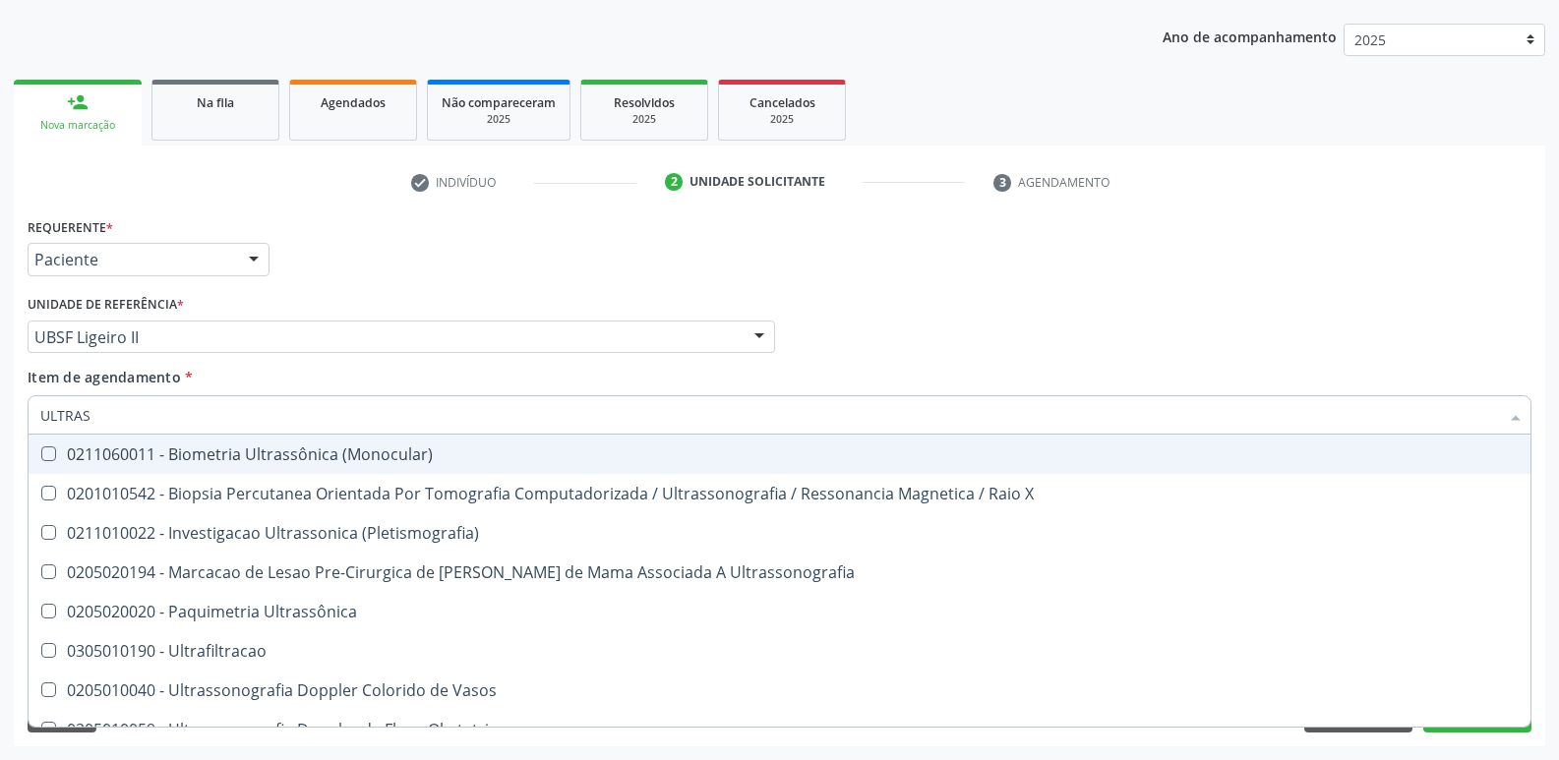
type input "ULTRASS"
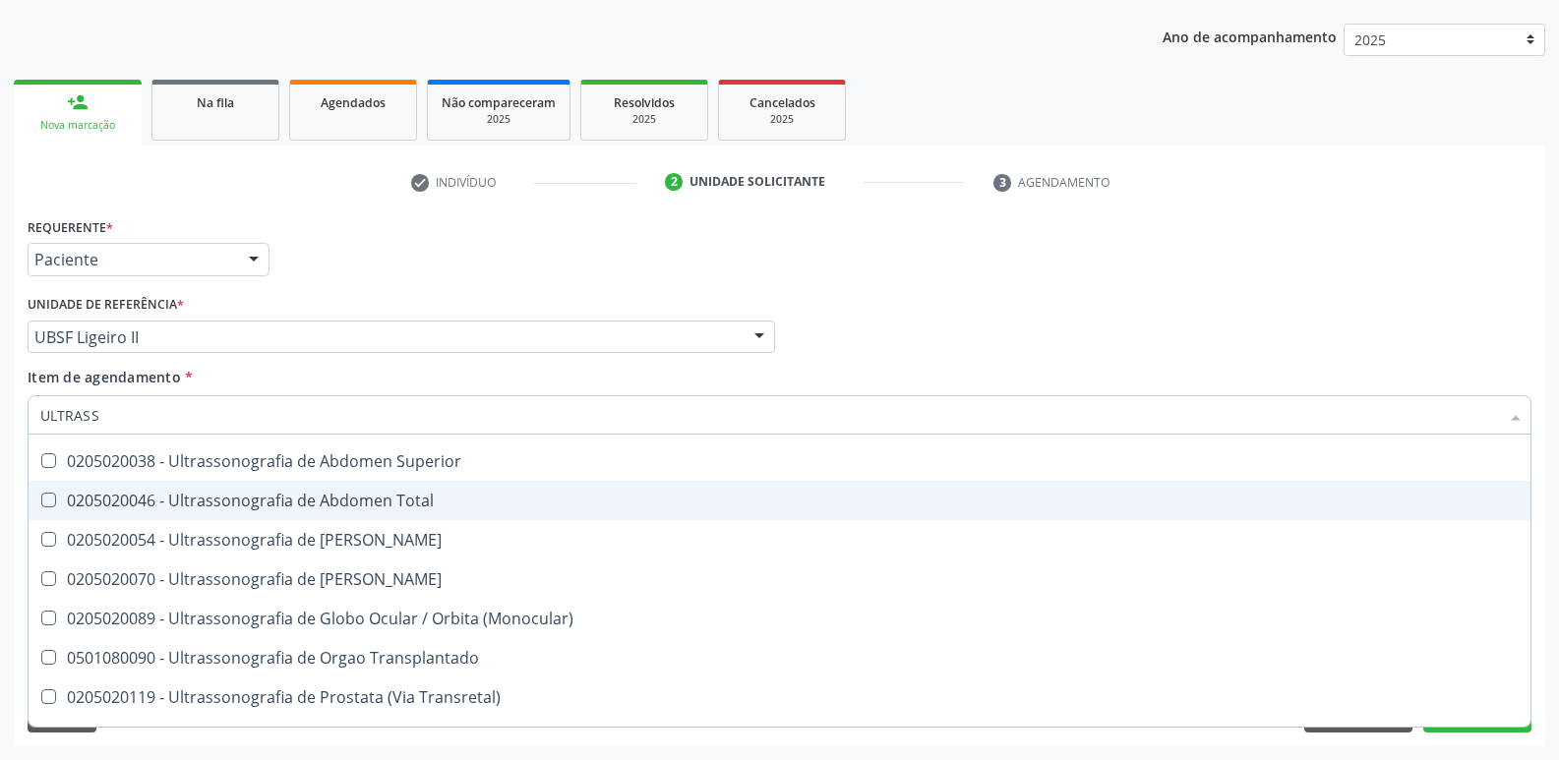
scroll to position [613, 0]
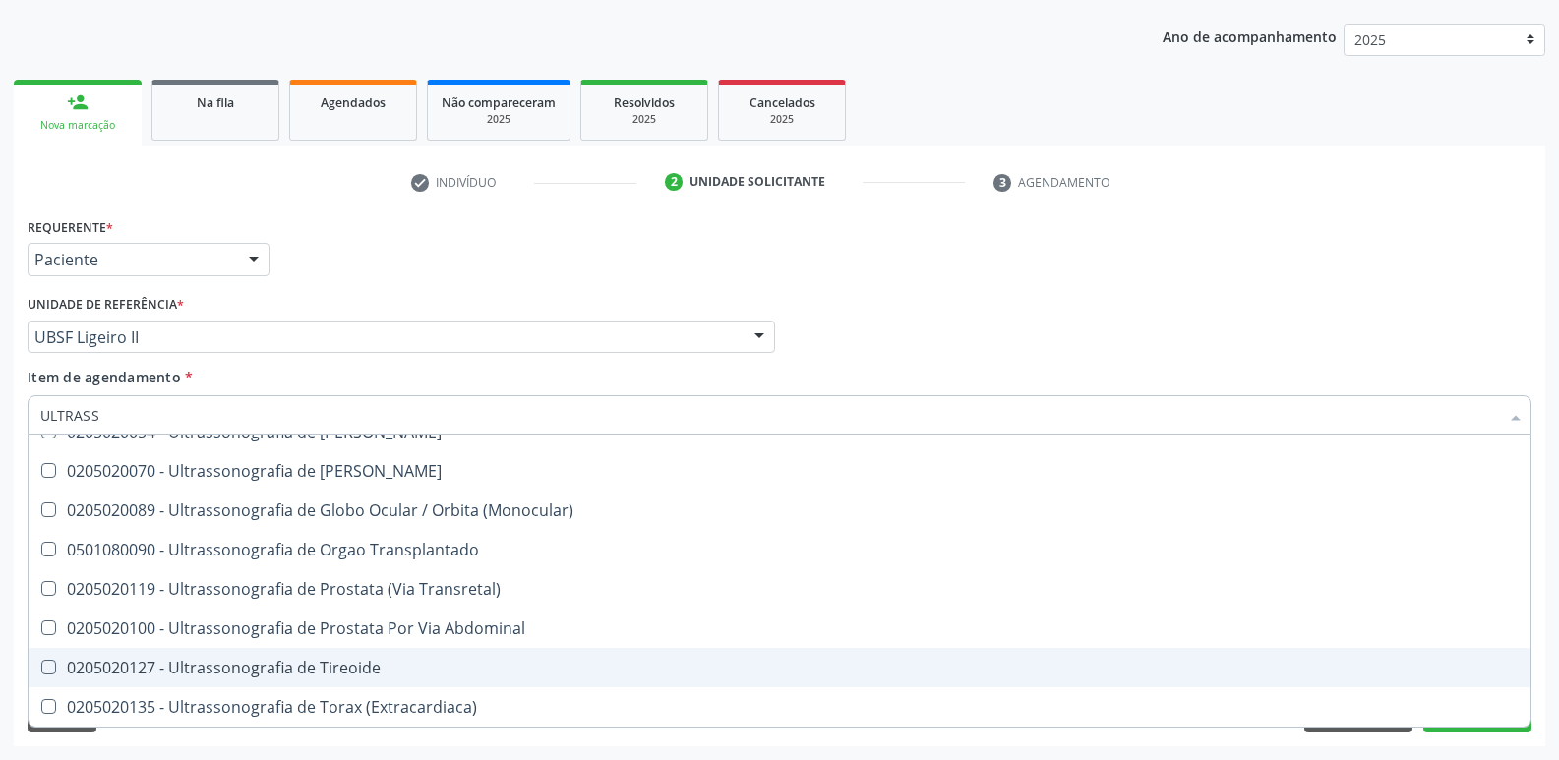
click at [265, 660] on div "0205020127 - Ultrassonografia de Tireoide" at bounding box center [779, 668] width 1478 height 16
checkbox Tireoide "true"
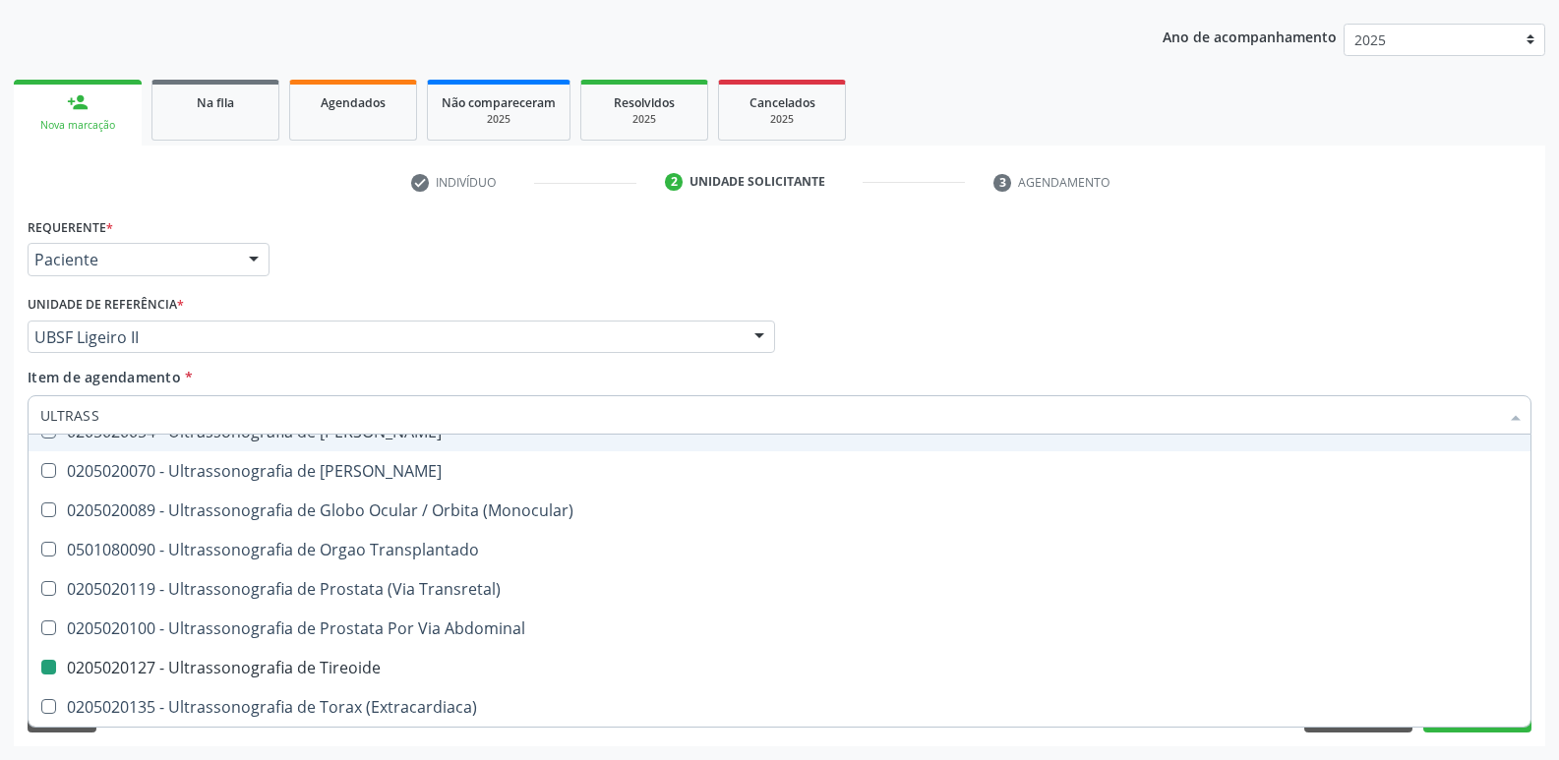
drag, startPoint x: 497, startPoint y: 289, endPoint x: 381, endPoint y: 565, distance: 298.8
click at [491, 295] on div "Unidade de referência * UBSF Ligeiro II UBSF Ligeiro II UBSF Saulo Leal [PERSON…" at bounding box center [401, 321] width 747 height 63
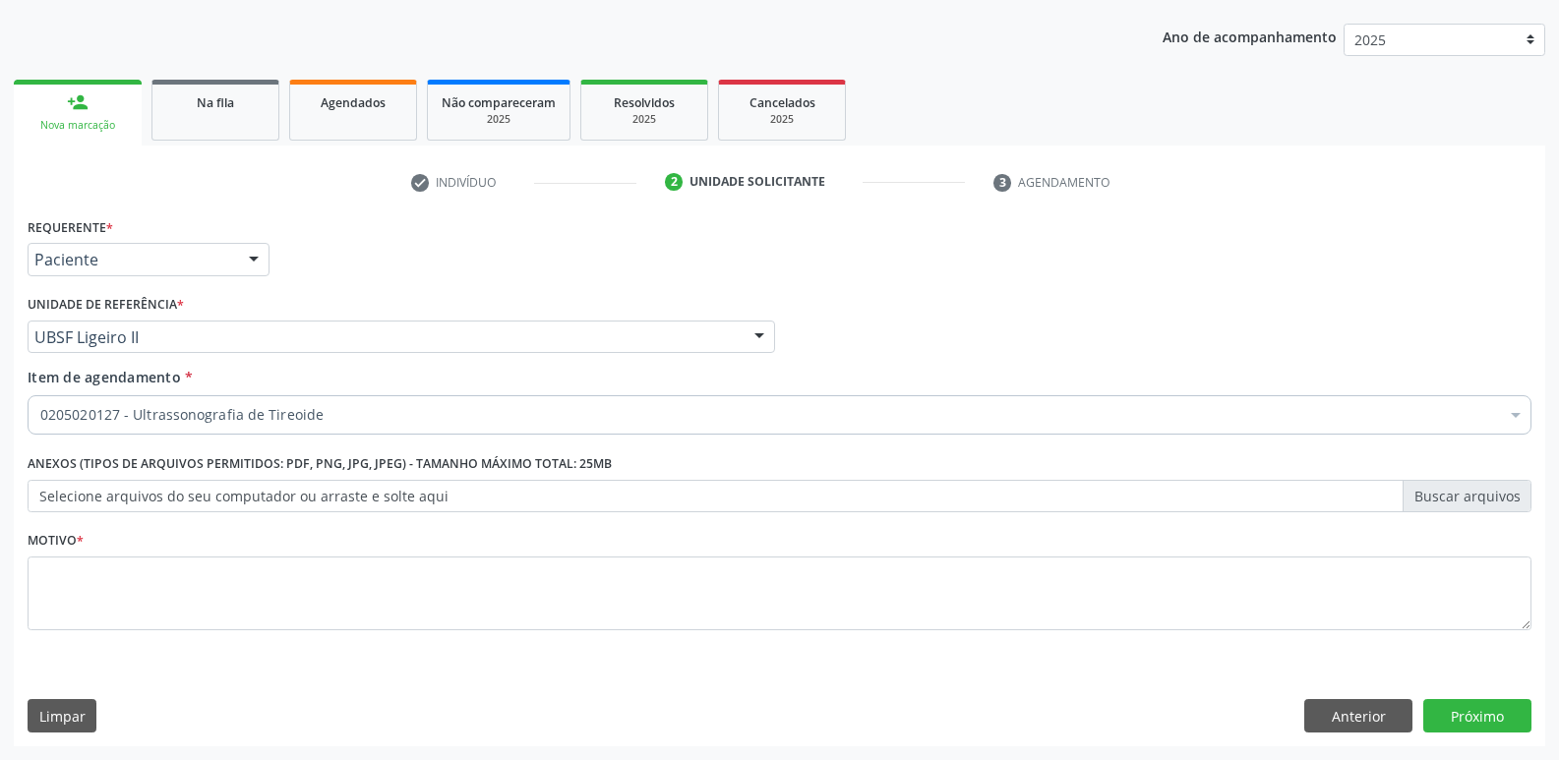
checkbox Tireoide "true"
checkbox Risco "false"
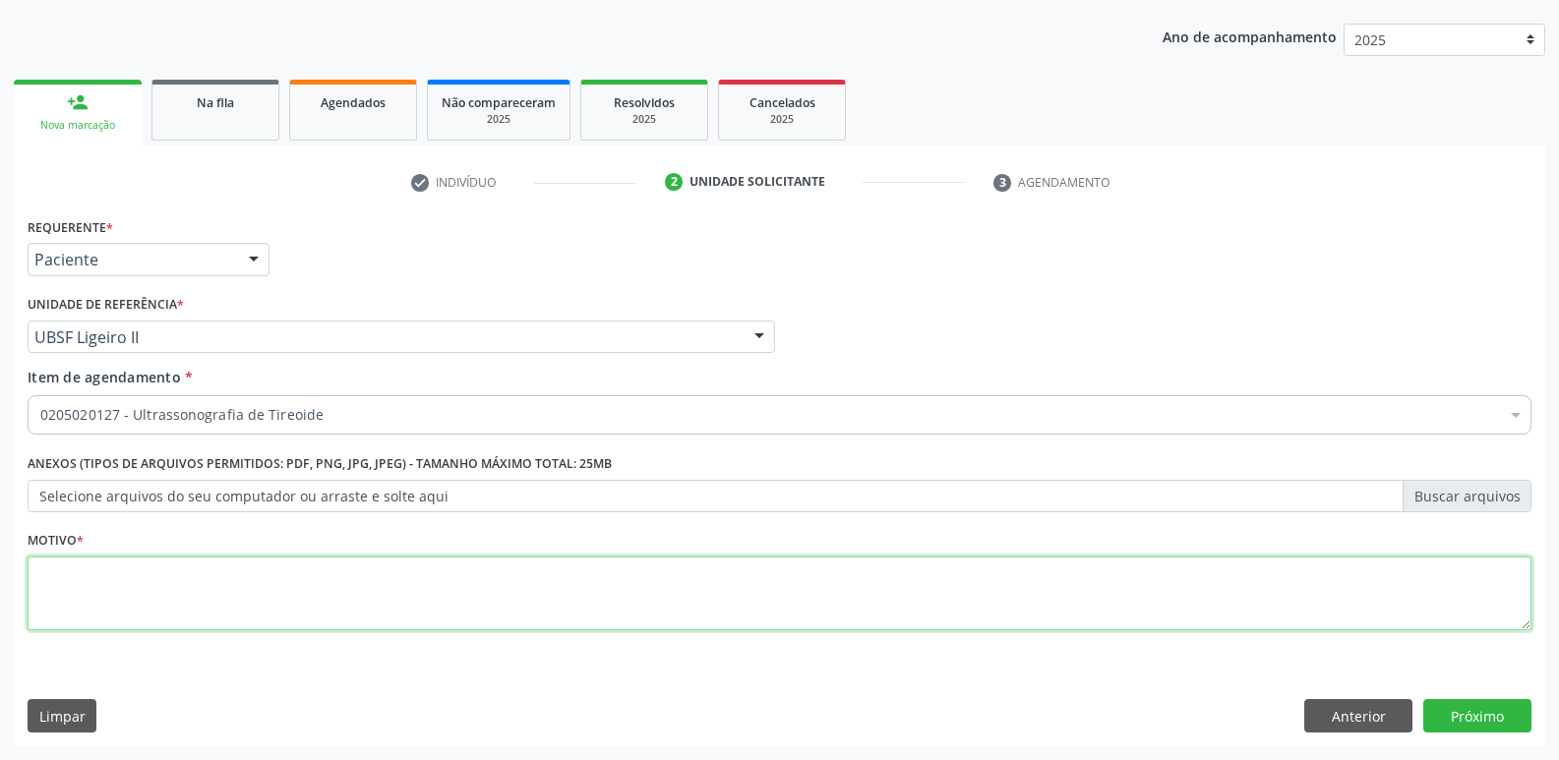
drag, startPoint x: 288, startPoint y: 573, endPoint x: 239, endPoint y: 562, distance: 50.6
click at [285, 573] on textarea at bounding box center [780, 594] width 1504 height 75
paste textarea "avaliação"
type textarea "avaliação"
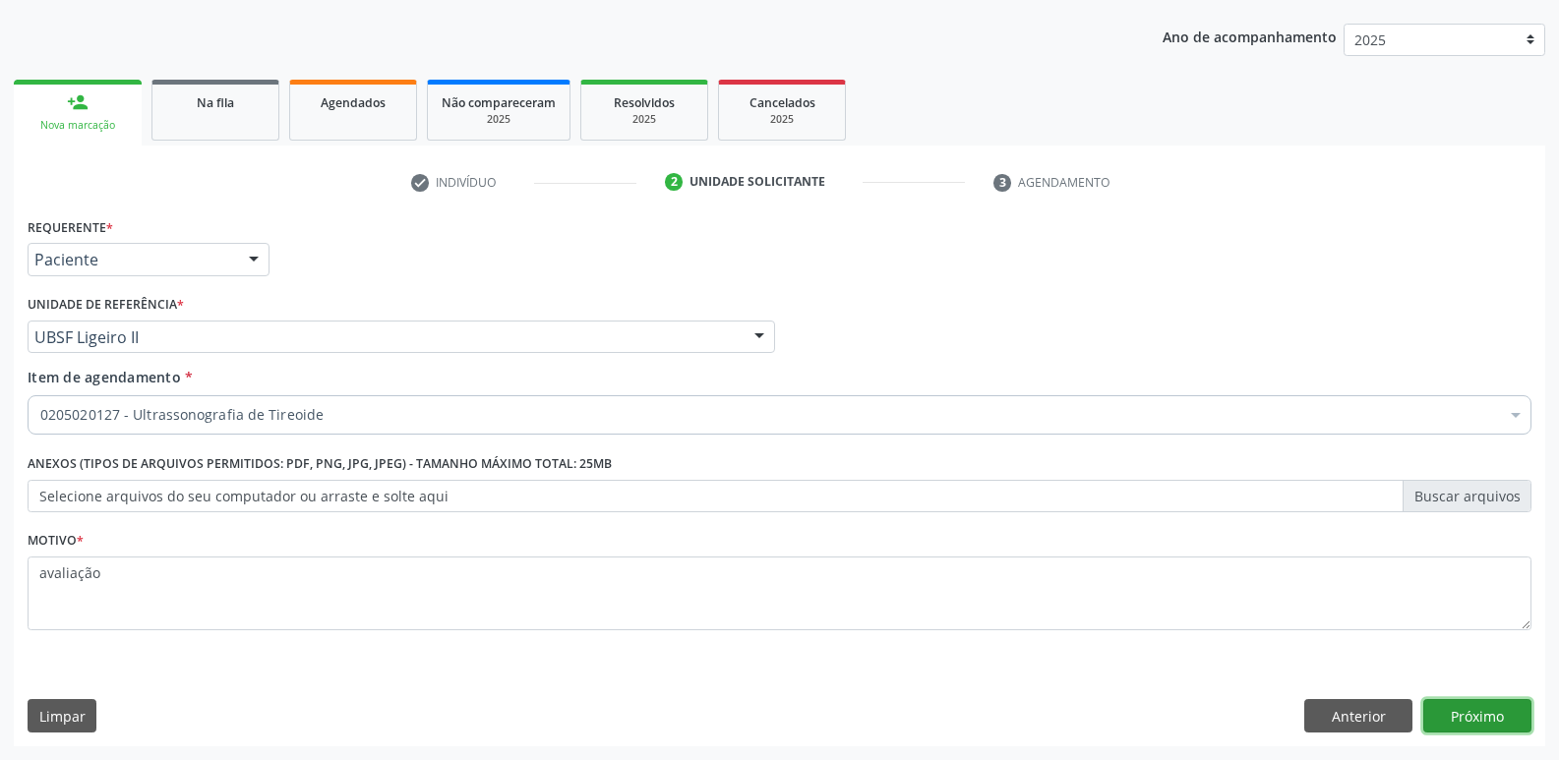
click at [1482, 707] on button "Próximo" at bounding box center [1477, 715] width 108 height 33
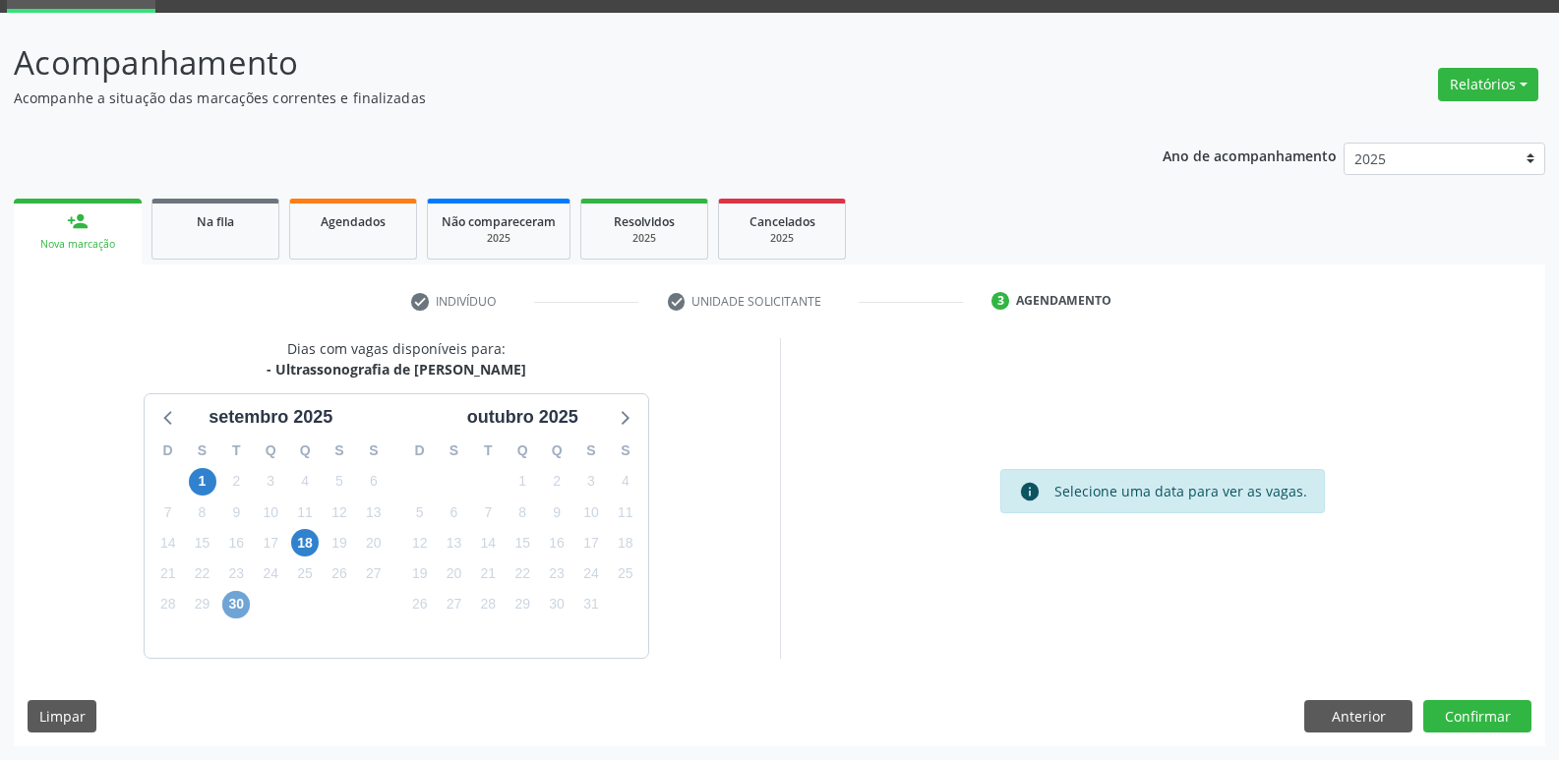
click at [236, 604] on span "30" at bounding box center [236, 605] width 28 height 28
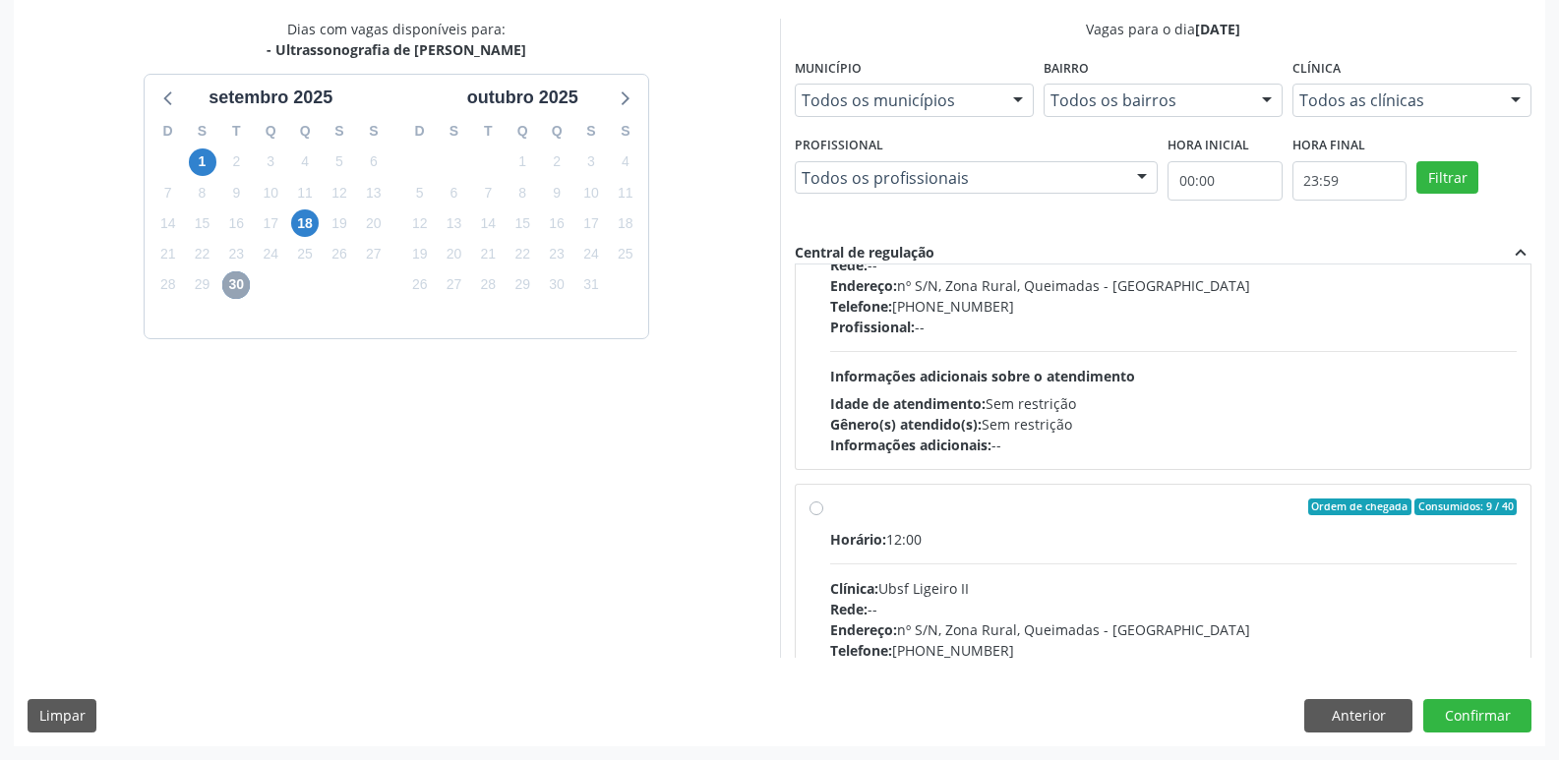
scroll to position [310, 0]
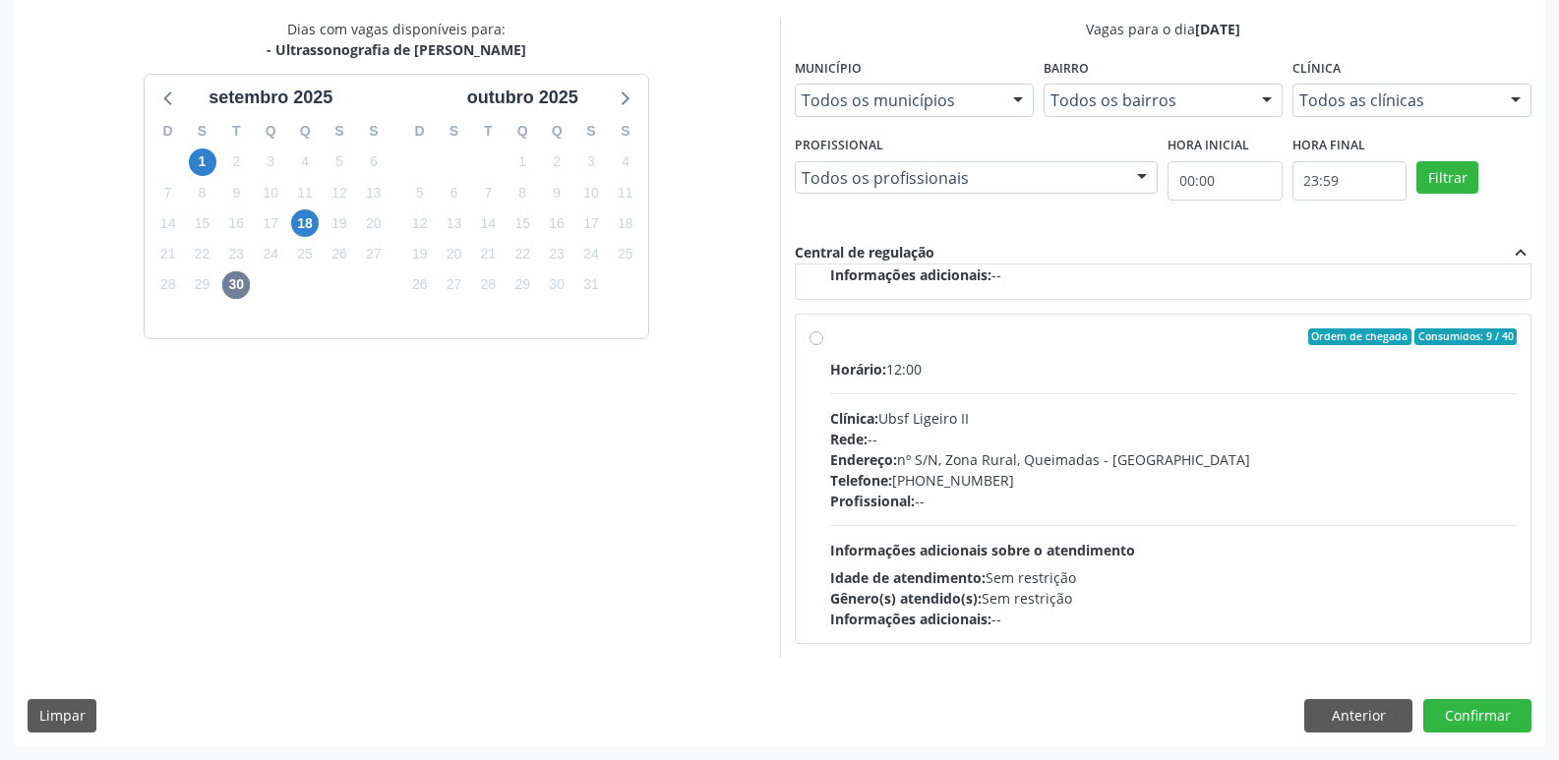
click at [1333, 490] on div "Telefone: [PHONE_NUMBER]" at bounding box center [1173, 480] width 687 height 21
click at [823, 346] on input "Ordem de chegada Consumidos: 9 / 40 Horário: 12:00 Clínica: Ubsf Ligeiro II Red…" at bounding box center [816, 337] width 14 height 18
radio input "true"
click at [1486, 698] on div "Dias com vagas disponíveis para: - Ultrassonografia de Tireoide [DATE] D S T Q …" at bounding box center [779, 382] width 1531 height 727
click at [1482, 699] on button "Confirmar" at bounding box center [1477, 715] width 108 height 33
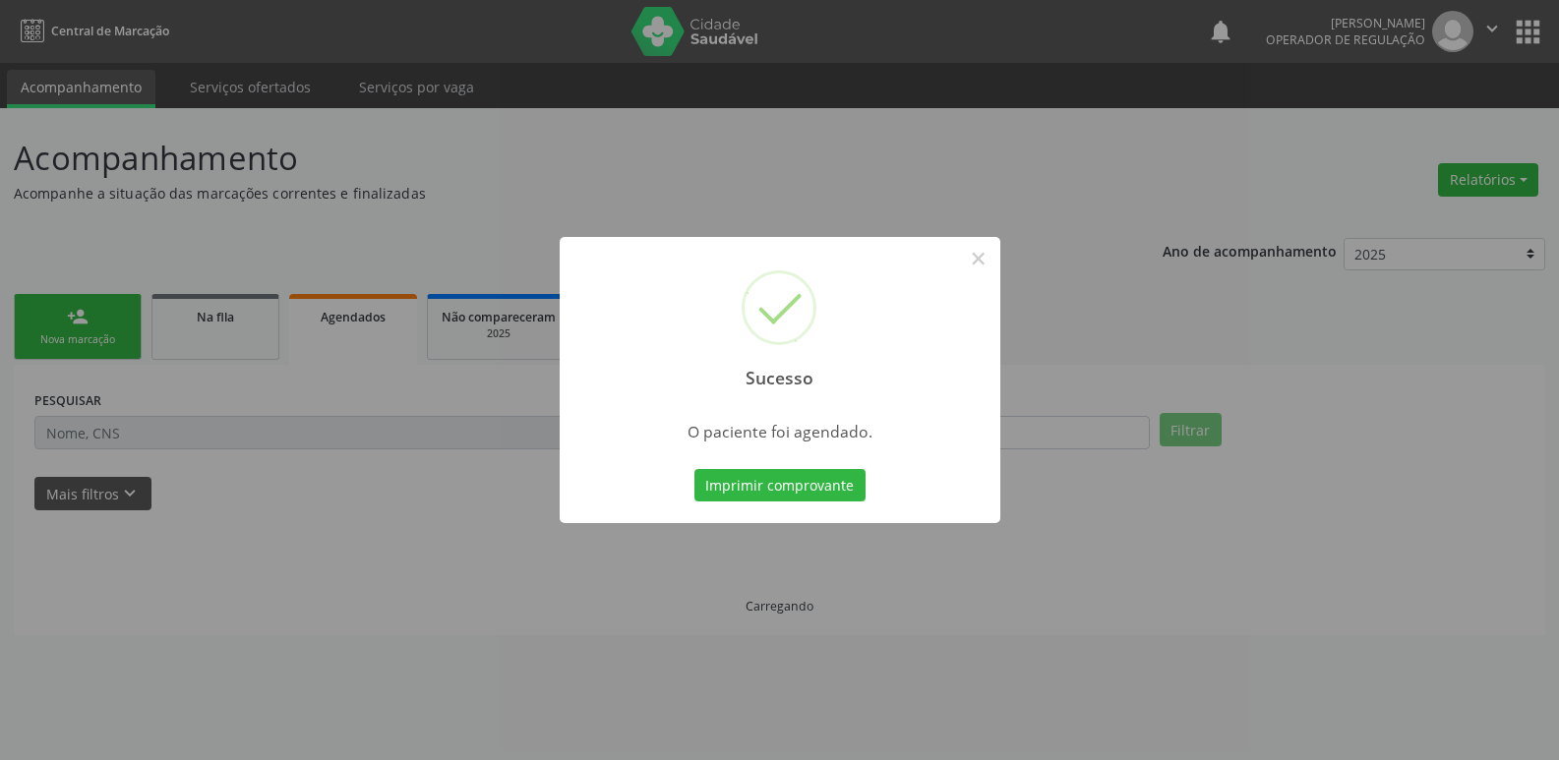
scroll to position [0, 0]
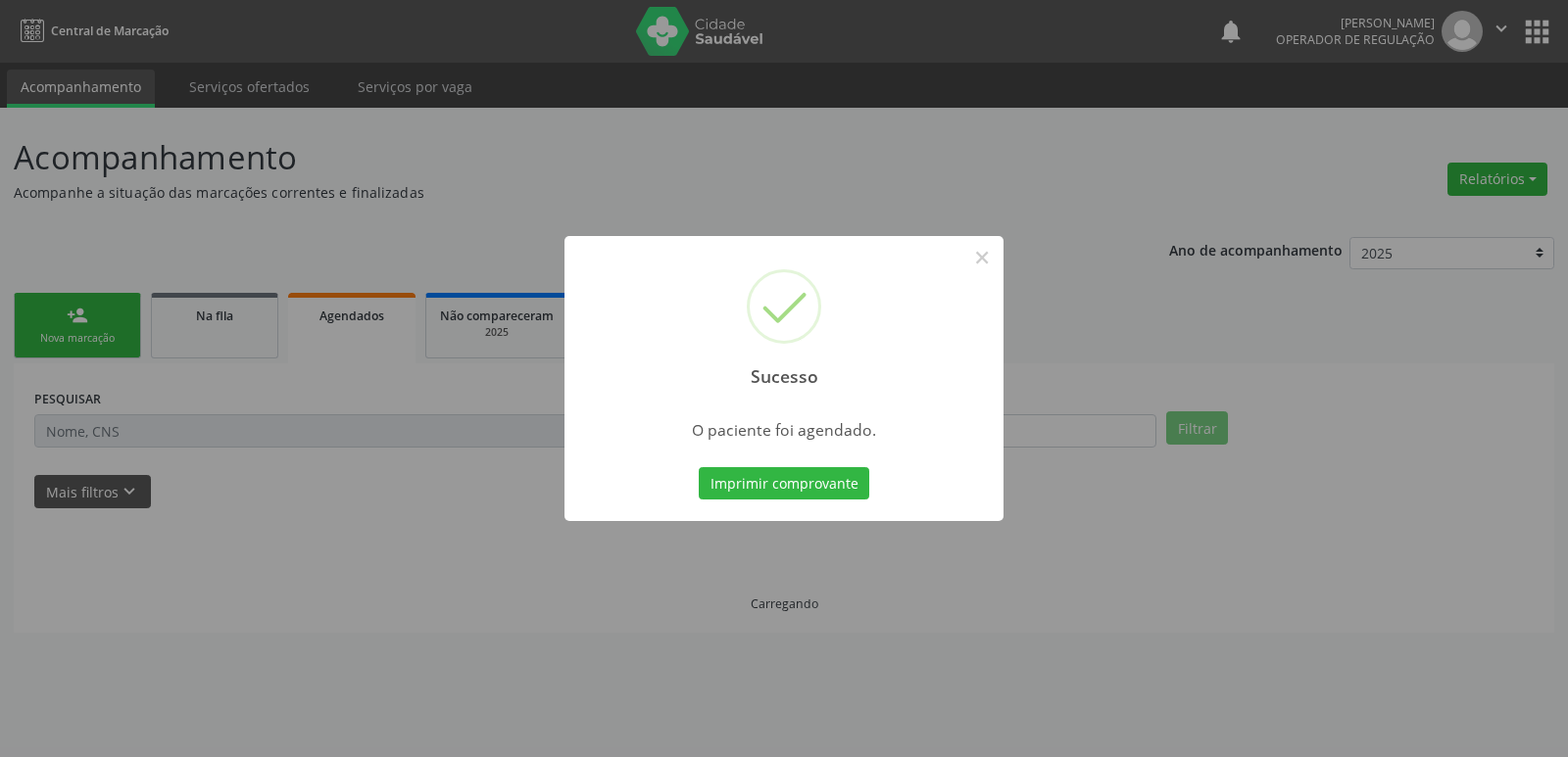
click at [698, 467] on button "Imprimir comprovante" at bounding box center [783, 483] width 170 height 33
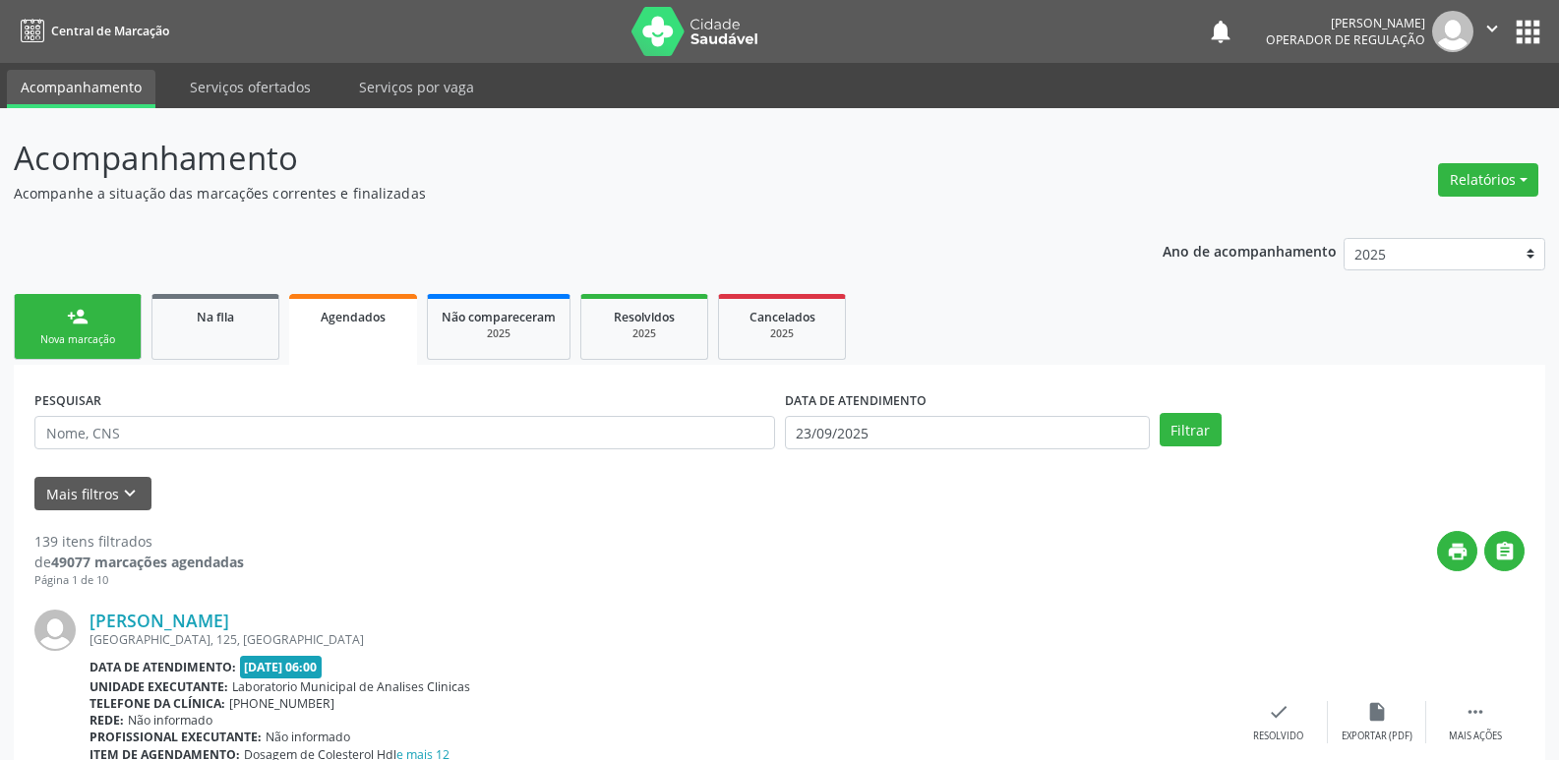
drag, startPoint x: 109, startPoint y: 349, endPoint x: 104, endPoint y: 311, distance: 38.7
click at [109, 346] on link "person_add Nova marcação" at bounding box center [78, 327] width 128 height 66
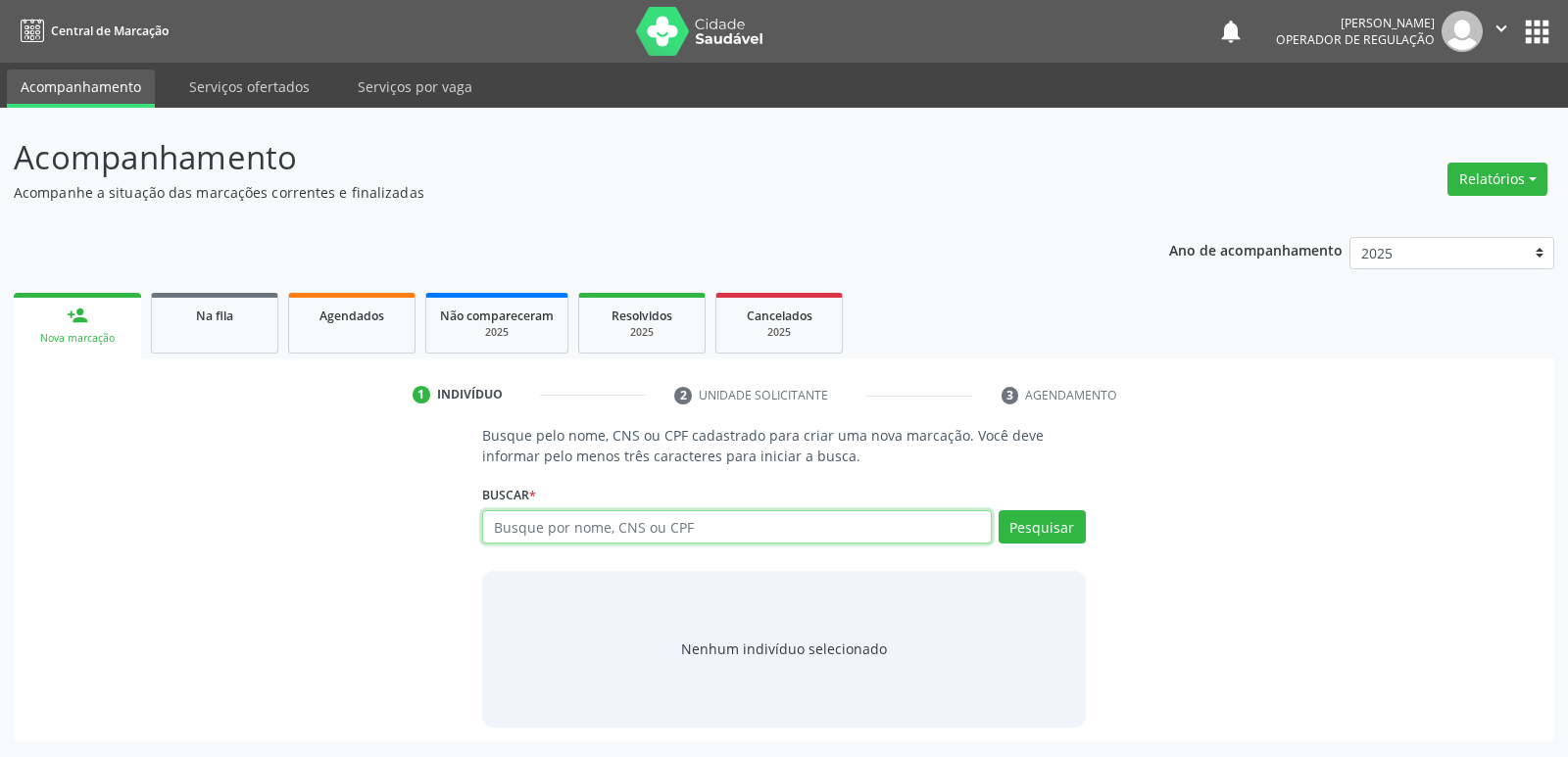
click at [552, 522] on input "text" at bounding box center [736, 526] width 508 height 33
type input "704205200179780"
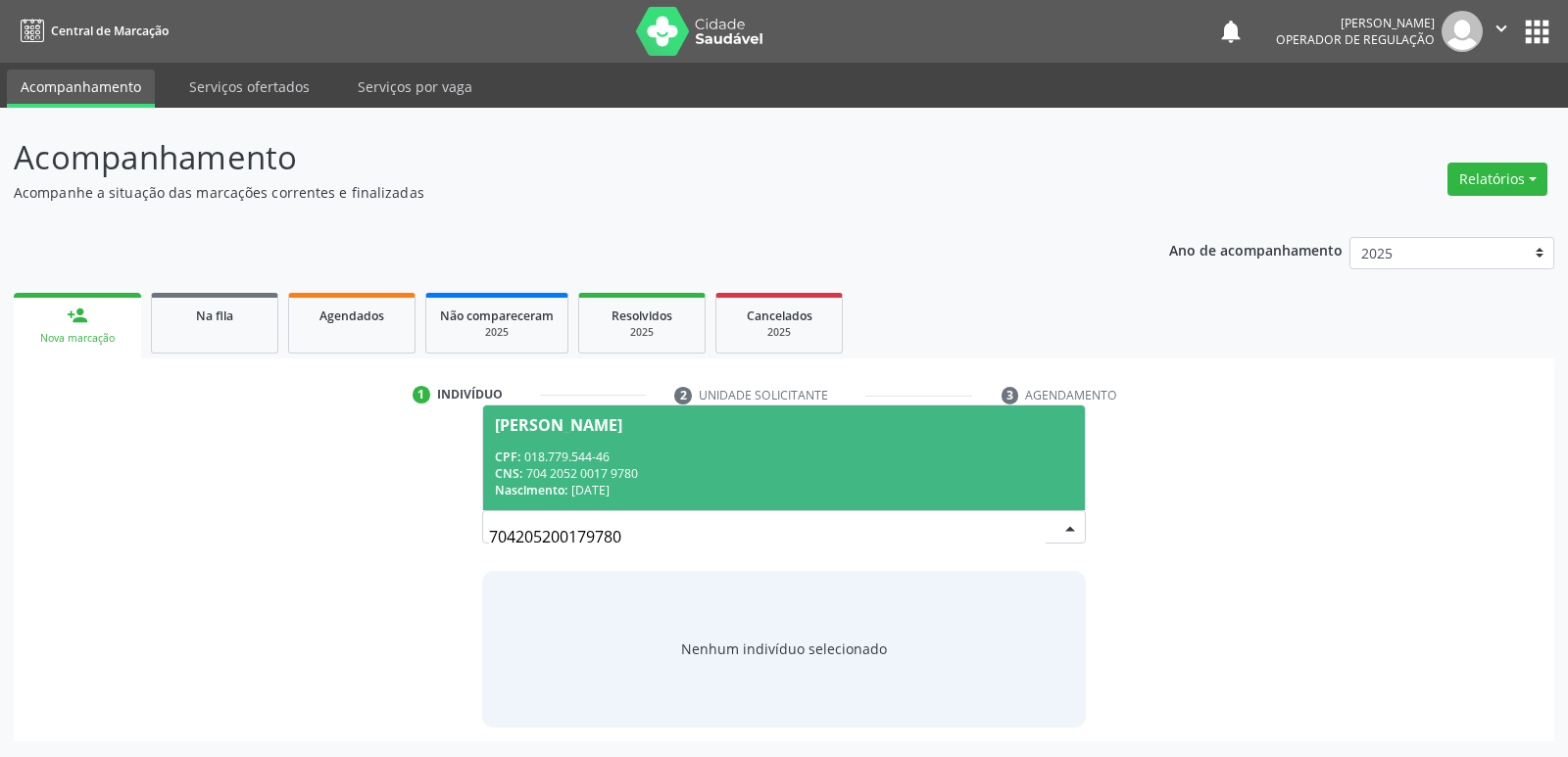
click at [563, 461] on div "CPF: 018.779.544-46" at bounding box center [783, 456] width 577 height 17
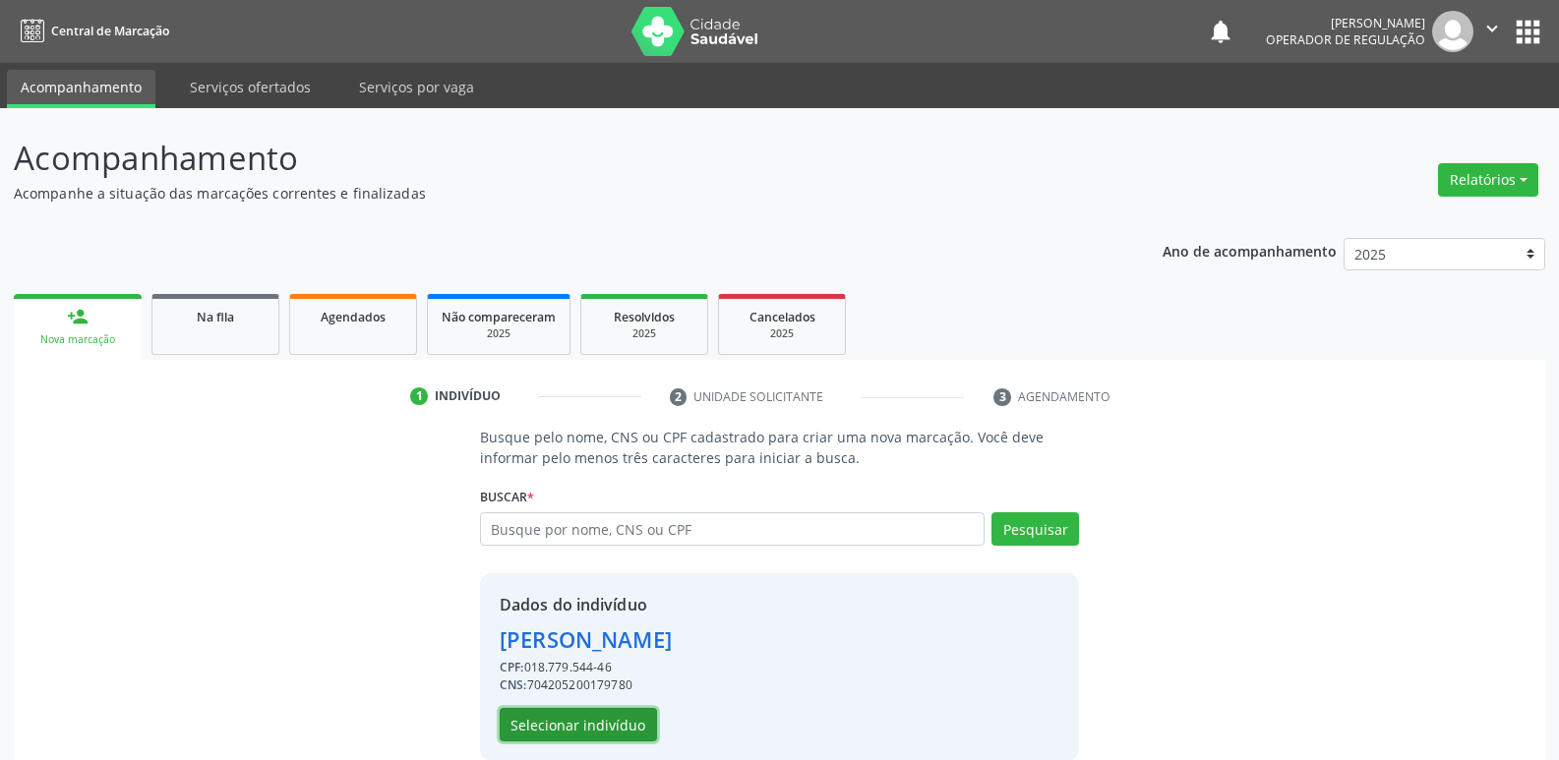
drag, startPoint x: 594, startPoint y: 725, endPoint x: 570, endPoint y: 276, distance: 449.1
click at [593, 726] on button "Selecionar indivíduo" at bounding box center [578, 724] width 157 height 33
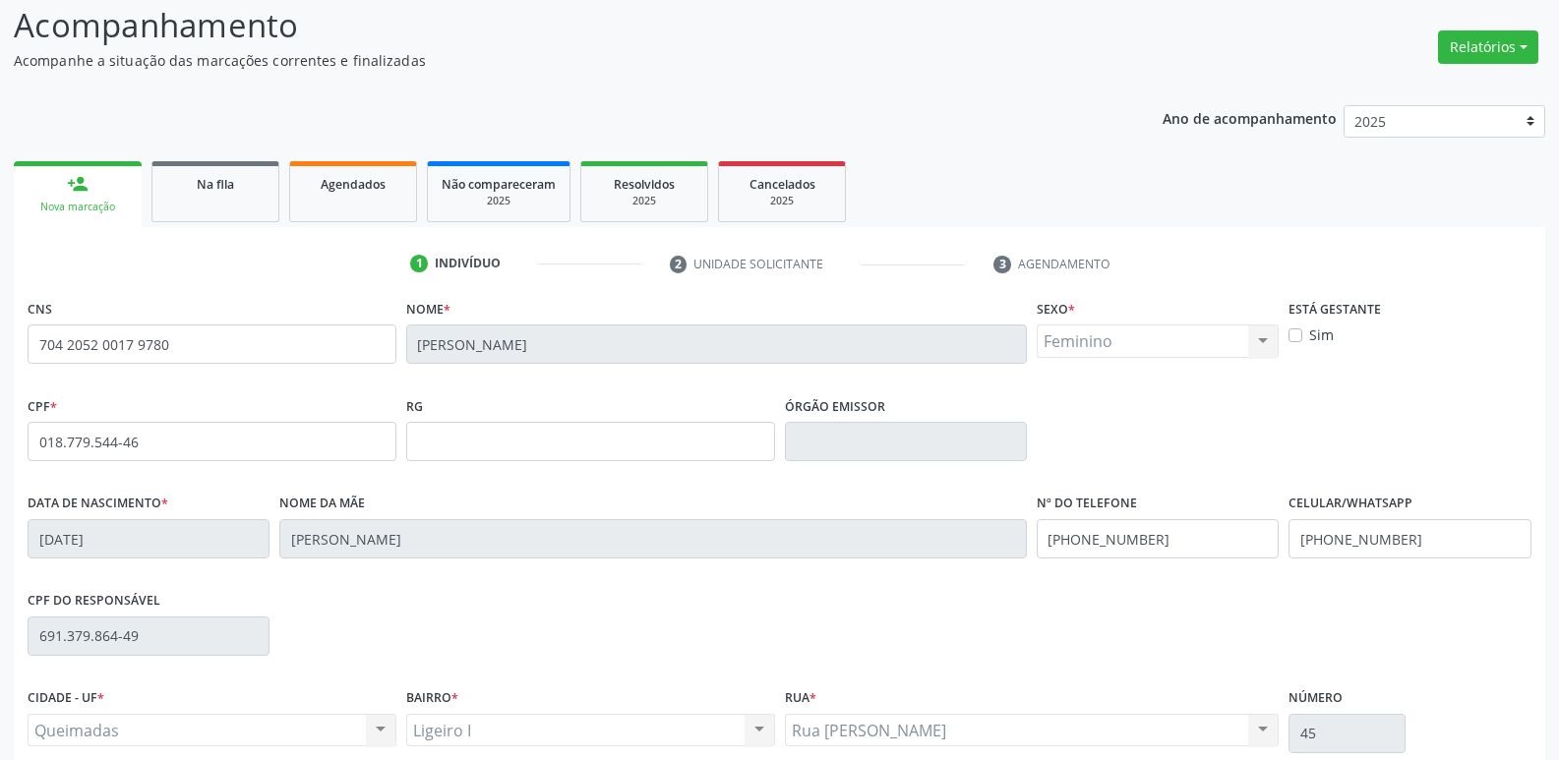
scroll to position [306, 0]
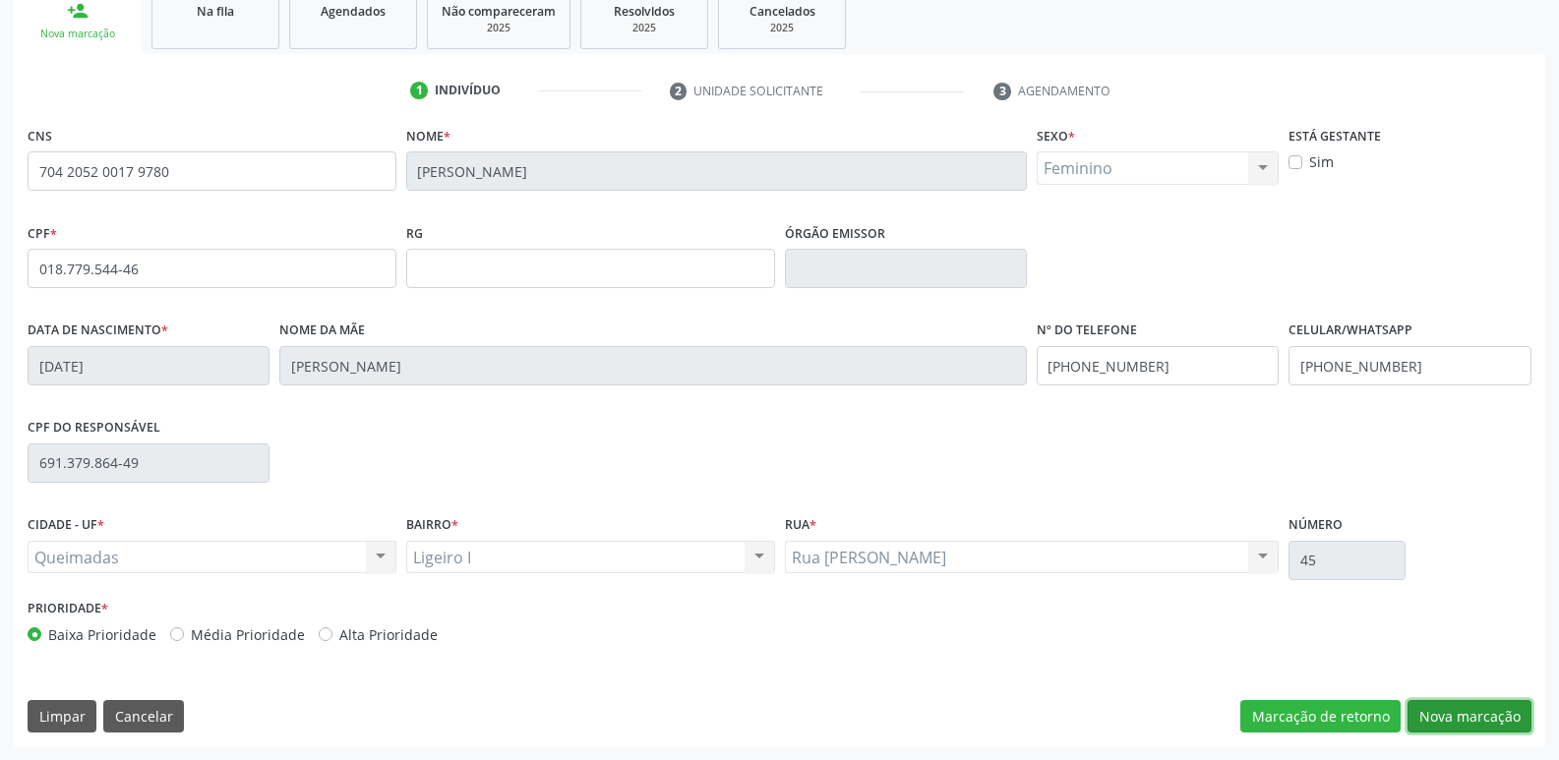
click at [1500, 703] on button "Nova marcação" at bounding box center [1469, 716] width 124 height 33
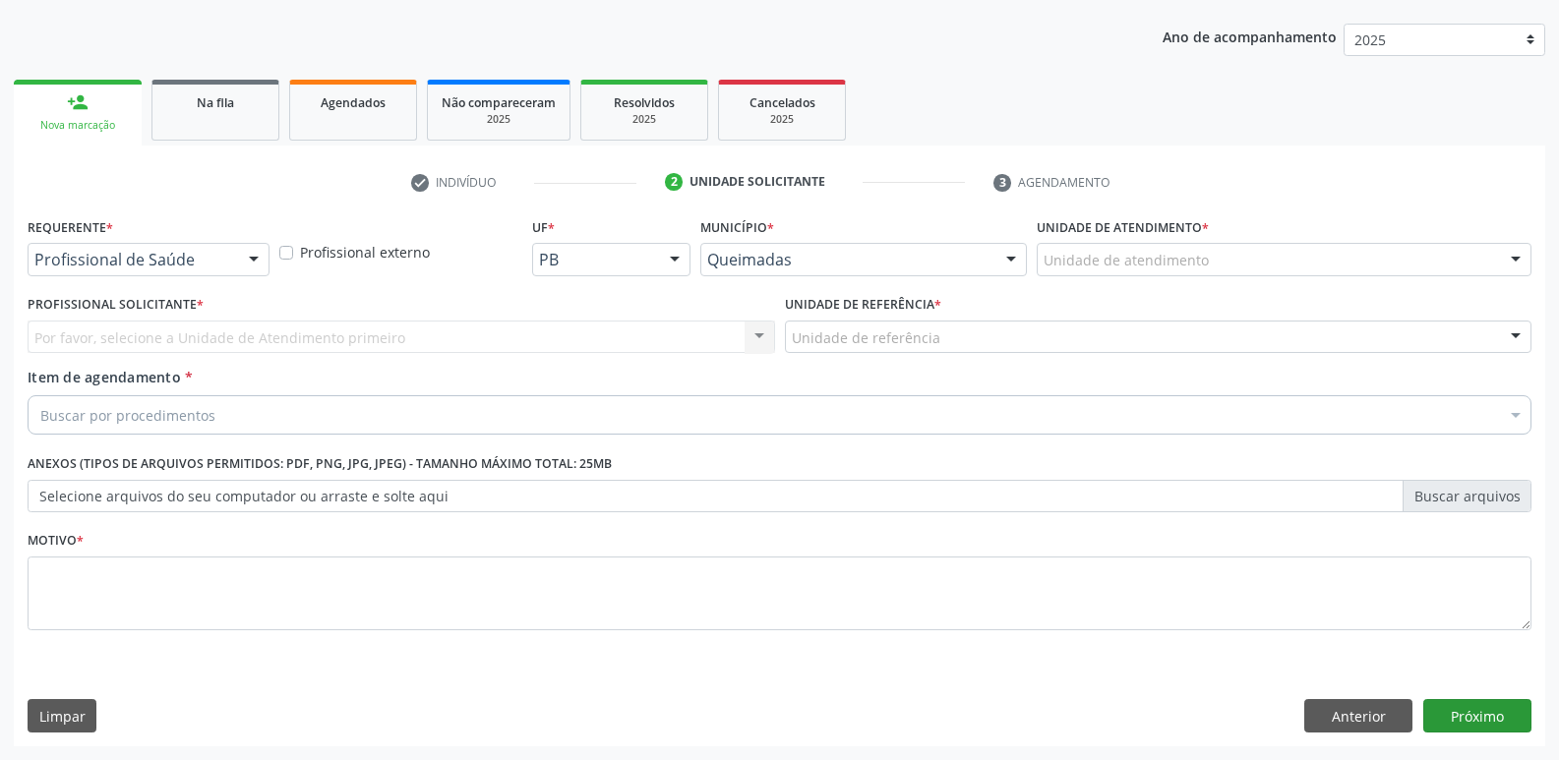
scroll to position [214, 0]
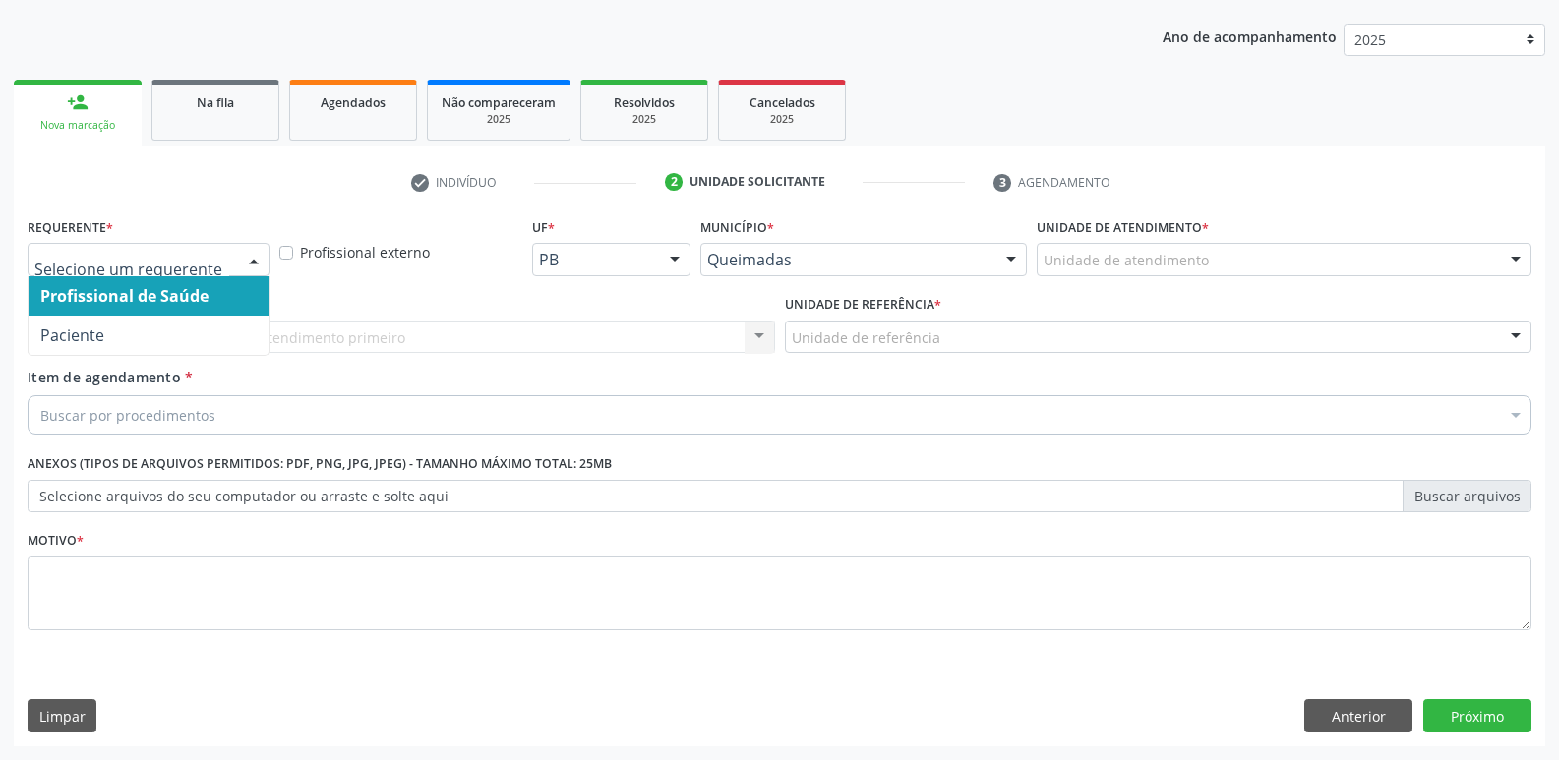
drag, startPoint x: 142, startPoint y: 254, endPoint x: 129, endPoint y: 319, distance: 66.2
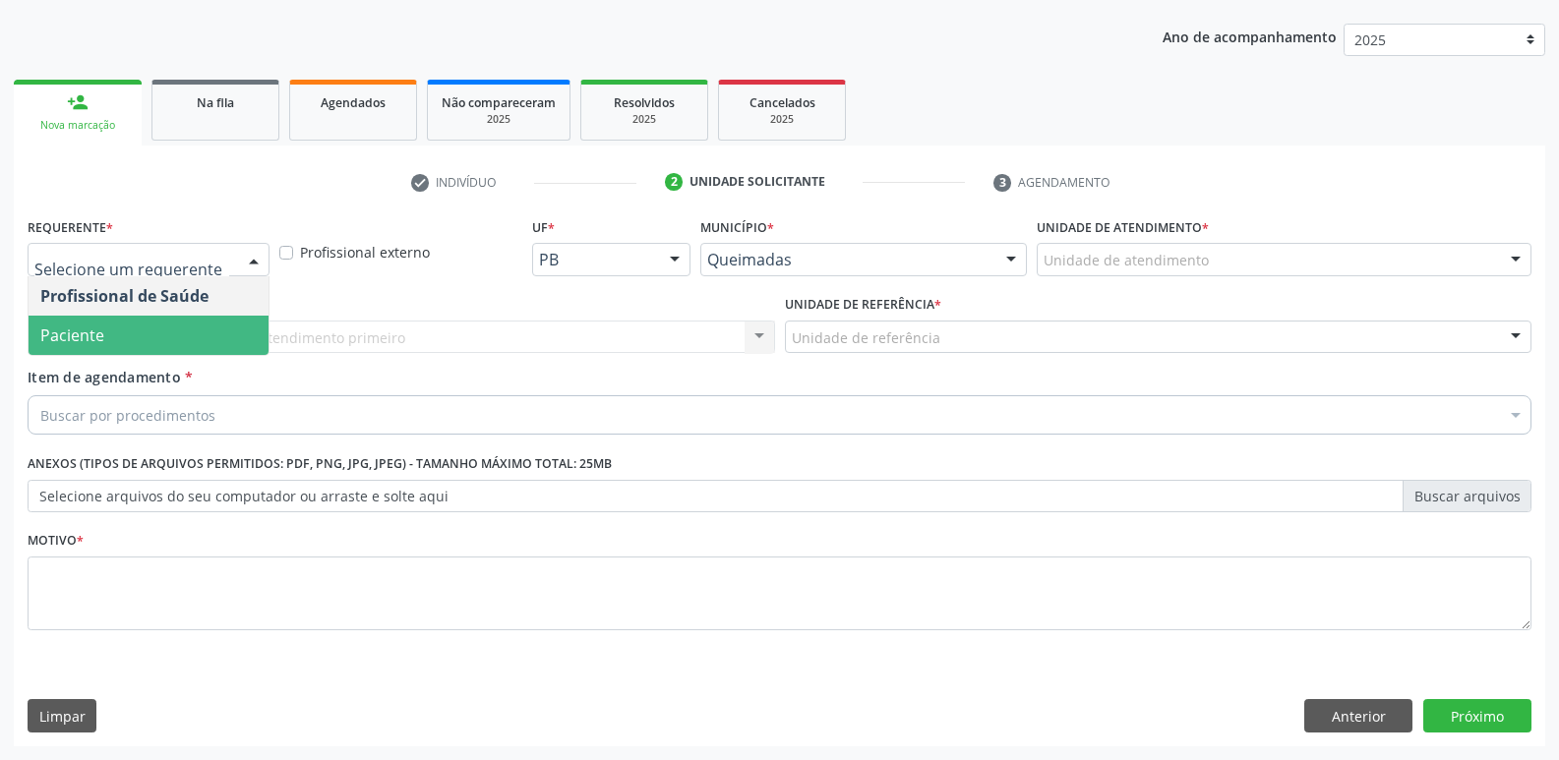
drag, startPoint x: 126, startPoint y: 323, endPoint x: 139, endPoint y: 328, distance: 14.1
click at [126, 324] on span "Paciente" at bounding box center [149, 335] width 240 height 39
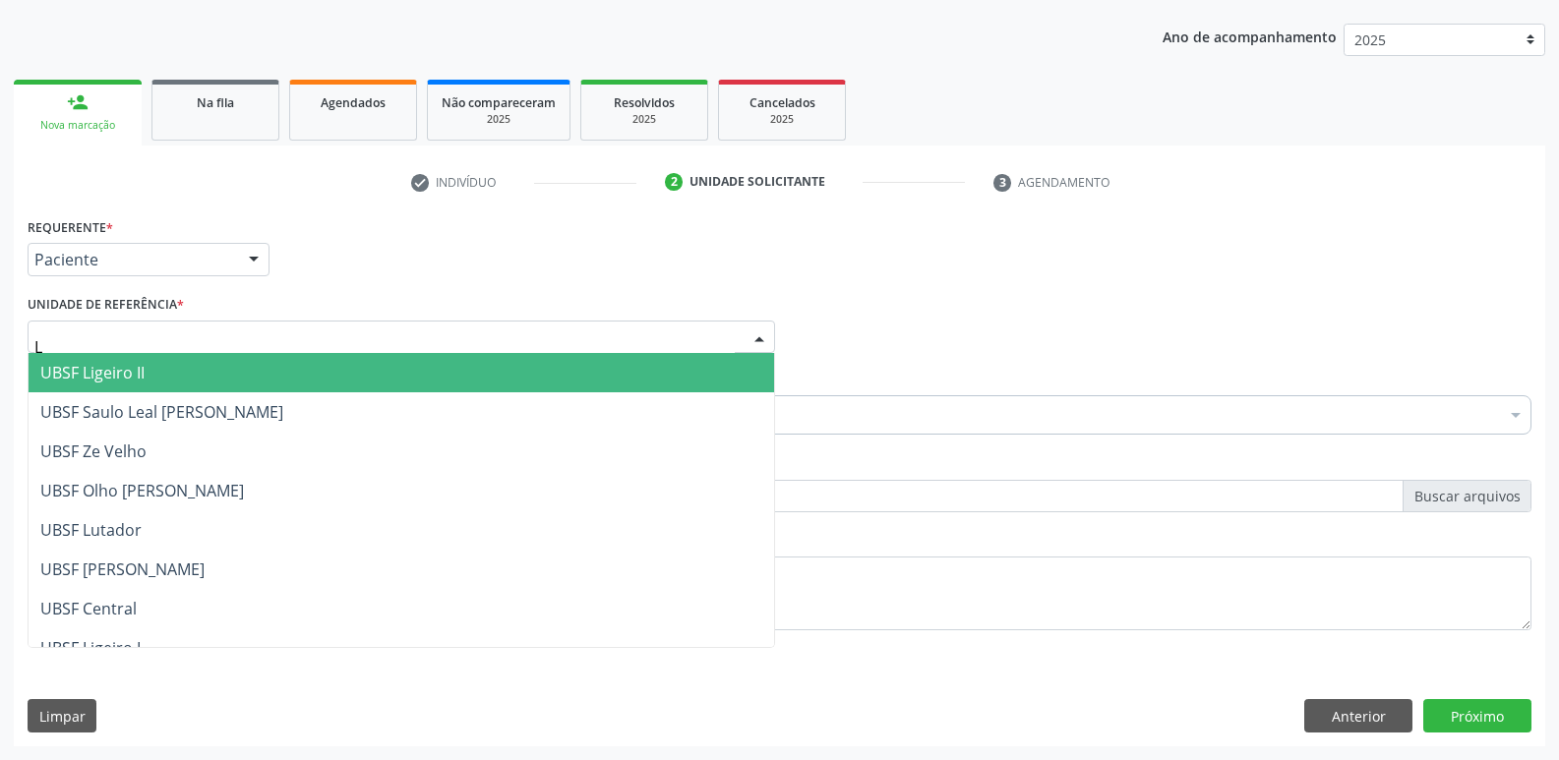
type input "LI"
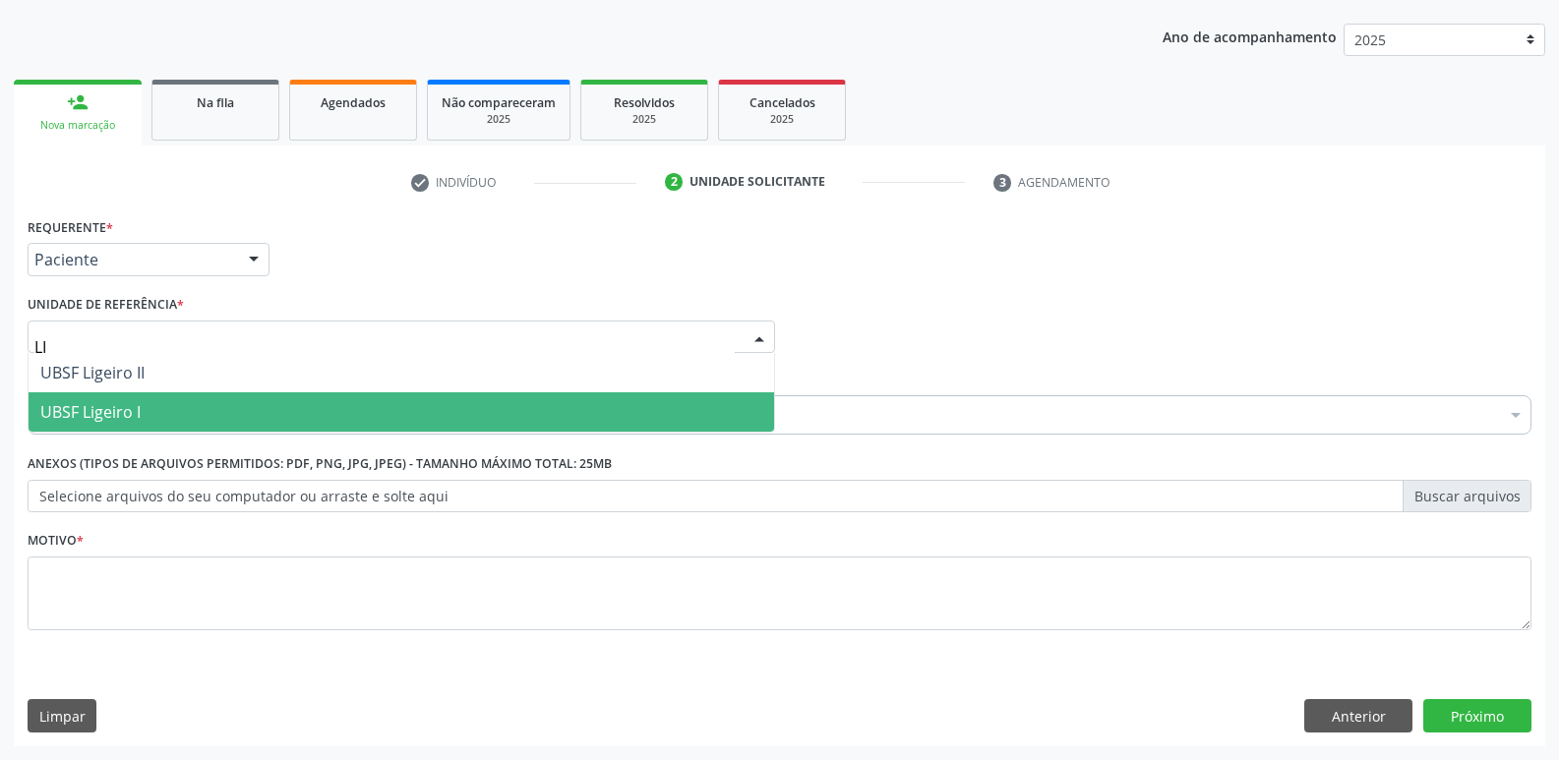
drag, startPoint x: 93, startPoint y: 412, endPoint x: 102, endPoint y: 424, distance: 14.8
click at [94, 412] on span "UBSF Ligeiro I" at bounding box center [90, 412] width 100 height 22
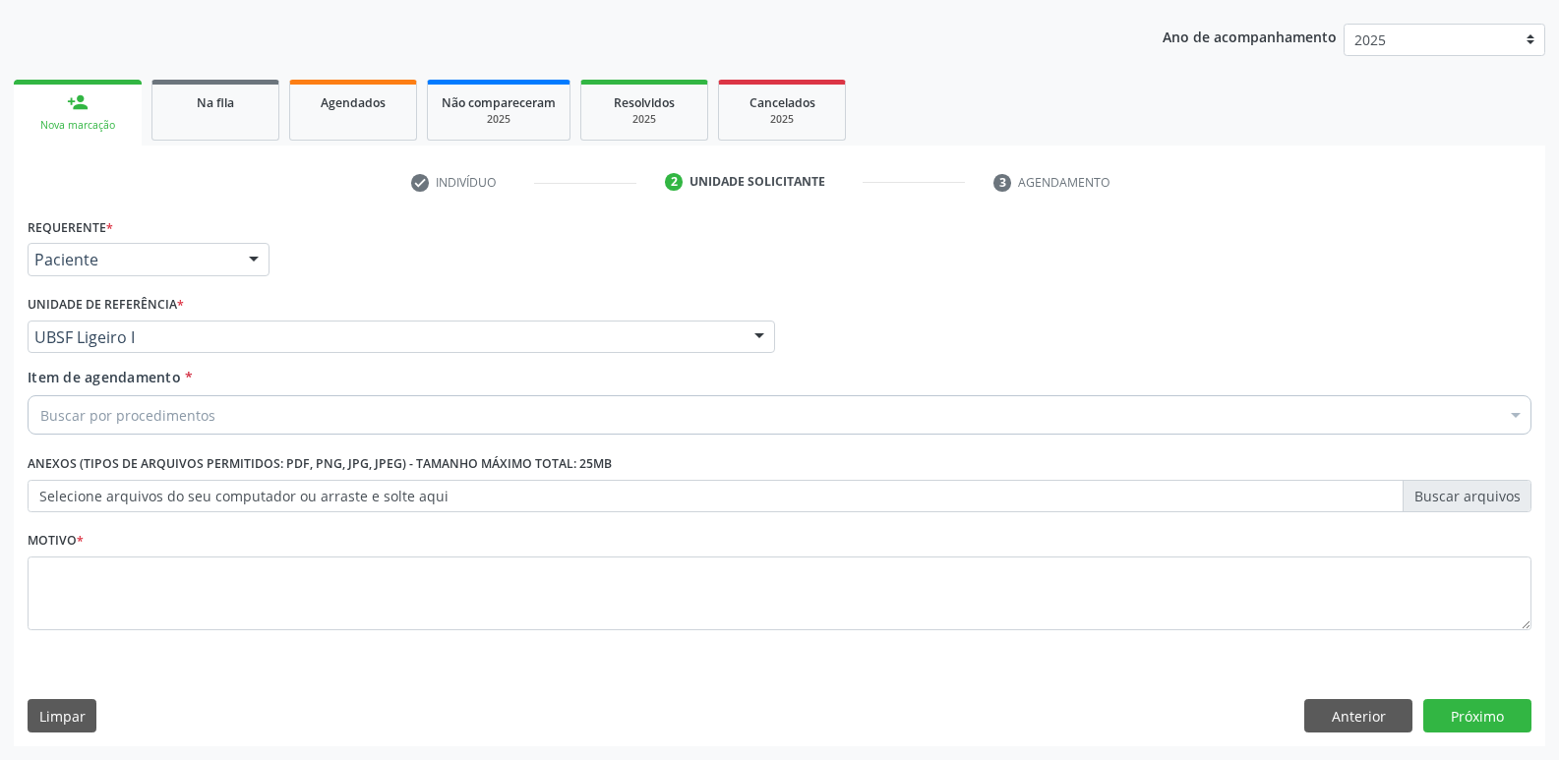
click at [106, 427] on div "Buscar por procedimentos" at bounding box center [780, 414] width 1504 height 39
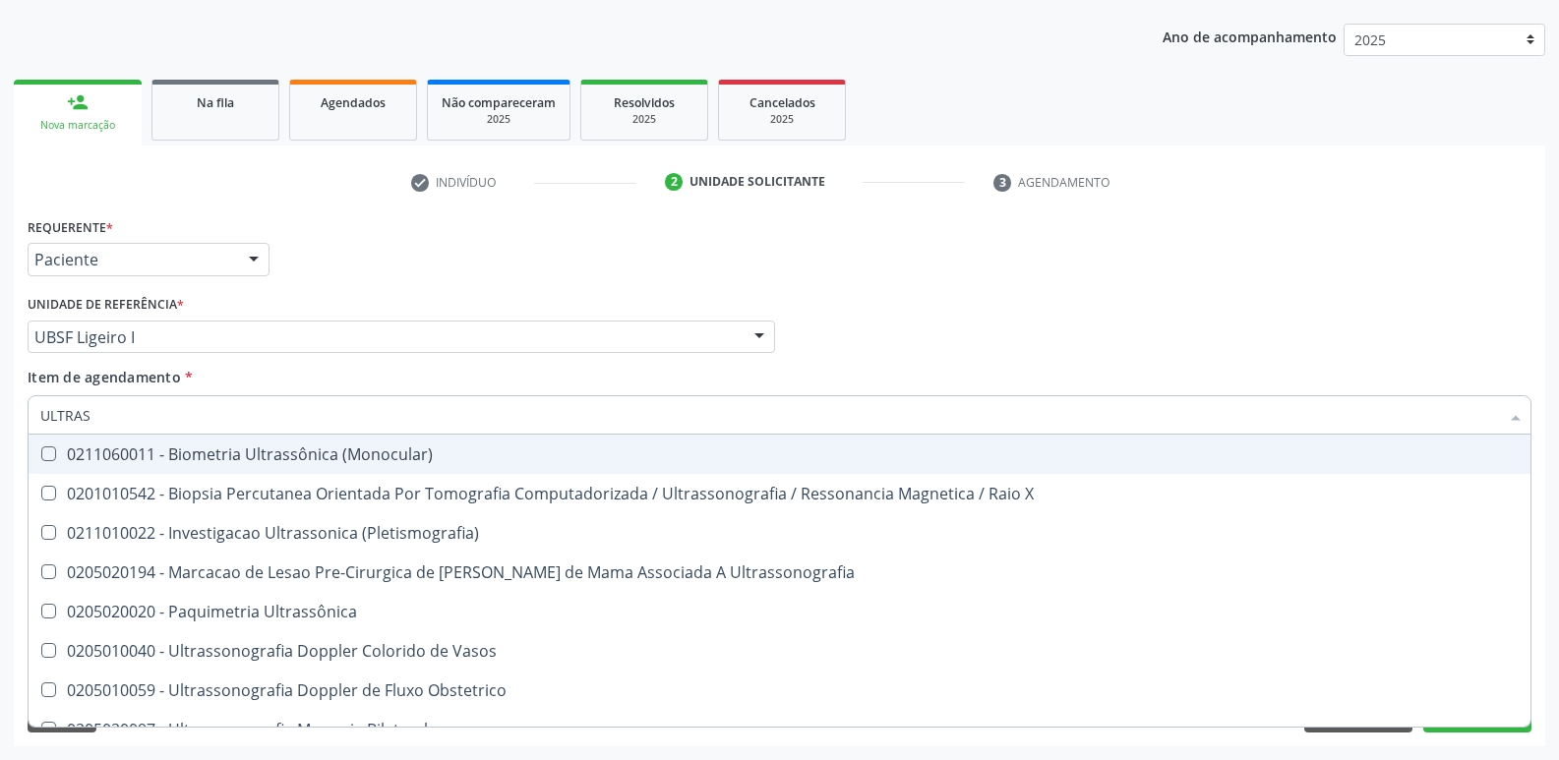
type input "ULTRASS"
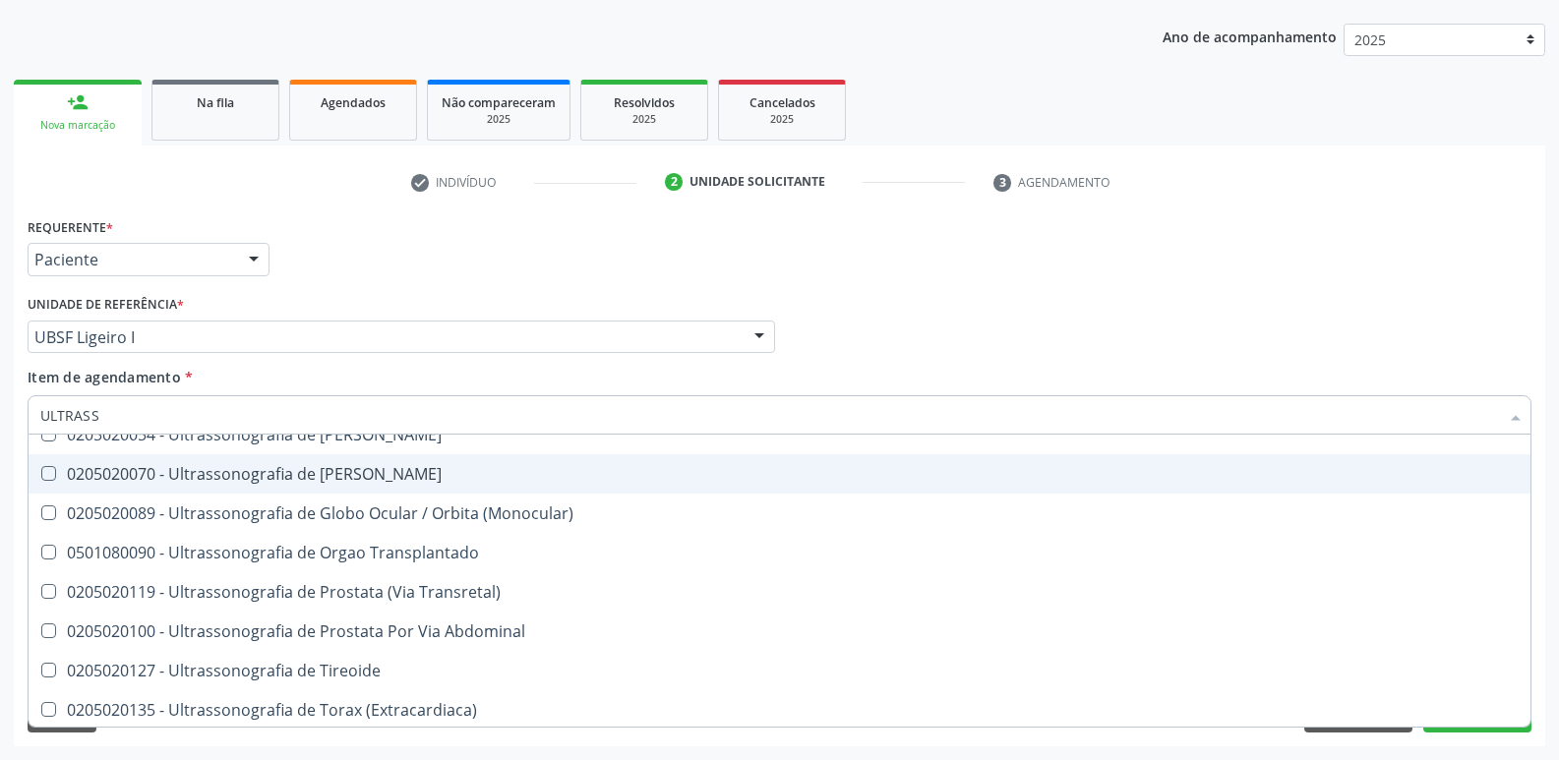
scroll to position [613, 0]
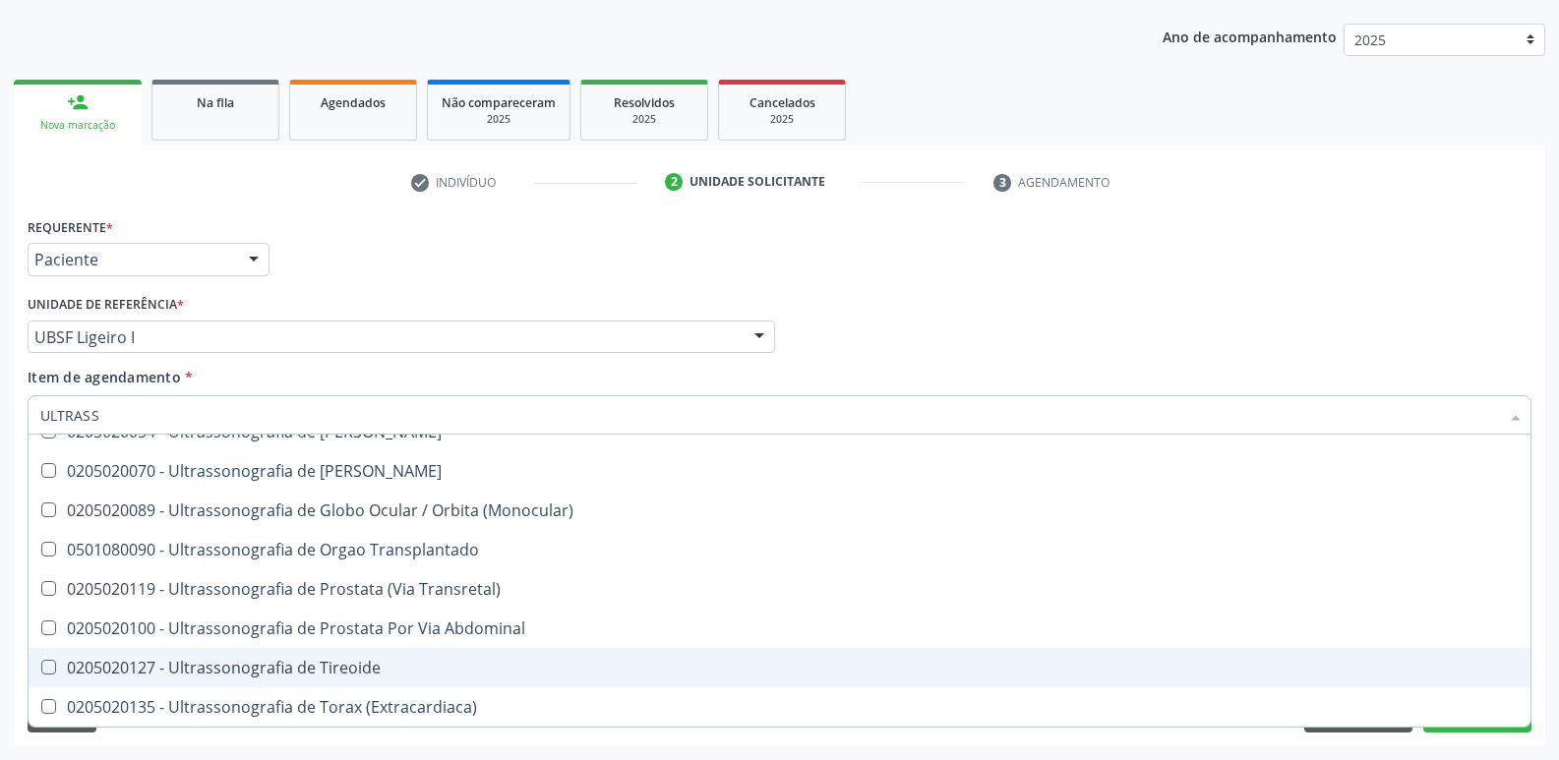
click at [352, 660] on div "0205020127 - Ultrassonografia de Tireoide" at bounding box center [779, 668] width 1478 height 16
checkbox Tireoide "true"
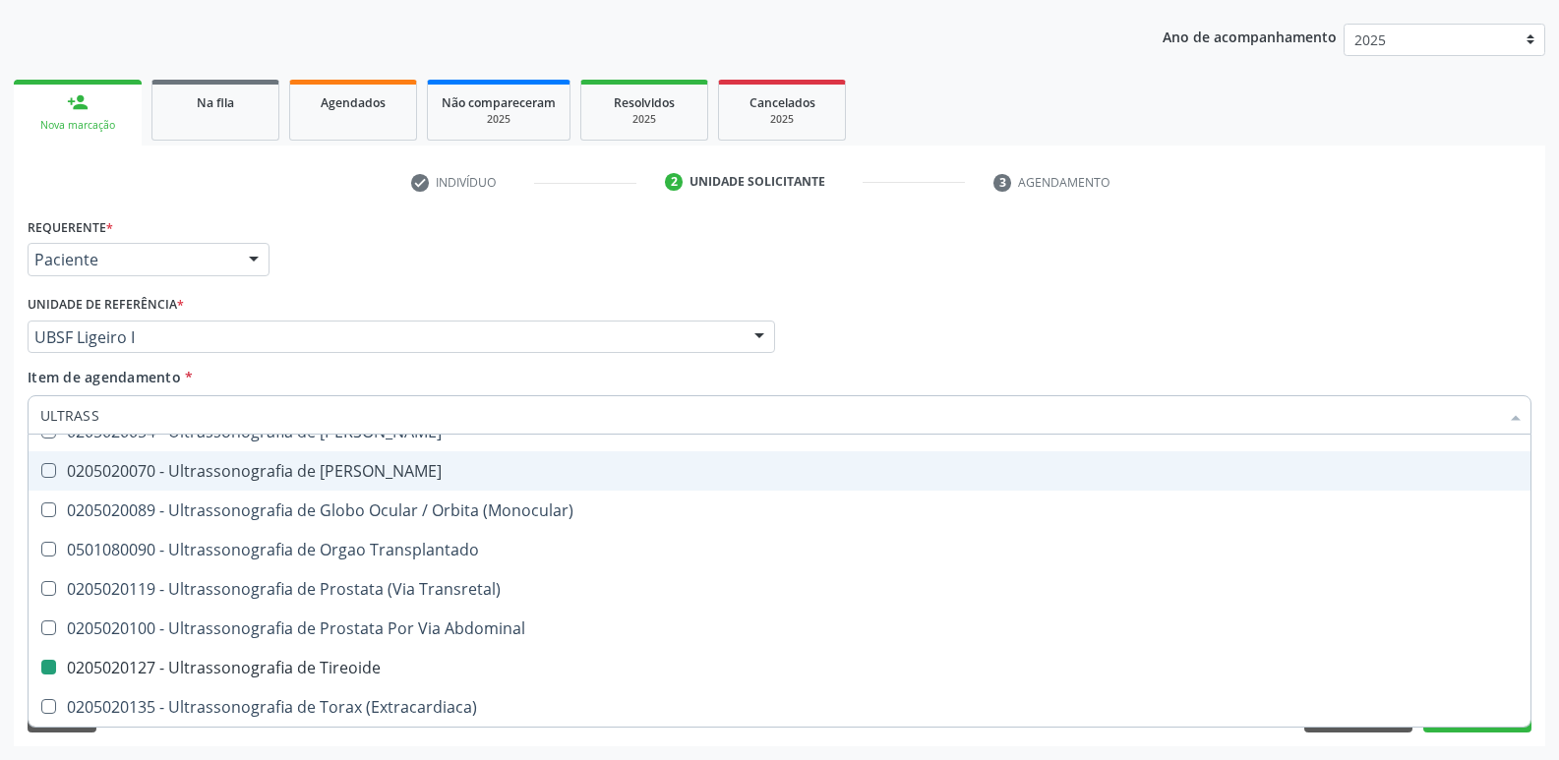
drag, startPoint x: 534, startPoint y: 248, endPoint x: 485, endPoint y: 392, distance: 152.7
click at [532, 253] on div "Requerente * Paciente Profissional de Saúde Paciente Nenhum resultado encontrad…" at bounding box center [780, 250] width 1514 height 77
checkbox X "true"
checkbox Tireoide "false"
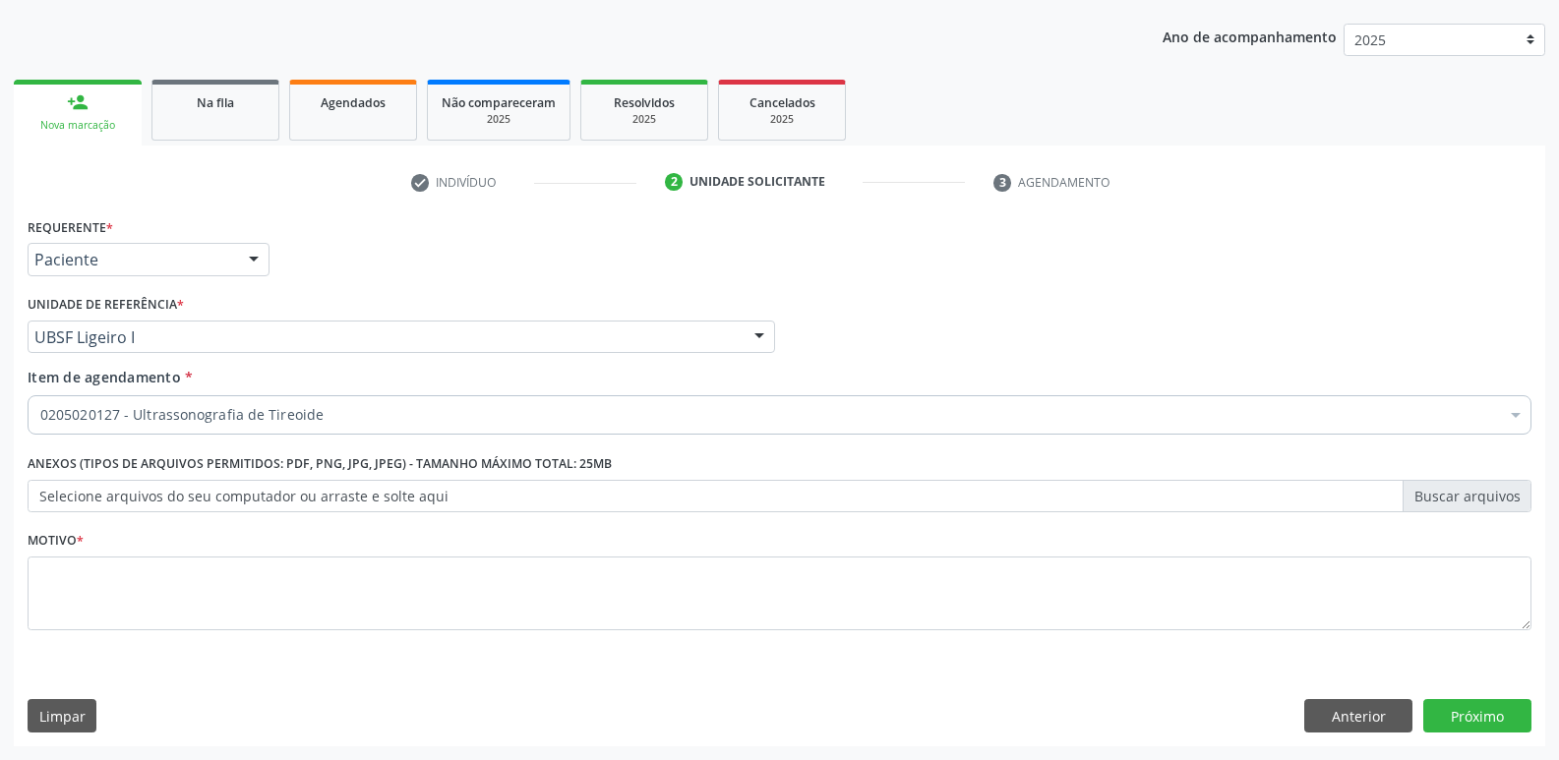
scroll to position [0, 0]
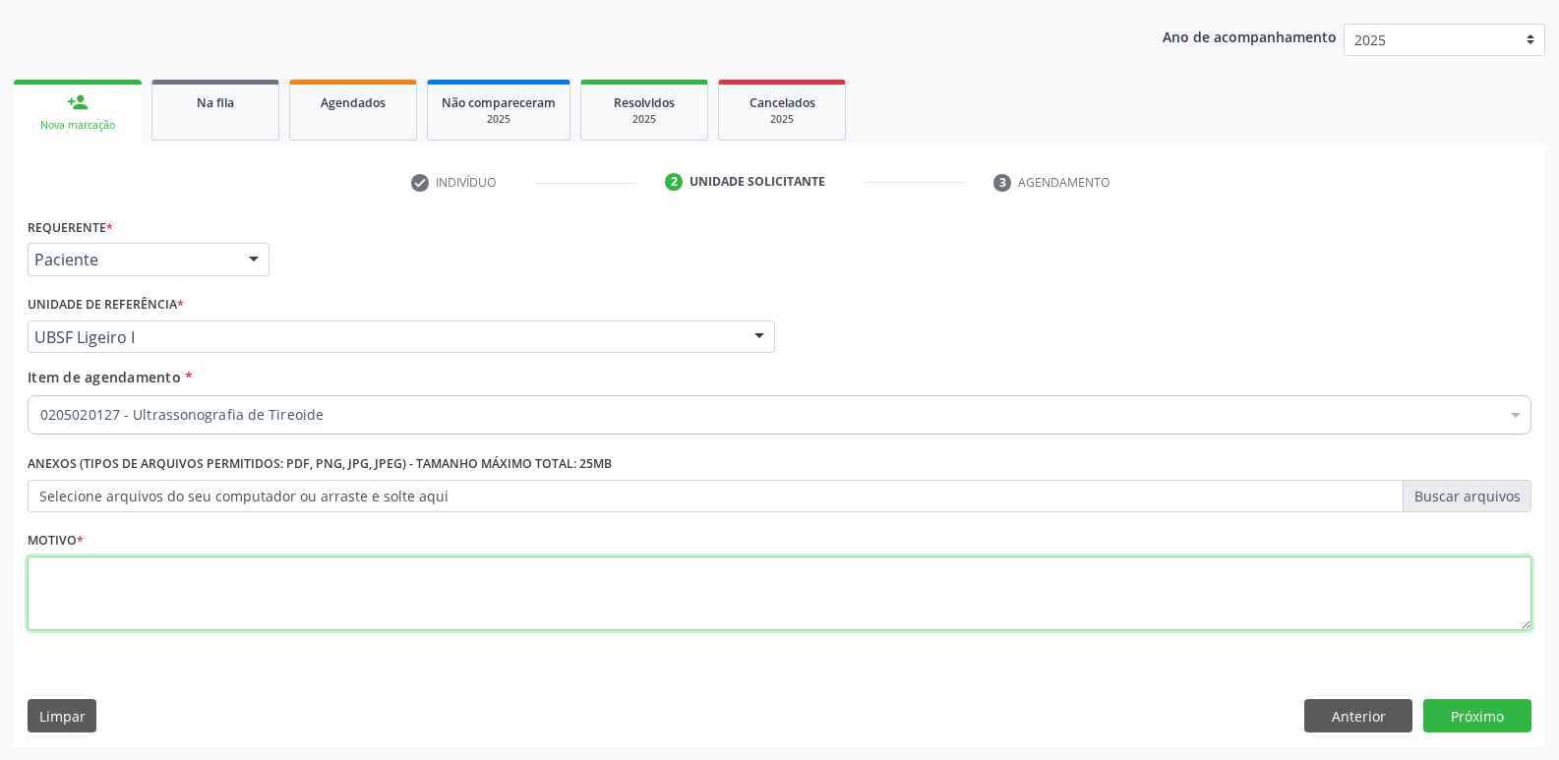
click at [399, 558] on textarea at bounding box center [780, 594] width 1504 height 75
paste textarea "avaliação"
type textarea "avaliação"
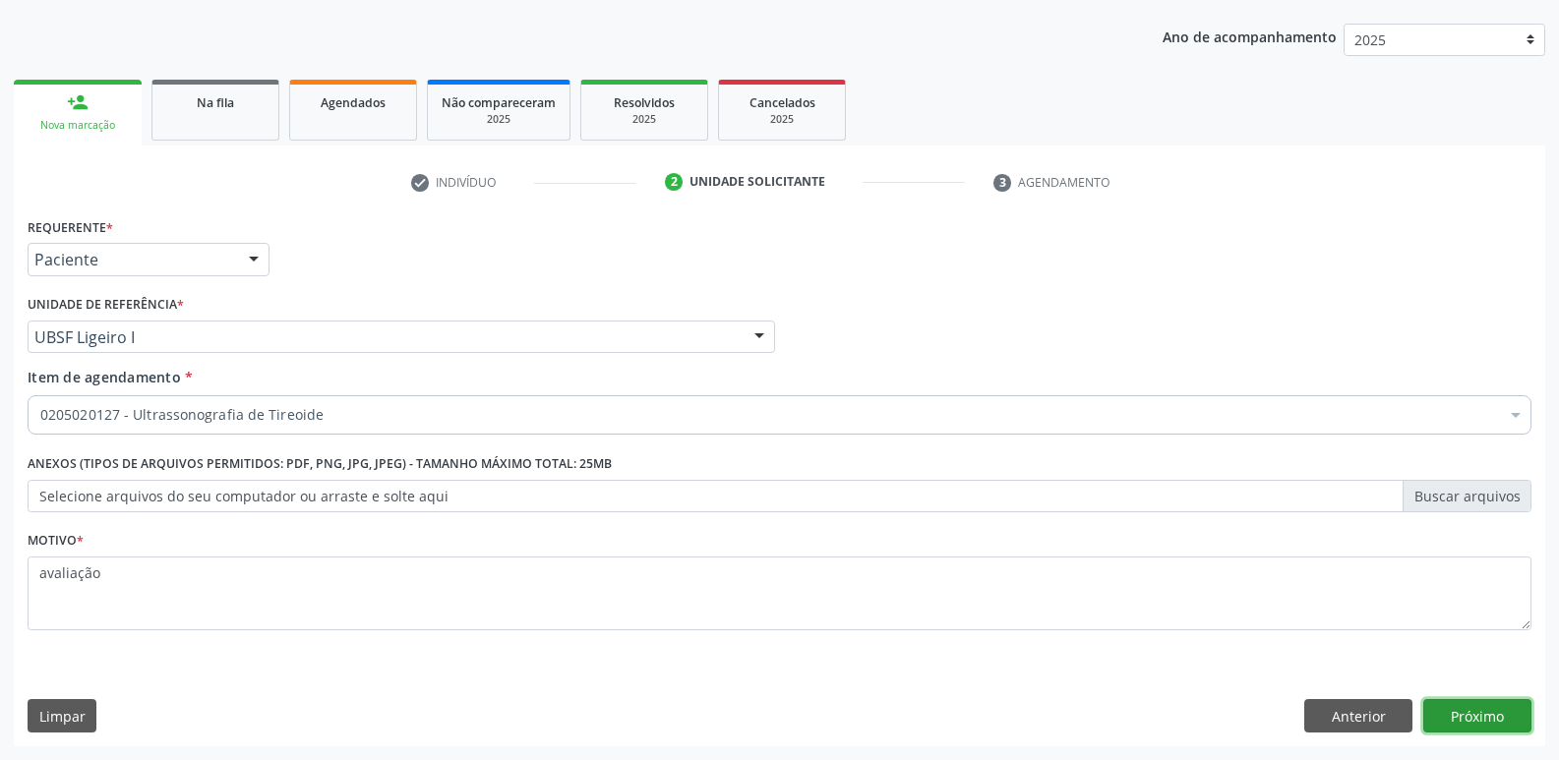
click at [1510, 712] on button "Próximo" at bounding box center [1477, 715] width 108 height 33
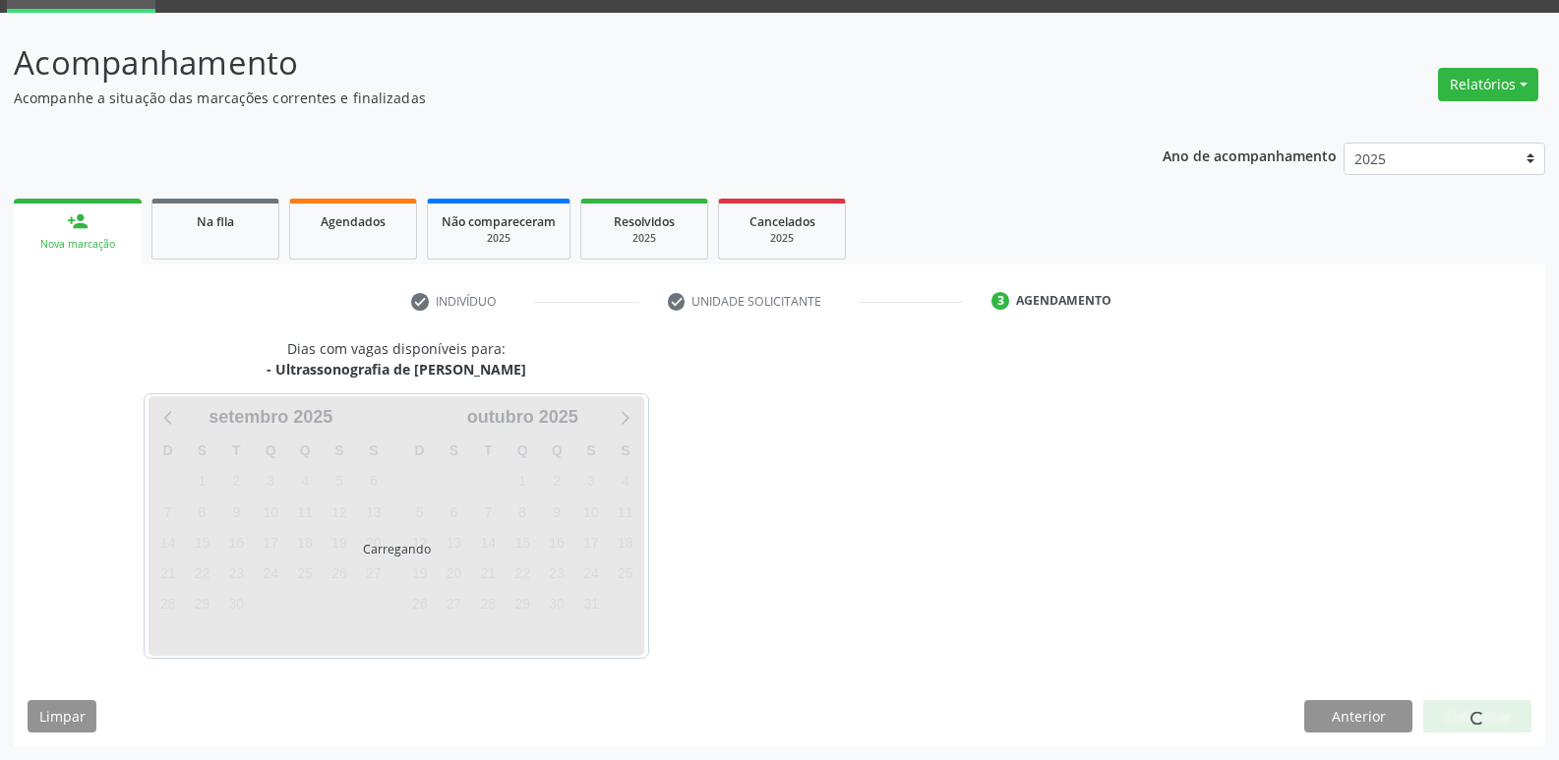
scroll to position [95, 0]
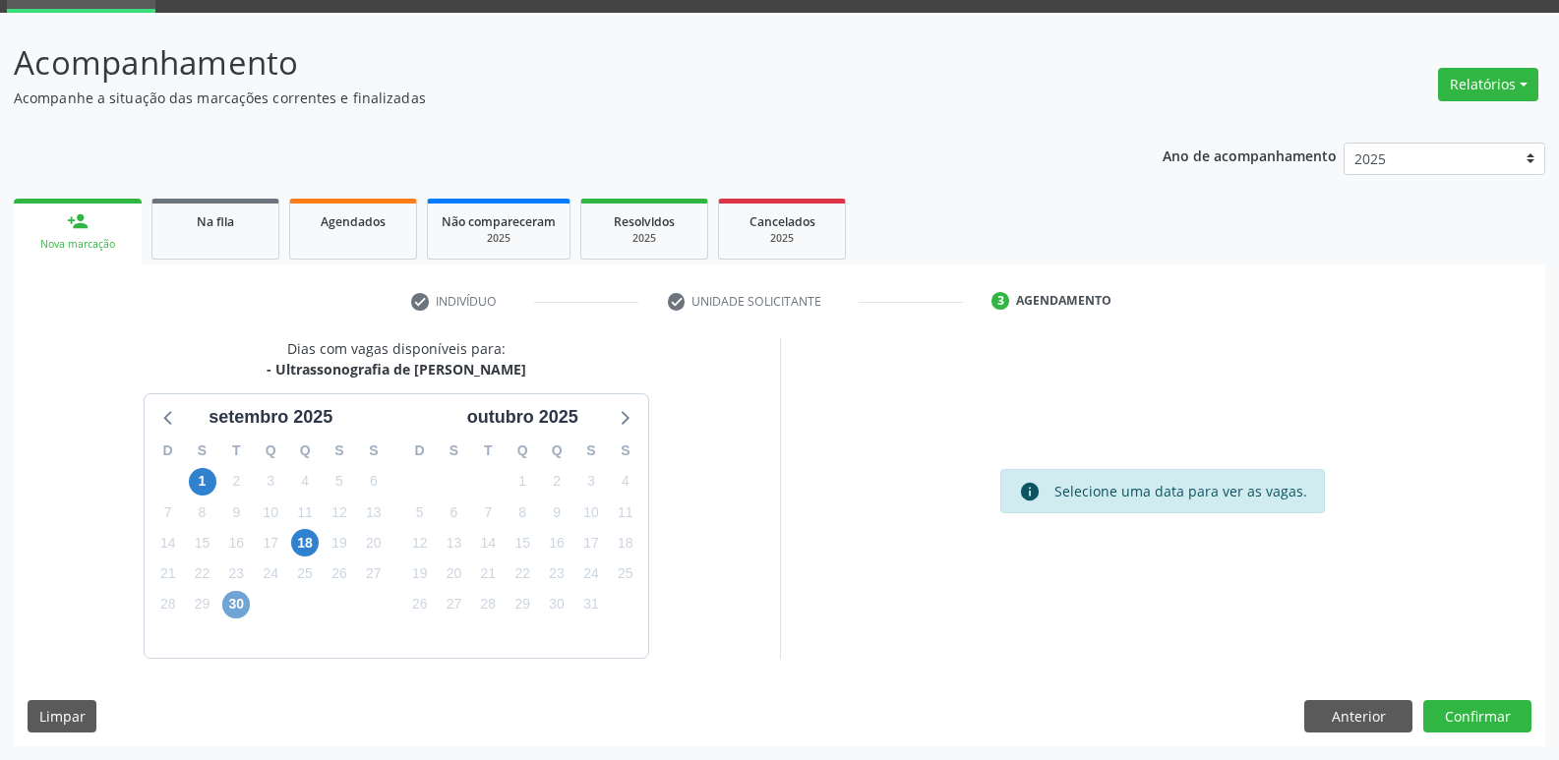
click at [232, 609] on span "30" at bounding box center [236, 605] width 28 height 28
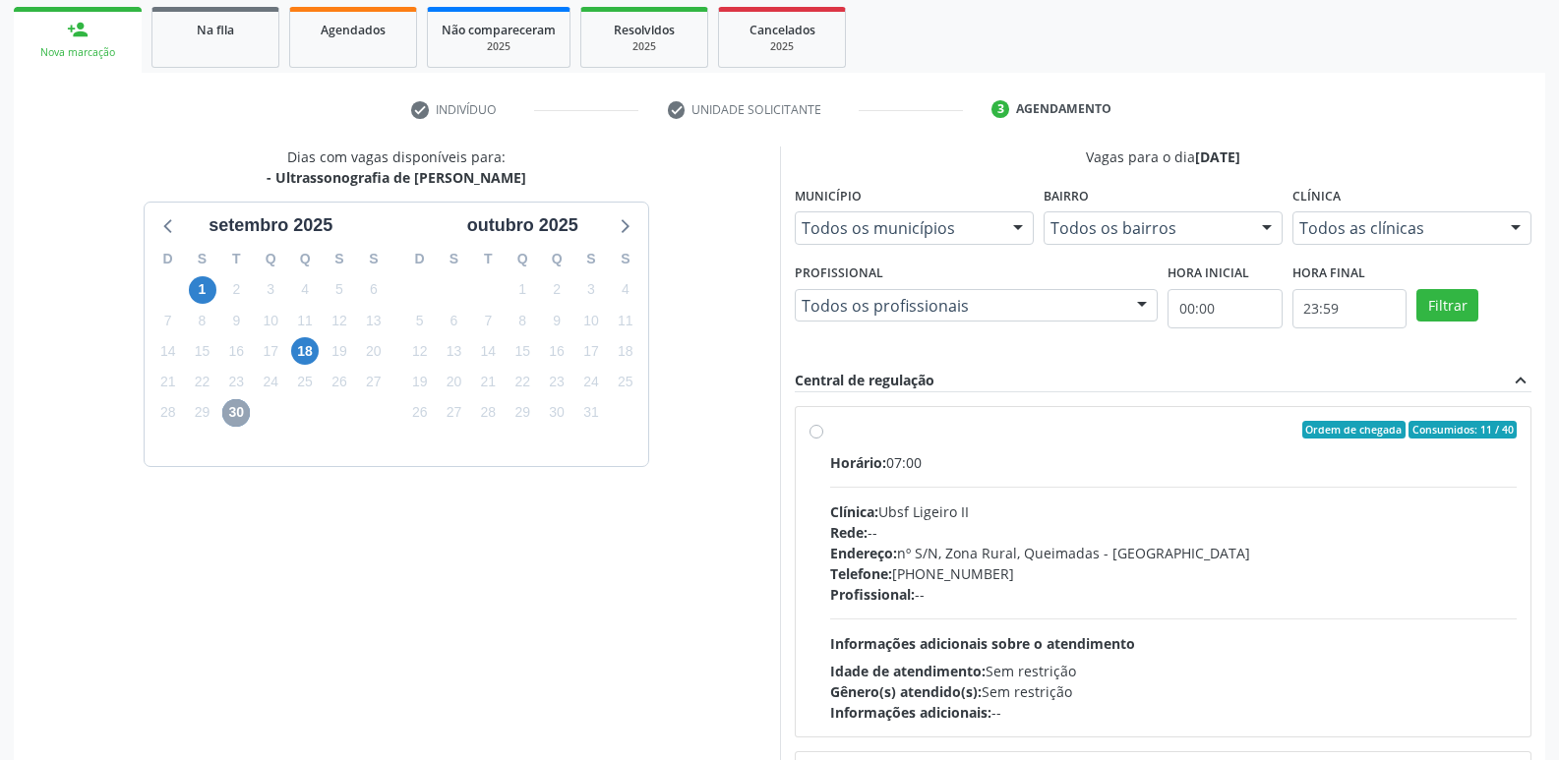
scroll to position [415, 0]
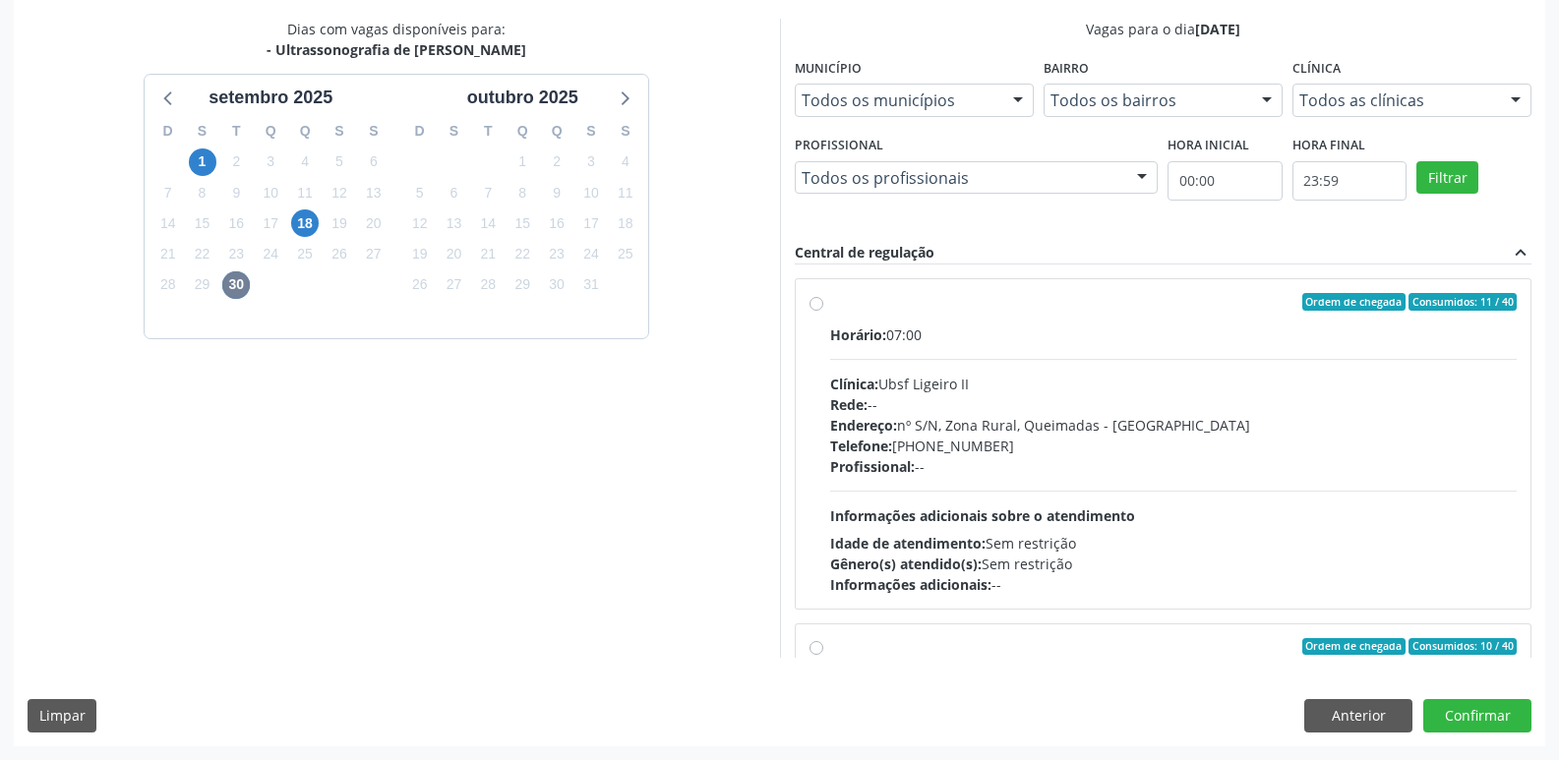
click at [1291, 506] on div "Horário: 07:00 Clínica: Ubsf Ligeiro II Rede: -- Endereço: [STREET_ADDRESS] - P…" at bounding box center [1173, 460] width 687 height 270
click at [823, 311] on input "Ordem de chegada Consumidos: 11 / 40 Horário: 07:00 Clínica: Ubsf Ligeiro II Re…" at bounding box center [816, 302] width 14 height 18
radio input "true"
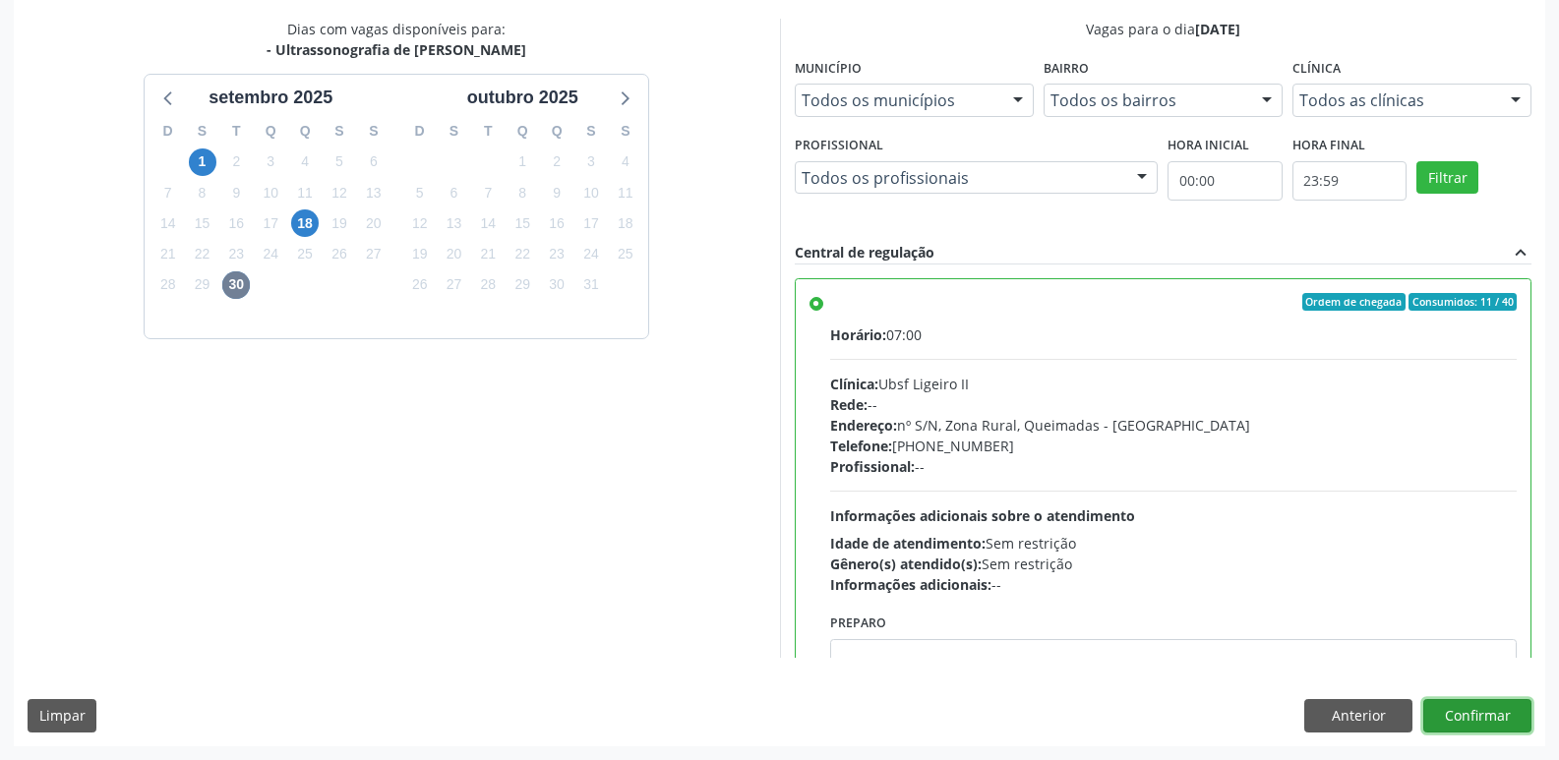
click at [1477, 707] on button "Confirmar" at bounding box center [1477, 715] width 108 height 33
click at [1033, 389] on div "Clínica: Ubsf Ligeiro II" at bounding box center [1173, 384] width 687 height 21
click at [823, 311] on input "Ordem de chegada Consumidos: 11 / 40 Horário: 07:00 Clínica: Ubsf Ligeiro II Re…" at bounding box center [816, 302] width 14 height 18
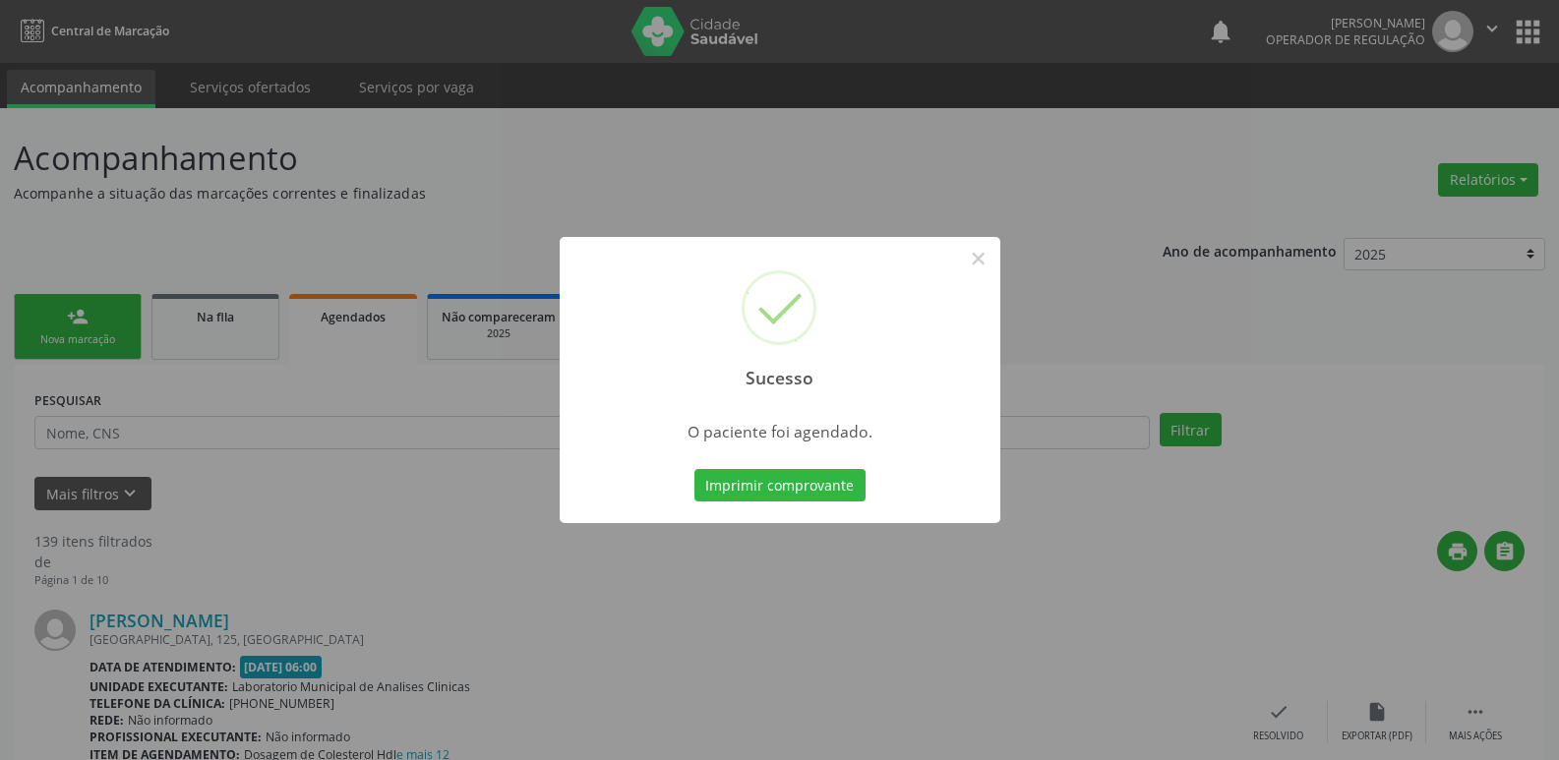
click at [694, 469] on button "Imprimir comprovante" at bounding box center [779, 485] width 171 height 33
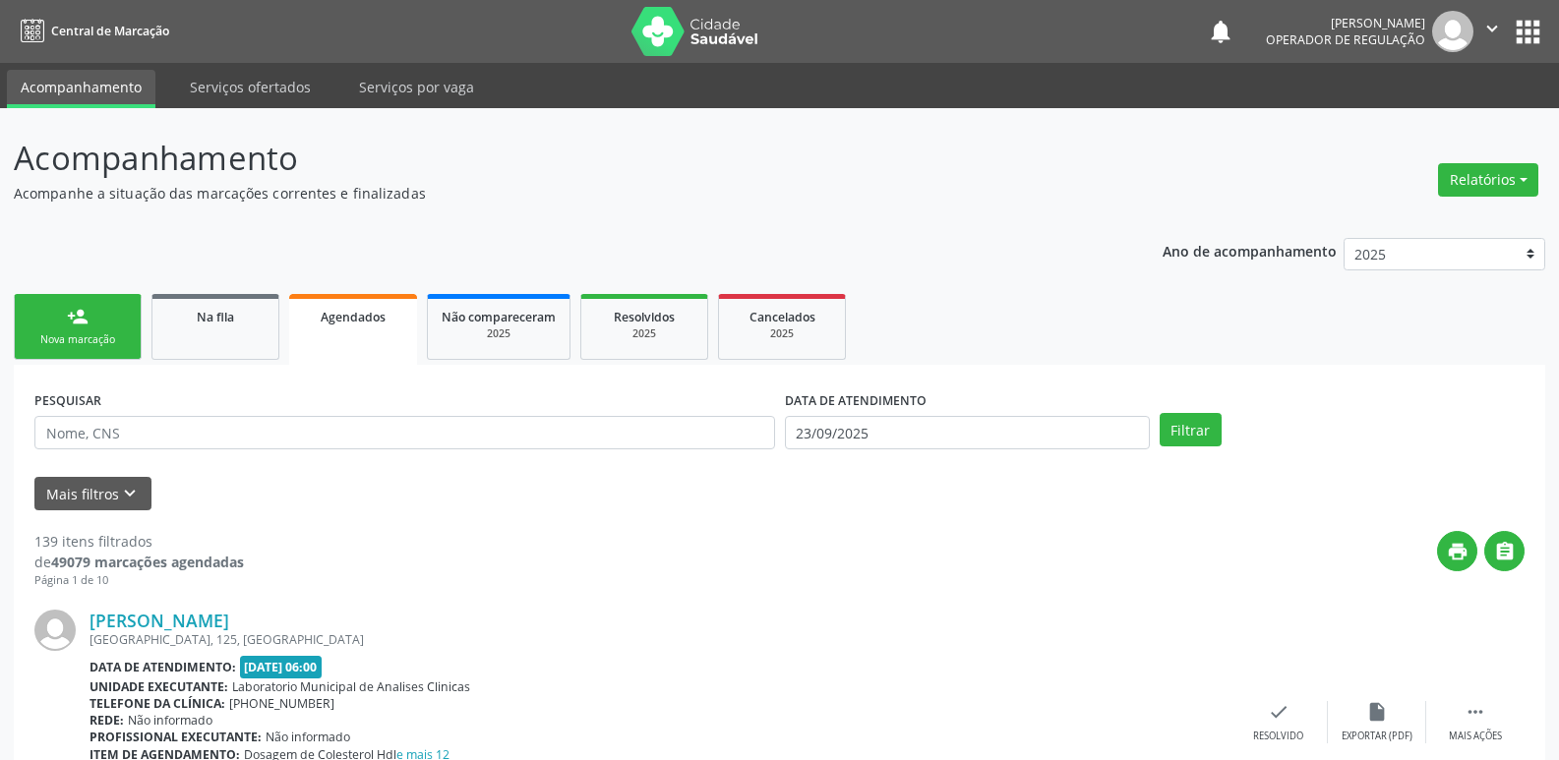
click at [81, 342] on div "Nova marcação" at bounding box center [78, 339] width 98 height 15
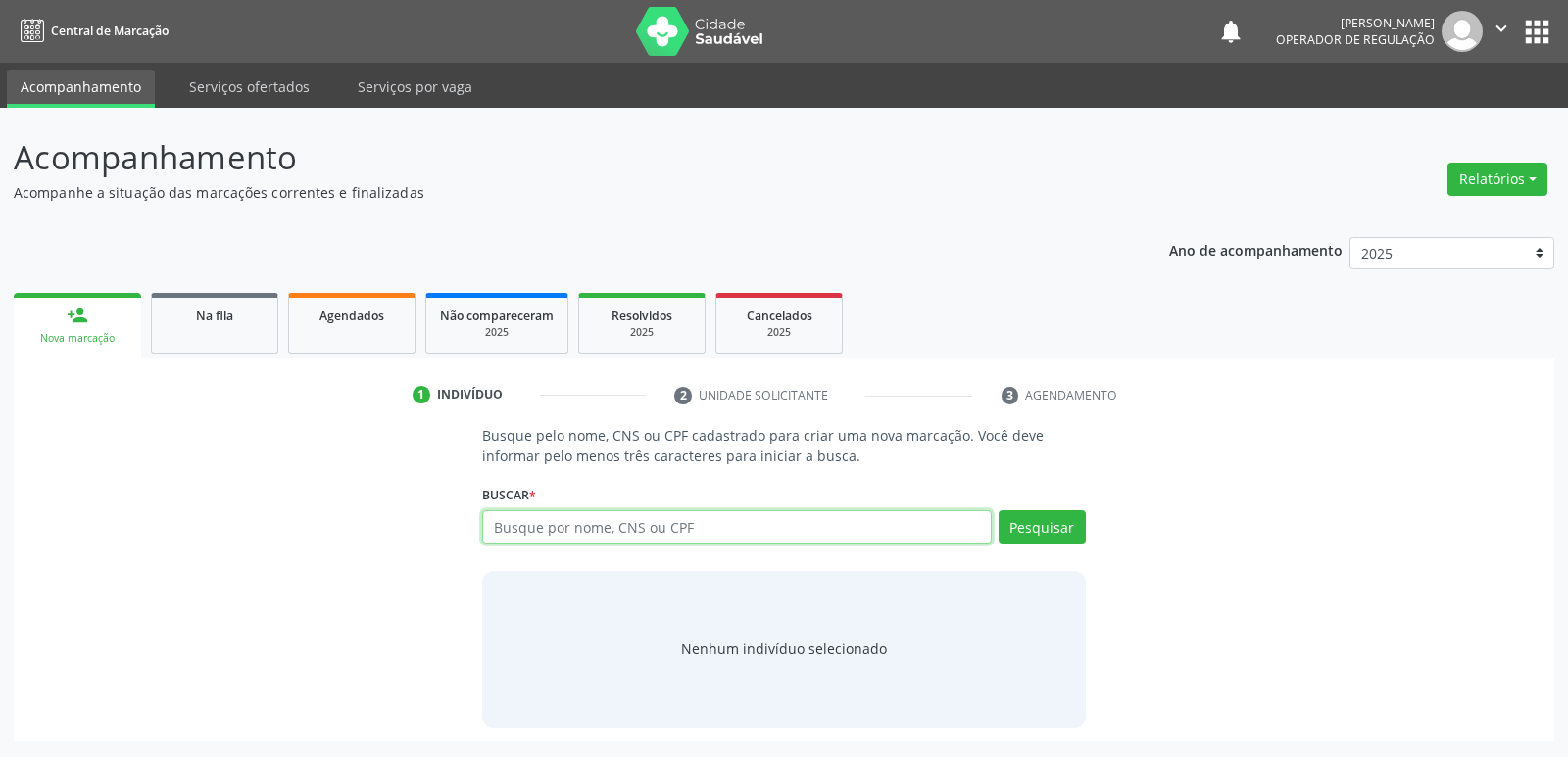
drag, startPoint x: 538, startPoint y: 539, endPoint x: 540, endPoint y: 468, distance: 71.0
click at [538, 537] on input "text" at bounding box center [736, 526] width 508 height 33
type input "706403118362588"
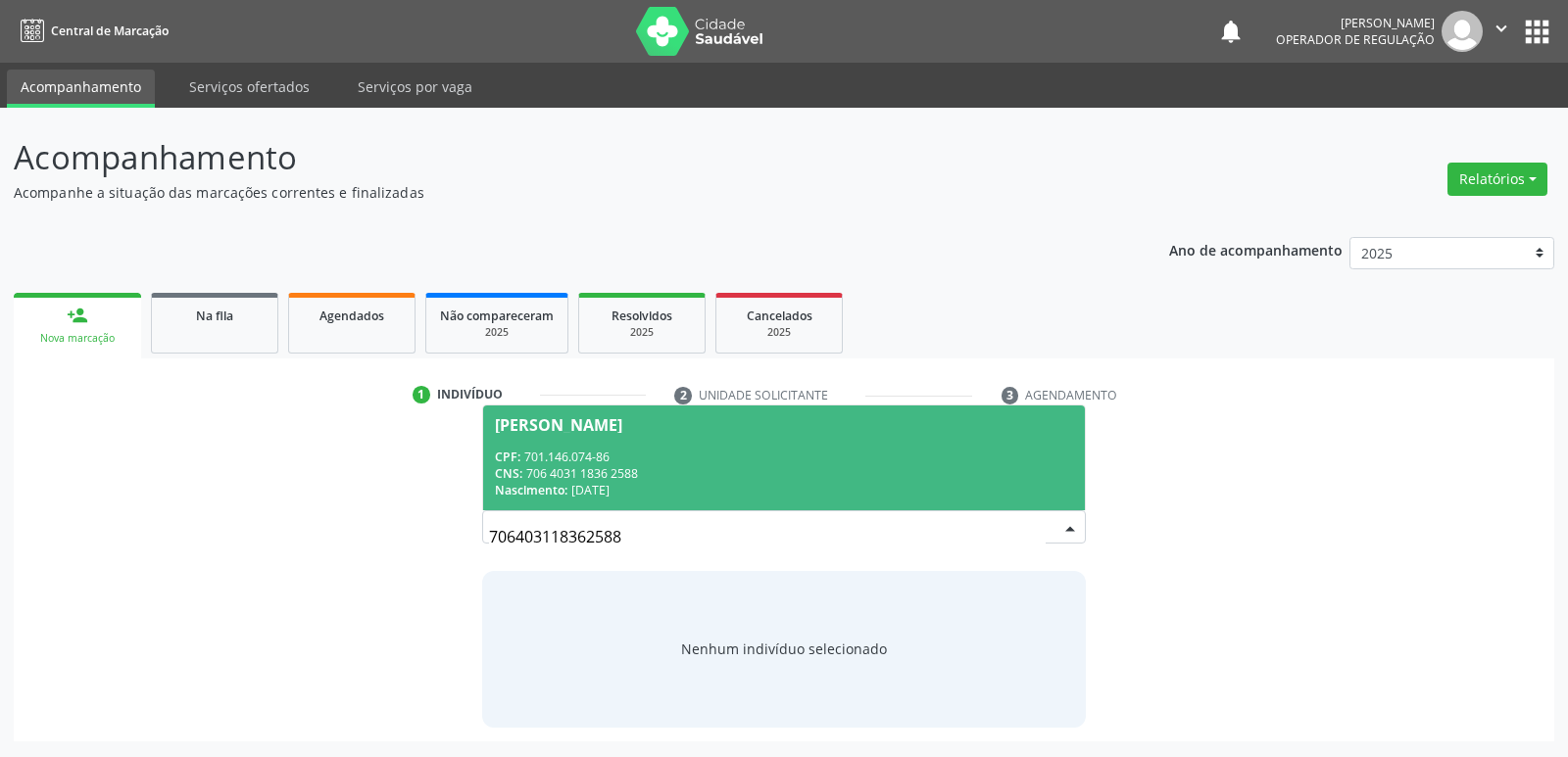
click at [606, 431] on div "[PERSON_NAME]" at bounding box center [559, 425] width 128 height 16
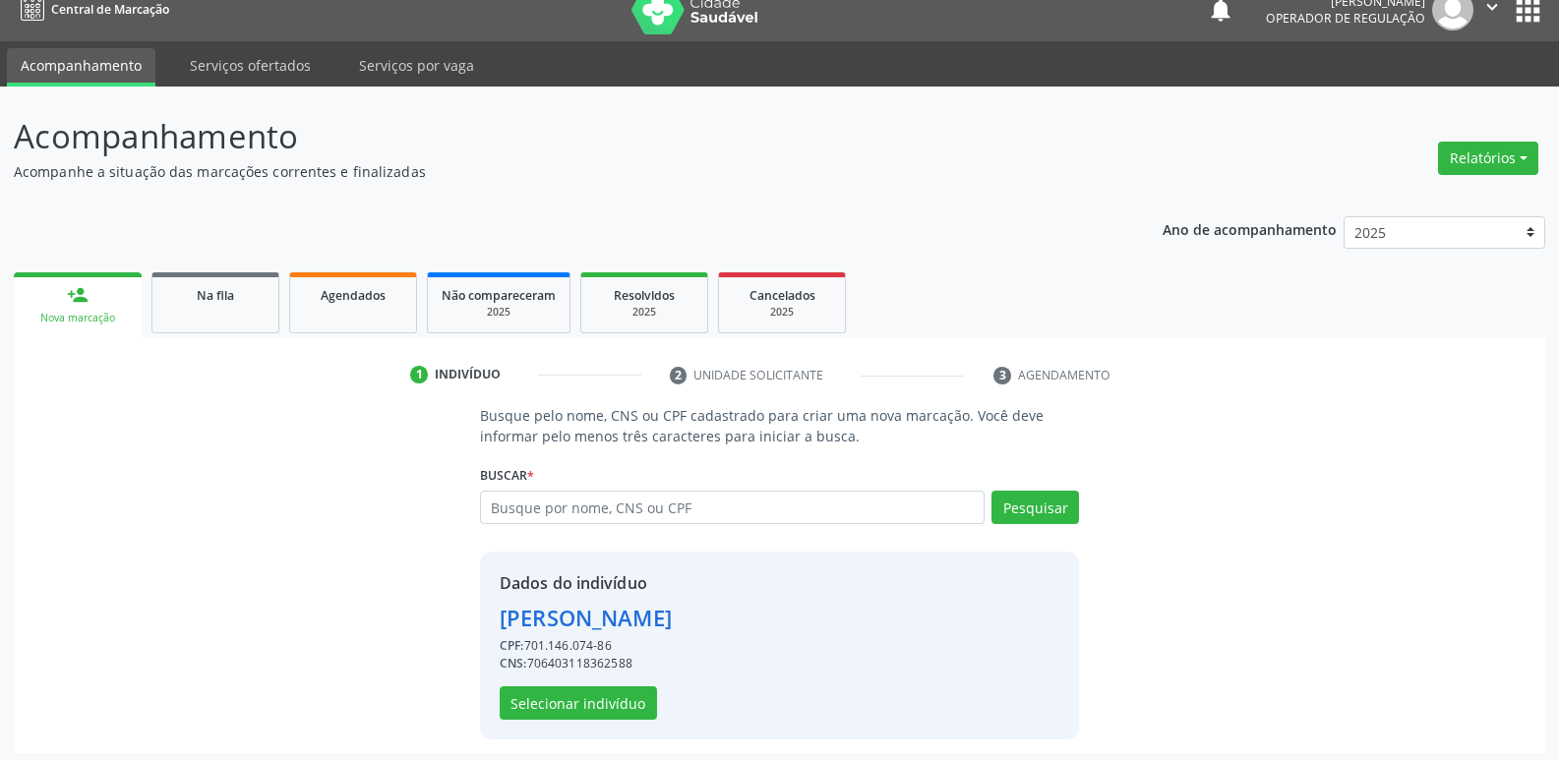
scroll to position [29, 0]
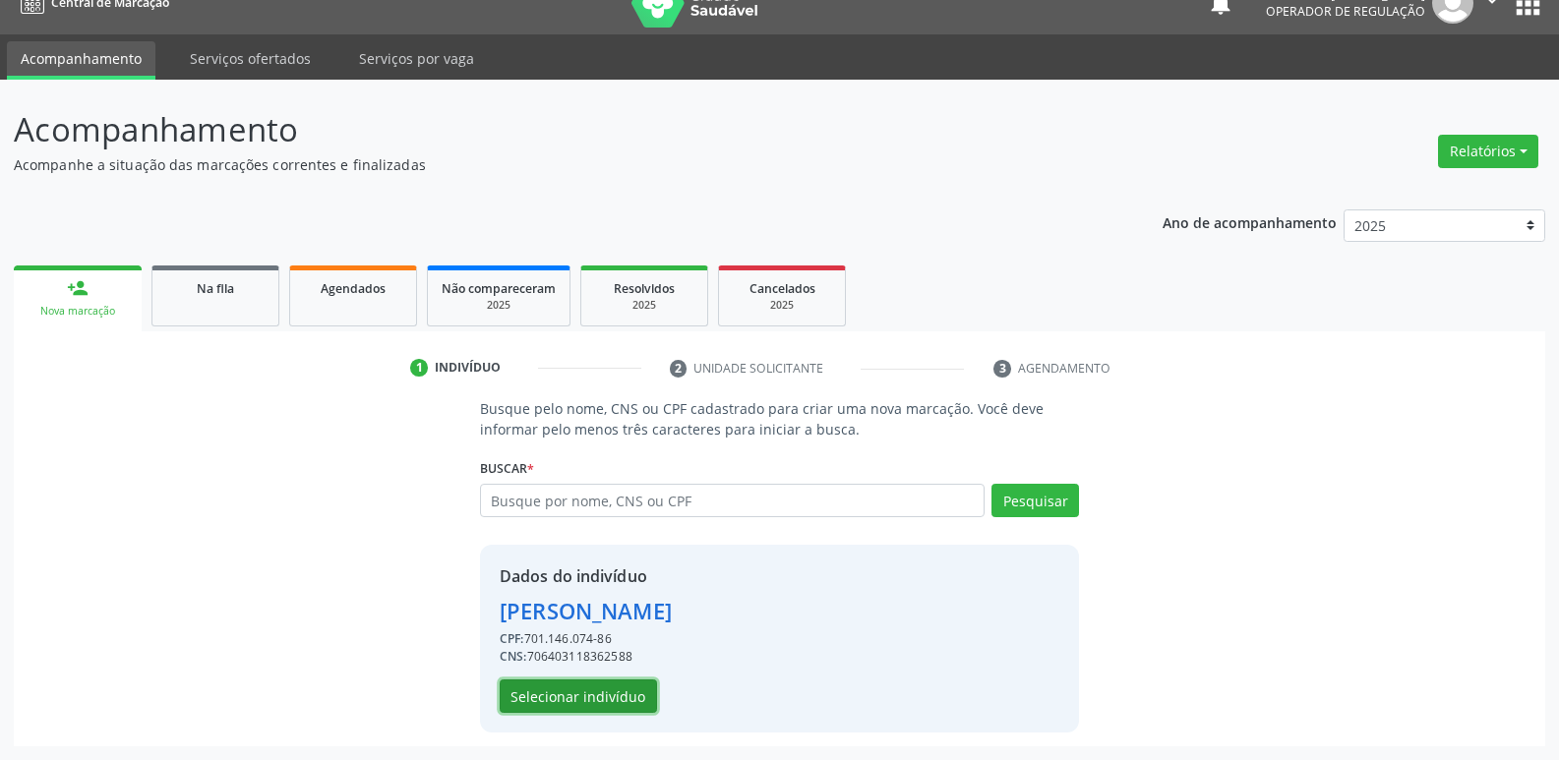
click at [582, 687] on button "Selecionar indivíduo" at bounding box center [578, 696] width 157 height 33
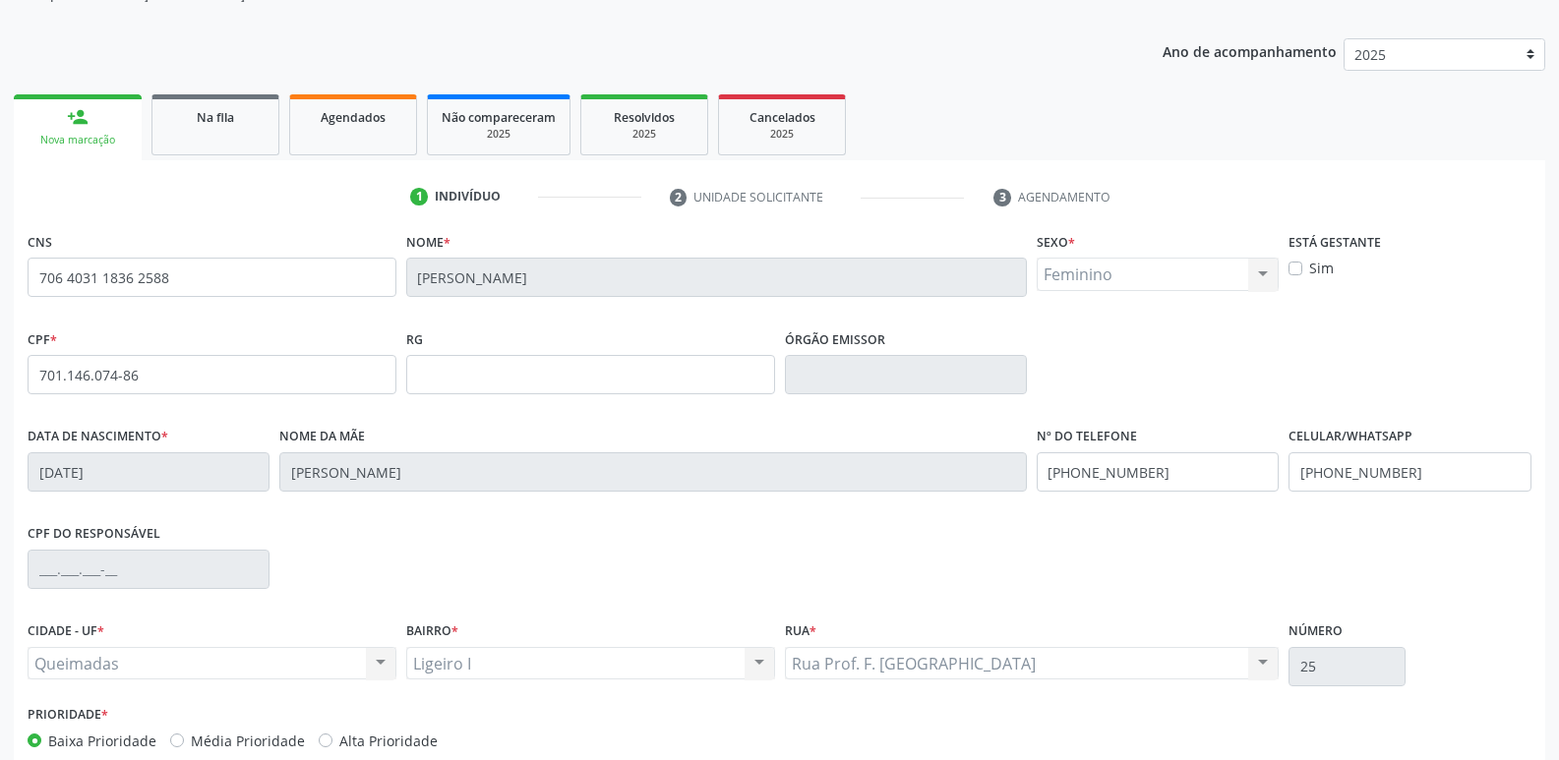
scroll to position [306, 0]
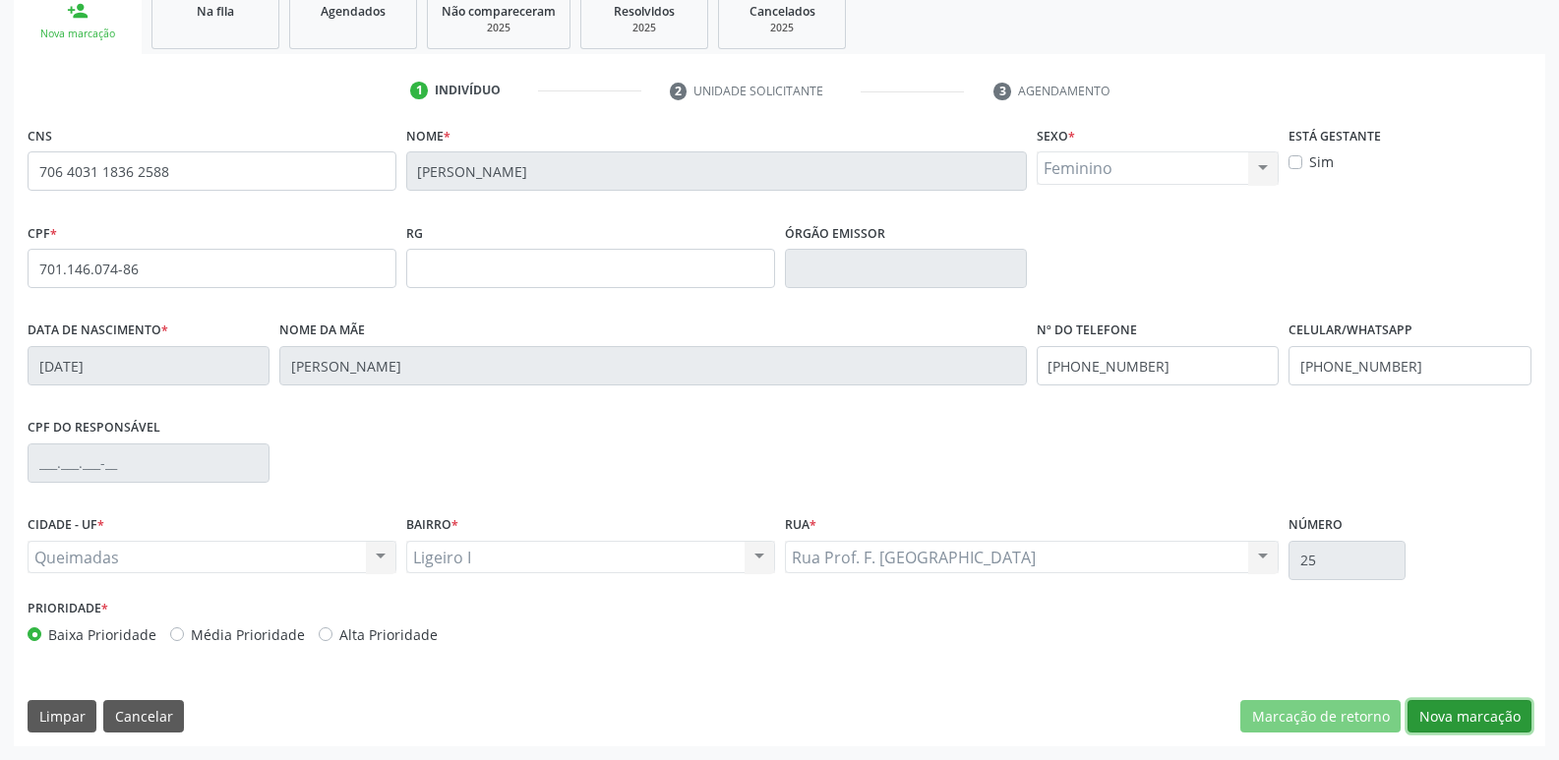
click at [1459, 704] on button "Nova marcação" at bounding box center [1469, 716] width 124 height 33
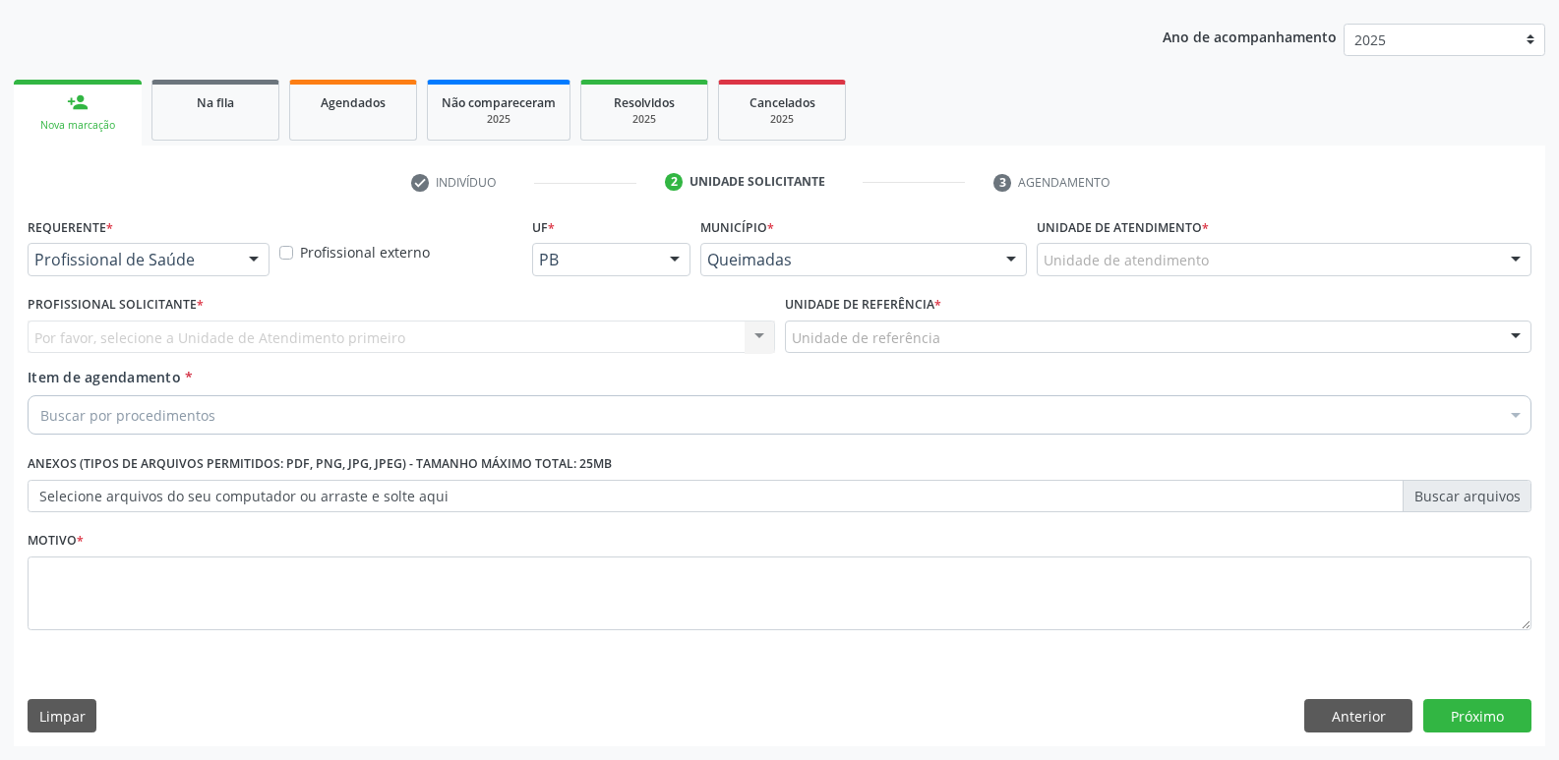
scroll to position [214, 0]
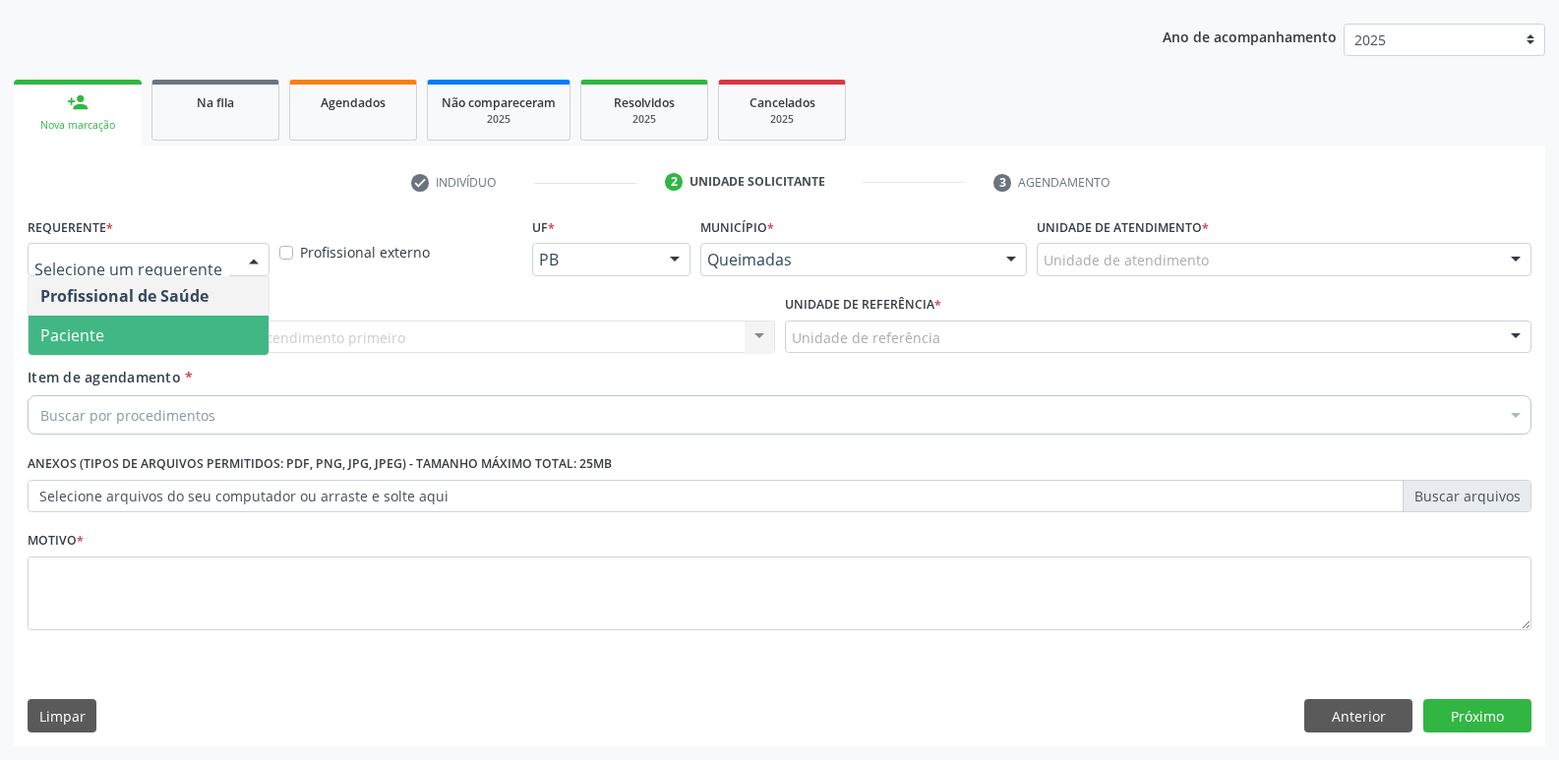
click at [163, 326] on span "Paciente" at bounding box center [149, 335] width 240 height 39
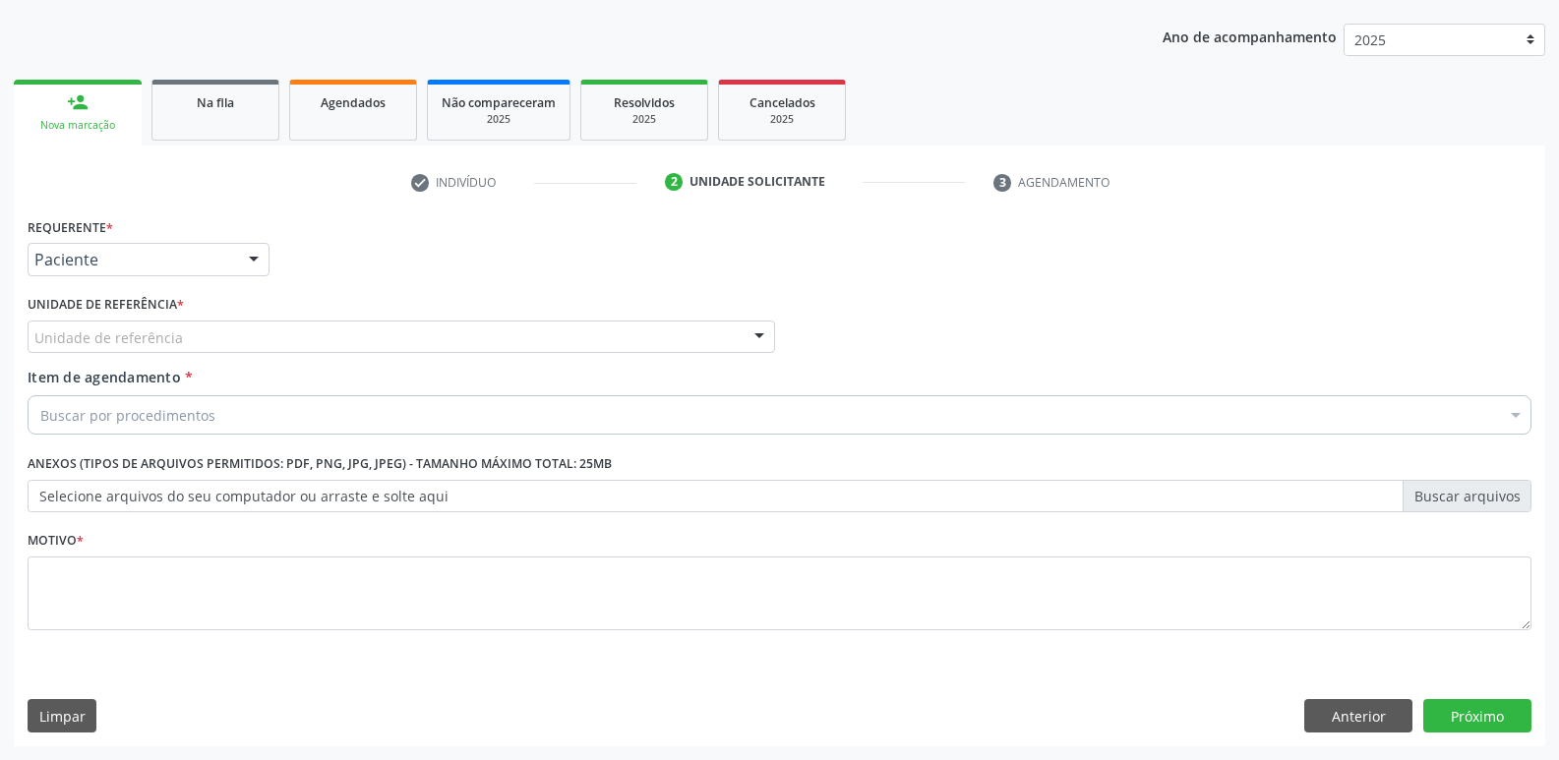
click at [216, 328] on div "Unidade de referência" at bounding box center [401, 337] width 747 height 33
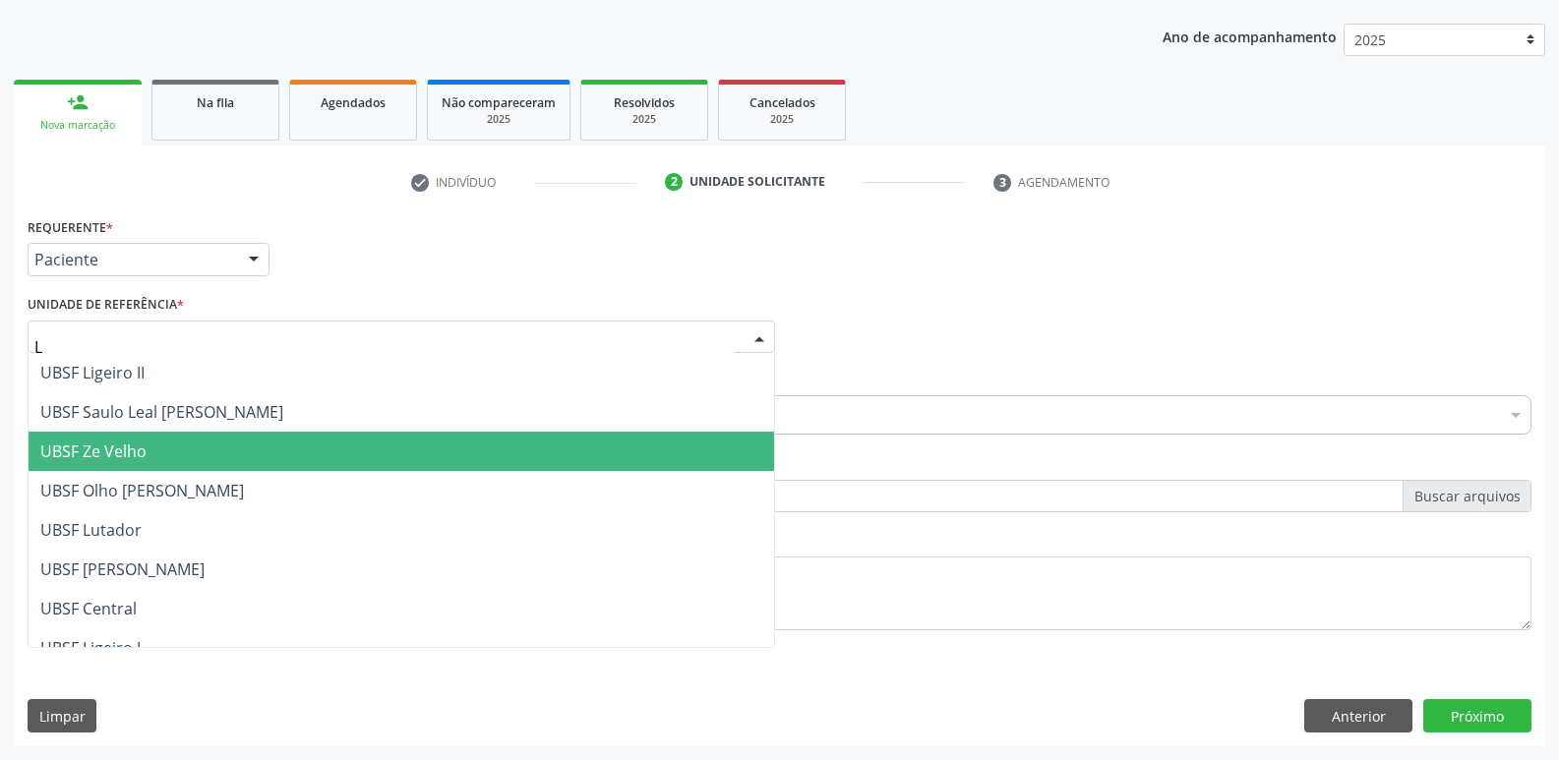
type input "LI"
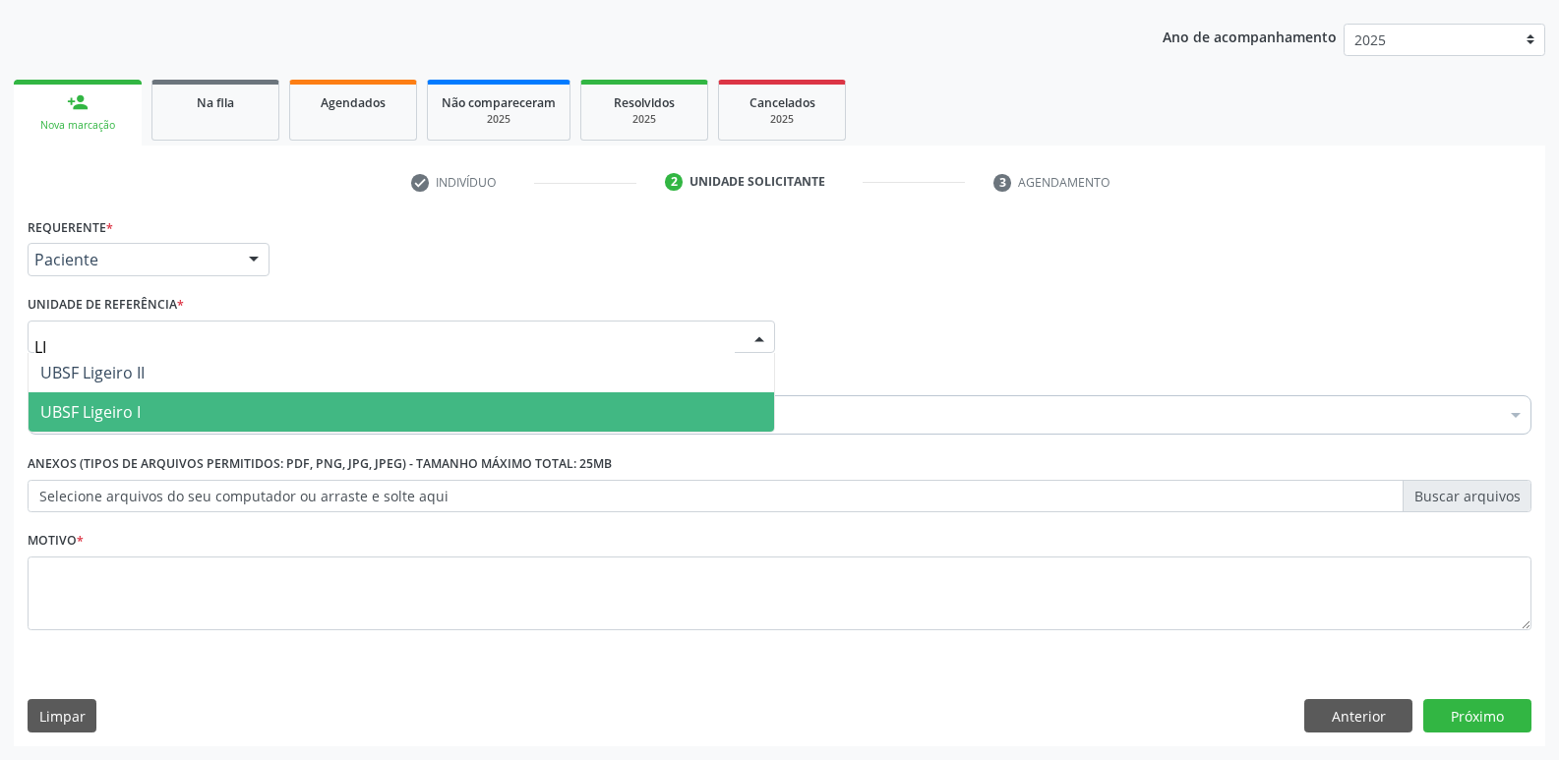
click at [190, 400] on span "UBSF Ligeiro I" at bounding box center [401, 411] width 745 height 39
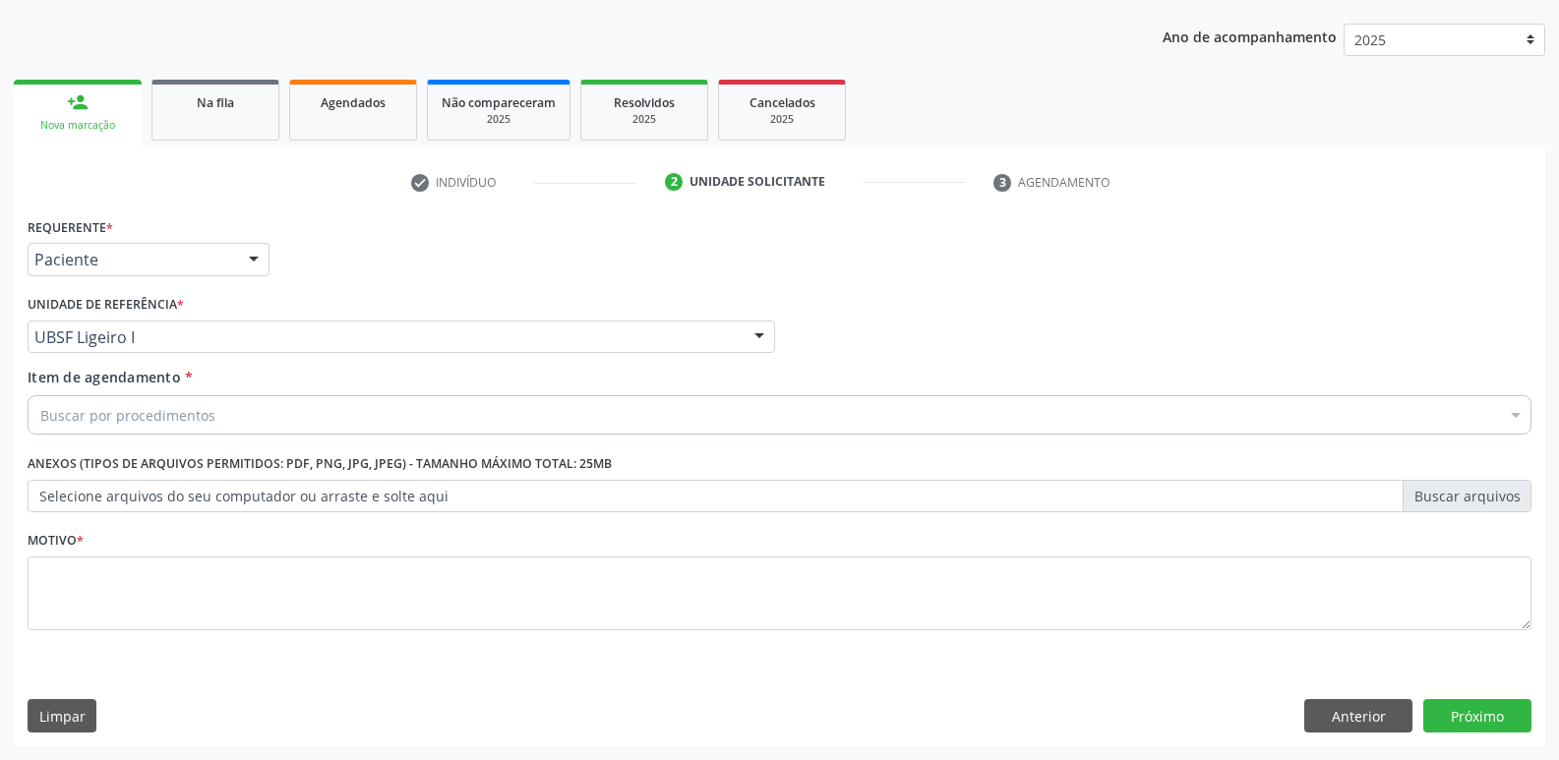
click at [201, 425] on div "Buscar por procedimentos" at bounding box center [780, 414] width 1504 height 39
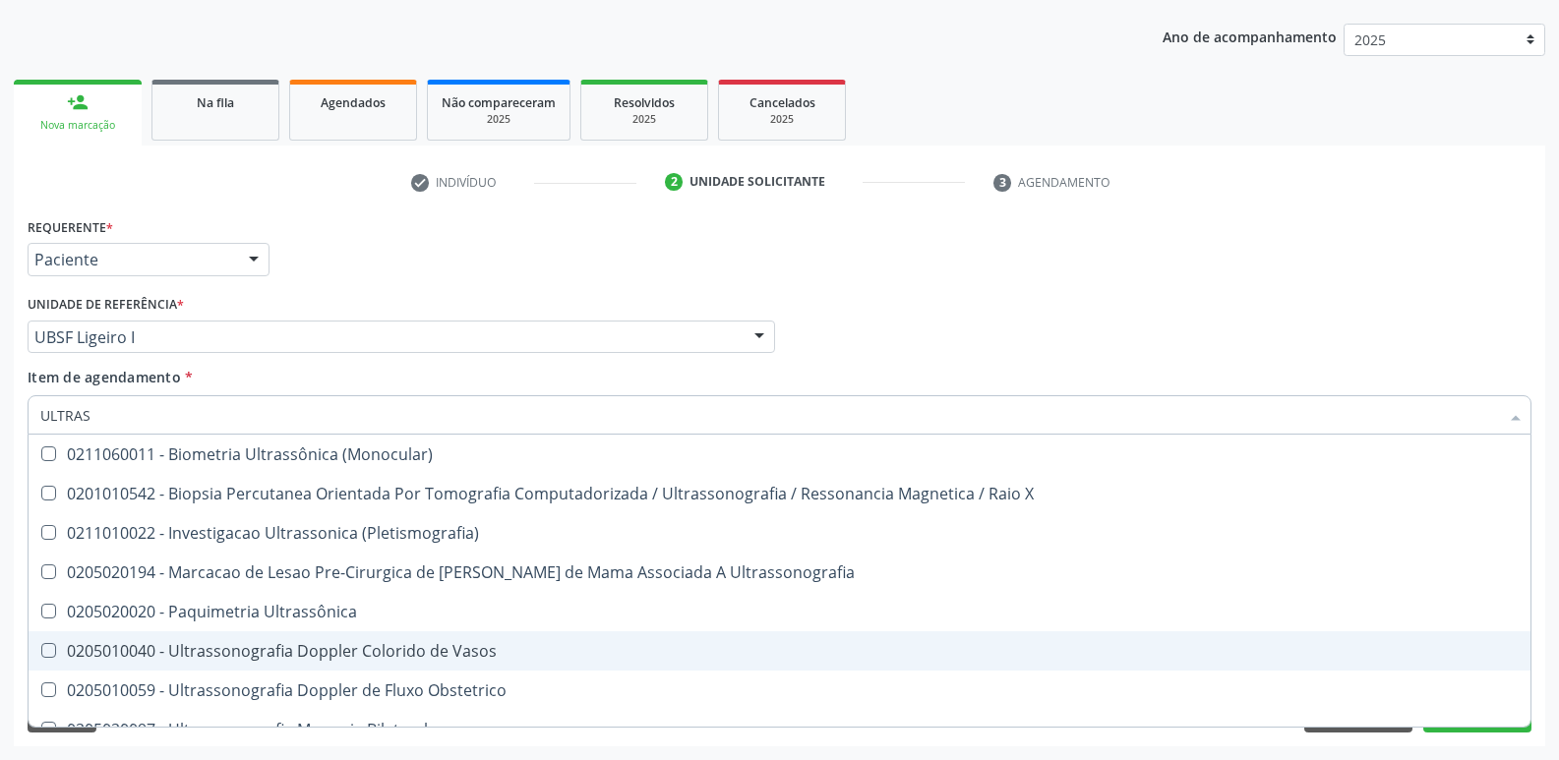
type input "ULTRASS"
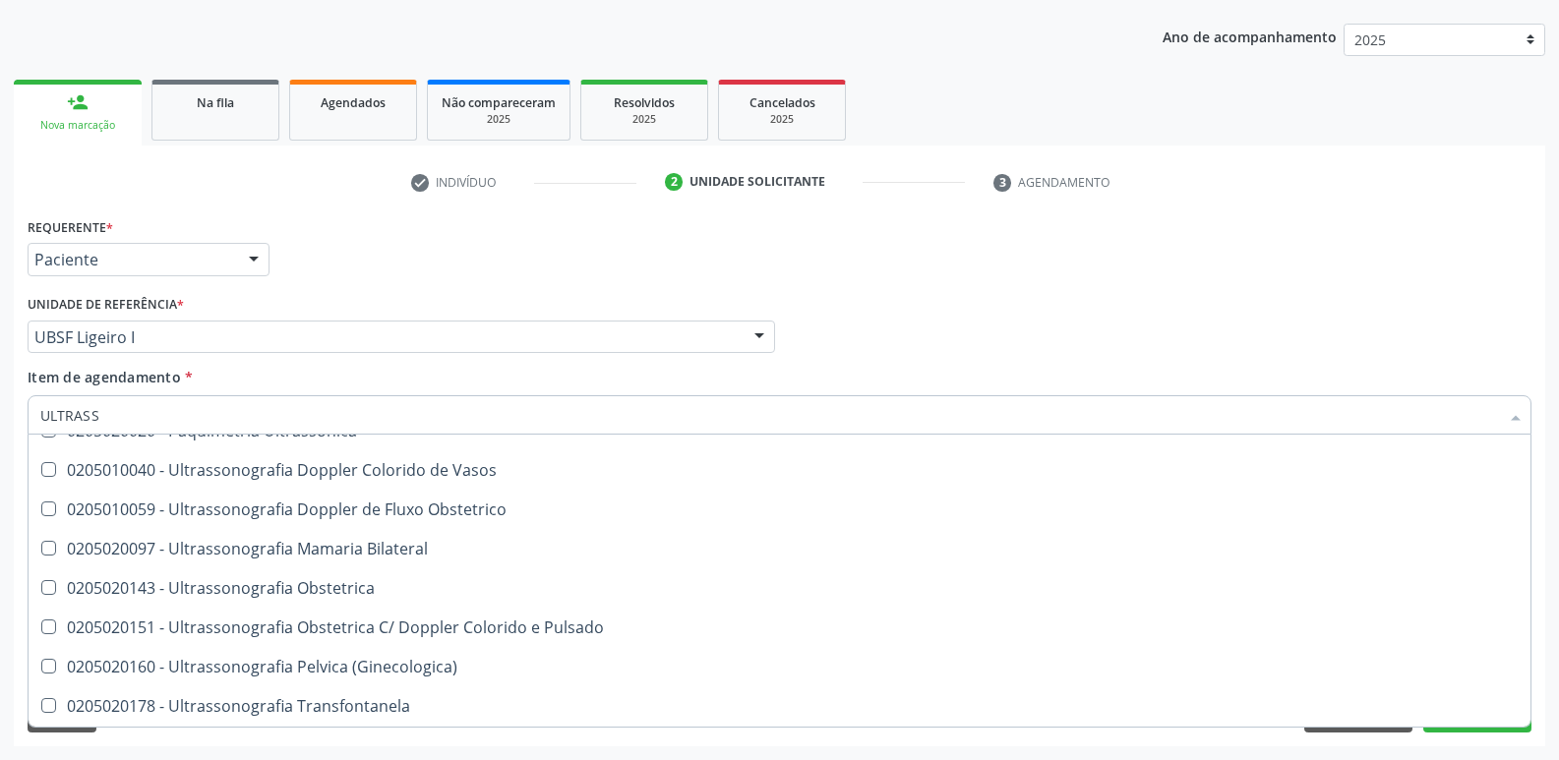
scroll to position [197, 0]
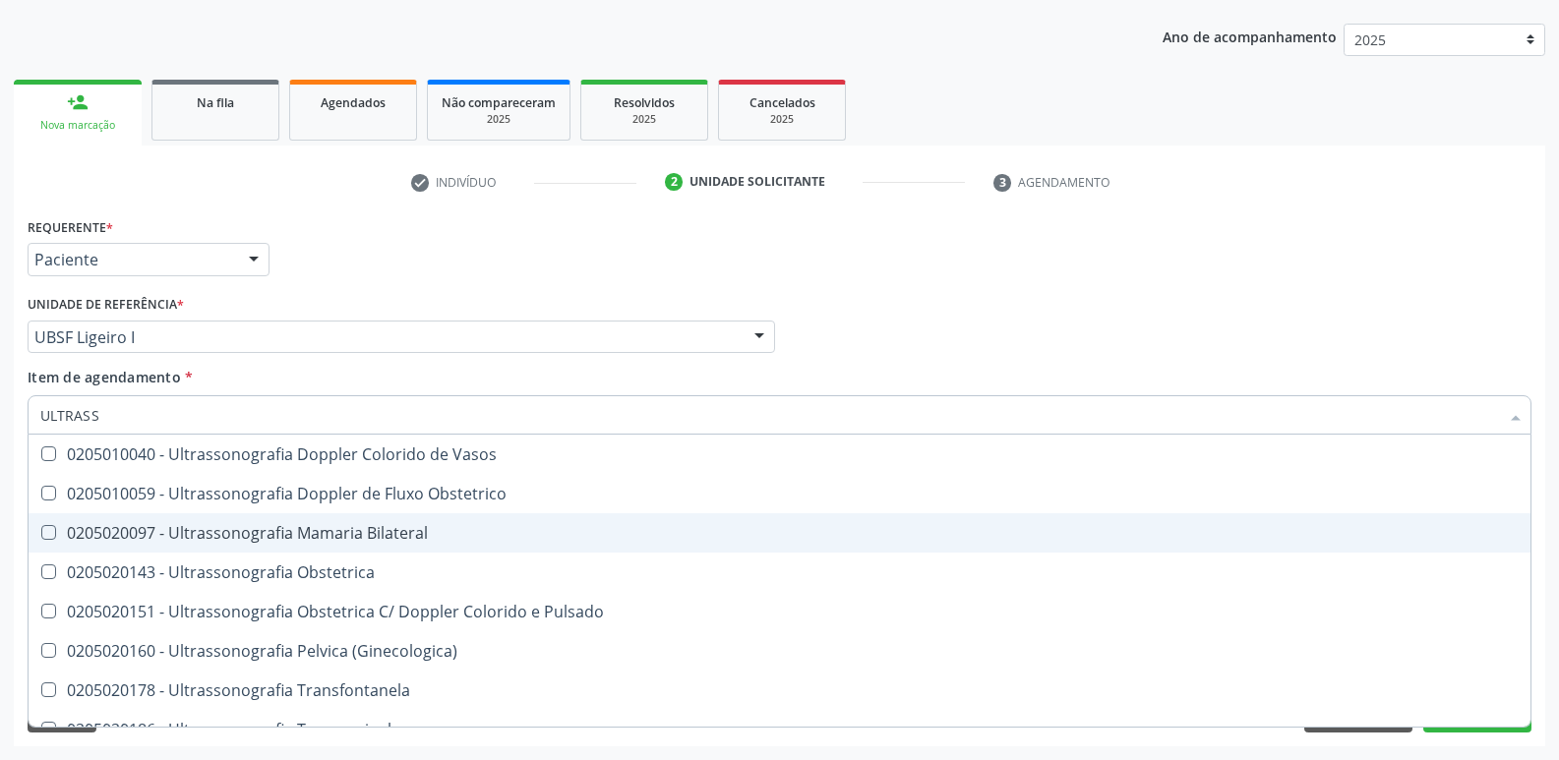
click at [326, 546] on span "0205020097 - Ultrassonografia Mamaria Bilateral" at bounding box center [780, 532] width 1502 height 39
checkbox Bilateral "true"
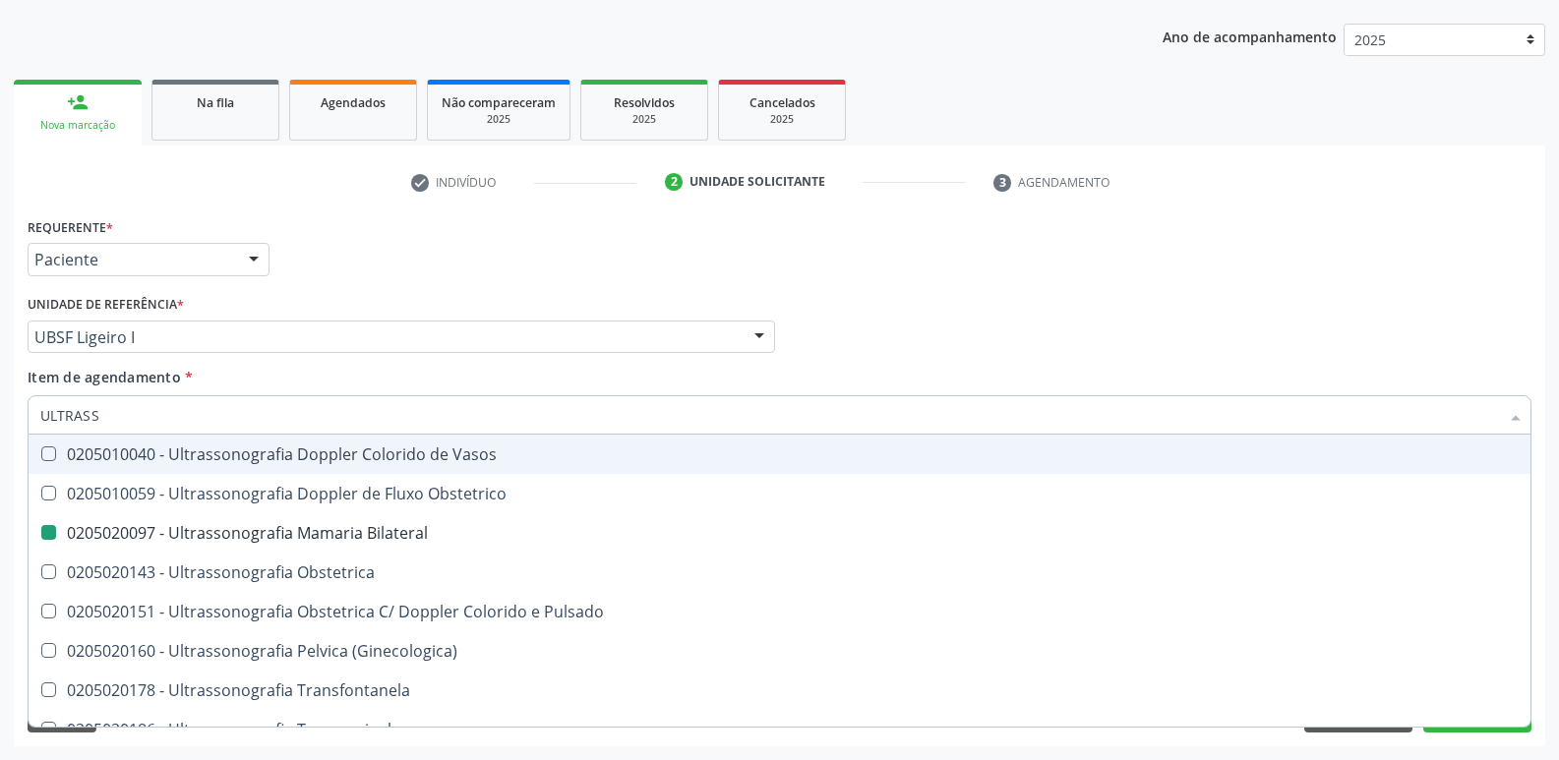
drag, startPoint x: 412, startPoint y: 311, endPoint x: 445, endPoint y: 291, distance: 38.0
click at [412, 309] on div "Unidade de referência * UBSF Ligeiro I UBSF Ligeiro II UBSF Saulo Leal [PERSON_…" at bounding box center [401, 321] width 747 height 63
checkbox X "true"
checkbox Bilateral "false"
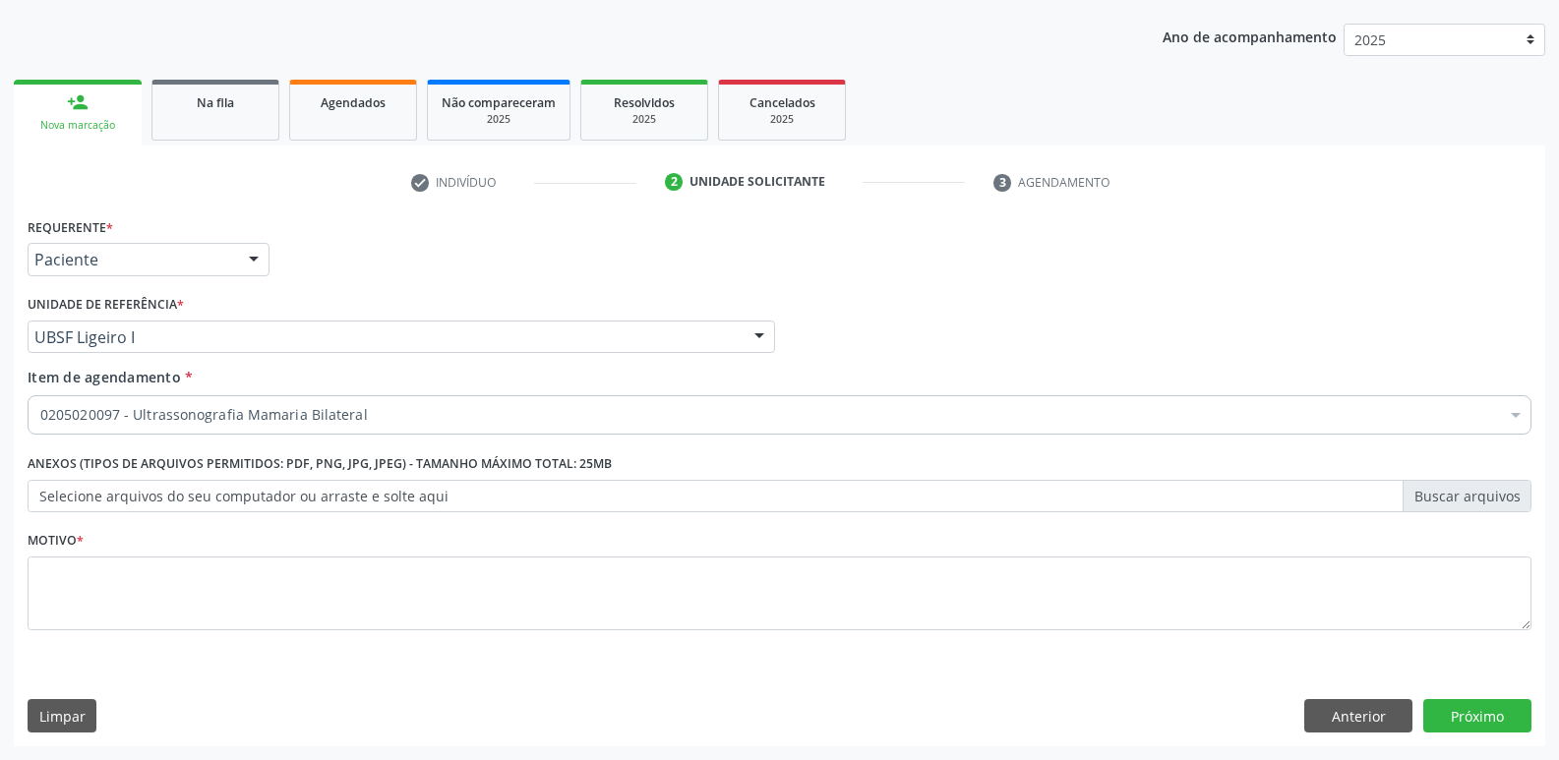
scroll to position [0, 0]
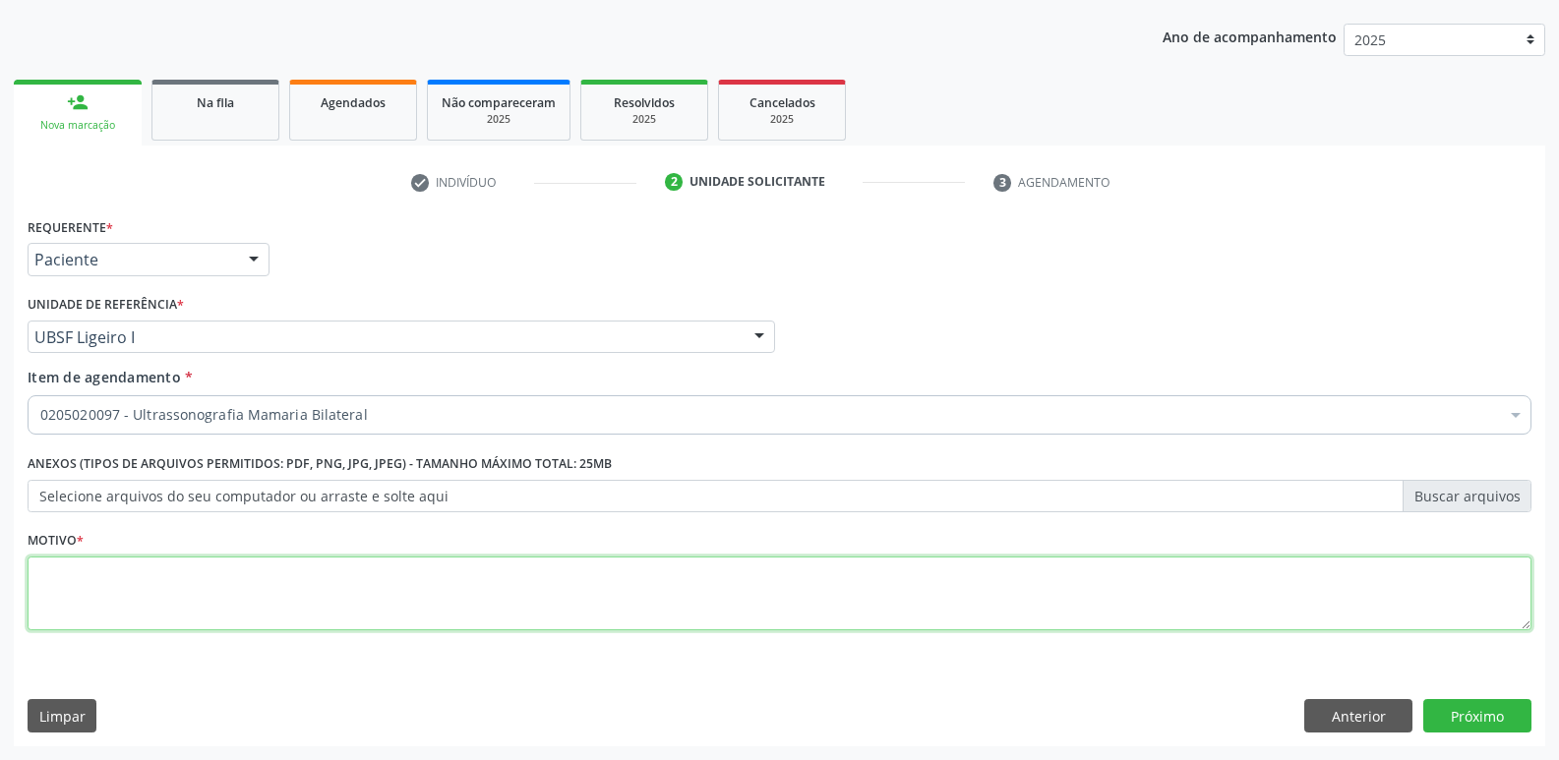
click at [204, 583] on textarea at bounding box center [780, 594] width 1504 height 75
paste textarea "avaliação"
type textarea "avaliação"
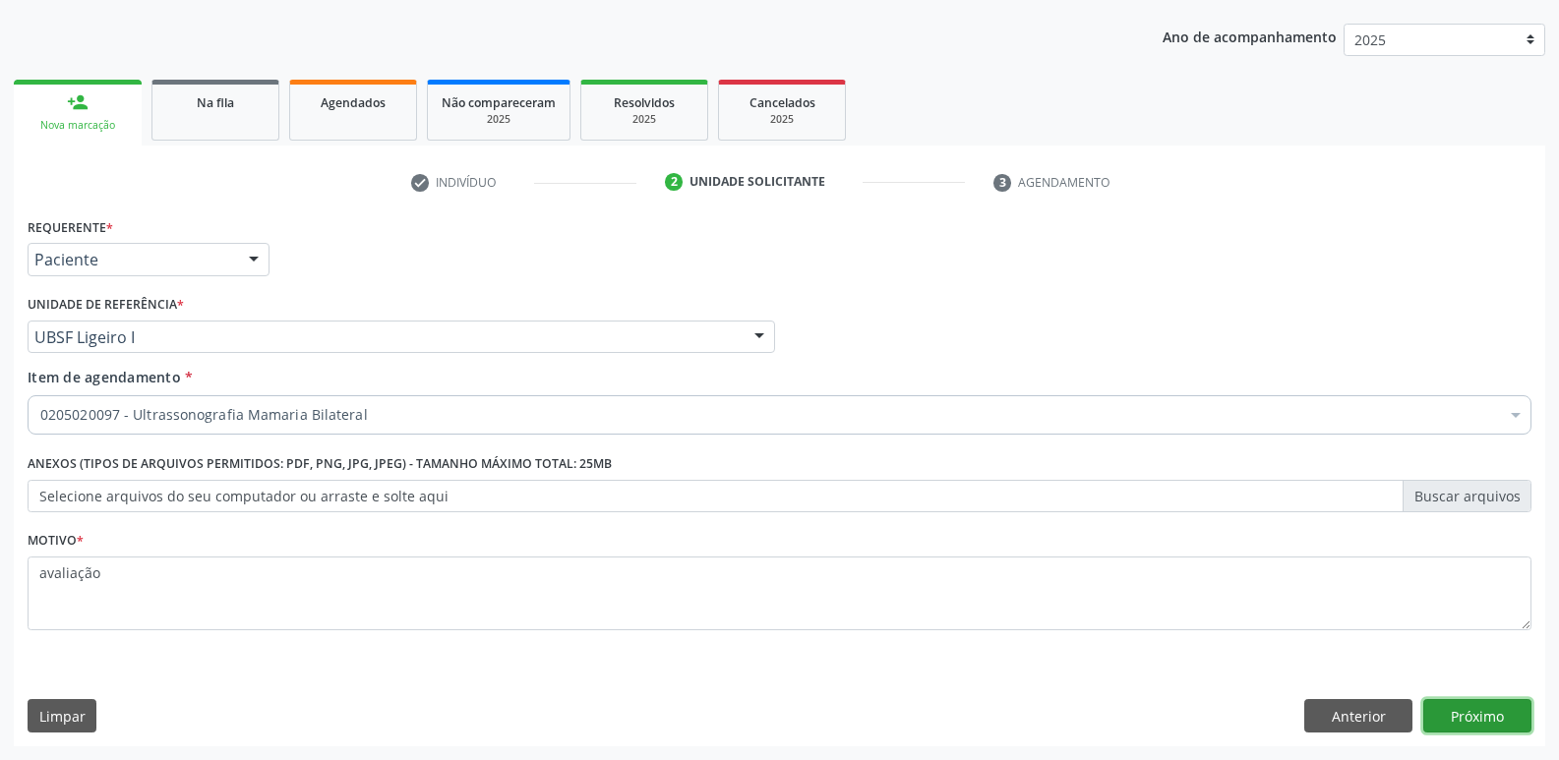
click at [1506, 731] on button "Próximo" at bounding box center [1477, 715] width 108 height 33
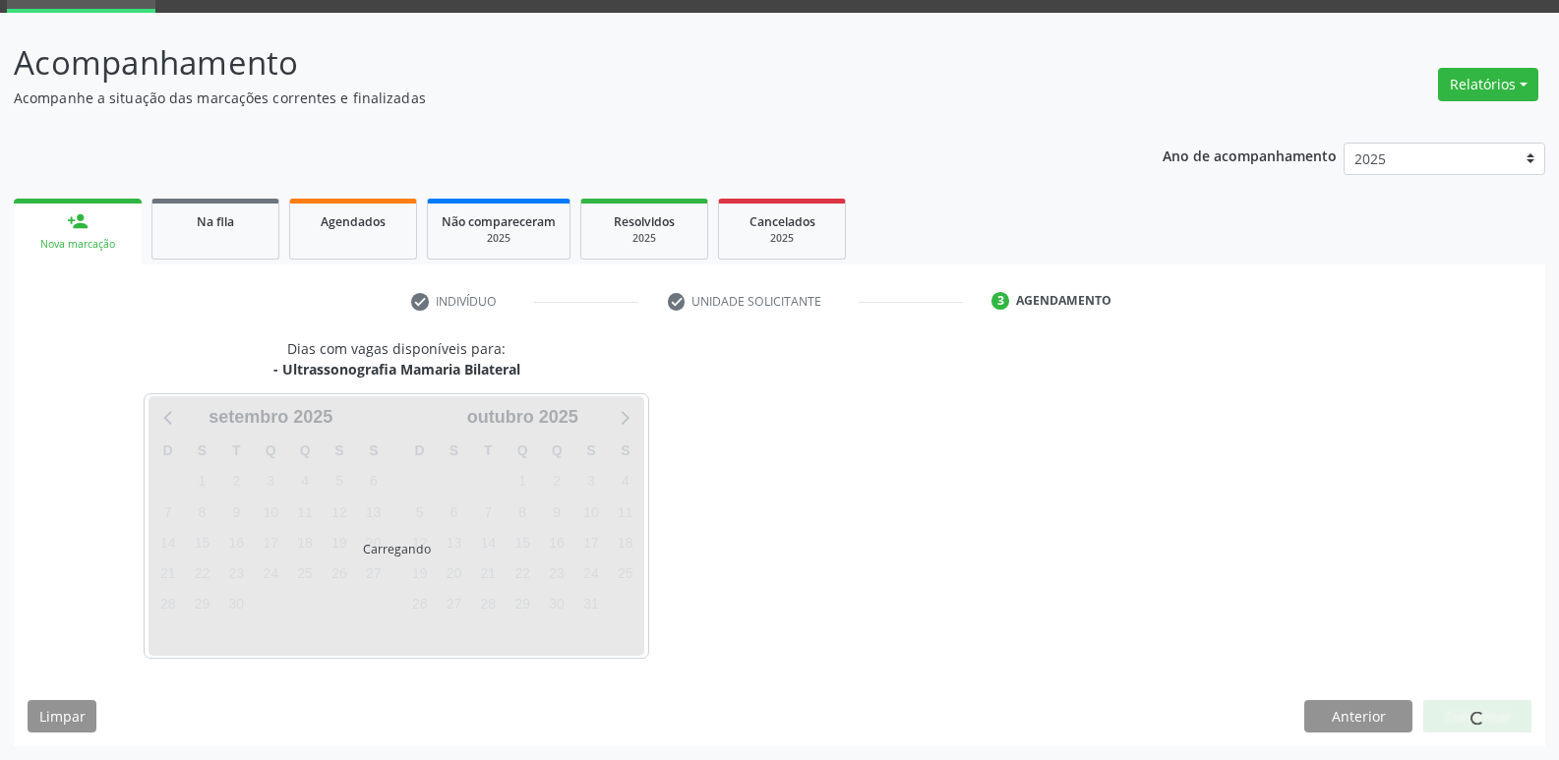
scroll to position [95, 0]
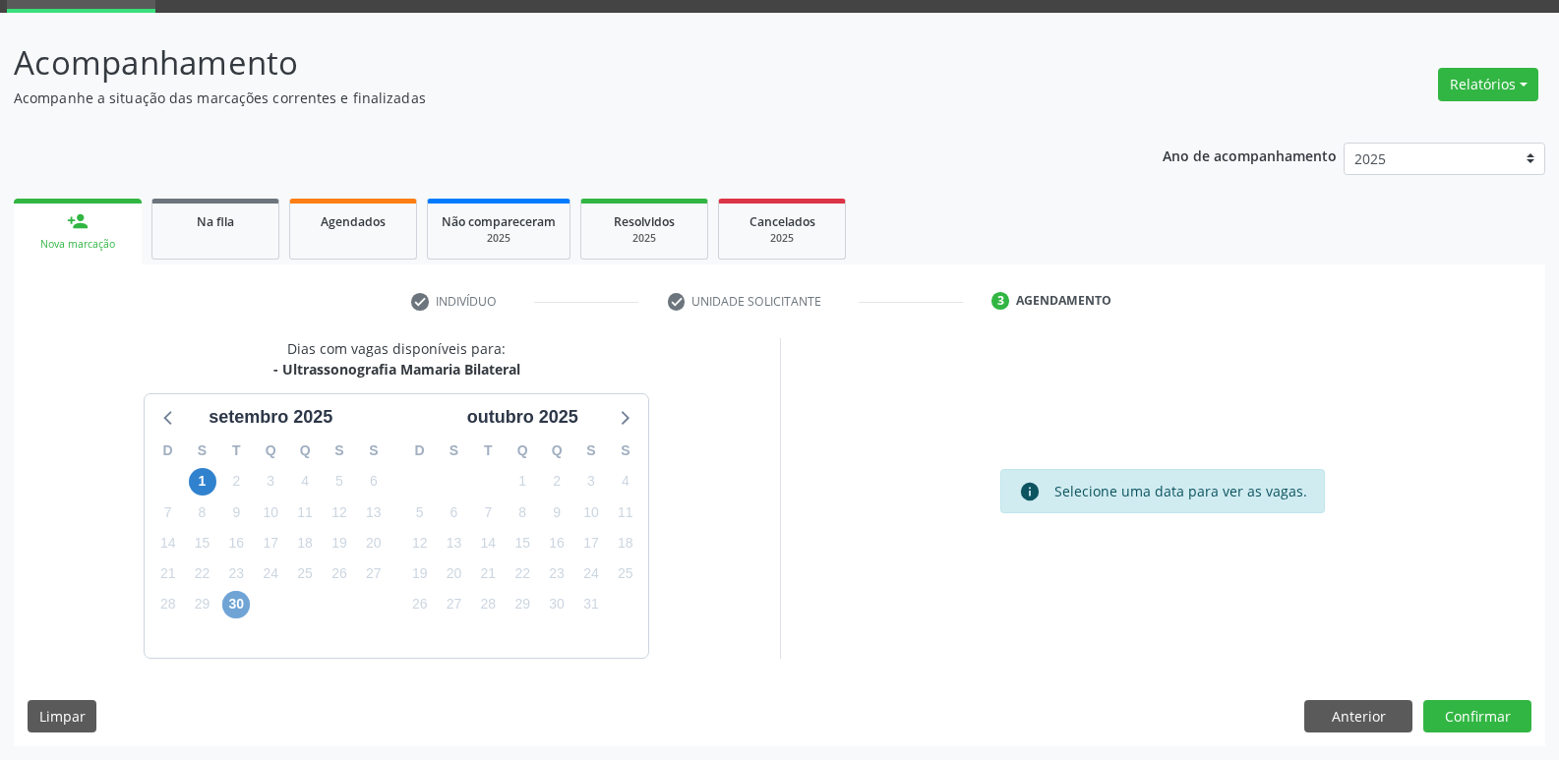
click at [237, 604] on span "30" at bounding box center [236, 605] width 28 height 28
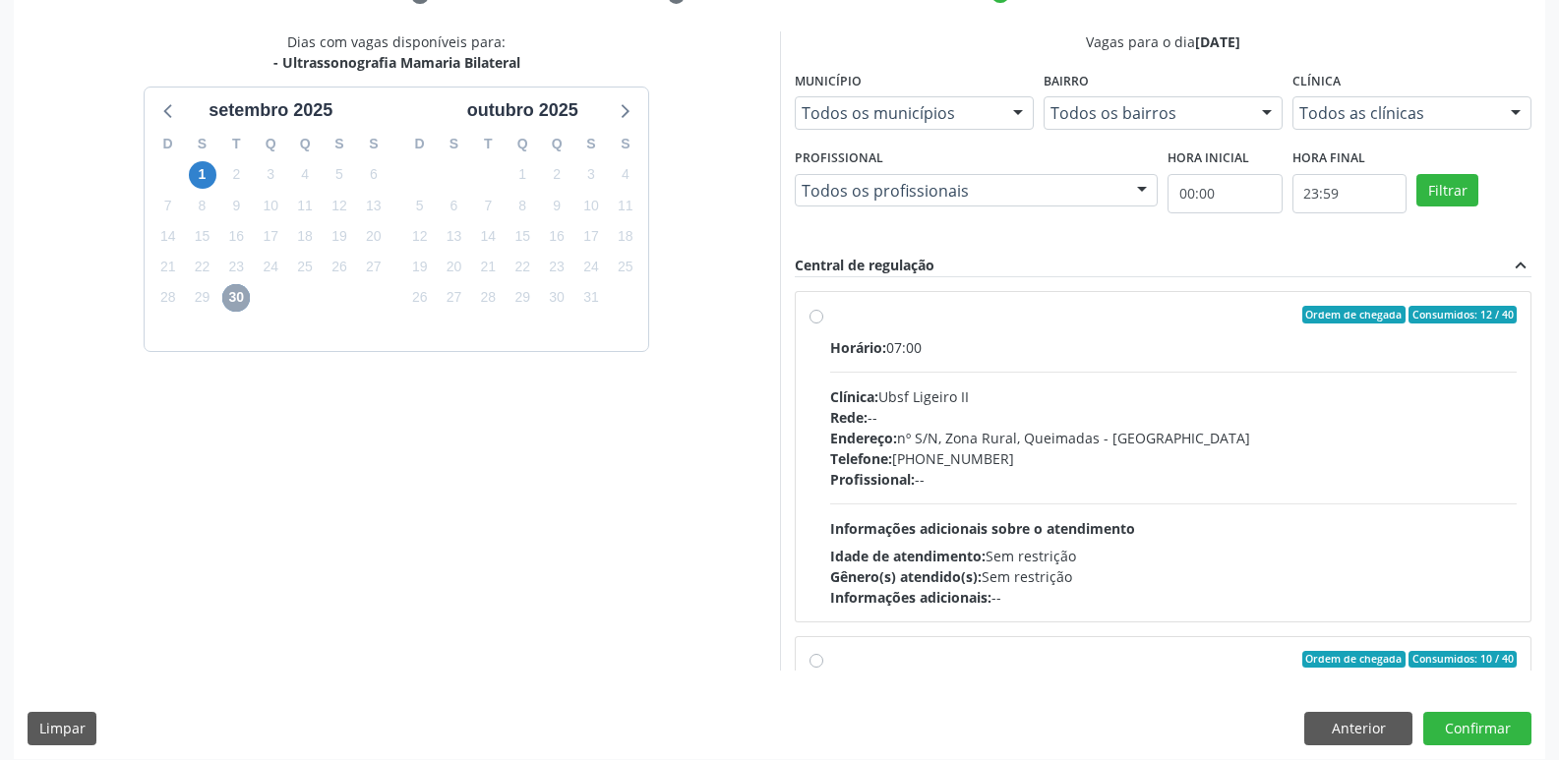
scroll to position [415, 0]
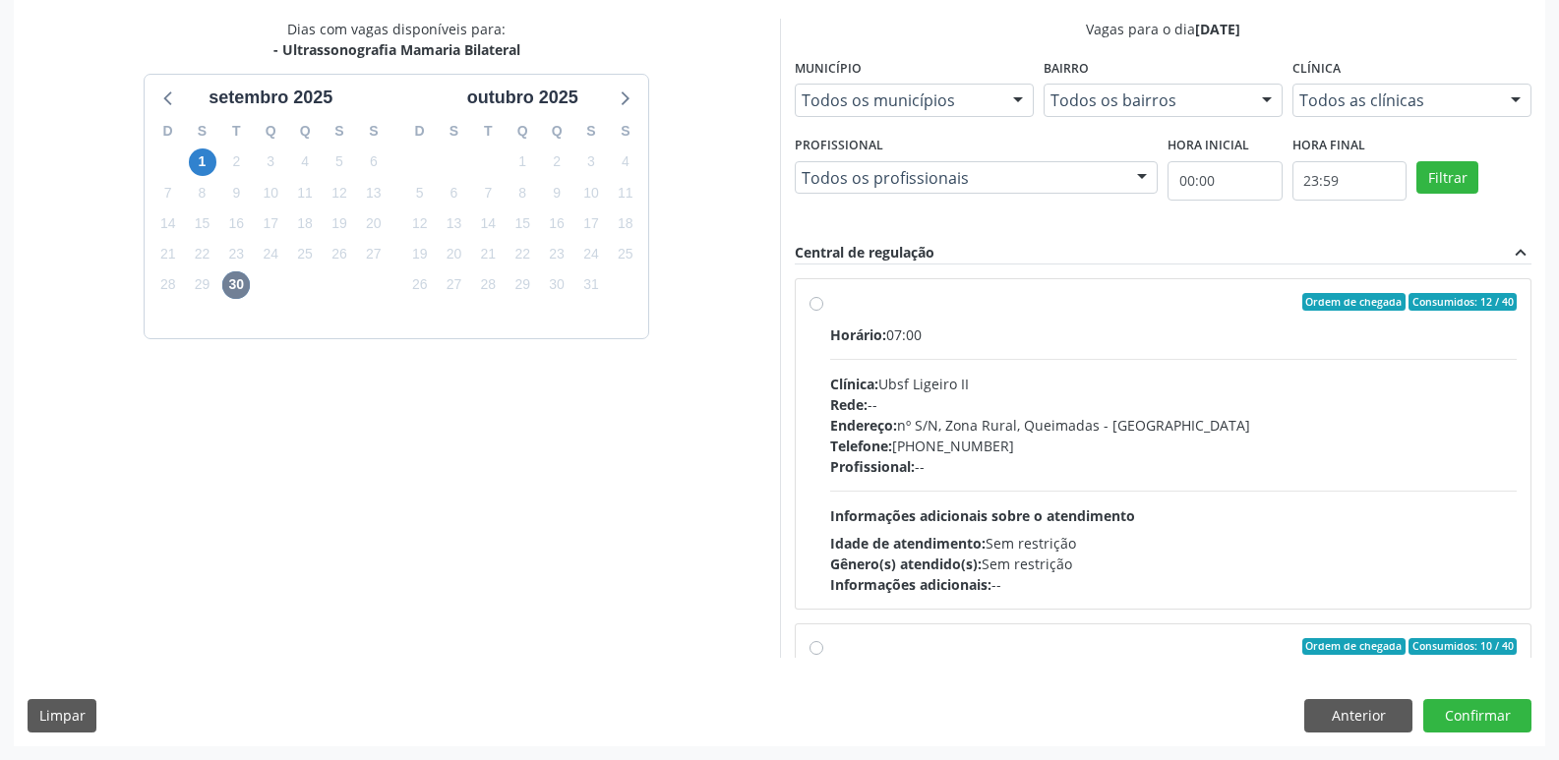
click at [1417, 560] on div "Gênero(s) atendido(s): Sem restrição" at bounding box center [1173, 564] width 687 height 21
click at [823, 311] on input "Ordem de chegada Consumidos: 12 / 40 Horário: 07:00 Clínica: Ubsf Ligeiro II Re…" at bounding box center [816, 302] width 14 height 18
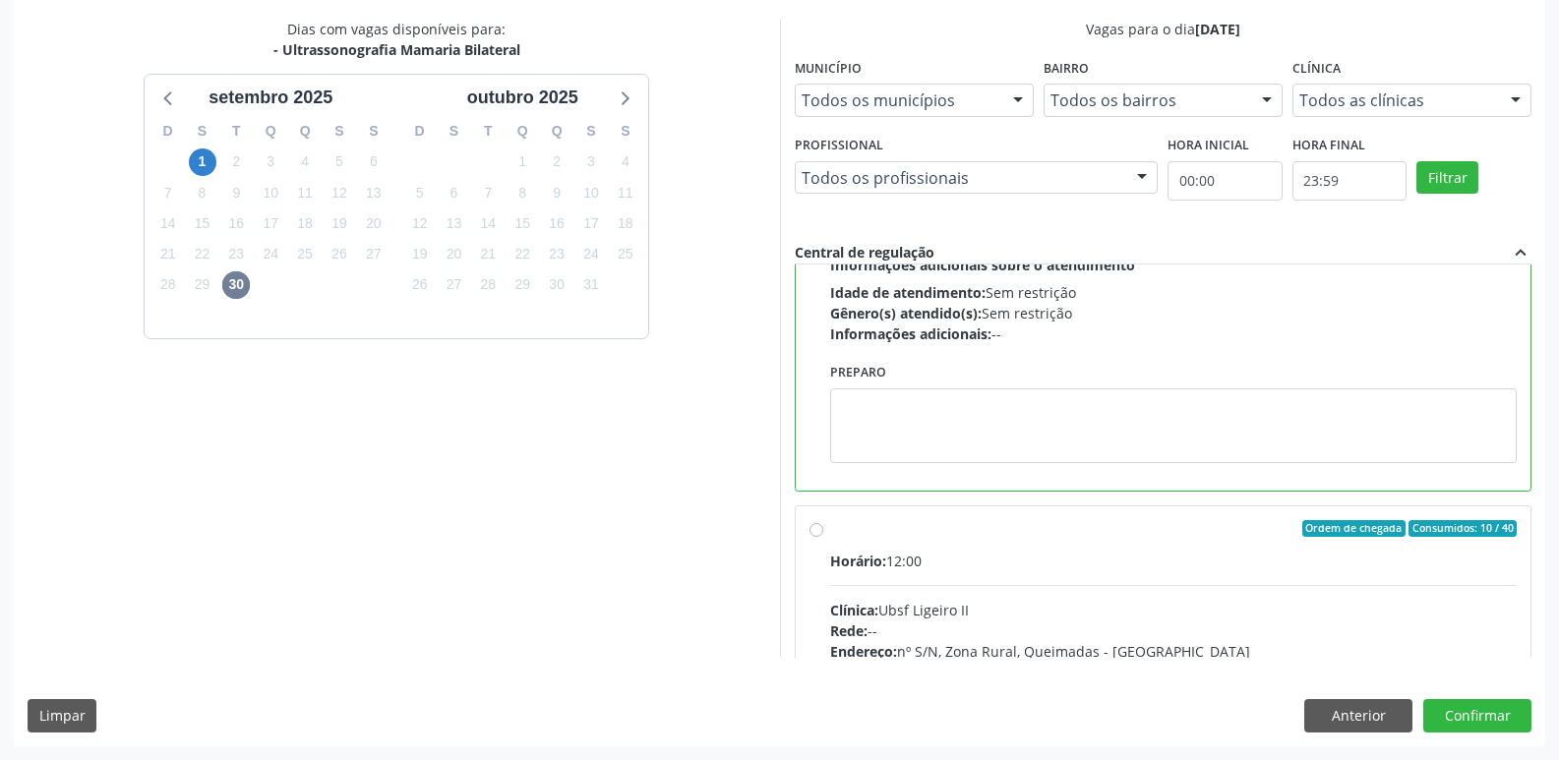
scroll to position [295, 0]
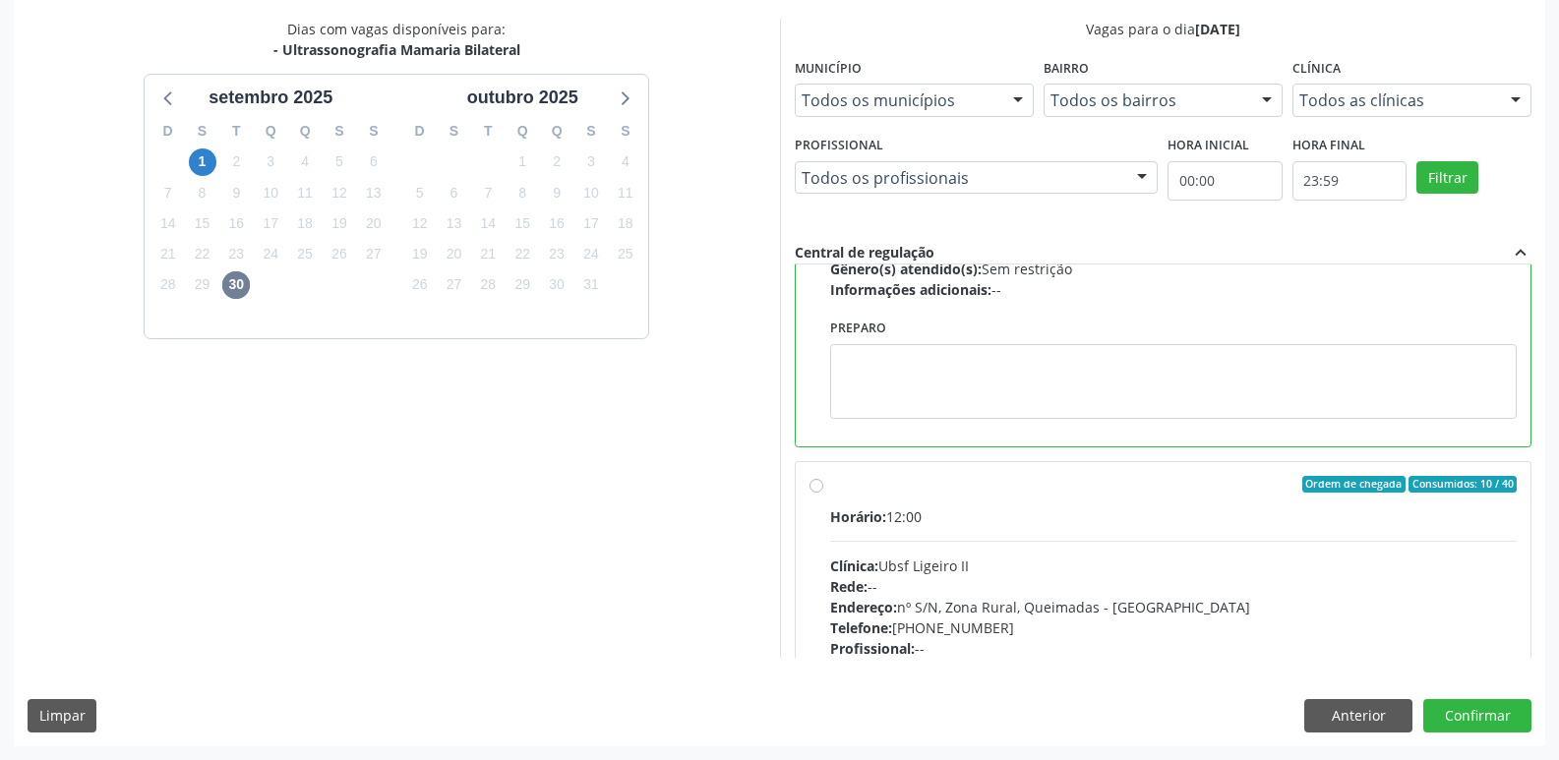
drag, startPoint x: 1142, startPoint y: 581, endPoint x: 1102, endPoint y: 586, distance: 40.6
click at [1130, 581] on div "Rede: --" at bounding box center [1173, 586] width 687 height 21
click at [823, 494] on input "Ordem de chegada Consumidos: 10 / 40 Horário: 12:00 Clínica: Ubsf Ligeiro II Re…" at bounding box center [816, 485] width 14 height 18
radio input "false"
radio input "true"
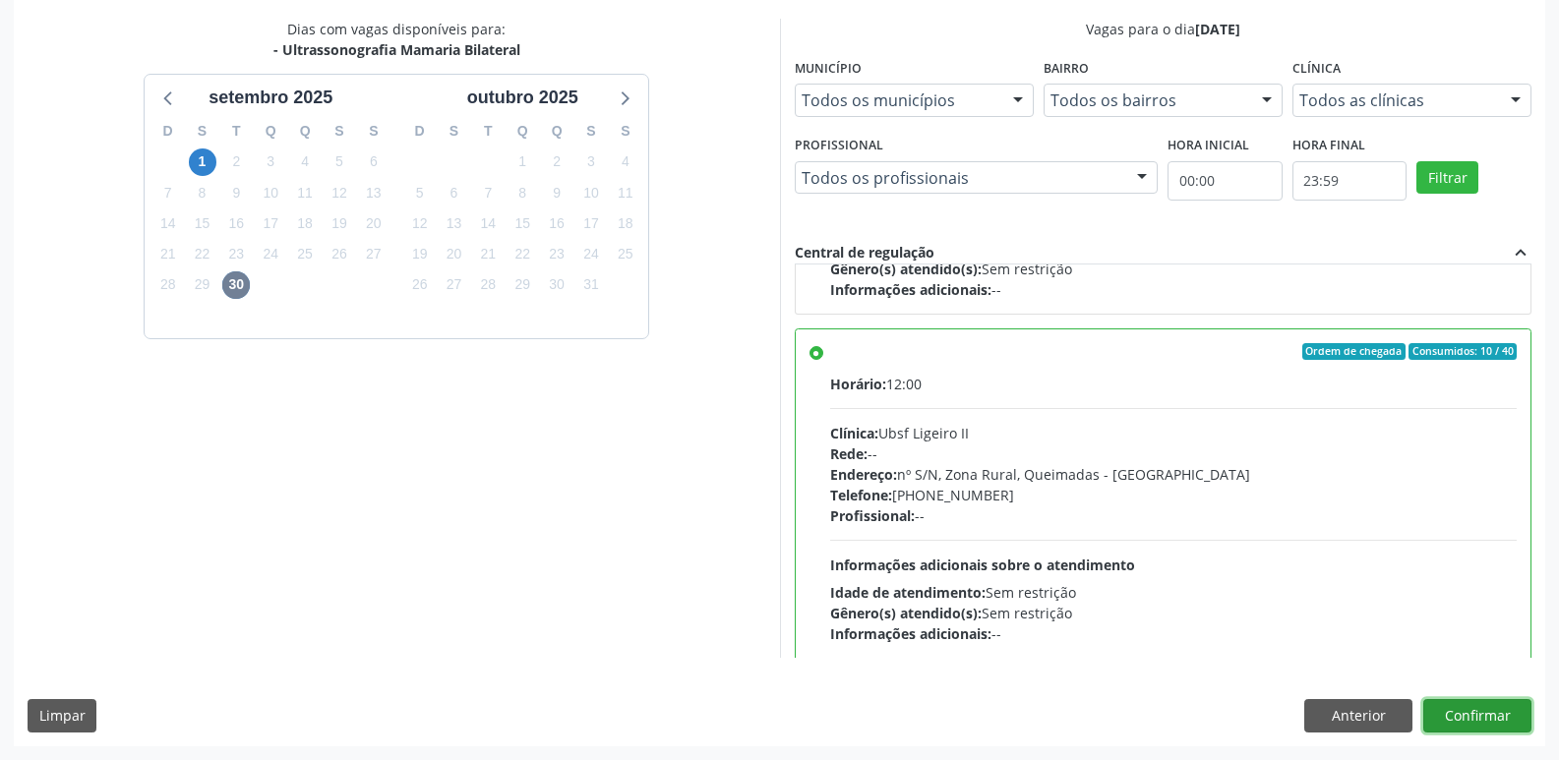
click at [1488, 706] on button "Confirmar" at bounding box center [1477, 715] width 108 height 33
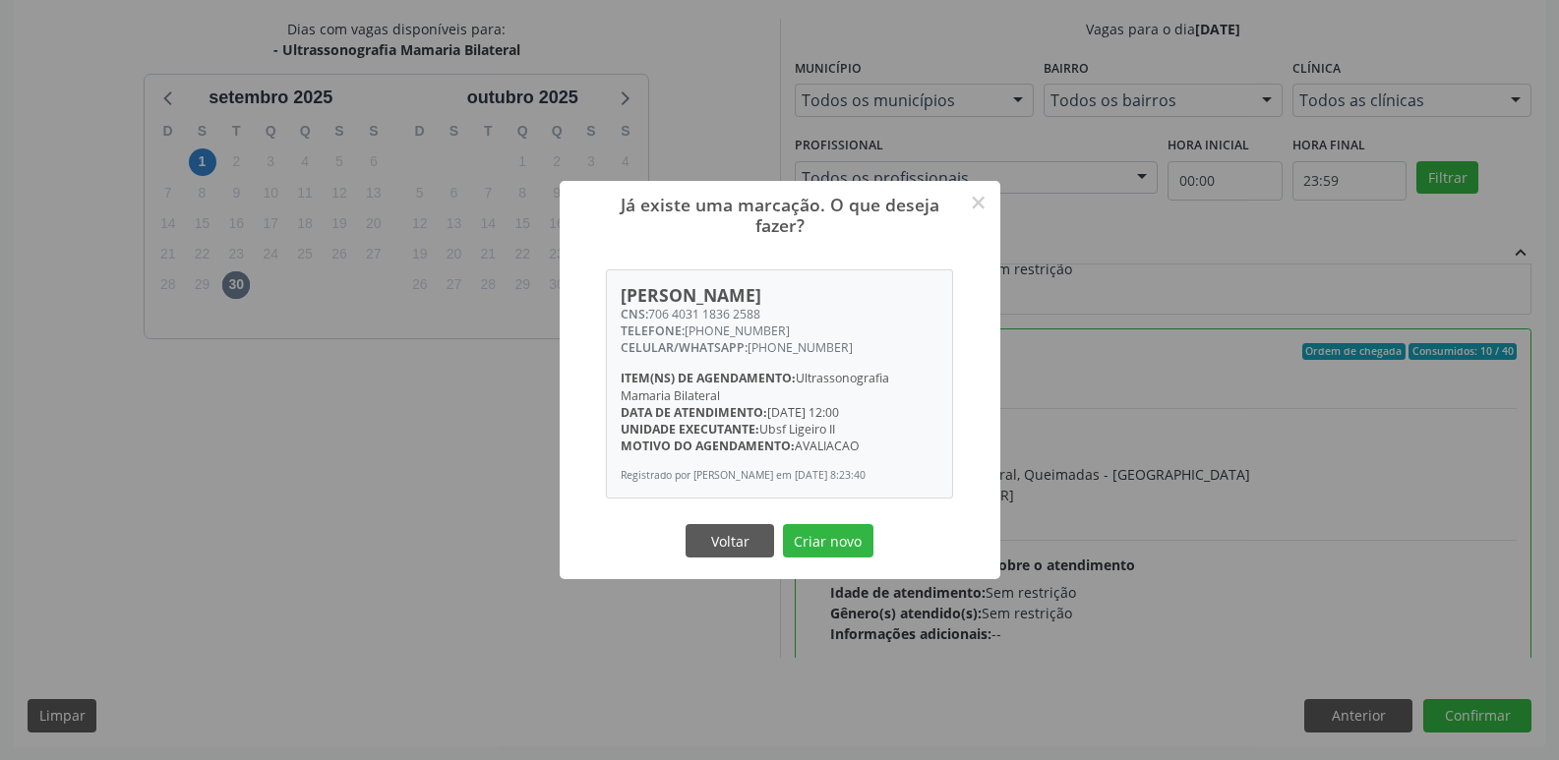
click at [783, 524] on button "Criar novo" at bounding box center [828, 540] width 90 height 33
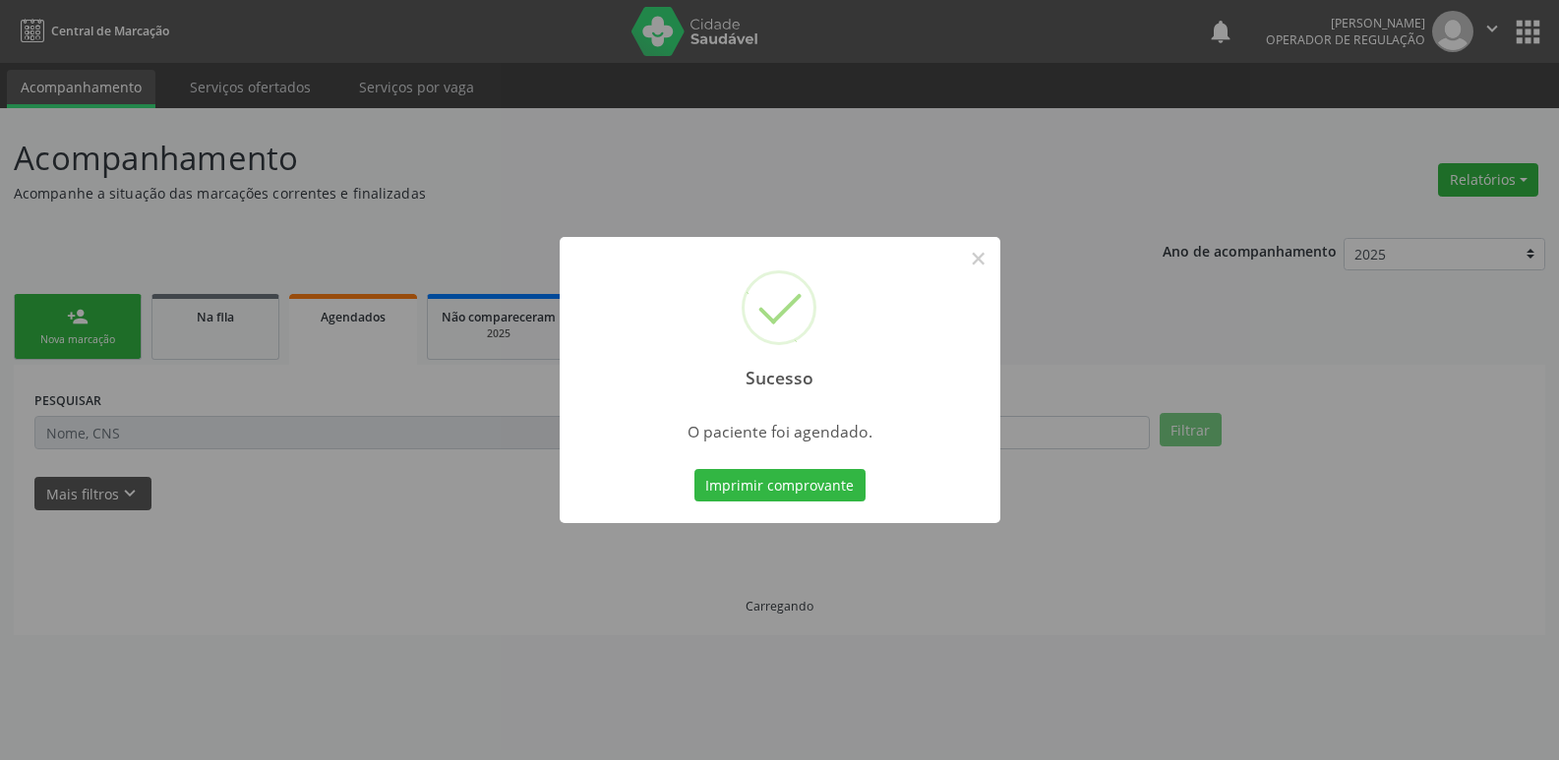
scroll to position [0, 0]
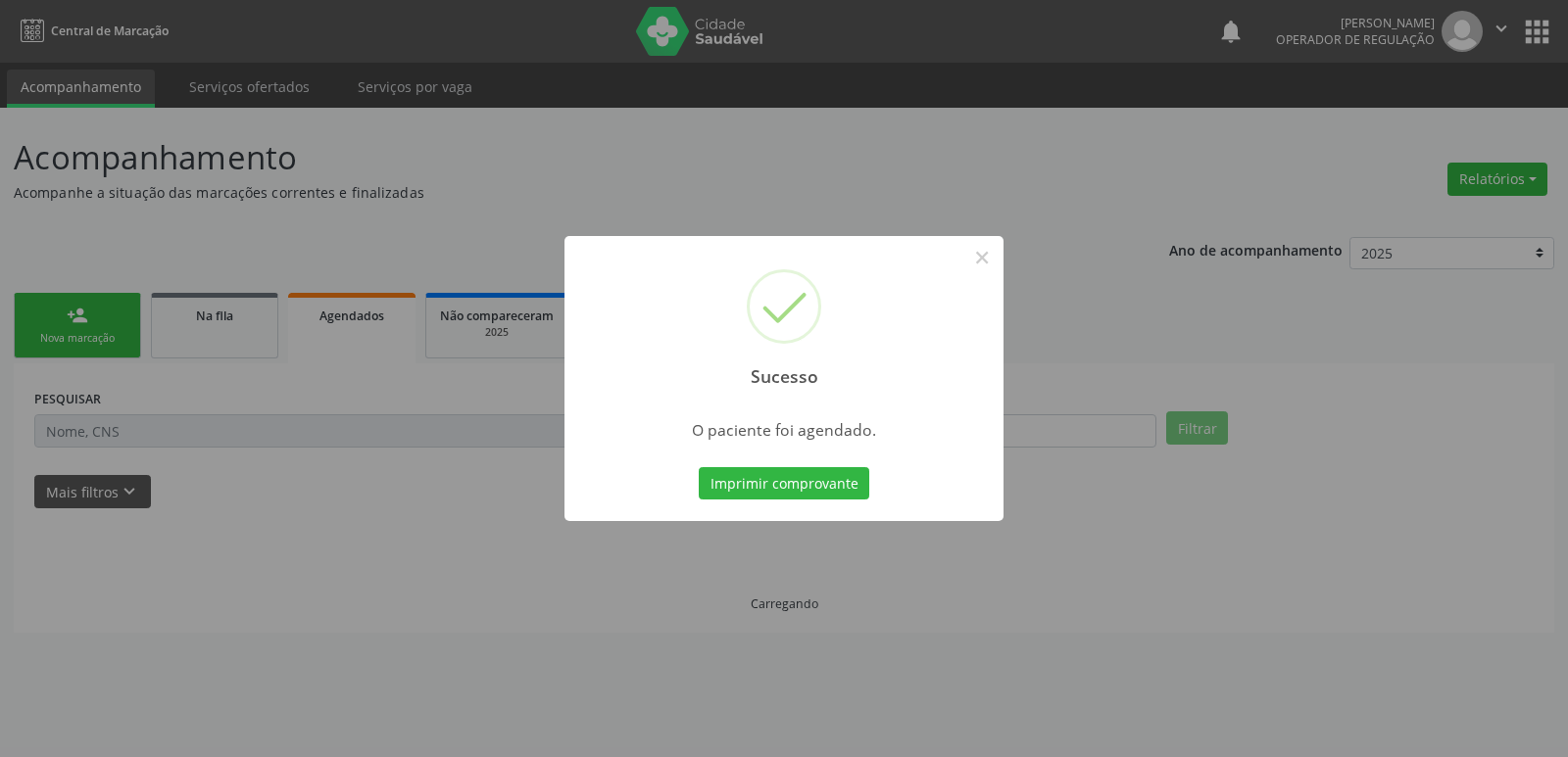
click at [698, 467] on button "Imprimir comprovante" at bounding box center [783, 483] width 170 height 33
